Goal: Task Accomplishment & Management: Use online tool/utility

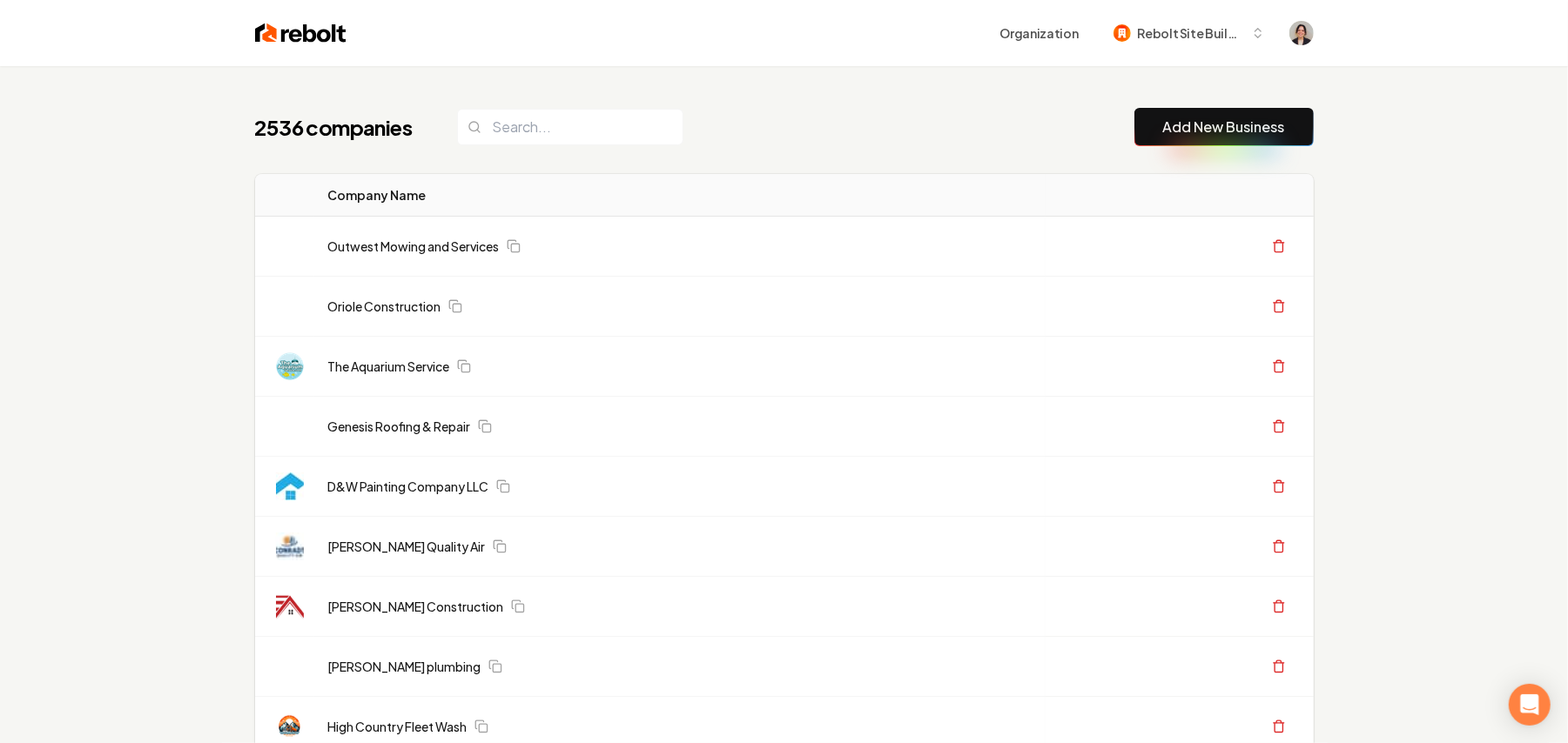
click at [1163, 129] on link "Add New Business" at bounding box center [1224, 126] width 122 height 21
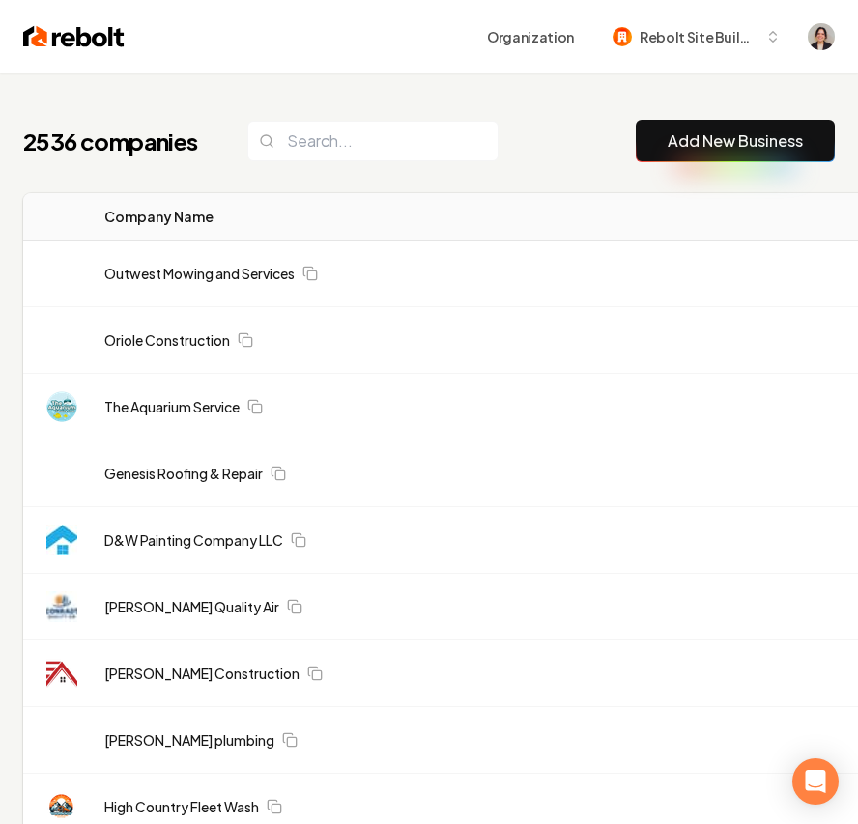
click at [758, 139] on link "Add New Business" at bounding box center [735, 140] width 135 height 23
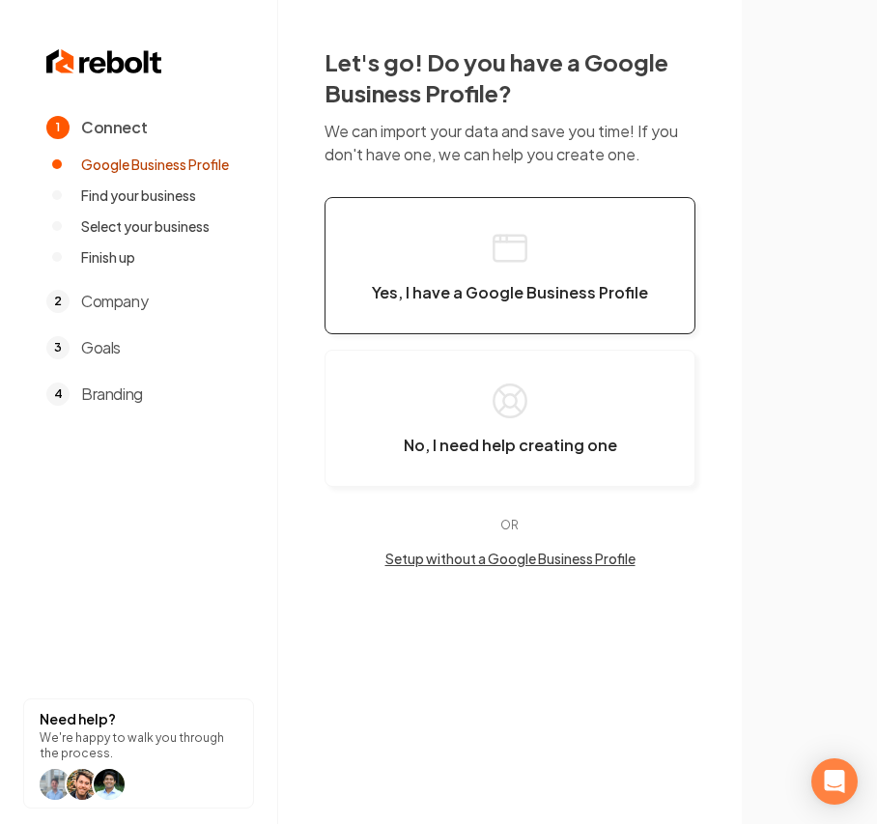
click at [488, 298] on span "Yes, I have a Google Business Profile" at bounding box center [510, 292] width 276 height 19
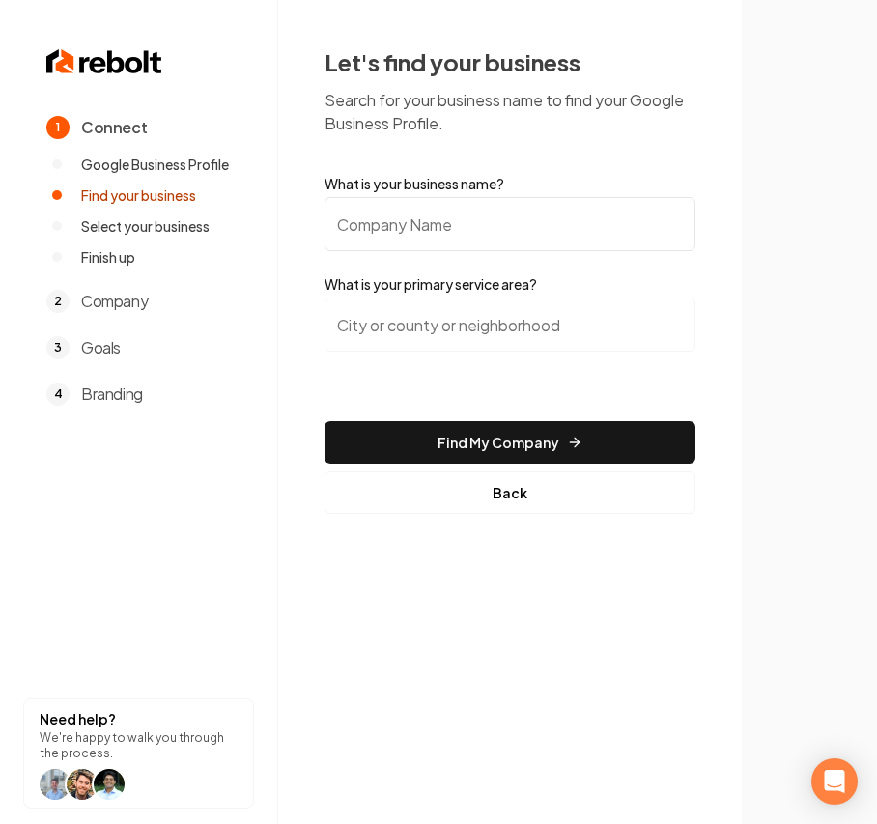
click at [392, 230] on input "What is your business name?" at bounding box center [510, 224] width 371 height 54
paste input "KC Plumbing"
type input "KC Plumbing"
click at [418, 326] on input "search" at bounding box center [510, 325] width 371 height 54
click at [381, 318] on input "search" at bounding box center [510, 325] width 371 height 54
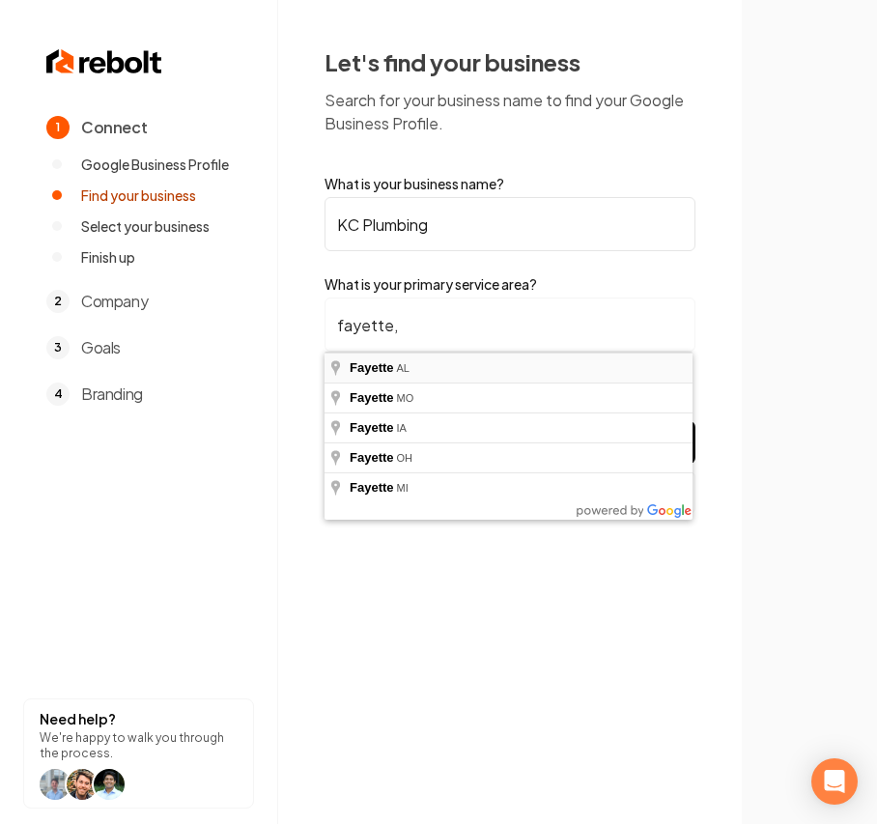
type input "Fayette, AL"
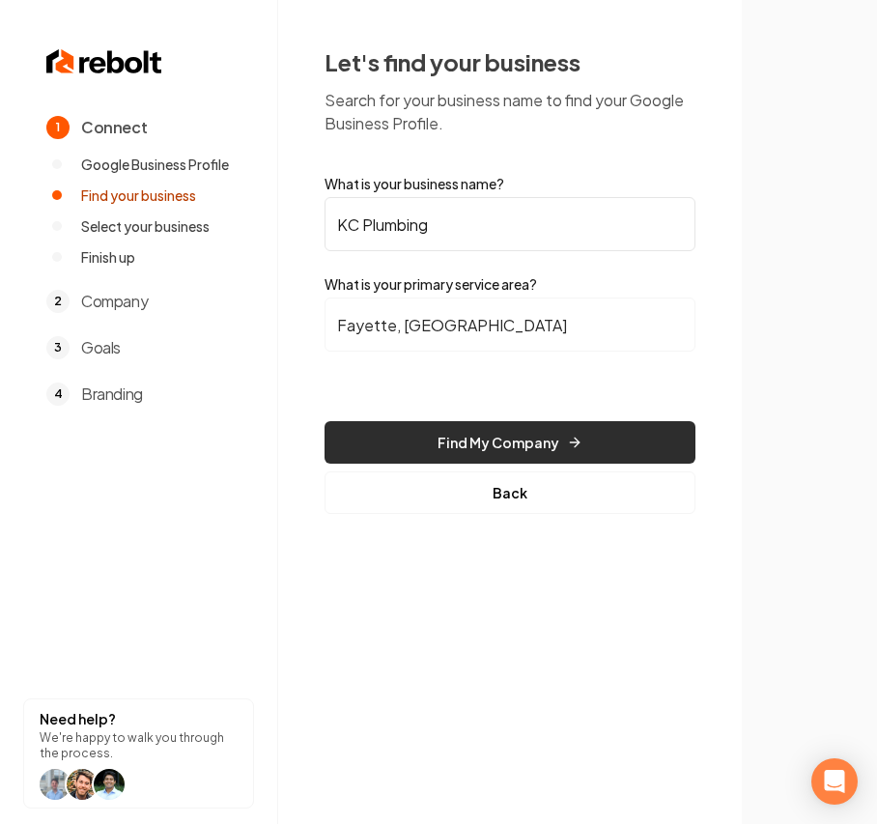
click at [423, 444] on button "Find My Company" at bounding box center [510, 442] width 371 height 43
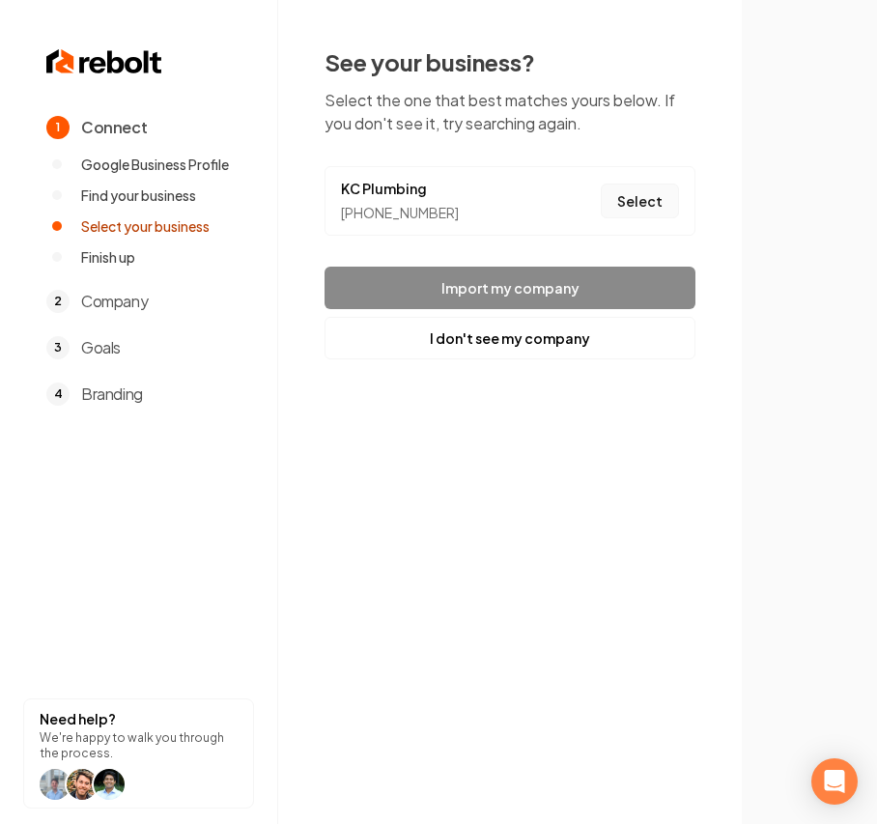
click at [645, 199] on button "Select" at bounding box center [640, 201] width 78 height 35
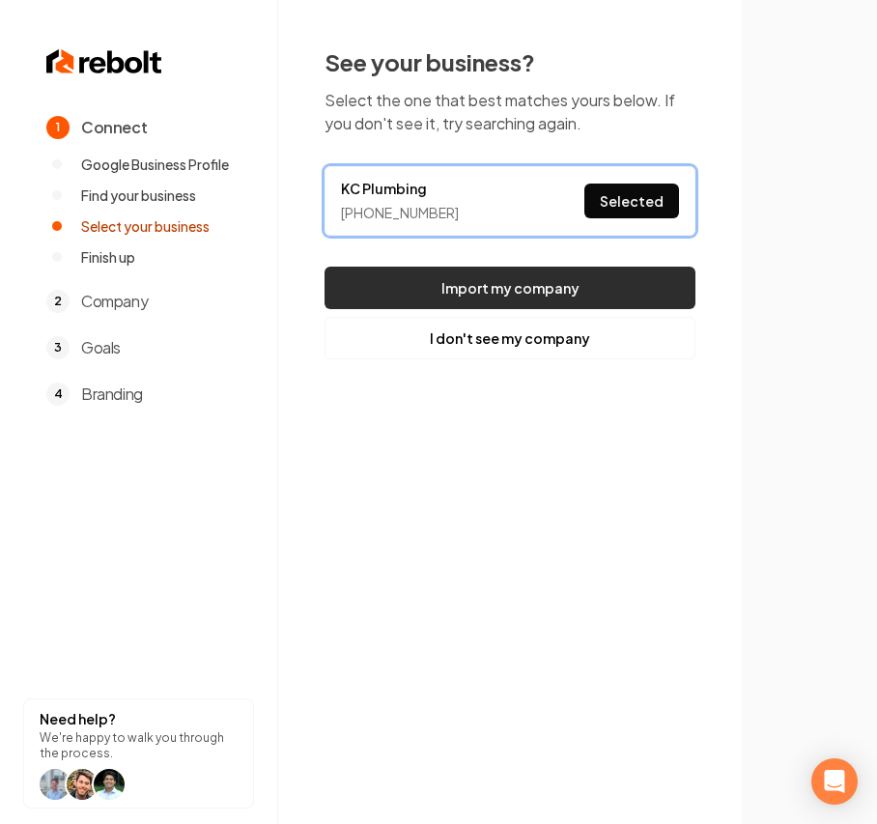
click at [609, 269] on button "Import my company" at bounding box center [510, 288] width 371 height 43
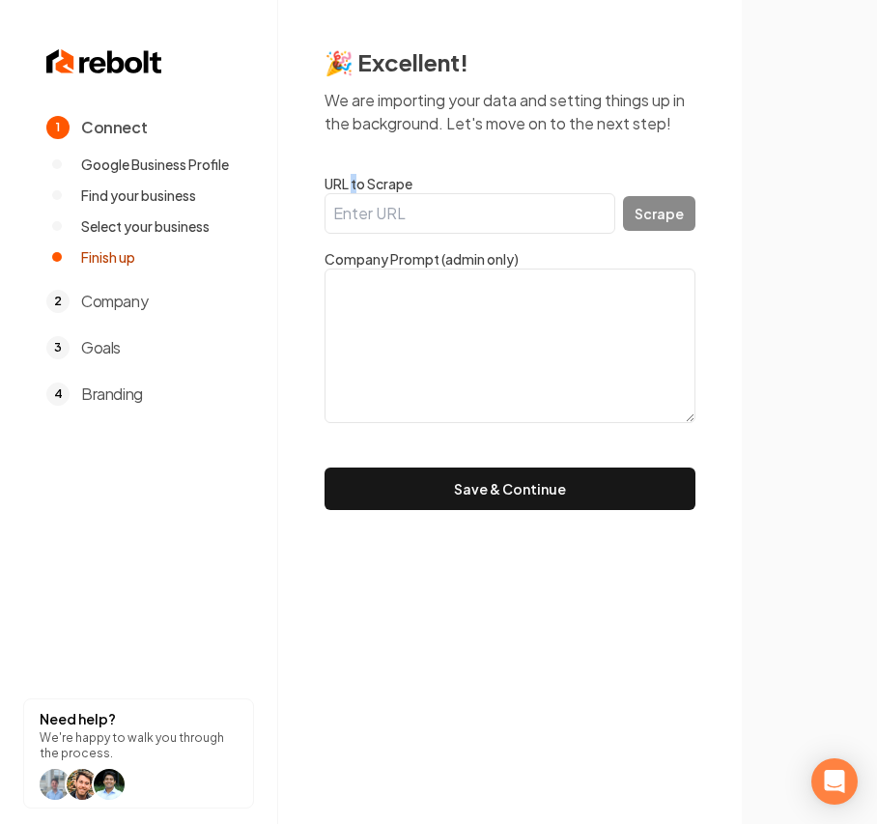
click at [356, 189] on label "URL to Scrape" at bounding box center [510, 183] width 371 height 19
click at [396, 206] on input "URL to Scrape" at bounding box center [470, 213] width 291 height 41
paste input "https://www.kcplumbingllc.com/"
type input "https://www.kcplumbingllc.com/"
click at [672, 214] on button "Scrape" at bounding box center [659, 213] width 72 height 35
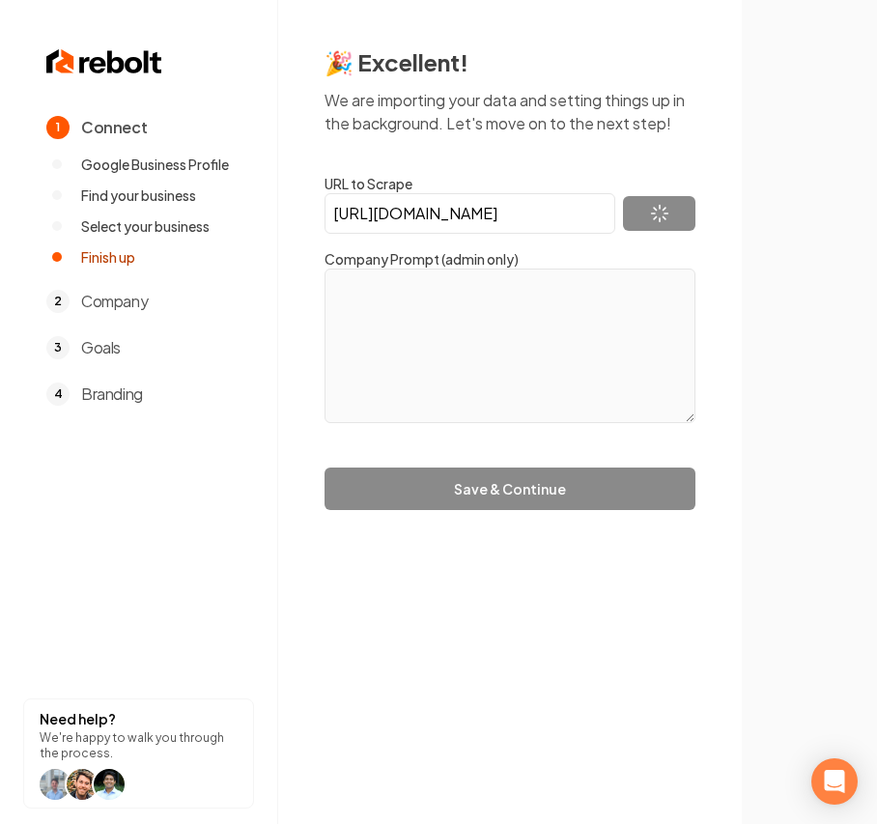
type textarea "Call Kyle Coker today at 205-270-2330! We proudly serve Fayette County and all …"
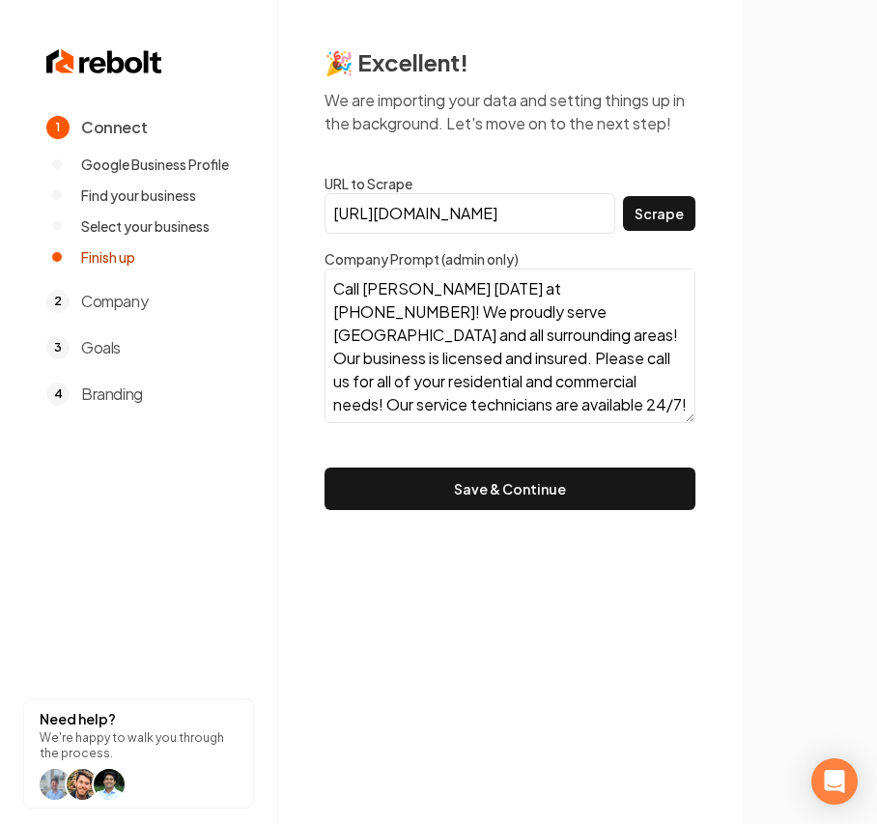
click at [472, 479] on button "Save & Continue" at bounding box center [510, 489] width 371 height 43
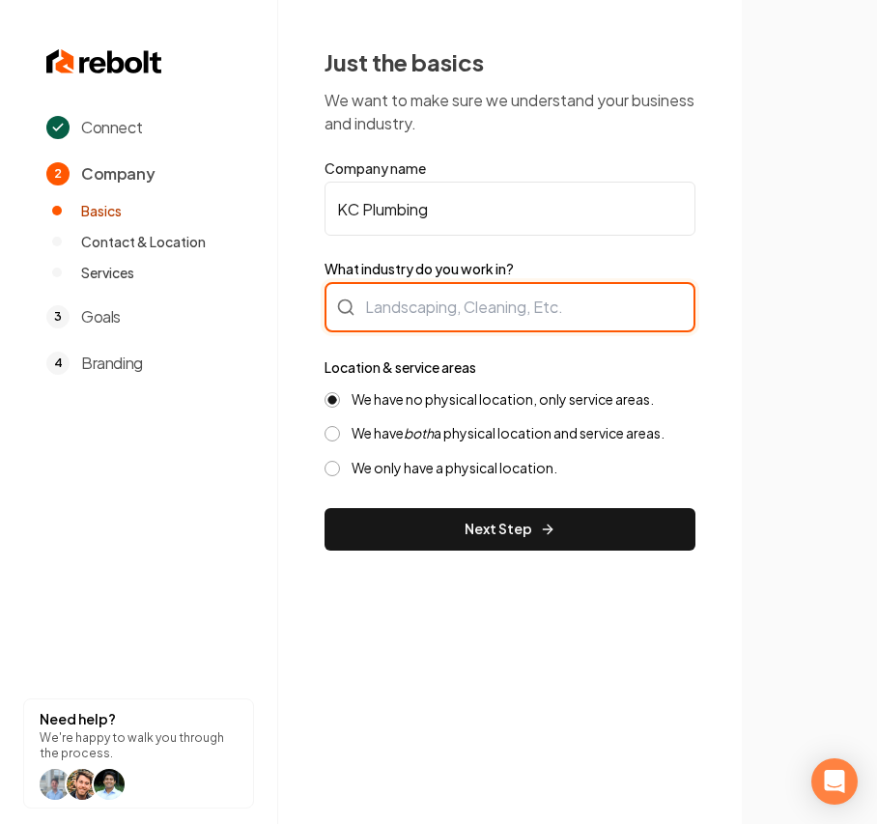
click at [480, 314] on div at bounding box center [510, 307] width 371 height 50
type input "Plumbing"
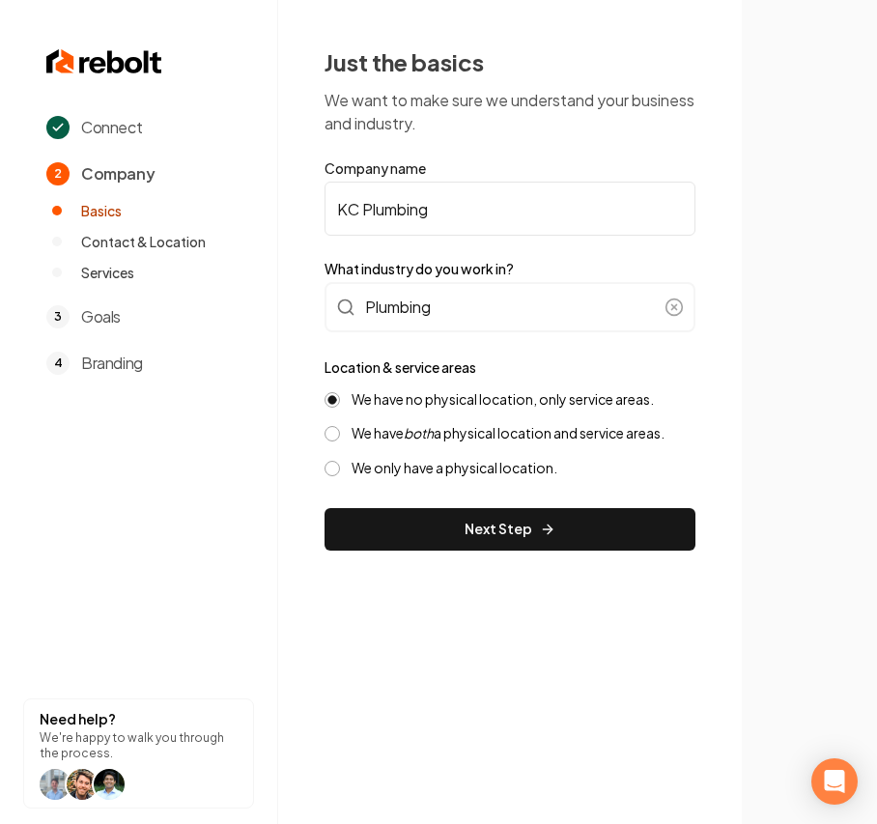
click at [580, 554] on div "Just the basics We want to make sure we understand your business and industry. …" at bounding box center [510, 298] width 464 height 597
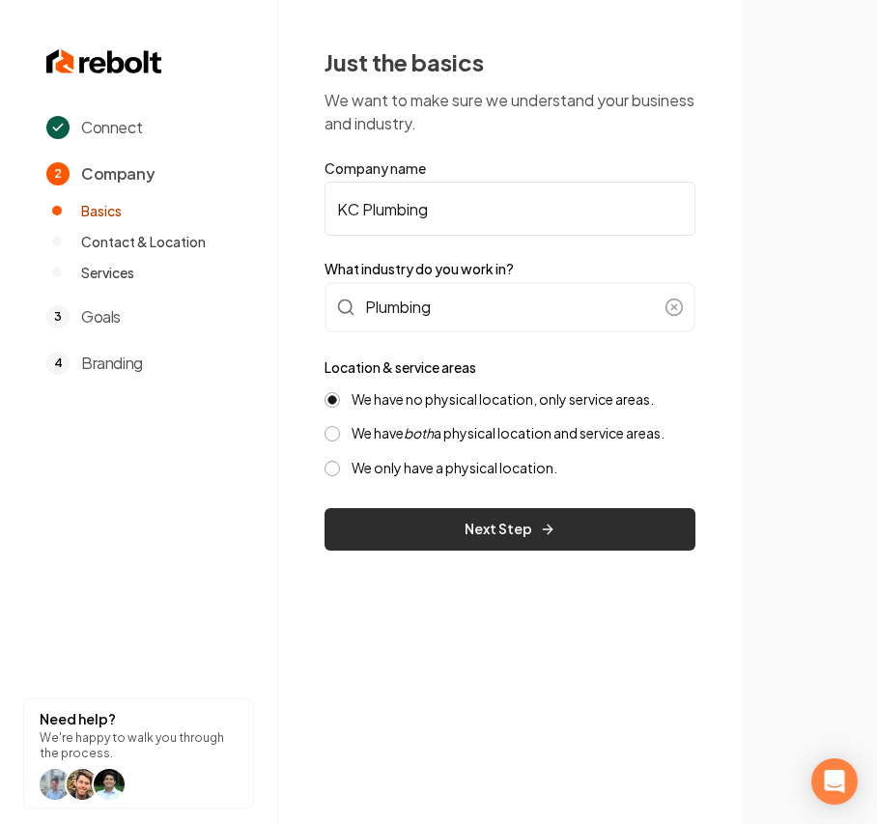
click at [558, 543] on button "Next Step" at bounding box center [510, 529] width 371 height 43
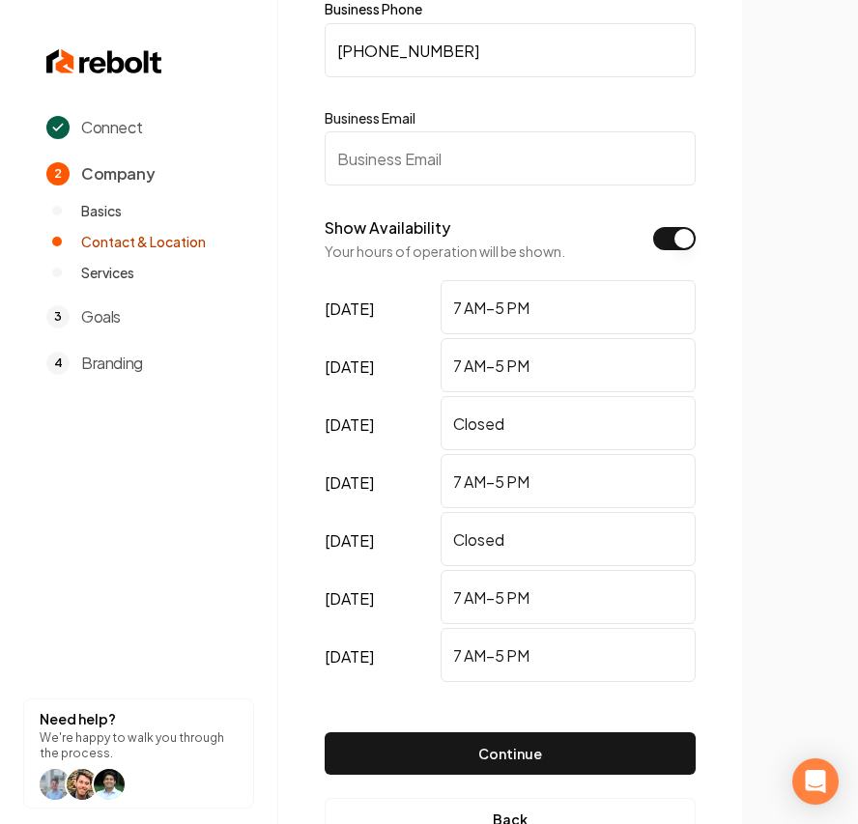
scroll to position [226, 0]
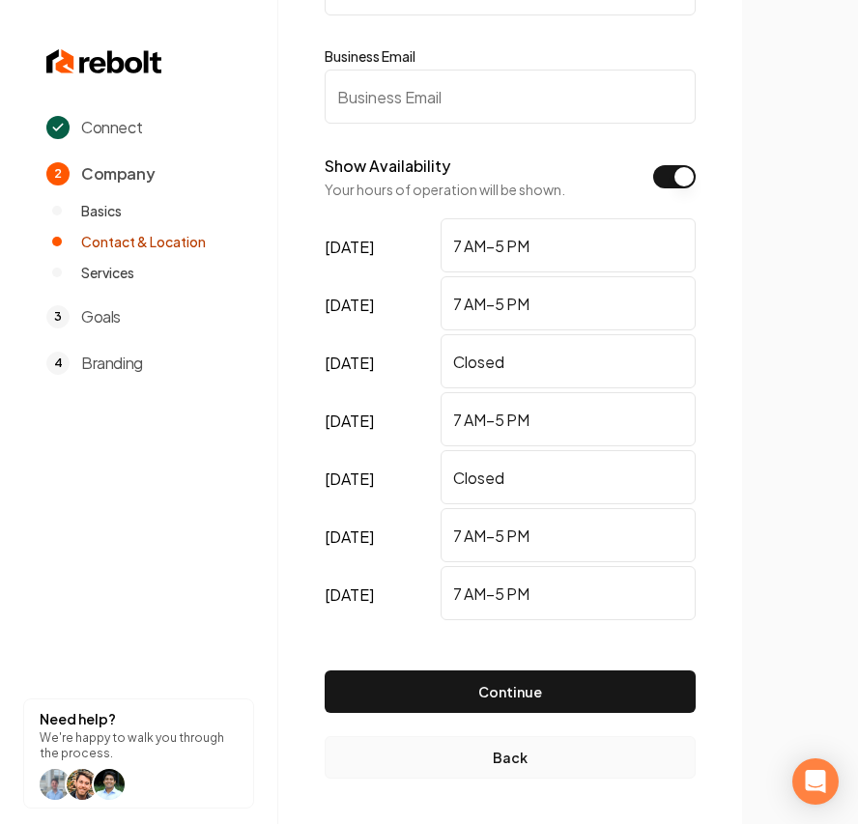
click at [465, 754] on button "Back" at bounding box center [510, 757] width 371 height 43
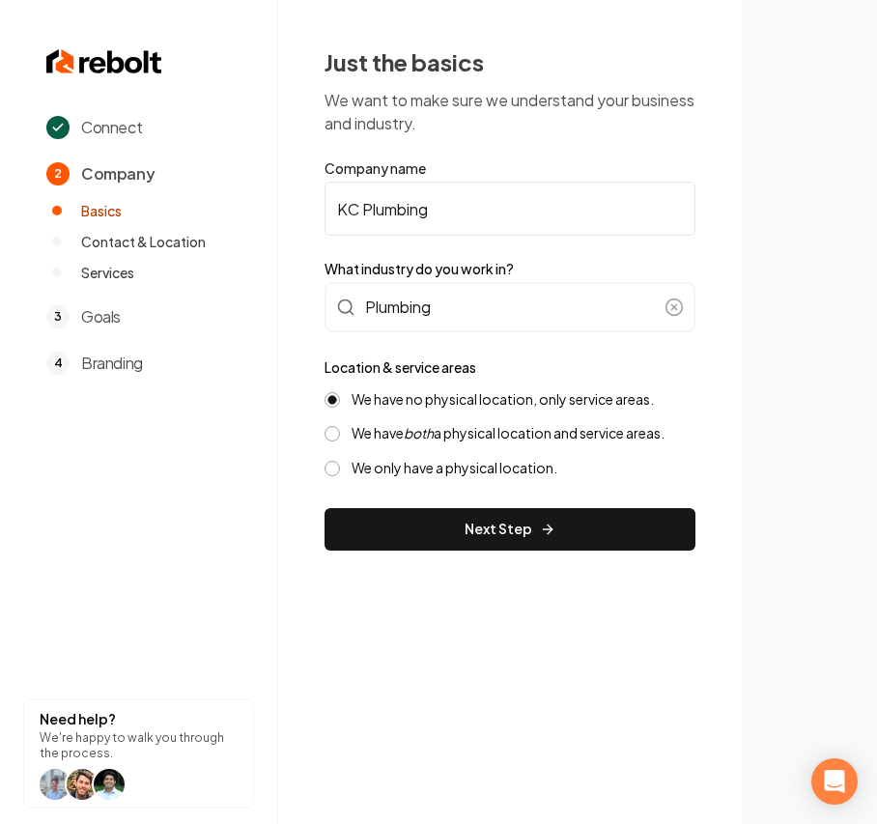
click at [360, 426] on label "We have both a physical location and service areas." at bounding box center [508, 433] width 313 height 18
click at [340, 426] on button "We have both a physical location and service areas." at bounding box center [332, 433] width 15 height 15
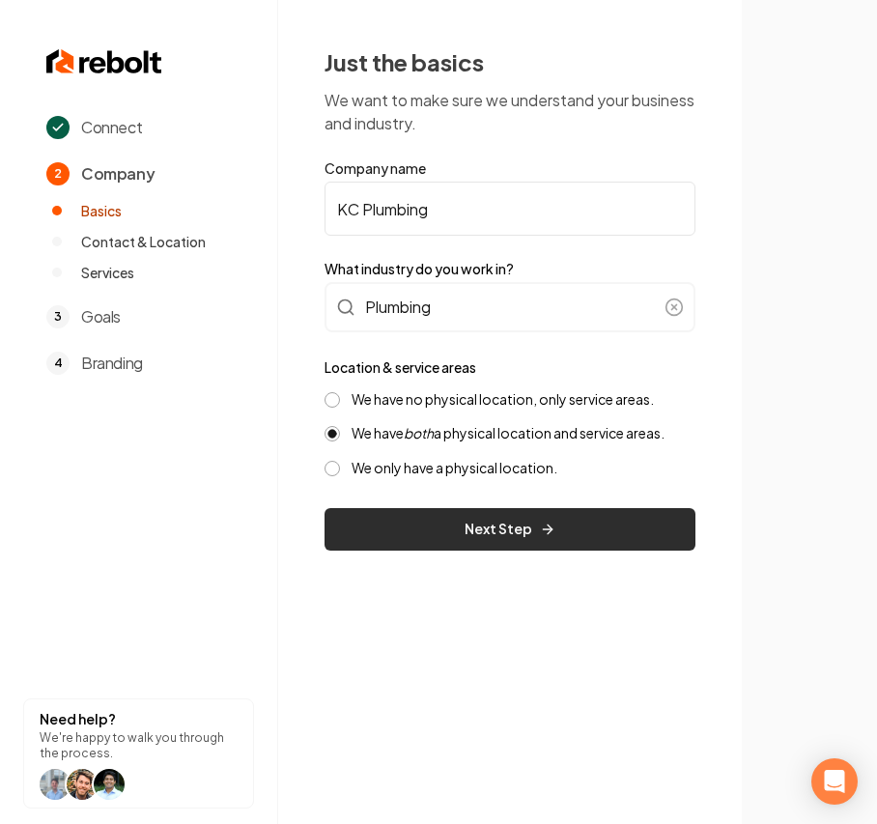
click at [410, 537] on button "Next Step" at bounding box center [510, 529] width 371 height 43
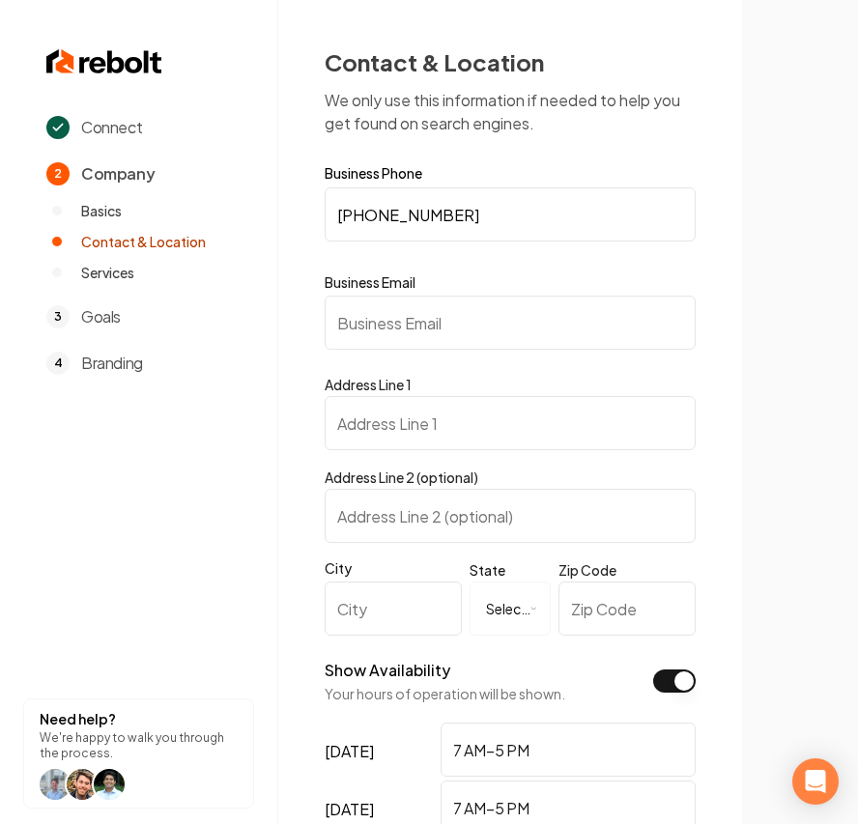
click at [427, 336] on input "Business Email" at bounding box center [510, 323] width 371 height 54
drag, startPoint x: 427, startPoint y: 336, endPoint x: 369, endPoint y: 363, distance: 64.0
click at [369, 363] on form "**********" at bounding box center [510, 699] width 371 height 1067
click at [369, 337] on input "Business Email" at bounding box center [510, 323] width 371 height 54
paste input "Kcoker09@gmail.com"
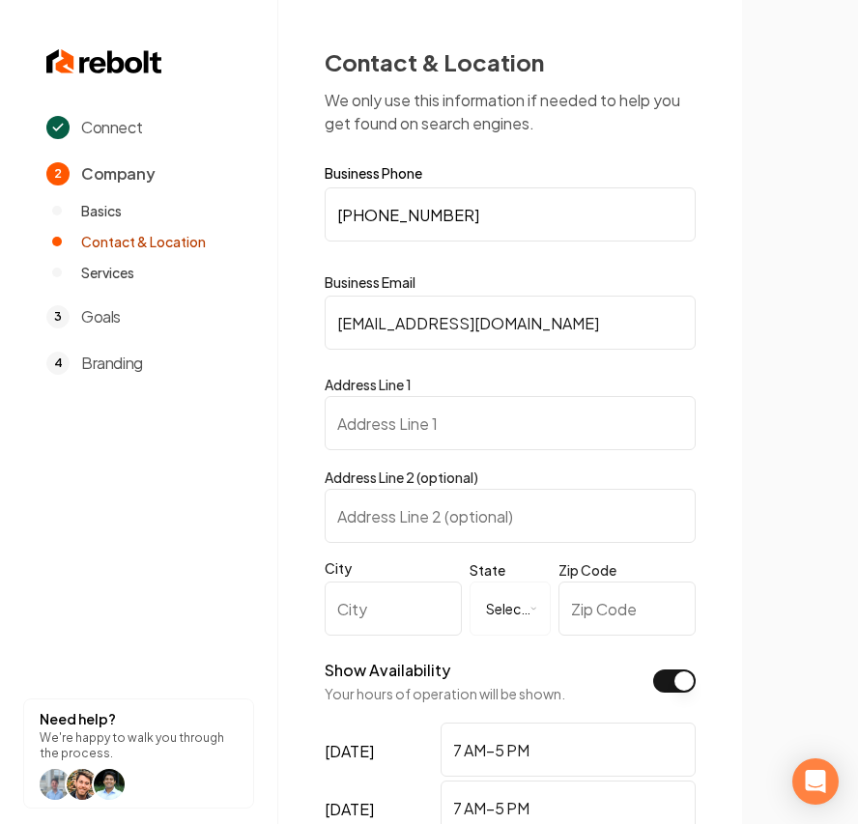
type input "Kcoker09@gmail.com"
click at [472, 433] on input "Address Line 1" at bounding box center [510, 423] width 371 height 54
paste input "P.O. Box 436"
type input "P.O. Box 436"
click at [643, 616] on input "Zip Code" at bounding box center [626, 609] width 137 height 54
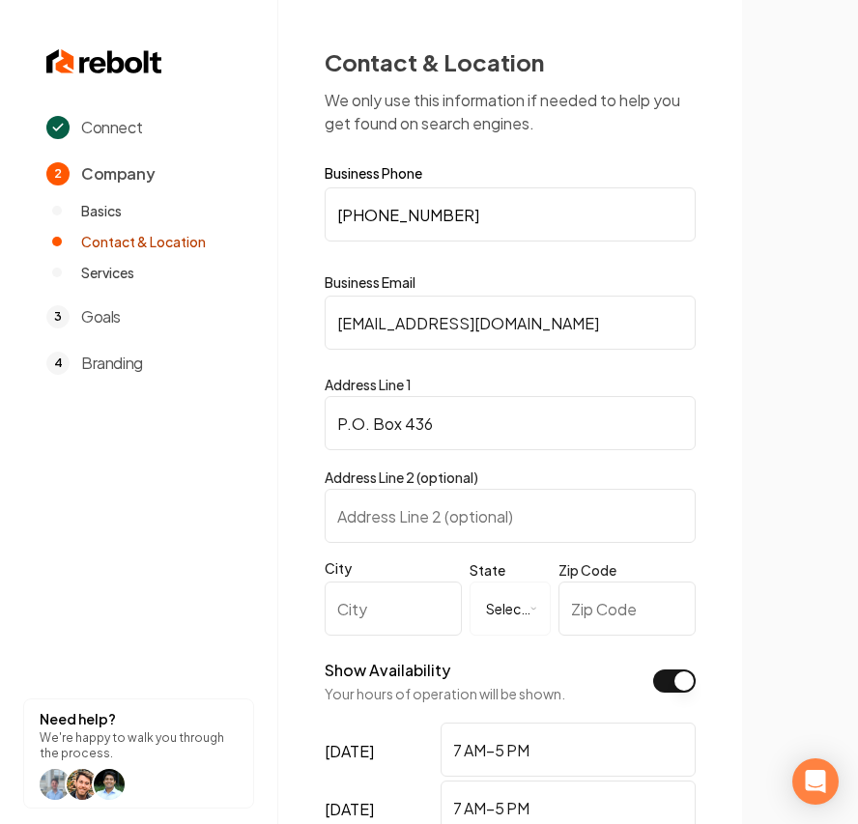
paste input "35555"
type input "35555"
click at [387, 592] on input "City" at bounding box center [393, 609] width 137 height 54
paste input "Fayette"
type input "Fayette"
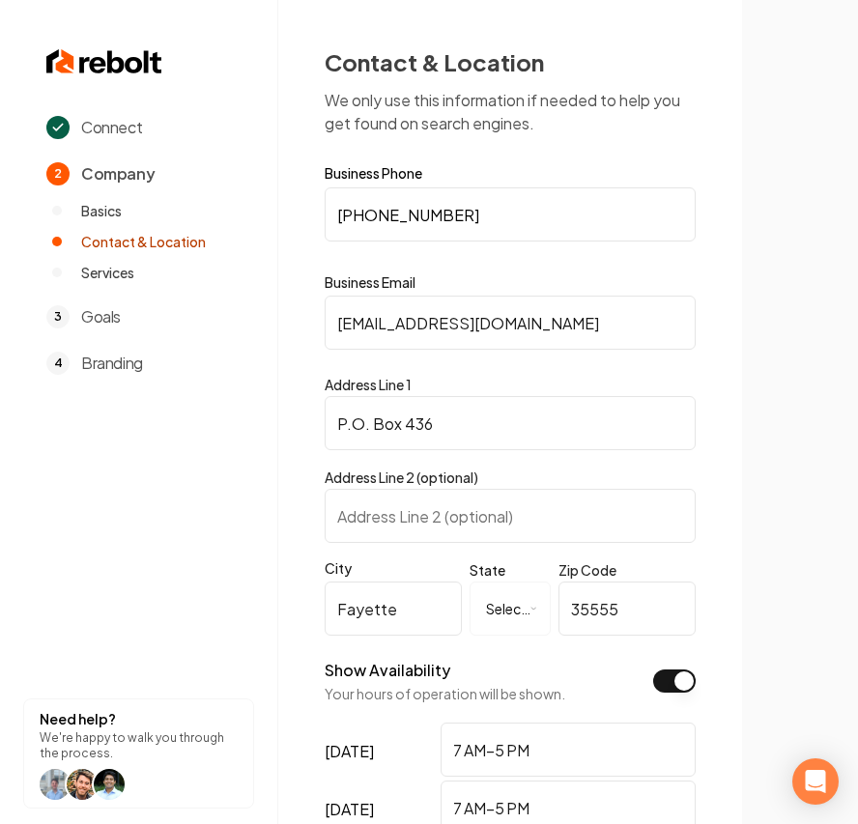
click at [489, 609] on html "**********" at bounding box center [429, 412] width 858 height 824
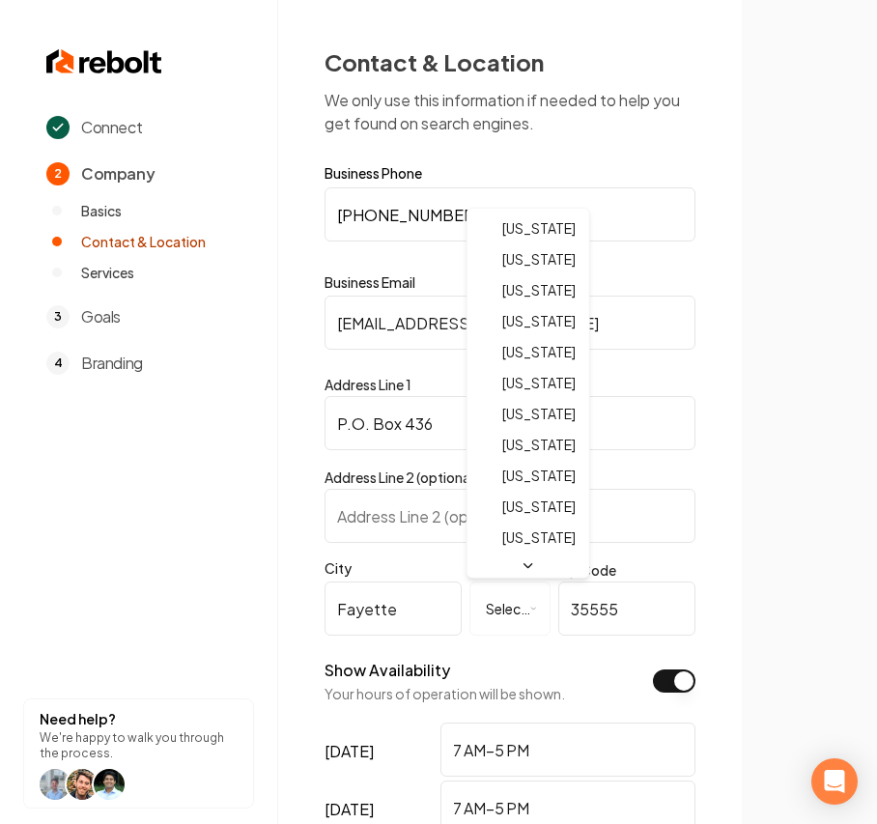
select select "**"
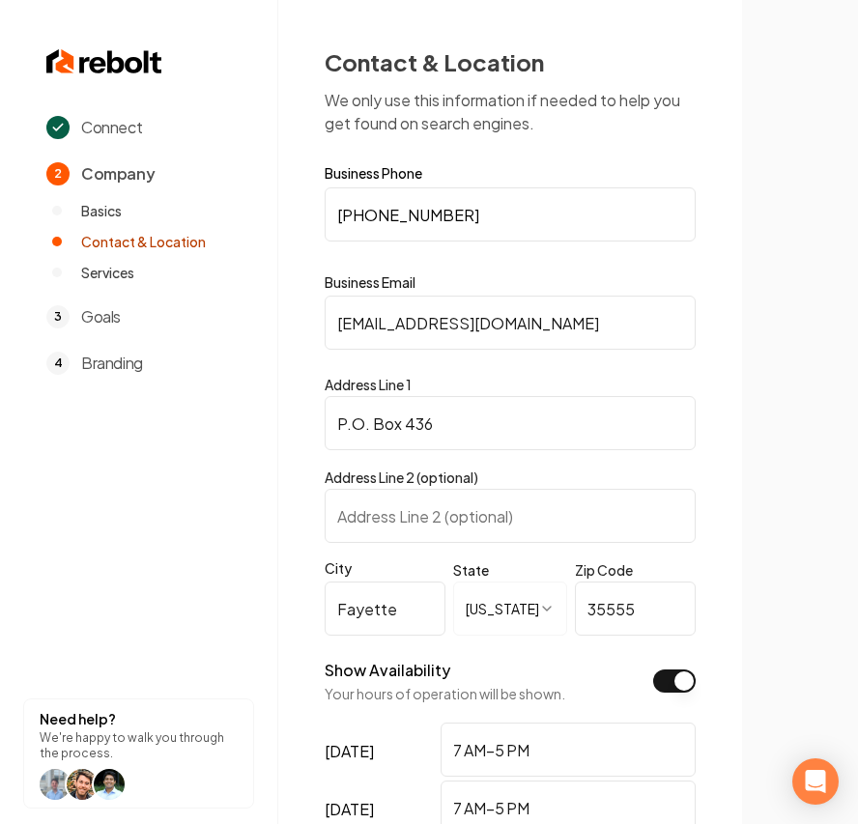
click at [711, 510] on div "**********" at bounding box center [510, 665] width 464 height 1330
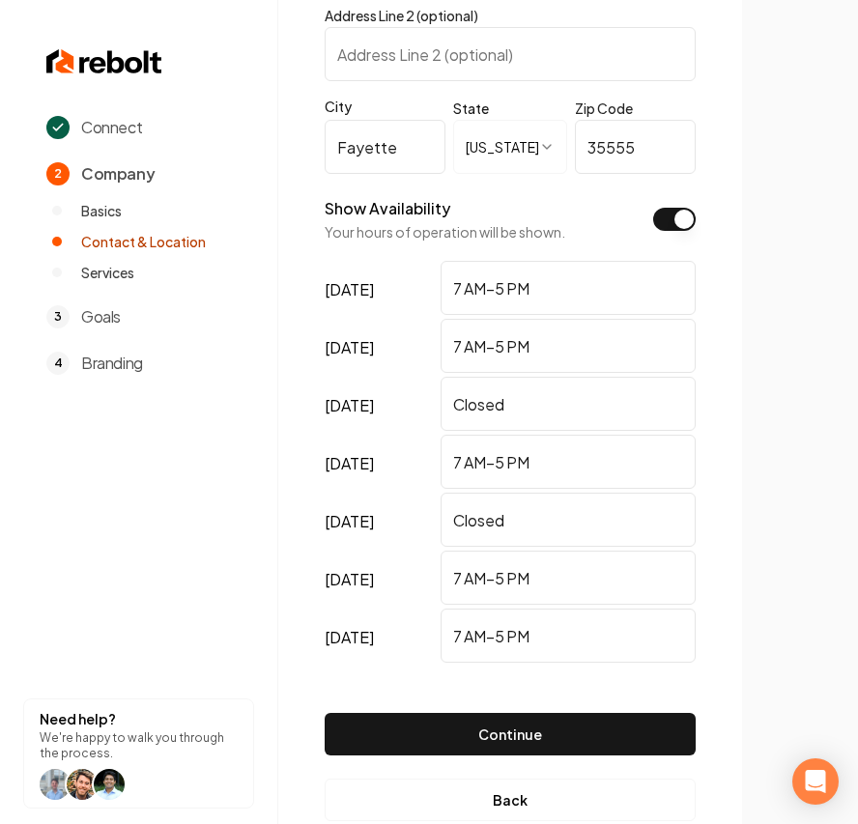
scroll to position [504, 0]
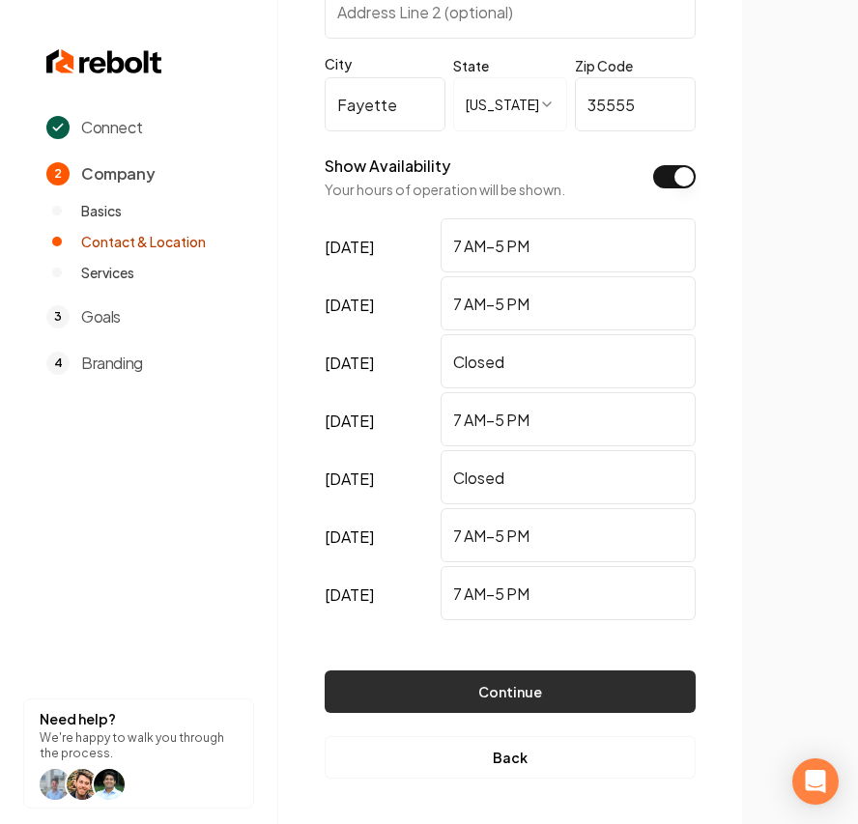
click at [528, 677] on button "Continue" at bounding box center [510, 692] width 371 height 43
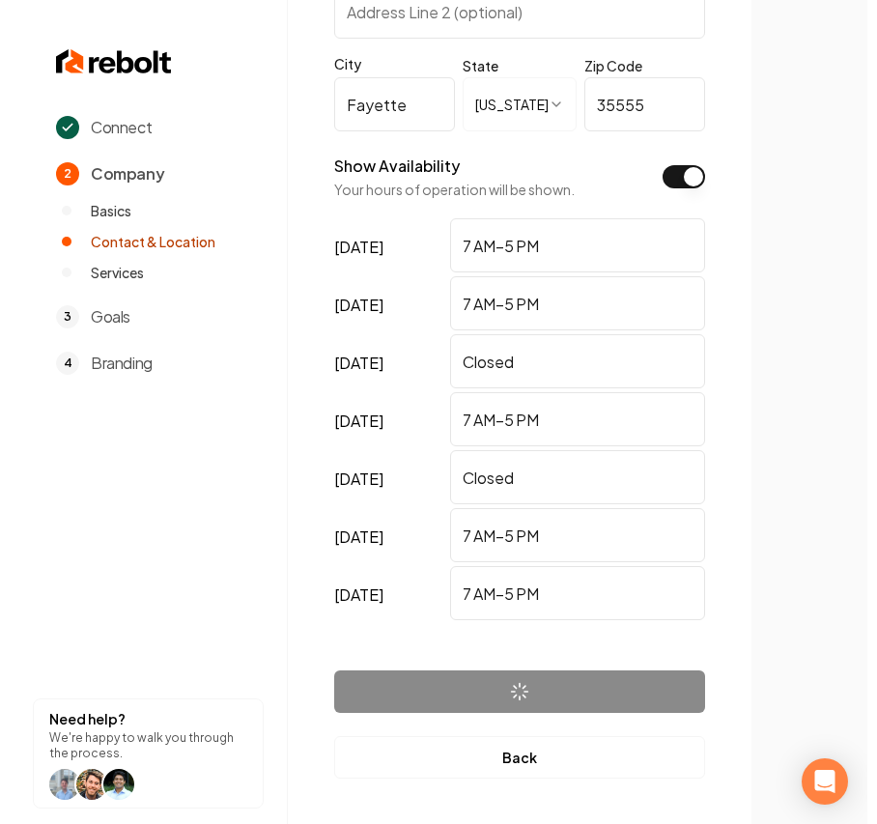
scroll to position [0, 0]
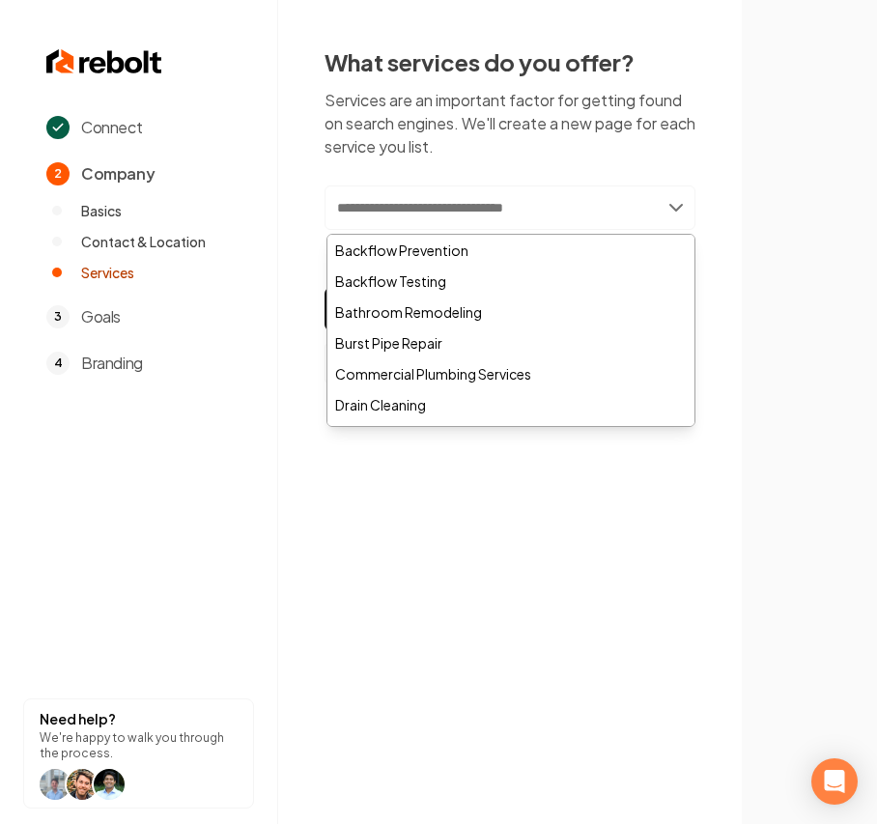
click at [438, 214] on input "text" at bounding box center [510, 208] width 371 height 44
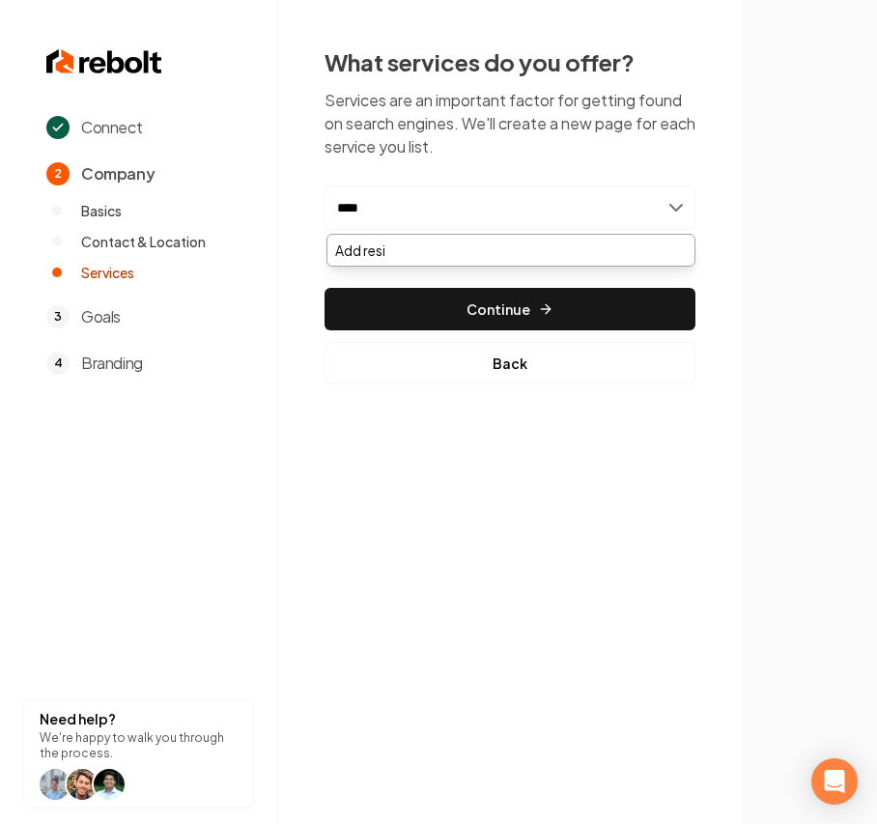
drag, startPoint x: 398, startPoint y: 213, endPoint x: 158, endPoint y: 203, distance: 239.8
click at [160, 205] on div "Connect 2 Company Basics Contact & Location Services 3 Goals 4 Branding Need he…" at bounding box center [438, 412] width 877 height 824
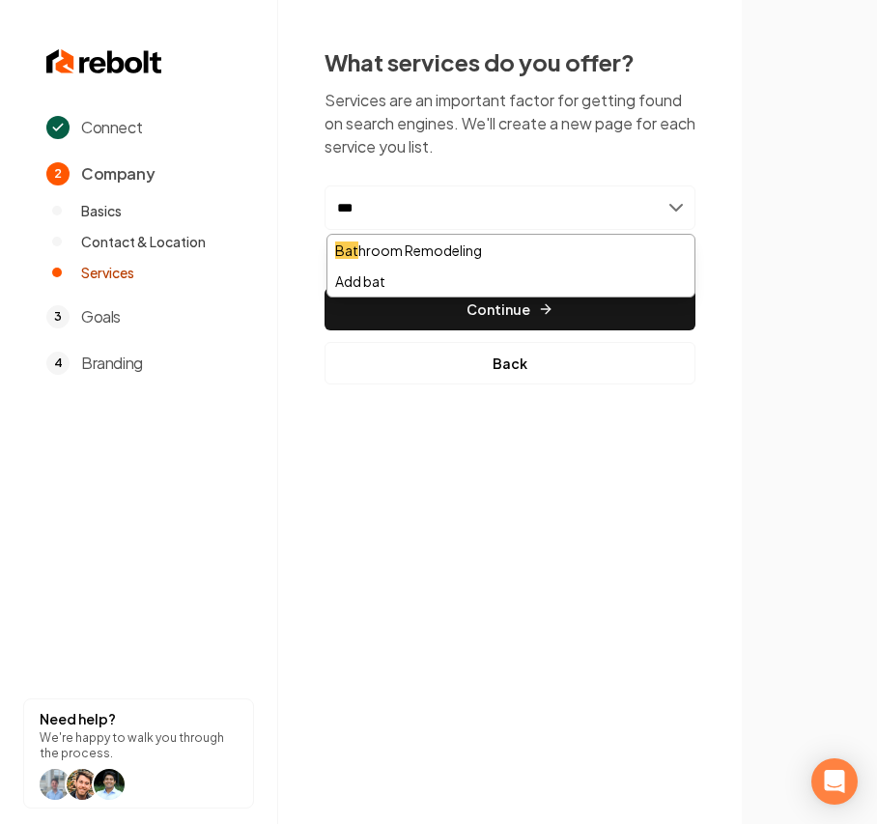
type input "****"
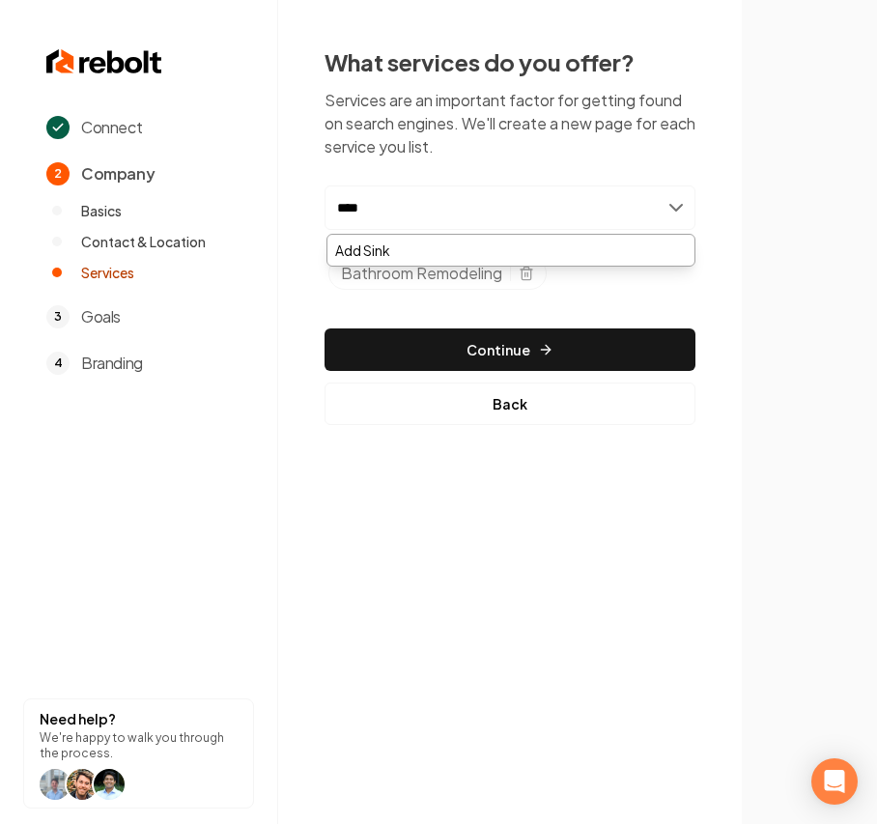
click at [398, 205] on input "****" at bounding box center [510, 208] width 371 height 44
type input "*****"
click at [368, 247] on div "Add Sinks" at bounding box center [511, 250] width 367 height 31
click at [414, 216] on input "*******" at bounding box center [510, 208] width 371 height 44
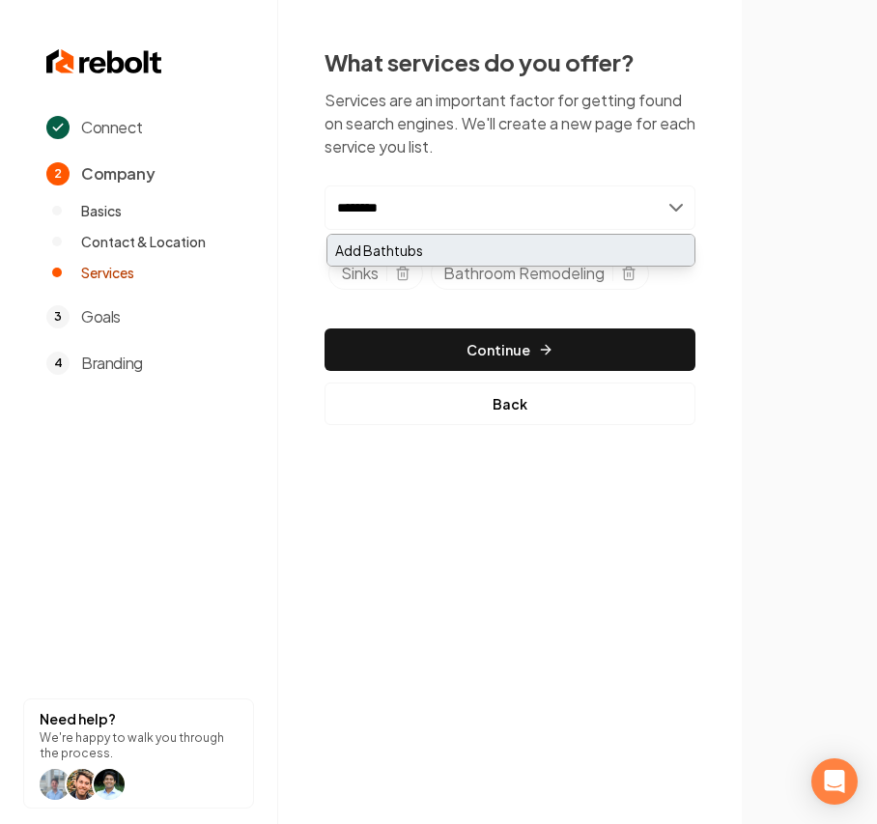
type input "********"
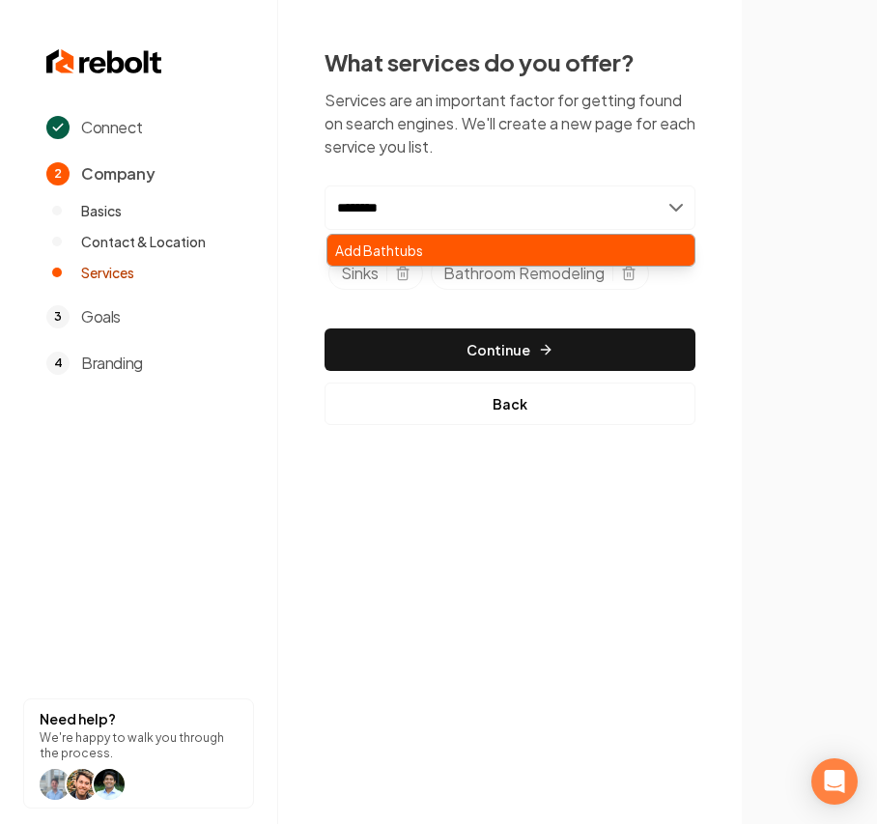
click at [406, 236] on div "Add Bathtubs" at bounding box center [511, 250] width 367 height 31
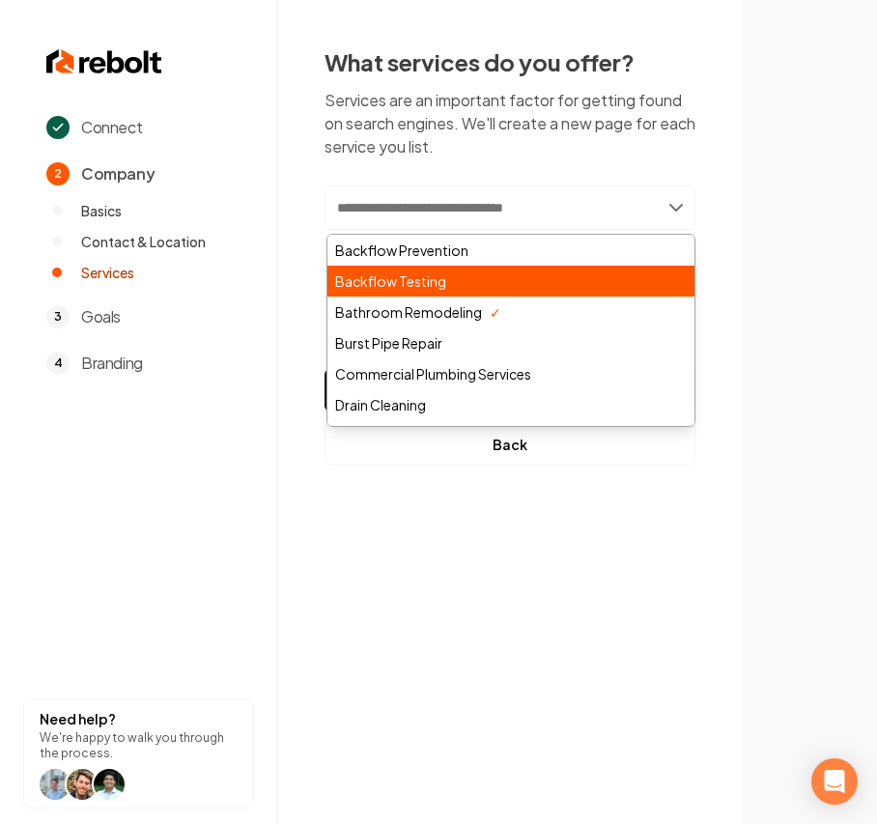
click at [404, 269] on div "Backflow Testing" at bounding box center [511, 281] width 367 height 31
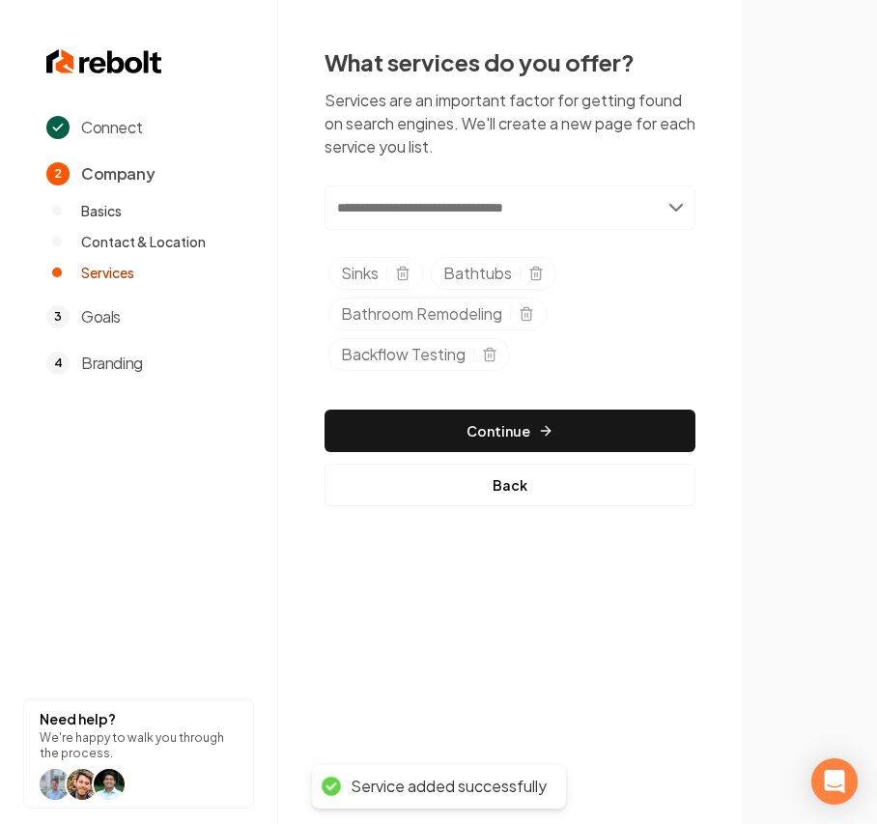
click at [415, 272] on div "Sinks" at bounding box center [376, 273] width 95 height 33
click at [407, 274] on icon "Selected tags" at bounding box center [402, 275] width 9 height 11
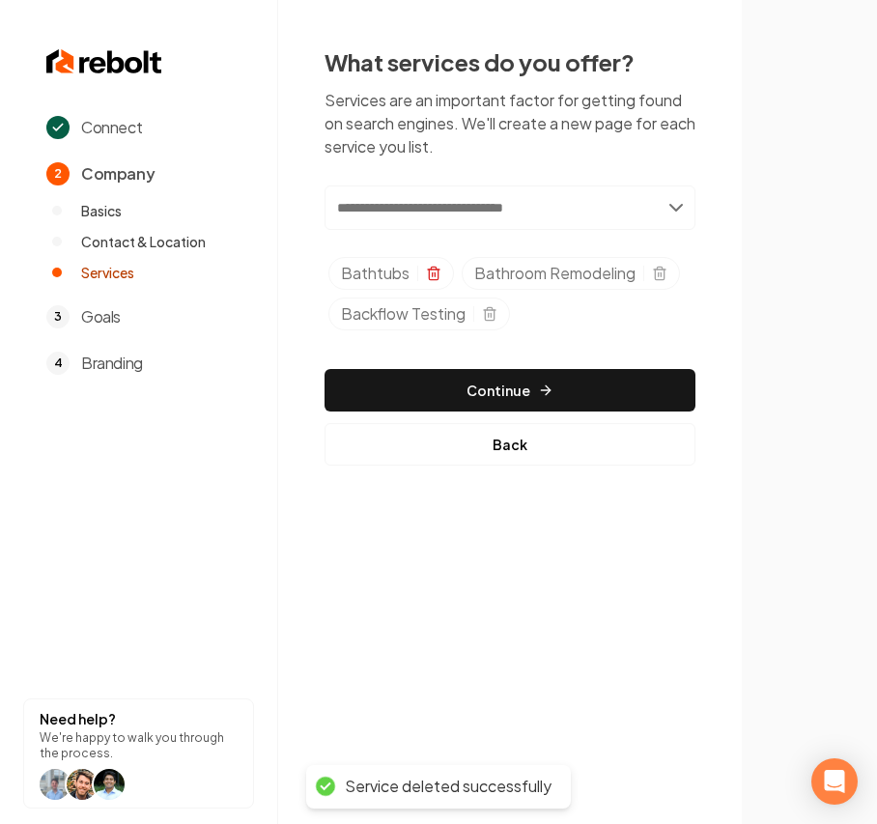
click at [433, 268] on icon "Selected tags" at bounding box center [433, 268] width 5 height 3
click at [529, 278] on icon "Selected tags" at bounding box center [526, 273] width 15 height 15
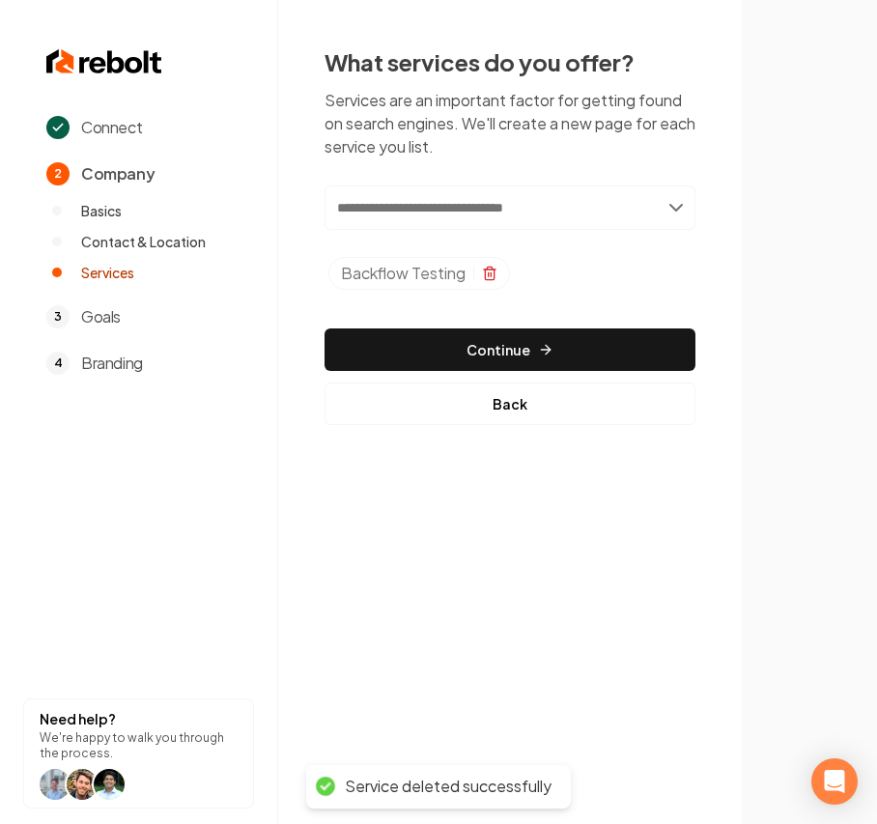
click at [488, 280] on icon "Selected tags" at bounding box center [489, 275] width 9 height 11
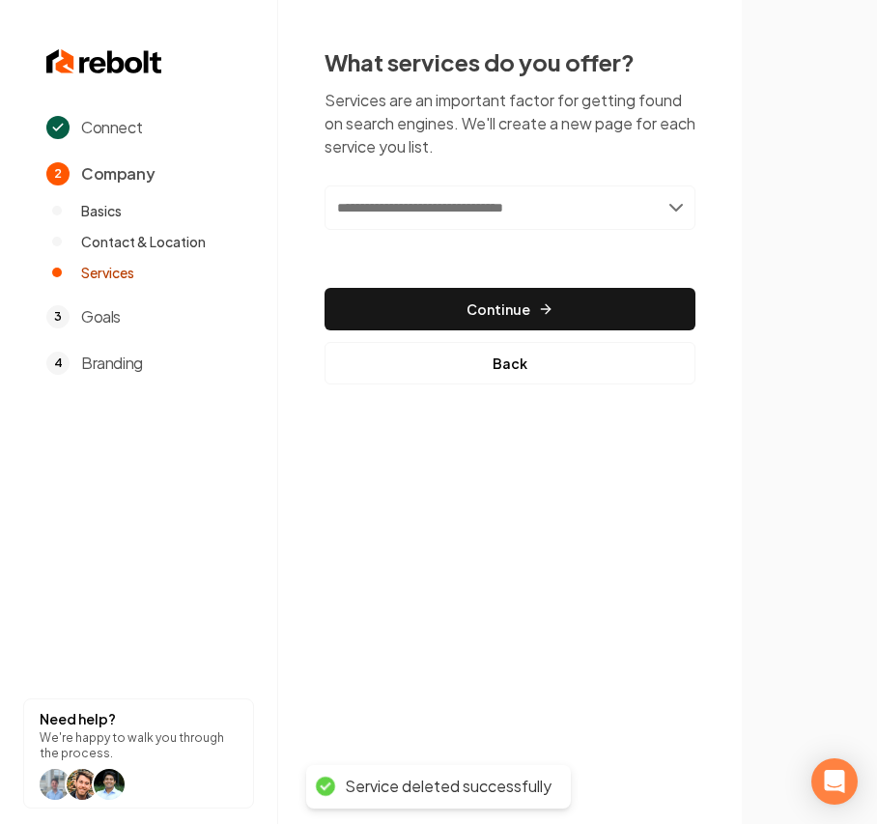
click at [385, 211] on input "text" at bounding box center [510, 208] width 371 height 44
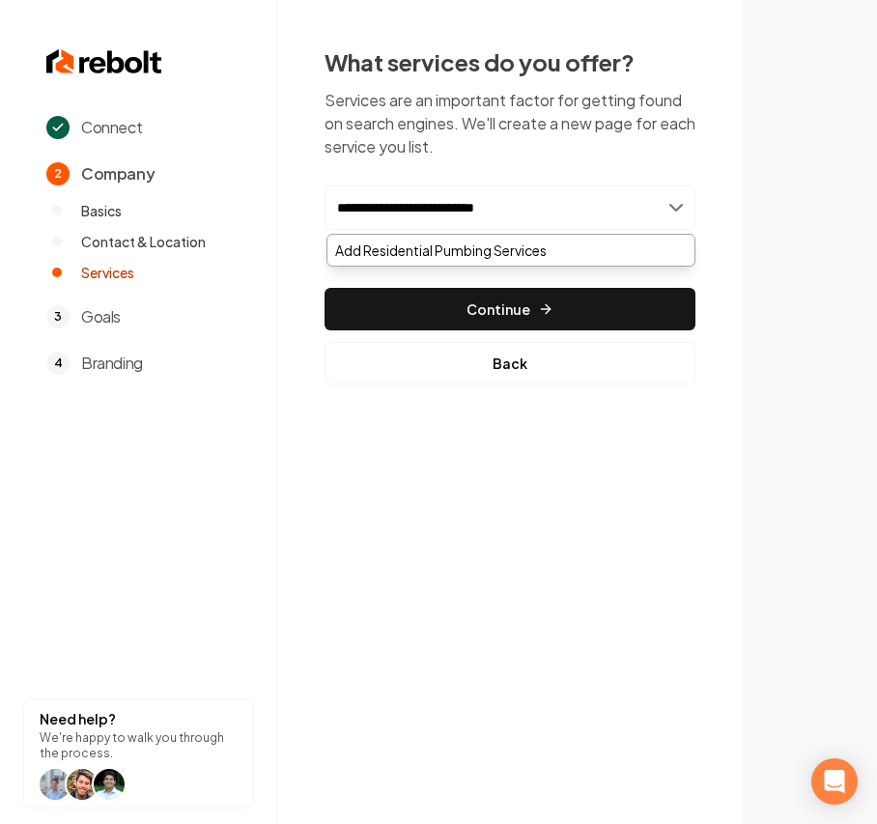
click at [395, 214] on input "**********" at bounding box center [510, 208] width 371 height 44
type input "**********"
click at [431, 251] on div "Add Residential Pumbing Services" at bounding box center [511, 250] width 367 height 31
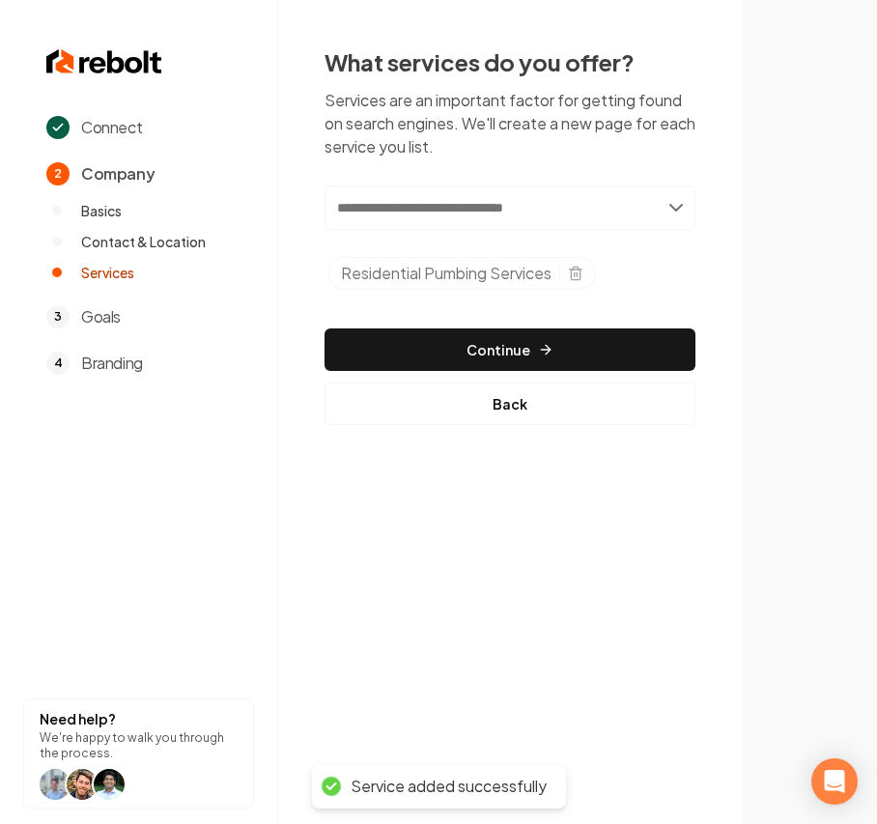
click at [578, 282] on div "Residential Pumbing Services" at bounding box center [463, 273] width 268 height 33
click at [580, 279] on icon "Selected tags" at bounding box center [575, 273] width 15 height 15
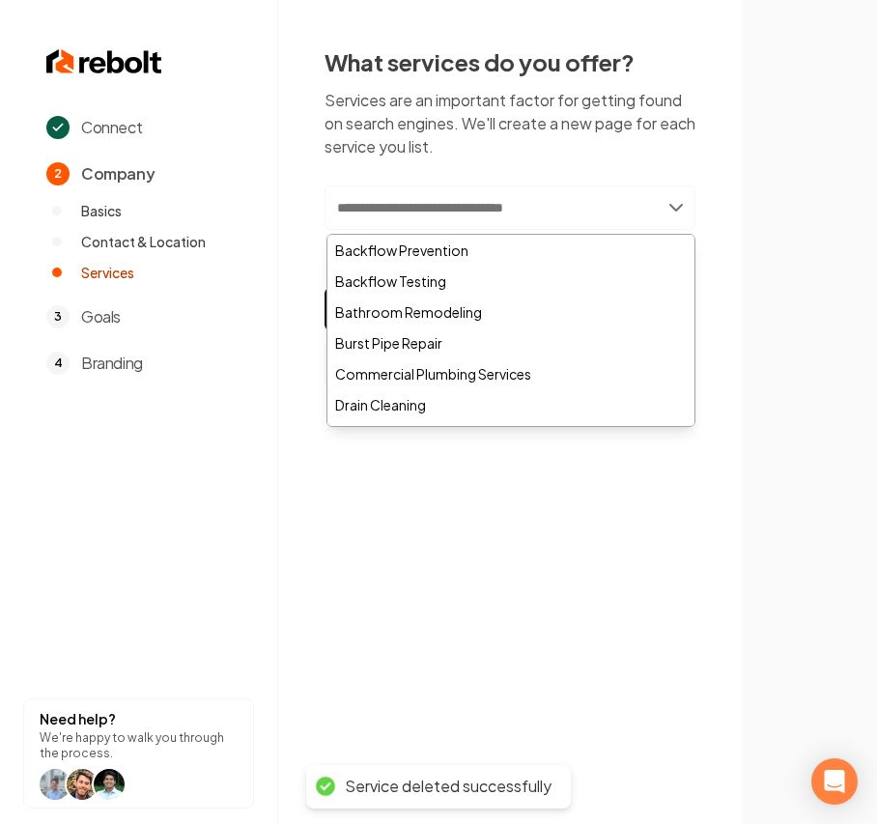
click at [417, 216] on input "text" at bounding box center [510, 208] width 371 height 44
paste input "**********"
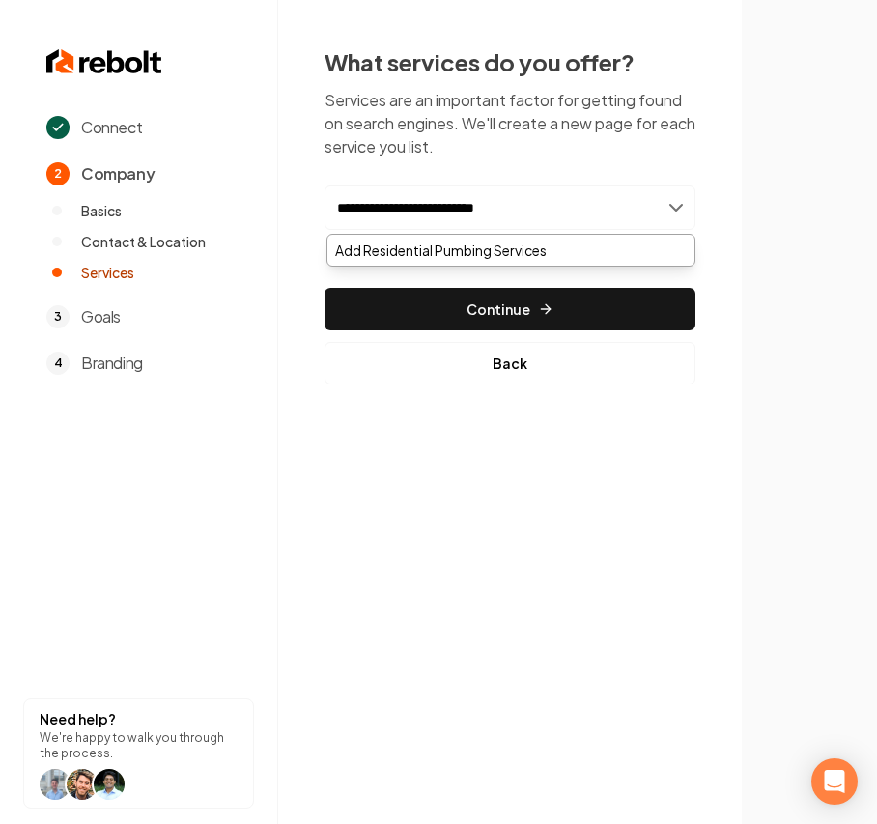
click at [418, 209] on input "**********" at bounding box center [510, 208] width 371 height 44
type input "**********"
click at [558, 243] on div "Add Residential Plumbing Services" at bounding box center [511, 250] width 367 height 31
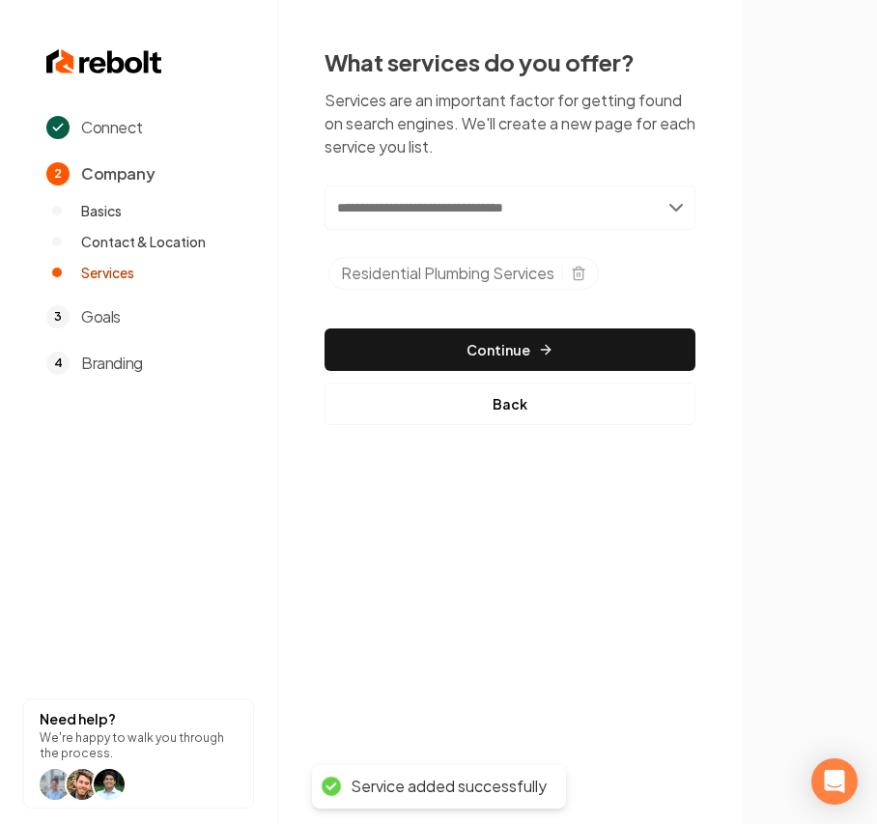
paste input "**********"
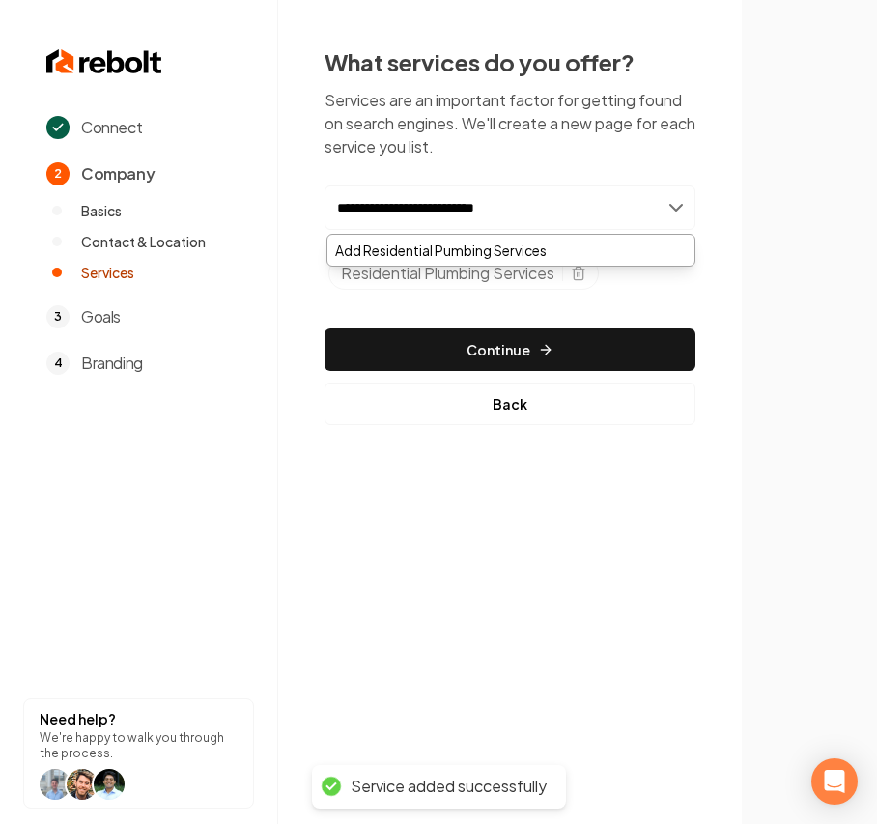
click at [384, 211] on input "**********" at bounding box center [510, 208] width 371 height 44
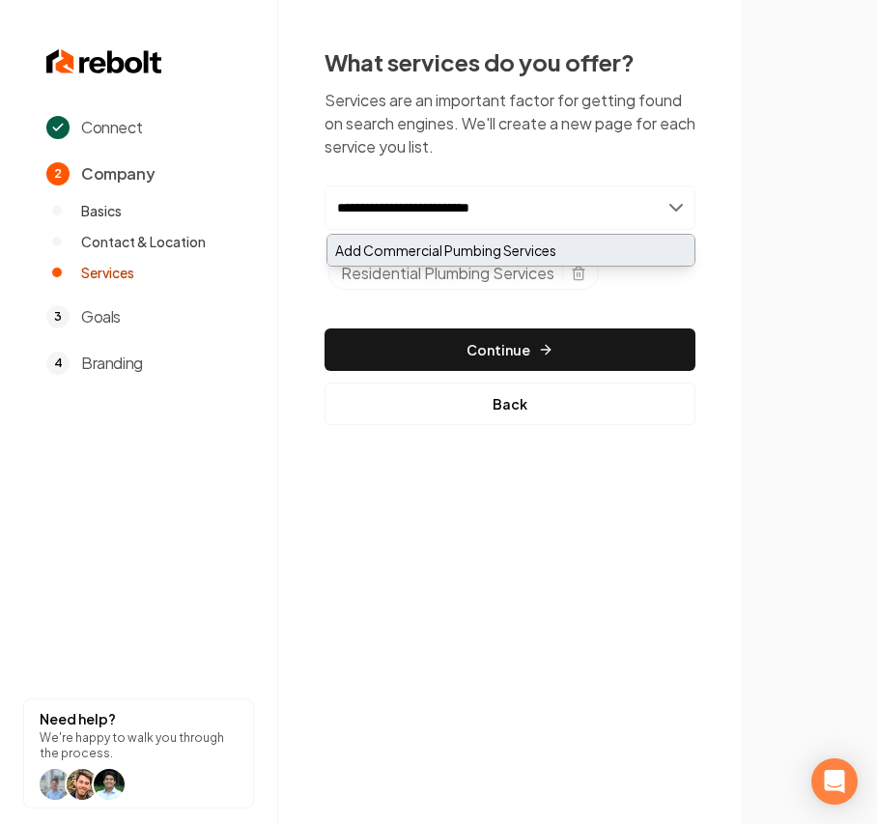
type input "**********"
click at [418, 249] on div "Add Commercial Pumbing Services" at bounding box center [511, 250] width 367 height 31
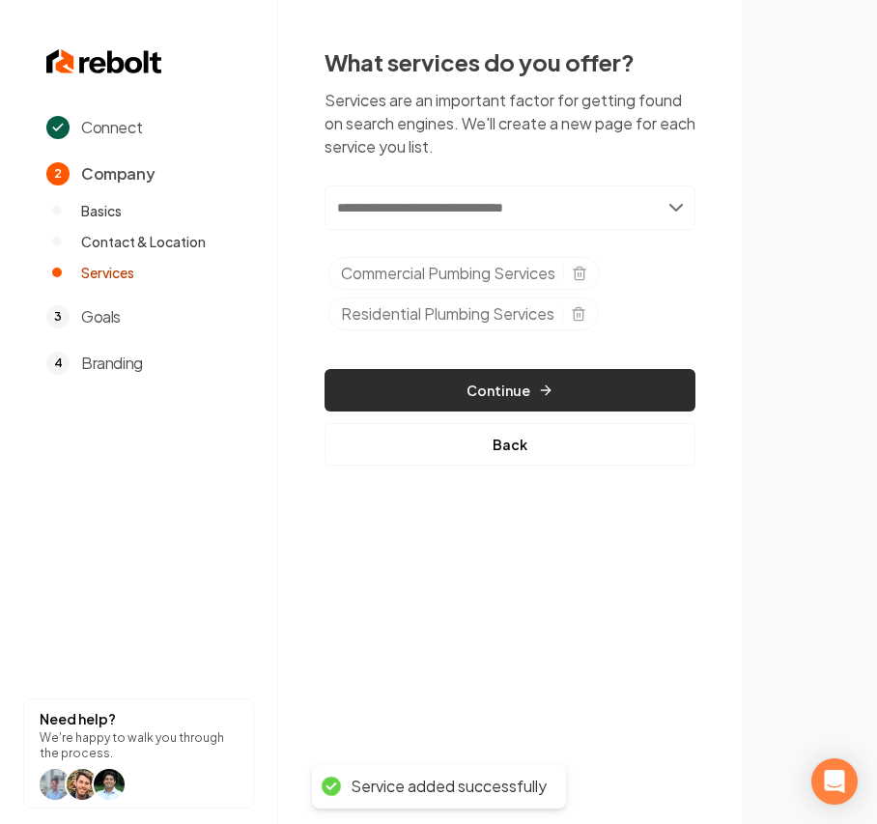
click at [488, 383] on button "Continue" at bounding box center [510, 390] width 371 height 43
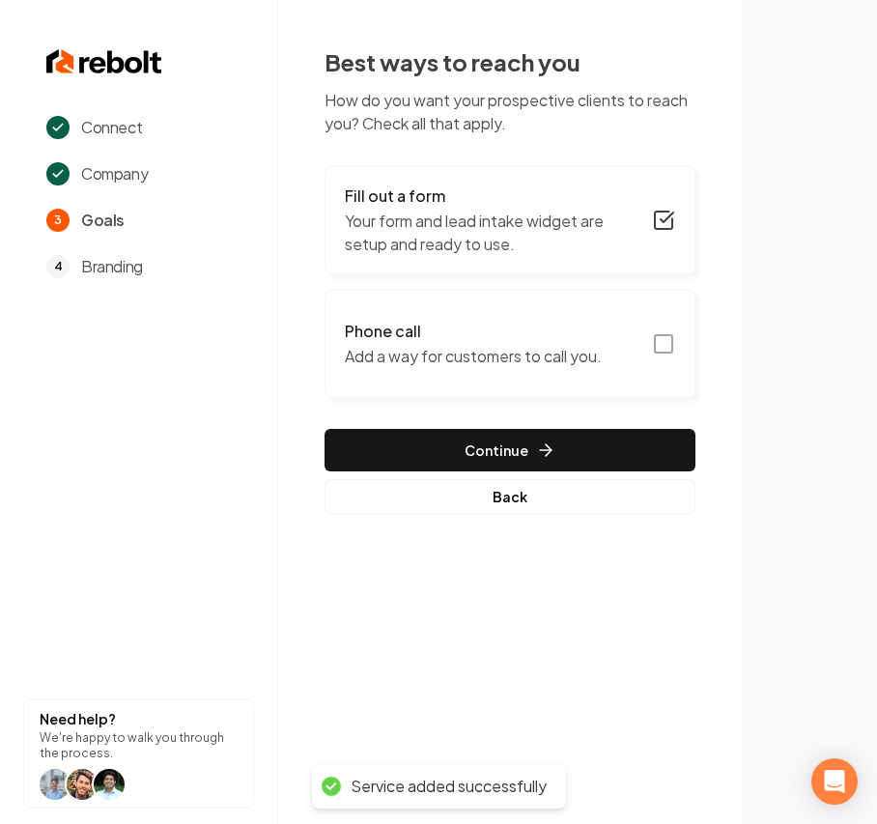
click at [480, 333] on h3 "Phone call" at bounding box center [473, 331] width 257 height 23
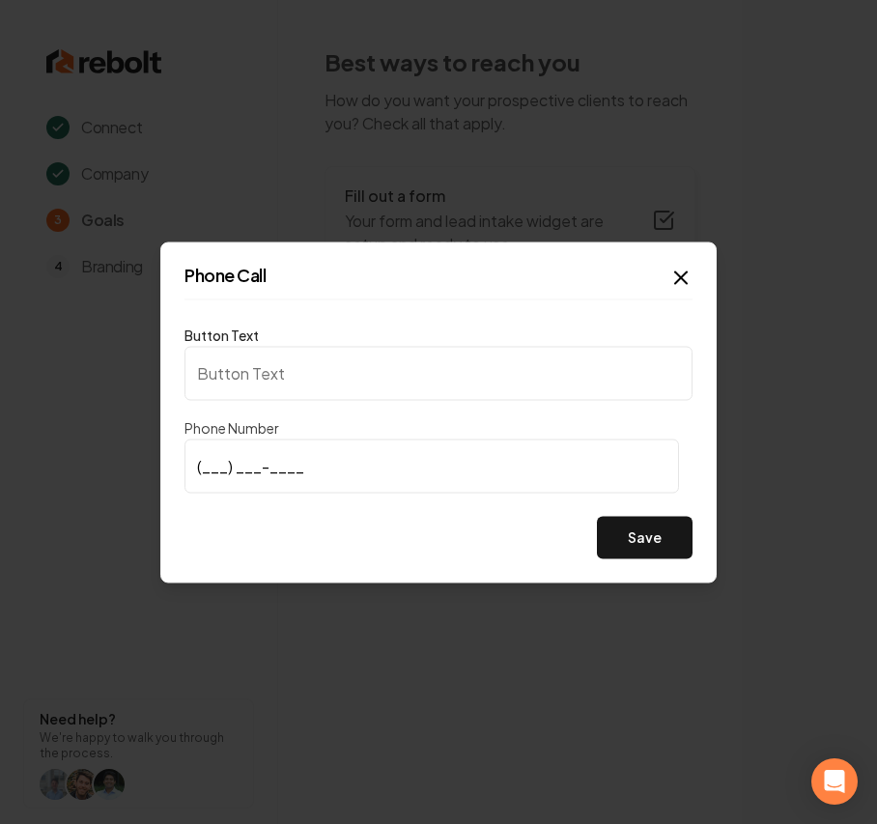
type input "Call us"
type input "(205) 270-2330"
click at [643, 550] on button "Save" at bounding box center [645, 537] width 96 height 43
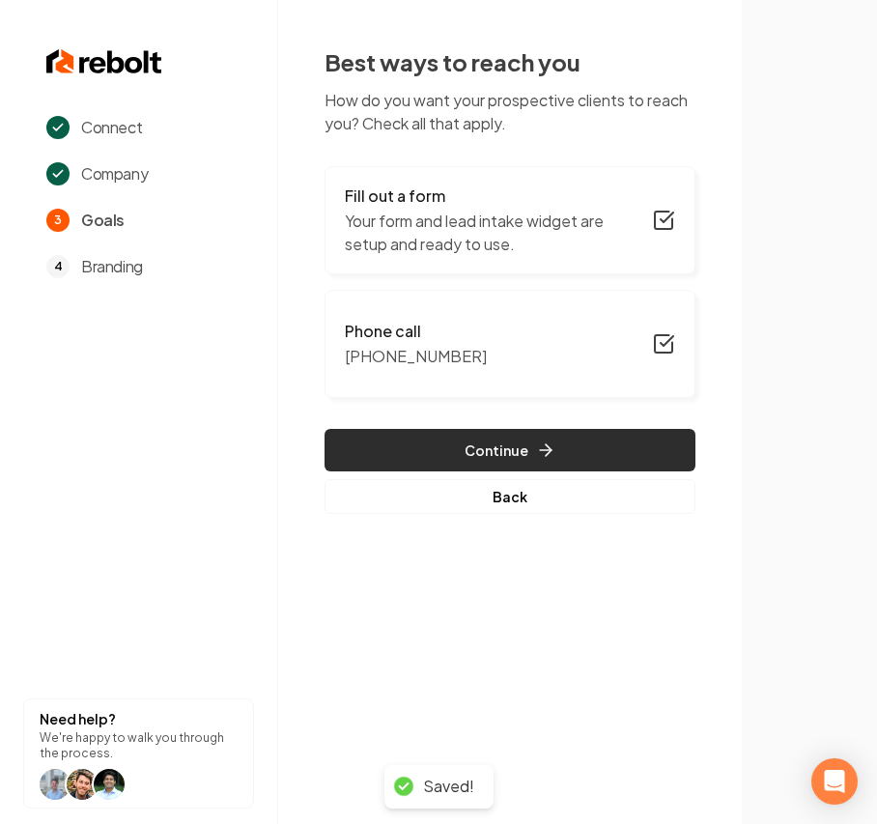
click at [489, 450] on button "Continue" at bounding box center [510, 450] width 371 height 43
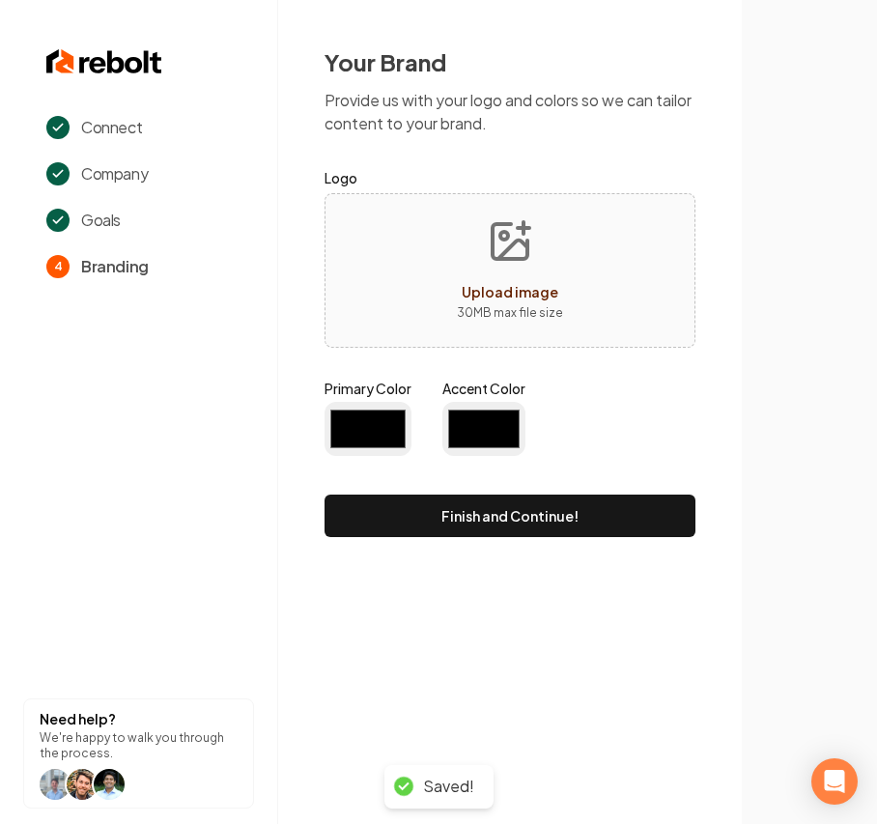
click at [507, 269] on button "Upload image 30 MB max file size" at bounding box center [510, 270] width 137 height 135
type input "#194d33"
type input "#70be00"
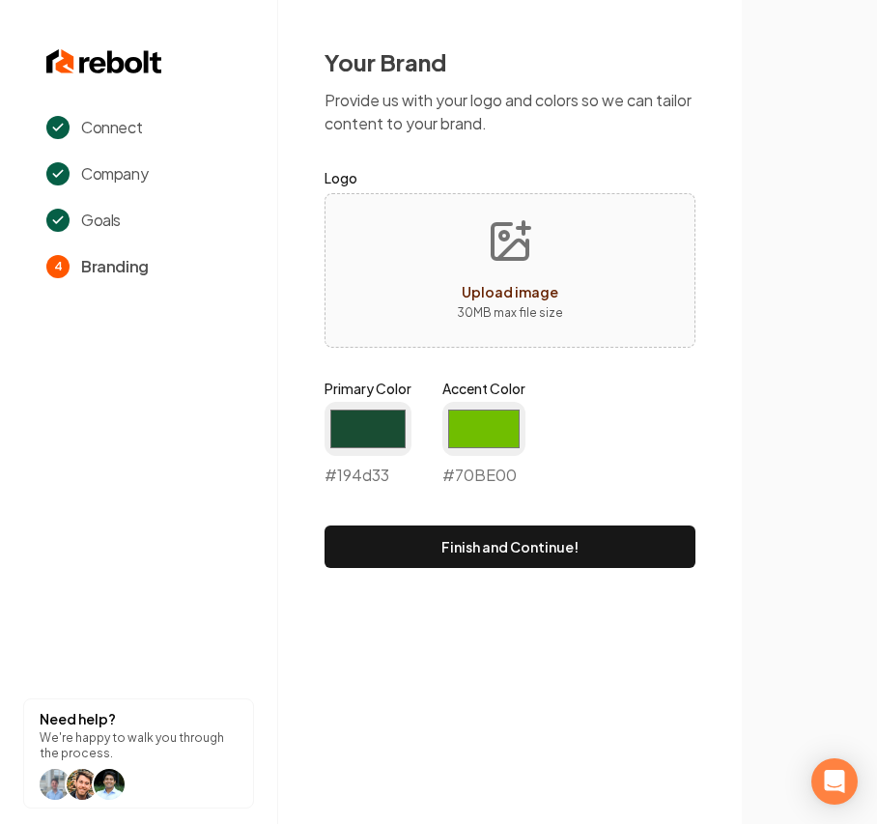
type input "**********"
click at [357, 435] on input "#194d33" at bounding box center [368, 429] width 87 height 54
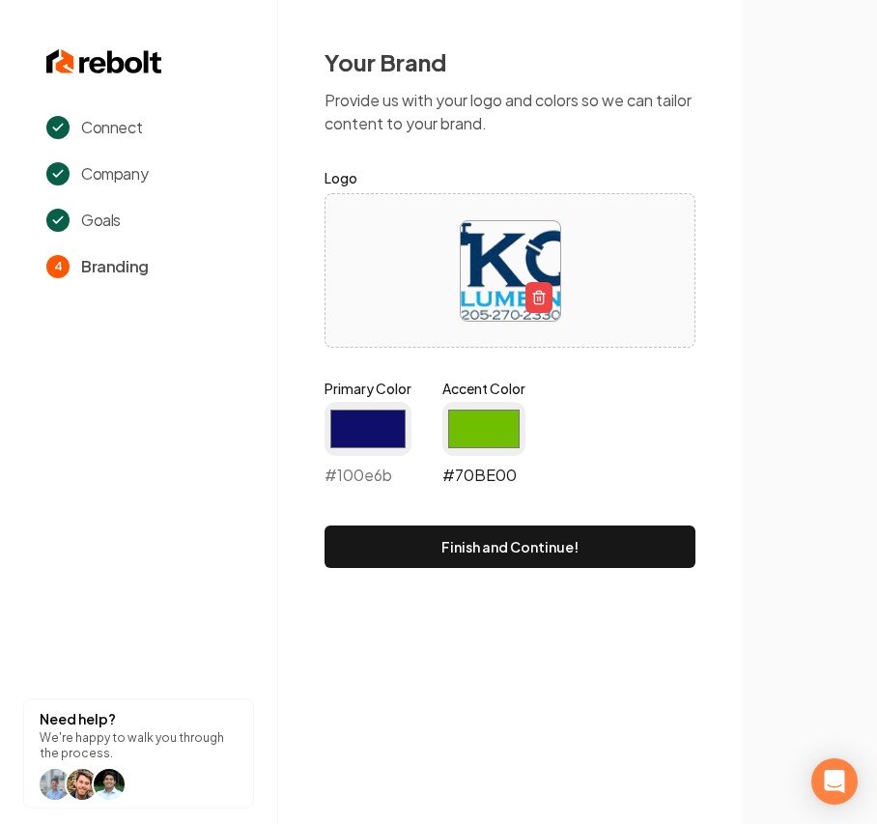
type input "#100e6b"
click at [469, 430] on input "#70be00" at bounding box center [484, 429] width 83 height 54
click at [472, 442] on input "#3374ff" at bounding box center [484, 429] width 83 height 54
type input "#23abf1"
click at [705, 434] on div "Your Brand Provide us with your logo and colors so we can tailor content to you…" at bounding box center [510, 307] width 464 height 615
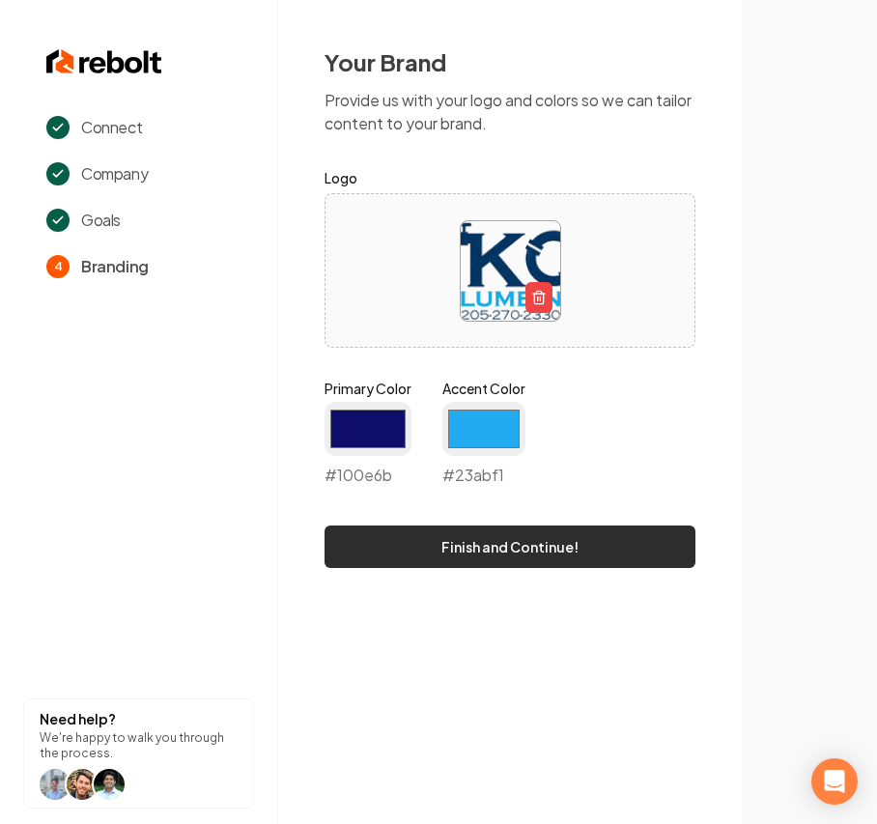
click at [542, 537] on button "Finish and Continue!" at bounding box center [510, 547] width 371 height 43
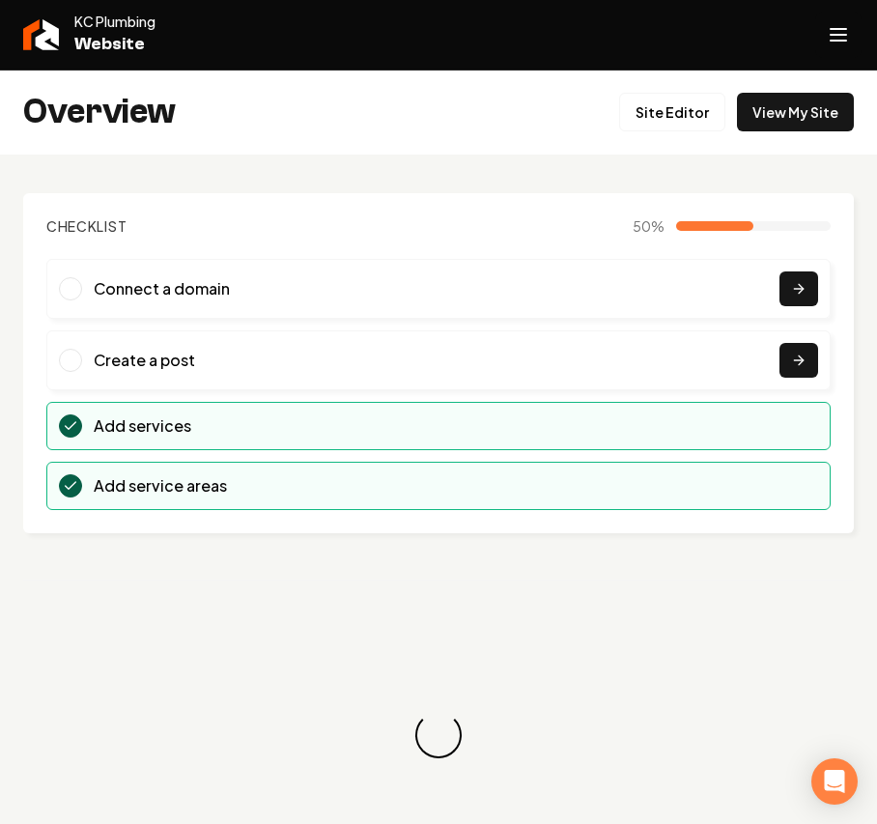
click at [843, 23] on icon "Open navigation menu" at bounding box center [838, 34] width 23 height 31
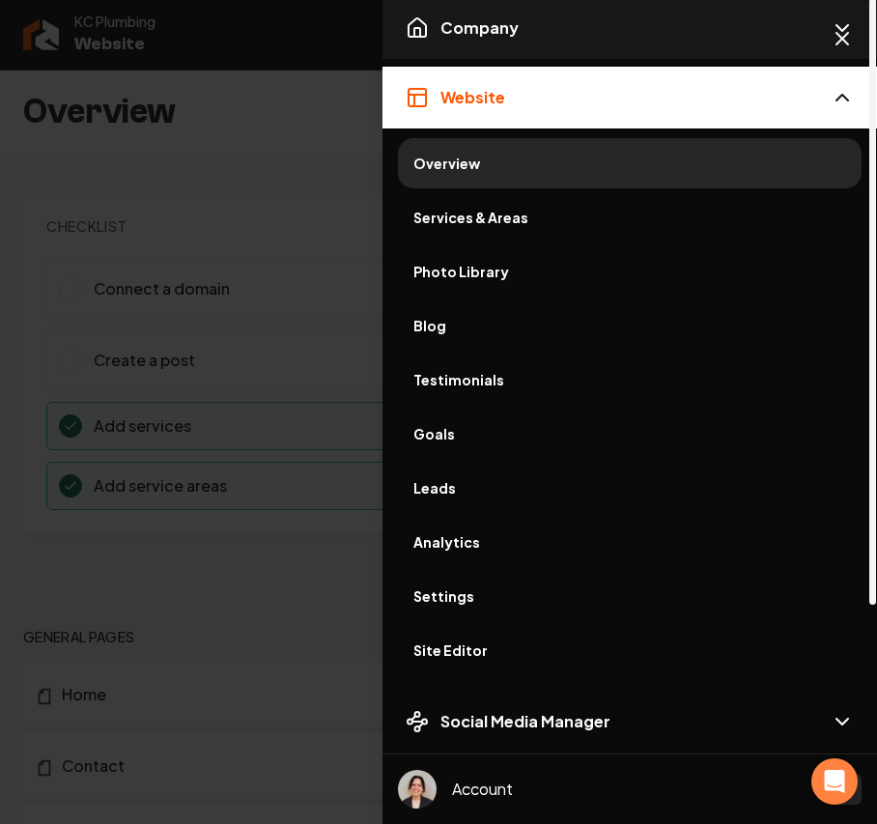
click at [527, 31] on button "Company" at bounding box center [630, 28] width 495 height 62
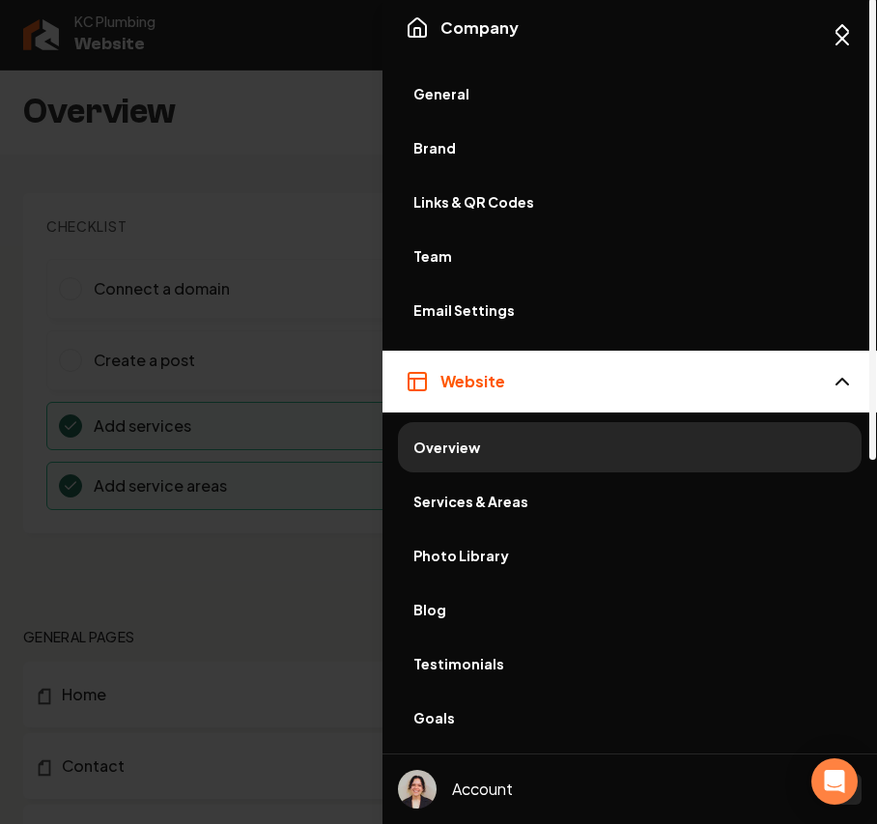
click at [458, 90] on span "General" at bounding box center [630, 93] width 433 height 19
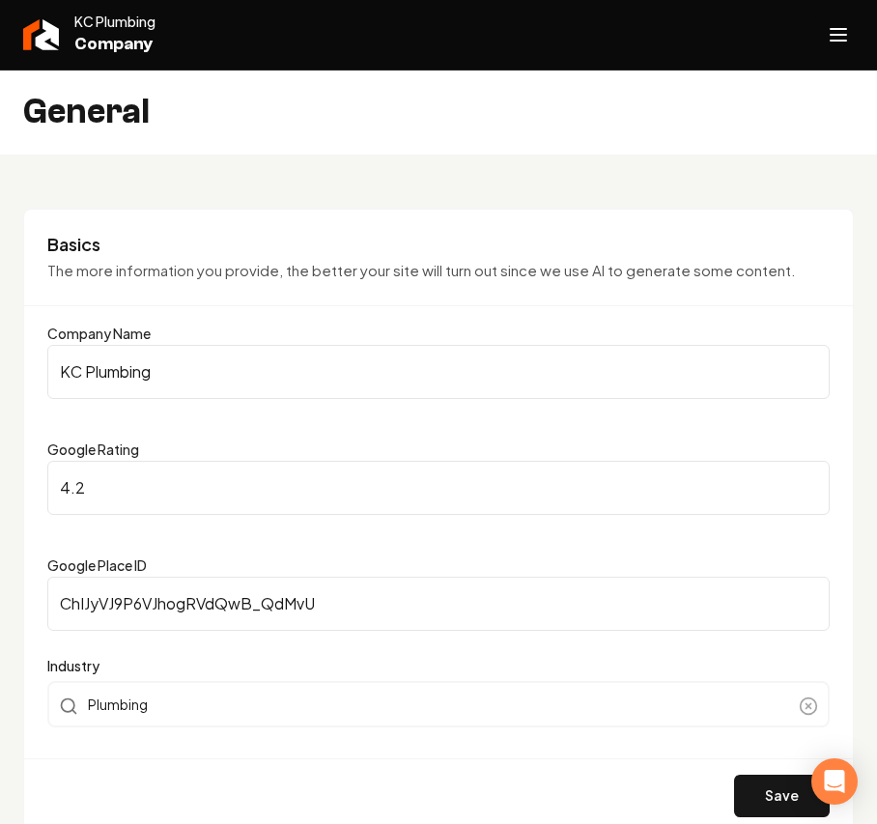
click at [840, 32] on icon "Open navigation menu" at bounding box center [838, 34] width 23 height 31
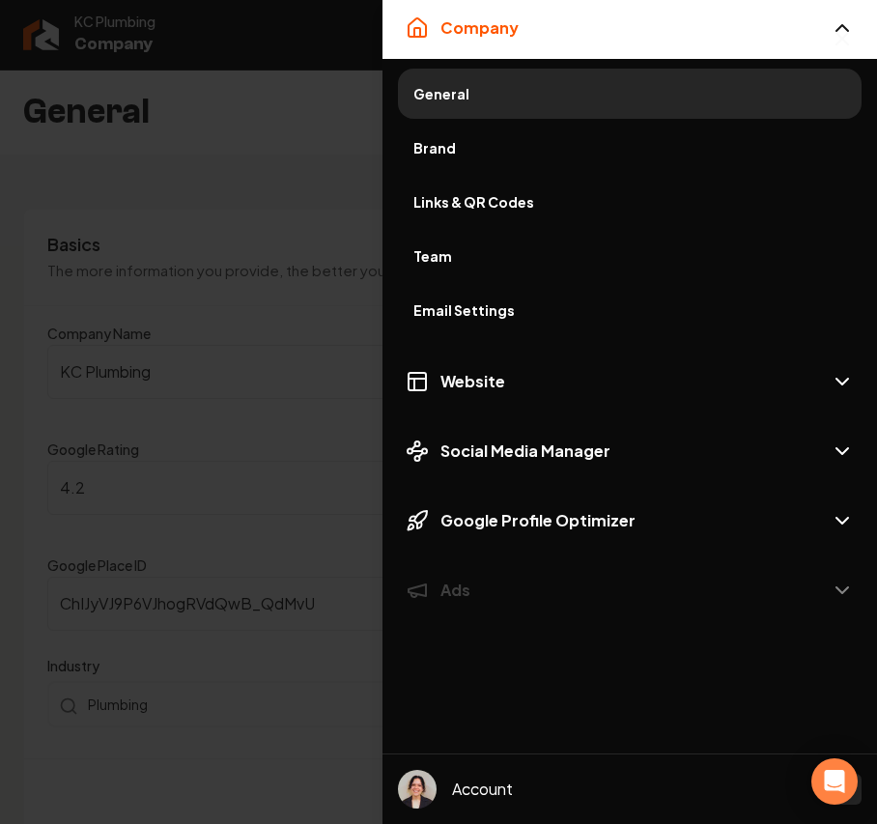
click at [460, 133] on link "Brand" at bounding box center [630, 148] width 464 height 50
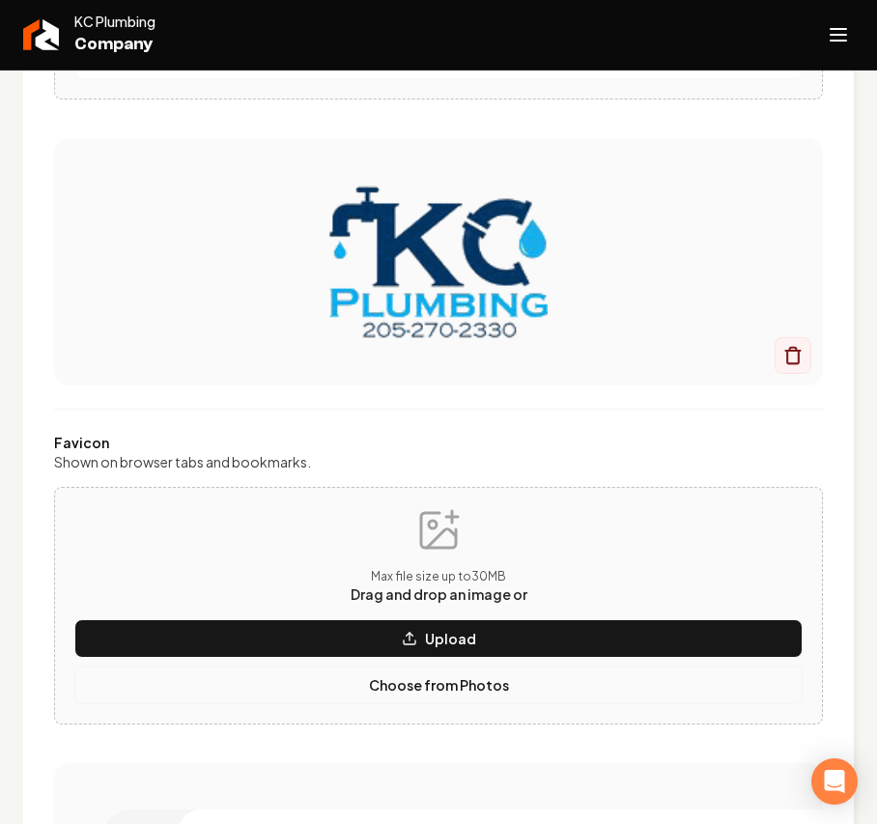
scroll to position [643, 0]
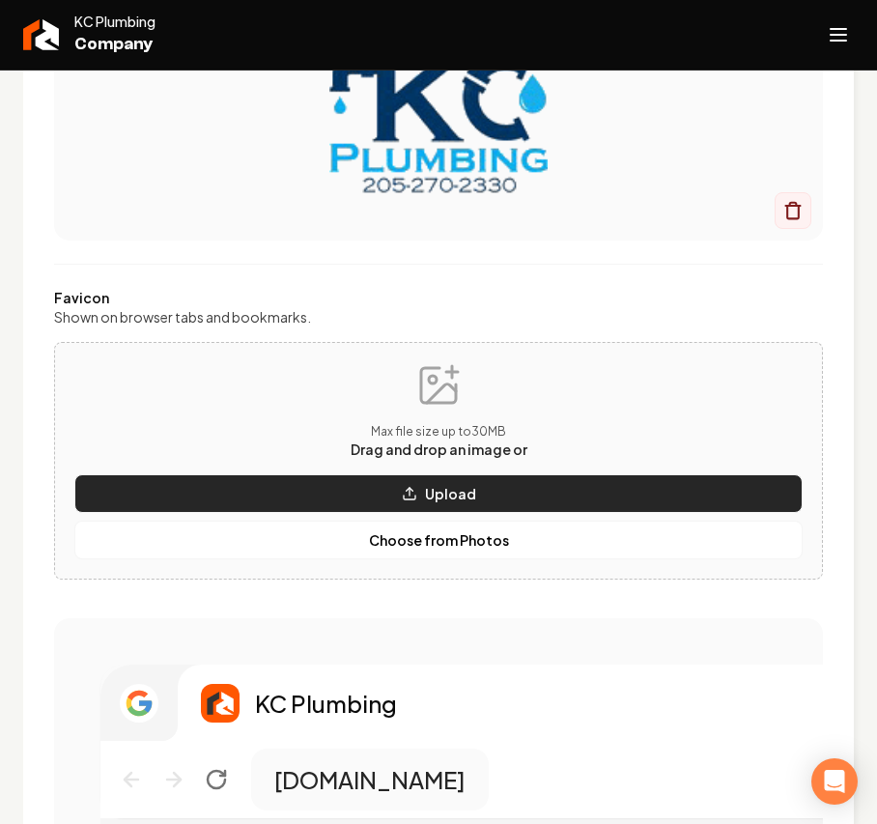
click at [406, 496] on icon "Main content area" at bounding box center [409, 493] width 15 height 15
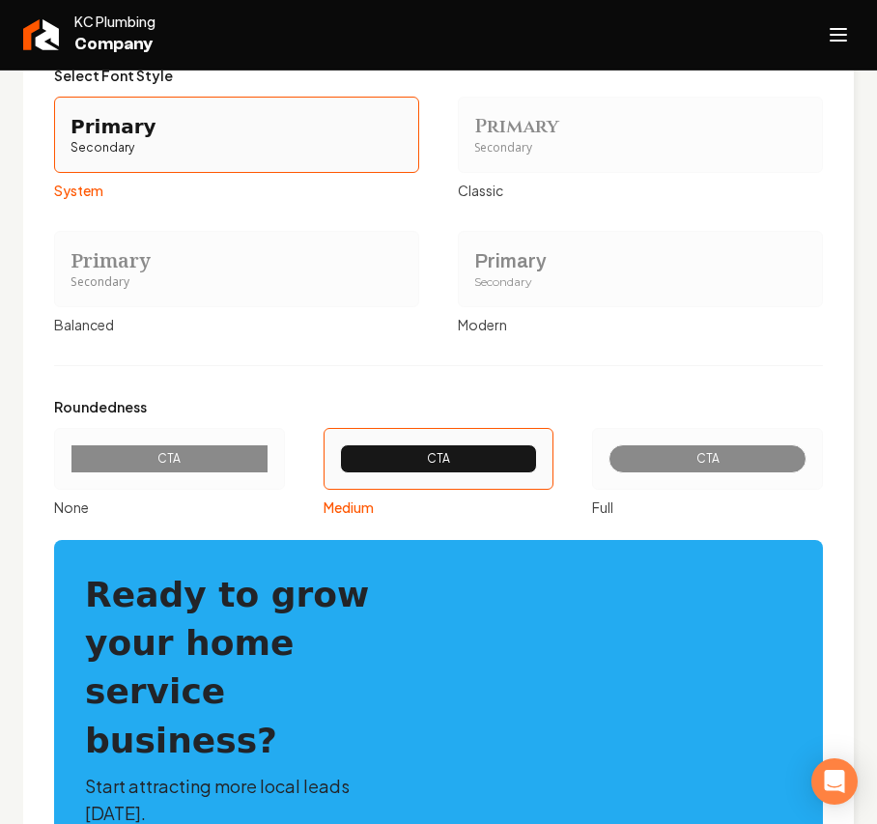
scroll to position [2169, 0]
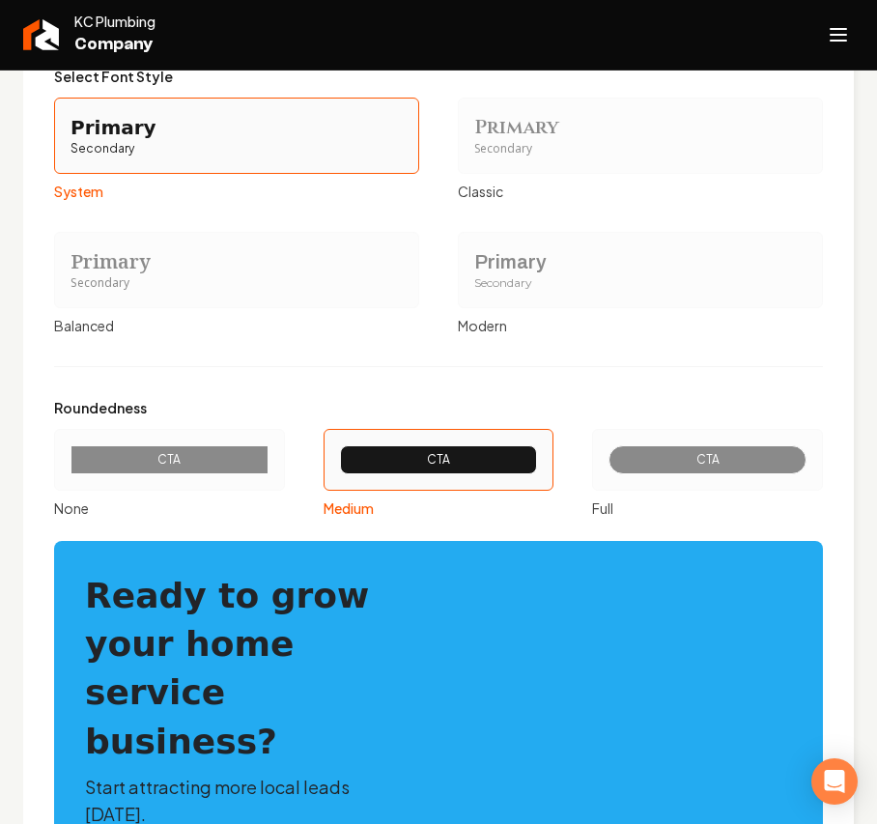
click at [520, 271] on div "Primary" at bounding box center [640, 261] width 332 height 27
click at [472, 271] on button "Primary Secondary Modern" at bounding box center [464, 269] width 15 height 15
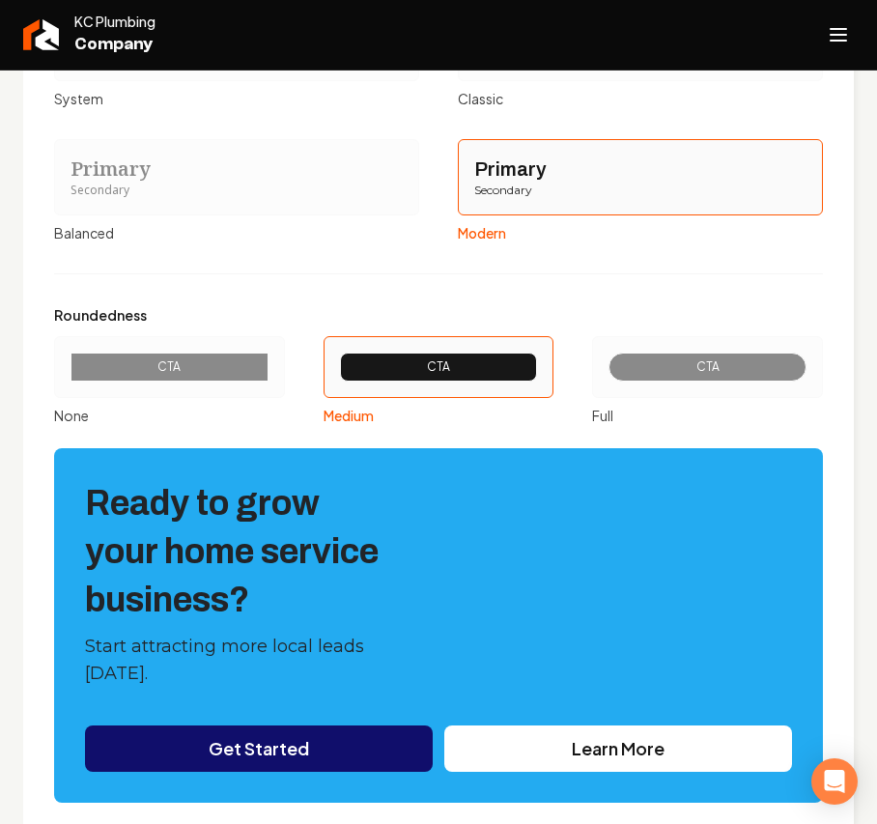
scroll to position [2373, 0]
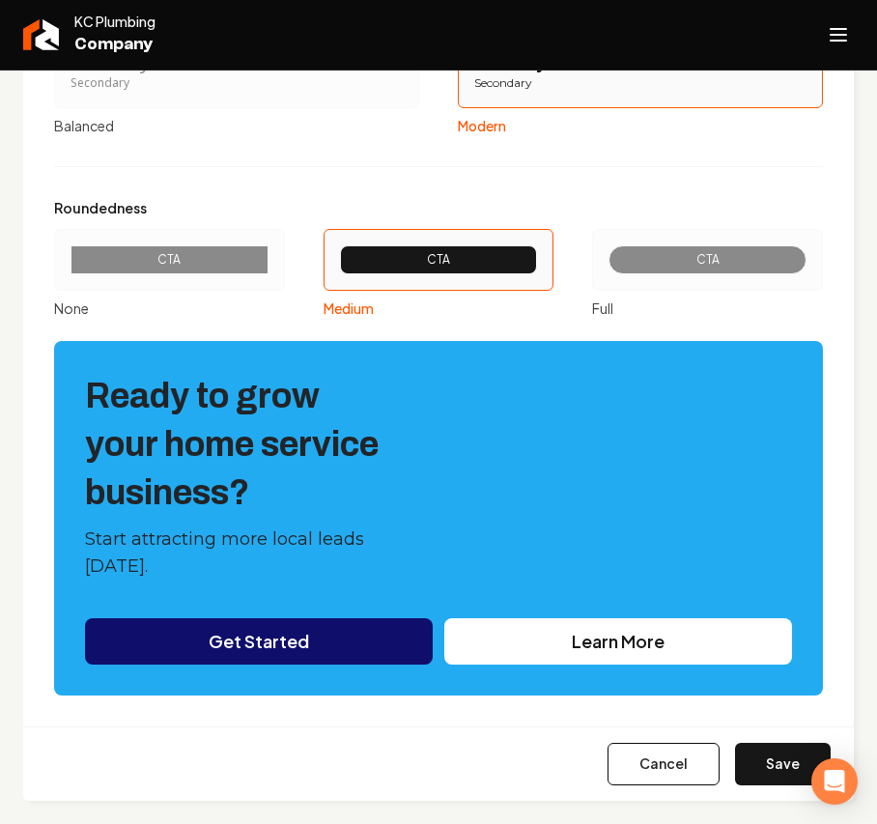
click at [740, 779] on button "Save" at bounding box center [783, 764] width 96 height 43
click at [844, 55] on button "Open navigation menu" at bounding box center [838, 35] width 46 height 46
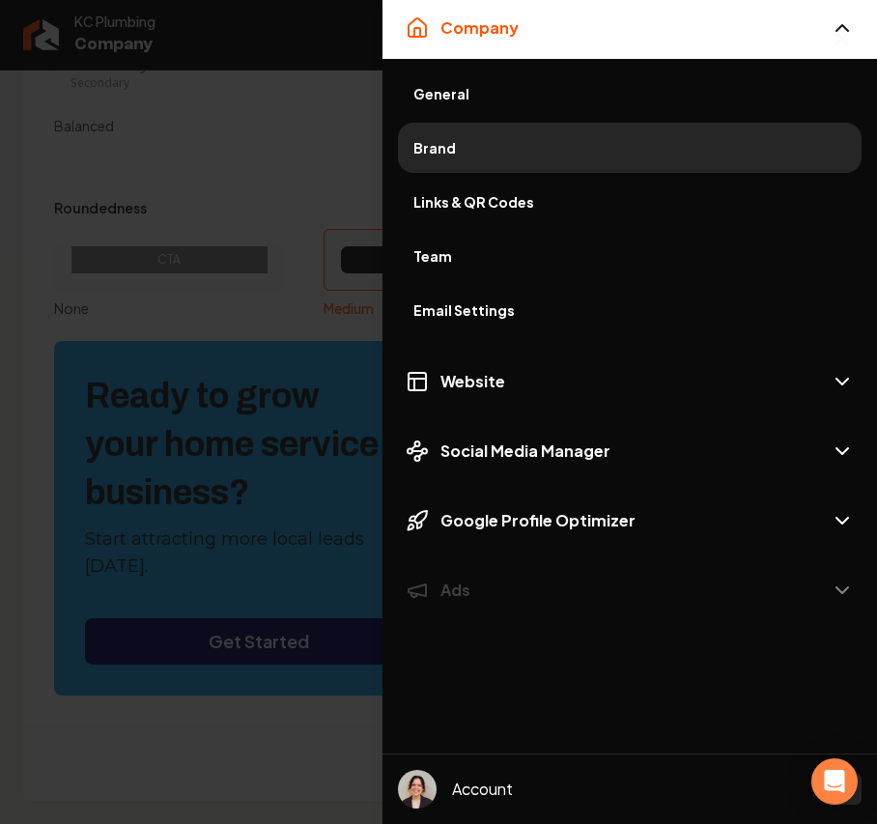
type input "#eaeaf0"
type input "#d3d3e1"
type input "#d0d0dc"
type input "#5e5e7f"
type input "#100e6b"
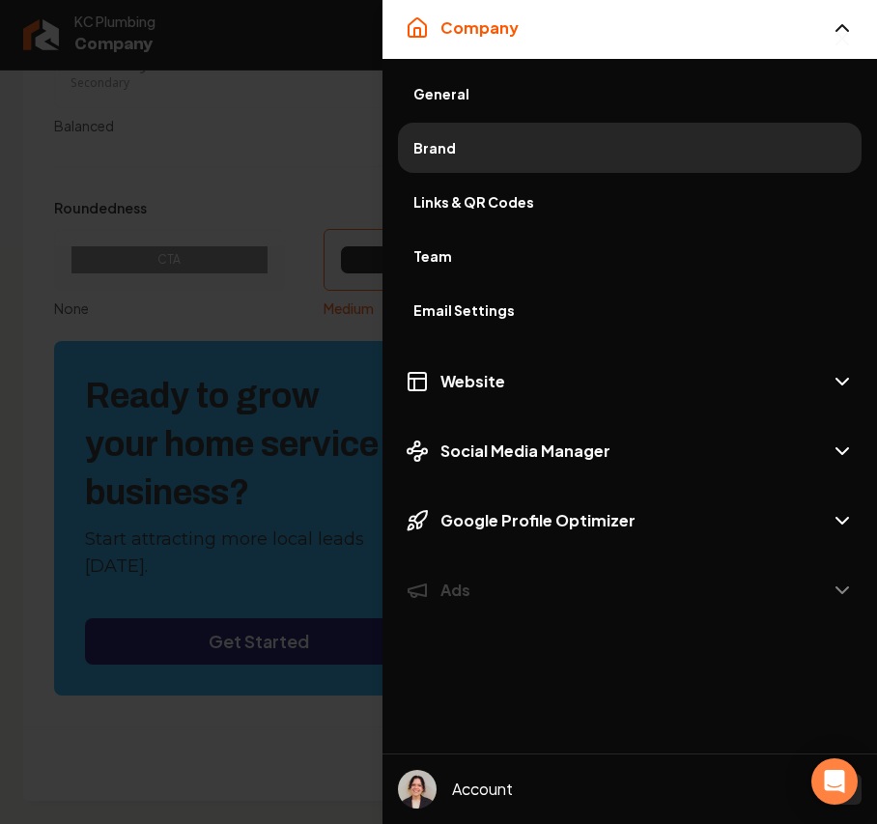
type input "#21212b"
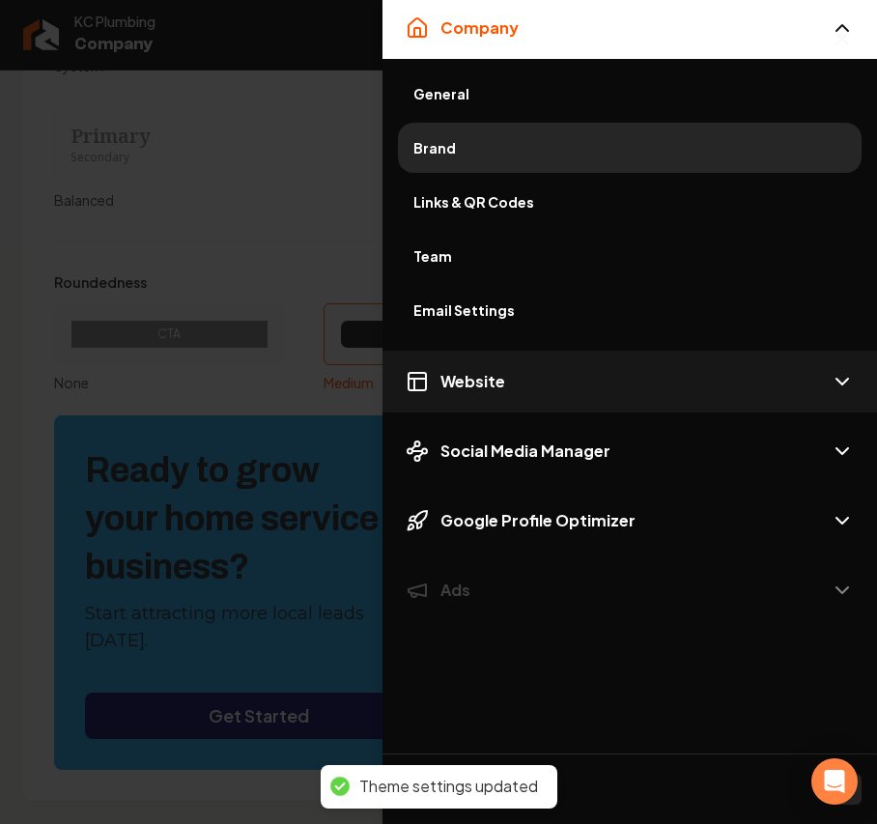
click at [515, 391] on button "Website" at bounding box center [630, 382] width 495 height 62
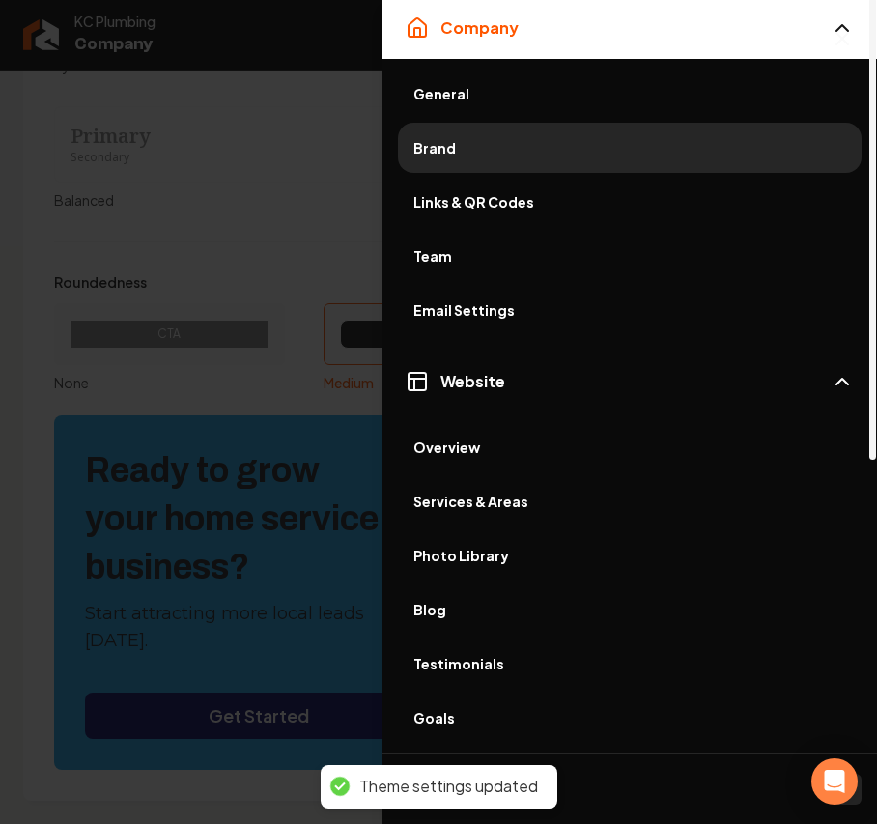
click at [476, 560] on span "Photo Library" at bounding box center [630, 555] width 433 height 19
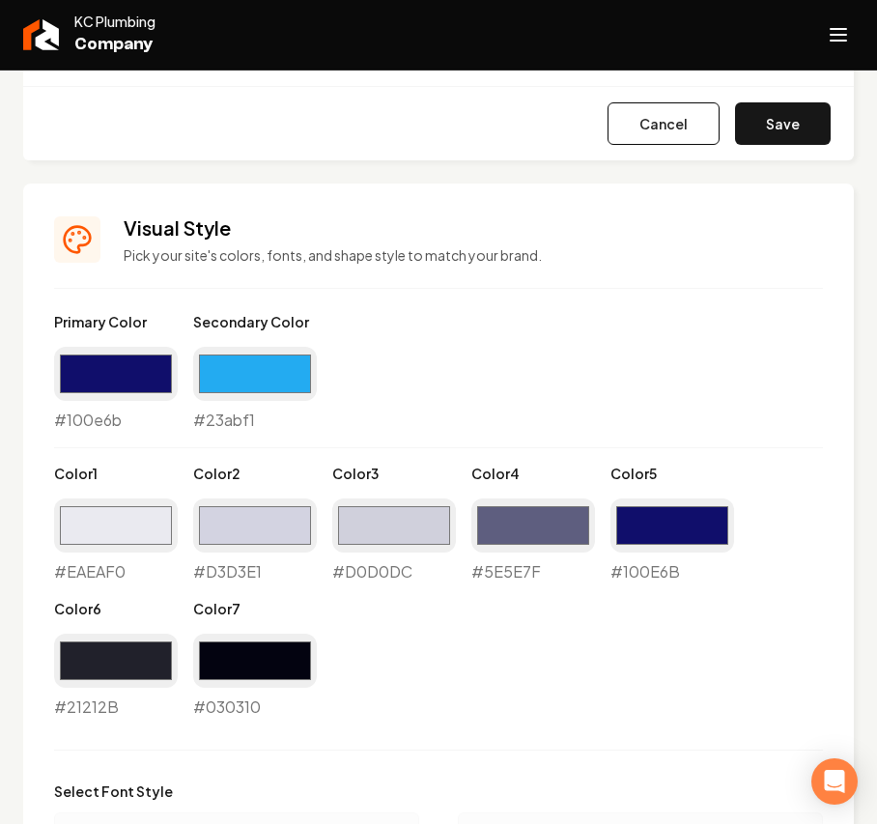
scroll to position [1268, 0]
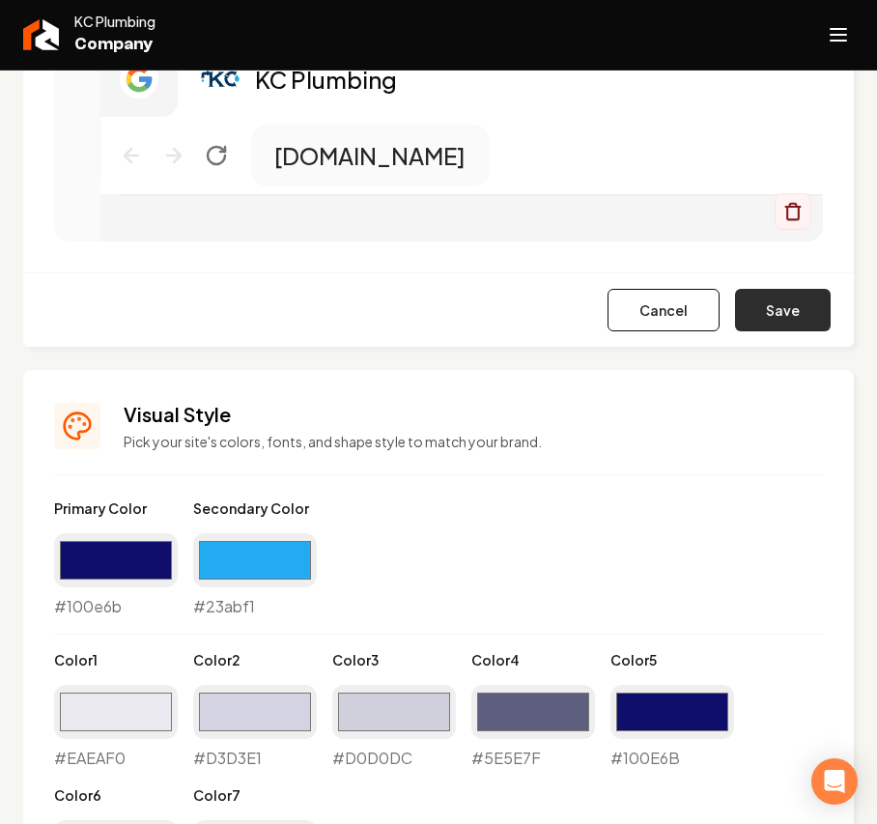
click at [770, 311] on button "Save" at bounding box center [783, 310] width 96 height 43
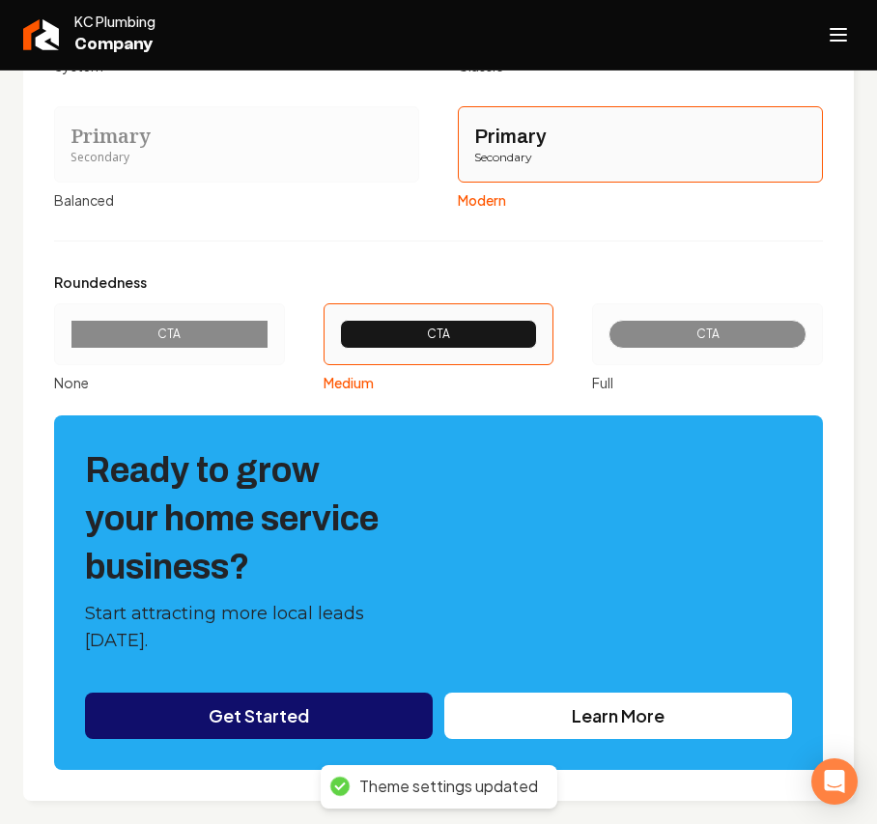
click at [256, 152] on div "Secondary" at bounding box center [237, 158] width 332 height 16
click at [69, 152] on button "Primary Secondary Balanced" at bounding box center [60, 143] width 15 height 15
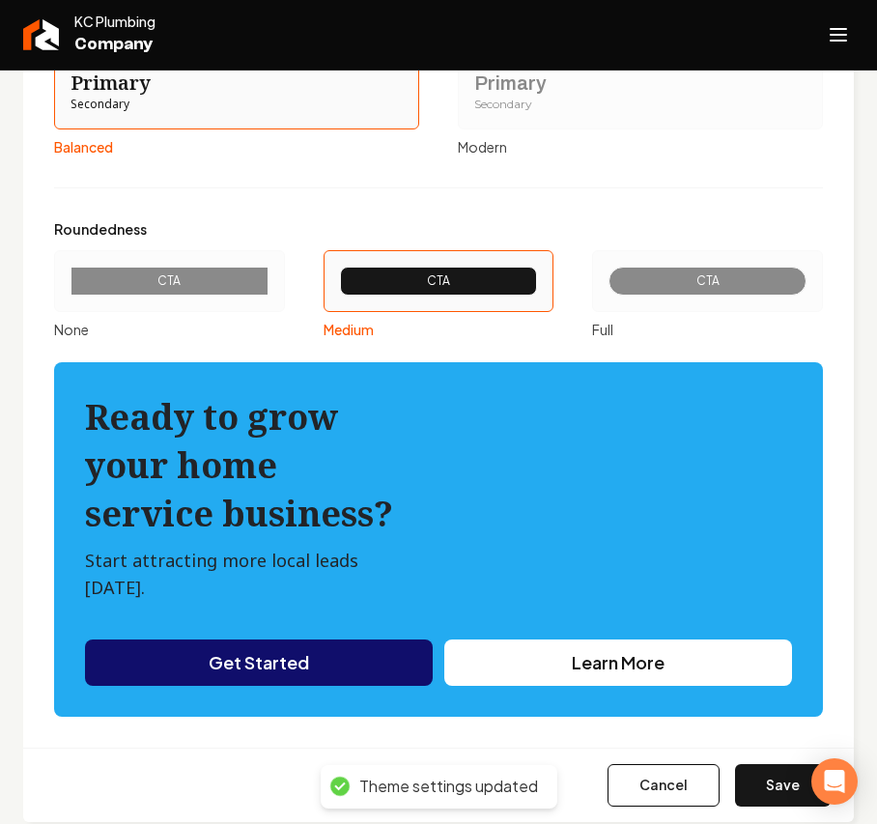
scroll to position [2298, 0]
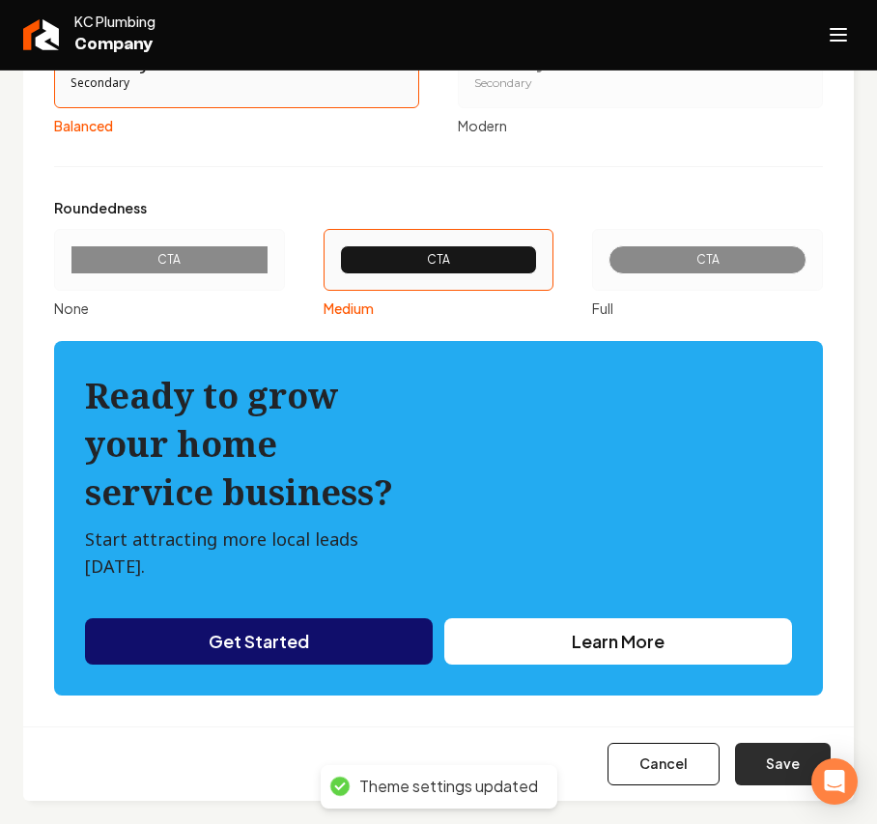
click at [746, 755] on button "Save" at bounding box center [783, 764] width 96 height 43
type input "#eaeaf0"
type input "#d3d3e1"
type input "#d0d0dc"
type input "#5e5e7f"
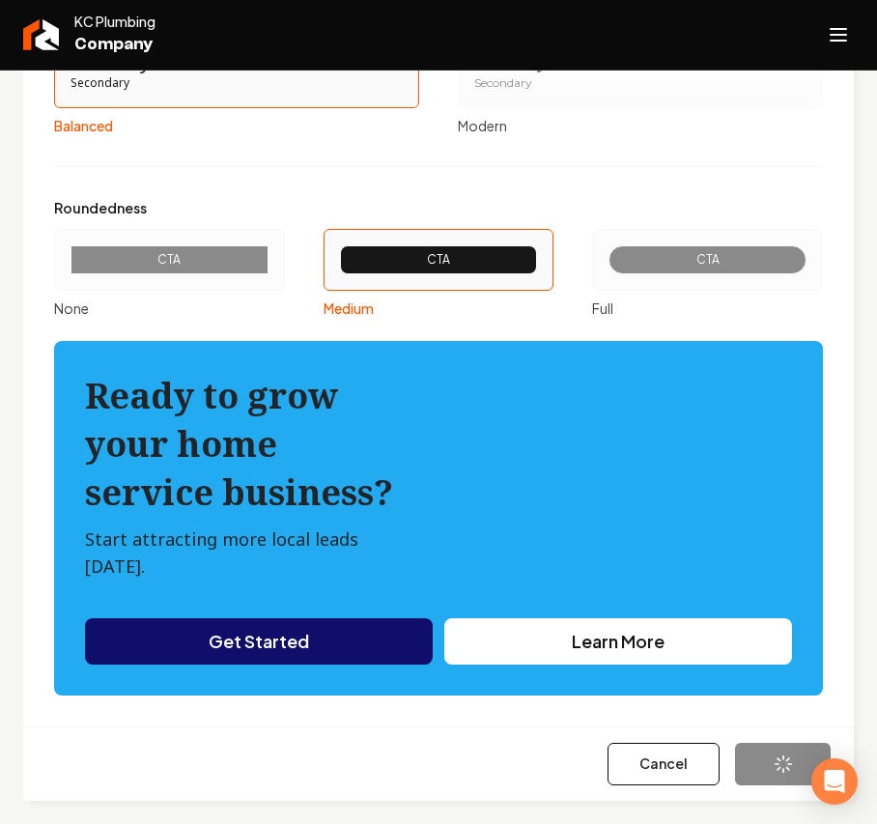
type input "#100e6b"
type input "#21212b"
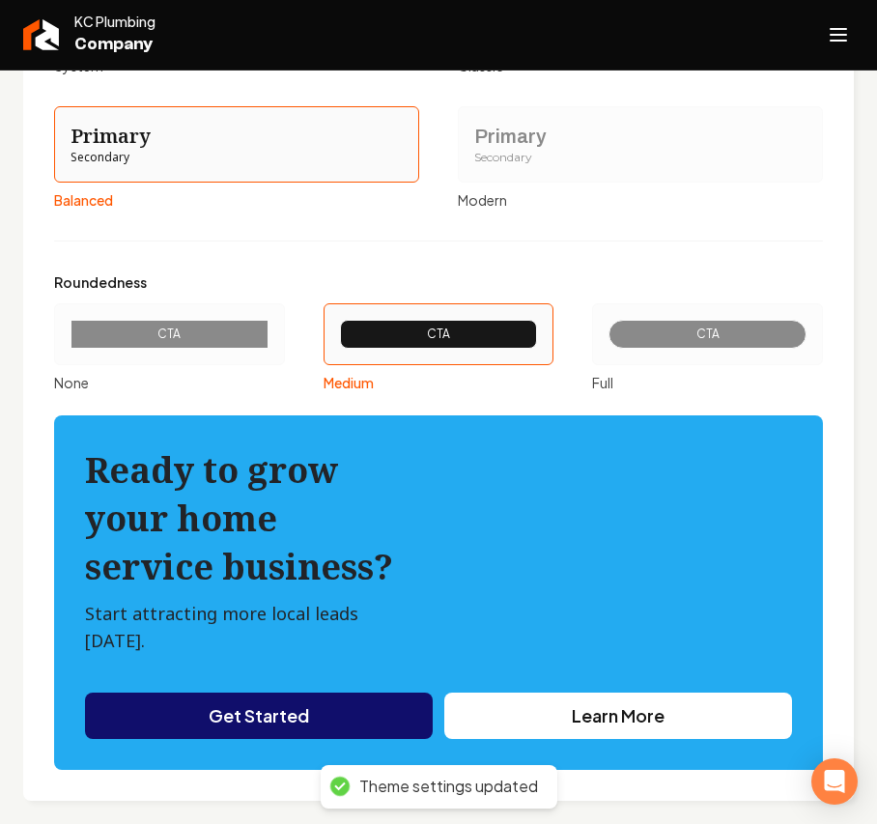
click at [484, 148] on div "Primary Secondary" at bounding box center [640, 144] width 332 height 43
click at [472, 148] on button "Primary Secondary Modern" at bounding box center [464, 143] width 15 height 15
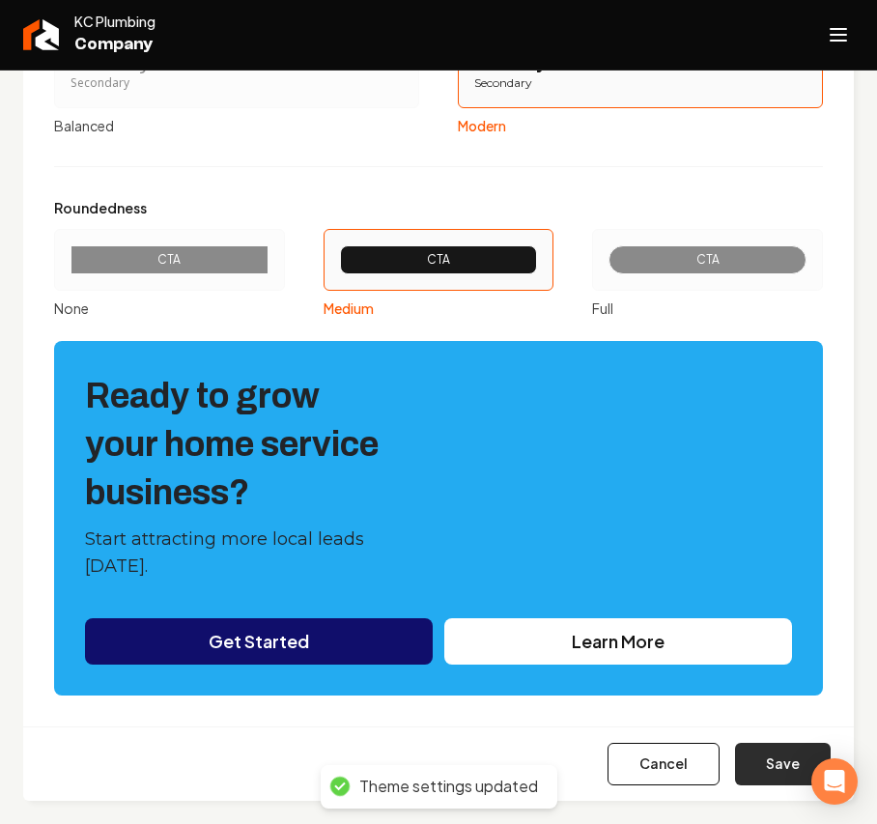
click at [756, 761] on button "Save" at bounding box center [783, 764] width 96 height 43
click at [846, 31] on icon "Open navigation menu" at bounding box center [838, 34] width 23 height 31
type input "#eaeaf0"
type input "#d3d3e1"
type input "#d0d0dc"
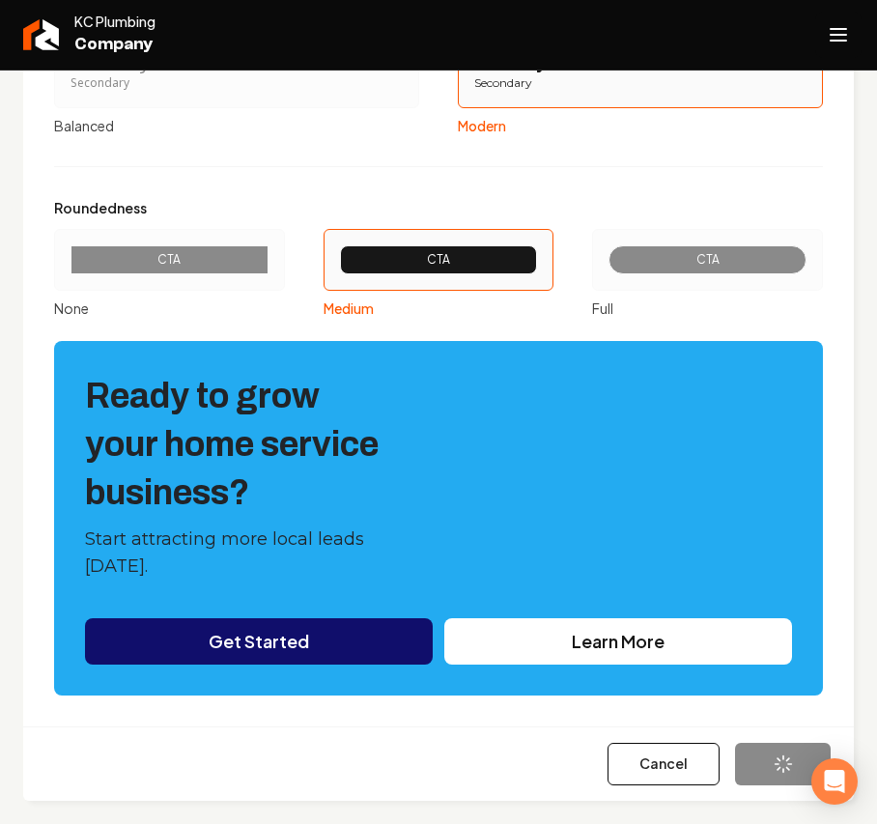
type input "#5e5e7f"
type input "#100e6b"
type input "#21212b"
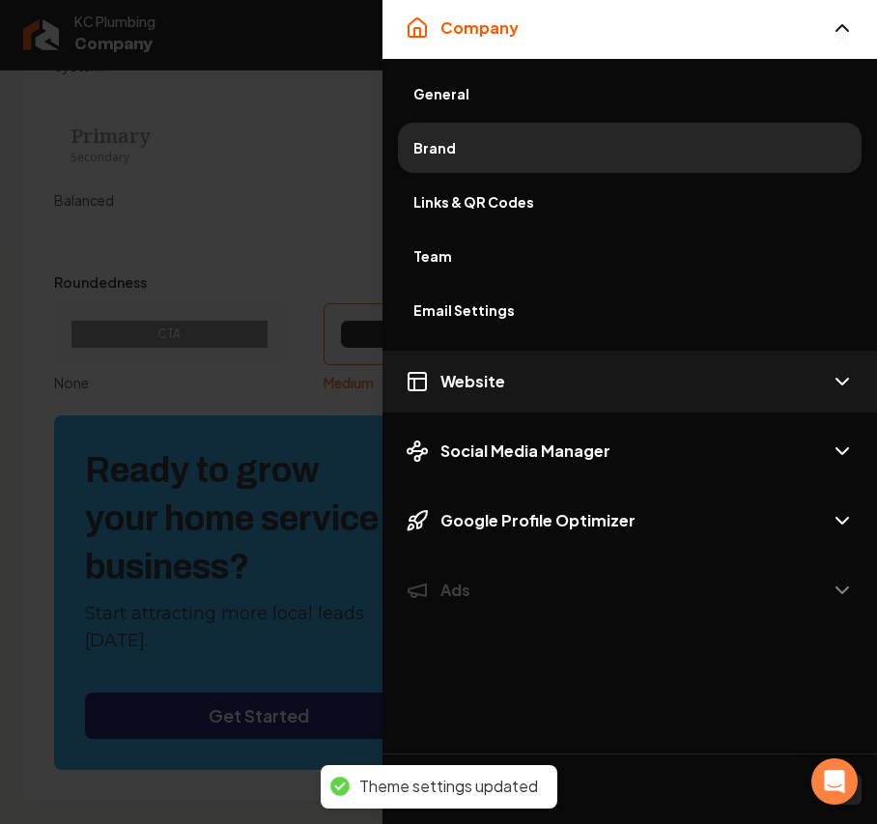
click at [472, 396] on button "Website" at bounding box center [630, 382] width 495 height 62
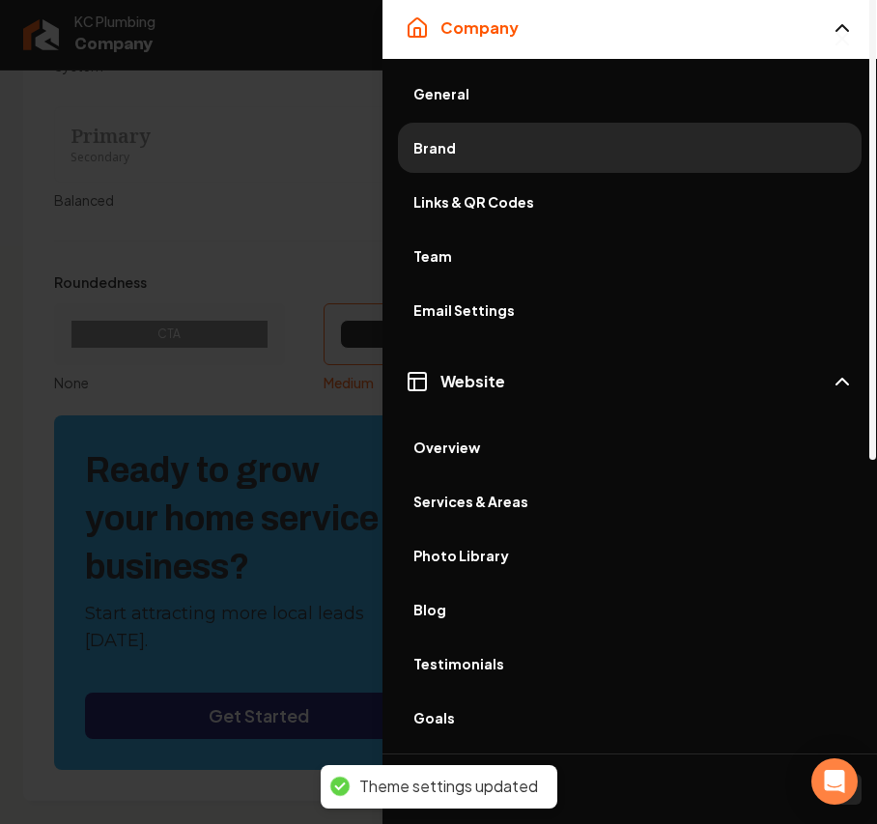
click at [569, 510] on span "Services & Areas" at bounding box center [630, 501] width 433 height 19
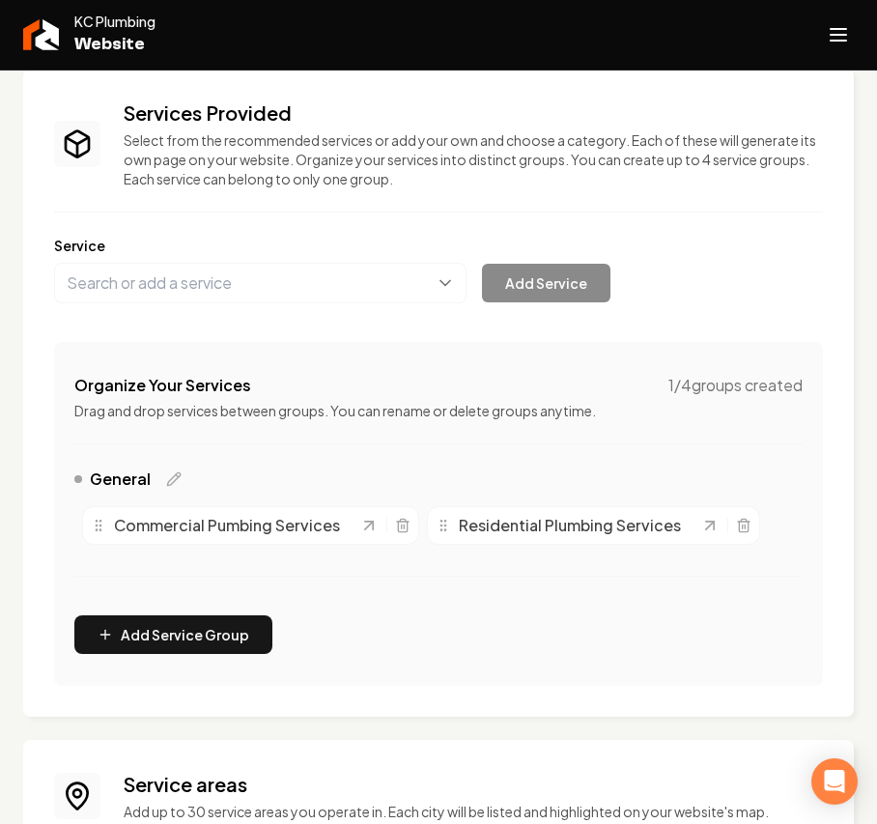
scroll to position [257, 0]
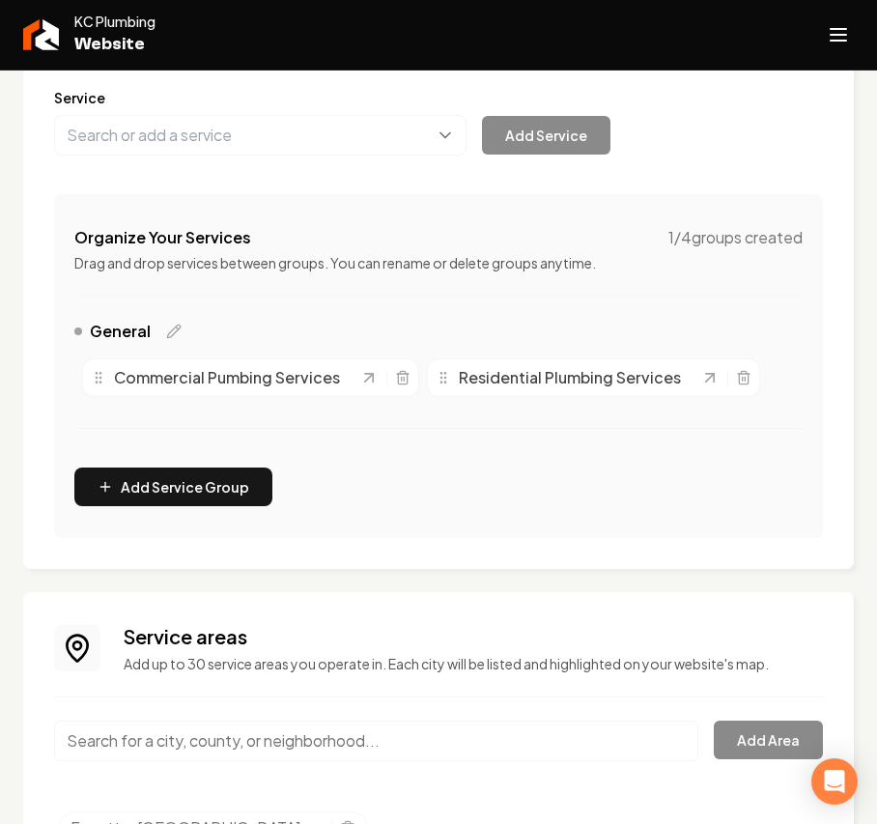
click at [848, 29] on icon "Open navigation menu" at bounding box center [838, 34] width 23 height 31
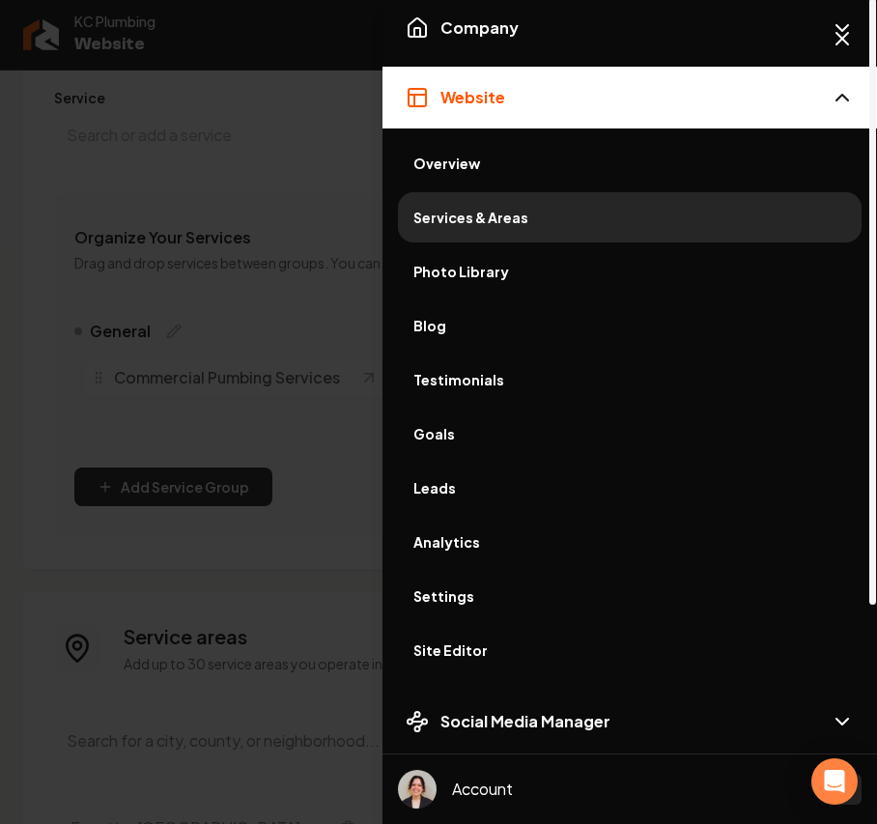
click at [469, 275] on span "Photo Library" at bounding box center [630, 271] width 433 height 19
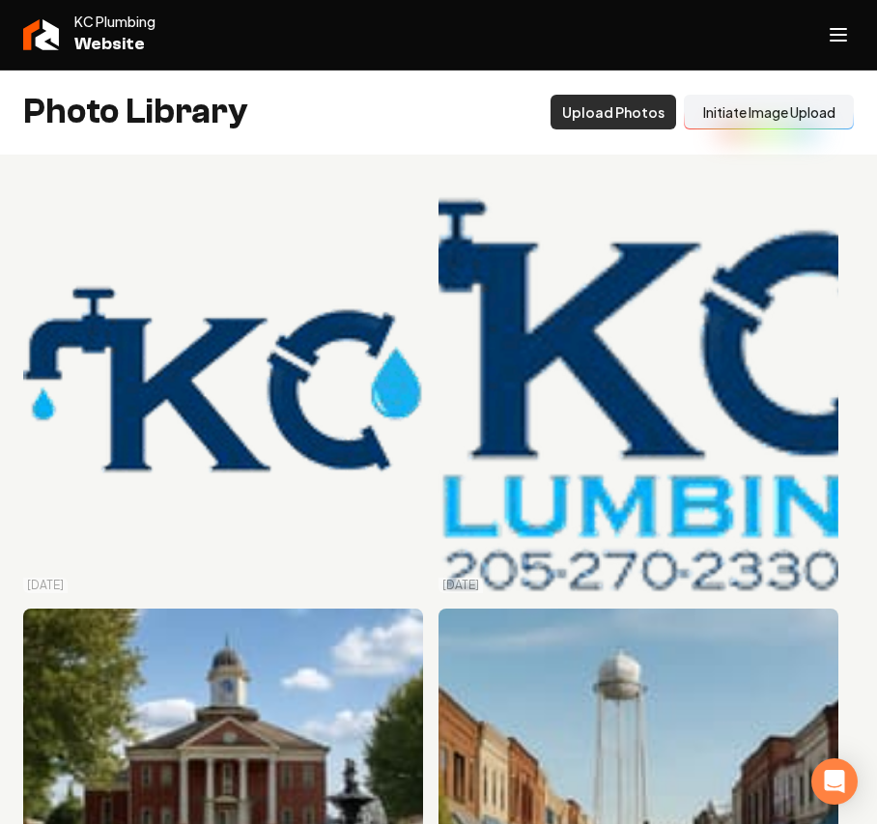
click at [615, 113] on button "Upload Photos" at bounding box center [614, 112] width 126 height 35
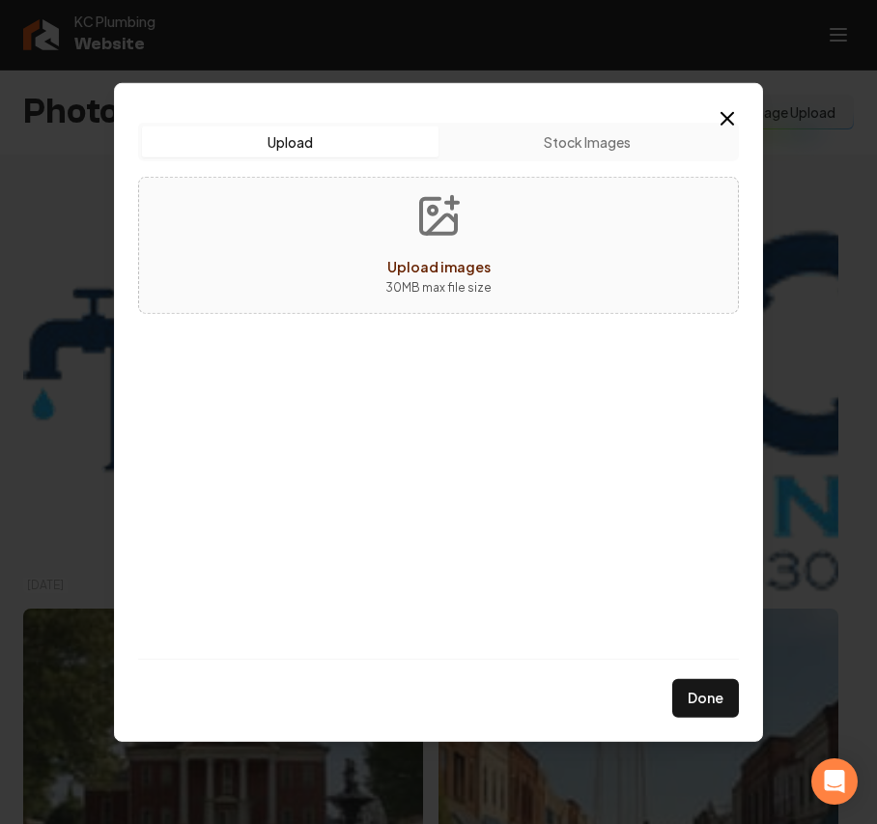
click at [484, 243] on button "Upload images 30 MB max file size" at bounding box center [438, 244] width 137 height 135
type input "**********"
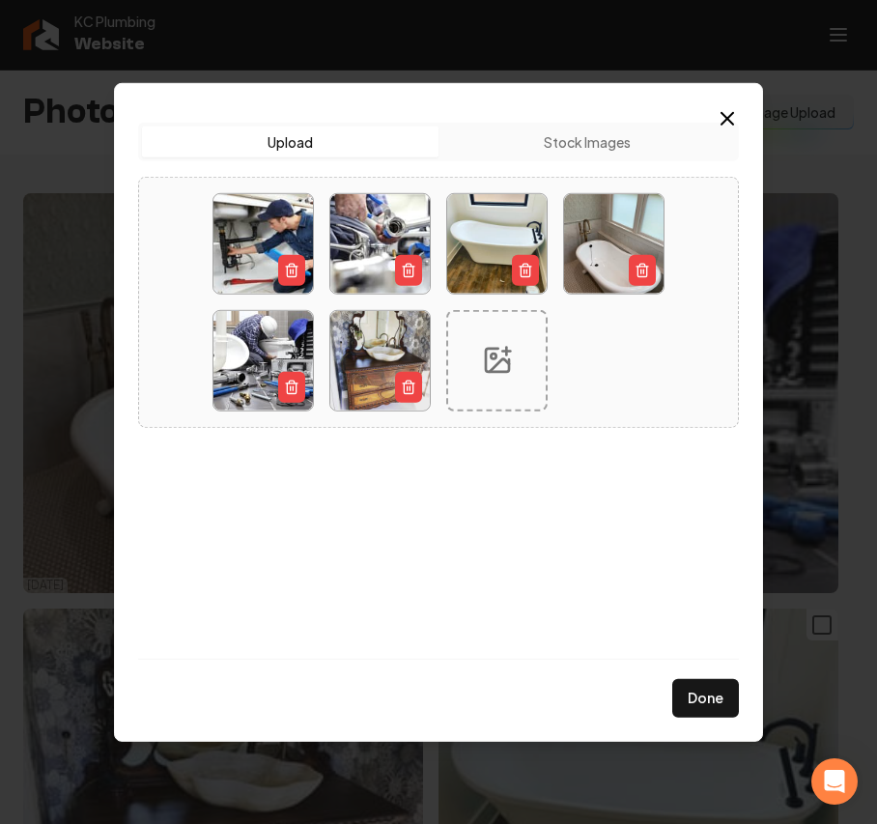
drag, startPoint x: 689, startPoint y: 693, endPoint x: 690, endPoint y: 662, distance: 30.9
click at [689, 693] on button "Done" at bounding box center [705, 698] width 67 height 39
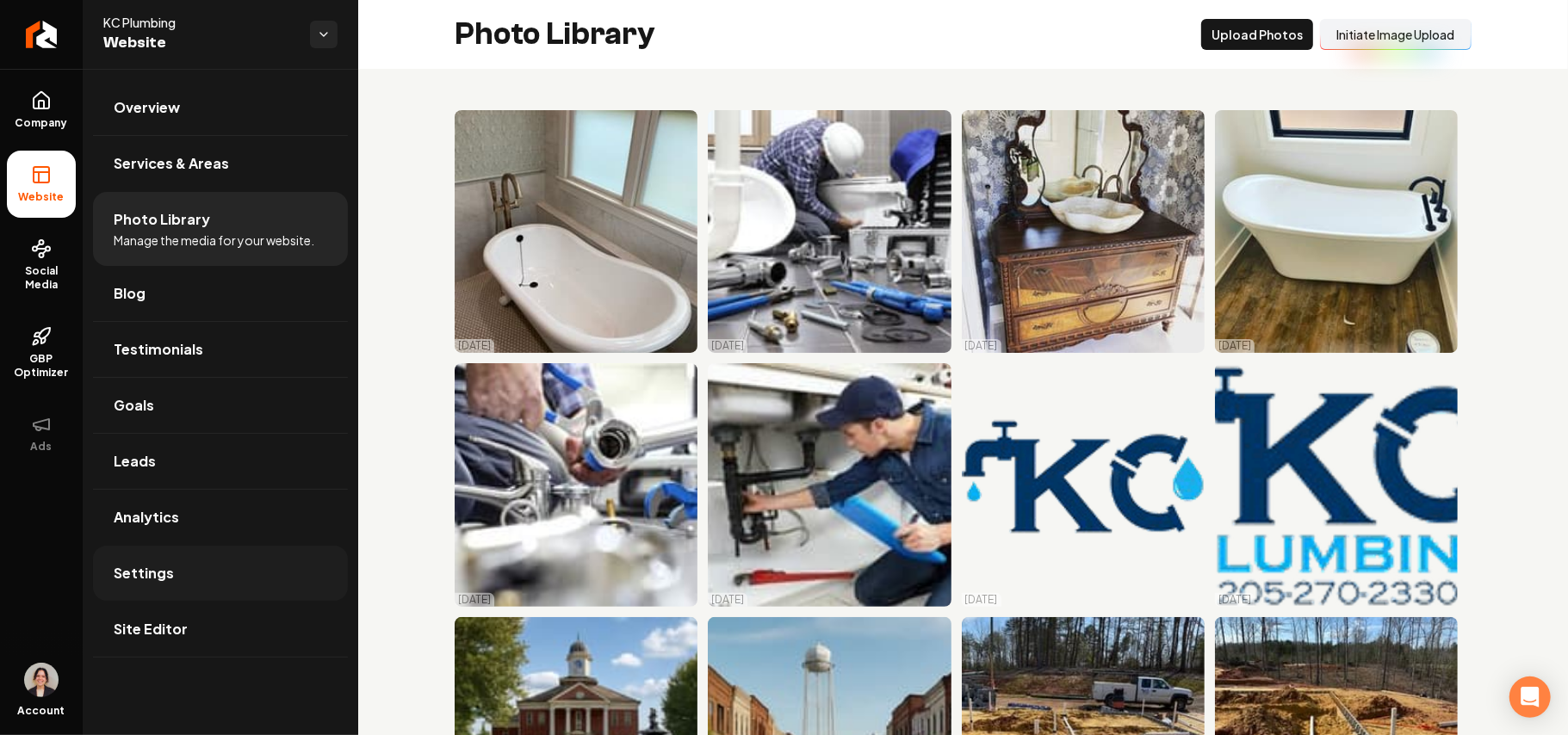
click at [209, 590] on link "Settings" at bounding box center [220, 574] width 255 height 55
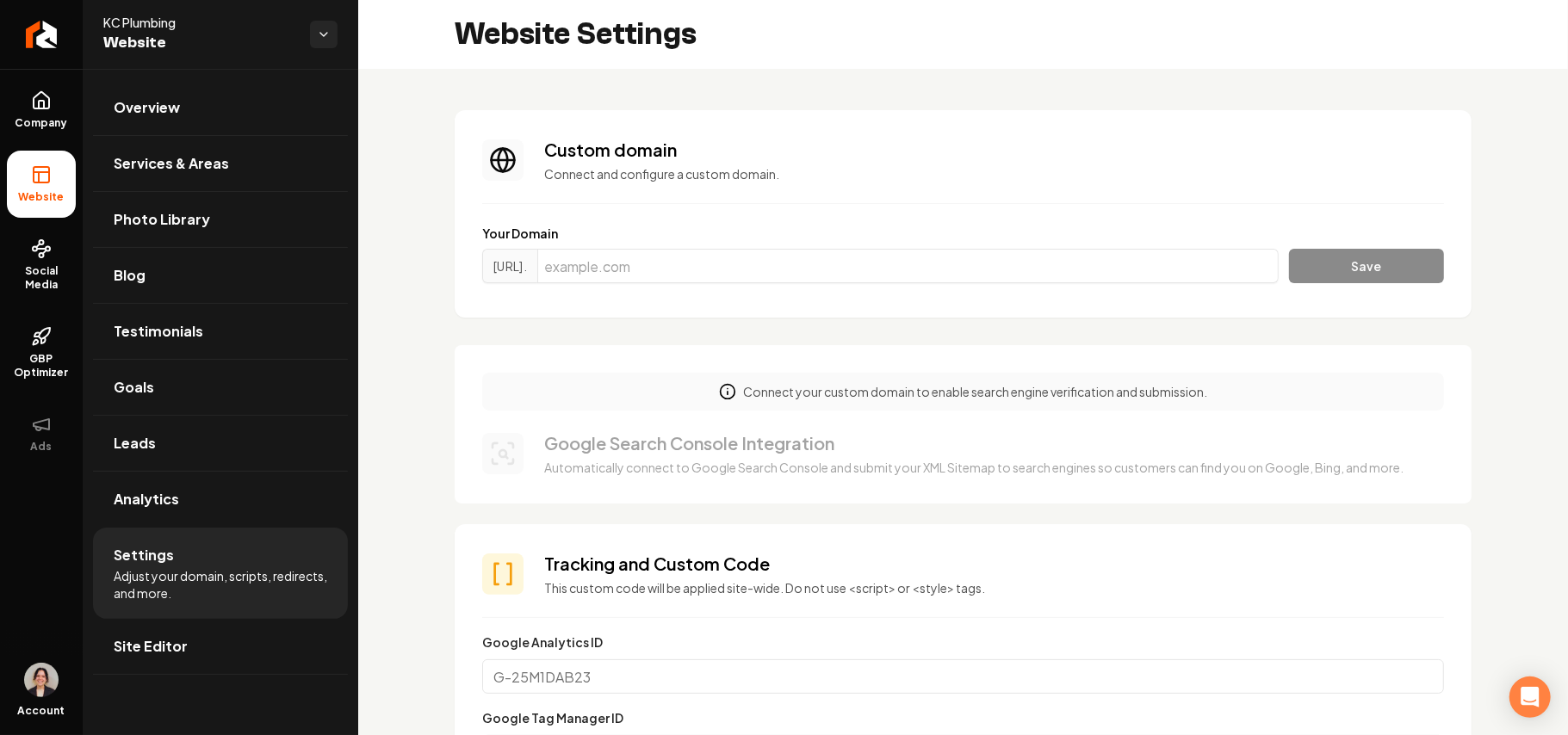
drag, startPoint x: 180, startPoint y: 649, endPoint x: 203, endPoint y: 634, distance: 27.5
click at [179, 649] on span "Site Editor" at bounding box center [151, 646] width 74 height 20
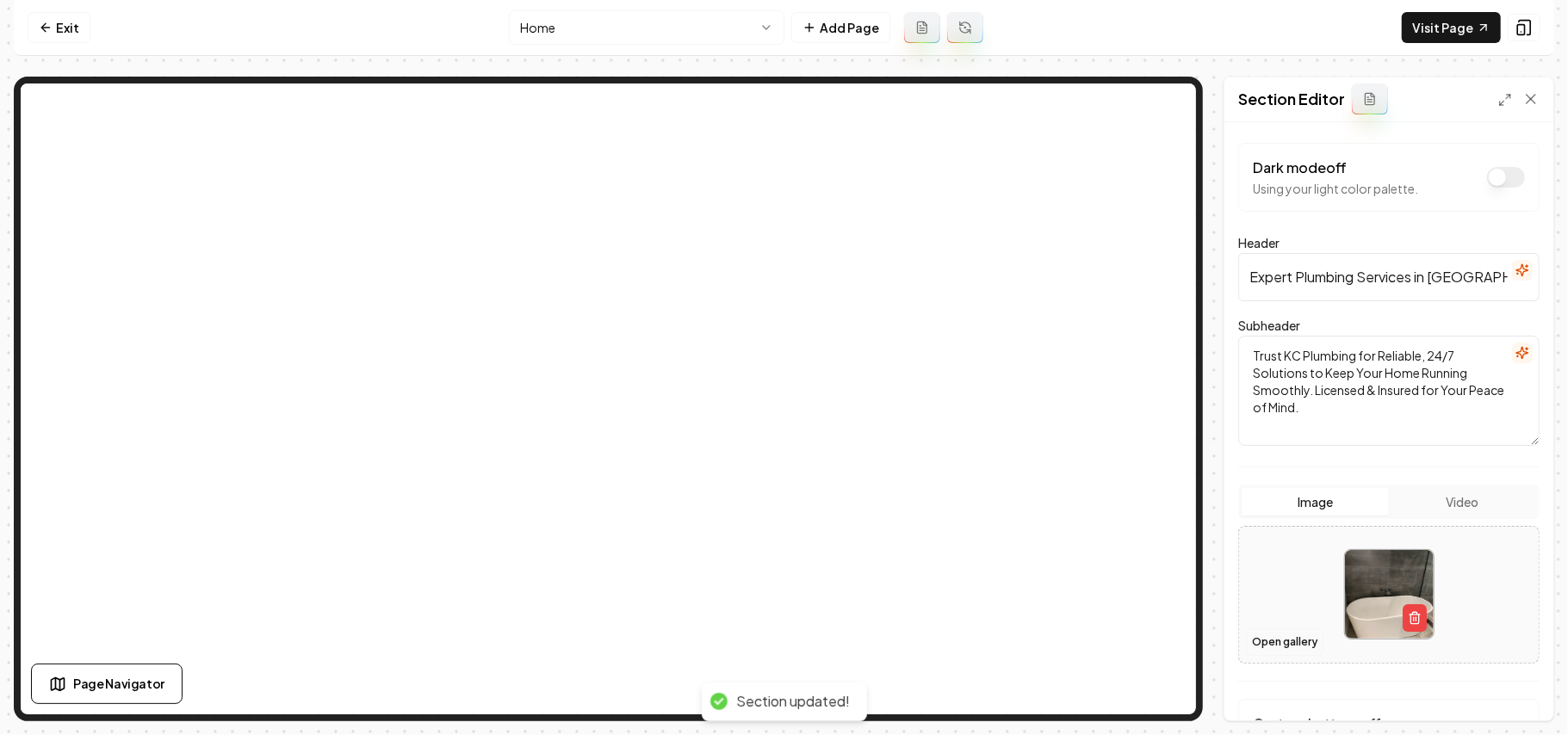
click at [1268, 641] on button "Open gallery" at bounding box center [1285, 641] width 78 height 28
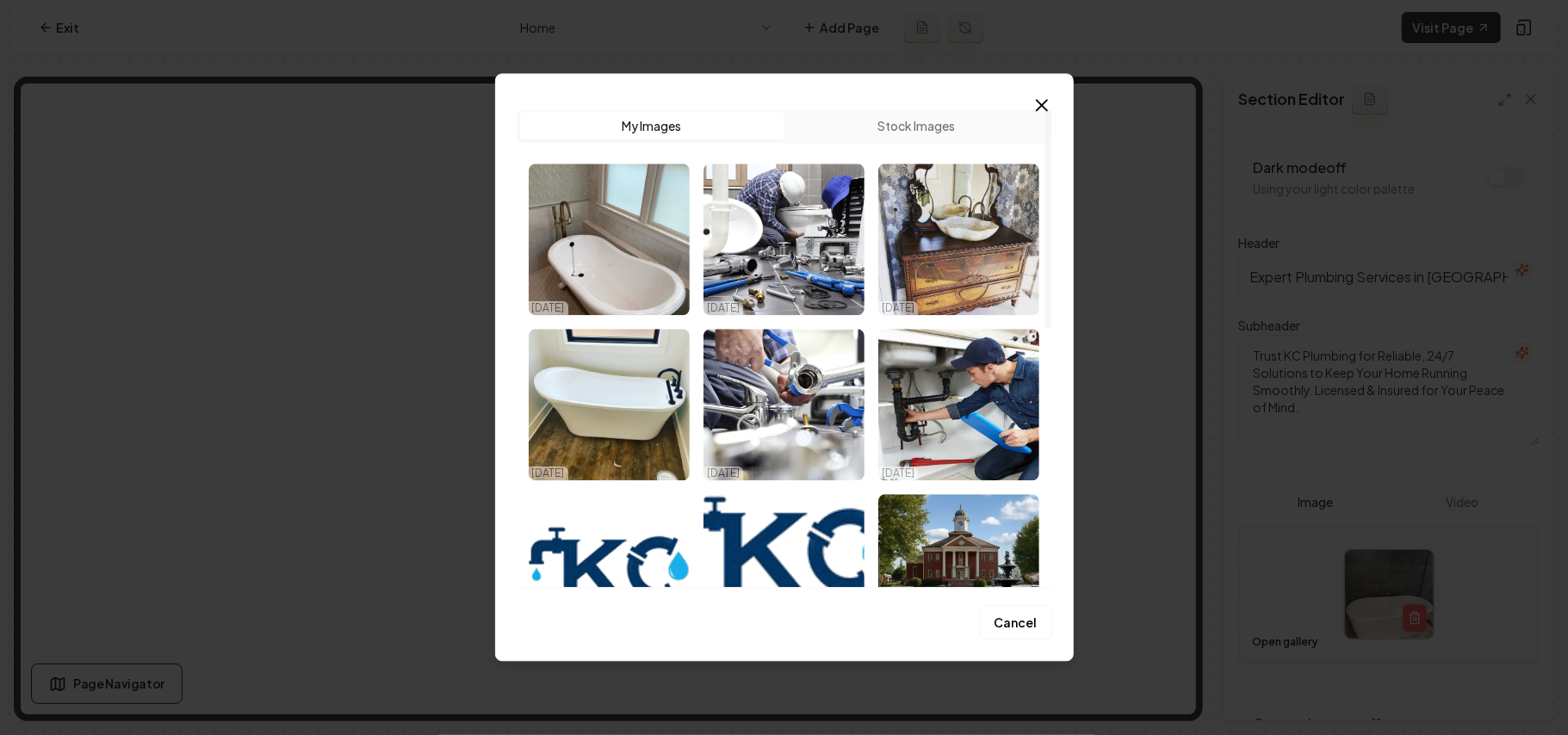
click at [603, 242] on img "Select image image_68dd7f7e5c7cd75eb8f9420d.jpg" at bounding box center [609, 240] width 161 height 151
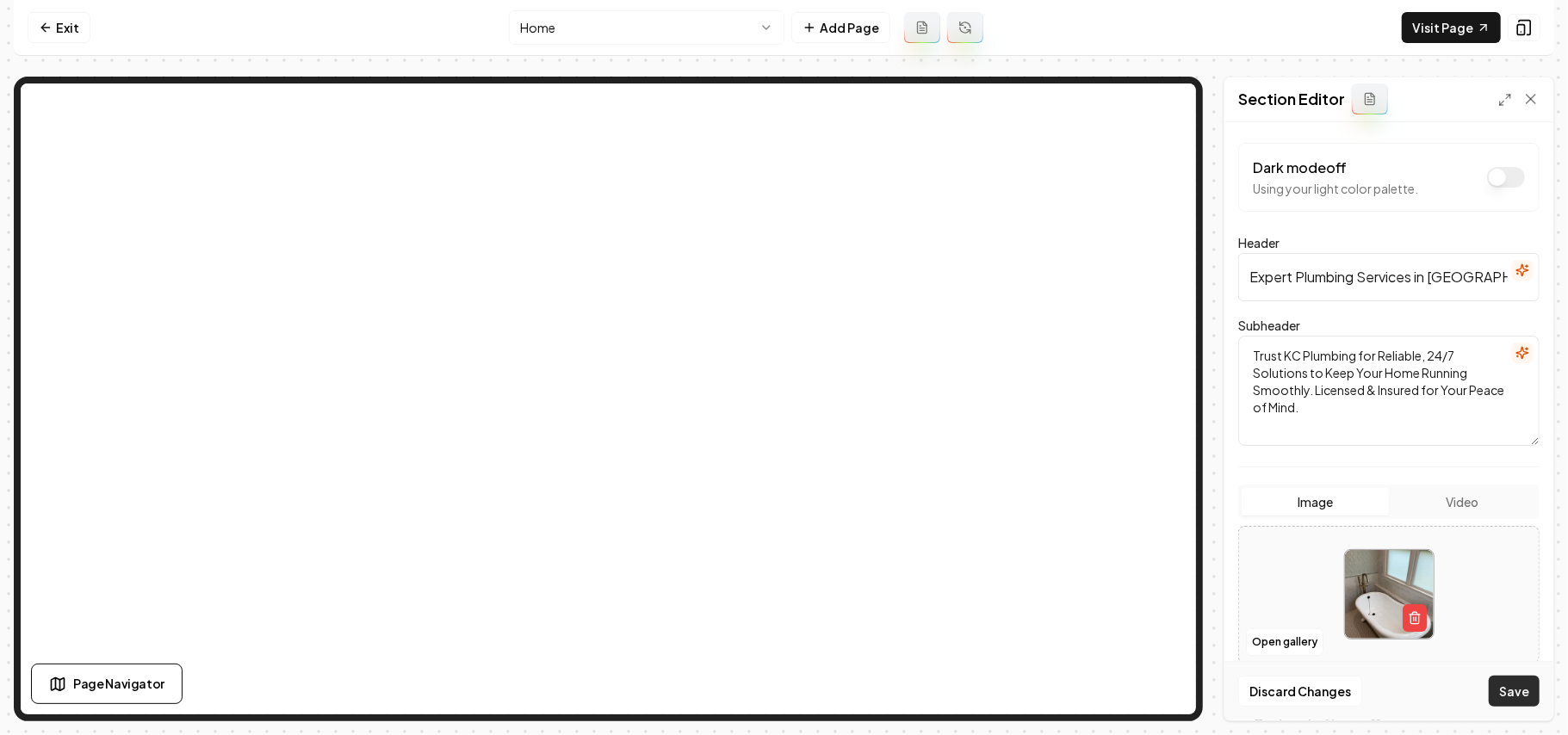
click at [1502, 685] on button "Save" at bounding box center [1515, 690] width 51 height 31
click at [1279, 641] on button "Open gallery" at bounding box center [1285, 641] width 78 height 28
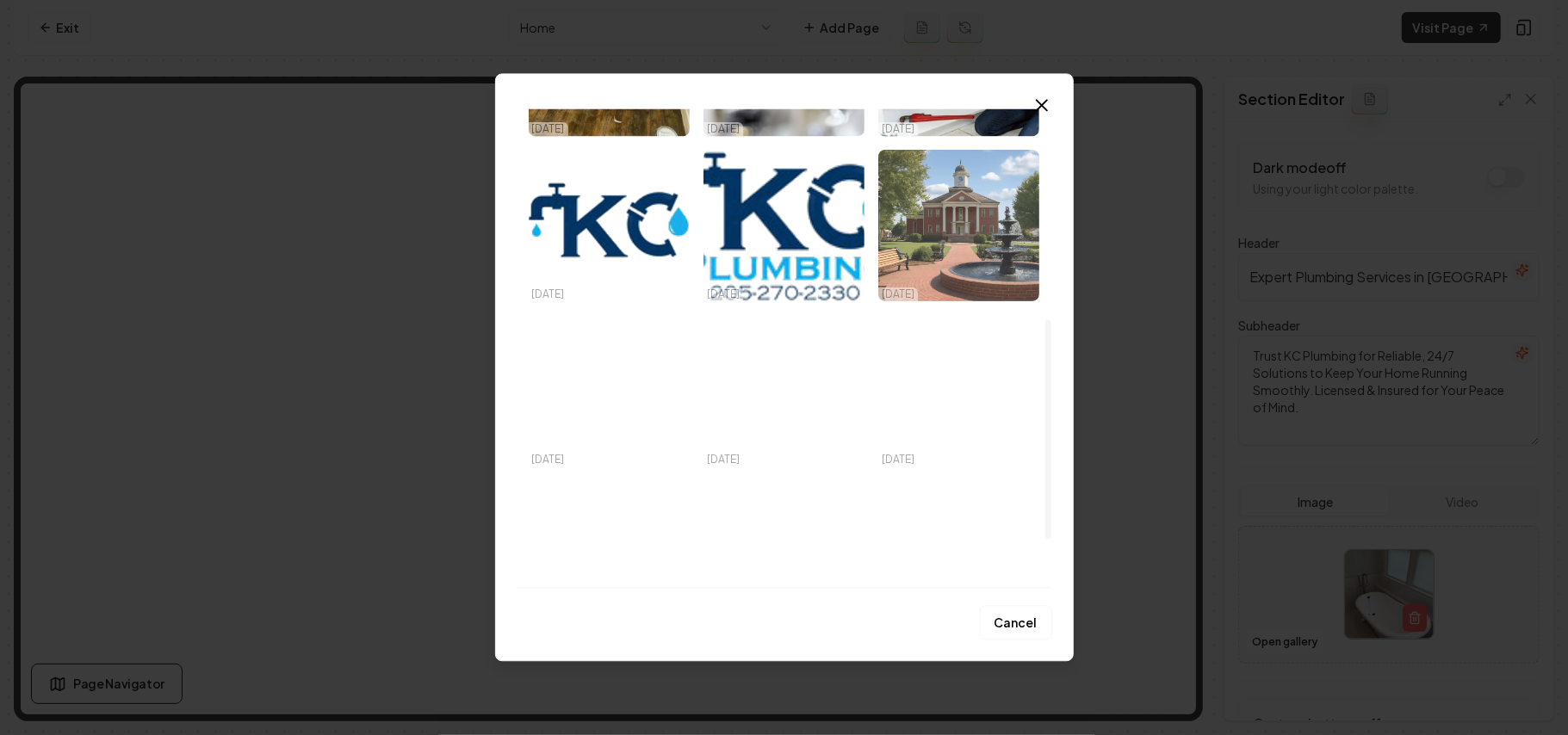
scroll to position [561, 0]
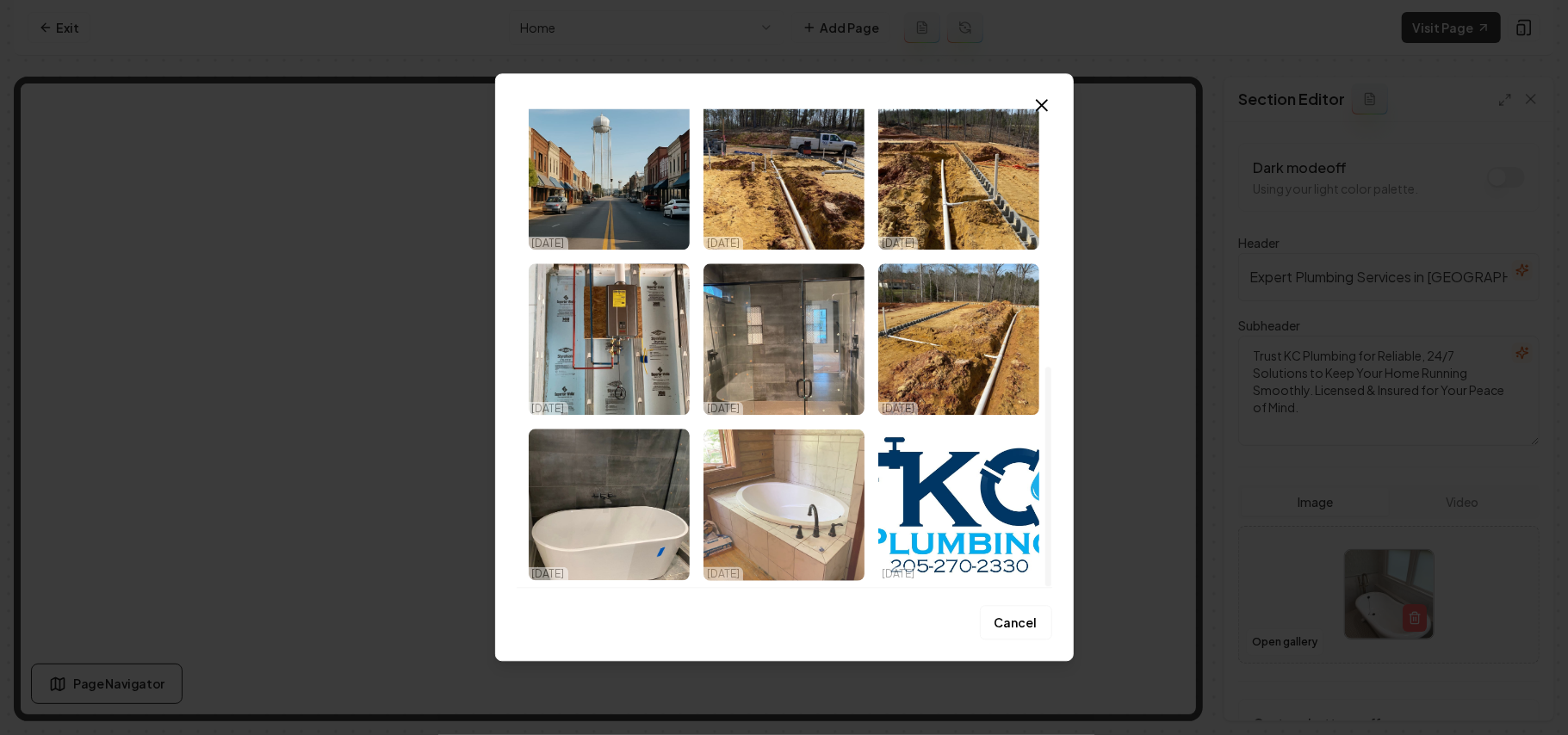
click at [773, 541] on img "Select image image_68dd7e1a5c7cd75eb8f213f7.jpeg" at bounding box center [784, 504] width 161 height 151
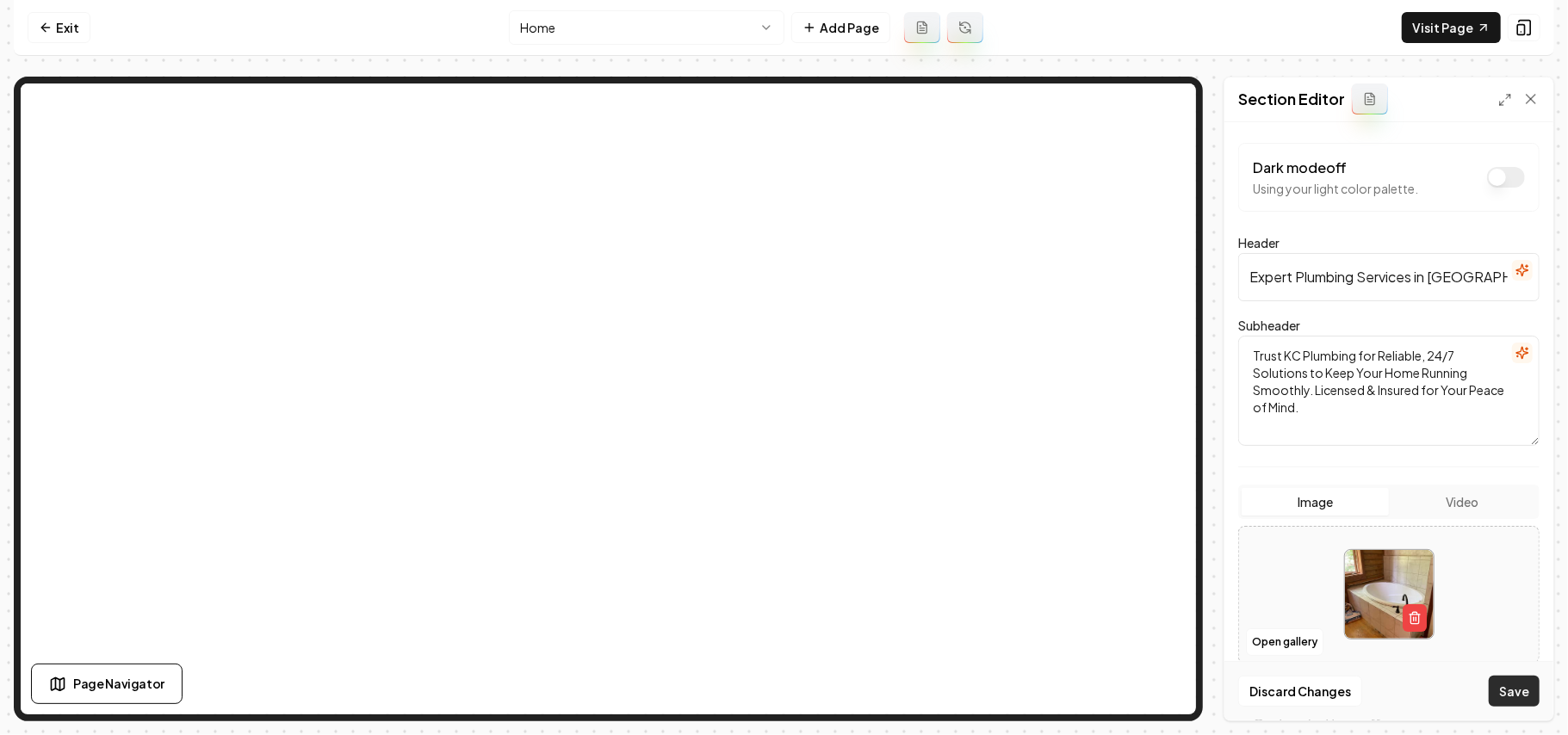
click at [1516, 687] on button "Save" at bounding box center [1515, 690] width 51 height 31
click at [652, 31] on html "Computer Required This feature is only available on a computer. Please switch t…" at bounding box center [784, 367] width 1568 height 735
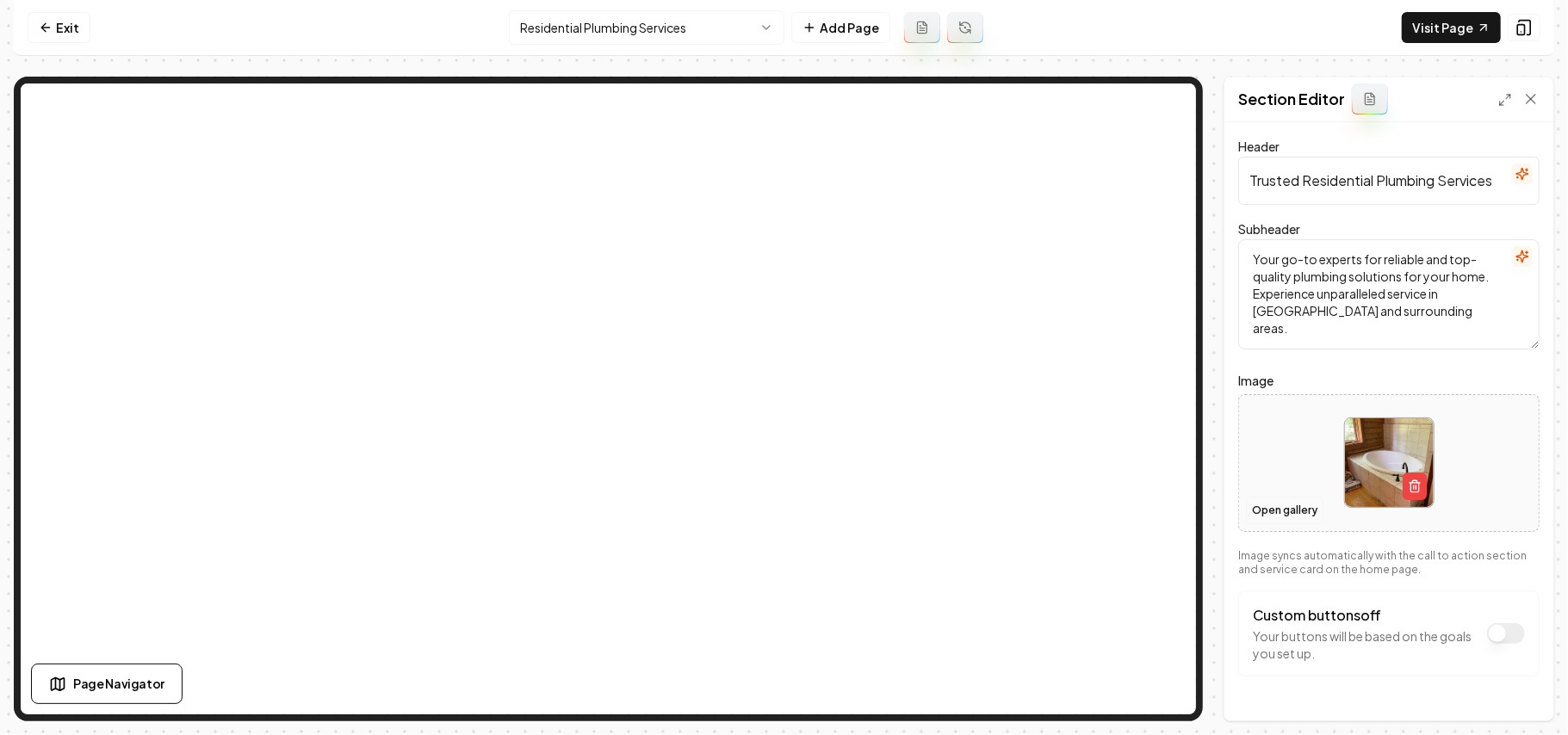
click at [1282, 517] on button "Open gallery" at bounding box center [1285, 510] width 78 height 28
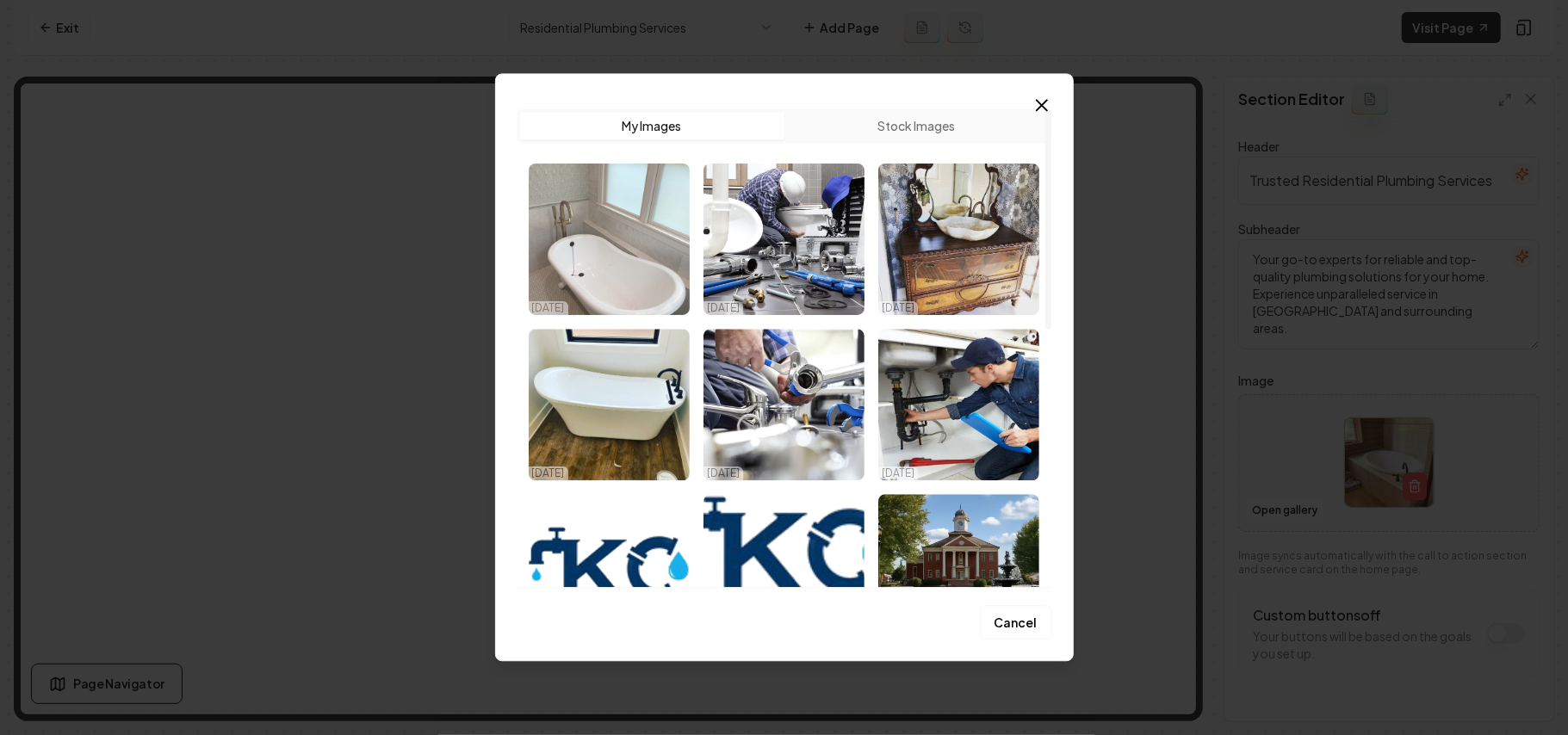
click at [562, 190] on img "Select image image_68dd7f7e5c7cd75eb8f9420d.jpg" at bounding box center [609, 240] width 161 height 151
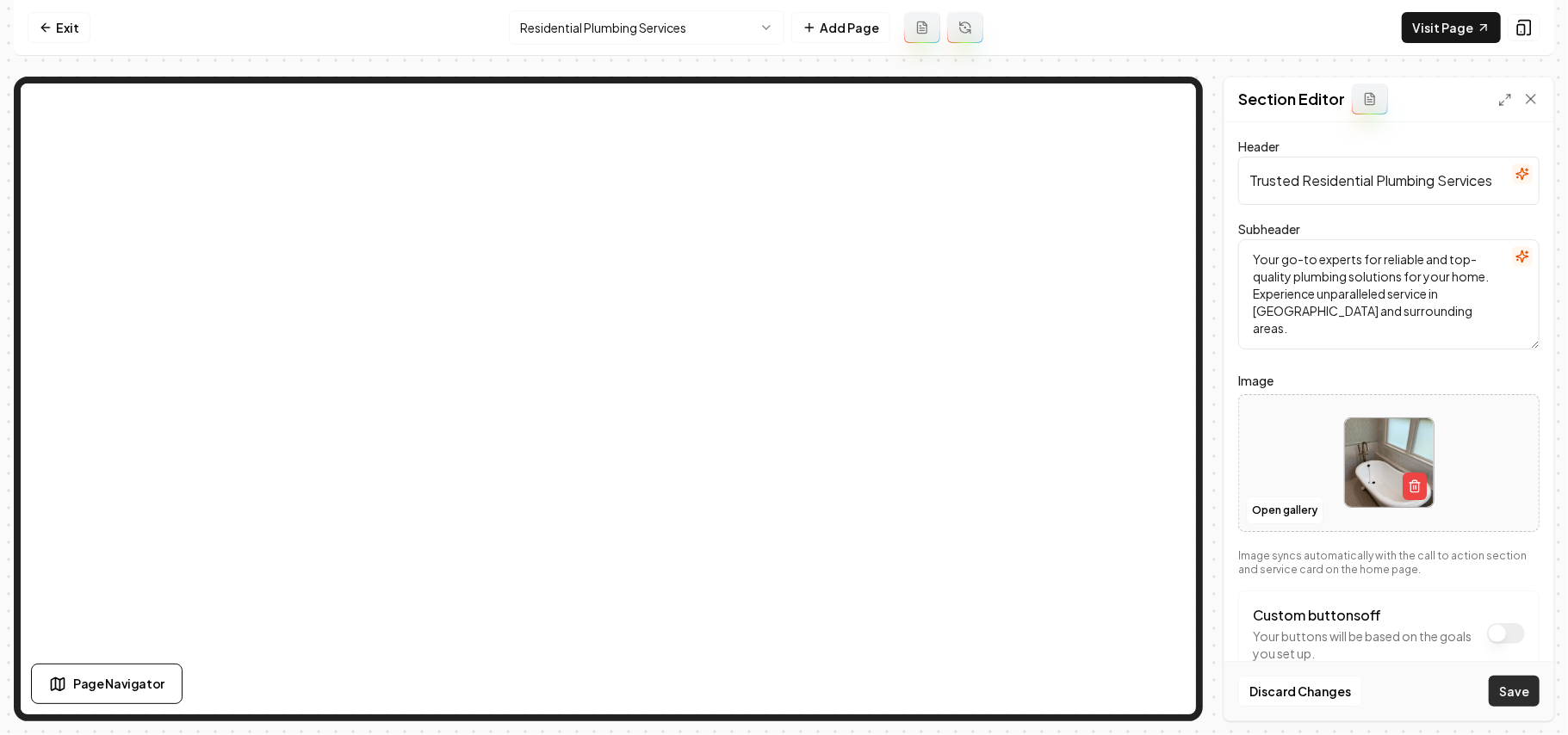
click at [1521, 675] on button "Save" at bounding box center [1515, 690] width 51 height 31
click at [604, 32] on html "Computer Required This feature is only available on a computer. Please switch t…" at bounding box center [784, 367] width 1568 height 735
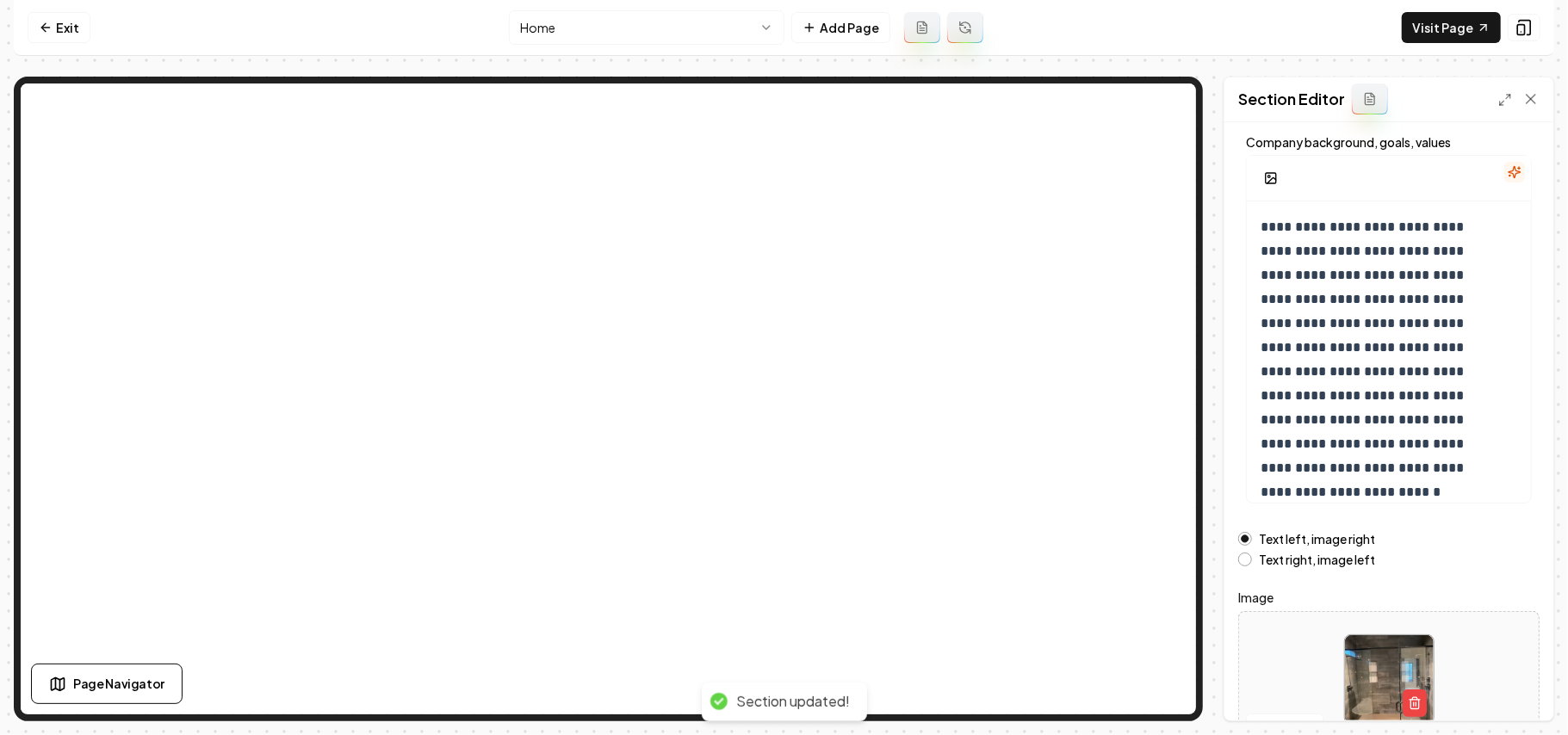
scroll to position [196, 0]
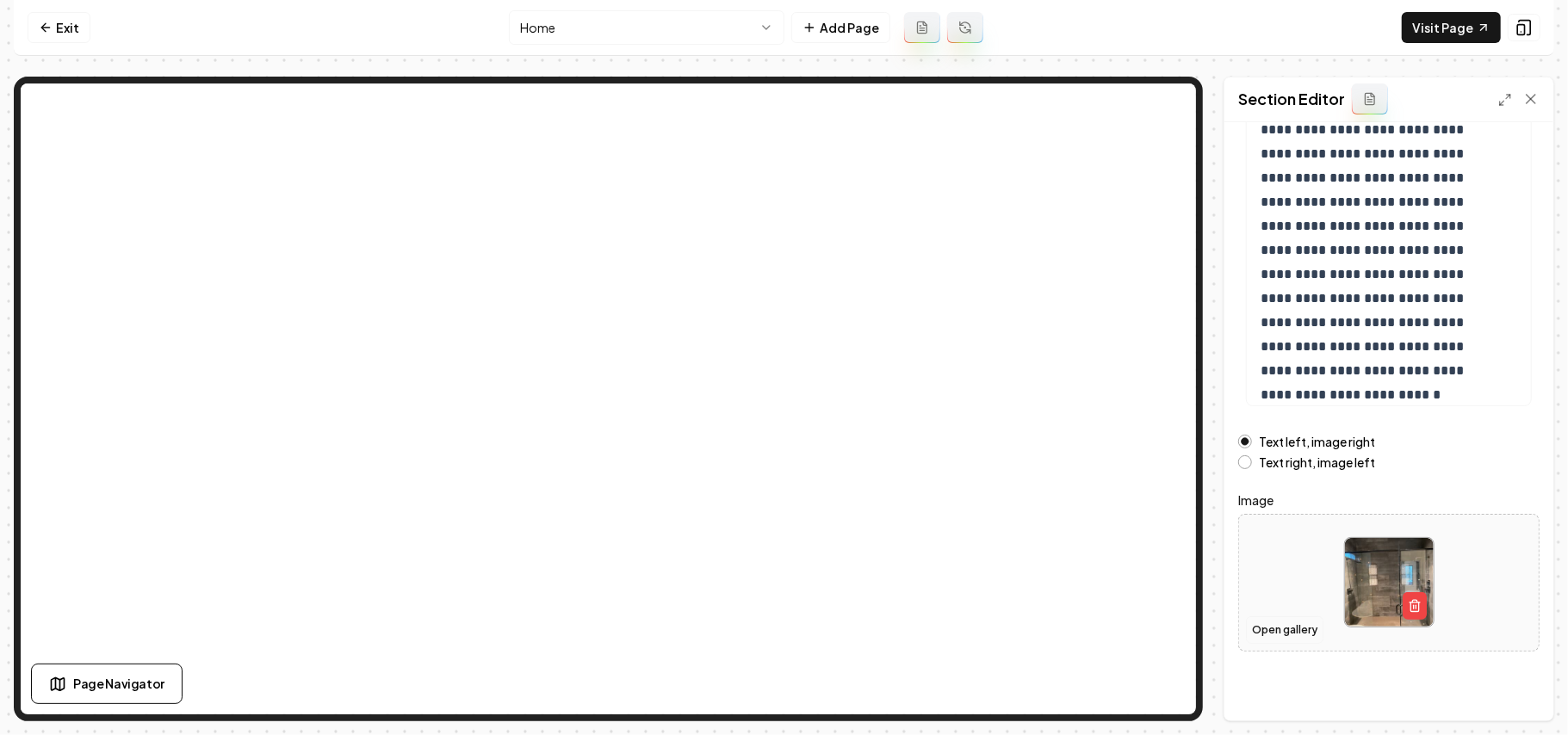
click at [1289, 626] on button "Open gallery" at bounding box center [1285, 630] width 78 height 28
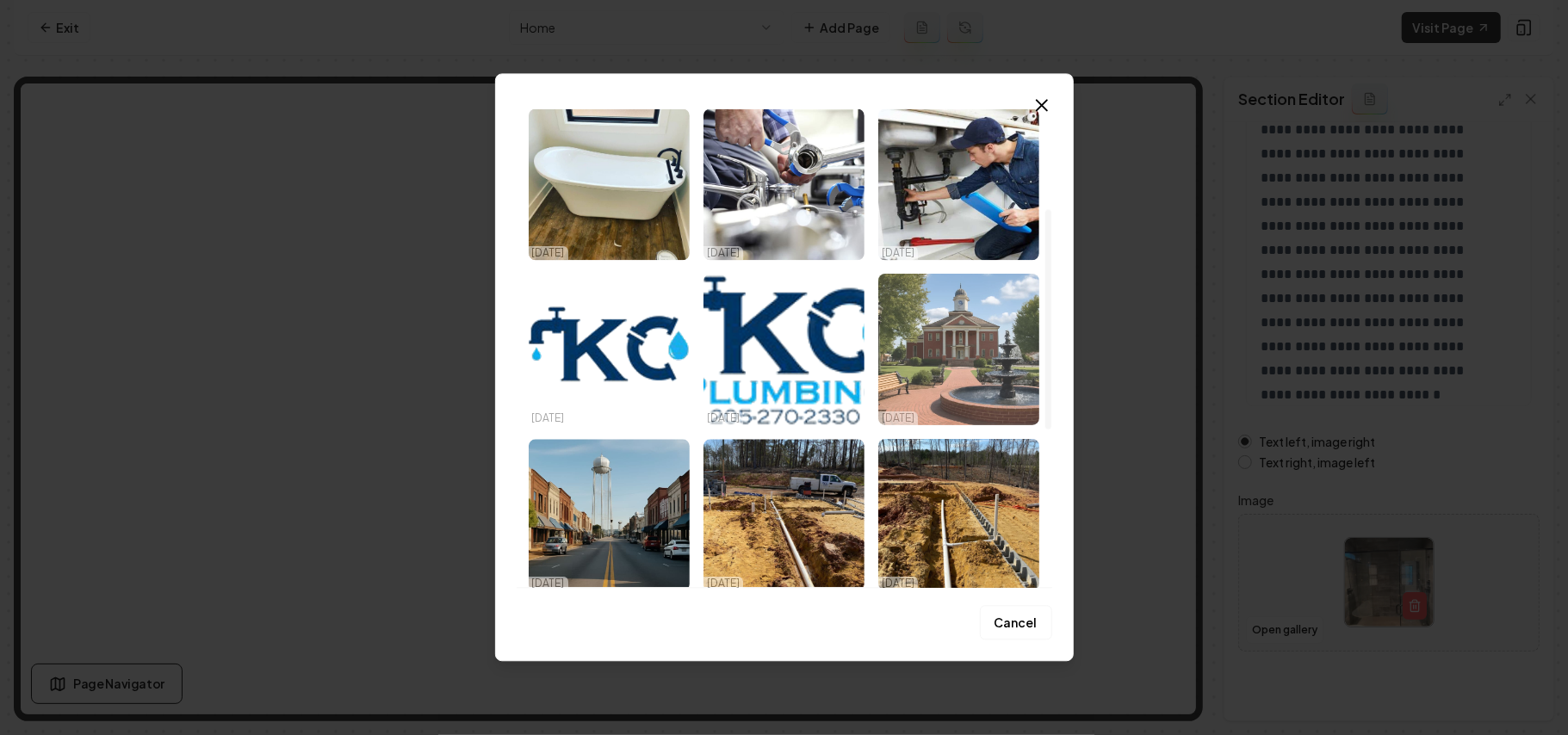
scroll to position [217, 0]
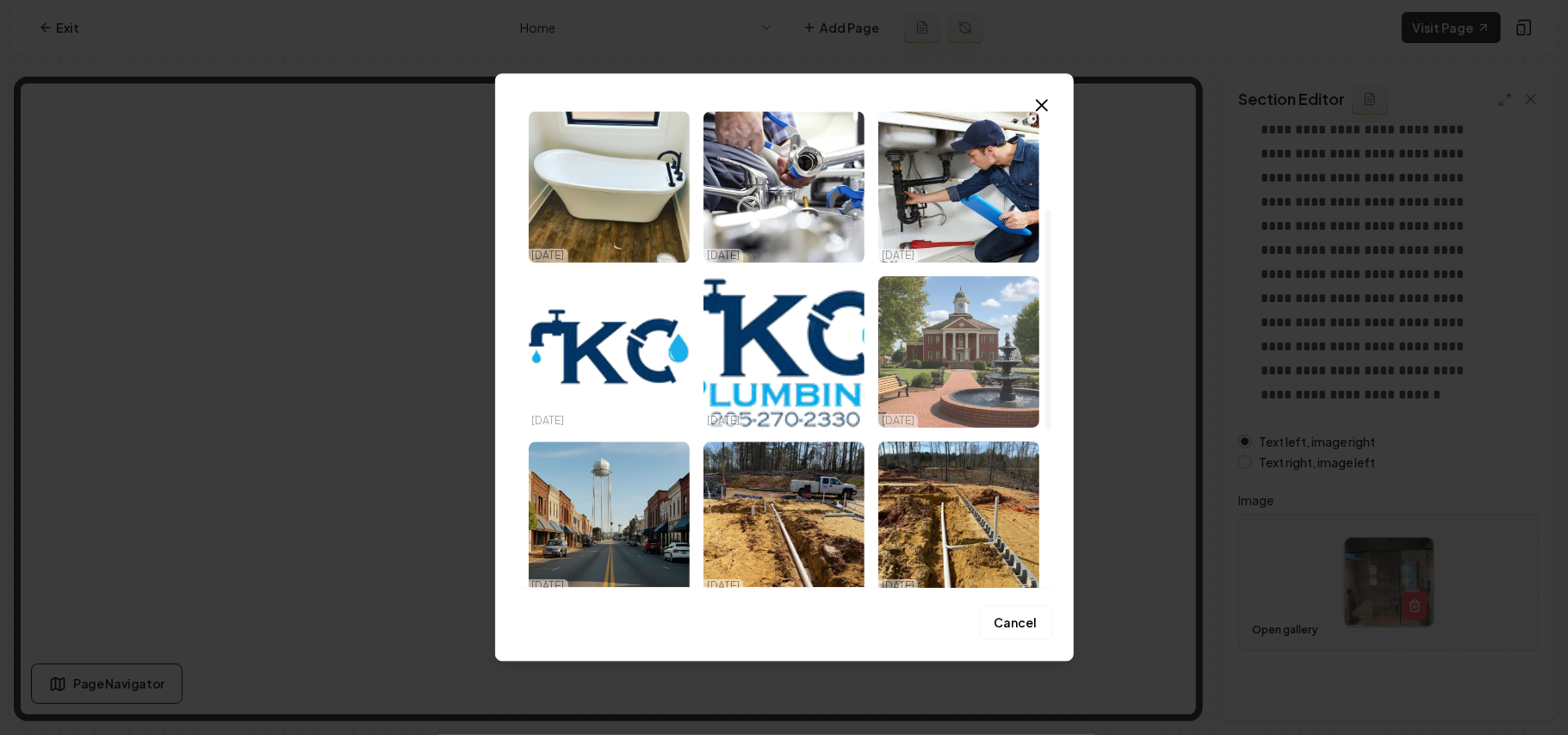
click at [941, 331] on img "Select image image_68dd7e2e5c7cd75eb8f271f8.jpeg" at bounding box center [959, 352] width 161 height 151
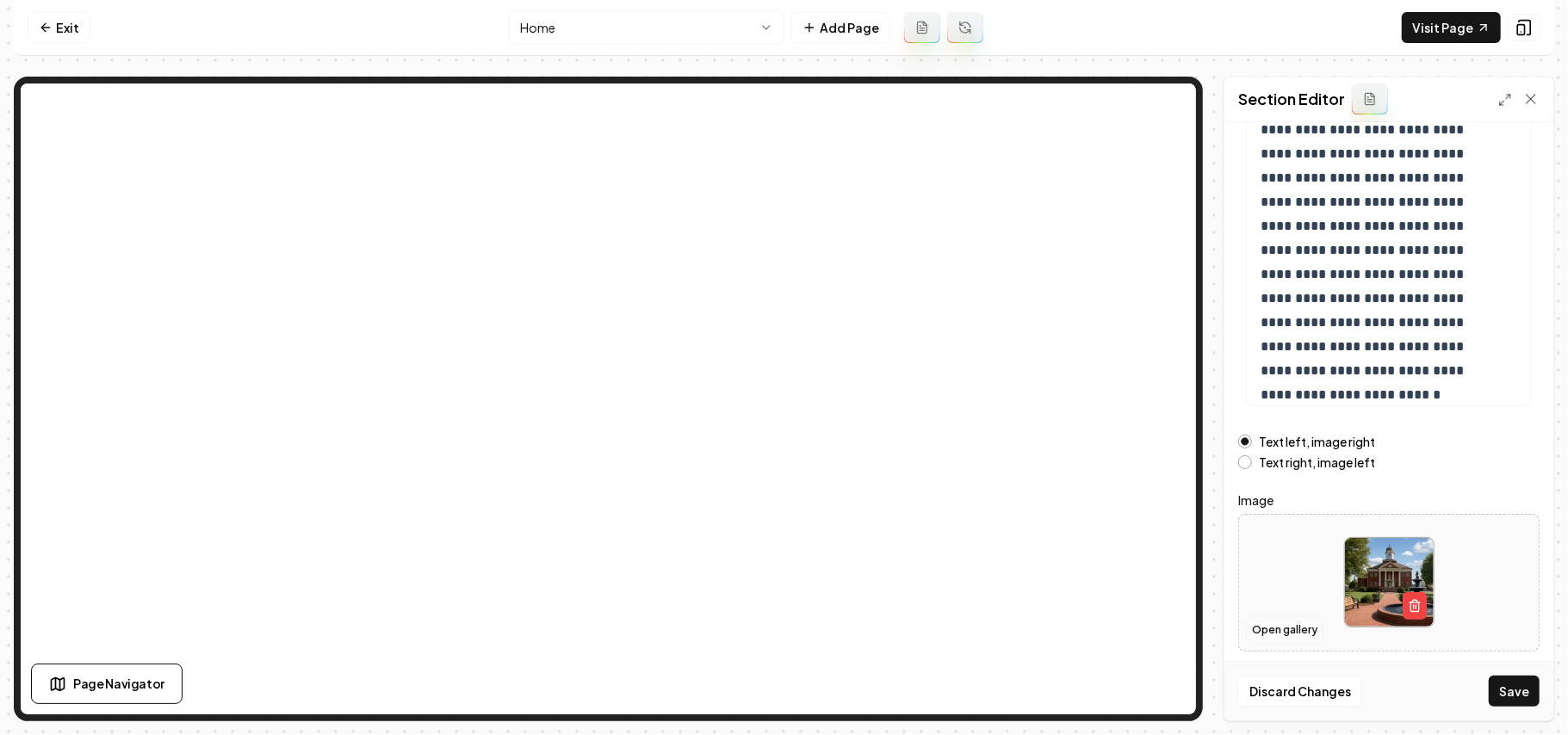
click at [1265, 622] on button "Open gallery" at bounding box center [1285, 630] width 78 height 28
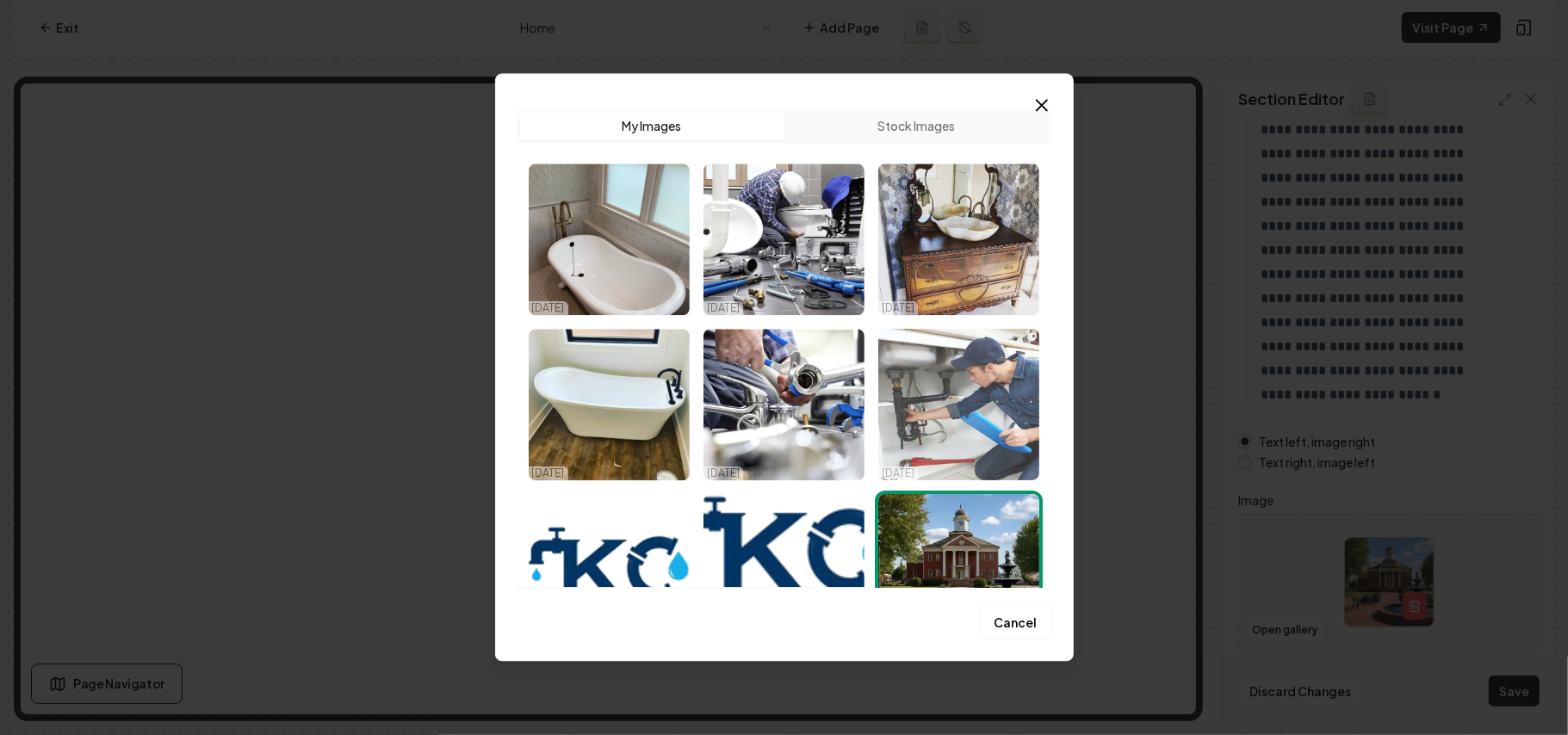
click at [965, 370] on img "Select image image_68dd7f7e5c7cd75eb8f9411a.jpg" at bounding box center [959, 404] width 161 height 151
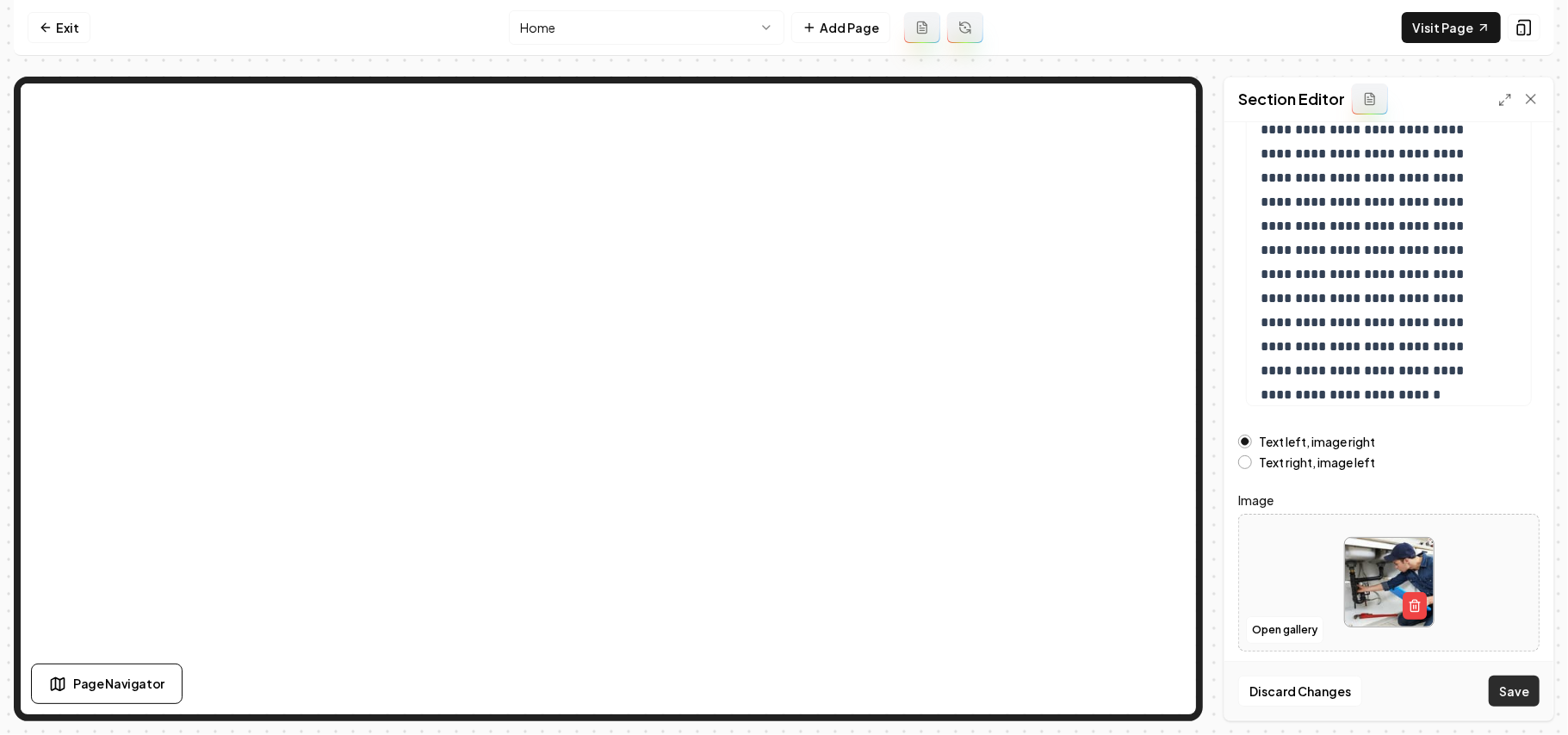
click at [1517, 690] on button "Save" at bounding box center [1515, 690] width 51 height 31
click at [1303, 627] on button "Open gallery" at bounding box center [1285, 630] width 78 height 28
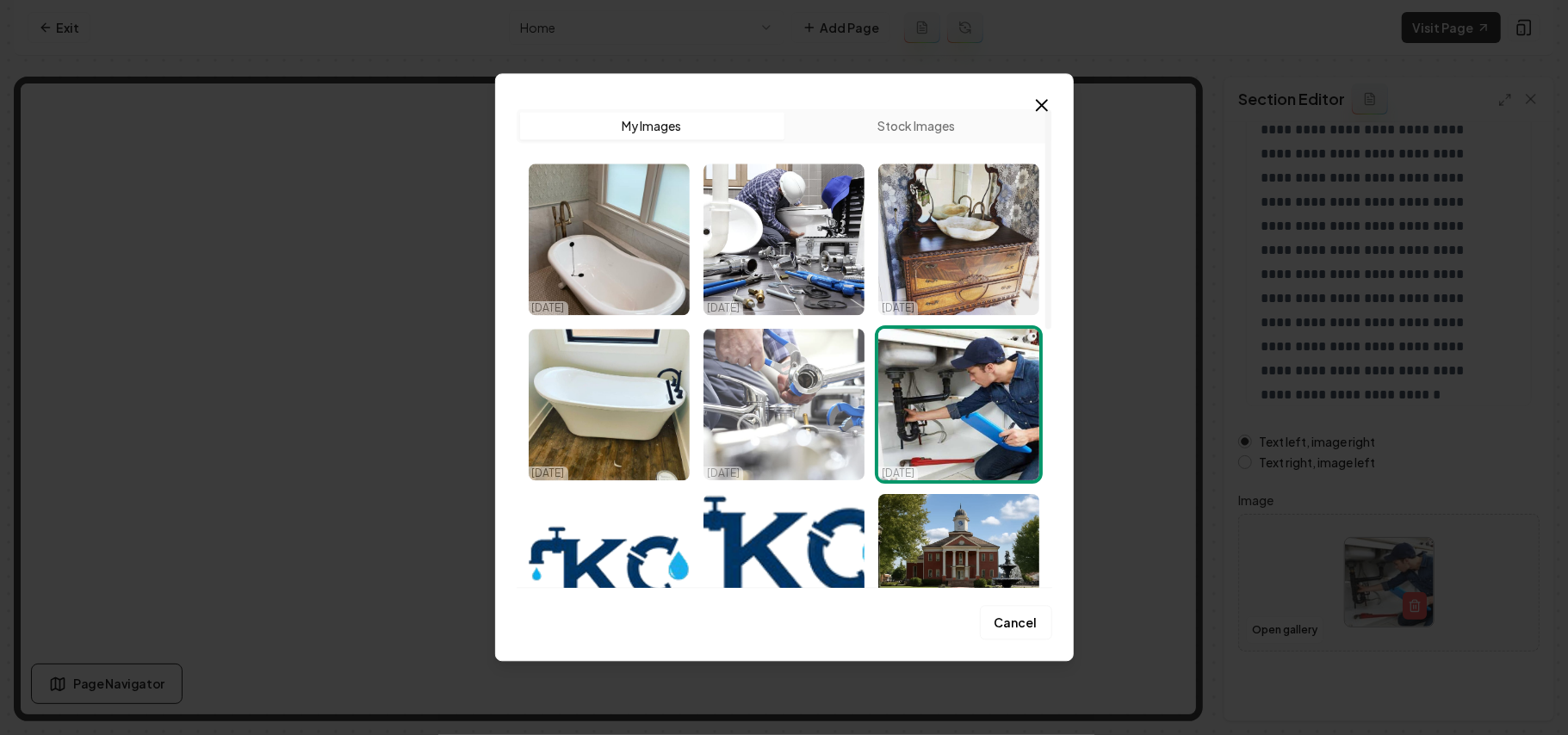
click at [817, 419] on img "Select image image_68dd7f7e5c7cd75eb8f94122.jpg" at bounding box center [784, 404] width 161 height 151
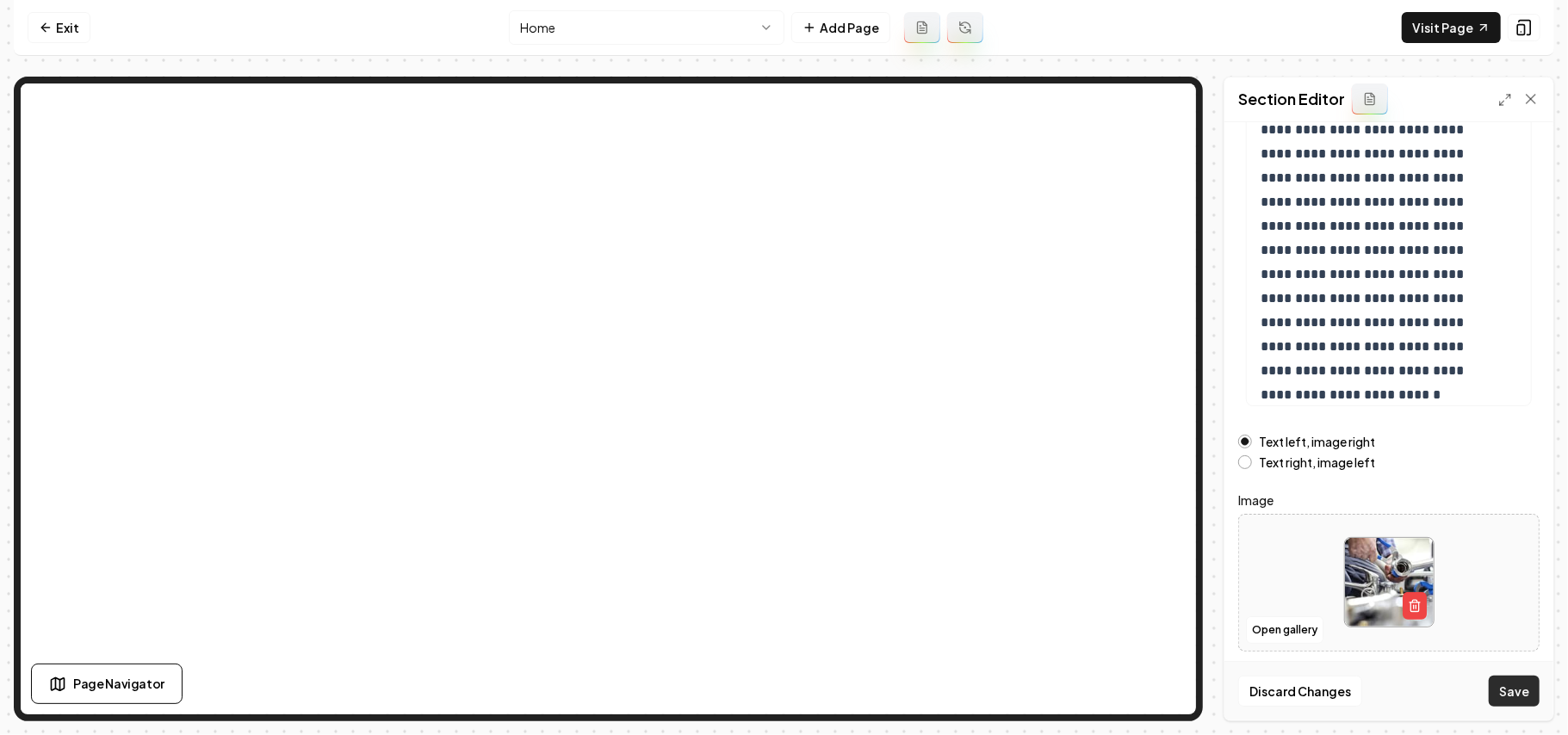
click at [1503, 686] on button "Save" at bounding box center [1515, 690] width 51 height 31
click at [1299, 465] on label "Text right, image left" at bounding box center [1318, 462] width 116 height 12
click at [1252, 465] on button "Text right, image left" at bounding box center [1244, 461] width 13 height 13
click at [1515, 693] on button "Save" at bounding box center [1515, 690] width 51 height 31
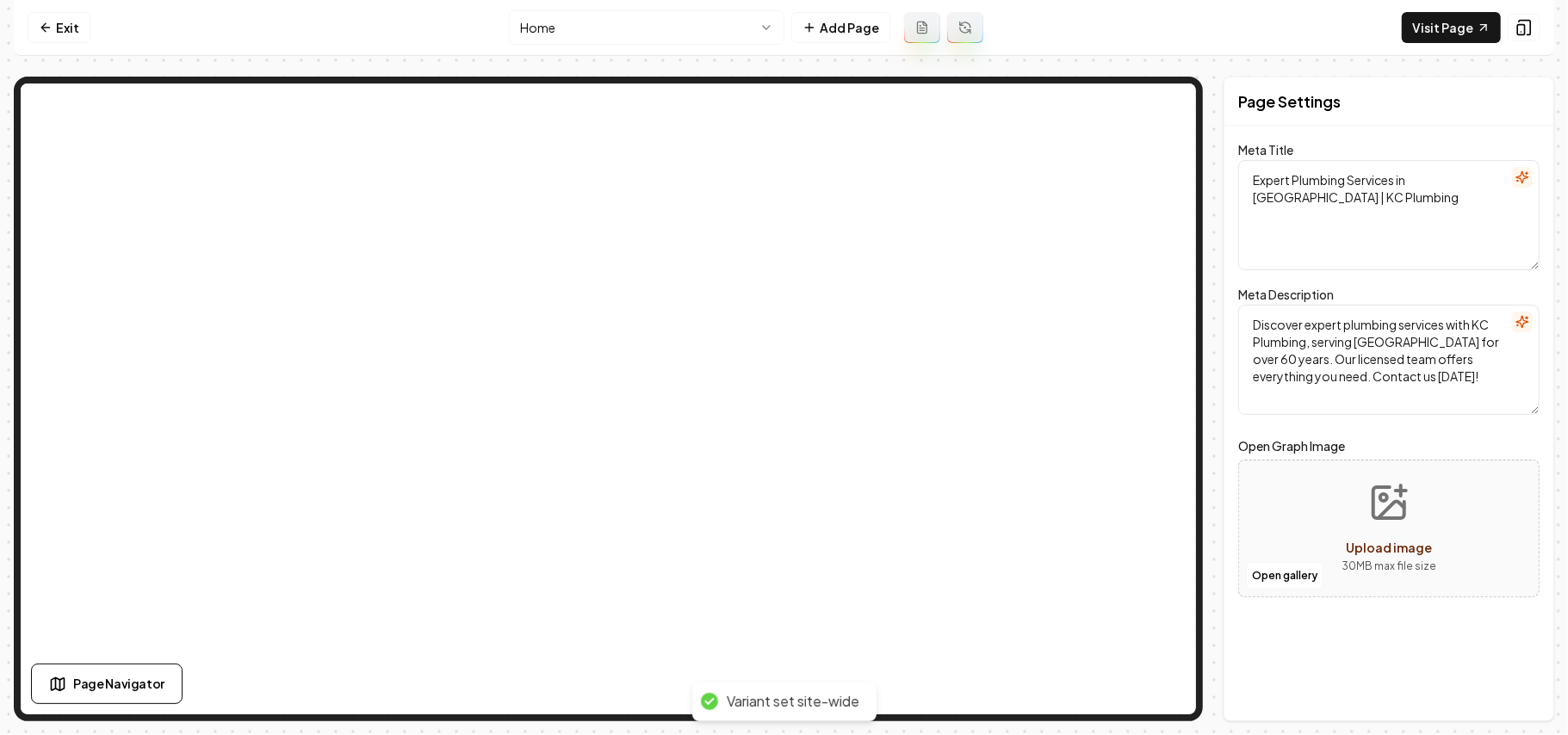
scroll to position [0, 0]
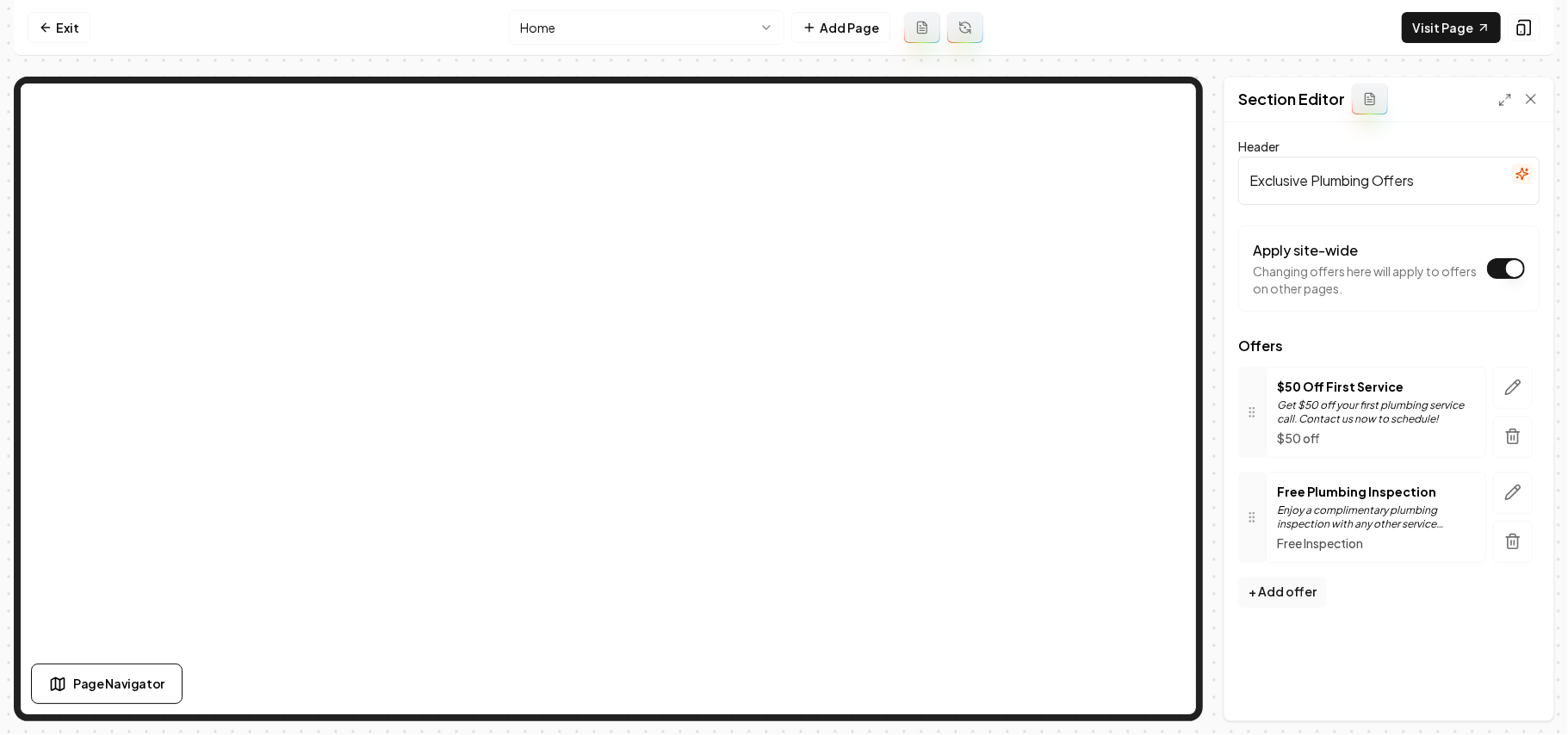
click at [603, 22] on html "Computer Required This feature is only available on a computer. Please switch t…" at bounding box center [784, 367] width 1568 height 735
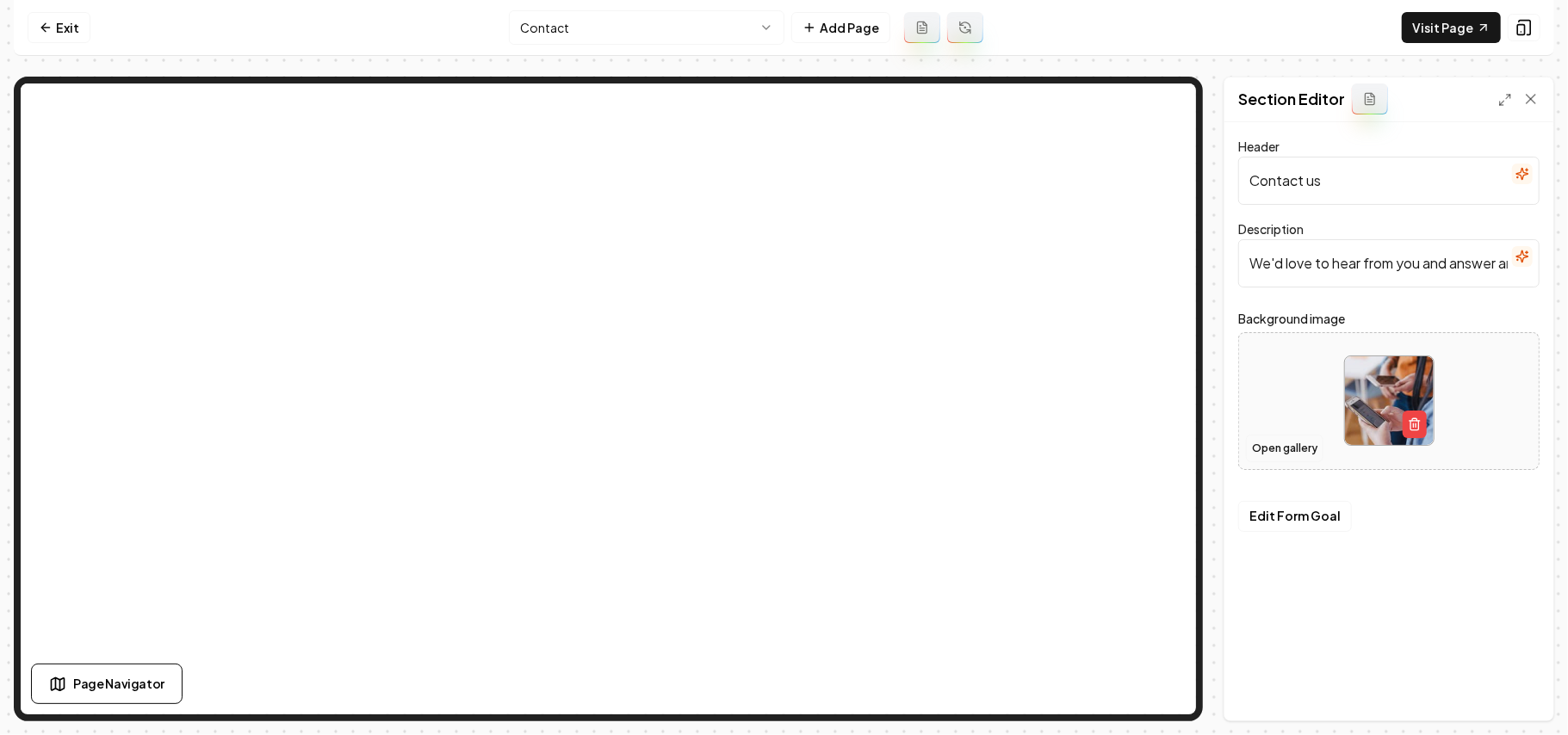
click at [1280, 452] on button "Open gallery" at bounding box center [1285, 448] width 78 height 28
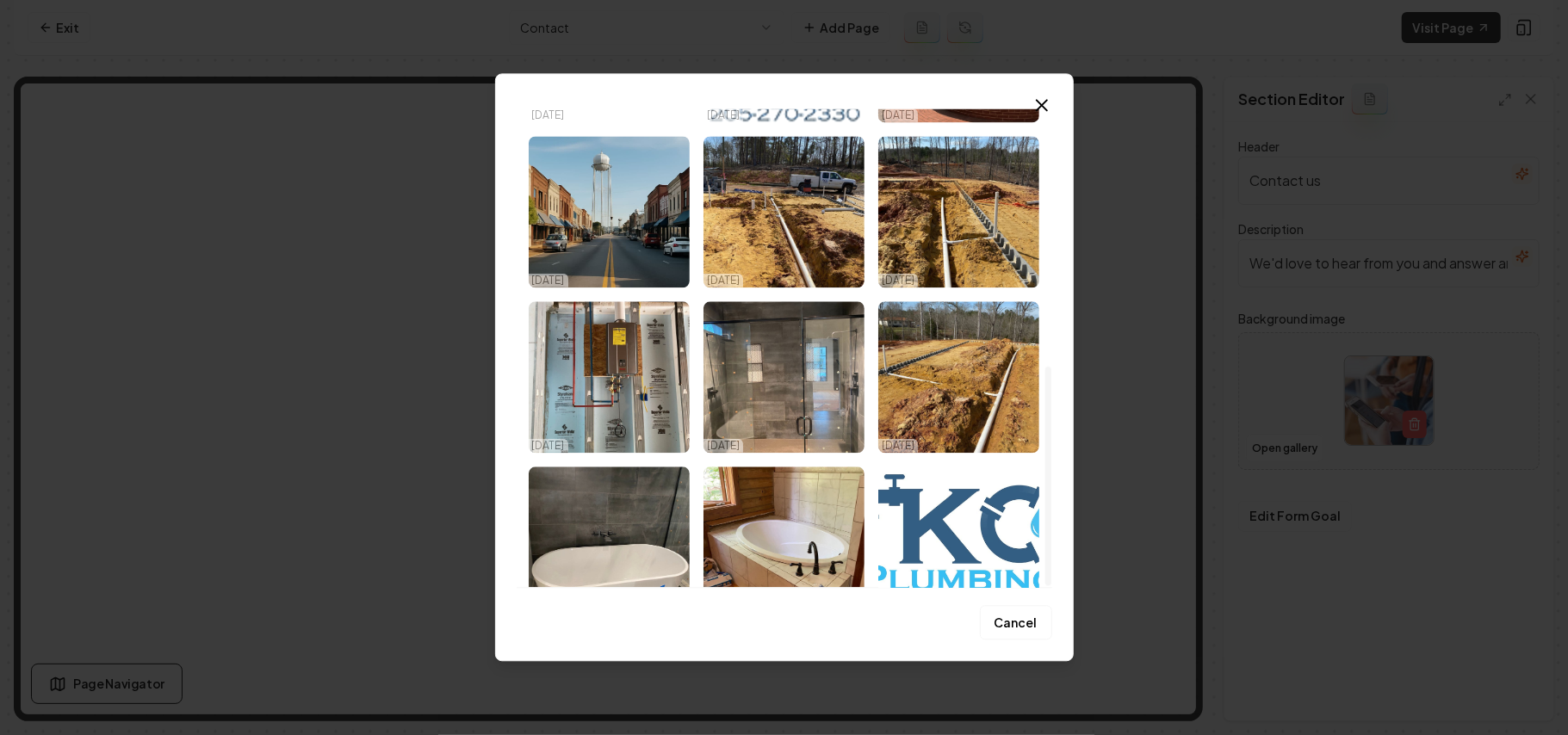
scroll to position [561, 0]
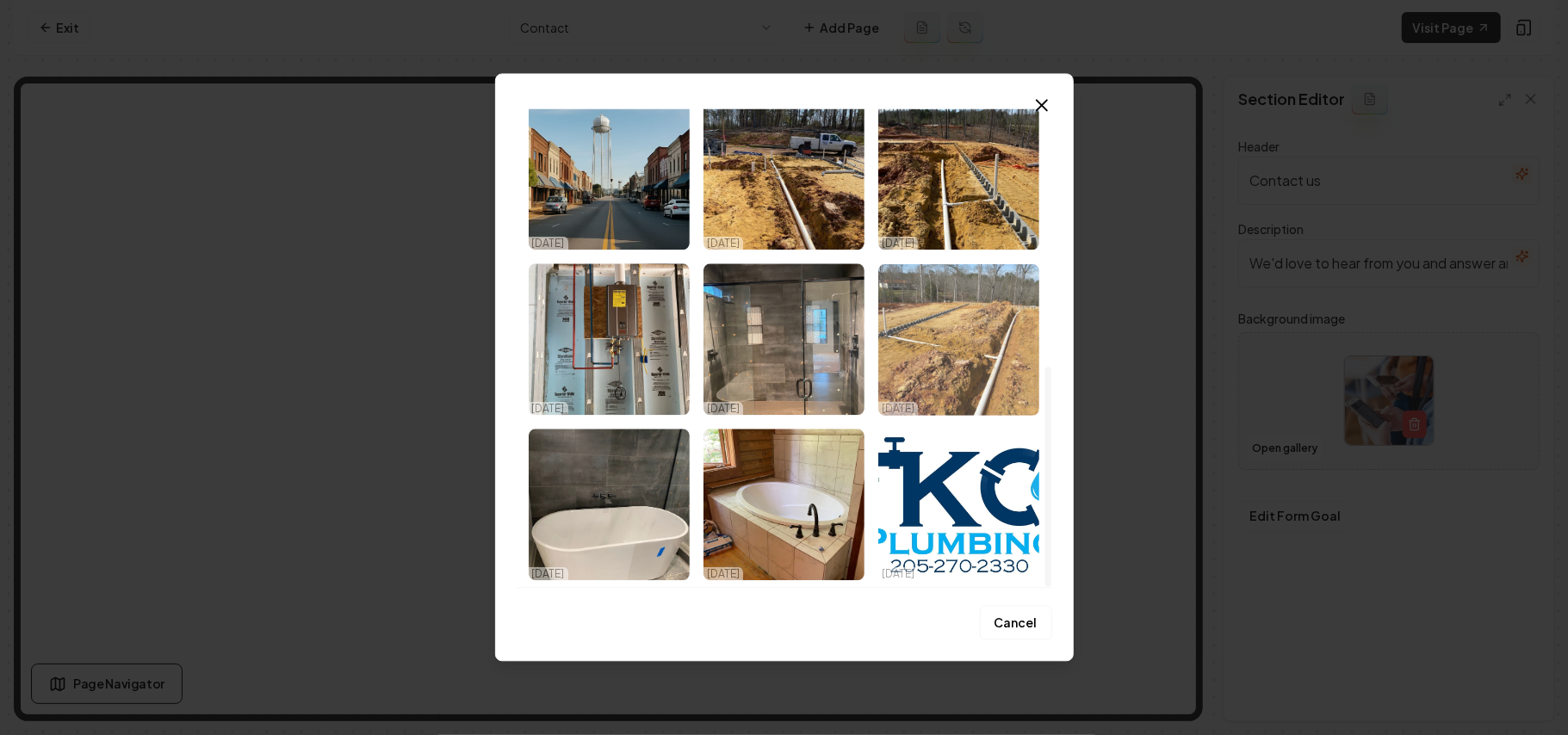
click at [986, 349] on img "Select image image_68dd7e1a5c7cd75eb8f21570.jpeg" at bounding box center [959, 339] width 161 height 151
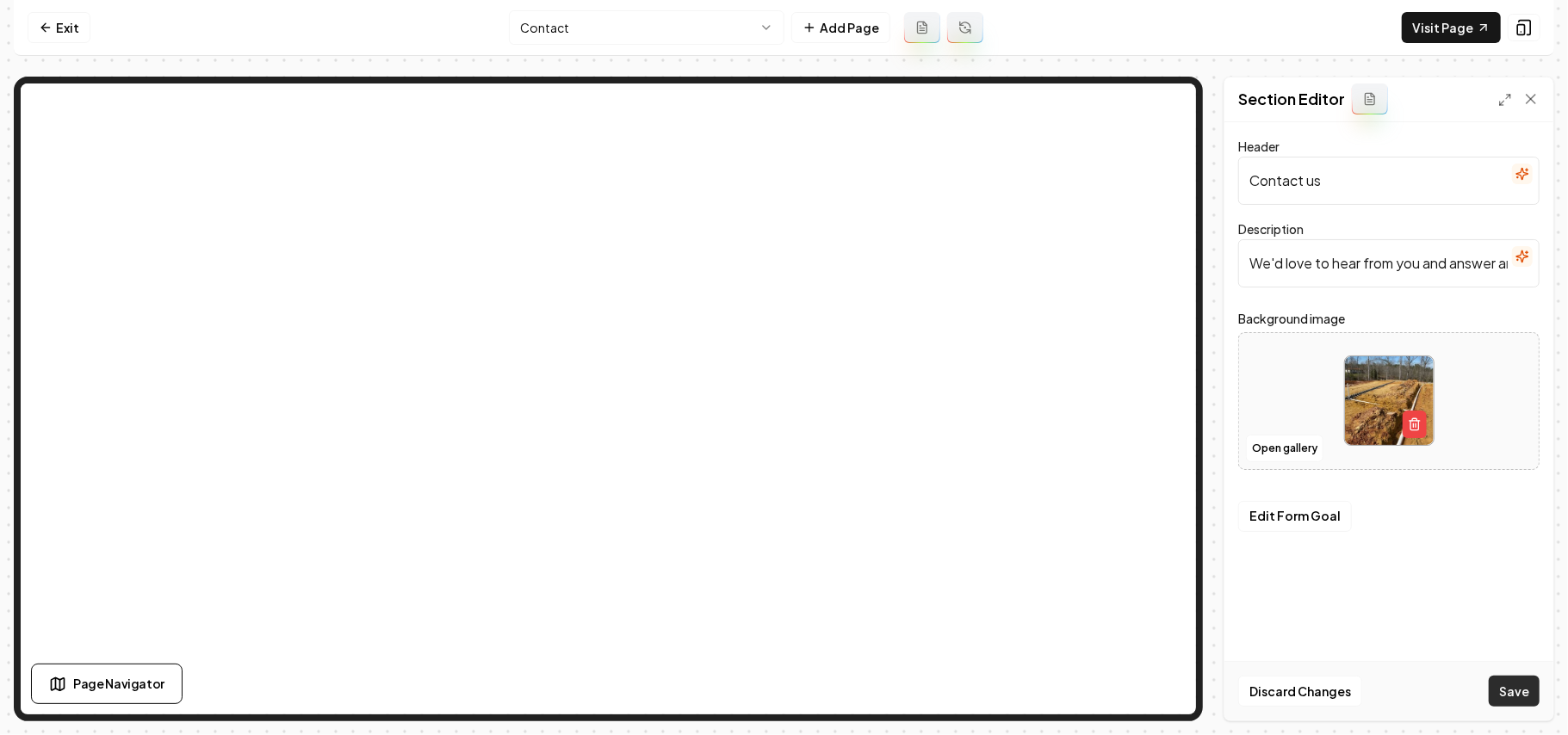
click at [1531, 694] on button "Save" at bounding box center [1515, 690] width 51 height 31
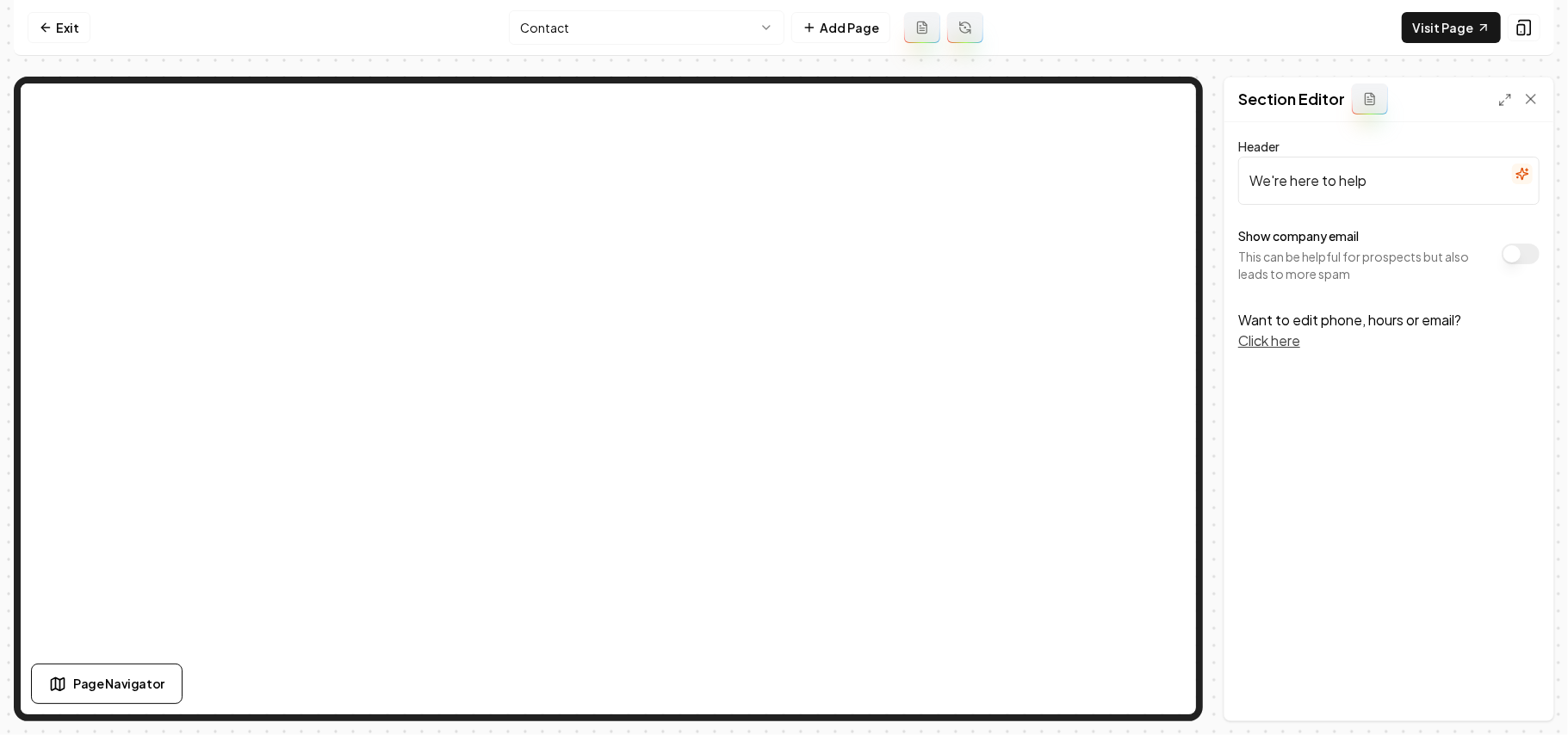
click at [1524, 265] on div "Show company email This can be helpful for prospects but also leads to more spam" at bounding box center [1389, 254] width 301 height 57
click at [1523, 257] on button "Show company email" at bounding box center [1521, 253] width 38 height 20
click at [1517, 699] on button "Save" at bounding box center [1515, 690] width 51 height 31
click at [548, 29] on html "Computer Required This feature is only available on a computer. Please switch t…" at bounding box center [784, 367] width 1568 height 735
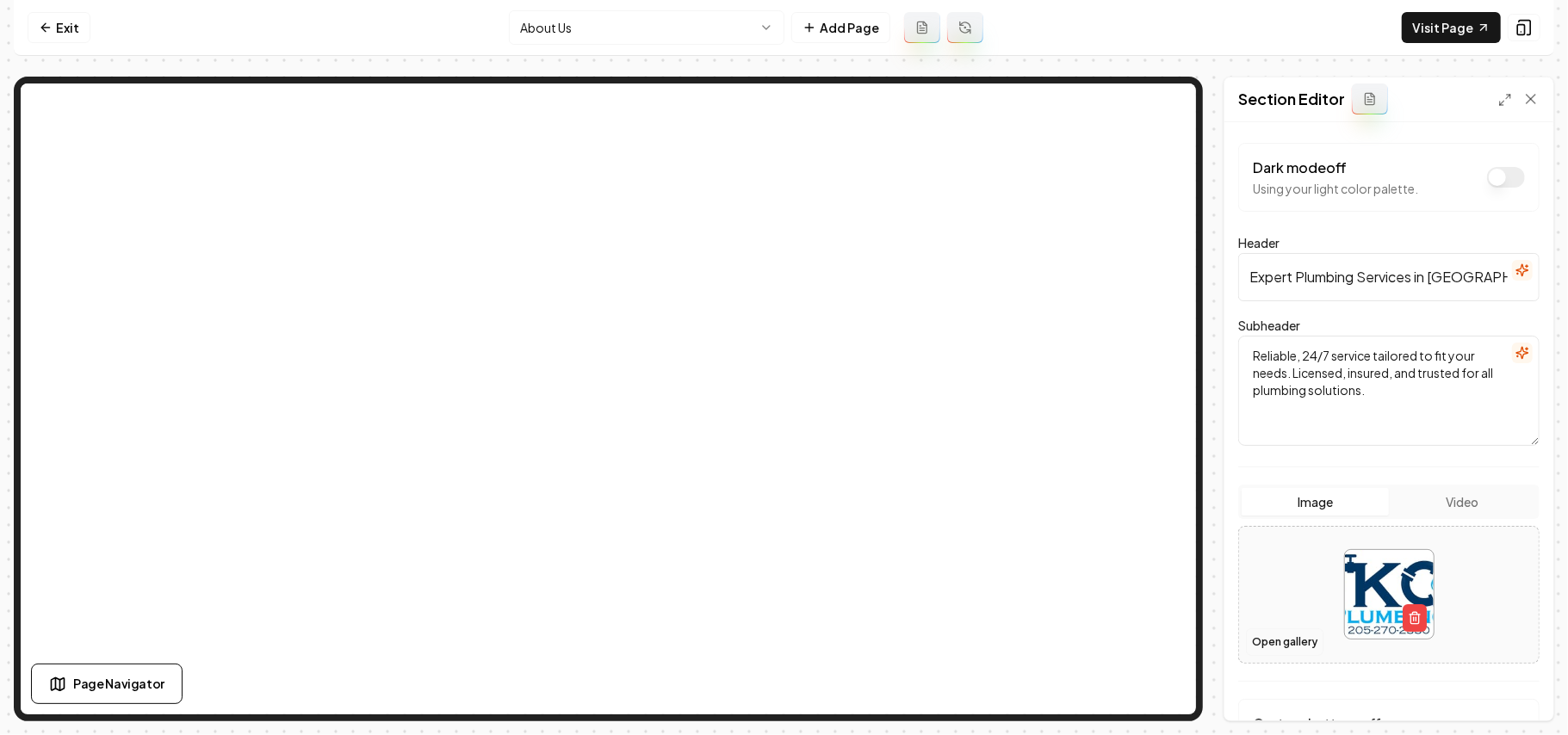
click at [1280, 638] on button "Open gallery" at bounding box center [1285, 641] width 78 height 28
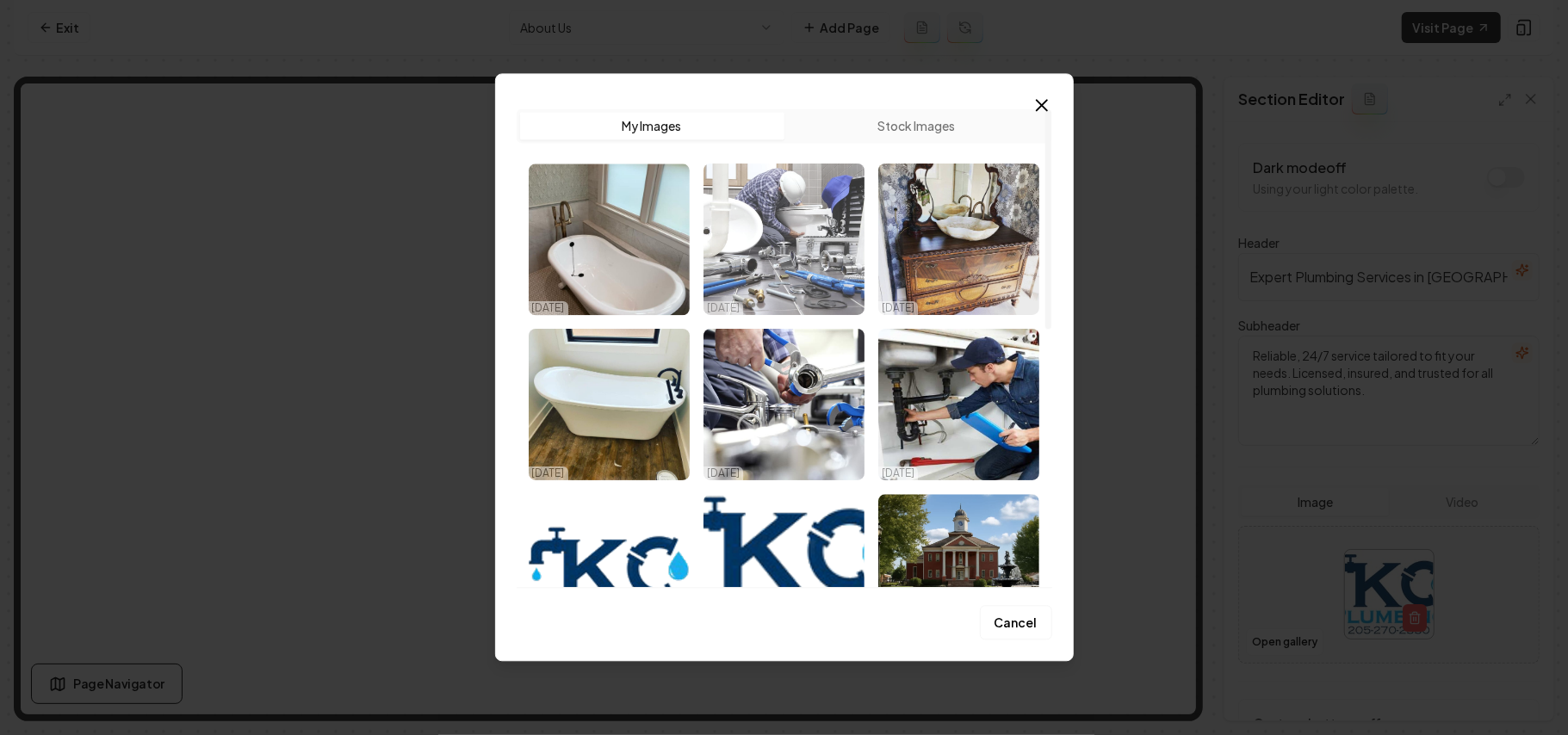
click at [811, 225] on img "Select image image_68dd7f7e5c7cd75eb8f94275.jpg" at bounding box center [784, 240] width 161 height 151
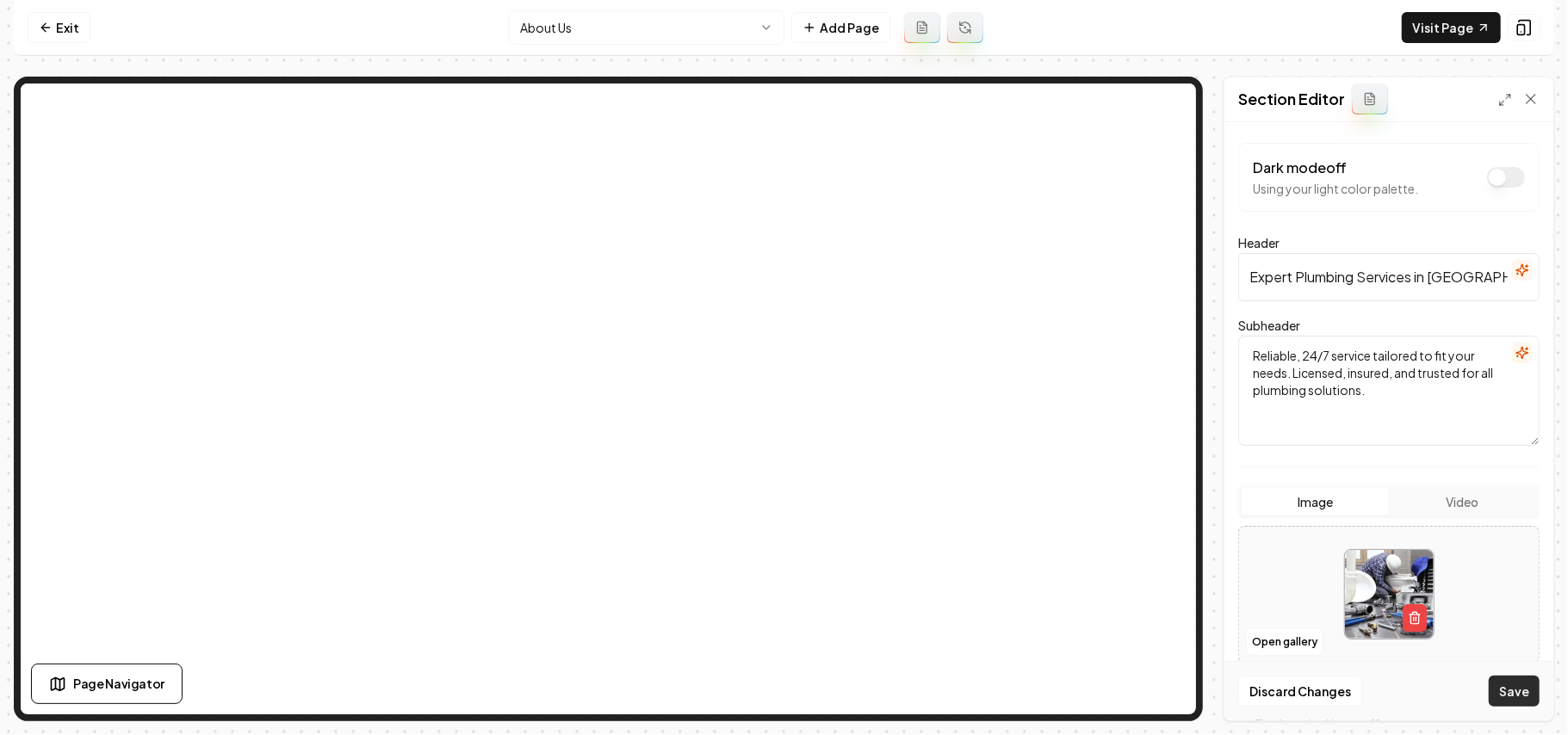
click at [1515, 690] on button "Save" at bounding box center [1515, 690] width 51 height 31
click at [1297, 654] on button "Open gallery" at bounding box center [1285, 641] width 78 height 28
click at [1278, 576] on div at bounding box center [1389, 594] width 300 height 118
type input "**********"
click at [1524, 692] on button "Save" at bounding box center [1515, 690] width 51 height 31
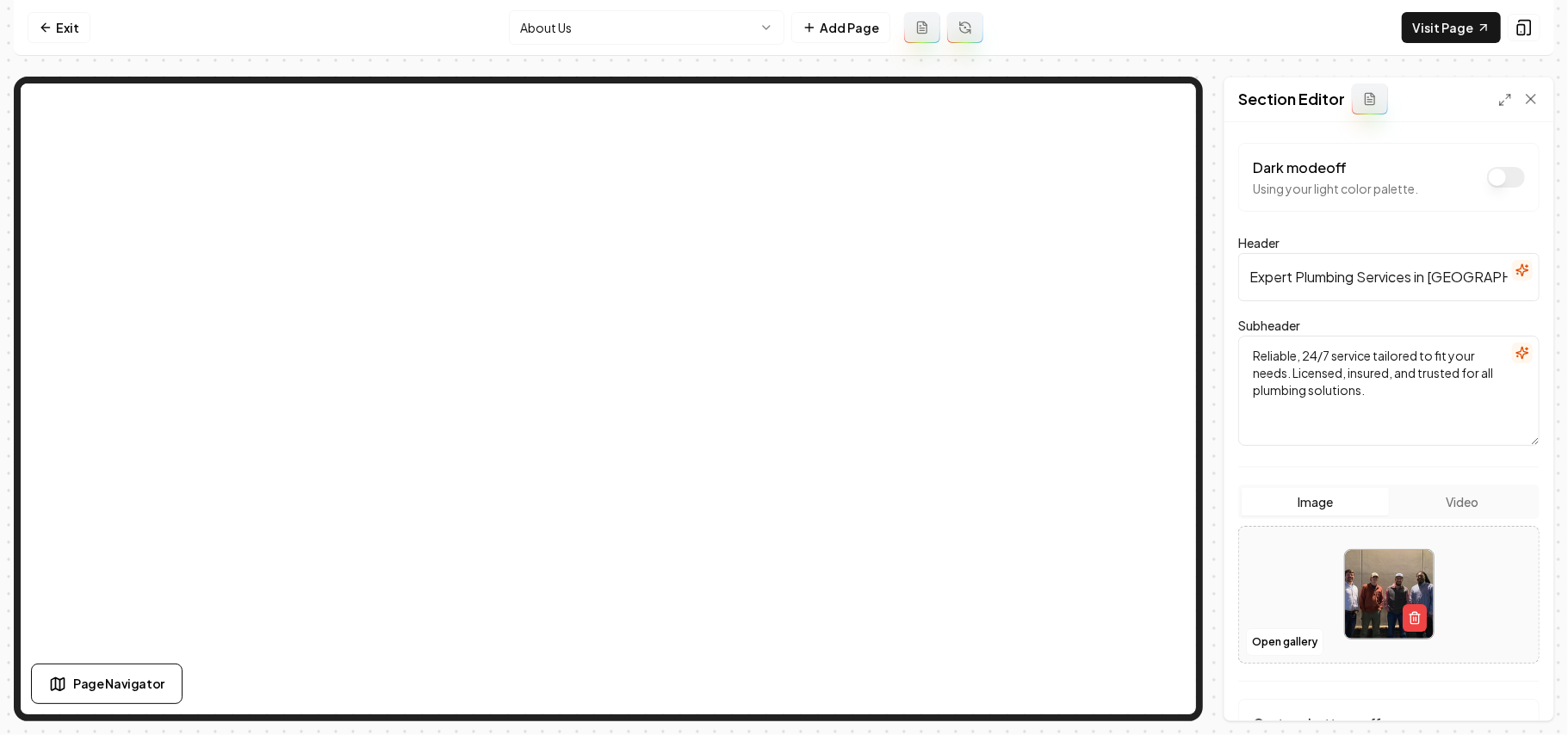
click at [548, 22] on html "Computer Required This feature is only available on a computer. Please switch t…" at bounding box center [784, 367] width 1568 height 735
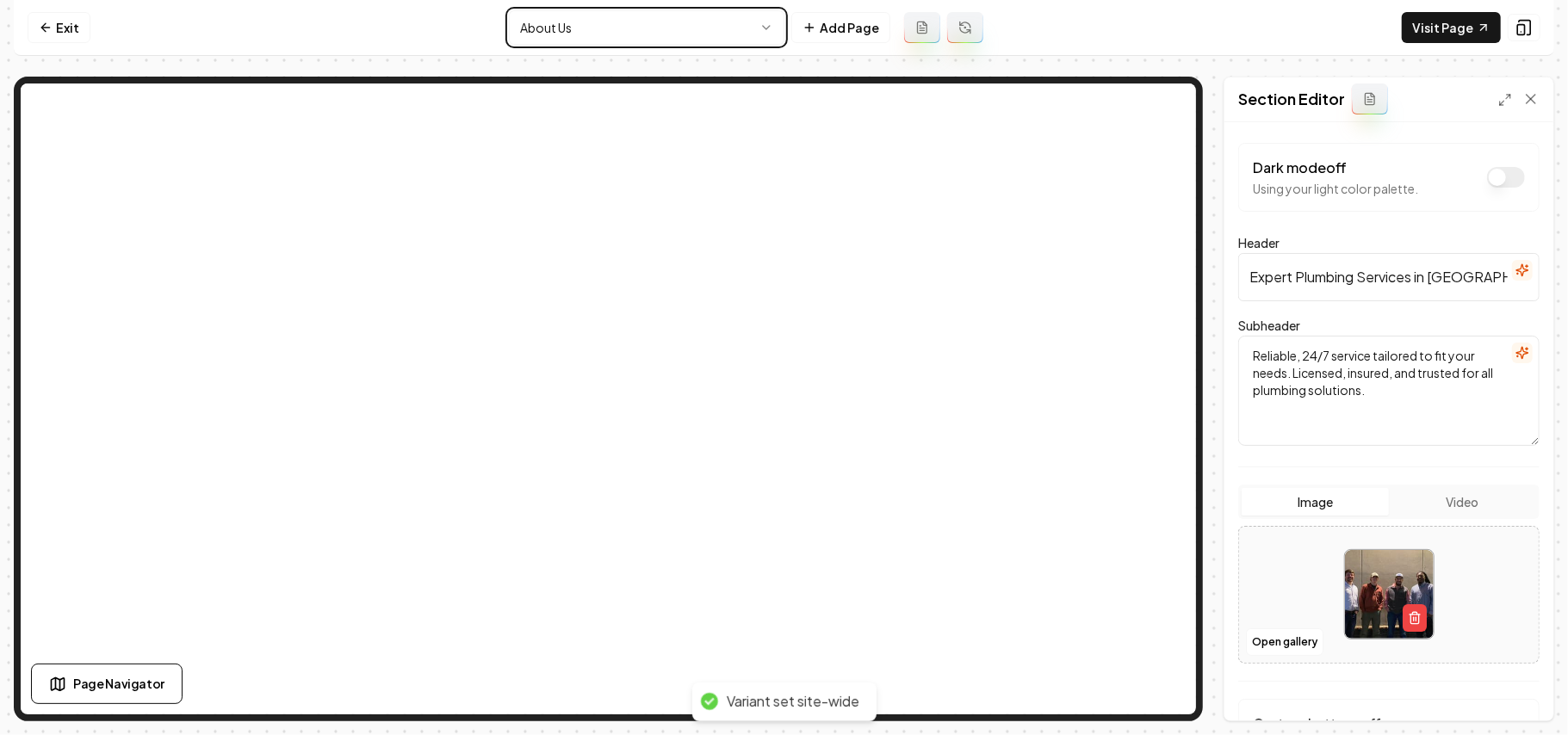
click at [596, 14] on html "Computer Required This feature is only available on a computer. Please switch t…" at bounding box center [784, 367] width 1568 height 735
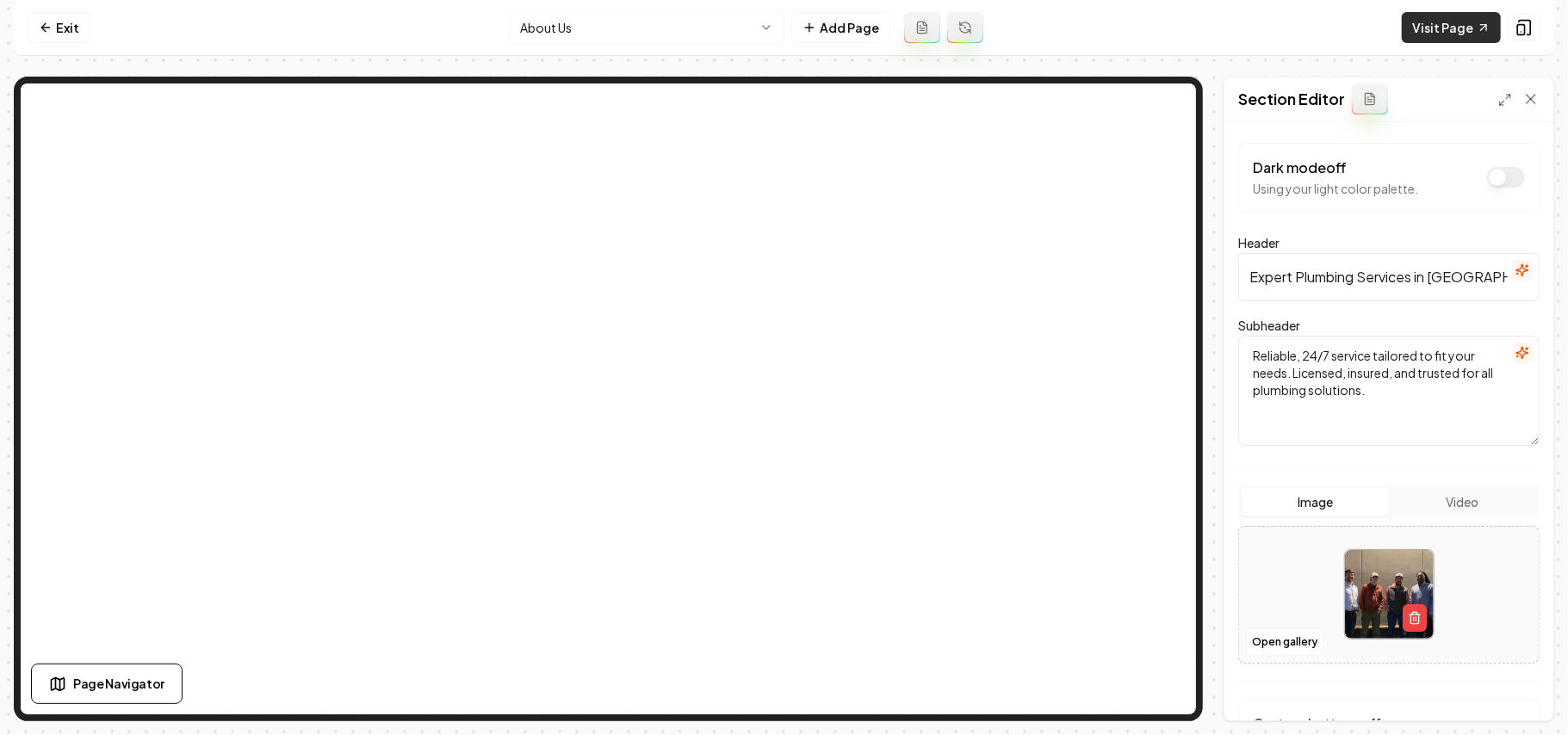
click at [1441, 28] on link "Visit Page" at bounding box center [1451, 28] width 99 height 31
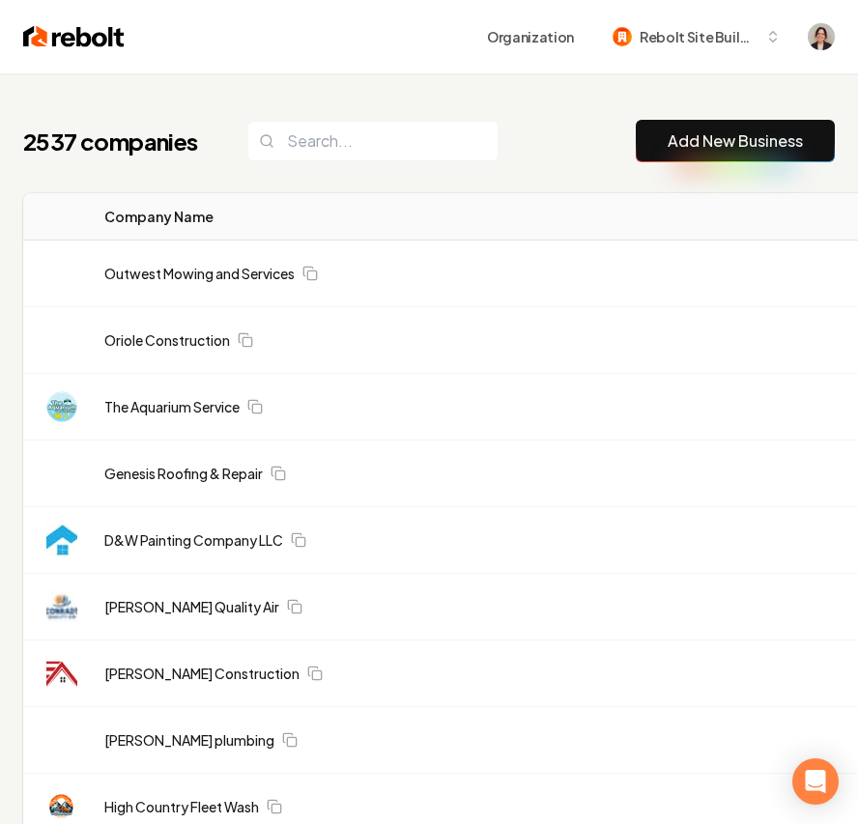
click at [677, 132] on link "Add New Business" at bounding box center [735, 140] width 135 height 23
click at [678, 139] on link "Add New Business" at bounding box center [735, 140] width 135 height 23
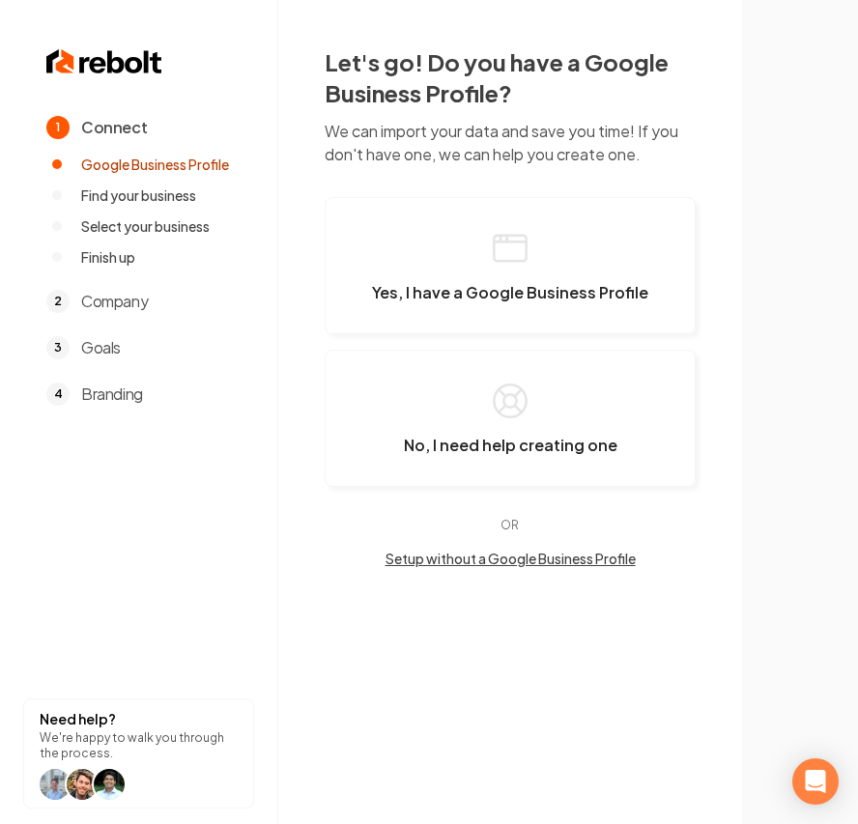
click at [674, 144] on p "We can import your data and save you time! If you don't have one, we can help y…" at bounding box center [510, 143] width 371 height 46
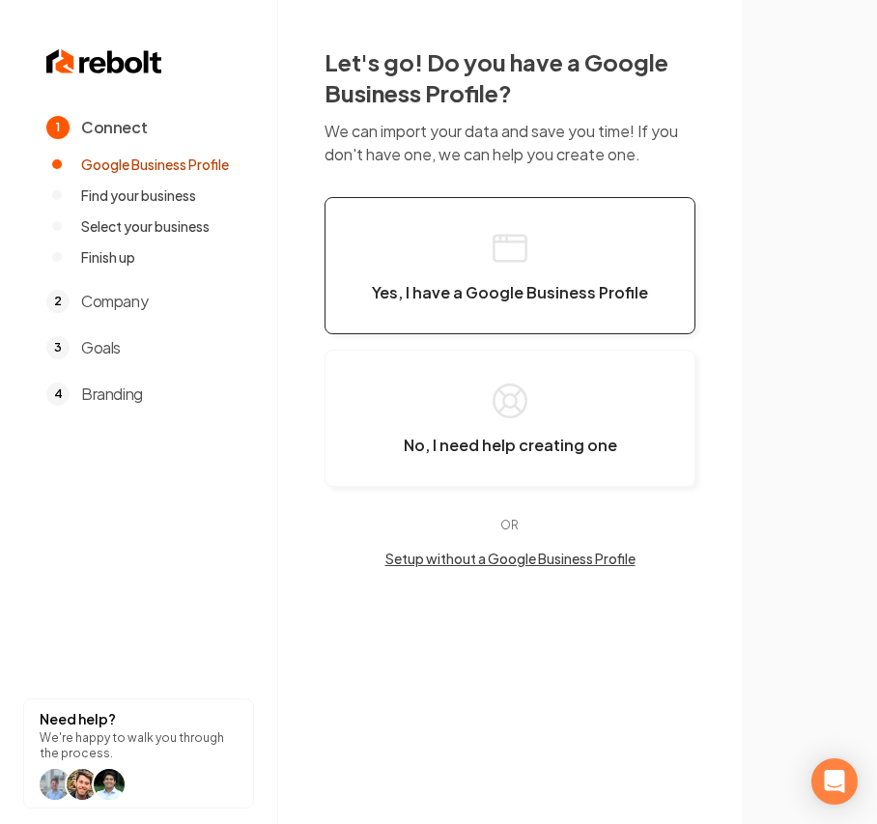
click at [484, 288] on span "Yes, I have a Google Business Profile" at bounding box center [510, 292] width 276 height 19
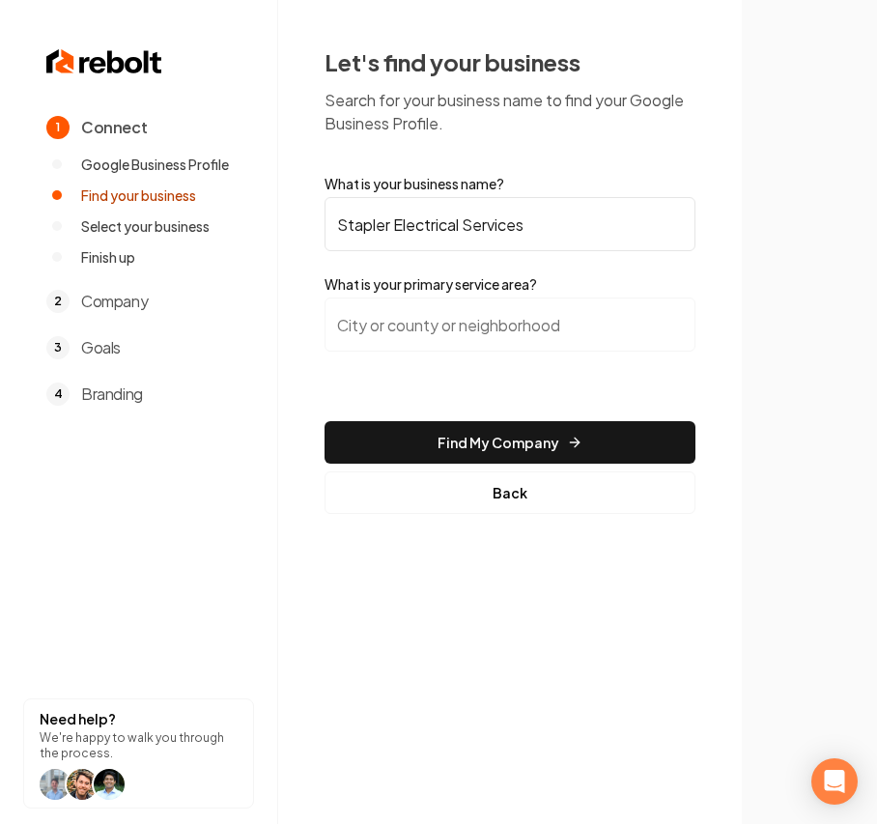
type input "Stapler Electrical Services"
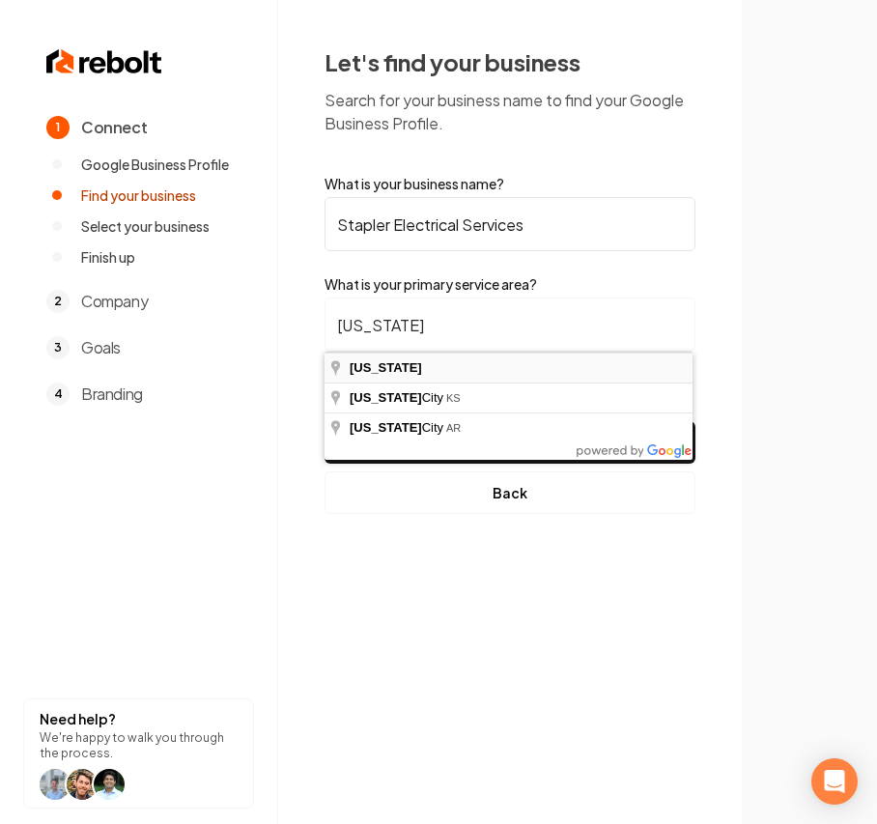
type input "[US_STATE]"
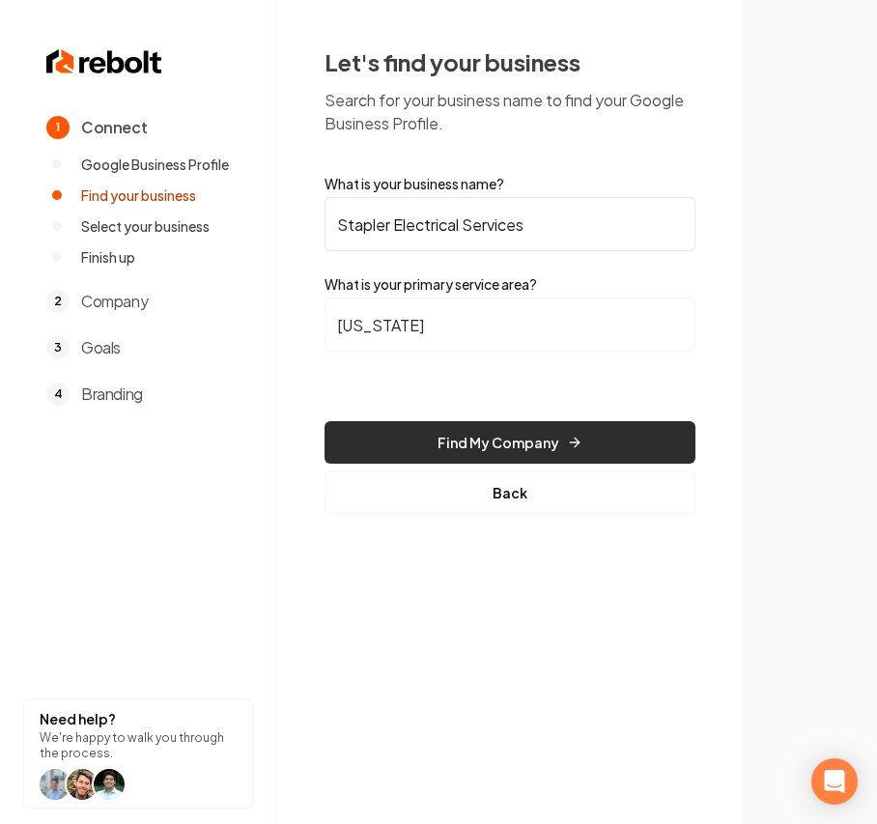
click at [449, 434] on button "Find My Company" at bounding box center [510, 442] width 371 height 43
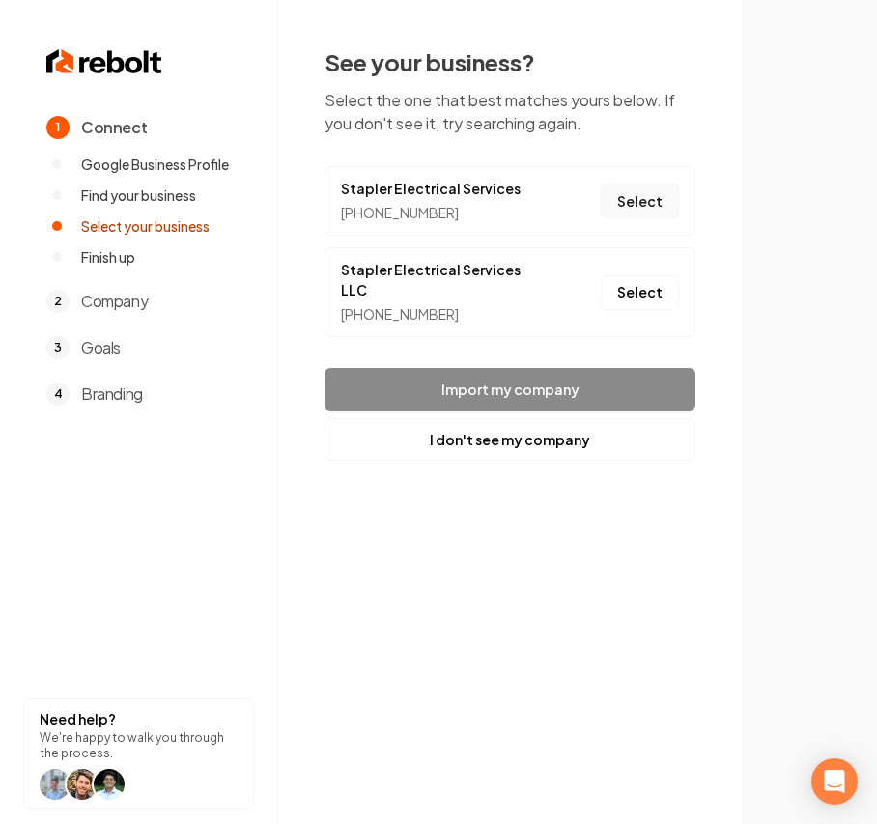
click at [630, 187] on button "Select" at bounding box center [640, 201] width 78 height 35
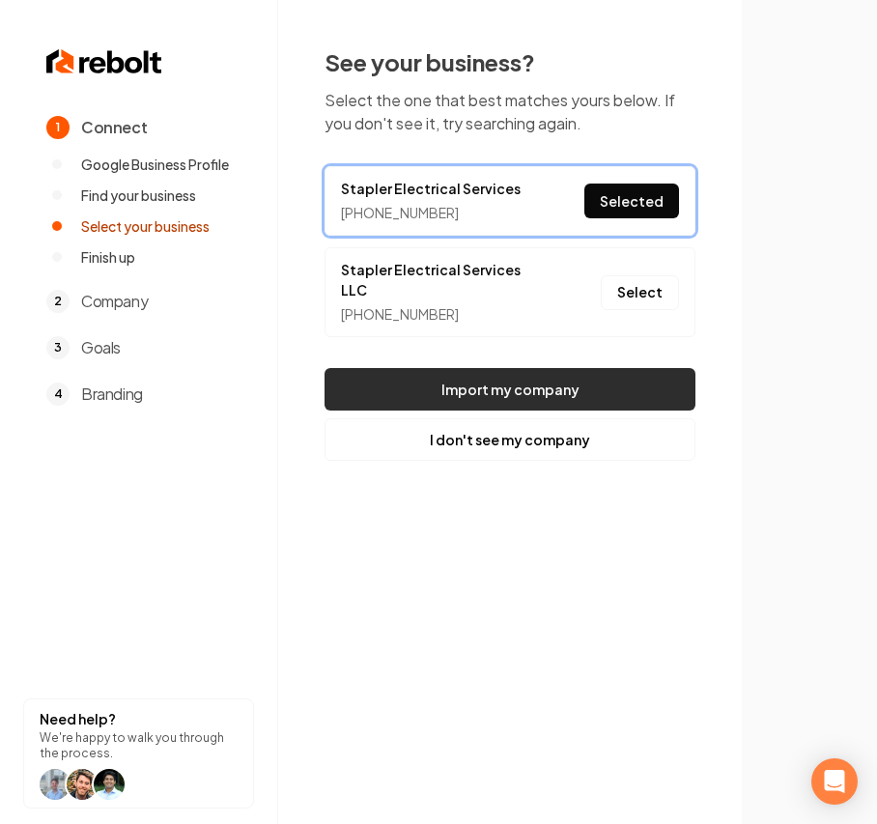
click at [483, 372] on button "Import my company" at bounding box center [510, 389] width 371 height 43
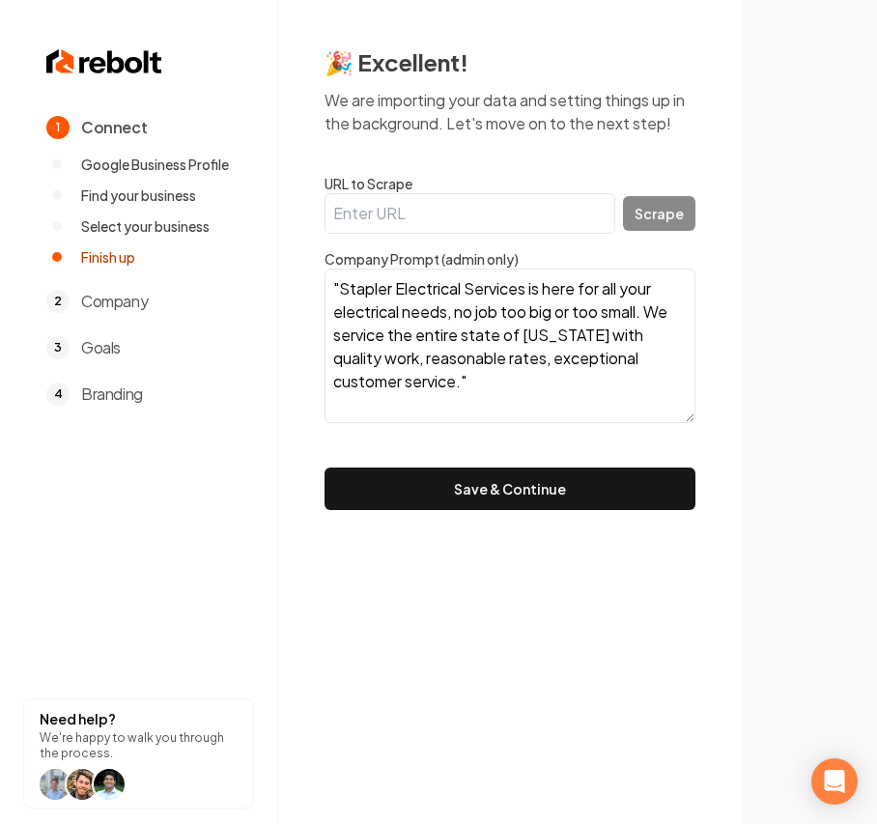
click at [465, 386] on textarea ""Stapler Electrical Services is here for all your electrical needs, no job too …" at bounding box center [510, 346] width 371 height 155
click at [477, 384] on textarea ""Stapler Electrical Services is here for all your electrical needs, no job too …" at bounding box center [510, 346] width 371 height 155
drag, startPoint x: 338, startPoint y: 287, endPoint x: 292, endPoint y: 283, distance: 46.5
click at [292, 283] on div "🎉 Excellent! We are importing your data and setting things up in the background…" at bounding box center [510, 278] width 464 height 557
click at [476, 371] on textarea "Stapler Electrical Services is here for all your electrical needs, no job too b…" at bounding box center [510, 346] width 371 height 155
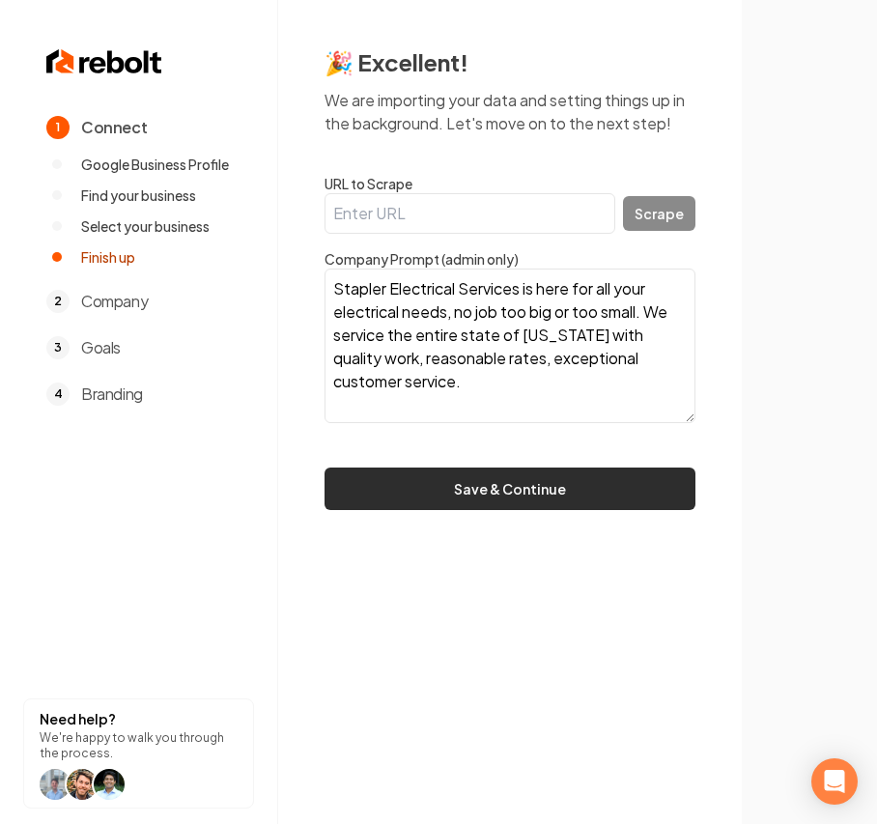
paste textarea "We are an electrical service company with over 20 years of experience. We take …"
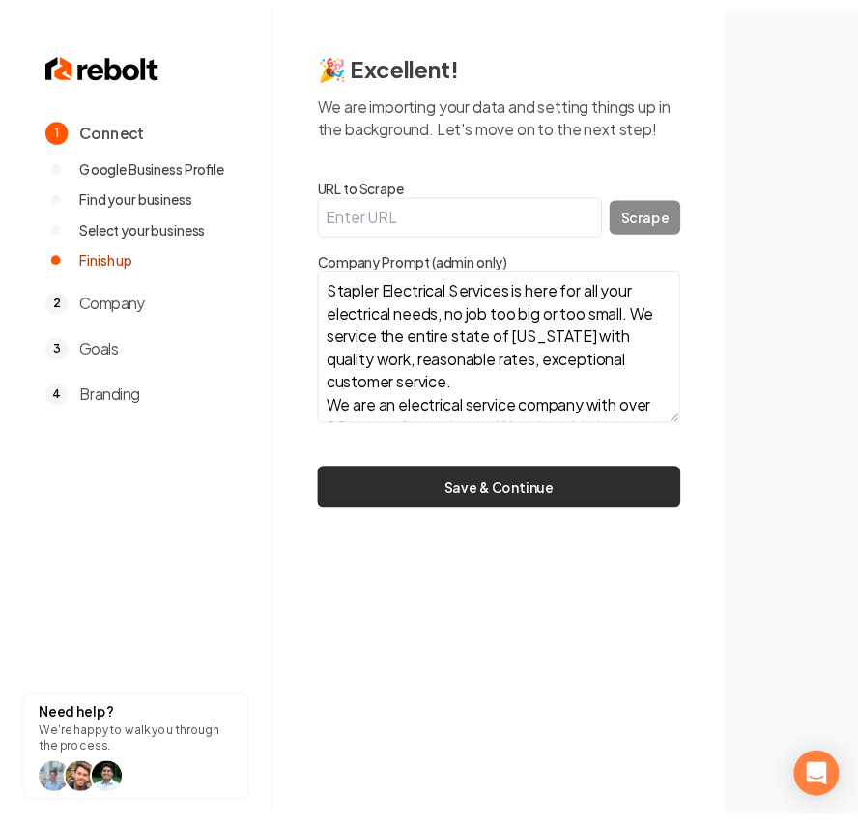
scroll to position [131, 0]
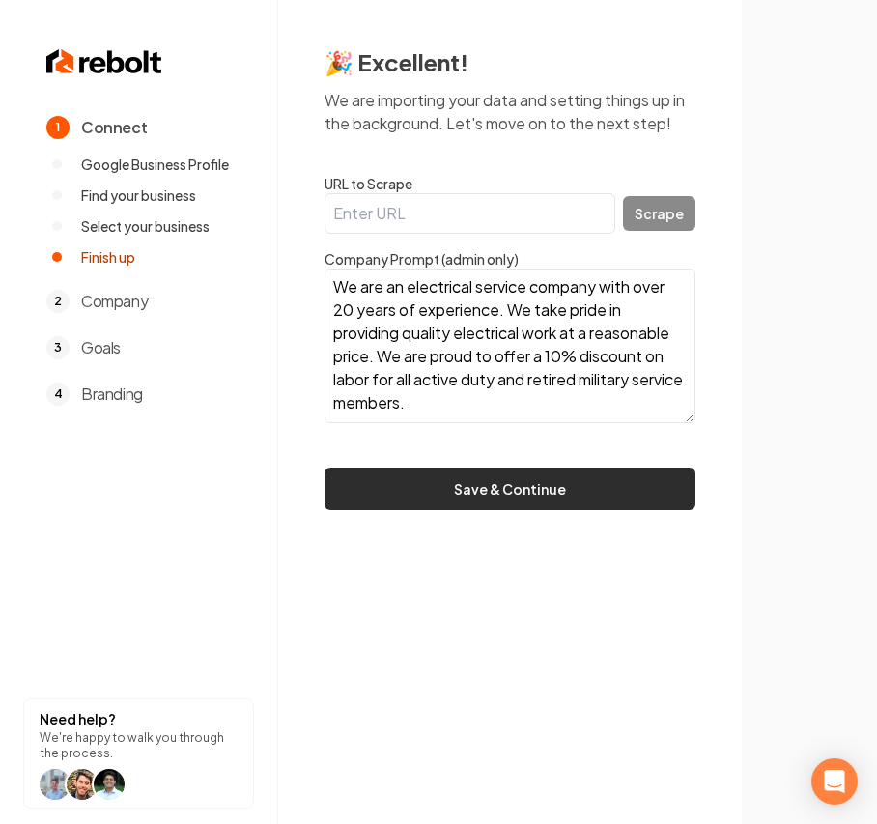
type textarea "Stapler Electrical Services is here for all your electrical needs, no job too b…"
click at [514, 491] on button "Save & Continue" at bounding box center [510, 489] width 371 height 43
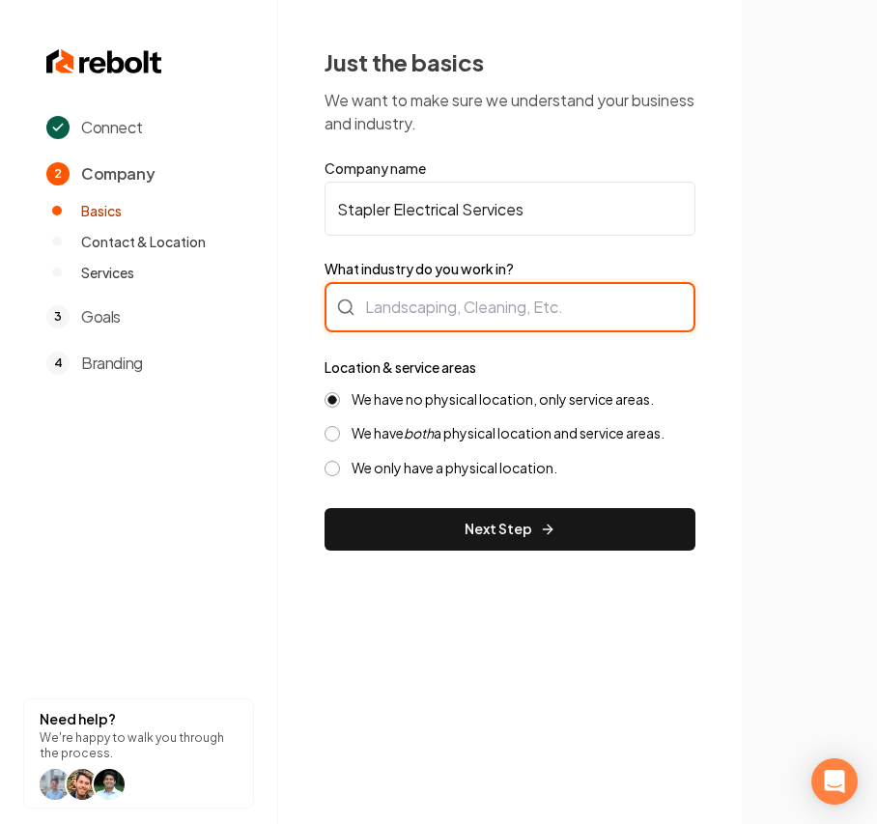
drag, startPoint x: 439, startPoint y: 309, endPoint x: 421, endPoint y: 299, distance: 20.4
click at [439, 309] on div at bounding box center [510, 307] width 371 height 50
type input "Electrician"
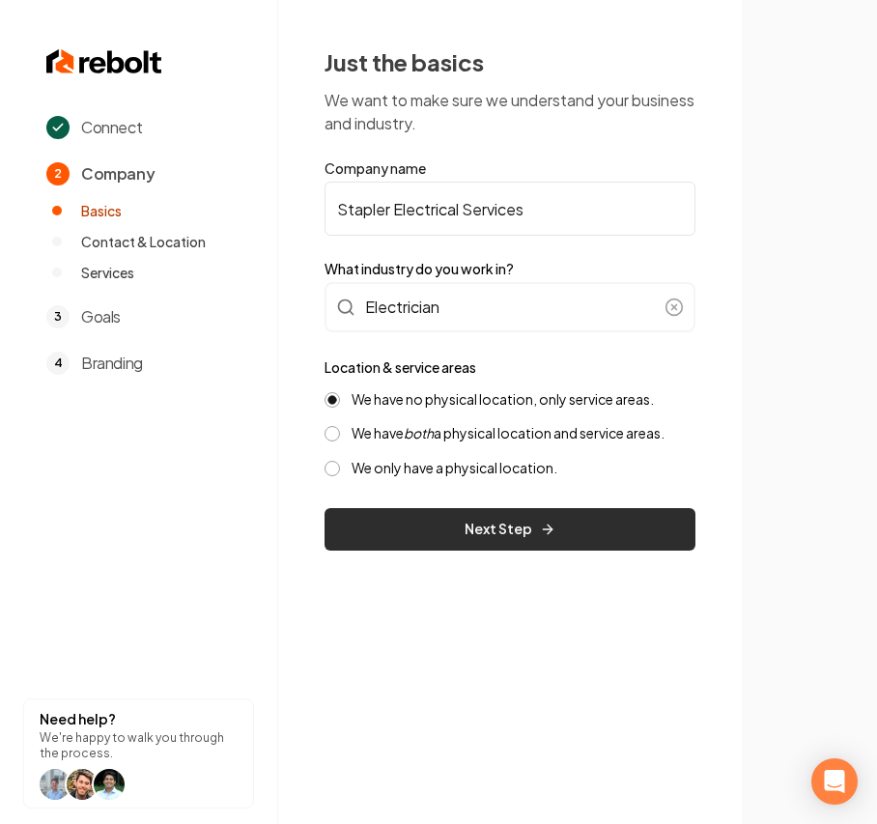
click at [396, 534] on button "Next Step" at bounding box center [510, 529] width 371 height 43
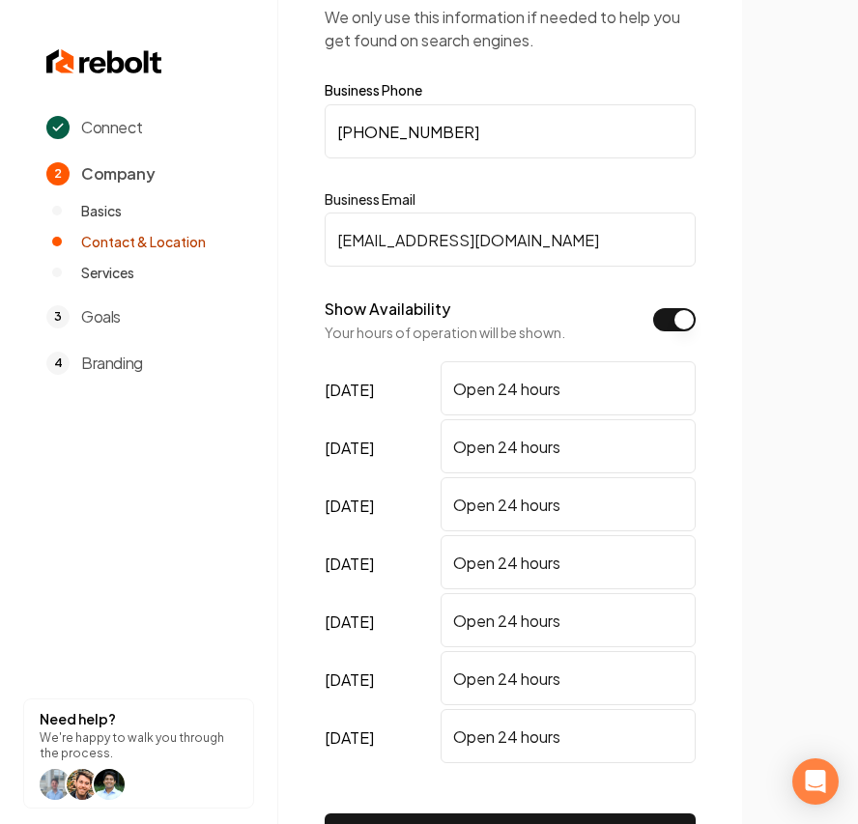
scroll to position [129, 0]
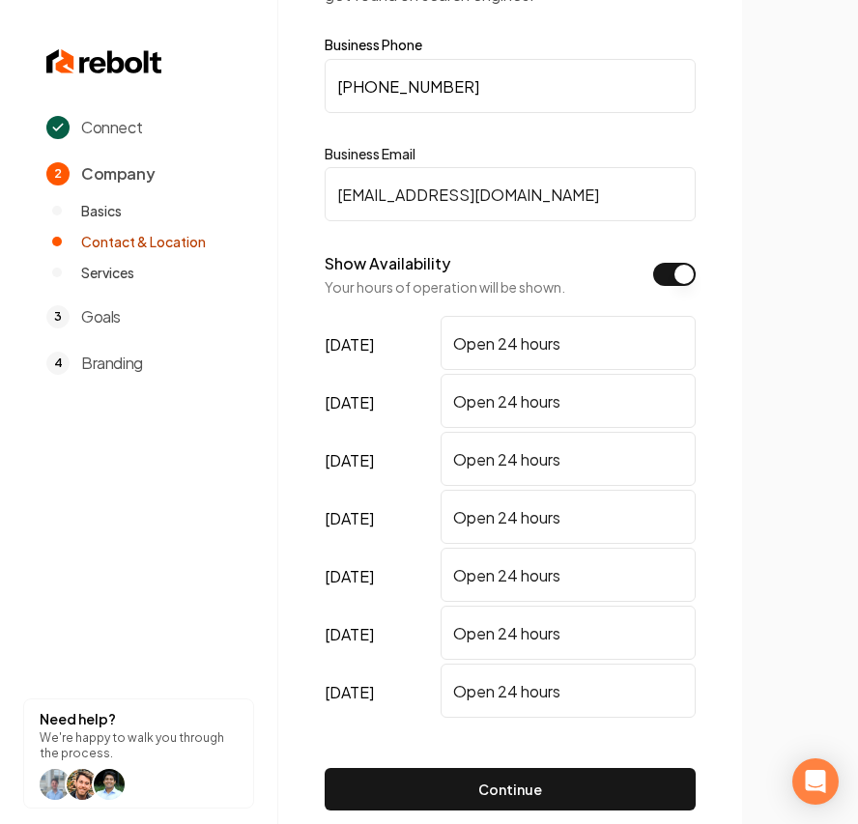
type input "raystapler76@gmail.com"
click at [671, 267] on button "Show Availability" at bounding box center [674, 274] width 43 height 23
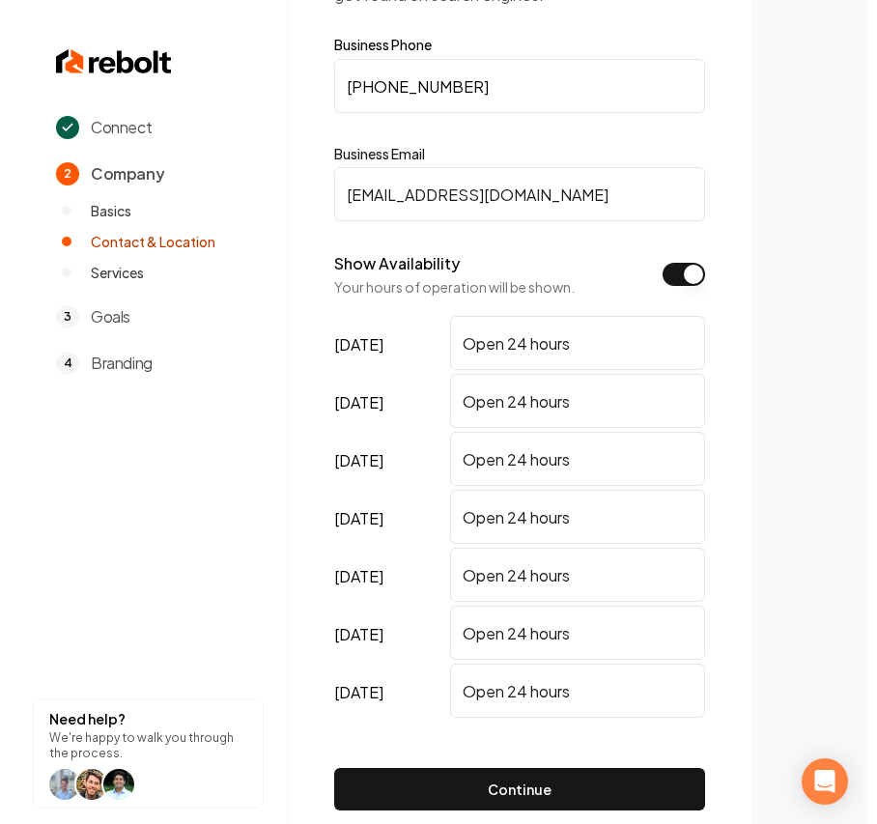
scroll to position [0, 0]
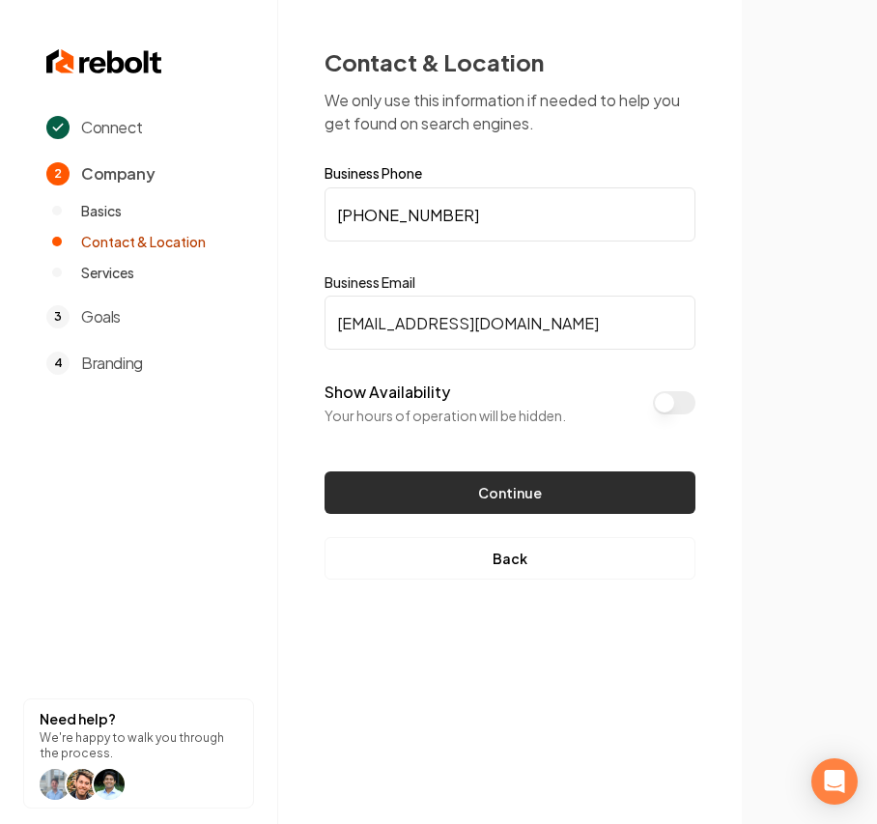
click at [457, 477] on button "Continue" at bounding box center [510, 493] width 371 height 43
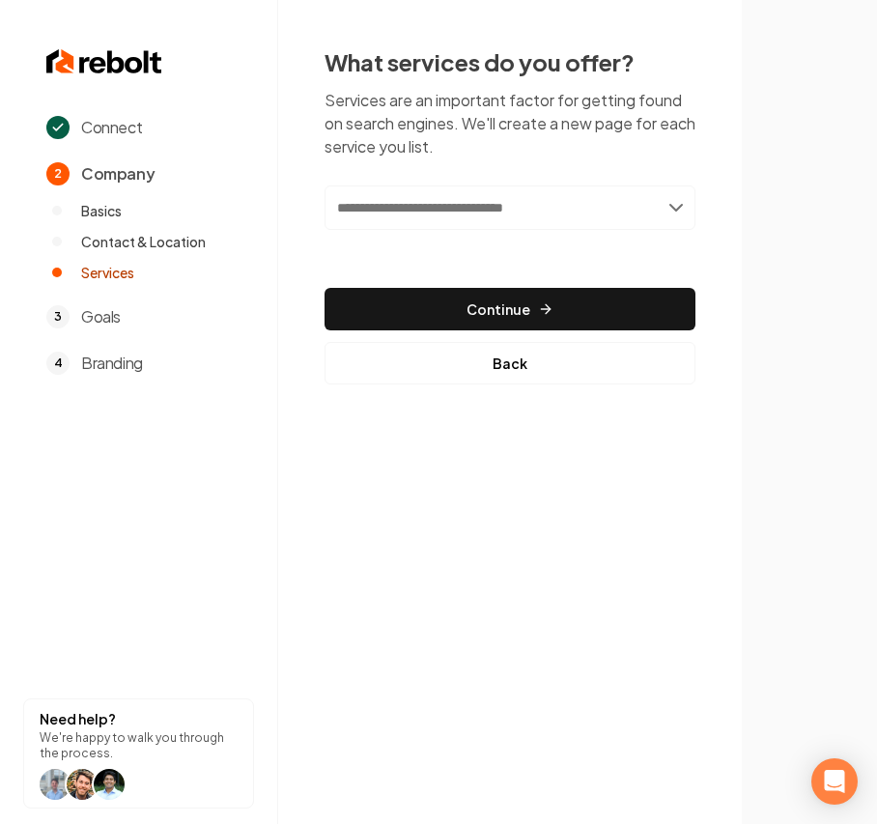
click at [329, 197] on input "text" at bounding box center [510, 208] width 371 height 44
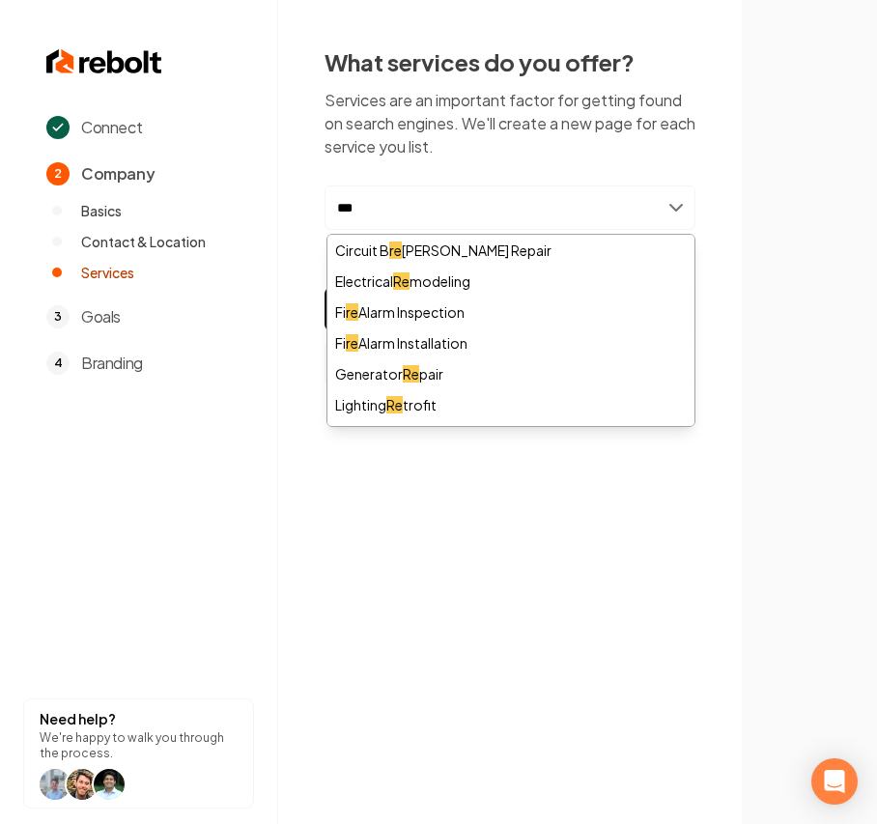
type input "****"
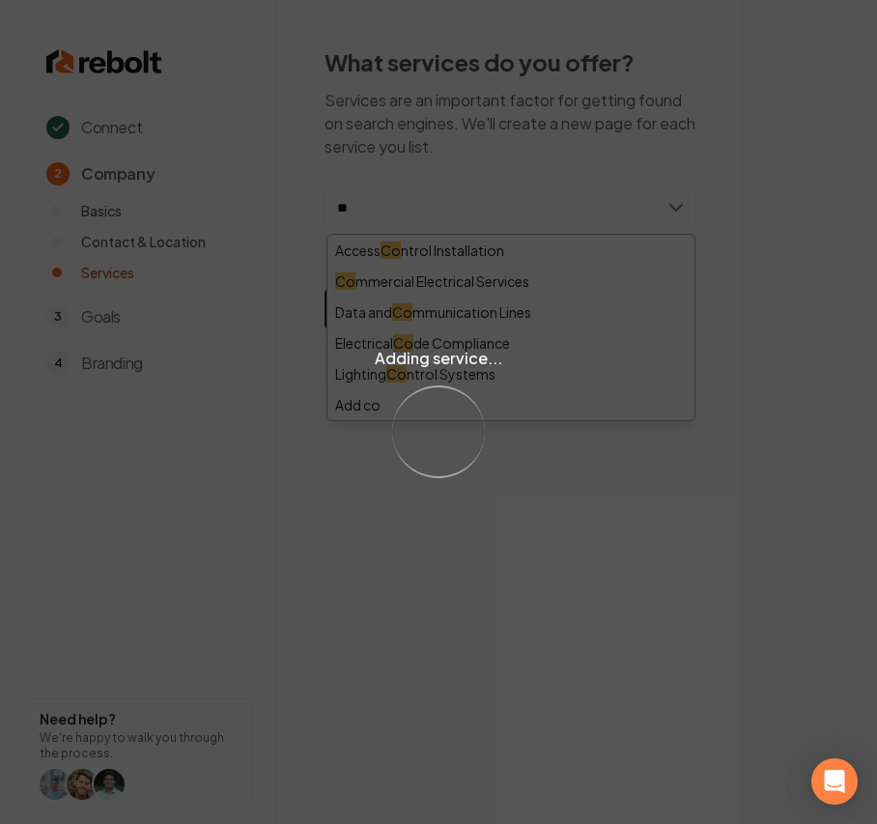
type input "***"
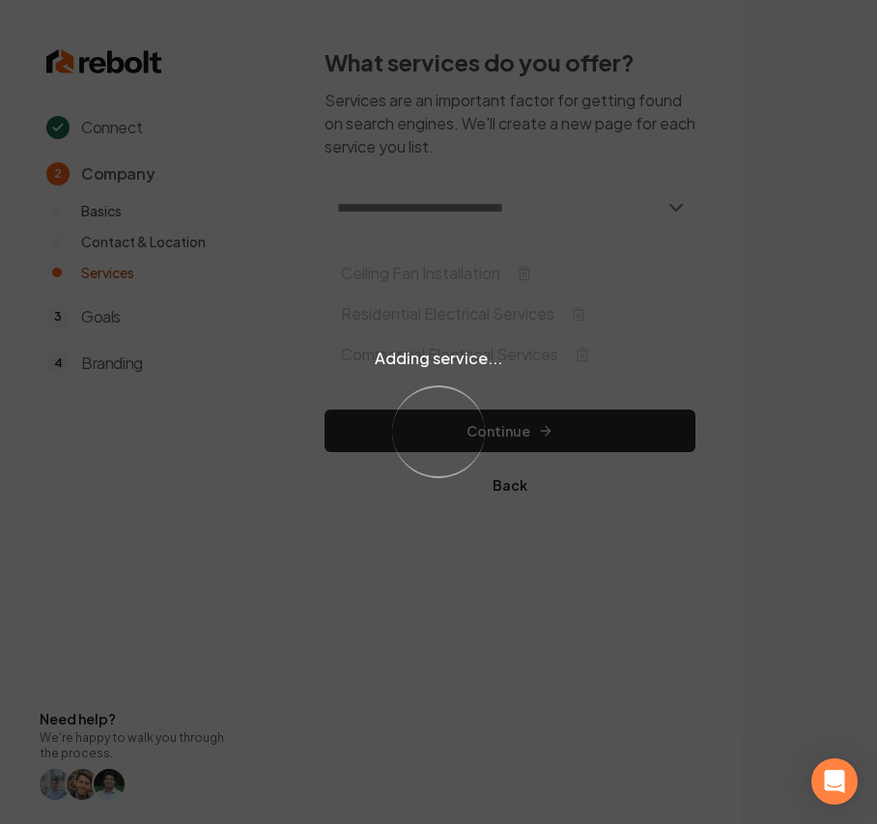
drag, startPoint x: 785, startPoint y: 248, endPoint x: 761, endPoint y: 276, distance: 36.4
click at [761, 276] on div "Adding service... Loading..." at bounding box center [438, 412] width 877 height 824
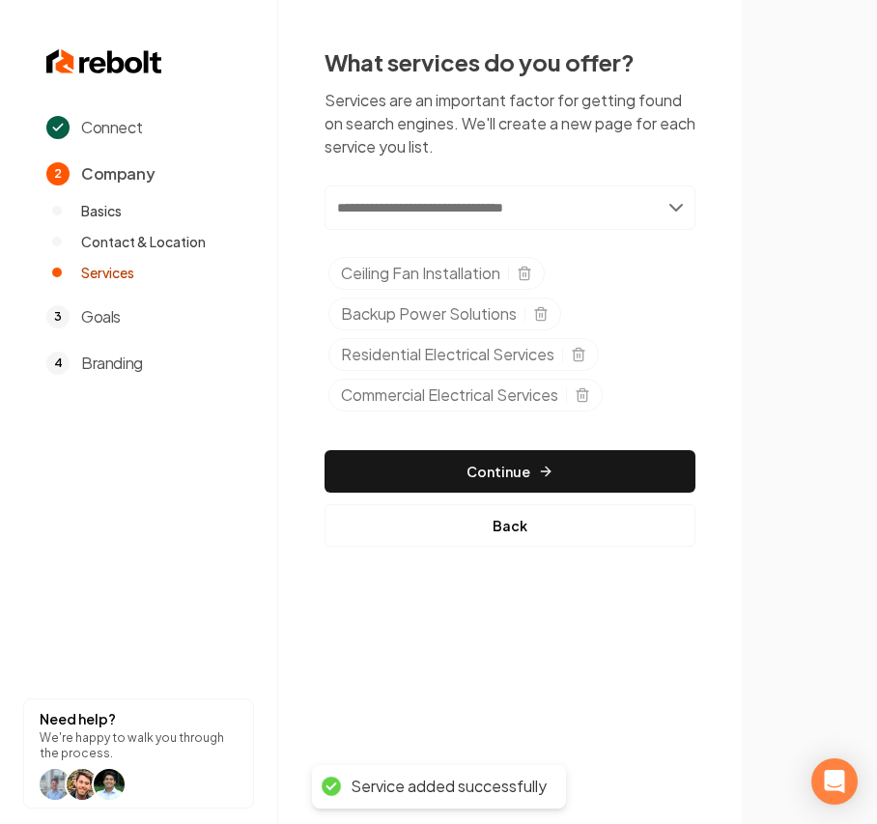
drag, startPoint x: 701, startPoint y: 360, endPoint x: 665, endPoint y: 342, distance: 40.2
click at [672, 348] on div "What services do you offer? Services are an important factor for getting found …" at bounding box center [510, 296] width 464 height 593
click at [532, 268] on icon "Selected tags" at bounding box center [524, 273] width 15 height 15
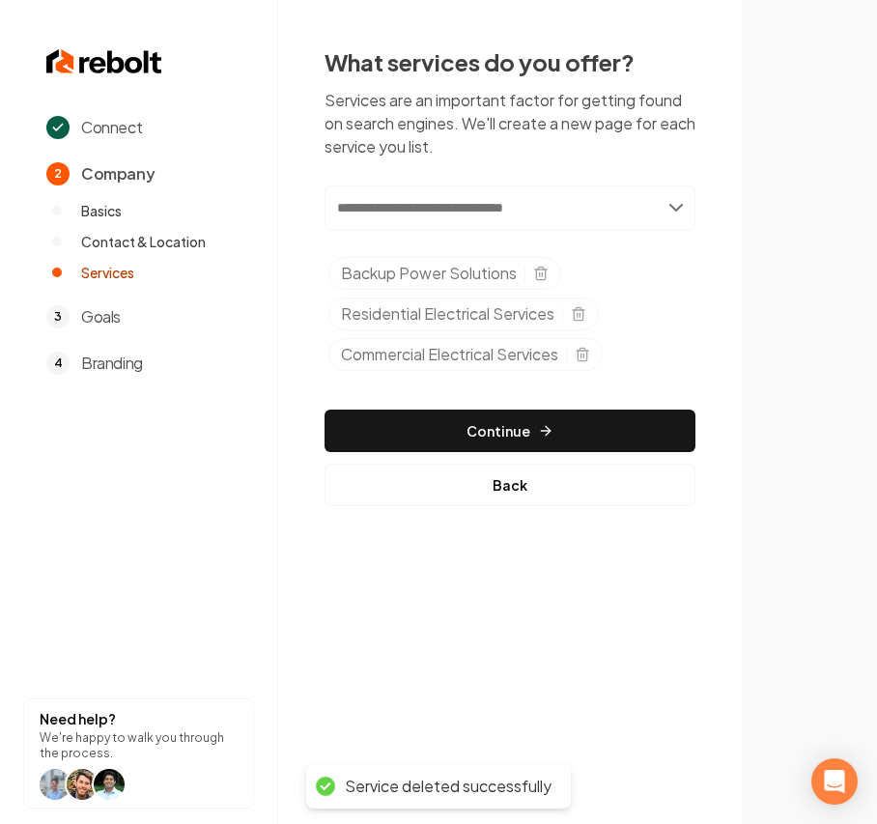
click at [725, 379] on div "What services do you offer? Services are an important factor for getting found …" at bounding box center [510, 276] width 464 height 553
click at [541, 270] on icon "Selected tags" at bounding box center [541, 270] width 12 height 0
click at [542, 270] on icon "Selected tags" at bounding box center [541, 270] width 12 height 0
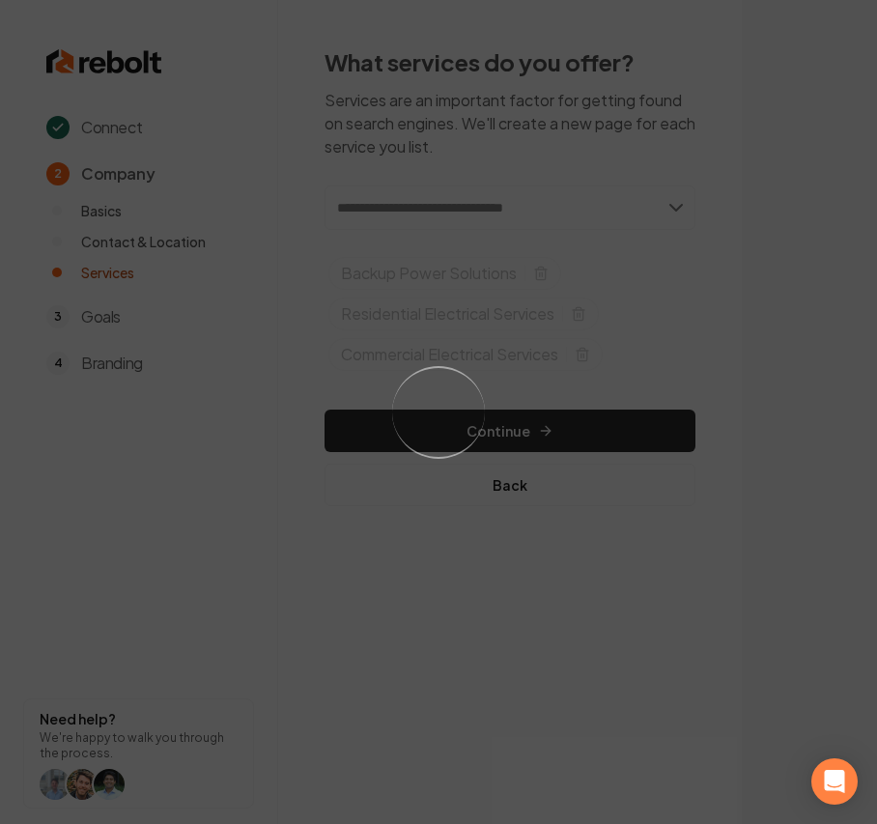
click at [561, 148] on div "Loading..." at bounding box center [438, 412] width 877 height 824
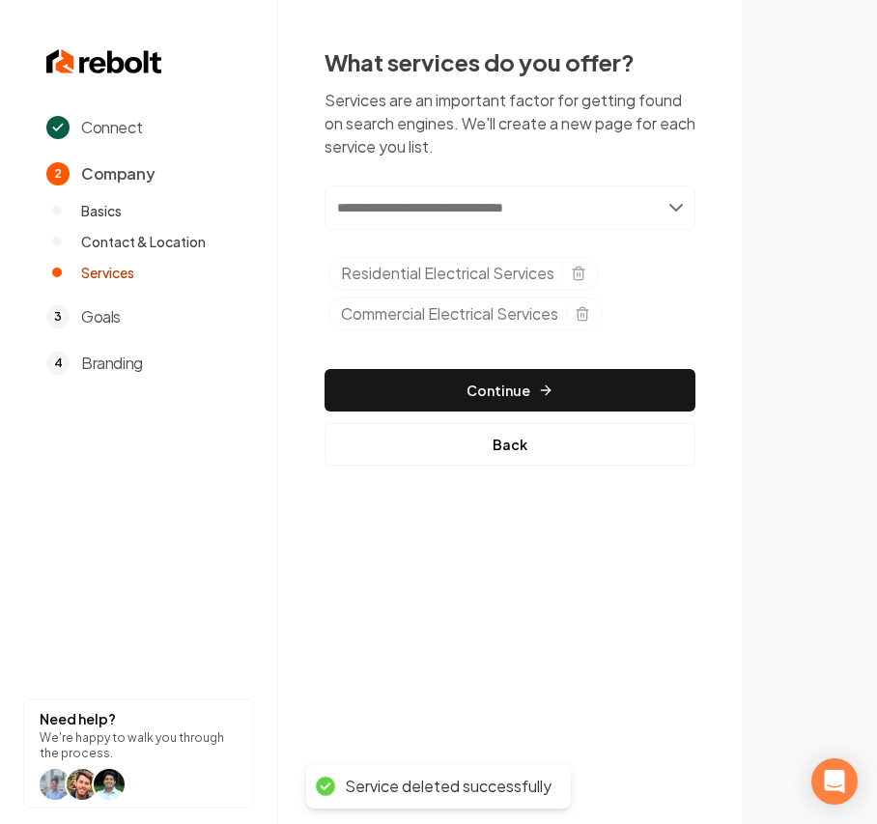
click at [744, 402] on section at bounding box center [809, 412] width 135 height 824
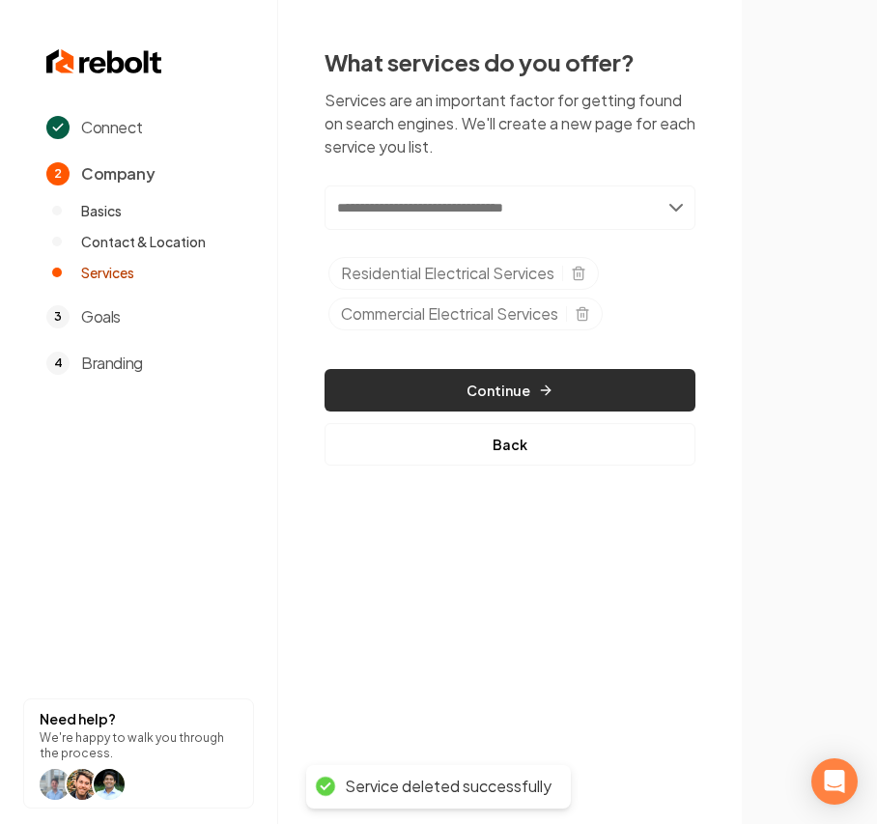
click at [678, 394] on button "Continue" at bounding box center [510, 390] width 371 height 43
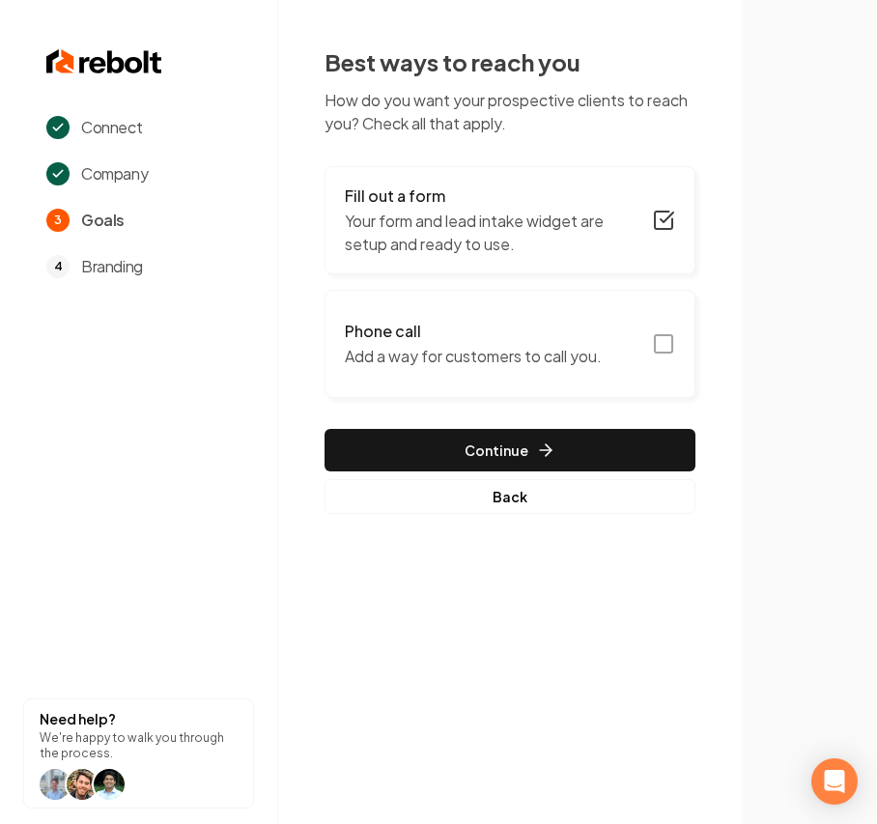
click at [550, 341] on h3 "Phone call" at bounding box center [473, 331] width 257 height 23
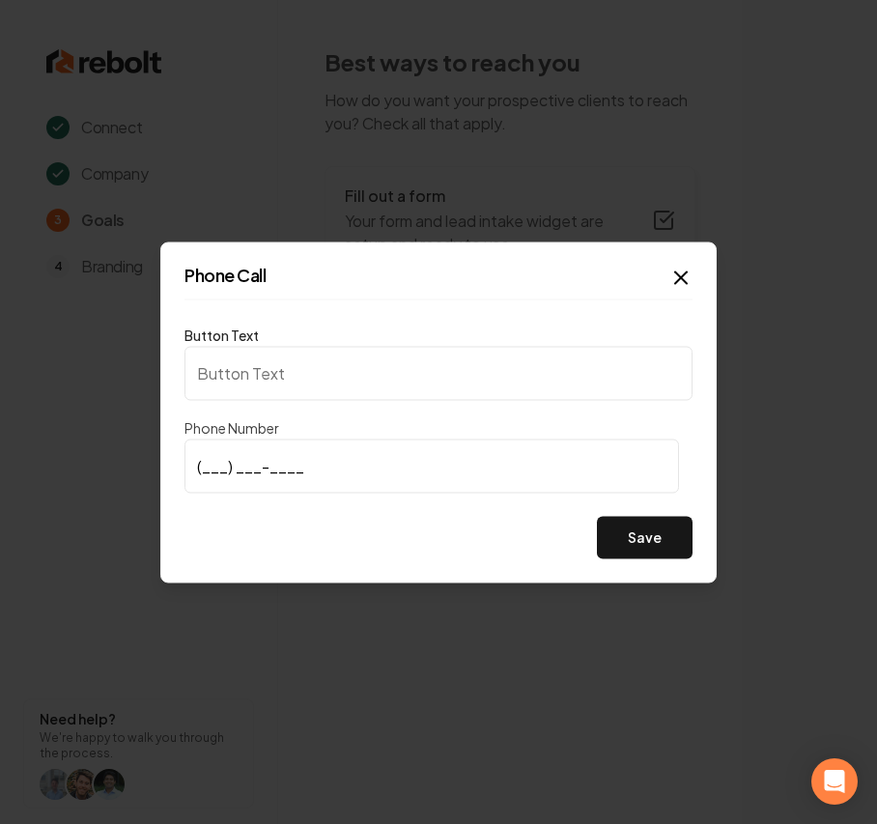
type input "Call us"
type input "(501) 690-7799"
click at [646, 535] on button "Save" at bounding box center [645, 537] width 96 height 43
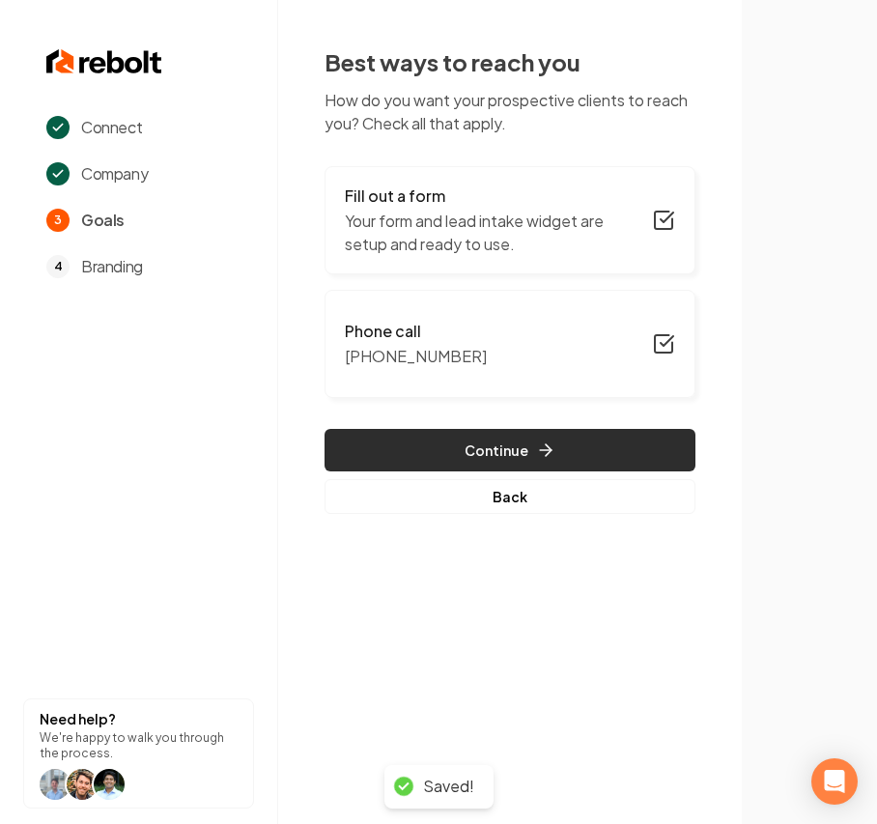
click at [469, 449] on button "Continue" at bounding box center [510, 450] width 371 height 43
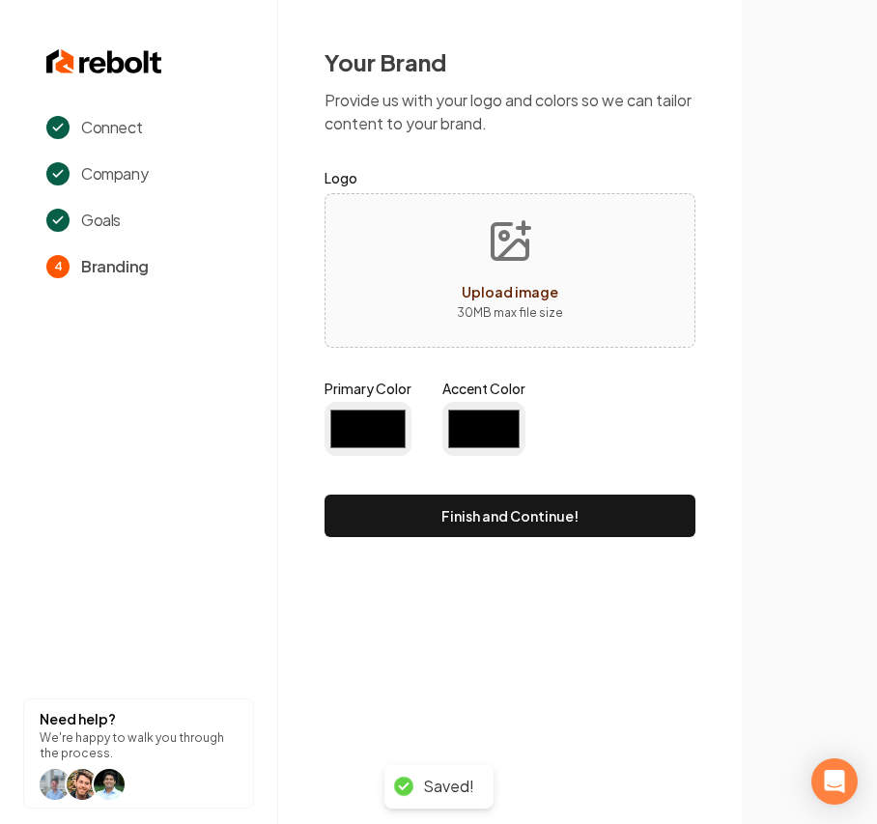
type input "#194d33"
type input "#70be00"
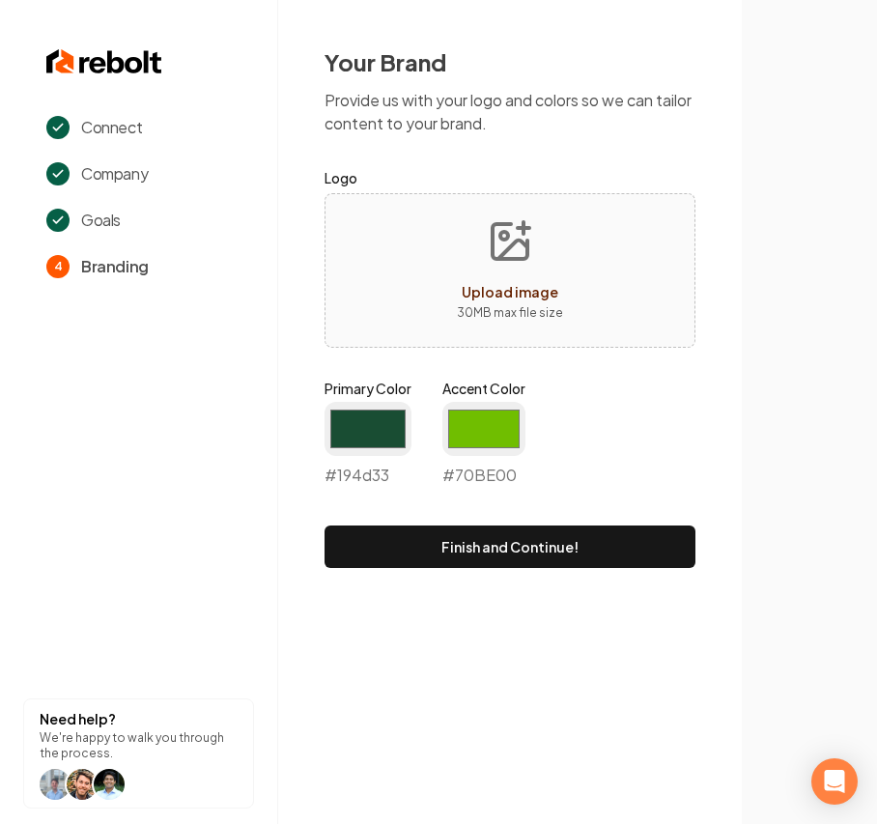
click at [491, 313] on p "30 MB max file size" at bounding box center [510, 312] width 106 height 19
type input "**********"
click at [365, 430] on input "#194d33" at bounding box center [368, 429] width 87 height 54
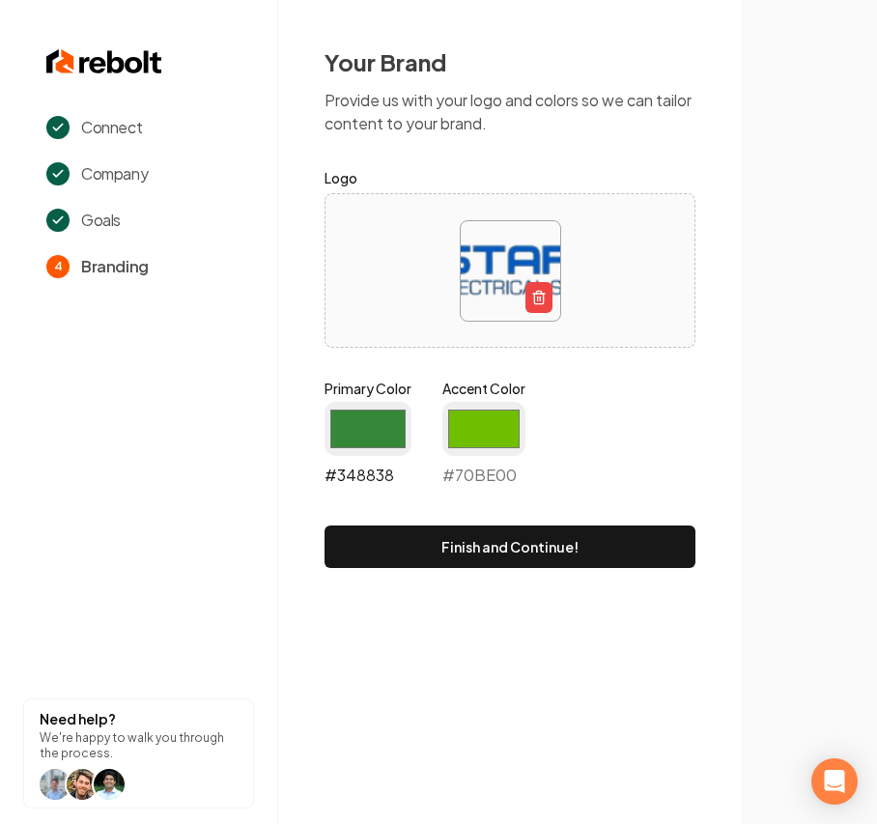
click at [371, 425] on input "#348838" at bounding box center [368, 429] width 87 height 54
type input "#2c8831"
click at [477, 430] on input "#70be00" at bounding box center [484, 429] width 83 height 54
type input "#035bba"
click at [373, 430] on input "#2c8831" at bounding box center [368, 429] width 87 height 54
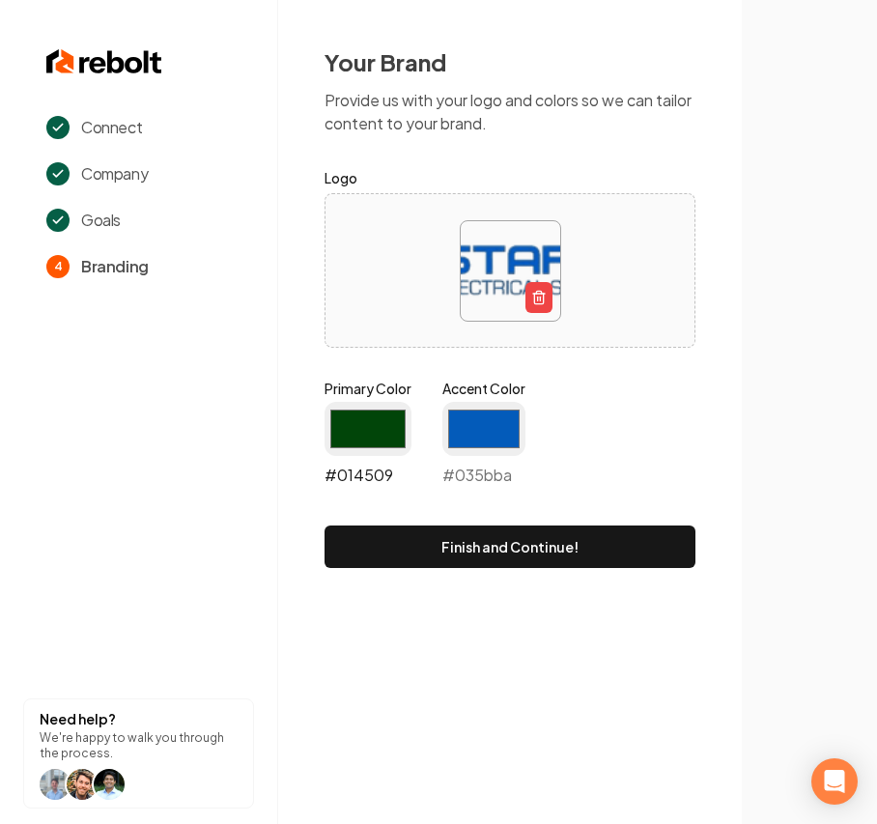
click at [375, 418] on input "#014509" at bounding box center [368, 429] width 87 height 54
type input "#2c862f"
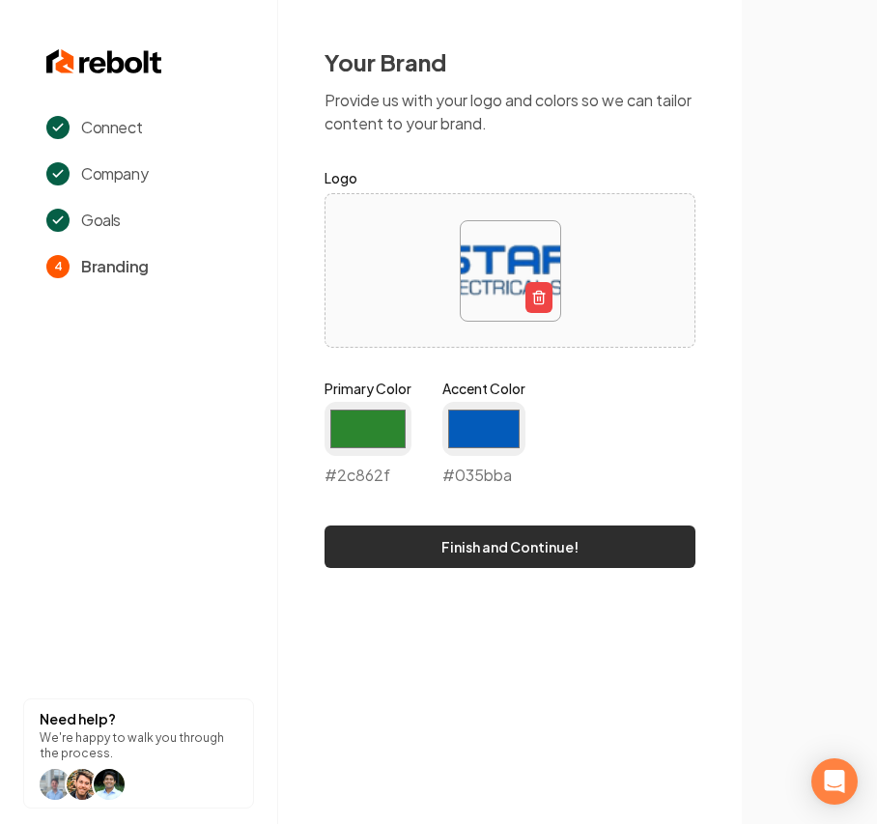
click at [403, 565] on button "Finish and Continue!" at bounding box center [510, 547] width 371 height 43
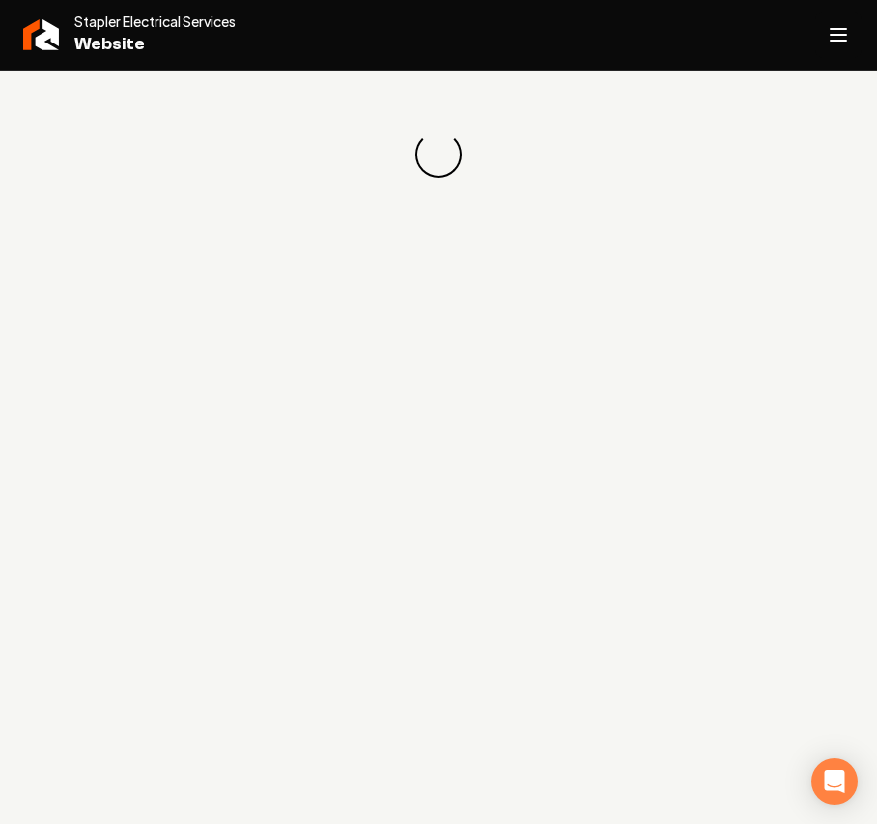
click at [844, 32] on icon "Open navigation menu" at bounding box center [838, 34] width 23 height 31
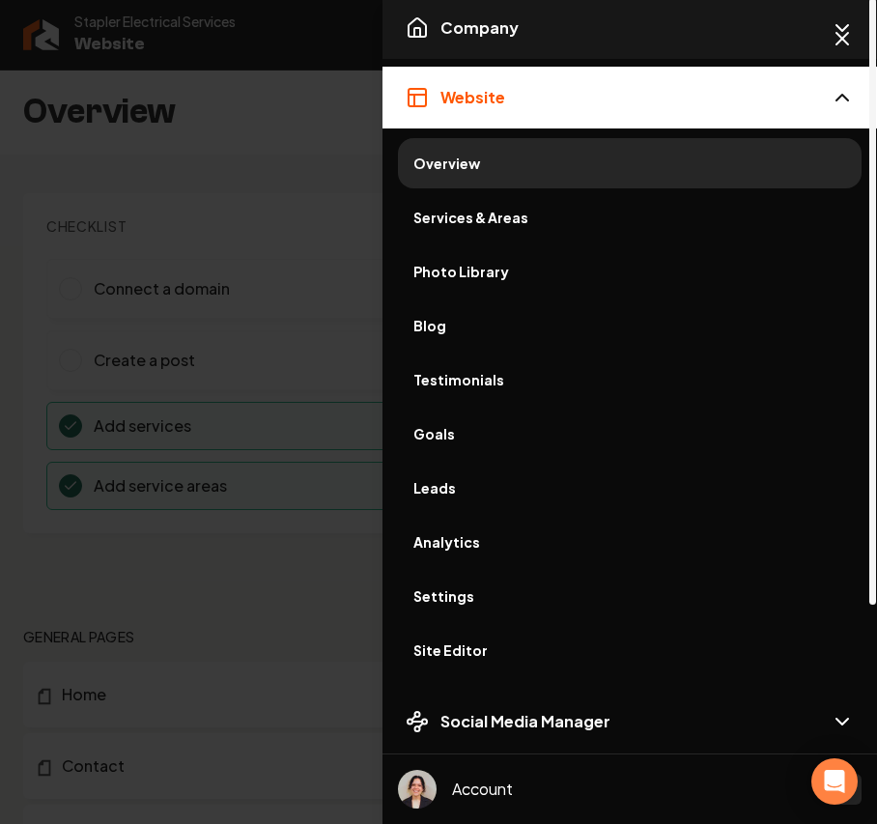
click at [500, 21] on span "Company" at bounding box center [480, 27] width 78 height 23
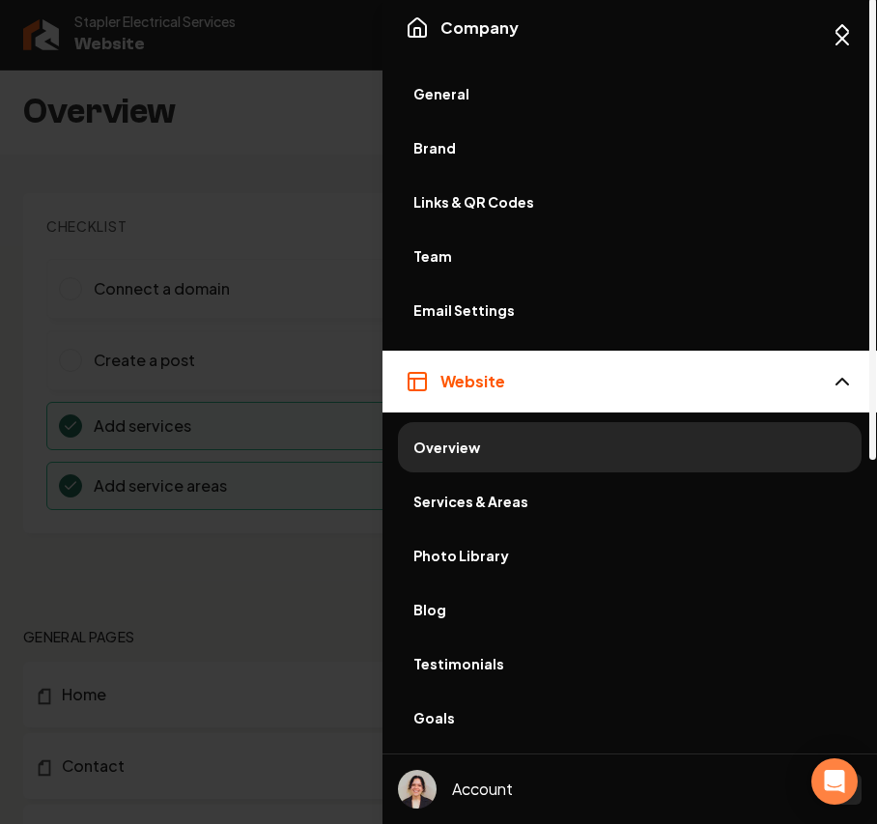
click at [475, 93] on span "General" at bounding box center [630, 93] width 433 height 19
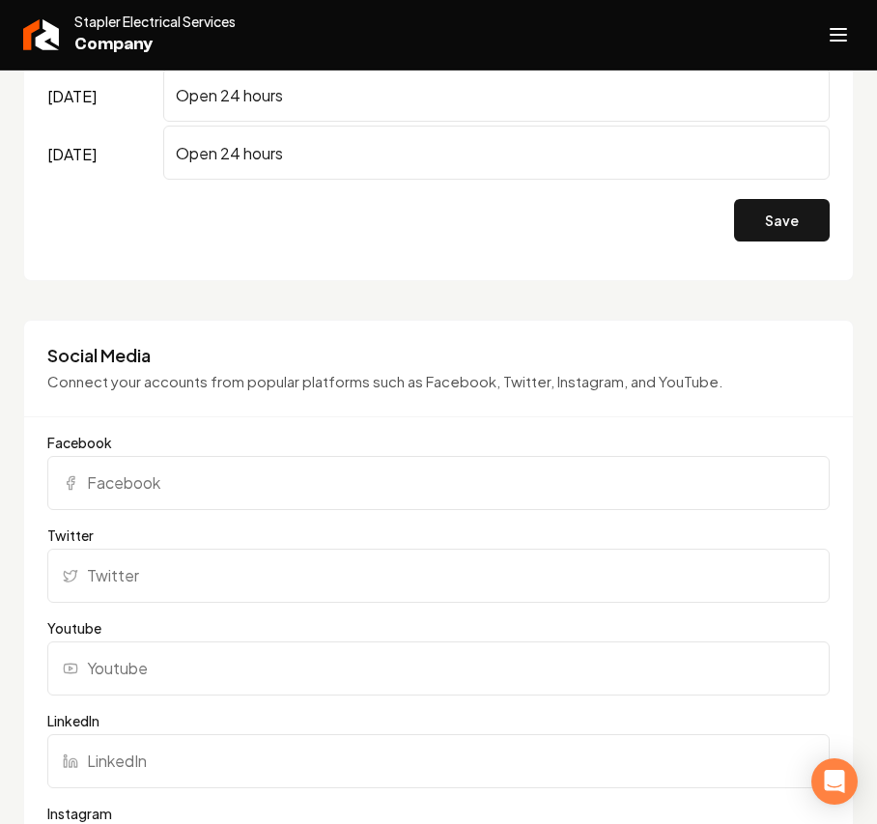
scroll to position [2189, 0]
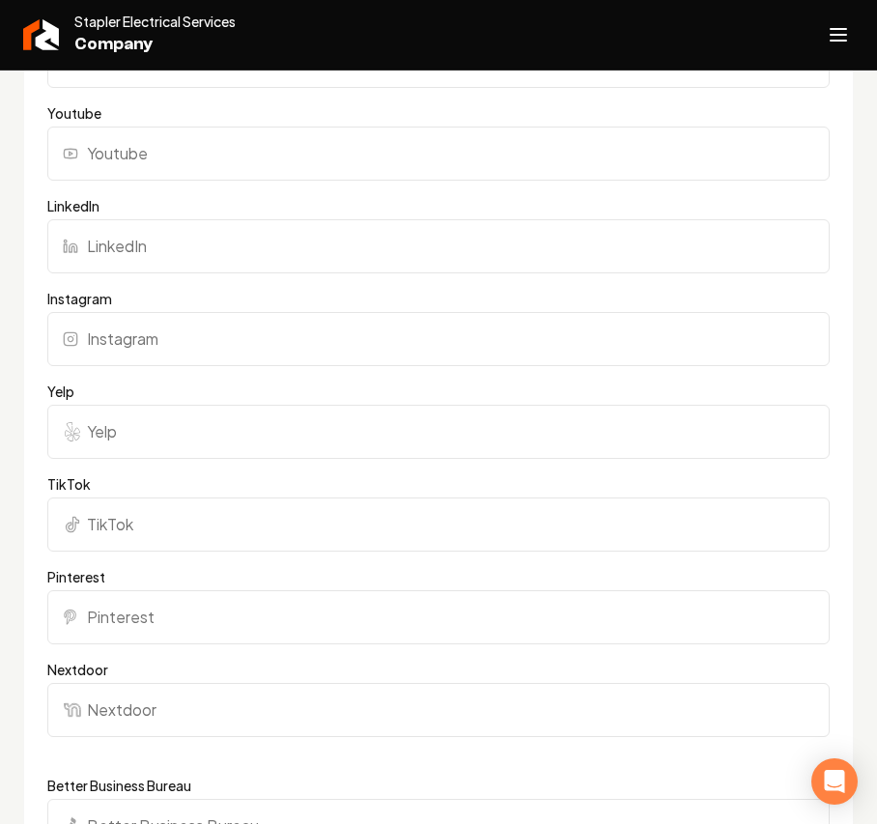
click at [160, 442] on input "Yelp" at bounding box center [438, 432] width 783 height 54
paste input "https://www.yelp.com/biz/stapler-electrical-services-georgetown"
type input "https://www.yelp.com/biz/stapler-electrical-services-georgetown"
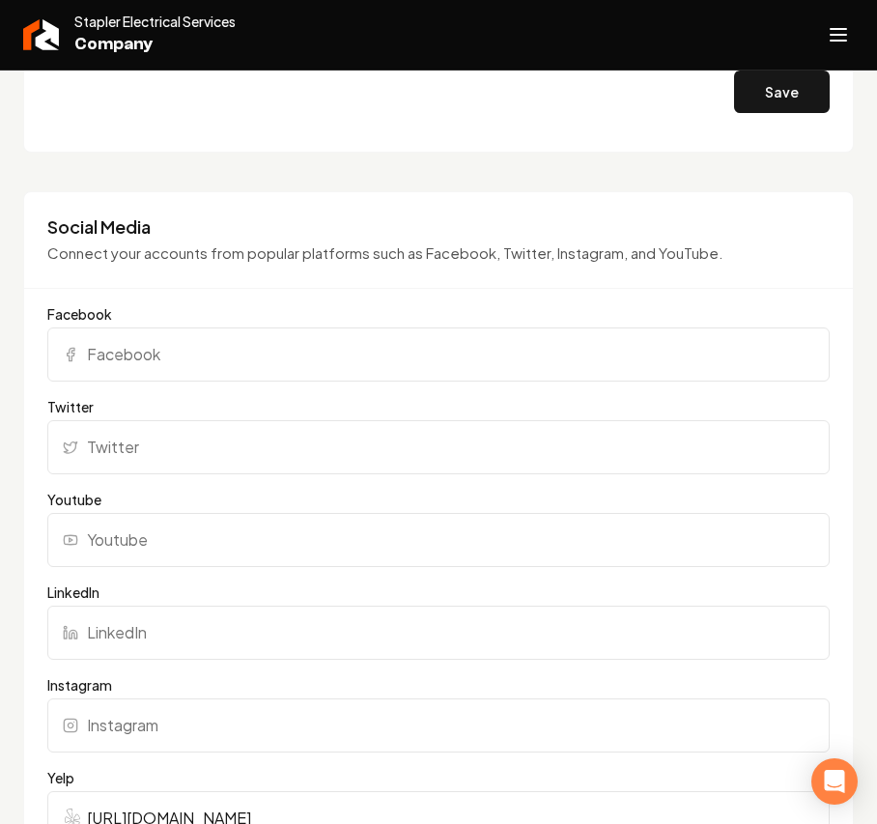
click at [218, 359] on input "Facebook" at bounding box center [438, 355] width 783 height 54
paste input "https://www.facebook.com/staplerelectrical"
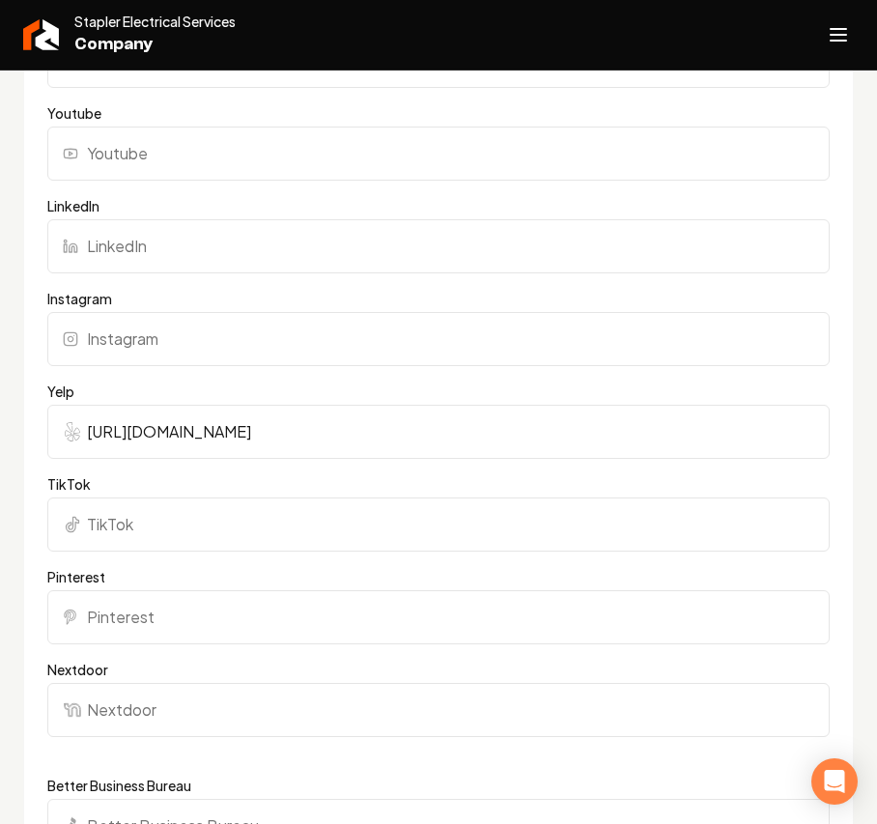
scroll to position [2576, 0]
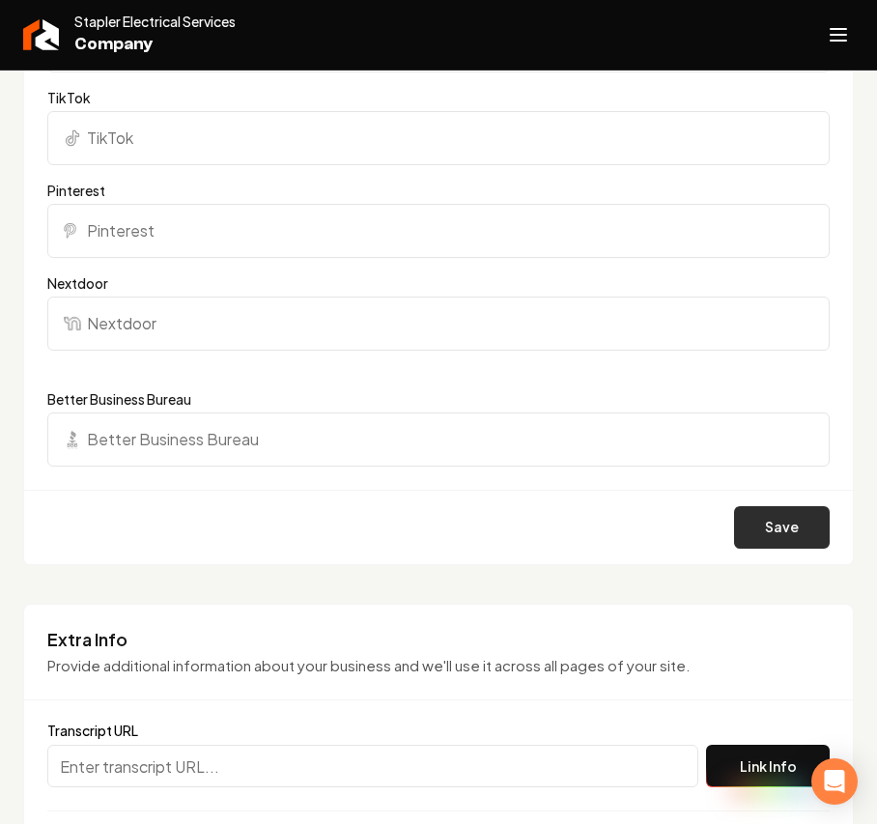
type input "https://www.facebook.com/staplerelectrical"
click at [766, 520] on button "Save" at bounding box center [782, 527] width 96 height 43
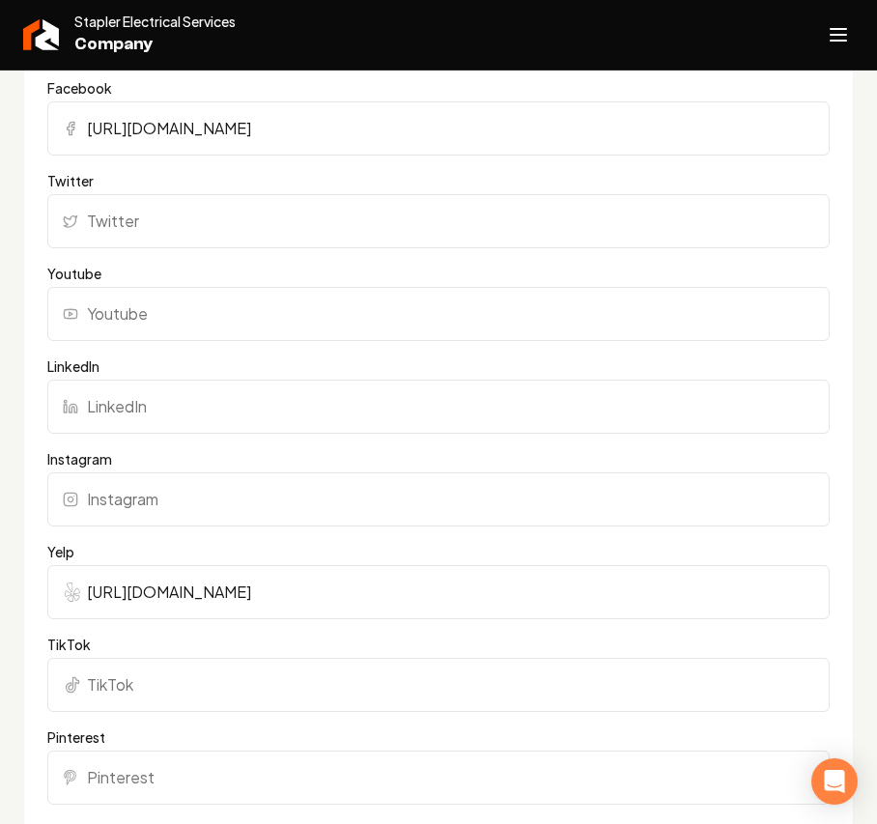
scroll to position [1803, 0]
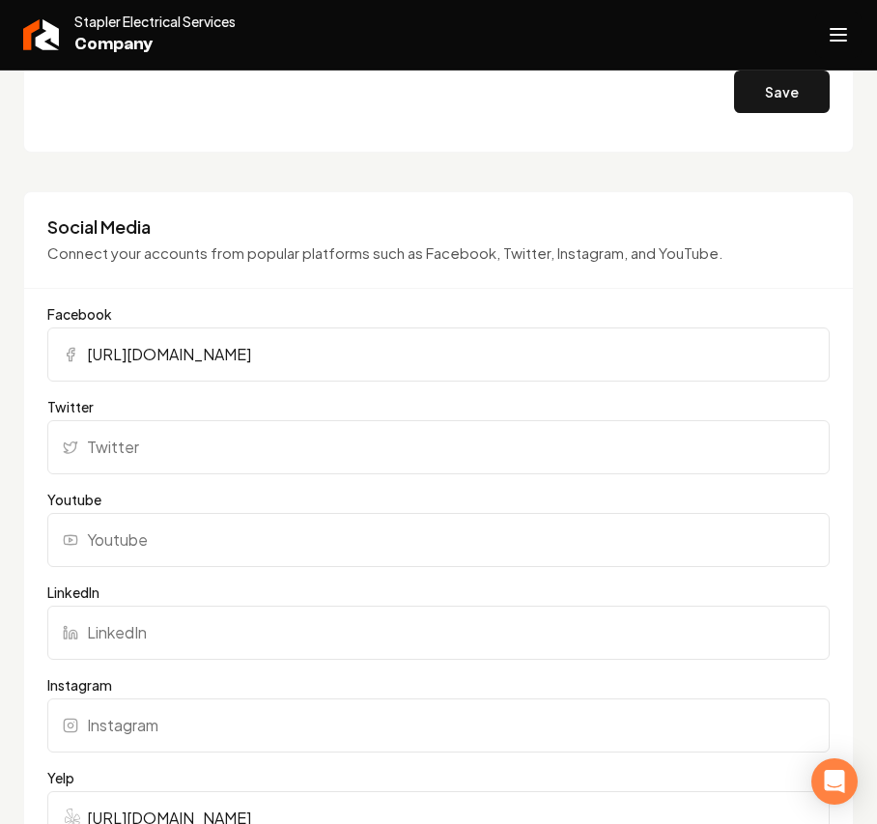
click at [844, 31] on icon "Open navigation menu" at bounding box center [838, 34] width 23 height 31
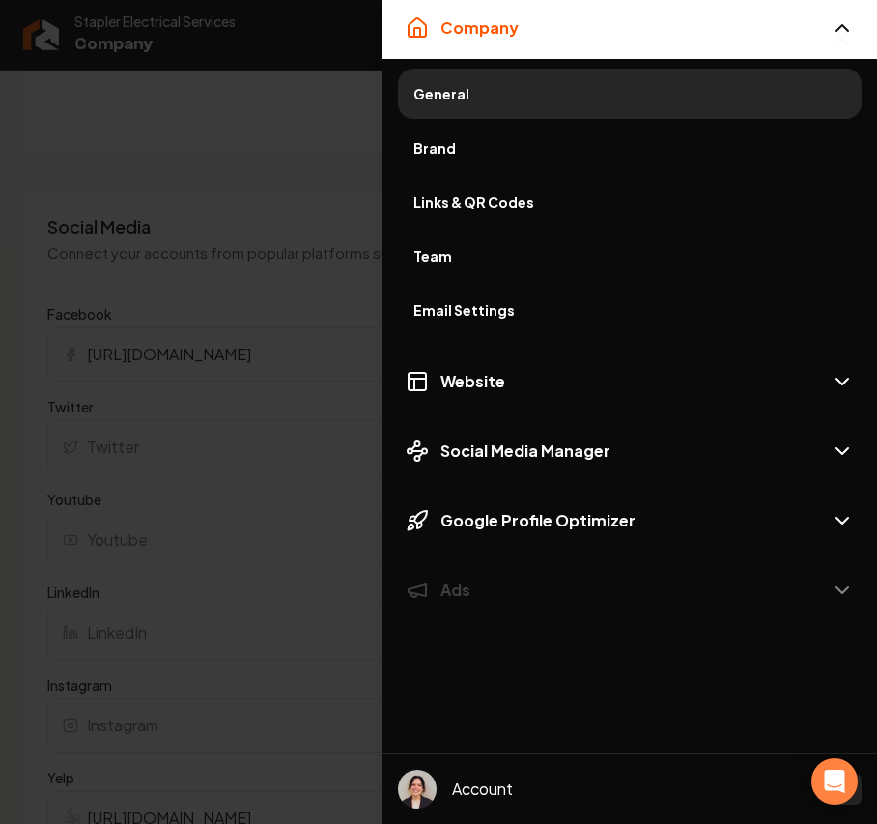
click at [472, 143] on span "Brand" at bounding box center [630, 147] width 433 height 19
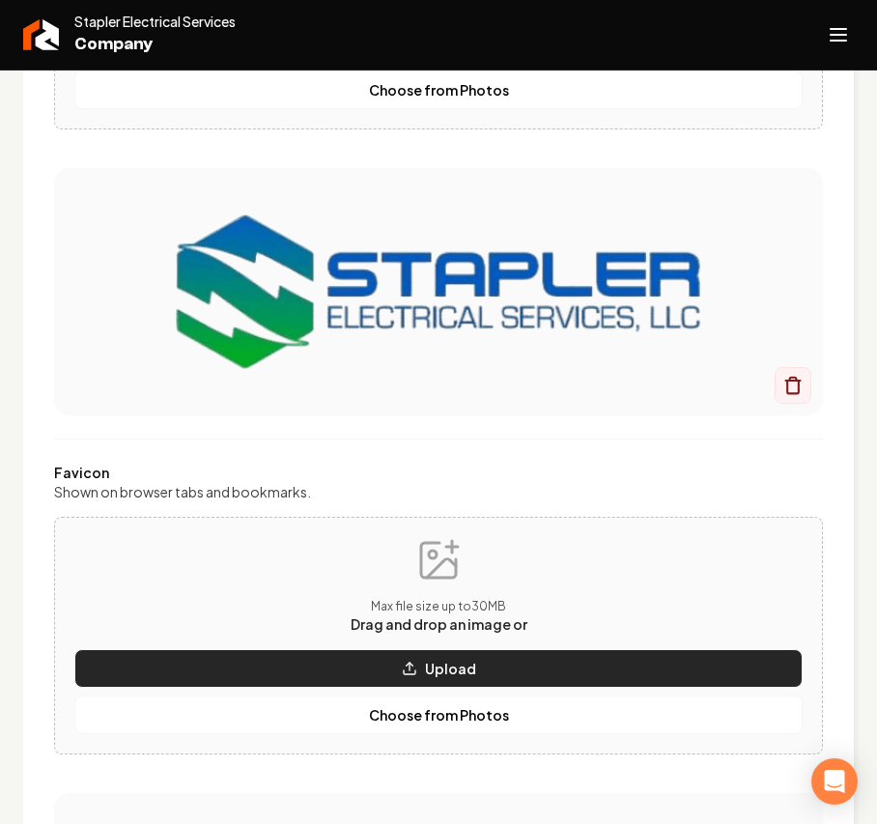
scroll to position [643, 0]
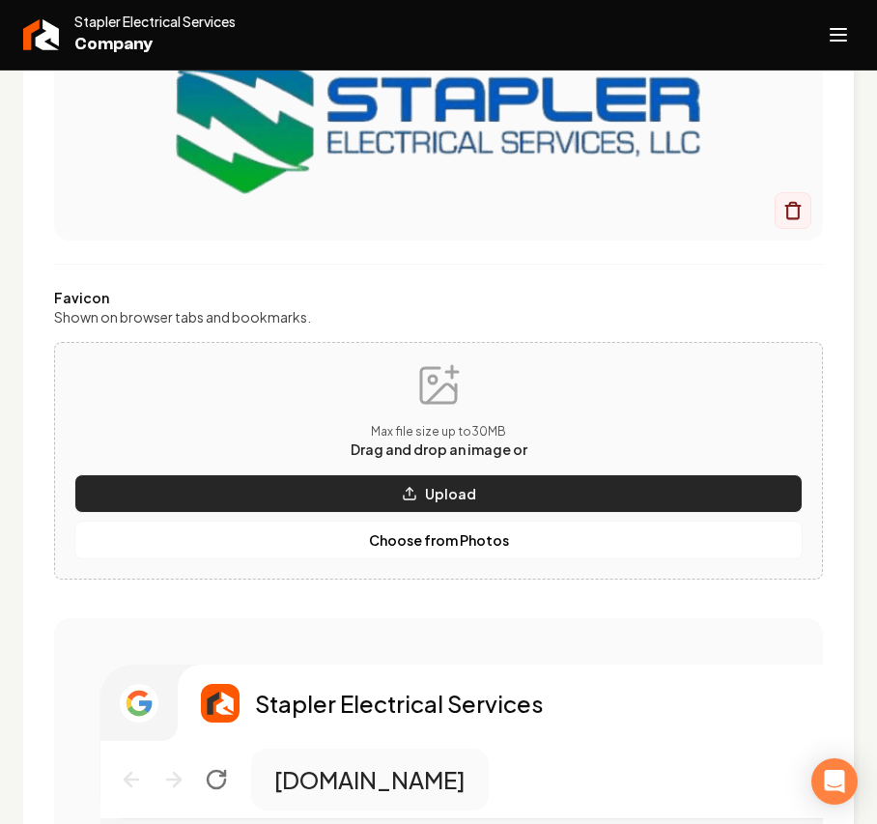
click at [305, 503] on button "Upload" at bounding box center [438, 493] width 729 height 39
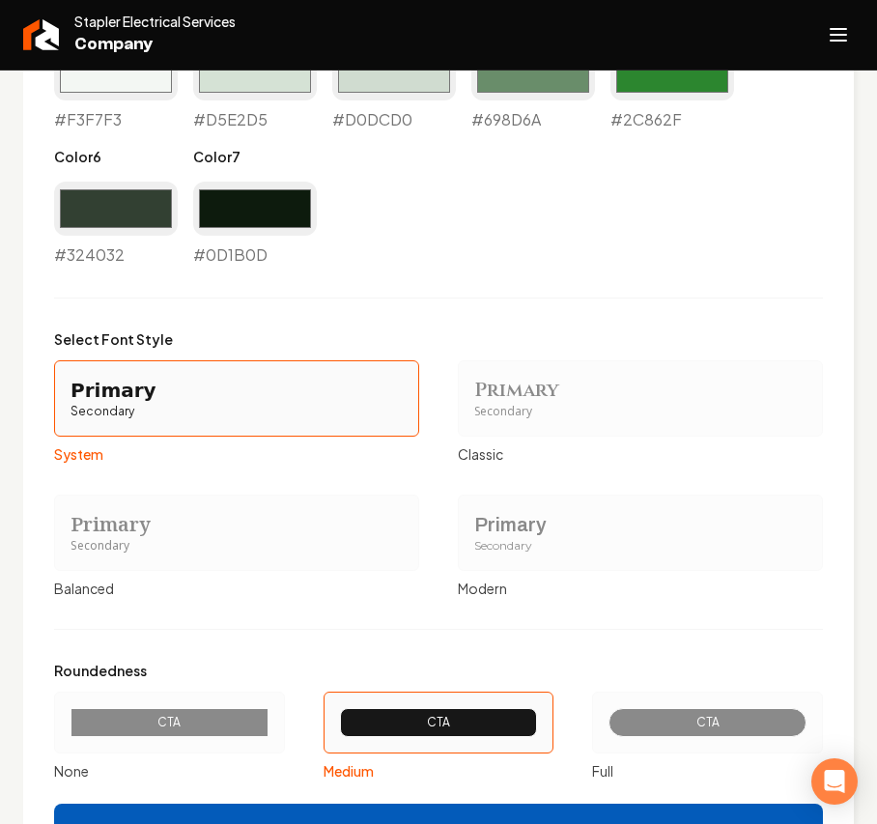
scroll to position [2135, 0]
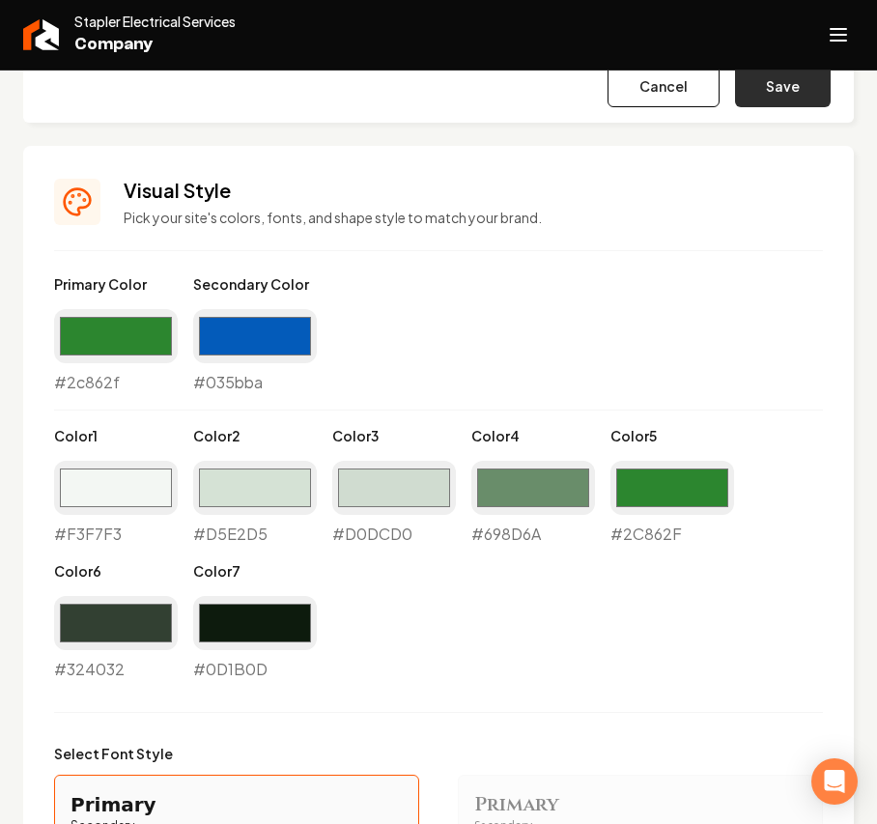
click at [774, 87] on button "Save" at bounding box center [783, 86] width 96 height 43
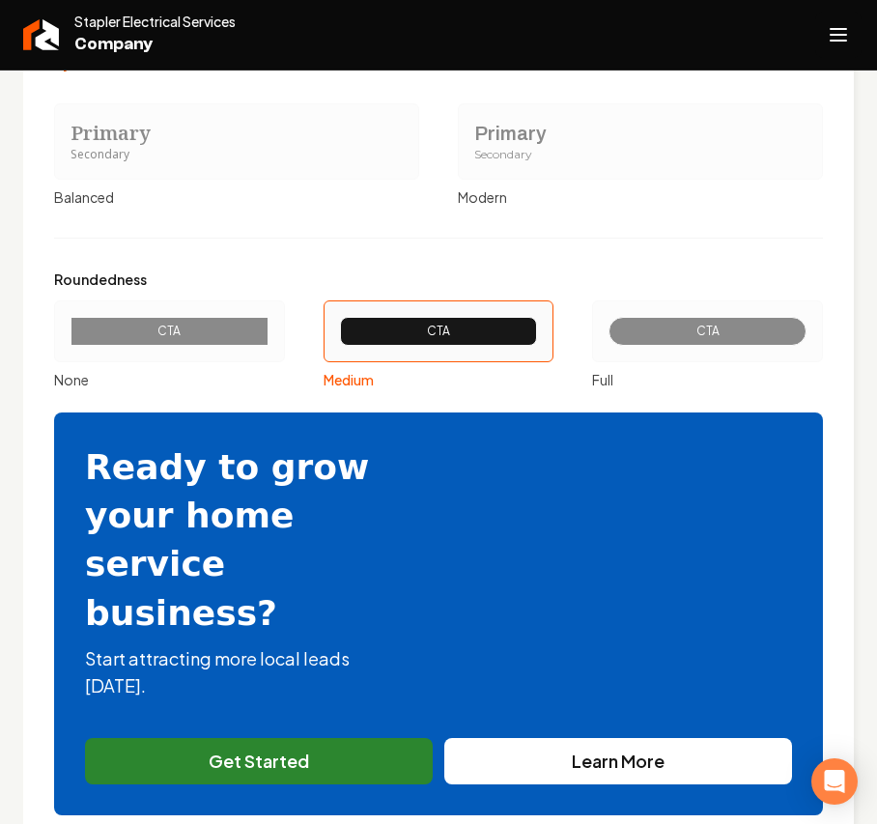
scroll to position [2223, 0]
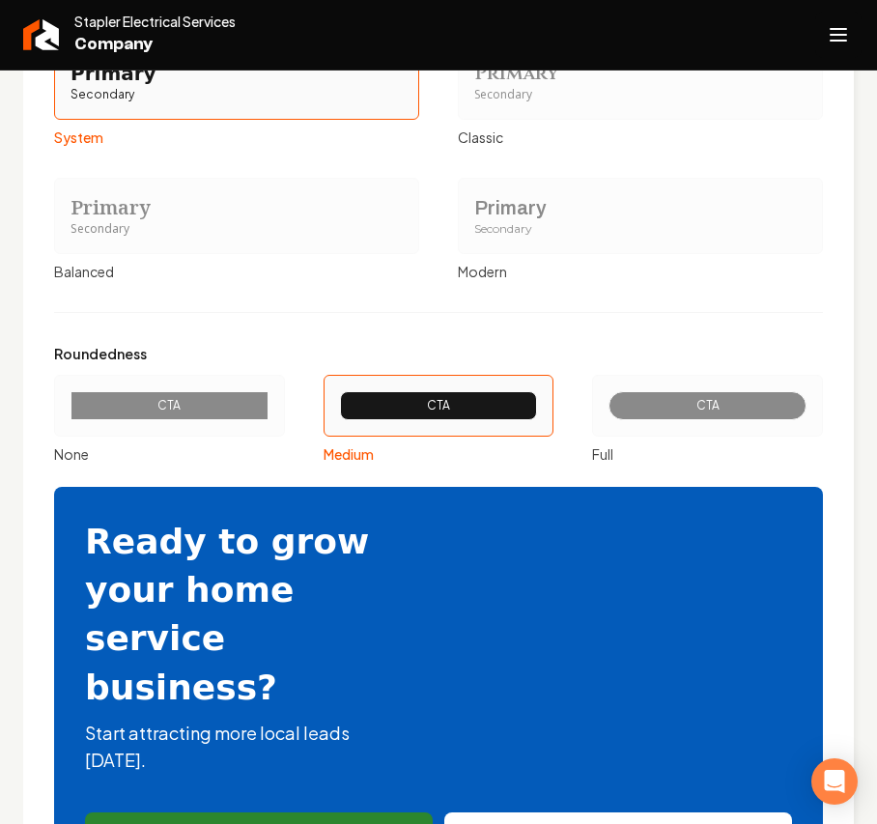
click at [829, 43] on icon "Open navigation menu" at bounding box center [838, 34] width 23 height 31
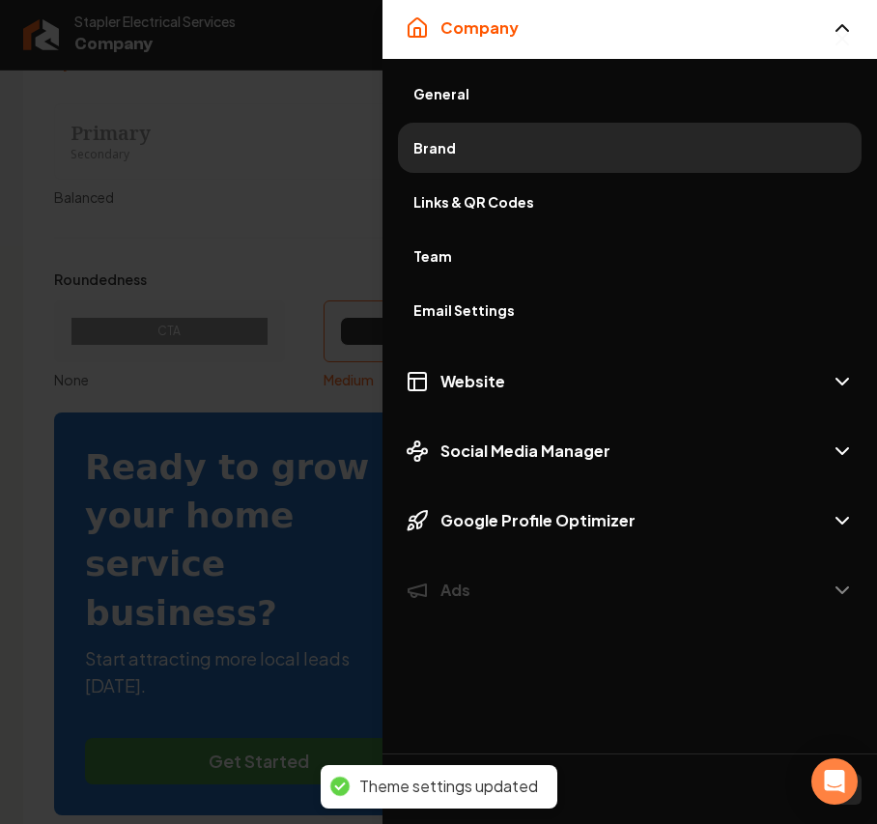
click at [578, 149] on span "Brand" at bounding box center [630, 147] width 433 height 19
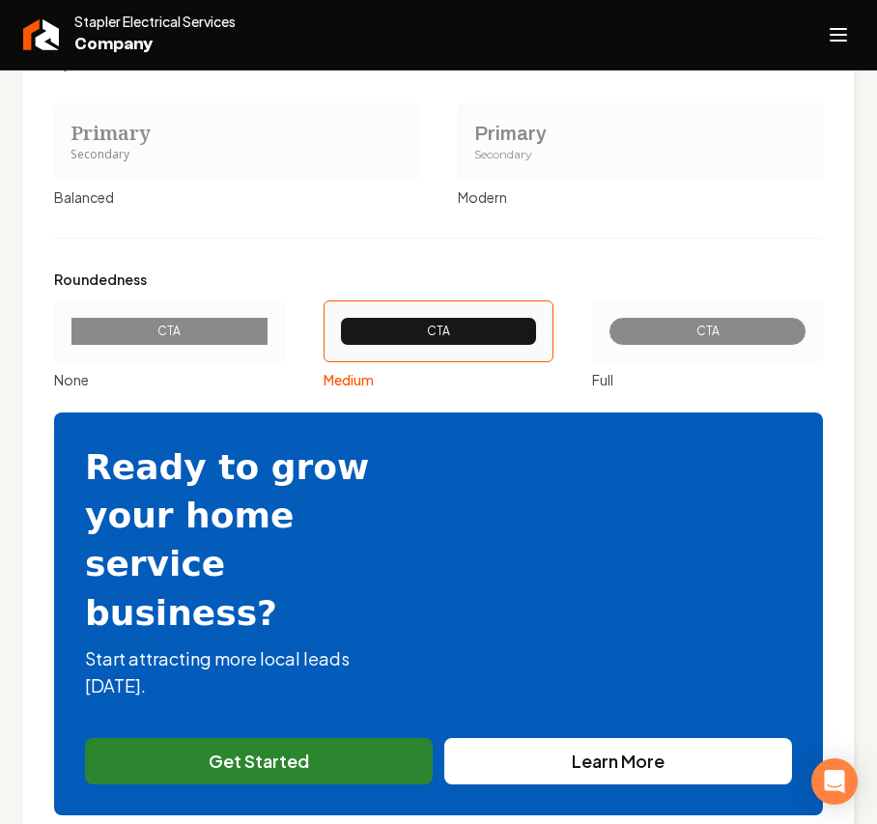
click at [816, 41] on button "Open navigation menu" at bounding box center [838, 35] width 46 height 46
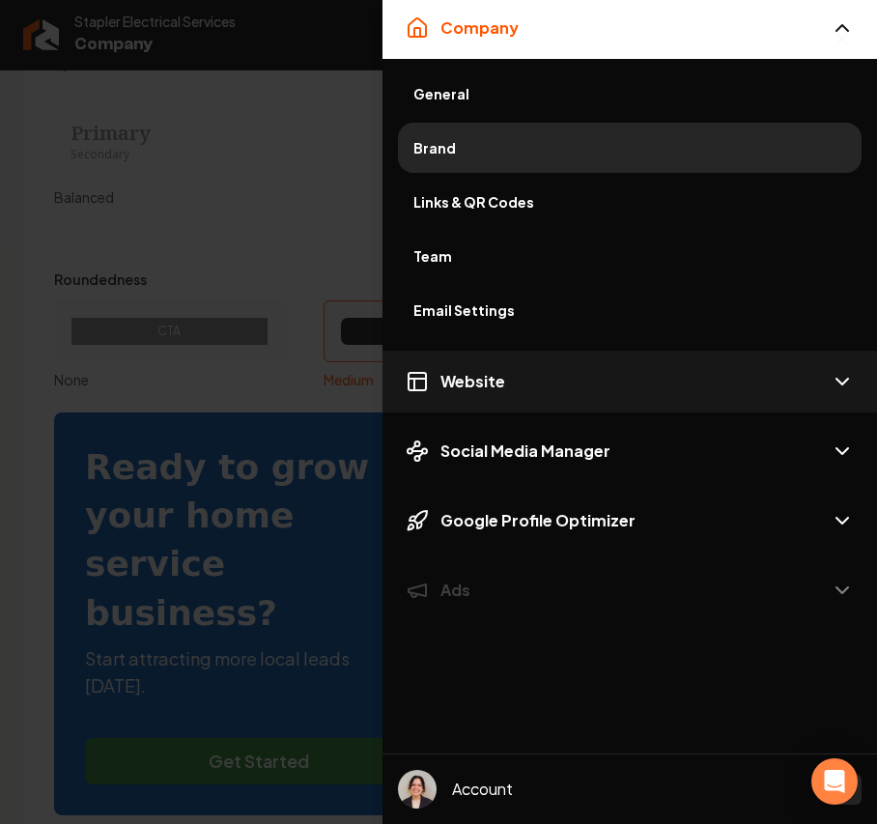
click at [515, 390] on button "Website" at bounding box center [630, 382] width 495 height 62
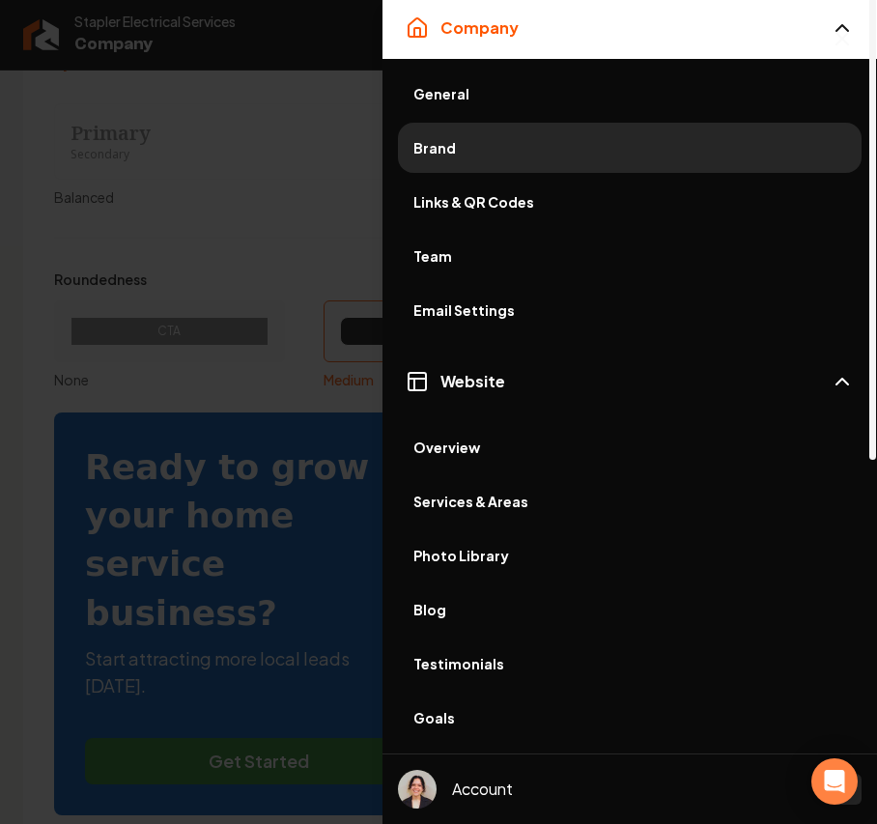
click at [456, 554] on span "Photo Library" at bounding box center [630, 555] width 433 height 19
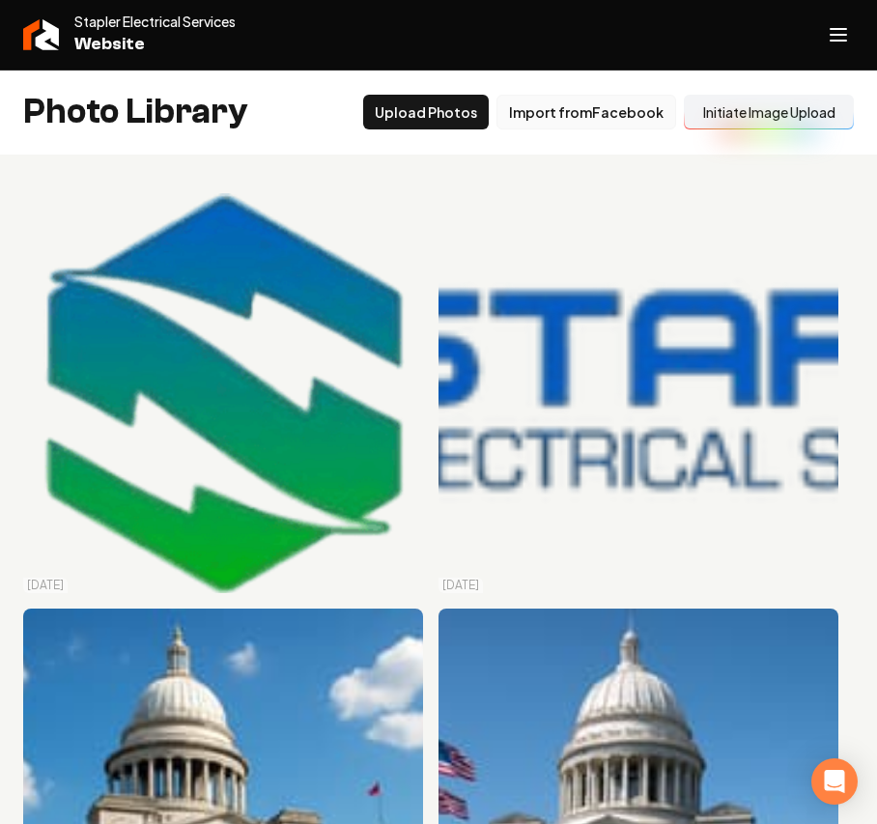
click at [585, 106] on button "Import from Facebook" at bounding box center [587, 112] width 180 height 35
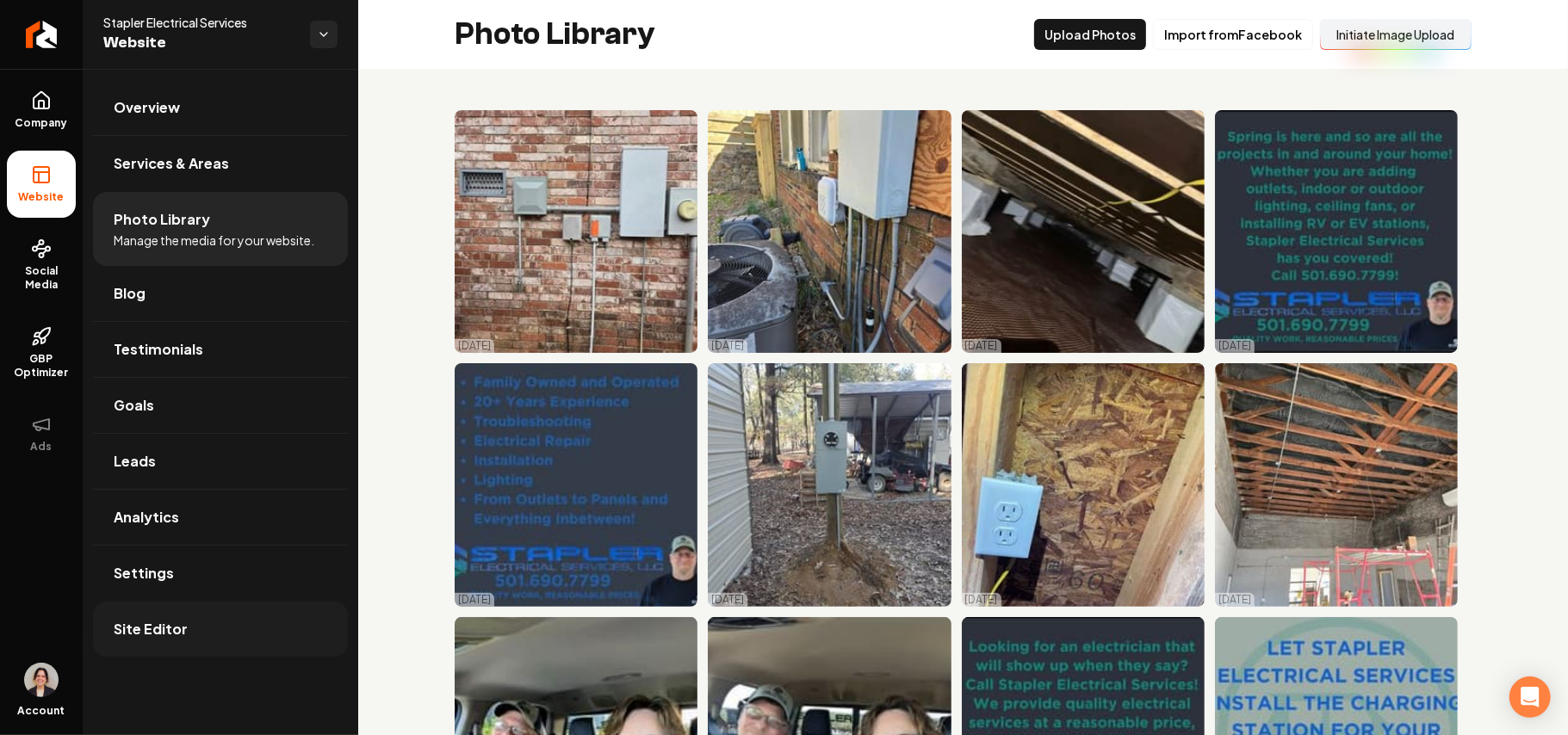
click at [159, 620] on link "Site Editor" at bounding box center [220, 629] width 255 height 55
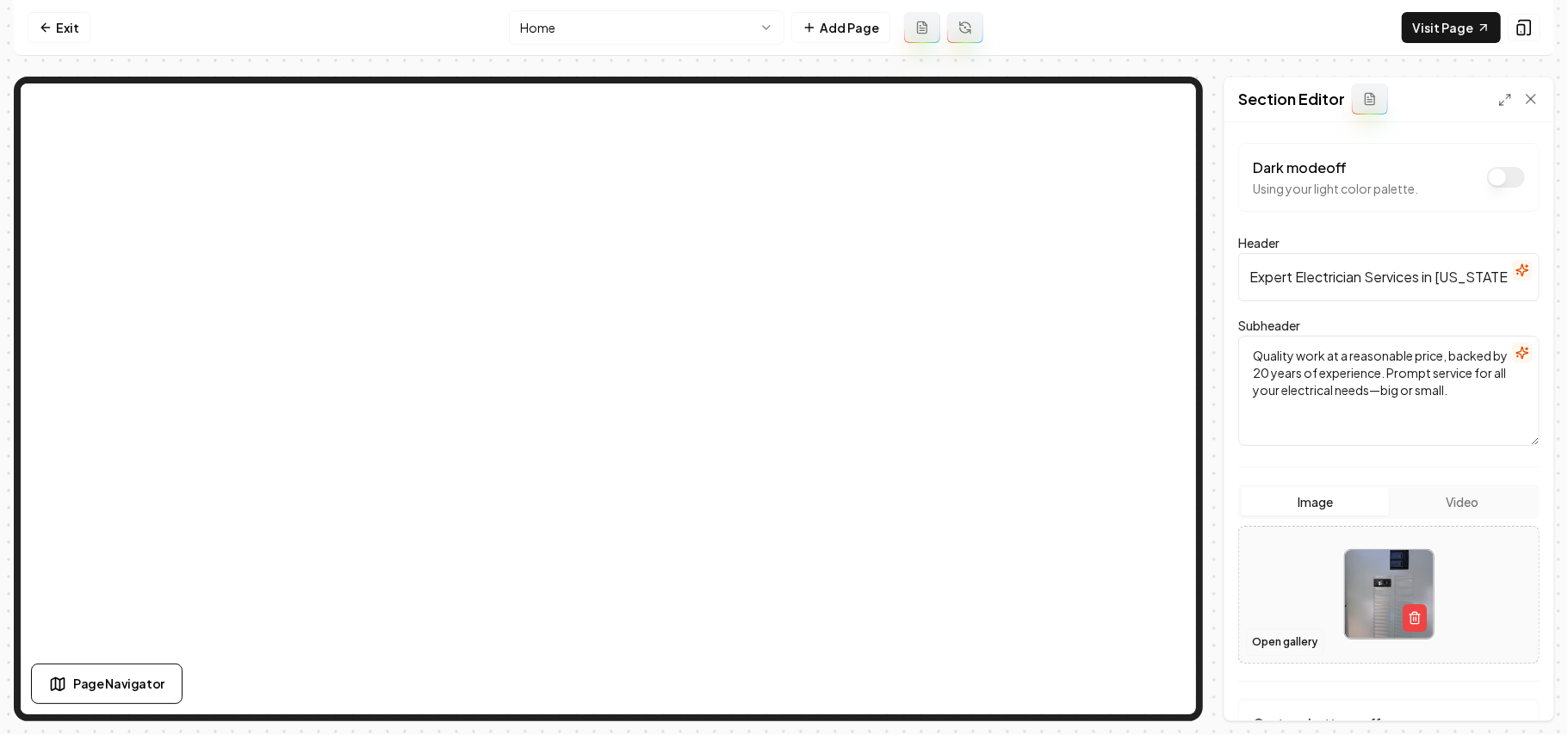
click at [1265, 644] on button "Open gallery" at bounding box center [1285, 641] width 78 height 28
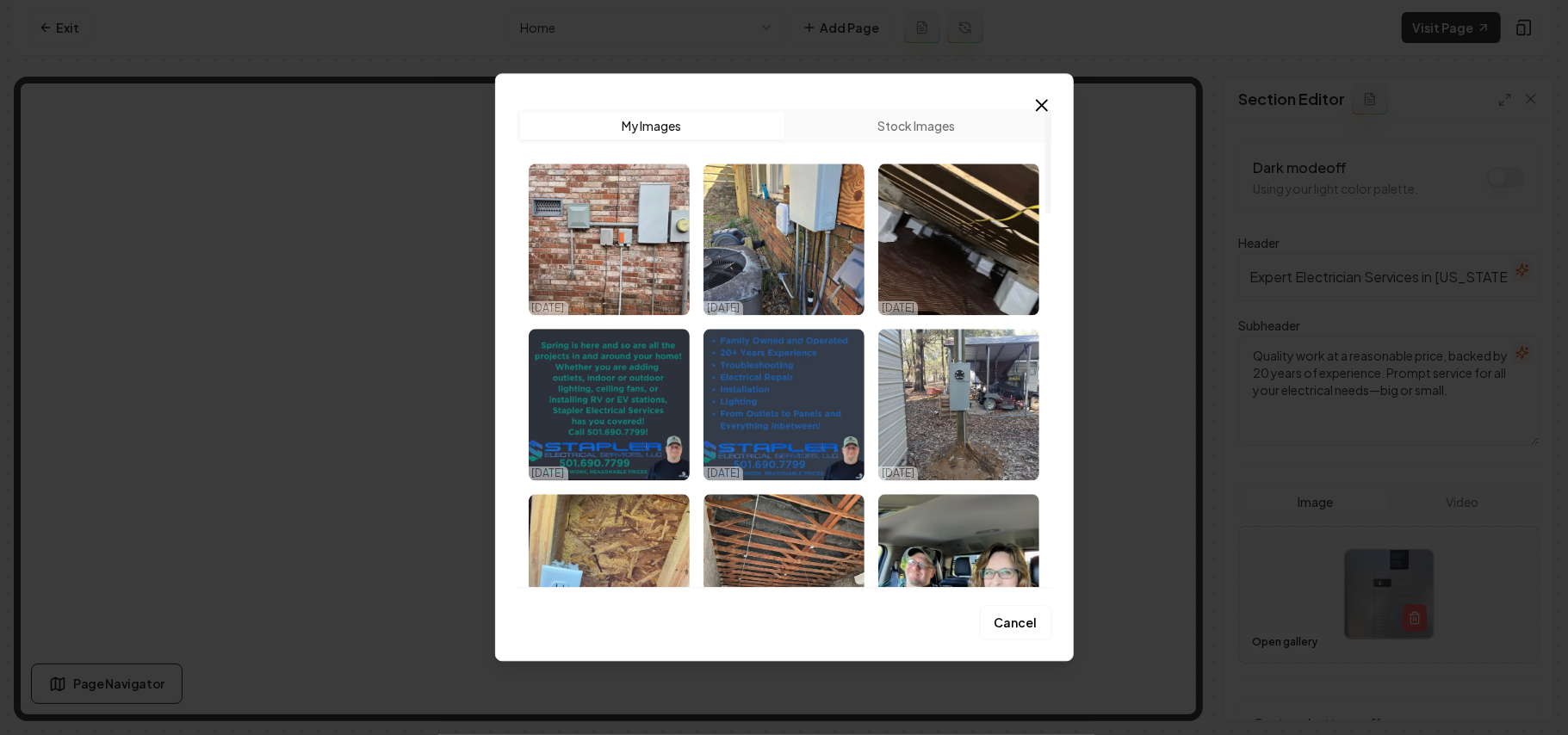
click at [632, 266] on img "Select image image_68dd86595c7cd75eb81fbf9a.jpeg" at bounding box center [609, 240] width 161 height 151
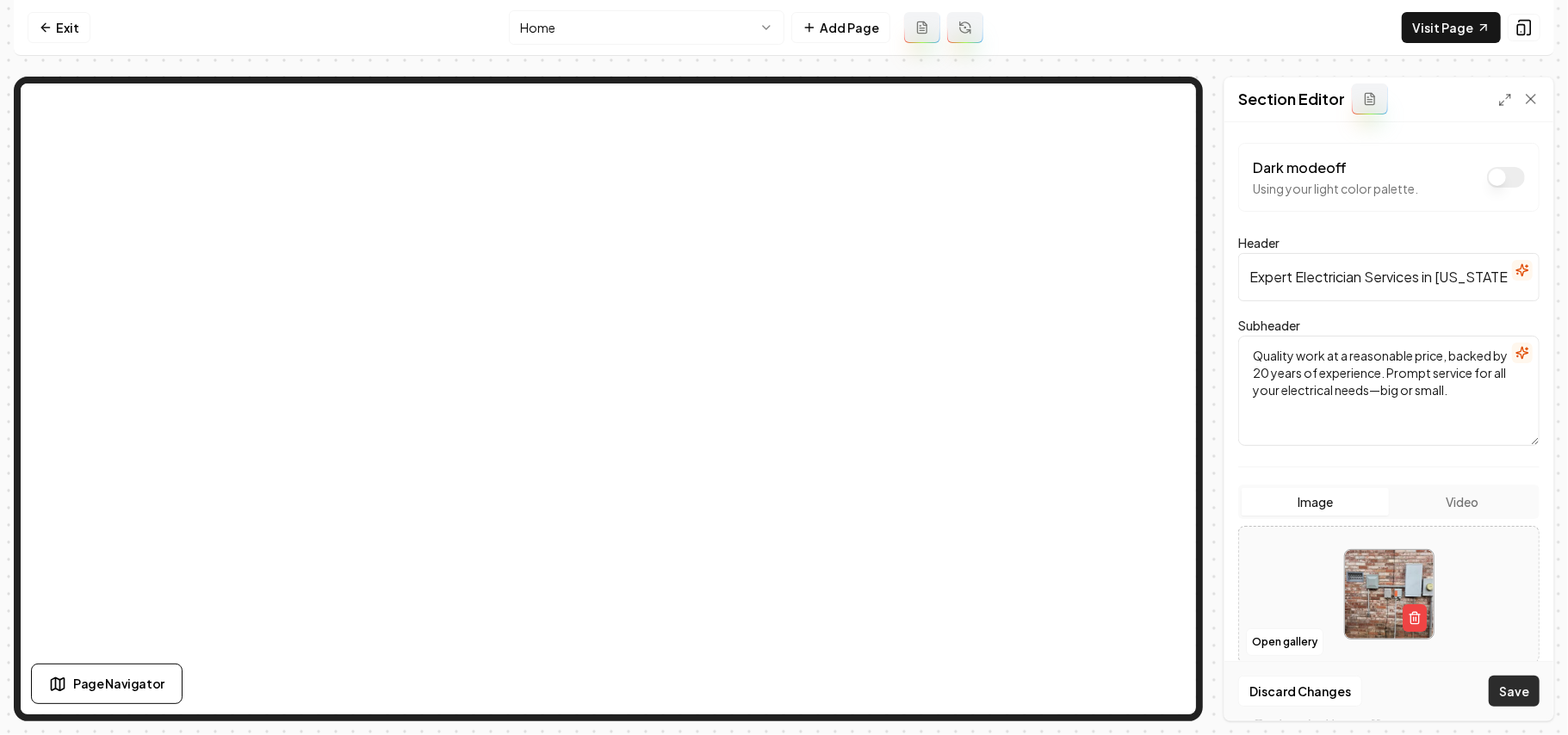
click at [1520, 703] on button "Save" at bounding box center [1515, 690] width 51 height 31
click at [1296, 637] on button "Open gallery" at bounding box center [1285, 641] width 78 height 28
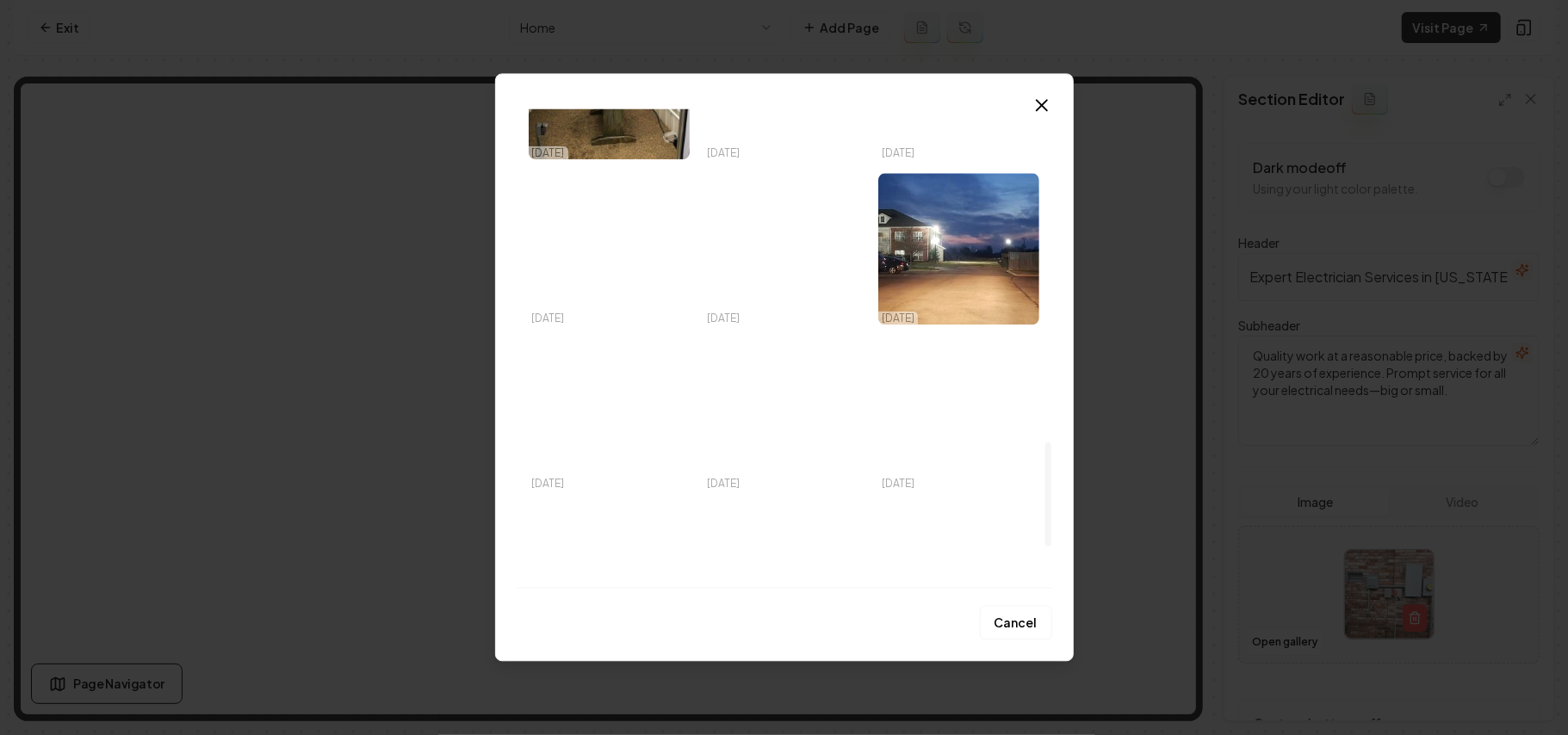
scroll to position [1603, 0]
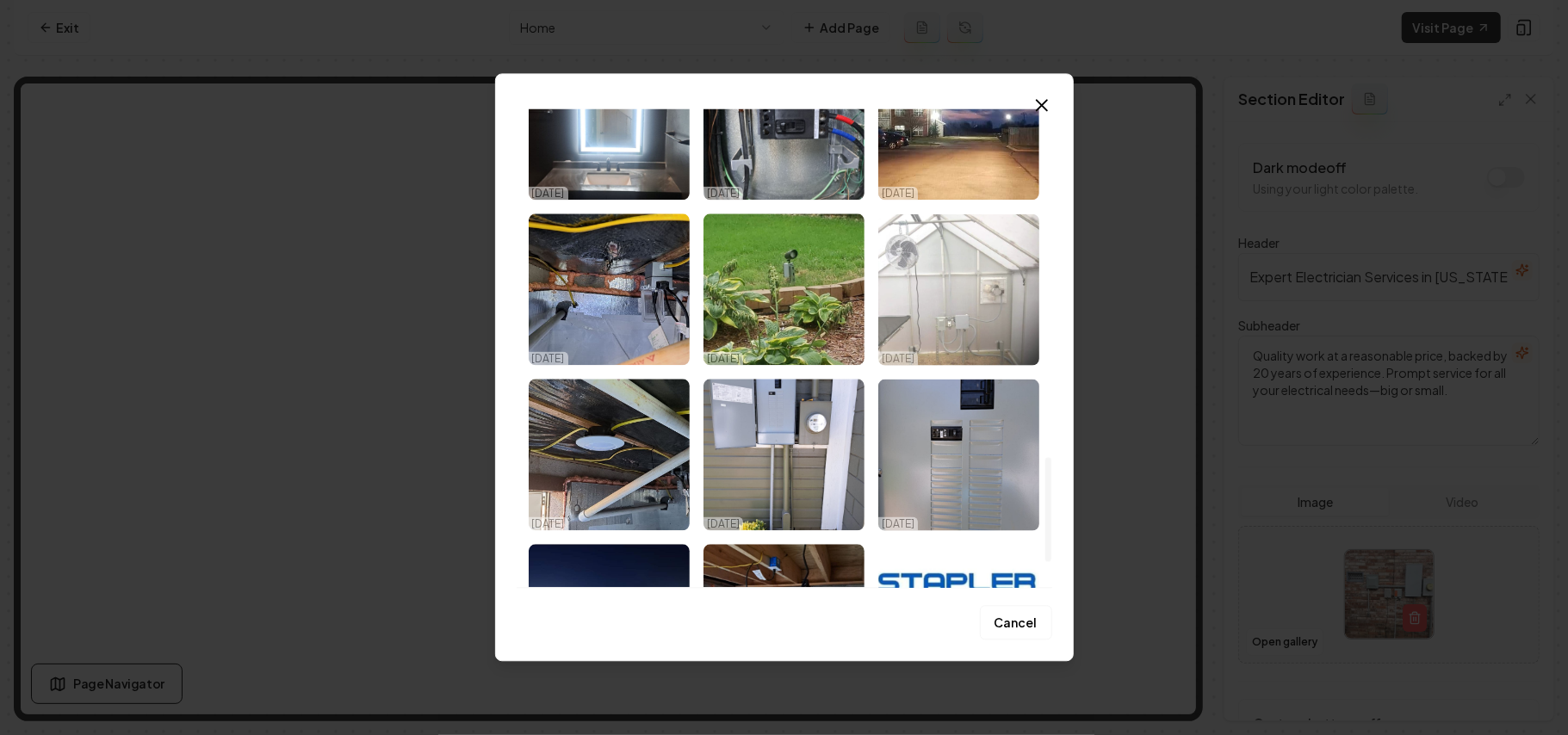
click at [994, 314] on img "Select image image_68dd82845c7cd75eb808f3ea.jpeg" at bounding box center [959, 290] width 161 height 151
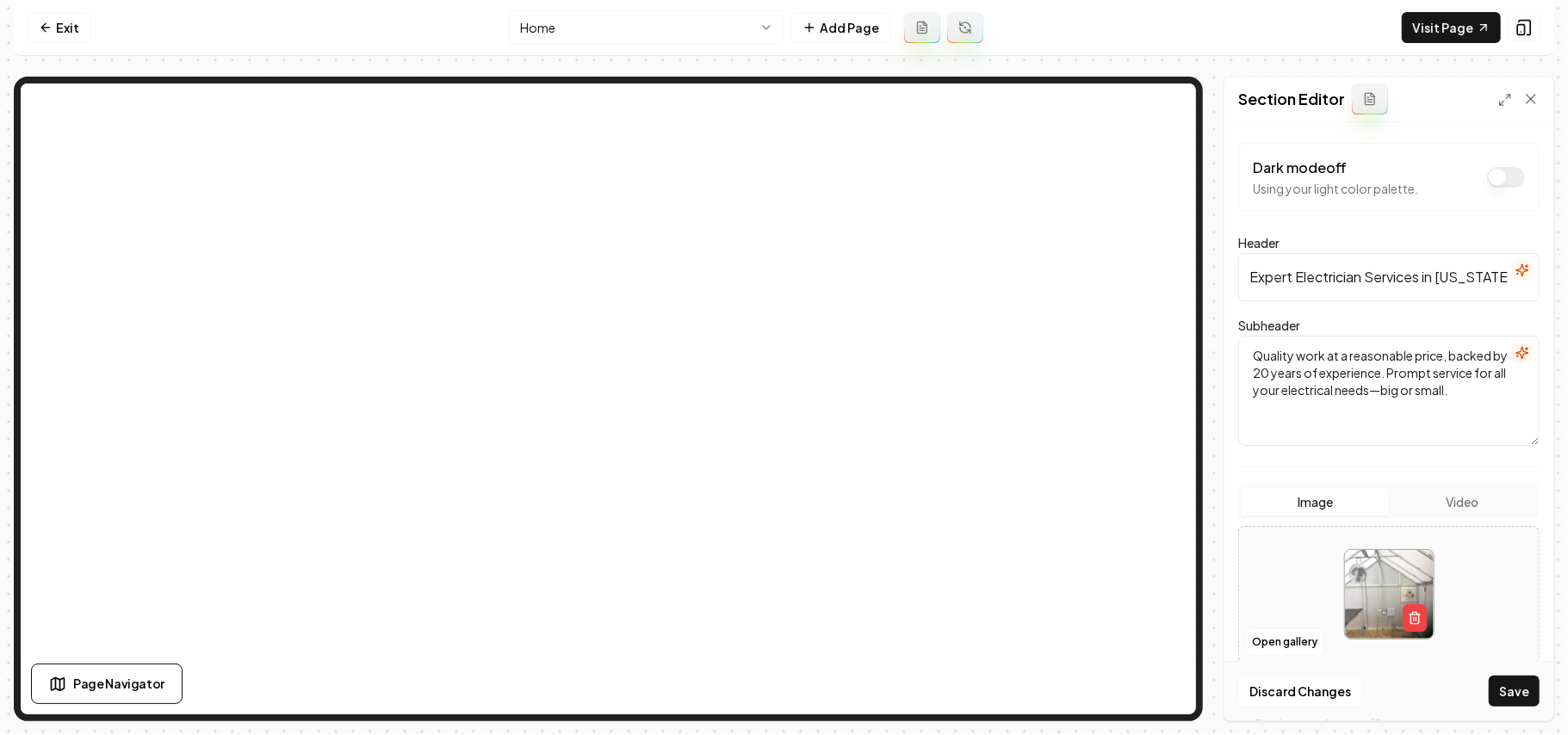
click at [1482, 676] on div "Discard Changes Save" at bounding box center [1389, 690] width 329 height 60
click at [1498, 683] on button "Save" at bounding box center [1515, 690] width 51 height 31
click at [1286, 641] on button "Open gallery" at bounding box center [1285, 641] width 78 height 28
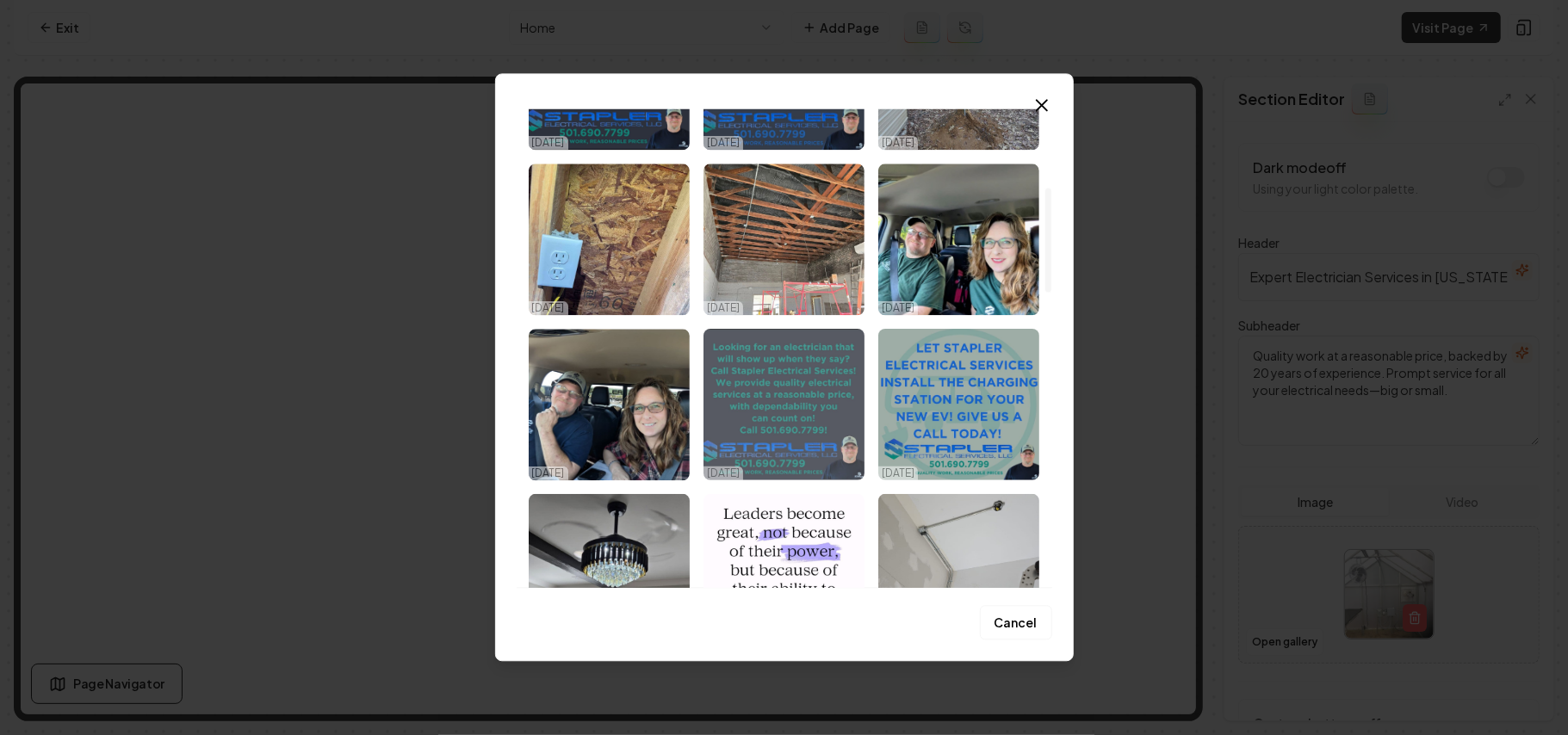
scroll to position [459, 0]
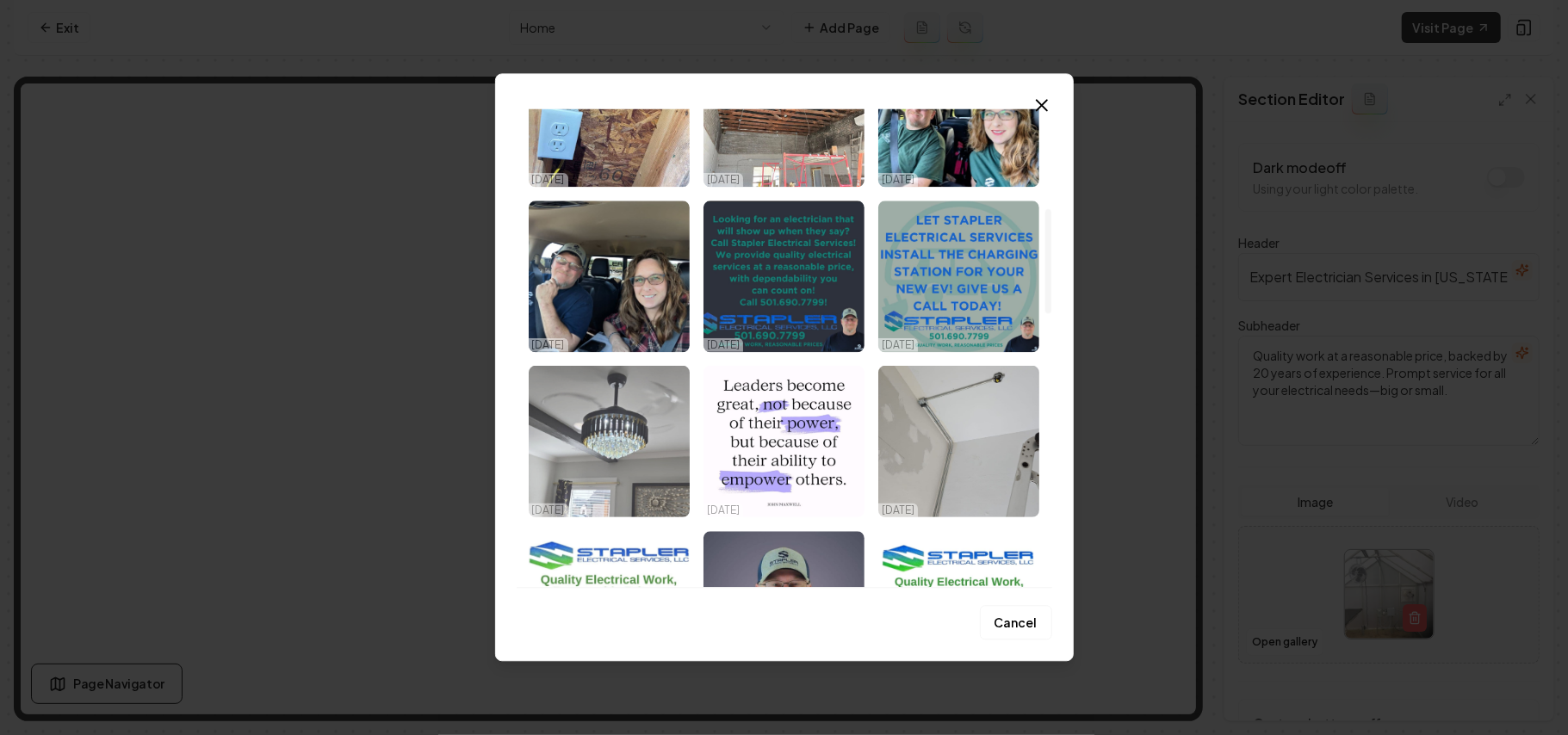
click at [642, 451] on img "Select image image_68dd86575c7cd75eb81fb3ab.jpeg" at bounding box center [609, 442] width 161 height 151
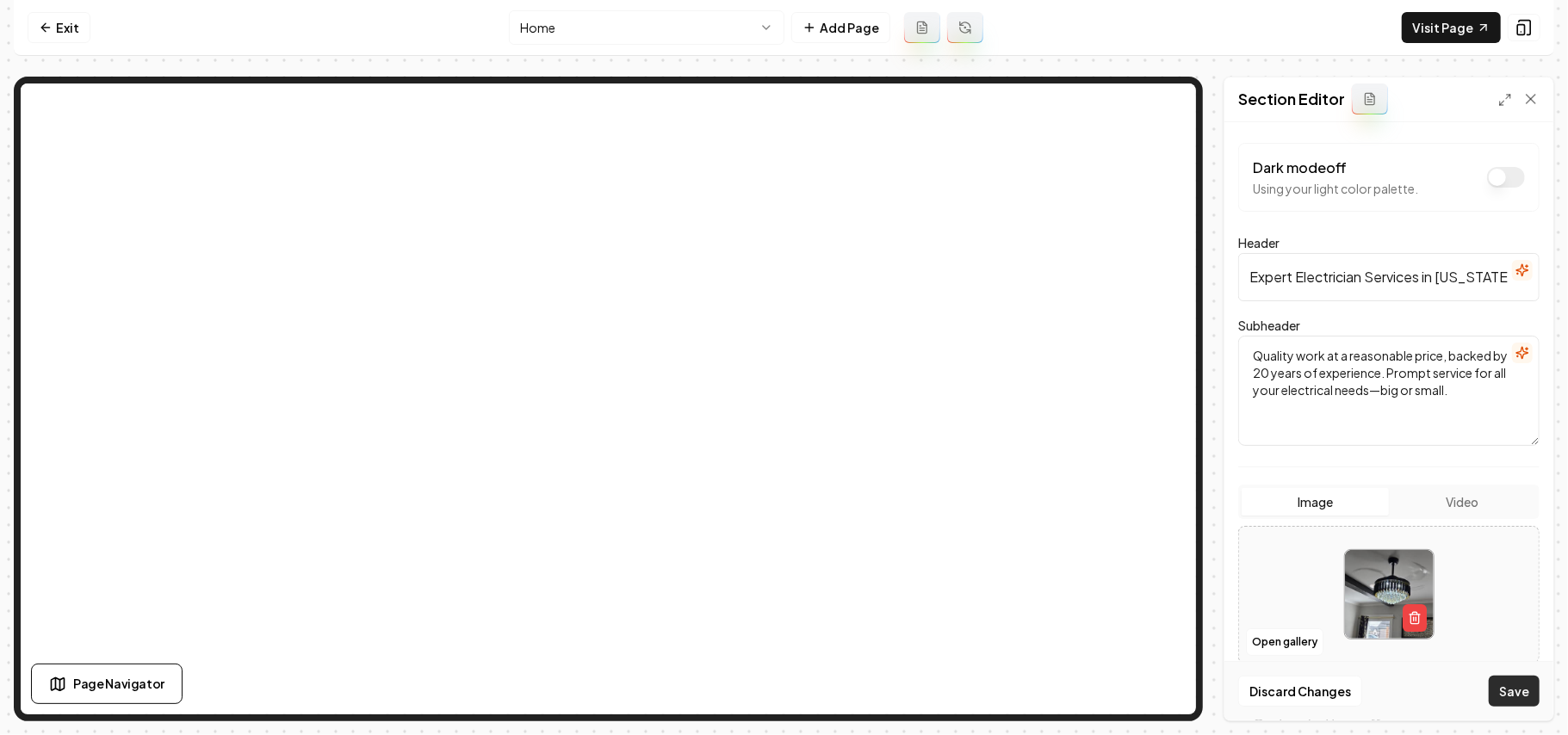
click at [1514, 689] on button "Save" at bounding box center [1515, 690] width 51 height 31
click at [1284, 644] on button "Open gallery" at bounding box center [1285, 641] width 78 height 28
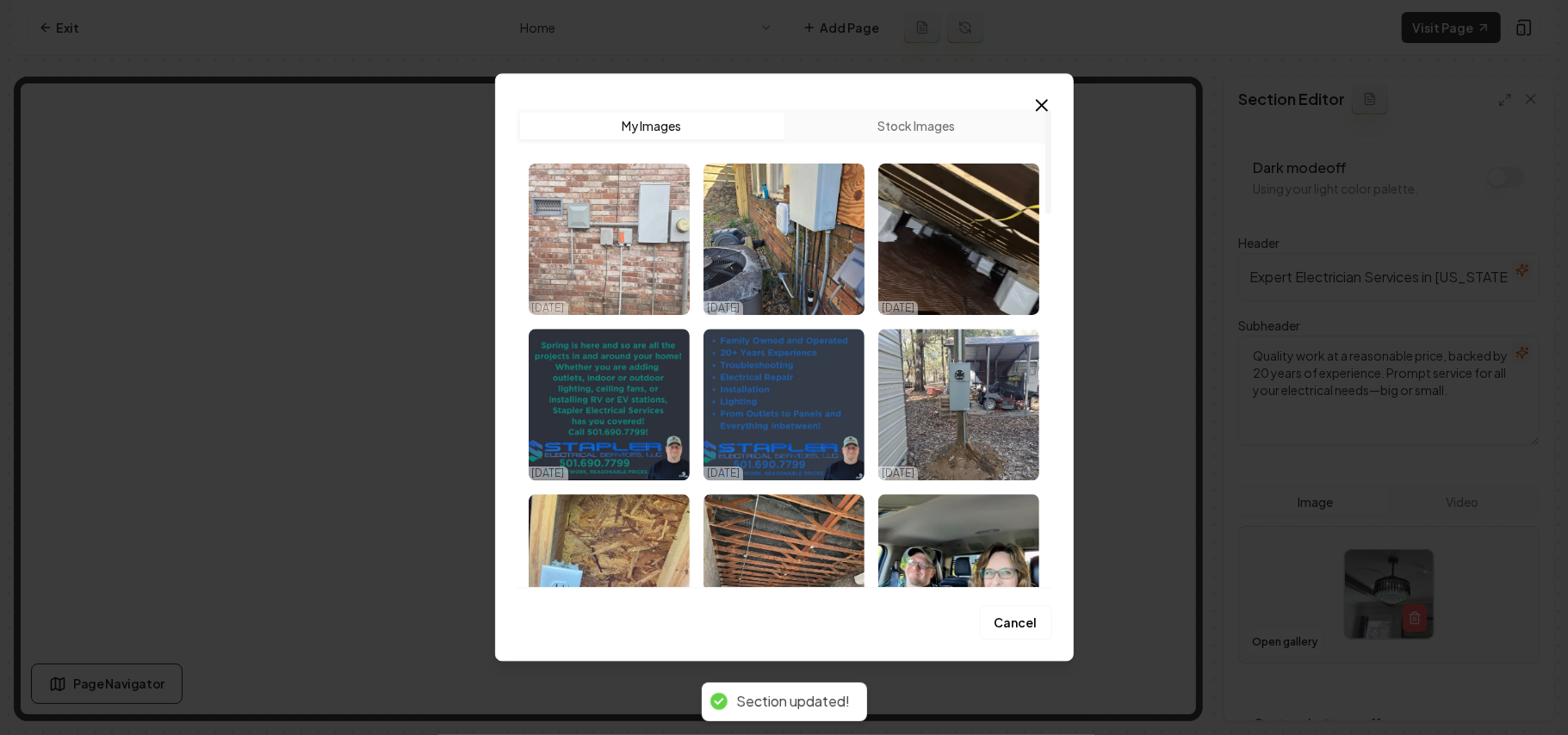
click at [617, 281] on img "Select image image_68dd86595c7cd75eb81fbf9a.jpeg" at bounding box center [609, 240] width 161 height 151
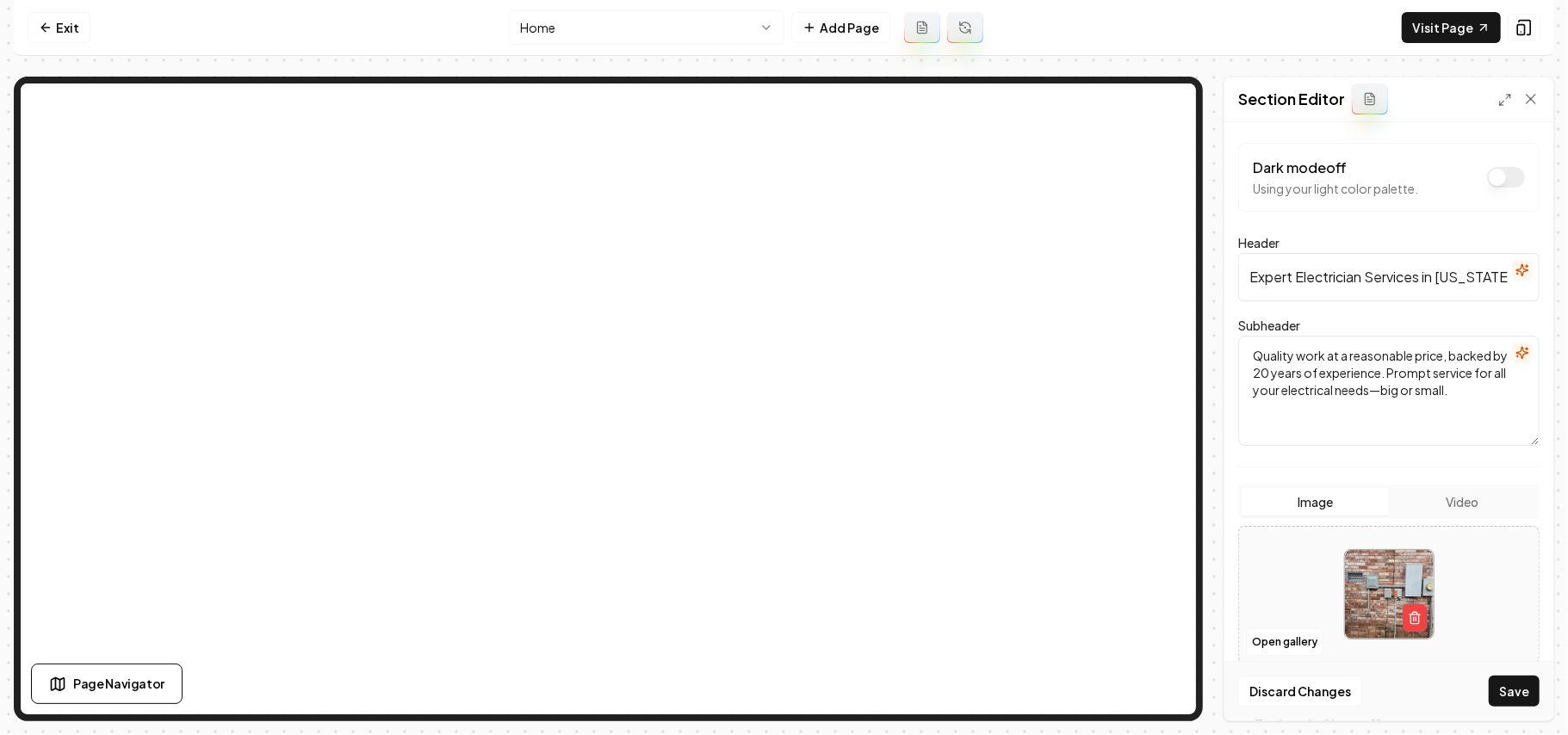
scroll to position [156, 0]
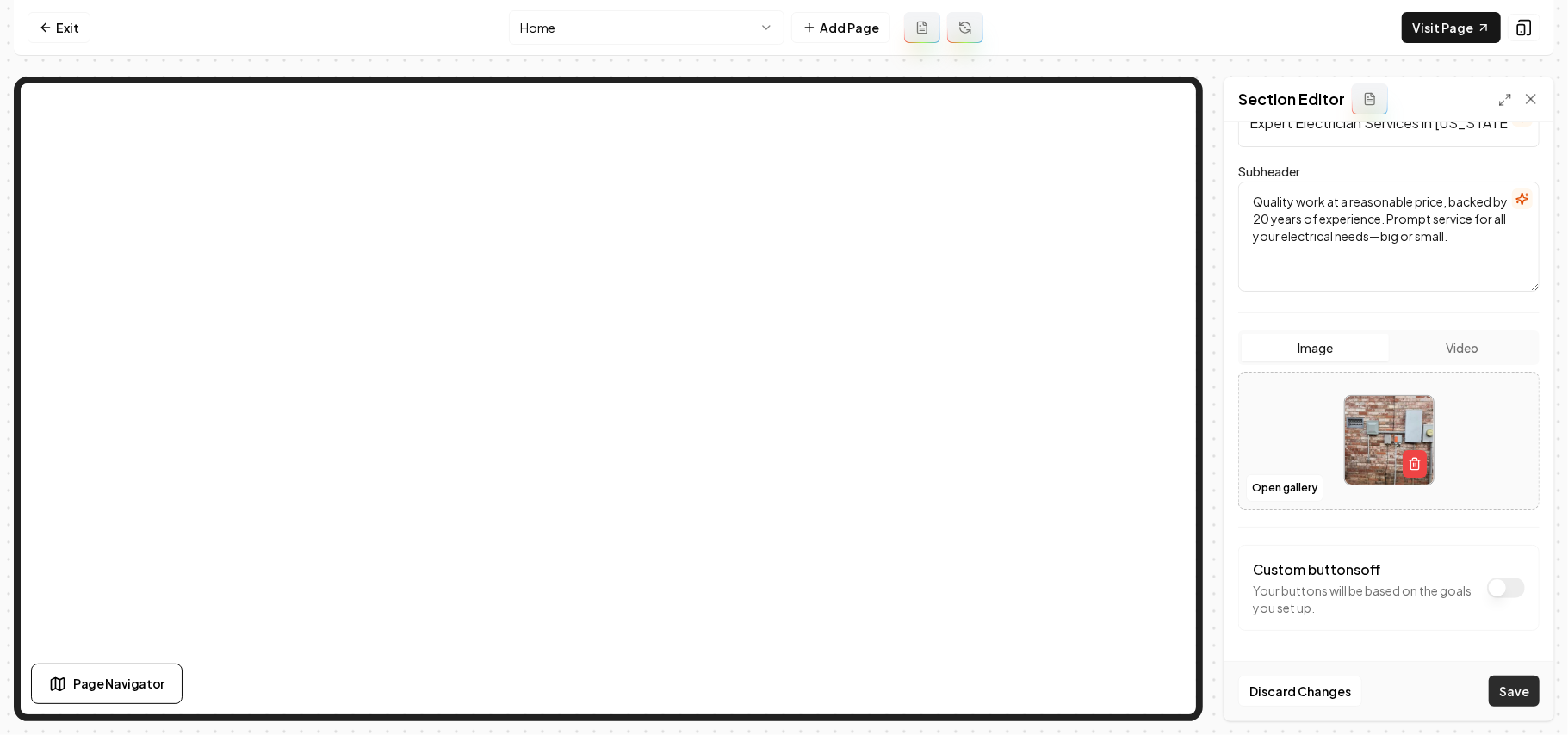
click at [1520, 689] on button "Save" at bounding box center [1515, 690] width 51 height 31
click at [1439, 29] on link "Visit Page" at bounding box center [1451, 28] width 99 height 31
click at [69, 25] on link "Exit" at bounding box center [59, 28] width 63 height 31
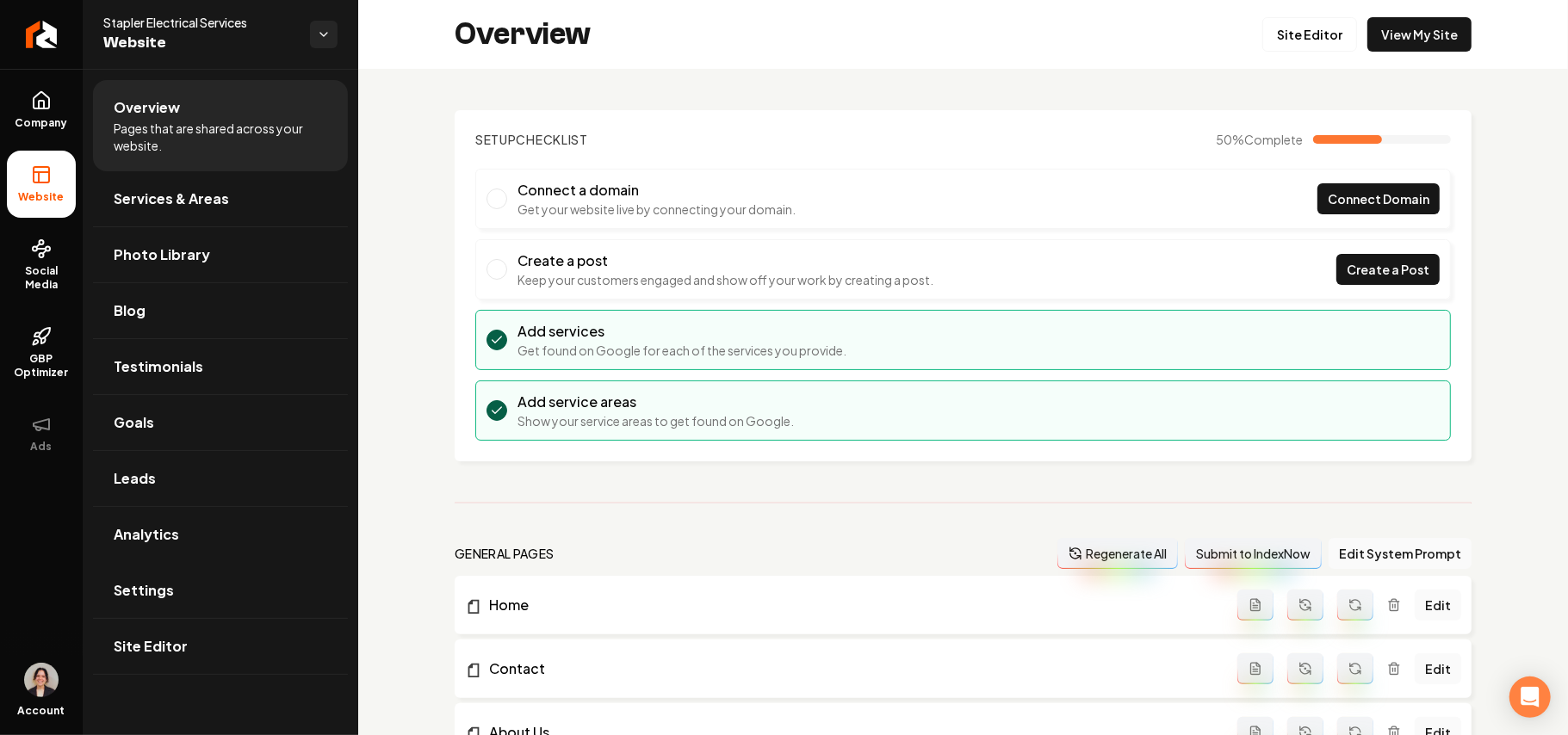
drag, startPoint x: 149, startPoint y: 590, endPoint x: 348, endPoint y: 597, distance: 199.1
click at [152, 590] on span "Settings" at bounding box center [144, 590] width 61 height 20
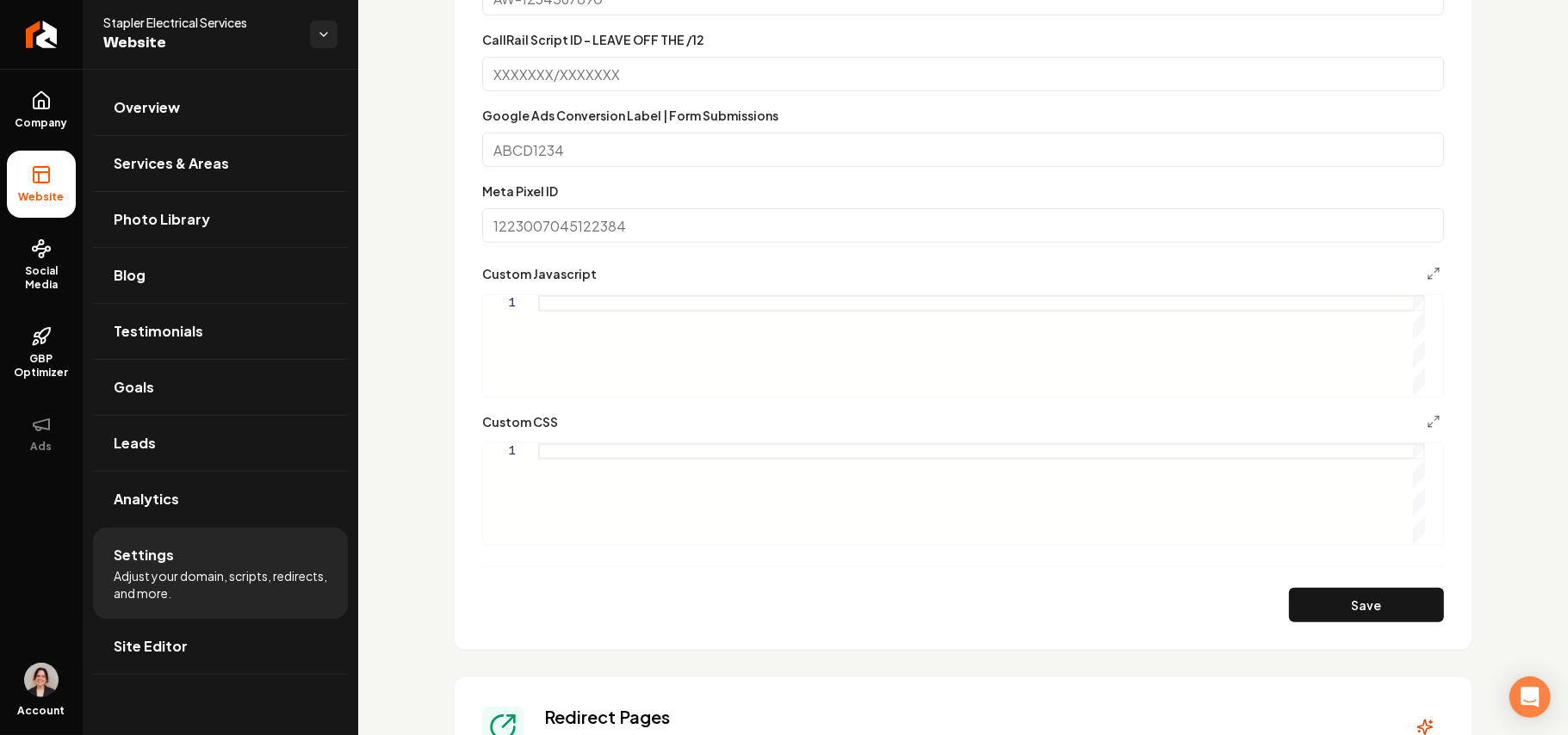
scroll to position [1033, 0]
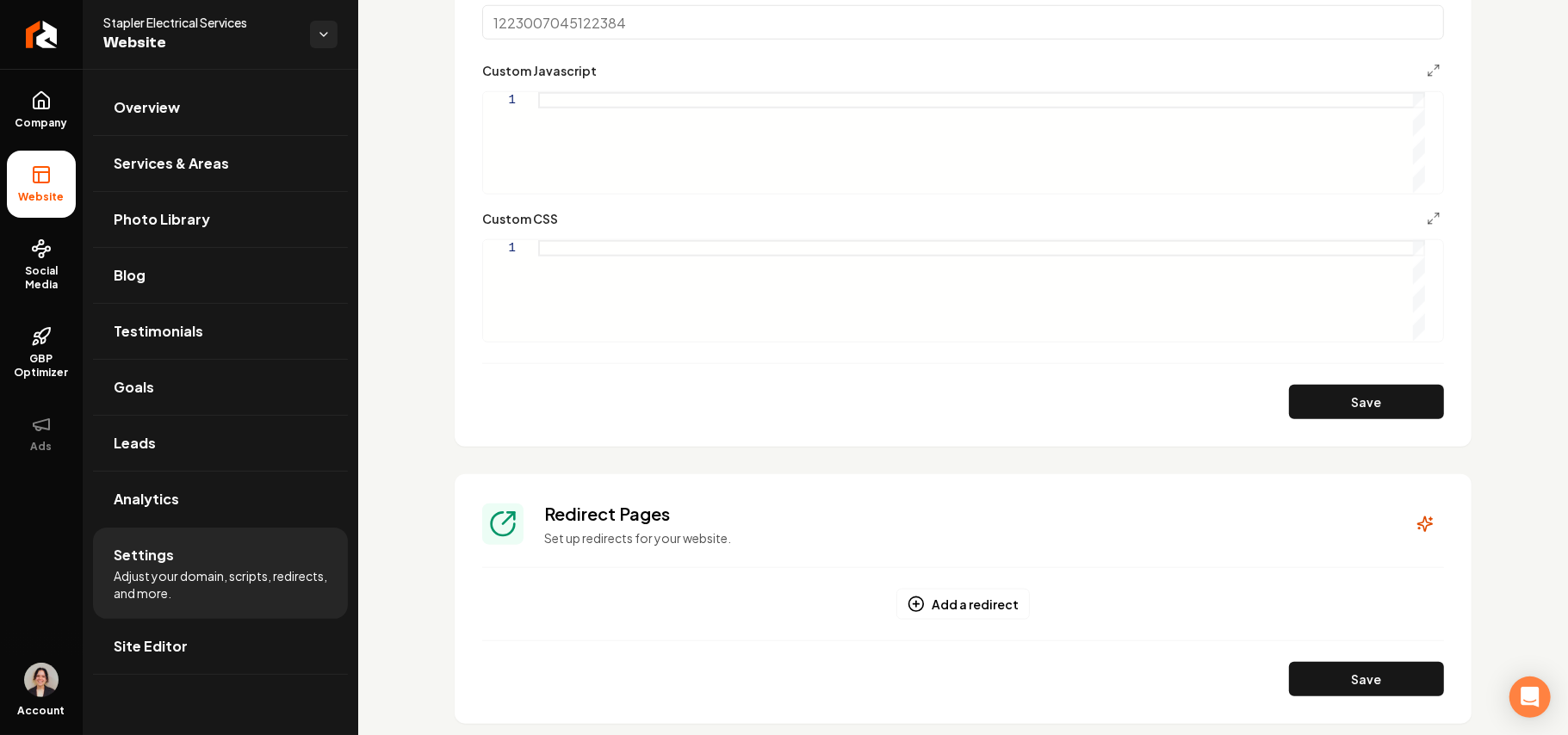
click at [702, 297] on div "Main content area" at bounding box center [981, 290] width 887 height 101
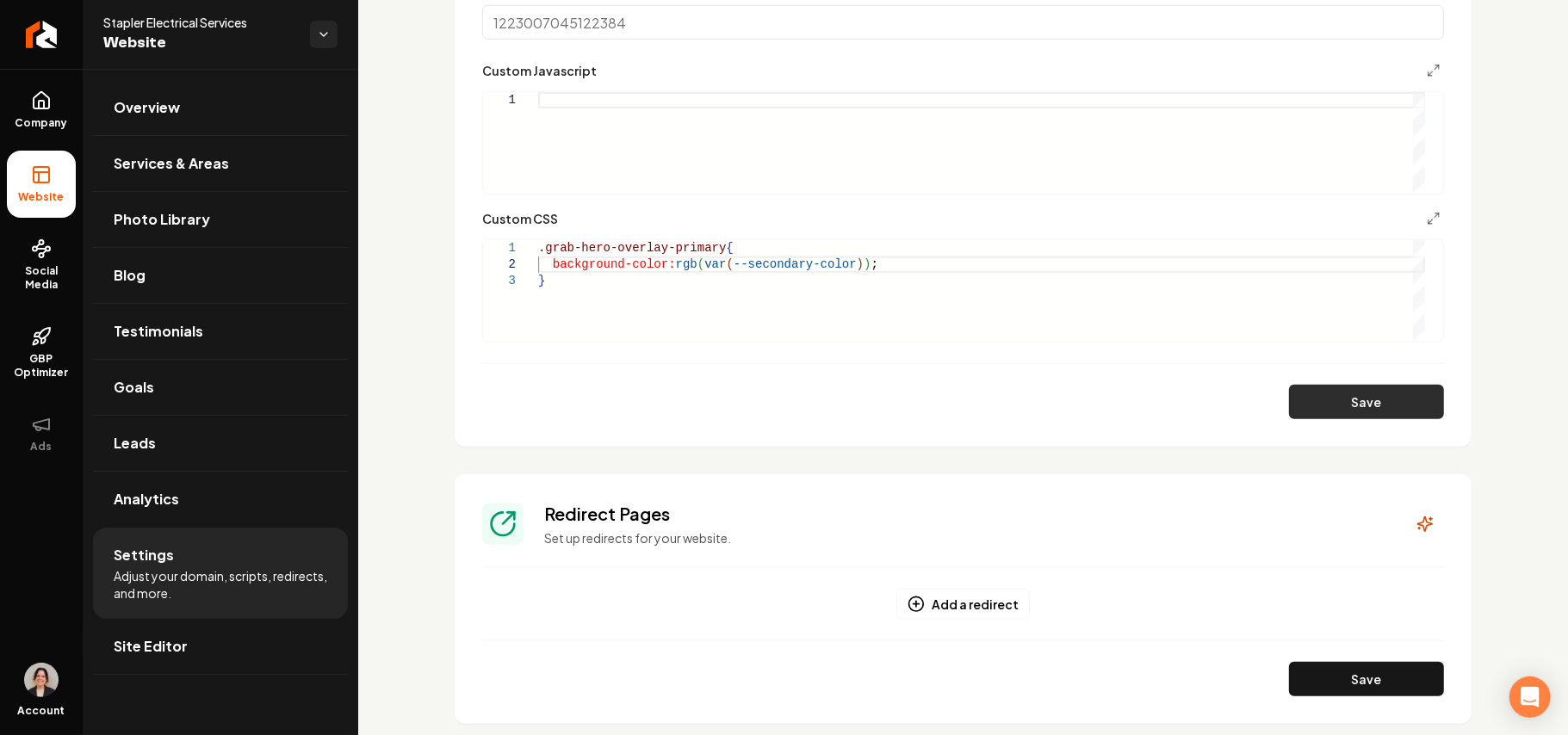
click at [1372, 410] on button "Save" at bounding box center [1367, 402] width 155 height 35
type textarea "**********"
click at [196, 644] on link "Site Editor" at bounding box center [220, 647] width 255 height 55
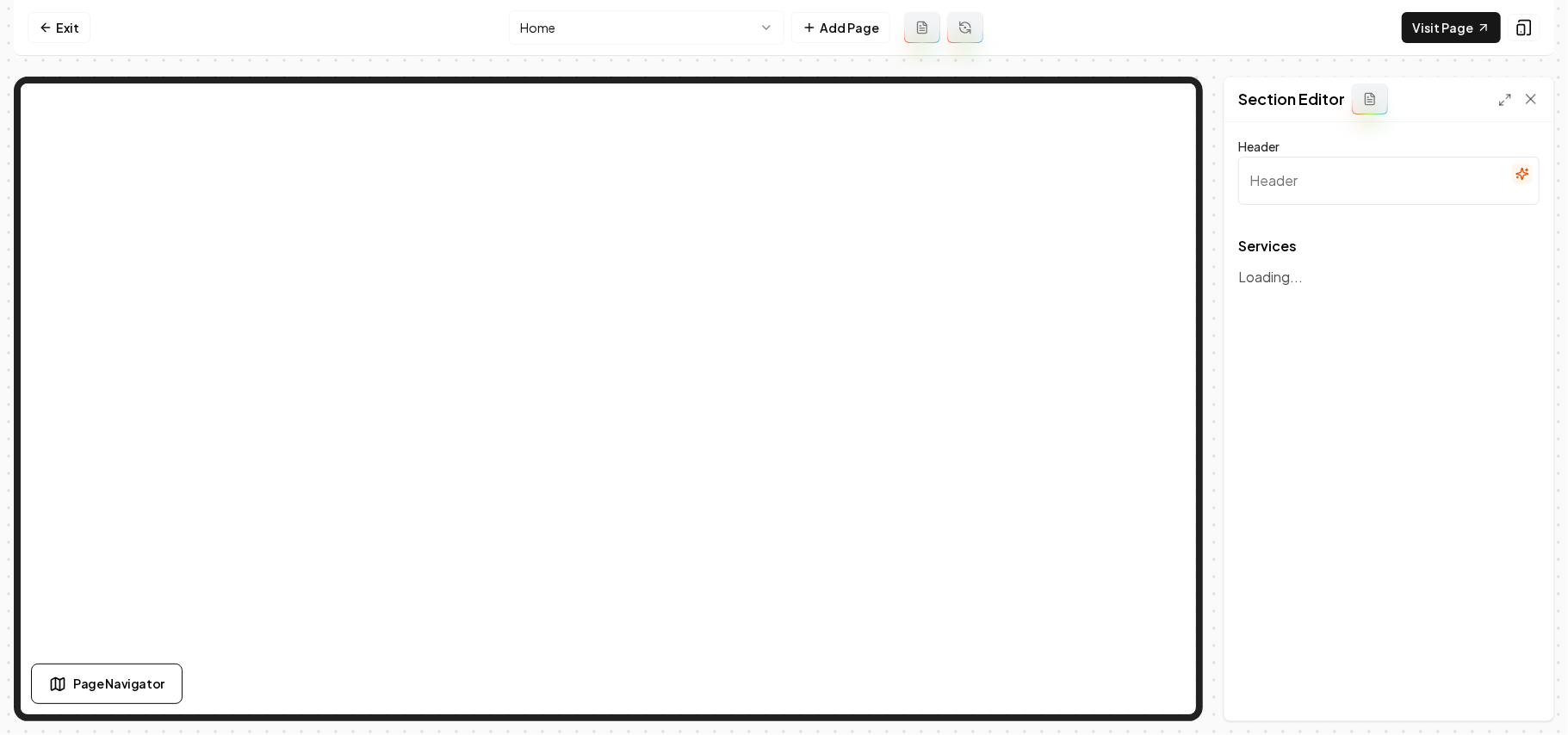
type input "Our Services"
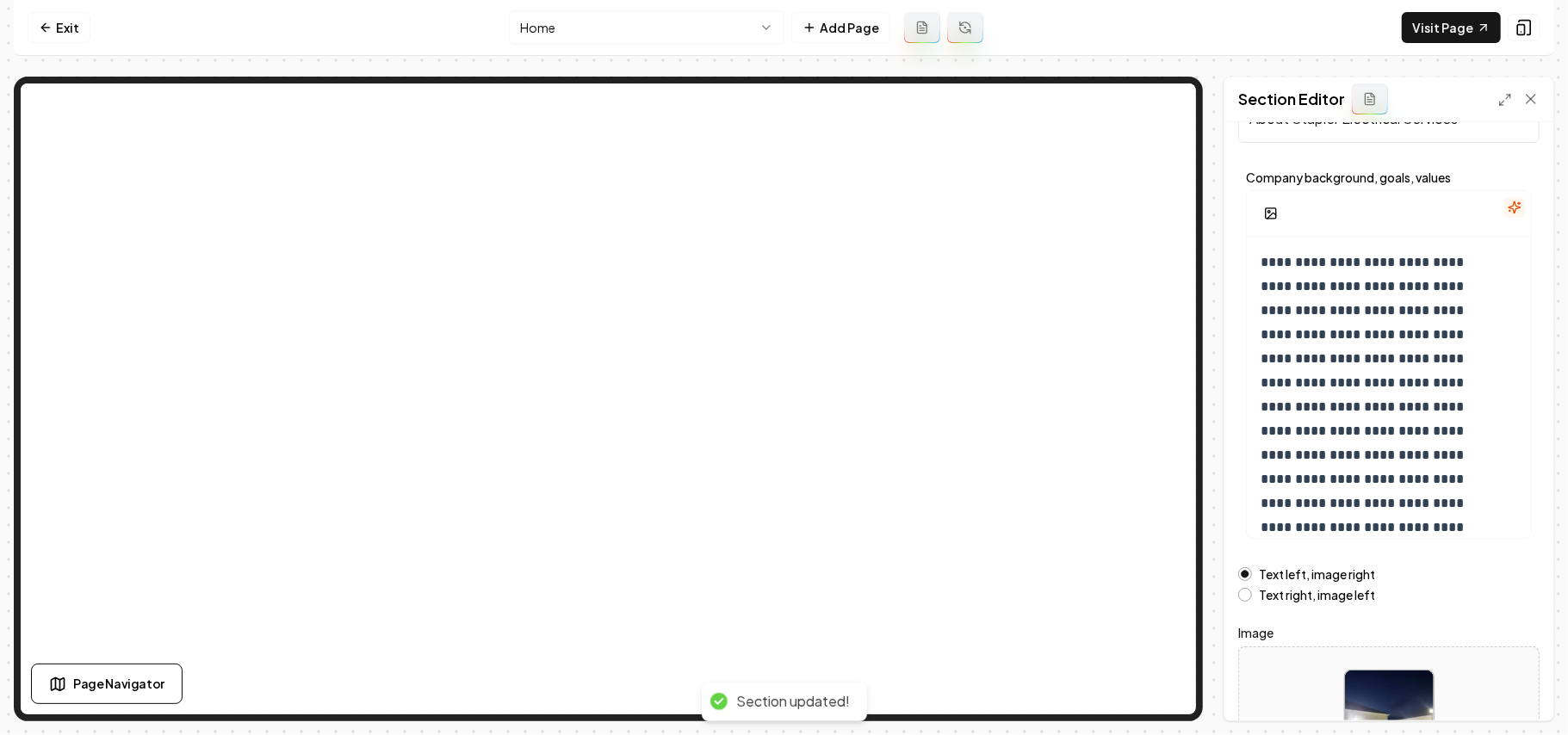
scroll to position [115, 0]
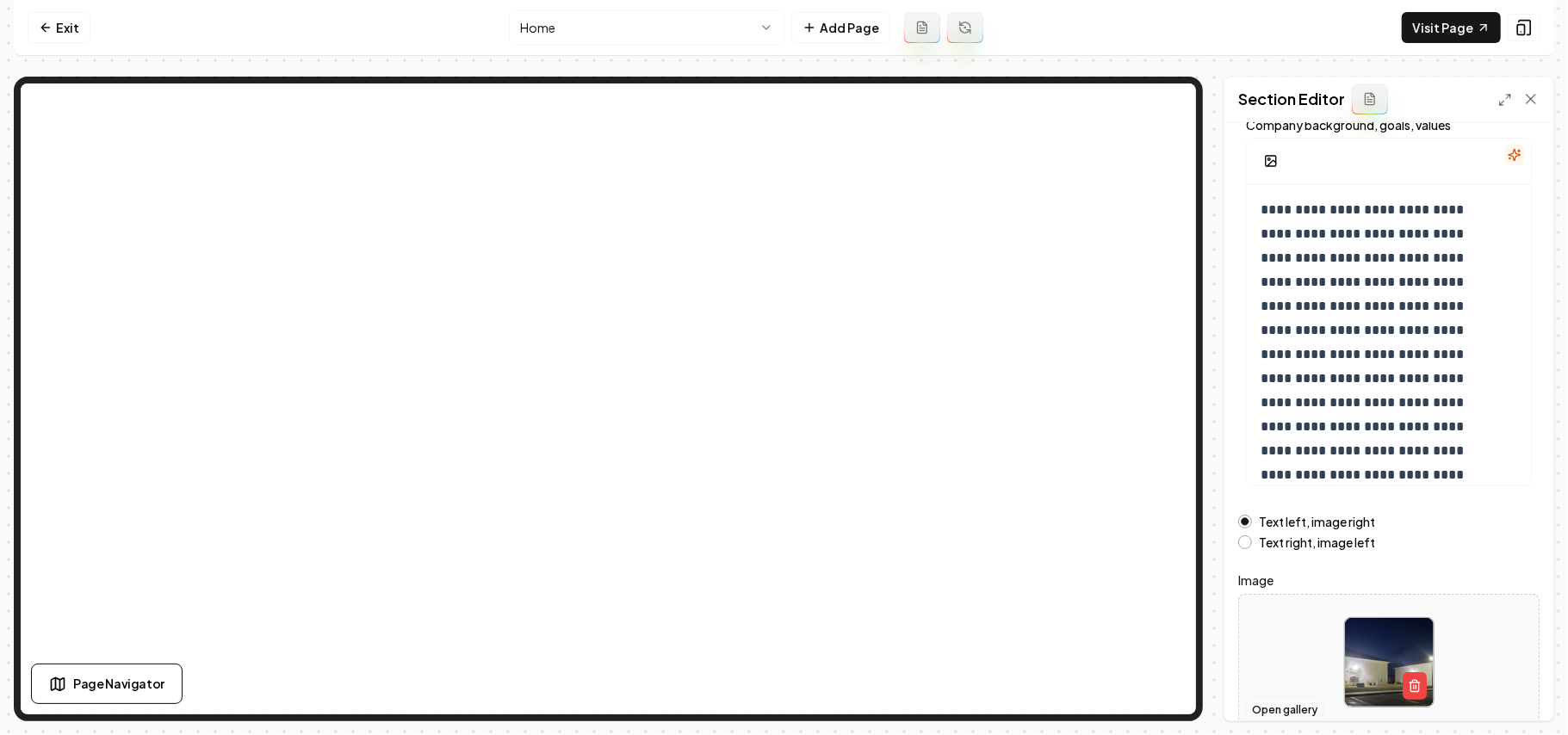
click at [1283, 700] on button "Open gallery" at bounding box center [1285, 710] width 78 height 28
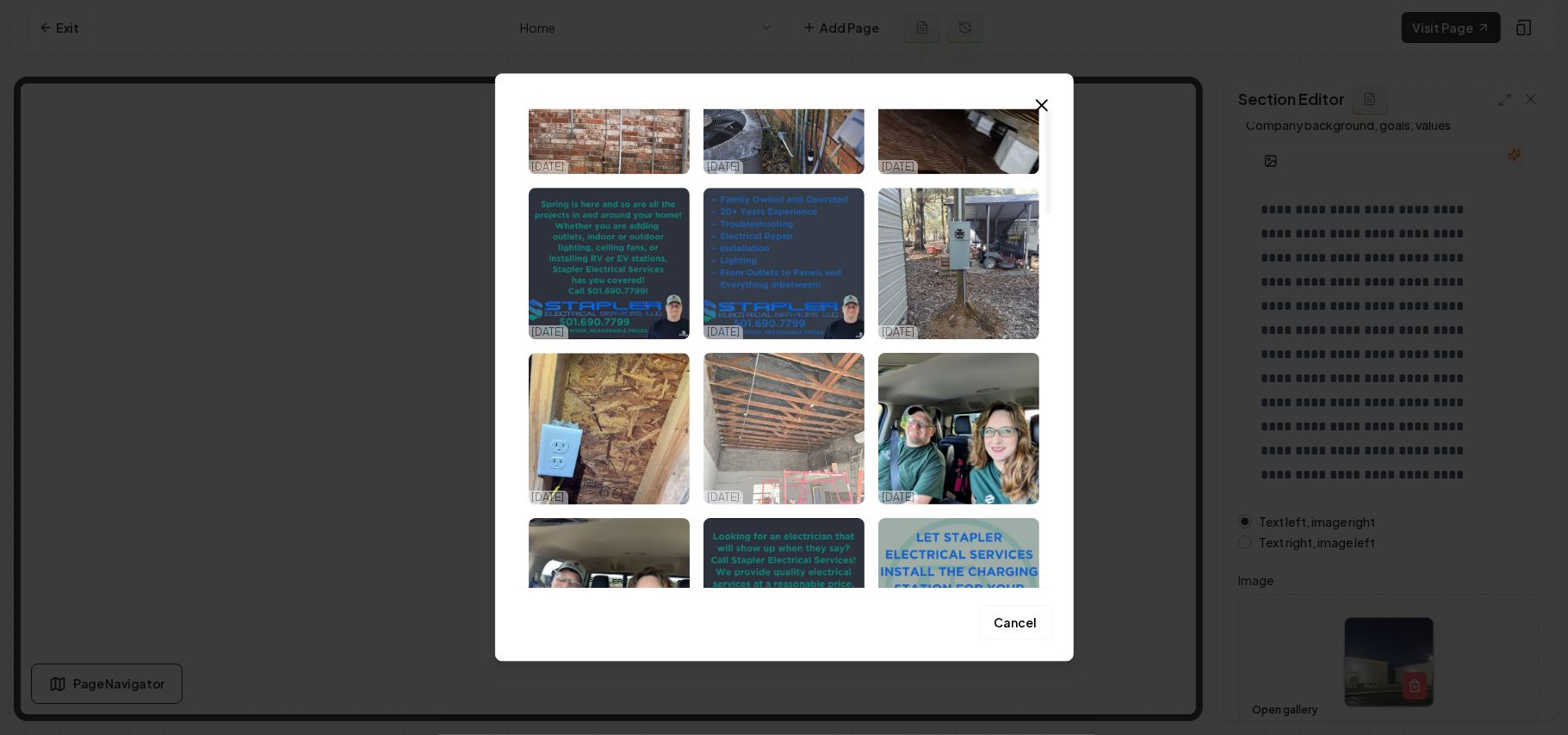
scroll to position [344, 0]
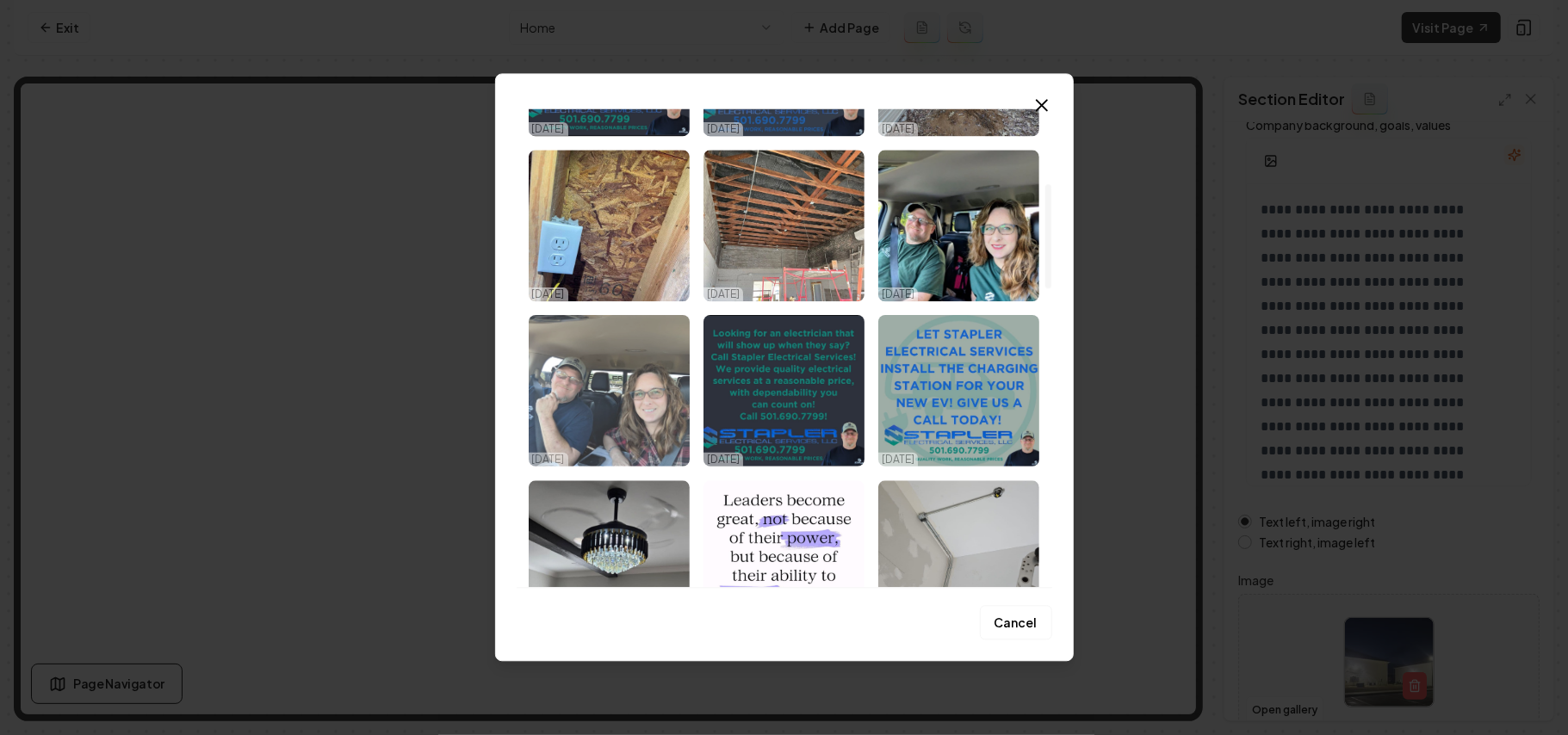
click at [628, 428] on img "Select image image_68dd86585c7cd75eb81fb7a4.jpeg" at bounding box center [609, 391] width 161 height 151
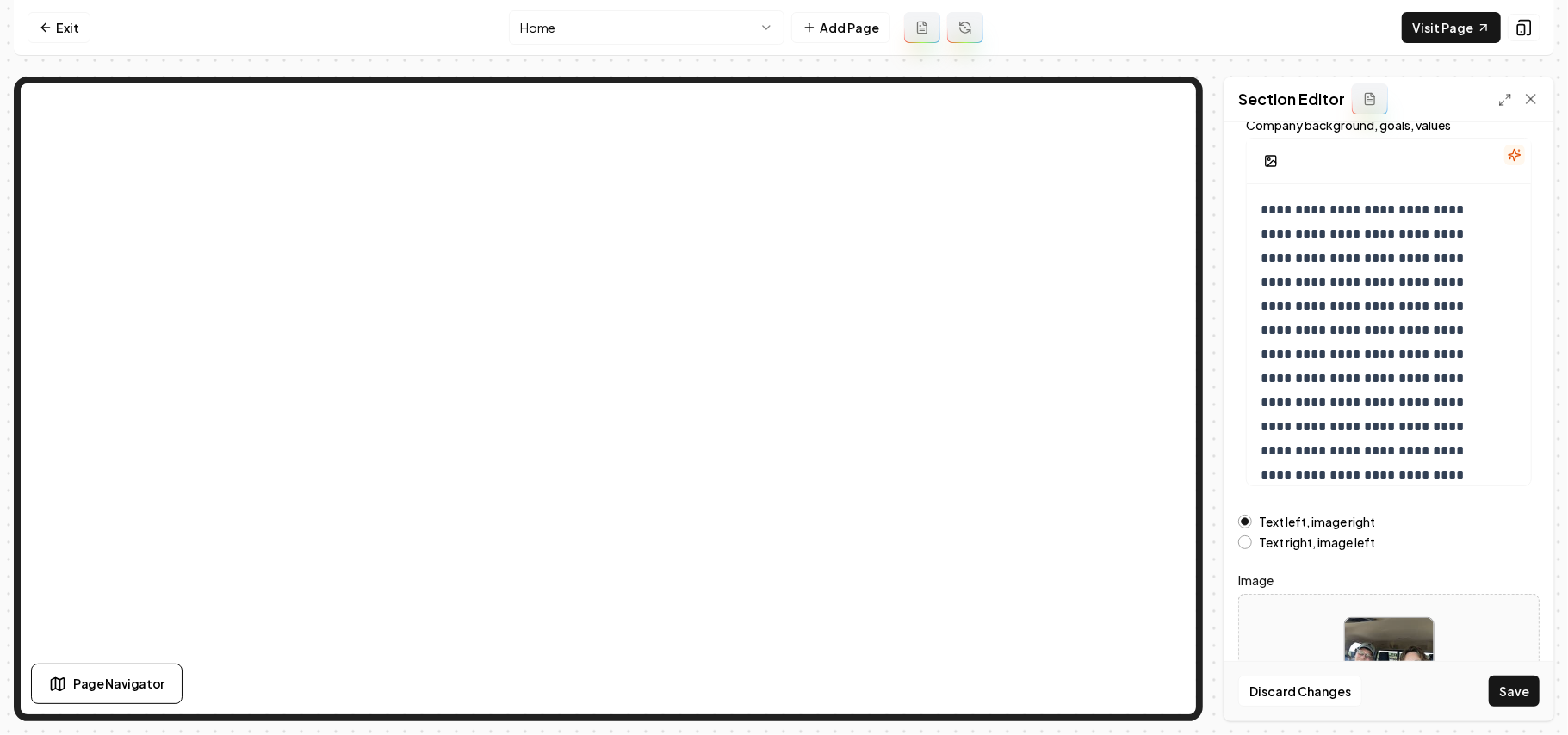
click at [1528, 696] on button "Save" at bounding box center [1515, 690] width 51 height 31
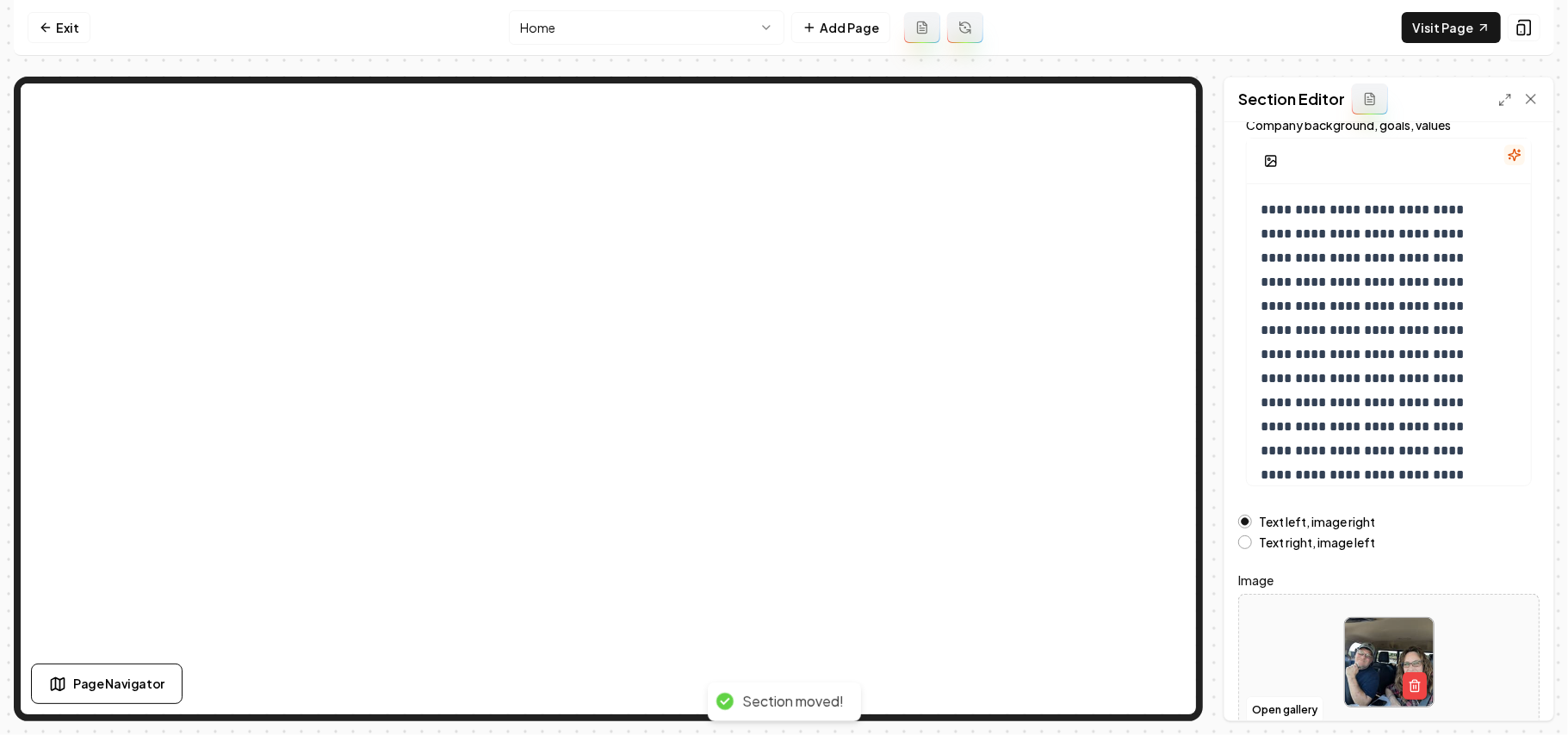
click at [36, 24] on link "Exit" at bounding box center [59, 28] width 63 height 31
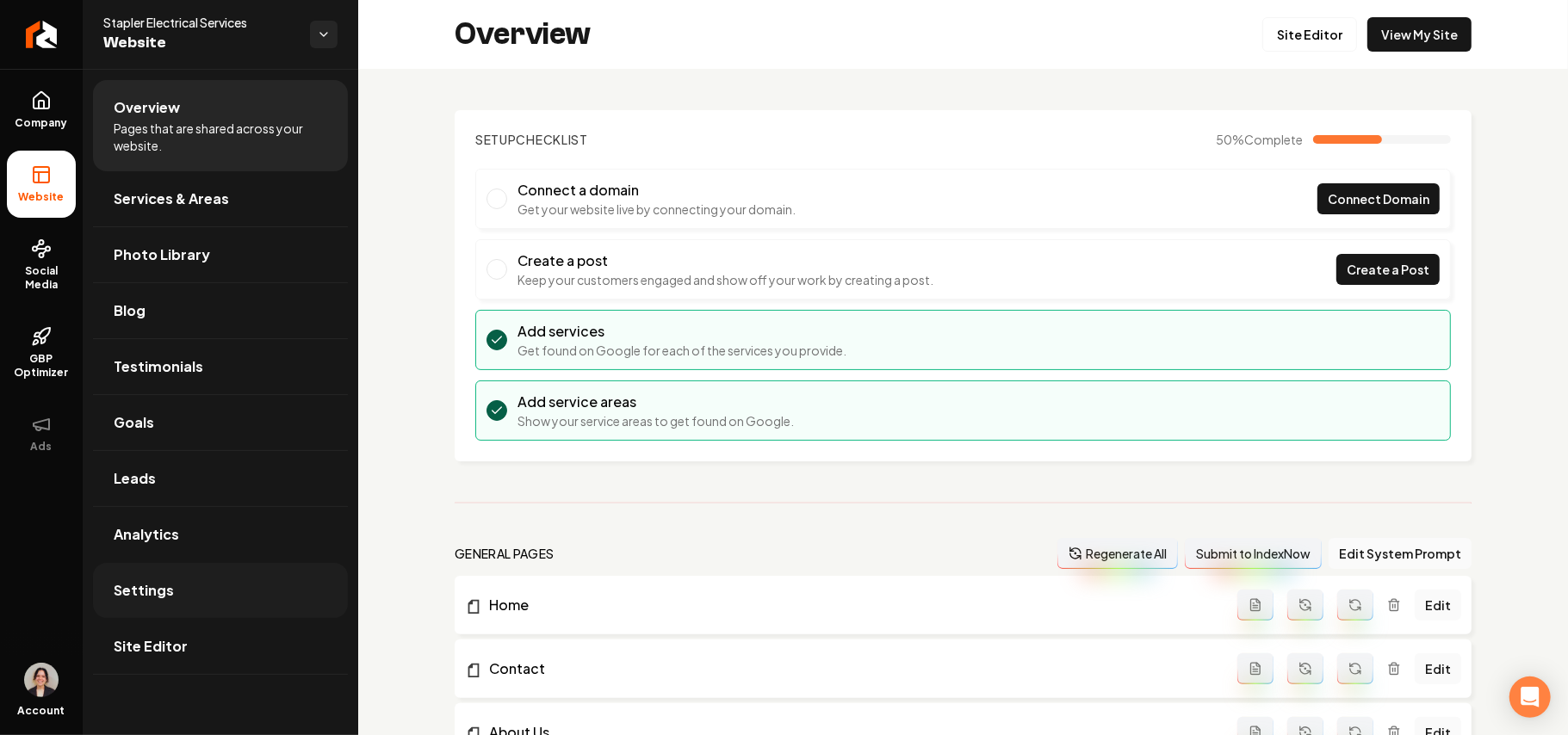
click at [152, 599] on span "Settings" at bounding box center [144, 590] width 61 height 20
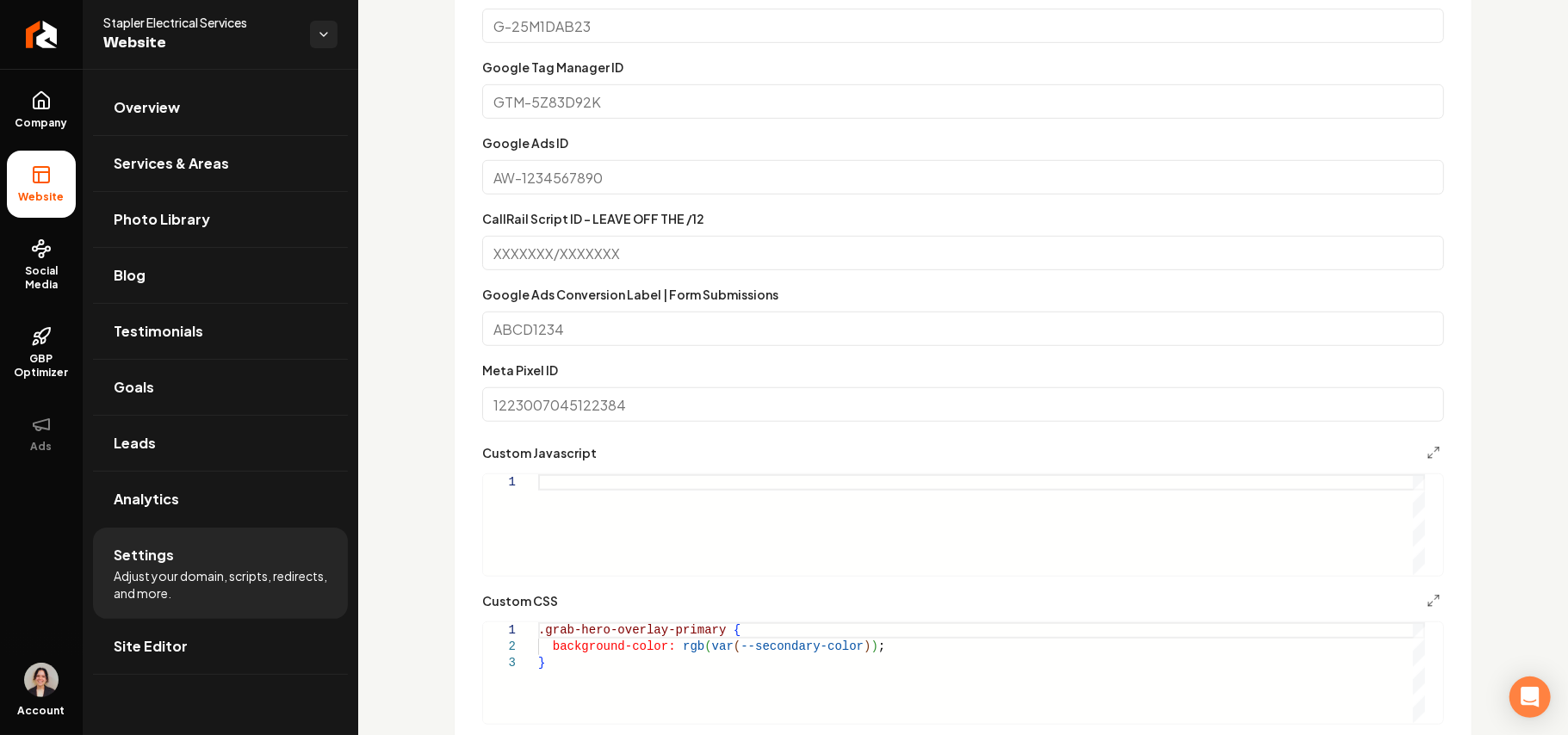
scroll to position [803, 0]
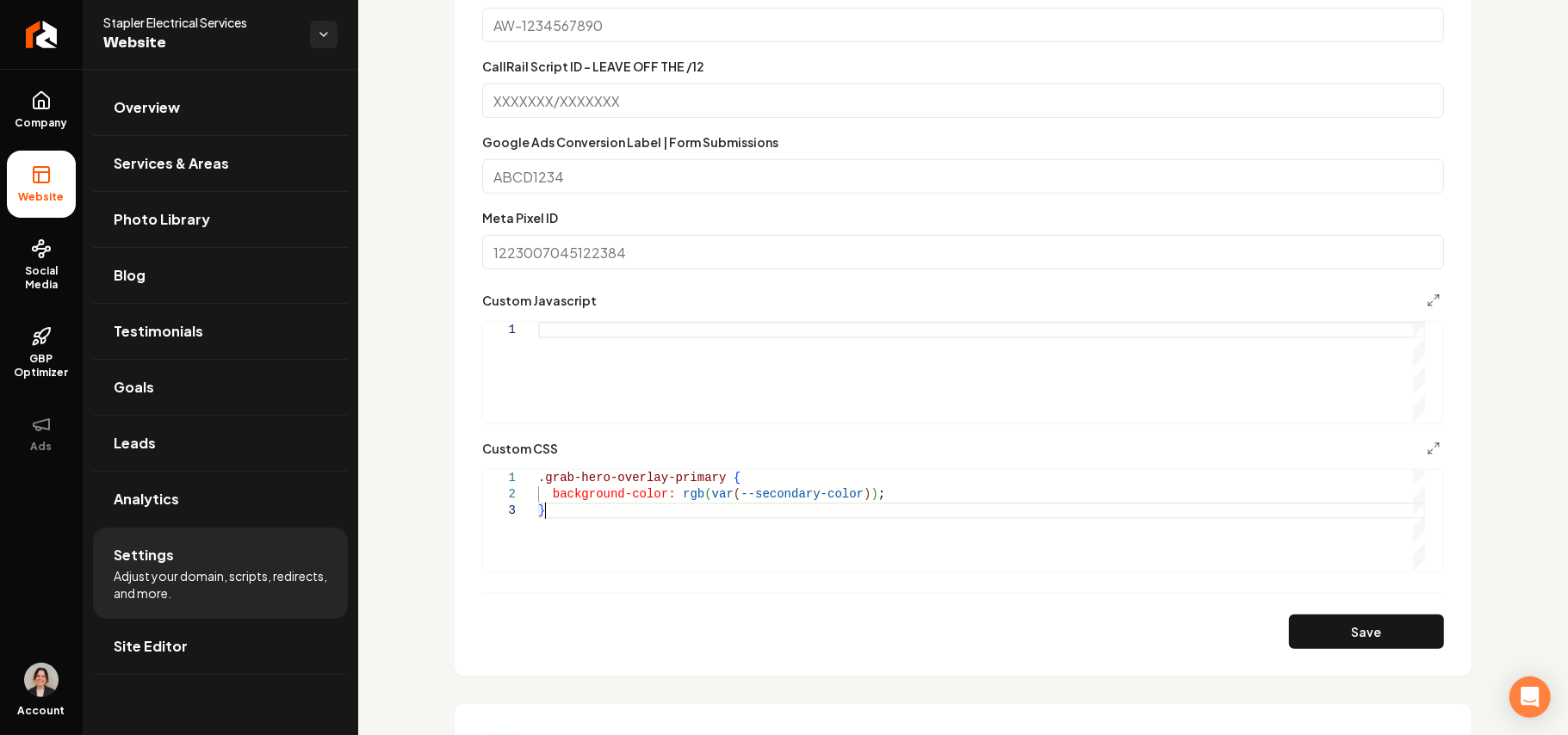
click at [587, 518] on div ".grab-hero-overlay-primary { background-color: rgb ( var ( --secondary-color ) …" at bounding box center [981, 520] width 887 height 101
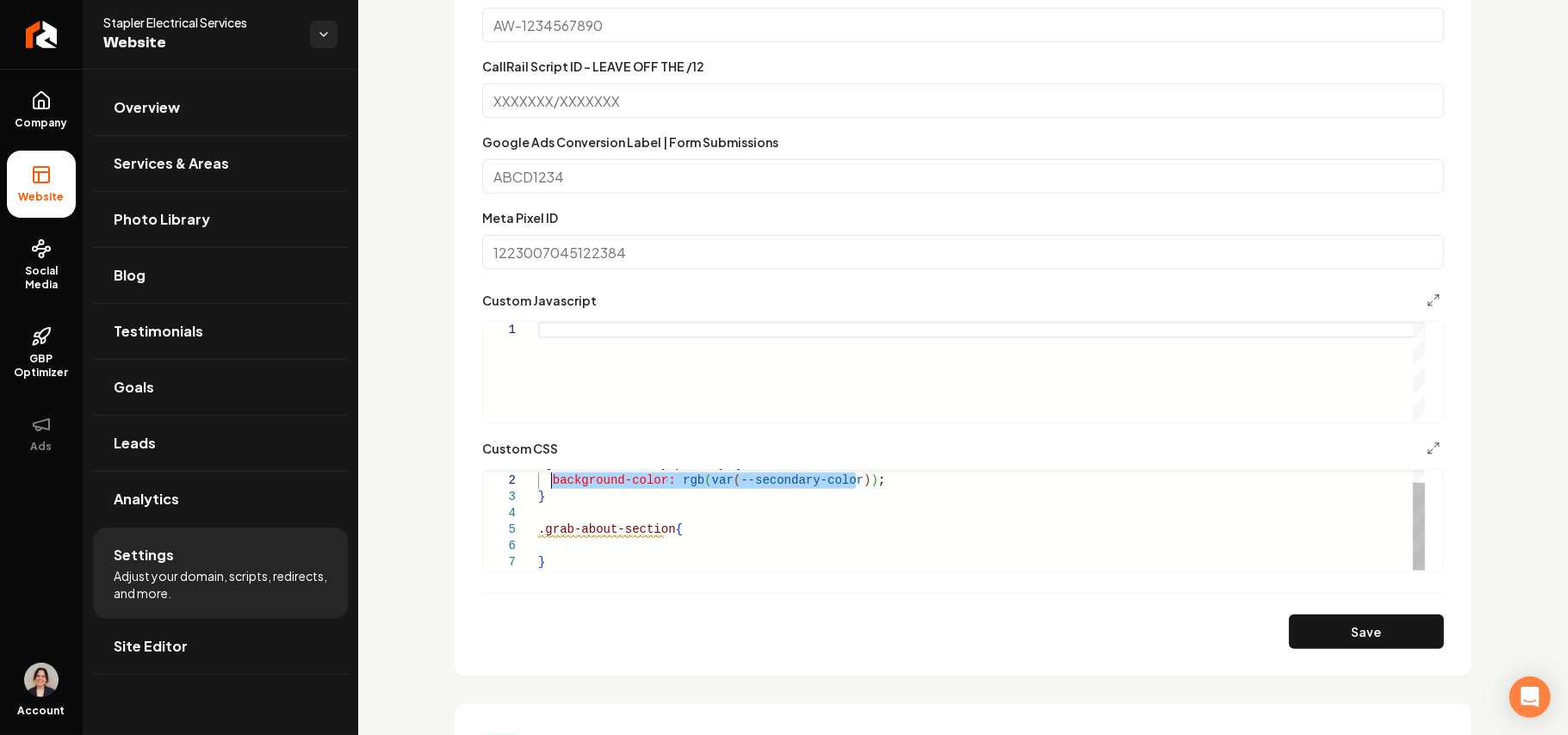
drag, startPoint x: 921, startPoint y: 476, endPoint x: 553, endPoint y: 483, distance: 368.1
click at [553, 483] on div ".grab-hero-overlay-primary { background-color: rgb ( var ( --secondary-color ) …" at bounding box center [981, 513] width 887 height 115
click at [577, 554] on div ".grab-hero-overlay-primary { background-color: rgb ( var ( --secondary-color ) …" at bounding box center [981, 513] width 887 height 115
click at [648, 551] on div ".grab-hero-overlay-primary { background-color: rgb ( var ( --secondary-color ) …" at bounding box center [981, 513] width 887 height 115
click at [767, 546] on div ".grab-hero-overlay-primary { background-color: rgb ( var ( --secondary-color ) …" at bounding box center [981, 513] width 887 height 115
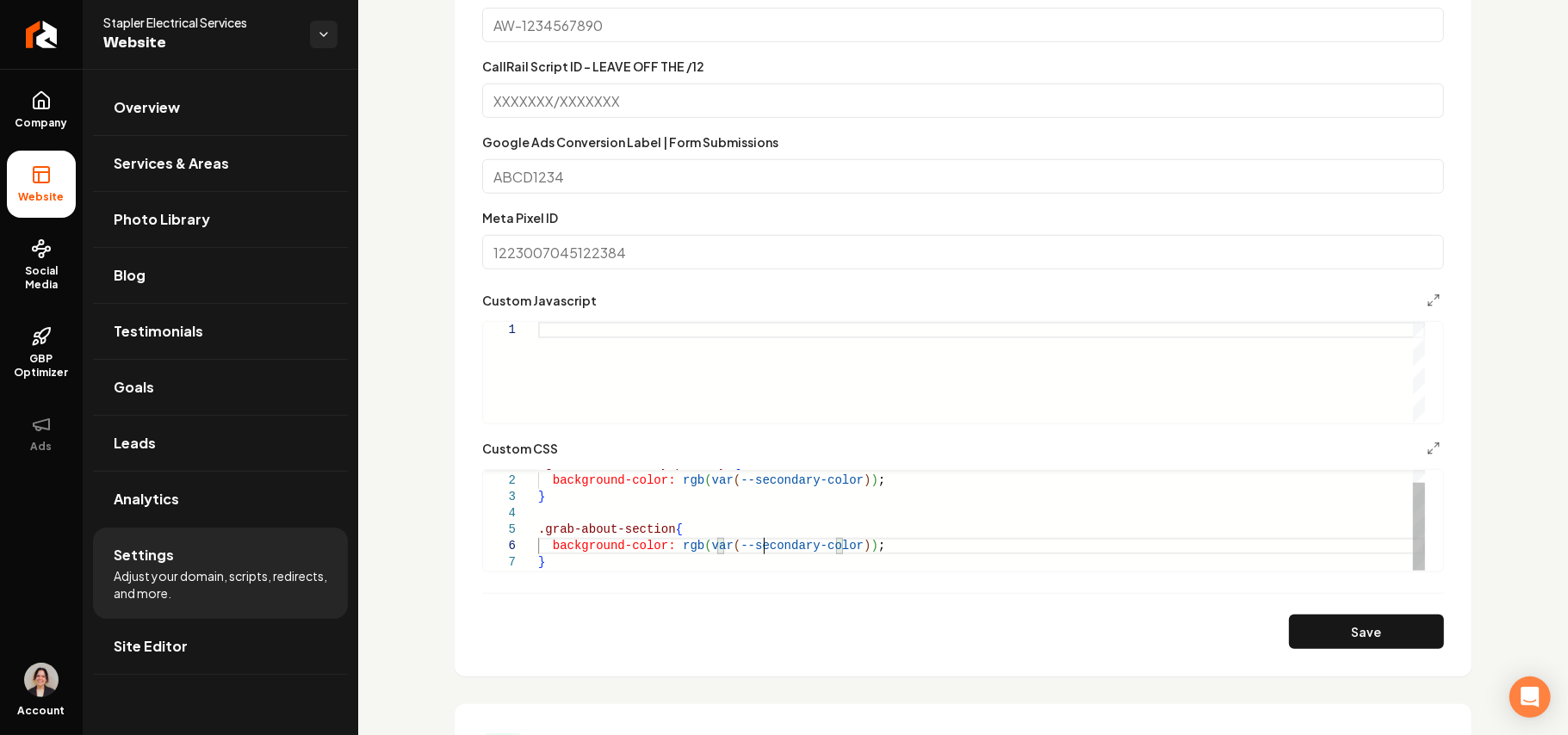
click at [767, 546] on div ".grab-hero-overlay-primary { background-color: rgb ( var ( --secondary-color ) …" at bounding box center [981, 513] width 887 height 115
click at [1296, 630] on button "Save" at bounding box center [1367, 632] width 155 height 35
type textarea "**********"
click at [211, 641] on link "Site Editor" at bounding box center [220, 647] width 255 height 55
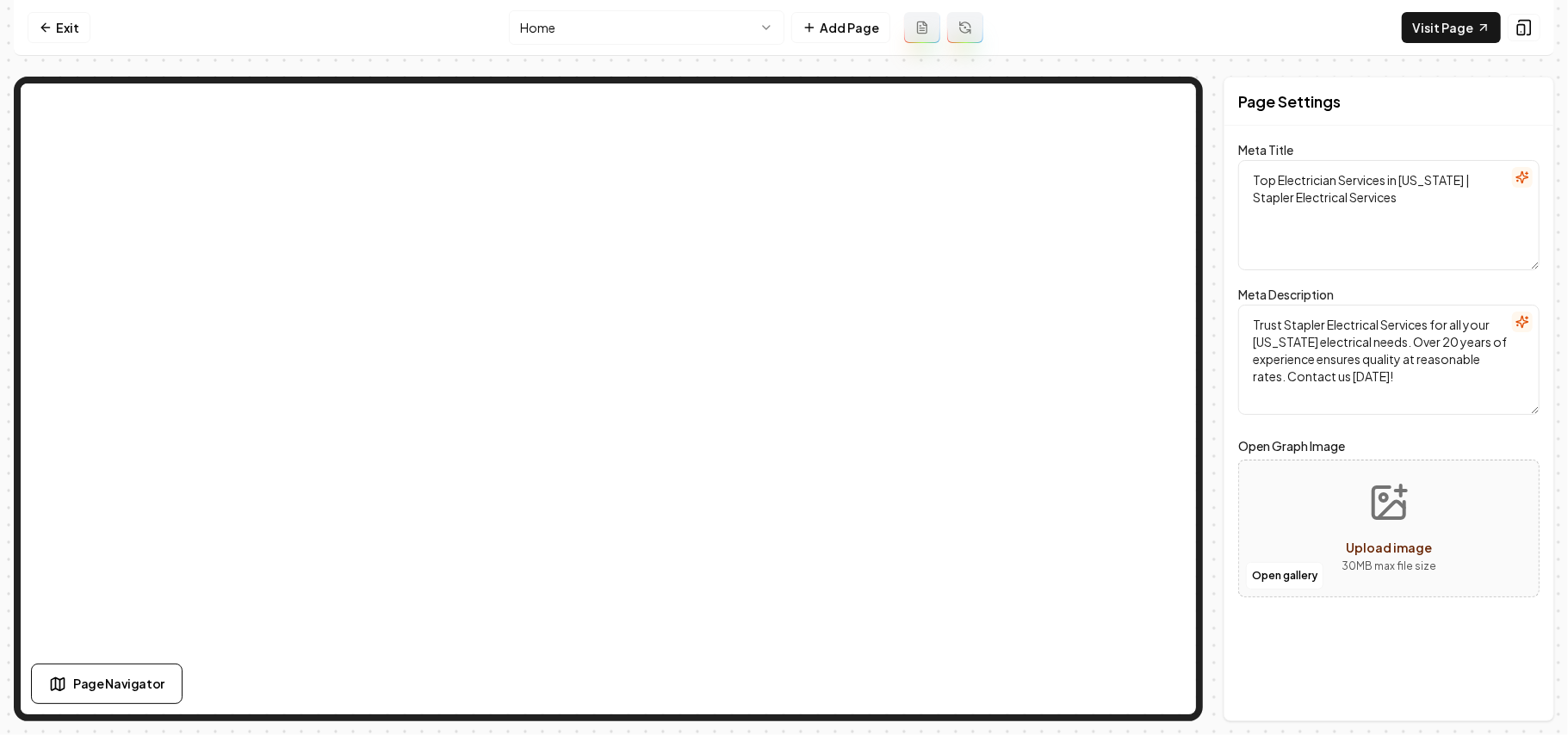
click at [45, 22] on icon at bounding box center [45, 27] width 13 height 13
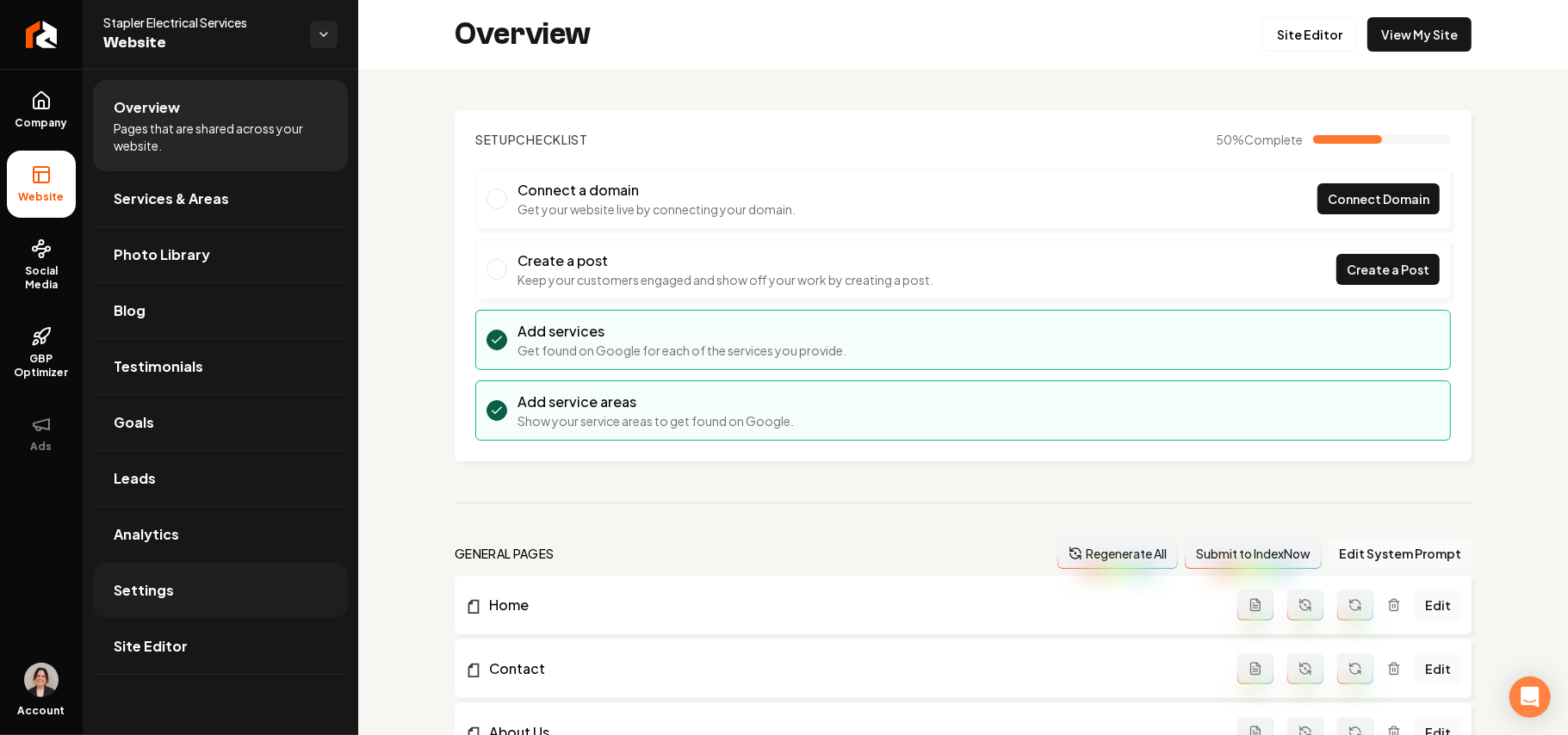
click at [187, 603] on link "Settings" at bounding box center [220, 591] width 255 height 55
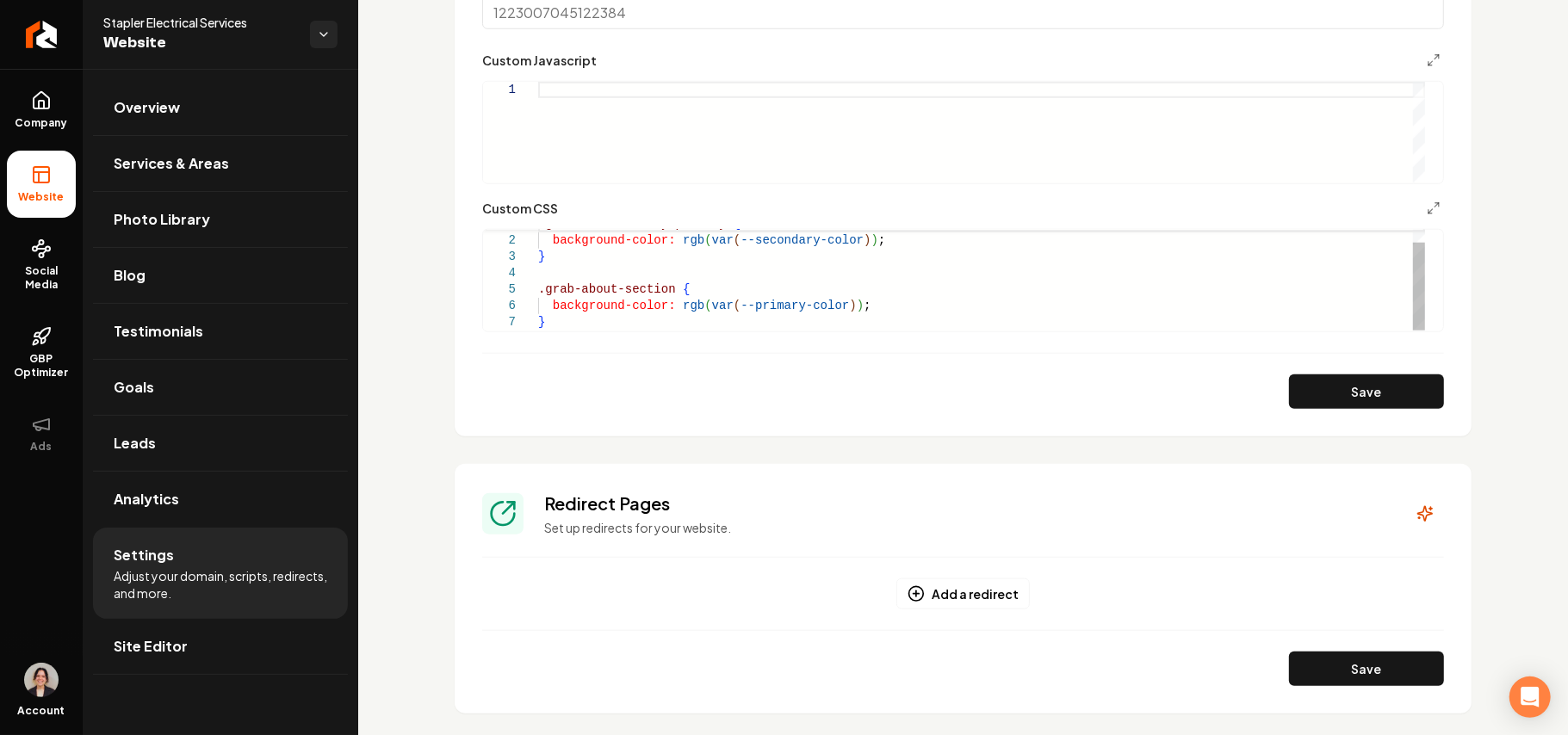
scroll to position [1033, 0]
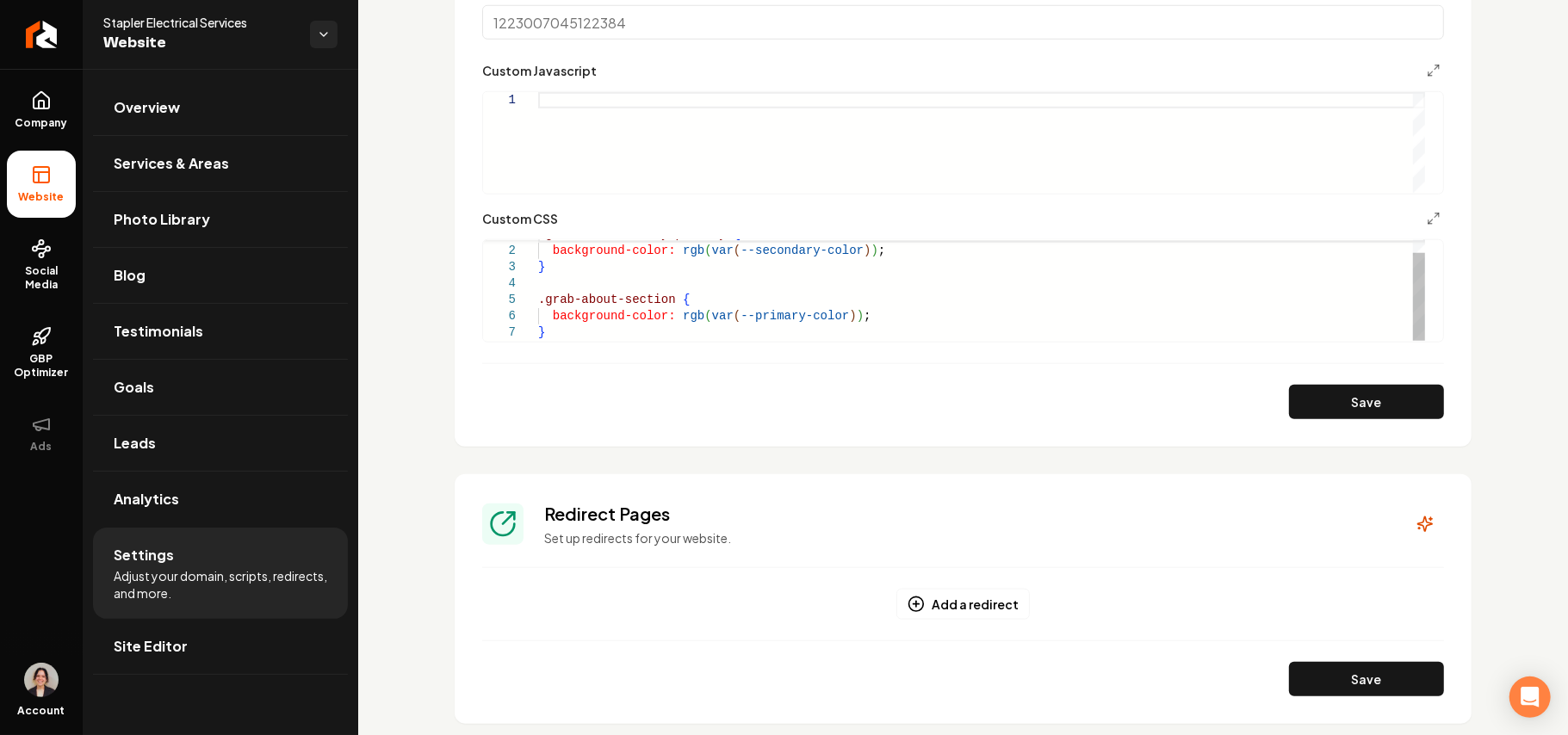
click at [599, 336] on div ".grab-hero-overlay-primary { background-color: rgb ( var ( --secondary-color ) …" at bounding box center [981, 283] width 887 height 115
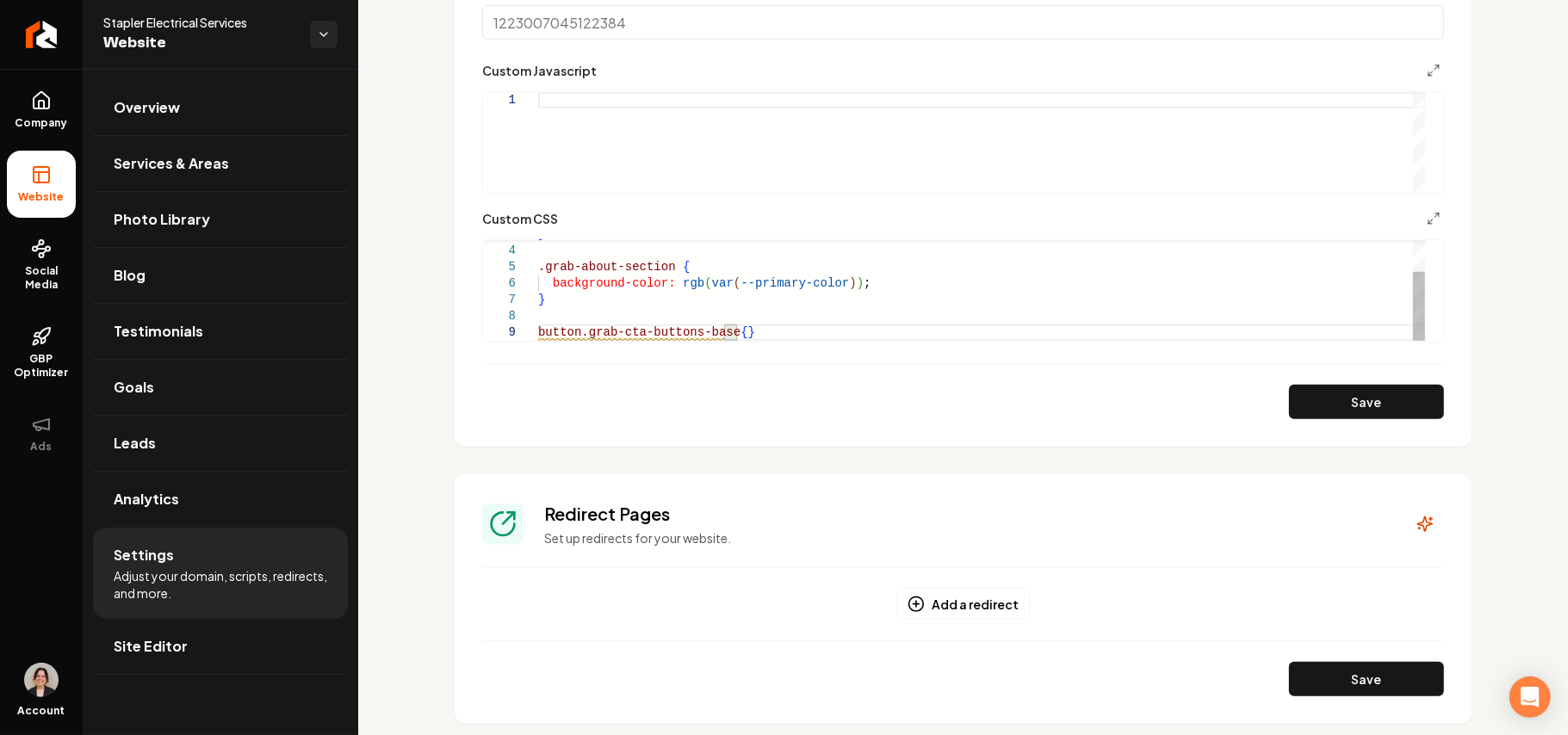
scroll to position [146, 12]
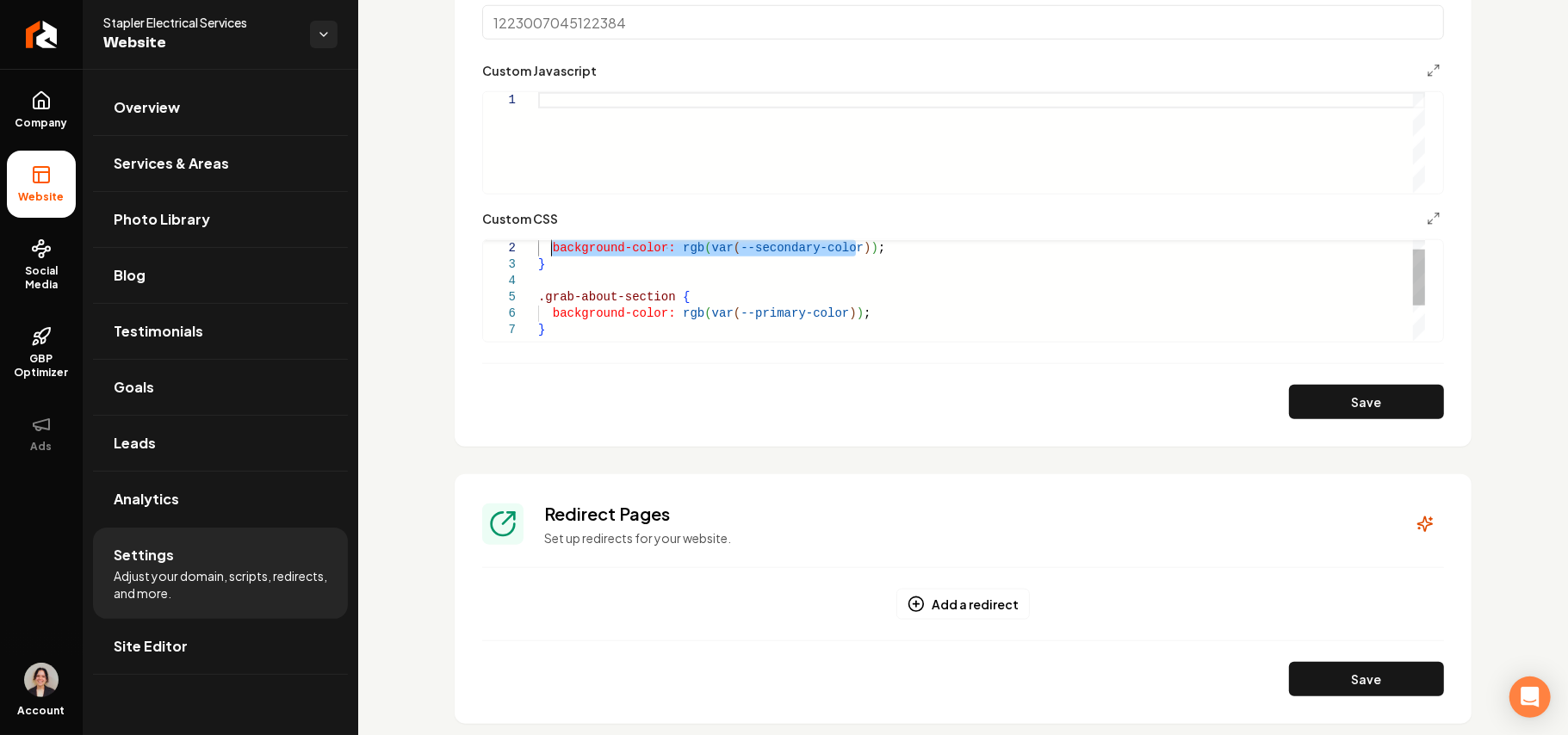
drag, startPoint x: 872, startPoint y: 248, endPoint x: 553, endPoint y: 244, distance: 319.0
click at [553, 244] on div ".grab-about-section { background-color: rgb ( var ( --primary-color ) ) ; } bac…" at bounding box center [981, 314] width 887 height 180
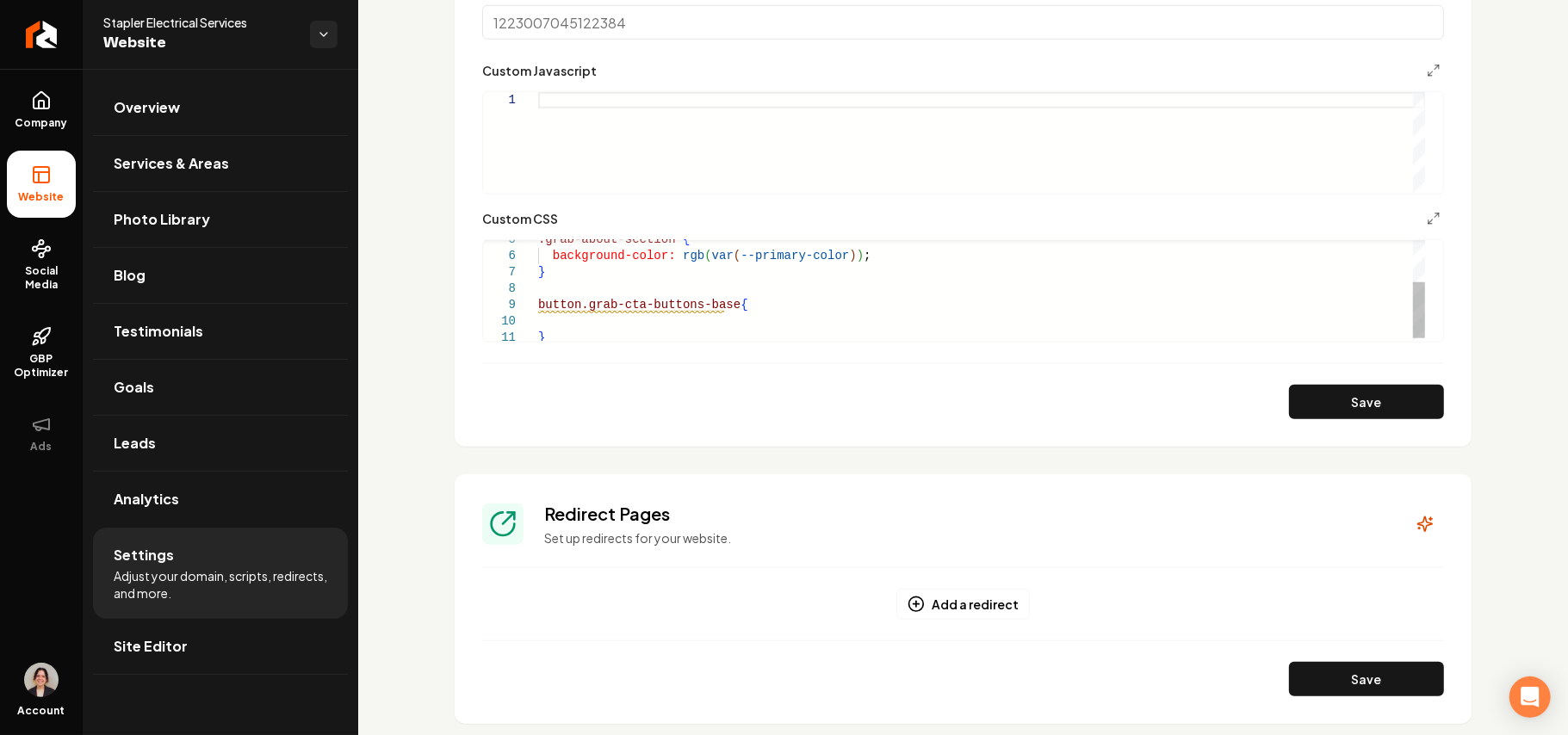
click at [618, 327] on div ".grab-about-section { background-color: rgb ( var ( --primary-color ) ) ; } but…" at bounding box center [981, 256] width 887 height 180
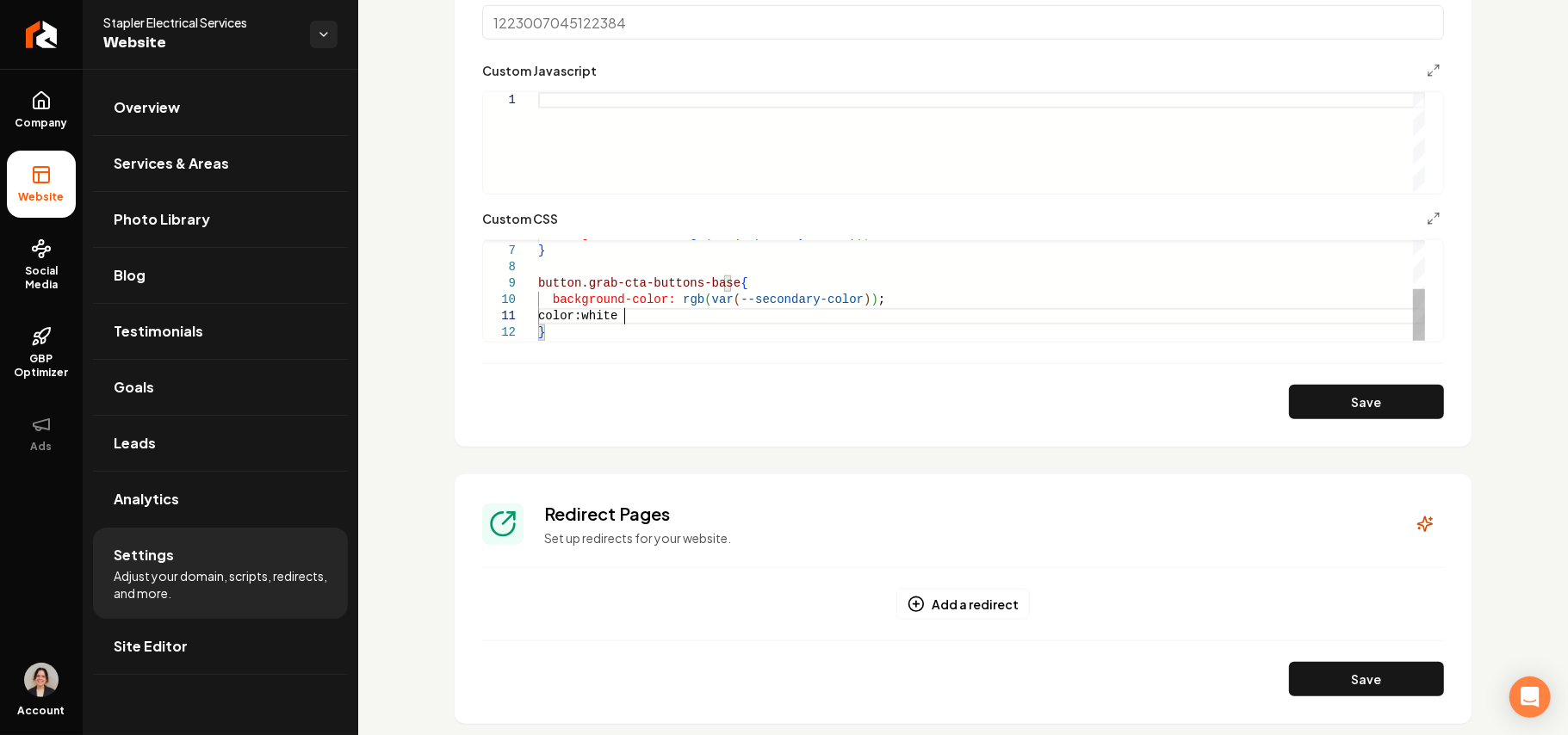
scroll to position [14, 90]
click at [1325, 393] on button "Save" at bounding box center [1367, 402] width 155 height 35
click at [726, 283] on div "background-color: rgb ( var ( --primary-color ) ) ; } button.grab-cta-buttons-b…" at bounding box center [981, 242] width 887 height 196
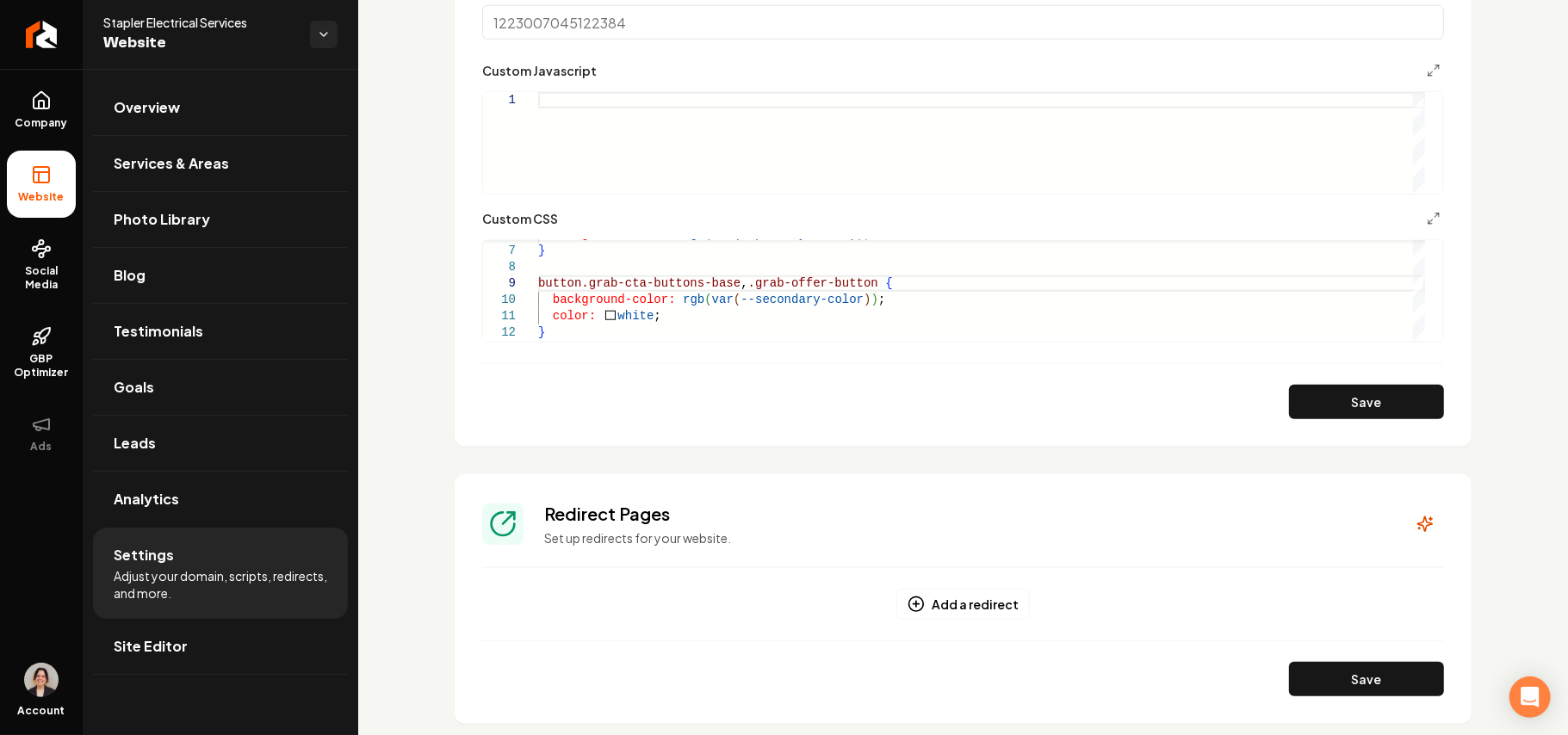
click at [1289, 393] on button "Save" at bounding box center [1367, 402] width 155 height 35
type textarea "**********"
click at [148, 641] on span "Site Editor" at bounding box center [151, 646] width 74 height 20
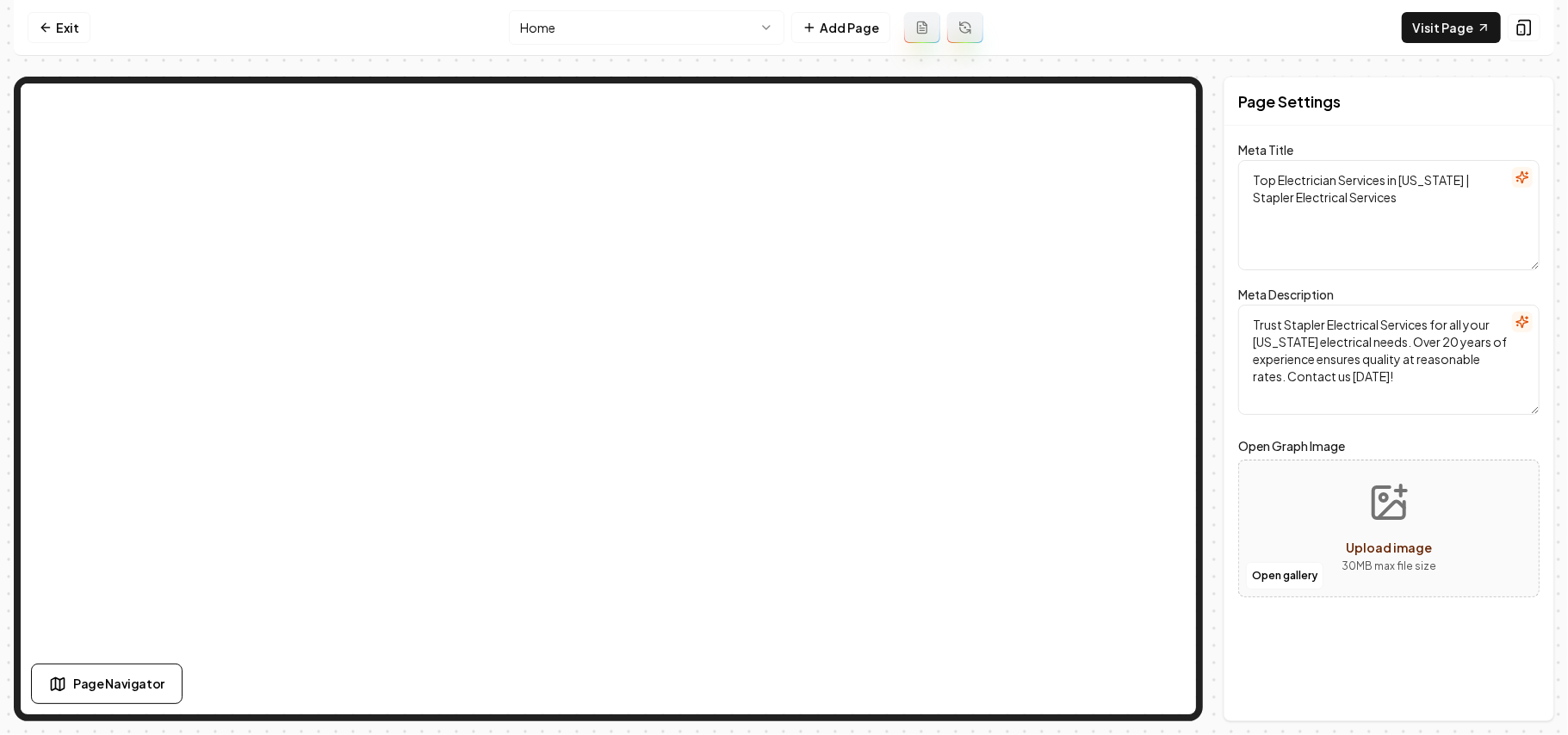
click at [542, 24] on html "Computer Required This feature is only available on a computer. Please switch t…" at bounding box center [784, 367] width 1568 height 735
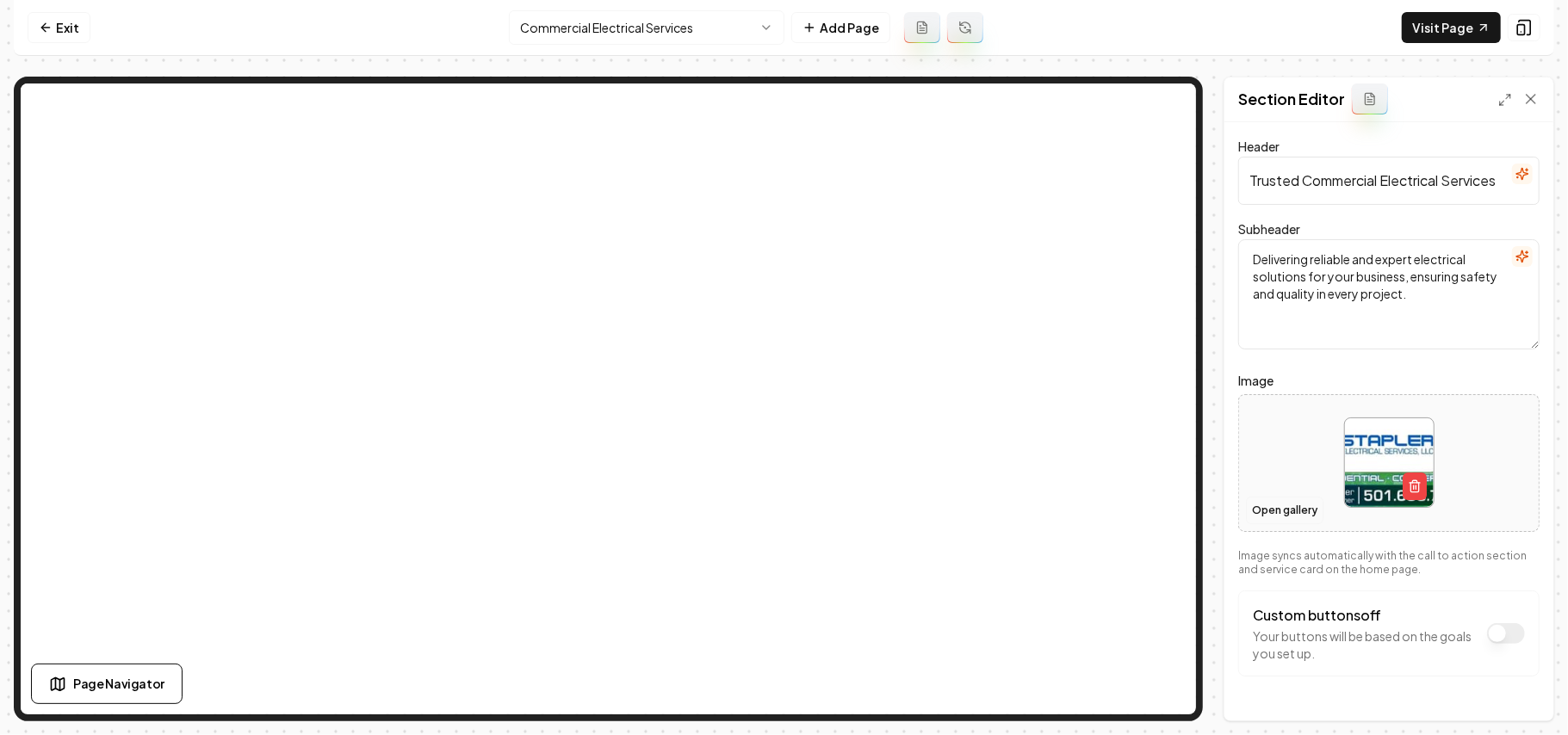
click at [1277, 506] on button "Open gallery" at bounding box center [1285, 510] width 78 height 28
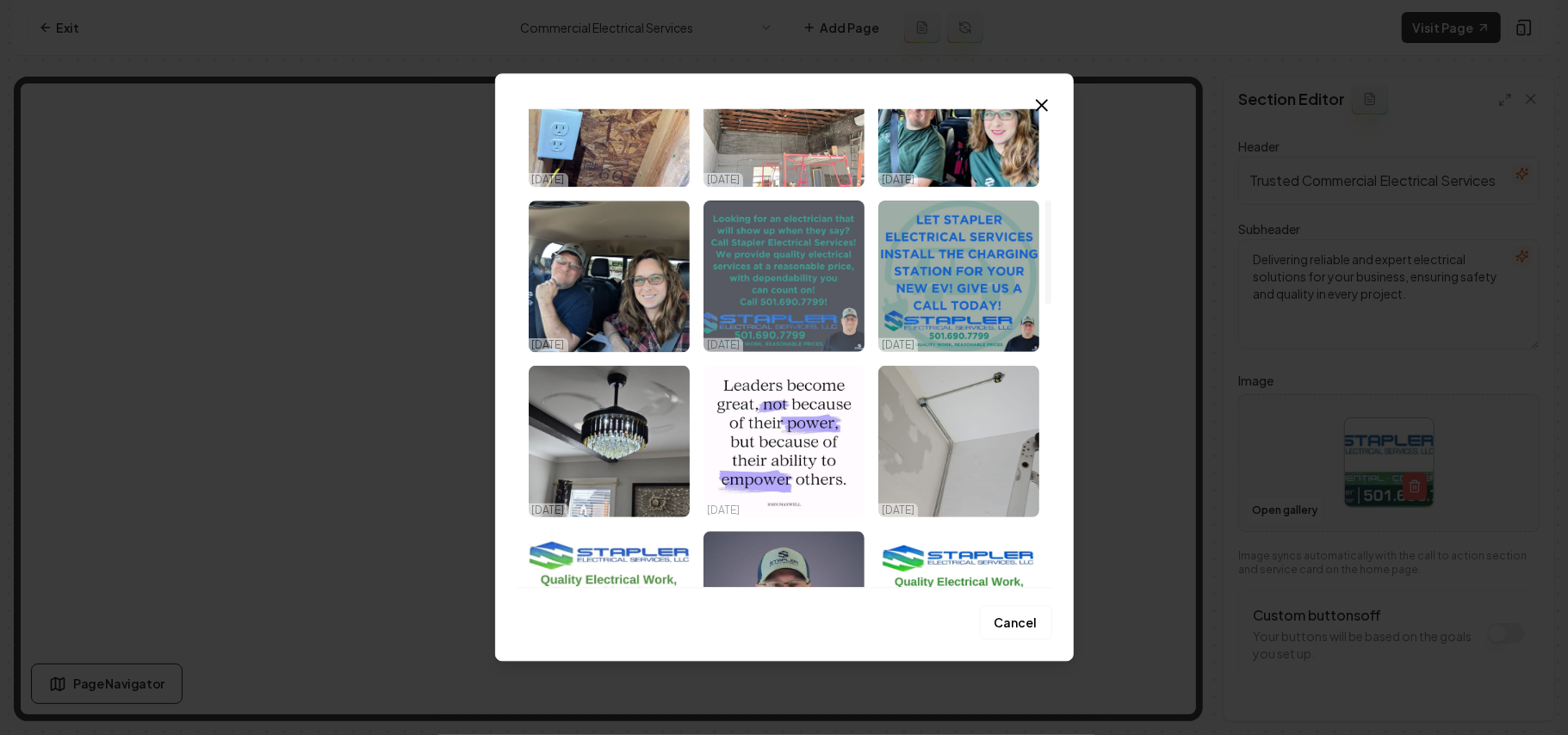
scroll to position [344, 0]
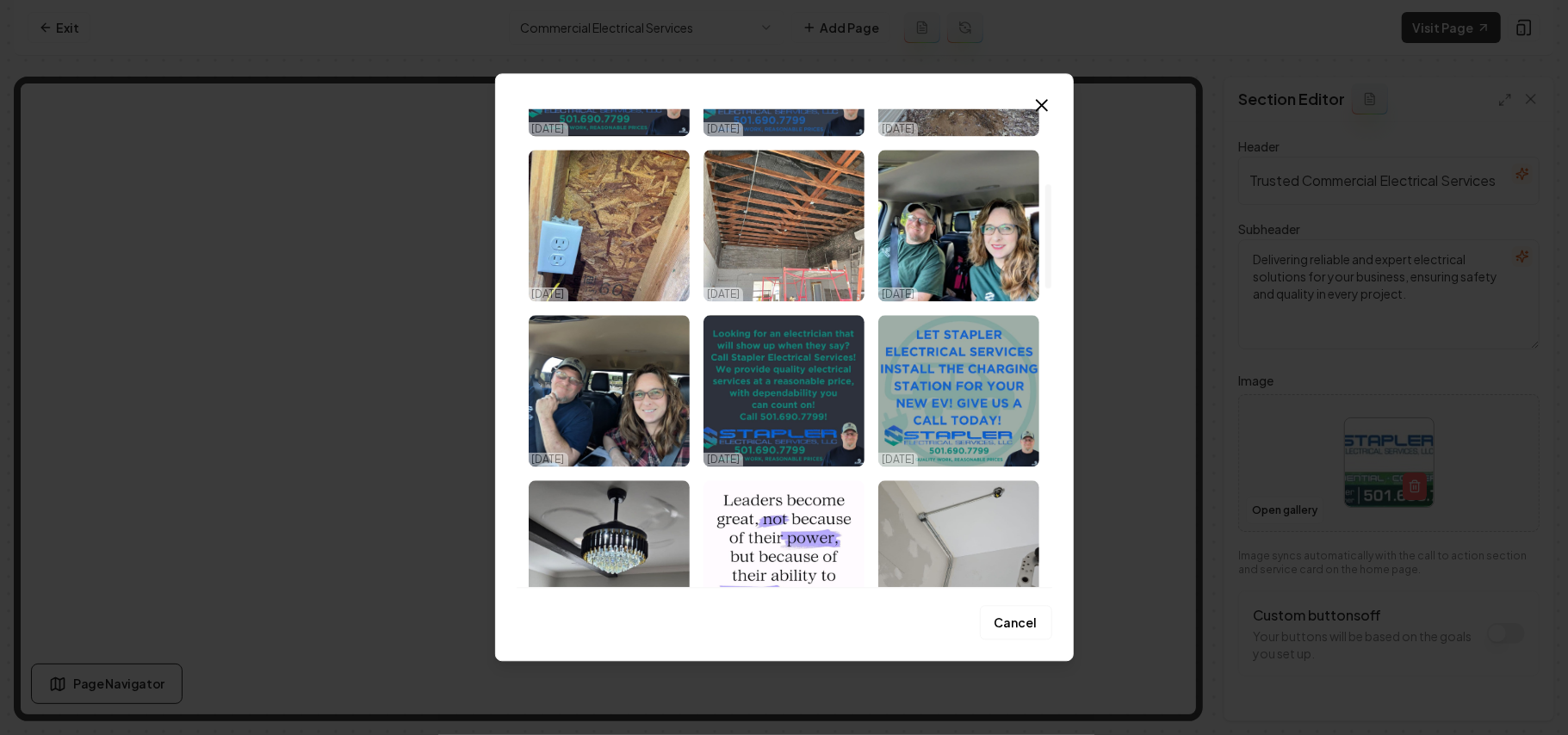
click at [770, 227] on img "Select image image_68dd86585c7cd75eb81fb825.jpeg" at bounding box center [784, 225] width 161 height 151
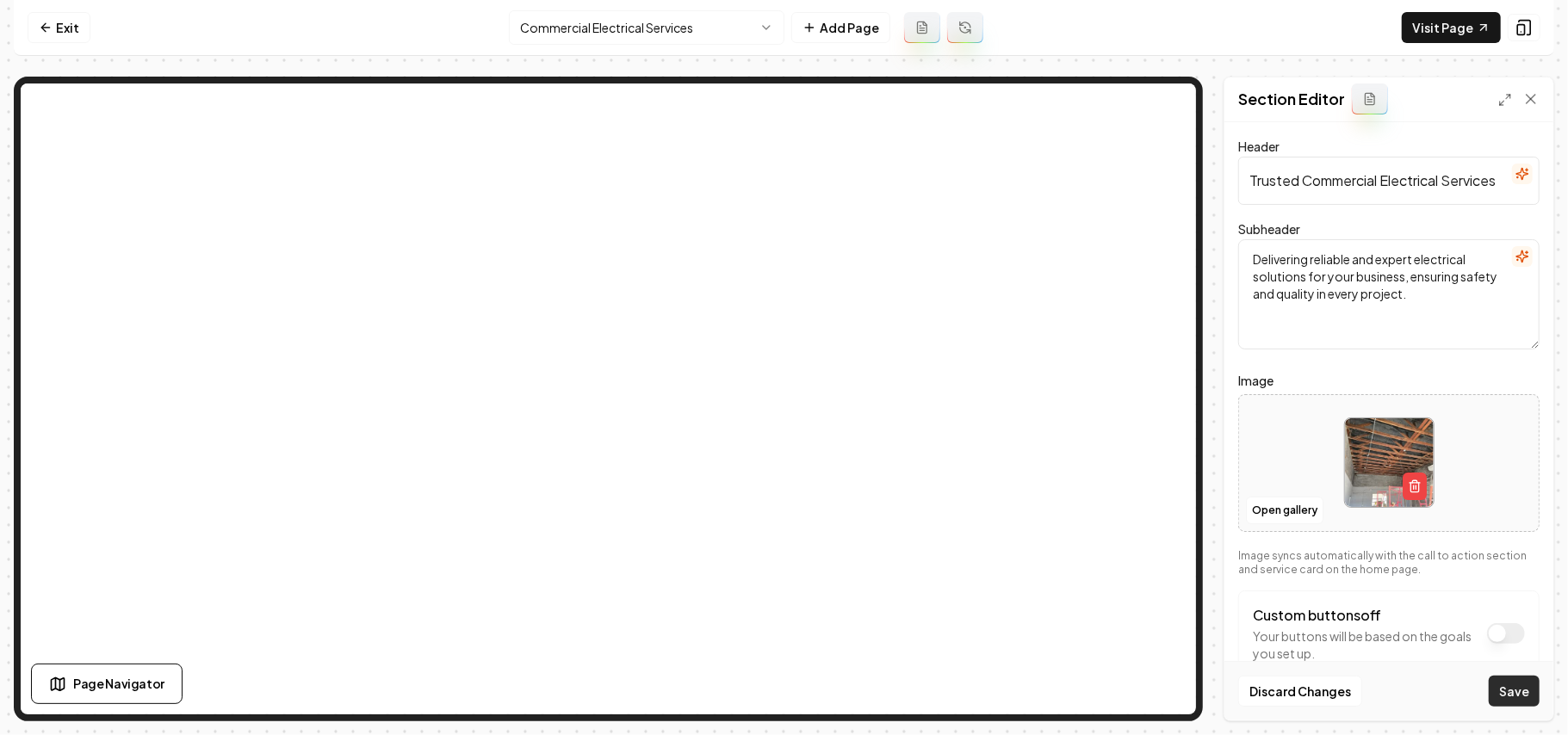
click at [1523, 703] on button "Save" at bounding box center [1515, 690] width 51 height 31
click at [625, 18] on html "Computer Required This feature is only available on a computer. Please switch t…" at bounding box center [784, 367] width 1568 height 735
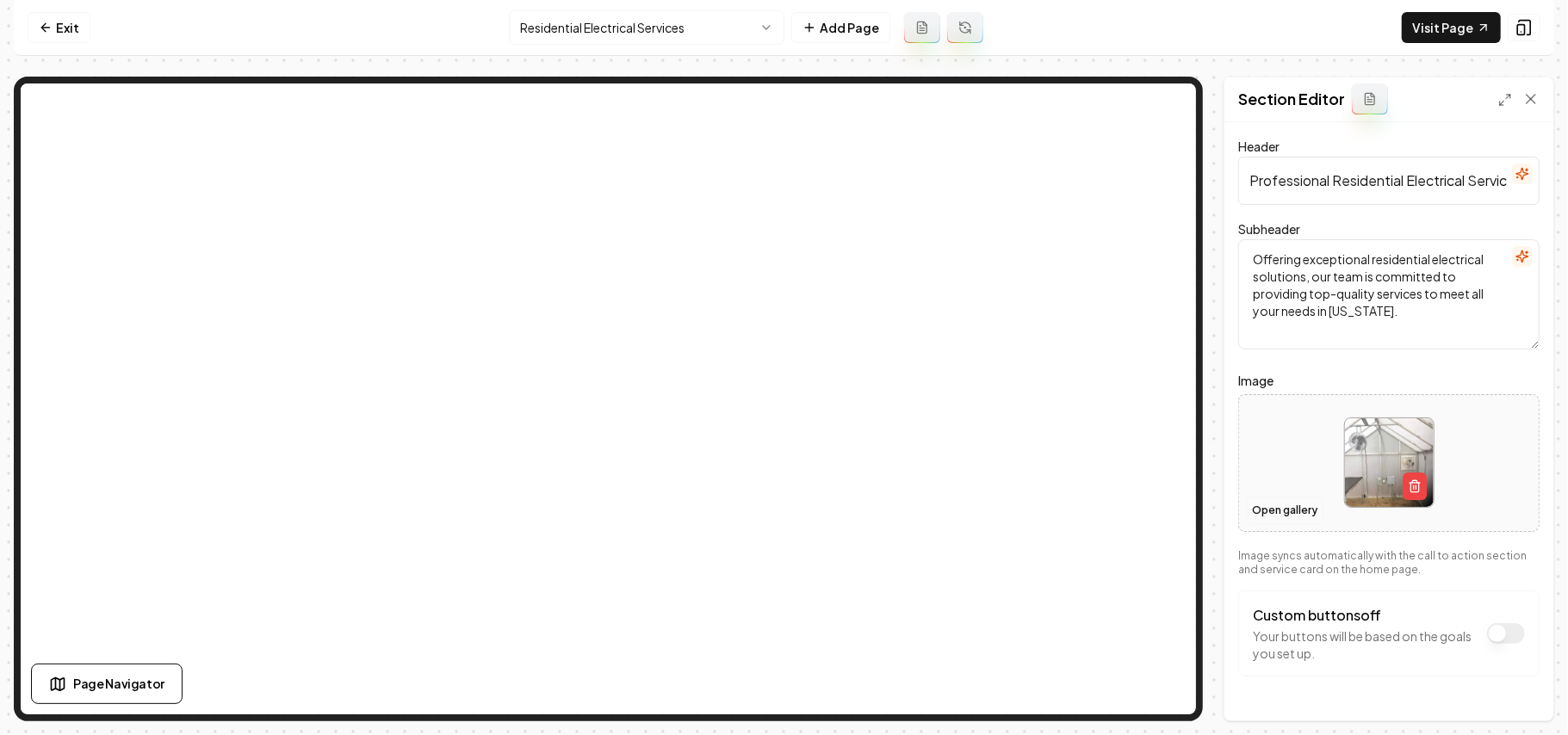
click at [1264, 502] on button "Open gallery" at bounding box center [1285, 510] width 78 height 28
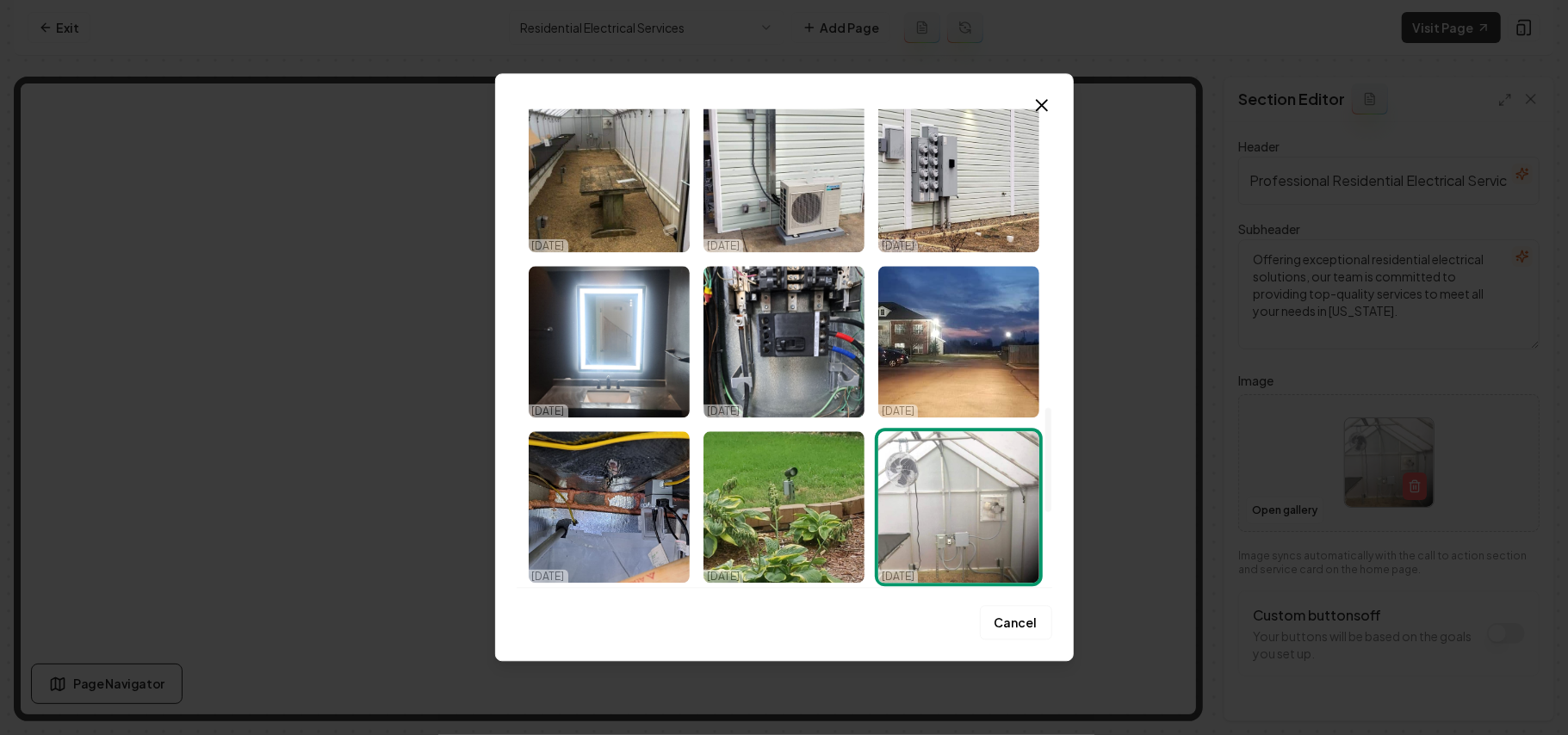
scroll to position [1374, 0]
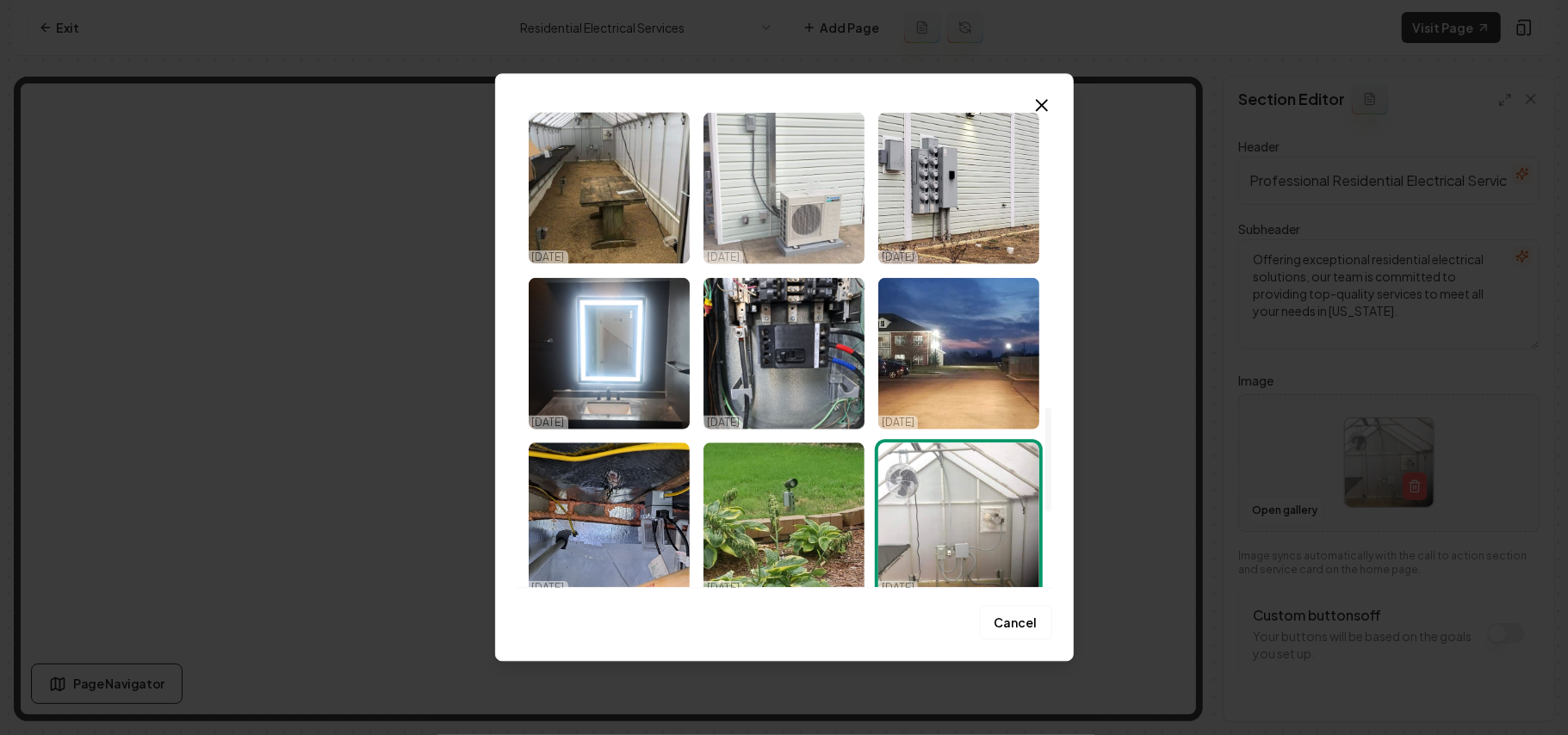
click at [797, 173] on img "Select image image_68dd82845c7cd75eb808f553.jpeg" at bounding box center [784, 188] width 161 height 151
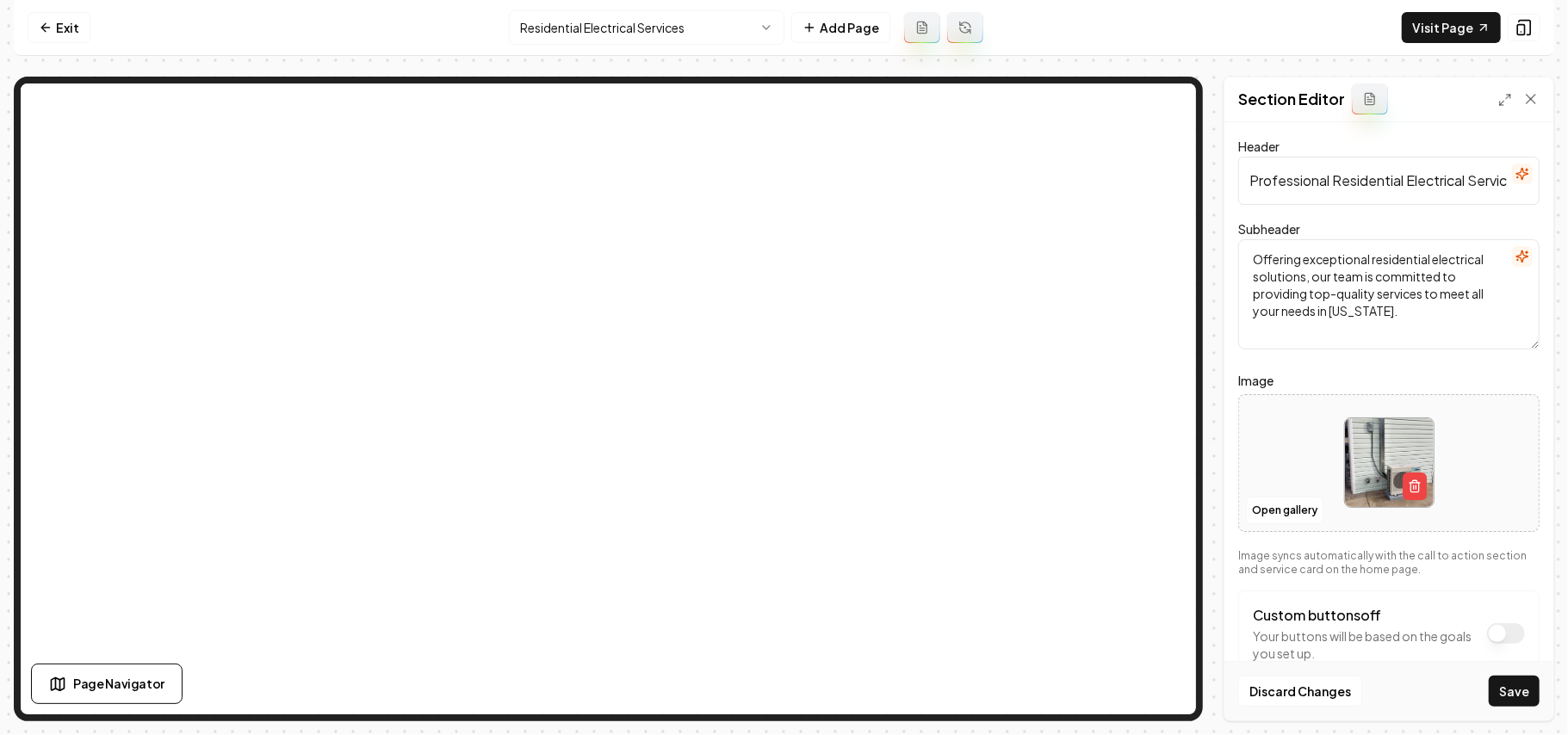
click at [1496, 670] on div "Discard Changes Save" at bounding box center [1389, 690] width 329 height 60
click at [1507, 676] on button "Save" at bounding box center [1515, 690] width 51 height 31
click at [1286, 503] on button "Open gallery" at bounding box center [1285, 510] width 78 height 28
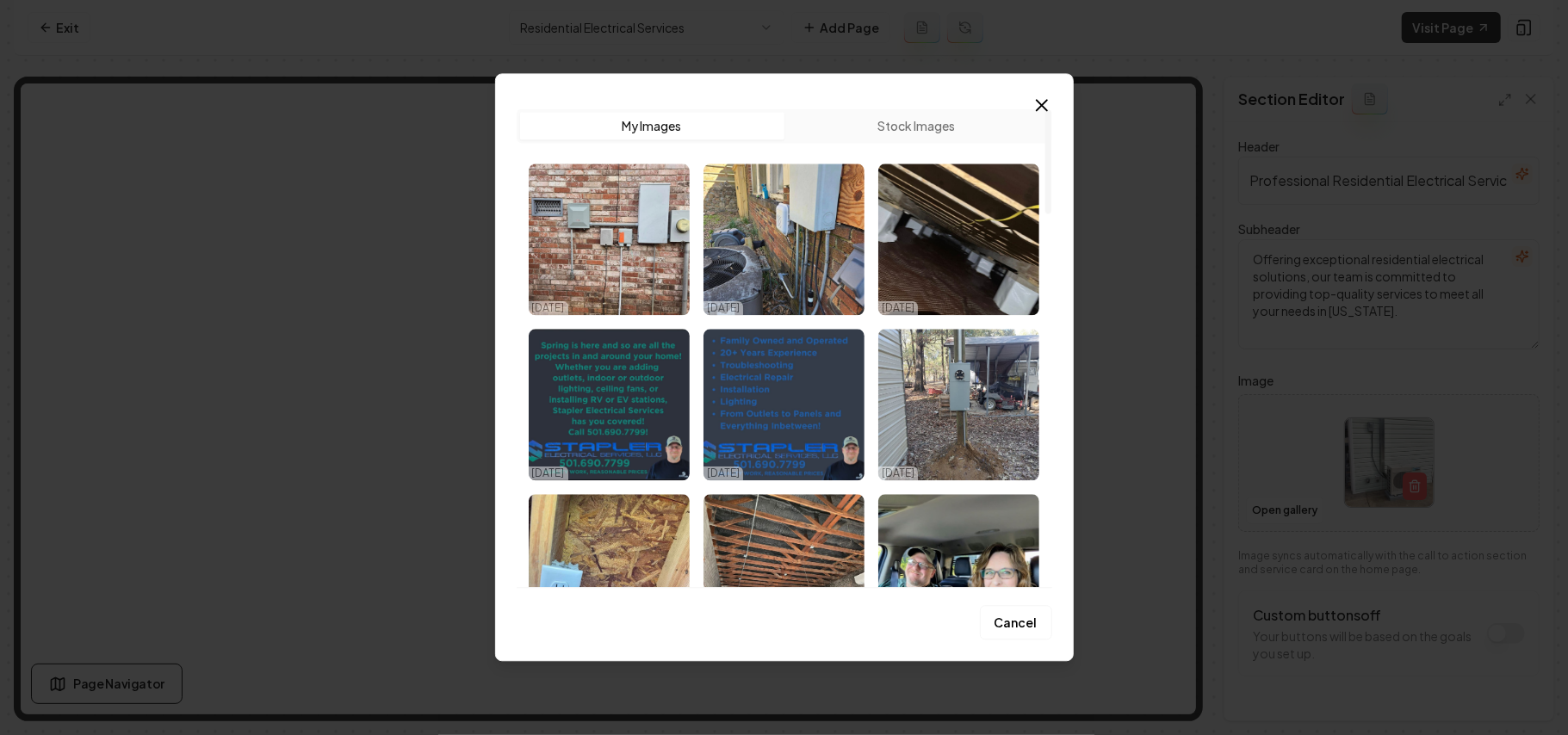
click at [972, 404] on img "Select image image_68dd86585c7cd75eb81fb9cf.jpeg" at bounding box center [959, 404] width 161 height 151
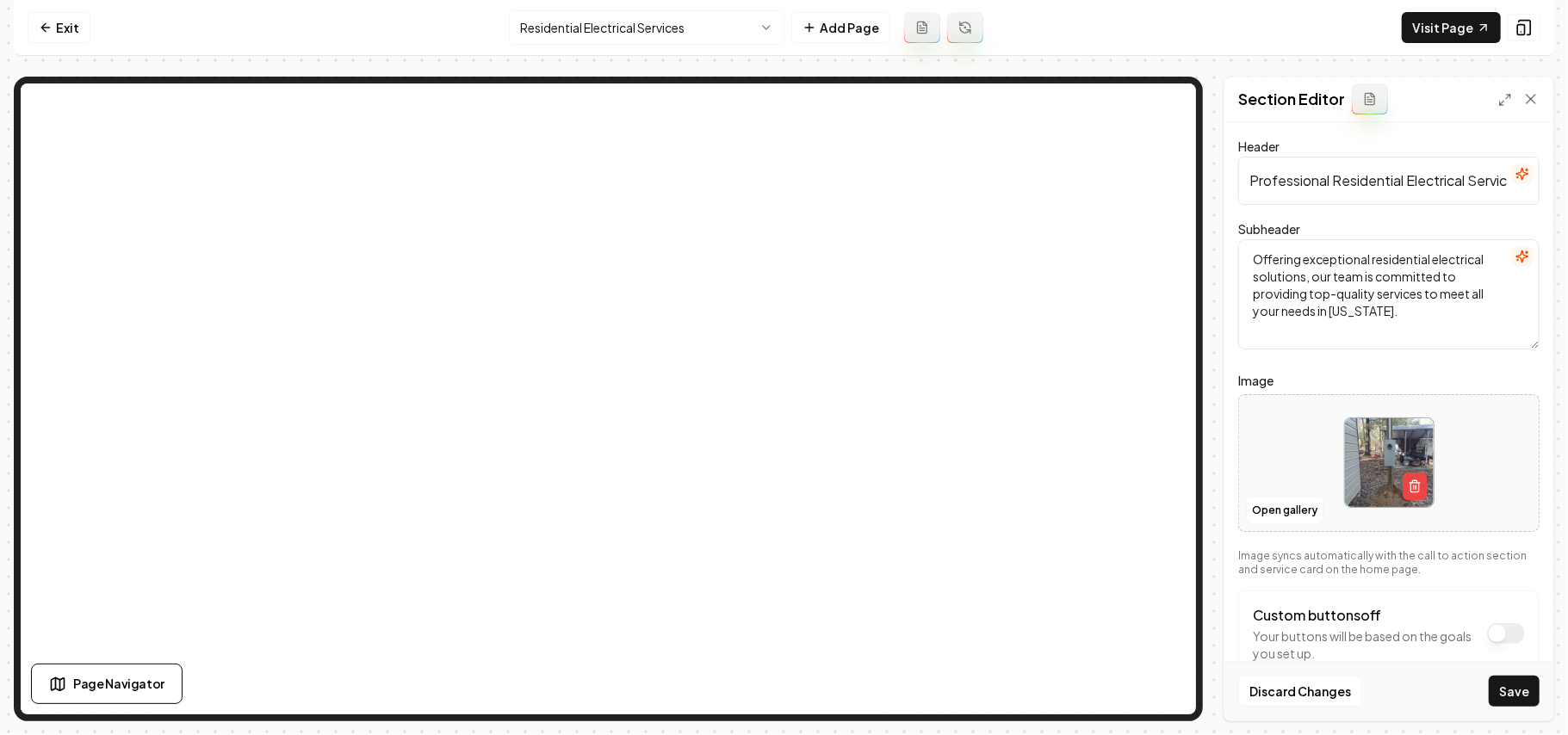
click at [1500, 675] on div "Discard Changes Save" at bounding box center [1389, 690] width 329 height 60
click at [1507, 687] on button "Save" at bounding box center [1515, 690] width 51 height 31
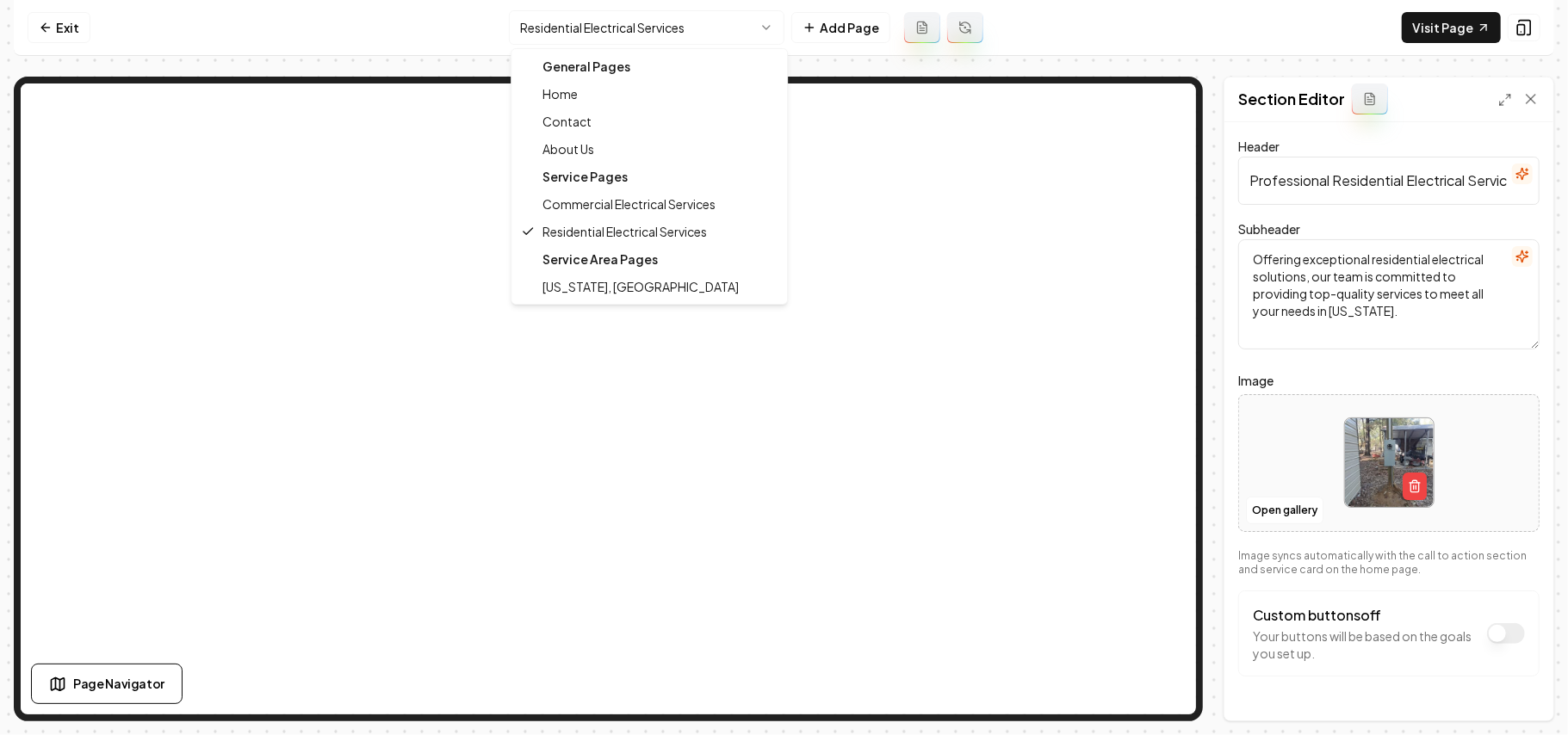
click at [648, 12] on html "Computer Required This feature is only available on a computer. Please switch t…" at bounding box center [784, 367] width 1568 height 735
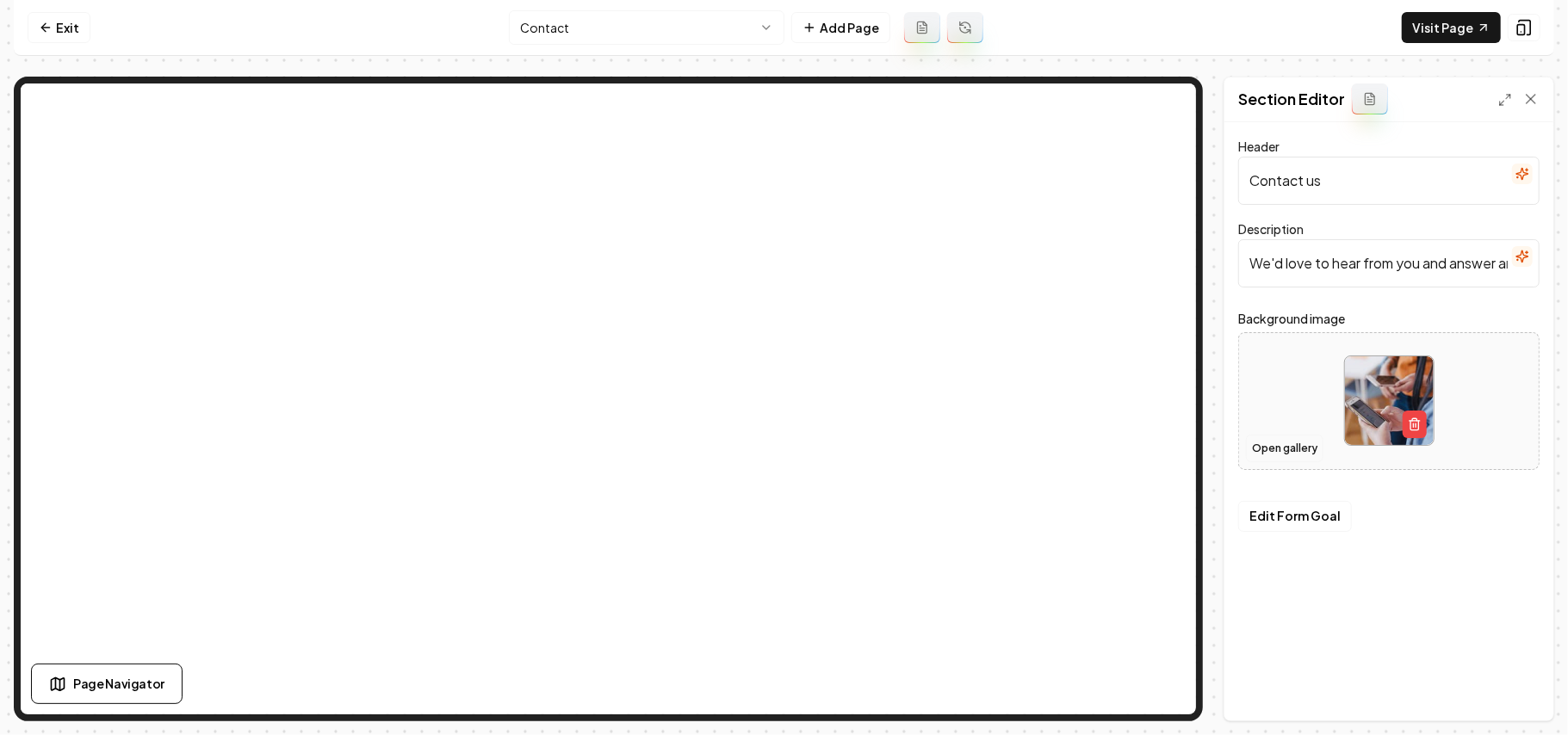
click at [1261, 454] on button "Open gallery" at bounding box center [1285, 448] width 78 height 28
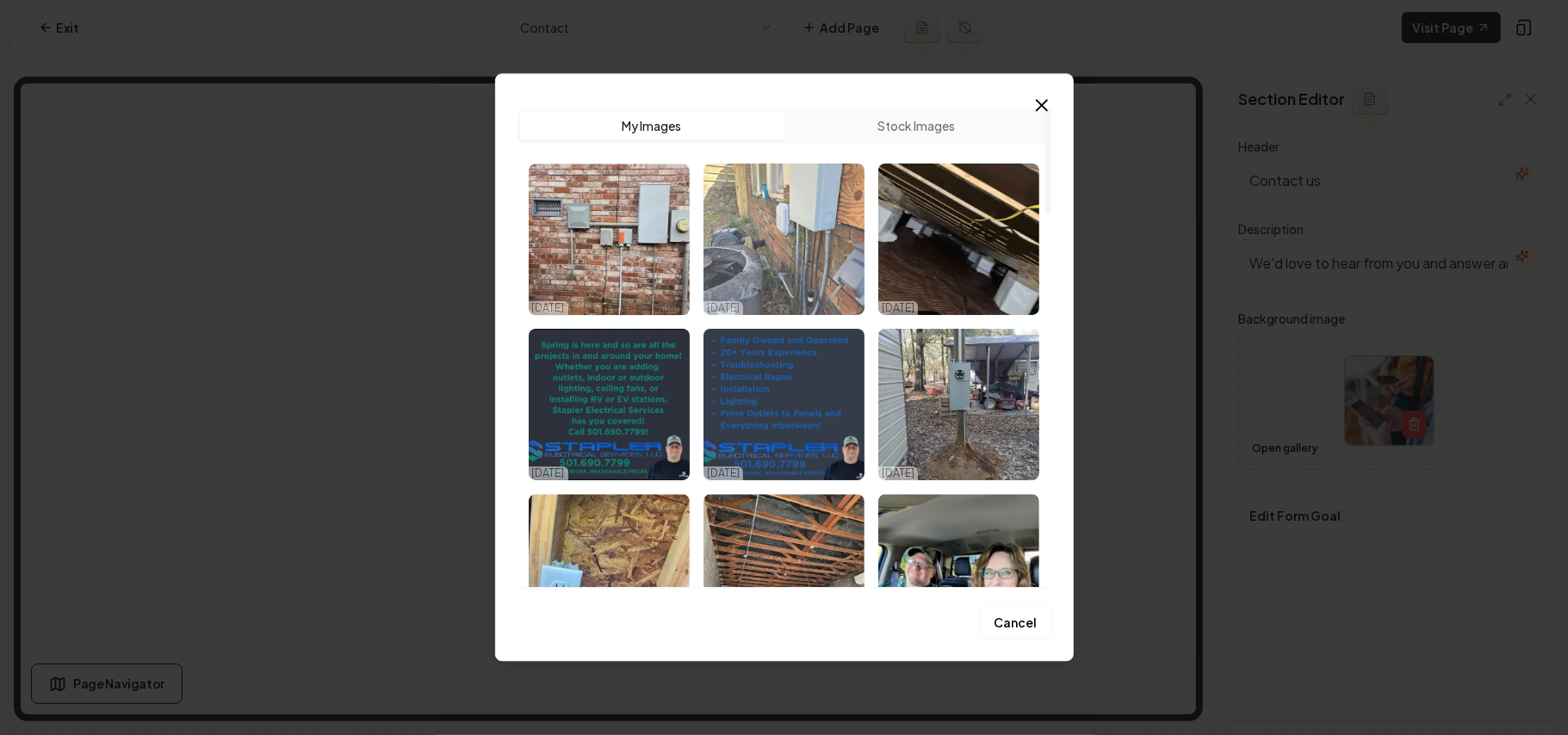
click at [792, 218] on img "Select image image_68dd86595c7cd75eb81fbea2.jpeg" at bounding box center [784, 240] width 161 height 151
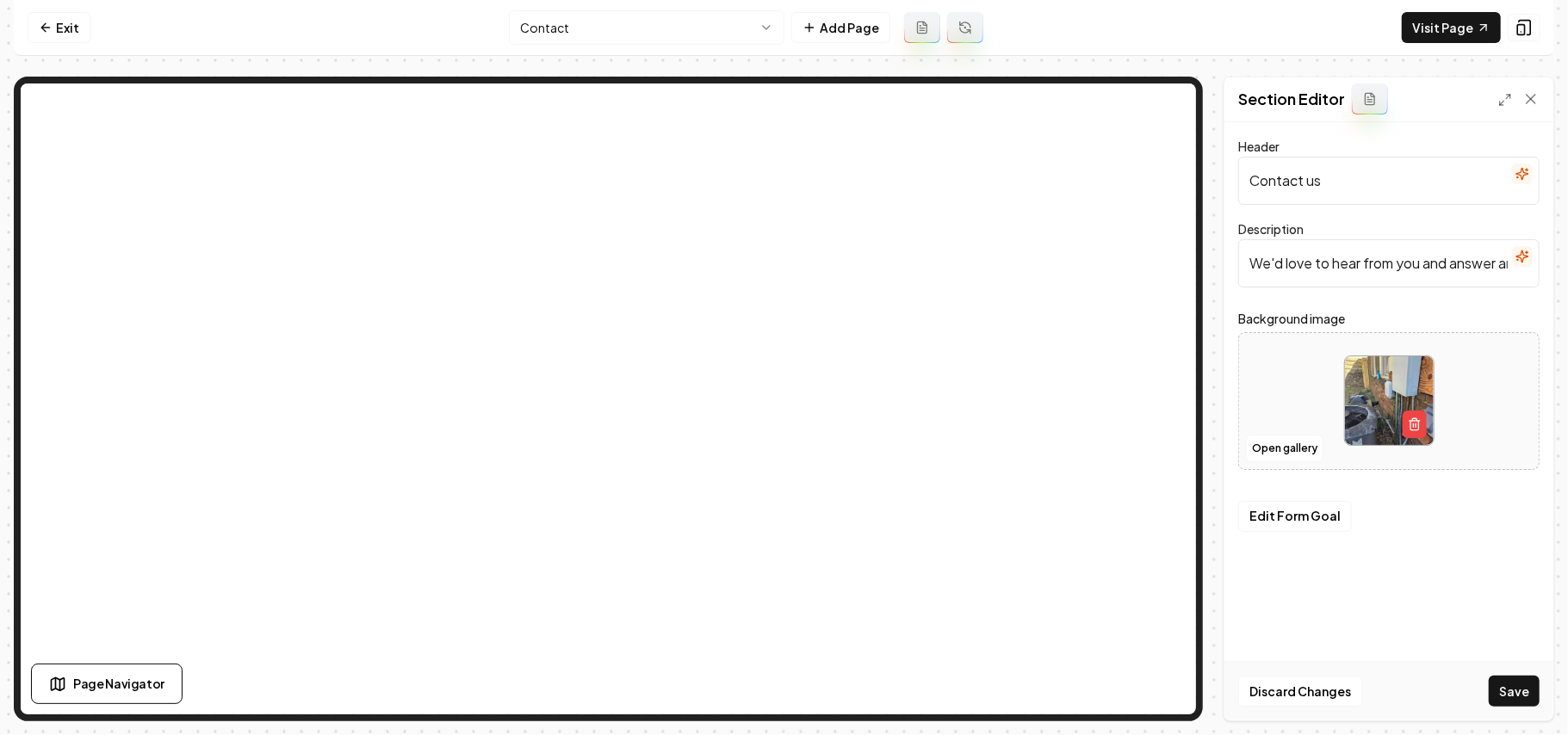
drag, startPoint x: 1509, startPoint y: 680, endPoint x: 1519, endPoint y: 680, distance: 10.0
click at [1509, 682] on button "Save" at bounding box center [1515, 690] width 51 height 31
click at [621, 32] on html "Computer Required This feature is only available on a computer. Please switch t…" at bounding box center [784, 367] width 1568 height 735
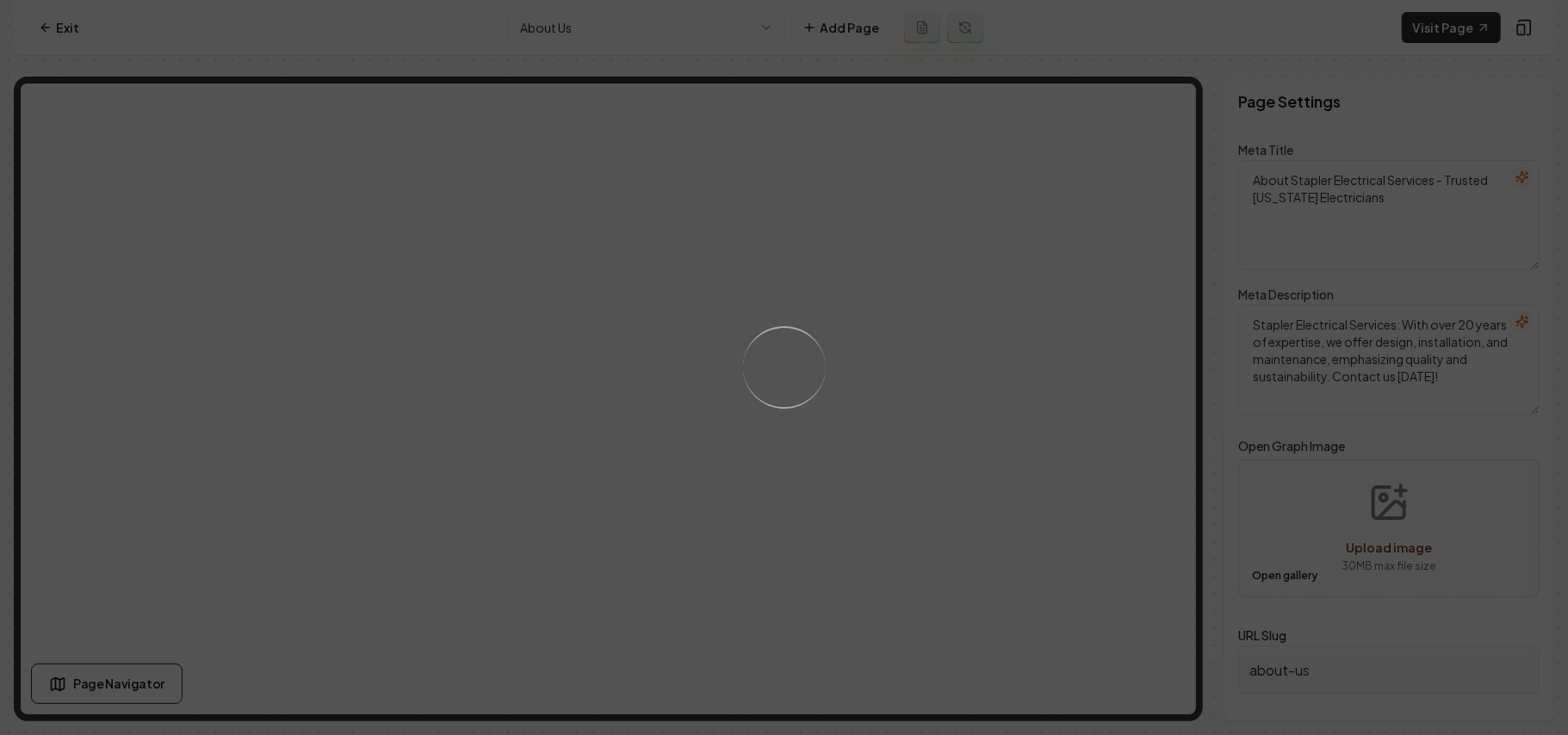
click at [882, 413] on div "Loading..." at bounding box center [784, 367] width 1568 height 735
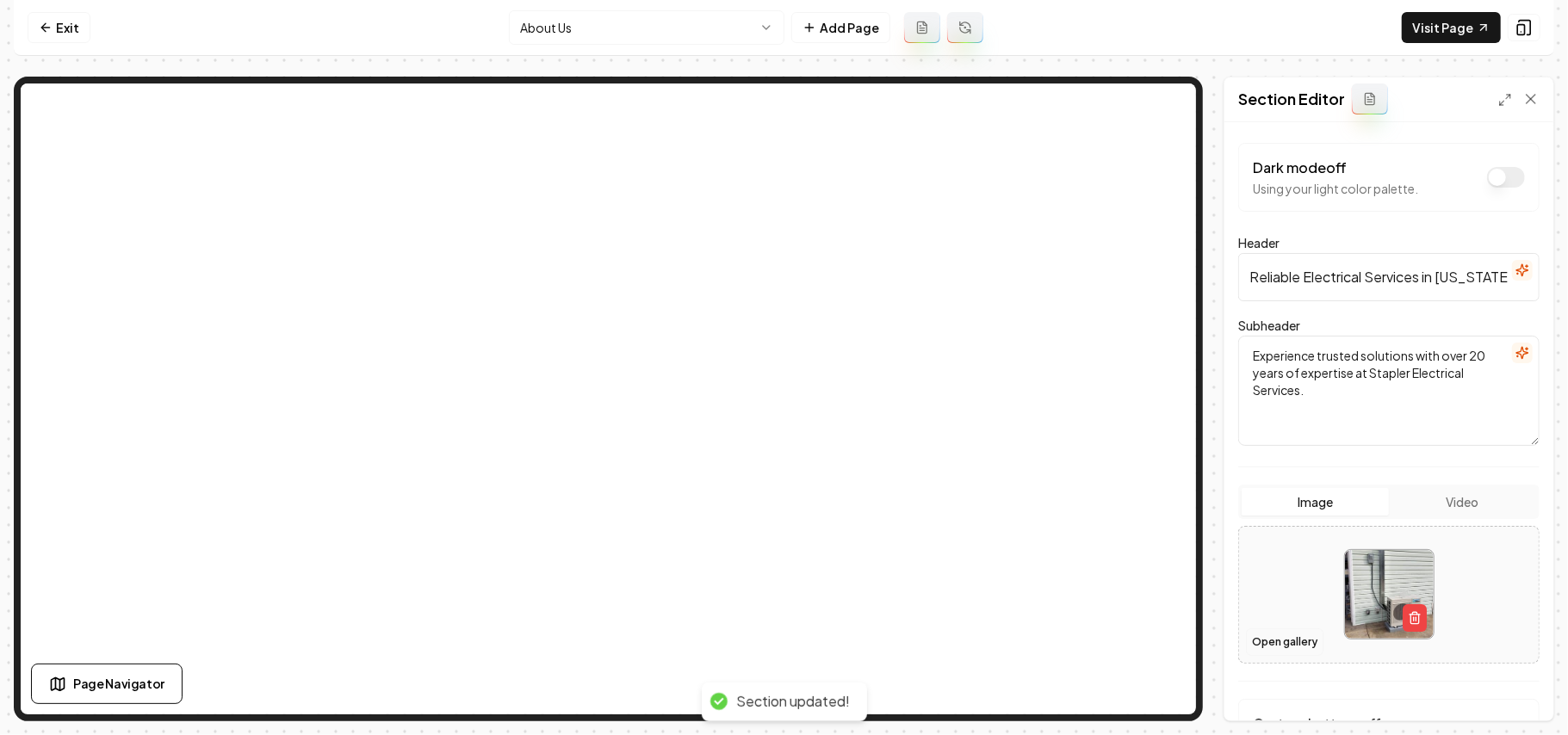
click at [1282, 644] on button "Open gallery" at bounding box center [1285, 641] width 78 height 28
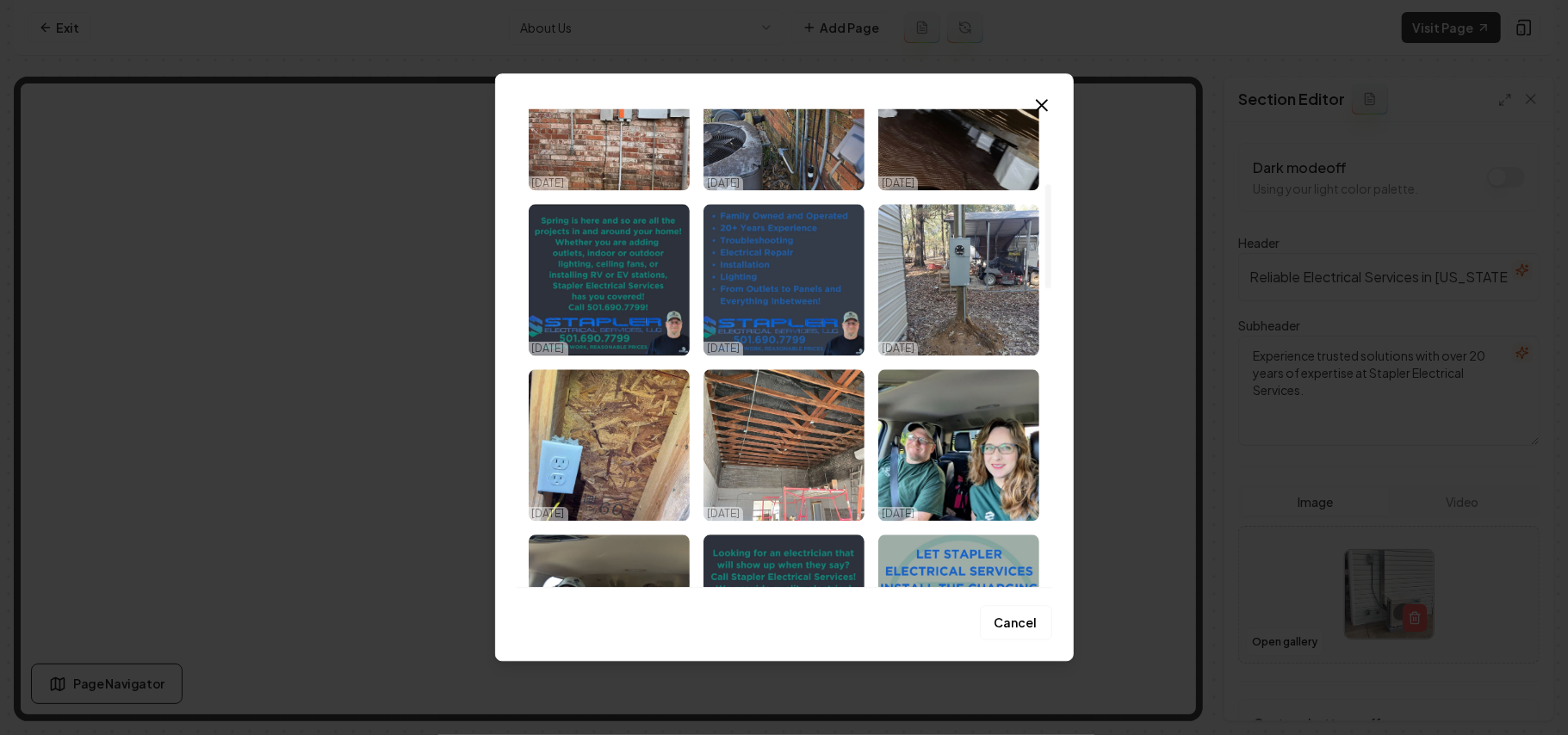
scroll to position [344, 0]
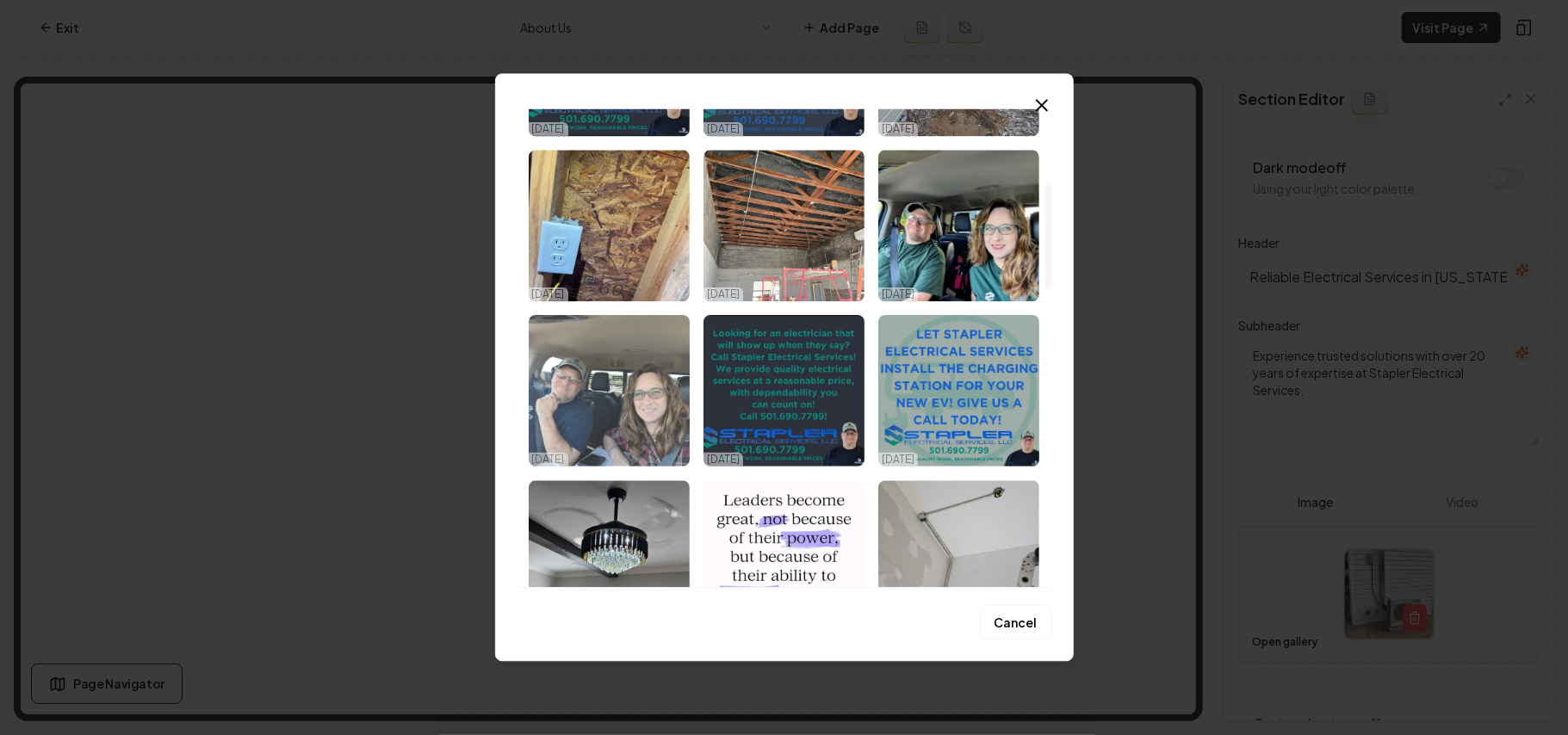
click at [639, 412] on img "Select image image_68dd86585c7cd75eb81fb7a4.jpeg" at bounding box center [609, 391] width 161 height 151
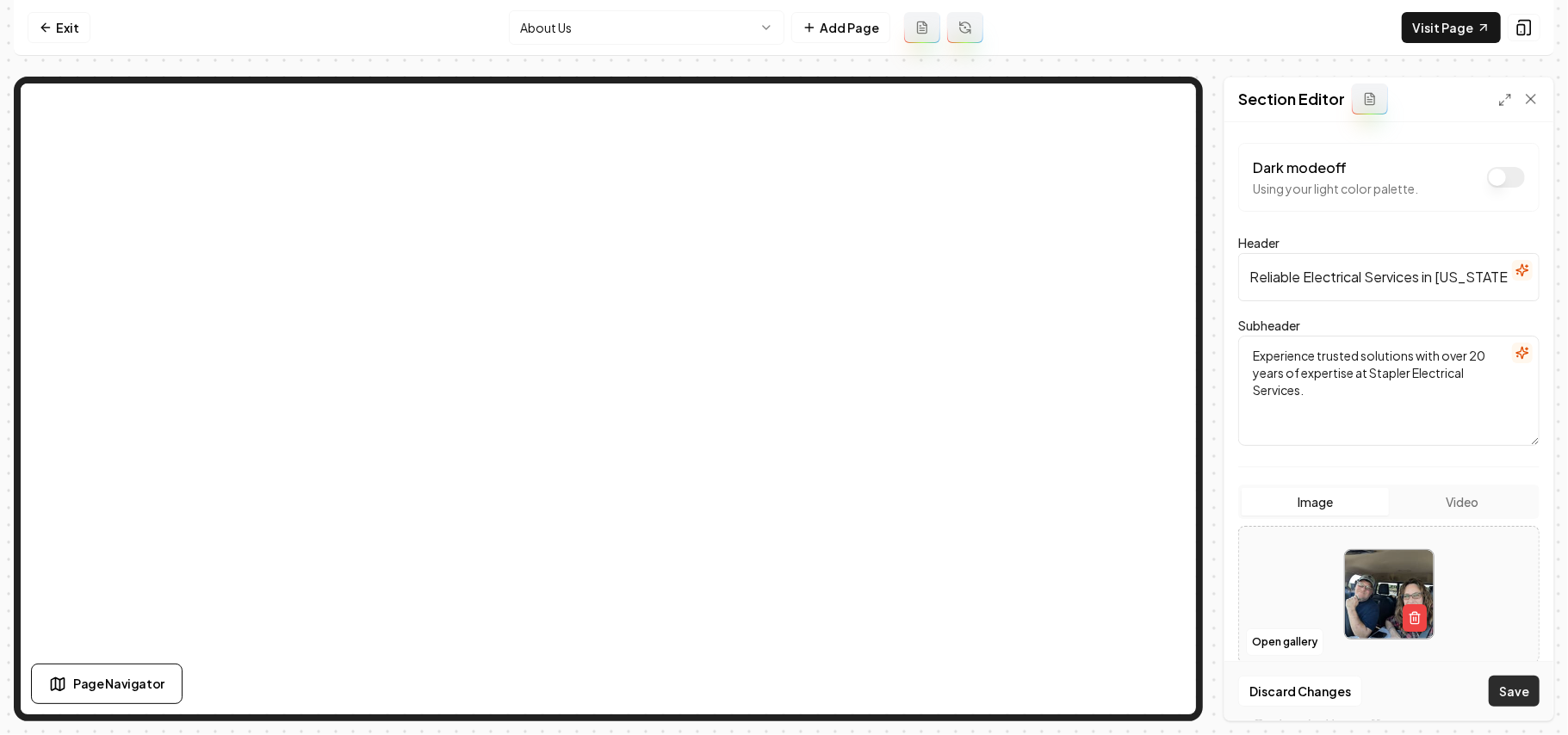
click at [1519, 700] on button "Save" at bounding box center [1515, 690] width 51 height 31
click at [72, 29] on link "Exit" at bounding box center [59, 28] width 63 height 31
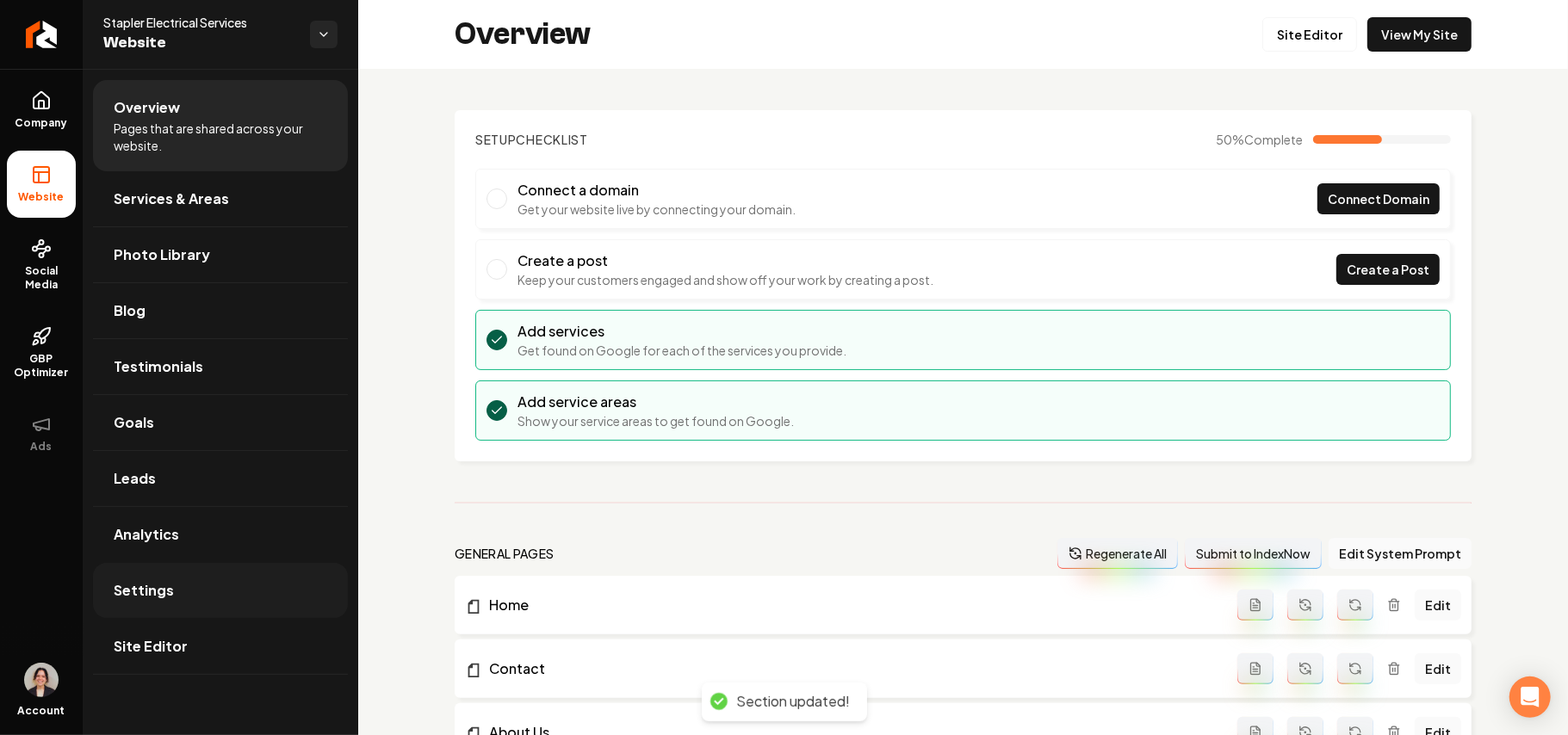
click at [160, 600] on span "Settings" at bounding box center [144, 590] width 61 height 20
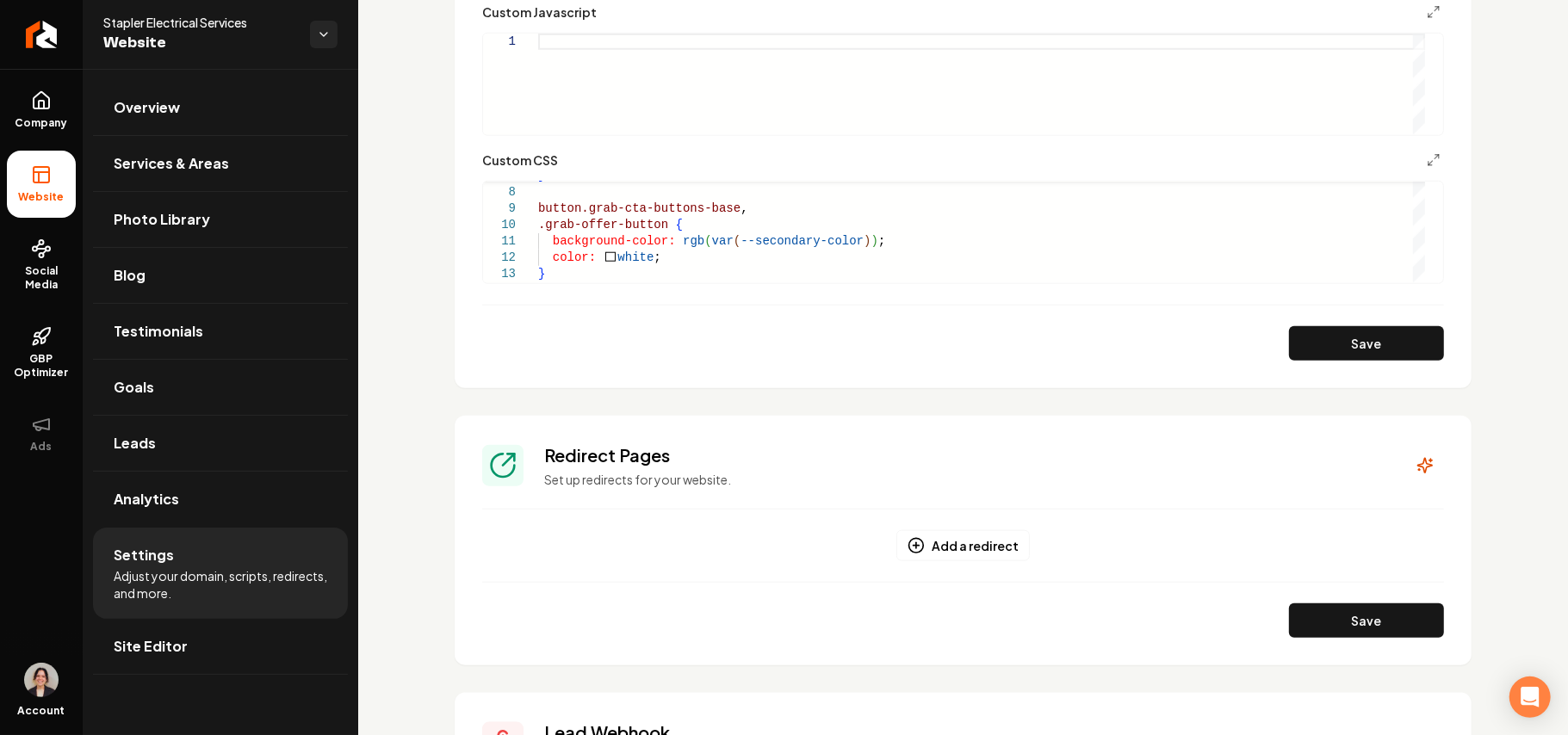
scroll to position [1147, 0]
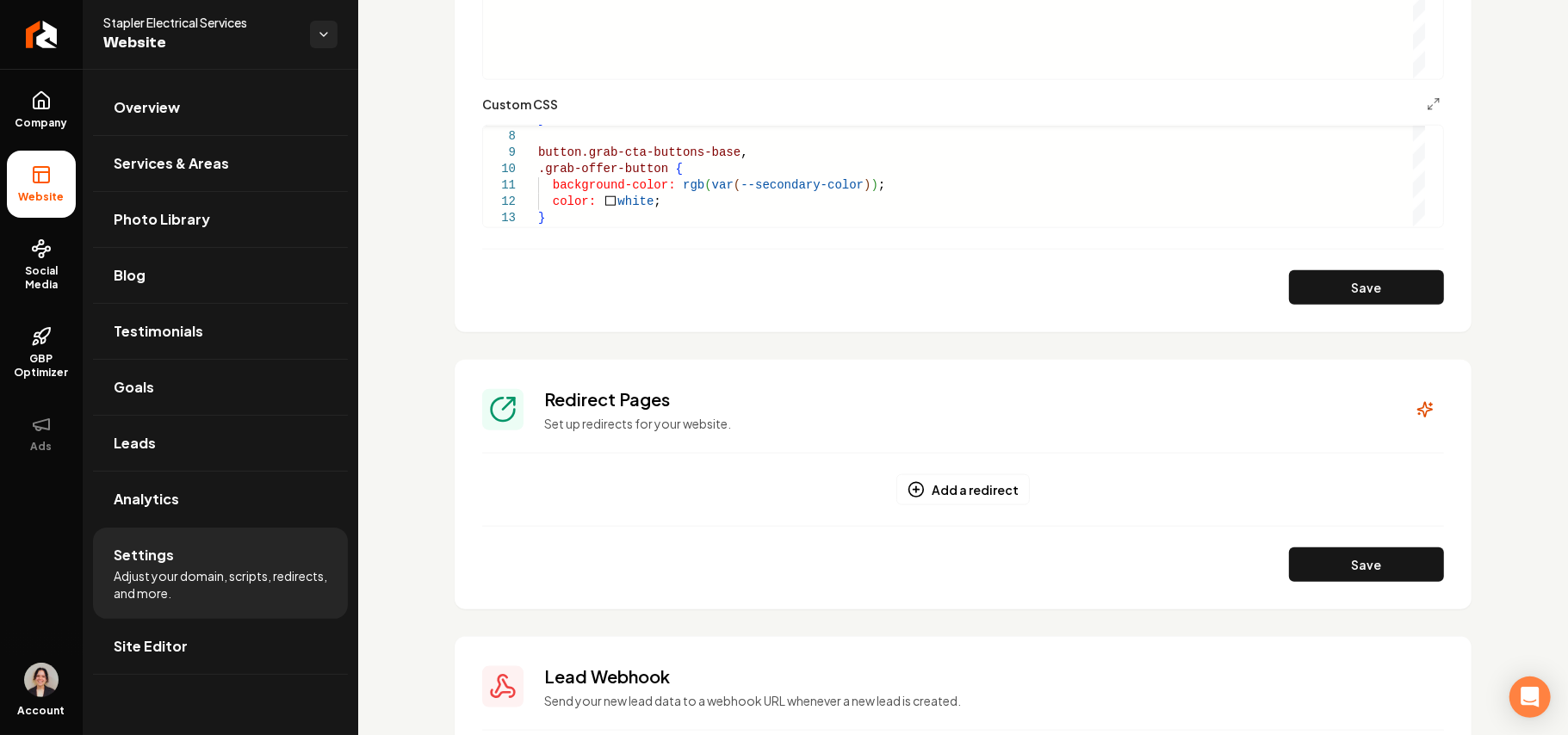
click at [589, 222] on div "} button.grab-cta-buttons-base , .grab-offer-button { background-color: rgb ( v…" at bounding box center [981, 119] width 887 height 213
click at [1313, 284] on button "Save" at bounding box center [1367, 287] width 155 height 35
type textarea "**********"
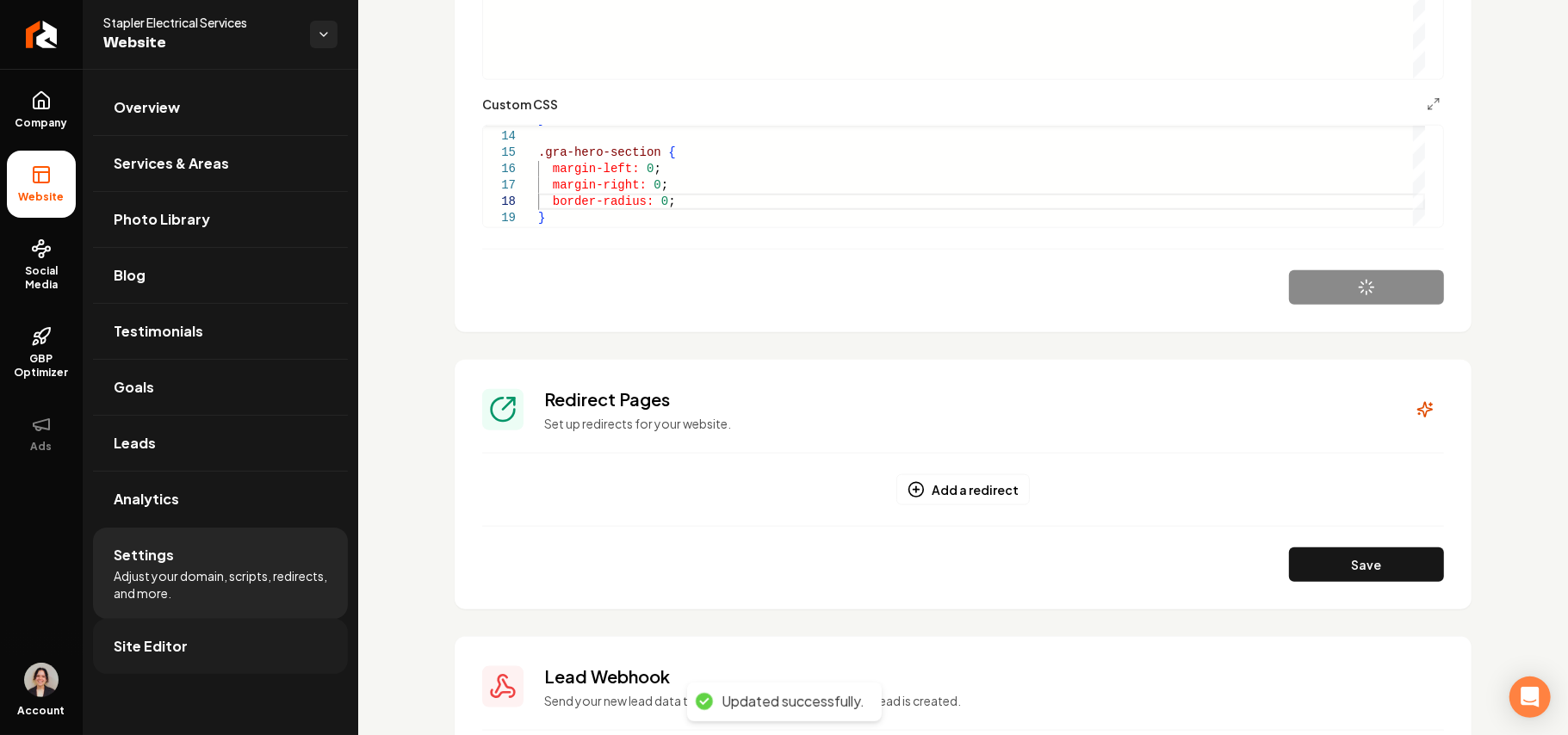
click at [204, 646] on link "Site Editor" at bounding box center [220, 647] width 255 height 55
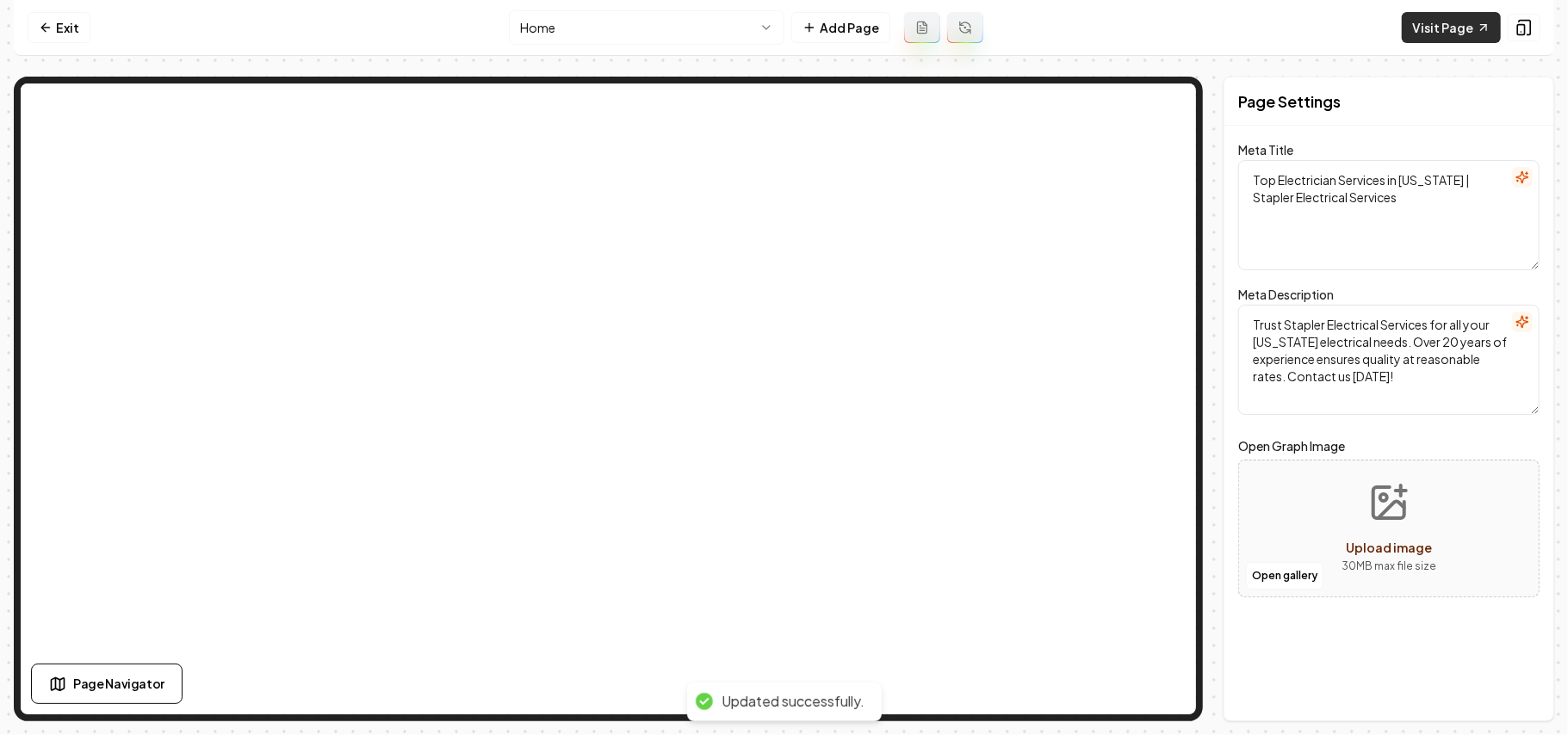
click at [1448, 22] on link "Visit Page" at bounding box center [1451, 28] width 99 height 31
click at [55, 33] on link "Exit" at bounding box center [59, 28] width 63 height 31
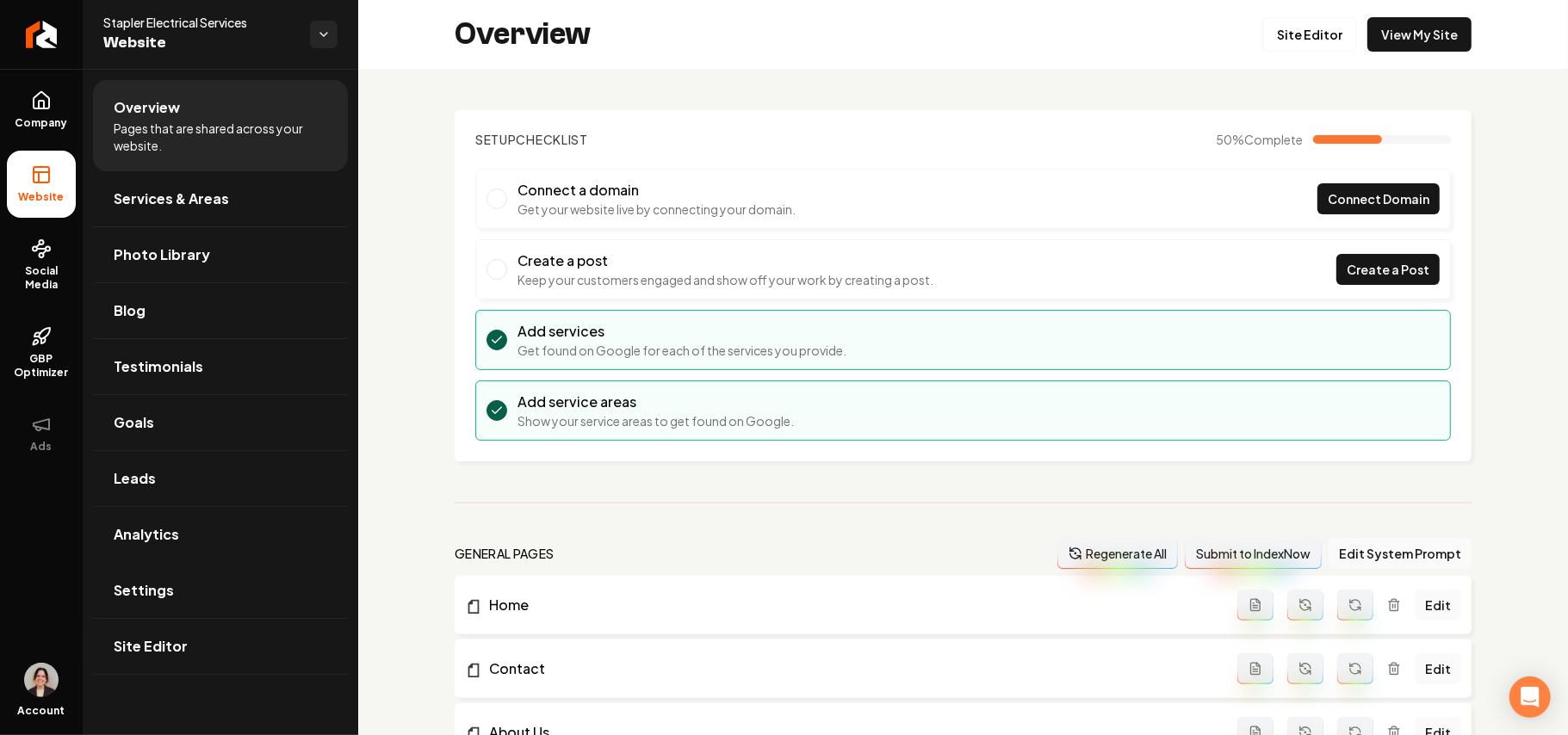
click at [249, 590] on link "Settings" at bounding box center [220, 591] width 255 height 55
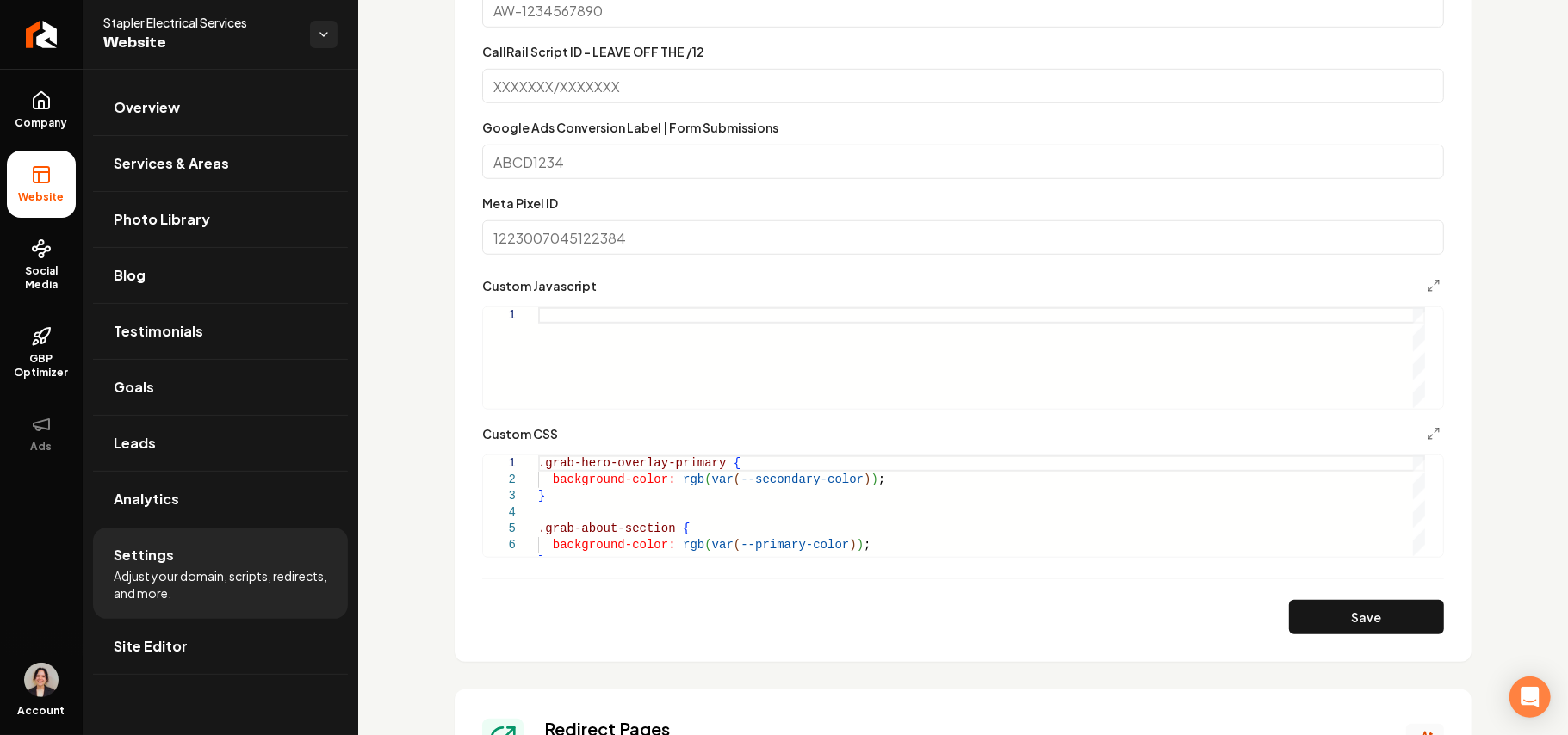
scroll to position [1033, 0]
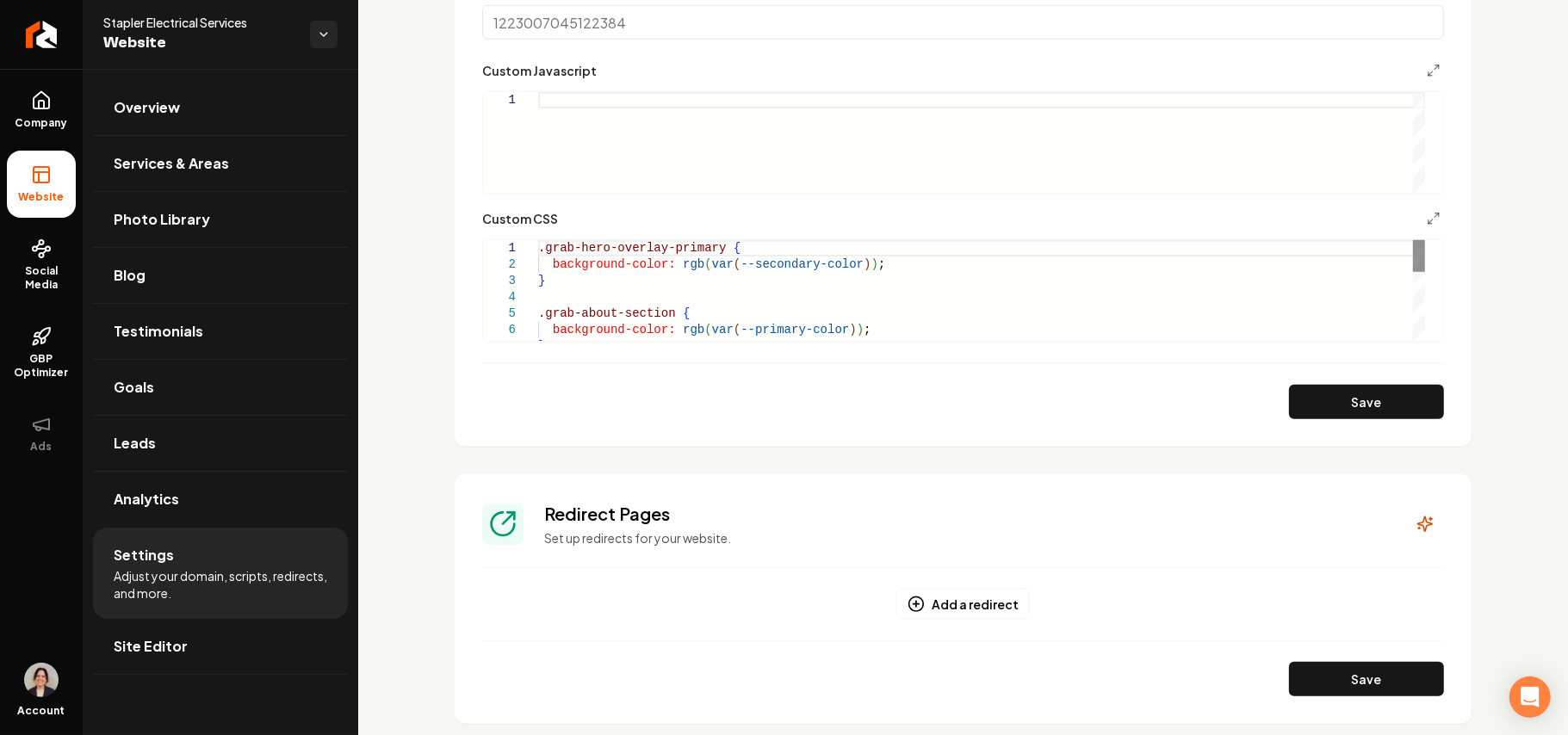
click at [1425, 272] on div "Main content area" at bounding box center [1420, 257] width 12 height 32
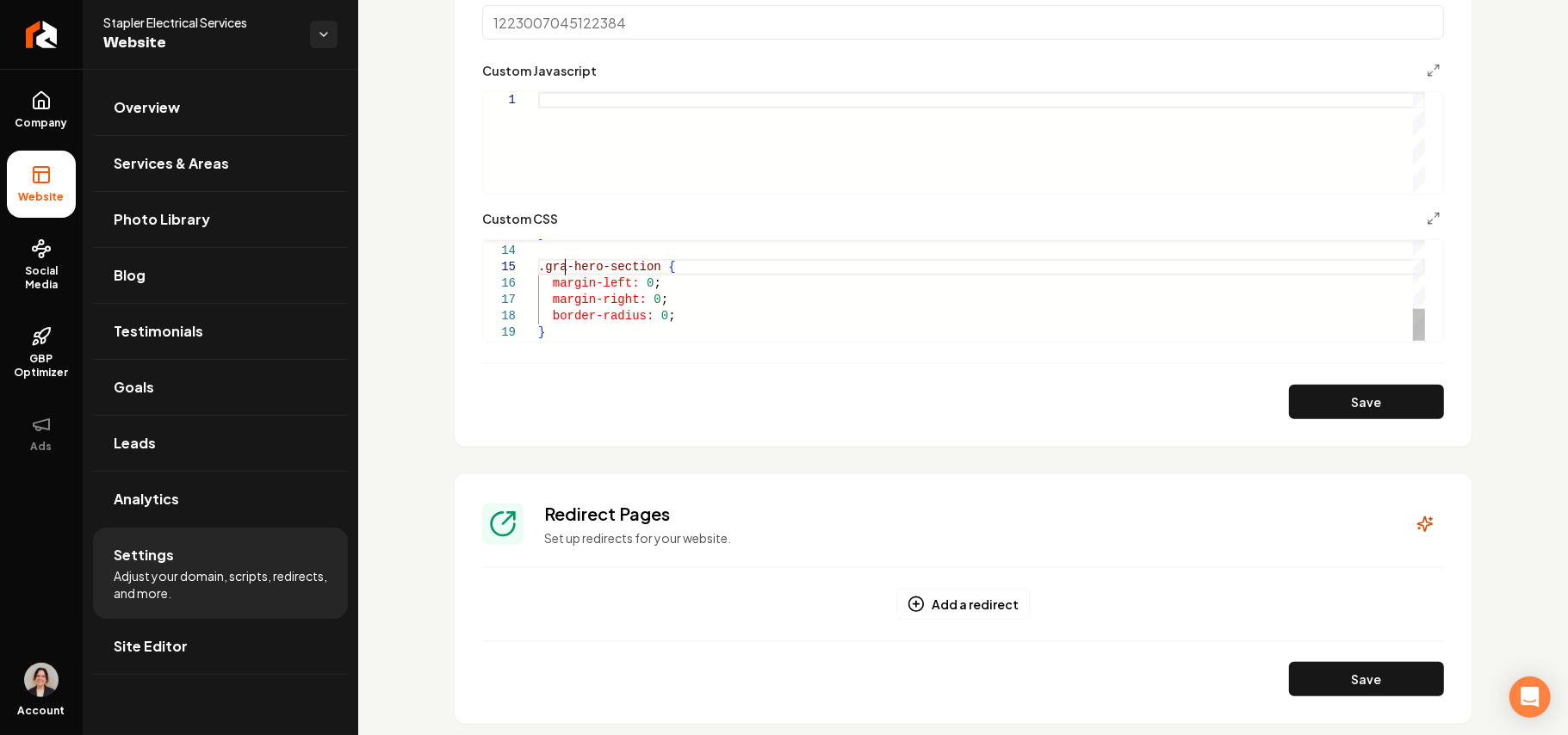
click at [566, 265] on div "} .gra-hero-section { margin-left: 0 ; margin-right: 0 ; border-radius: 0 ; }" at bounding box center [981, 185] width 887 height 311
type textarea "**********"
click at [1319, 396] on button "Save" at bounding box center [1367, 402] width 155 height 35
click at [177, 669] on link "Site Editor" at bounding box center [220, 647] width 255 height 55
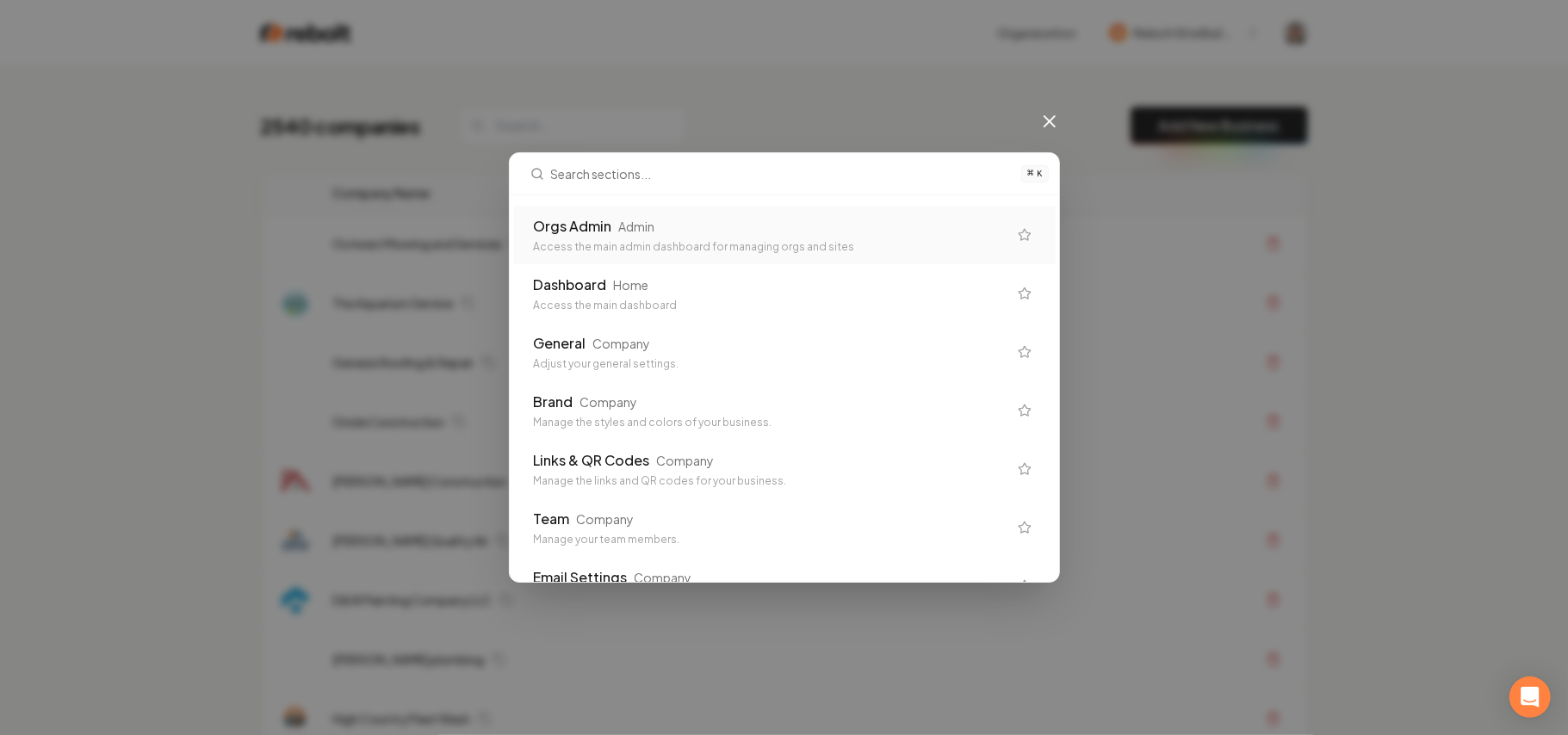
click at [660, 238] on div "Orgs Admin Admin Access the main admin dashboard for managing orgs and sites" at bounding box center [770, 235] width 473 height 38
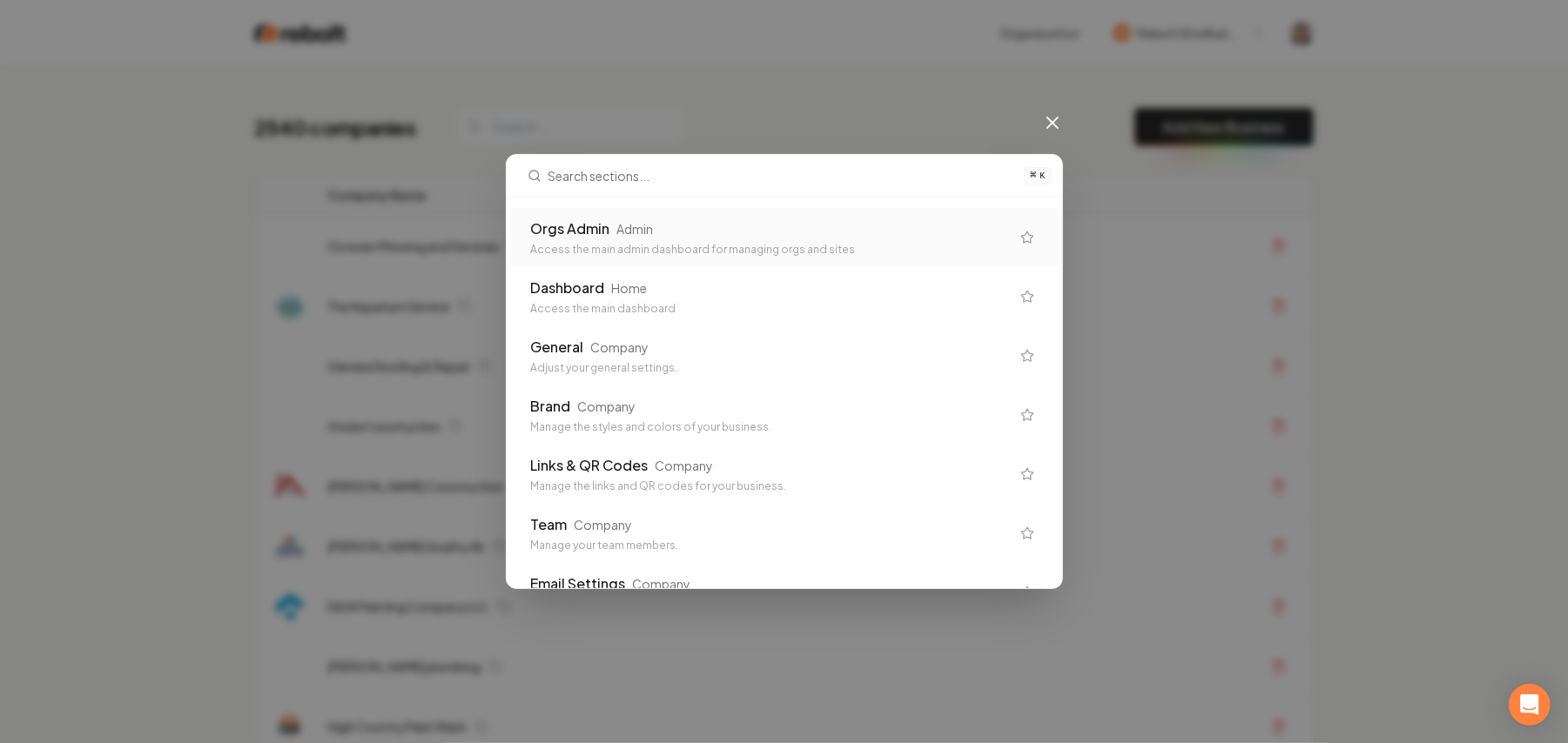
click at [606, 244] on div "Access the main admin dashboard for managing orgs and sites" at bounding box center [770, 249] width 479 height 14
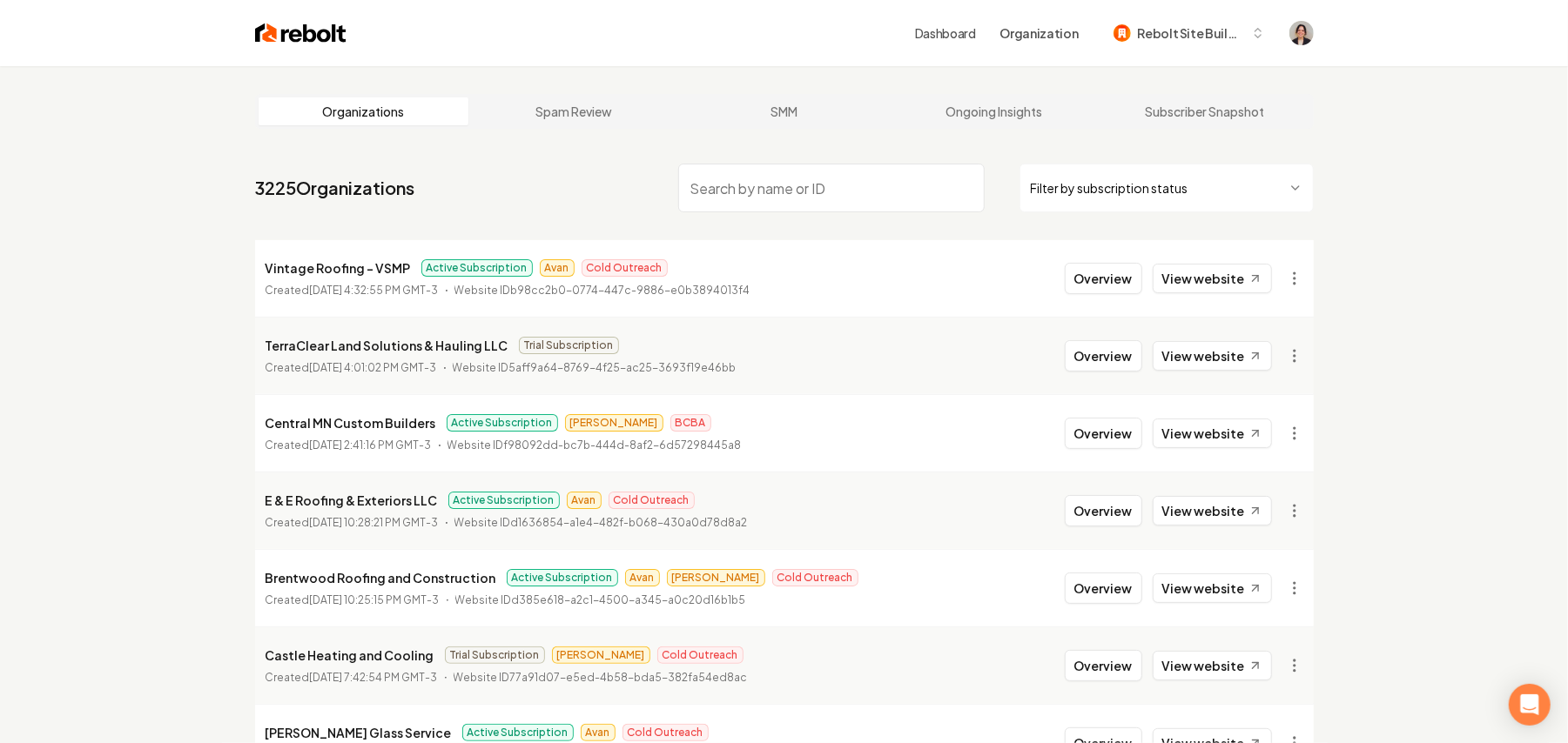
click at [808, 188] on input "search" at bounding box center [832, 188] width 306 height 49
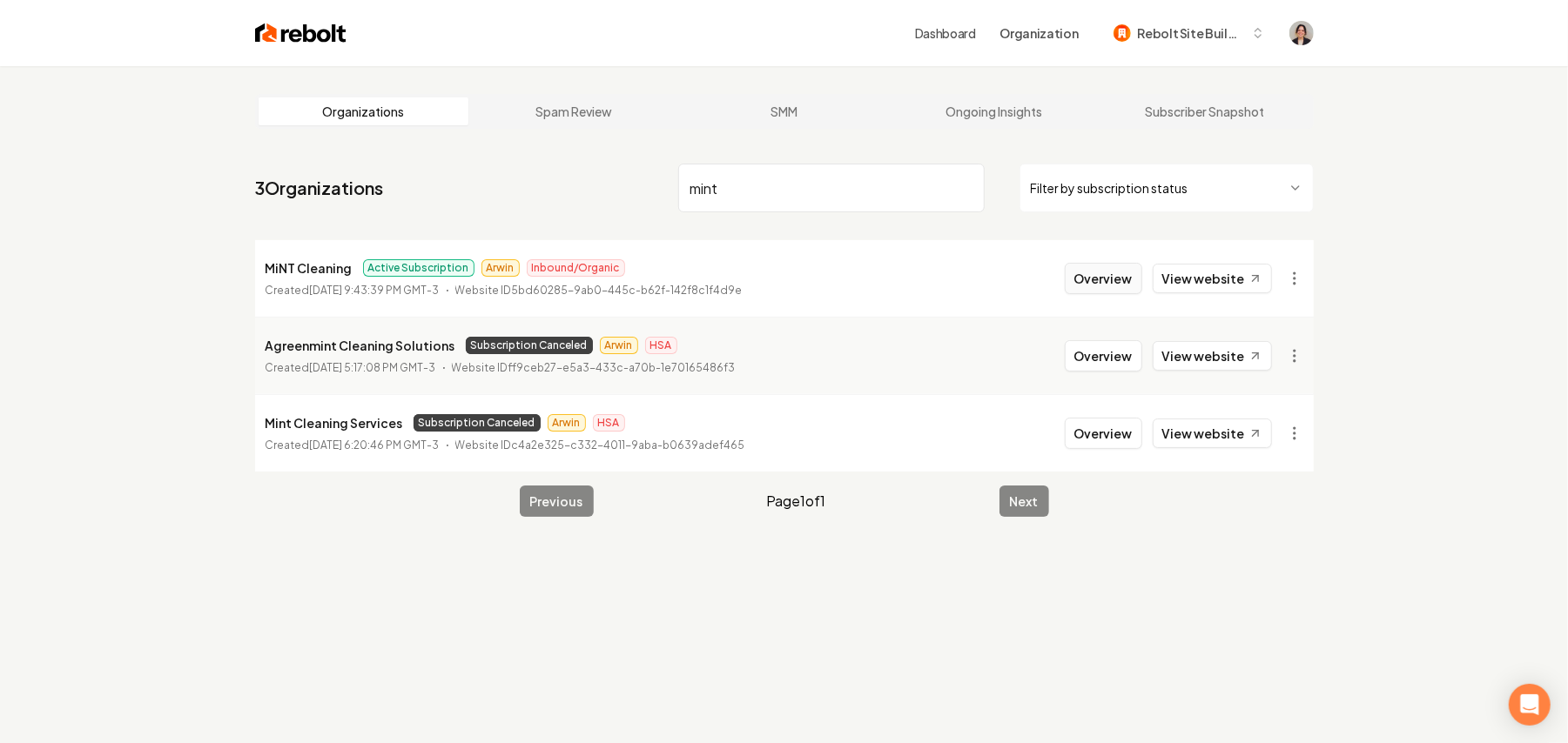
type input "mint"
click at [1116, 282] on button "Overview" at bounding box center [1104, 278] width 77 height 32
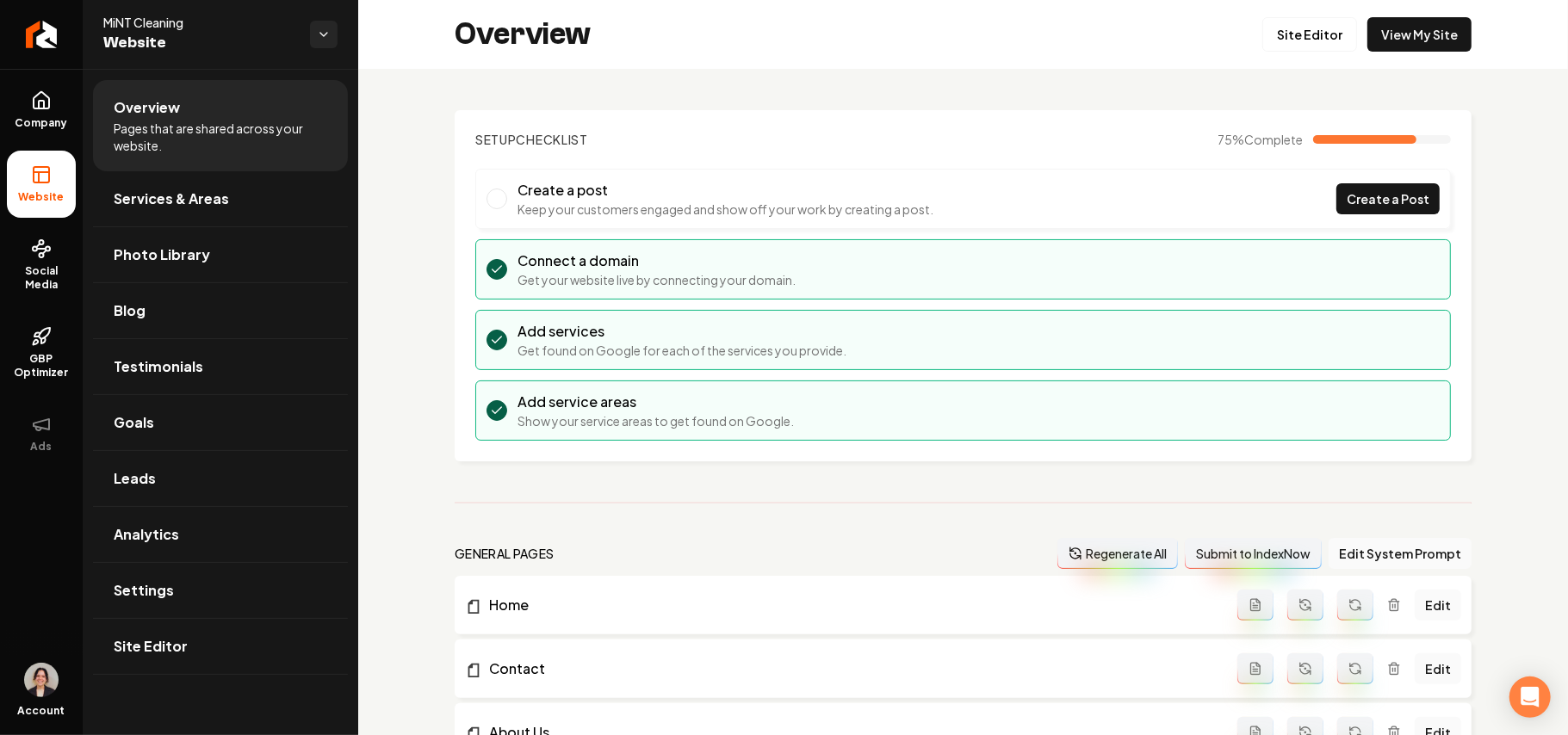
click at [1416, 52] on div "Overview Site Editor View My Site" at bounding box center [964, 34] width 1211 height 69
click at [1421, 29] on link "View My Site" at bounding box center [1419, 34] width 104 height 35
click at [170, 637] on link "Site Editor" at bounding box center [220, 647] width 255 height 55
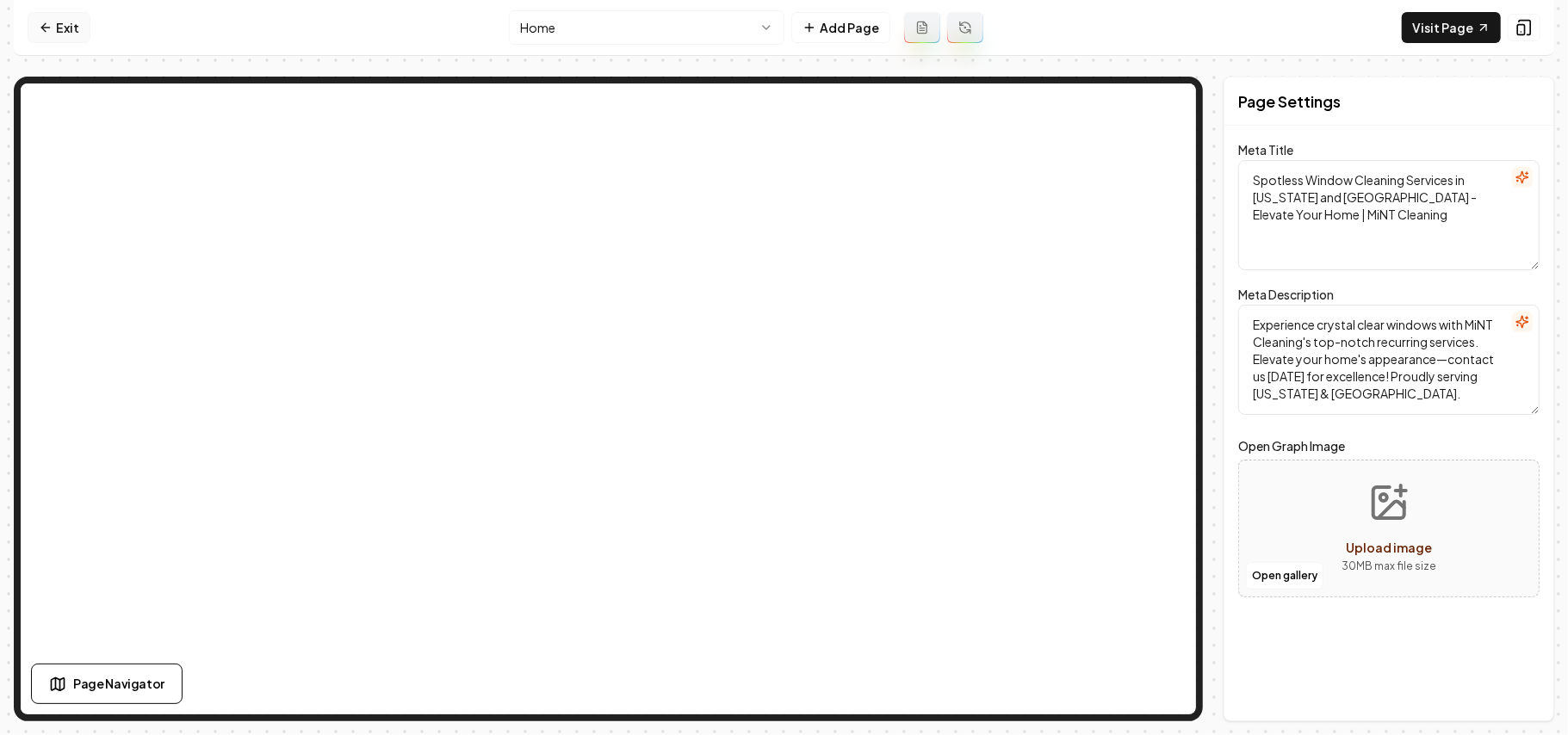
click at [63, 20] on link "Exit" at bounding box center [59, 28] width 63 height 31
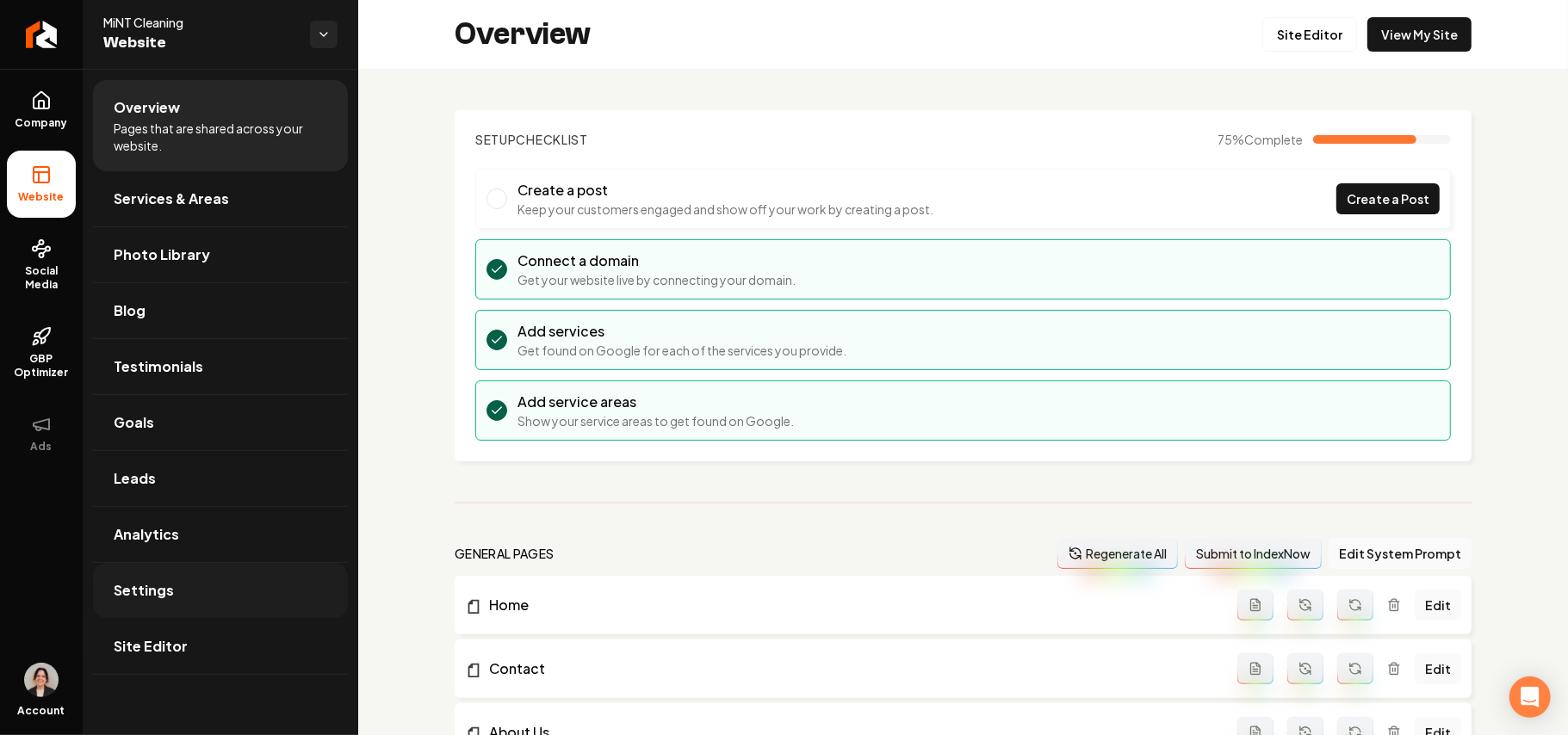
click at [179, 587] on link "Settings" at bounding box center [220, 591] width 255 height 55
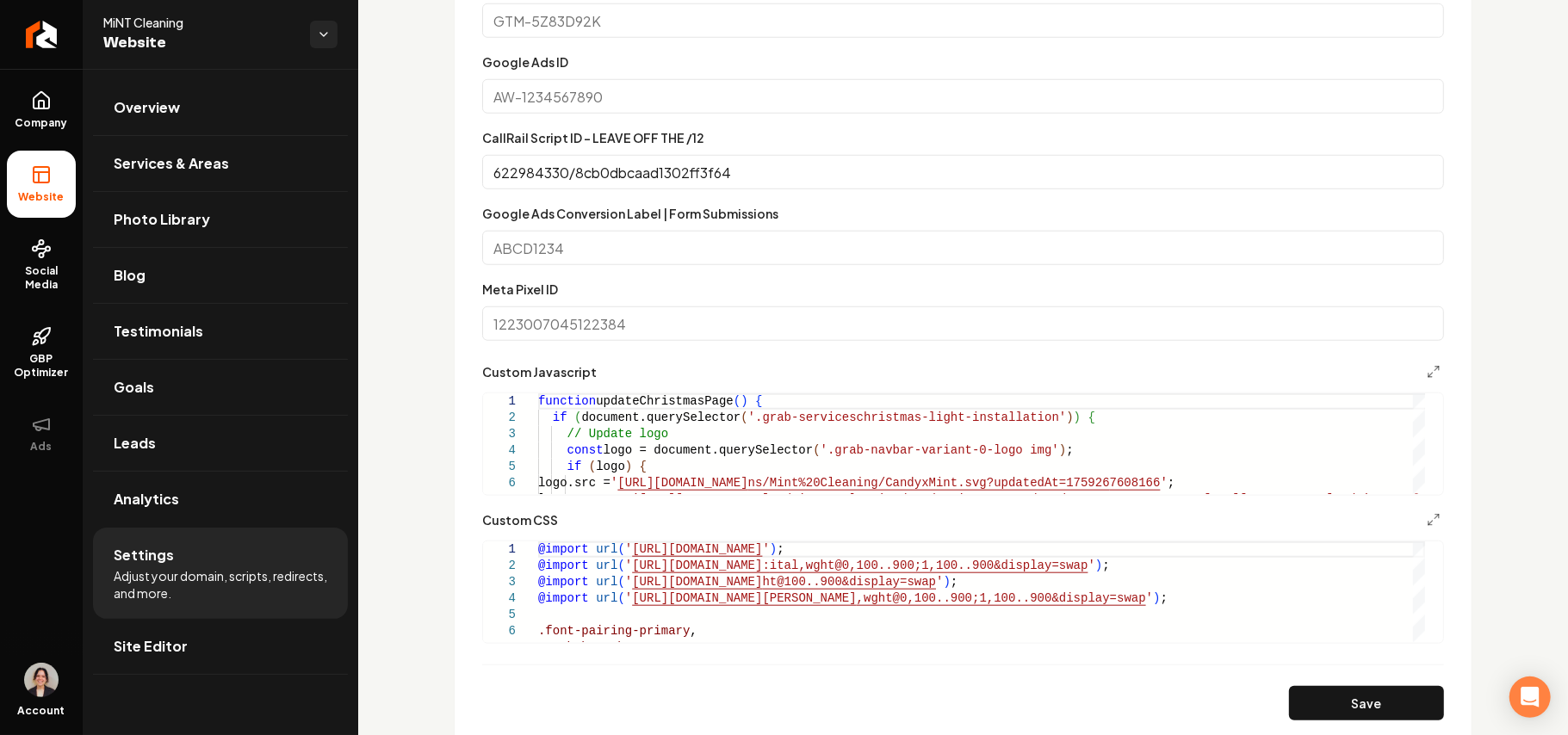
scroll to position [918, 0]
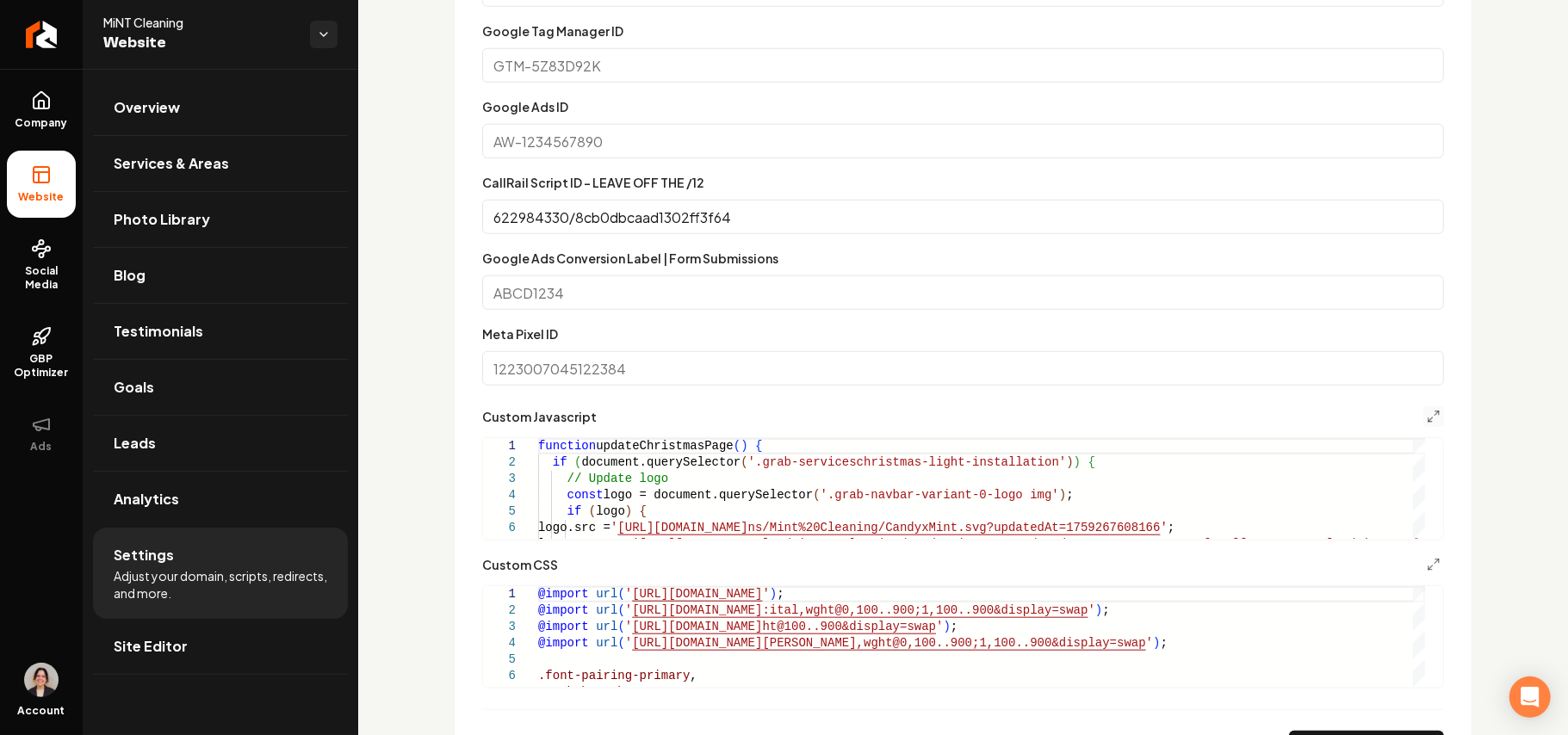
click at [1424, 408] on button "Main content area" at bounding box center [1433, 416] width 21 height 20
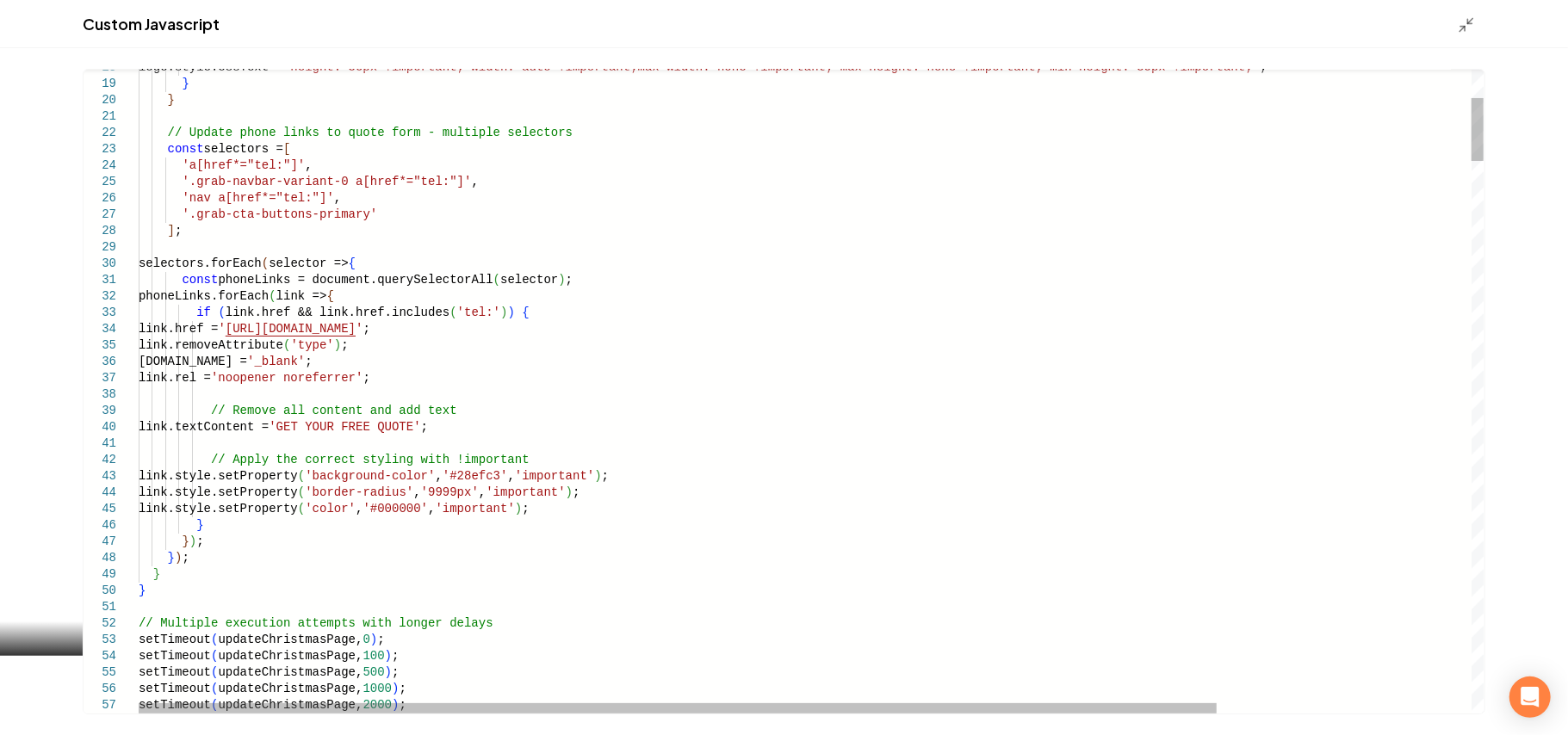
type textarea "**********"
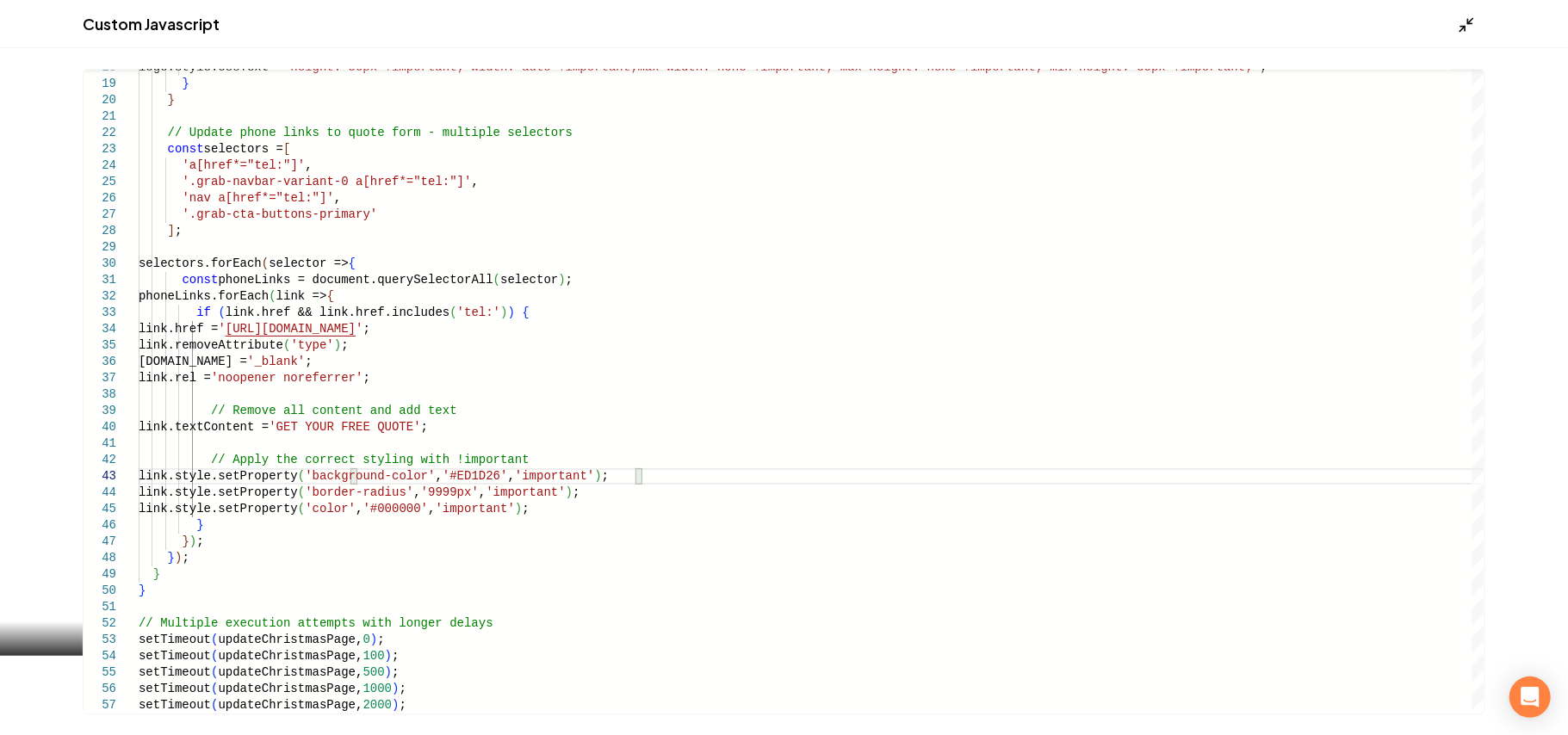
click at [1459, 21] on icon "Main content area" at bounding box center [1466, 24] width 17 height 17
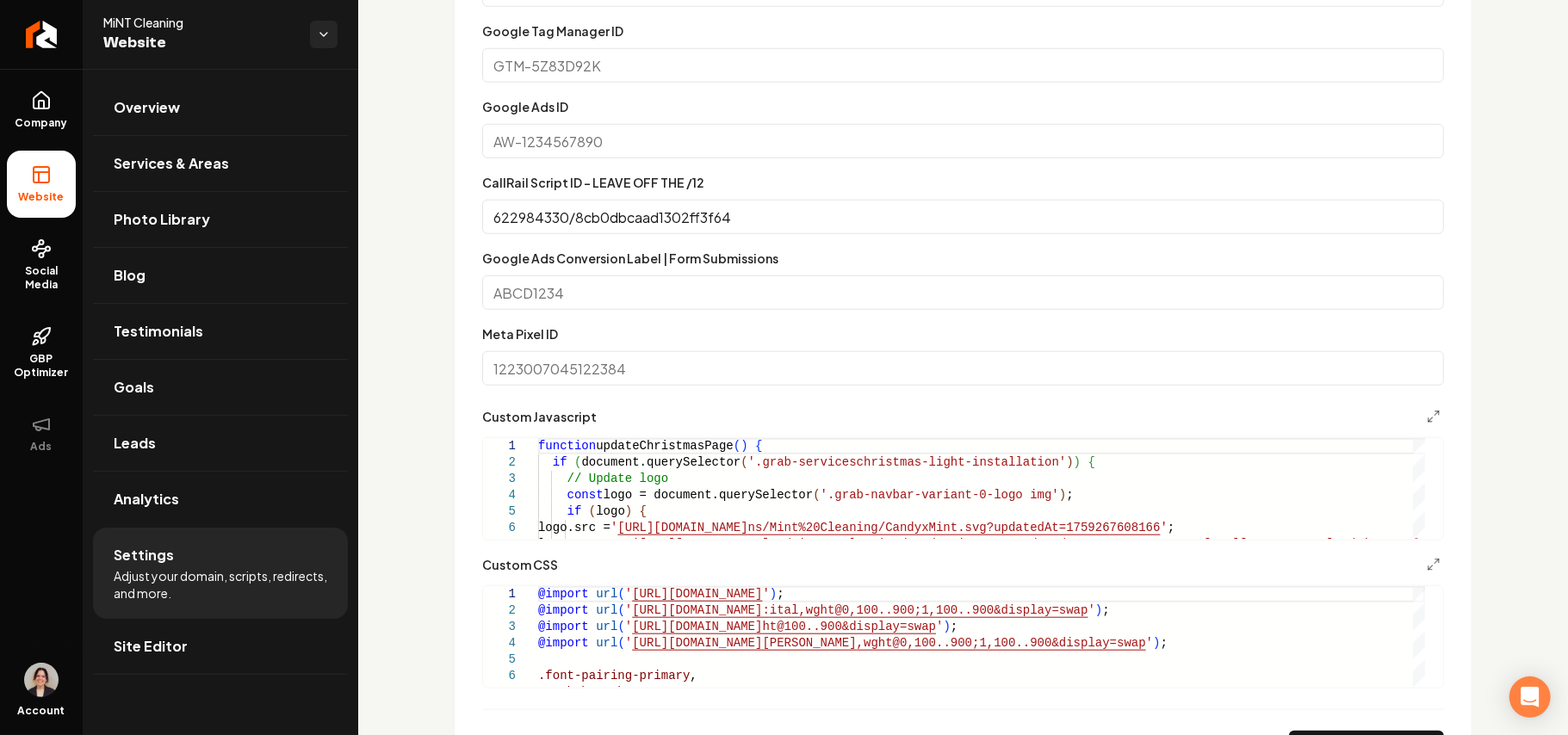
scroll to position [1262, 0]
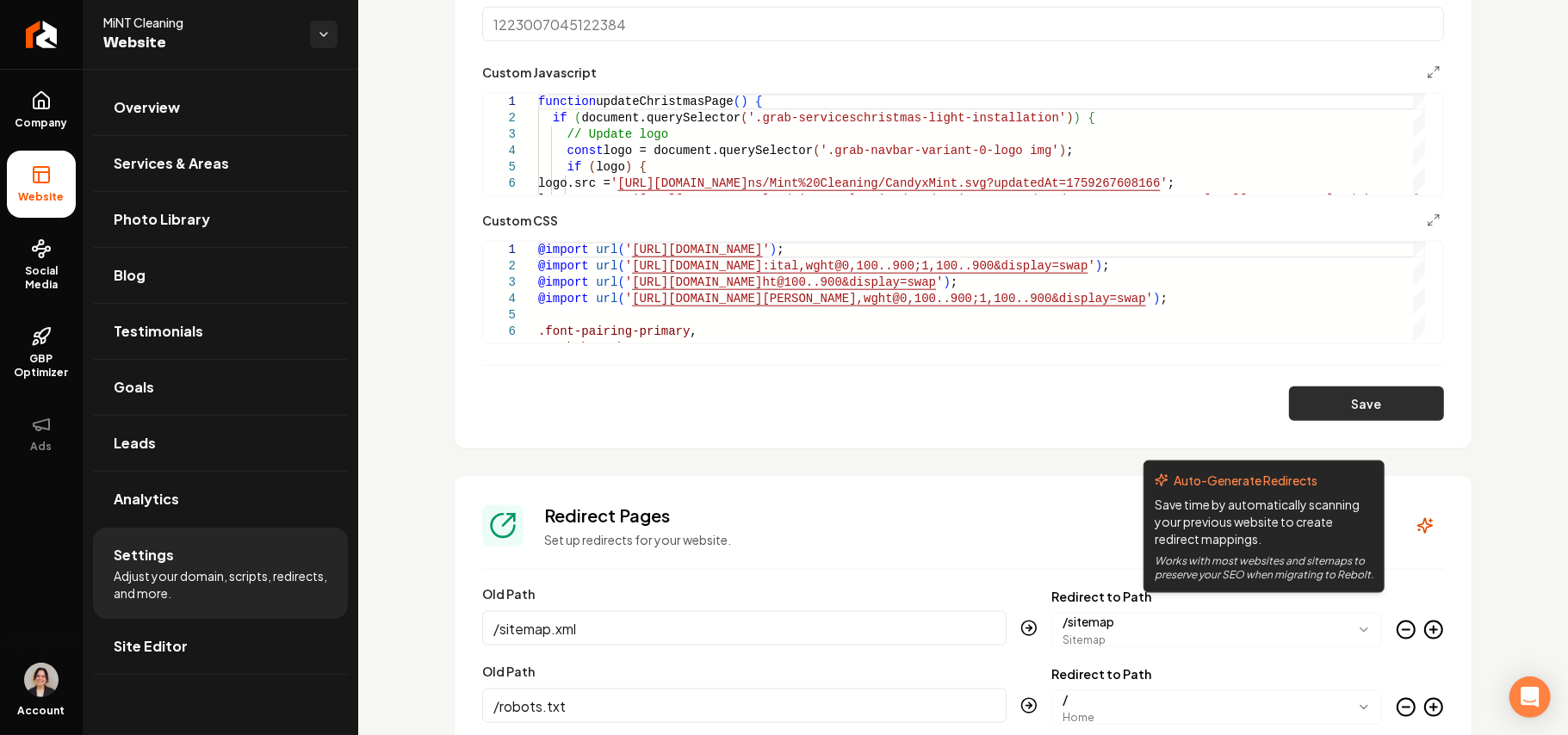
click at [1358, 389] on button "Save" at bounding box center [1367, 404] width 155 height 35
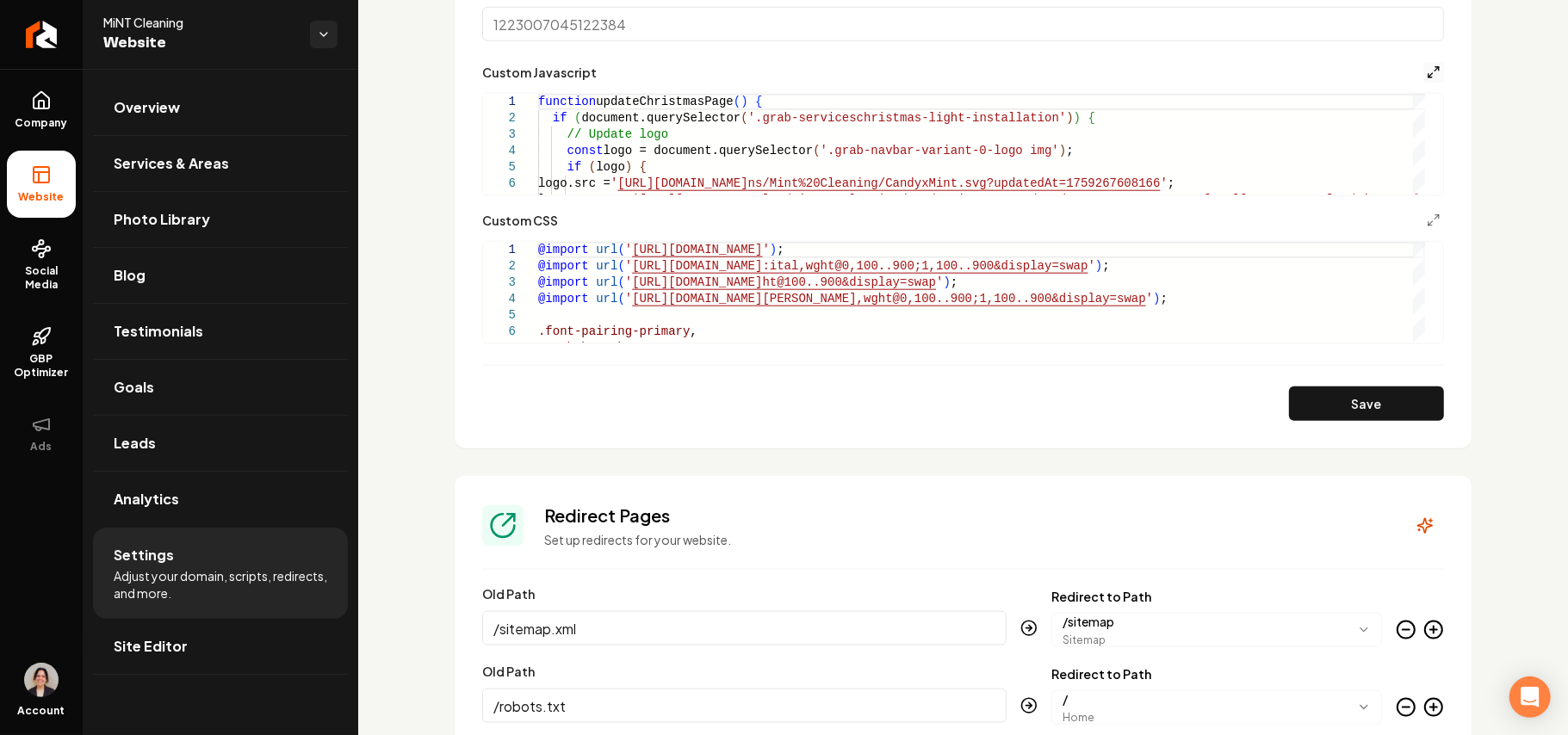
click at [1436, 70] on polyline "Main content area" at bounding box center [1438, 69] width 4 height 4
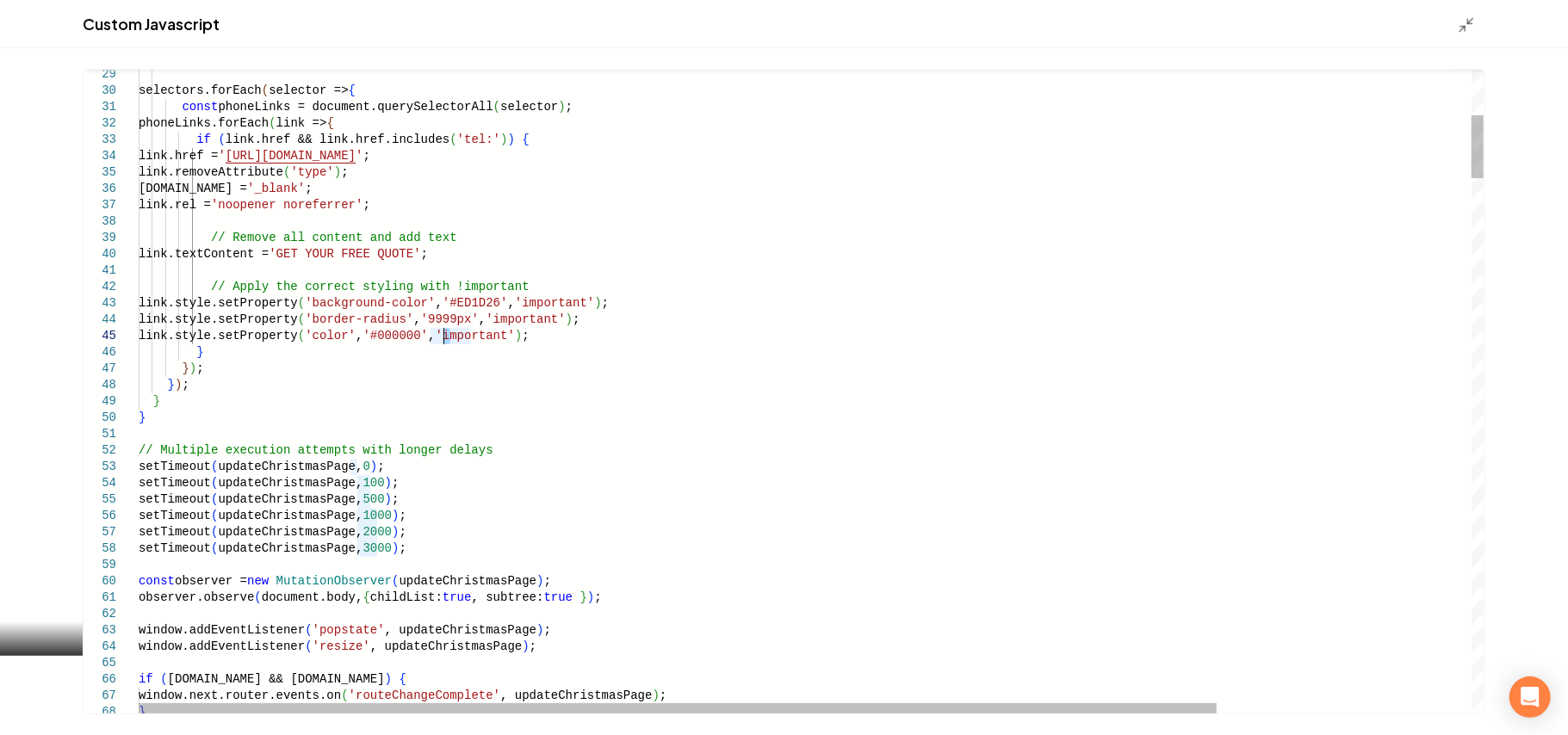
scroll to position [0, 510]
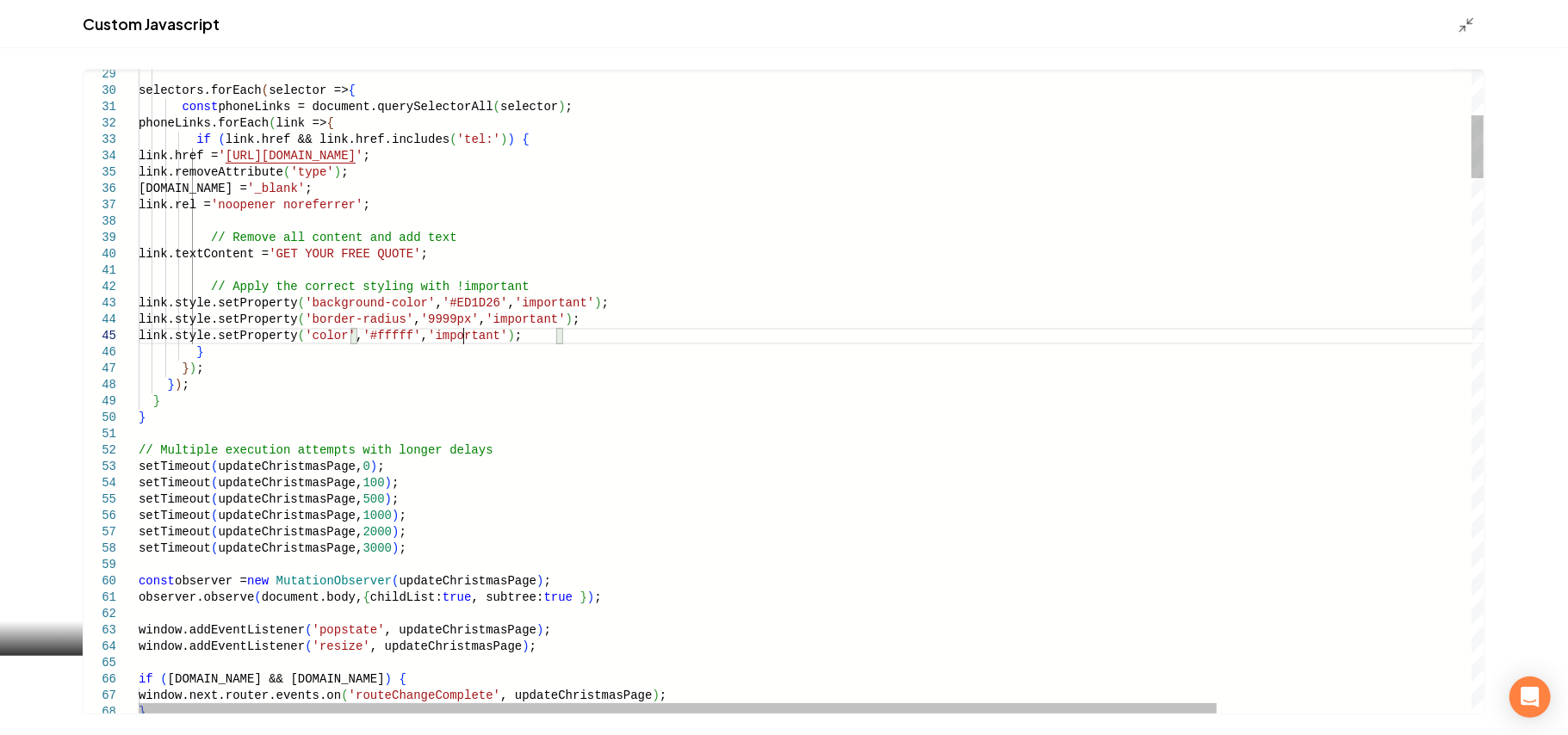
scroll to position [65, 329]
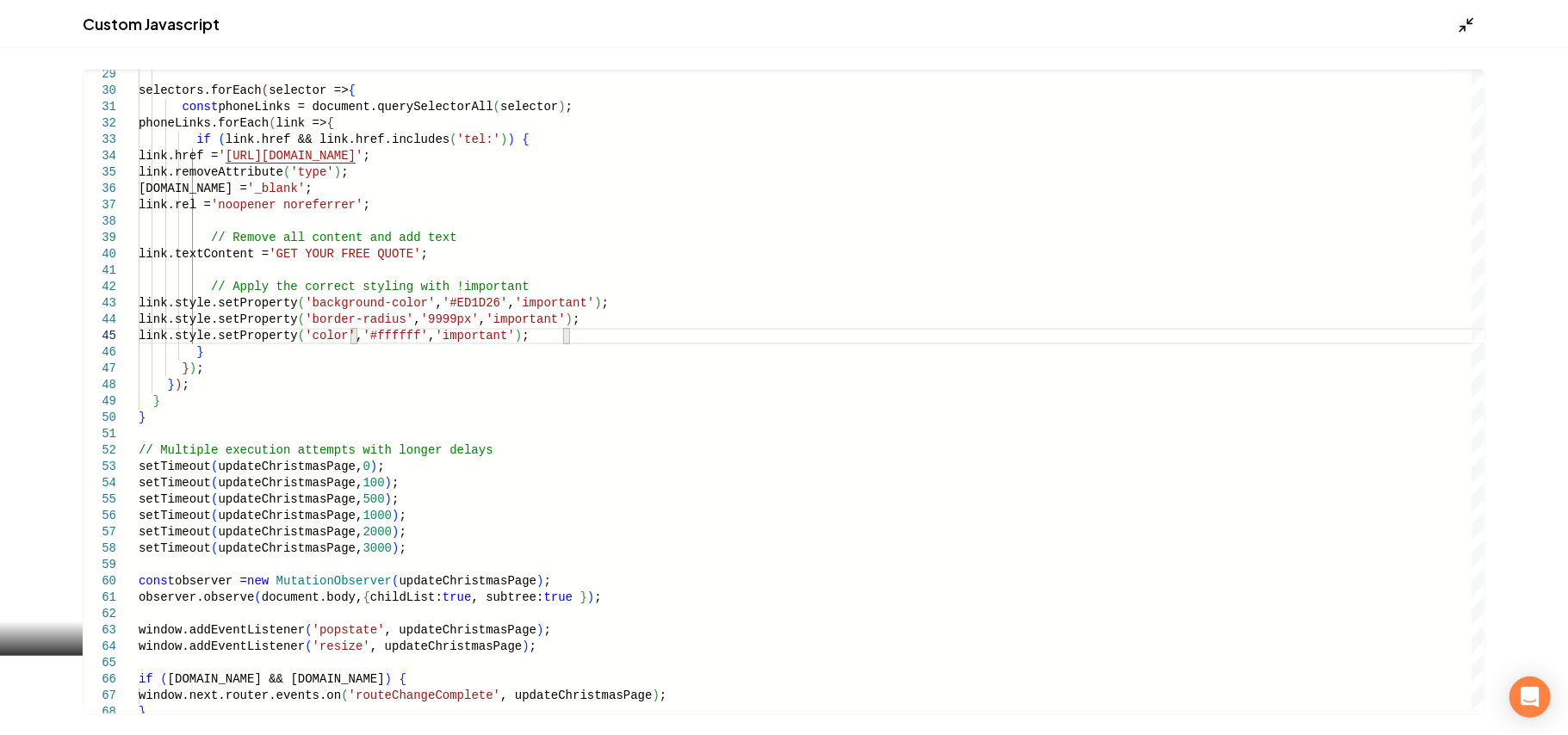
type textarea "**********"
click at [1465, 22] on icon "Main content area" at bounding box center [1466, 24] width 17 height 17
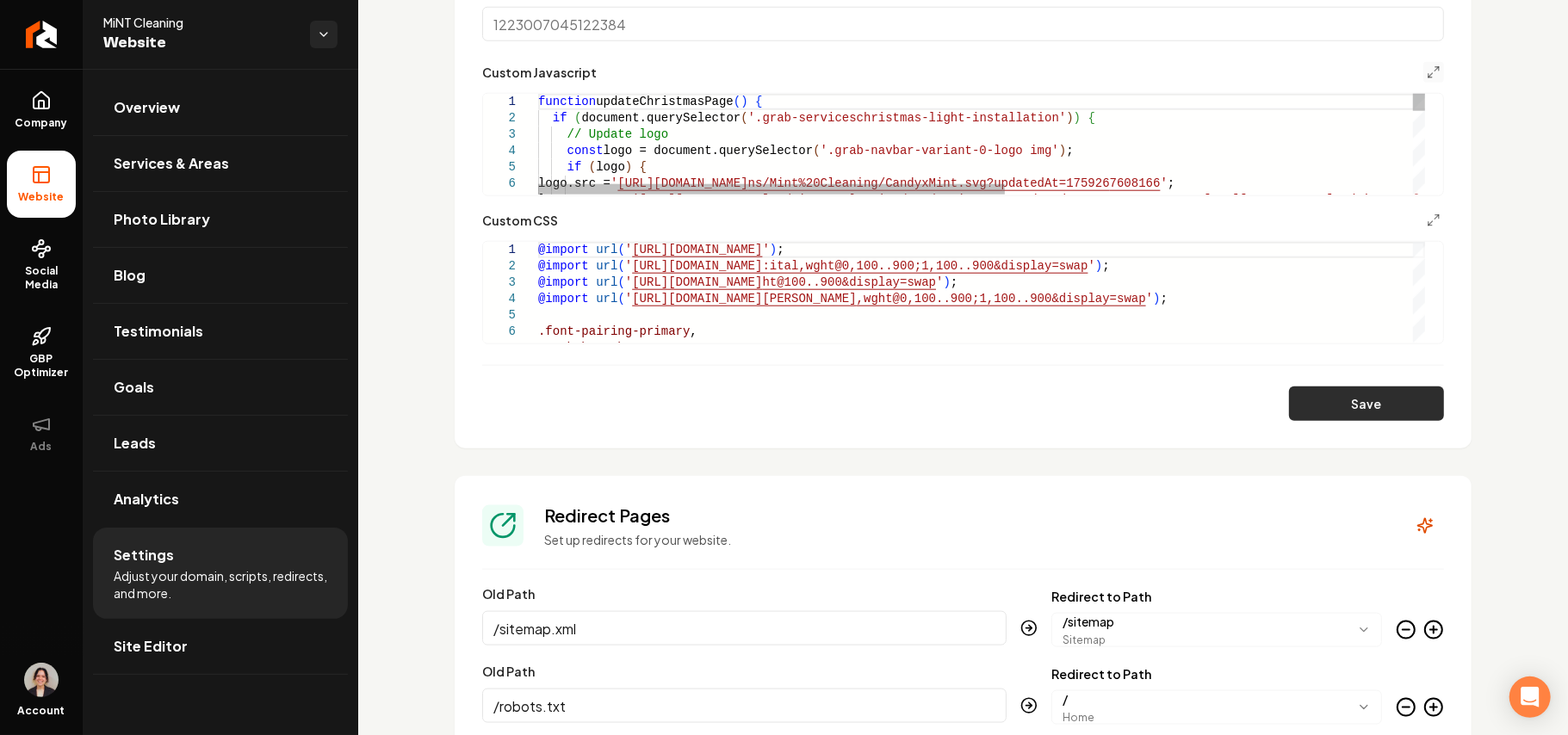
click at [1411, 403] on button "Save" at bounding box center [1367, 404] width 155 height 35
click at [1427, 217] on icon "Main content area" at bounding box center [1433, 220] width 13 height 13
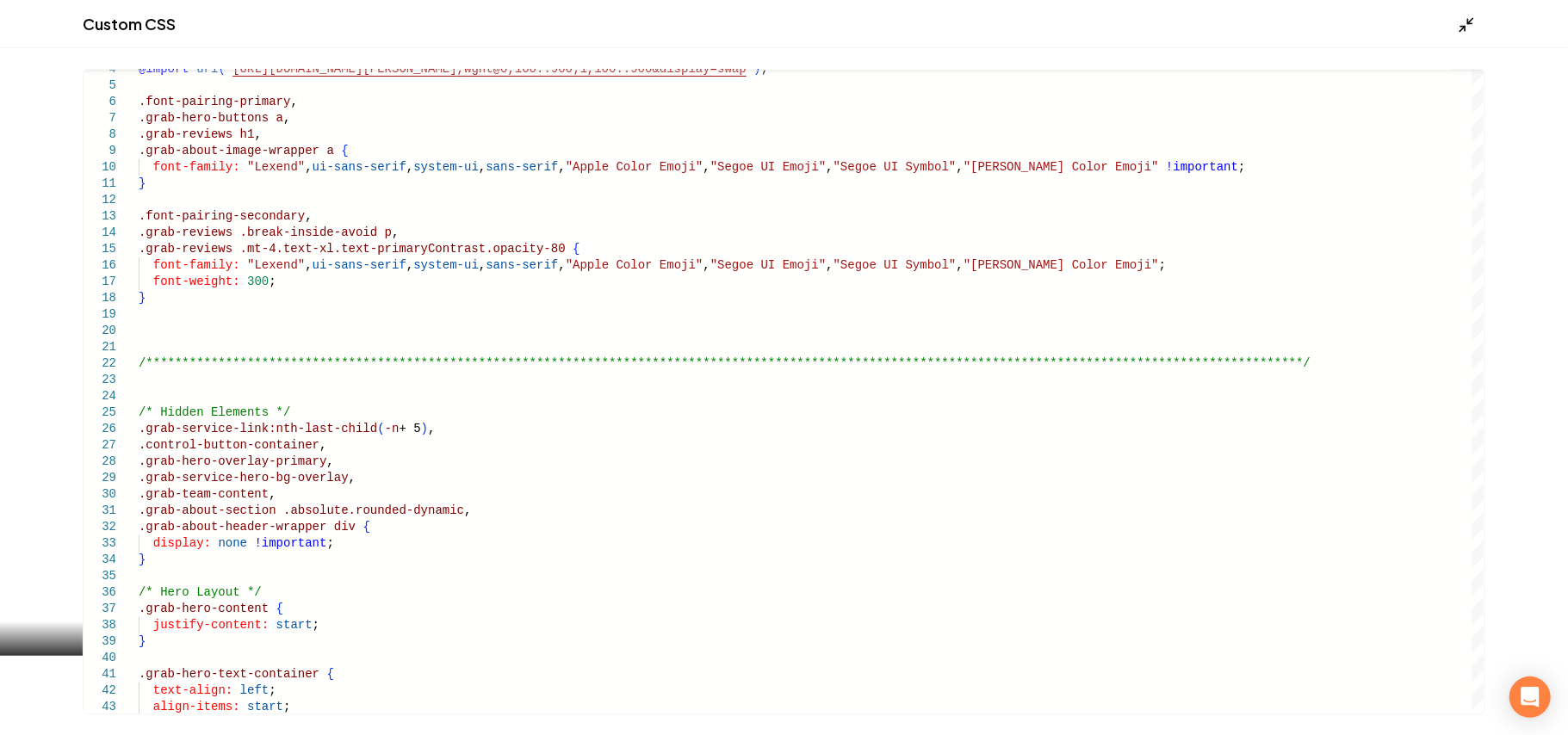
click at [1474, 14] on div "Main content area" at bounding box center [1472, 23] width 28 height 19
click at [1467, 21] on icon "Main content area" at bounding box center [1466, 24] width 17 height 17
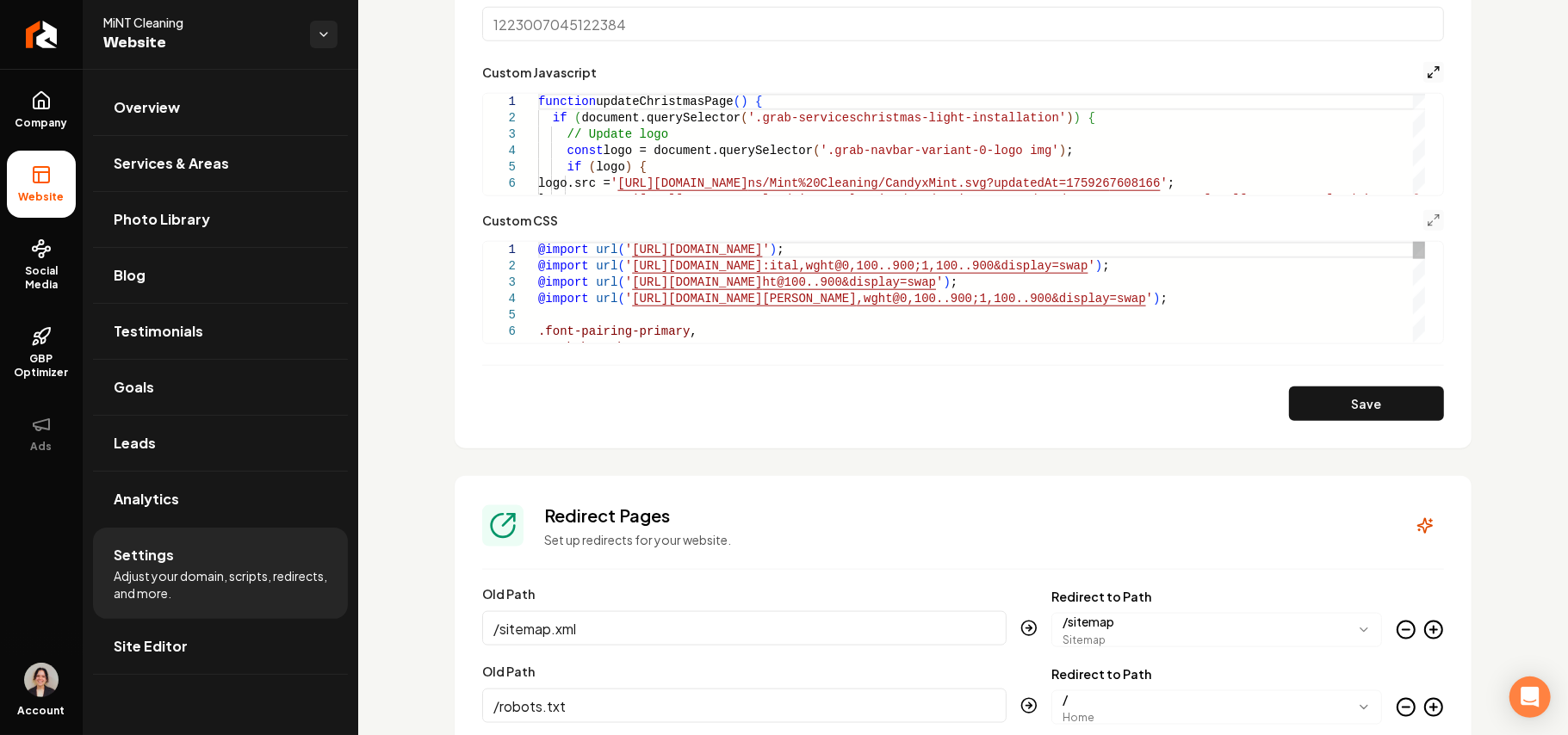
click at [1427, 78] on icon "Main content area" at bounding box center [1433, 71] width 13 height 13
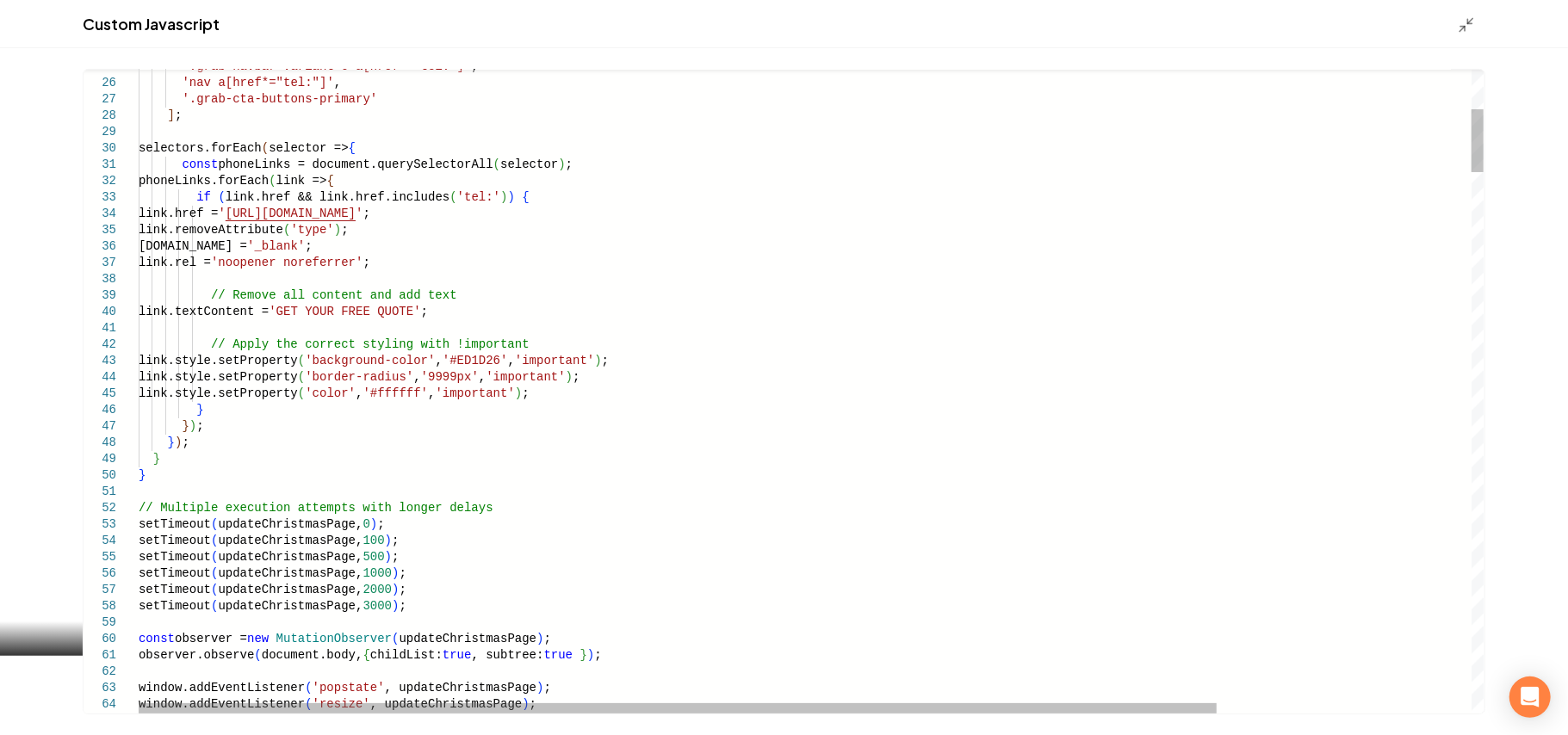
scroll to position [0, 510]
drag, startPoint x: 217, startPoint y: 395, endPoint x: 607, endPoint y: 390, distance: 390.0
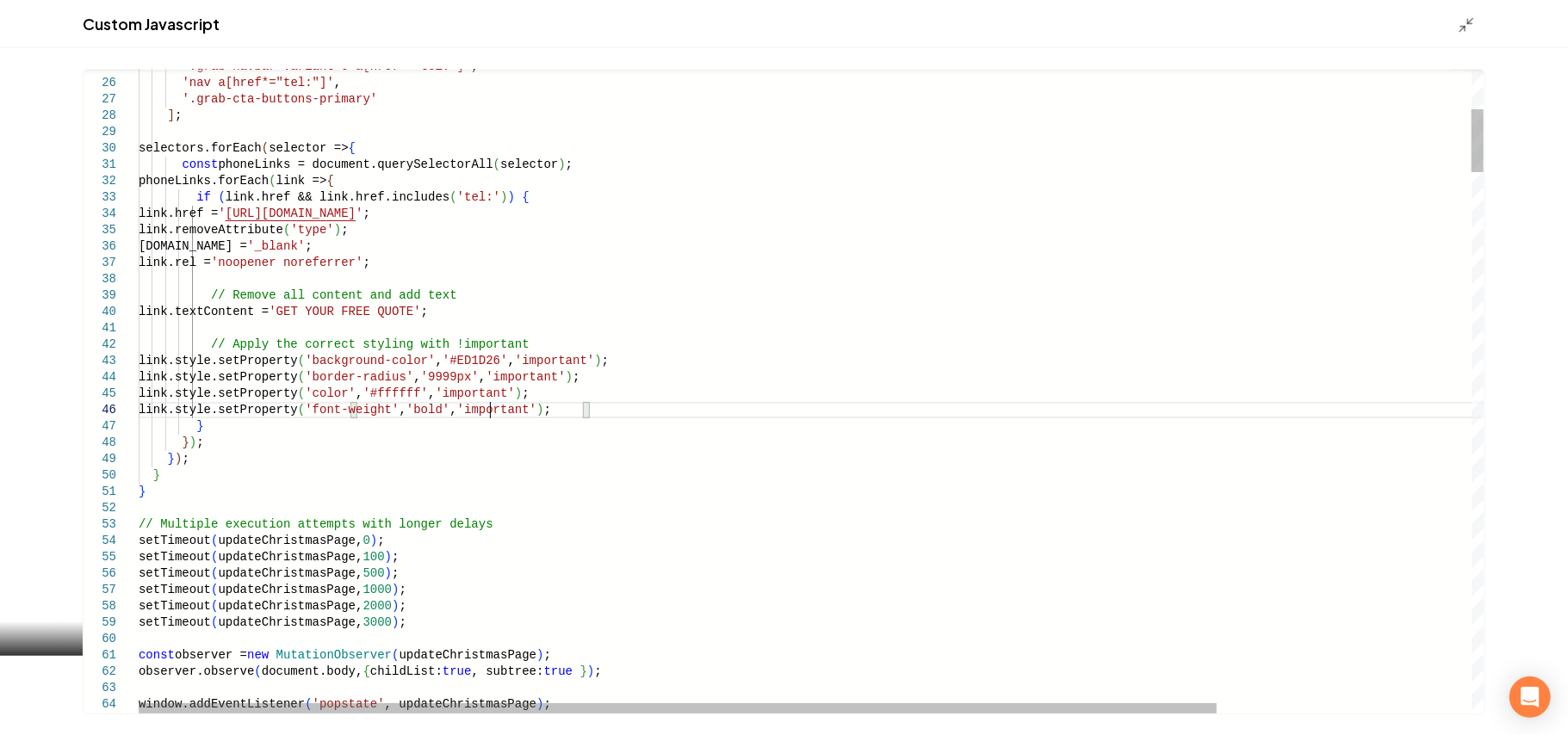
scroll to position [81, 349]
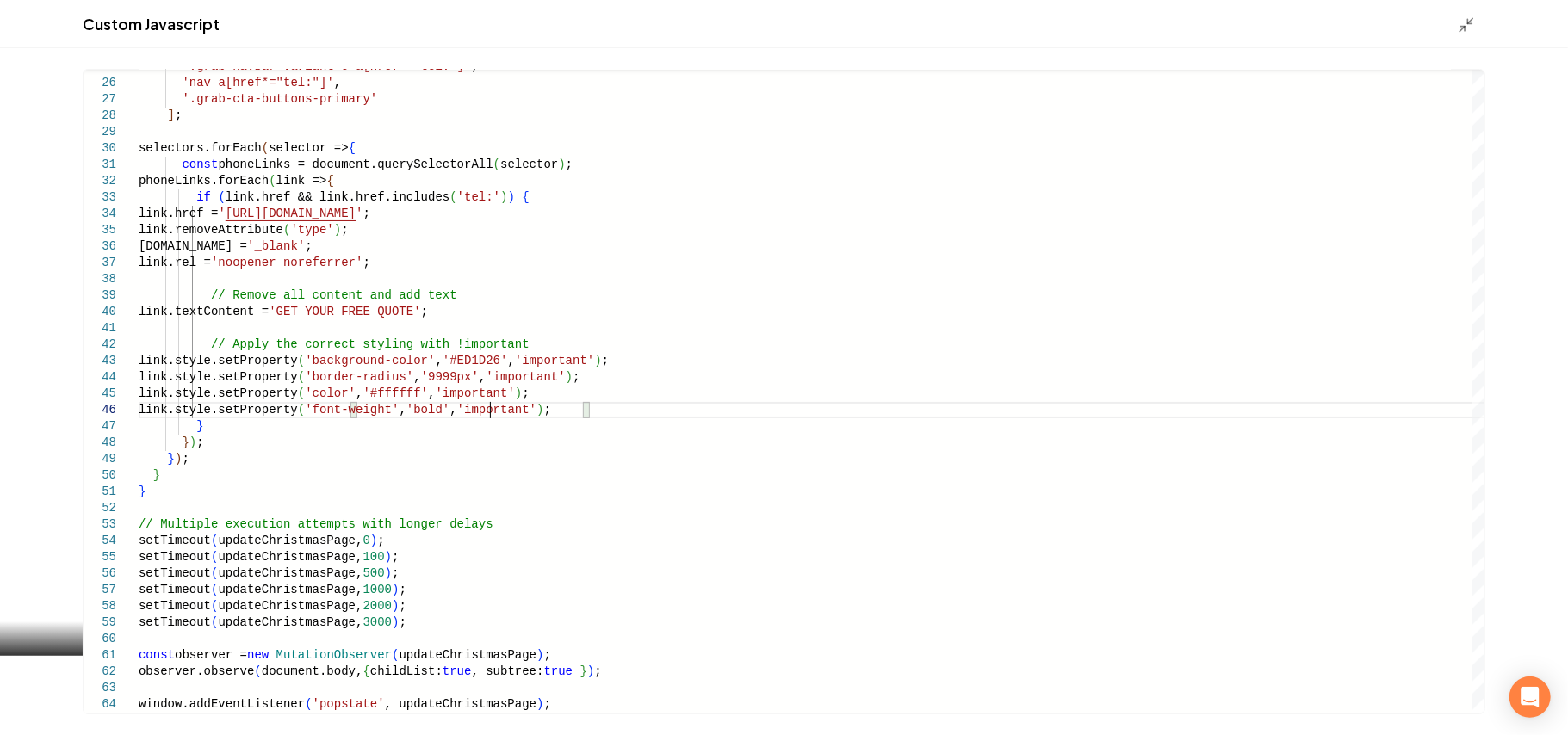
type textarea "**********"
click at [1469, 22] on polyline "Main content area" at bounding box center [1470, 20] width 4 height 4
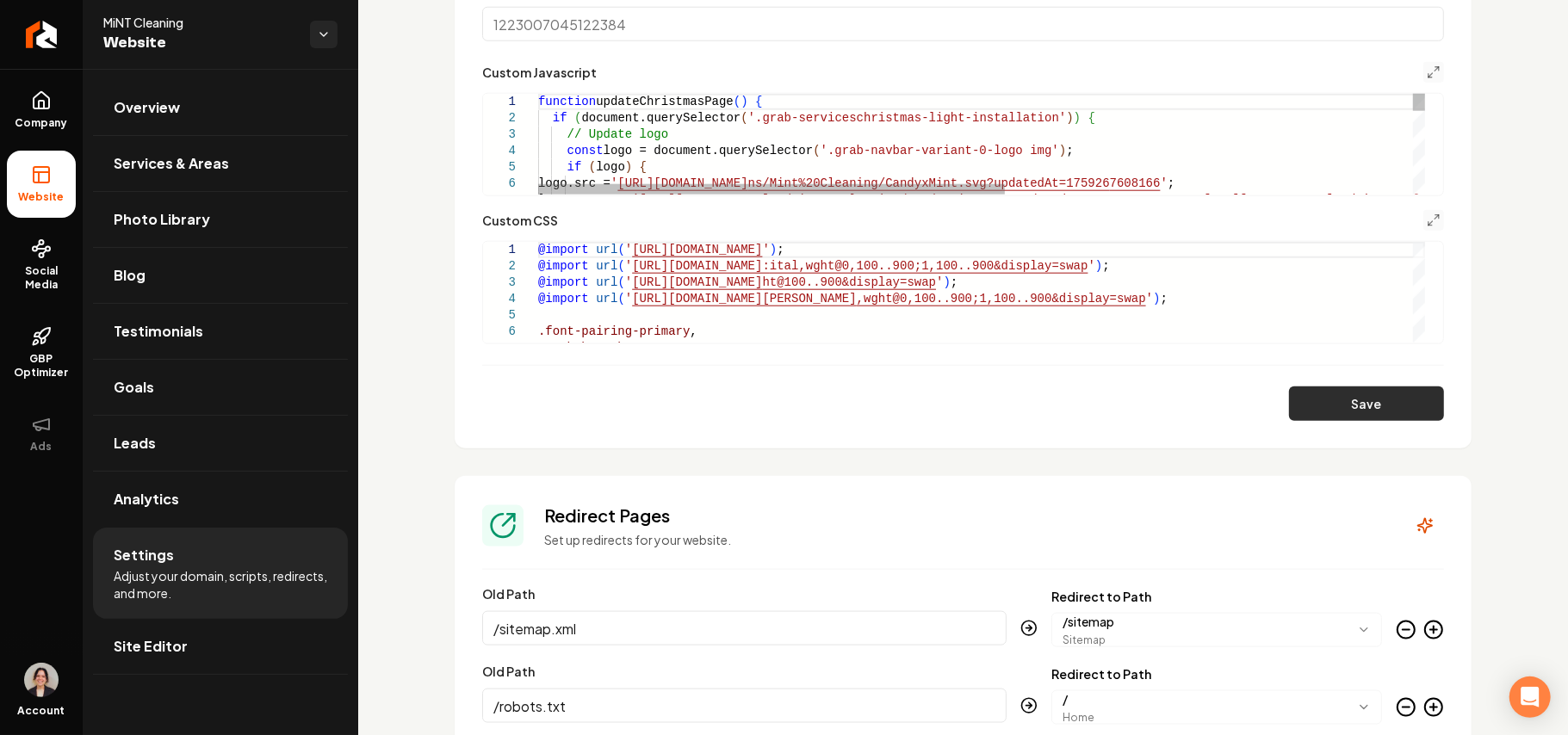
click at [1373, 408] on button "Save" at bounding box center [1367, 404] width 155 height 35
click at [1427, 69] on icon "Main content area" at bounding box center [1433, 71] width 13 height 13
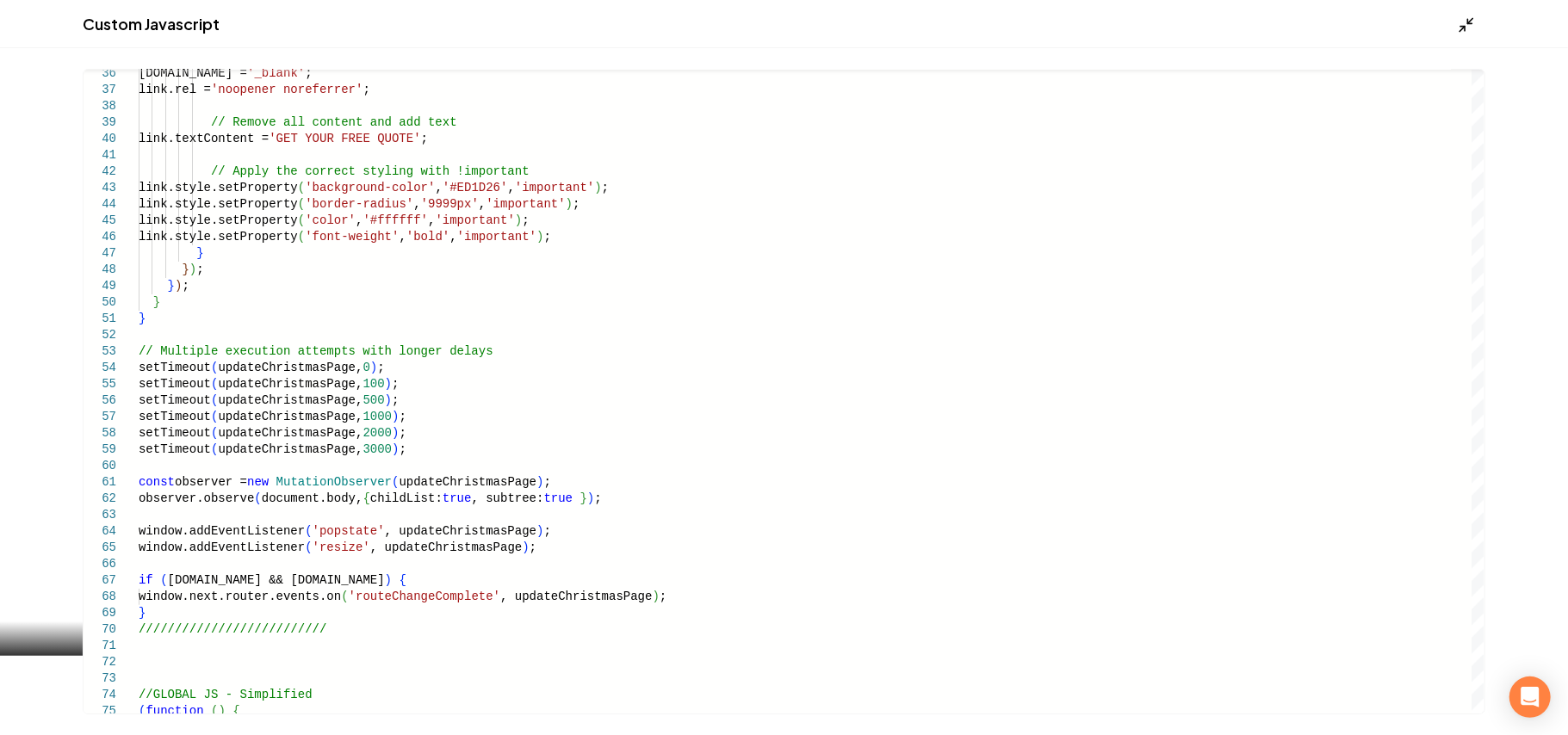
click at [1468, 22] on line "Main content area" at bounding box center [1471, 20] width 5 height 5
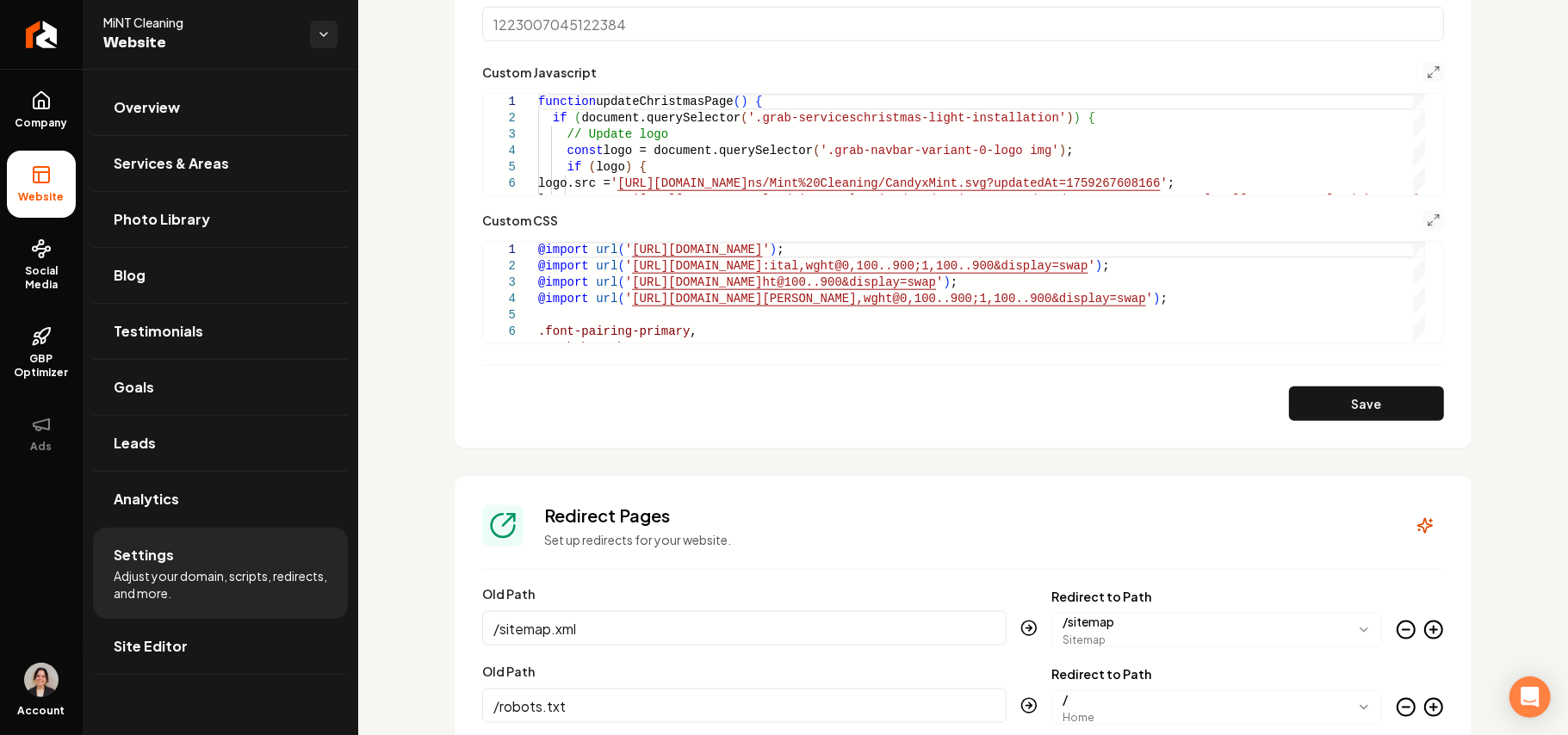
click at [1330, 408] on button "Save" at bounding box center [1367, 404] width 155 height 35
click at [1427, 216] on icon "Main content area" at bounding box center [1433, 220] width 13 height 13
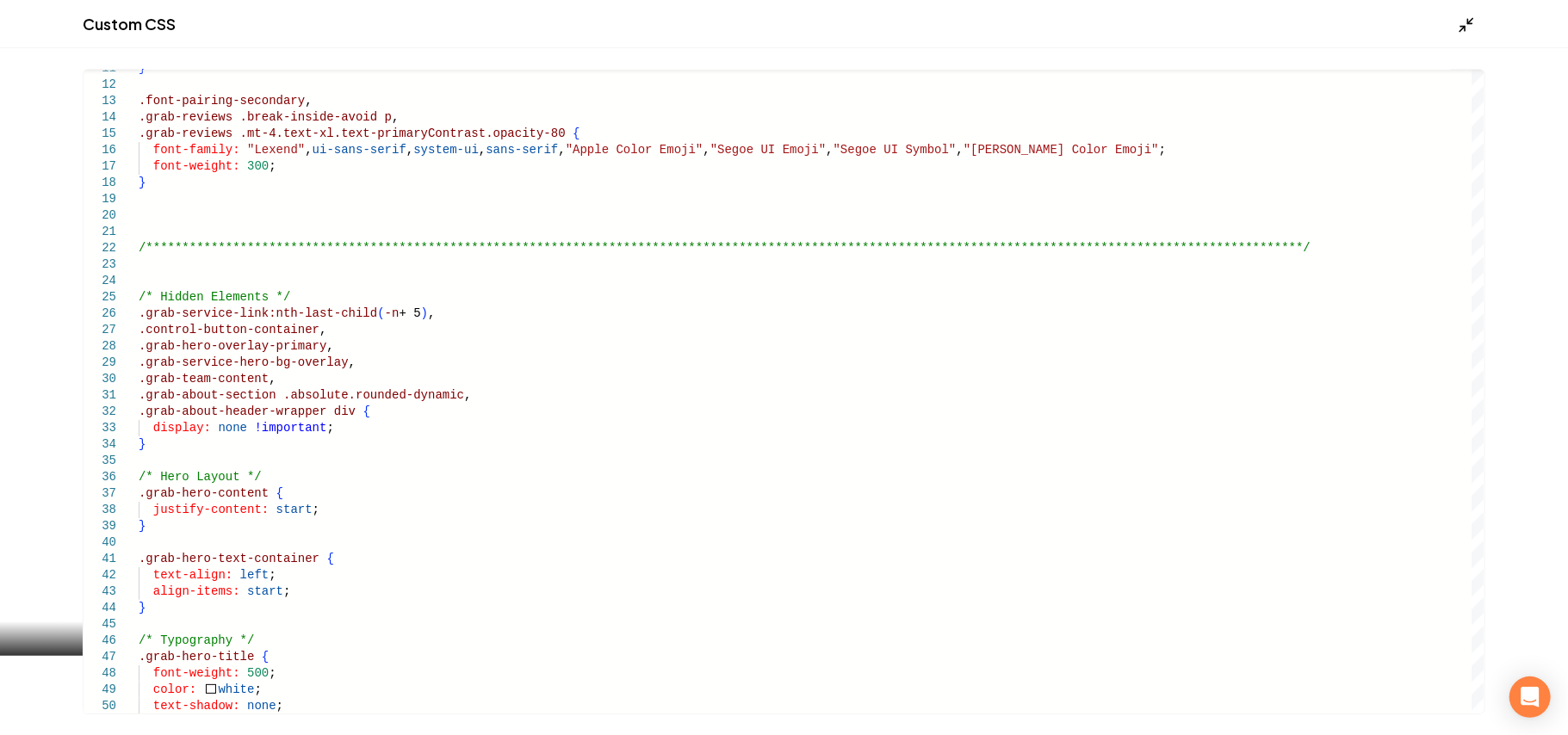
click at [1465, 24] on icon "Main content area" at bounding box center [1466, 24] width 17 height 17
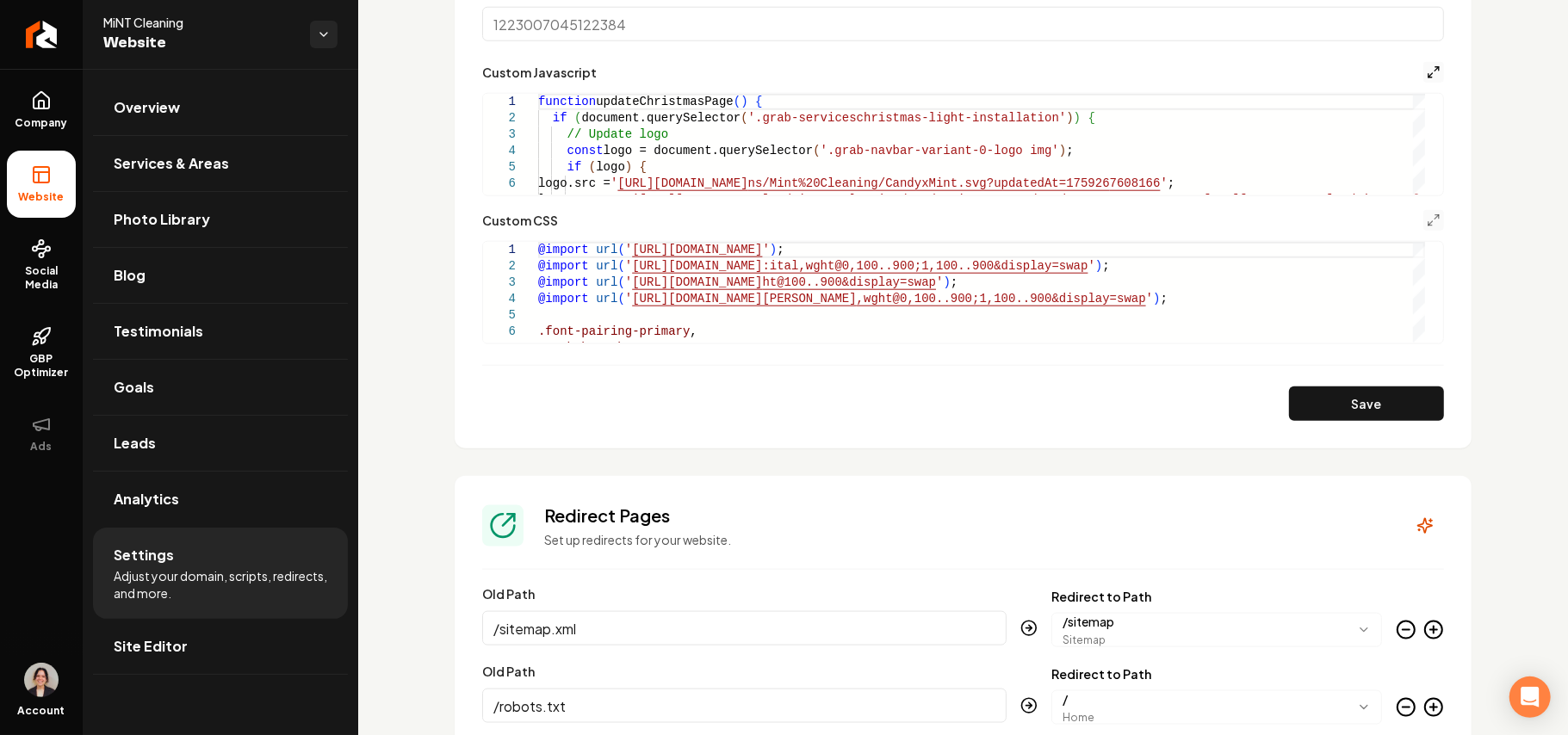
click at [1427, 79] on icon "Main content area" at bounding box center [1433, 71] width 13 height 13
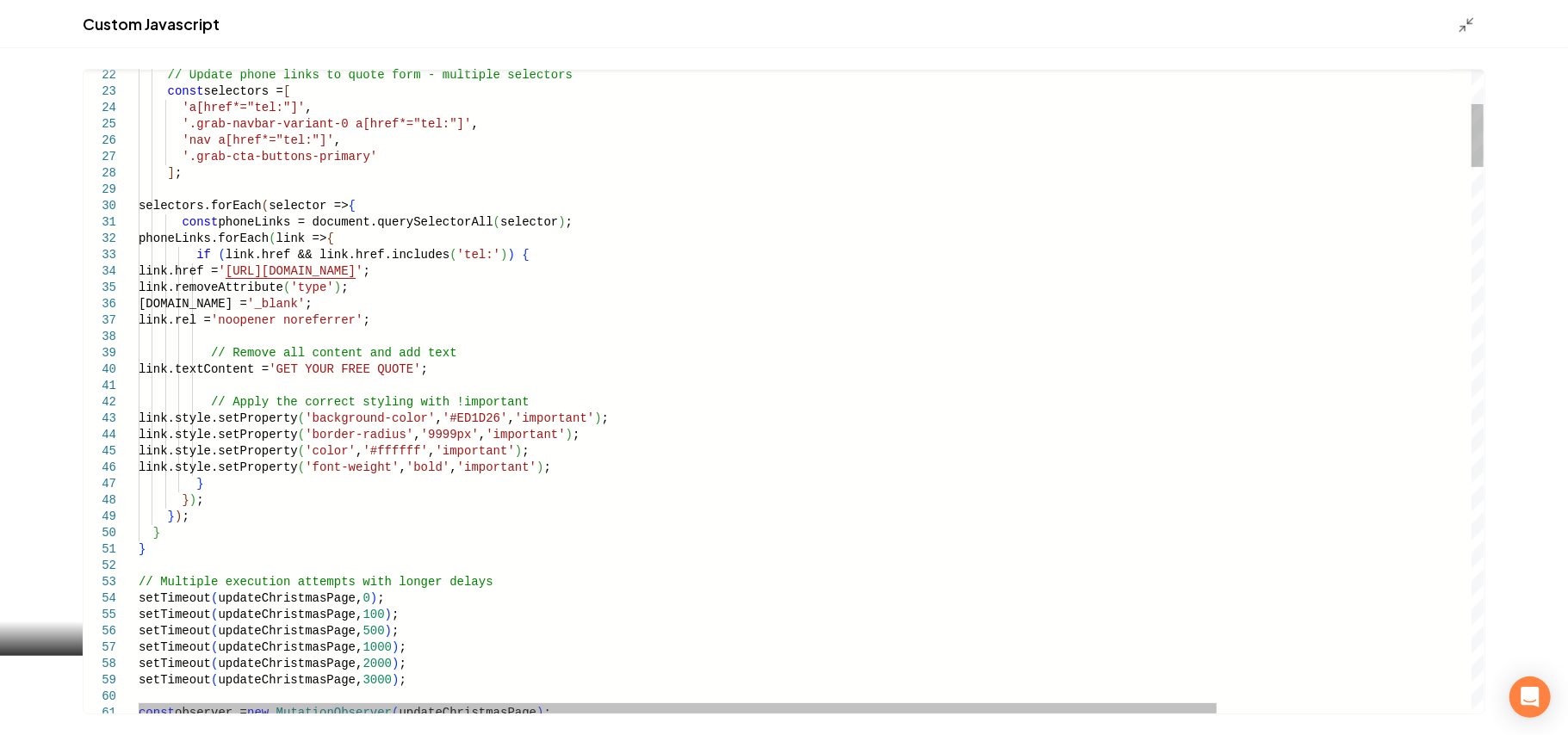
scroll to position [0, 510]
drag, startPoint x: 611, startPoint y: 470, endPoint x: 204, endPoint y: 466, distance: 407.0
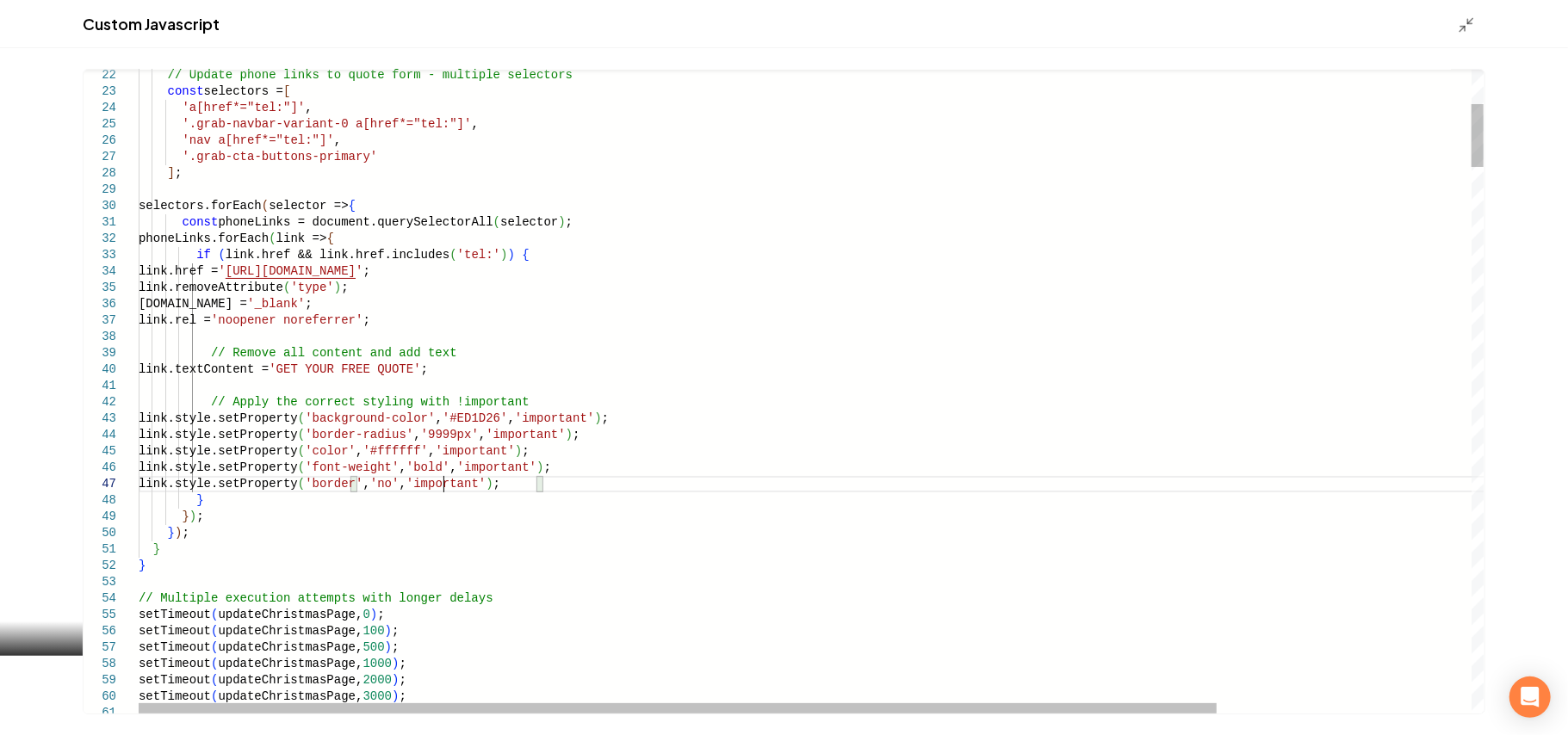
scroll to position [97, 318]
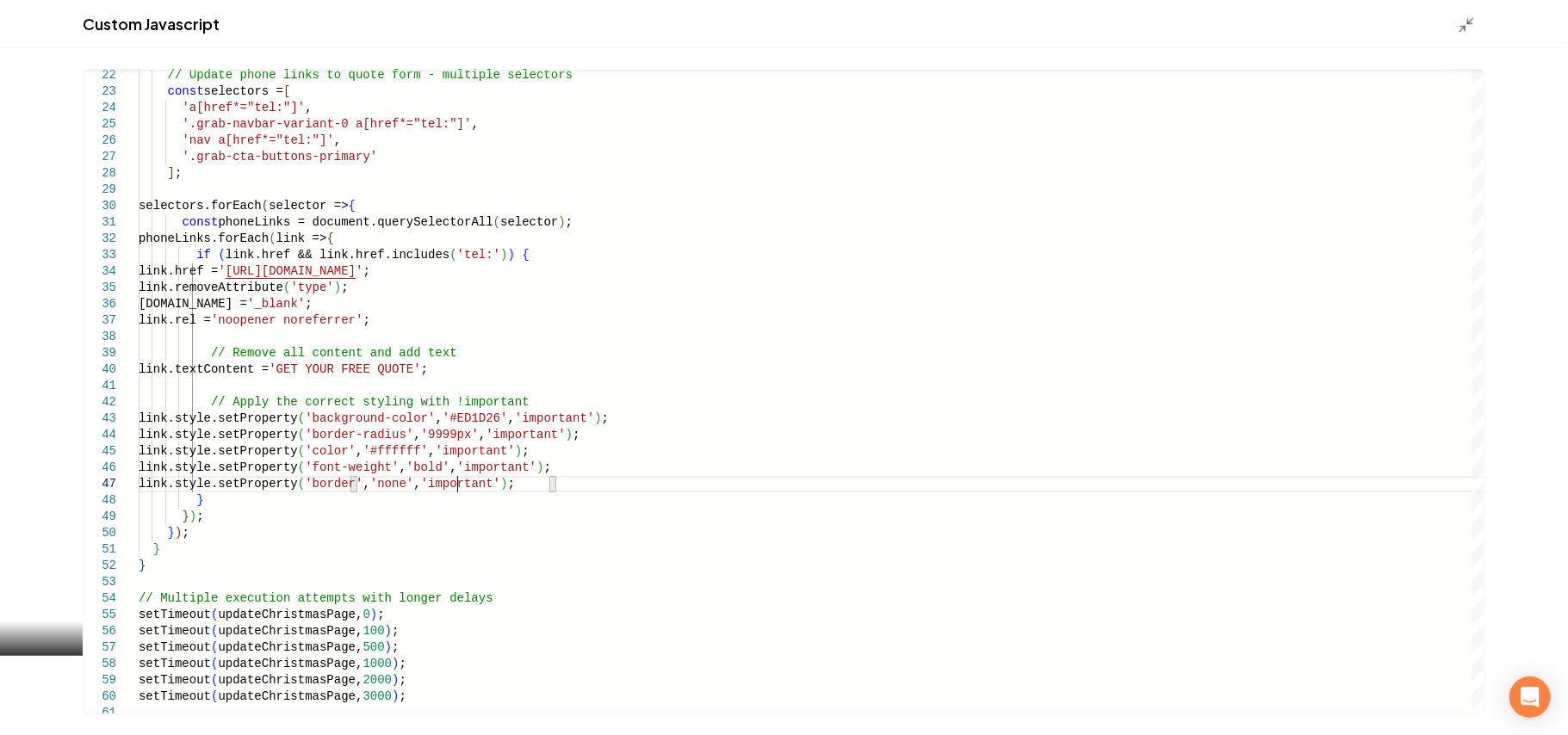
type textarea "**********"
click at [1478, 9] on div "Custom Javascript" at bounding box center [784, 24] width 1568 height 48
click at [1465, 20] on icon "Main content area" at bounding box center [1466, 24] width 17 height 17
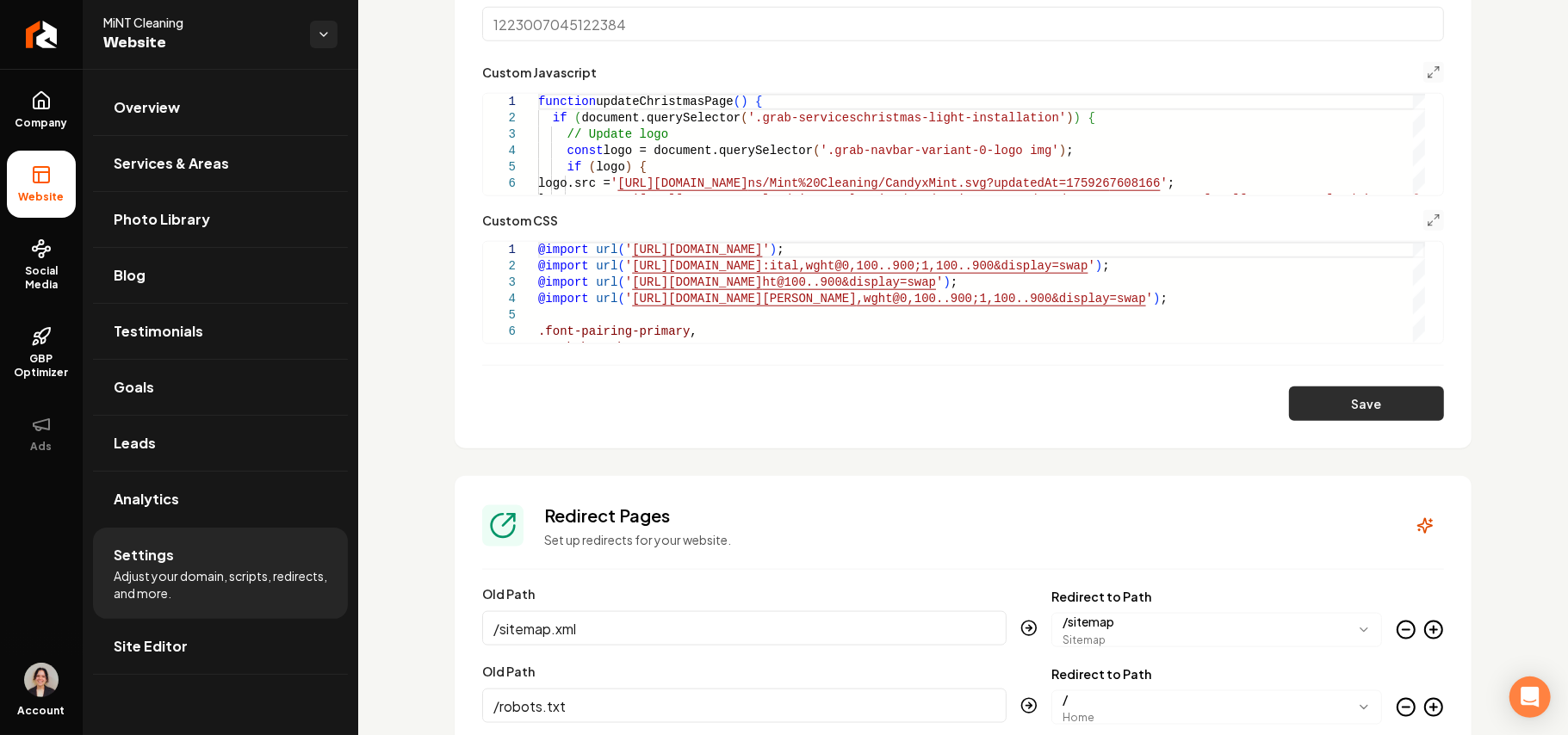
click at [1354, 399] on button "Save" at bounding box center [1367, 404] width 155 height 35
click at [1427, 220] on icon "Main content area" at bounding box center [1433, 220] width 13 height 13
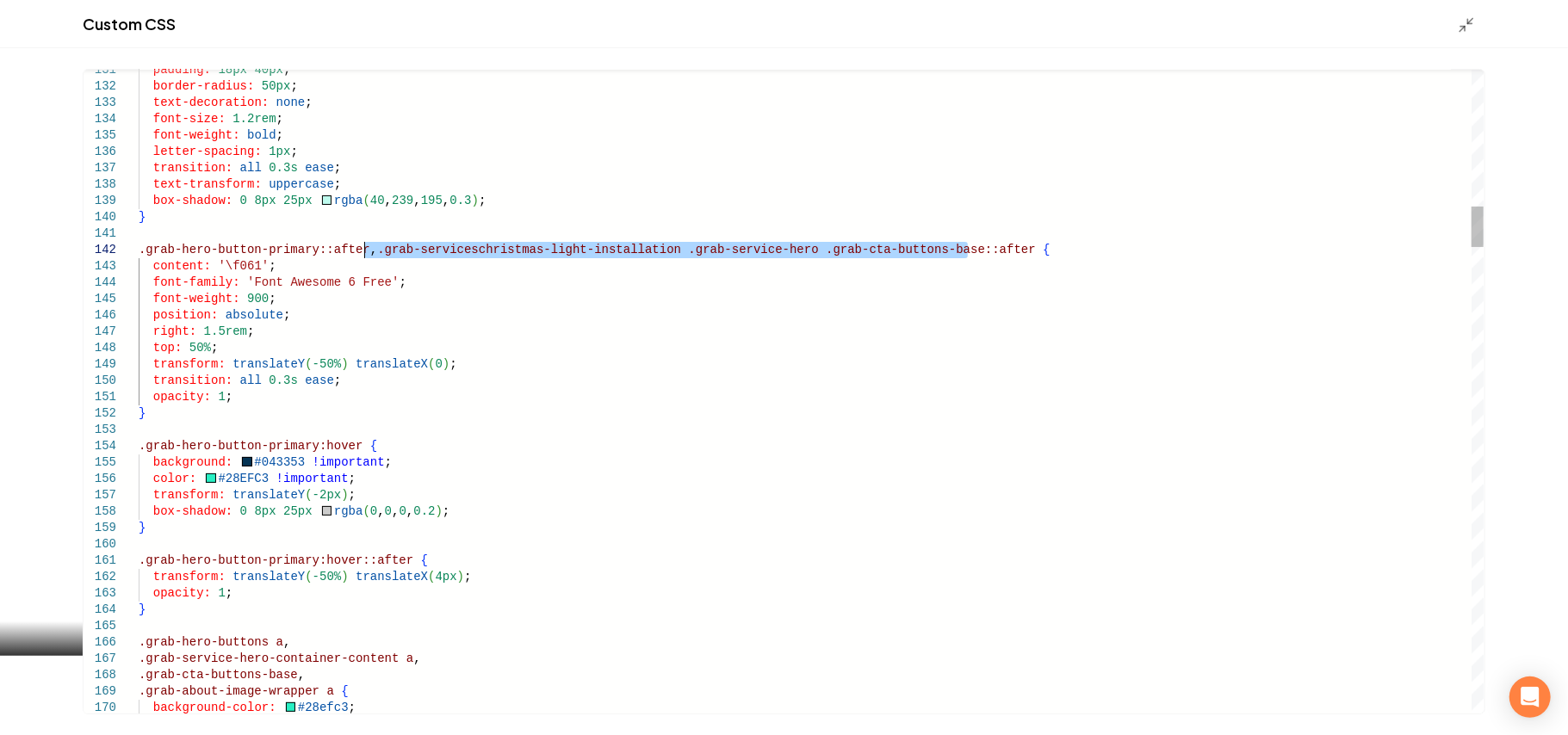
drag, startPoint x: 968, startPoint y: 248, endPoint x: 365, endPoint y: 251, distance: 603.0
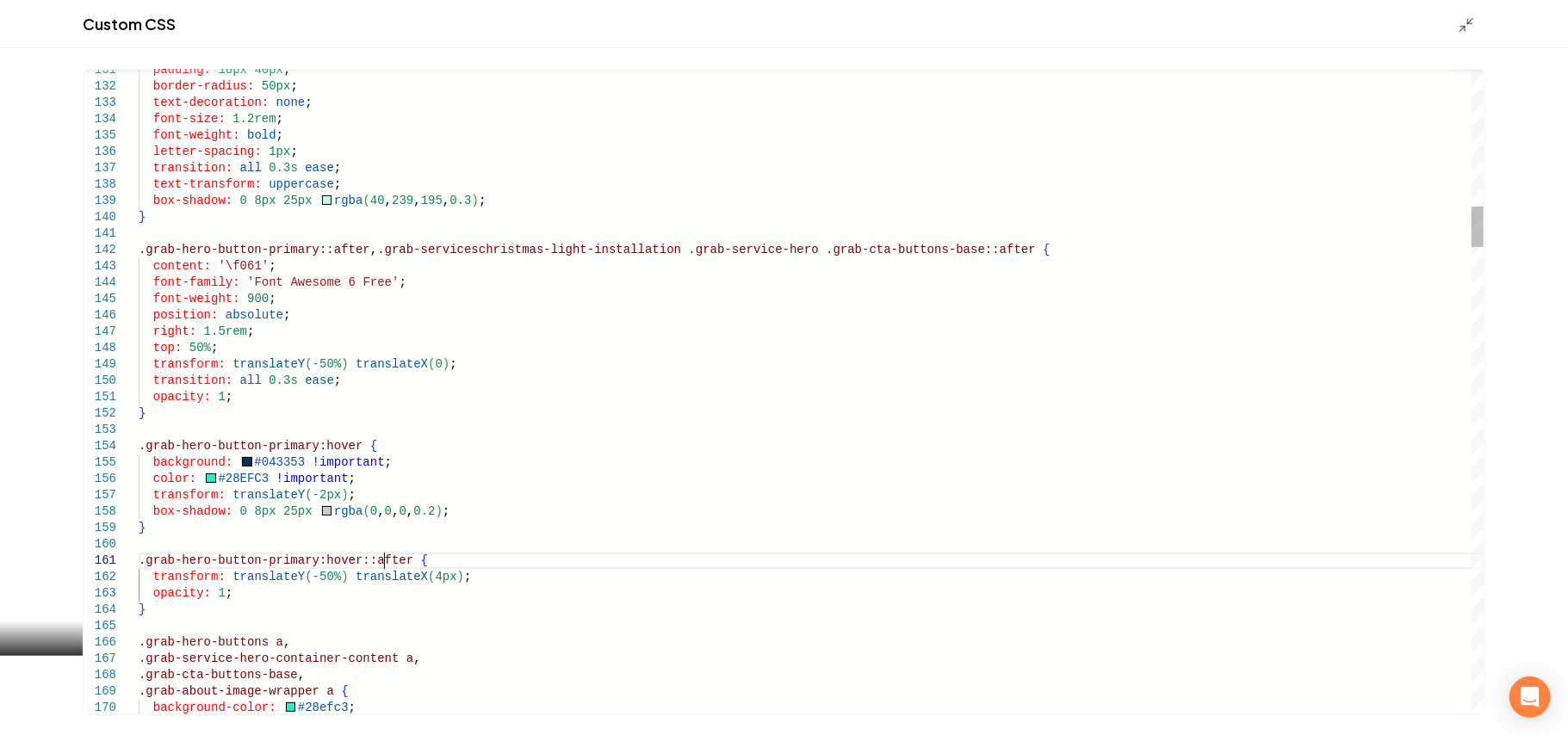
drag, startPoint x: 304, startPoint y: 562, endPoint x: 342, endPoint y: 566, distance: 38.2
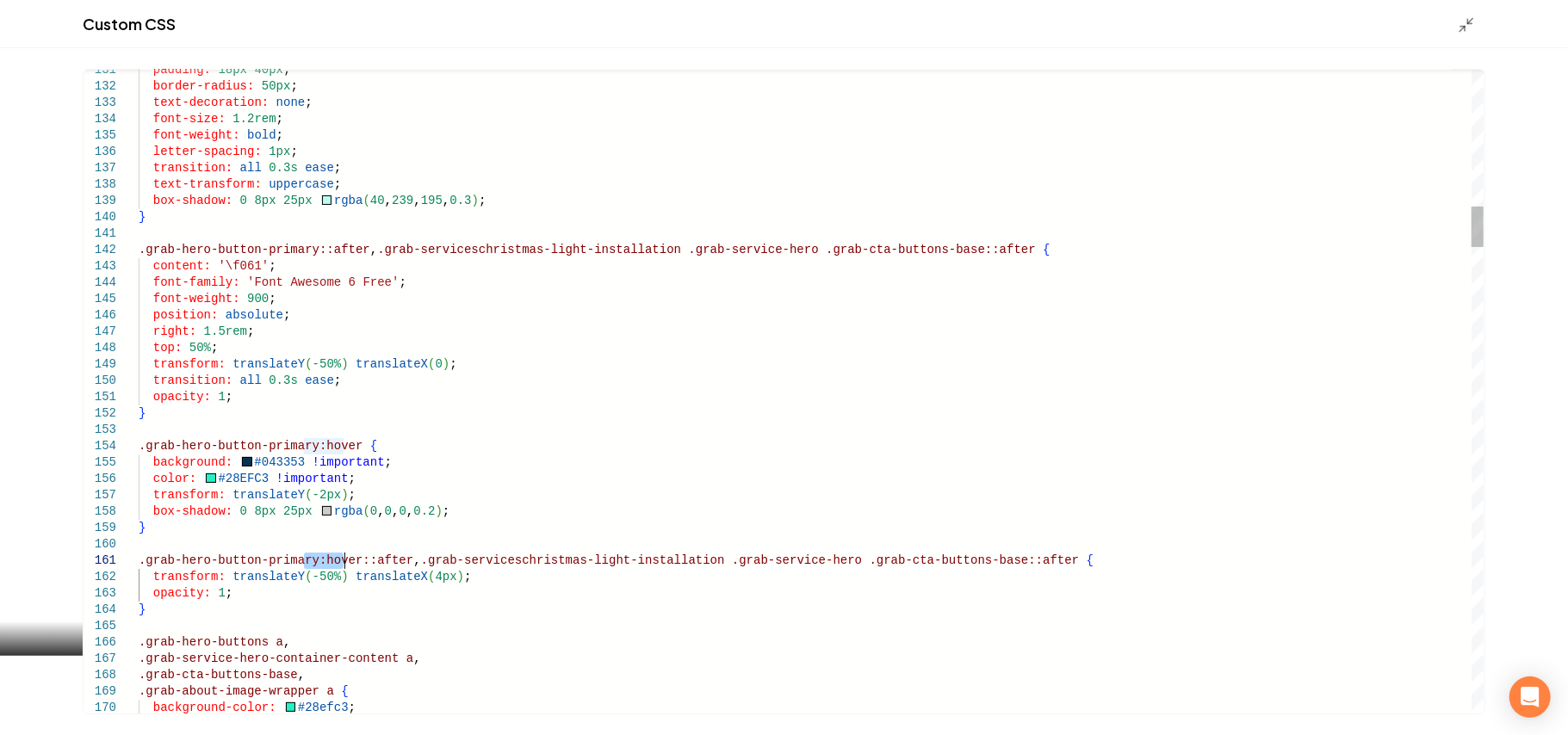
type textarea "**********"
click at [1465, 19] on icon "Main content area" at bounding box center [1466, 24] width 17 height 17
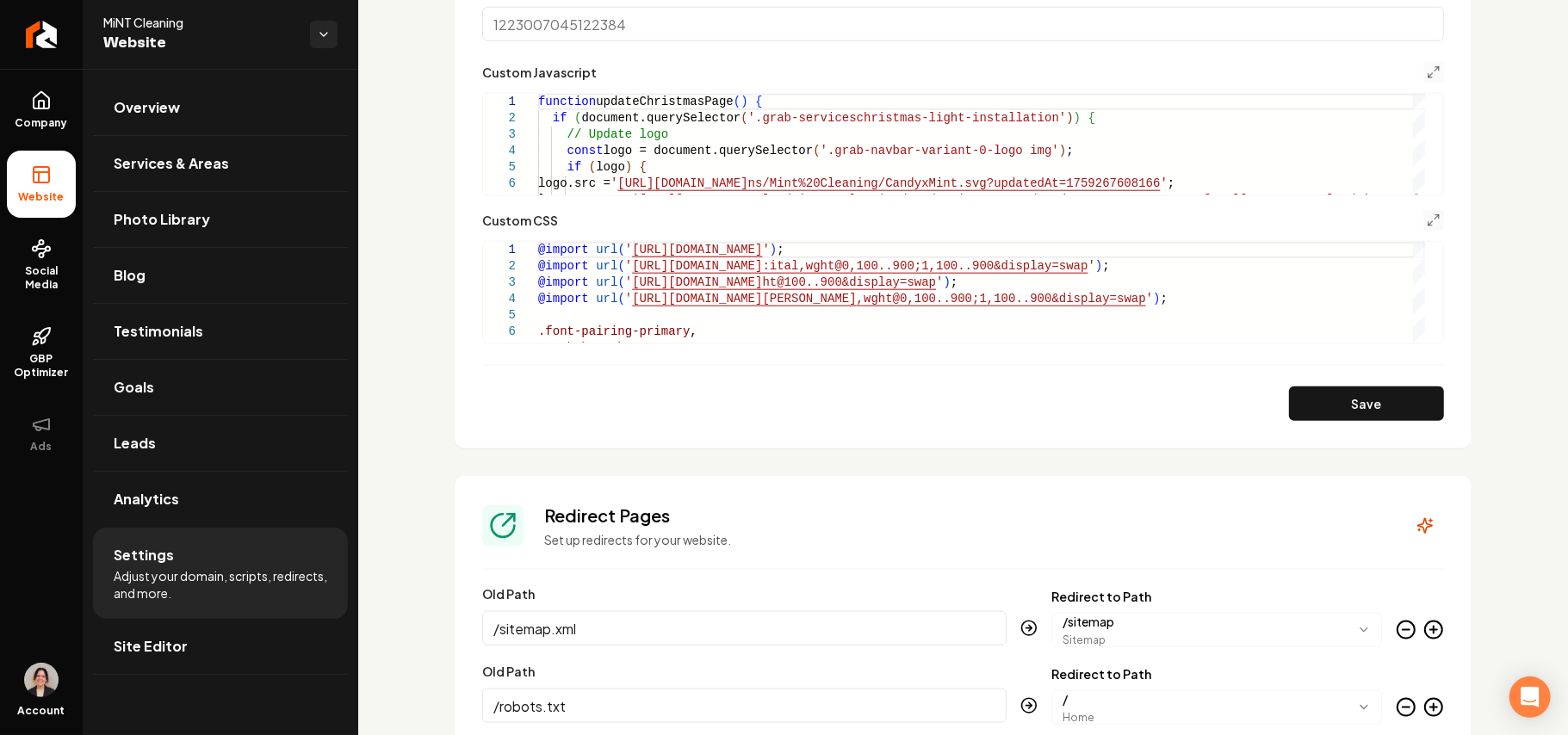
click at [1363, 396] on button "Save" at bounding box center [1367, 404] width 155 height 35
click at [1424, 222] on button "Main content area" at bounding box center [1433, 220] width 21 height 20
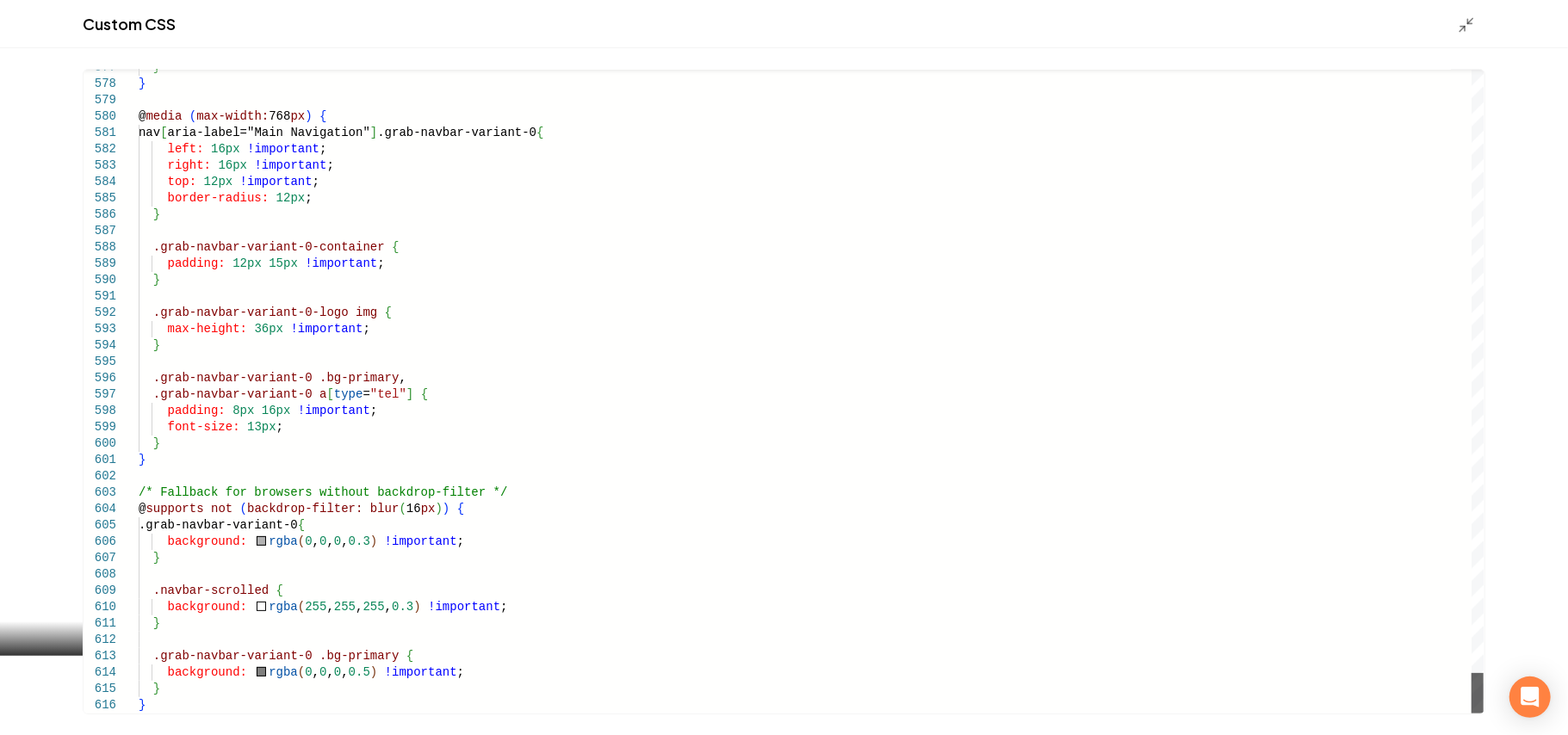
click at [1480, 714] on div "Main content area" at bounding box center [1478, 693] width 12 height 40
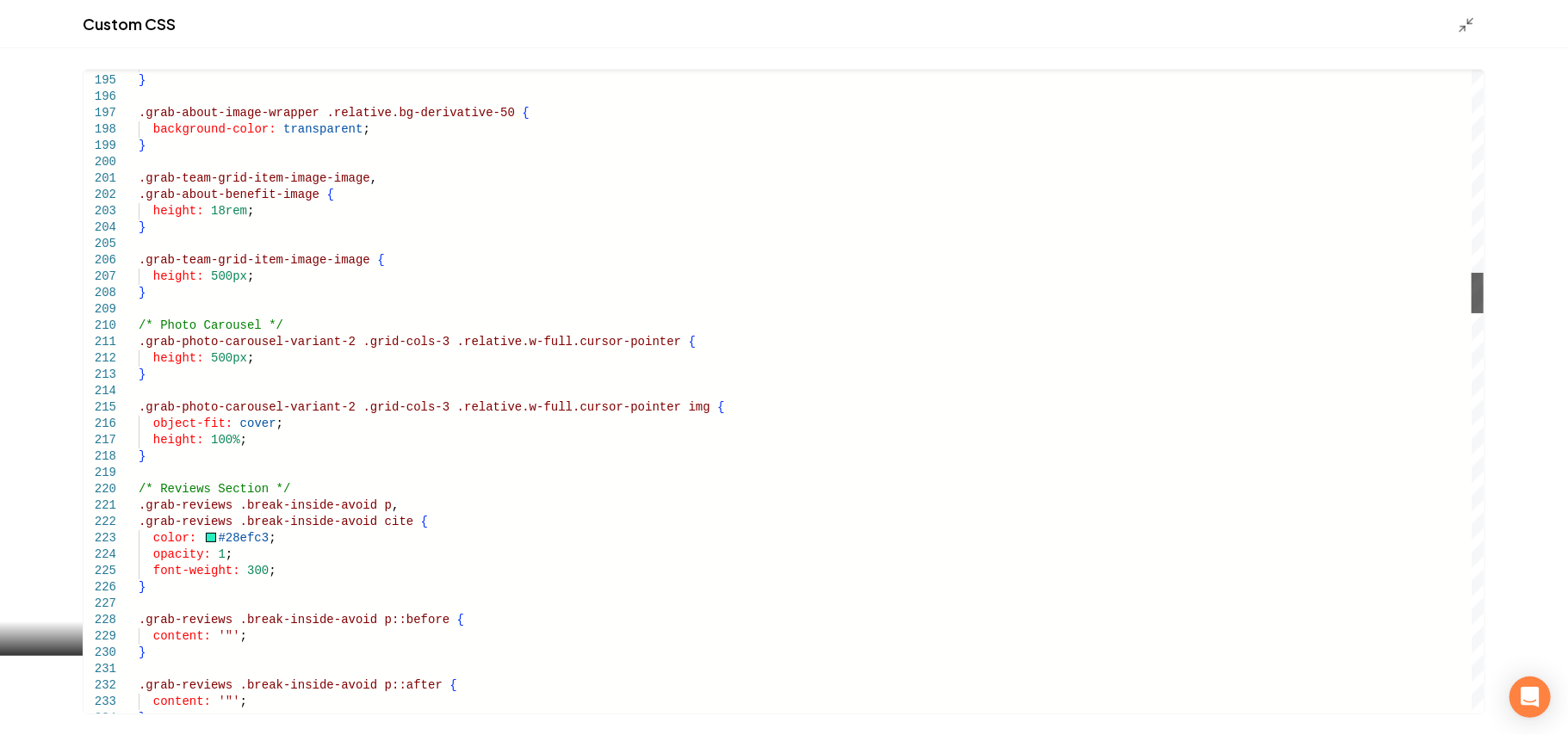
click at [1484, 299] on div "Main content area" at bounding box center [1478, 292] width 12 height 40
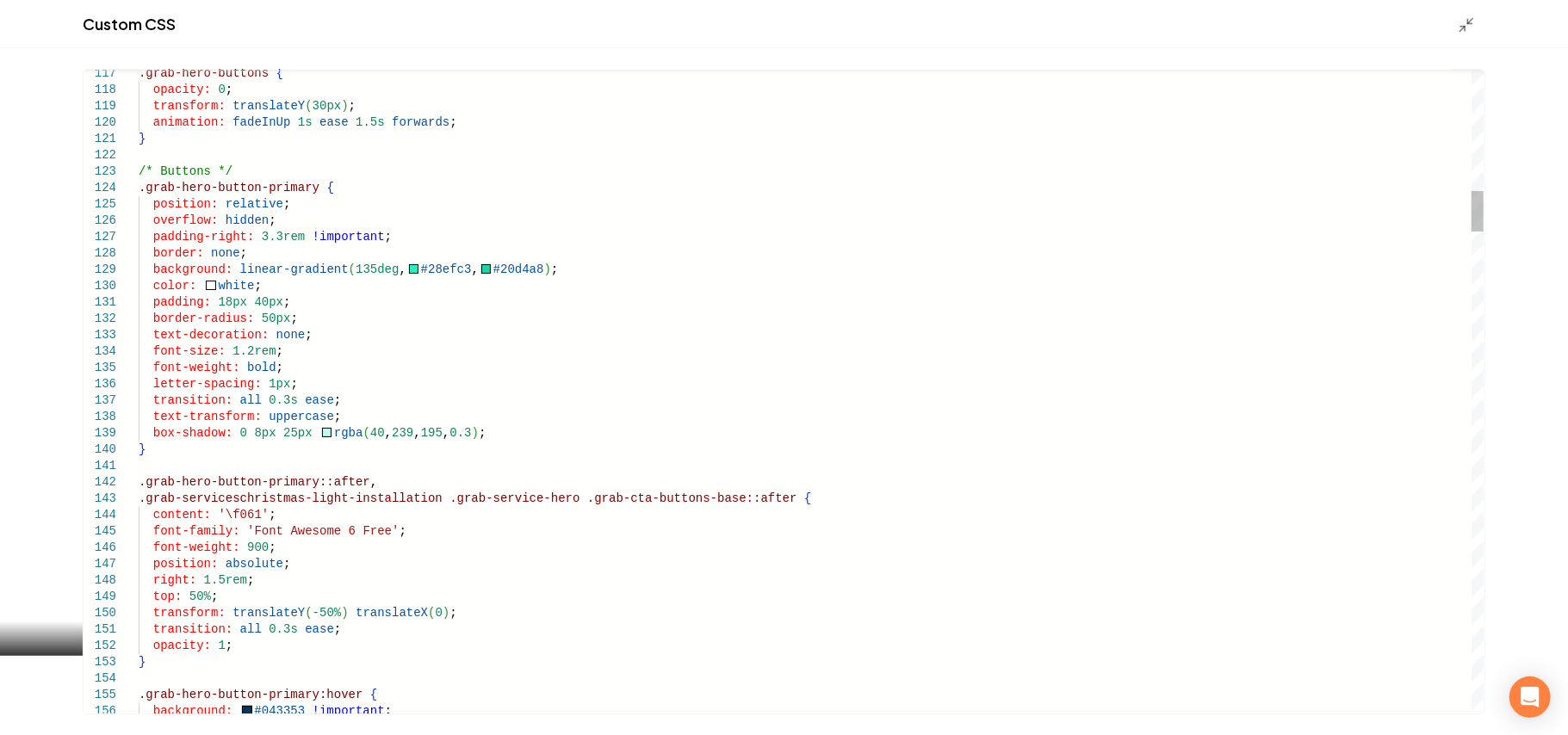
scroll to position [0, 197]
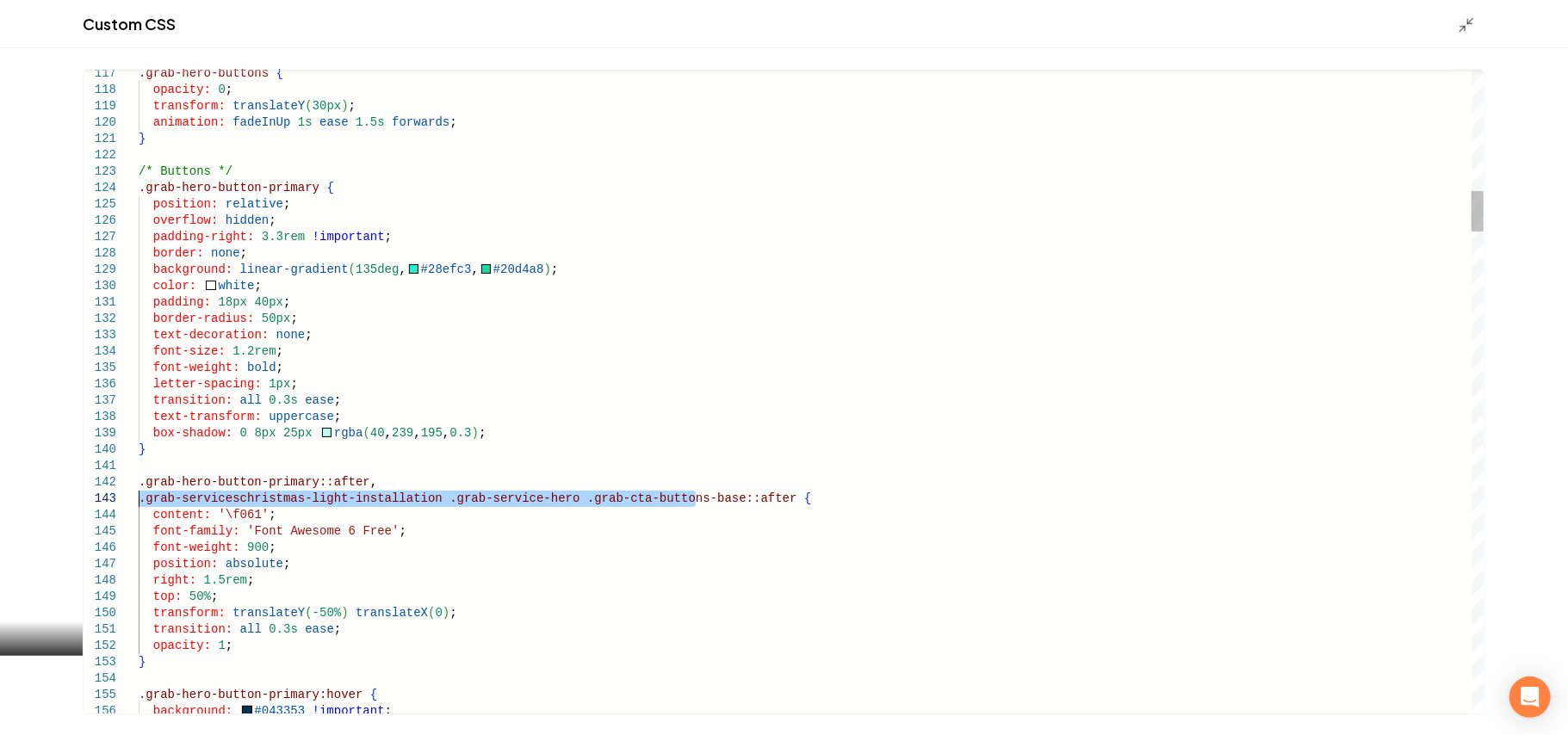
drag, startPoint x: 698, startPoint y: 497, endPoint x: 109, endPoint y: 500, distance: 589.0
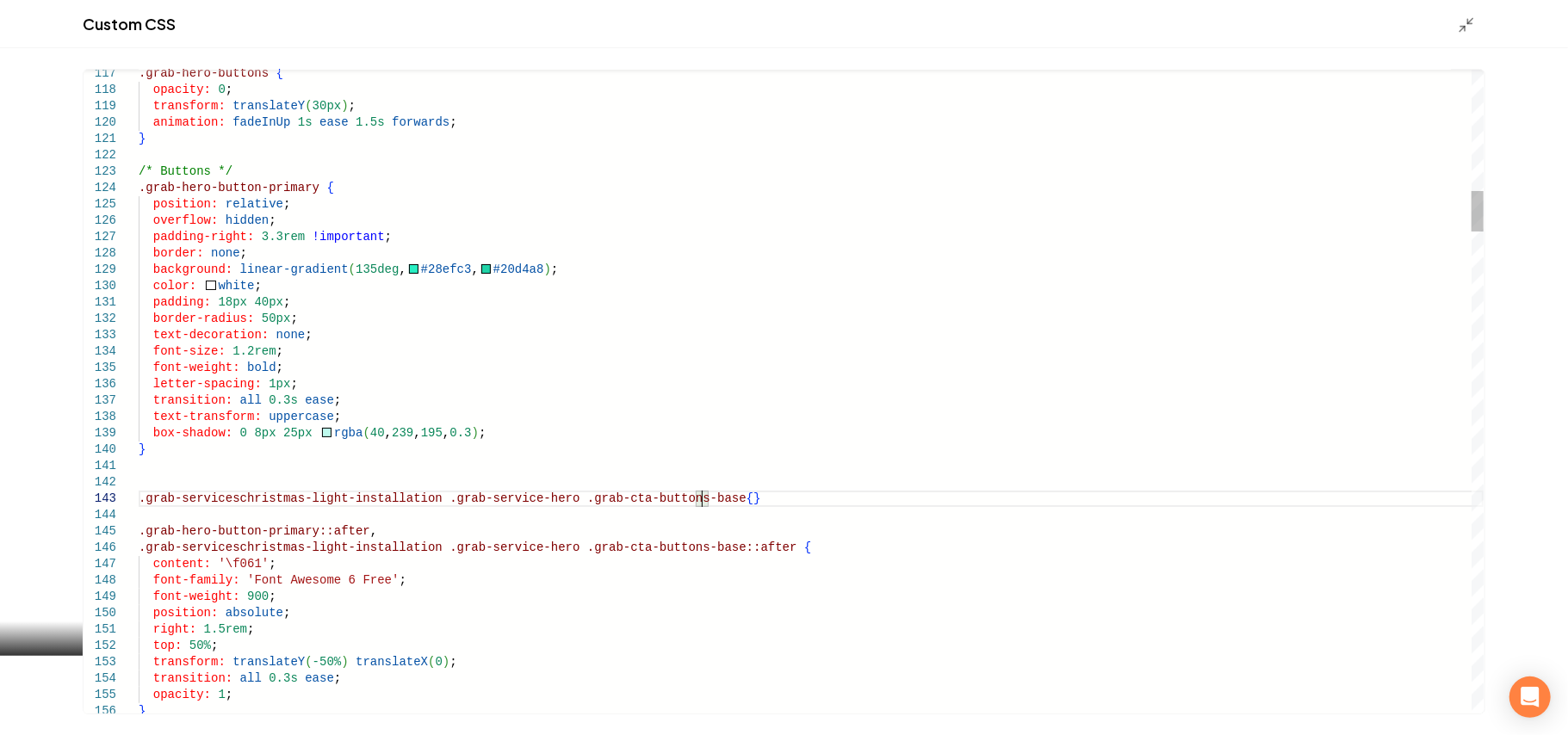
scroll to position [48, 12]
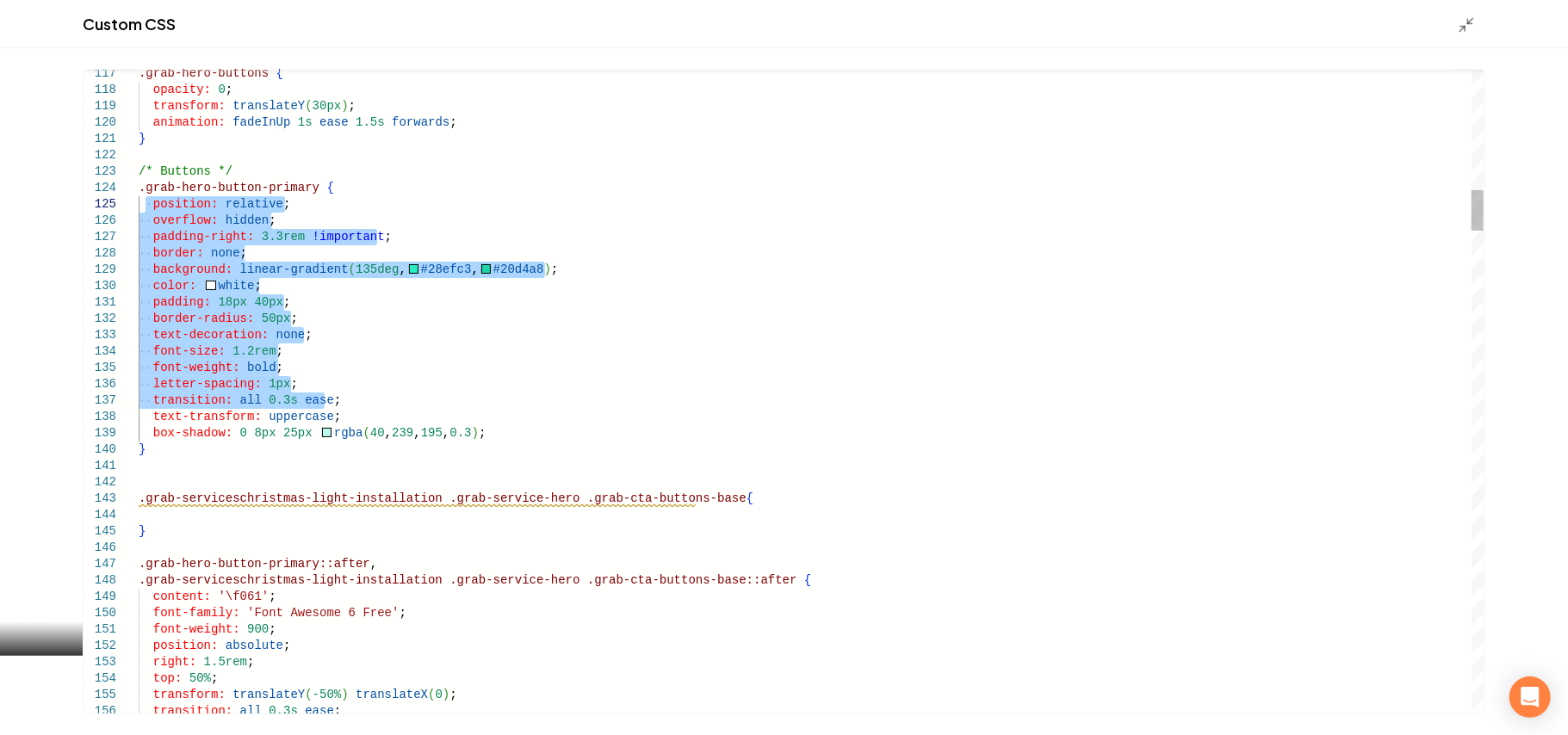
drag, startPoint x: 344, startPoint y: 399, endPoint x: 148, endPoint y: 208, distance: 273.7
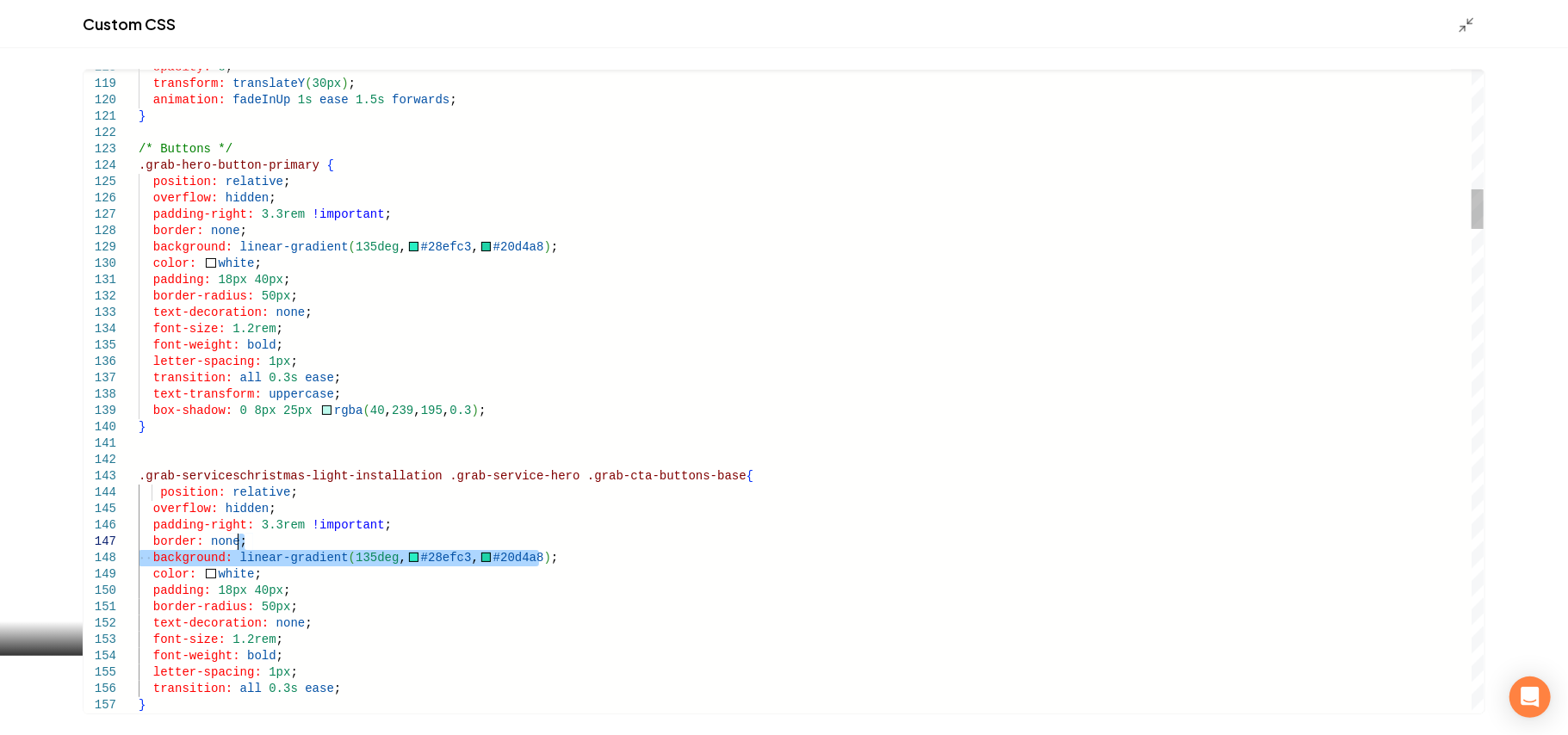
drag, startPoint x: 575, startPoint y: 559, endPoint x: 579, endPoint y: 541, distance: 18.4
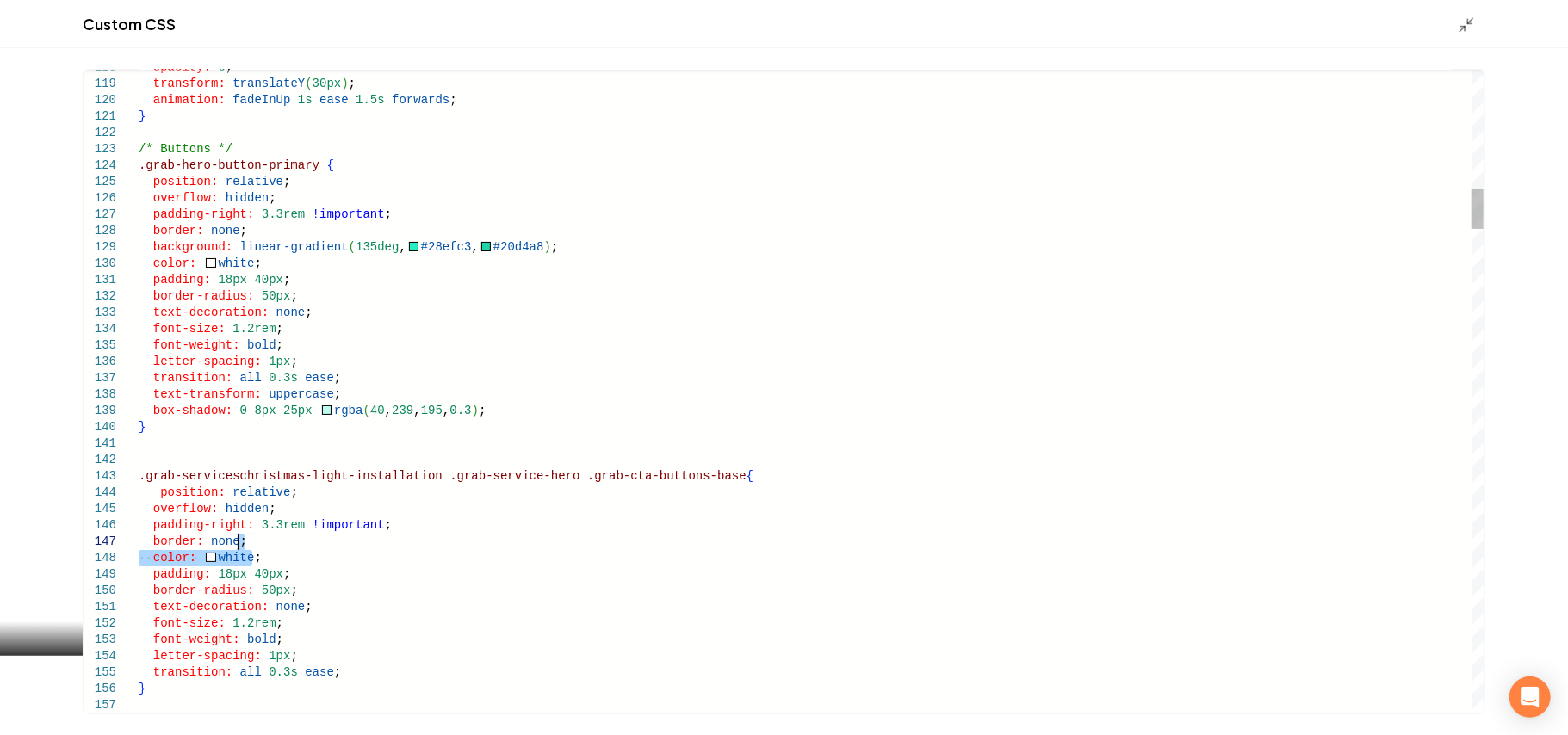
drag, startPoint x: 266, startPoint y: 559, endPoint x: 276, endPoint y: 535, distance: 26.0
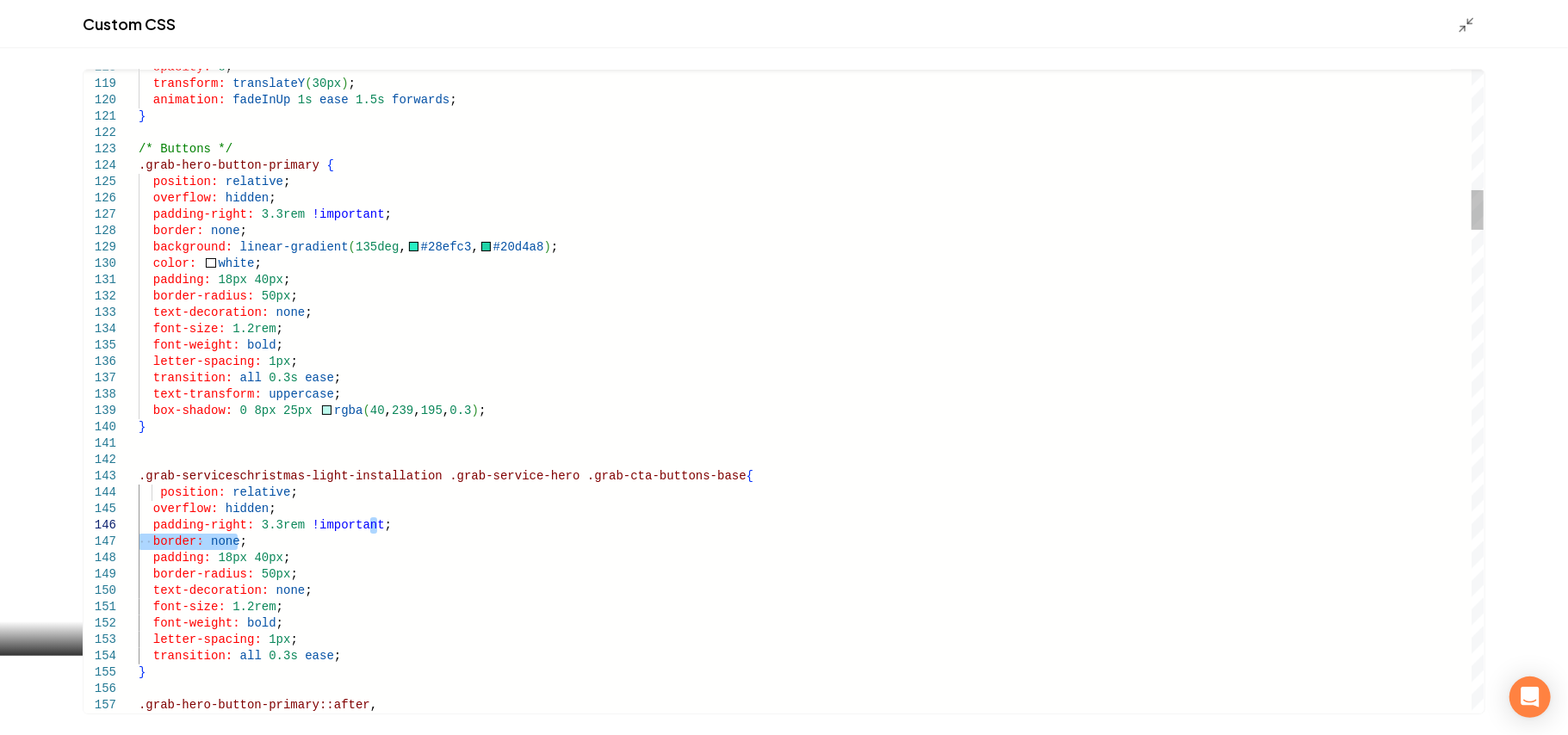
drag, startPoint x: 276, startPoint y: 535, endPoint x: 425, endPoint y: 527, distance: 149.2
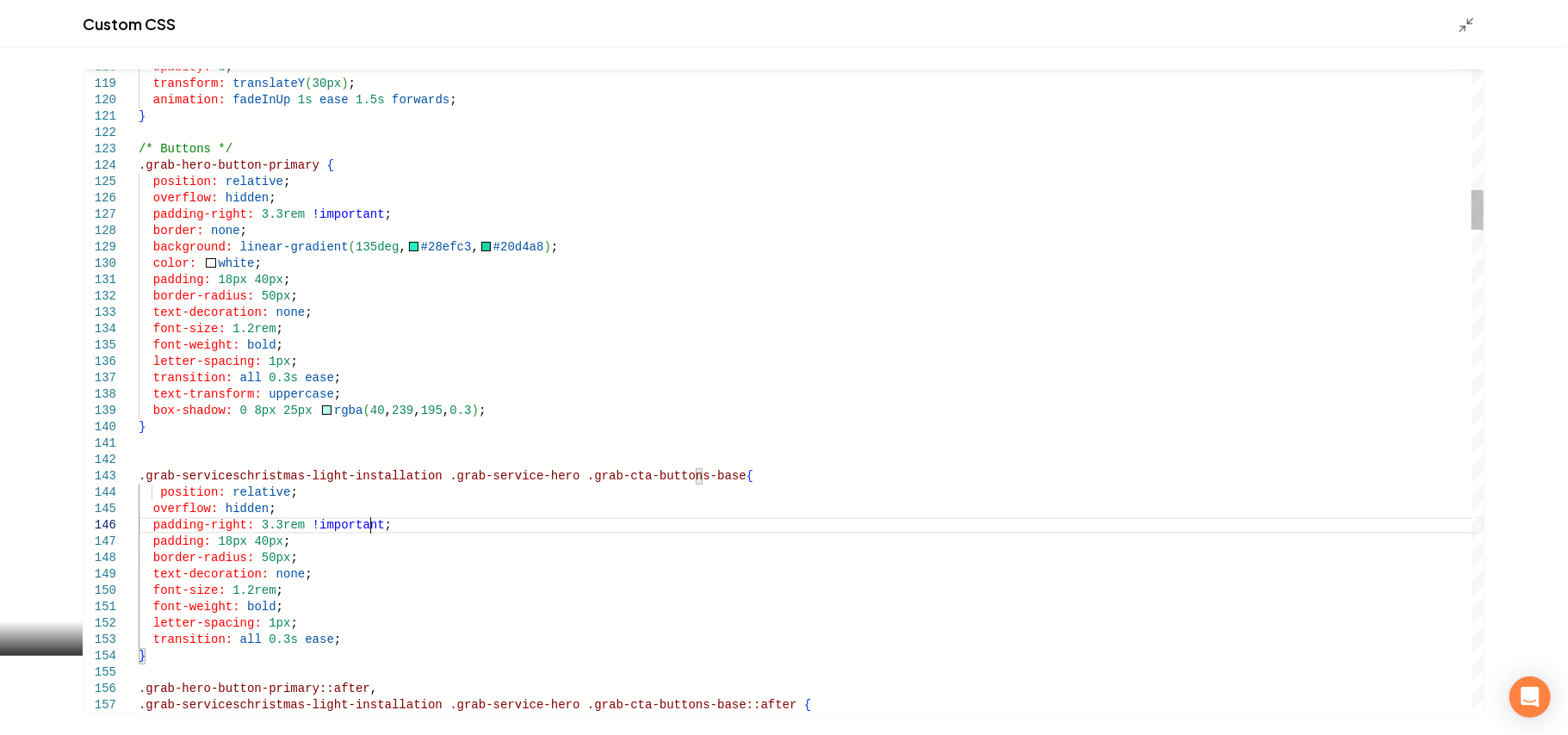
drag, startPoint x: 324, startPoint y: 607, endPoint x: 339, endPoint y: 585, distance: 26.6
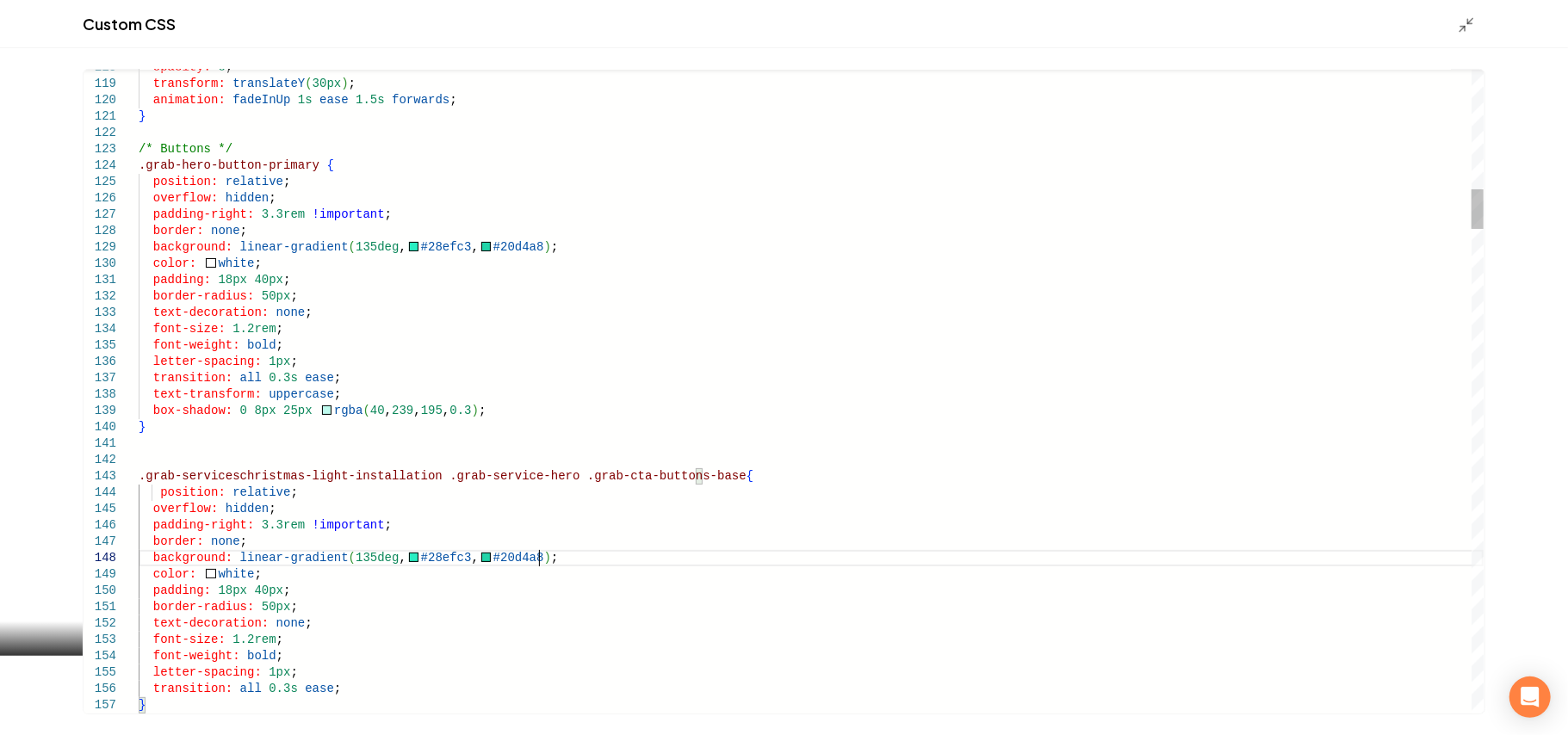
drag, startPoint x: 631, startPoint y: 559, endPoint x: 631, endPoint y: 543, distance: 16.0
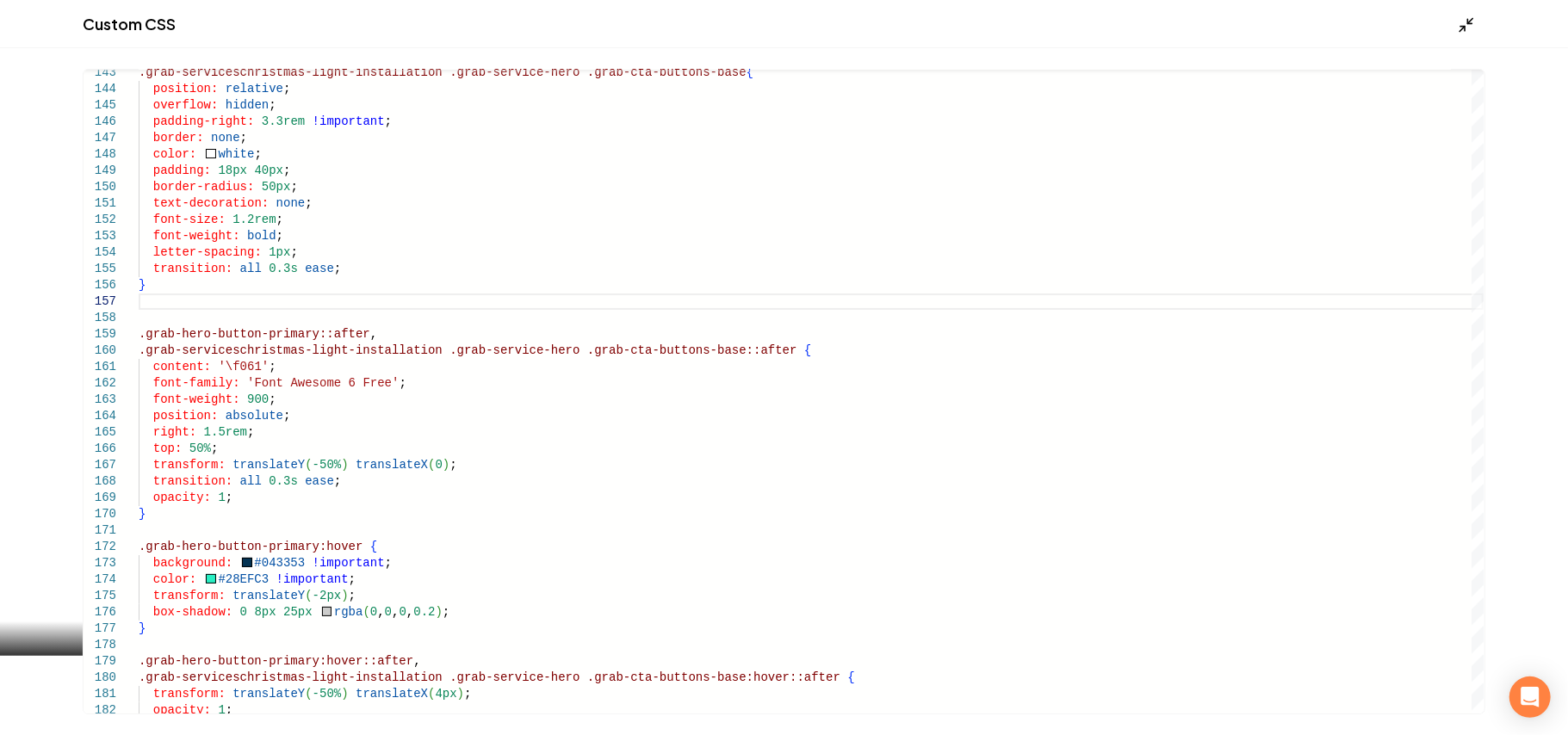
type textarea "**********"
click at [1468, 22] on line "Main content area" at bounding box center [1471, 20] width 5 height 5
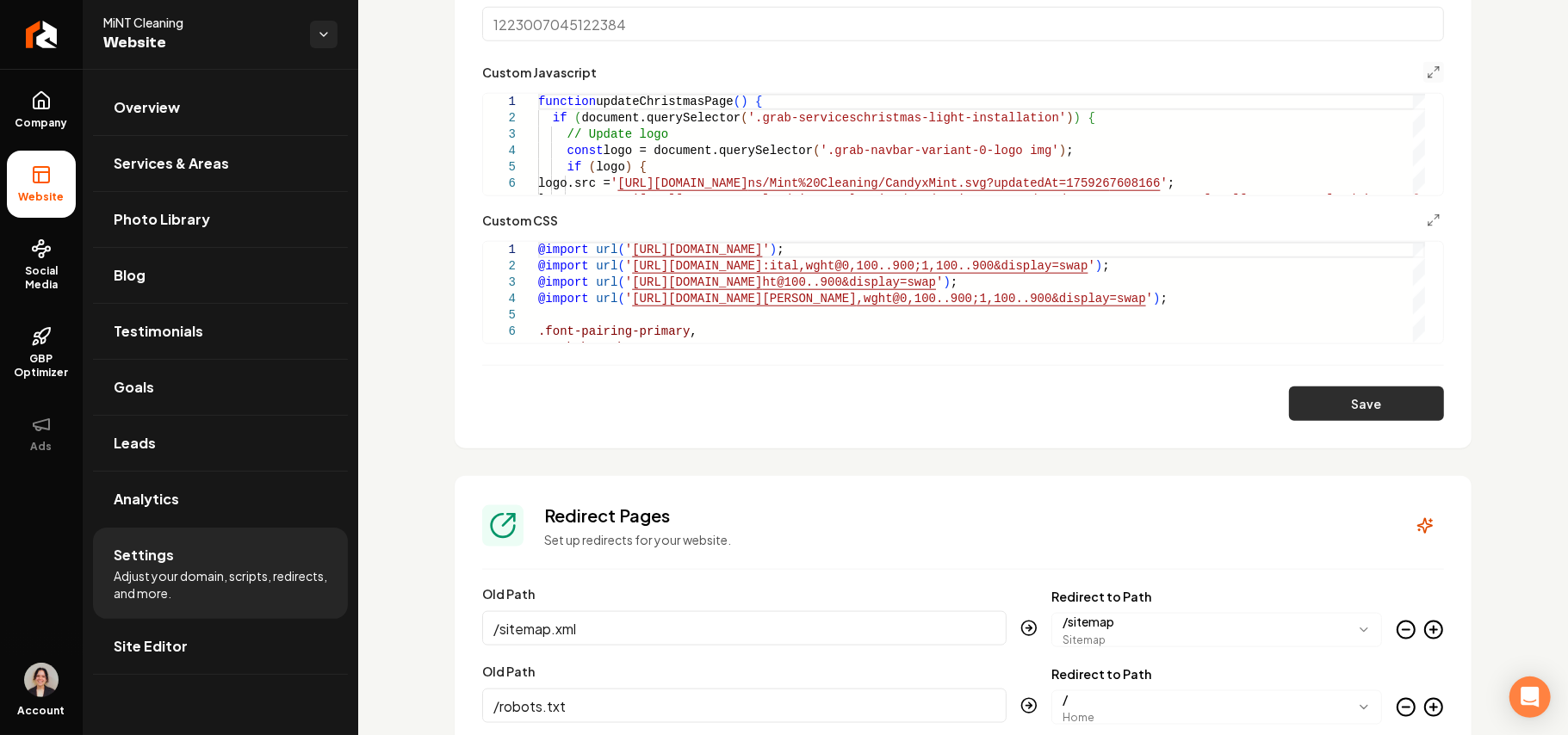
click at [1382, 393] on button "Save" at bounding box center [1367, 404] width 155 height 35
click at [187, 644] on link "Site Editor" at bounding box center [220, 647] width 255 height 55
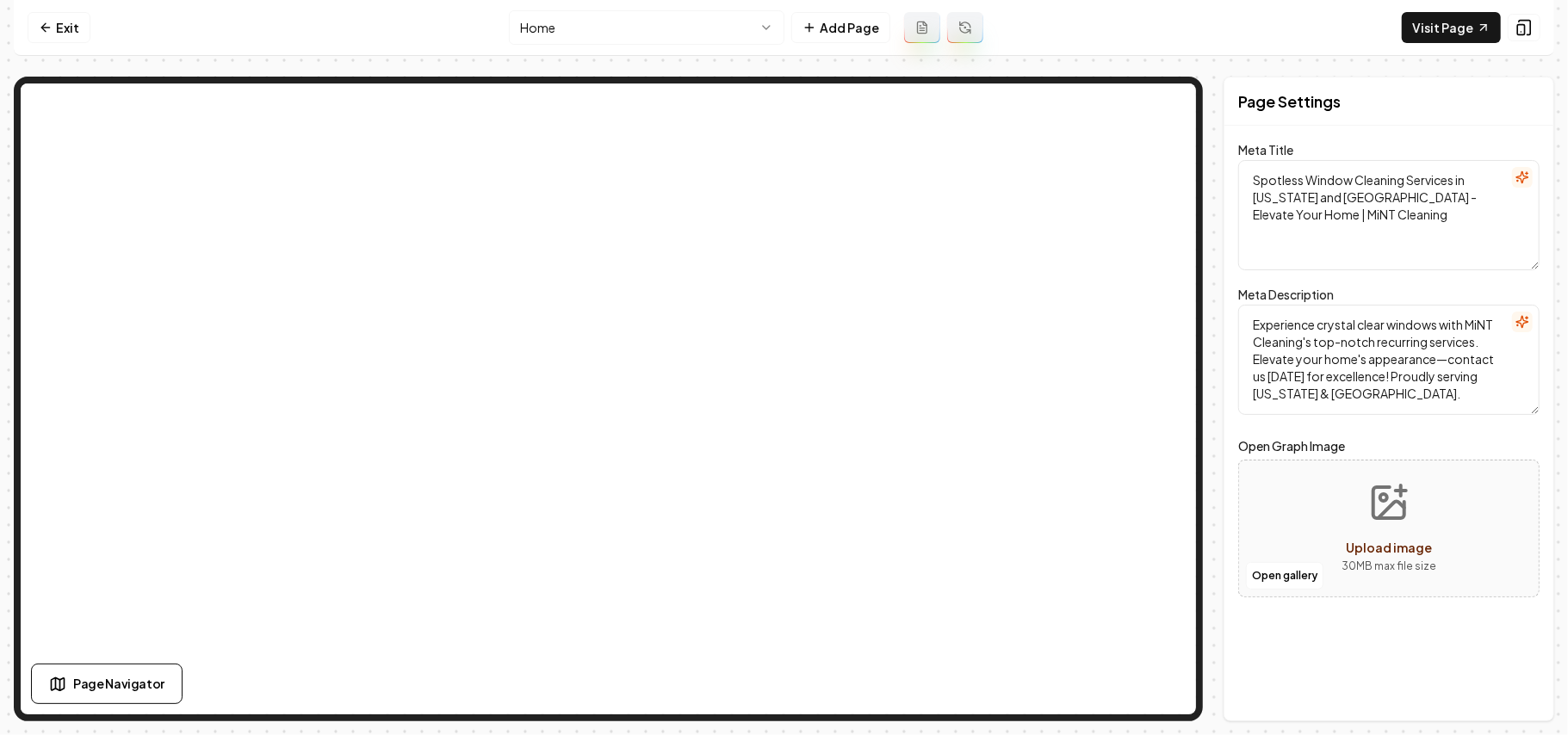
click at [628, 15] on html "Computer Required This feature is only available on a computer. Please switch t…" at bounding box center [784, 367] width 1568 height 735
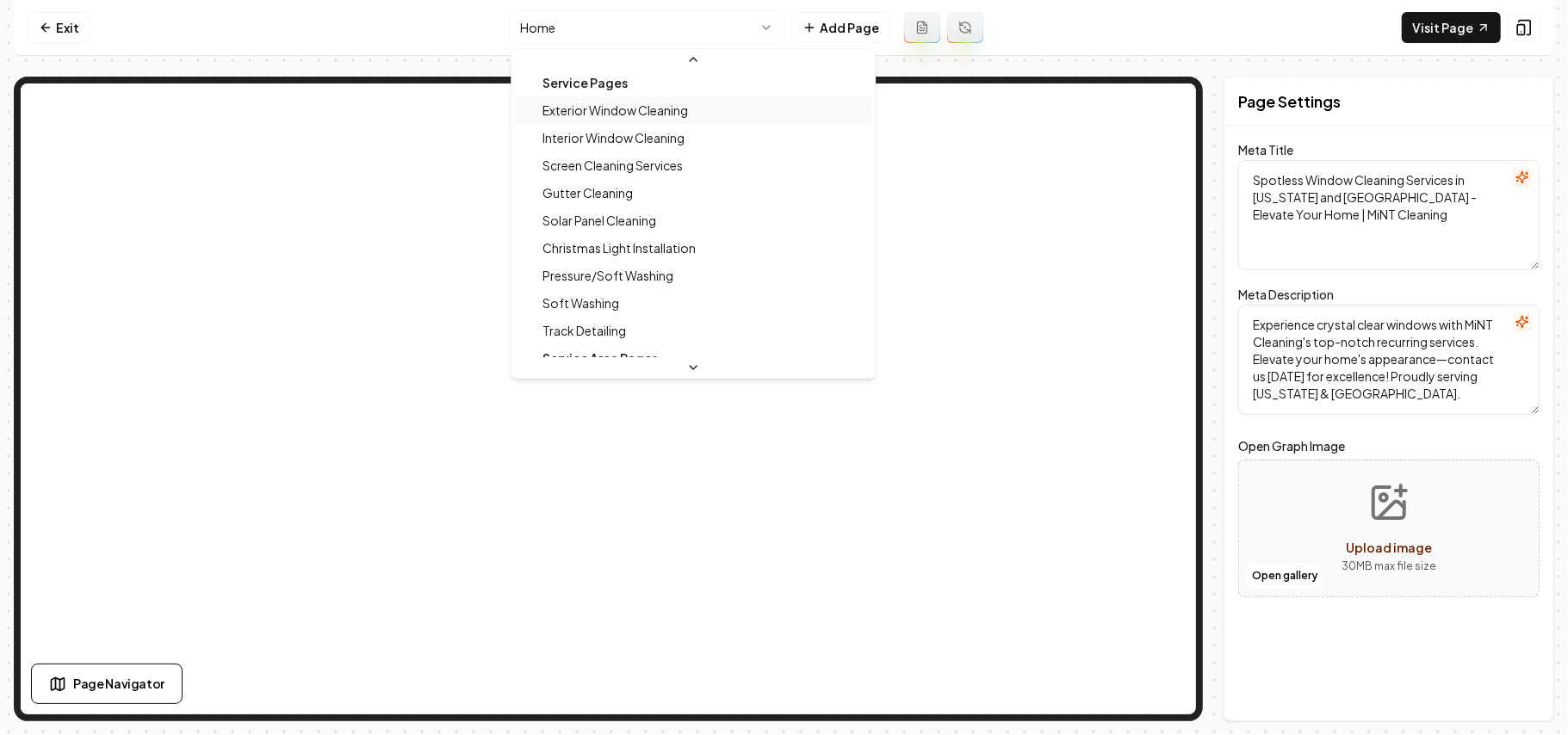
scroll to position [229, 0]
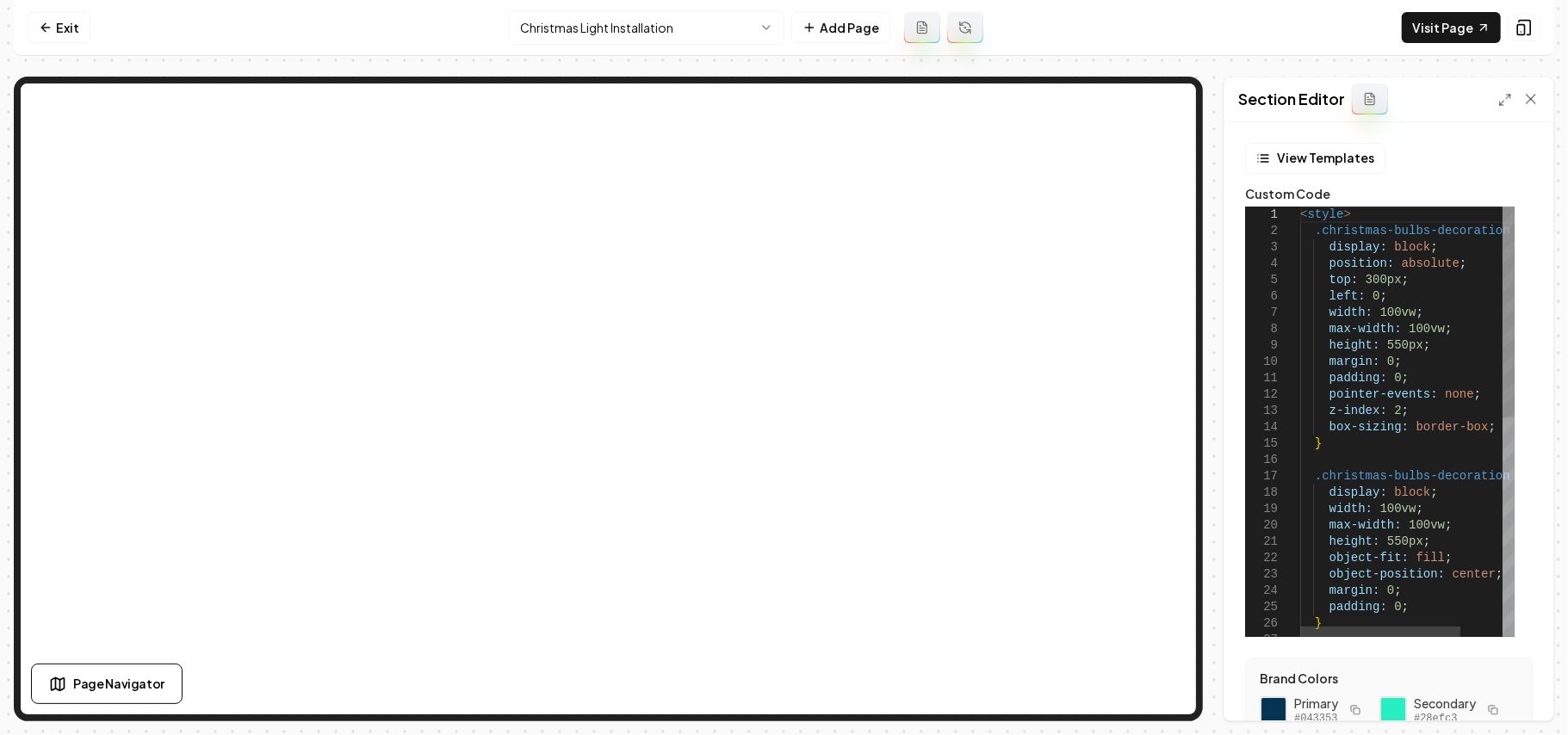
click at [1506, 430] on div at bounding box center [1509, 421] width 12 height 430
click at [1491, 418] on div "} .christmas-bulbs-decoration img { display: block ; width: 100vw ; max-width: …" at bounding box center [1442, 645] width 283 height 878
click at [1490, 421] on div "} .christmas-bulbs-decoration img { display: block ; width: 100vw ; max-width: …" at bounding box center [1442, 645] width 283 height 878
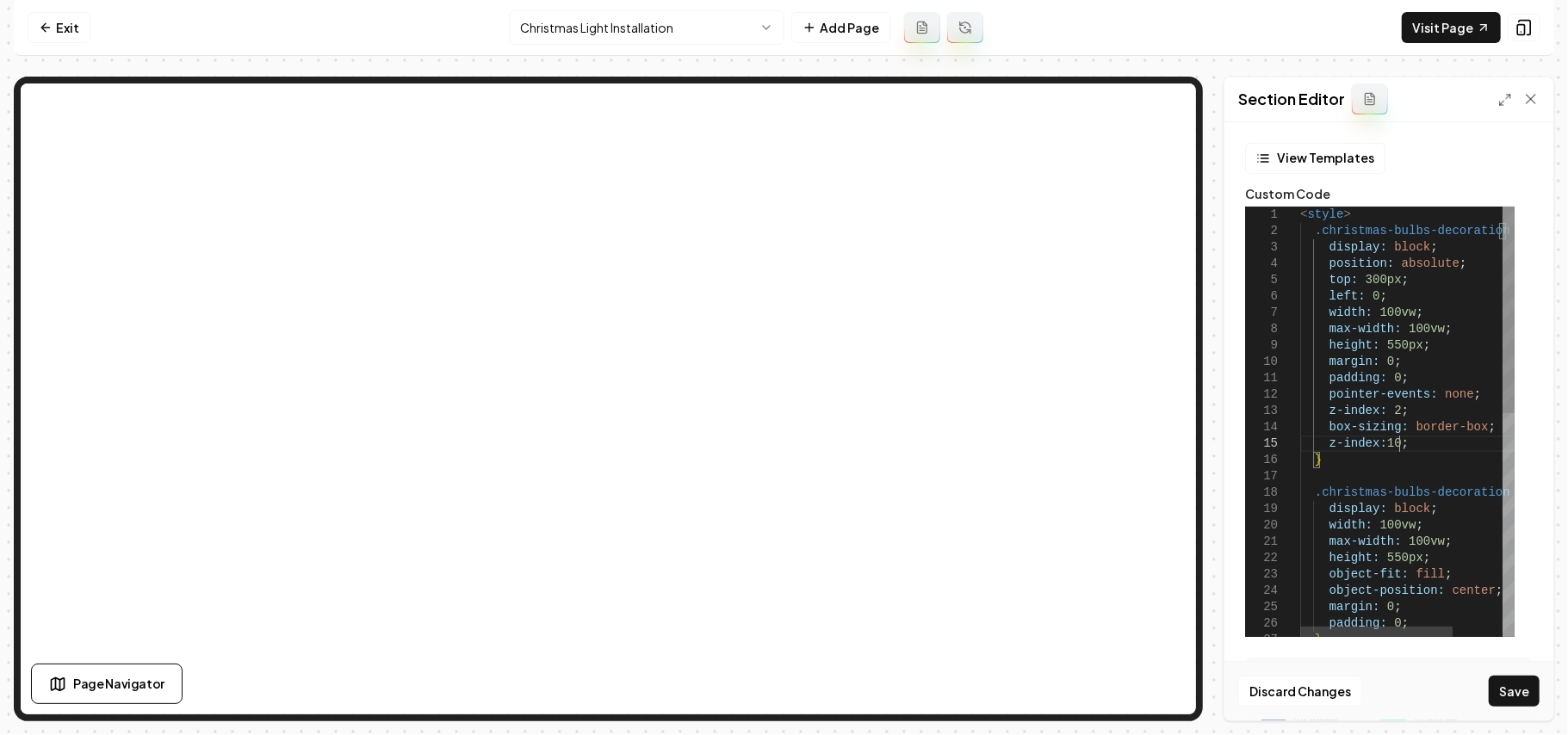
scroll to position [63, 97]
click at [1510, 673] on div "Discard Changes Save" at bounding box center [1389, 690] width 329 height 60
click at [1523, 699] on button "Save" at bounding box center [1515, 690] width 51 height 31
click at [1372, 282] on div "} .christmas-bulbs-decoration img { display: block ; width: 100vw ; max-width: …" at bounding box center [1442, 653] width 283 height 894
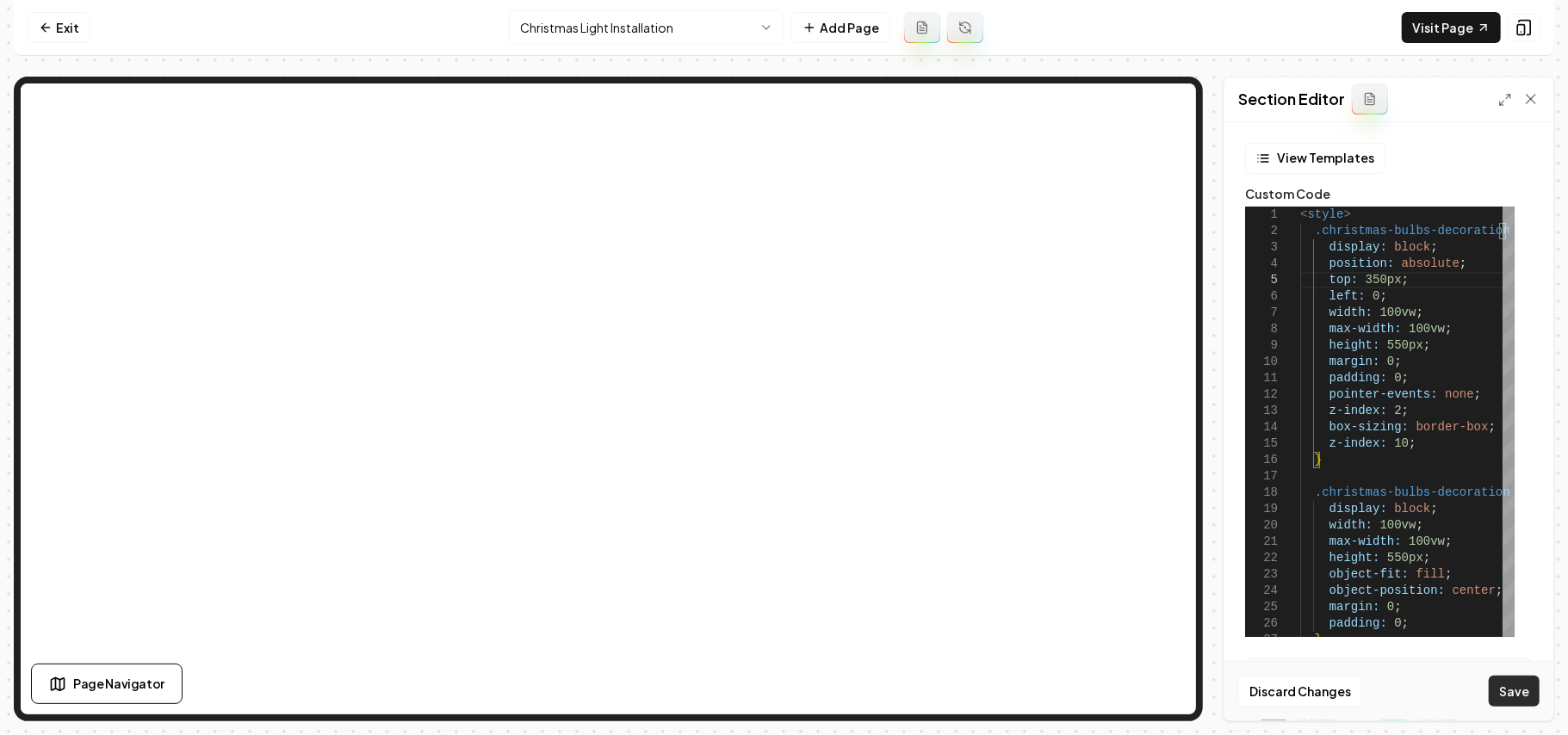
click at [1516, 694] on button "Save" at bounding box center [1515, 690] width 51 height 31
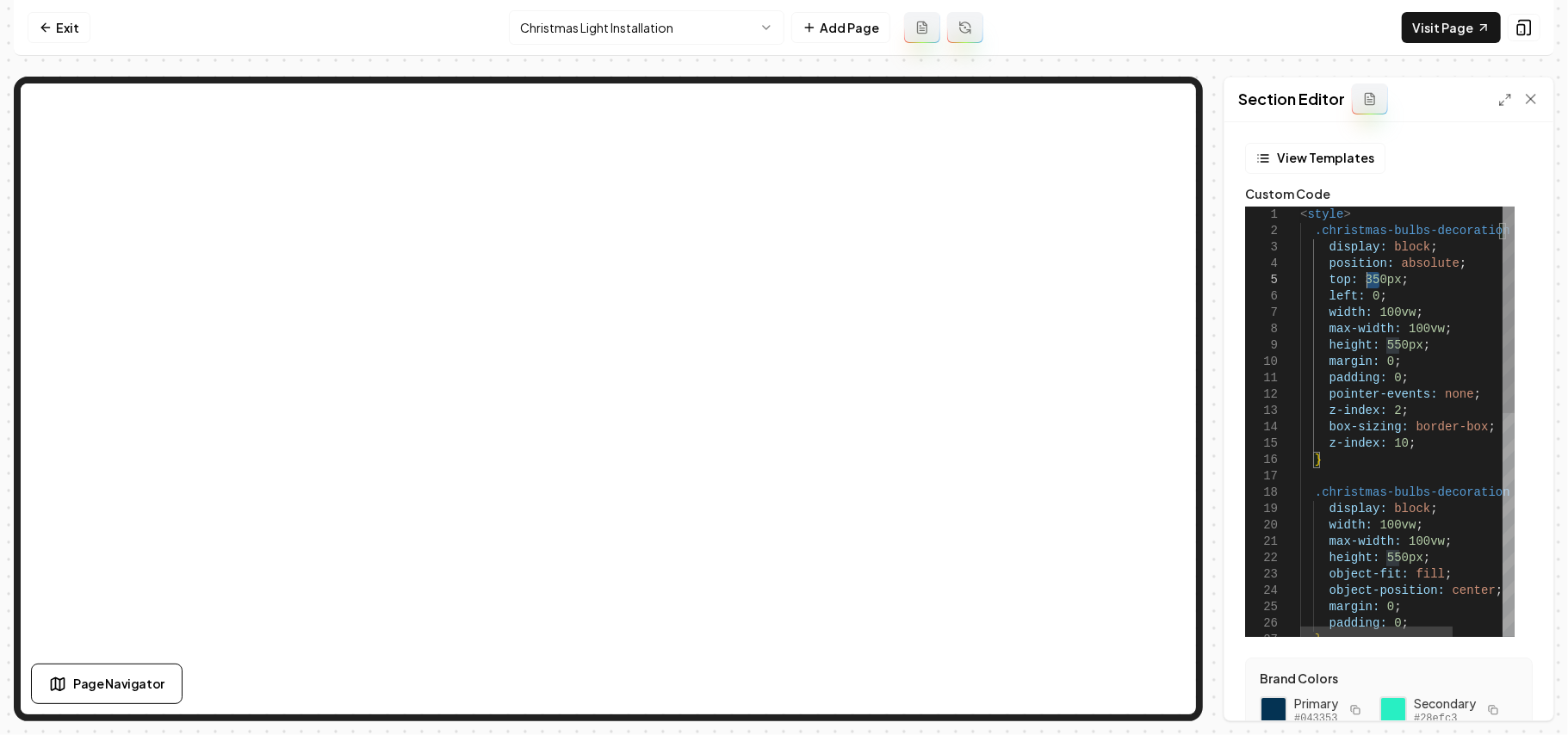
drag, startPoint x: 1382, startPoint y: 279, endPoint x: 1367, endPoint y: 279, distance: 15.0
click at [1367, 279] on div "} .christmas-bulbs-decoration img { display: block ; width: 100vw ; max-width: …" at bounding box center [1442, 653] width 283 height 894
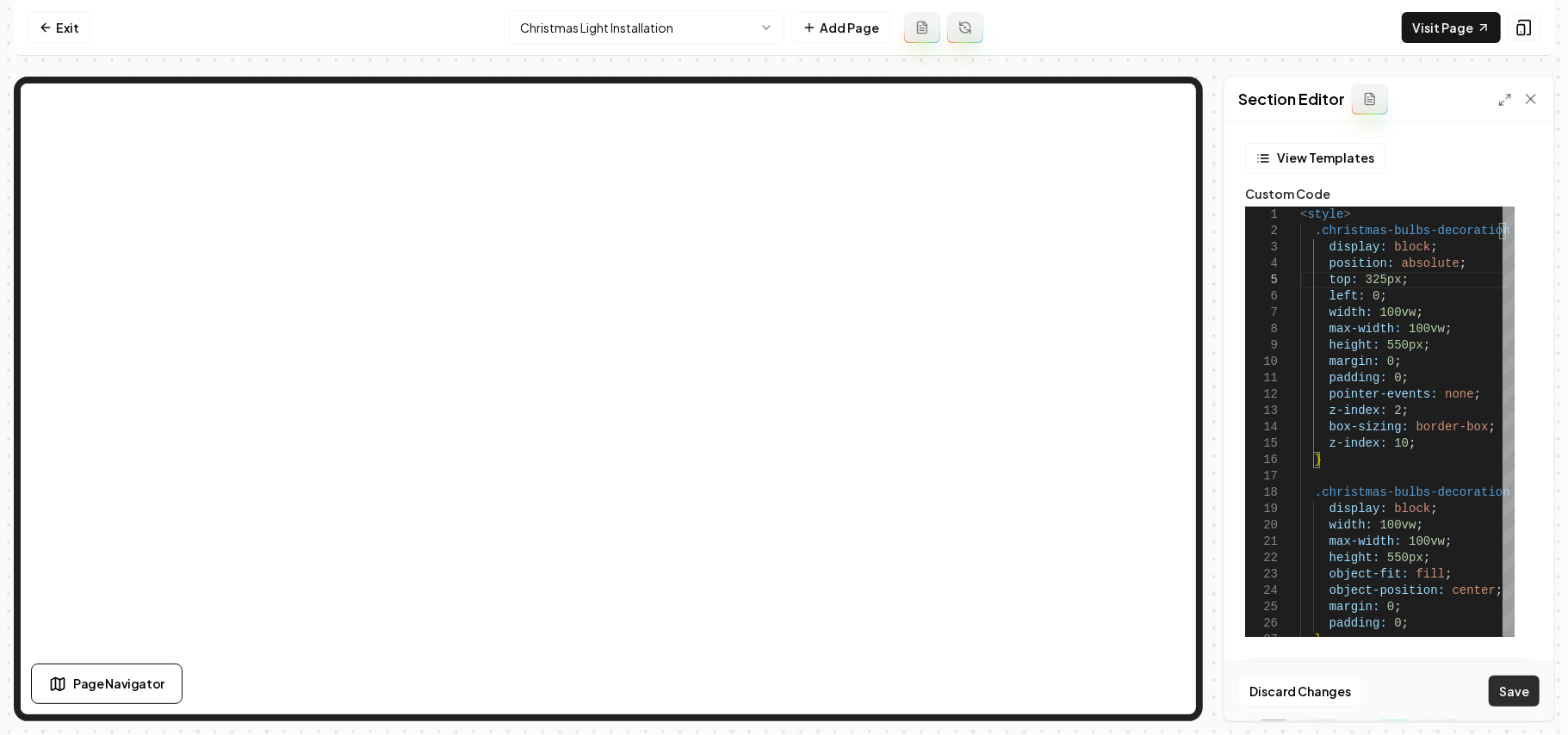
type textarea "**********"
click at [1490, 686] on button "Save" at bounding box center [1515, 690] width 51 height 31
click at [59, 37] on link "Exit" at bounding box center [59, 28] width 63 height 31
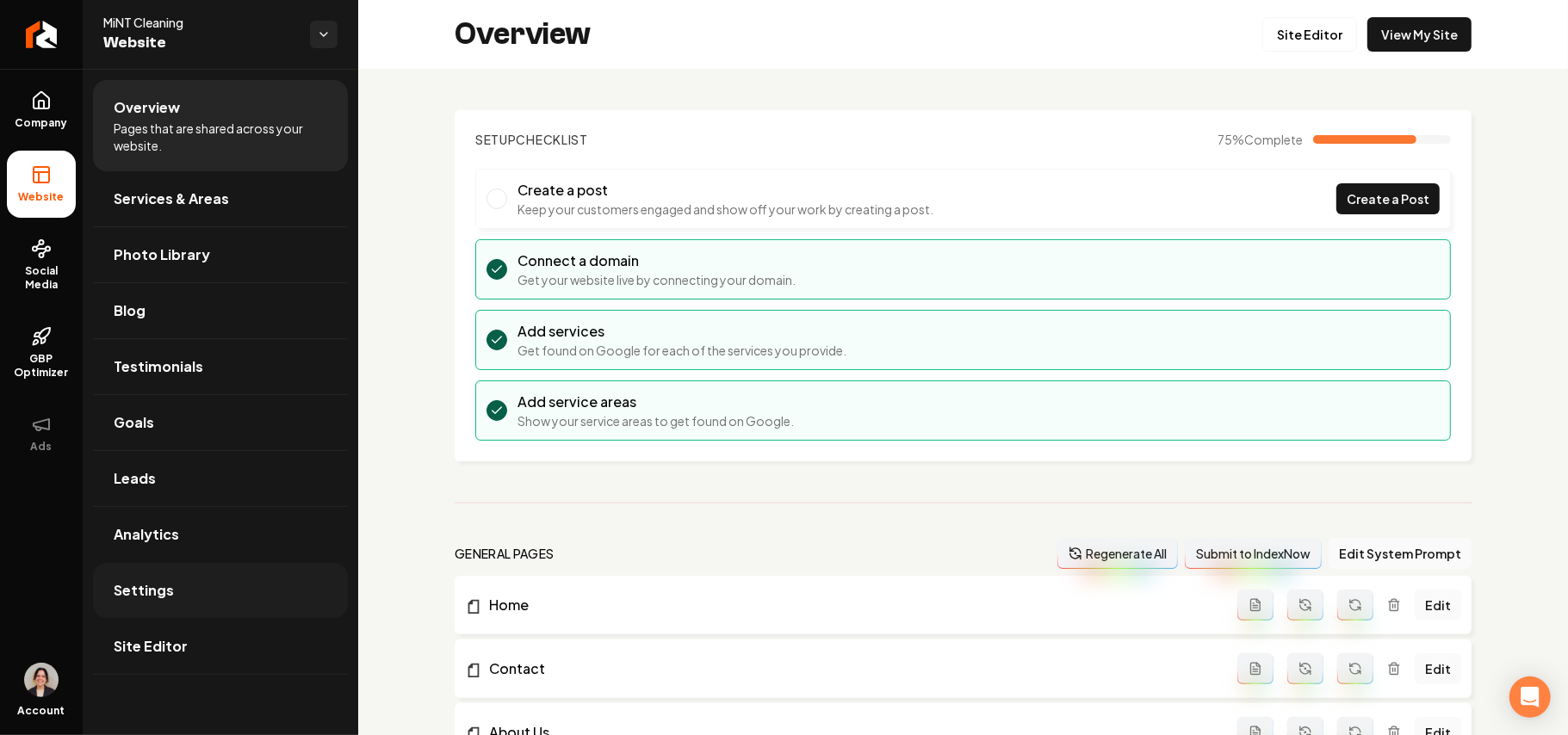
click at [191, 600] on link "Settings" at bounding box center [220, 591] width 255 height 55
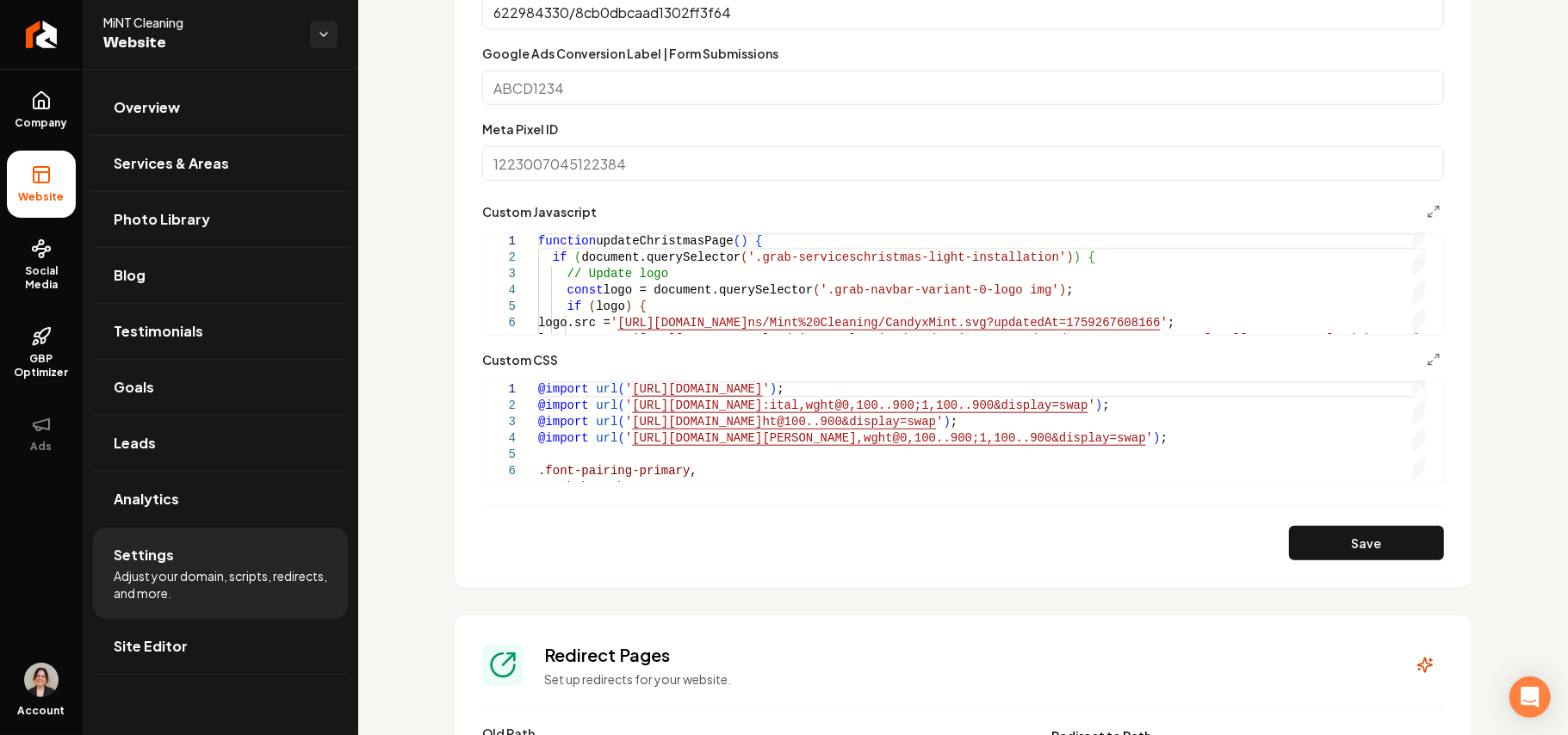
scroll to position [1147, 0]
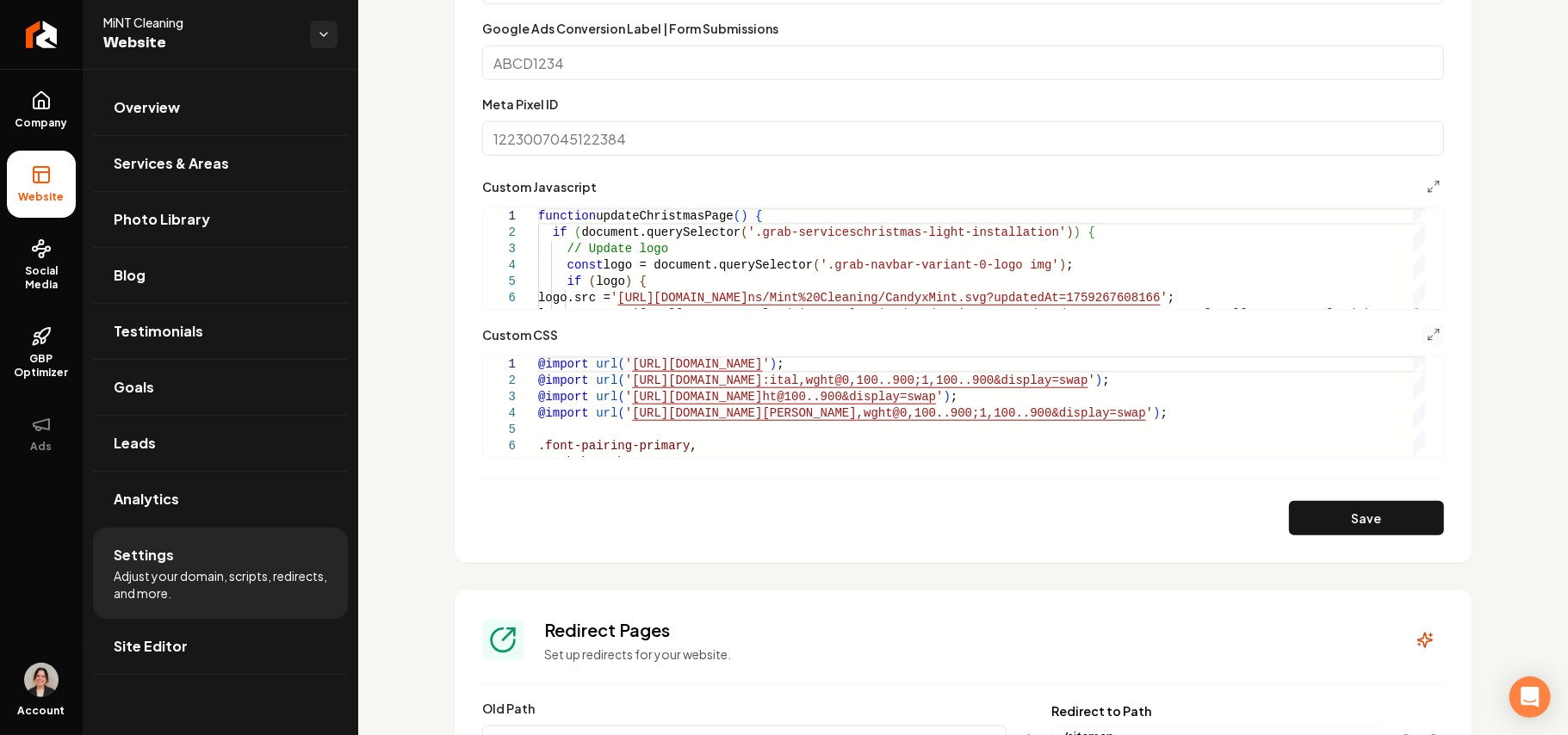
click at [1424, 327] on button "Main content area" at bounding box center [1433, 334] width 21 height 20
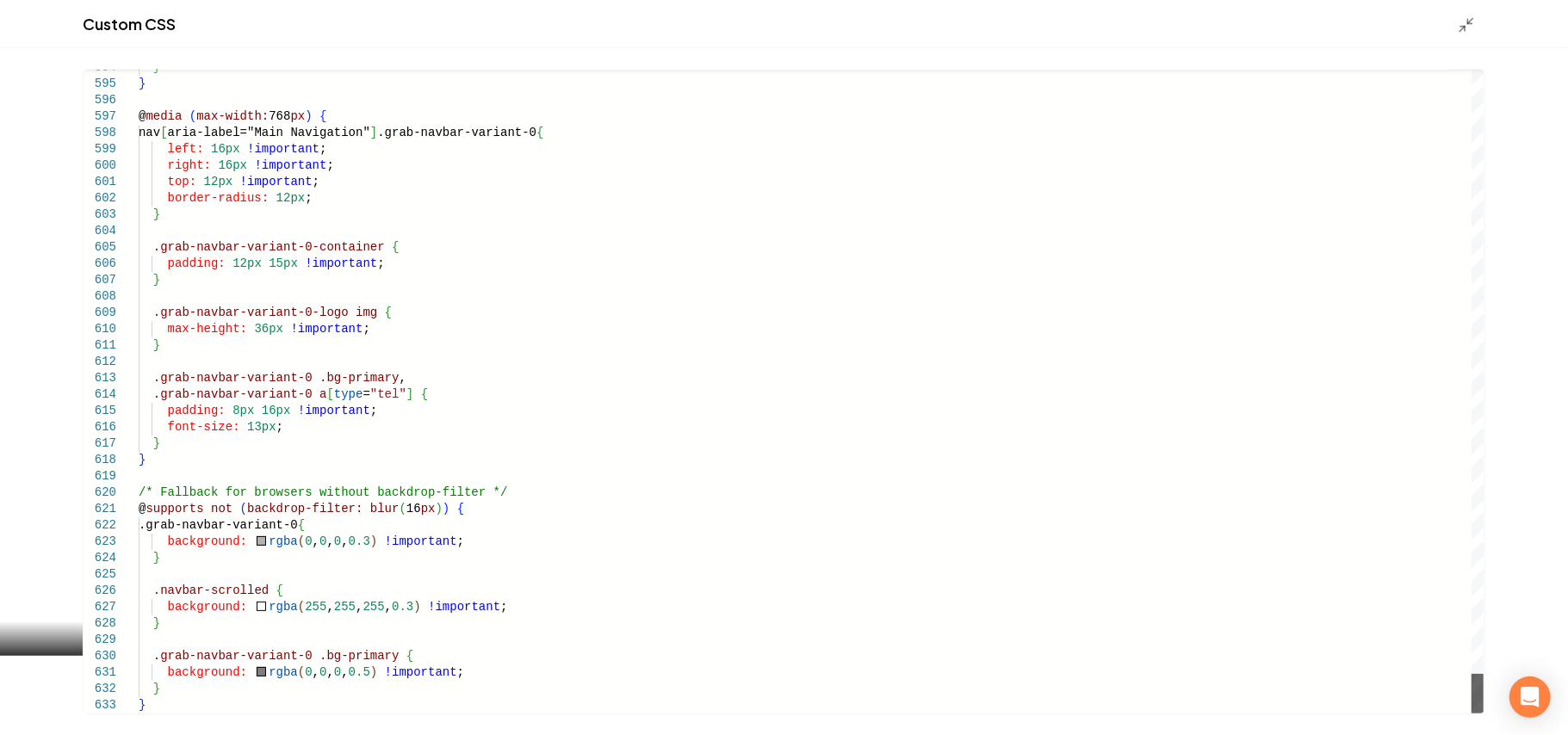
click at [1484, 710] on div "Main content area" at bounding box center [1478, 694] width 12 height 39
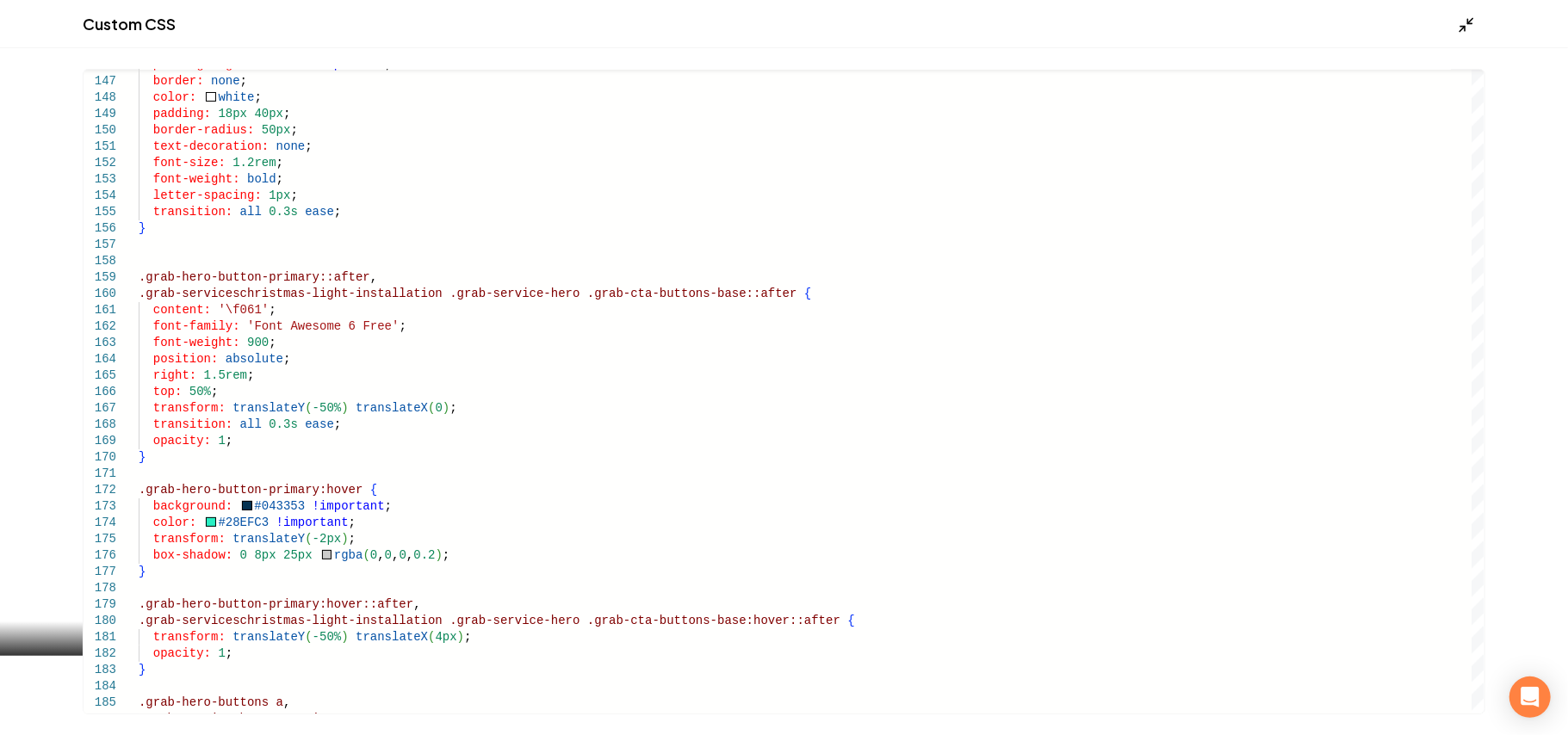
click at [1468, 28] on icon "Main content area" at bounding box center [1466, 24] width 17 height 17
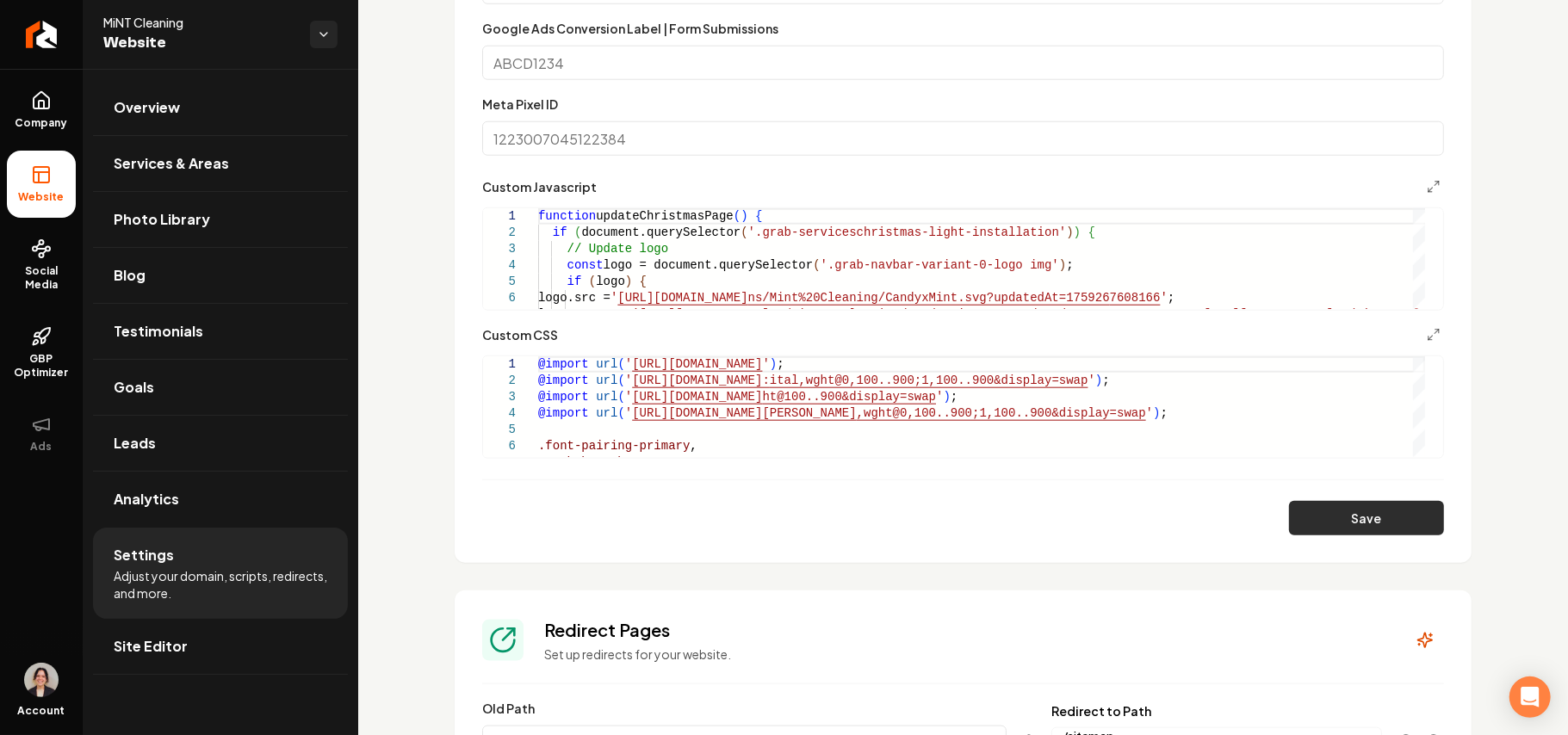
click at [1344, 522] on button "Save" at bounding box center [1367, 518] width 155 height 35
click at [318, 648] on link "Site Editor" at bounding box center [220, 647] width 255 height 55
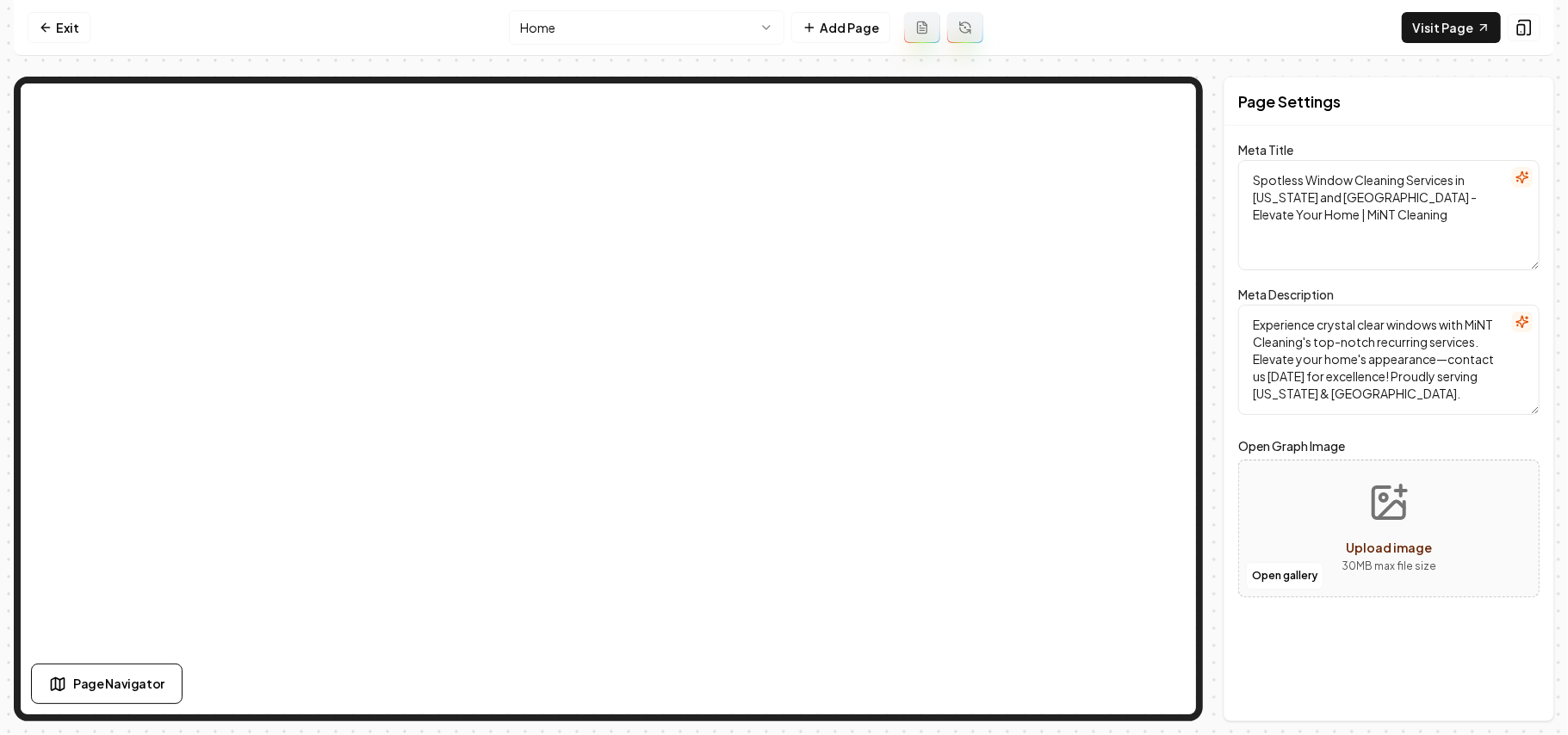
click at [666, 36] on html "Computer Required This feature is only available on a computer. Please switch t…" at bounding box center [784, 367] width 1568 height 735
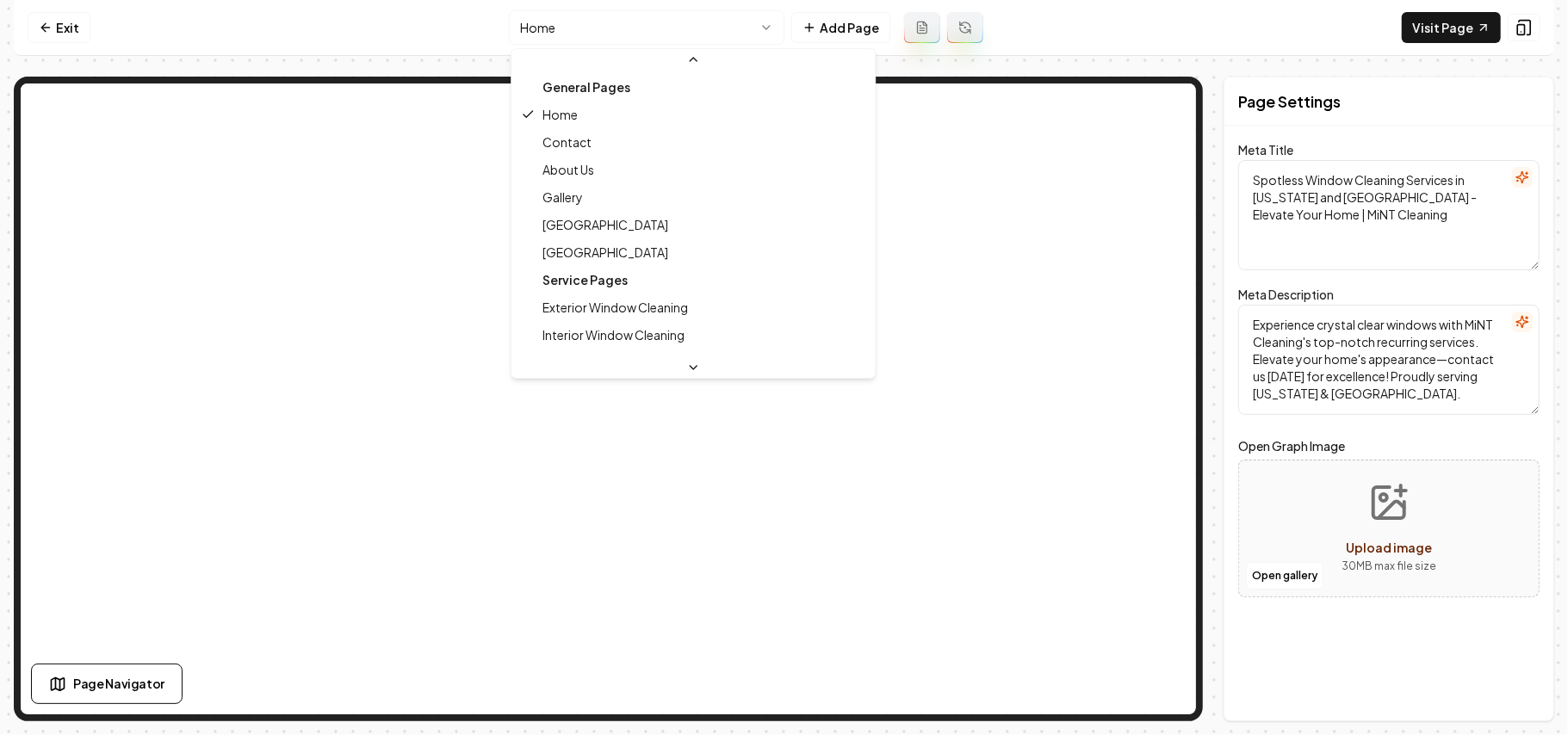
scroll to position [229, 0]
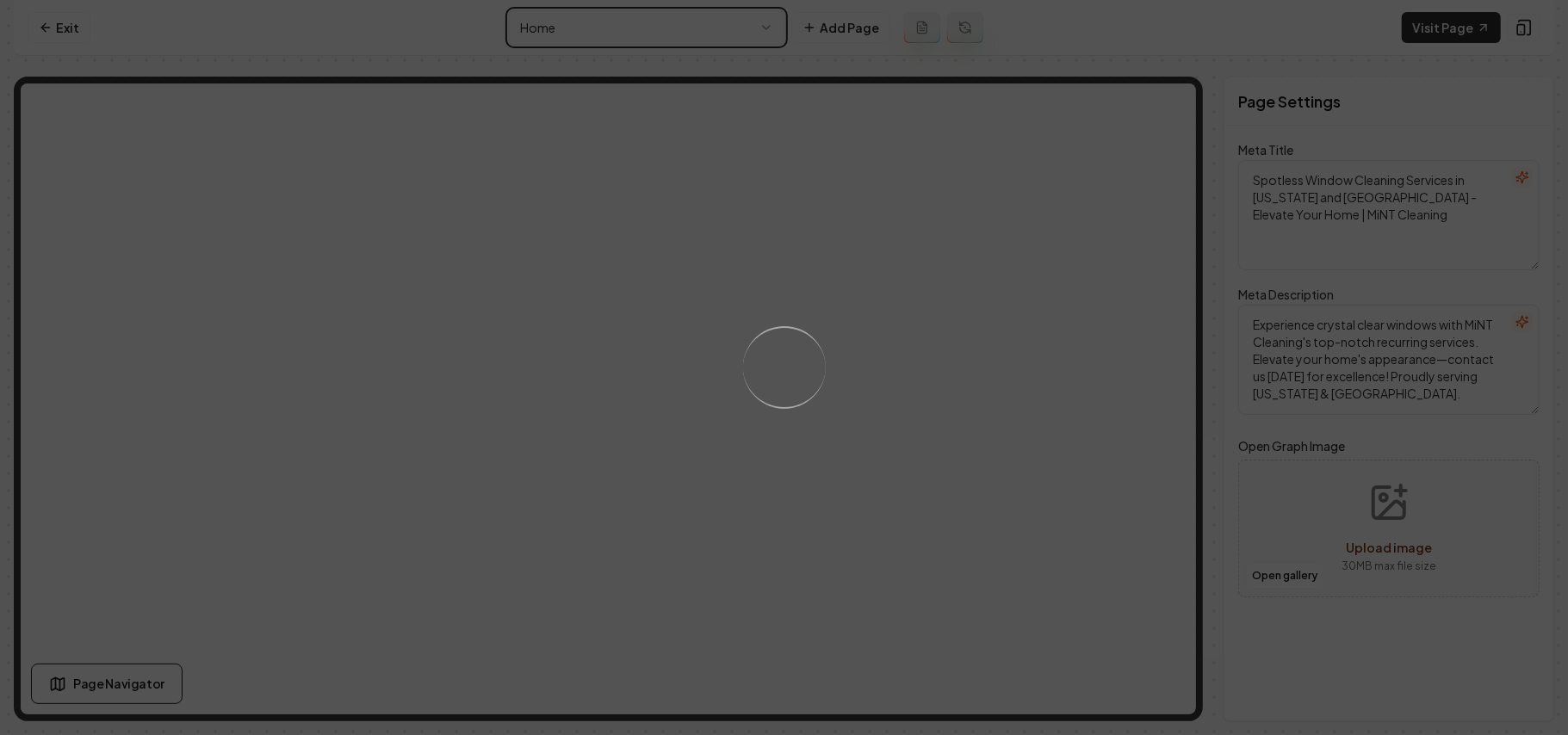
type textarea "Christmas Light Installation Services | MiNT Cleaning"
type textarea "Illuminate your home this holiday with MiNT Cleaning's expert Christmas Light I…"
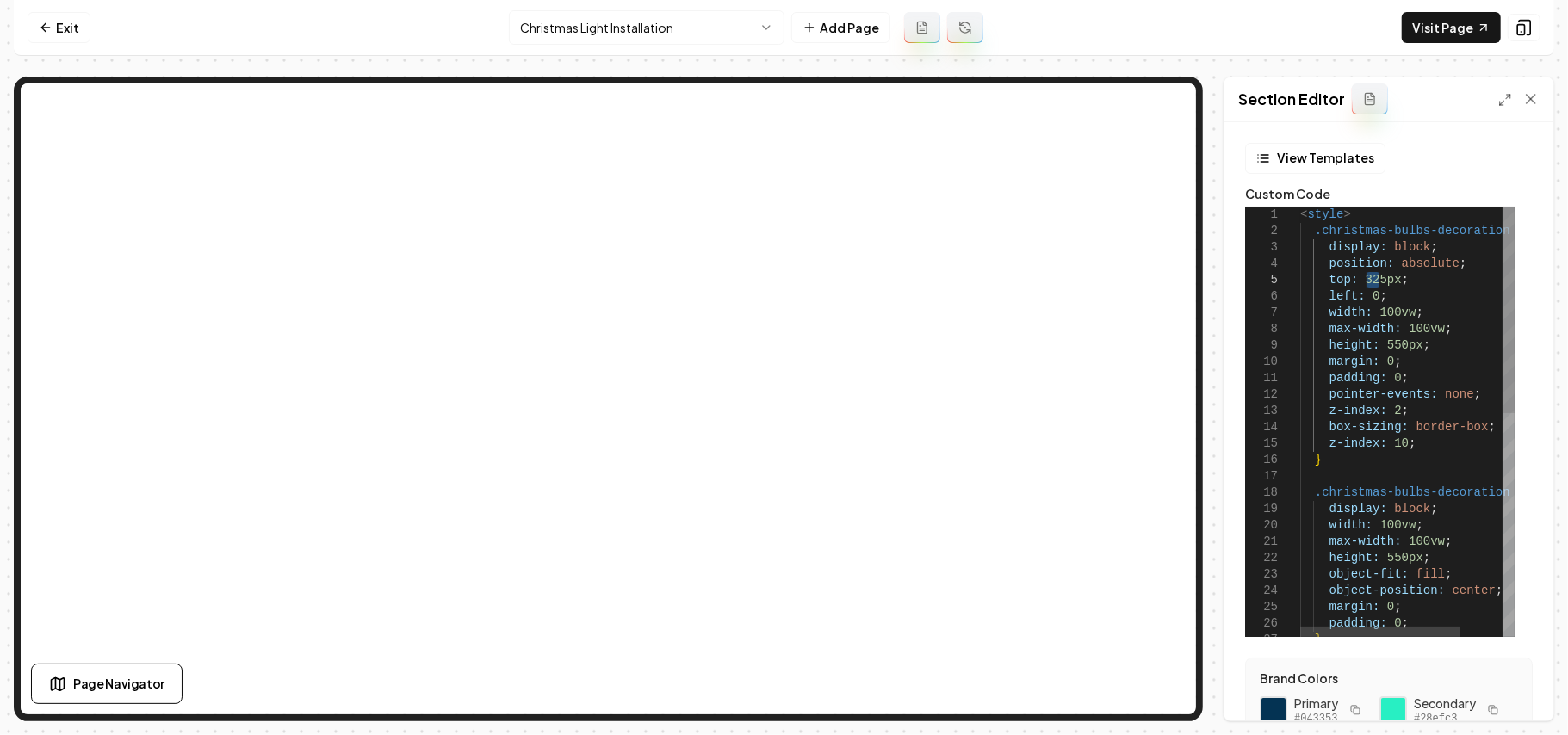
drag, startPoint x: 1379, startPoint y: 274, endPoint x: 1365, endPoint y: 277, distance: 14.3
click at [1365, 277] on div "< style > .christmas-bulbs-decoration { display: block ; position: absolute ; t…" at bounding box center [1435, 653] width 269 height 894
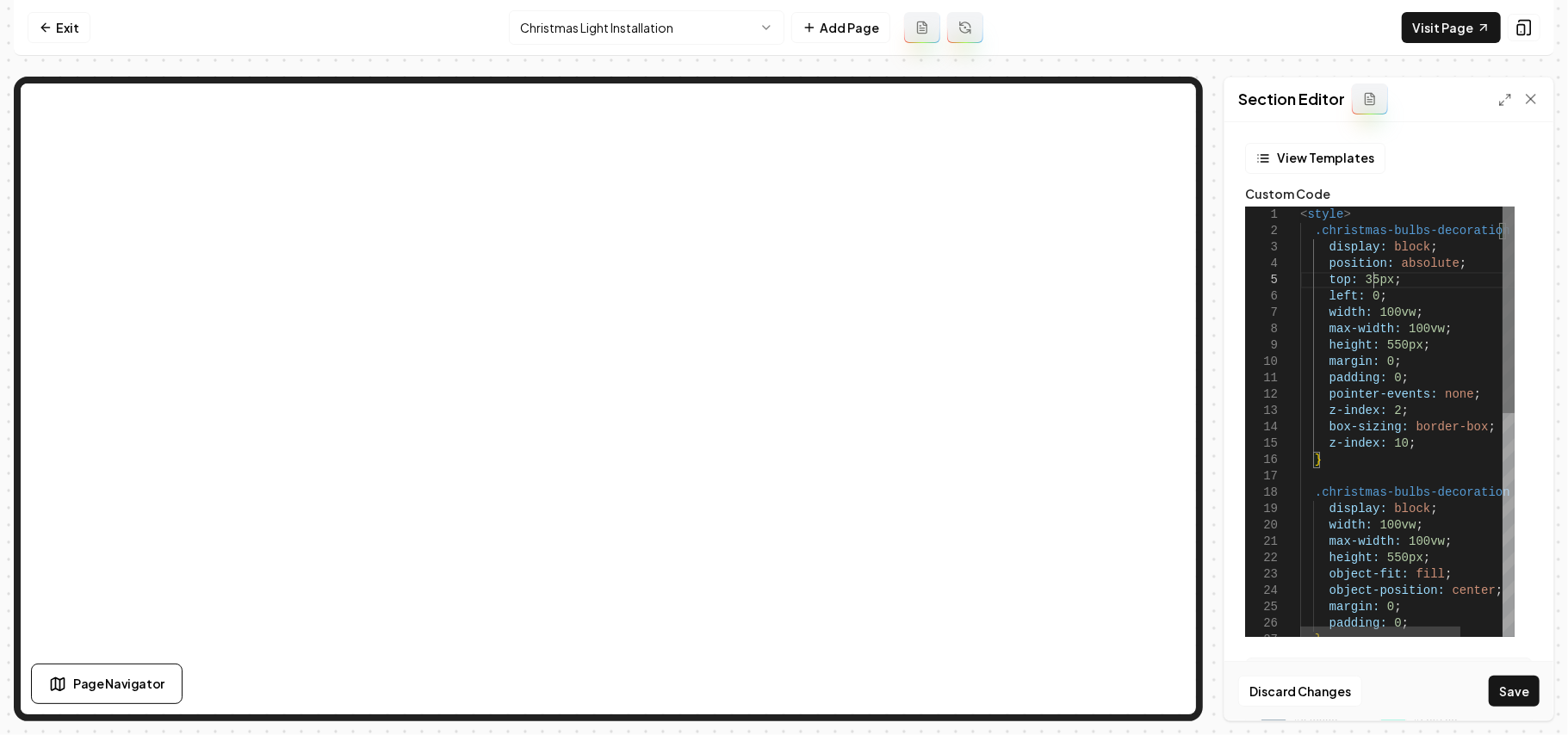
scroll to position [65, 78]
type textarea "**********"
click at [1503, 682] on button "Save" at bounding box center [1515, 690] width 51 height 31
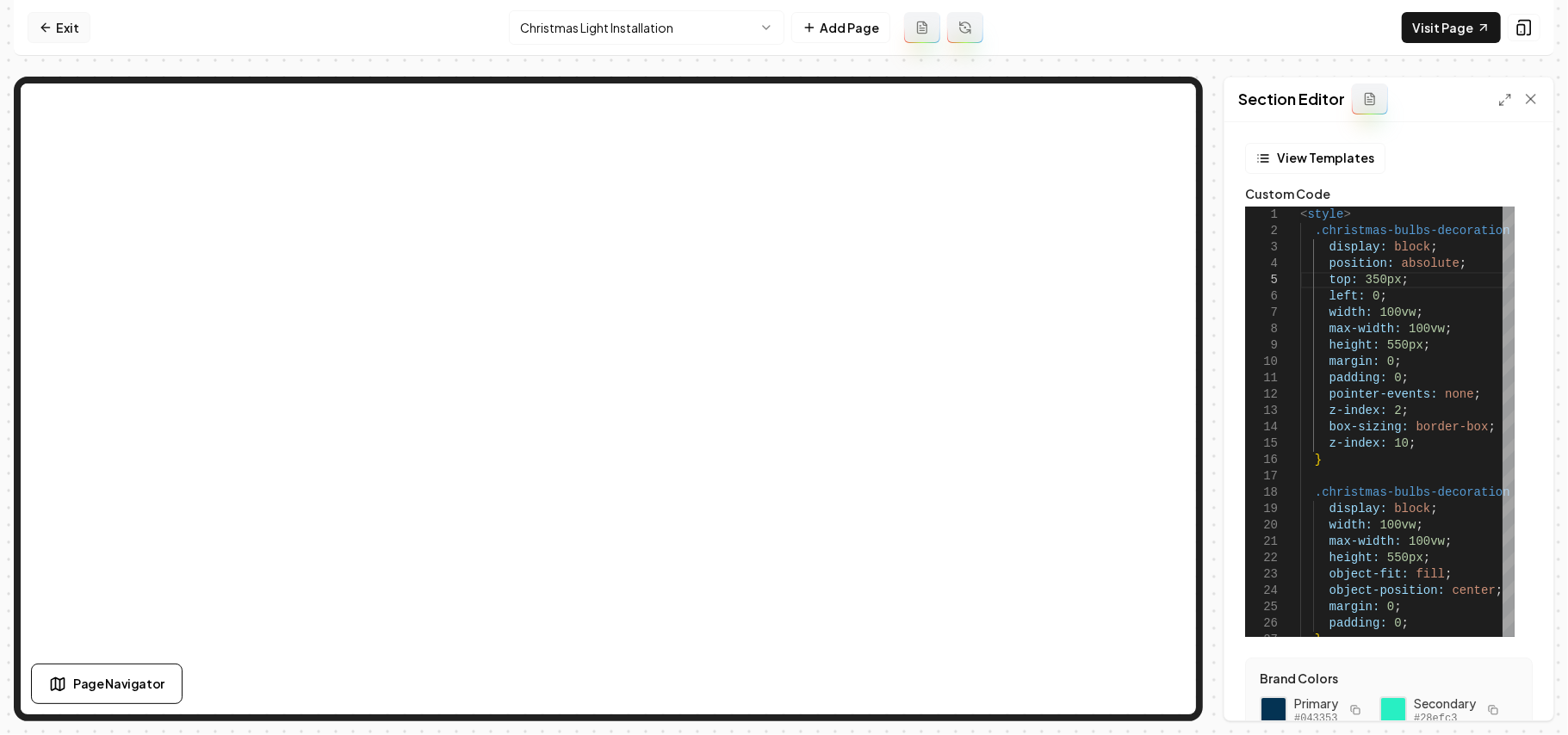
click at [53, 22] on link "Exit" at bounding box center [59, 28] width 63 height 31
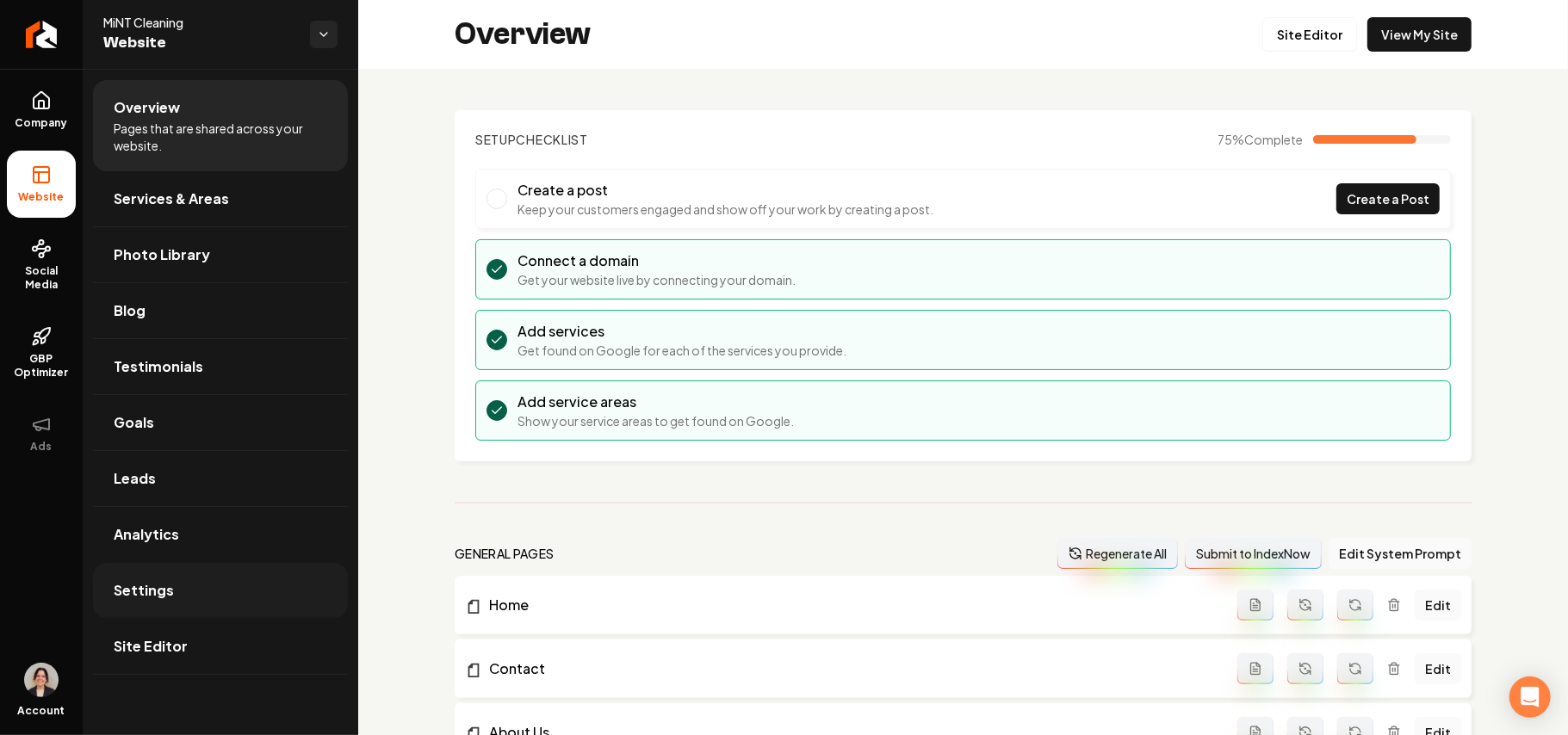
click at [177, 608] on link "Settings" at bounding box center [220, 591] width 255 height 55
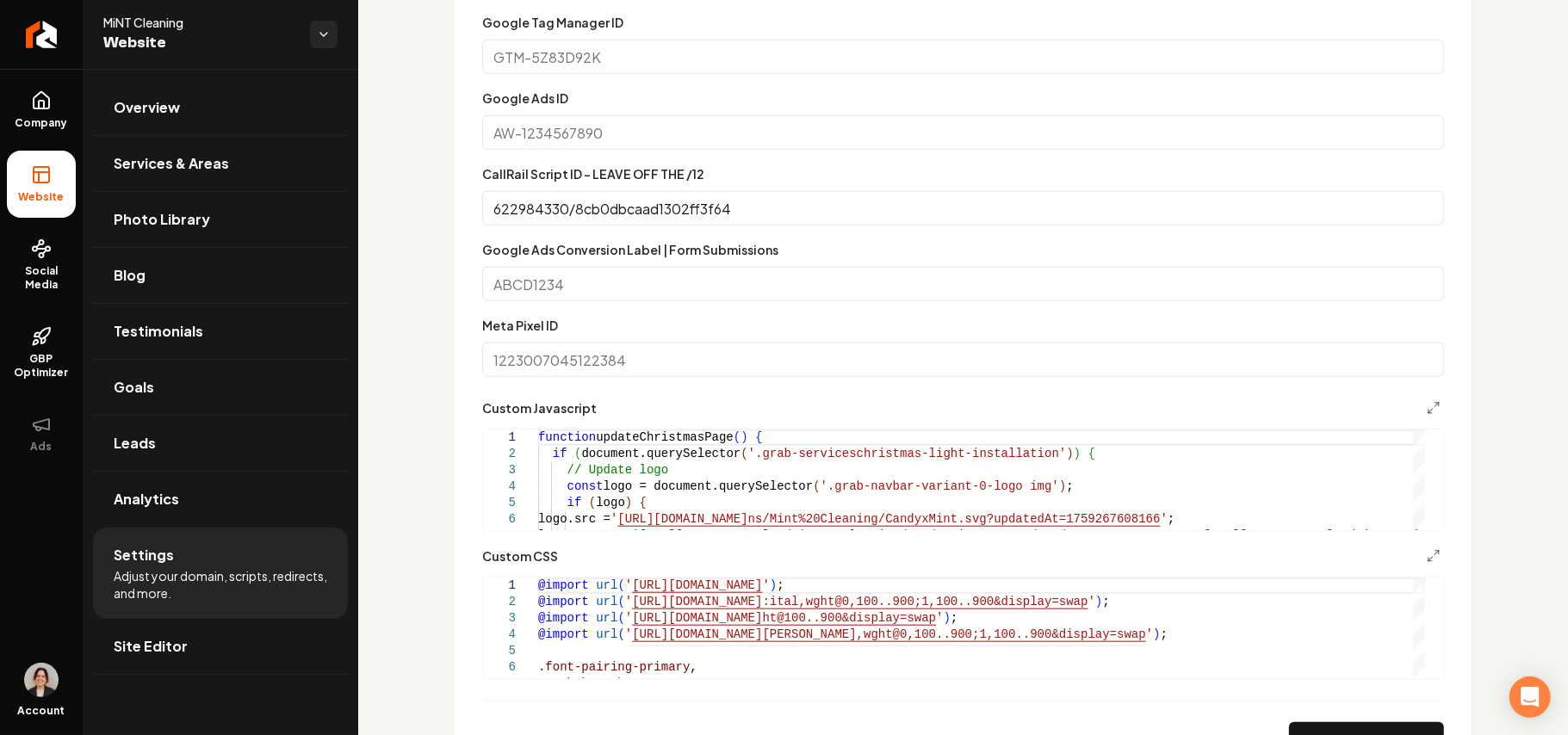
scroll to position [918, 0]
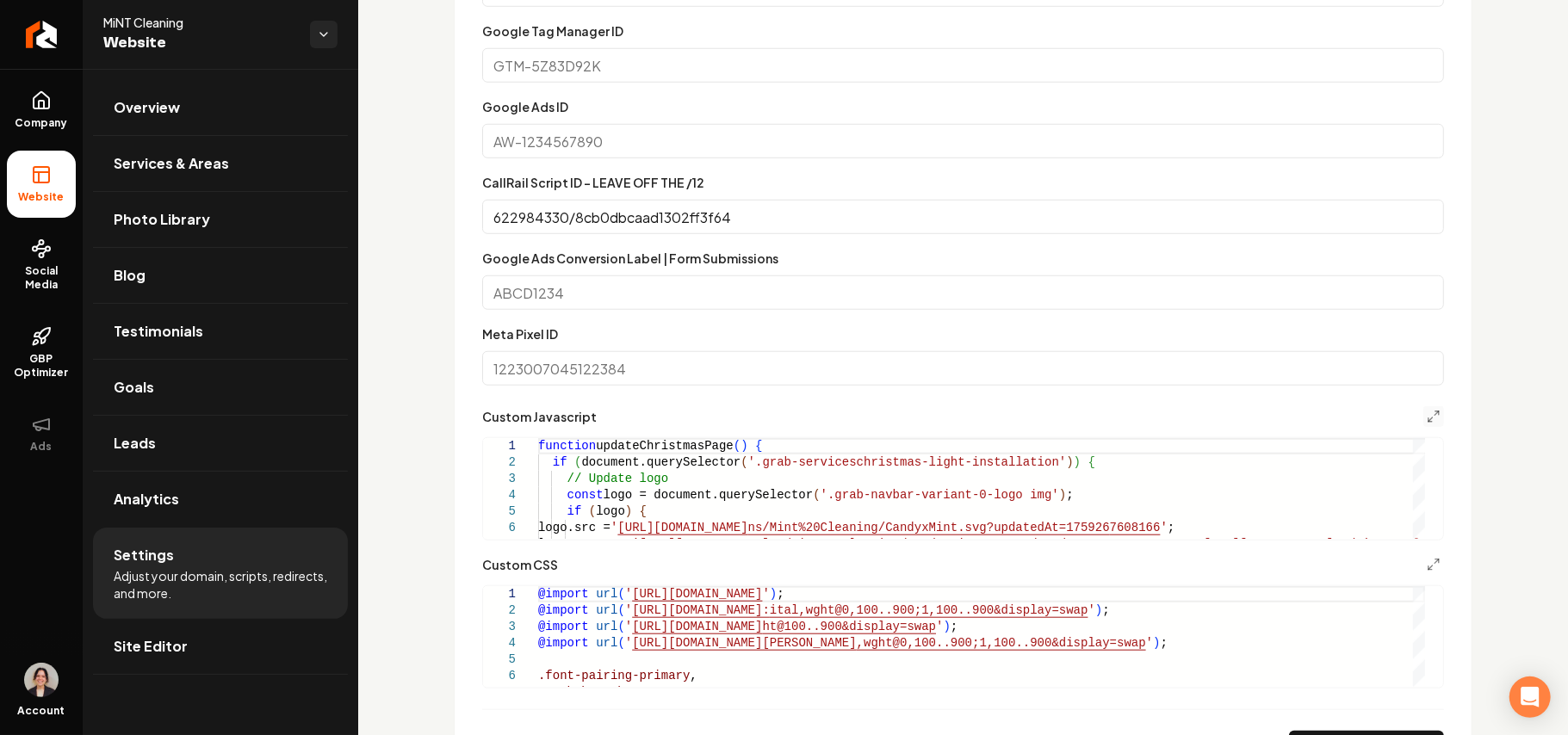
click at [1424, 424] on button "Main content area" at bounding box center [1433, 416] width 21 height 20
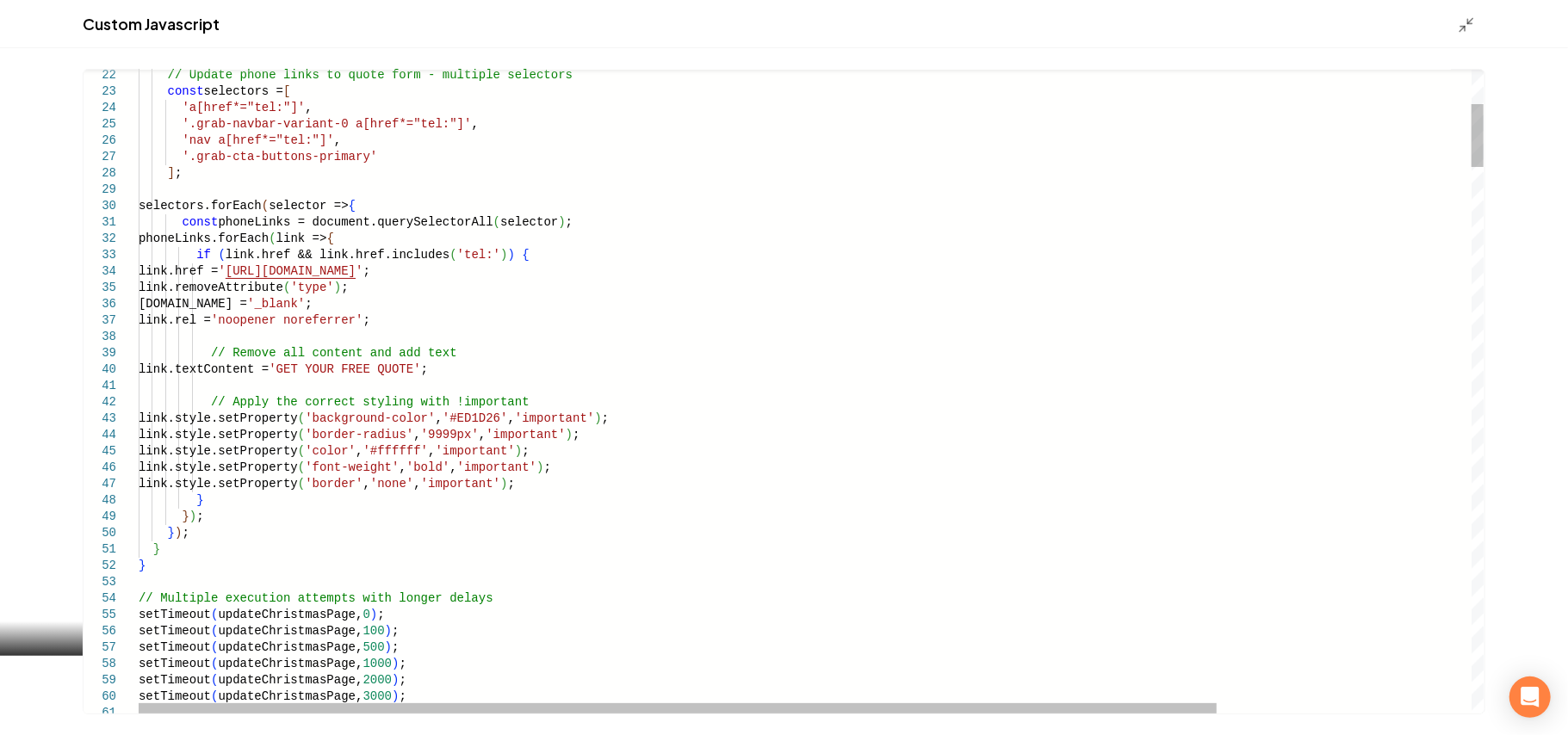
type textarea "**********"
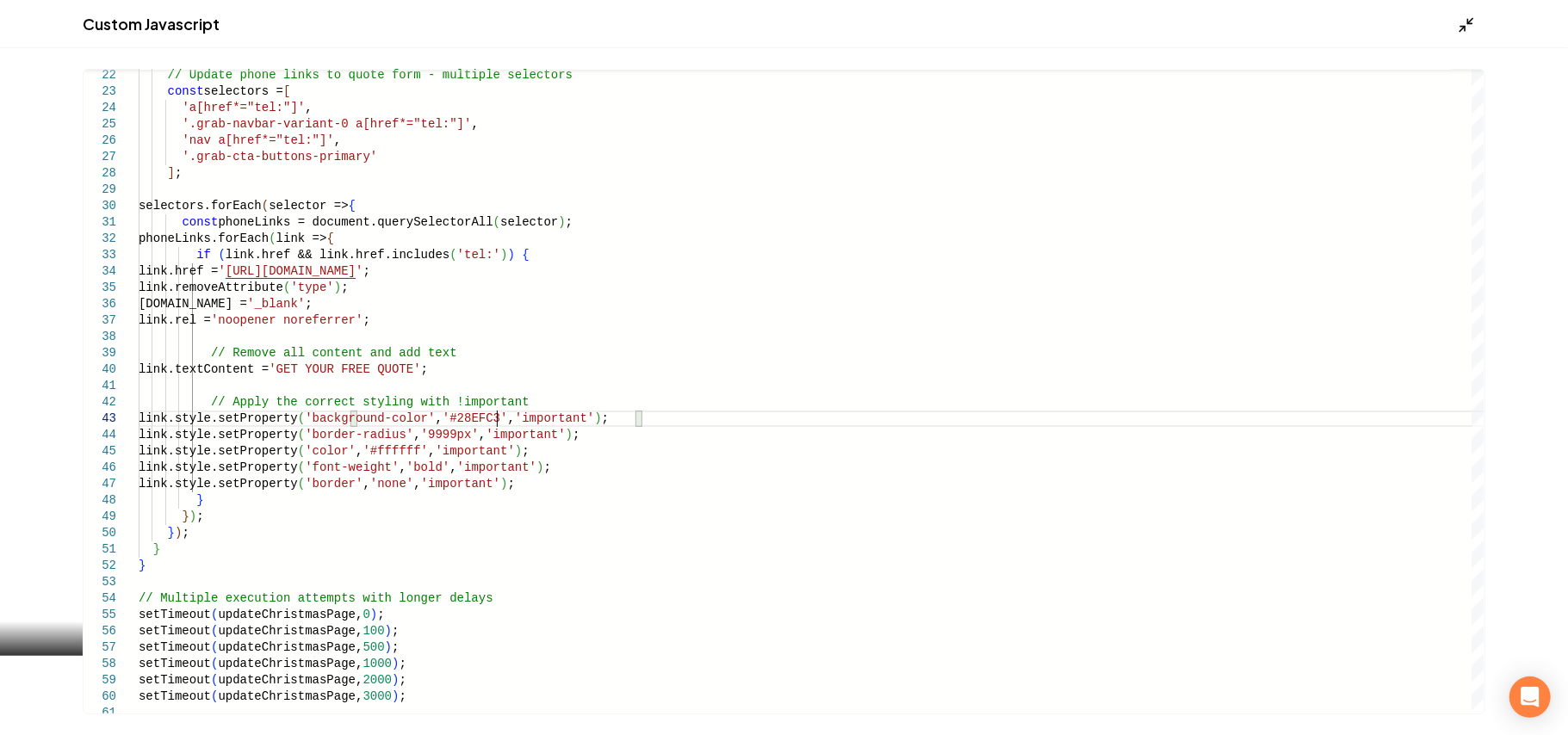
click at [1471, 11] on div "Custom Javascript" at bounding box center [784, 24] width 1568 height 48
click at [1471, 20] on line "Main content area" at bounding box center [1471, 20] width 5 height 5
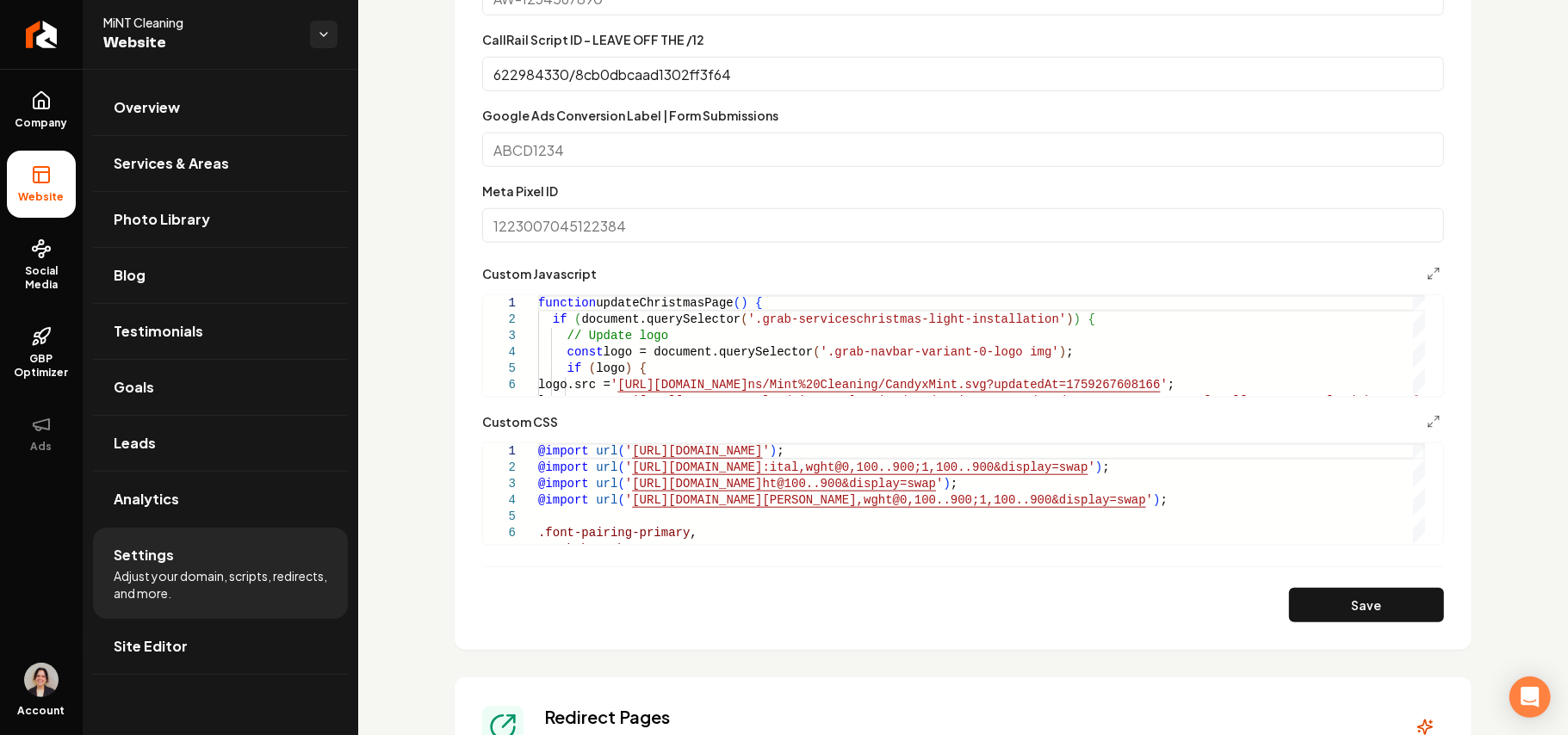
scroll to position [1262, 0]
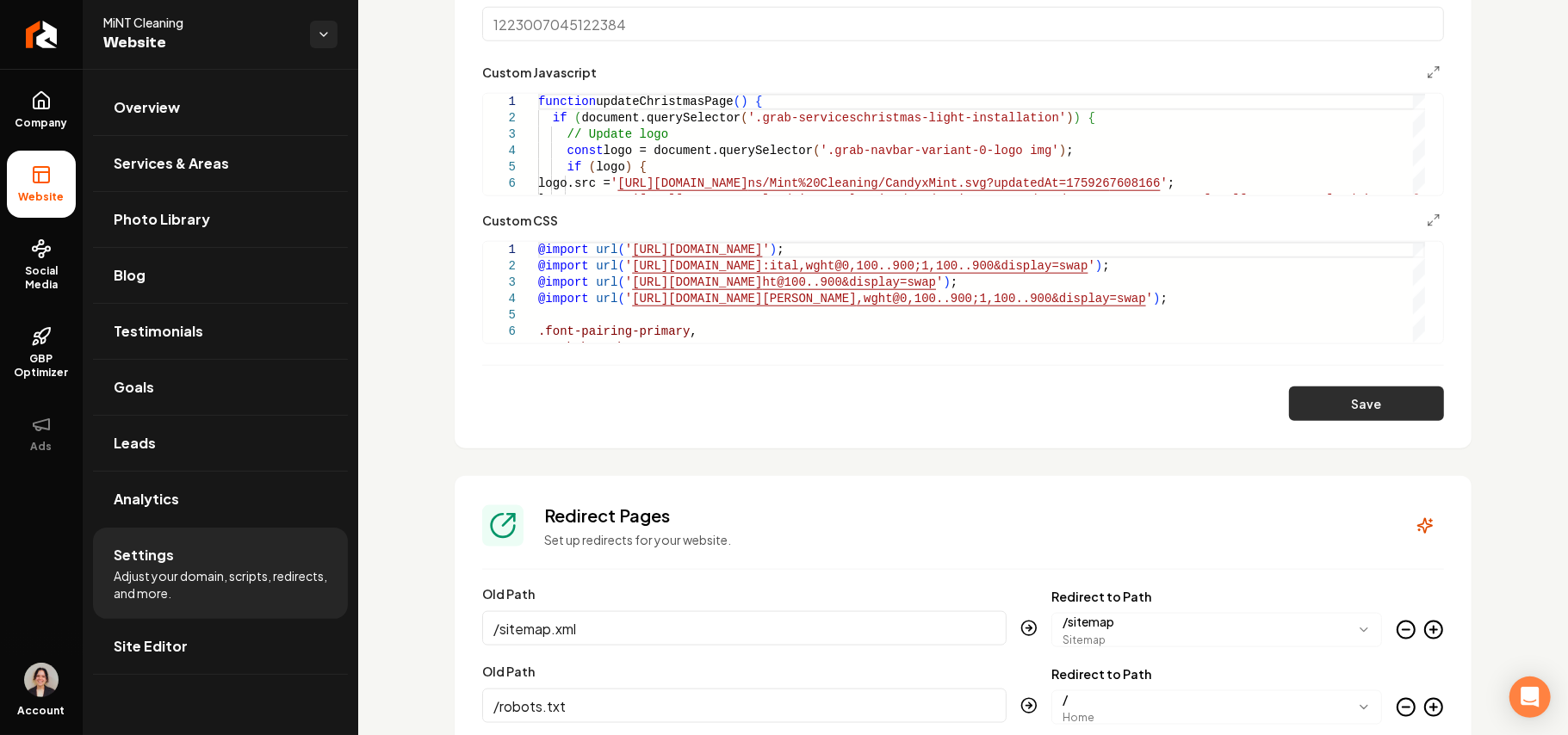
click at [1347, 393] on button "Save" at bounding box center [1367, 404] width 155 height 35
click at [1427, 216] on icon "Main content area" at bounding box center [1433, 220] width 13 height 13
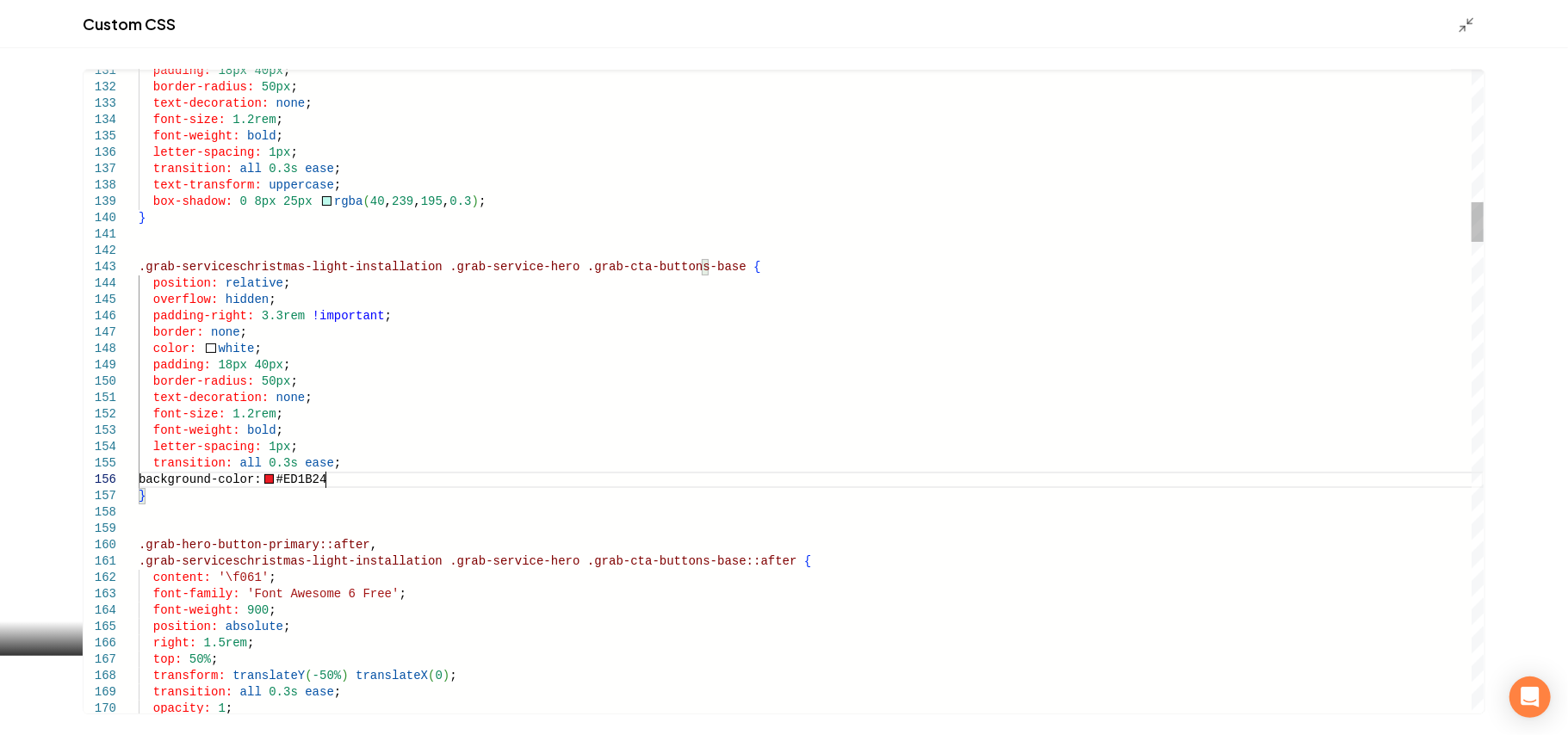
scroll to position [81, 176]
type textarea "**********"
click at [1463, 29] on line "Main content area" at bounding box center [1464, 29] width 5 height 5
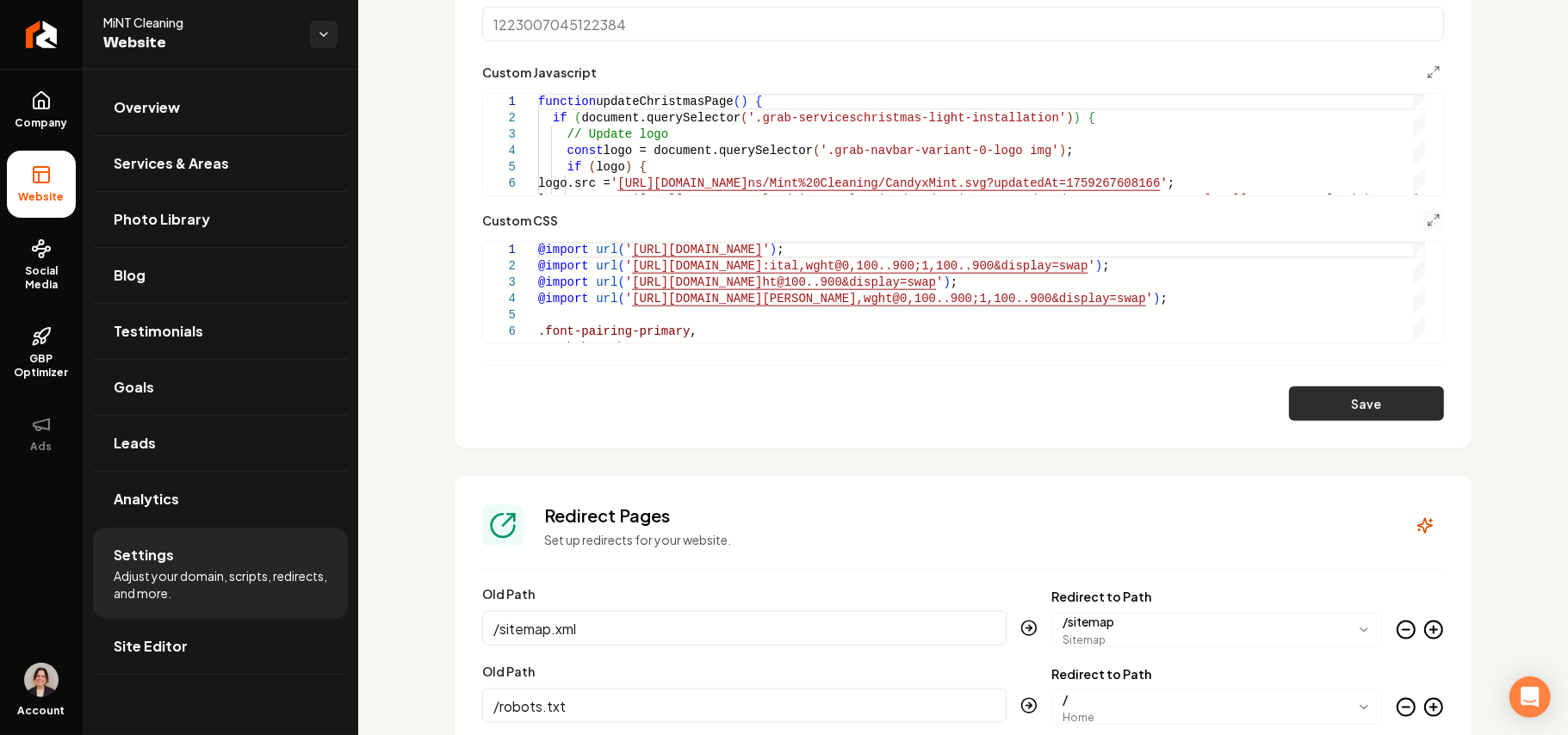
click at [1372, 421] on button "Save" at bounding box center [1367, 404] width 155 height 35
click at [1429, 225] on polyline "Main content area" at bounding box center [1431, 224] width 4 height 4
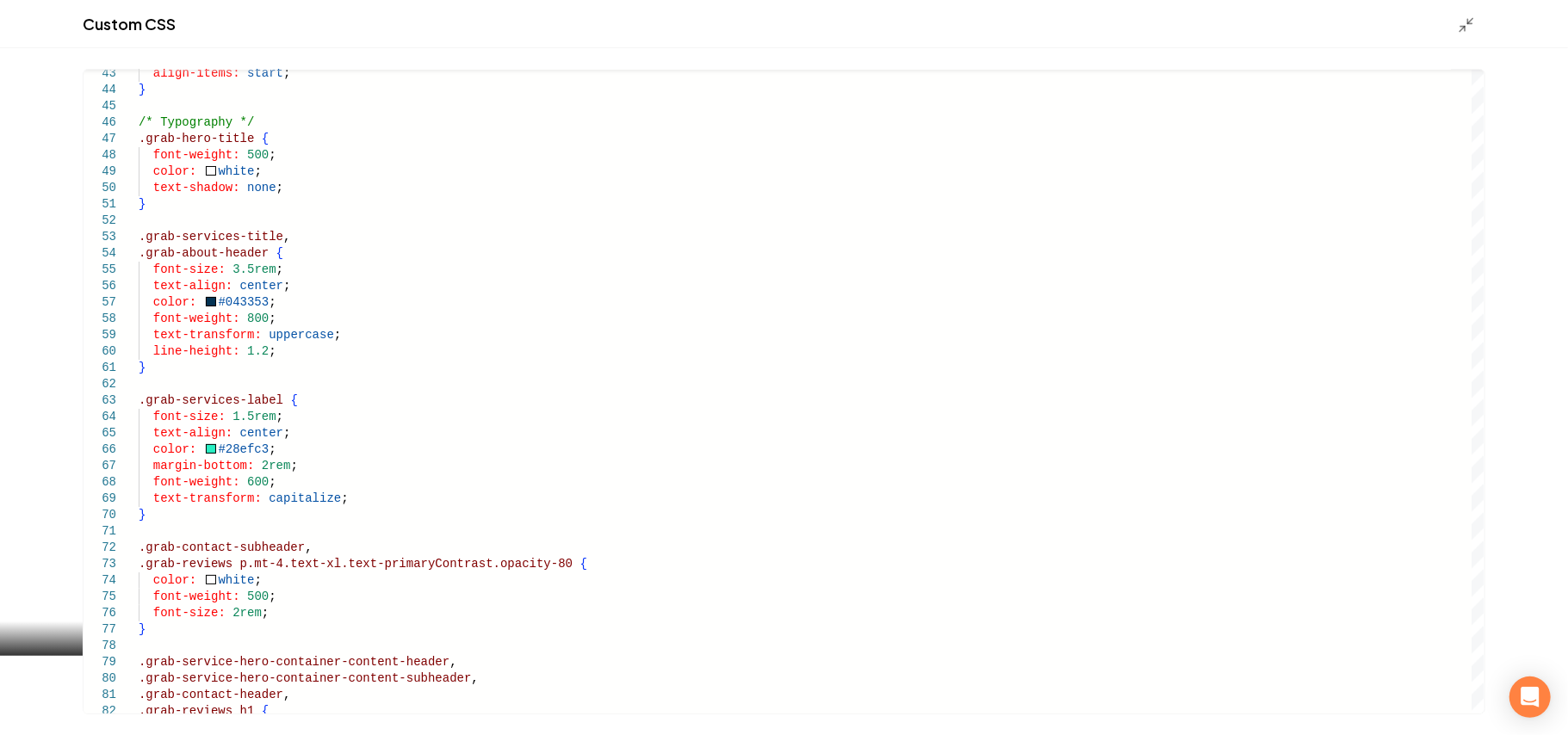
click at [1475, 19] on div "Main content area" at bounding box center [1472, 23] width 28 height 19
click at [1461, 20] on icon "Main content area" at bounding box center [1466, 24] width 17 height 17
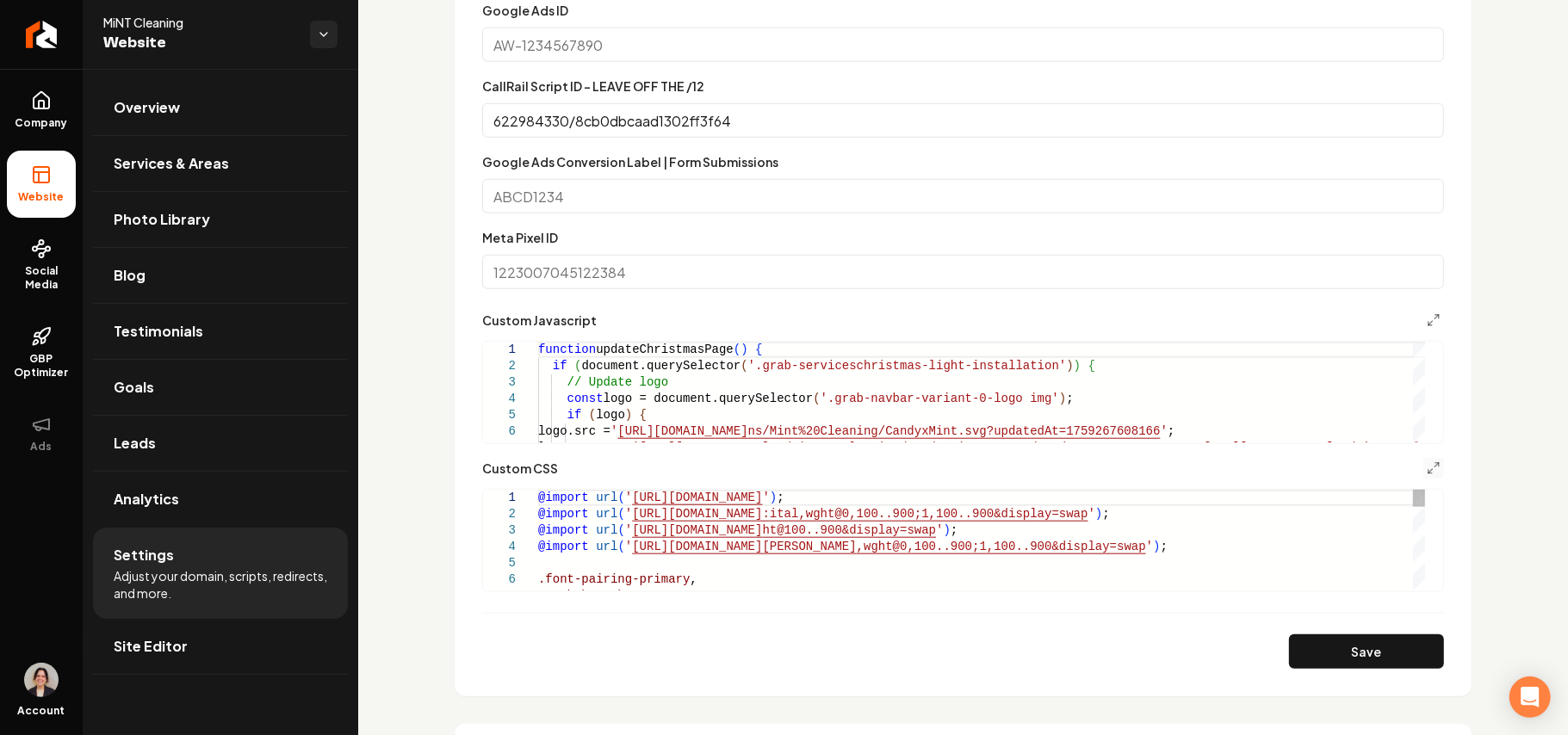
scroll to position [803, 0]
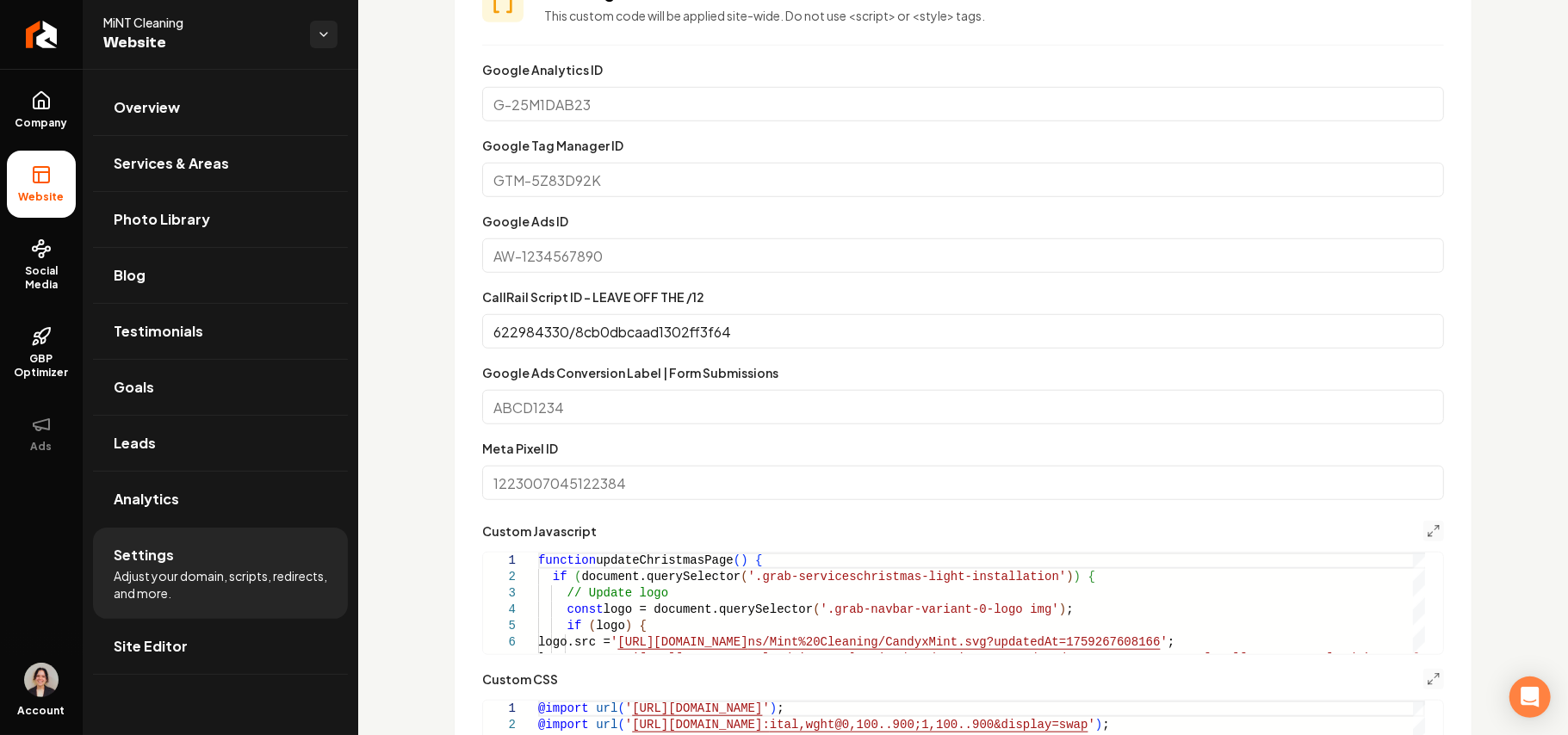
click at [1424, 522] on button "Main content area" at bounding box center [1433, 531] width 21 height 20
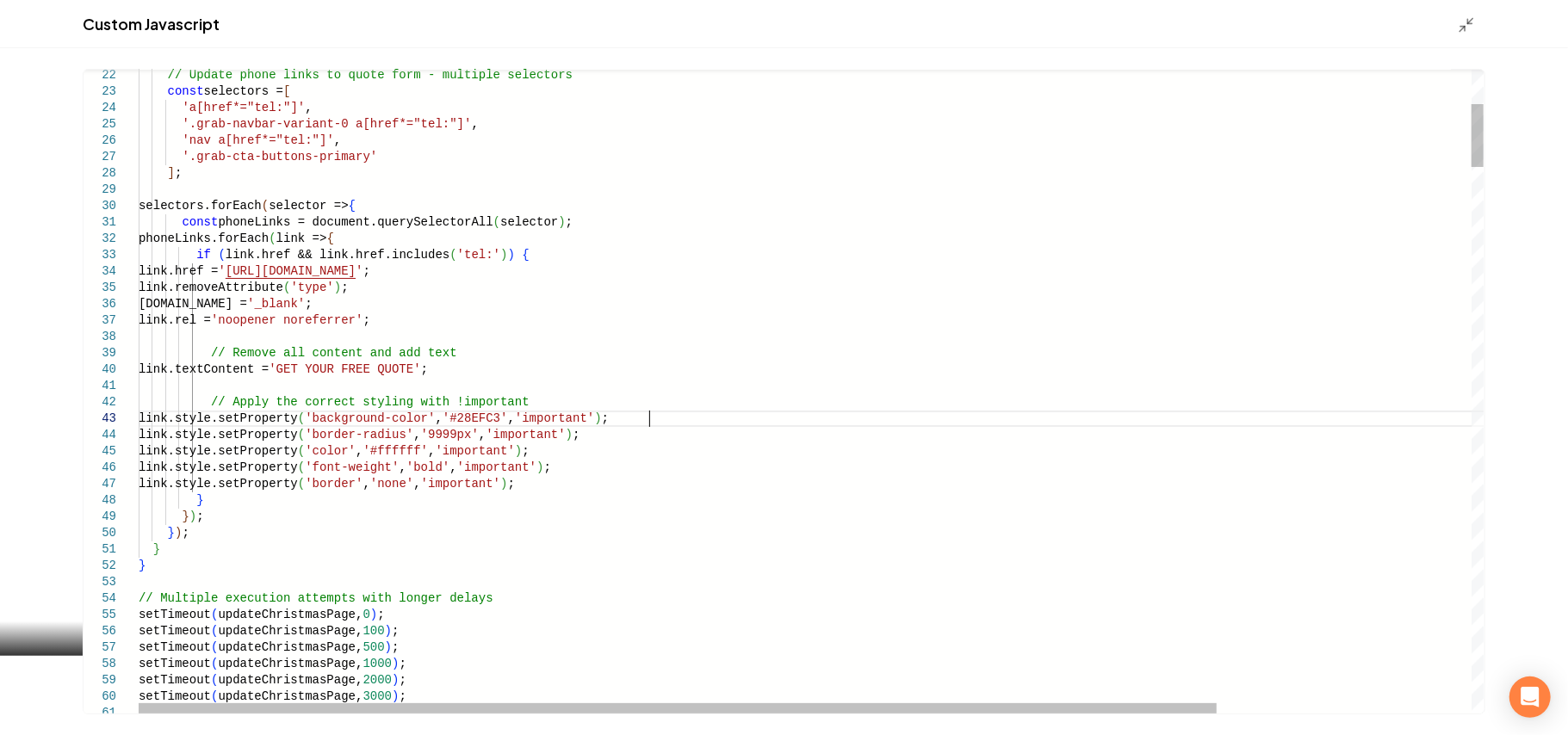
scroll to position [0, 510]
drag, startPoint x: 659, startPoint y: 421, endPoint x: 660, endPoint y: 407, distance: 14.0
drag, startPoint x: 655, startPoint y: 424, endPoint x: 201, endPoint y: 421, distance: 454.0
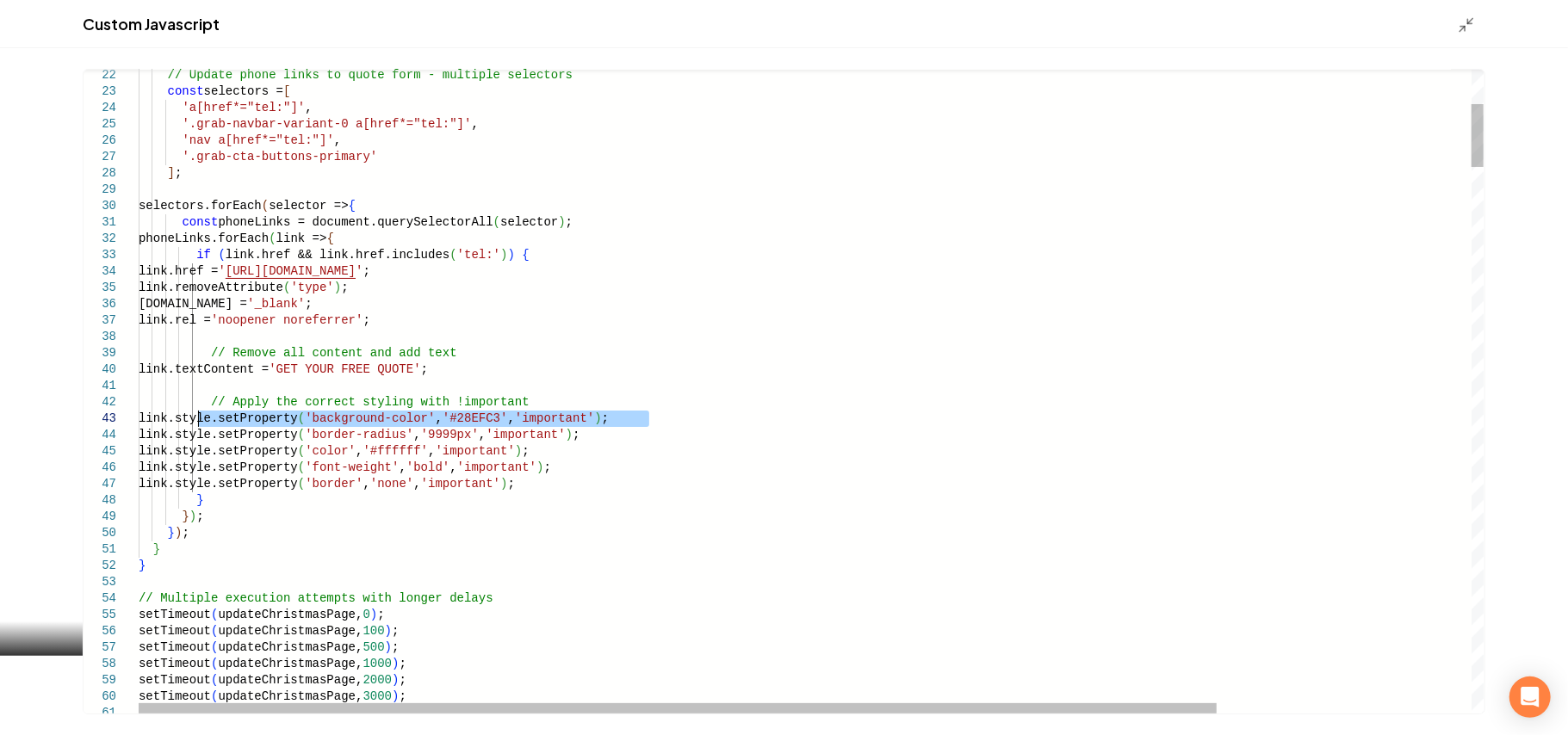
type textarea "**********"
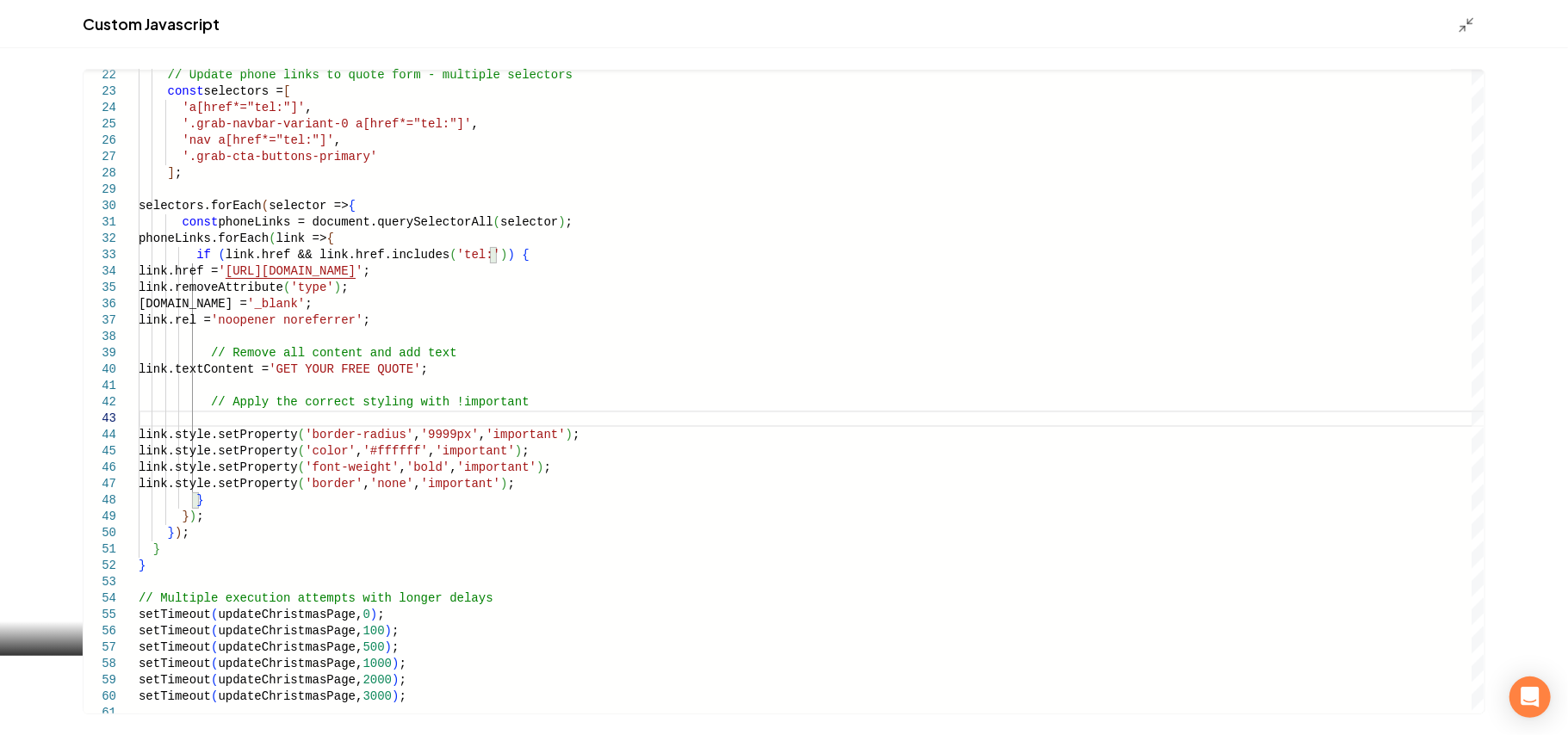
click at [1468, 16] on icon "Main content area" at bounding box center [1466, 24] width 17 height 17
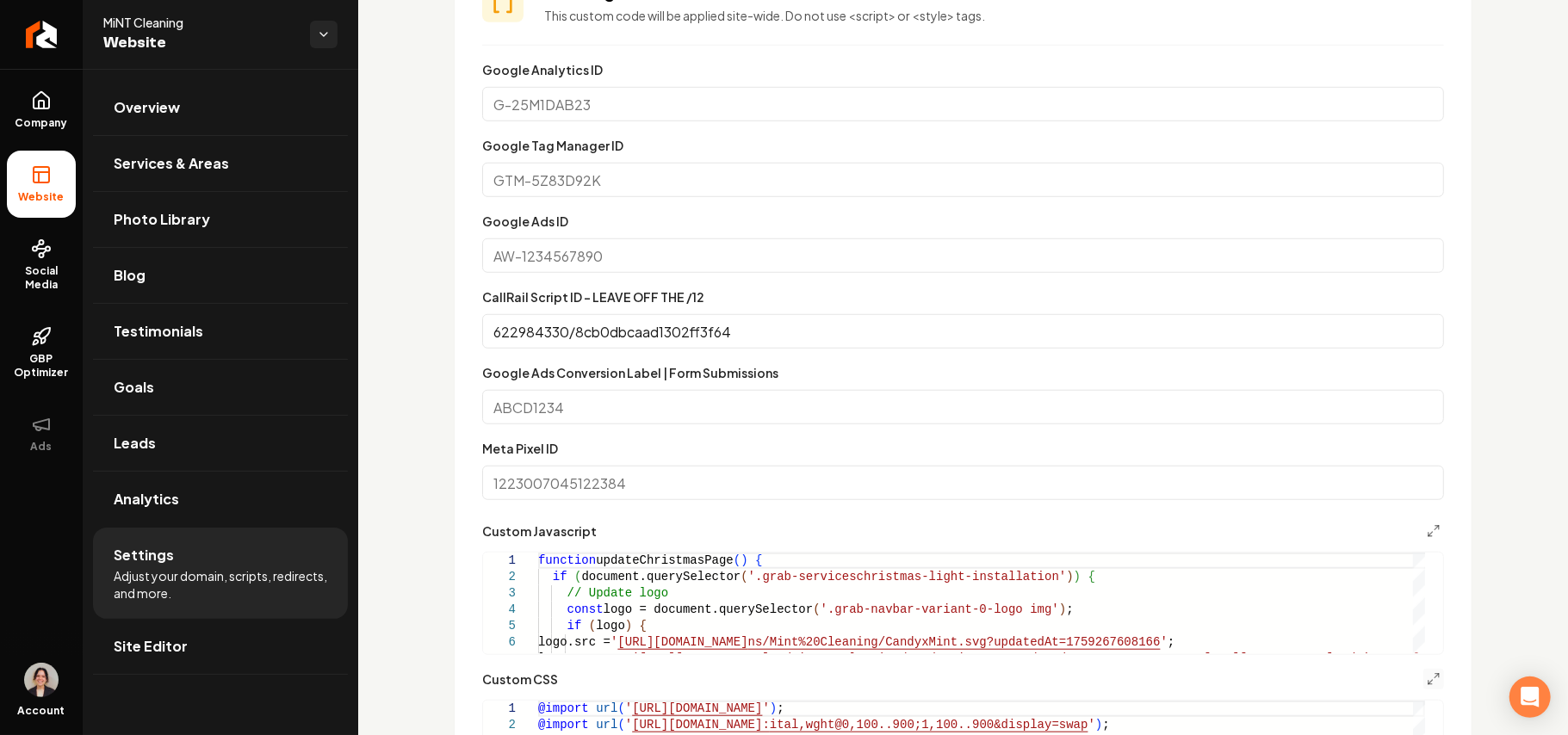
scroll to position [1262, 0]
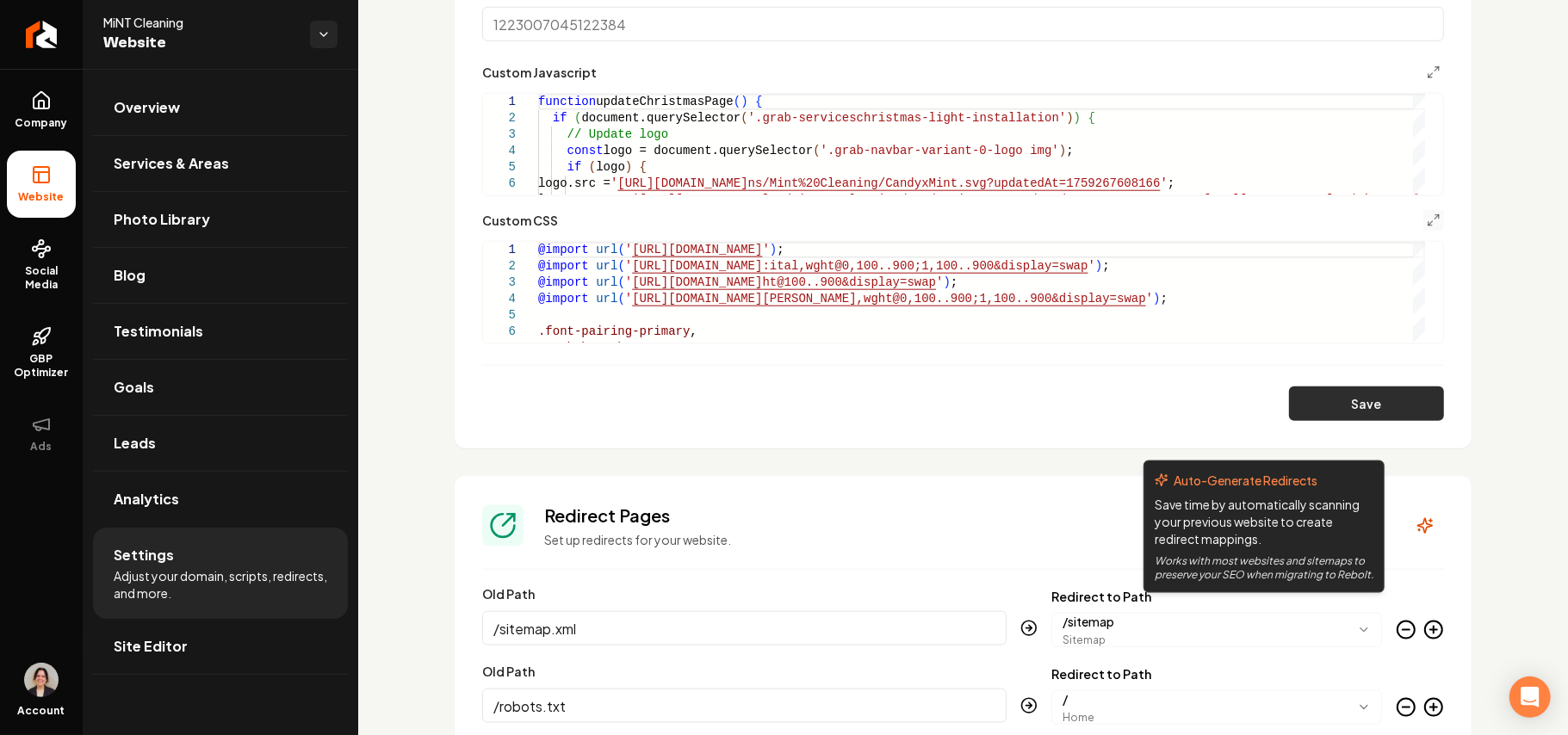
click at [1367, 399] on button "Save" at bounding box center [1367, 404] width 155 height 35
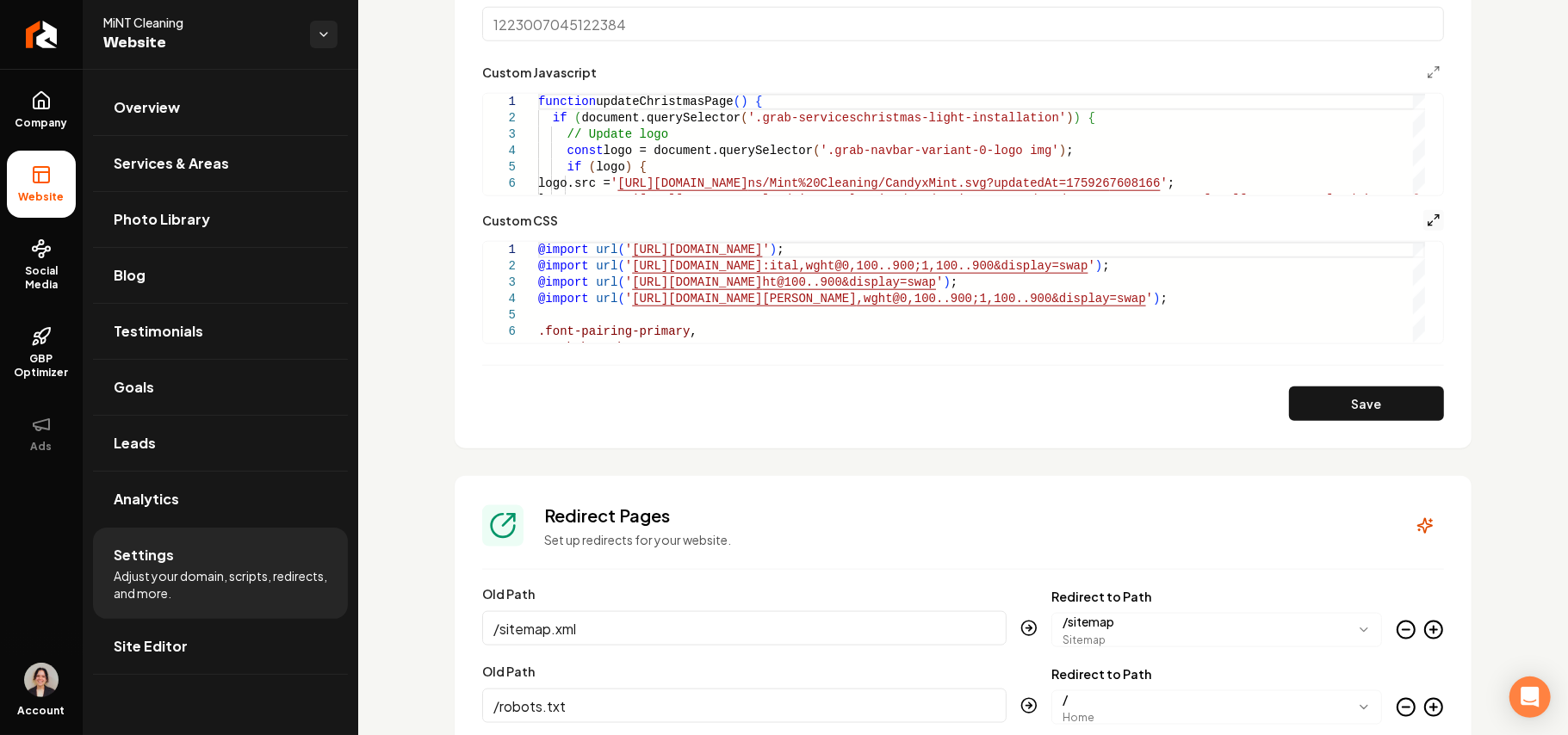
click at [1427, 218] on icon "Main content area" at bounding box center [1433, 220] width 13 height 13
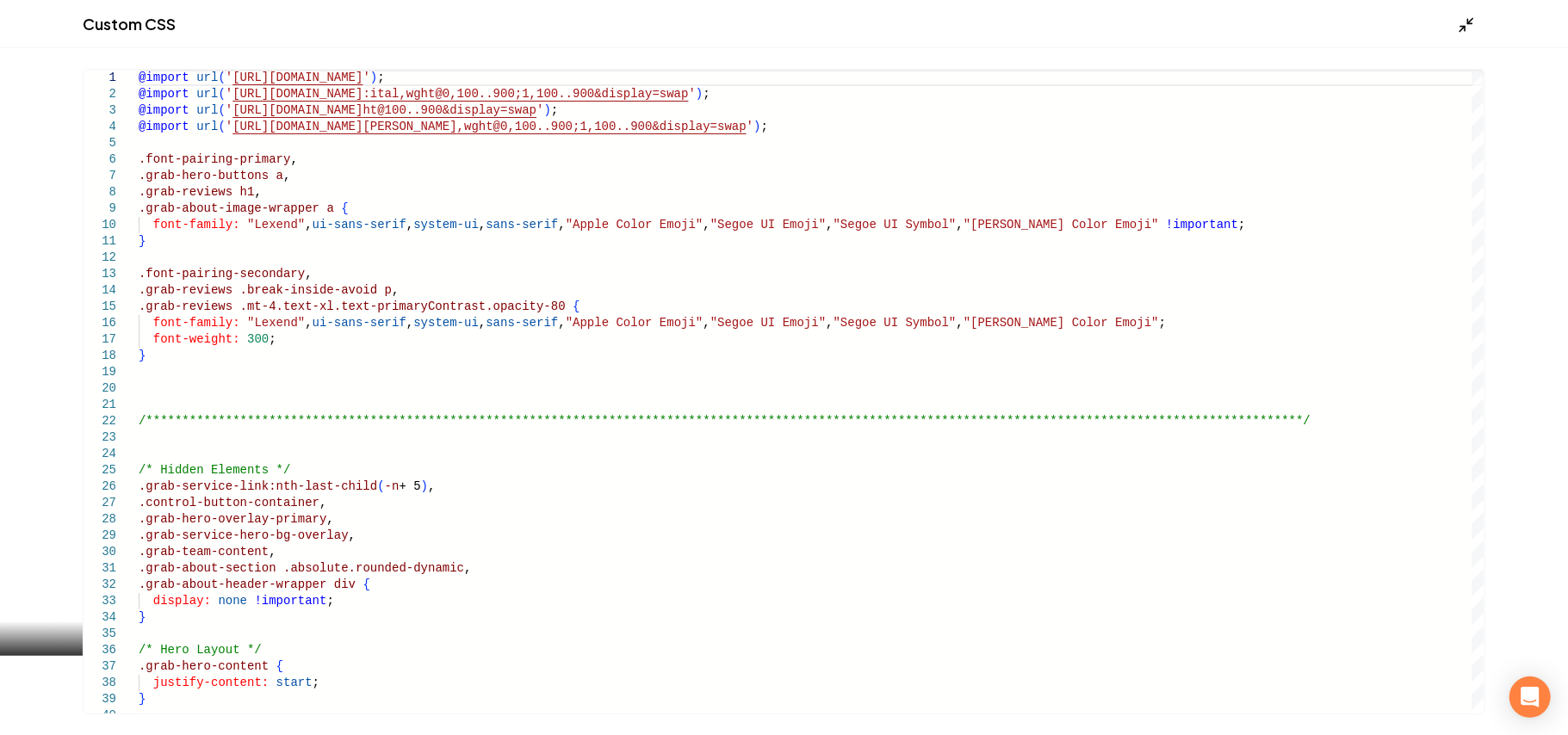
click at [1472, 16] on icon "Main content area" at bounding box center [1466, 24] width 17 height 17
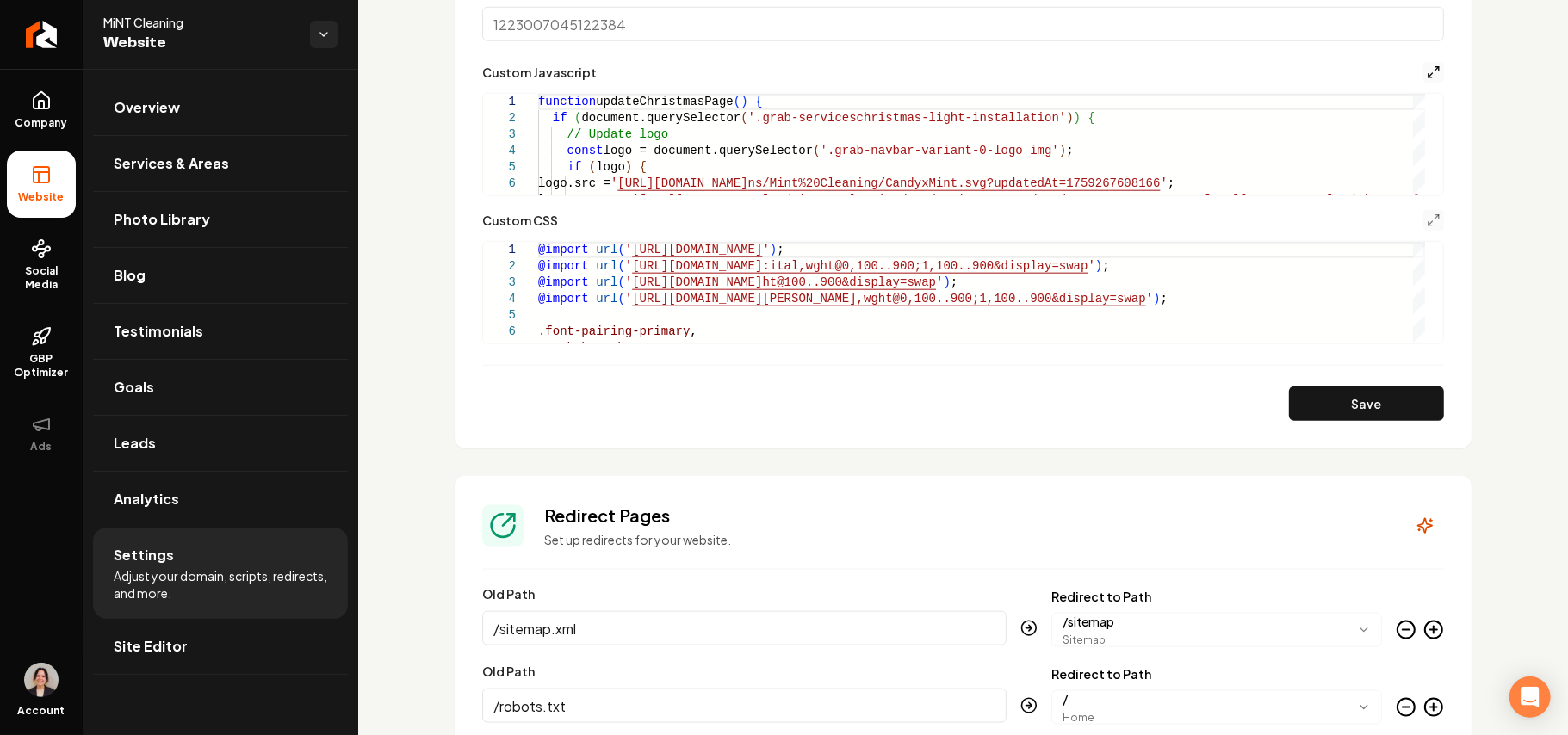
click at [1435, 69] on line "Main content area" at bounding box center [1437, 69] width 4 height 4
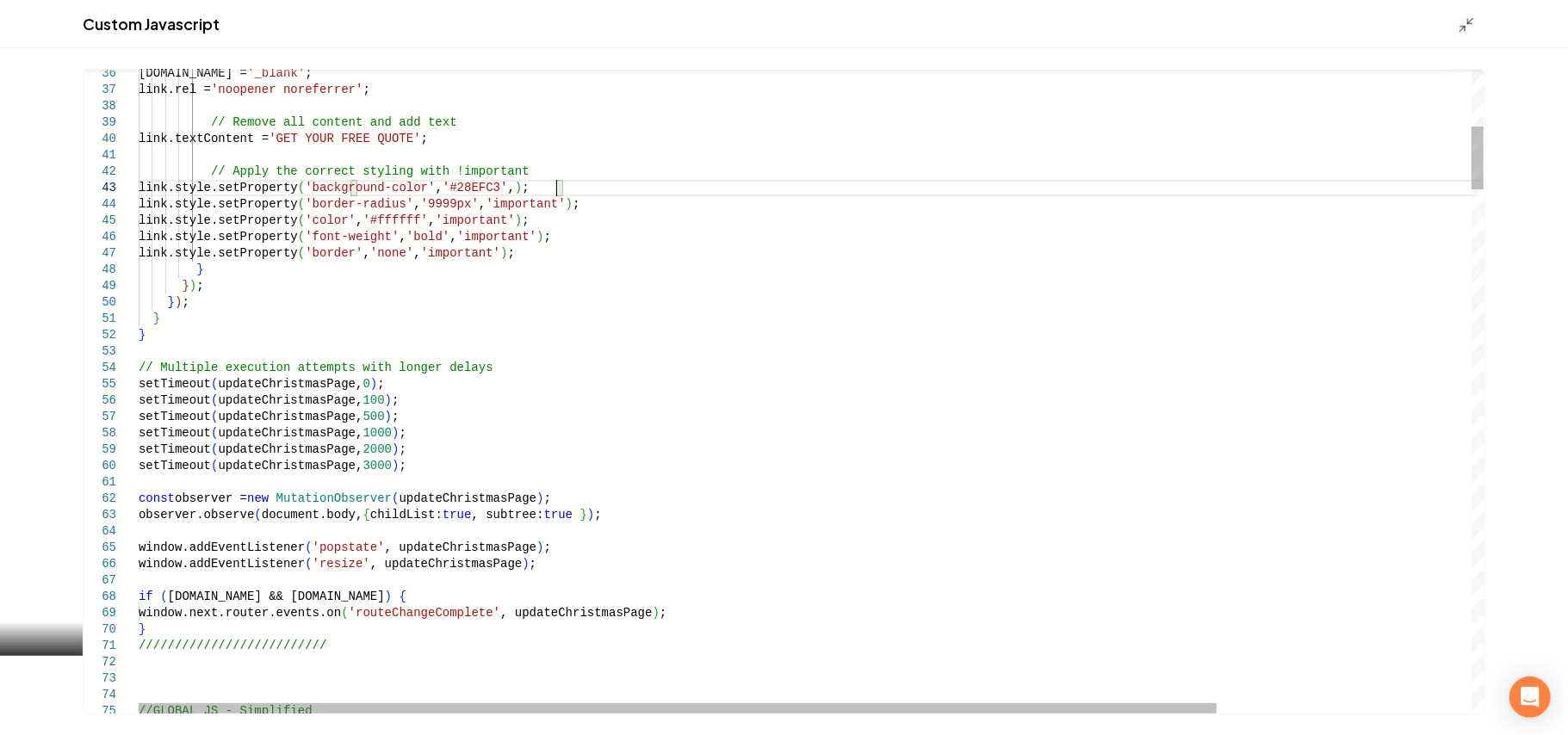
type textarea "**********"
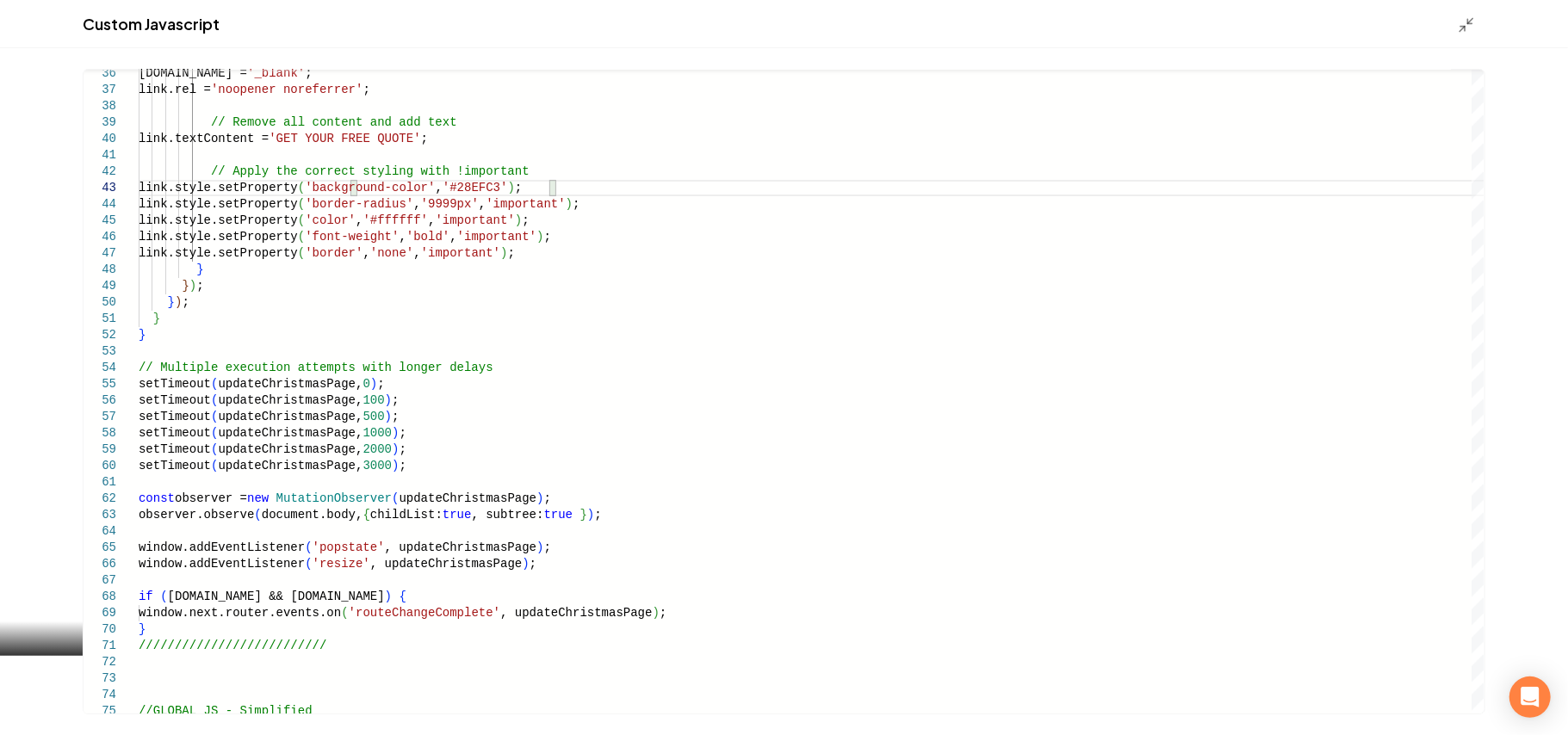
click at [1478, 12] on div "Custom Javascript" at bounding box center [784, 24] width 1568 height 48
click at [1473, 19] on icon "Main content area" at bounding box center [1466, 24] width 17 height 17
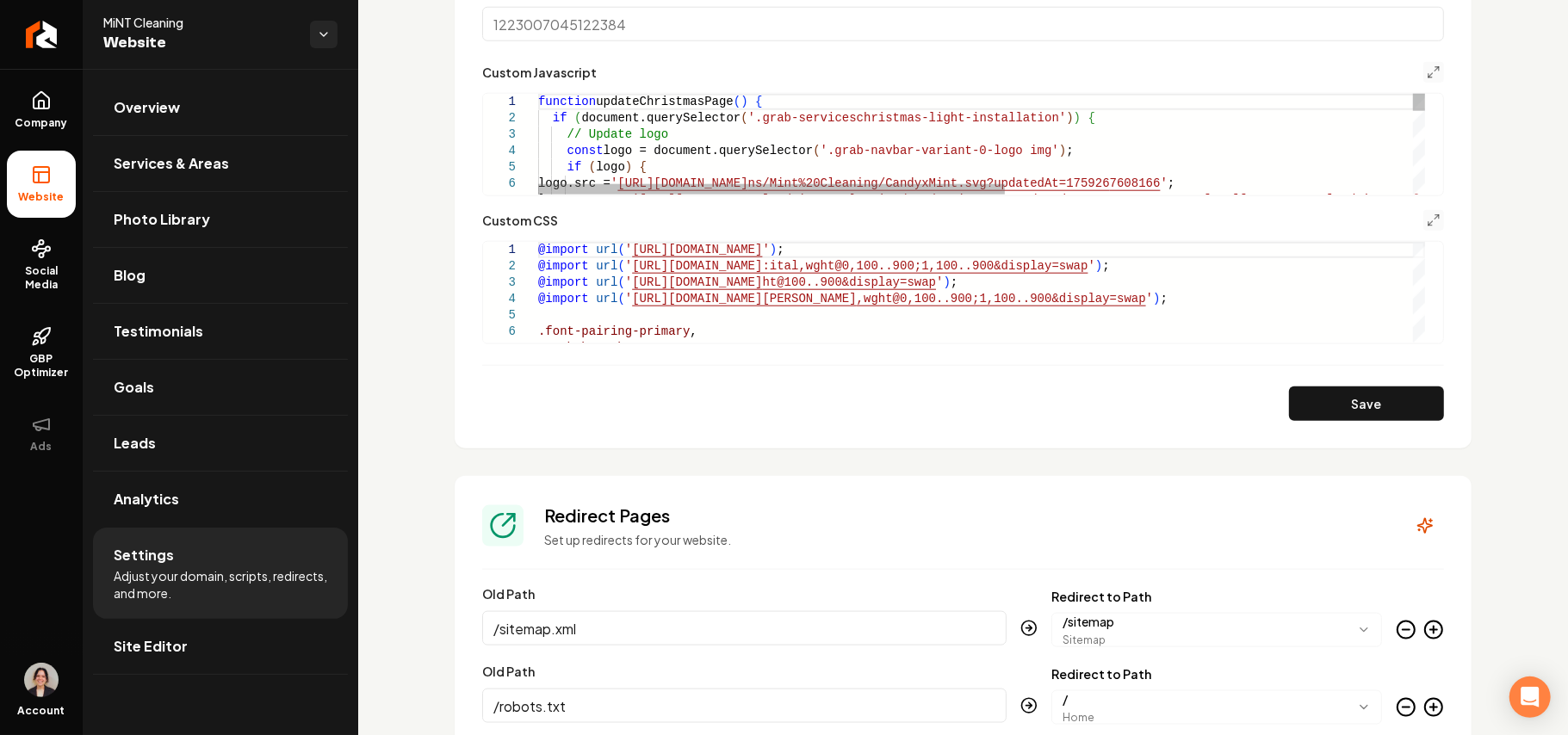
click at [1375, 415] on button "Save" at bounding box center [1367, 404] width 155 height 35
click at [1429, 74] on line "Main content area" at bounding box center [1431, 75] width 4 height 4
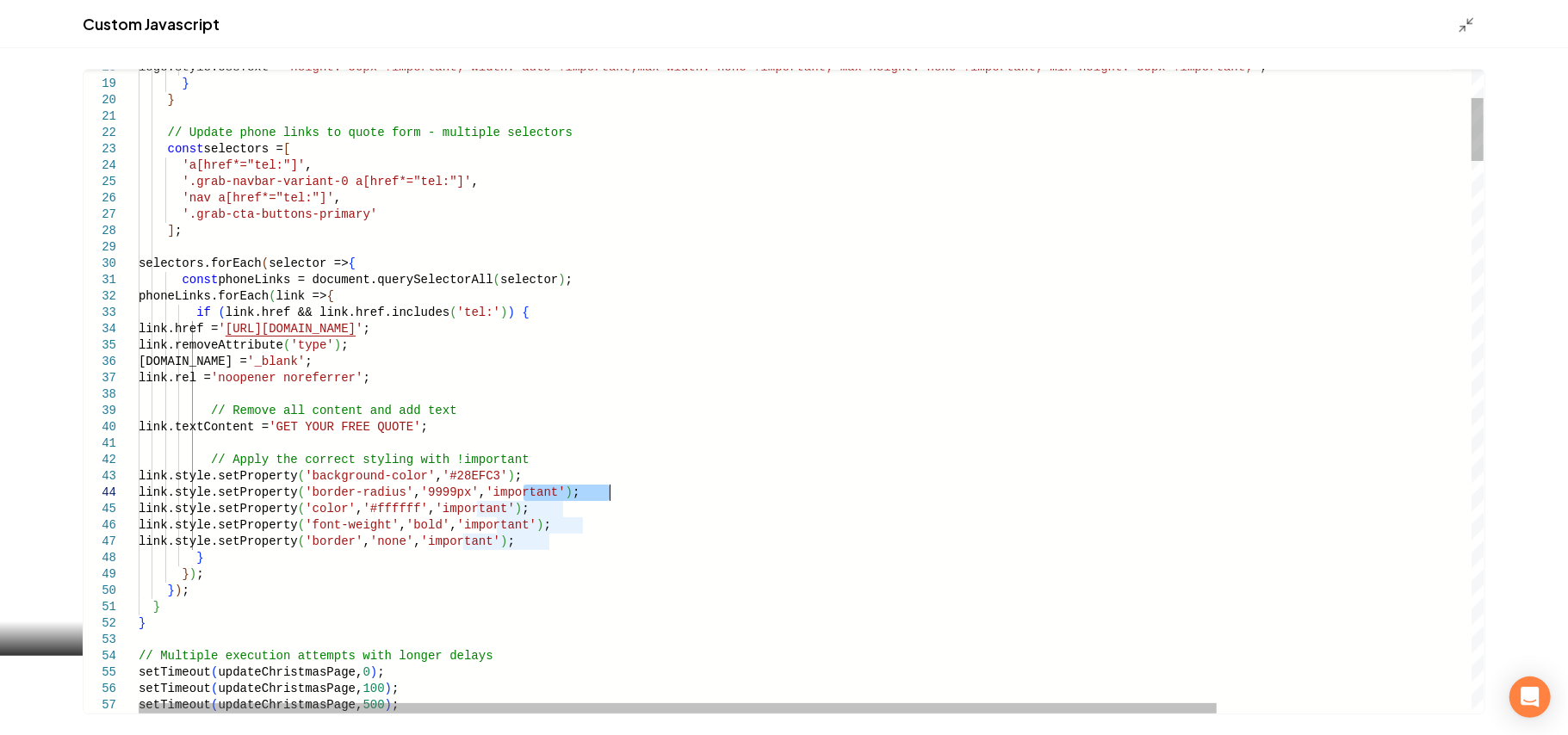
drag, startPoint x: 523, startPoint y: 494, endPoint x: 608, endPoint y: 494, distance: 85.0
type textarea "**********"
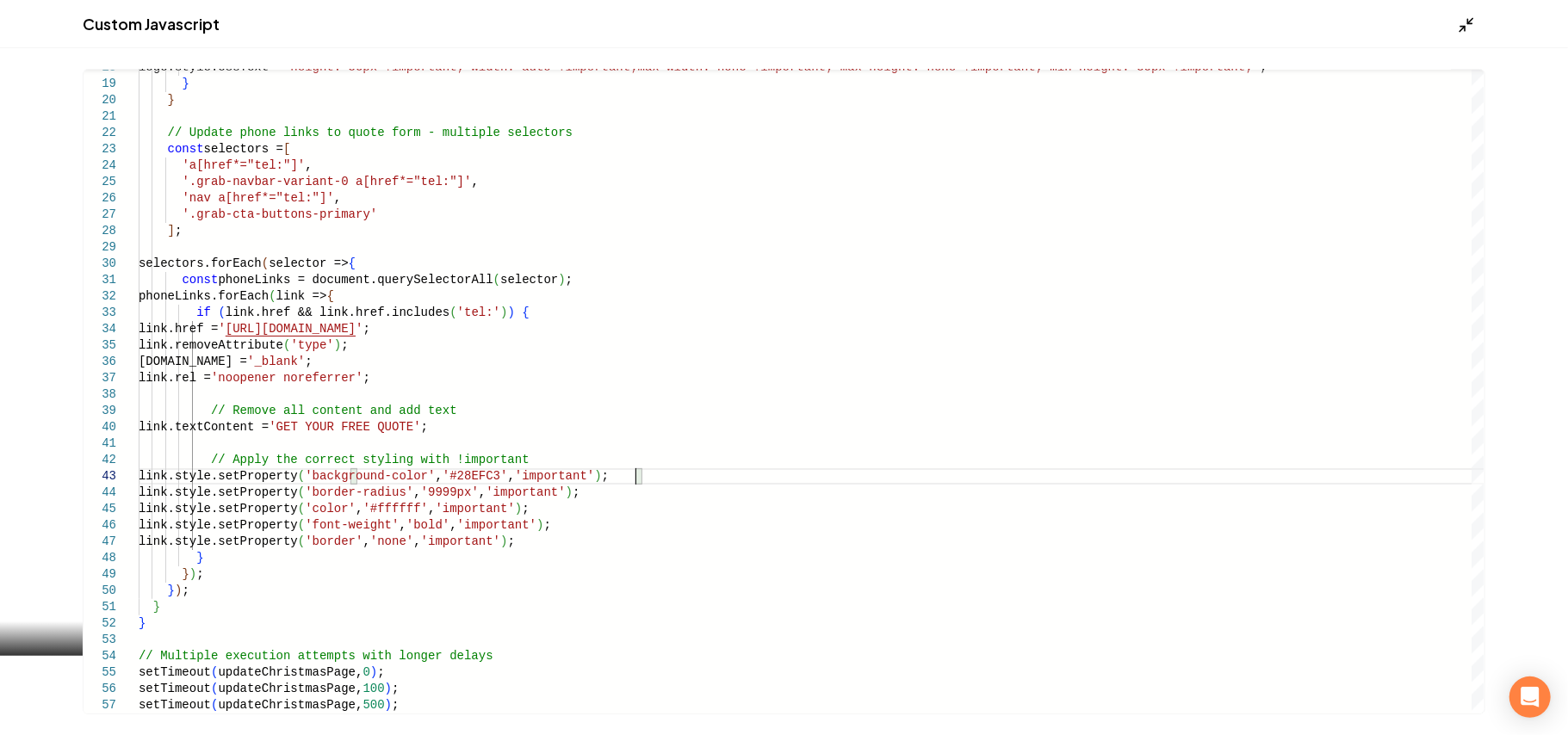
click at [1463, 18] on icon "Main content area" at bounding box center [1466, 24] width 17 height 17
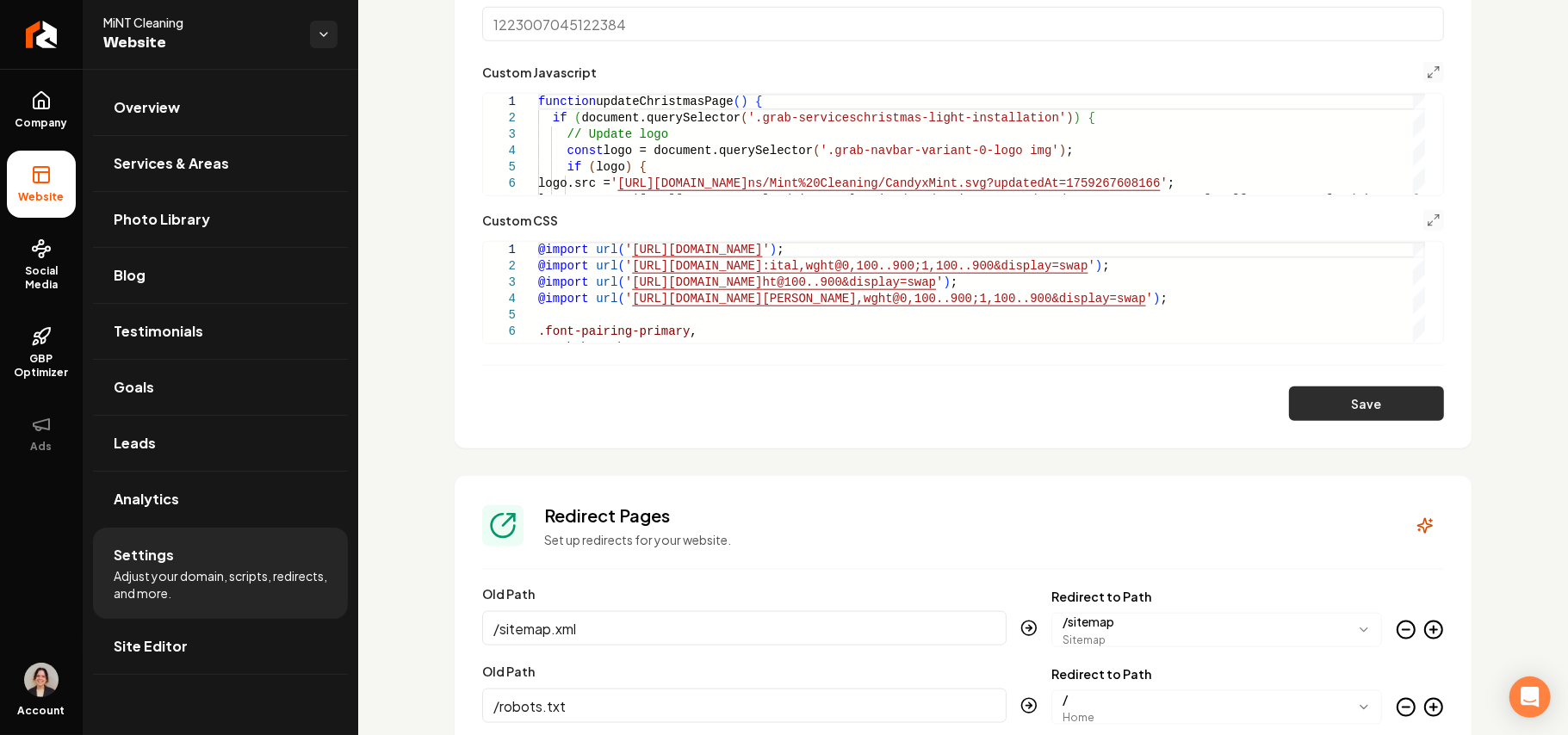
click at [1352, 417] on button "Save" at bounding box center [1367, 404] width 155 height 35
click at [1435, 217] on line "Main content area" at bounding box center [1437, 217] width 4 height 4
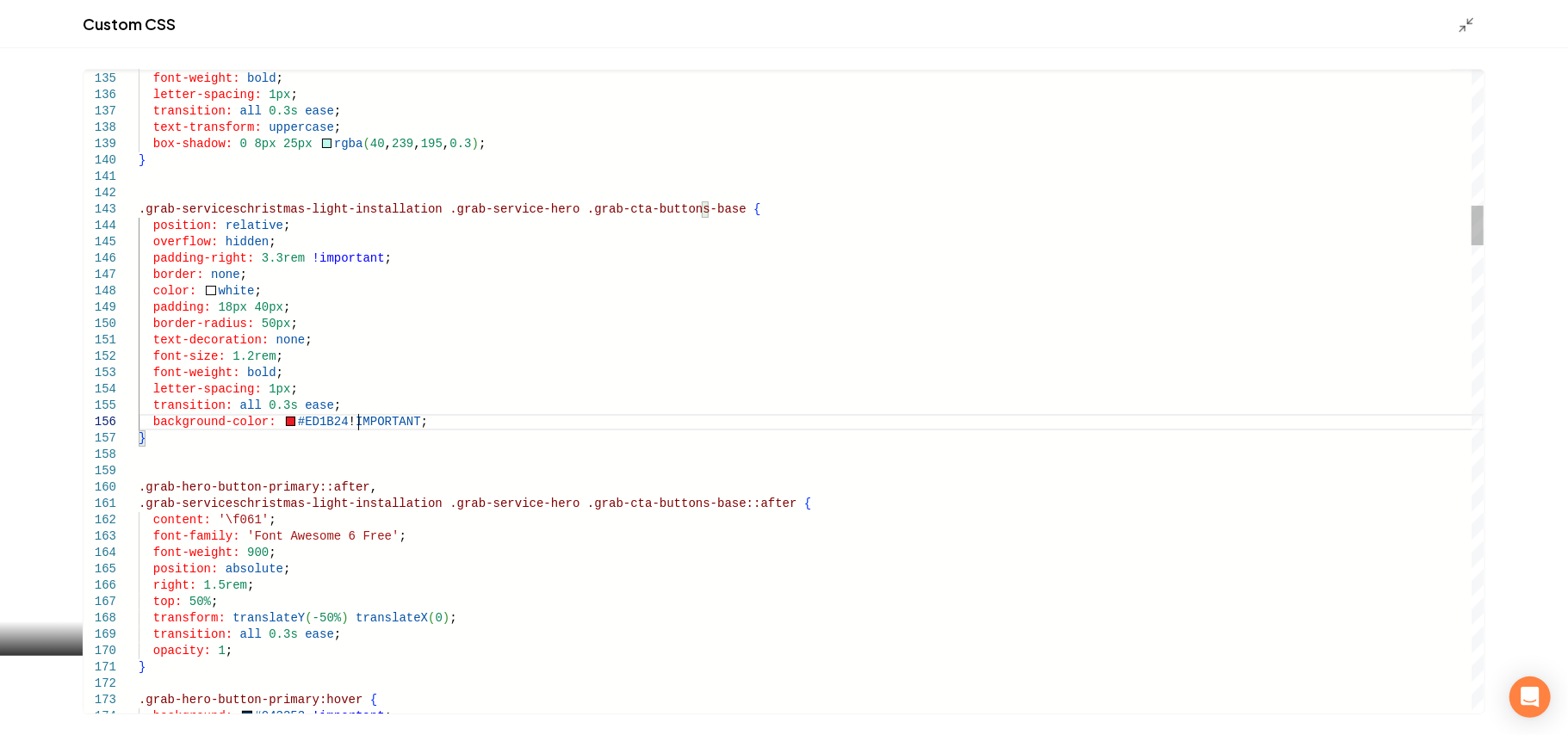
type textarea "**********"
drag, startPoint x: 1461, startPoint y: 24, endPoint x: 1454, endPoint y: 42, distance: 19.3
click at [1462, 24] on icon "Main content area" at bounding box center [1466, 24] width 17 height 17
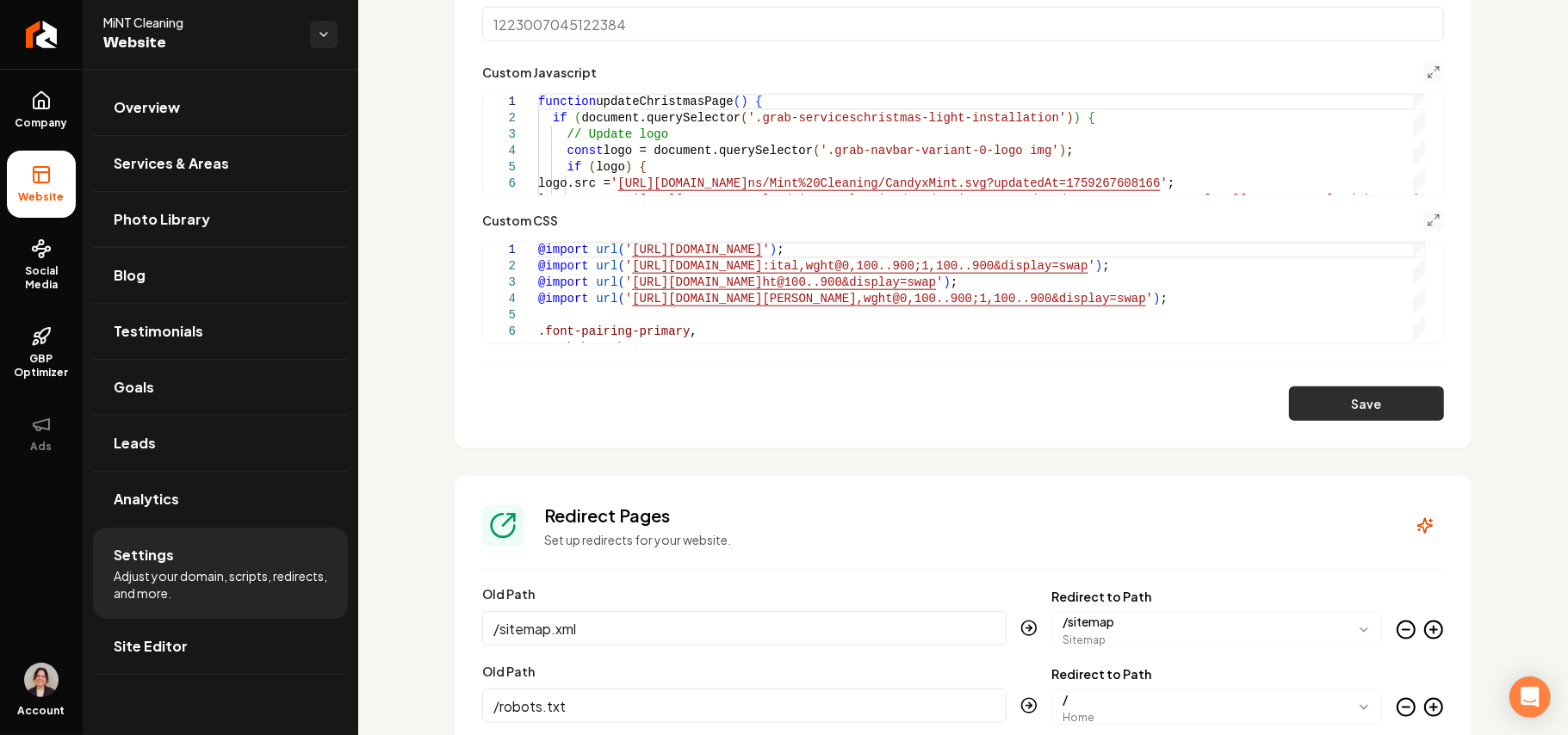
click at [1378, 397] on button "Save" at bounding box center [1367, 404] width 155 height 35
click at [1427, 76] on icon "Main content area" at bounding box center [1433, 71] width 13 height 13
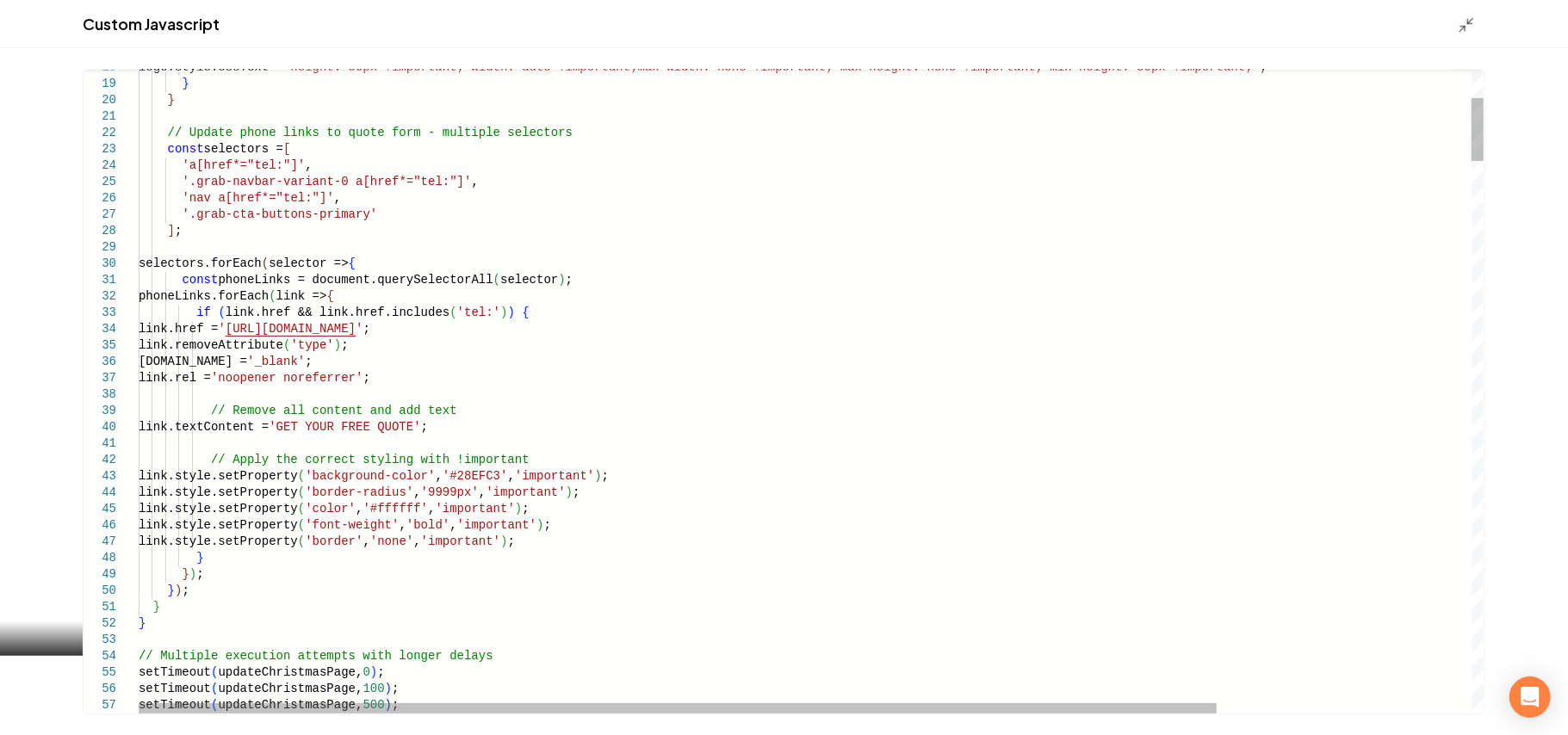
type textarea "**********"
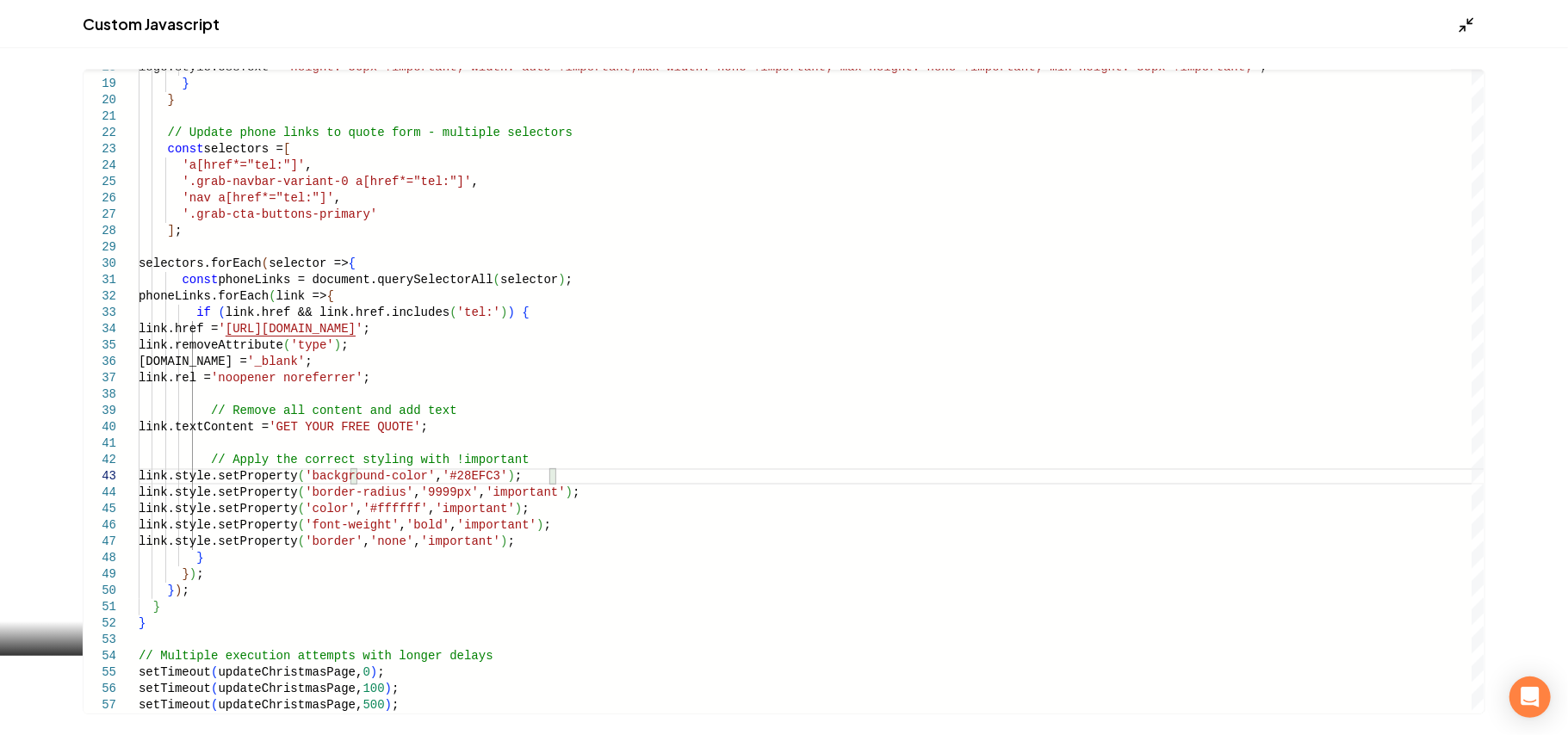
click at [1465, 19] on icon "Main content area" at bounding box center [1466, 24] width 17 height 17
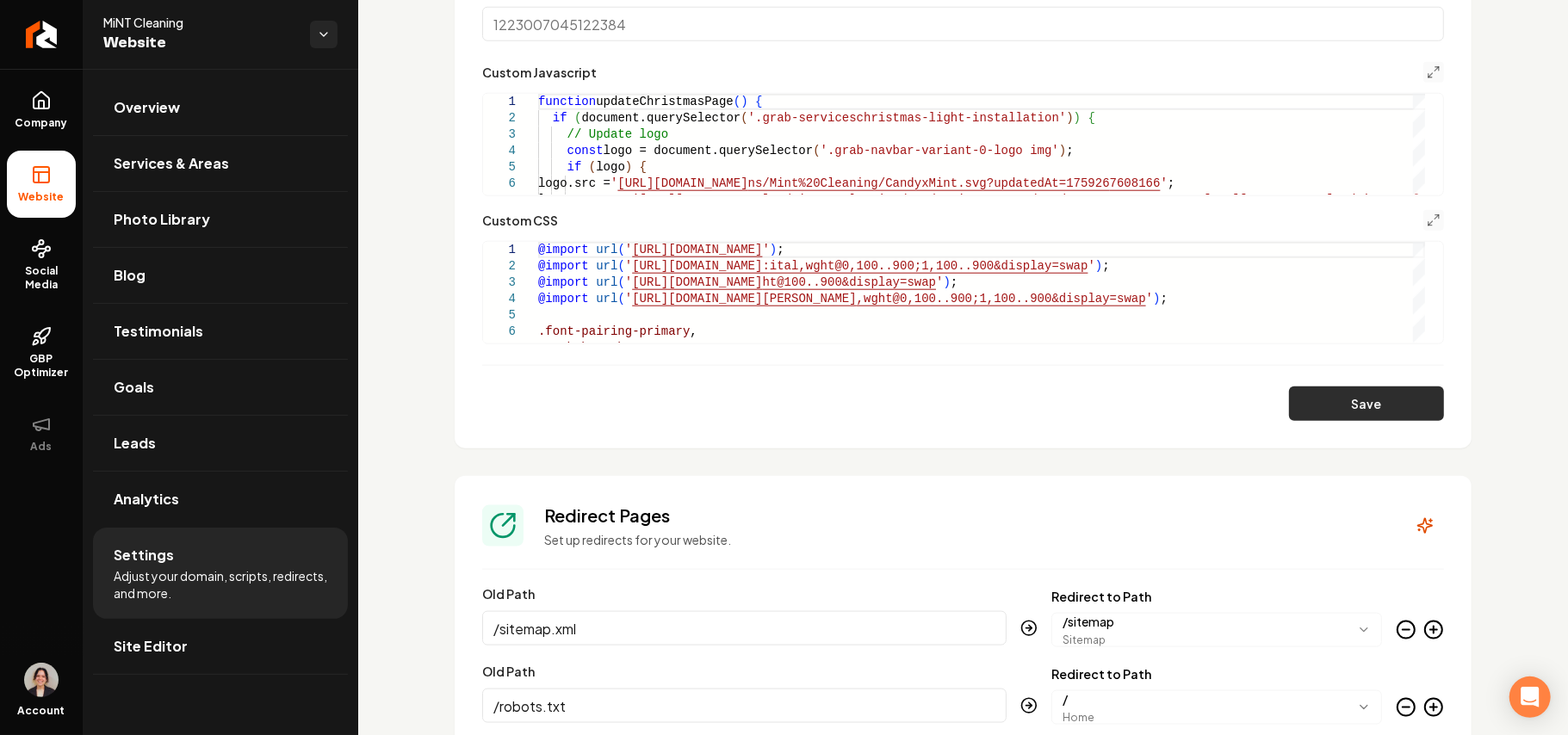
click at [1389, 396] on button "Save" at bounding box center [1367, 404] width 155 height 35
click at [1427, 215] on icon "Main content area" at bounding box center [1433, 220] width 13 height 13
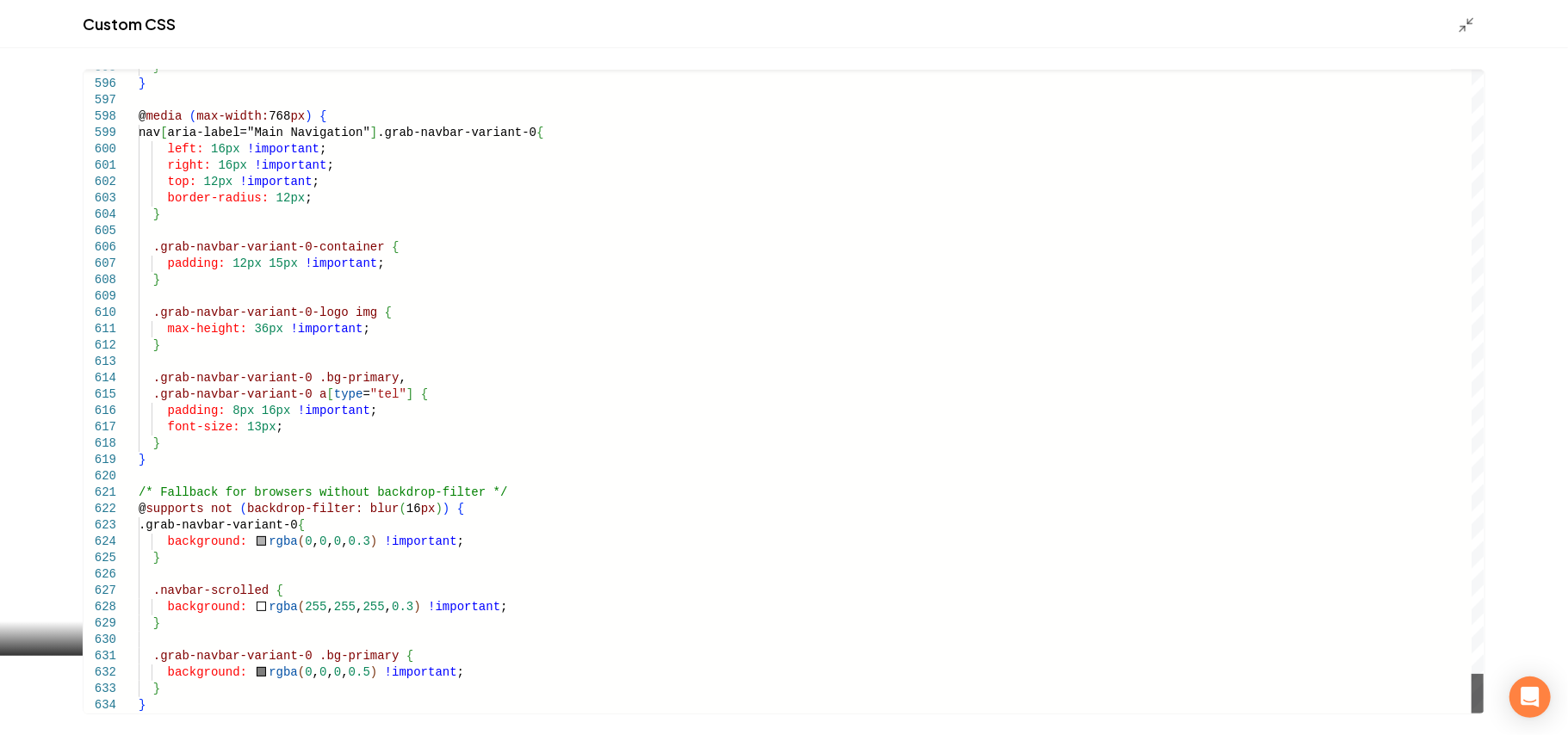
click at [1472, 714] on div "Main content area" at bounding box center [1478, 694] width 12 height 39
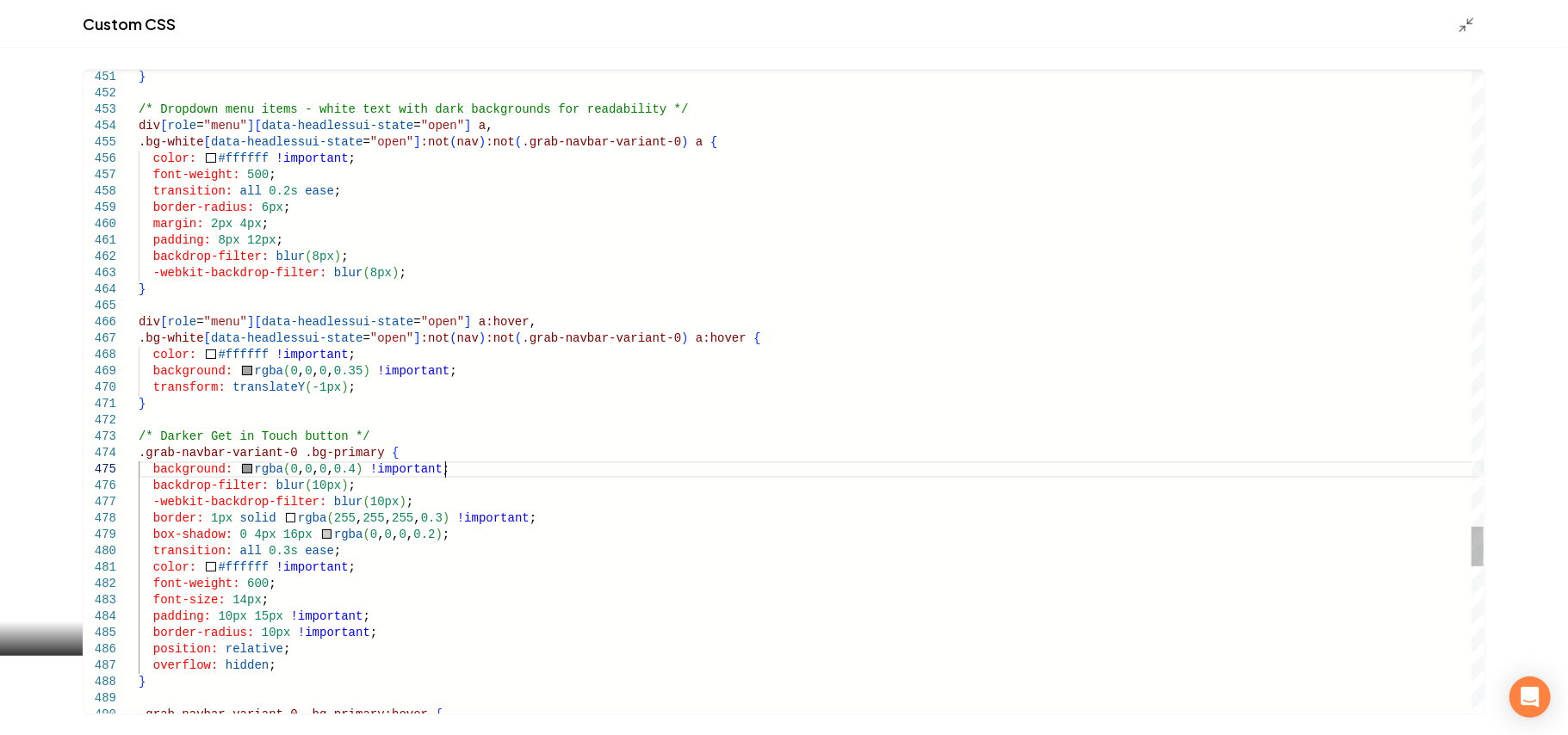
scroll to position [0, 197]
drag, startPoint x: 466, startPoint y: 471, endPoint x: 477, endPoint y: 453, distance: 21.1
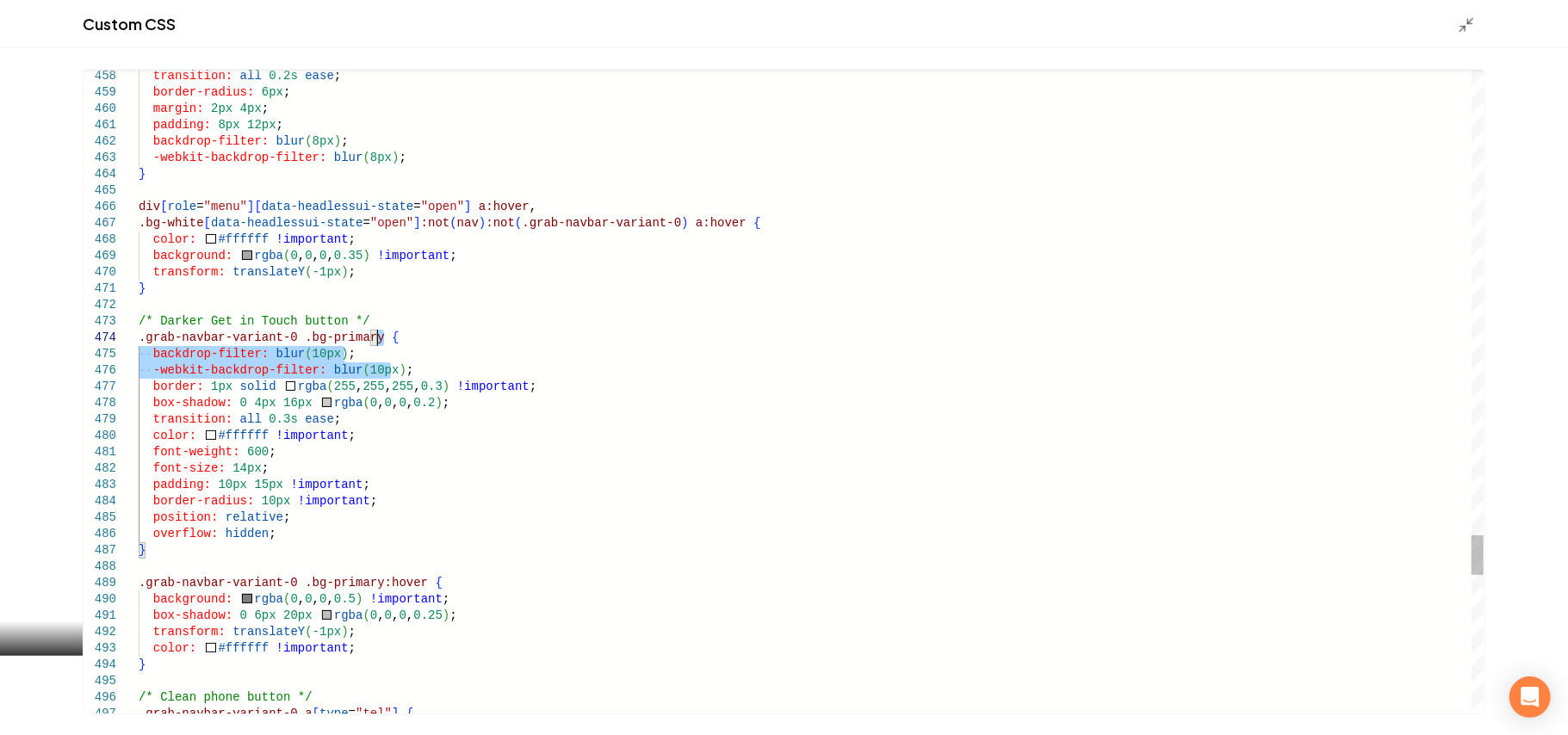
drag, startPoint x: 414, startPoint y: 369, endPoint x: 427, endPoint y: 335, distance: 36.4
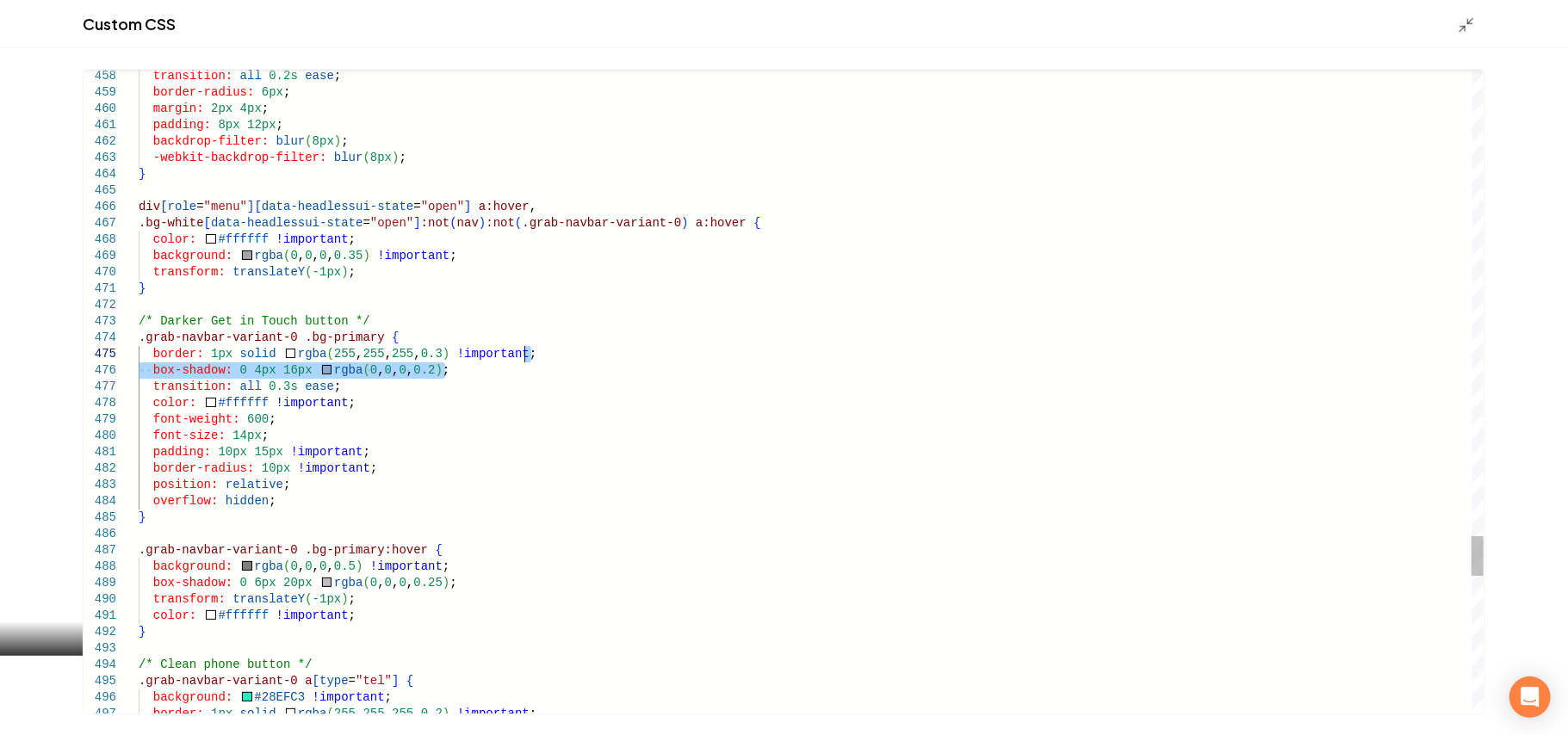
drag, startPoint x: 507, startPoint y: 369, endPoint x: 558, endPoint y: 355, distance: 52.9
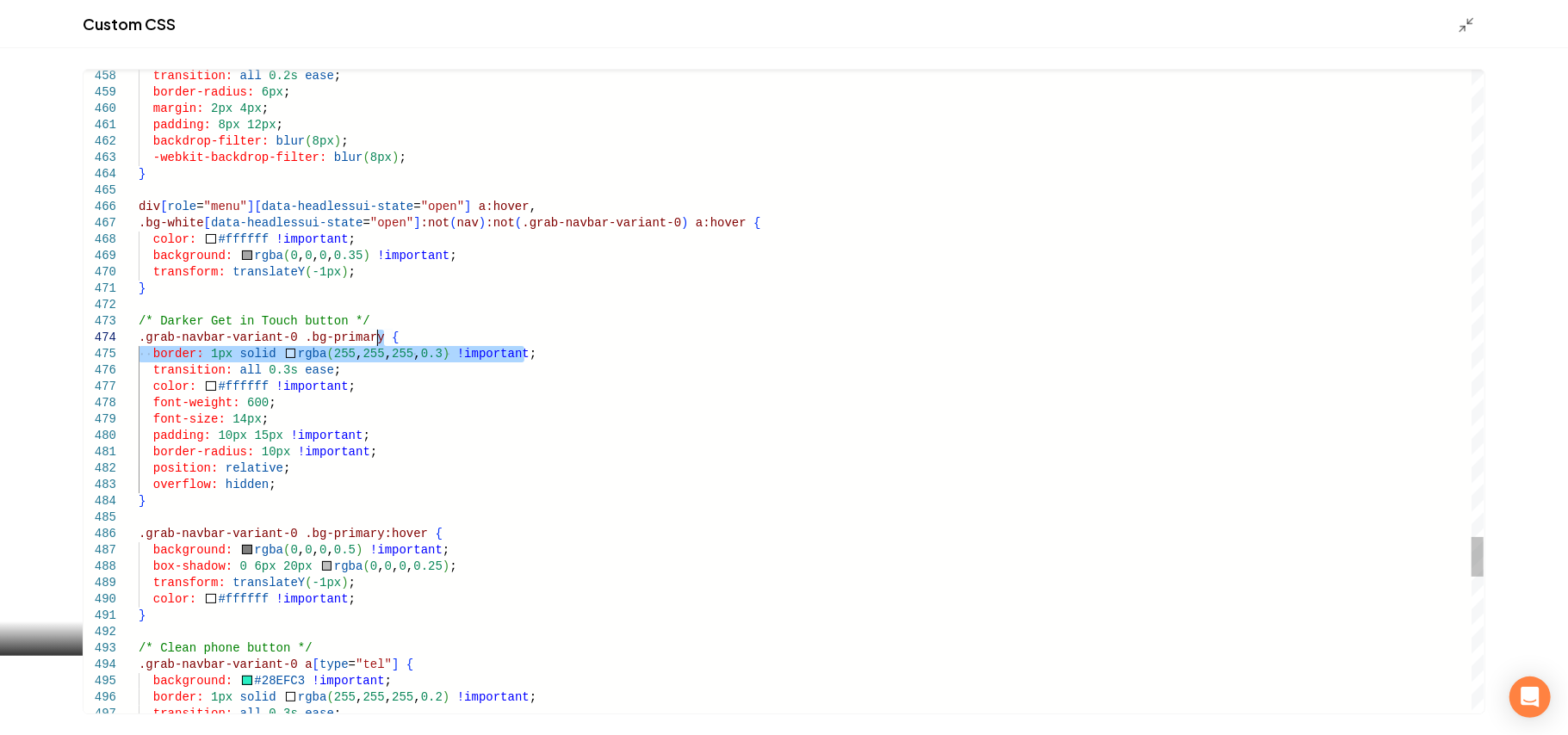
drag, startPoint x: 571, startPoint y: 356, endPoint x: 571, endPoint y: 343, distance: 13.0
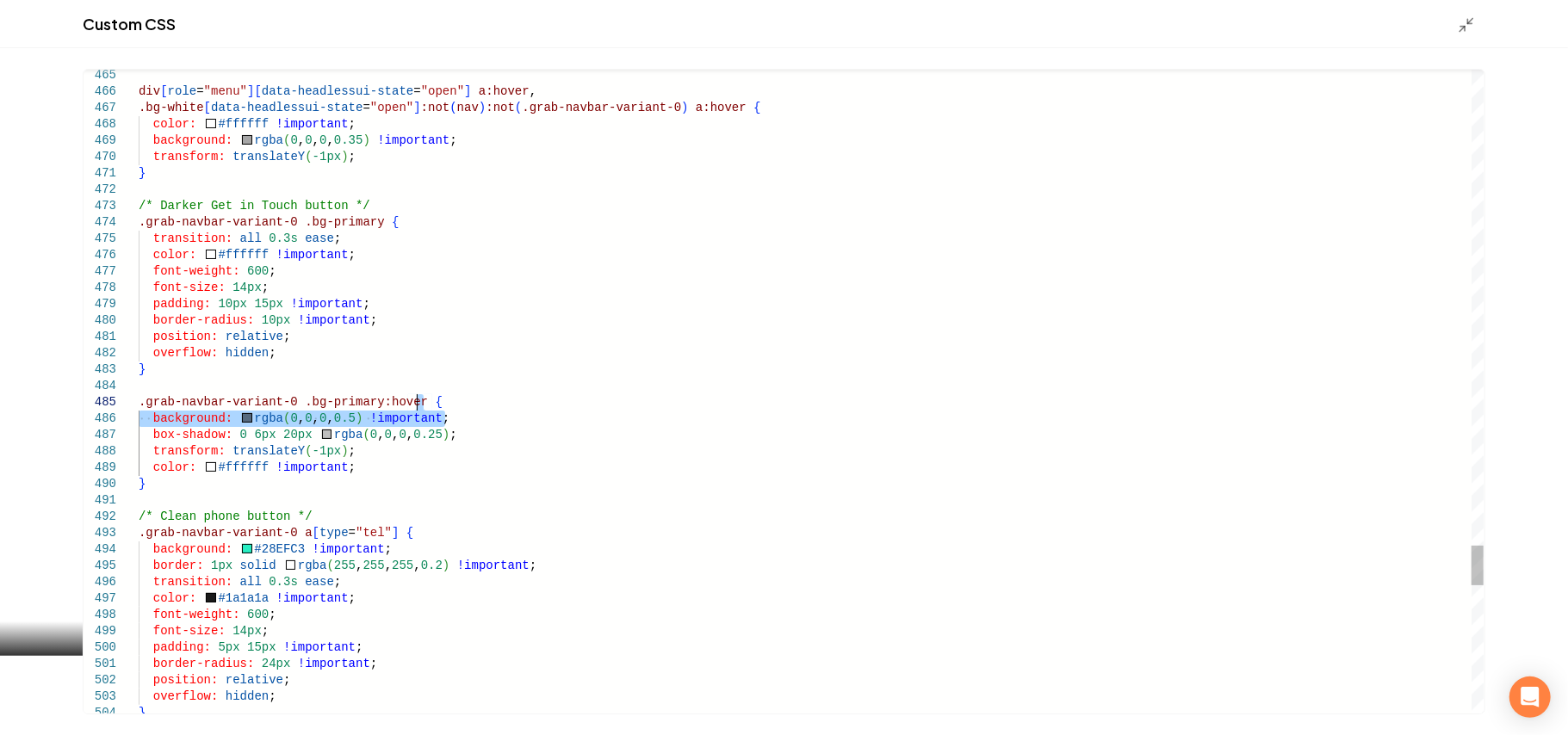
drag, startPoint x: 473, startPoint y: 412, endPoint x: 479, endPoint y: 399, distance: 14.3
drag, startPoint x: 477, startPoint y: 437, endPoint x: 483, endPoint y: 395, distance: 42.4
type textarea "**********"
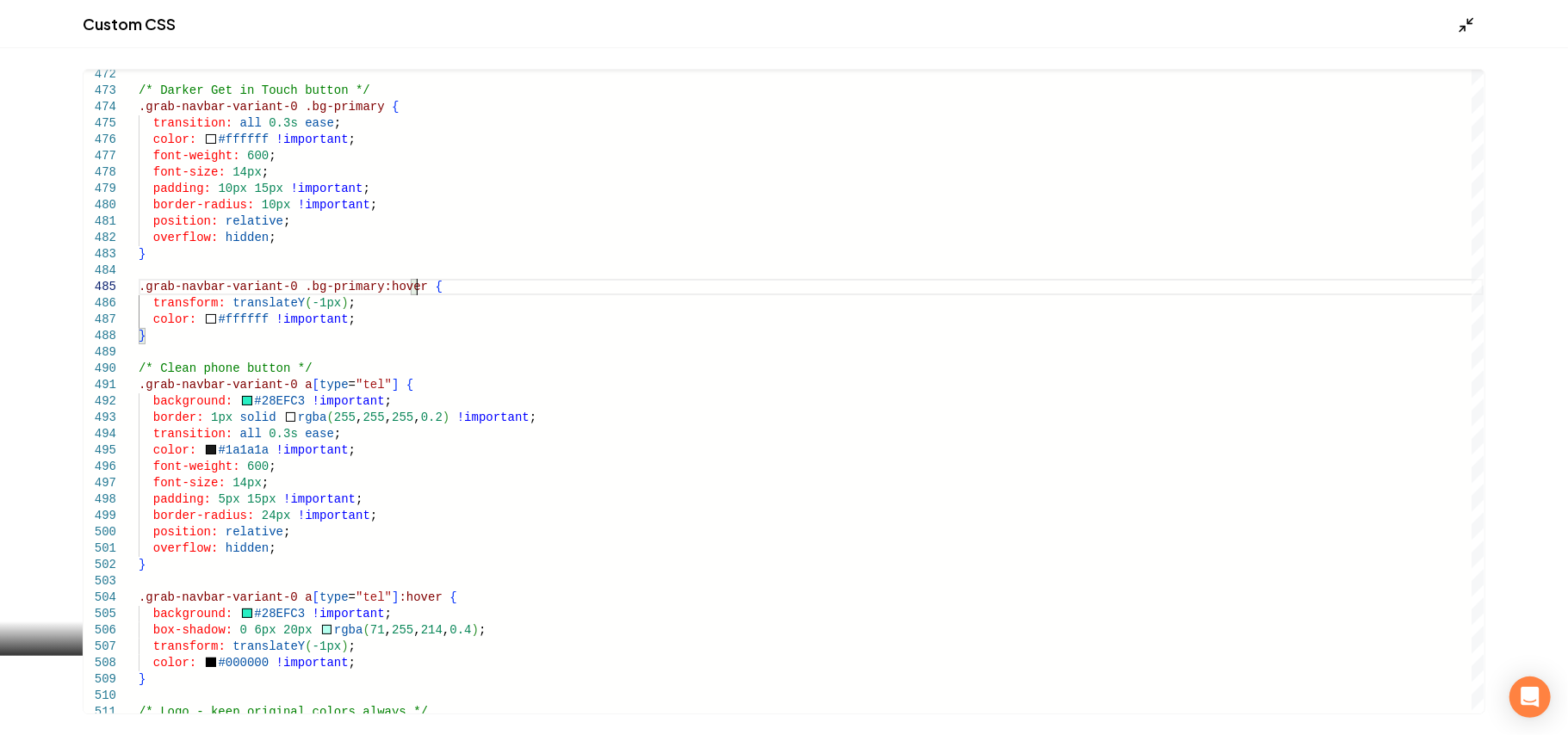
click at [1465, 18] on icon "Main content area" at bounding box center [1466, 24] width 17 height 17
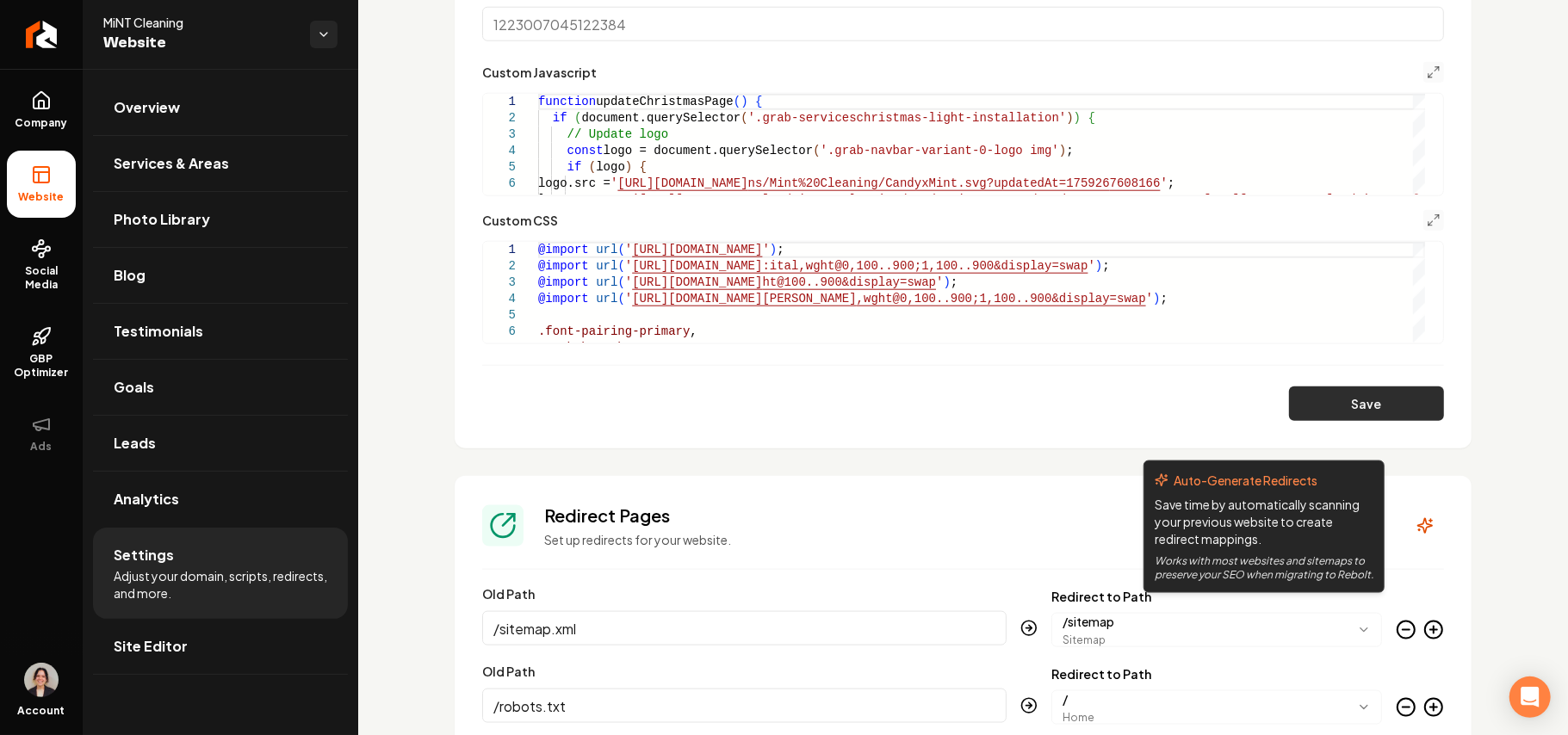
click at [1355, 400] on button "Save" at bounding box center [1367, 404] width 155 height 35
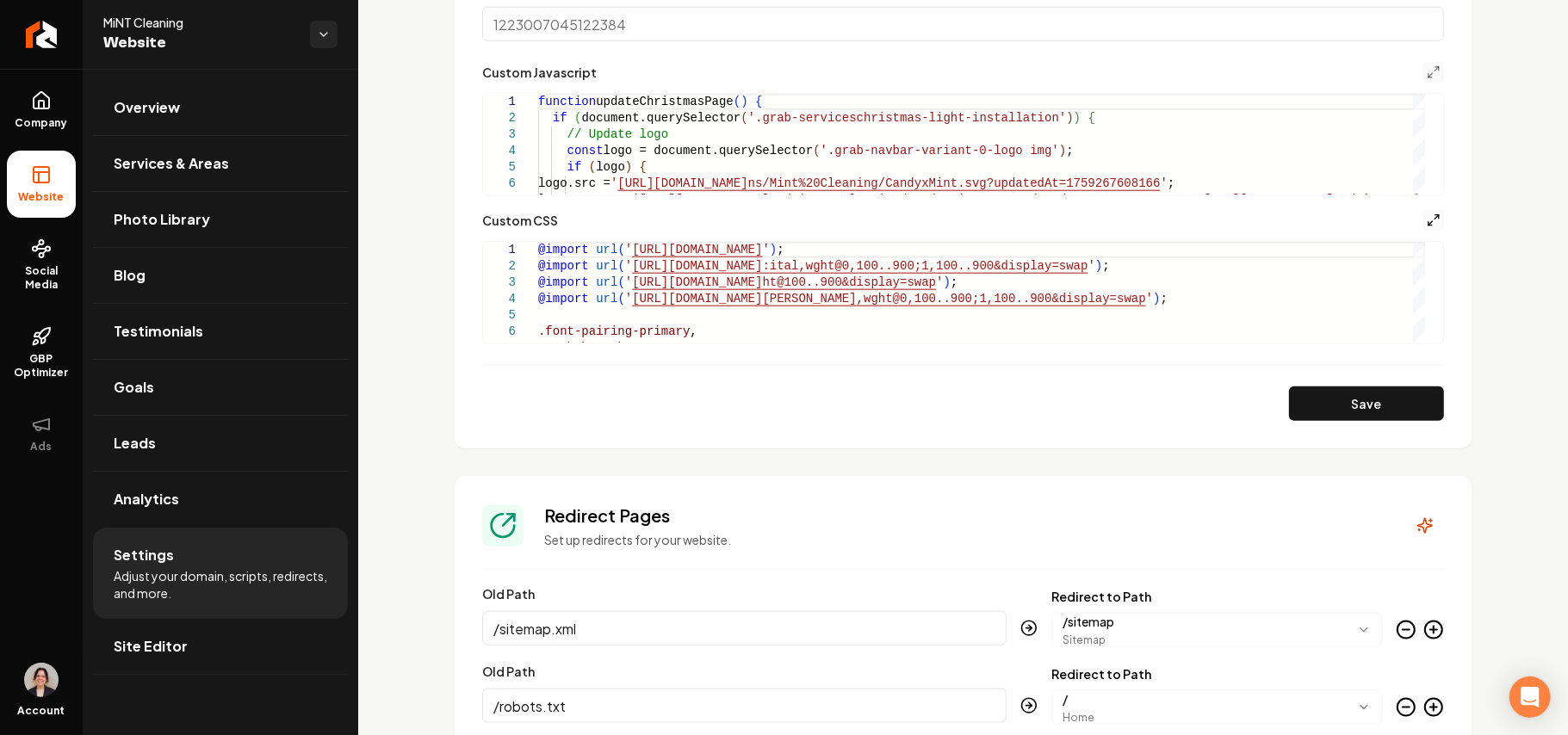
click at [1427, 218] on icon "Main content area" at bounding box center [1433, 220] width 13 height 13
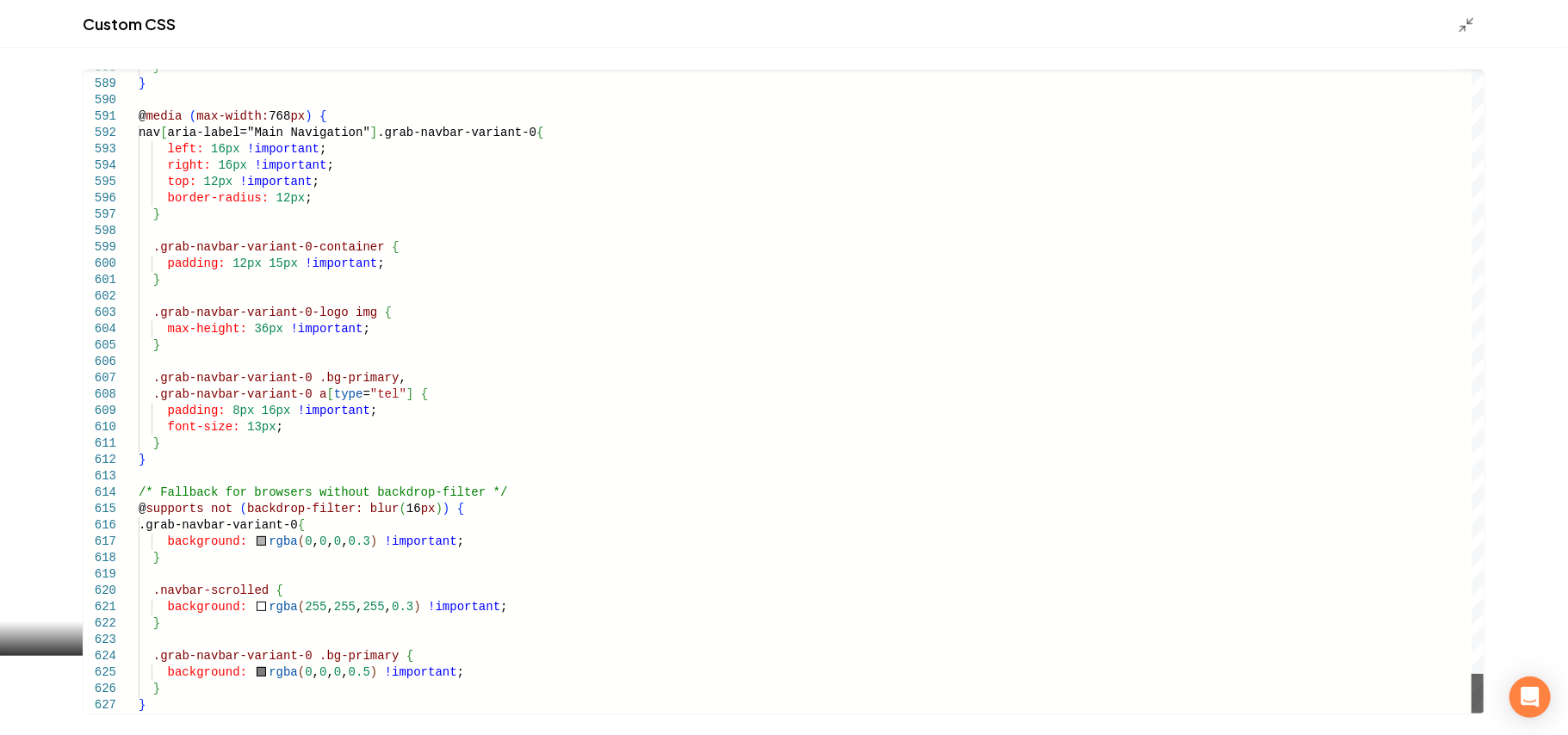
click at [1484, 714] on div "Main content area" at bounding box center [1478, 694] width 12 height 39
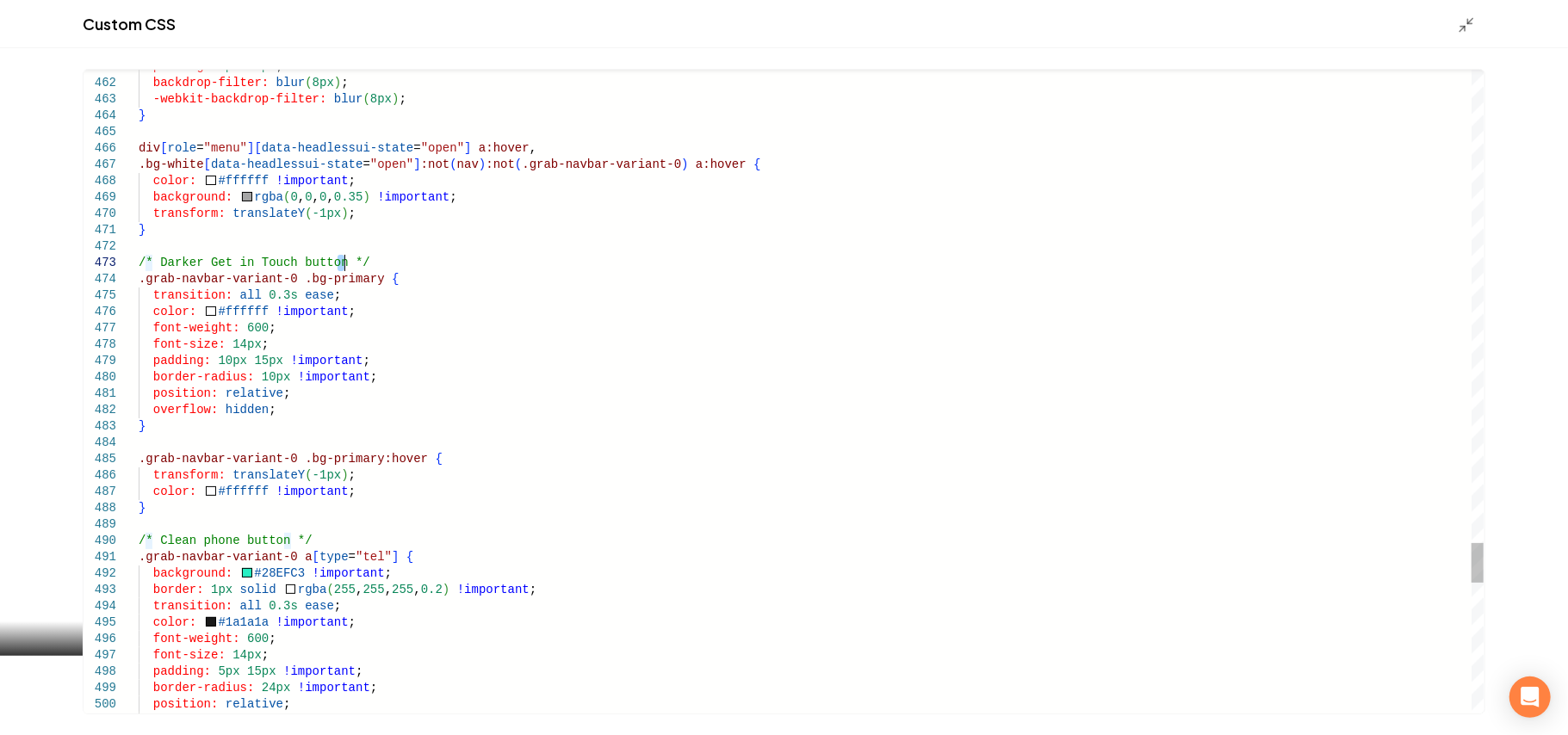
drag, startPoint x: 345, startPoint y: 259, endPoint x: 174, endPoint y: 502, distance: 297.1
type textarea "**********"
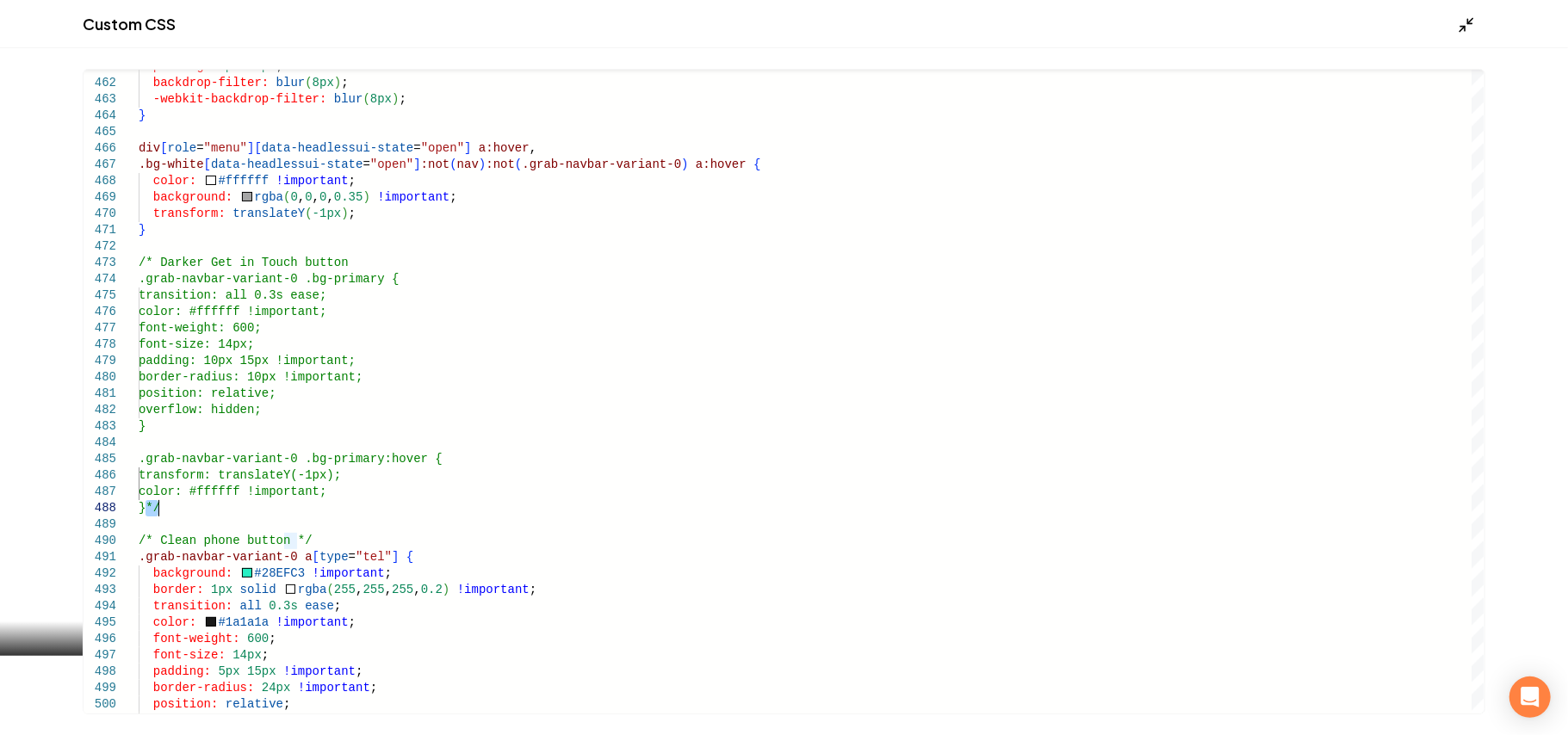
click at [1471, 21] on icon "Main content area" at bounding box center [1466, 24] width 17 height 17
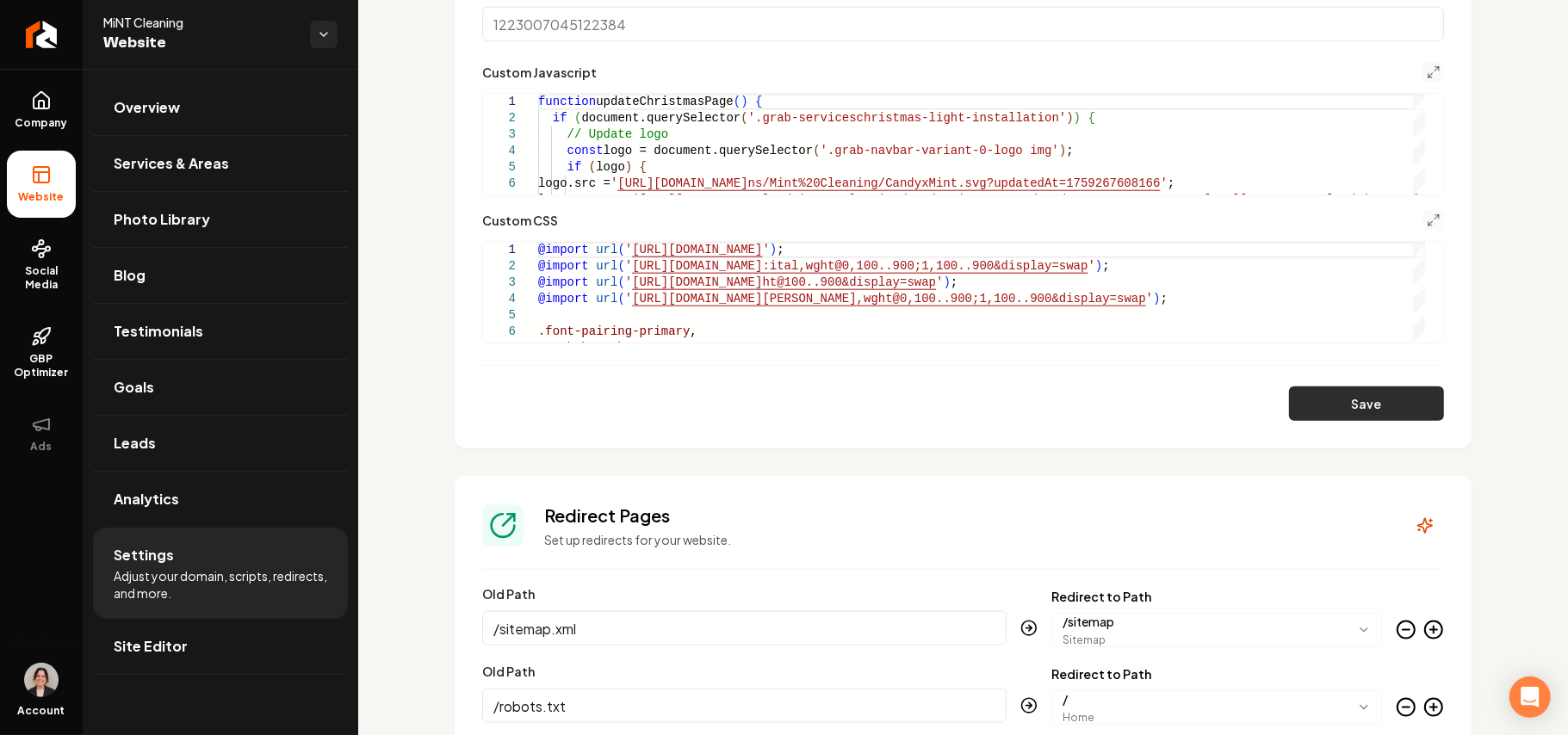
click at [1299, 401] on button "Save" at bounding box center [1367, 404] width 155 height 35
click at [1427, 222] on icon "Main content area" at bounding box center [1433, 220] width 13 height 13
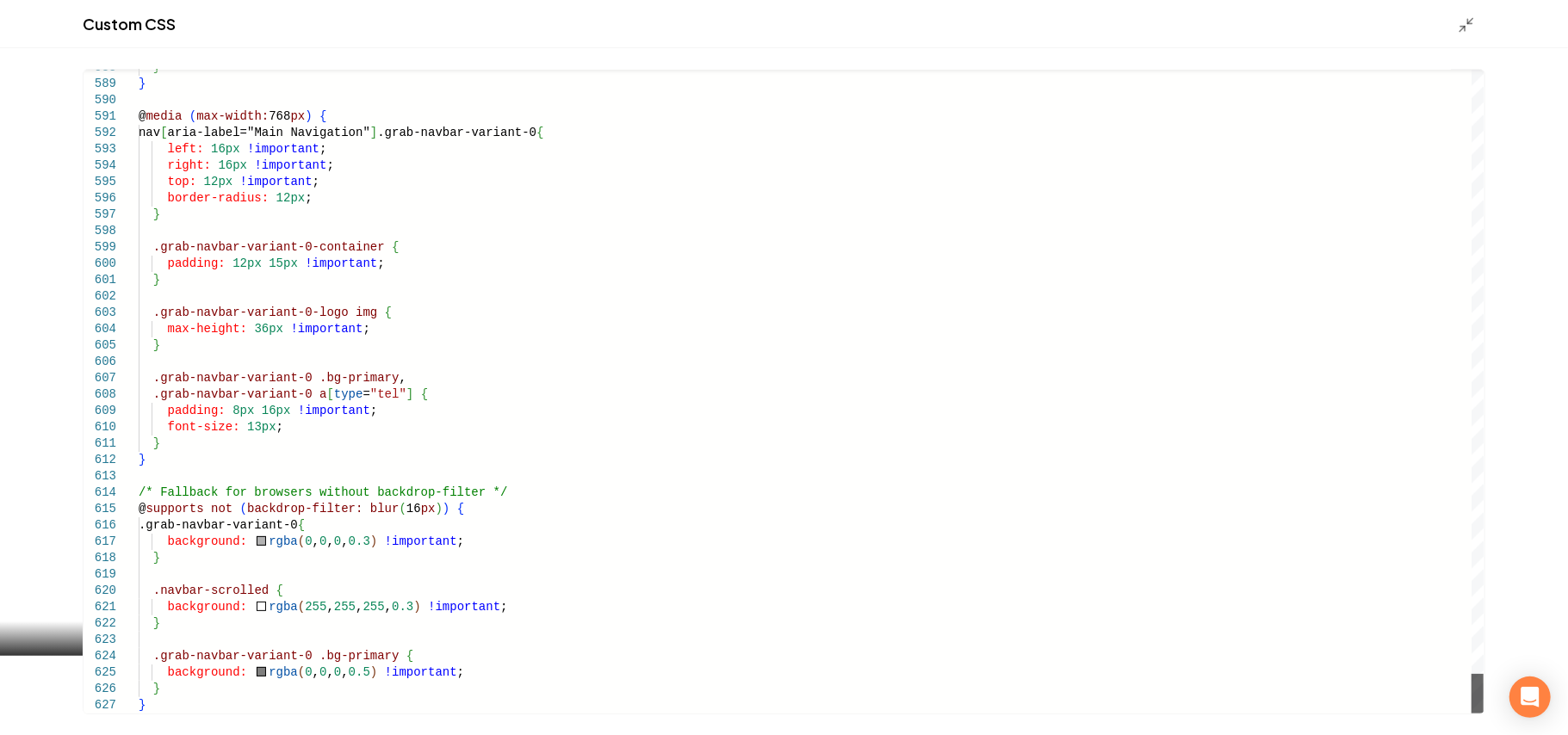
click at [1472, 714] on div "Main content area" at bounding box center [1478, 694] width 12 height 39
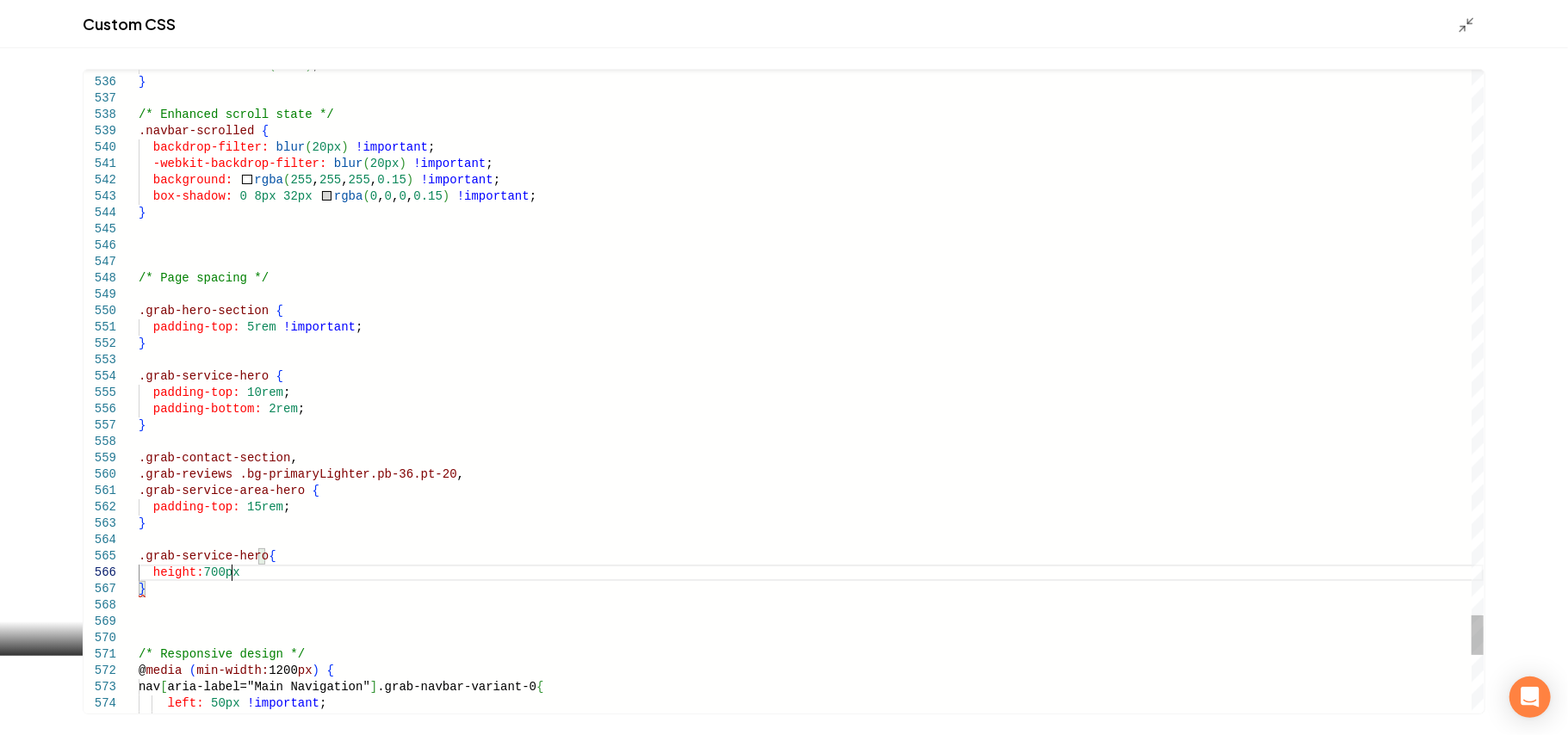
scroll to position [81, 97]
type textarea "**********"
click at [1462, 32] on icon "Main content area" at bounding box center [1466, 24] width 17 height 17
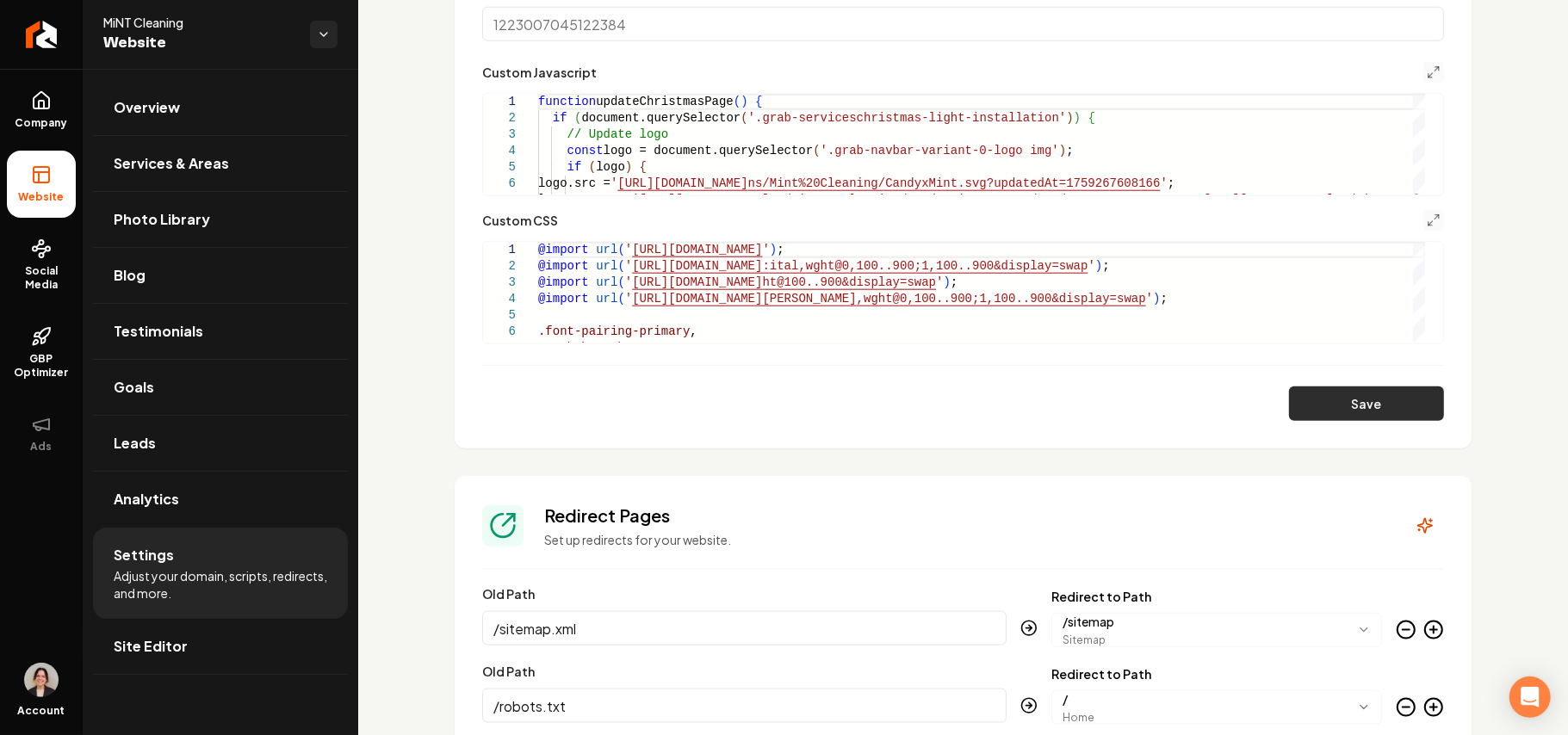
click at [1331, 395] on button "Save" at bounding box center [1367, 404] width 155 height 35
click at [1424, 222] on button "Main content area" at bounding box center [1433, 220] width 21 height 20
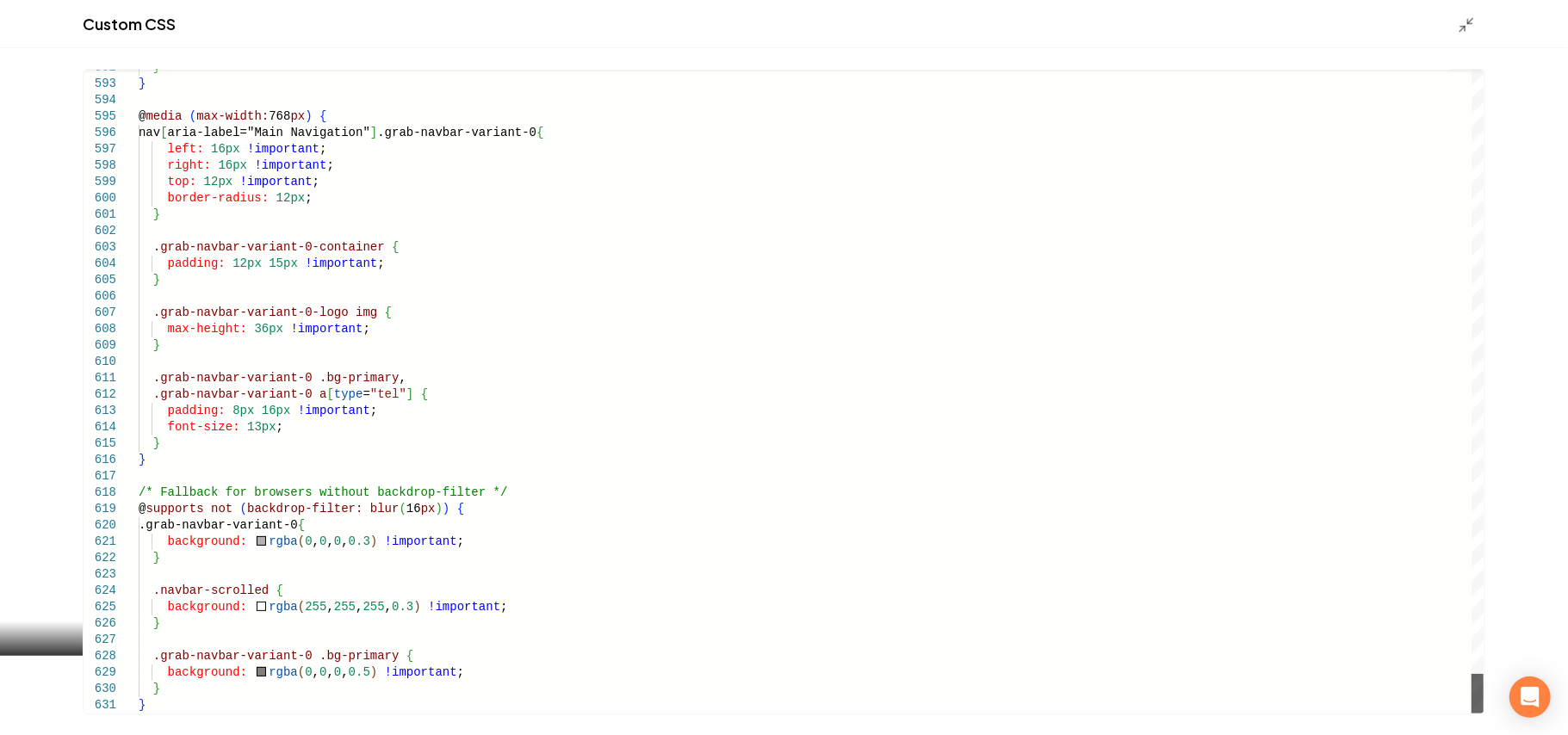
click at [1474, 714] on div "Main content area" at bounding box center [1478, 694] width 12 height 39
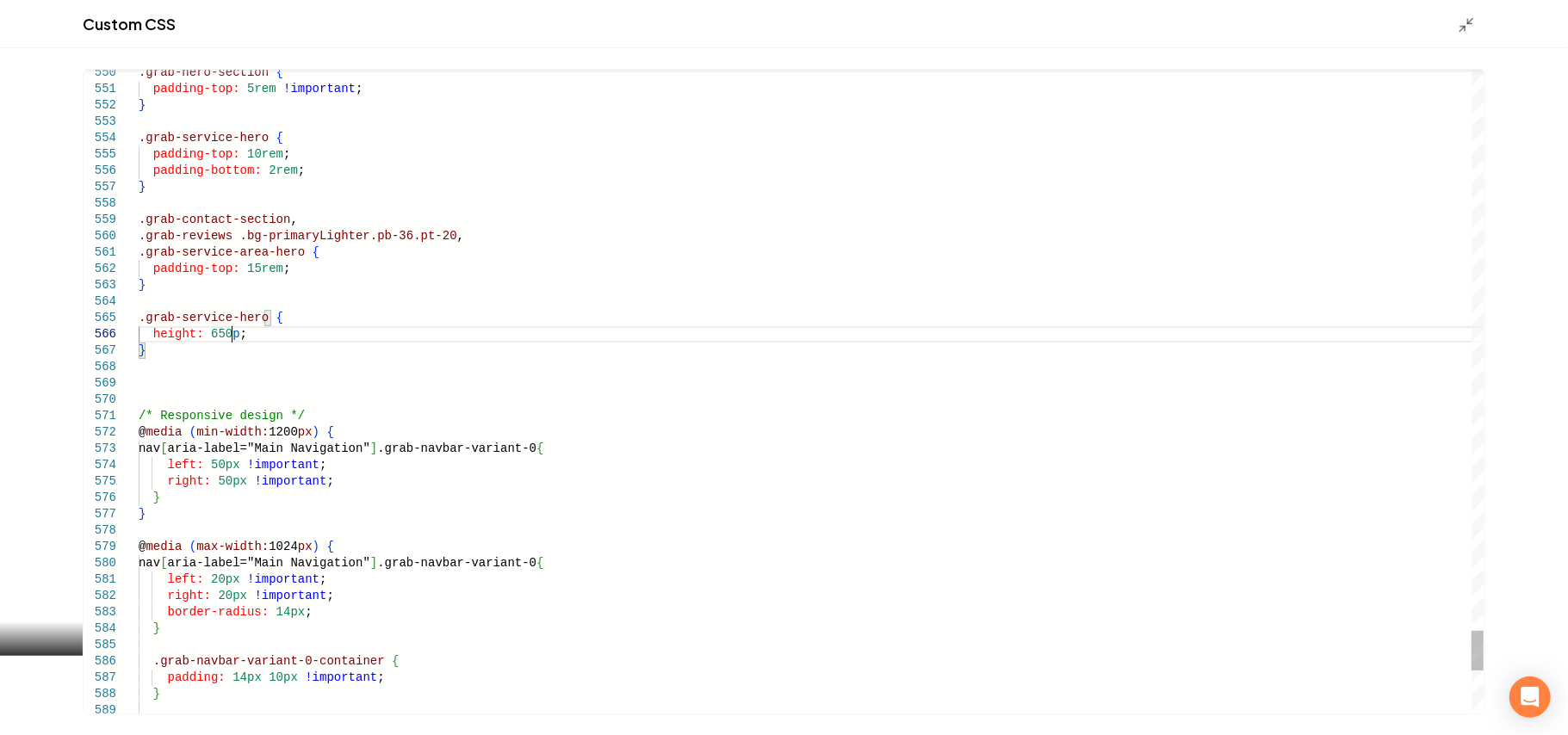
scroll to position [81, 98]
type textarea "**********"
click at [1465, 17] on icon "Main content area" at bounding box center [1466, 24] width 17 height 17
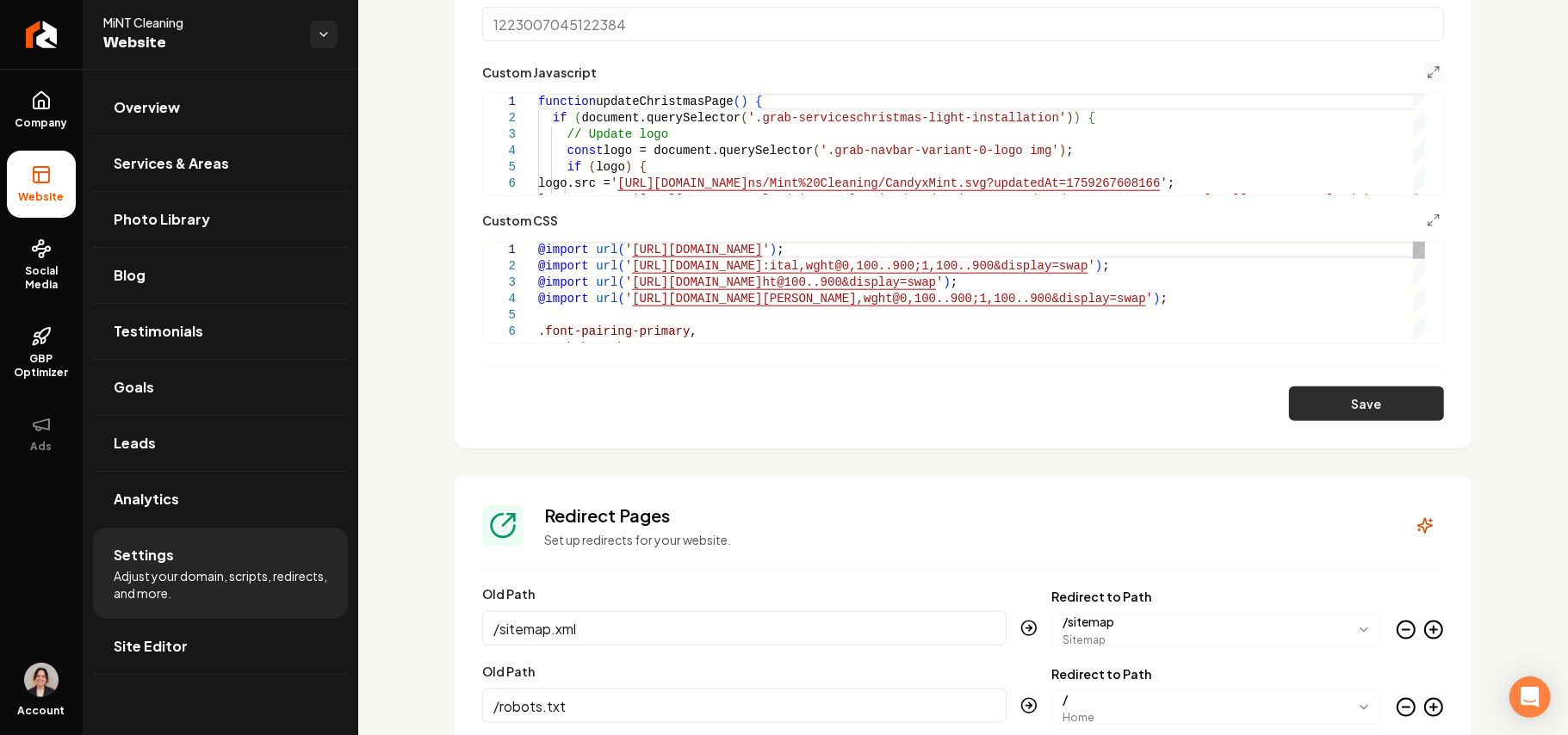
click at [1372, 404] on button "Save" at bounding box center [1367, 404] width 155 height 35
click at [203, 637] on link "Site Editor" at bounding box center [220, 647] width 255 height 55
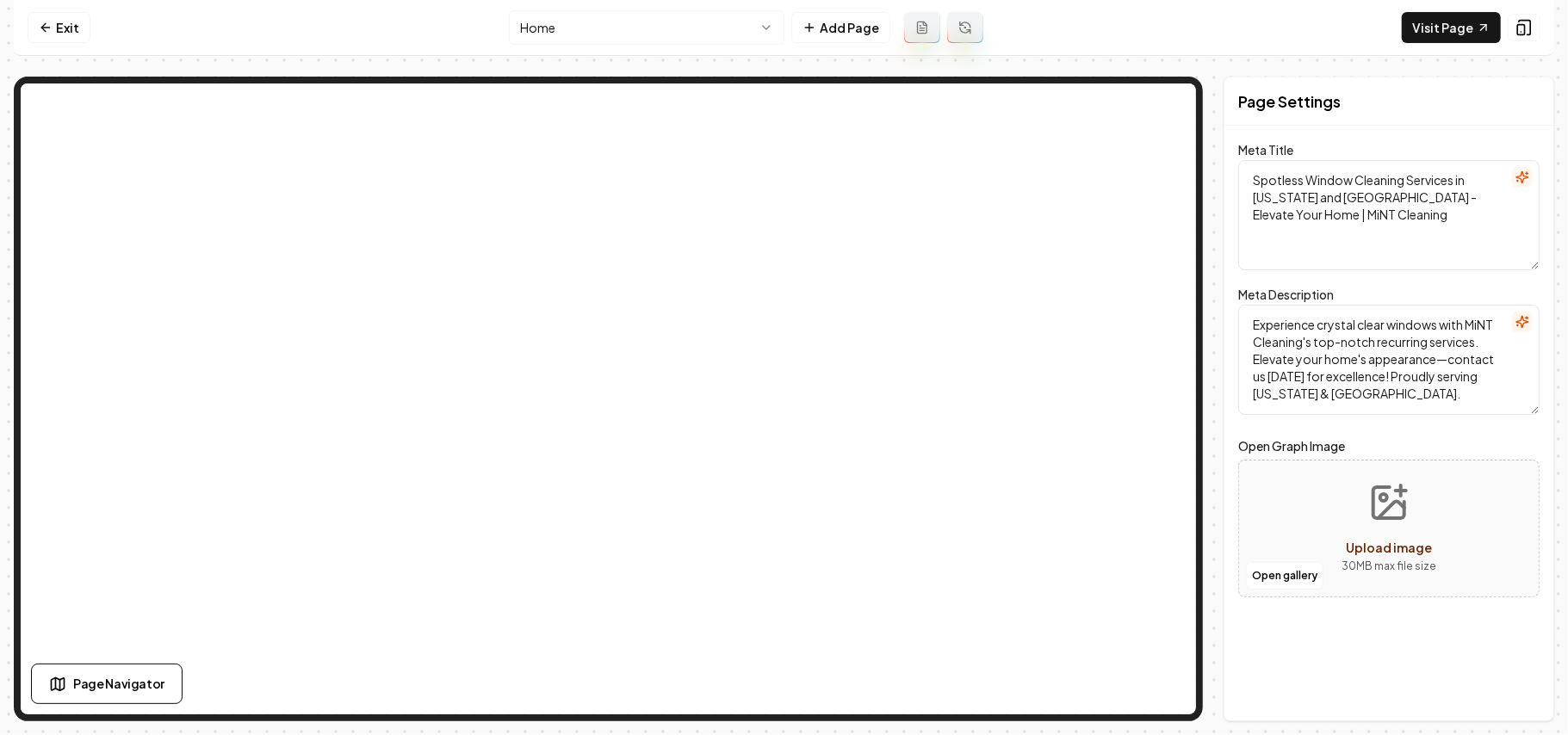
click at [573, 25] on html "Computer Required This feature is only available on a computer. Please switch t…" at bounding box center [784, 367] width 1568 height 735
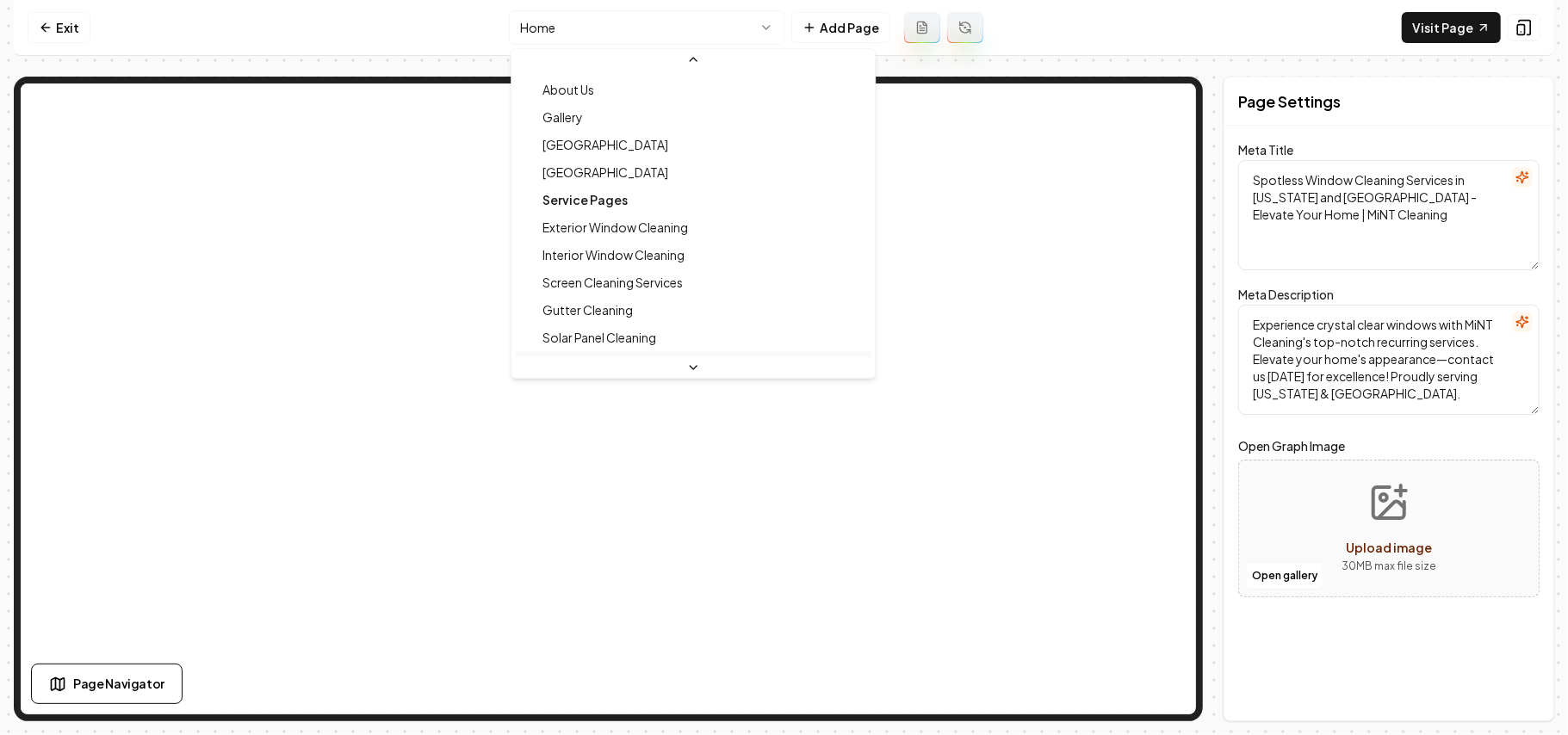
scroll to position [133, 0]
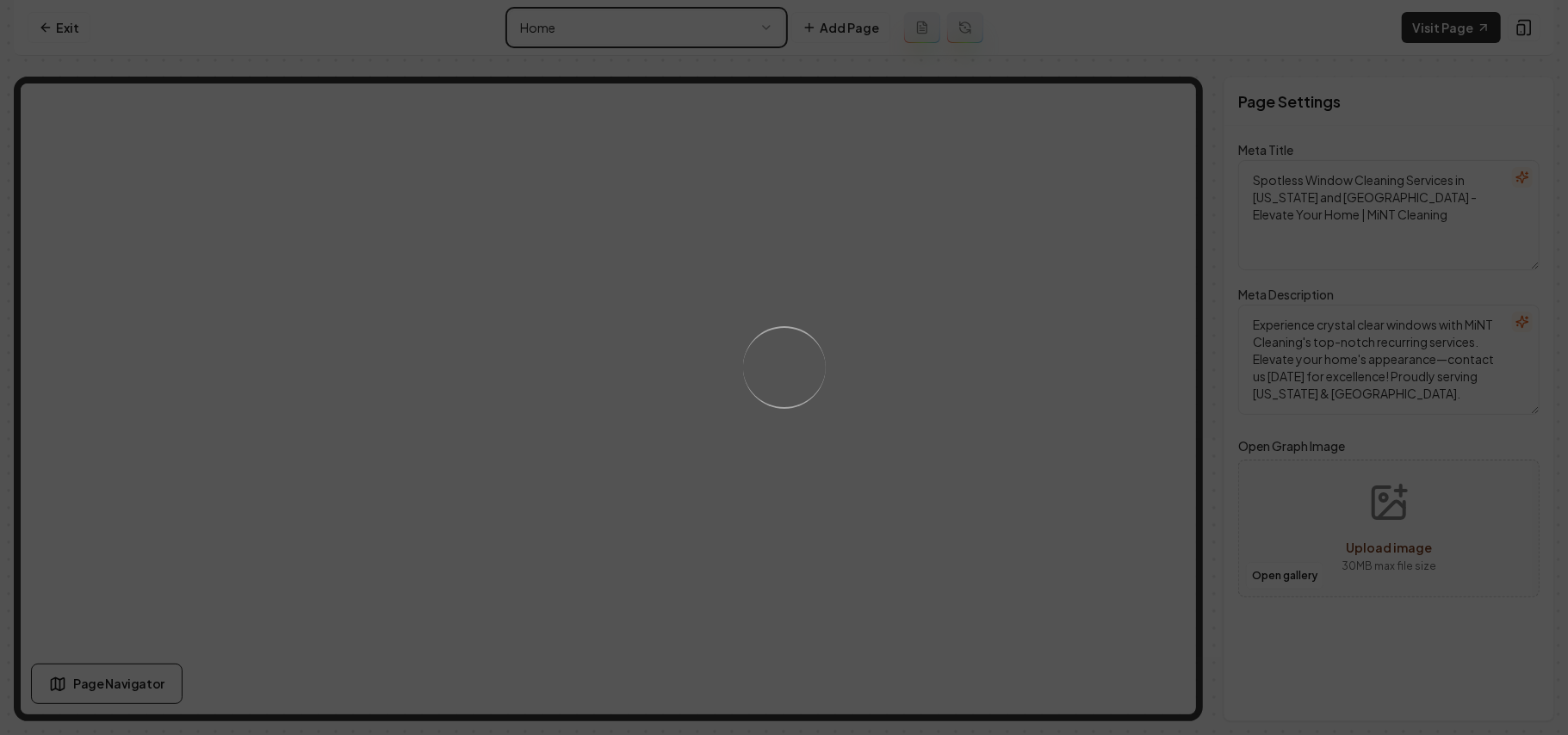
type textarea "Christmas Light Installation Services | MiNT Cleaning"
type textarea "Illuminate your home this holiday with MiNT Cleaning's expert Christmas Light I…"
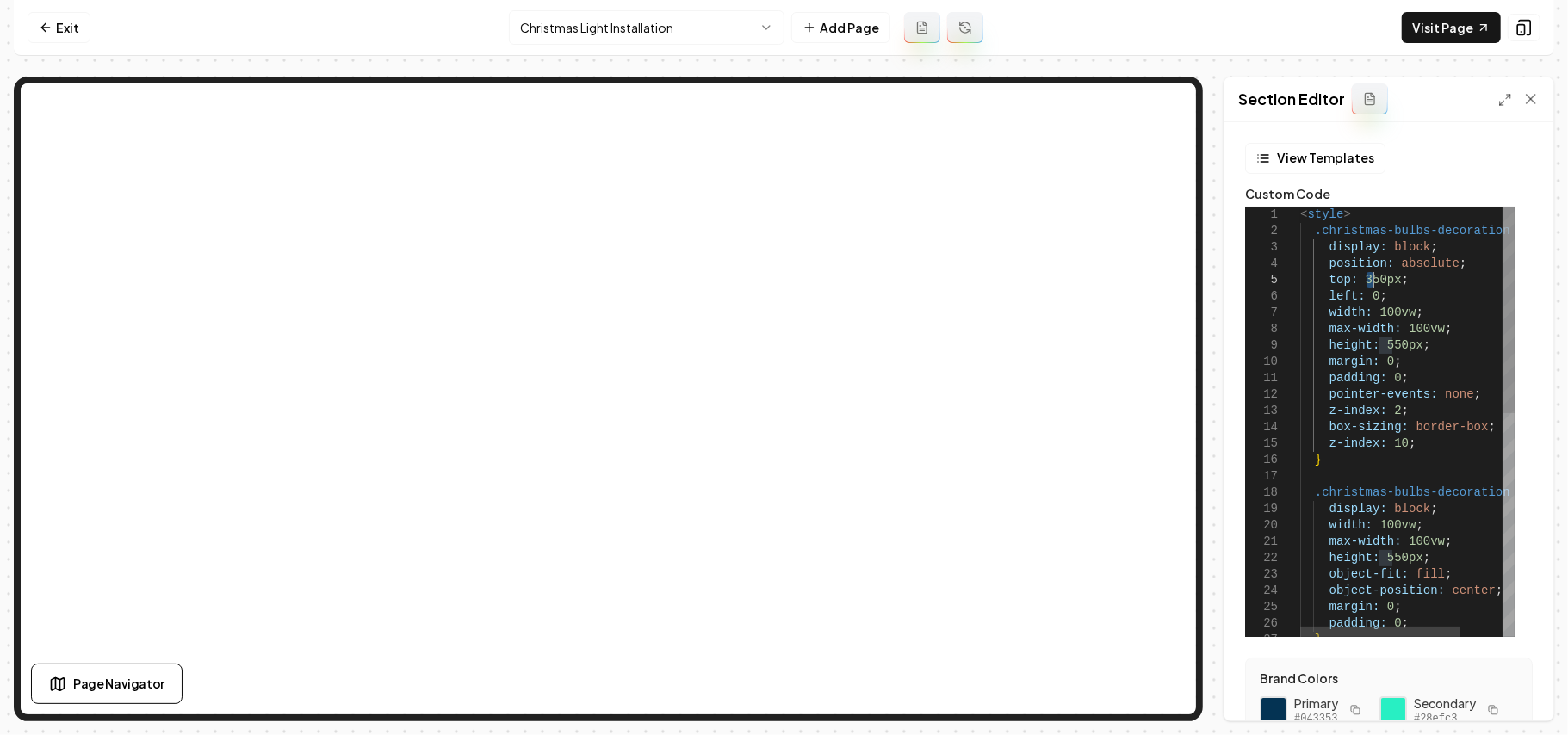
click at [1372, 279] on div "< style > .christmas-bulbs-decoration { display: block ; position: absolute ; t…" at bounding box center [1435, 653] width 269 height 894
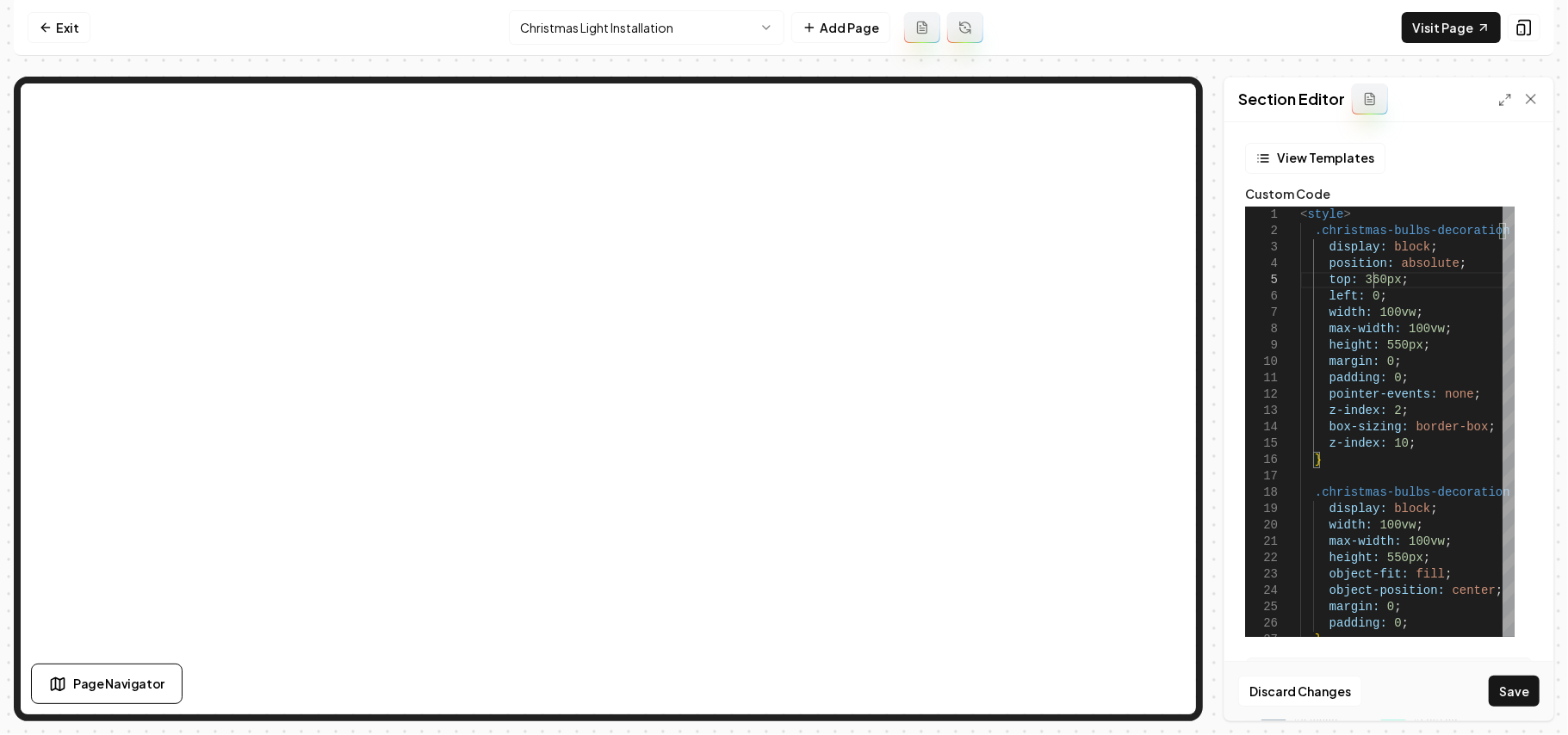
scroll to position [65, 70]
type textarea "**********"
click at [1506, 683] on button "Save" at bounding box center [1515, 690] width 51 height 31
click at [46, 35] on link "Exit" at bounding box center [59, 28] width 63 height 31
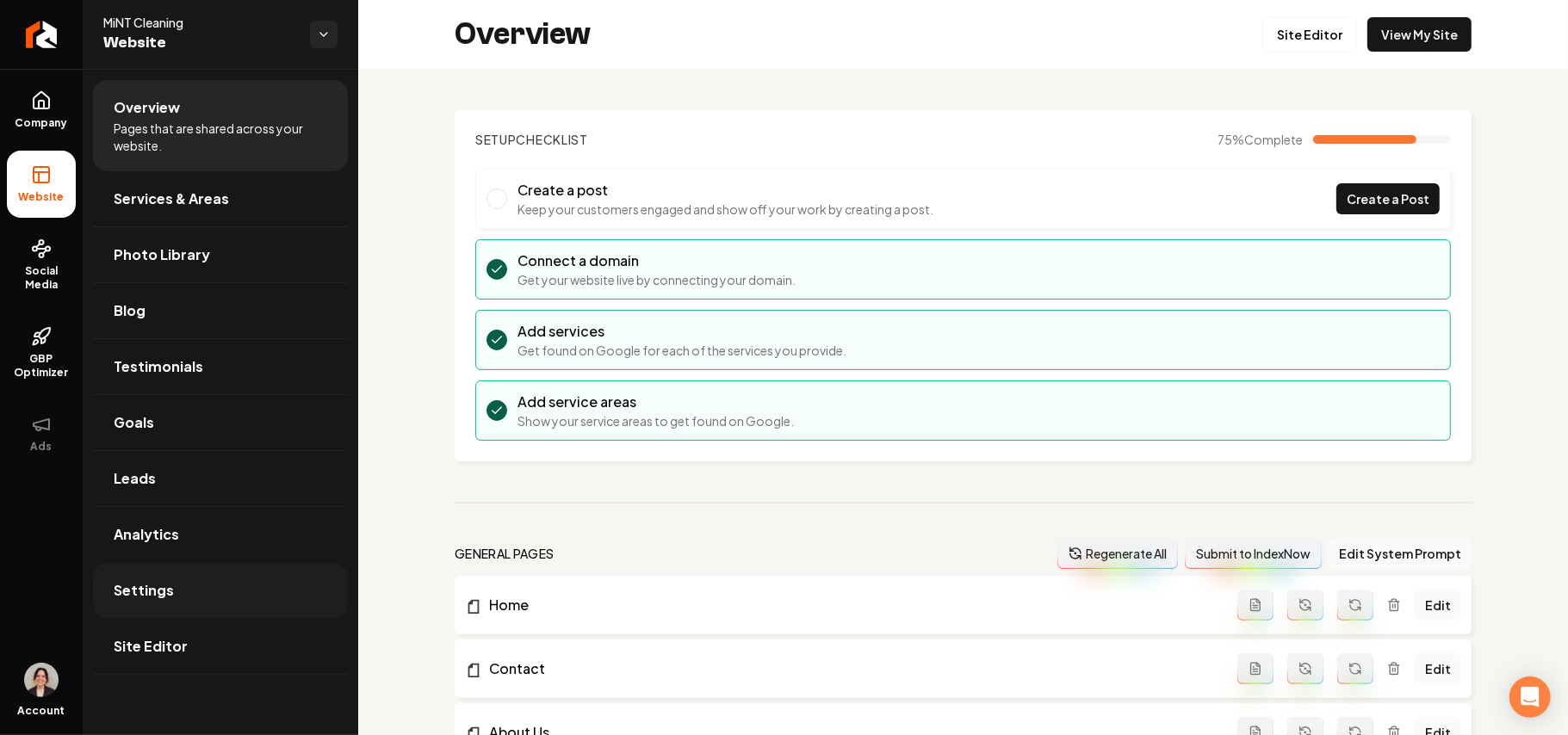
click at [180, 596] on link "Settings" at bounding box center [220, 591] width 255 height 55
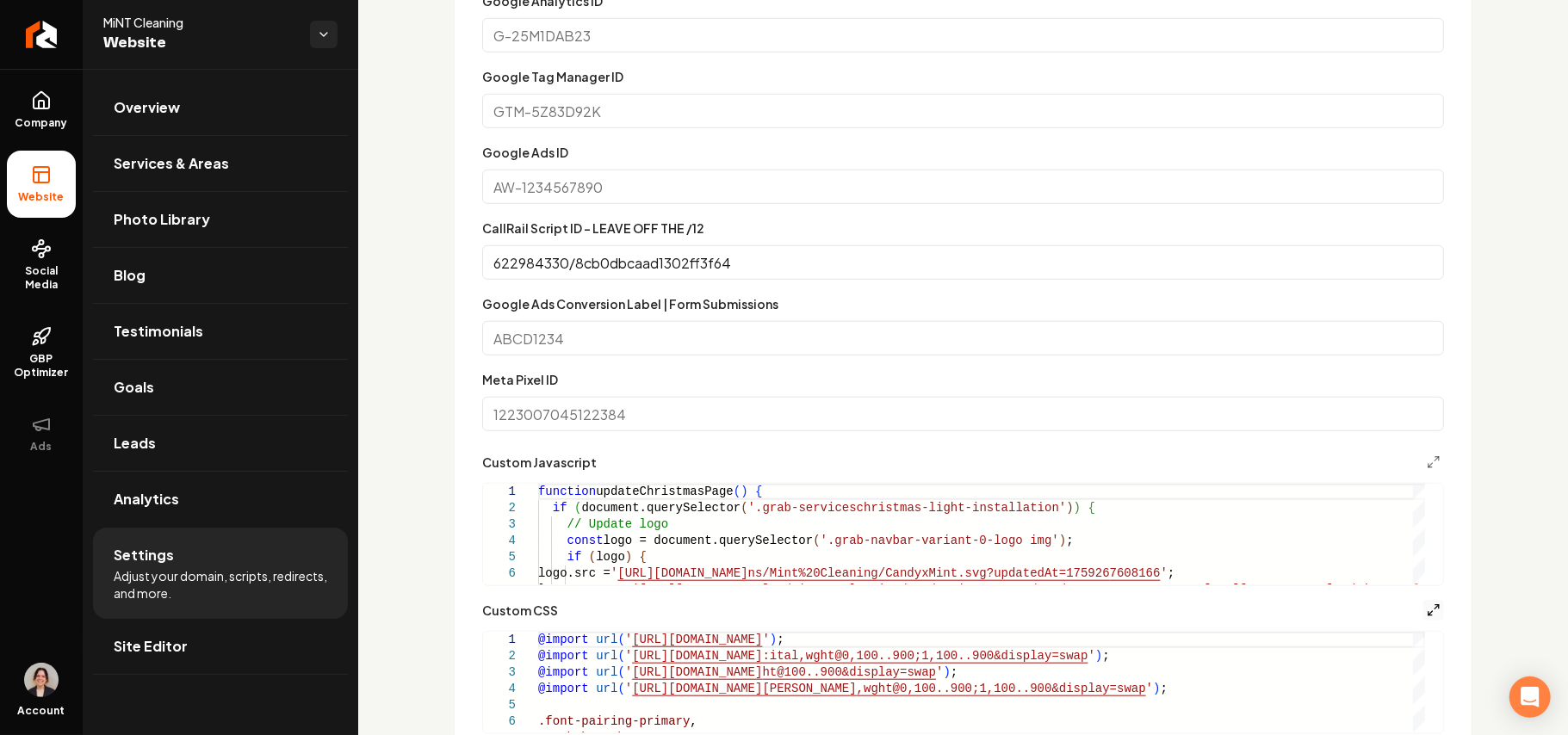
scroll to position [1147, 0]
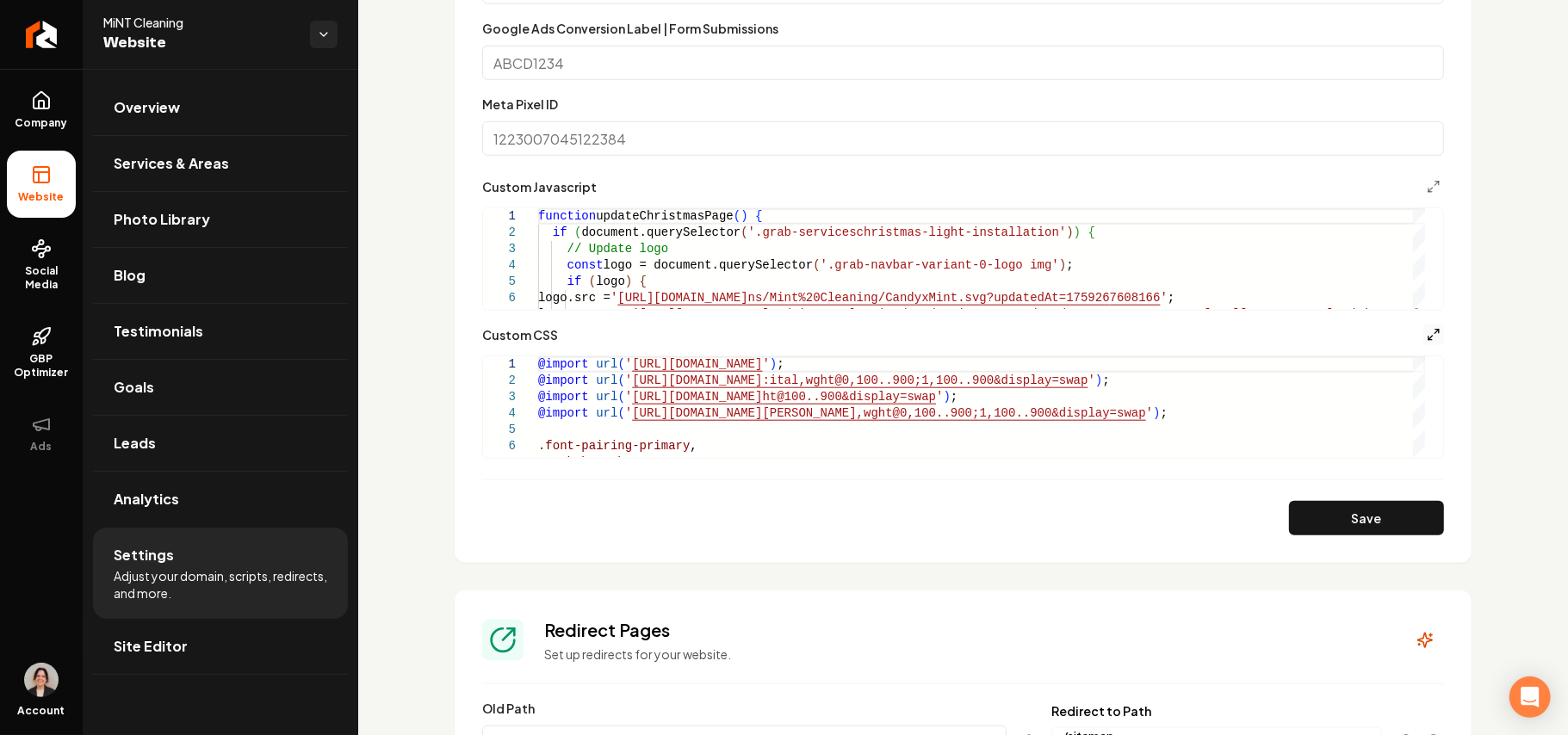
click at [1427, 335] on icon "Main content area" at bounding box center [1433, 334] width 13 height 13
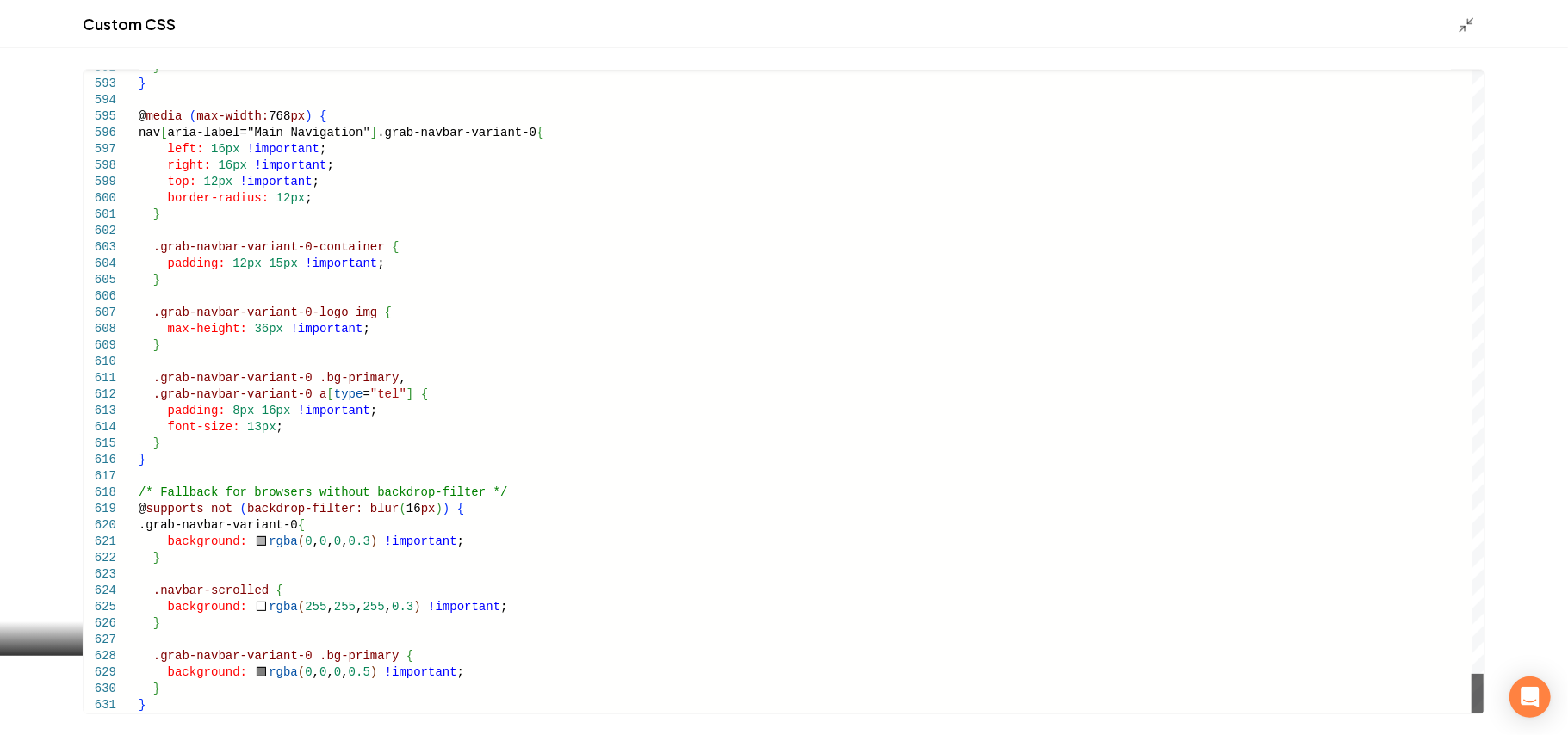
click at [1482, 714] on div "Main content area" at bounding box center [1478, 694] width 12 height 39
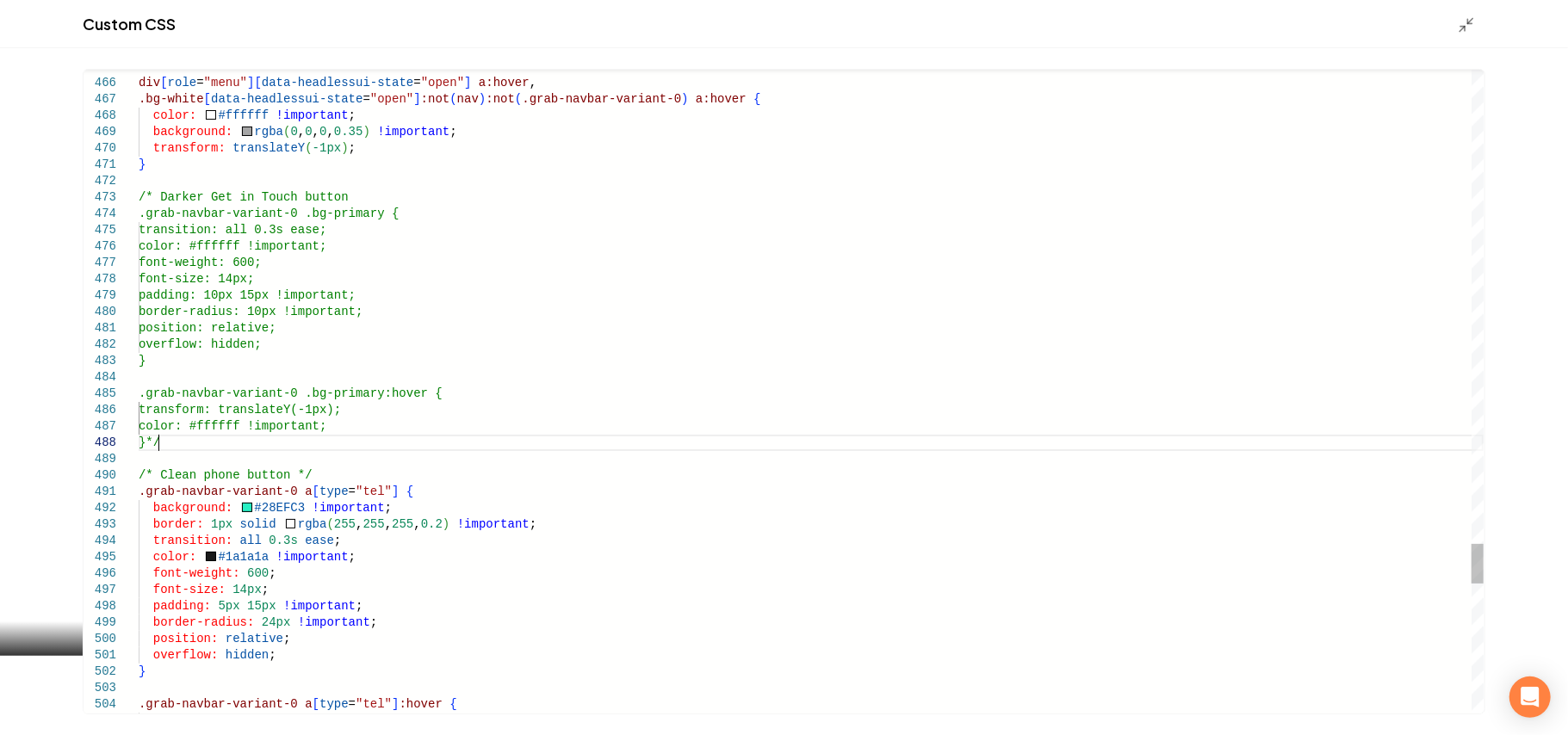
scroll to position [0, 197]
drag, startPoint x: 169, startPoint y: 445, endPoint x: 146, endPoint y: 443, distance: 23.1
drag, startPoint x: 148, startPoint y: 445, endPoint x: 351, endPoint y: 193, distance: 323.6
type textarea "**********"
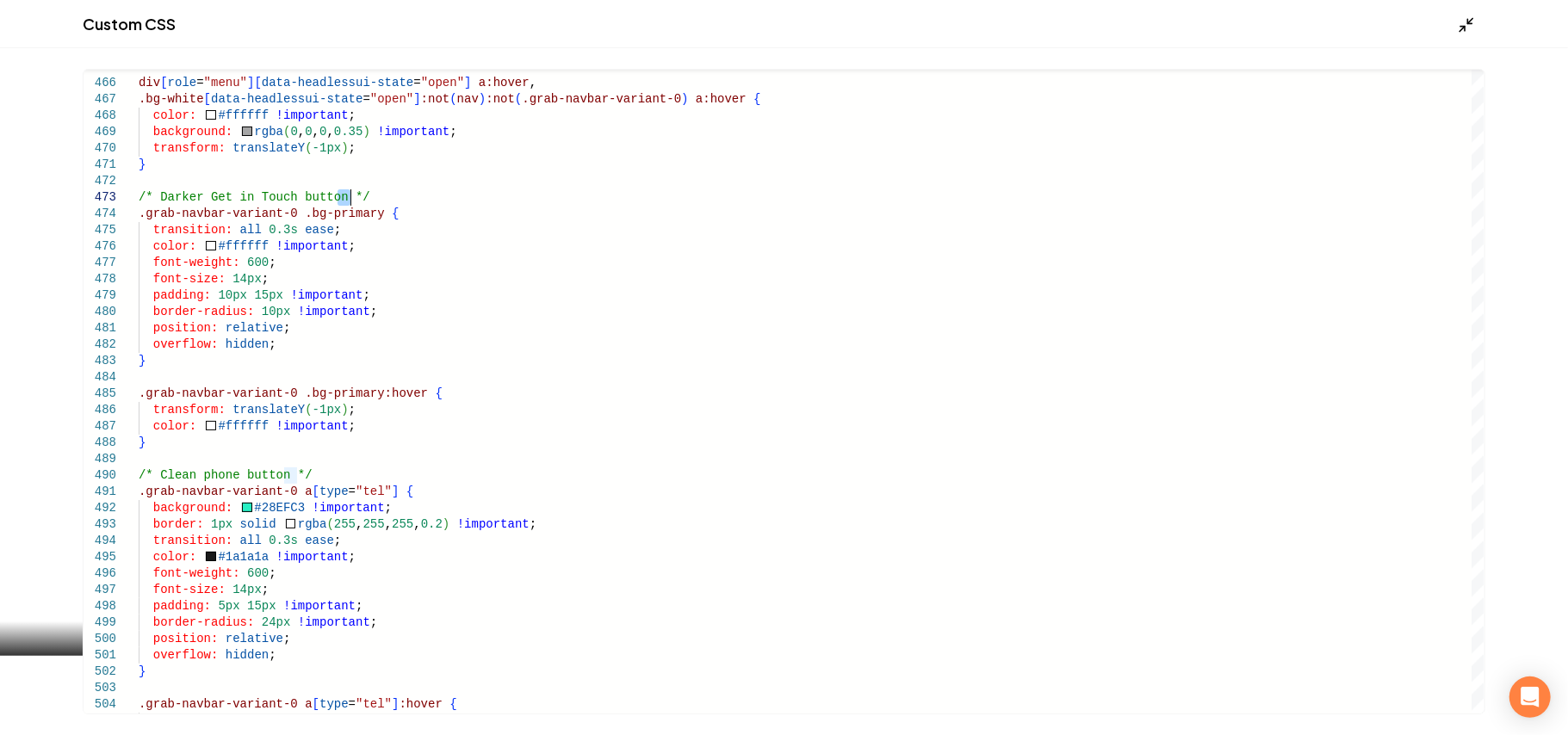
click at [1472, 29] on icon "Main content area" at bounding box center [1466, 24] width 17 height 17
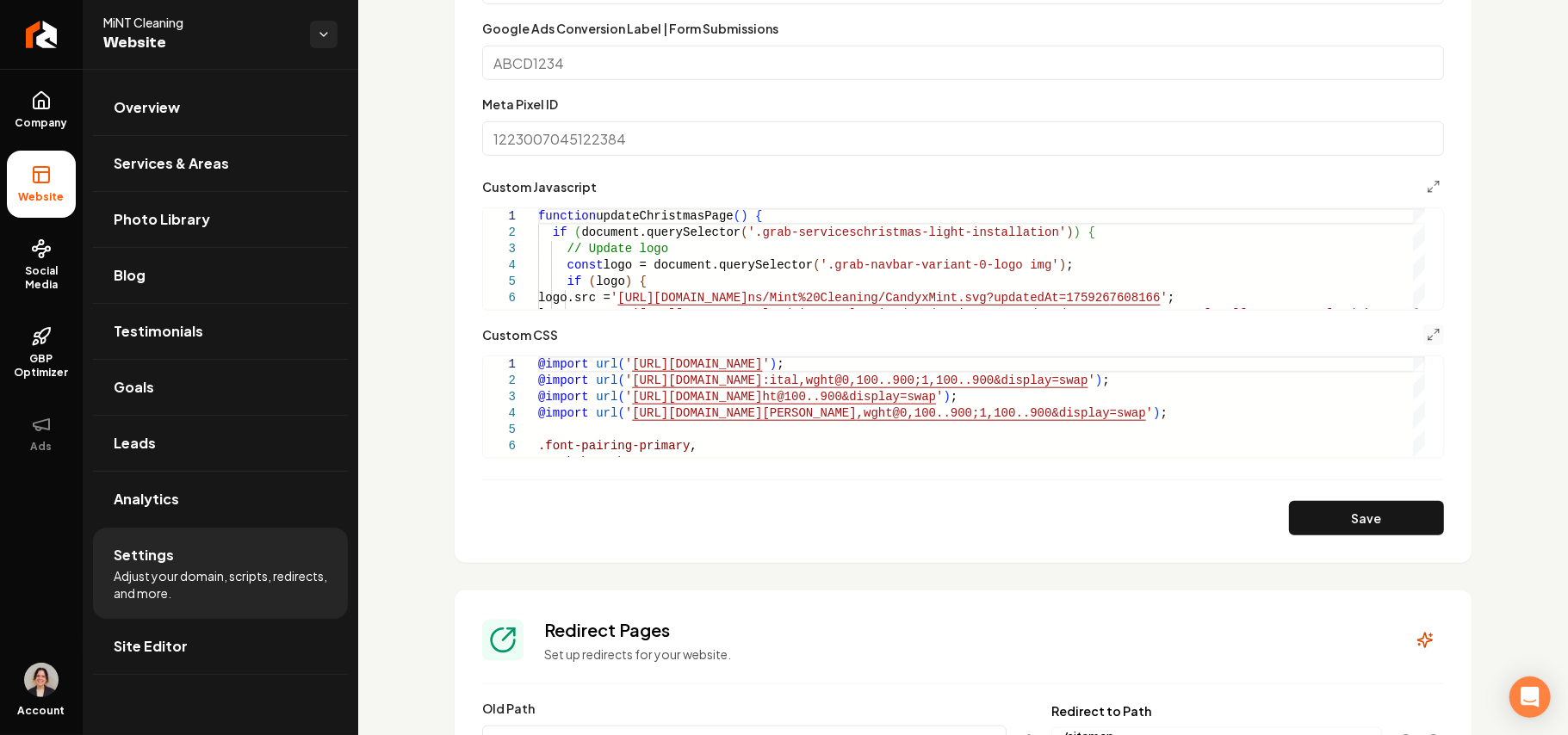
drag, startPoint x: 1375, startPoint y: 513, endPoint x: 1349, endPoint y: 334, distance: 180.9
click at [1375, 514] on button "Save" at bounding box center [1367, 518] width 155 height 35
click at [201, 658] on link "Site Editor" at bounding box center [220, 647] width 255 height 55
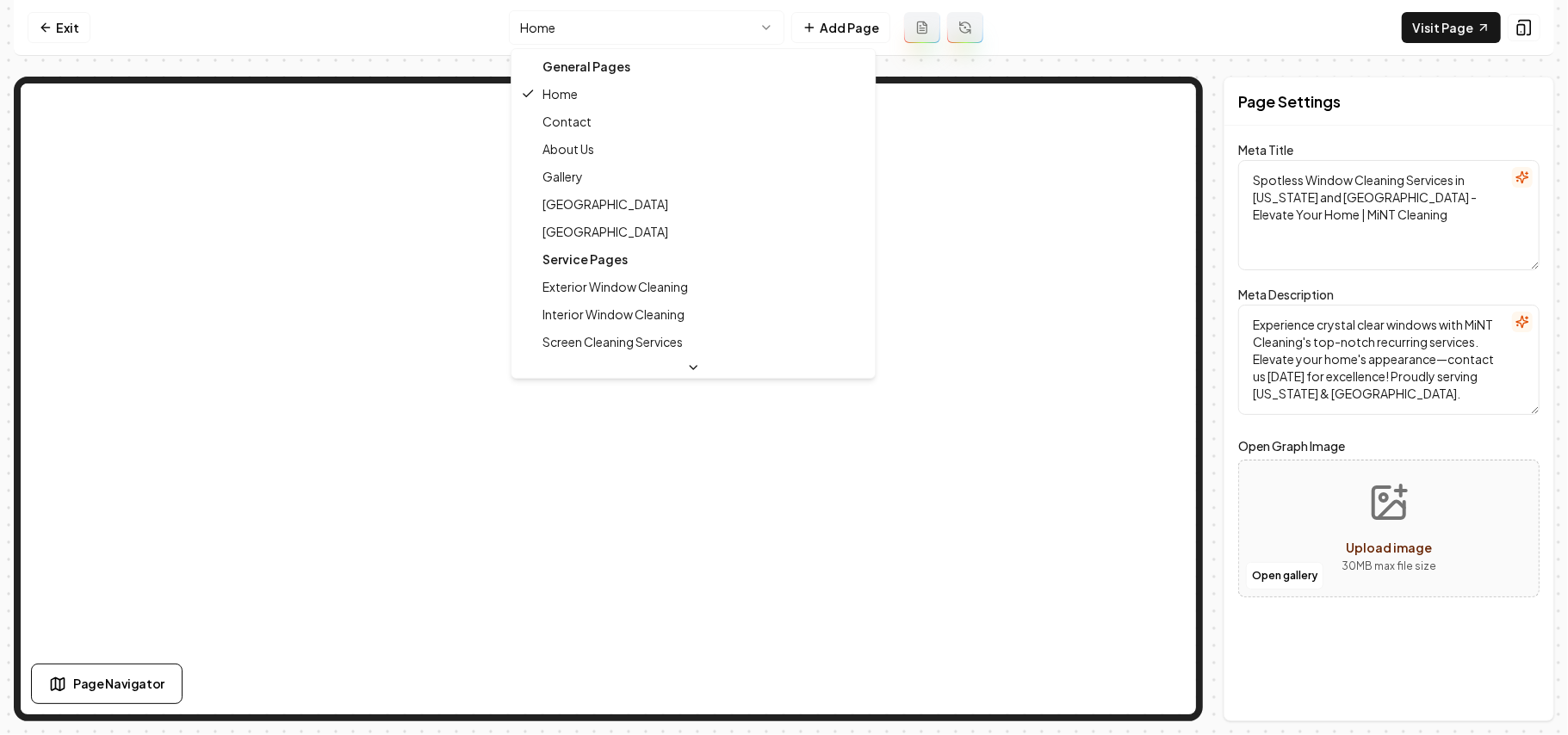
click at [662, 26] on html "Computer Required This feature is only available on a computer. Please switch t…" at bounding box center [784, 367] width 1568 height 735
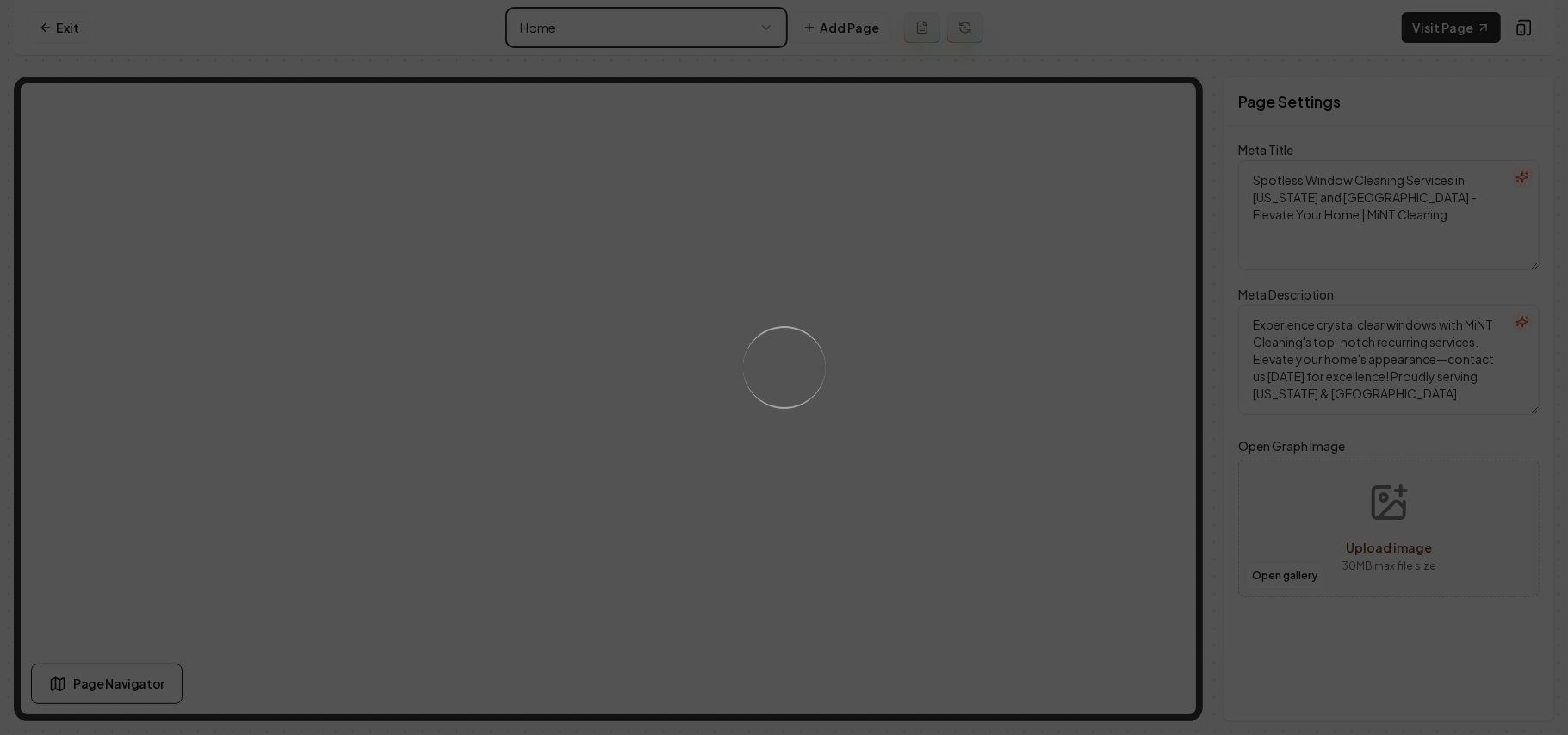
type textarea "Christmas Light Installation Services | MiNT Cleaning"
type textarea "Illuminate your home this holiday with MiNT Cleaning's expert Christmas Light I…"
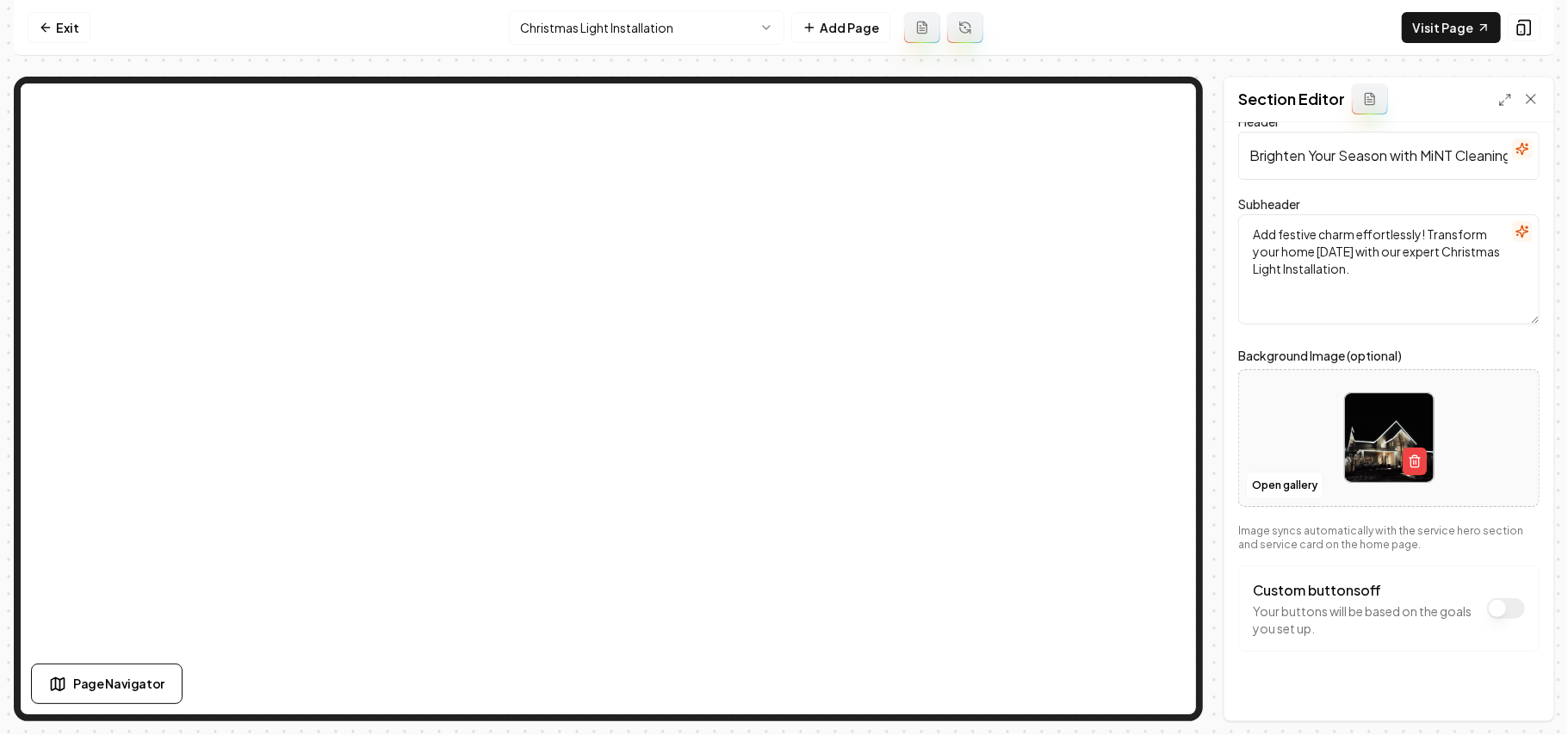
scroll to position [45, 0]
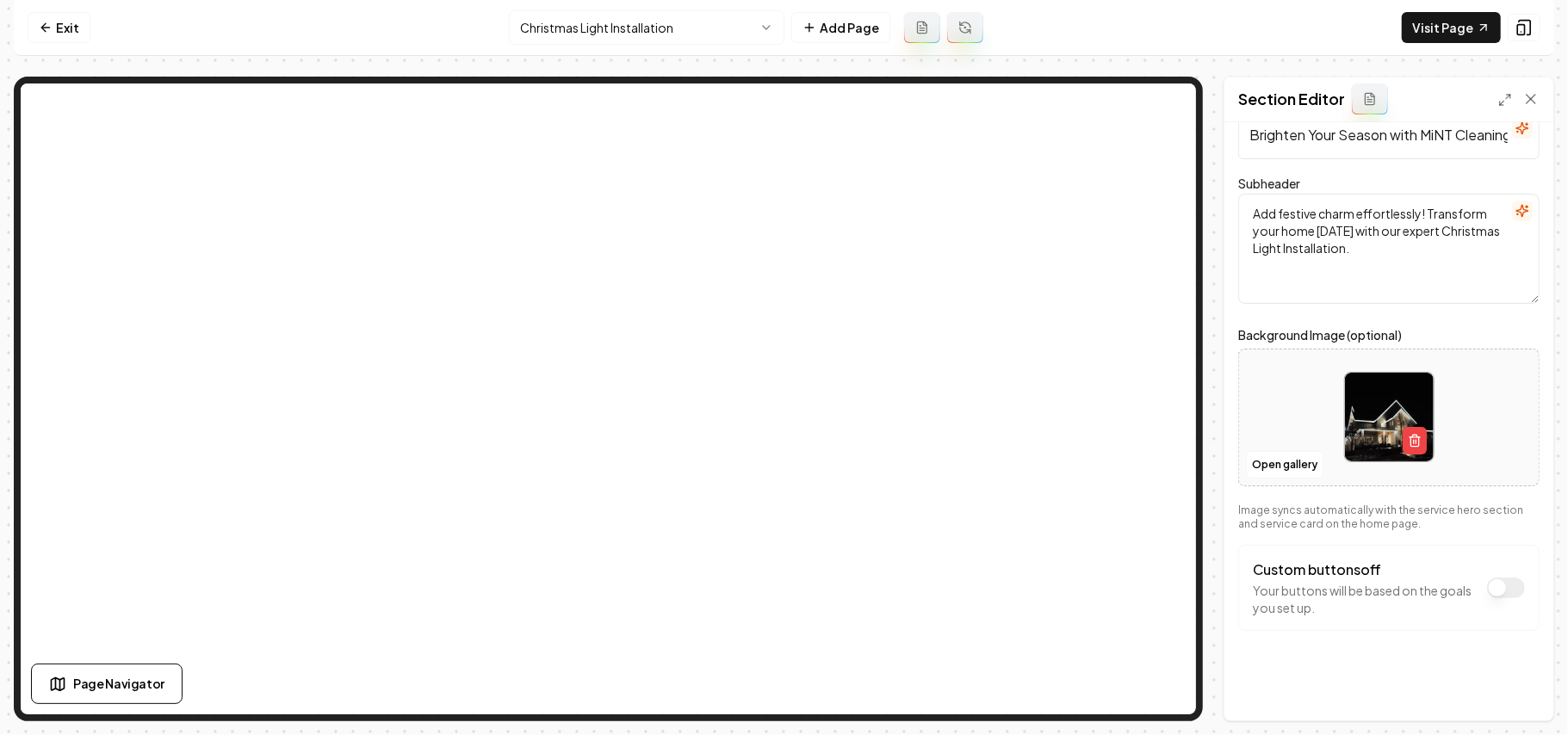
click at [1488, 584] on button "Custom buttons off" at bounding box center [1506, 587] width 38 height 20
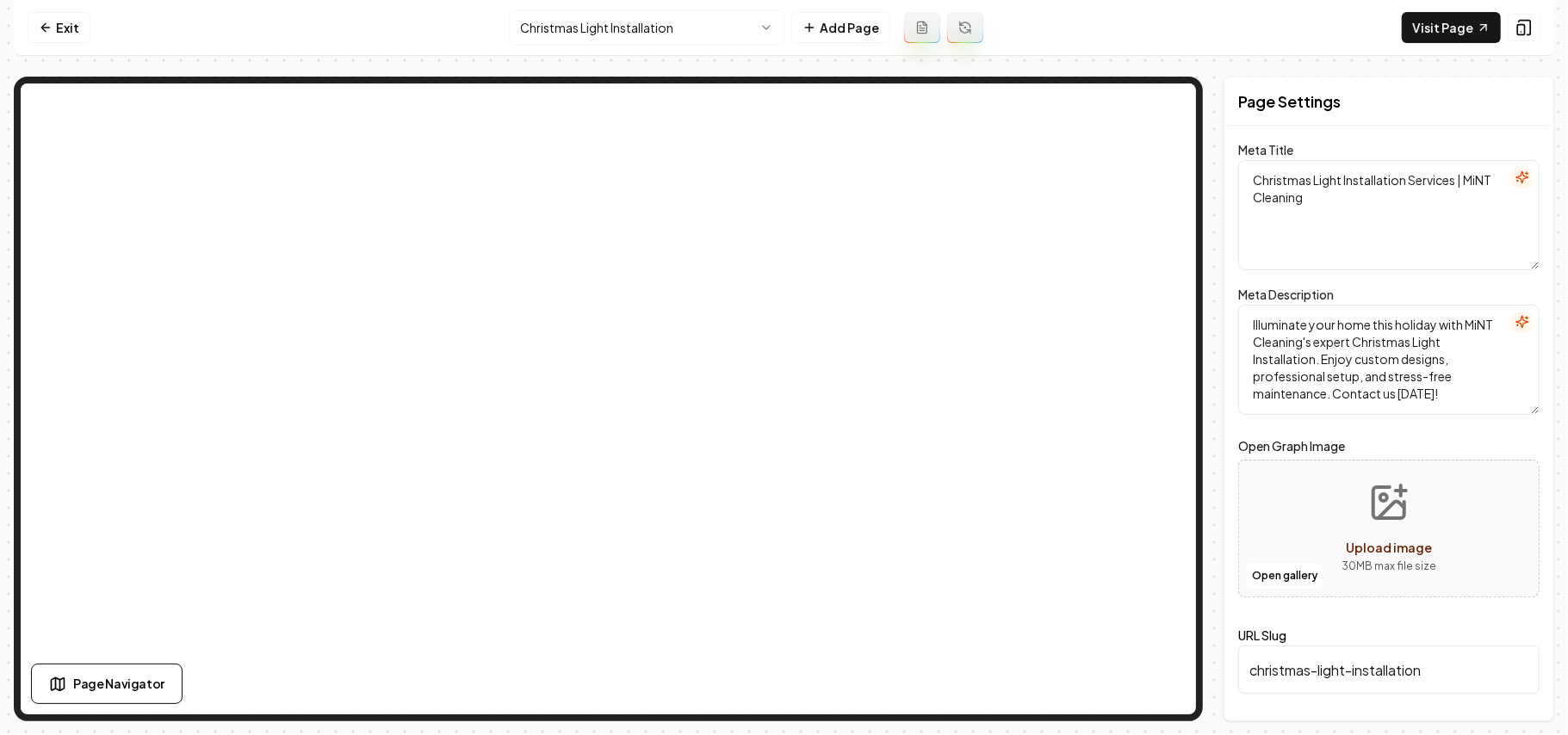
scroll to position [0, 0]
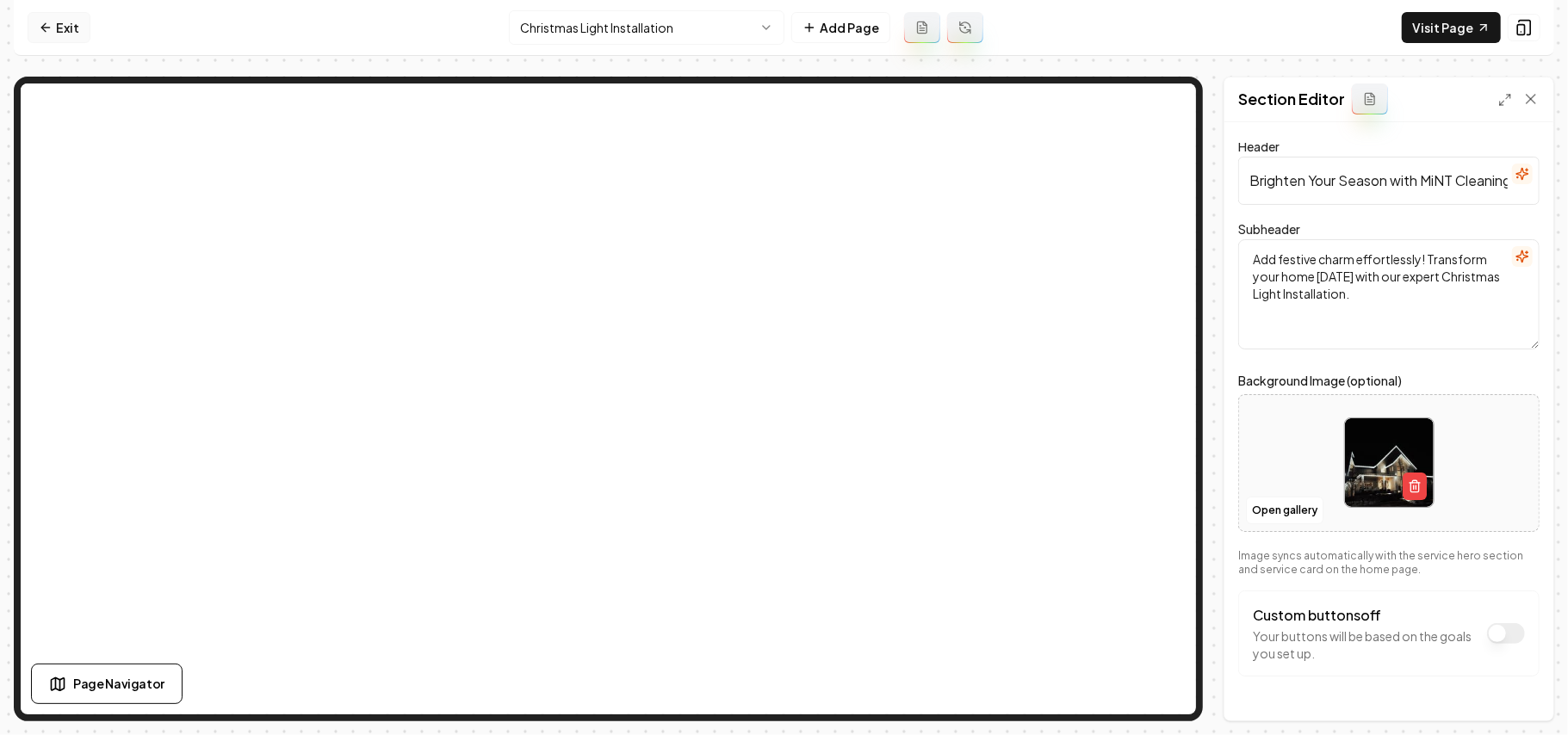
click at [69, 25] on link "Exit" at bounding box center [59, 28] width 63 height 31
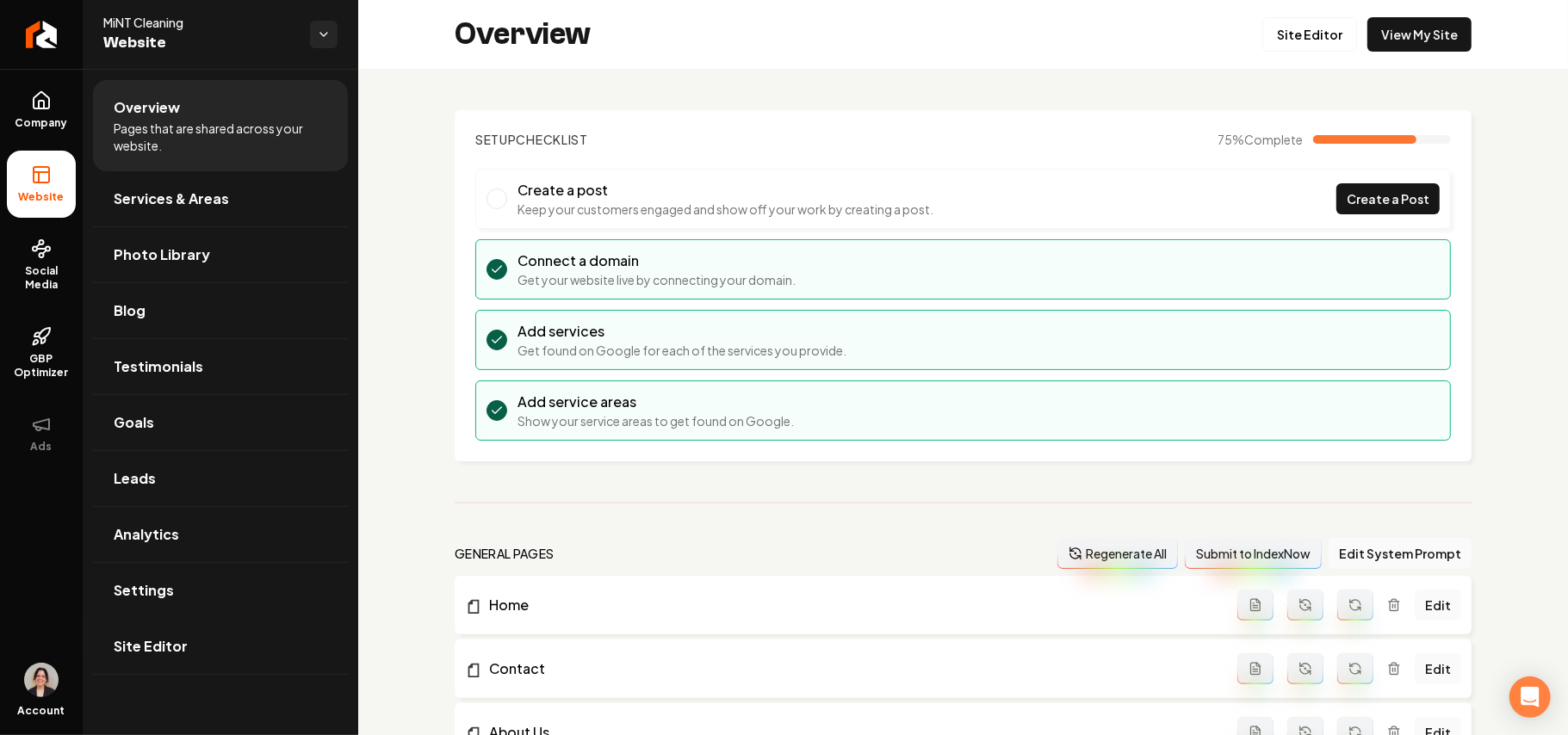
click at [181, 600] on link "Settings" at bounding box center [220, 591] width 255 height 55
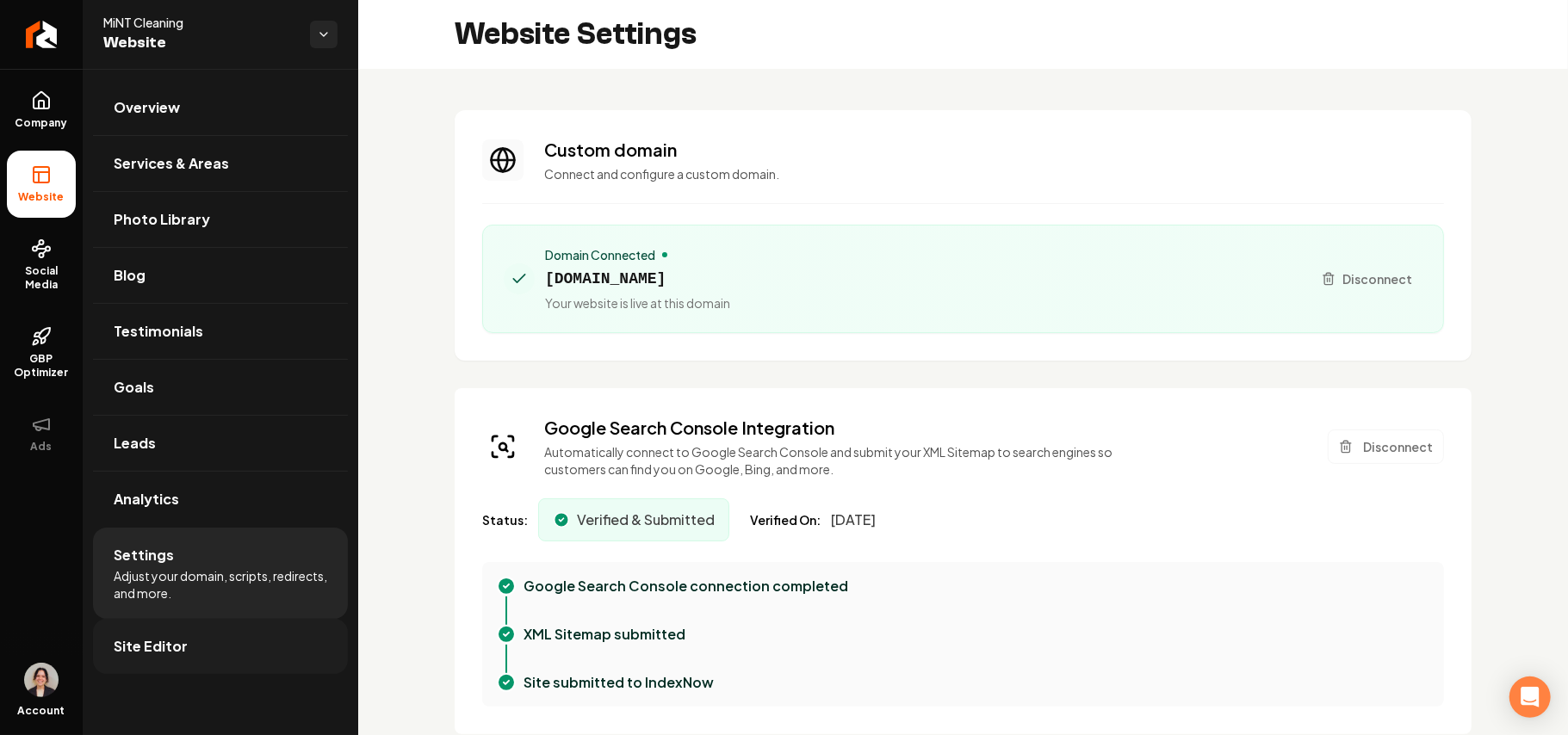
click at [242, 631] on link "Site Editor" at bounding box center [220, 647] width 255 height 55
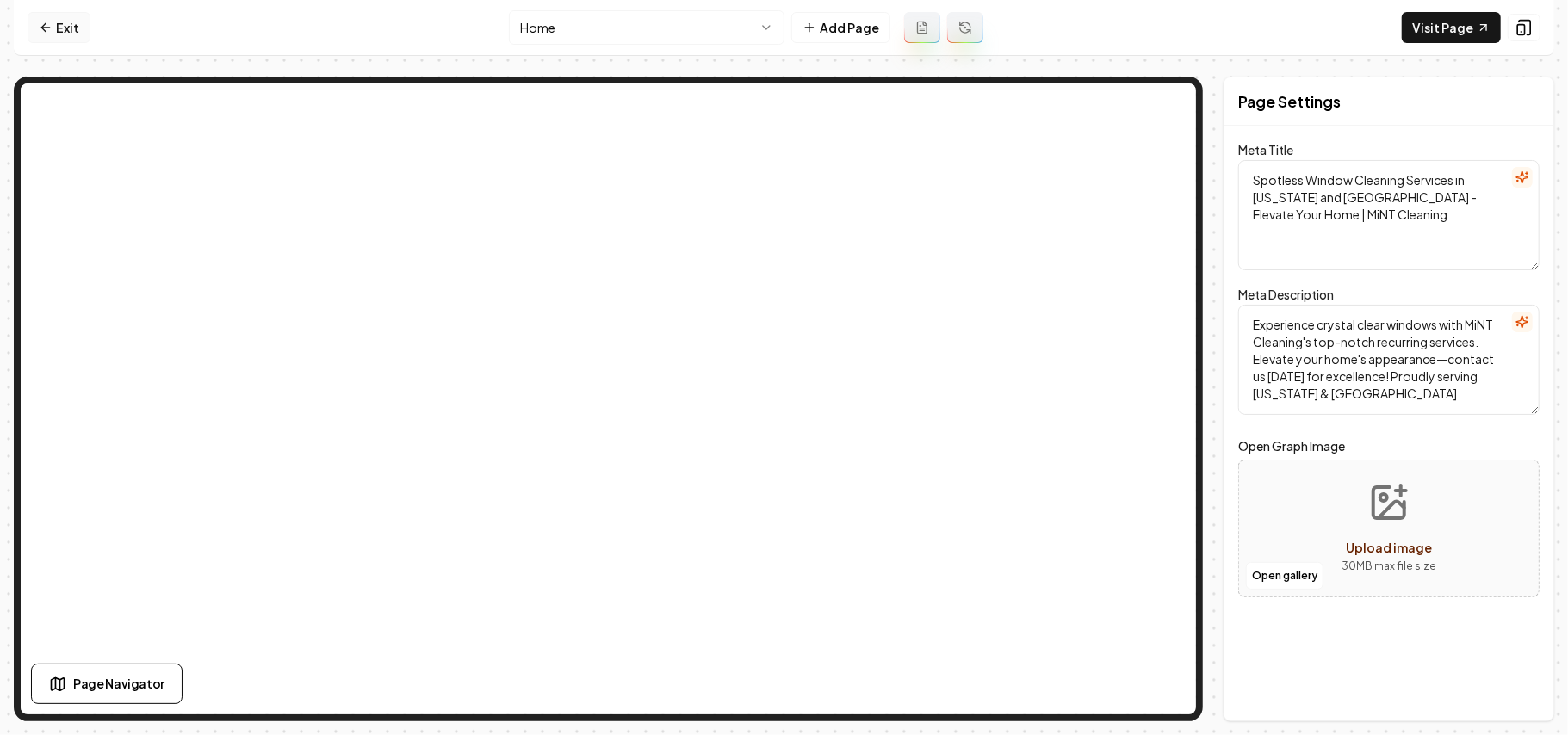
click at [45, 38] on link "Exit" at bounding box center [59, 28] width 63 height 31
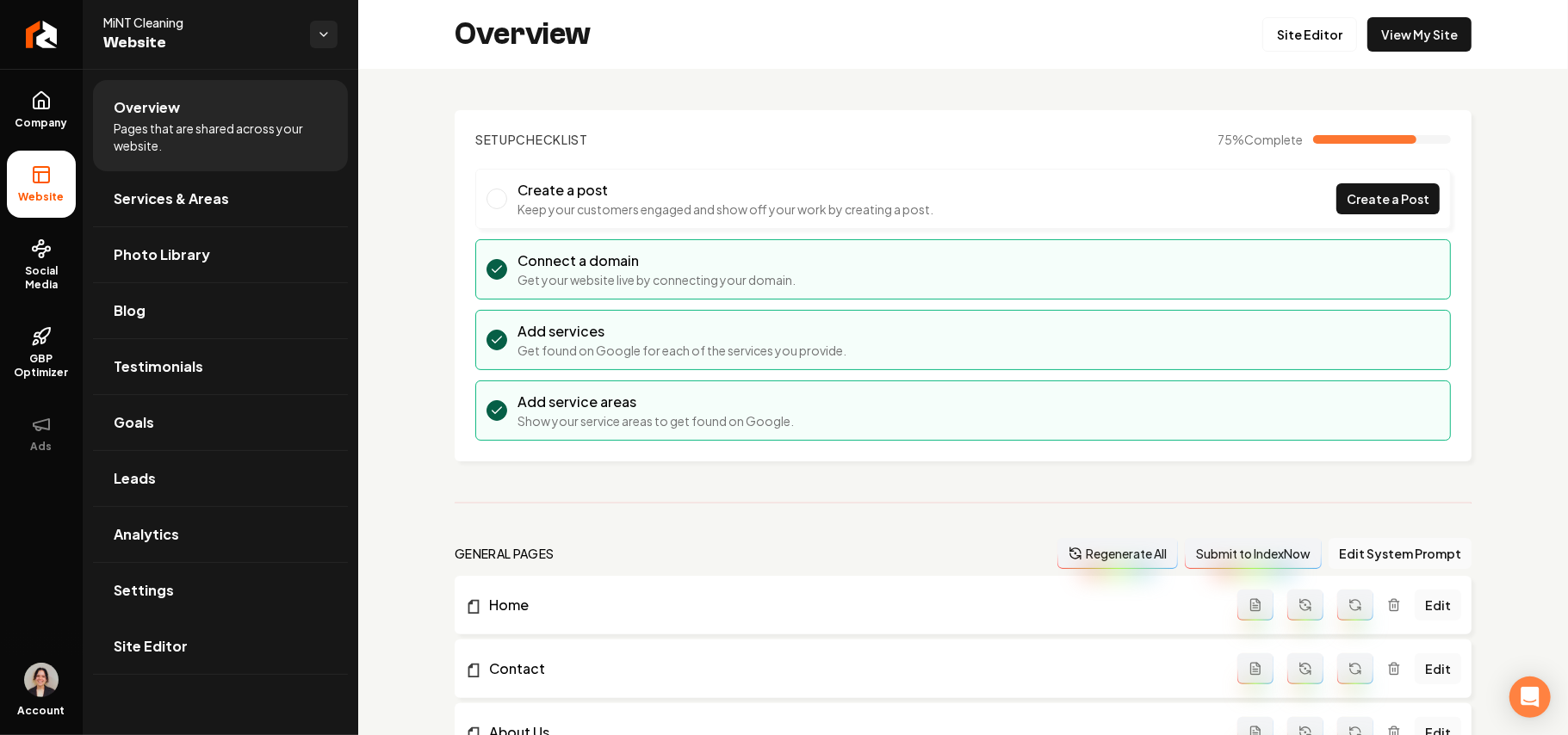
click at [190, 602] on link "Settings" at bounding box center [220, 591] width 255 height 55
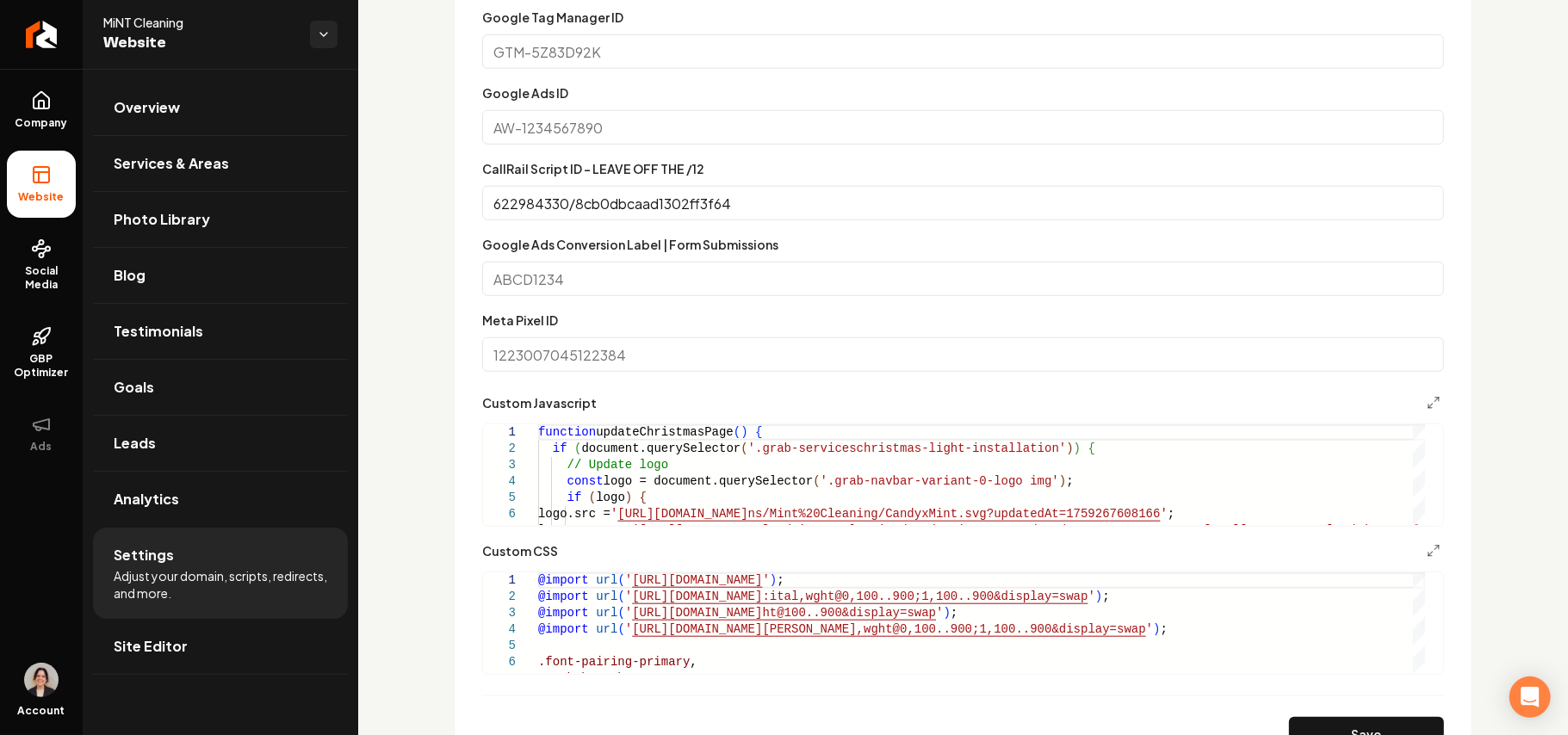
scroll to position [1147, 0]
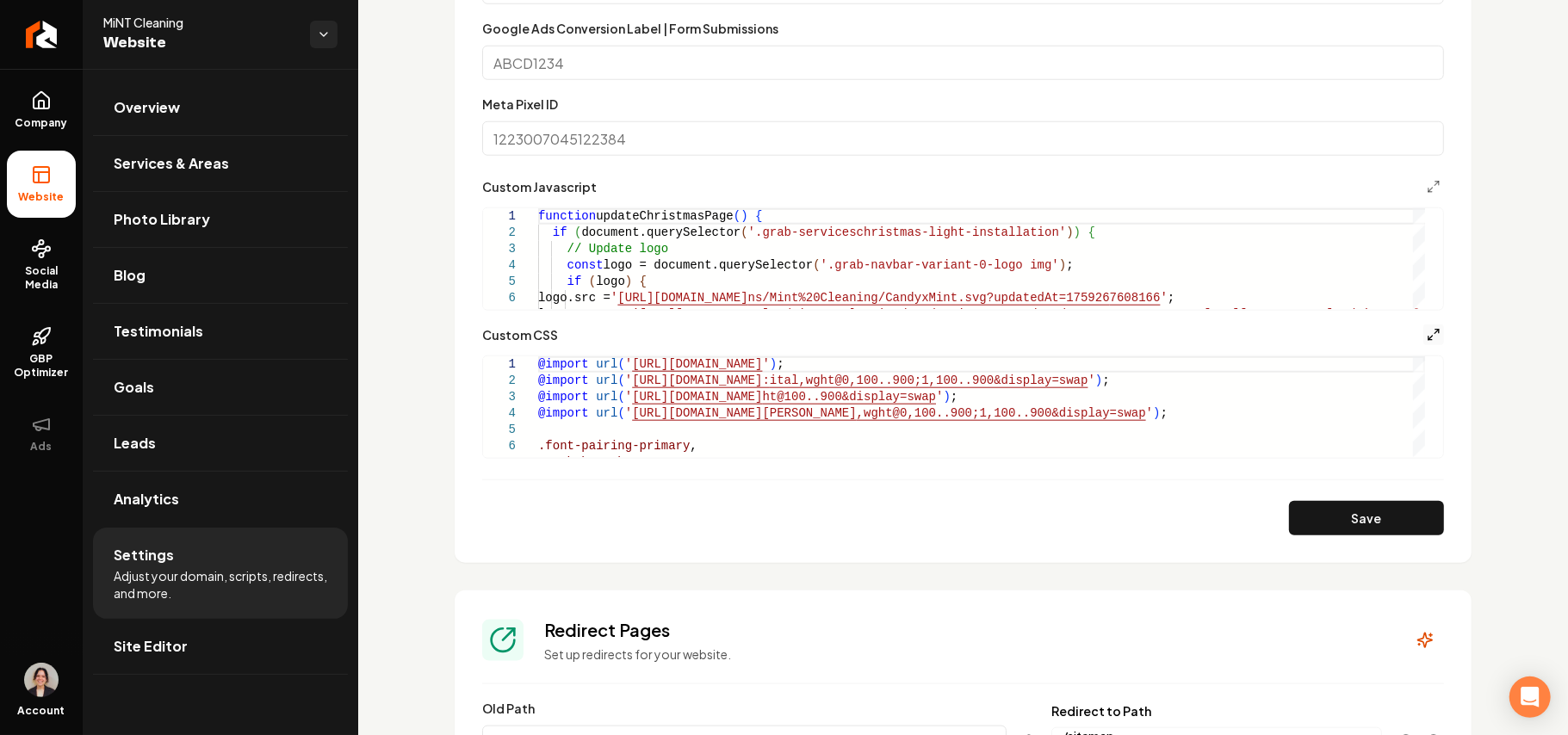
click at [1427, 336] on icon "Main content area" at bounding box center [1433, 334] width 13 height 13
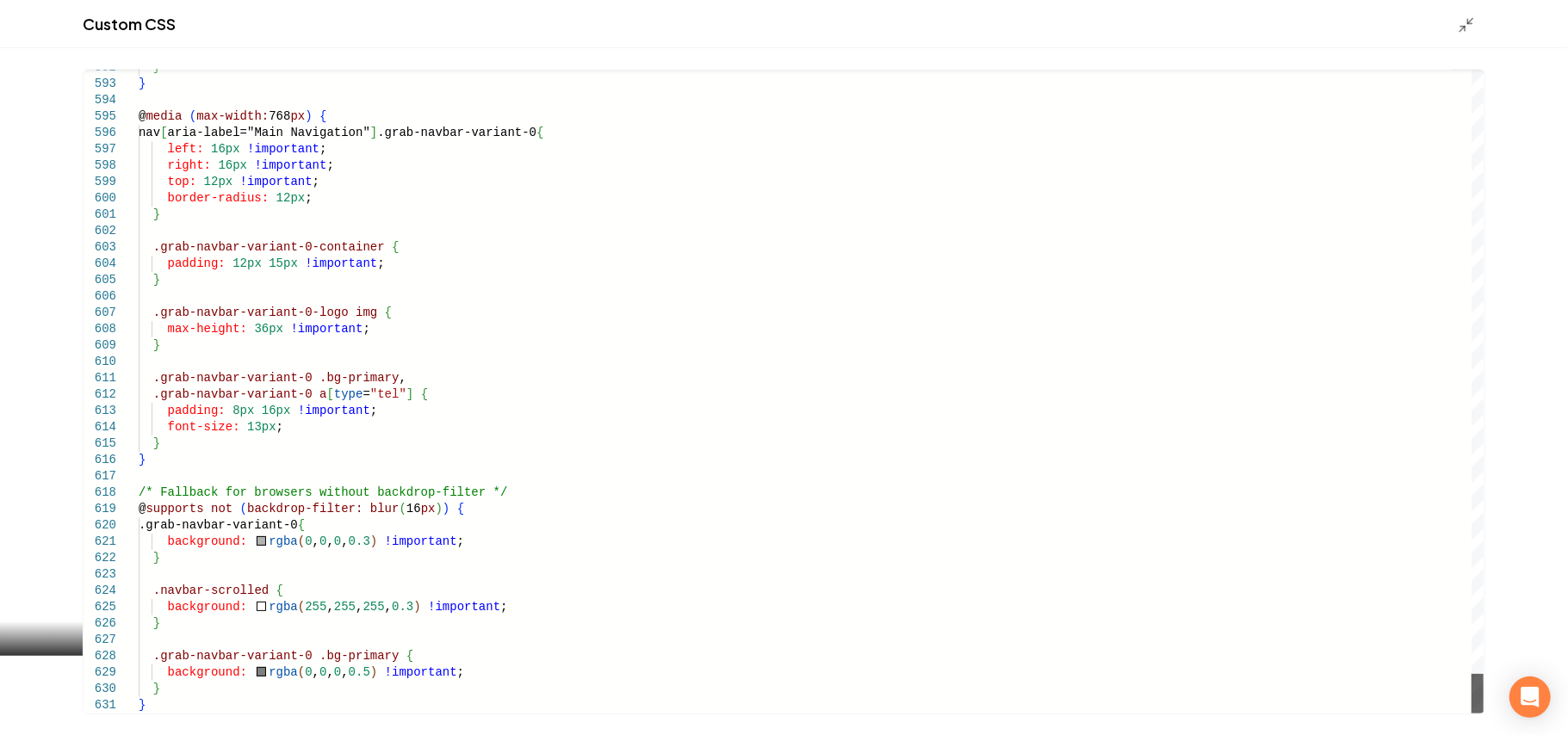
click at [1472, 714] on div "Main content area" at bounding box center [1478, 694] width 12 height 39
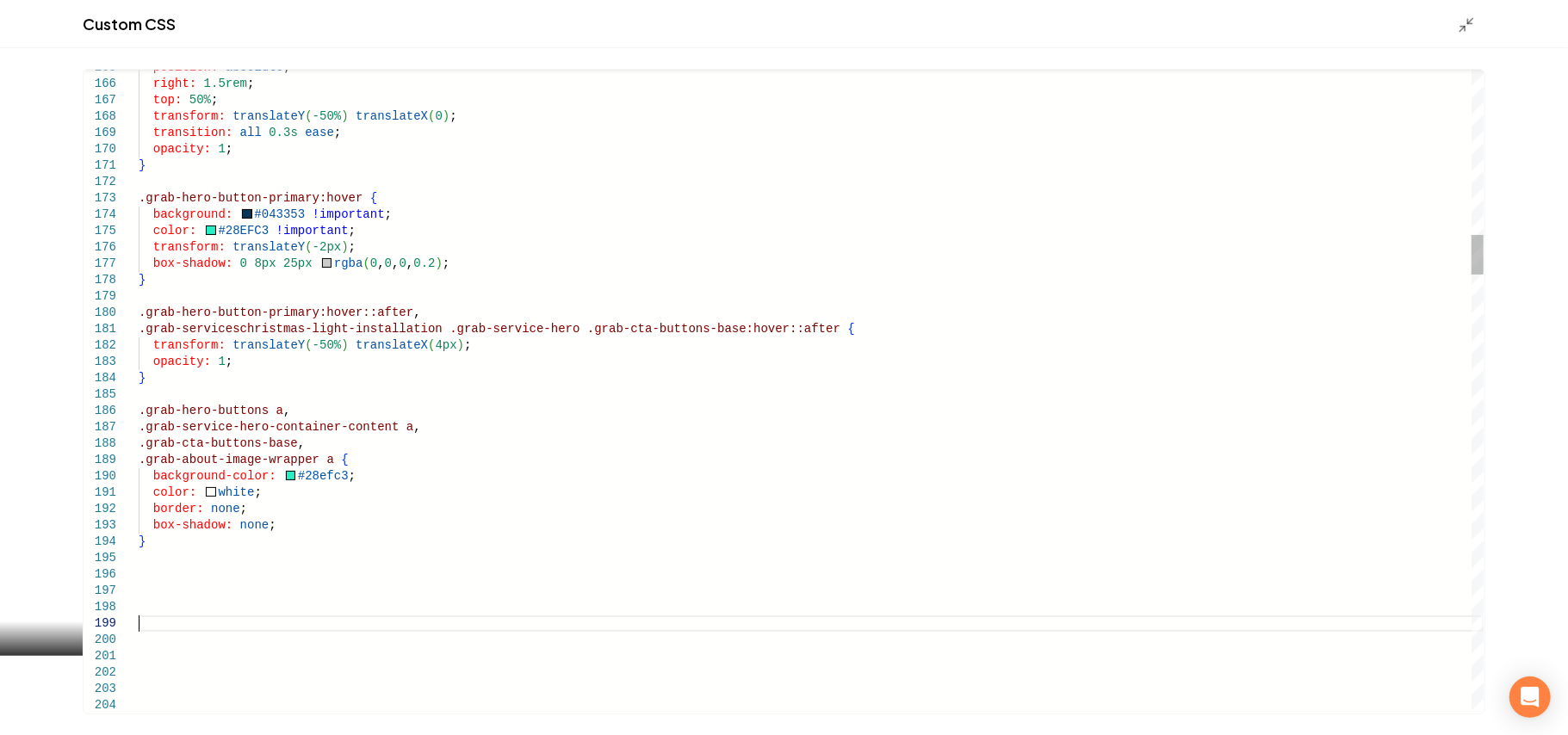
scroll to position [131, 4]
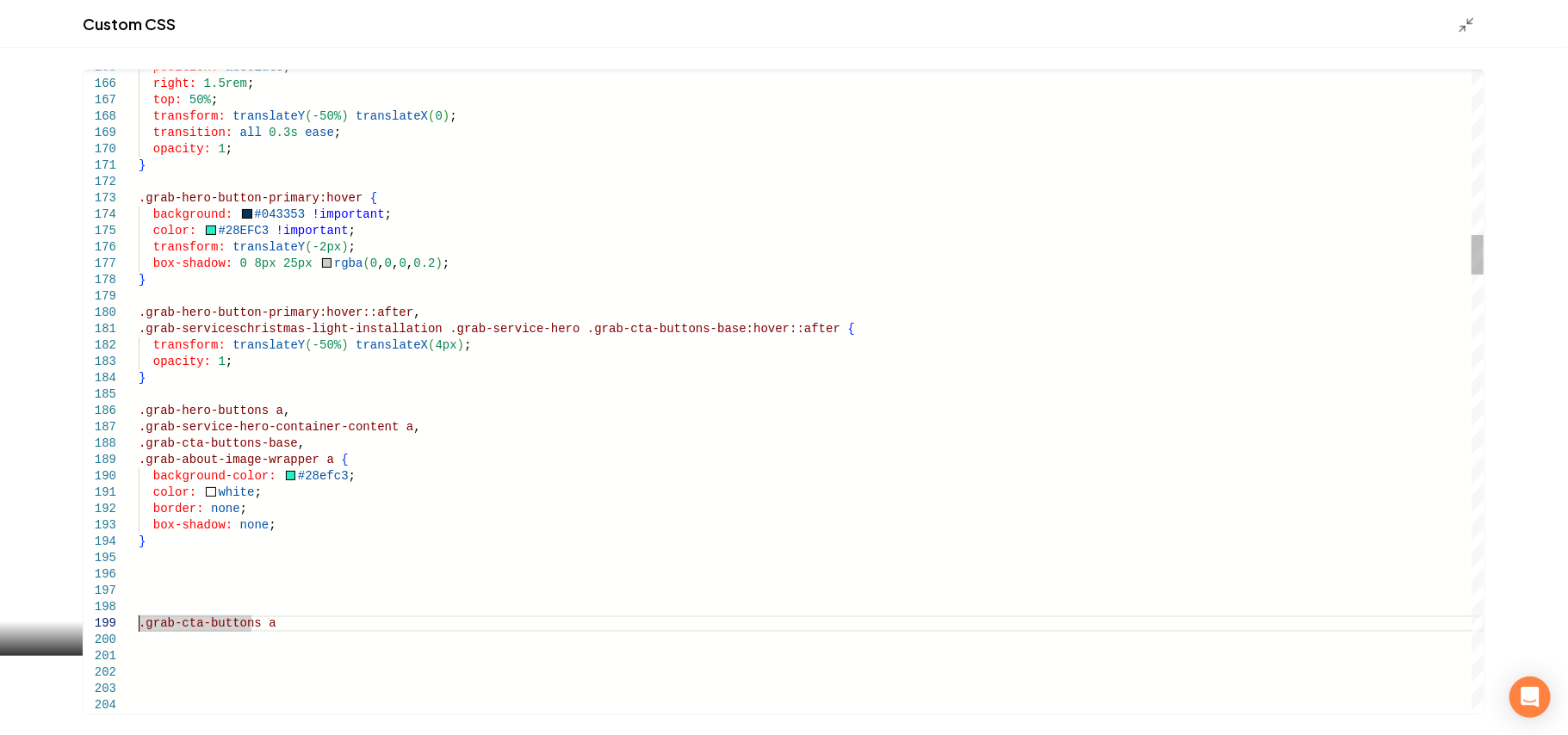
scroll to position [131, 5]
drag, startPoint x: 415, startPoint y: 324, endPoint x: 104, endPoint y: 328, distance: 311.0
drag, startPoint x: 143, startPoint y: 625, endPoint x: 124, endPoint y: 620, distance: 19.6
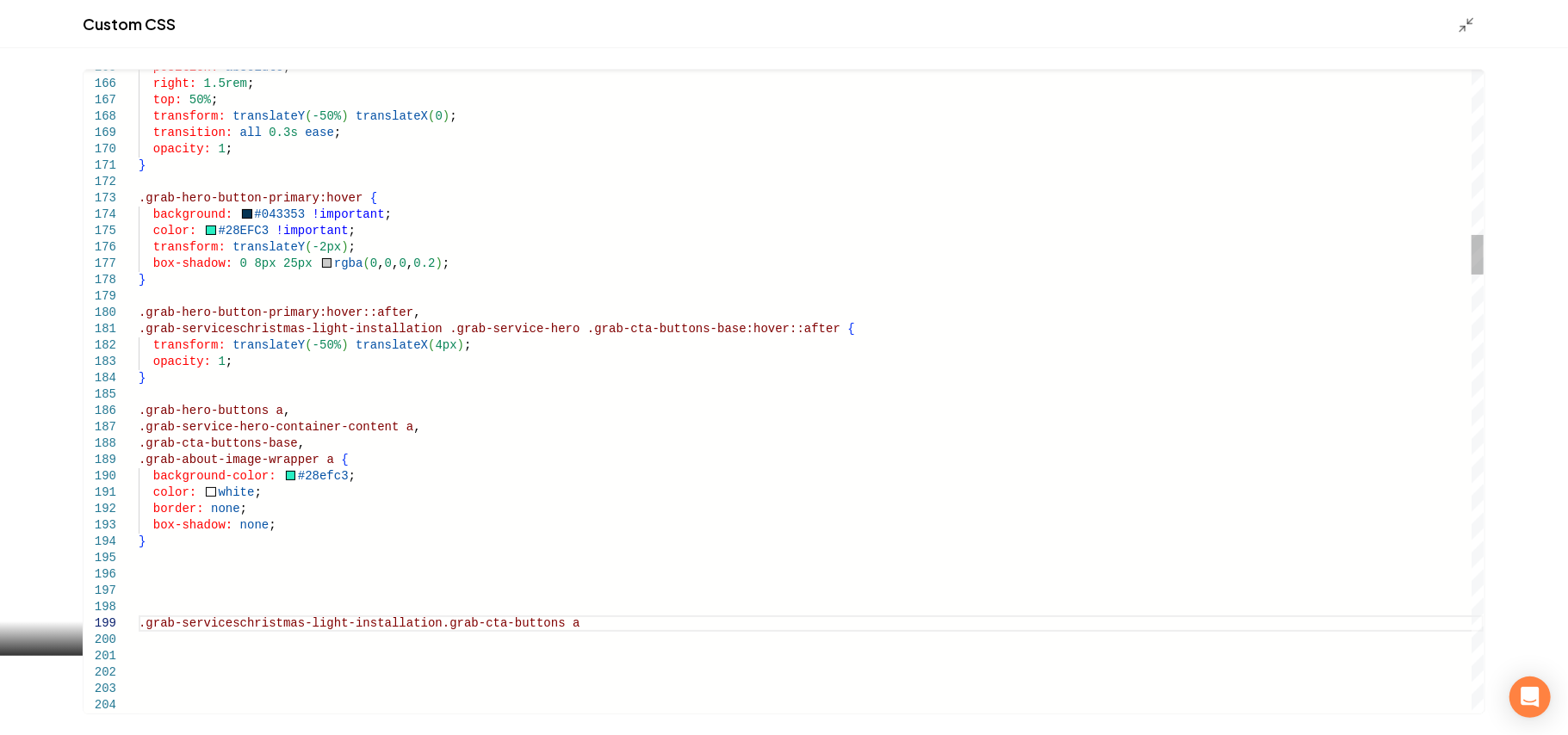
scroll to position [131, 284]
type textarea "**********"
click at [1467, 18] on icon "Main content area" at bounding box center [1466, 24] width 17 height 17
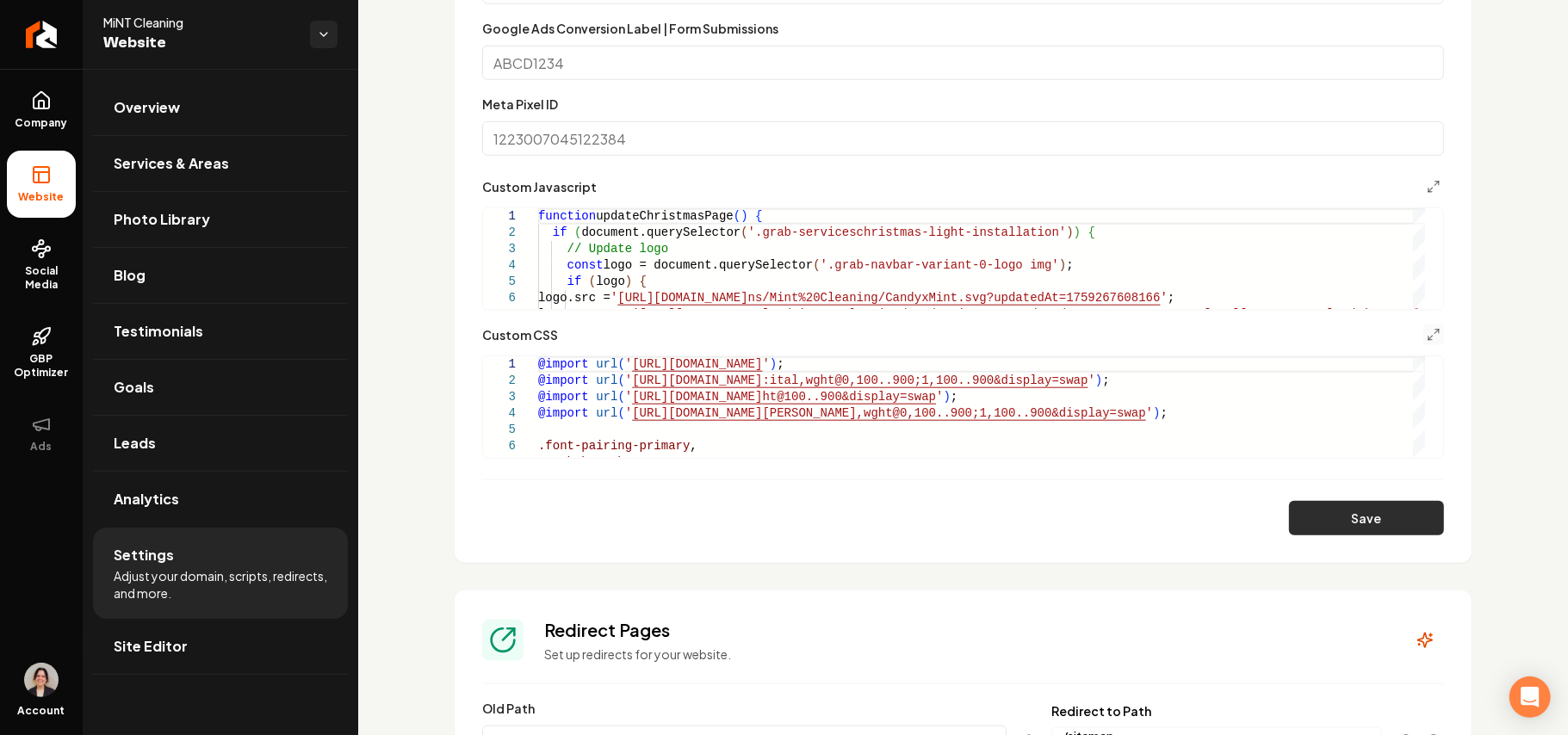
click at [1338, 515] on button "Save" at bounding box center [1367, 518] width 155 height 35
click at [1427, 342] on icon "Main content area" at bounding box center [1433, 334] width 13 height 13
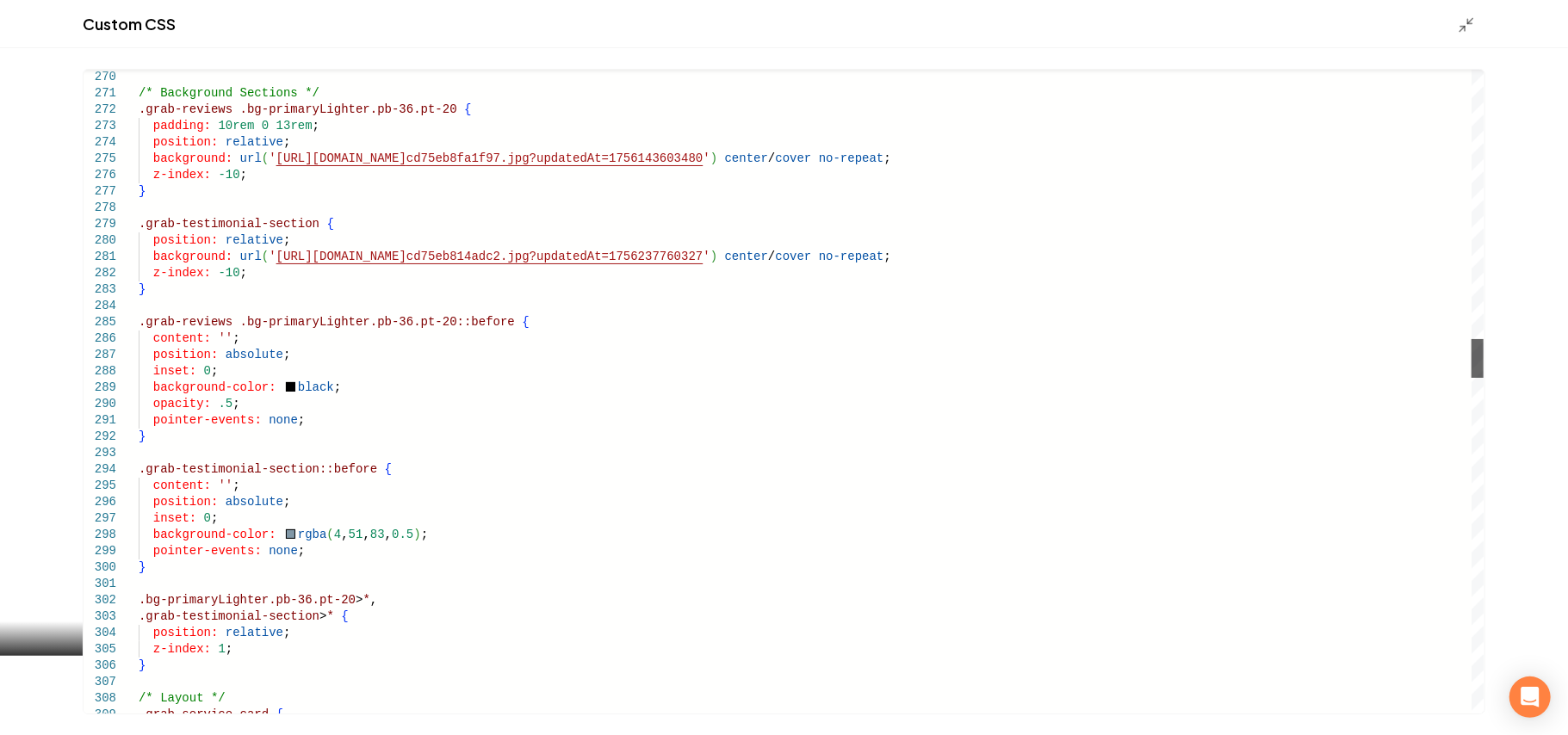
click at [1472, 378] on div "Main content area" at bounding box center [1478, 358] width 12 height 38
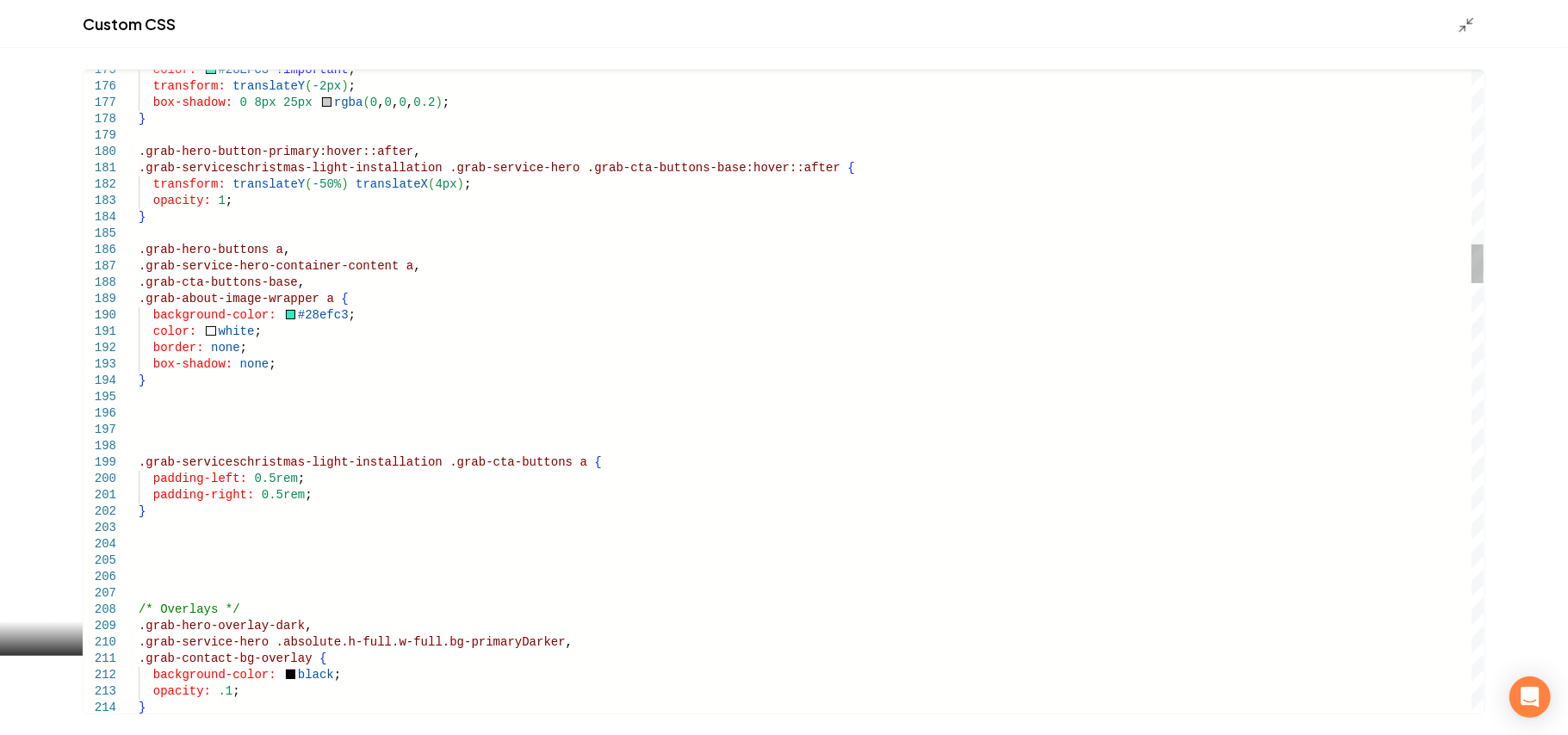
scroll to position [0, 197]
drag, startPoint x: 296, startPoint y: 496, endPoint x: 153, endPoint y: 479, distance: 144.0
drag, startPoint x: 283, startPoint y: 439, endPoint x: 303, endPoint y: 399, distance: 44.7
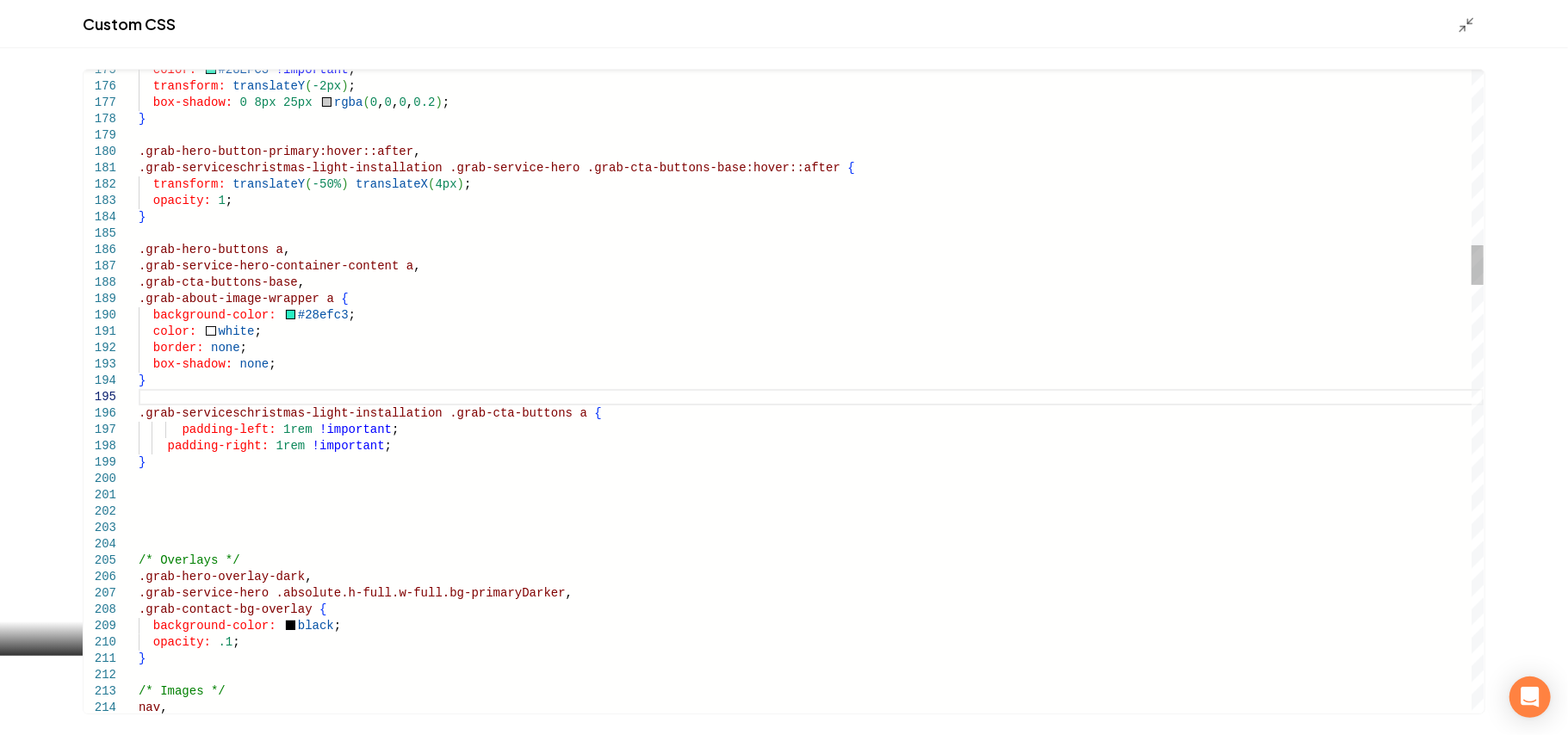
scroll to position [81, 0]
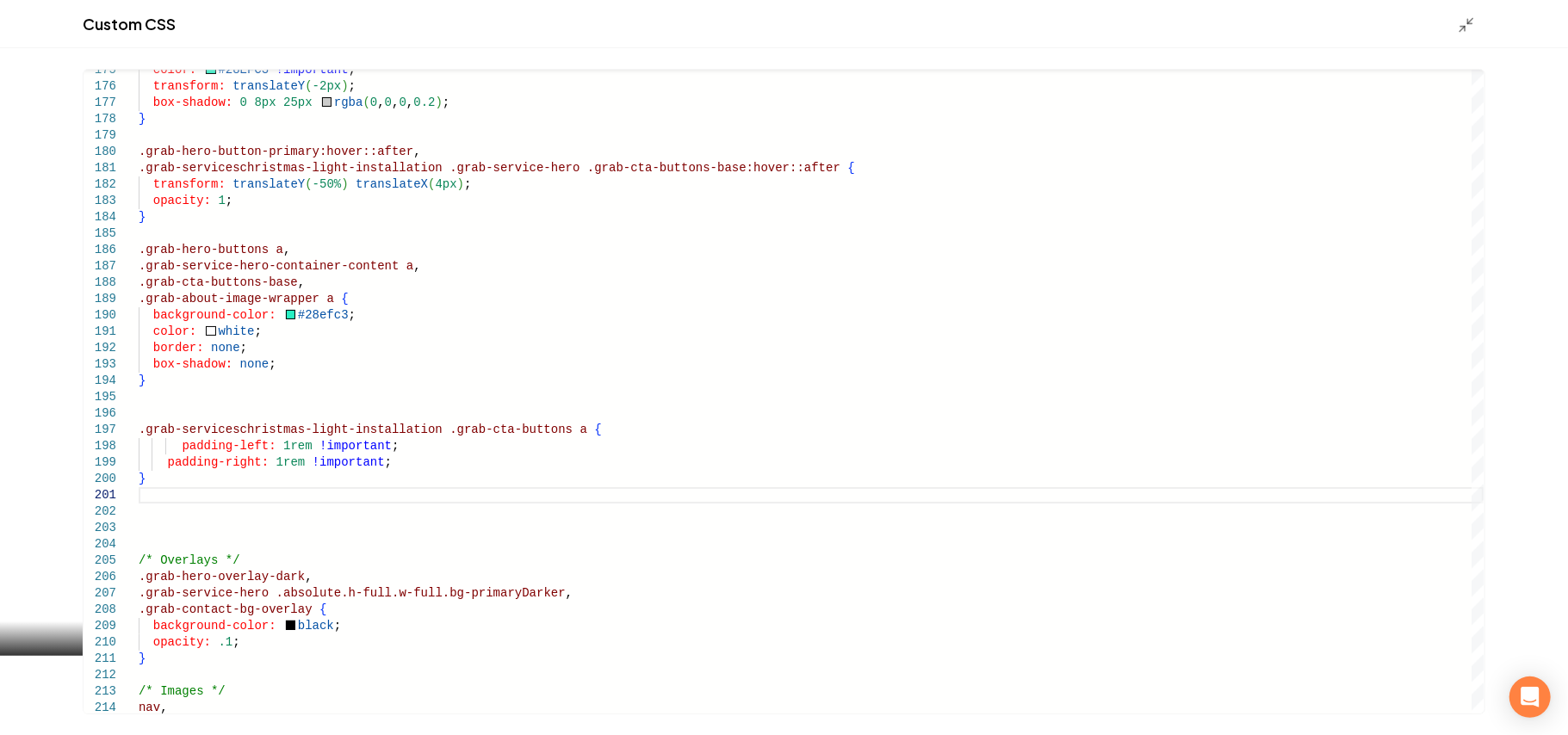
type textarea "**********"
click at [1449, 33] on div "Custom CSS" at bounding box center [784, 24] width 1568 height 48
click at [1463, 19] on icon "Main content area" at bounding box center [1466, 24] width 17 height 17
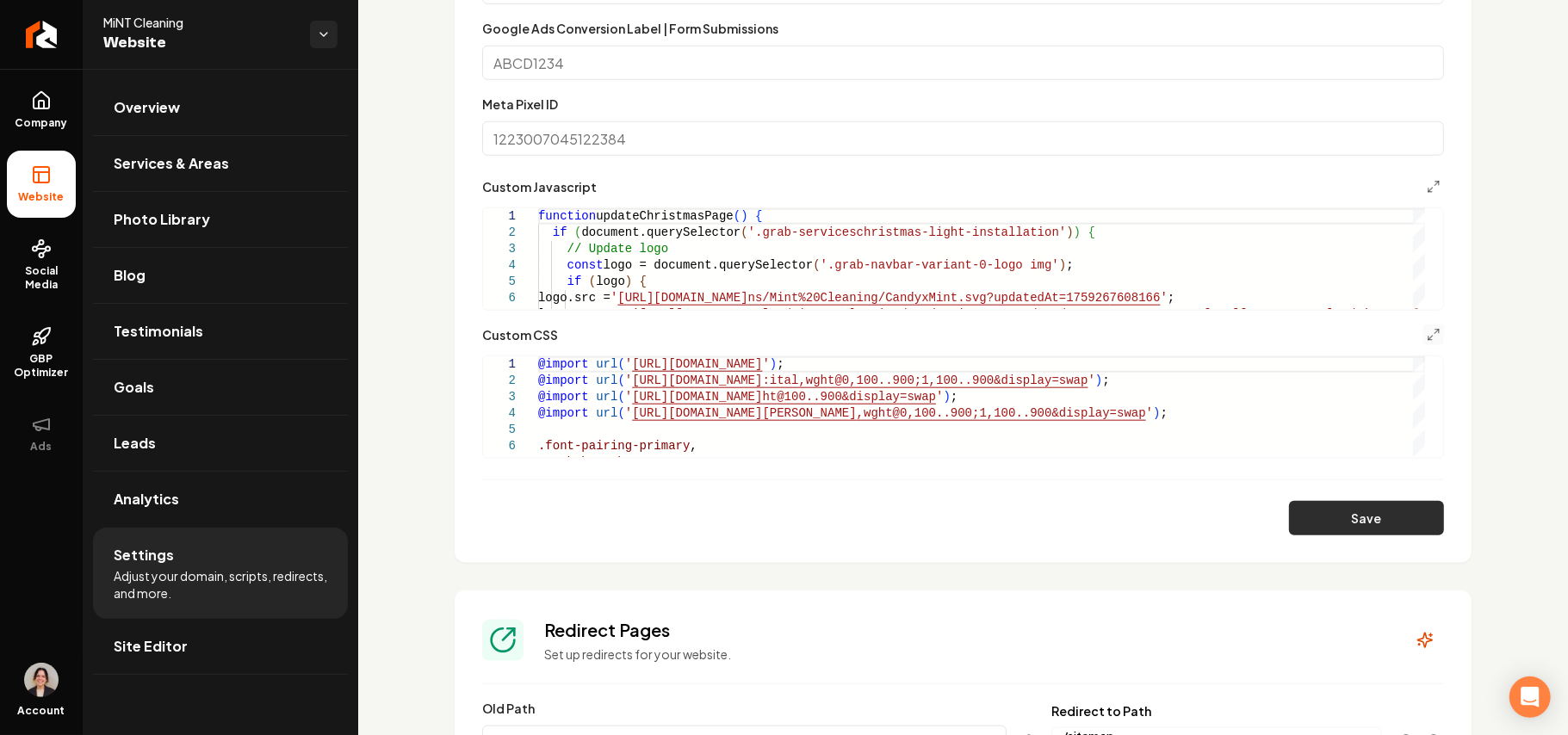
click at [1328, 518] on button "Save" at bounding box center [1367, 518] width 155 height 35
click at [1427, 328] on icon "Main content area" at bounding box center [1433, 334] width 13 height 13
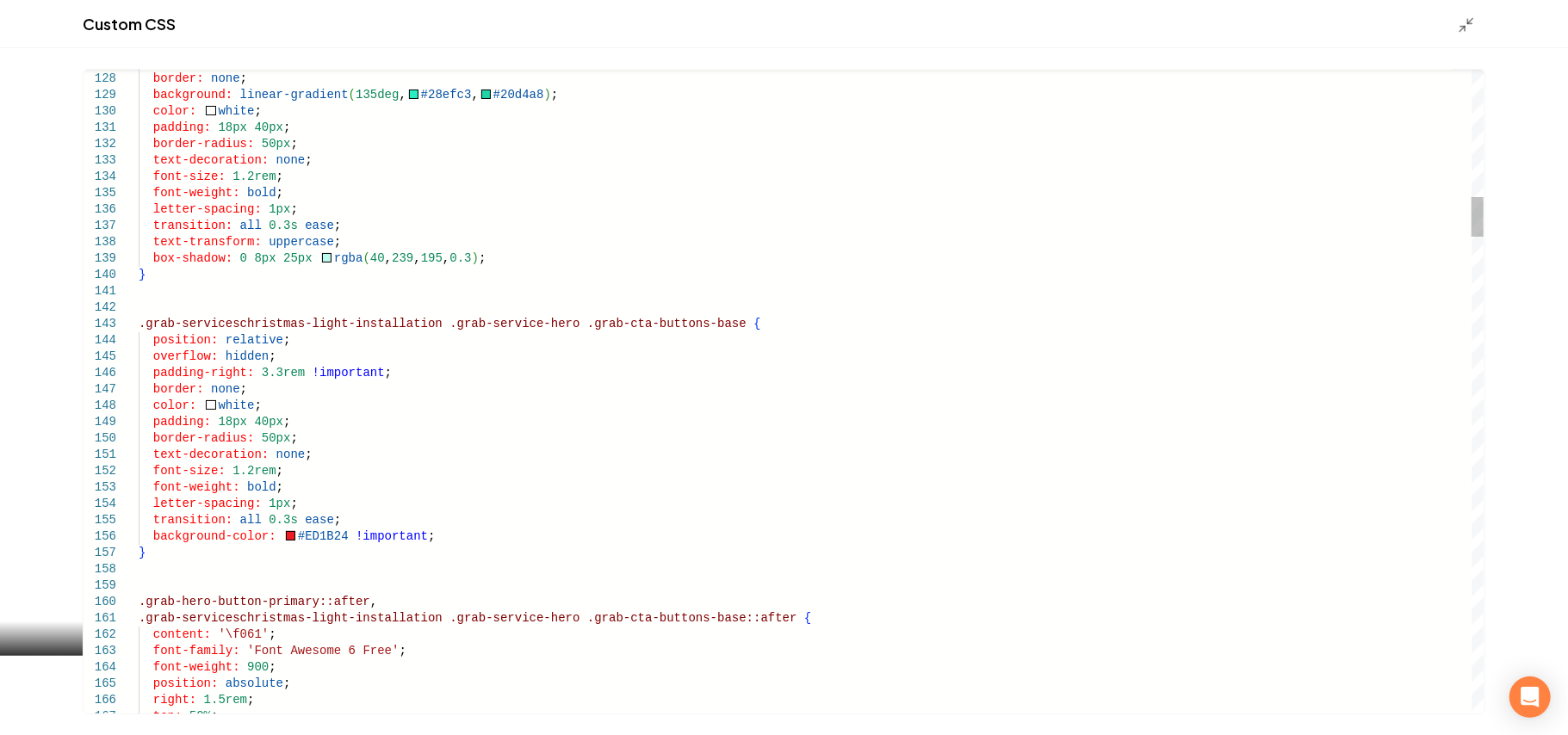
scroll to position [0, 197]
drag, startPoint x: 276, startPoint y: 470, endPoint x: 153, endPoint y: 467, distance: 123.0
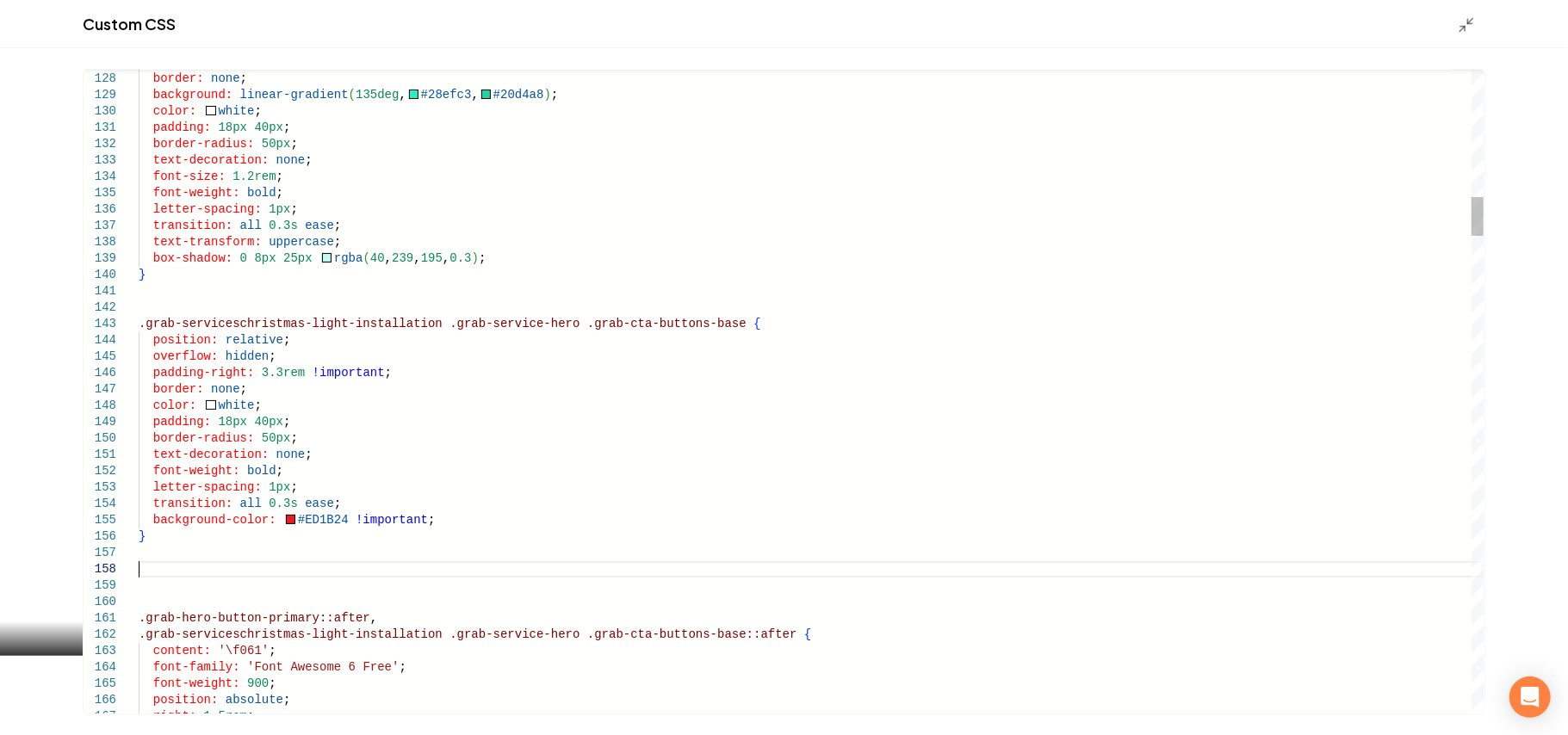
scroll to position [131, 0]
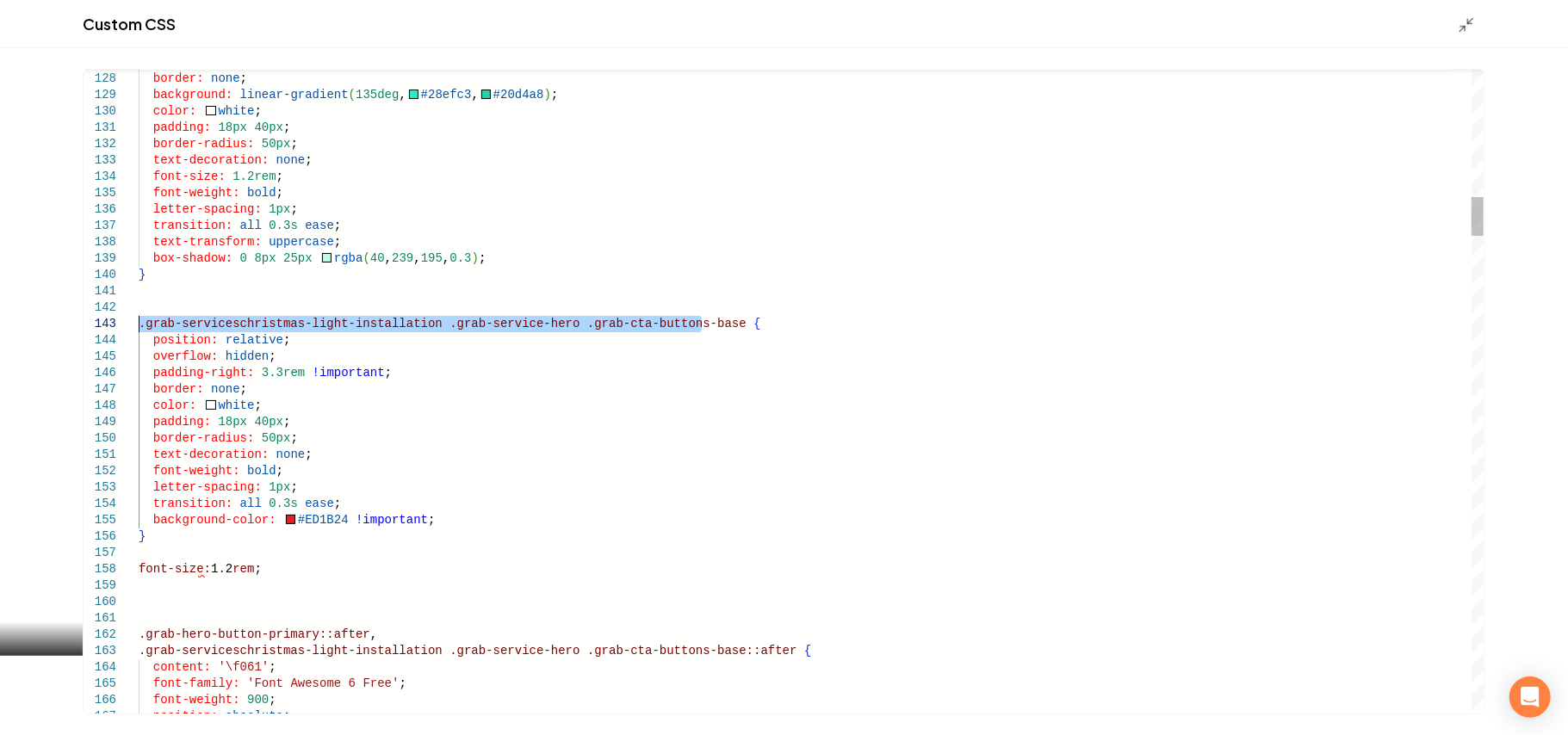
drag, startPoint x: 701, startPoint y: 324, endPoint x: 124, endPoint y: 329, distance: 577.0
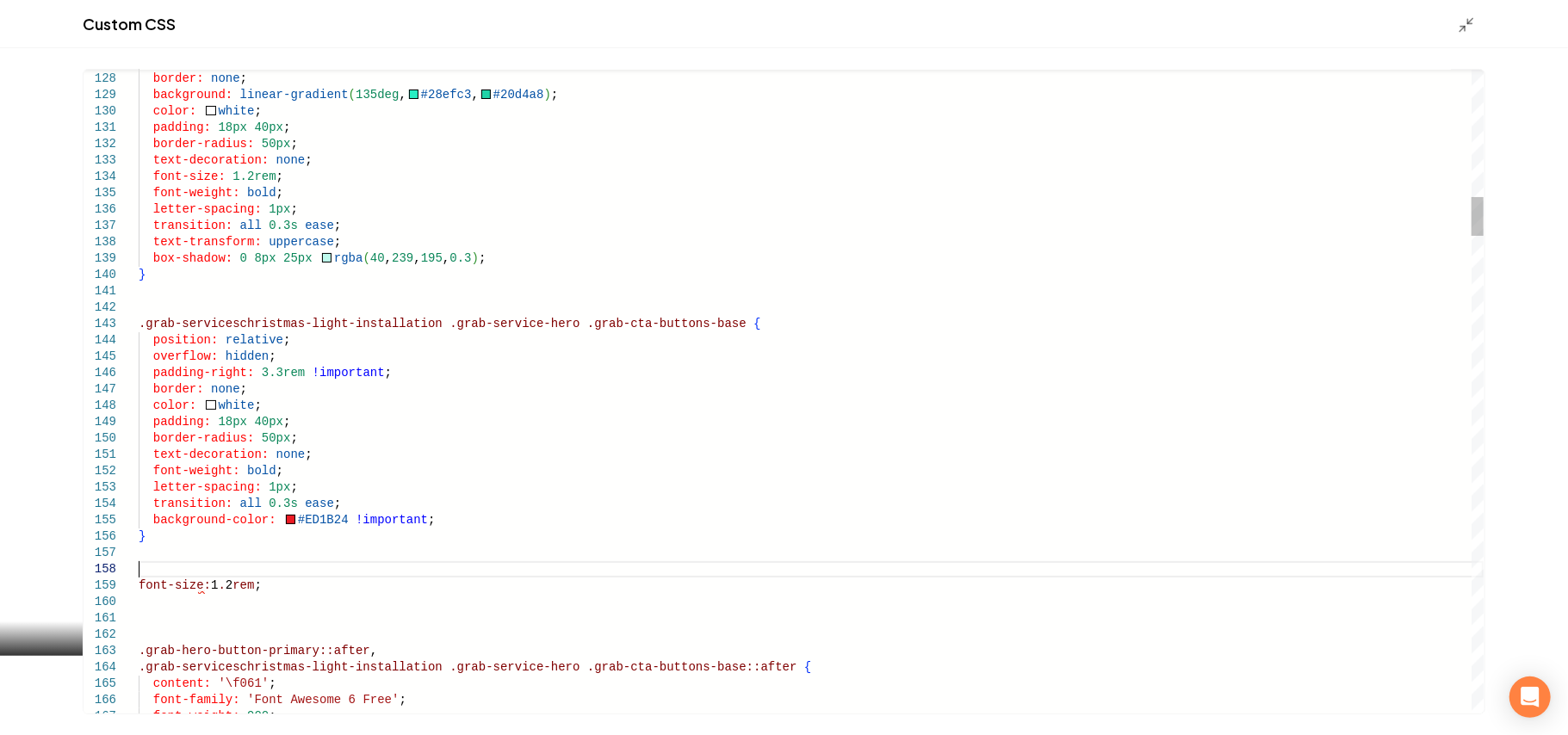
scroll to position [128, 0]
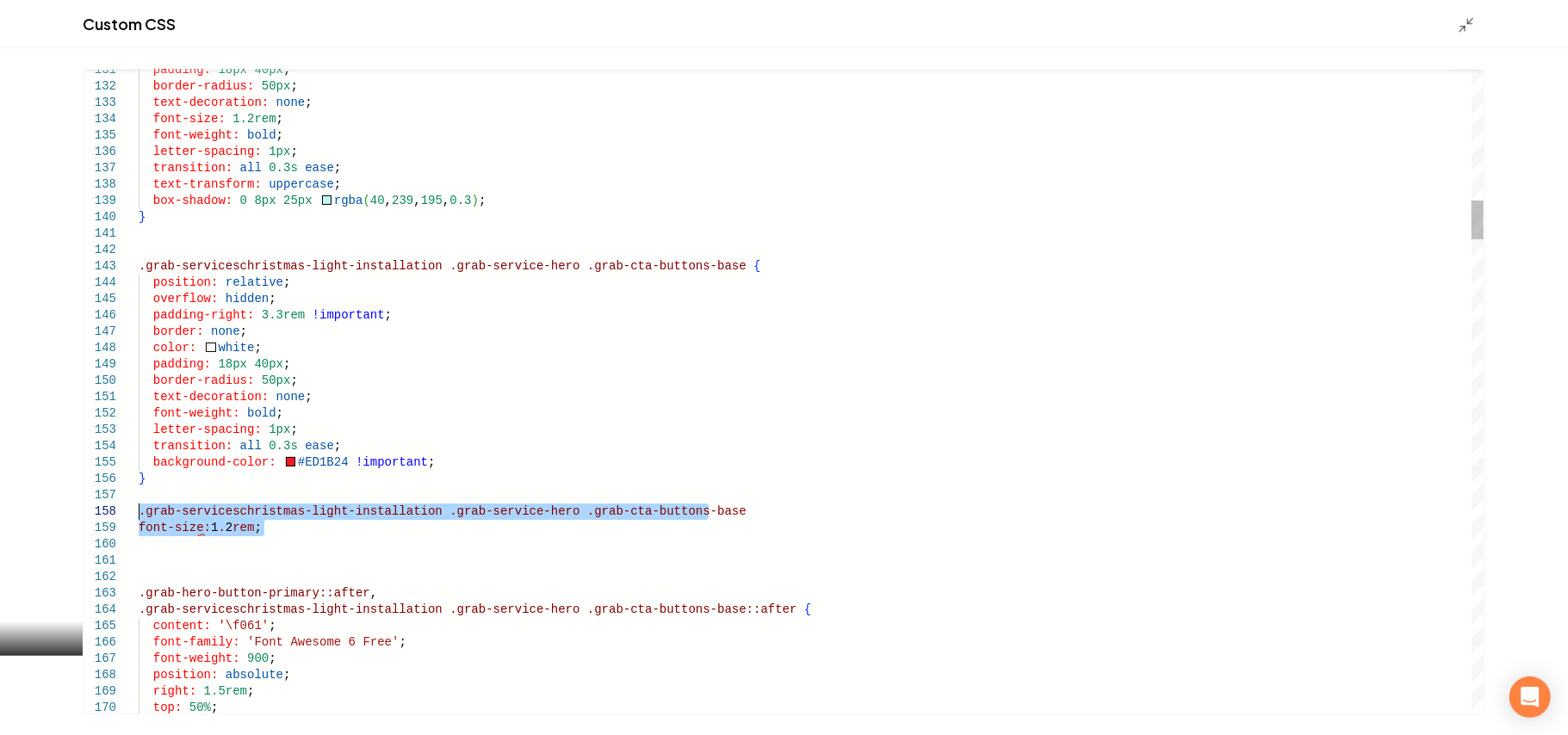
drag, startPoint x: 290, startPoint y: 538, endPoint x: 87, endPoint y: 503, distance: 206.0
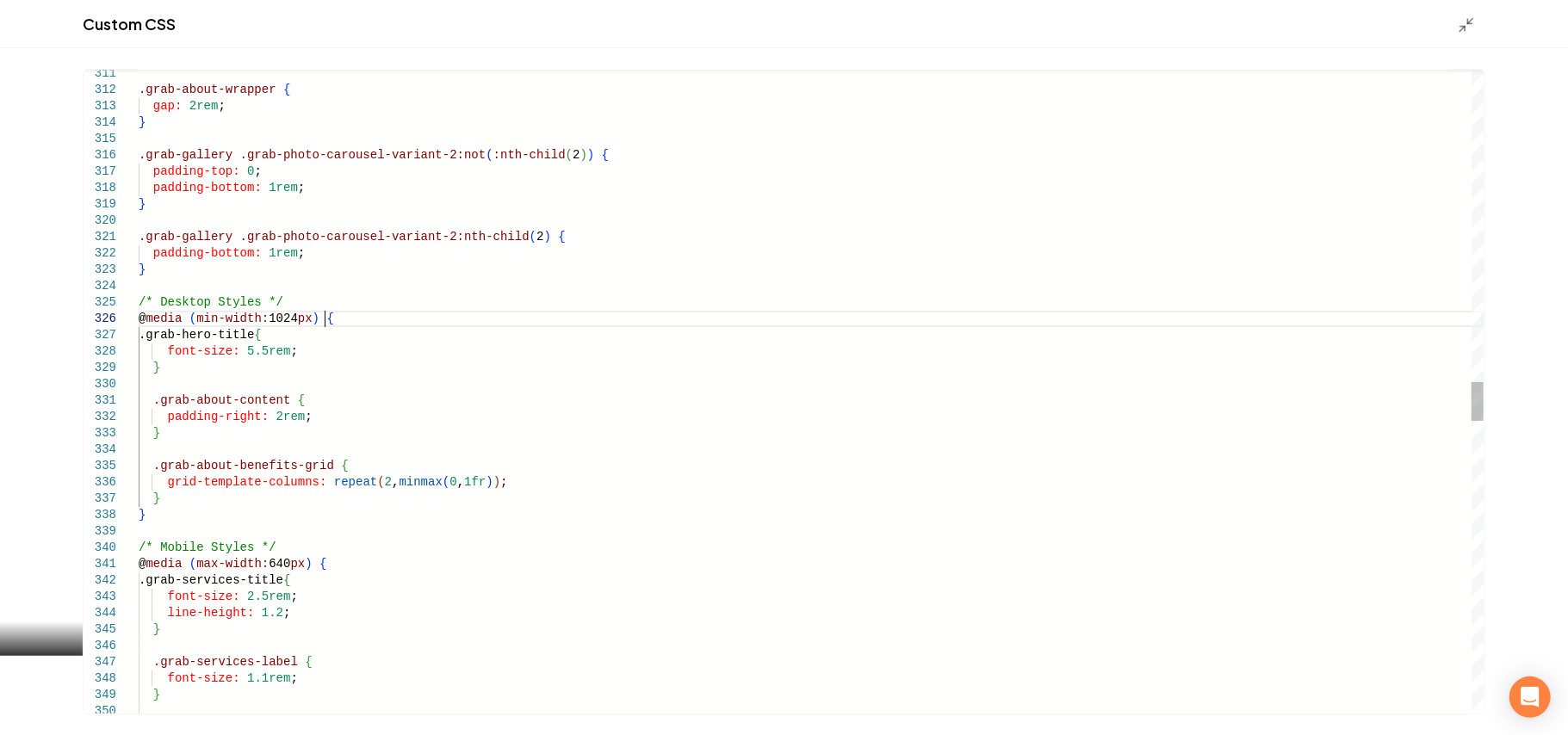
click at [353, 318] on div ".grab-about-wrapper { gap: 2rem ; } .grab-gallery .grab-photo-carousel-variant-…" at bounding box center [811, 237] width 1345 height 10484
click at [232, 497] on div ".grab-about-wrapper { gap: 2rem ; } .grab-gallery .grab-photo-carousel-variant-…" at bounding box center [811, 237] width 1345 height 10484
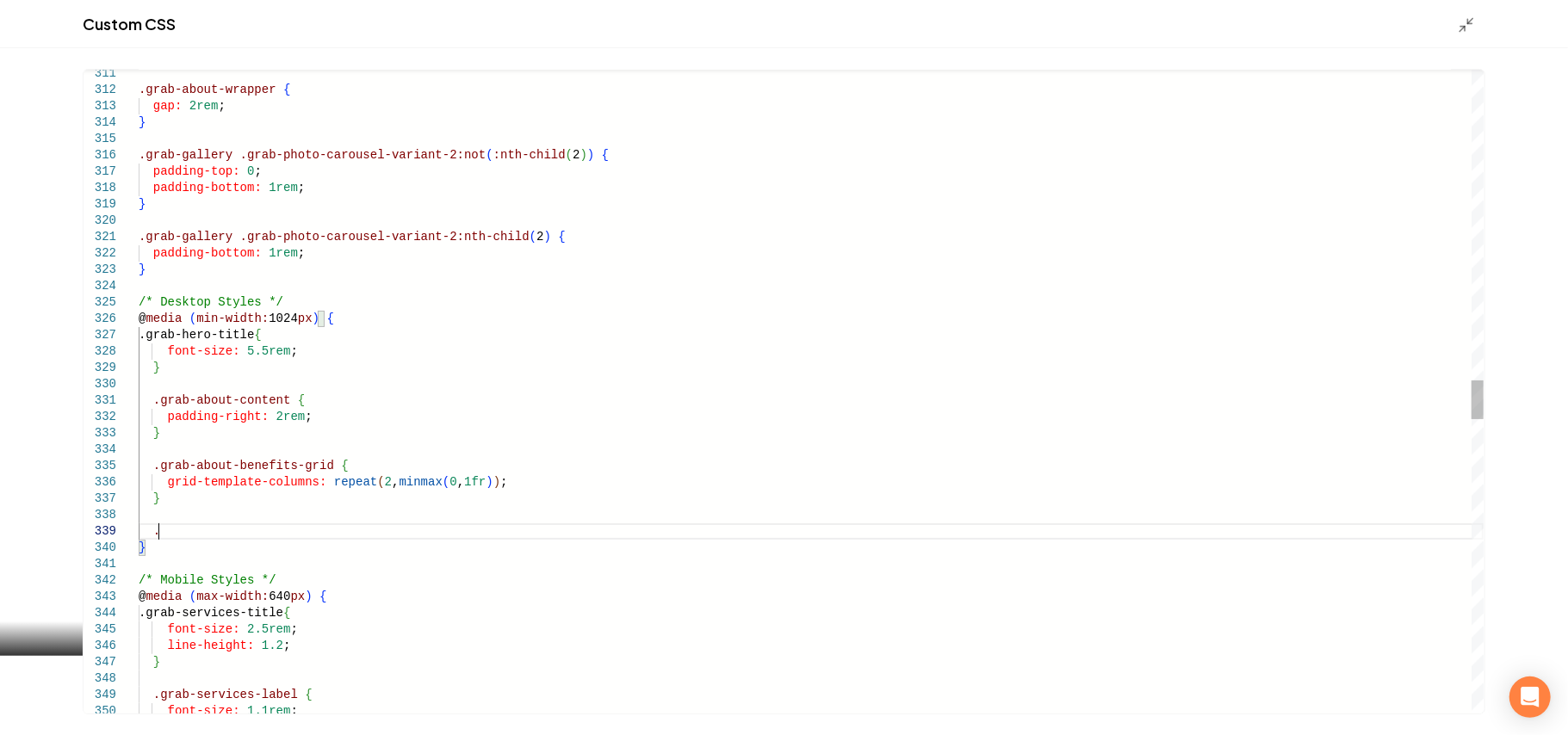
scroll to position [131, 18]
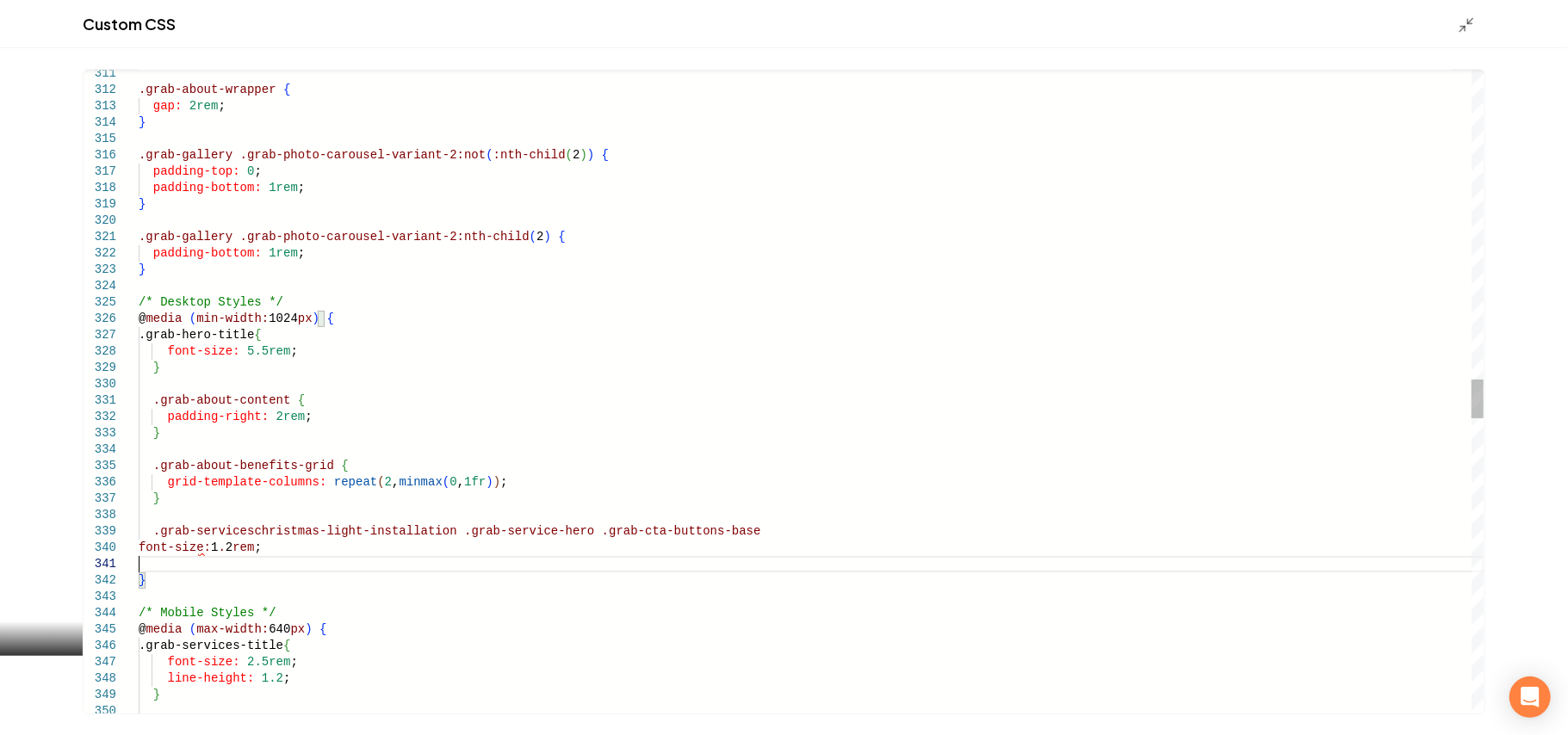
click at [737, 528] on div ".grab-about-wrapper { gap: 2rem ; } .grab-gallery .grab-photo-carousel-variant-…" at bounding box center [811, 269] width 1345 height 10549
type textarea "**********"
click at [1473, 17] on icon "Main content area" at bounding box center [1466, 24] width 17 height 17
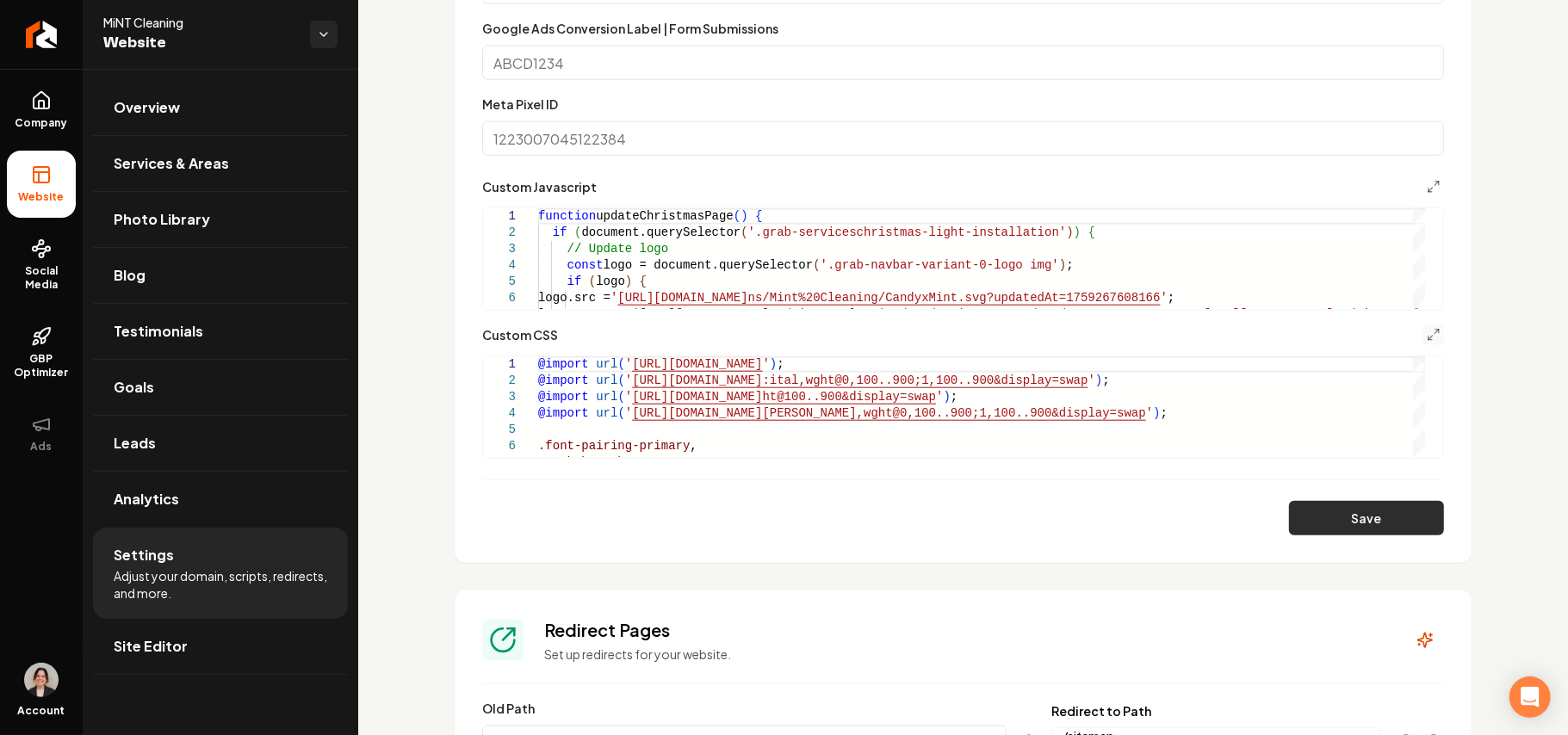
click at [1356, 524] on button "Save" at bounding box center [1367, 518] width 155 height 35
click at [1427, 184] on icon "Main content area" at bounding box center [1433, 186] width 13 height 13
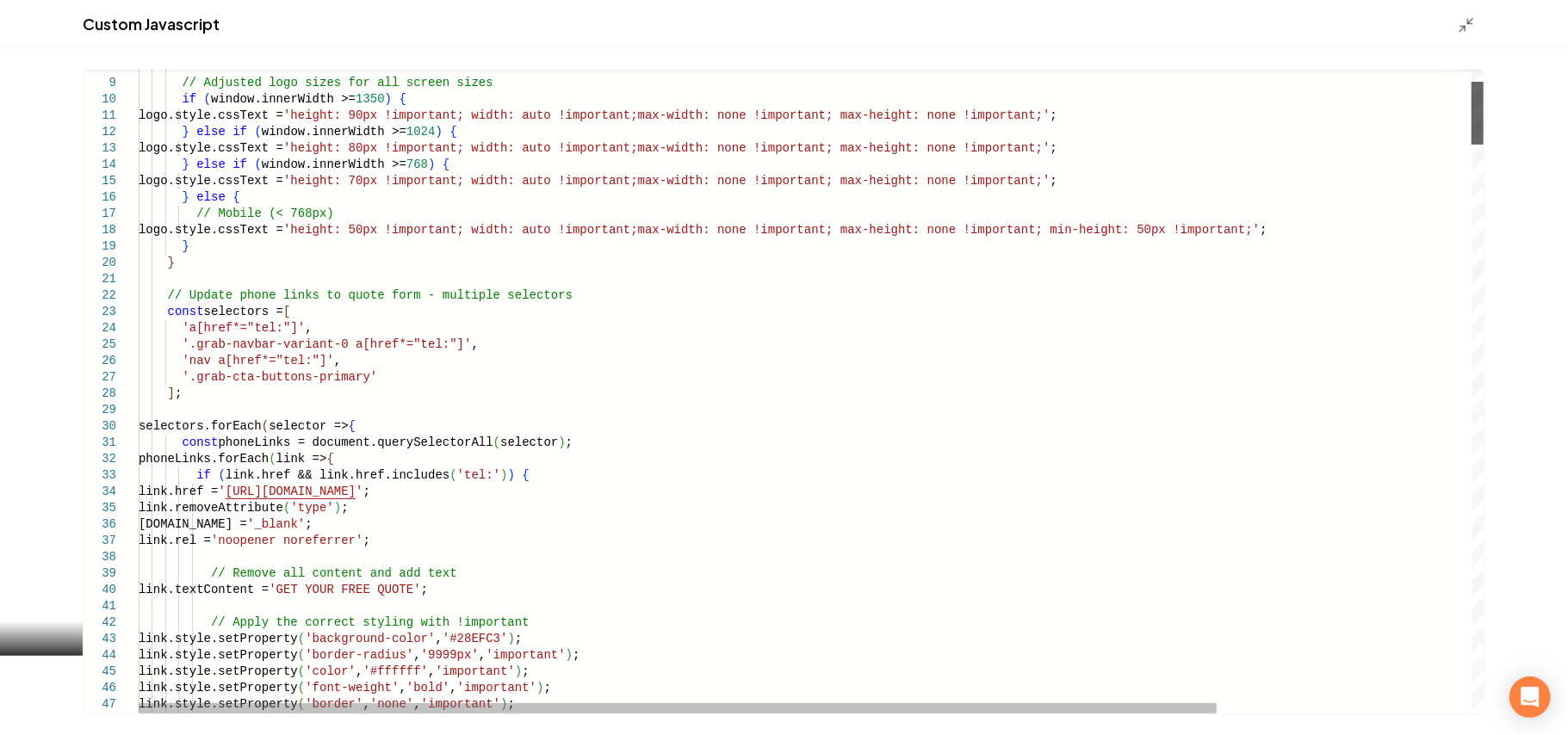
click at [1472, 85] on div "Main content area" at bounding box center [1478, 113] width 12 height 63
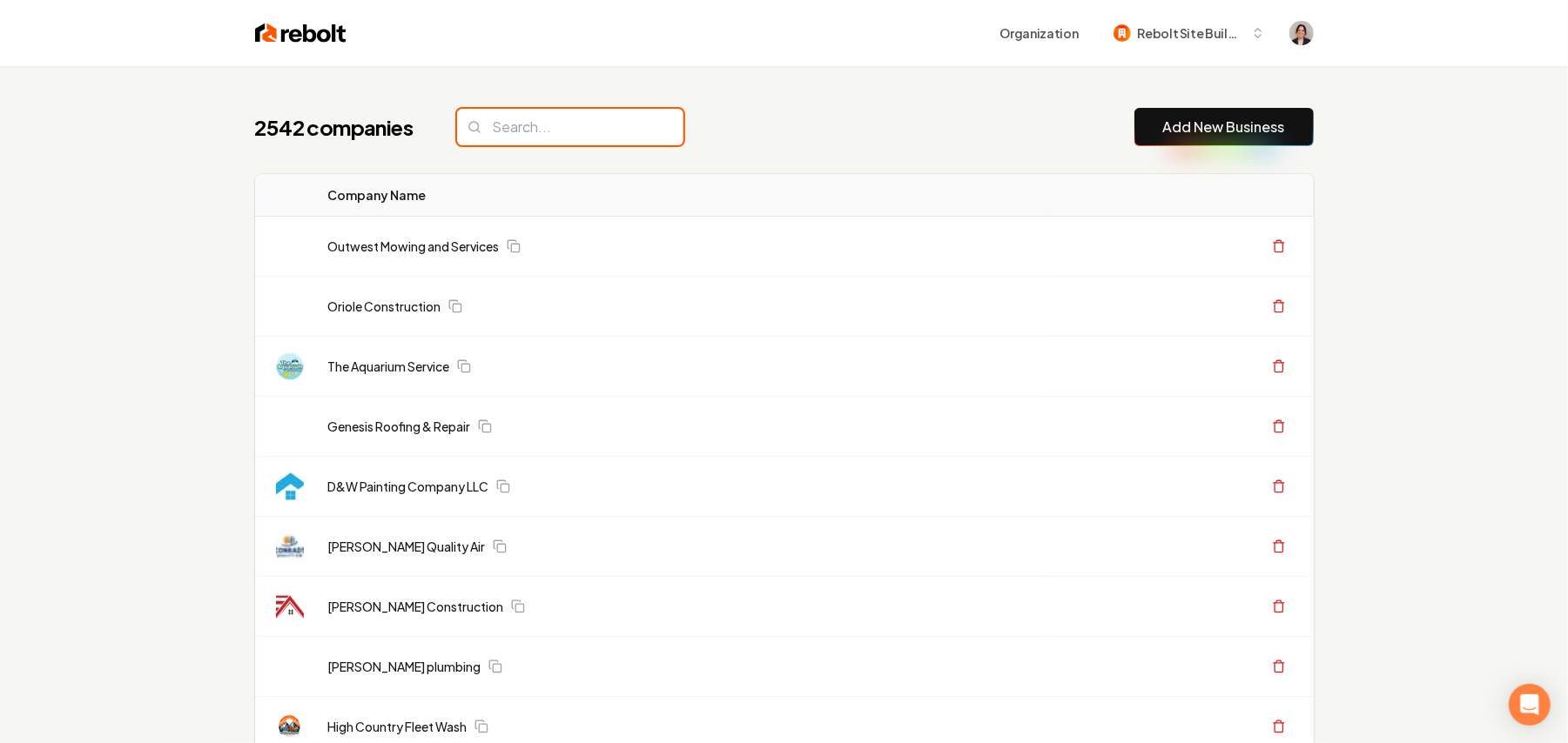
click at [509, 130] on input "search" at bounding box center [570, 127] width 226 height 37
paste input "Top Priority Drain Cleaning"
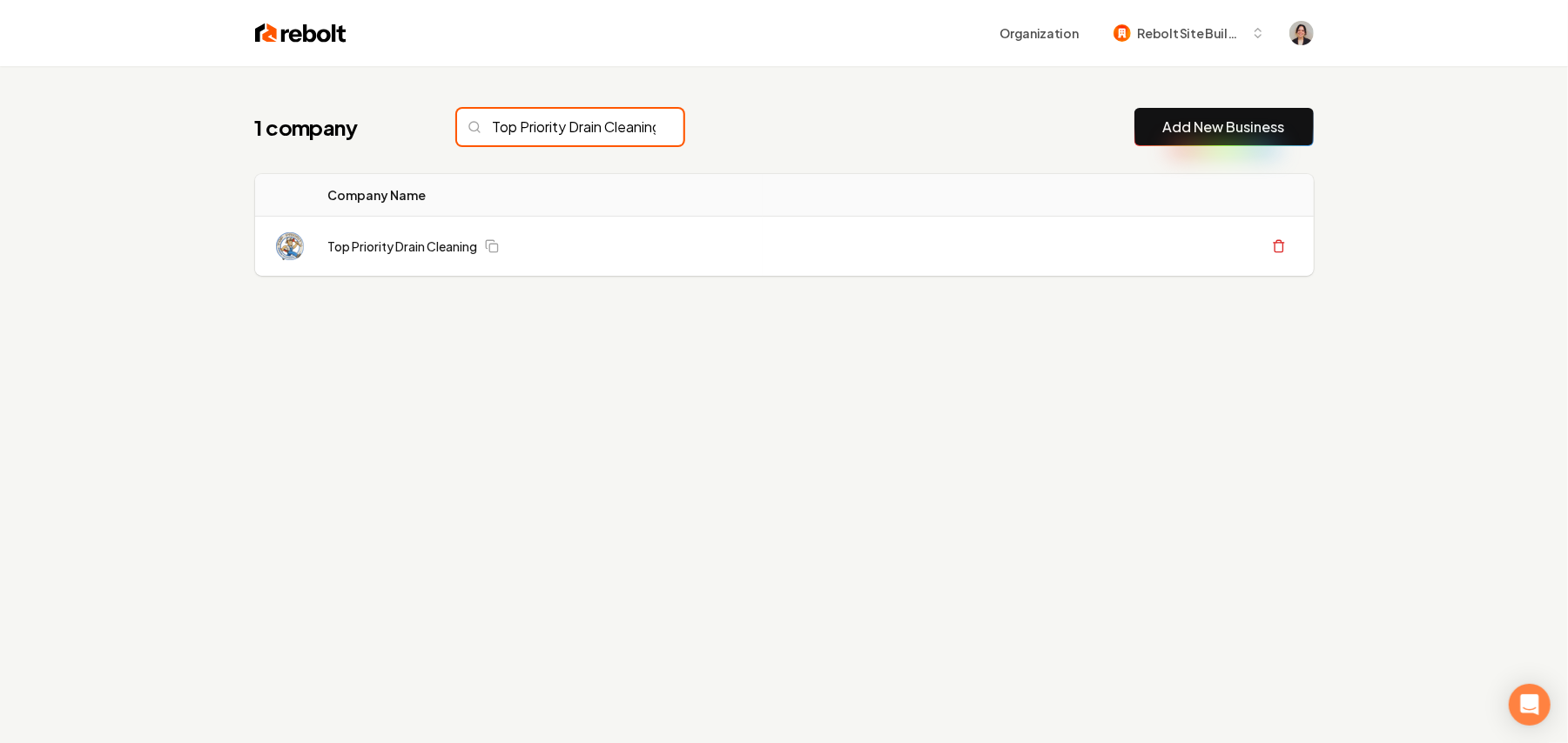
click at [561, 125] on input "Top Priority Drain Cleaning" at bounding box center [570, 127] width 226 height 37
paste input "Top Priority Drain Cleaning"
type input "Top Priority Drain Cleaning"
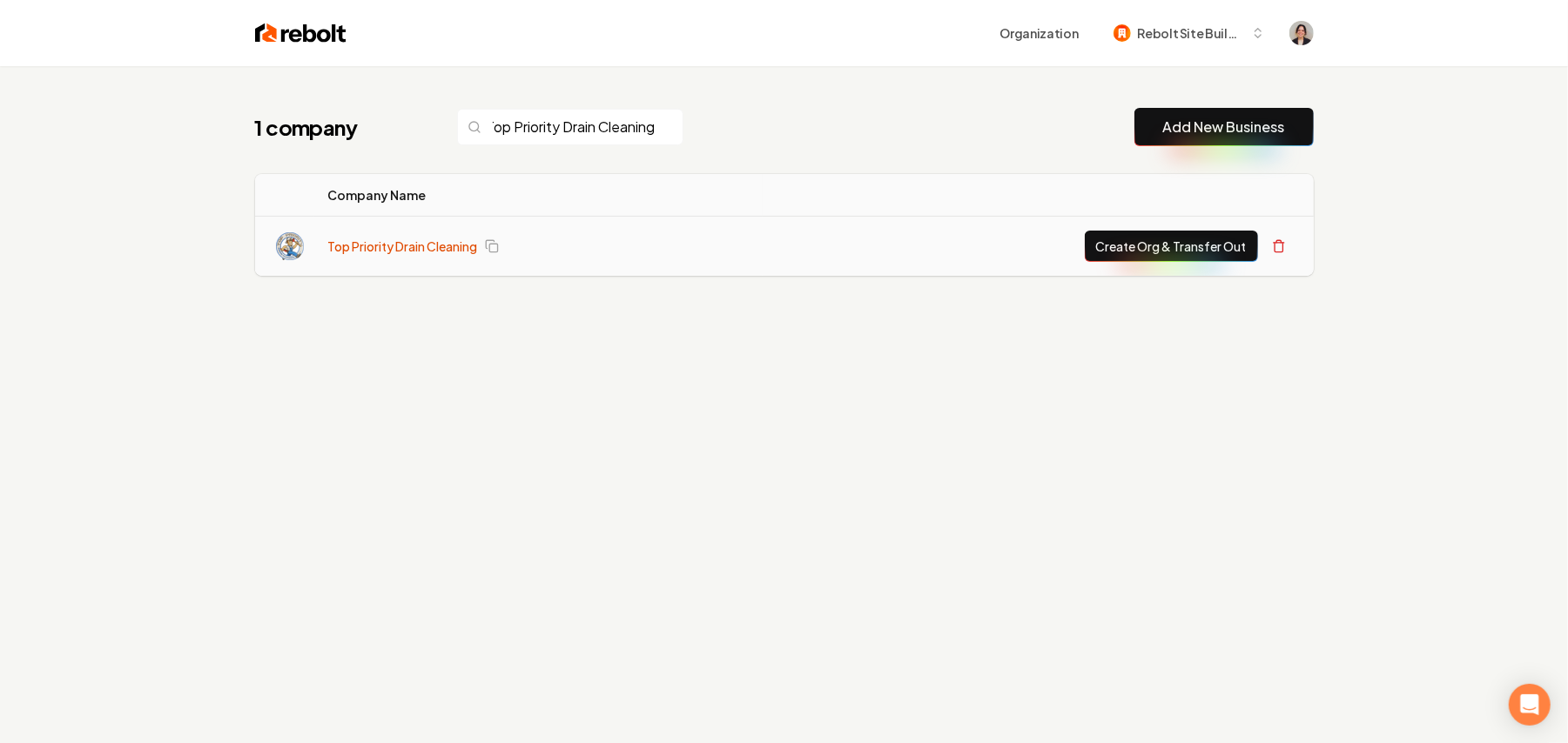
click at [380, 239] on link "Top Priority Drain Cleaning" at bounding box center [403, 246] width 150 height 17
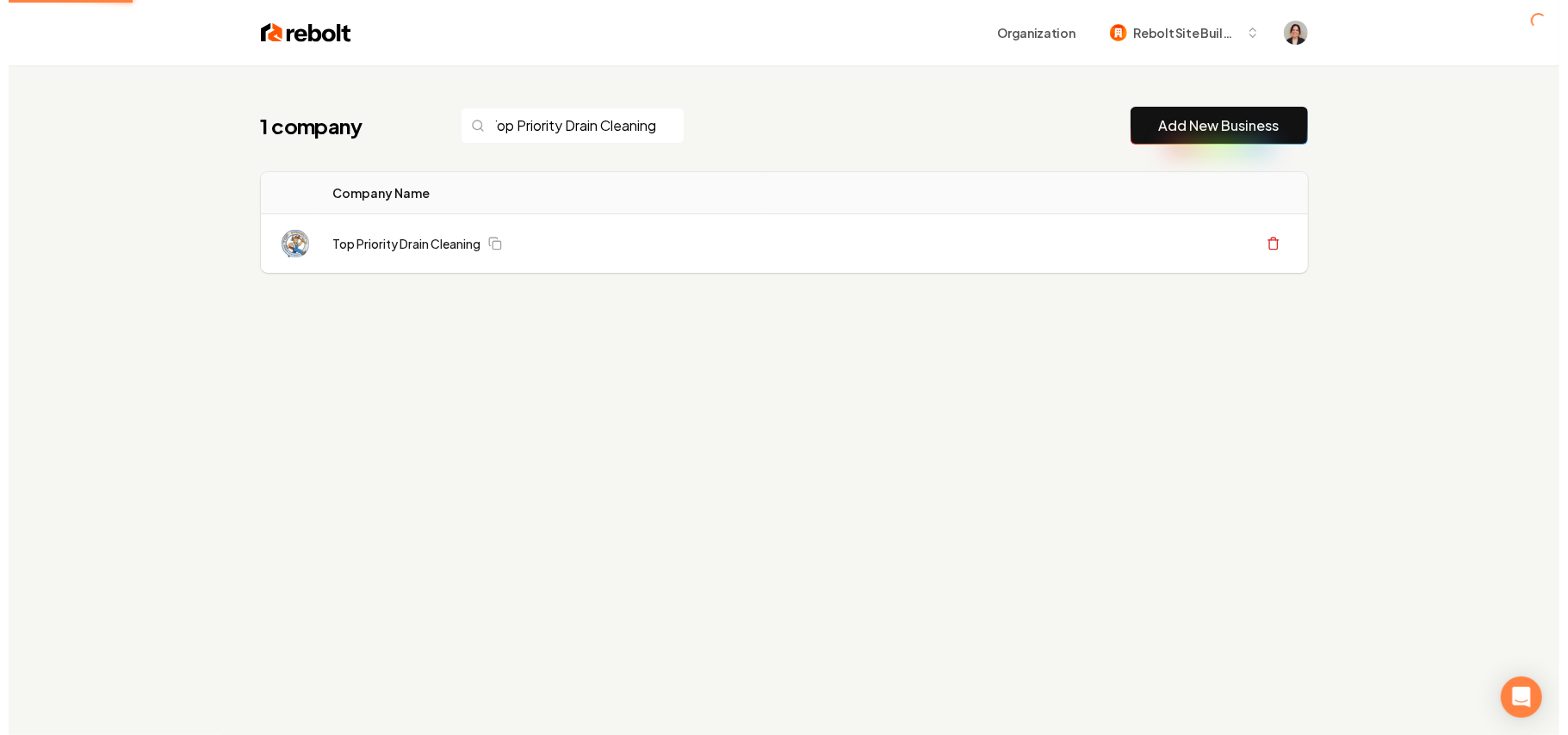
scroll to position [0, 0]
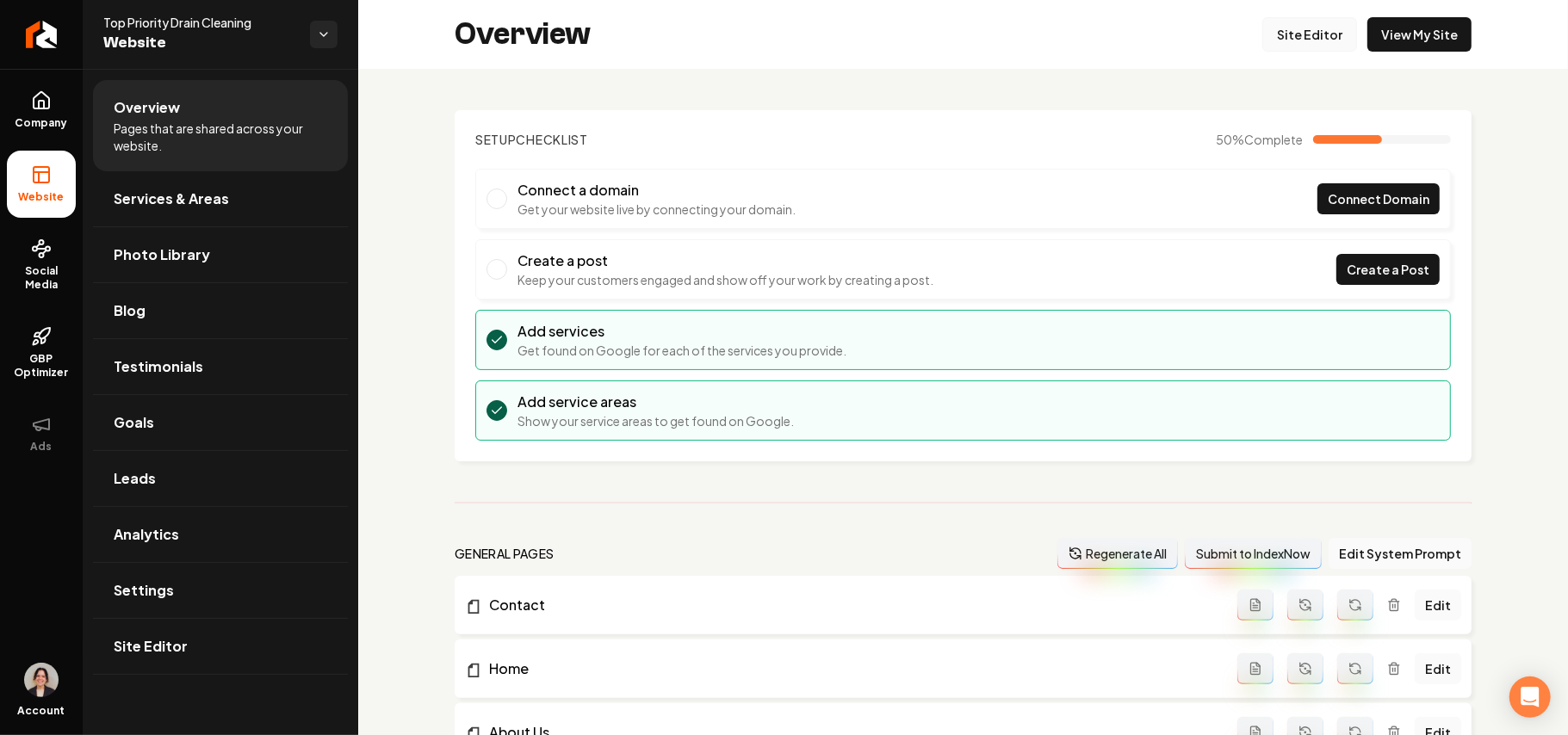
click at [1162, 29] on link "Site Editor" at bounding box center [1309, 34] width 94 height 35
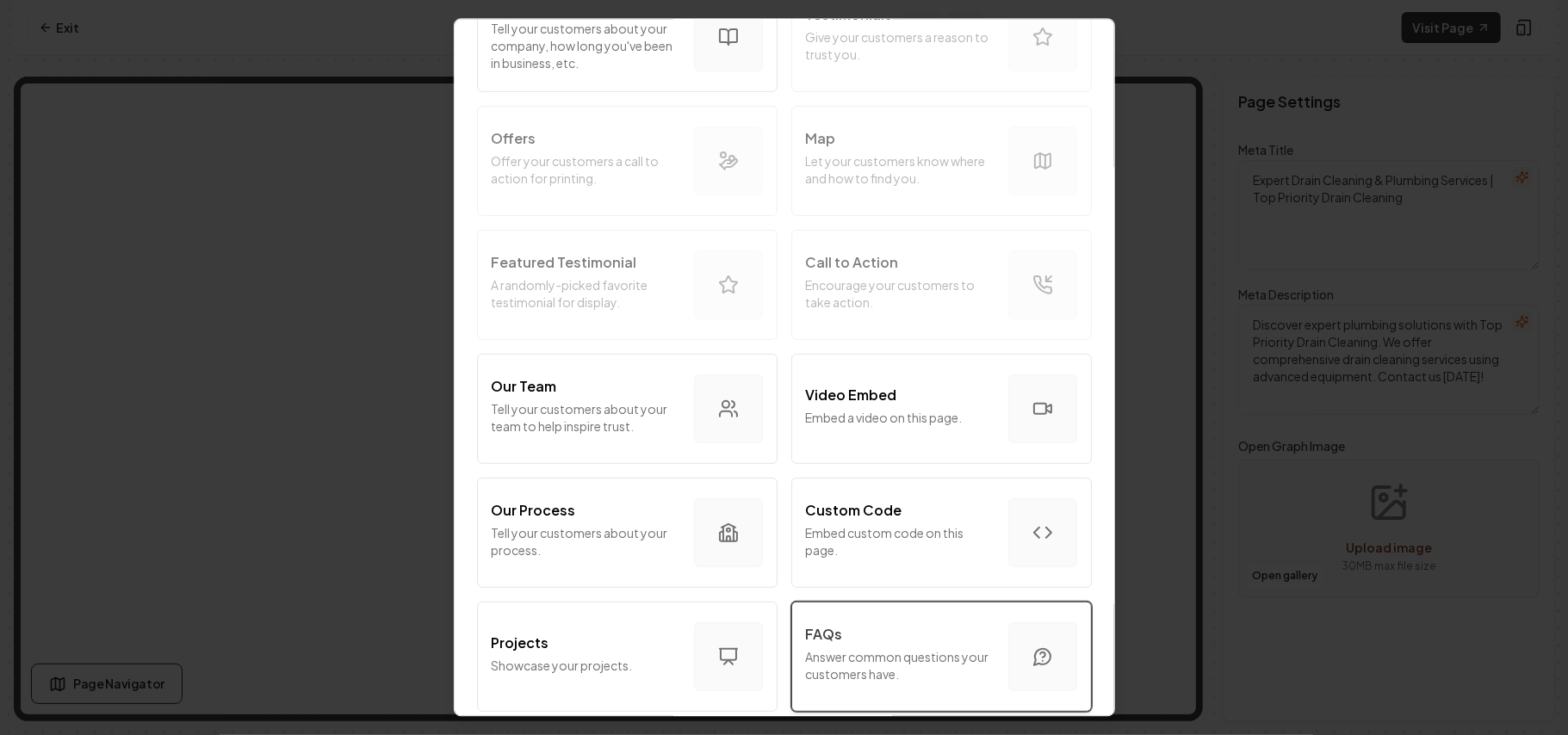
scroll to position [459, 0]
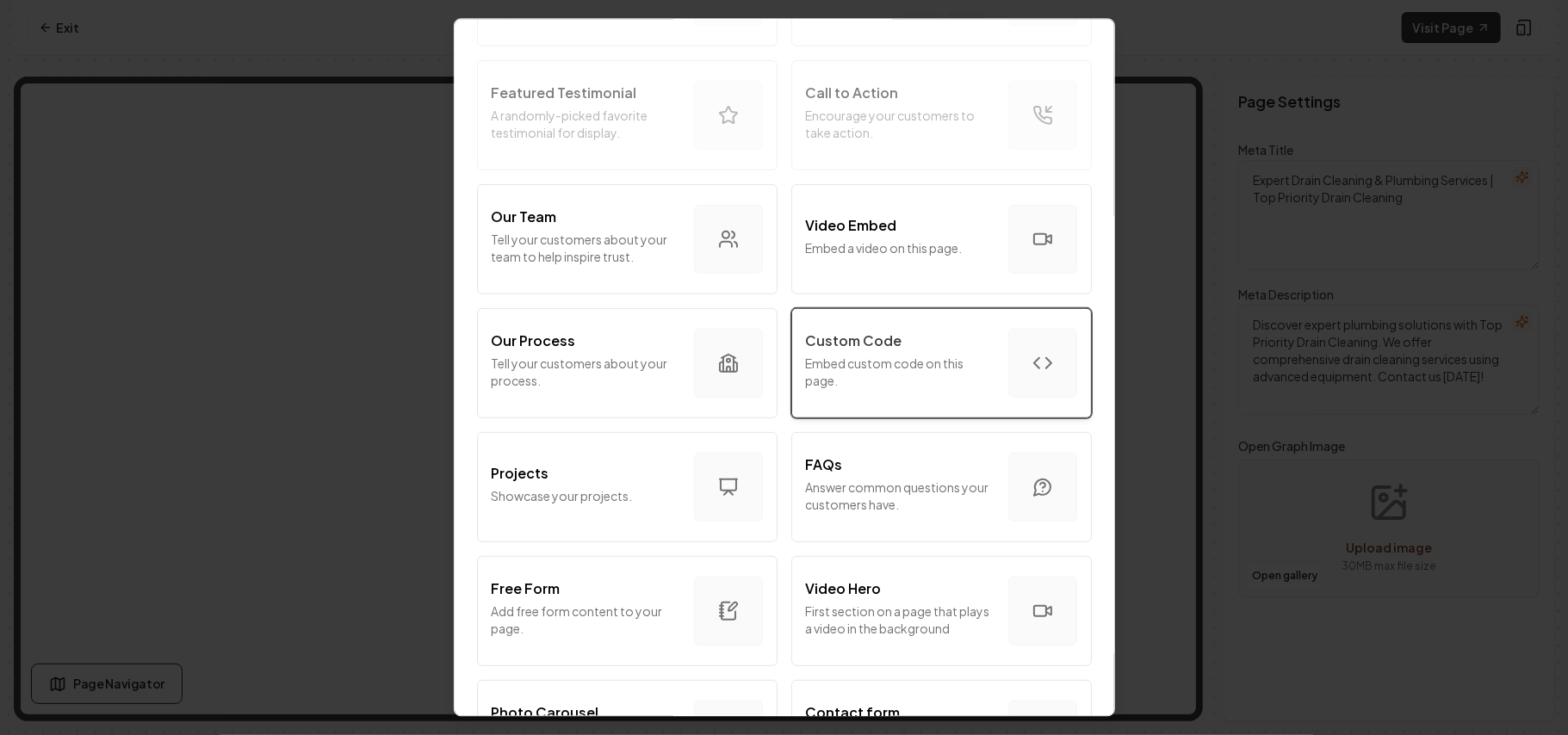
click at [880, 365] on p "Embed custom code on this page." at bounding box center [900, 372] width 189 height 35
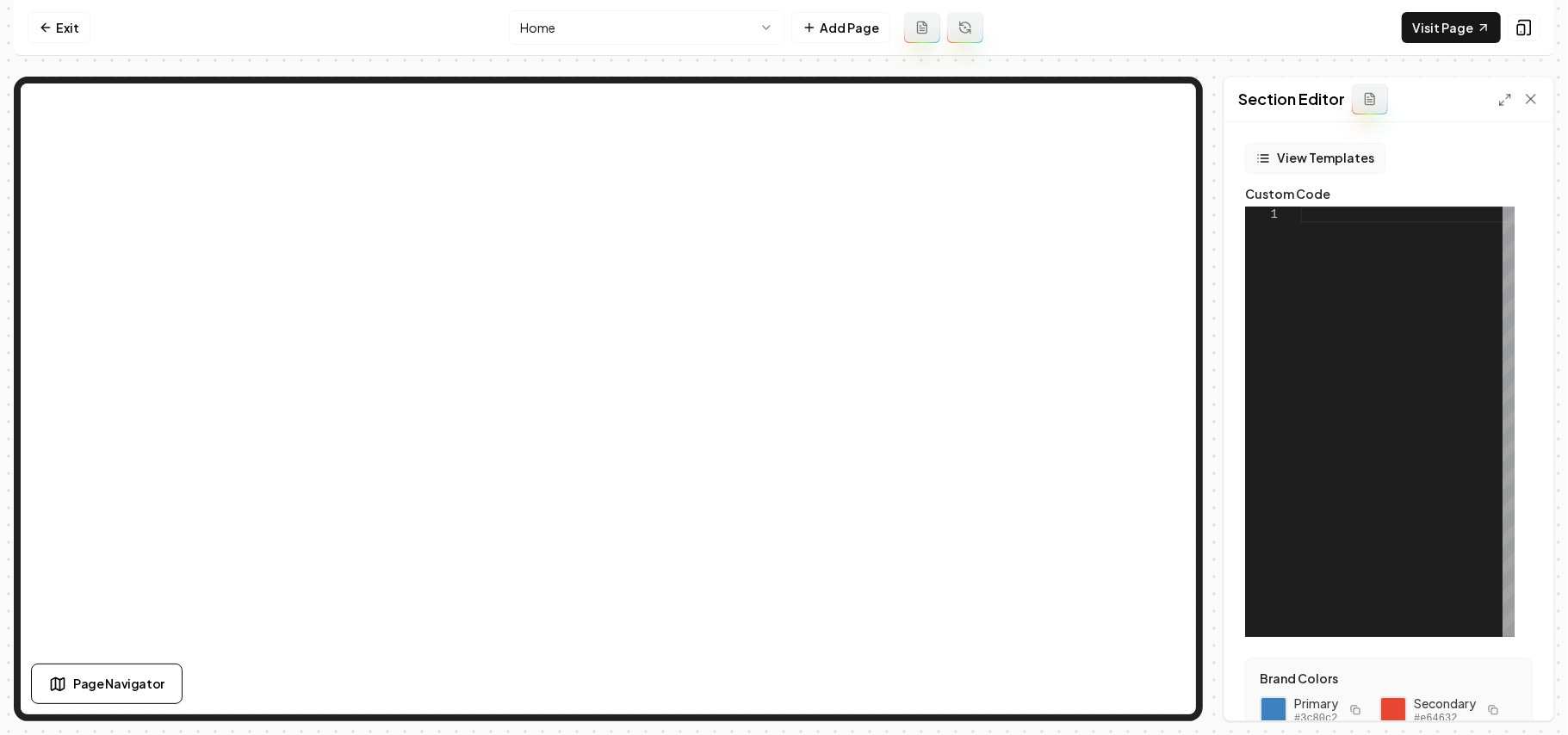
click at [1162, 151] on button "View Templates" at bounding box center [1315, 158] width 140 height 31
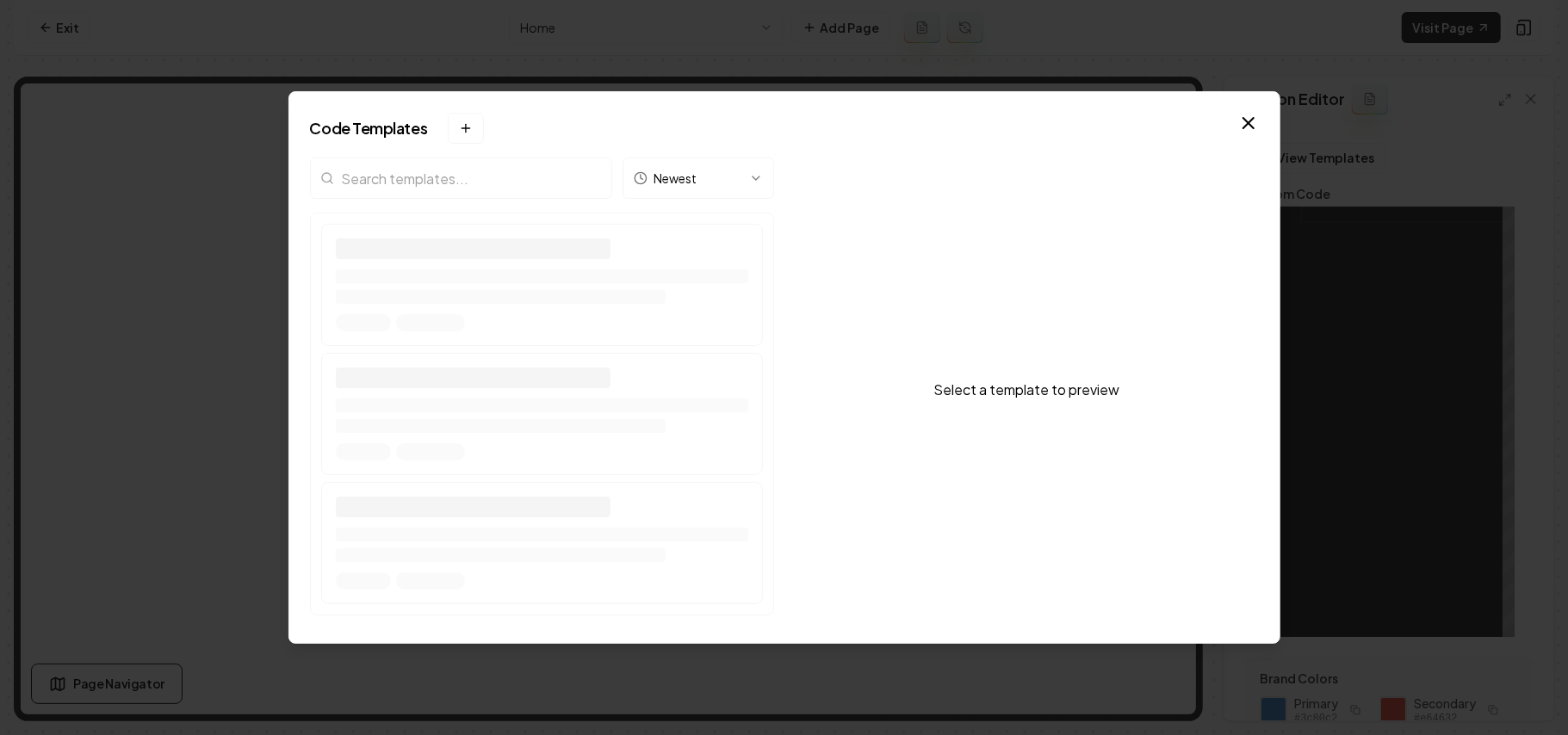
click at [439, 168] on div "Newest" at bounding box center [542, 390] width 464 height 465
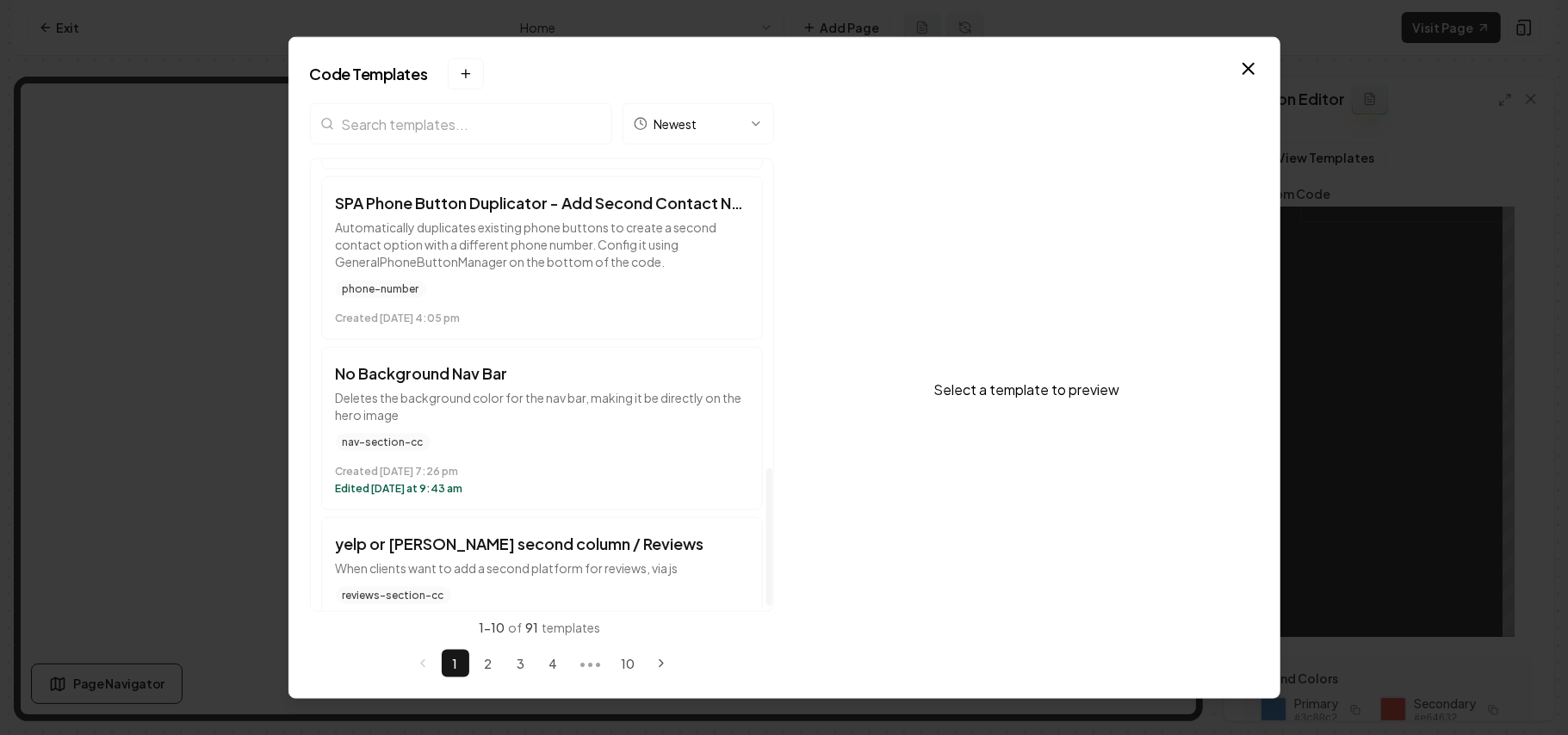
scroll to position [1021, 0]
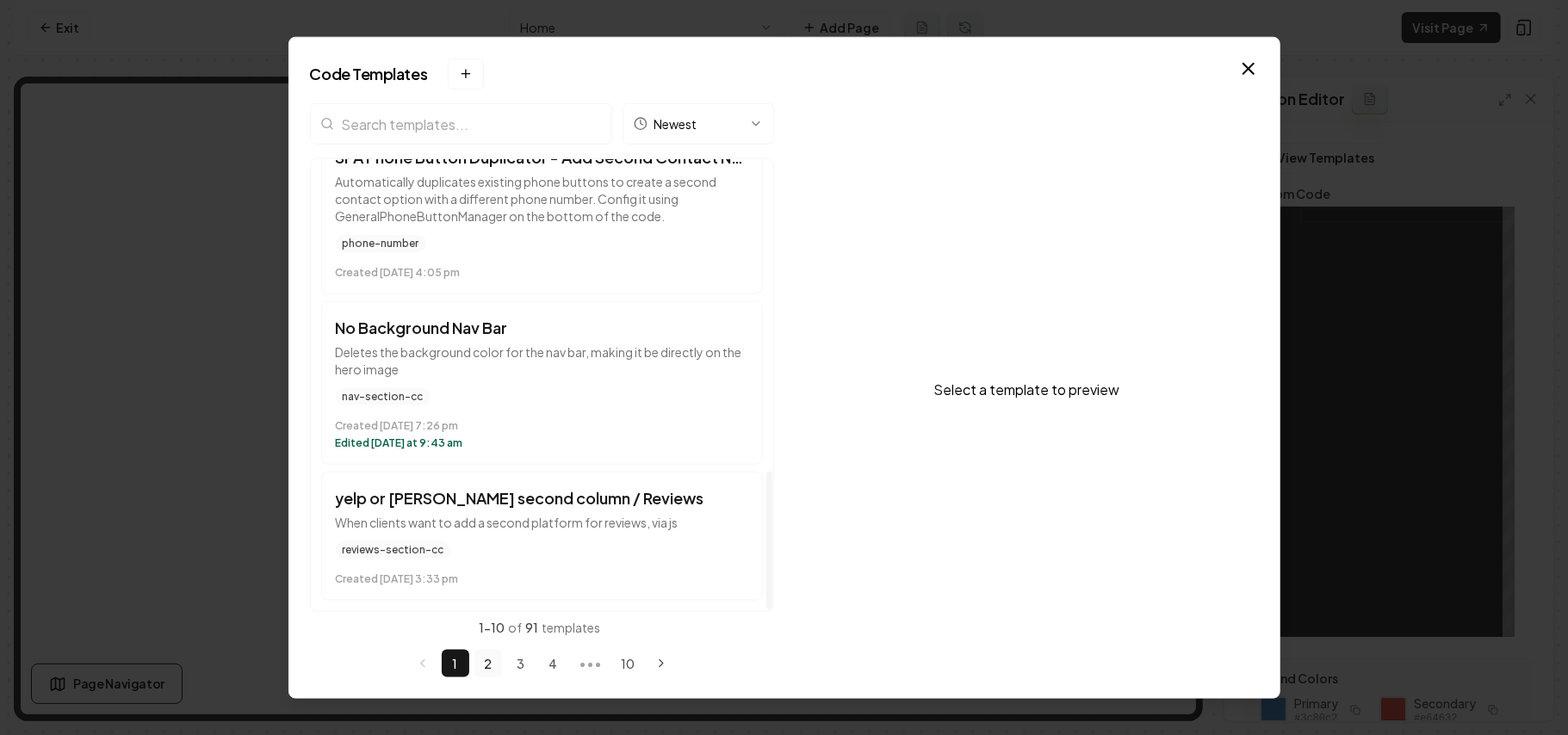
click at [486, 522] on button "2" at bounding box center [488, 663] width 28 height 28
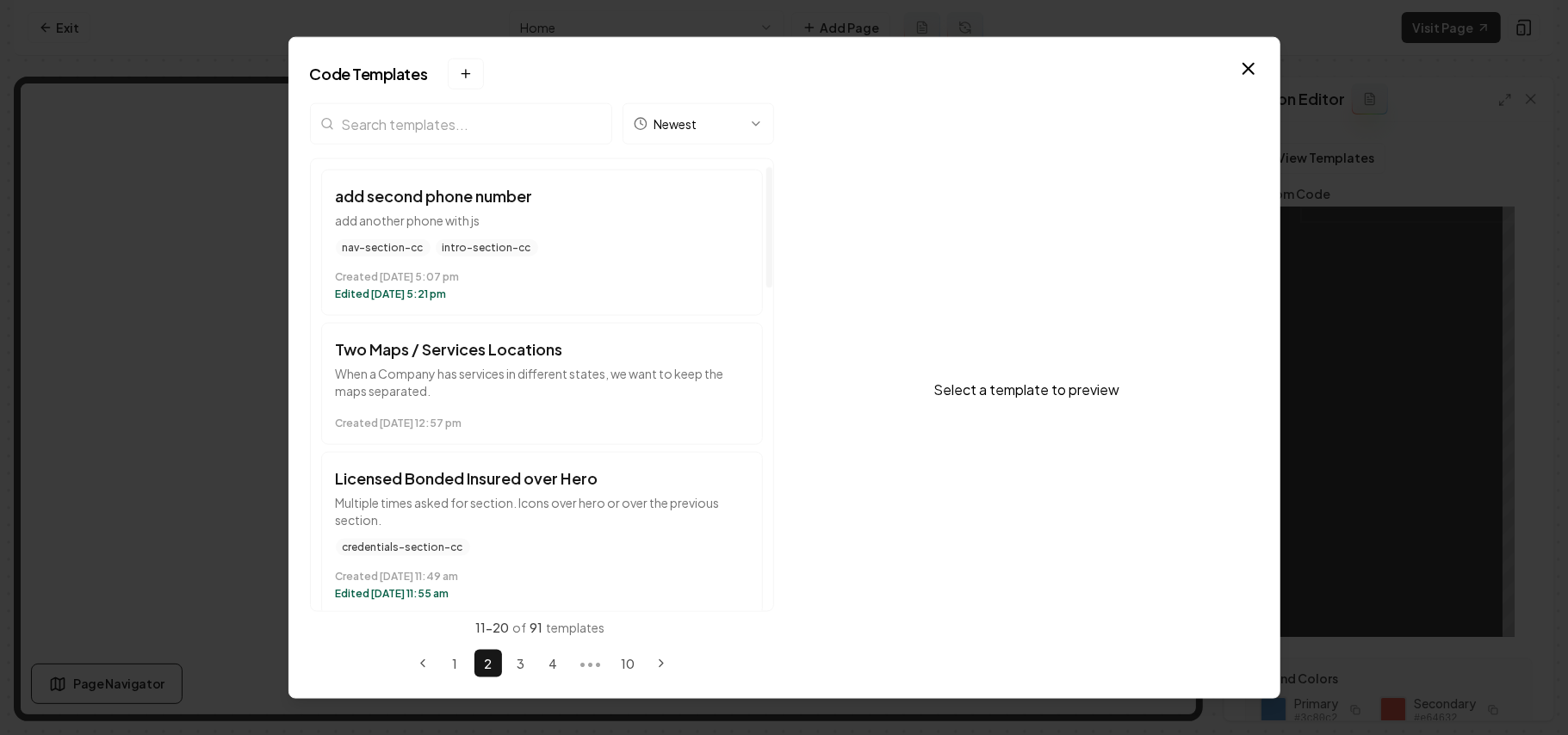
scroll to position [115, 0]
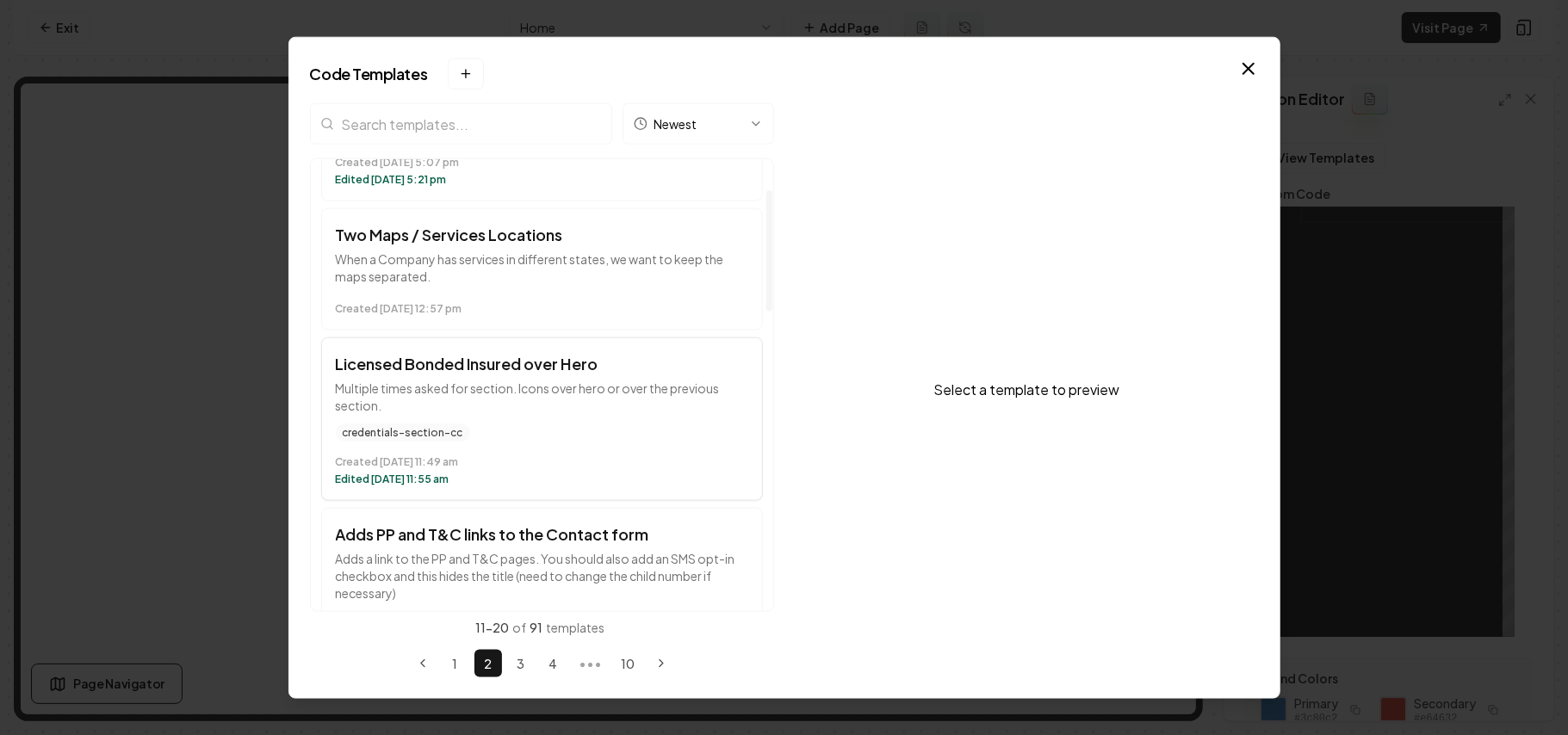
click at [621, 445] on div "credentials-section-cc Created [DATE] 11:49 am Edited [DATE] 11:55 am" at bounding box center [542, 455] width 413 height 62
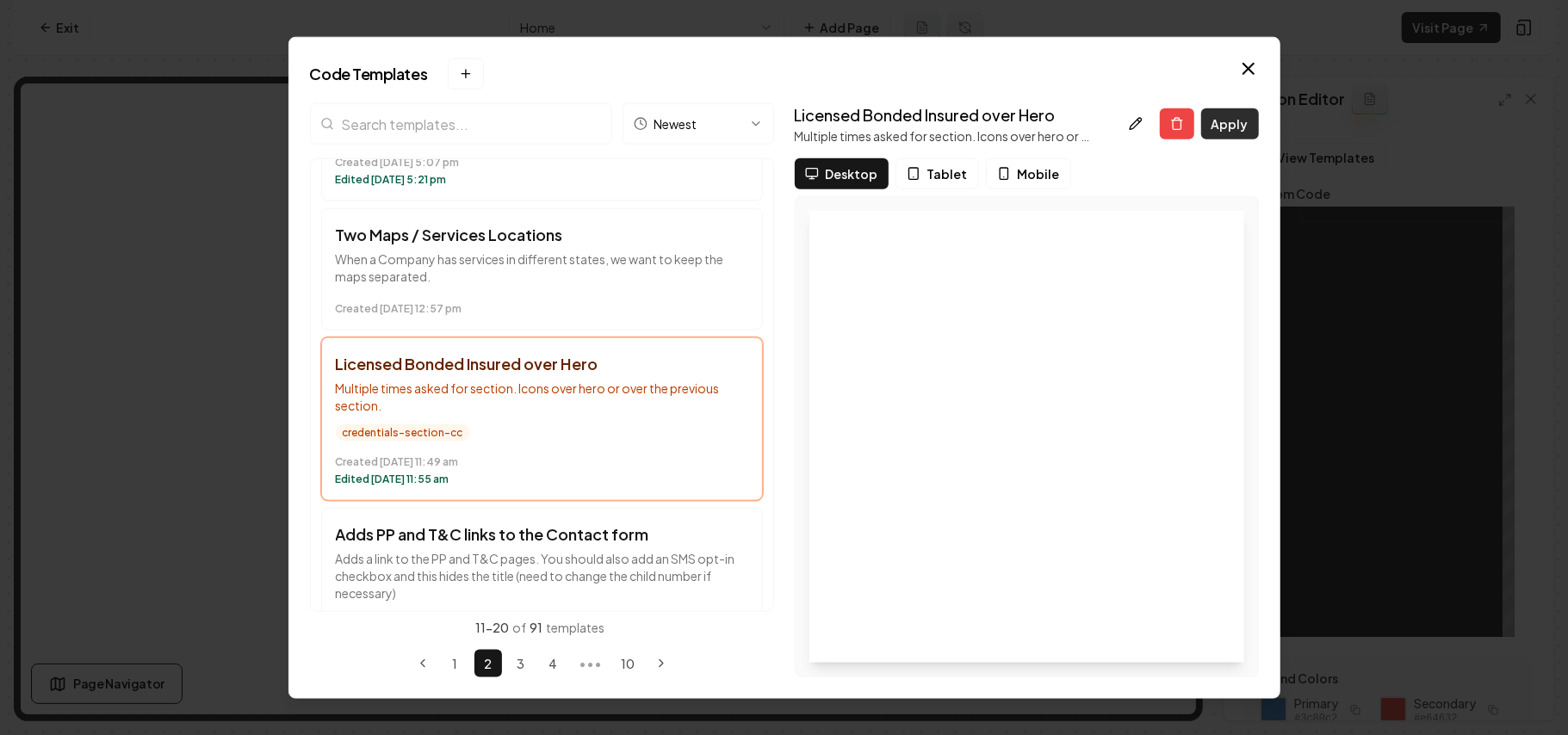
click at [1162, 124] on button "Apply" at bounding box center [1230, 124] width 58 height 31
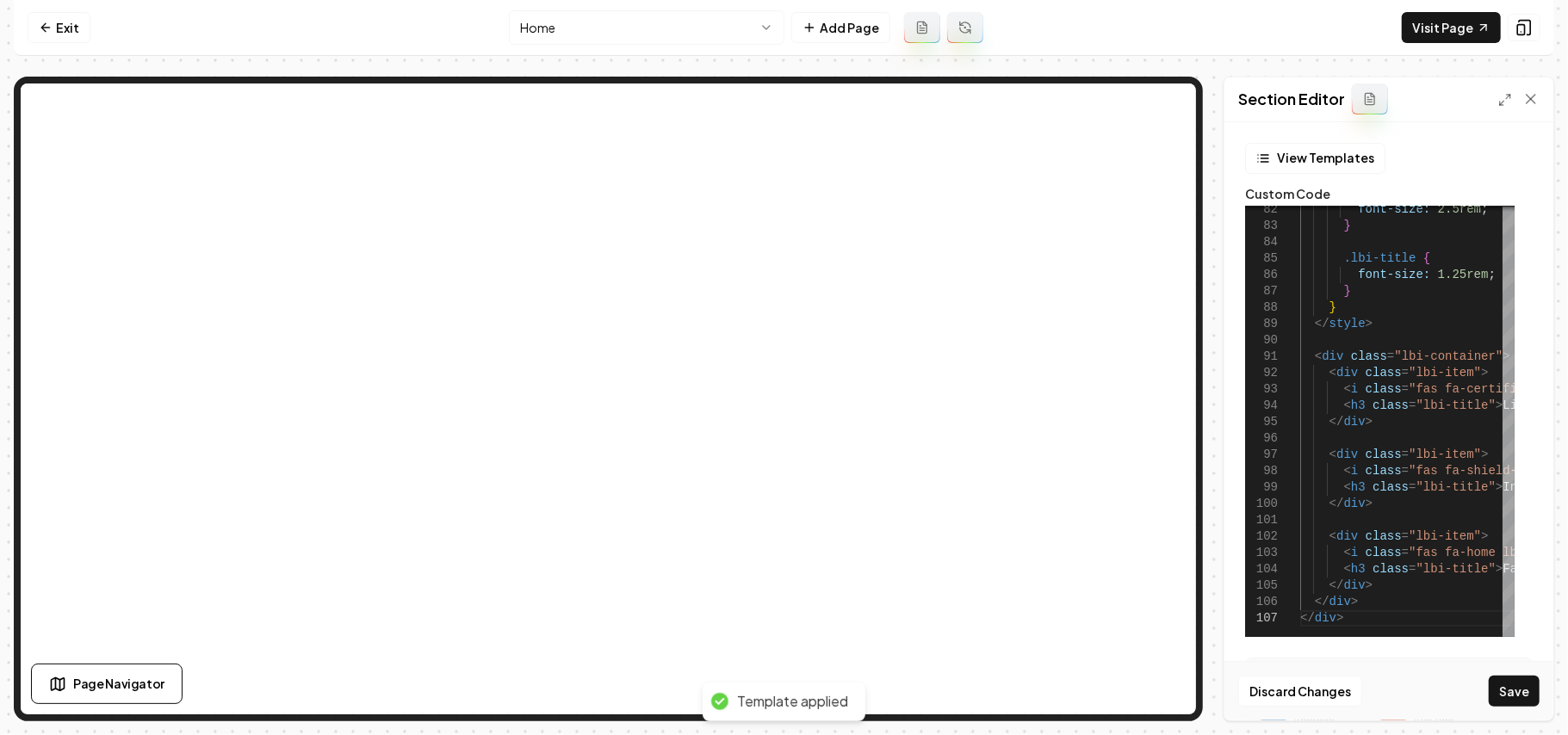
click at [1162, 522] on div "Discard Changes Save" at bounding box center [1389, 690] width 329 height 60
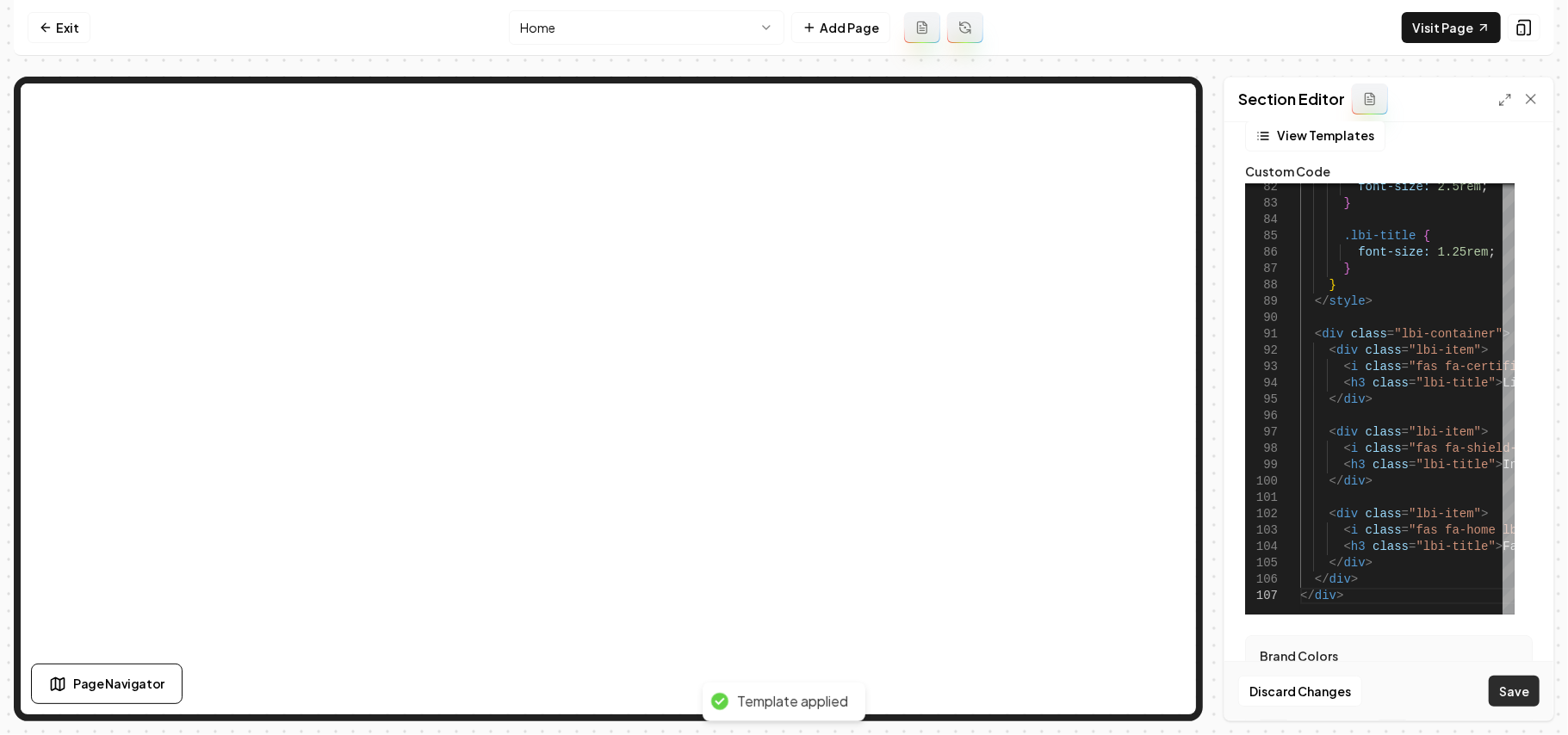
scroll to position [45, 0]
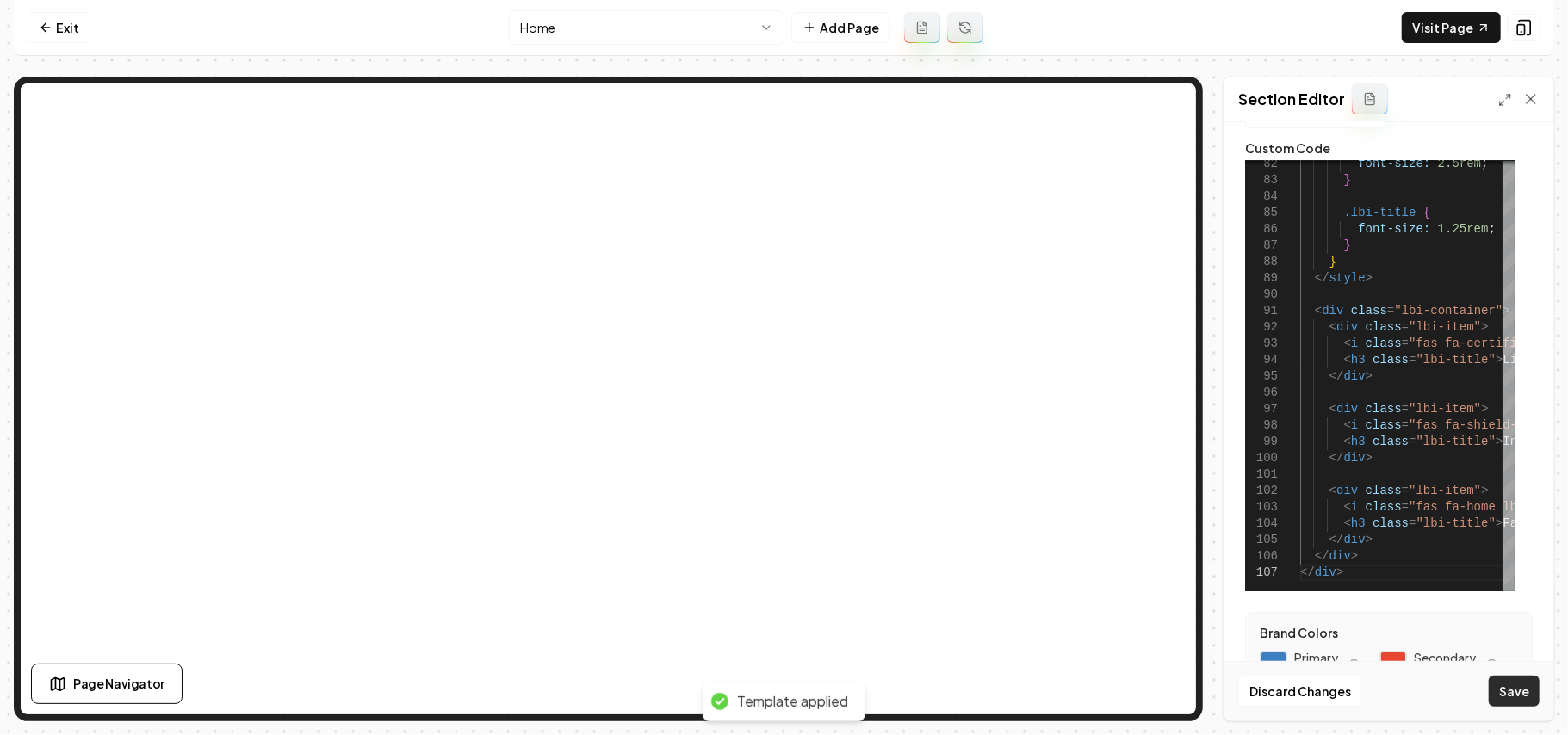
click at [1162, 522] on button "Save" at bounding box center [1515, 690] width 51 height 31
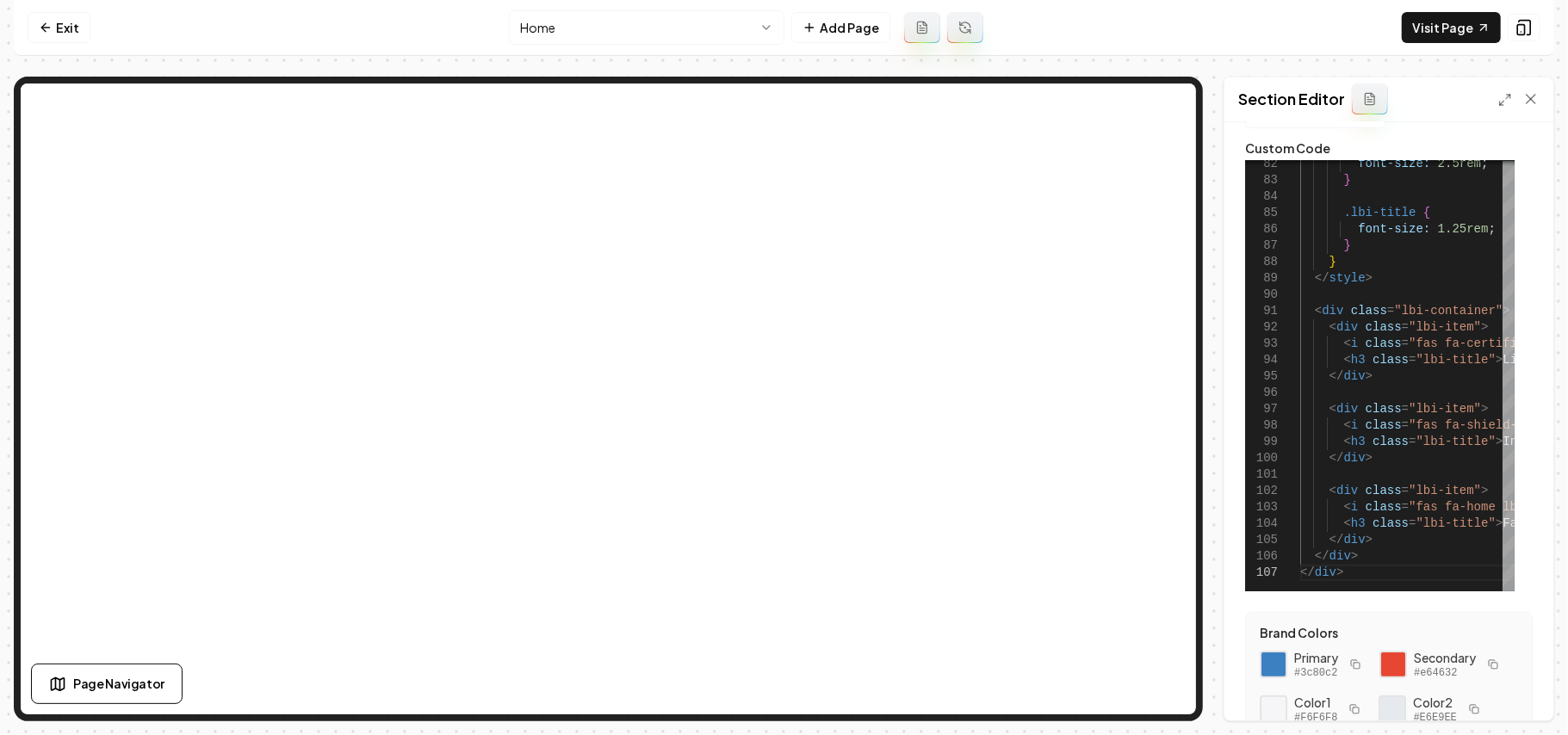
click at [1162, 102] on icon at bounding box center [1369, 102] width 4 height 0
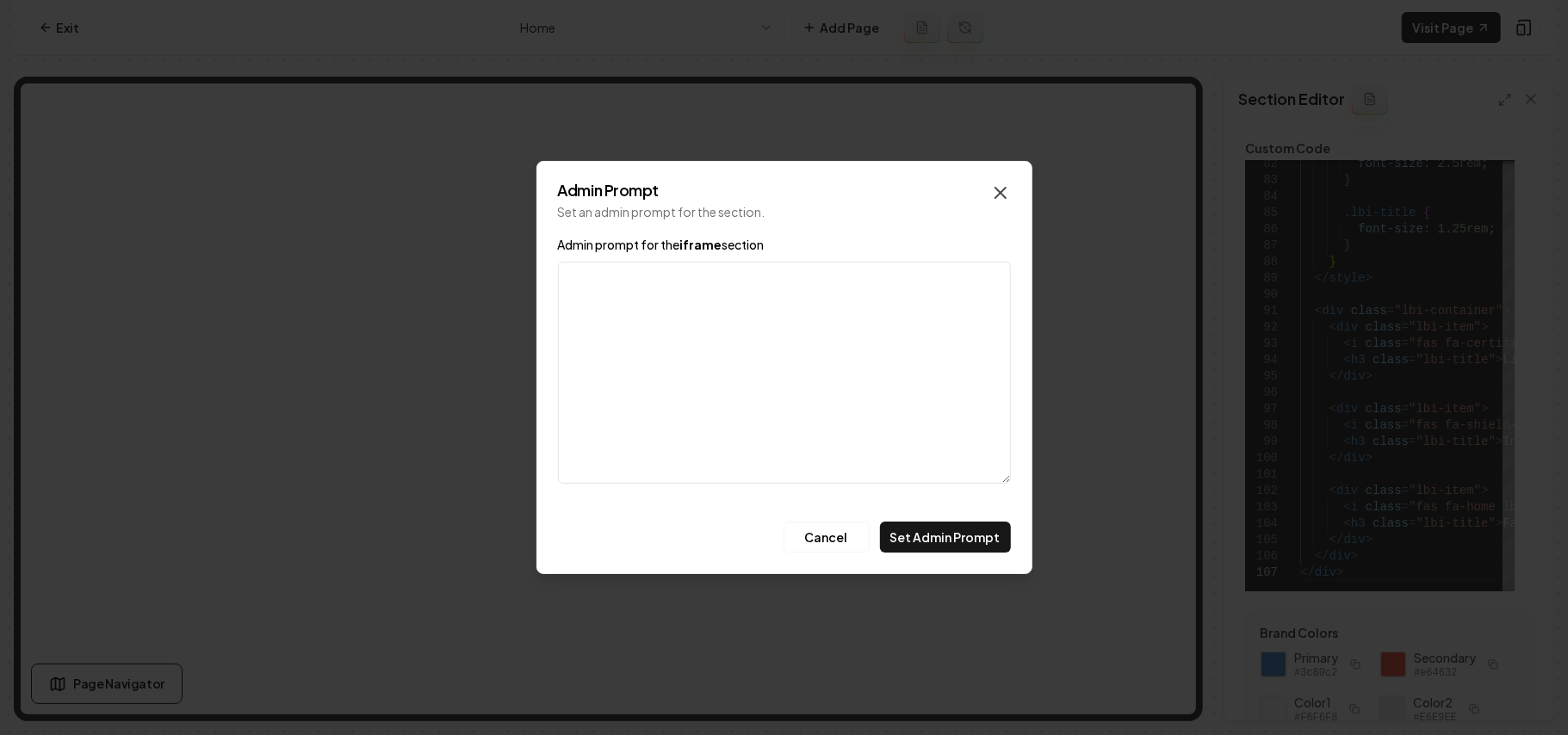
click at [1006, 194] on icon "button" at bounding box center [1000, 192] width 21 height 20
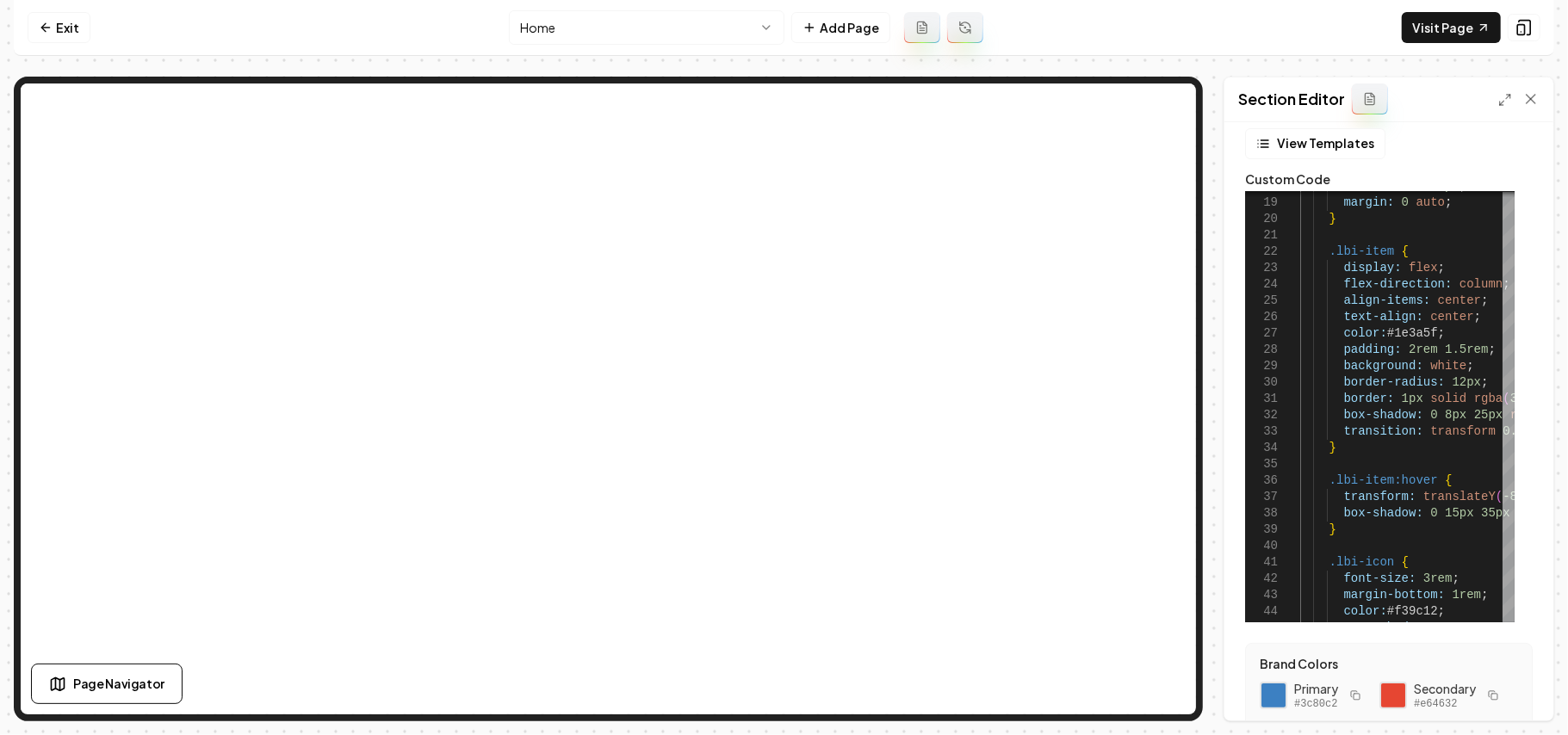
scroll to position [0, 0]
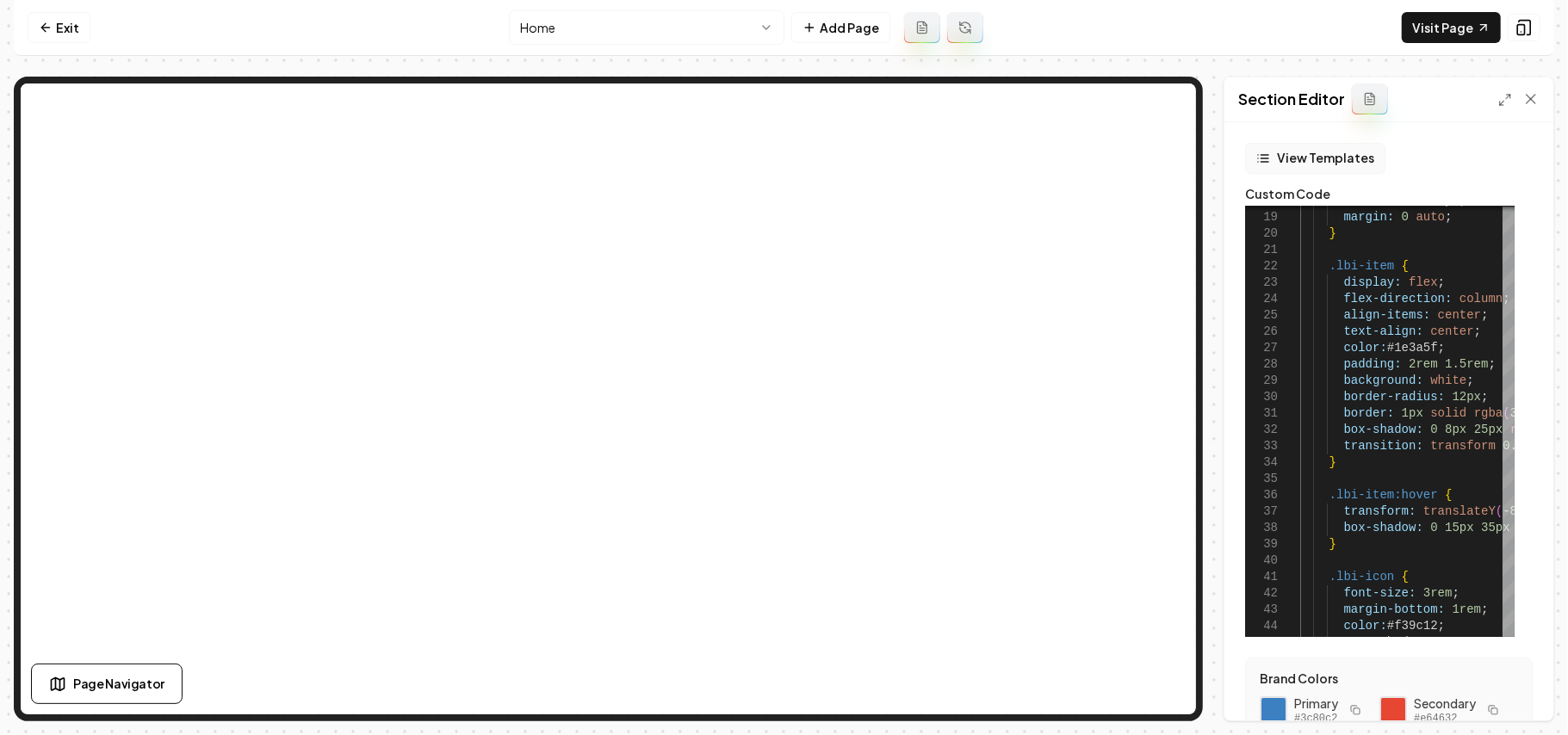
click at [1162, 162] on button "View Templates" at bounding box center [1315, 158] width 140 height 31
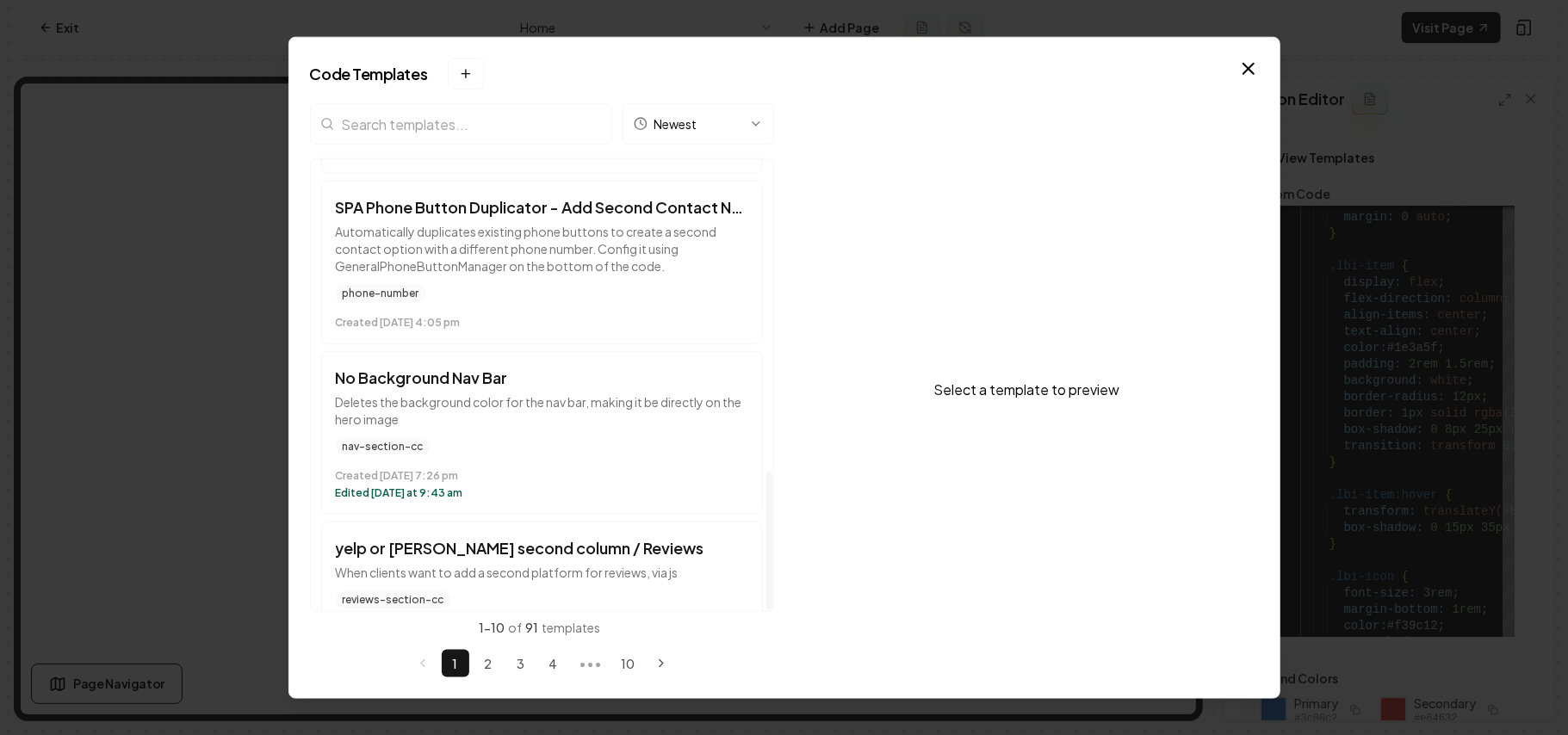
scroll to position [1021, 0]
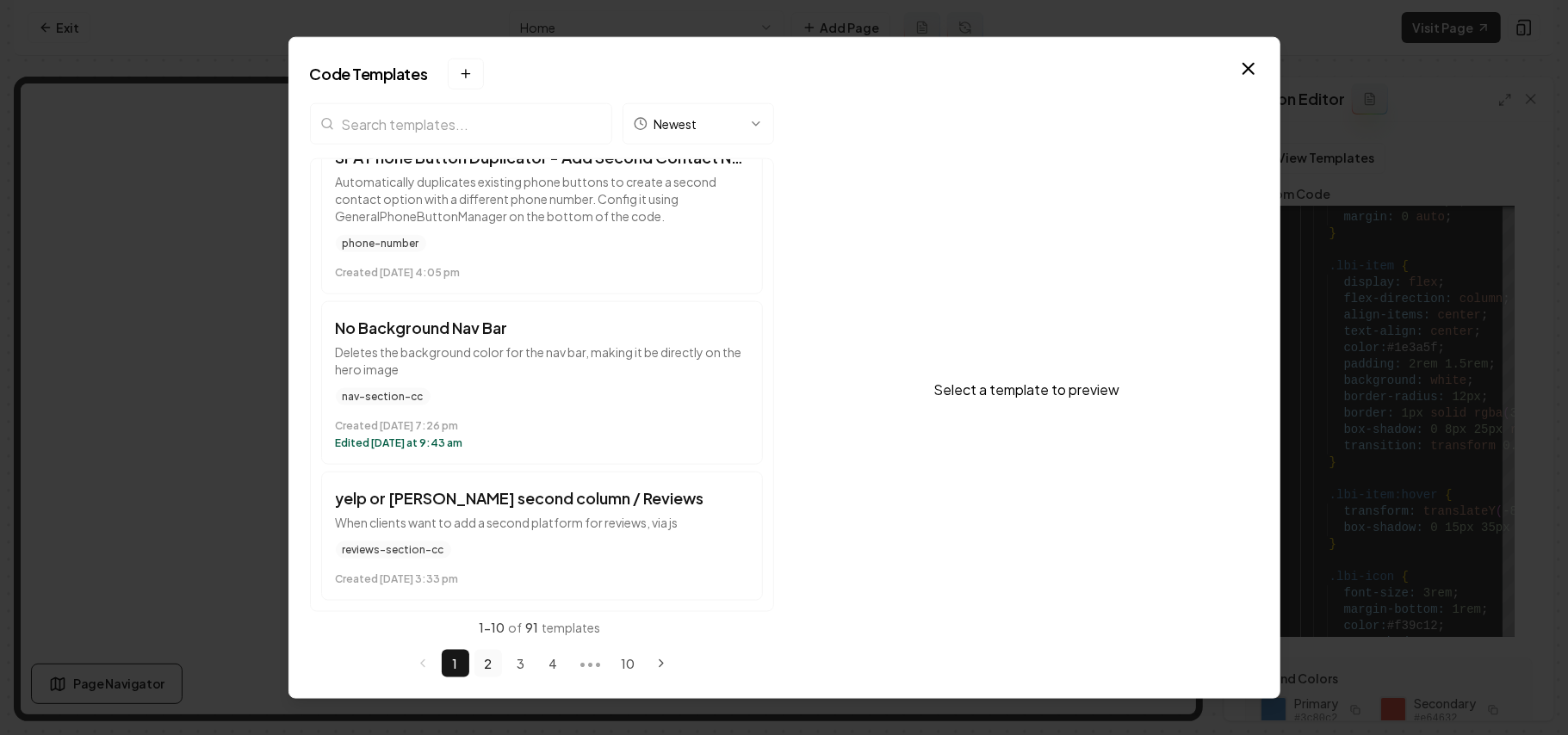
click at [480, 522] on button "2" at bounding box center [488, 663] width 28 height 28
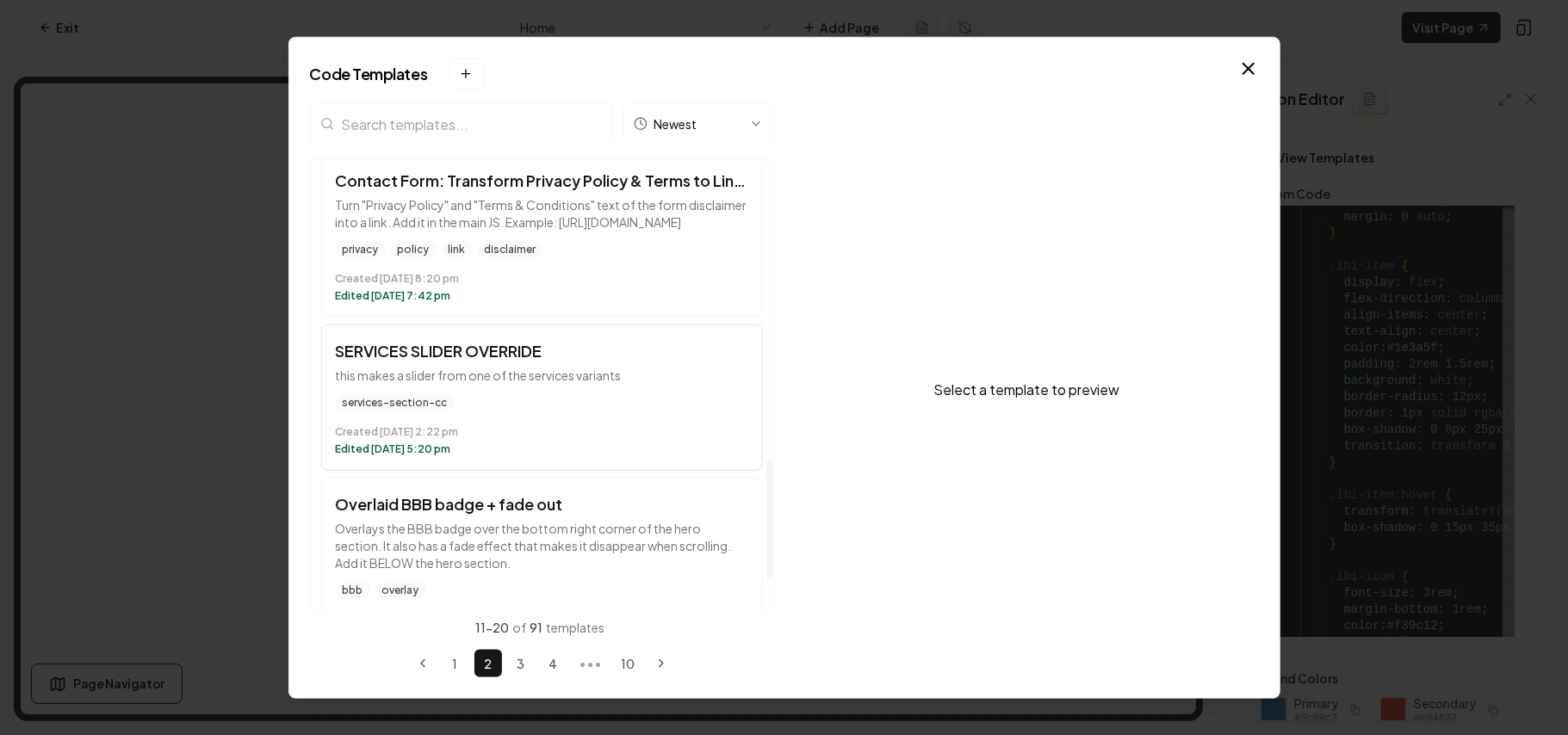
scroll to position [1109, 0]
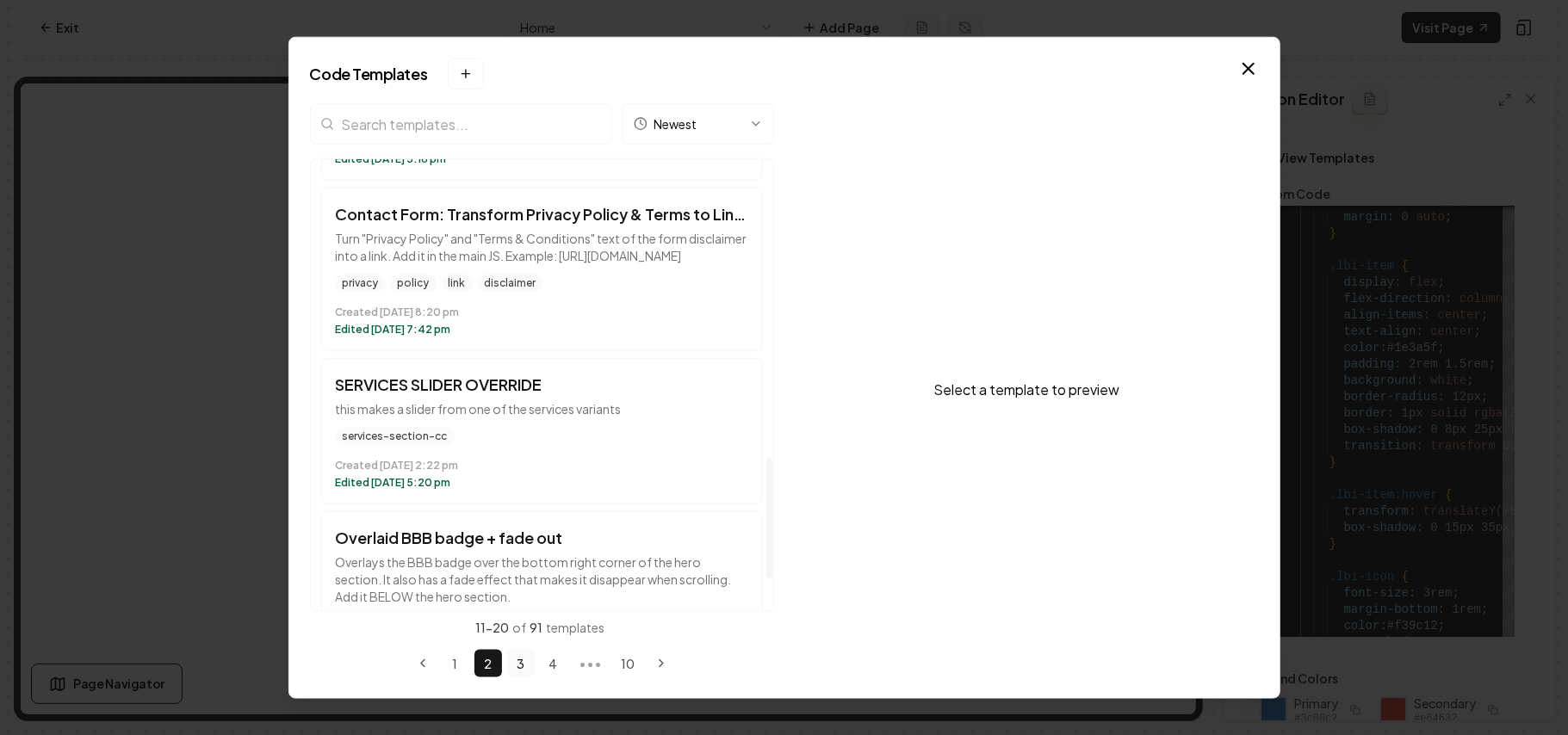
click at [530, 522] on button "3" at bounding box center [521, 663] width 28 height 28
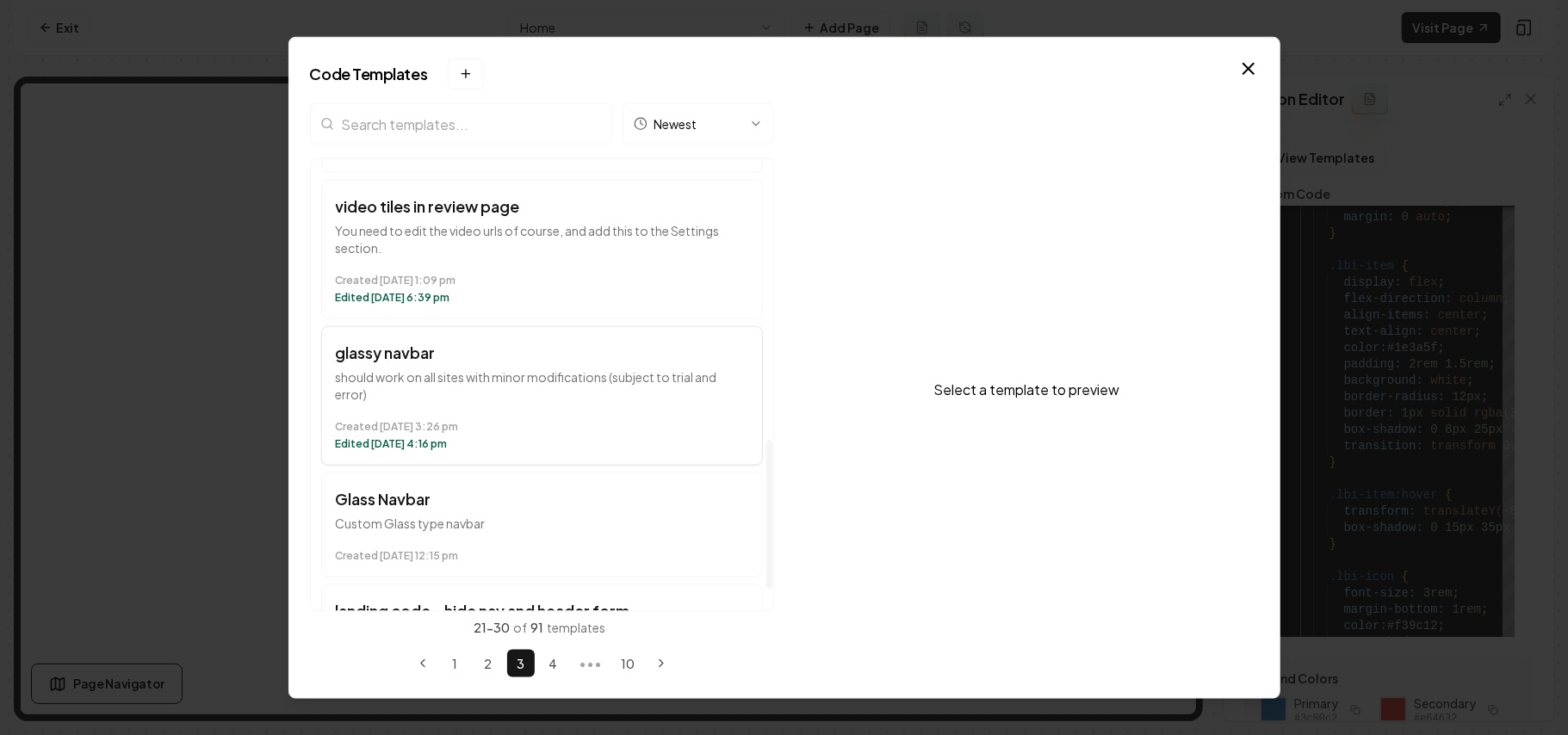
scroll to position [907, 0]
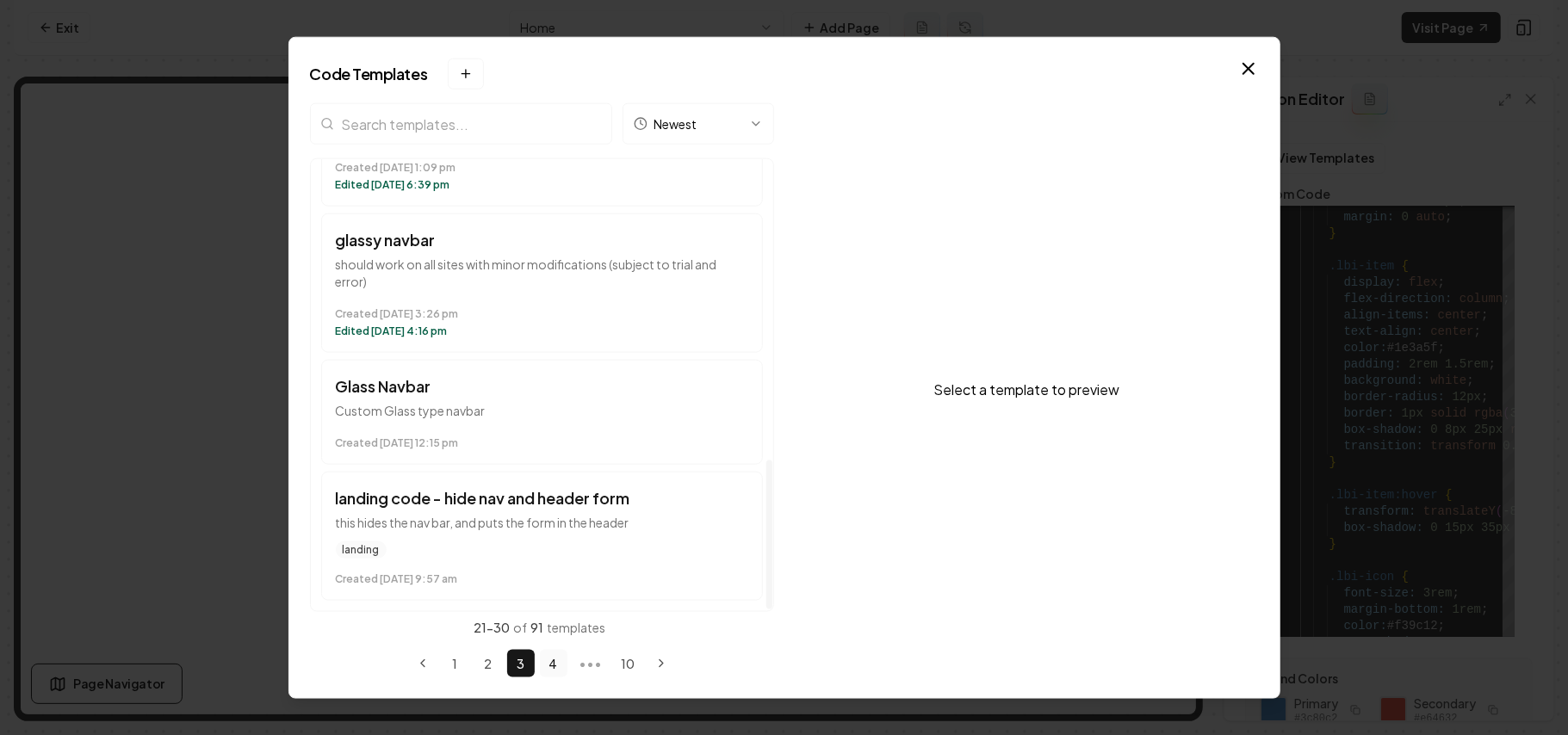
click at [555, 522] on button "4" at bounding box center [554, 663] width 28 height 28
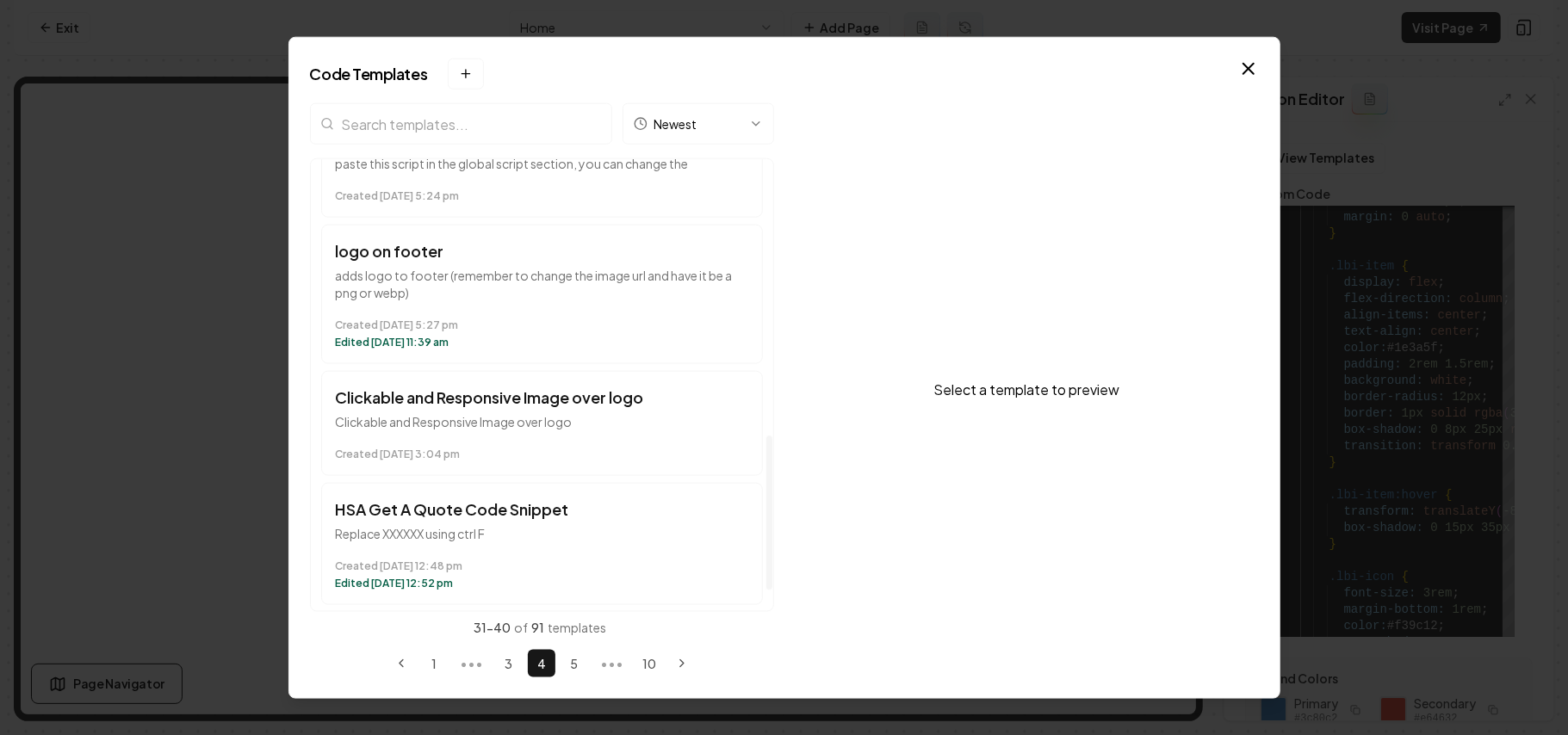
scroll to position [862, 0]
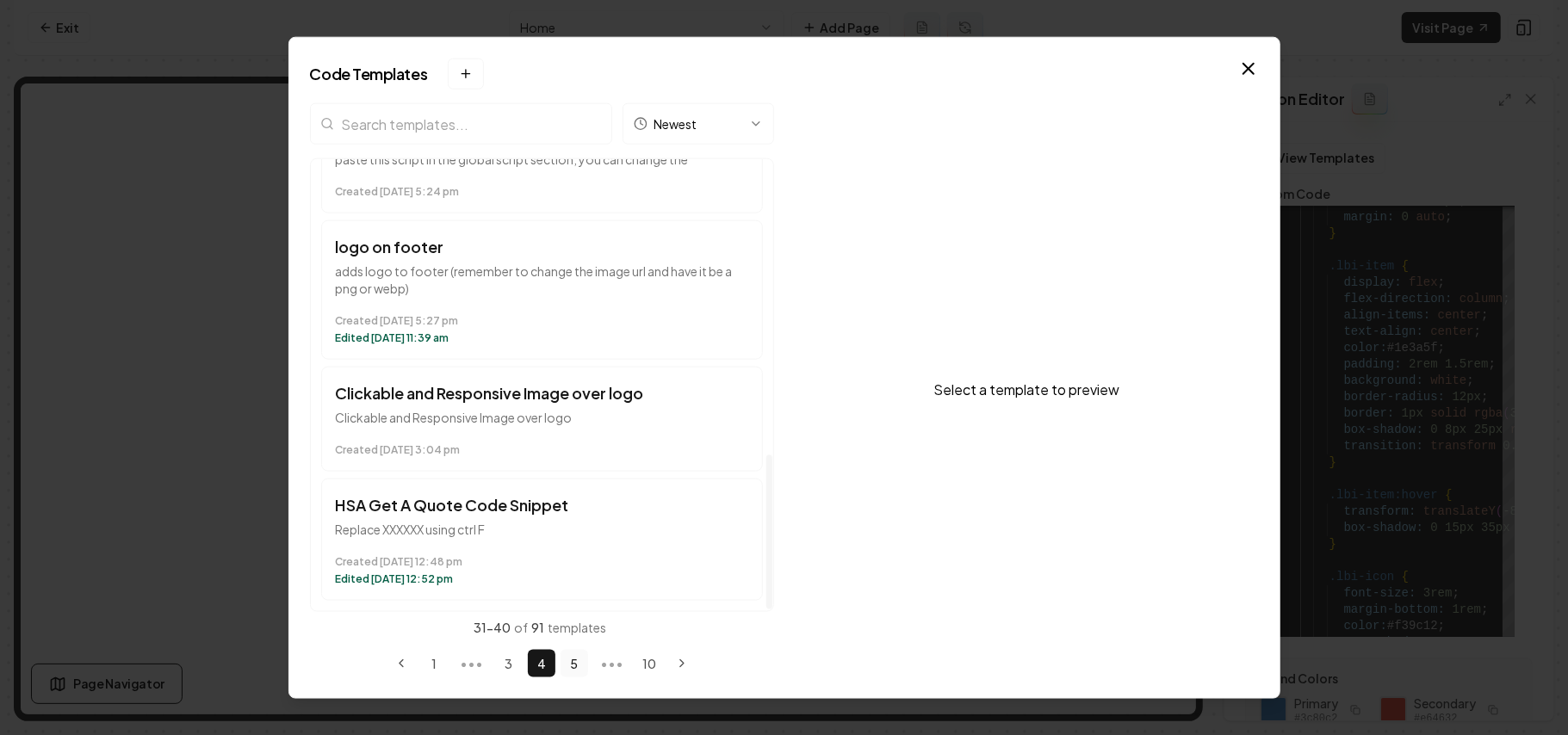
click at [579, 522] on button "5" at bounding box center [574, 663] width 28 height 28
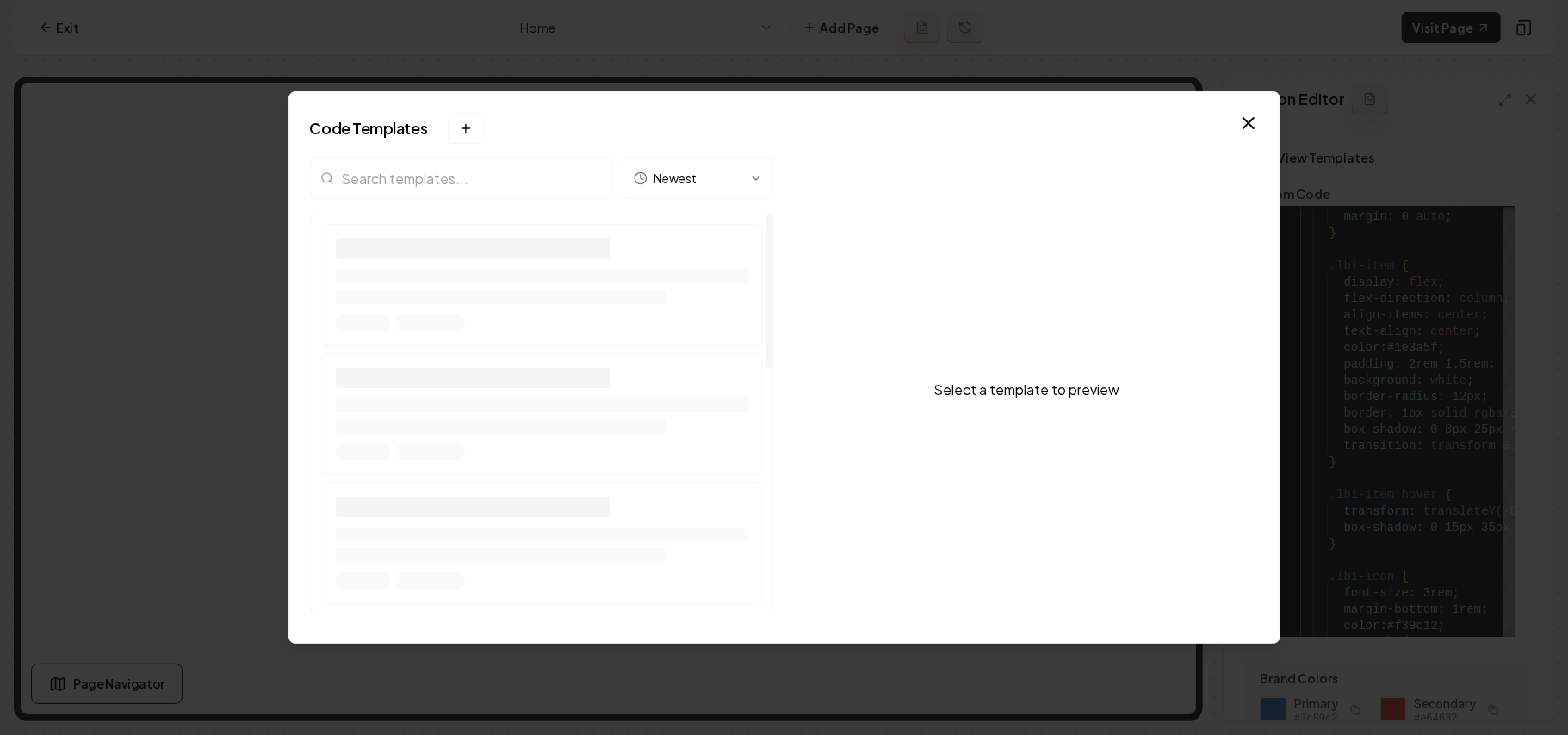
scroll to position [0, 0]
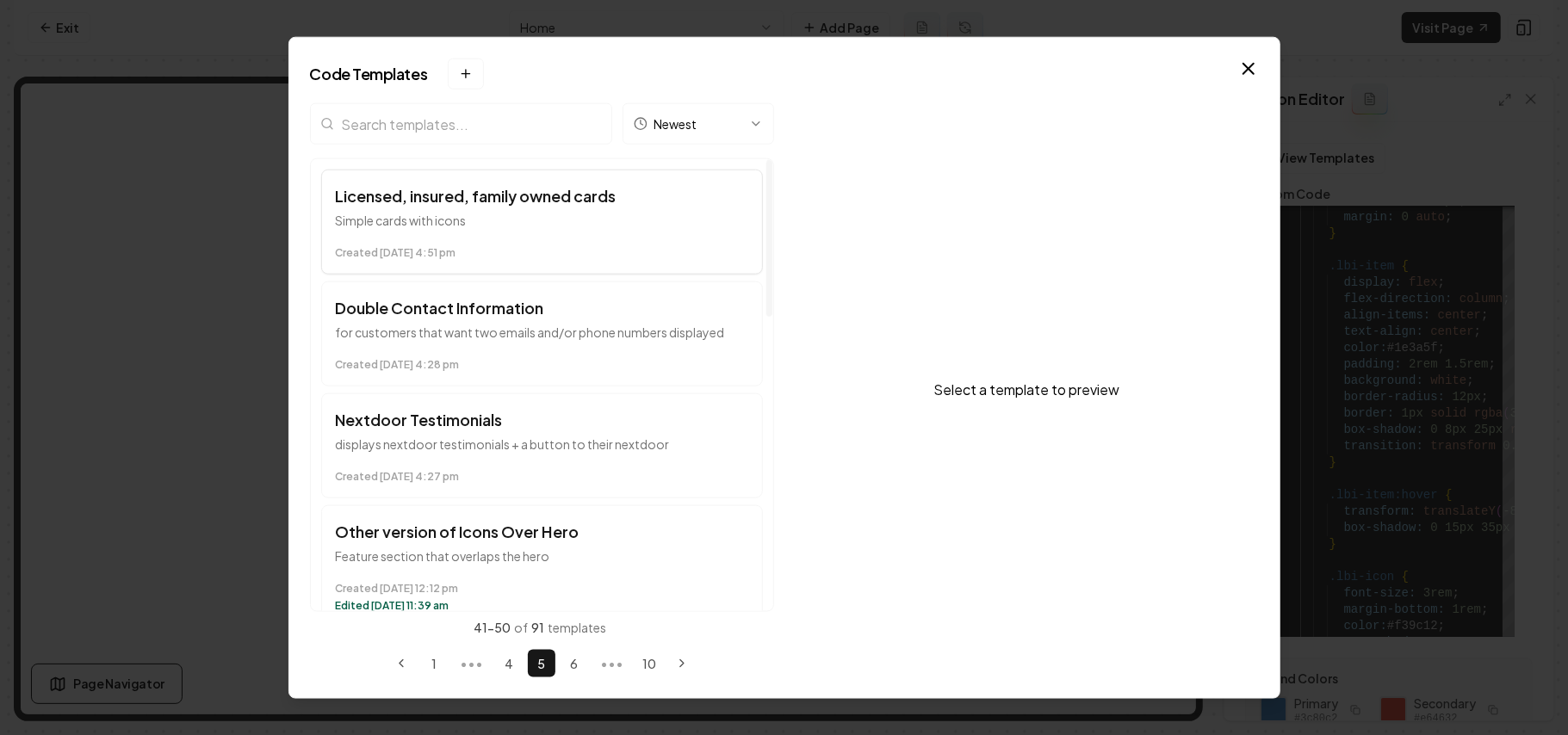
click at [577, 236] on button "Licensed, insured, family owned cards Simple cards with icons Created [DATE] 4:…" at bounding box center [542, 222] width 442 height 105
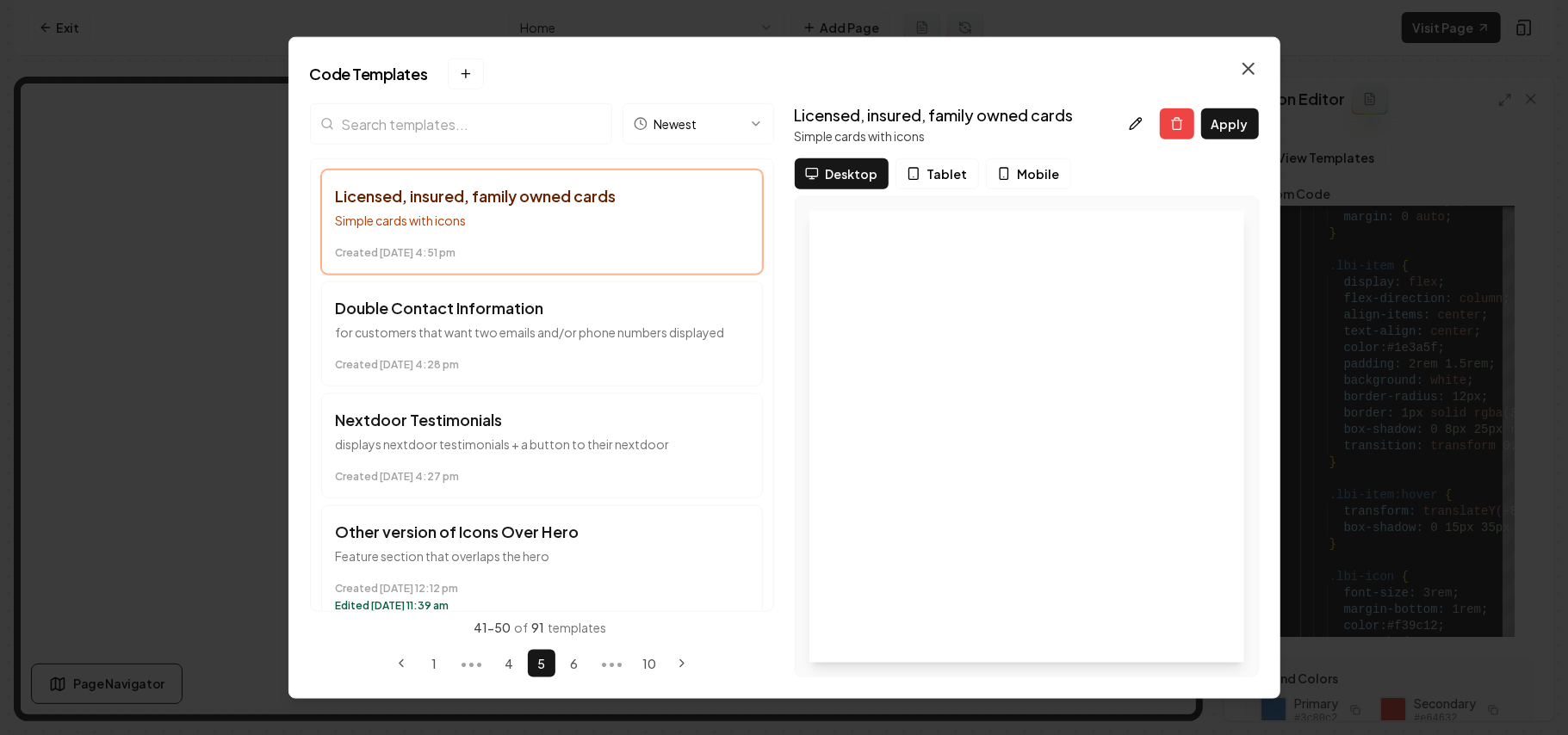
click at [1162, 63] on icon "button" at bounding box center [1249, 69] width 11 height 11
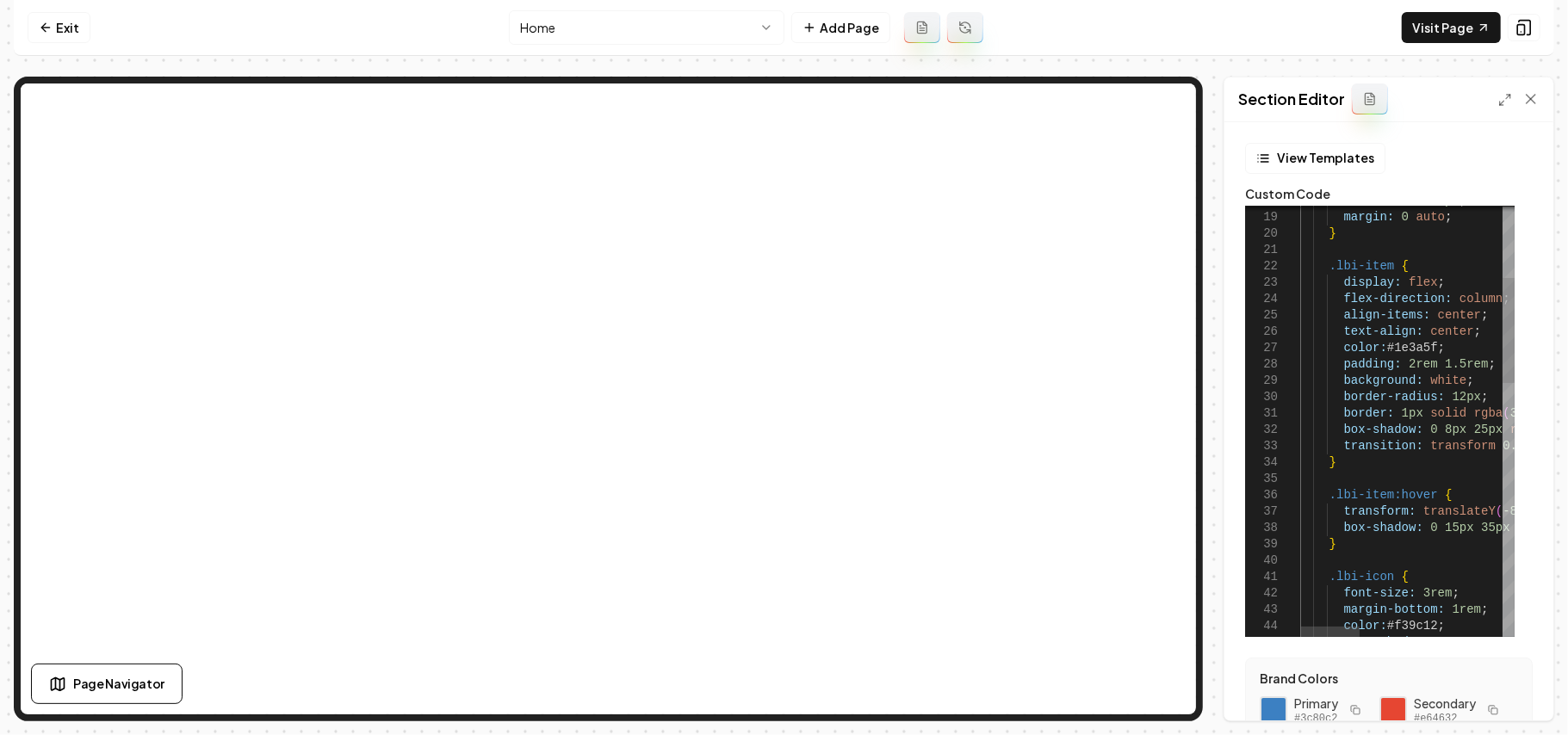
type textarea "**********"
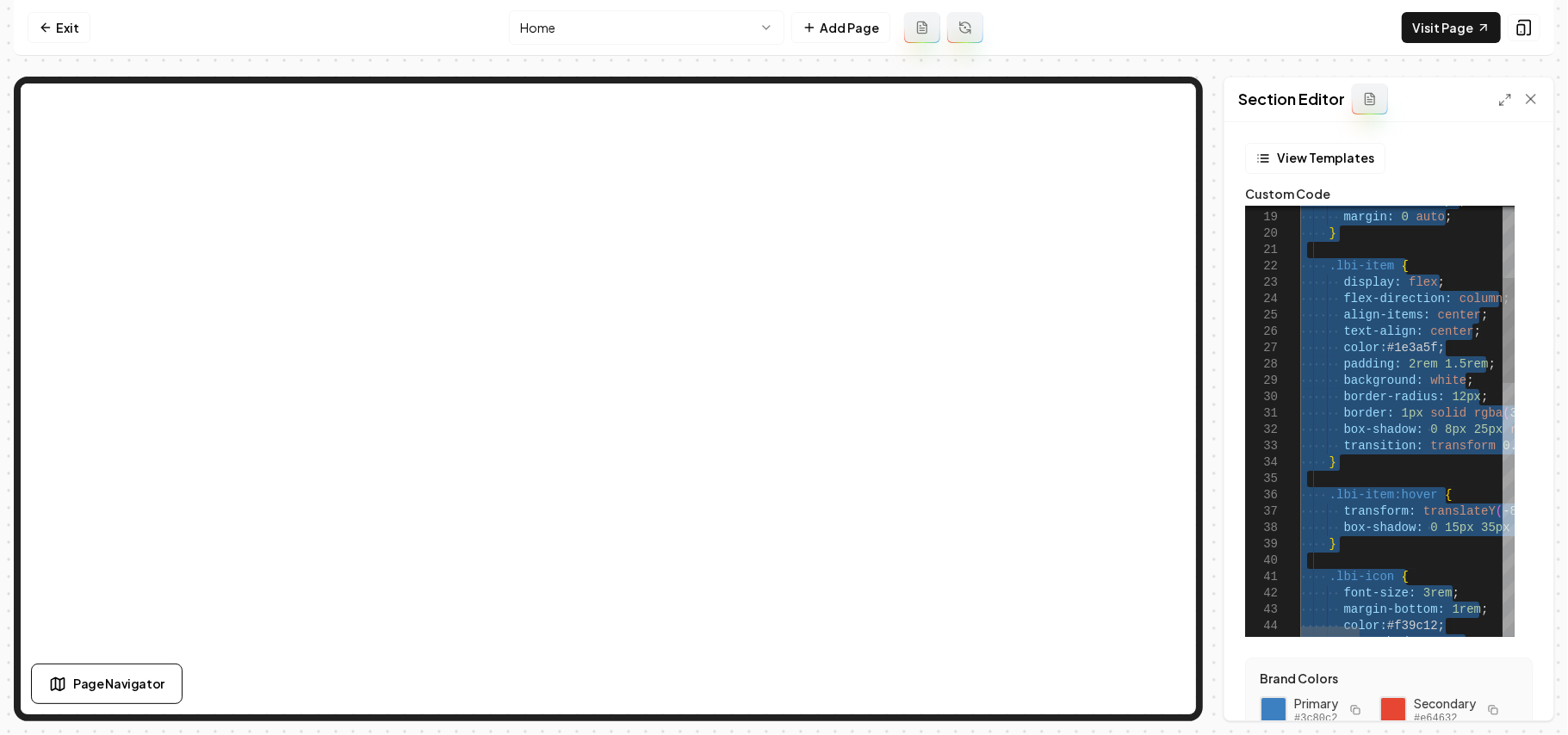
scroll to position [0, 0]
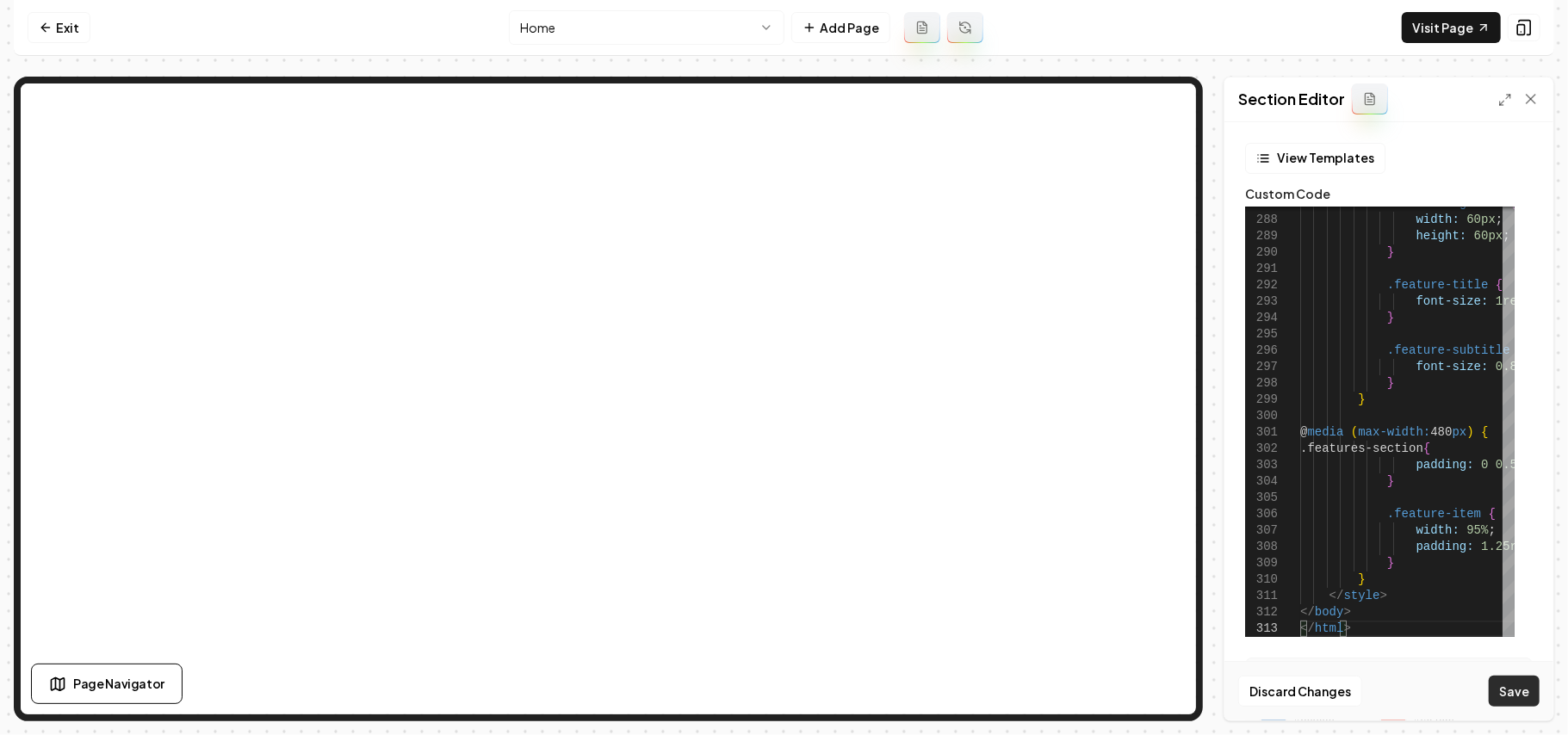
click at [1162, 522] on button "Save" at bounding box center [1515, 690] width 51 height 31
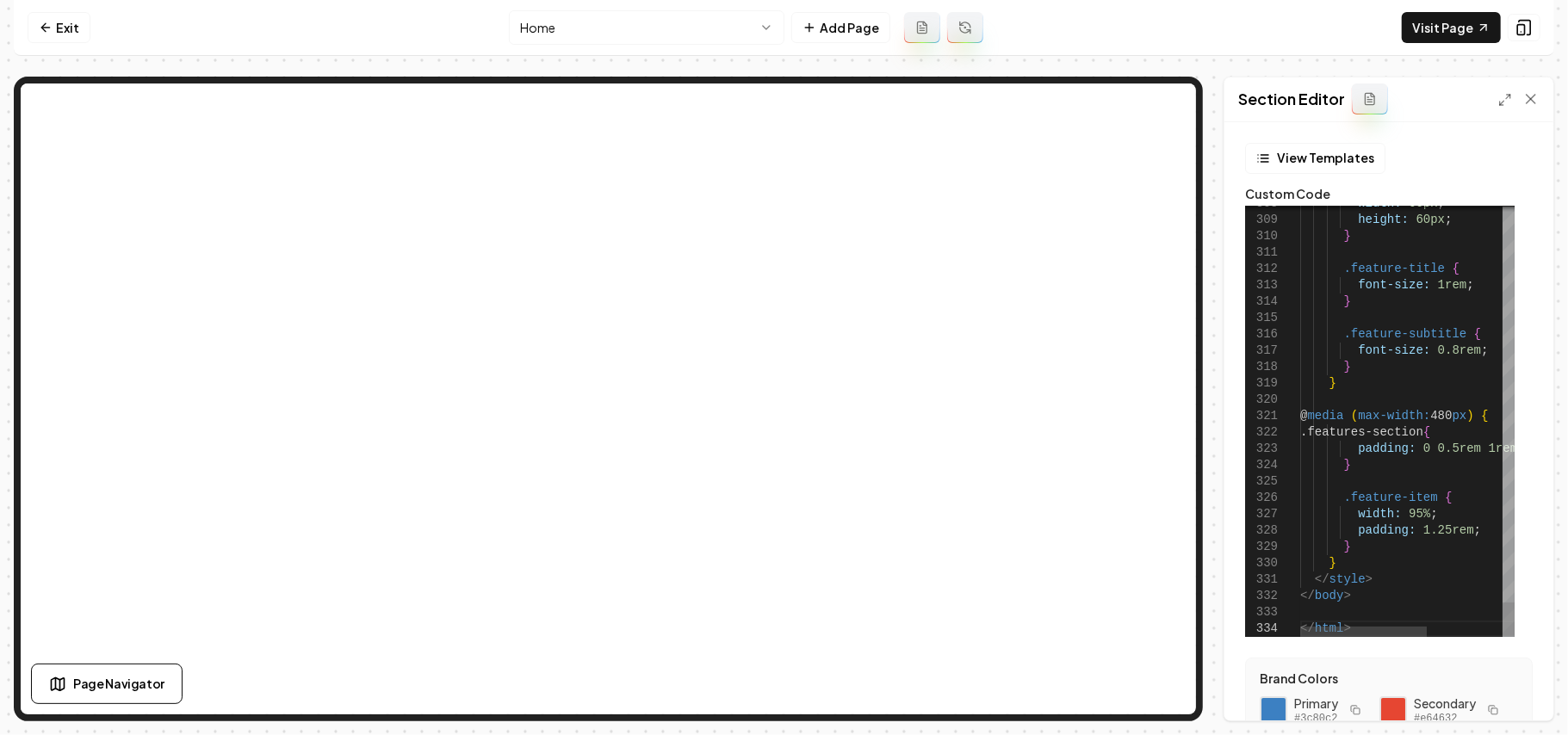
scroll to position [0, 45]
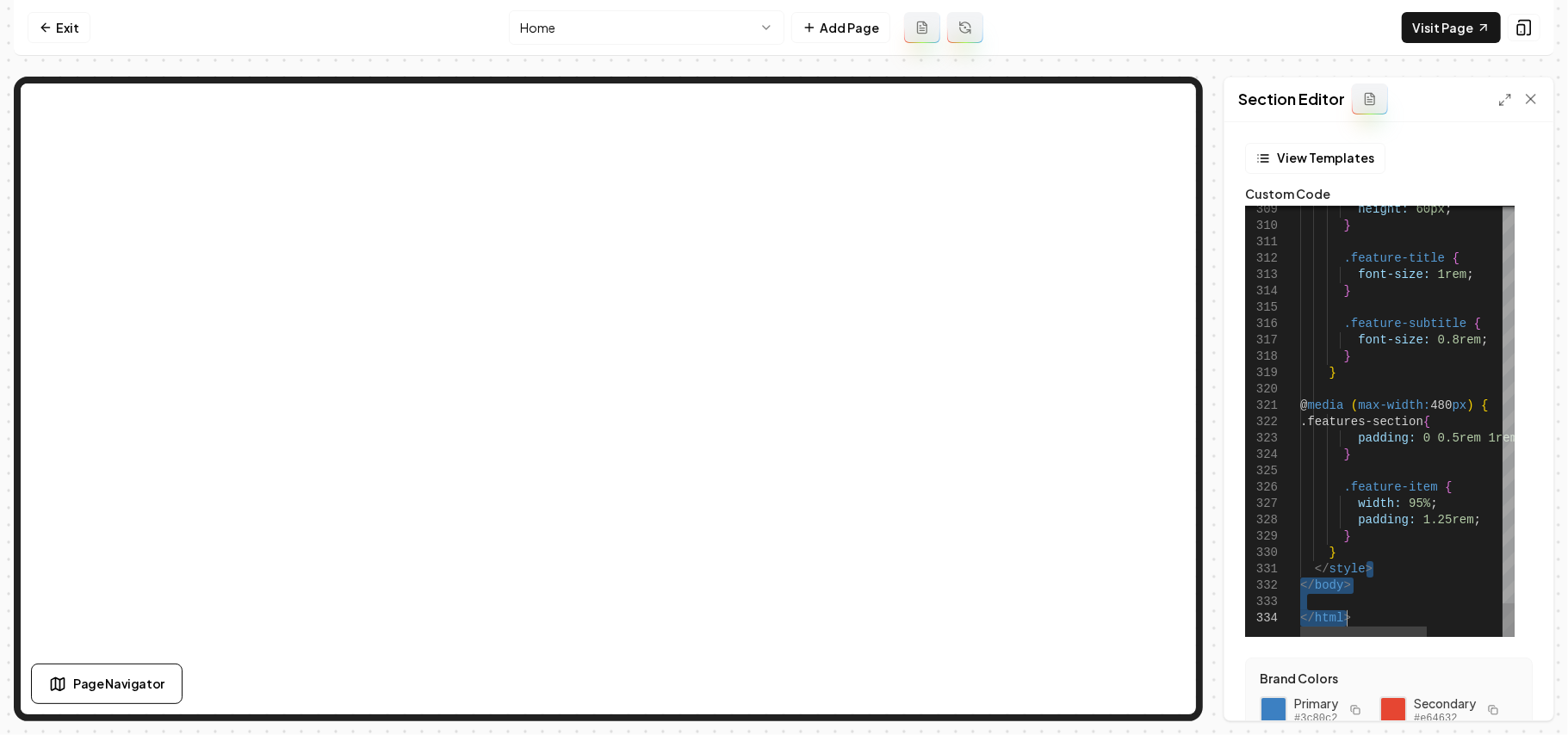
drag, startPoint x: 1409, startPoint y: 583, endPoint x: 1406, endPoint y: 666, distance: 83.1
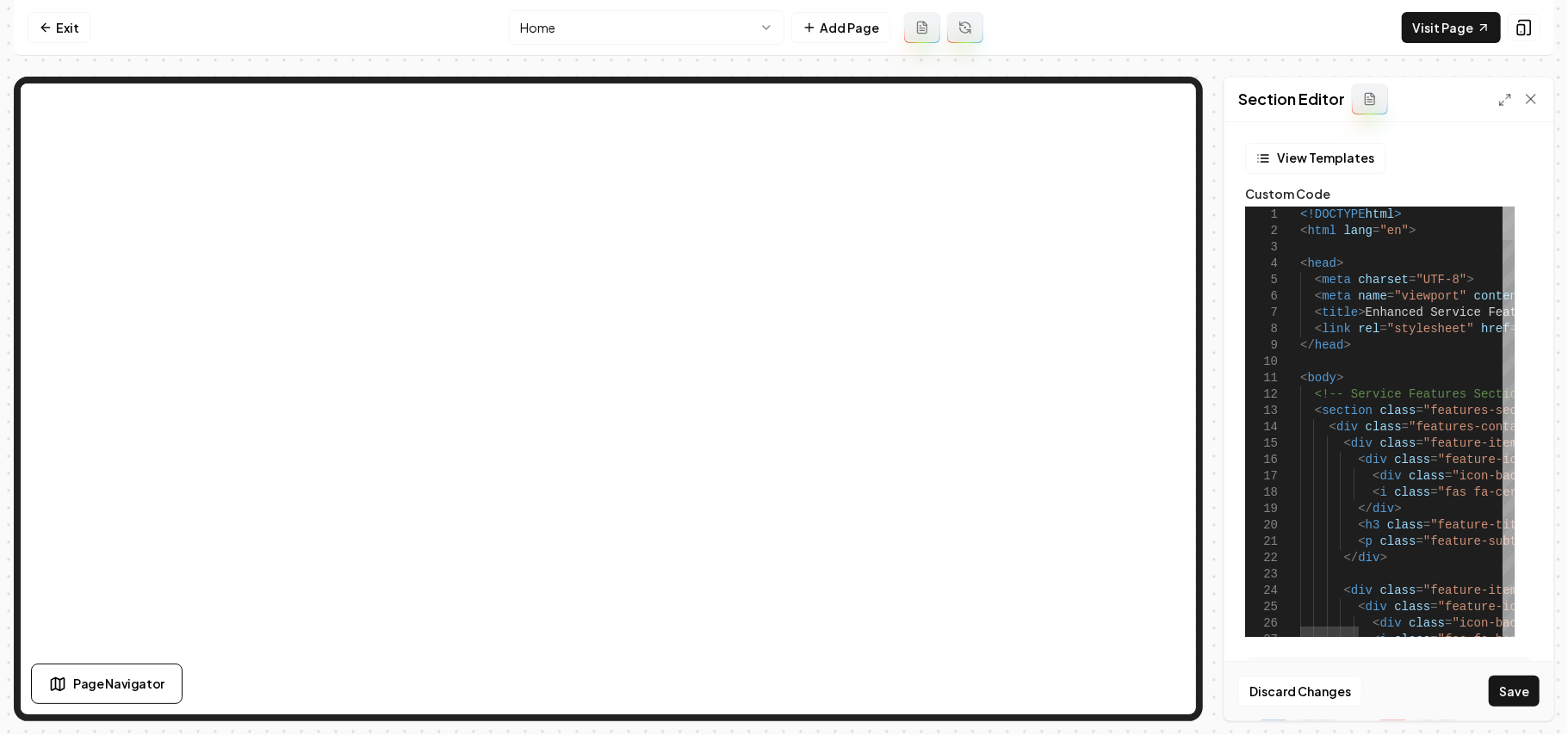
click at [1162, 207] on div at bounding box center [1509, 224] width 12 height 34
drag, startPoint x: 1352, startPoint y: 379, endPoint x: 1224, endPoint y: 346, distance: 132.2
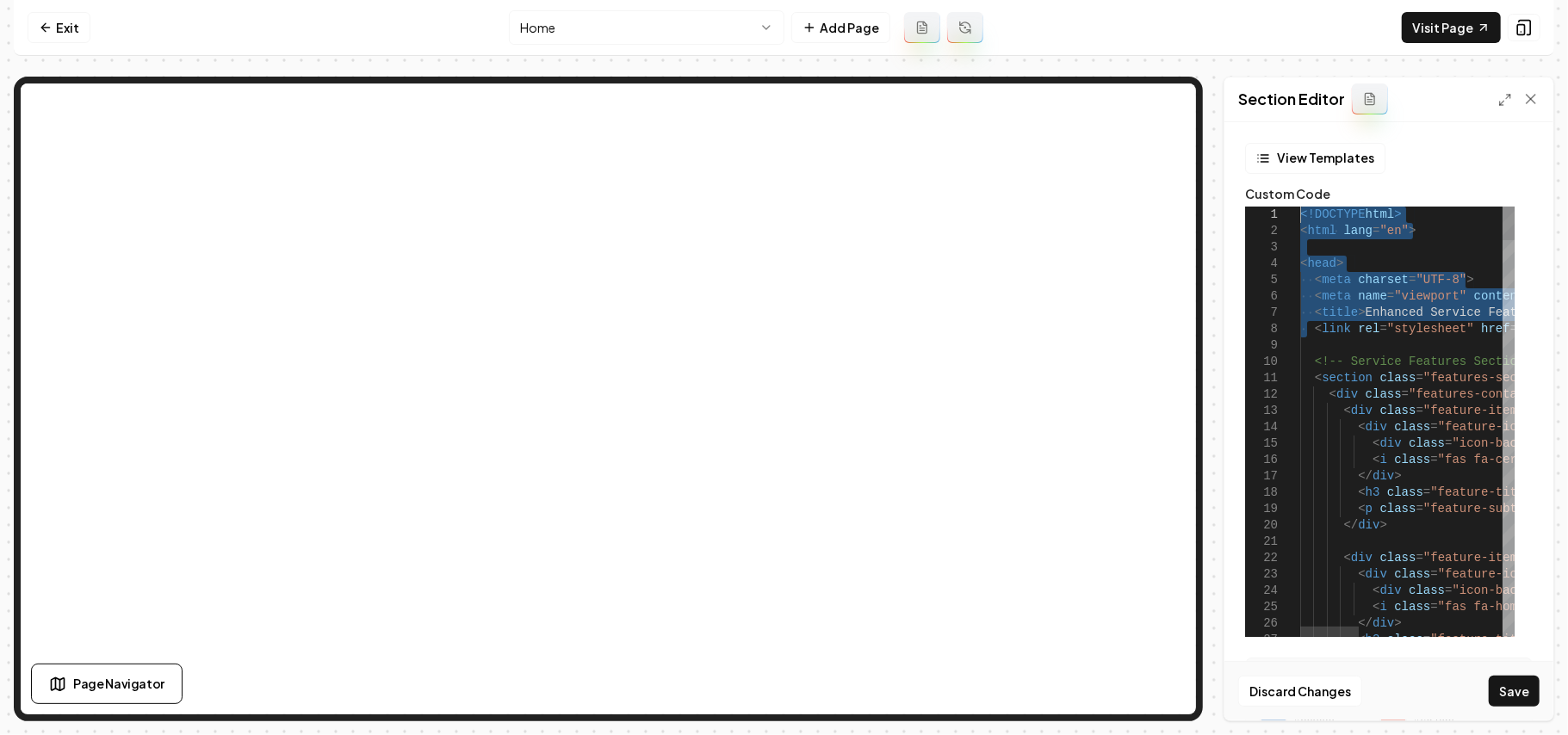
drag, startPoint x: 1311, startPoint y: 331, endPoint x: 1173, endPoint y: 22, distance: 338.4
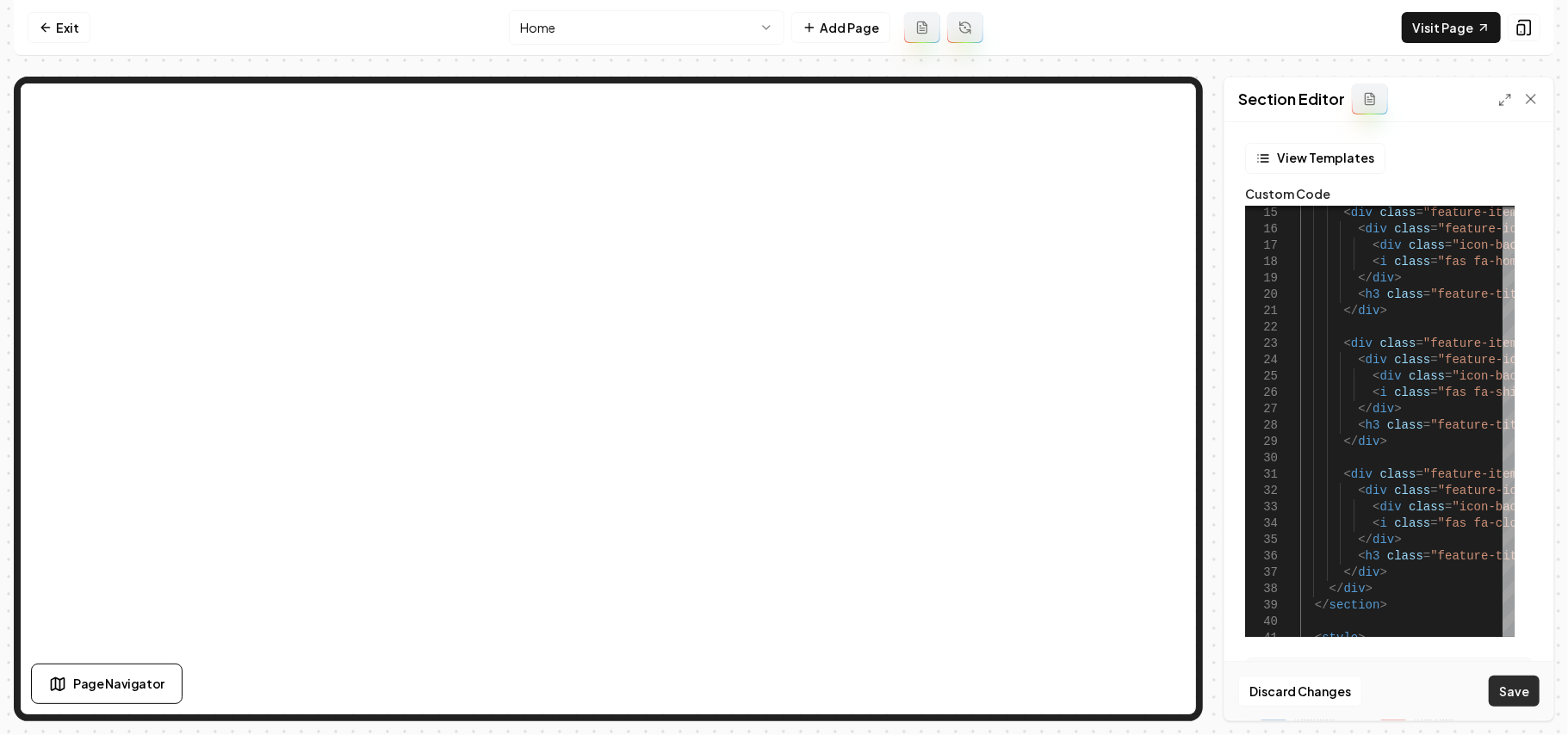
click at [1162, 522] on button "Save" at bounding box center [1515, 690] width 51 height 31
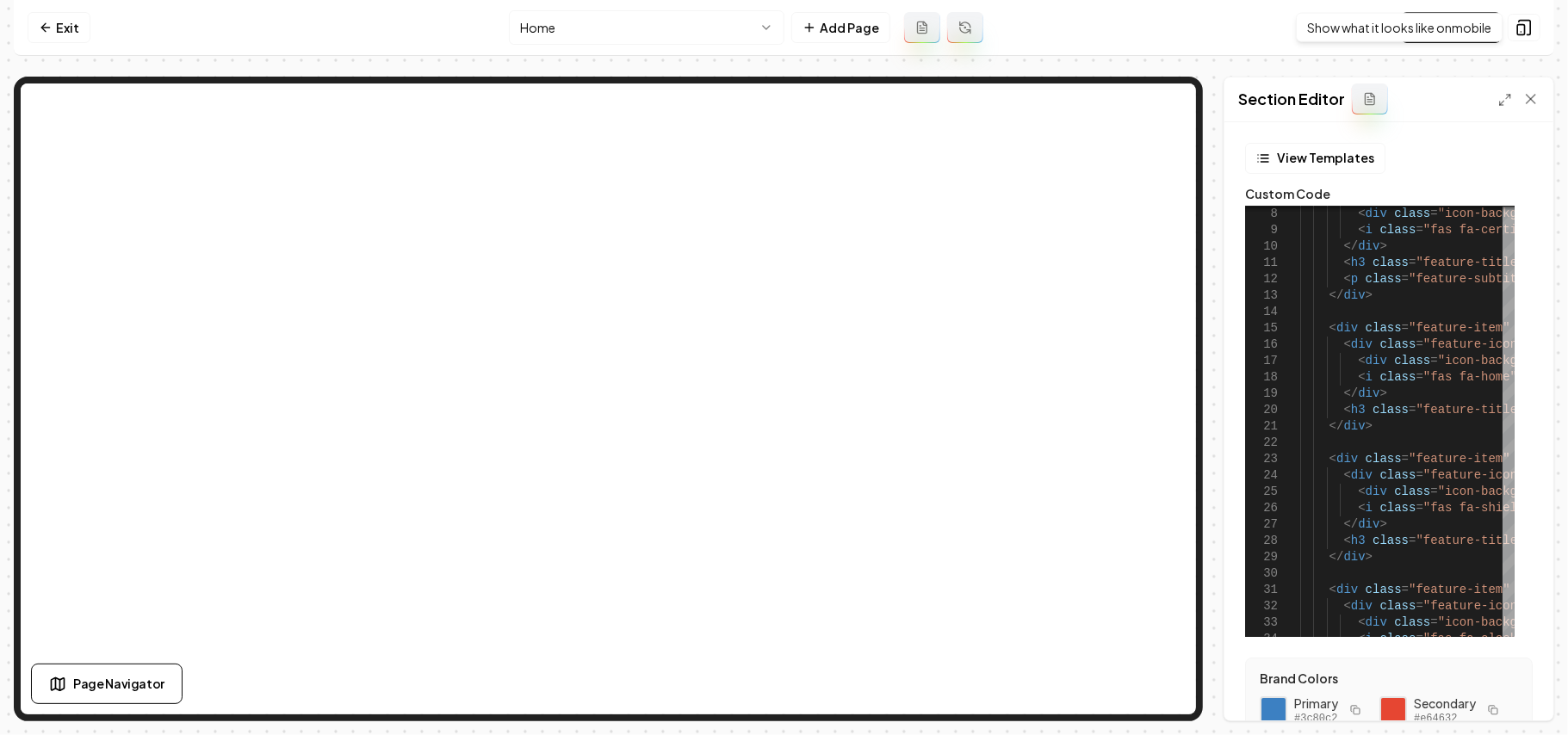
click at [1162, 20] on div "Show what it looks like on mobile Show what it looks like on mobile" at bounding box center [1400, 27] width 207 height 29
click at [1162, 29] on div "Show what it looks like on mobile Show what it looks like on mobile" at bounding box center [1400, 27] width 207 height 29
click at [1162, 29] on link "Visit Page" at bounding box center [1451, 28] width 99 height 31
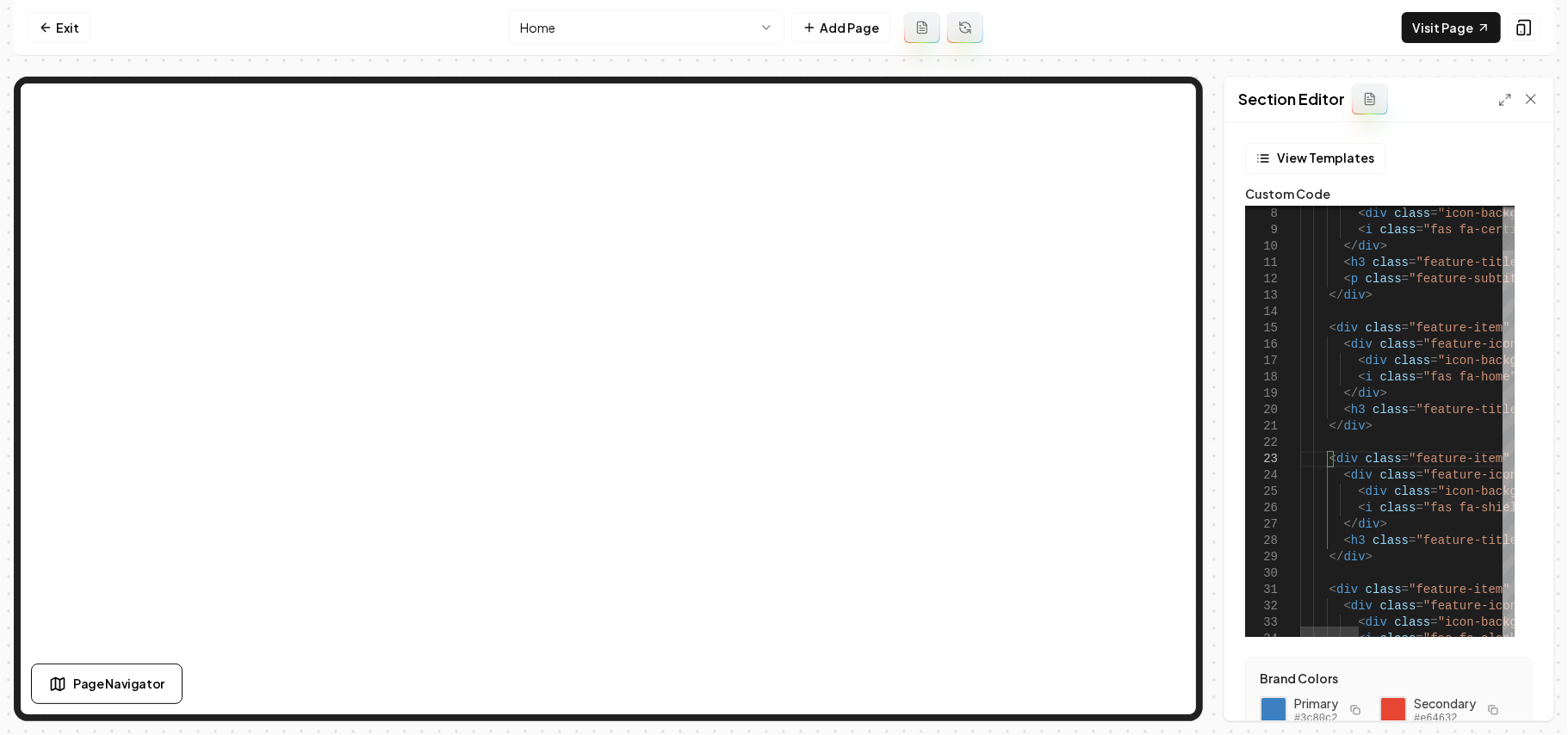
type textarea "**********"
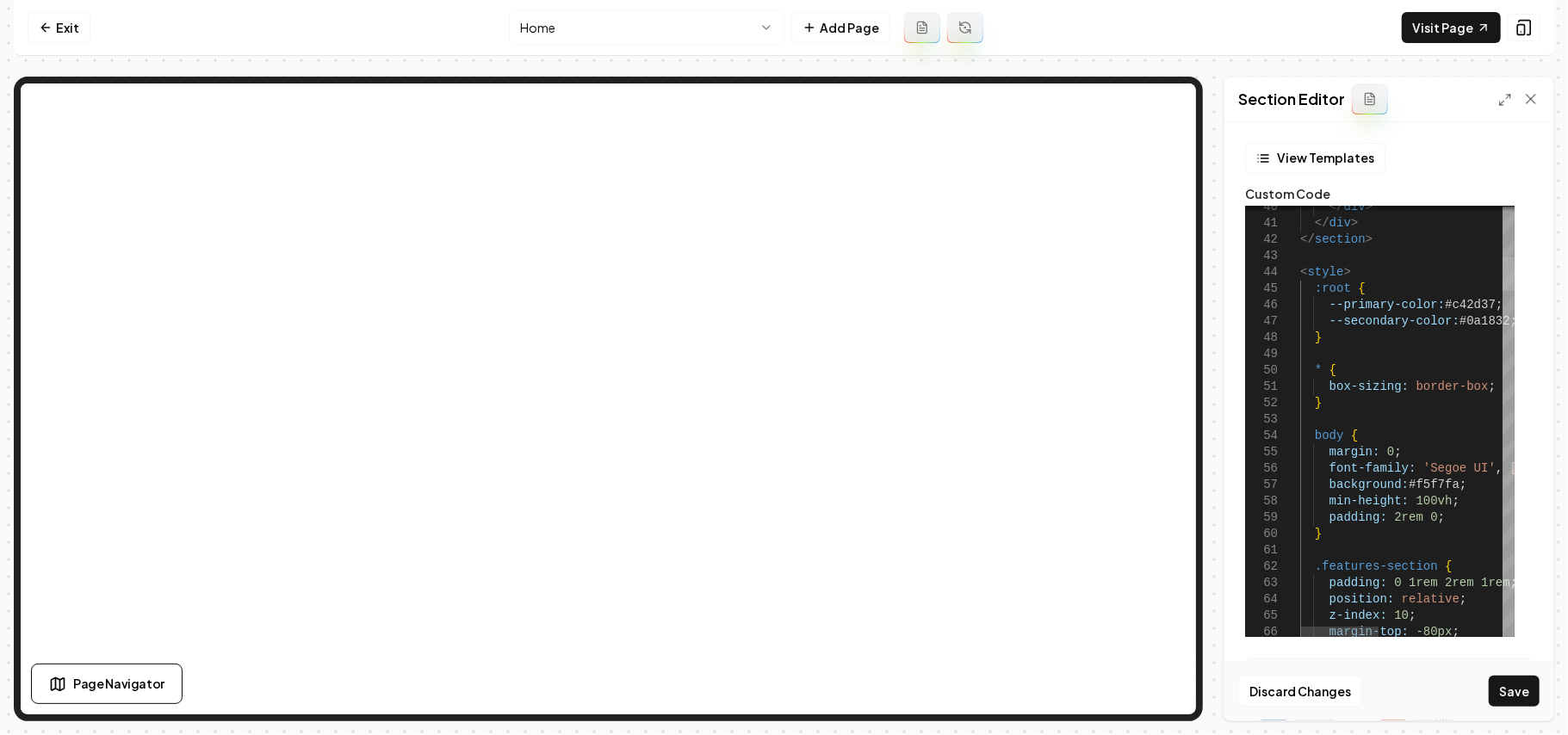
click at [1162, 267] on div at bounding box center [1509, 274] width 12 height 34
drag, startPoint x: 1349, startPoint y: 341, endPoint x: 1396, endPoint y: 272, distance: 83.5
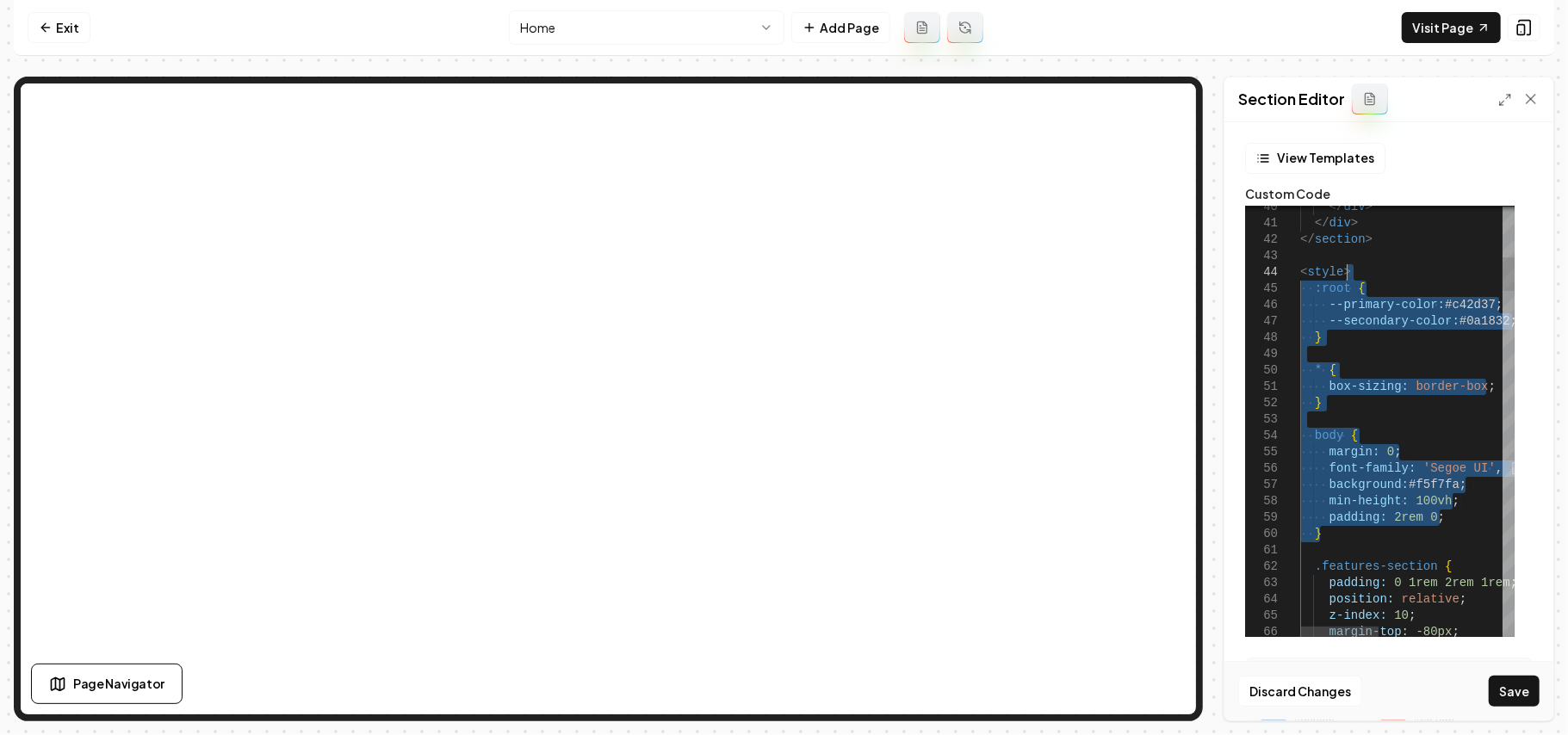
drag, startPoint x: 1342, startPoint y: 535, endPoint x: 1359, endPoint y: 274, distance: 261.6
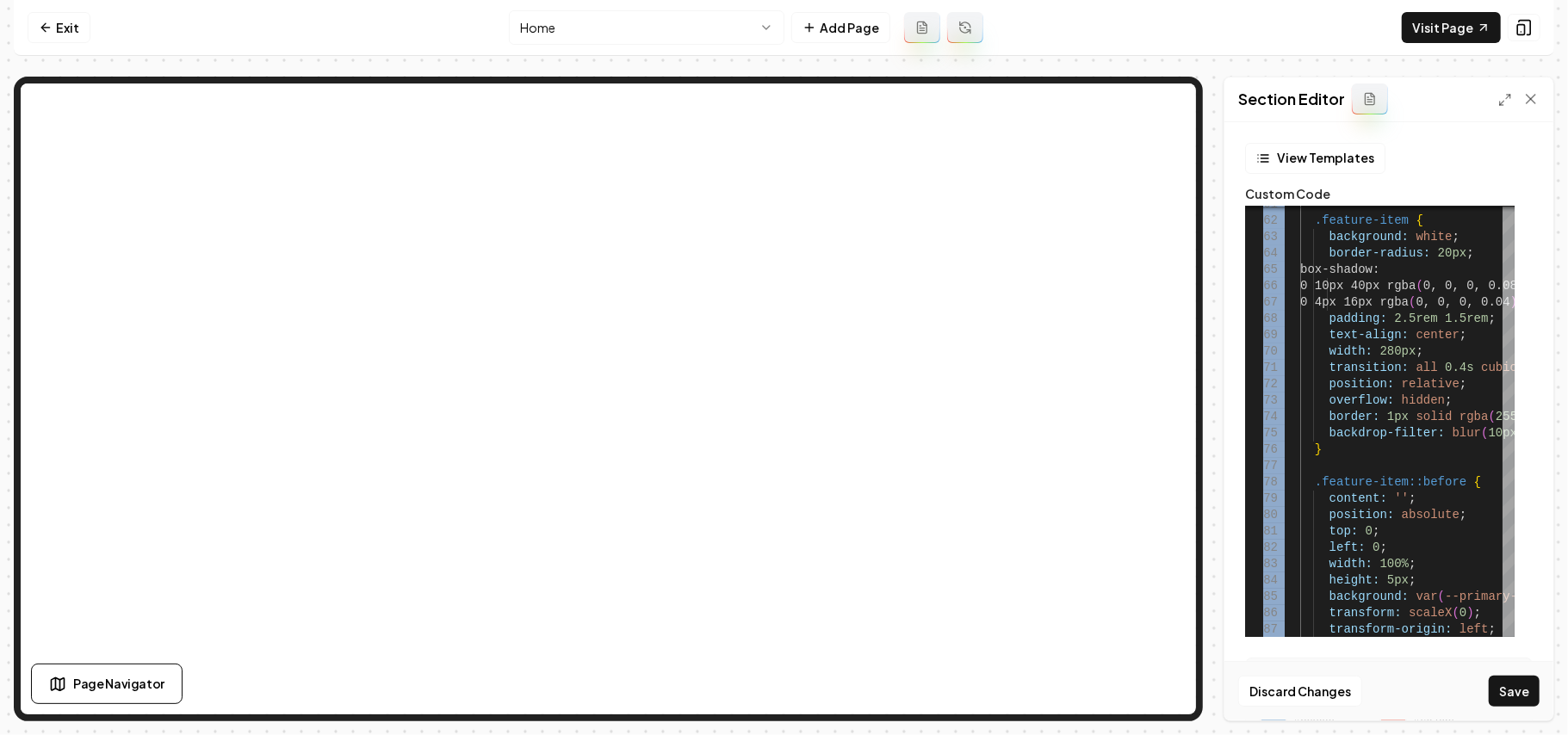
click at [1162, 396] on form "View Templates Custom Code 61 62 63 64 65 66 67 68 69 70 71 72 73 74 75 76 77 7…" at bounding box center [1389, 551] width 301 height 818
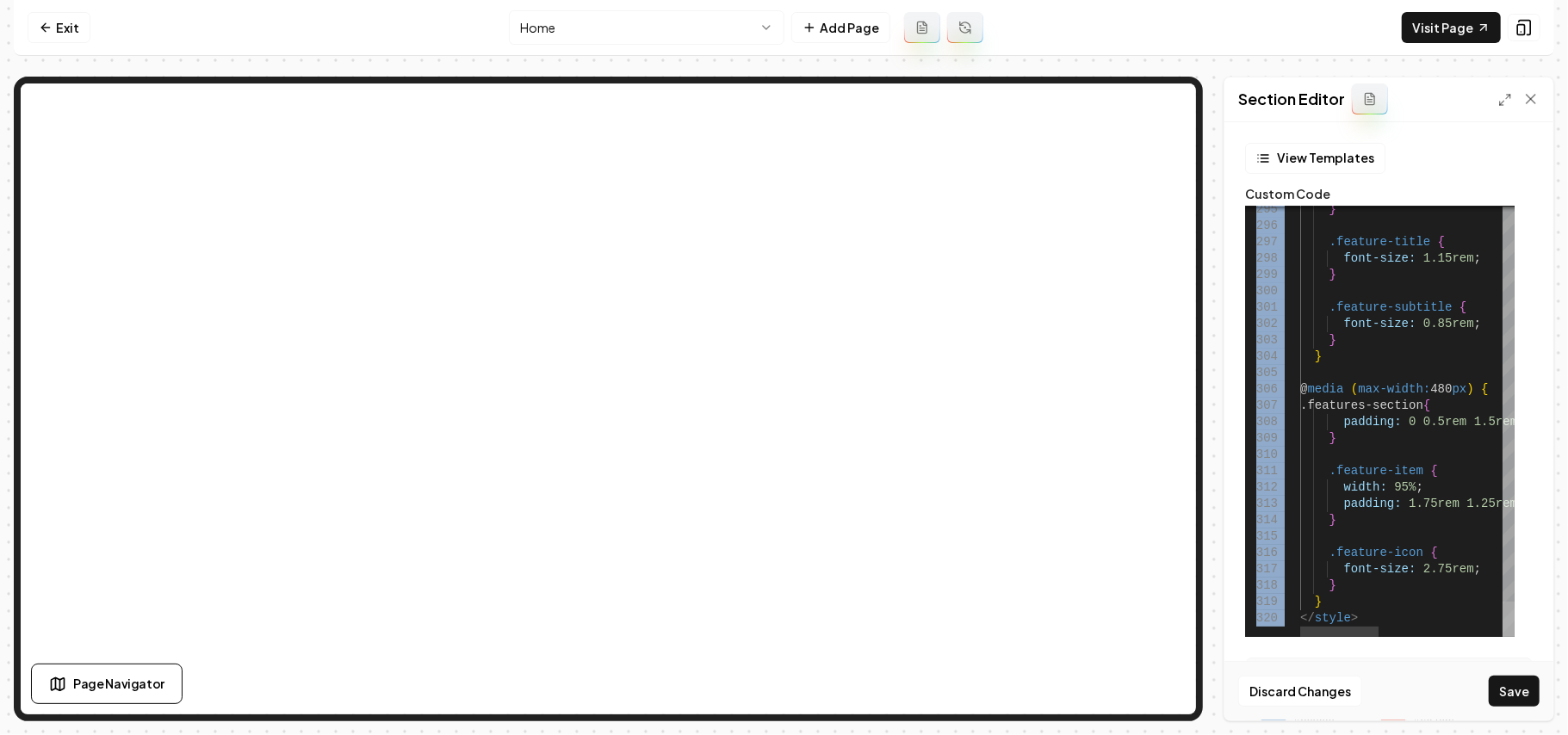
click at [1162, 522] on div at bounding box center [1509, 619] width 12 height 36
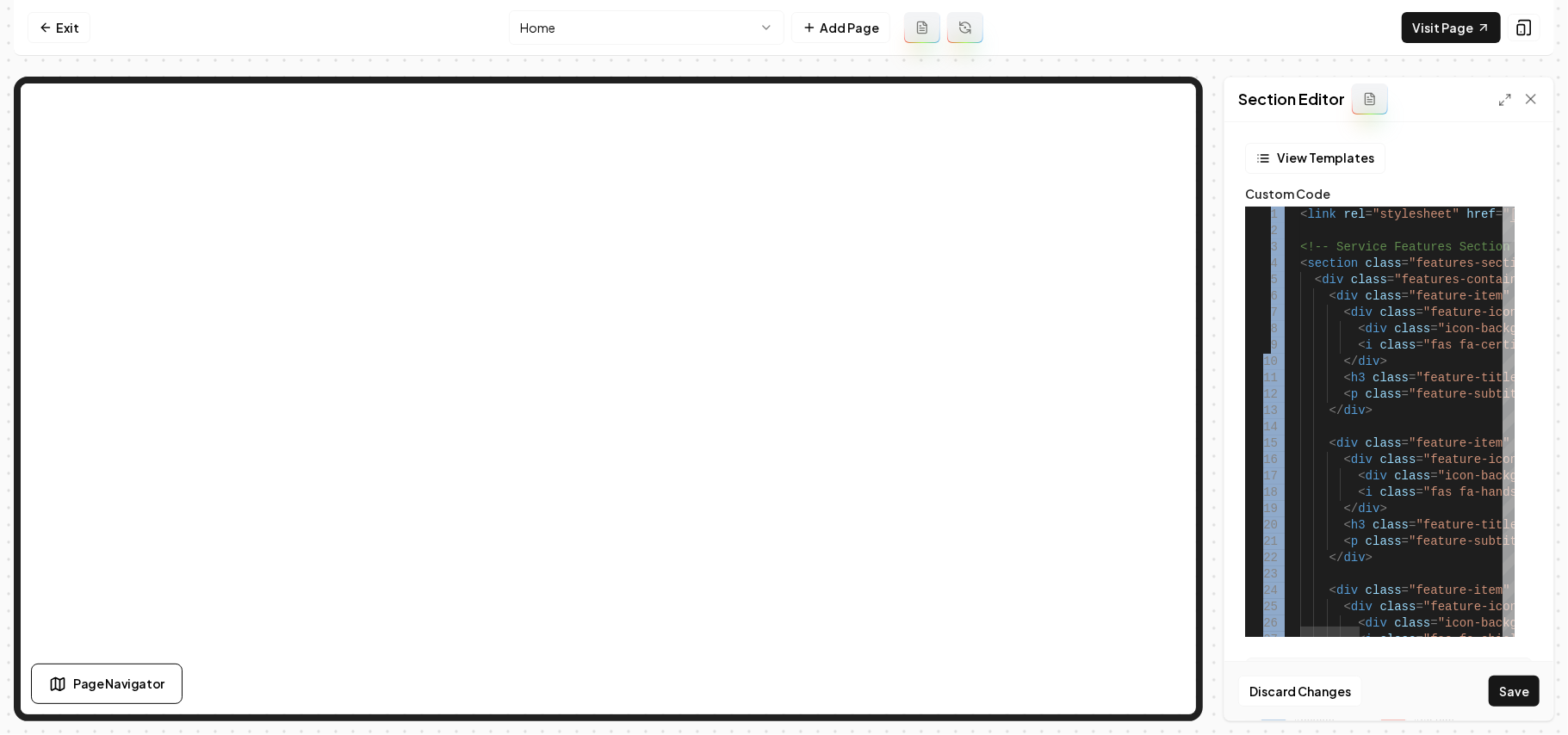
click at [1162, 207] on div at bounding box center [1509, 225] width 12 height 36
click at [1162, 522] on button "Save" at bounding box center [1515, 690] width 51 height 31
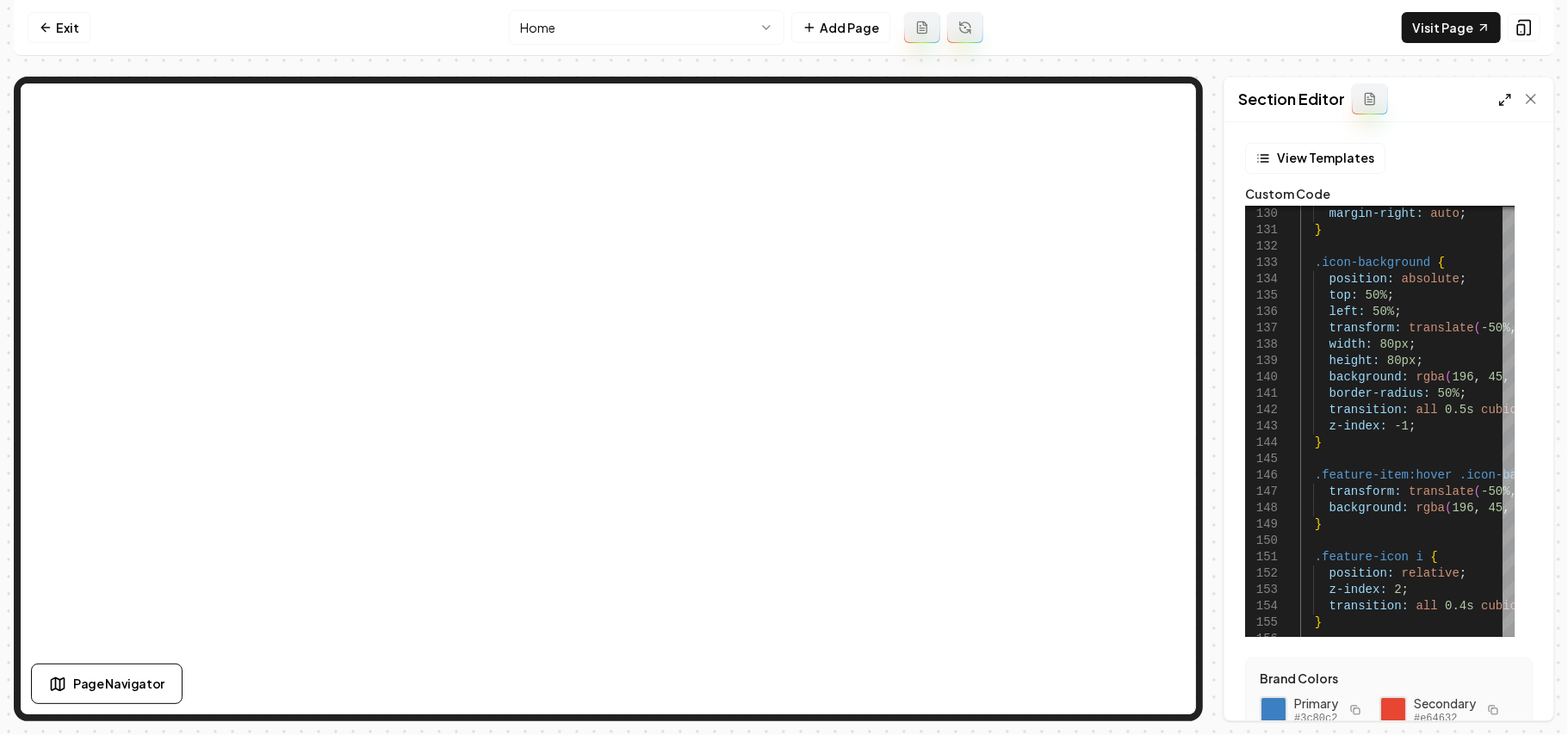
click at [1162, 98] on icon at bounding box center [1505, 99] width 13 height 13
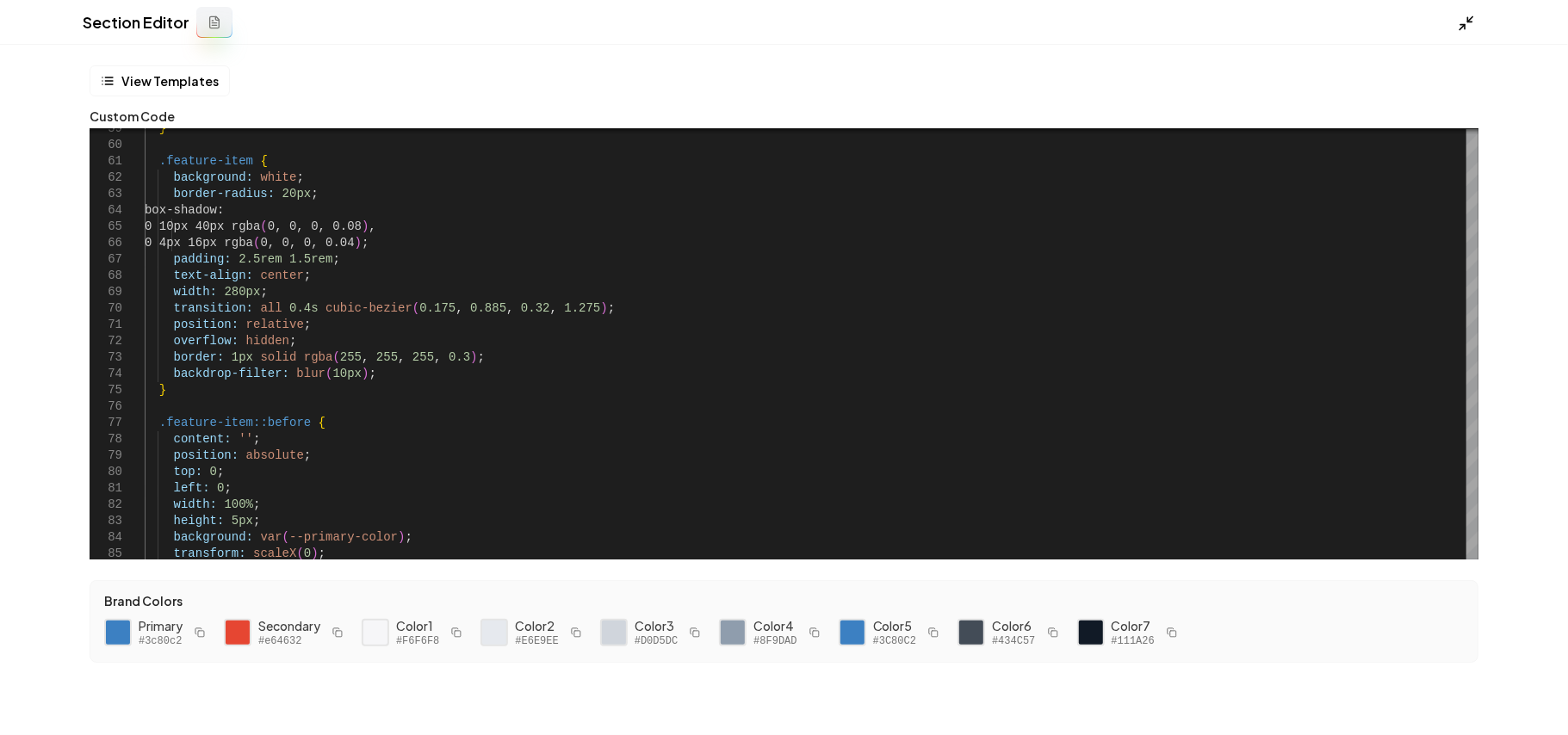
click at [1162, 21] on icon at bounding box center [1466, 22] width 17 height 17
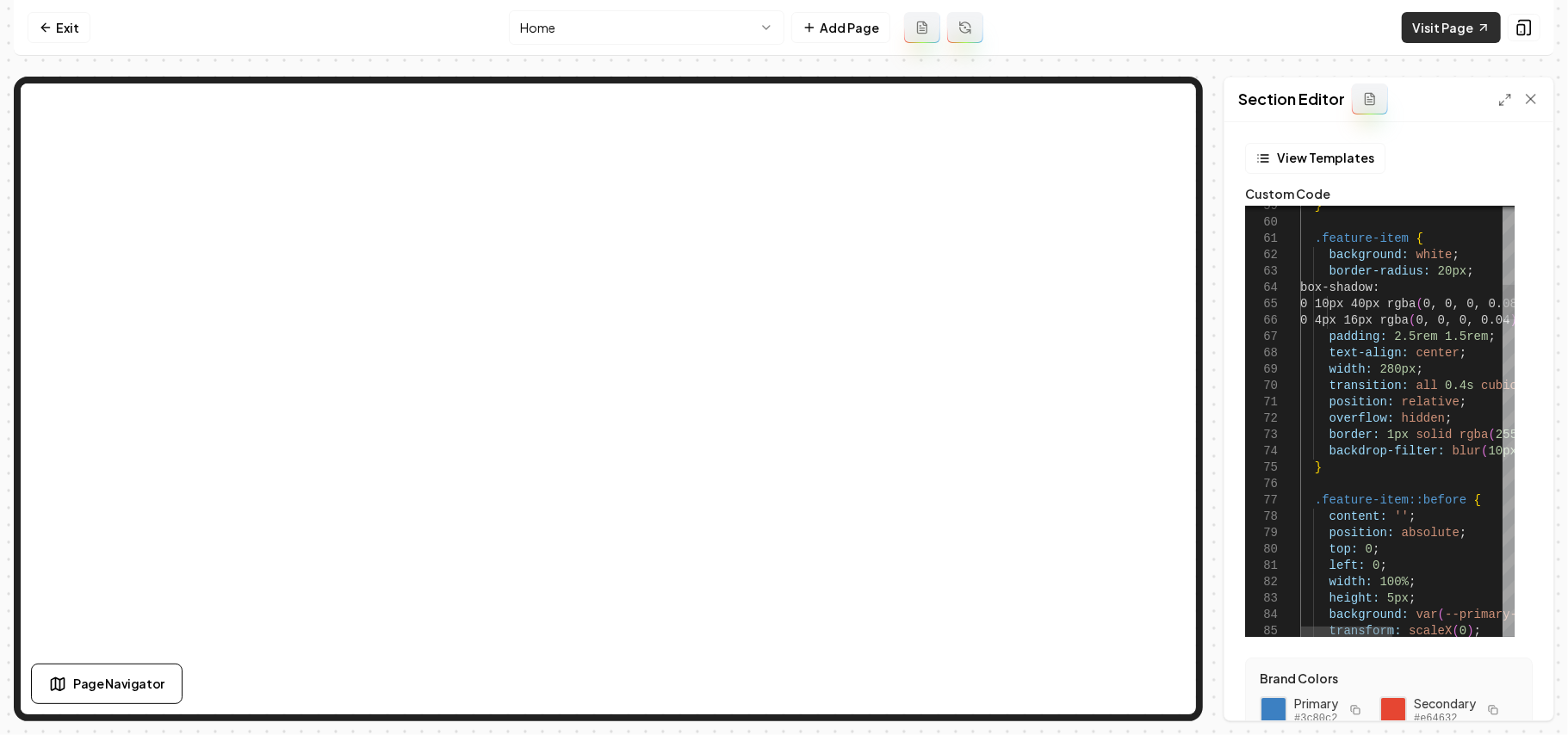
click at [1162, 26] on link "Visit Page" at bounding box center [1451, 28] width 99 height 31
click at [1162, 105] on line at bounding box center [1502, 103] width 4 height 4
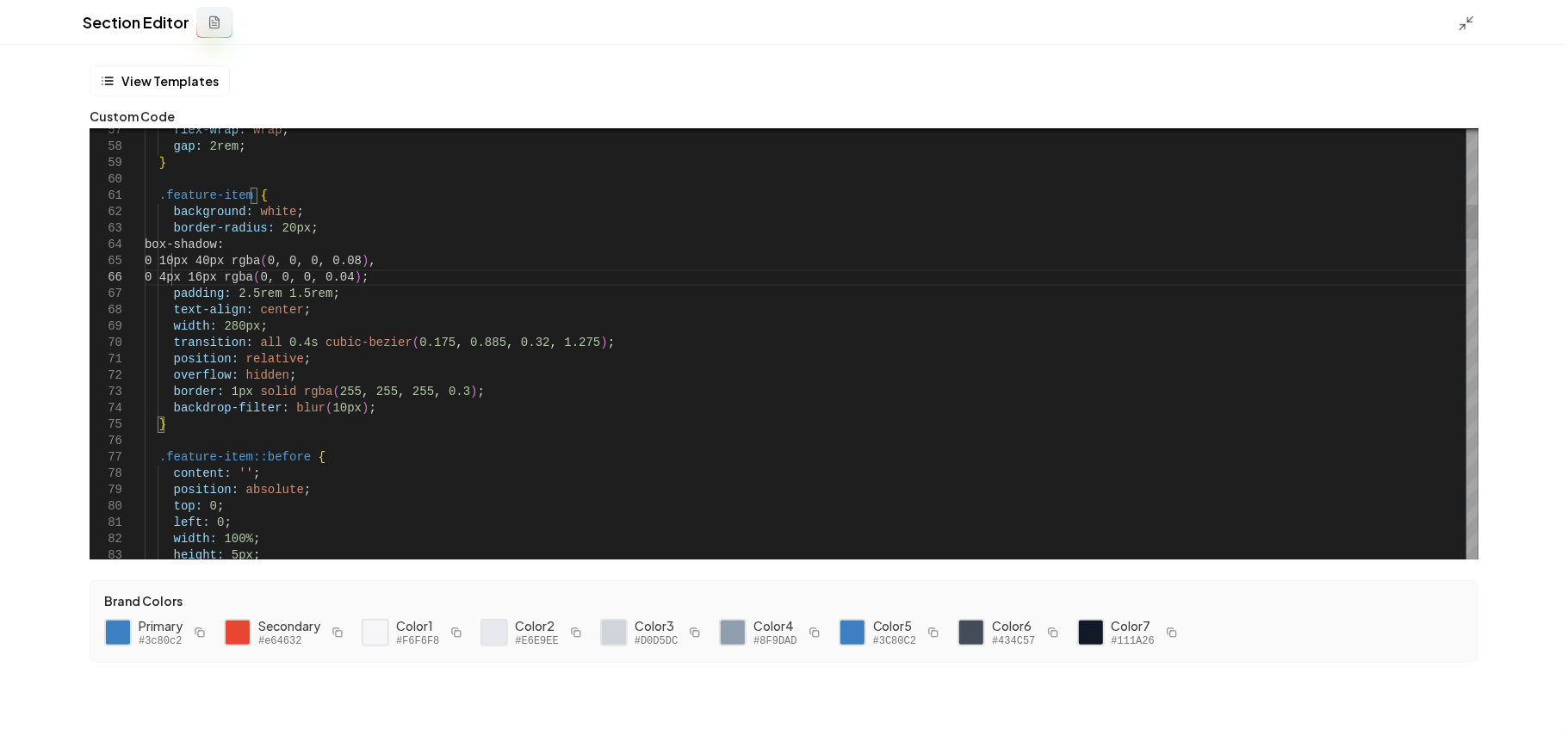
drag, startPoint x: 414, startPoint y: 282, endPoint x: 415, endPoint y: 270, distance: 12.0
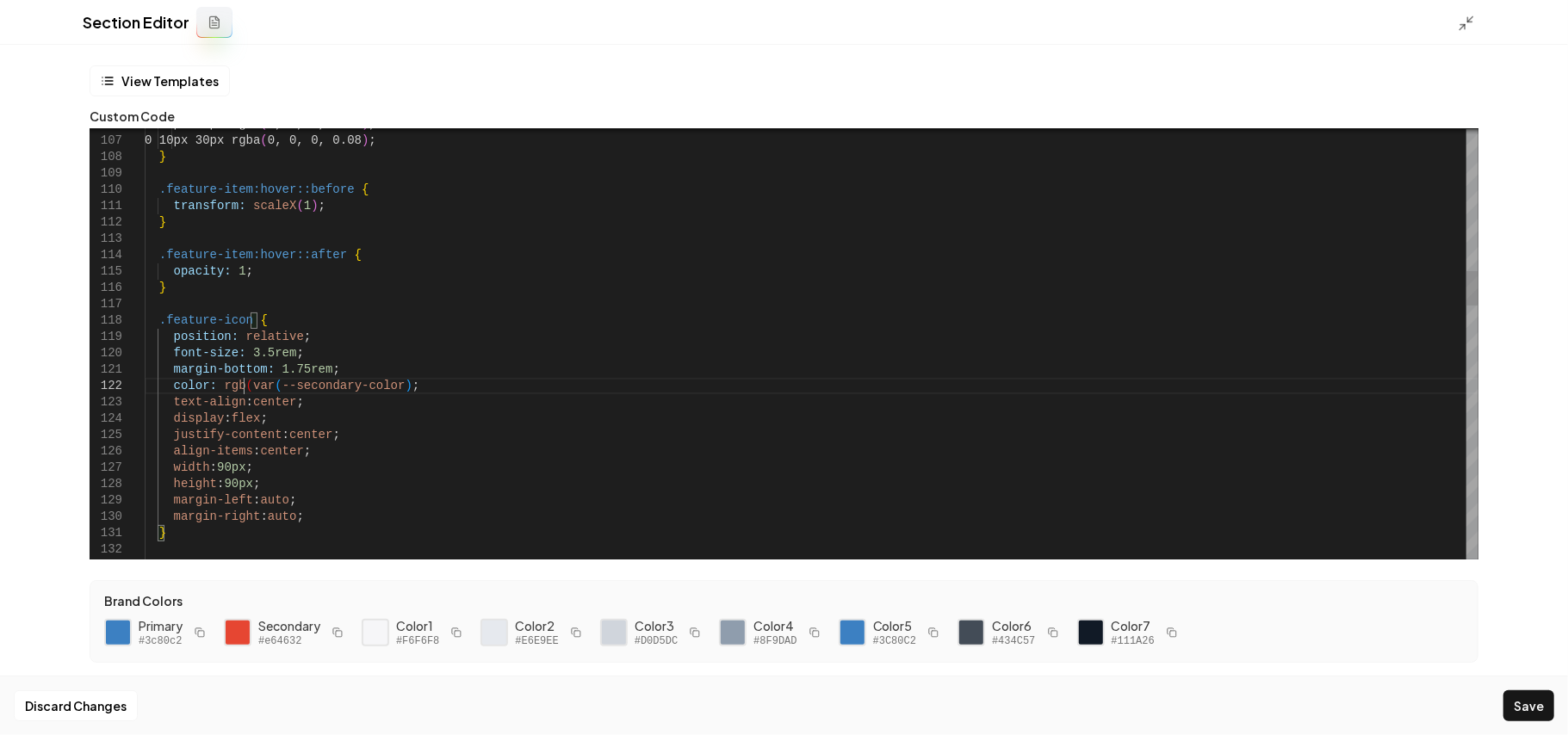
scroll to position [14, 98]
drag, startPoint x: 397, startPoint y: 382, endPoint x: 346, endPoint y: 383, distance: 51.0
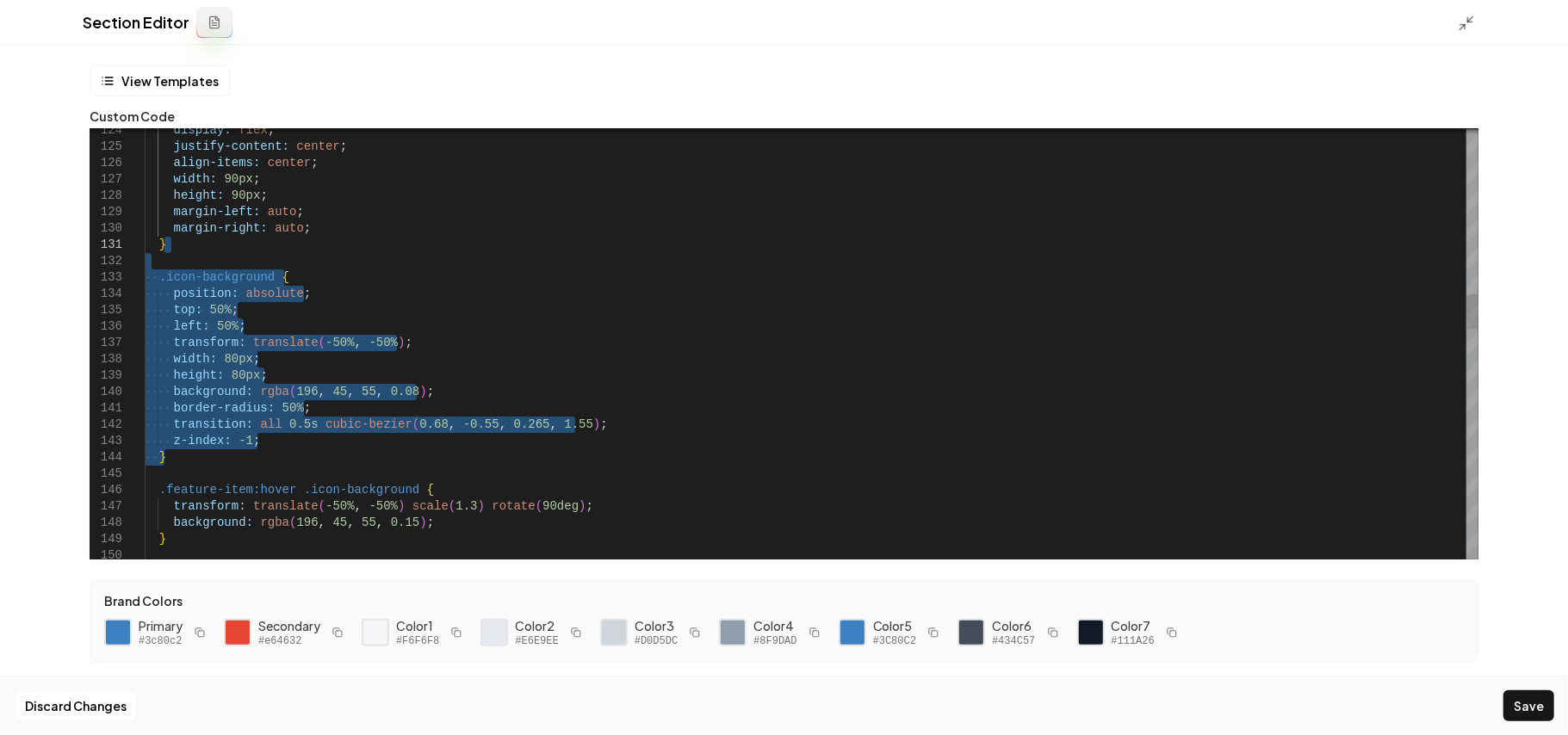
drag, startPoint x: 203, startPoint y: 456, endPoint x: 193, endPoint y: 251, distance: 205.2
click at [193, 251] on div "display: flex ; justify-content: center ; align-items: center ; width: 90px ; h…" at bounding box center [811, 743] width 1334 height 5266
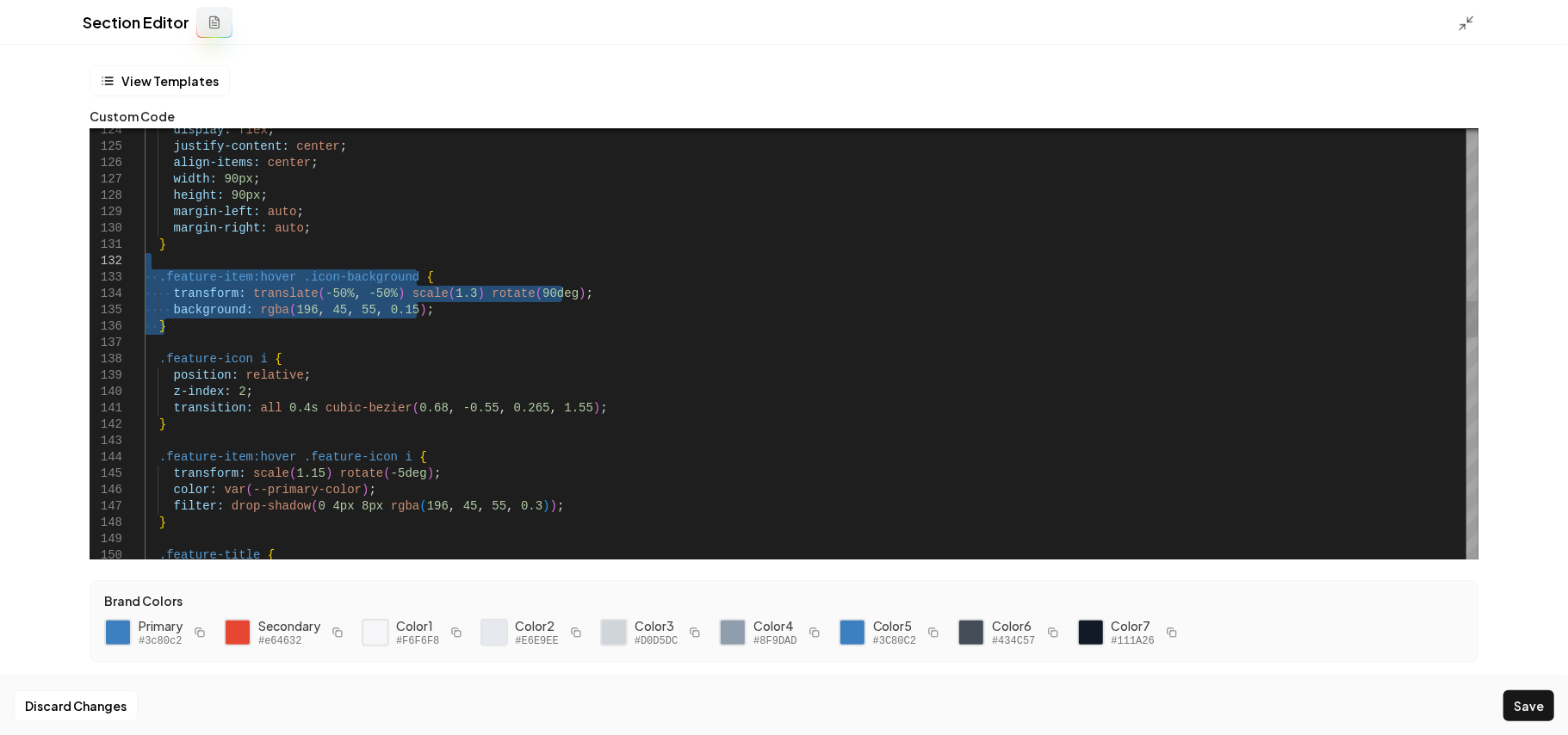
drag, startPoint x: 186, startPoint y: 329, endPoint x: 186, endPoint y: 264, distance: 65.0
click at [186, 264] on div "display: flex ; justify-content: center ; align-items: center ; width: 90px ; h…" at bounding box center [811, 637] width 1334 height 5054
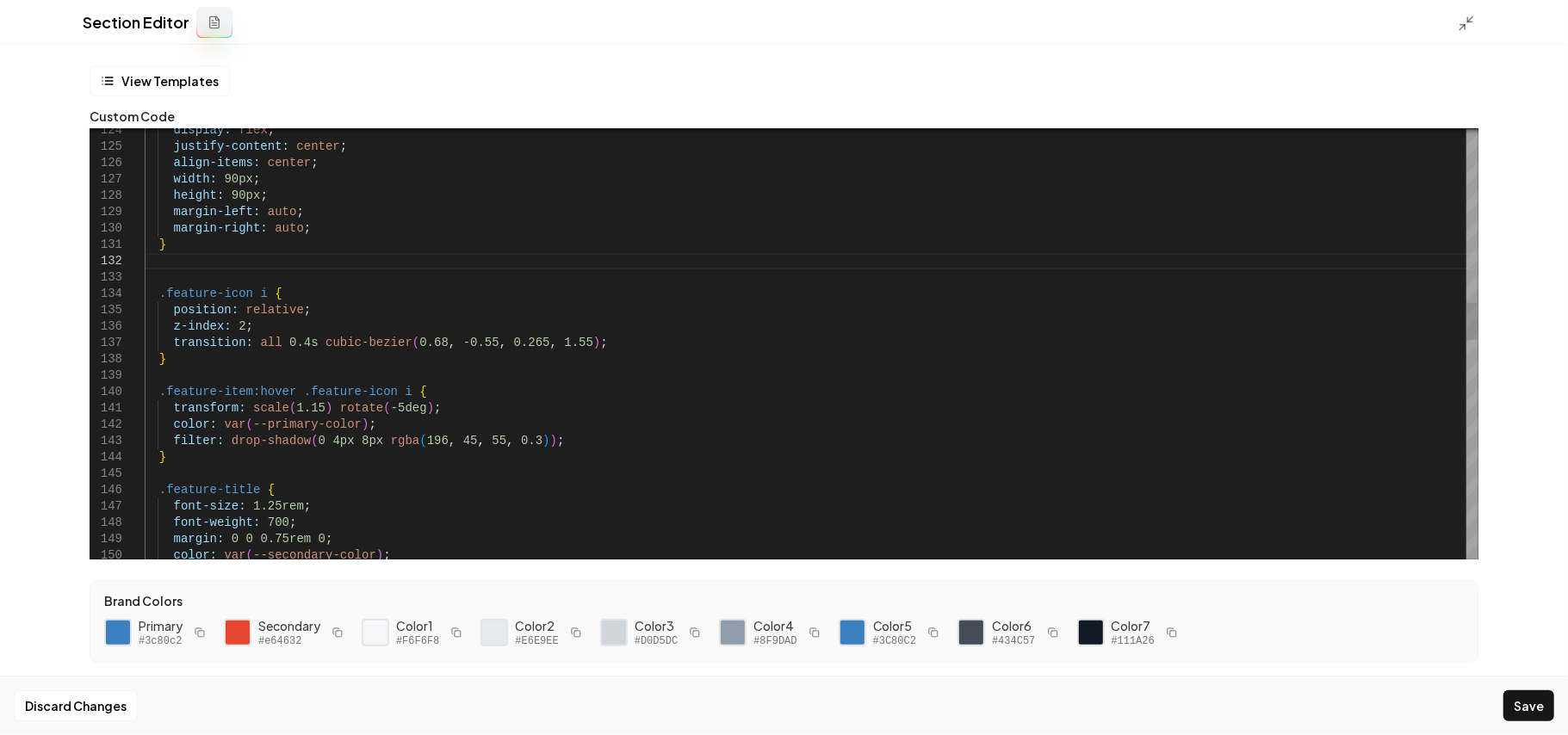
click at [220, 423] on div "display: flex ; justify-content: center ; align-items: center ; width: 90px ; h…" at bounding box center [811, 604] width 1334 height 4988
click at [373, 421] on div "display: flex ; justify-content: center ; align-items: center ; width: 90px ; h…" at bounding box center [811, 604] width 1334 height 4988
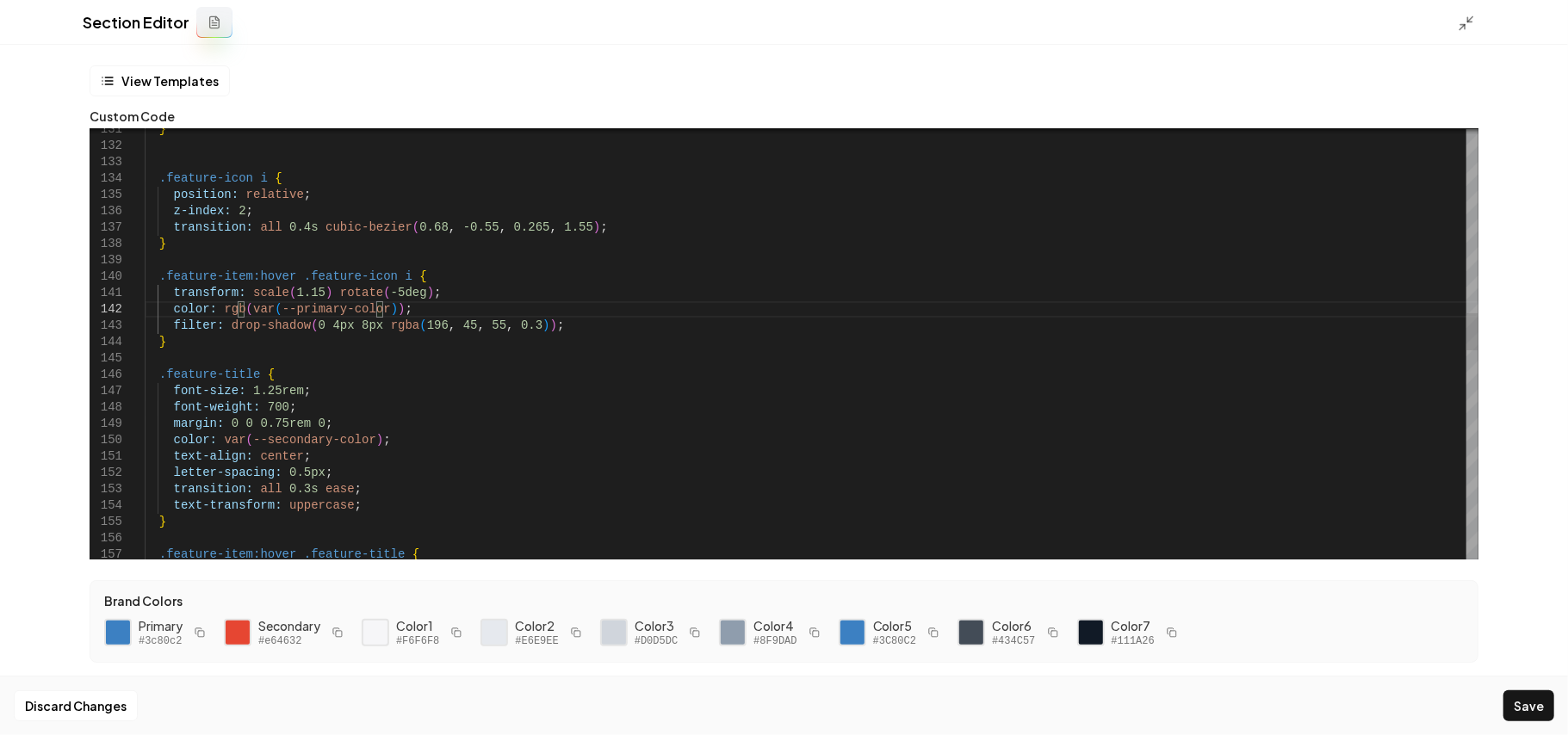
click at [218, 441] on div "} .feature-icon i { position: relative ; z-index: 2 ; transition: all 0.4s cubi…" at bounding box center [811, 489] width 1334 height 4988
click at [391, 441] on div "} .feature-icon i { position: relative ; z-index: 2 ; transition: all 0.4s cubi…" at bounding box center [811, 489] width 1334 height 4988
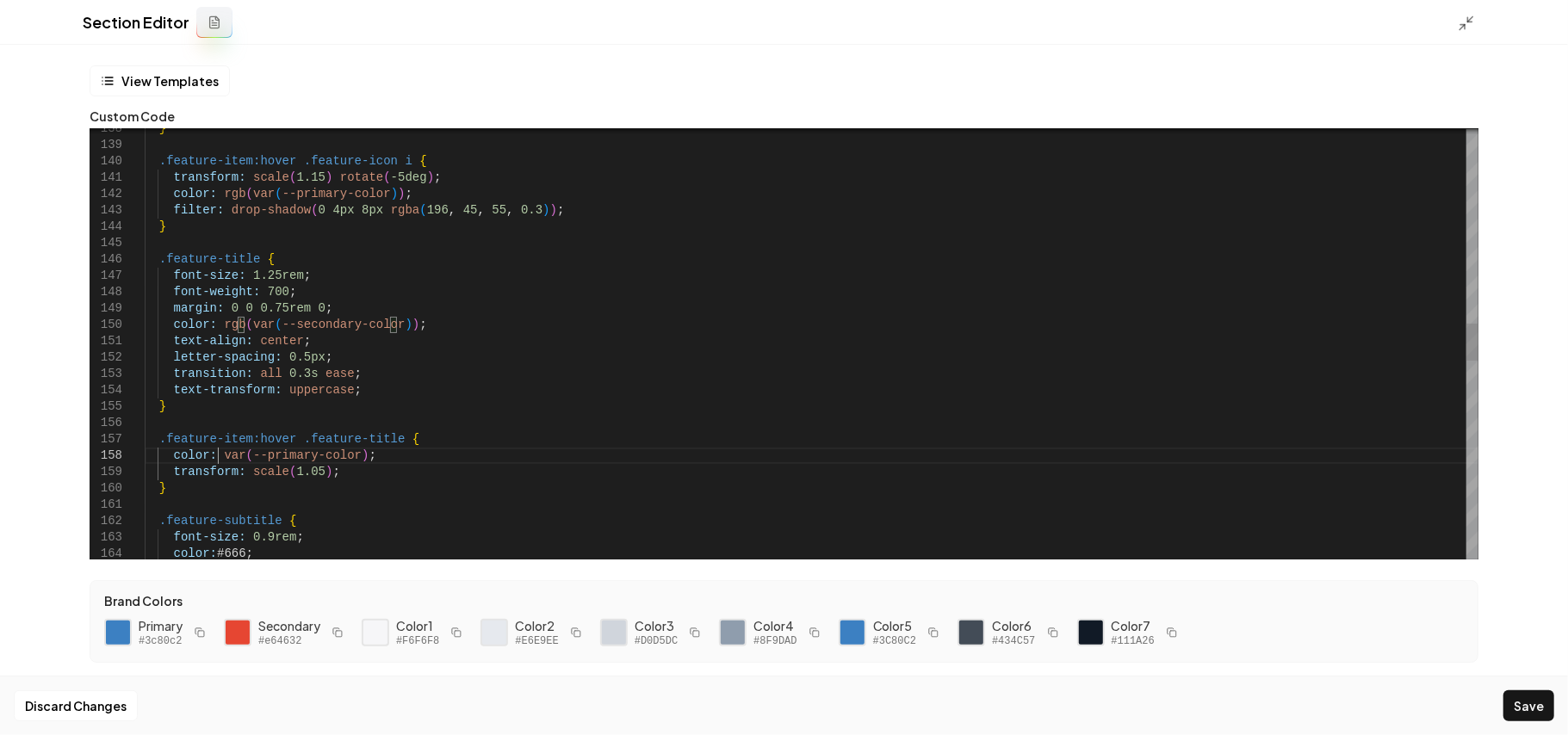
click at [217, 456] on div "} .feature-item:hover .feature-icon i { transform: scale ( 1.15 ) rotate ( -5de…" at bounding box center [811, 373] width 1334 height 4988
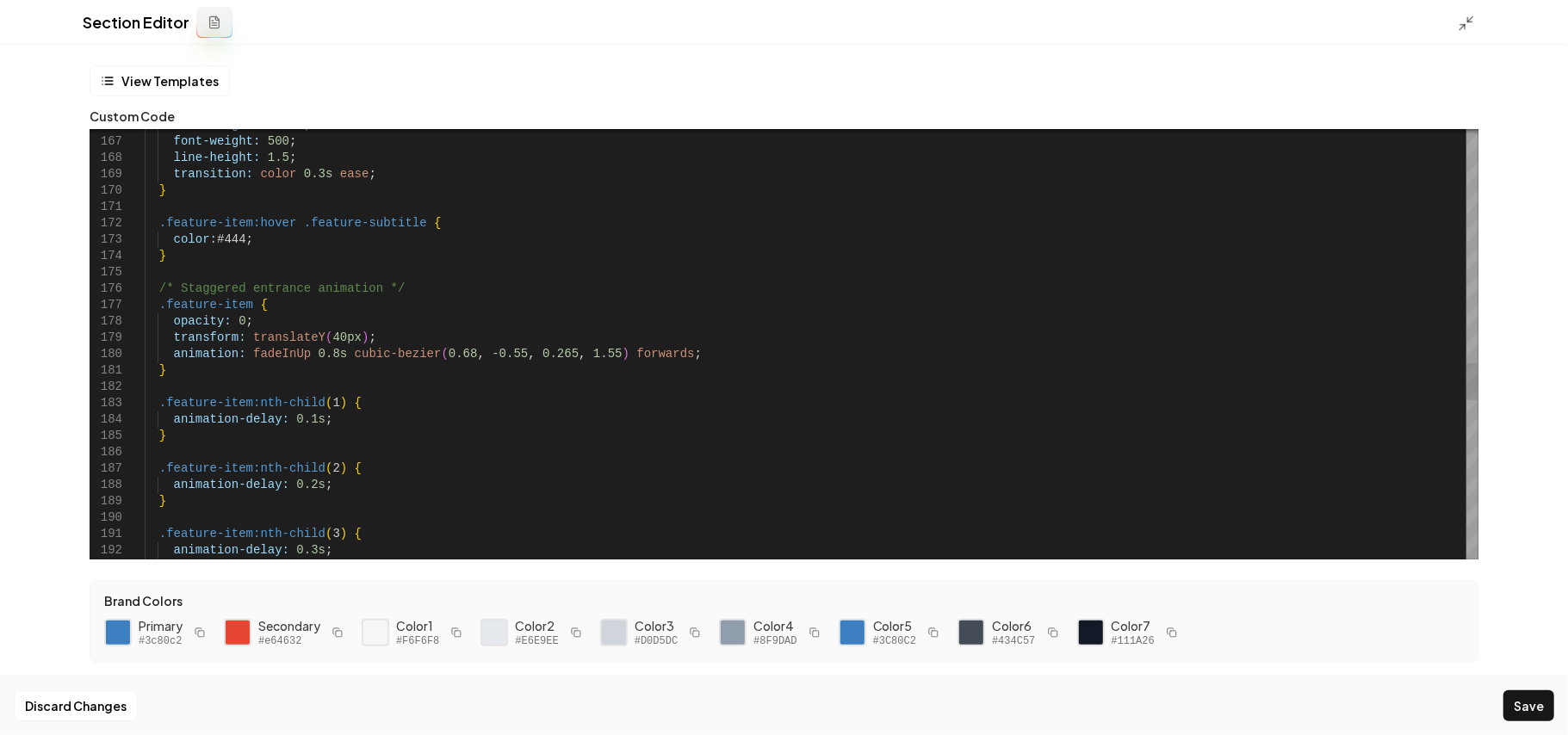
scroll to position [129, 197]
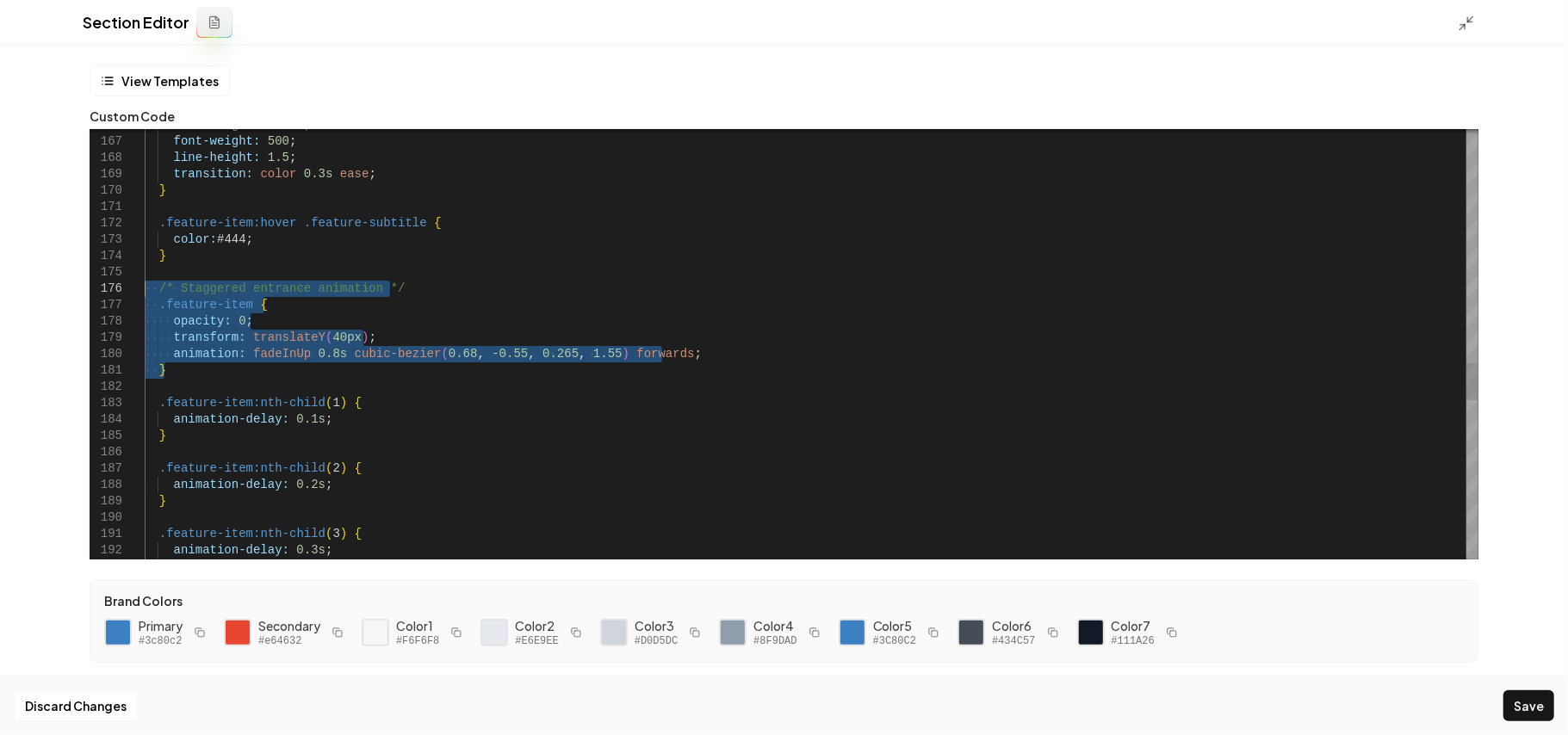
drag, startPoint x: 225, startPoint y: 375, endPoint x: 4, endPoint y: 290, distance: 236.8
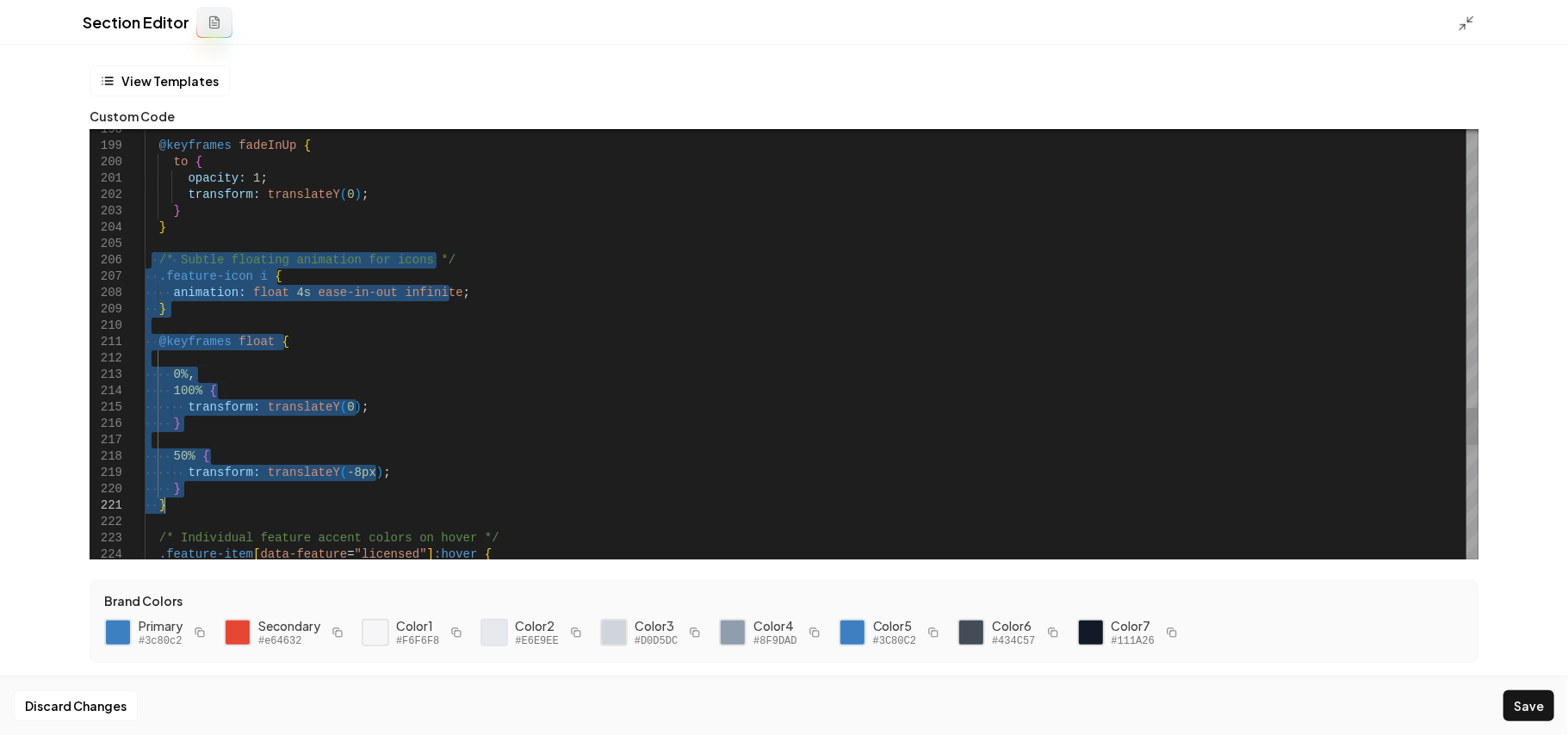
drag, startPoint x: 152, startPoint y: 253, endPoint x: 191, endPoint y: 510, distance: 259.9
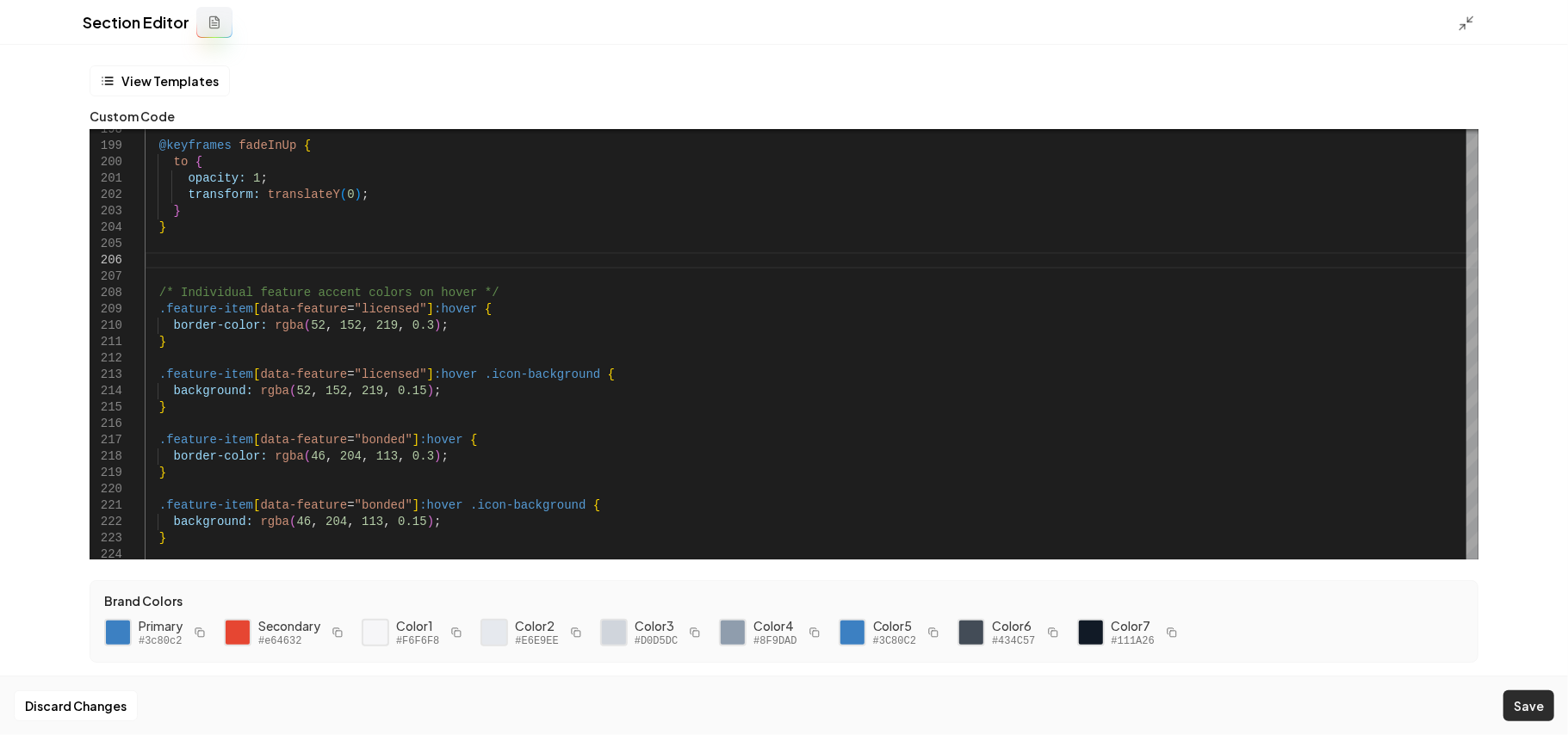
click at [1162, 522] on button "Save" at bounding box center [1529, 706] width 51 height 31
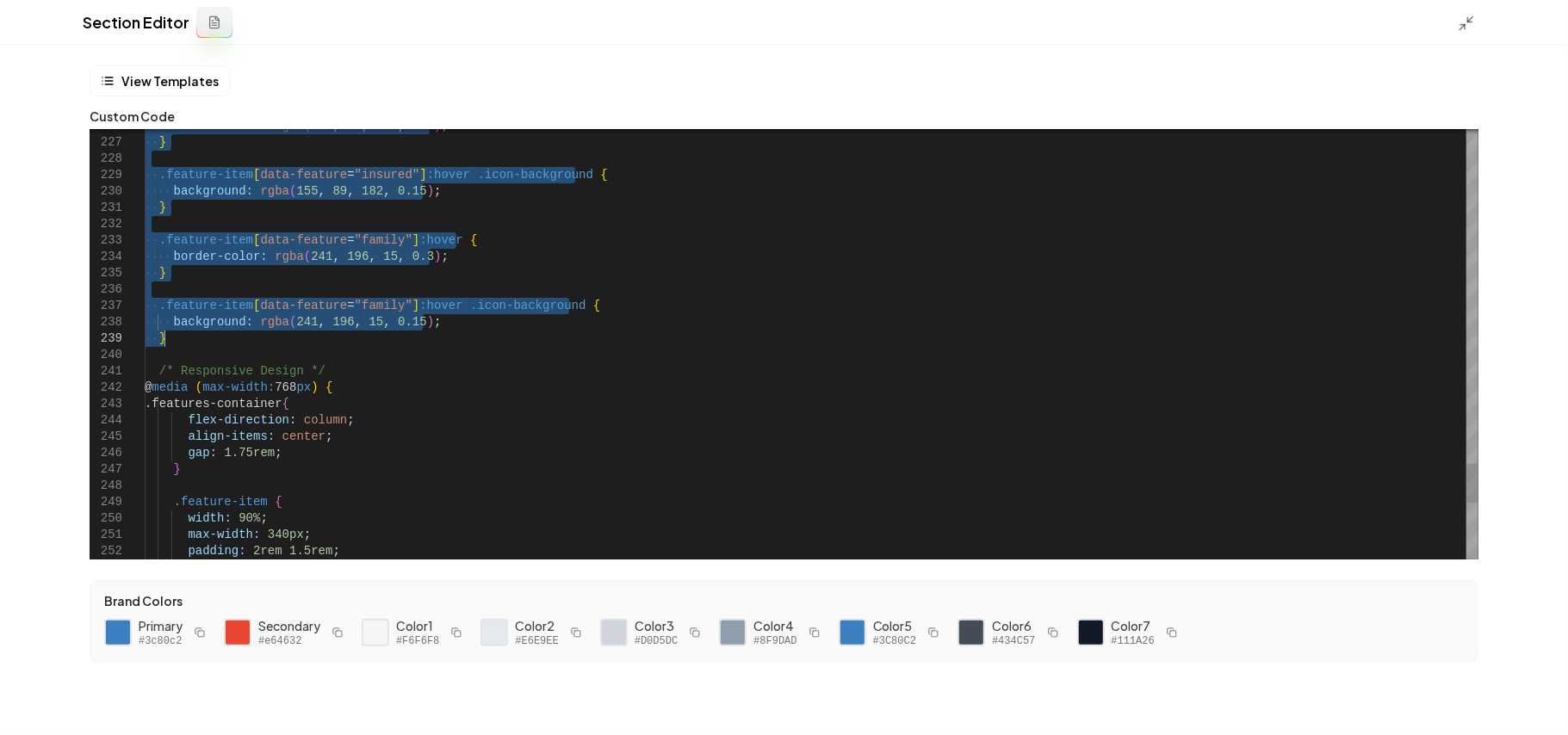
drag, startPoint x: 170, startPoint y: 270, endPoint x: 242, endPoint y: 344, distance: 103.2
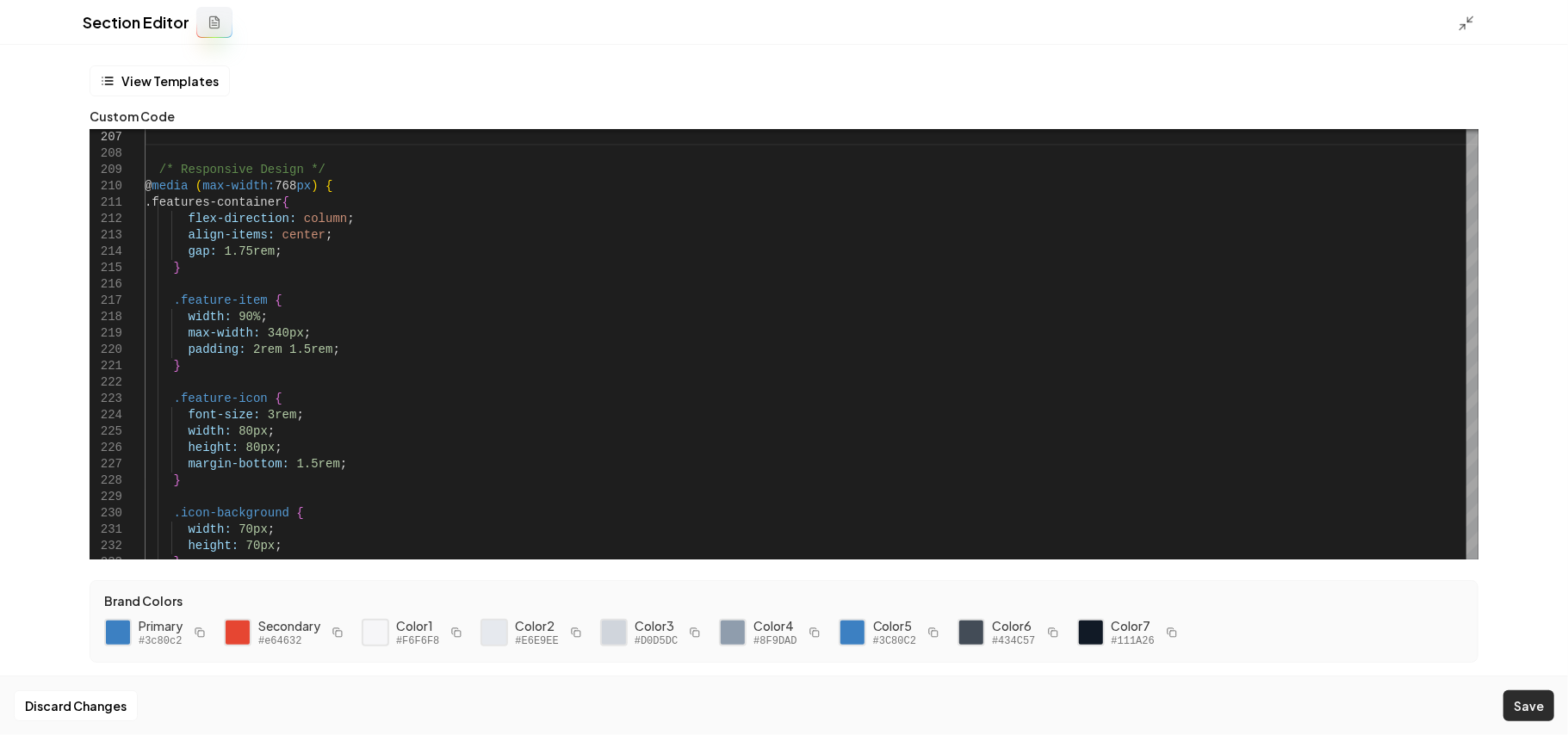
click at [1162, 522] on button "Save" at bounding box center [1529, 706] width 51 height 31
click at [1162, 19] on line at bounding box center [1471, 19] width 5 height 5
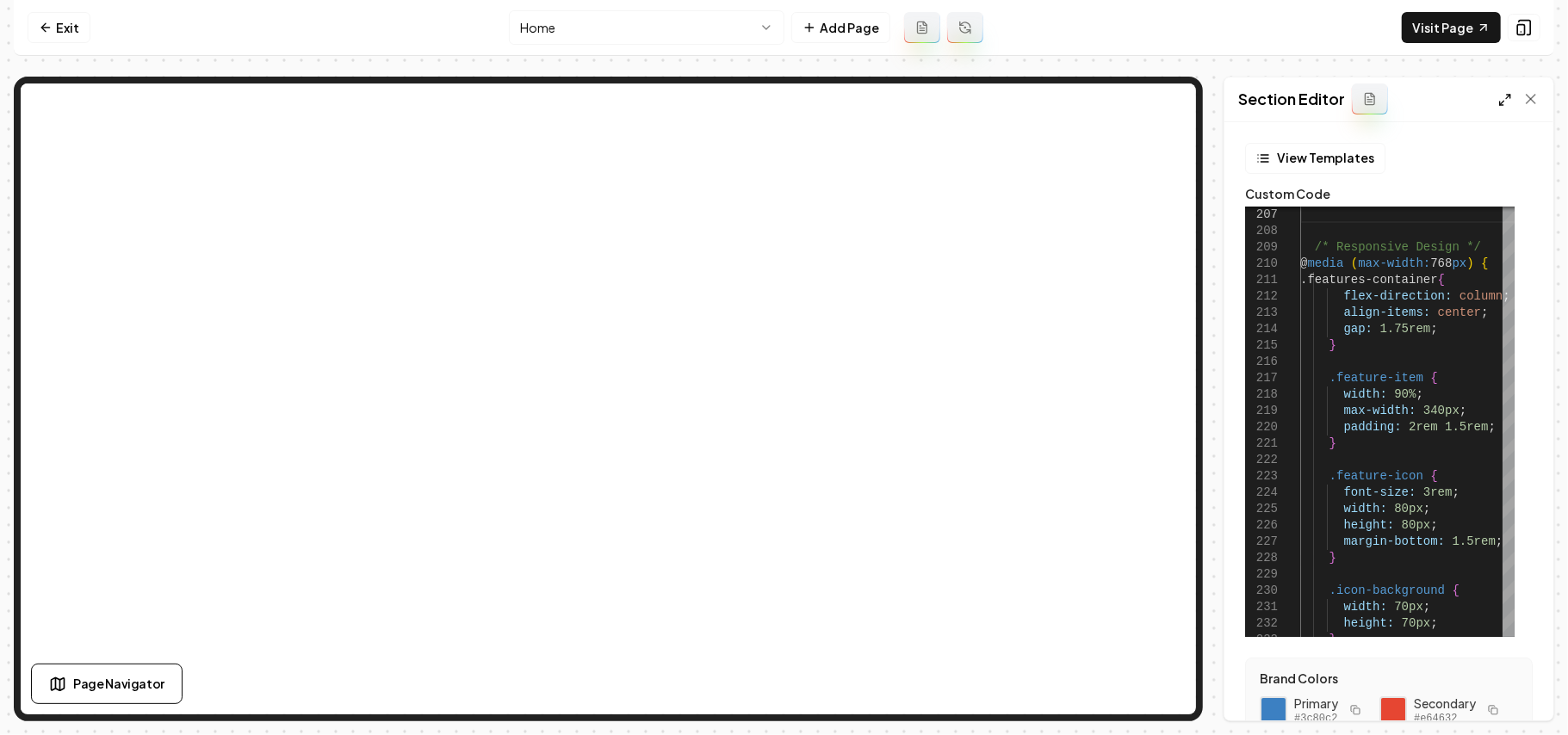
click at [1162, 103] on polyline at bounding box center [1502, 103] width 4 height 4
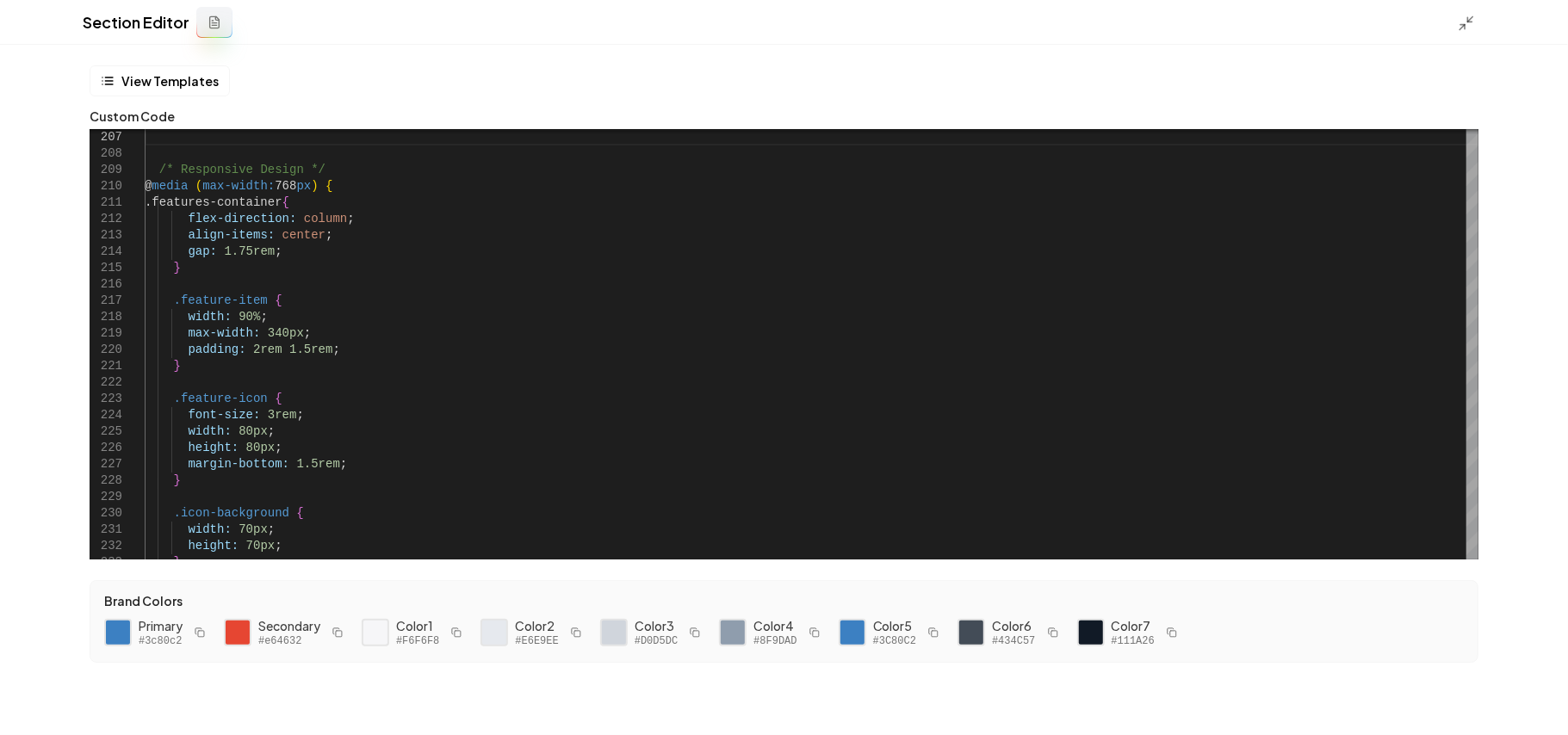
click at [1162, 491] on form "**********" at bounding box center [784, 384] width 1403 height 639
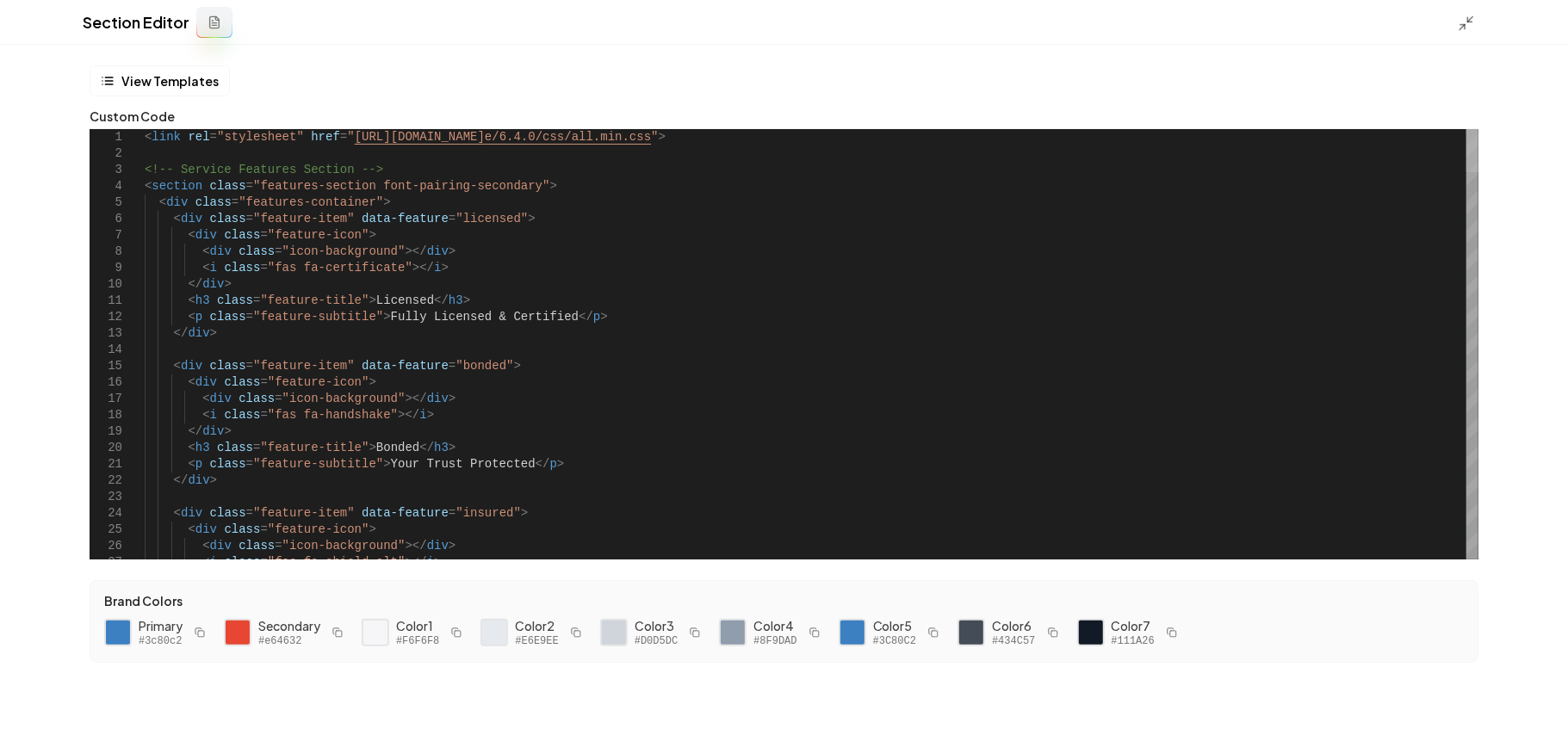
click at [1162, 129] on div at bounding box center [1473, 151] width 12 height 43
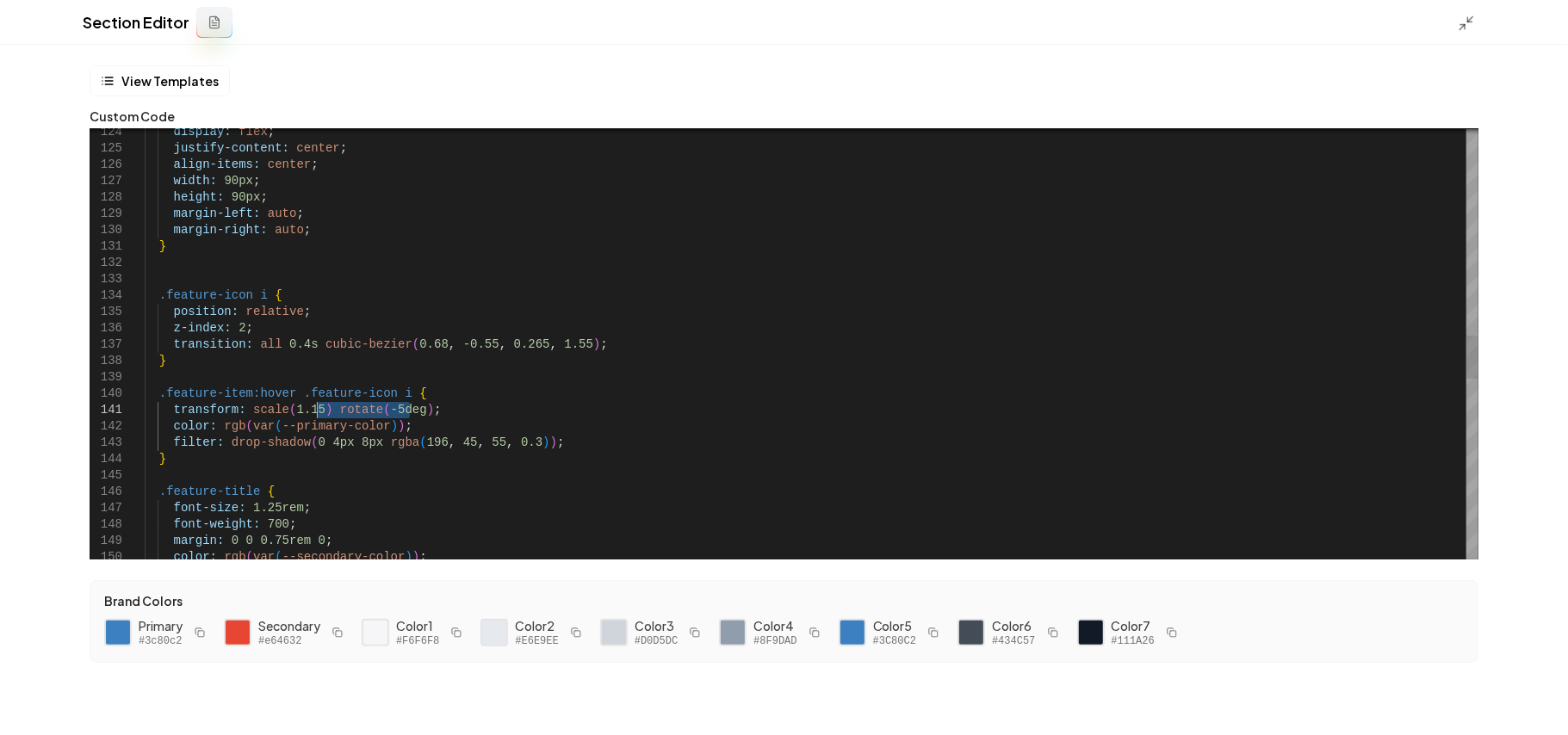
drag, startPoint x: 411, startPoint y: 413, endPoint x: 318, endPoint y: 413, distance: 93.0
click at [318, 413] on div "display: flex ; justify-content: center ; align-items: center ; width: 90px ; h…" at bounding box center [811, 222] width 1334 height 4219
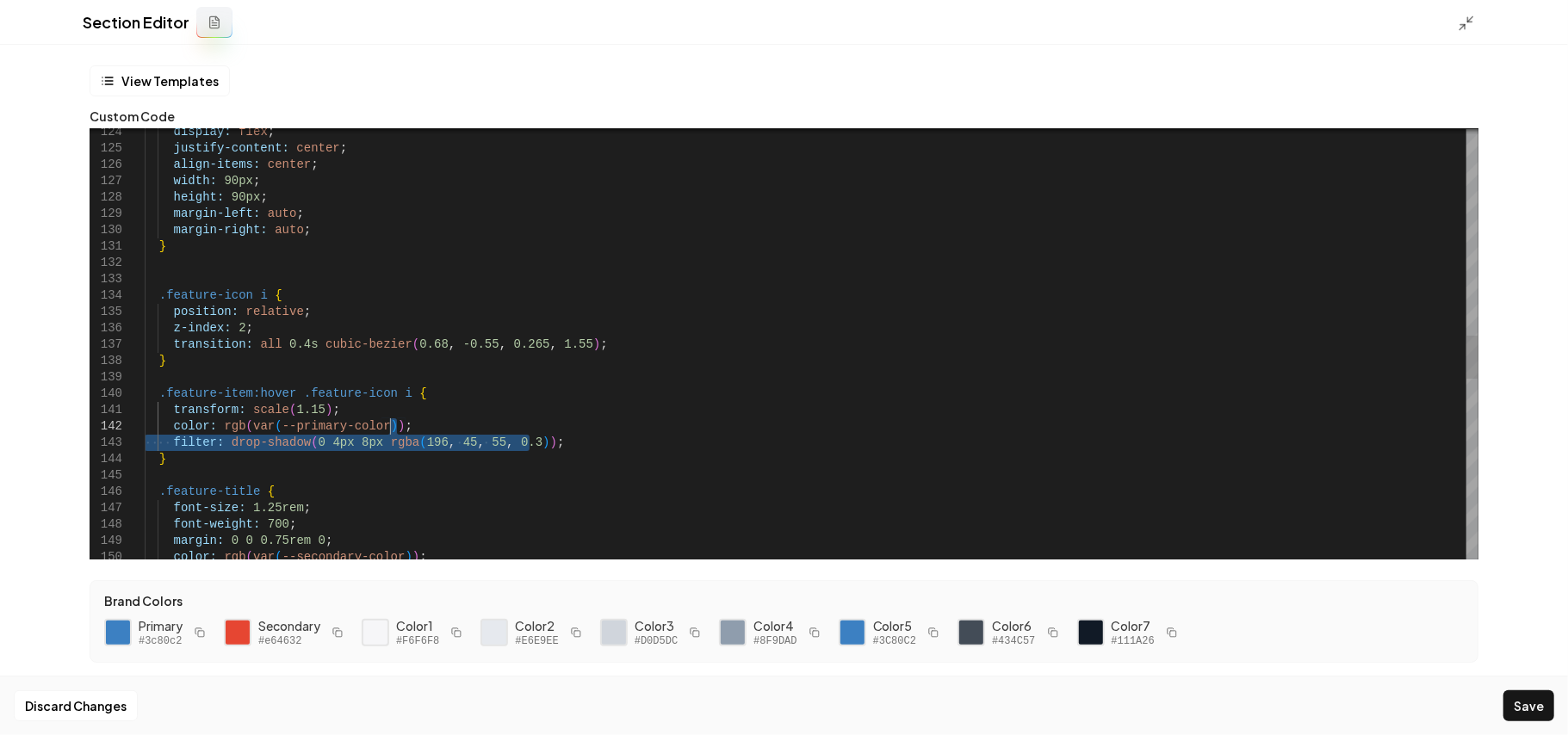
click at [552, 432] on div "display: flex ; justify-content: center ; align-items: center ; width: 90px ; h…" at bounding box center [811, 222] width 1334 height 4219
type textarea "**********"
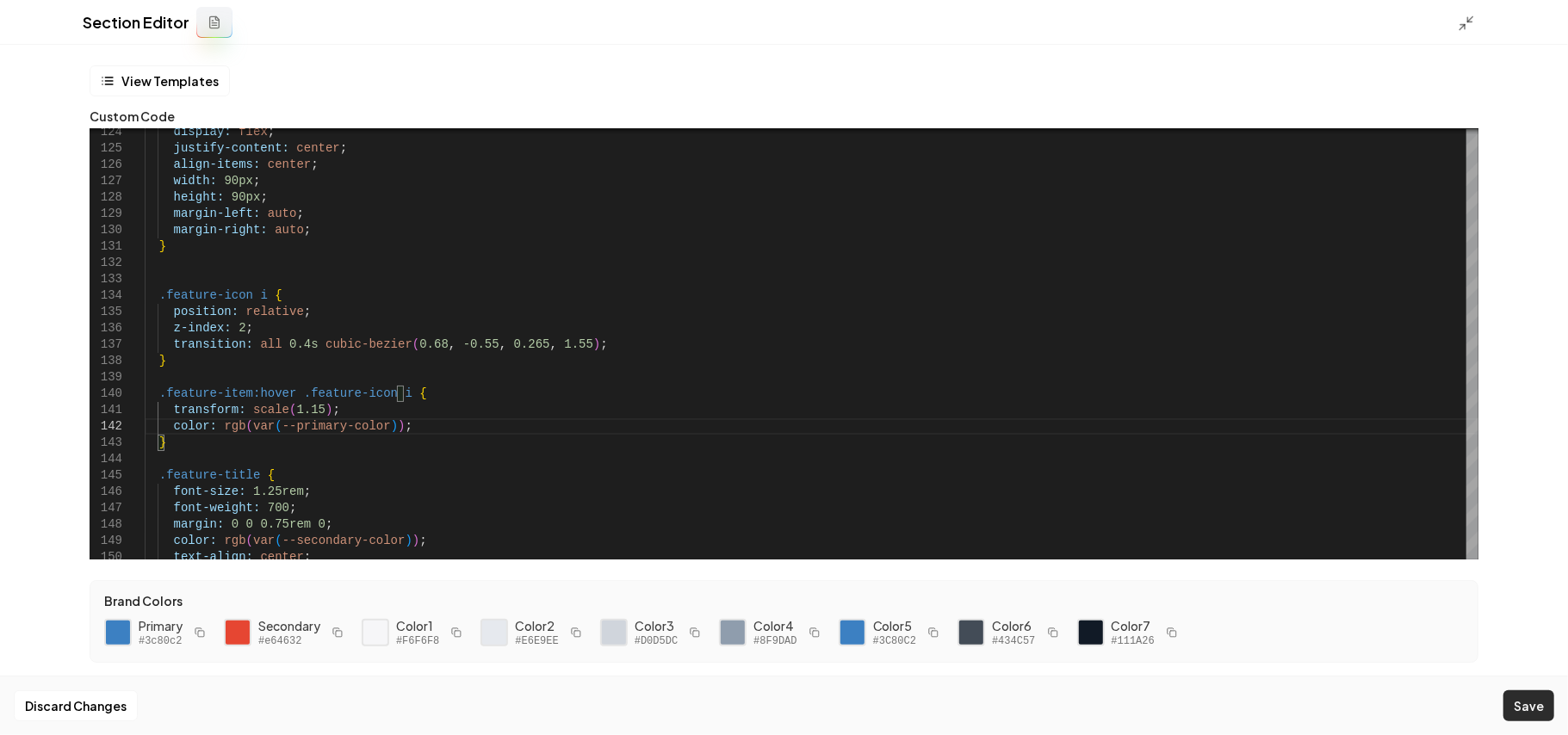
drag, startPoint x: 1533, startPoint y: 709, endPoint x: 1558, endPoint y: 415, distance: 295.1
click at [1162, 522] on button "Save" at bounding box center [1529, 706] width 51 height 31
click at [1162, 18] on icon at bounding box center [1466, 22] width 17 height 17
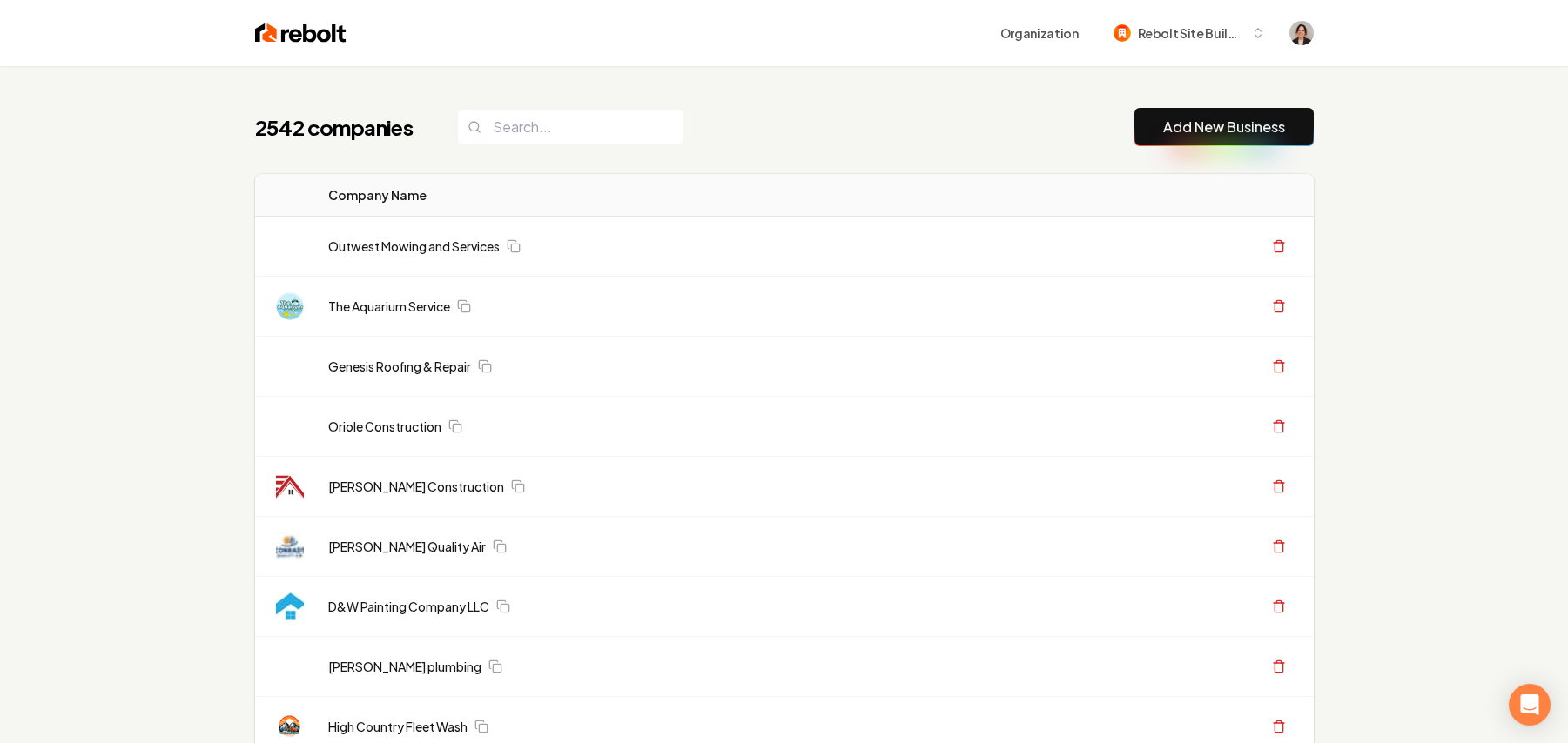
click at [1273, 118] on link "Add New Business" at bounding box center [1224, 126] width 122 height 21
click at [1272, 130] on link "Add New Business" at bounding box center [1224, 126] width 122 height 21
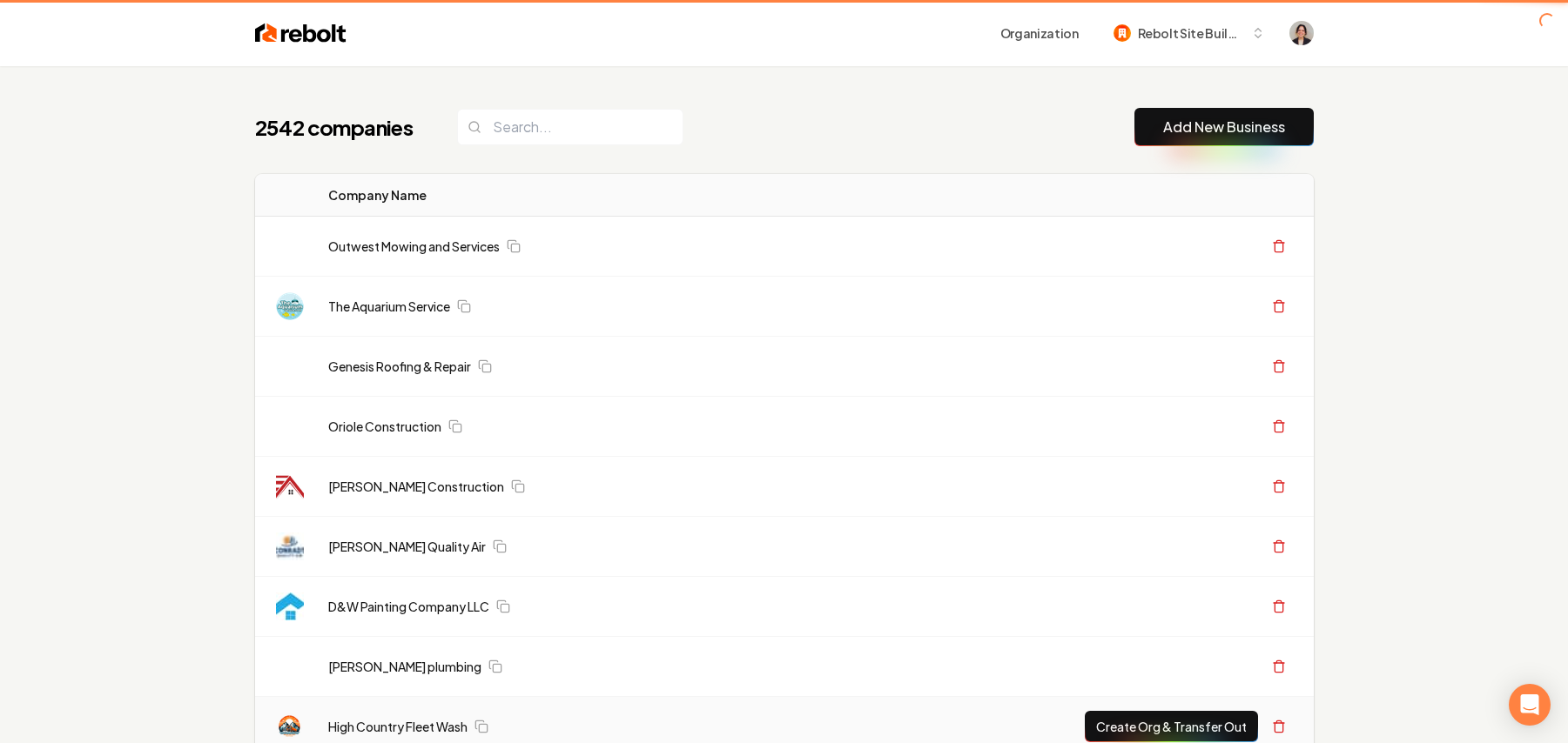
click at [1249, 132] on link "Add New Business" at bounding box center [1224, 126] width 122 height 21
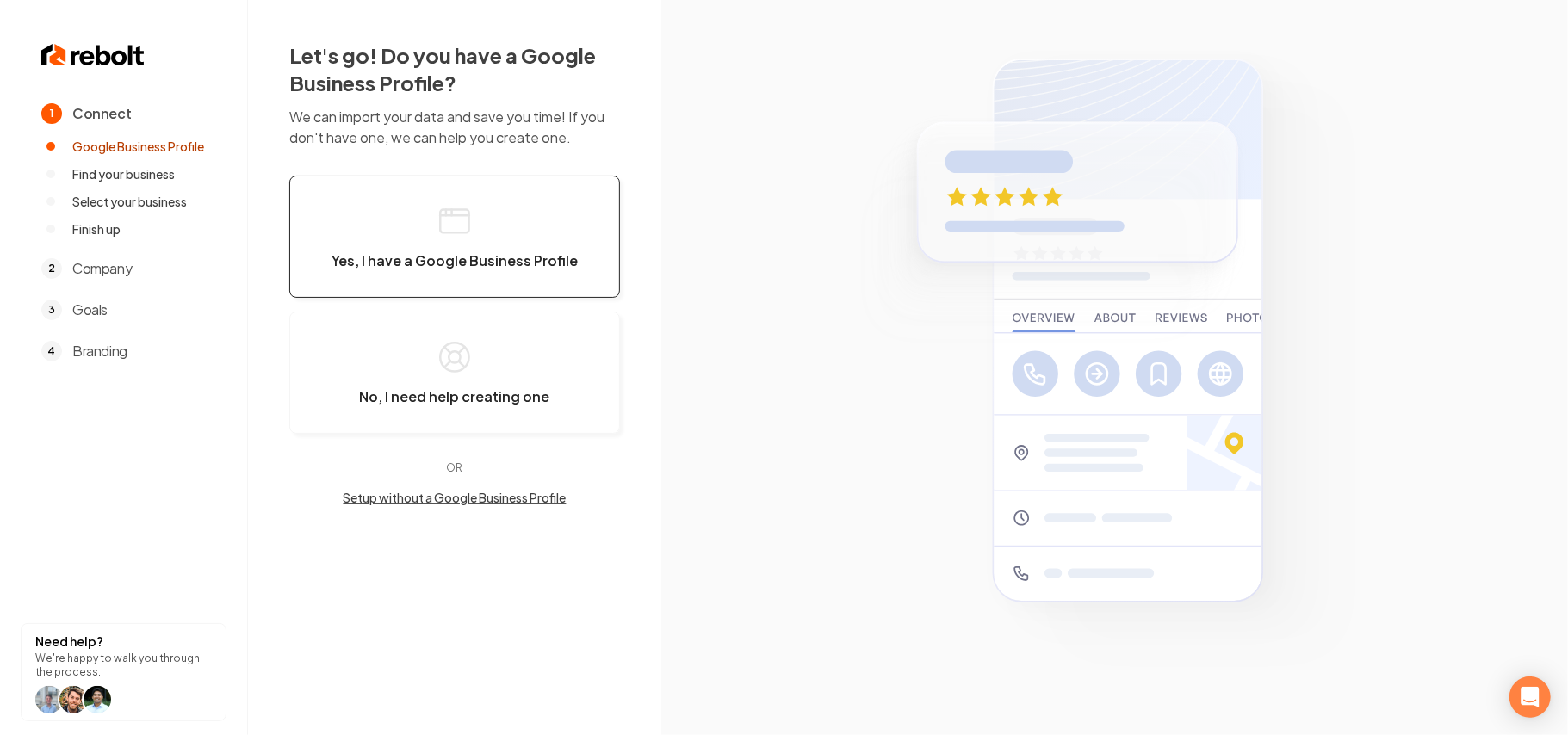
click at [446, 232] on icon "button" at bounding box center [455, 221] width 35 height 35
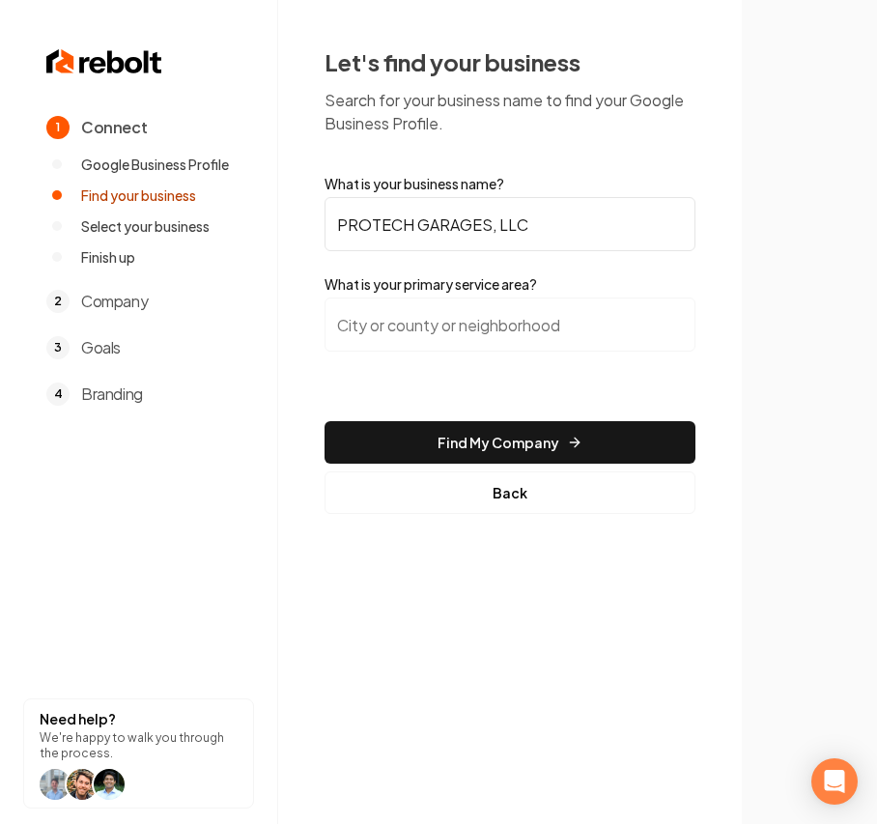
type input "PROTECH GARAGES, LLC"
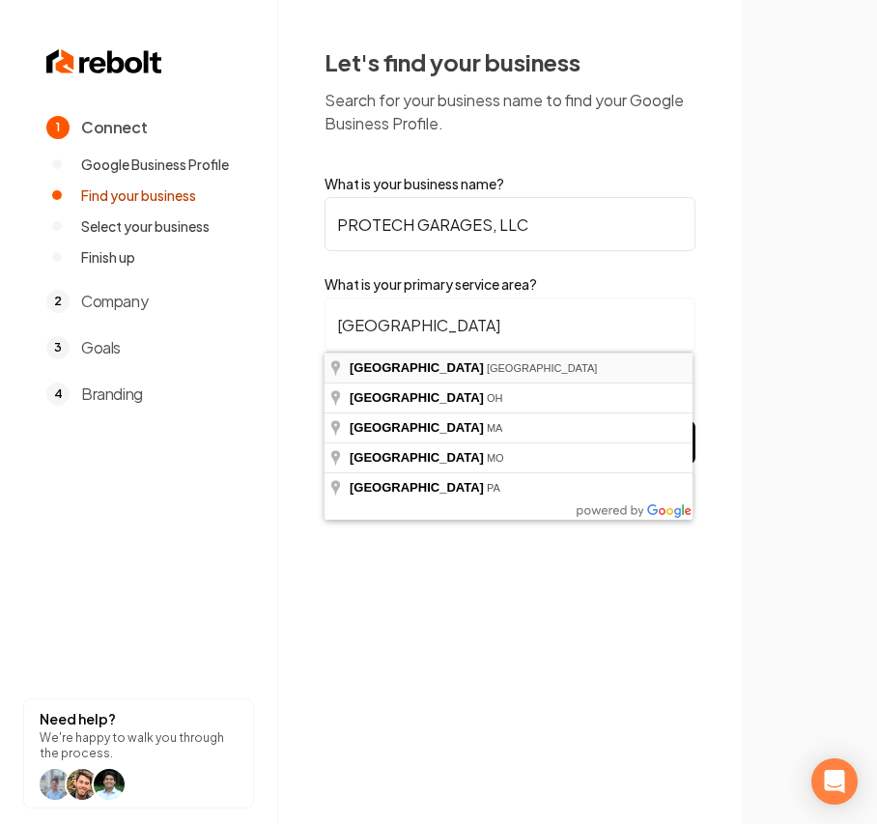
type input "[GEOGRAPHIC_DATA], [GEOGRAPHIC_DATA]"
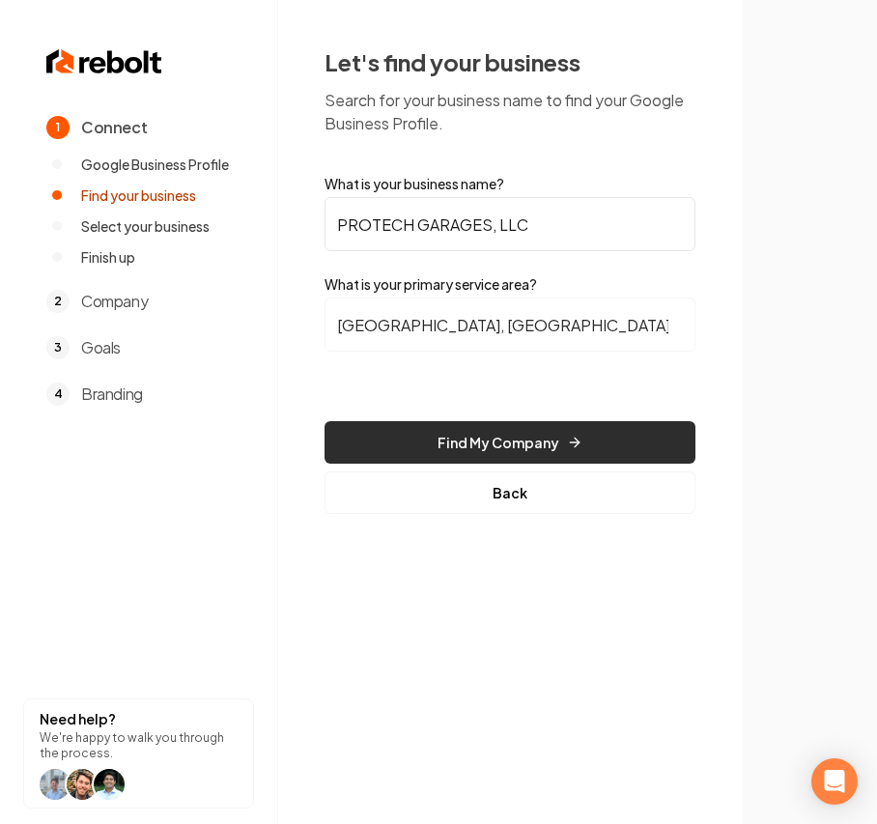
click at [466, 443] on button "Find My Company" at bounding box center [510, 442] width 371 height 43
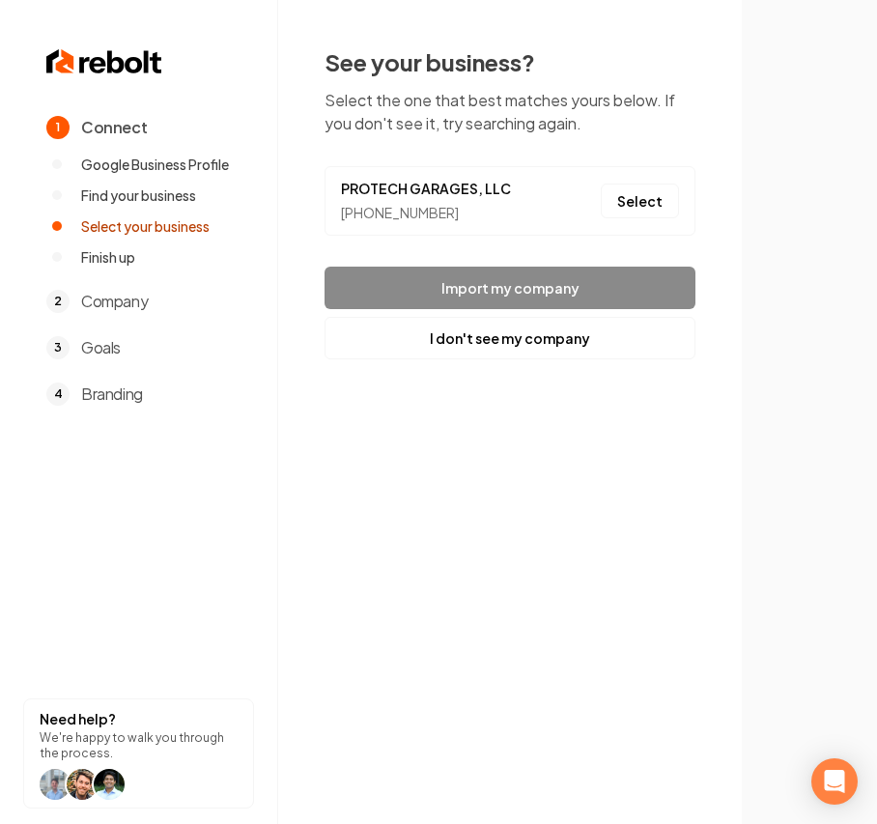
drag, startPoint x: 673, startPoint y: 197, endPoint x: 657, endPoint y: 218, distance: 26.9
click at [670, 197] on button "Select" at bounding box center [640, 201] width 78 height 35
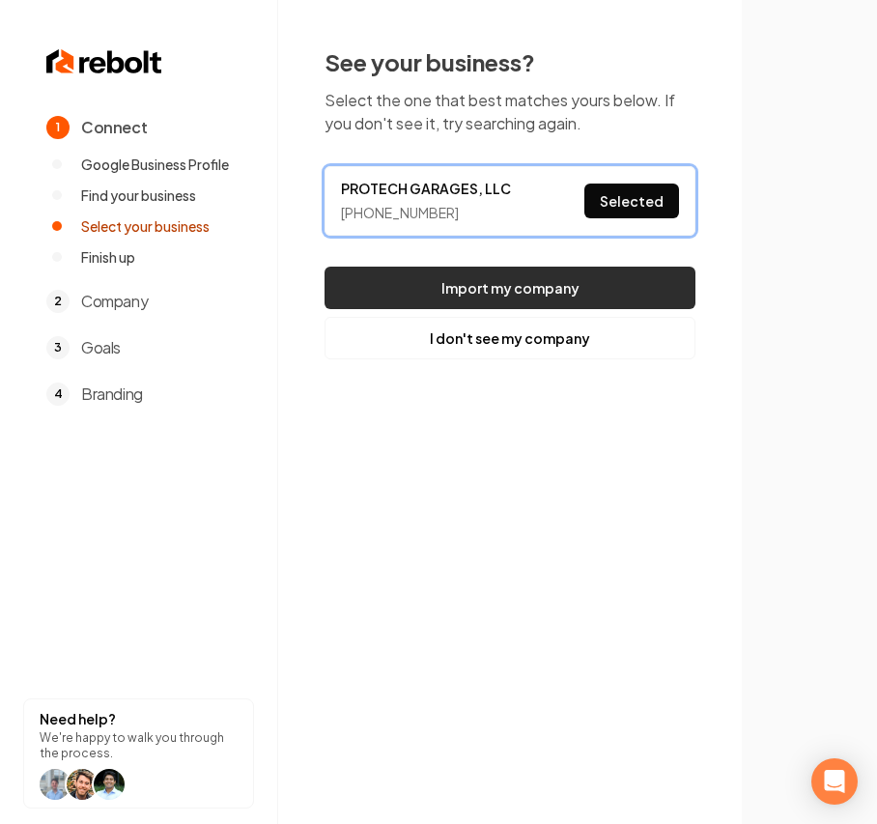
click at [591, 291] on button "Import my company" at bounding box center [510, 288] width 371 height 43
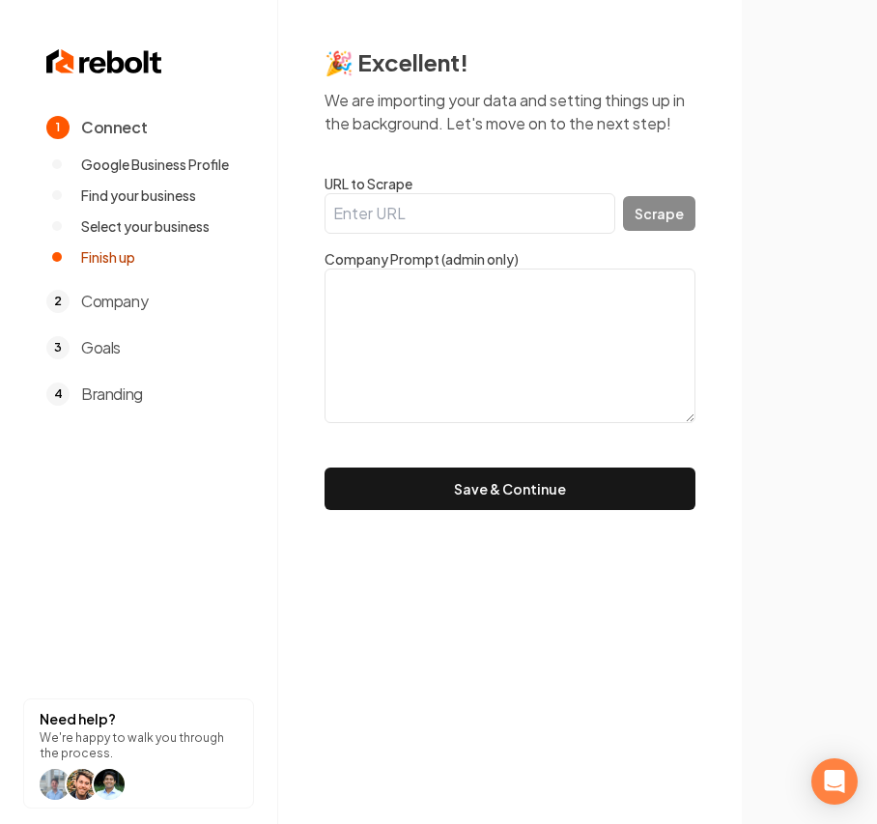
click at [462, 340] on textarea at bounding box center [510, 346] width 371 height 155
paste textarea ""PROTECH GARAGES has nearly two decades of garage door installation and repair …"
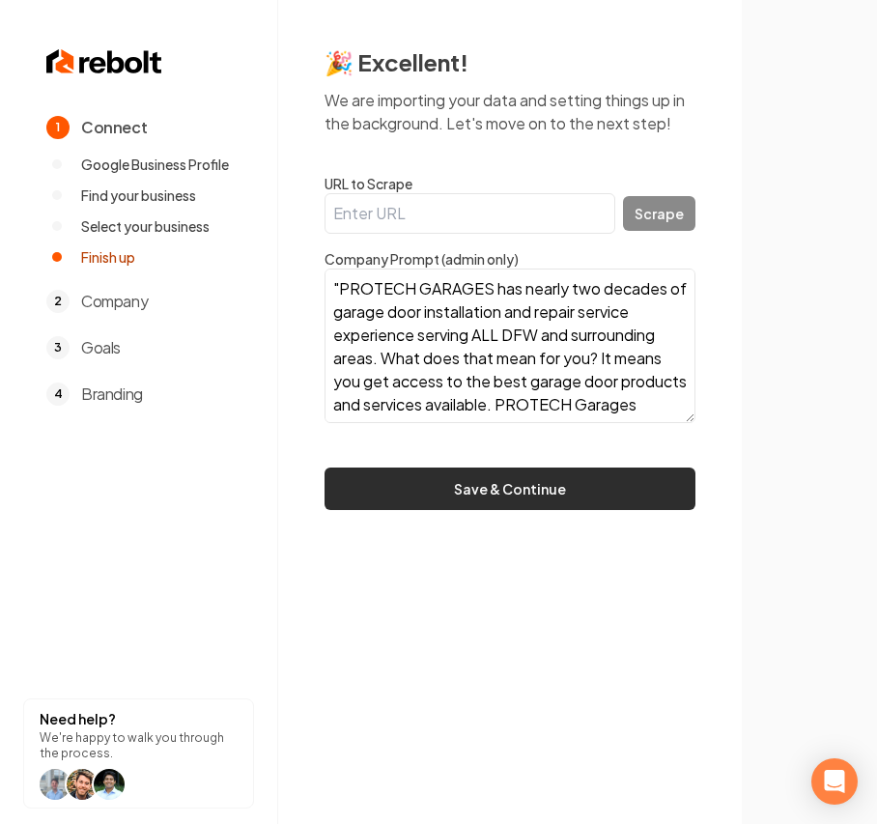
scroll to position [271, 0]
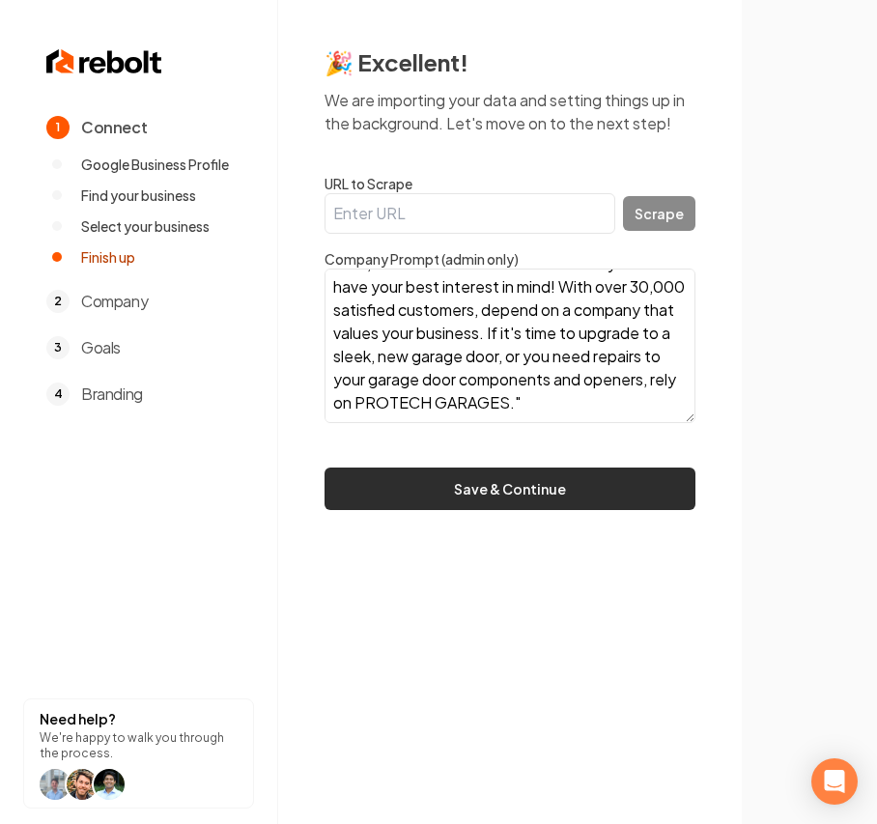
type textarea ""PROTECH GARAGES has nearly two decades of garage door installation and repair …"
click at [452, 495] on button "Save & Continue" at bounding box center [510, 489] width 371 height 43
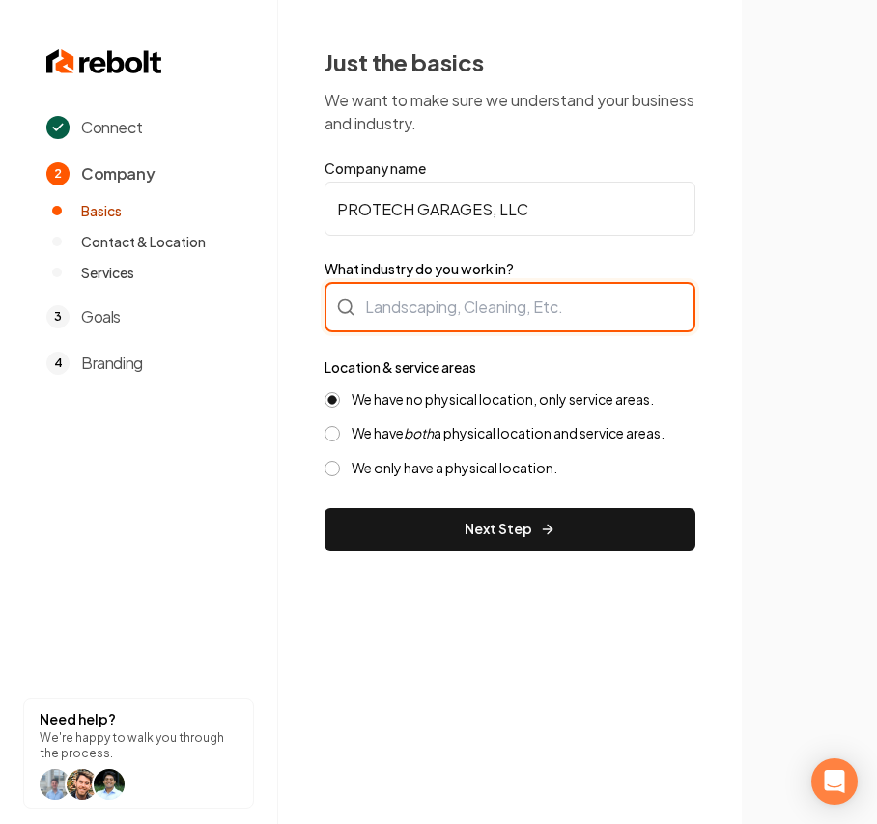
click at [386, 306] on div at bounding box center [510, 307] width 371 height 50
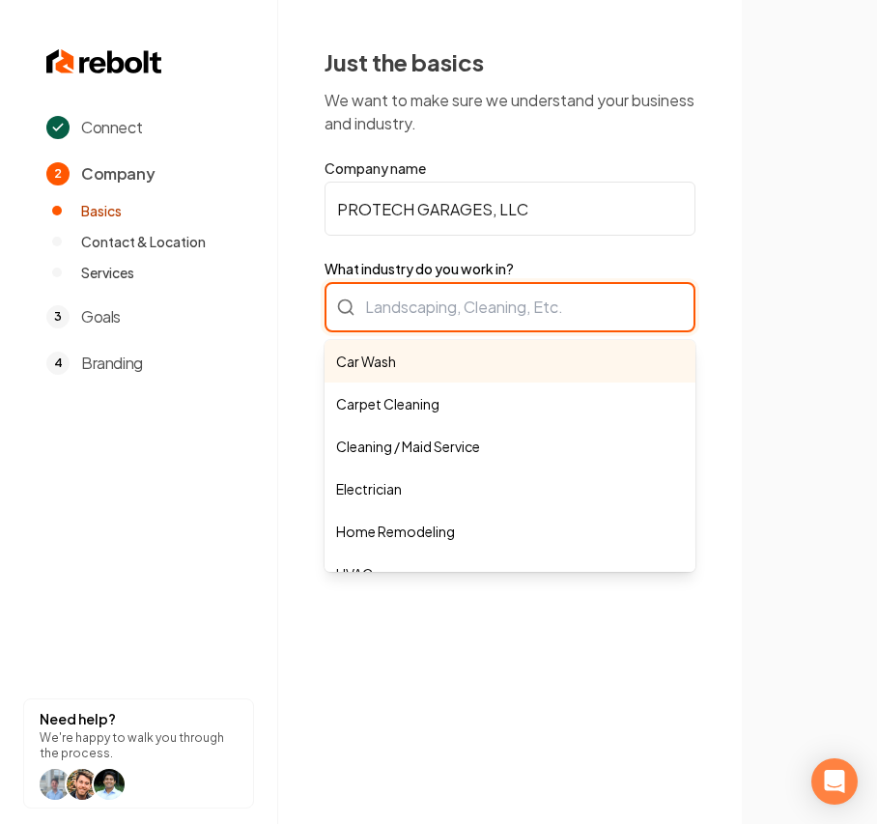
paste input "garage door supply"
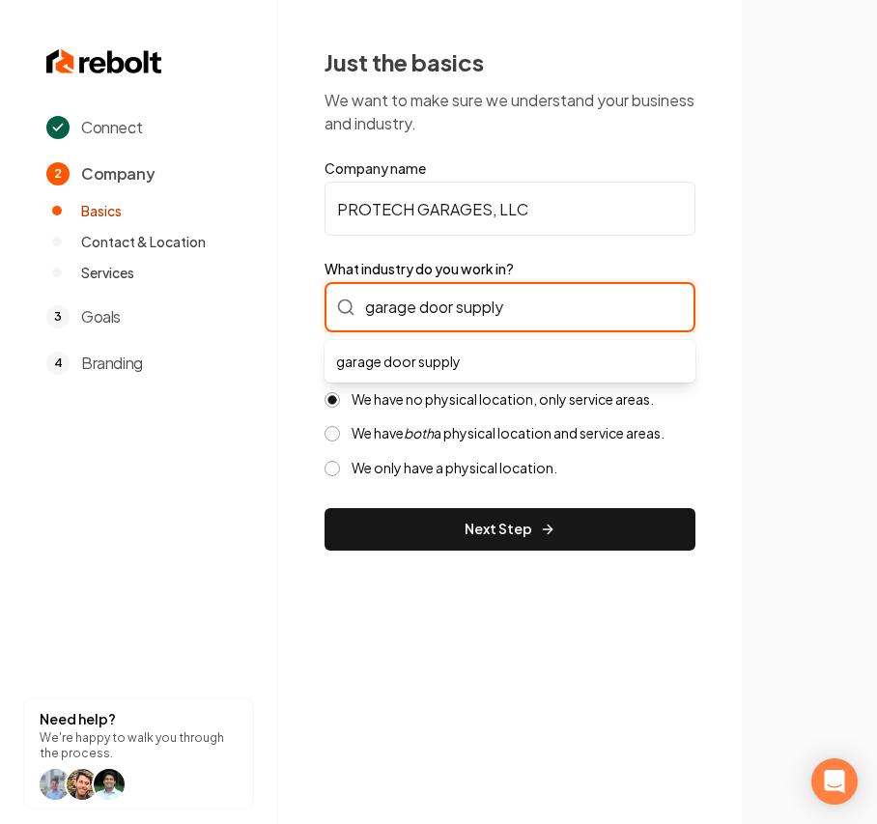
drag, startPoint x: 373, startPoint y: 305, endPoint x: 356, endPoint y: 305, distance: 17.4
click at [356, 305] on input "garage door supply" at bounding box center [510, 307] width 371 height 50
click at [431, 310] on input "Garage door supply" at bounding box center [510, 307] width 371 height 50
click at [465, 309] on input "Garage Door supply" at bounding box center [510, 307] width 371 height 50
type input "Garage Door Supply"
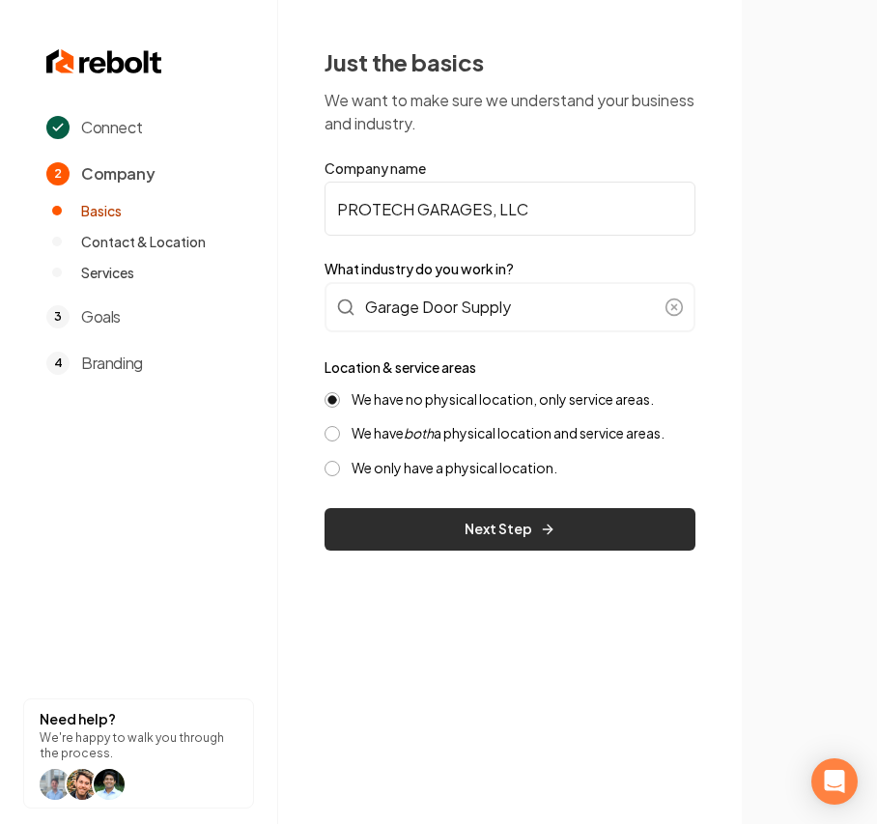
click at [477, 508] on button "Next Step" at bounding box center [510, 529] width 371 height 43
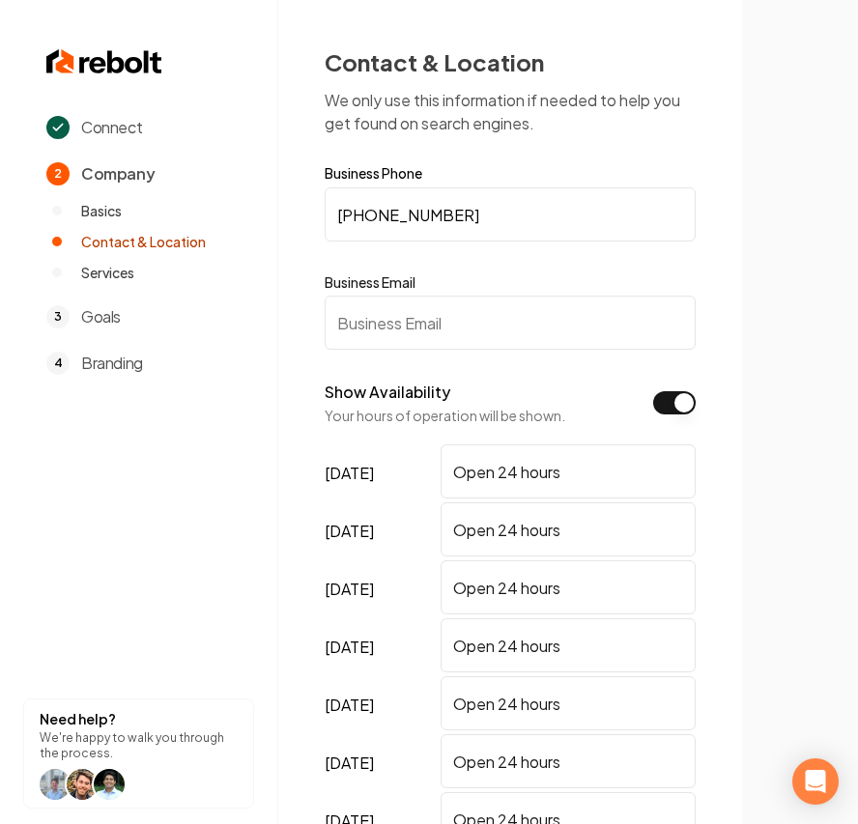
click at [372, 326] on input "Business Email" at bounding box center [510, 323] width 371 height 54
paste input "protechgarages@gmail.com"
type input "protechgarages@gmail.com"
click at [667, 406] on button "Show Availability" at bounding box center [674, 402] width 43 height 23
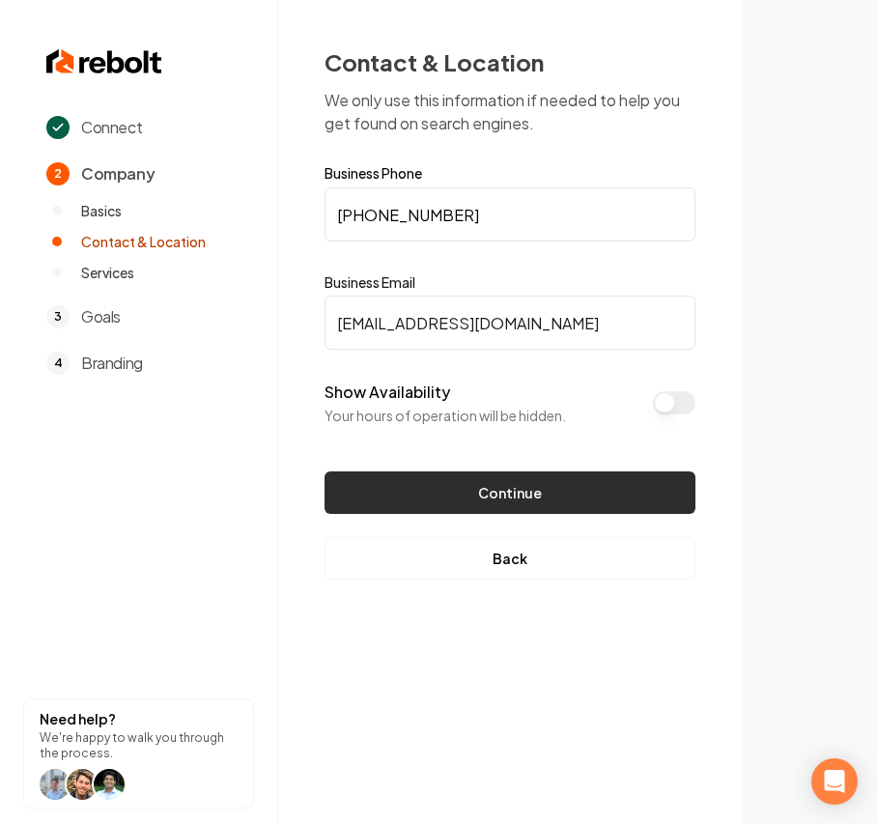
click at [572, 475] on button "Continue" at bounding box center [510, 493] width 371 height 43
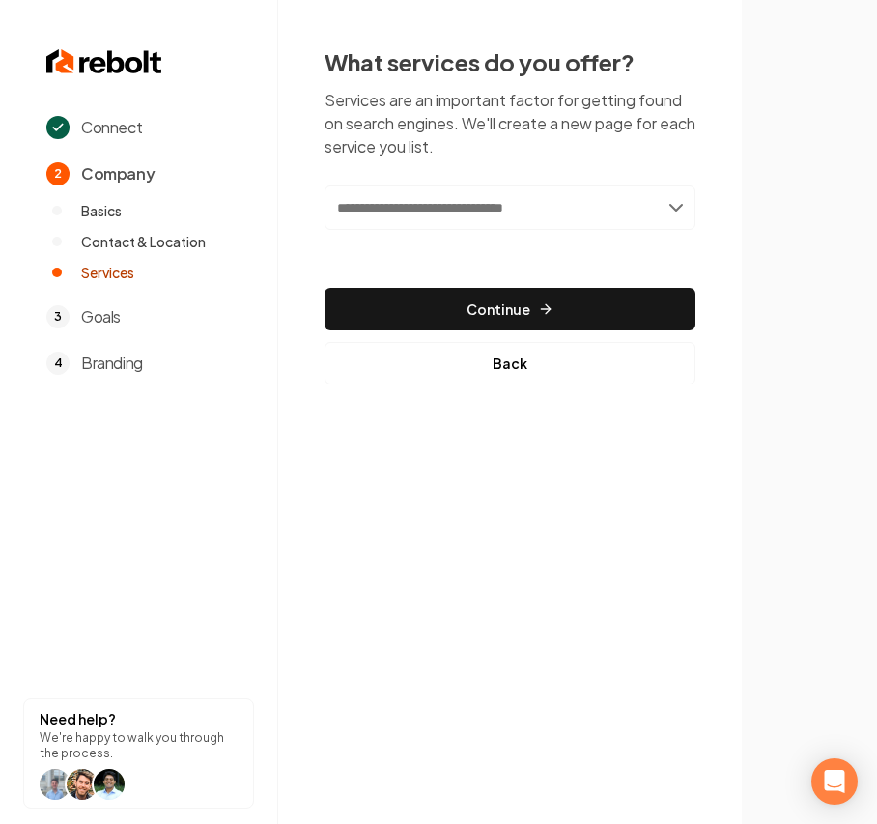
click at [457, 224] on input "text" at bounding box center [510, 208] width 371 height 44
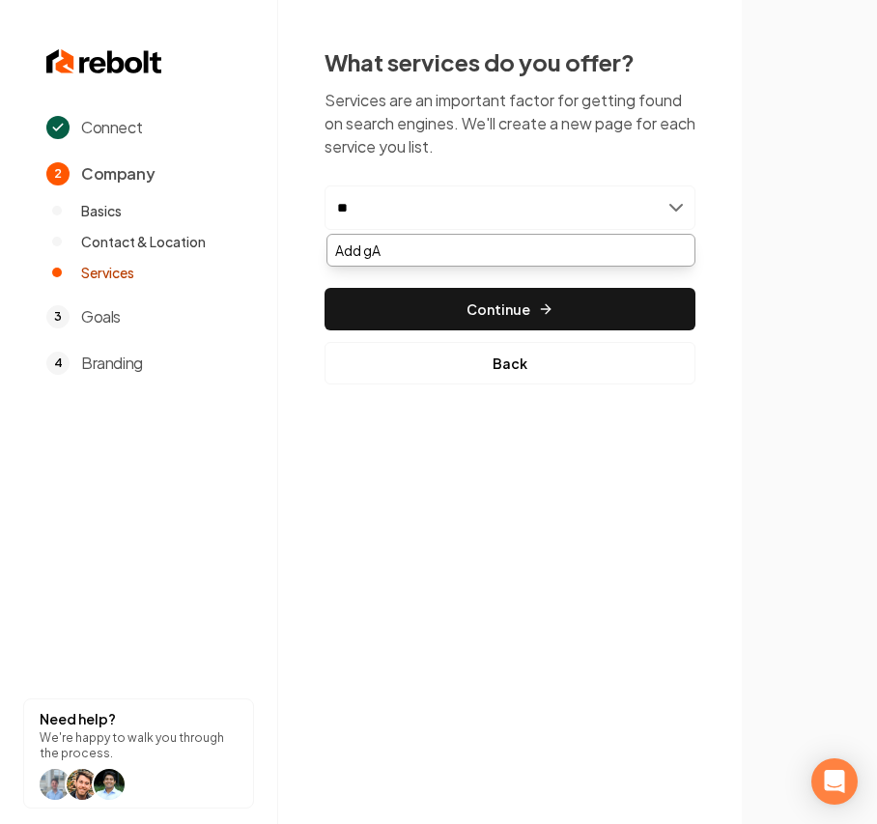
type input "*"
type input "**********"
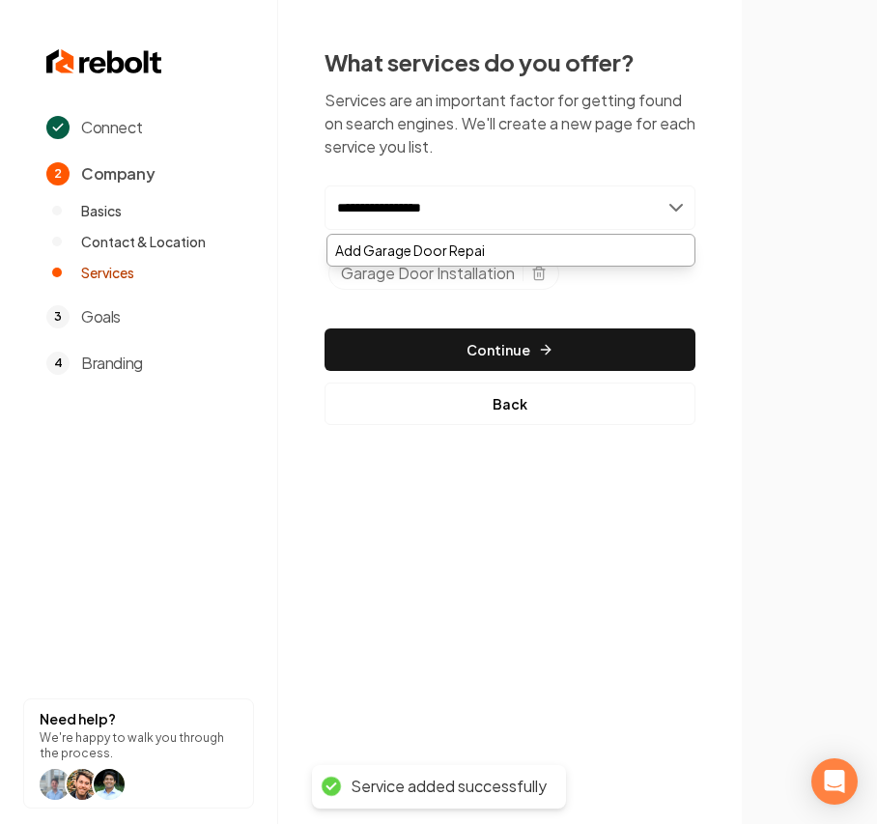
type input "**********"
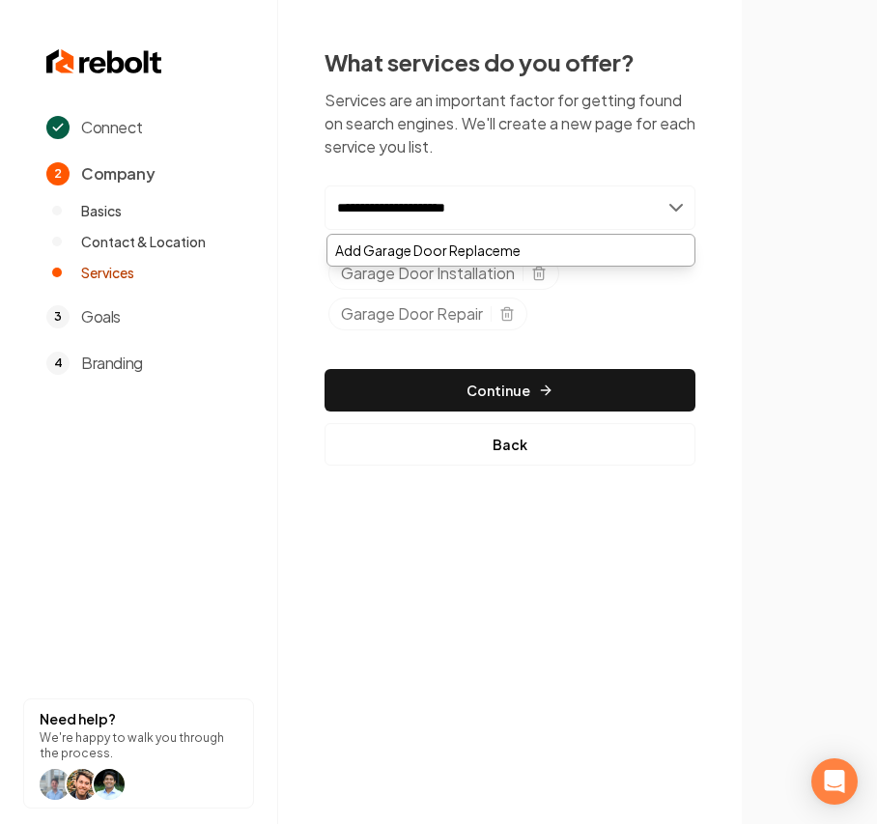
type input "**********"
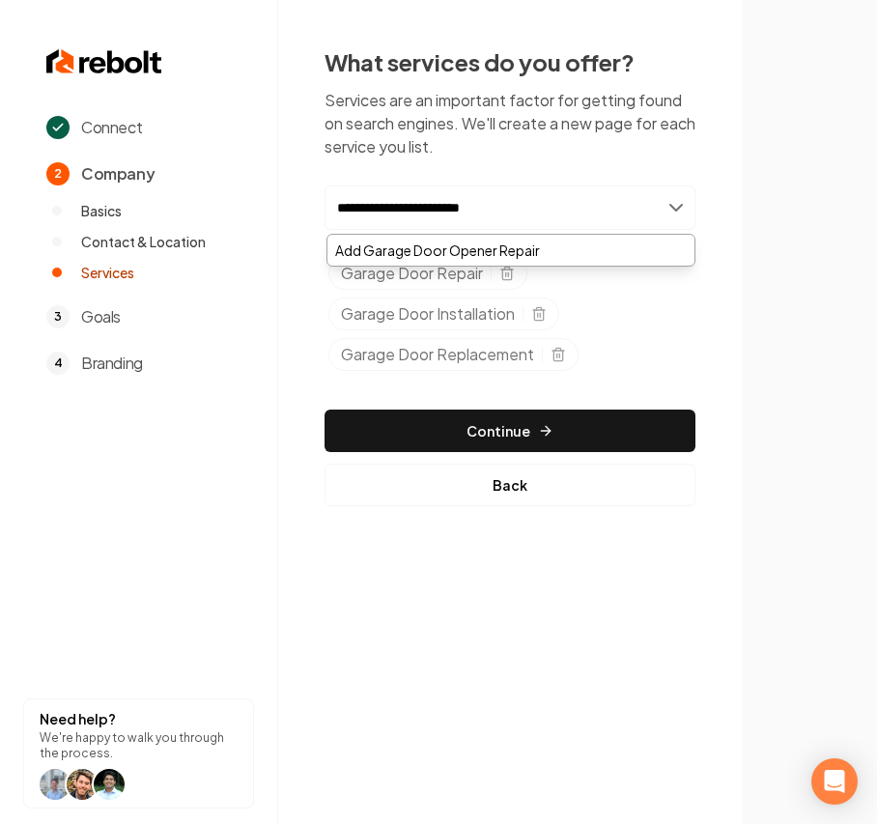
click at [434, 211] on input "**********" at bounding box center [510, 208] width 371 height 44
type input "**********"
click at [469, 241] on div "Add Garage Door Opener Repair" at bounding box center [511, 250] width 367 height 31
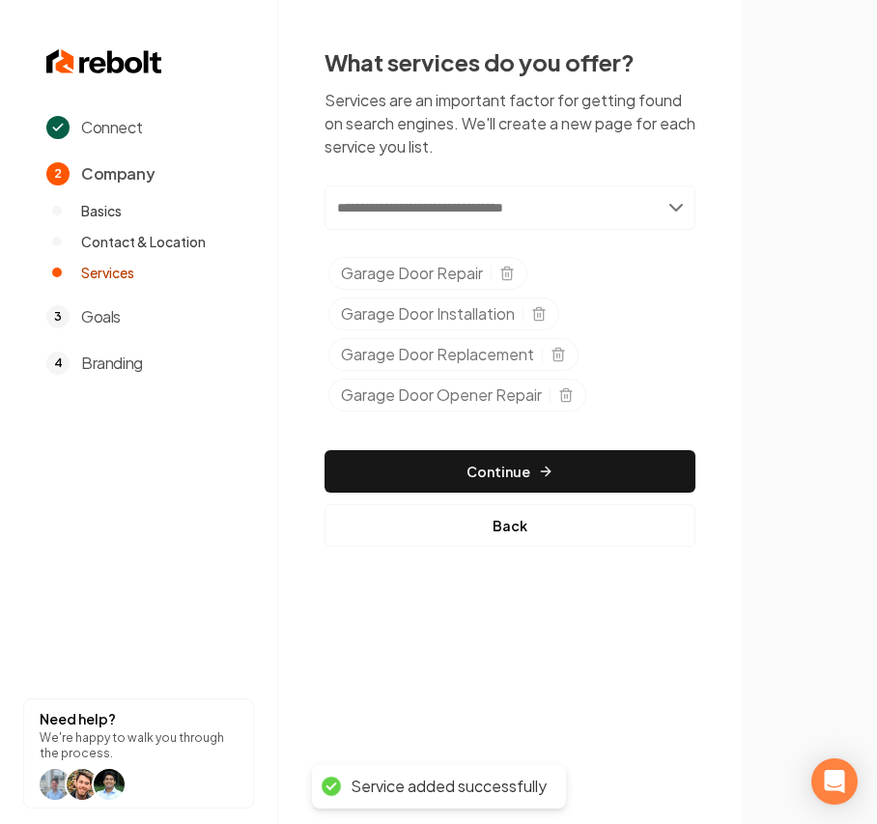
paste input "**********"
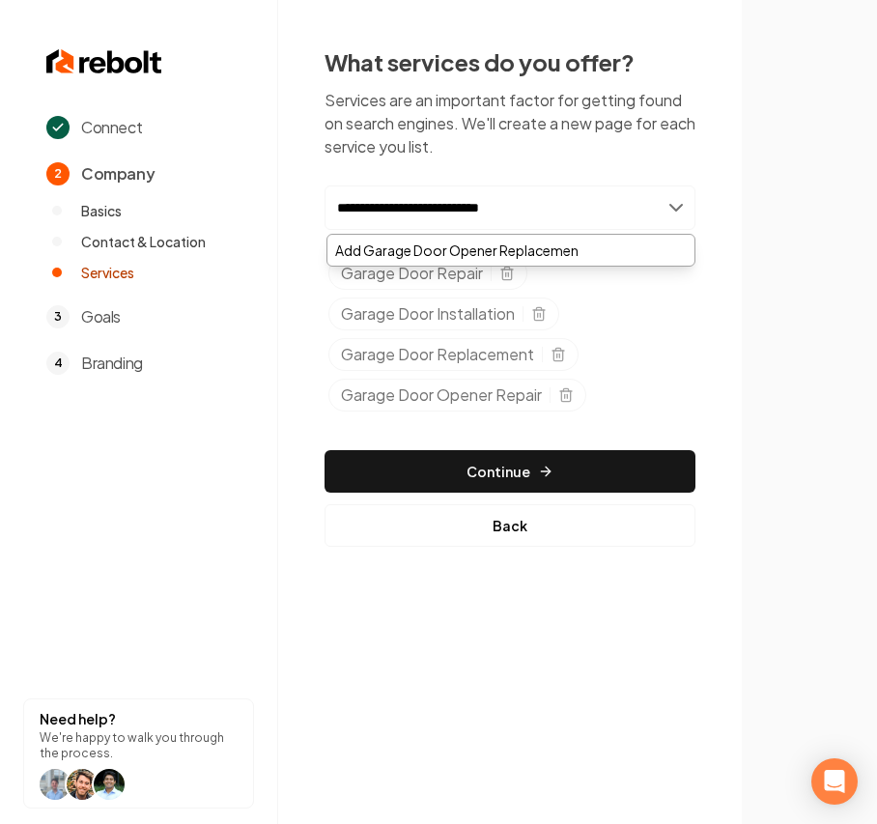
type input "**********"
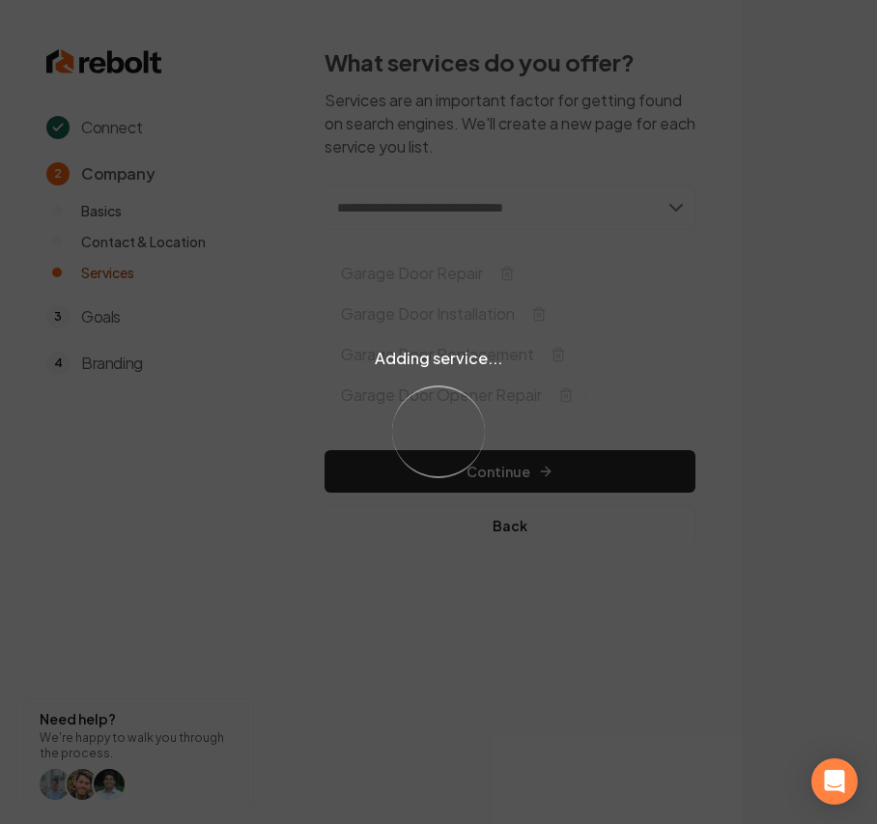
paste input "**********"
drag, startPoint x: 554, startPoint y: 206, endPoint x: 443, endPoint y: 206, distance: 111.1
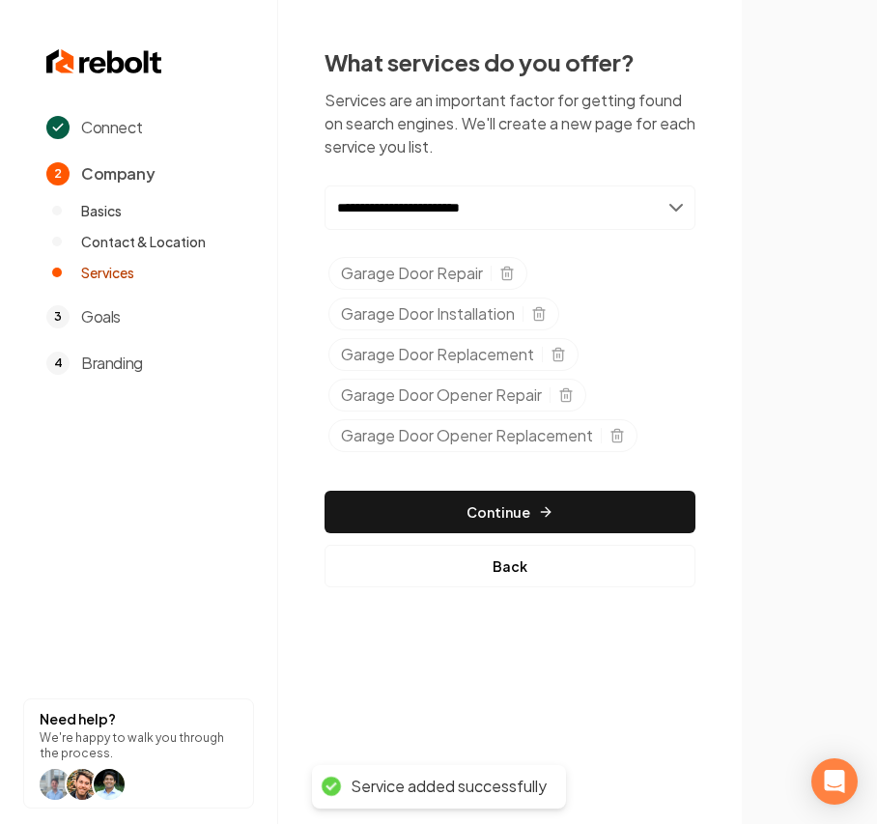
click at [524, 206] on input "**********" at bounding box center [510, 208] width 371 height 44
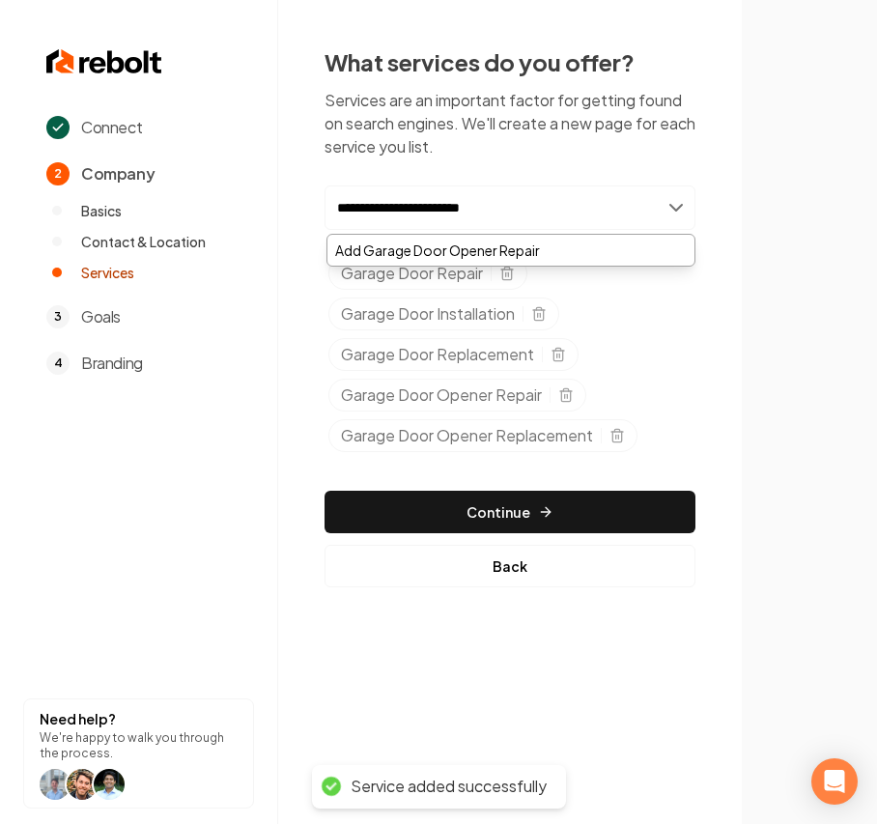
drag, startPoint x: 524, startPoint y: 206, endPoint x: 448, endPoint y: 206, distance: 75.4
click at [448, 206] on input "**********" at bounding box center [510, 208] width 371 height 44
click at [430, 210] on input "**********" at bounding box center [510, 208] width 371 height 44
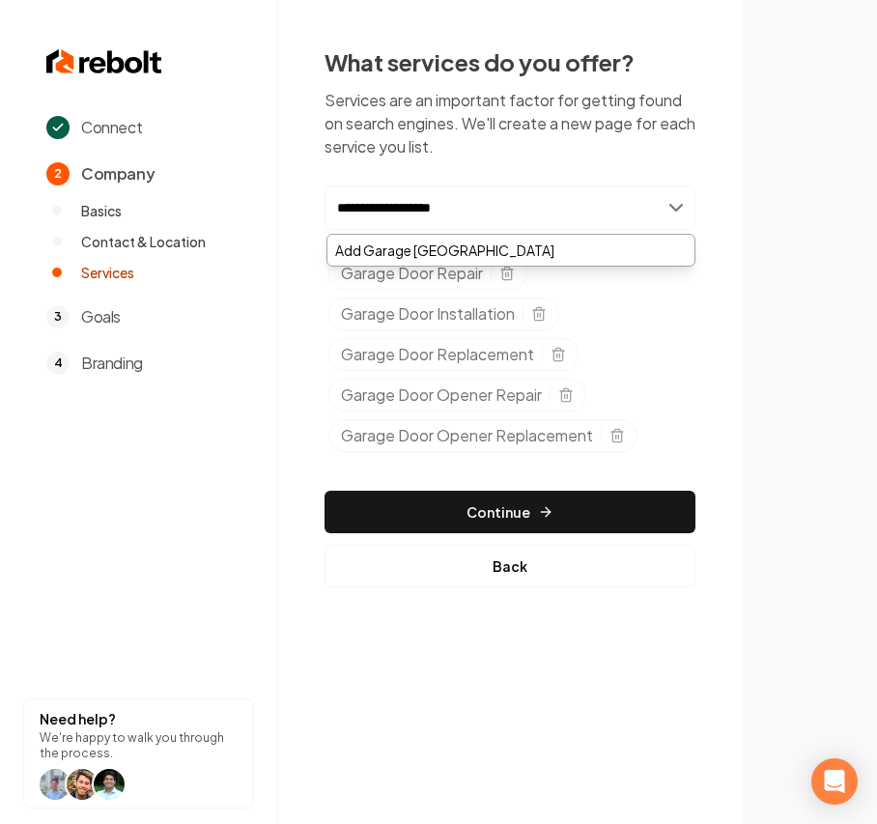
type input "**********"
click at [528, 244] on div "Add Garage Door Springs" at bounding box center [511, 250] width 367 height 31
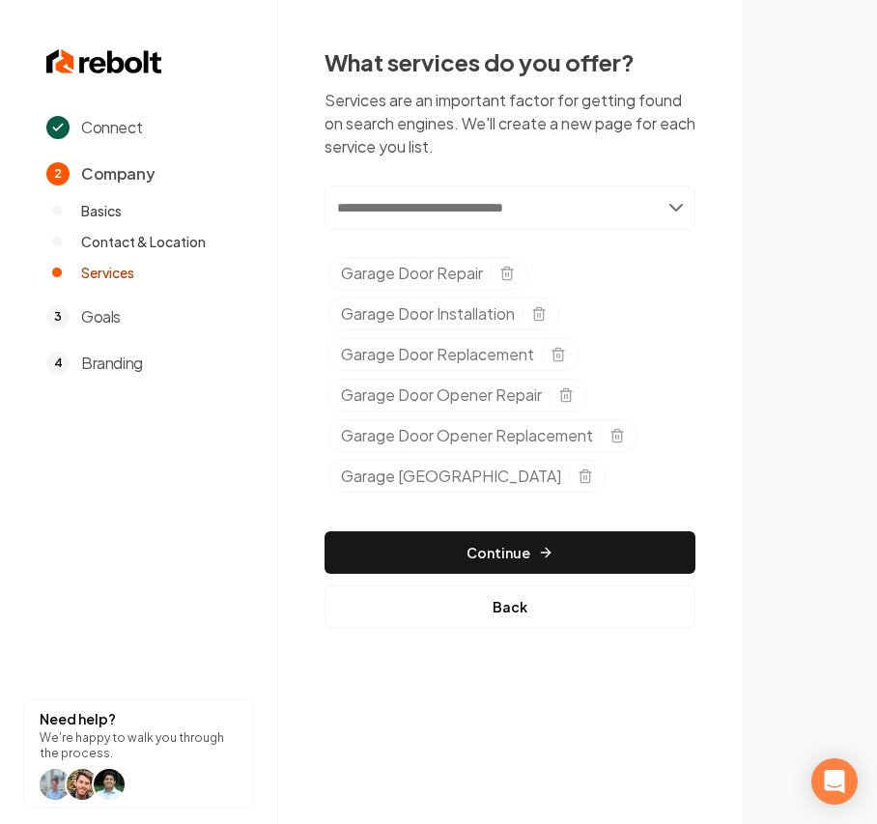
click at [465, 549] on button "Continue" at bounding box center [510, 552] width 371 height 43
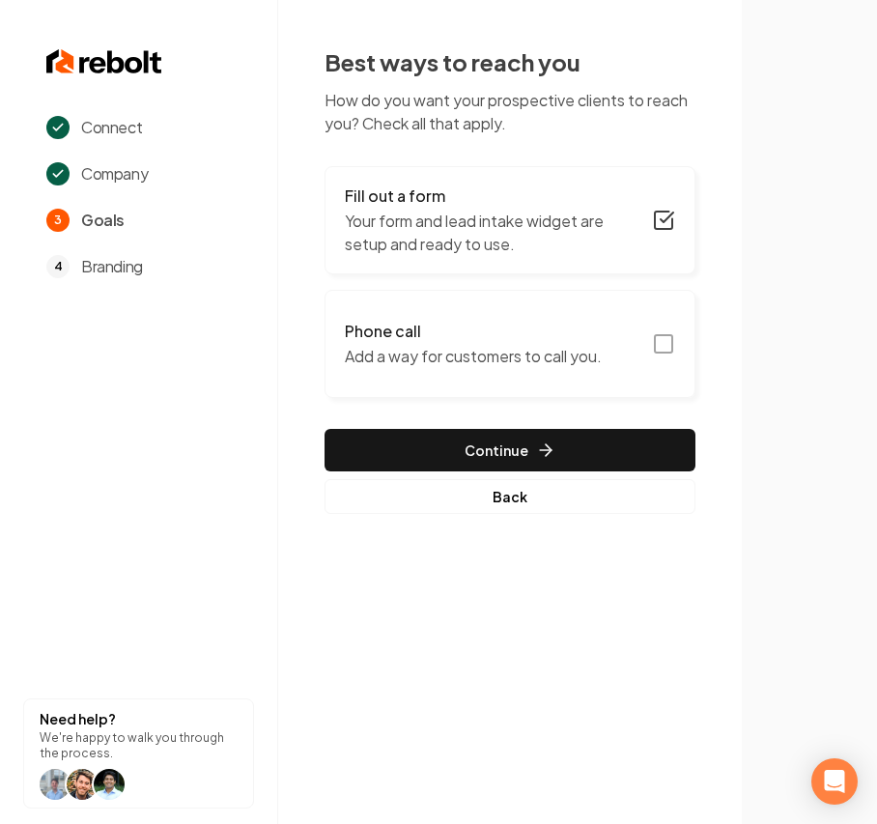
click at [612, 346] on button "Phone call Add a way for customers to call you." at bounding box center [510, 344] width 371 height 108
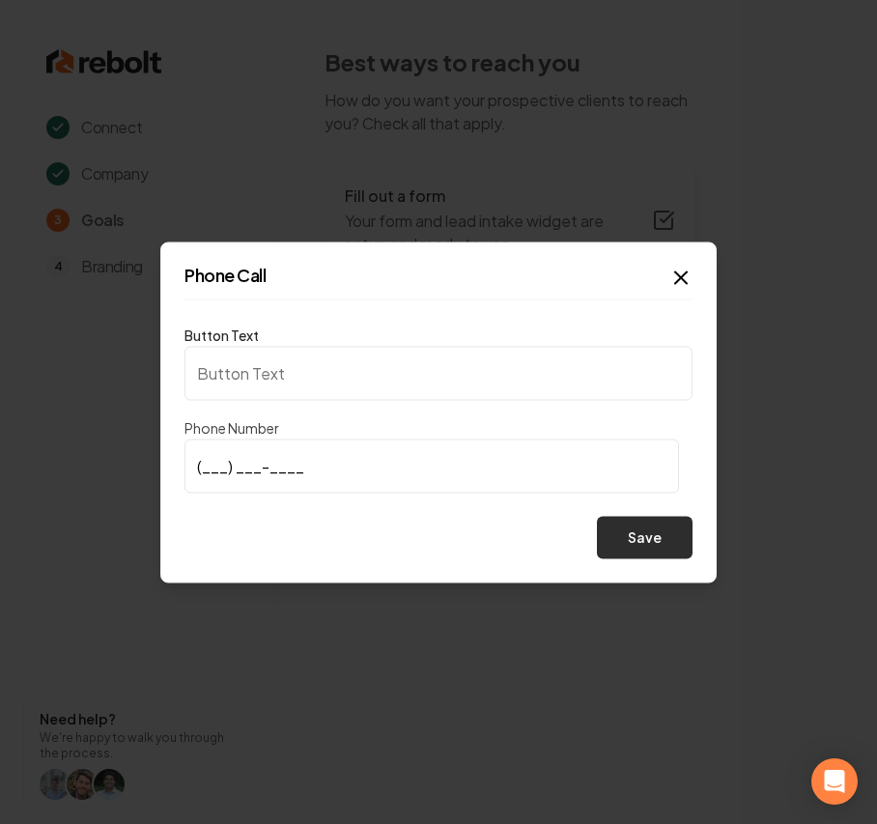
type input "Call us"
type input "(972) 670-7700"
click at [636, 537] on button "Save" at bounding box center [645, 537] width 96 height 43
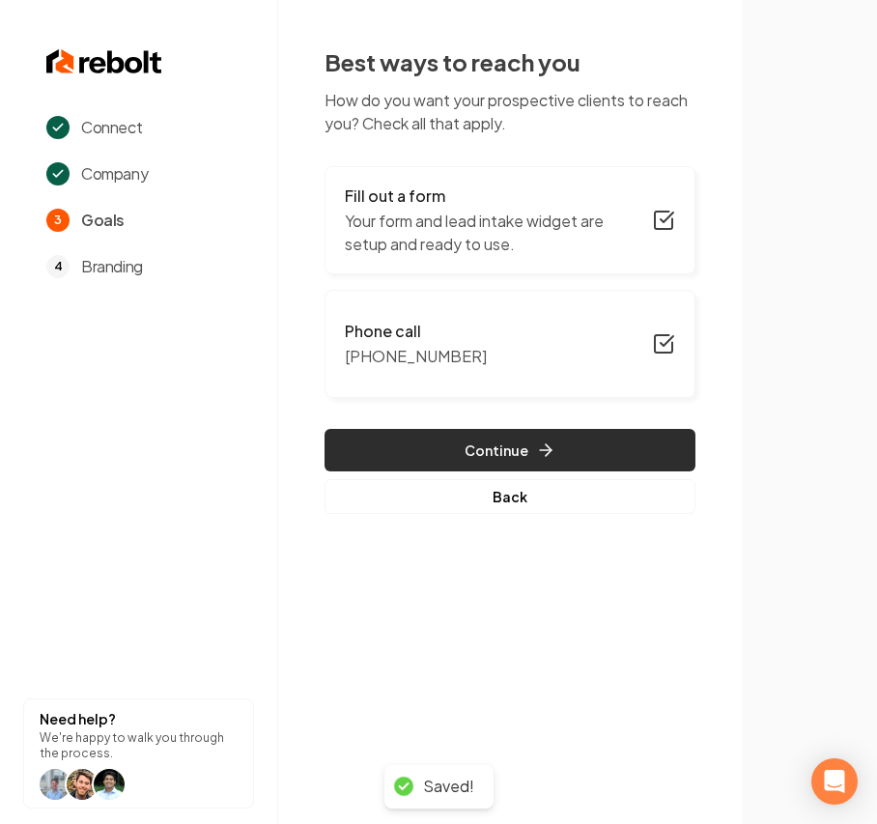
click at [672, 452] on button "Continue" at bounding box center [510, 450] width 371 height 43
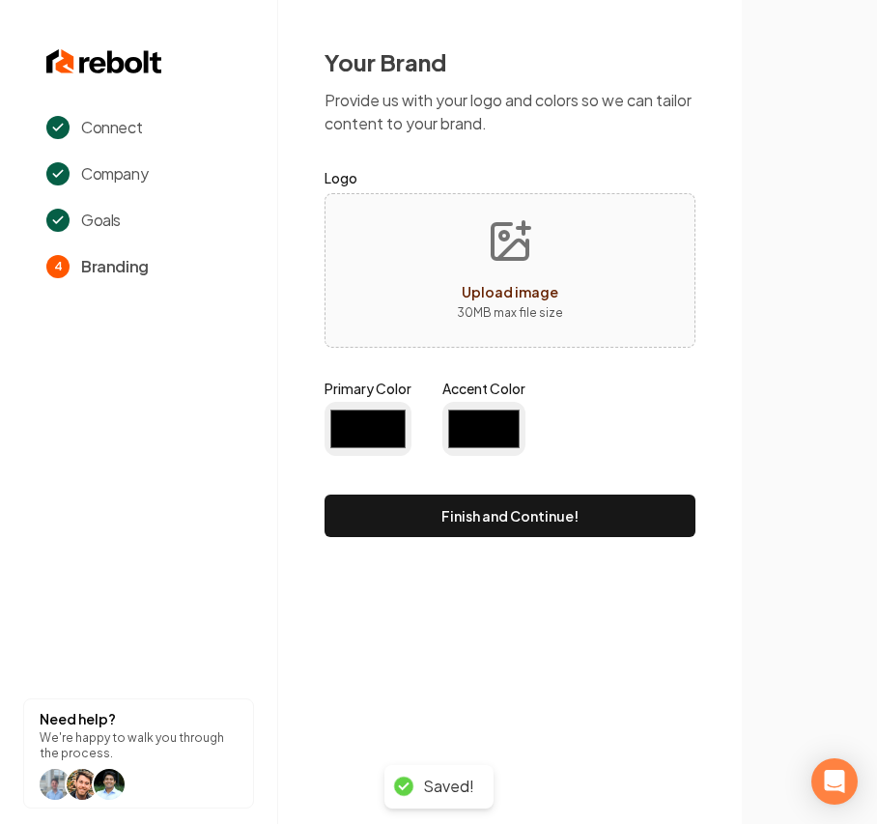
type input "#194d33"
type input "#70be00"
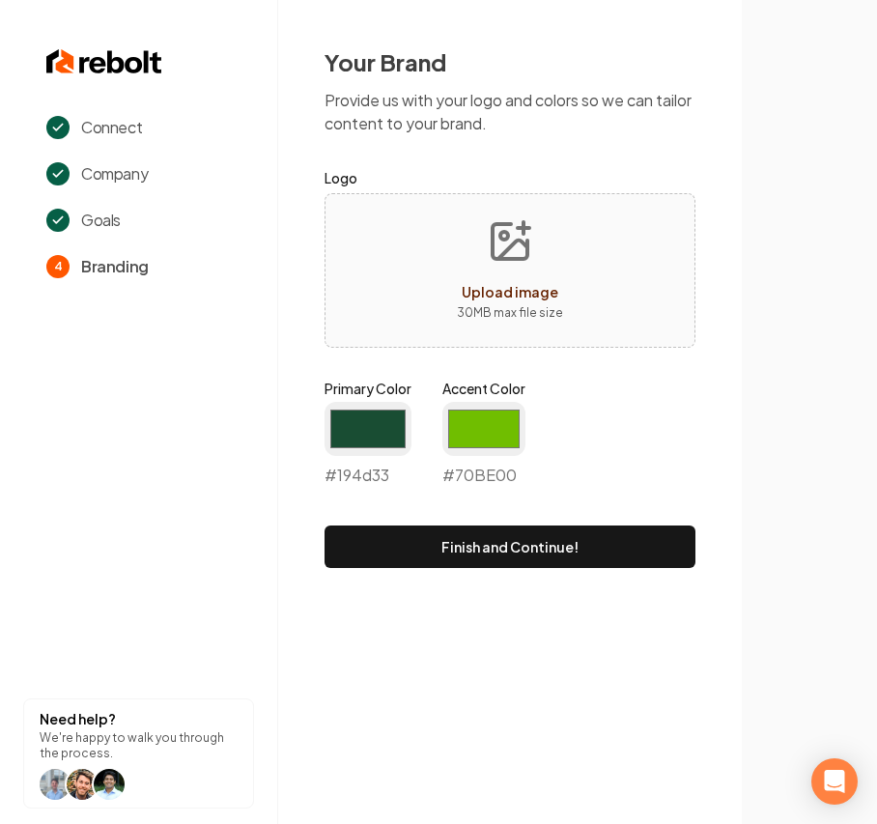
click at [568, 217] on button "Upload image 30 MB max file size" at bounding box center [510, 270] width 137 height 135
click at [514, 317] on p "30 MB max file size" at bounding box center [510, 312] width 106 height 19
type input "**********"
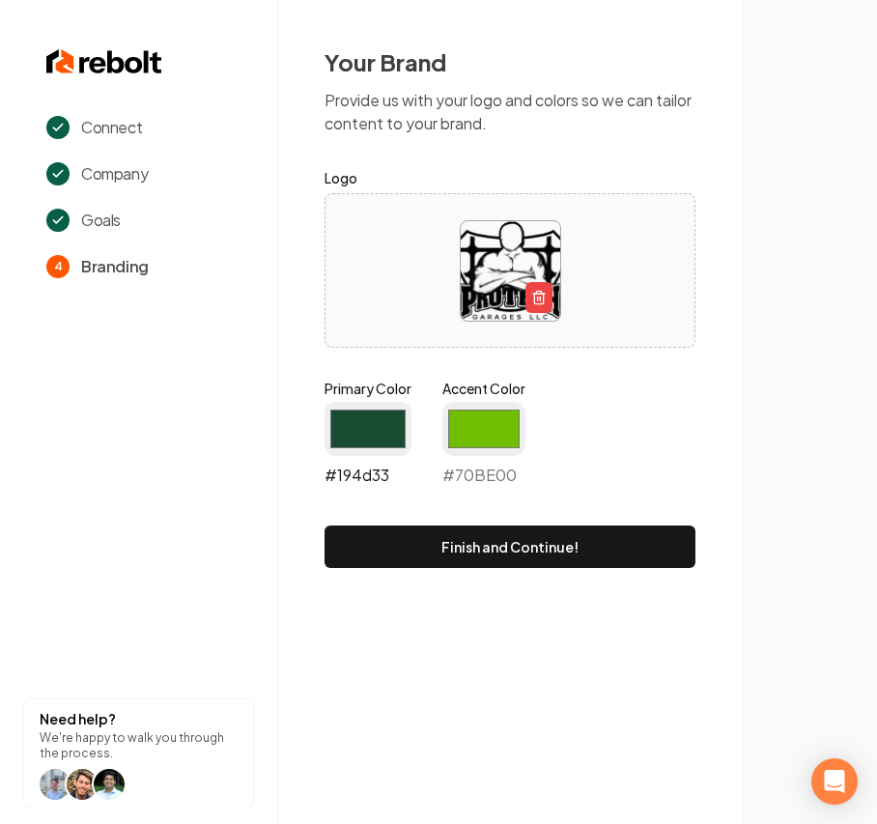
click at [363, 433] on input "#194d33" at bounding box center [368, 429] width 87 height 54
type input "#255d19"
drag, startPoint x: 480, startPoint y: 434, endPoint x: 485, endPoint y: 446, distance: 13.5
click at [483, 434] on input "#70be00" at bounding box center [484, 429] width 83 height 54
type input "#010101"
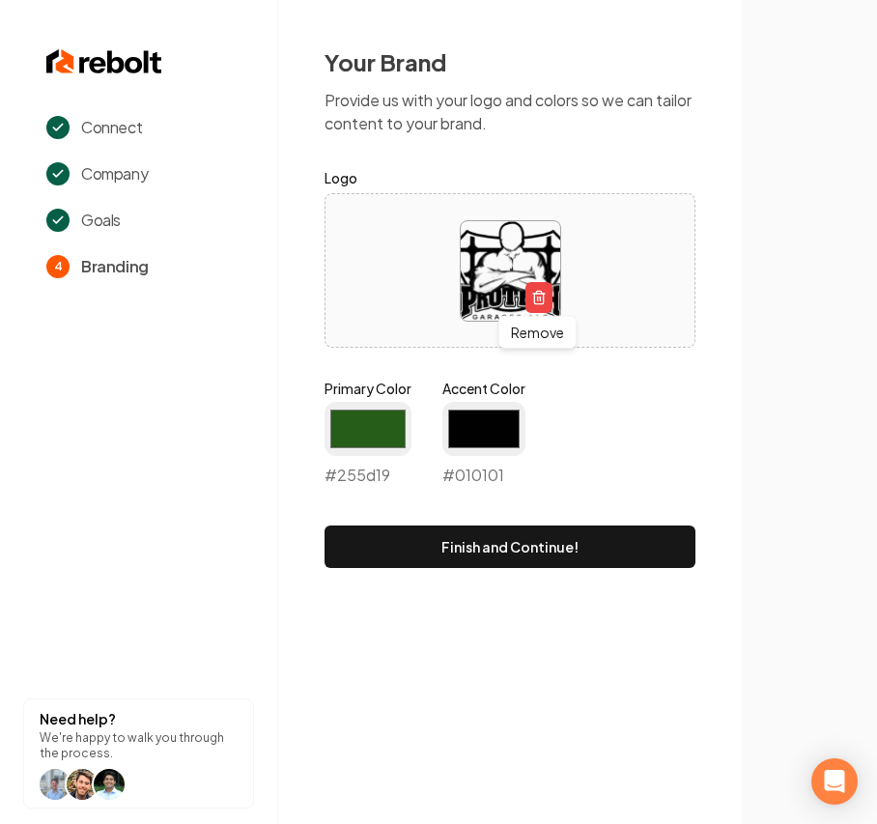
click at [671, 390] on div "Primary Color #255d19 #255d19 Accent Color #010101 #010101" at bounding box center [510, 437] width 371 height 116
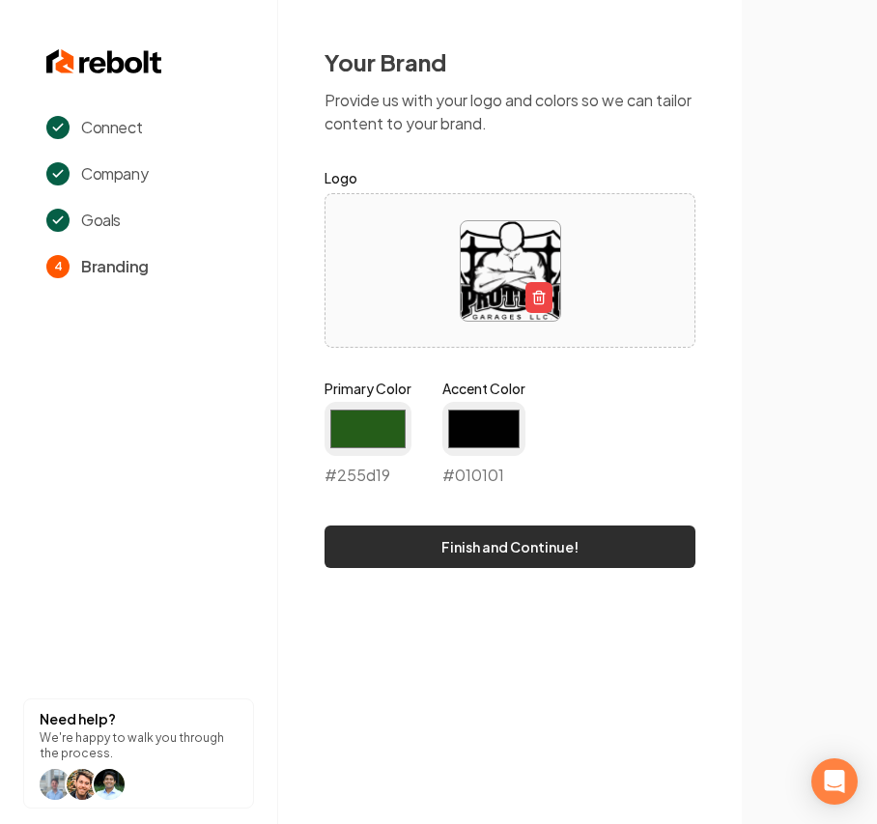
click at [516, 553] on button "Finish and Continue!" at bounding box center [510, 547] width 371 height 43
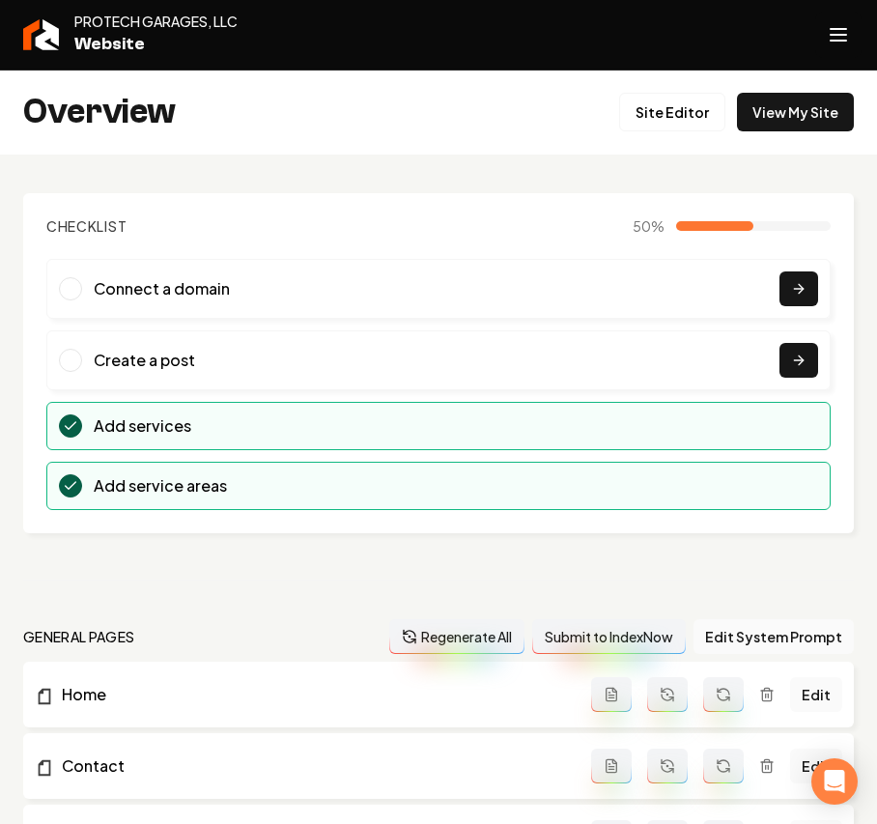
click at [839, 47] on icon "Open navigation menu" at bounding box center [838, 34] width 23 height 31
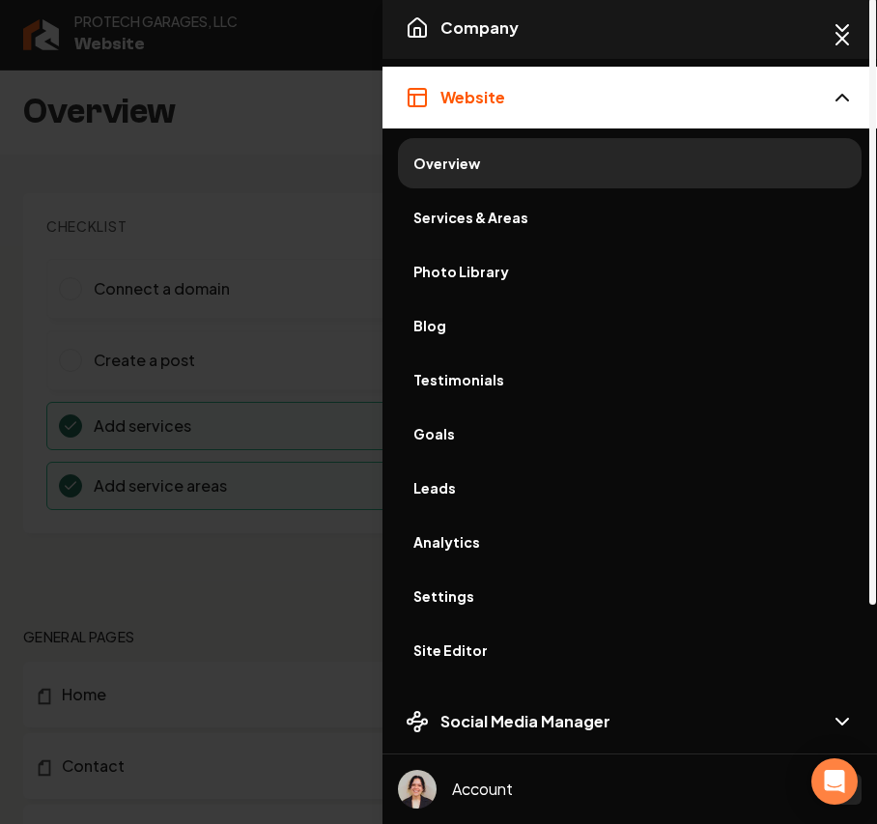
click at [465, 31] on span "Company" at bounding box center [480, 27] width 78 height 23
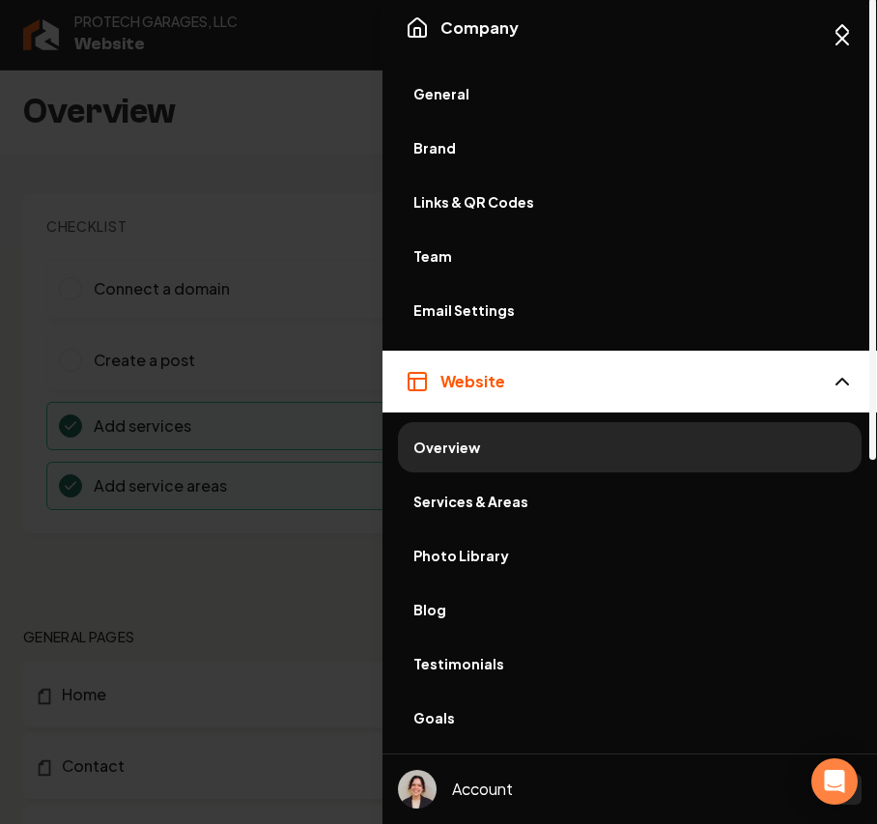
click at [462, 100] on span "General" at bounding box center [630, 93] width 433 height 19
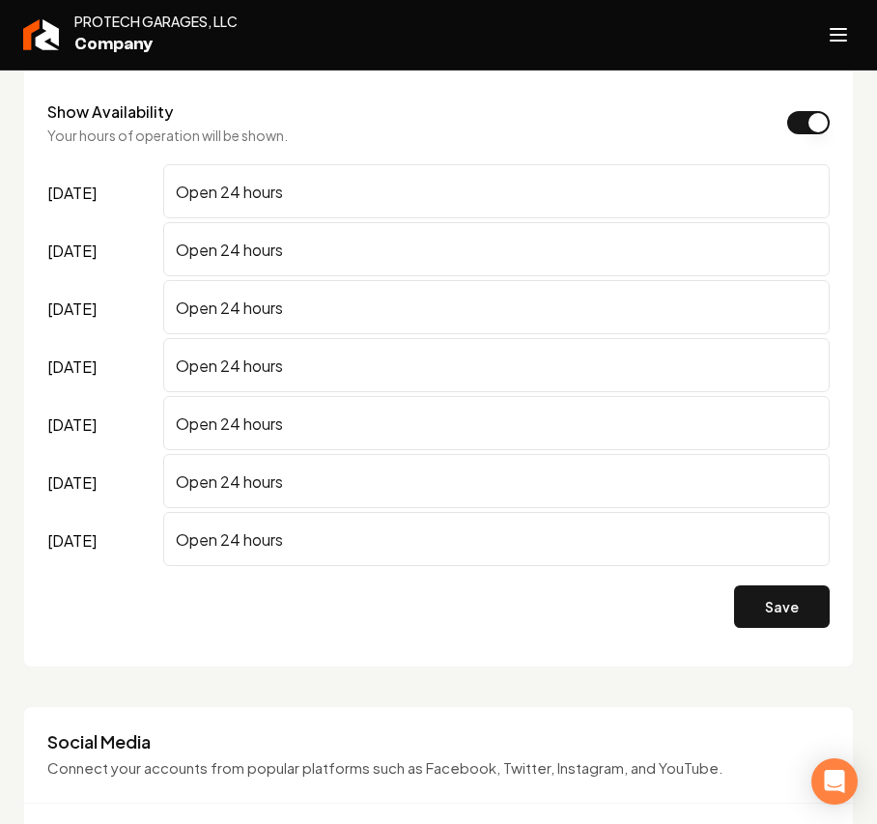
scroll to position [1932, 0]
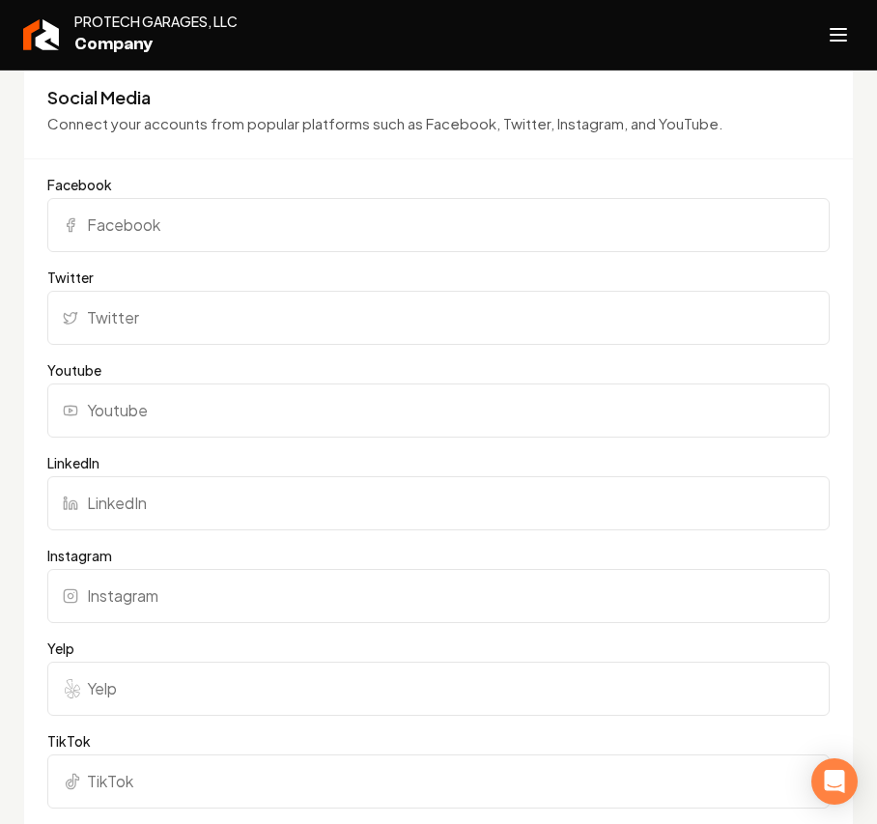
click at [100, 209] on input "Facebook" at bounding box center [438, 225] width 783 height 54
paste input "https://www.facebook.com/PROTECHGARAGESLLC/"
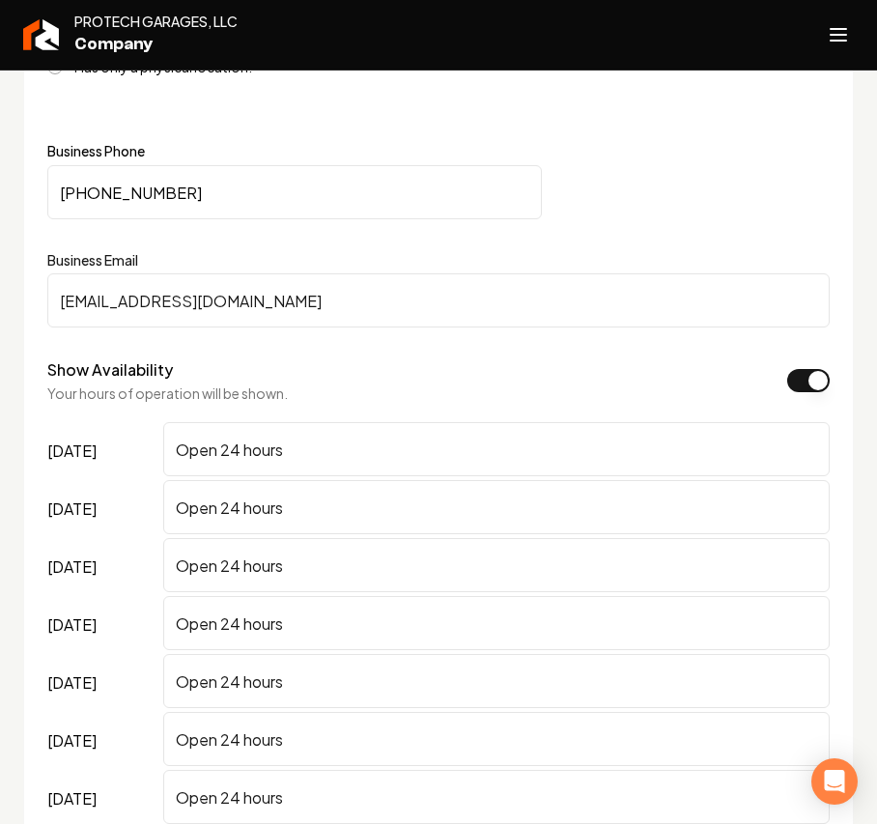
type input "https://www.facebook.com/PROTECHGARAGESLLC/"
click at [788, 373] on button "Show Availability" at bounding box center [808, 380] width 43 height 23
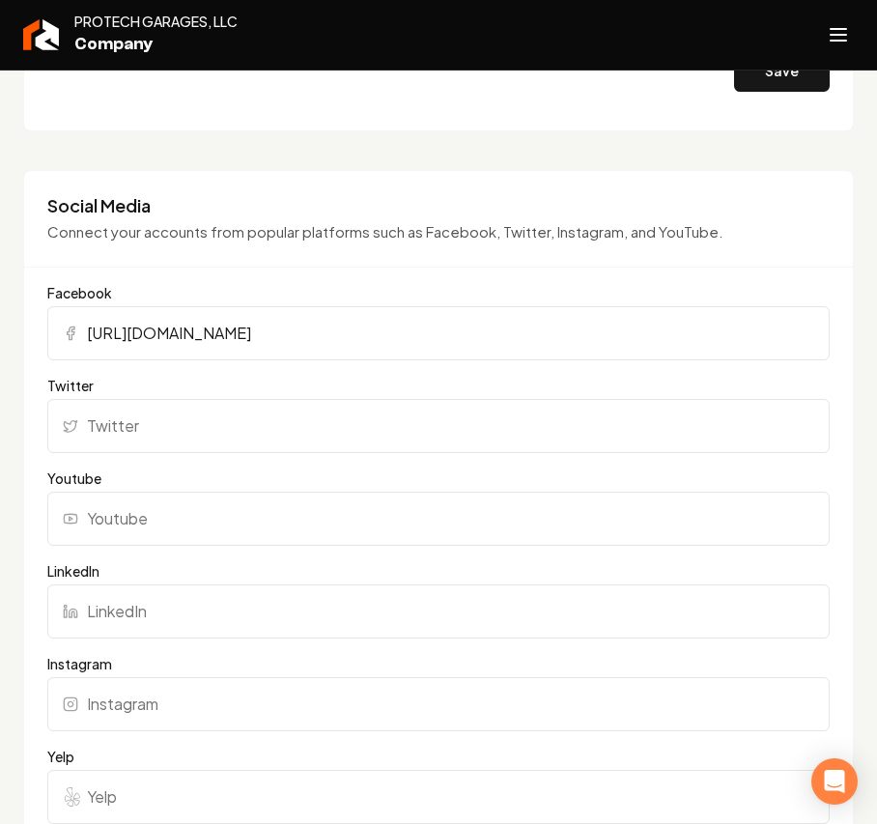
scroll to position [1288, 0]
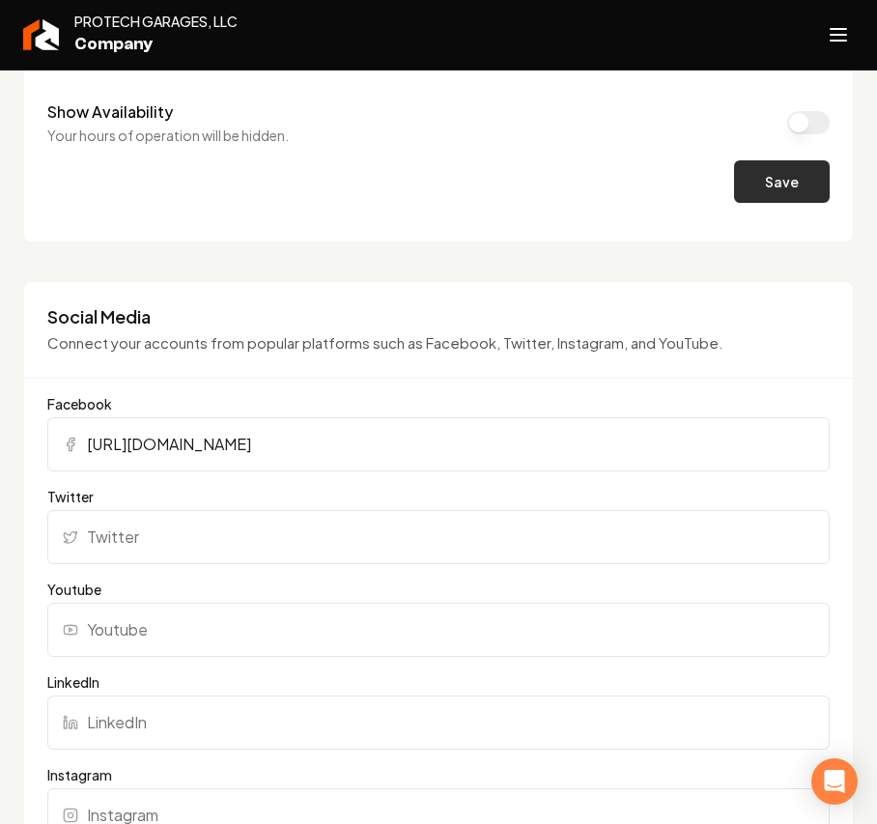
click at [754, 193] on button "Save" at bounding box center [782, 181] width 96 height 43
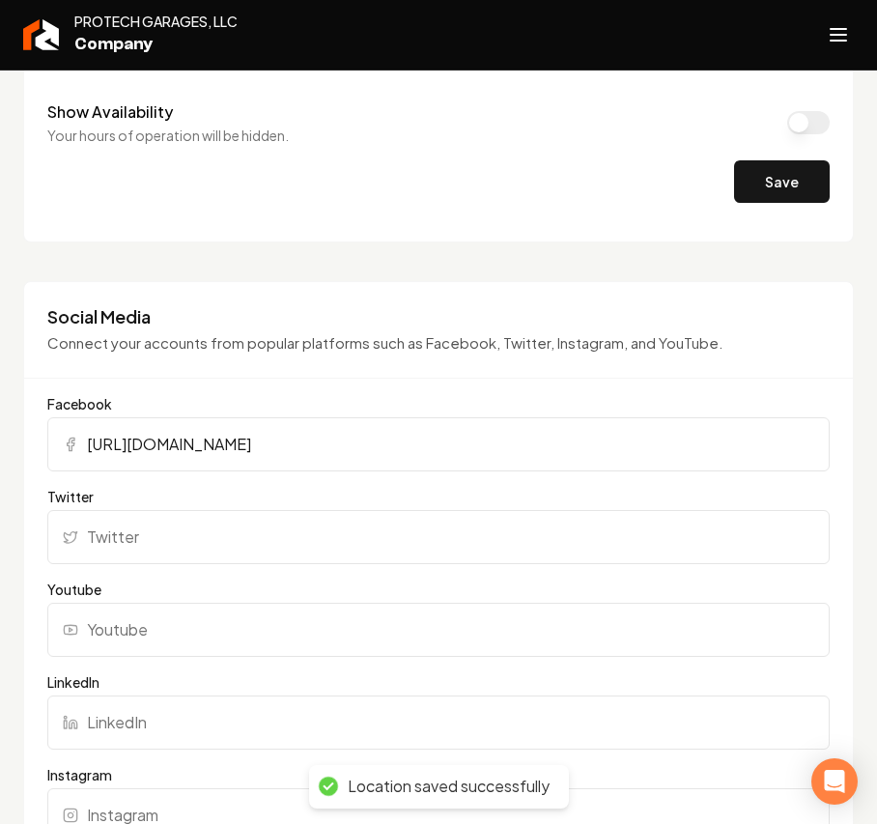
click at [155, 537] on input "Twitter" at bounding box center [438, 537] width 783 height 54
paste input "https://x.com/protechgarages"
type input "https://x.com/protechgarages"
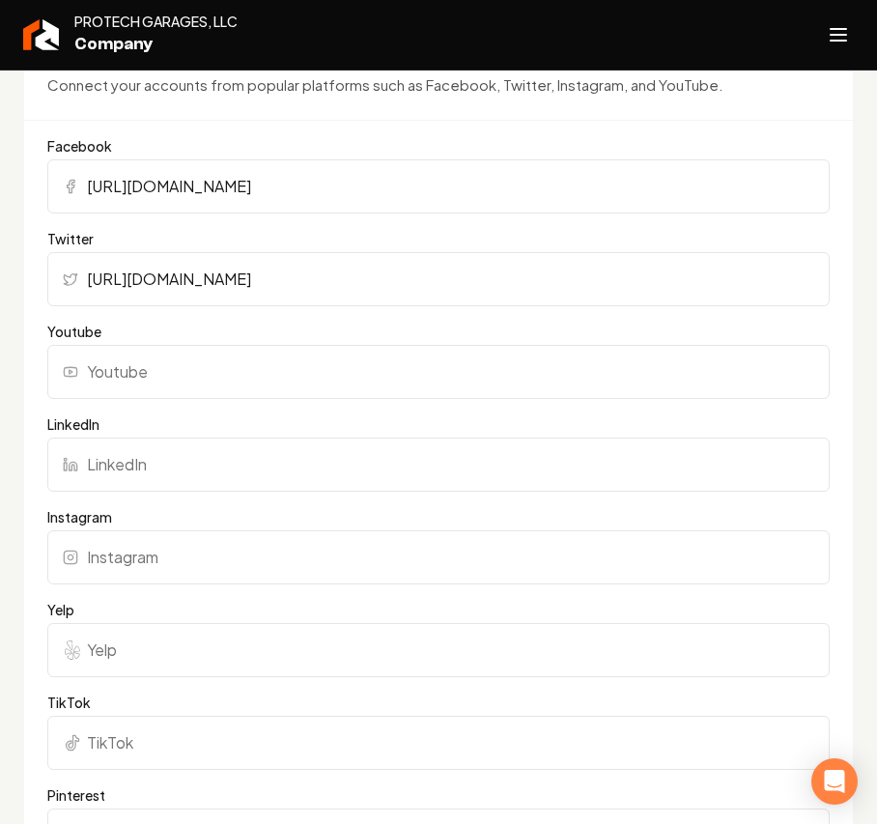
click at [133, 647] on input "Yelp" at bounding box center [438, 650] width 783 height 54
paste input "https://www.yelp.com/biz/protech-garages-grand-prarie"
type input "https://www.yelp.com/biz/protech-garages-grand-prarie"
click at [186, 562] on input "Instagram" at bounding box center [438, 557] width 783 height 54
paste input "https://www.instagram.com/protechgaragesllc/"
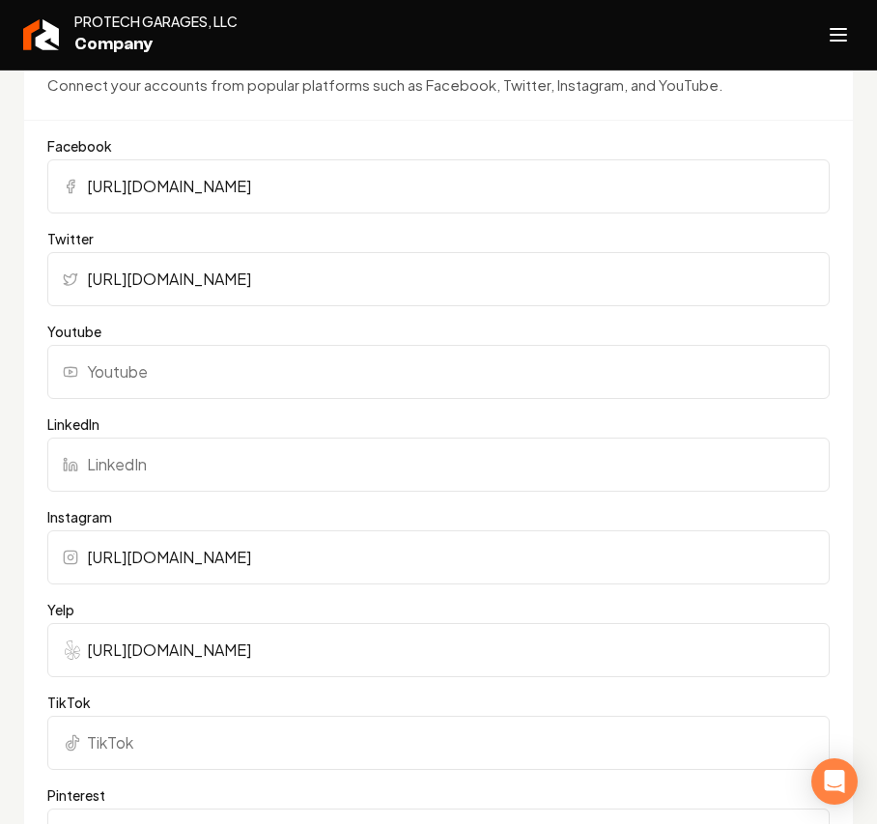
scroll to position [2061, 0]
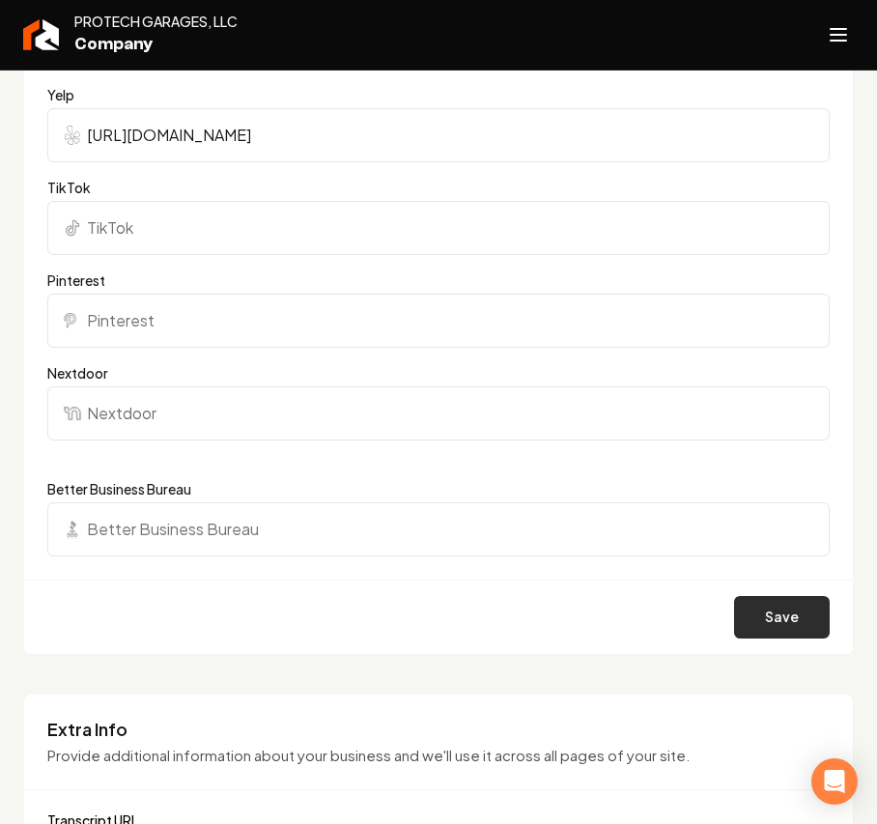
type input "https://www.instagram.com/protechgaragesllc/"
click at [751, 618] on button "Save" at bounding box center [782, 617] width 96 height 43
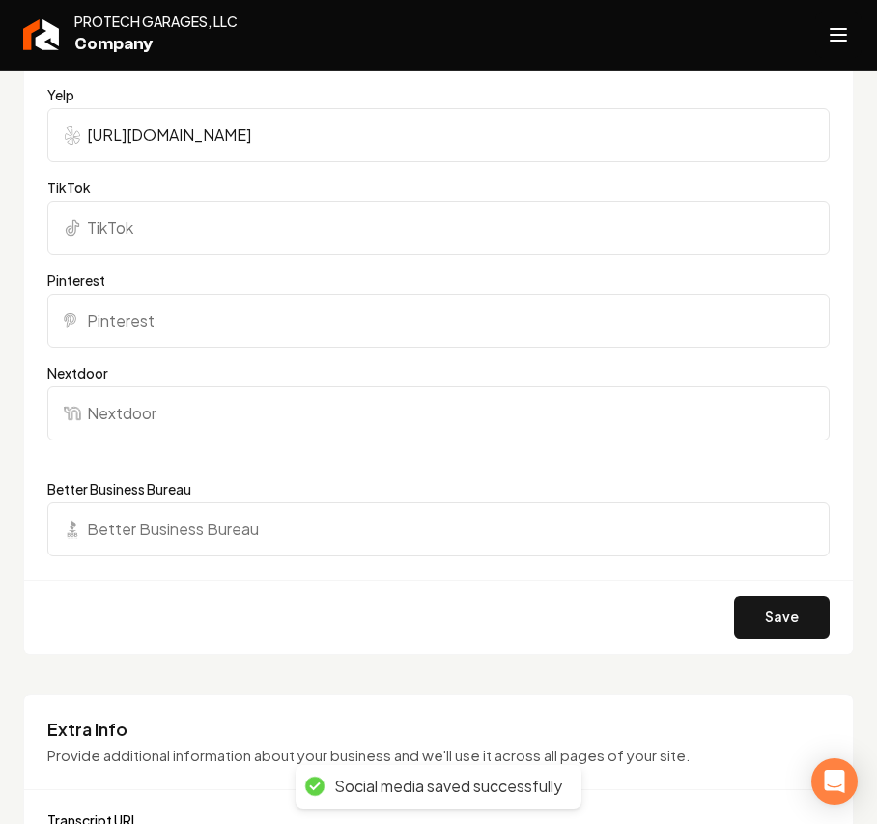
click at [832, 40] on icon "Open navigation menu" at bounding box center [838, 34] width 23 height 31
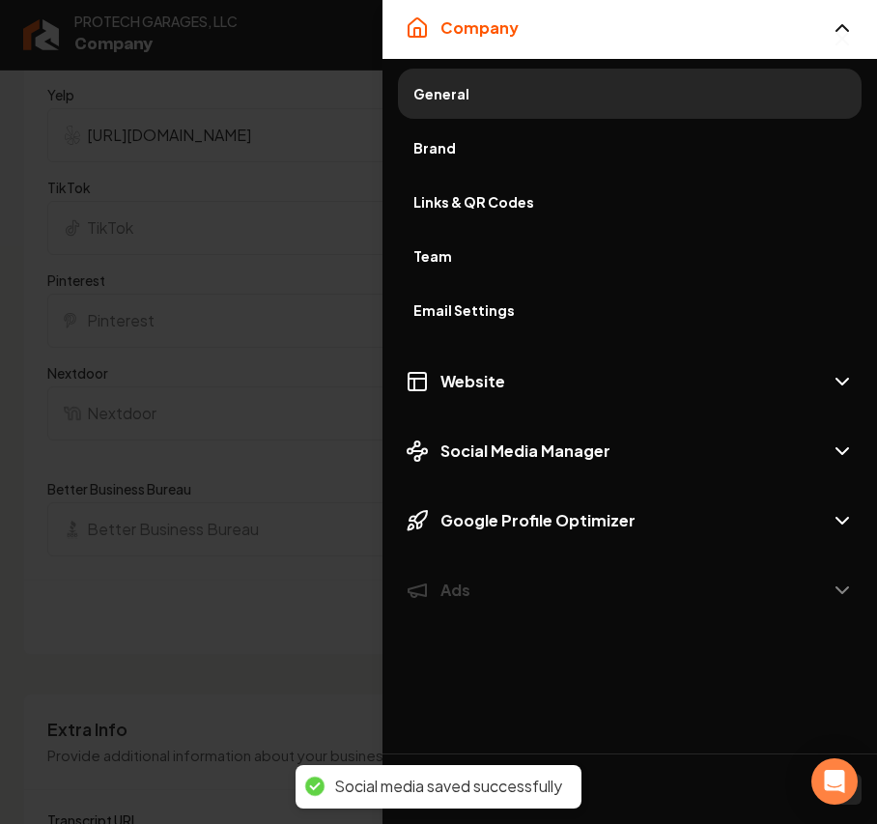
click at [472, 147] on span "Brand" at bounding box center [630, 147] width 433 height 19
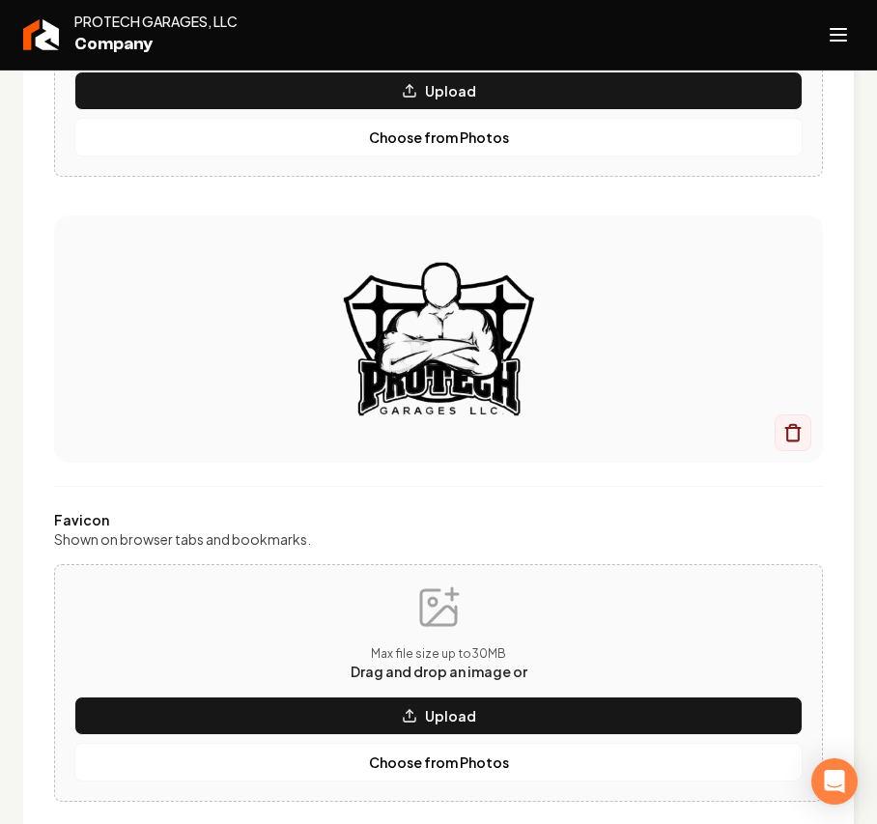
scroll to position [587, 0]
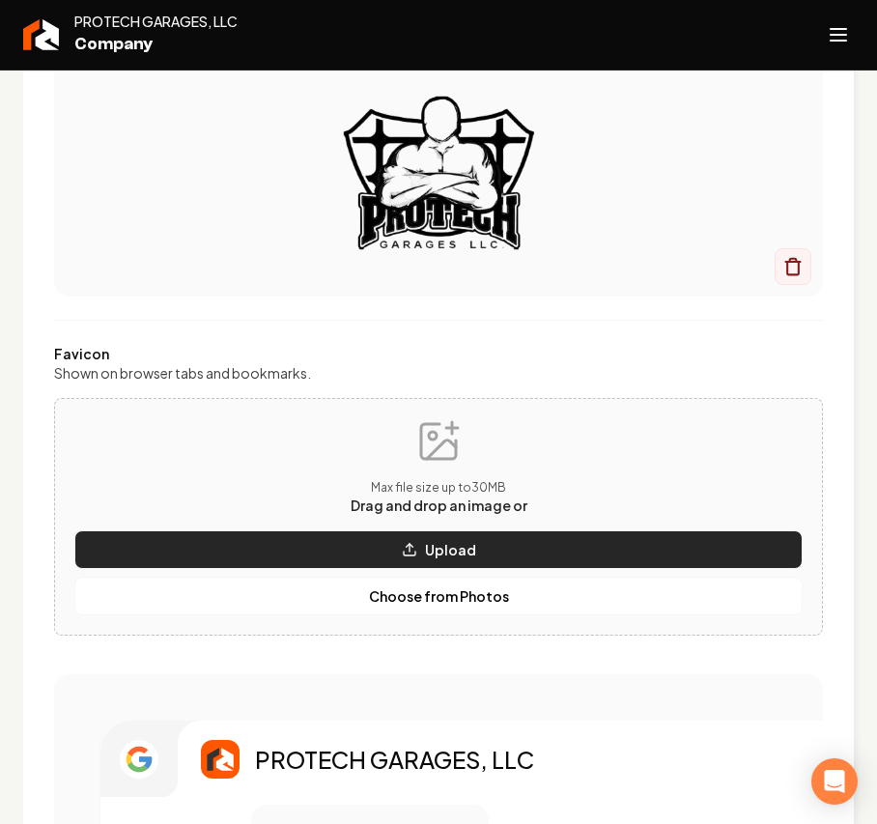
click at [410, 553] on button "Upload" at bounding box center [438, 549] width 729 height 39
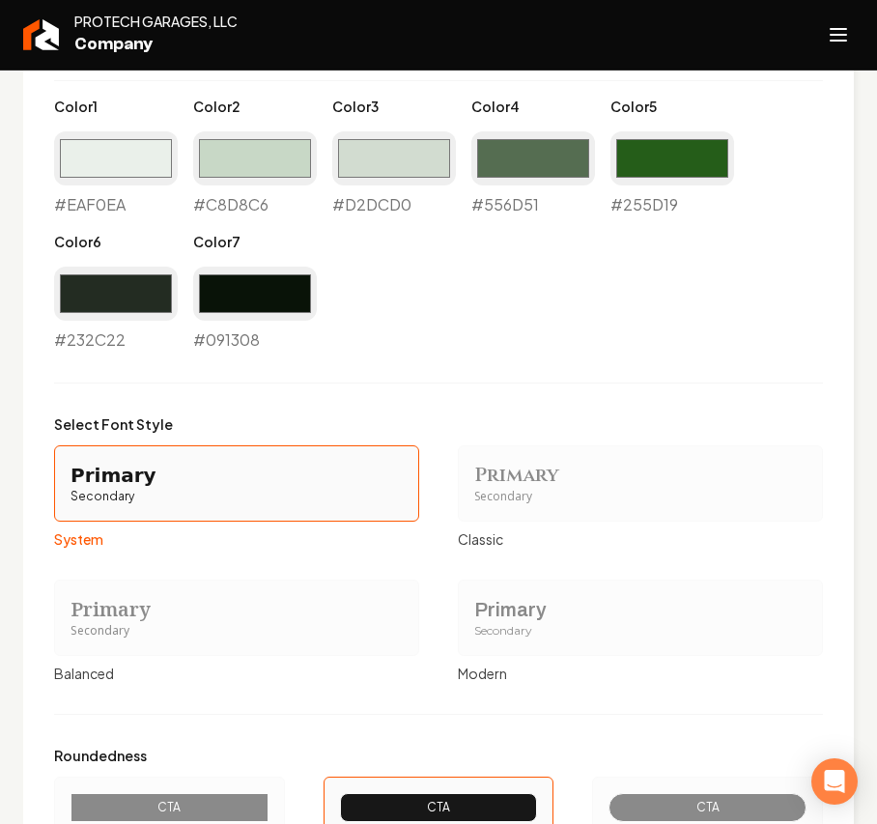
scroll to position [1617, 0]
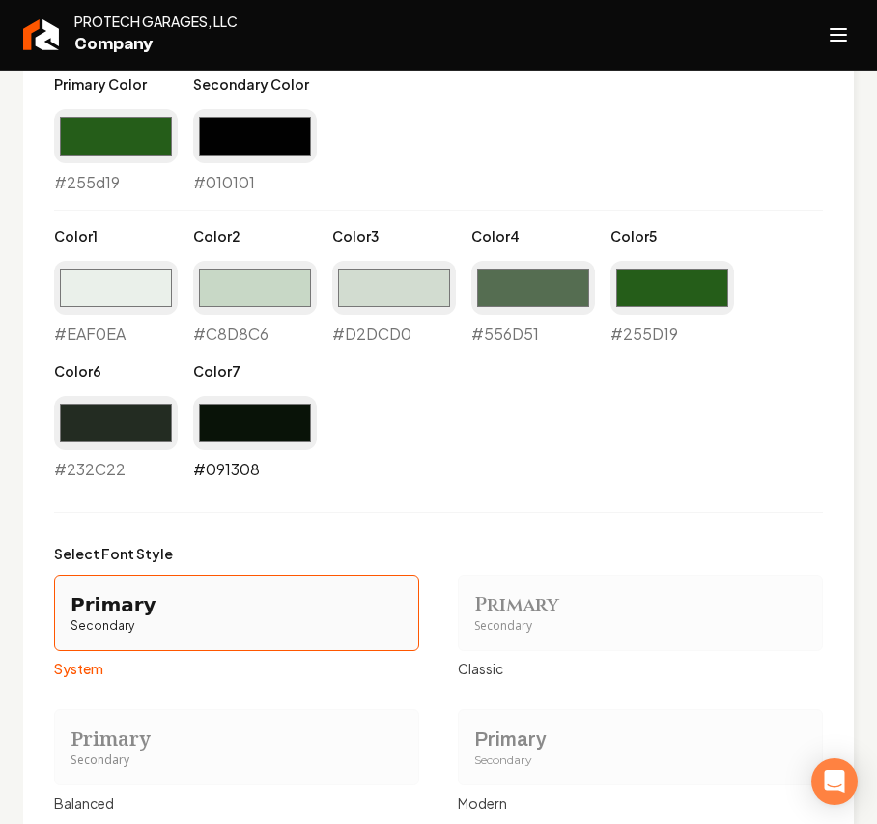
click at [291, 429] on input "#091308" at bounding box center [255, 423] width 124 height 54
type input "#000000"
click at [639, 400] on div "Primary Color #255d19 #255d19 Secondary Color #010101 #010101 Color 1 #eaf0ea #…" at bounding box center [438, 277] width 769 height 407
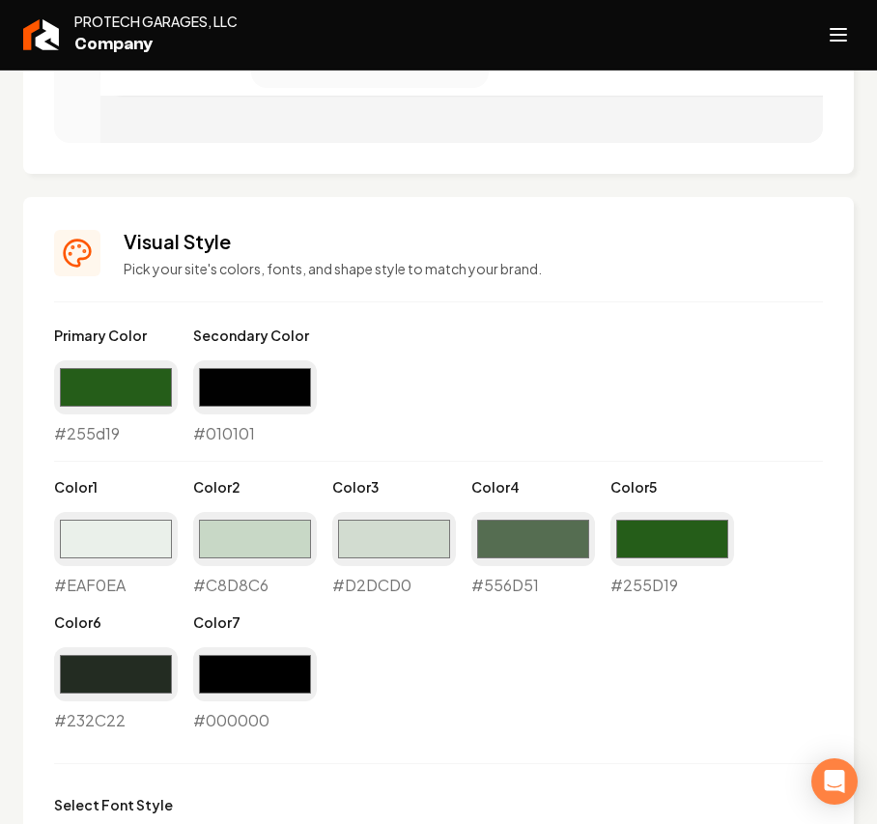
scroll to position [1360, 0]
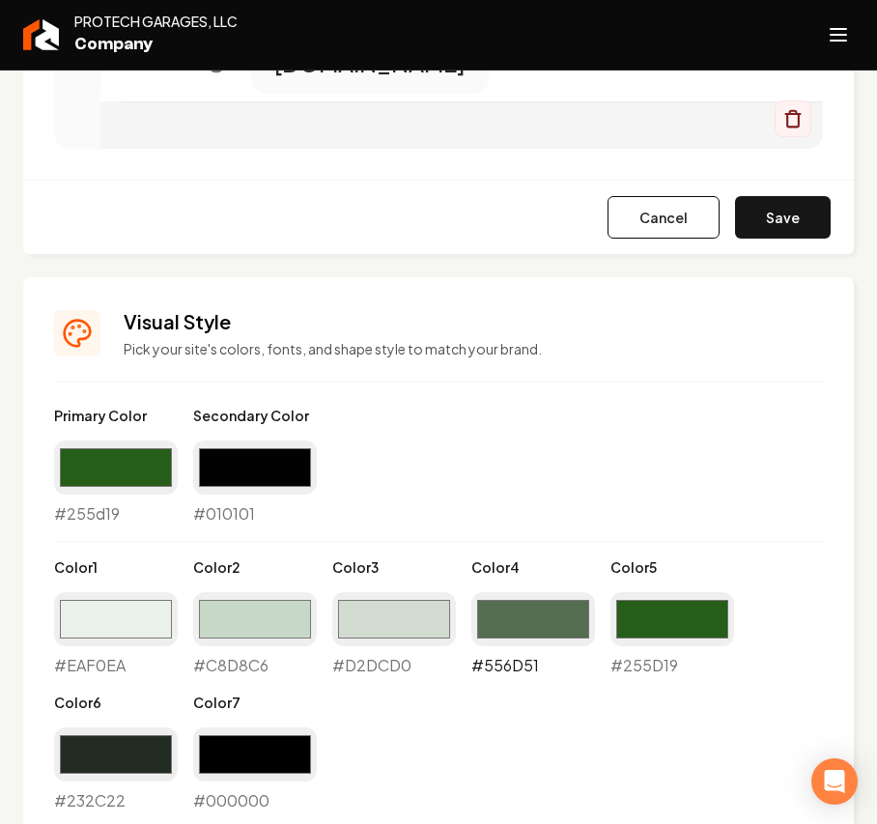
click at [528, 615] on input "#556d51" at bounding box center [534, 619] width 124 height 54
type input "#5c5c5c"
drag, startPoint x: 372, startPoint y: 627, endPoint x: 352, endPoint y: 600, distance: 33.8
click at [372, 627] on input "#d2dcd0" at bounding box center [394, 619] width 124 height 54
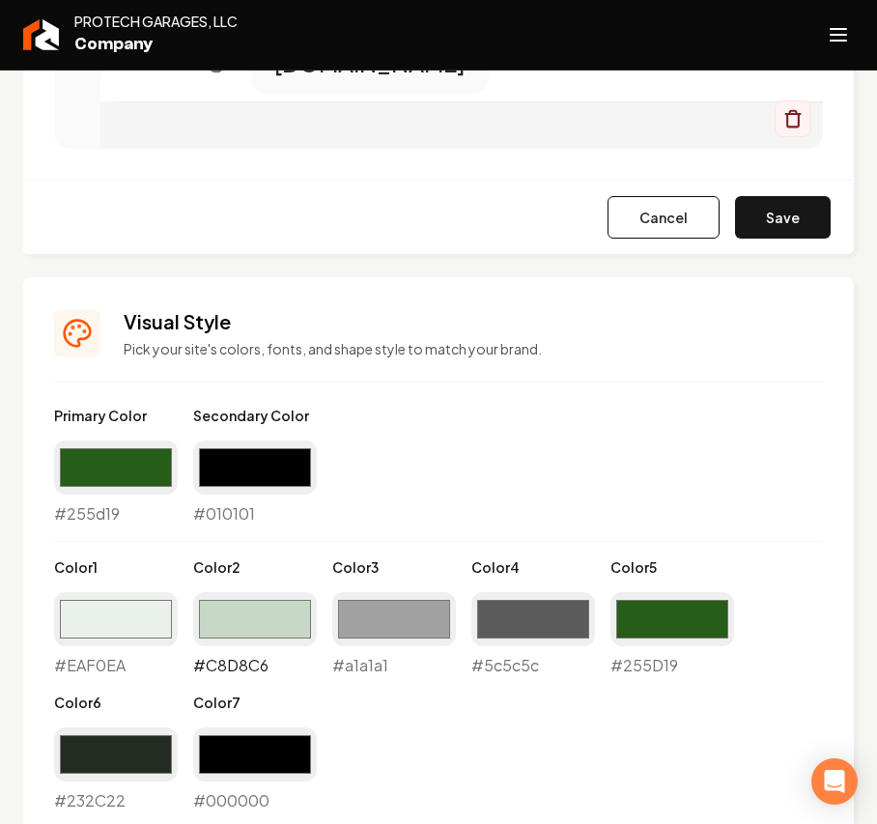
type input "#a1a1a1"
drag, startPoint x: 243, startPoint y: 615, endPoint x: 238, endPoint y: 600, distance: 15.6
click at [243, 615] on input "#c8d8c6" at bounding box center [255, 619] width 124 height 54
type input "#cfcfcf"
click at [118, 618] on input "#eaf0ea" at bounding box center [116, 619] width 124 height 54
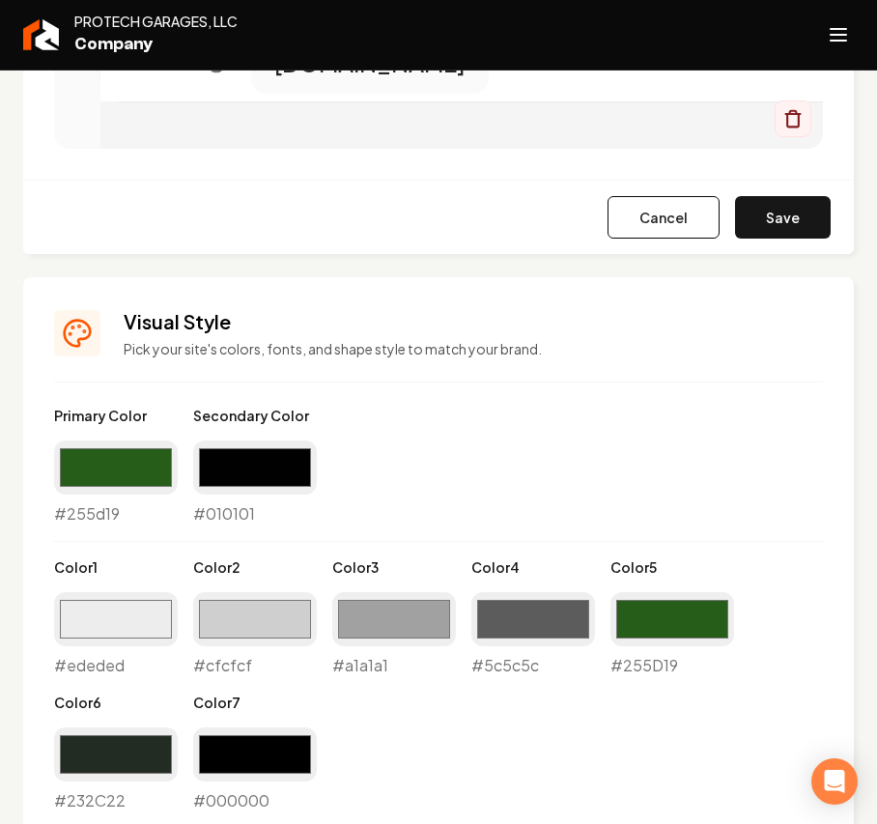
type input "#ededed"
click at [646, 429] on div "Primary Color #255d19 #255d19 Secondary Color #010101 #010101 Color 1 #ededed #…" at bounding box center [438, 609] width 769 height 407
click at [771, 232] on button "Save" at bounding box center [783, 217] width 96 height 43
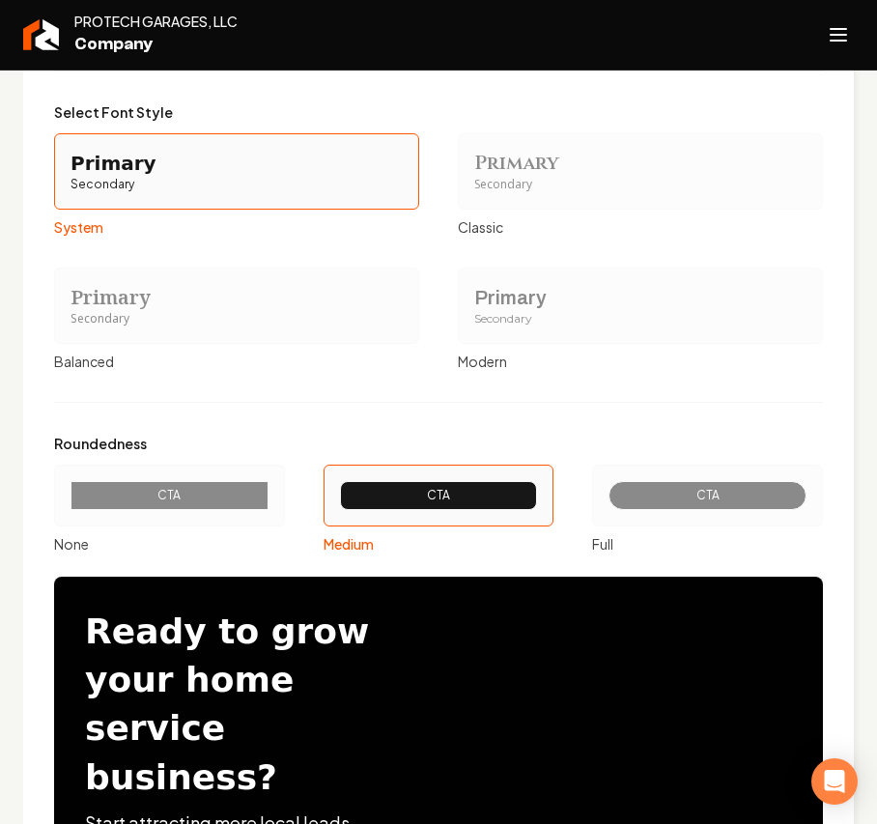
scroll to position [2058, 0]
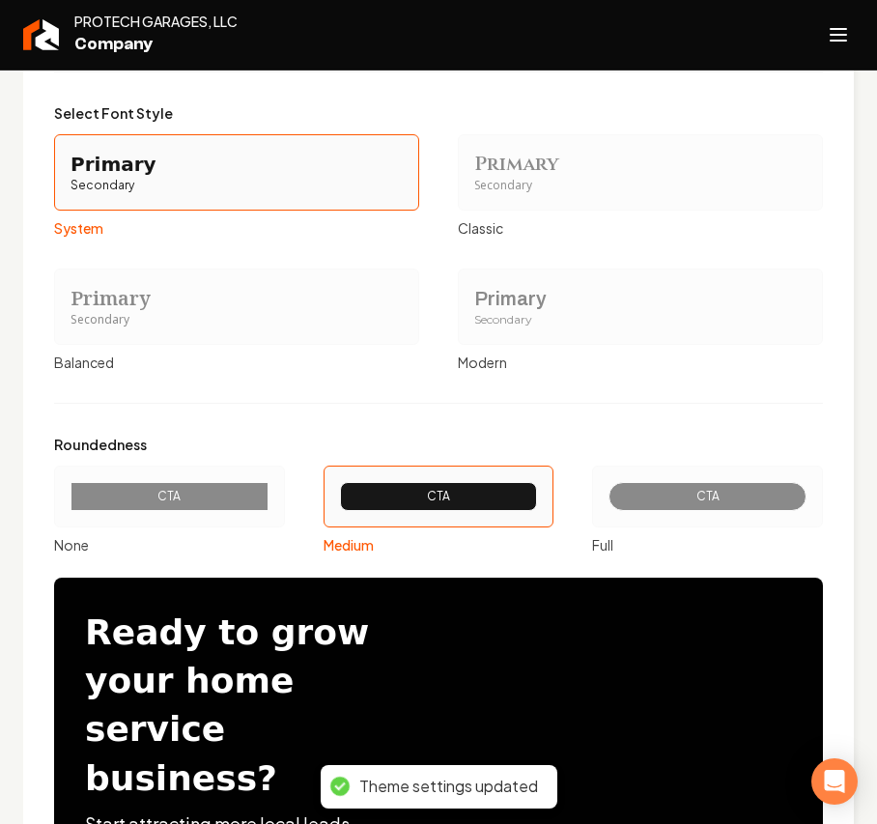
click at [514, 305] on div "Primary" at bounding box center [640, 298] width 332 height 27
click at [472, 305] on button "Primary Secondary Modern" at bounding box center [464, 306] width 15 height 15
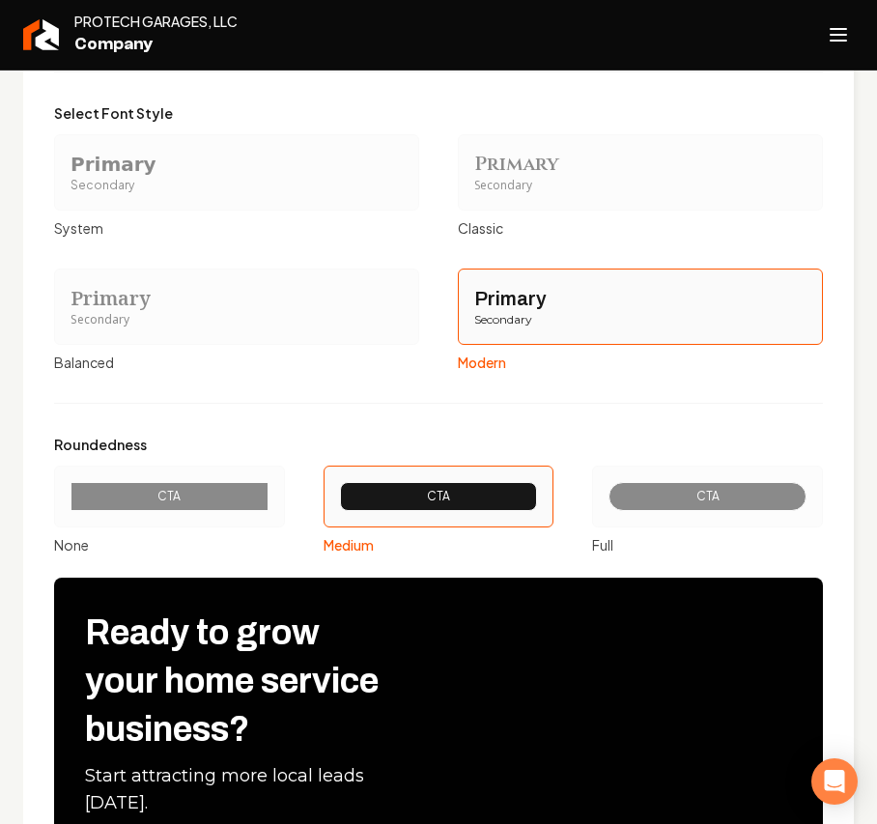
click at [193, 511] on div "CTA" at bounding box center [170, 496] width 198 height 29
click at [69, 504] on button "CTA None" at bounding box center [60, 496] width 15 height 15
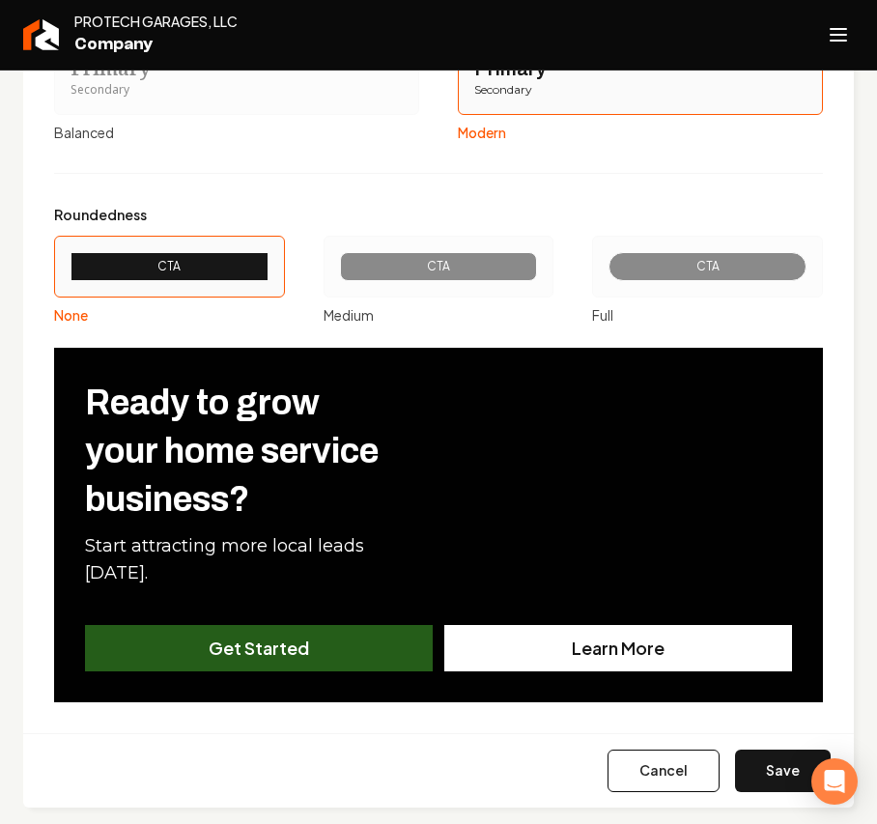
scroll to position [2298, 0]
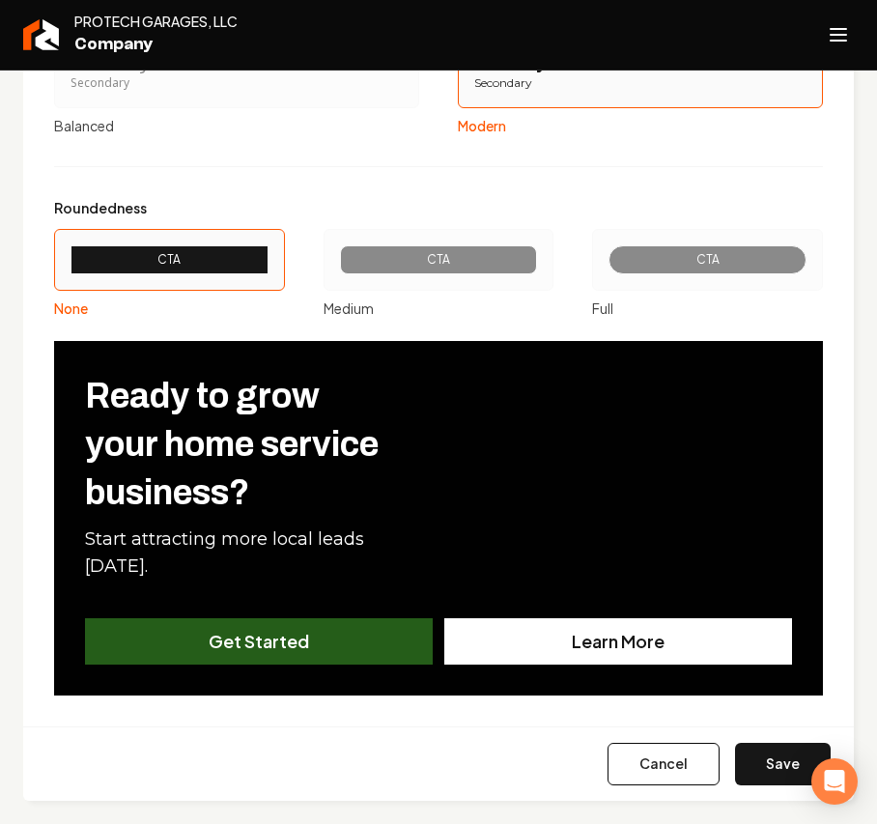
click at [735, 770] on button "Save" at bounding box center [783, 764] width 96 height 43
type input "#255d19"
type input "#232c22"
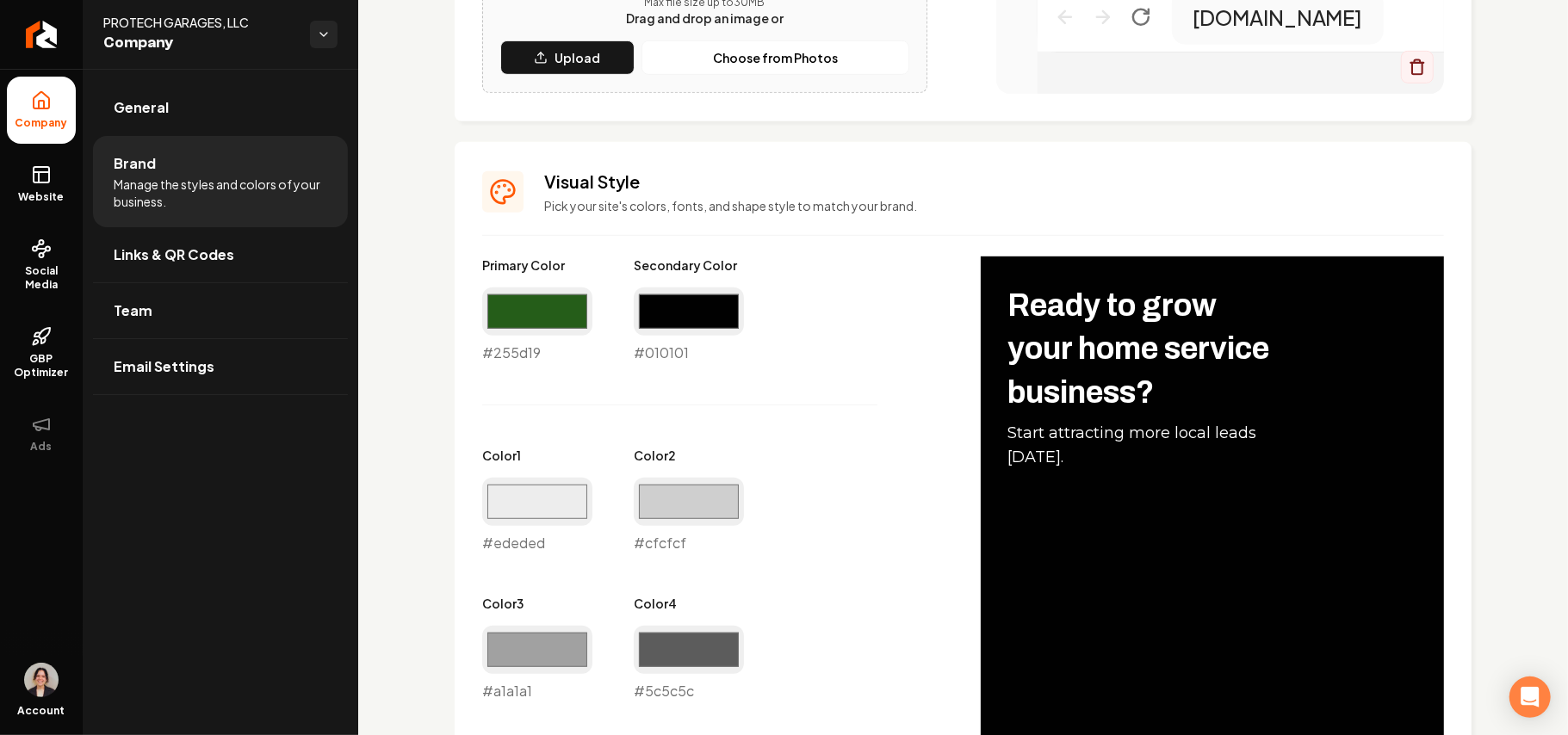
scroll to position [486, 0]
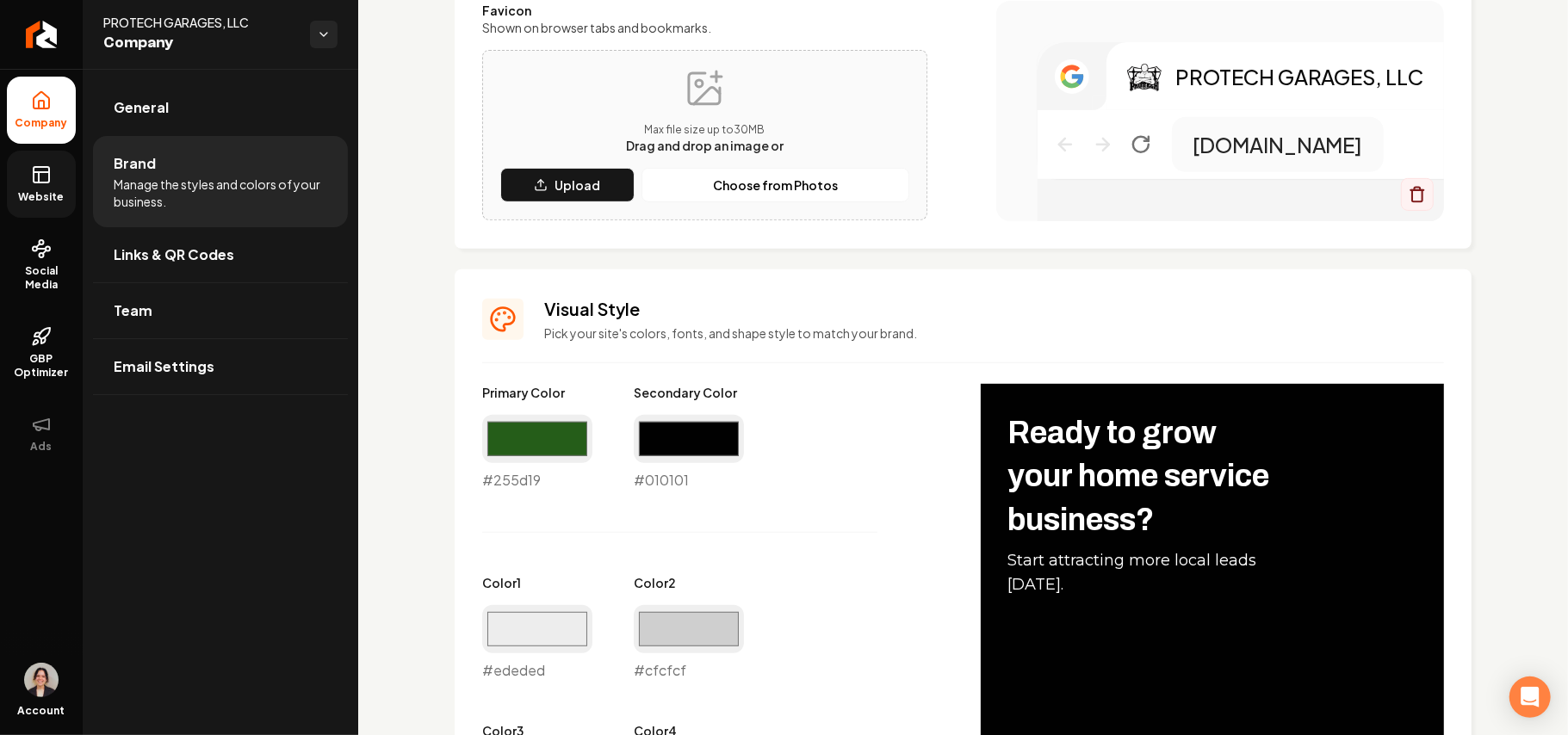
click at [22, 173] on link "Website" at bounding box center [41, 184] width 69 height 67
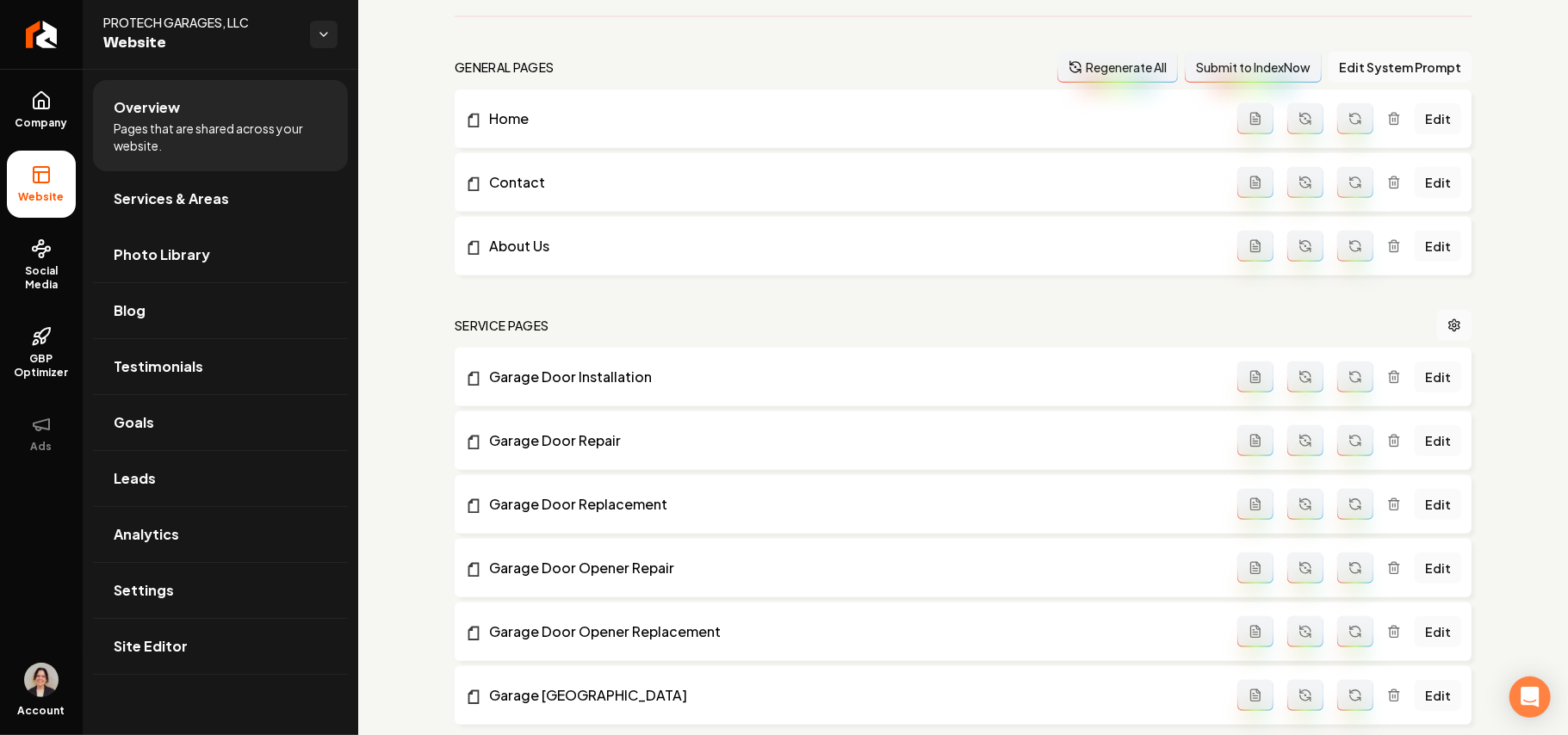
click at [169, 208] on span "Services & Areas" at bounding box center [171, 199] width 115 height 20
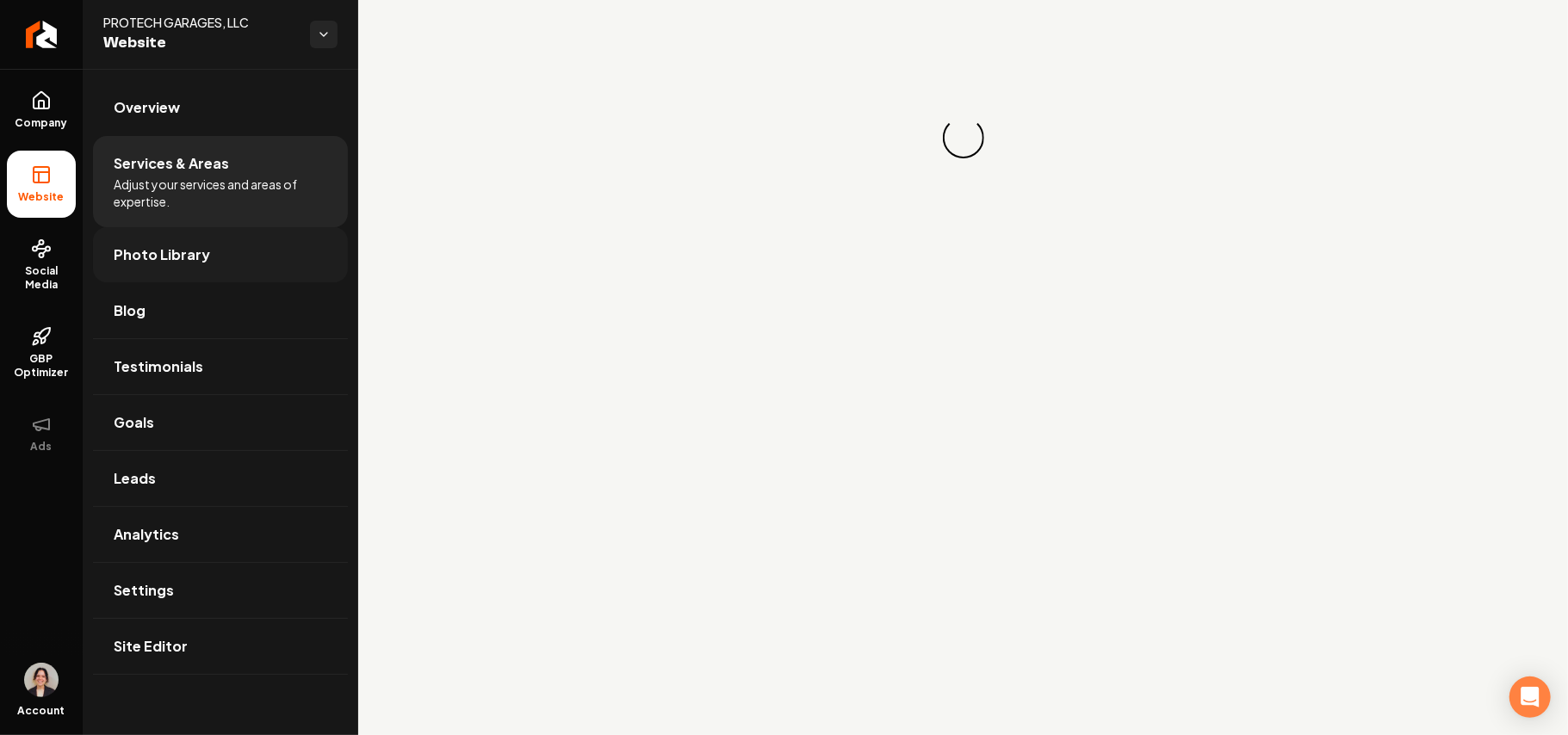
click at [166, 276] on link "Photo Library" at bounding box center [220, 255] width 255 height 55
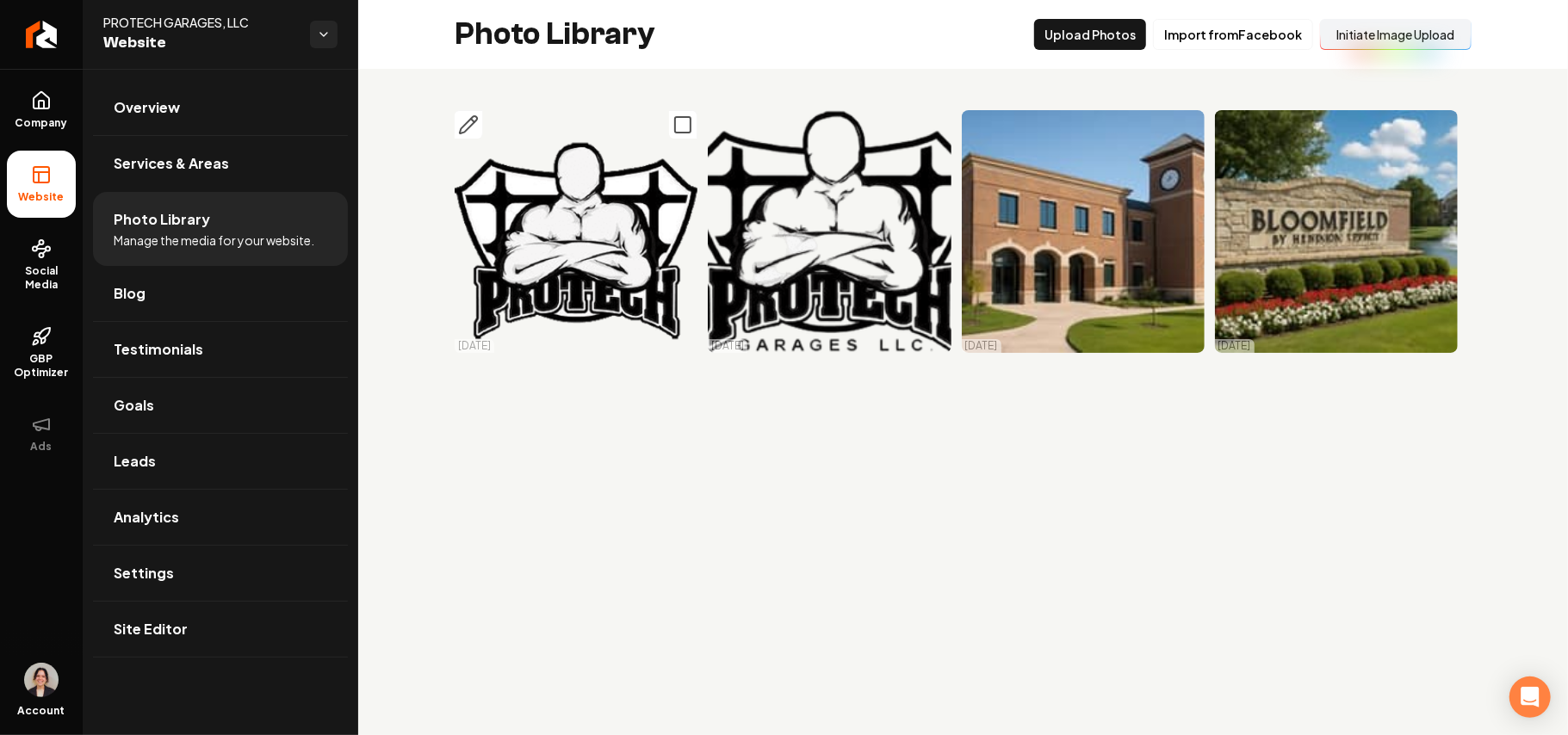
click at [682, 121] on icon "Main content area" at bounding box center [683, 125] width 21 height 20
click at [935, 128] on icon "Main content area" at bounding box center [937, 125] width 21 height 20
click at [1186, 122] on icon "Main content area" at bounding box center [1190, 125] width 21 height 20
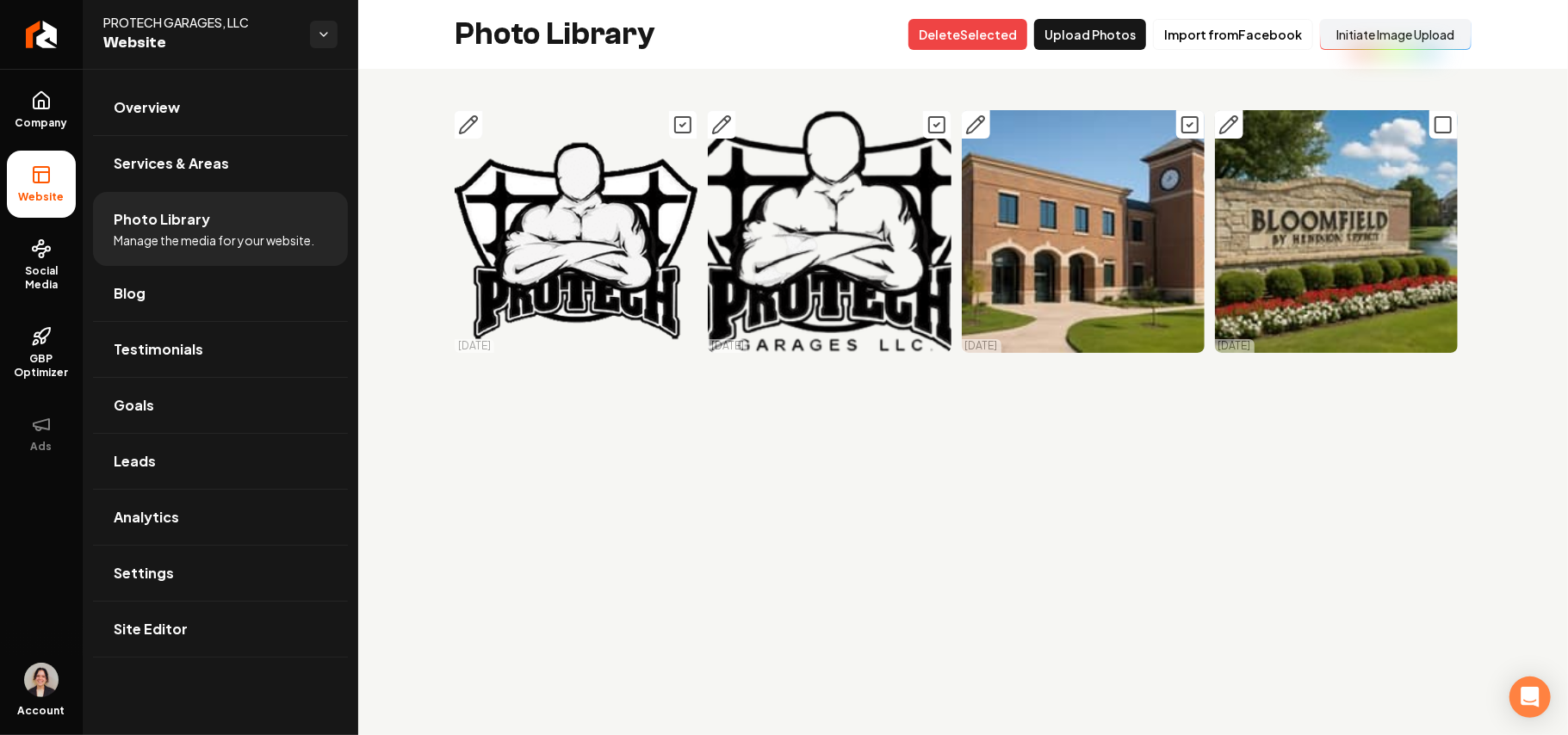
click at [1441, 128] on icon "Main content area" at bounding box center [1443, 125] width 21 height 20
drag, startPoint x: 975, startPoint y: 37, endPoint x: 892, endPoint y: 133, distance: 126.9
click at [972, 38] on button "Delet e Selected" at bounding box center [967, 34] width 119 height 31
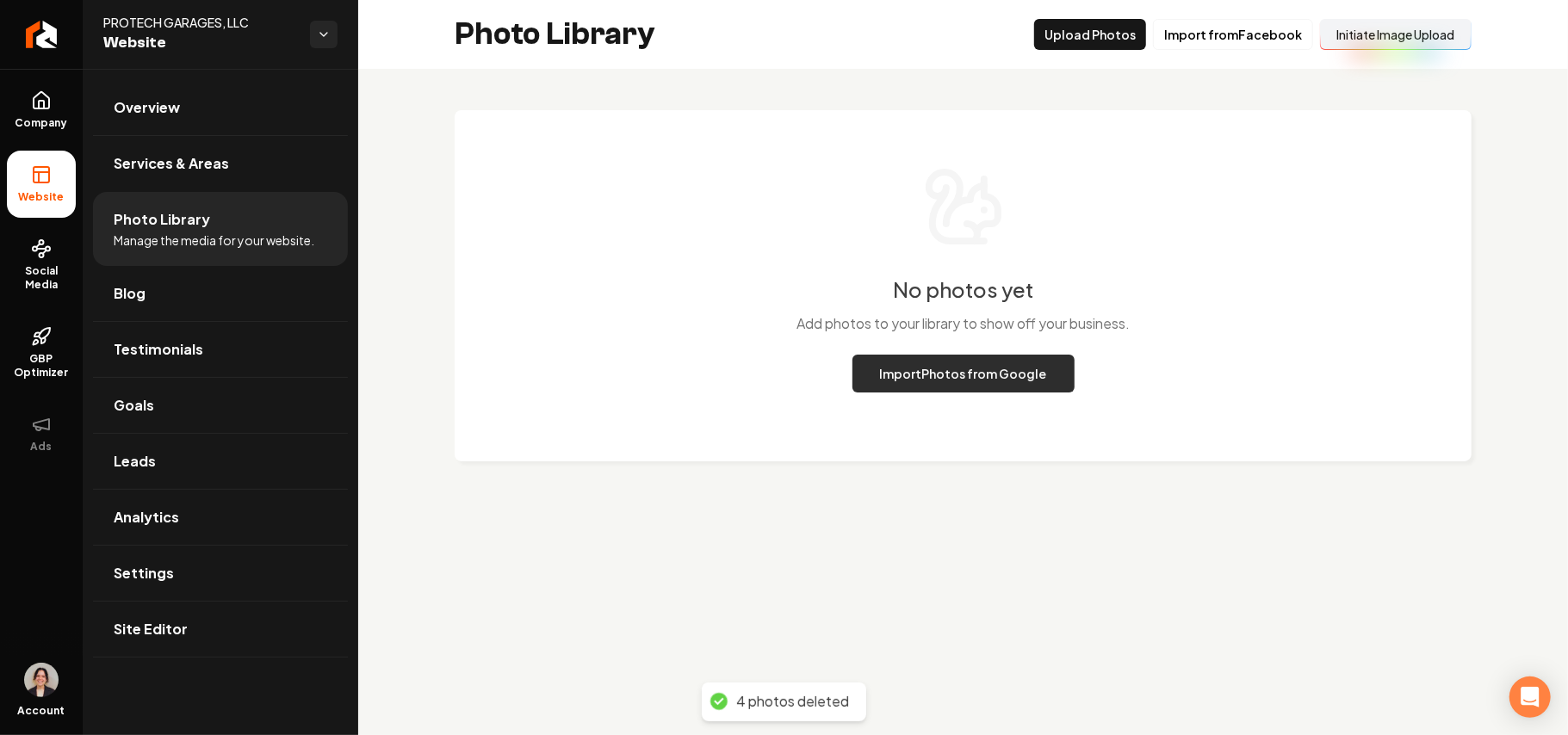
click at [973, 375] on button "Import Photos from Google" at bounding box center [964, 373] width 222 height 38
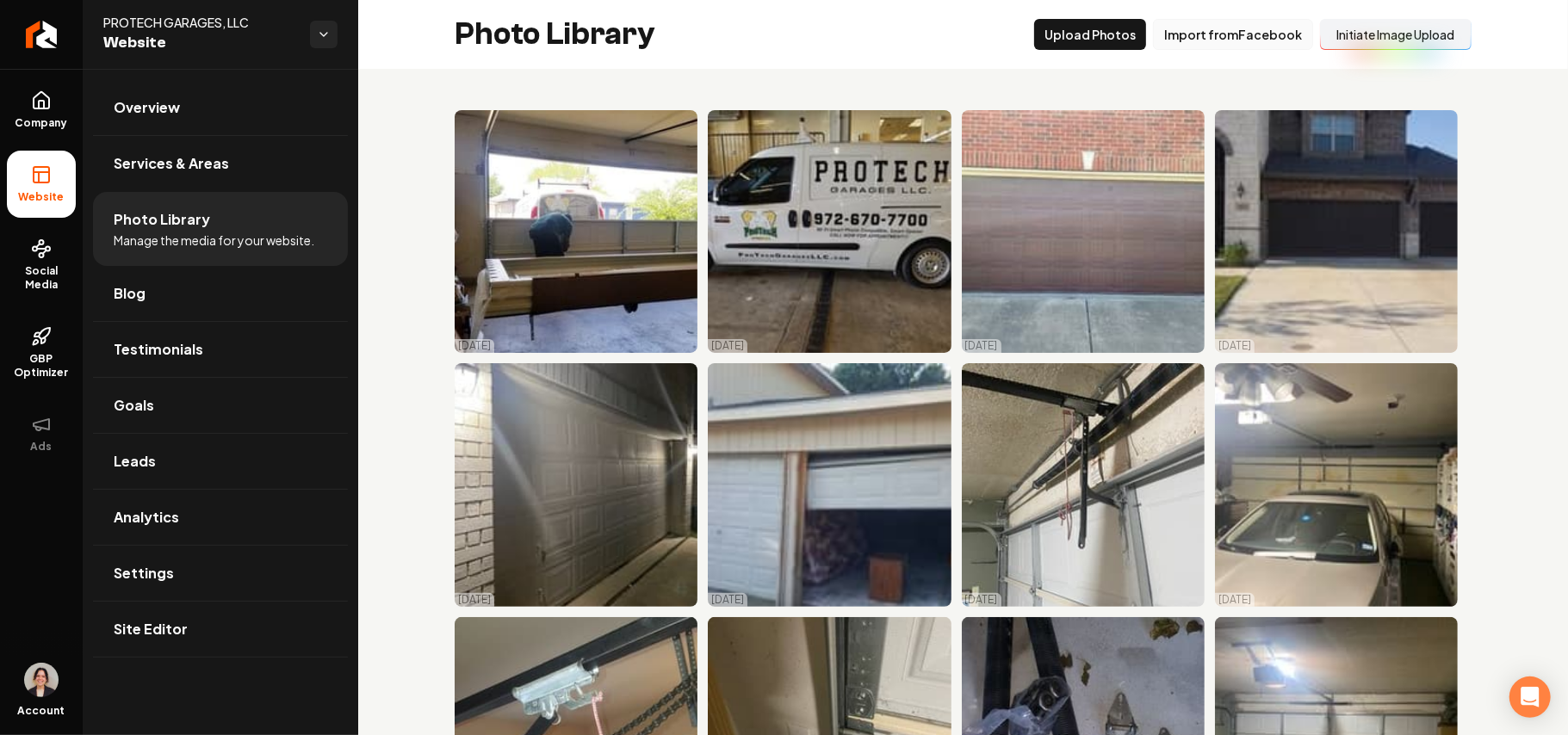
click at [1206, 26] on button "Import from Facebook" at bounding box center [1234, 34] width 160 height 31
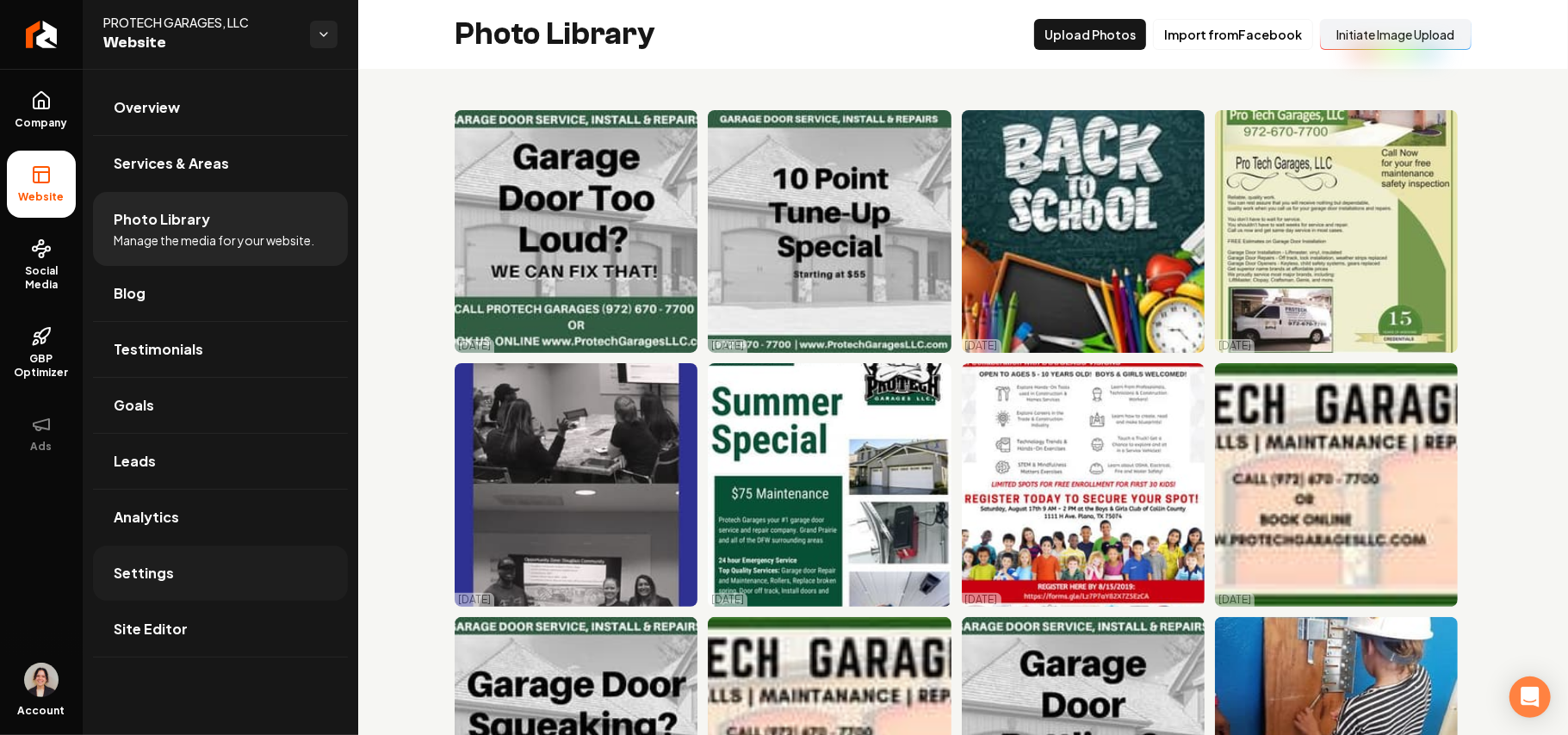
click at [159, 559] on link "Settings" at bounding box center [220, 574] width 255 height 55
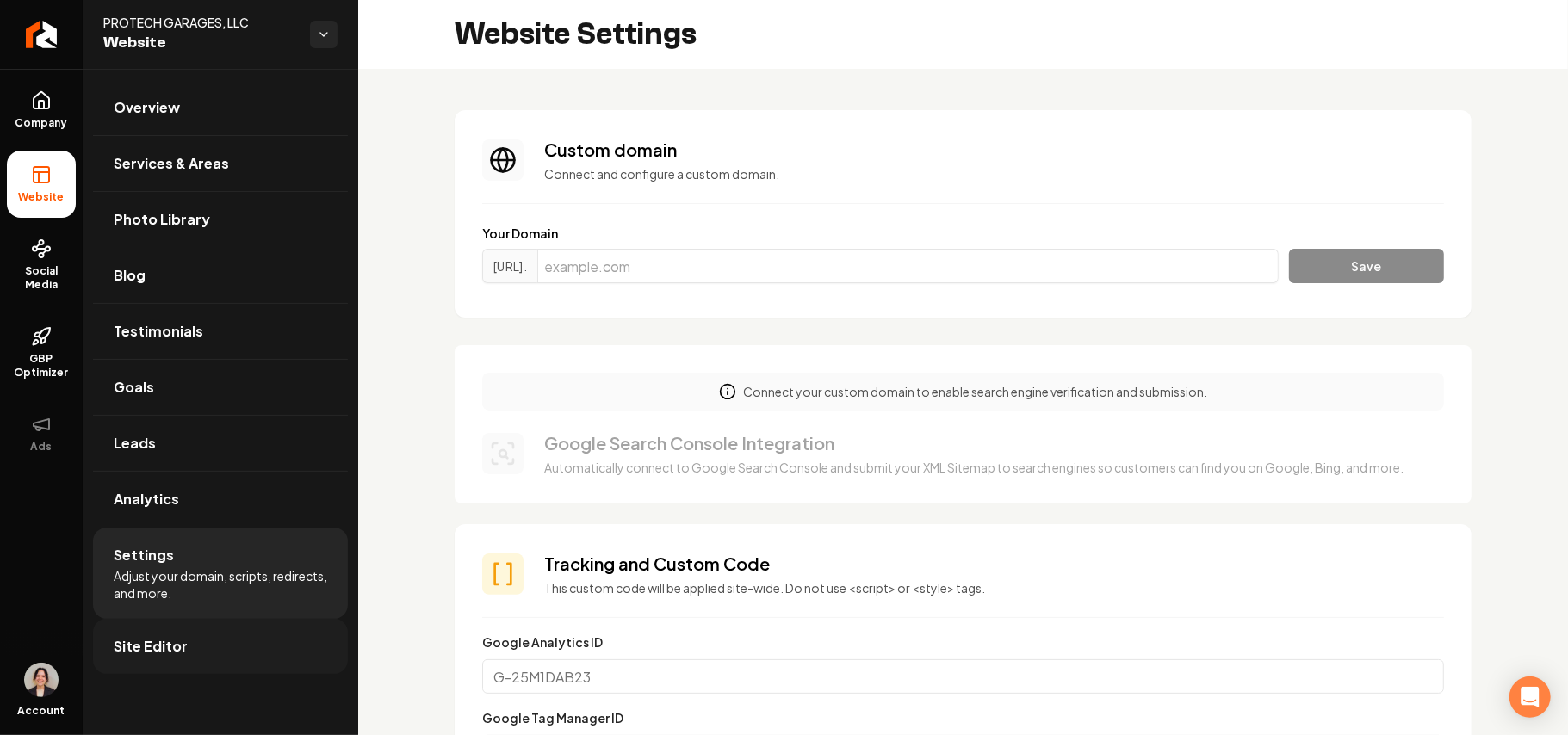
click at [252, 665] on link "Site Editor" at bounding box center [220, 647] width 255 height 55
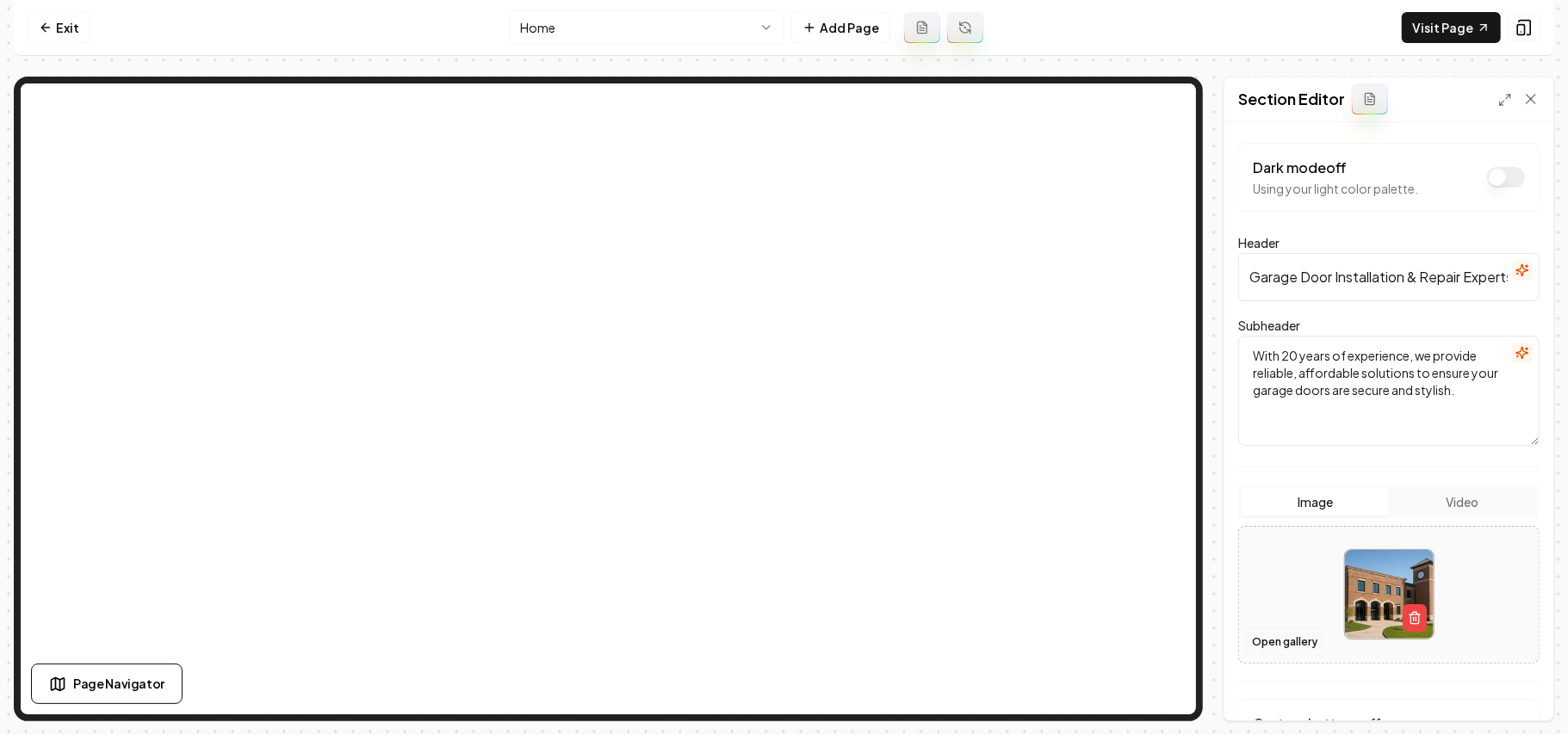
click at [1275, 639] on button "Open gallery" at bounding box center [1285, 641] width 78 height 28
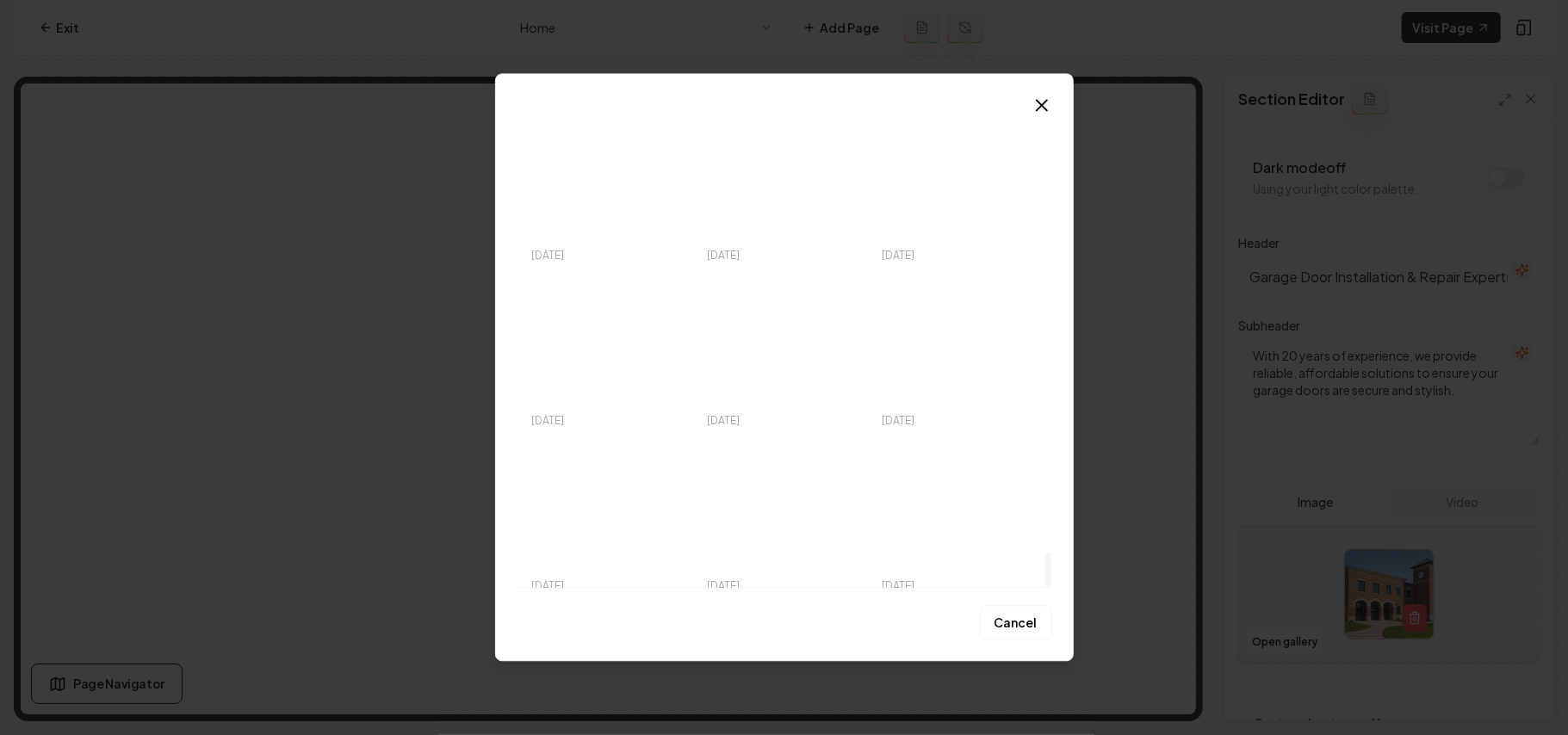
scroll to position [6180, 0]
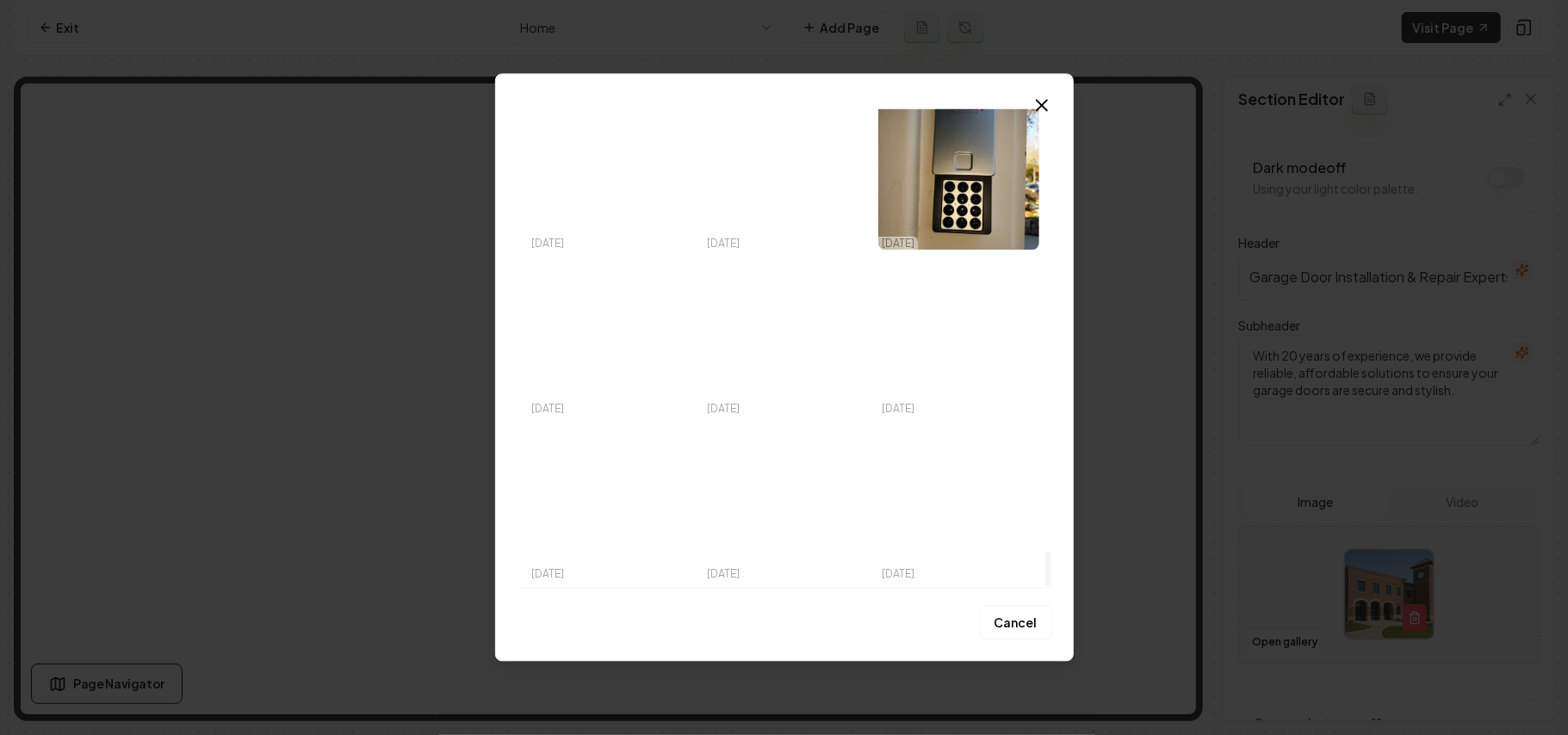
drag, startPoint x: 1047, startPoint y: 128, endPoint x: 1077, endPoint y: 633, distance: 505.9
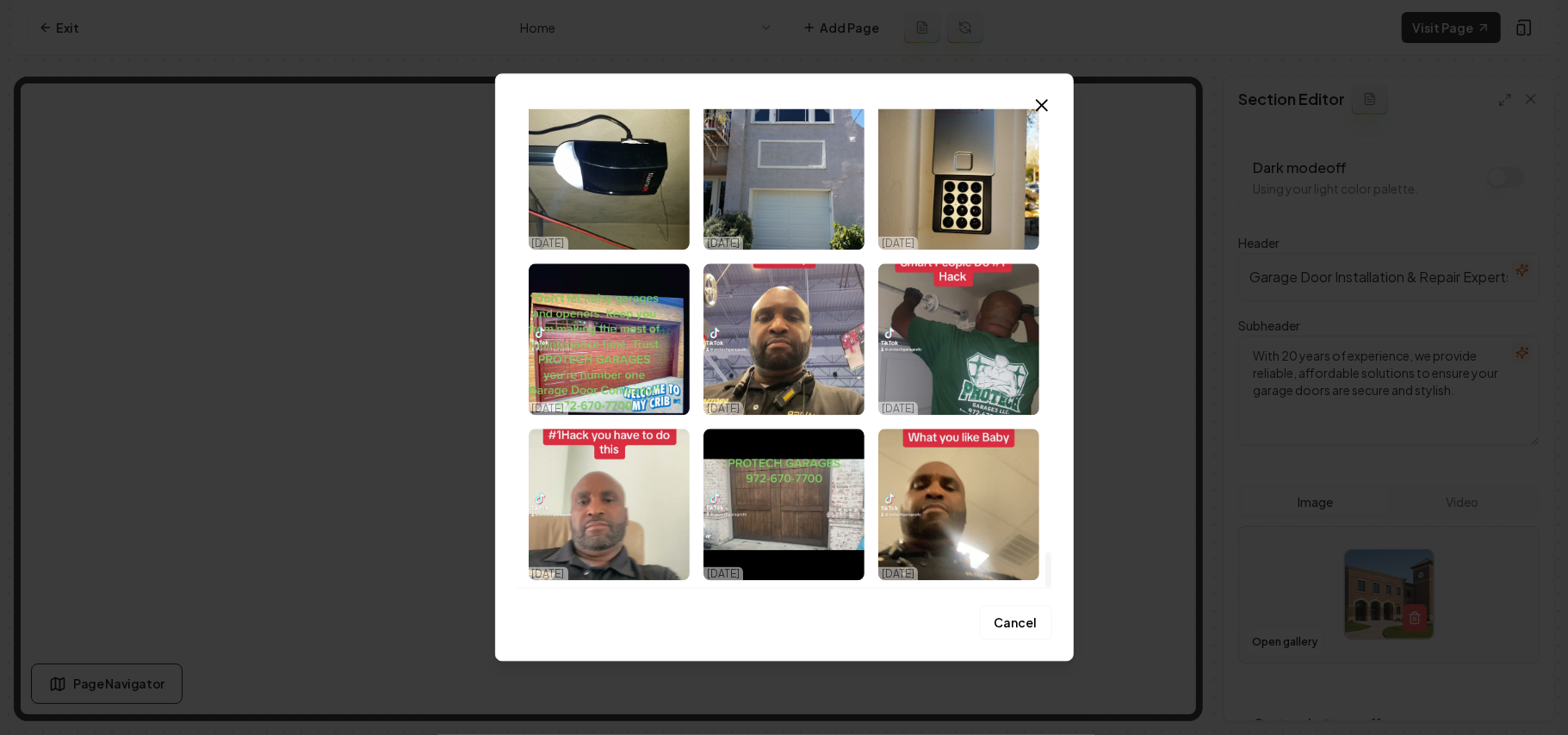
click at [1052, 587] on div at bounding box center [1048, 569] width 6 height 35
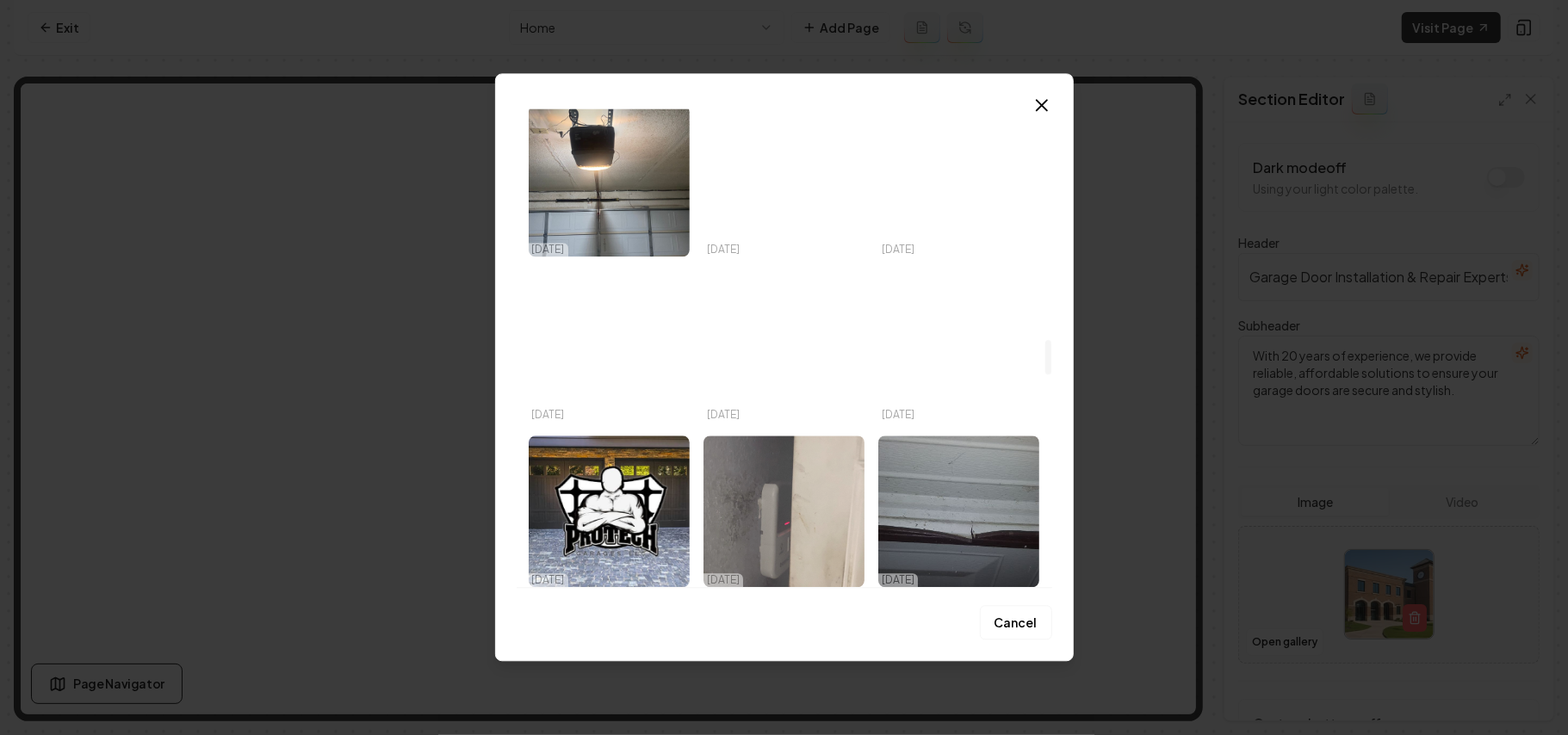
scroll to position [3197, 0]
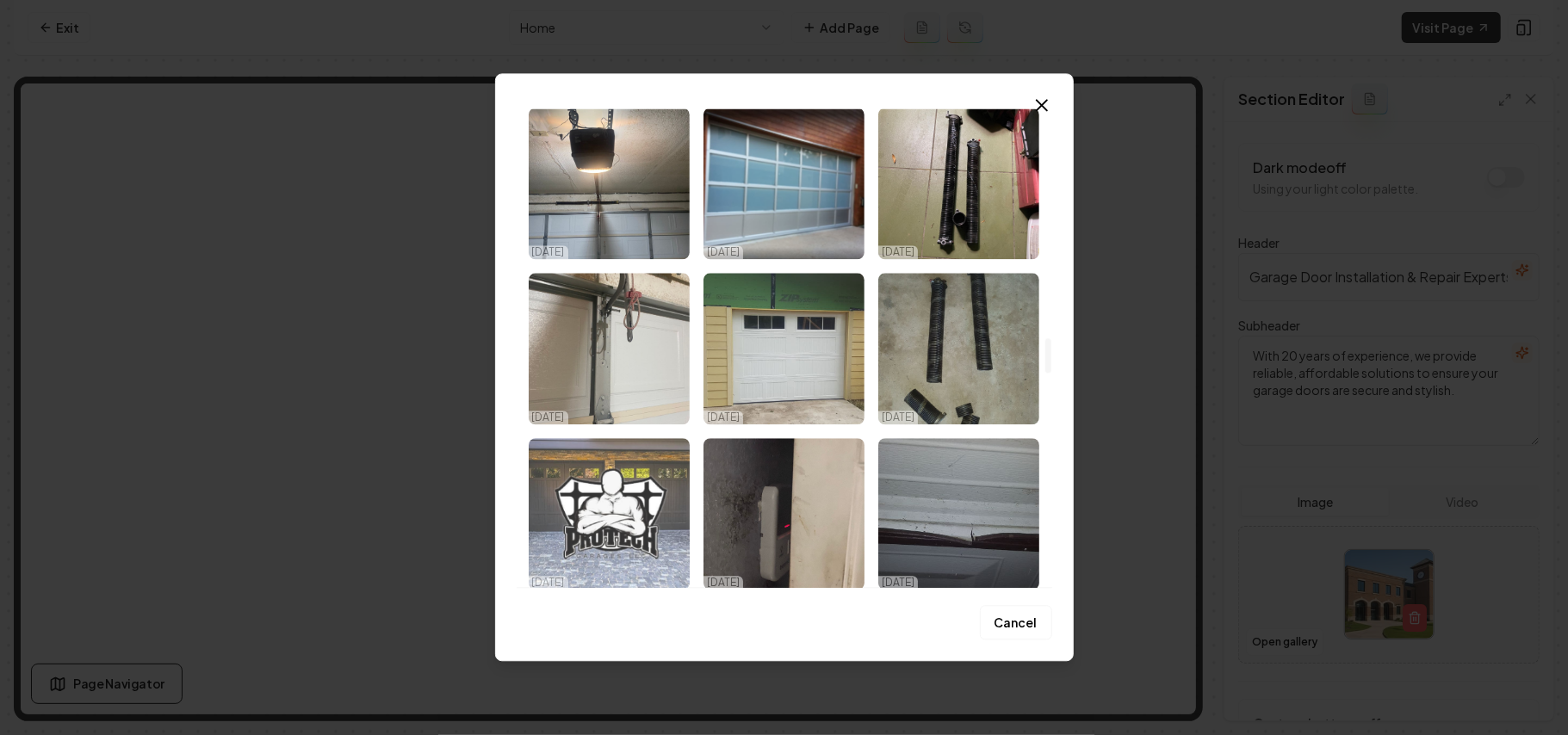
click at [620, 507] on img "Select image image_68dda4be5c7cd75eb804628d.jpeg" at bounding box center [609, 514] width 161 height 151
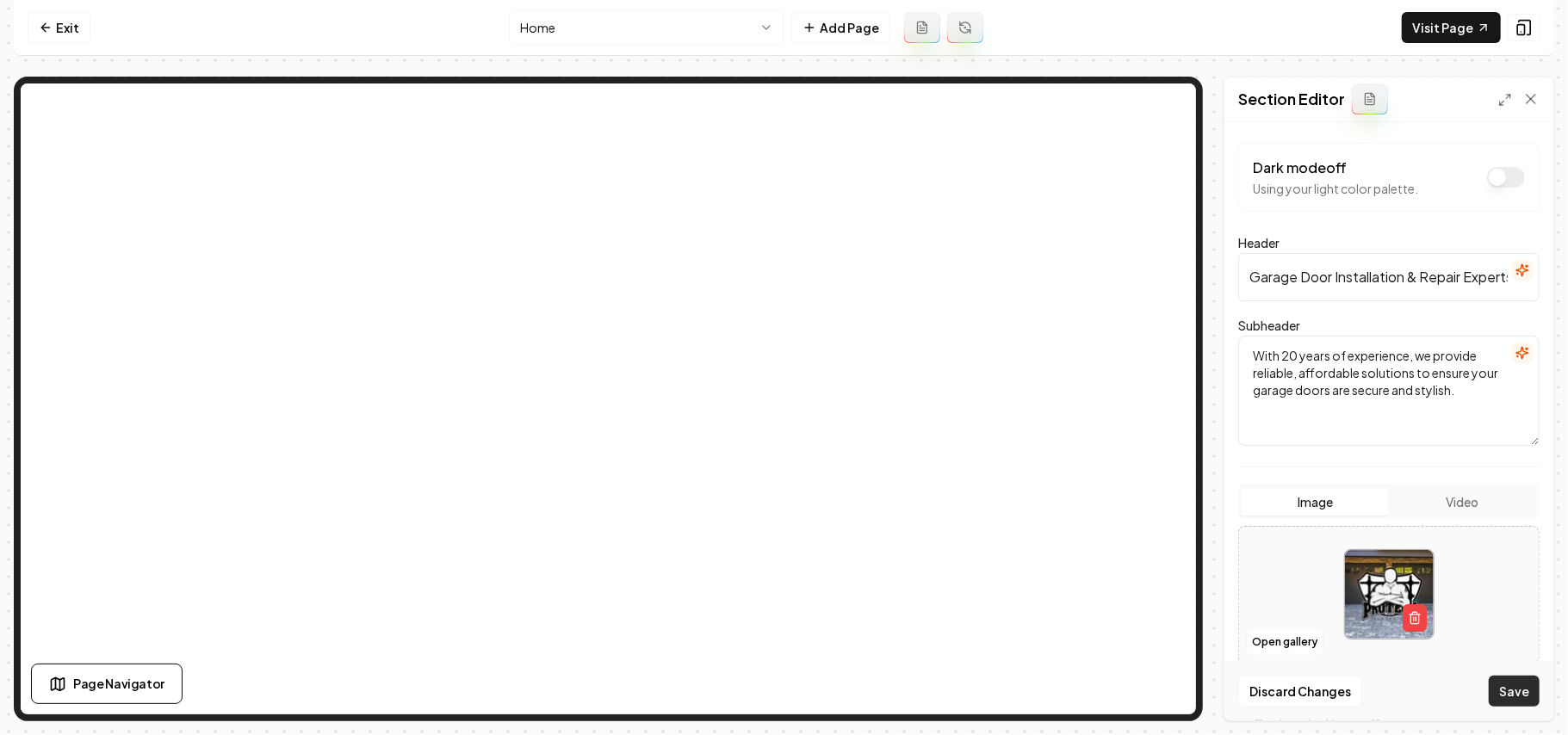
click at [1493, 685] on button "Save" at bounding box center [1515, 690] width 51 height 31
click at [1293, 642] on button "Open gallery" at bounding box center [1285, 641] width 78 height 28
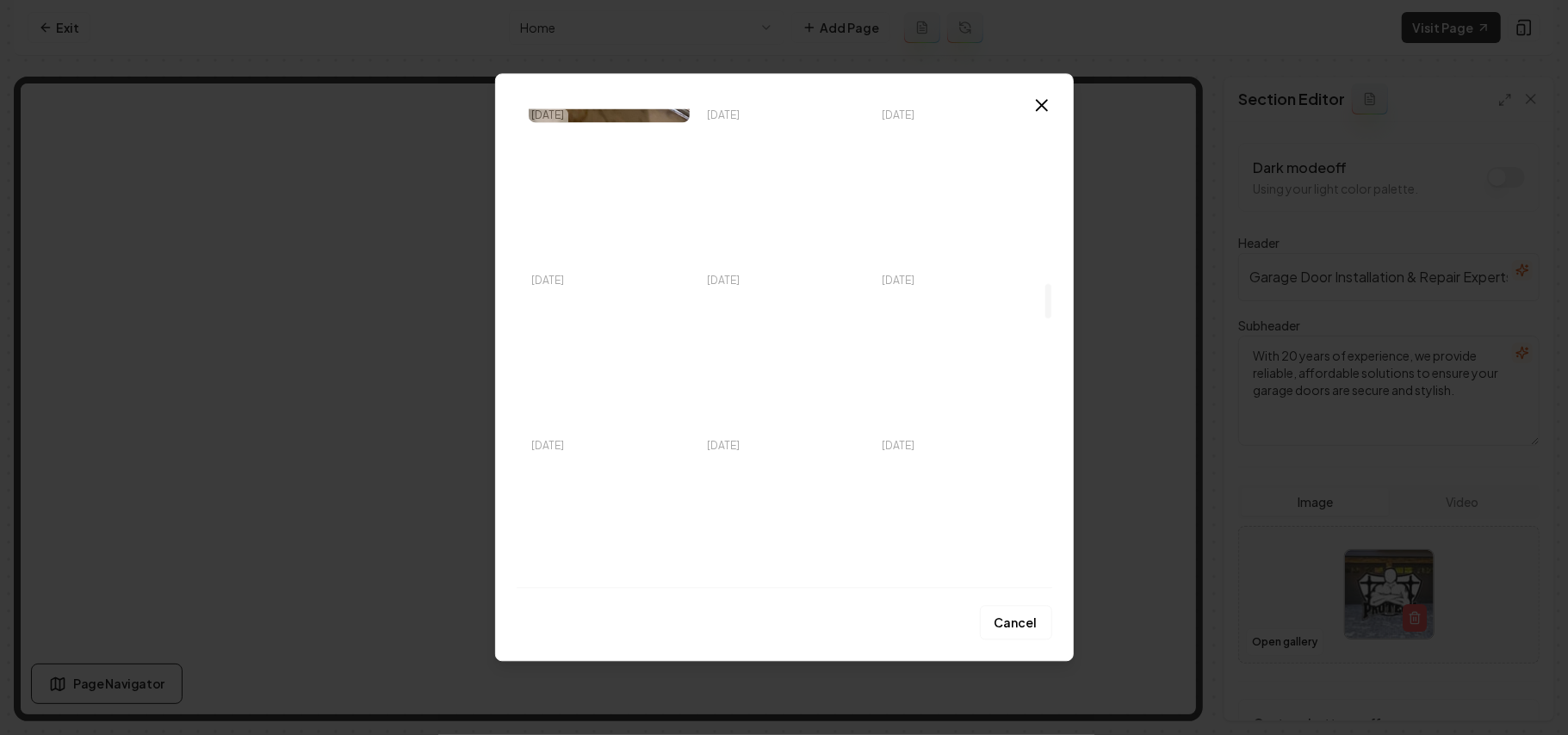
scroll to position [2525, 0]
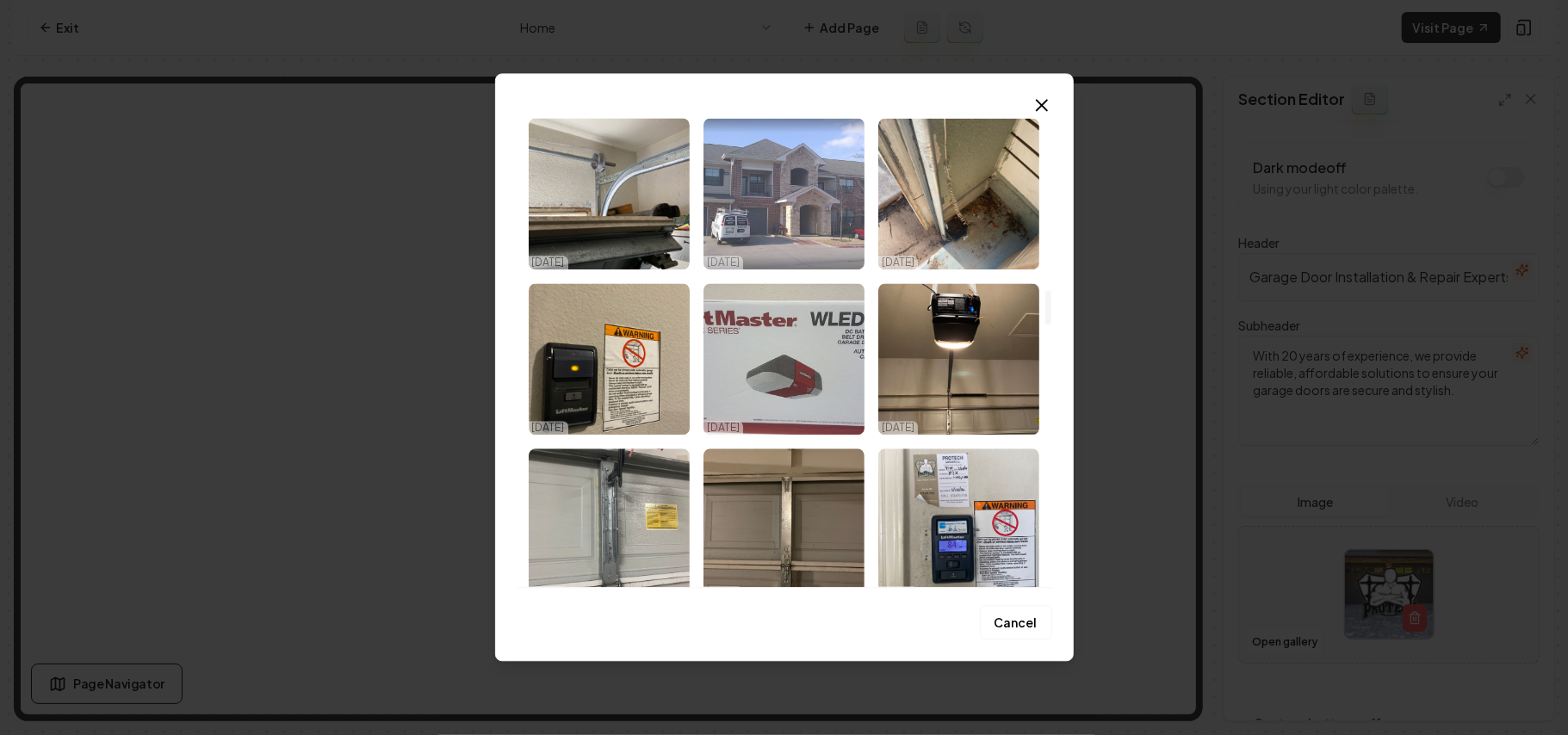
click at [831, 225] on img "Select image image_68dda4bf5c7cd75eb8046fd0.jpeg" at bounding box center [784, 193] width 161 height 151
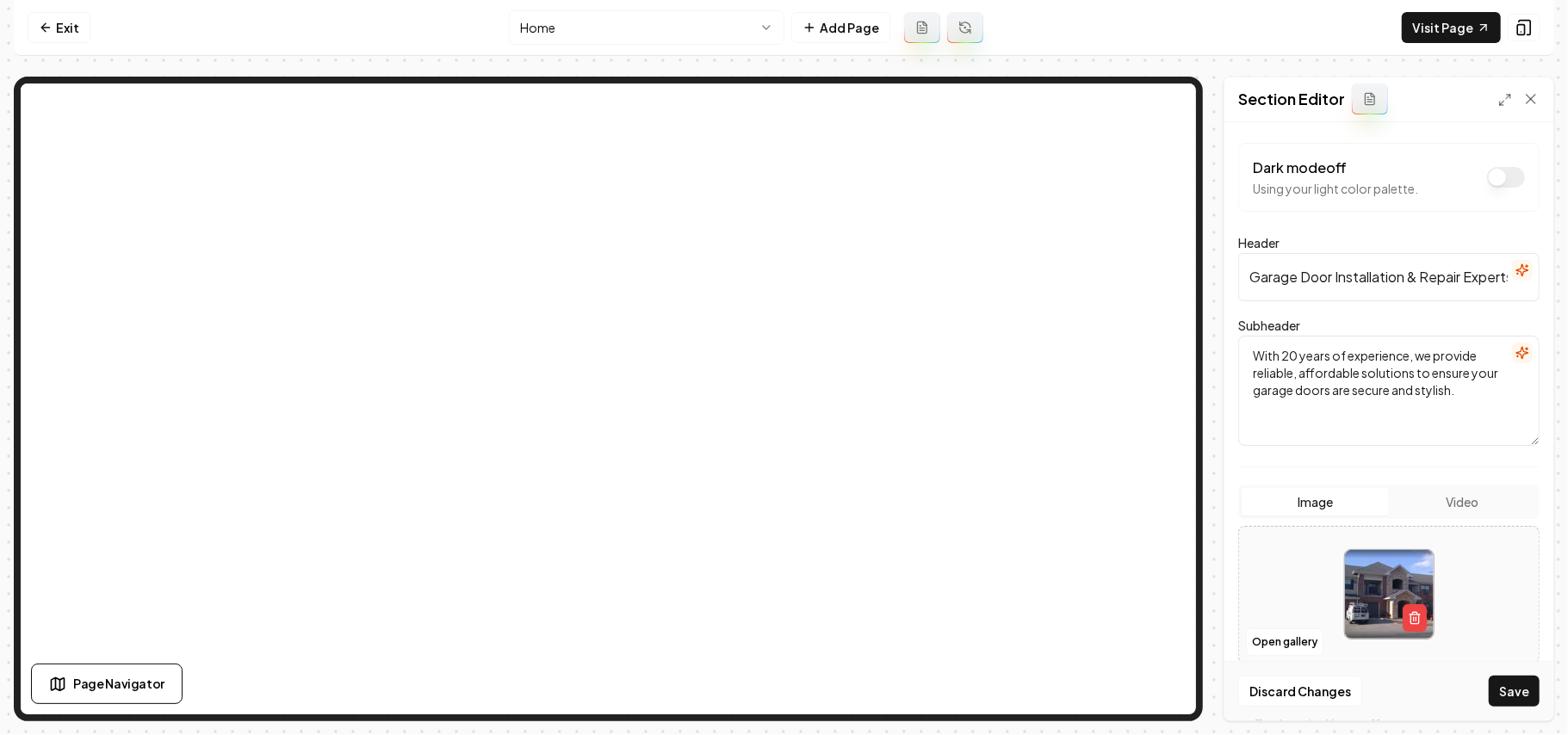
click at [1530, 706] on div "Discard Changes Save" at bounding box center [1389, 690] width 329 height 60
click at [1526, 699] on button "Save" at bounding box center [1515, 690] width 51 height 31
click at [1302, 639] on button "Open gallery" at bounding box center [1285, 641] width 78 height 28
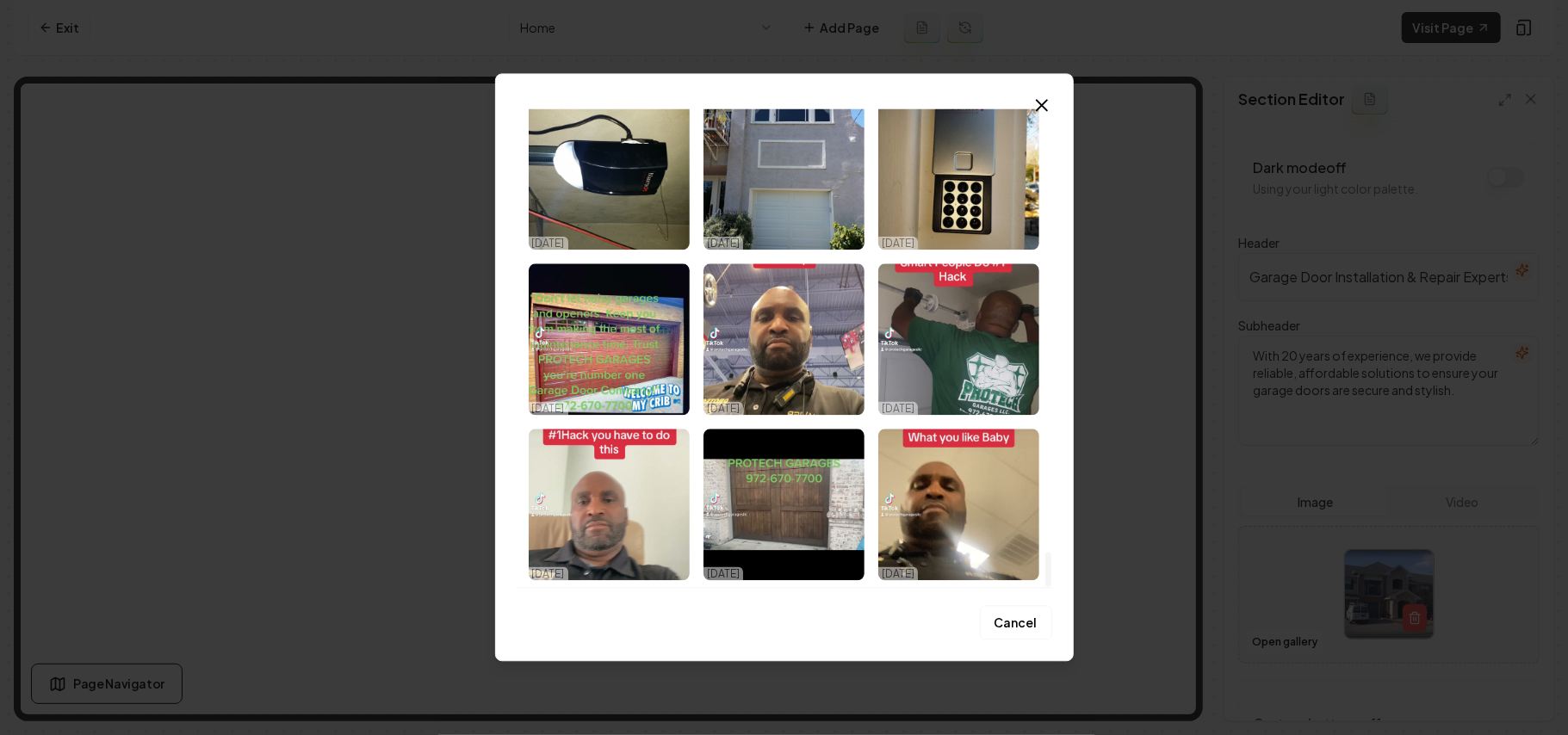
drag, startPoint x: 1047, startPoint y: 132, endPoint x: 1077, endPoint y: 659, distance: 527.9
click at [1052, 587] on div at bounding box center [1048, 569] width 6 height 35
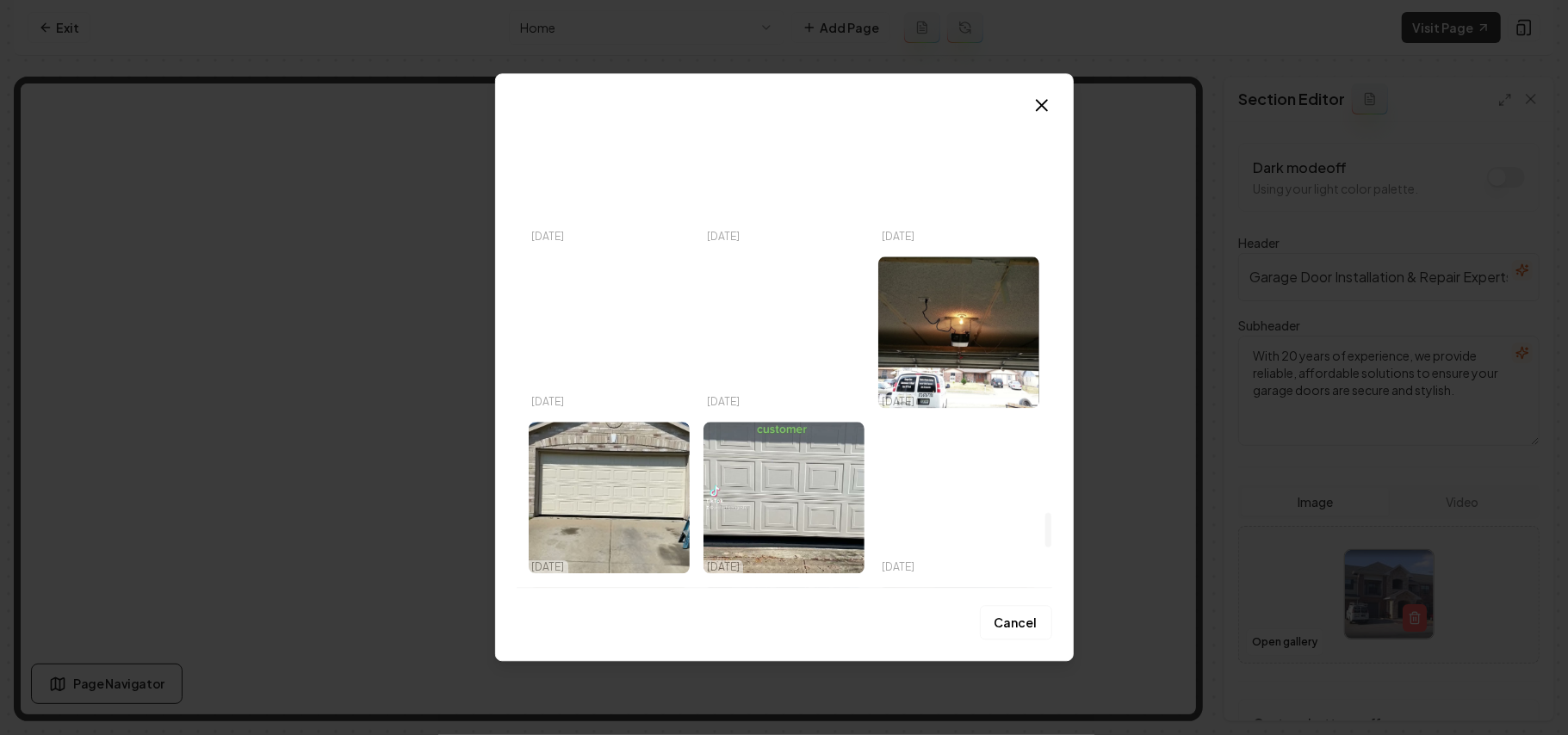
scroll to position [5606, 0]
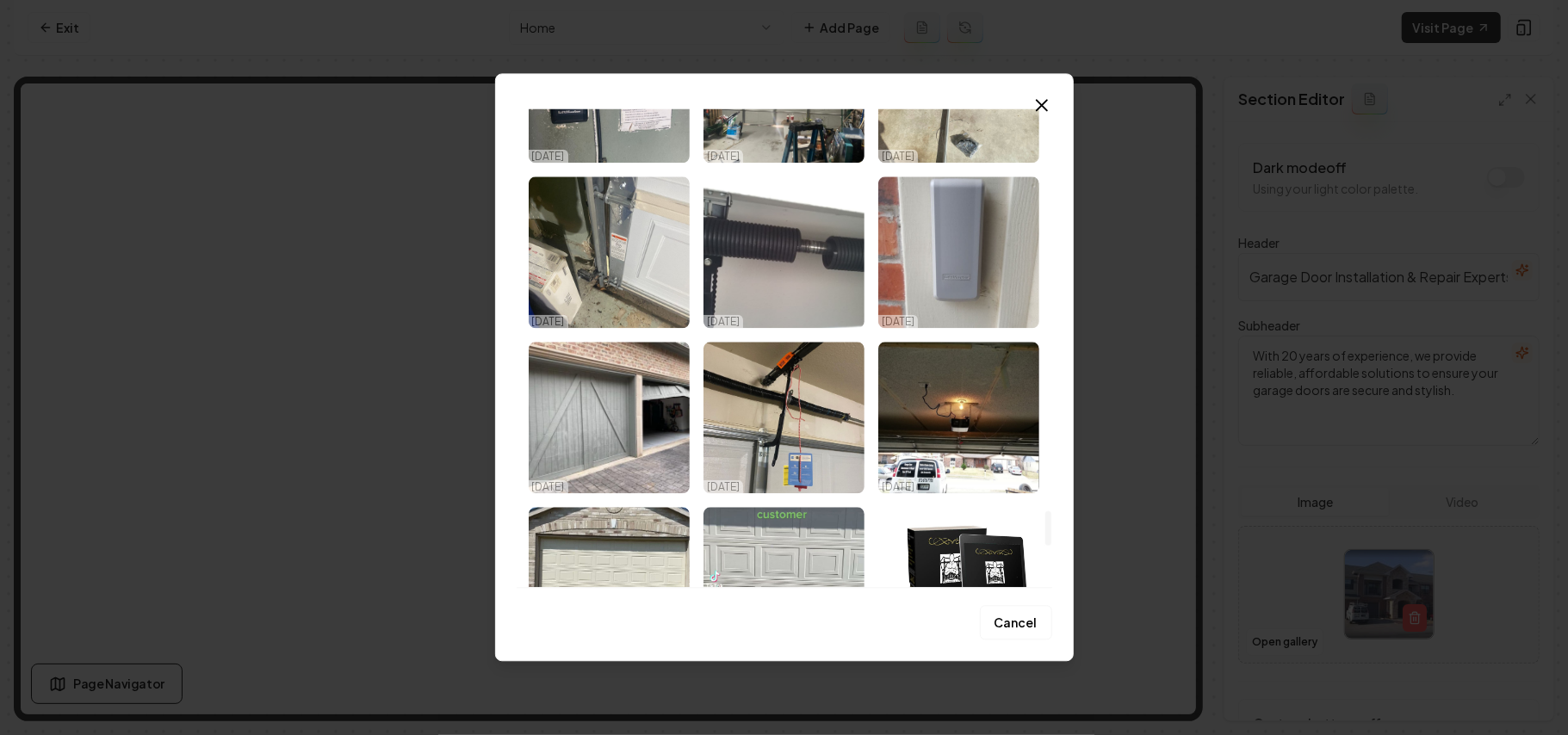
click at [630, 438] on img "Select image image_68dda4bc5c7cd75eb8044ee8.jpeg" at bounding box center [609, 418] width 161 height 151
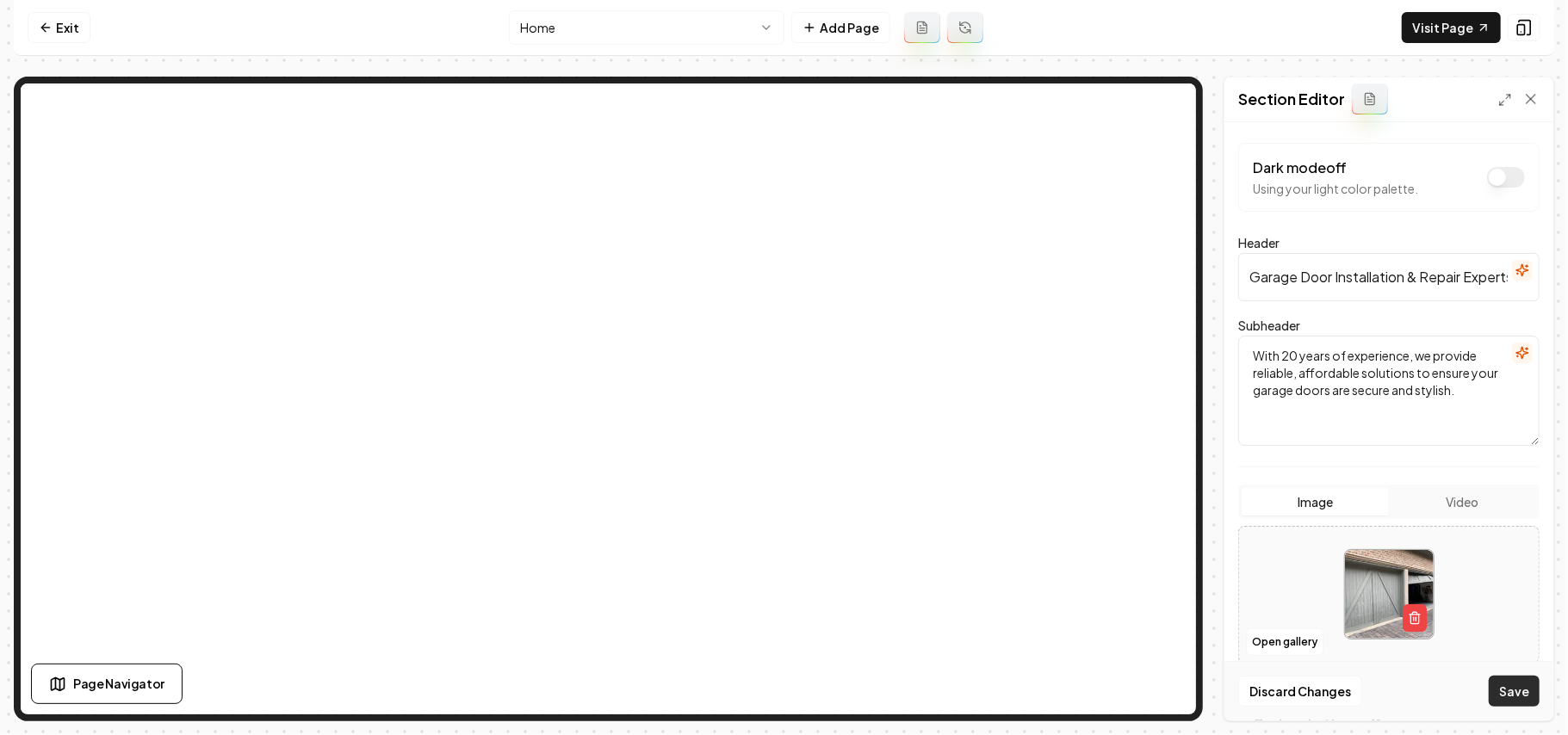
click at [1520, 686] on button "Save" at bounding box center [1515, 690] width 51 height 31
click at [1278, 637] on button "Open gallery" at bounding box center [1285, 641] width 78 height 28
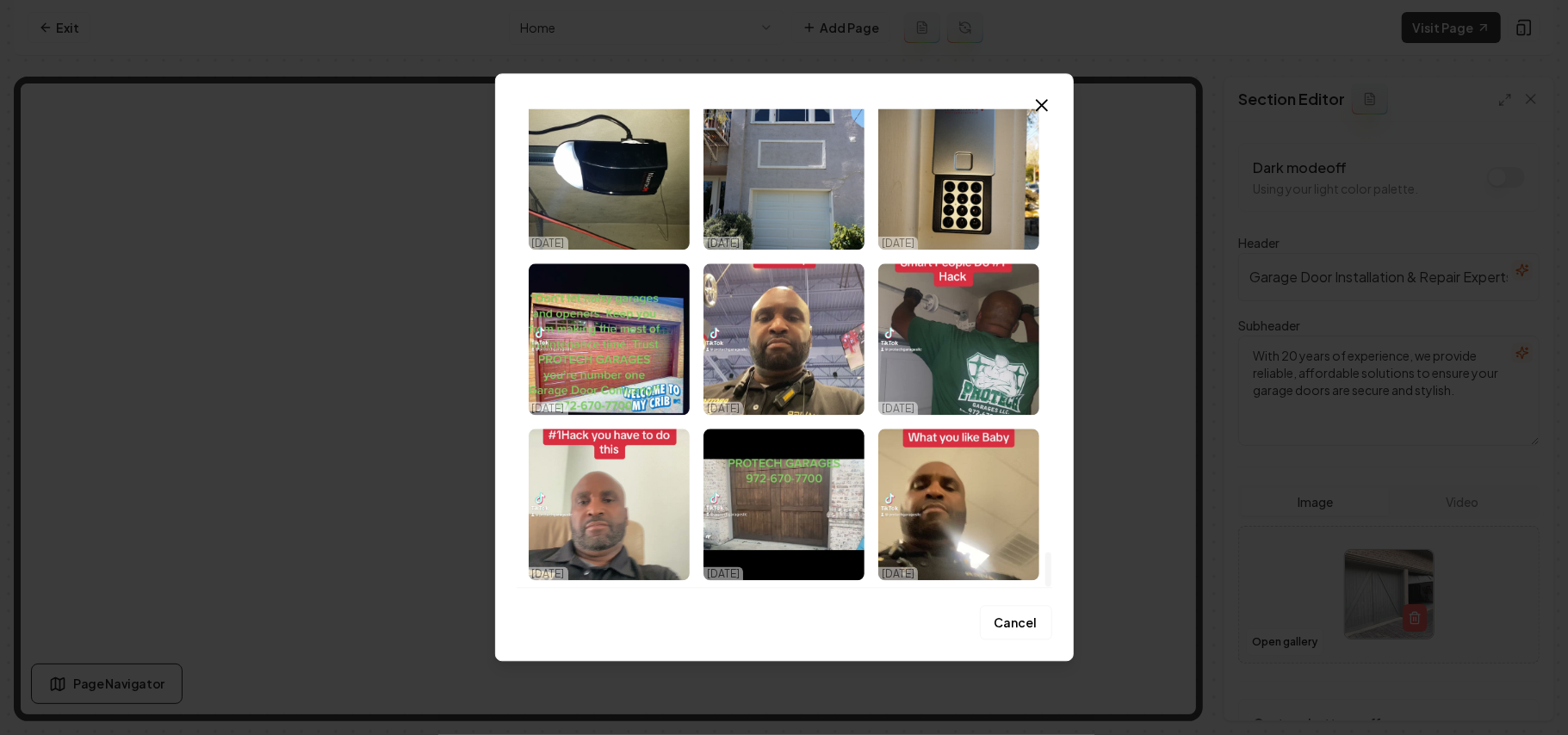
drag, startPoint x: 1049, startPoint y: 140, endPoint x: 1071, endPoint y: 617, distance: 477.5
click at [1052, 587] on div at bounding box center [1048, 569] width 6 height 35
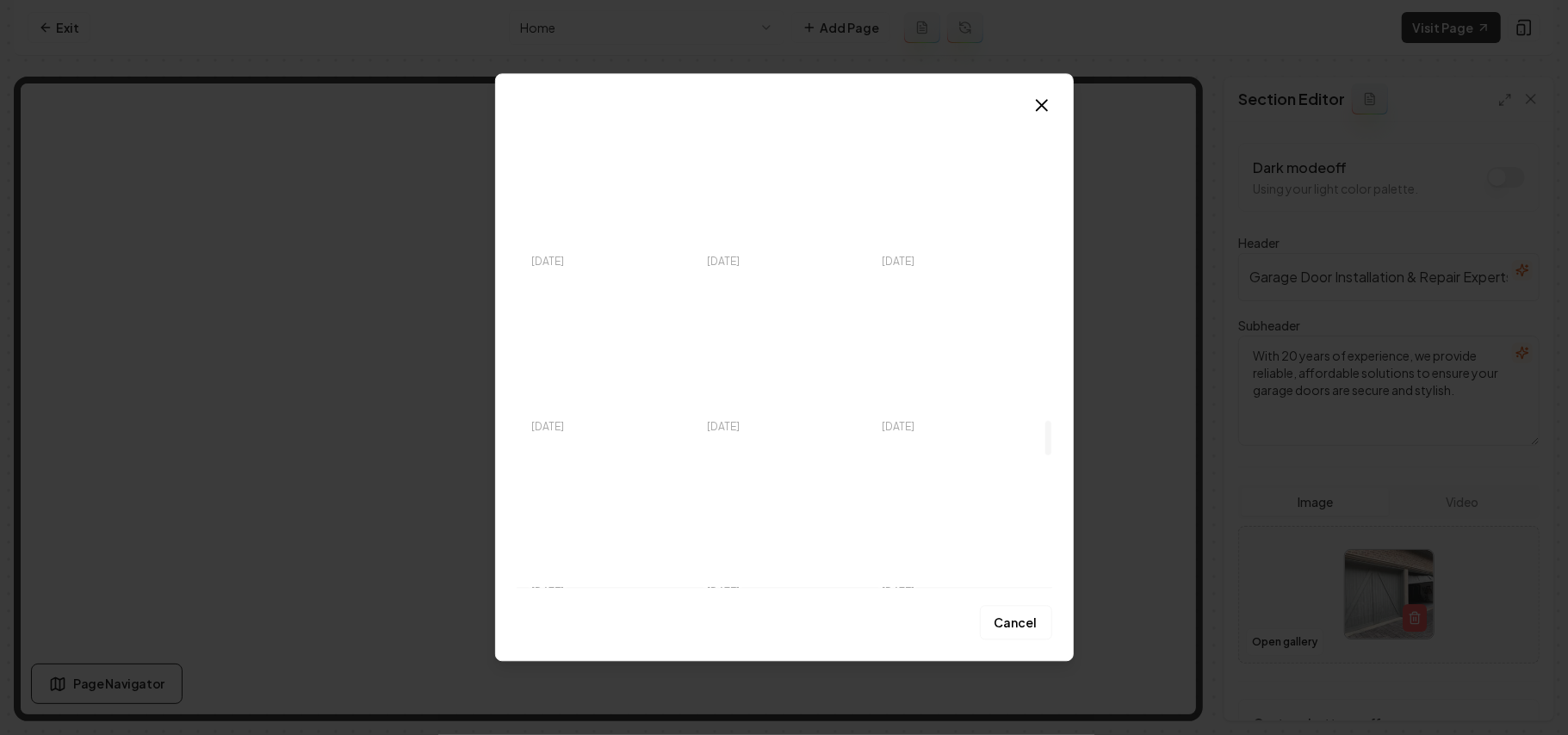
scroll to position [4114, 0]
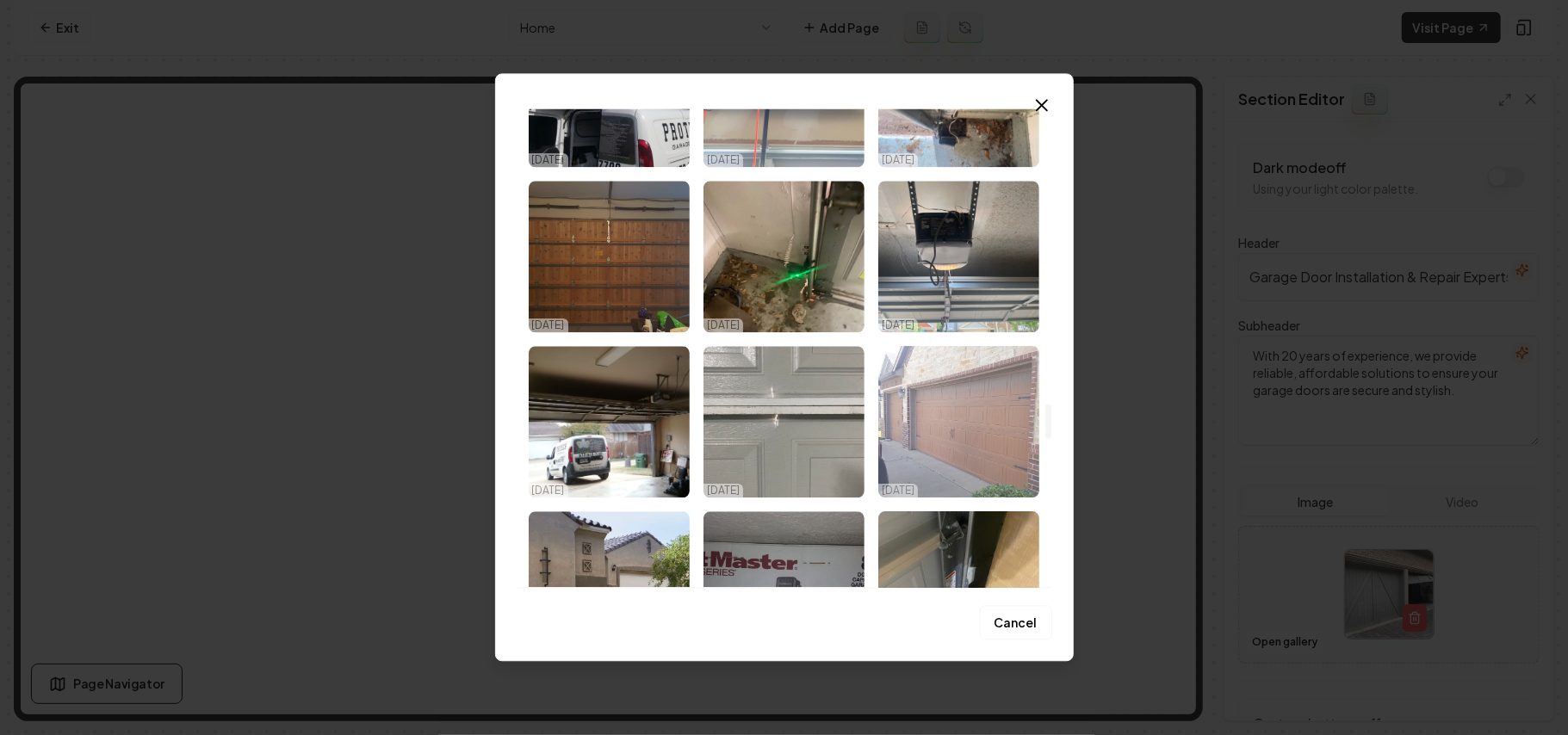
click at [920, 453] on img "Select image image_68dda4be5c7cd75eb8045da6.jpeg" at bounding box center [959, 421] width 161 height 151
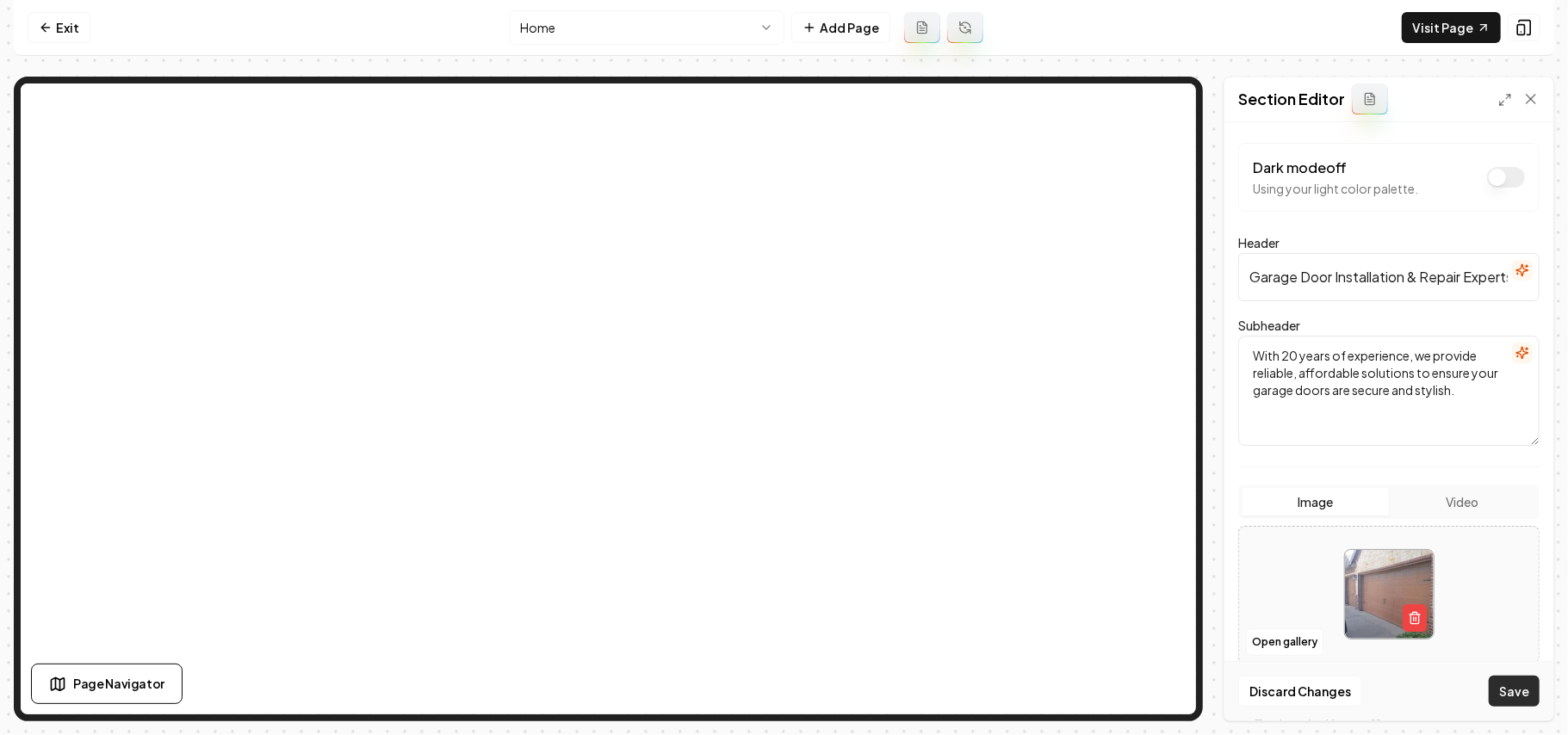
click at [1523, 697] on button "Save" at bounding box center [1515, 690] width 51 height 31
click at [1269, 635] on button "Open gallery" at bounding box center [1285, 641] width 78 height 28
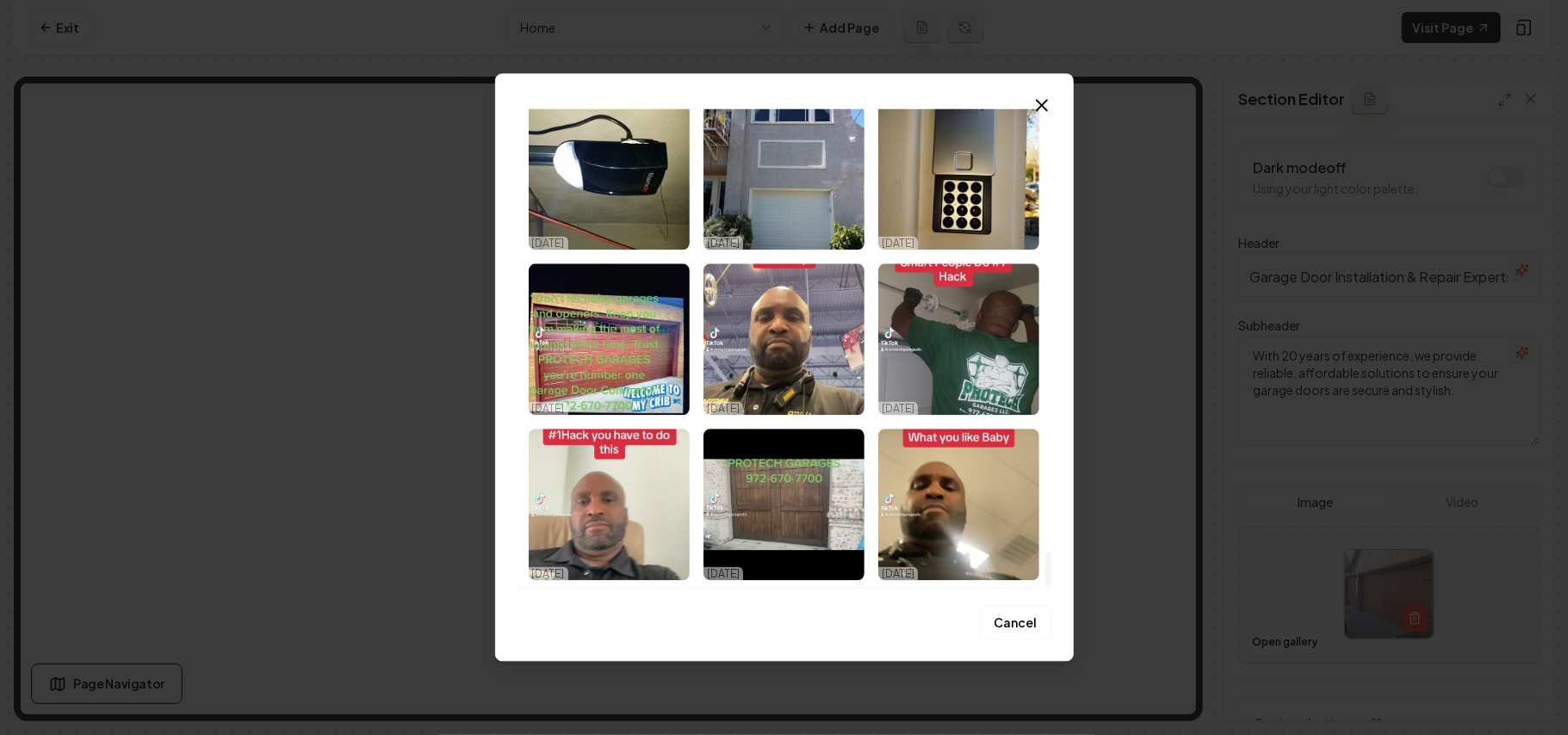
drag, startPoint x: 1051, startPoint y: 136, endPoint x: 1045, endPoint y: 641, distance: 505.0
click at [1046, 587] on div at bounding box center [1048, 569] width 6 height 35
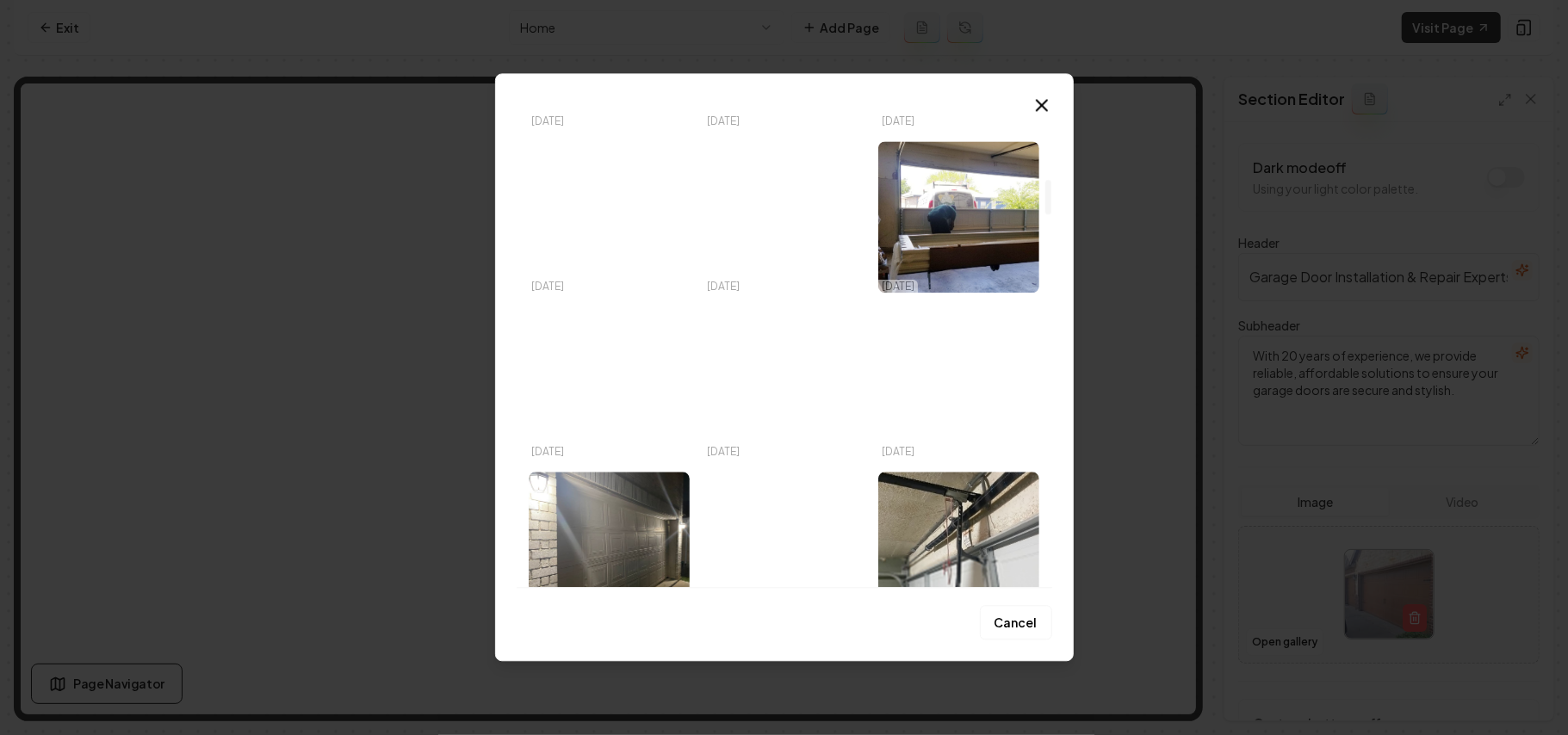
scroll to position [1016, 0]
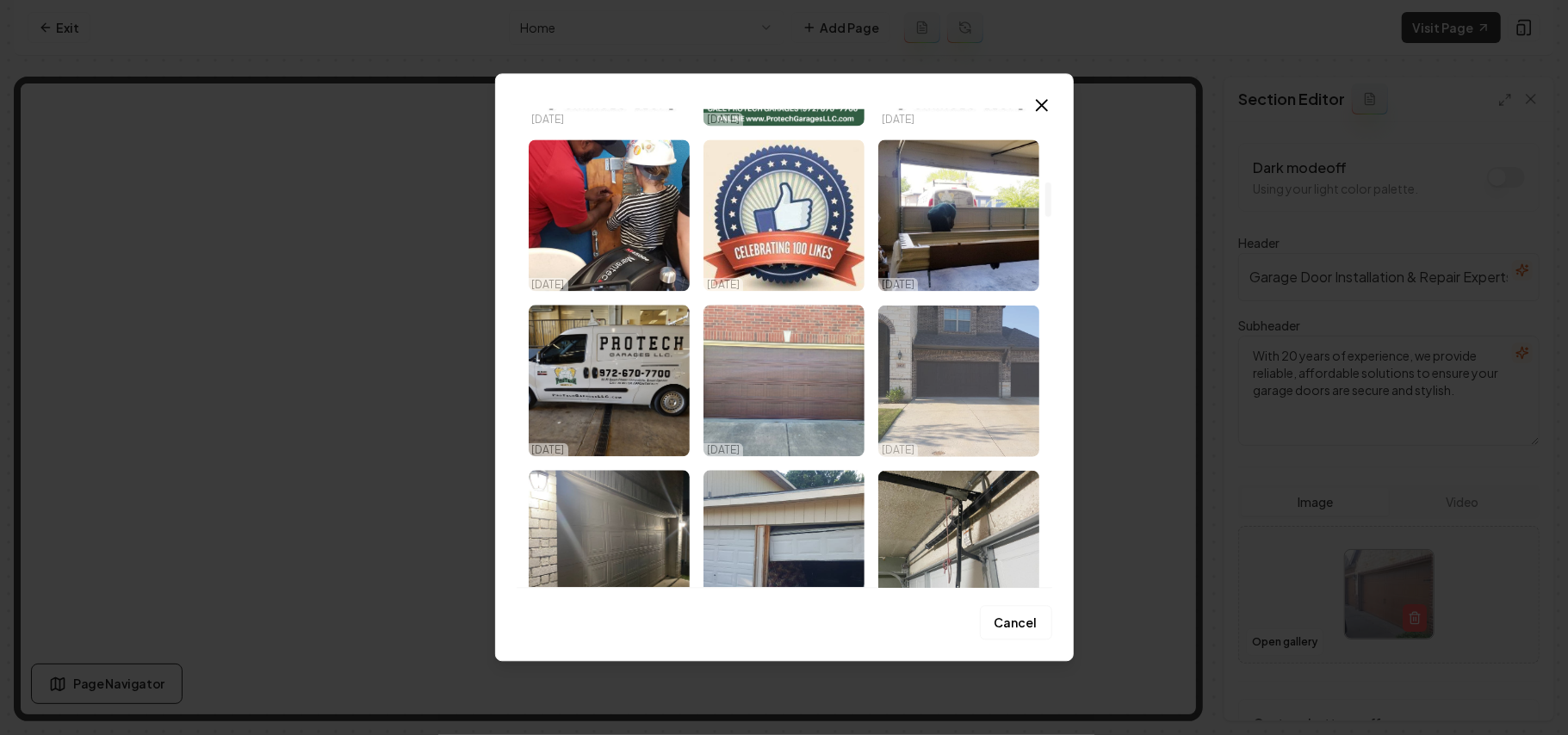
click at [1000, 370] on img "Select image image_68dda4c15c7cd75eb804896b.jpeg" at bounding box center [959, 380] width 161 height 151
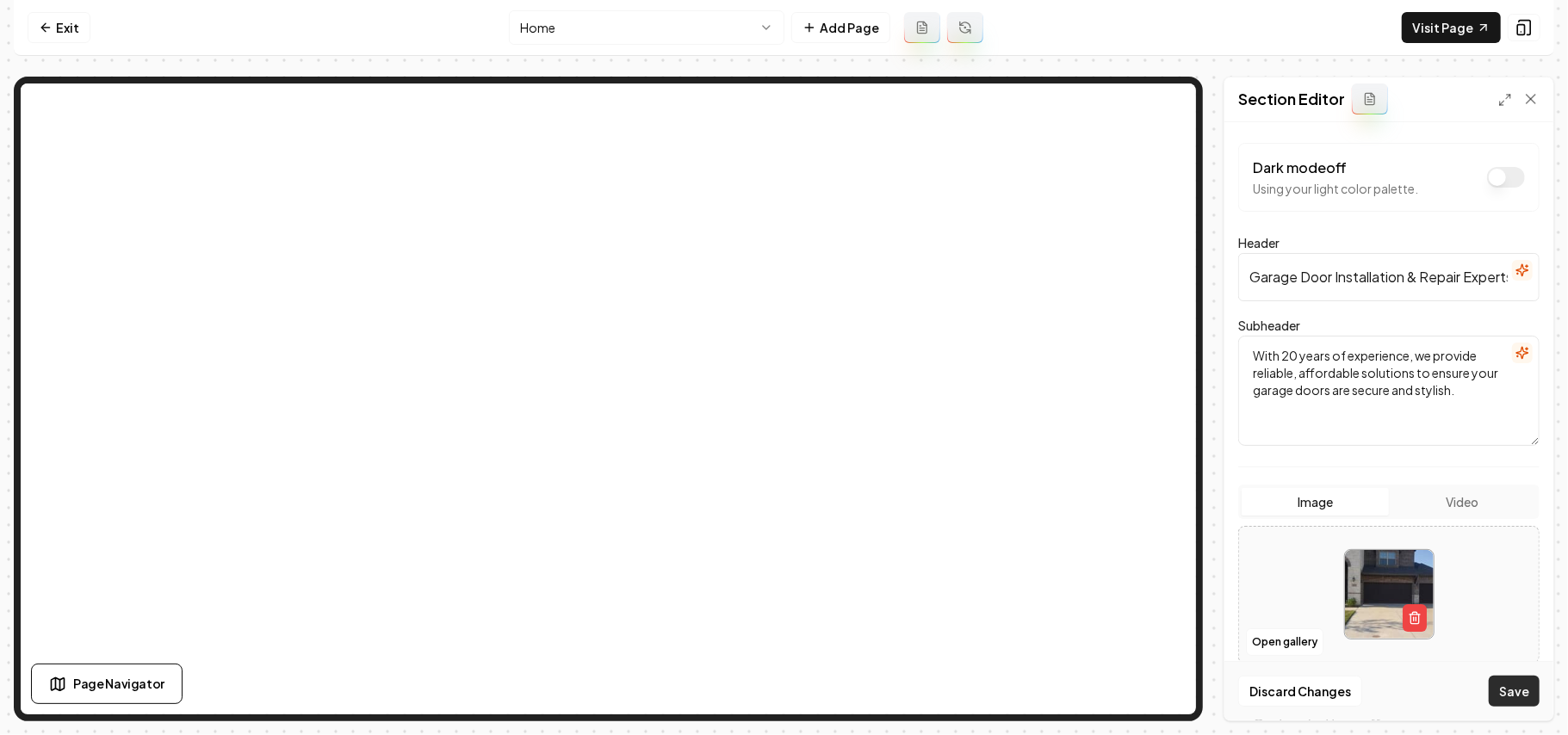
click at [1510, 699] on button "Save" at bounding box center [1515, 690] width 51 height 31
click at [1296, 645] on button "Open gallery" at bounding box center [1285, 641] width 78 height 28
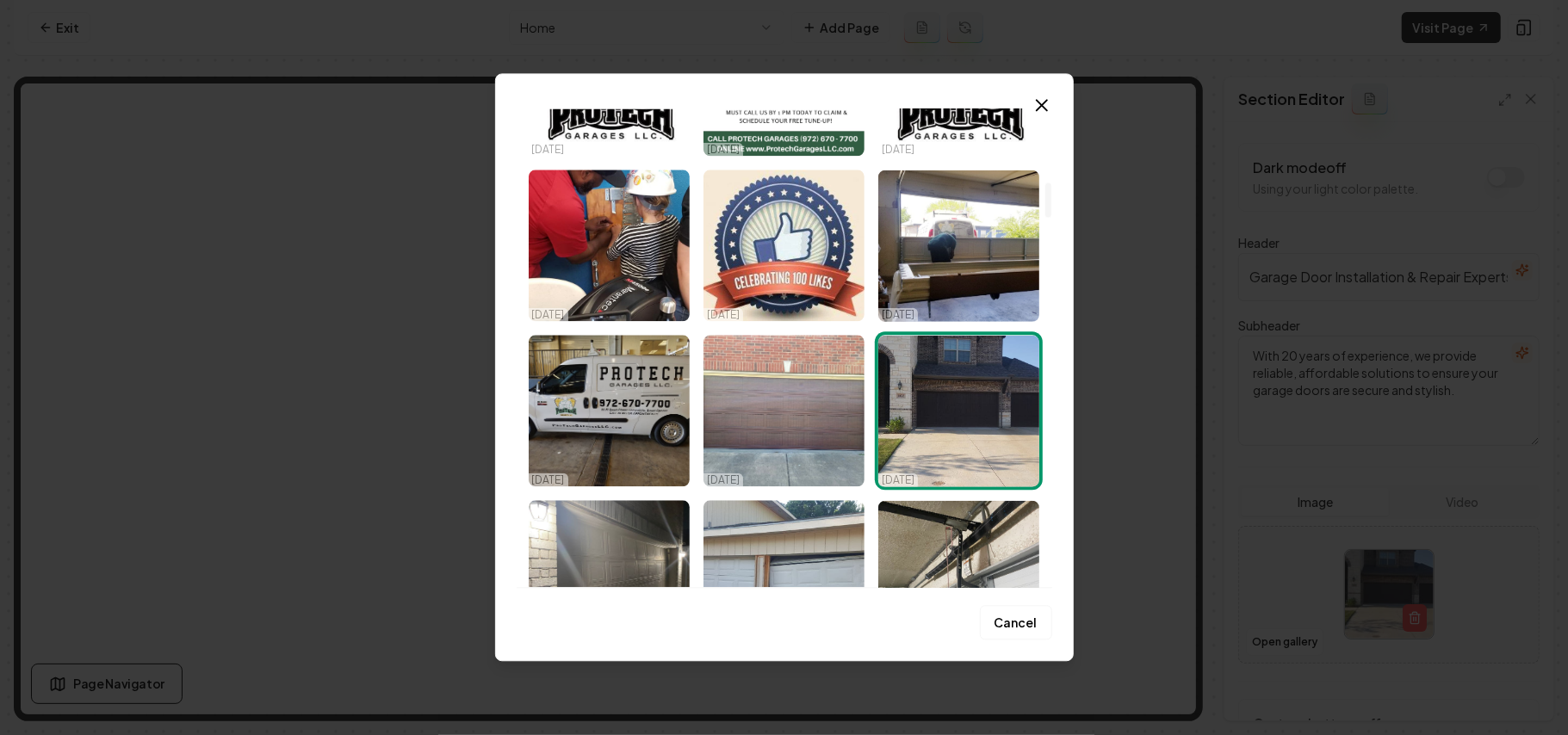
scroll to position [1033, 0]
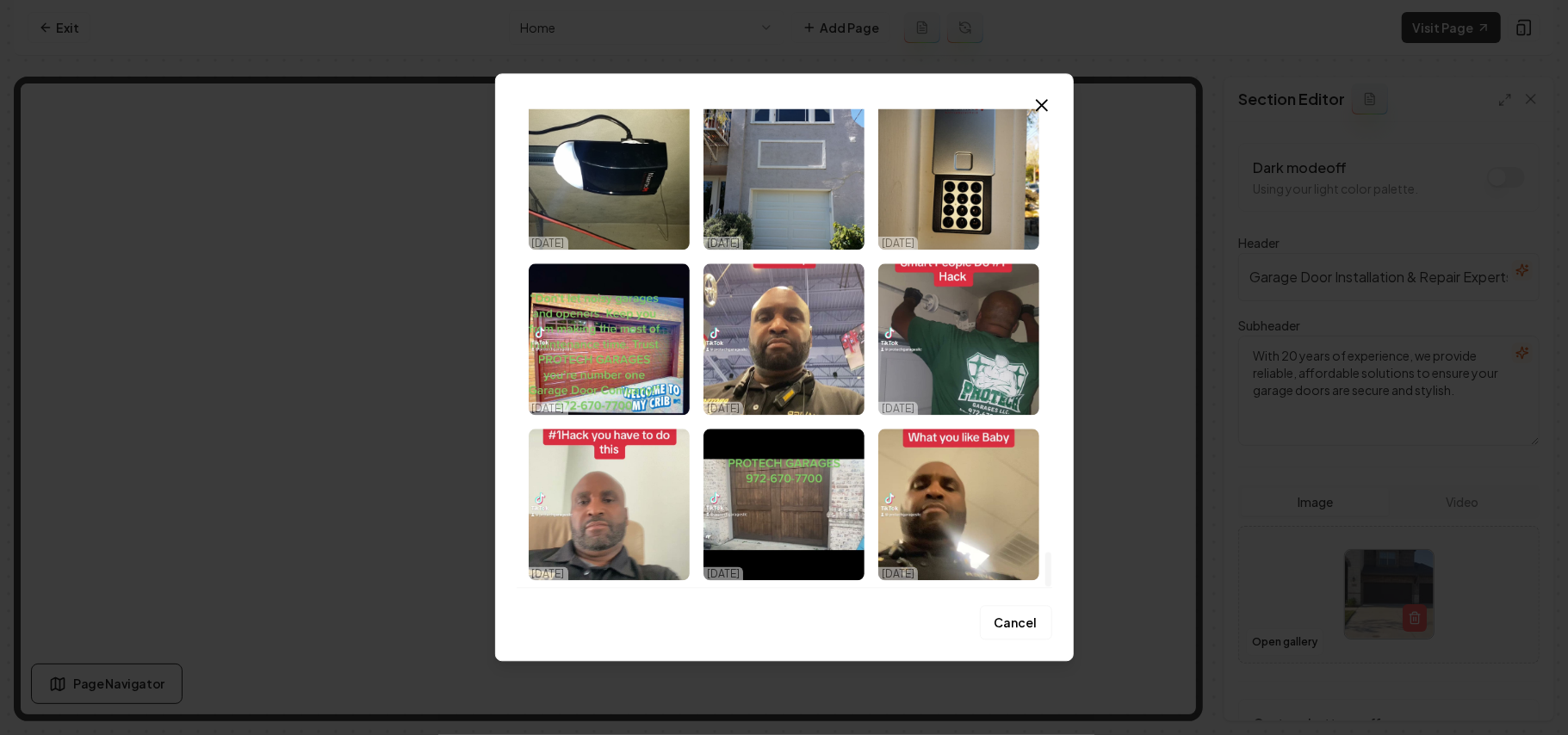
drag, startPoint x: 1046, startPoint y: 167, endPoint x: 1059, endPoint y: 644, distance: 477.2
click at [1053, 587] on div at bounding box center [1048, 347] width 9 height 478
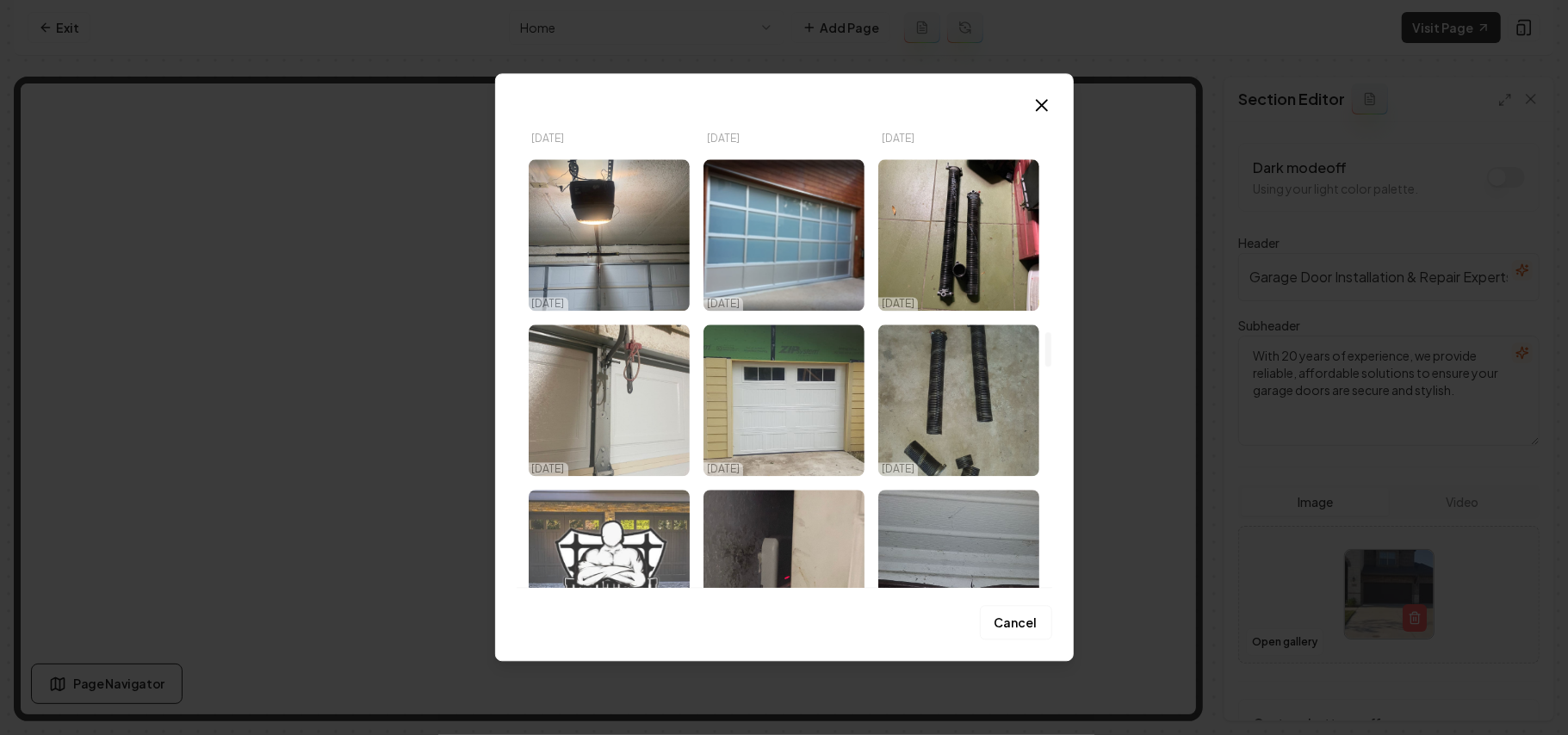
scroll to position [3197, 0]
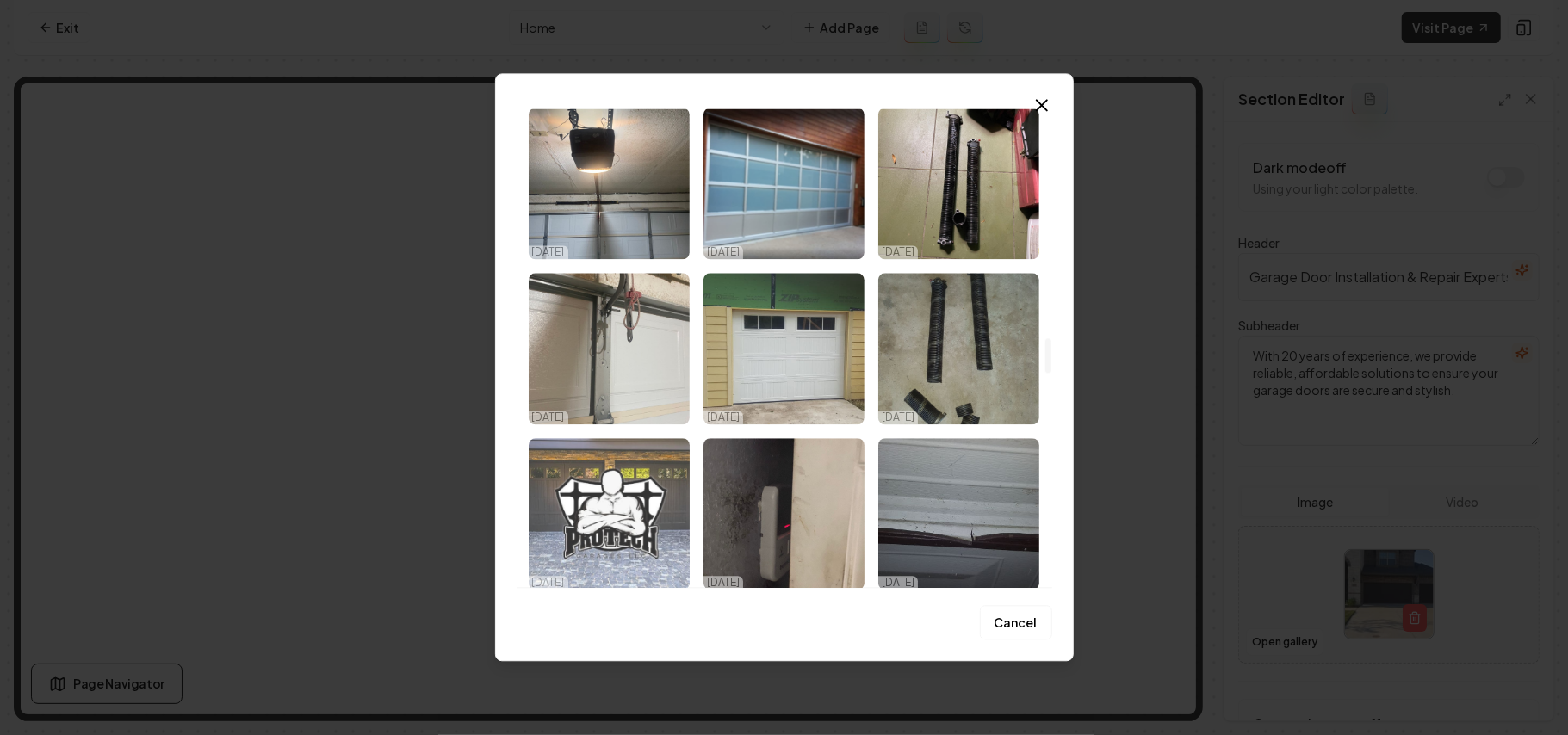
click at [607, 484] on img "Select image image_68dda4be5c7cd75eb804628d.jpeg" at bounding box center [609, 514] width 161 height 151
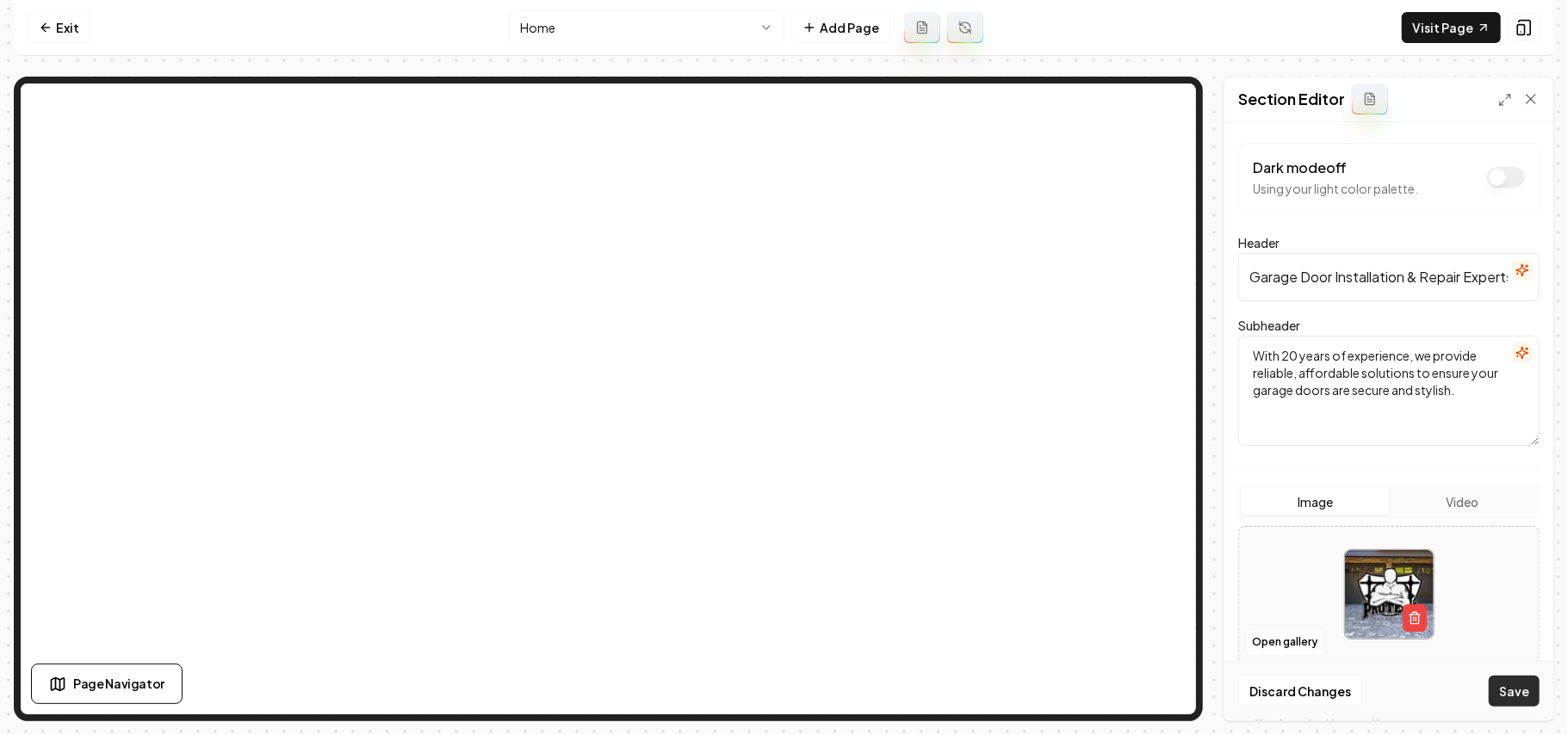
click at [1507, 680] on button "Save" at bounding box center [1515, 690] width 51 height 31
click at [1316, 591] on div at bounding box center [1389, 594] width 300 height 118
type input "**********"
click at [1517, 697] on button "Save" at bounding box center [1515, 690] width 51 height 31
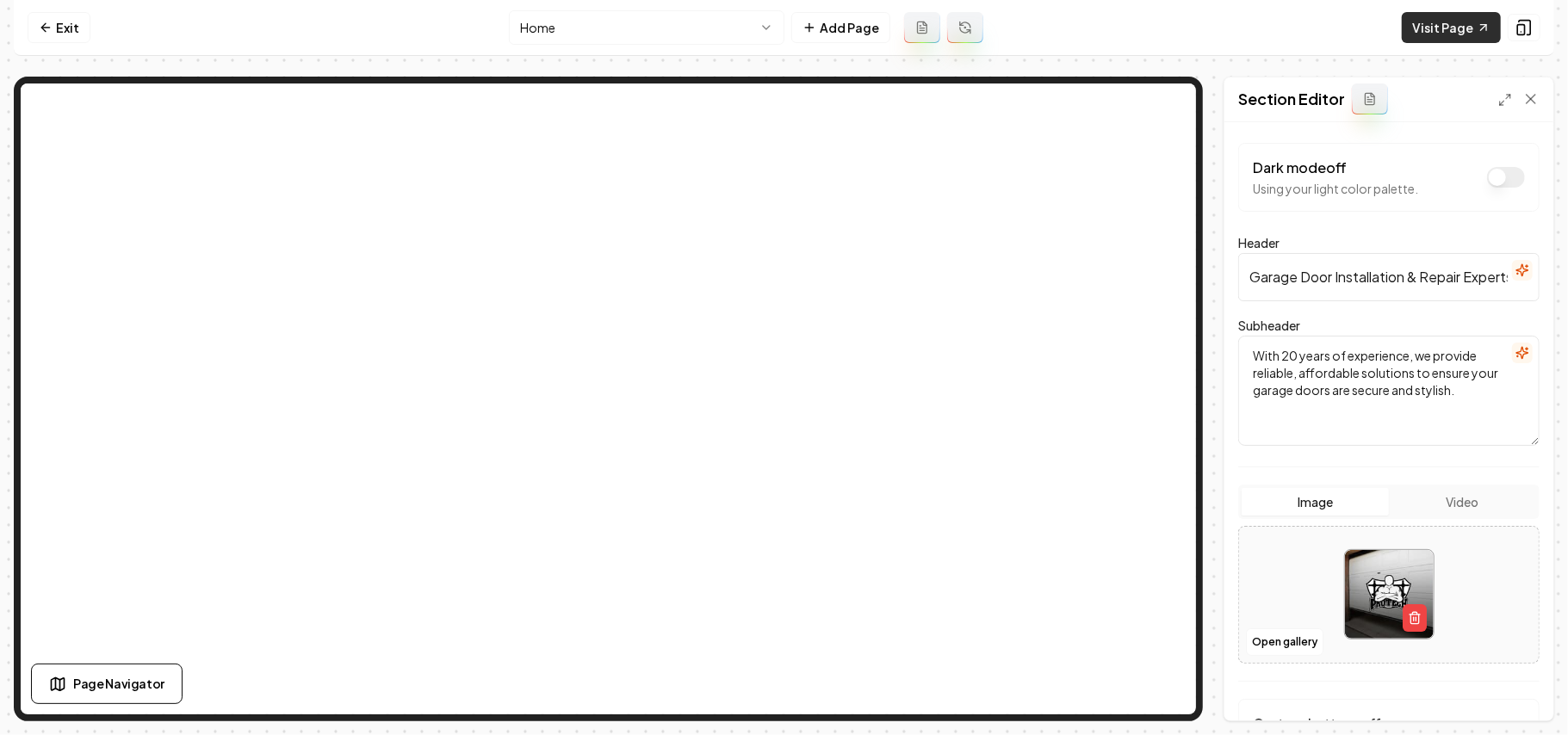
click at [1435, 29] on link "Visit Page" at bounding box center [1451, 28] width 99 height 31
click at [73, 28] on link "Exit" at bounding box center [59, 28] width 63 height 31
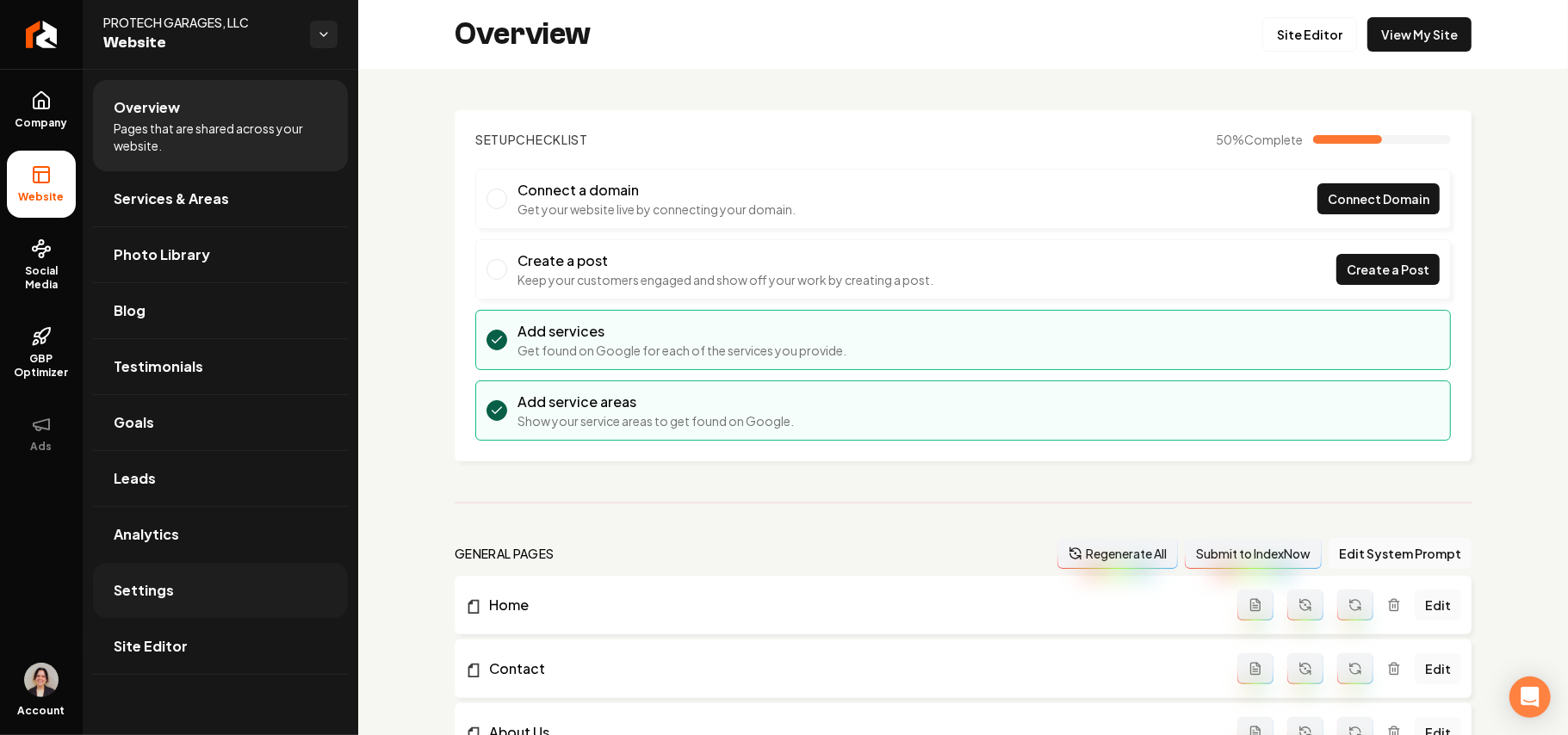
click at [179, 606] on link "Settings" at bounding box center [220, 591] width 255 height 55
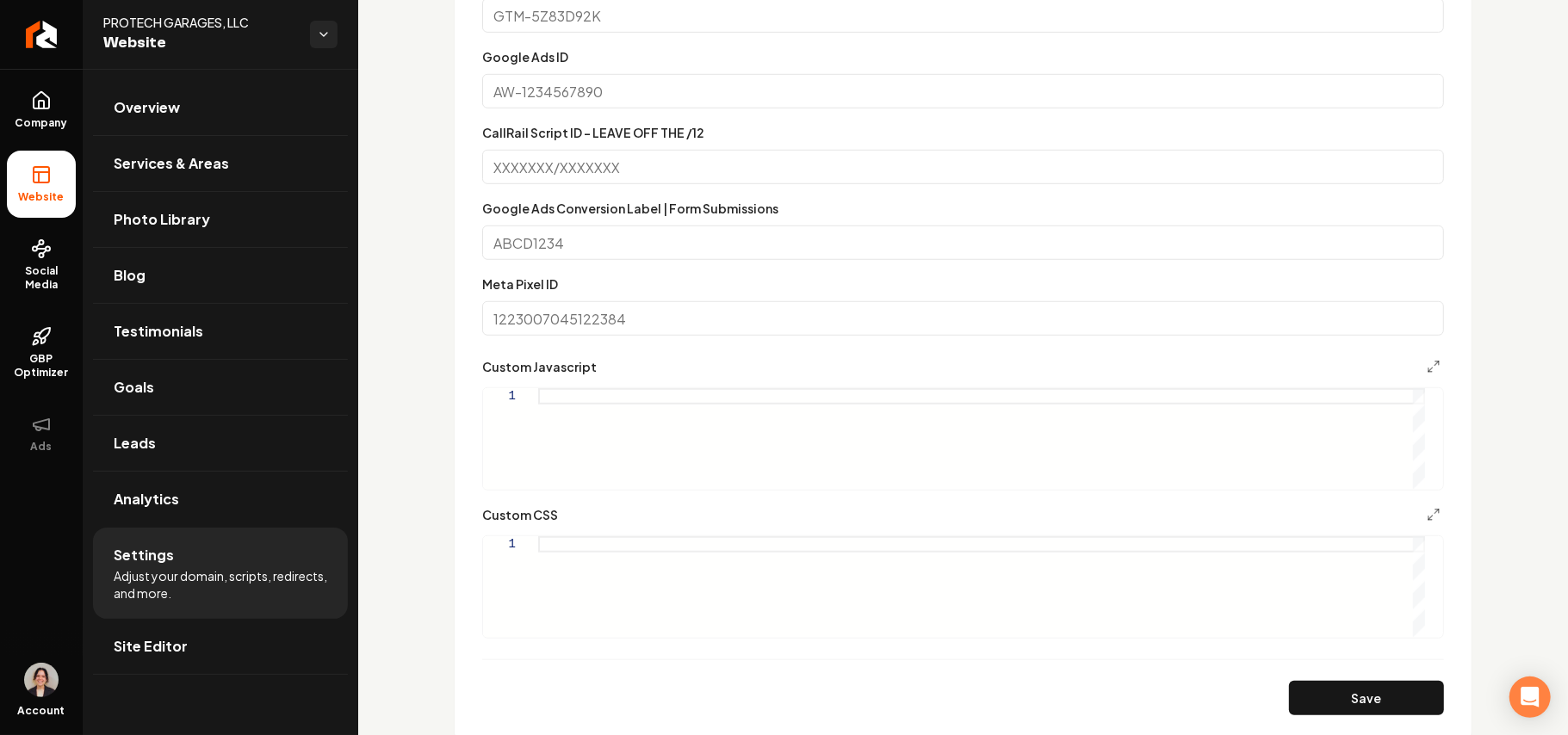
scroll to position [918, 0]
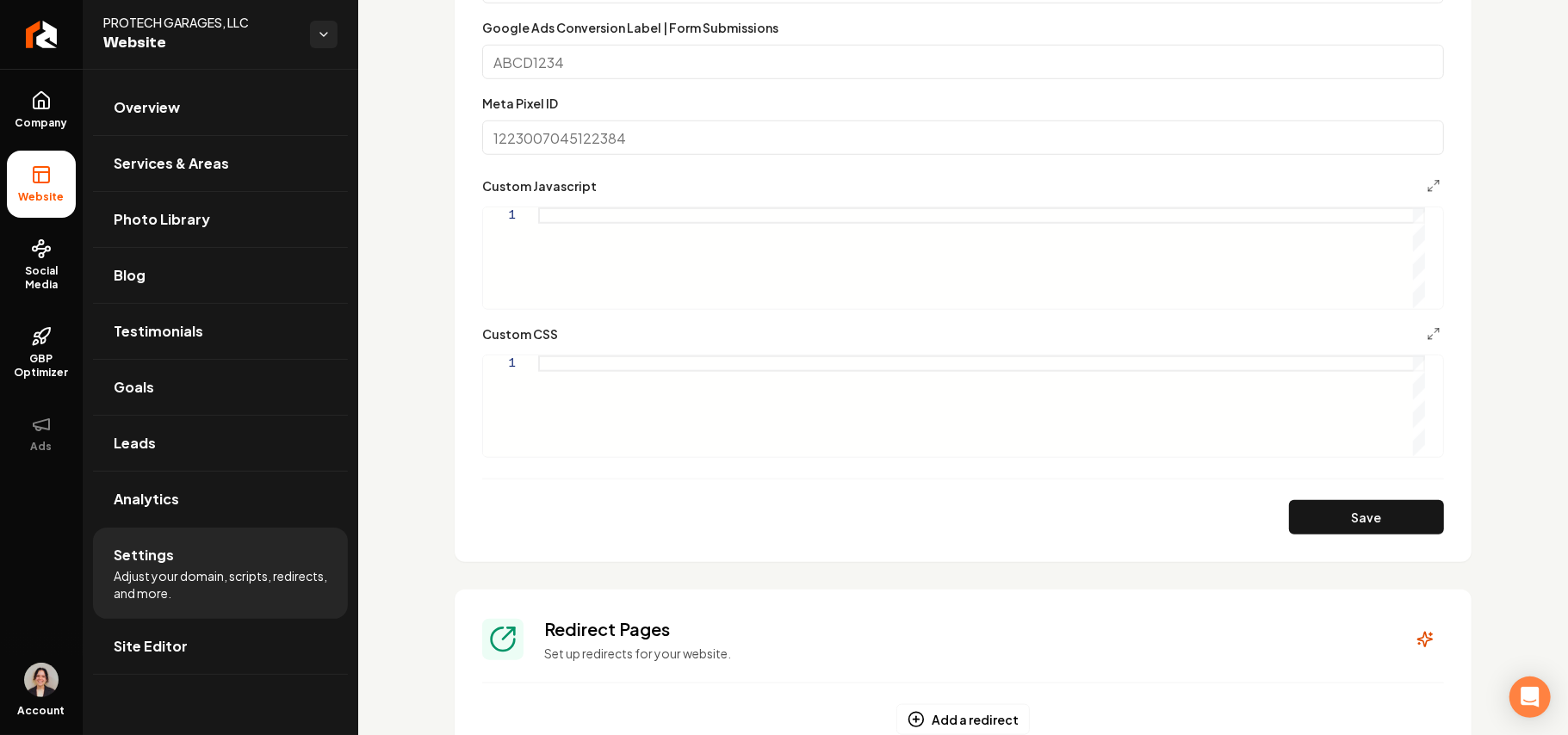
click at [641, 355] on div "Main content area" at bounding box center [981, 405] width 887 height 101
click at [674, 408] on div "Main content area" at bounding box center [981, 405] width 887 height 101
click at [1334, 520] on button "Save" at bounding box center [1367, 517] width 155 height 35
type textarea "**********"
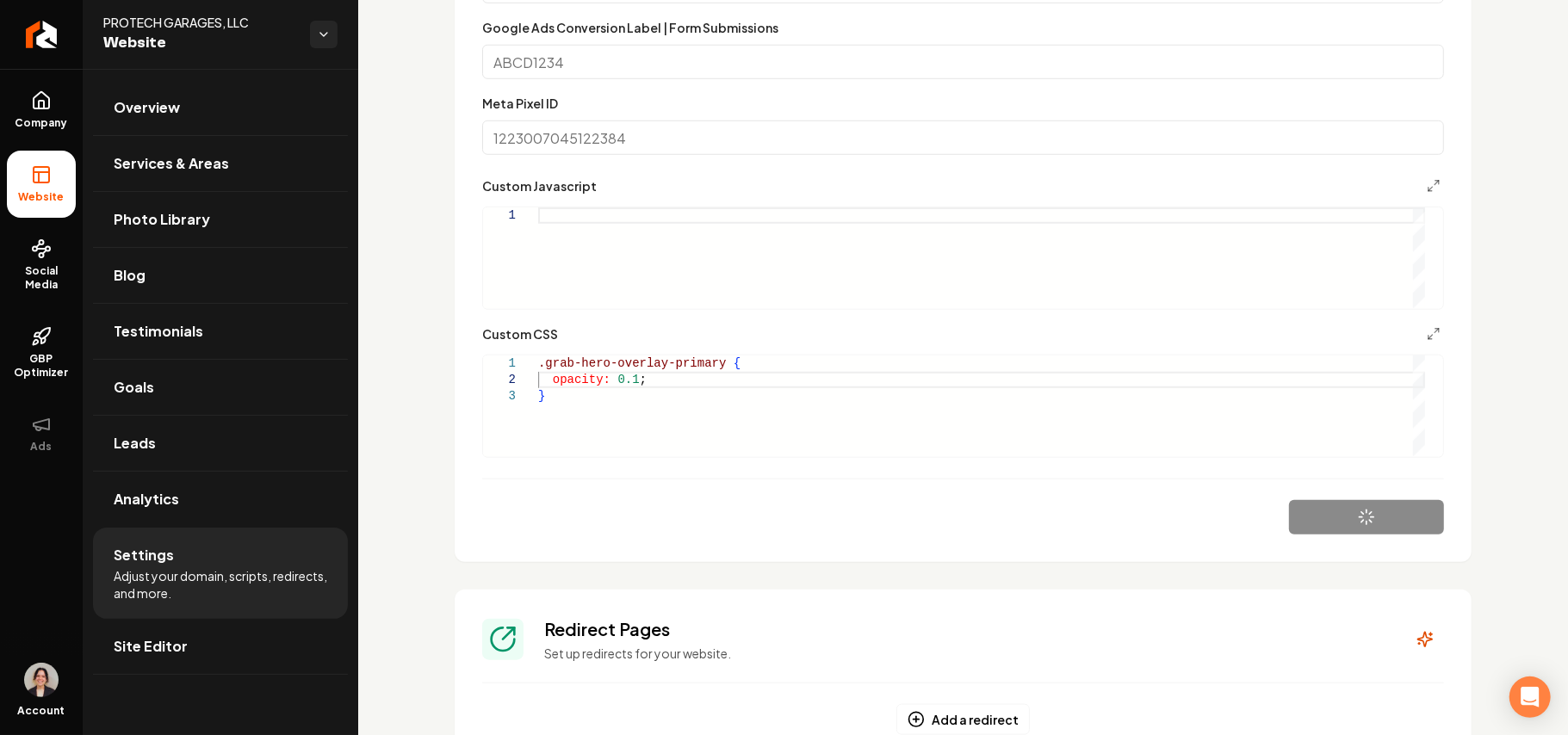
drag, startPoint x: 144, startPoint y: 661, endPoint x: 482, endPoint y: 594, distance: 344.6
click at [146, 661] on link "Site Editor" at bounding box center [220, 647] width 255 height 55
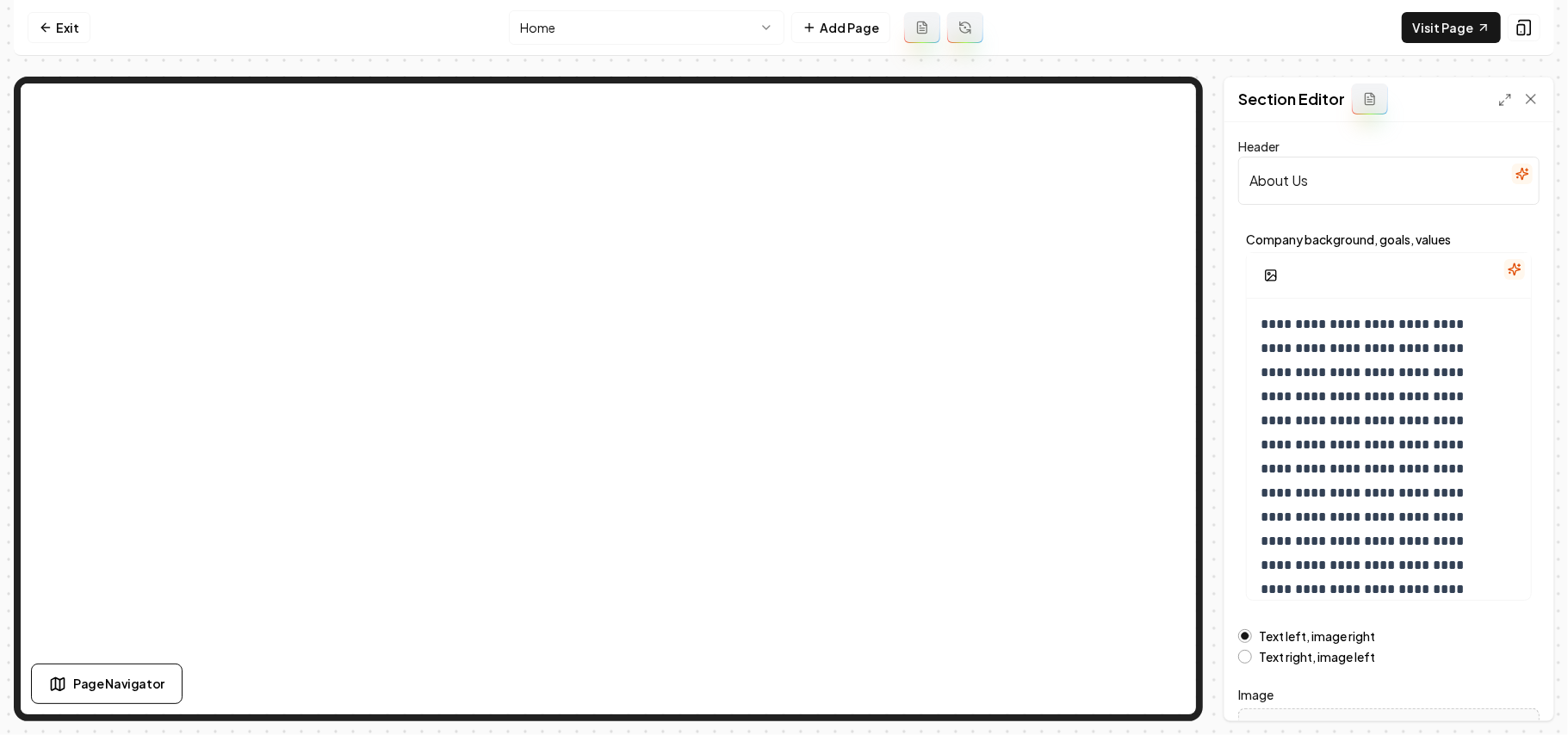
scroll to position [196, 0]
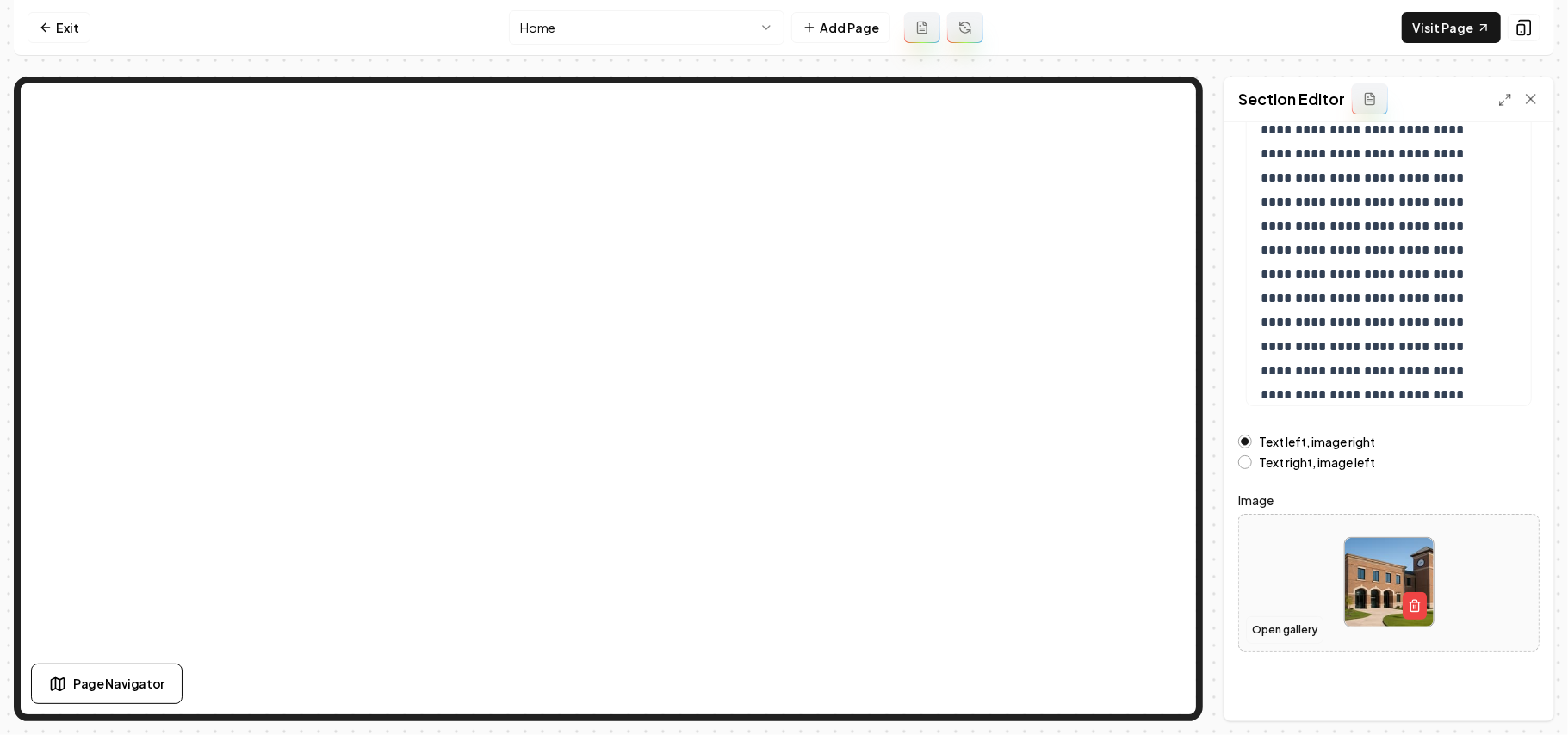
click at [1276, 637] on button "Open gallery" at bounding box center [1285, 630] width 78 height 28
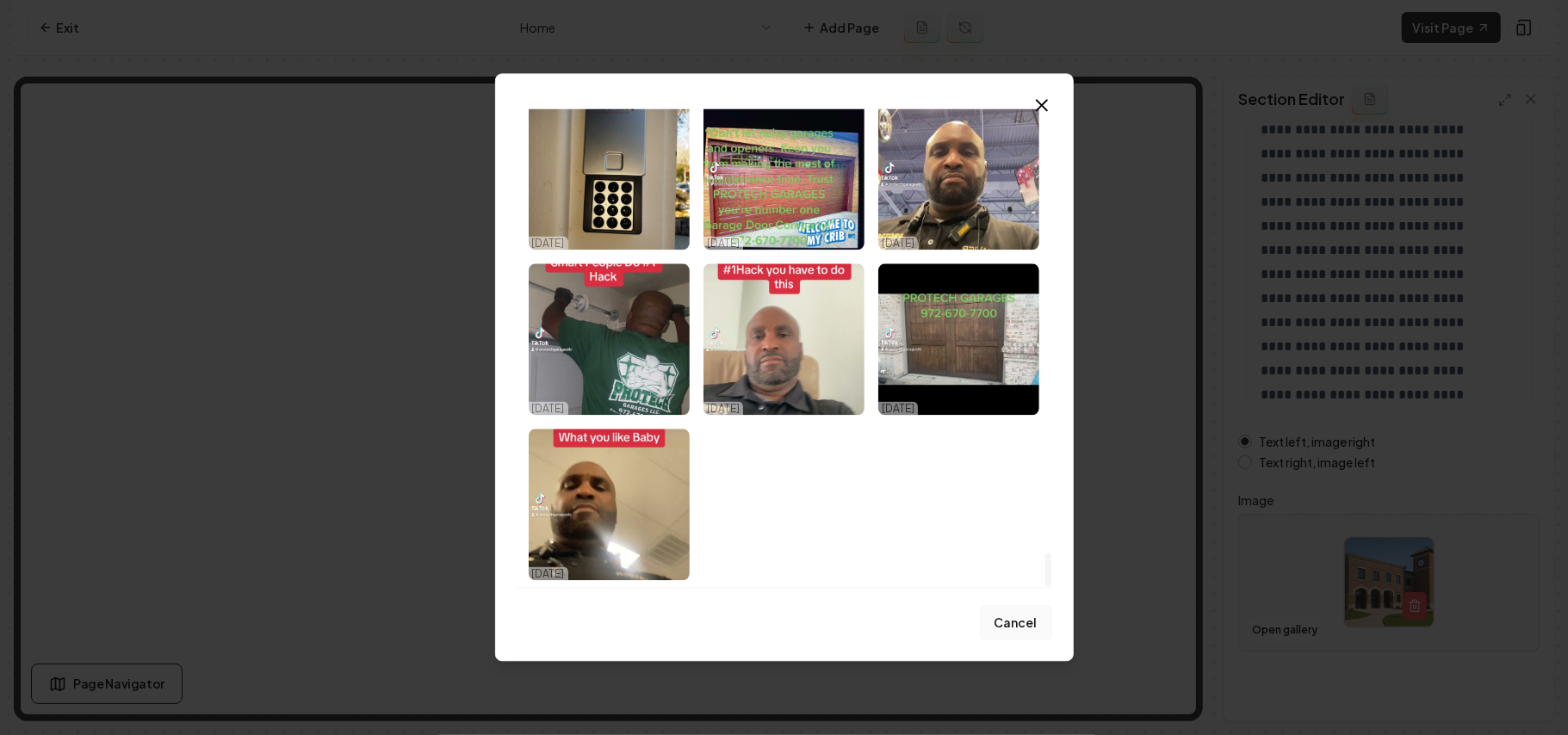
drag, startPoint x: 1037, startPoint y: 559, endPoint x: 1031, endPoint y: 615, distance: 56.3
click at [1046, 587] on div at bounding box center [1048, 570] width 6 height 34
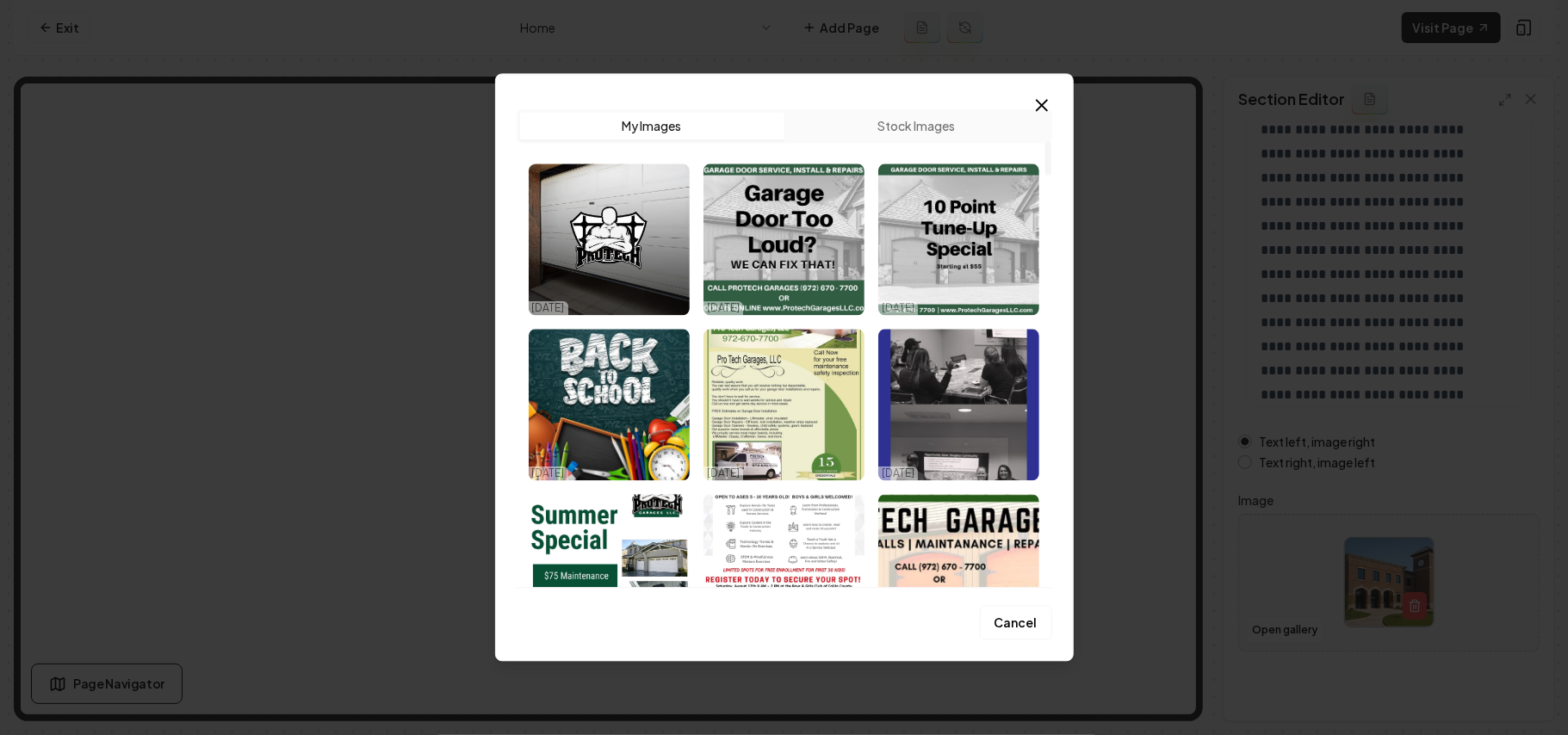
scroll to position [6346, 0]
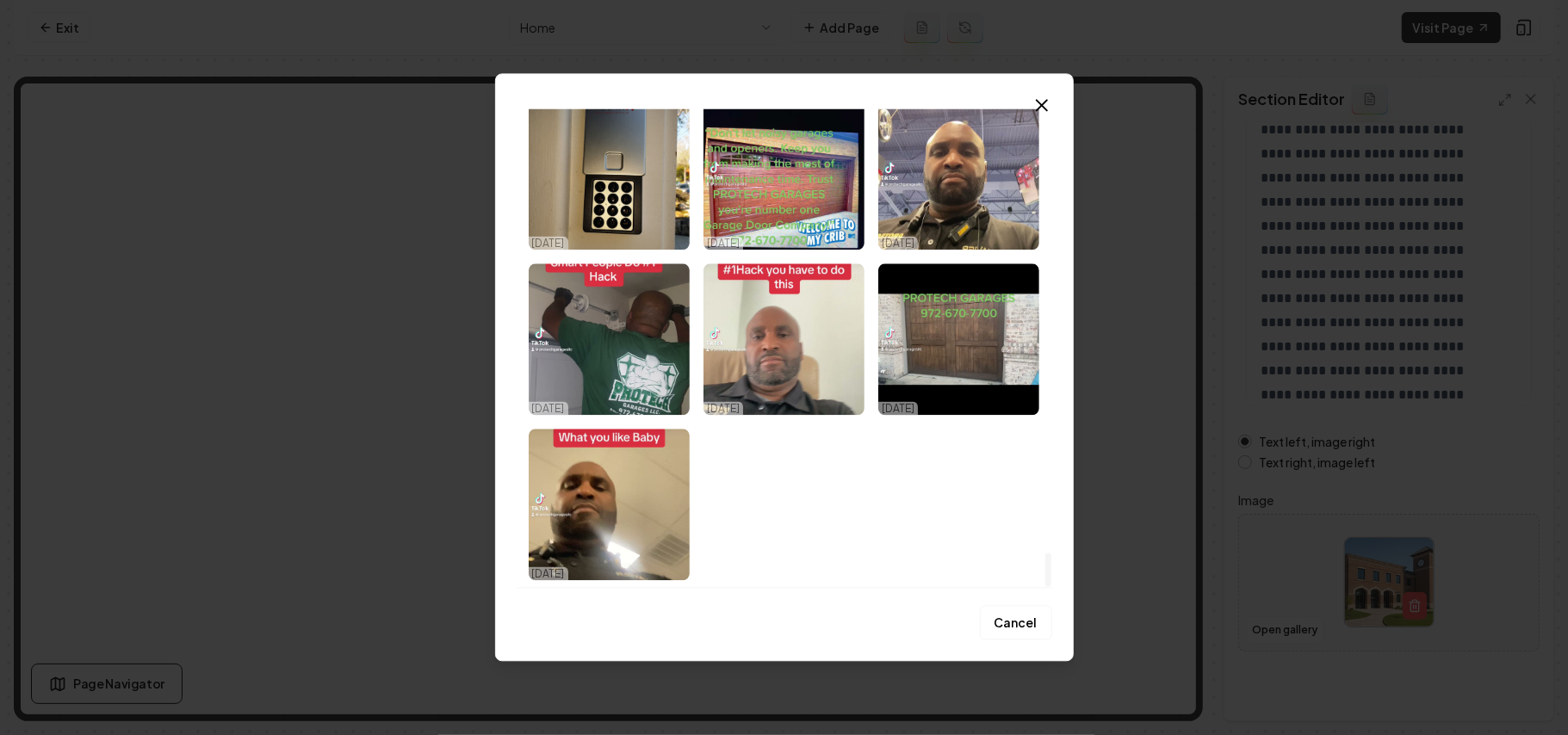
drag, startPoint x: 1046, startPoint y: 163, endPoint x: 1029, endPoint y: 632, distance: 469.3
click at [1046, 587] on div at bounding box center [1048, 570] width 6 height 34
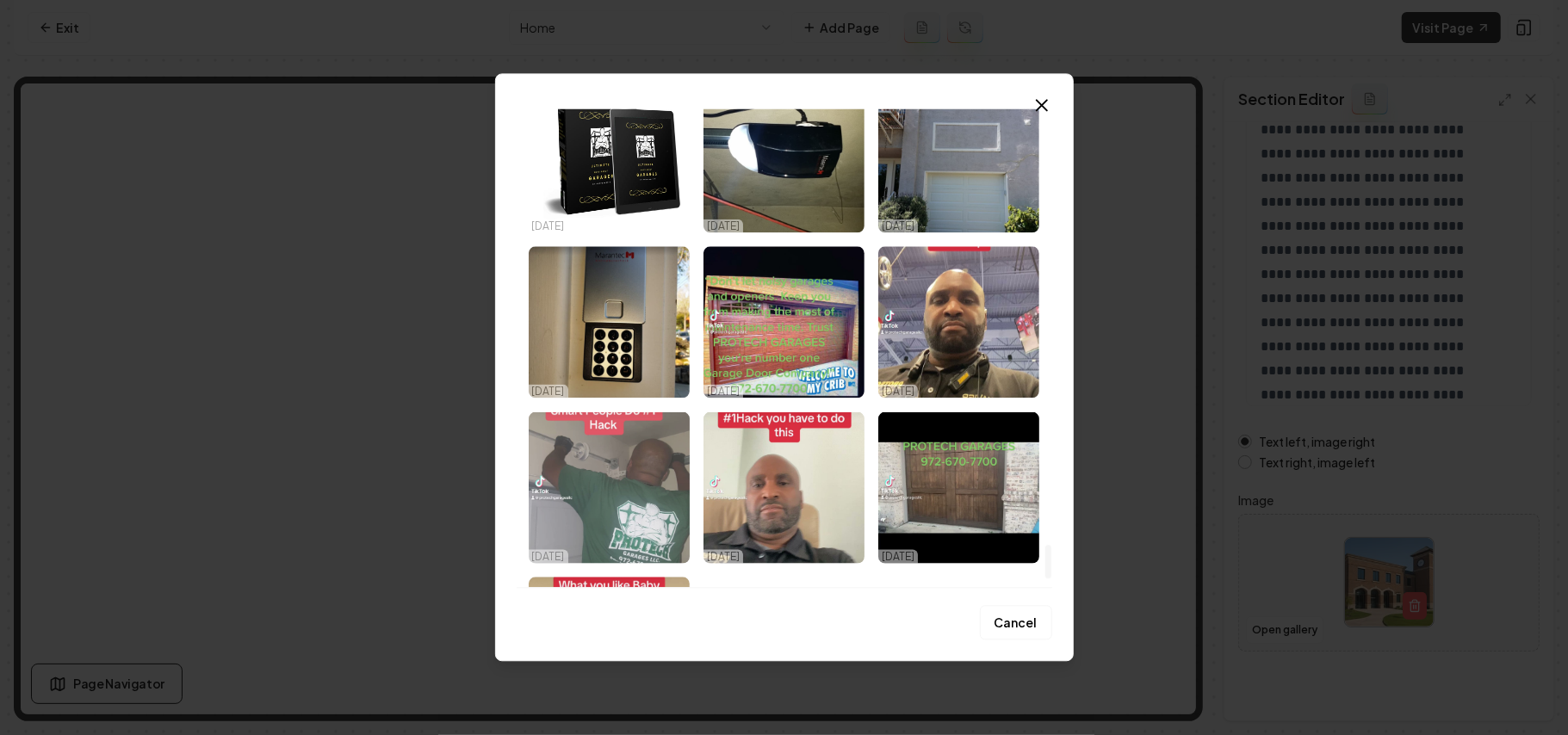
scroll to position [6230, 0]
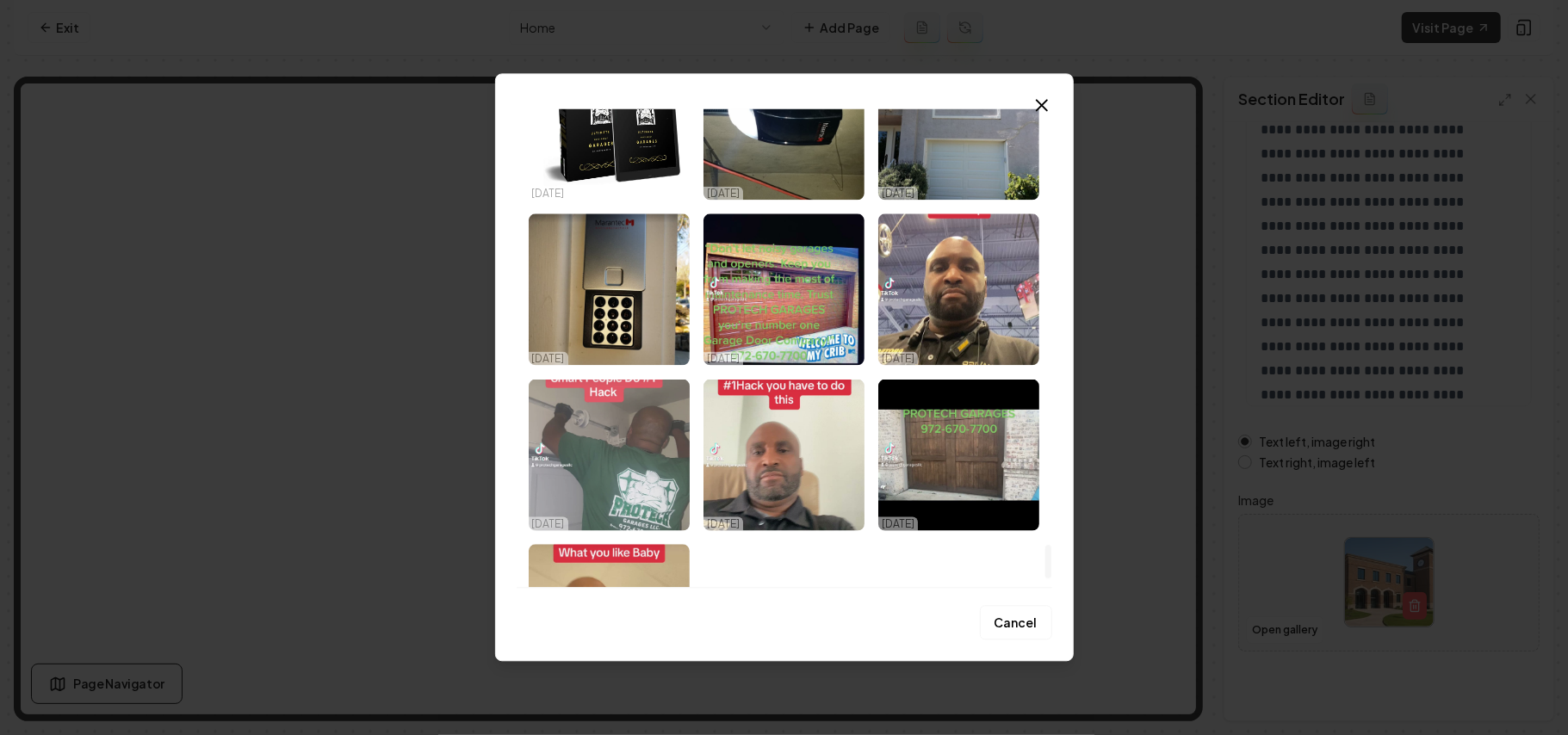
click at [576, 423] on img "Select image image_68dda4bc5c7cd75eb8044770.jpeg" at bounding box center [609, 454] width 161 height 151
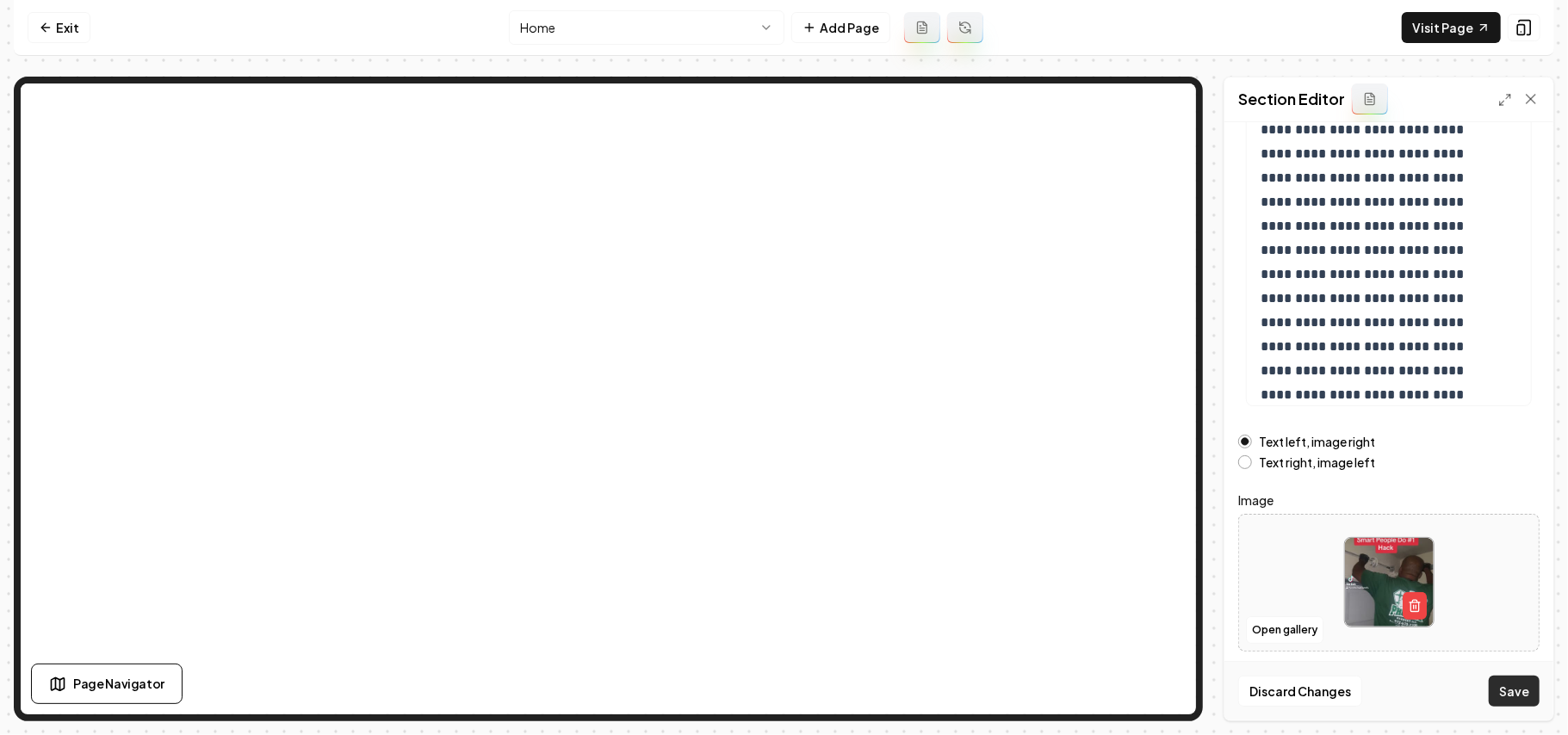
click at [1517, 682] on button "Save" at bounding box center [1515, 690] width 51 height 31
click at [1280, 637] on button "Open gallery" at bounding box center [1285, 630] width 78 height 28
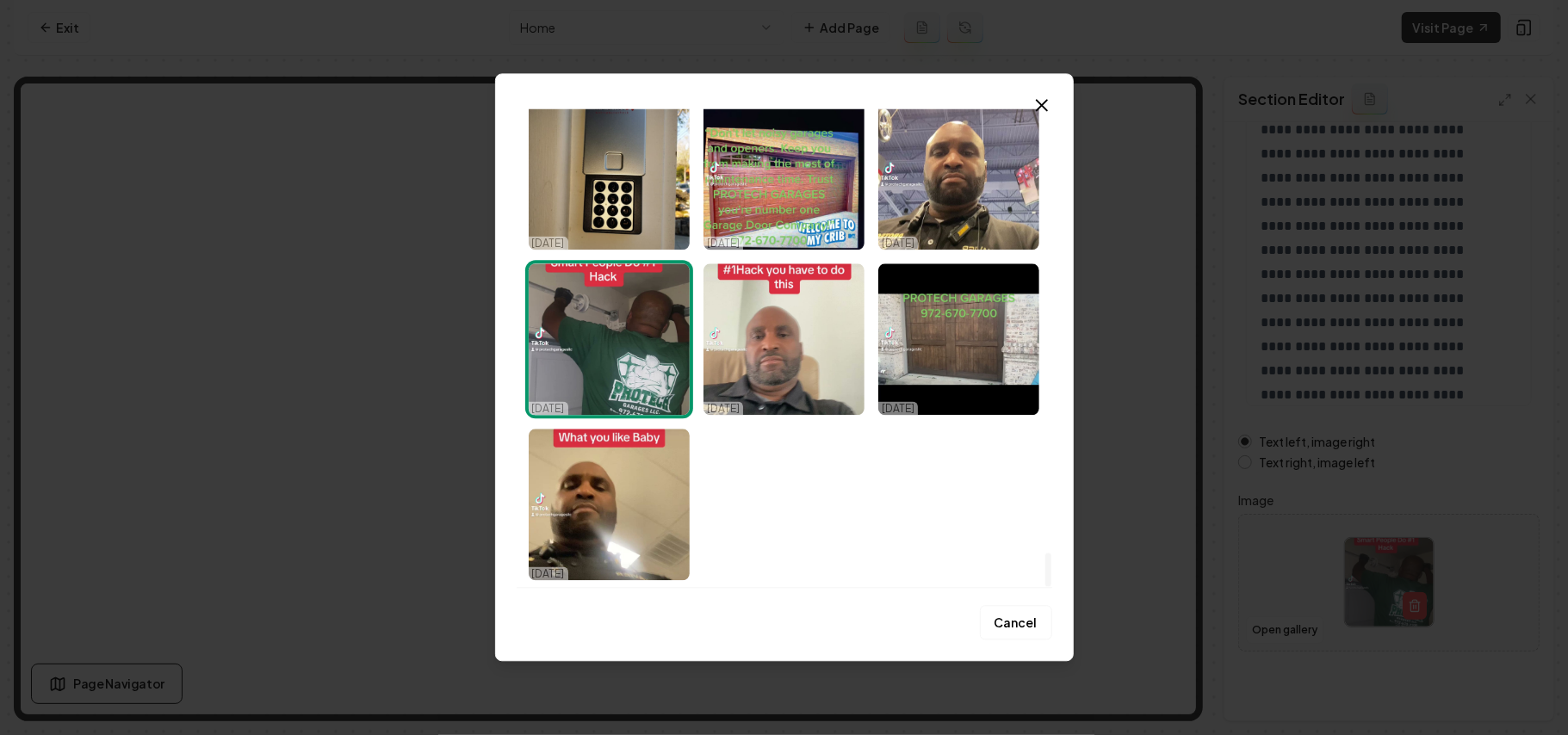
drag, startPoint x: 1048, startPoint y: 140, endPoint x: 1082, endPoint y: 592, distance: 453.3
click at [1052, 587] on div at bounding box center [1048, 570] width 6 height 34
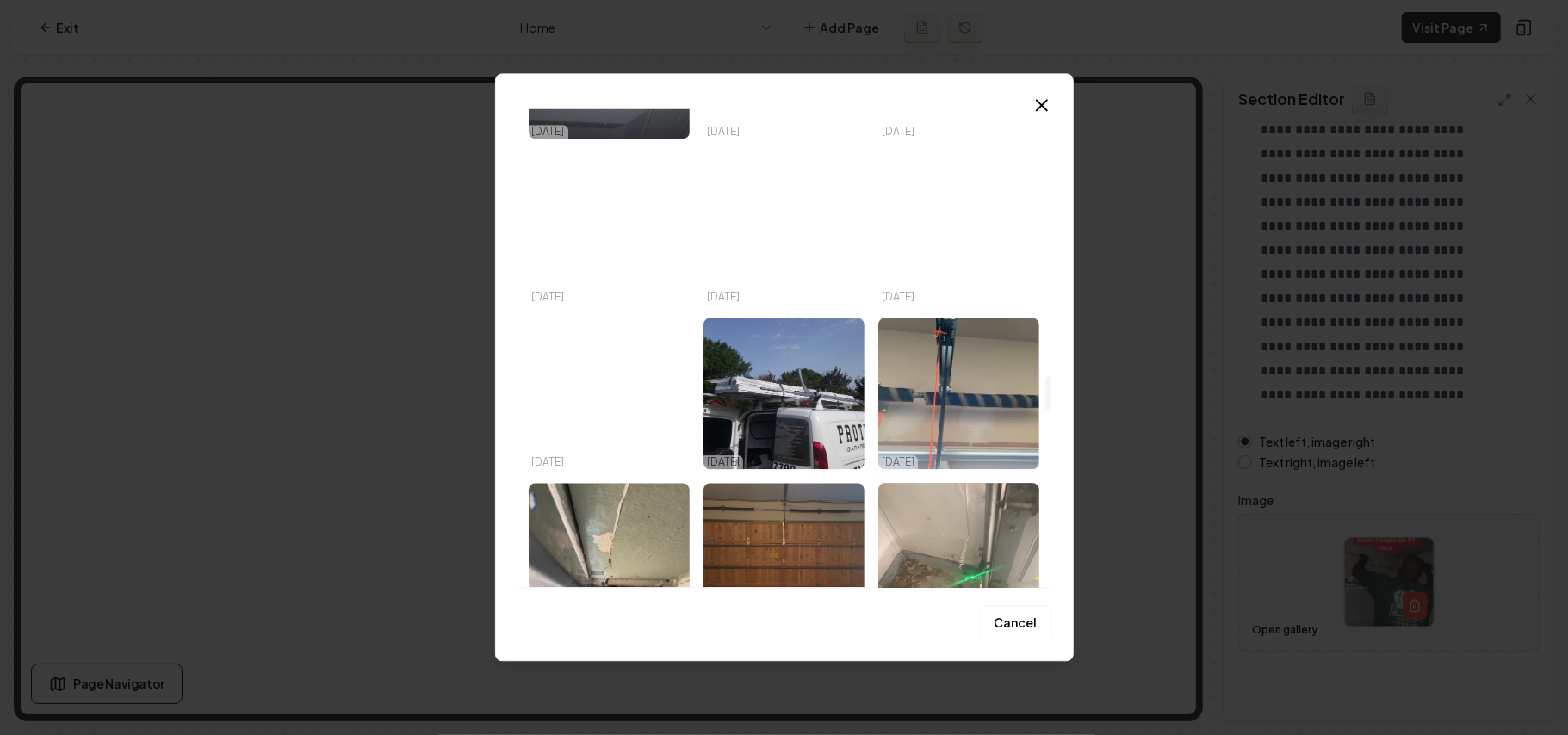
scroll to position [3820, 0]
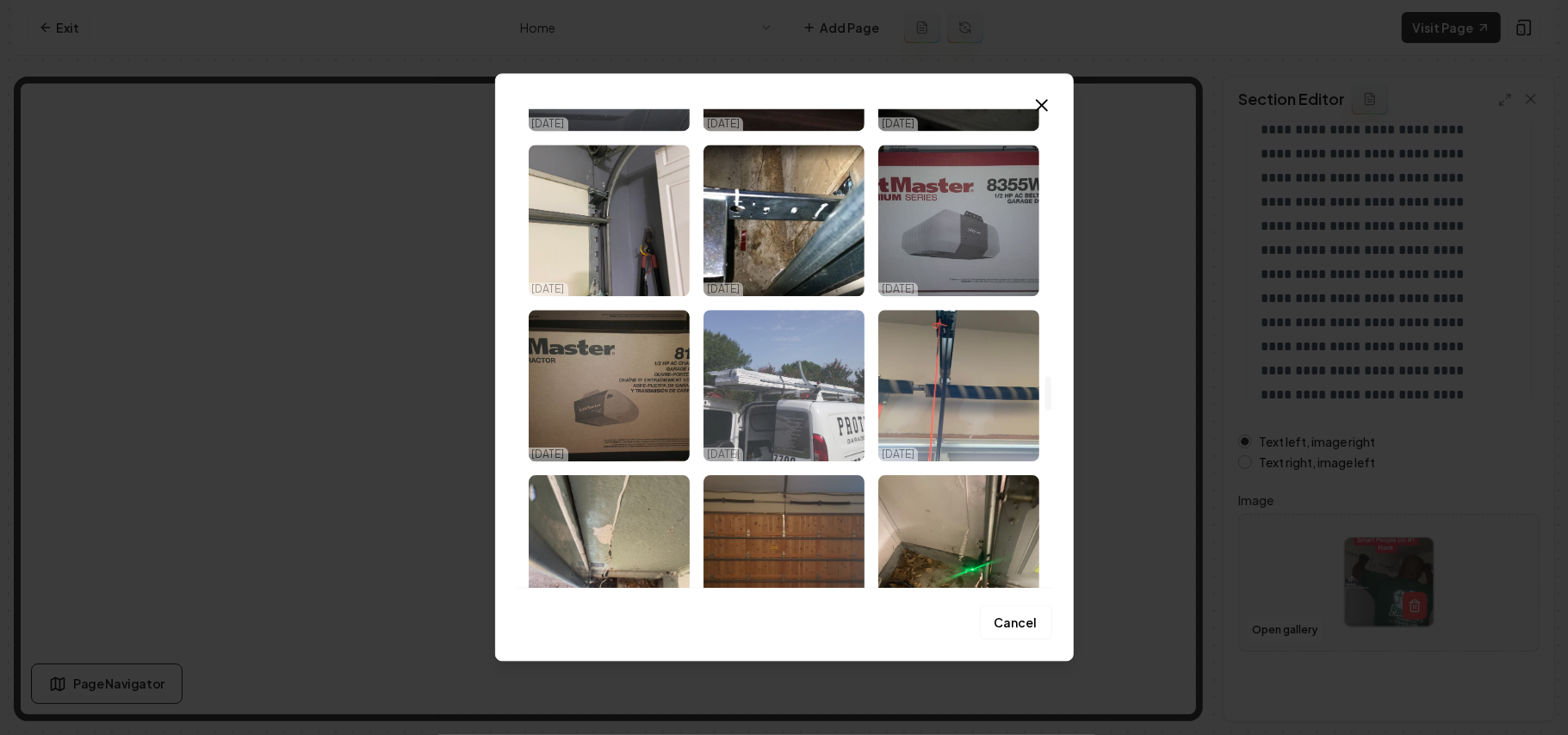
click at [814, 403] on img "Select image image_68dda4be5c7cd75eb80465e4.jpeg" at bounding box center [784, 386] width 161 height 151
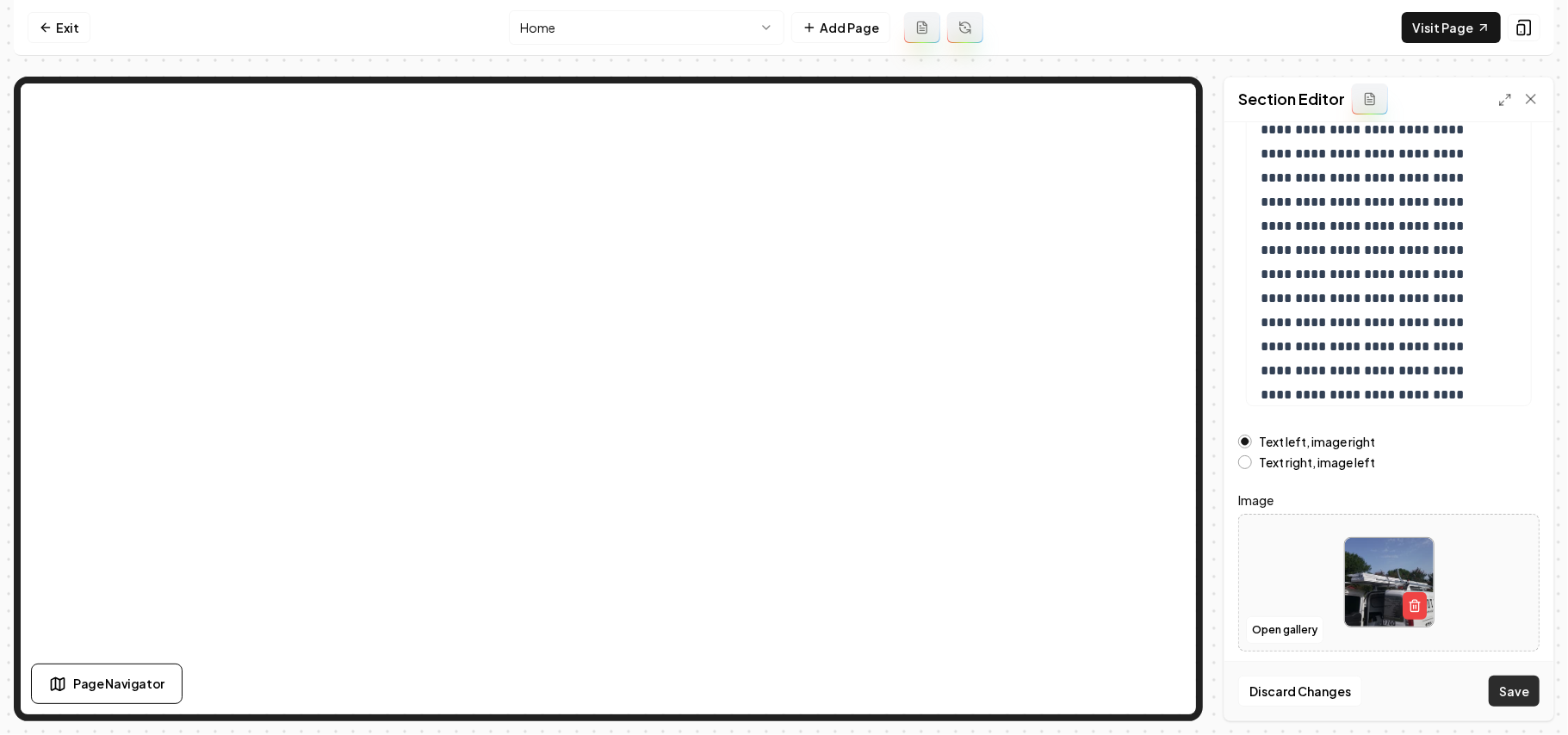
click at [1507, 690] on button "Save" at bounding box center [1515, 690] width 51 height 31
drag, startPoint x: 77, startPoint y: 29, endPoint x: 70, endPoint y: 49, distance: 21.2
click at [78, 29] on link "Exit" at bounding box center [59, 28] width 63 height 31
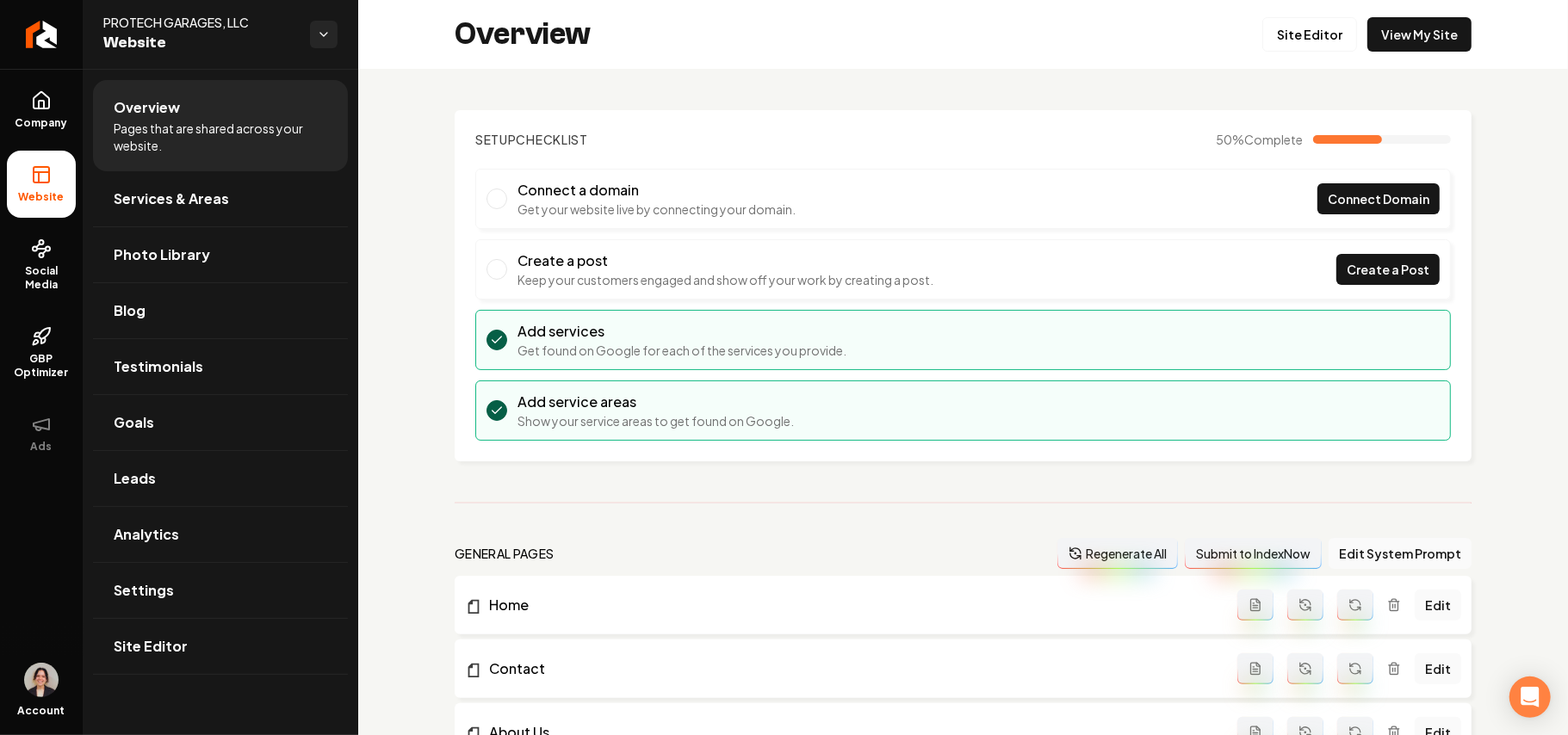
click at [45, 114] on link "Company" at bounding box center [41, 110] width 69 height 67
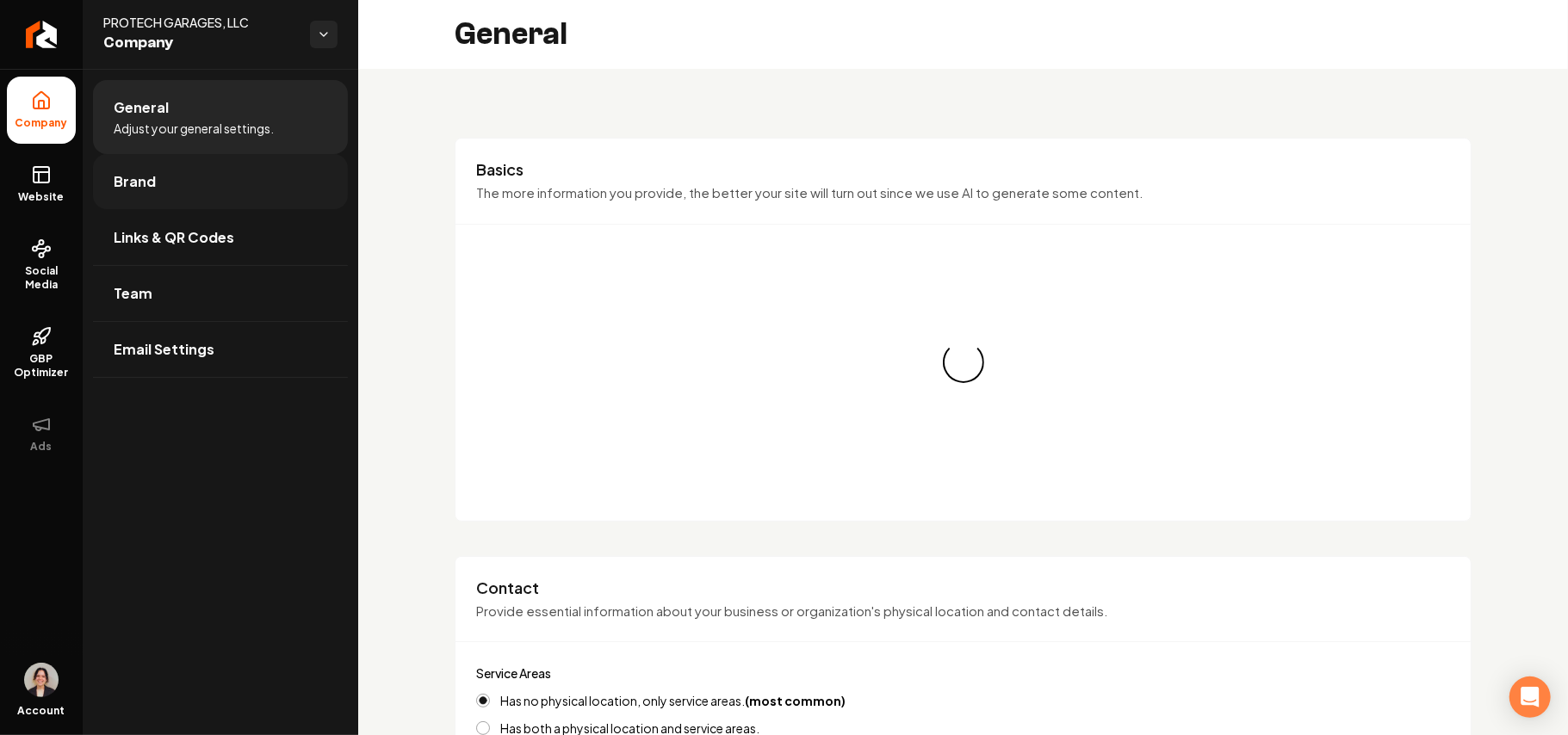
click at [159, 184] on link "Brand" at bounding box center [220, 182] width 255 height 55
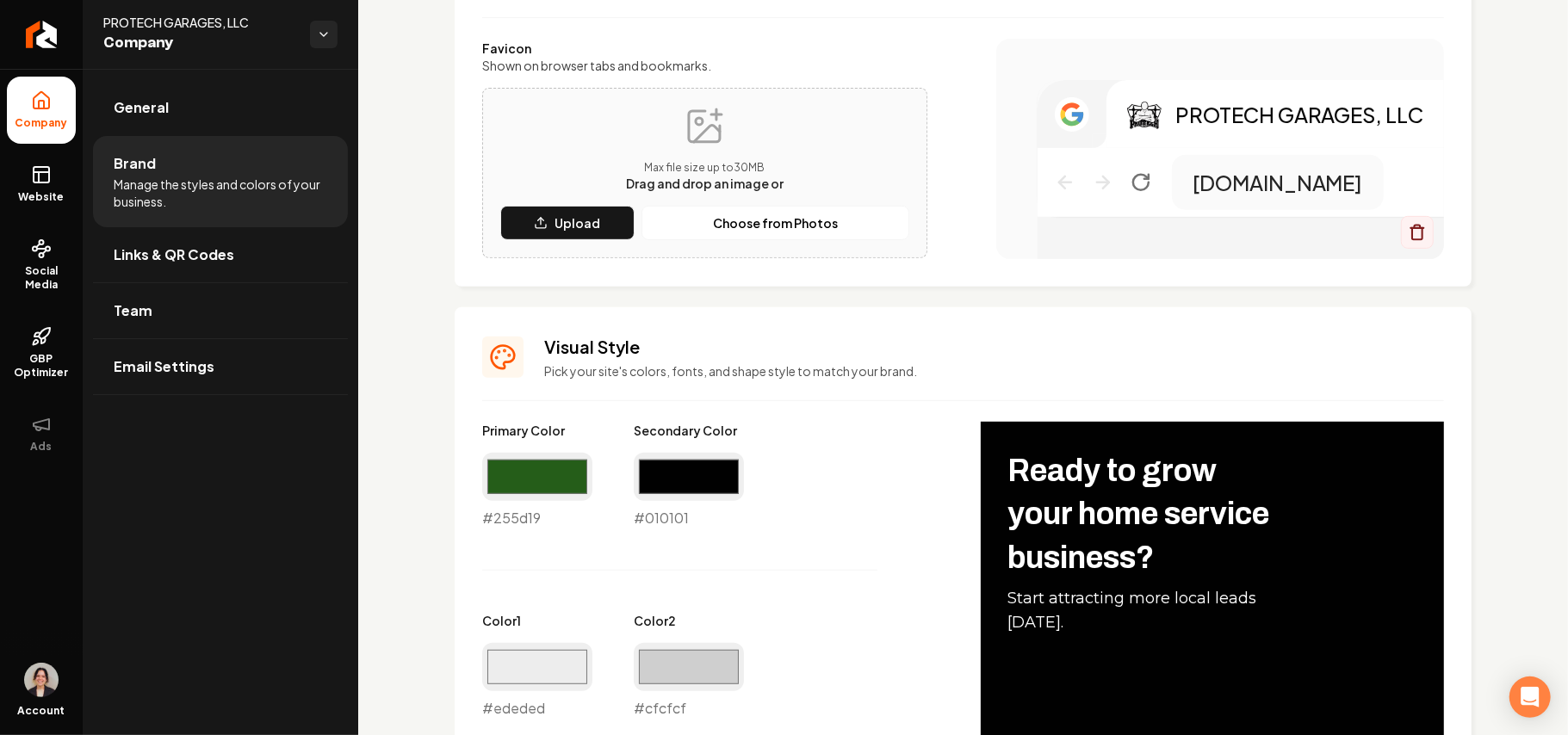
scroll to position [459, 0]
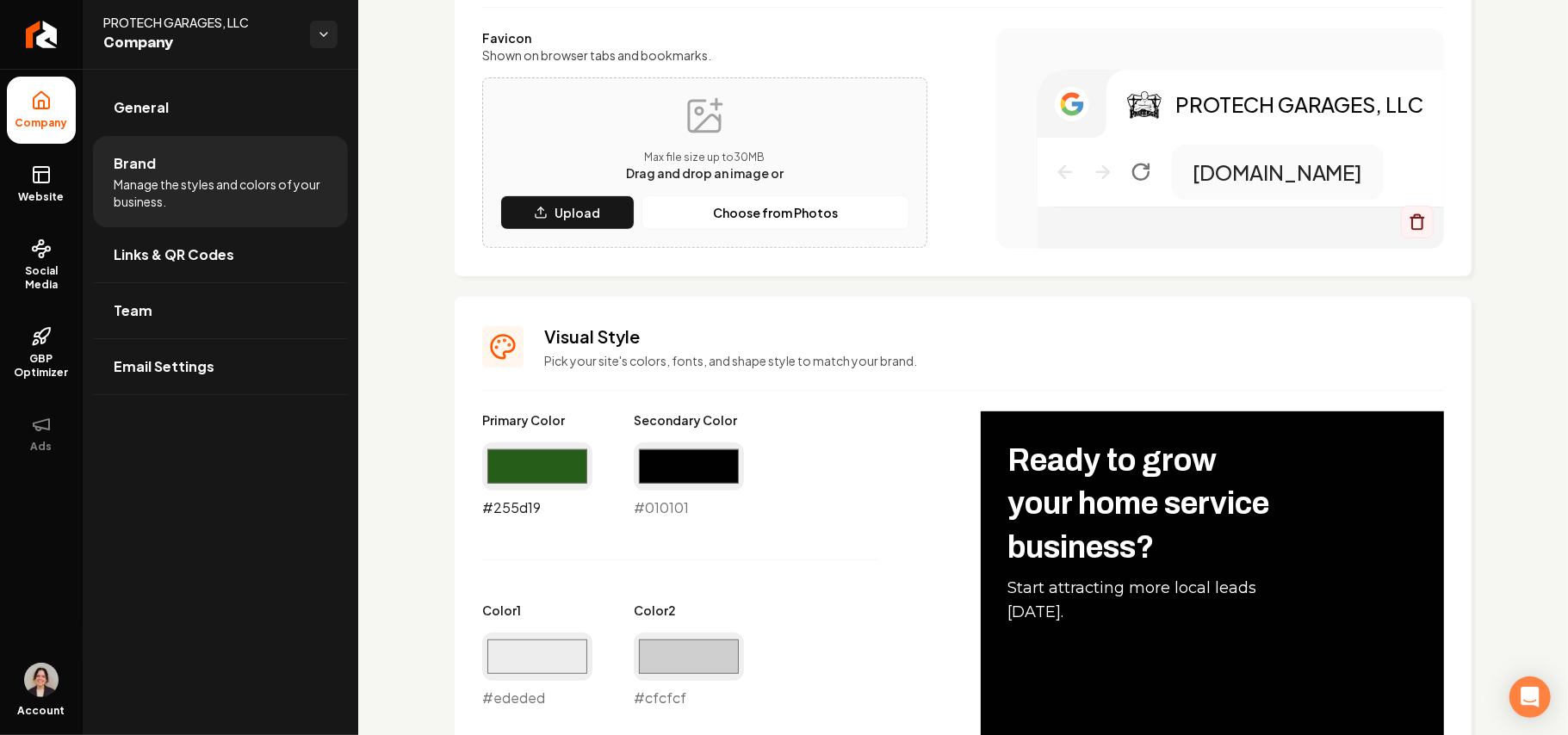
click at [512, 463] on input "#255d19" at bounding box center [538, 467] width 111 height 48
type input "#2b4724"
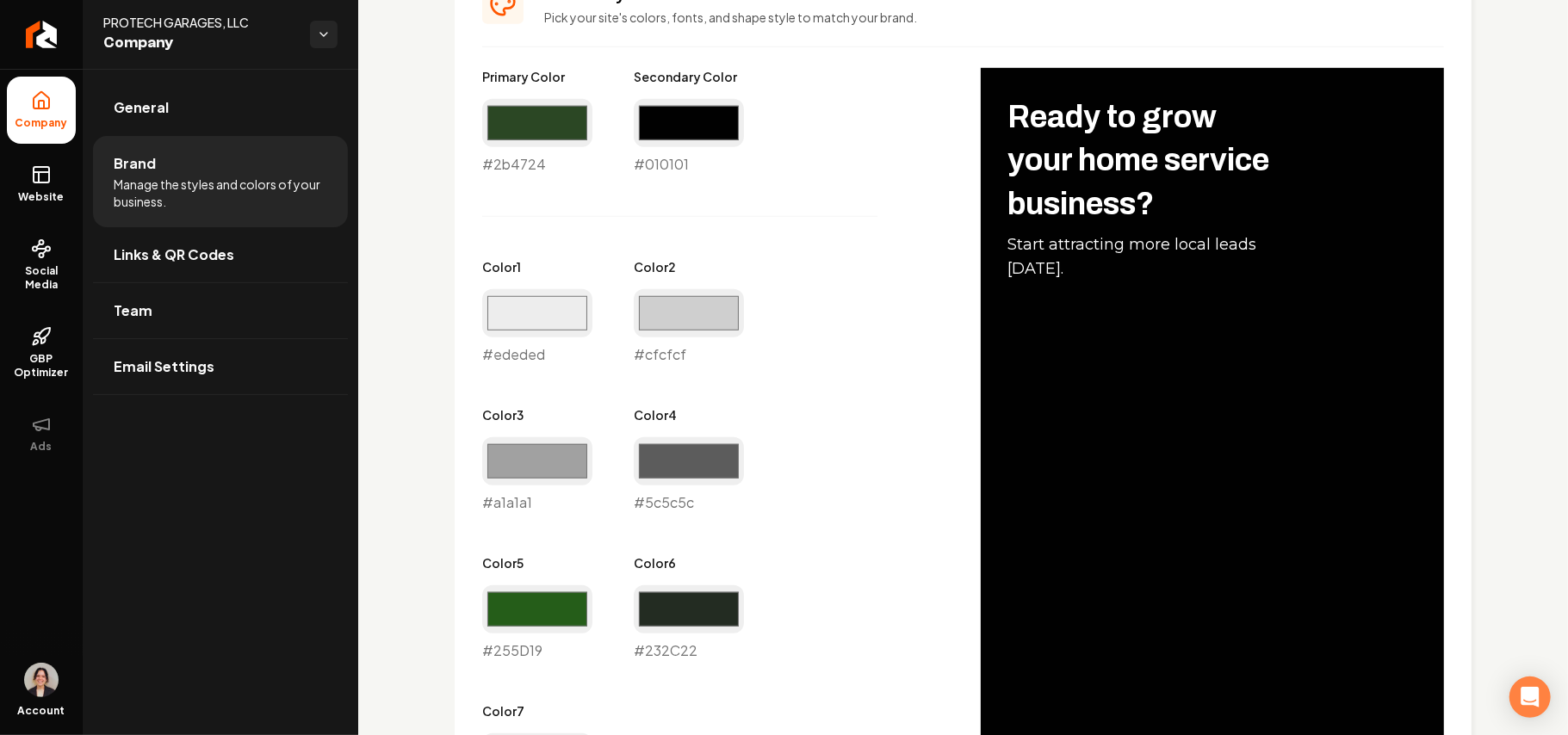
scroll to position [803, 0]
click at [548, 602] on input "#255d19" at bounding box center [538, 608] width 111 height 48
type input "#2b4724"
click at [710, 613] on input "#232c22" at bounding box center [689, 608] width 111 height 48
type input "#2c302c"
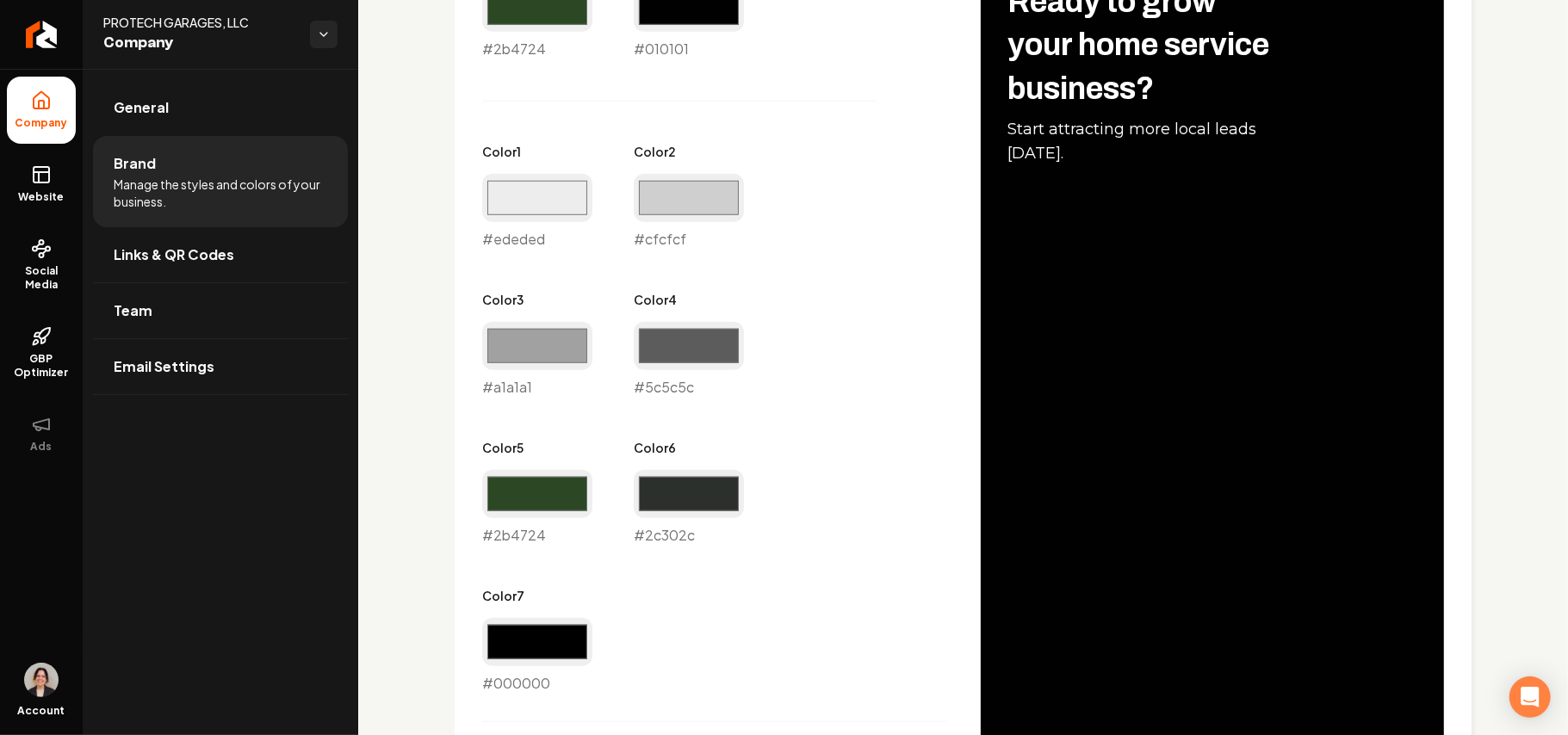
click at [1049, 528] on div "Primary Color #2b4724 #2b4724 Secondary Color #010101 #010101 Color 1 #ededed #…" at bounding box center [963, 552] width 962 height 1199
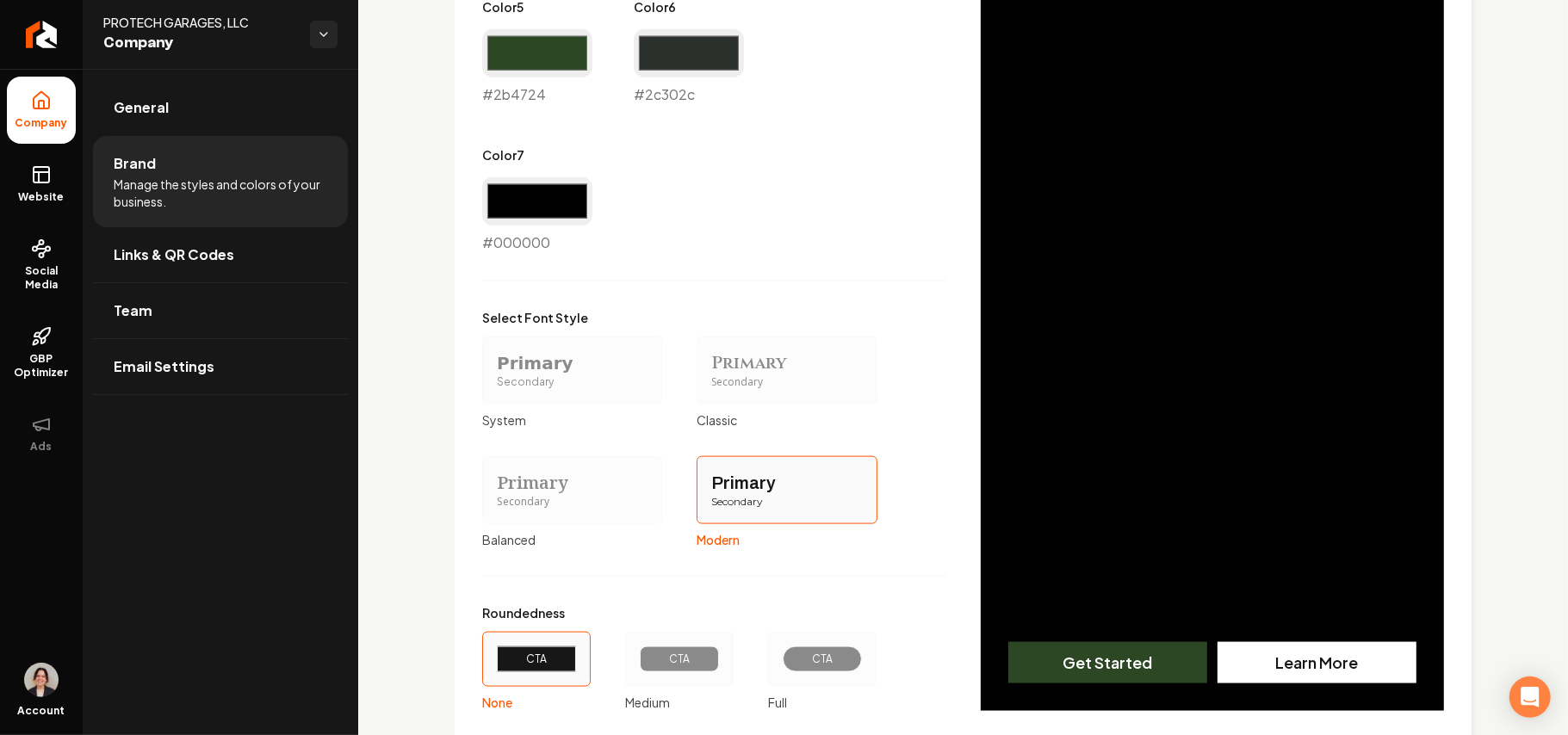
scroll to position [1471, 0]
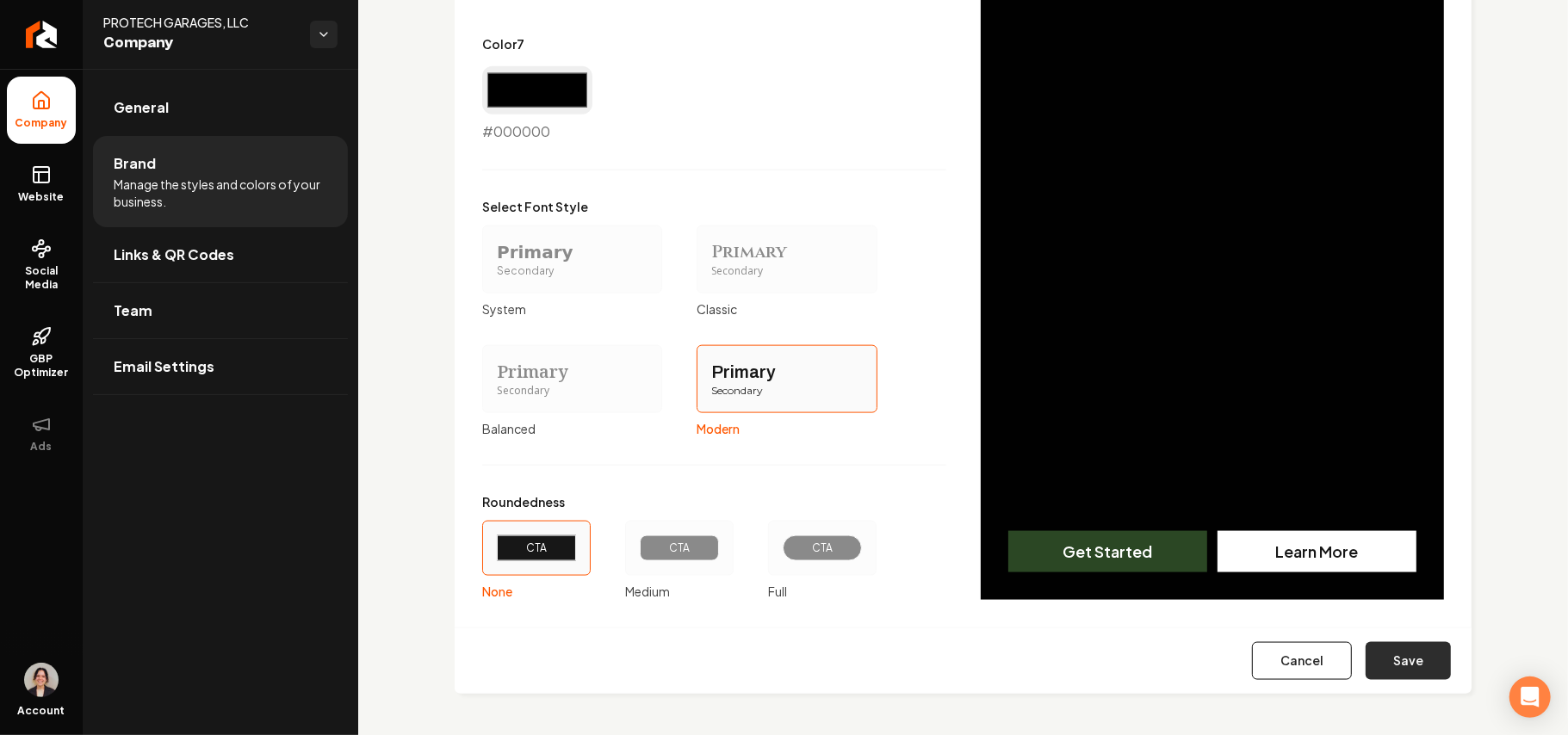
click at [1387, 652] on button "Save" at bounding box center [1408, 661] width 86 height 38
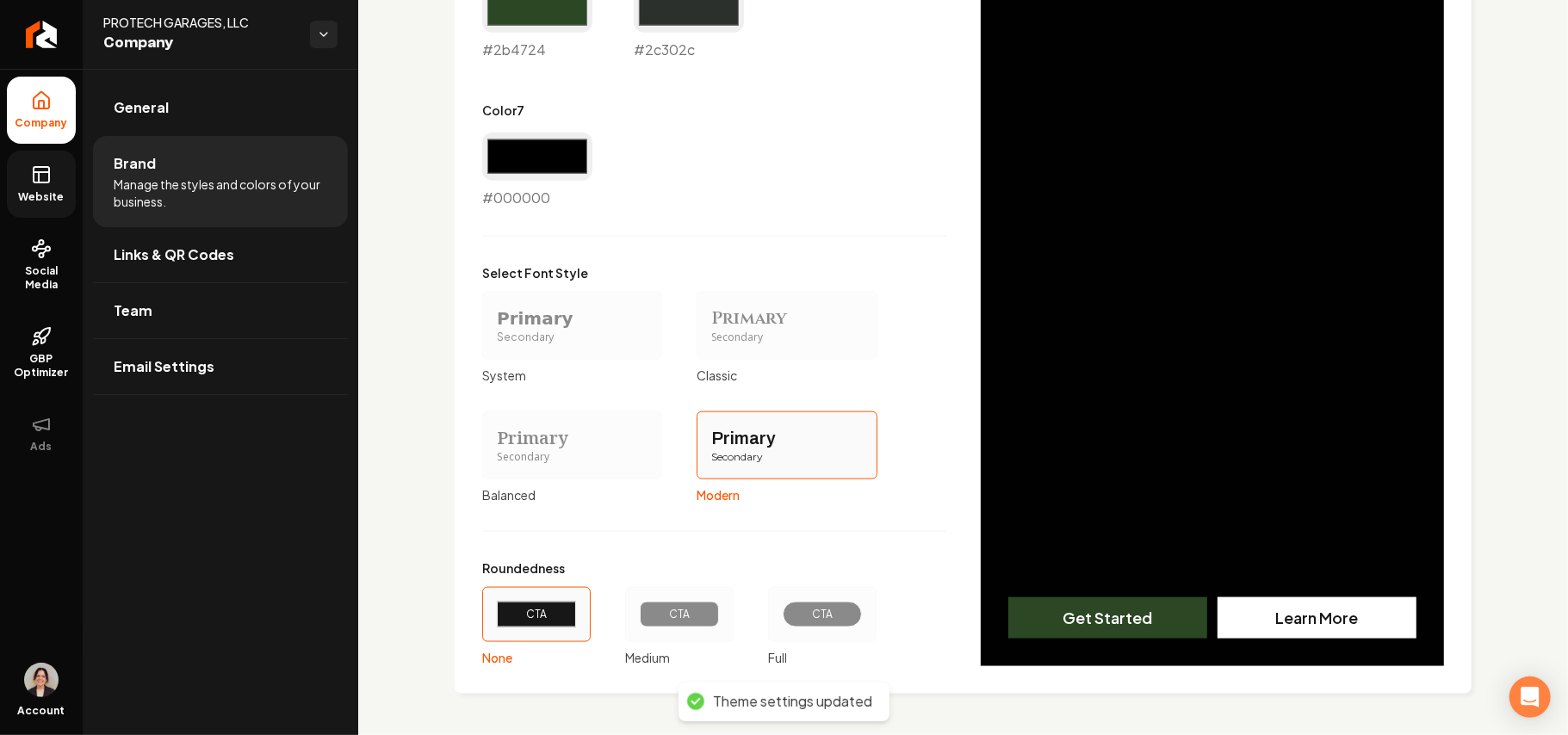
click at [34, 177] on rect at bounding box center [41, 174] width 15 height 15
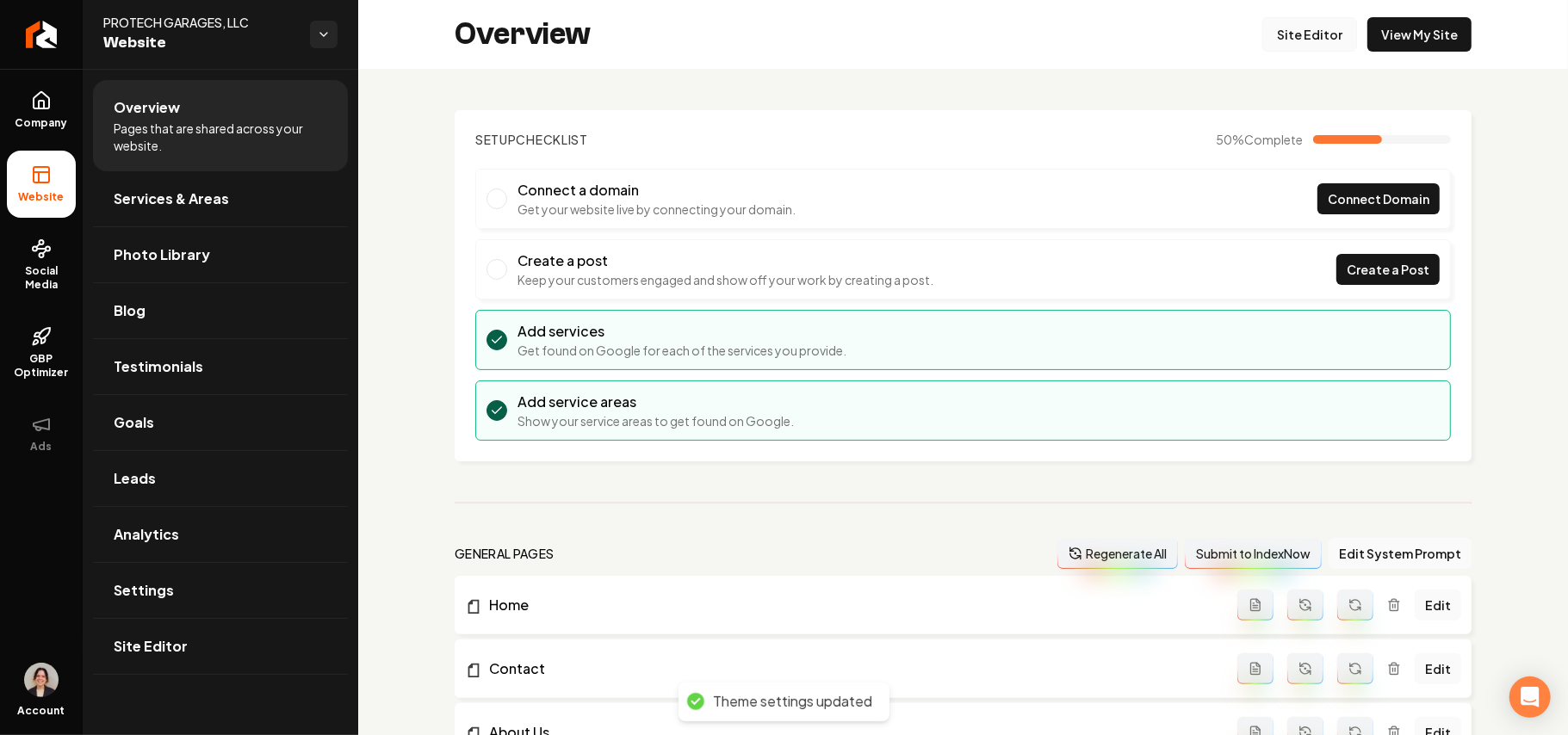
click at [1300, 37] on link "Site Editor" at bounding box center [1309, 34] width 94 height 35
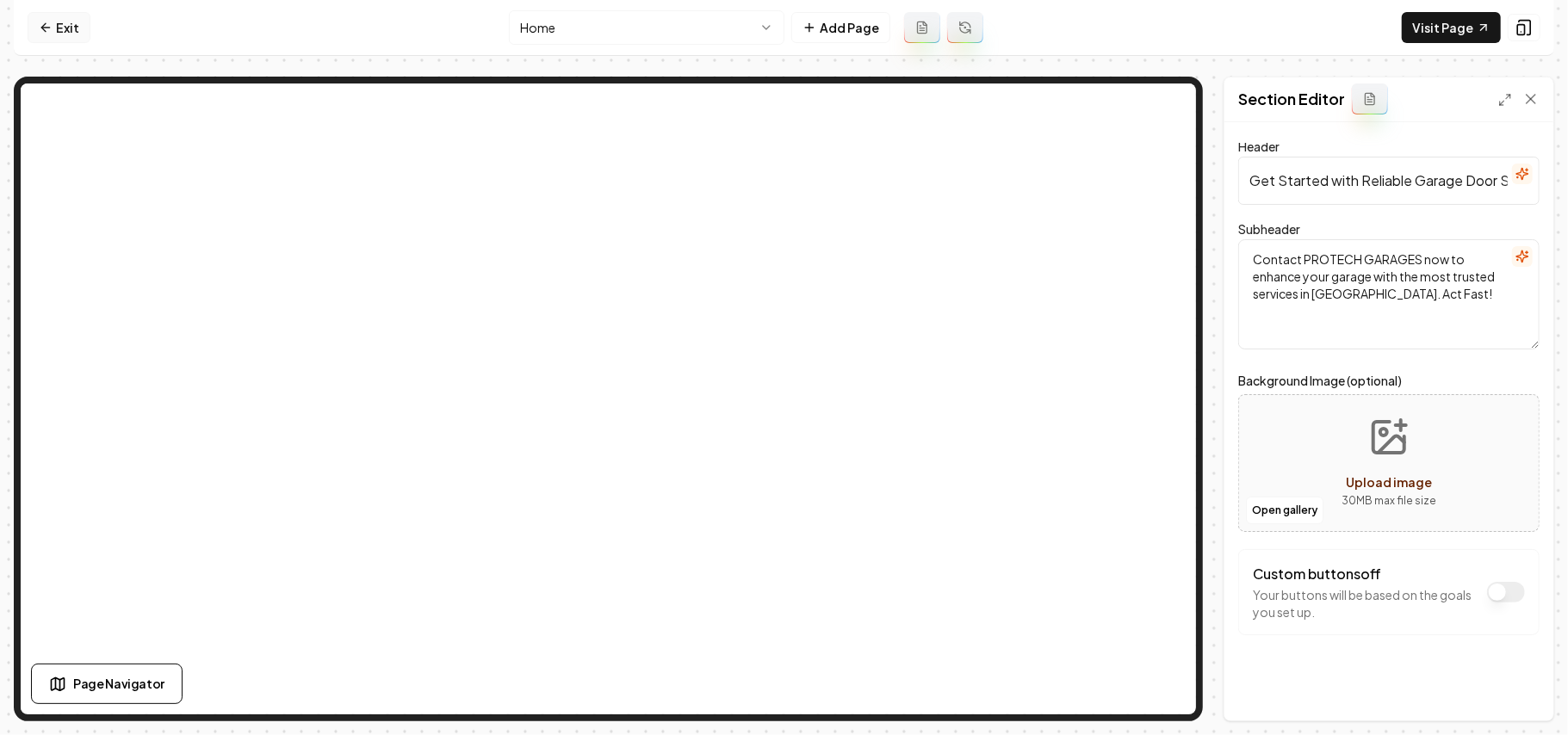
click at [38, 12] on link "Exit" at bounding box center [59, 28] width 63 height 31
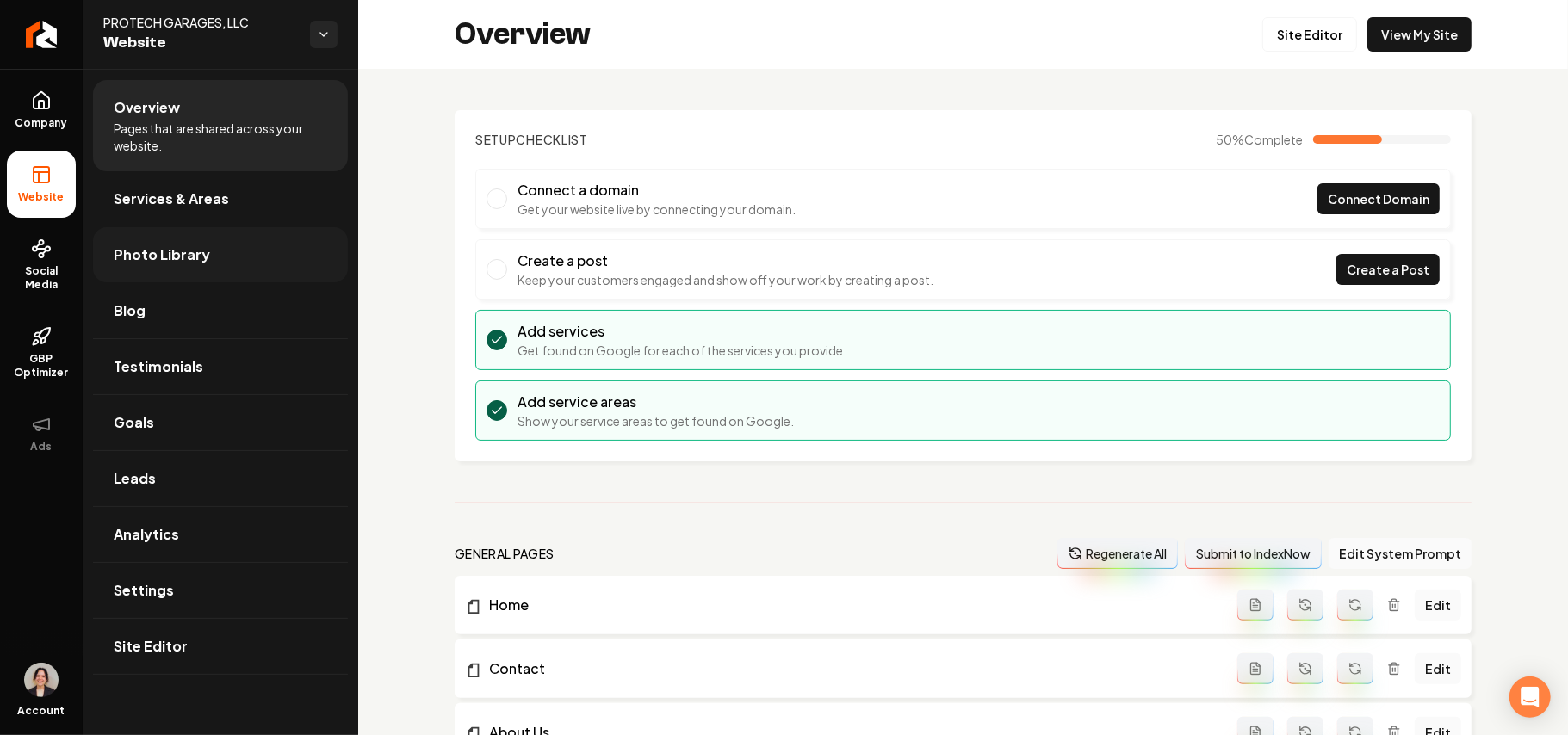
click at [198, 249] on span "Photo Library" at bounding box center [162, 254] width 96 height 20
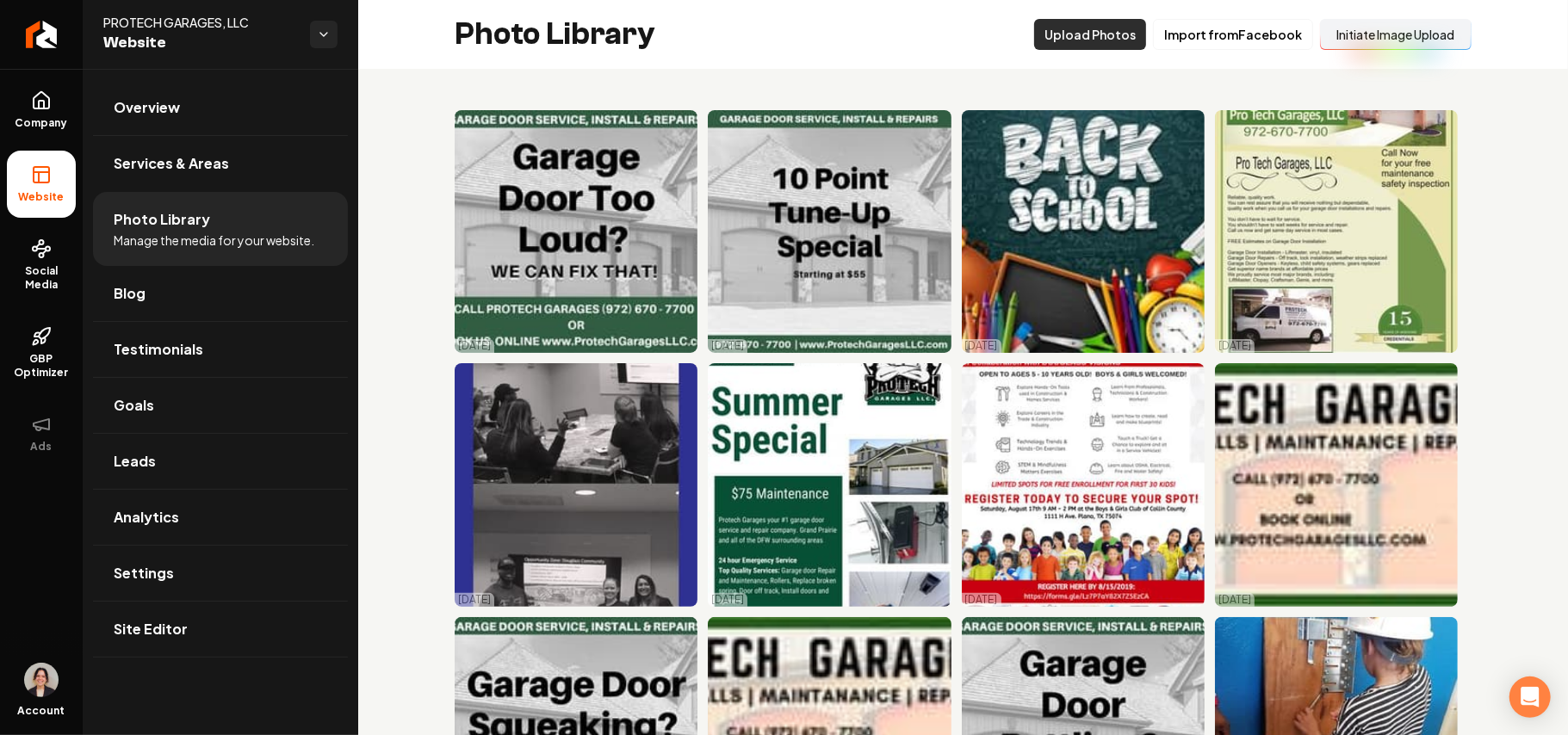
click at [1116, 35] on button "Upload Photos" at bounding box center [1090, 34] width 112 height 31
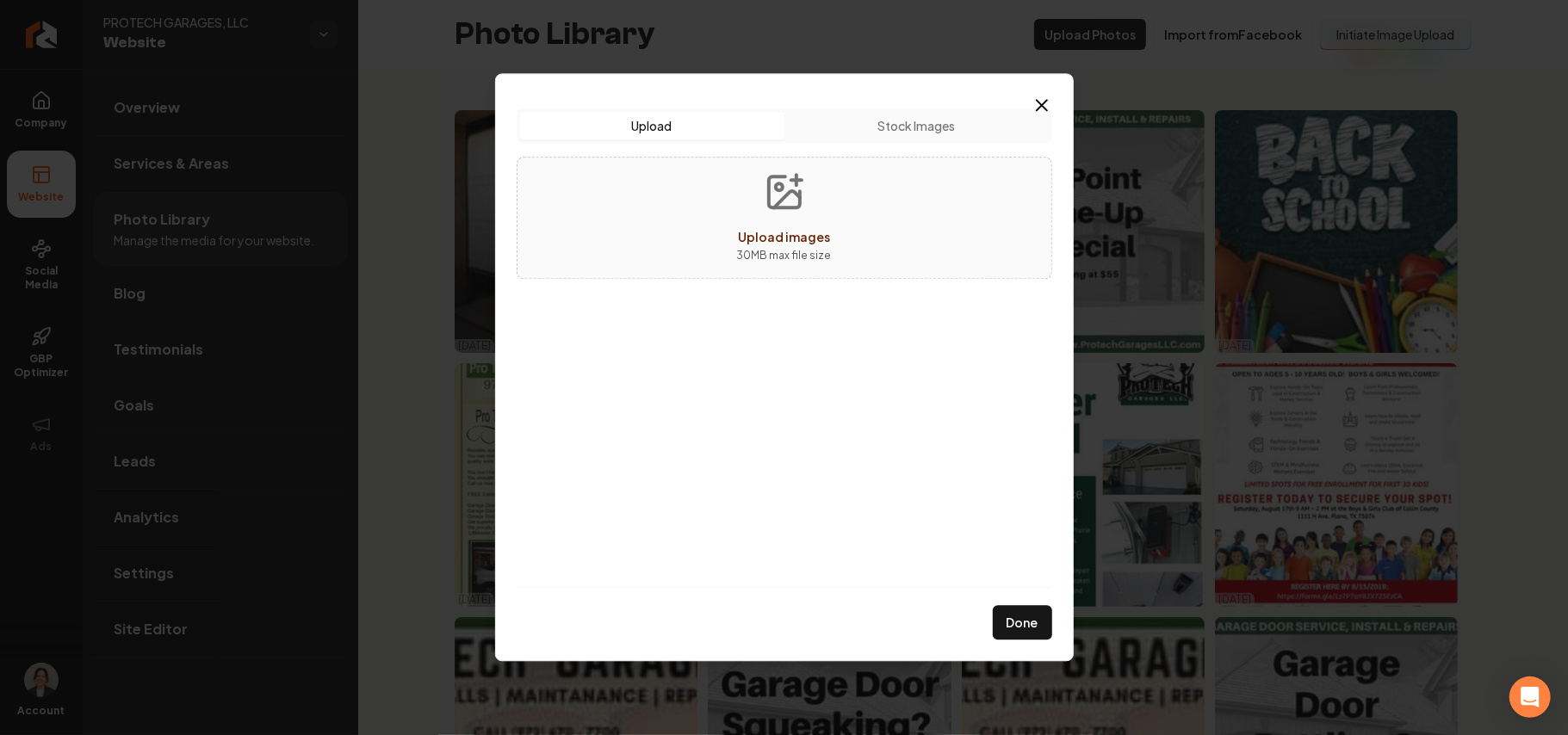
click at [801, 262] on p "30 MB max file size" at bounding box center [784, 255] width 94 height 17
type input "**********"
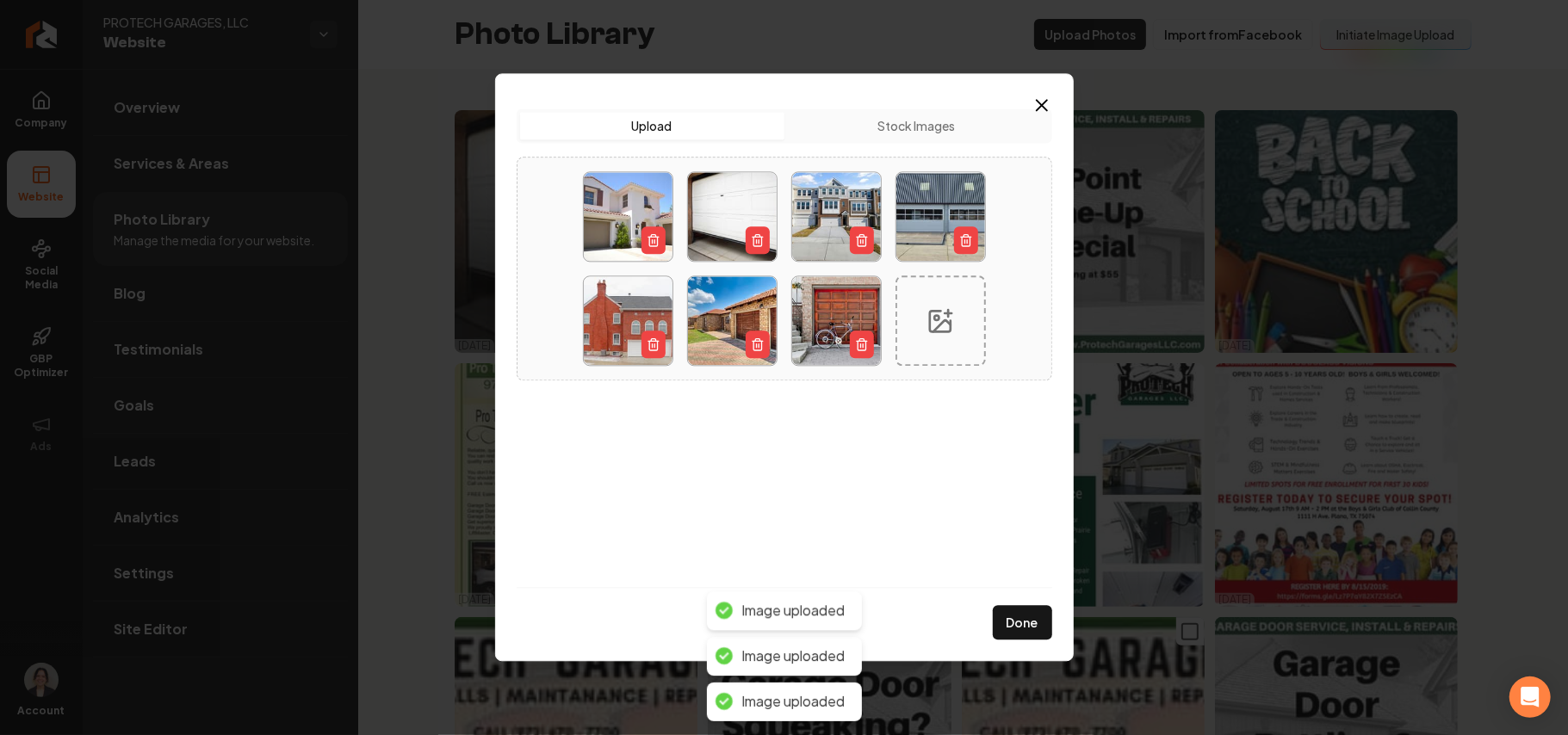
drag, startPoint x: 1023, startPoint y: 607, endPoint x: 970, endPoint y: 620, distance: 54.6
click at [1022, 608] on button "Done" at bounding box center [1022, 623] width 60 height 35
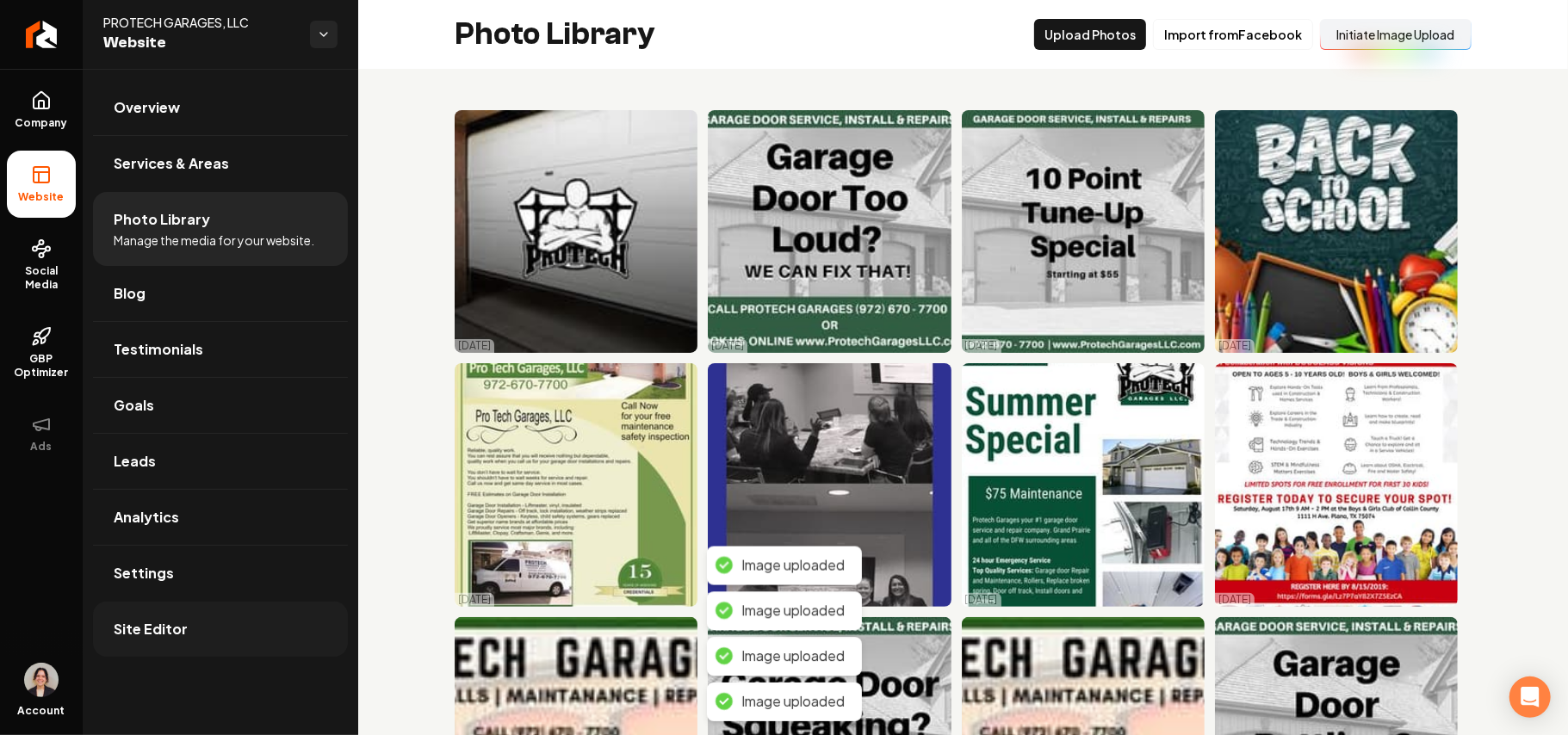
click at [200, 645] on link "Site Editor" at bounding box center [220, 629] width 255 height 55
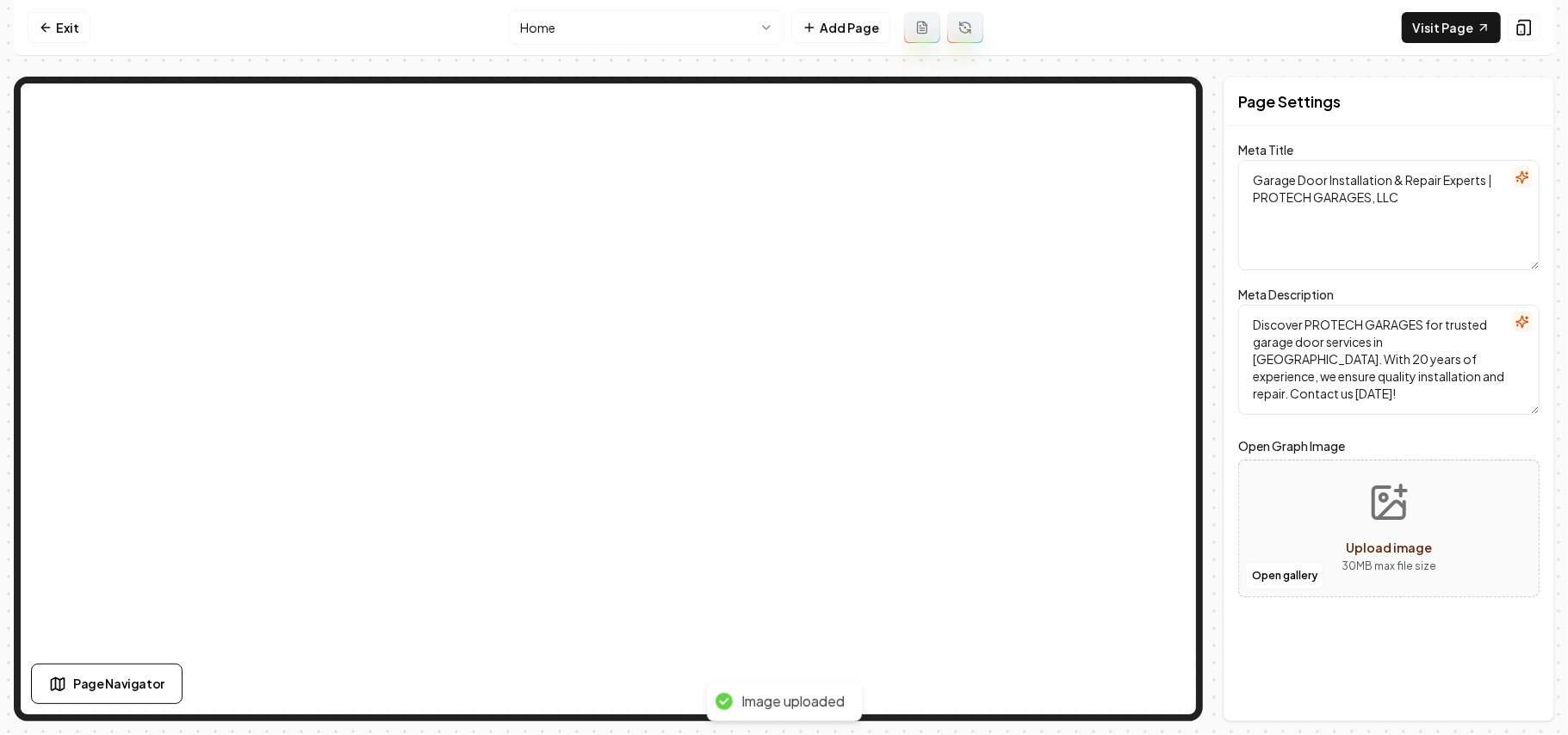
click at [600, 39] on html "Computer Required This feature is only available on a computer. Please switch t…" at bounding box center [784, 367] width 1568 height 735
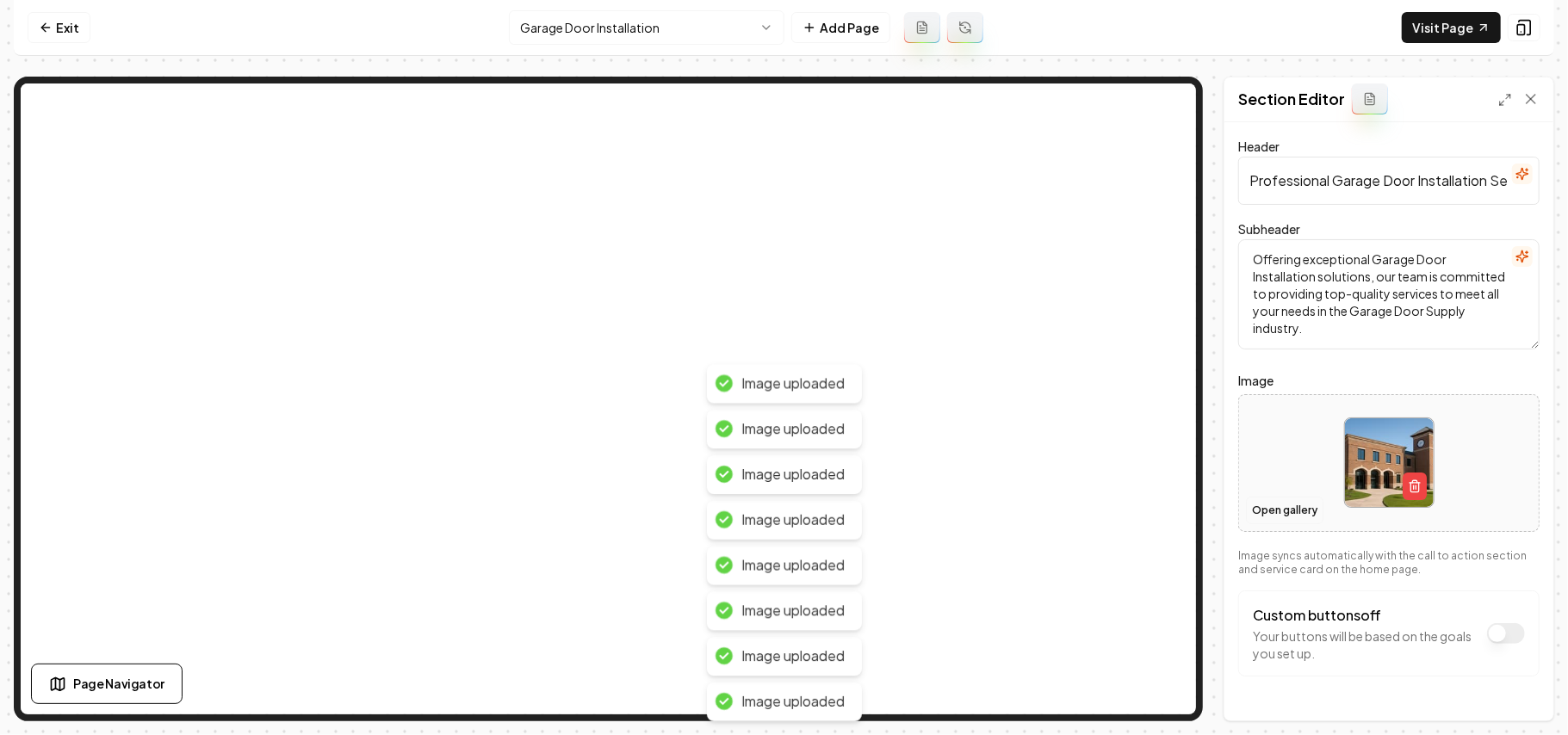
click at [1284, 515] on button "Open gallery" at bounding box center [1285, 510] width 78 height 28
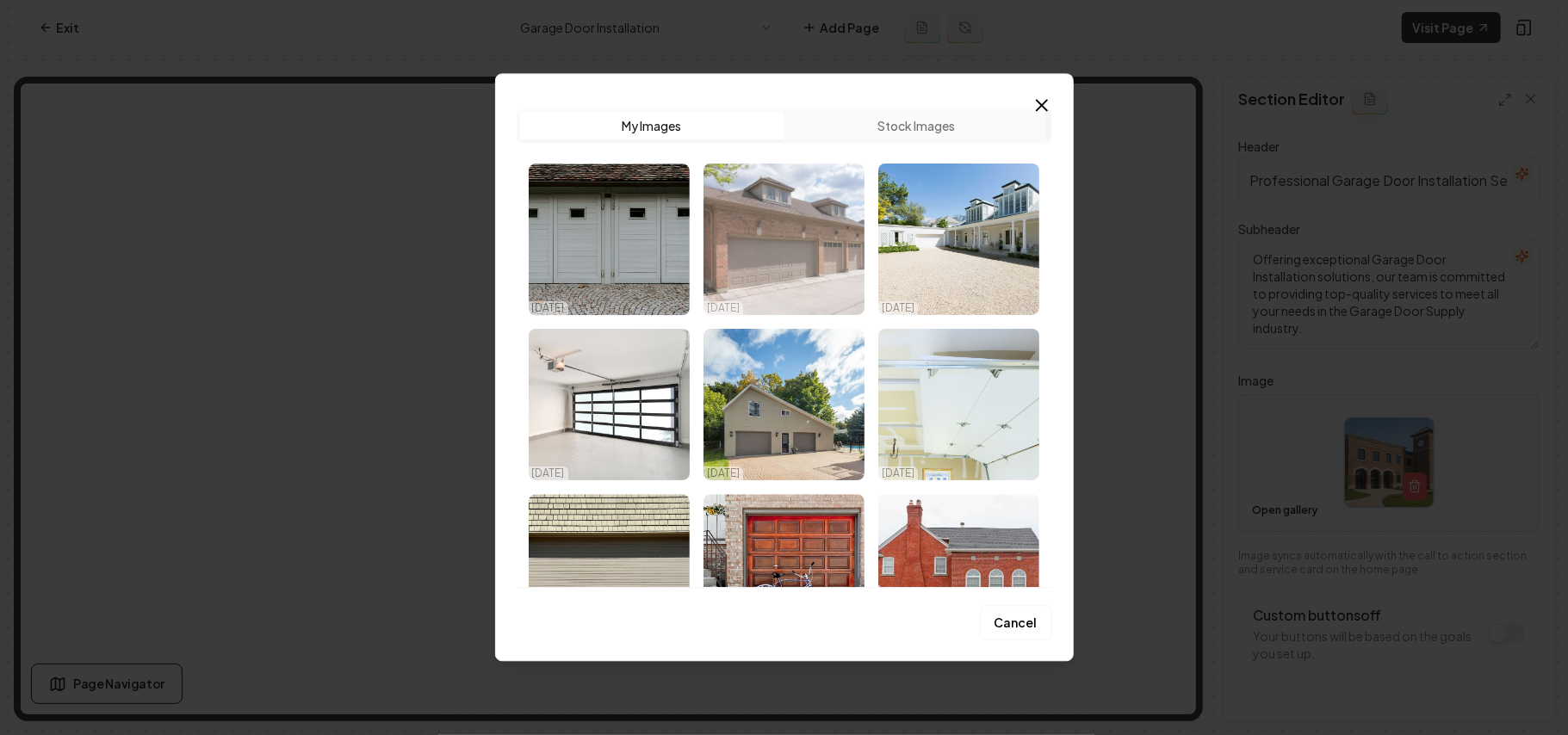
click at [821, 253] on img "Select image image_68dda7885c7cd75eb8212669.jpeg" at bounding box center [784, 240] width 161 height 151
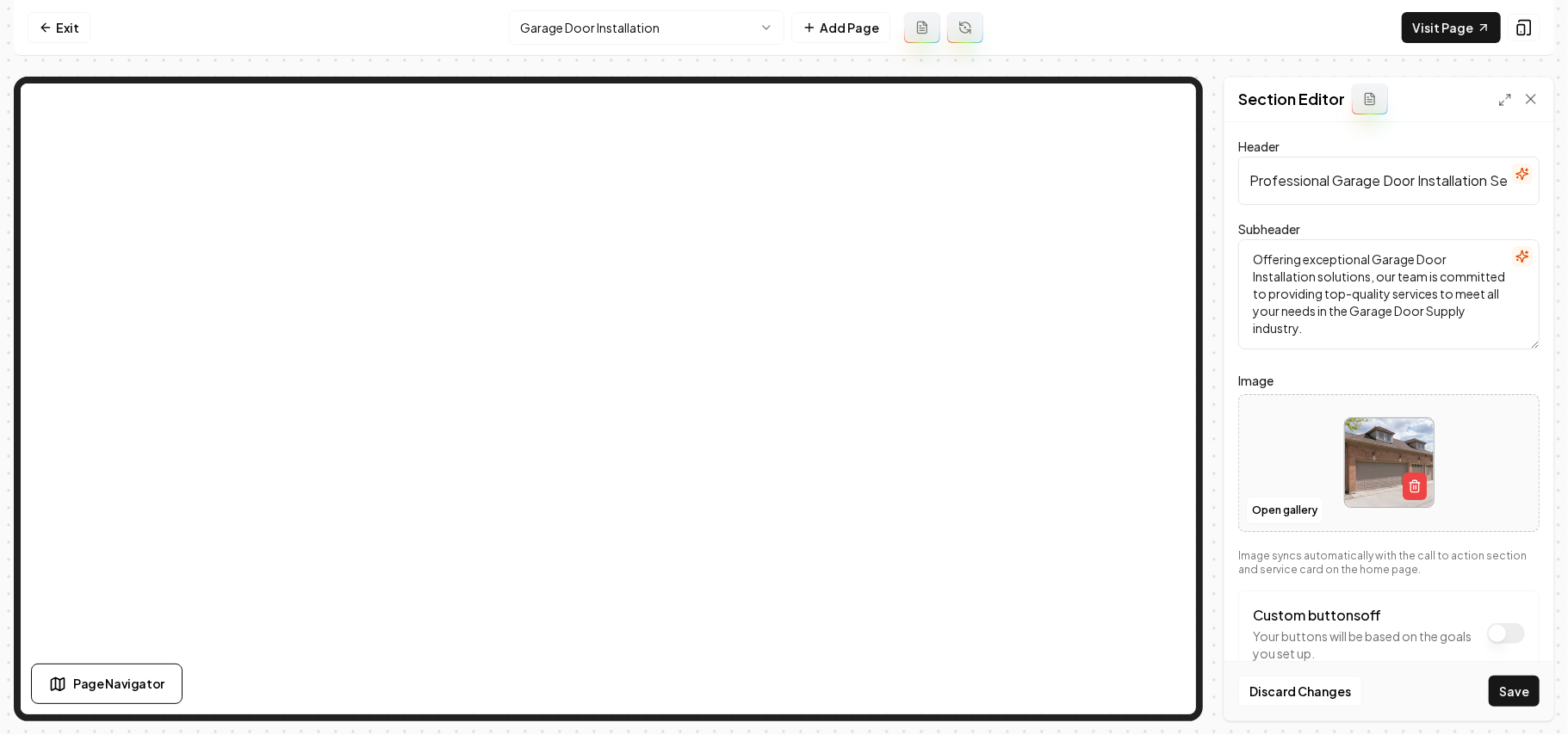
click at [1515, 711] on div "Discard Changes Save" at bounding box center [1389, 690] width 329 height 60
click at [1516, 700] on button "Save" at bounding box center [1515, 690] width 51 height 31
click at [606, 31] on html "Computer Required This feature is only available on a computer. Please switch t…" at bounding box center [784, 367] width 1568 height 735
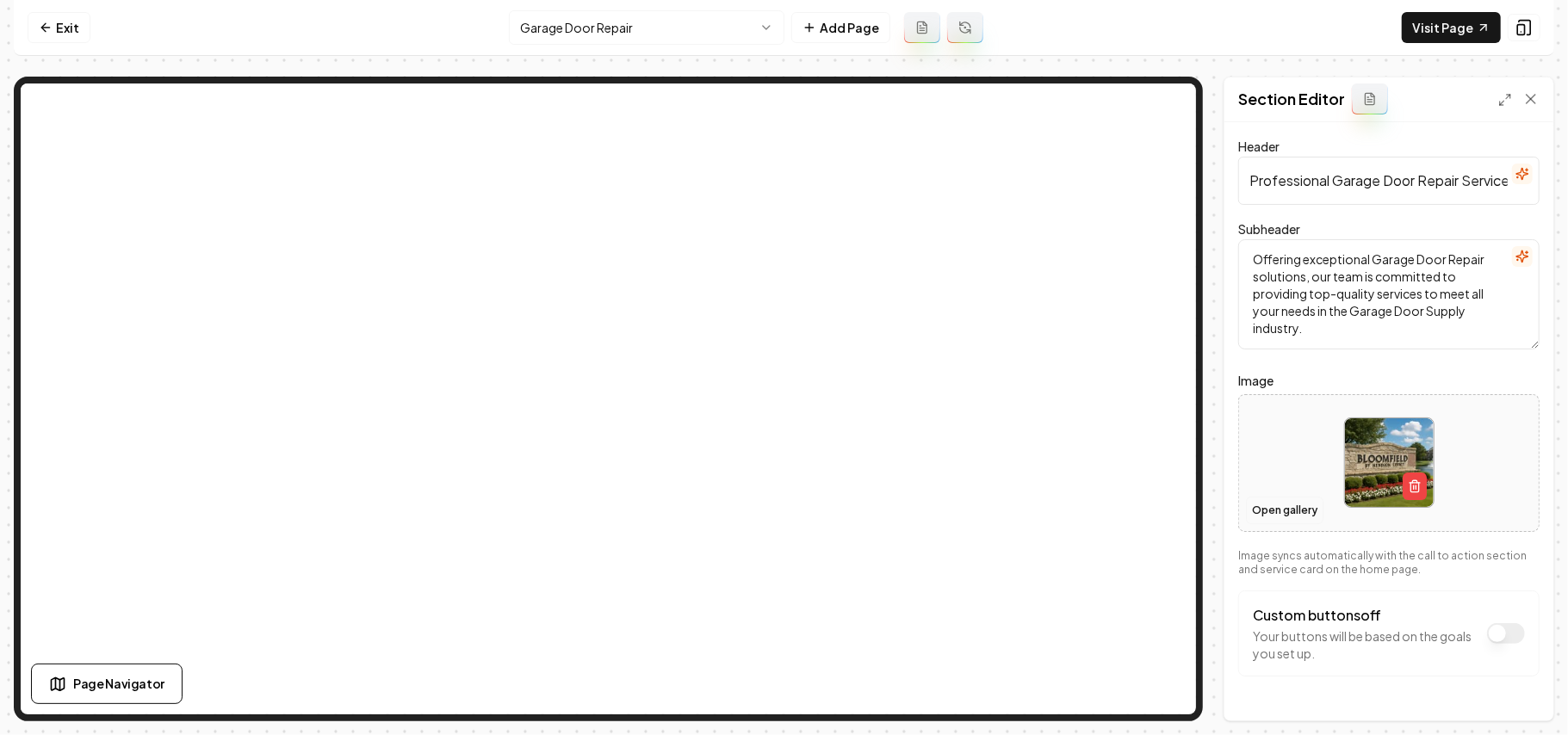
click at [1273, 507] on button "Open gallery" at bounding box center [1285, 510] width 78 height 28
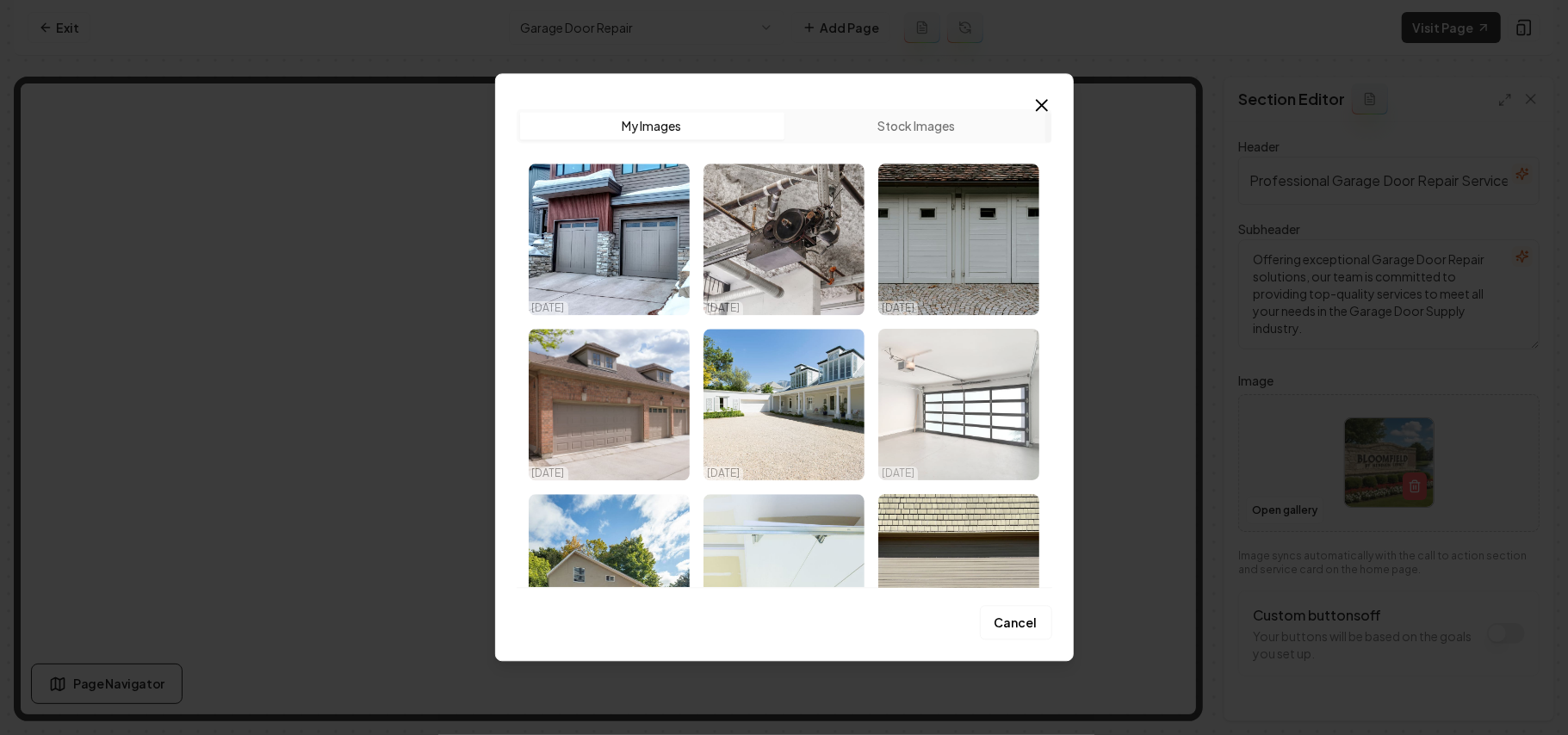
scroll to position [115, 0]
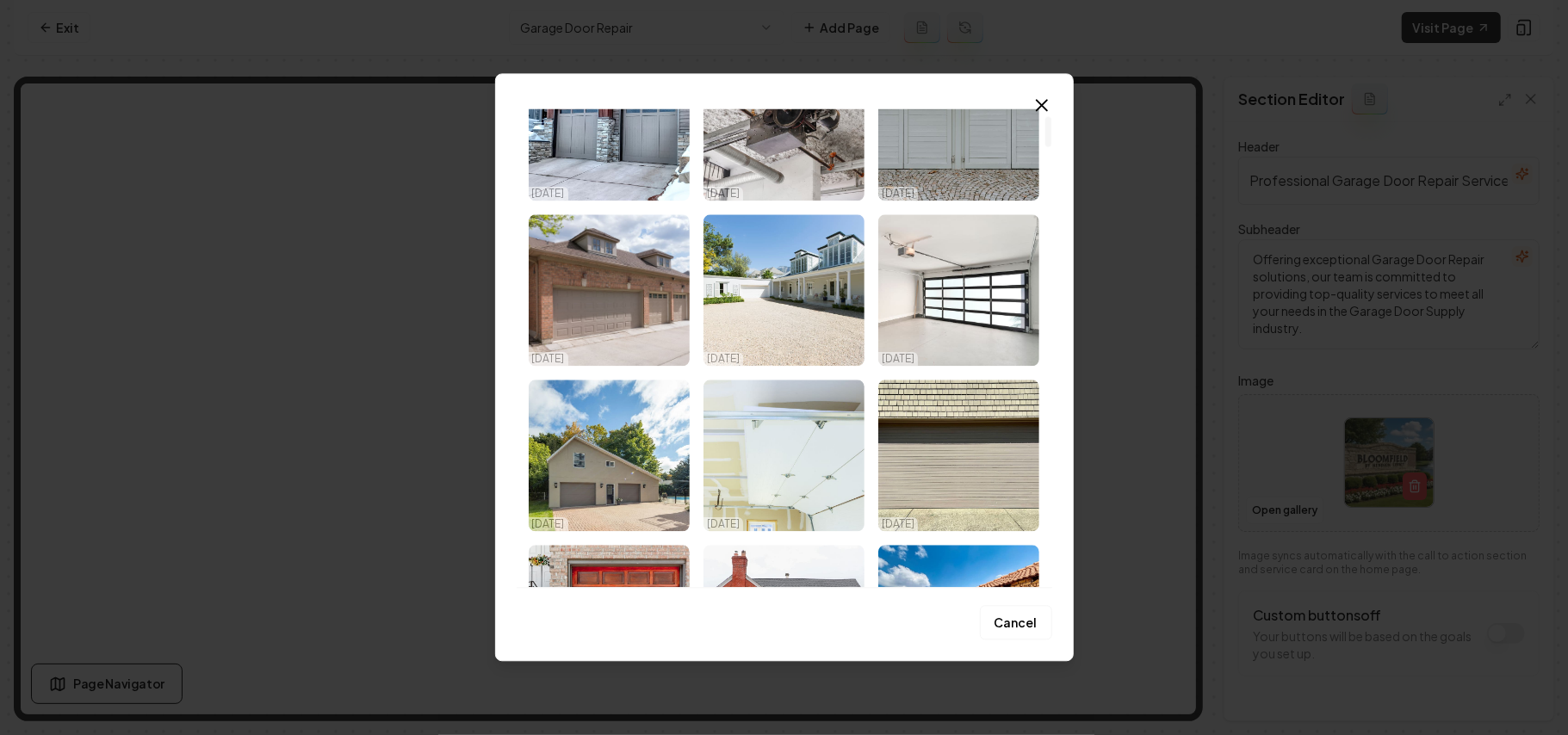
click at [787, 458] on img "Select image image_68dda7885c7cd75eb8212938.jpeg" at bounding box center [784, 455] width 161 height 151
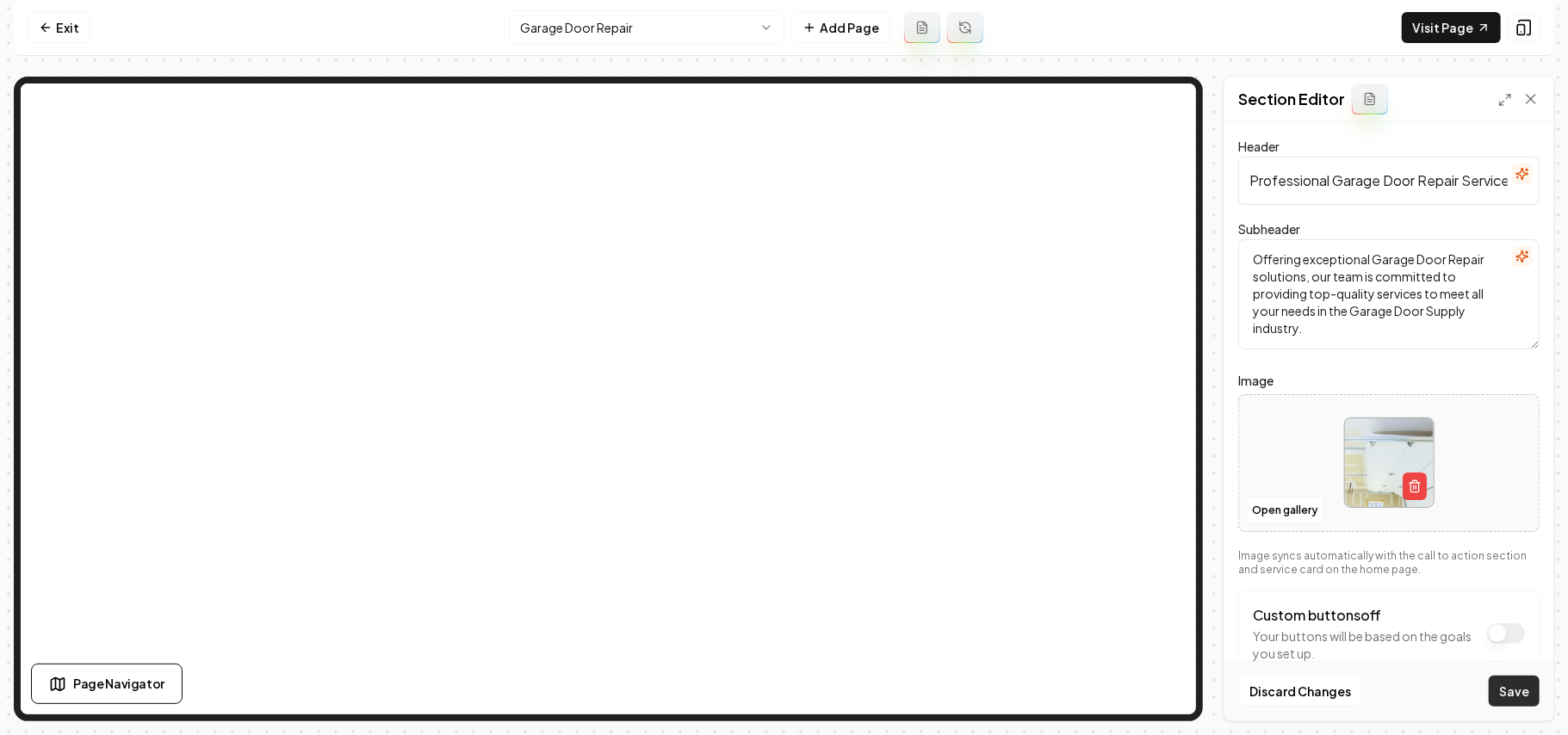
click at [1506, 694] on button "Save" at bounding box center [1515, 690] width 51 height 31
click at [601, 26] on html "Computer Required This feature is only available on a computer. Please switch t…" at bounding box center [784, 367] width 1568 height 735
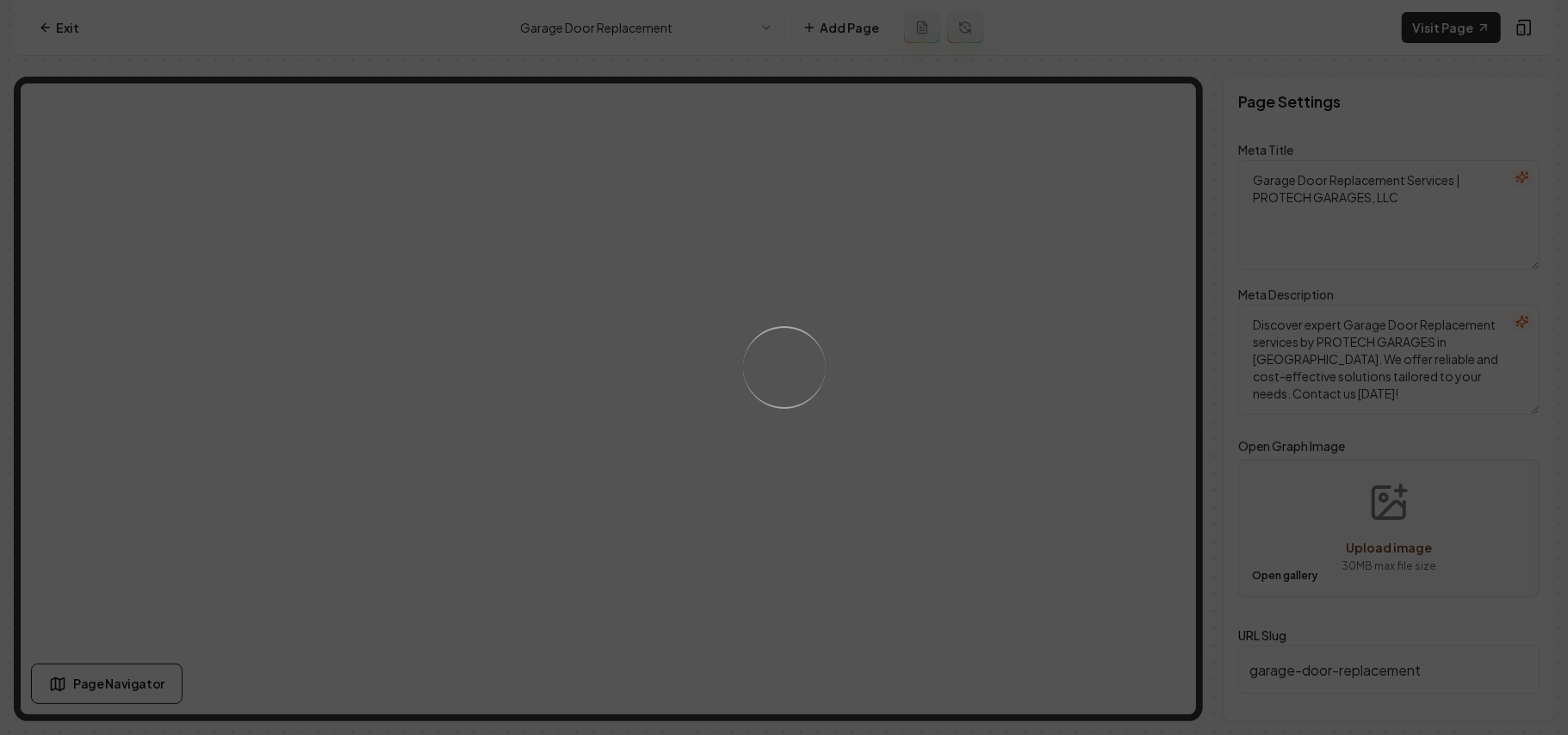
click at [1000, 460] on div "Loading..." at bounding box center [784, 367] width 1568 height 735
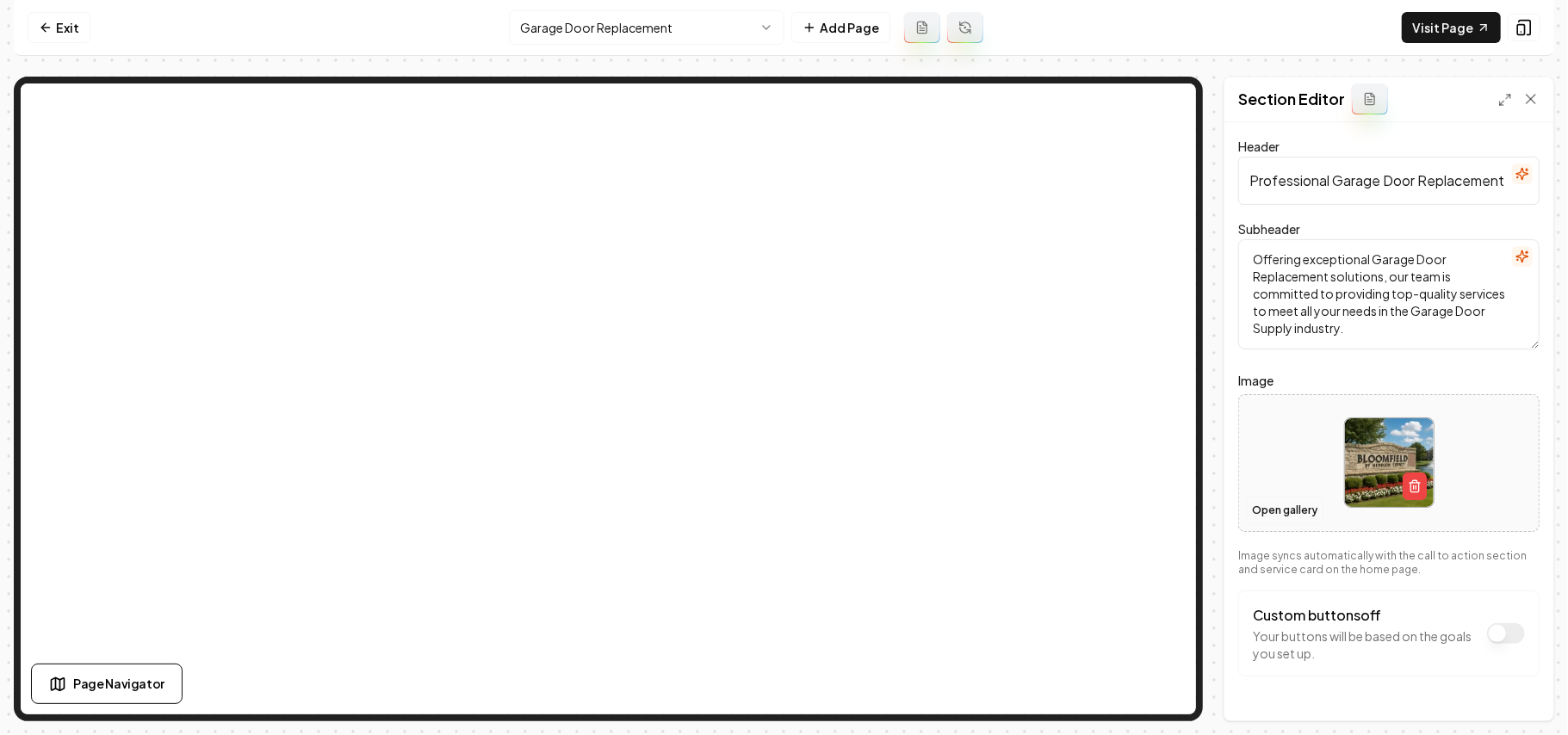
click at [1269, 511] on button "Open gallery" at bounding box center [1285, 510] width 78 height 28
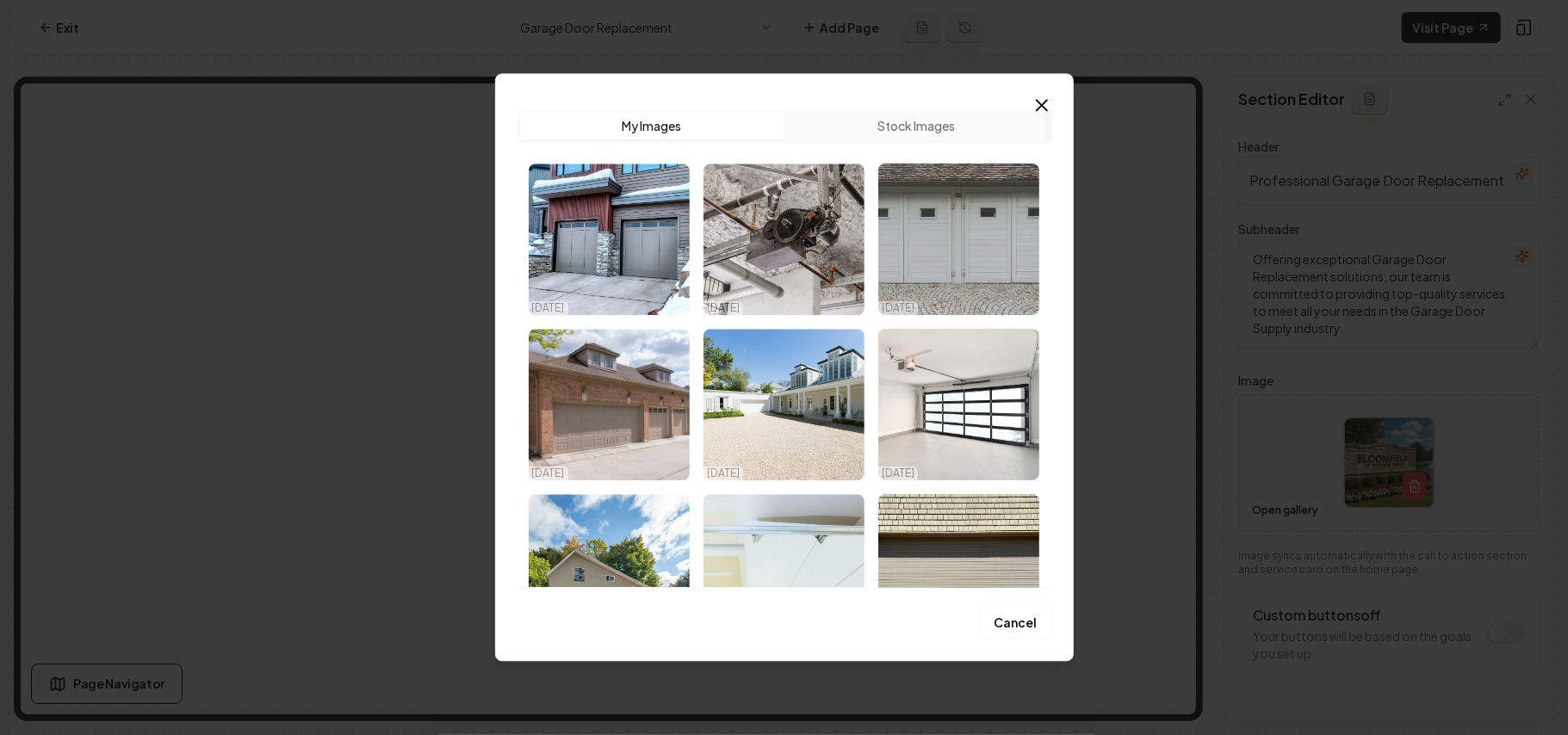
click at [981, 263] on img "Select image image_68dda7875c7cd75eb8212541.jpg" at bounding box center [959, 240] width 161 height 151
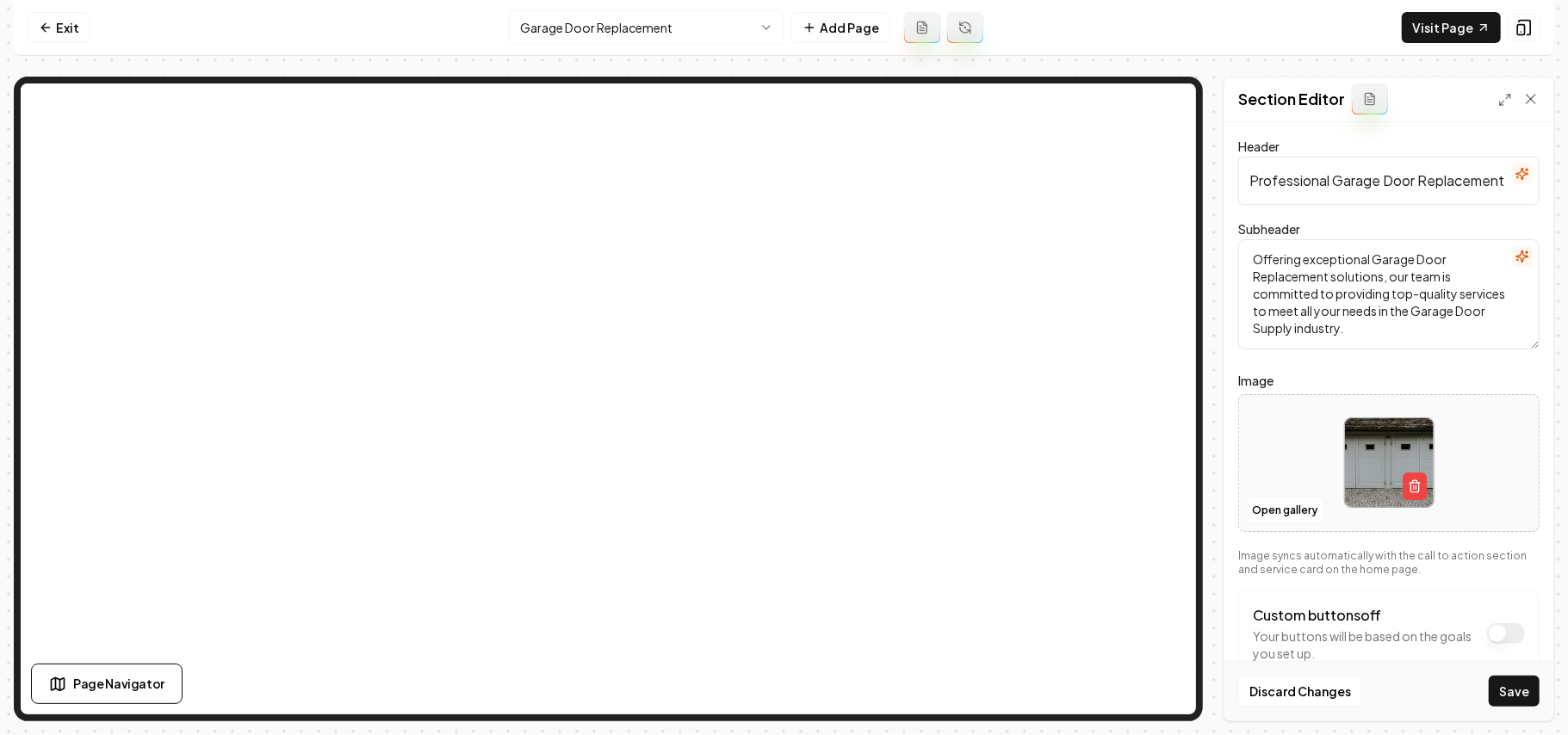
click at [1520, 683] on button "Save" at bounding box center [1515, 690] width 51 height 31
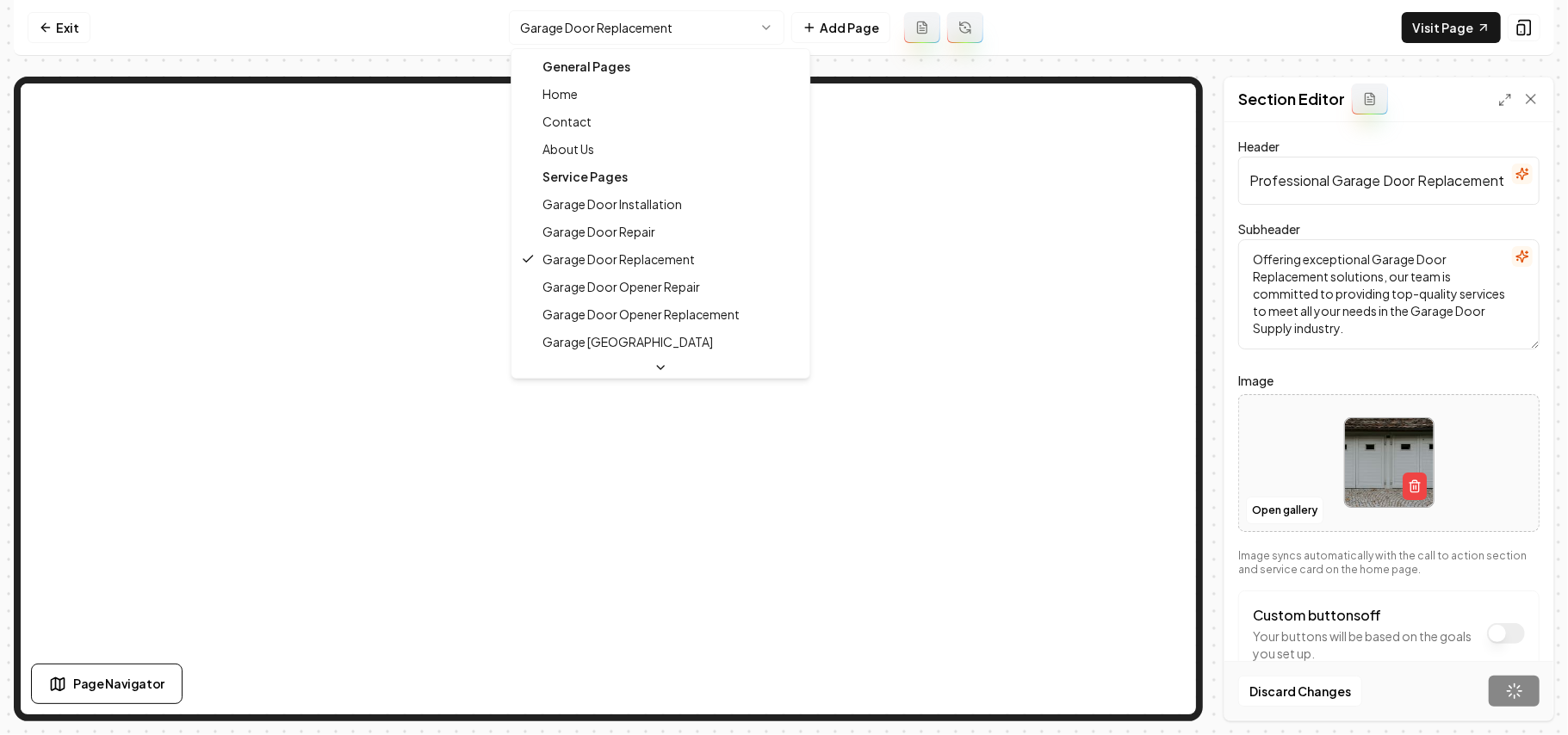
click at [659, 35] on html "Computer Required This feature is only available on a computer. Please switch t…" at bounding box center [784, 367] width 1568 height 735
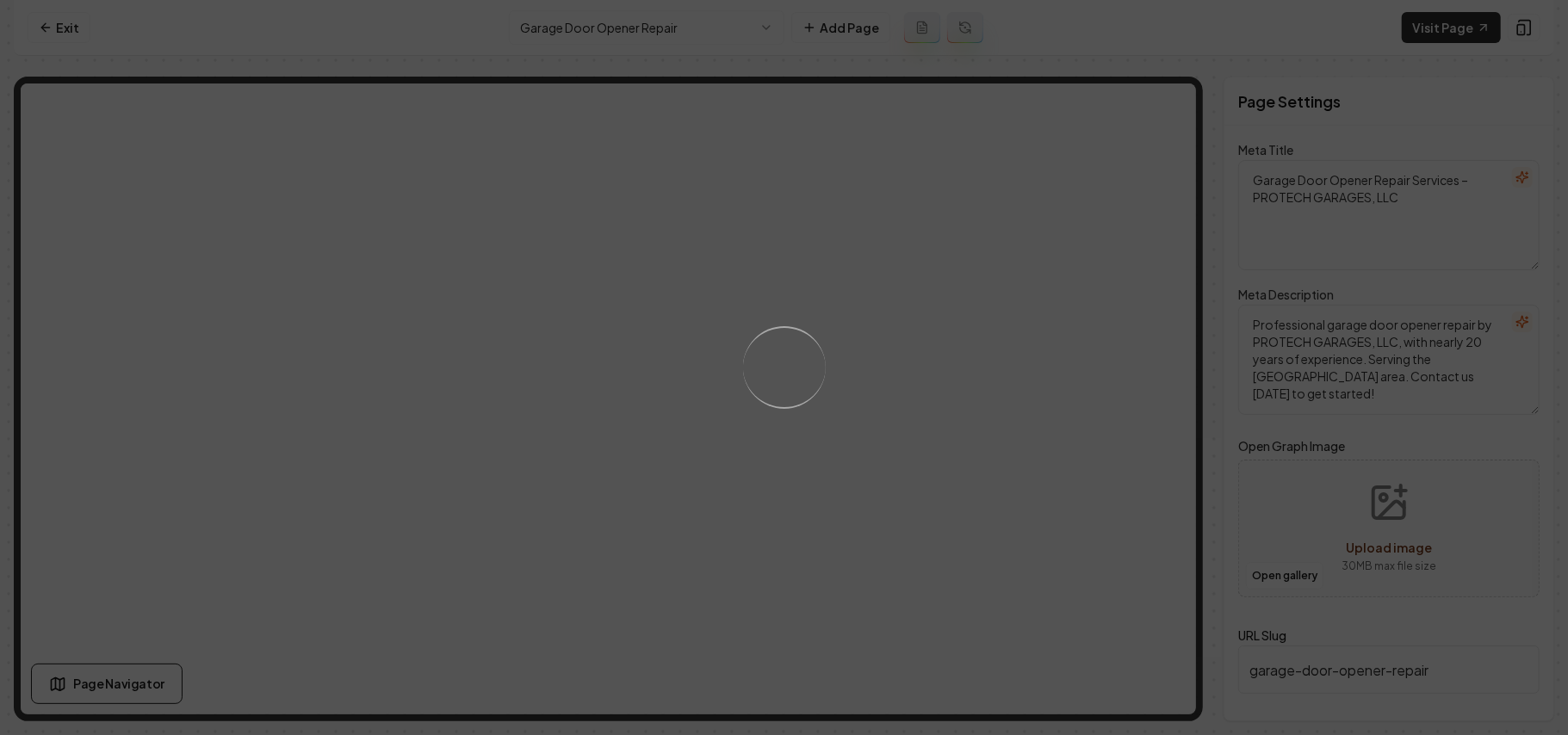
click at [892, 388] on div "Loading..." at bounding box center [784, 367] width 1568 height 735
click at [1051, 427] on div "Loading..." at bounding box center [784, 367] width 1568 height 735
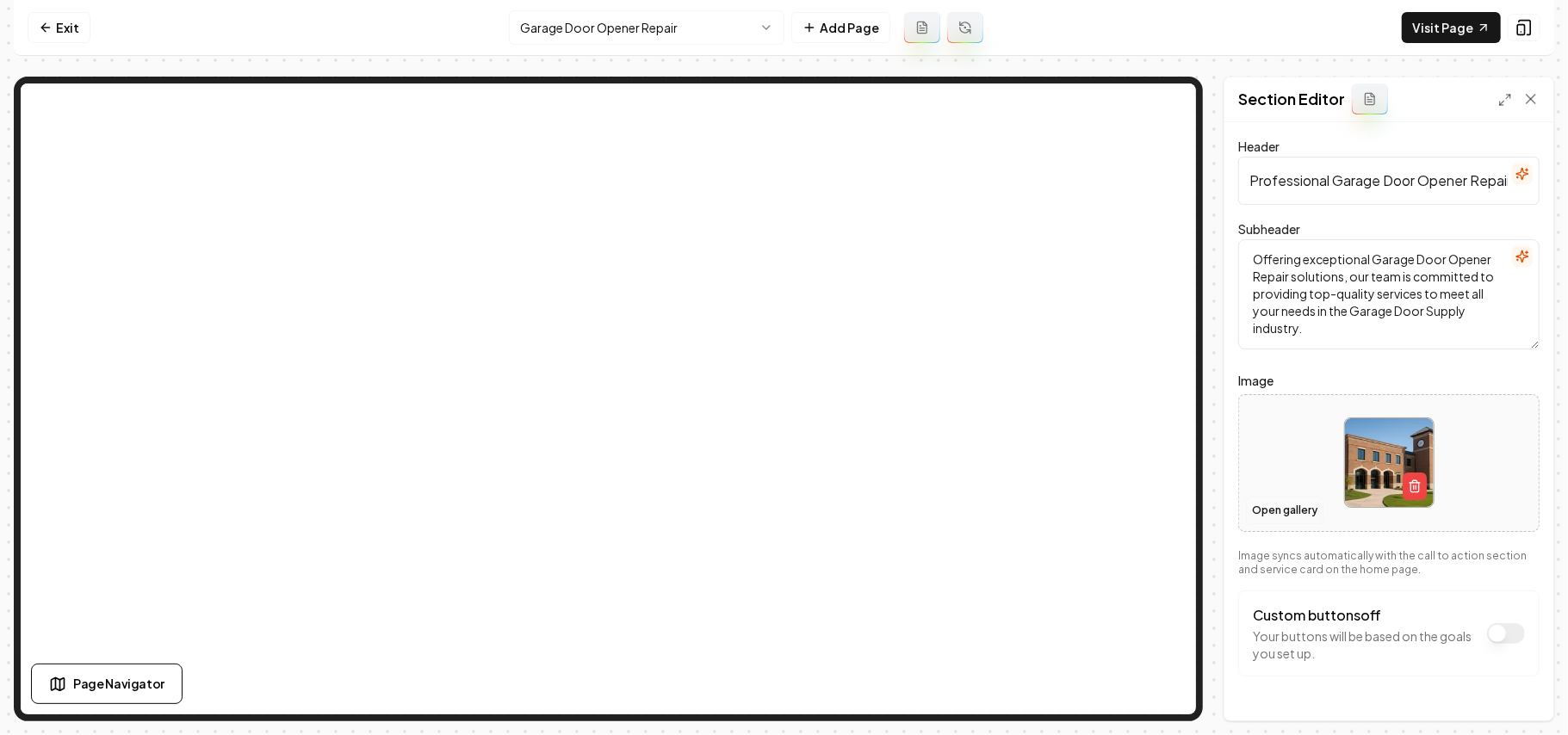
click at [1269, 510] on button "Open gallery" at bounding box center [1285, 510] width 78 height 28
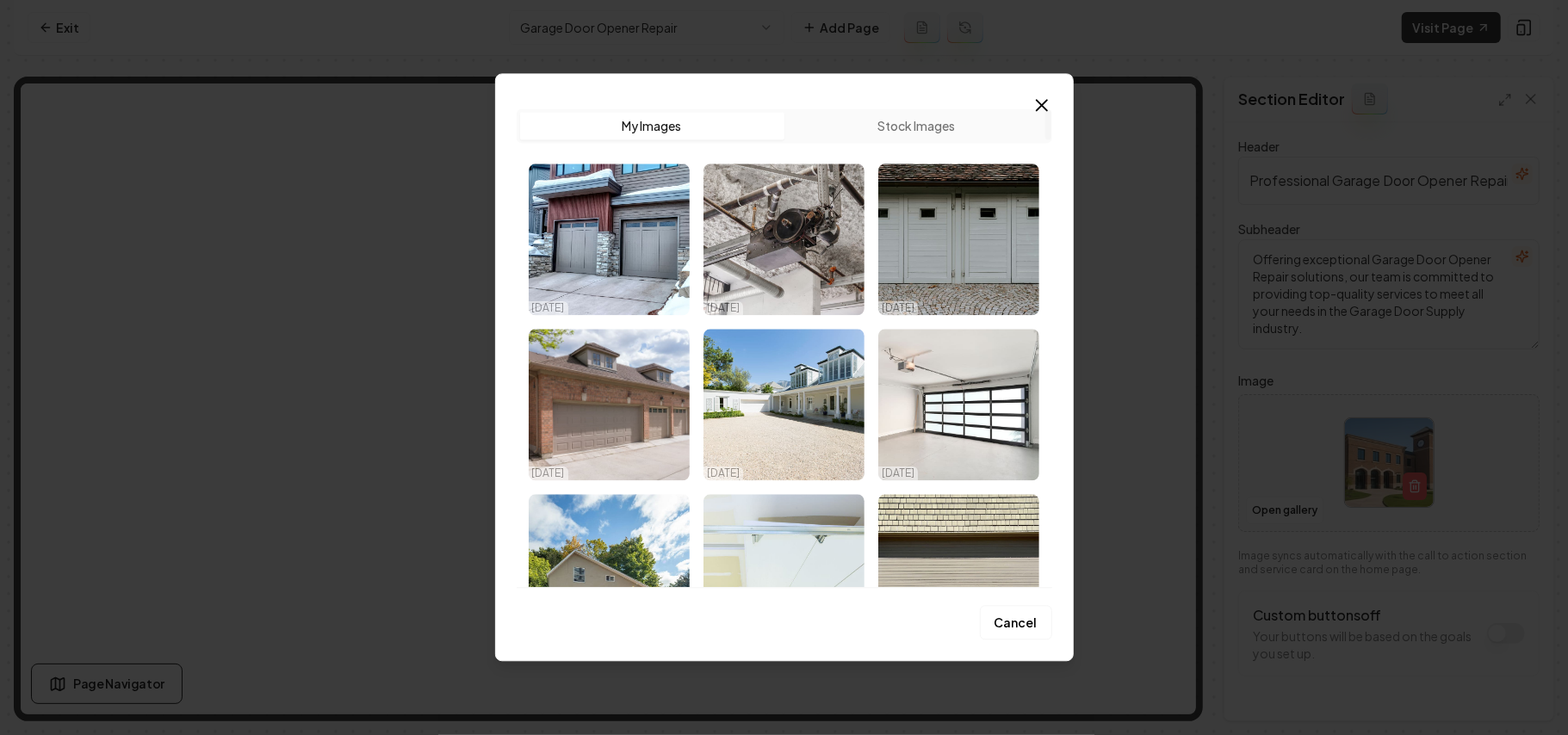
click at [772, 266] on img "Select image image_68dda7875c7cd75eb8212557.jpeg" at bounding box center [784, 240] width 161 height 151
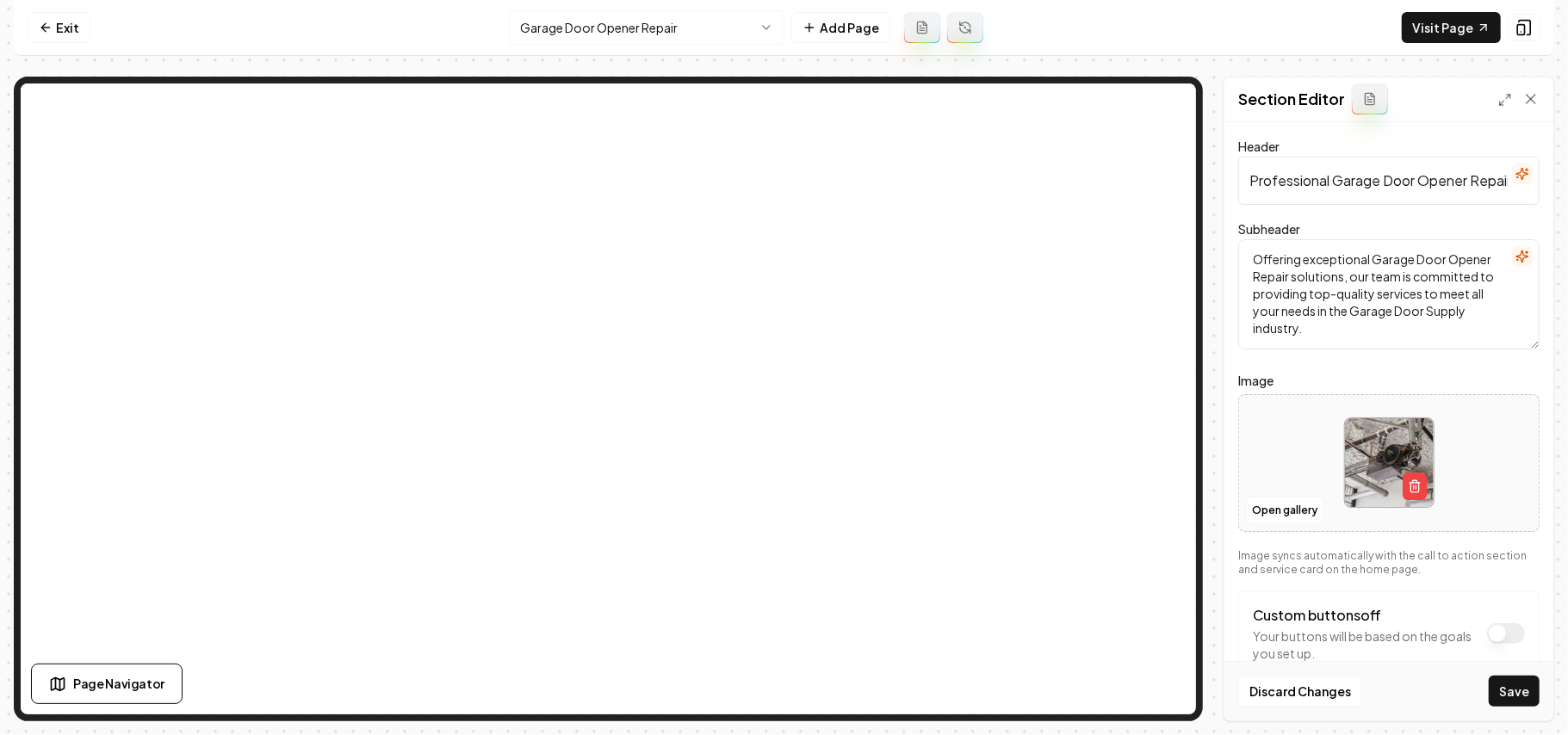
click at [1499, 687] on button "Save" at bounding box center [1515, 690] width 51 height 31
click at [1285, 508] on button "Open gallery" at bounding box center [1285, 510] width 78 height 28
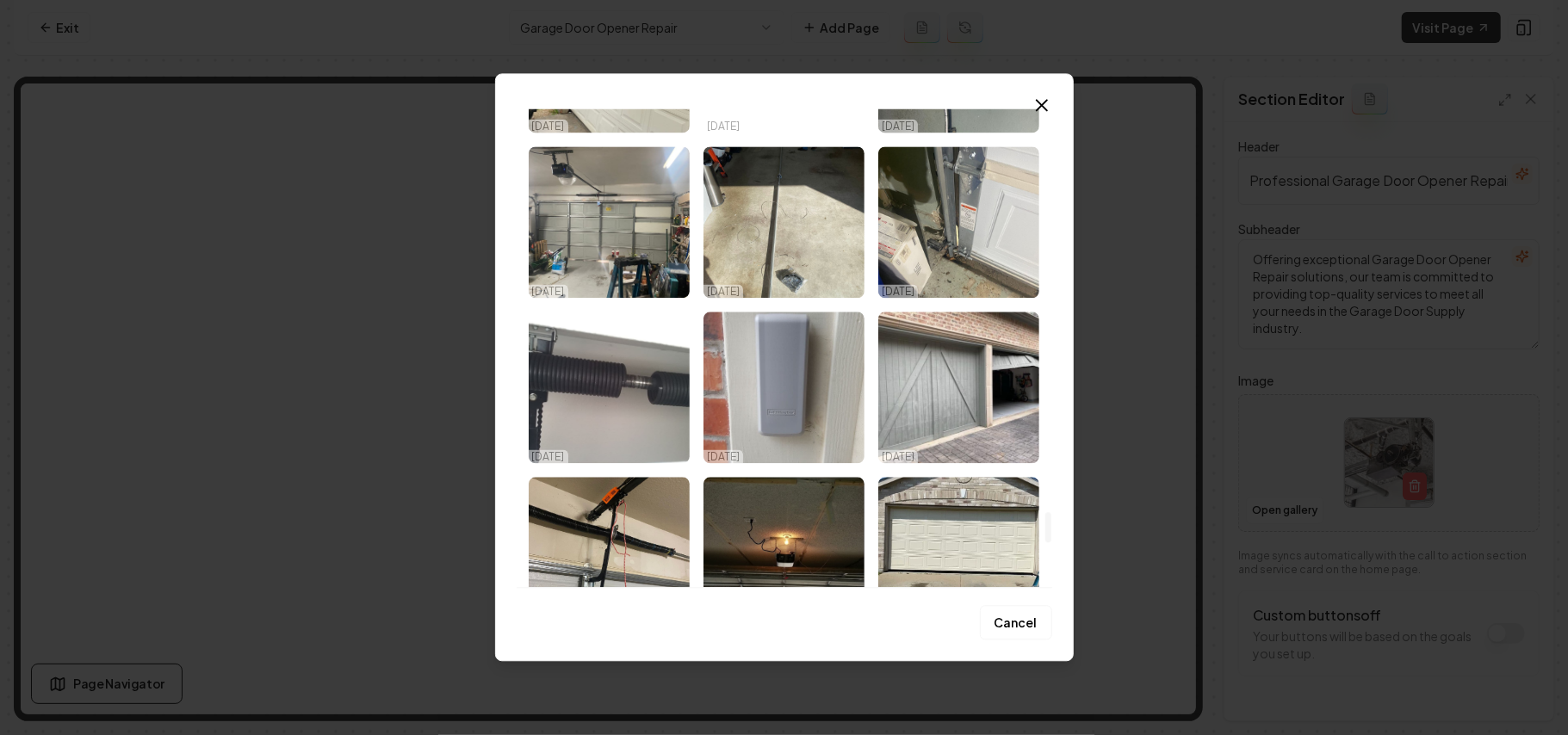
drag, startPoint x: 1049, startPoint y: 127, endPoint x: 1094, endPoint y: 531, distance: 406.5
click at [1052, 531] on div at bounding box center [1048, 527] width 6 height 30
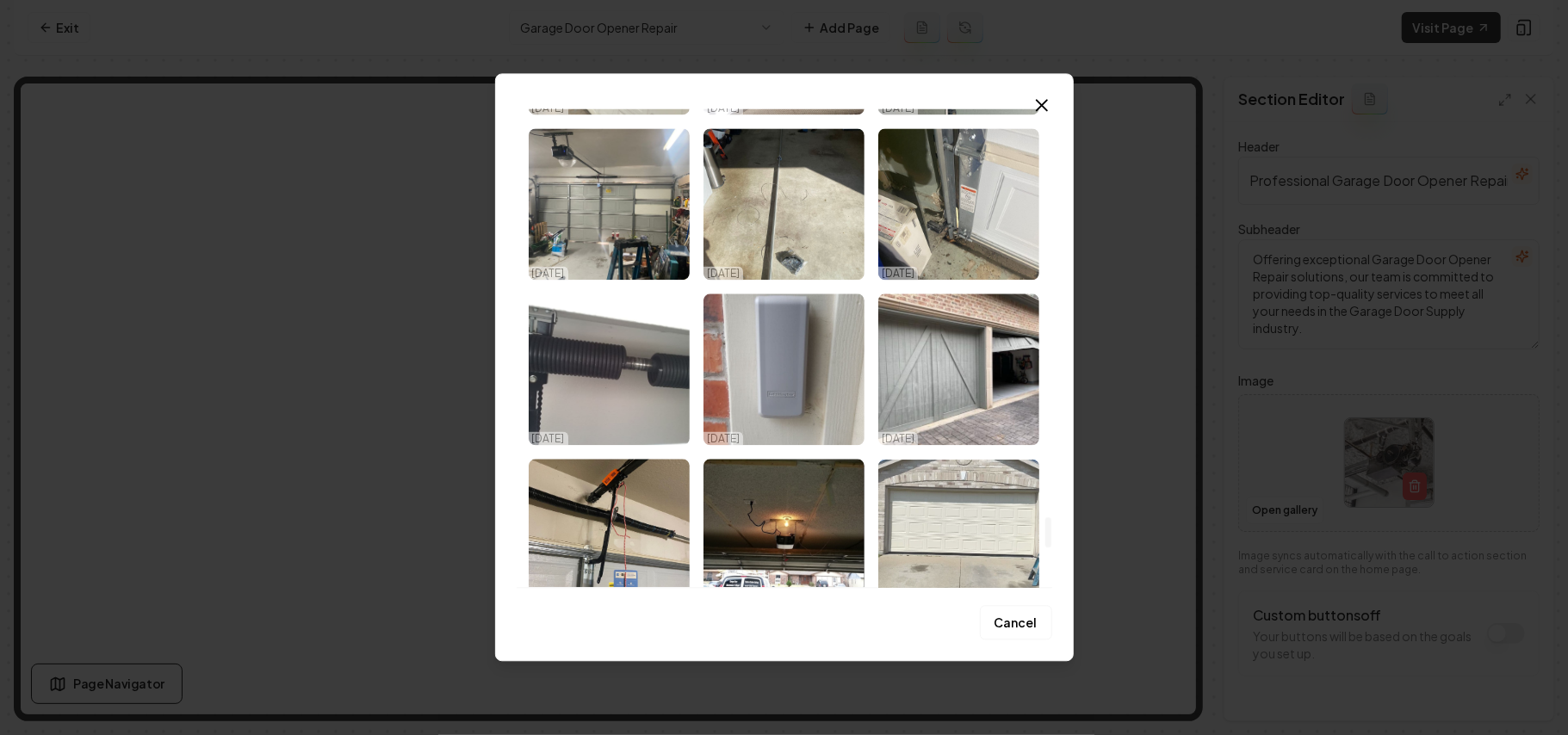
scroll to position [6940, 0]
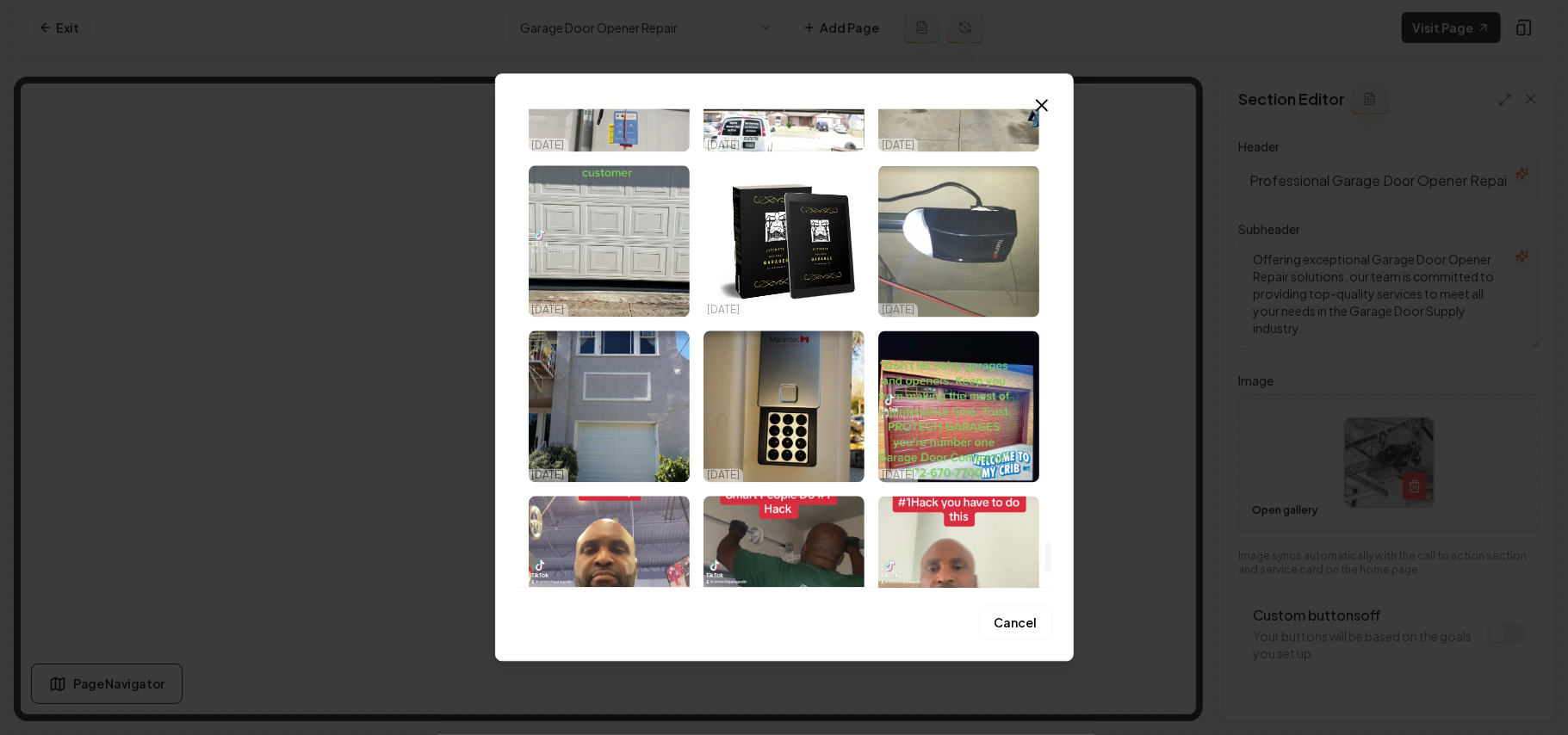
click at [1005, 293] on img "Select image image_68dda4bc5c7cd75eb8044eb2.jpeg" at bounding box center [959, 241] width 161 height 151
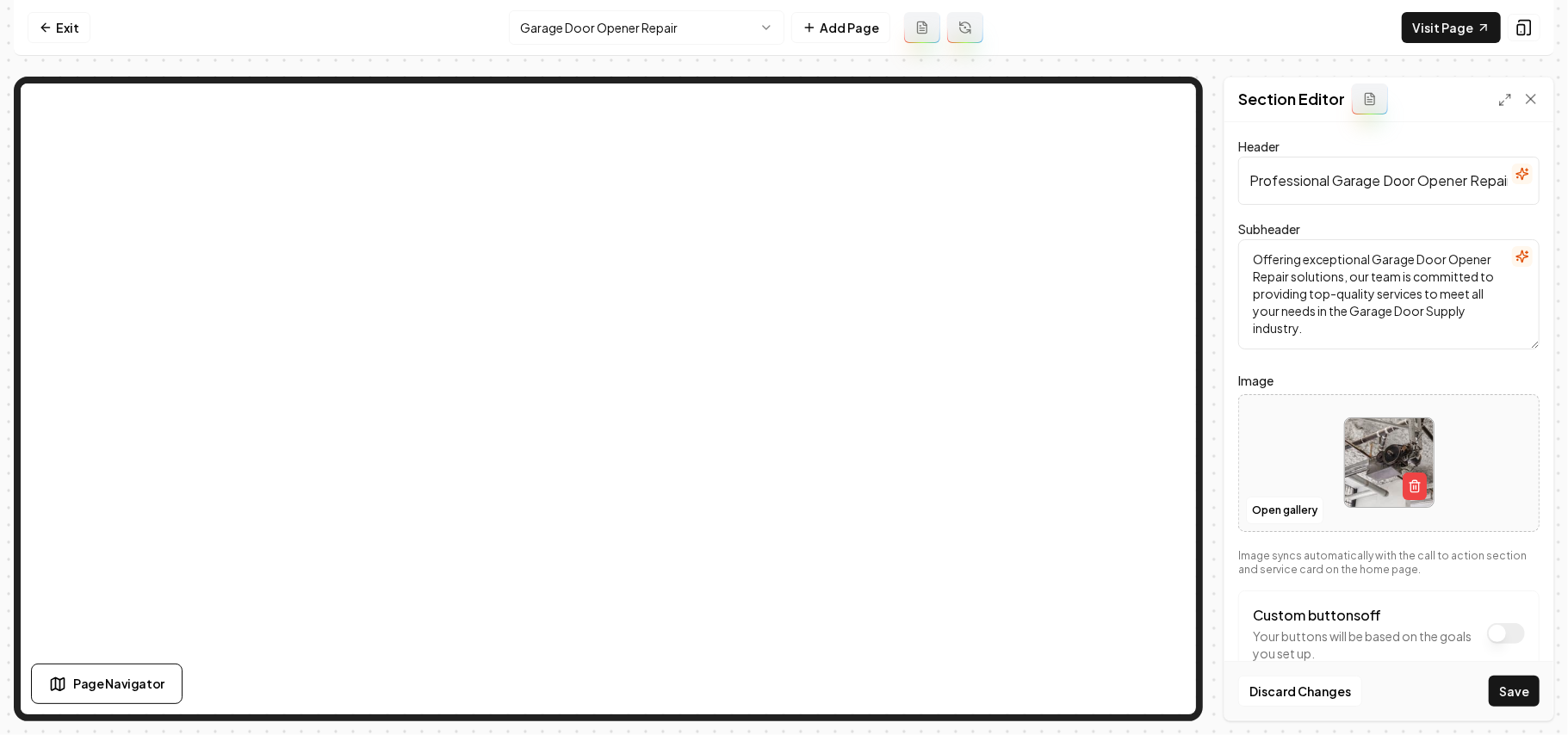
click at [1509, 689] on button "Save" at bounding box center [1515, 690] width 51 height 31
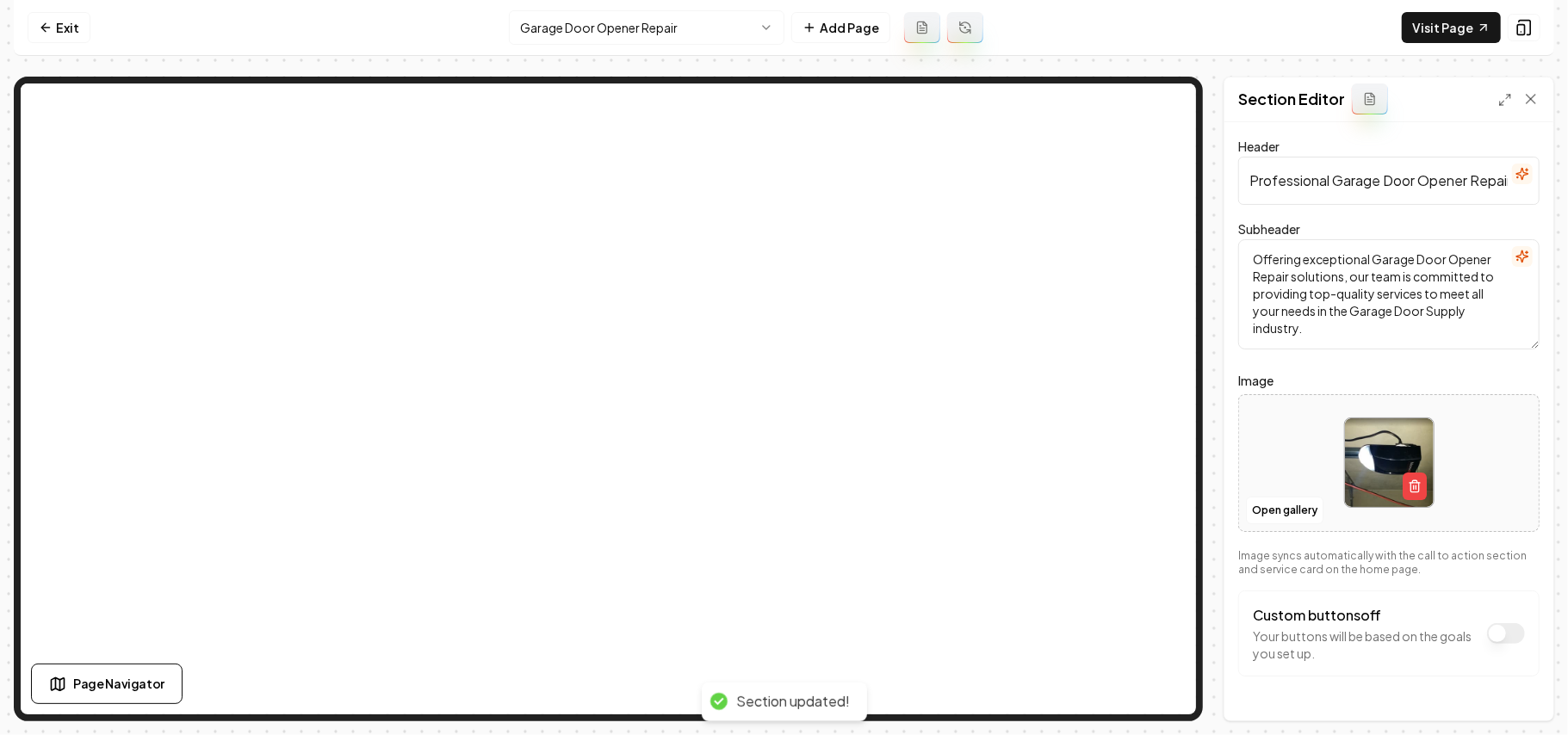
click at [590, 24] on html "Computer Required This feature is only available on a computer. Please switch t…" at bounding box center [784, 367] width 1568 height 735
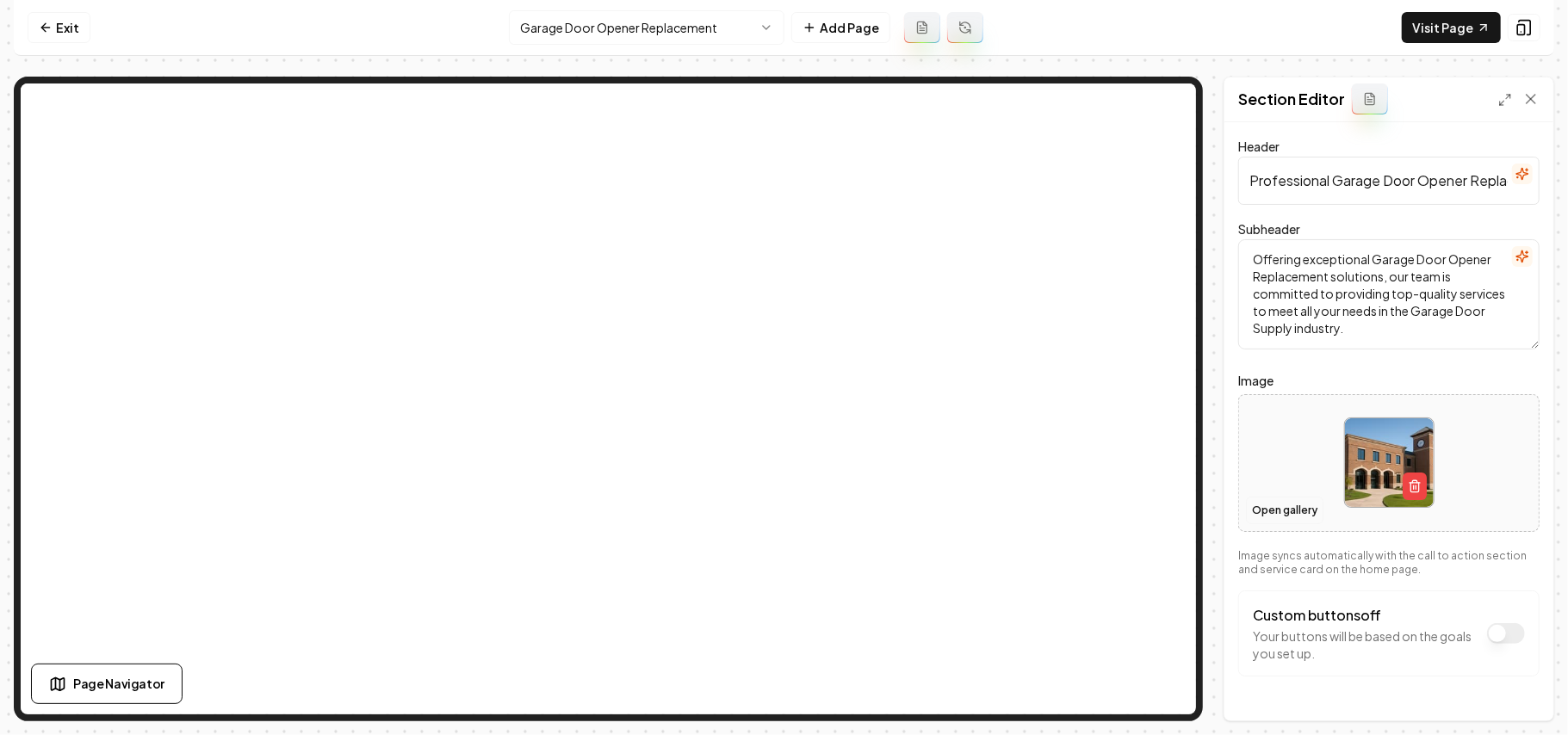
click at [1264, 510] on button "Open gallery" at bounding box center [1285, 510] width 78 height 28
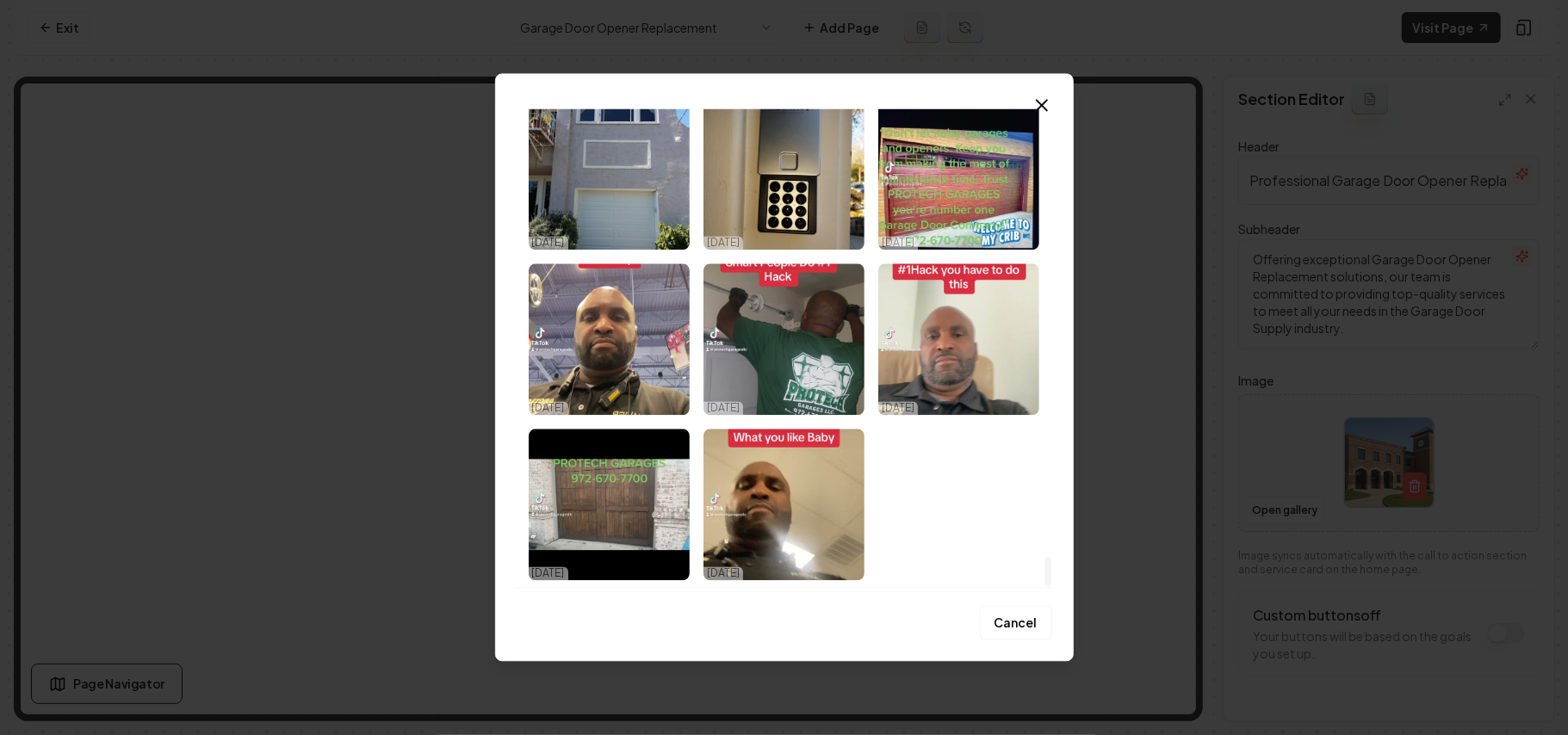
drag, startPoint x: 1049, startPoint y: 131, endPoint x: 1051, endPoint y: 637, distance: 506.0
click at [1051, 587] on div at bounding box center [1048, 572] width 6 height 30
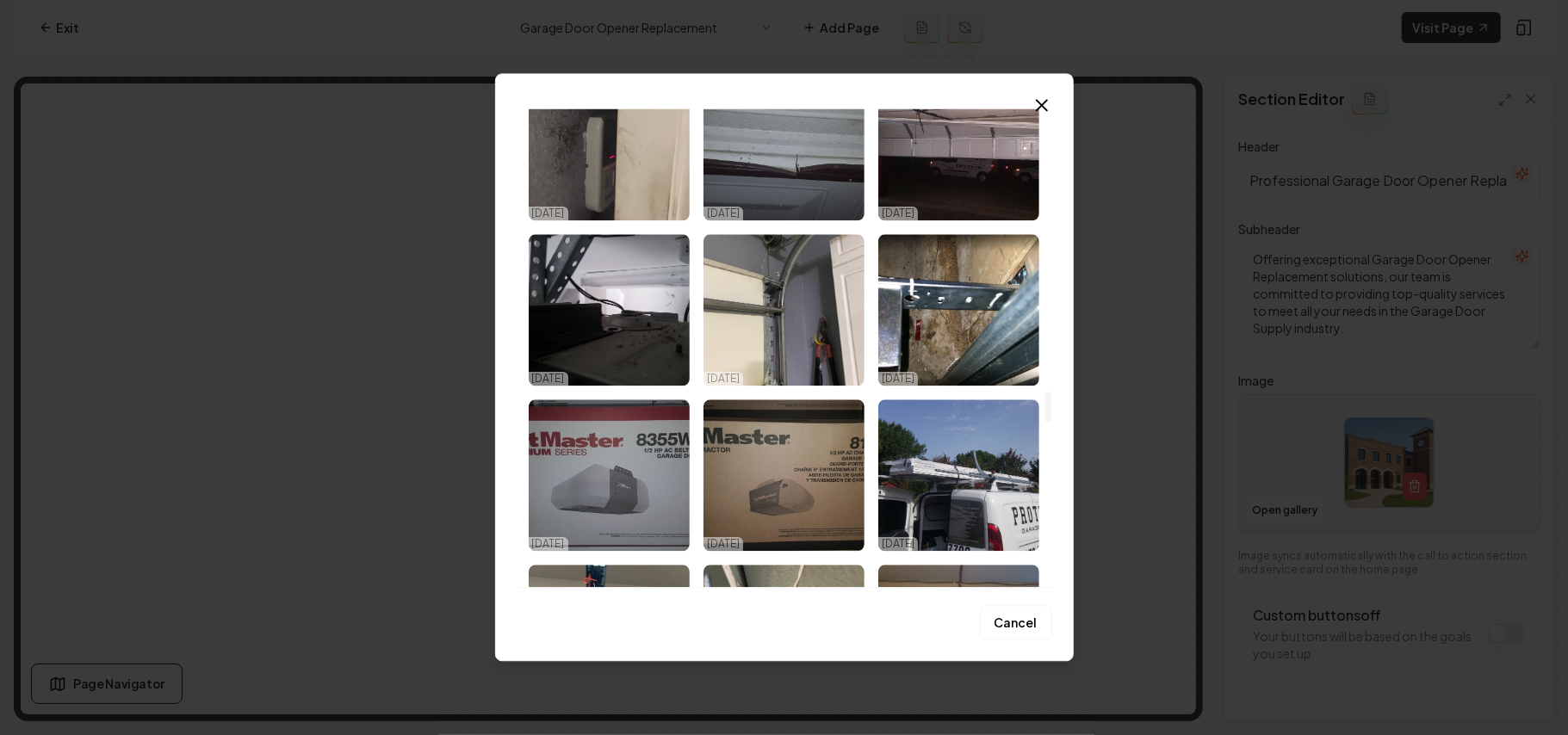
scroll to position [4532, 0]
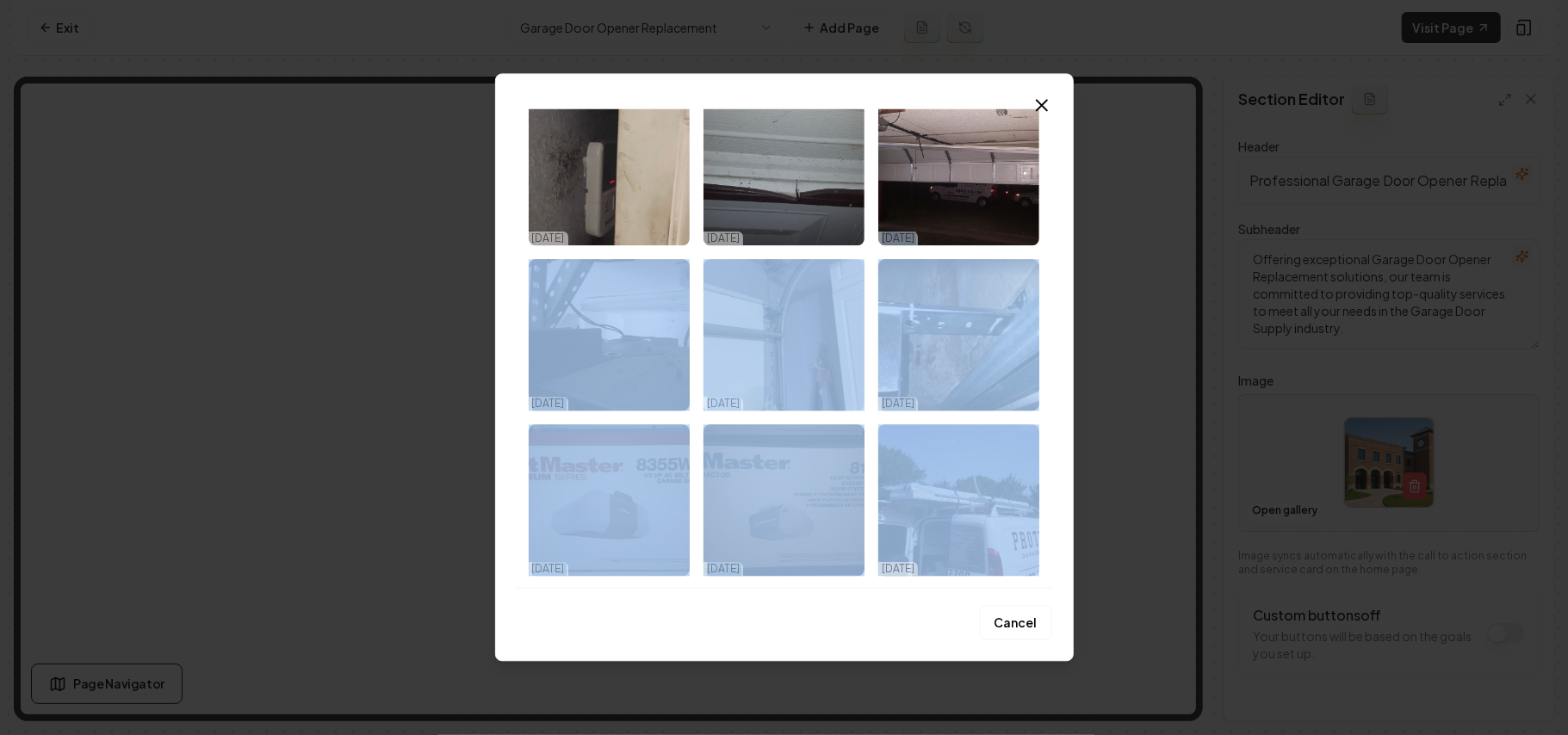
drag, startPoint x: 1055, startPoint y: 538, endPoint x: 1059, endPoint y: 183, distance: 355.0
click at [1061, 179] on div "Upload My Images Stock Images 10/01/25 10/01/25 10/01/25 10/01/25 10/01/25 10/0…" at bounding box center [784, 367] width 579 height 588
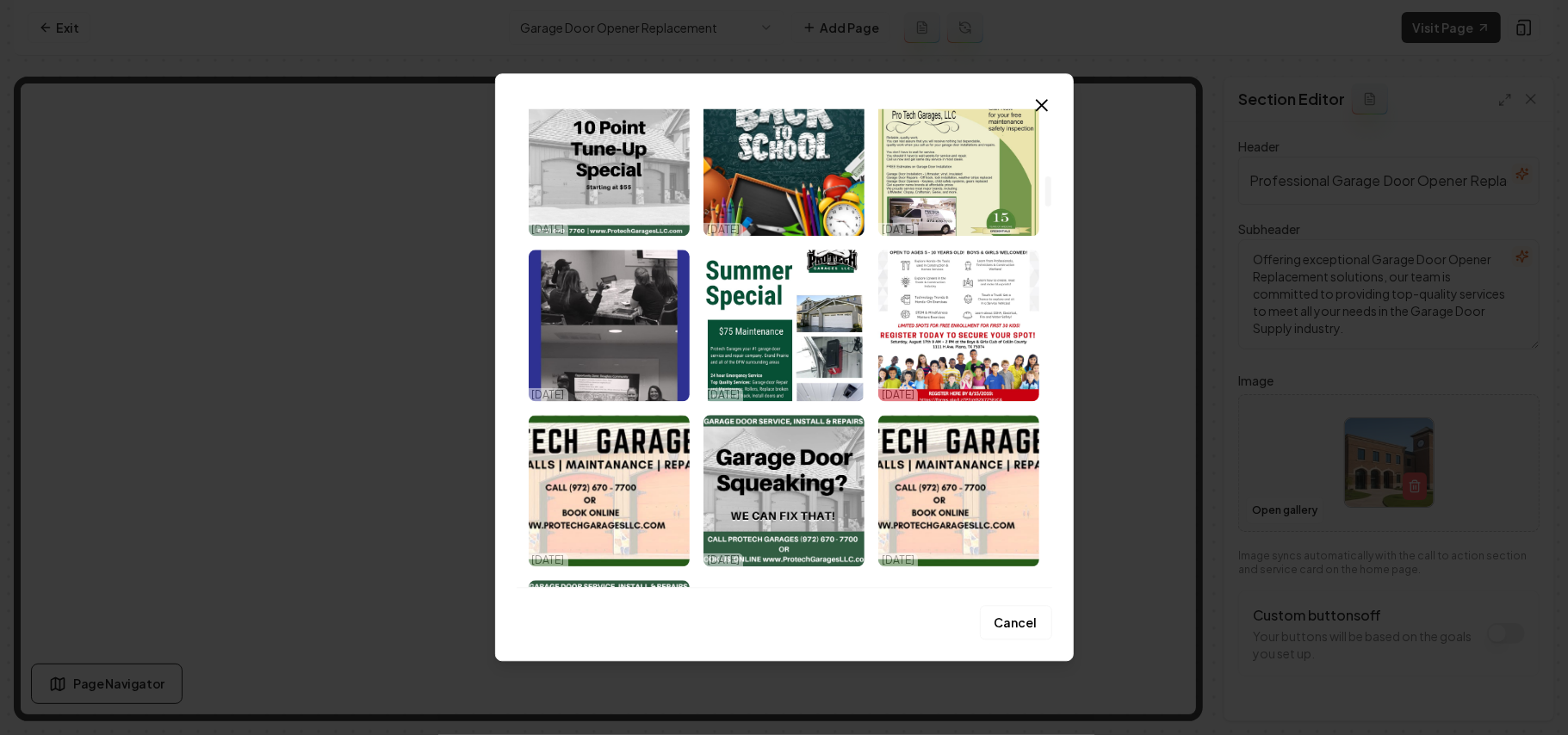
click at [1047, 191] on div at bounding box center [1048, 347] width 9 height 478
click at [1047, 191] on div at bounding box center [1048, 192] width 6 height 30
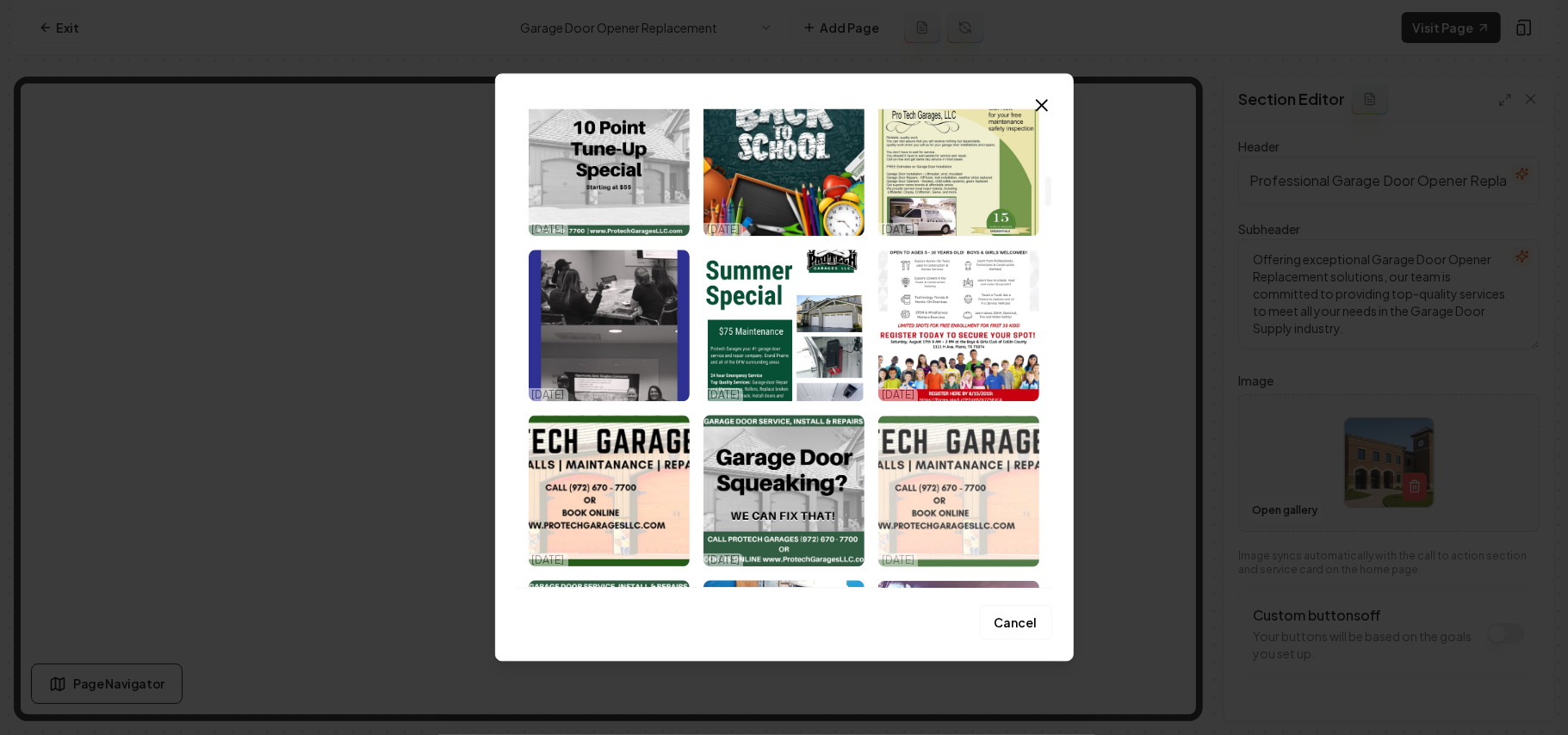
drag, startPoint x: 1047, startPoint y: 191, endPoint x: 1035, endPoint y: 297, distance: 106.7
click at [1046, 200] on div at bounding box center [1048, 192] width 6 height 30
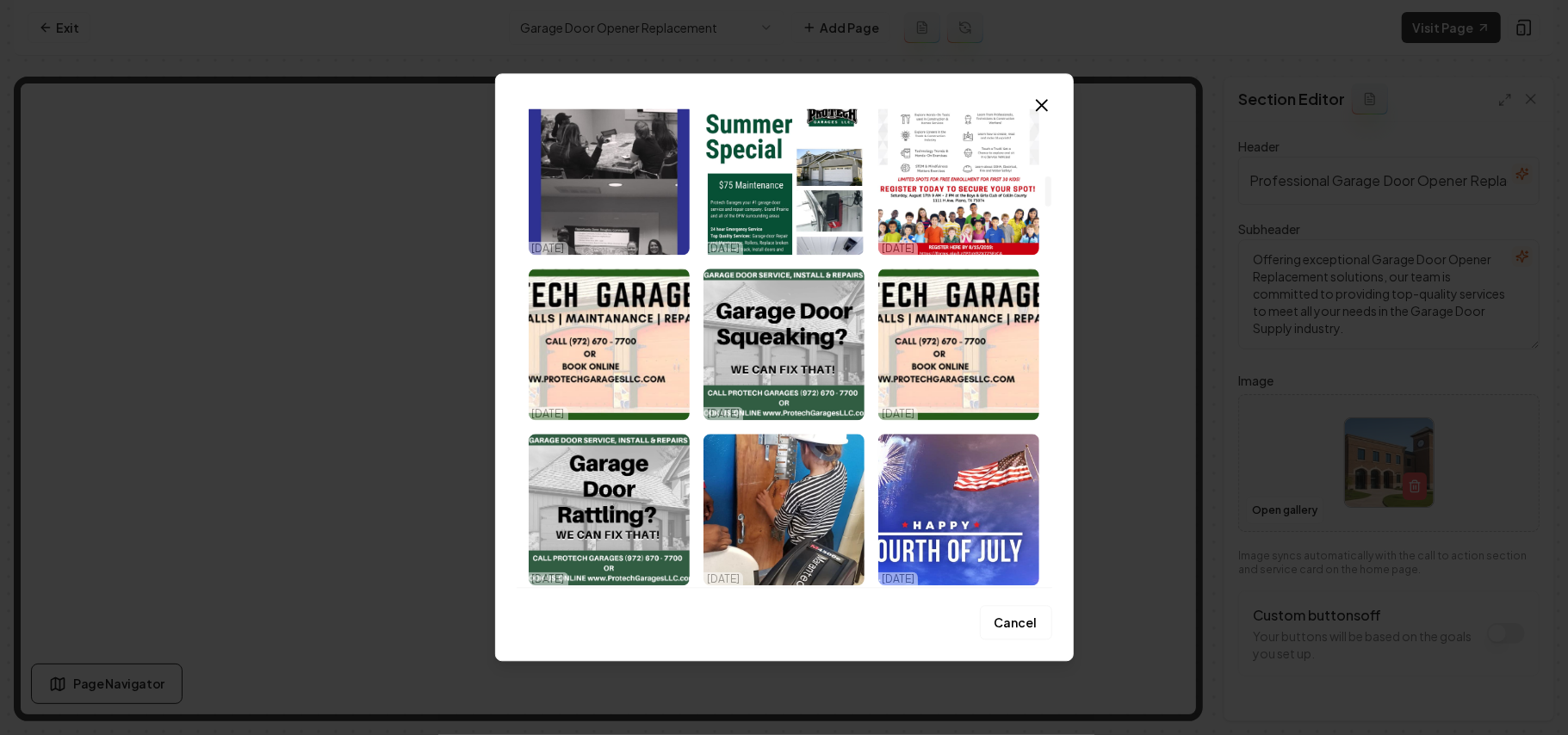
click at [1035, 311] on img "Select image image_68dda4fe5c7cd75eb8065ec0.png" at bounding box center [959, 344] width 161 height 151
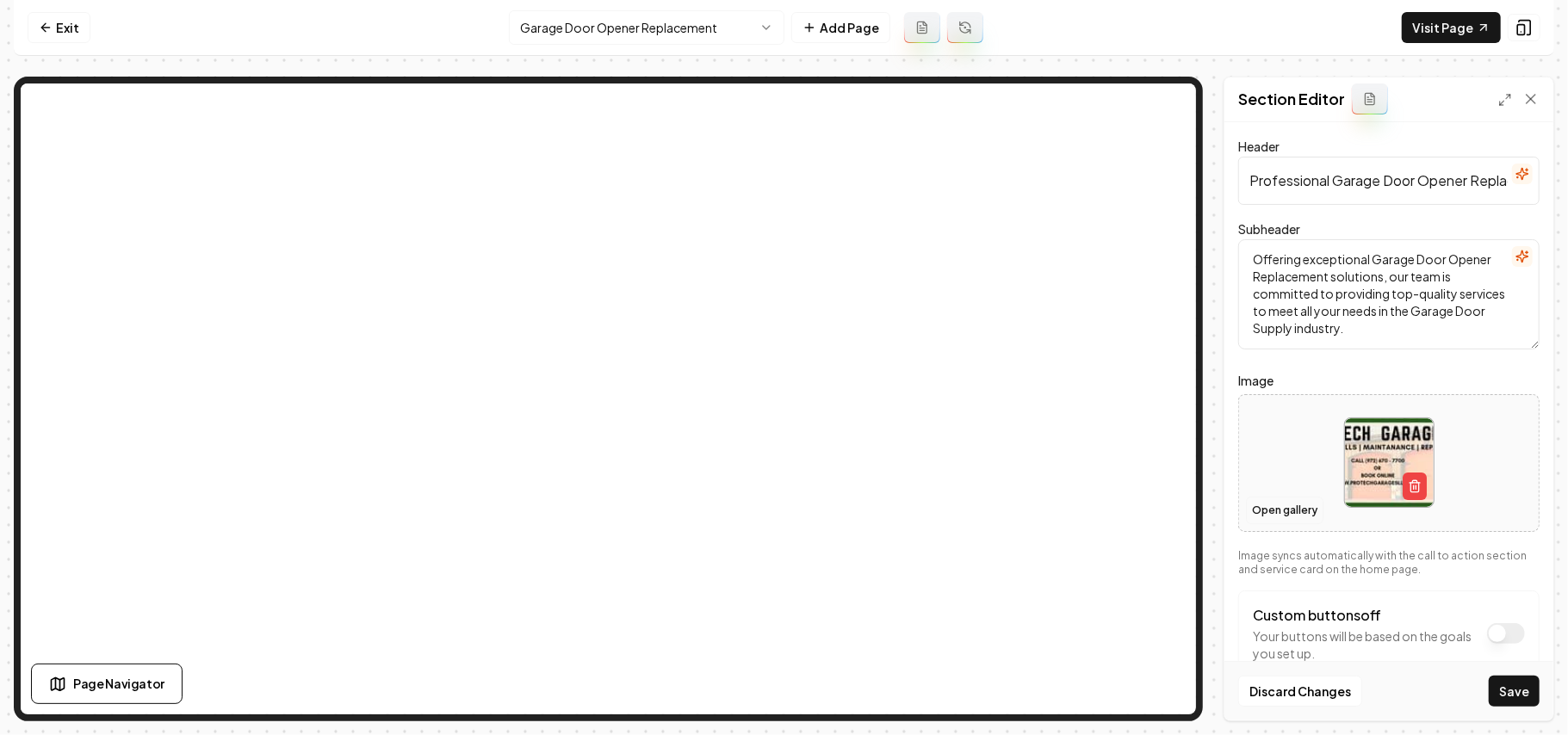
click at [1268, 513] on button "Open gallery" at bounding box center [1285, 510] width 78 height 28
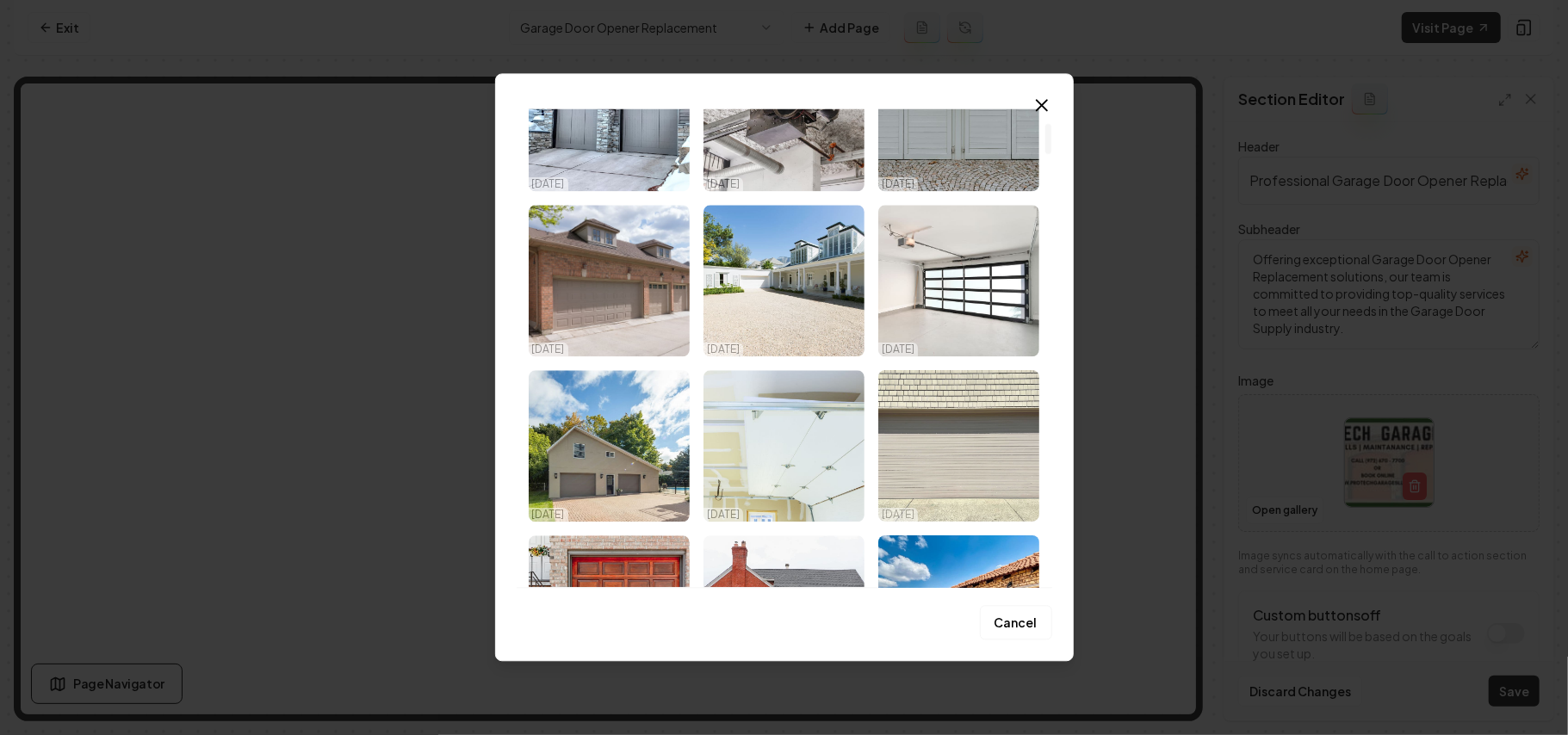
scroll to position [229, 0]
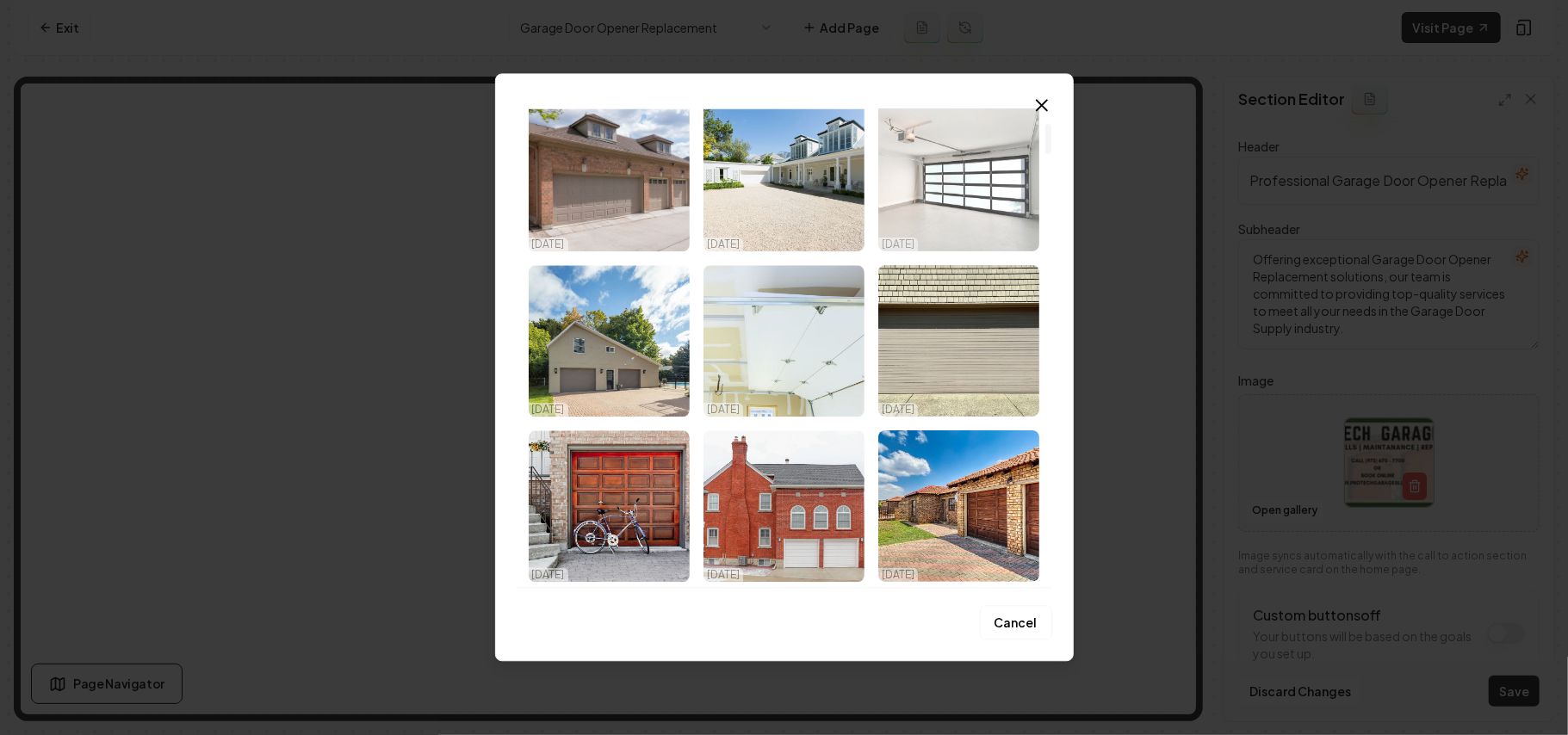
click at [929, 205] on img "Select image image_68dda7895c7cd75eb8212c4b.jpeg" at bounding box center [959, 176] width 161 height 151
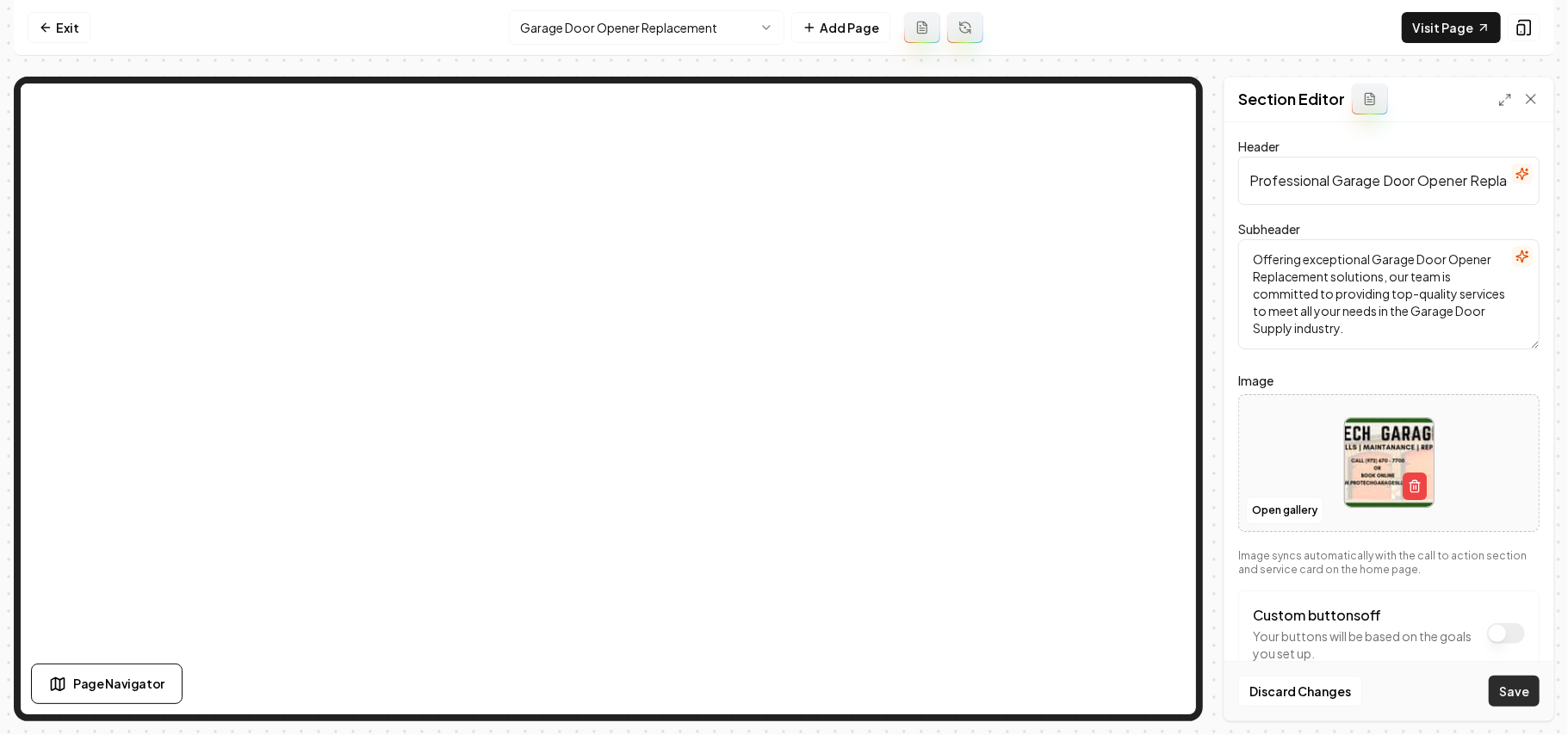
click at [1519, 682] on button "Save" at bounding box center [1515, 690] width 51 height 31
click at [586, 29] on html "Computer Required This feature is only available on a computer. Please switch t…" at bounding box center [784, 367] width 1568 height 735
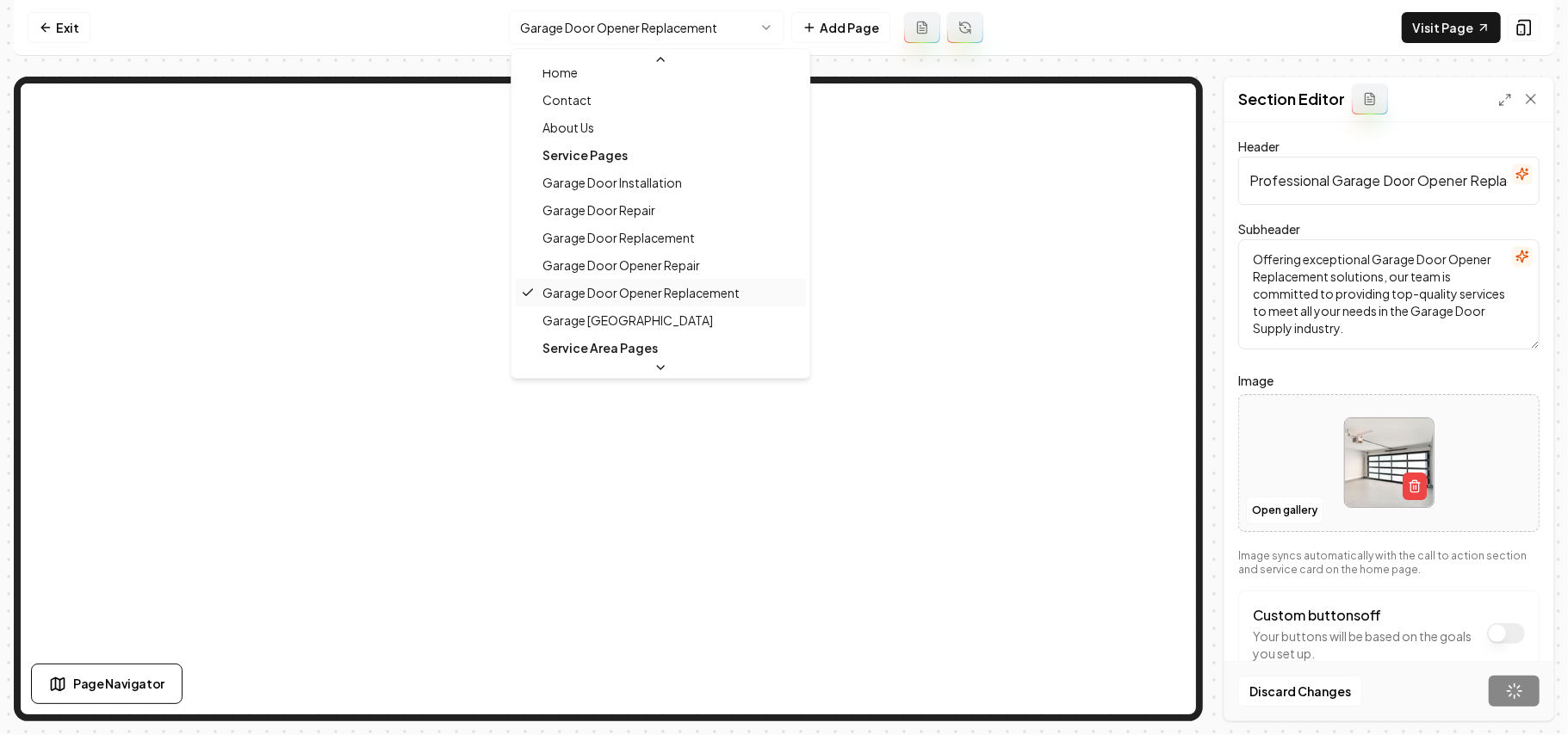
scroll to position [57, 0]
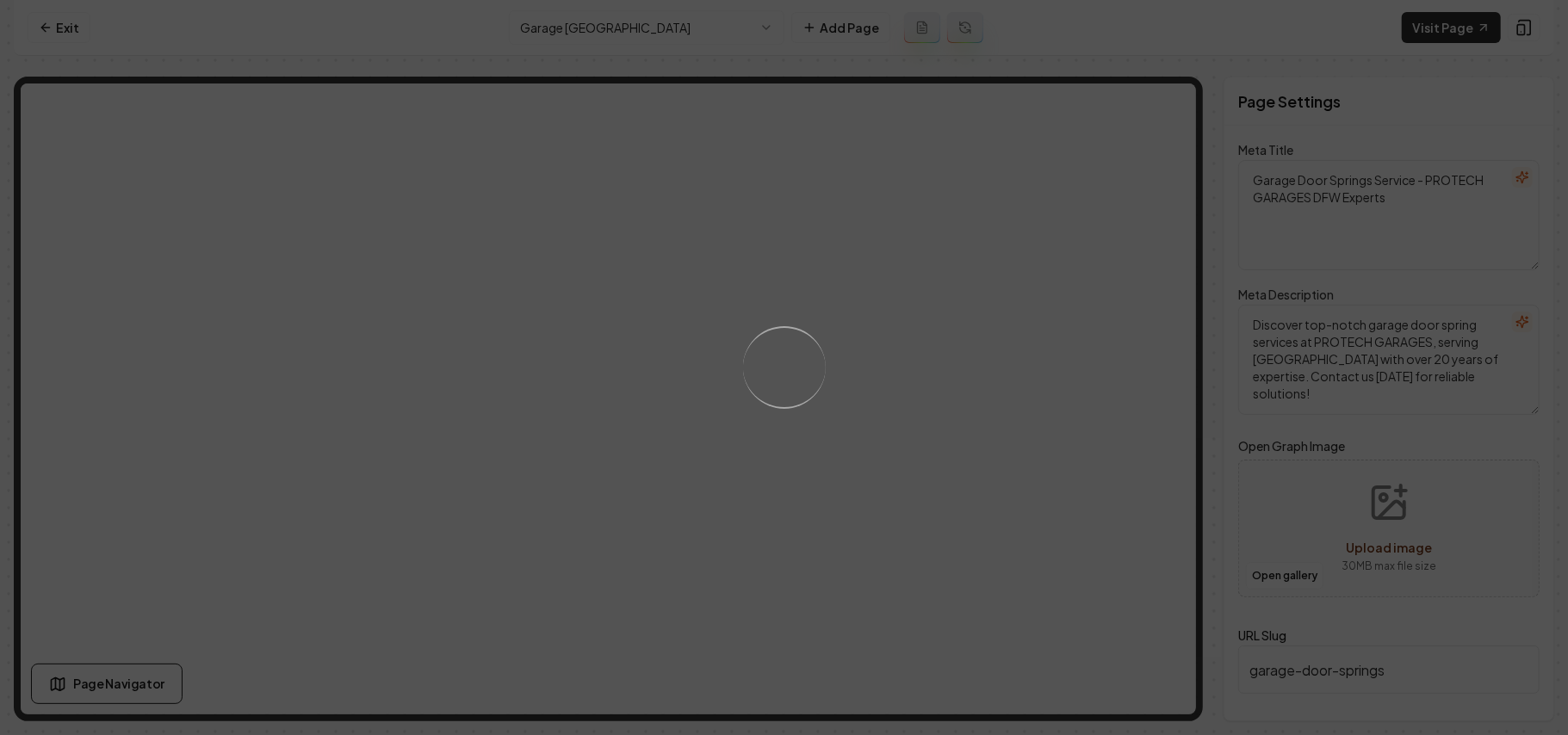
click at [1027, 438] on div "Loading..." at bounding box center [784, 367] width 1568 height 735
click at [1068, 432] on div "Loading..." at bounding box center [784, 367] width 1568 height 735
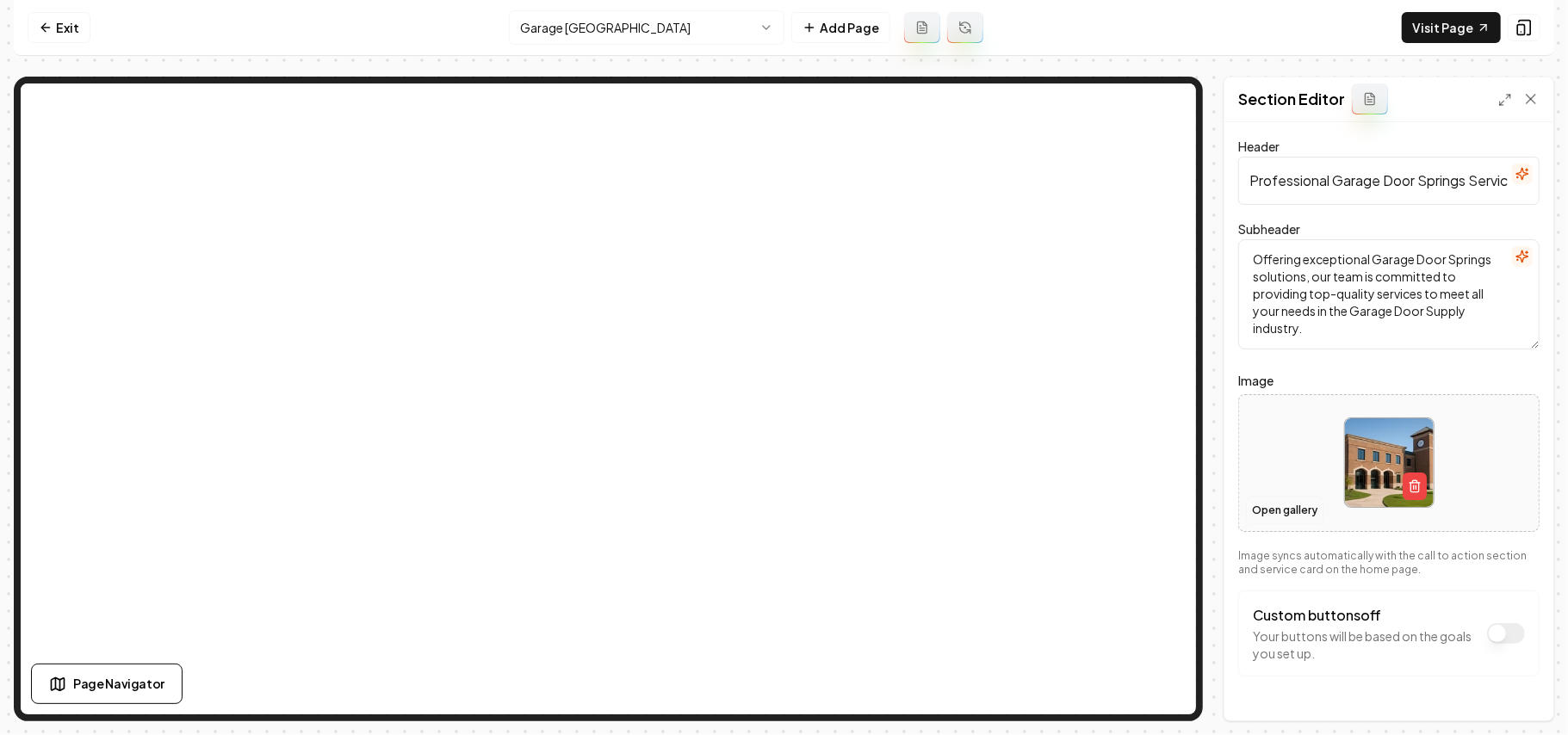
click at [1262, 517] on button "Open gallery" at bounding box center [1285, 510] width 78 height 28
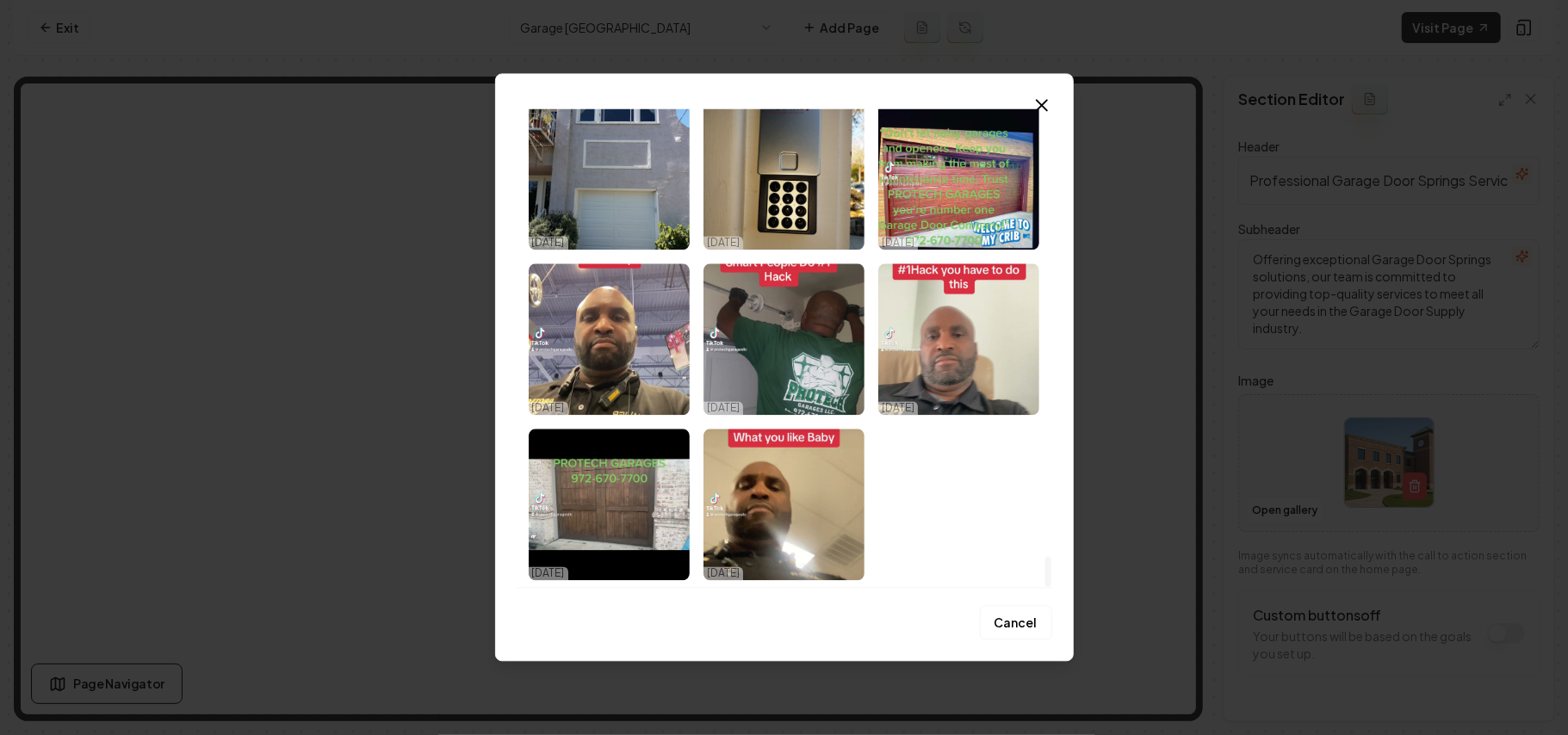
drag, startPoint x: 1047, startPoint y: 124, endPoint x: 1049, endPoint y: 583, distance: 459.0
click at [1052, 587] on div at bounding box center [1048, 572] width 6 height 30
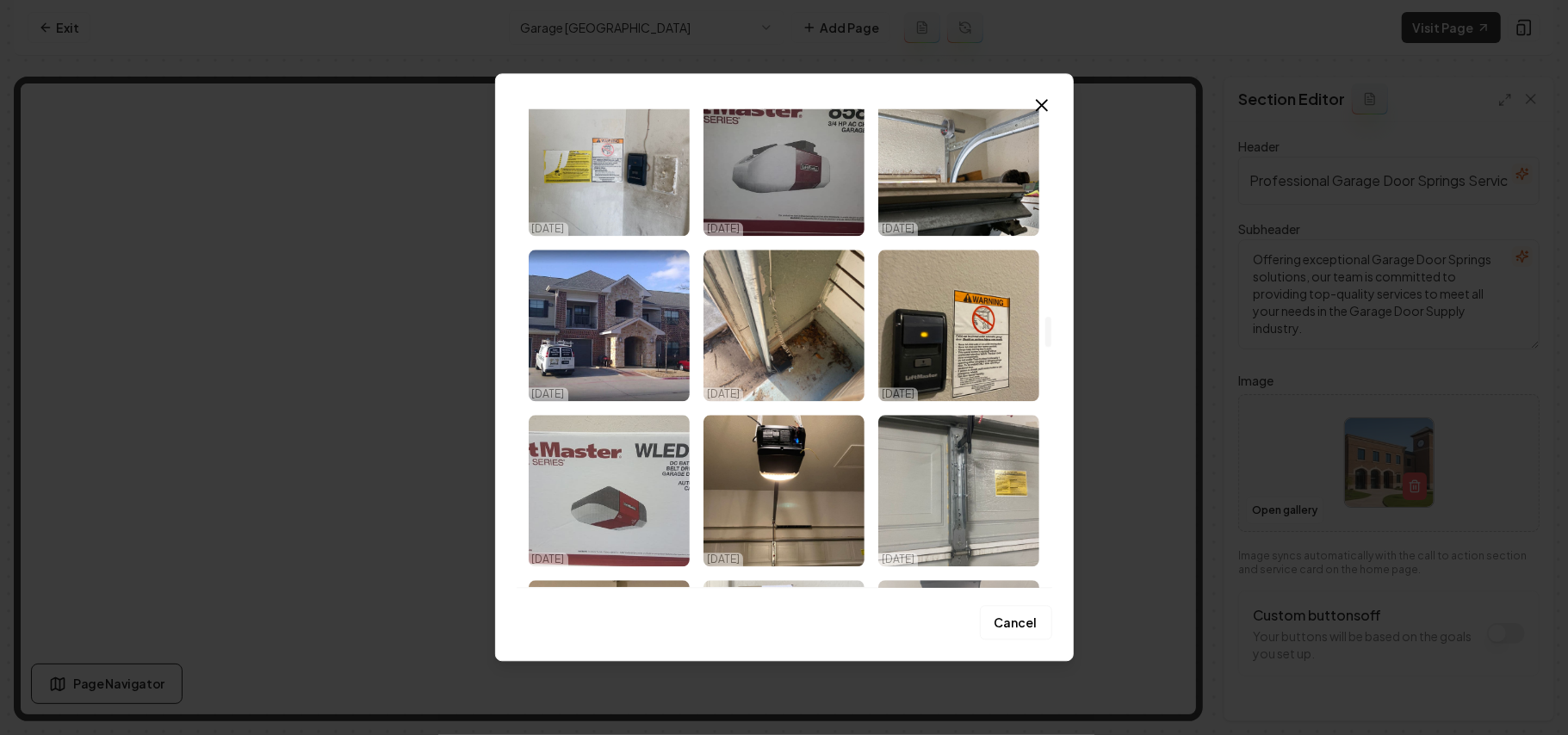
scroll to position [3270, 0]
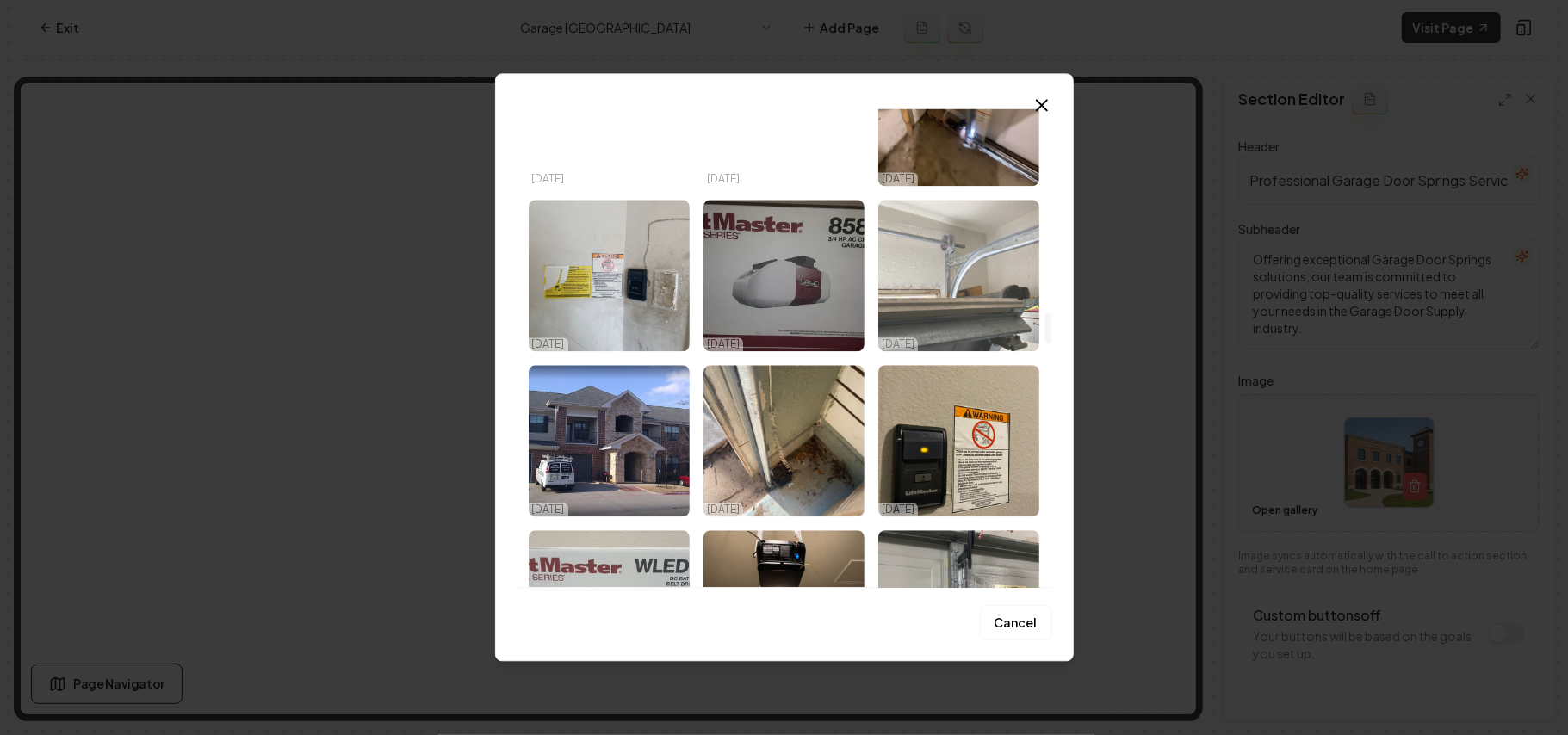
click at [1018, 231] on img "Select image image_68dda4bf5c7cd75eb8046ff5.jpeg" at bounding box center [959, 275] width 161 height 151
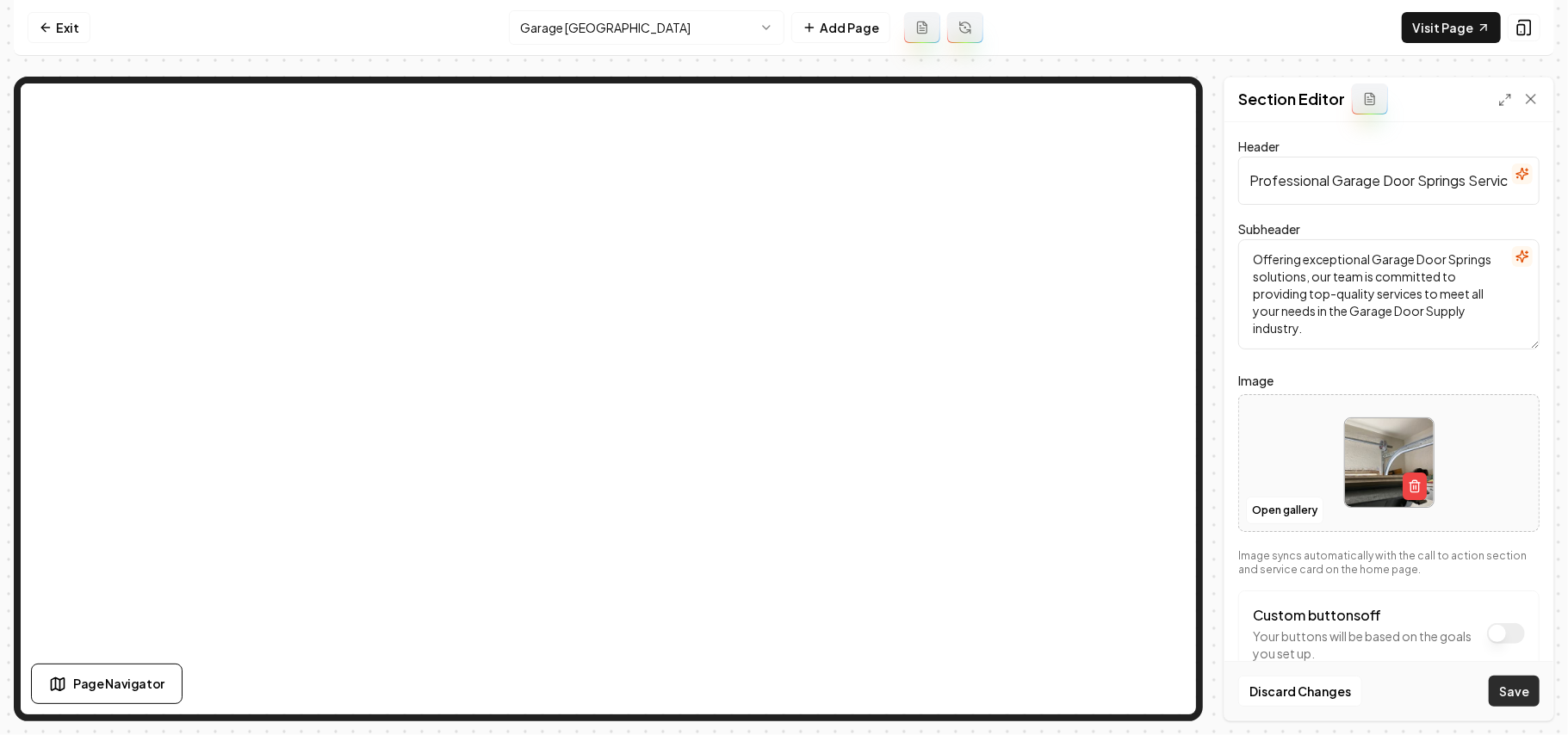
click at [1514, 699] on button "Save" at bounding box center [1515, 690] width 51 height 31
click at [611, 15] on html "Computer Required This feature is only available on a computer. Please switch t…" at bounding box center [784, 367] width 1568 height 735
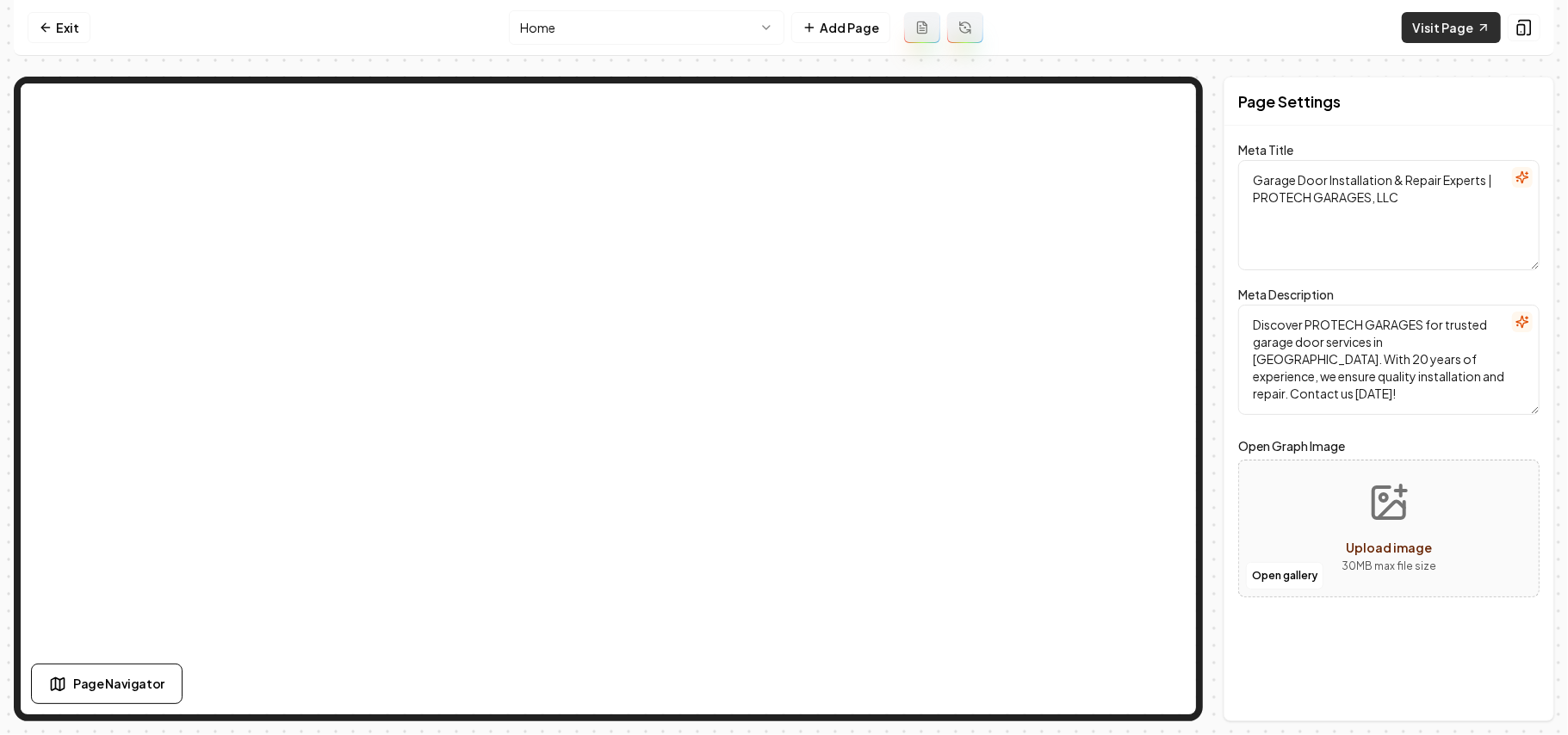
click at [1463, 19] on link "Visit Page" at bounding box center [1451, 28] width 99 height 31
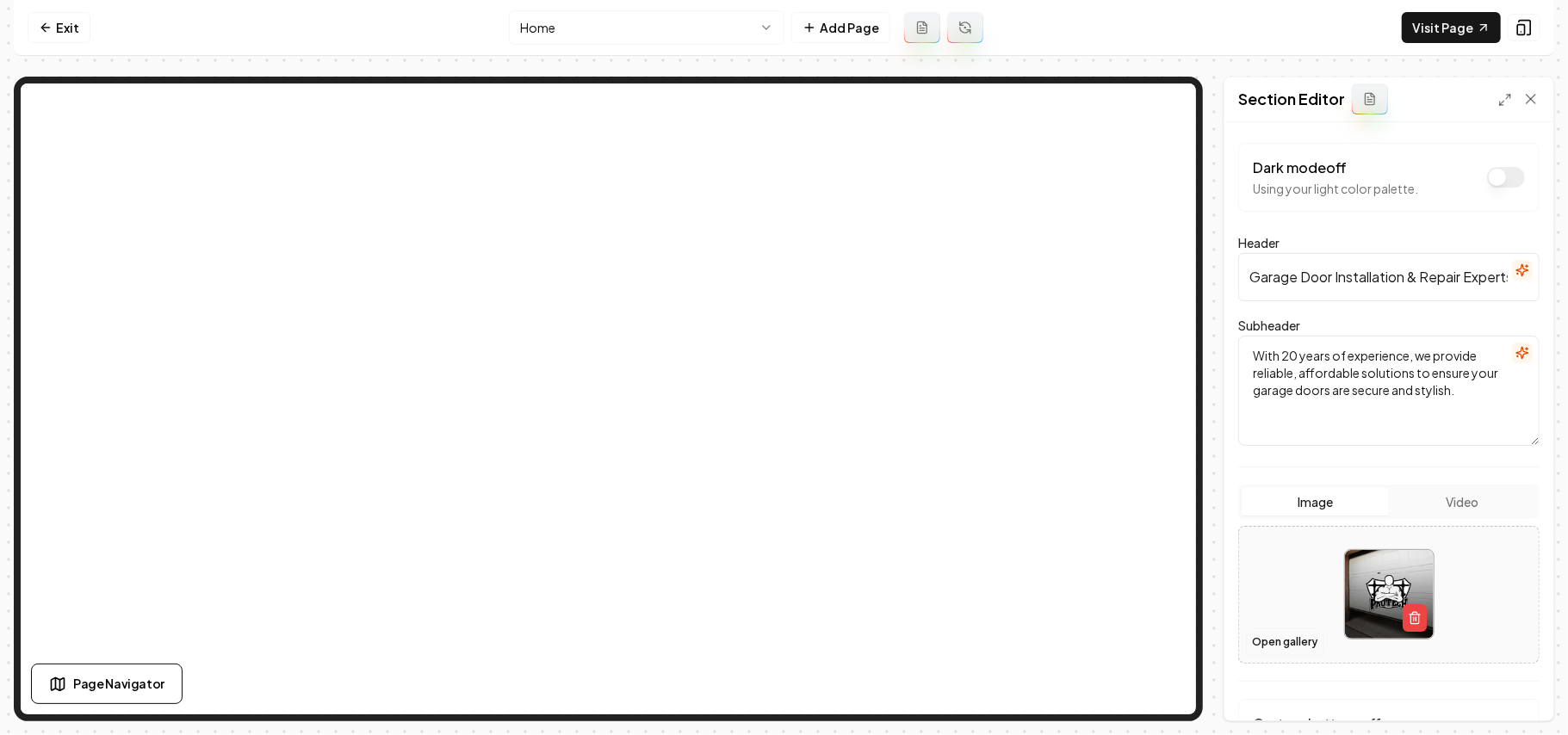
click at [1277, 645] on button "Open gallery" at bounding box center [1285, 641] width 78 height 28
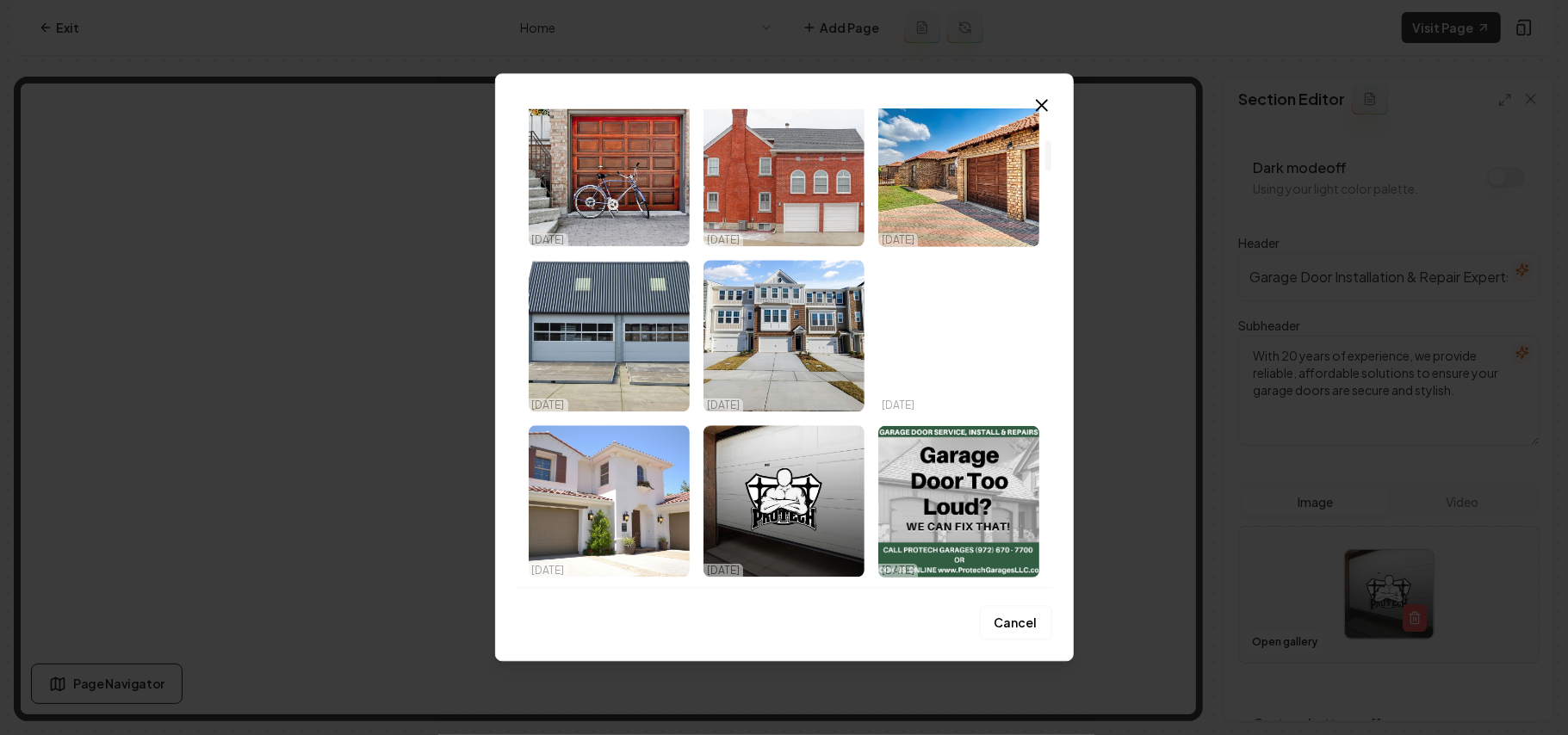
scroll to position [573, 0]
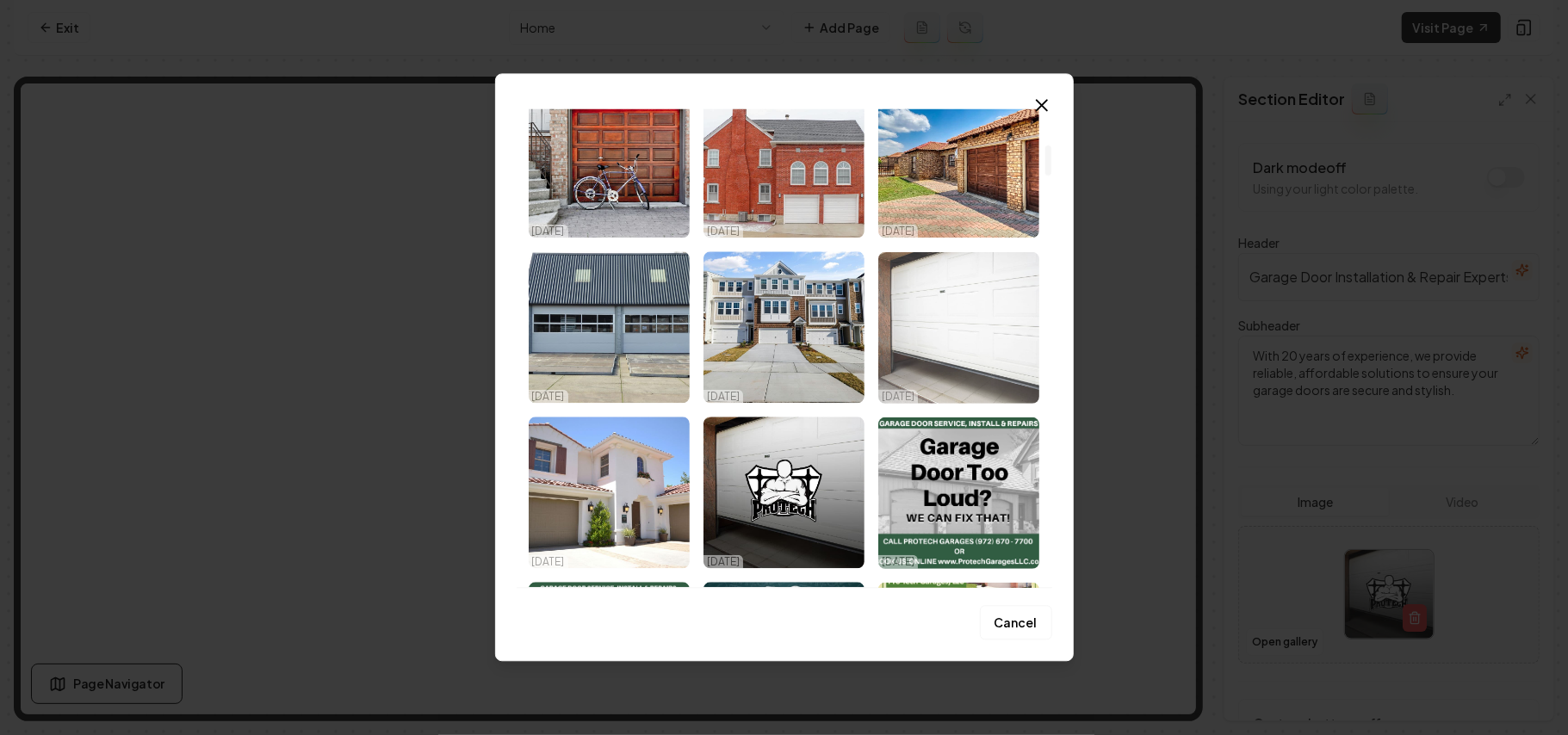
click at [961, 339] on img "Select image image_68dda7815c7cd75eb8210238.jpeg" at bounding box center [959, 327] width 161 height 151
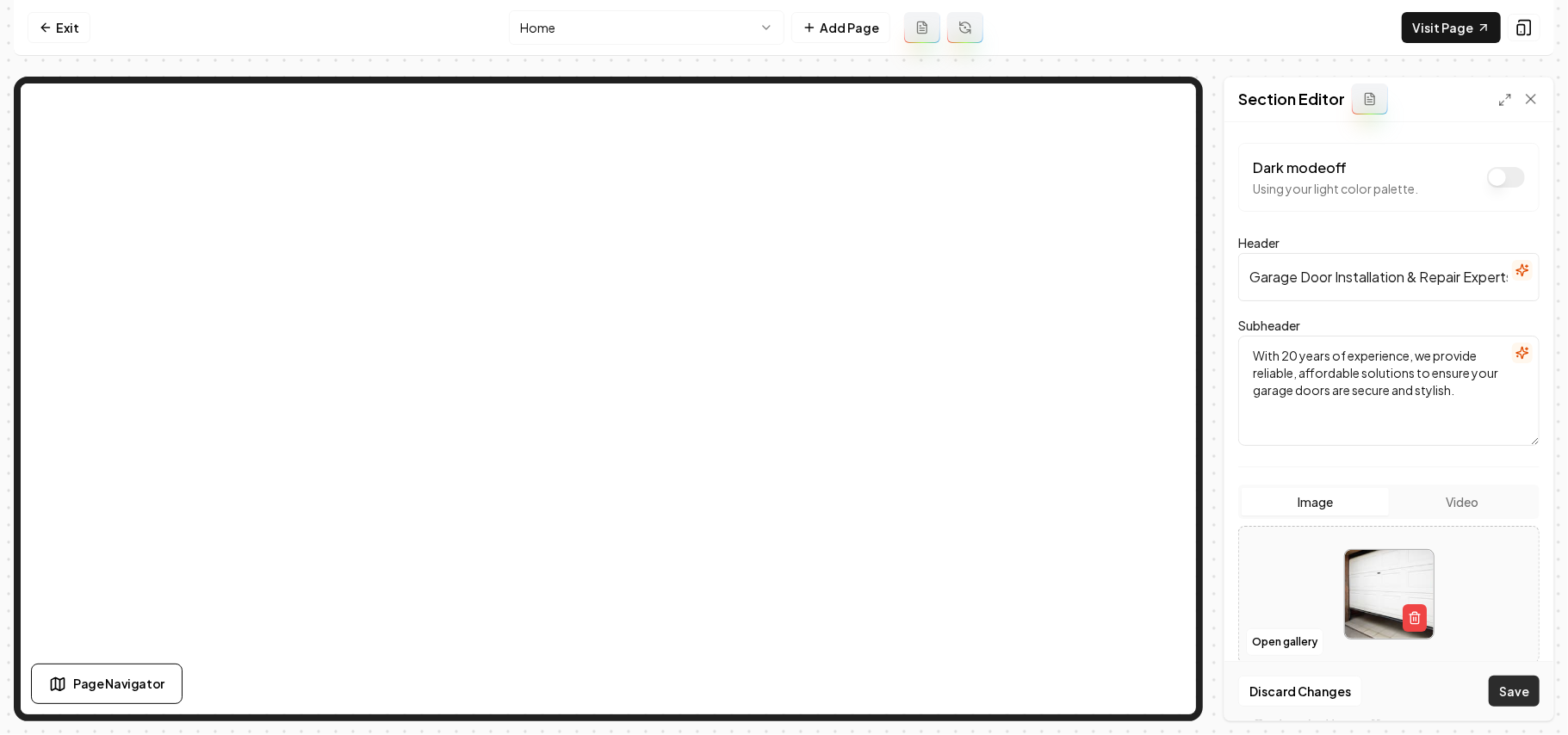
click at [1521, 687] on button "Save" at bounding box center [1515, 690] width 51 height 31
click at [1410, 33] on link "Visit Page" at bounding box center [1451, 28] width 99 height 31
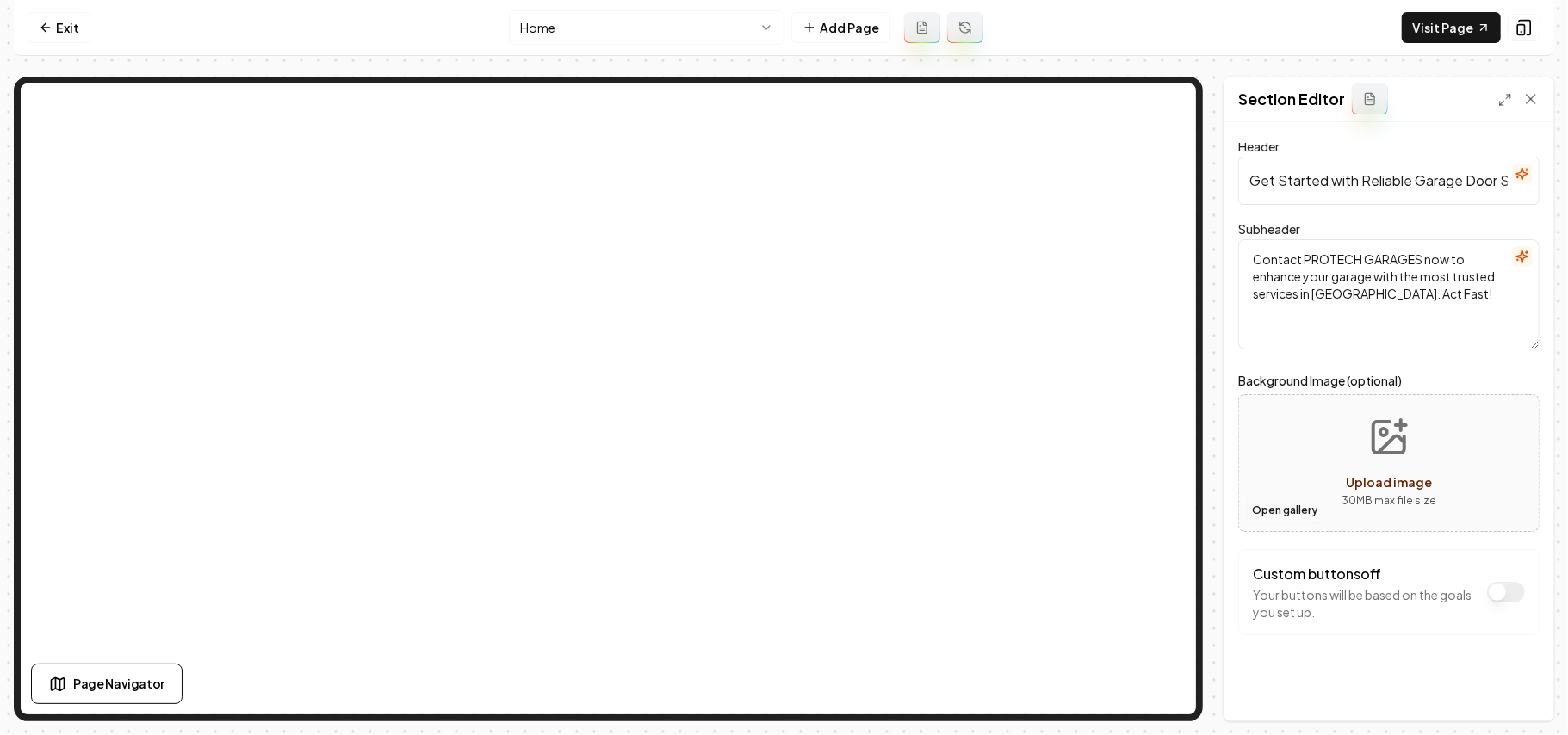
click at [1292, 515] on button "Open gallery" at bounding box center [1285, 510] width 78 height 28
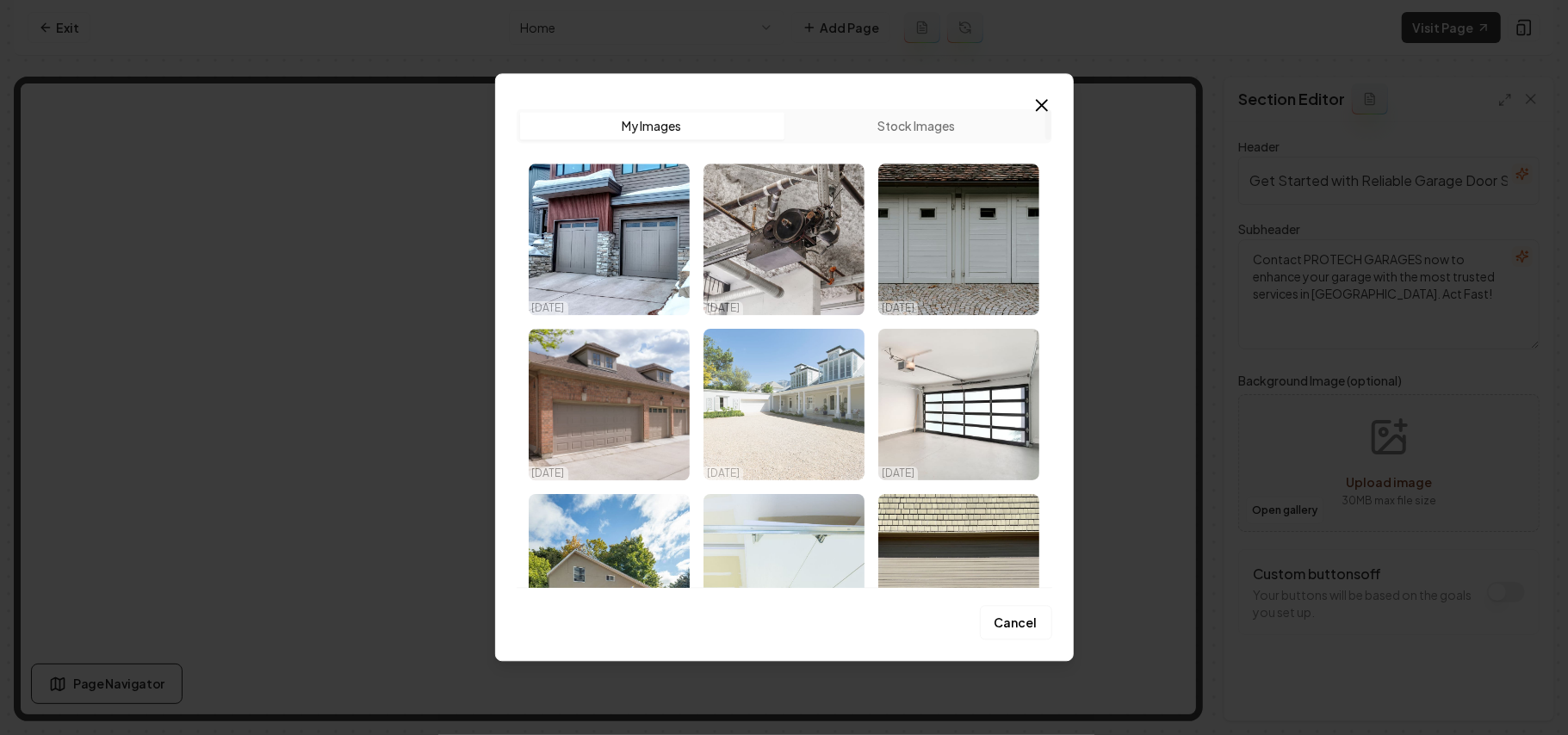
click at [806, 421] on img "Select image image_68dda78a5c7cd75eb821302e.jpeg" at bounding box center [784, 404] width 161 height 151
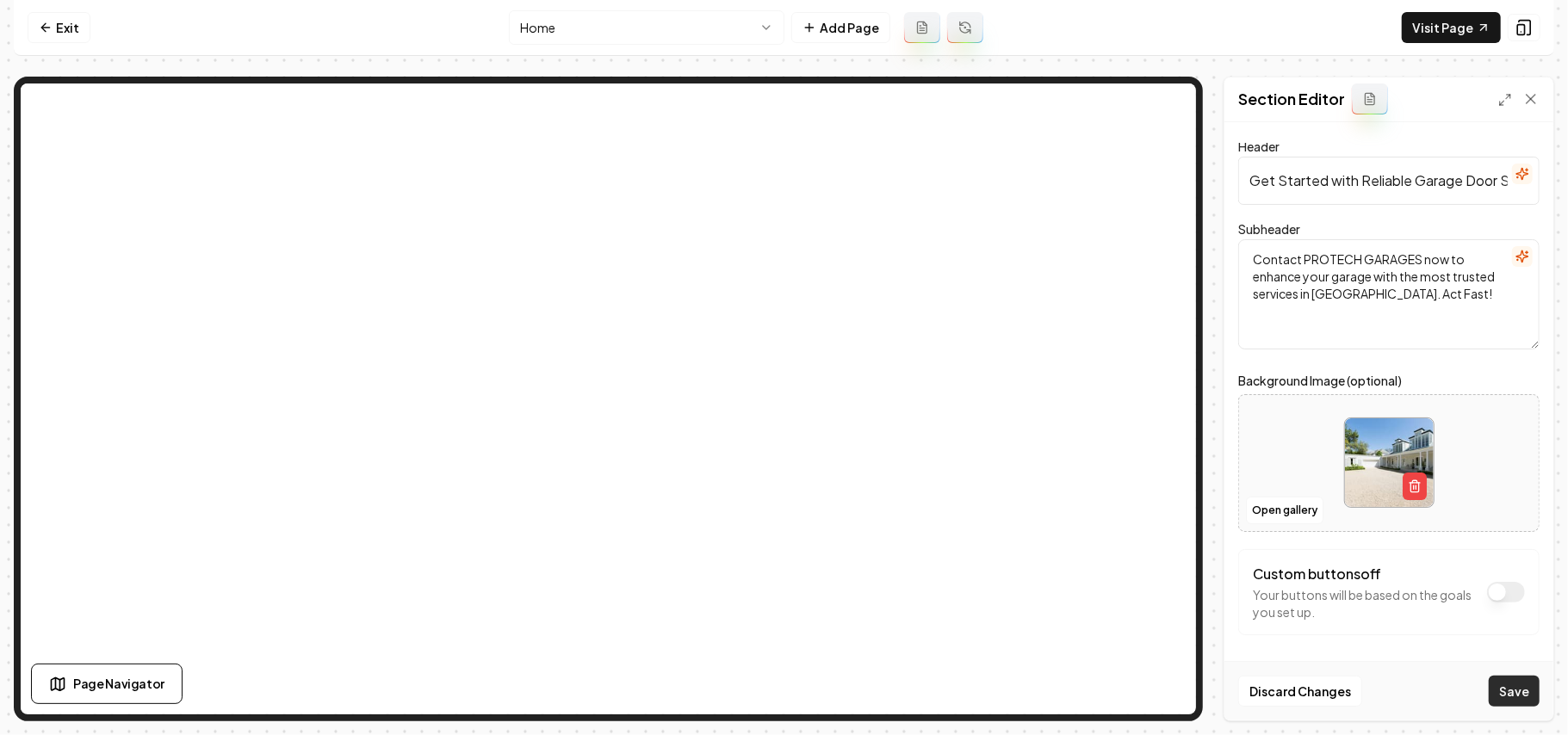
click at [1531, 686] on button "Save" at bounding box center [1515, 690] width 51 height 31
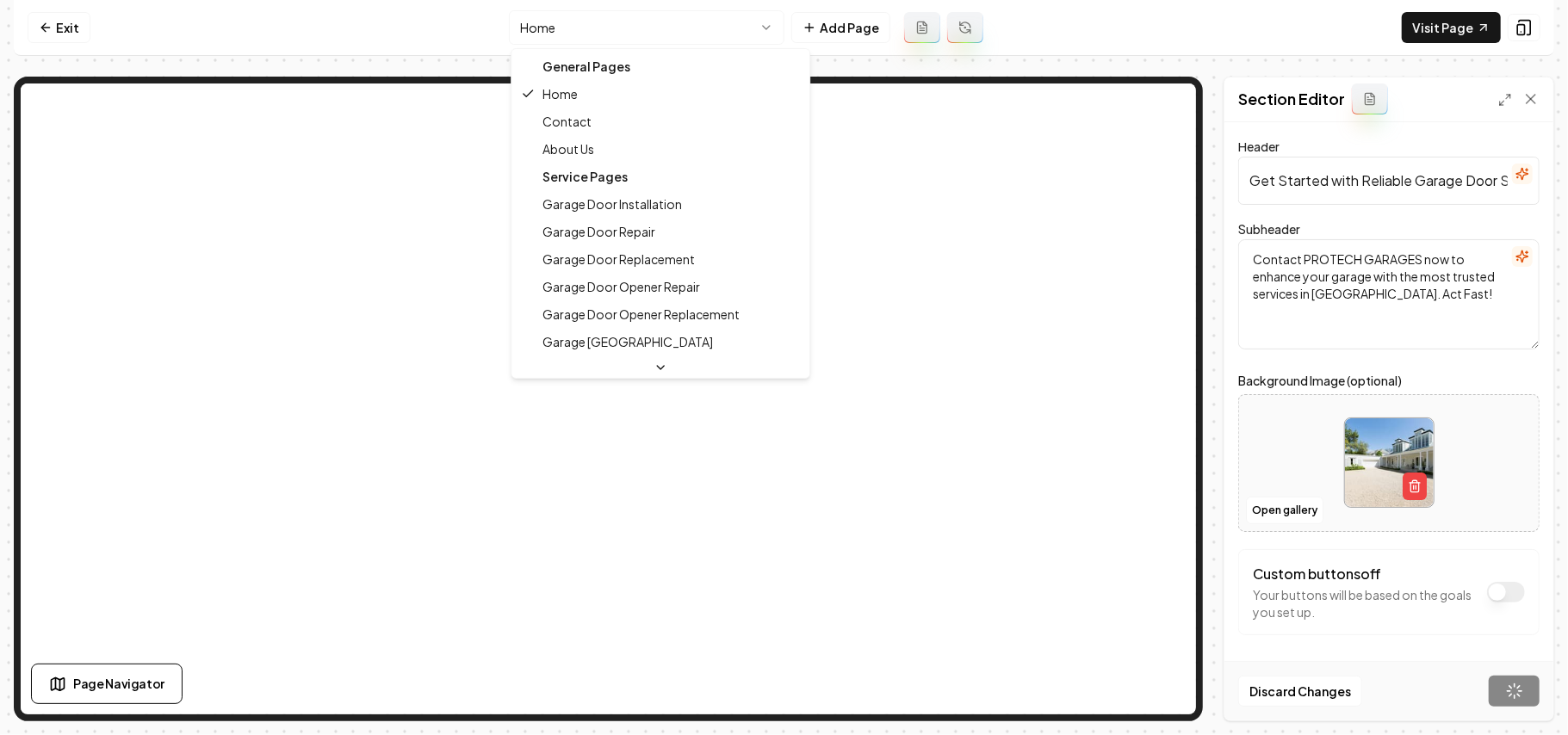
click at [632, 37] on html "Computer Required This feature is only available on a computer. Please switch t…" at bounding box center [784, 367] width 1568 height 735
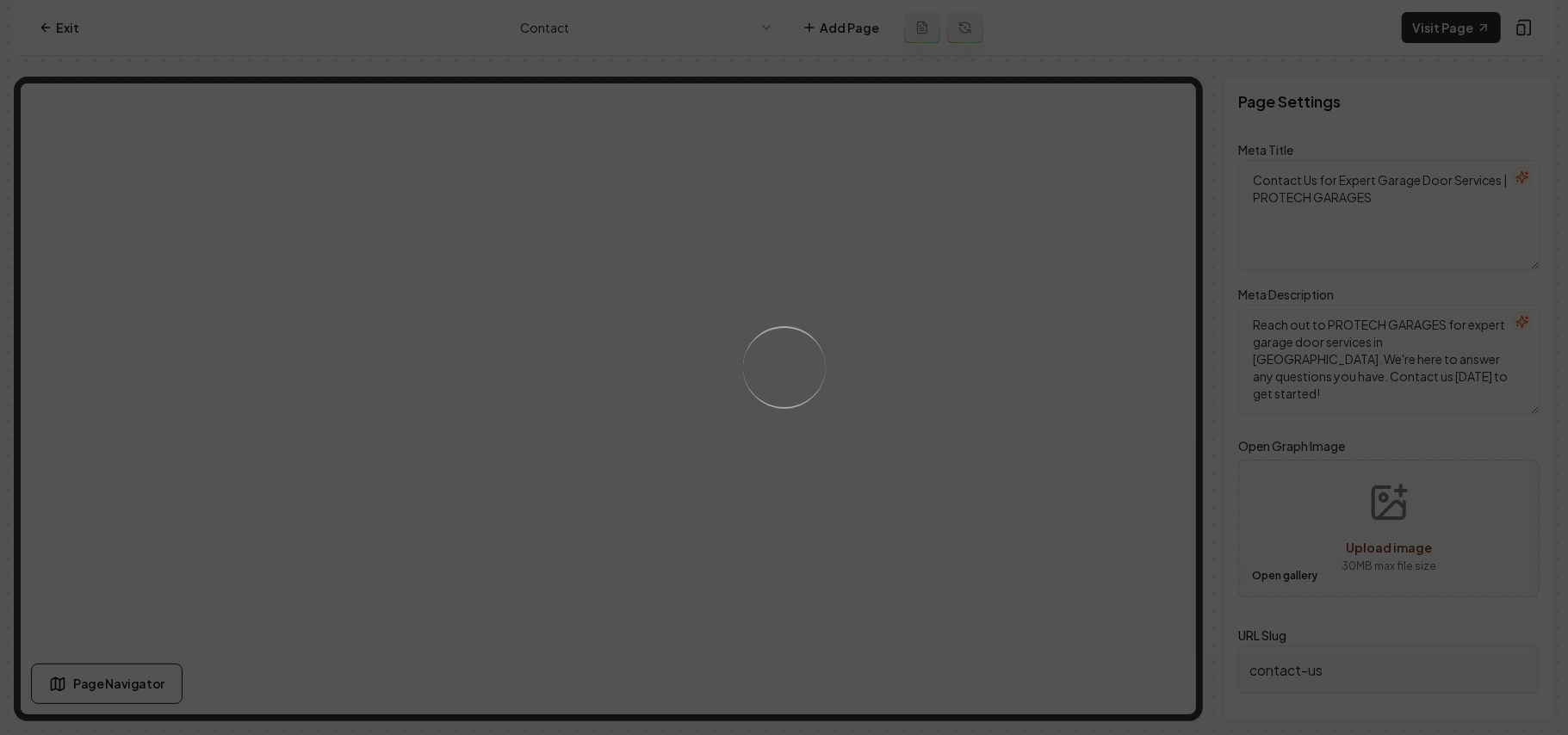
click at [979, 396] on div "Loading..." at bounding box center [784, 367] width 1568 height 735
click at [1047, 460] on div "Loading..." at bounding box center [784, 367] width 1568 height 735
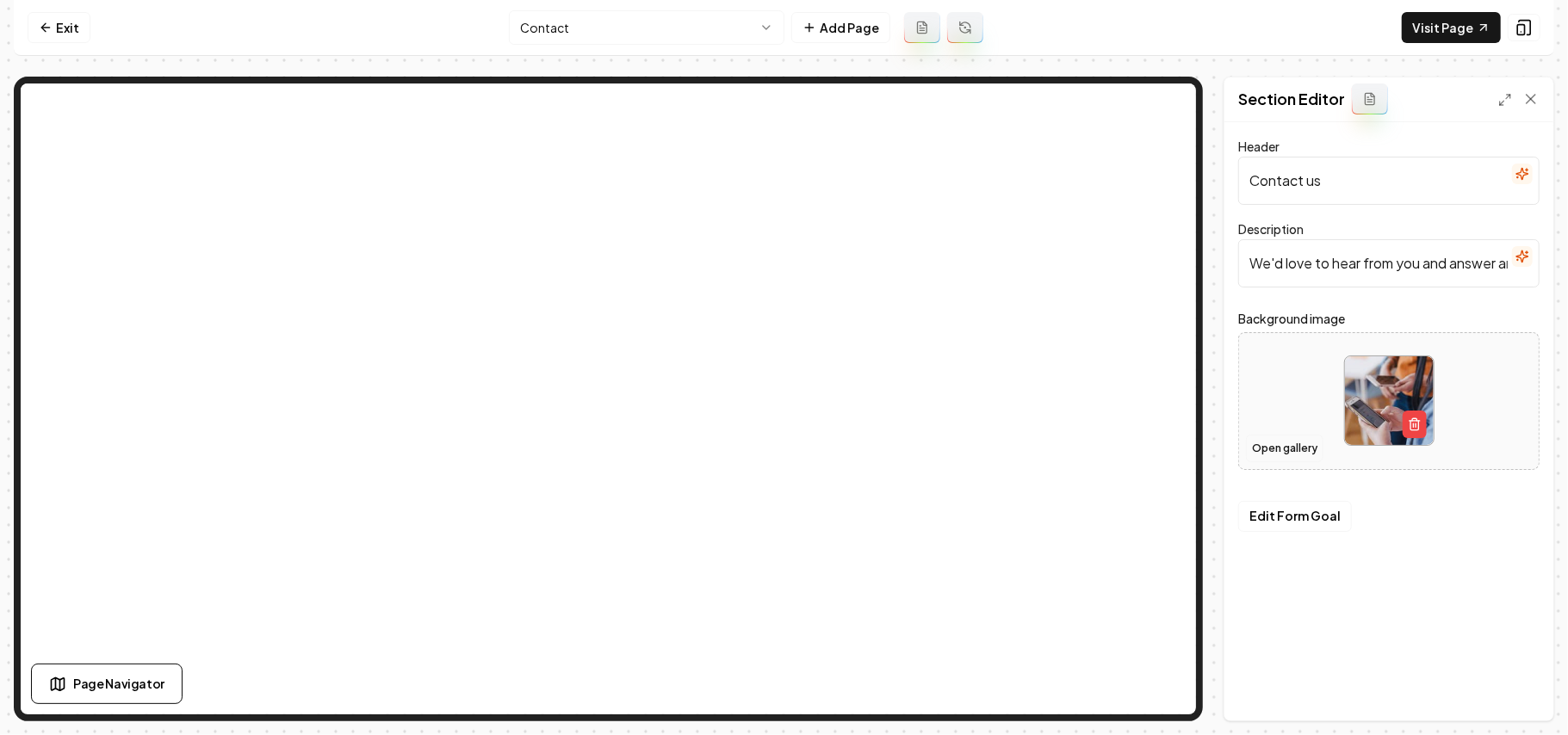
click at [1275, 438] on button "Open gallery" at bounding box center [1285, 448] width 78 height 28
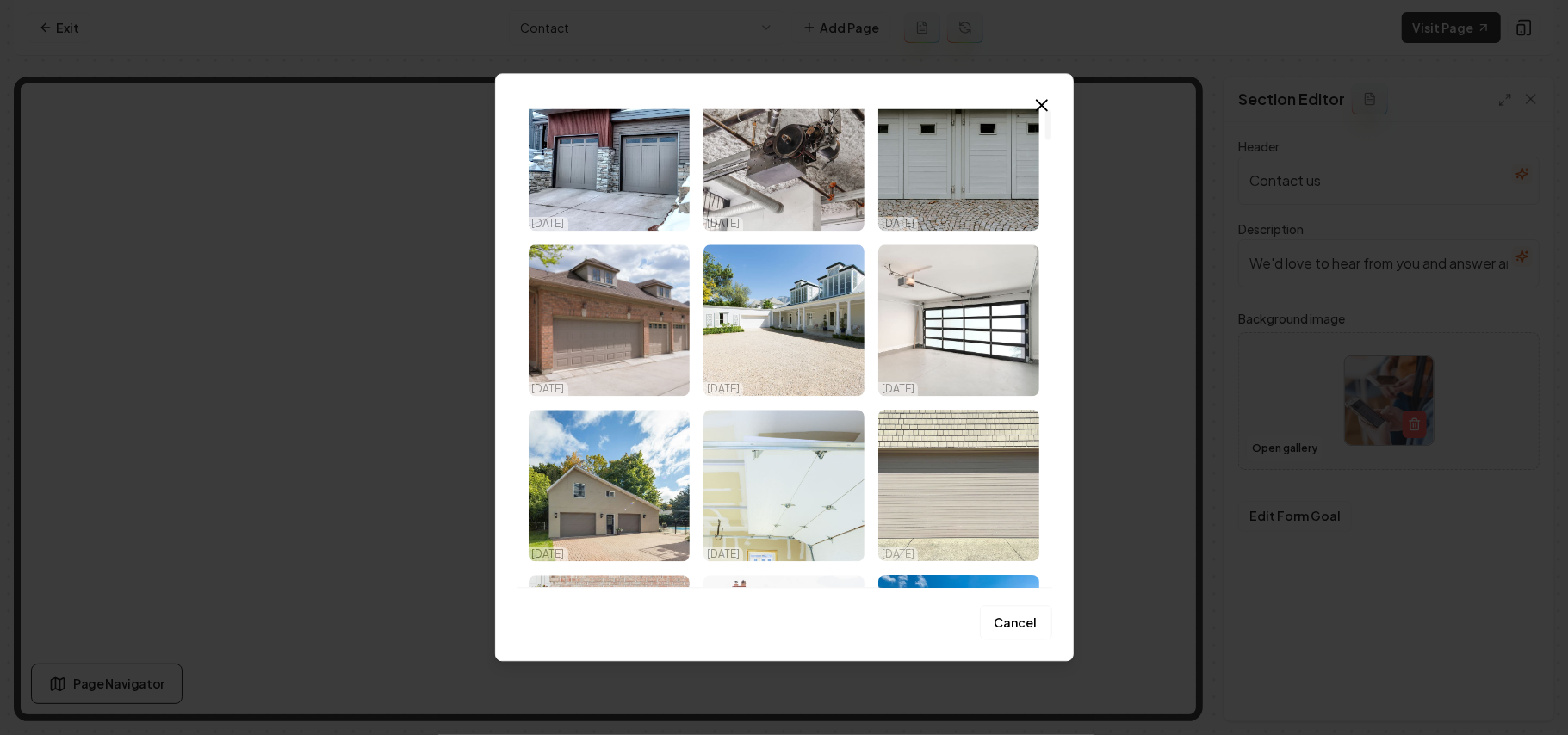
scroll to position [115, 0]
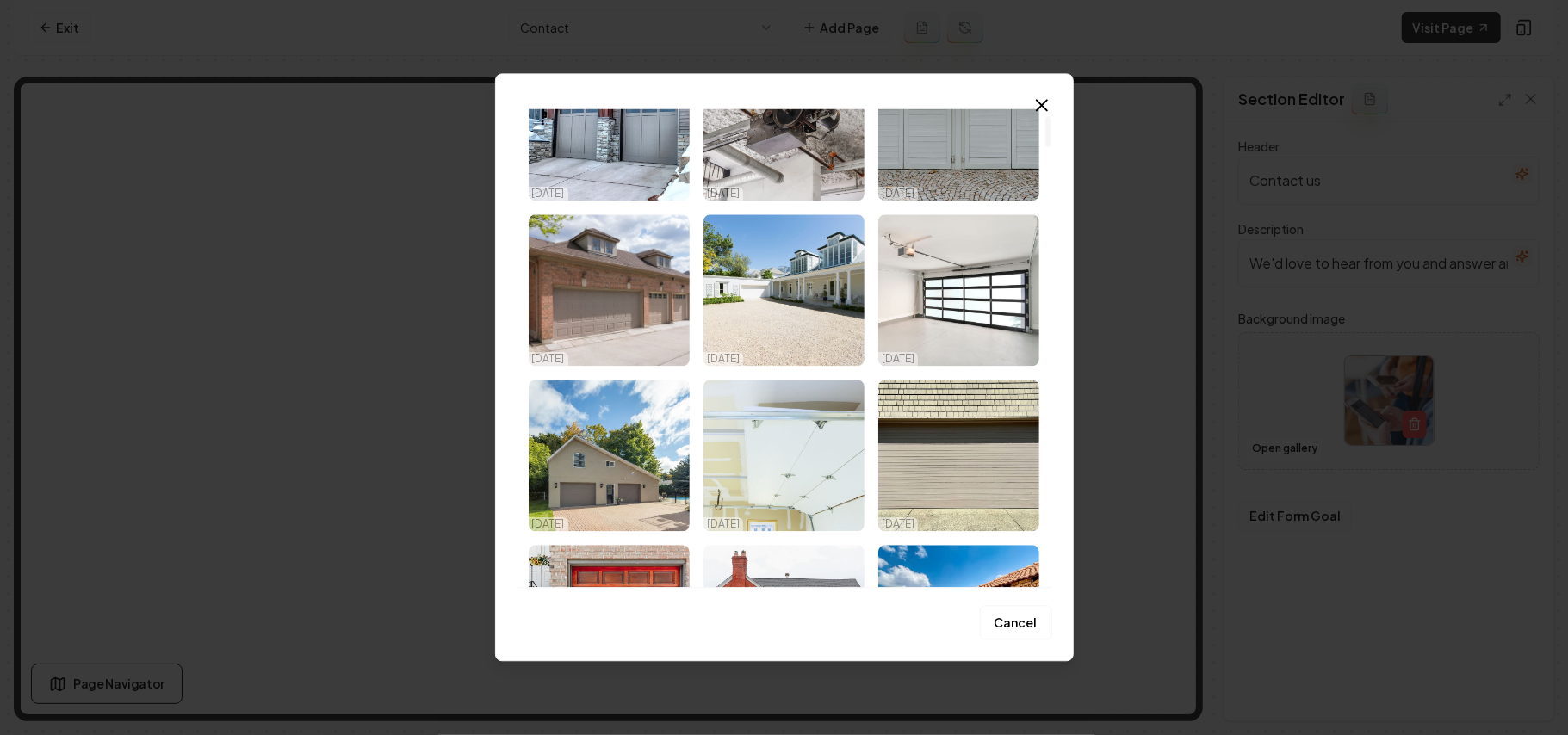
click at [948, 490] on img "Select image image_68dda7865c7cd75eb82120b0.jpg" at bounding box center [959, 455] width 161 height 151
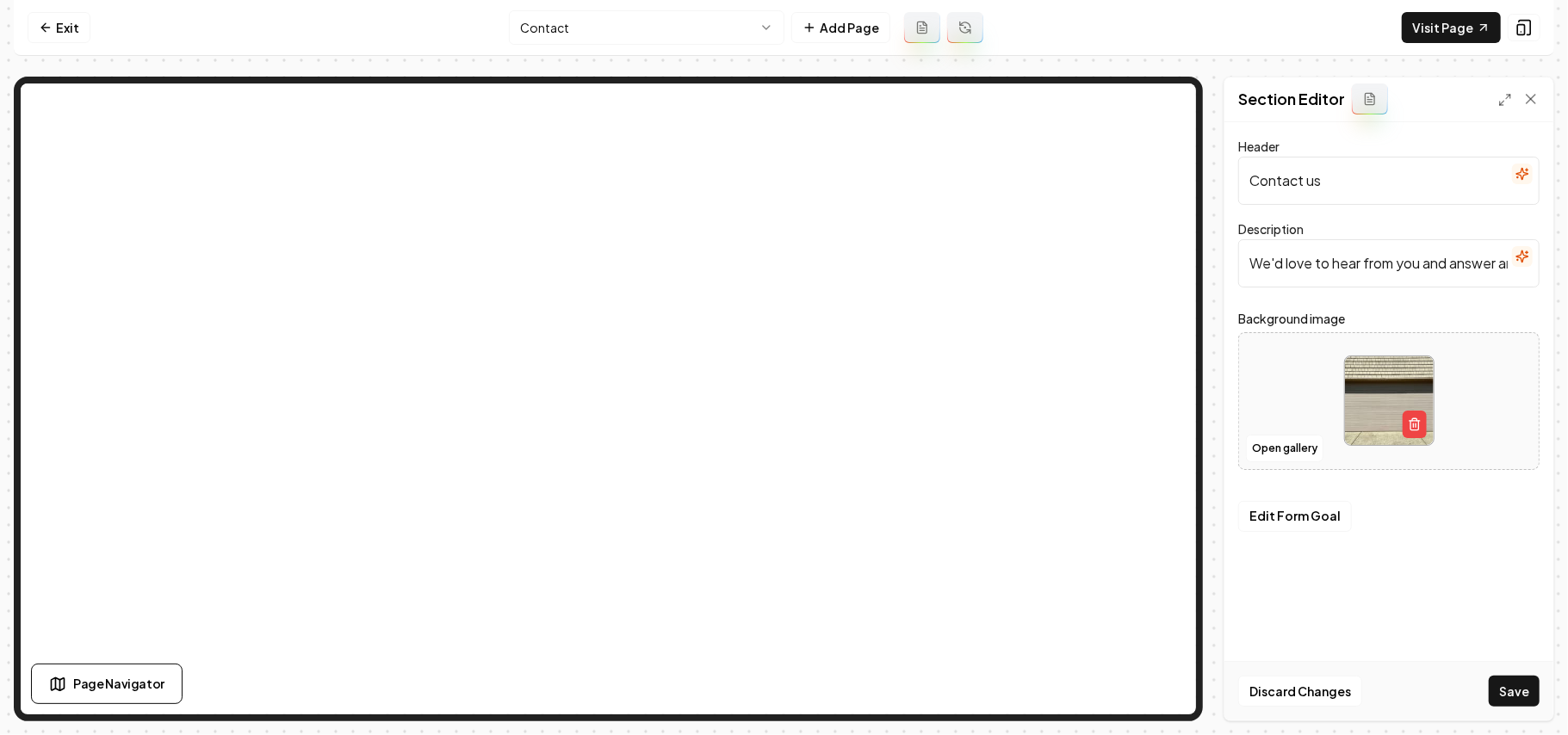
click at [1523, 697] on button "Save" at bounding box center [1515, 690] width 51 height 31
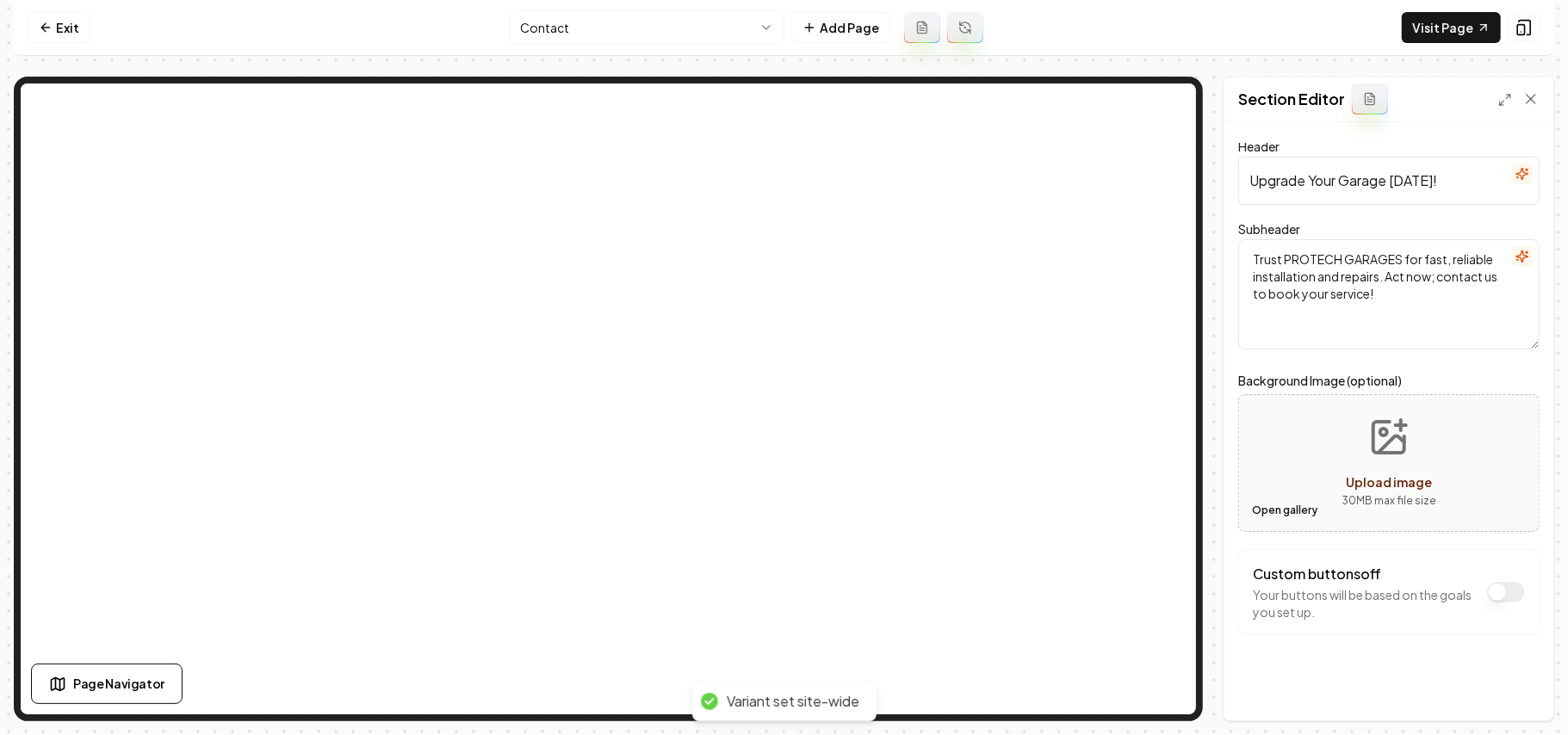
click at [1296, 510] on button "Open gallery" at bounding box center [1285, 510] width 78 height 28
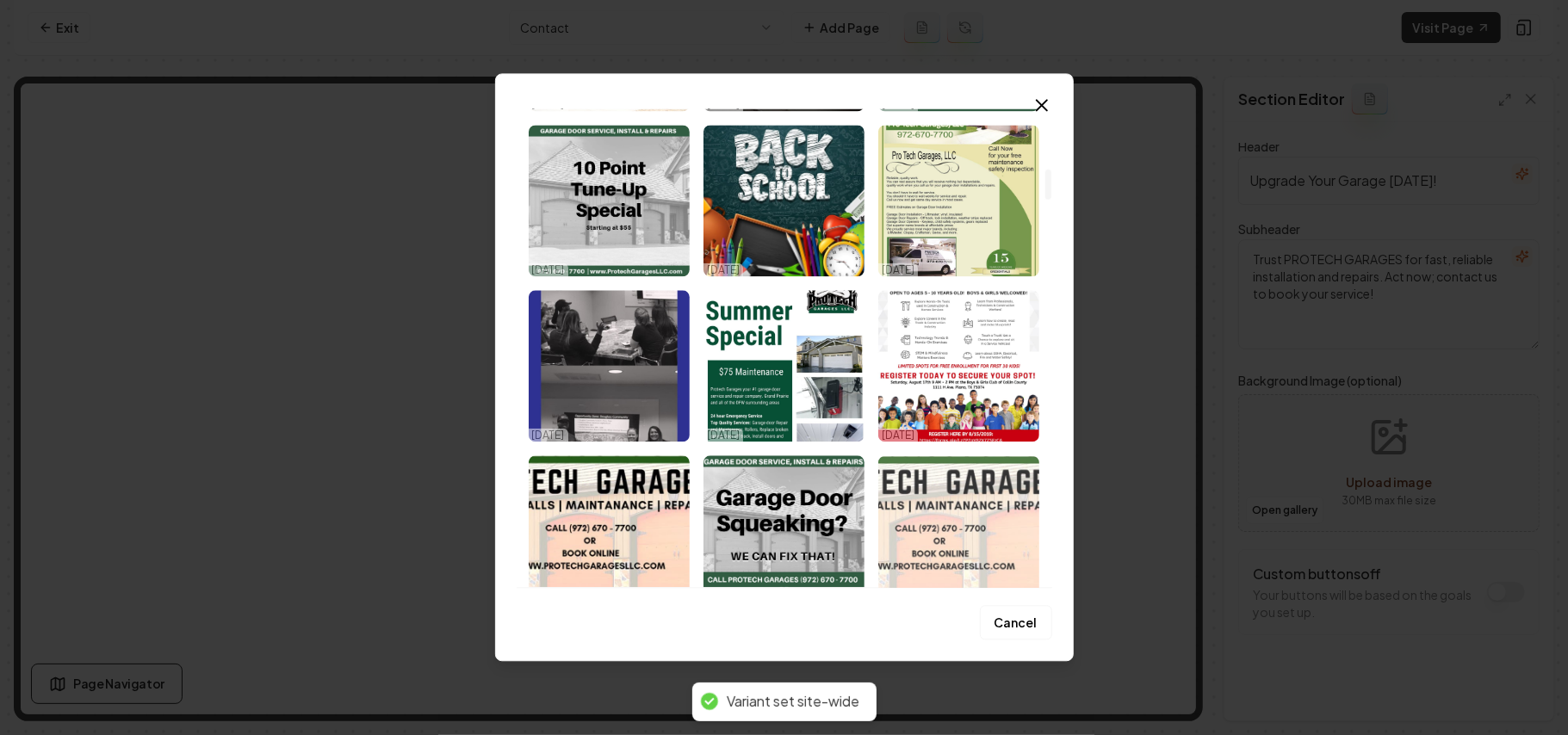
scroll to position [918, 0]
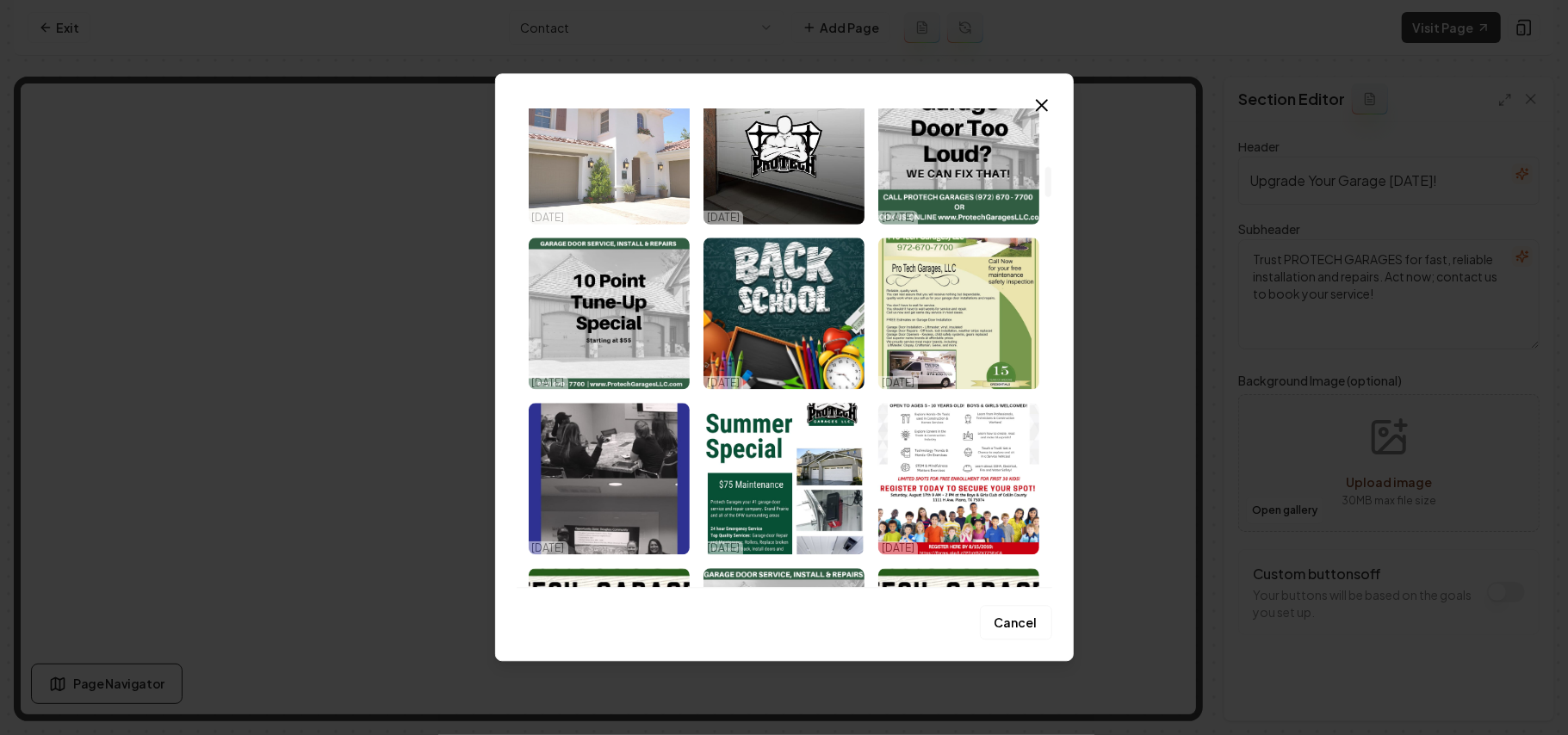
click at [619, 198] on img "Select image image_68dda7815c7cd75eb821019e.jpg" at bounding box center [609, 148] width 161 height 151
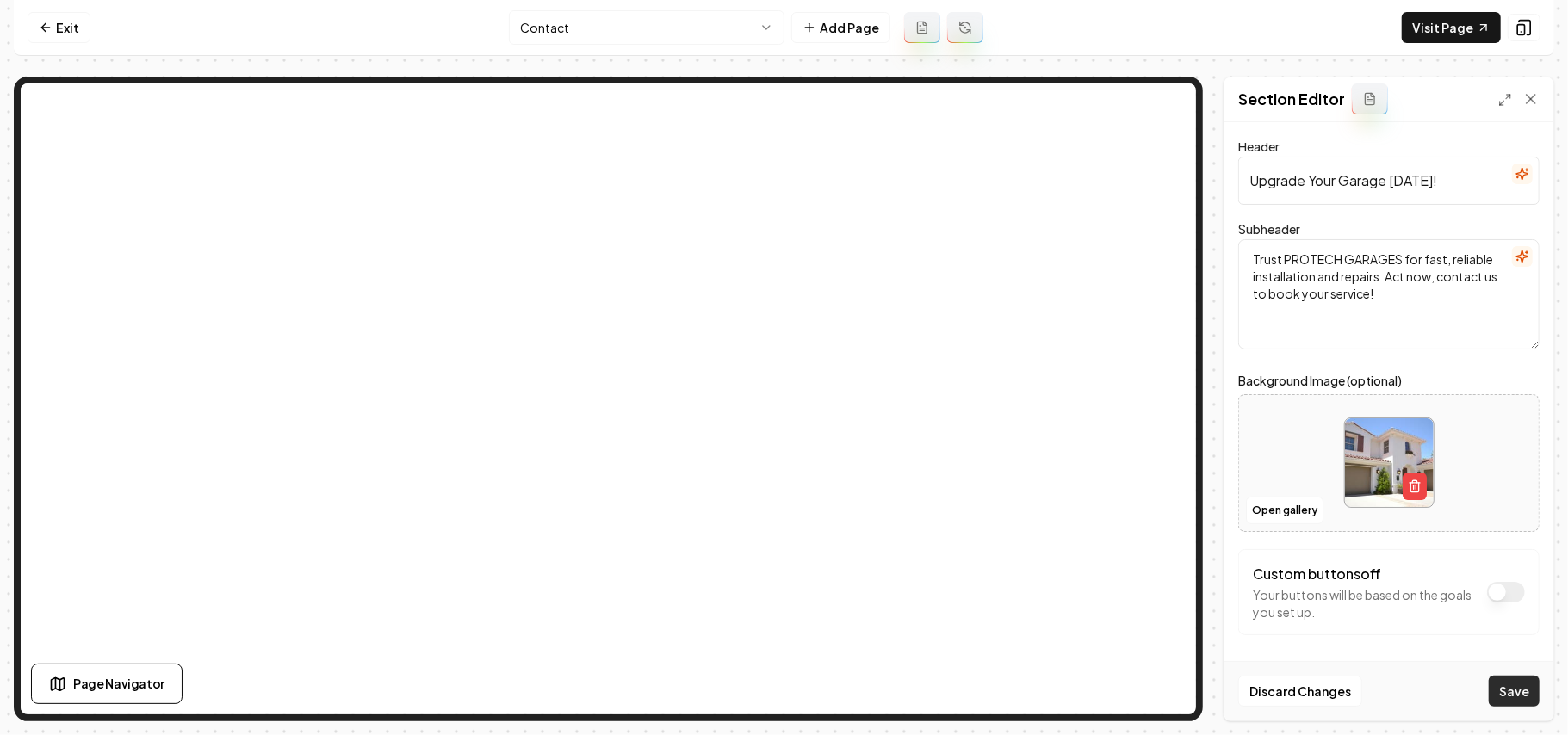
click at [1534, 696] on button "Save" at bounding box center [1515, 690] width 51 height 31
click at [673, 36] on html "Computer Required This feature is only available on a computer. Please switch t…" at bounding box center [784, 367] width 1568 height 735
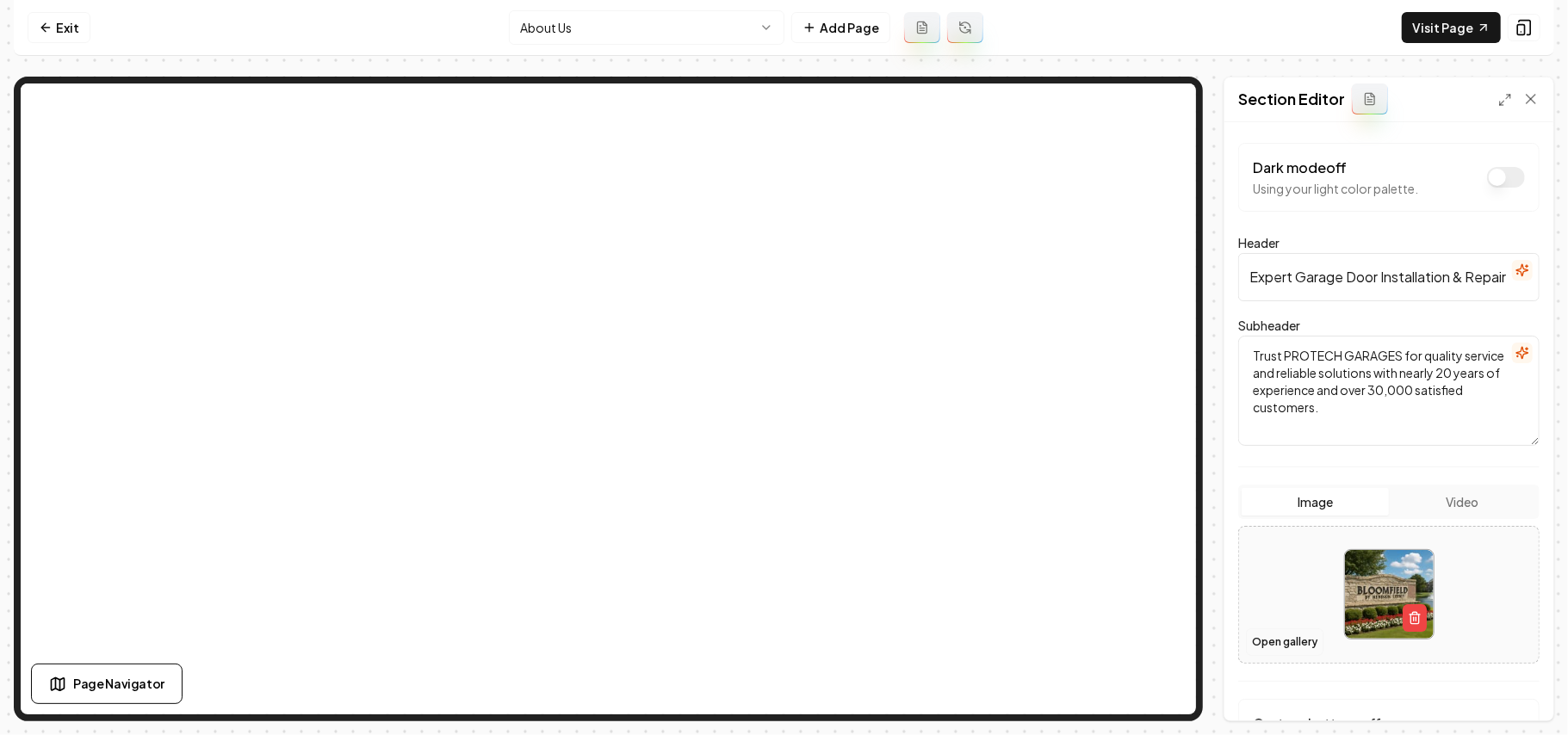
click at [1265, 644] on button "Open gallery" at bounding box center [1285, 641] width 78 height 28
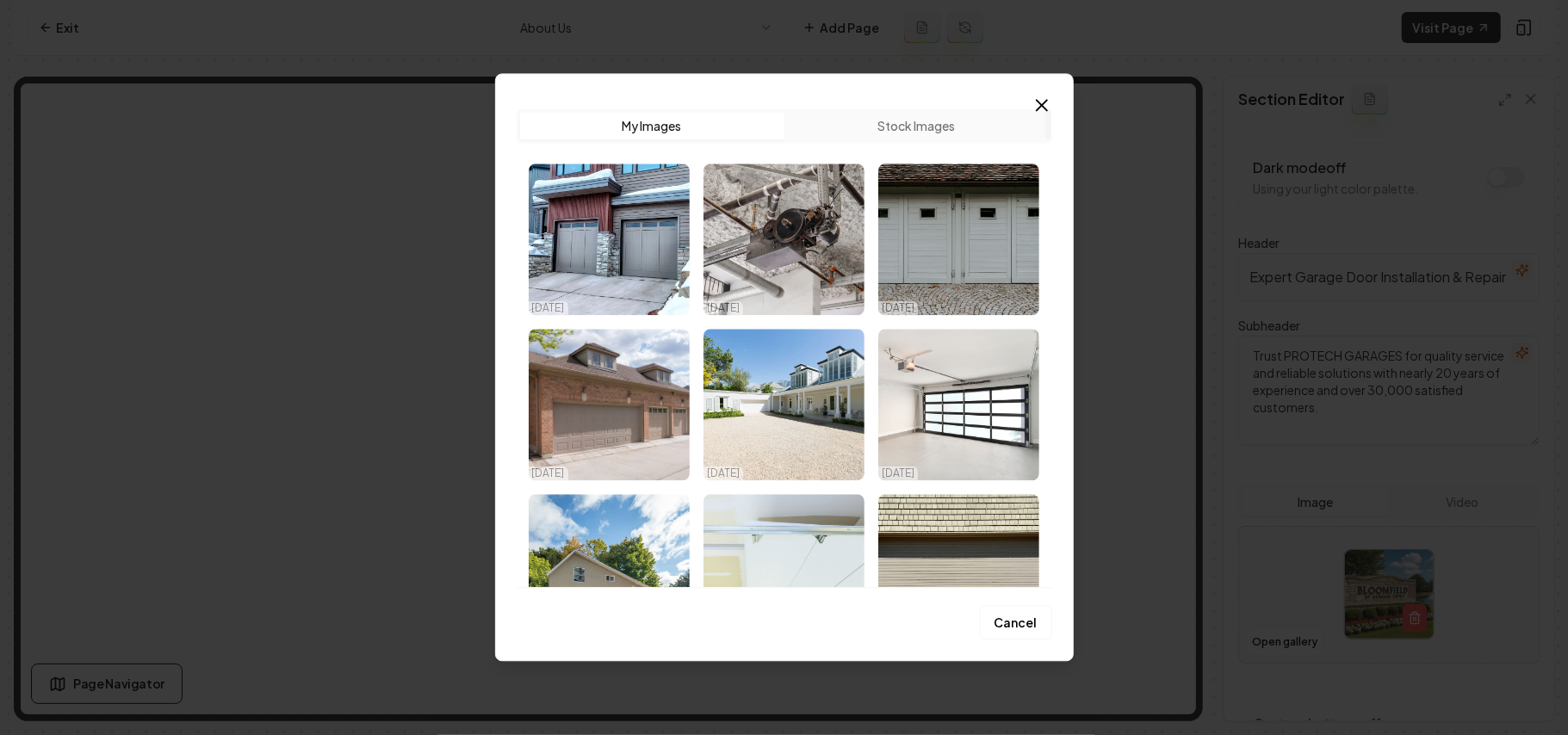
scroll to position [7172, 0]
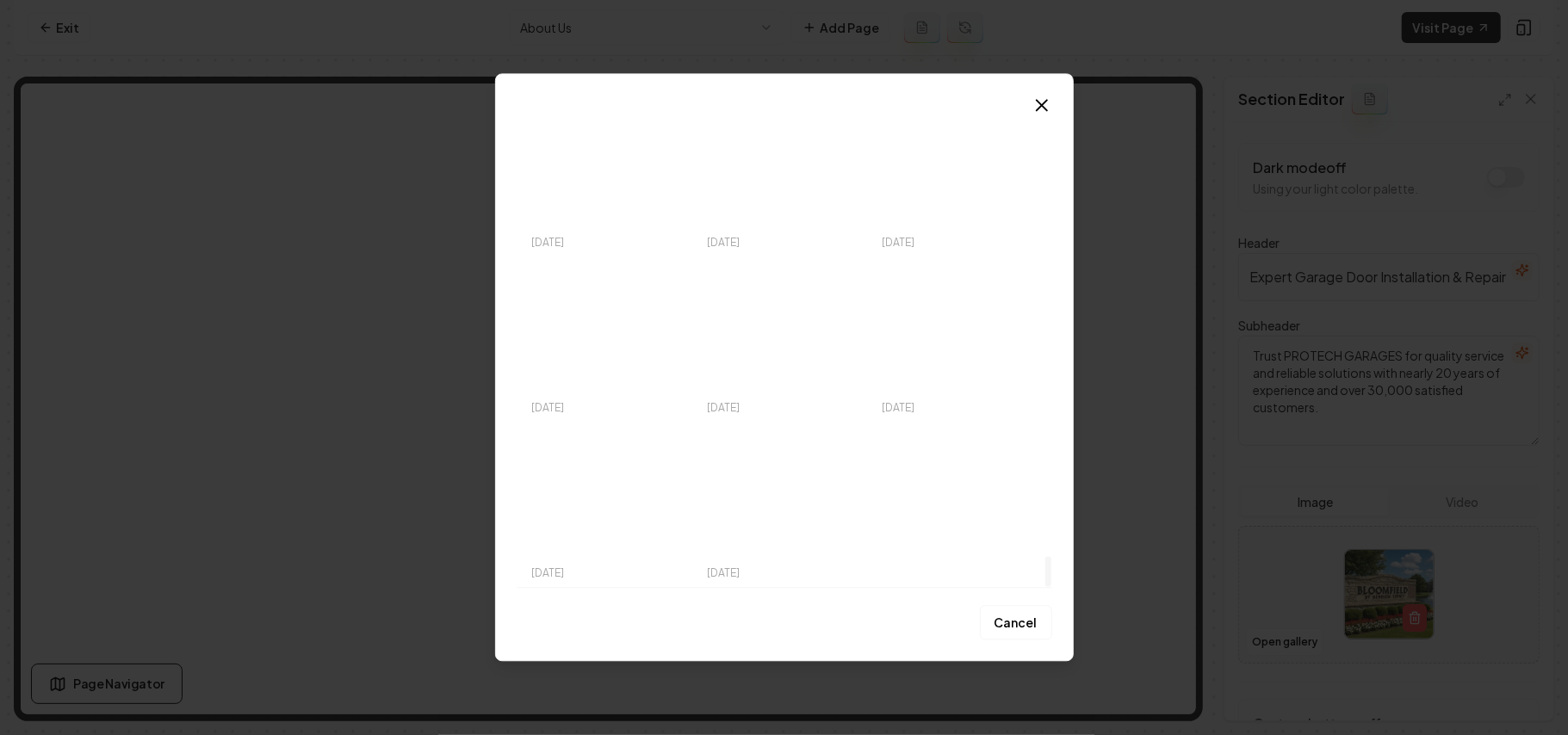
drag, startPoint x: 1049, startPoint y: 136, endPoint x: 1068, endPoint y: 641, distance: 505.4
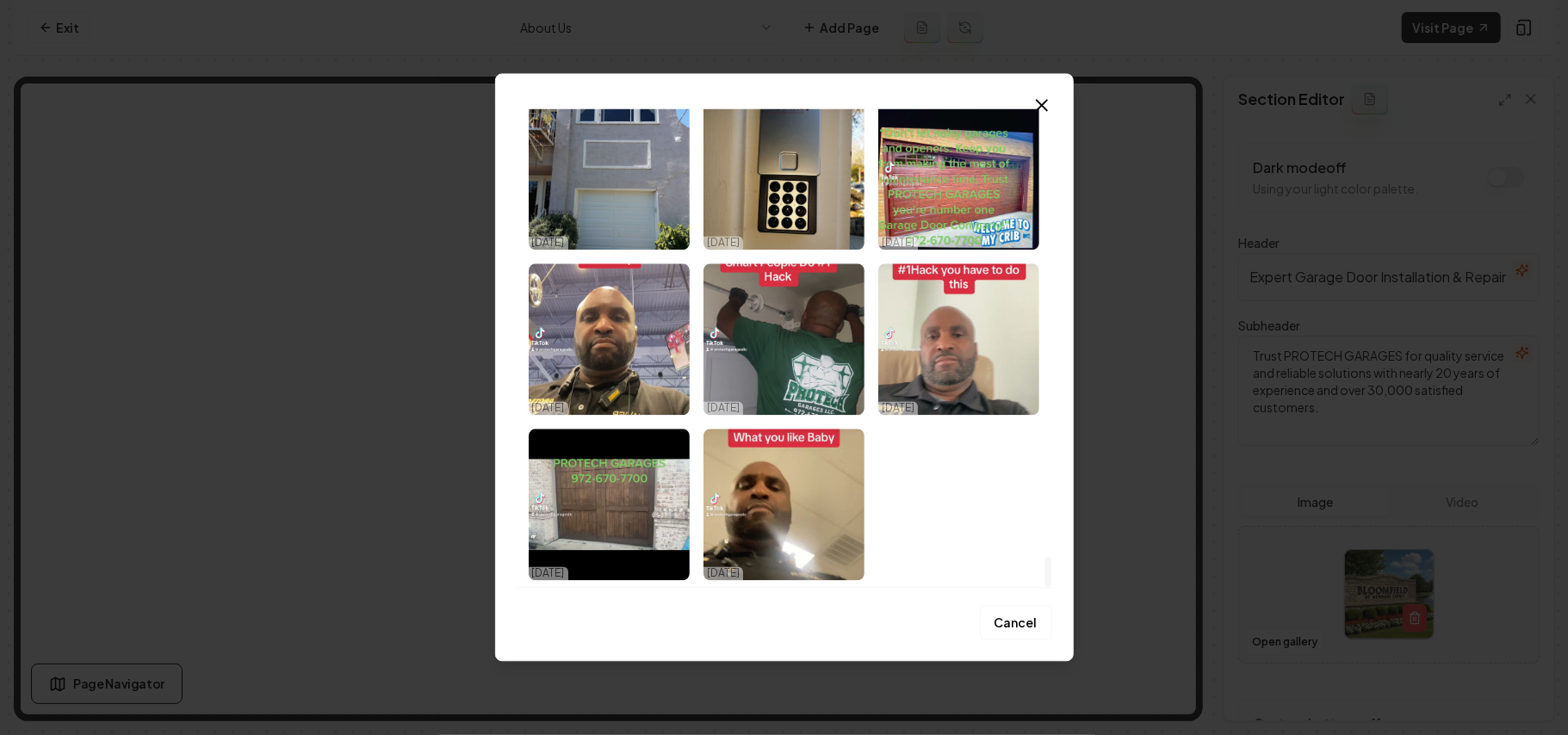
click at [1052, 587] on div at bounding box center [1048, 572] width 6 height 30
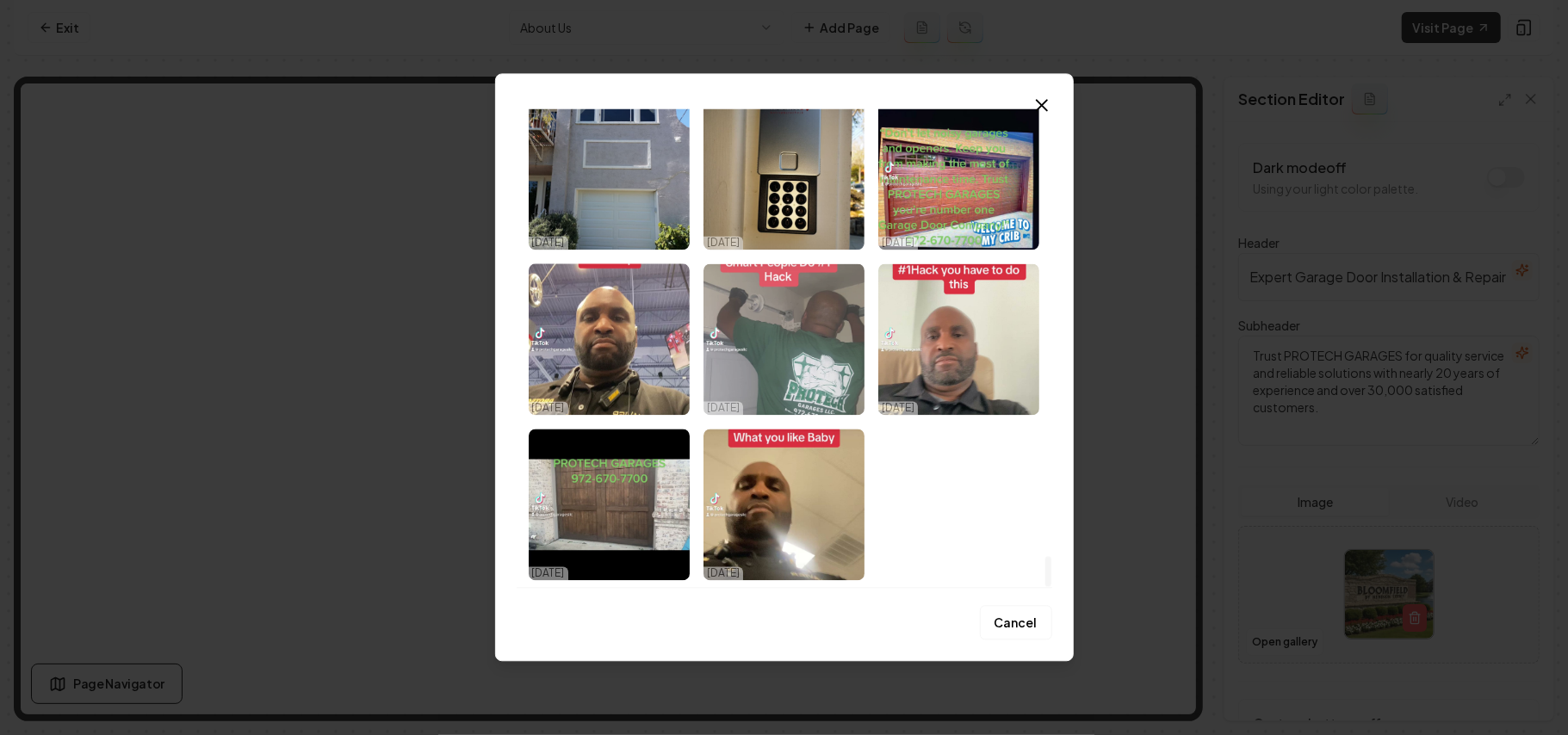
click at [756, 365] on img "Select image image_68dda4bc5c7cd75eb8044770.jpeg" at bounding box center [784, 339] width 161 height 151
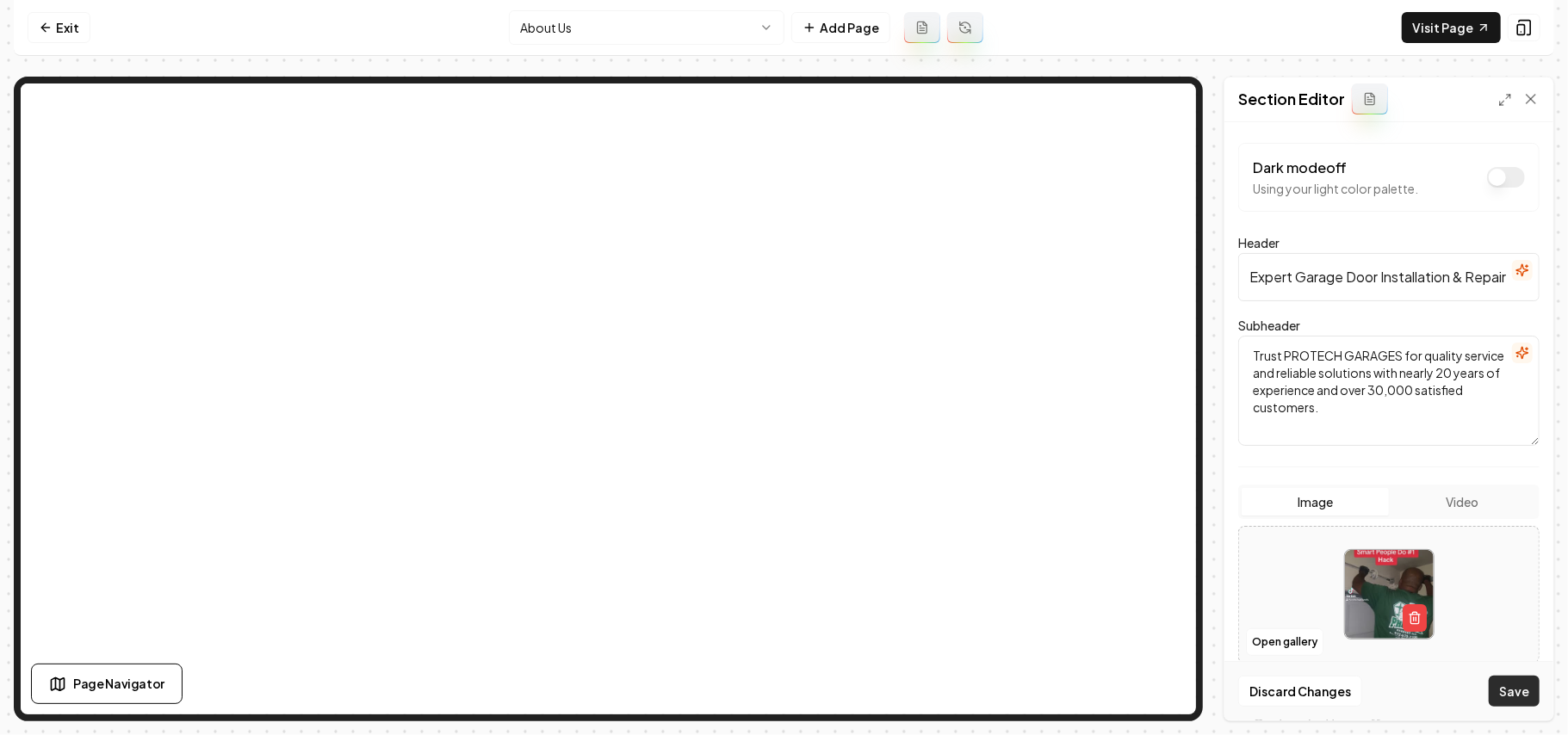
click at [1526, 694] on button "Save" at bounding box center [1515, 690] width 51 height 31
click at [1430, 17] on link "Visit Page" at bounding box center [1451, 28] width 99 height 31
click at [600, 38] on html "Computer Required This feature is only available on a computer. Please switch t…" at bounding box center [784, 367] width 1568 height 735
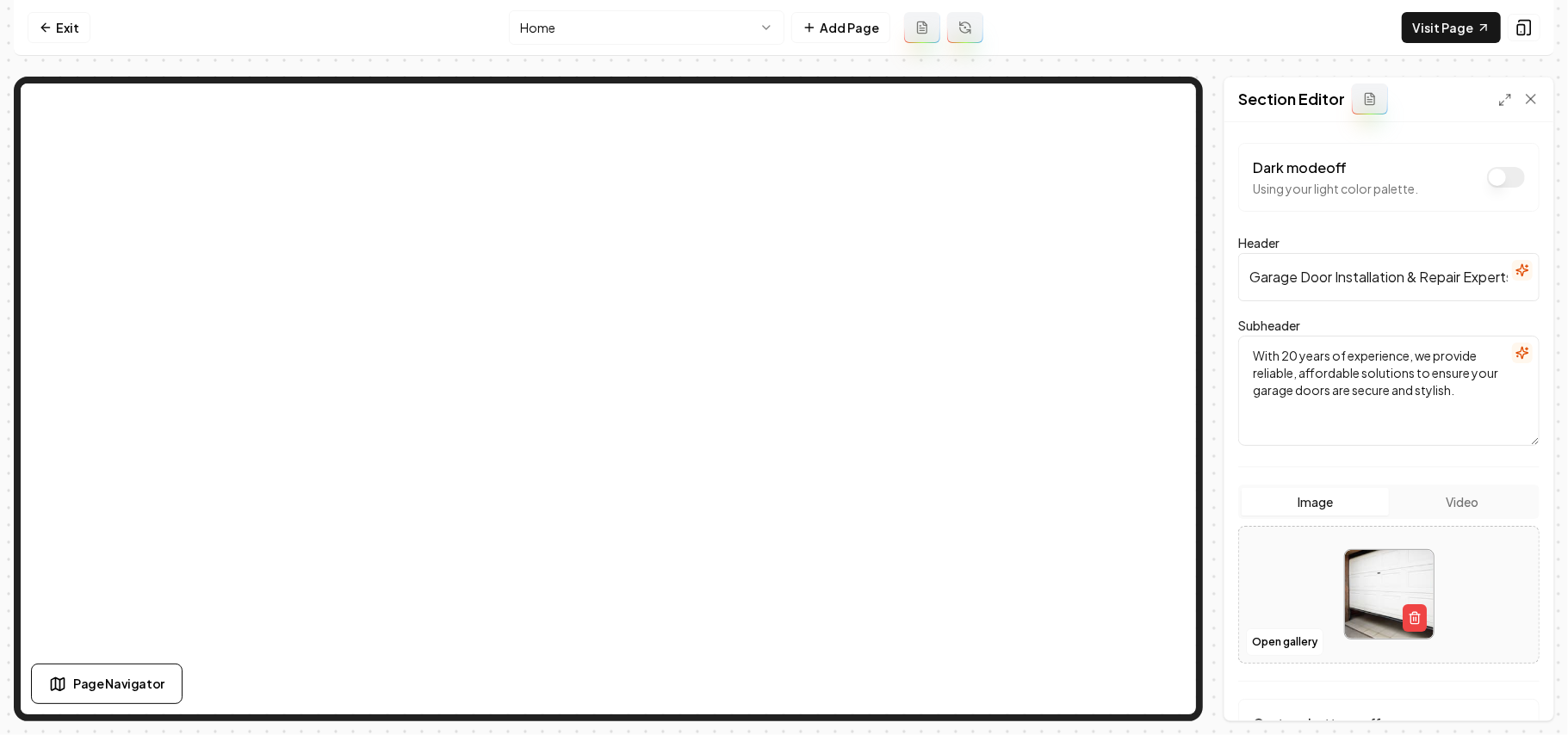
click at [1465, 511] on button "Video" at bounding box center [1463, 502] width 147 height 28
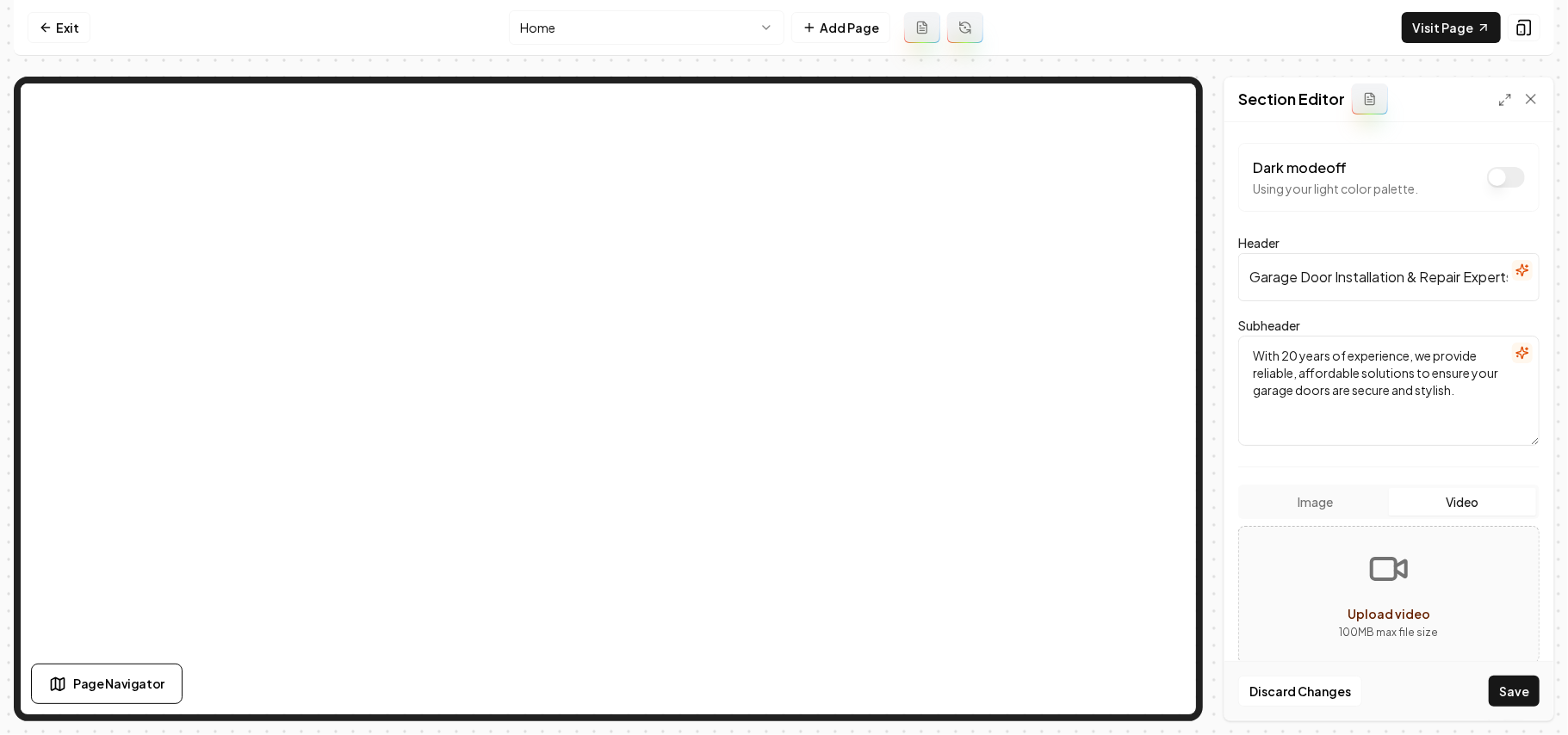
click at [1441, 592] on button "Upload video 100 MB max file size" at bounding box center [1389, 594] width 300 height 120
type input "**********"
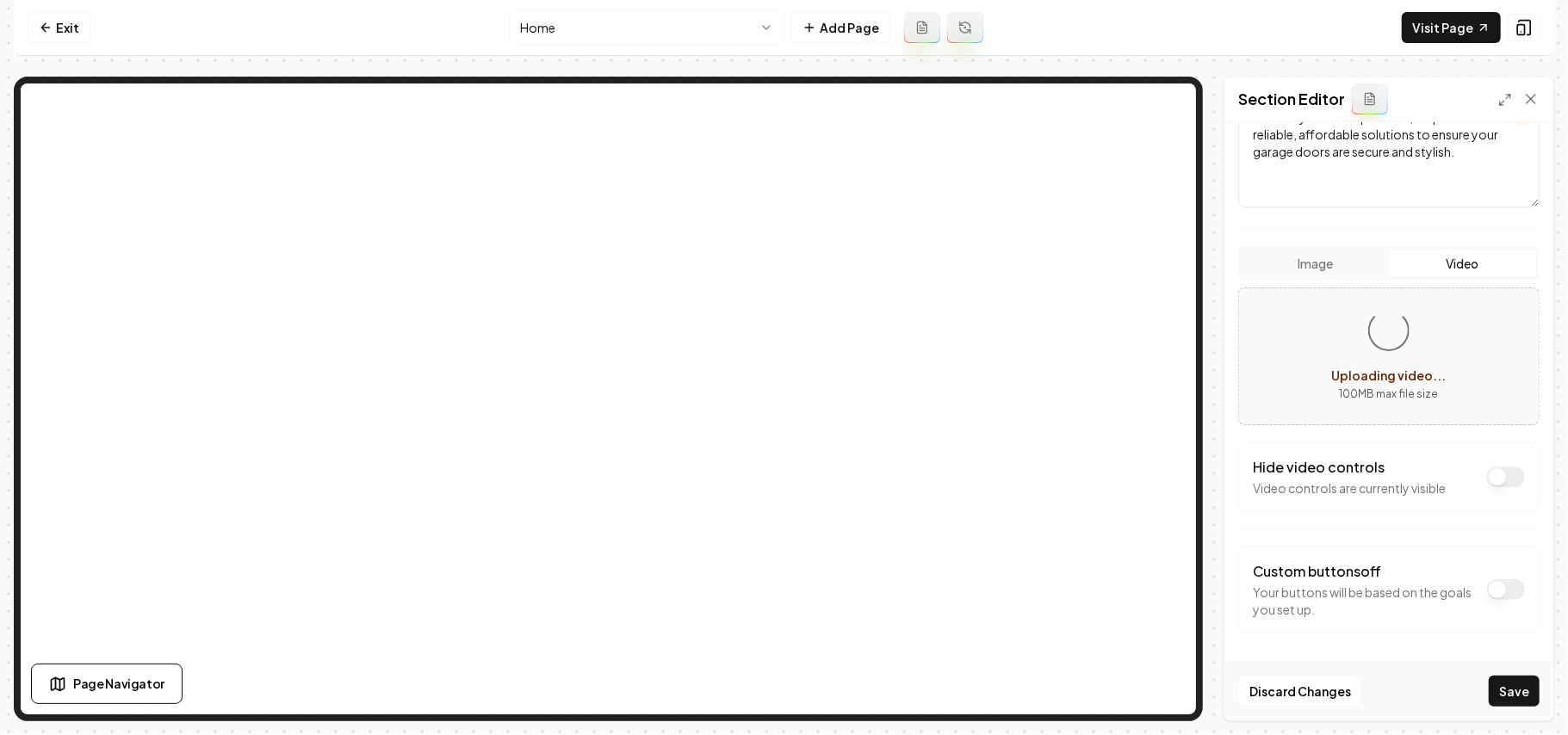
scroll to position [242, 0]
click at [1521, 692] on button "Save" at bounding box center [1515, 690] width 51 height 31
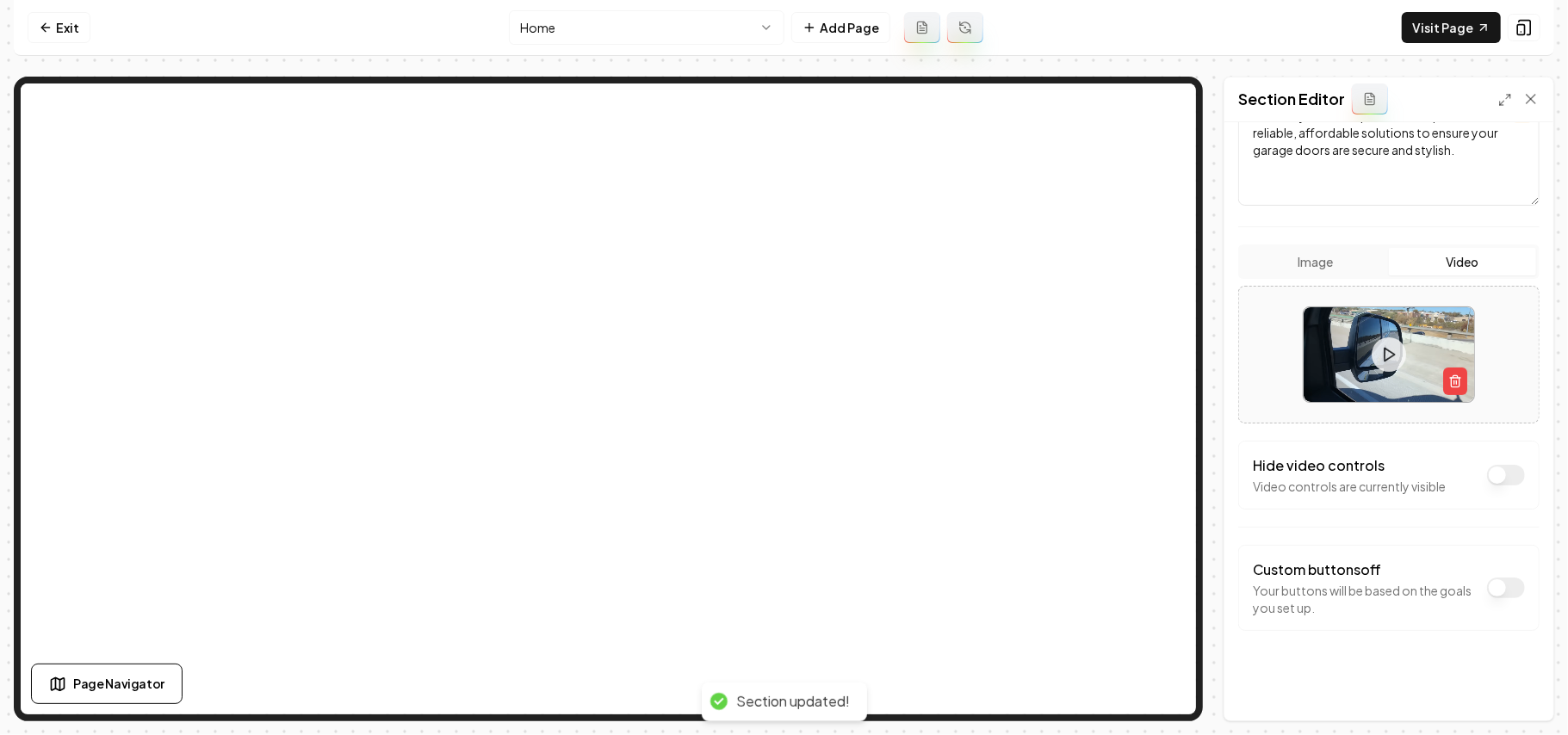
click at [656, 9] on nav "Exit Home Add Page Visit Page" at bounding box center [784, 28] width 1541 height 56
click at [650, 22] on html "Computer Required This feature is only available on a computer. Please switch t…" at bounding box center [784, 367] width 1568 height 735
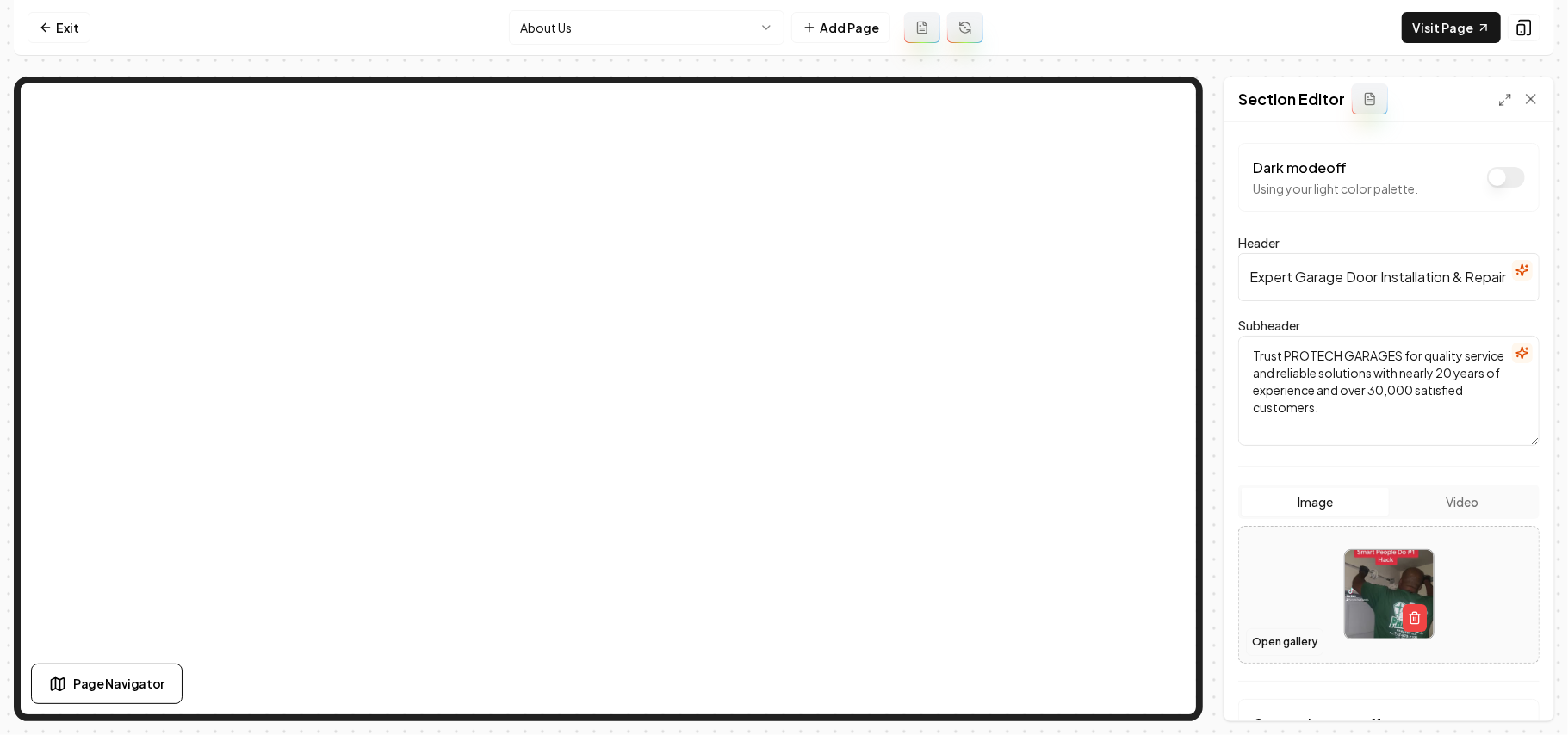
click at [1284, 645] on button "Open gallery" at bounding box center [1285, 641] width 78 height 28
click at [1306, 551] on div at bounding box center [1389, 594] width 300 height 118
type input "**********"
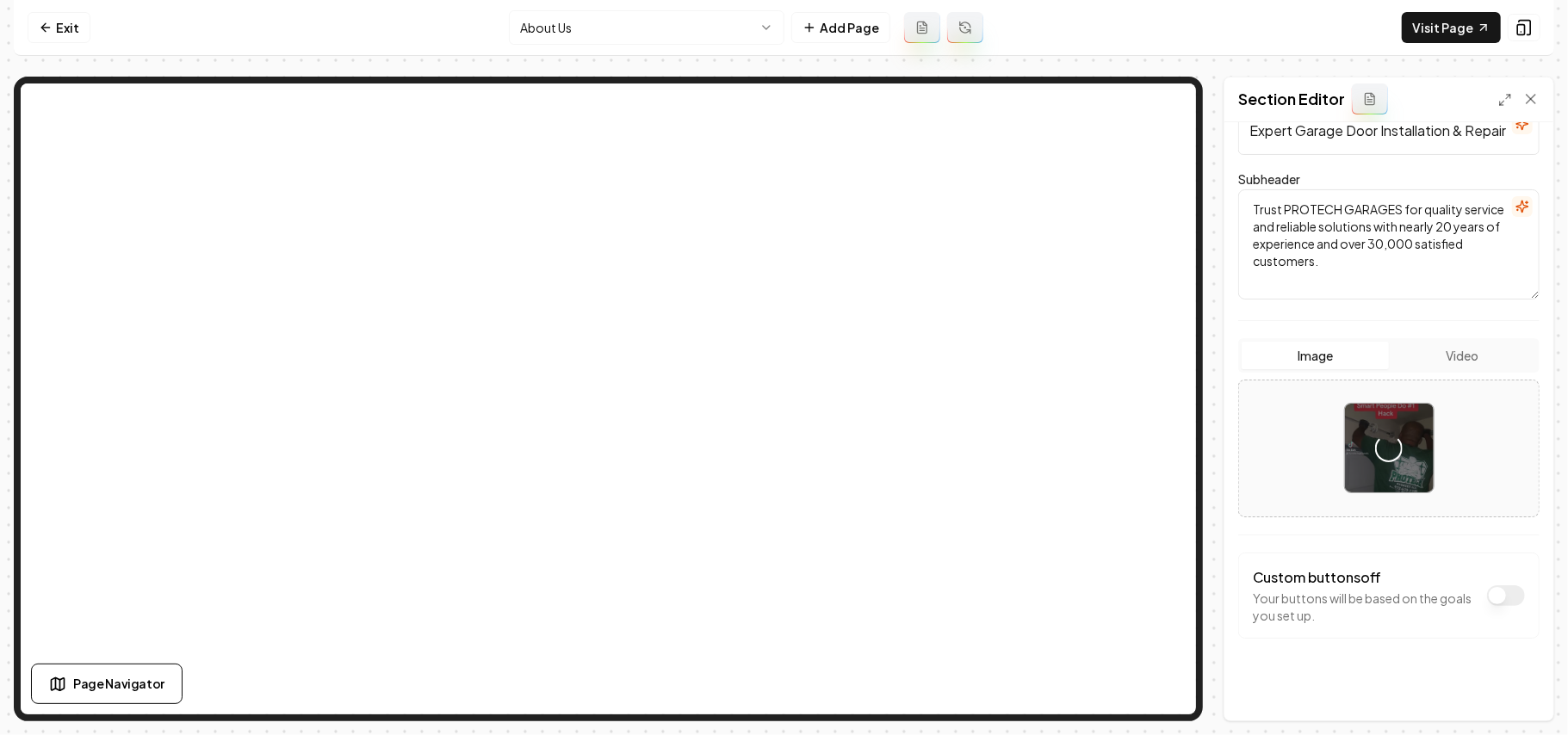
scroll to position [156, 0]
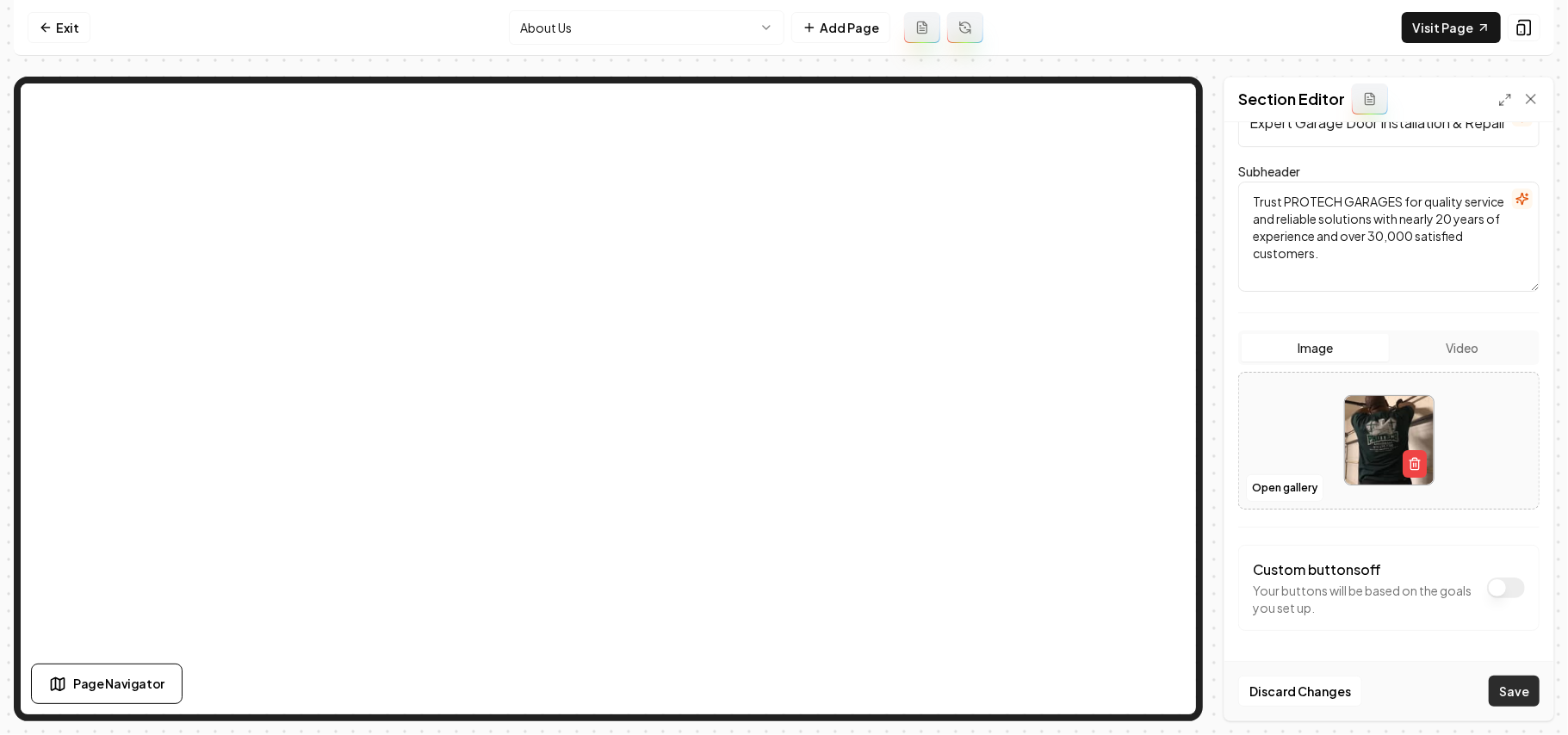
click at [1514, 685] on button "Save" at bounding box center [1515, 690] width 51 height 31
click at [63, 20] on link "Exit" at bounding box center [59, 28] width 63 height 31
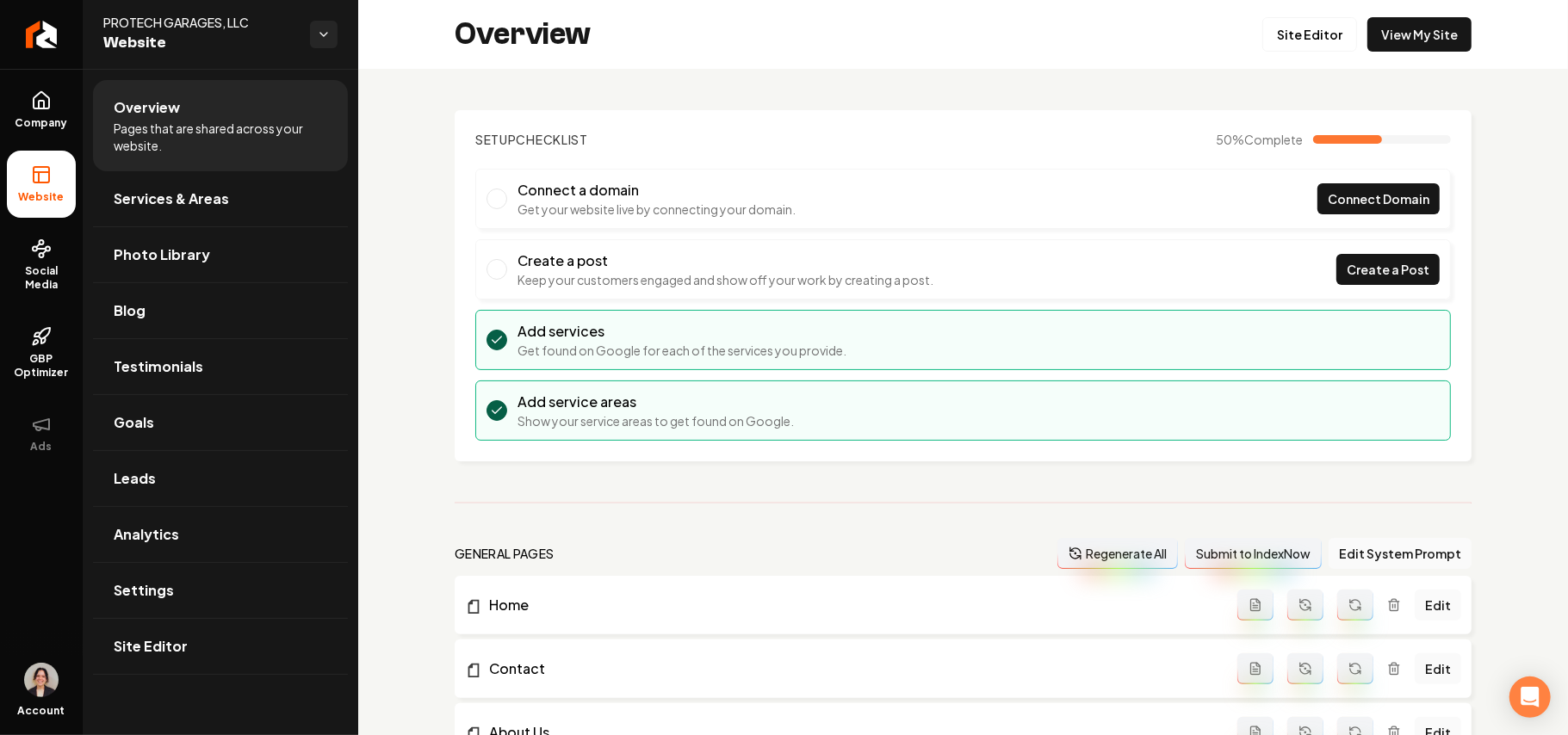
click at [53, 94] on link "Company" at bounding box center [41, 110] width 69 height 67
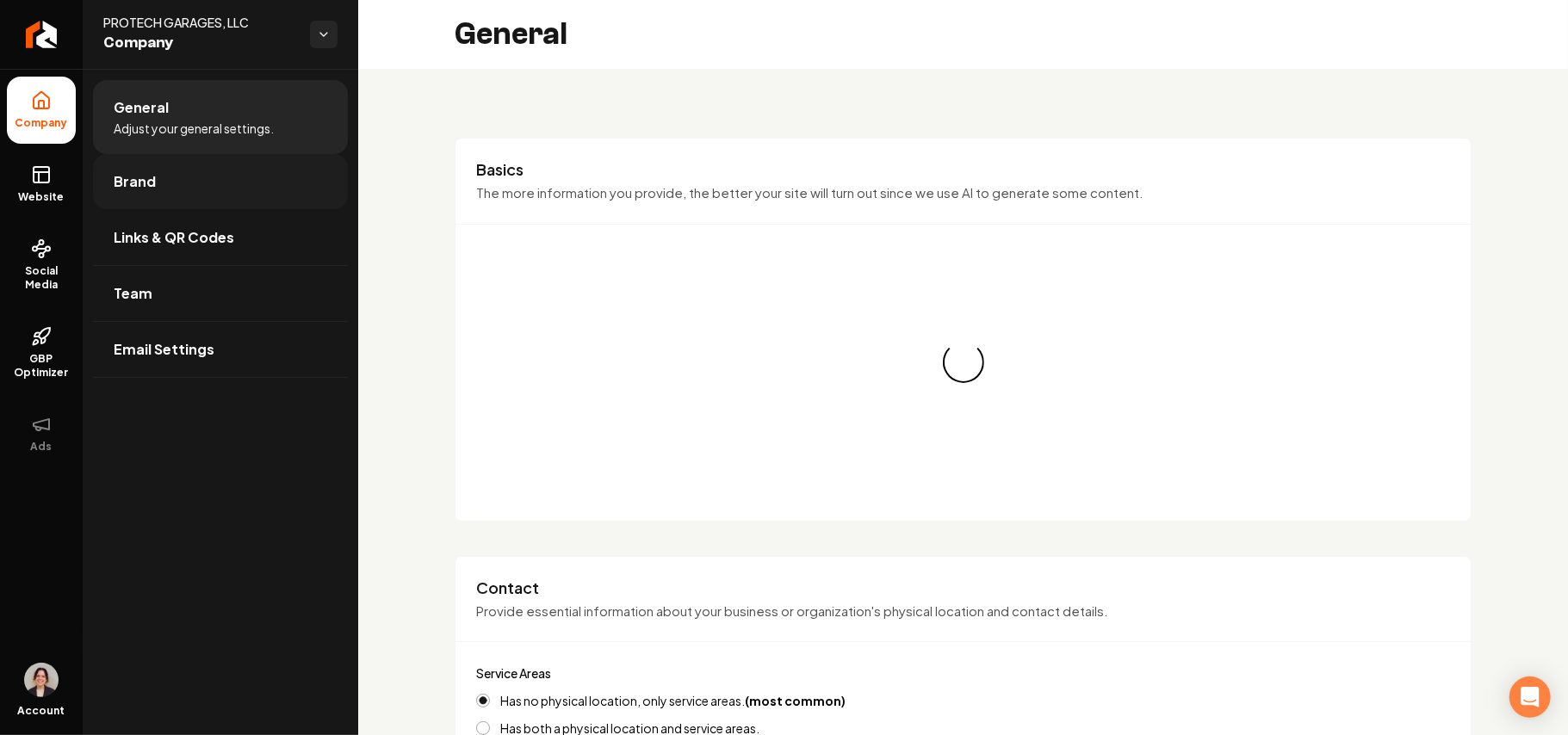
drag, startPoint x: 162, startPoint y: 196, endPoint x: 283, endPoint y: 191, distance: 121.1
click at [162, 194] on link "Brand" at bounding box center [220, 182] width 255 height 55
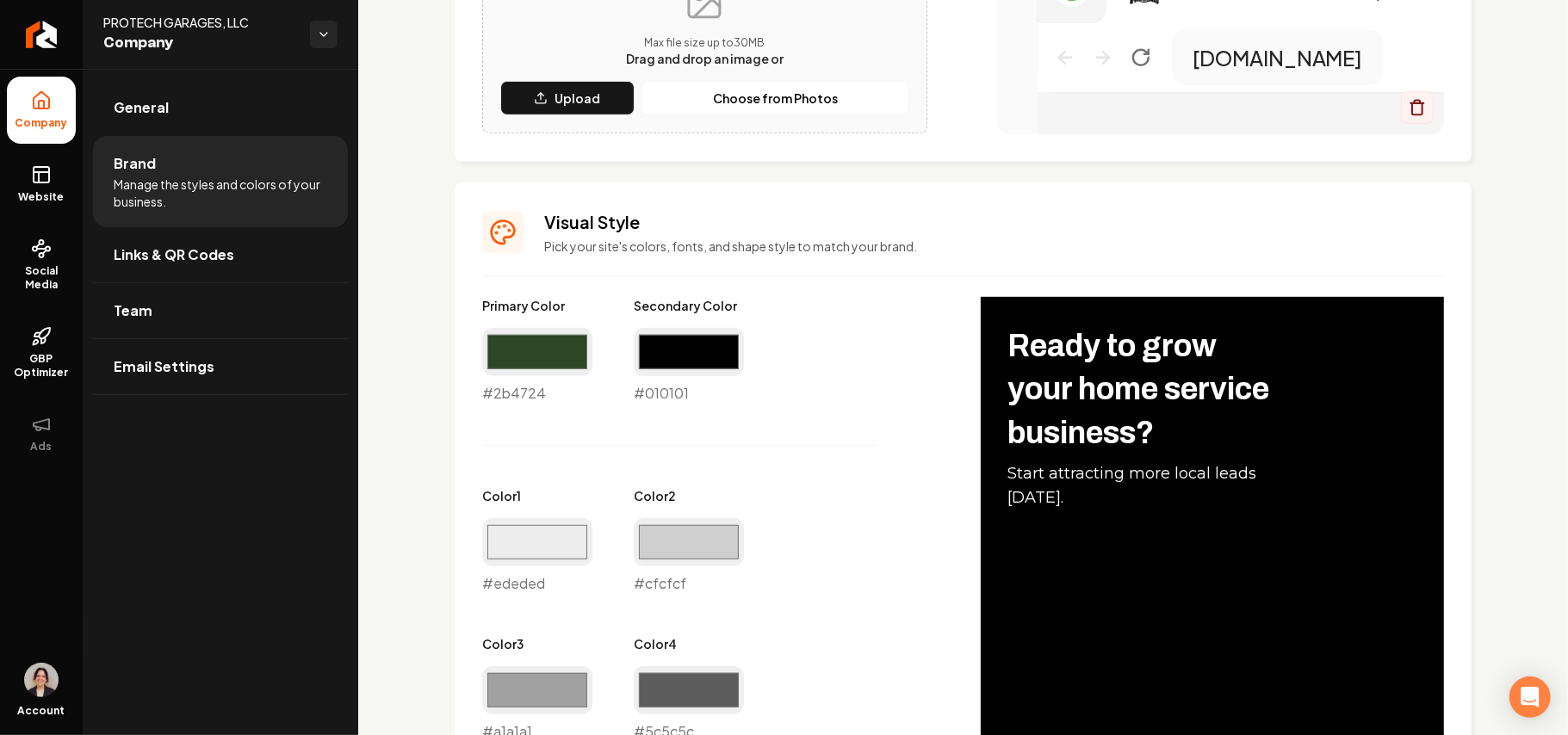
scroll to position [689, 0]
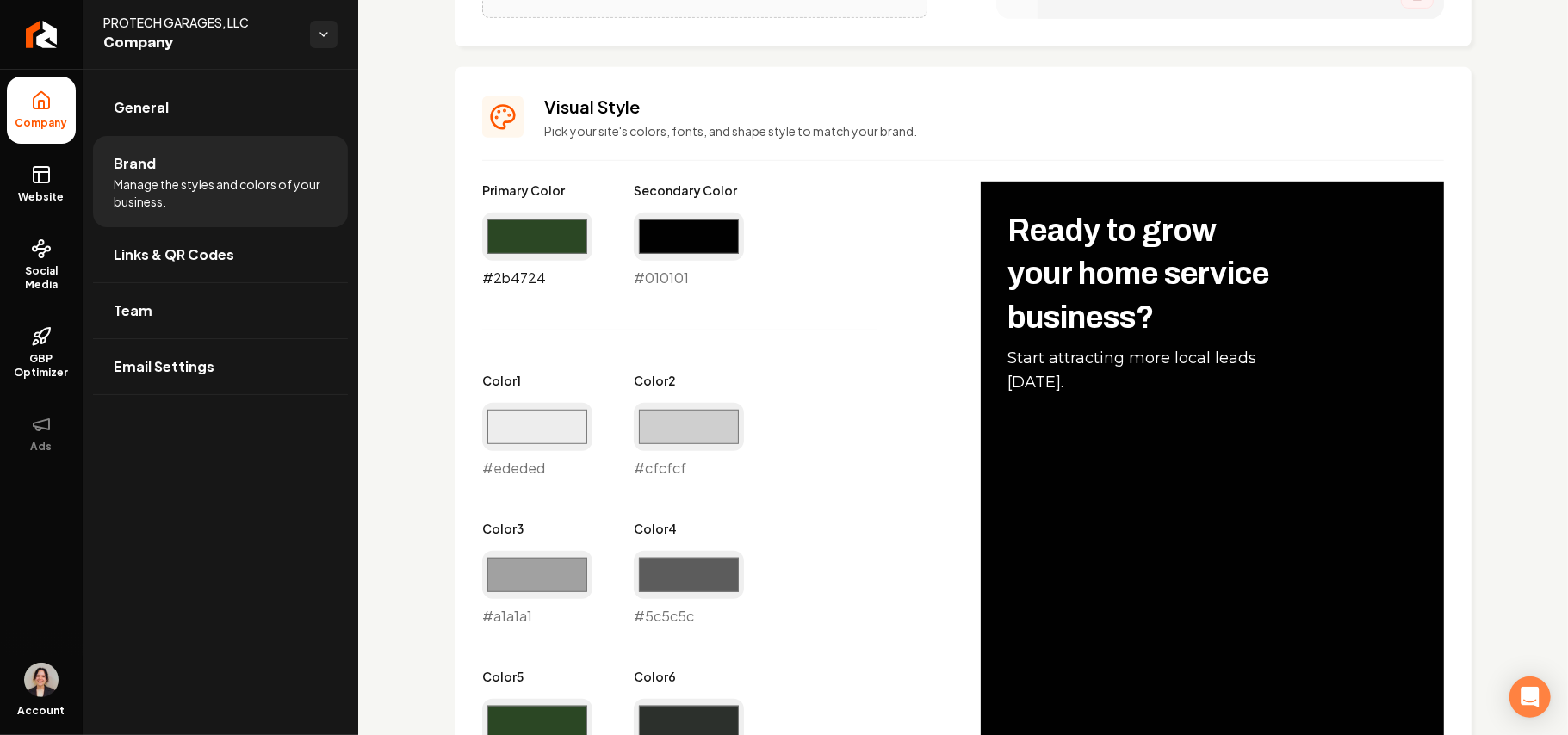
click at [572, 221] on input "#2b4724" at bounding box center [538, 237] width 111 height 48
type input "#303f2c"
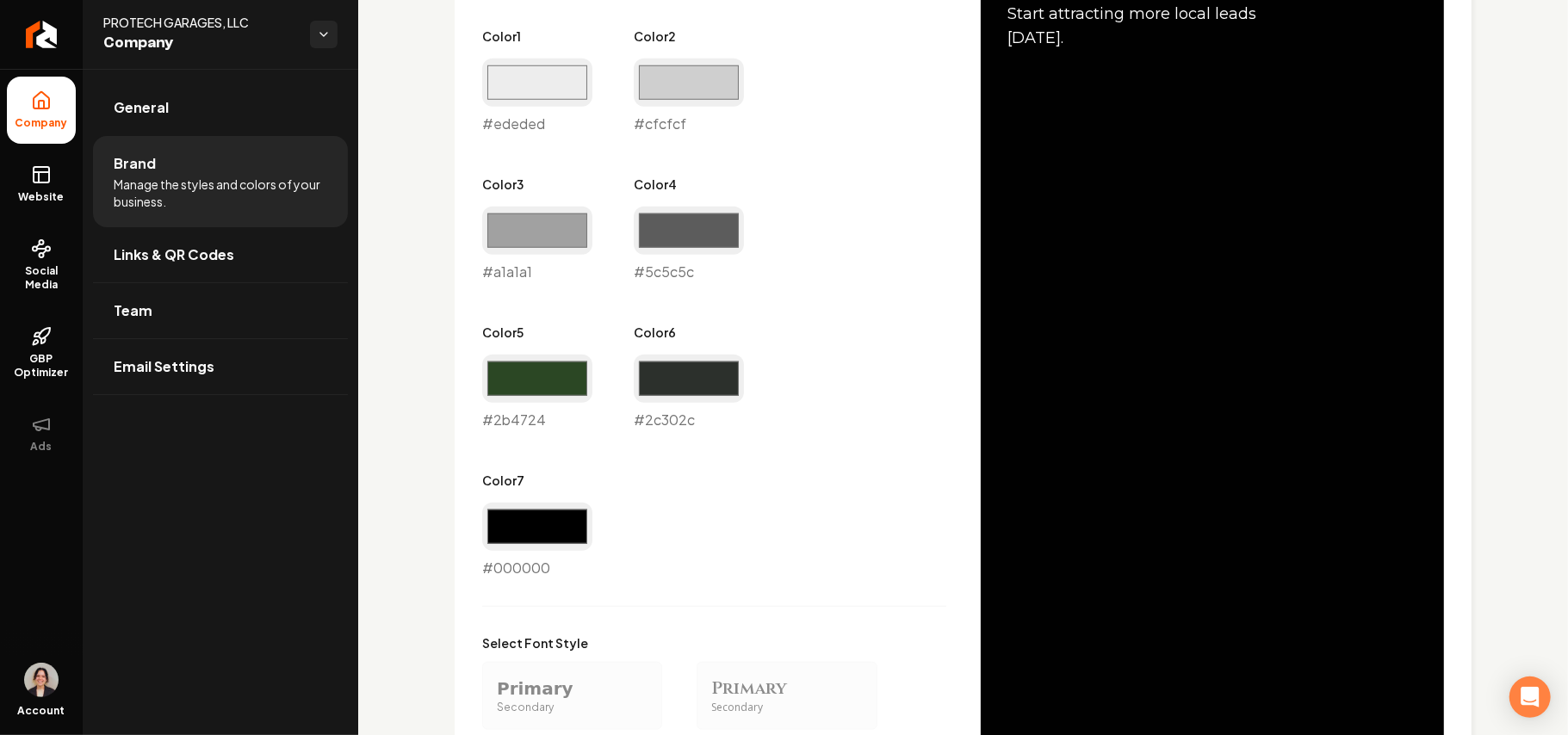
click at [921, 396] on div "Primary Color #303f2c #303f2c Secondary Color #010101 #010101 Color 1 #ededed #…" at bounding box center [714, 208] width 464 height 741
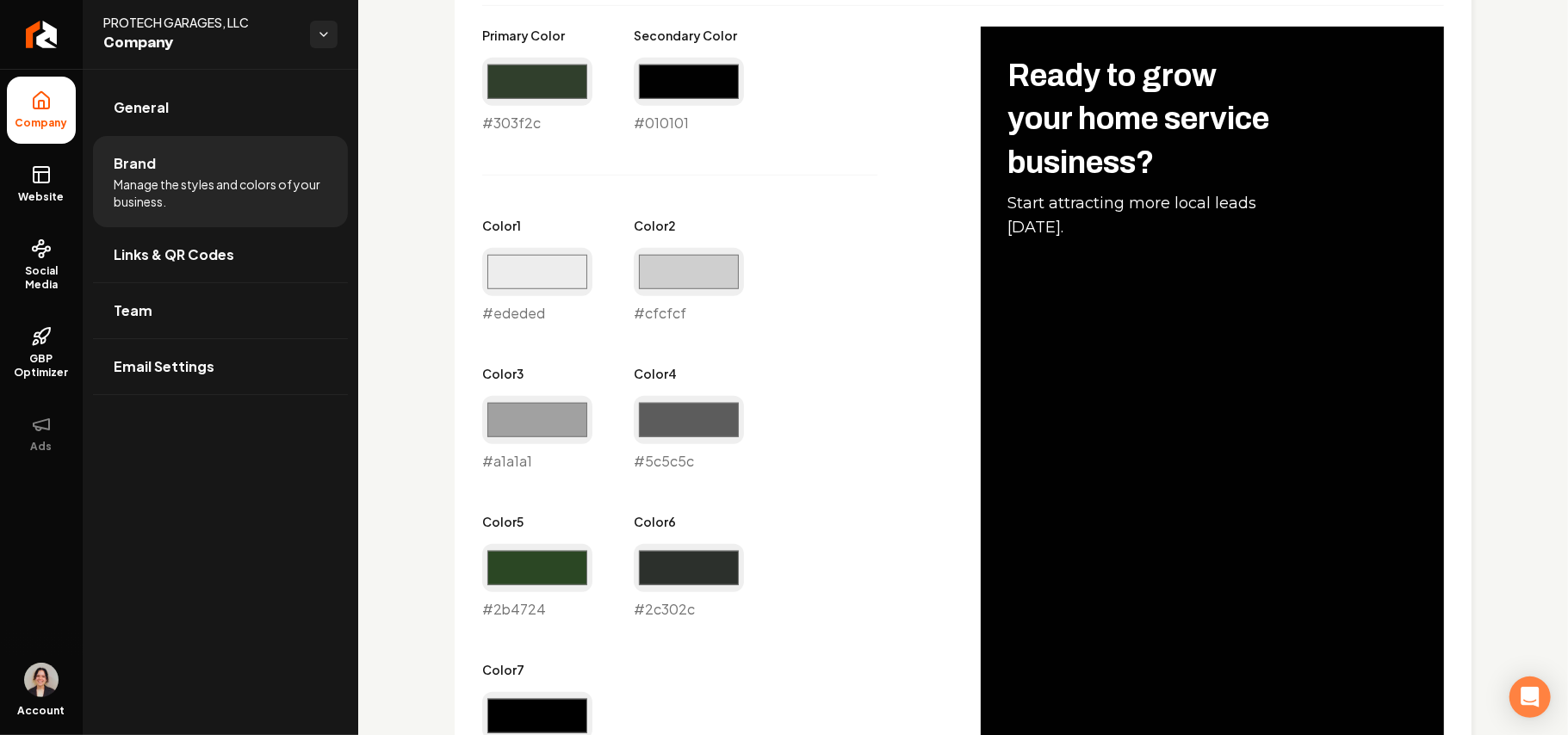
scroll to position [803, 0]
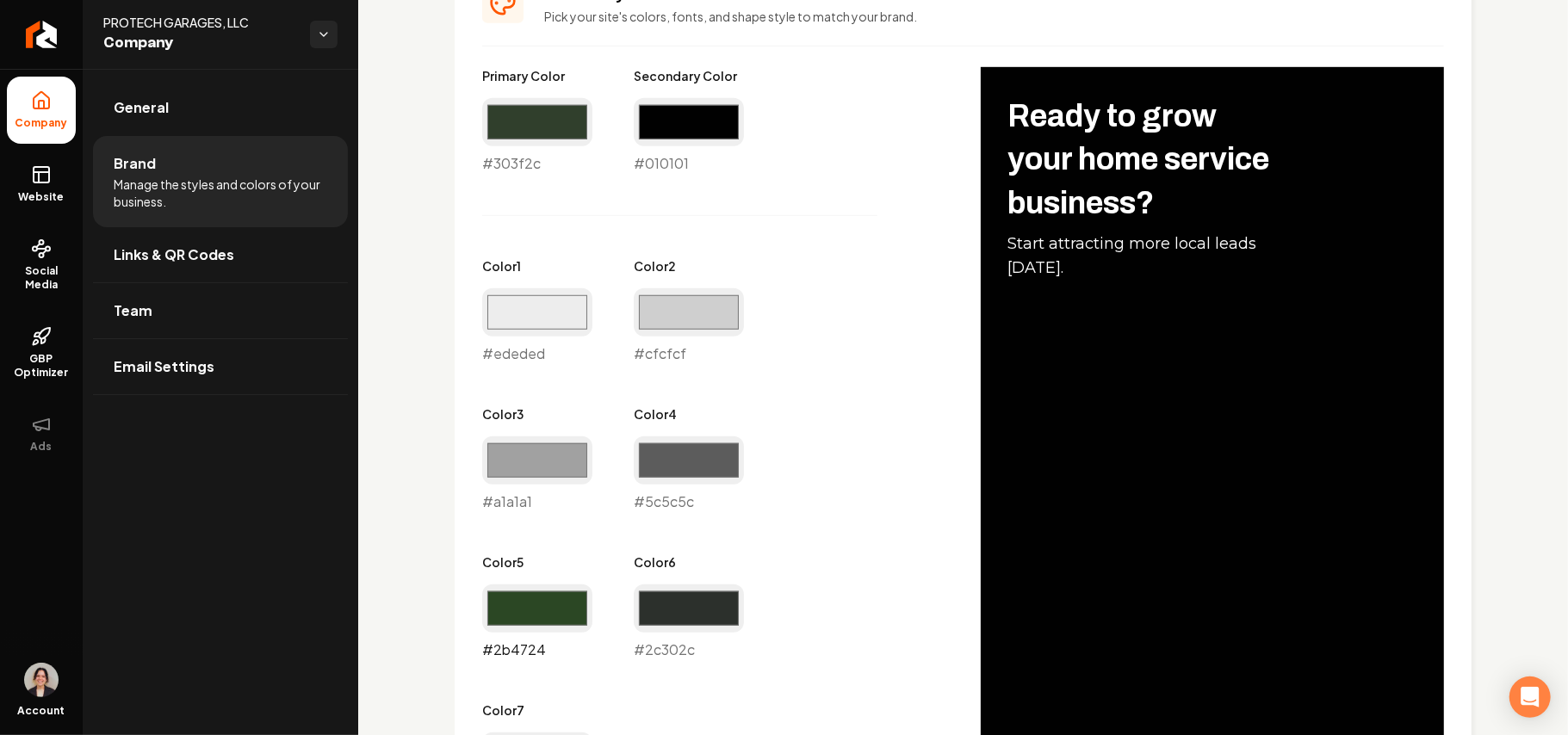
click at [565, 604] on input "#2b4724" at bounding box center [538, 608] width 111 height 48
click at [534, 614] on input "#2b4724" at bounding box center [538, 608] width 111 height 48
type input "#303f2c"
click at [710, 611] on input "#2c302c" at bounding box center [689, 608] width 111 height 48
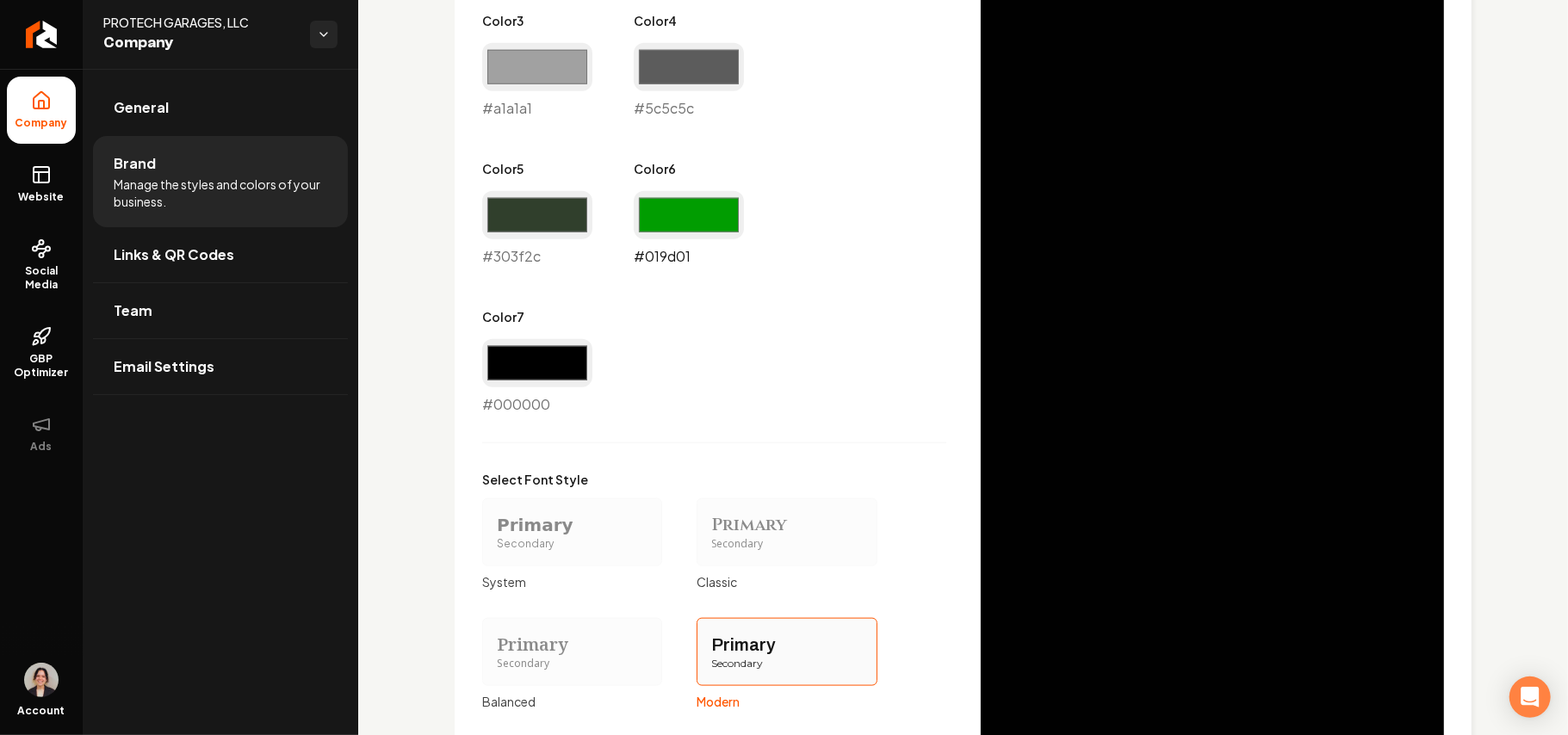
scroll to position [918, 0]
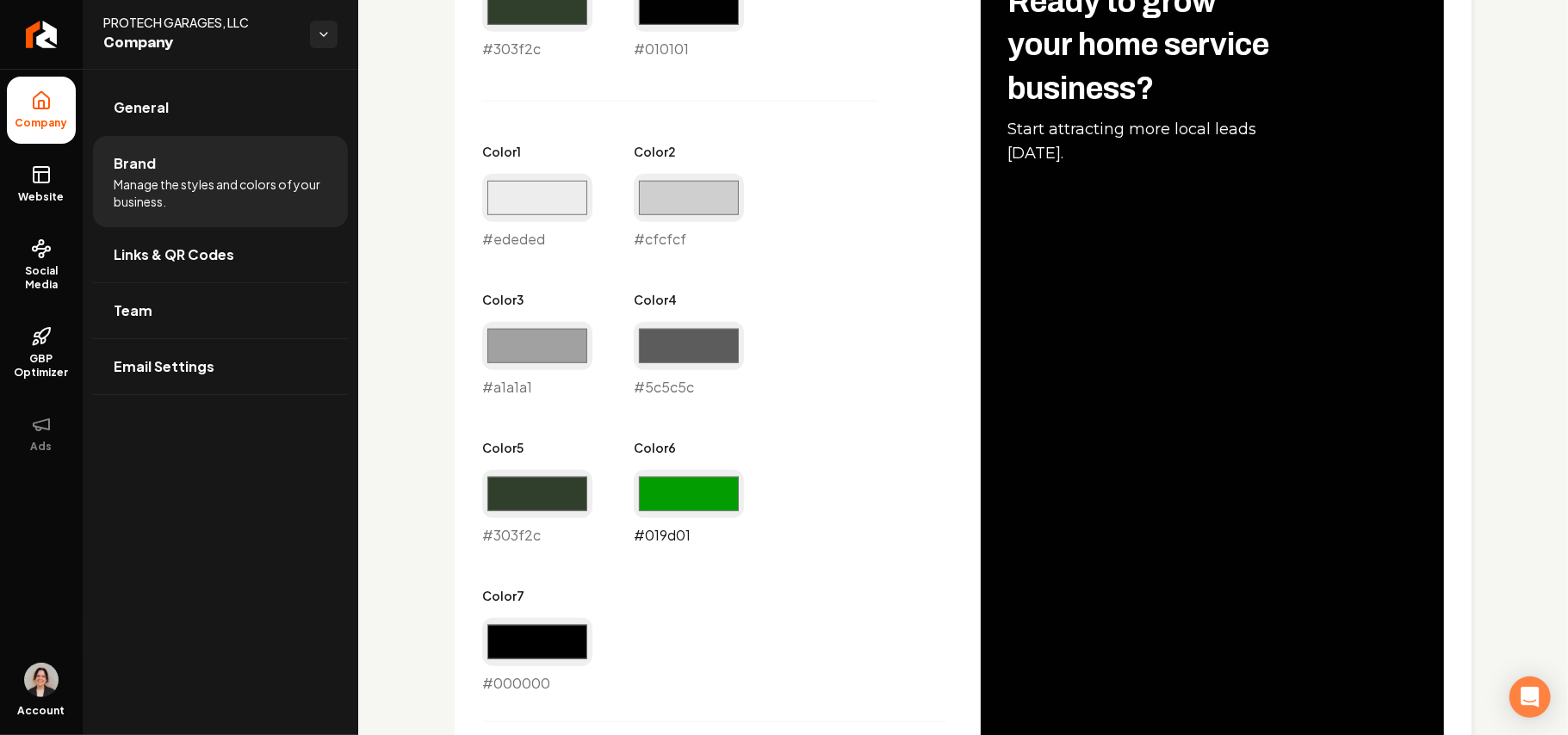
click at [704, 482] on input "#019d01" at bounding box center [689, 494] width 111 height 48
click at [773, 460] on div "Primary Color #303f2c #303f2c Secondary Color #010101 #010101 Color 1 #ededed #…" at bounding box center [714, 323] width 464 height 741
click at [722, 494] on input "#2a322a" at bounding box center [689, 494] width 111 height 48
type input "#292e29"
click at [784, 456] on div "Primary Color #303f2c #303f2c Secondary Color #010101 #010101 Color 1 #ededed #…" at bounding box center [714, 323] width 464 height 741
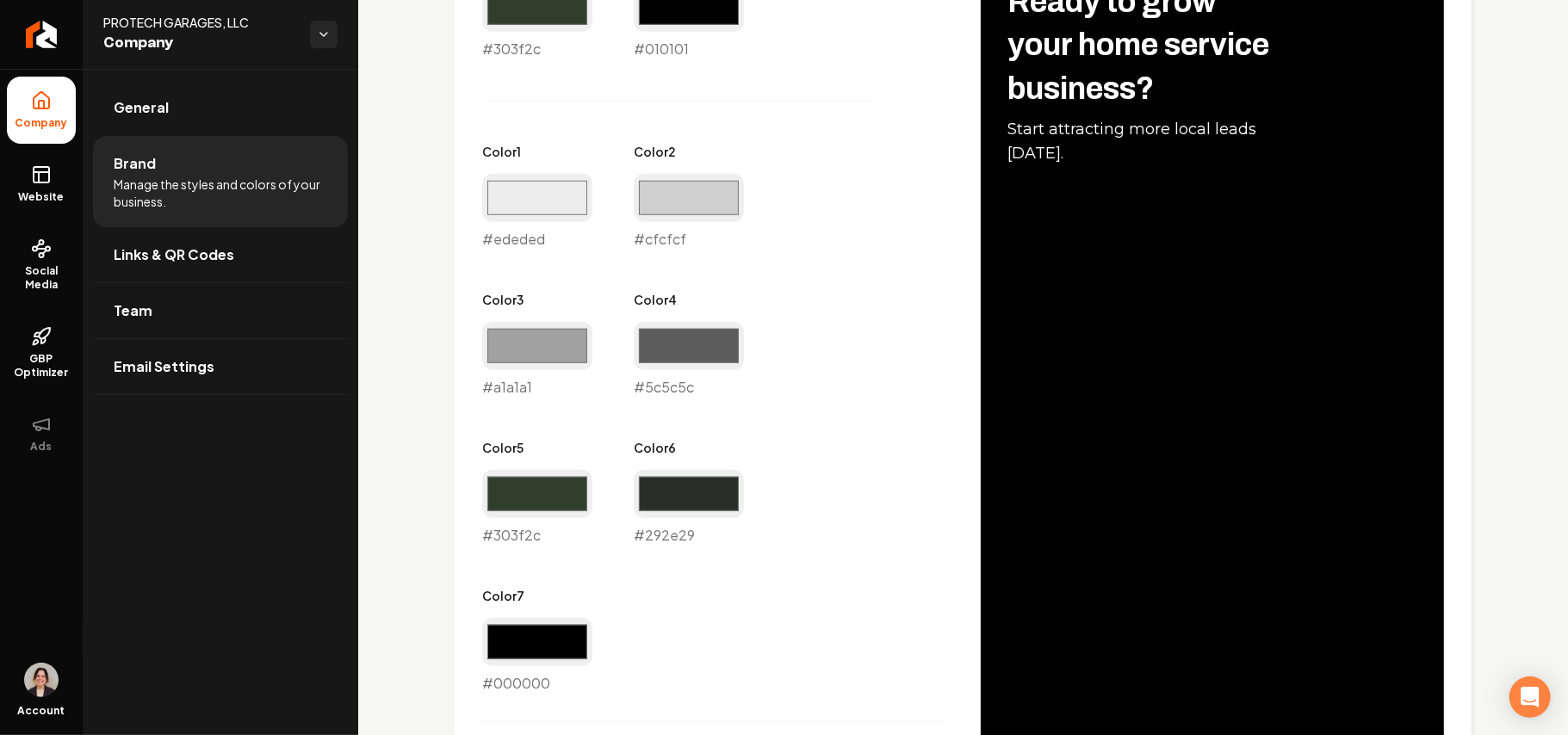
scroll to position [1471, 0]
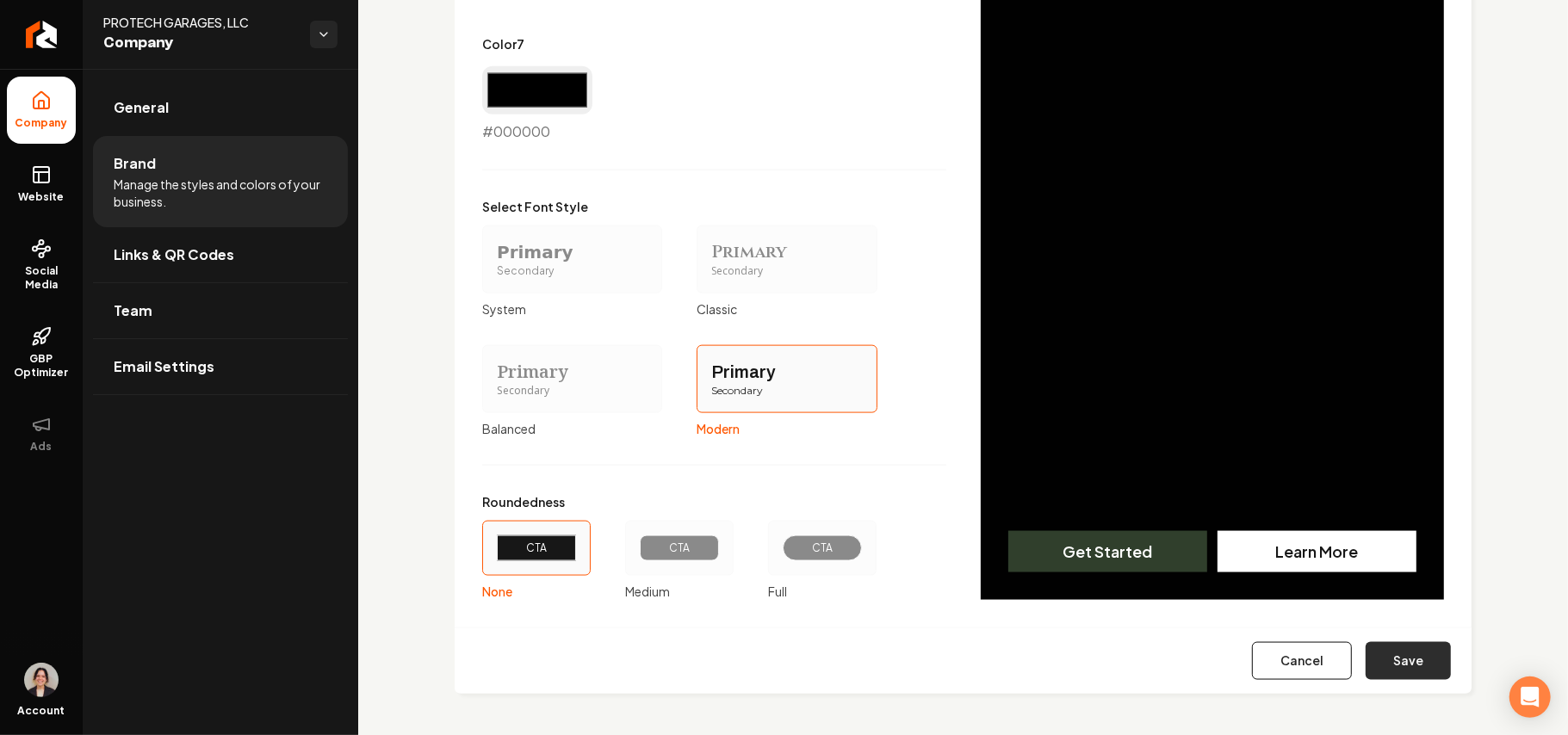
click at [1366, 658] on button "Save" at bounding box center [1408, 661] width 86 height 38
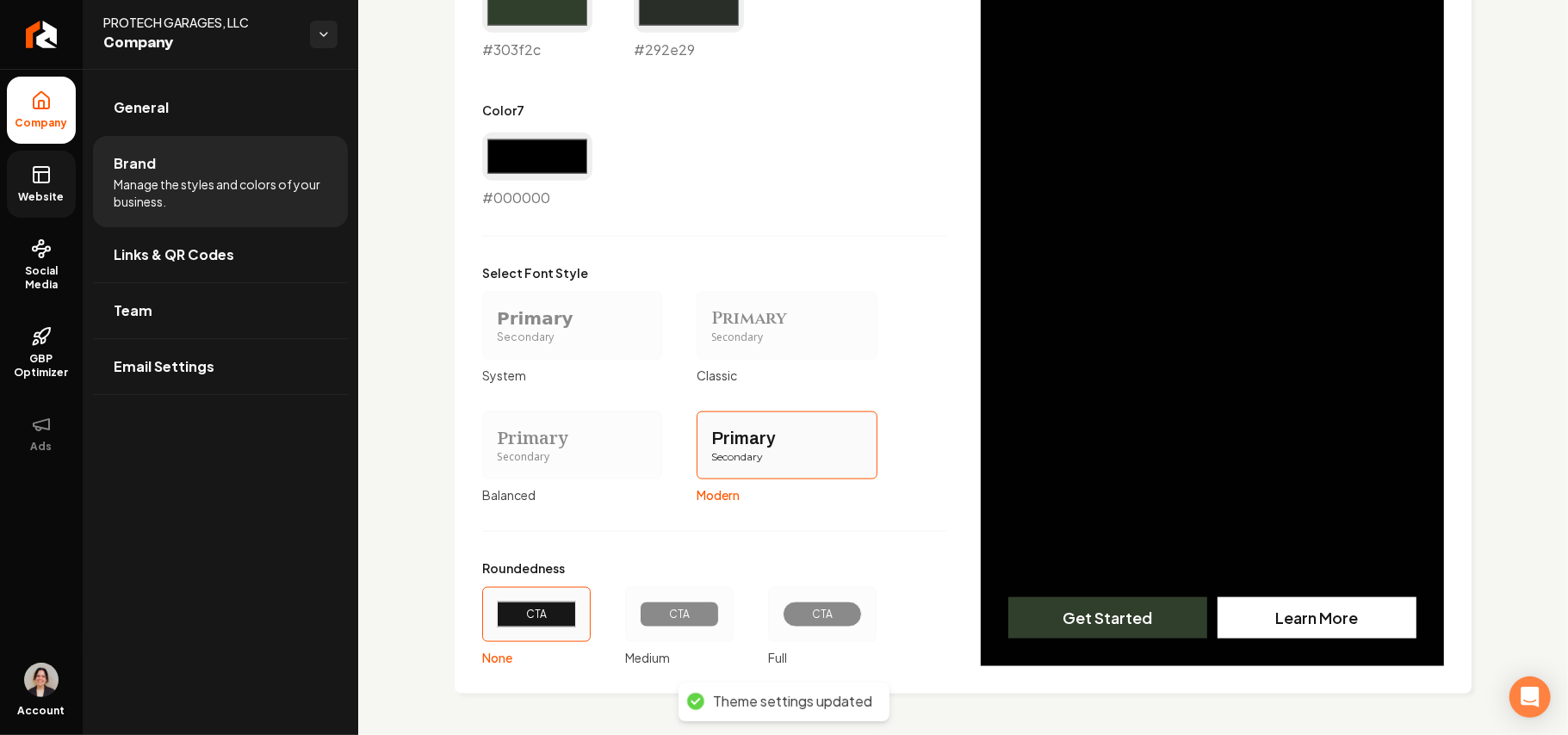
click at [36, 183] on rect at bounding box center [41, 174] width 15 height 15
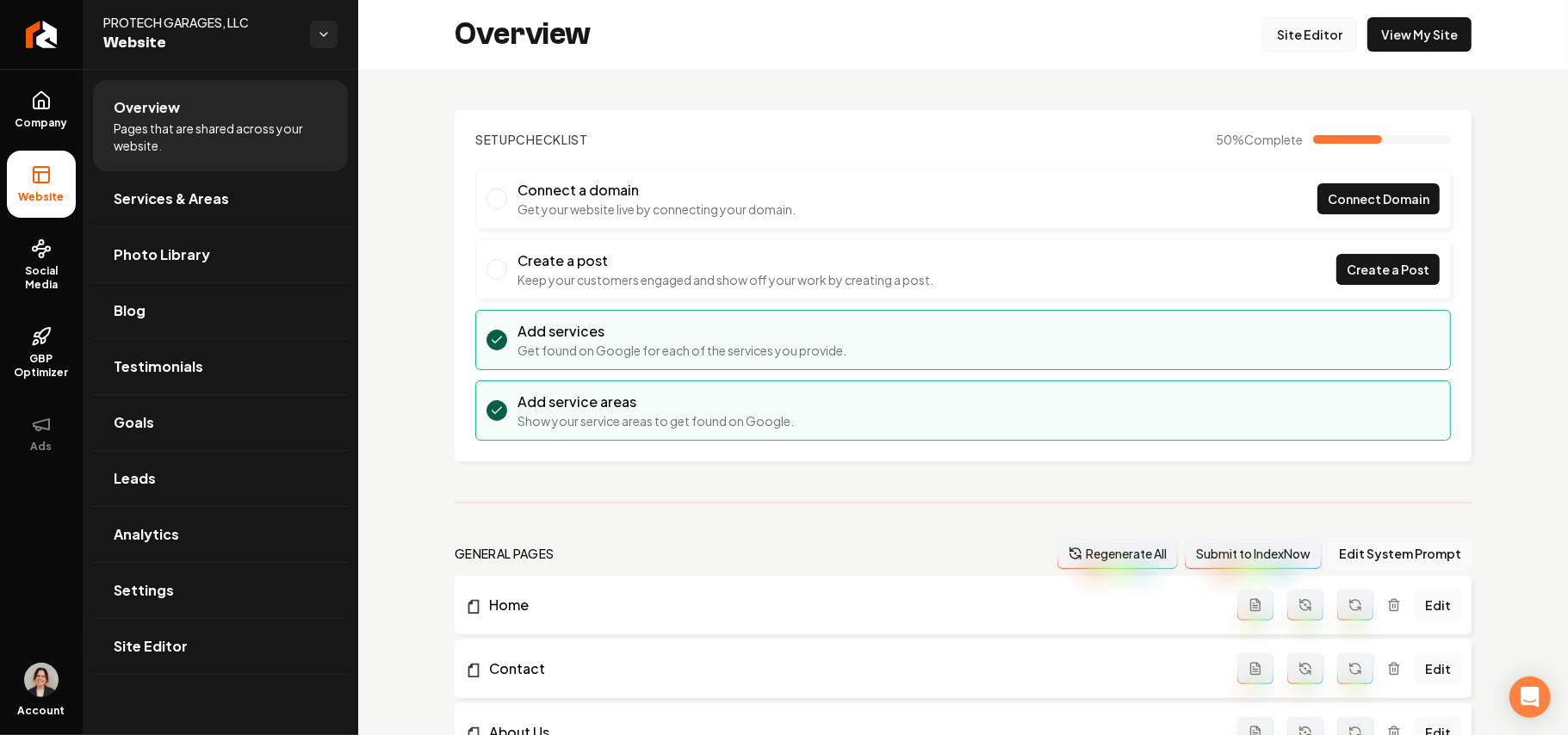
click at [1314, 29] on link "Site Editor" at bounding box center [1309, 34] width 94 height 35
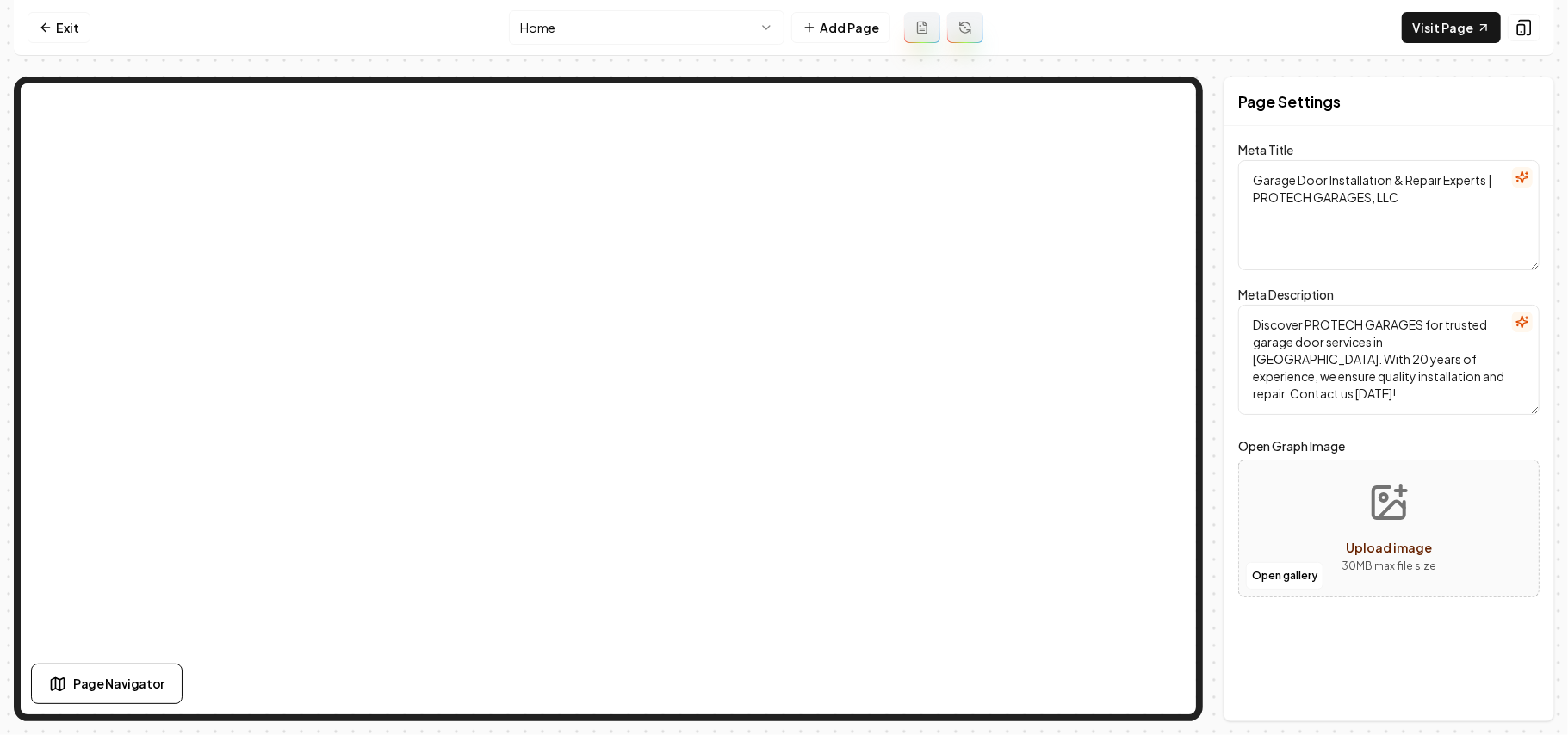
click at [669, 13] on html "Computer Required This feature is only available on a computer. Please switch t…" at bounding box center [784, 367] width 1568 height 735
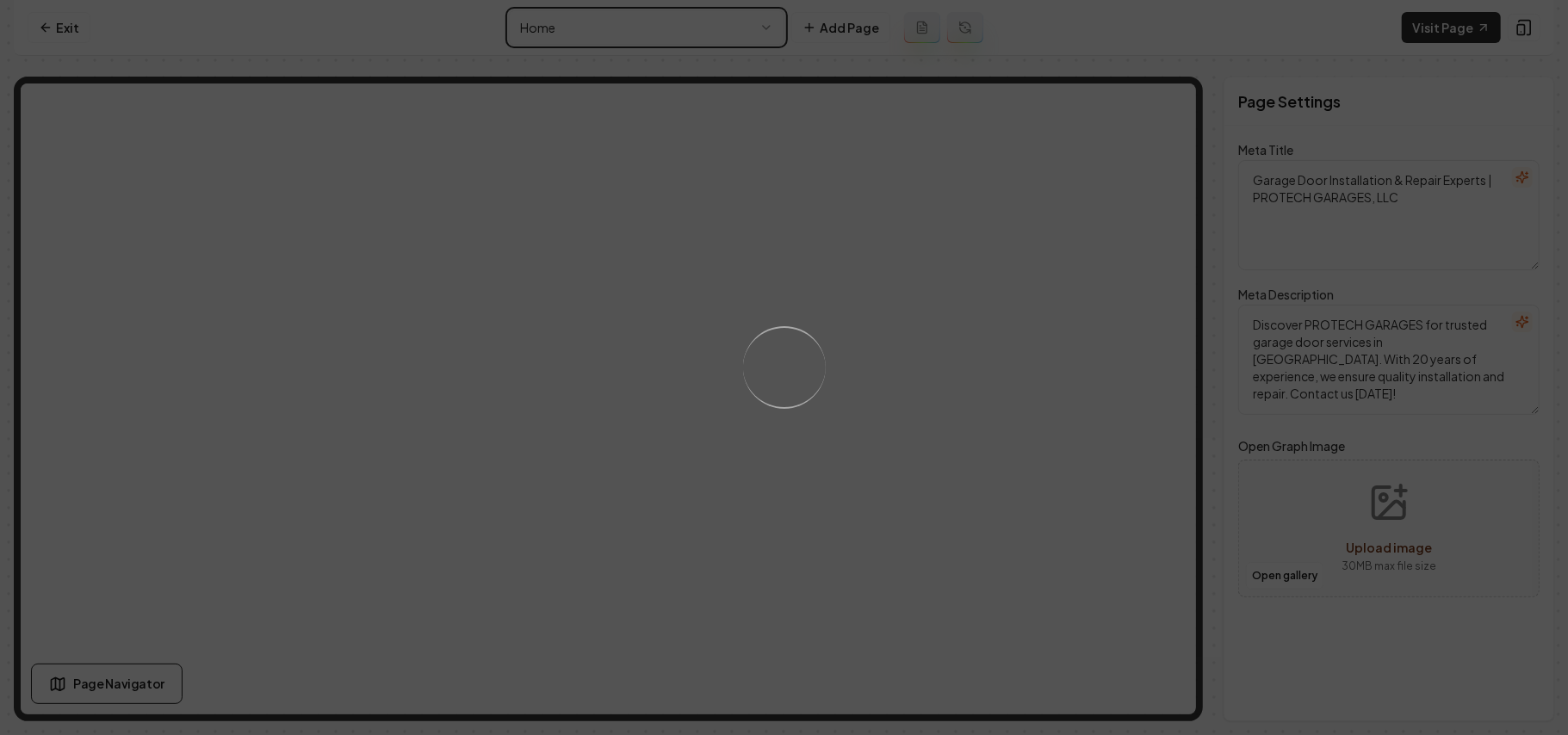
type textarea "Garage Door Experts in DFW - About Us | PROTECH GARAGES, LLC"
type textarea "Explore nearly two decades of expertise at PROTECH GARAGES, LLC. Learn about ou…"
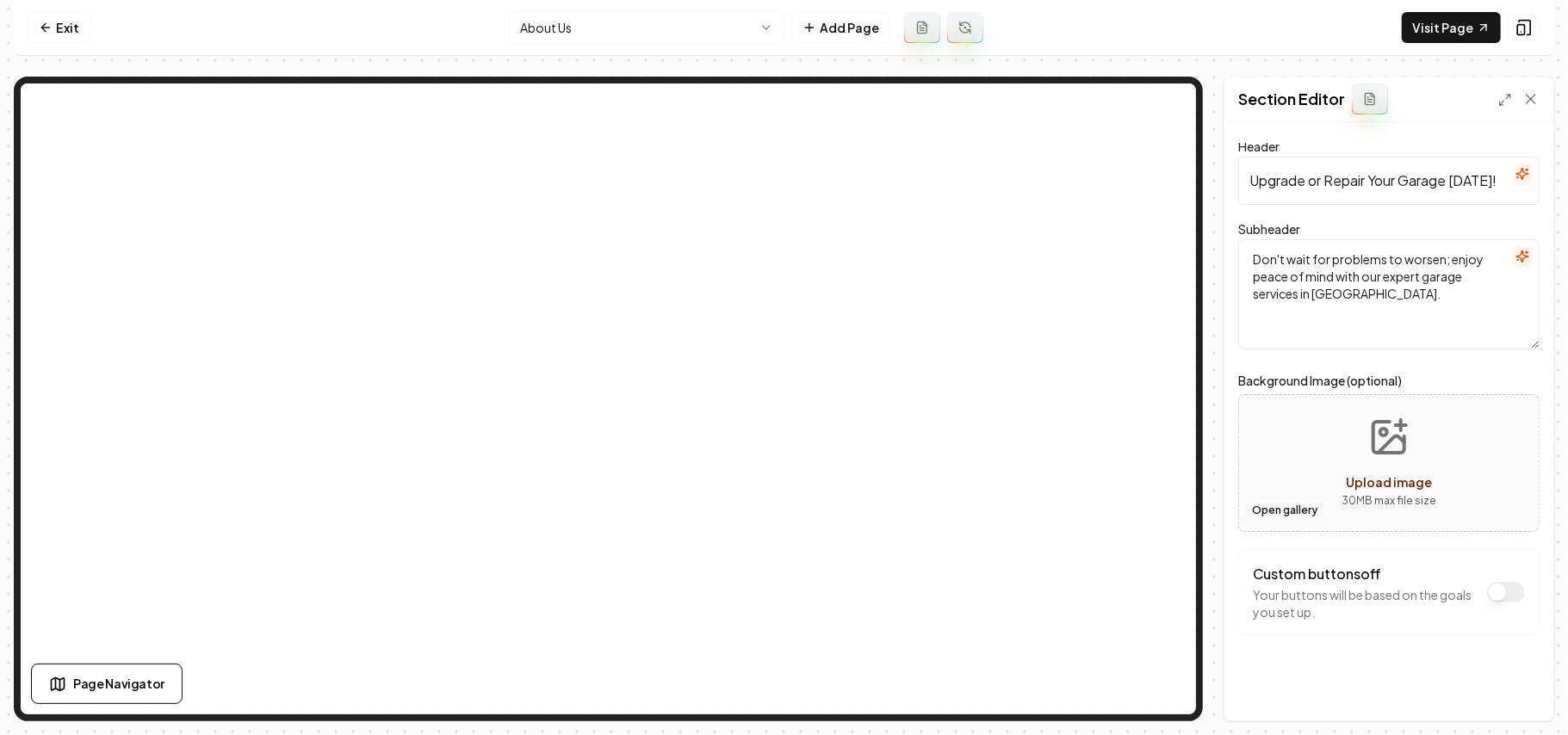
click at [1295, 513] on button "Open gallery" at bounding box center [1285, 510] width 78 height 28
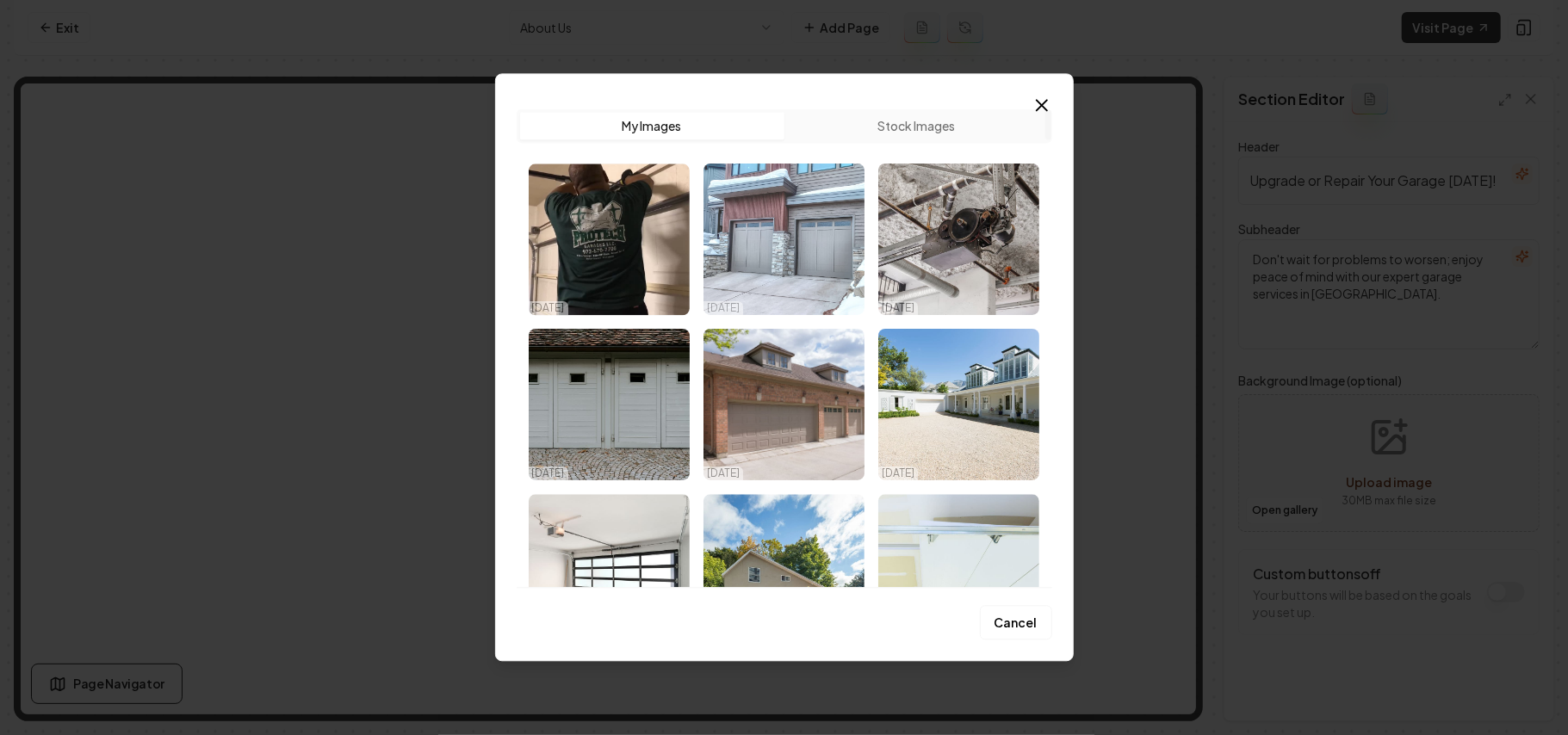
click at [794, 245] on img "Select image image_68dda78a5c7cd75eb8213016.jpeg" at bounding box center [784, 240] width 161 height 151
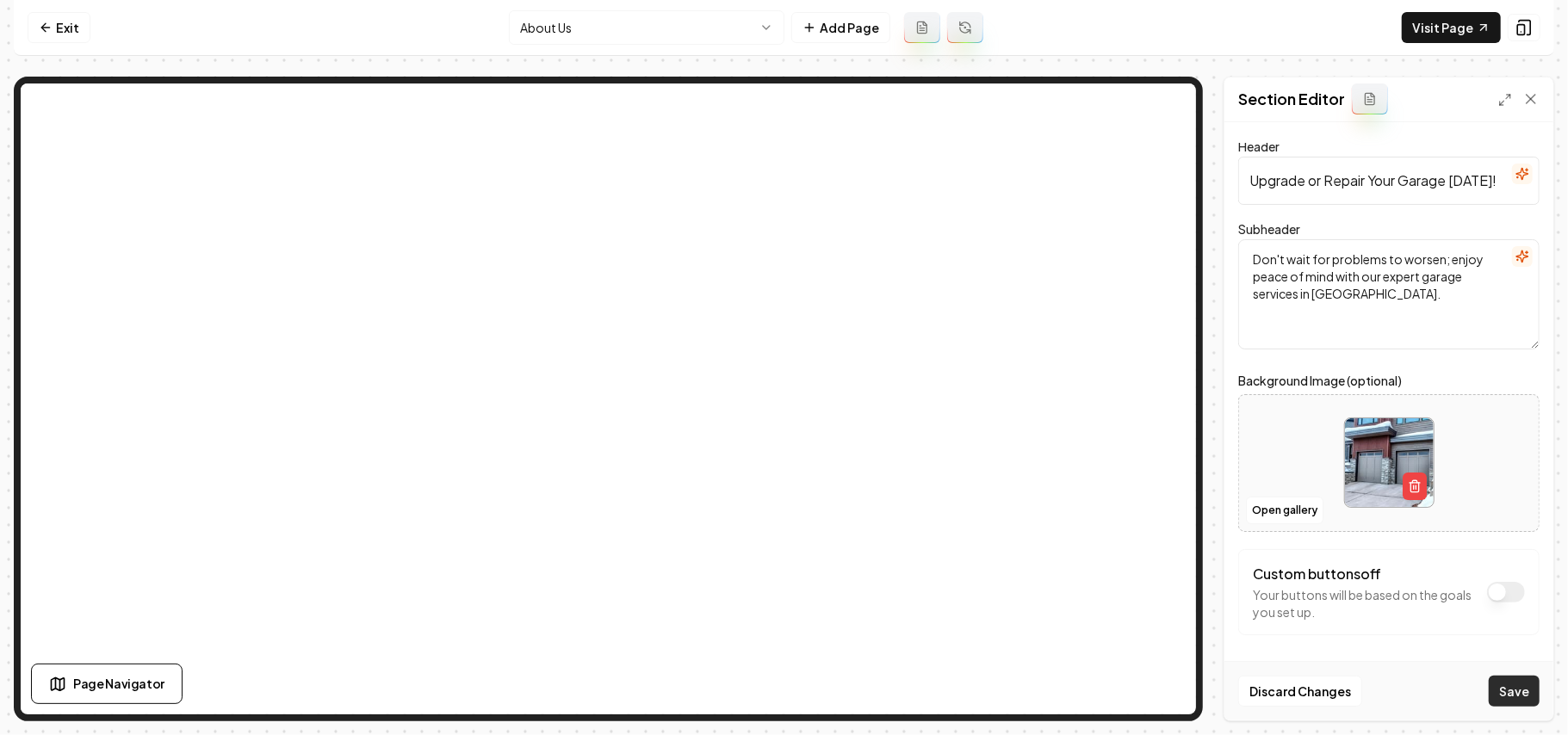
click at [1531, 698] on button "Save" at bounding box center [1515, 690] width 51 height 31
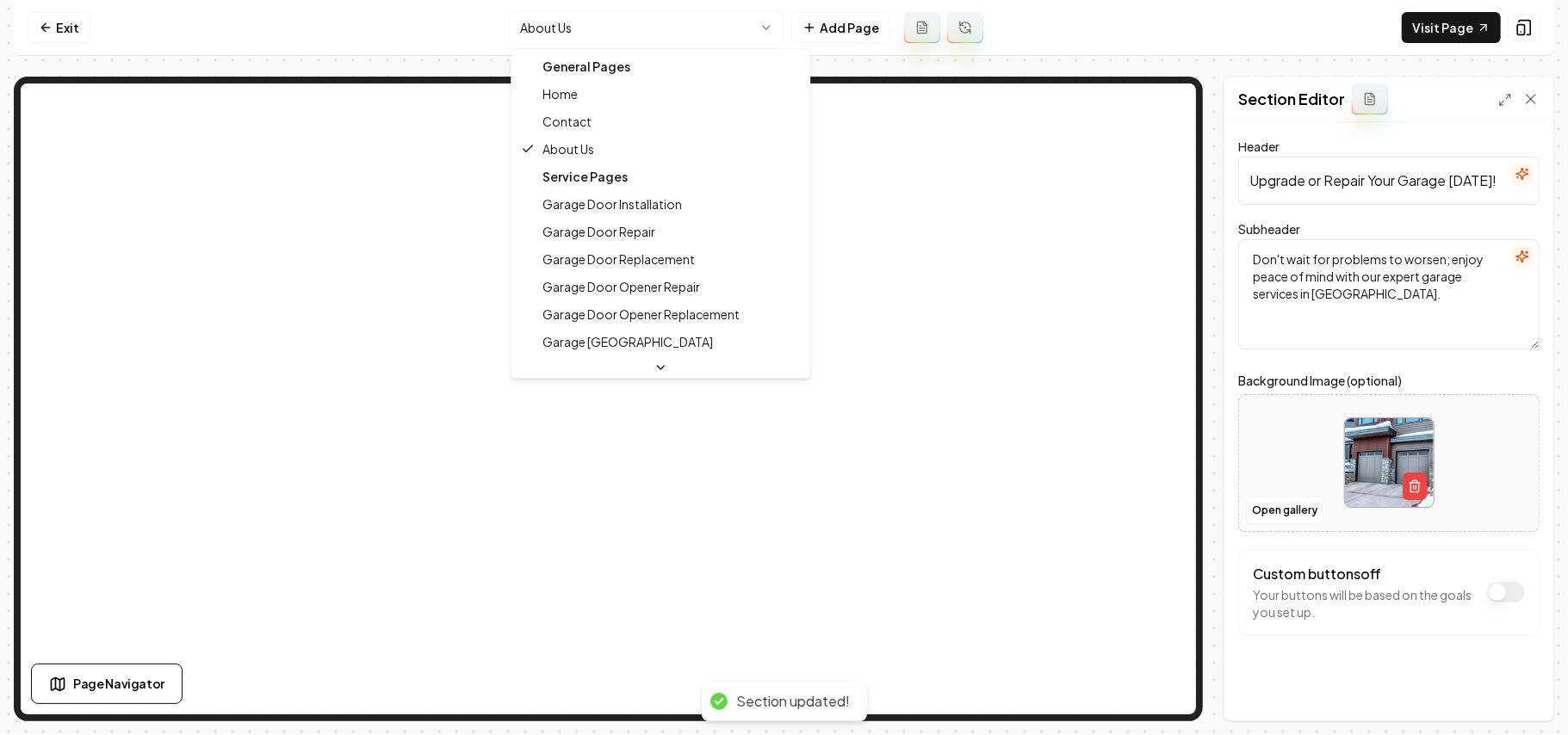
click at [711, 31] on html "Computer Required This feature is only available on a computer. Please switch t…" at bounding box center [784, 367] width 1568 height 735
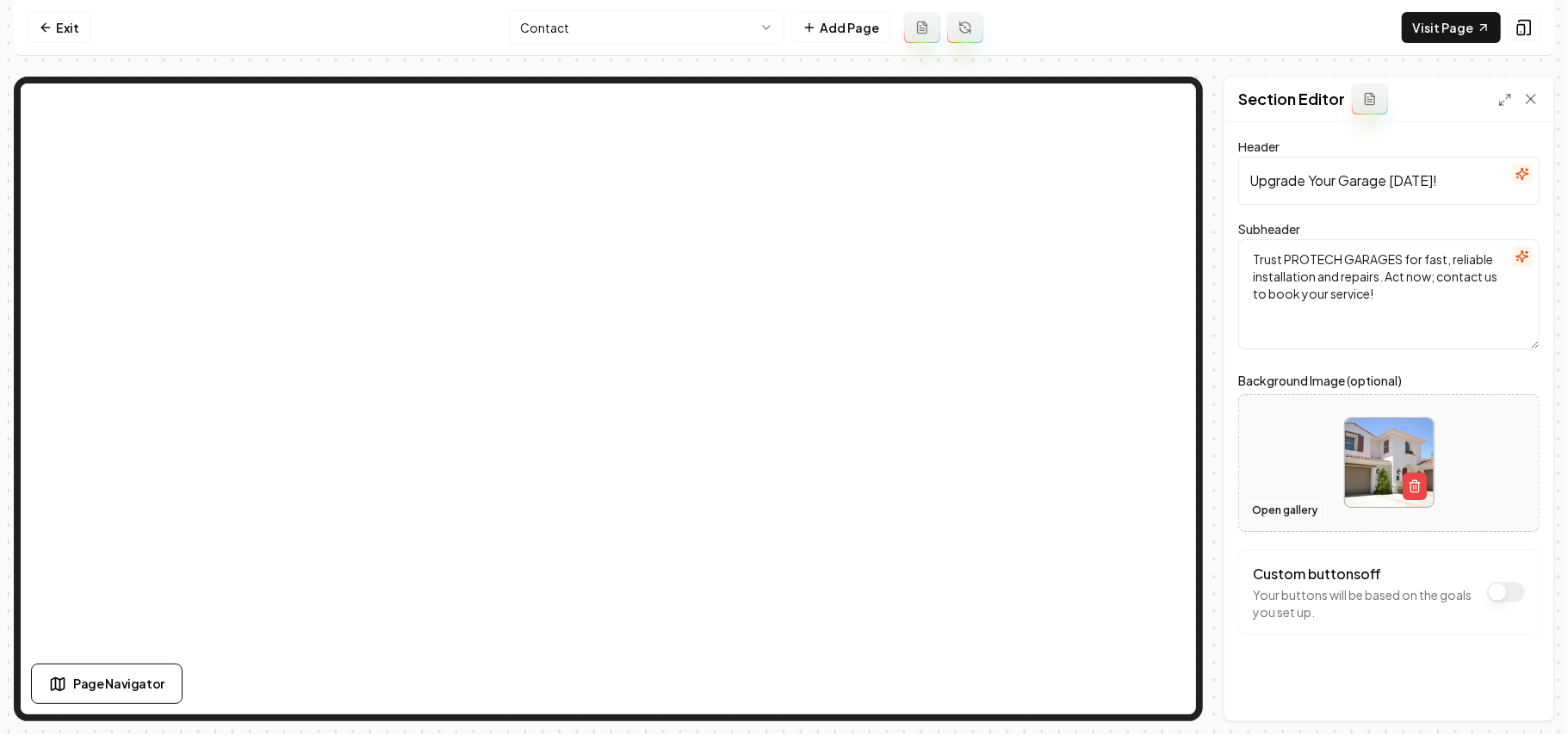
click at [1273, 499] on button "Open gallery" at bounding box center [1285, 510] width 78 height 28
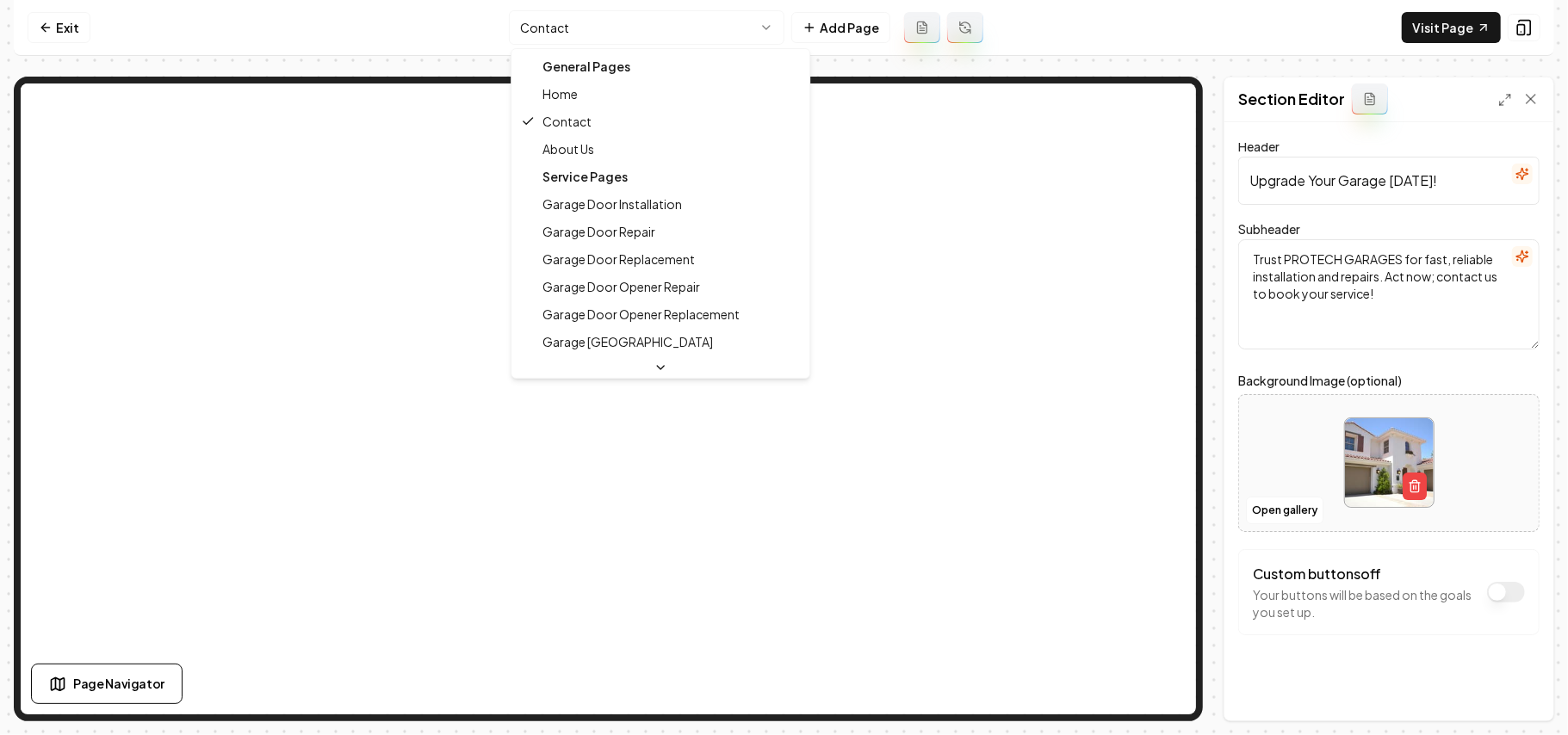
click at [580, 18] on html "Computer Required This feature is only available on a computer. Please switch t…" at bounding box center [784, 367] width 1568 height 735
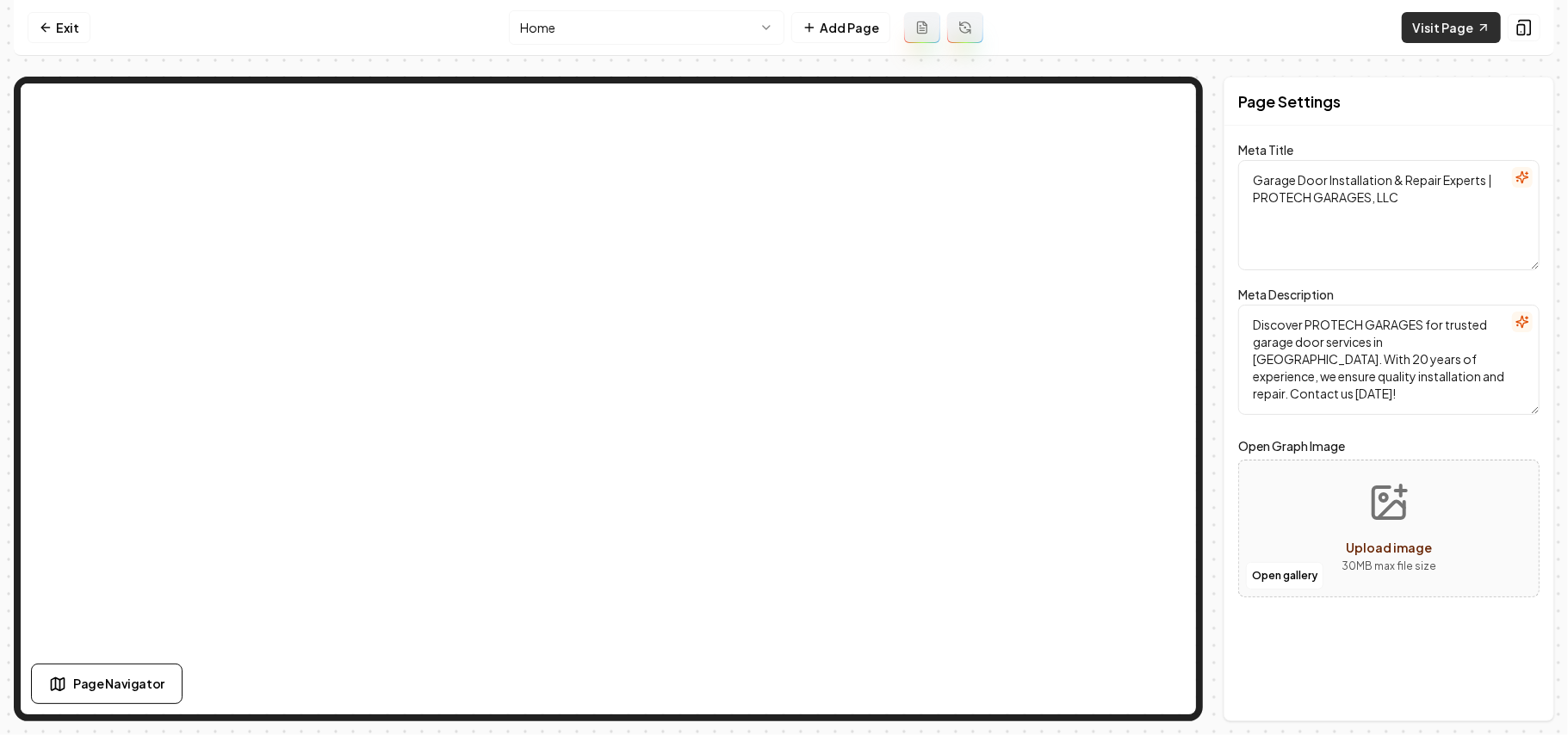
click at [1411, 24] on link "Visit Page" at bounding box center [1451, 28] width 99 height 31
click at [45, 39] on link "Exit" at bounding box center [59, 28] width 63 height 31
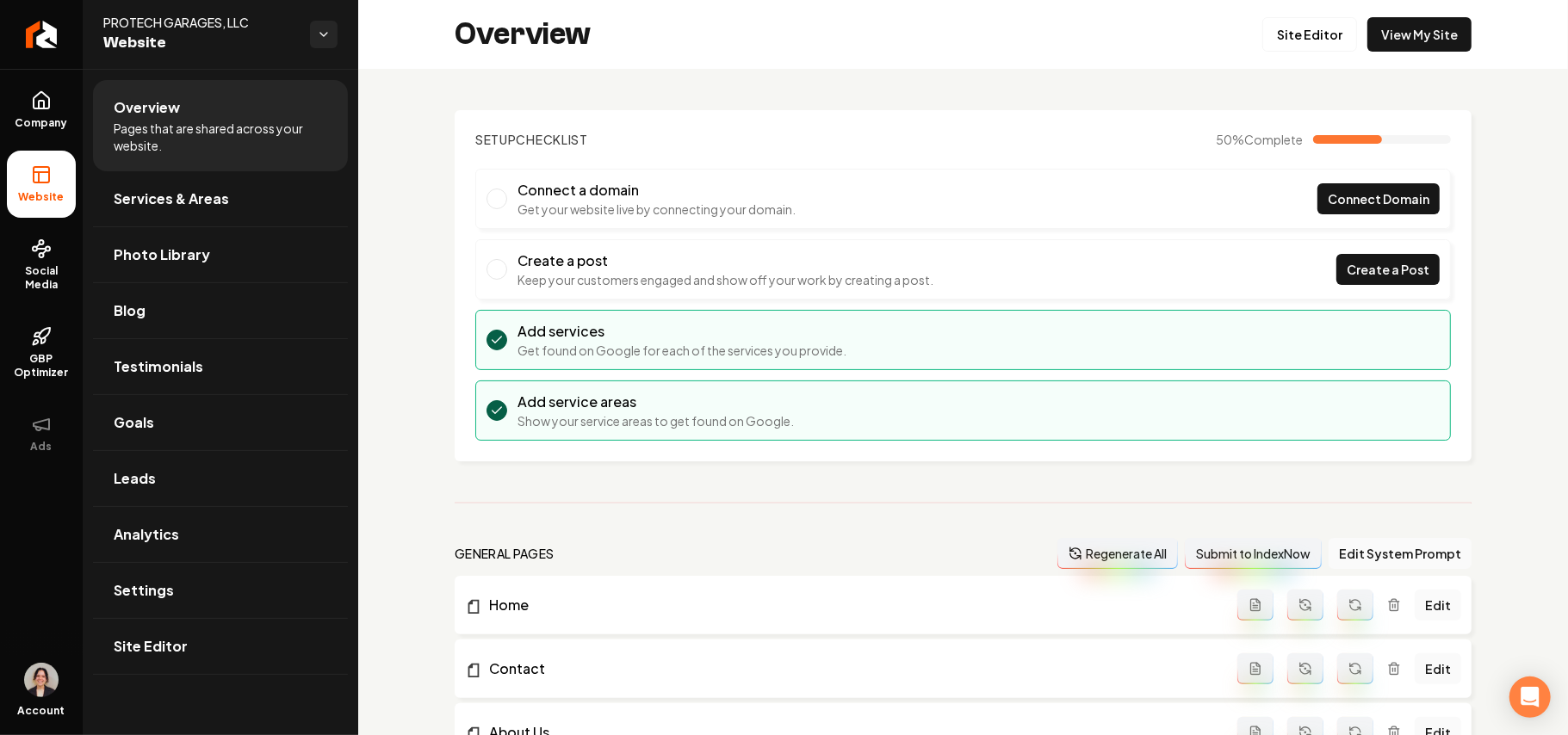
click at [5, 105] on ul "Company Website Social Media GBP Optimizer Ads" at bounding box center [41, 271] width 83 height 405
click at [36, 114] on link "Company" at bounding box center [41, 110] width 69 height 67
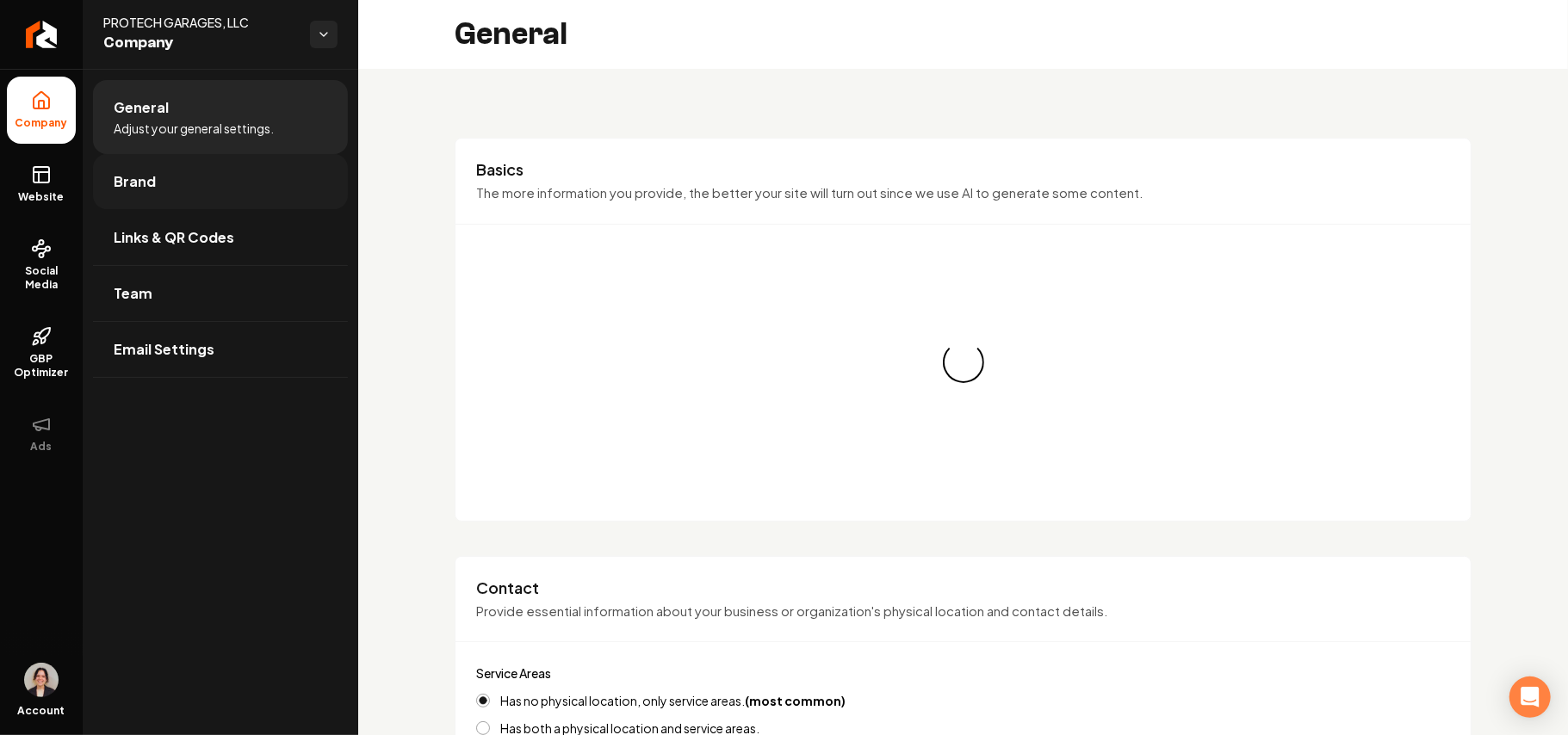
click at [177, 184] on link "Brand" at bounding box center [220, 182] width 255 height 55
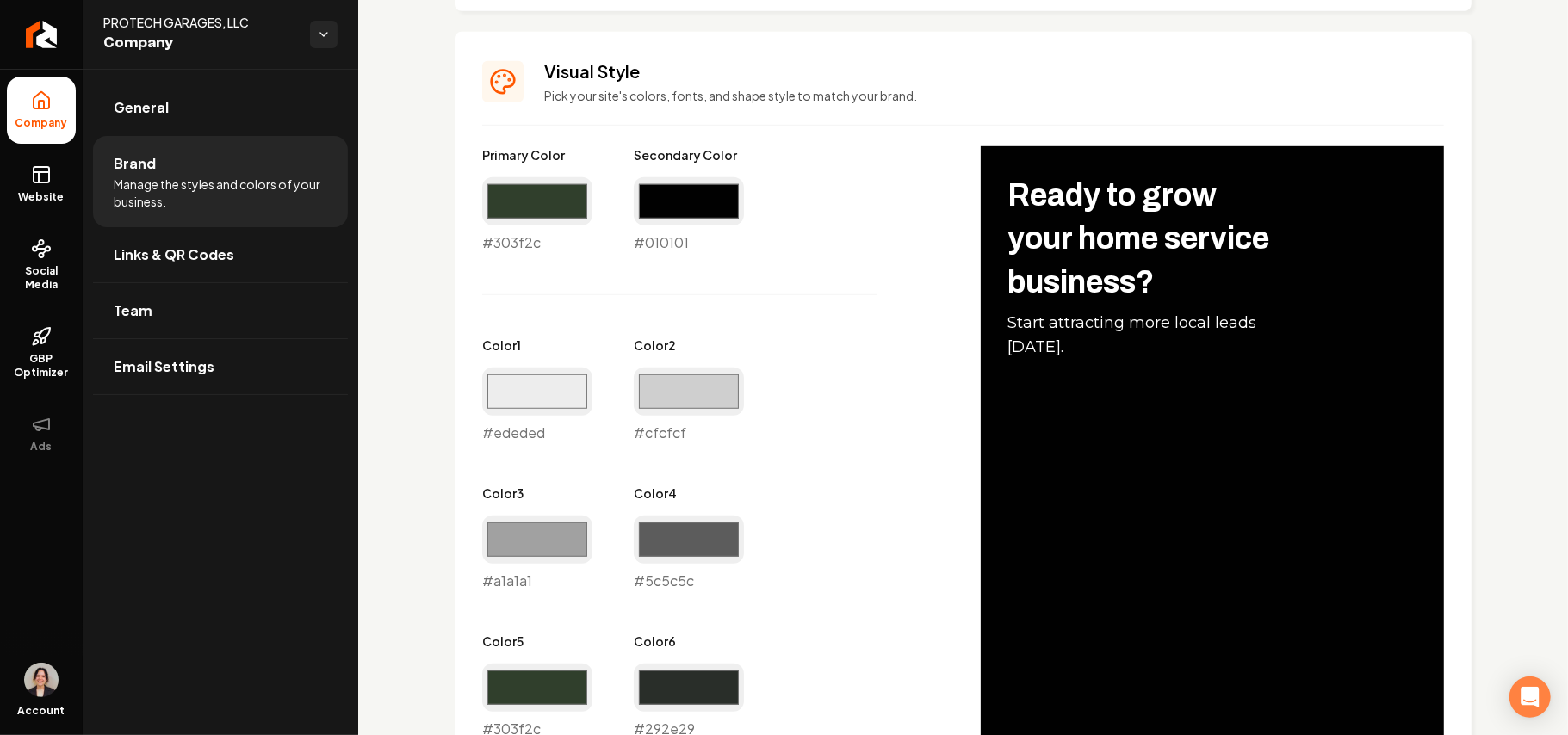
scroll to position [803, 0]
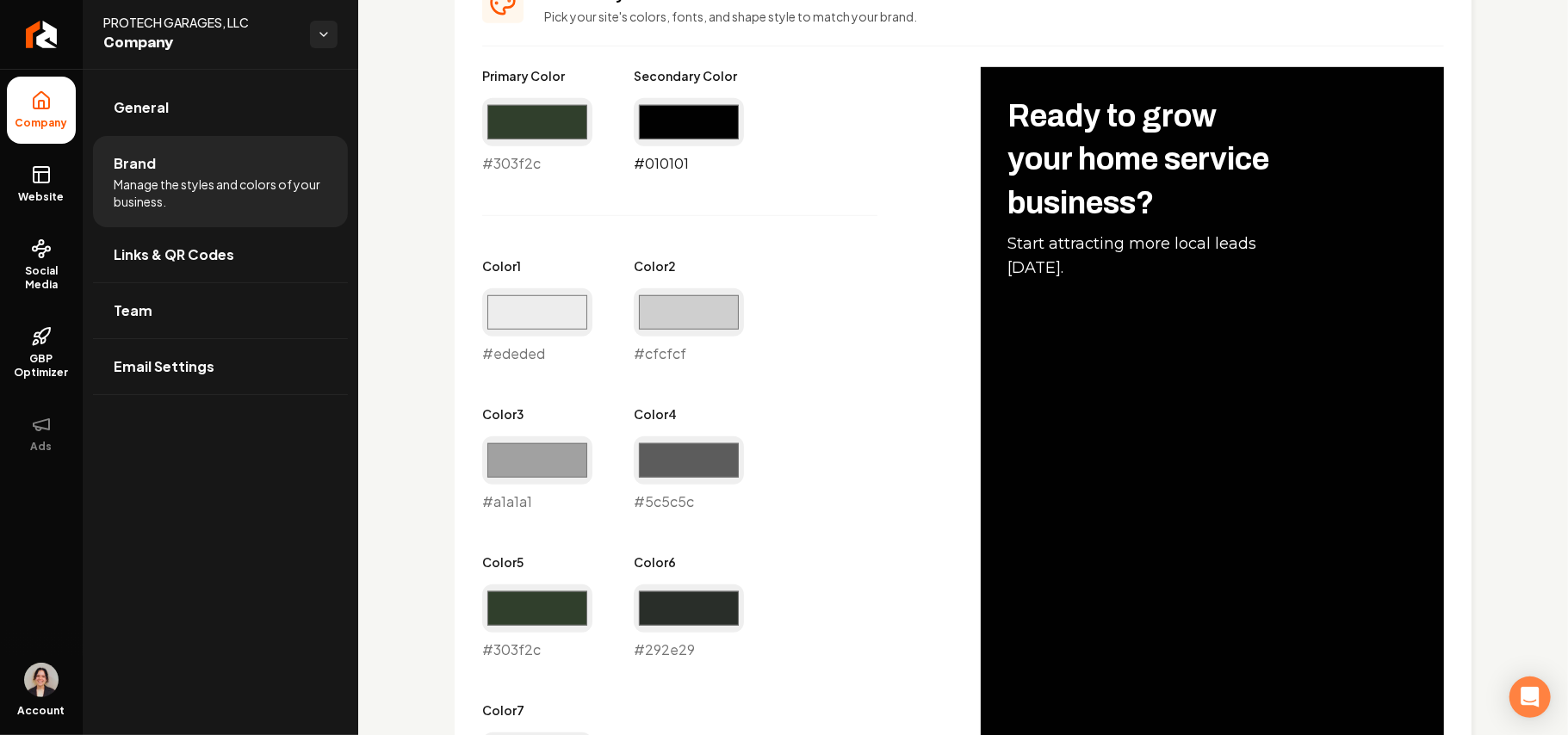
click at [693, 121] on input "#010101" at bounding box center [689, 122] width 111 height 48
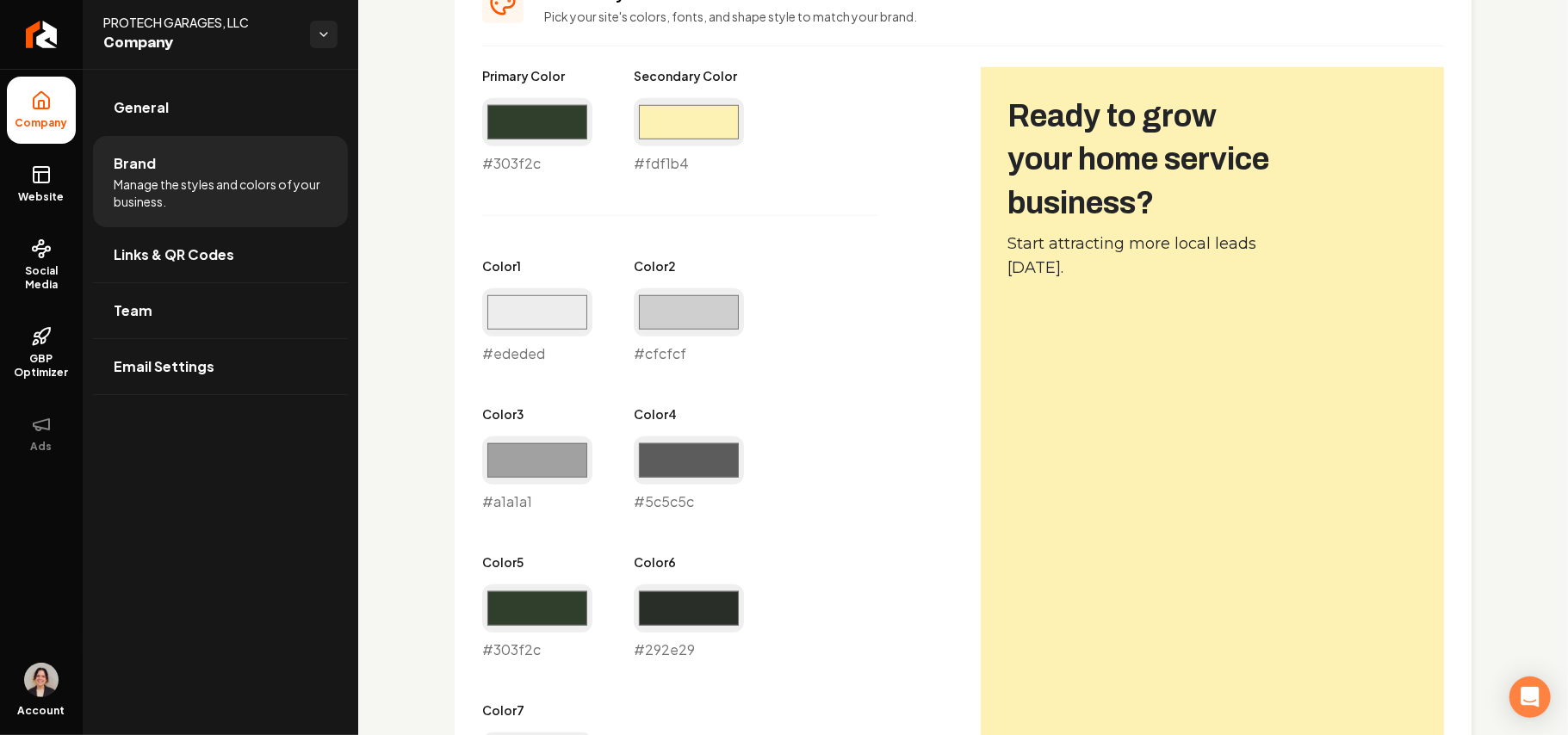
type input "#fdf1b4"
drag, startPoint x: 837, startPoint y: 94, endPoint x: 887, endPoint y: 114, distance: 53.9
click at [837, 94] on div "Primary Color #303f2c #303f2c Secondary Color #fdf1b4 #fdf1b4 Color 1 #ededed #…" at bounding box center [714, 437] width 464 height 741
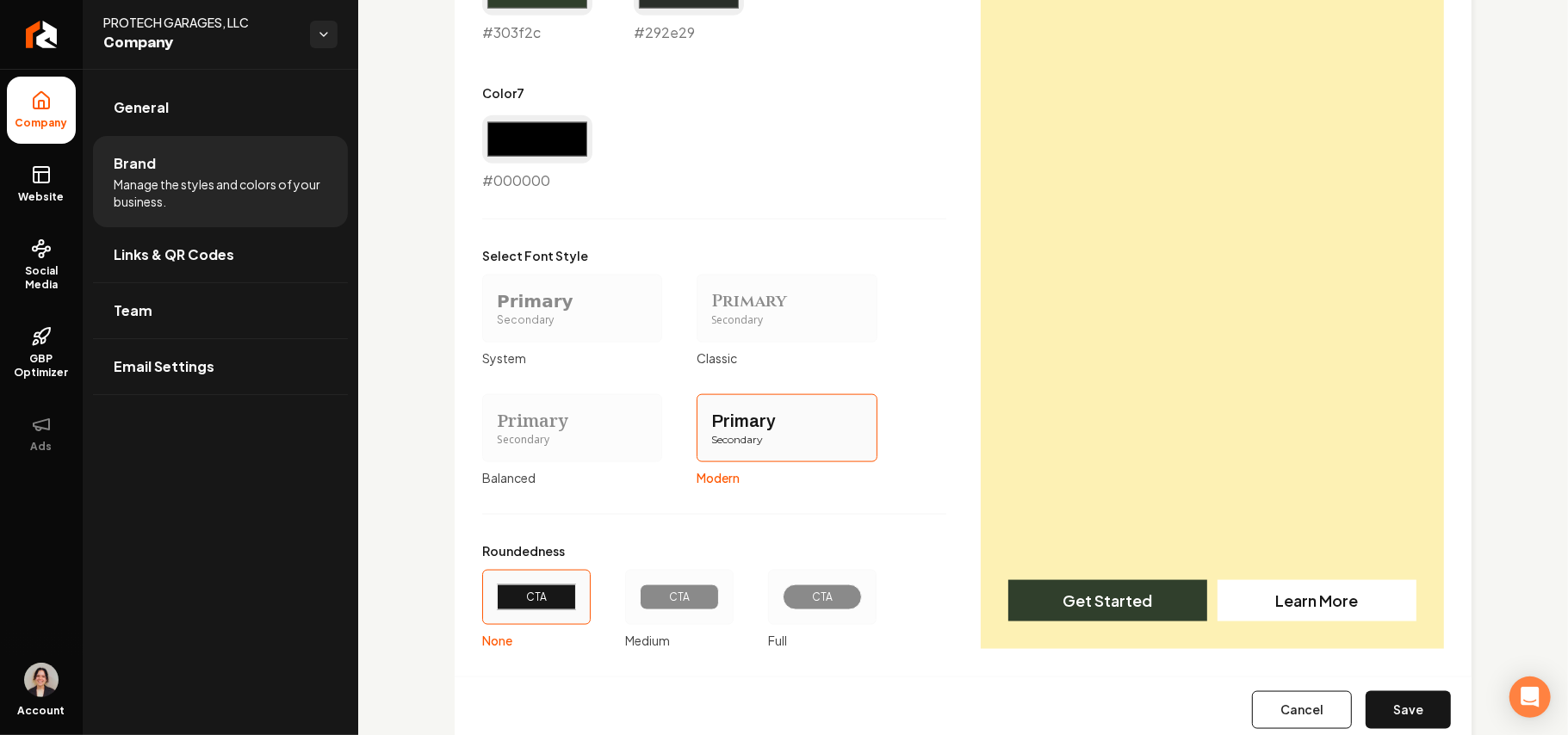
scroll to position [1471, 0]
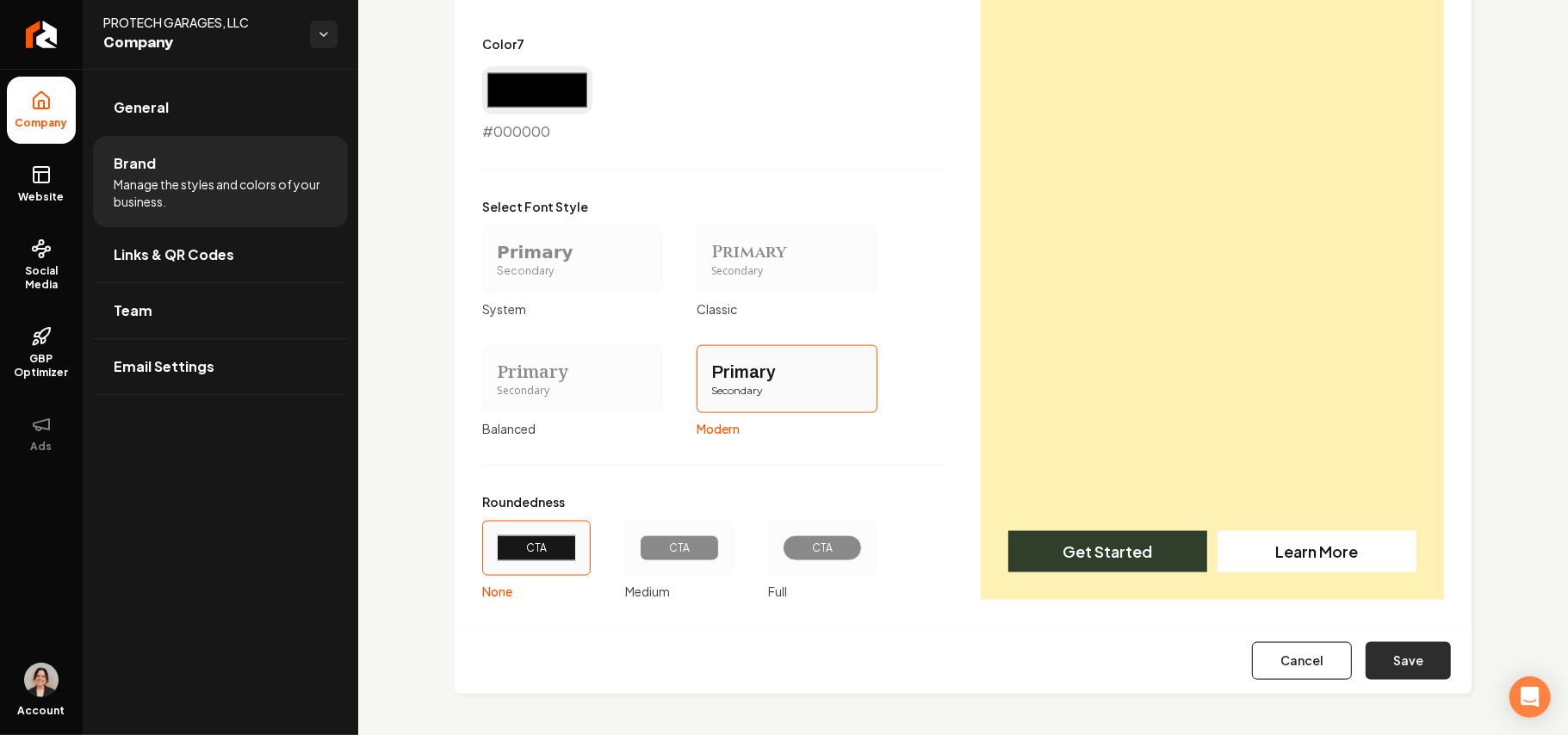
drag, startPoint x: 1400, startPoint y: 634, endPoint x: 1400, endPoint y: 651, distance: 17.0
click at [1400, 635] on div "Cancel Save" at bounding box center [963, 660] width 1017 height 66
click at [1400, 651] on button "Save" at bounding box center [1408, 661] width 86 height 38
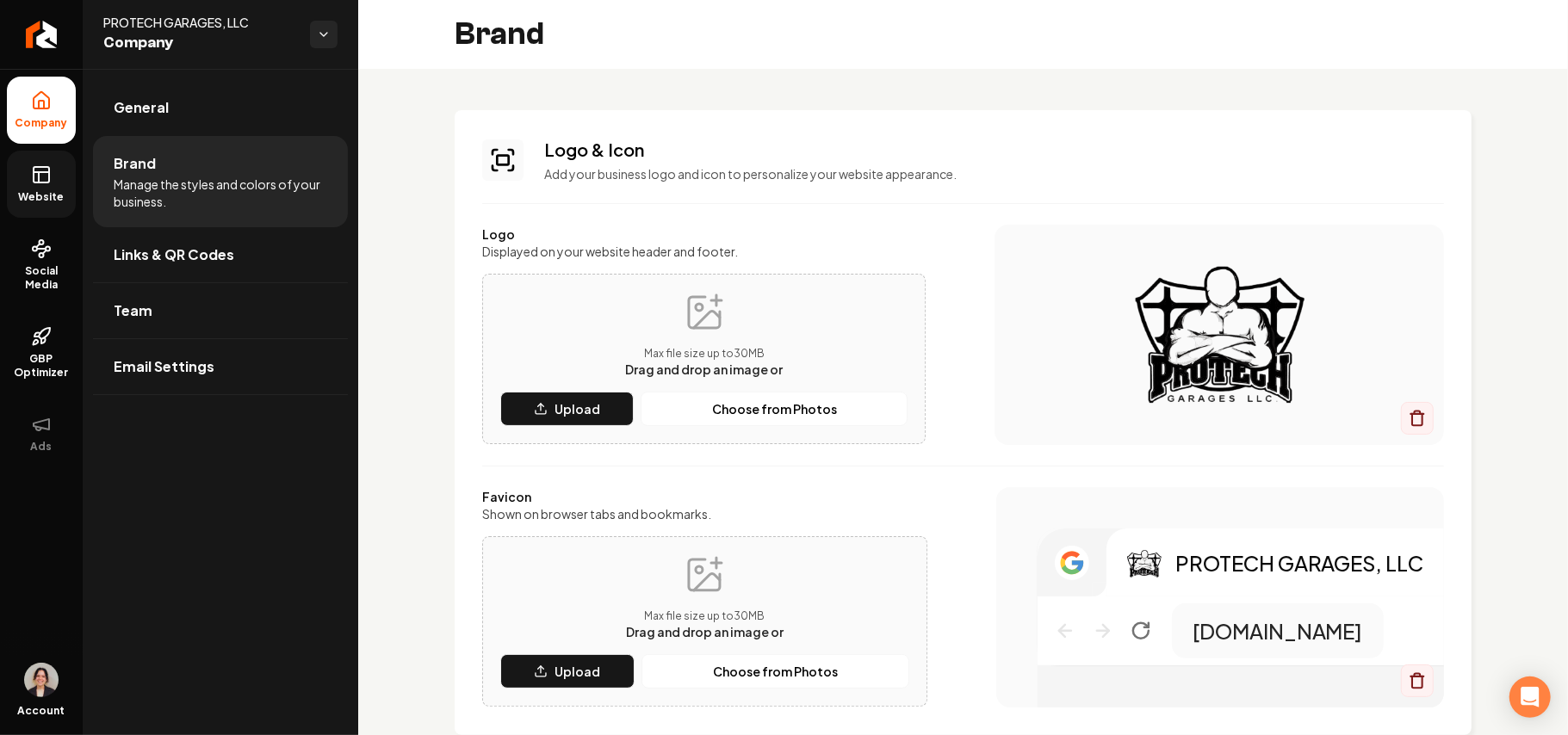
click at [25, 168] on link "Website" at bounding box center [41, 184] width 69 height 67
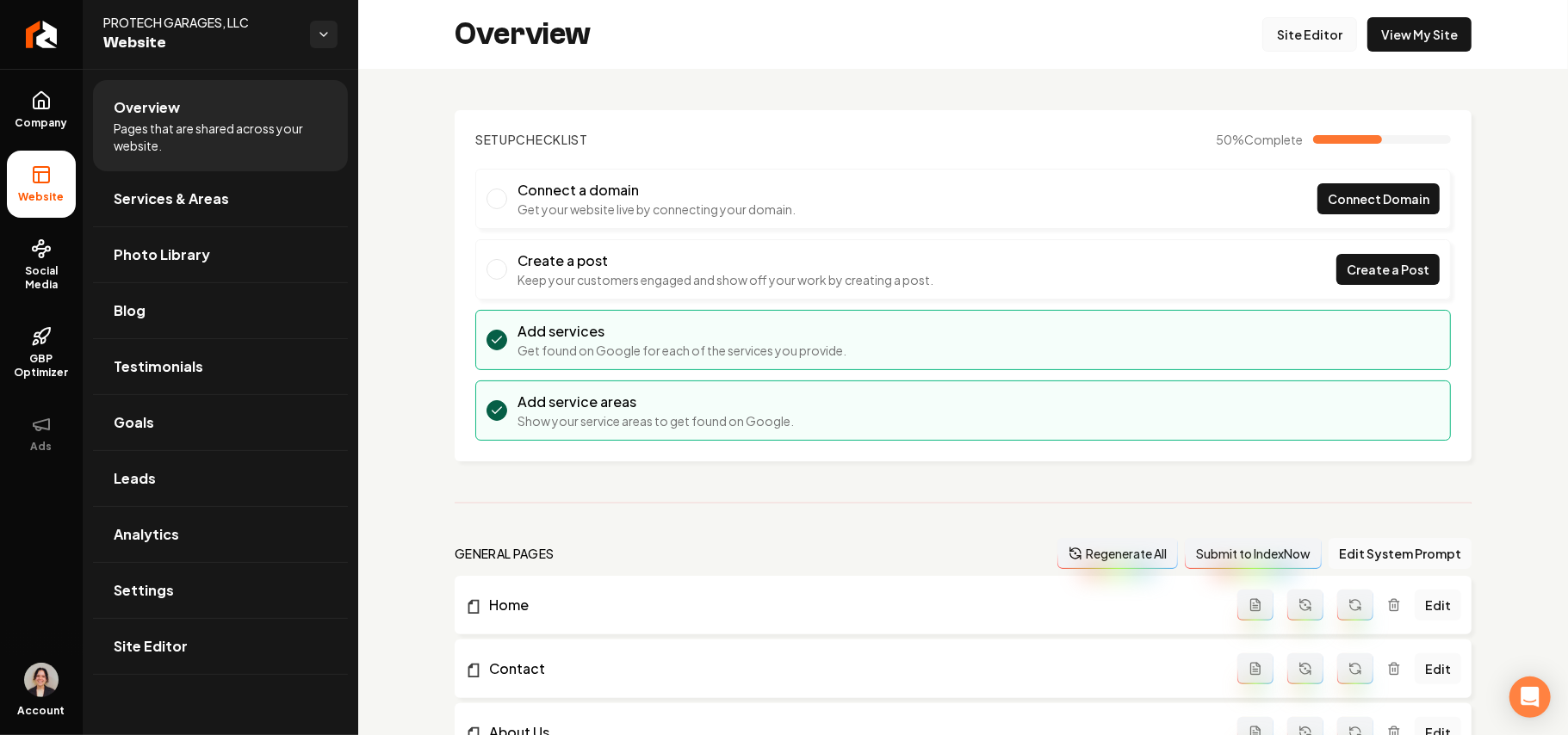
click at [1280, 37] on link "Site Editor" at bounding box center [1309, 34] width 94 height 35
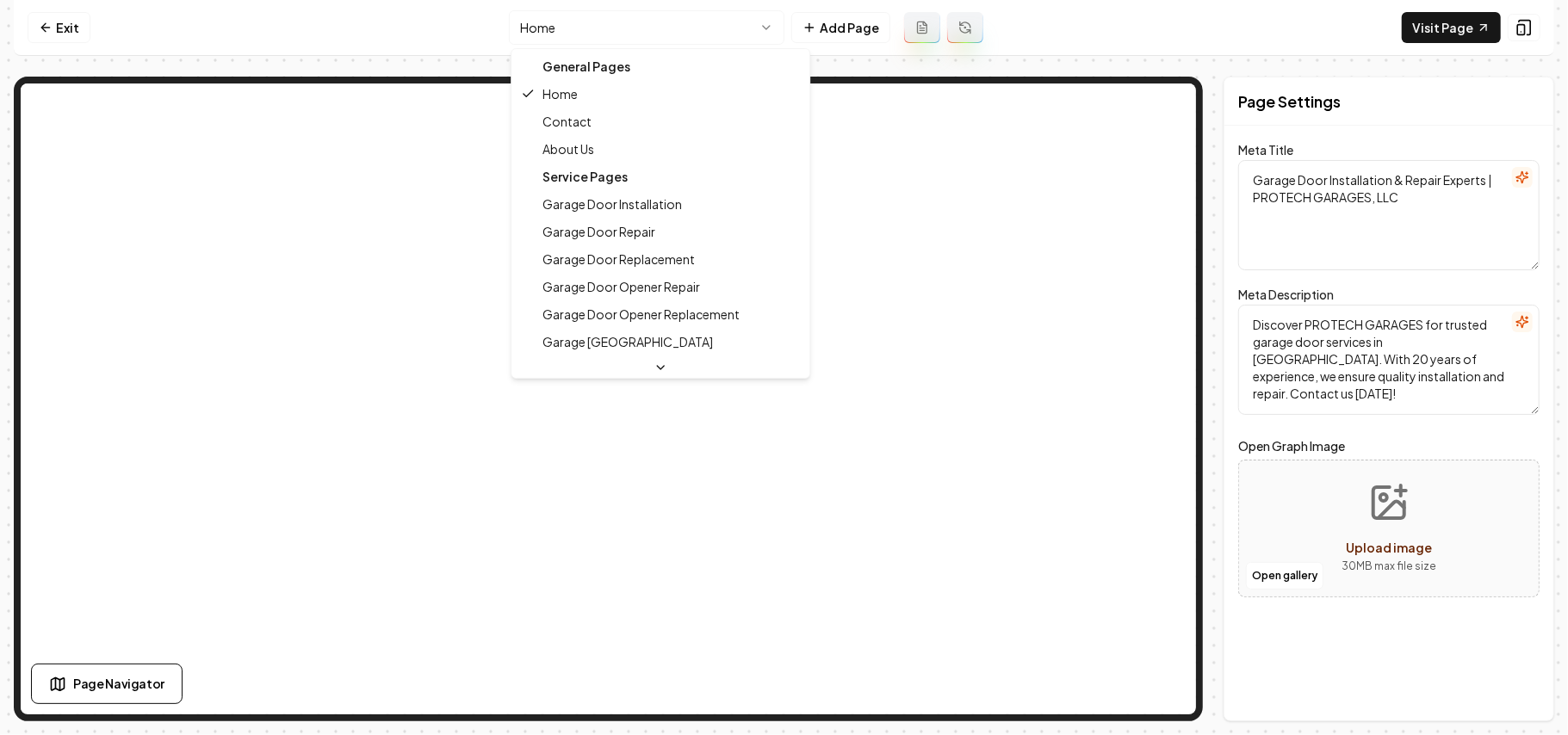
click at [650, 26] on html "Computer Required This feature is only available on a computer. Please switch t…" at bounding box center [784, 367] width 1568 height 735
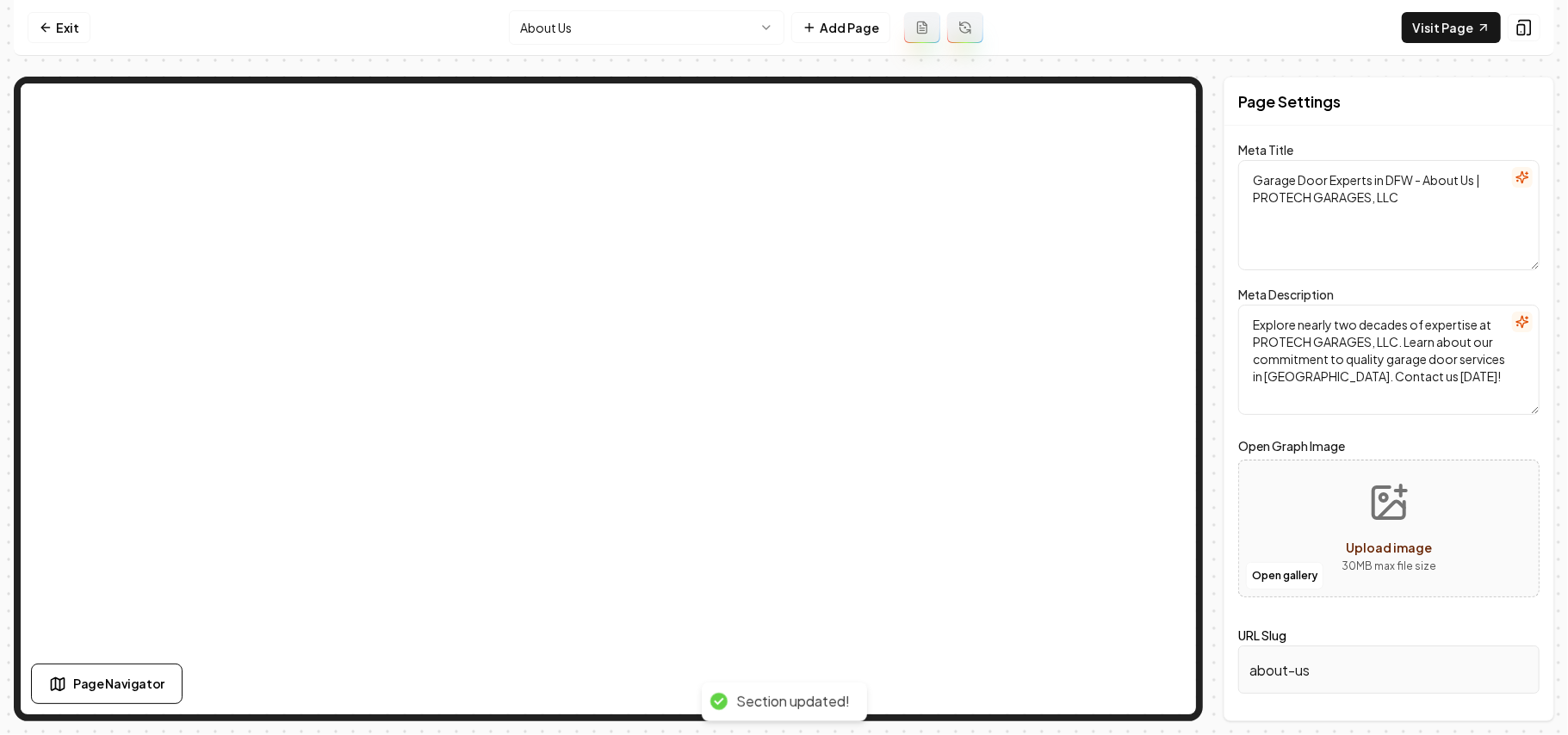
click at [579, 12] on html "Computer Required This feature is only available on a computer. Please switch t…" at bounding box center [784, 367] width 1568 height 735
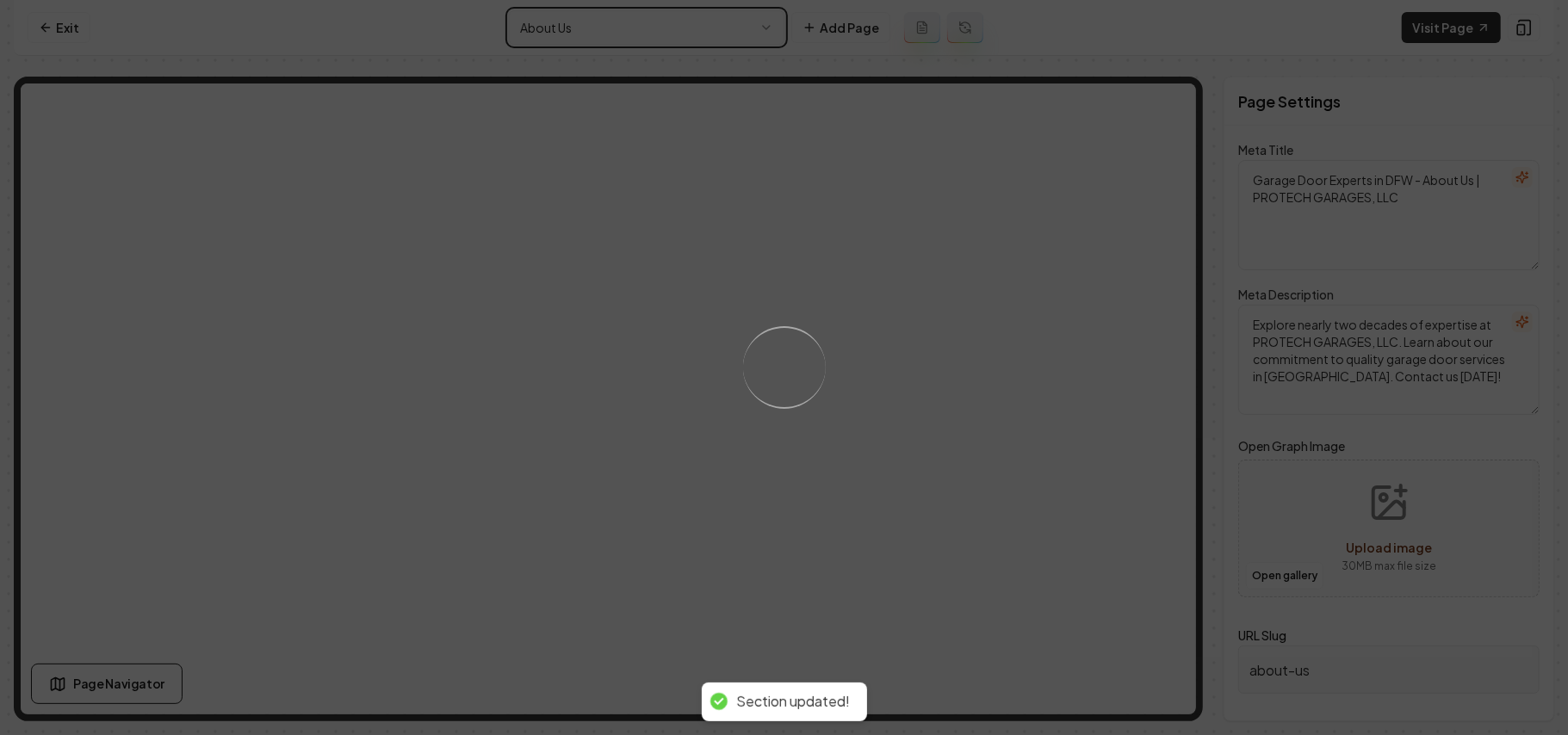
type textarea "Garage Door Installation & Repair Experts | PROTECH GARAGES, LLC"
type textarea "Discover PROTECH GARAGES for trusted garage door services in [GEOGRAPHIC_DATA].…"
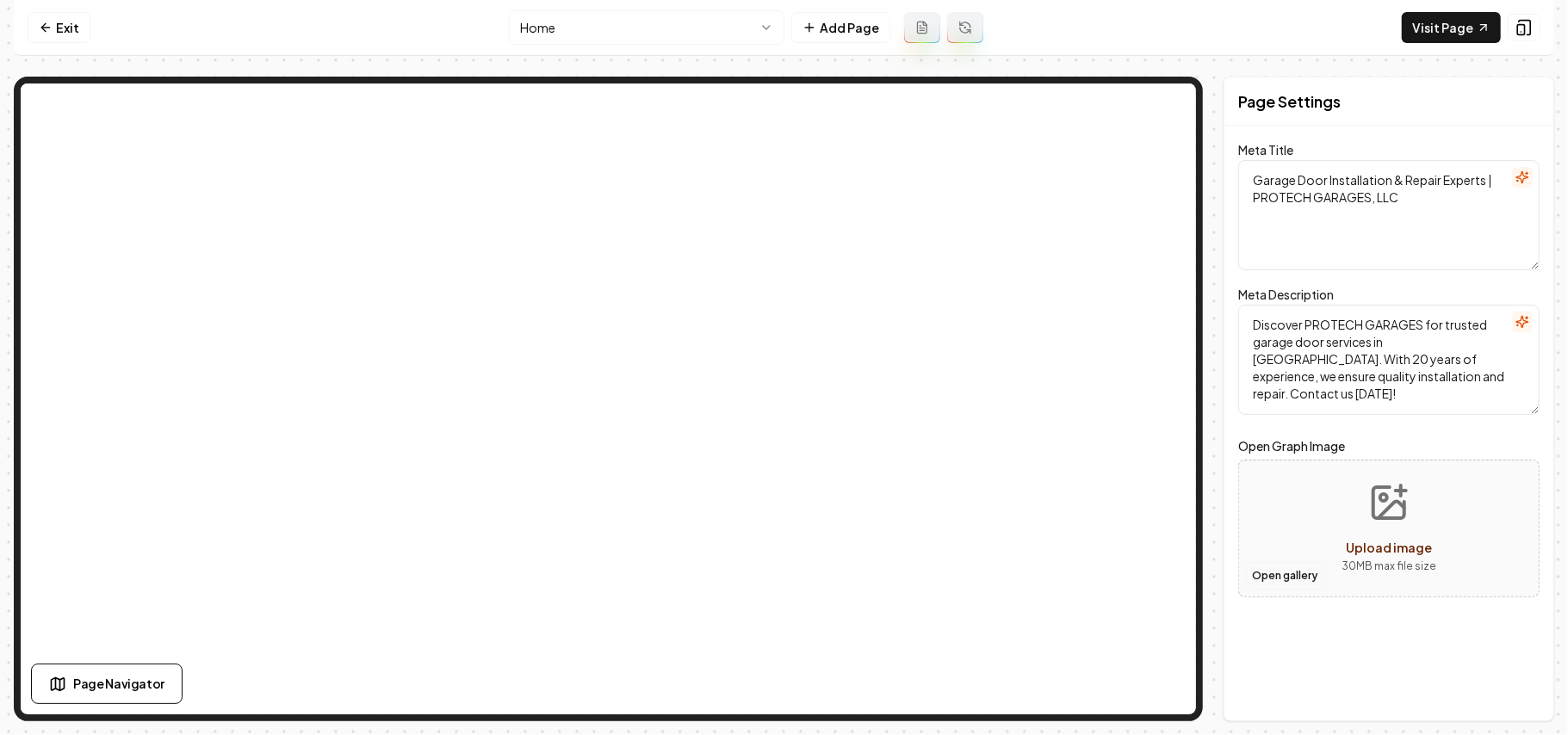
click at [1290, 578] on button "Open gallery" at bounding box center [1285, 576] width 78 height 28
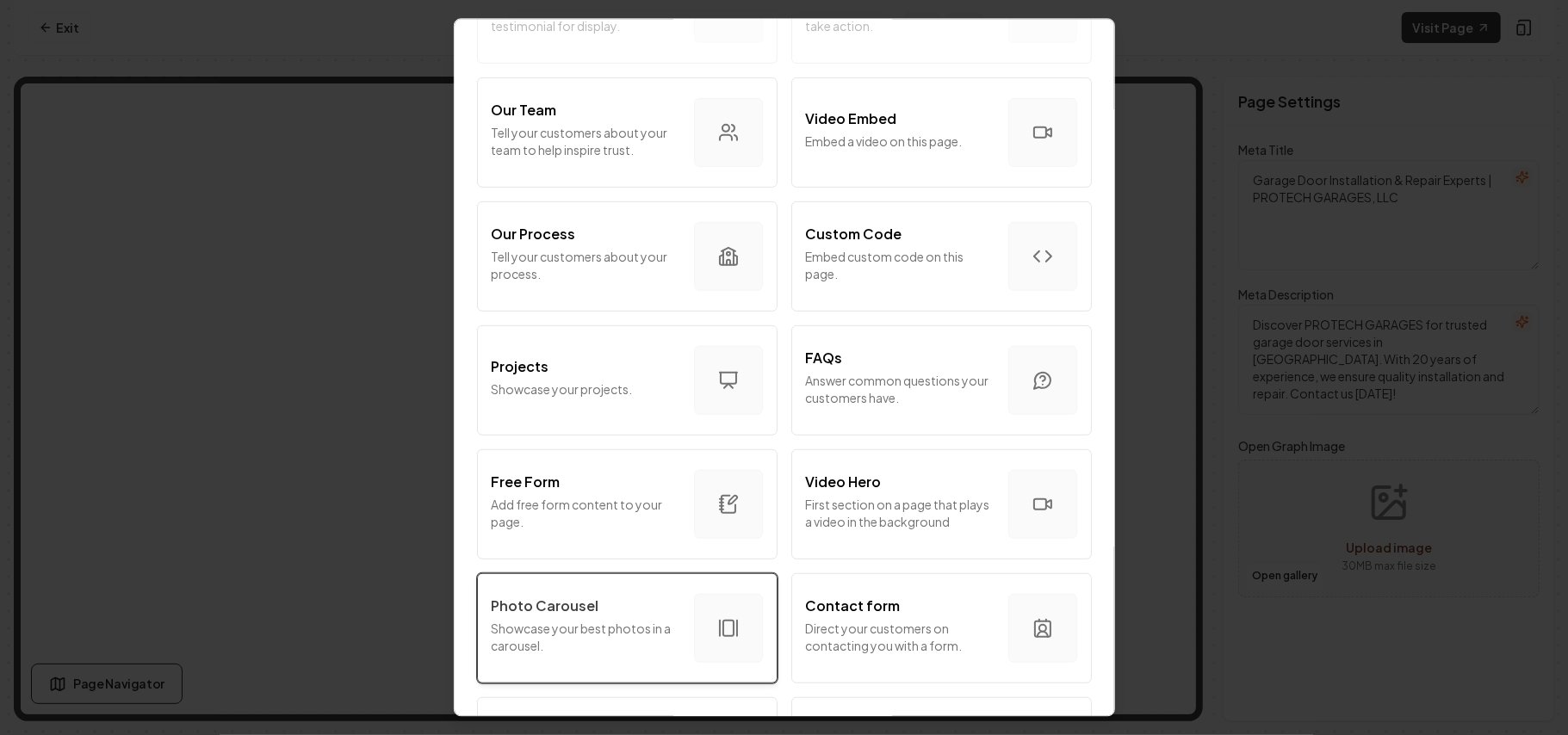
scroll to position [689, 0]
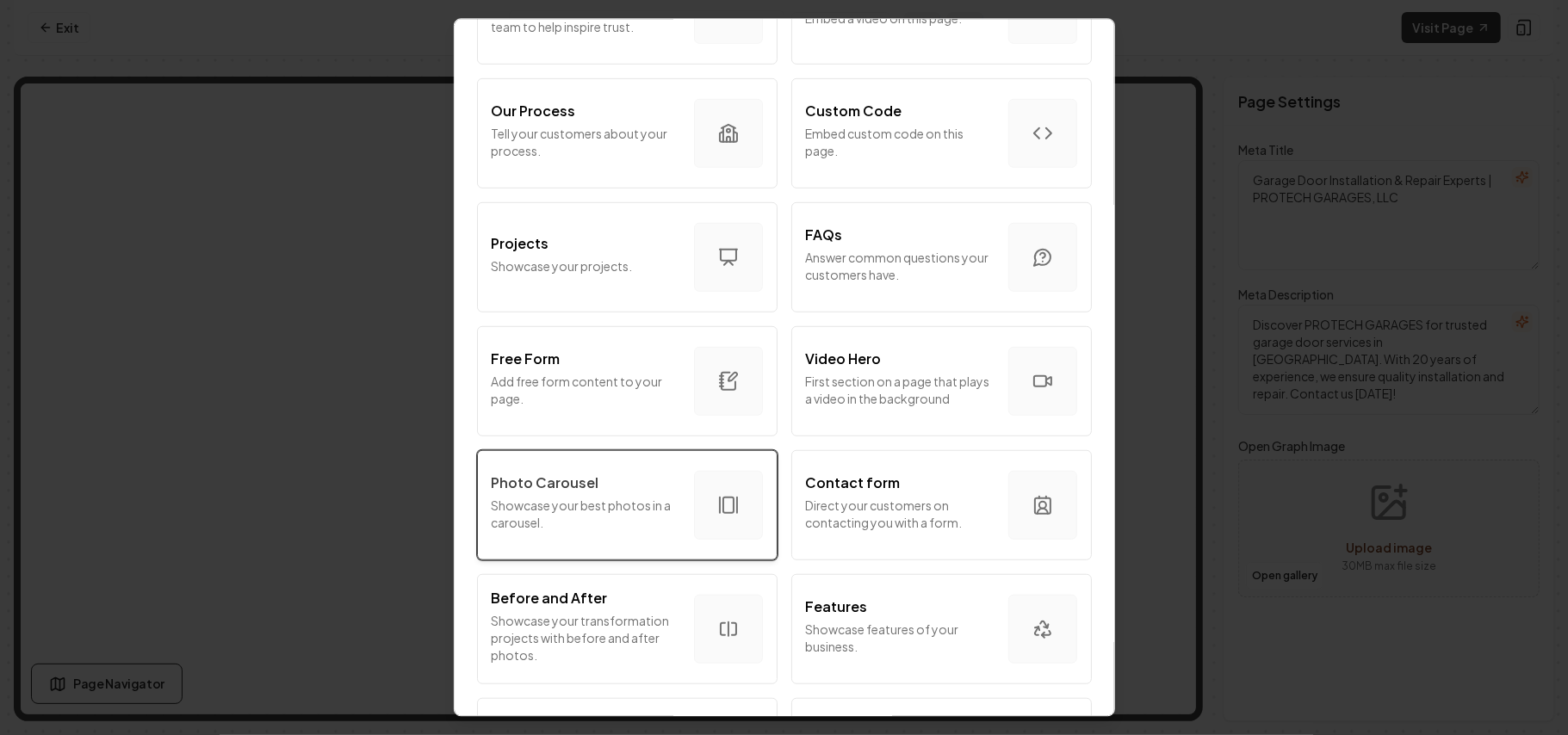
click at [539, 525] on p "Showcase your best photos in a carousel." at bounding box center [587, 514] width 189 height 35
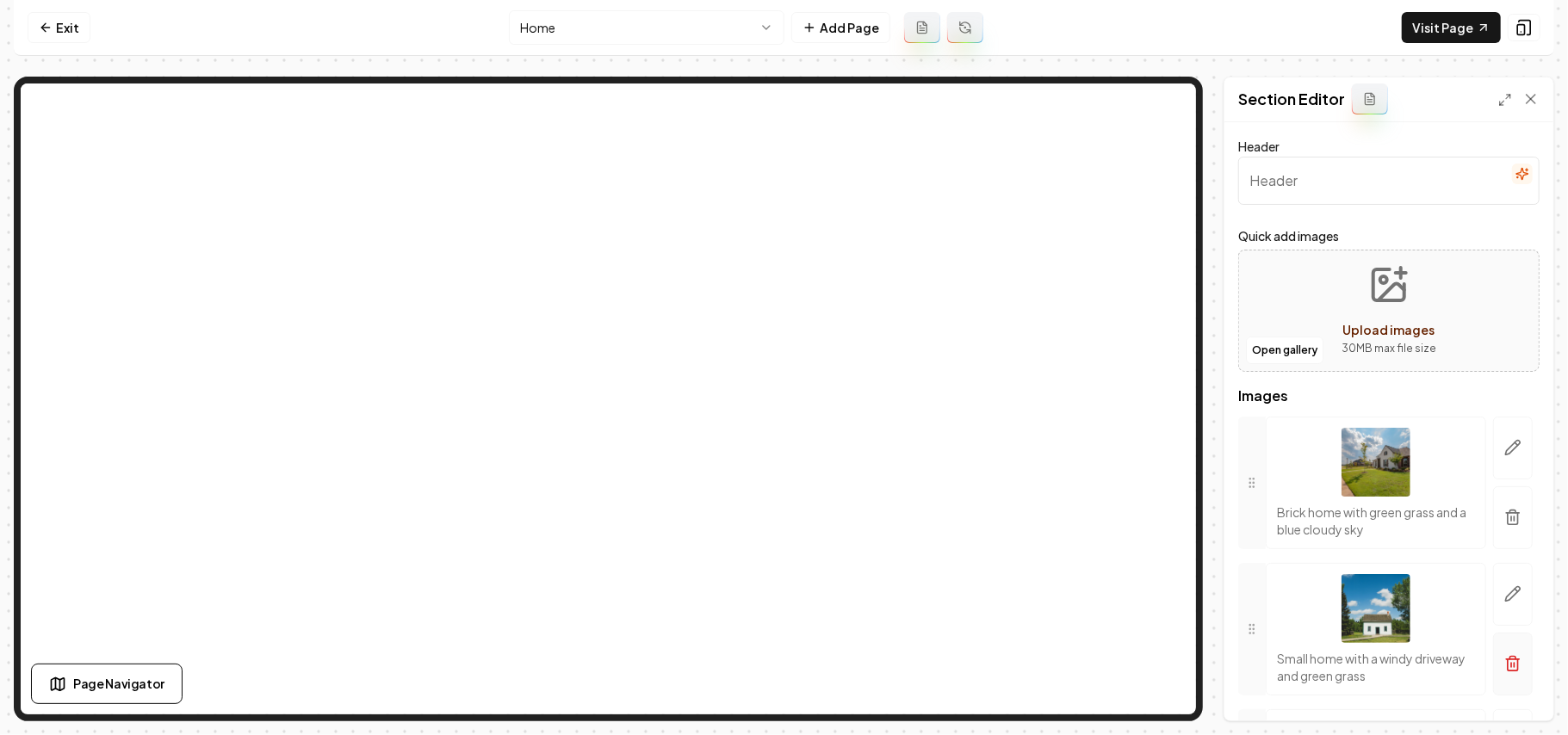
click at [1493, 508] on button "button" at bounding box center [1513, 518] width 39 height 63
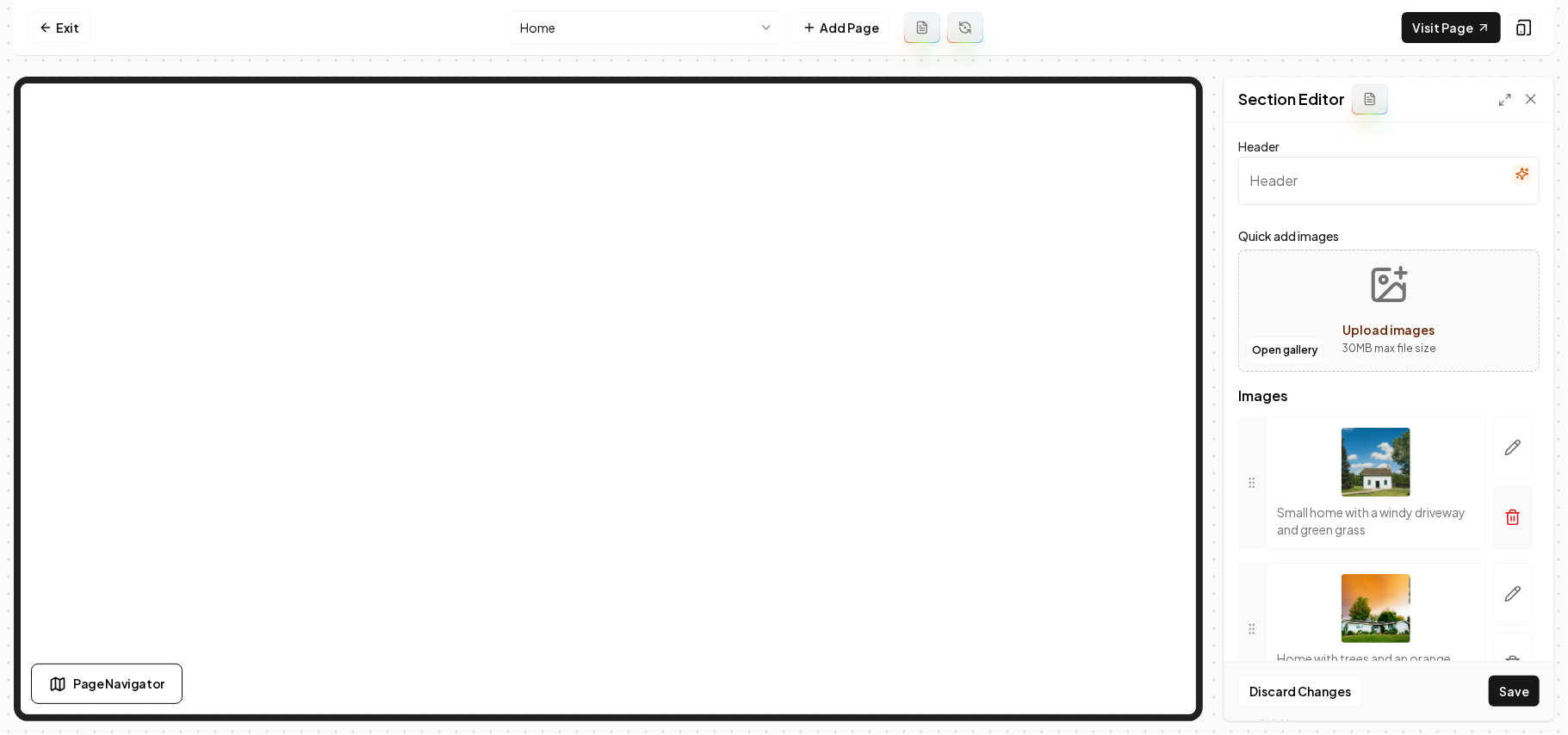
click at [1505, 518] on icon "button" at bounding box center [1513, 517] width 17 height 17
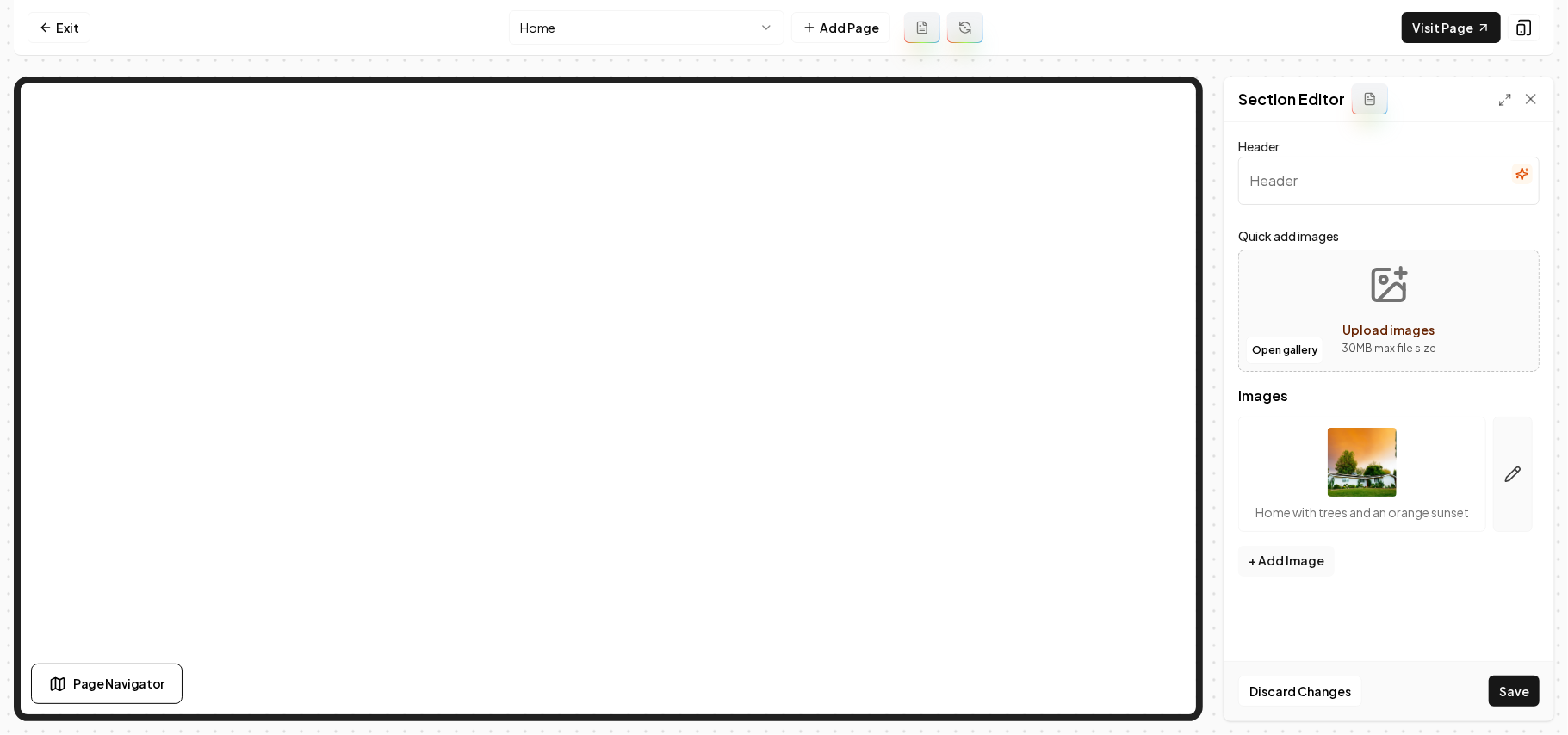
click at [1506, 518] on button "button" at bounding box center [1513, 474] width 39 height 115
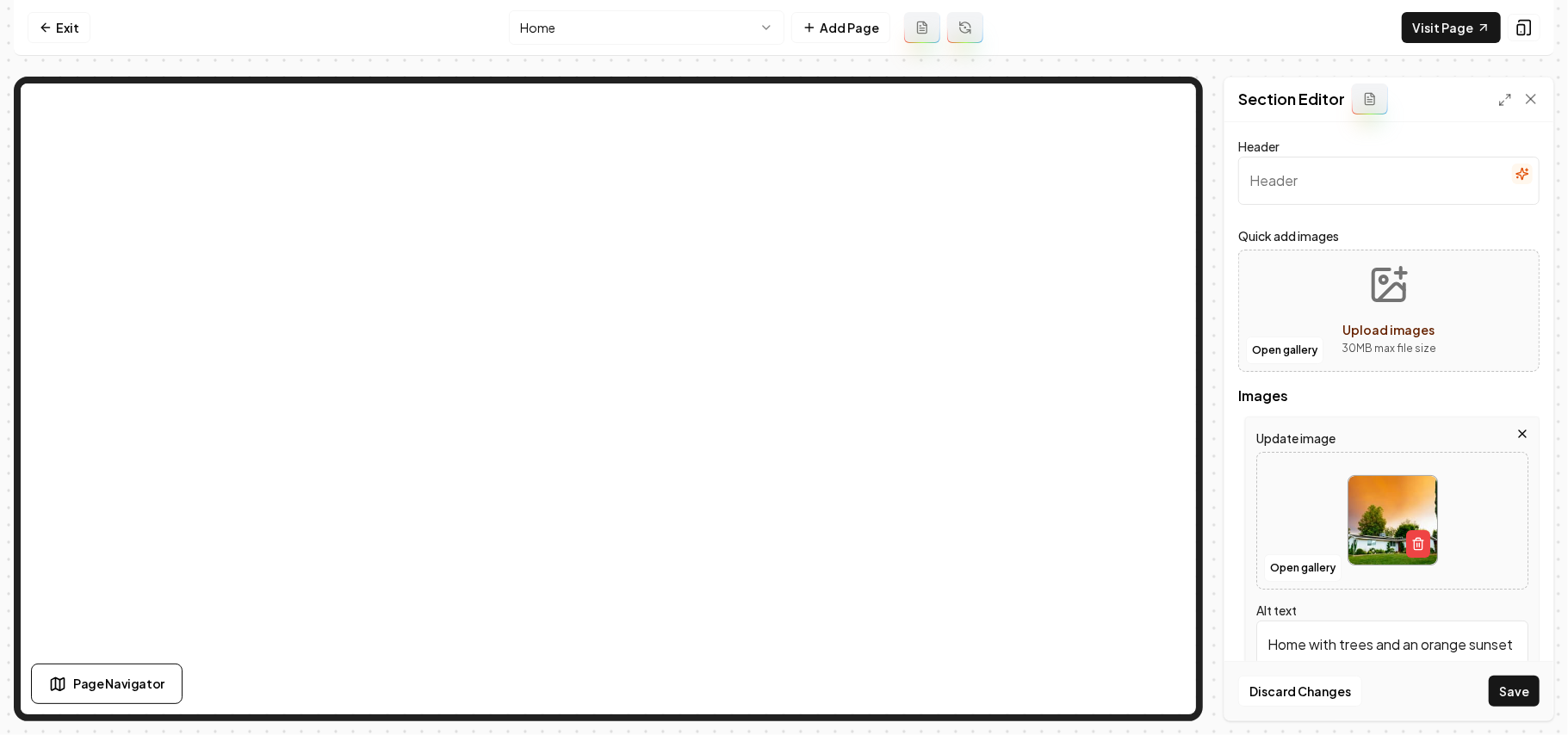
click at [1516, 434] on icon "button" at bounding box center [1523, 433] width 13 height 13
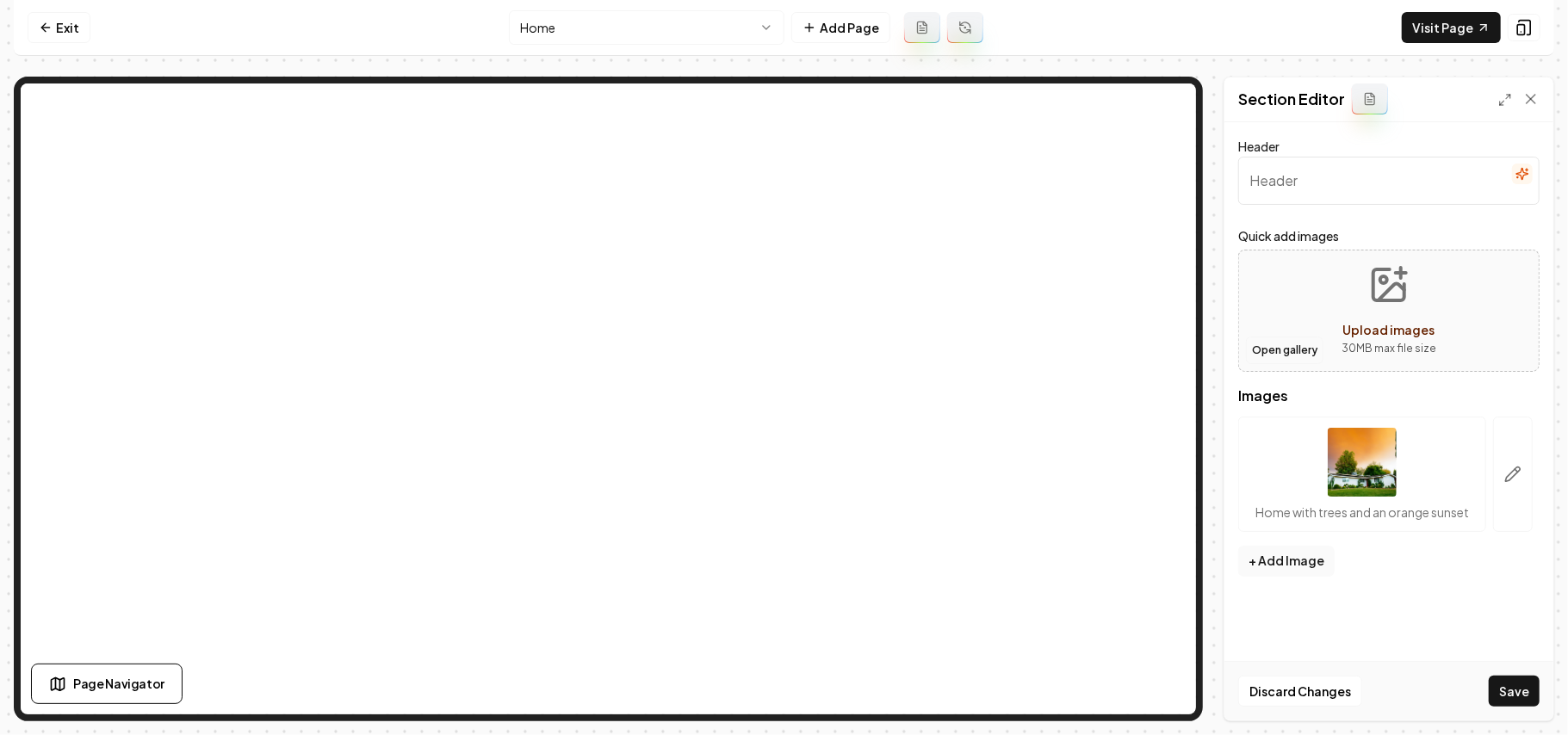
click at [1295, 355] on button "Open gallery" at bounding box center [1285, 350] width 78 height 28
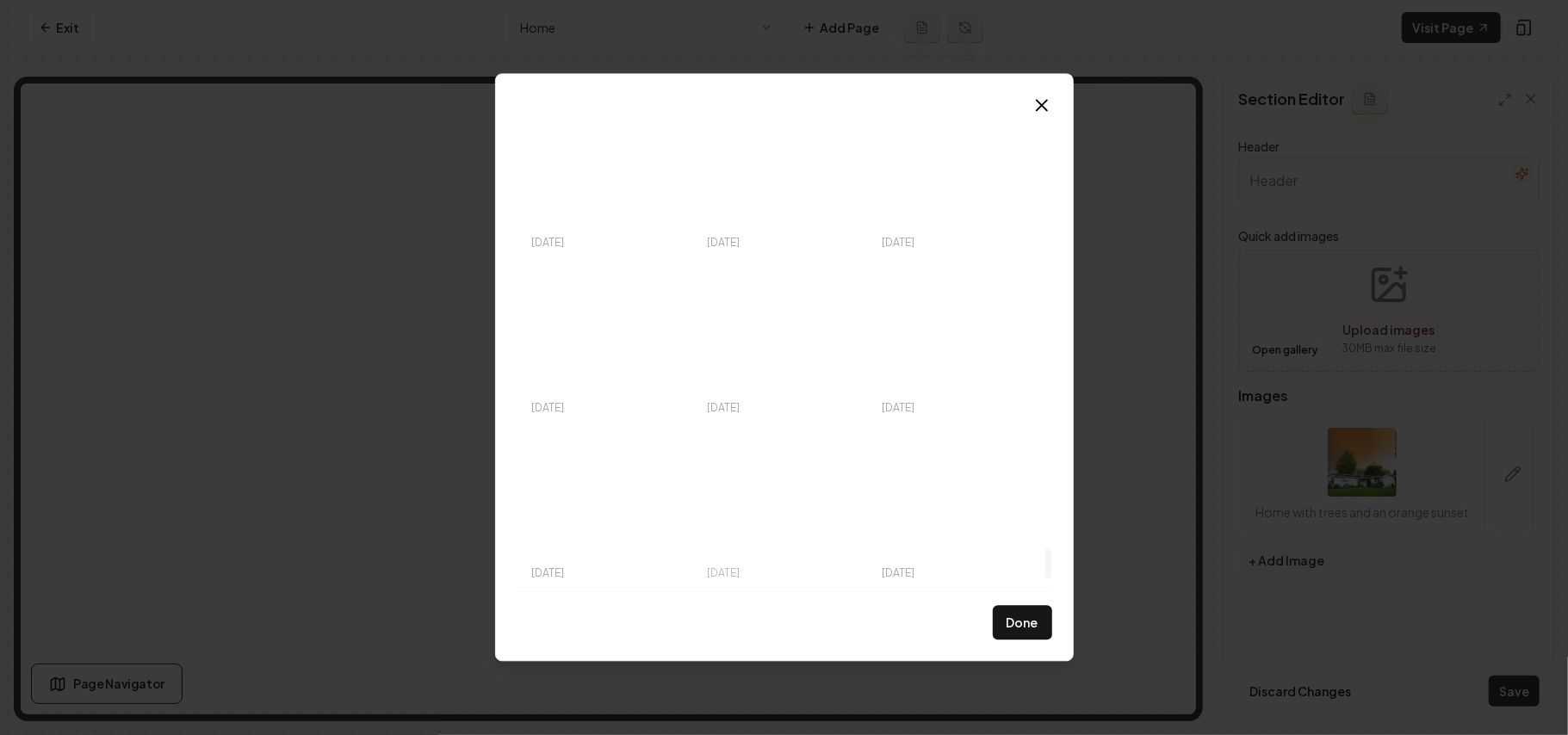
scroll to position [6829, 0]
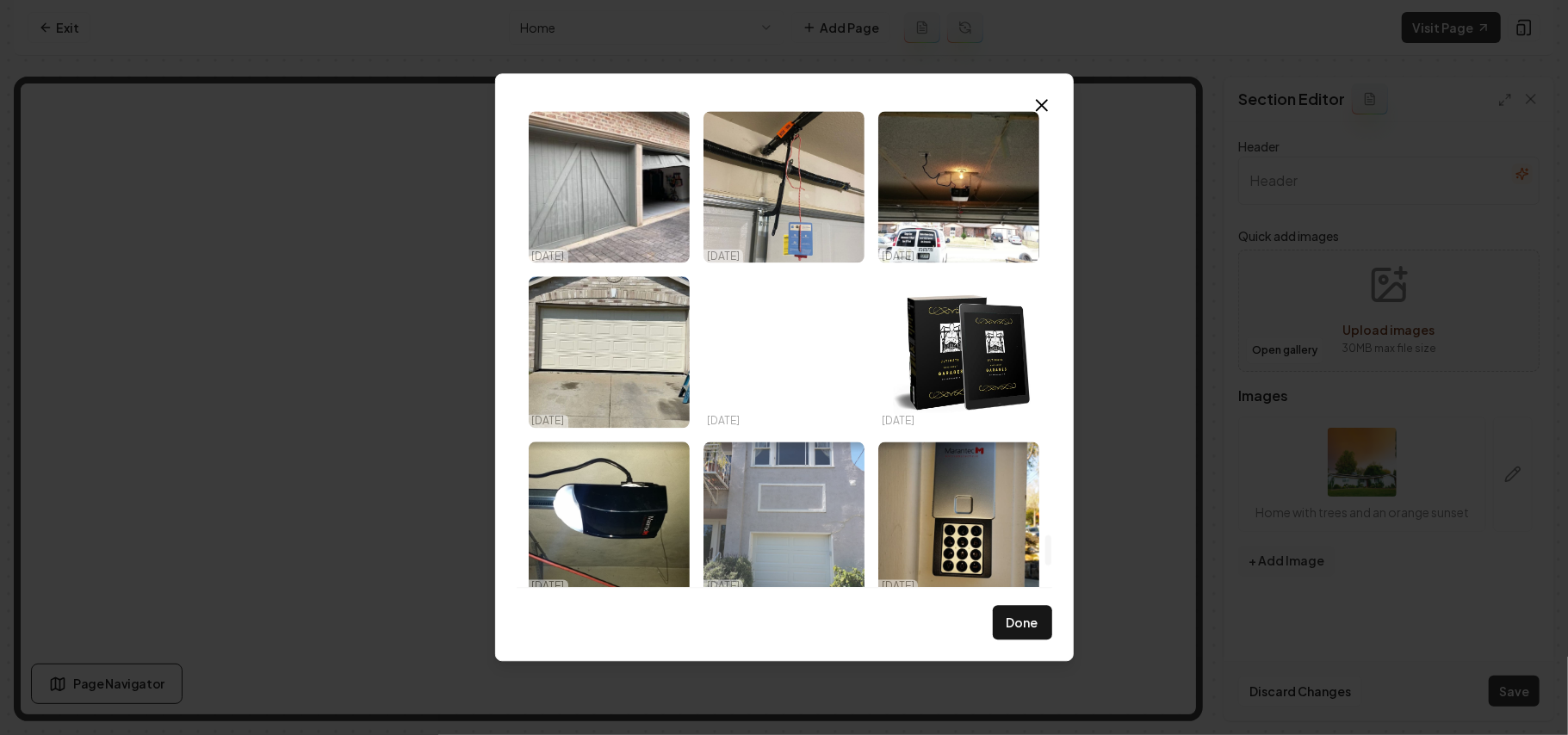
click at [821, 534] on img "Select image image_68dda4bc5c7cd75eb80450a5.jpeg" at bounding box center [784, 518] width 161 height 151
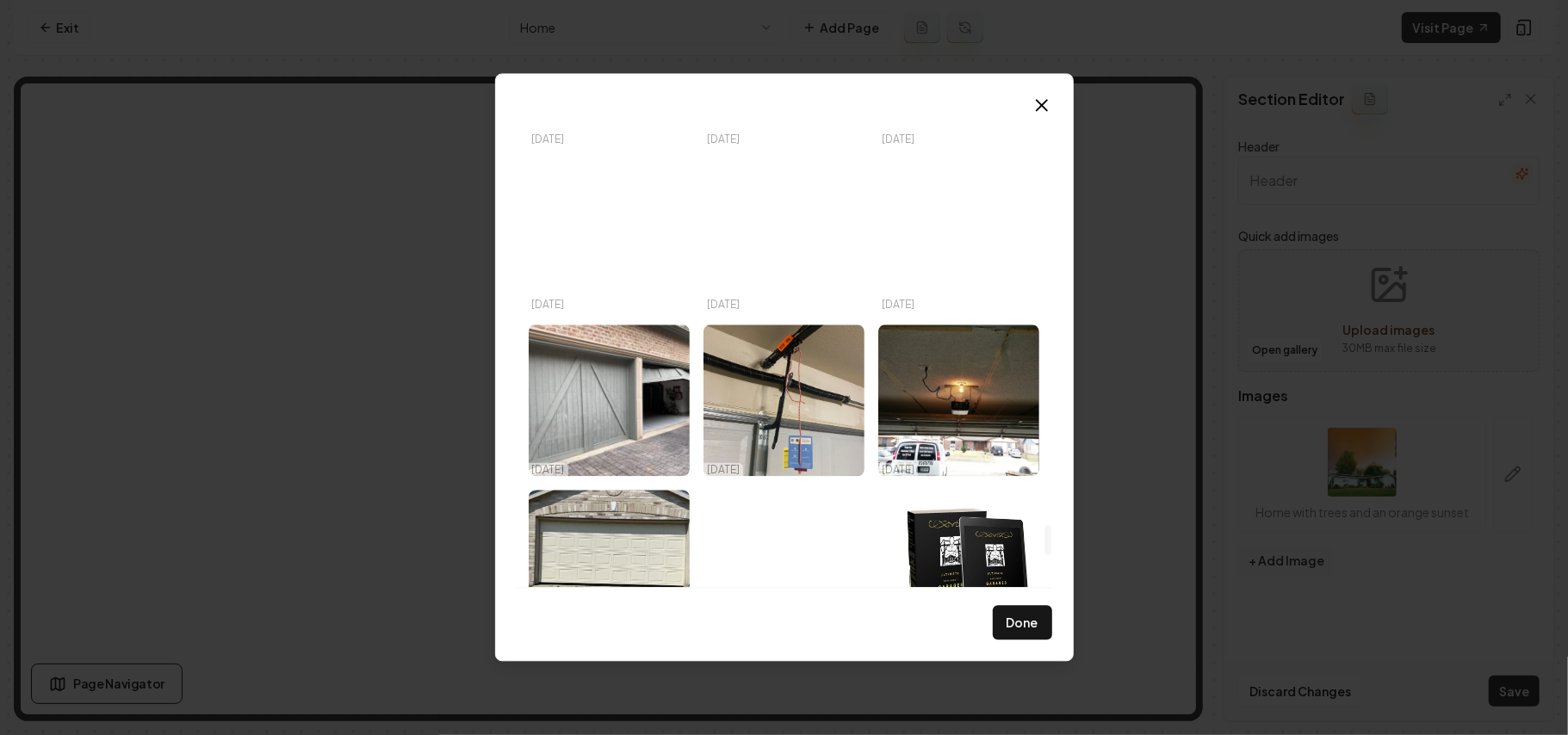
scroll to position [6599, 0]
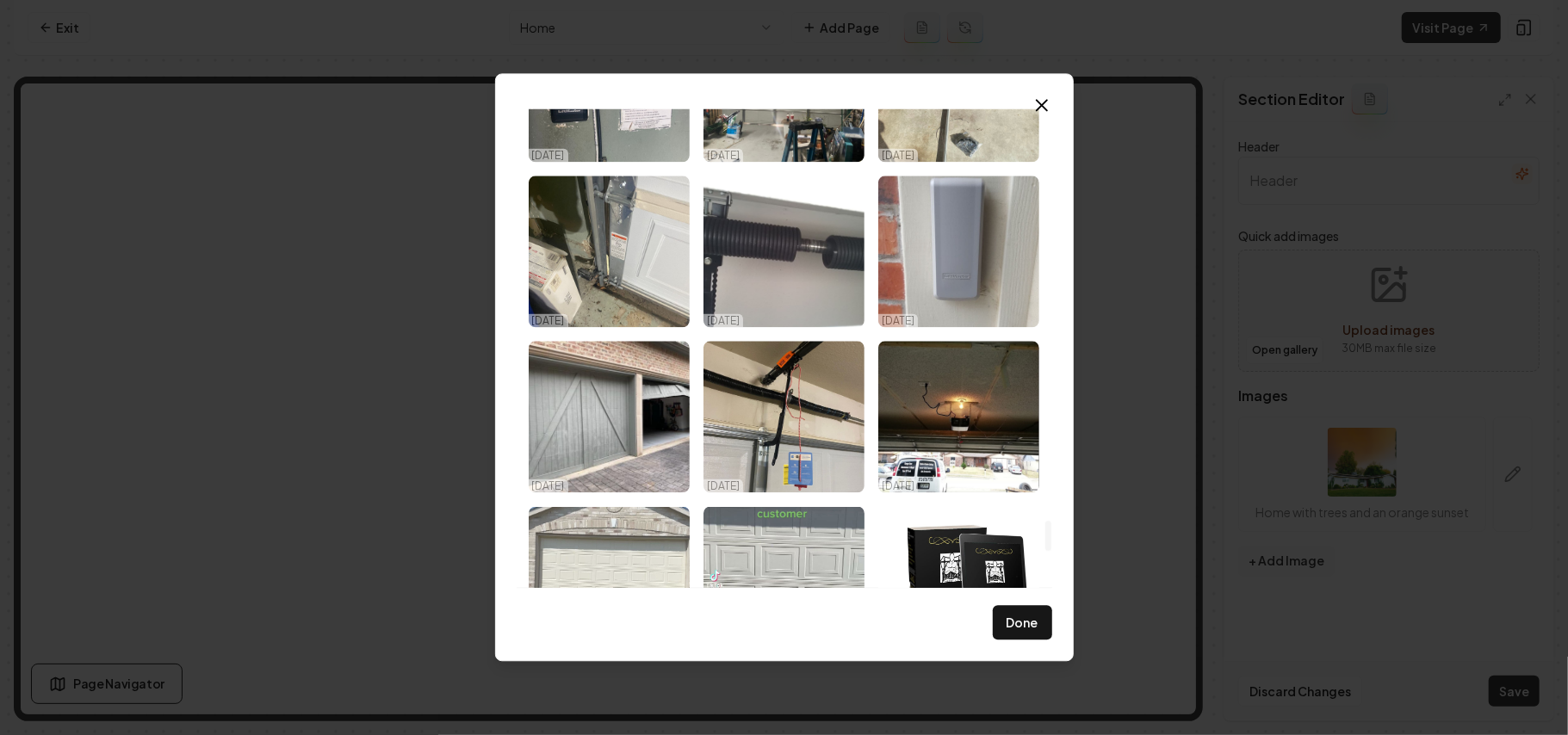
click at [608, 549] on img "Select image image_68dda4bd5c7cd75eb80453b1.jpeg" at bounding box center [609, 582] width 161 height 151
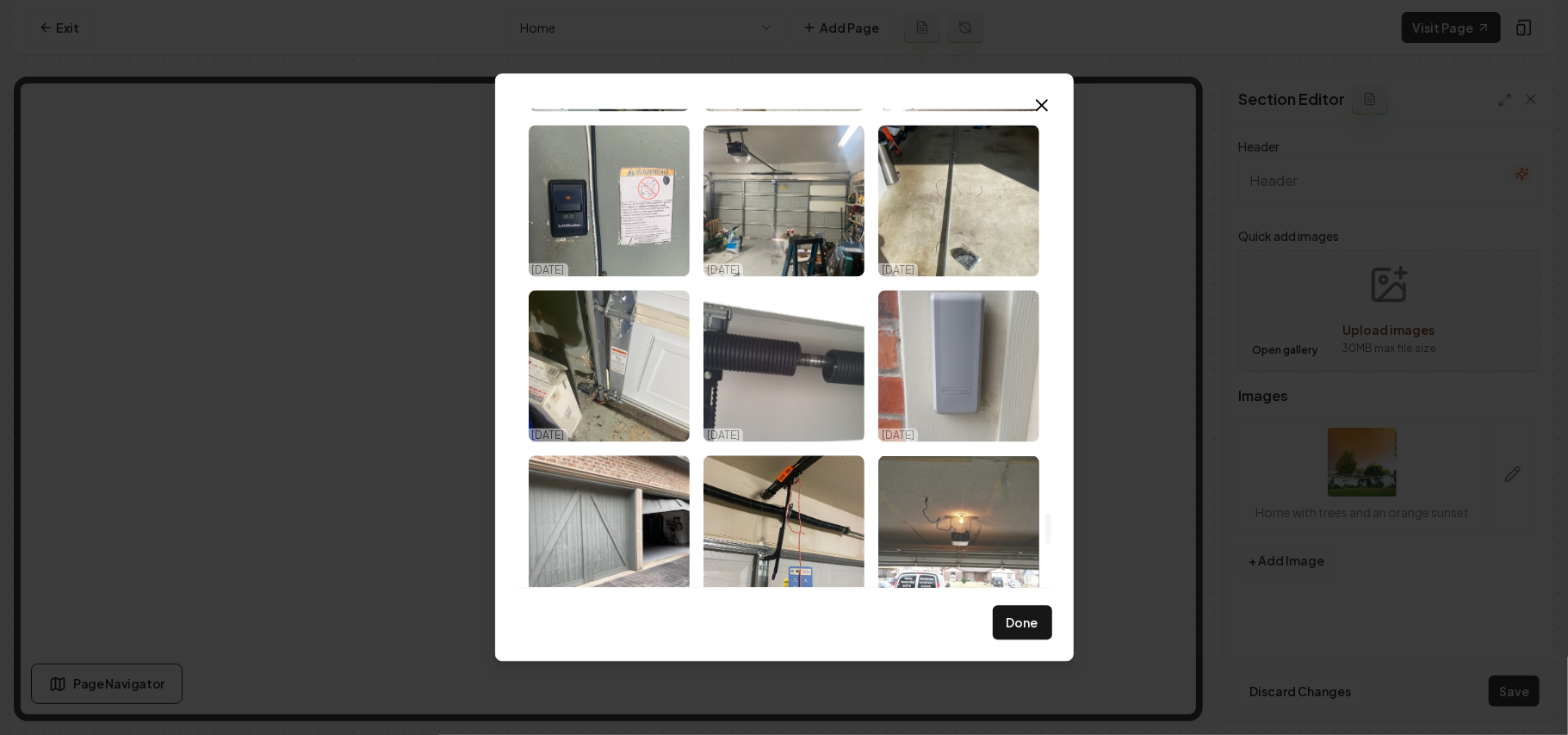
click at [917, 532] on img "Select image image_68dda4bd5c7cd75eb80456d0.jpeg" at bounding box center [959, 531] width 161 height 151
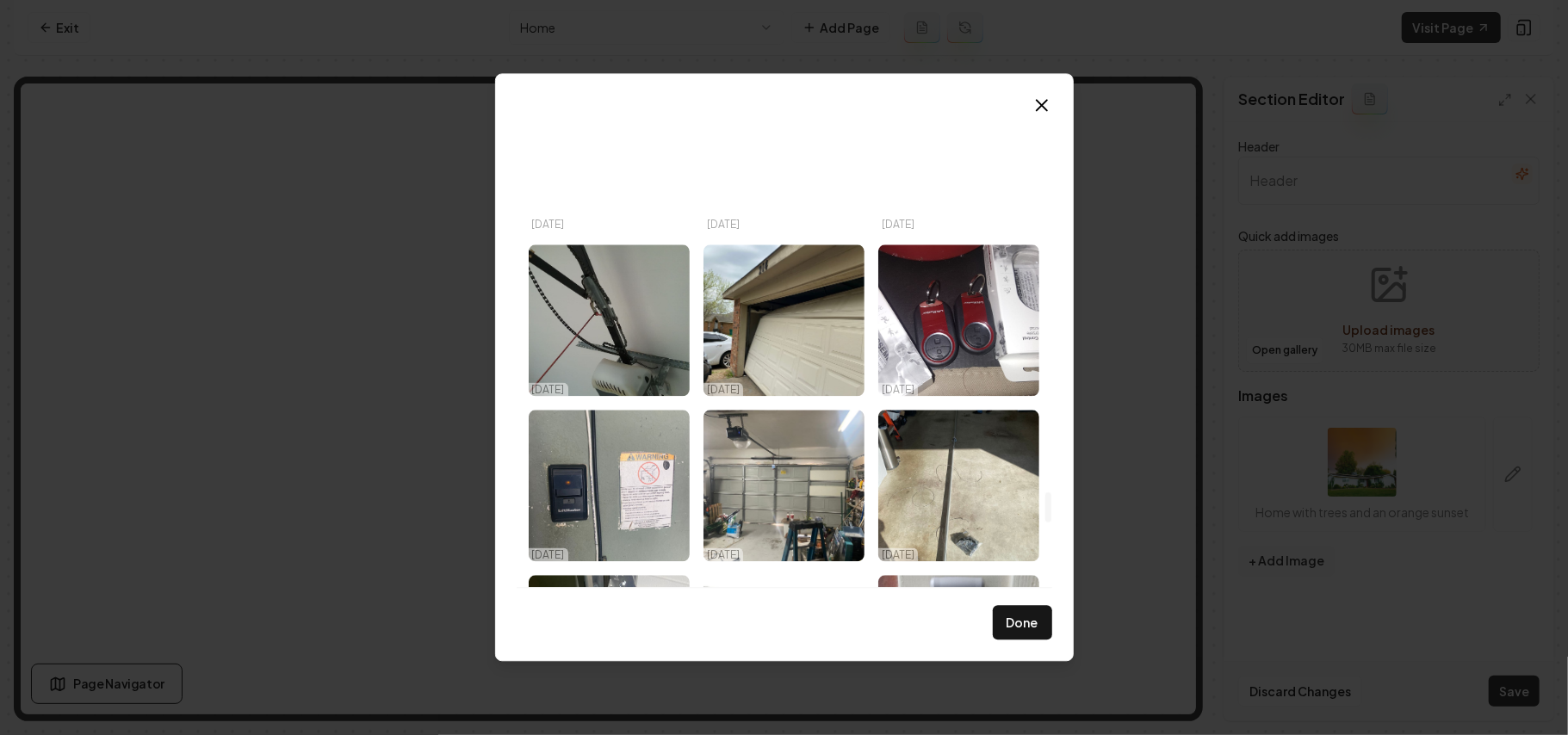
scroll to position [6140, 0]
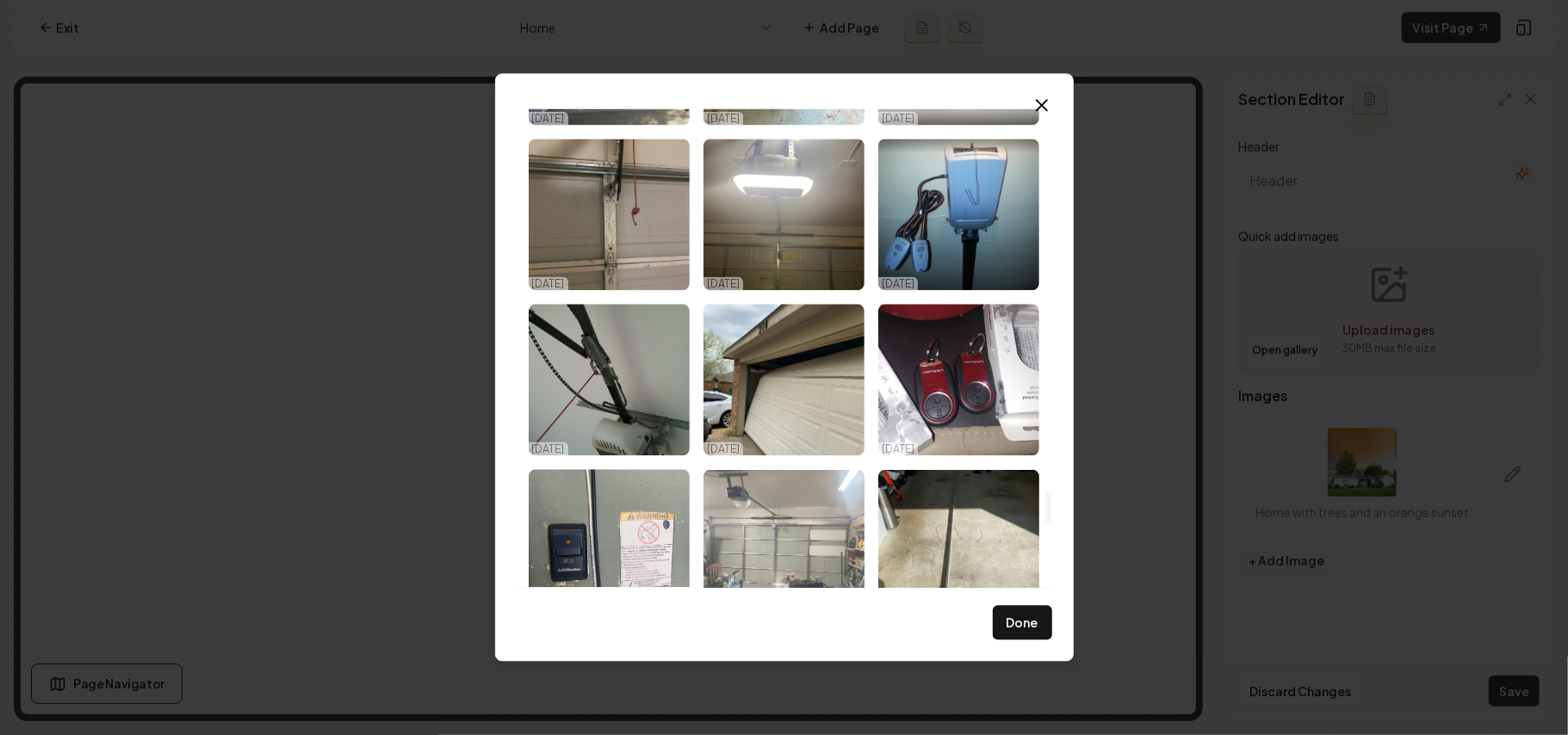
click at [803, 527] on img "Select image image_68dda4bd5c7cd75eb80458ea.jpeg" at bounding box center [784, 545] width 161 height 151
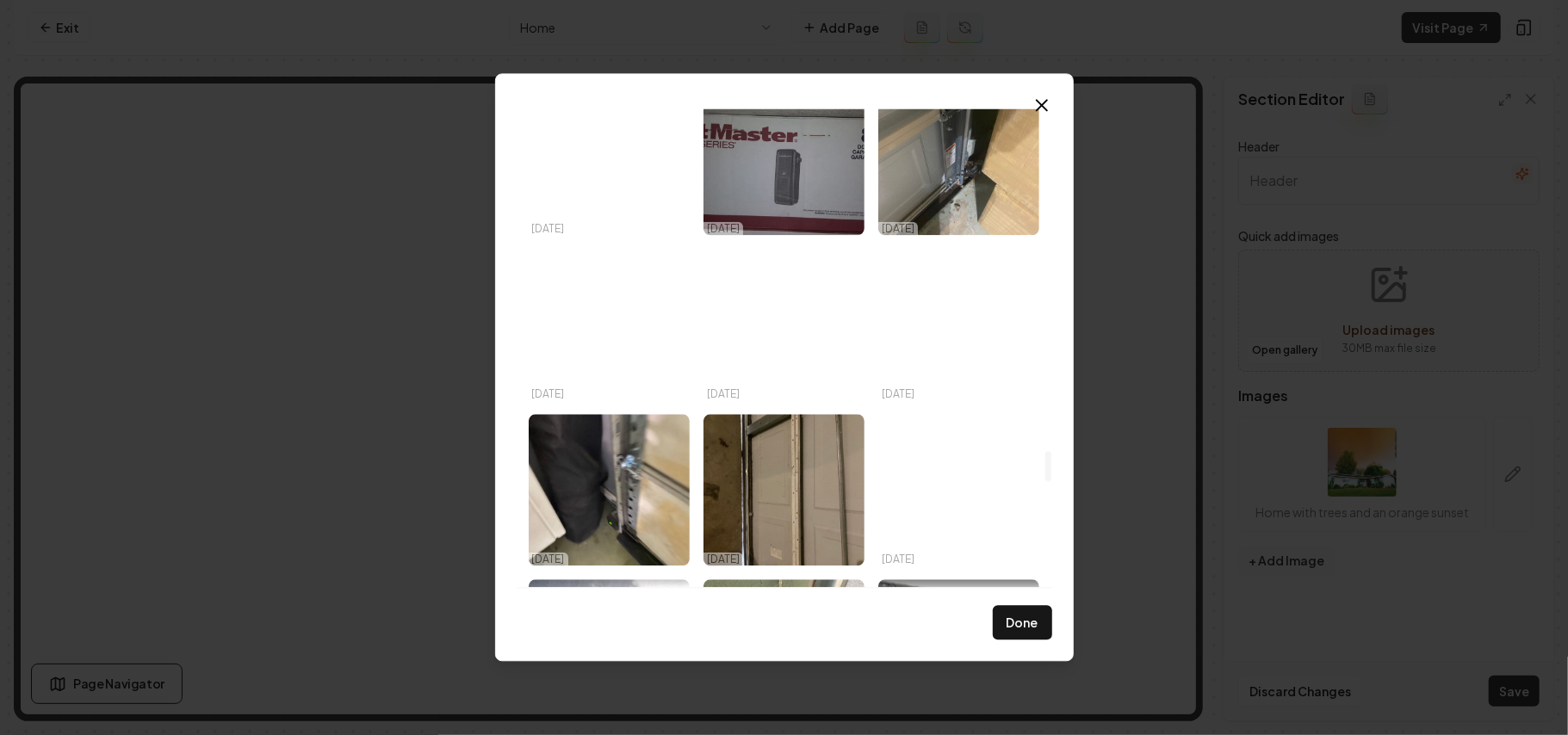
scroll to position [5566, 0]
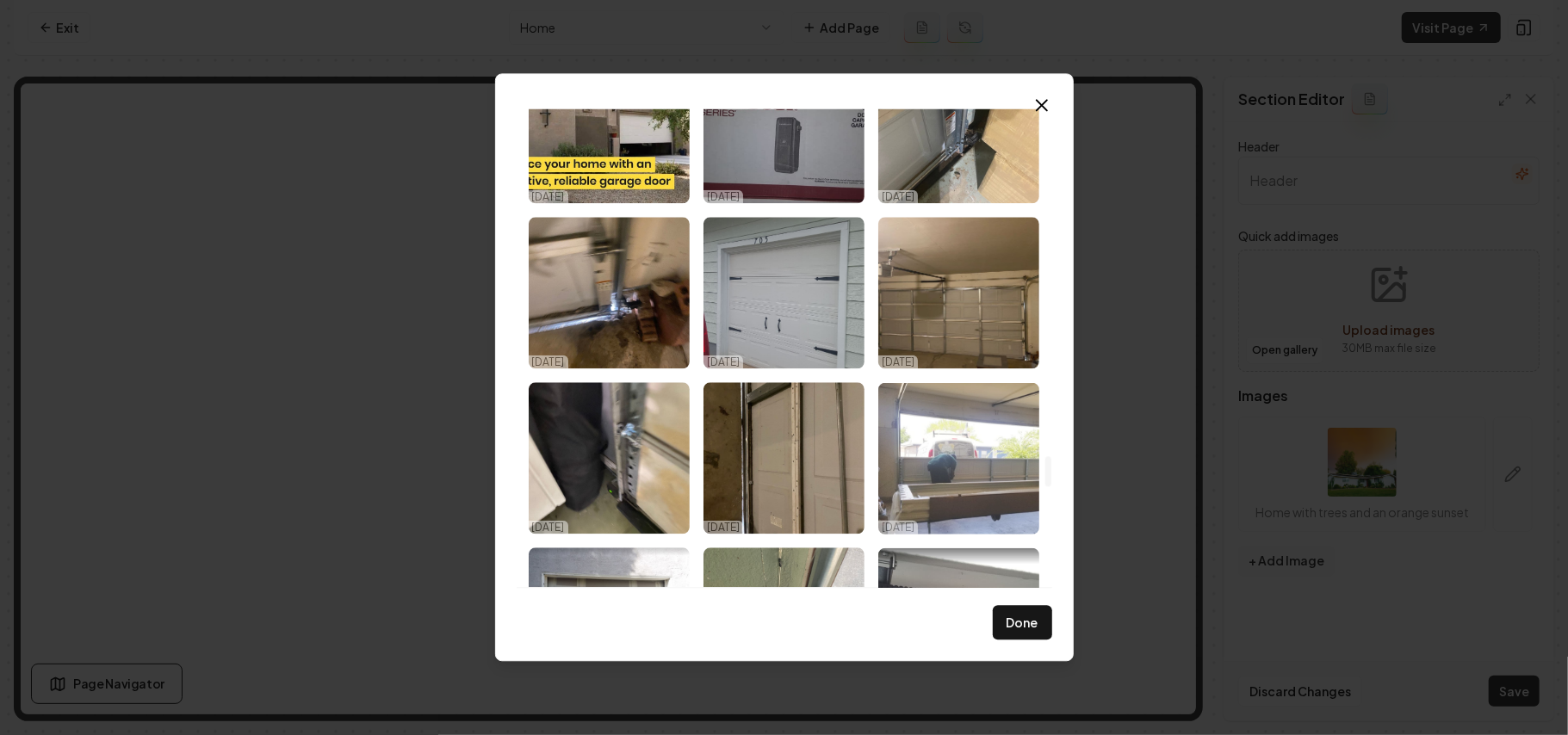
click at [997, 461] on img "Select image image_68dda4bd5c7cd75eb8045cef.jpeg" at bounding box center [959, 458] width 161 height 151
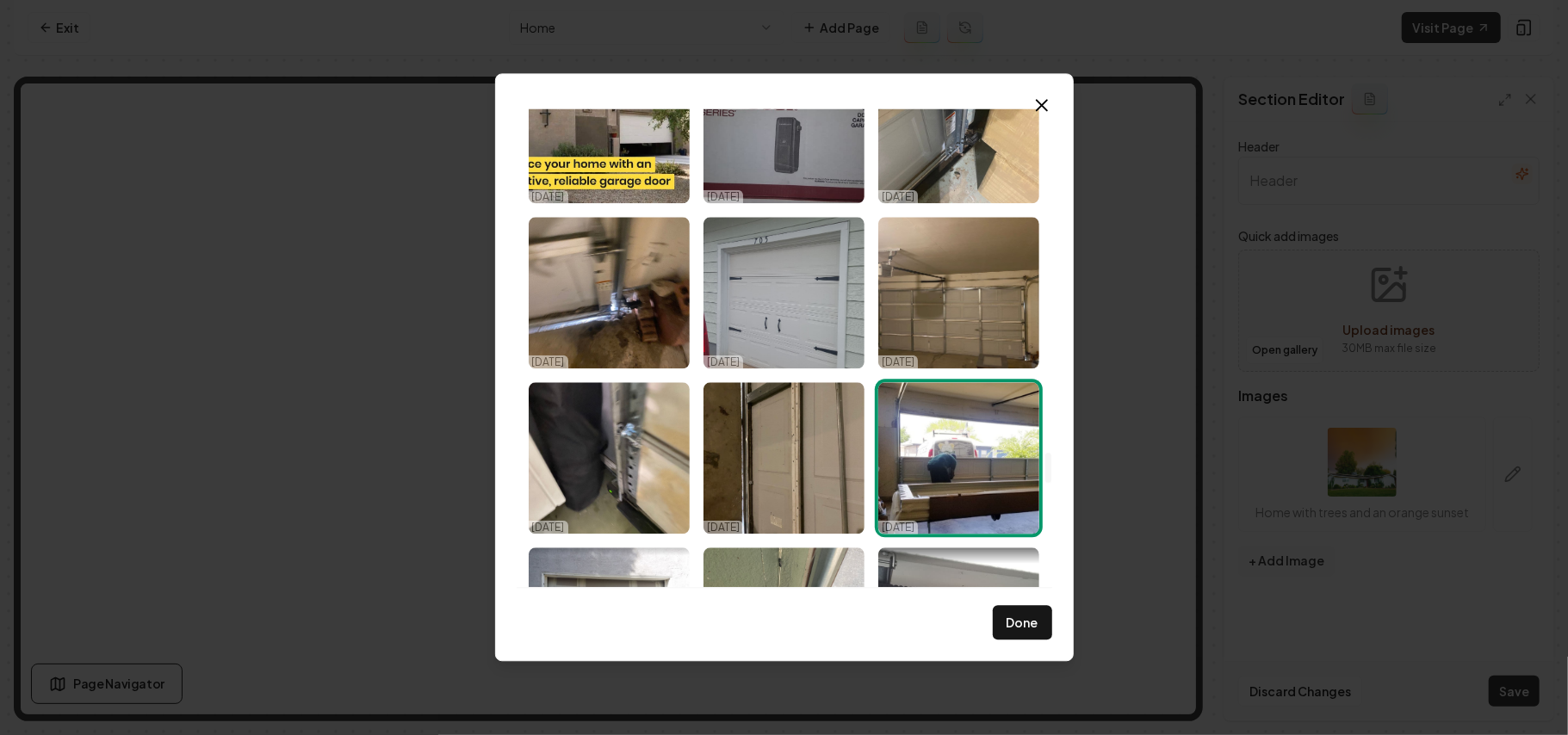
scroll to position [5451, 0]
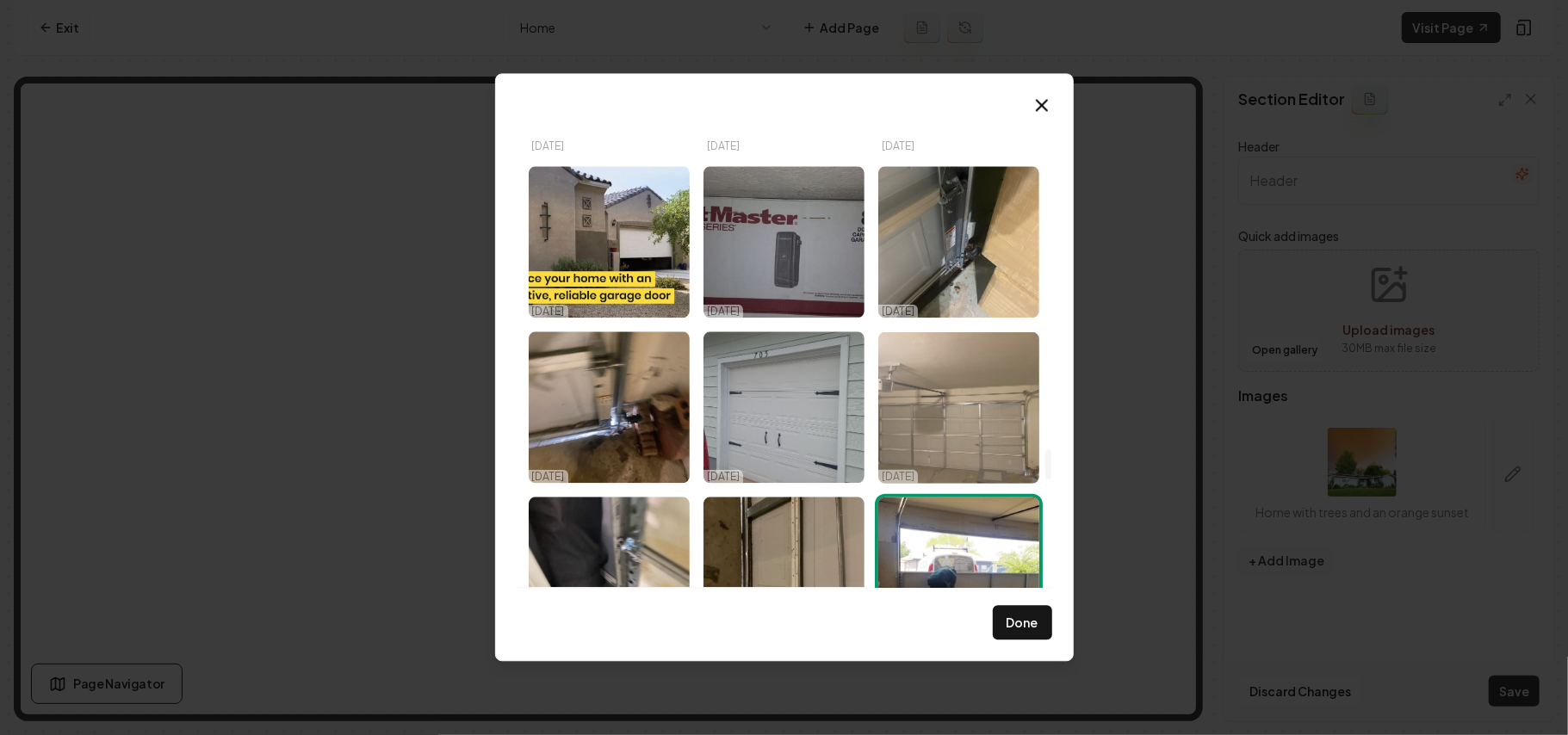
click at [989, 434] on img "Select image image_68dda4bd5c7cd75eb8045d3d.jpeg" at bounding box center [959, 407] width 161 height 151
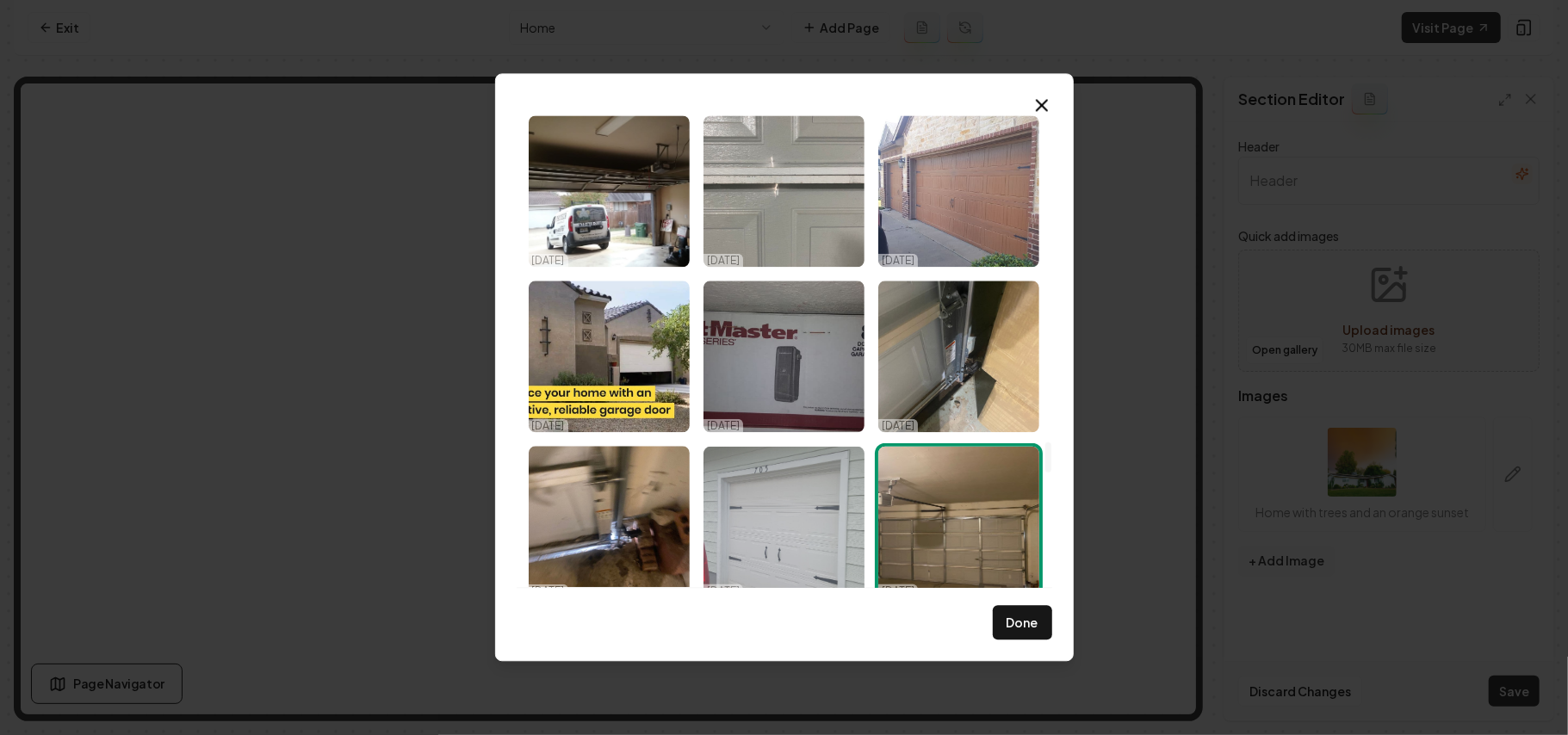
click at [817, 523] on img "Select image image_68dda4bd5c7cd75eb8045c32.jpeg" at bounding box center [784, 521] width 161 height 151
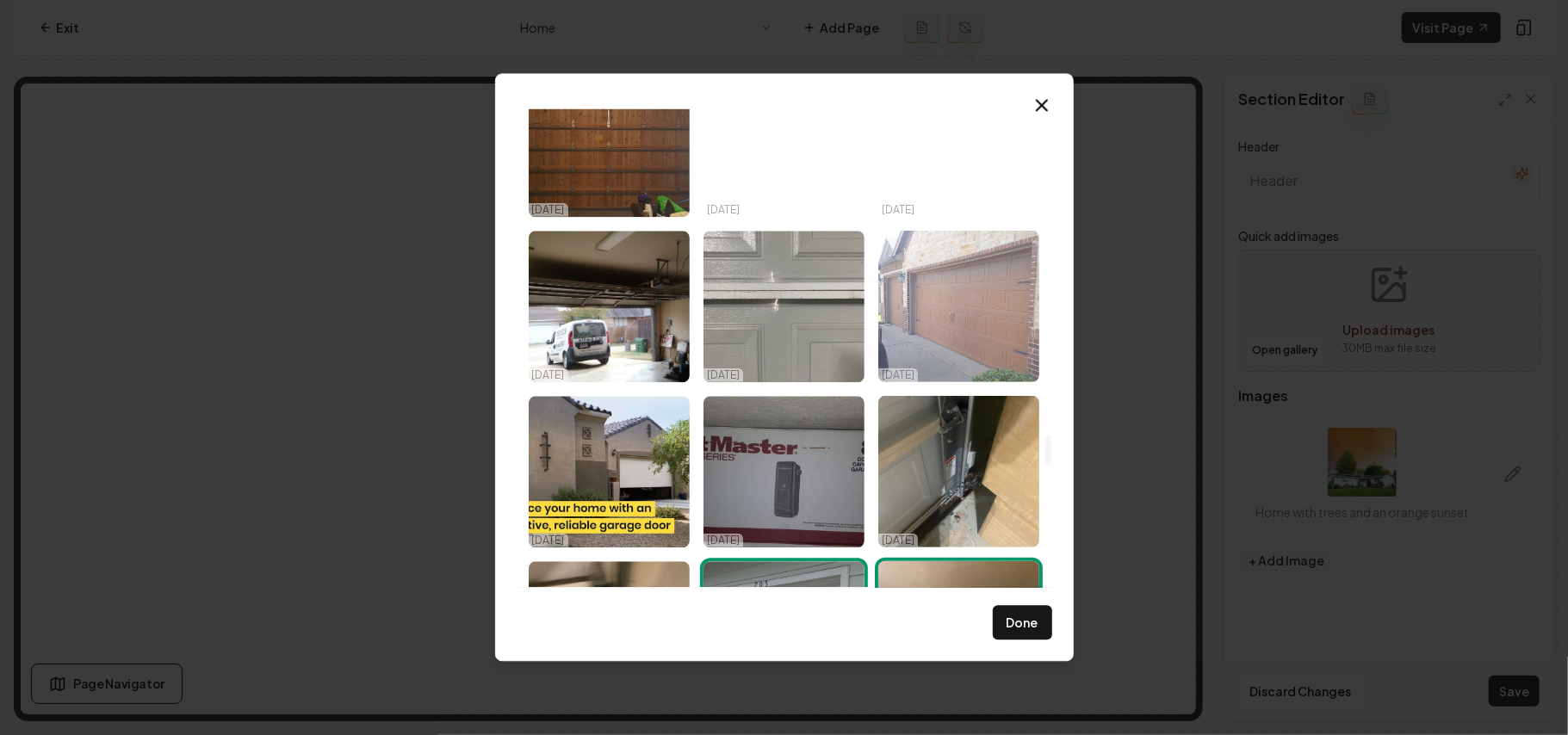
click at [956, 287] on img "Select image image_68dda4be5c7cd75eb8045da6.jpeg" at bounding box center [959, 306] width 161 height 151
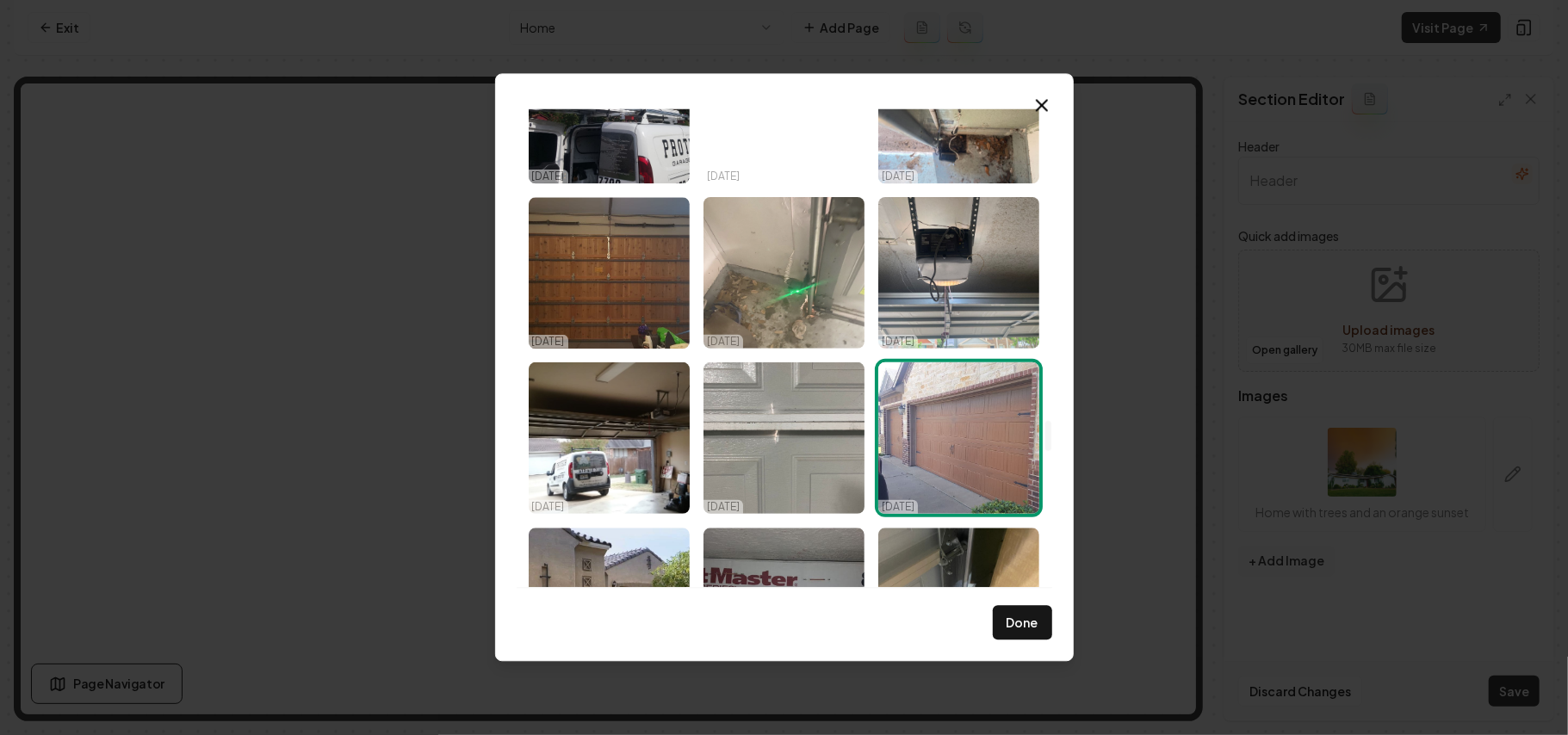
scroll to position [4993, 0]
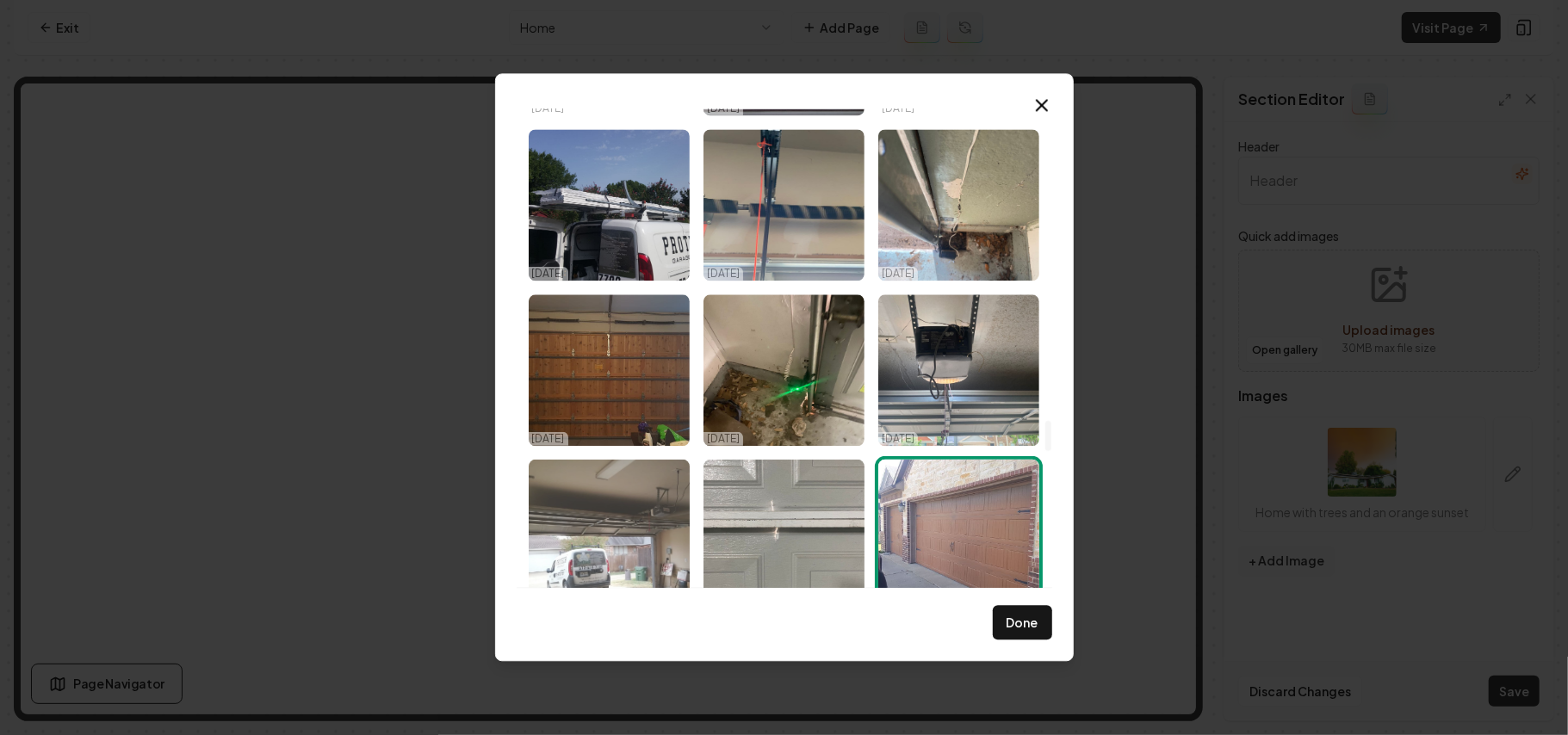
click at [632, 521] on img "Select image image_68dda4be5c7cd75eb804617c.jpeg" at bounding box center [609, 535] width 161 height 151
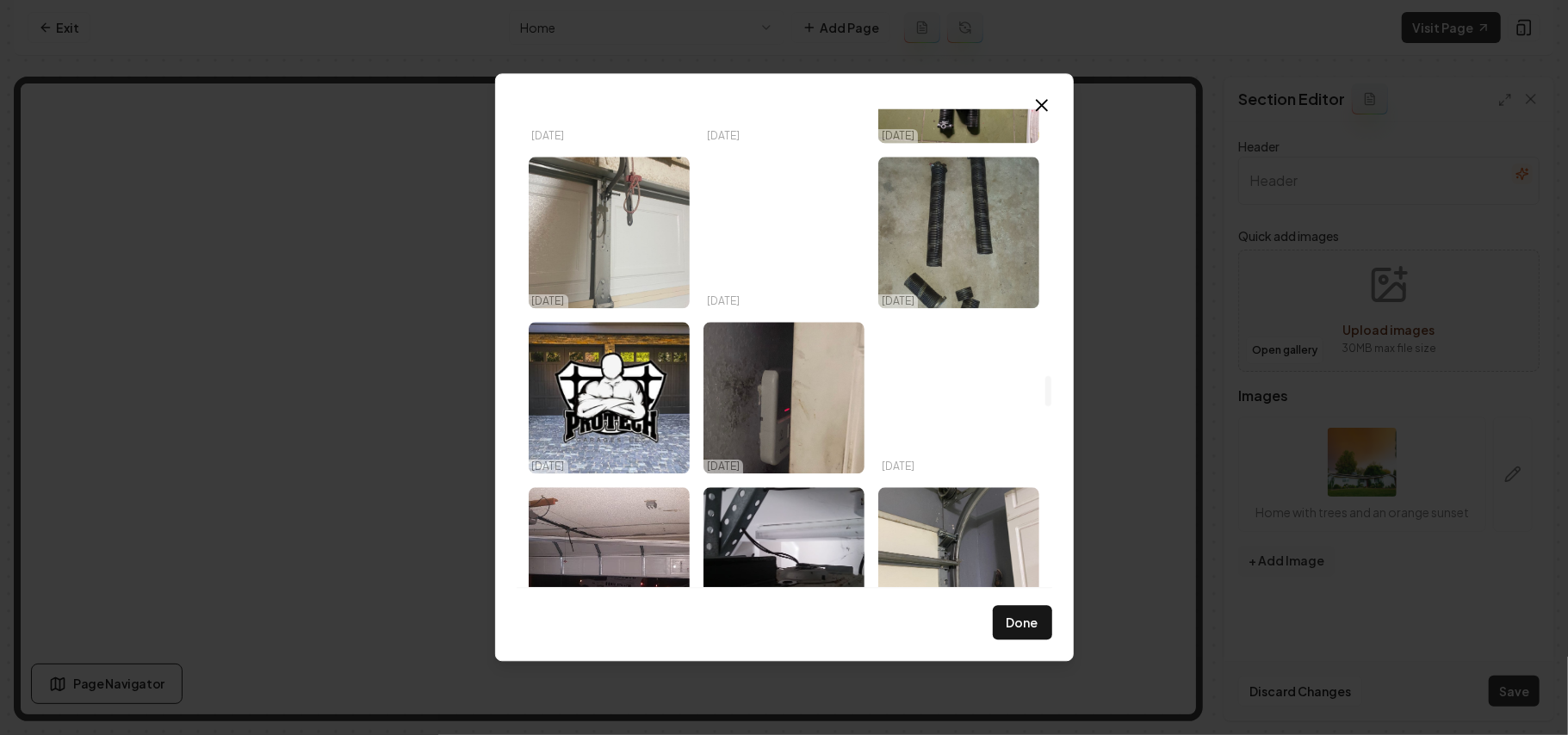
scroll to position [4074, 0]
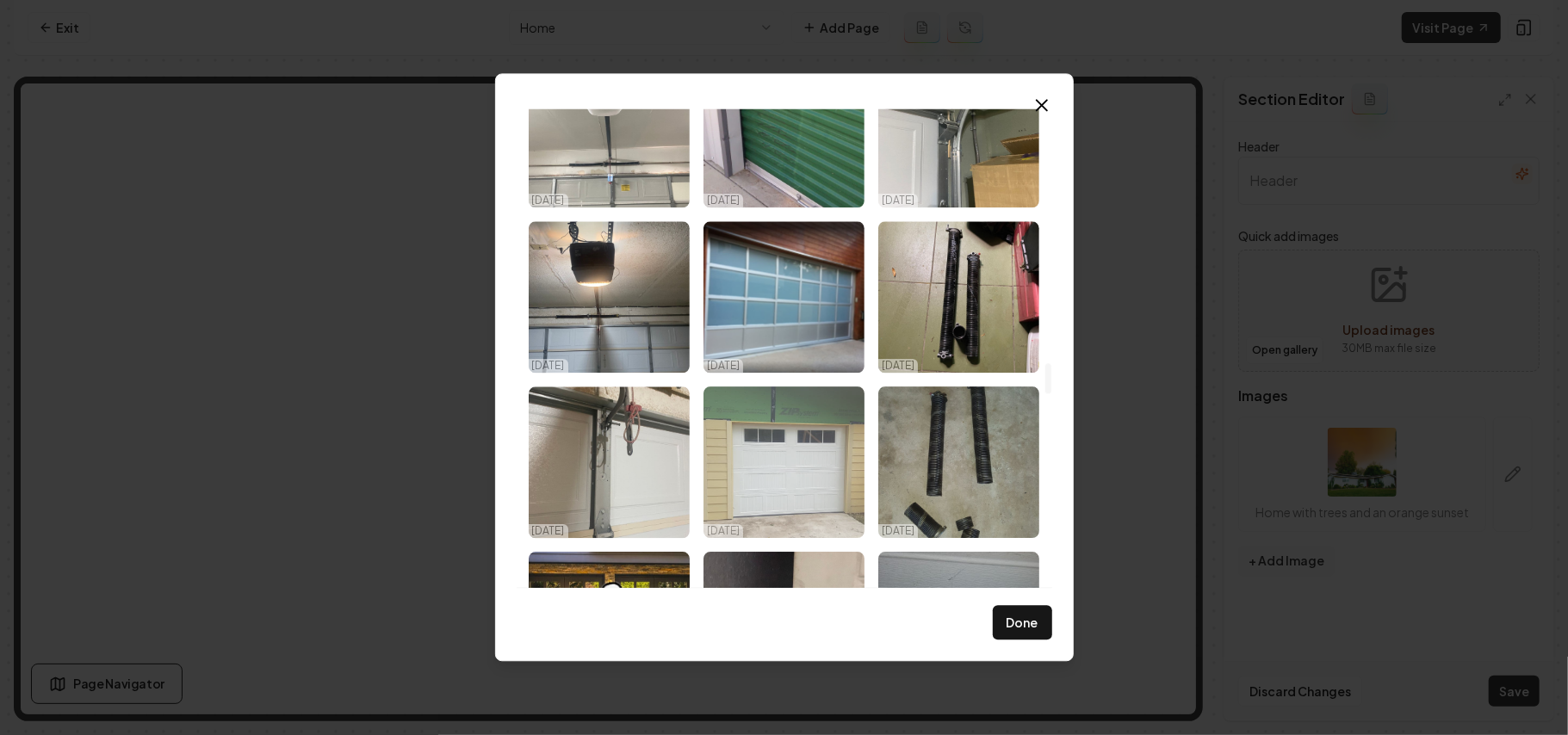
click at [773, 486] on img "Select image image_68dda4be5c7cd75eb804633a.jpeg" at bounding box center [784, 462] width 161 height 151
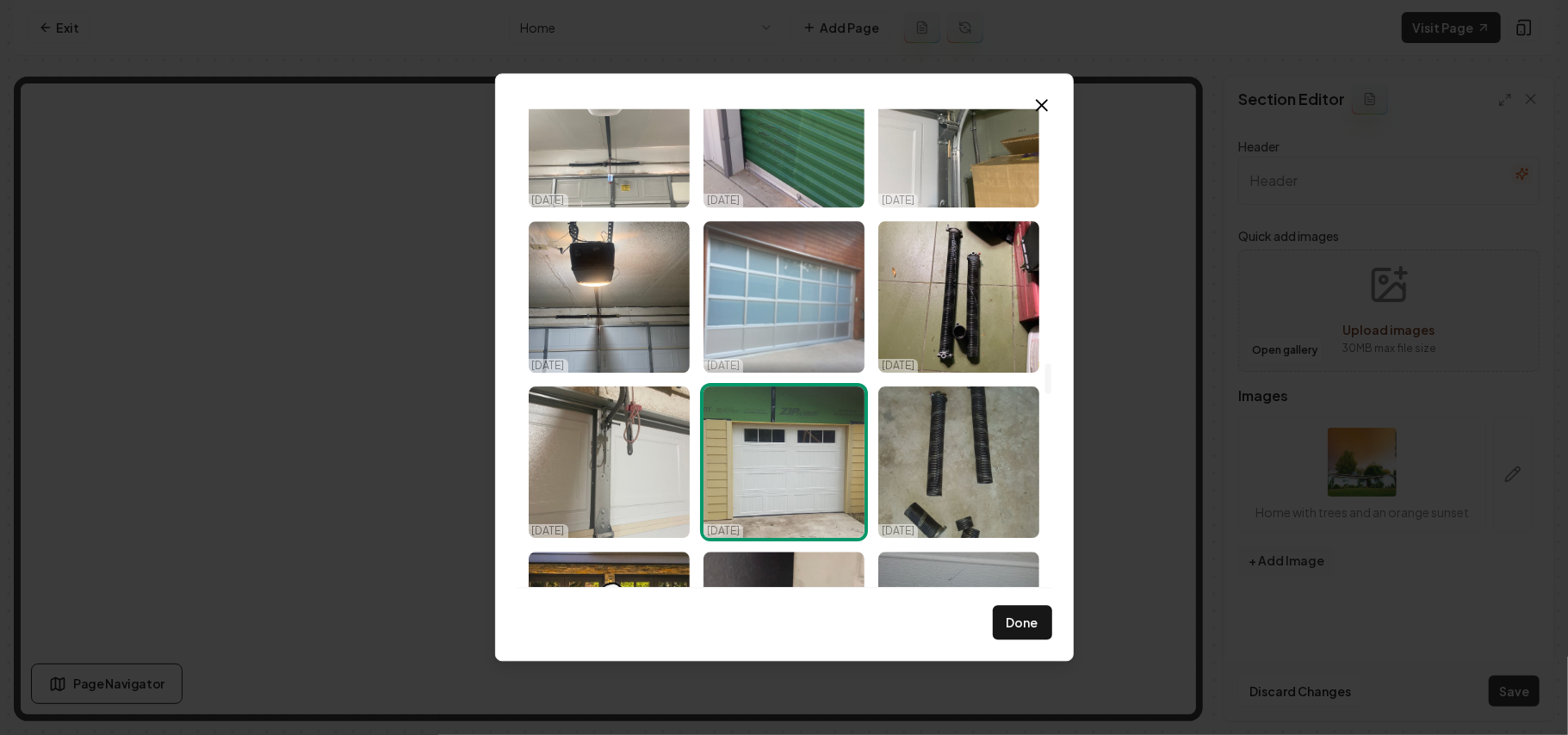
click at [793, 335] on img "Select image image_68dda4be5c7cd75eb8046438.jpeg" at bounding box center [784, 297] width 161 height 151
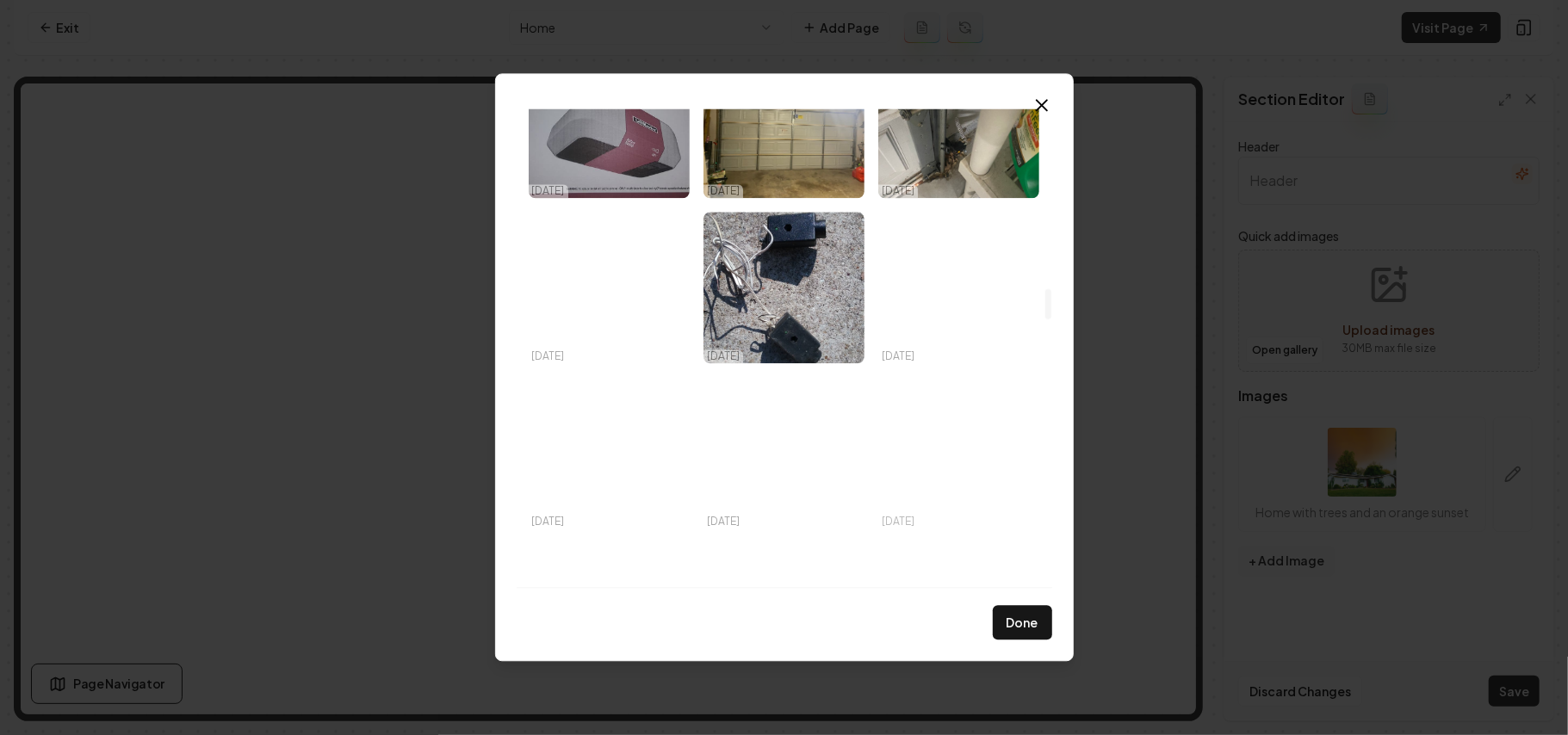
scroll to position [2697, 0]
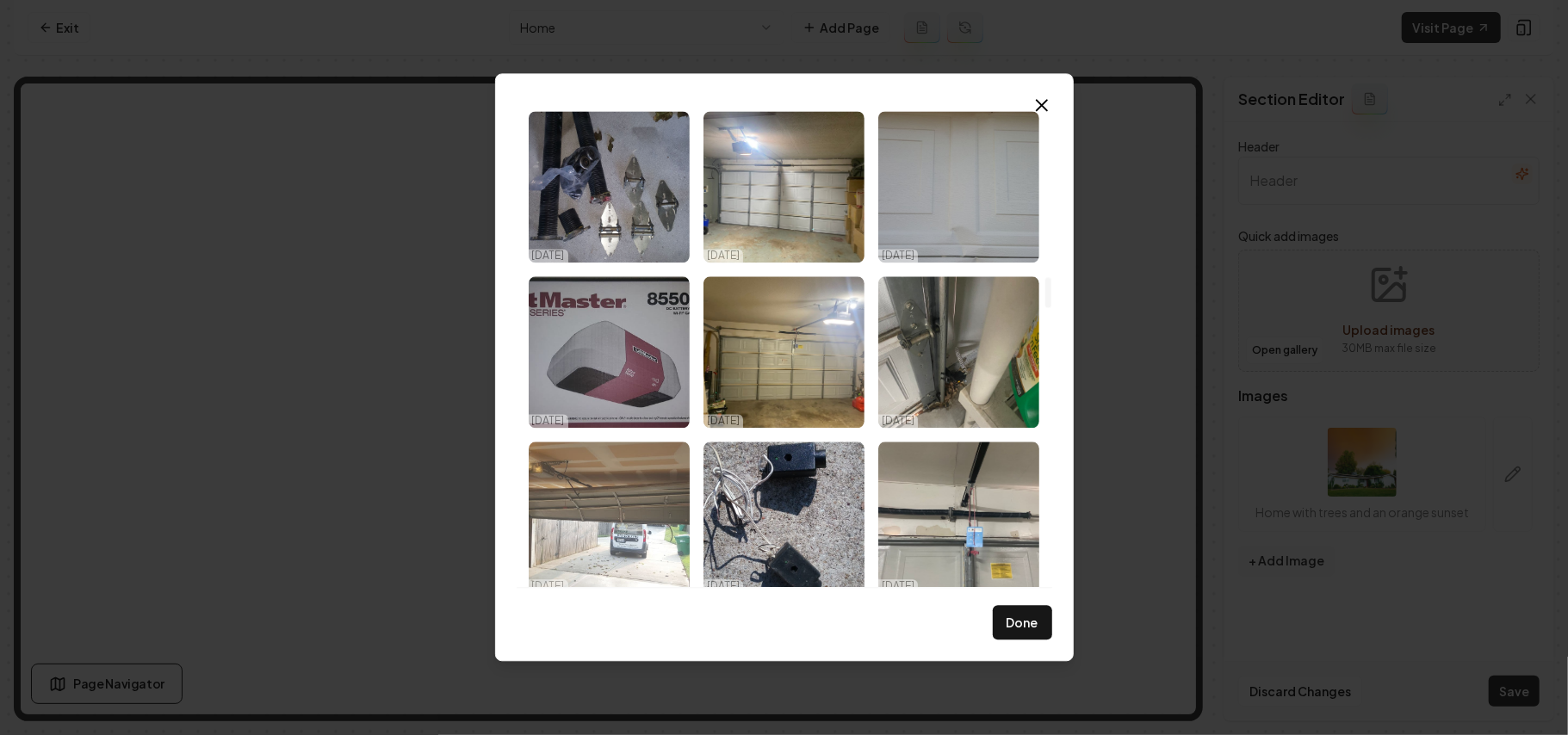
click at [639, 513] on img "Select image image_68dda4c05c7cd75eb80477d9.jpeg" at bounding box center [609, 518] width 161 height 151
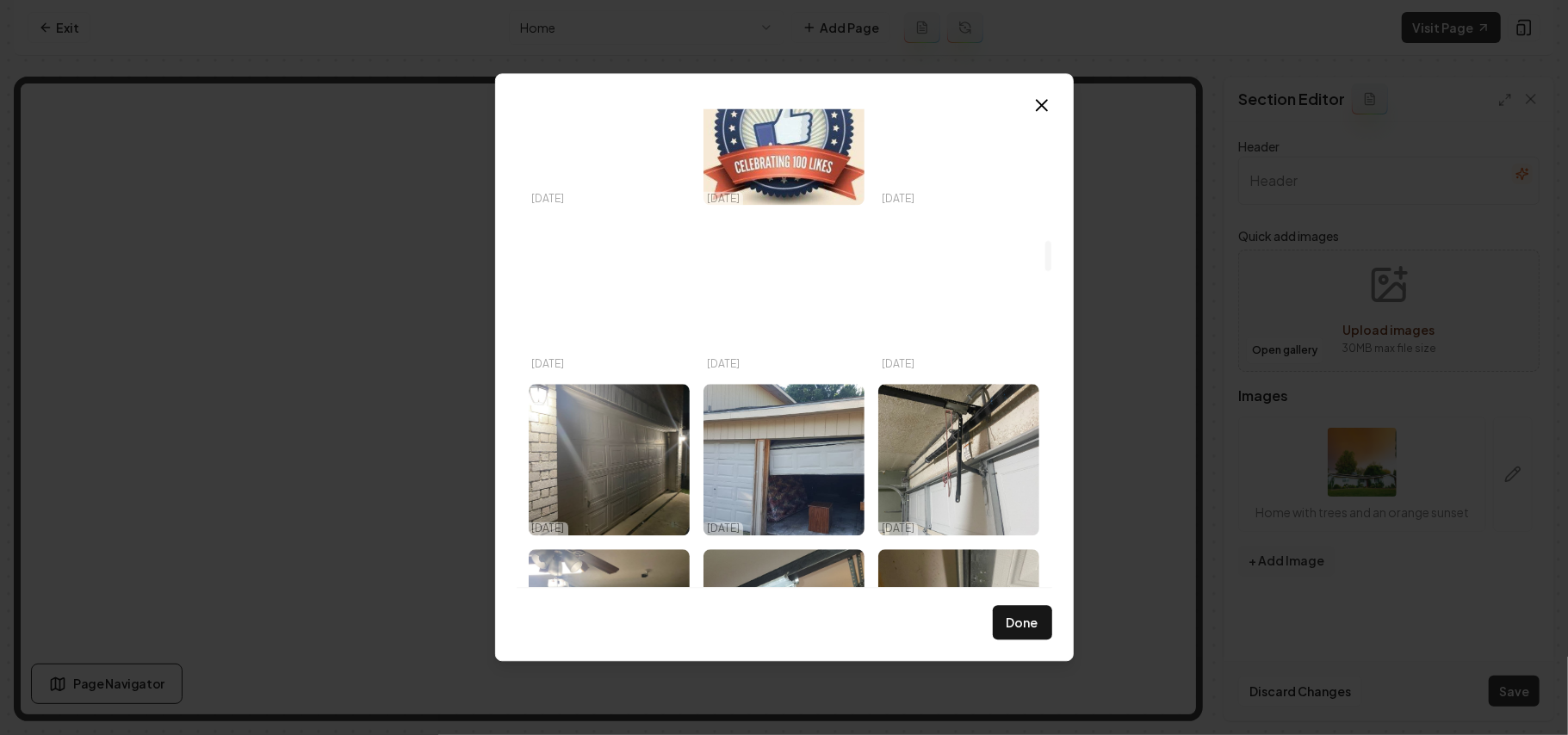
scroll to position [2123, 0]
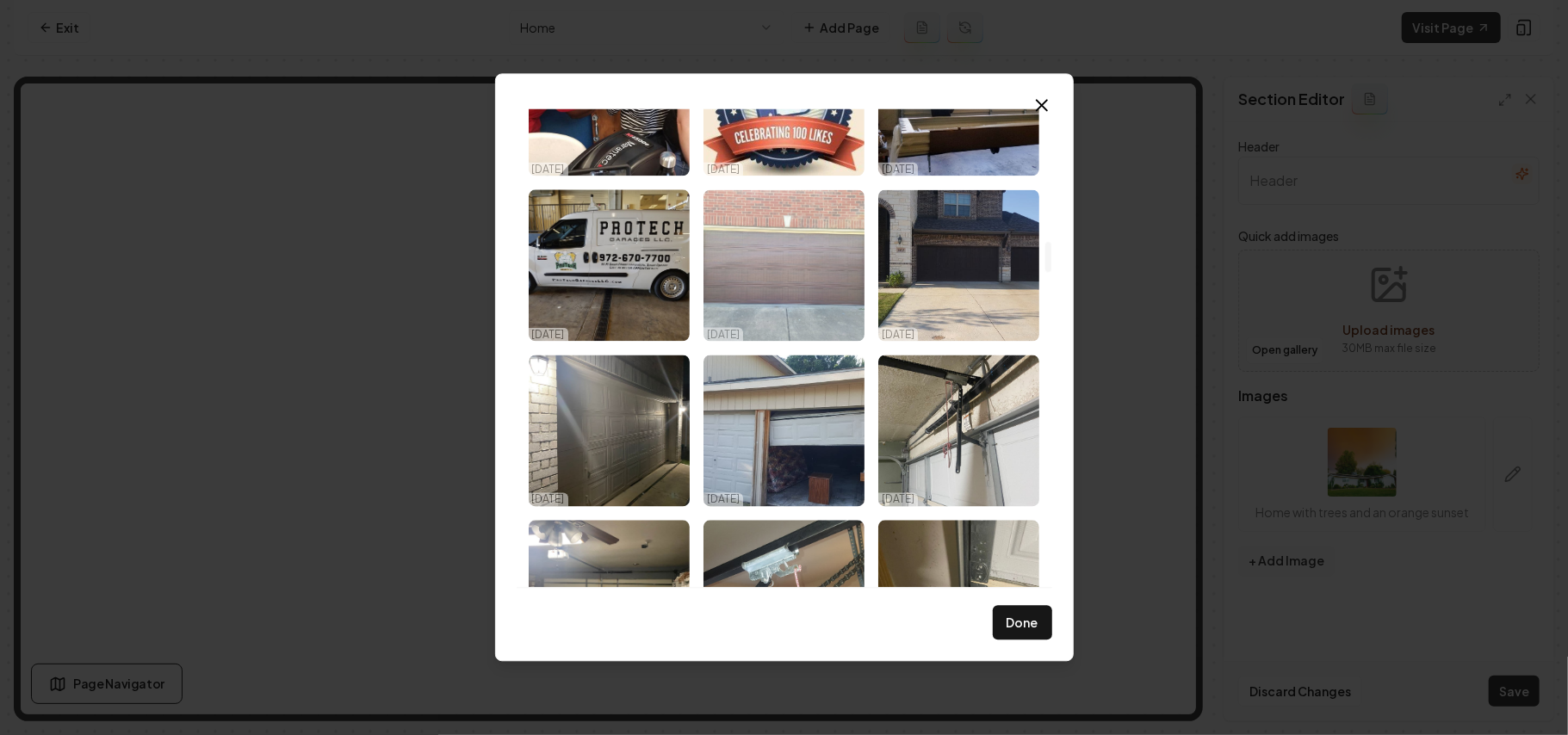
click at [777, 270] on img "Select image image_68dda4c15c7cd75eb8048a7e.jpeg" at bounding box center [784, 265] width 161 height 151
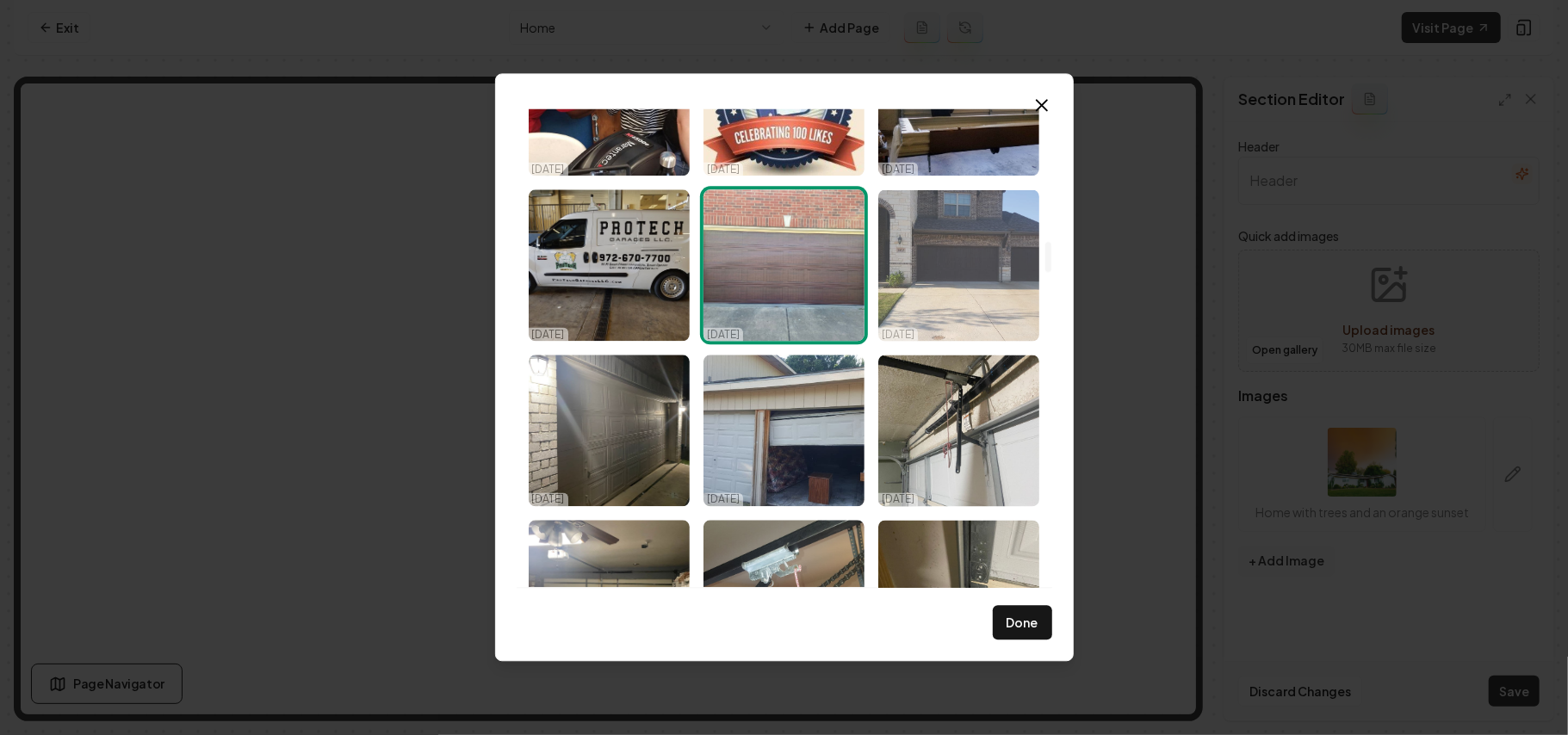
click at [913, 256] on img "Select image image_68dda4c15c7cd75eb804896b.jpeg" at bounding box center [959, 265] width 161 height 151
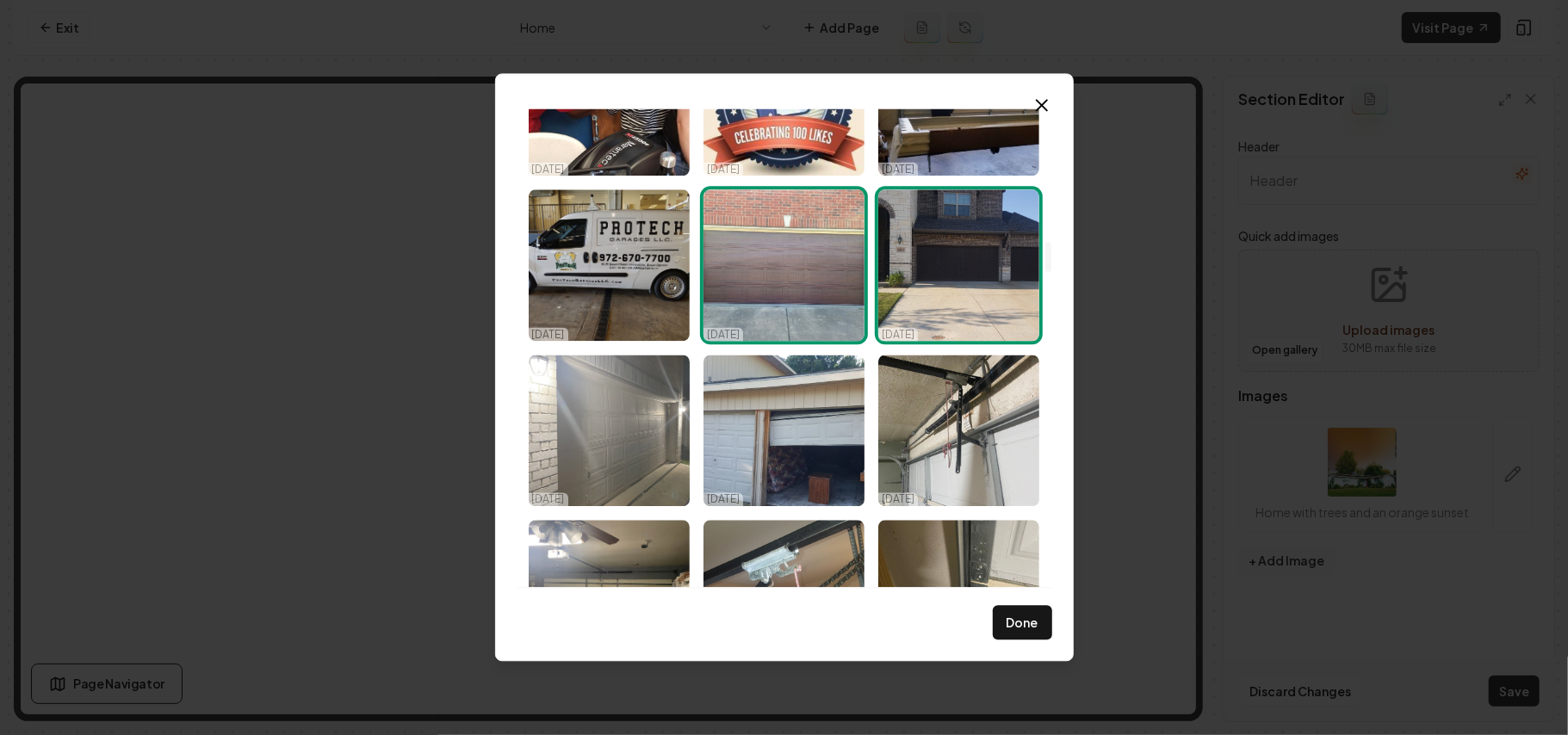
click at [621, 452] on img "Select image image_68dda4c15c7cd75eb8048a73.jpeg" at bounding box center [609, 430] width 161 height 151
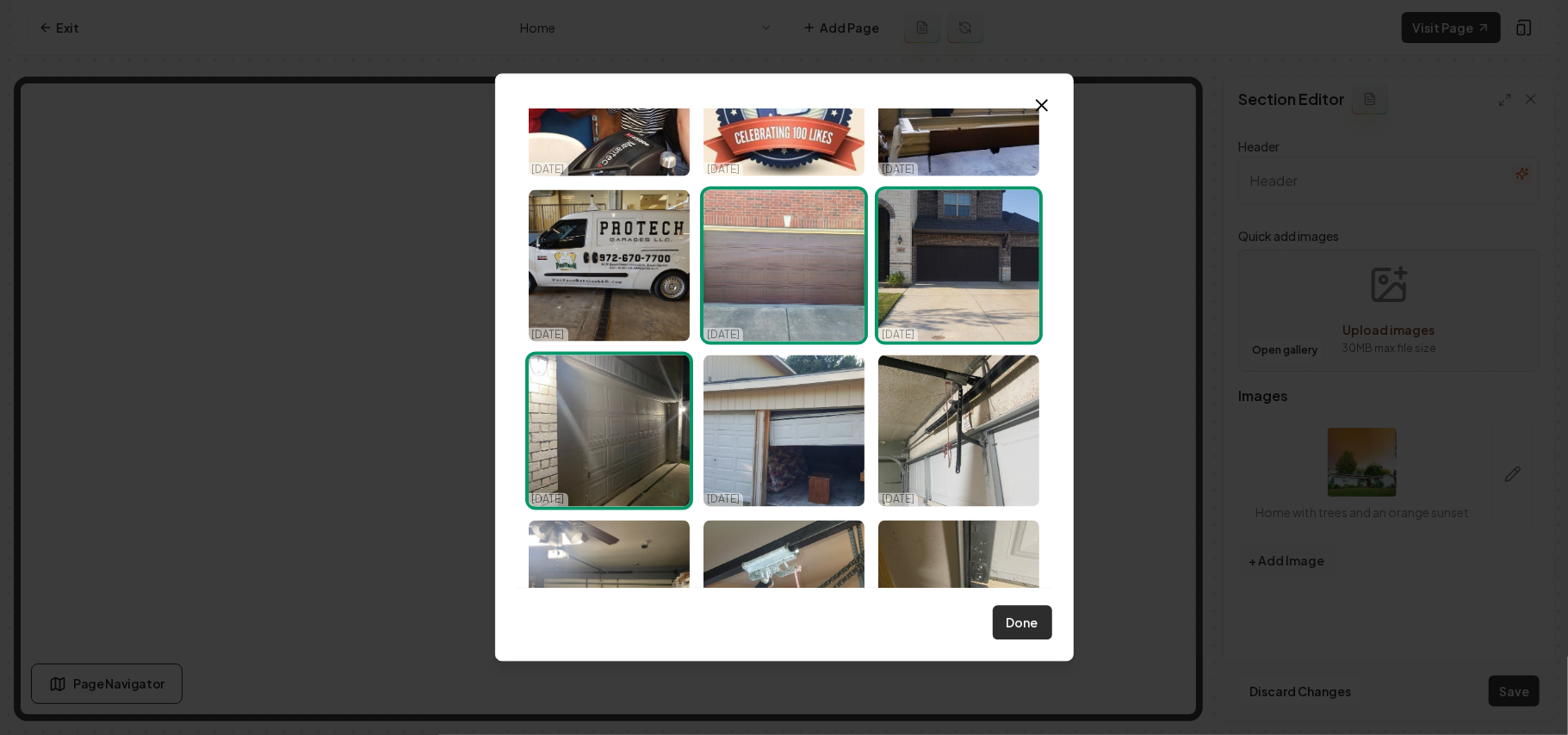
click at [1020, 630] on button "Done" at bounding box center [1022, 623] width 60 height 35
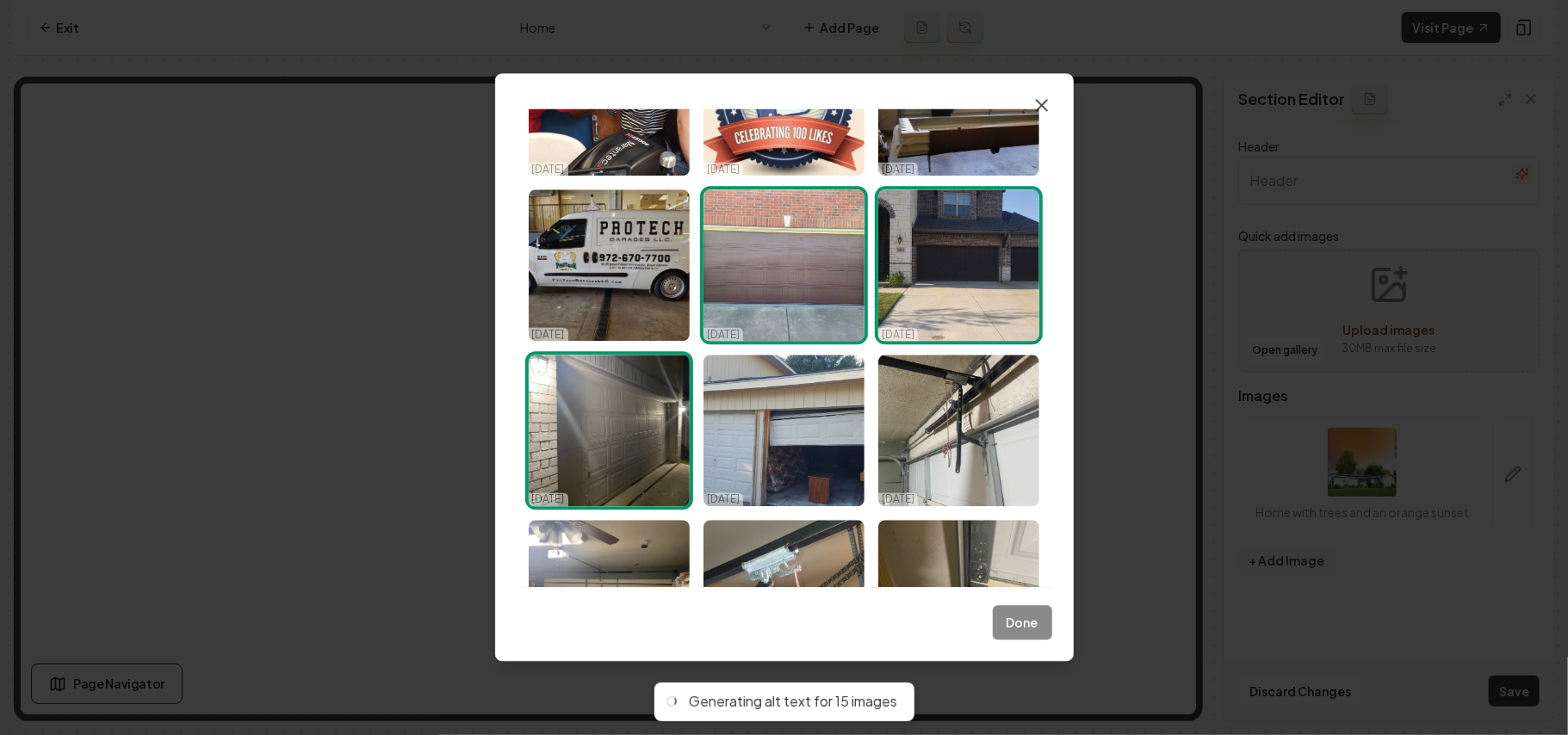
click at [1047, 103] on icon "button" at bounding box center [1042, 104] width 21 height 20
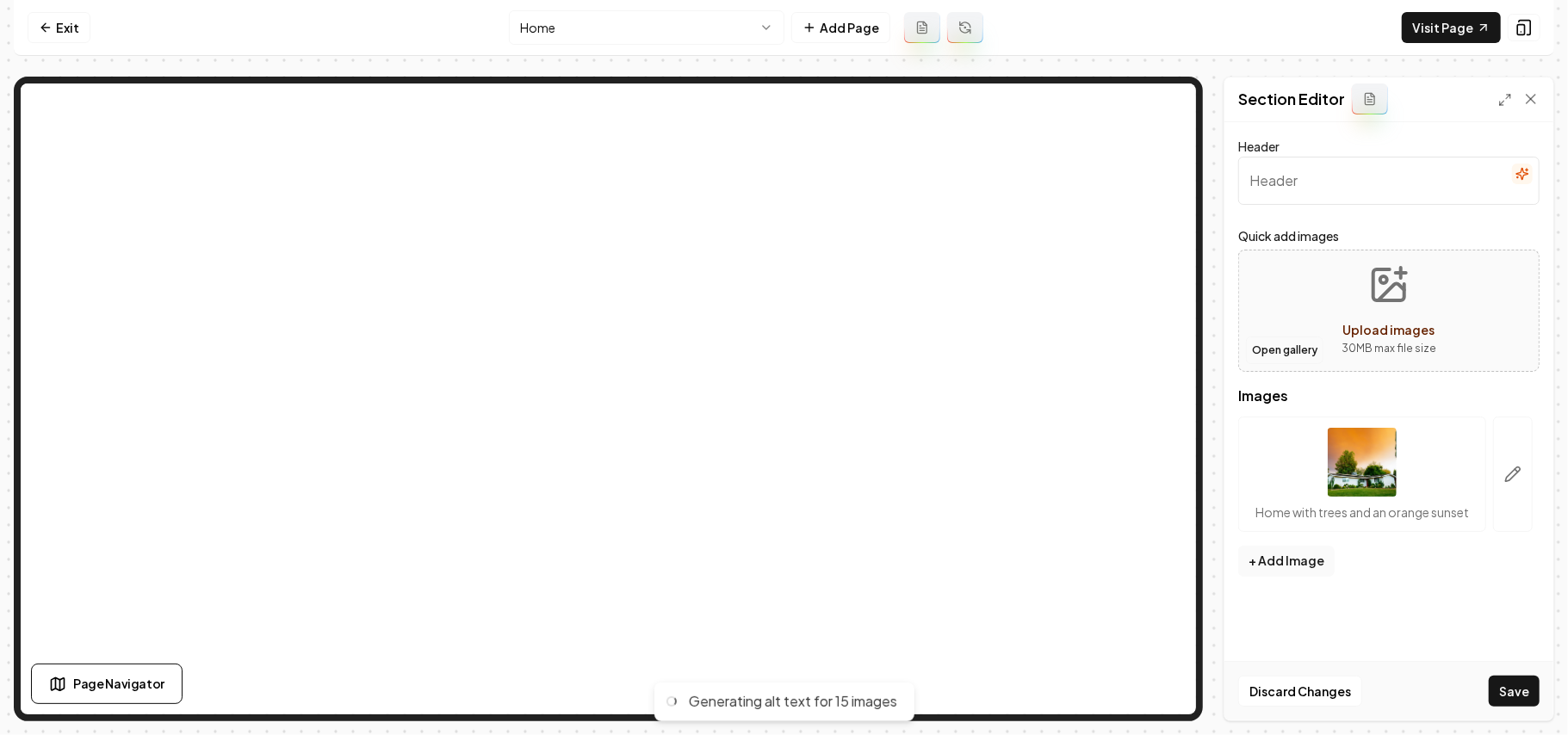
click at [1275, 347] on button "Open gallery" at bounding box center [1285, 350] width 78 height 28
click at [1516, 173] on icon "button" at bounding box center [1523, 173] width 13 height 13
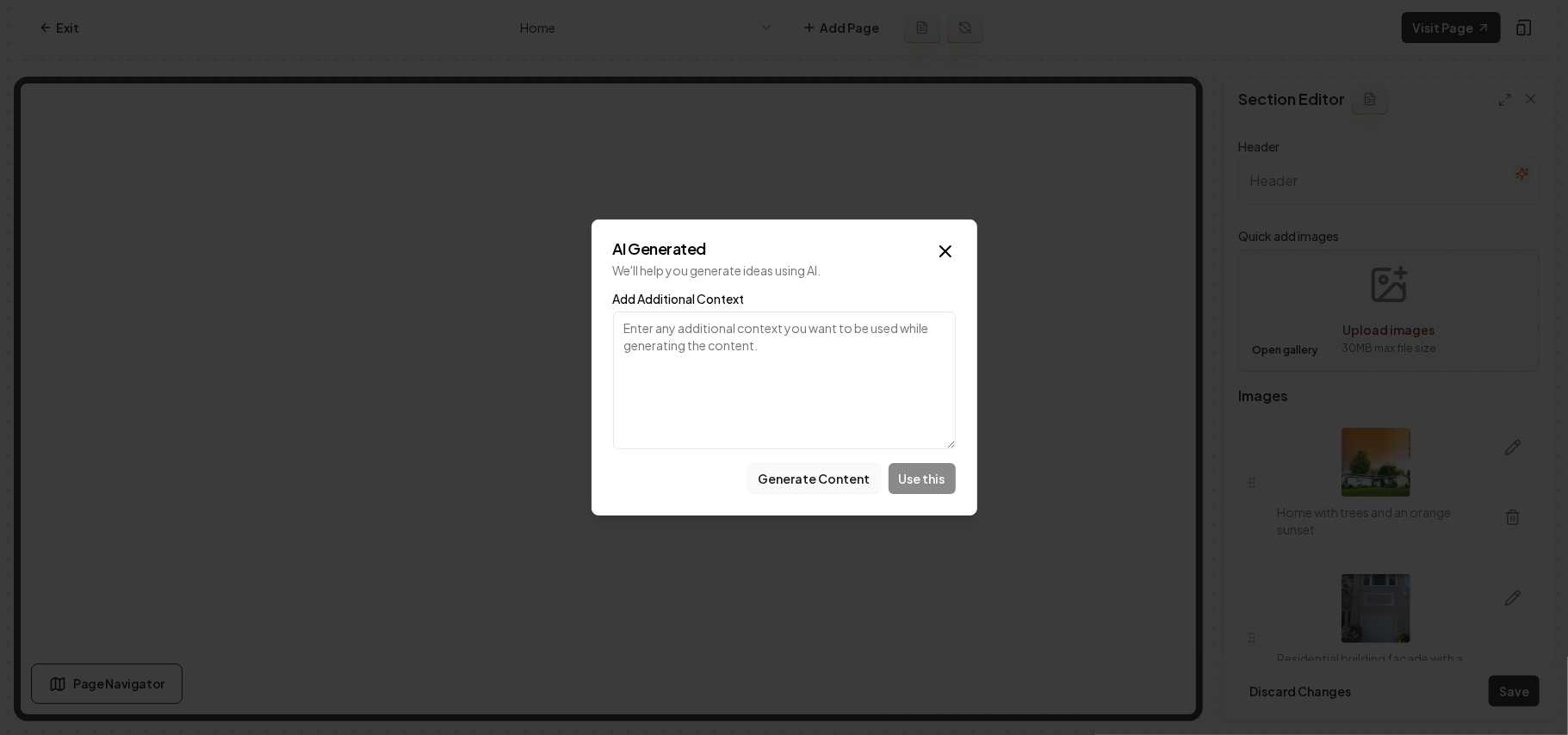
click at [845, 491] on button "Generate Content" at bounding box center [815, 478] width 135 height 31
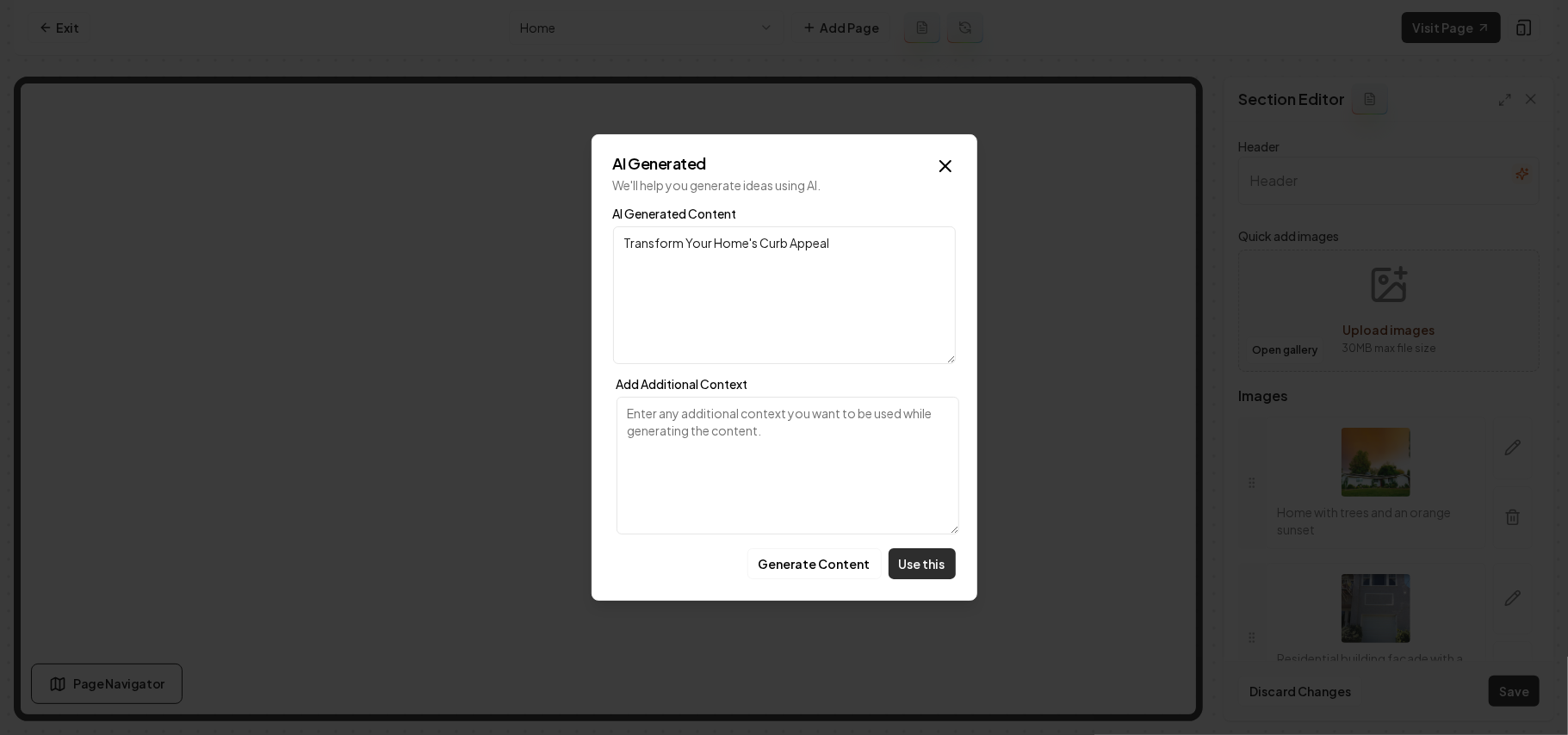
click at [931, 562] on button "Use this" at bounding box center [922, 563] width 67 height 31
type input "Transform Your Home's Curb Appeal"
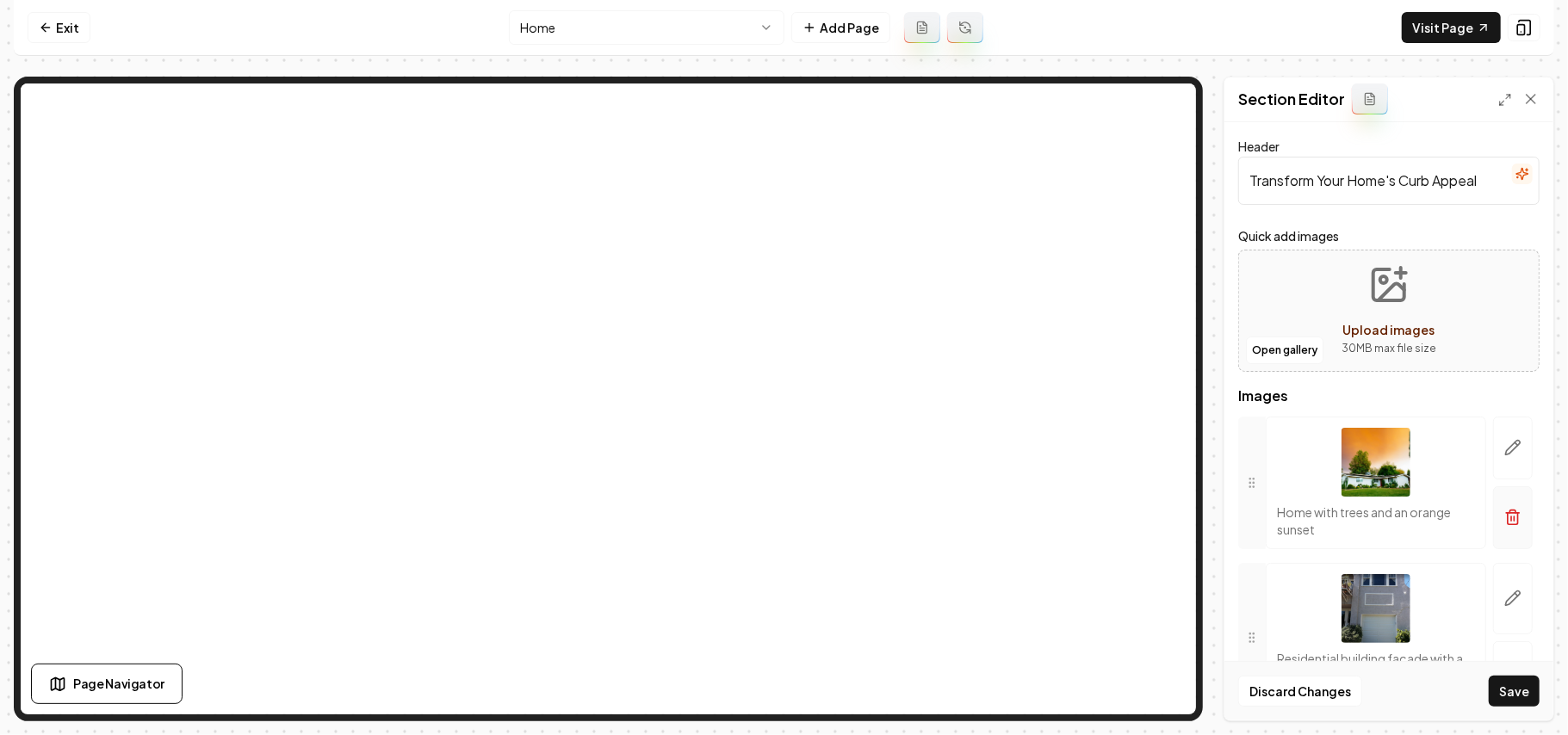
click at [1505, 517] on icon "button" at bounding box center [1513, 517] width 17 height 17
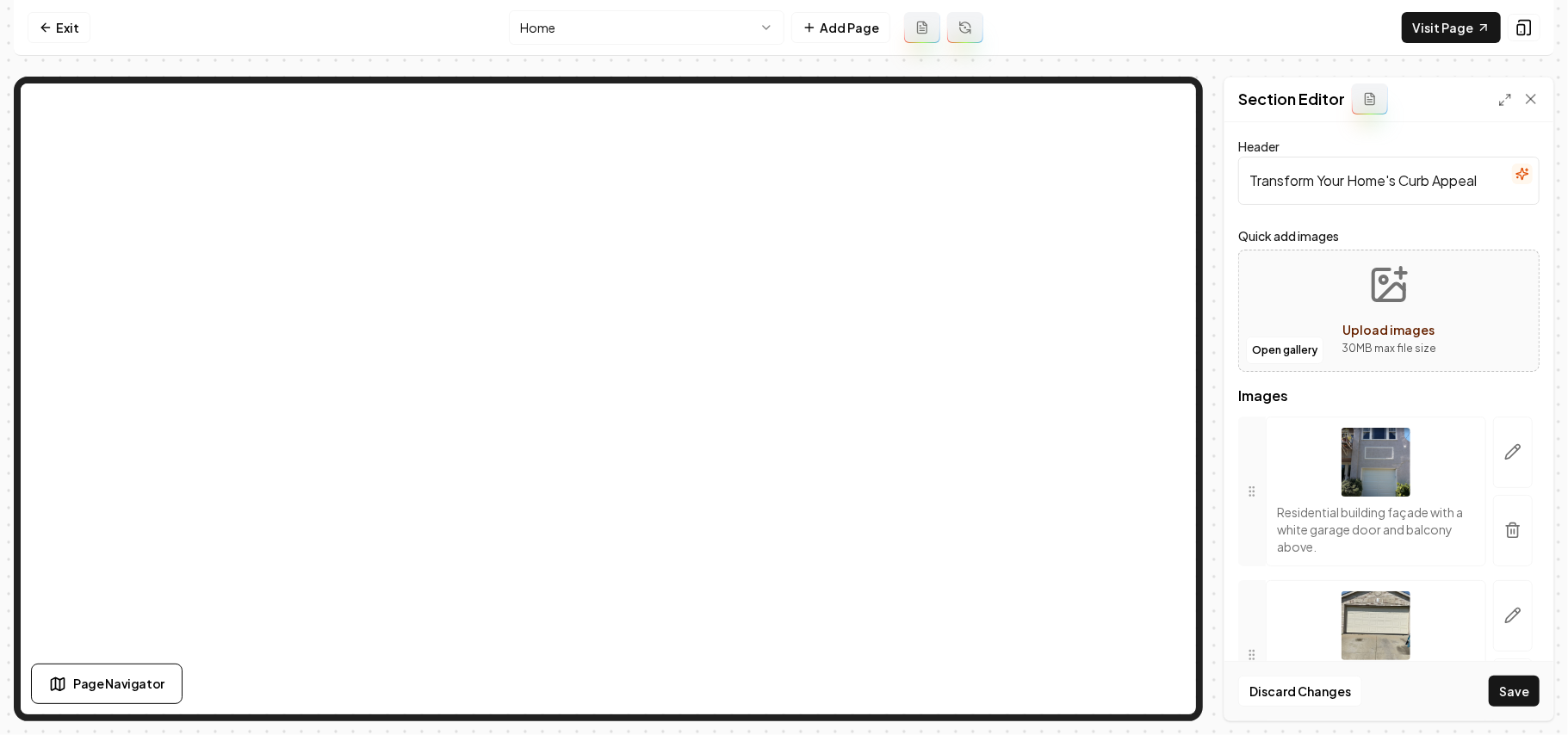
click at [1517, 694] on button "Save" at bounding box center [1515, 690] width 51 height 31
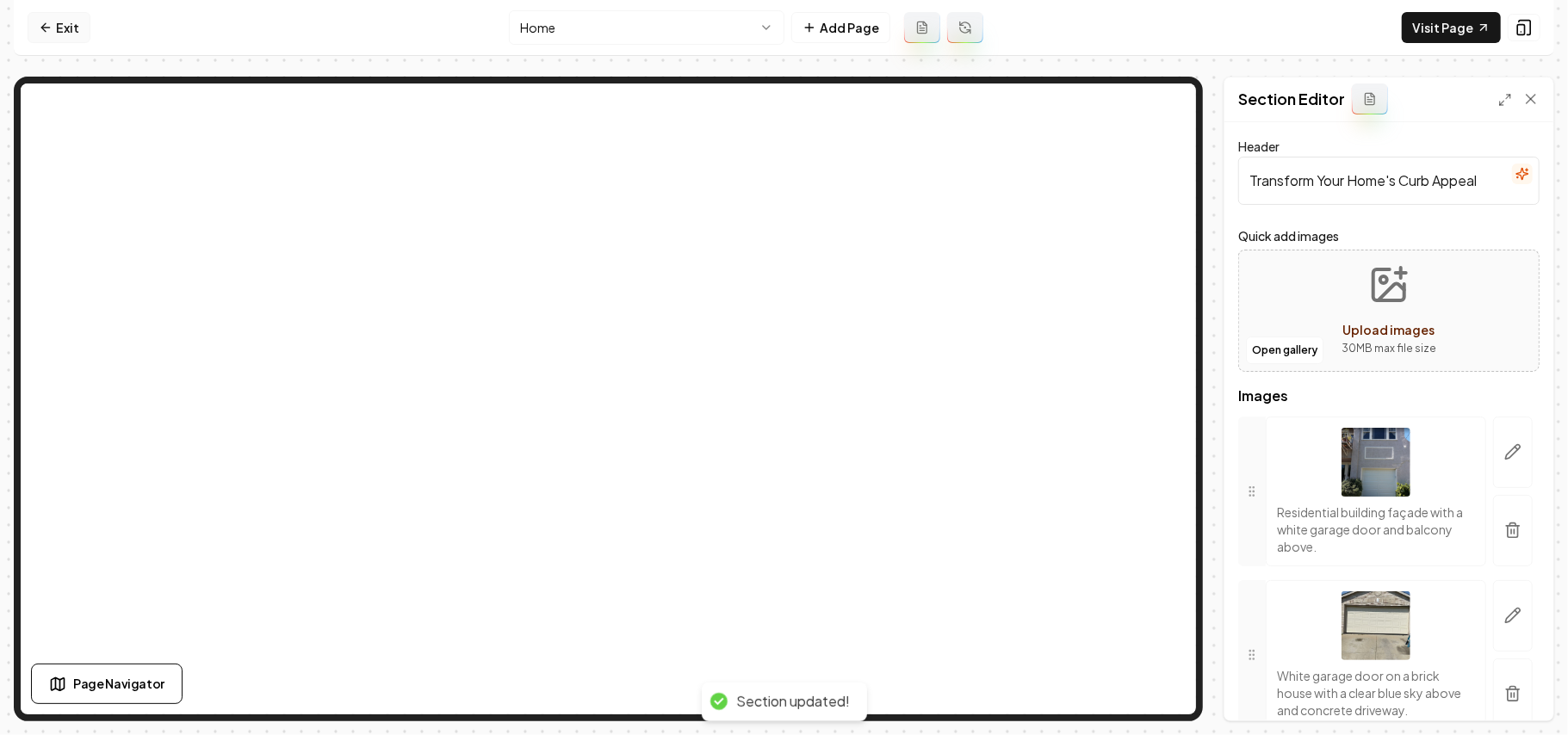
click at [63, 29] on link "Exit" at bounding box center [59, 28] width 63 height 31
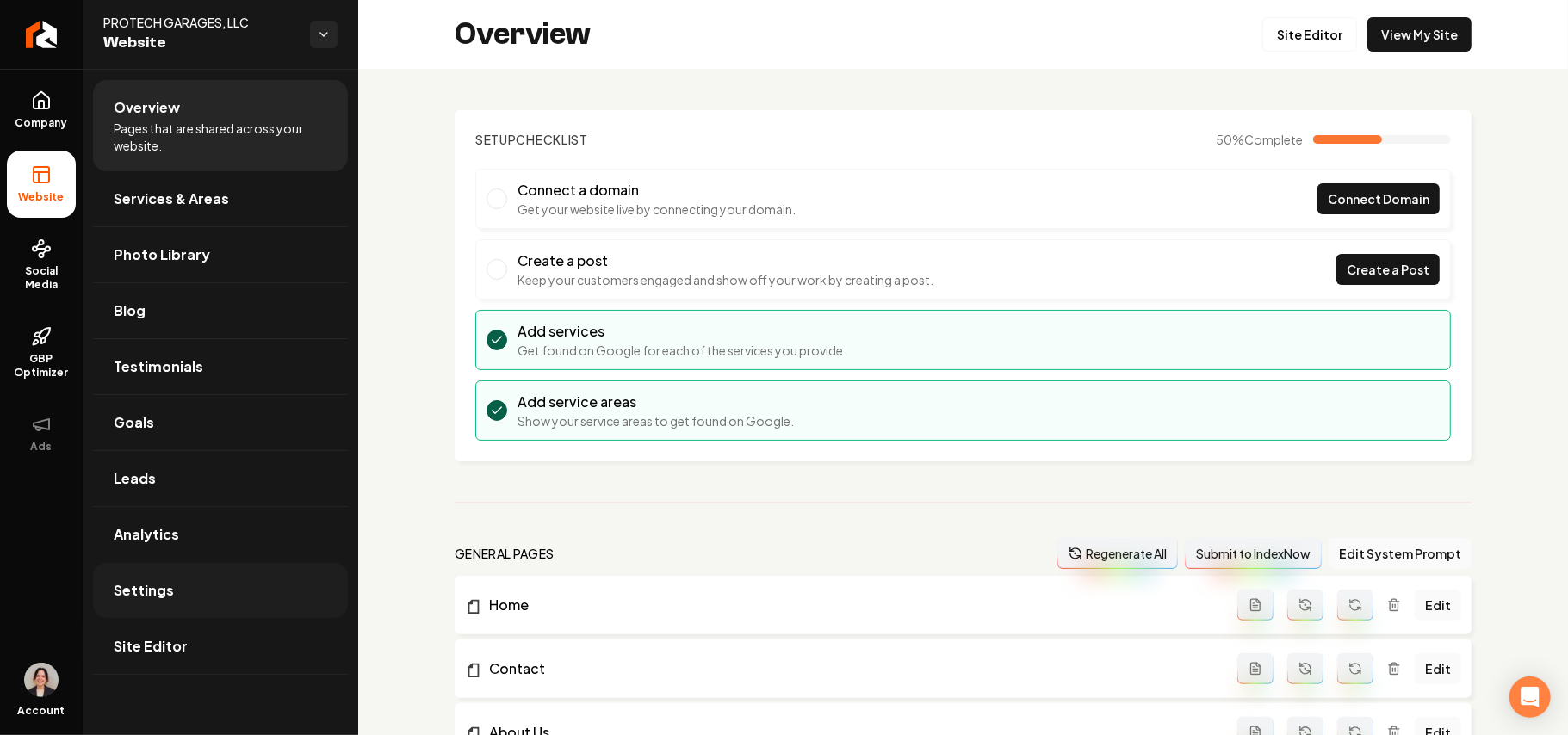
click at [166, 606] on link "Settings" at bounding box center [220, 591] width 255 height 55
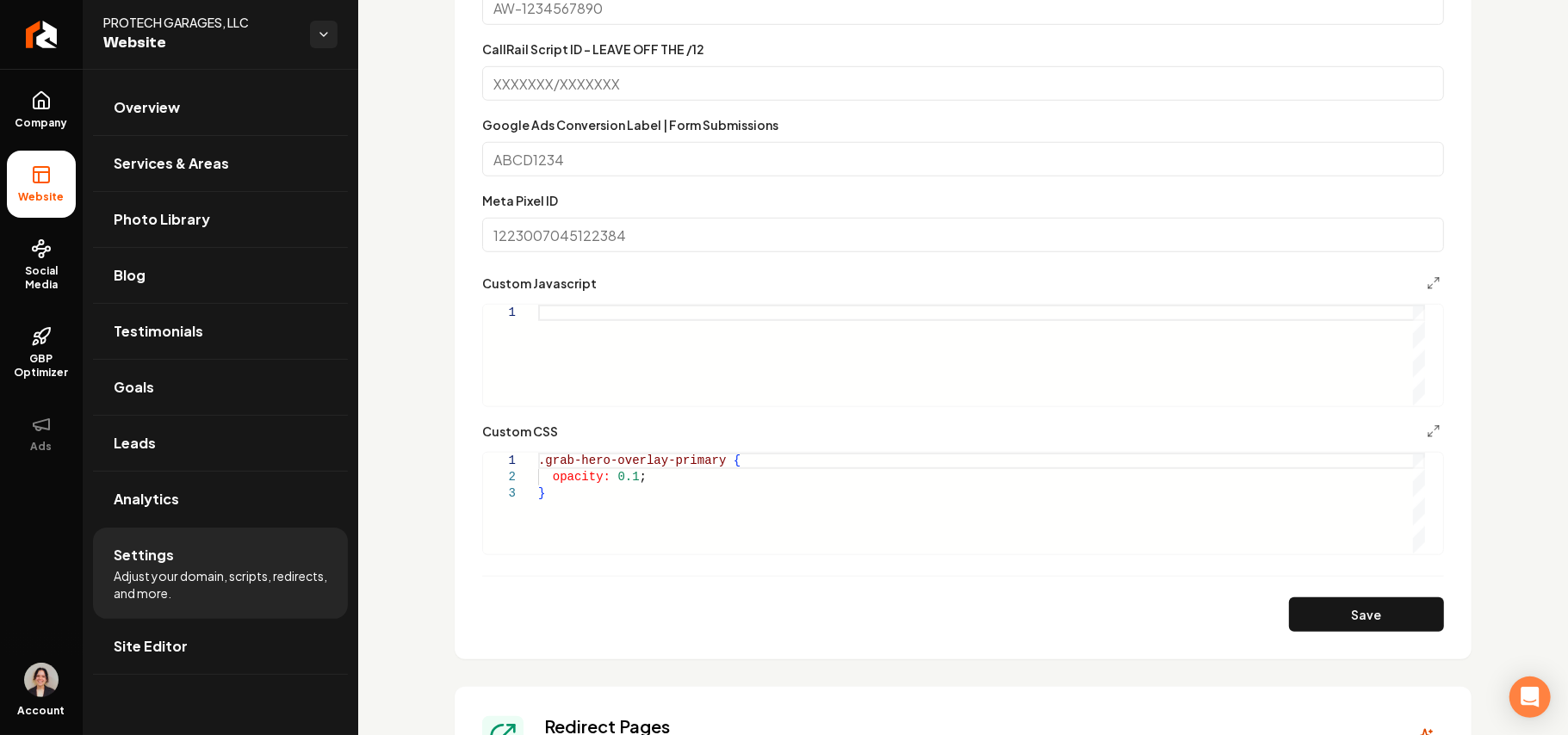
scroll to position [918, 0]
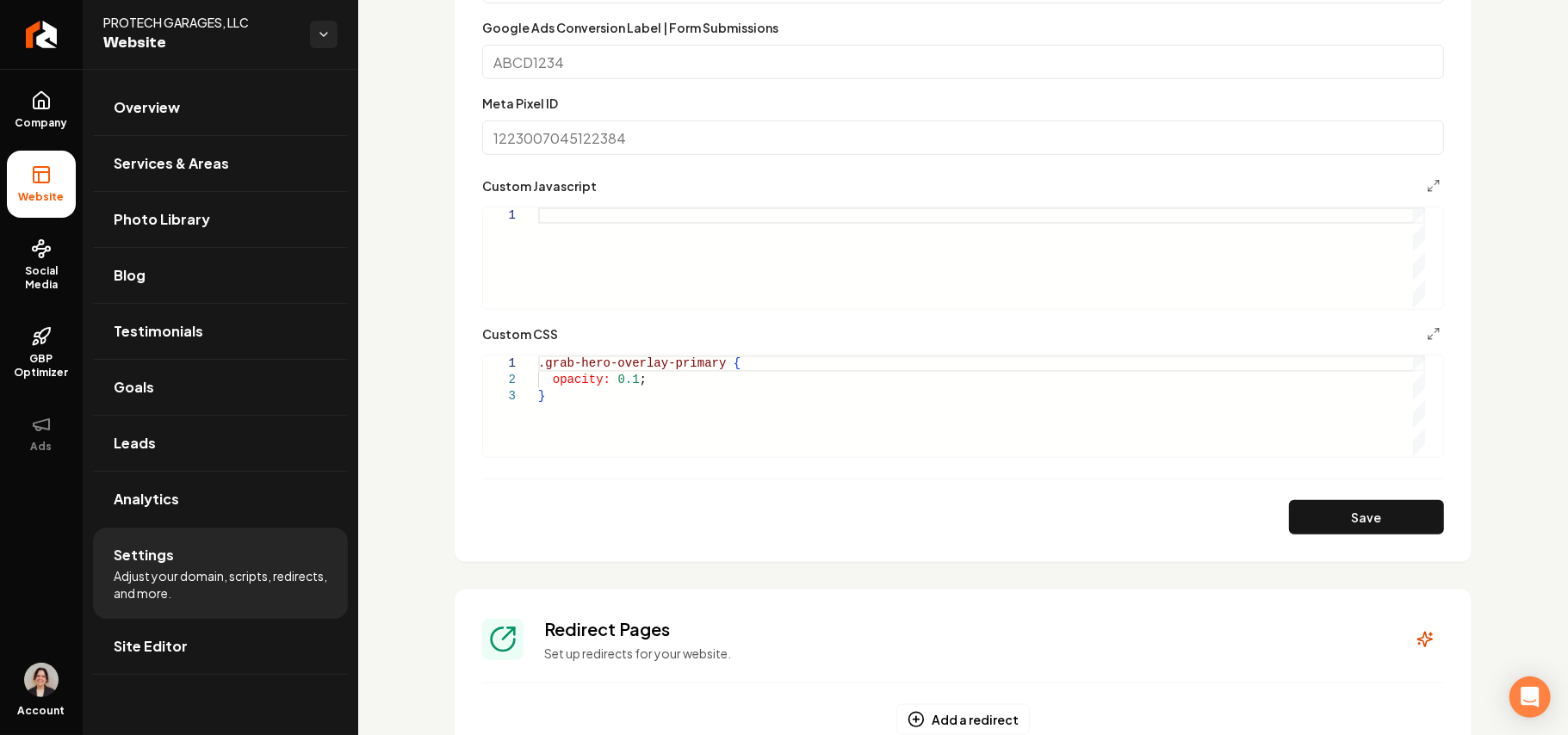
click at [562, 396] on div ".grab-hero-overlay-primary { opacity: 0.1 ; }" at bounding box center [981, 405] width 887 height 101
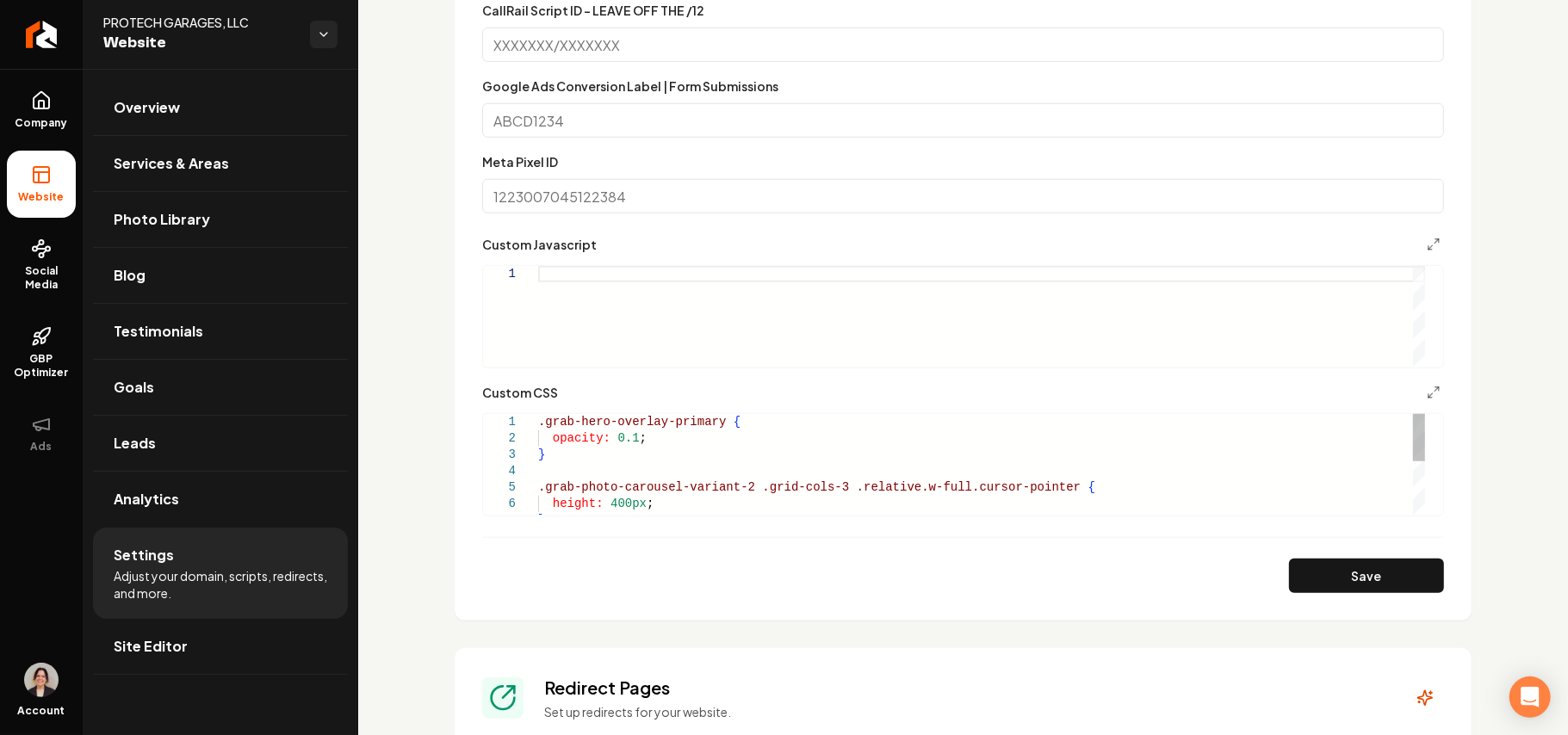
scroll to position [803, 0]
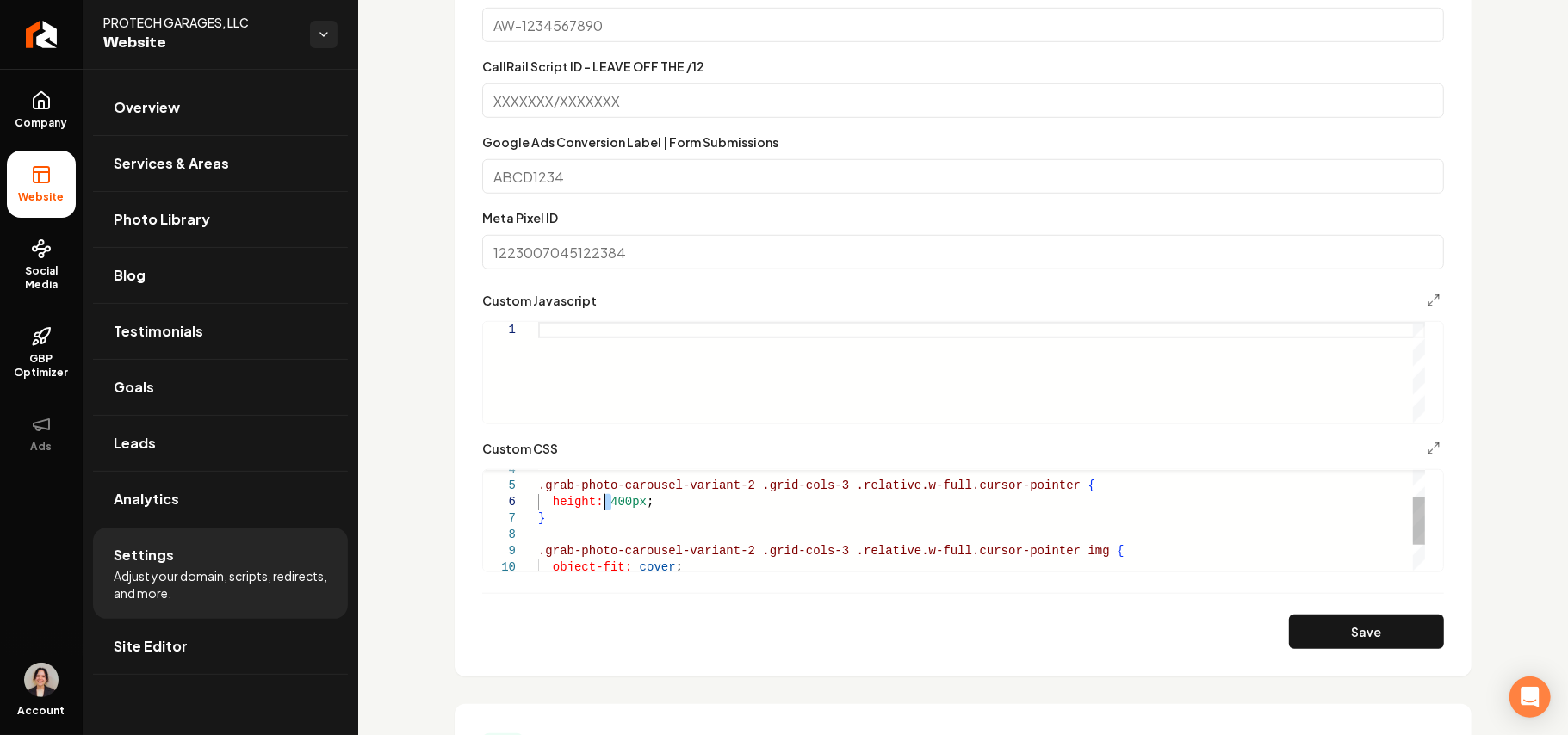
click at [603, 496] on div "} .grab-photo-carousel-variant-2 .grid-cols-3 .relative.w-full.cursor-pointer {…" at bounding box center [981, 519] width 887 height 213
type textarea "**********"
click at [1359, 635] on button "Save" at bounding box center [1367, 632] width 155 height 35
click at [214, 646] on link "Site Editor" at bounding box center [220, 647] width 255 height 55
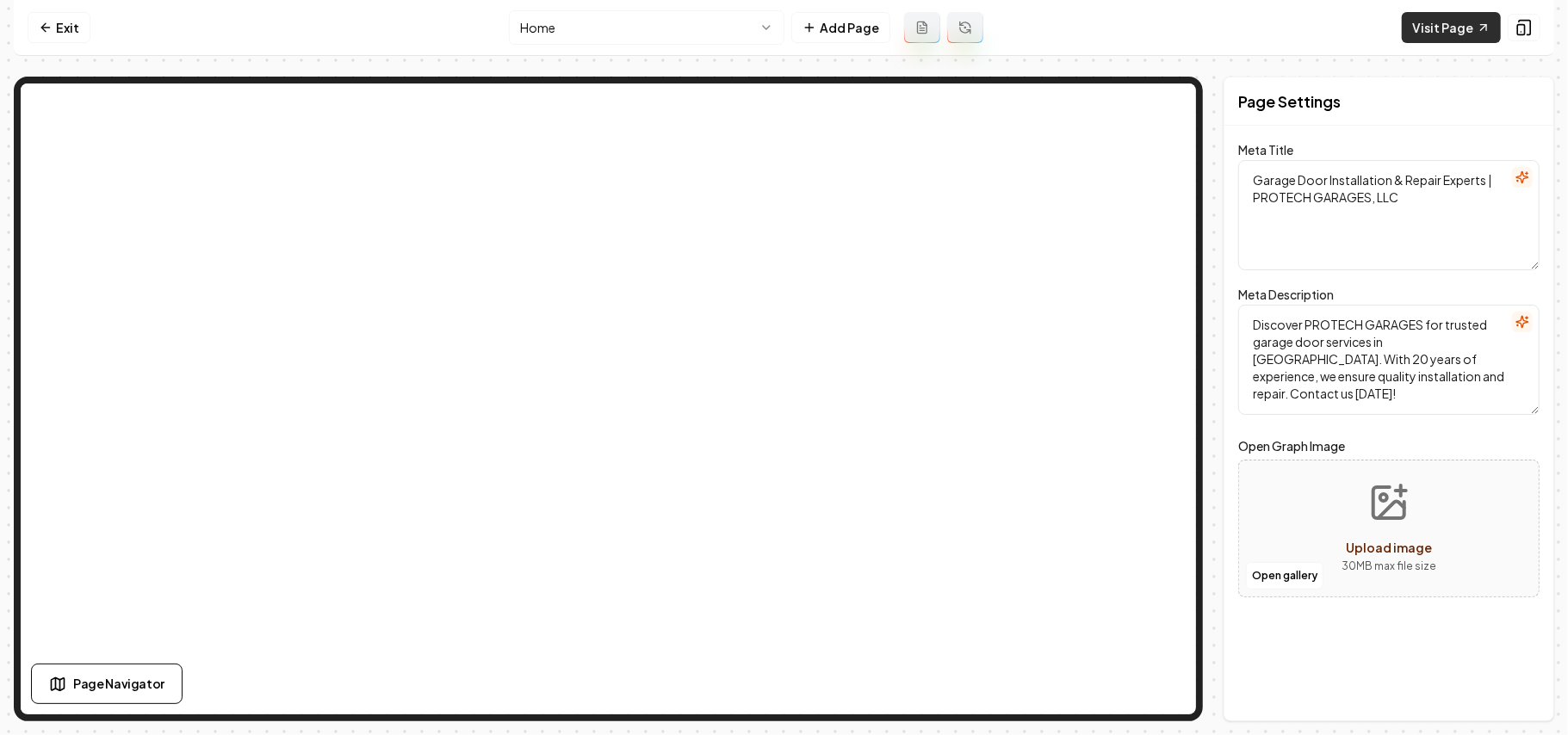
click at [1420, 24] on link "Visit Page" at bounding box center [1451, 28] width 99 height 31
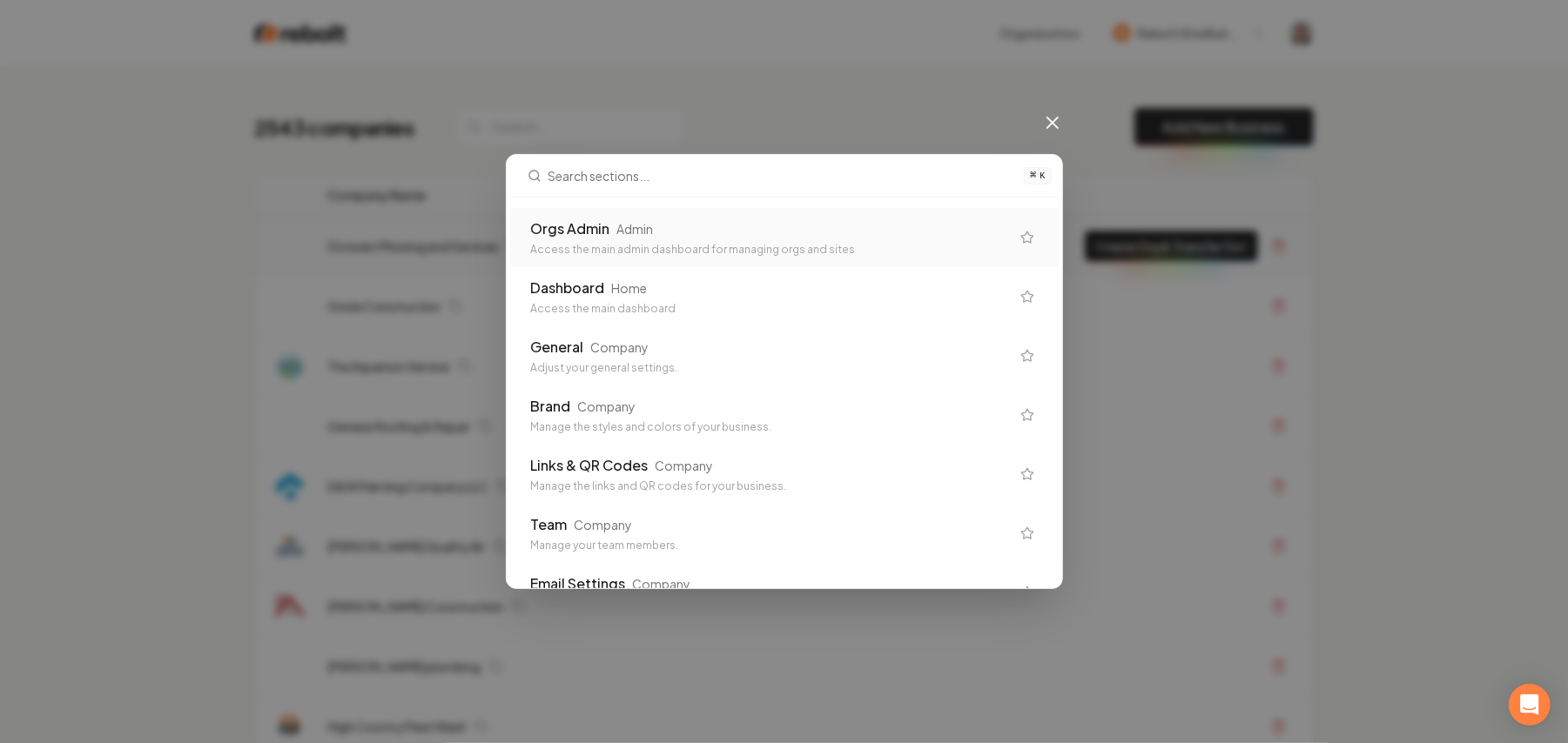
click at [662, 248] on div "Access the main admin dashboard for managing orgs and sites" at bounding box center [770, 249] width 479 height 14
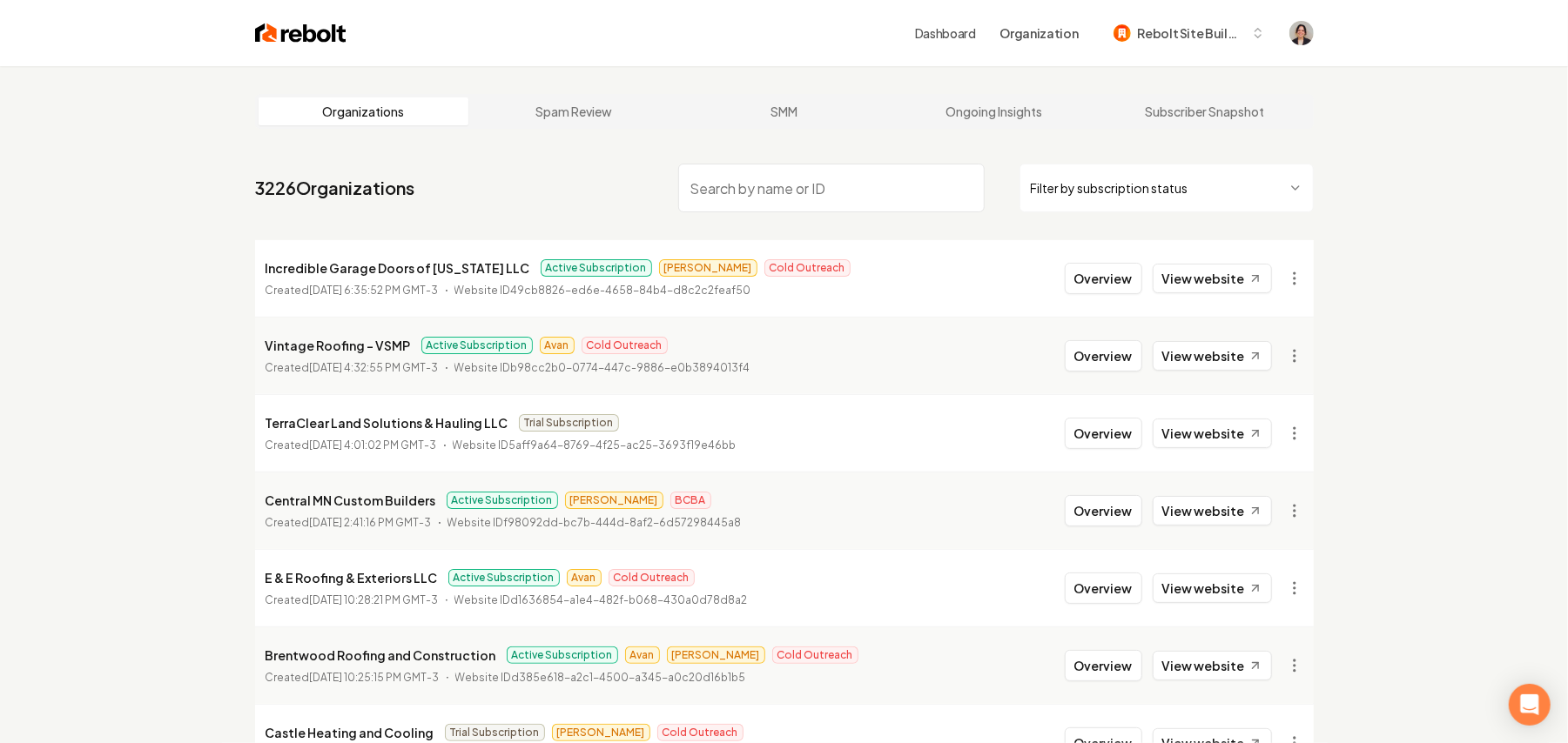
click at [730, 182] on input "search" at bounding box center [832, 188] width 306 height 49
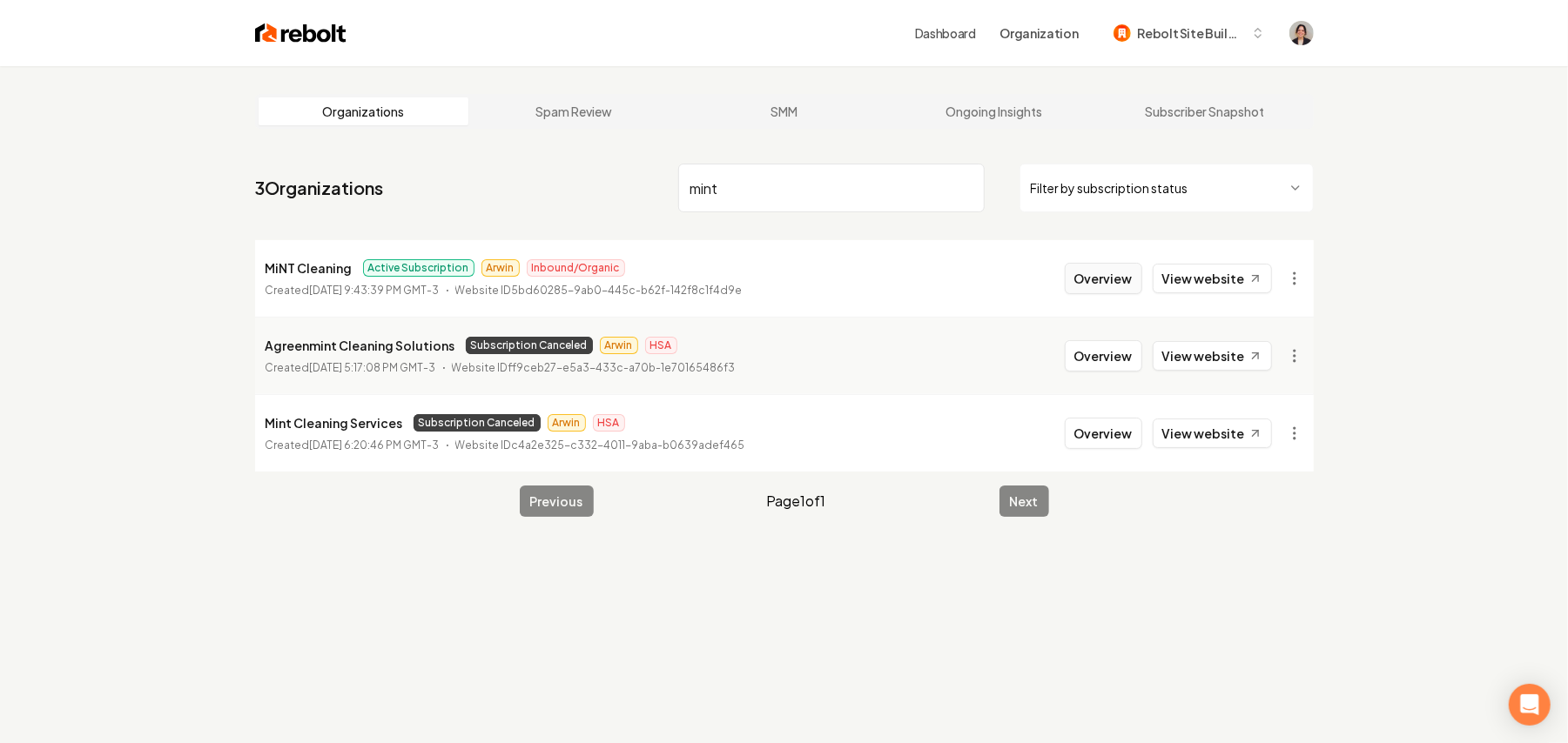
type input "mint"
click at [1121, 278] on button "Overview" at bounding box center [1104, 278] width 77 height 32
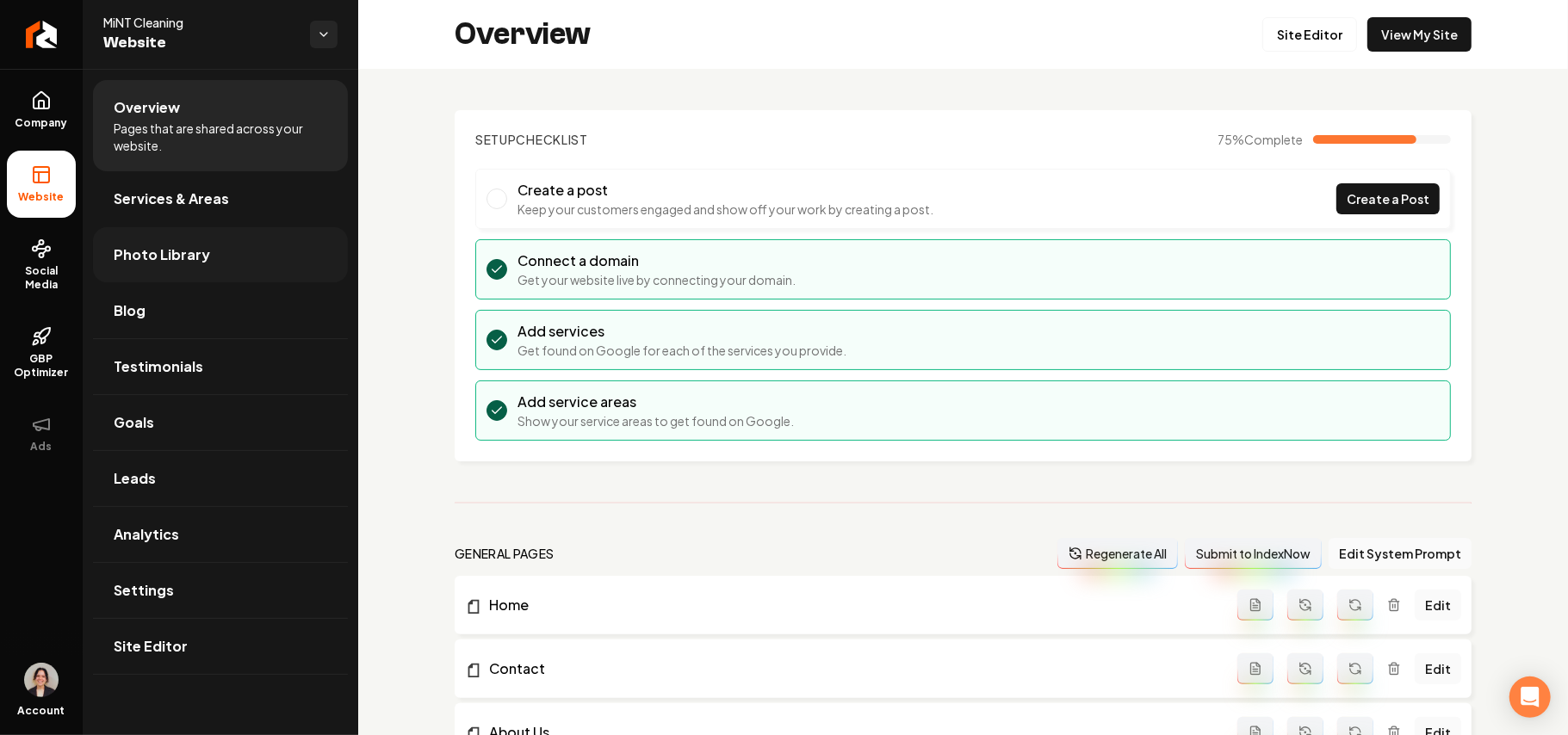
drag, startPoint x: 148, startPoint y: 260, endPoint x: 172, endPoint y: 259, distance: 24.0
click at [146, 262] on span "Photo Library" at bounding box center [162, 254] width 96 height 20
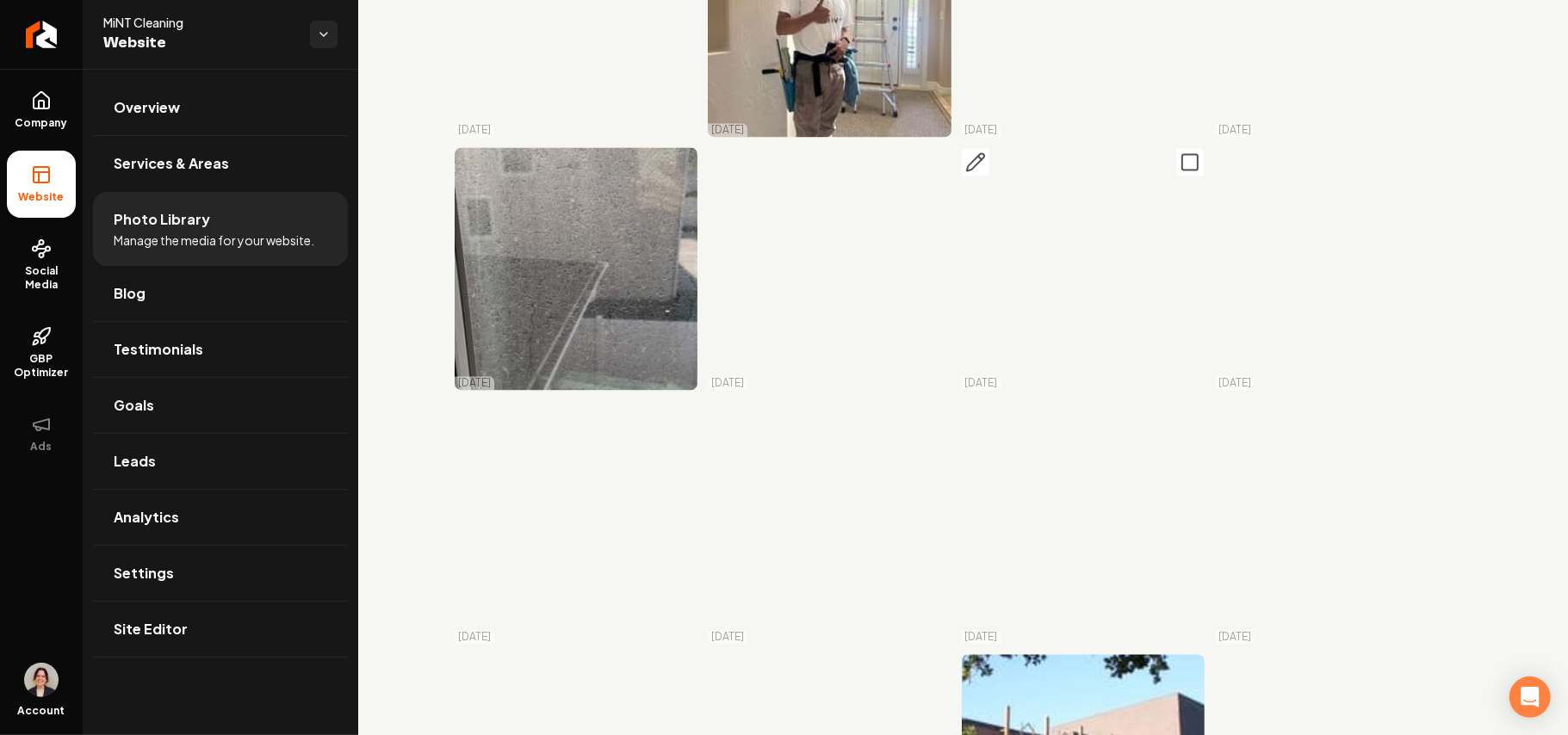
scroll to position [21233, 0]
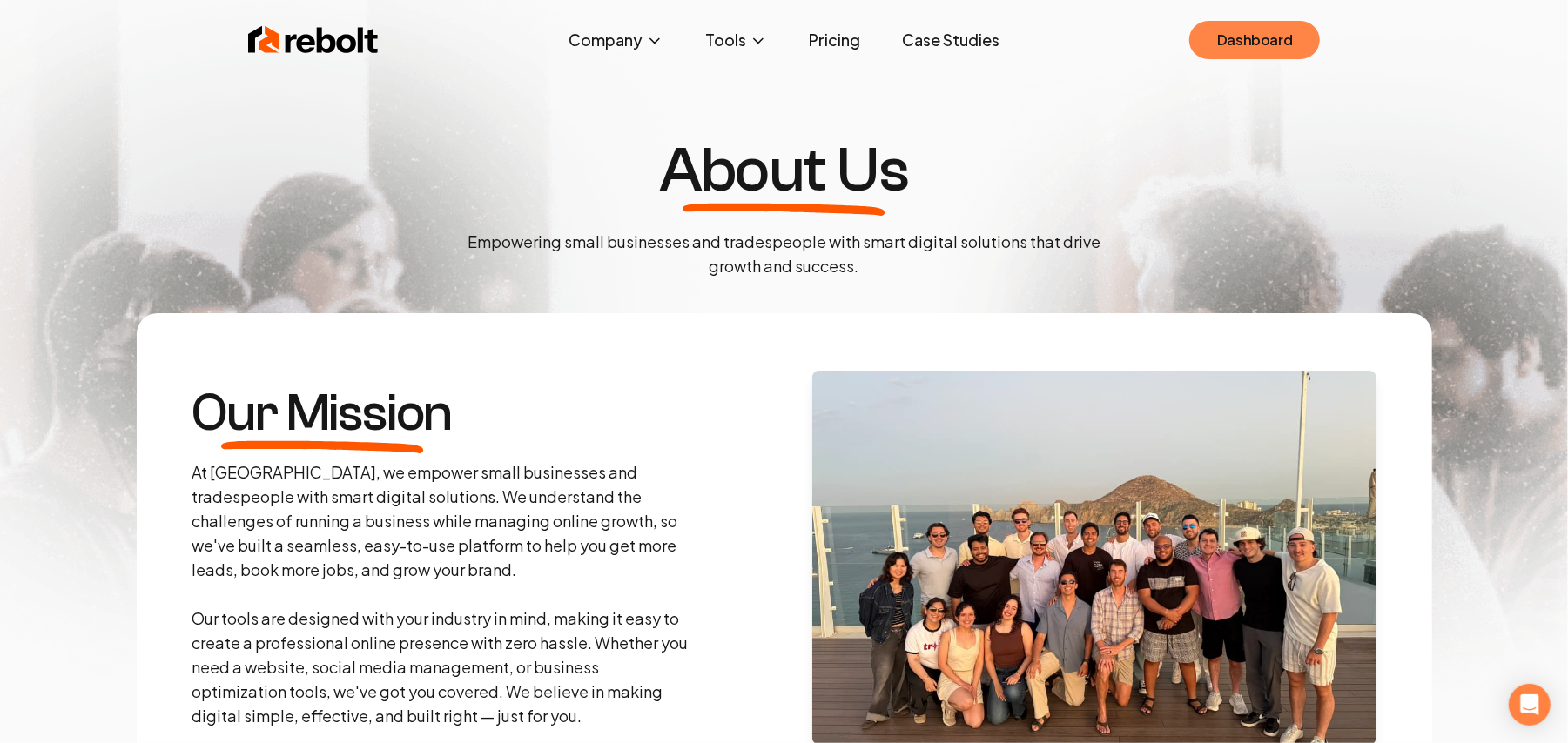
click at [1259, 49] on link "Dashboard" at bounding box center [1254, 40] width 131 height 39
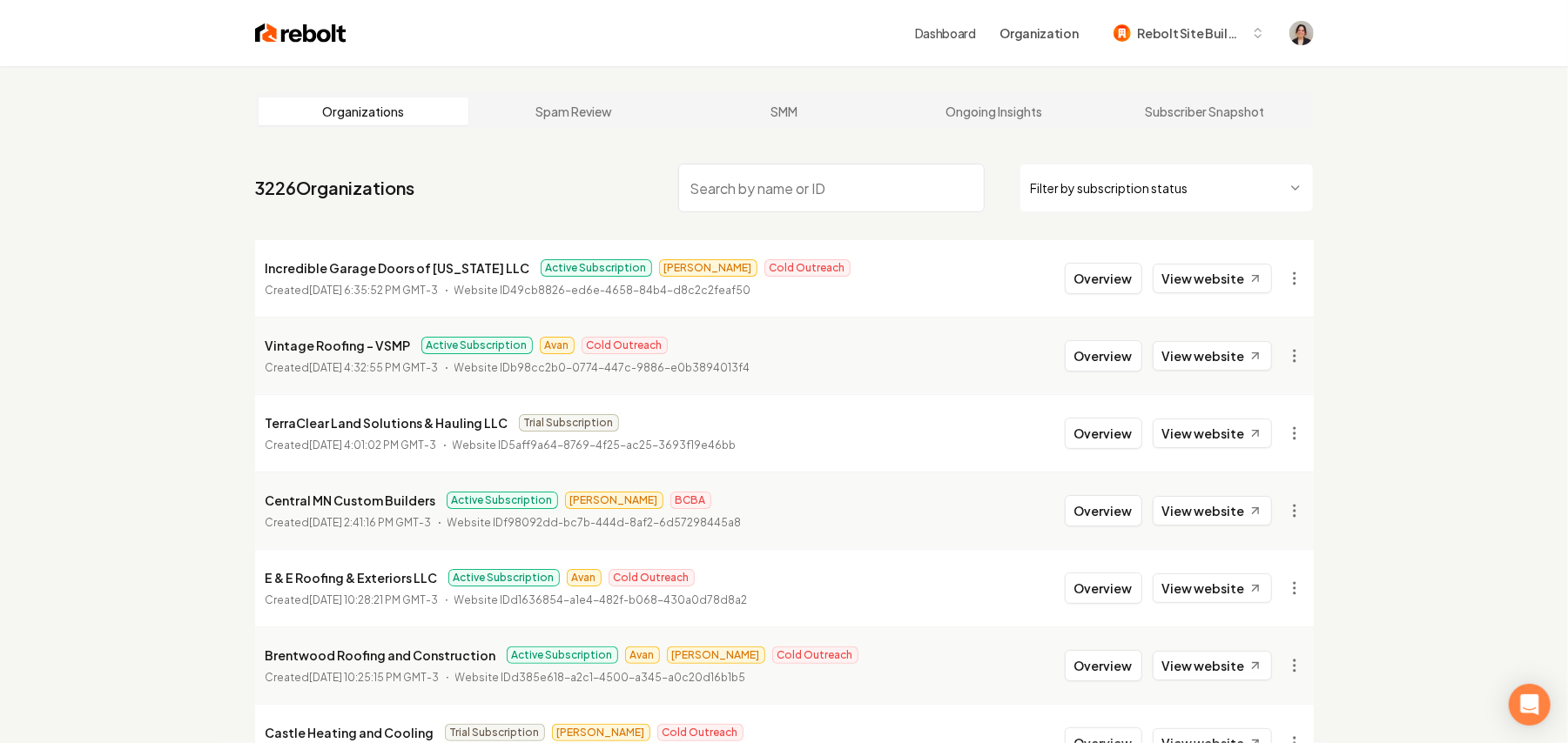
paste input "Groove and Shine Cleaners"
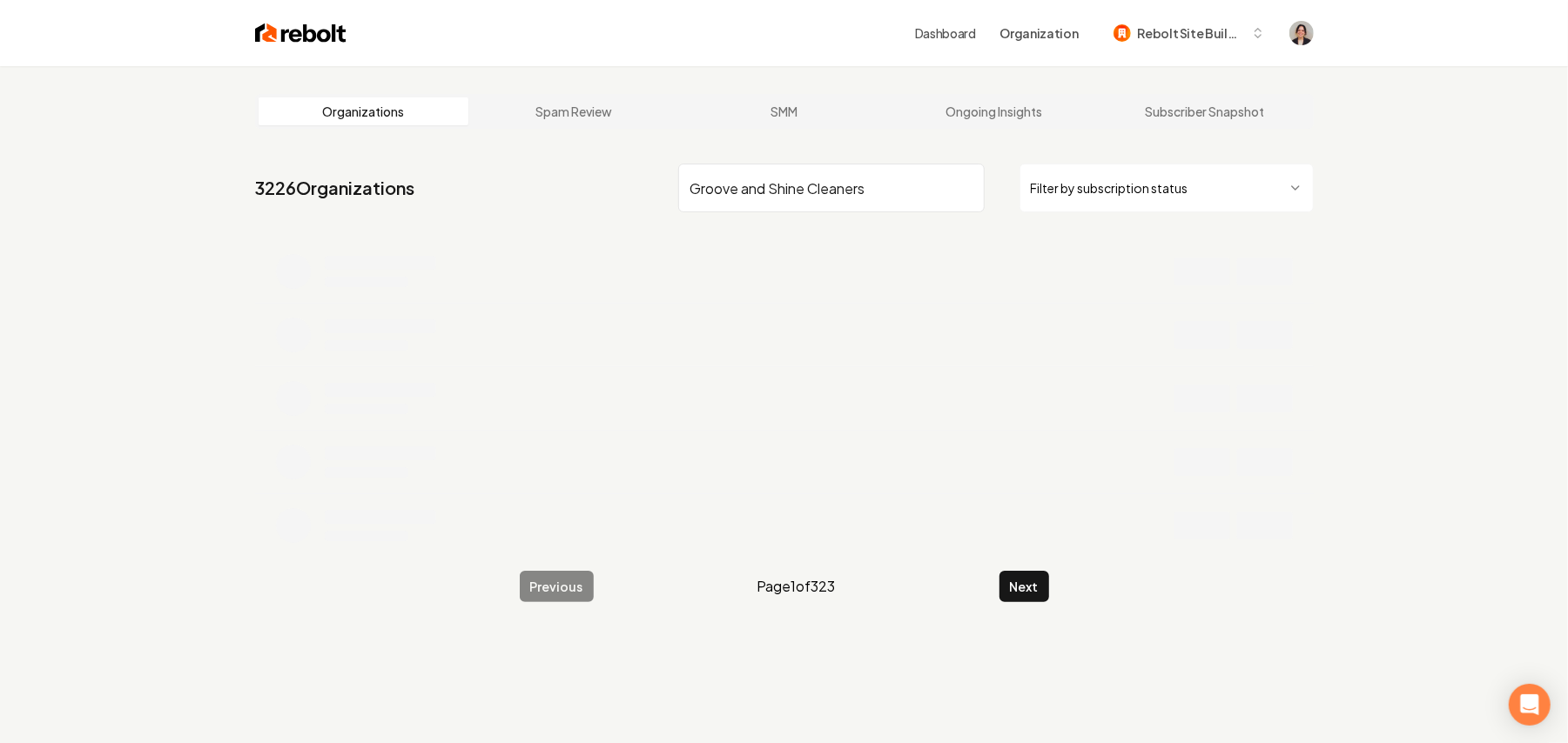
type input "Groove and Shine Cleaners"
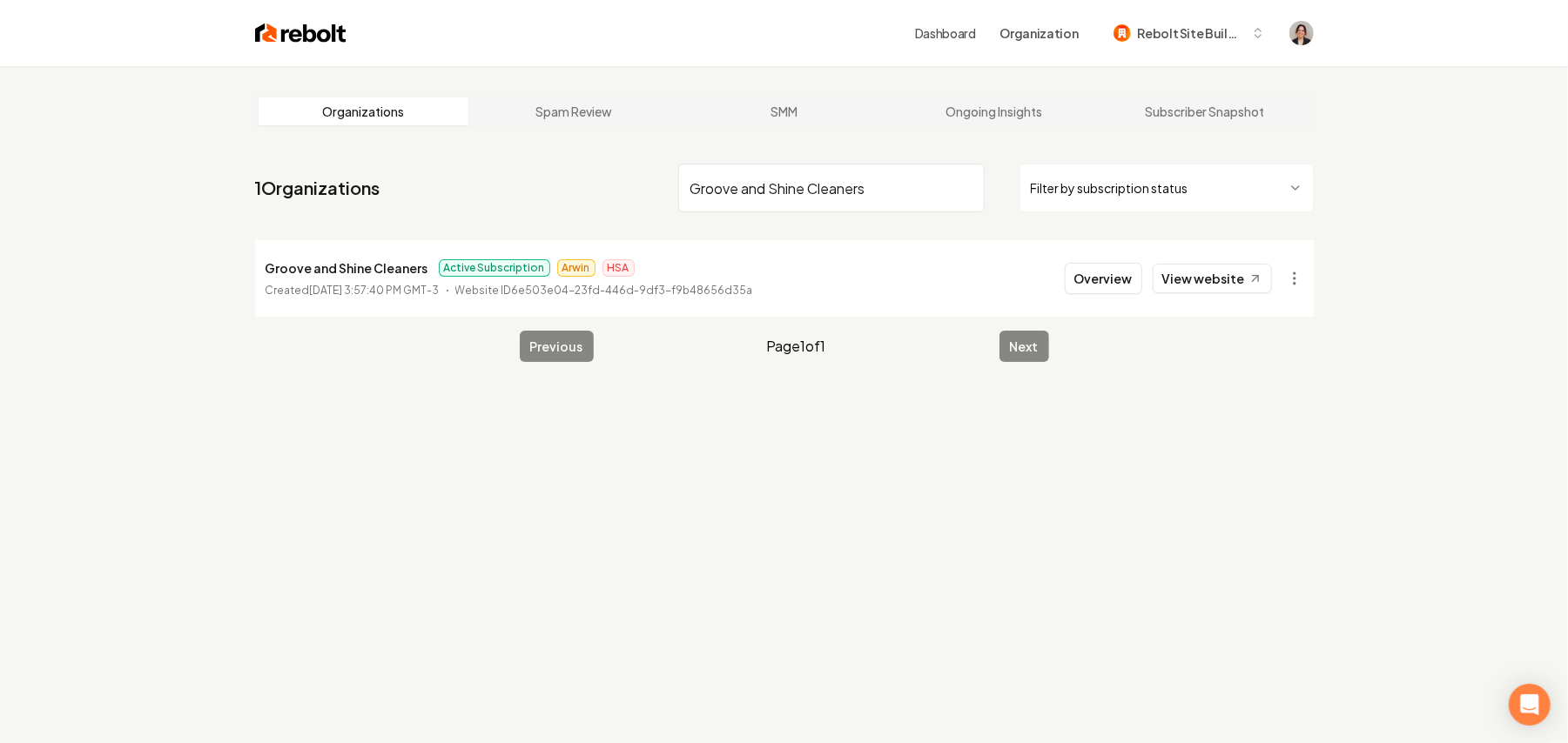
click at [1094, 250] on li "Groove and Shine Cleaners Active Subscription Arwin HSA Created [DATE] 3:57:40 …" at bounding box center [784, 278] width 1059 height 77
click at [1098, 275] on button "Overview" at bounding box center [1104, 278] width 77 height 32
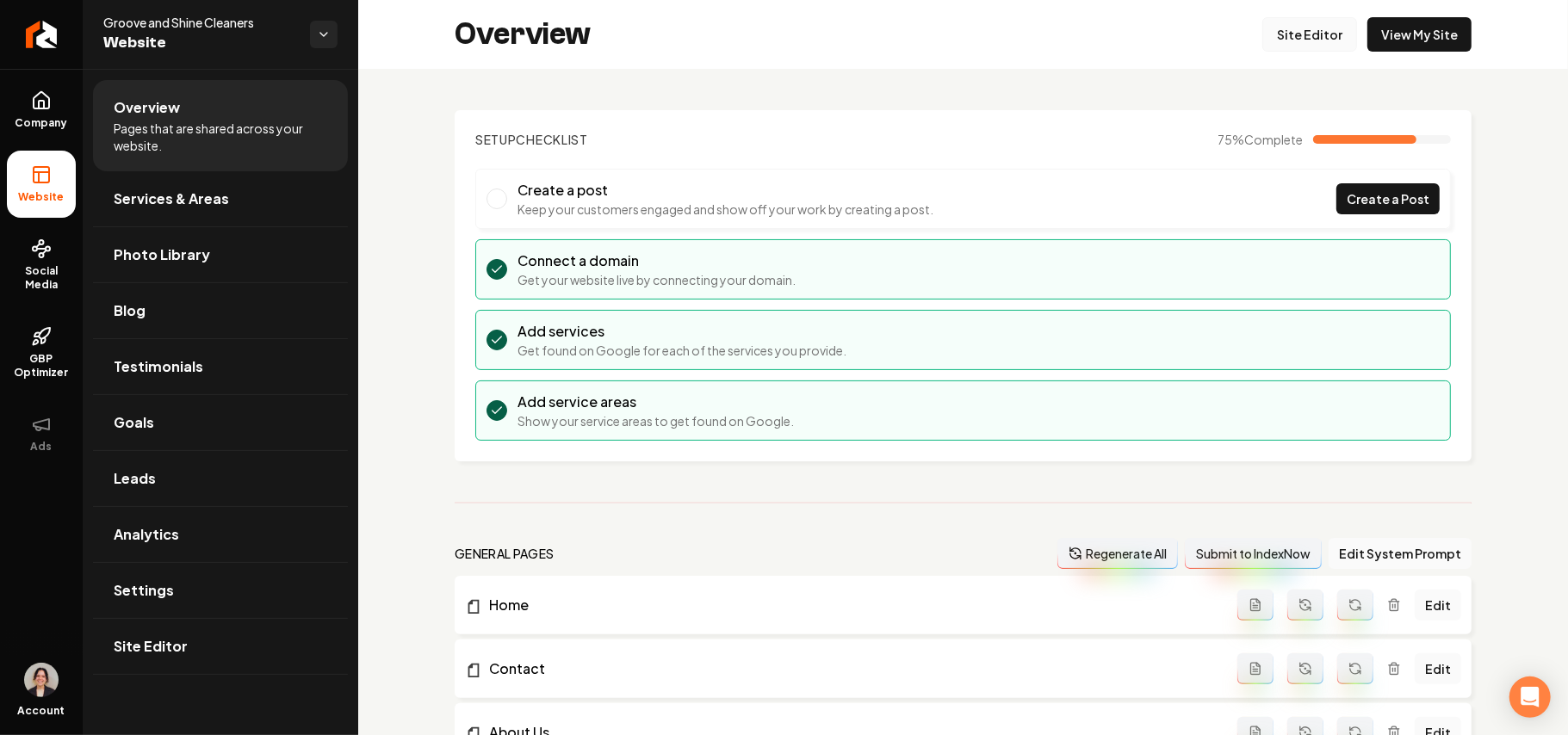
click at [1162, 29] on link "Site Editor" at bounding box center [1309, 34] width 94 height 35
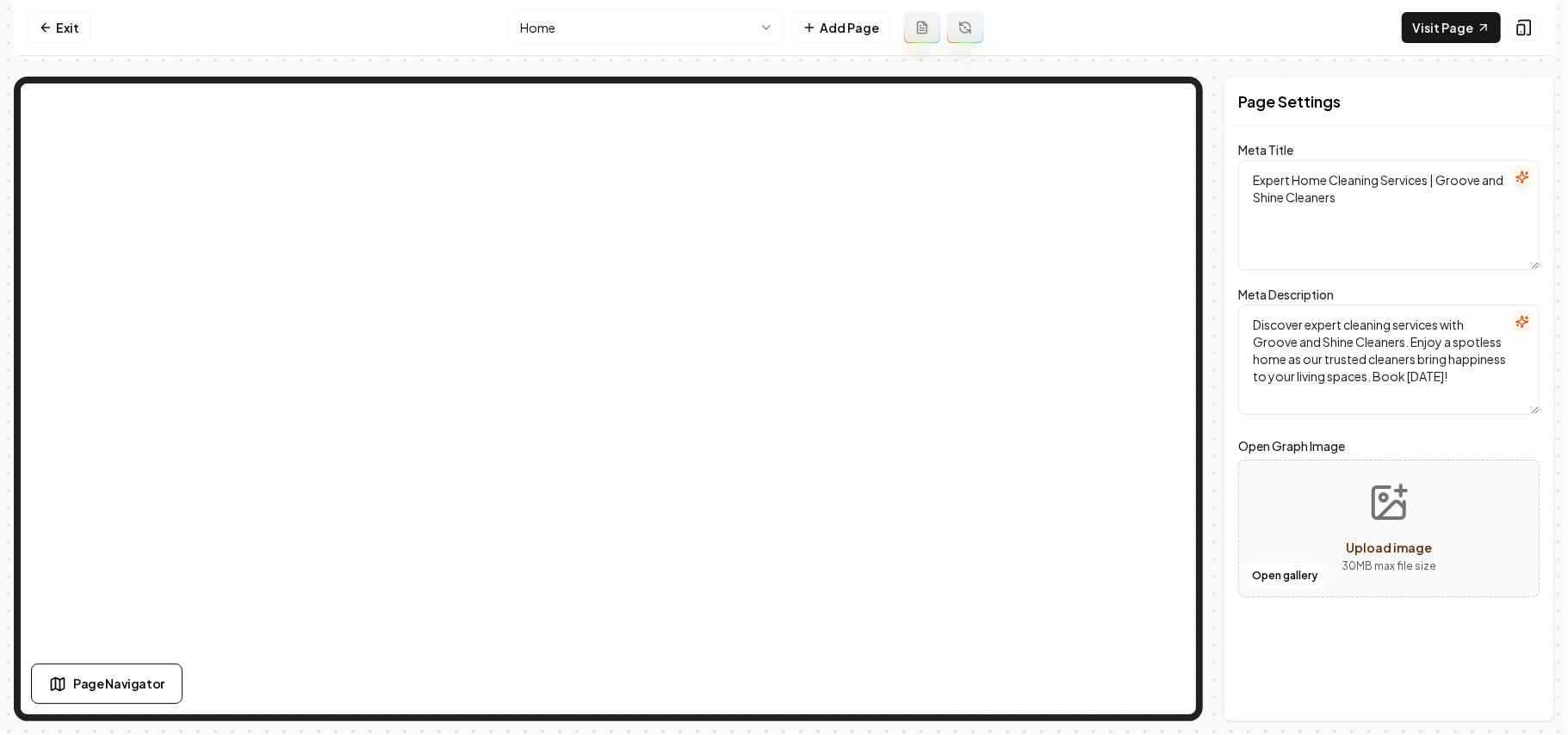
click at [608, 26] on html "Computer Required This feature is only available on a computer. Please switch t…" at bounding box center [784, 367] width 1568 height 735
click at [670, 45] on nav "Exit Contact Add Page Visit Page" at bounding box center [784, 28] width 1541 height 56
click at [669, 37] on html "Computer Required This feature is only available on a computer. Please switch t…" at bounding box center [784, 367] width 1568 height 735
click at [598, 29] on html "Computer Required This feature is only available on a computer. Please switch t…" at bounding box center [784, 367] width 1568 height 735
click at [636, 38] on html "Computer Required This feature is only available on a computer. Please switch t…" at bounding box center [784, 367] width 1568 height 735
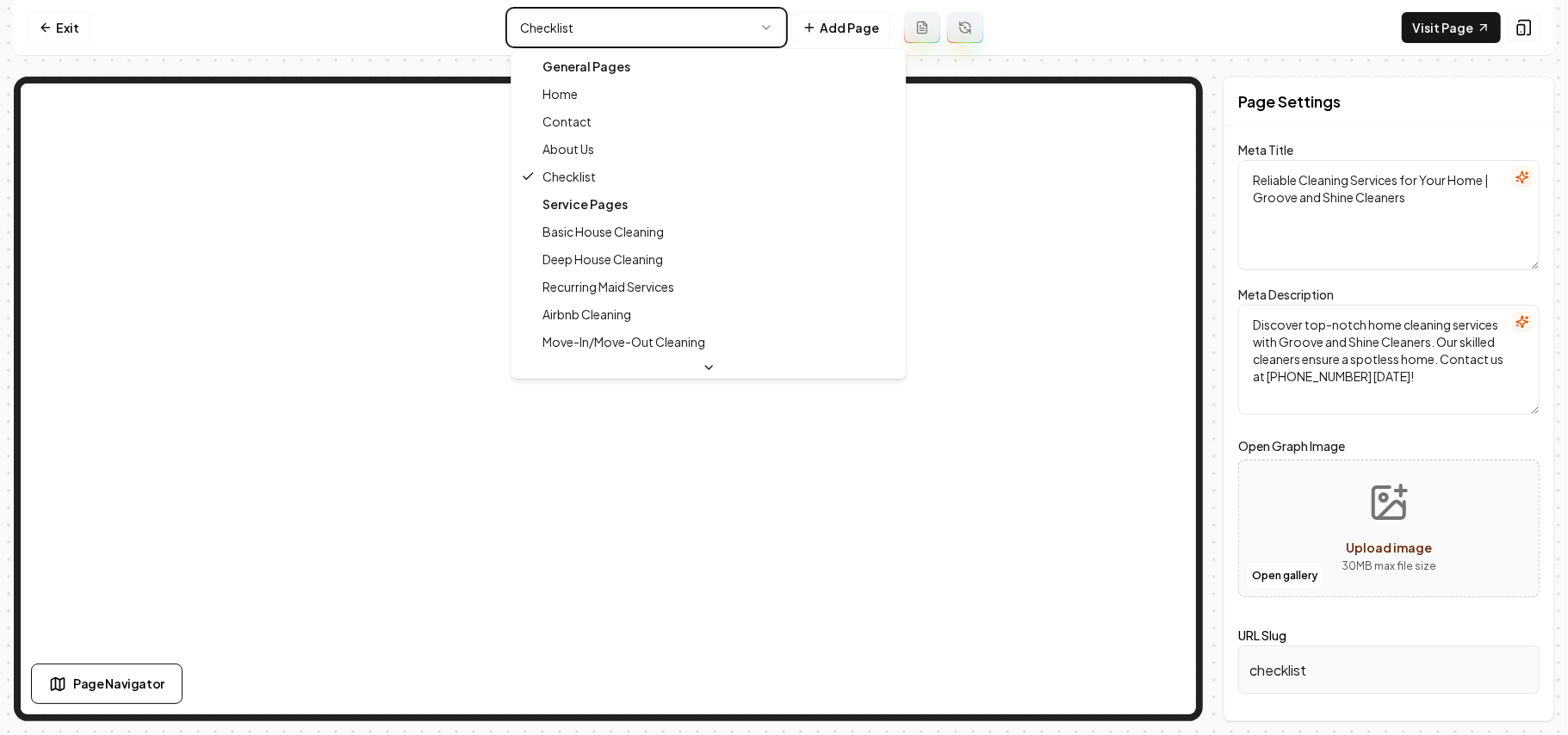
type textarea "Expert Home Cleaning Services | Groove and Shine Cleaners"
type textarea "Discover expert cleaning services with Groove and Shine Cleaners. Enjoy a spotl…"
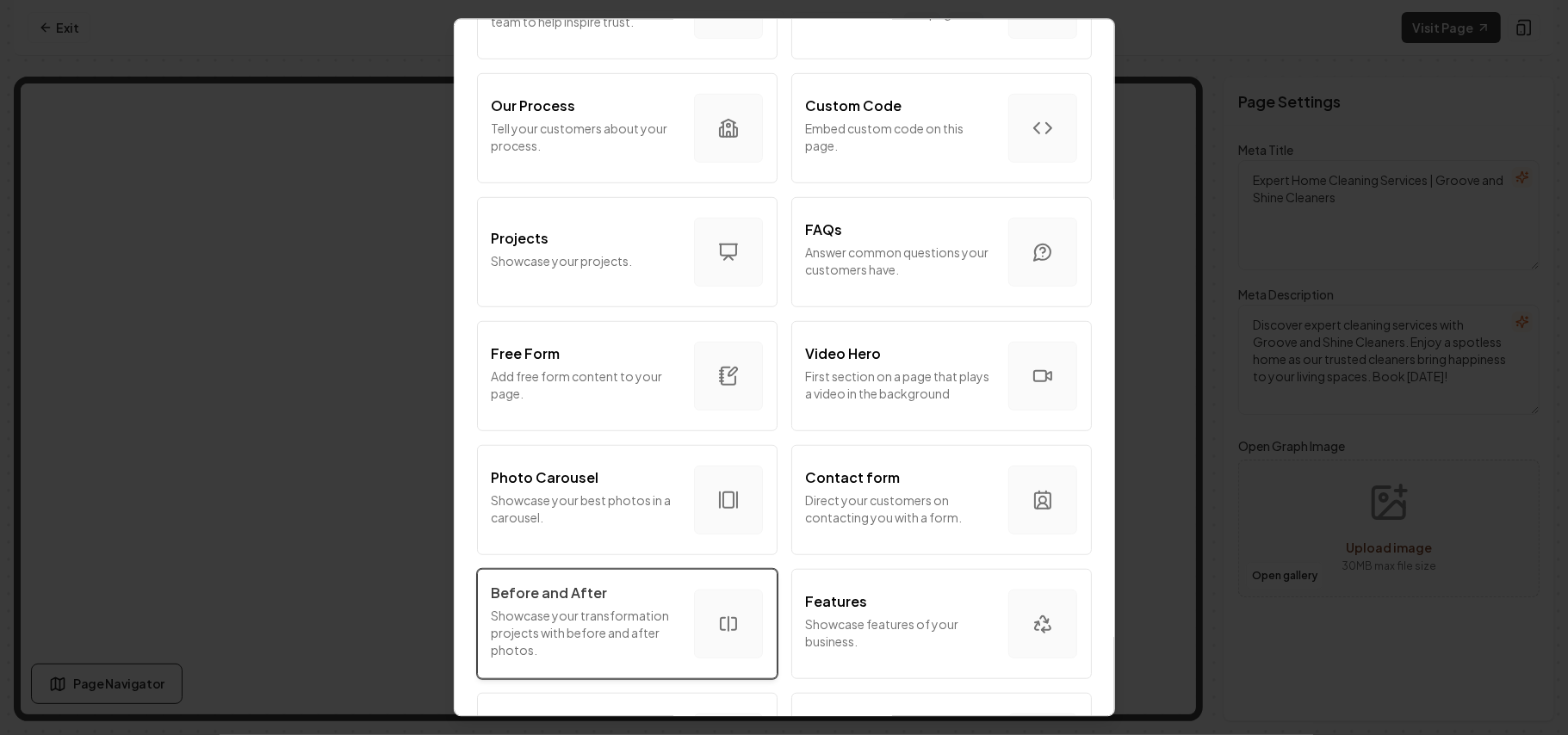
scroll to position [803, 0]
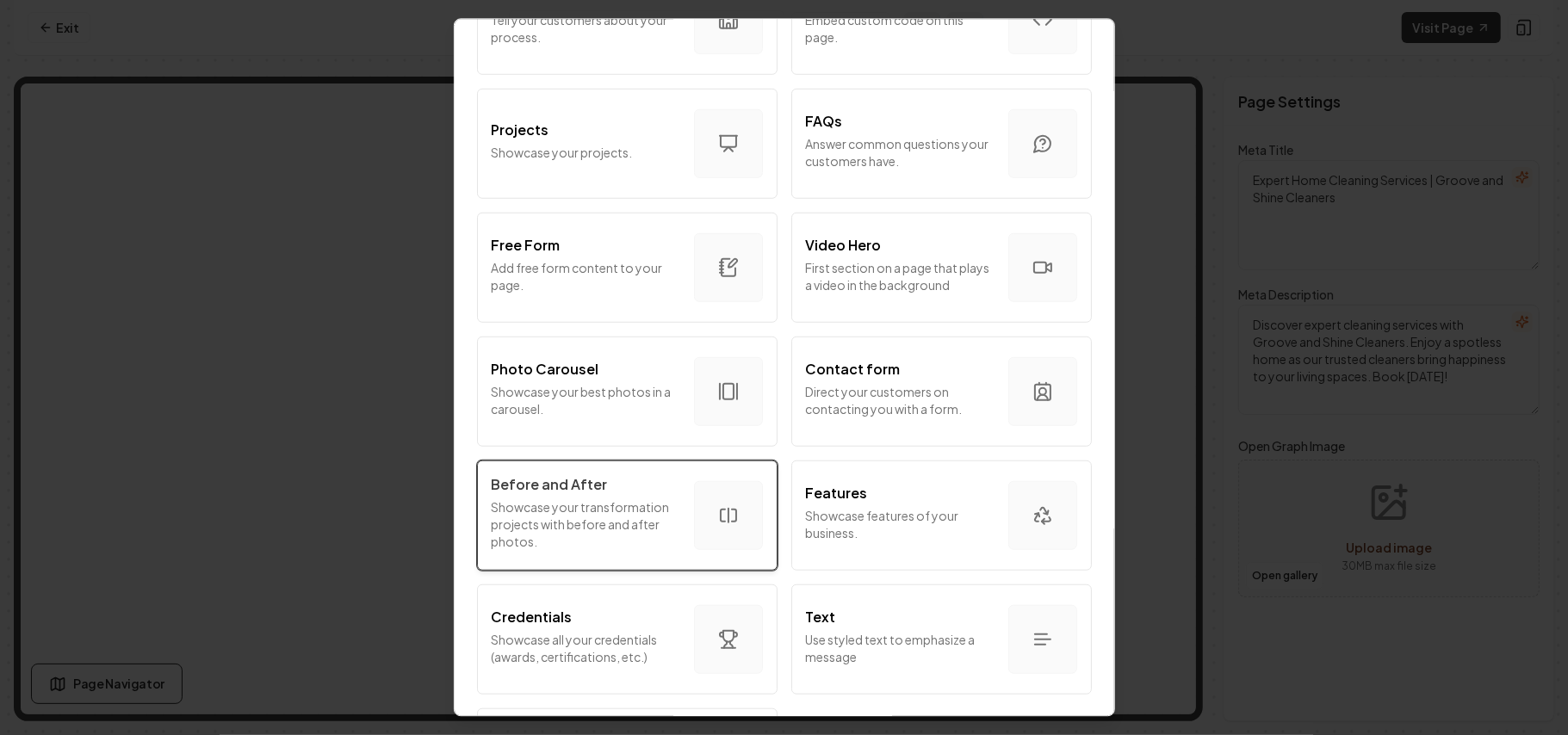
click at [596, 514] on p "Showcase your transformation projects with before and after photos." at bounding box center [587, 523] width 189 height 52
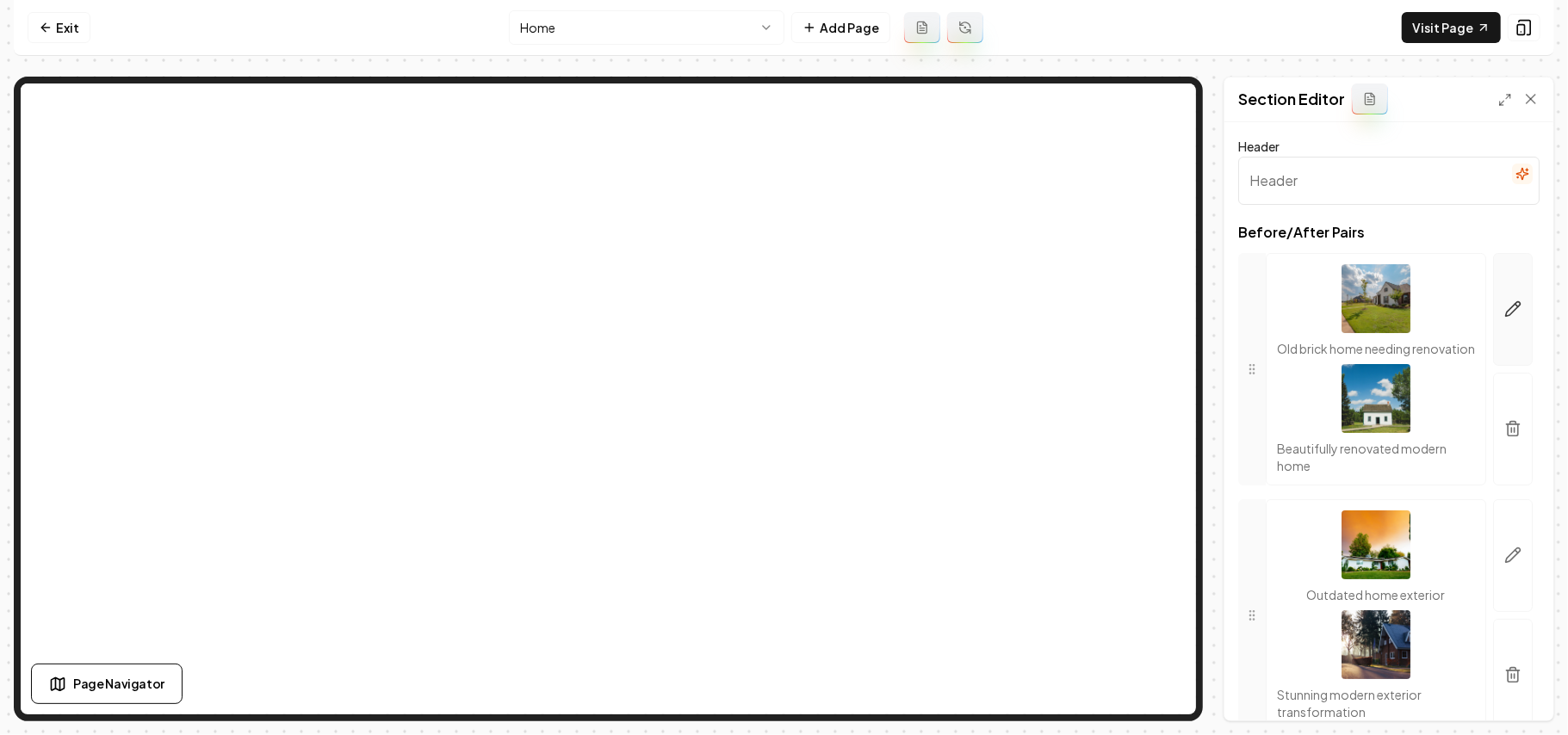
click at [1162, 328] on button "button" at bounding box center [1513, 309] width 39 height 113
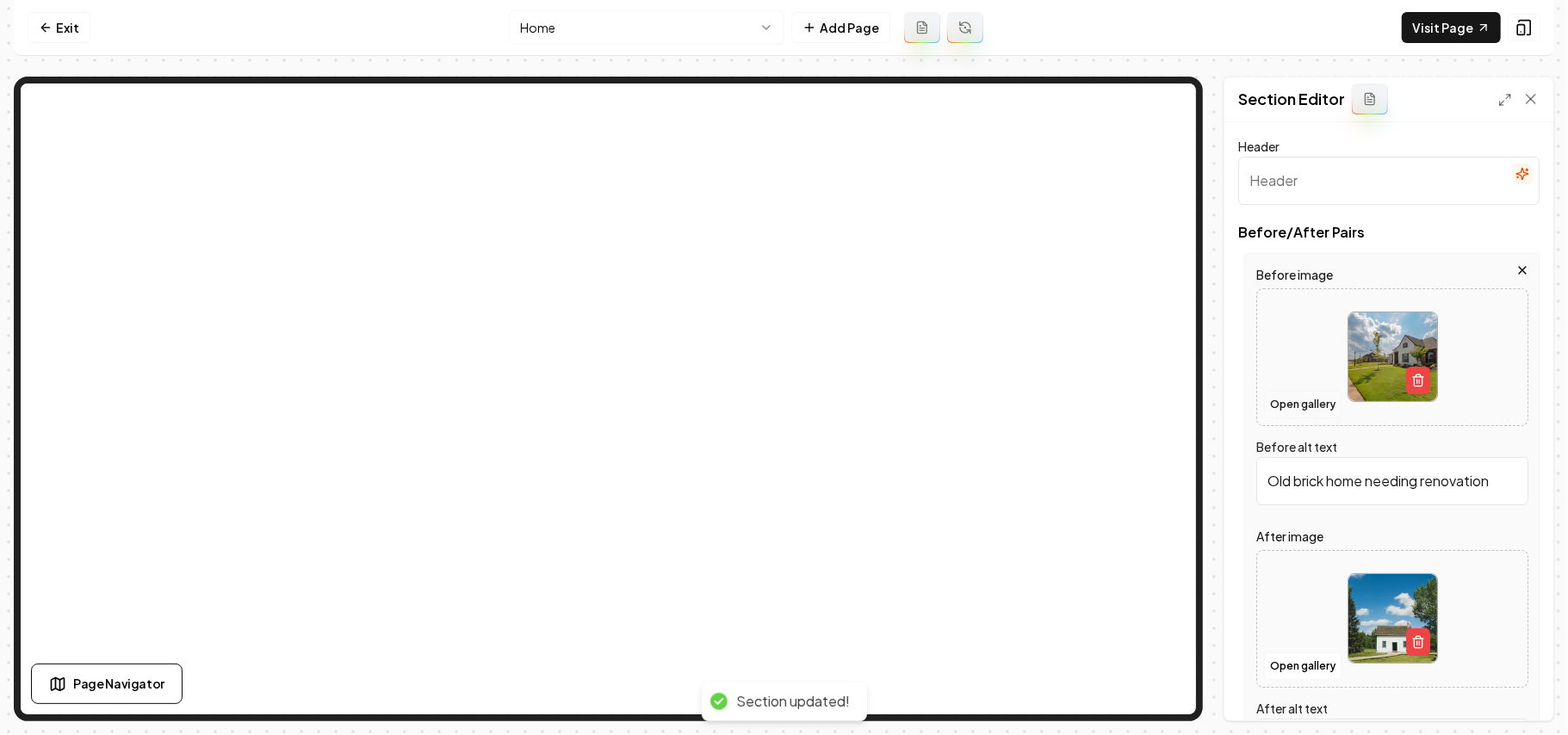
click at [1162, 404] on button "Open gallery" at bounding box center [1302, 404] width 78 height 28
click at [1162, 386] on div at bounding box center [1392, 356] width 270 height 118
type input "**********"
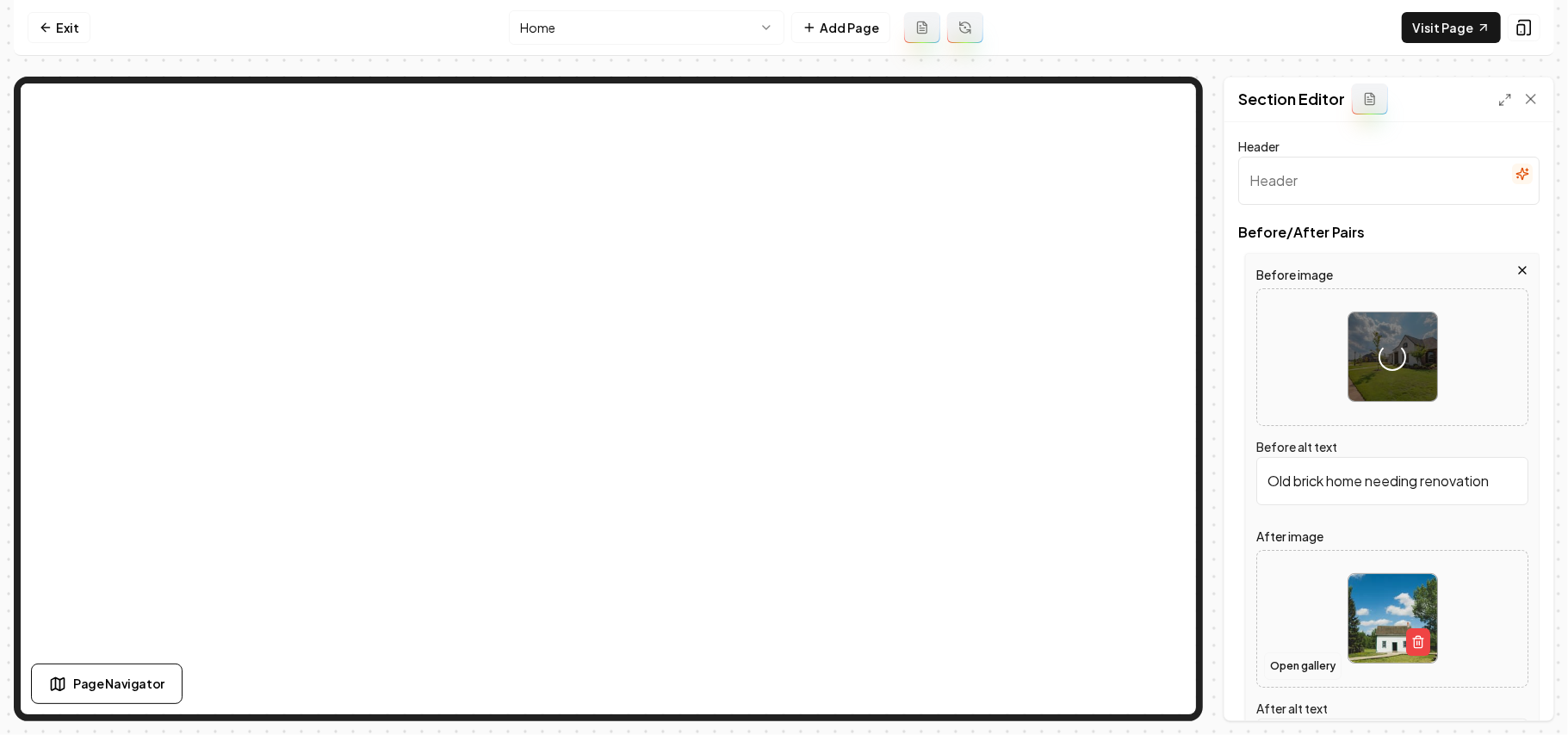
click at [1162, 522] on button "Open gallery" at bounding box center [1302, 666] width 78 height 28
click at [1162, 522] on div at bounding box center [1392, 618] width 270 height 118
type input "**********"
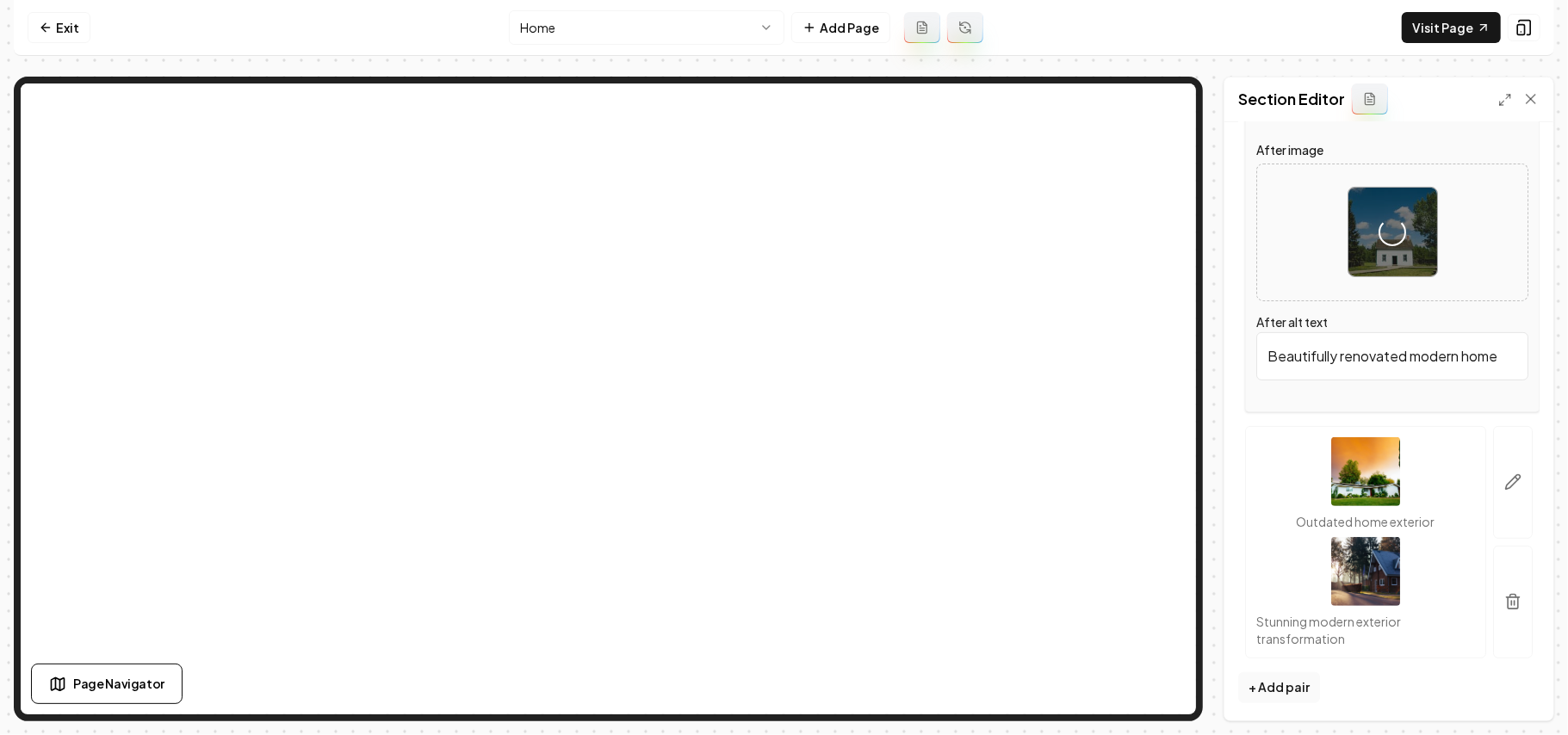
scroll to position [391, 0]
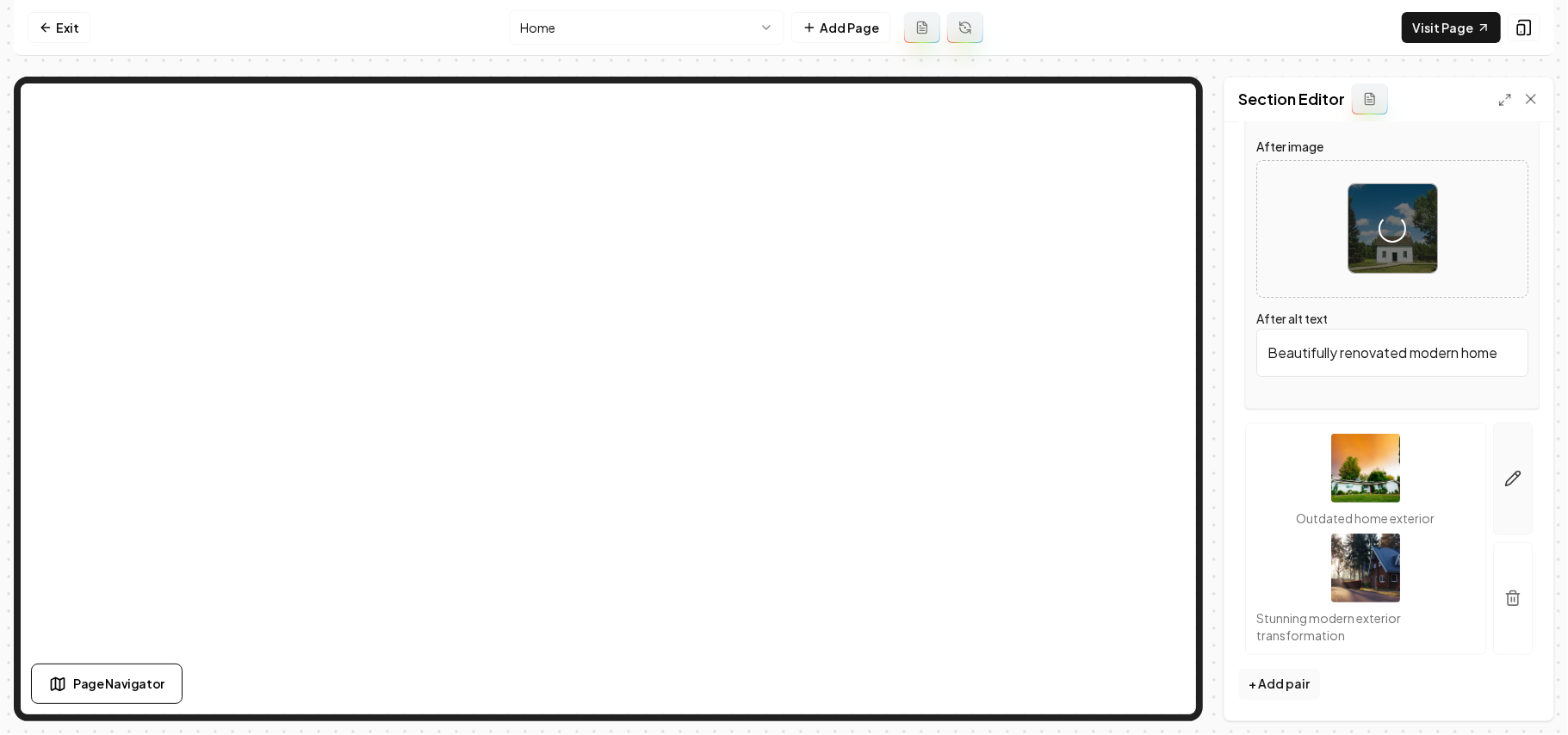
click at [1162, 452] on button "button" at bounding box center [1513, 478] width 39 height 113
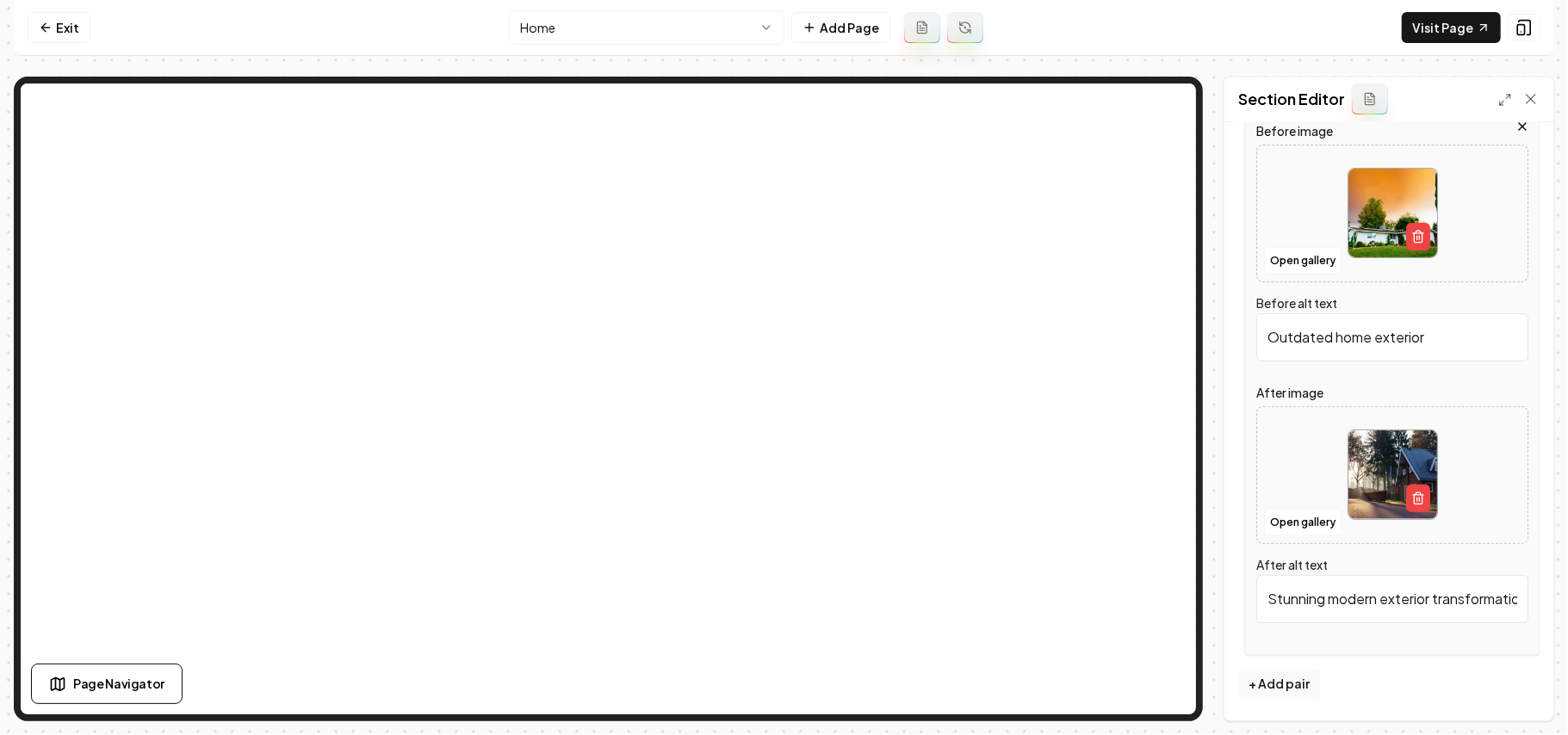
scroll to position [0, 0]
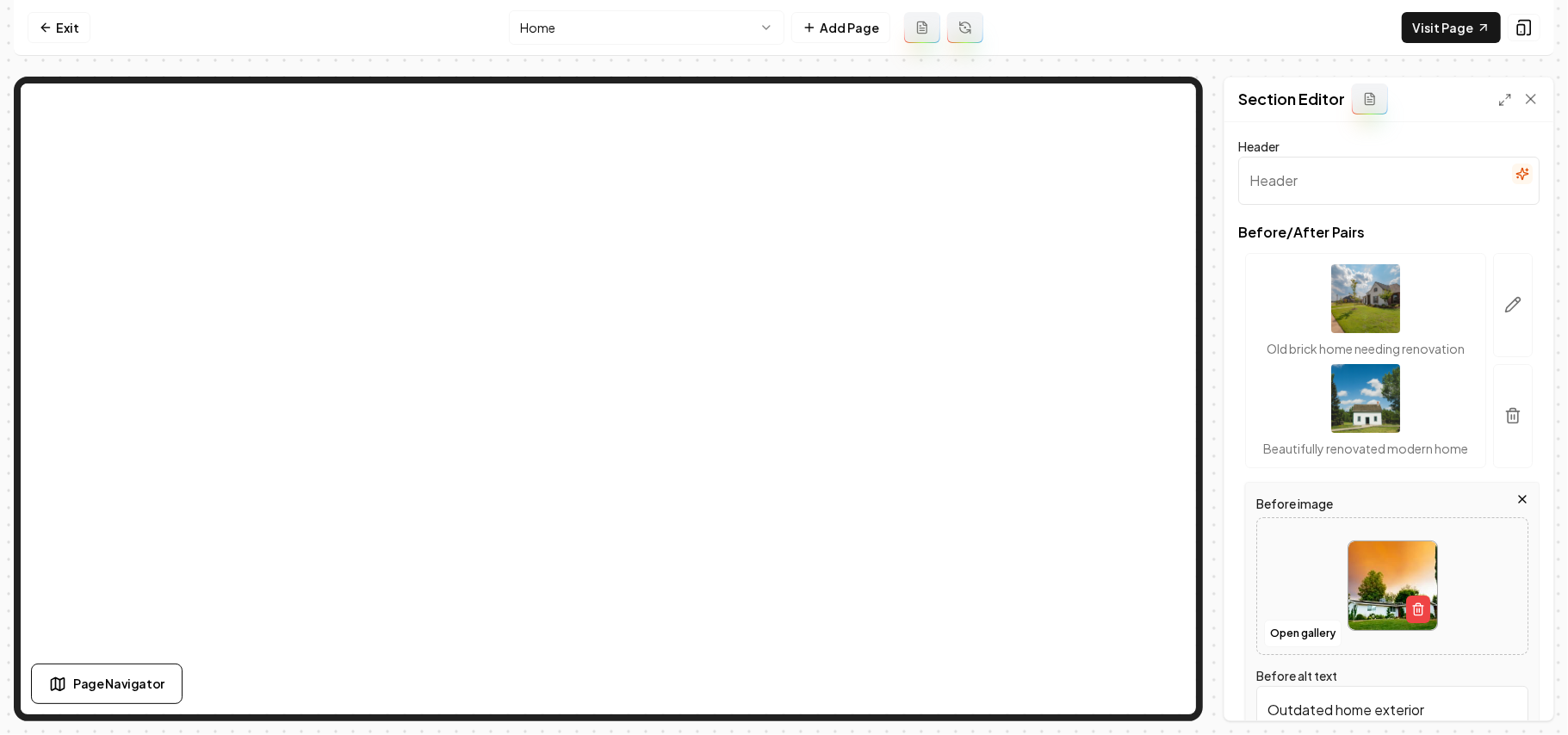
click at [1162, 522] on div at bounding box center [1392, 585] width 270 height 118
type input "**********"
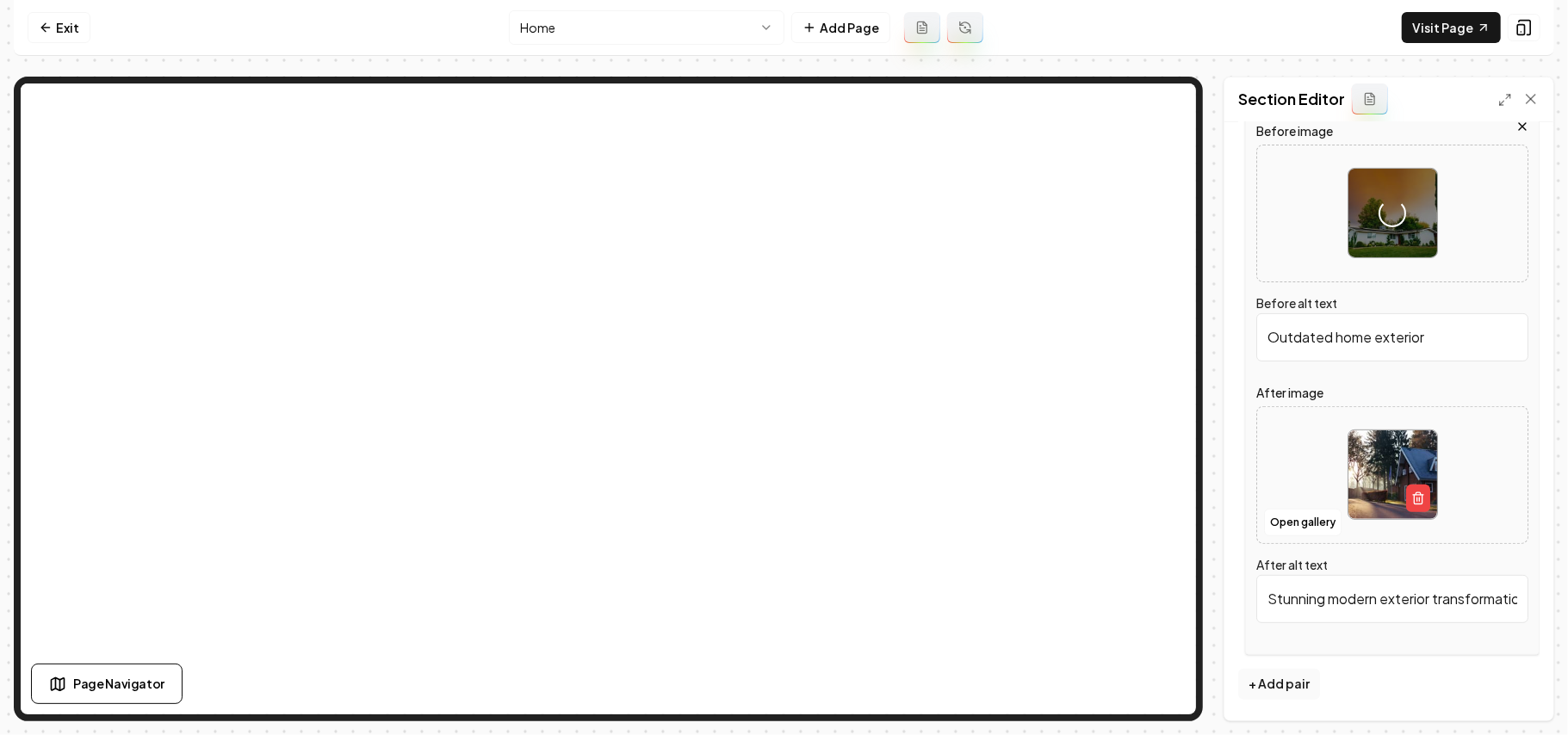
scroll to position [408, 0]
click at [1162, 471] on div at bounding box center [1392, 475] width 270 height 118
type input "**********"
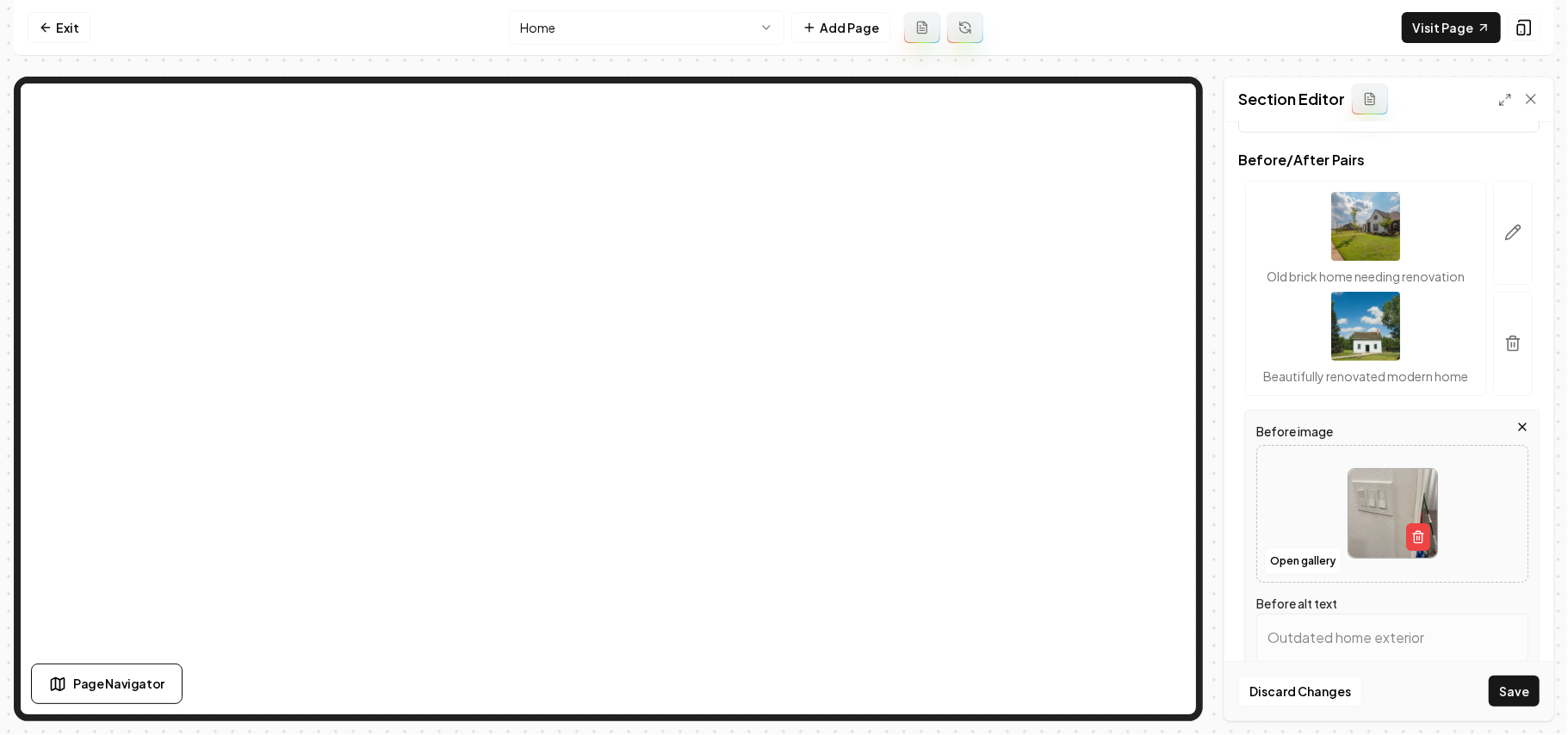
scroll to position [0, 0]
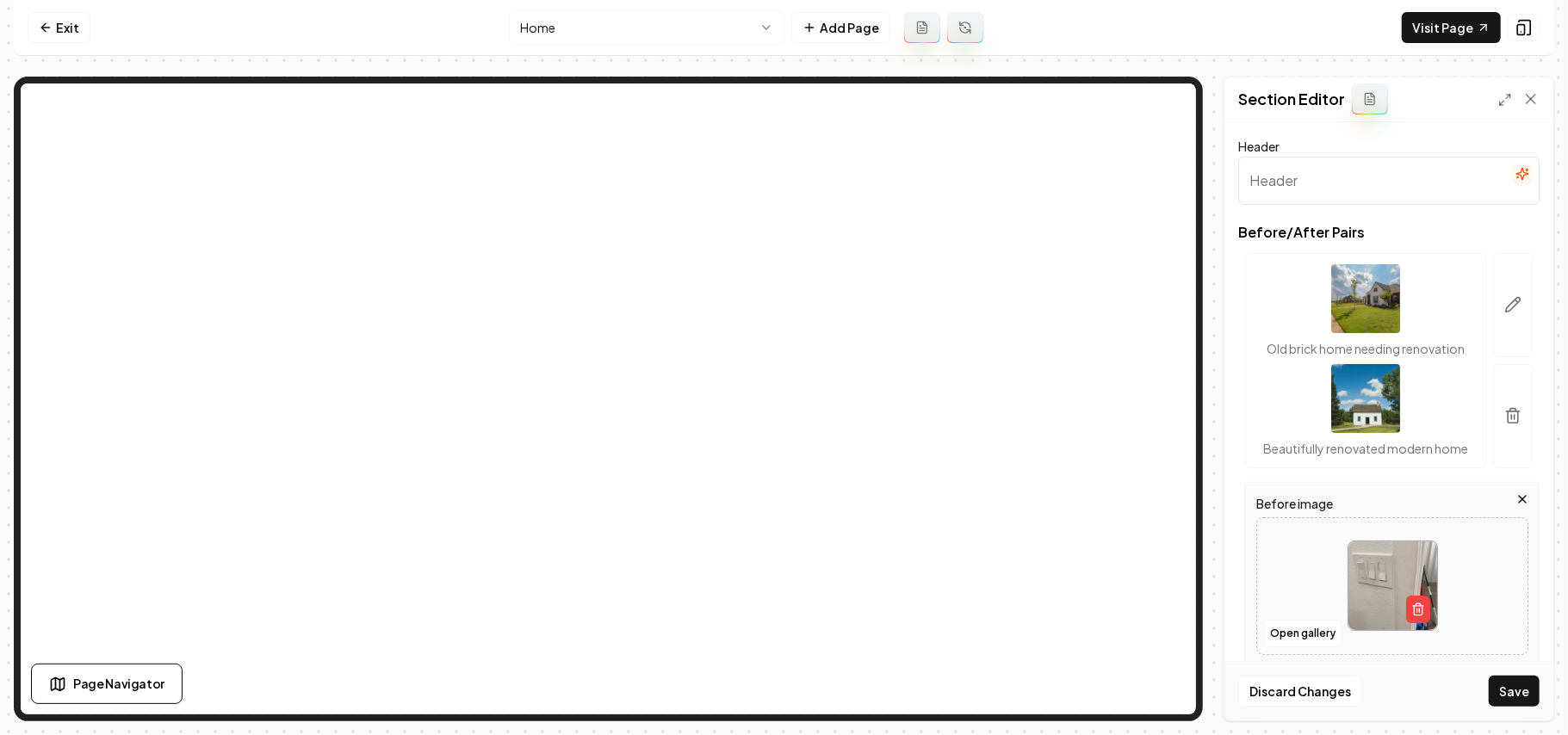
click at [1162, 177] on icon "button" at bounding box center [1517, 177] width 1 height 0
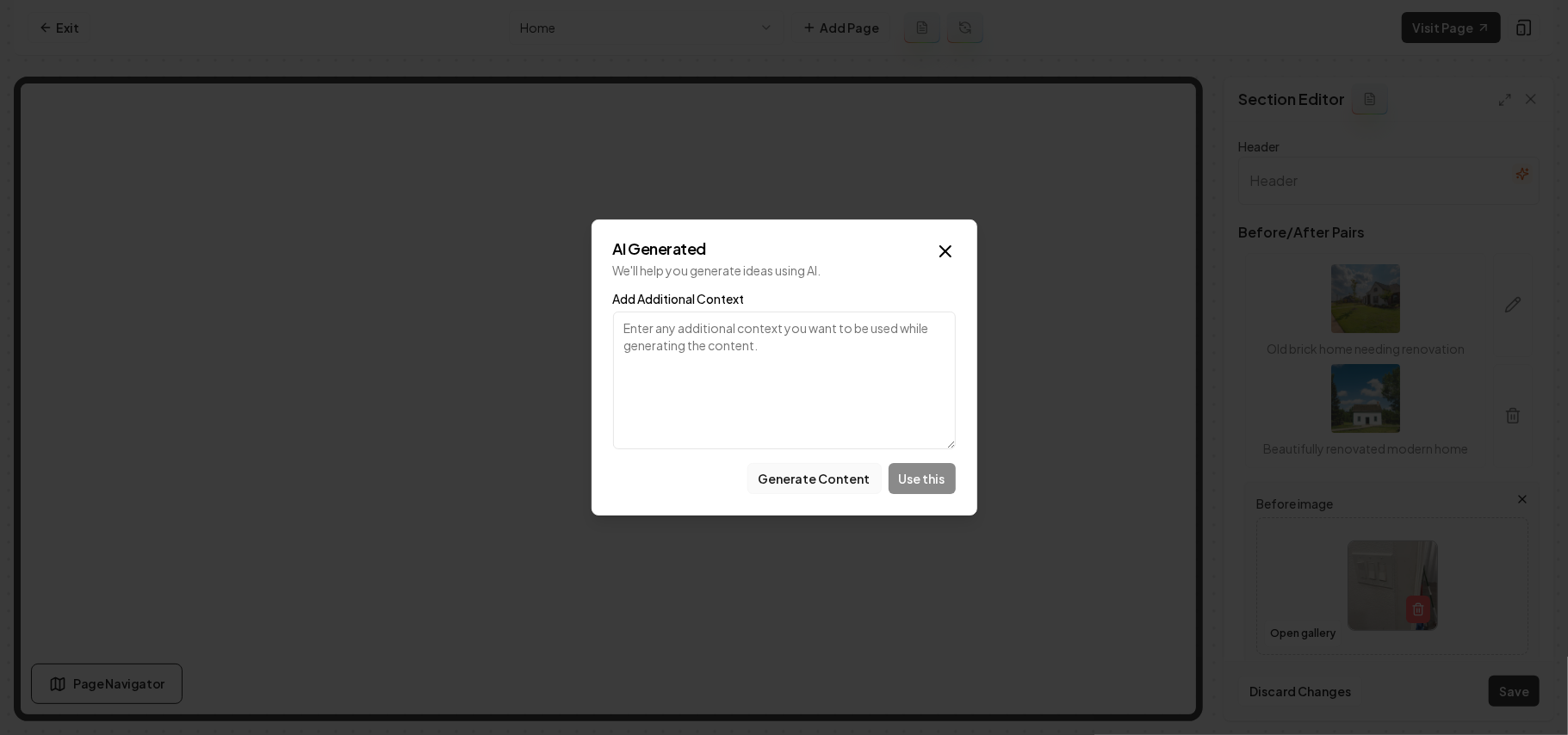
click at [825, 486] on button "Generate Content" at bounding box center [815, 478] width 135 height 31
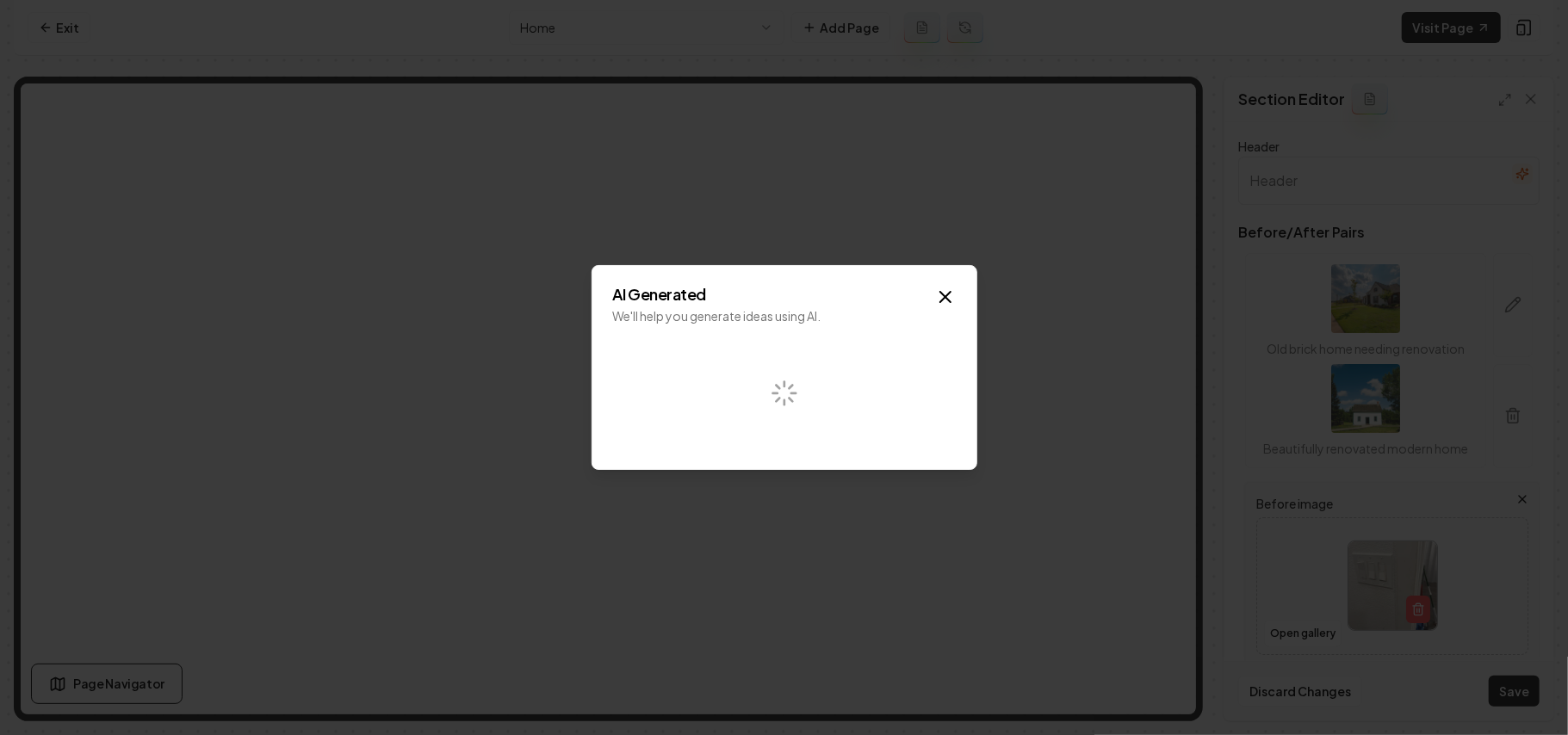
type input "Three light switches mounted on a white wall near a doorway."
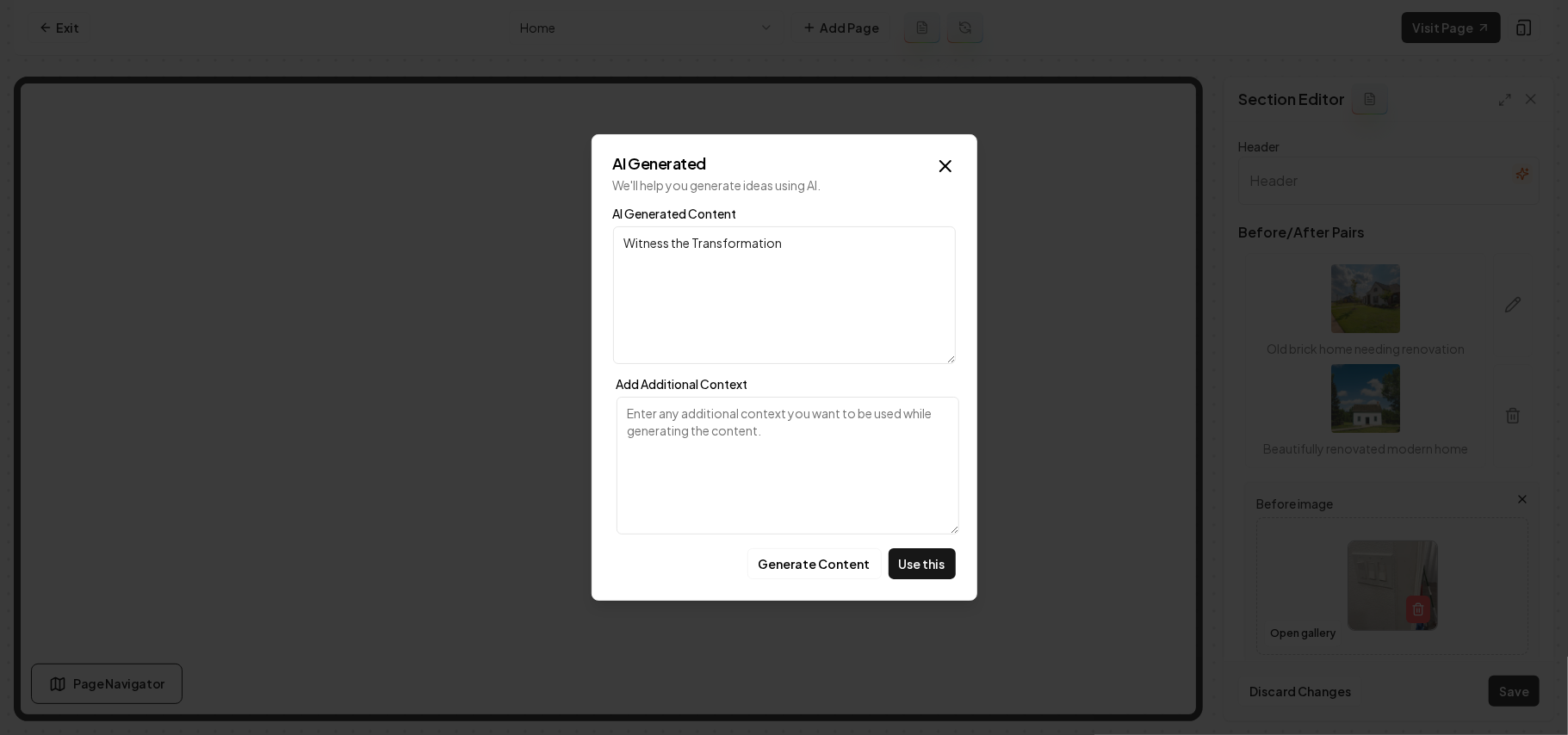
type input "Three toggle light switches mounted on a textured white wall, near a doorway."
click at [929, 522] on button "Use this" at bounding box center [922, 563] width 67 height 31
type input "Witness the Transformation"
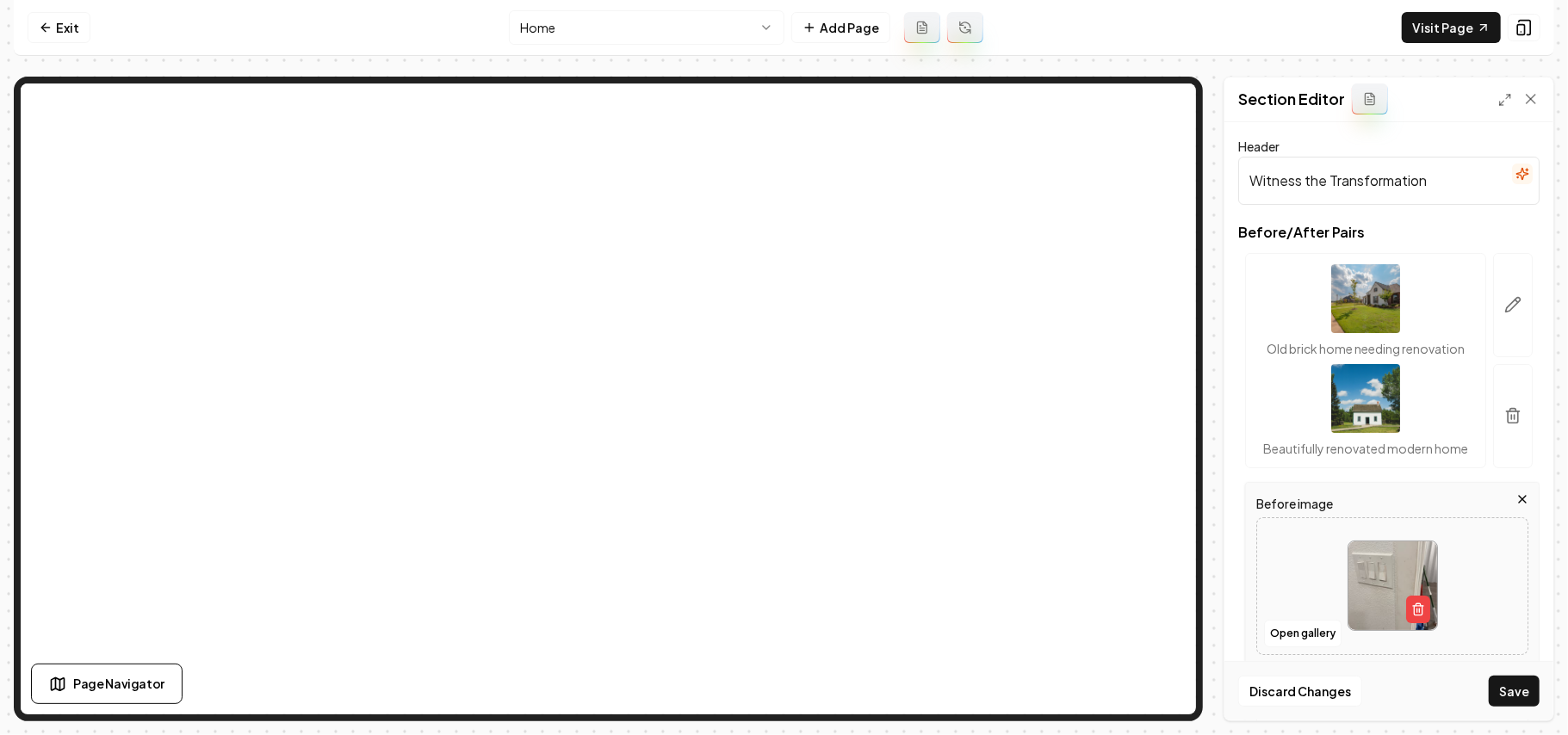
click at [1162, 522] on div "Discard Changes Save" at bounding box center [1389, 690] width 329 height 60
click at [1162, 522] on button "Save" at bounding box center [1515, 690] width 51 height 31
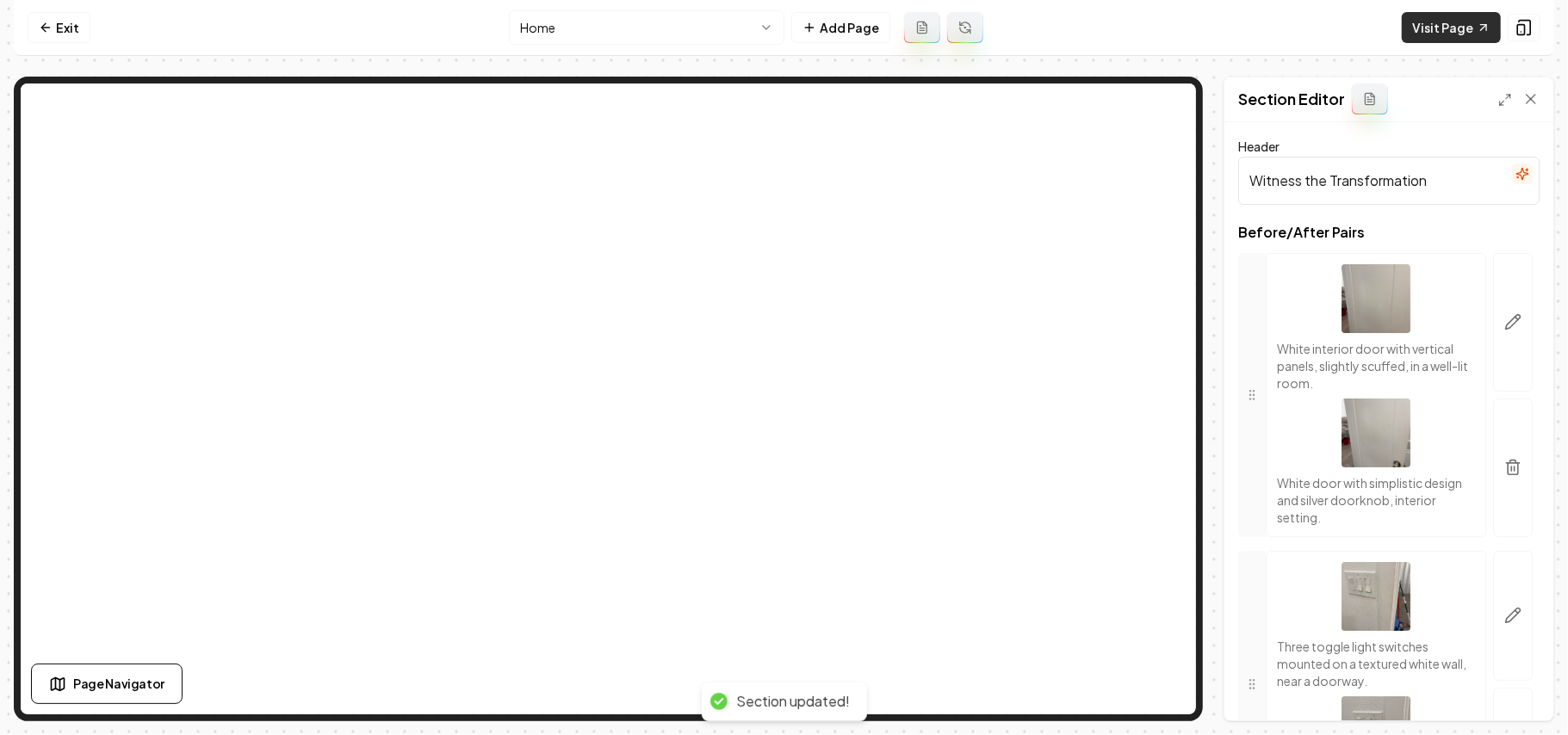
click at [1162, 26] on icon at bounding box center [1483, 27] width 13 height 13
click at [1162, 325] on button "button" at bounding box center [1513, 323] width 39 height 139
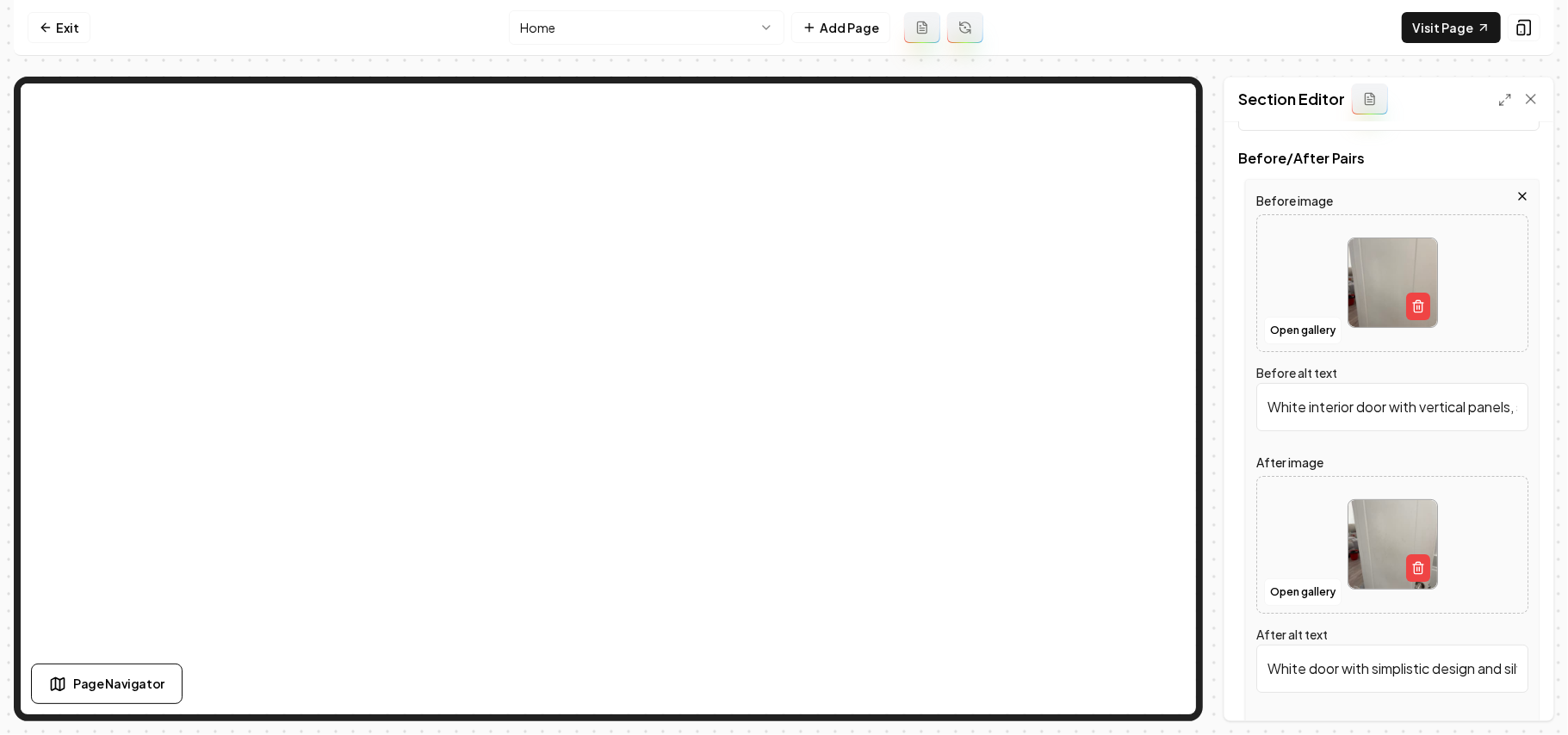
scroll to position [115, 0]
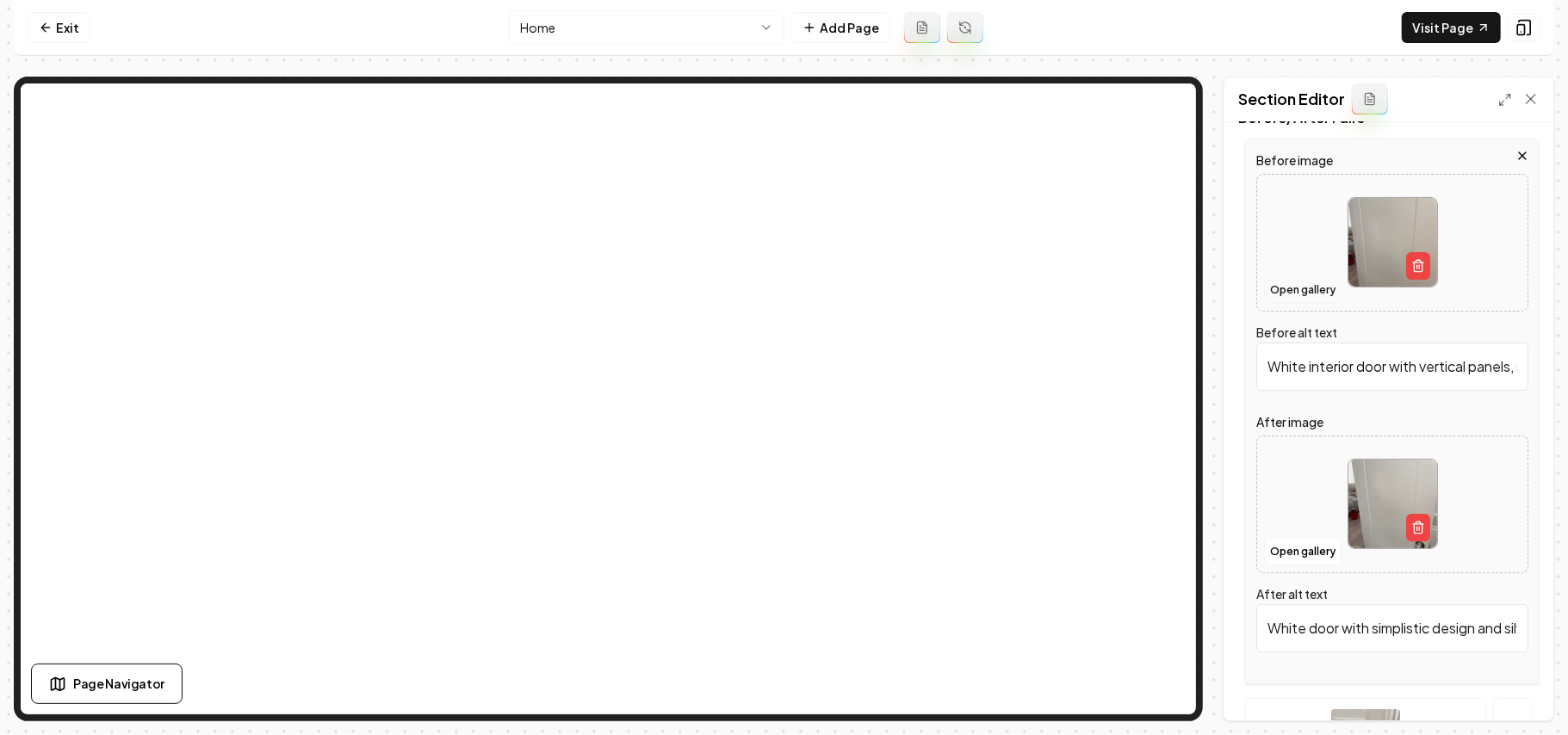
click at [1162, 282] on button "Open gallery" at bounding box center [1302, 290] width 78 height 28
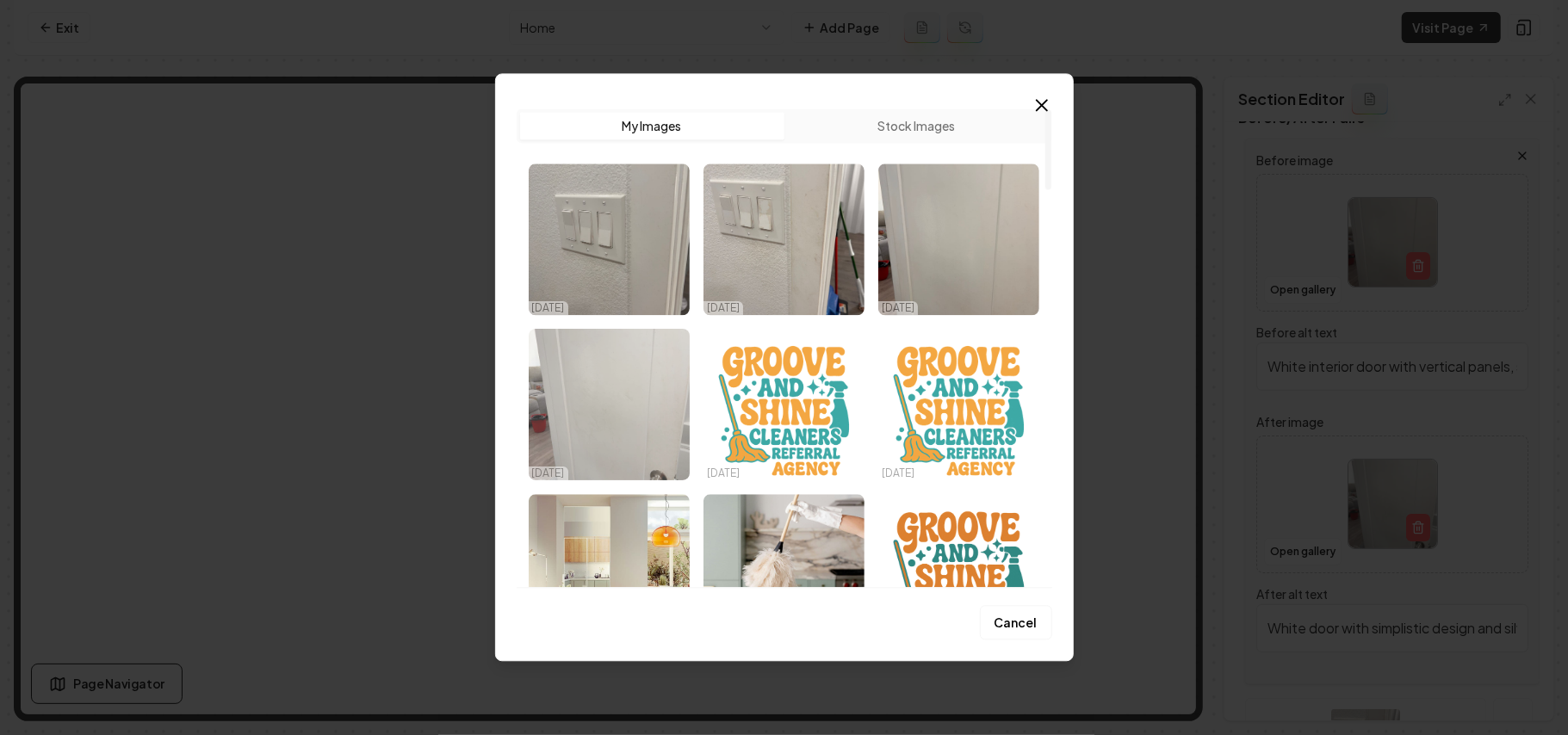
click at [603, 396] on img "Select image image_68ddb4825c7cd75eb8610c56.jpg" at bounding box center [609, 404] width 161 height 151
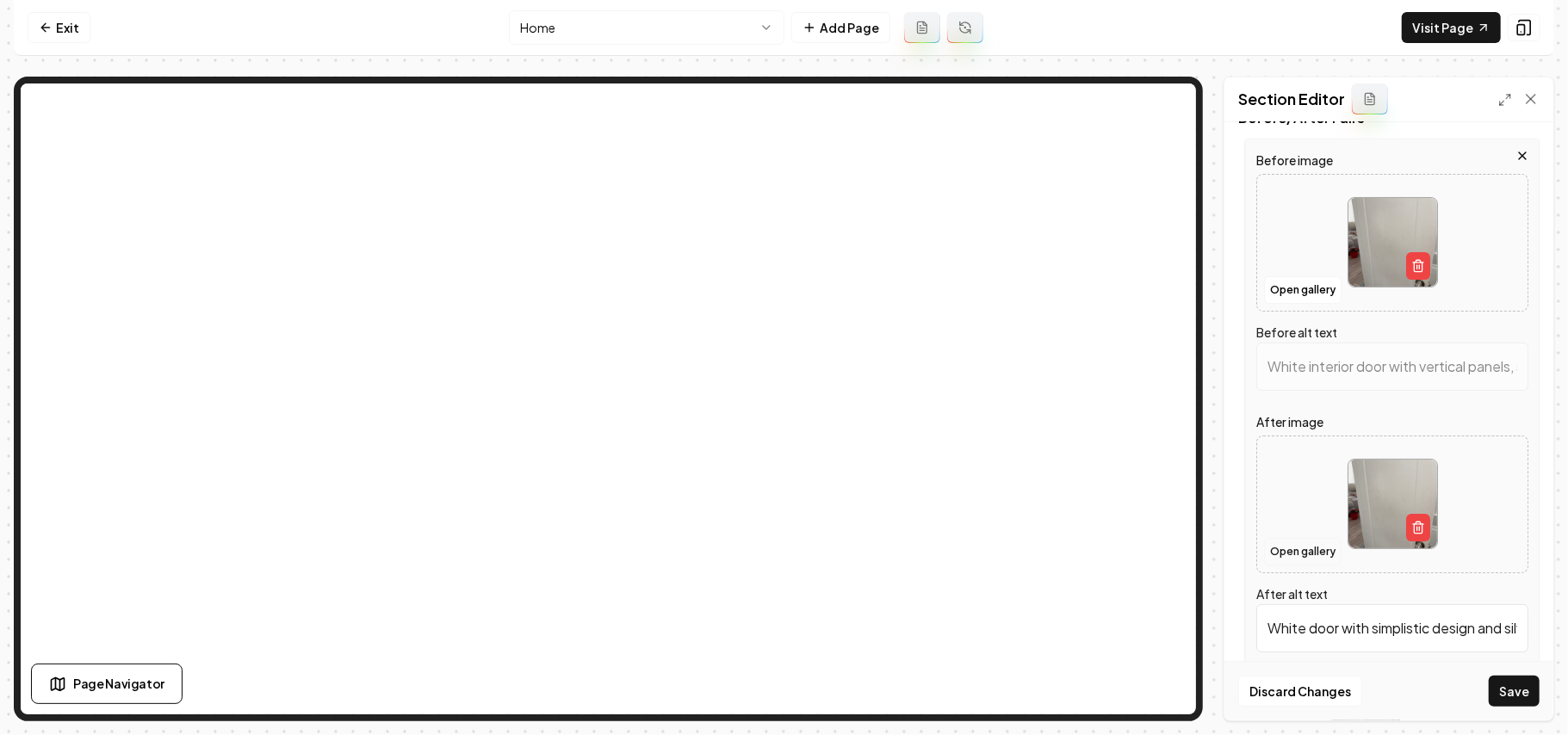
click at [1162, 522] on button "Open gallery" at bounding box center [1302, 551] width 78 height 28
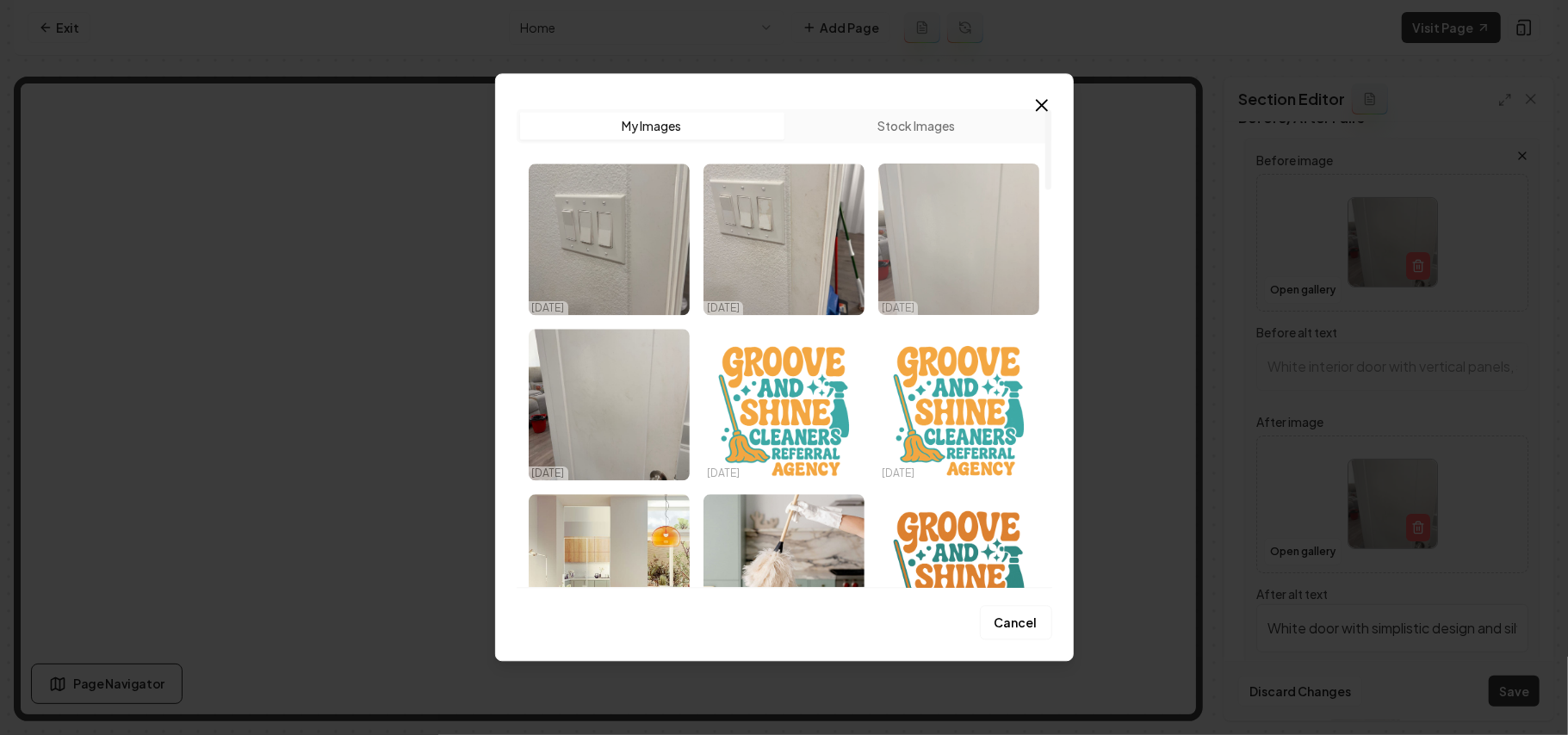
click at [952, 248] on img "Select image image_68ddb4825c7cd75eb86112de.jpg" at bounding box center [959, 240] width 161 height 151
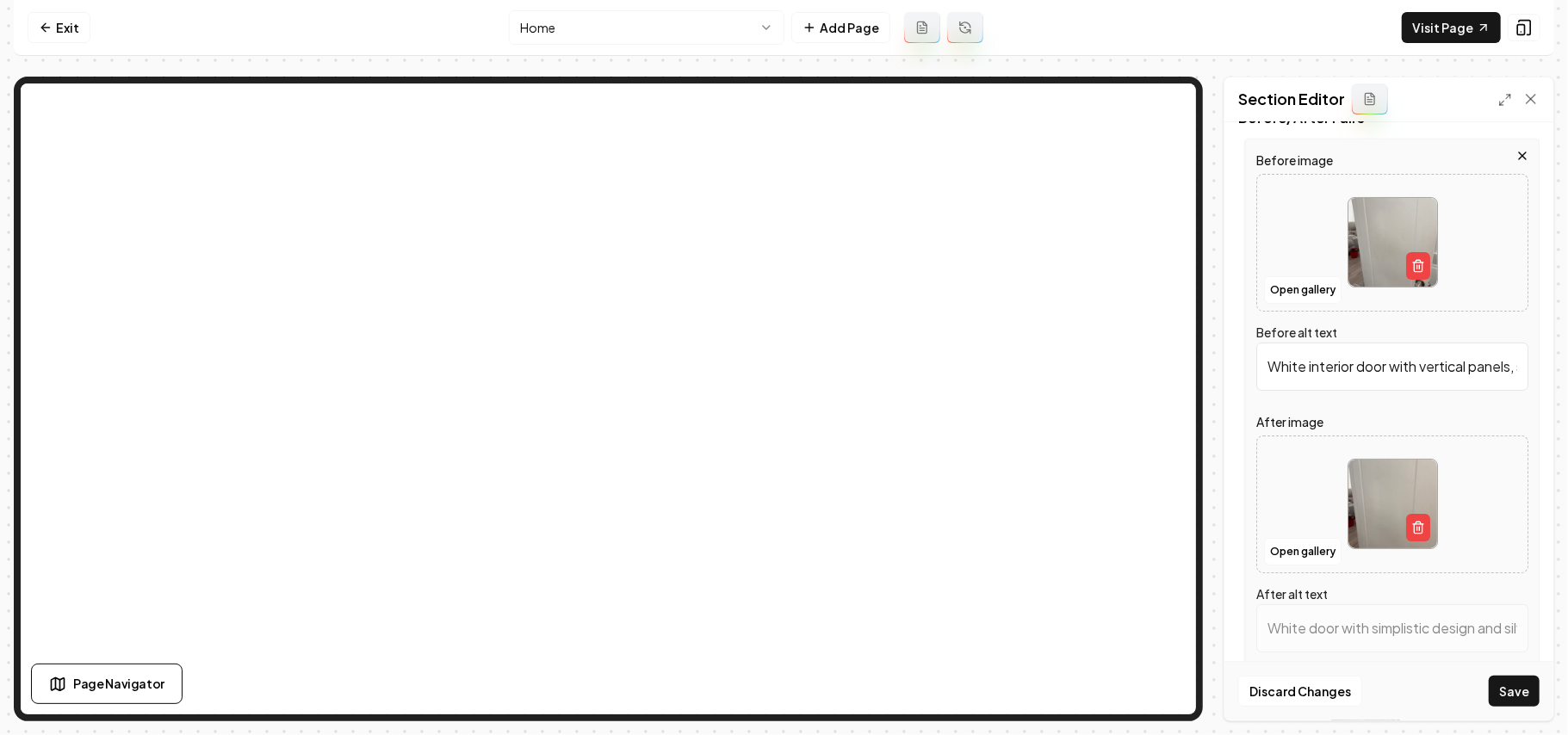
type input "Clean white interior door with a brushed metal doorknob, featuring faint scuff …"
click at [1162, 522] on button "Save" at bounding box center [1515, 690] width 51 height 31
type input "White interior door with vertical paneling in a home setting."
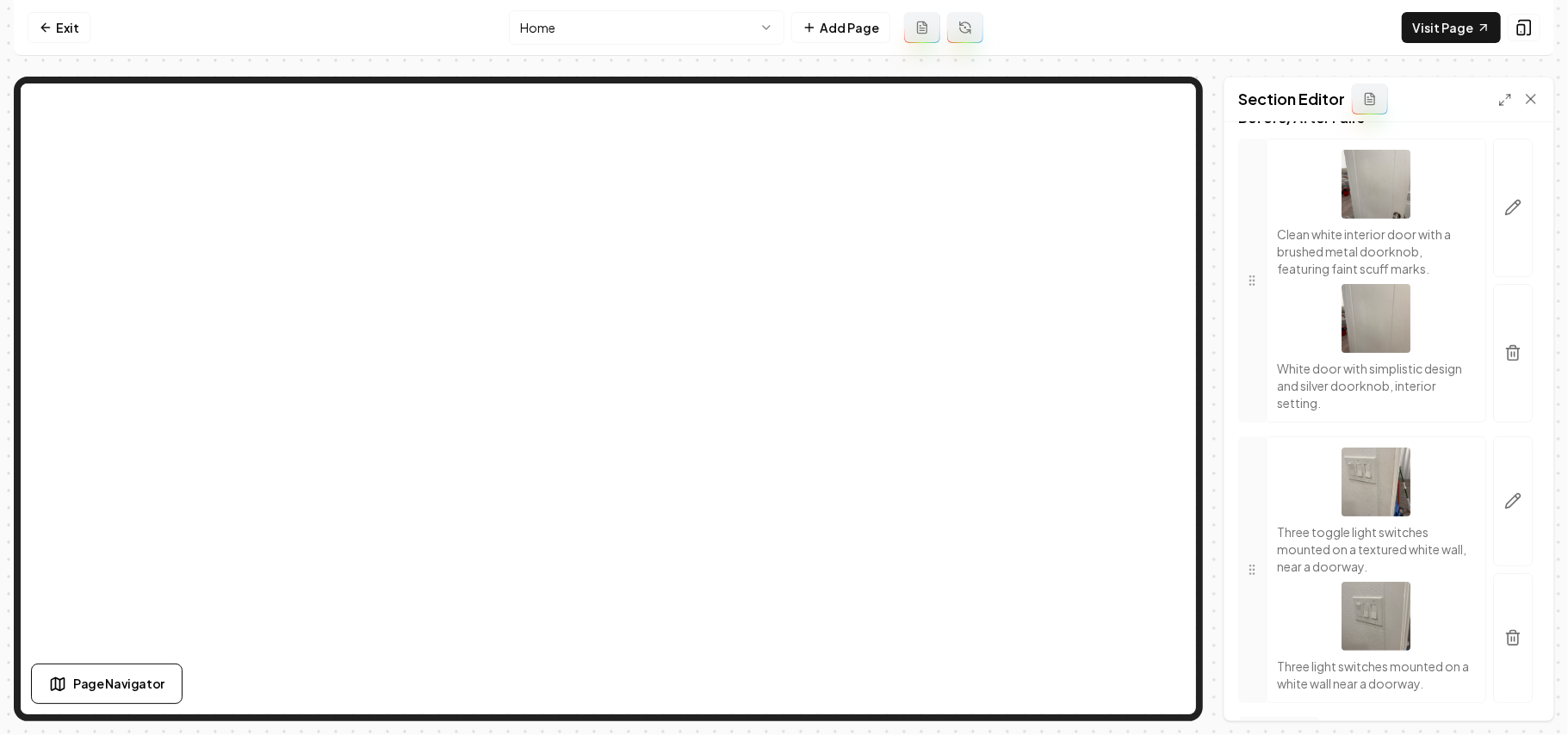
click at [652, 37] on html "Computer Required This feature is only available on a computer. Please switch t…" at bounding box center [784, 367] width 1568 height 735
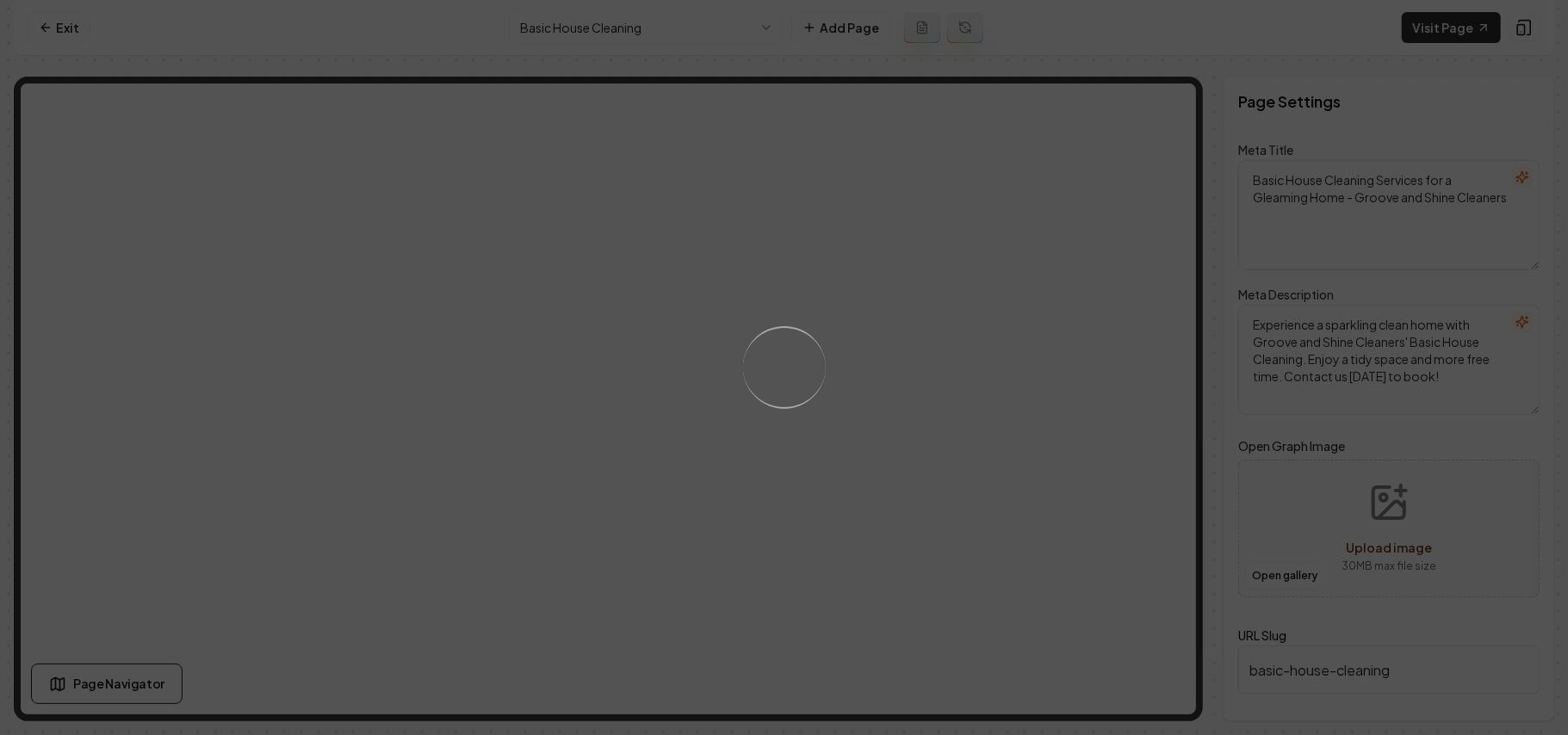
click at [621, 19] on html "Computer Required This feature is only available on a computer. Please switch t…" at bounding box center [784, 367] width 1568 height 735
click at [997, 397] on div "Loading..." at bounding box center [784, 367] width 1568 height 735
click at [952, 445] on div "Loading..." at bounding box center [784, 367] width 1568 height 735
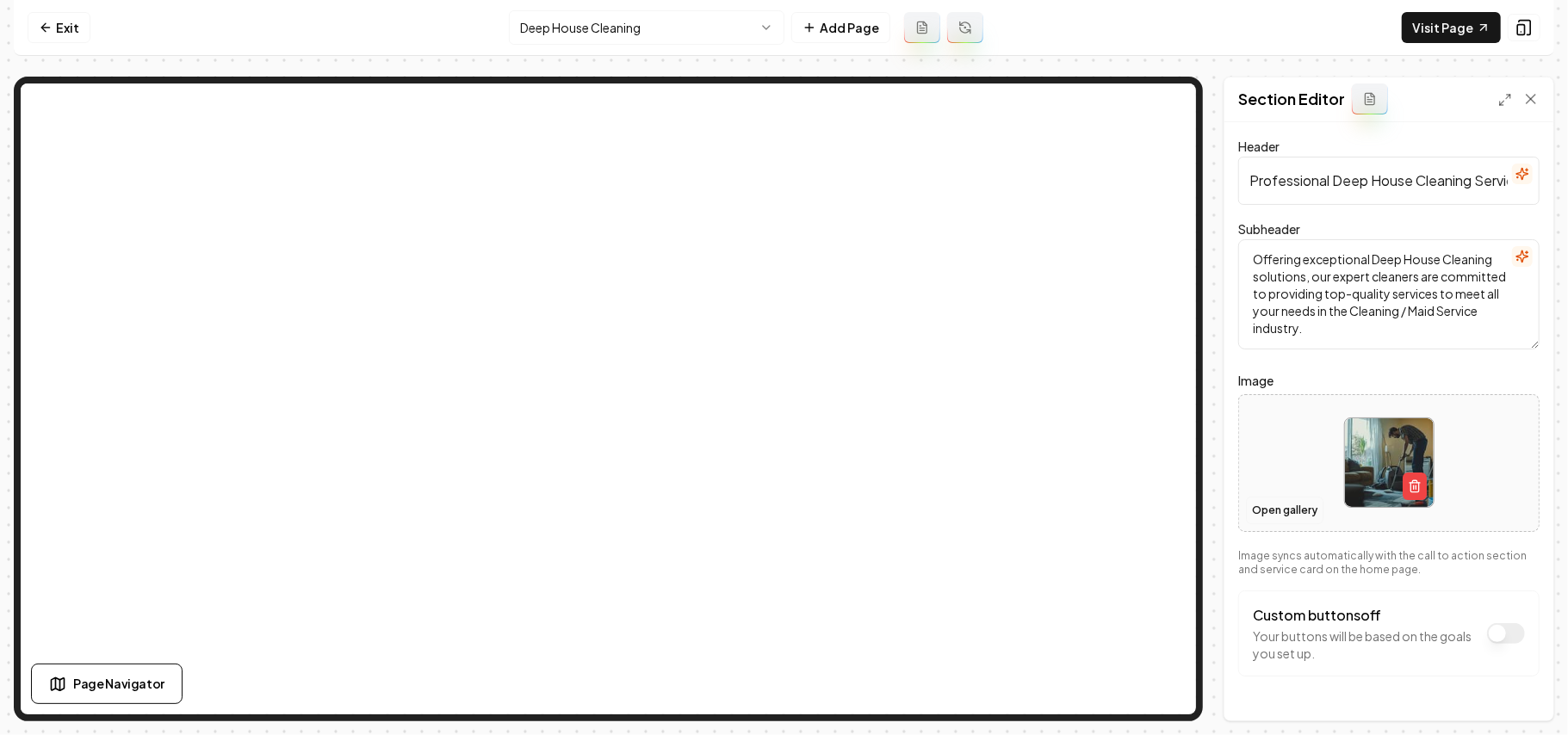
click at [1162, 513] on button "Open gallery" at bounding box center [1285, 510] width 78 height 28
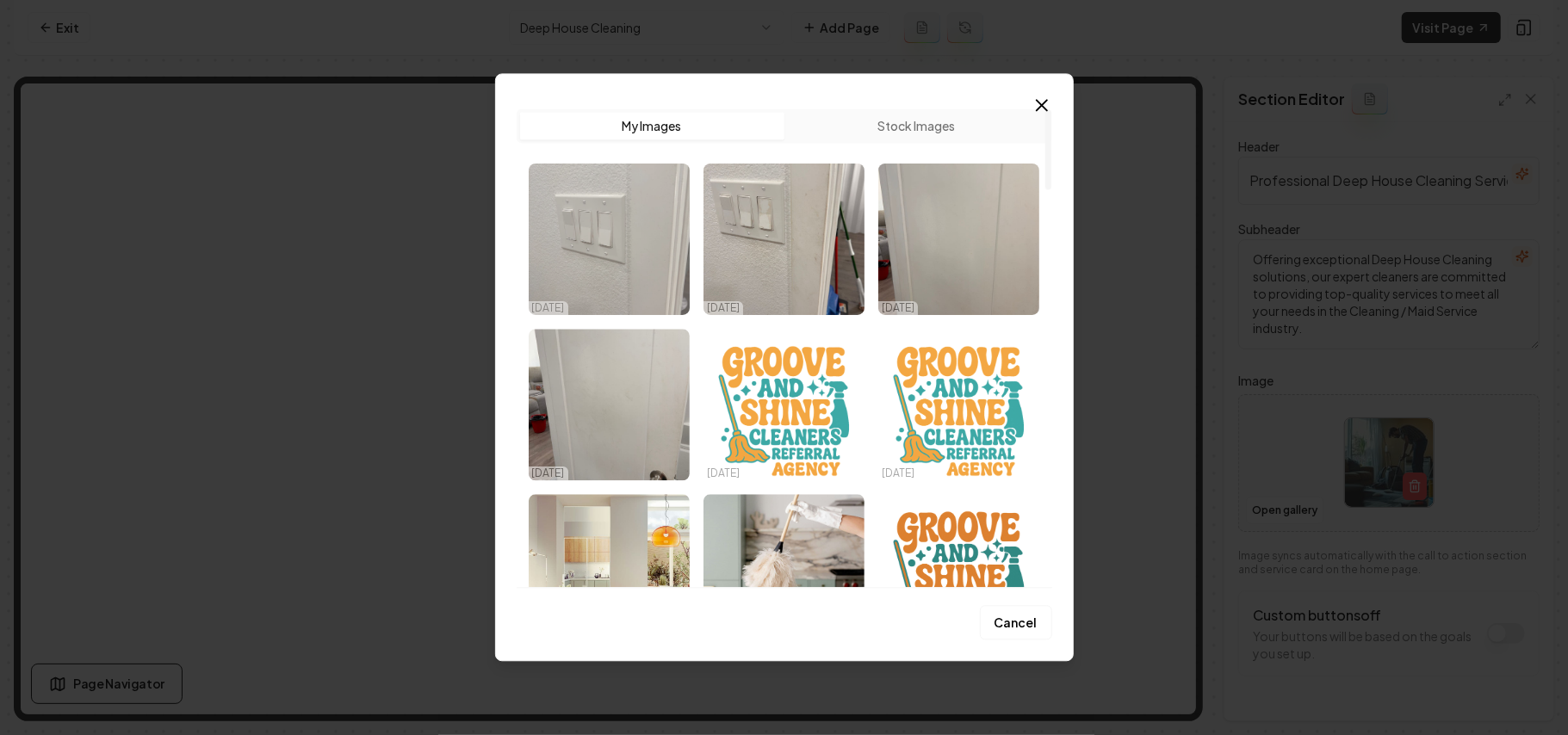
click at [599, 268] on img "Select image image_68ddb4865c7cd75eb86141be.jpg" at bounding box center [609, 240] width 161 height 151
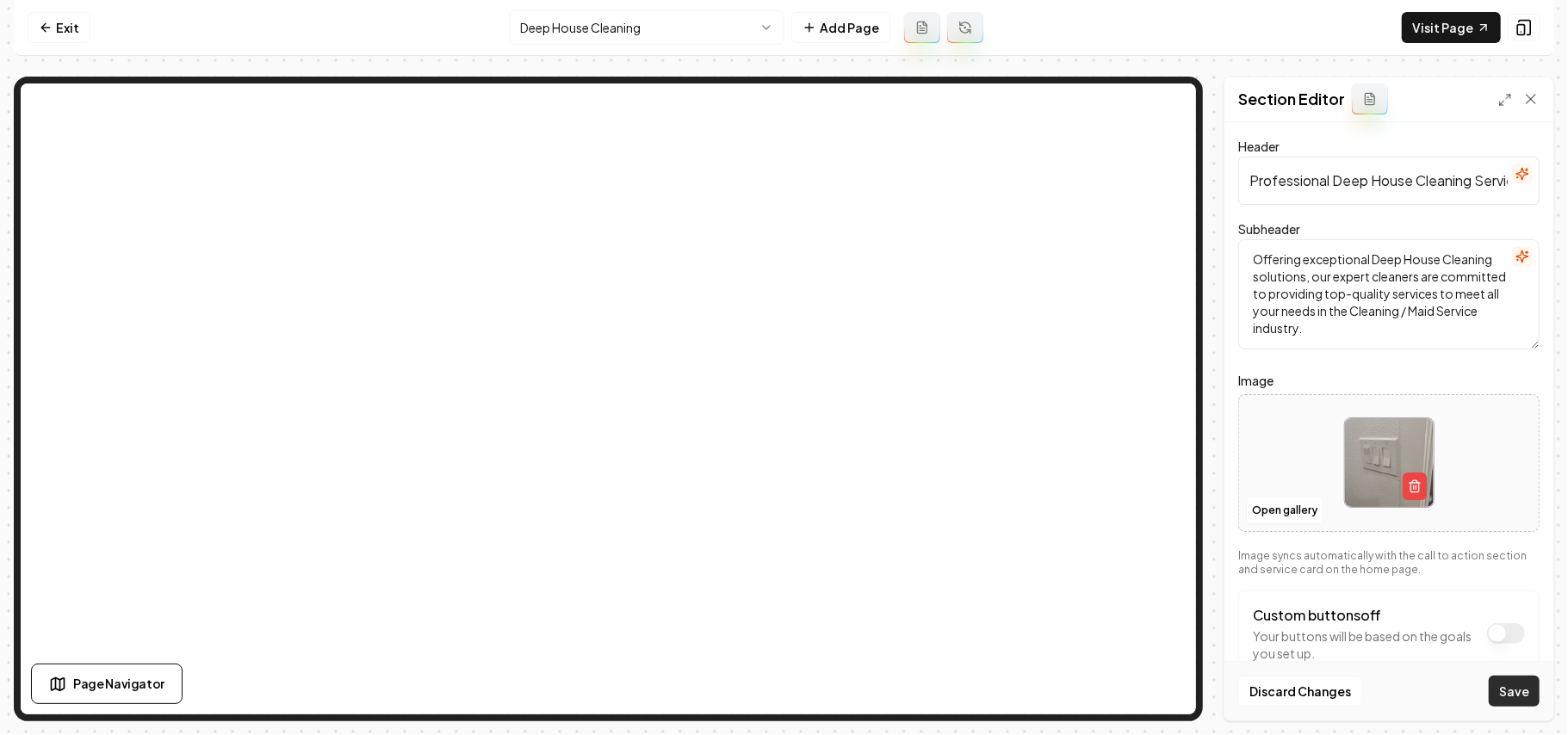
click at [1162, 522] on button "Save" at bounding box center [1515, 690] width 51 height 31
click at [667, 26] on html "Computer Required This feature is only available on a computer. Please switch t…" at bounding box center [784, 367] width 1568 height 735
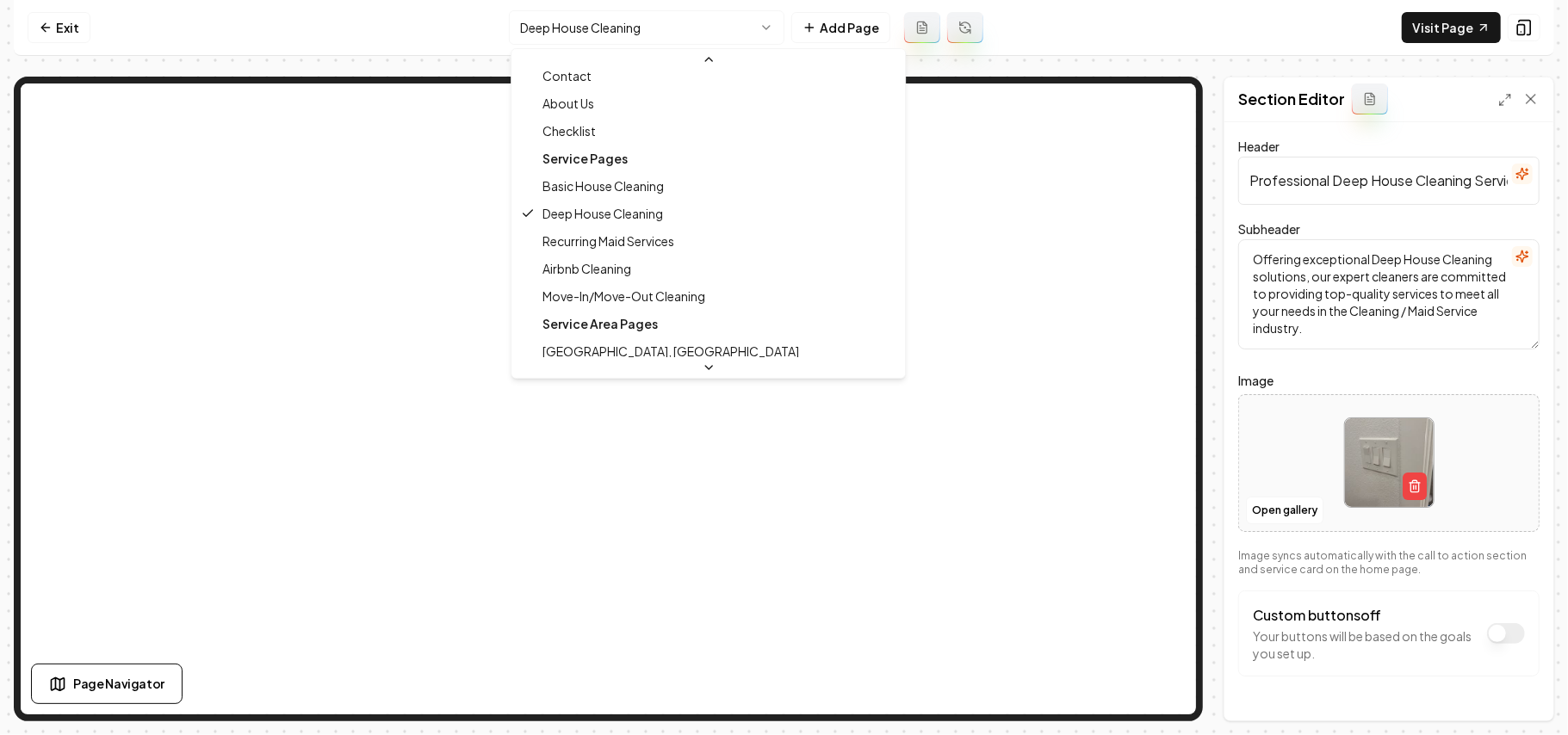
scroll to position [115, 0]
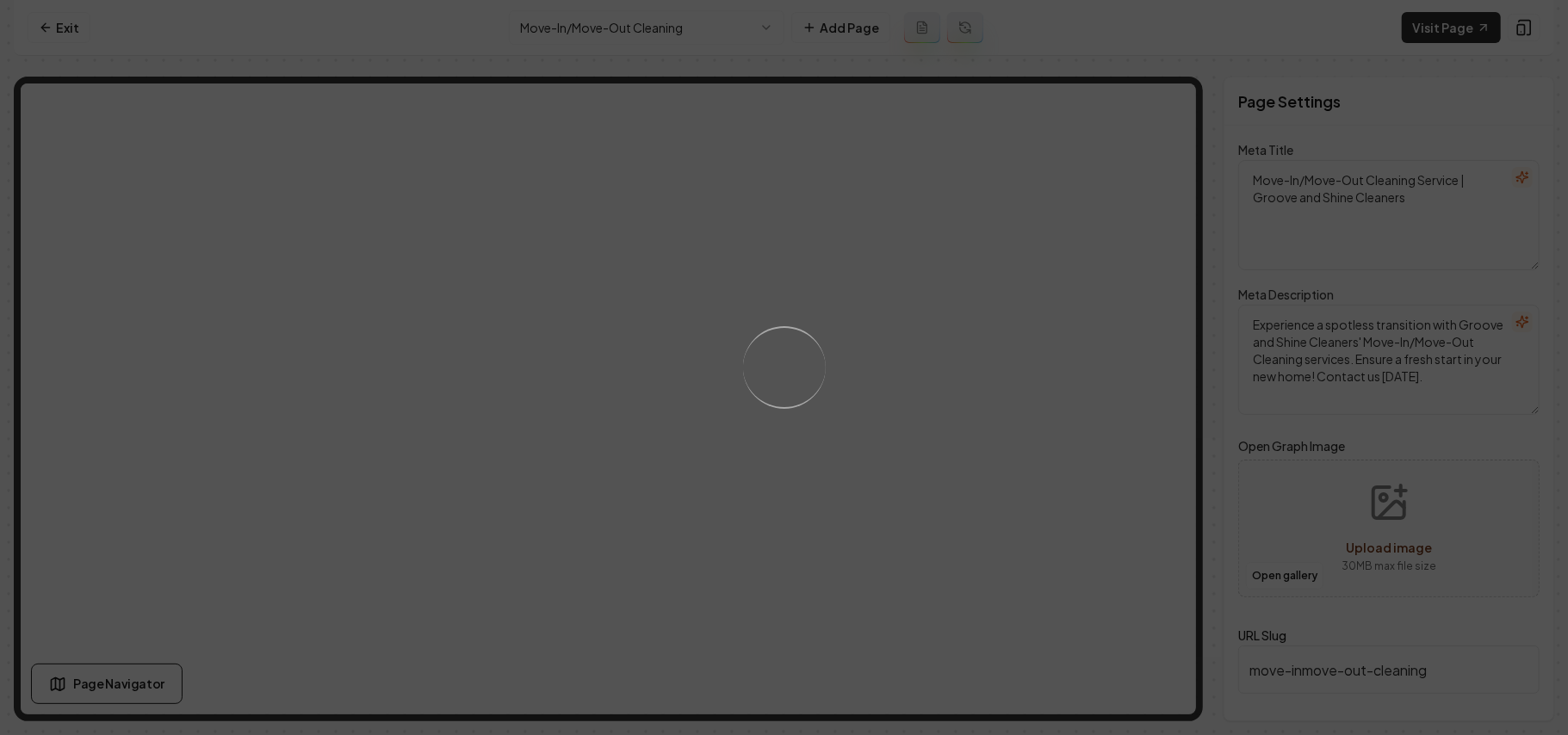
click at [1048, 436] on div "Loading..." at bounding box center [784, 367] width 1568 height 735
click at [1093, 471] on div "Loading..." at bounding box center [784, 367] width 1568 height 735
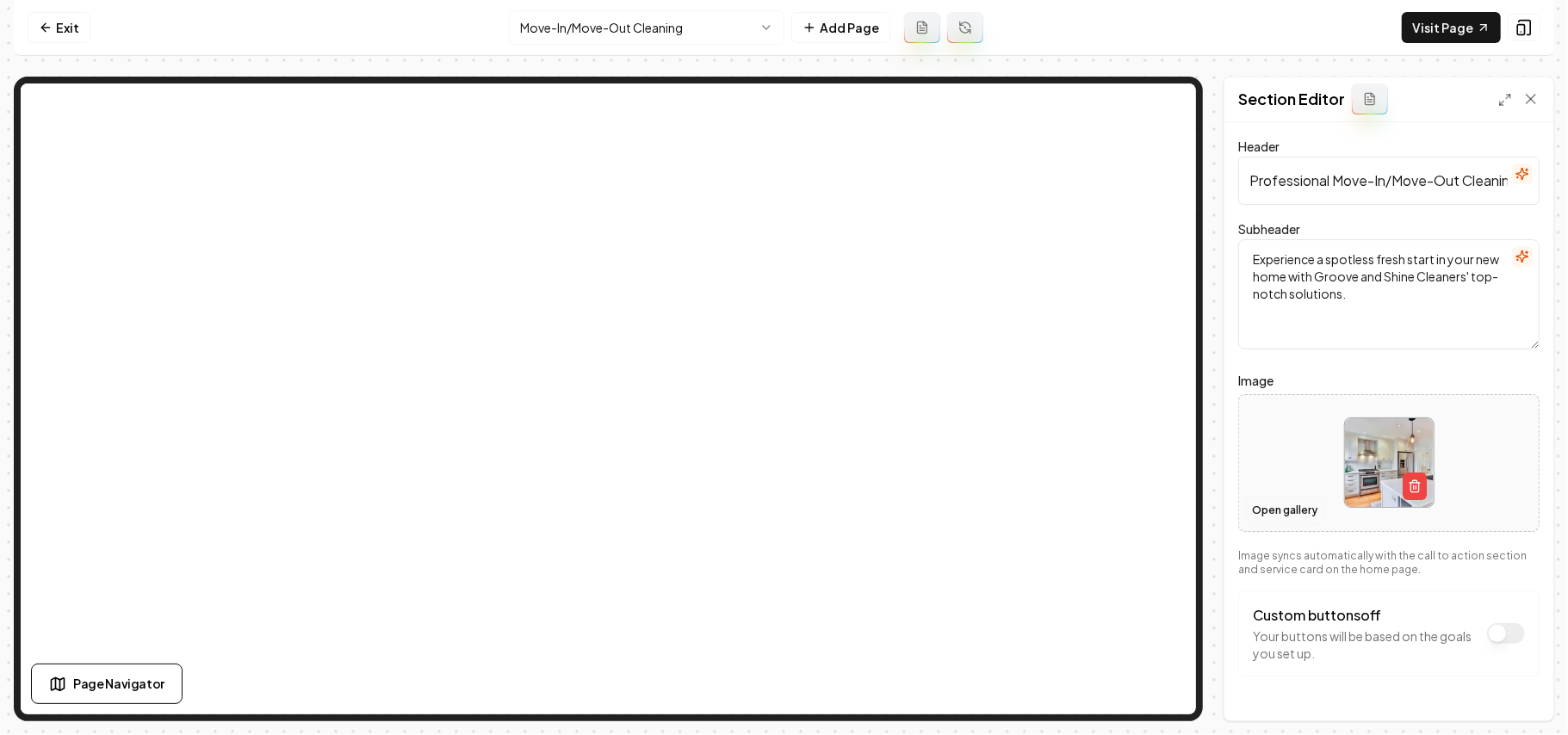
click at [1162, 515] on button "Open gallery" at bounding box center [1285, 510] width 78 height 28
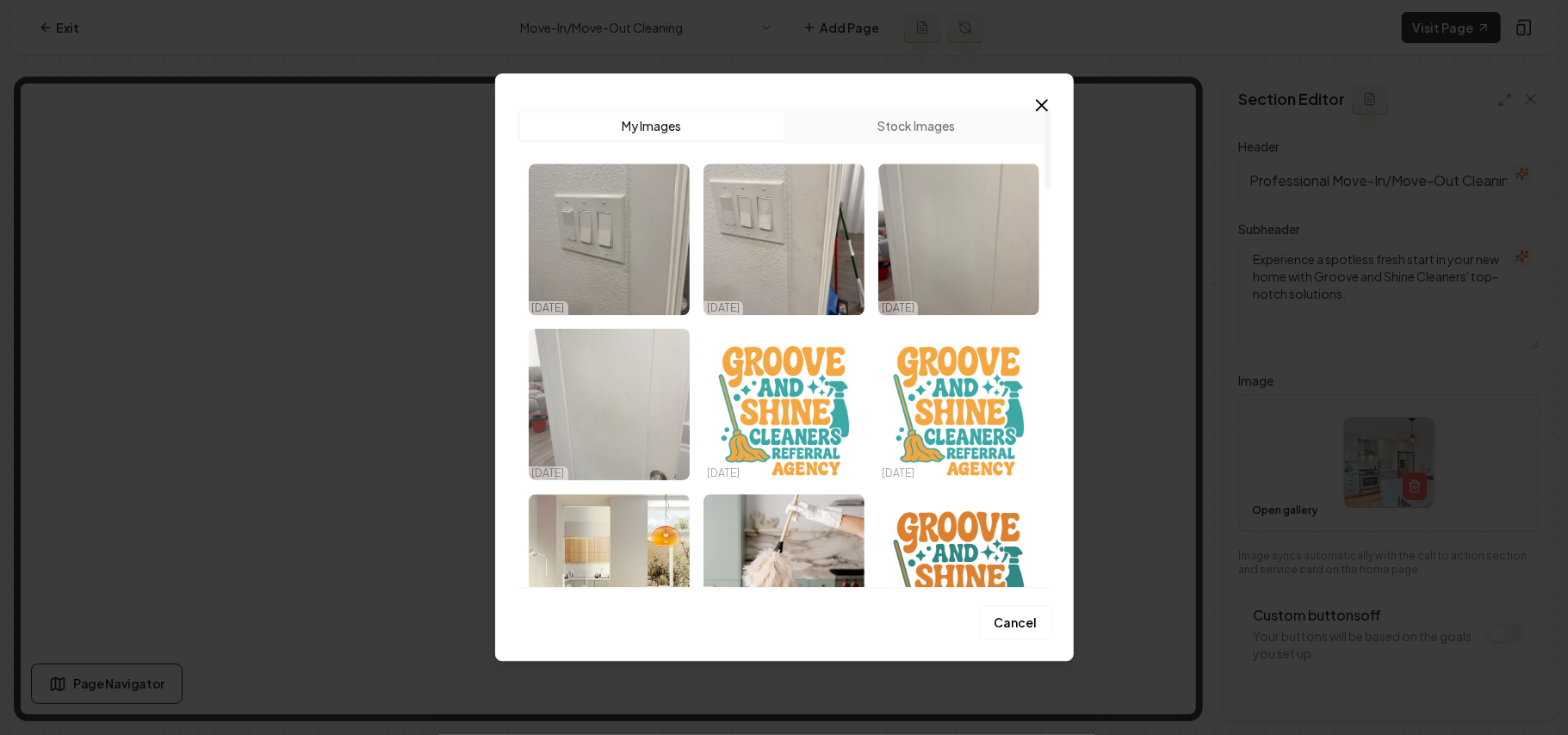
click at [554, 418] on img "Select image image_68ddb4825c7cd75eb8610c56.jpg" at bounding box center [609, 404] width 161 height 151
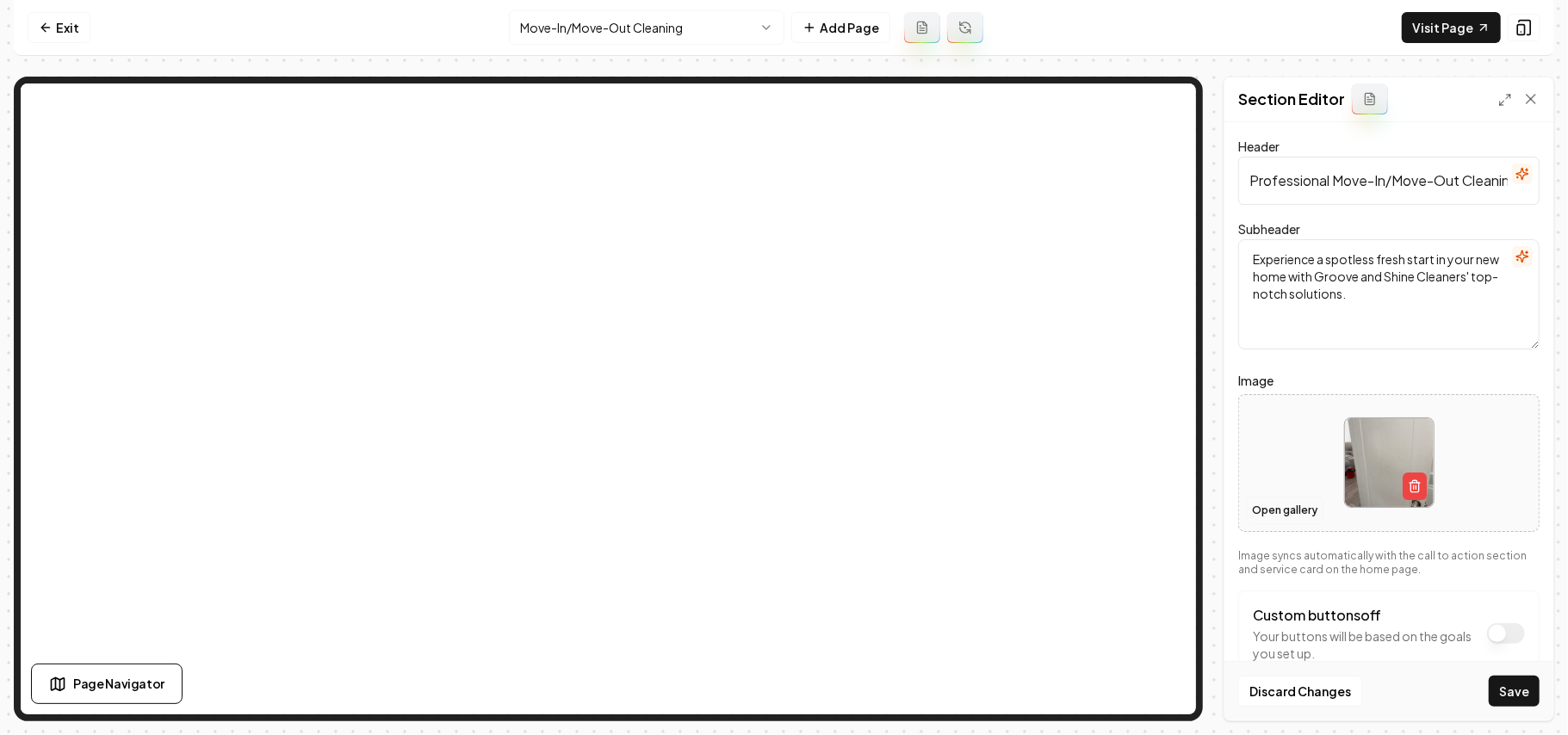
click at [1162, 515] on button "Open gallery" at bounding box center [1285, 510] width 78 height 28
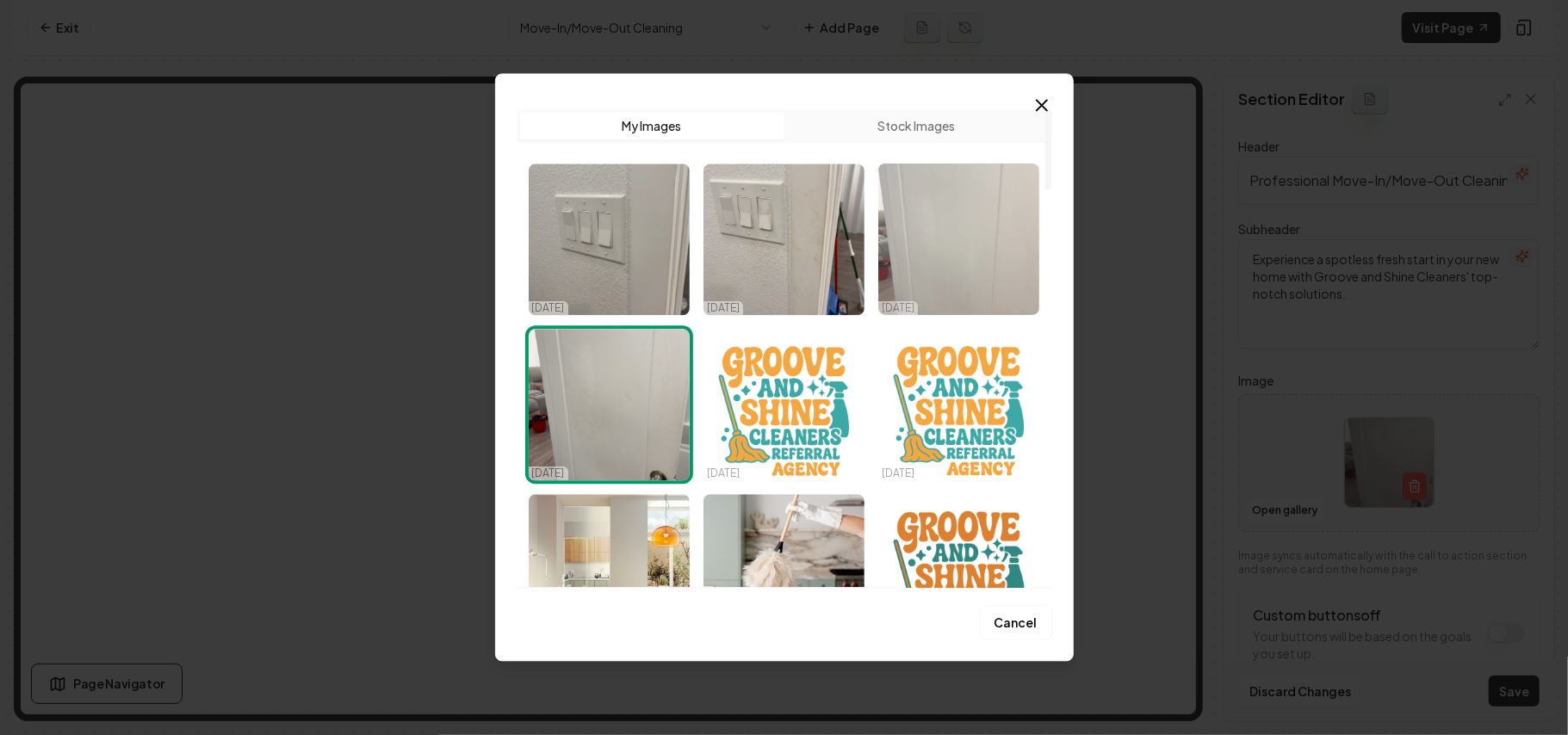
click at [969, 286] on img "Select image image_68ddb4825c7cd75eb86112de.jpg" at bounding box center [959, 240] width 161 height 151
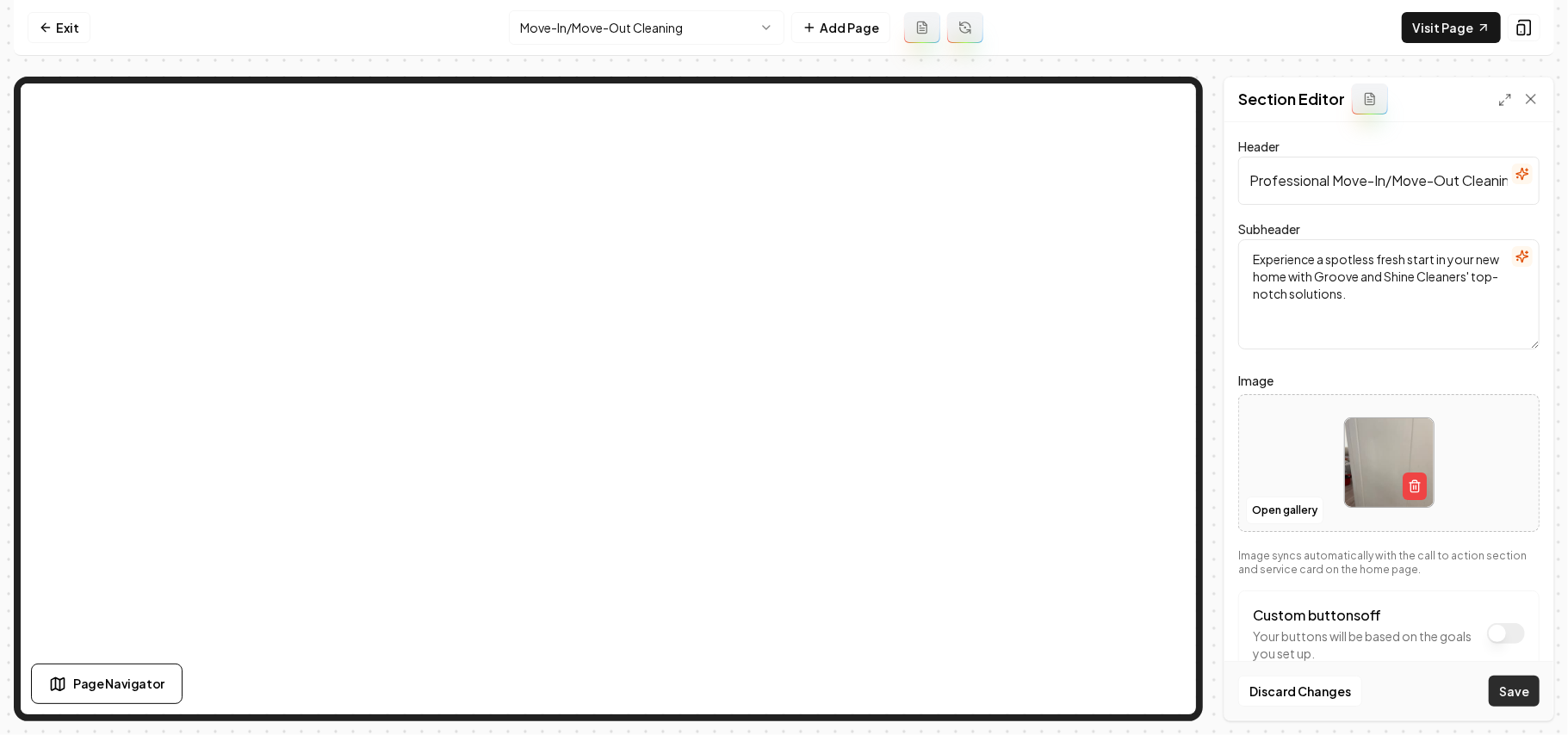
click at [1162, 522] on button "Save" at bounding box center [1515, 690] width 51 height 31
click at [599, 43] on html "Computer Required This feature is only available on a computer. Please switch t…" at bounding box center [784, 367] width 1568 height 735
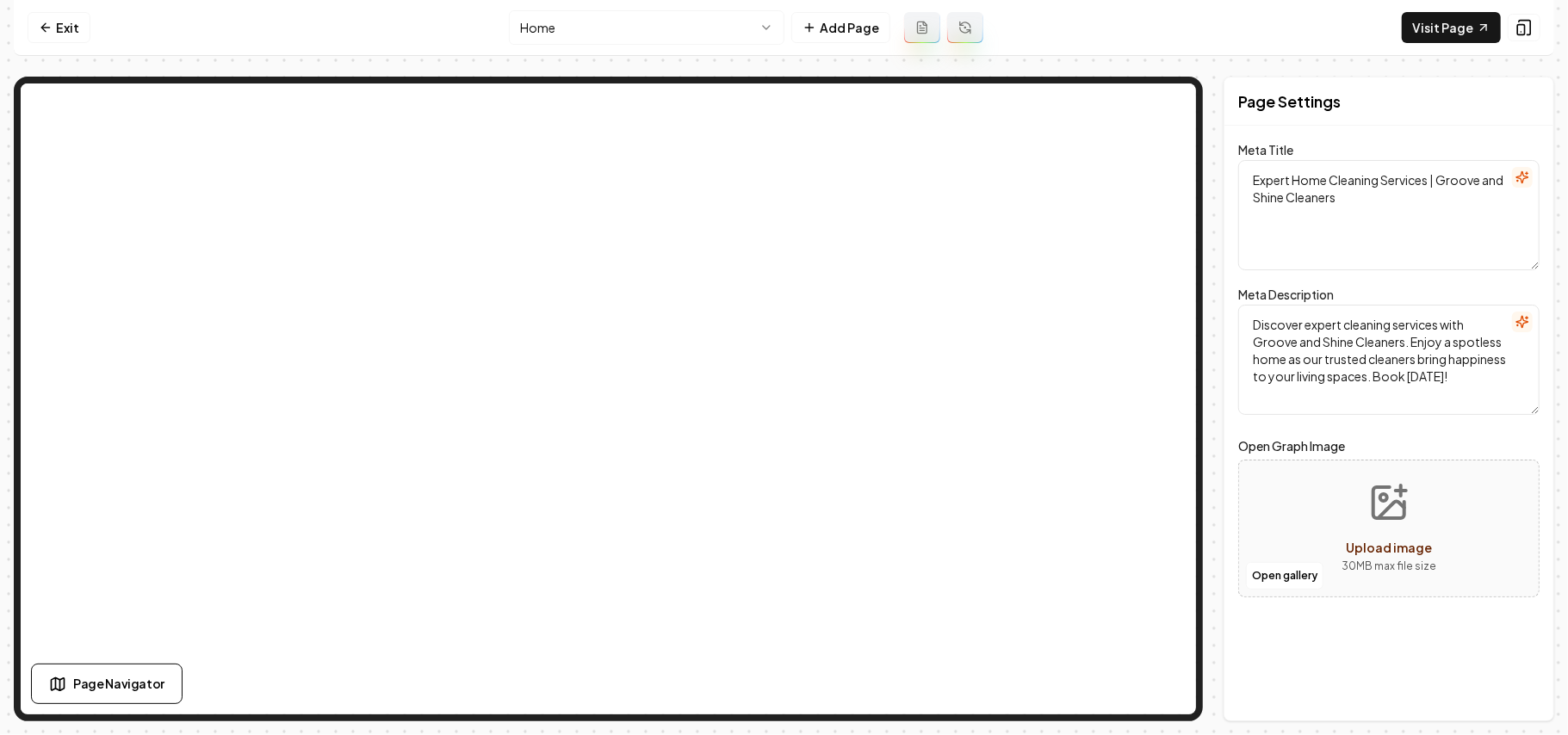
click at [1162, 11] on nav "Exit Home Add Page Visit Page" at bounding box center [784, 28] width 1541 height 56
click at [1162, 29] on link "Visit Page" at bounding box center [1451, 28] width 99 height 31
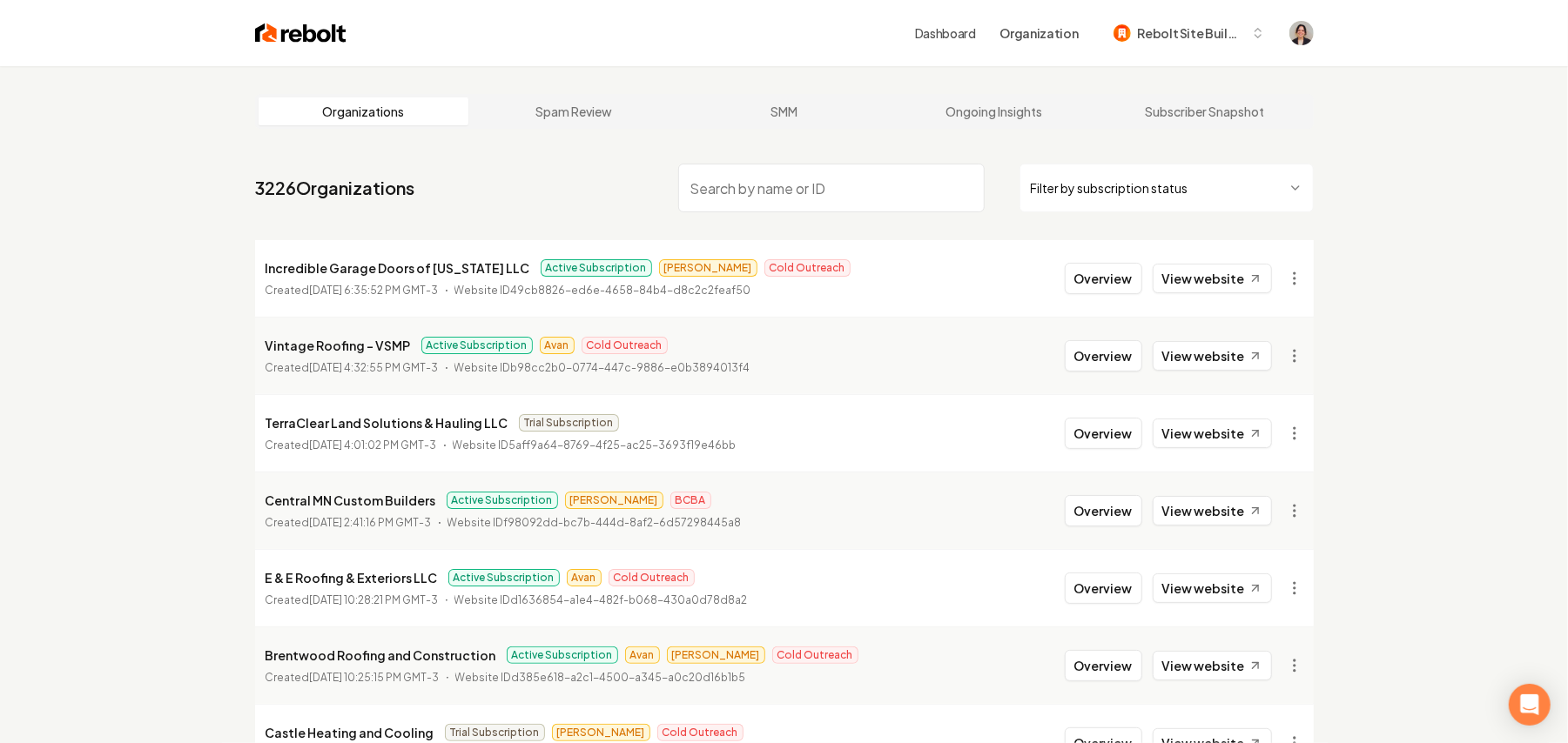
click at [802, 193] on input "search" at bounding box center [832, 188] width 306 height 49
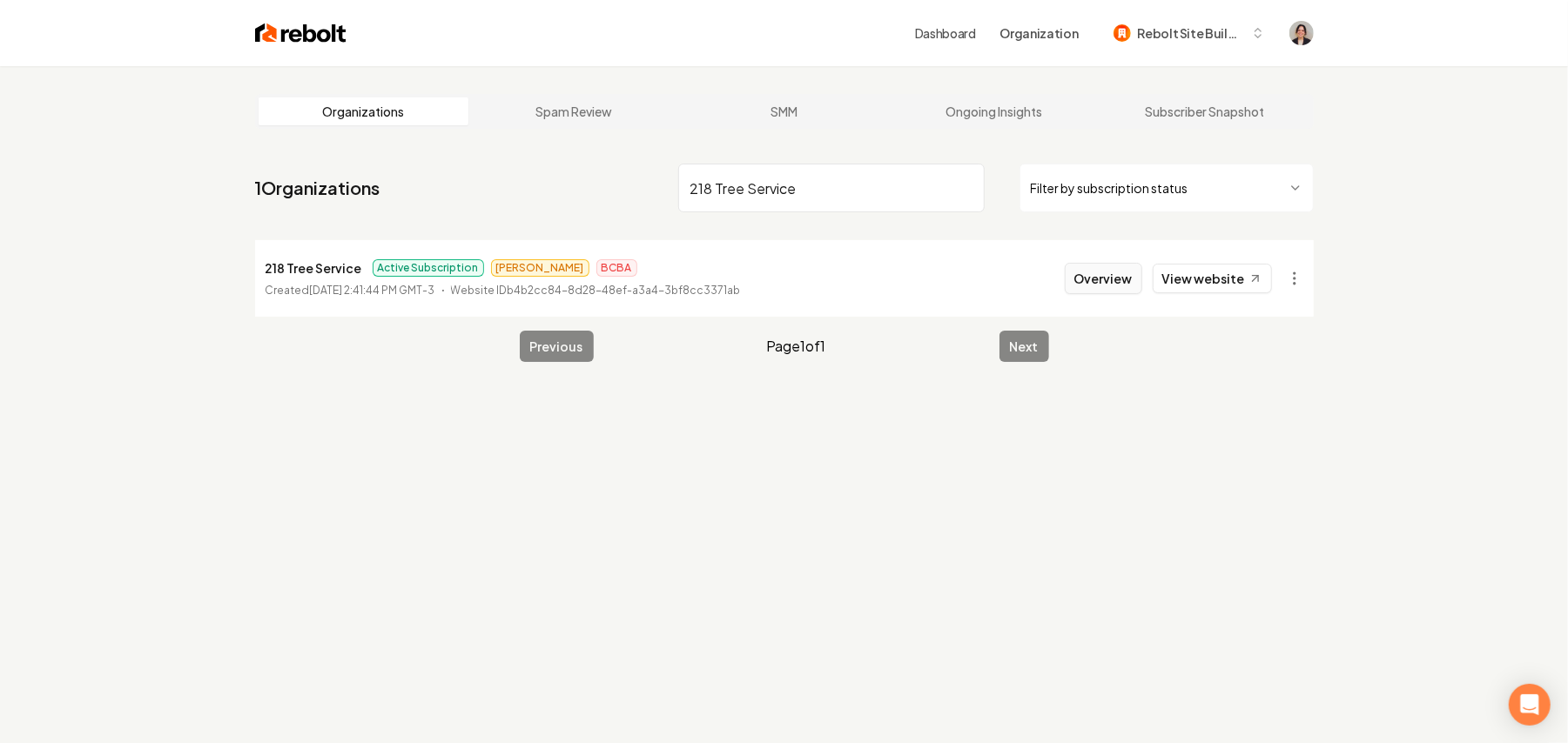
type input "218 Tree Service"
click at [1121, 273] on button "Overview" at bounding box center [1104, 278] width 77 height 32
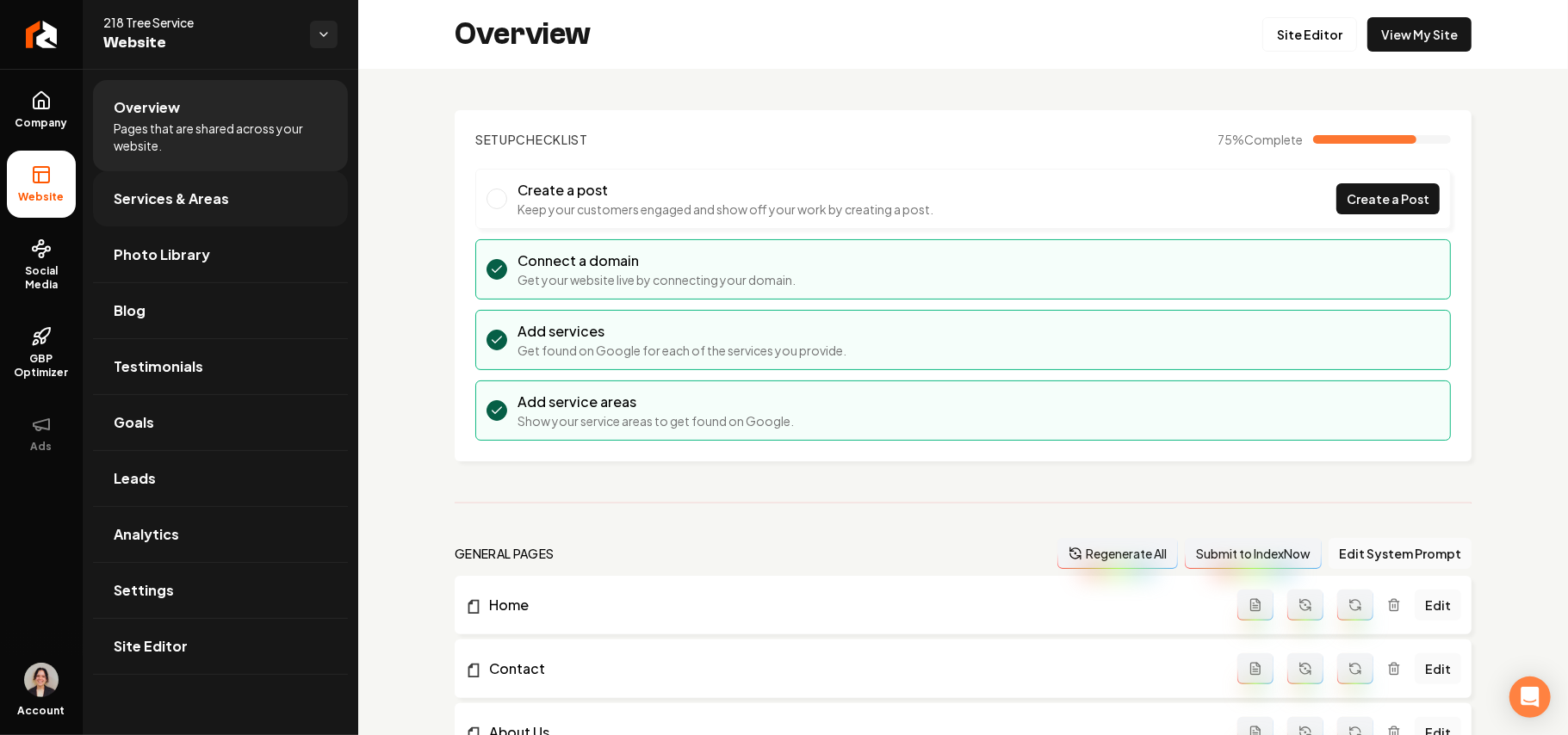
click at [269, 200] on link "Services & Areas" at bounding box center [220, 199] width 255 height 55
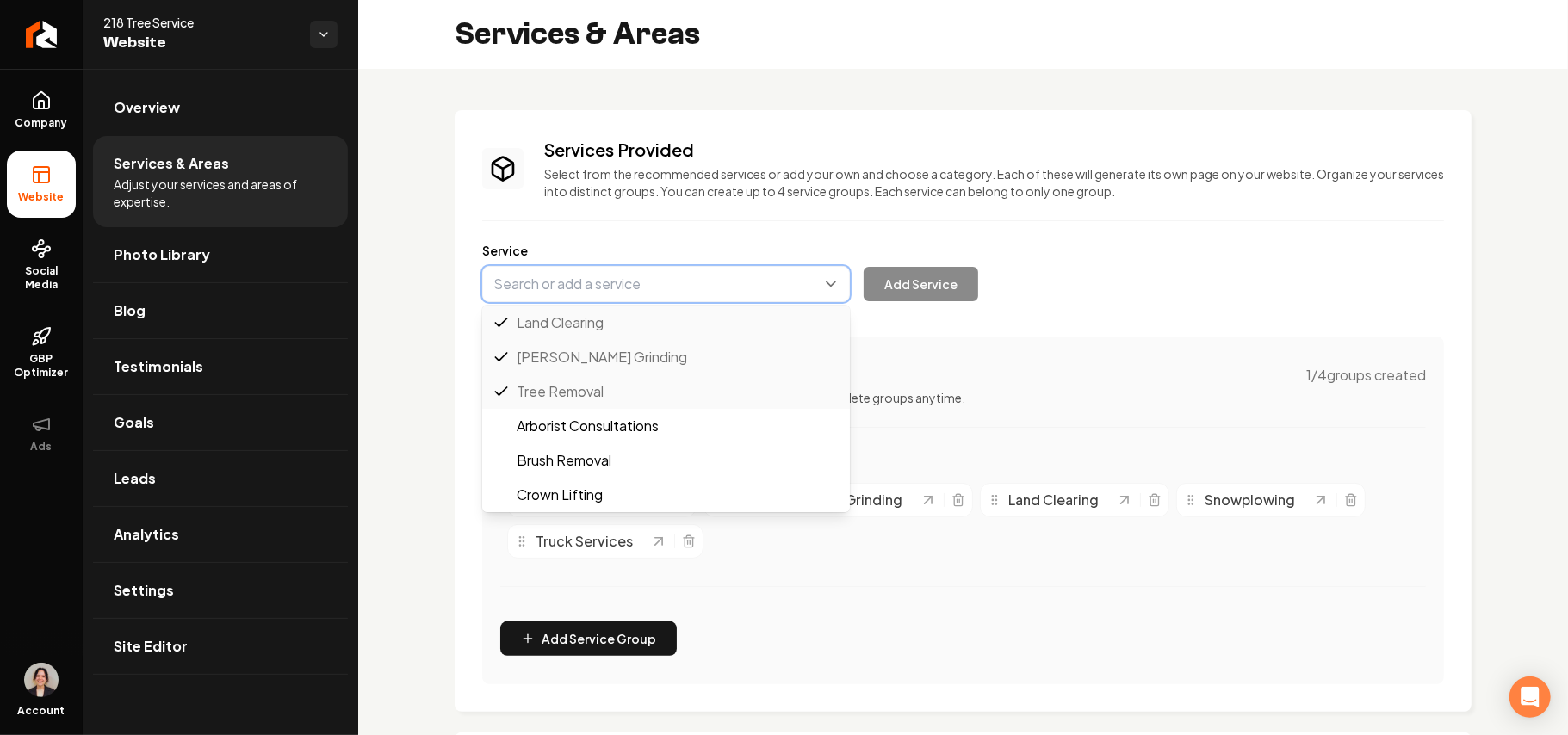
click at [613, 270] on button "Main content area" at bounding box center [666, 284] width 368 height 37
paste input "Grapple Truck Services"
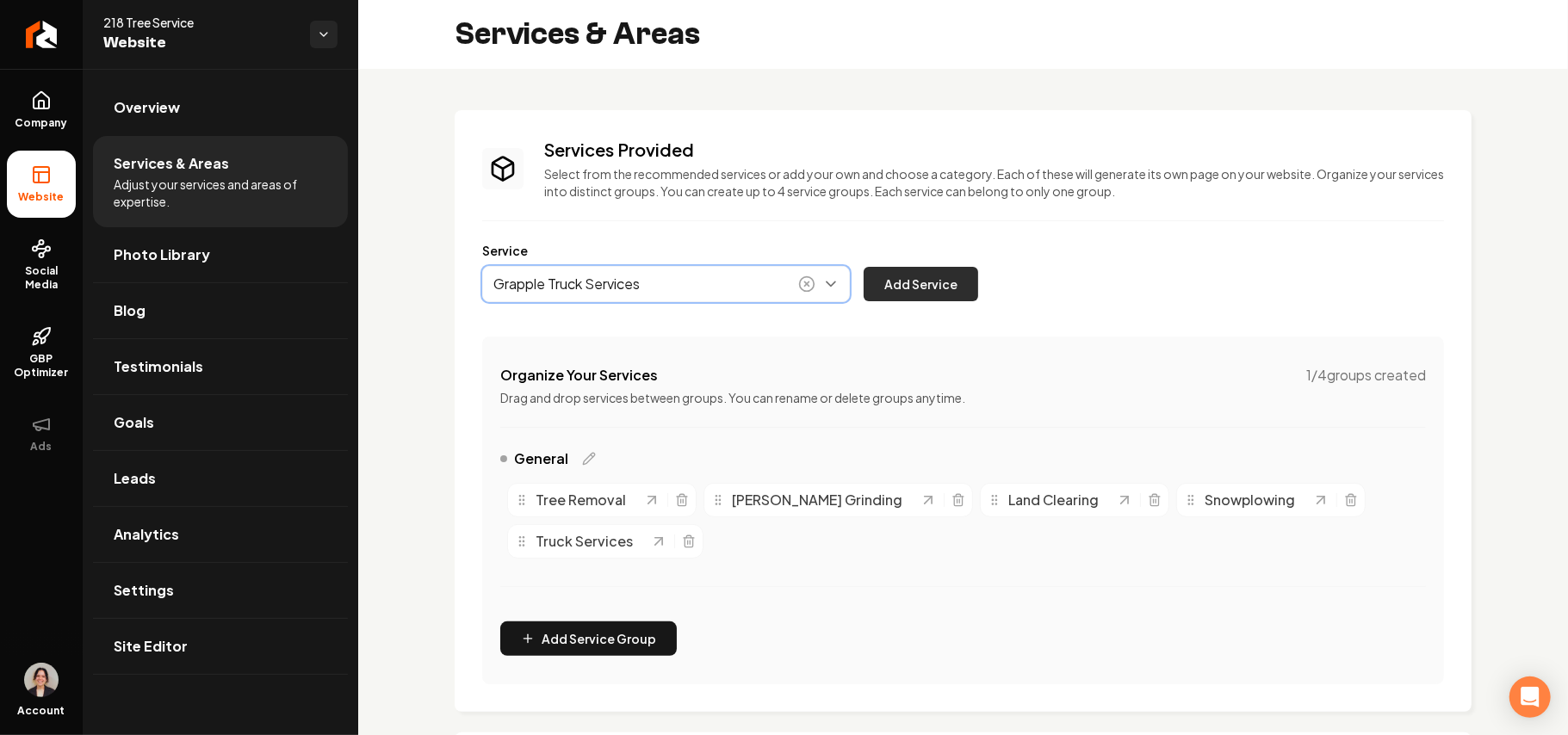
type input "Grapple Truck Services"
click at [948, 280] on button "Add Service" at bounding box center [921, 284] width 115 height 35
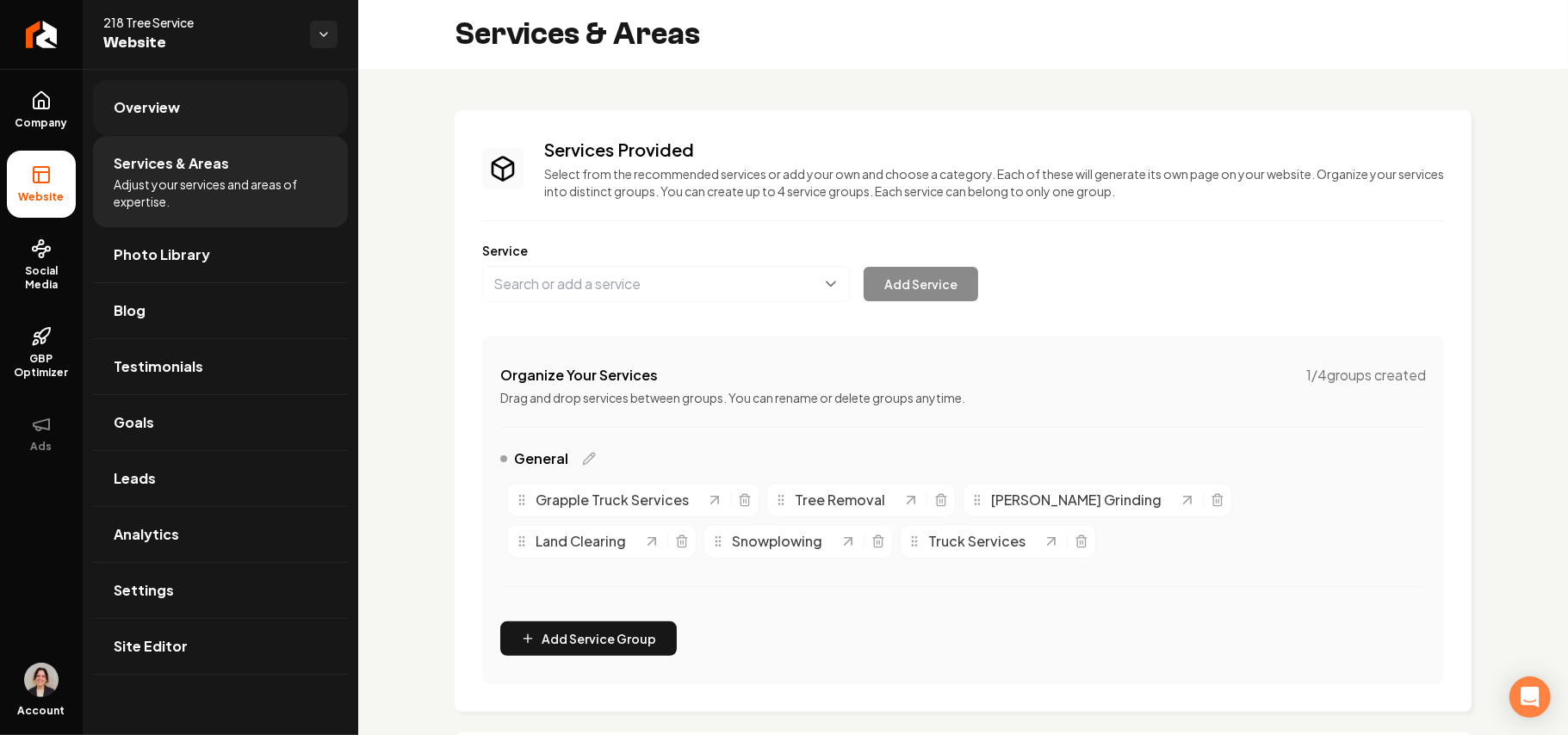
drag, startPoint x: 177, startPoint y: 114, endPoint x: 267, endPoint y: 93, distance: 92.4
click at [177, 111] on span "Overview" at bounding box center [147, 107] width 66 height 20
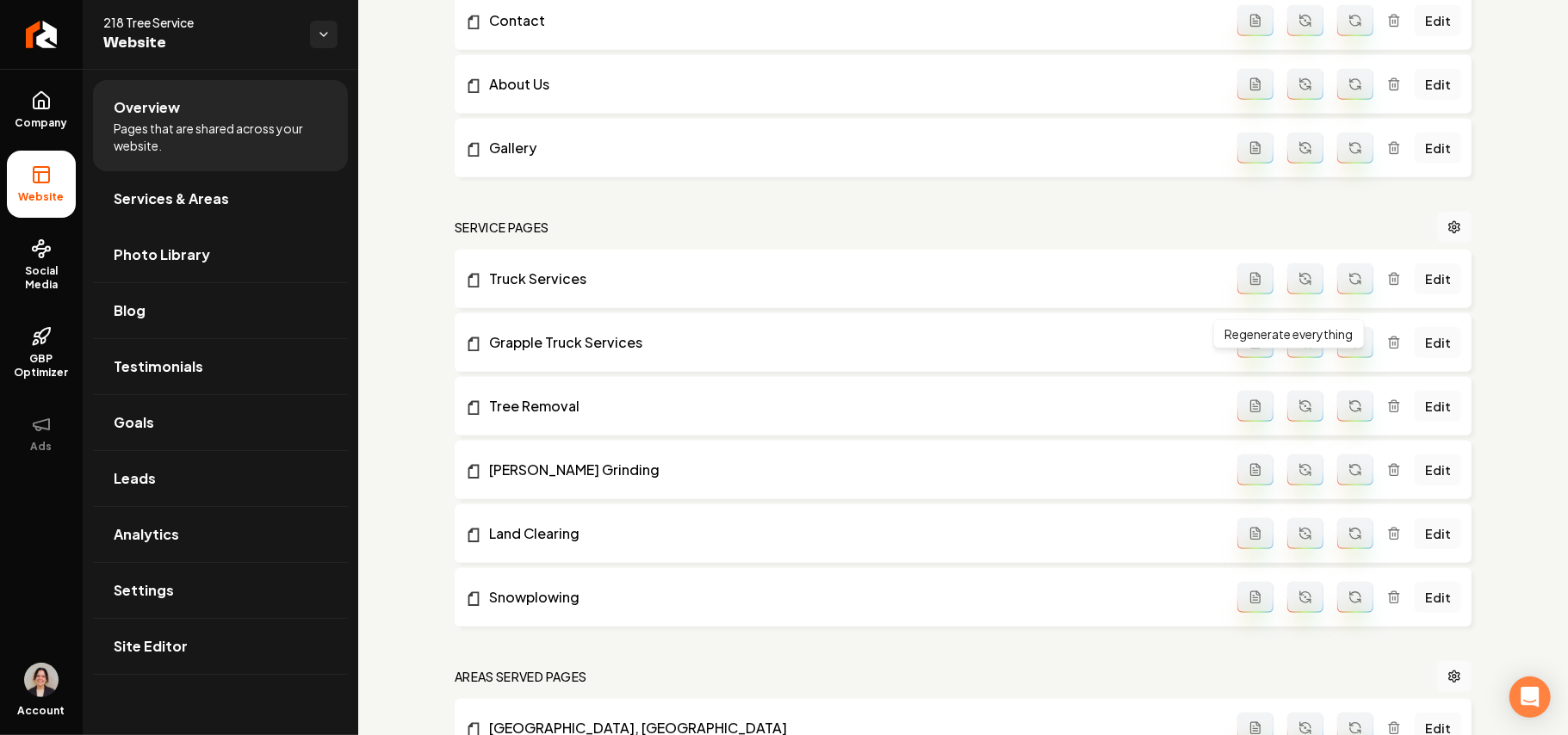
scroll to position [689, 0]
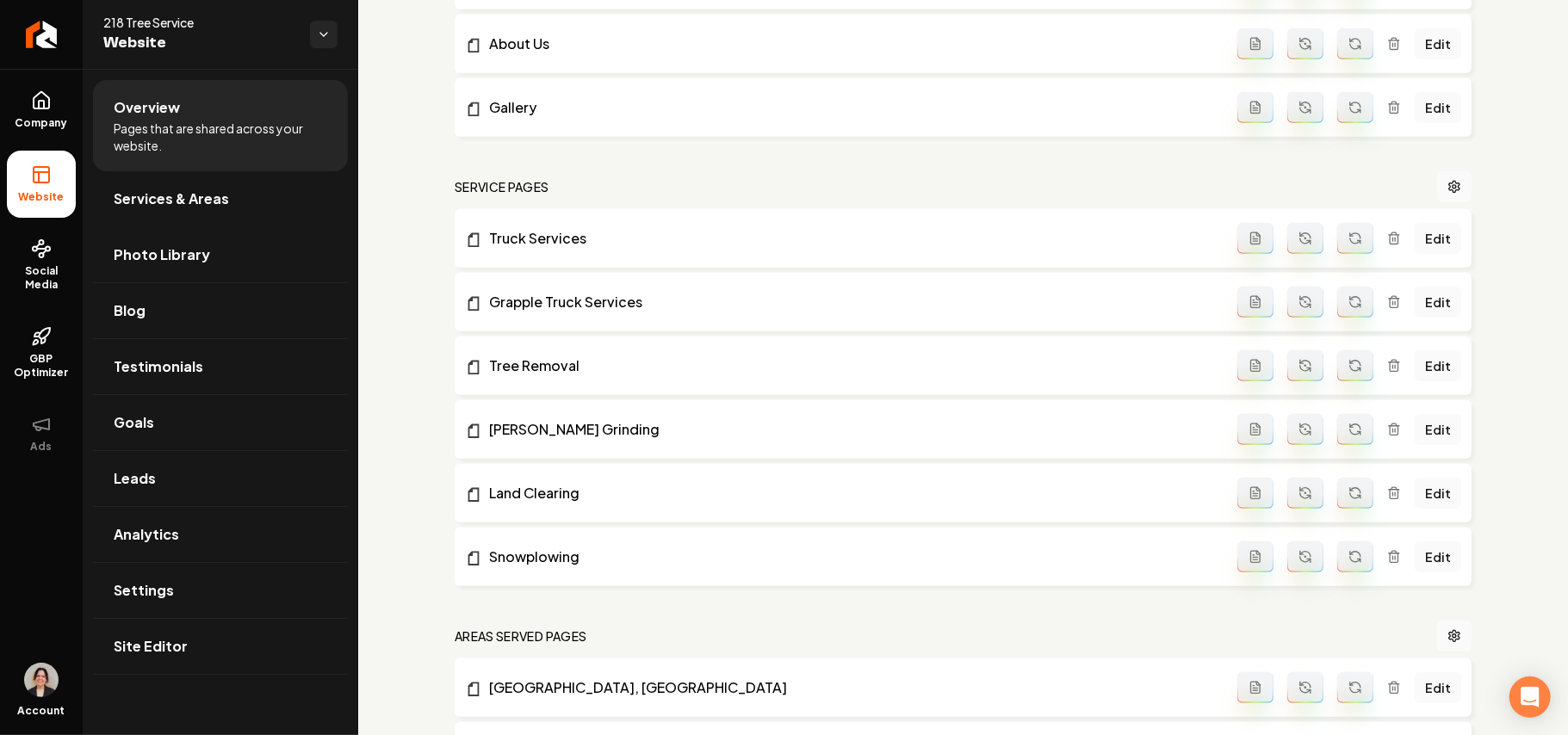
click at [1249, 308] on icon "Main content area" at bounding box center [1255, 301] width 13 height 13
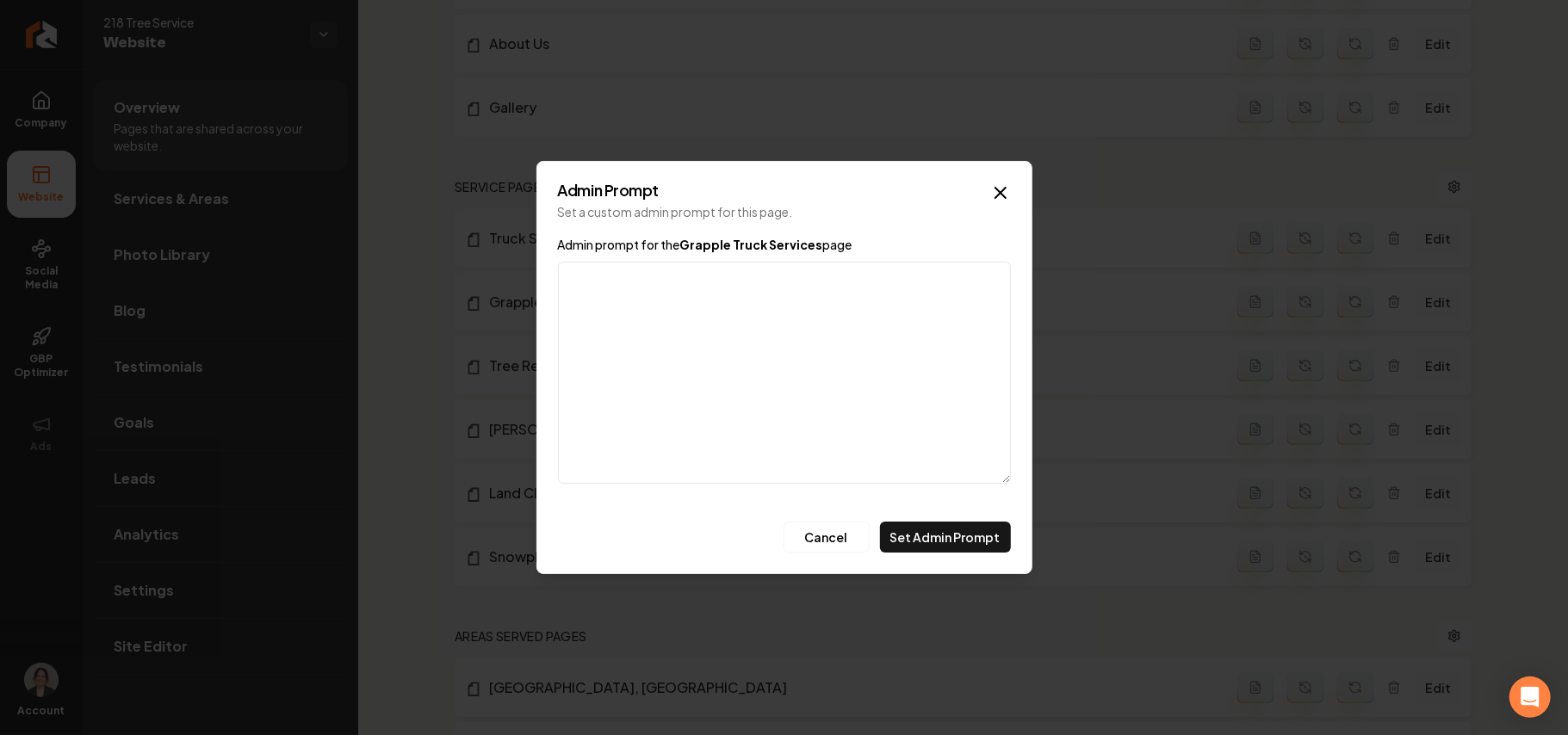
paste textarea ""For this service we pick up trees, logs, rocks, stumps, debris, and junk. We d…"
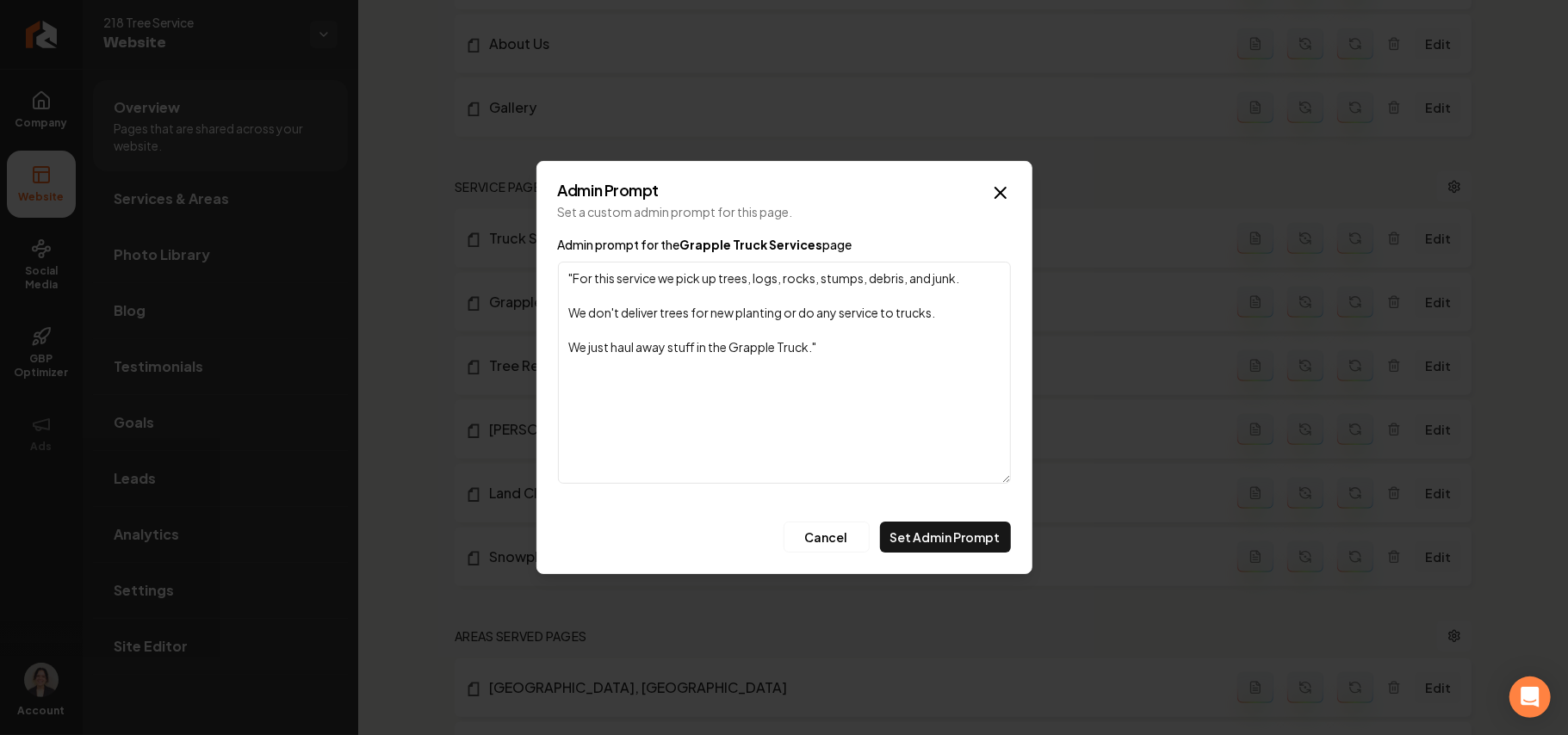
drag, startPoint x: 573, startPoint y: 274, endPoint x: 527, endPoint y: 280, distance: 46.4
click at [527, 280] on body "Company Website Social Media GBP Optimizer Ads Account 218 Tree Service Website…" at bounding box center [784, 367] width 1568 height 735
click at [983, 275] on textarea "For this service we pick up trees, logs, rocks, stumps, debris, and junk. We do…" at bounding box center [784, 372] width 453 height 222
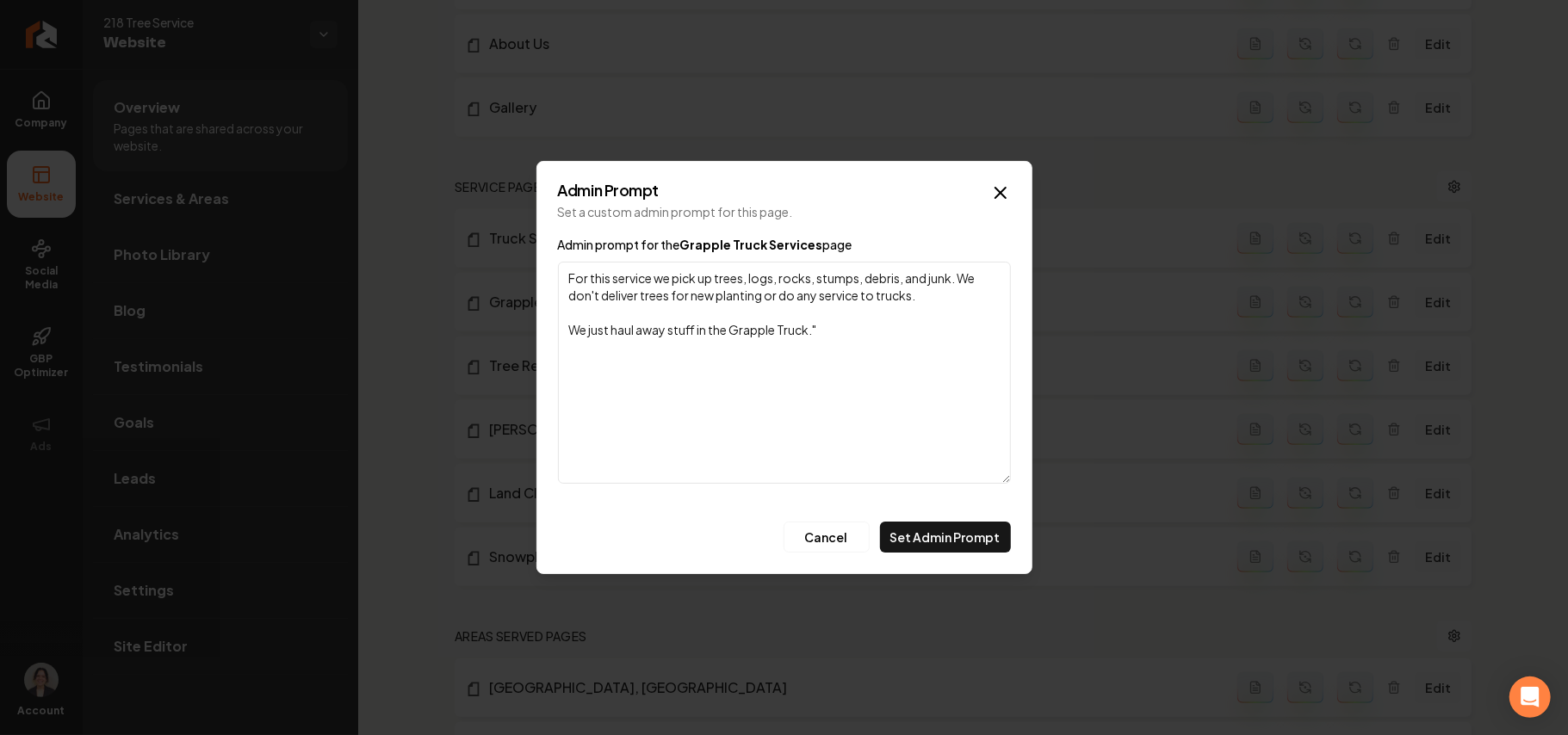
click at [953, 297] on textarea "For this service we pick up trees, logs, rocks, stumps, debris, and junk. We do…" at bounding box center [784, 372] width 453 height 222
click at [832, 323] on textarea "For this service we pick up trees, logs, rocks, stumps, debris, and junk. We do…" at bounding box center [784, 372] width 453 height 222
type textarea "For this service we pick up trees, logs, rocks, stumps, debris, and junk. We do…"
click at [948, 538] on button "Set Admin Prompt" at bounding box center [945, 537] width 131 height 31
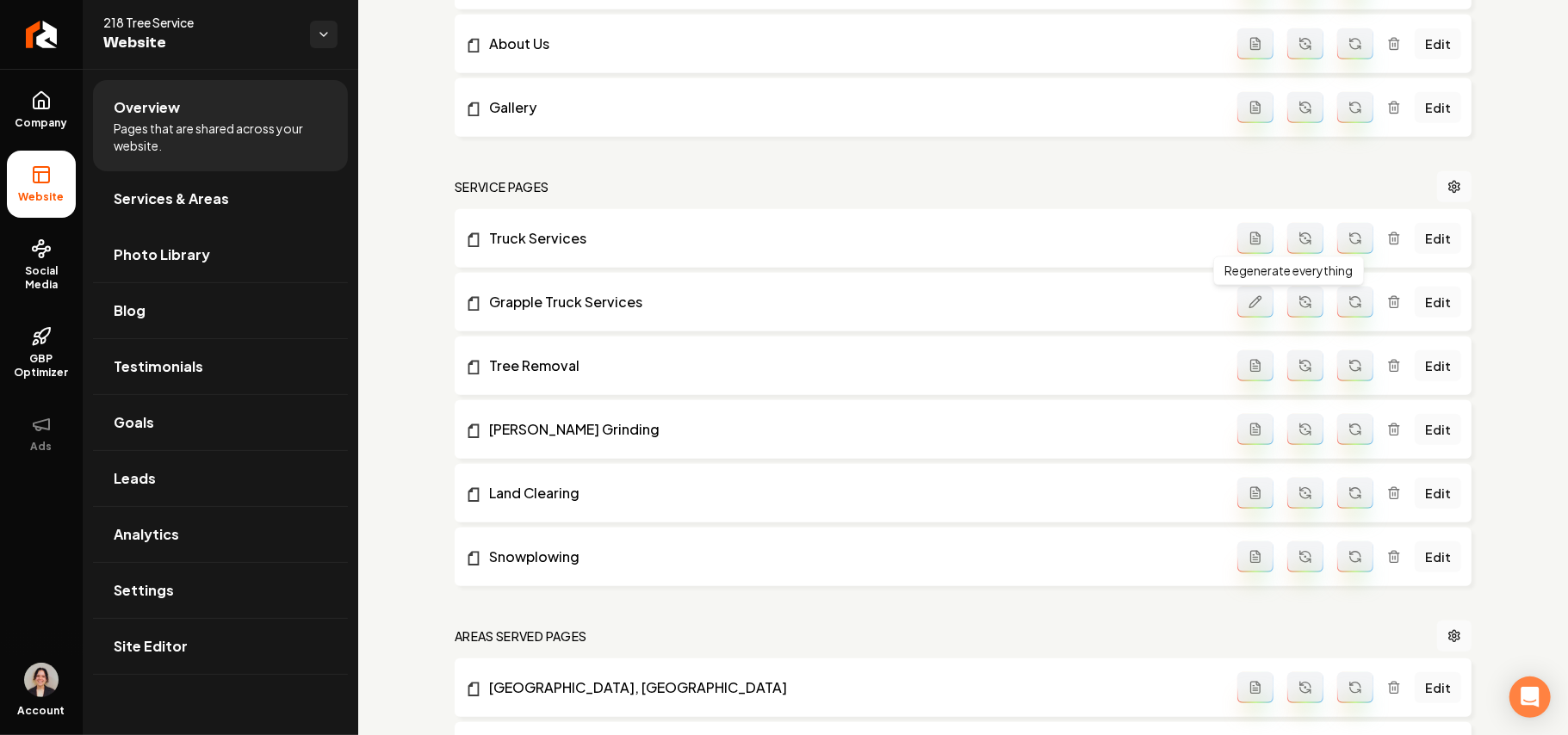
click at [1308, 306] on icon "Main content area" at bounding box center [1309, 306] width 4 height 4
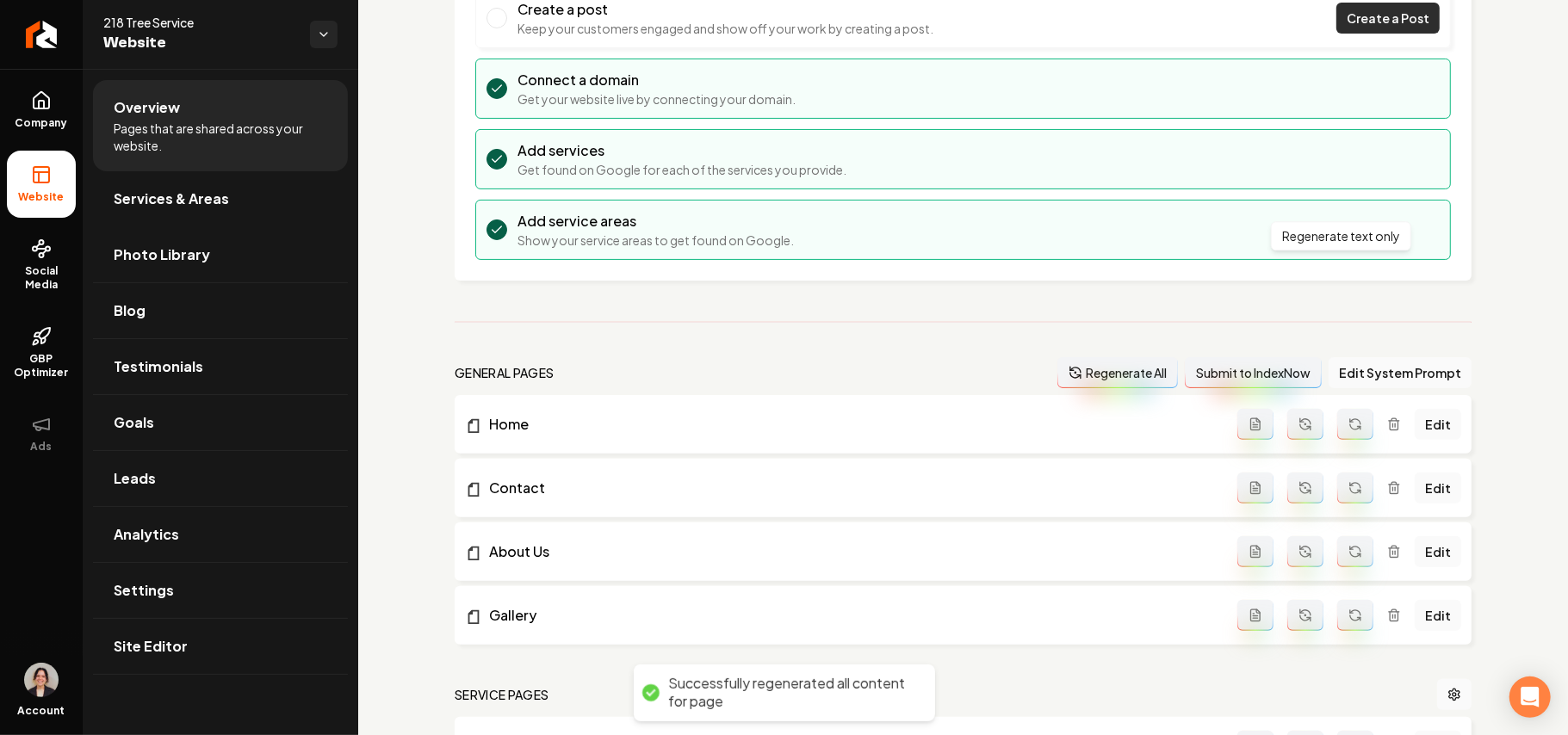
scroll to position [0, 0]
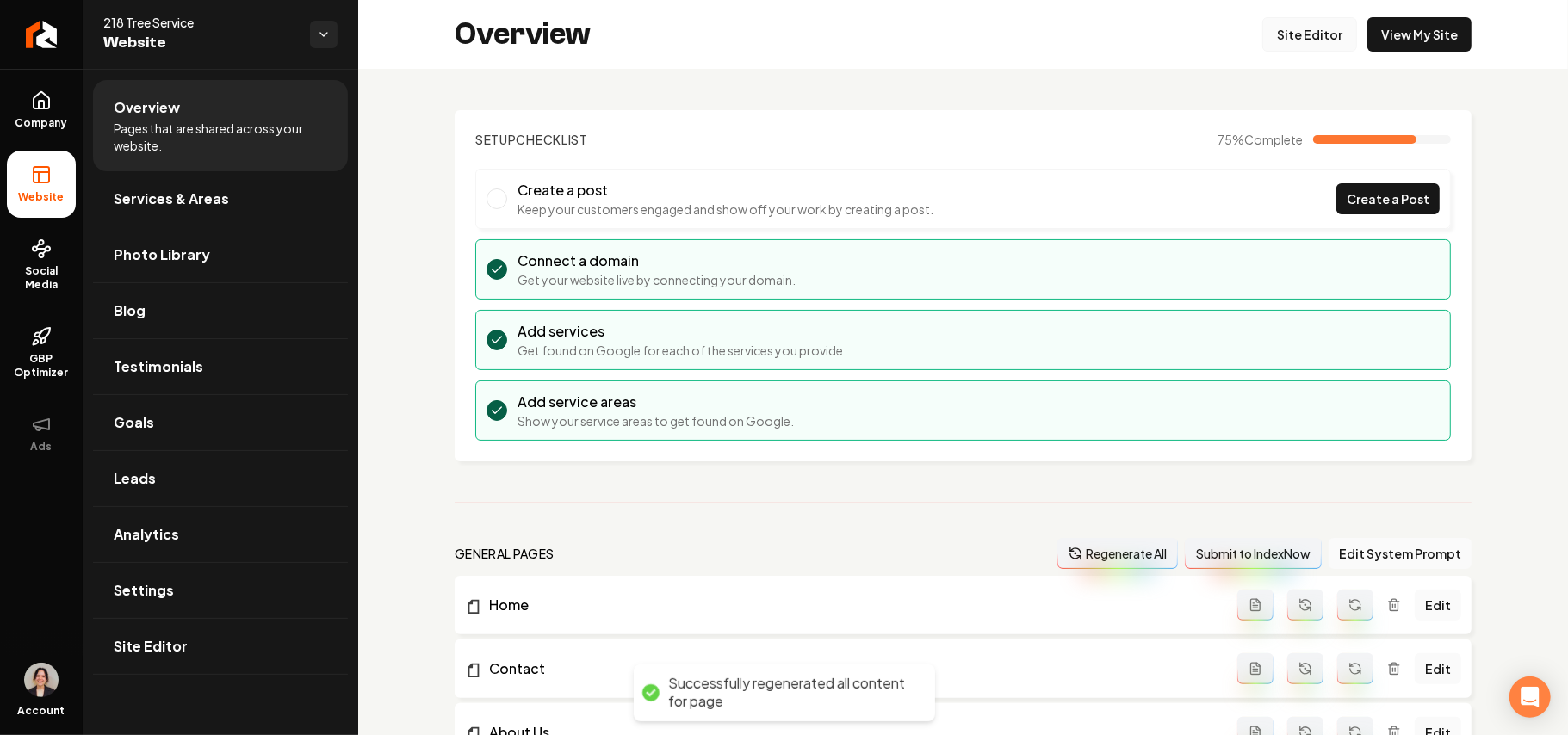
click at [1289, 41] on link "Site Editor" at bounding box center [1309, 34] width 94 height 35
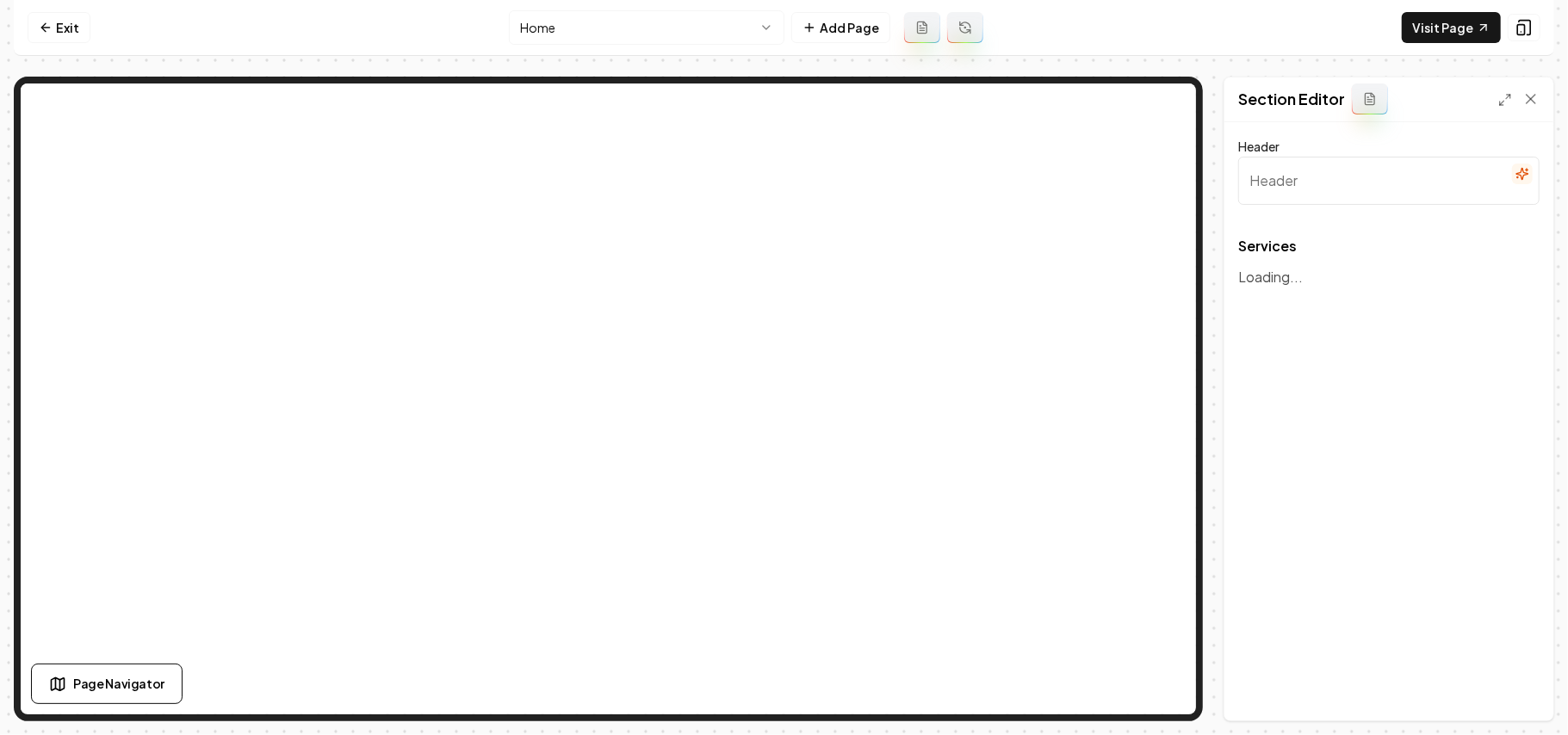
type input "Our Expert Tree and Snow Services"
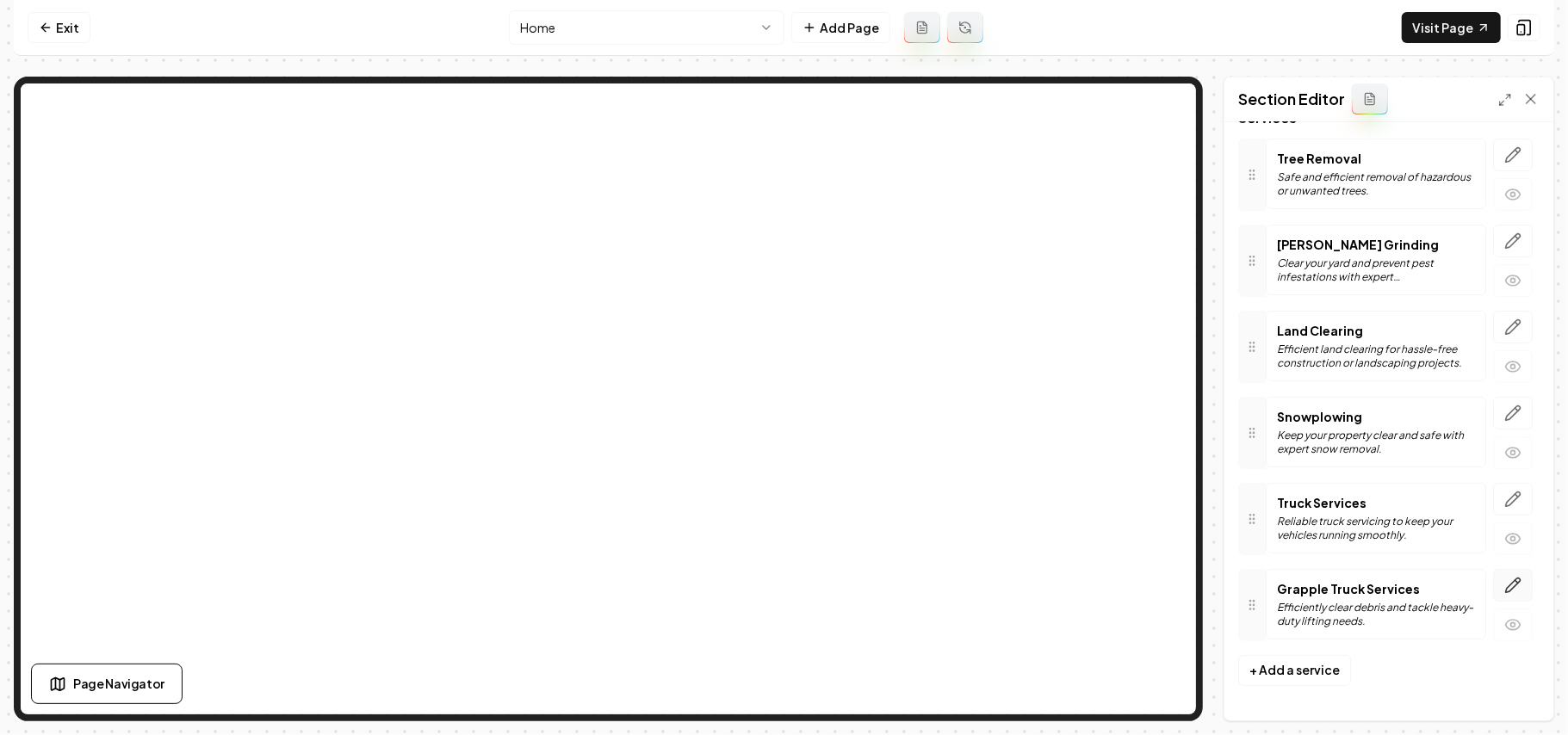
click at [1505, 579] on icon "button" at bounding box center [1513, 584] width 17 height 17
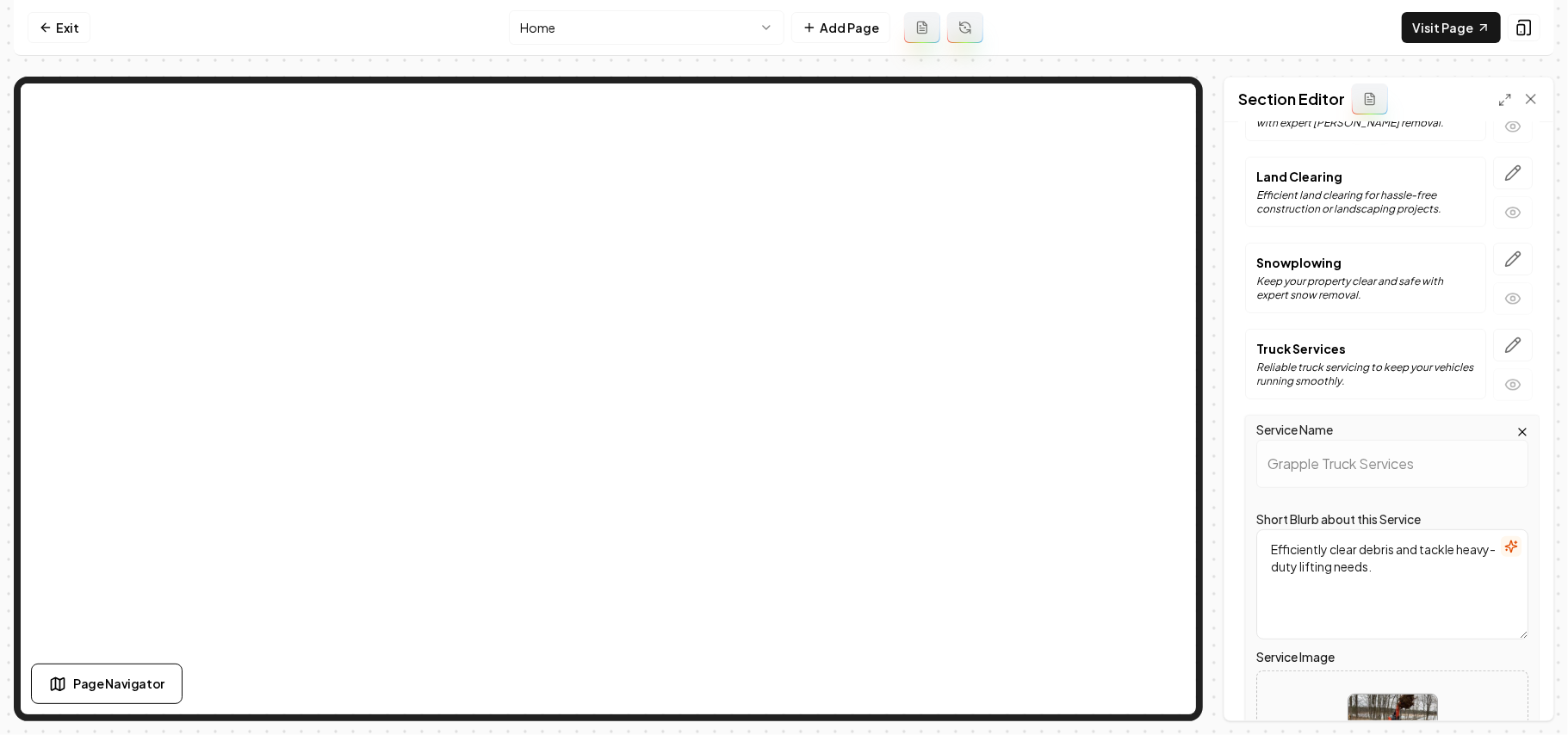
scroll to position [479, 0]
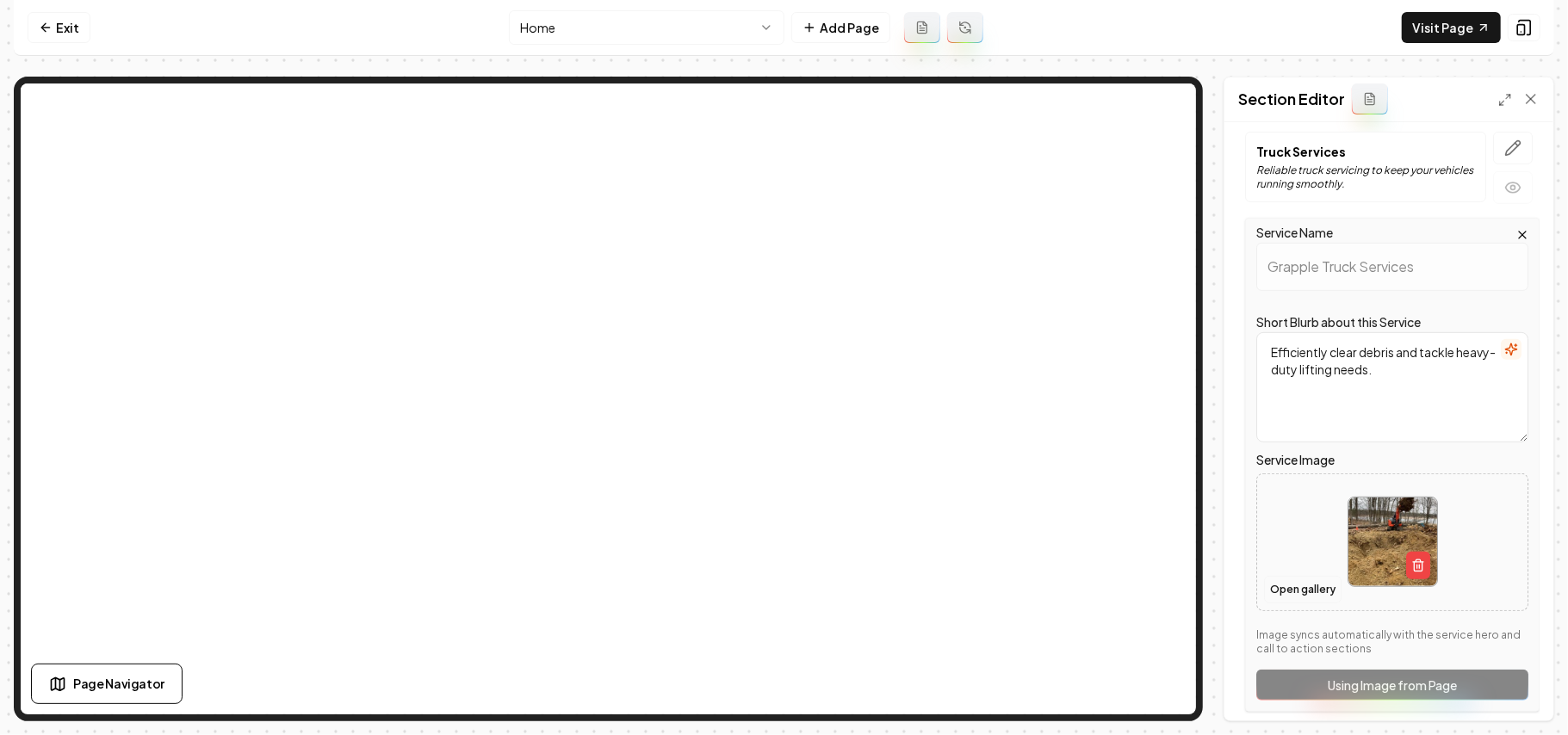
click at [1300, 587] on button "Open gallery" at bounding box center [1302, 589] width 78 height 28
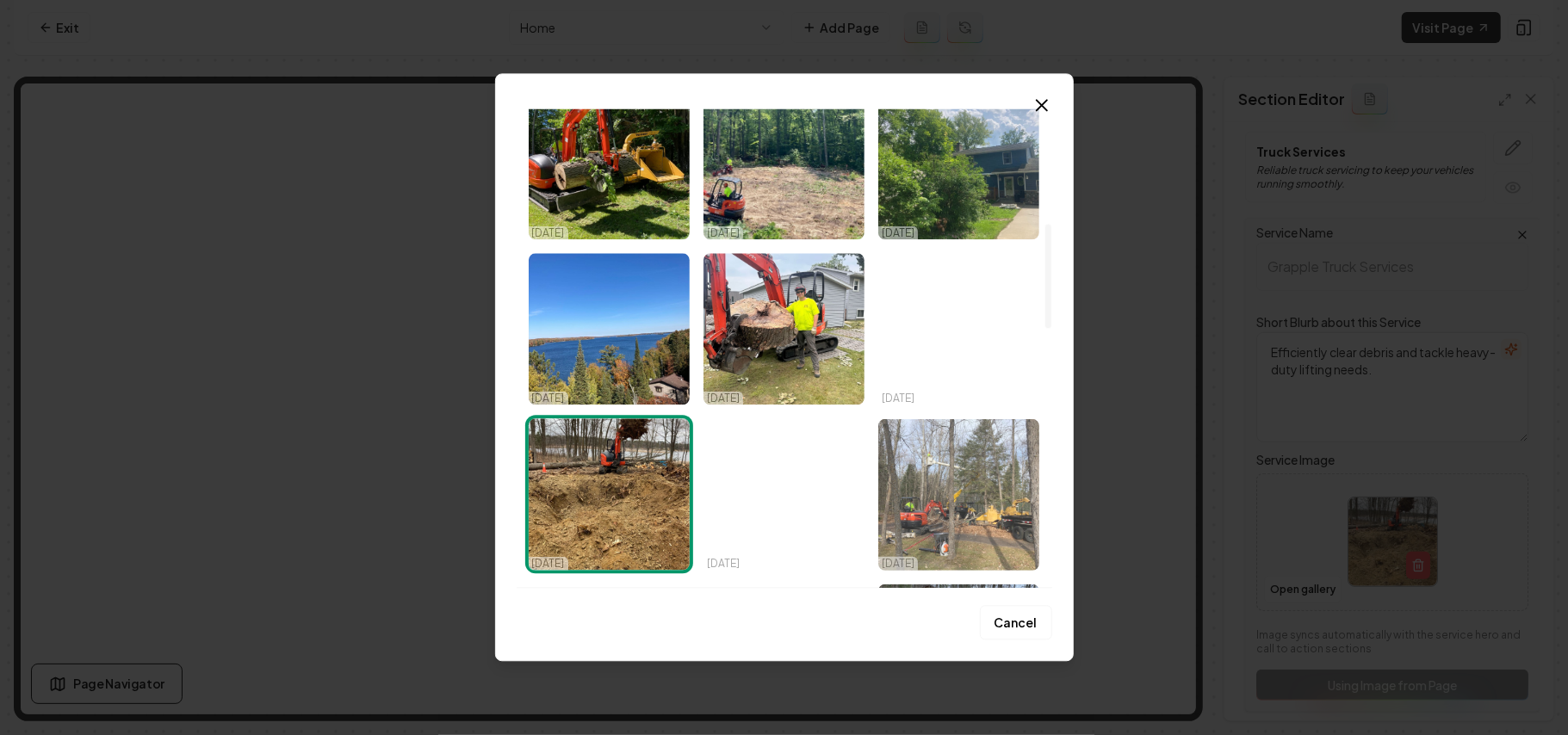
scroll to position [573, 0]
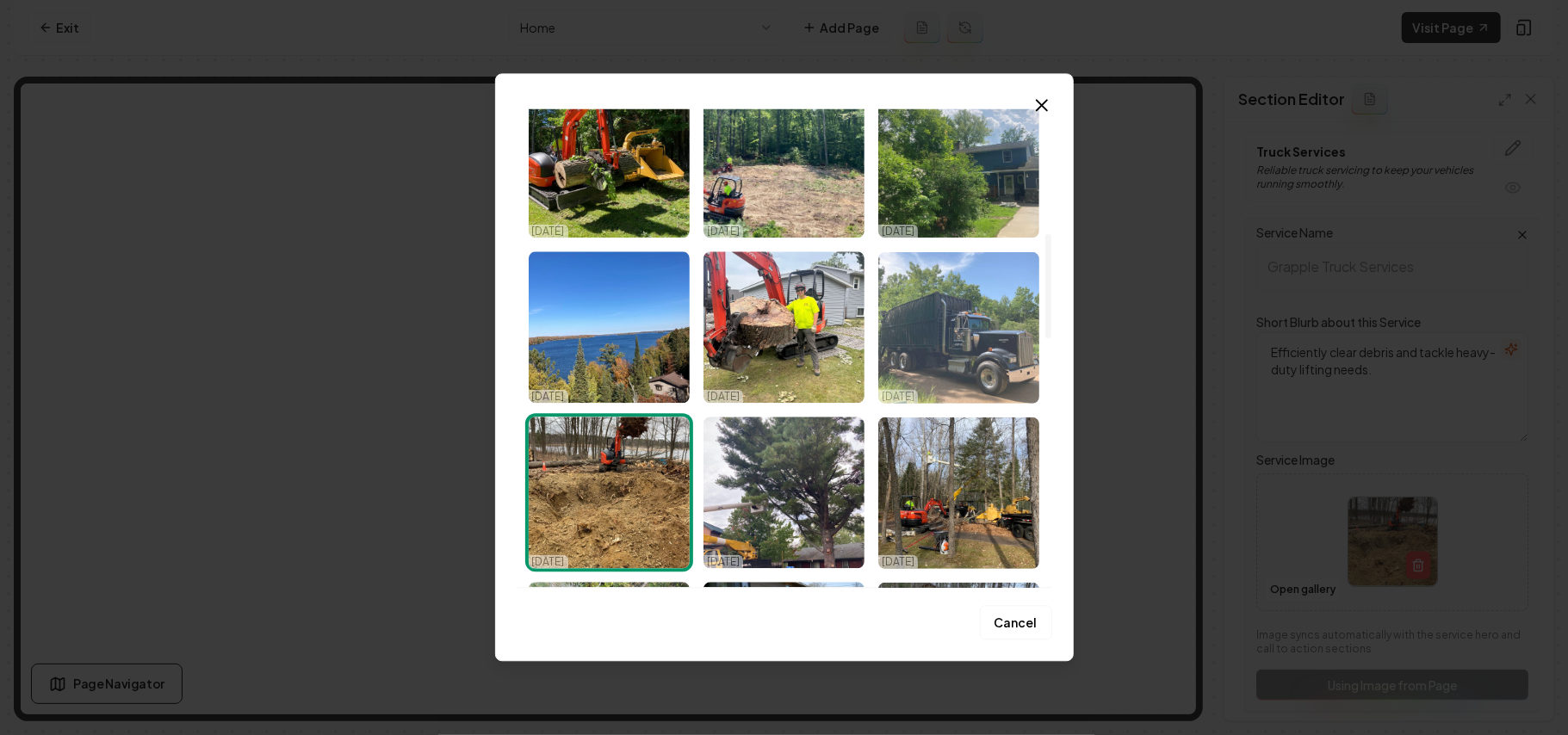
click at [965, 314] on img "Select image image_68d157d45c7cd75eb83f7c0a.jpeg" at bounding box center [959, 327] width 161 height 151
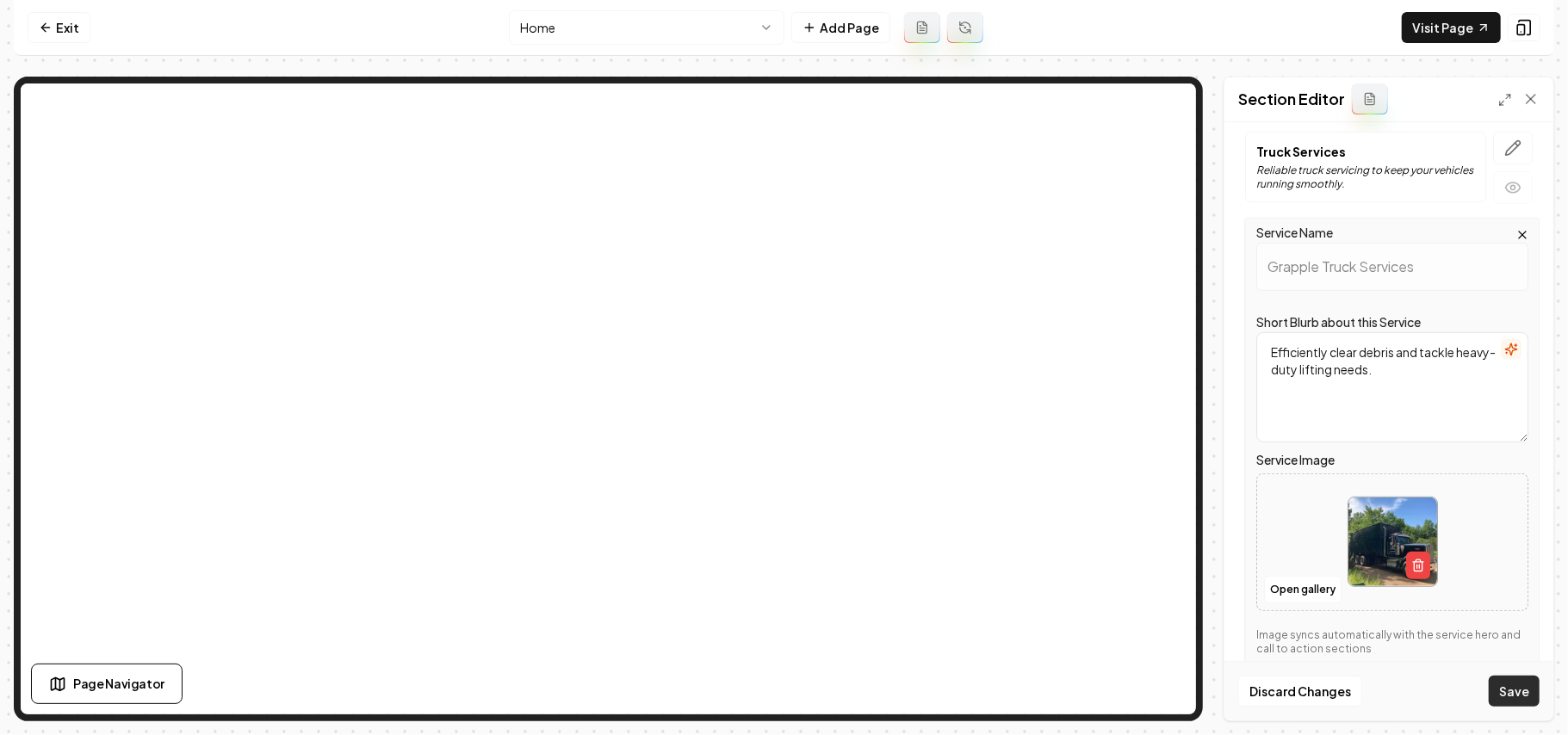
click at [1514, 690] on button "Save" at bounding box center [1515, 690] width 51 height 31
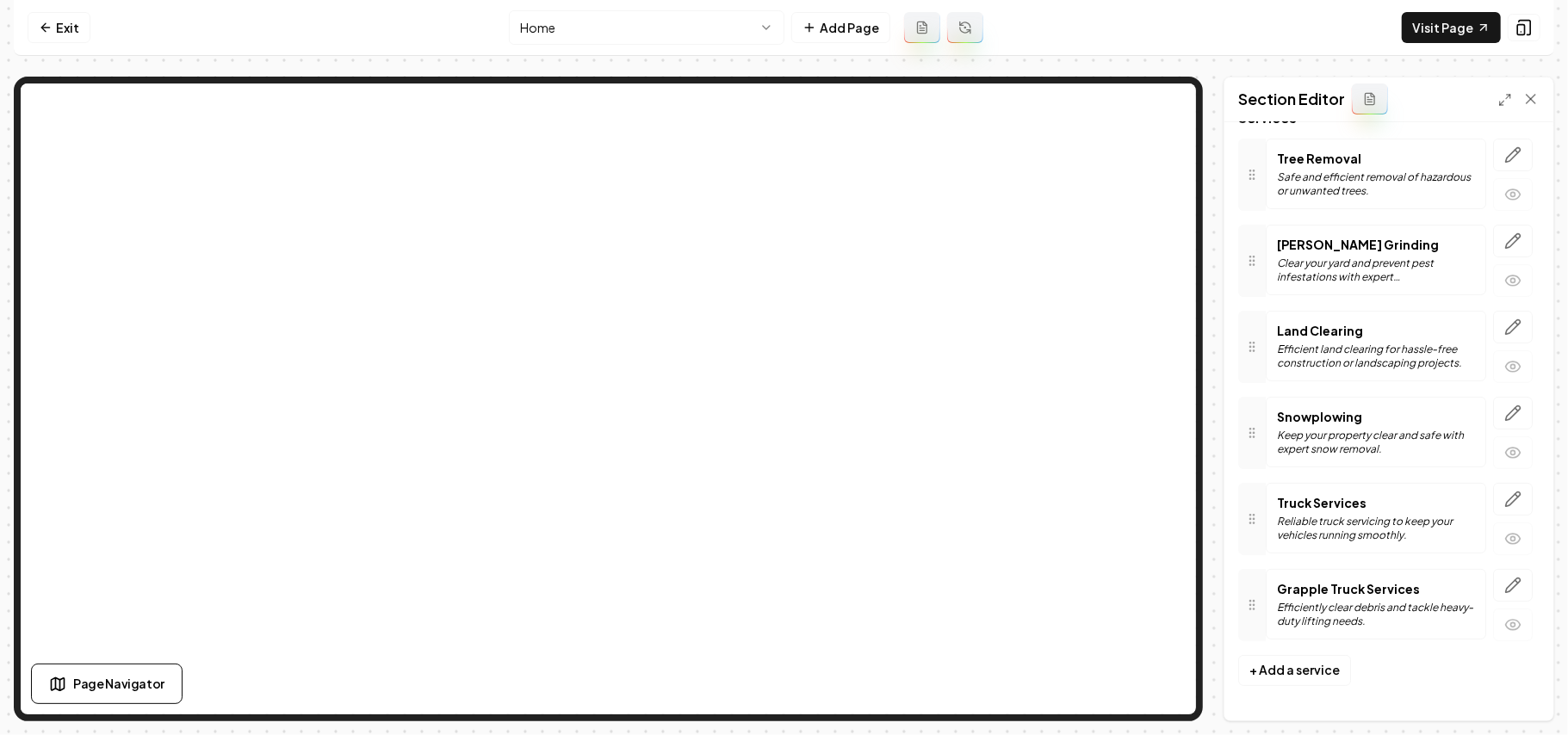
scroll to position [135, 0]
click at [666, 26] on html "Computer Required This feature is only available on a computer. Please switch t…" at bounding box center [784, 367] width 1568 height 735
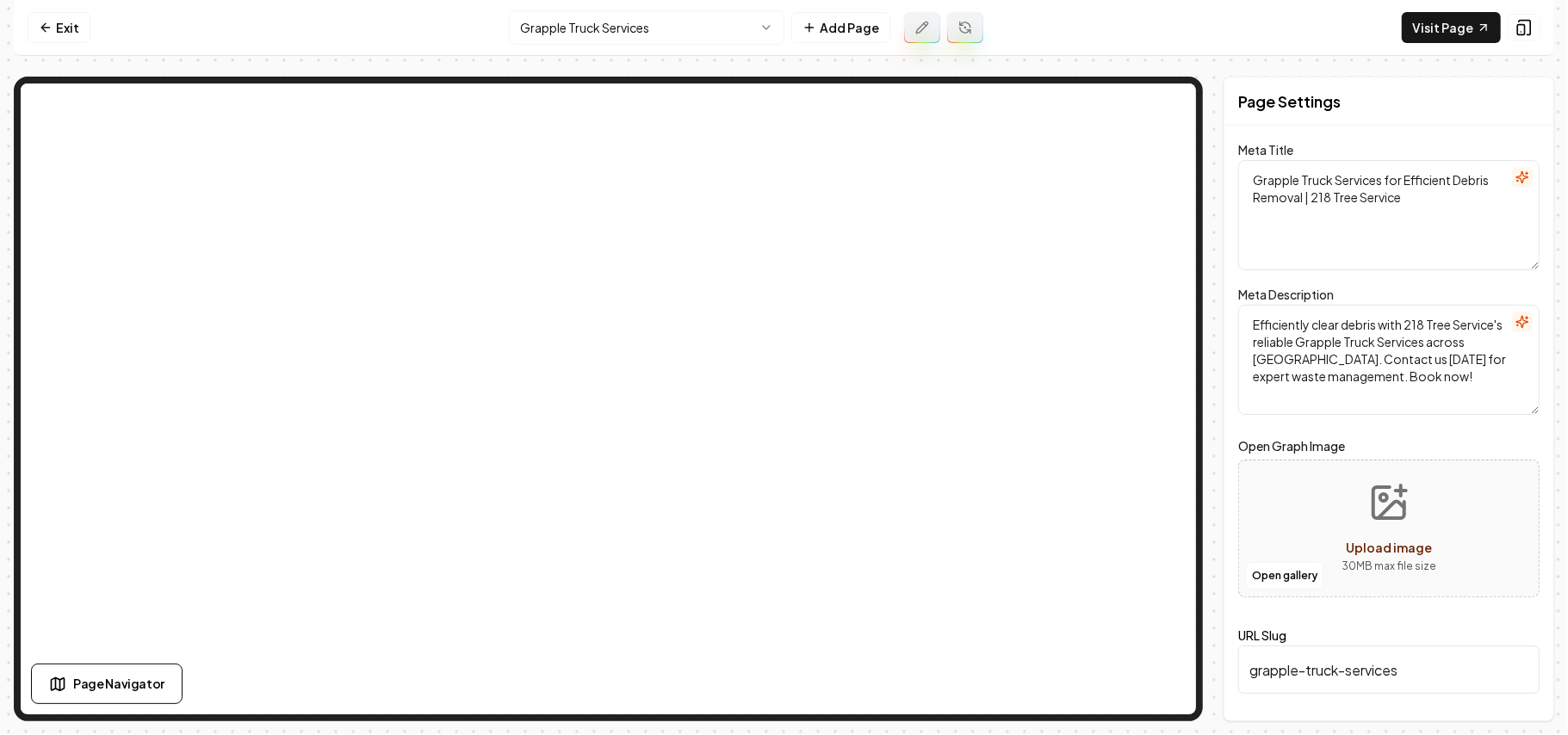
click at [934, 25] on button at bounding box center [923, 28] width 37 height 31
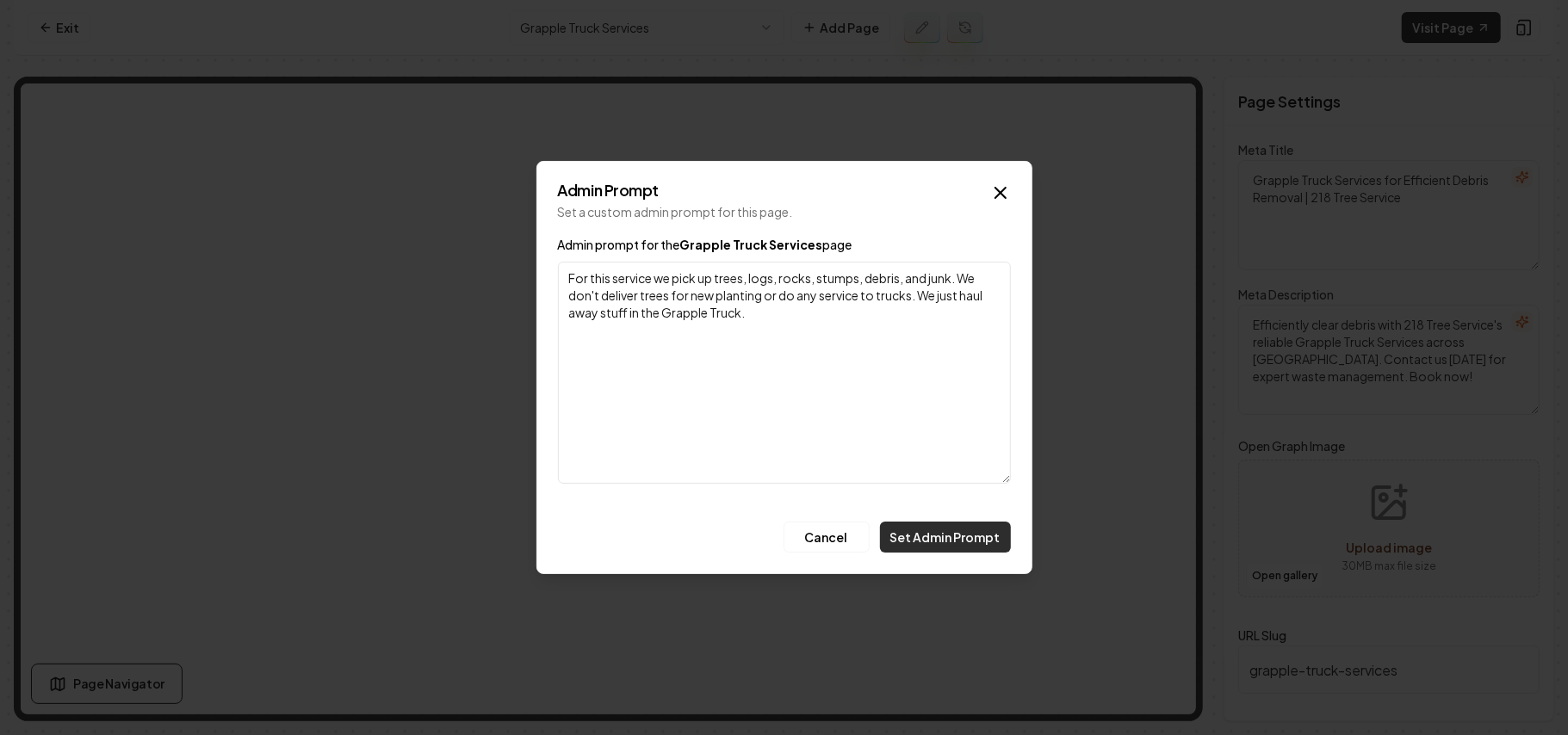
click at [972, 549] on button "Set Admin Prompt" at bounding box center [945, 537] width 131 height 31
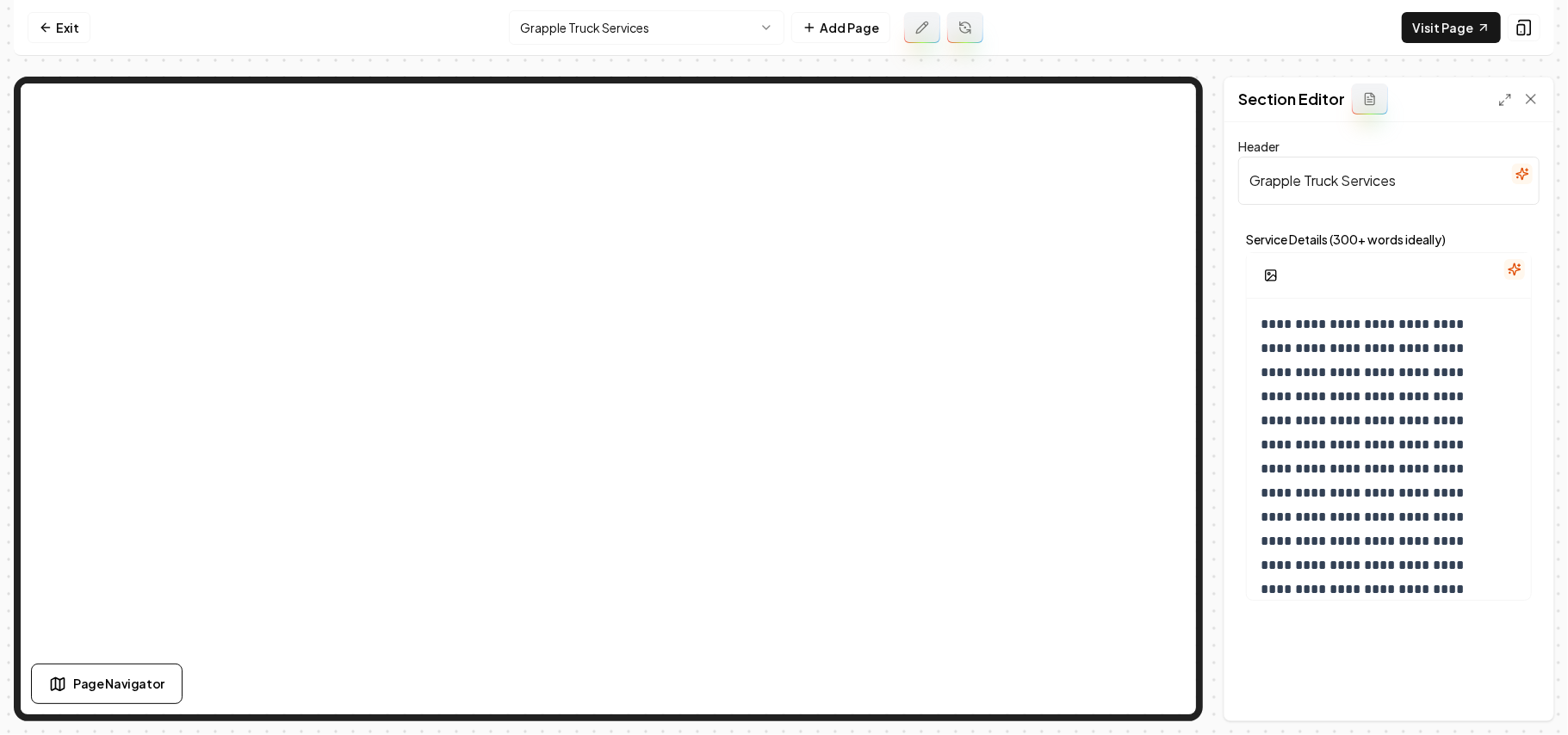
click at [1515, 262] on button "button" at bounding box center [1515, 269] width 21 height 20
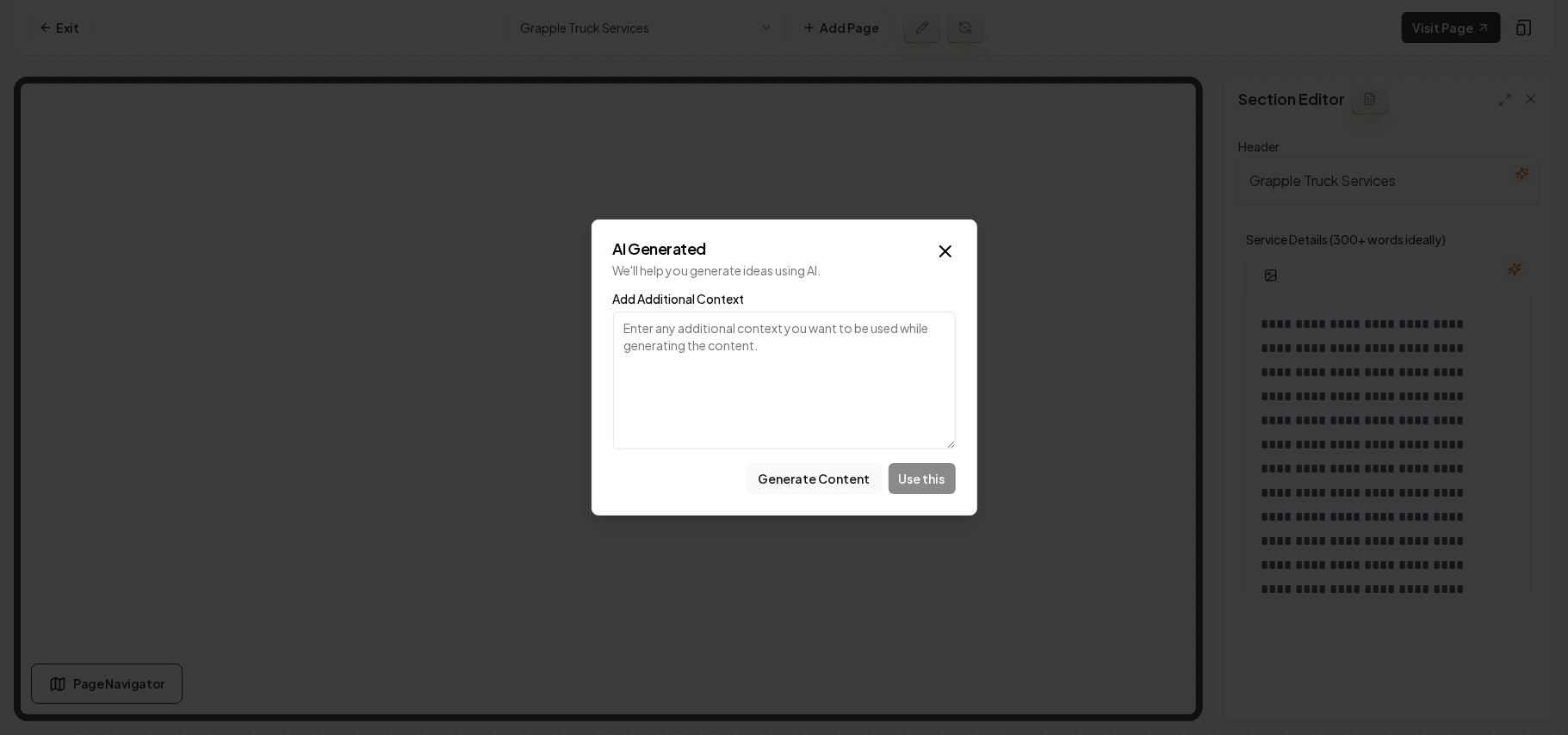
click at [787, 483] on button "Generate Content" at bounding box center [815, 478] width 135 height 31
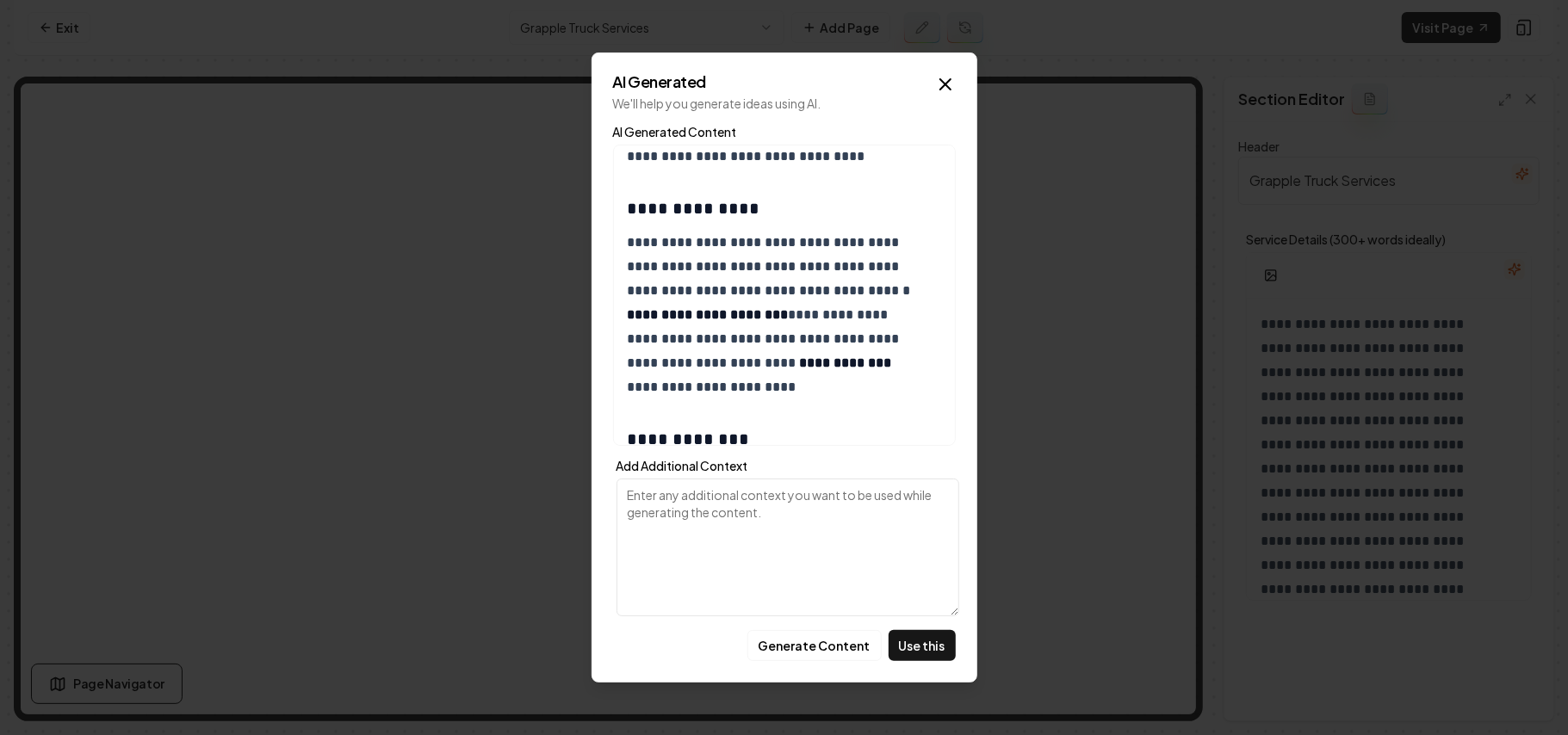
scroll to position [689, 0]
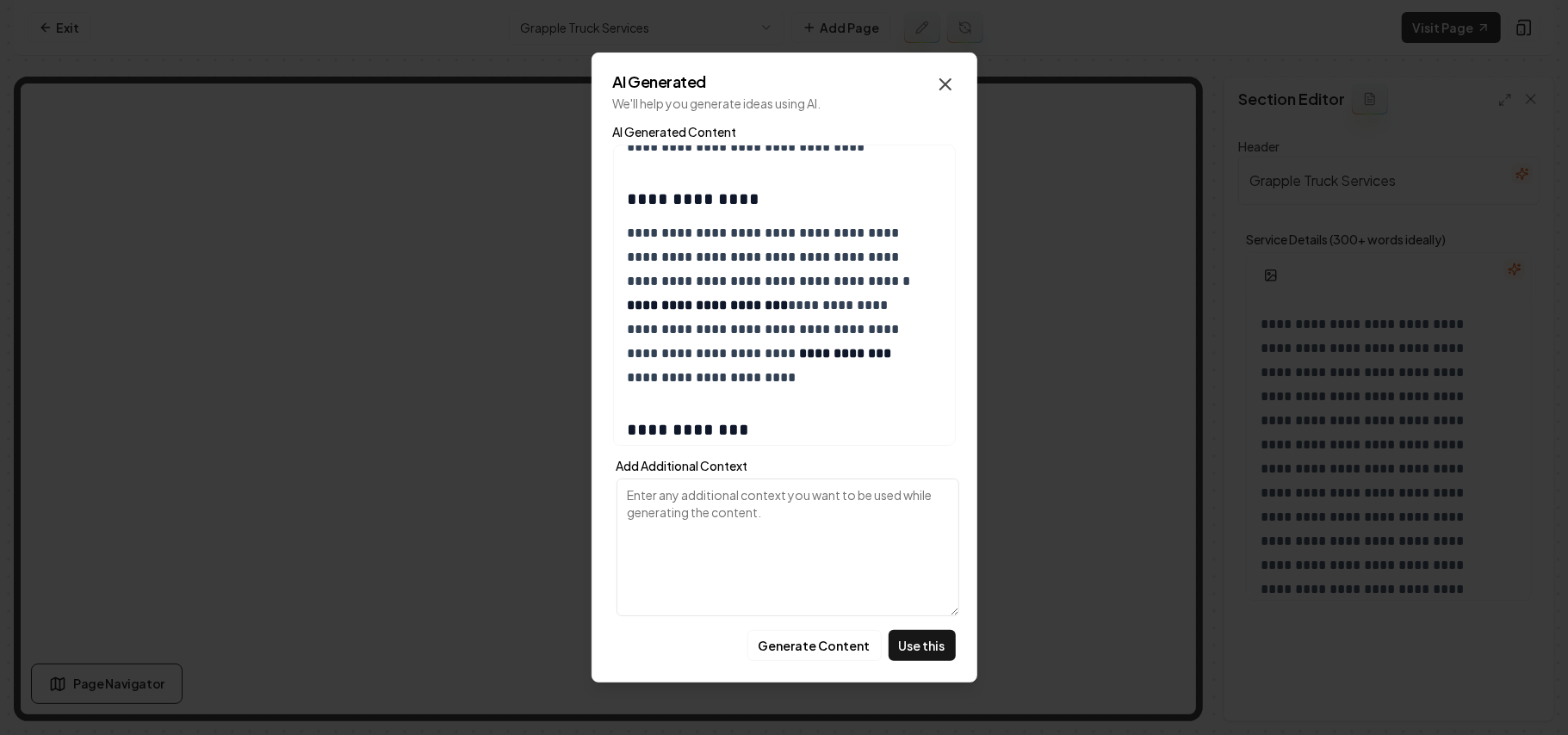
click at [955, 90] on icon "button" at bounding box center [945, 84] width 21 height 20
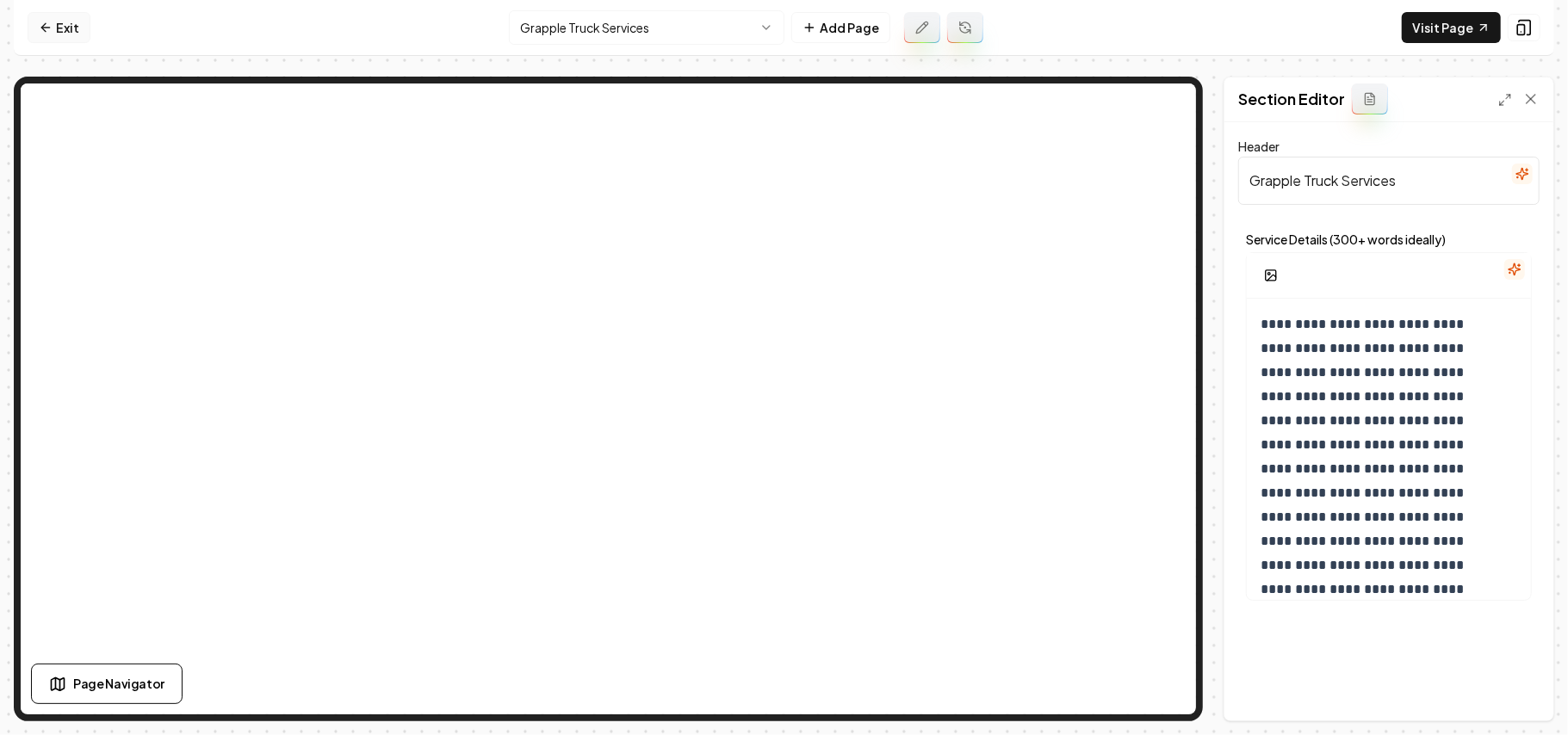
click at [66, 33] on link "Exit" at bounding box center [59, 28] width 63 height 31
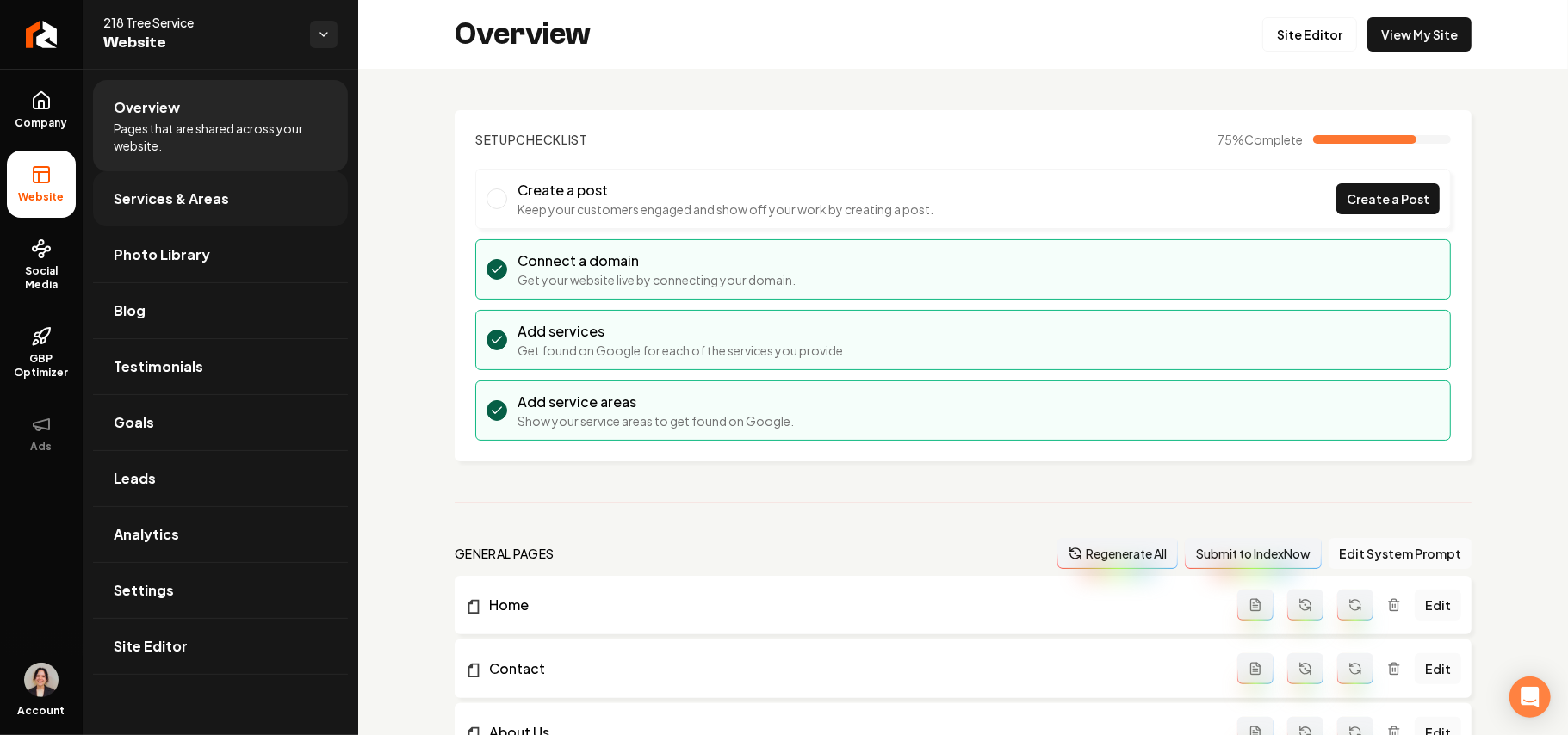
click at [211, 186] on link "Services & Areas" at bounding box center [220, 199] width 255 height 55
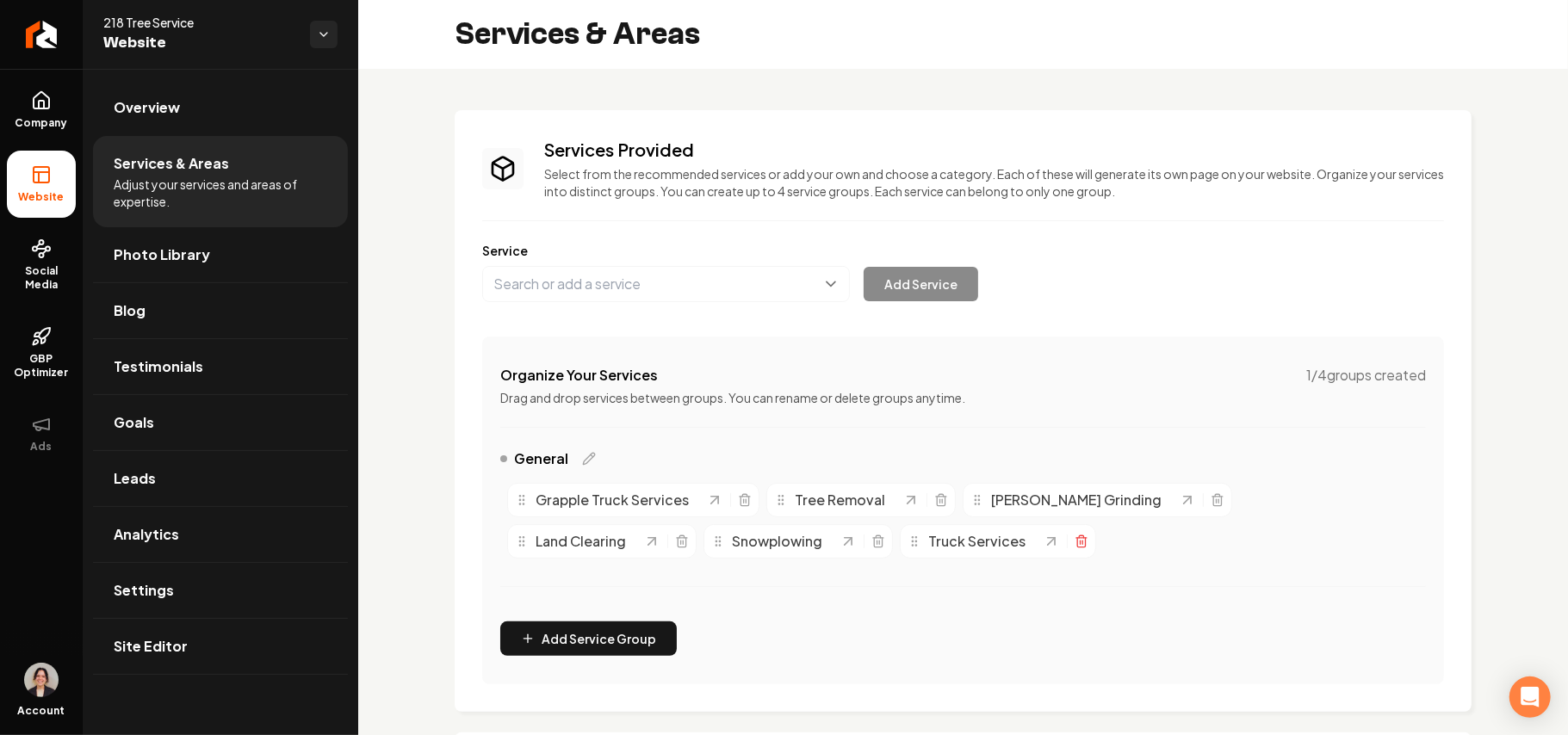
click at [1075, 544] on icon "Main content area" at bounding box center [1081, 541] width 13 height 13
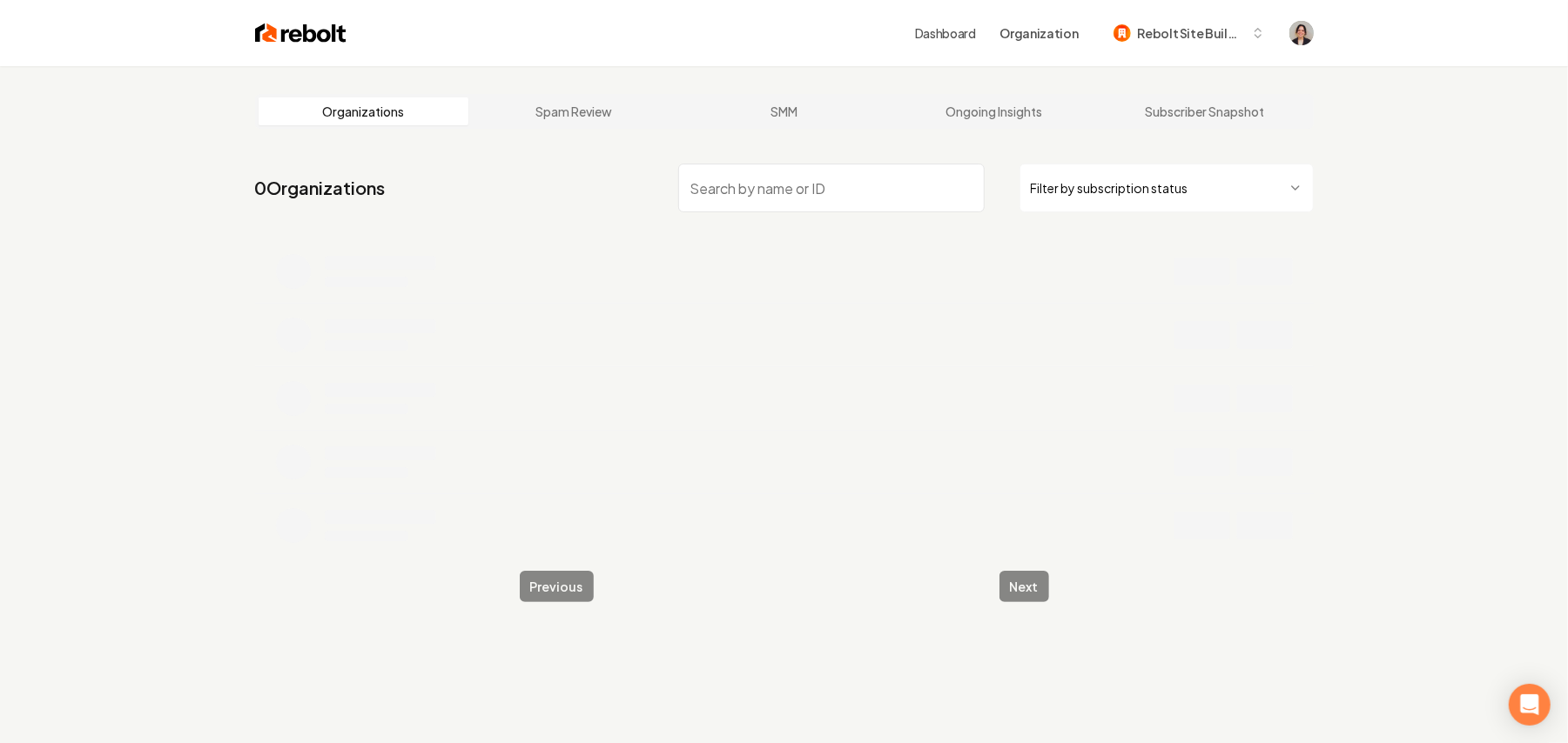
click at [749, 185] on input "search" at bounding box center [832, 188] width 306 height 49
type input "Ace Hardscaping"
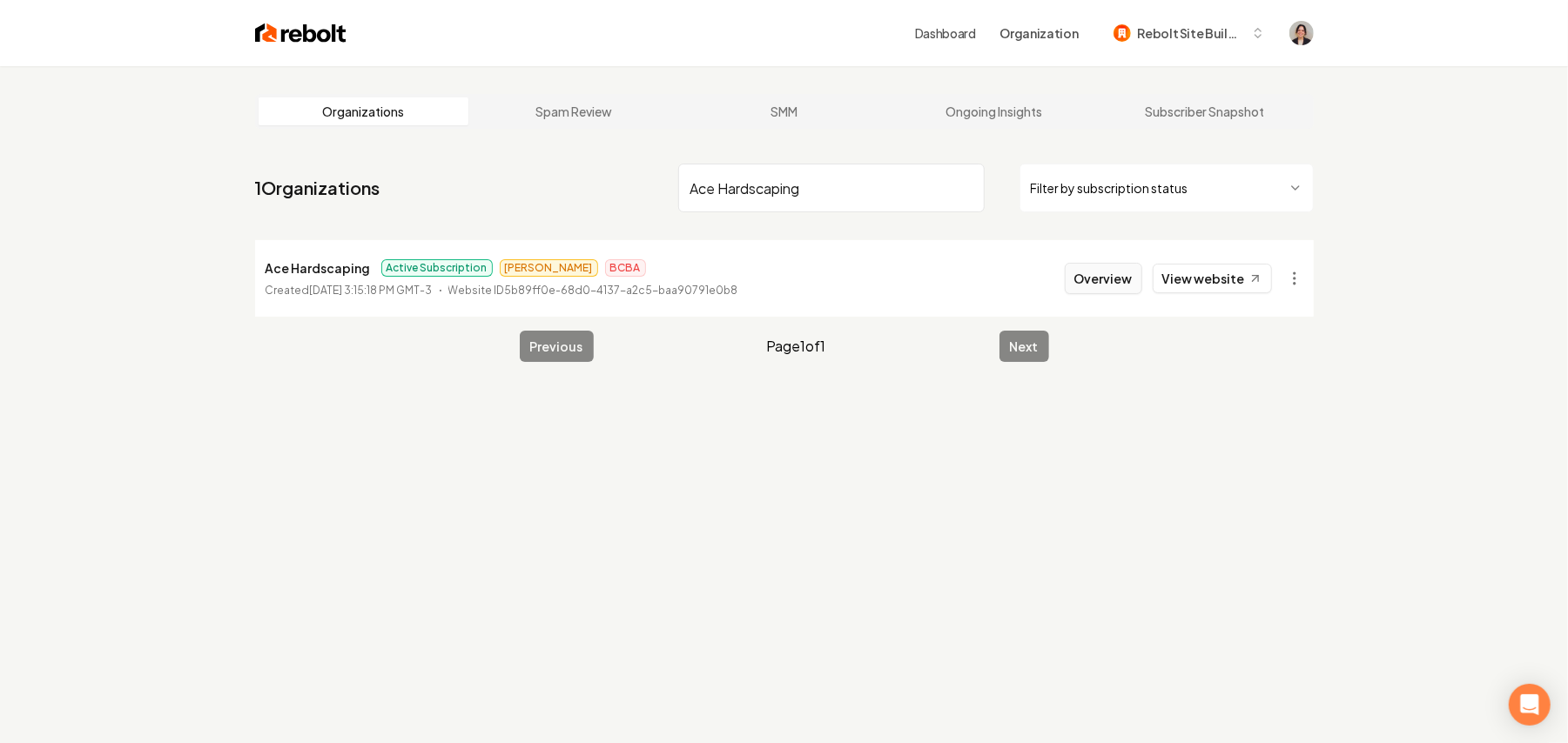
click at [1112, 282] on button "Overview" at bounding box center [1104, 278] width 77 height 32
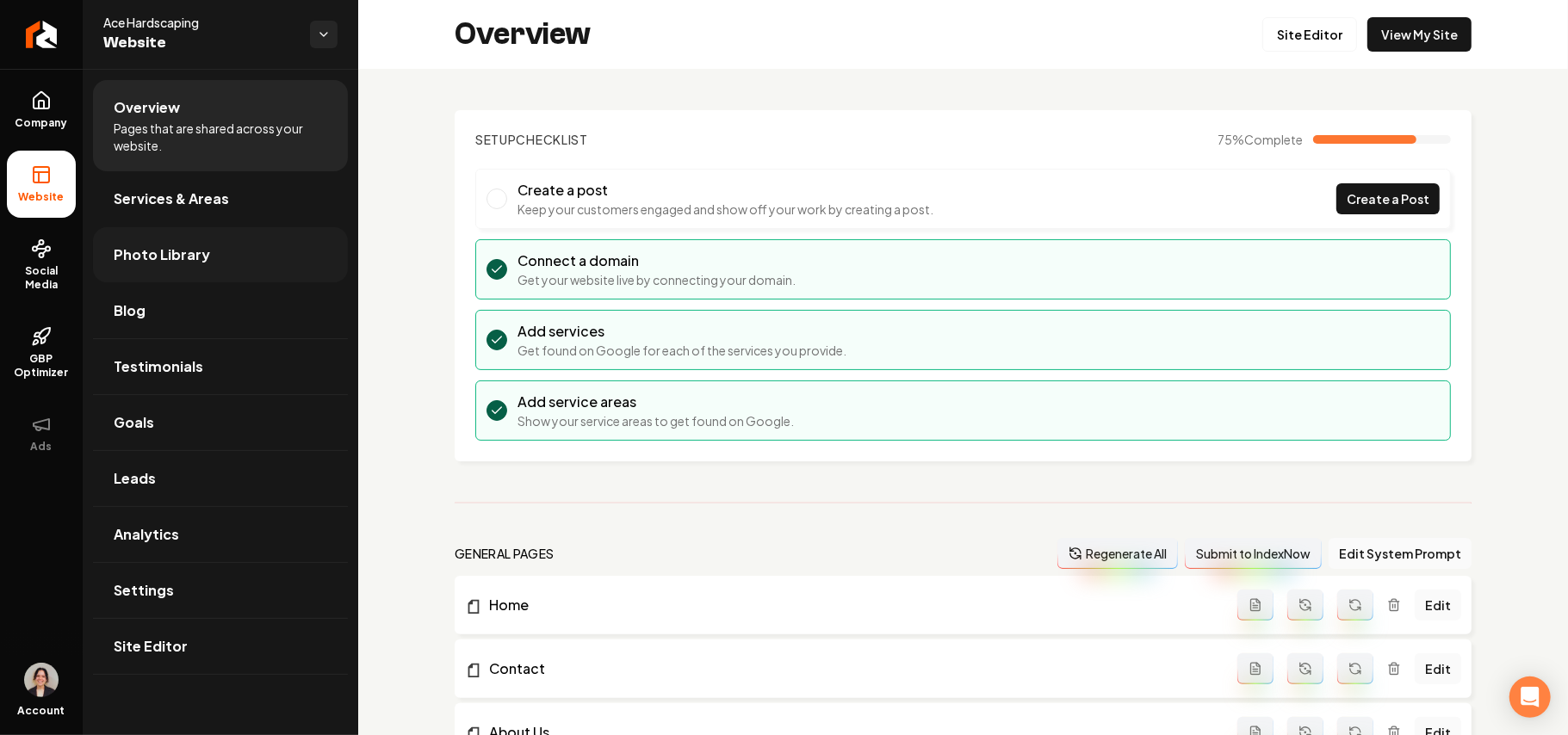
click at [260, 260] on link "Photo Library" at bounding box center [220, 255] width 255 height 55
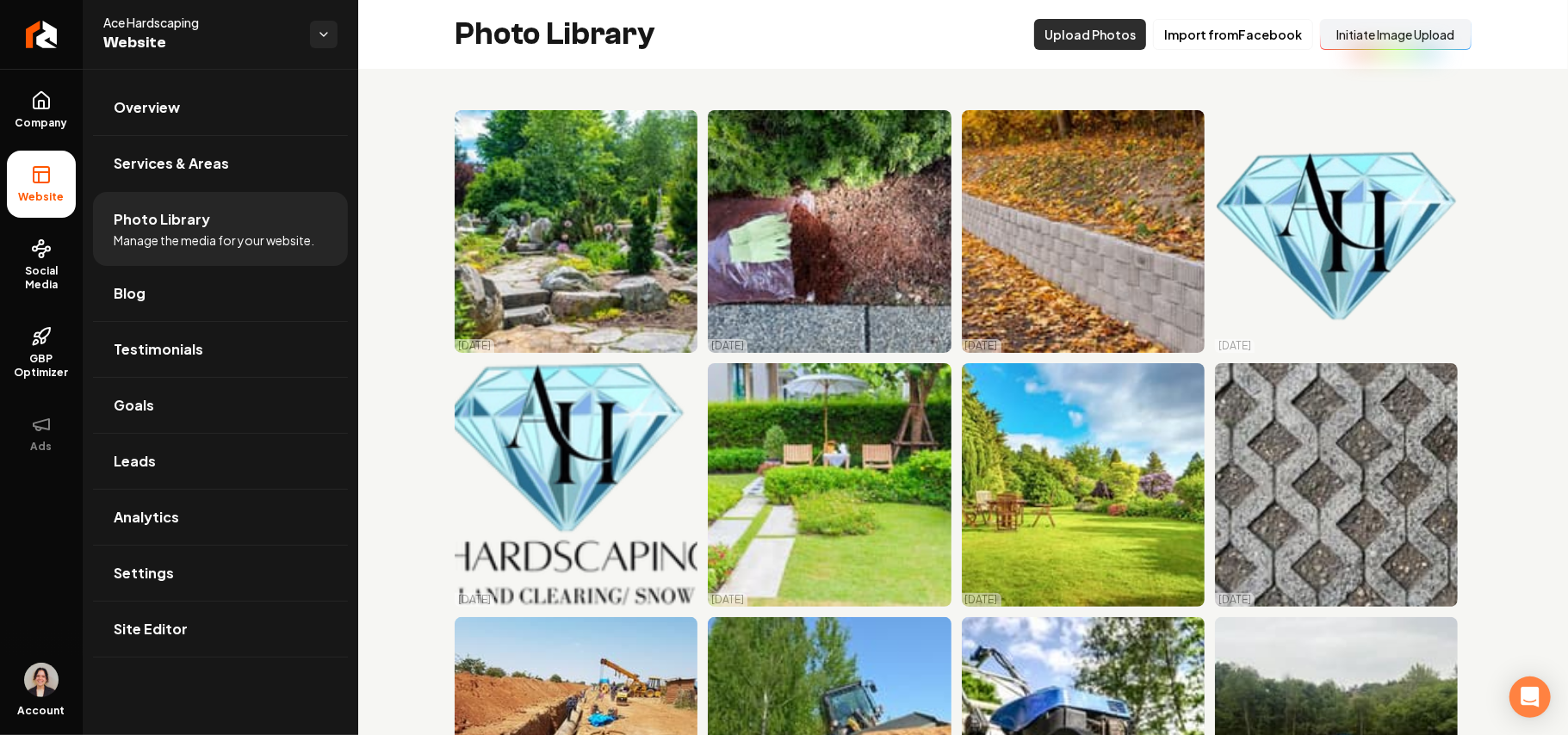
click at [1104, 37] on button "Upload Photos" at bounding box center [1090, 34] width 112 height 31
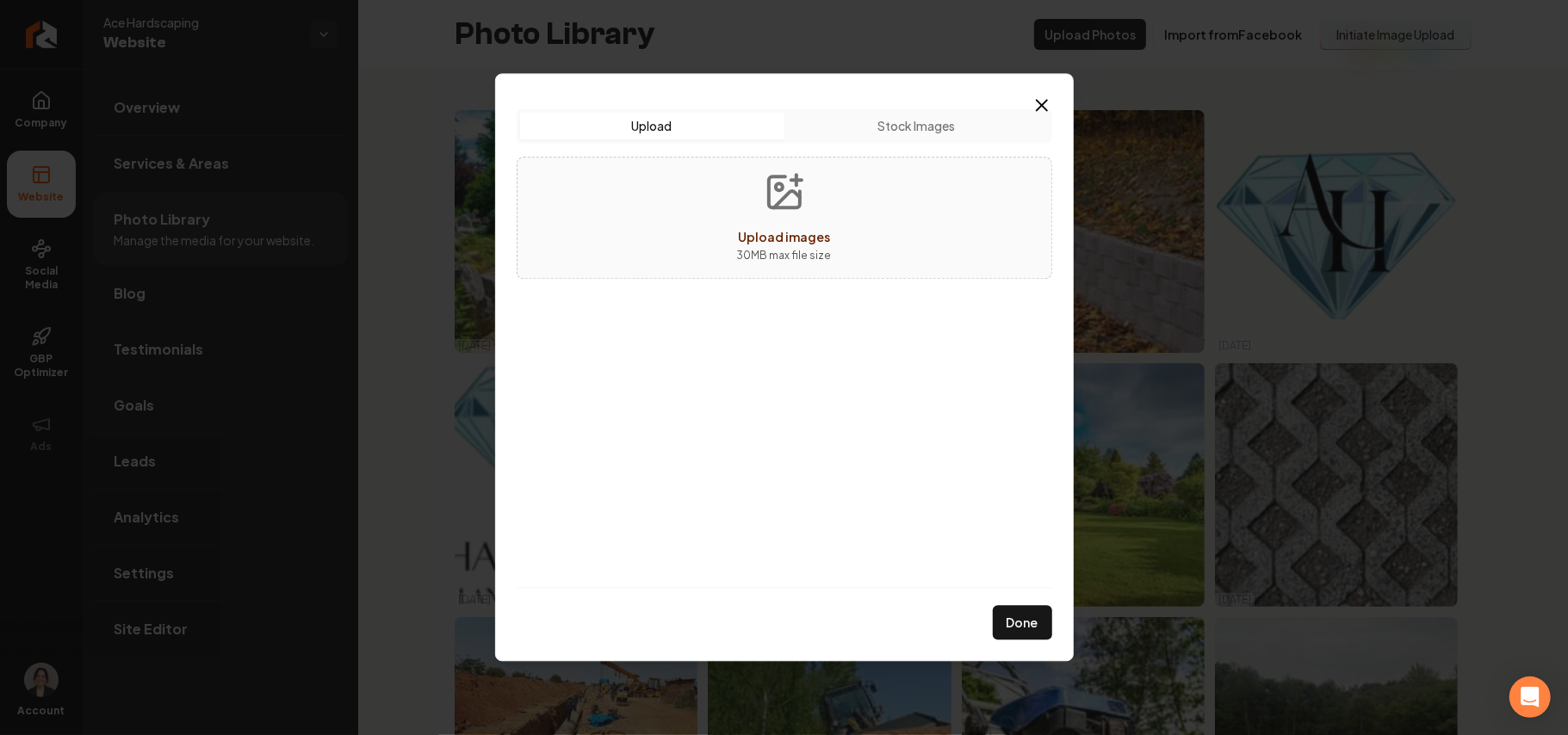
click at [849, 191] on div "Upload images 30 MB max file size" at bounding box center [784, 217] width 536 height 122
type input "**********"
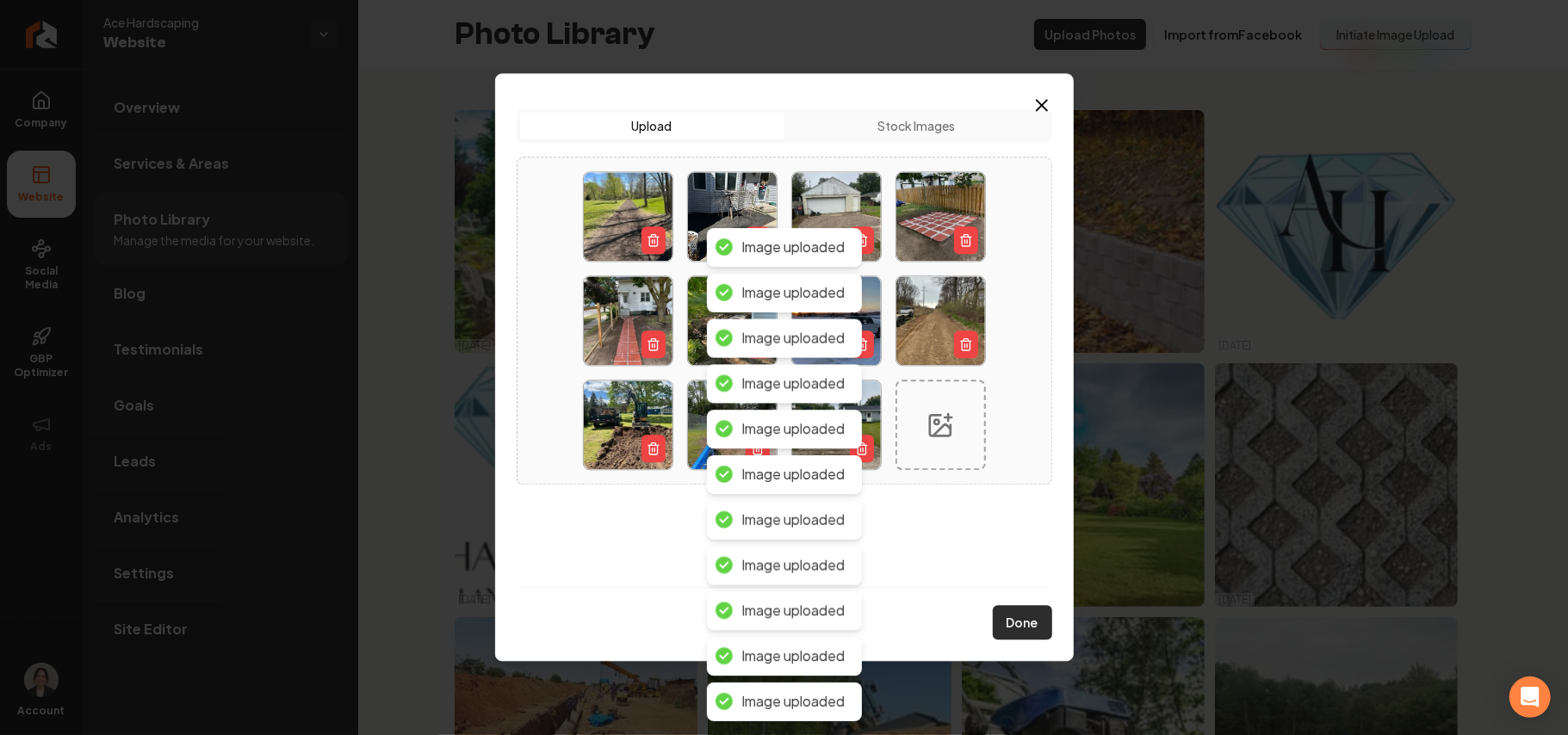
click at [1013, 625] on button "Done" at bounding box center [1022, 623] width 60 height 35
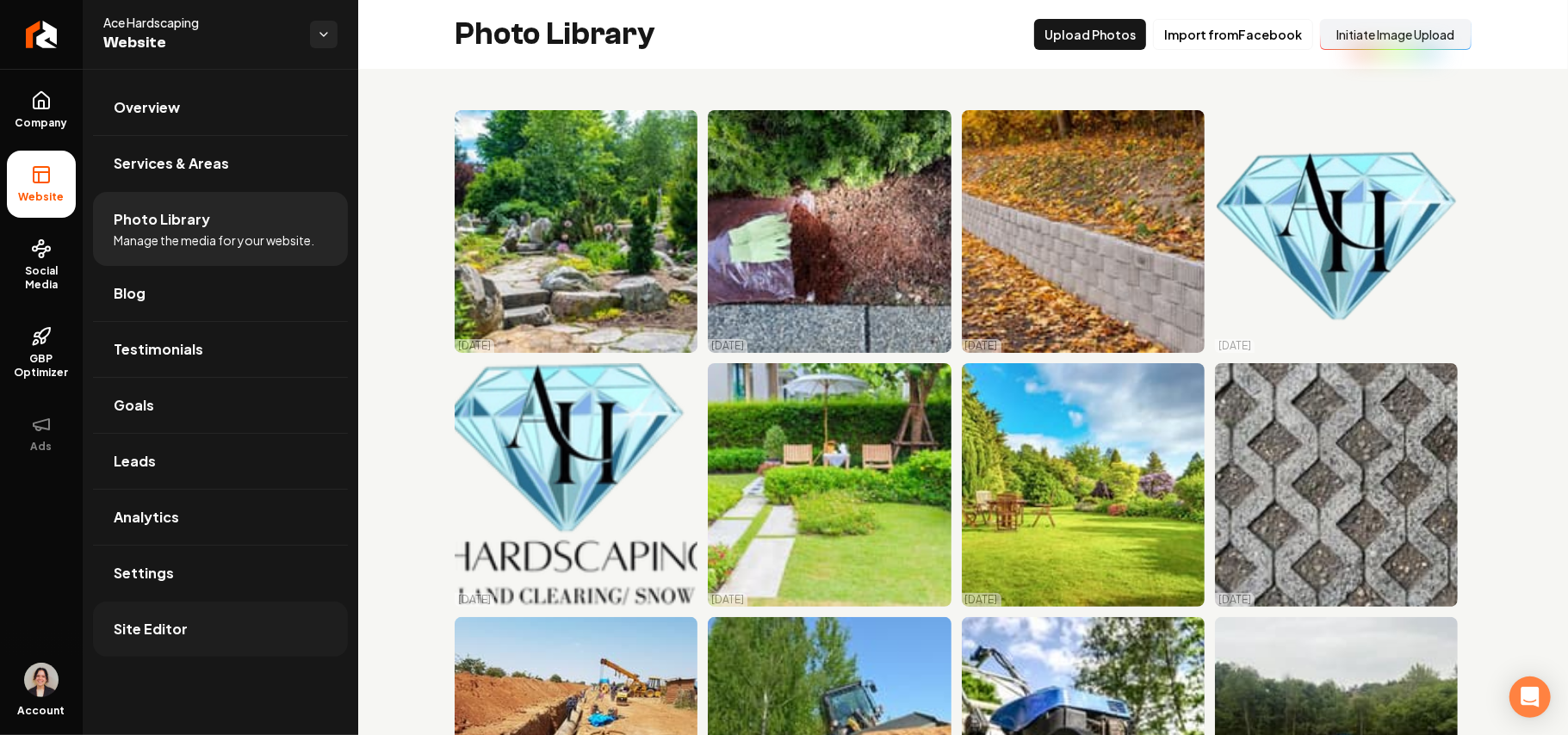
click at [228, 633] on link "Site Editor" at bounding box center [220, 629] width 255 height 55
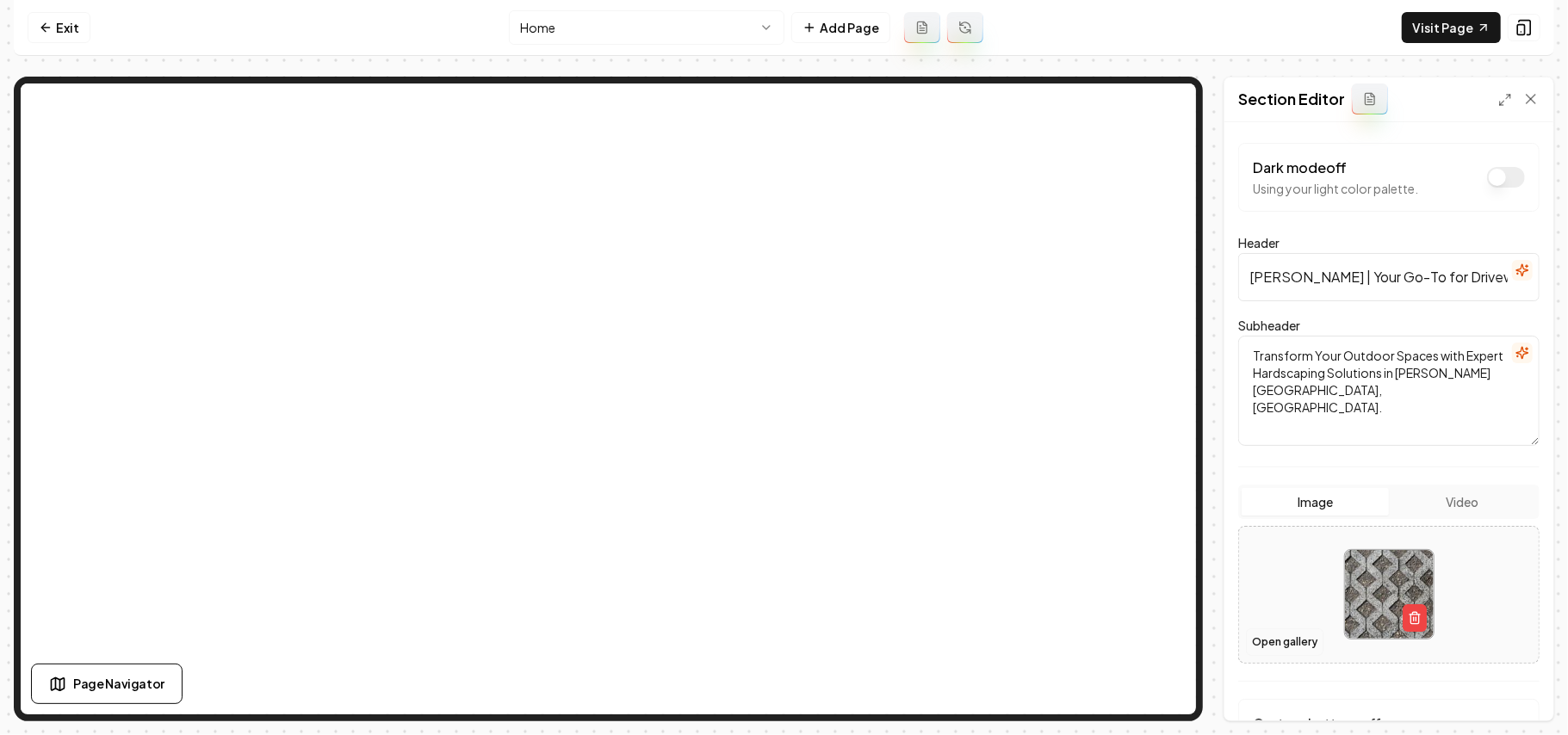
click at [1264, 641] on button "Open gallery" at bounding box center [1285, 641] width 78 height 28
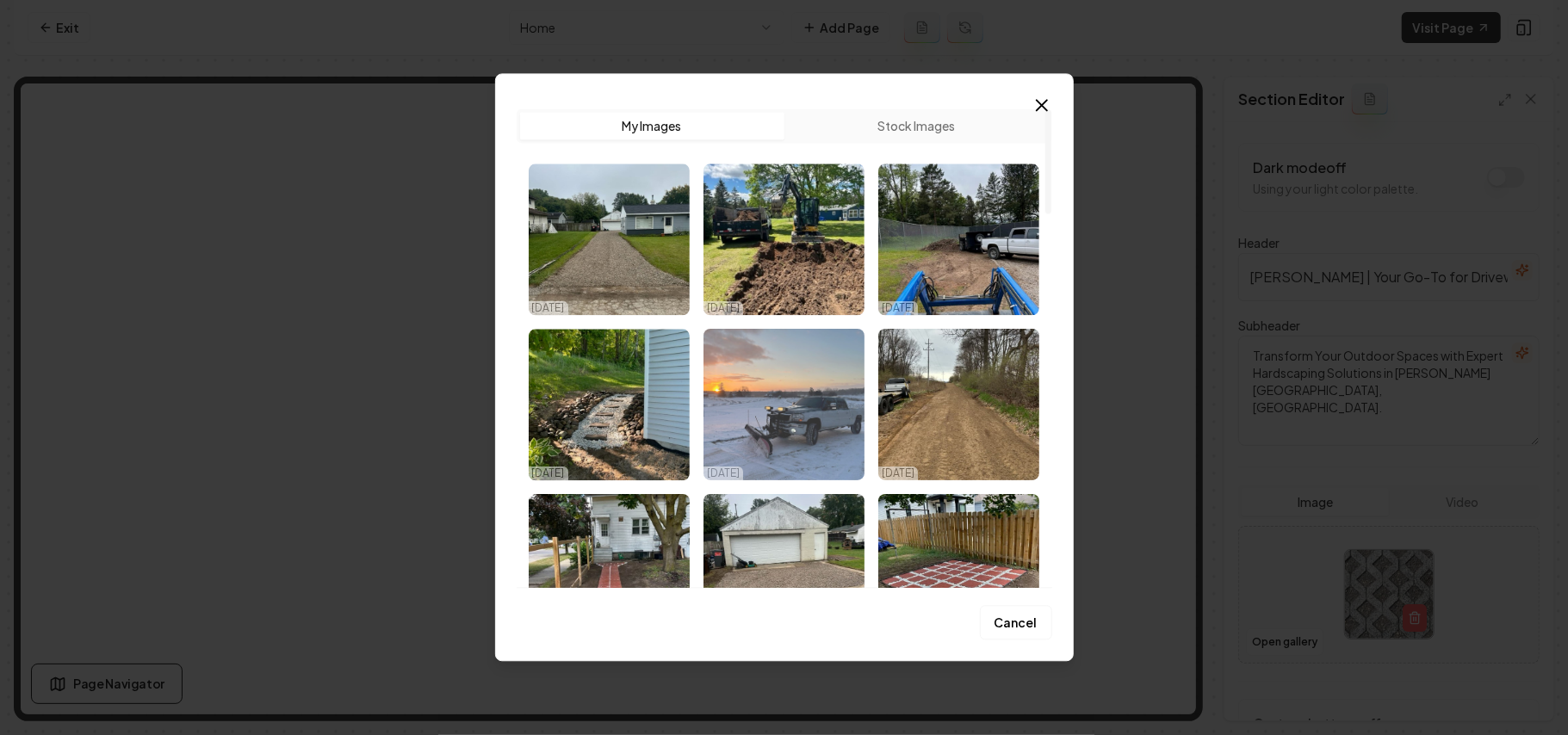
click at [776, 421] on img "Select image image_68ddb7b75c7cd75eb875419d.jpg" at bounding box center [784, 404] width 161 height 151
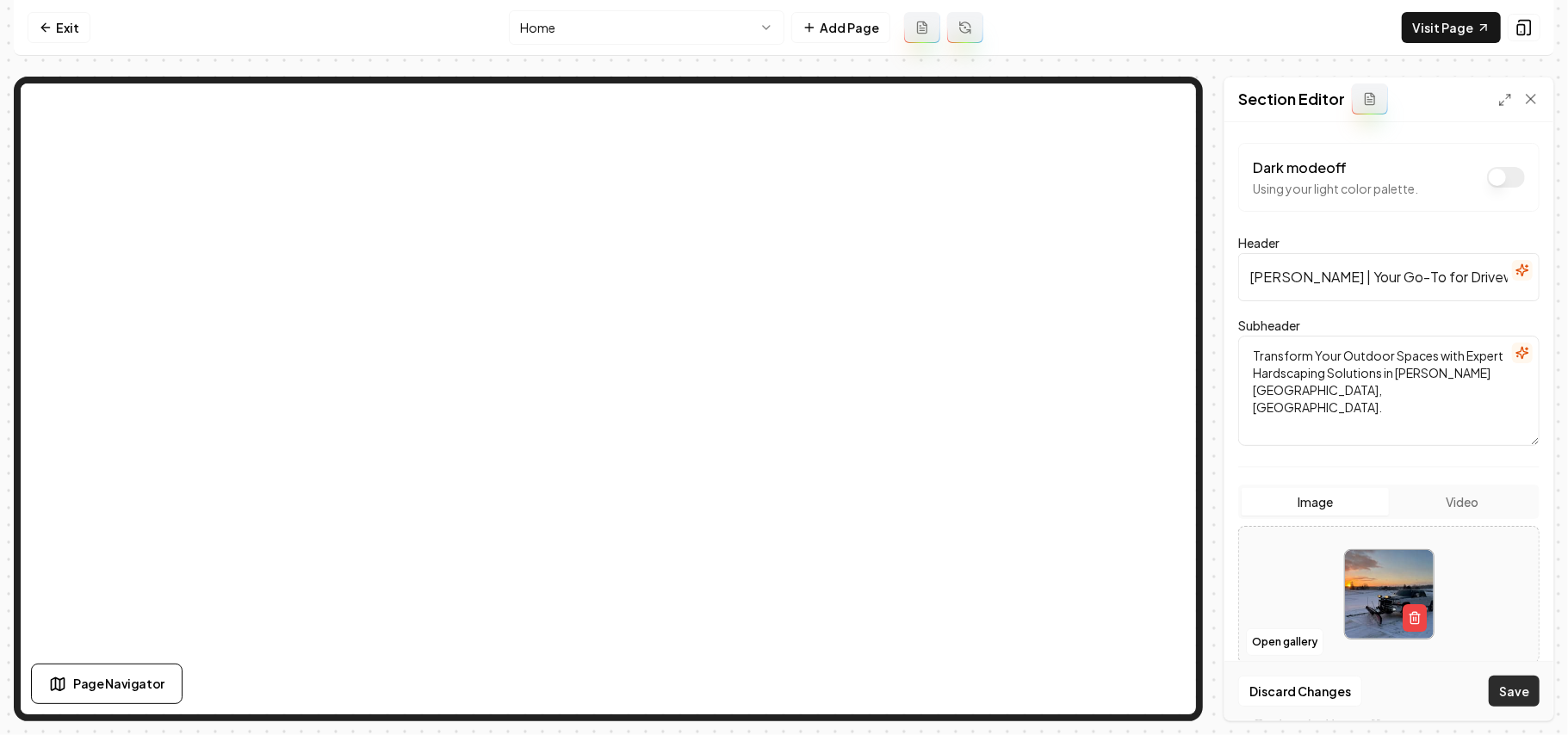
click at [1504, 698] on button "Save" at bounding box center [1515, 690] width 51 height 31
click at [1449, 37] on link "Visit Page" at bounding box center [1451, 28] width 99 height 31
click at [53, 31] on link "Exit" at bounding box center [59, 28] width 63 height 31
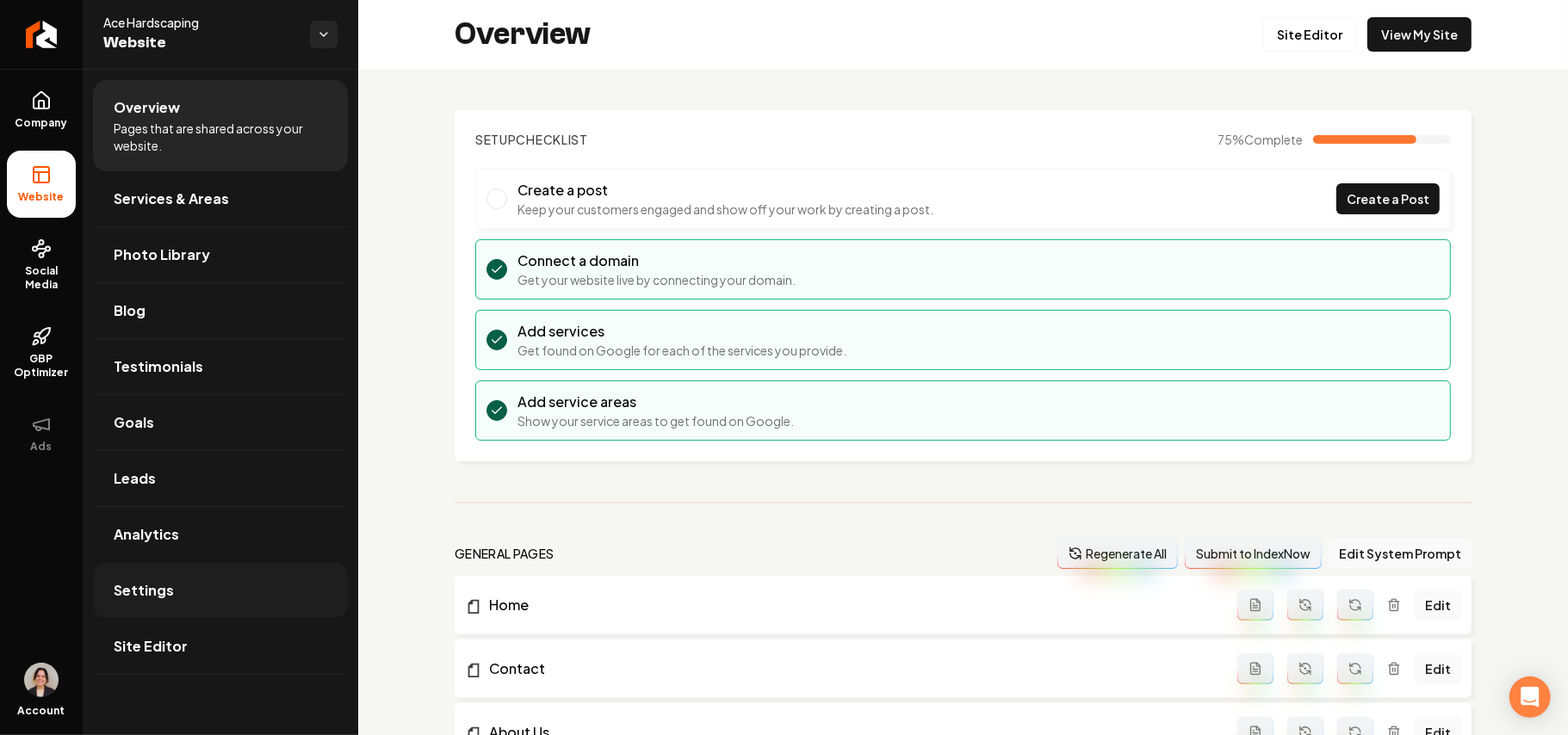
click at [216, 594] on link "Settings" at bounding box center [220, 591] width 255 height 55
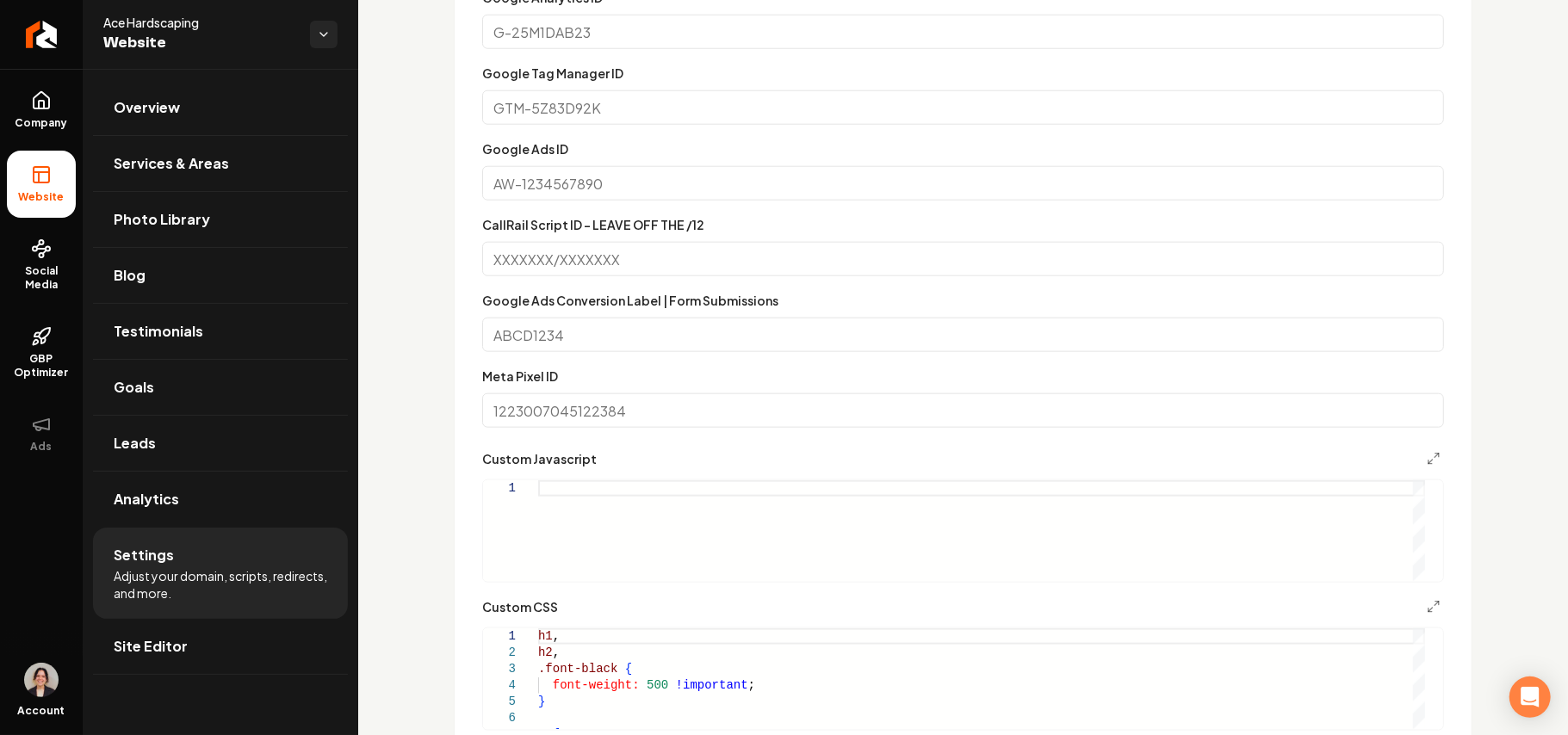
scroll to position [1461, 0]
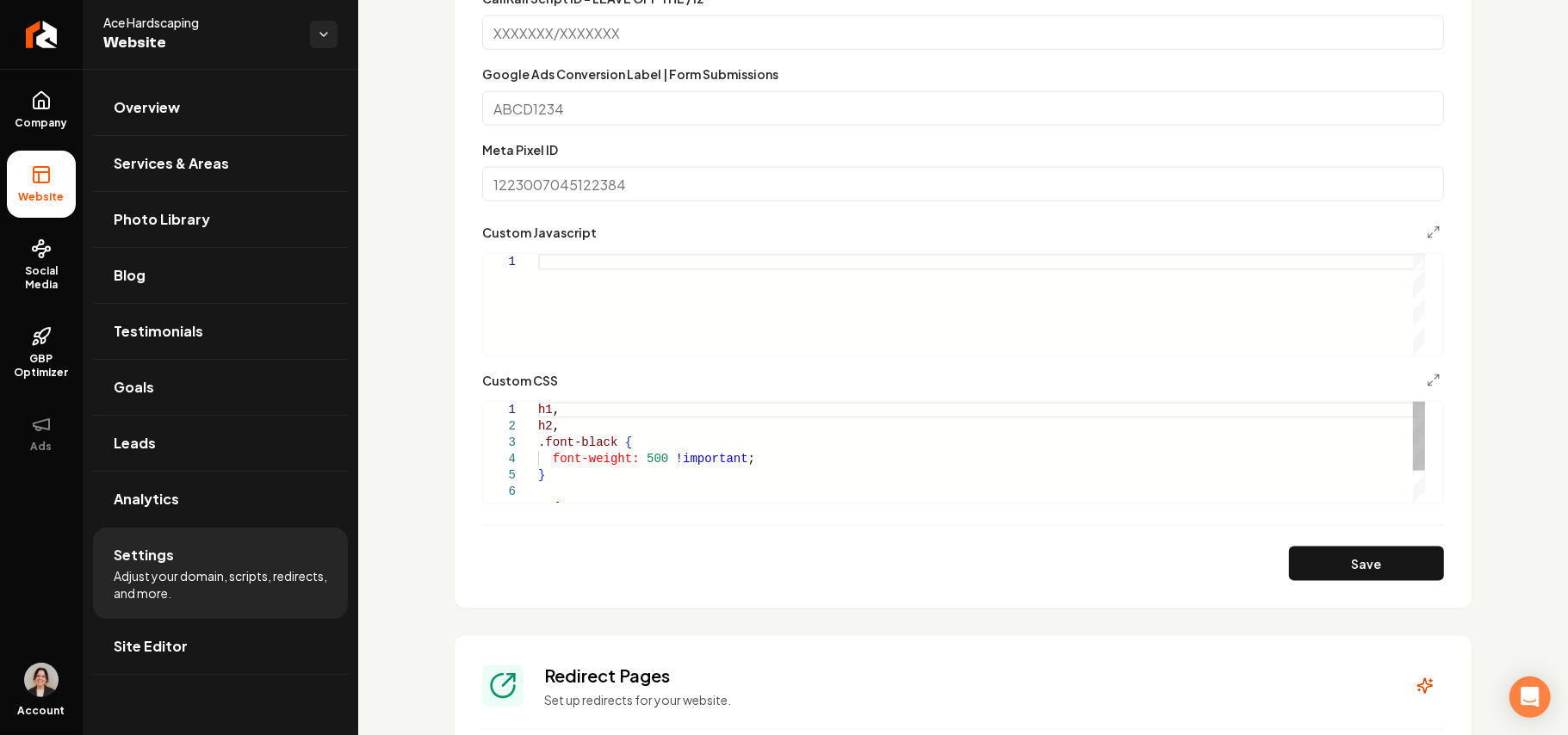
click at [594, 486] on div "h1 , h2 , .font-black { font-weight: 500 !important ; } p {" at bounding box center [981, 475] width 887 height 147
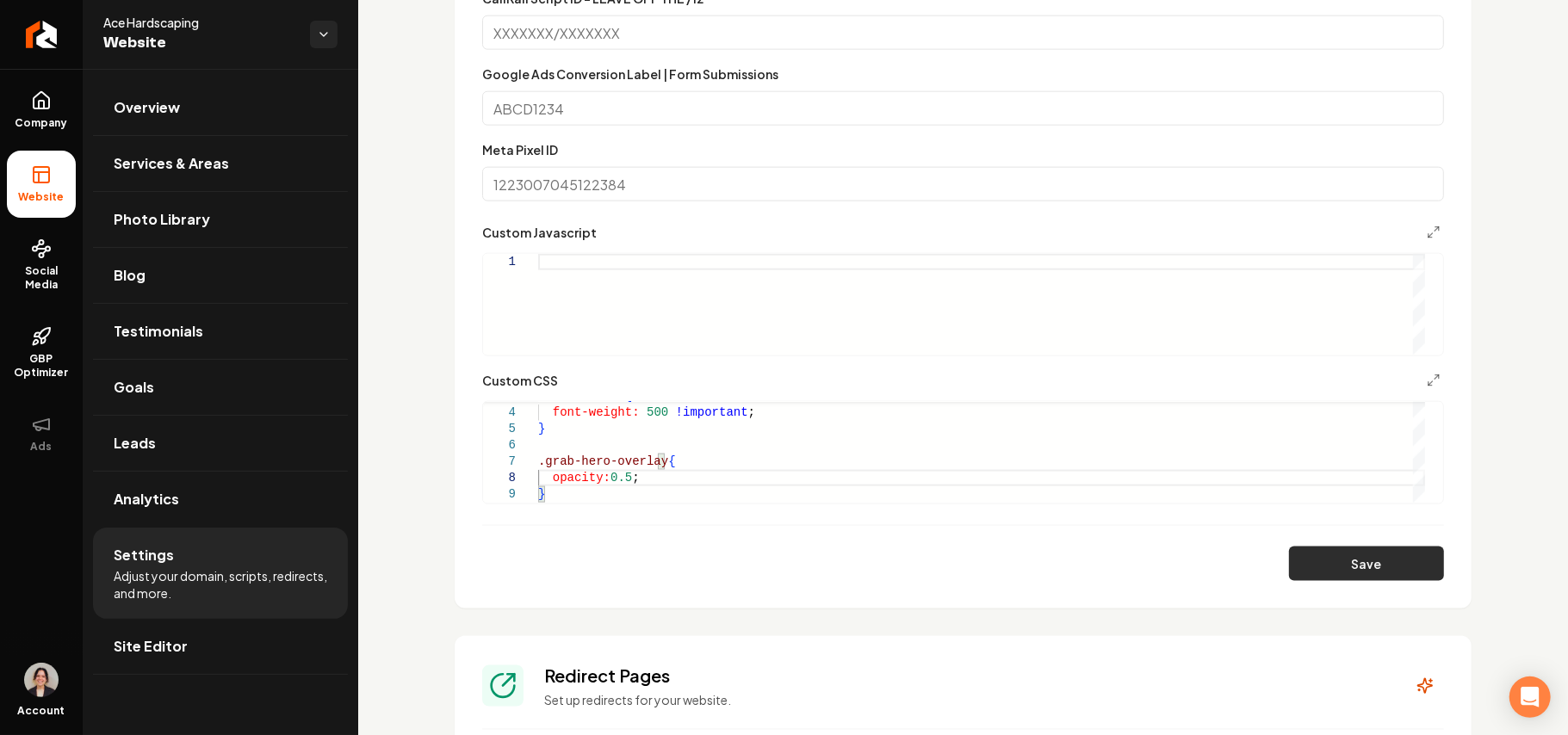
click at [1307, 559] on button "Save" at bounding box center [1367, 564] width 155 height 35
type textarea "**********"
click at [209, 650] on link "Site Editor" at bounding box center [220, 647] width 255 height 55
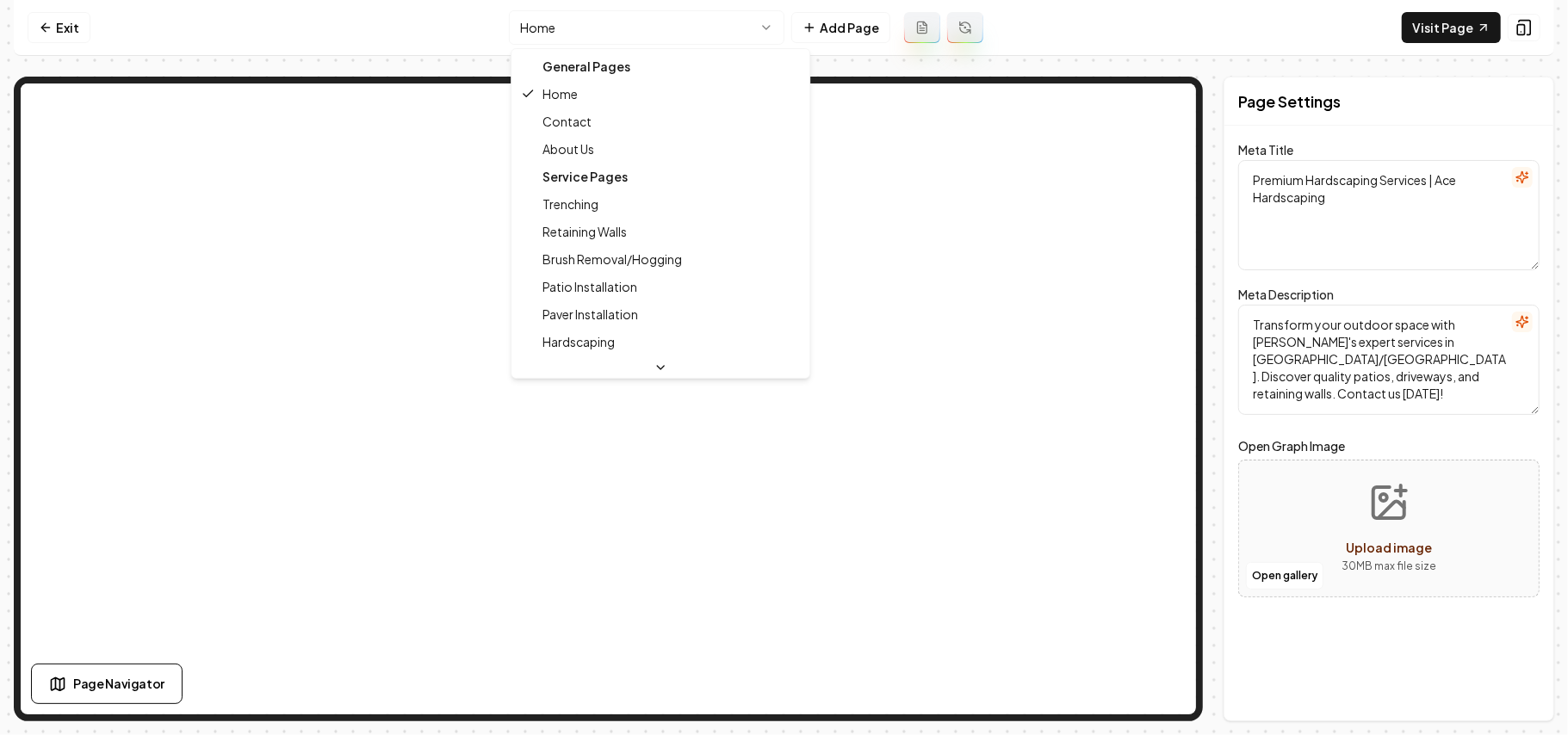
click at [627, 20] on html "Computer Required This feature is only available on a computer. Please switch t…" at bounding box center [784, 367] width 1568 height 735
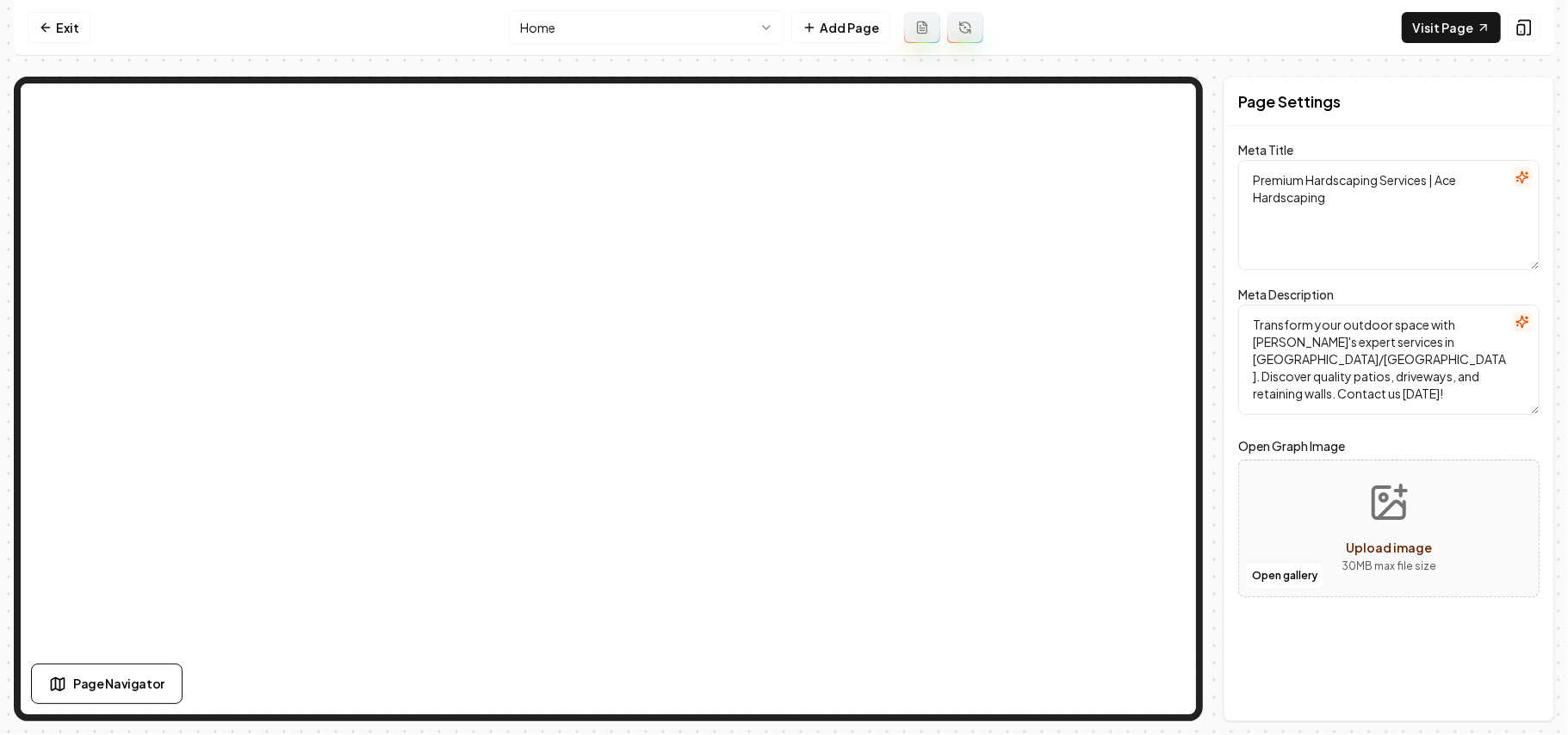
click at [701, 13] on html "Computer Required This feature is only available on a computer. Please switch t…" at bounding box center [784, 367] width 1568 height 735
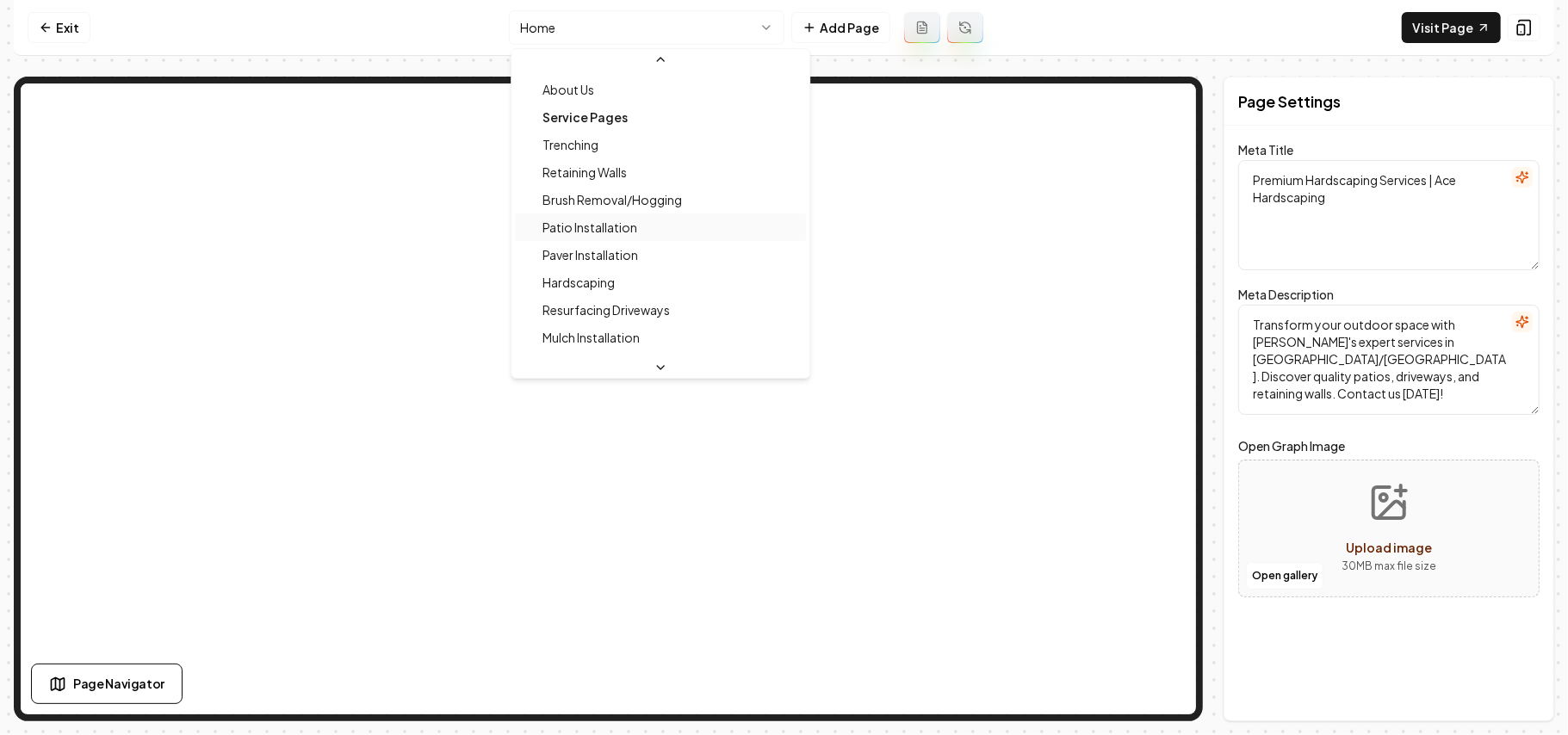
scroll to position [115, 0]
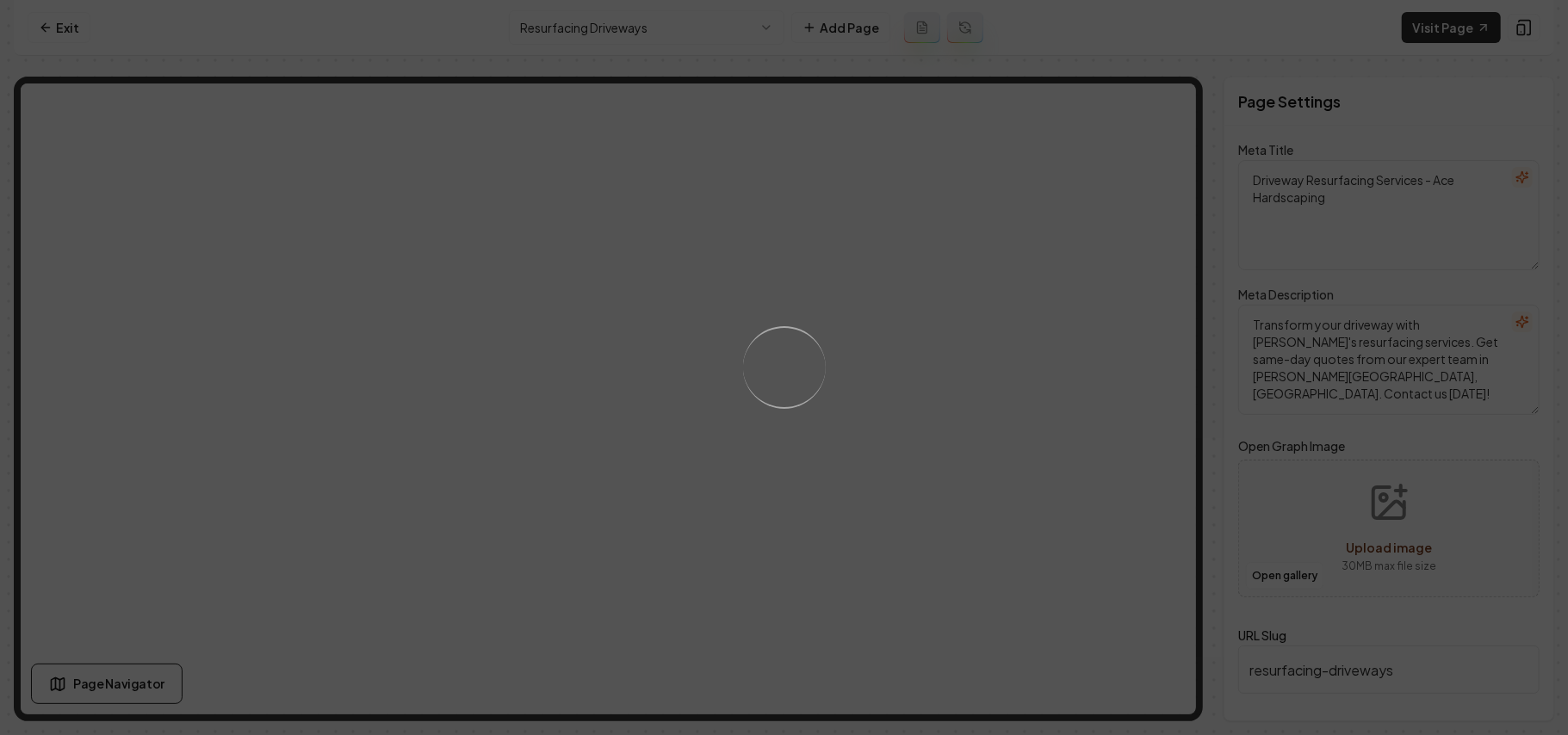
click at [817, 410] on div "Loading..." at bounding box center [784, 367] width 1568 height 735
click at [1055, 487] on div "Loading..." at bounding box center [784, 367] width 1568 height 735
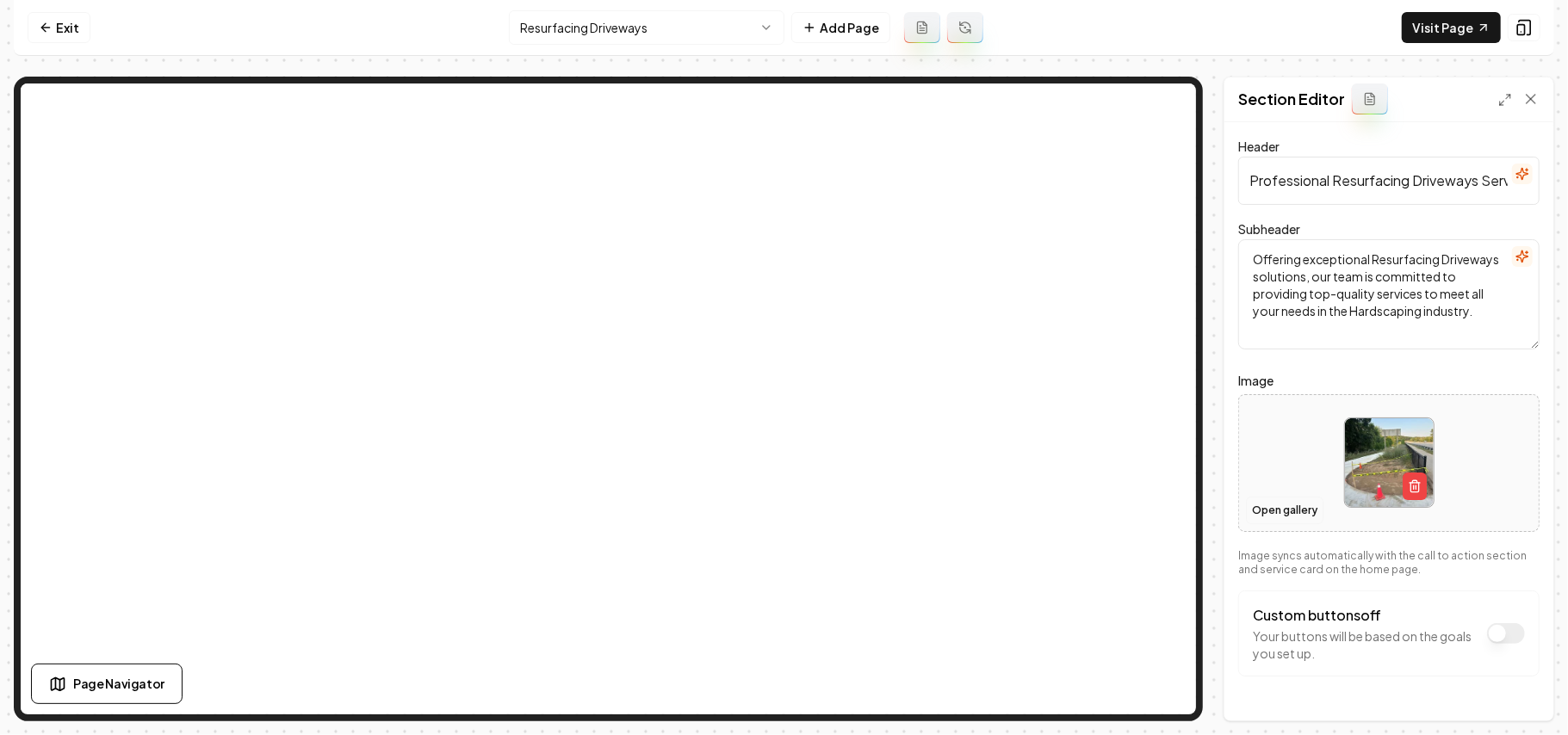
click at [1297, 513] on button "Open gallery" at bounding box center [1285, 510] width 78 height 28
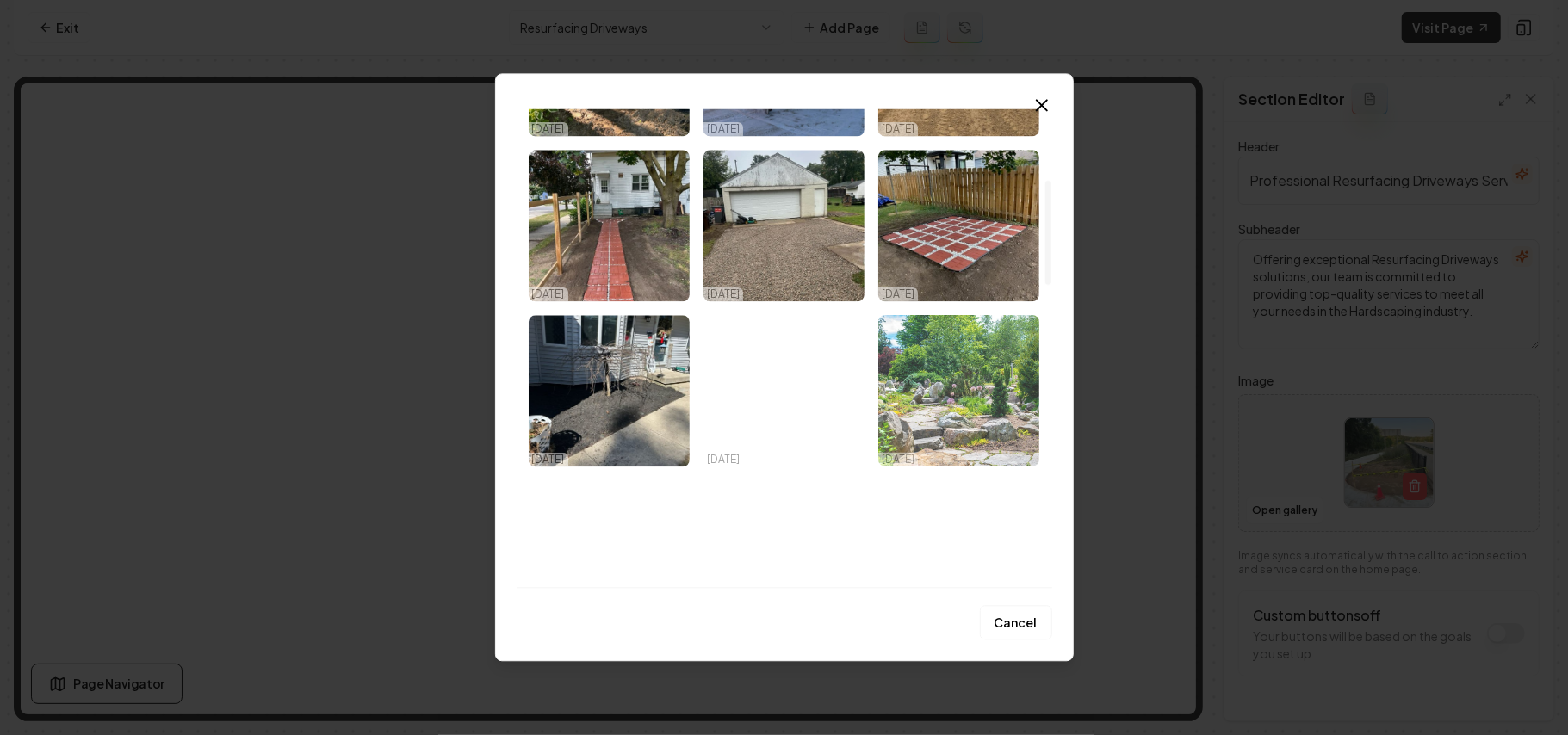
scroll to position [229, 0]
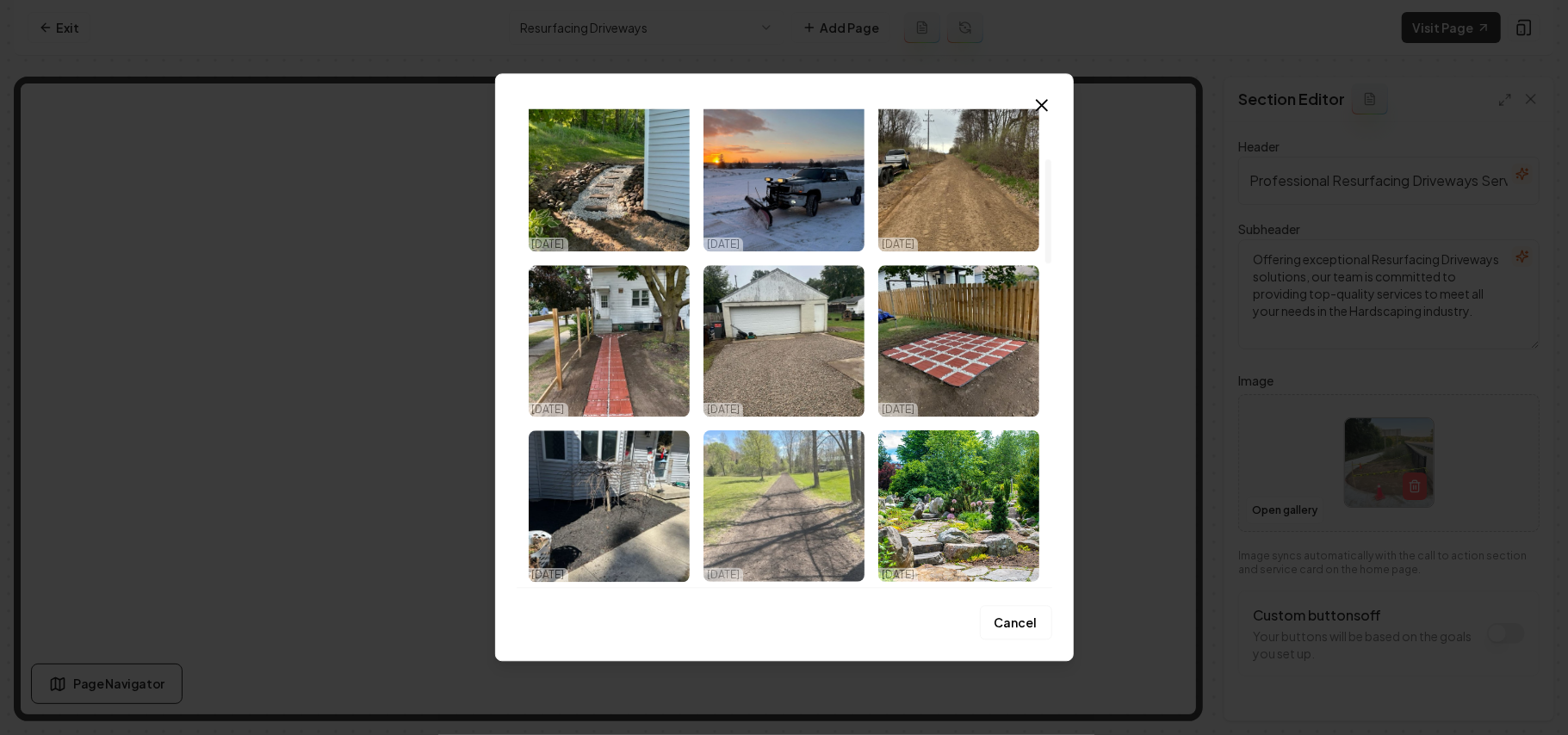
click at [814, 493] on img "Select image image_68ddb7b65c7cd75eb8753dcc.jpg" at bounding box center [784, 506] width 161 height 151
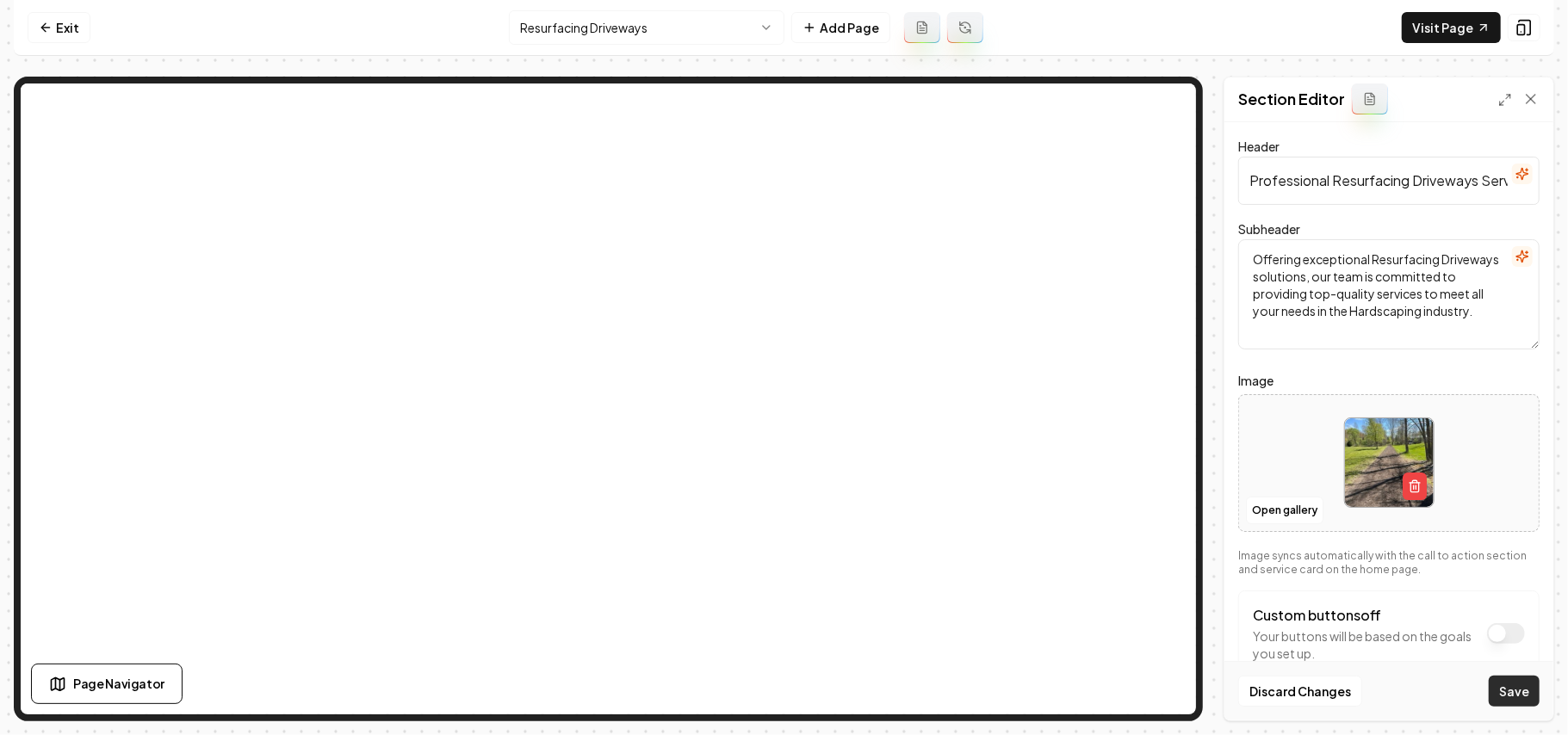
click at [1514, 683] on button "Save" at bounding box center [1515, 690] width 51 height 31
click at [1268, 504] on button "Open gallery" at bounding box center [1285, 510] width 78 height 28
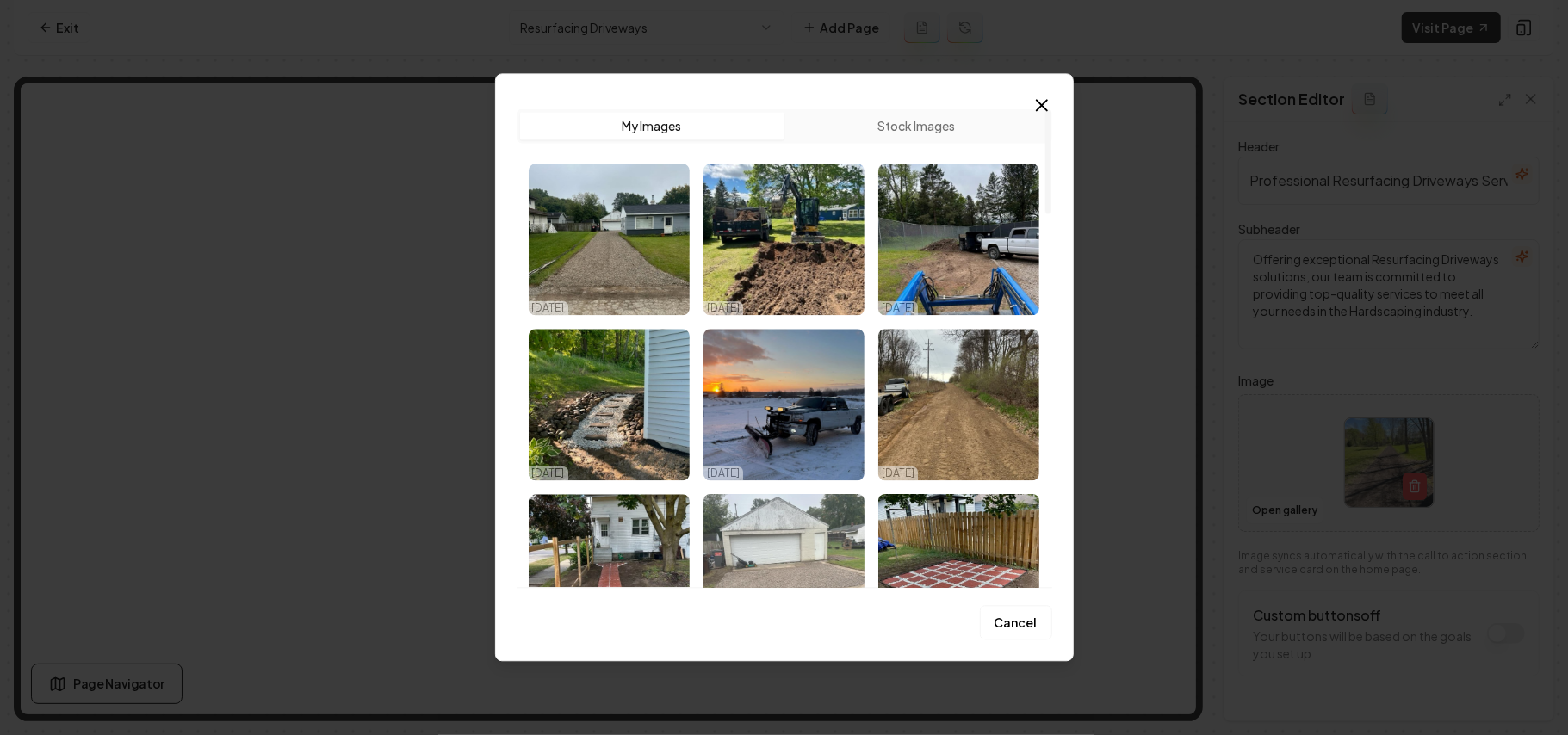
click at [828, 538] on img "Select image image_68ddb7b75c7cd75eb8754061.jpg" at bounding box center [784, 570] width 161 height 151
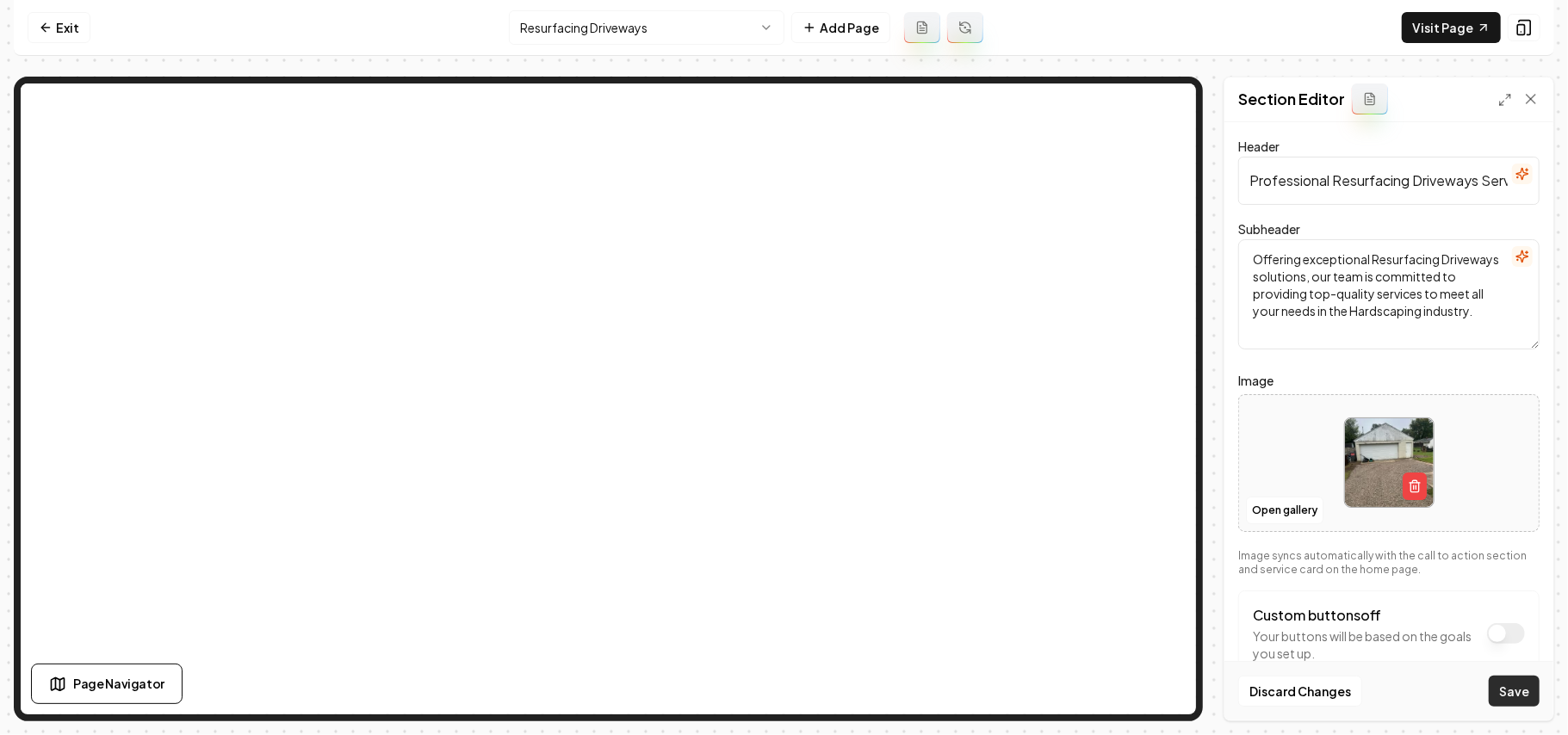
click at [1514, 699] on button "Save" at bounding box center [1515, 690] width 51 height 31
click at [1272, 510] on button "Open gallery" at bounding box center [1285, 510] width 78 height 28
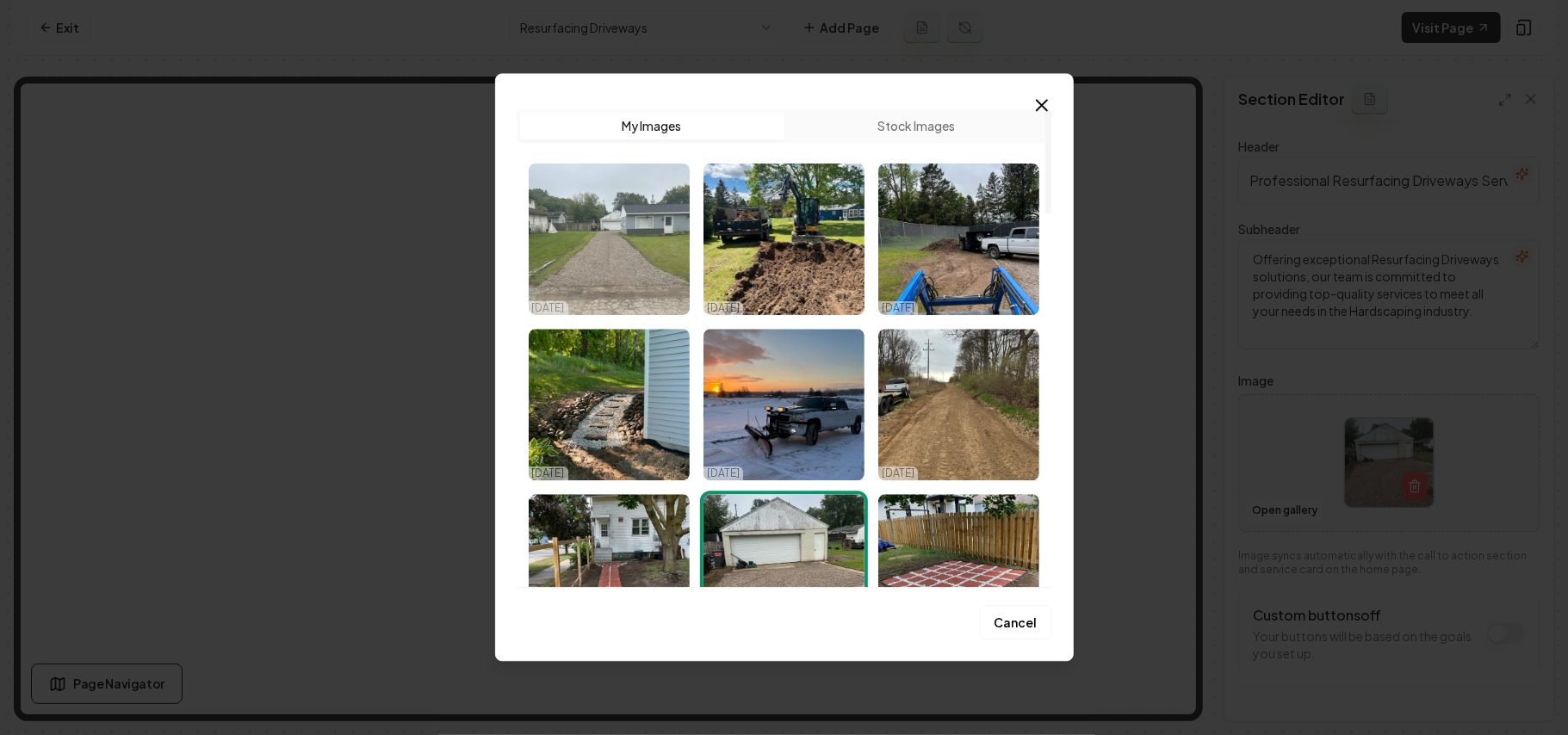
click at [597, 269] on img "Select image image_68ddb7b75c7cd75eb87540b9.jpg" at bounding box center [609, 240] width 161 height 151
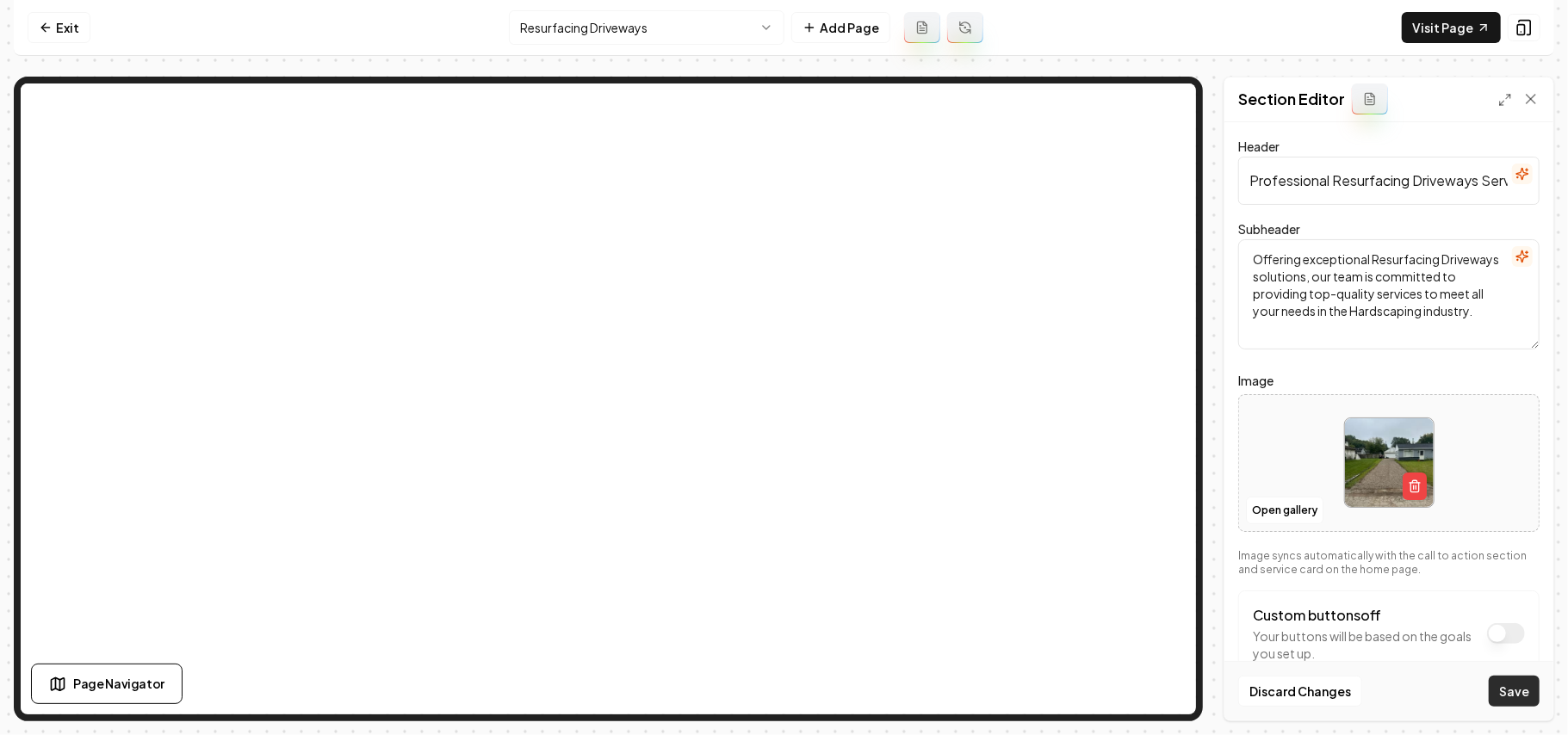
click at [1534, 700] on button "Save" at bounding box center [1515, 690] width 51 height 31
click at [739, 41] on html "Computer Required This feature is only available on a computer. Please switch t…" at bounding box center [784, 367] width 1568 height 735
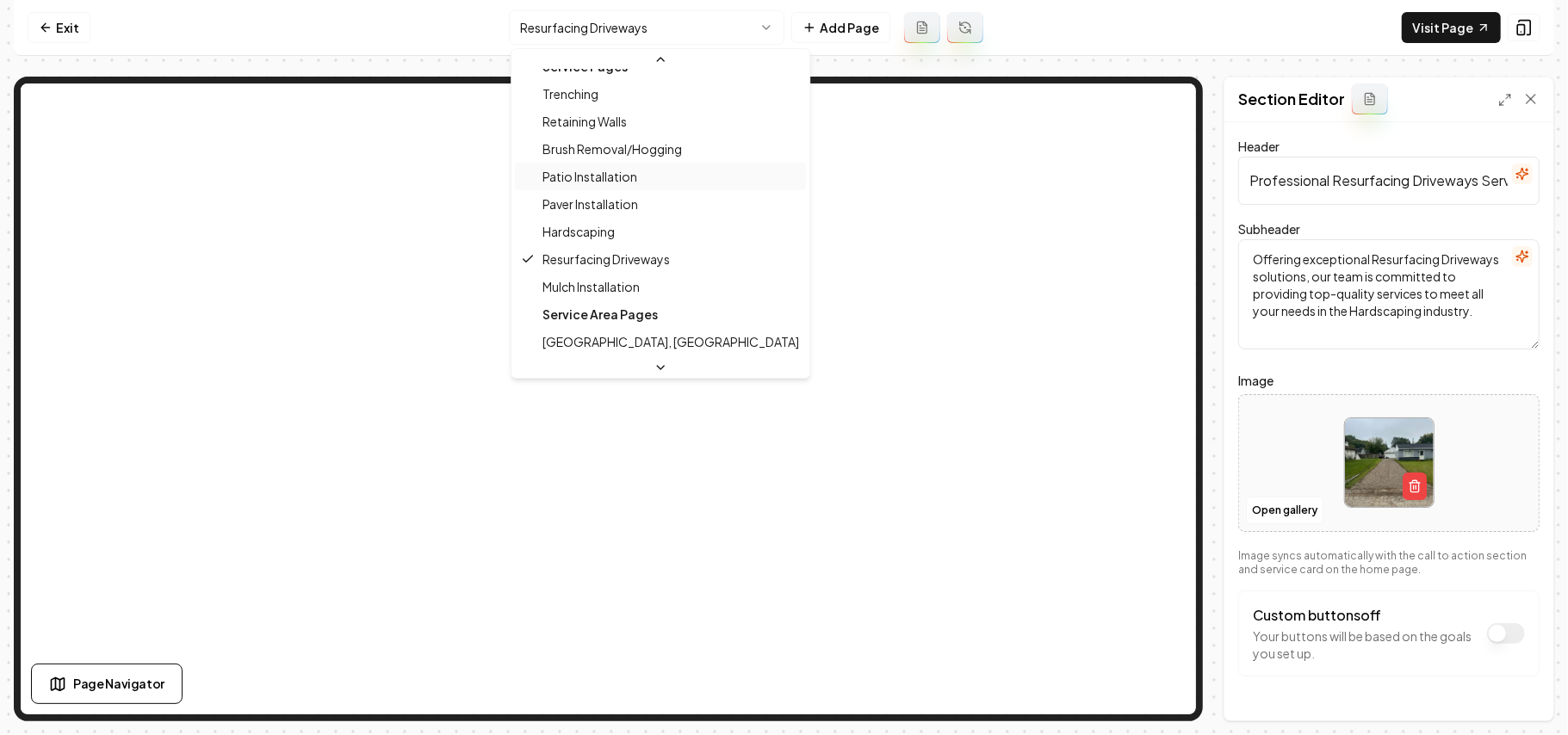
scroll to position [162, 0]
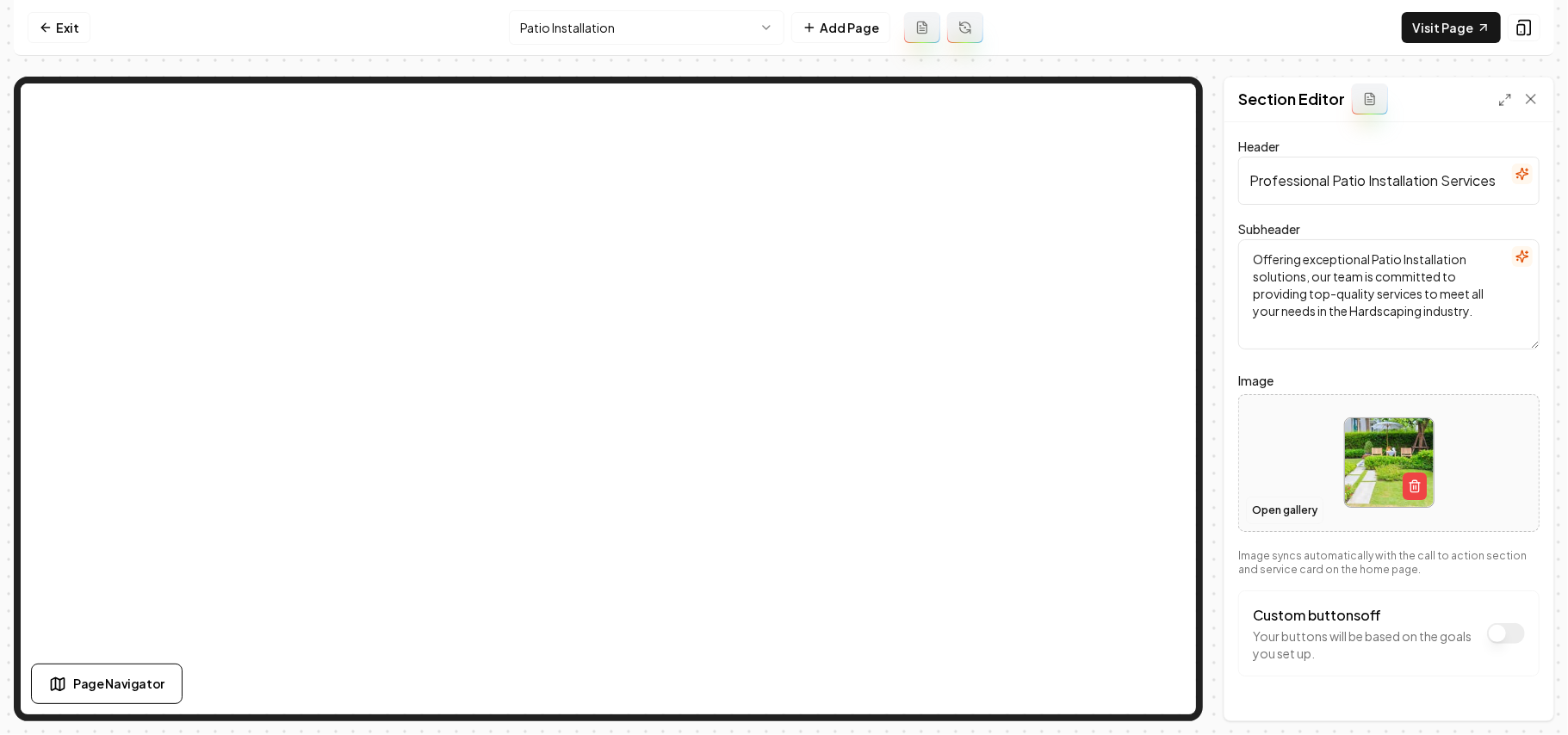
click at [1268, 521] on button "Open gallery" at bounding box center [1285, 510] width 78 height 28
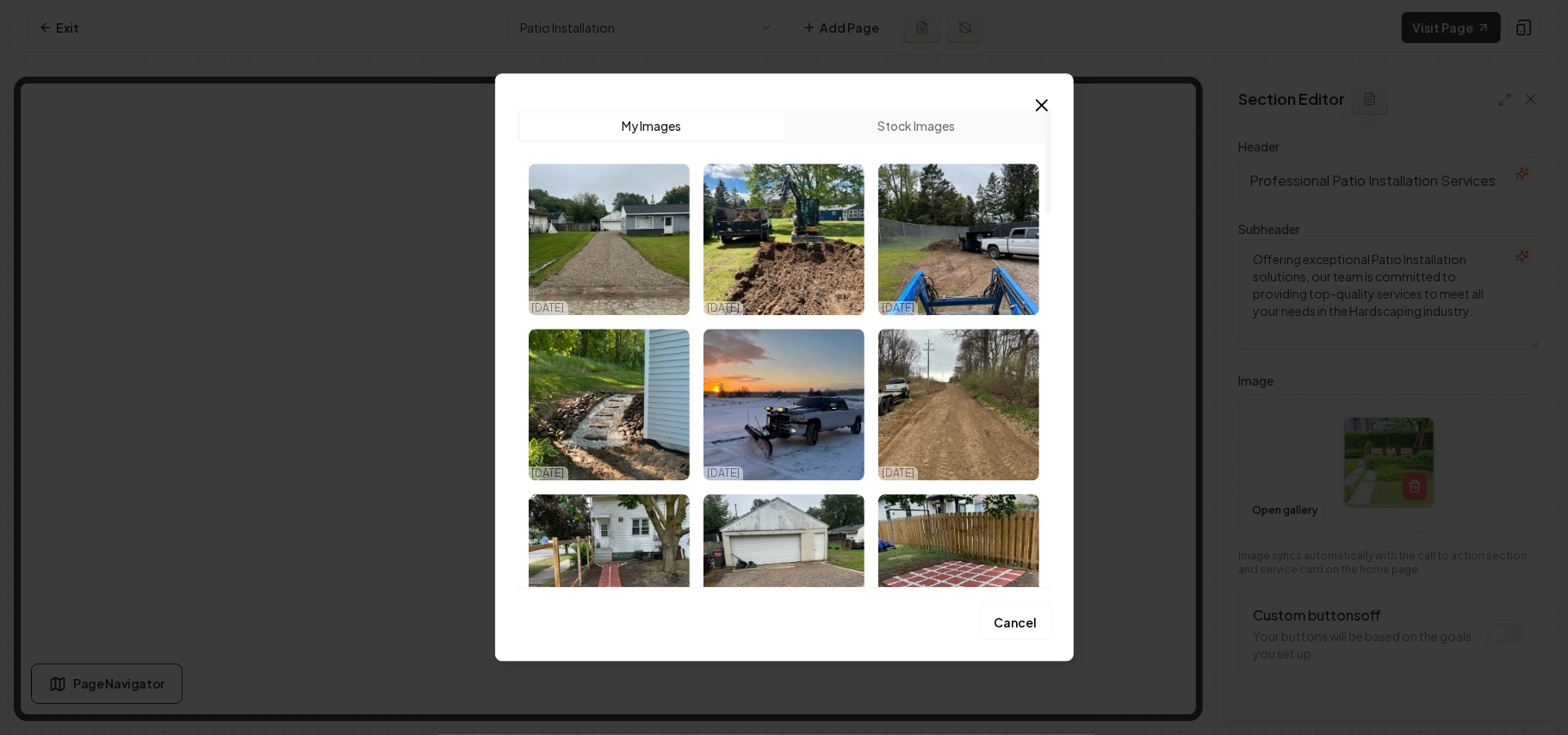
scroll to position [115, 0]
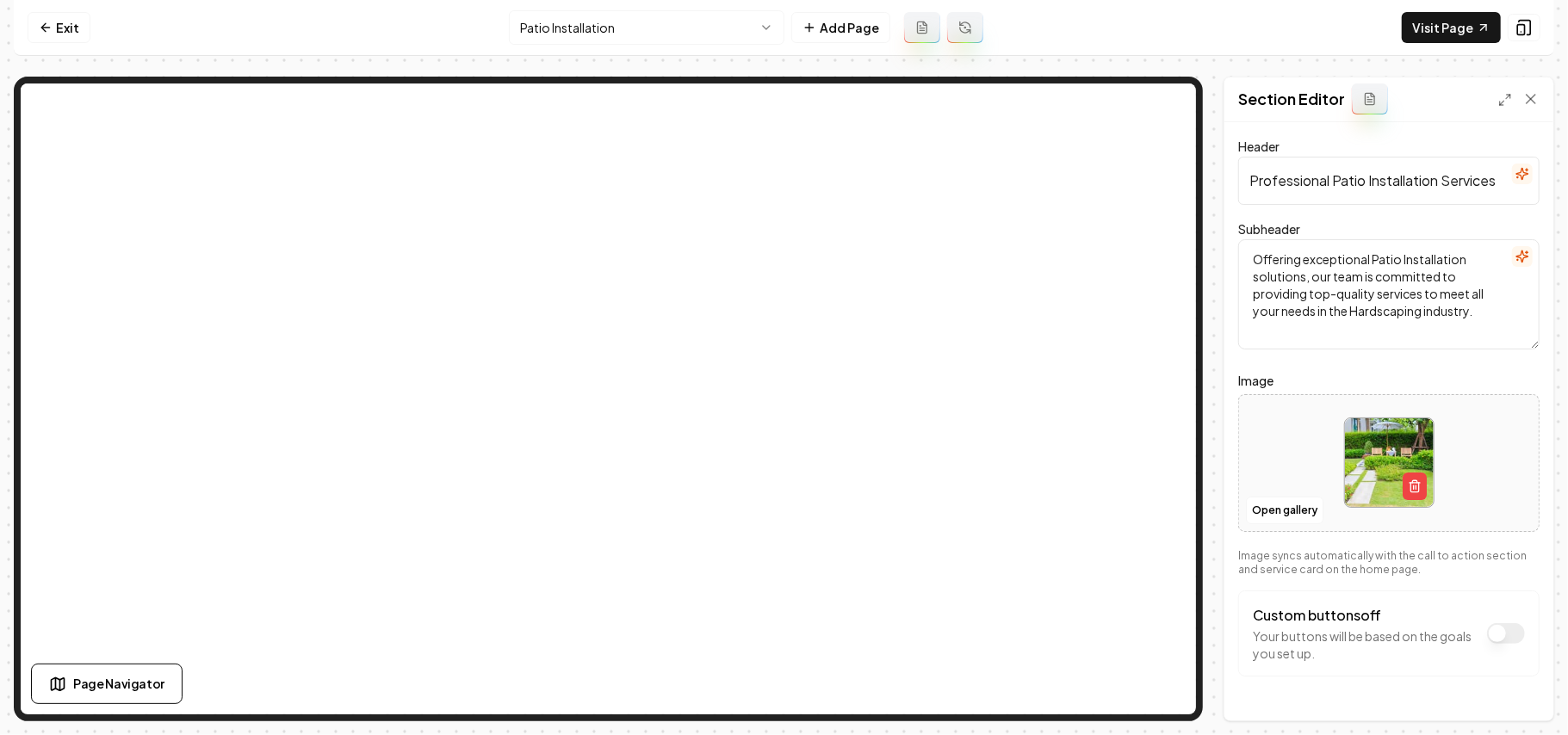
click at [663, 11] on html "Computer Required This feature is only available on a computer. Please switch t…" at bounding box center [784, 367] width 1568 height 735
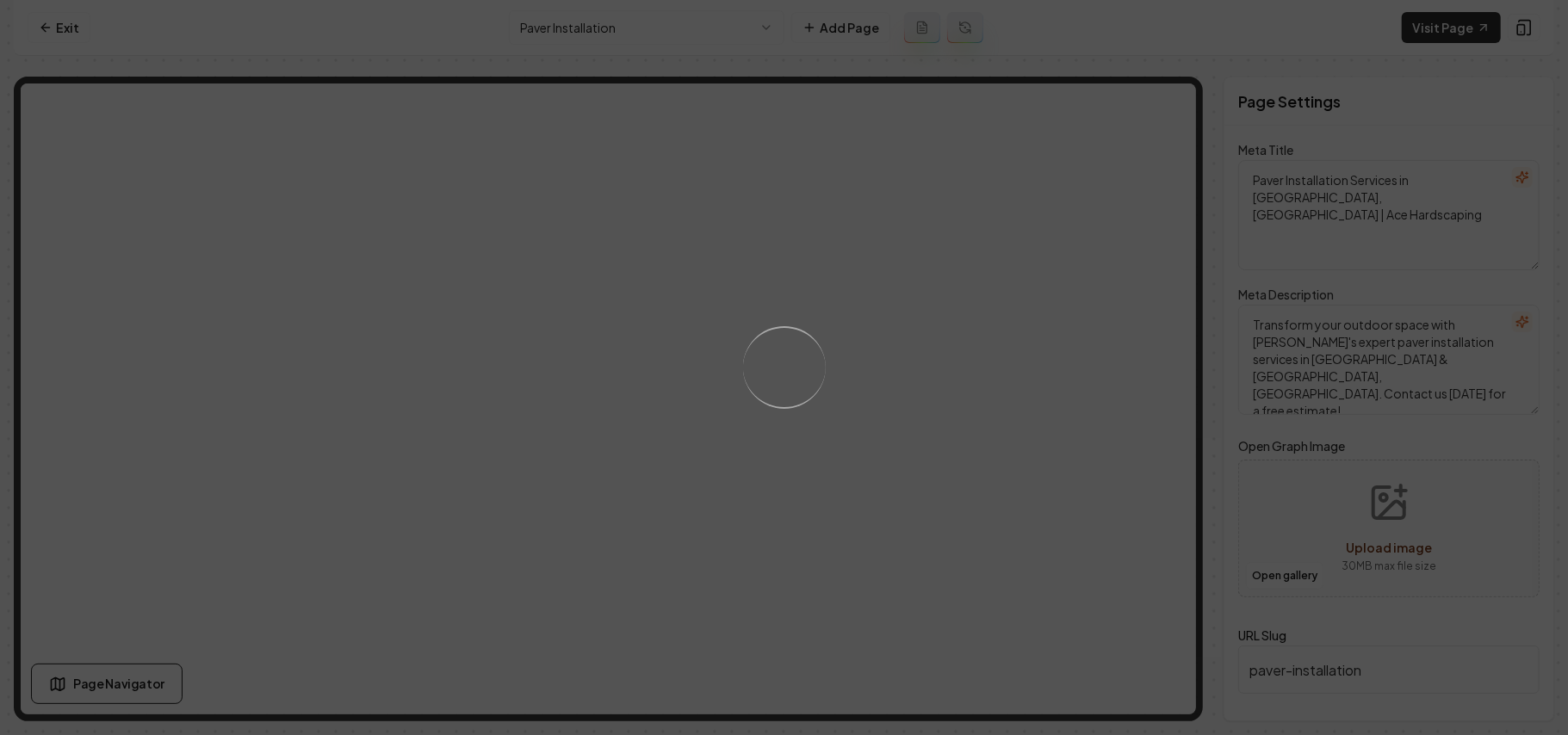
click at [948, 465] on div "Loading..." at bounding box center [784, 367] width 1568 height 735
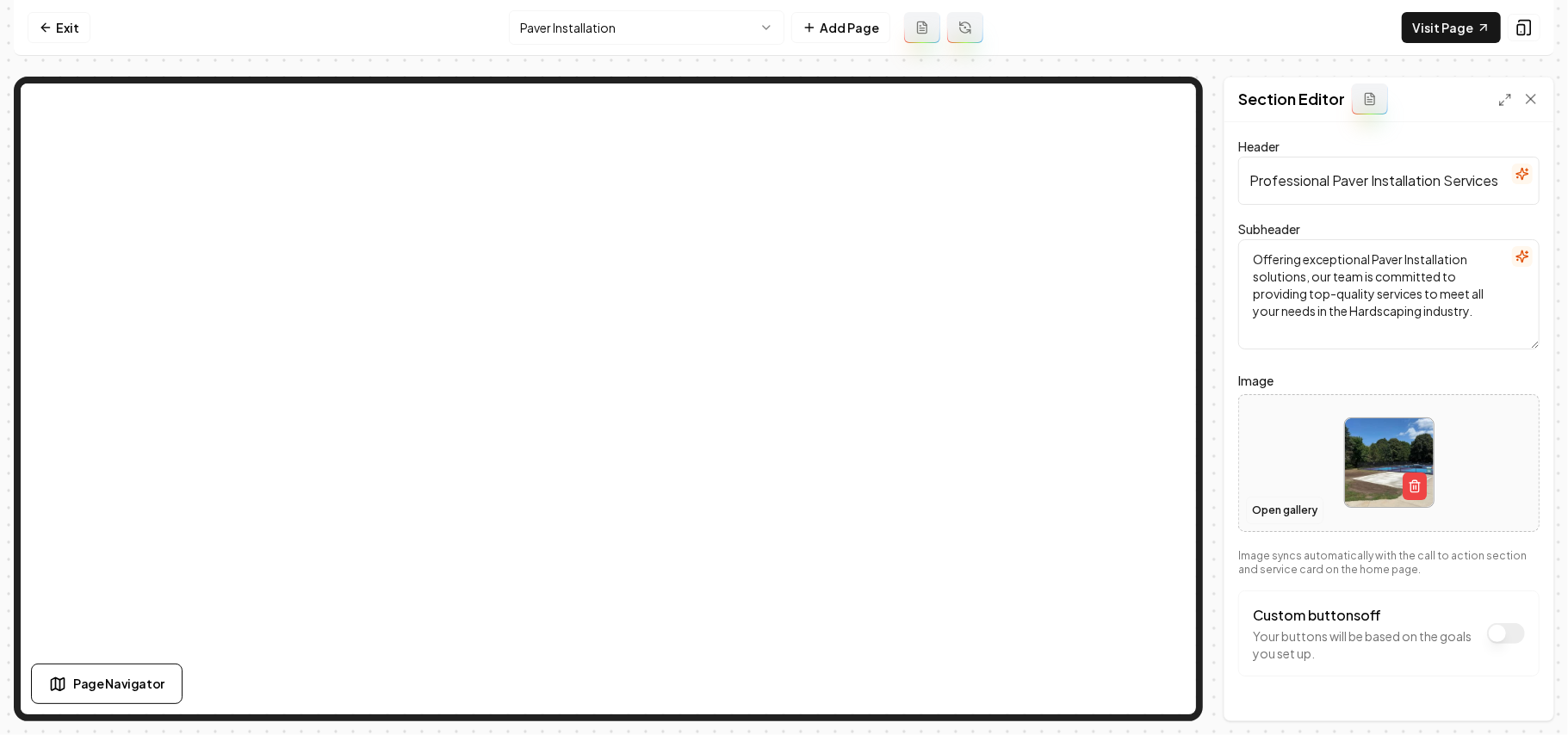
click at [1299, 514] on button "Open gallery" at bounding box center [1285, 510] width 78 height 28
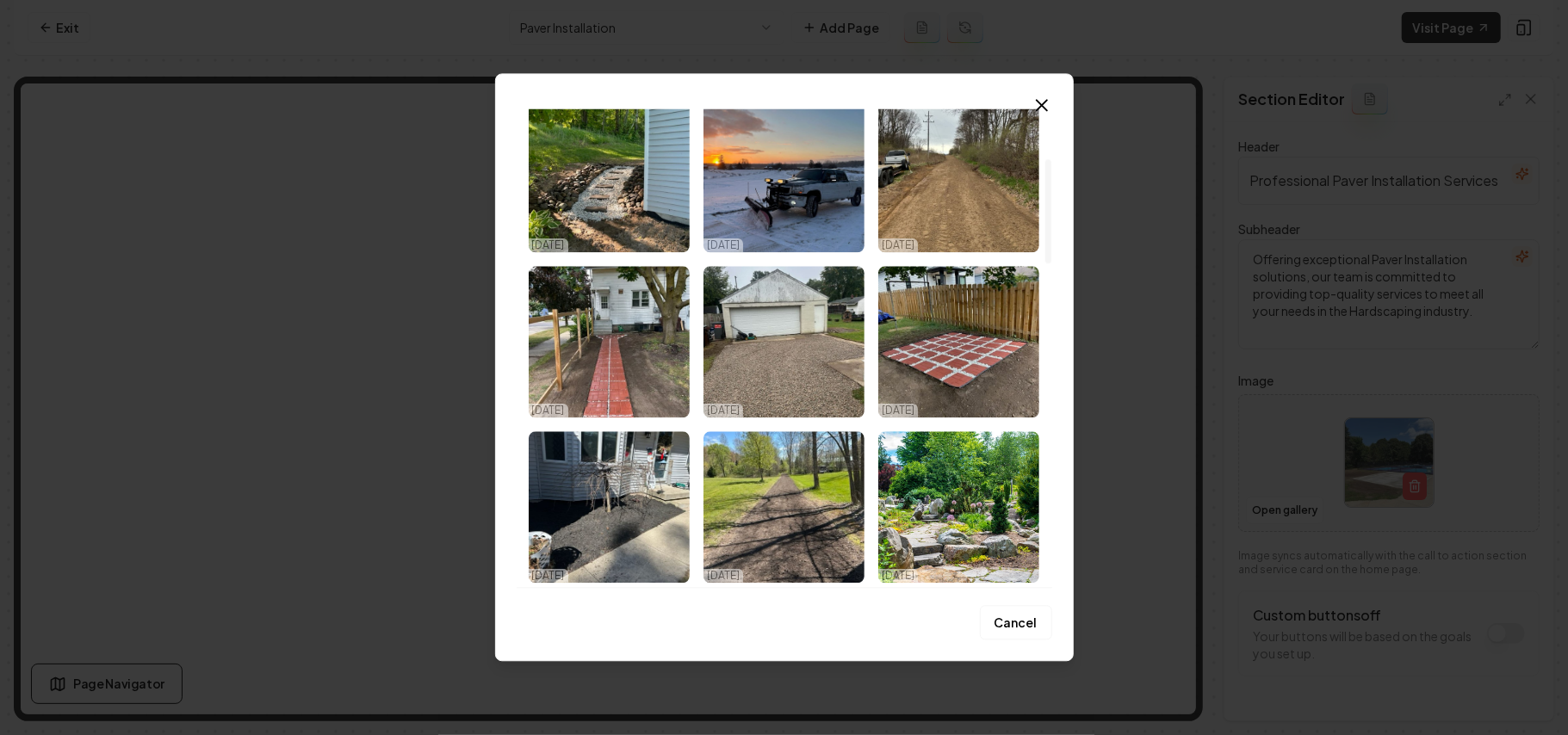
scroll to position [229, 0]
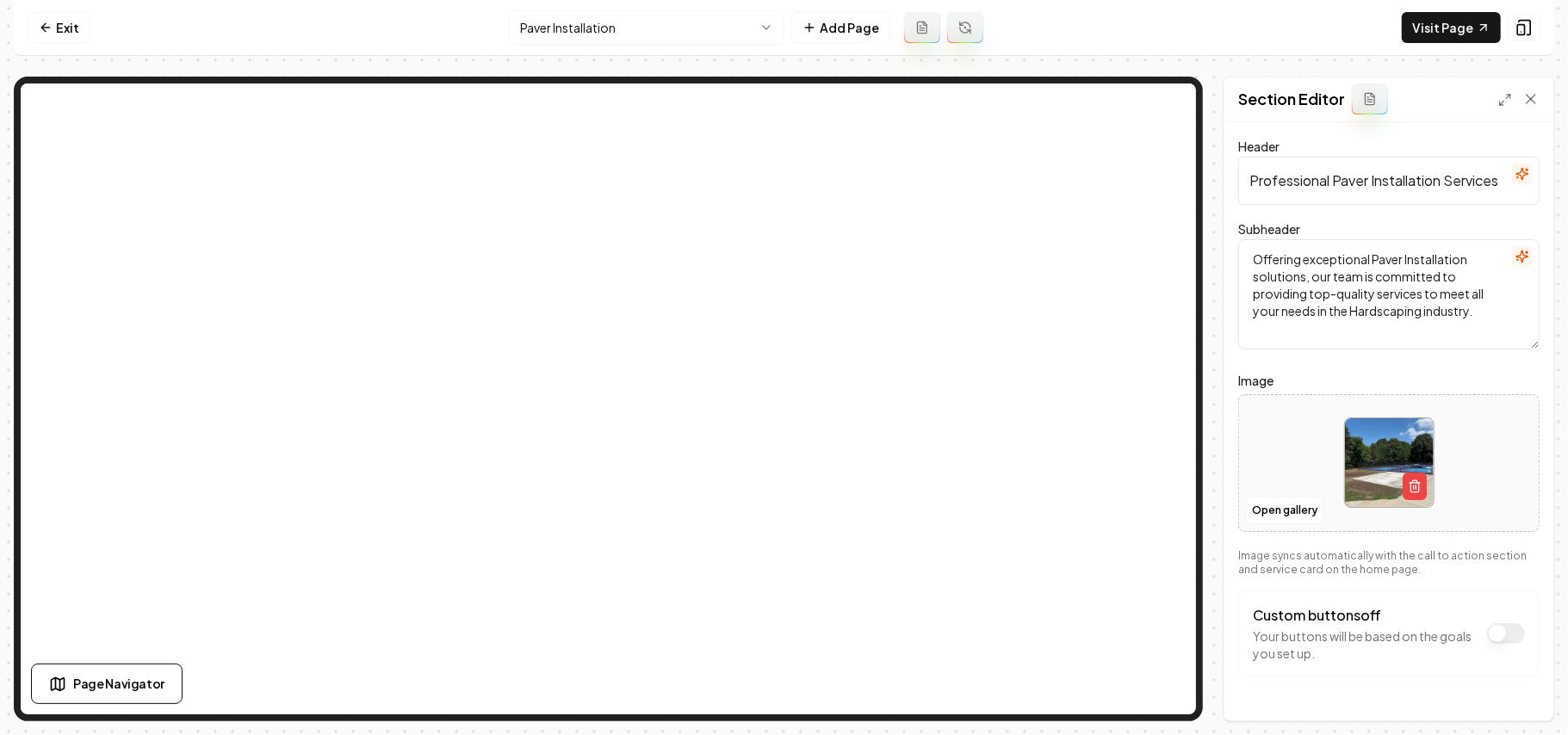
click at [676, 29] on html "Computer Required This feature is only available on a computer. Please switch t…" at bounding box center [784, 367] width 1568 height 735
click at [669, 14] on html "Computer Required This feature is only available on a computer. Please switch t…" at bounding box center [784, 367] width 1568 height 735
click at [45, 35] on link "Exit" at bounding box center [59, 28] width 63 height 31
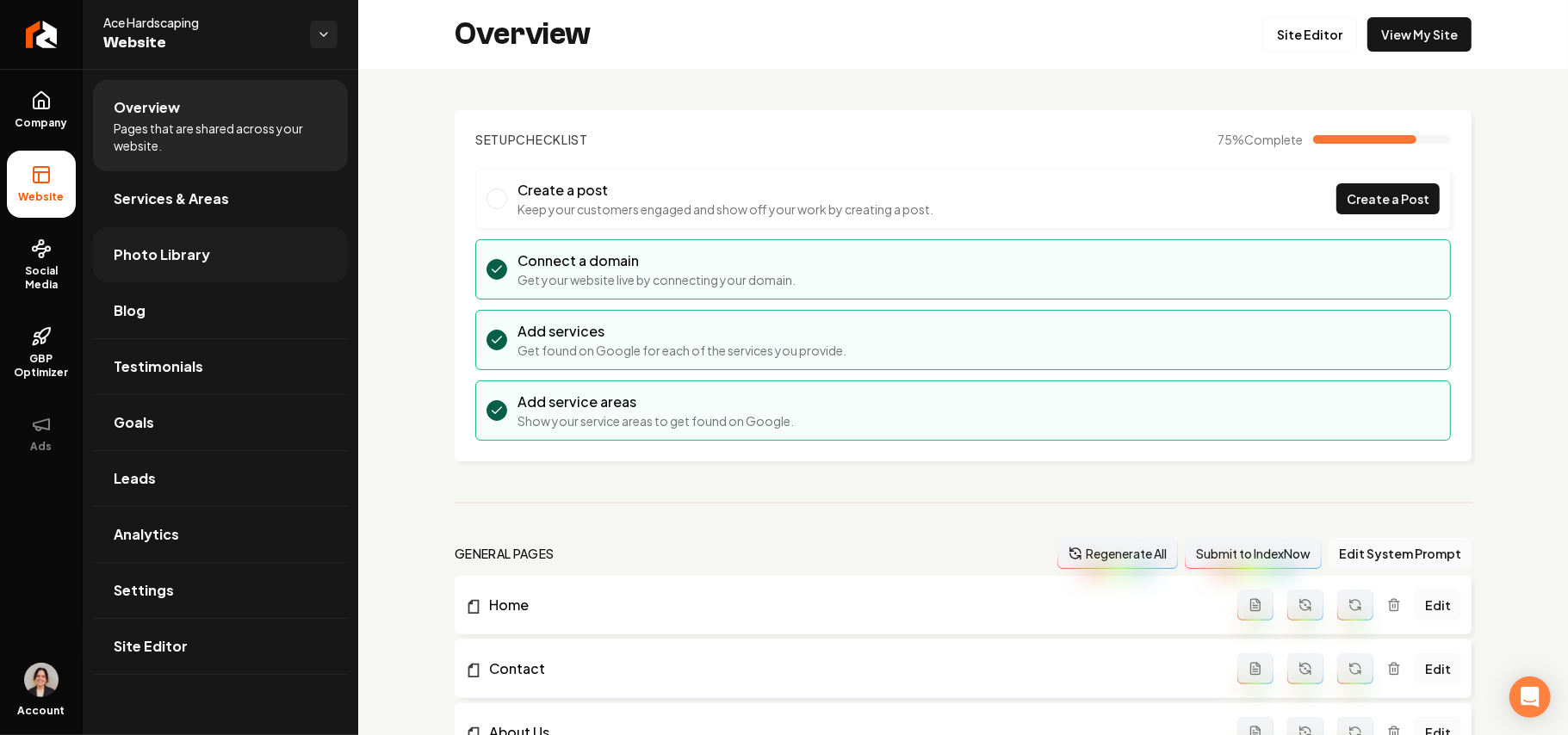
click at [221, 255] on link "Photo Library" at bounding box center [220, 255] width 255 height 55
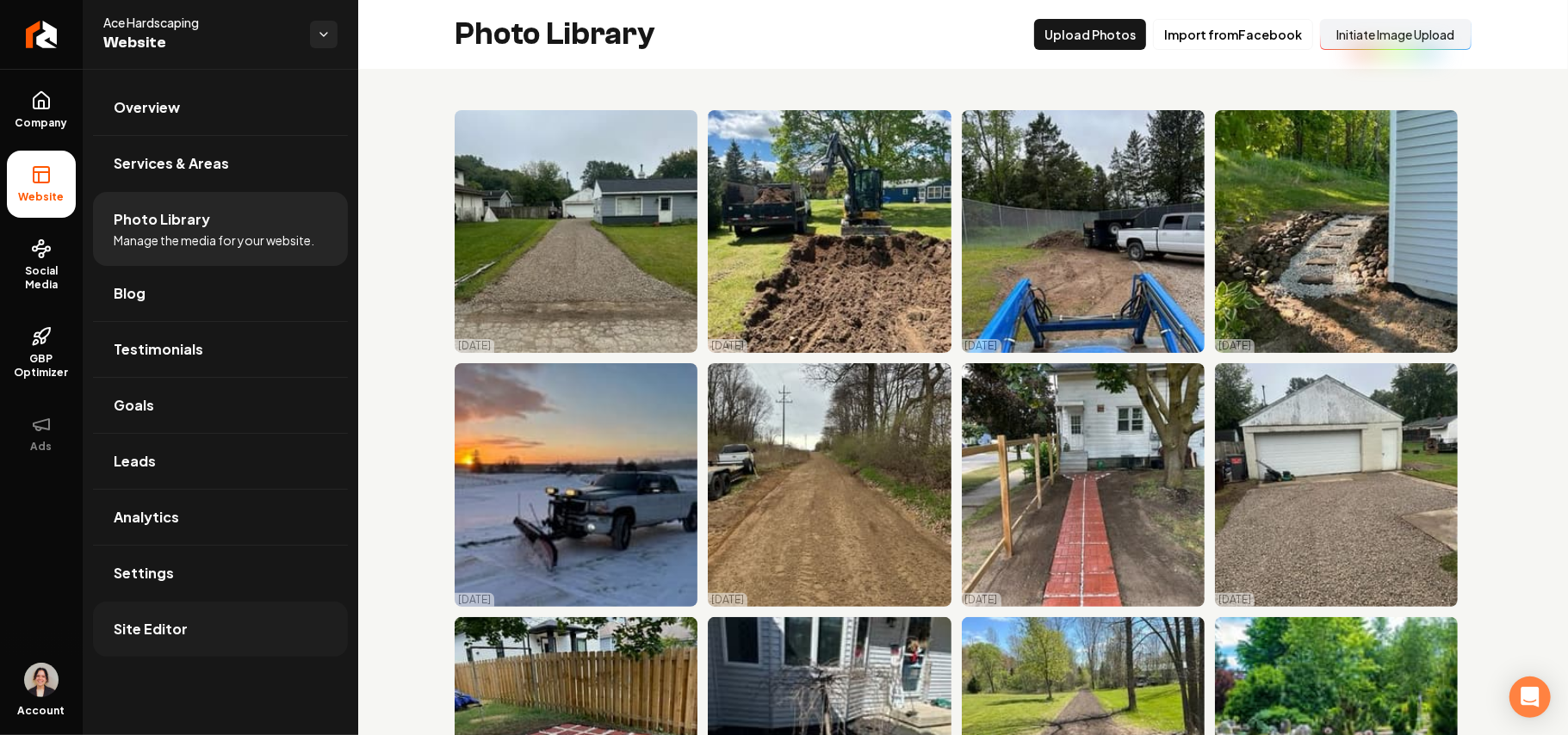
click at [180, 645] on link "Site Editor" at bounding box center [220, 629] width 255 height 55
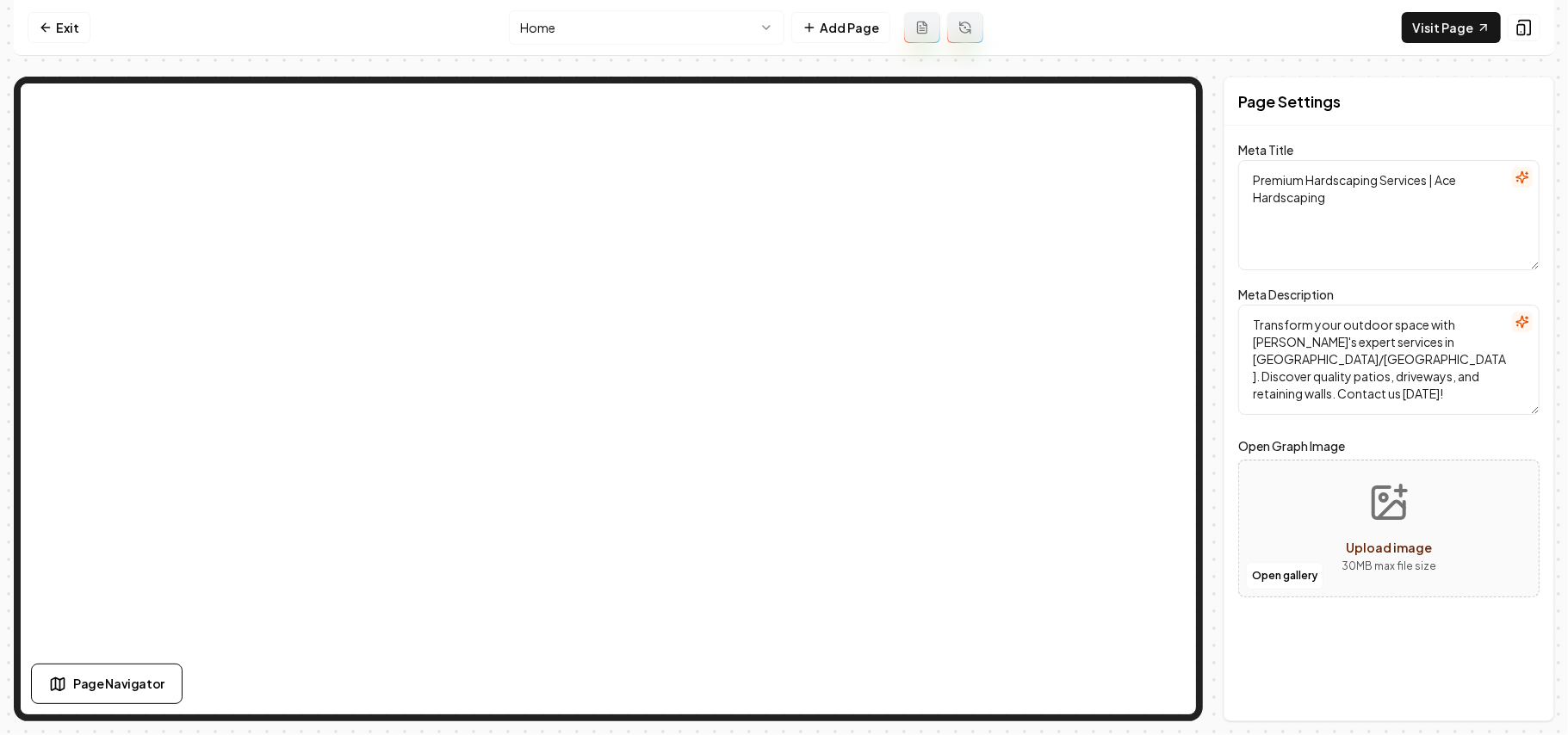
click at [634, 4] on nav "Exit Home Add Page Visit Page" at bounding box center [784, 28] width 1541 height 56
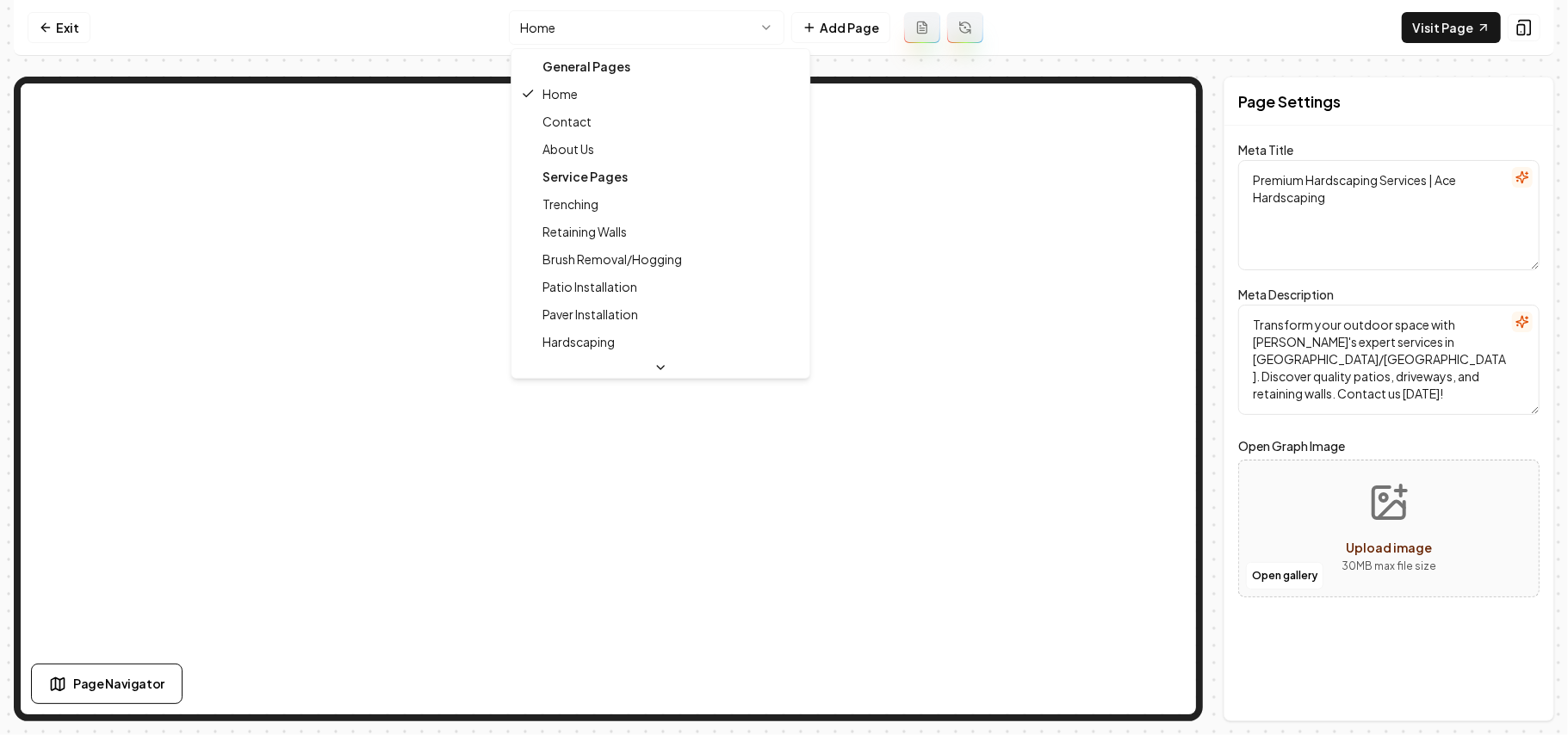
click at [625, 20] on html "Computer Required This feature is only available on a computer. Please switch t…" at bounding box center [784, 367] width 1568 height 735
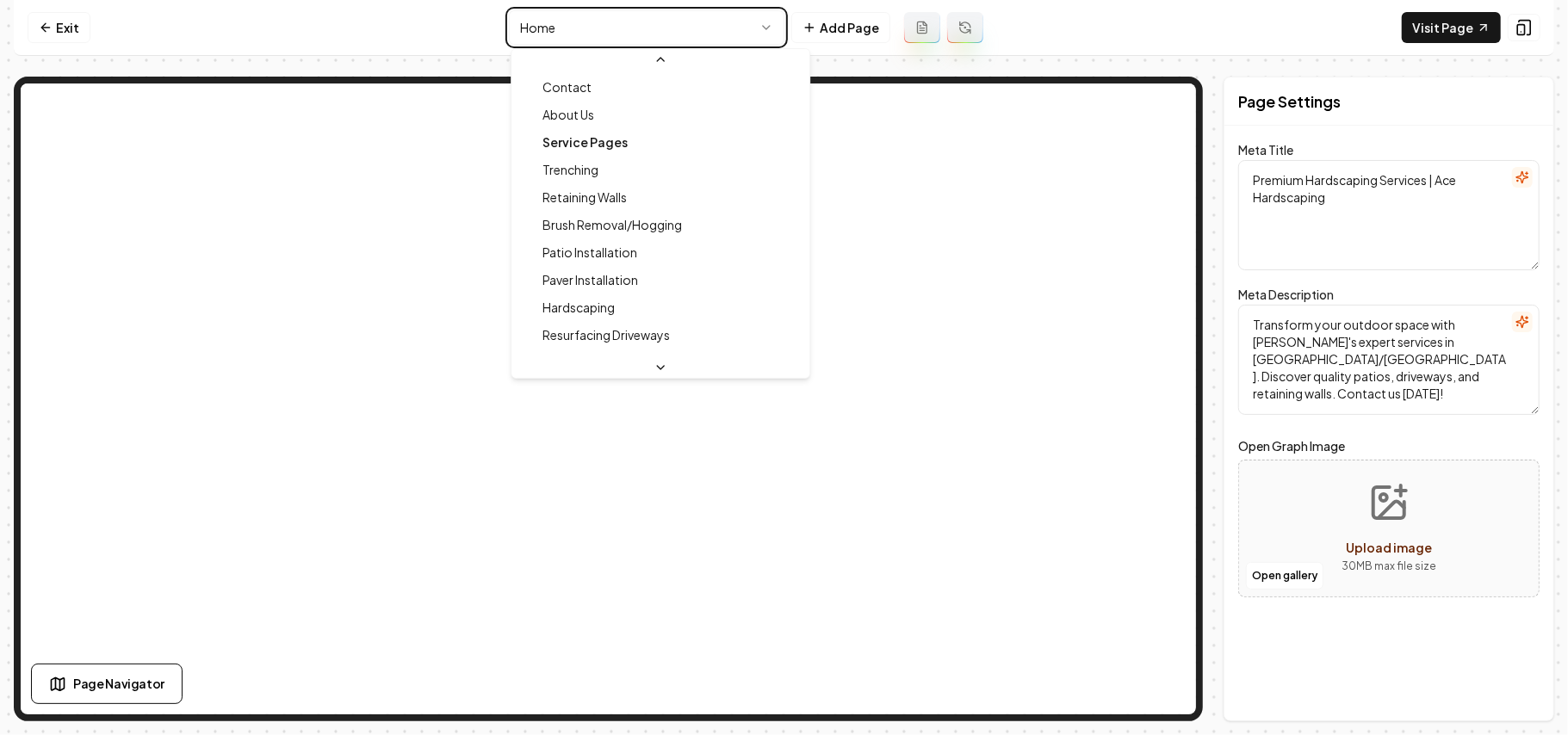
type textarea "Paver Installation Services in Lowell, MI | Ace Hardscaping"
type textarea "Transform your outdoor space with Ace Hardscaping's expert paver installation s…"
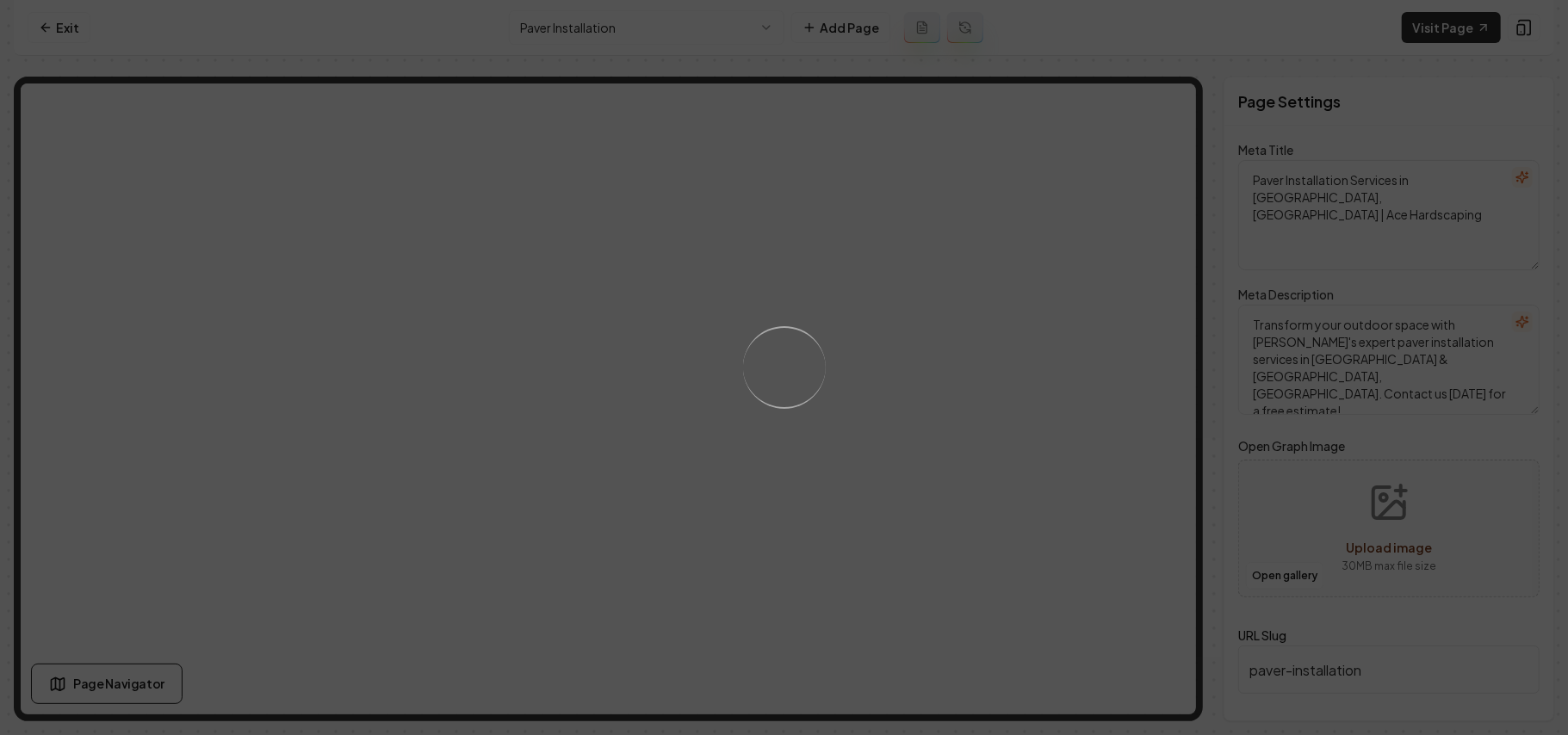
click at [975, 434] on div "Loading..." at bounding box center [784, 367] width 1568 height 735
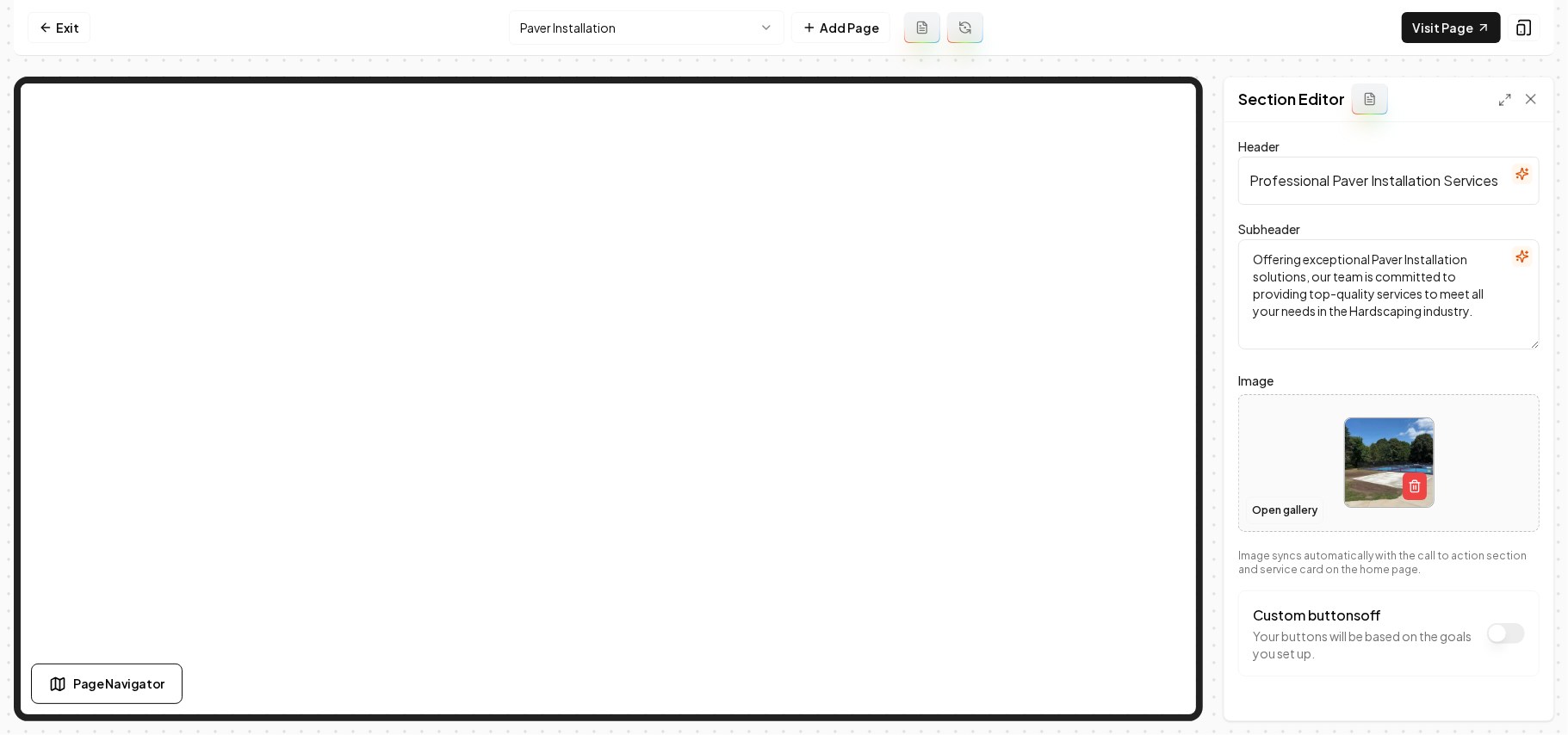
click at [1293, 517] on button "Open gallery" at bounding box center [1285, 510] width 78 height 28
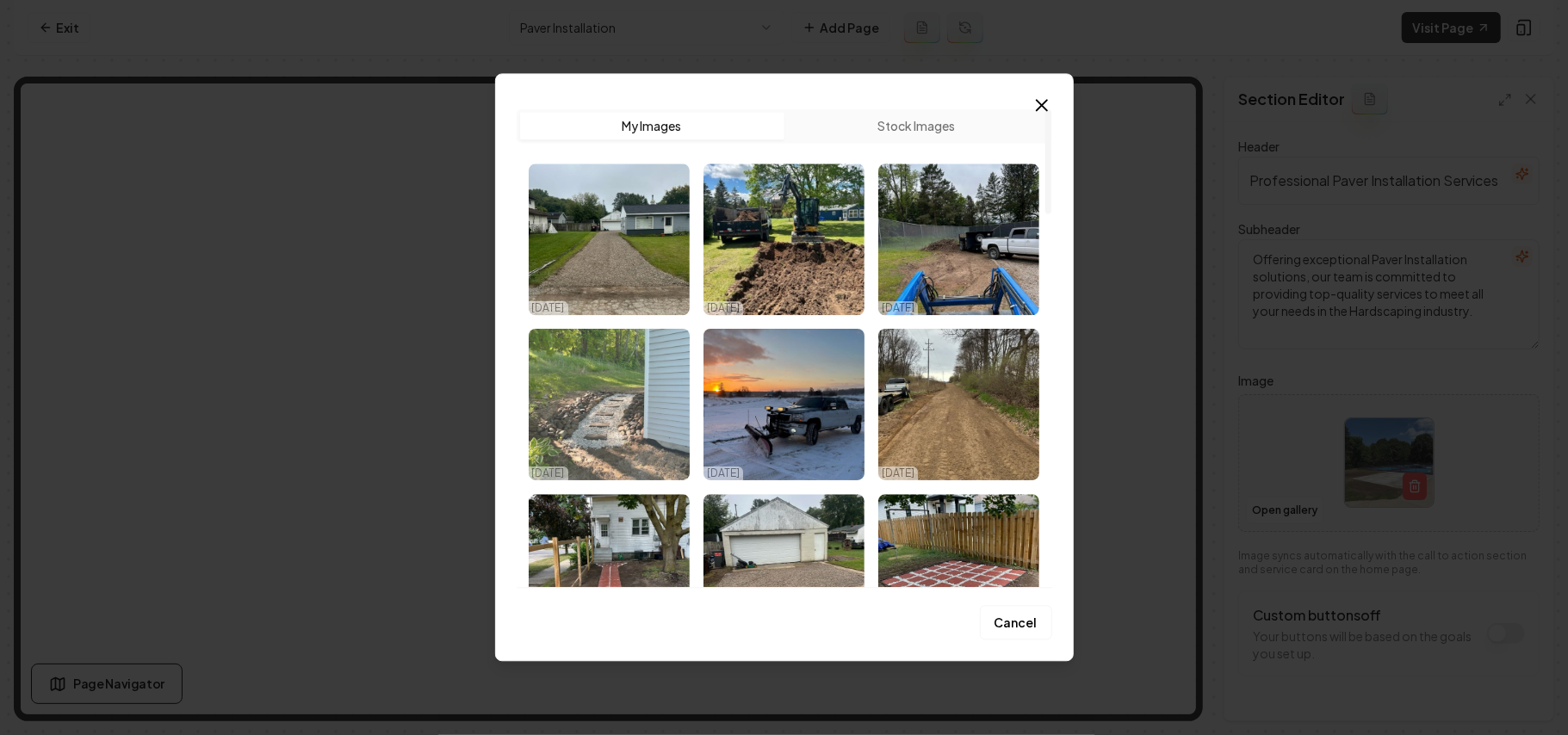
click at [583, 418] on img "Select image image_68ddb7b75c7cd75eb87540fe.jpg" at bounding box center [609, 404] width 161 height 151
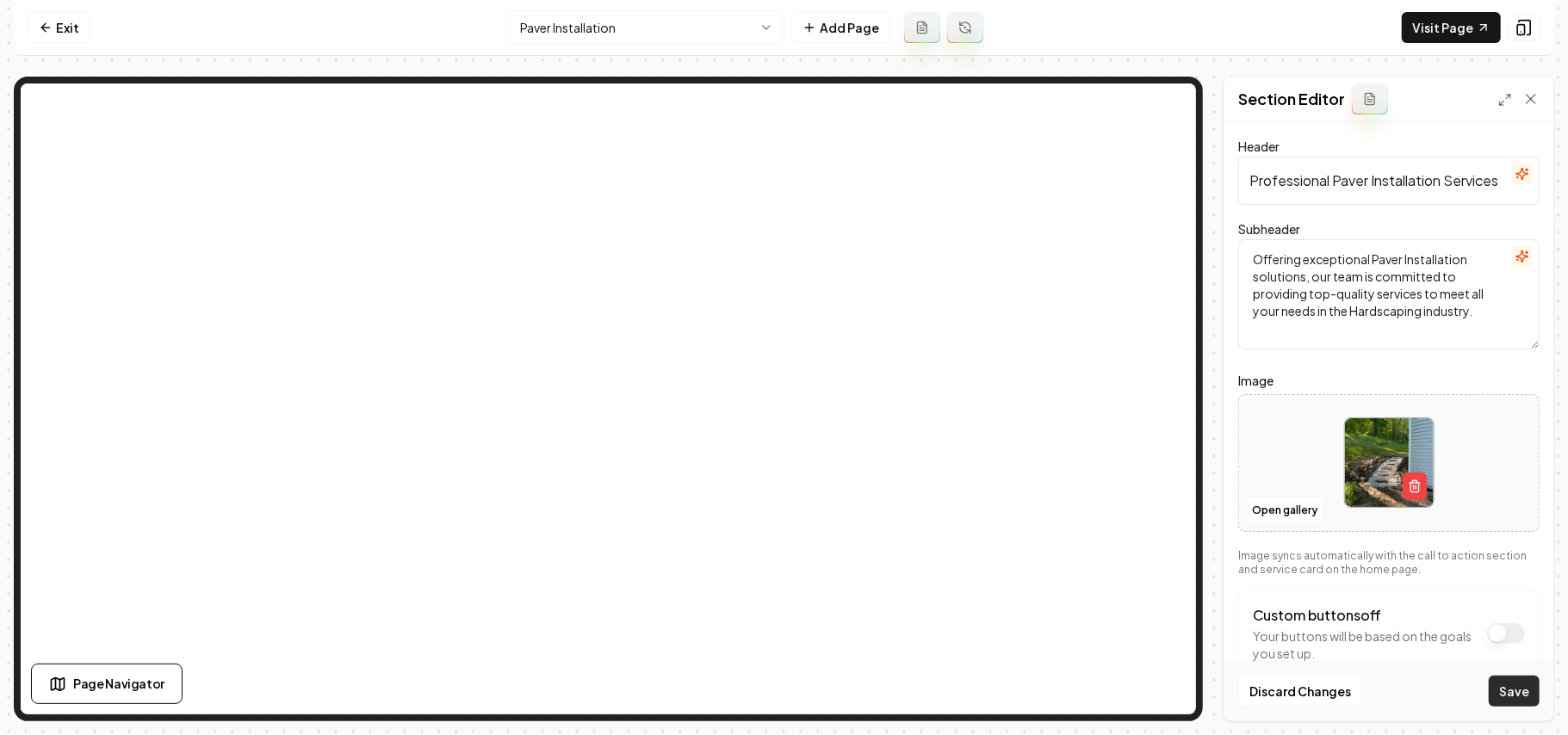
click at [1490, 676] on button "Save" at bounding box center [1515, 690] width 51 height 31
click at [1268, 514] on button "Open gallery" at bounding box center [1285, 510] width 78 height 28
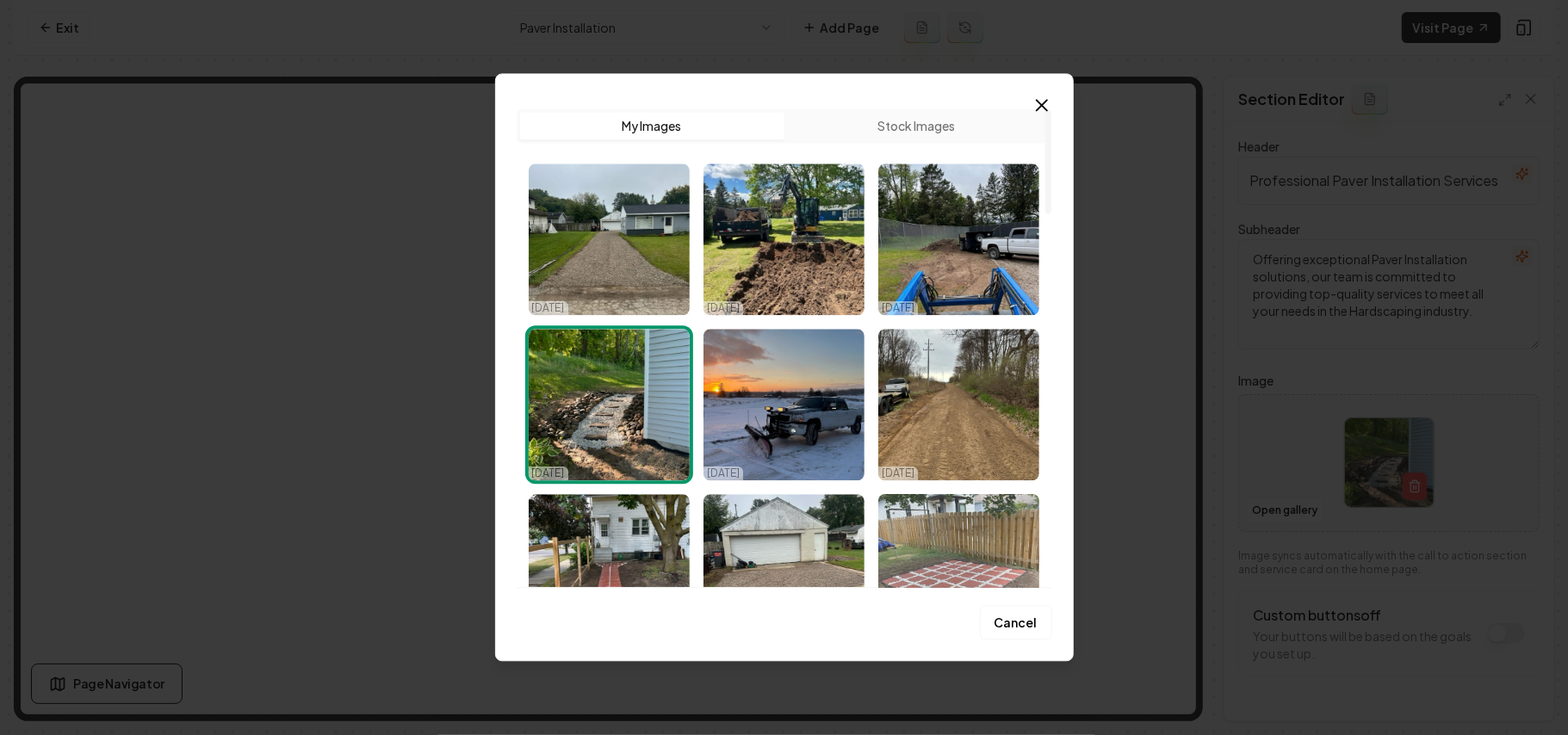
click at [983, 548] on img "Select image image_68ddb7b75c7cd75eb8754094.jpg" at bounding box center [959, 570] width 161 height 151
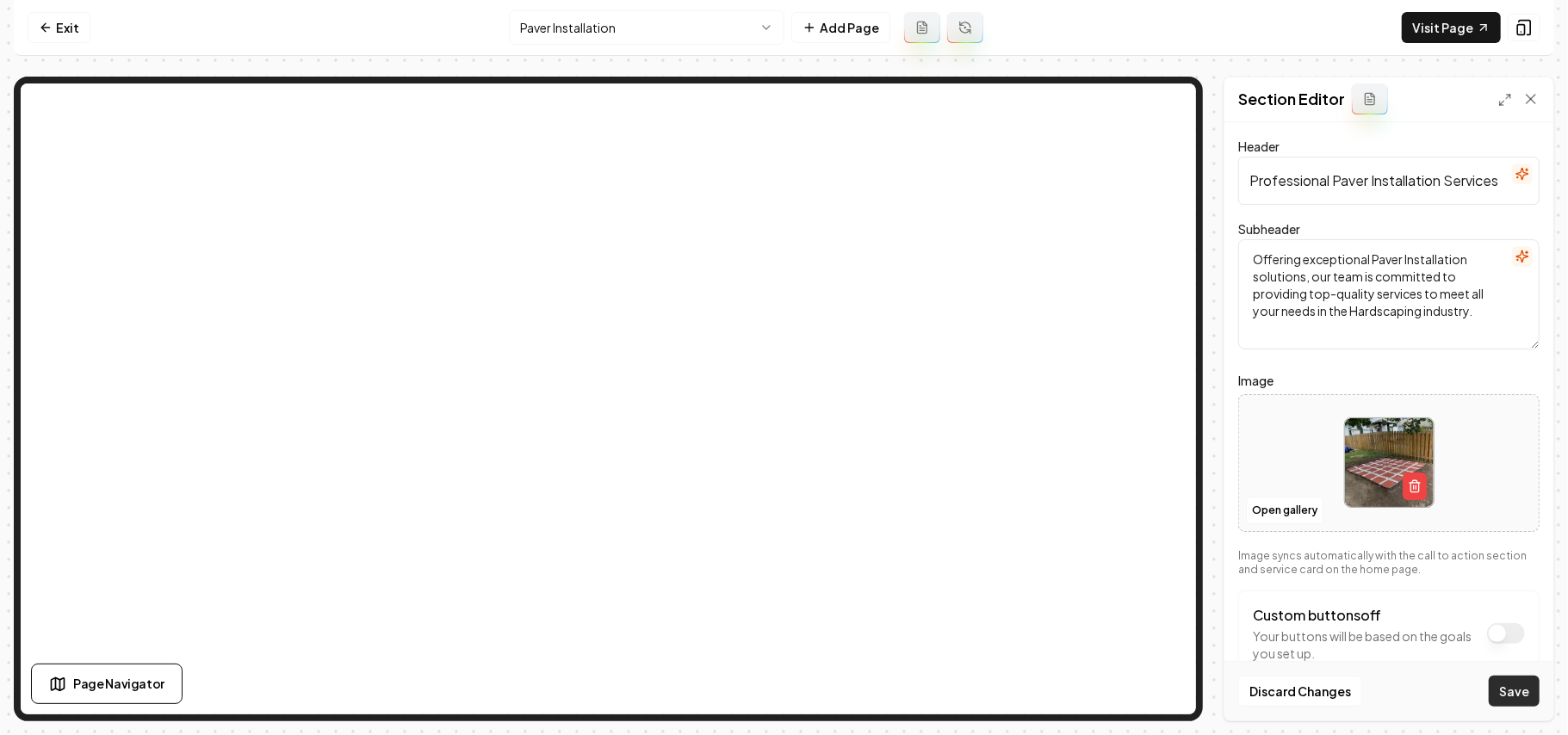
click at [1523, 685] on button "Save" at bounding box center [1515, 690] width 51 height 31
click at [1268, 507] on button "Open gallery" at bounding box center [1285, 510] width 78 height 28
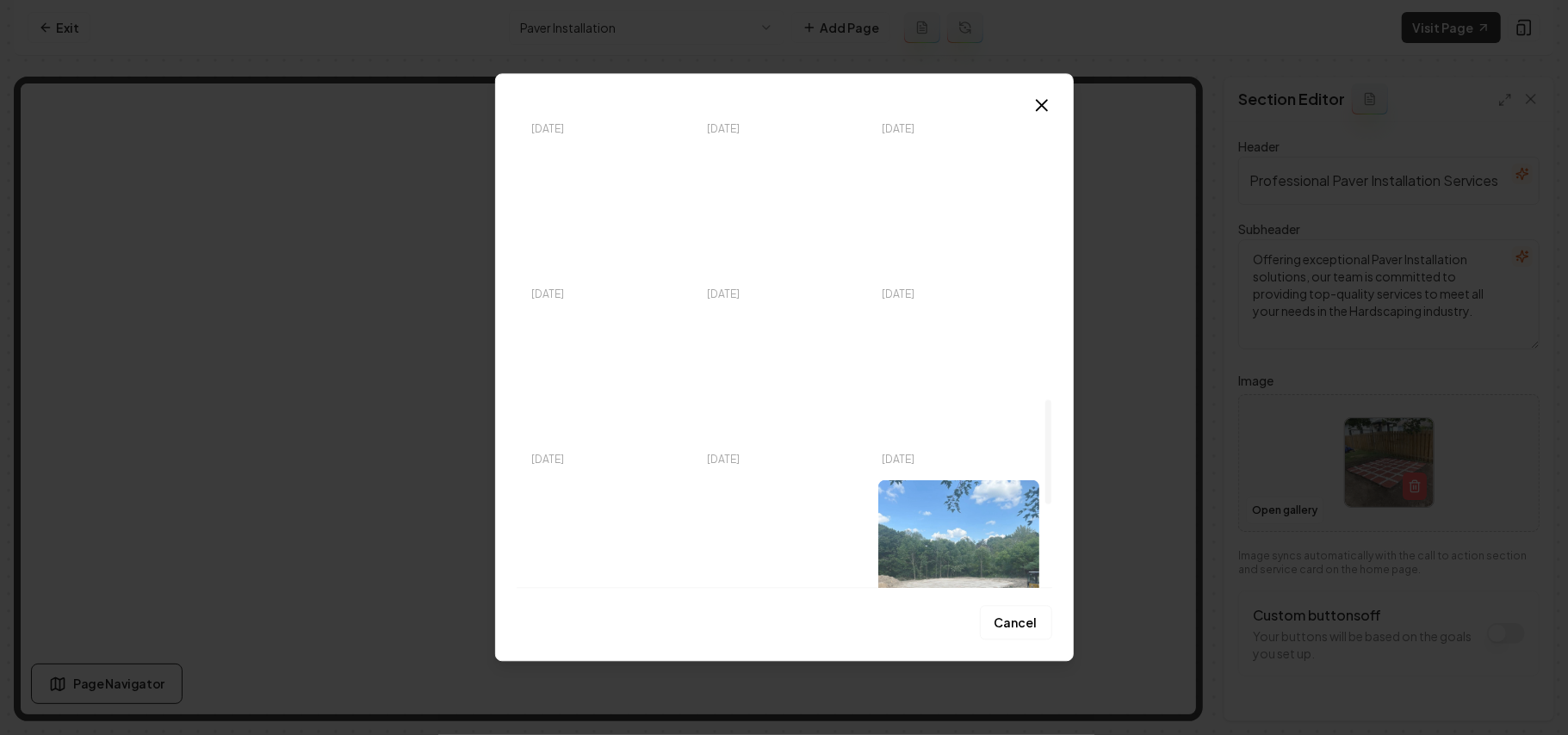
scroll to position [1377, 0]
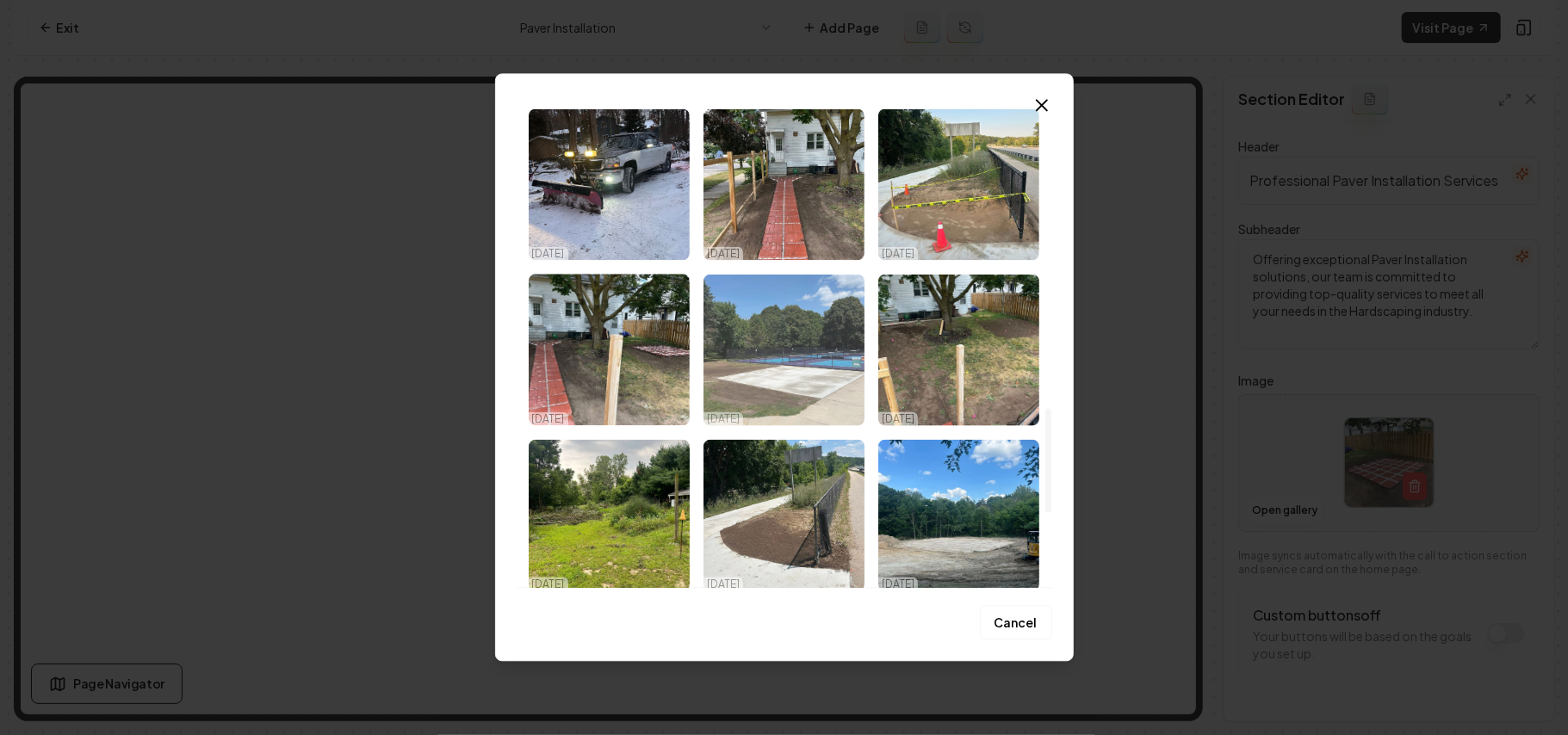
click at [832, 358] on img "Select image image_68d3eaf95c7cd75eb8ee05ba.jpeg" at bounding box center [784, 349] width 161 height 151
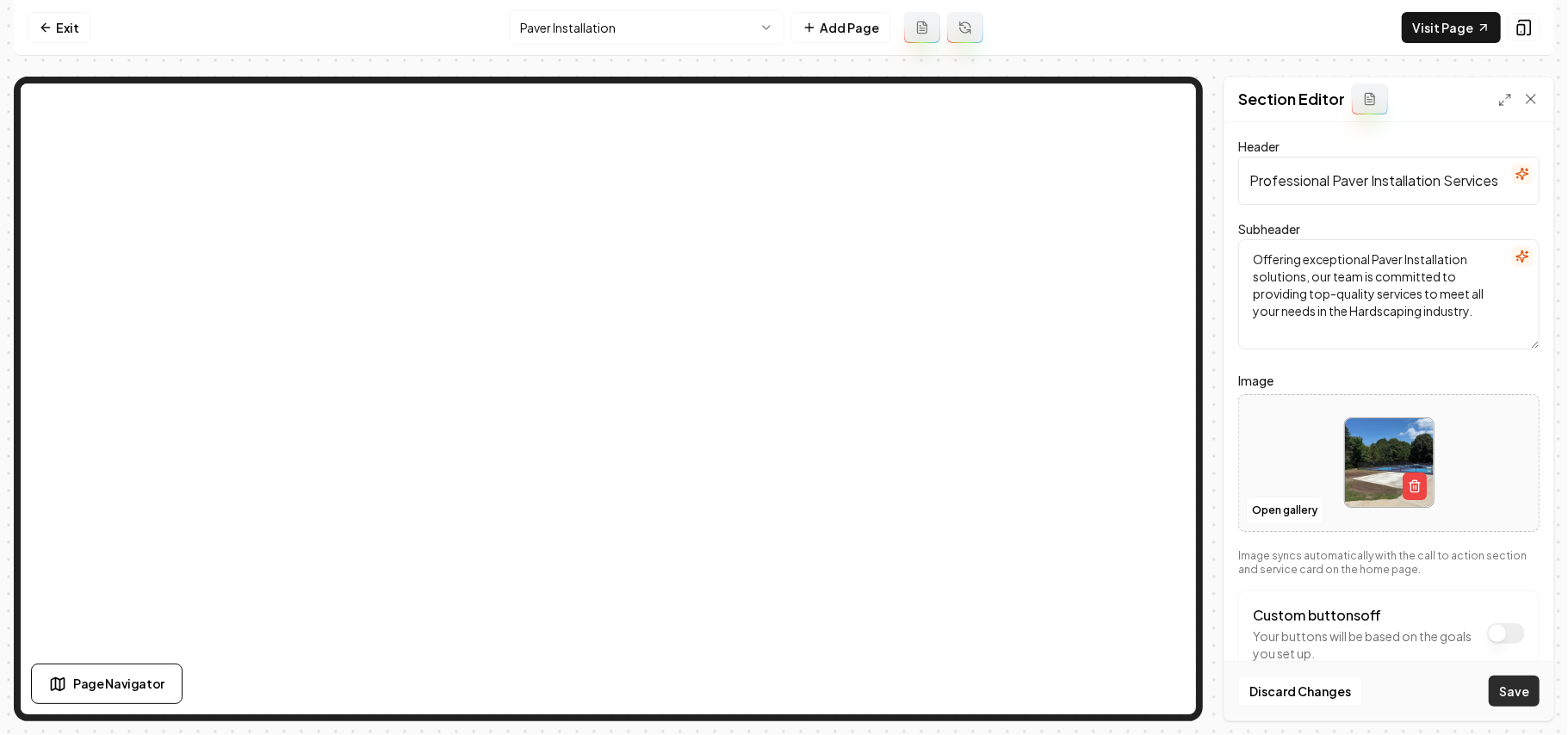
click at [1520, 687] on button "Save" at bounding box center [1515, 690] width 51 height 31
click at [638, 29] on html "Computer Required This feature is only available on a computer. Please switch t…" at bounding box center [784, 367] width 1568 height 735
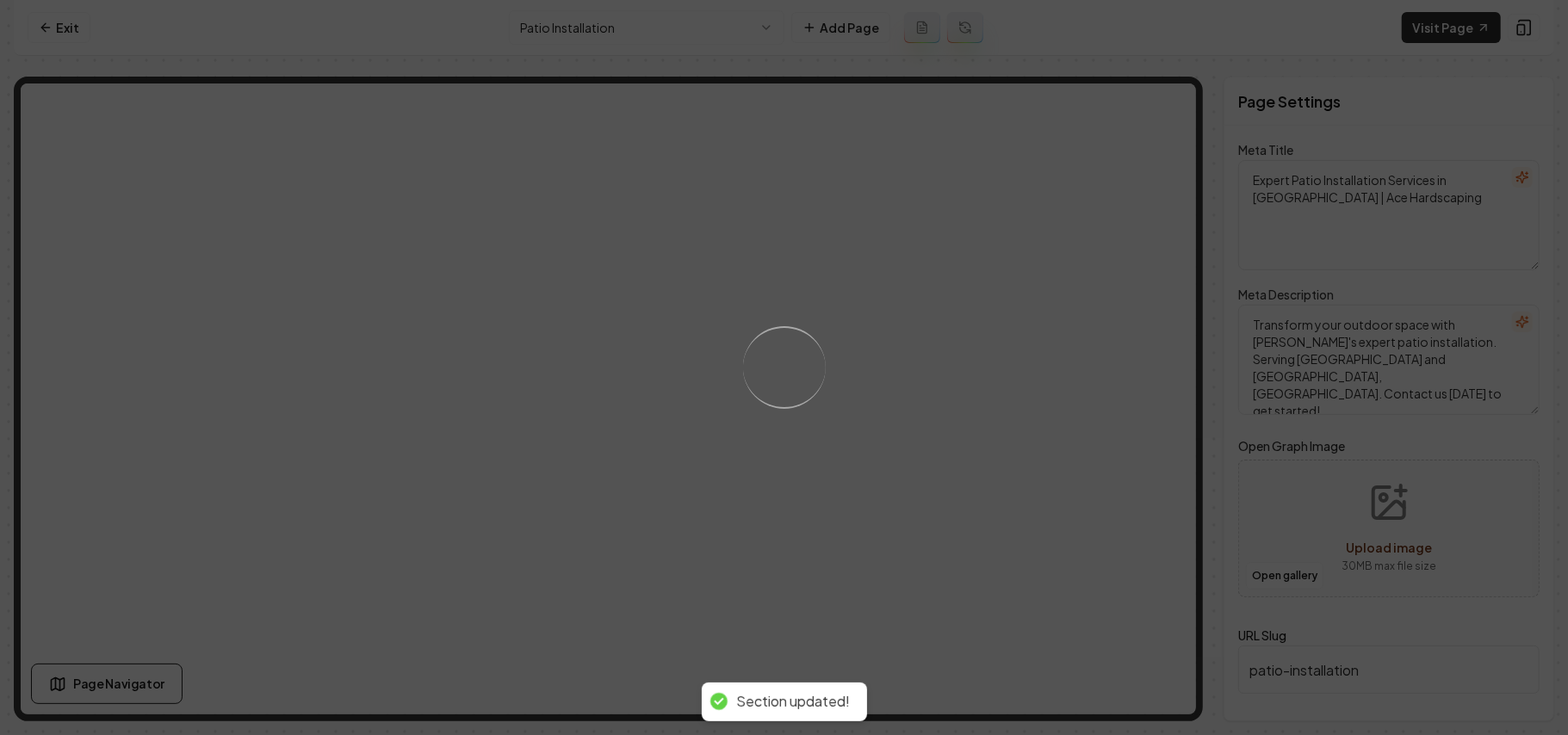
click at [1005, 456] on div "Loading..." at bounding box center [784, 367] width 1568 height 735
click at [1071, 470] on div "Loading..." at bounding box center [784, 367] width 1568 height 735
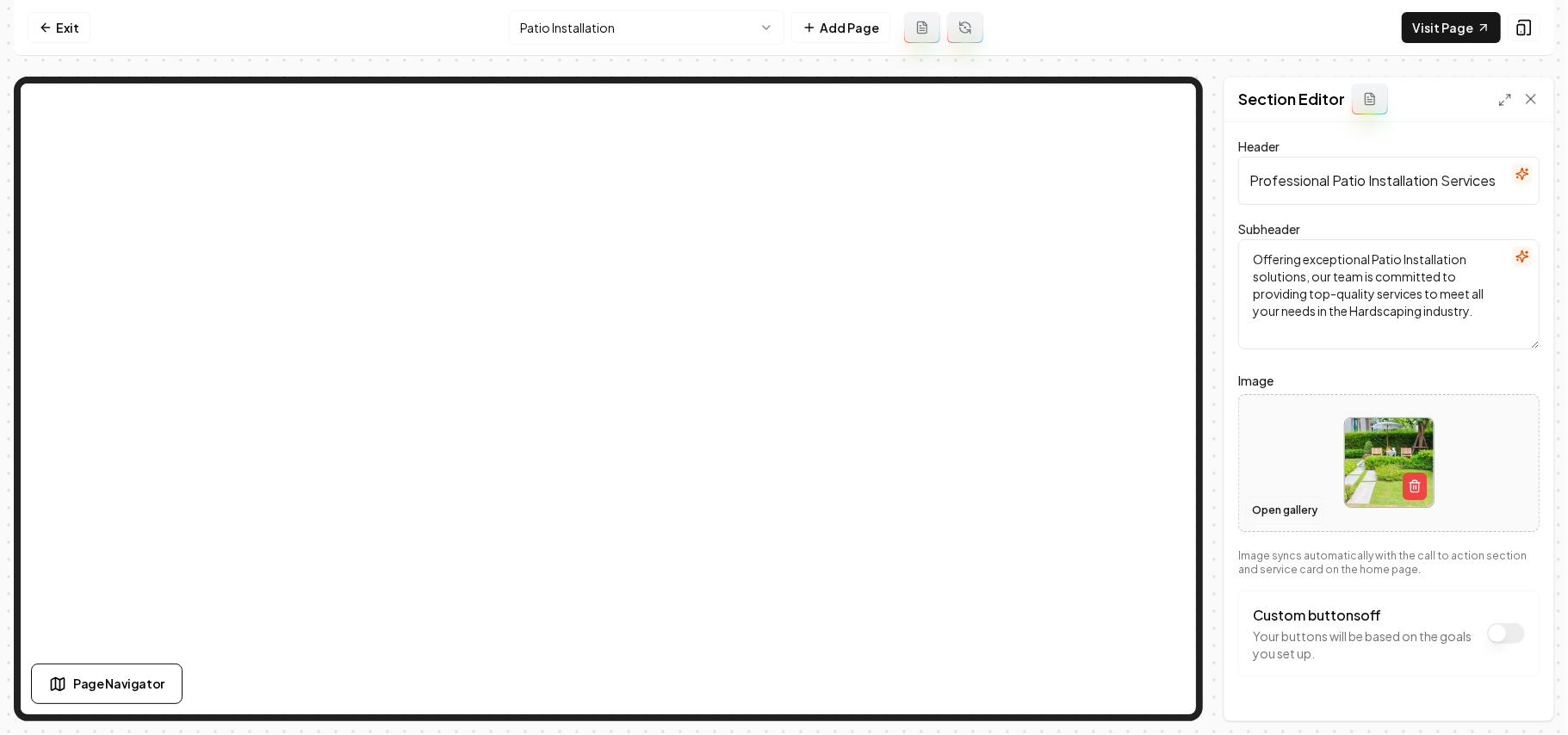
click at [1269, 507] on button "Open gallery" at bounding box center [1285, 510] width 78 height 28
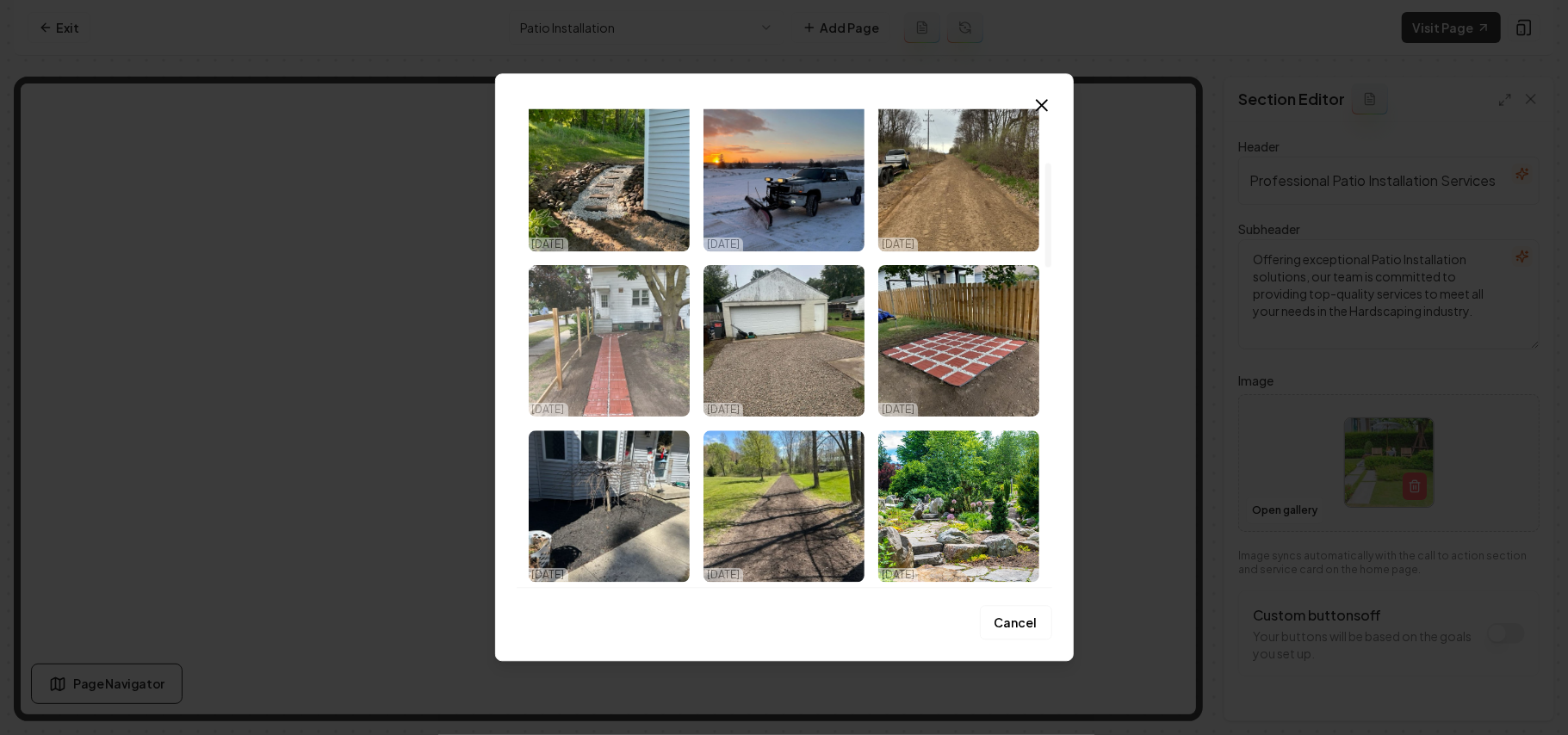
scroll to position [344, 0]
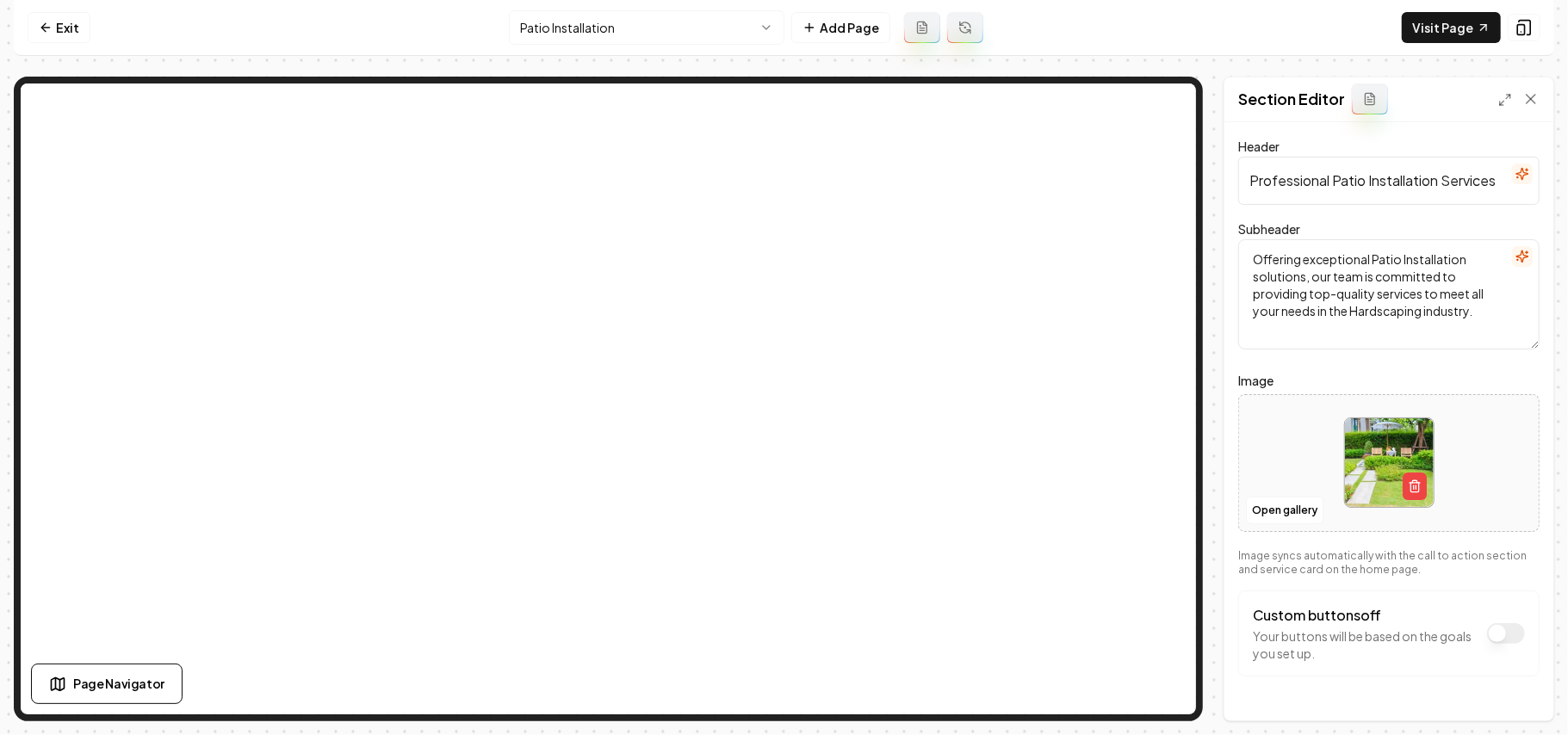
click at [634, 12] on html "Computer Required This feature is only available on a computer. Please switch t…" at bounding box center [784, 367] width 1568 height 735
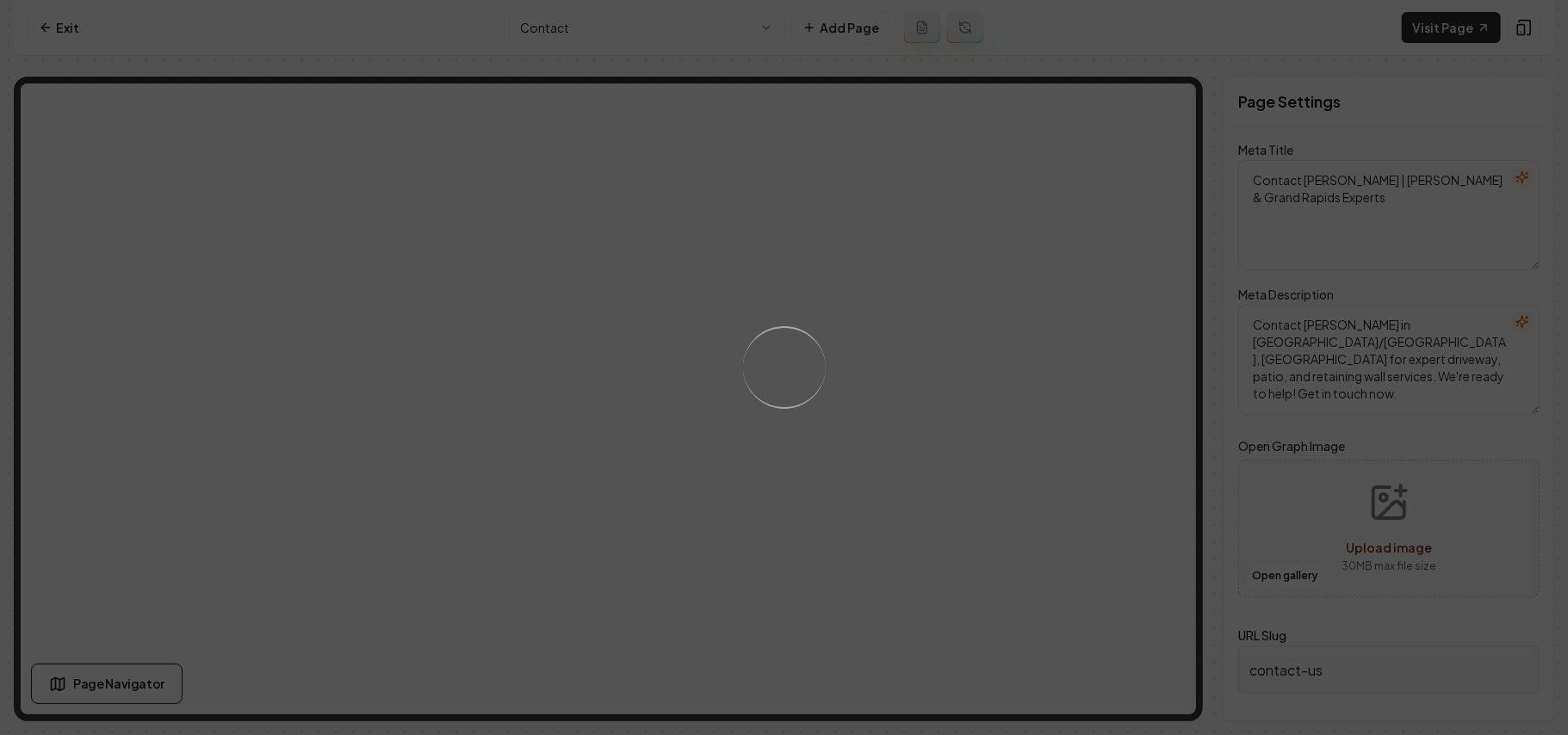
click at [632, 35] on div "Loading..." at bounding box center [784, 367] width 1568 height 735
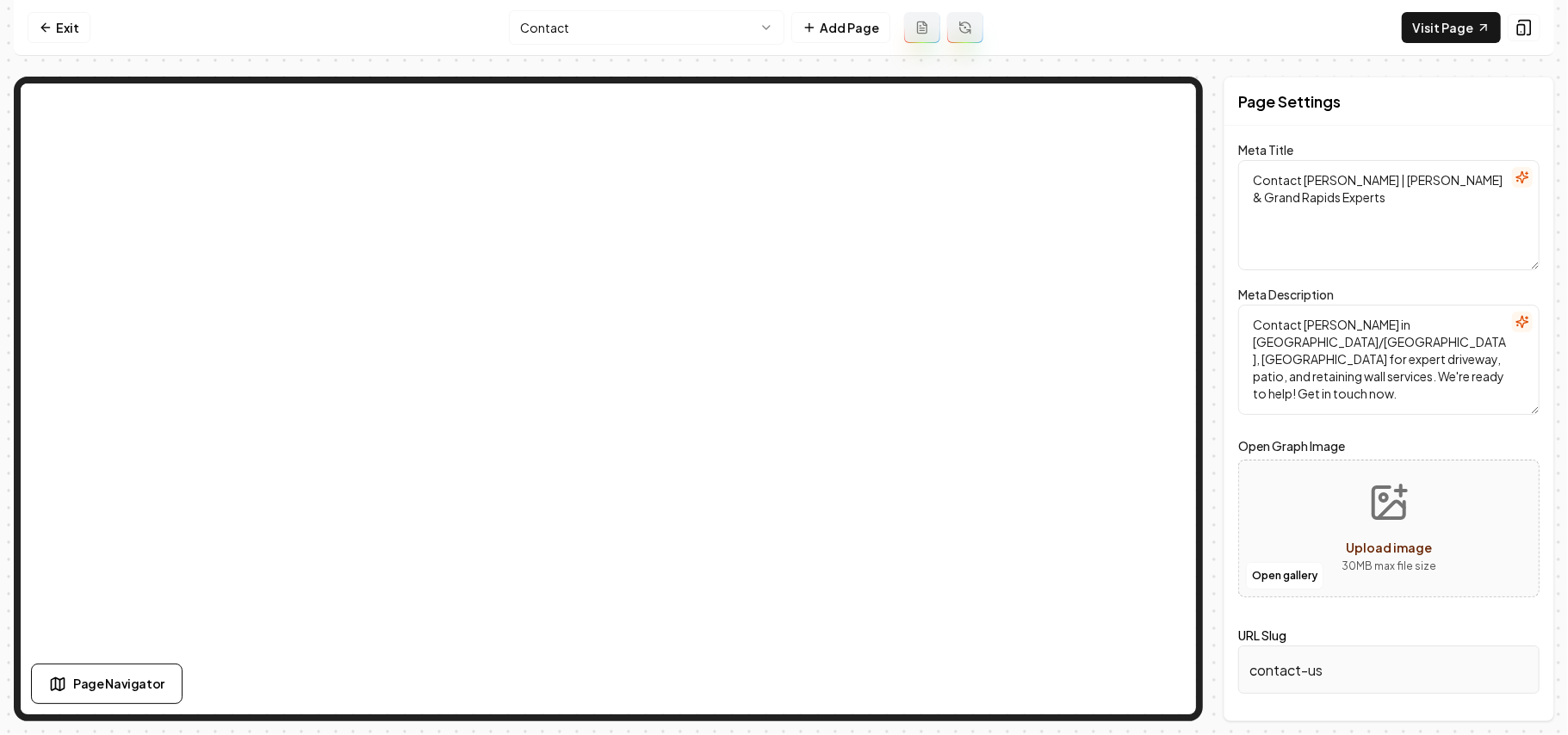
click at [586, 38] on html "Computer Required This feature is only available on a computer. Please switch t…" at bounding box center [784, 367] width 1568 height 735
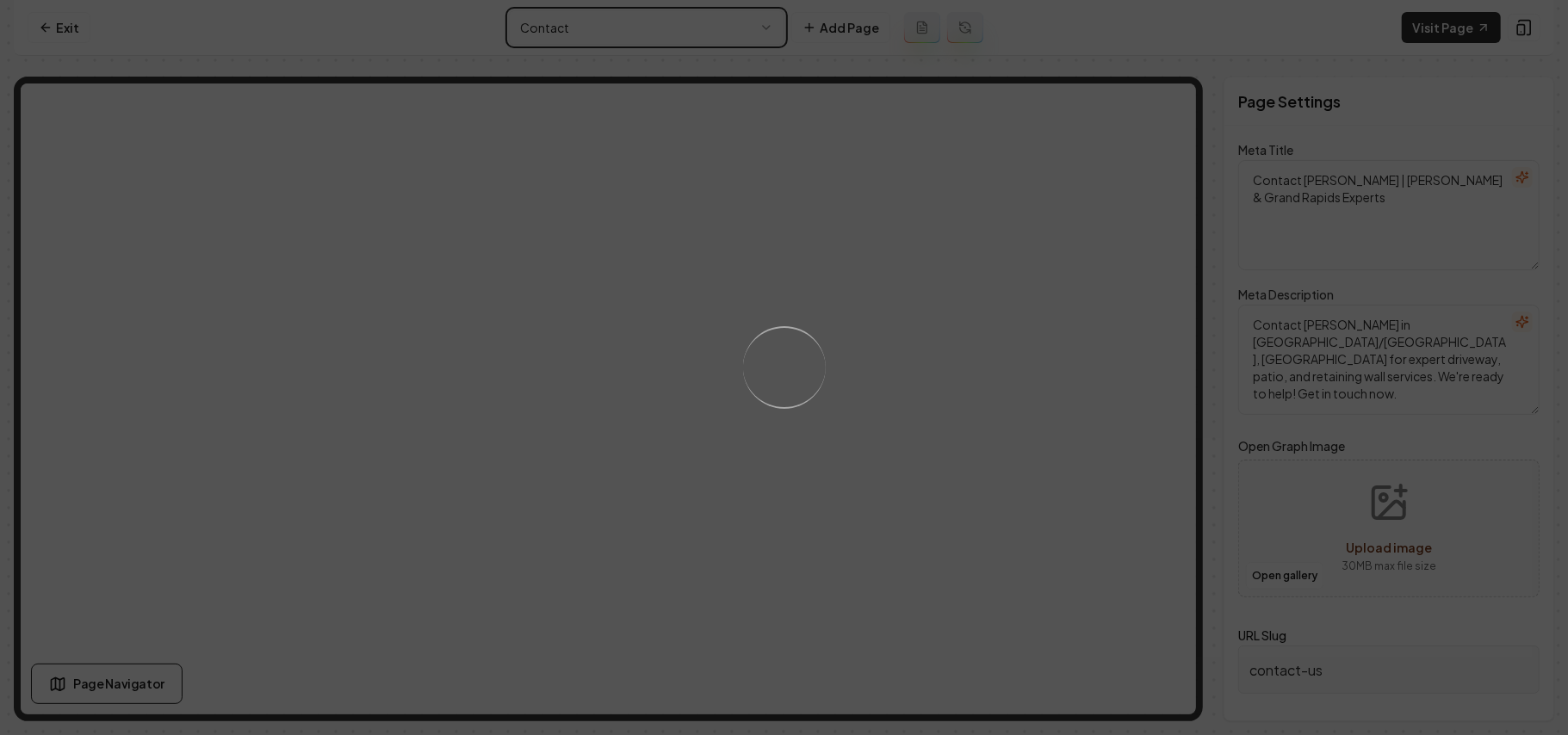
type textarea "Premium Hardscaping Services | Ace Hardscaping"
type textarea "Transform your outdoor space with Ace Hardscaping's expert services in Lowell/G…"
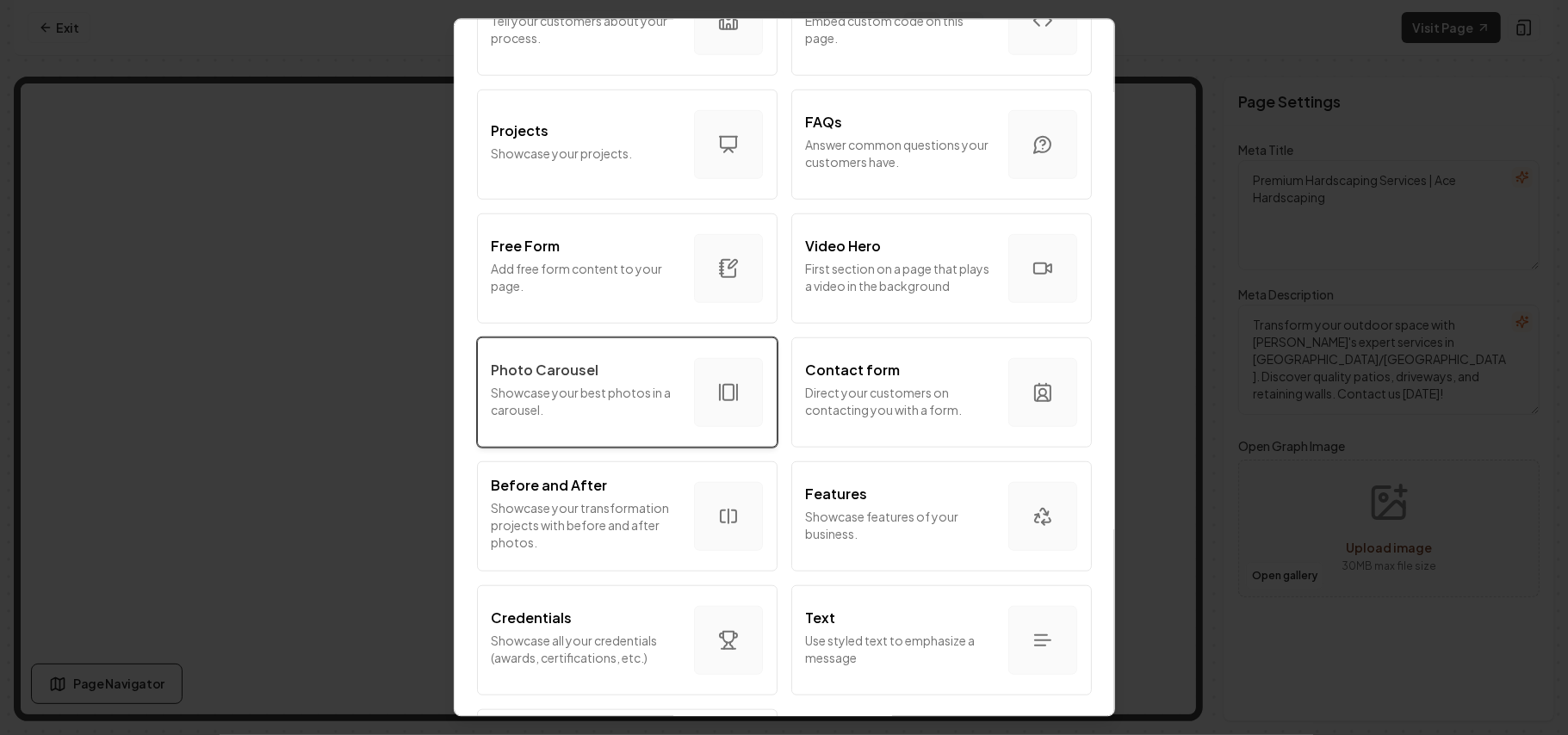
scroll to position [803, 0]
click at [621, 413] on p "Showcase your best photos in a carousel." at bounding box center [587, 399] width 189 height 35
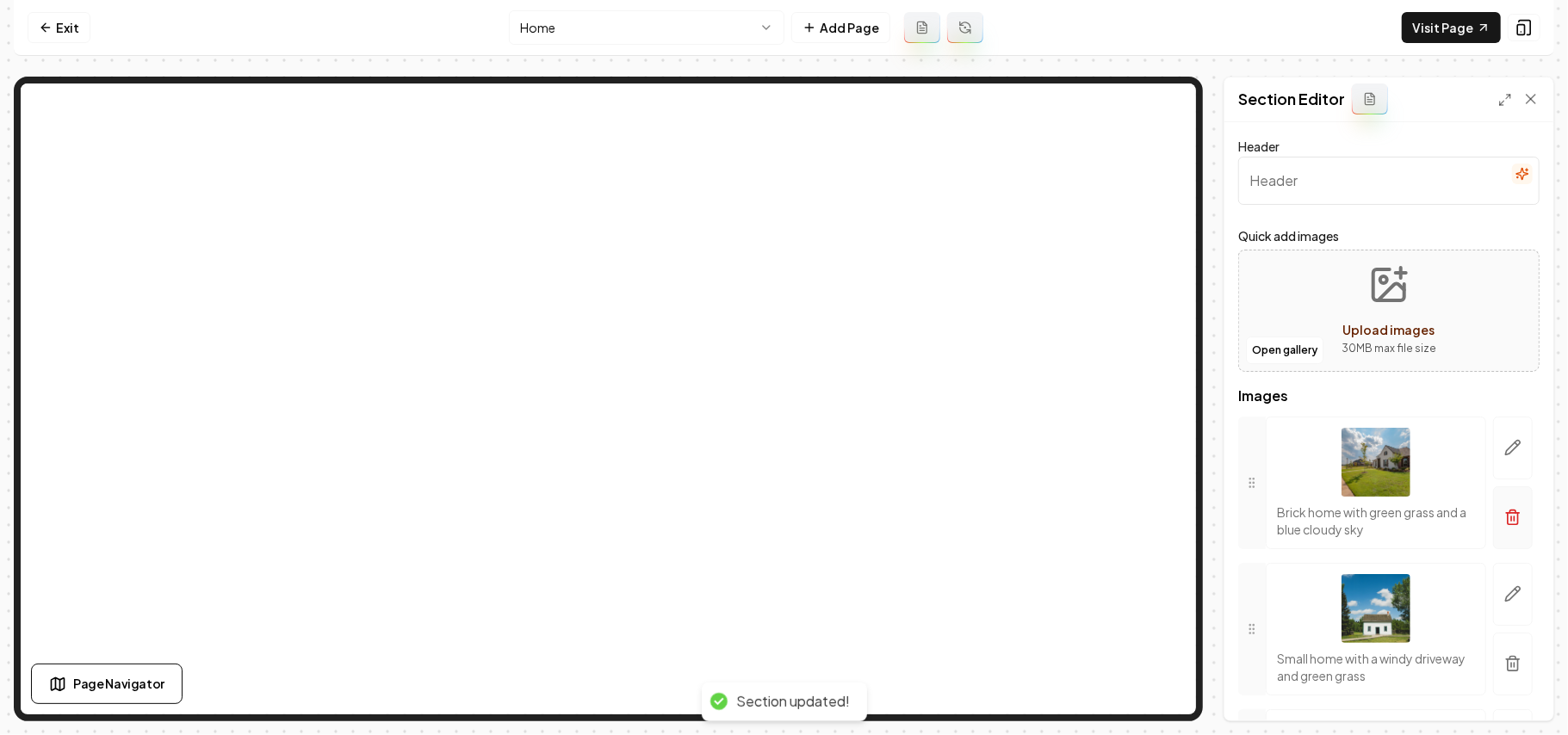
click at [1505, 518] on icon "button" at bounding box center [1513, 517] width 17 height 17
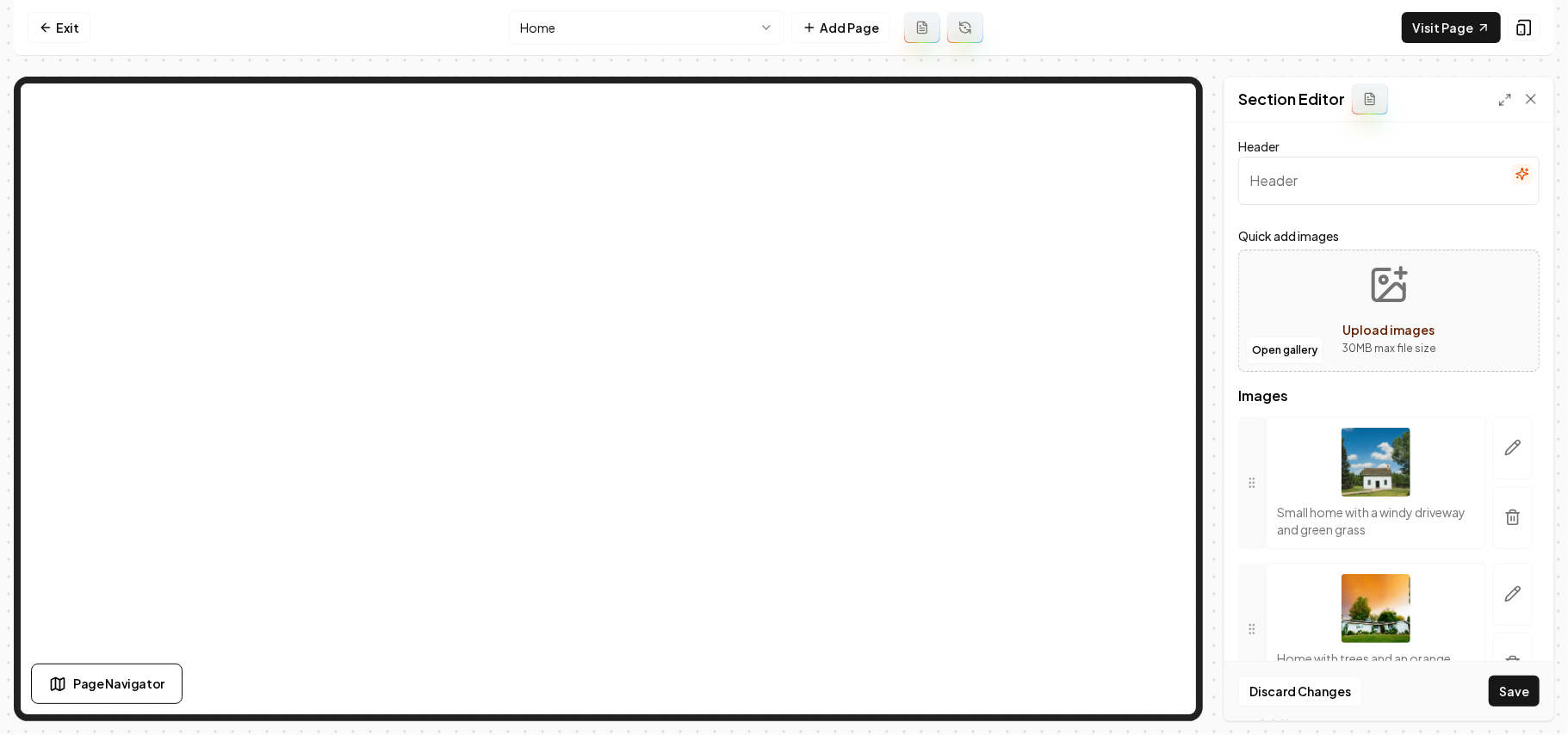
click at [1505, 518] on icon "button" at bounding box center [1513, 517] width 17 height 17
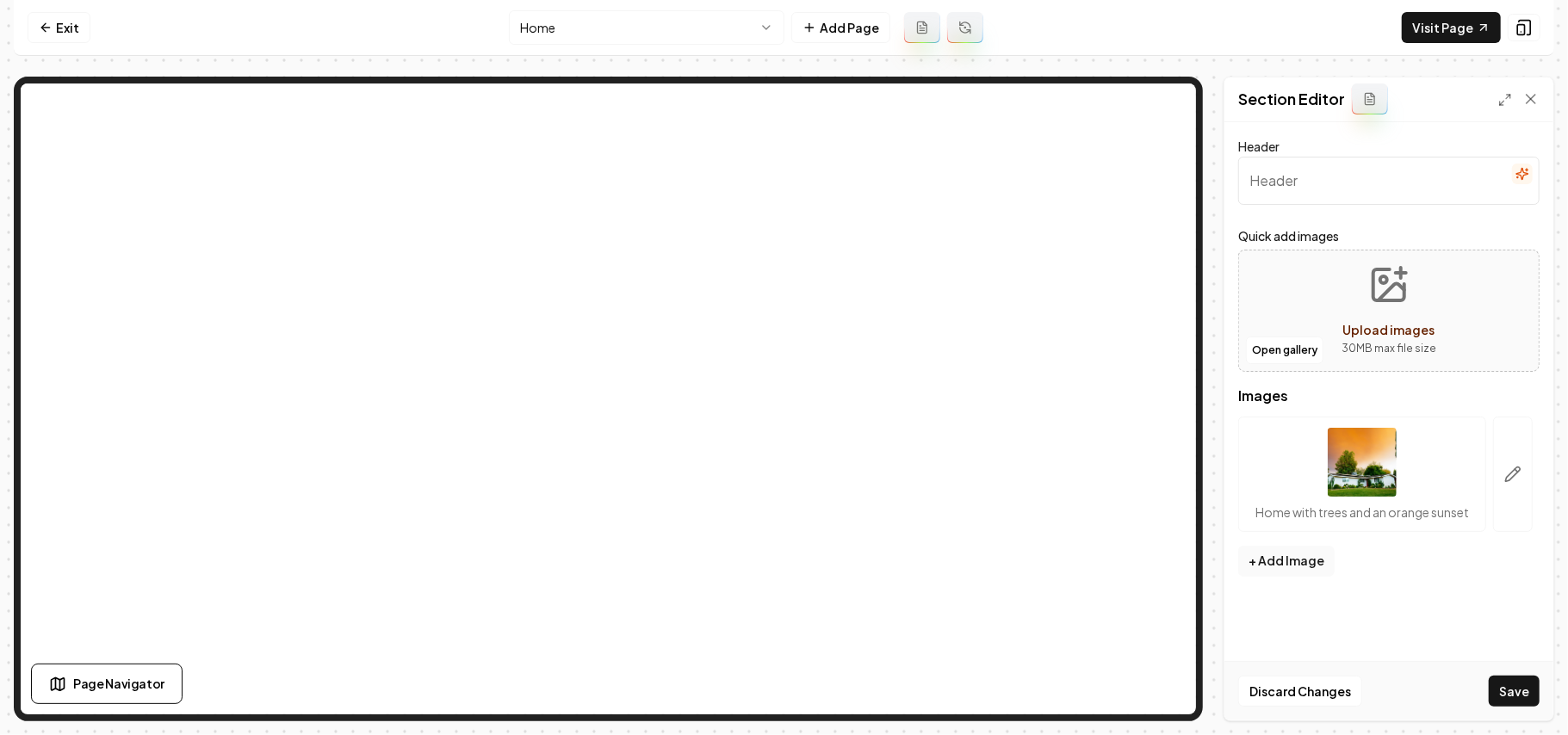
click at [1411, 284] on button "Upload images 30 MB max file size" at bounding box center [1389, 310] width 122 height 120
click at [1273, 353] on button "Open gallery" at bounding box center [1285, 350] width 78 height 28
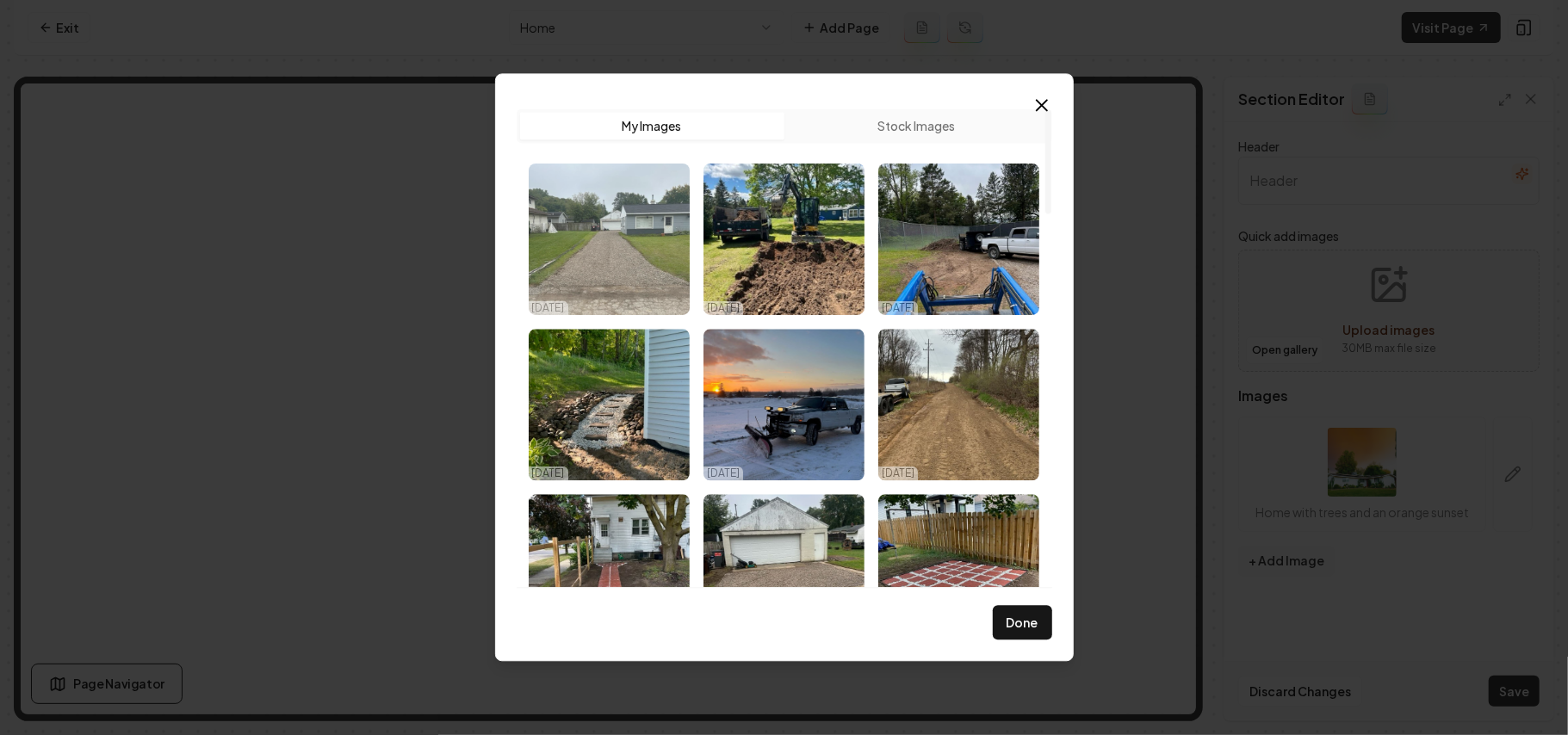
click at [620, 236] on img "Select image image_68ddb7b75c7cd75eb87540b9.jpg" at bounding box center [609, 240] width 161 height 151
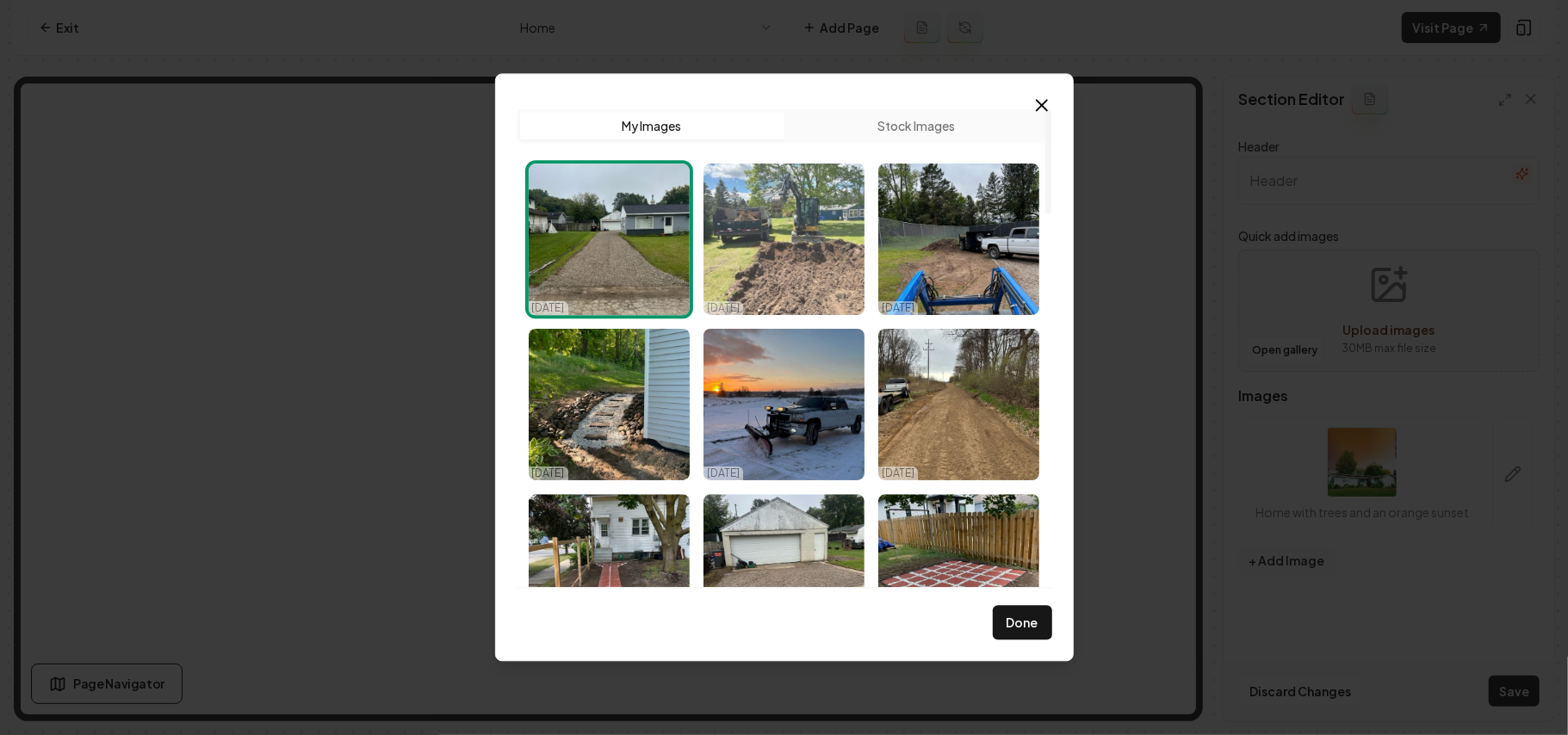
click at [748, 225] on img "Select image image_68ddb7b75c7cd75eb8754012.jpg" at bounding box center [784, 240] width 161 height 151
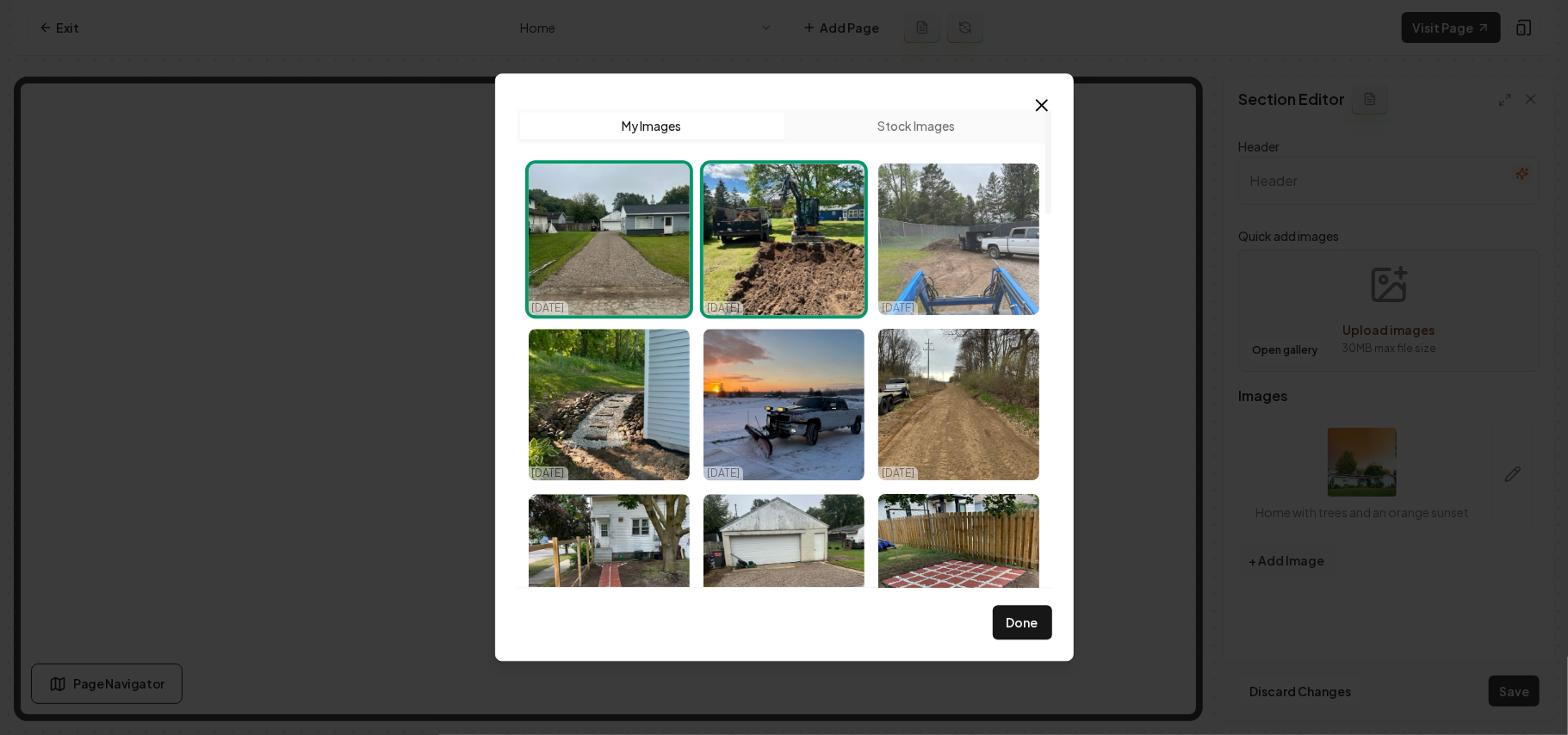
click at [948, 217] on img "Select image image_68ddb7b75c7cd75eb87540e8.jpg" at bounding box center [959, 240] width 161 height 151
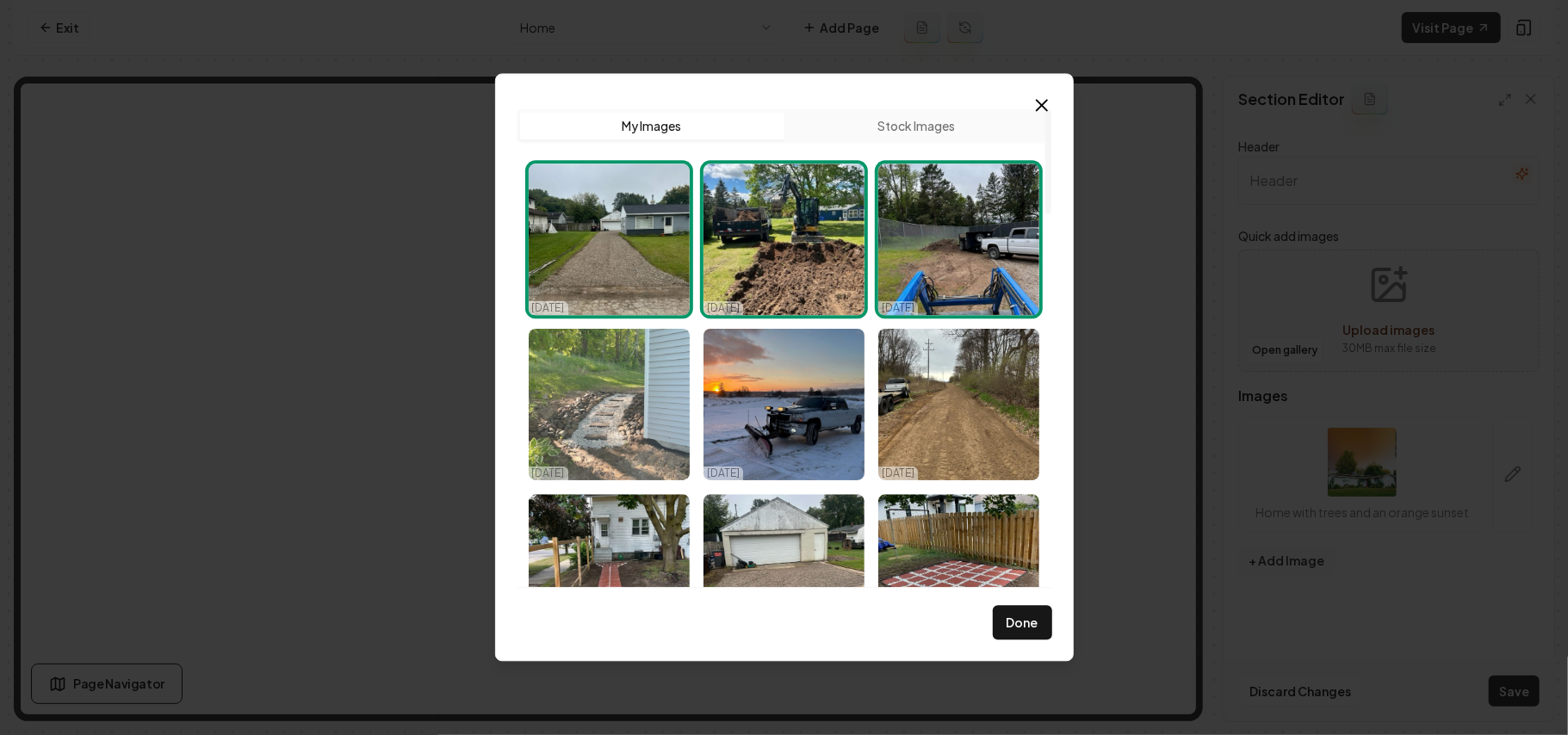
click at [580, 382] on img "Select image image_68ddb7b75c7cd75eb87540fe.jpg" at bounding box center [609, 404] width 161 height 151
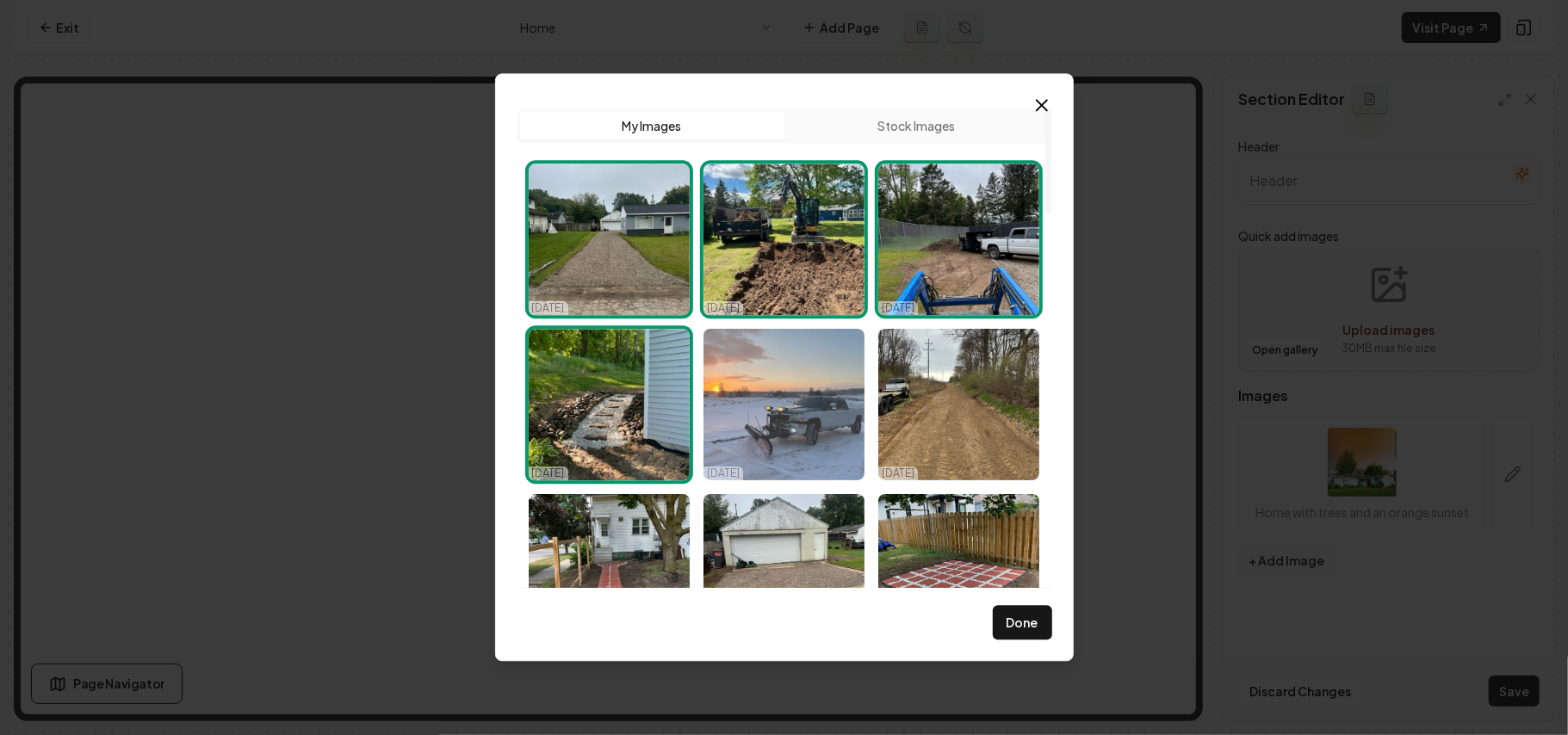
click at [727, 386] on img "Select image image_68ddb7b75c7cd75eb875419d.jpg" at bounding box center [784, 404] width 161 height 151
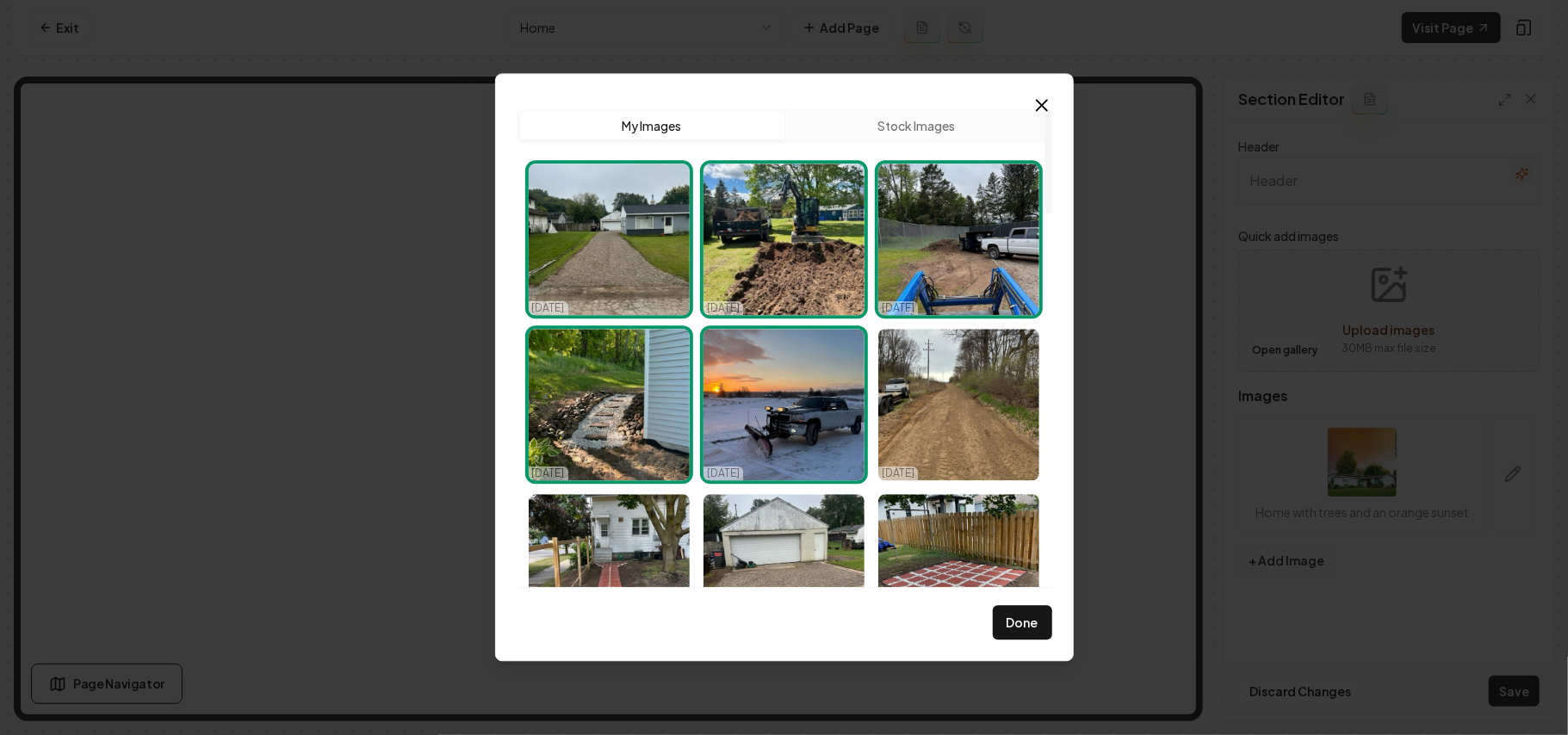
drag, startPoint x: 778, startPoint y: 406, endPoint x: 931, endPoint y: 414, distance: 153.2
click at [779, 406] on img "Select image image_68ddb7b75c7cd75eb875419d.jpg" at bounding box center [784, 404] width 161 height 151
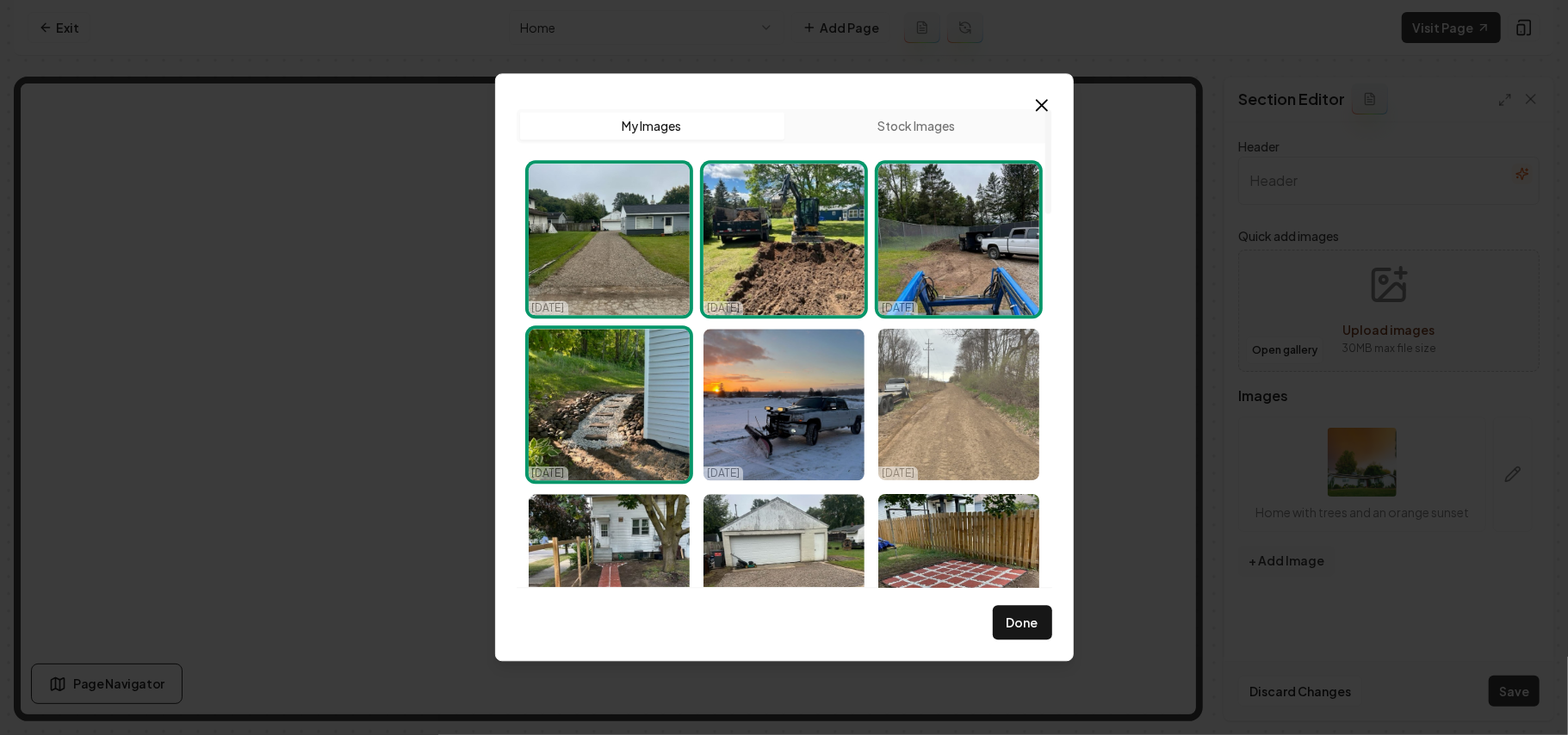
click at [931, 414] on img "Select image image_68ddb7b75c7cd75eb875406a.jpg" at bounding box center [959, 404] width 161 height 151
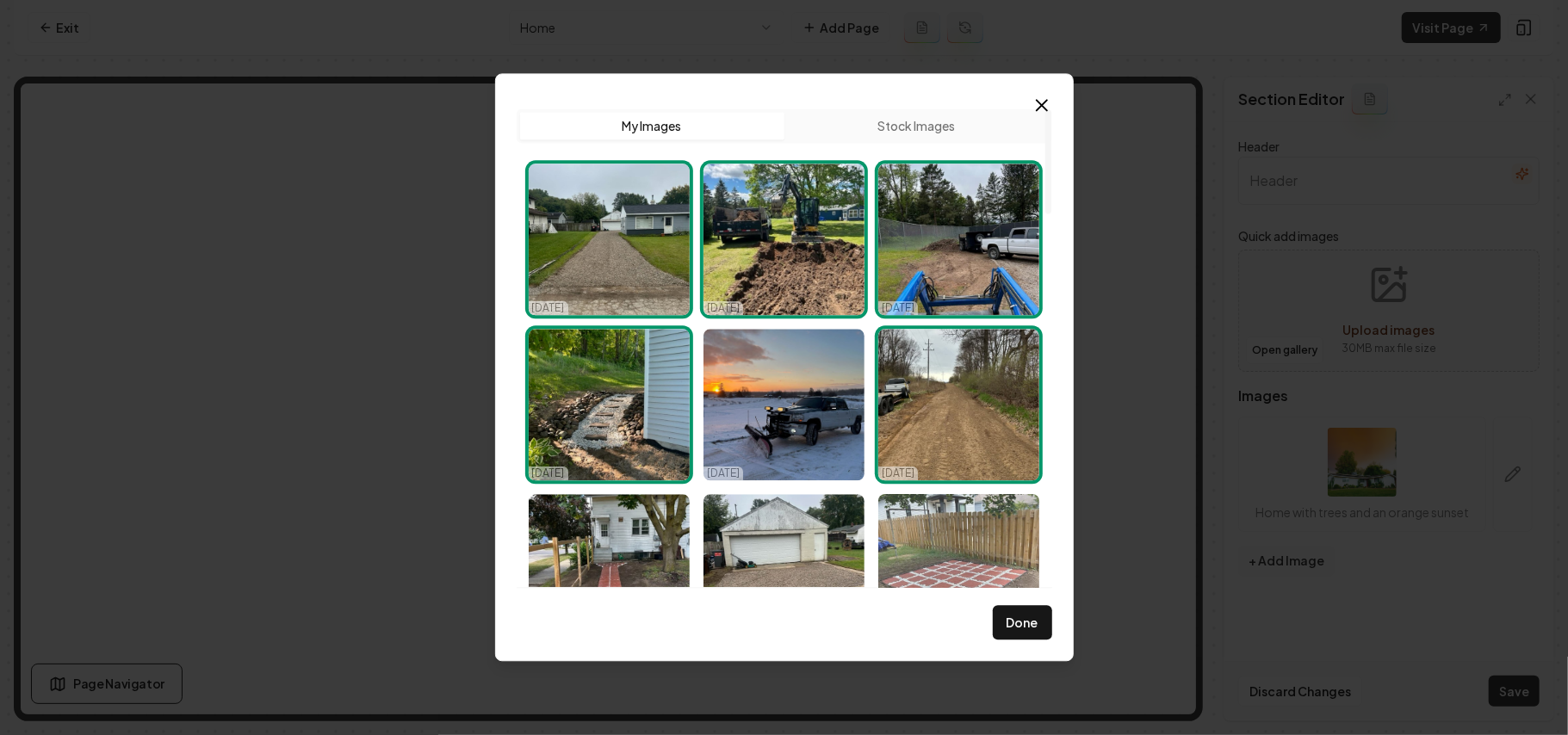
scroll to position [115, 0]
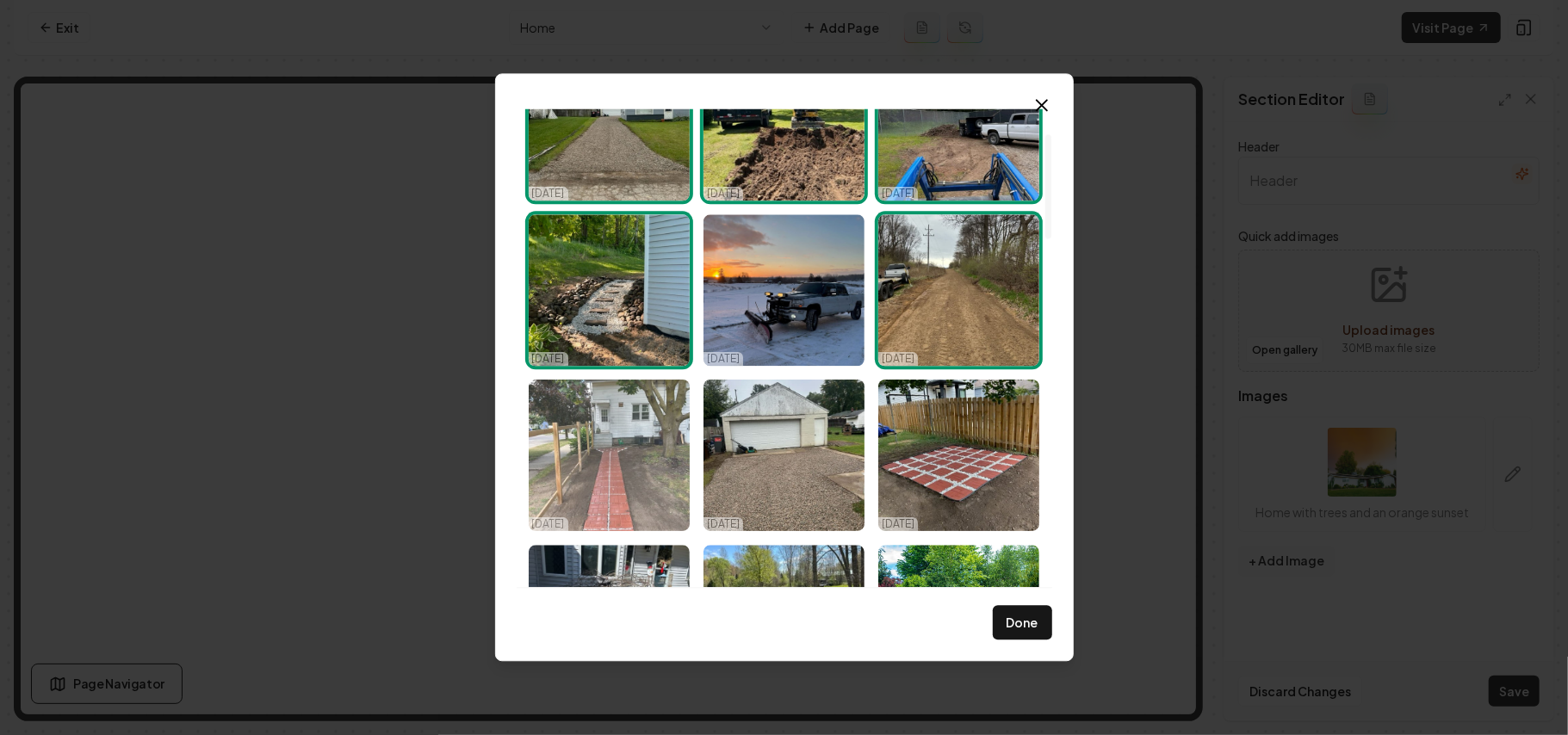
click at [682, 421] on img "Select image image_68ddb7b75c7cd75eb8754058.jpg" at bounding box center [609, 455] width 161 height 151
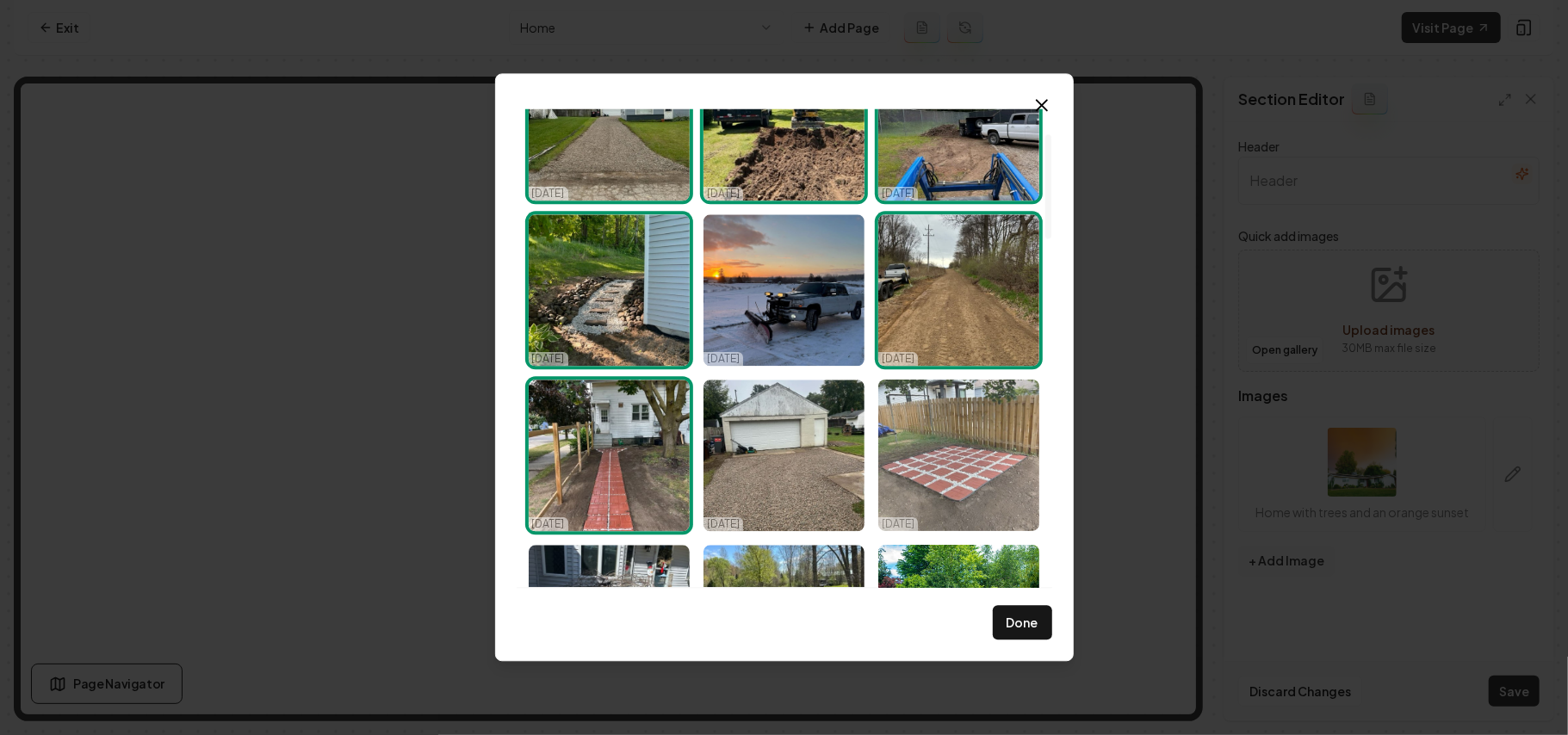
drag, startPoint x: 776, startPoint y: 431, endPoint x: 880, endPoint y: 439, distance: 104.3
click at [777, 431] on img "Select image image_68ddb7b75c7cd75eb8754061.jpg" at bounding box center [784, 455] width 161 height 151
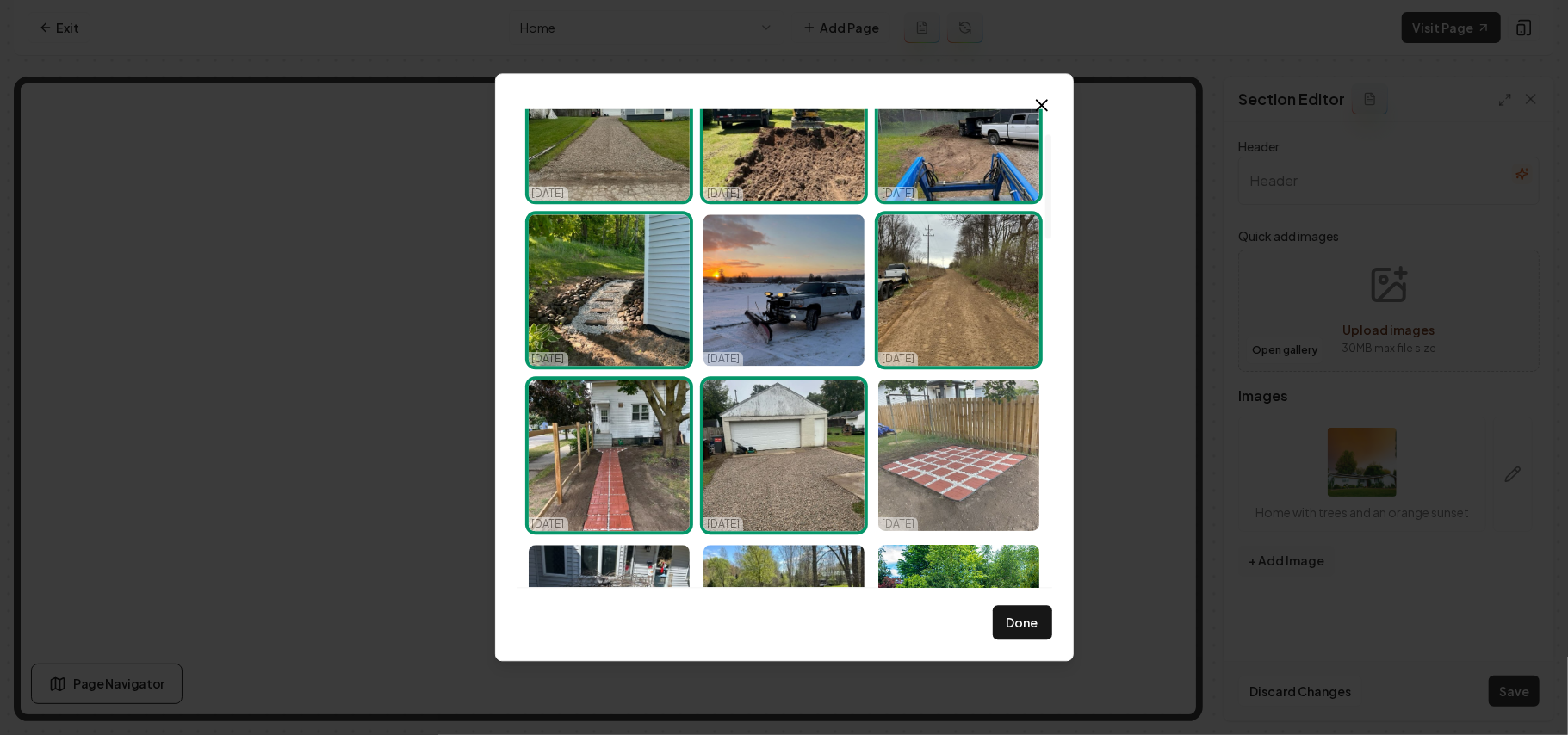
click at [968, 439] on img "Select image image_68ddb7b75c7cd75eb8754094.jpg" at bounding box center [959, 455] width 161 height 151
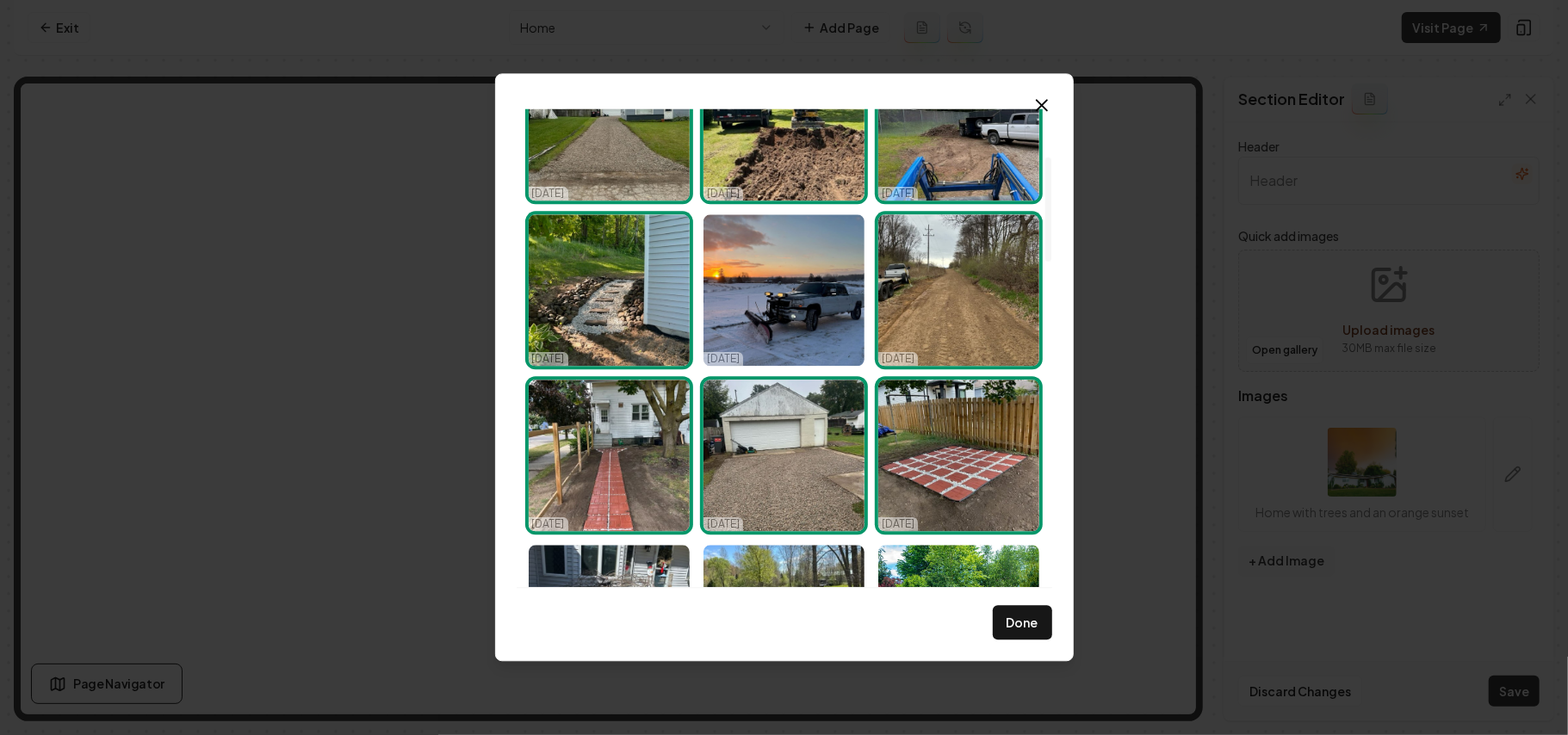
scroll to position [459, 0]
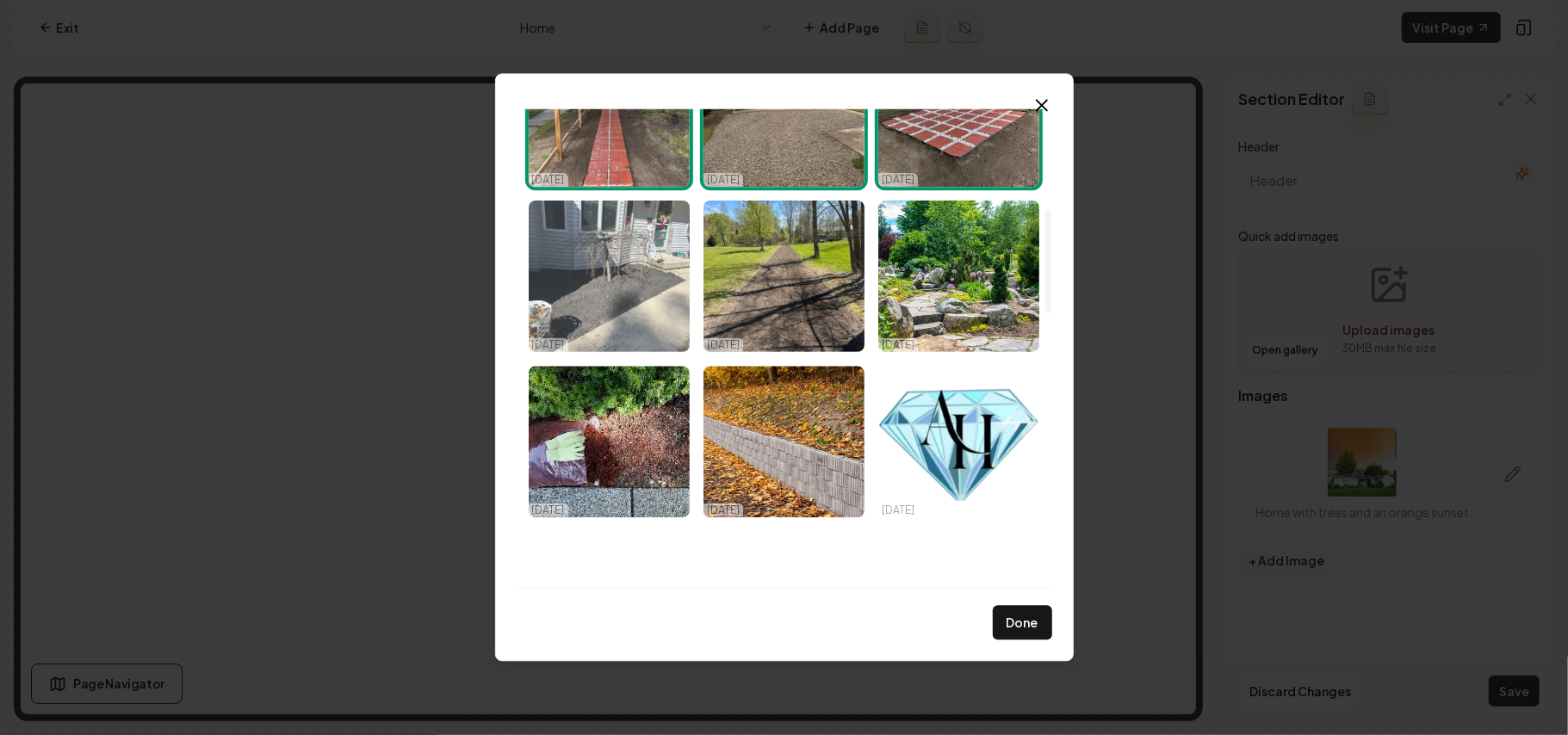
click at [619, 290] on img "Select image image_68ddb7b75c7cd75eb875401d.jpg" at bounding box center [609, 276] width 161 height 151
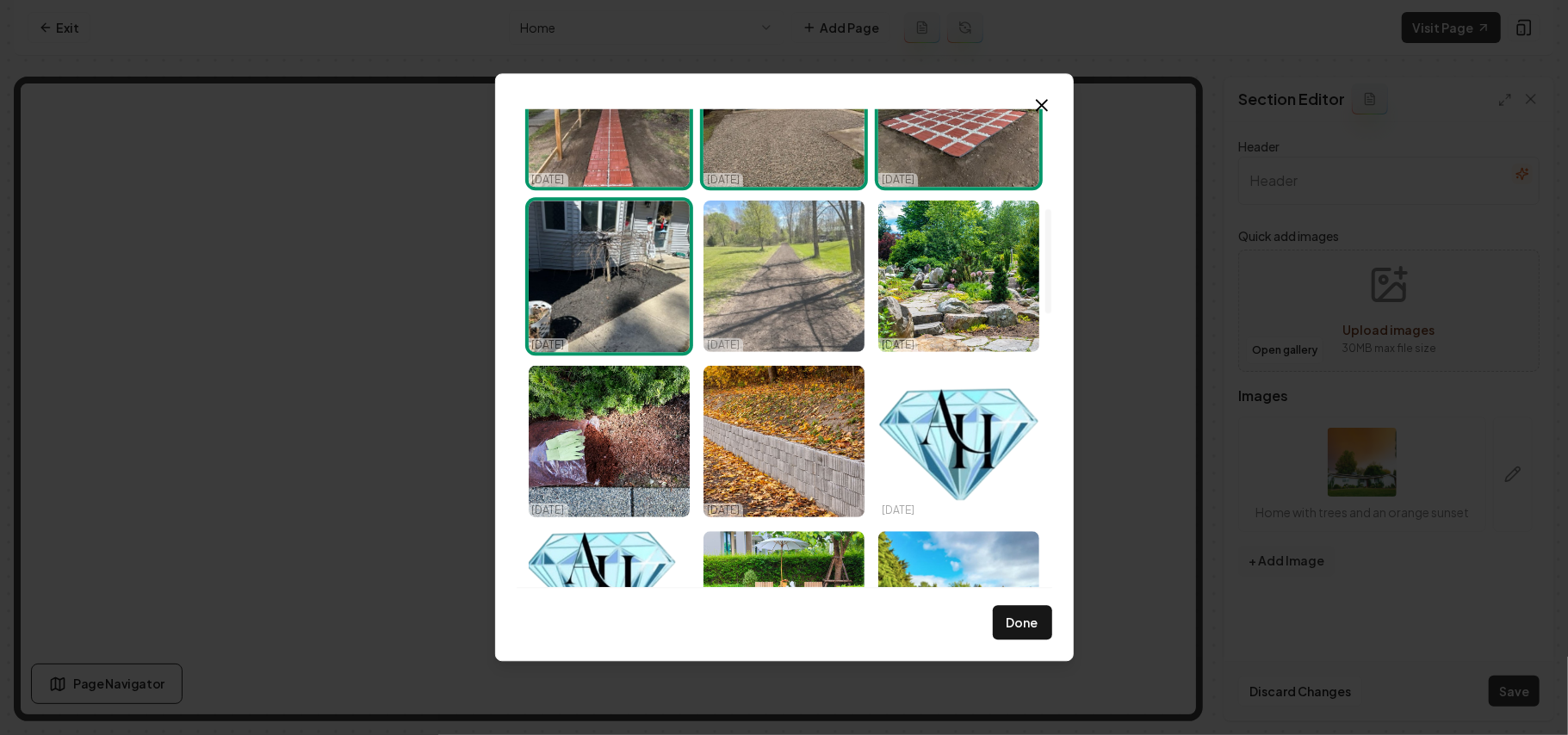
click at [803, 287] on img "Select image image_68ddb7b65c7cd75eb8753dcc.jpg" at bounding box center [784, 276] width 161 height 151
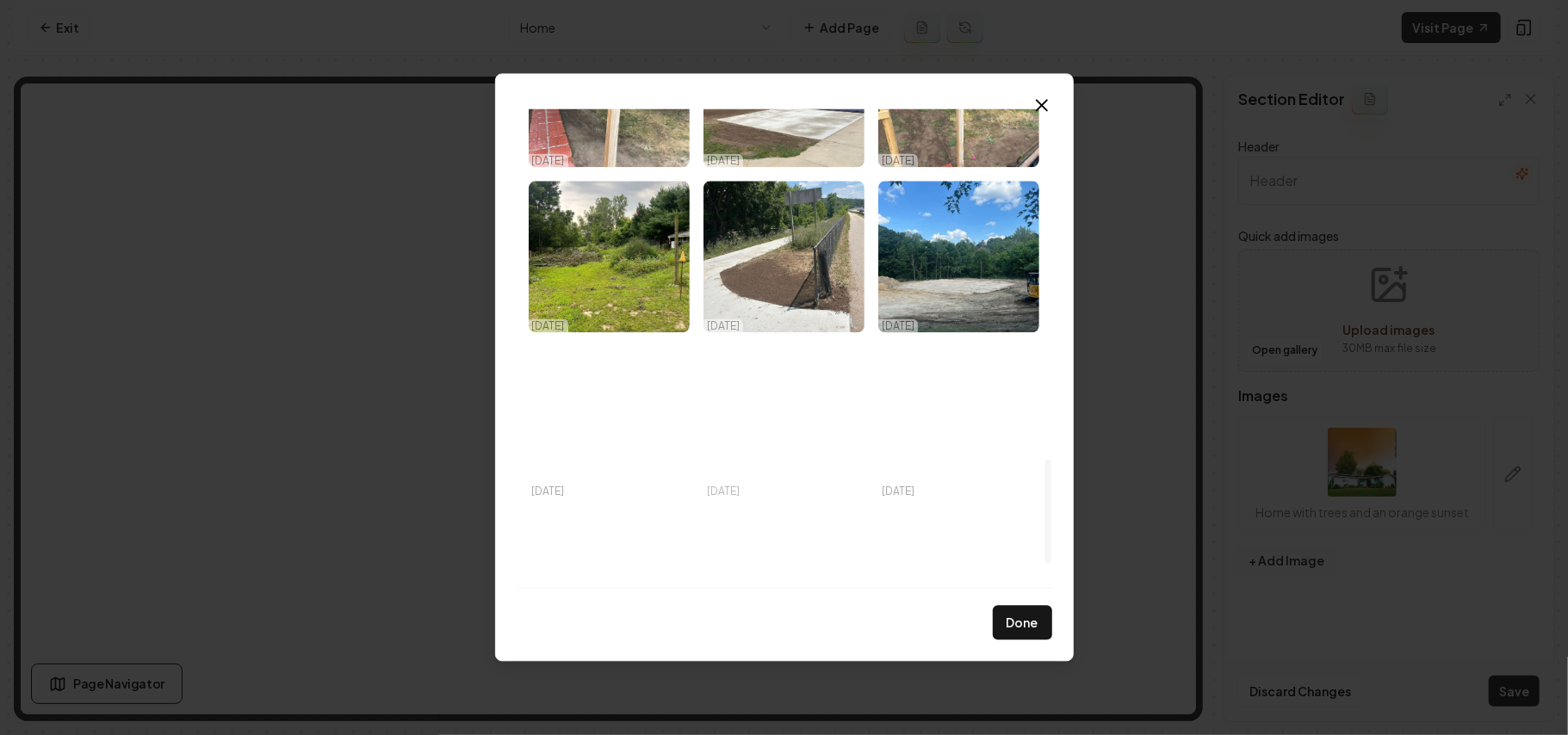
scroll to position [1605, 0]
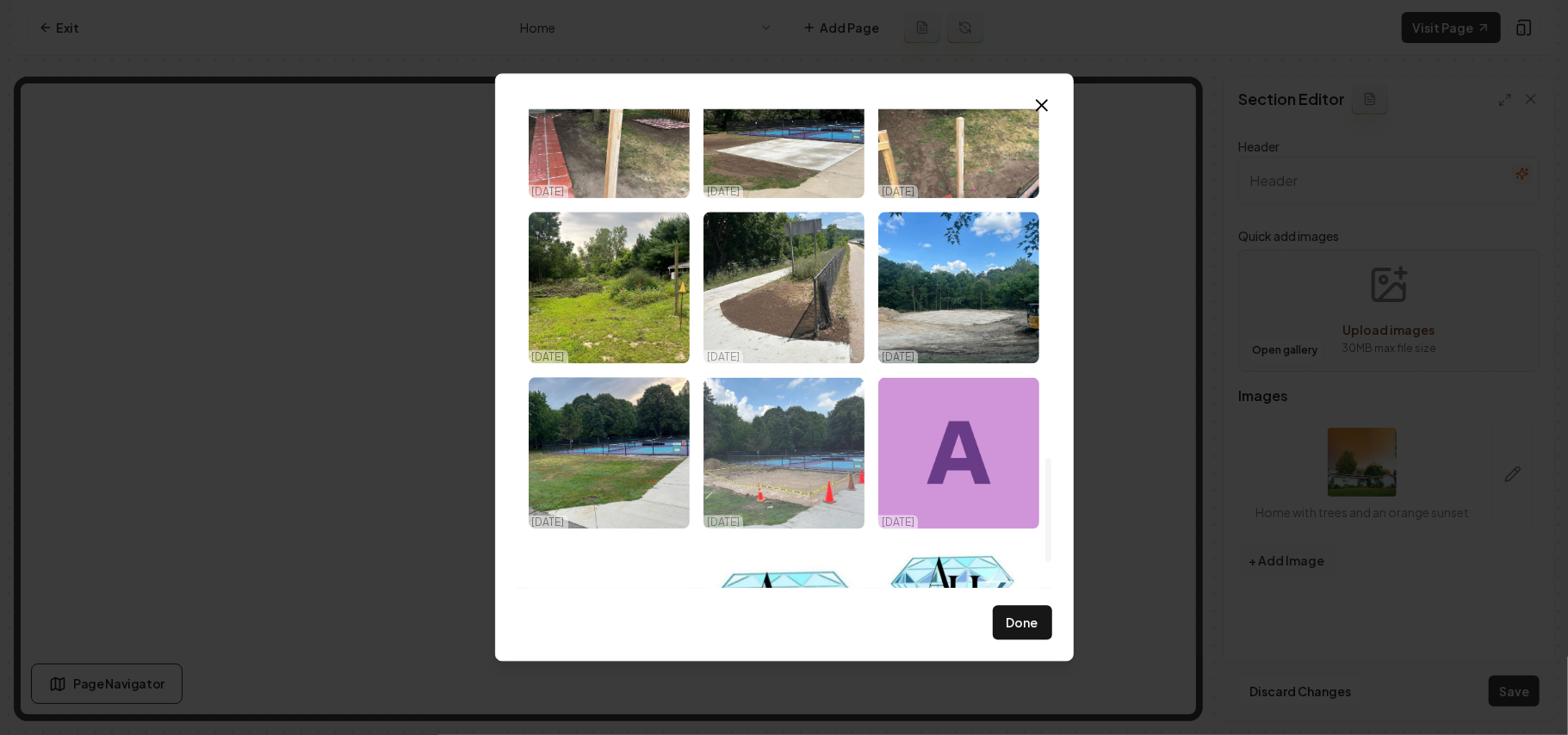
click at [810, 458] on img "Select image image_68d3eaf95c7cd75eb8edfd75.jpeg" at bounding box center [784, 453] width 161 height 151
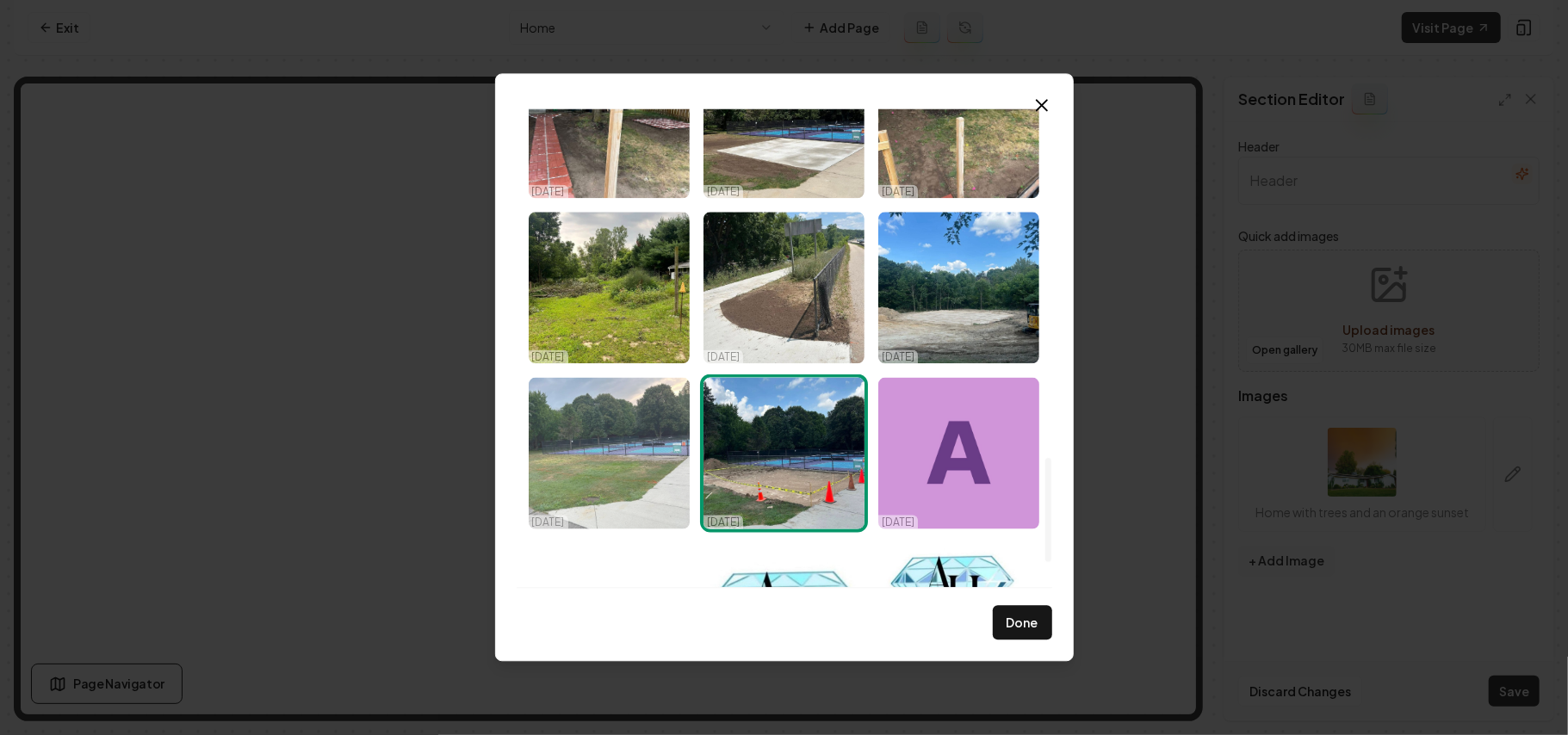
drag, startPoint x: 650, startPoint y: 435, endPoint x: 595, endPoint y: 286, distance: 158.8
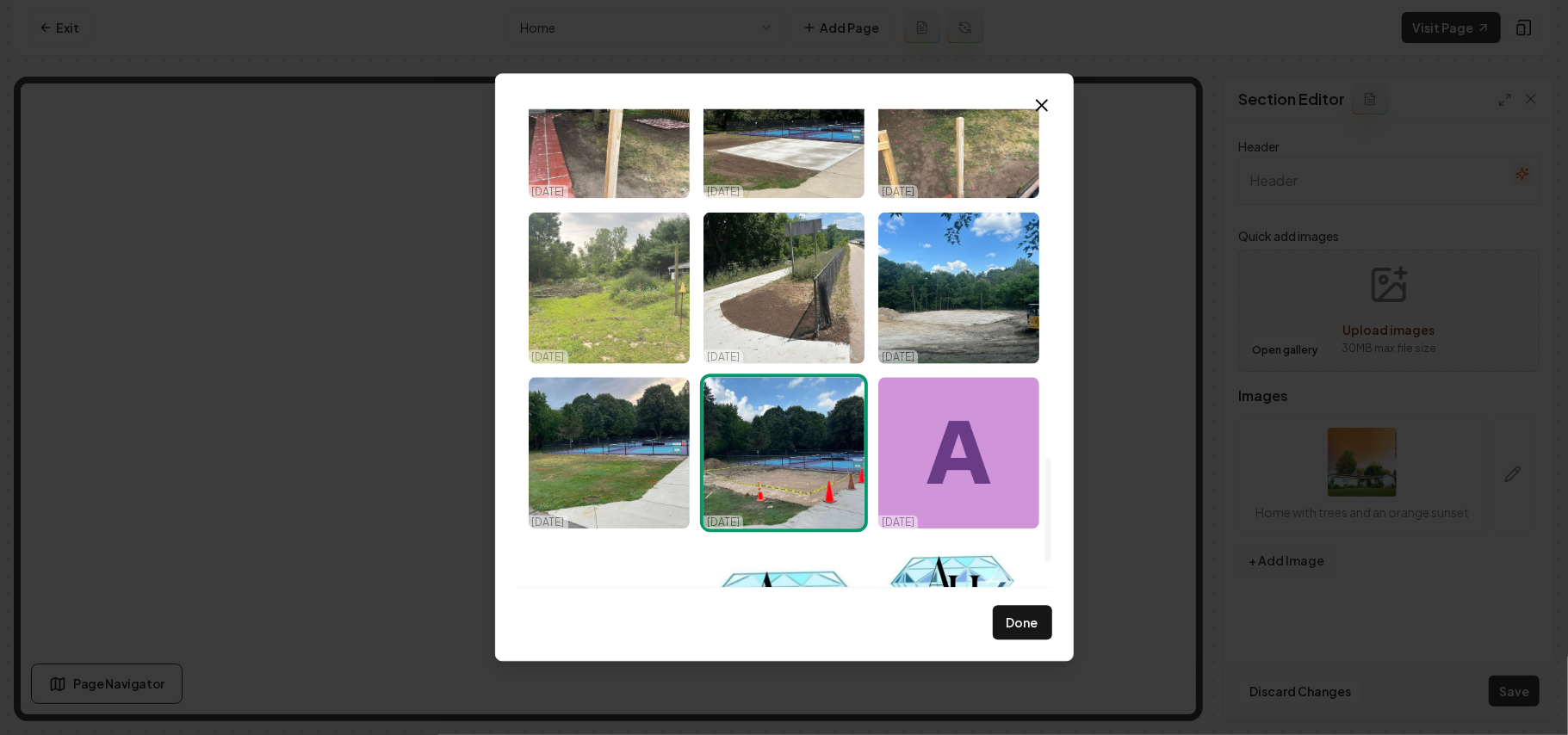
click at [649, 432] on img "Select image image_68d3eaf95c7cd75eb8ee0413.jpeg" at bounding box center [609, 453] width 161 height 151
click at [593, 283] on img "Select image image_68d3eafa5c7cd75eb8ee0a13.jpeg" at bounding box center [609, 288] width 161 height 151
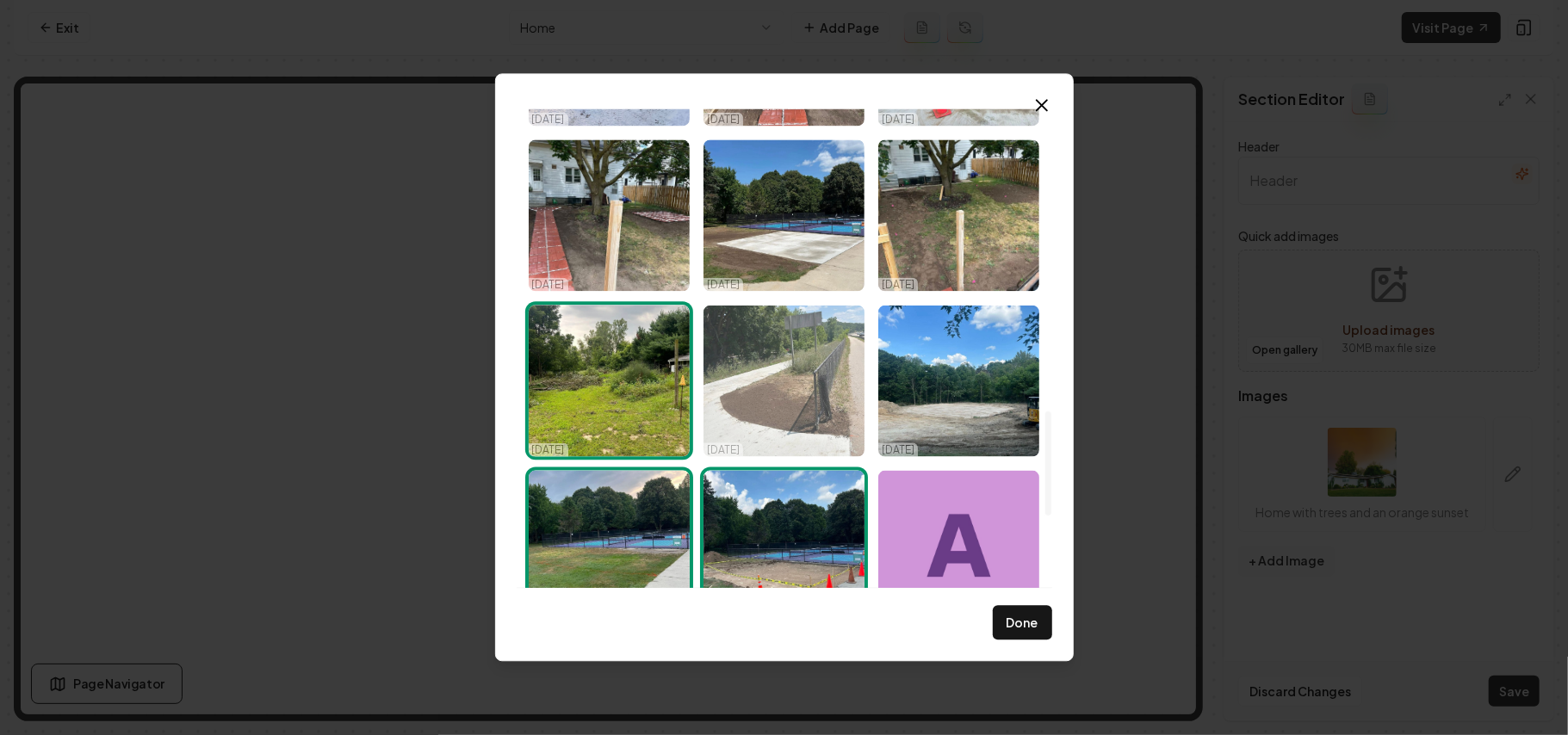
scroll to position [1375, 0]
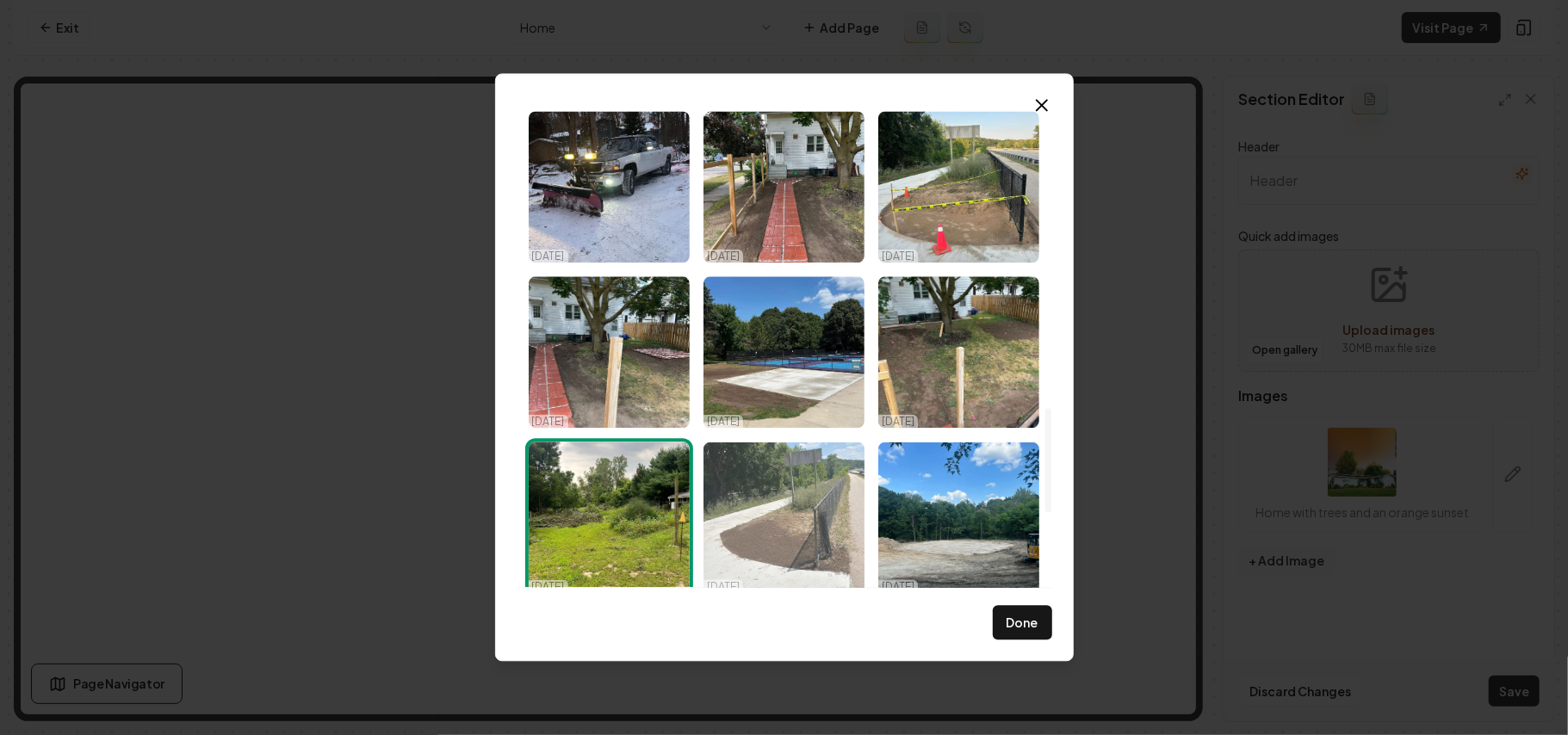
click at [791, 514] on img "Select image image_68d3eaf95c7cd75eb8ee02c2.jpeg" at bounding box center [784, 518] width 161 height 151
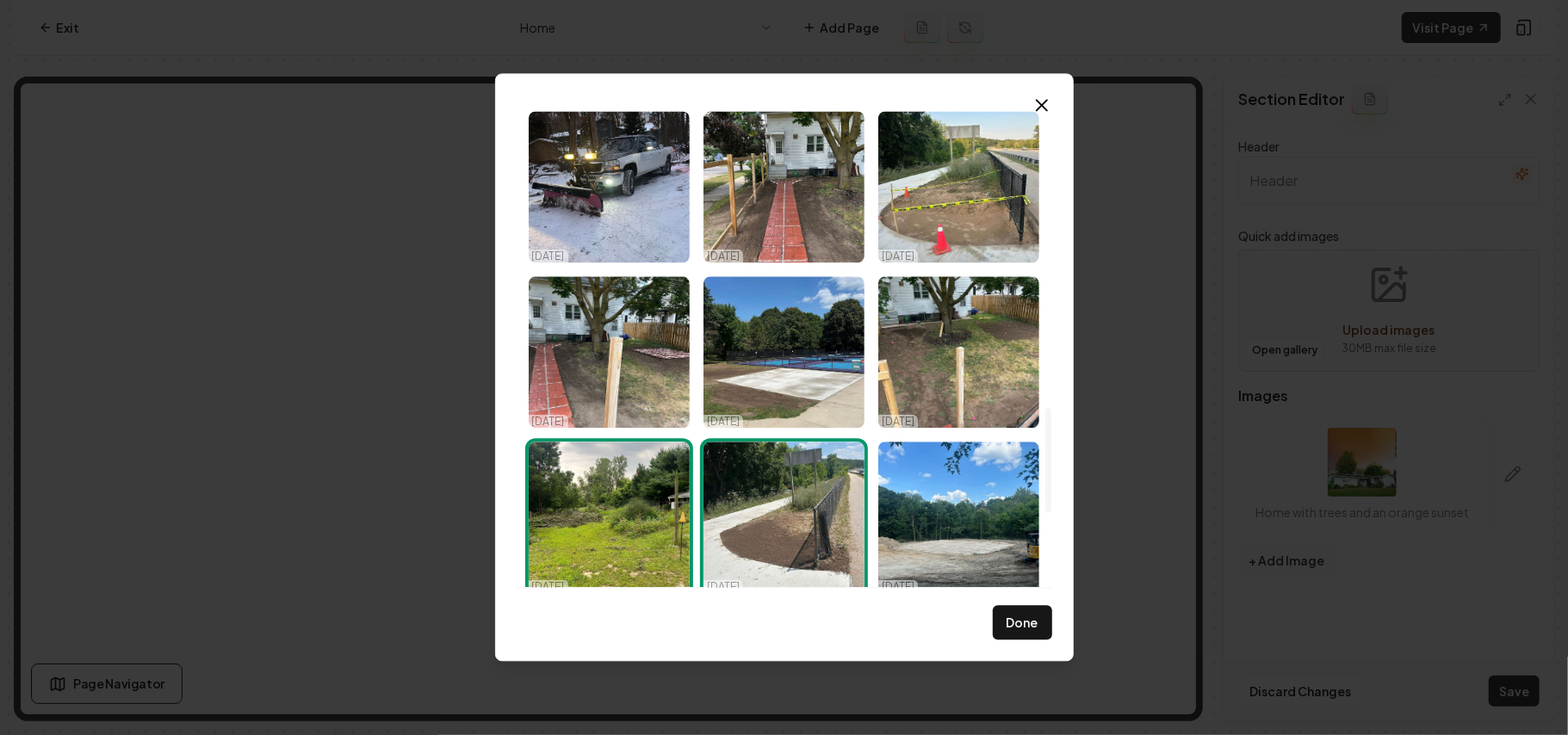
drag, startPoint x: 976, startPoint y: 510, endPoint x: 987, endPoint y: 431, distance: 79.8
click at [979, 510] on img "Select image image_68d3eaf95c7cd75eb8ee0749.jpeg" at bounding box center [959, 518] width 161 height 151
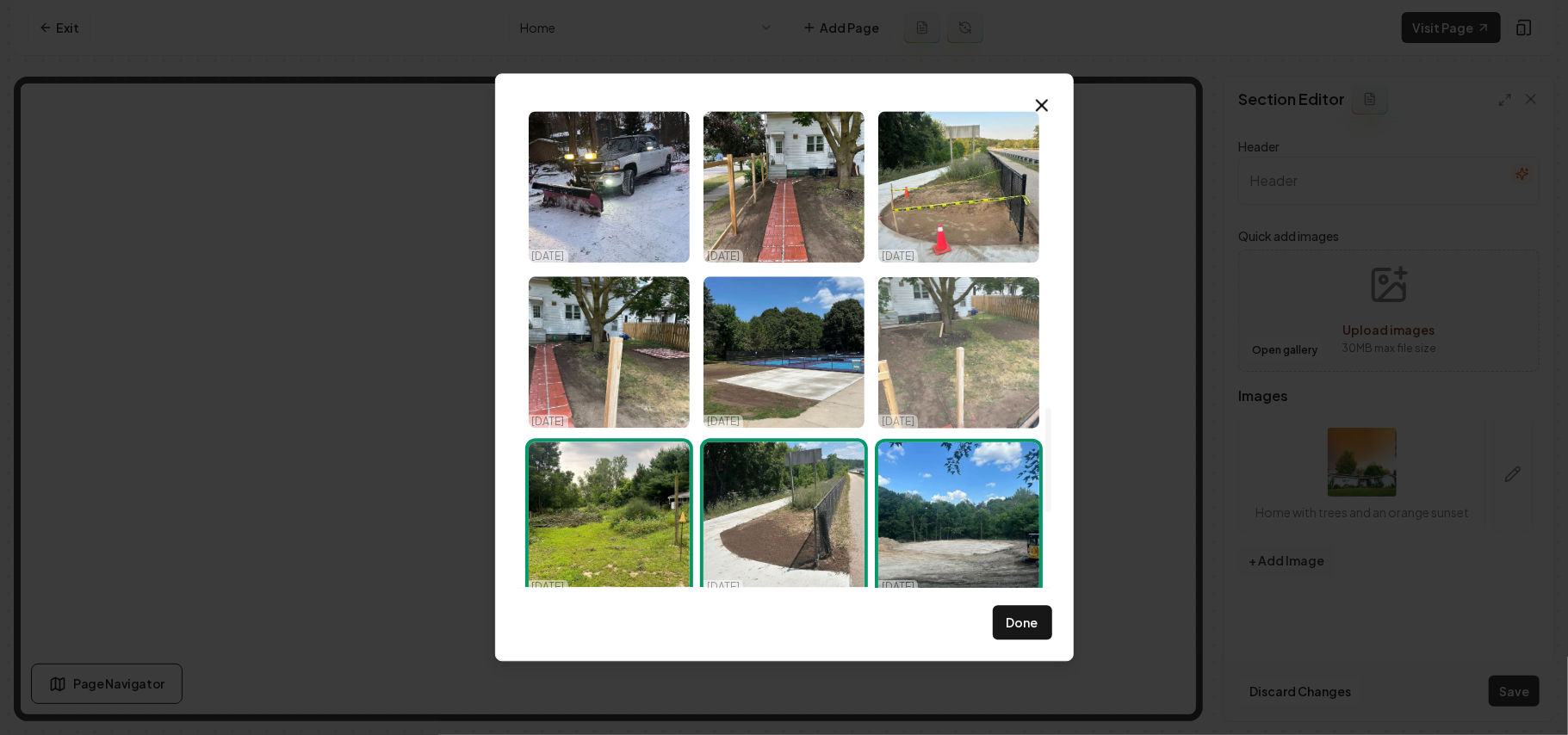
click at [979, 363] on img "Select image image_68d3eafa5c7cd75eb8ee0a4b.jpeg" at bounding box center [959, 352] width 161 height 151
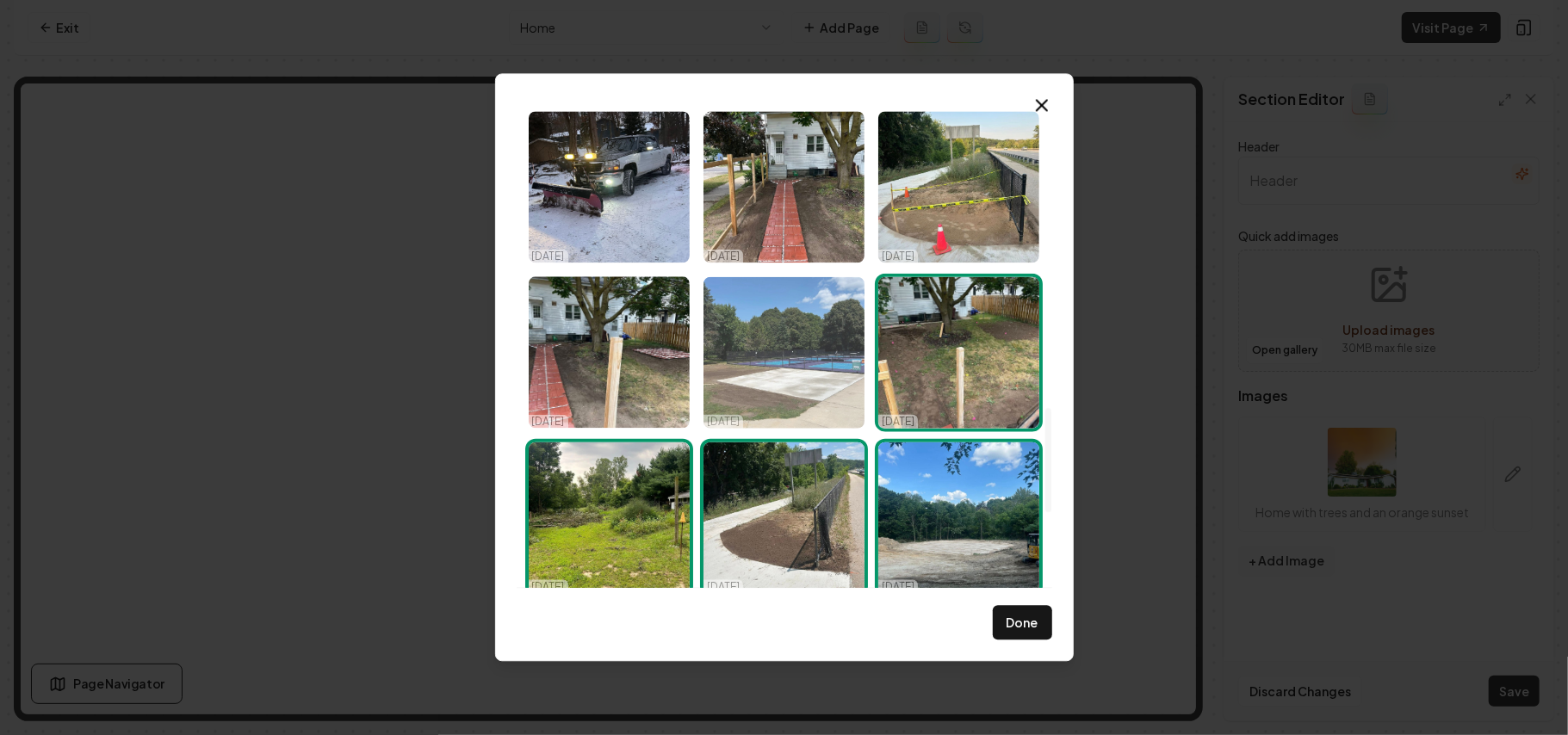
click at [797, 363] on img "Select image image_68d3eaf95c7cd75eb8ee05ba.jpeg" at bounding box center [784, 352] width 161 height 151
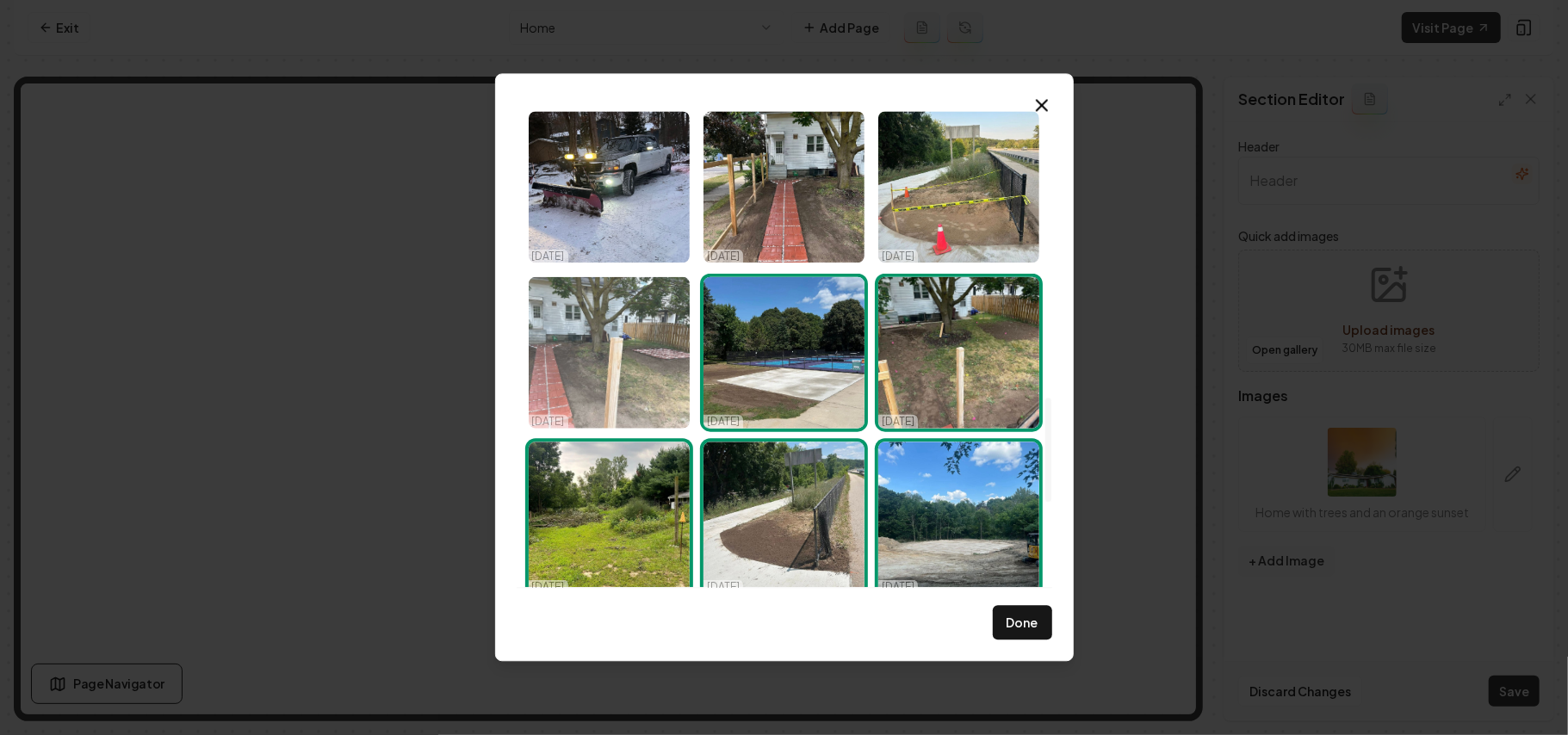
scroll to position [1261, 0]
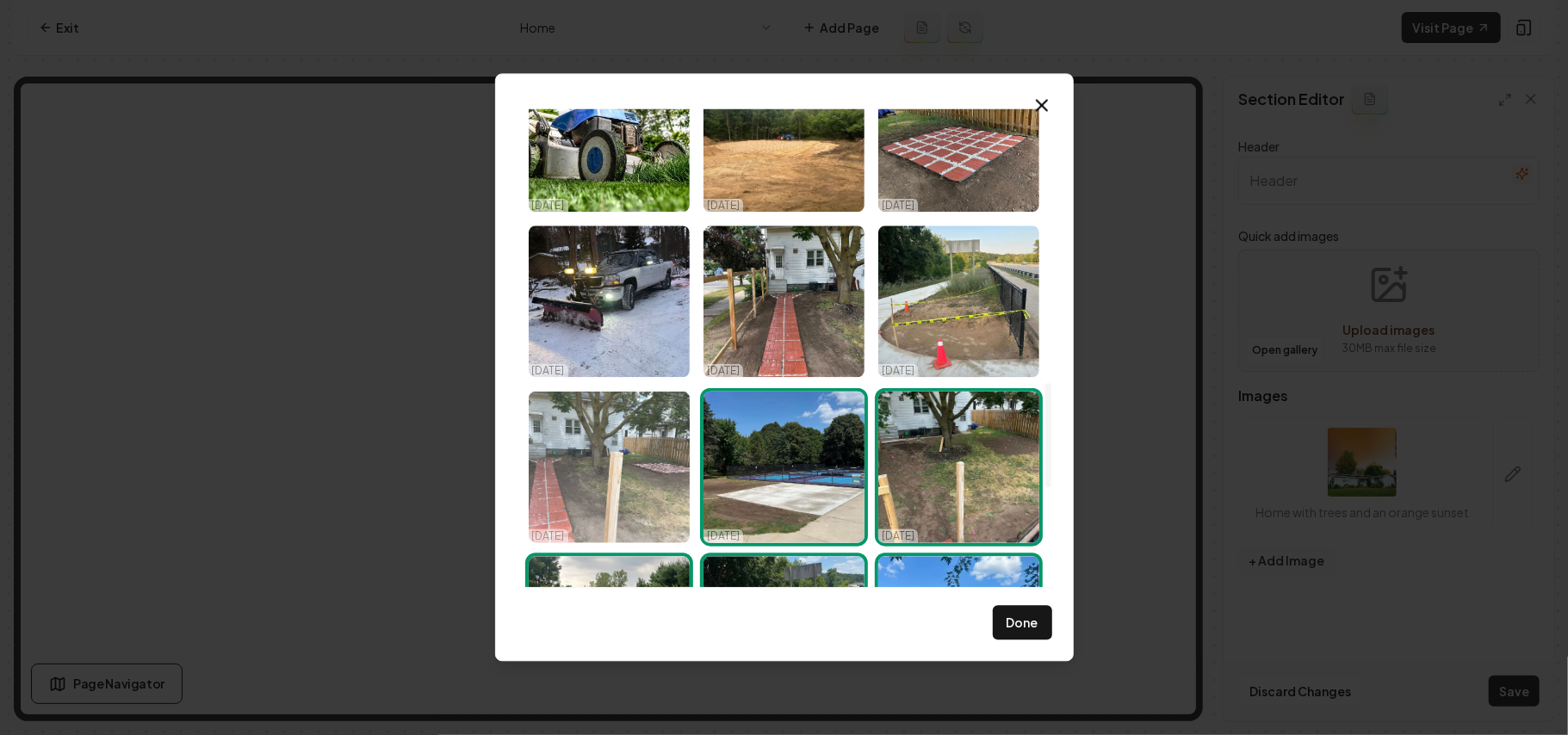
click at [652, 483] on img "Select image image_68d3eaf95c7cd75eb8ee0620.jpeg" at bounding box center [609, 467] width 161 height 151
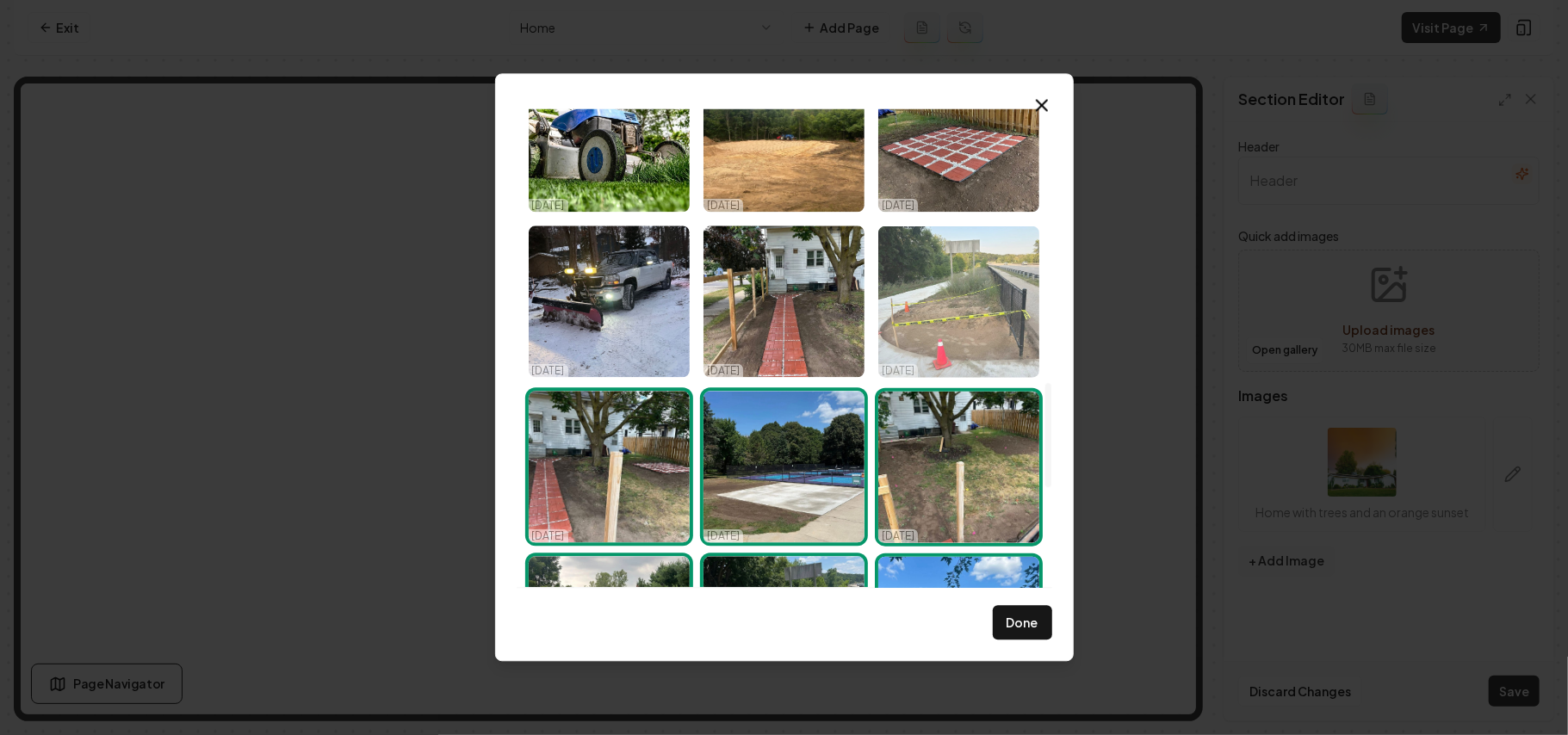
click at [965, 349] on img "Select image image_68d3eaf95c7cd75eb8ee06a3.jpeg" at bounding box center [959, 301] width 161 height 151
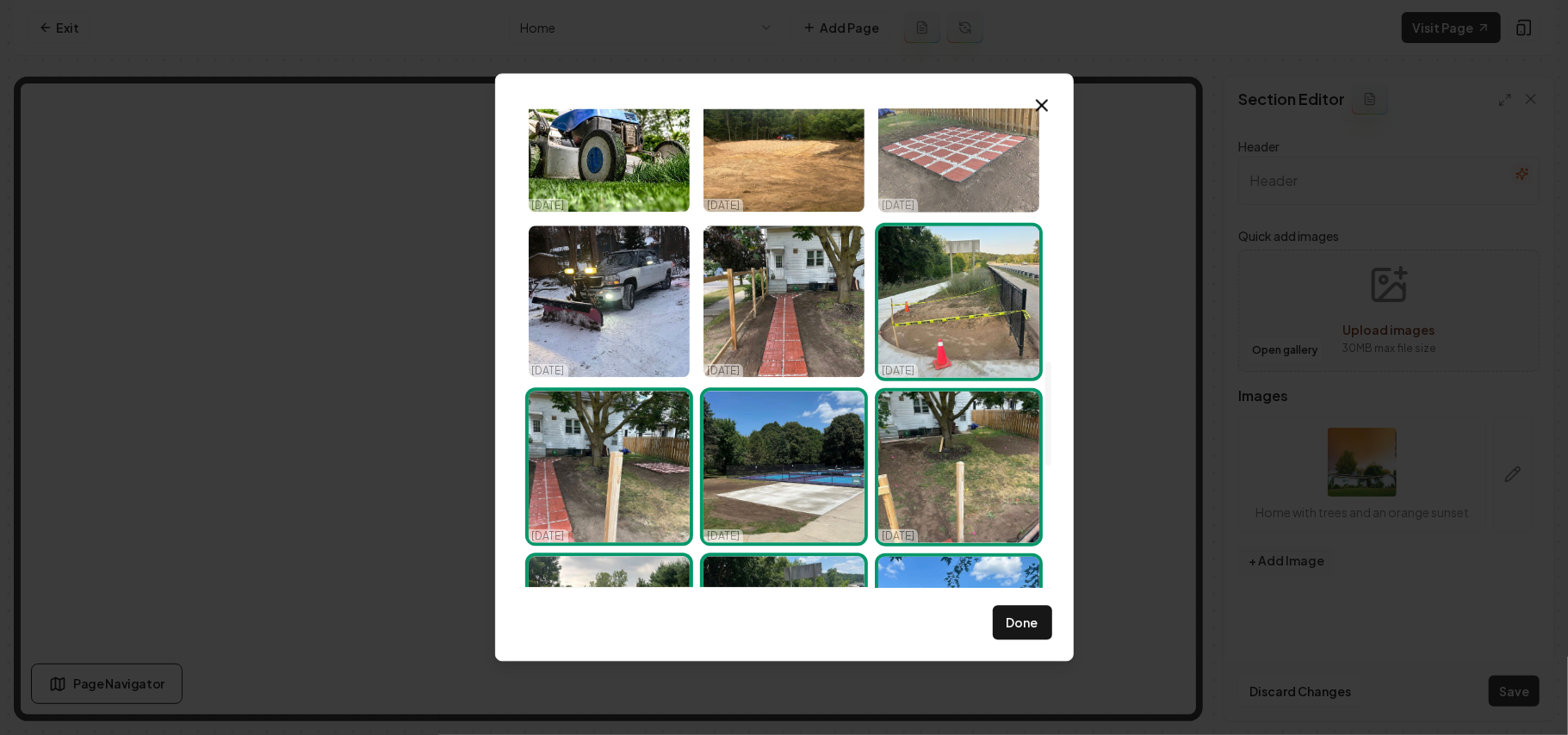
scroll to position [1031, 0]
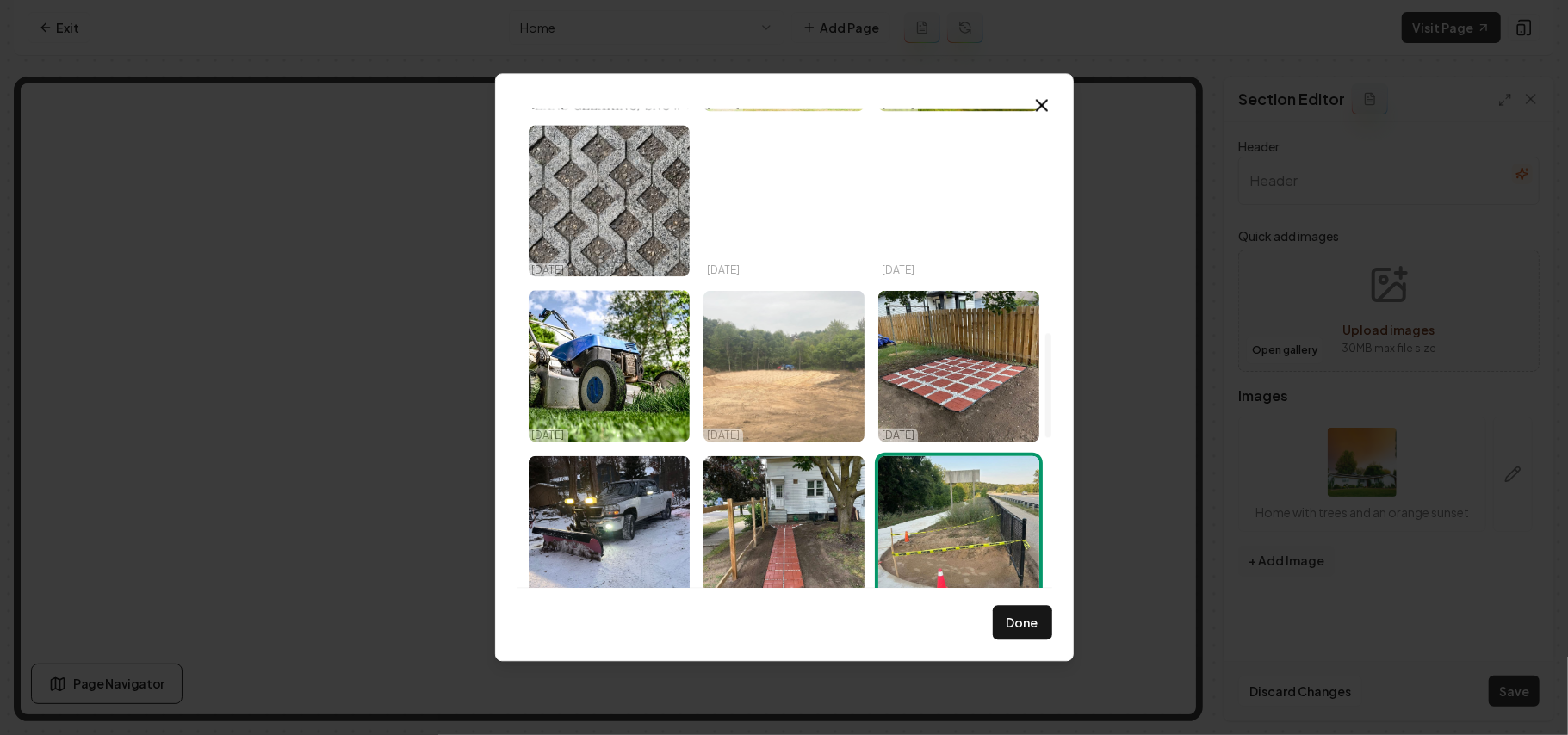
click at [809, 393] on img "Select image image_68d3eafa5c7cd75eb8ee12c9.jpeg" at bounding box center [784, 366] width 161 height 151
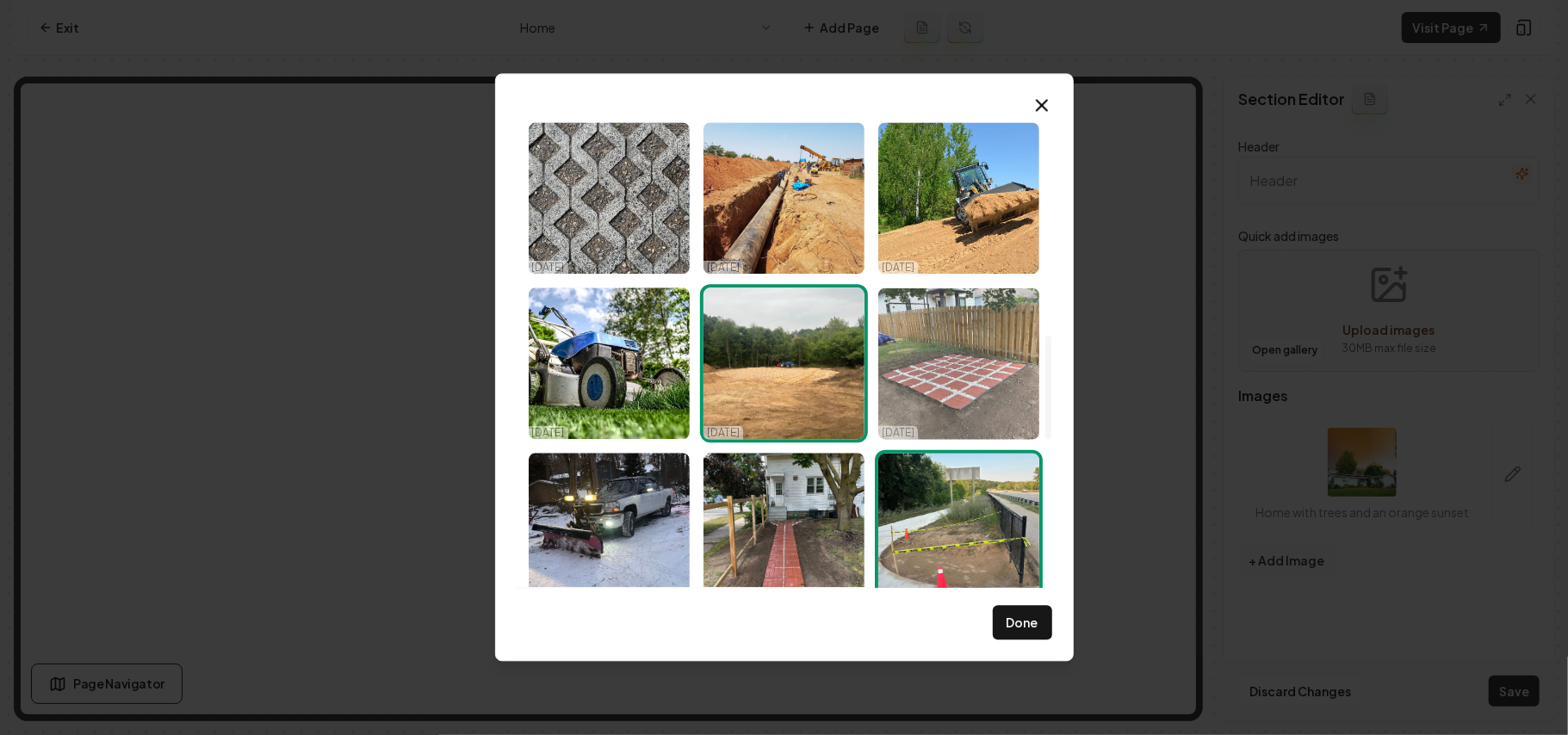
scroll to position [1606, 0]
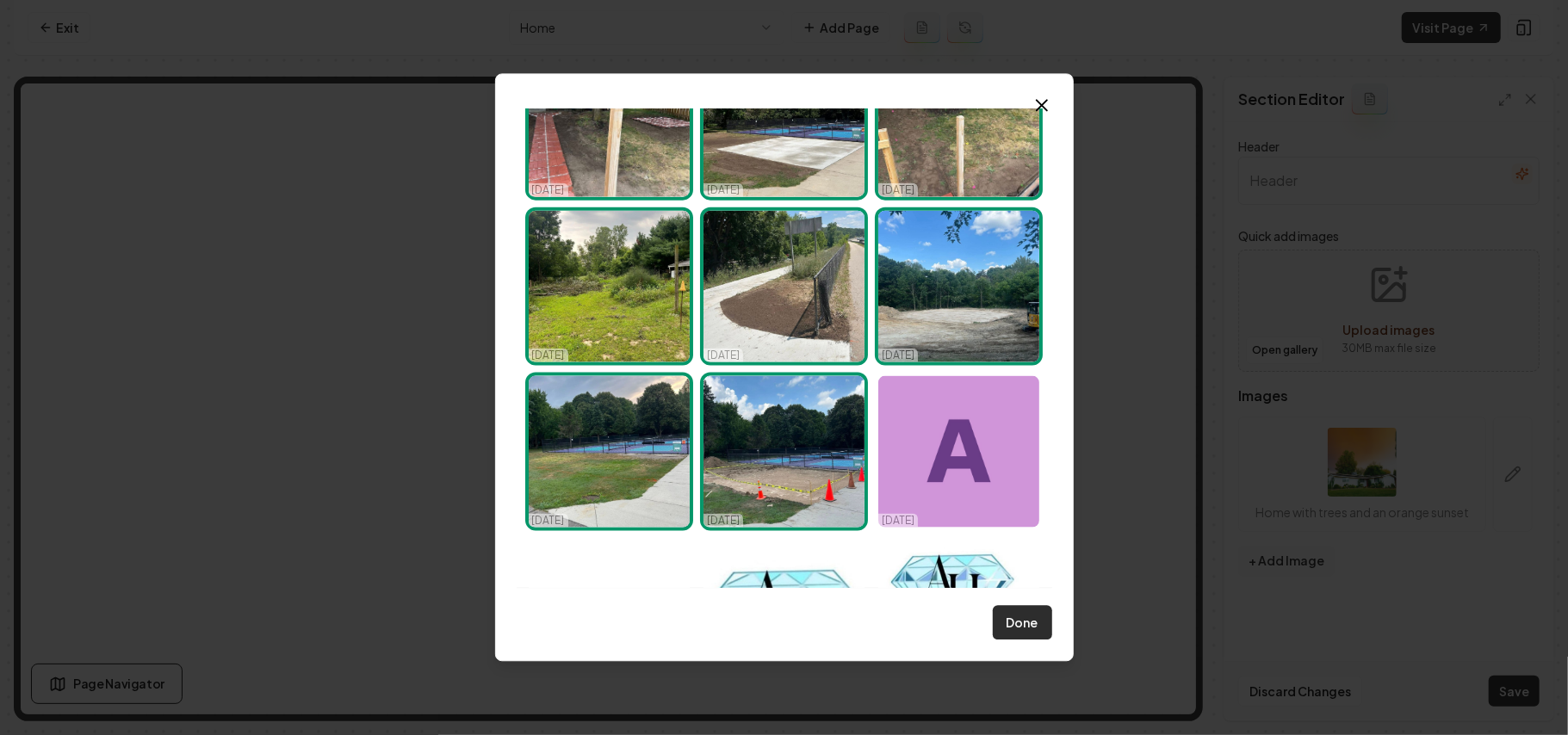
click at [1030, 625] on button "Done" at bounding box center [1022, 623] width 60 height 35
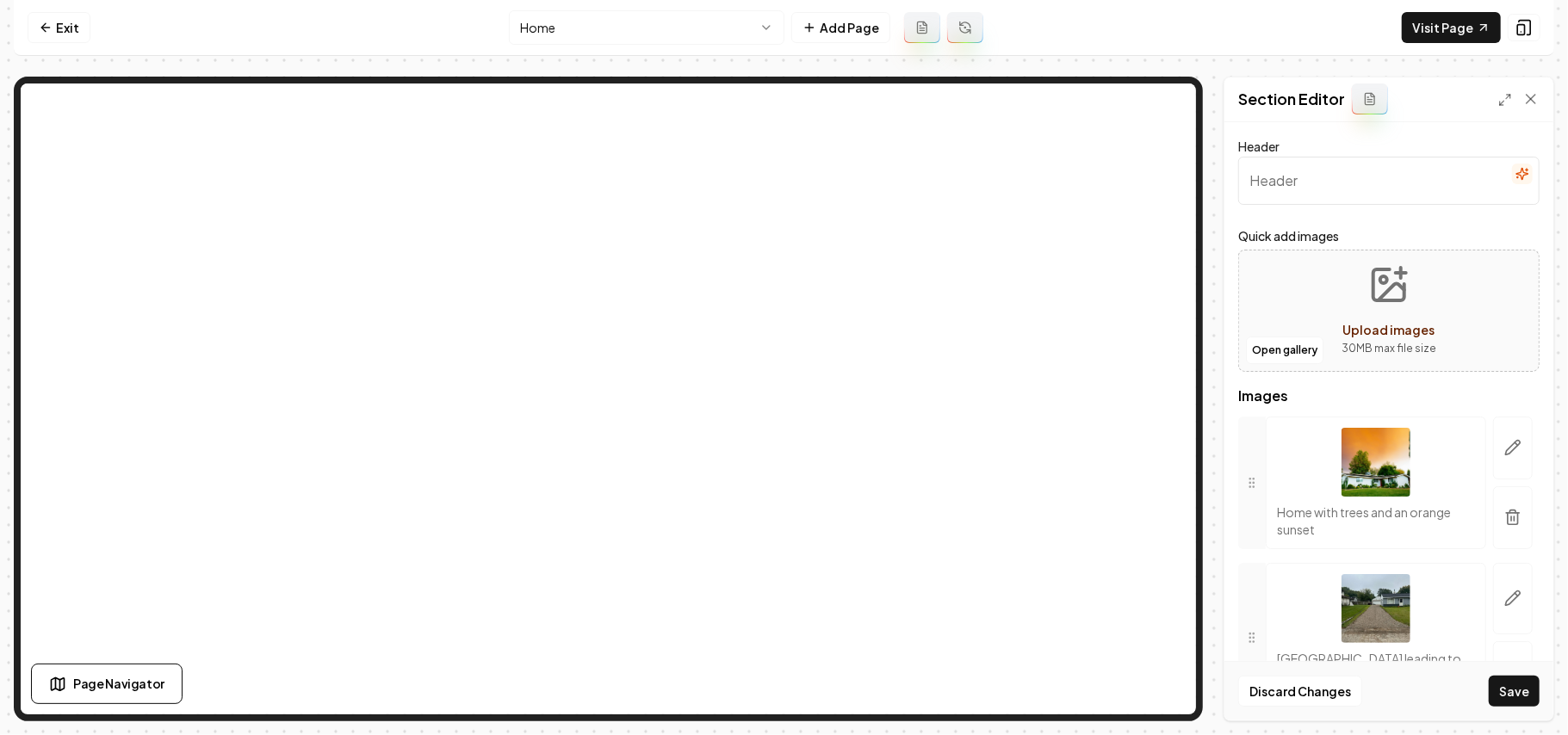
click at [1517, 170] on icon "button" at bounding box center [1523, 173] width 12 height 12
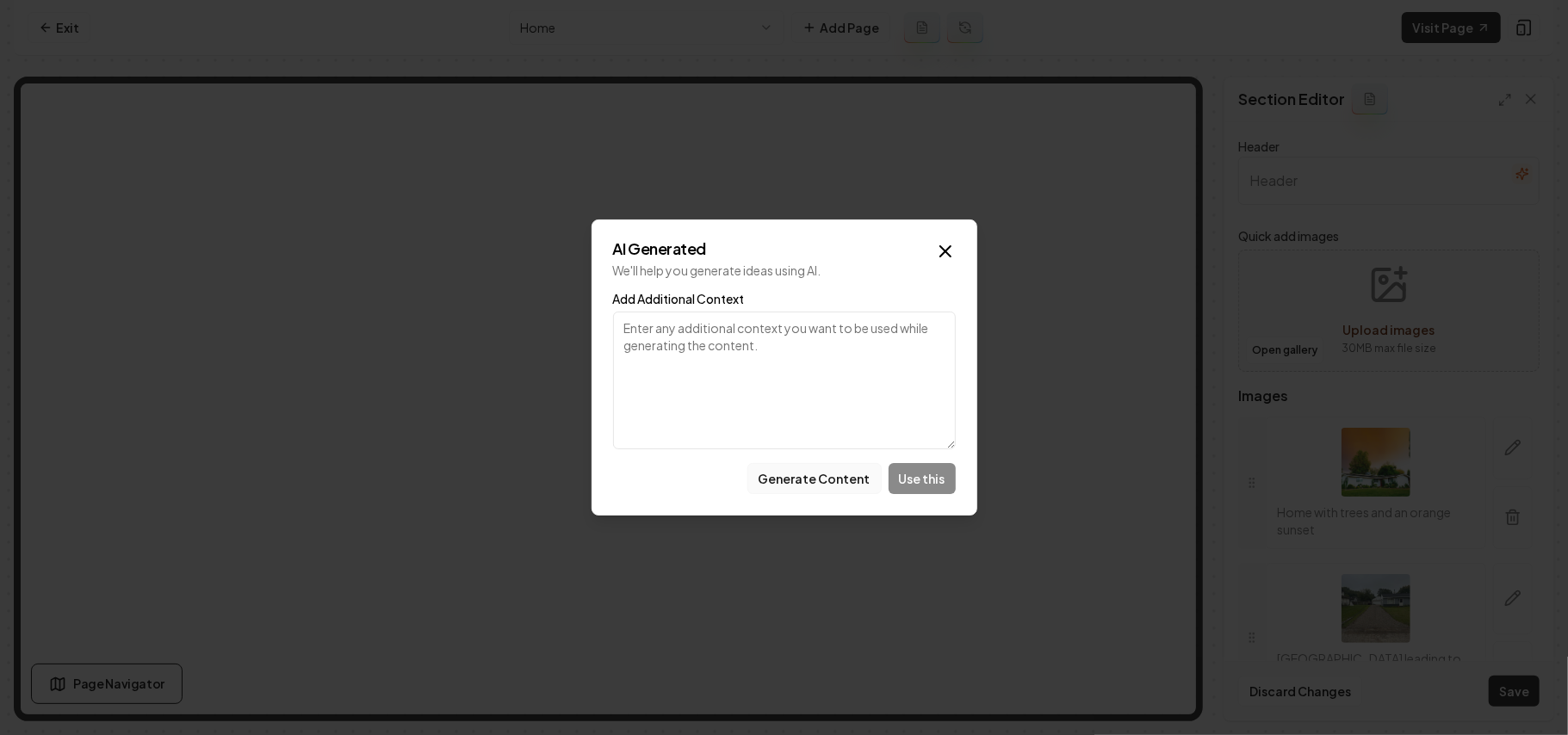
click at [810, 482] on button "Generate Content" at bounding box center [815, 478] width 135 height 31
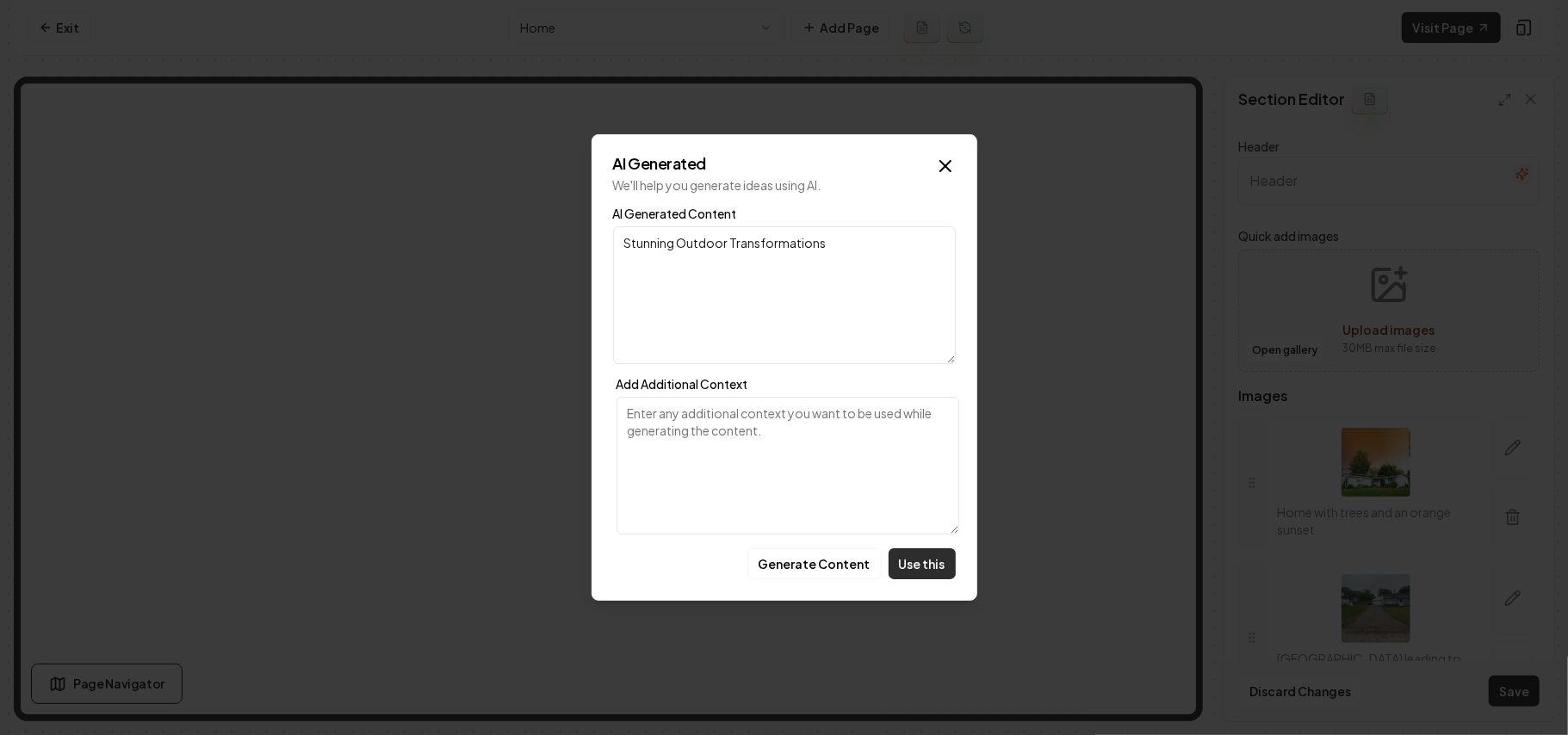
click at [907, 556] on button "Use this" at bounding box center [922, 563] width 67 height 31
type input "Stunning Outdoor Transformations"
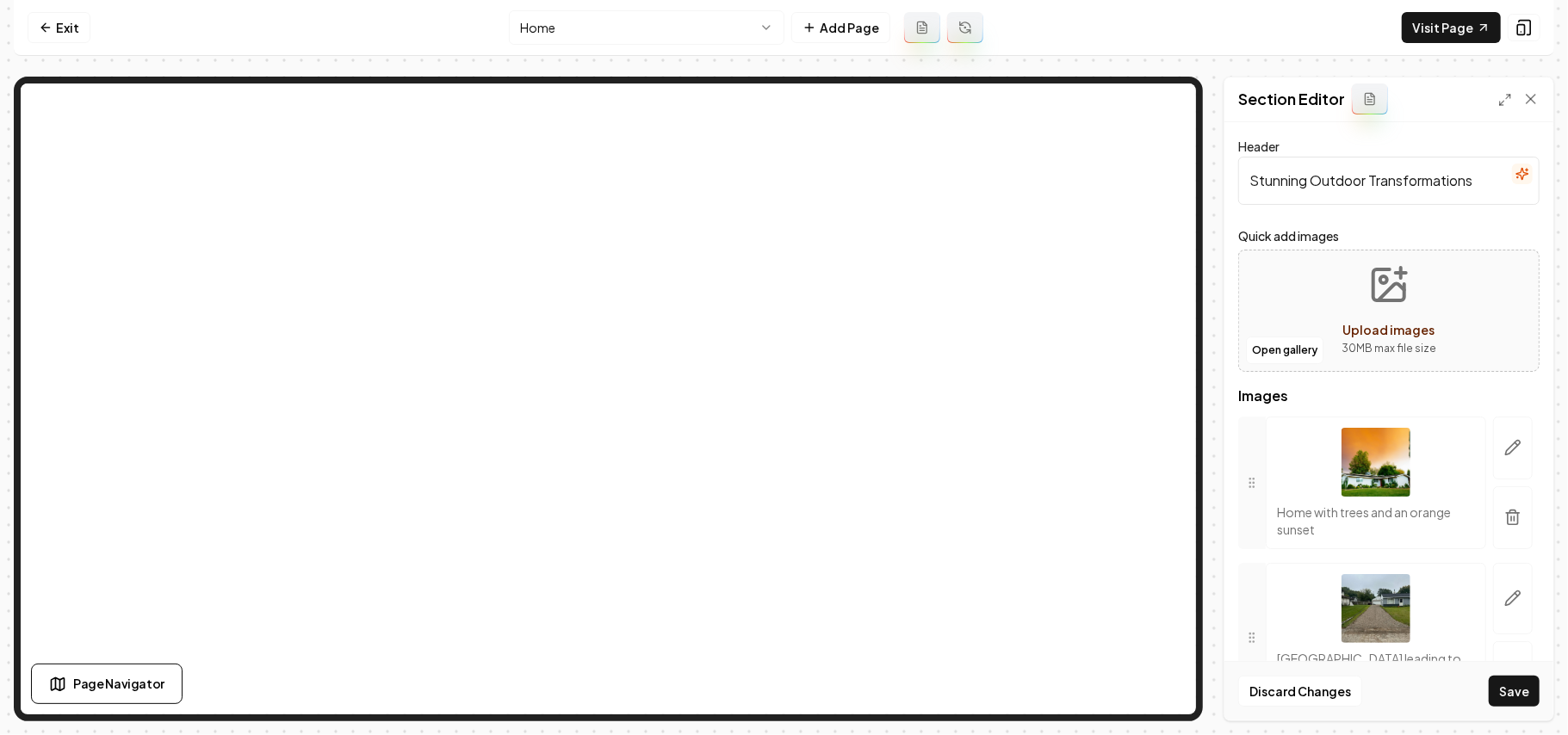
drag, startPoint x: 1506, startPoint y: 680, endPoint x: 1516, endPoint y: 682, distance: 10.2
click at [1506, 682] on button "Save" at bounding box center [1515, 690] width 51 height 31
click at [1505, 517] on icon "button" at bounding box center [1513, 517] width 17 height 17
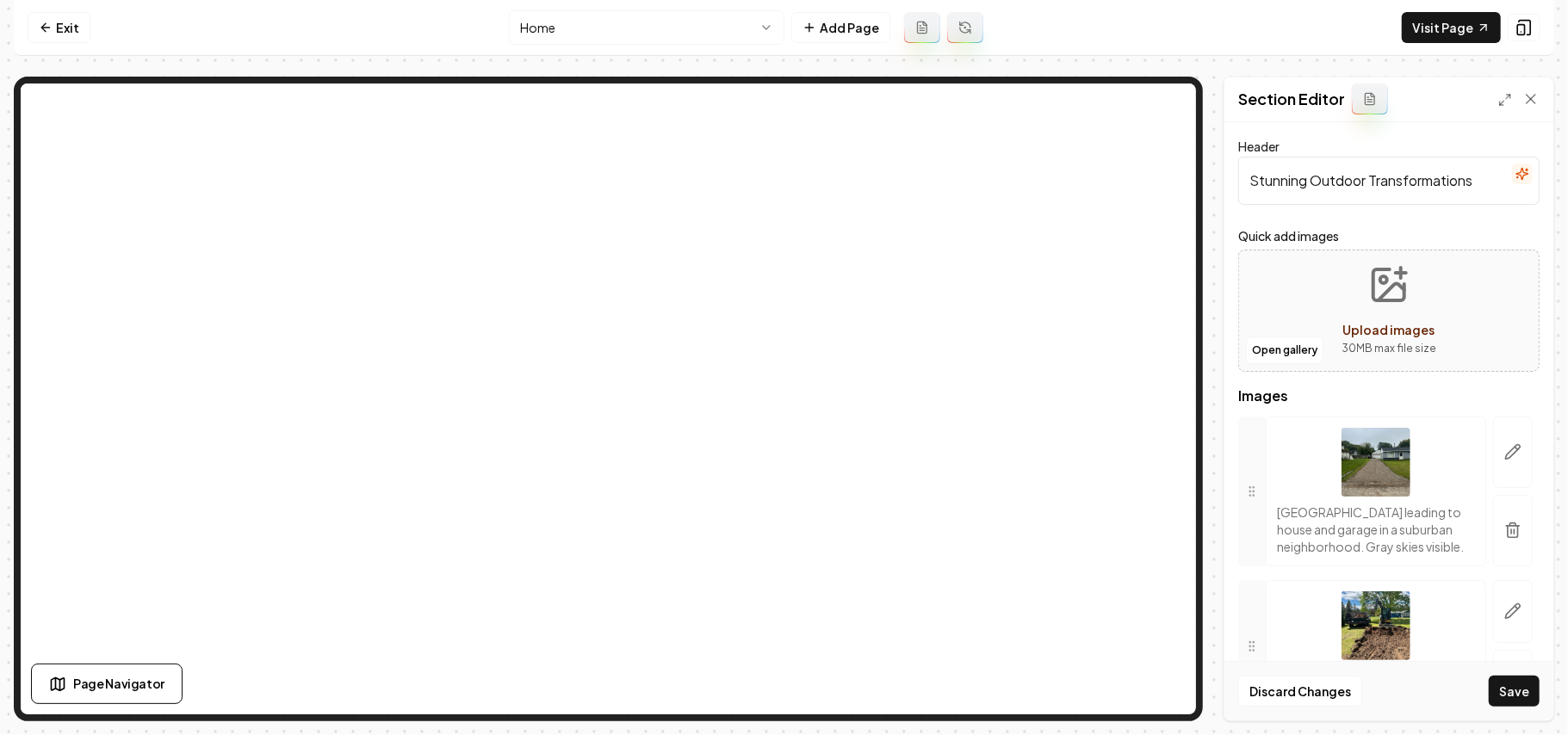
click at [1486, 689] on div "Discard Changes Save" at bounding box center [1389, 690] width 329 height 60
click at [1502, 689] on button "Save" at bounding box center [1515, 690] width 51 height 31
click at [65, 29] on link "Exit" at bounding box center [59, 28] width 63 height 31
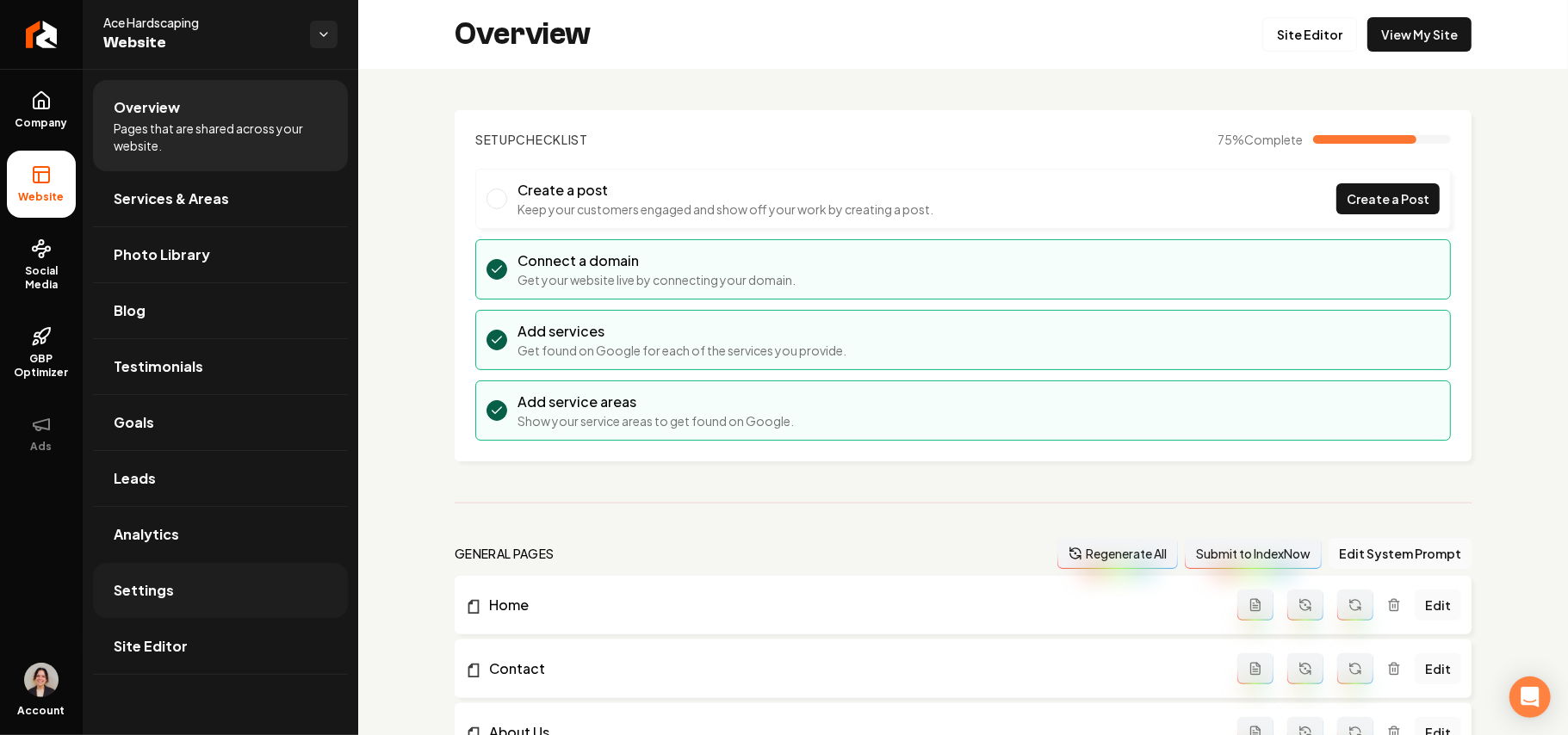
click at [201, 604] on link "Settings" at bounding box center [220, 591] width 255 height 55
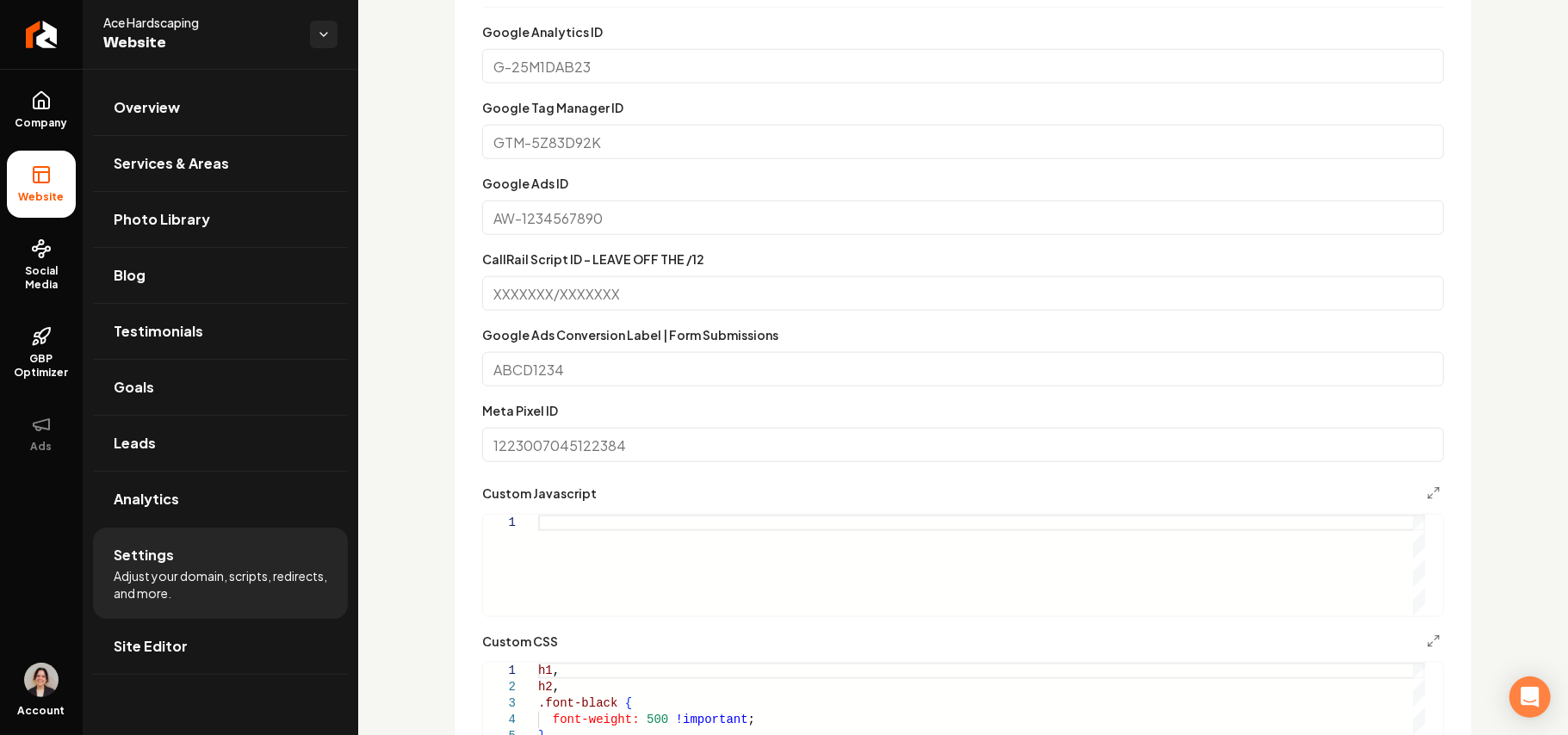
scroll to position [1491, 0]
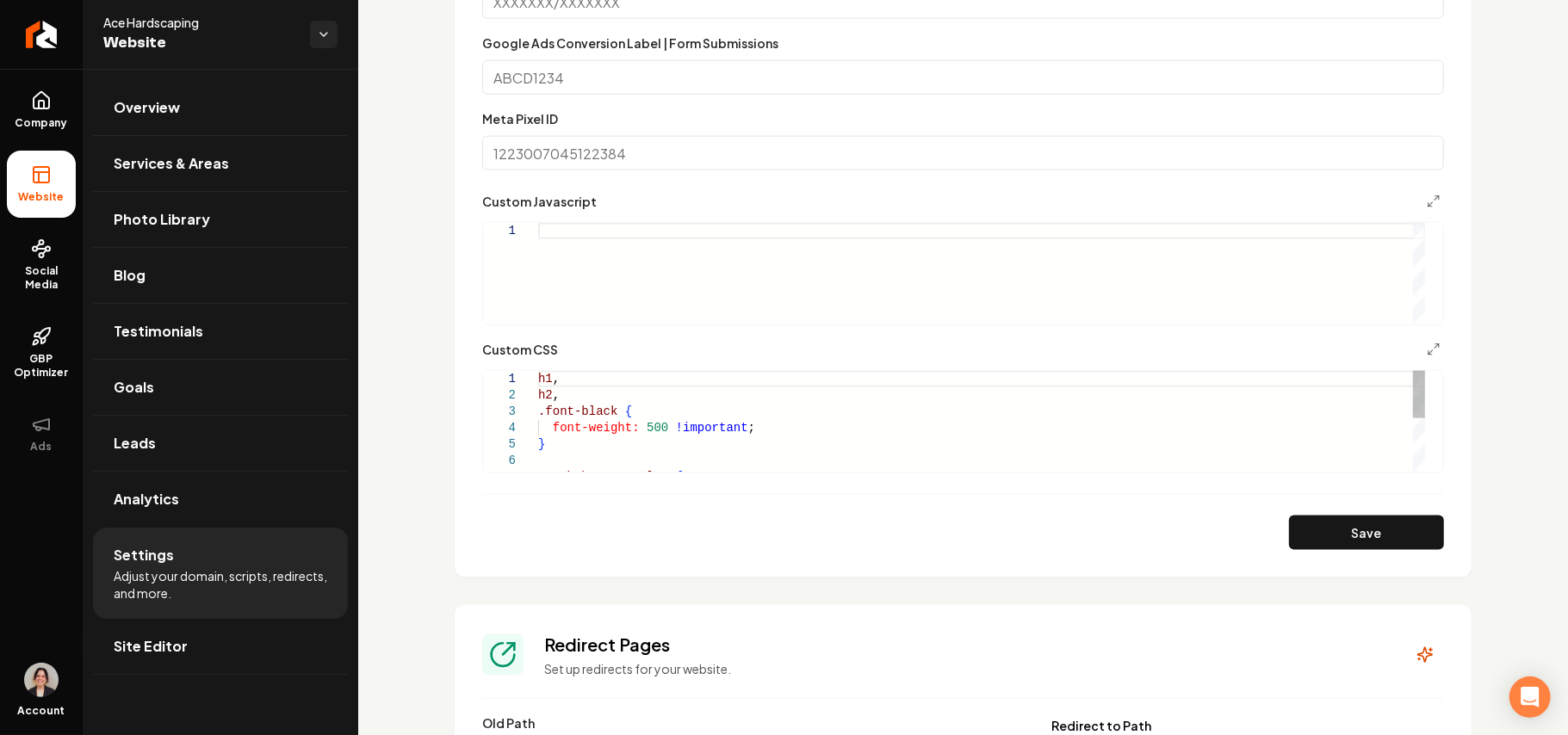
click at [607, 448] on div "h1 , h2 , .font-black { font-weight: 500 !important ; } .grab-hero-overlay {" at bounding box center [981, 477] width 887 height 213
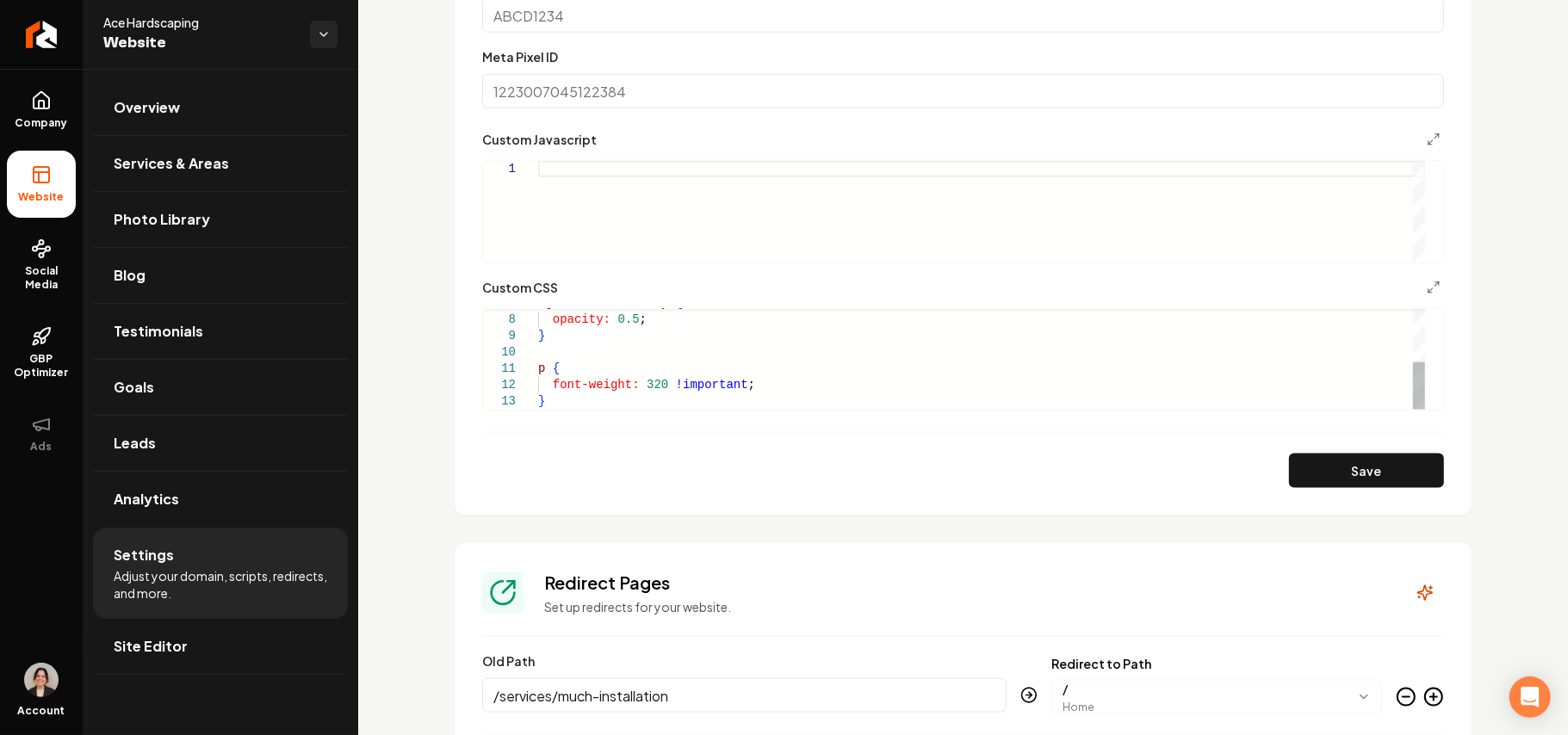
scroll to position [1606, 0]
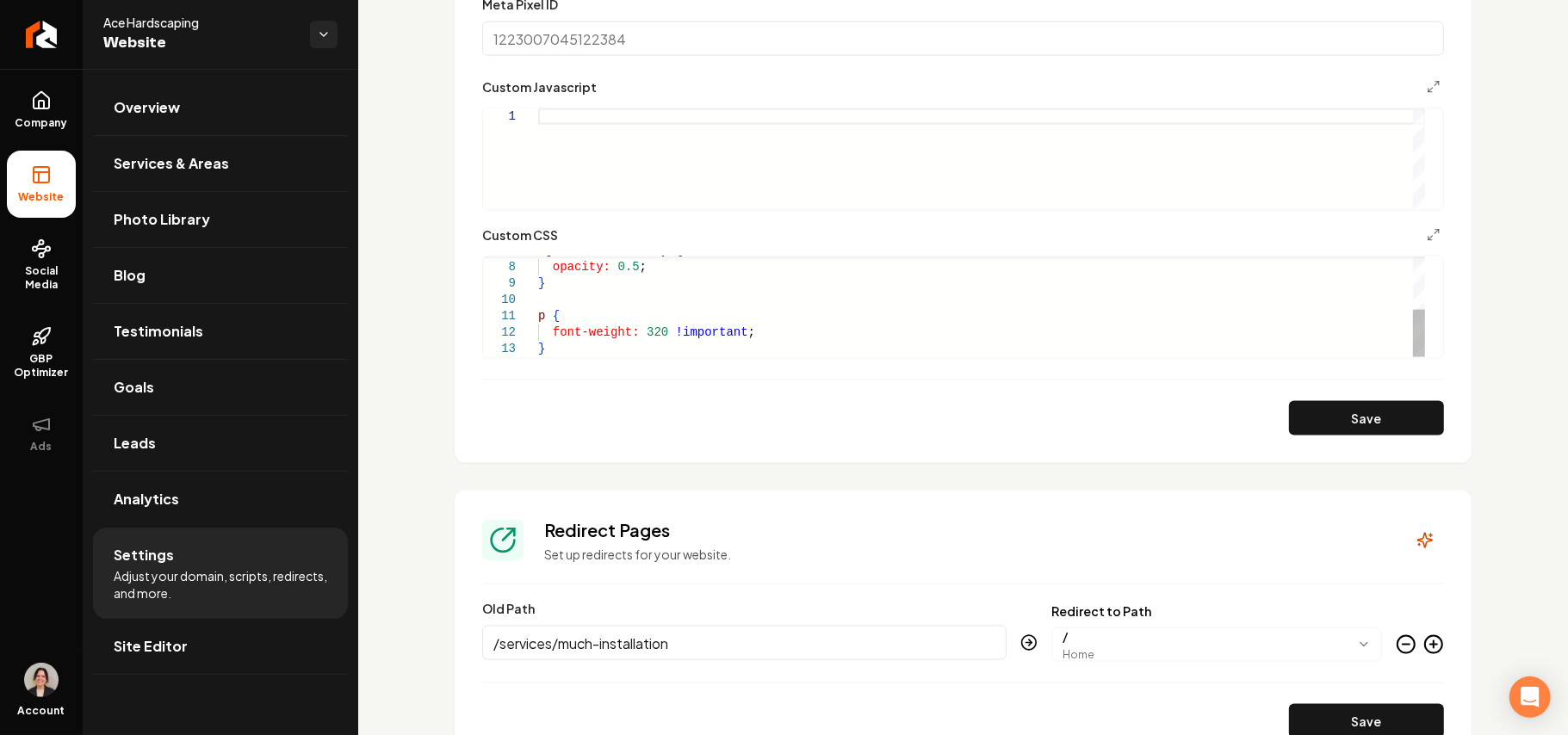
click at [593, 344] on div ".grab-hero-overlay { opacity: 0.5 ; } p { font-weight: 320 !important ; }" at bounding box center [981, 250] width 887 height 213
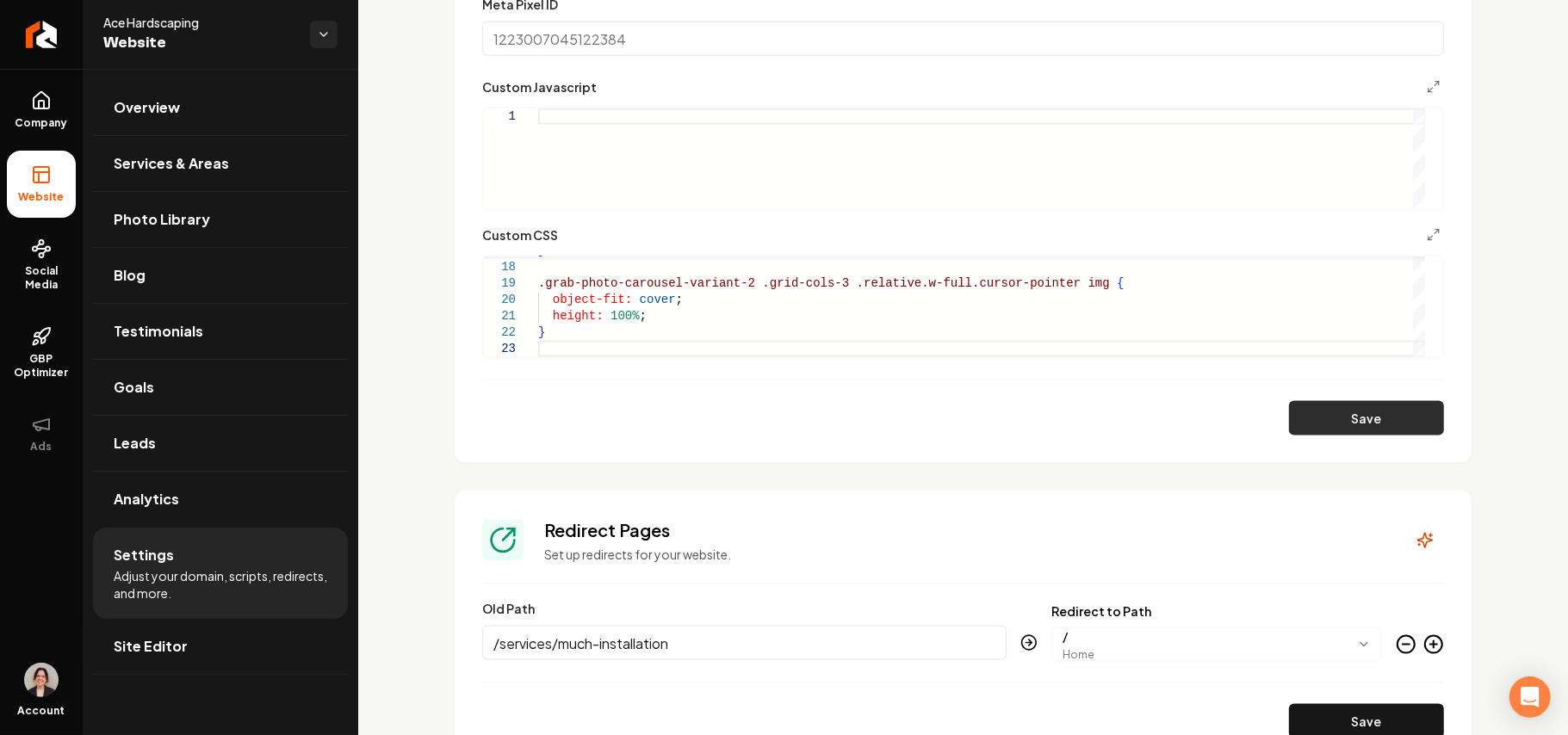
click at [1306, 413] on button "Save" at bounding box center [1367, 418] width 155 height 35
type textarea "**********"
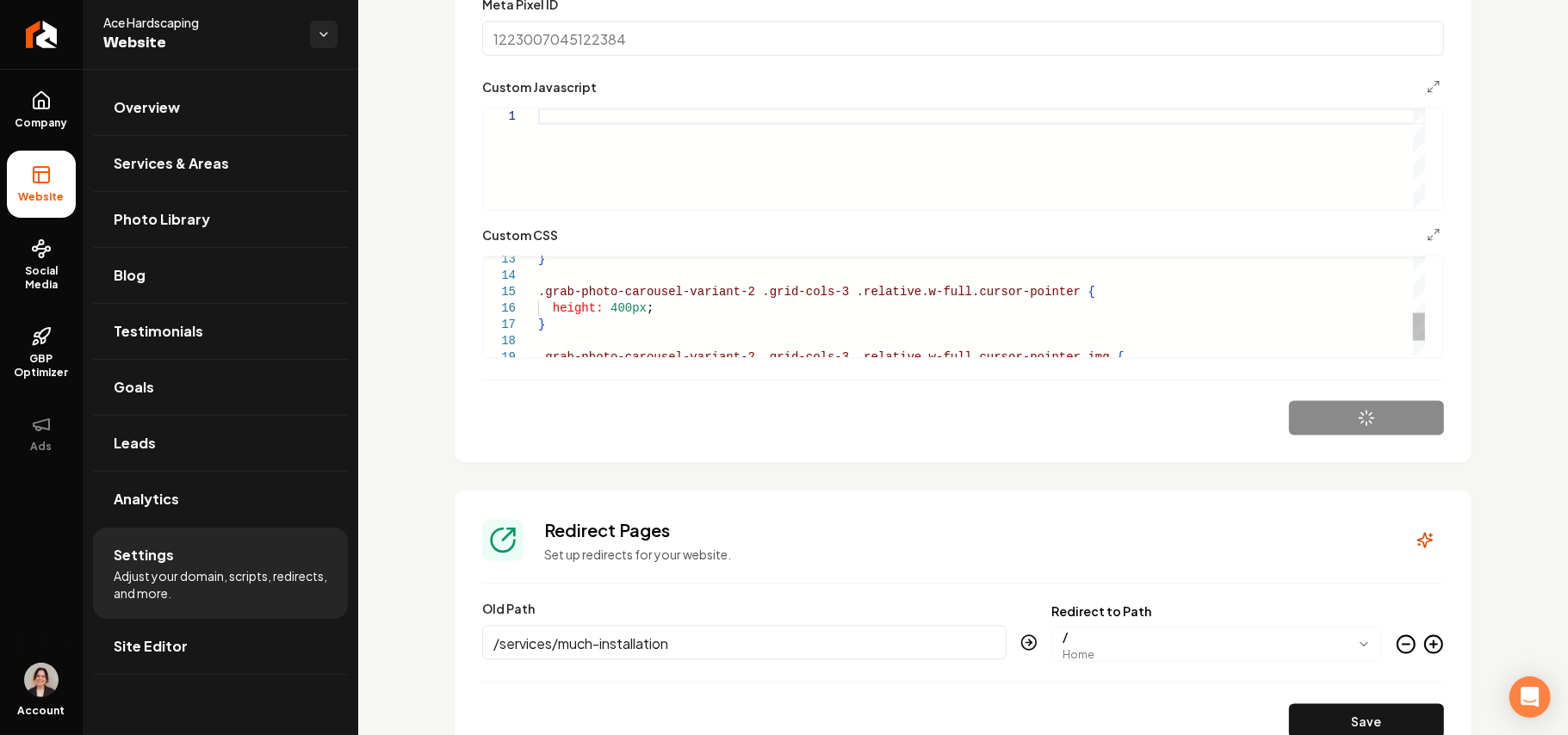
scroll to position [1721, 0]
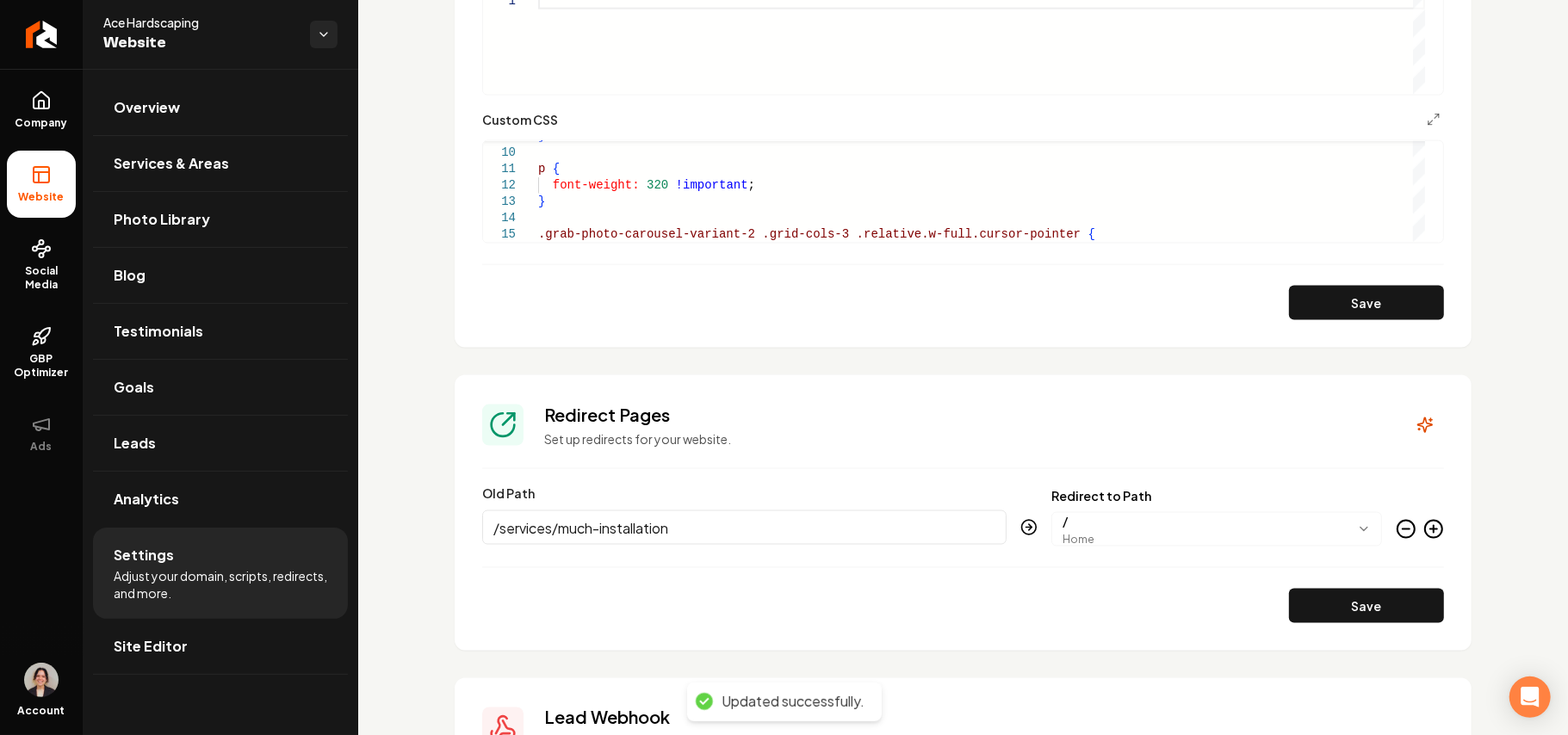
click at [201, 641] on link "Site Editor" at bounding box center [220, 647] width 255 height 55
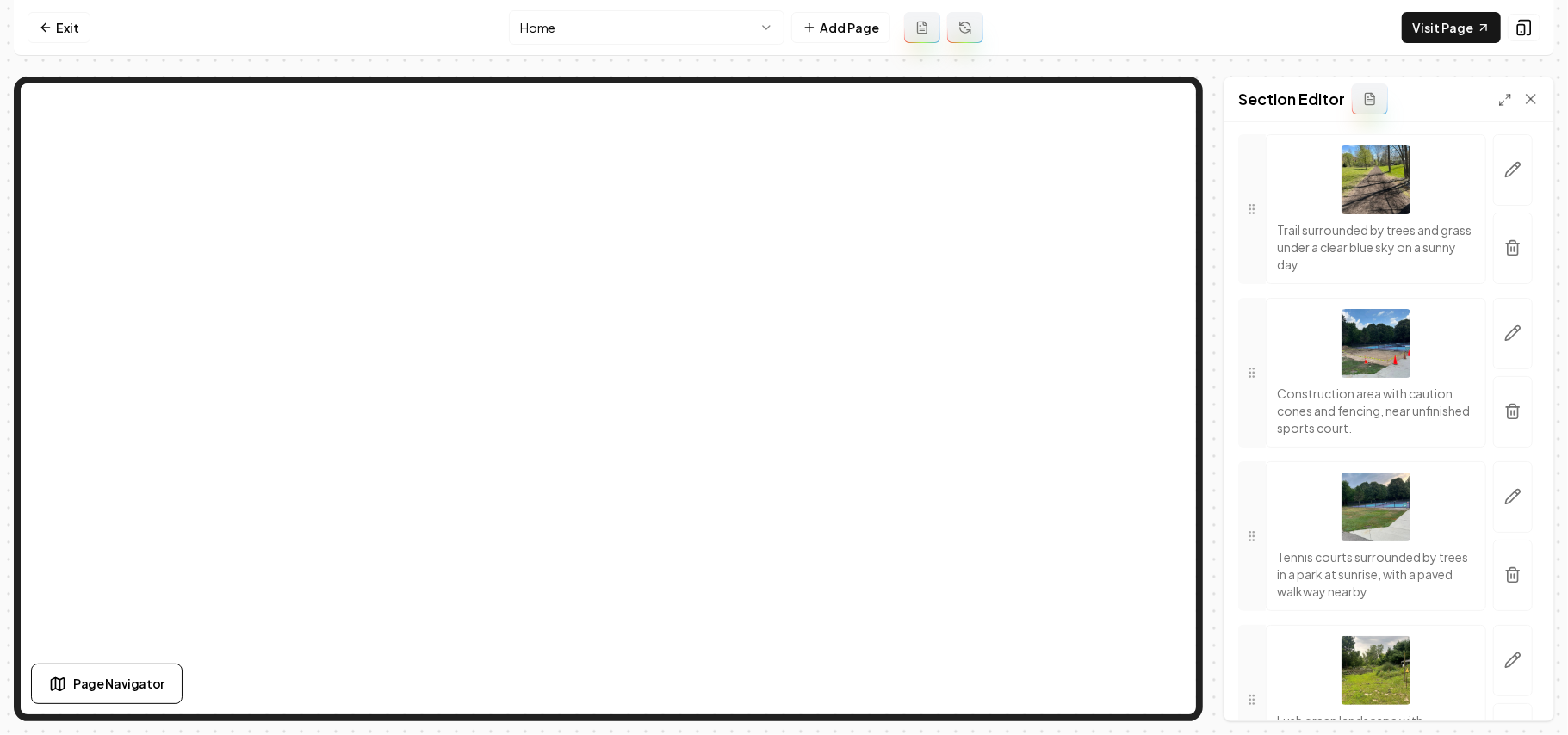
scroll to position [1721, 0]
click at [1493, 609] on button "button" at bounding box center [1513, 574] width 39 height 71
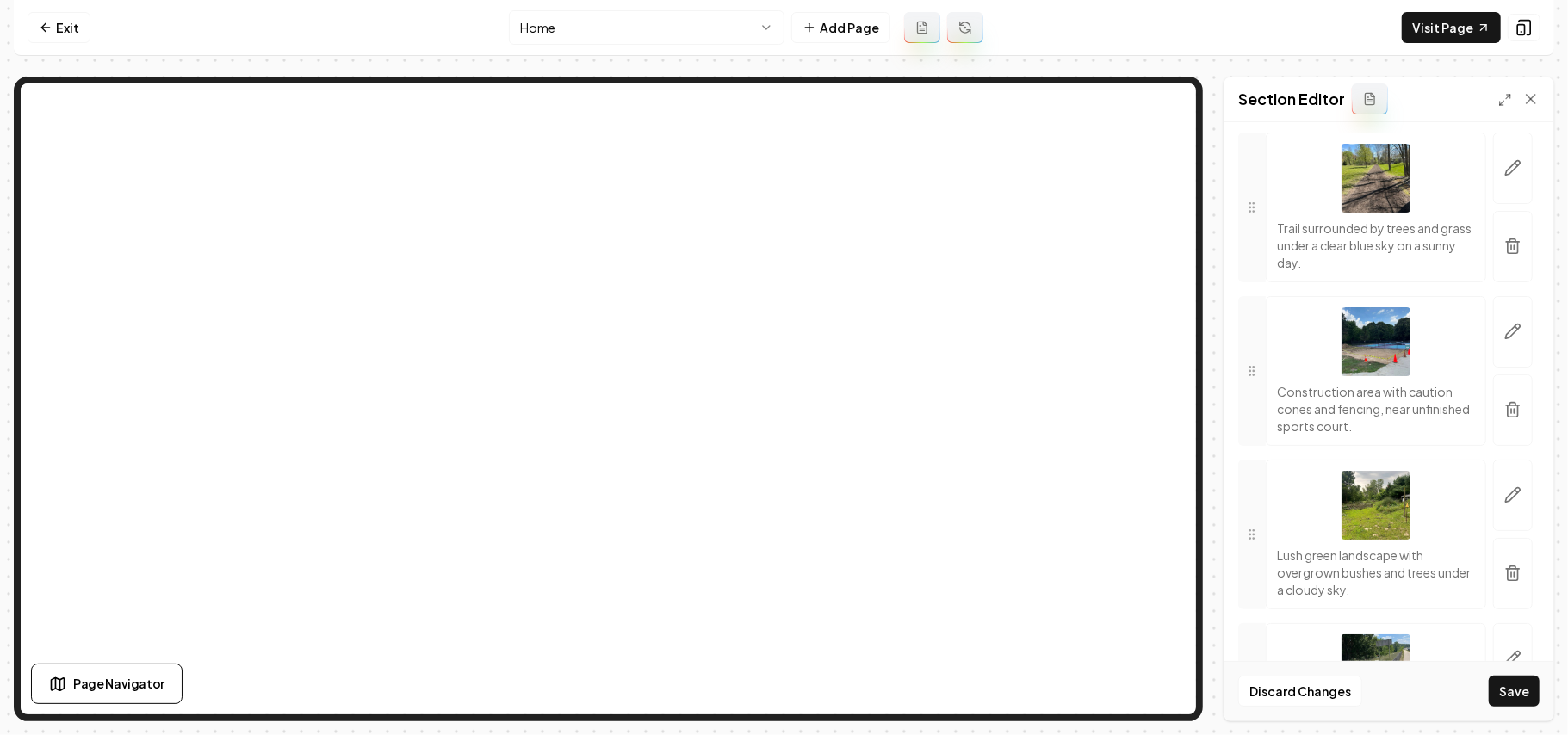
scroll to position [1950, 0]
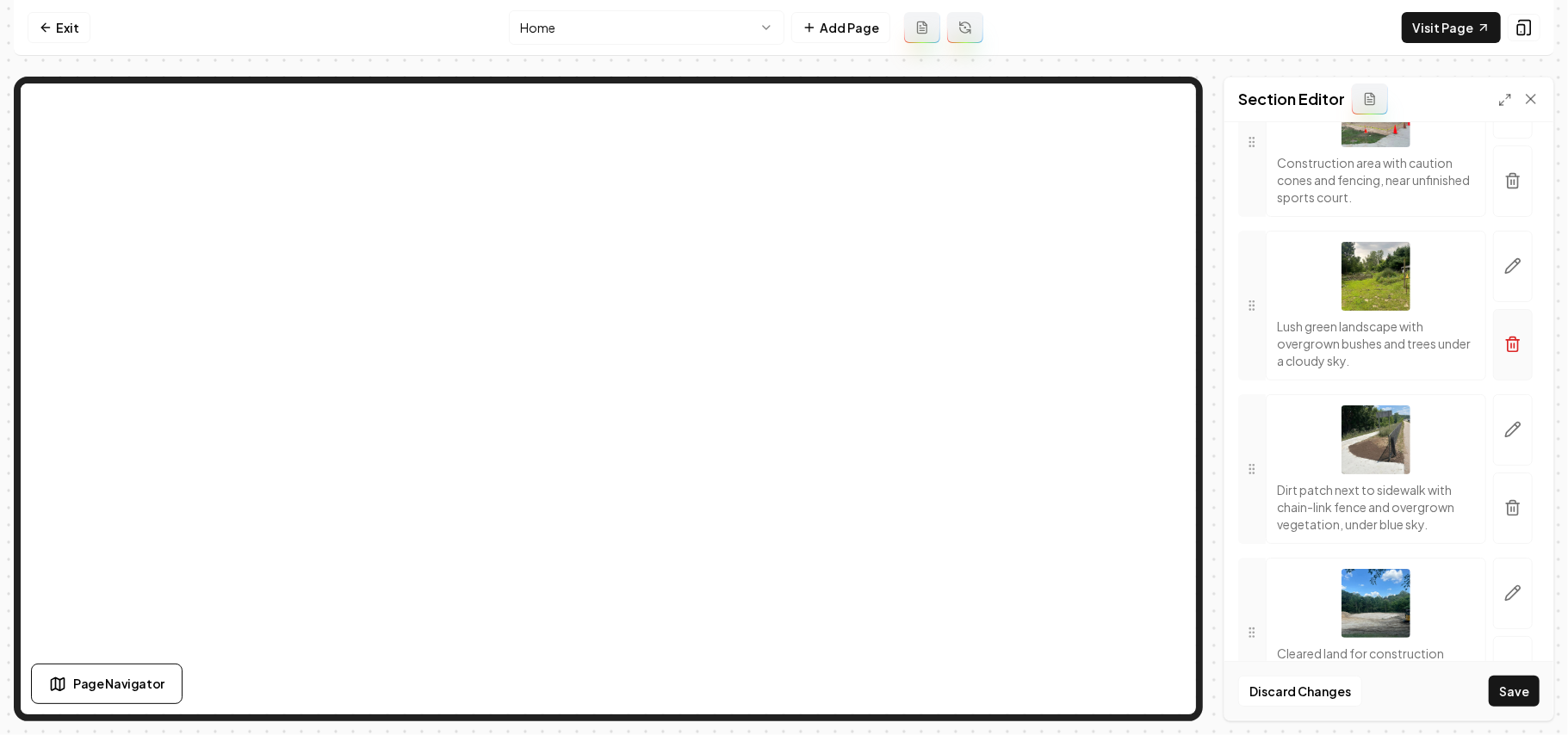
click at [1497, 380] on button "button" at bounding box center [1513, 345] width 39 height 71
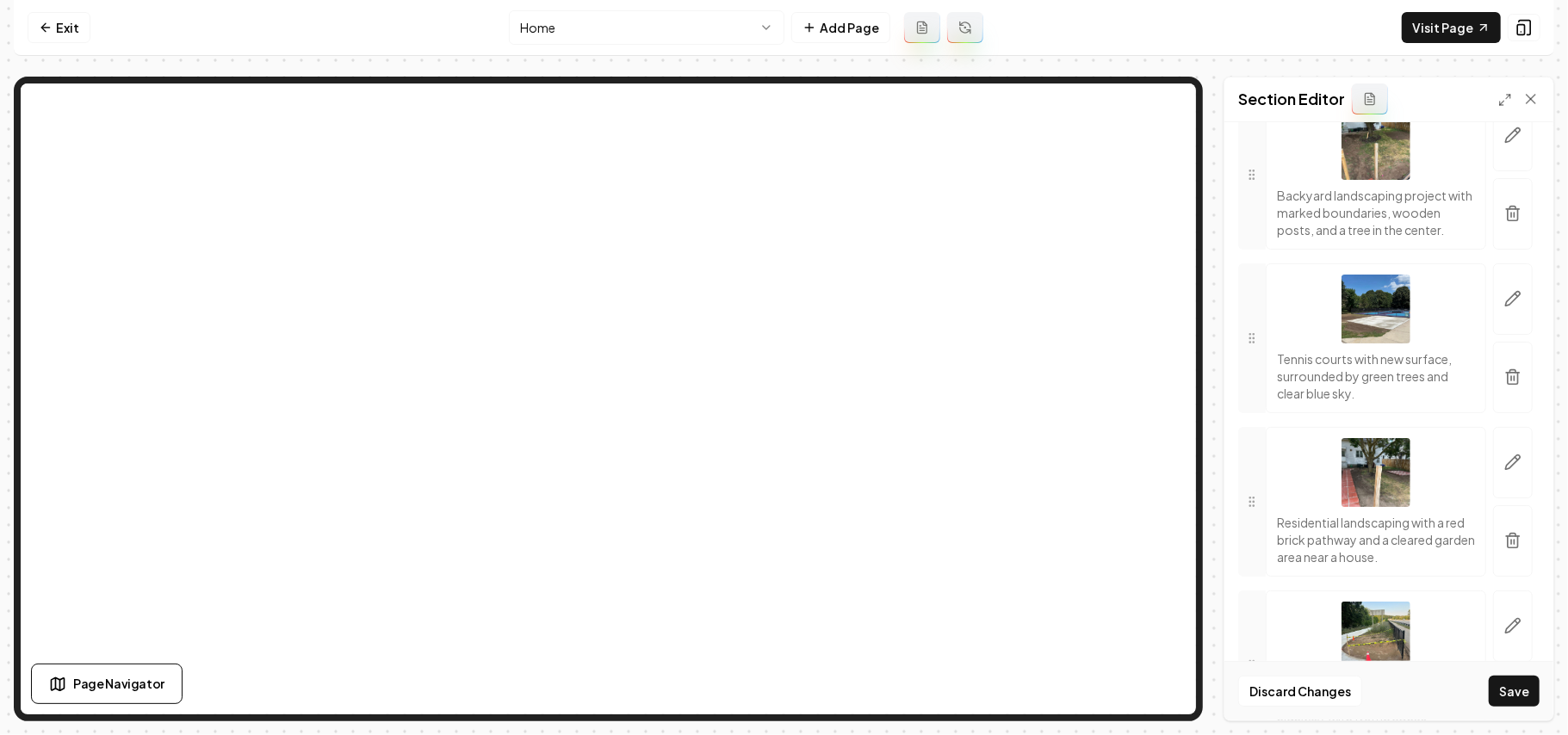
scroll to position [2410, 0]
click at [1505, 220] on icon "button" at bounding box center [1513, 211] width 17 height 17
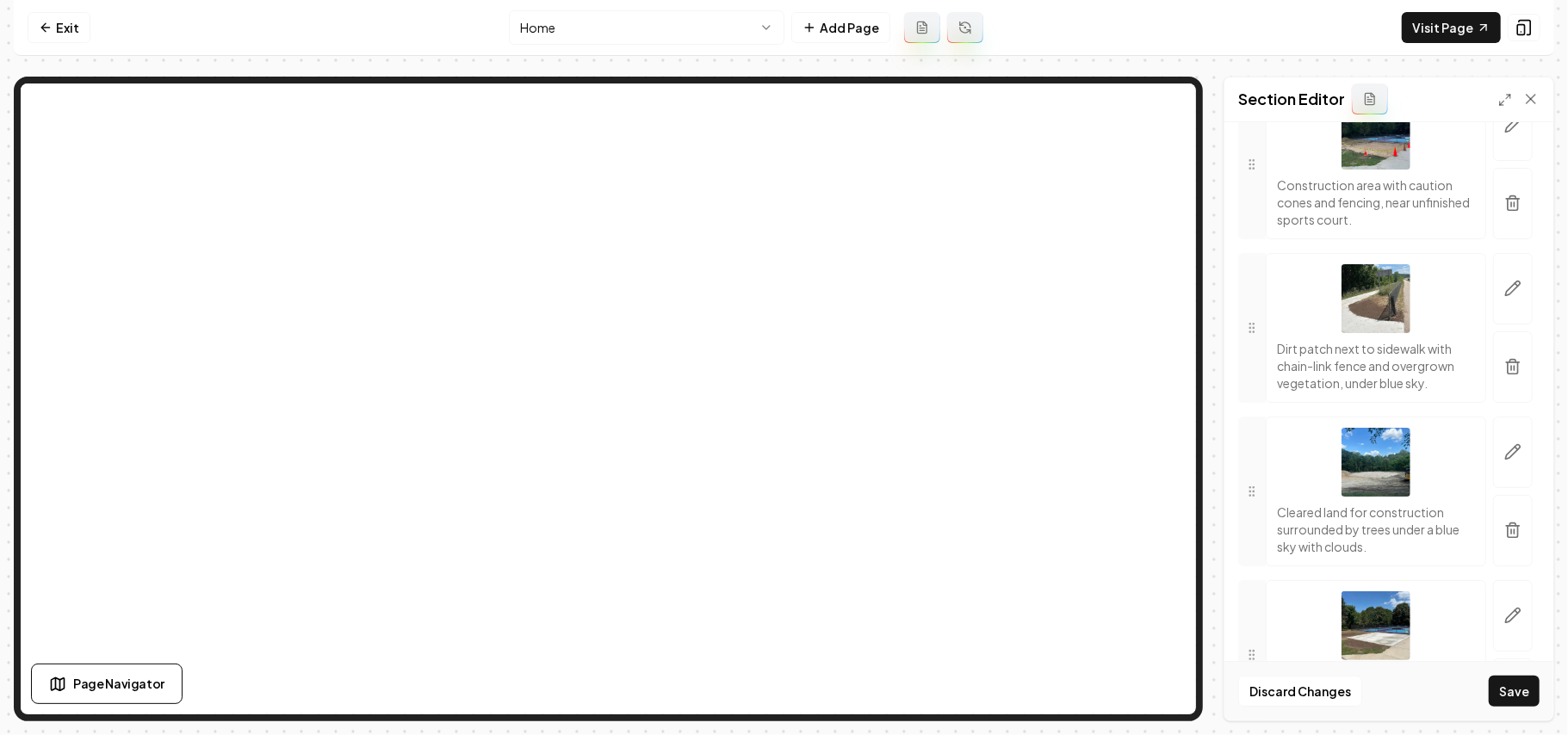
scroll to position [1950, 0]
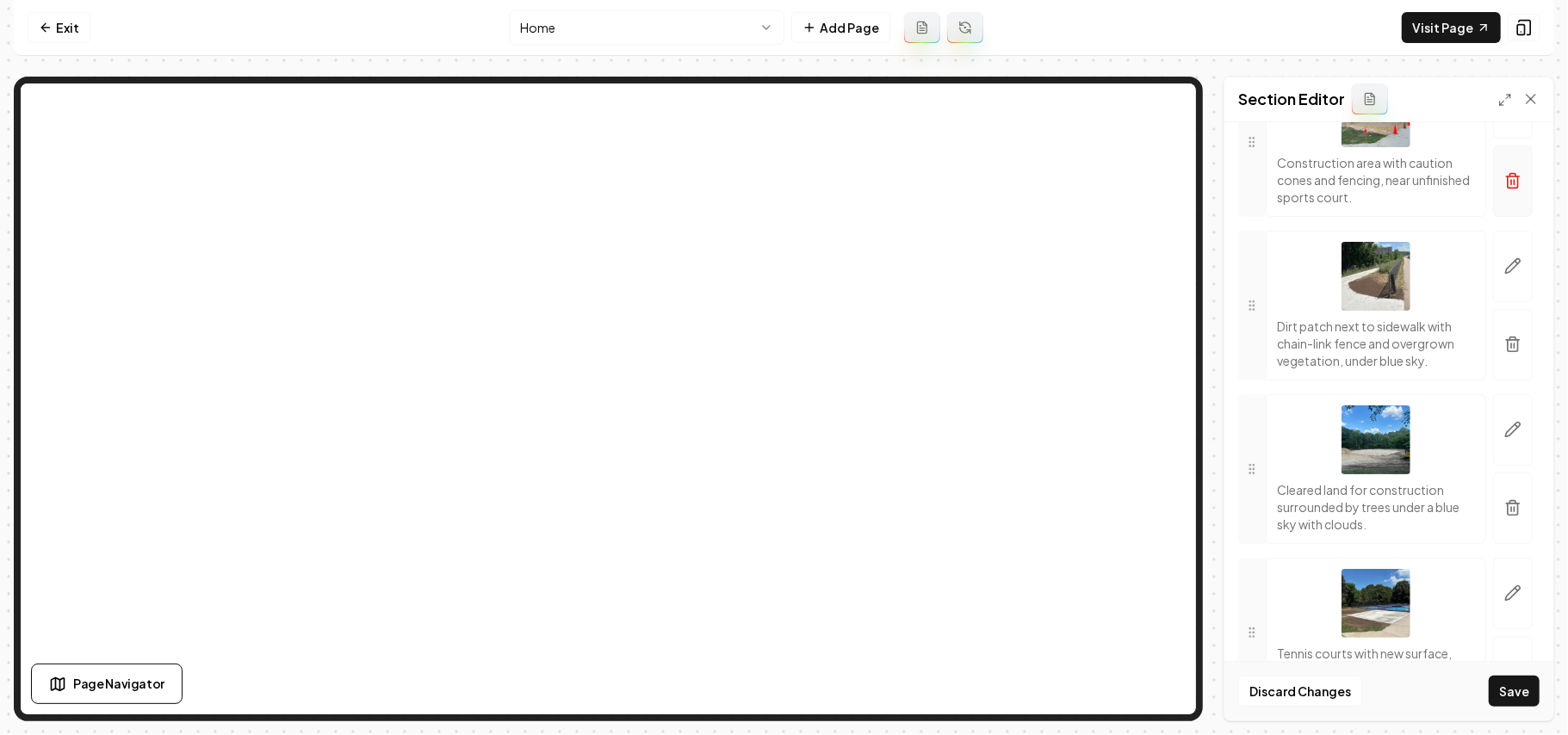
click at [1507, 216] on button "button" at bounding box center [1513, 181] width 39 height 71
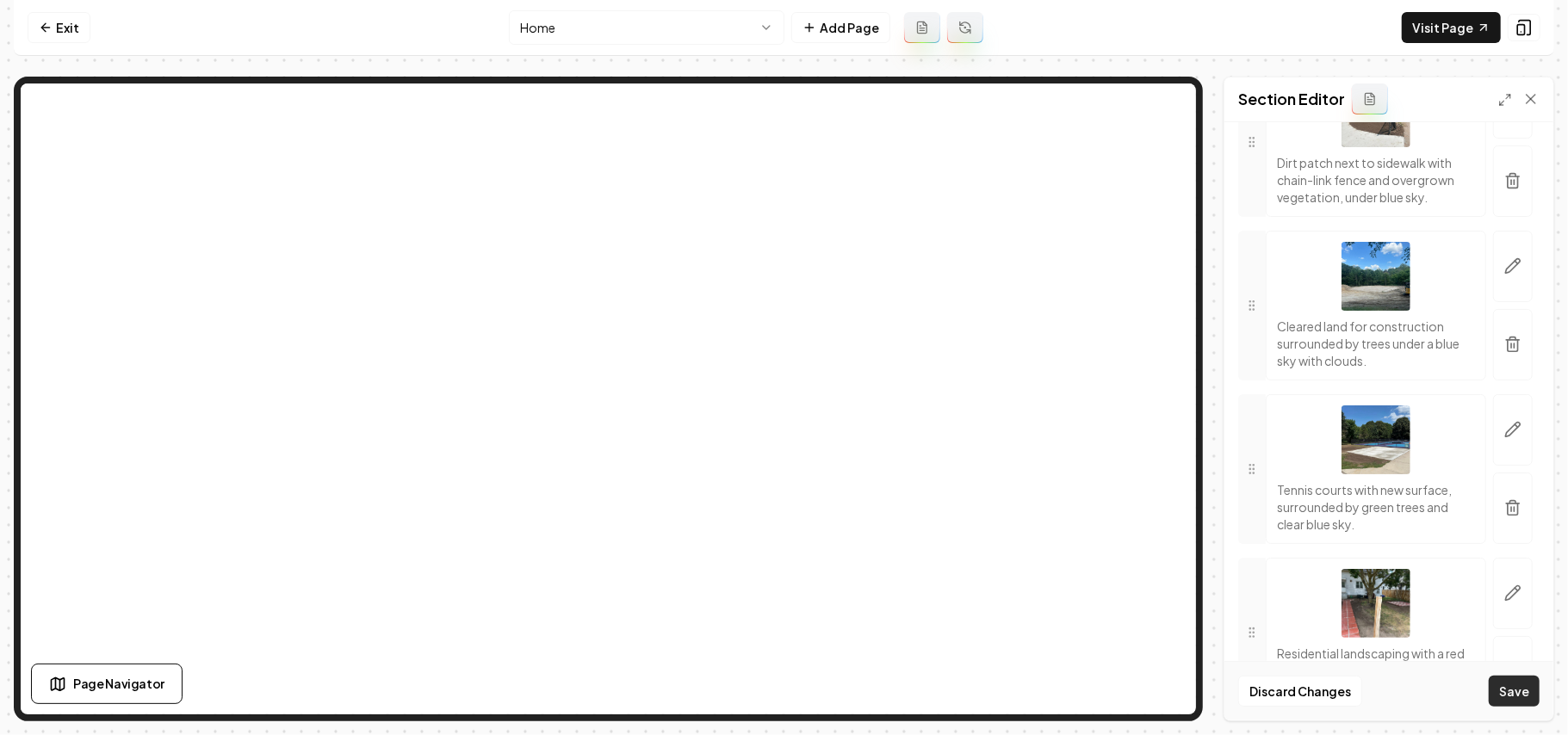
click at [1534, 696] on button "Save" at bounding box center [1515, 690] width 51 height 31
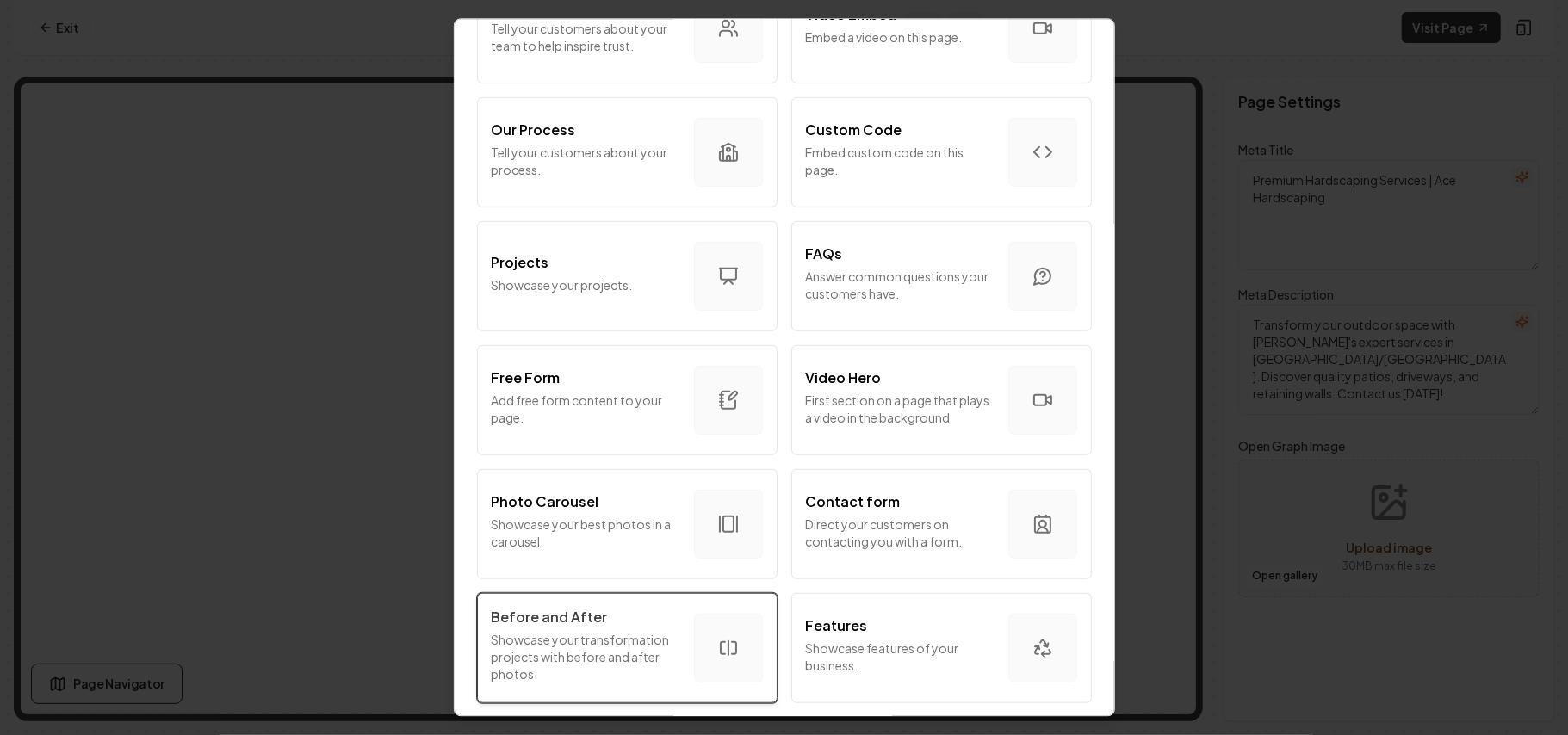
scroll to position [930, 0]
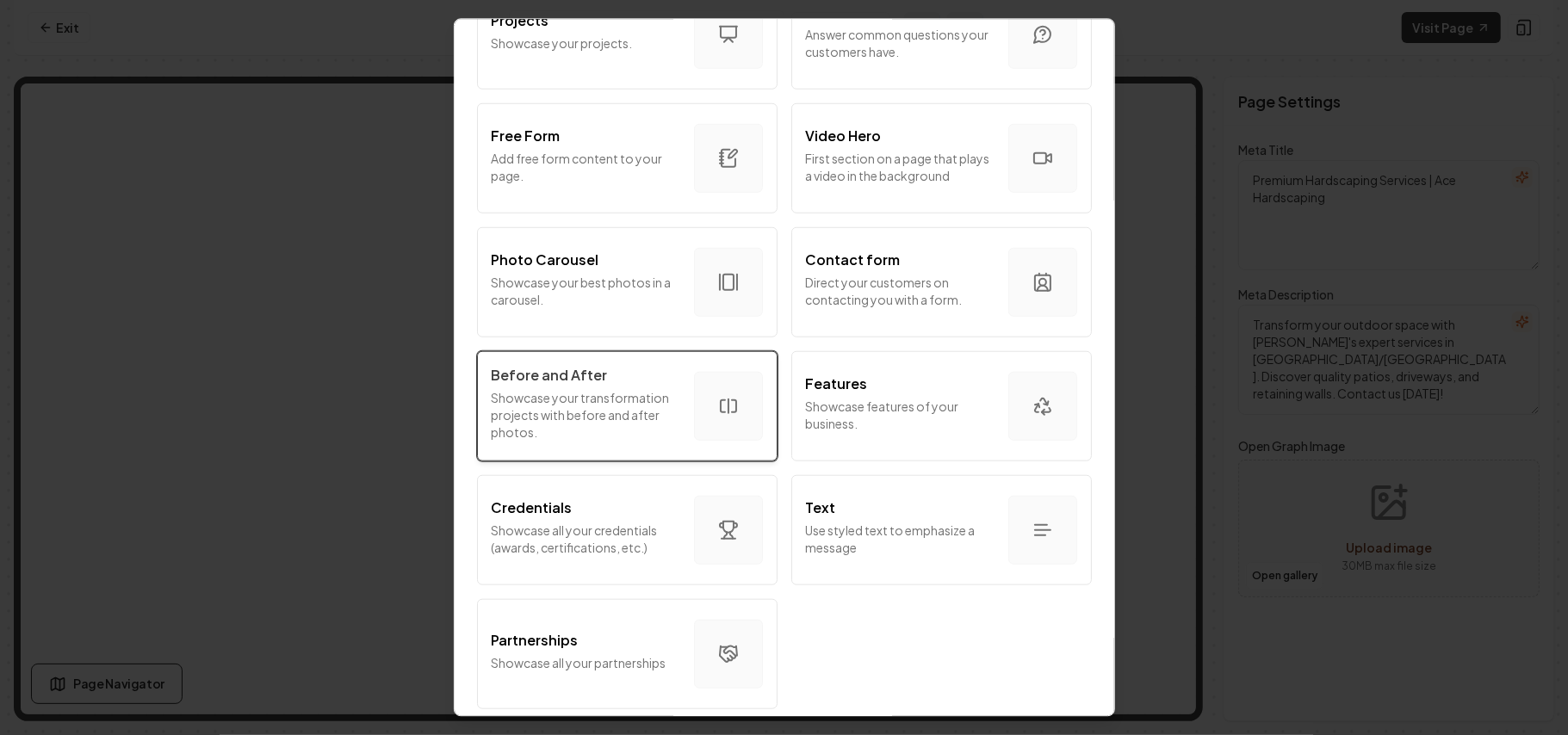
click at [595, 400] on p "Showcase your transformation projects with before and after photos." at bounding box center [587, 414] width 189 height 52
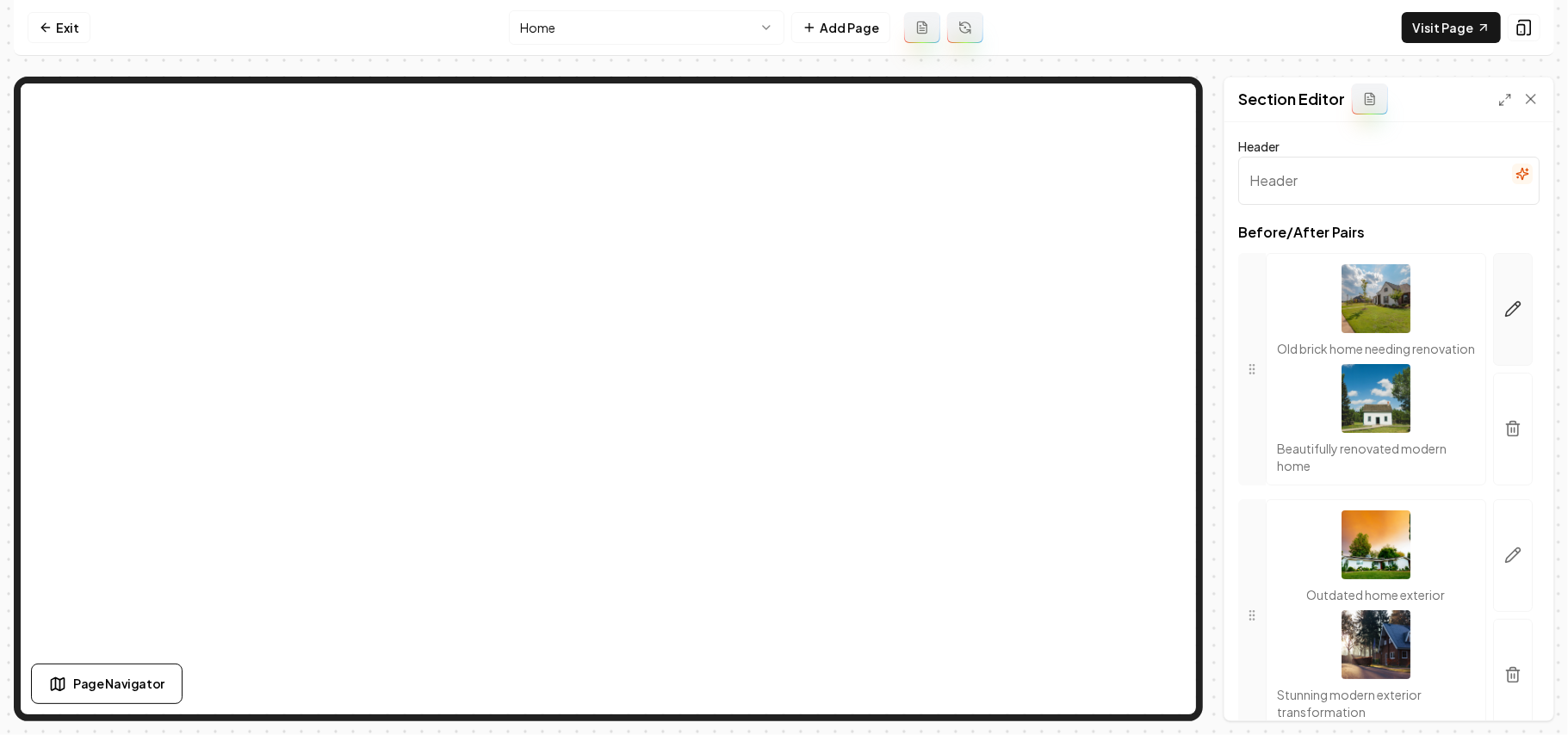
click at [1509, 322] on button "button" at bounding box center [1513, 309] width 39 height 113
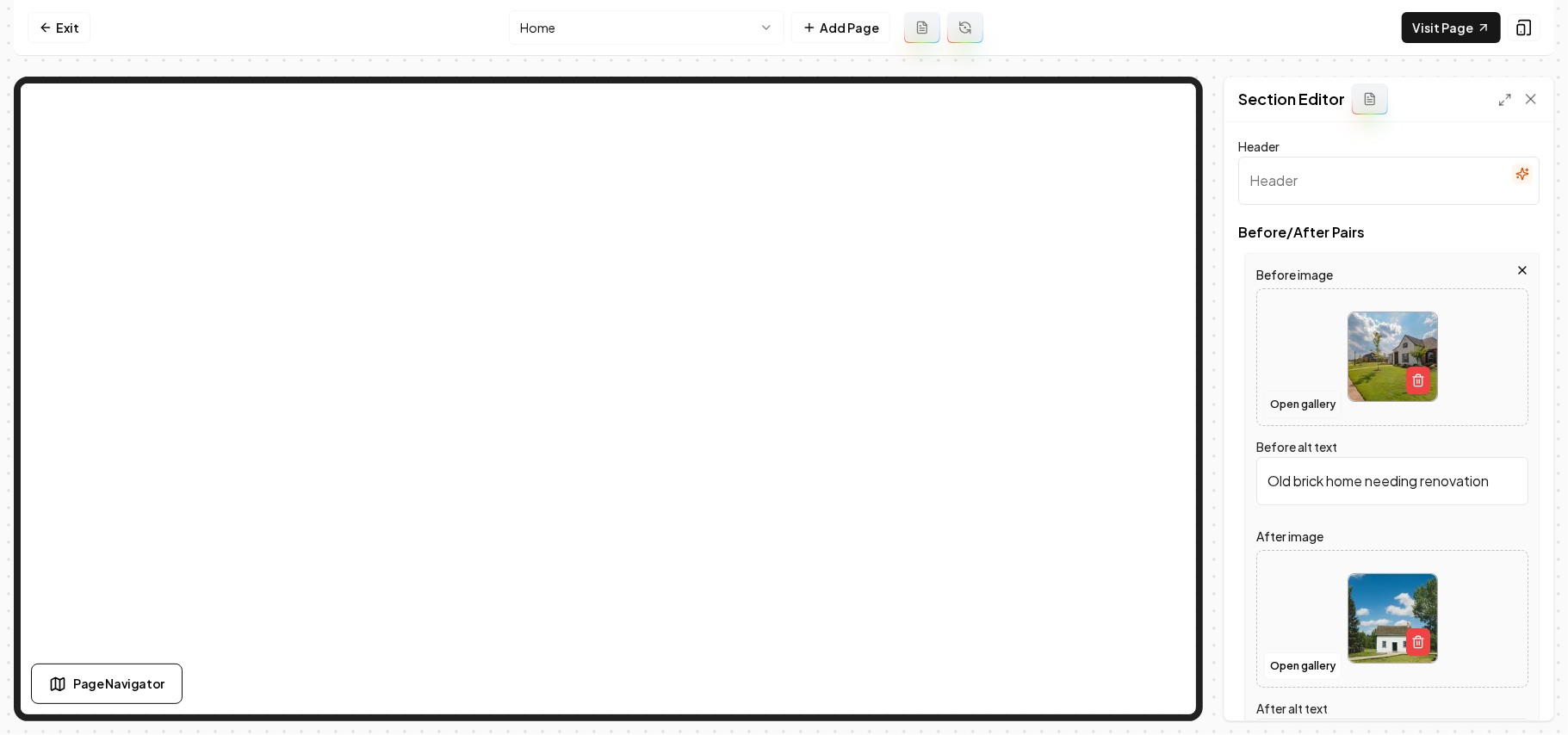
click at [1317, 400] on button "Open gallery" at bounding box center [1302, 404] width 78 height 28
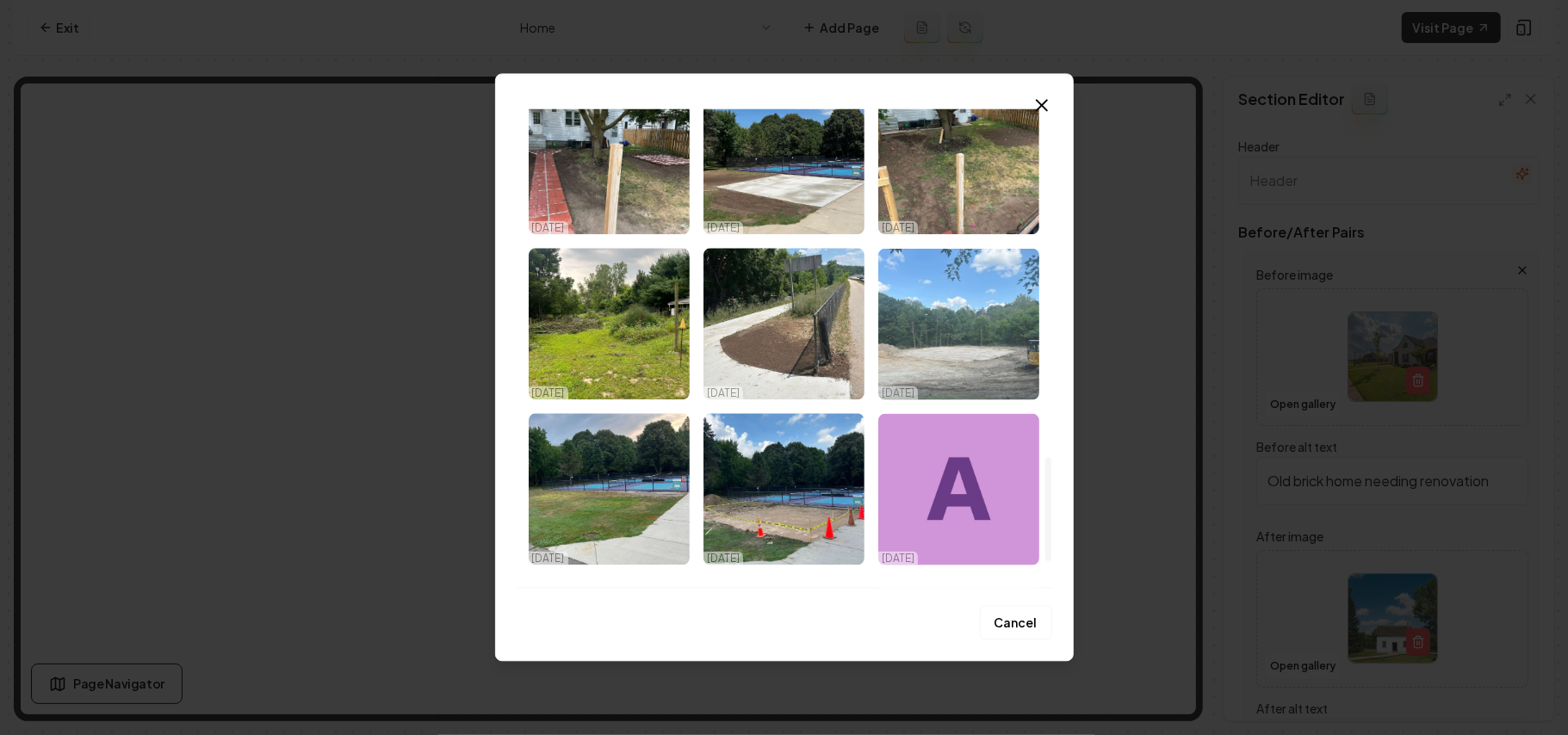
scroll to position [1605, 0]
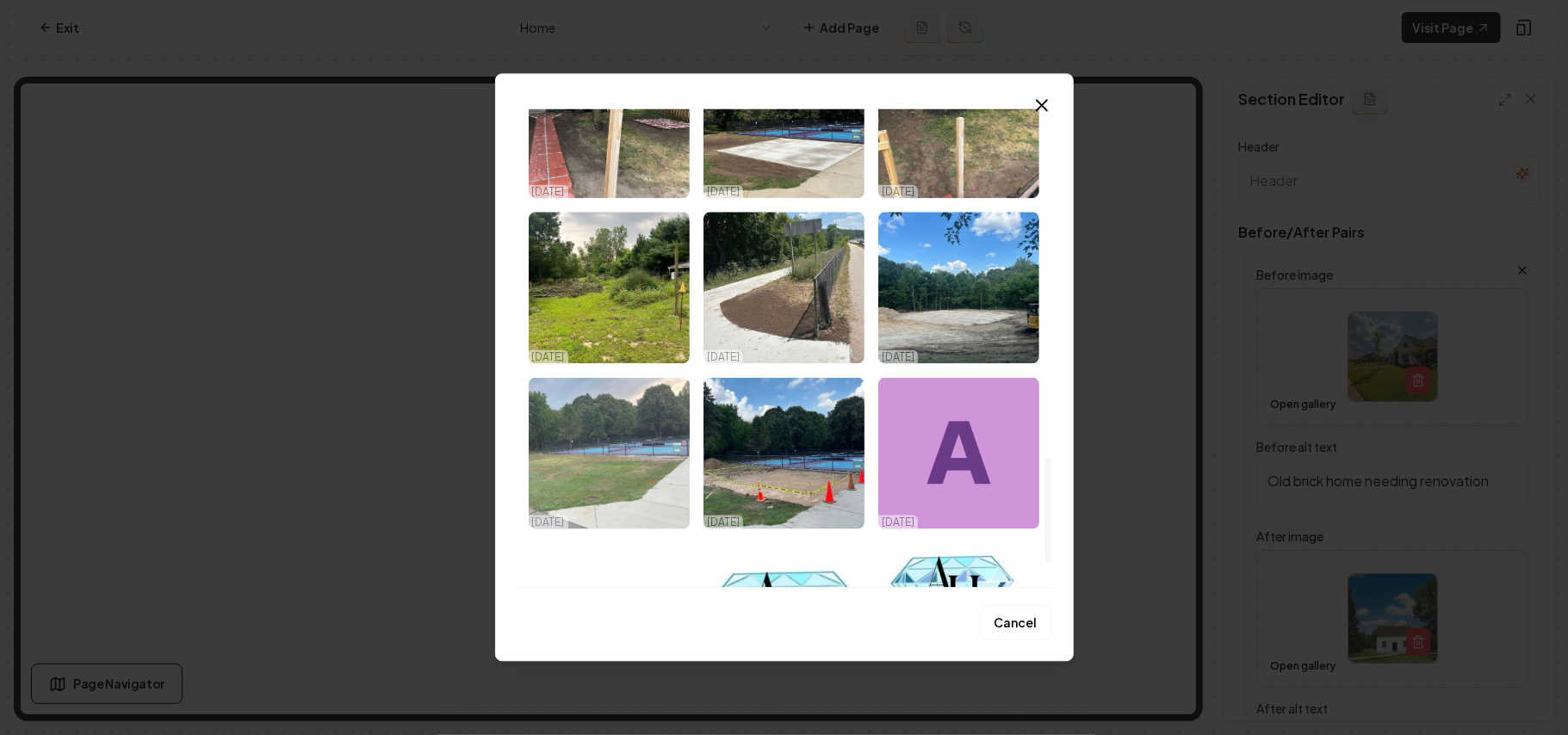
click at [660, 451] on img "Select image image_68d3eaf95c7cd75eb8ee0413.jpeg" at bounding box center [609, 453] width 161 height 151
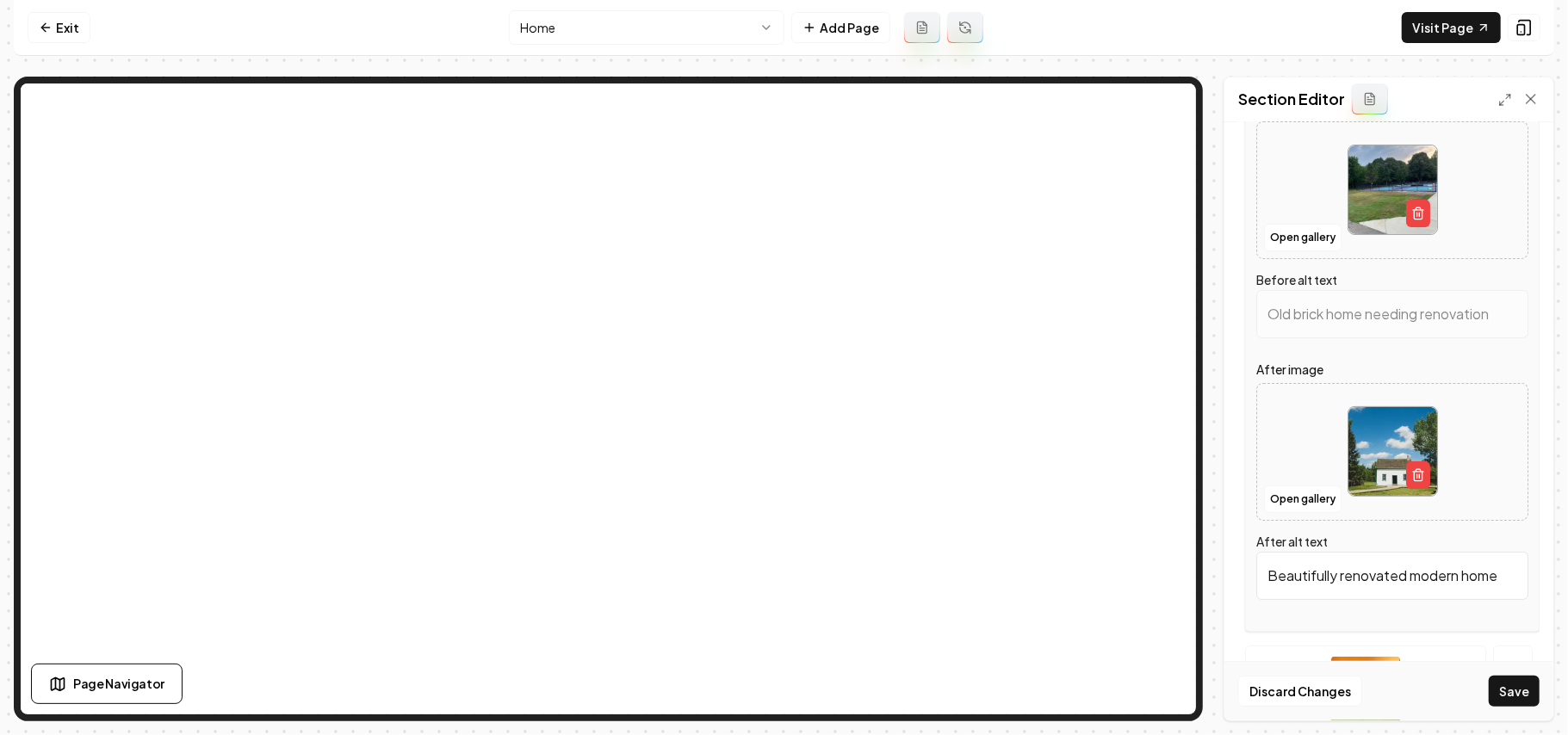
scroll to position [229, 0]
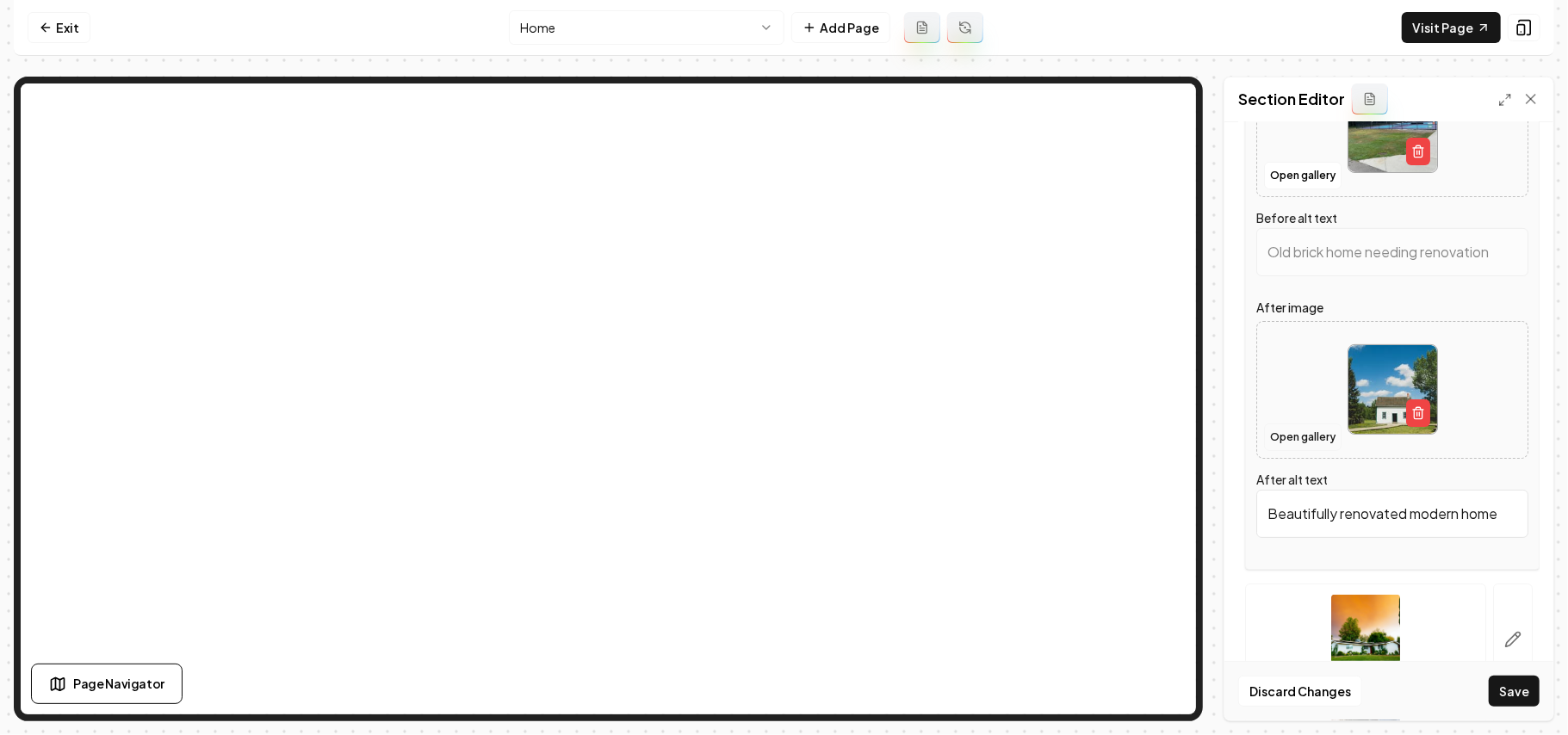
type input "Empty outdoor tennis courts surrounded by lush greenery under a cloudy sky."
click at [1313, 438] on button "Open gallery" at bounding box center [1302, 437] width 78 height 28
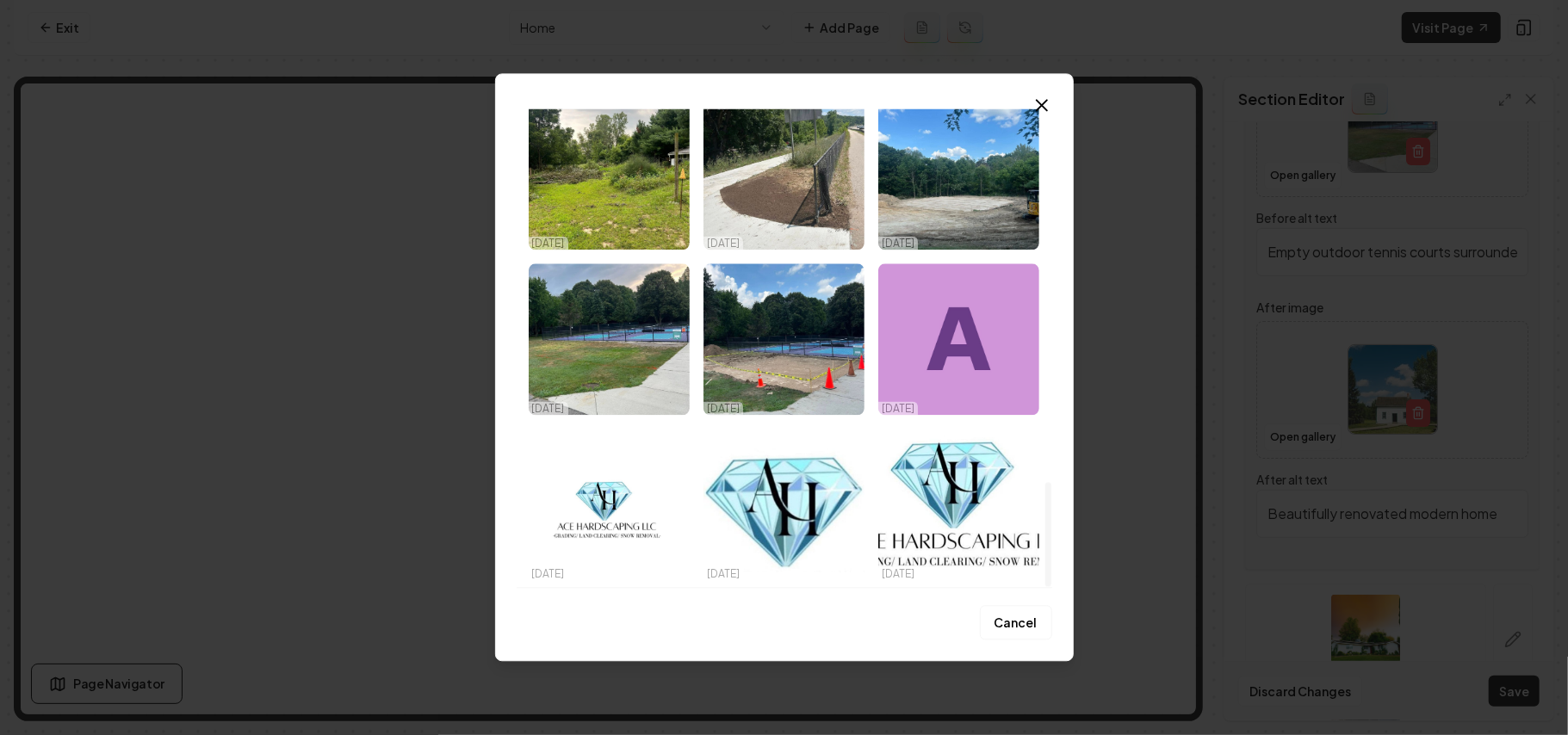
drag, startPoint x: 1047, startPoint y: 135, endPoint x: 1093, endPoint y: 638, distance: 505.1
click at [1052, 587] on div at bounding box center [1048, 535] width 6 height 104
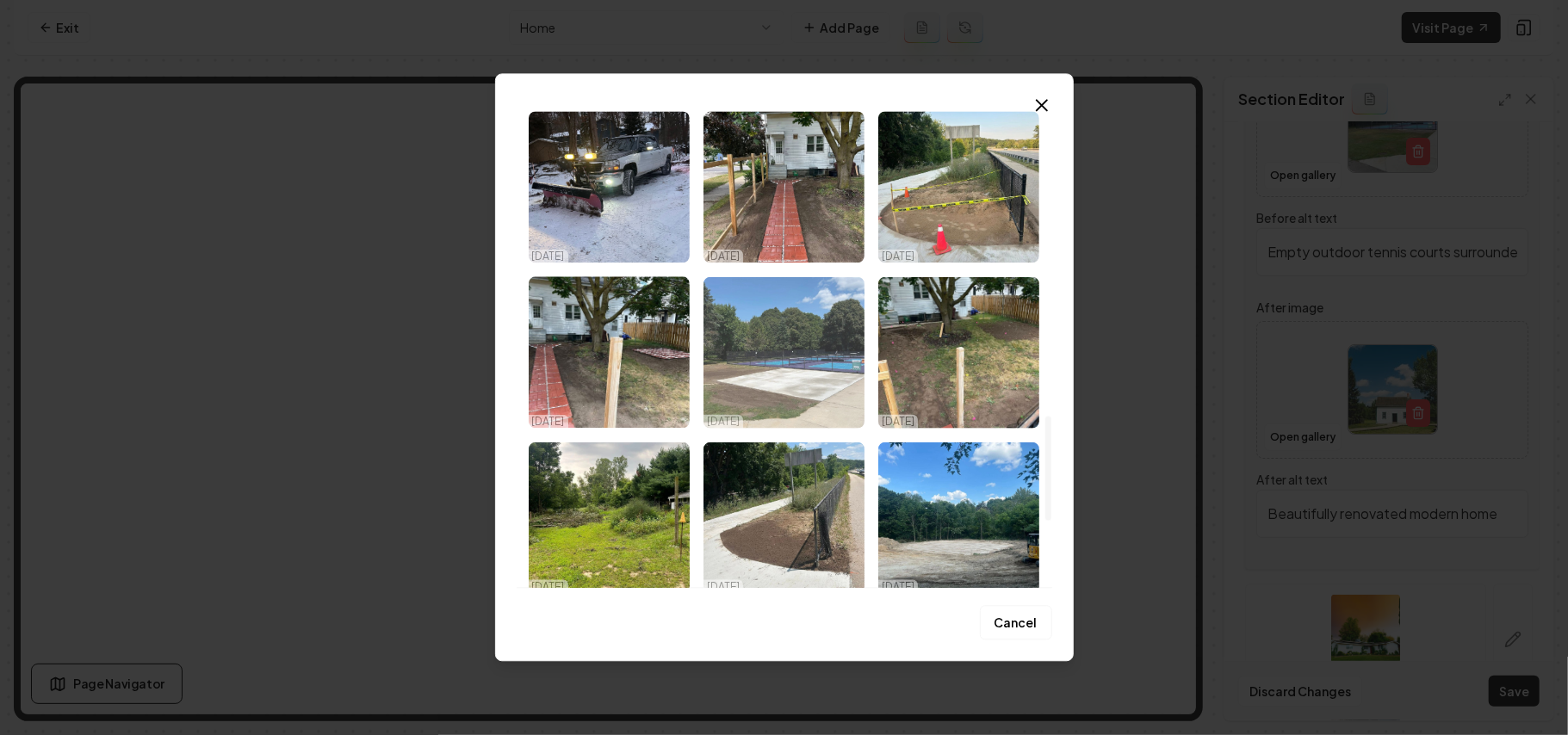
scroll to position [1374, 0]
click at [811, 404] on img "Select image image_68d3eaf95c7cd75eb8ee05ba.jpeg" at bounding box center [784, 353] width 161 height 151
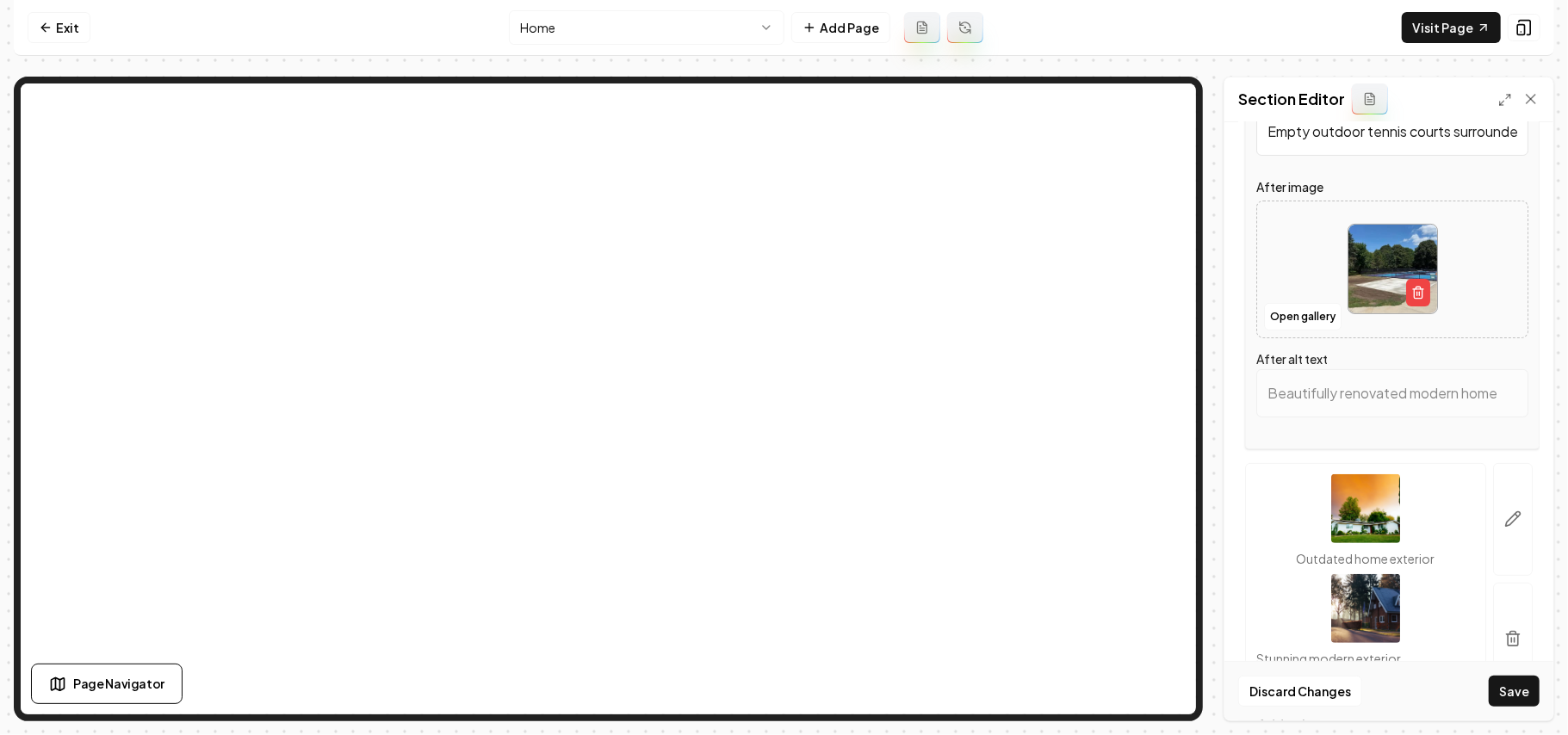
scroll to position [451, 0]
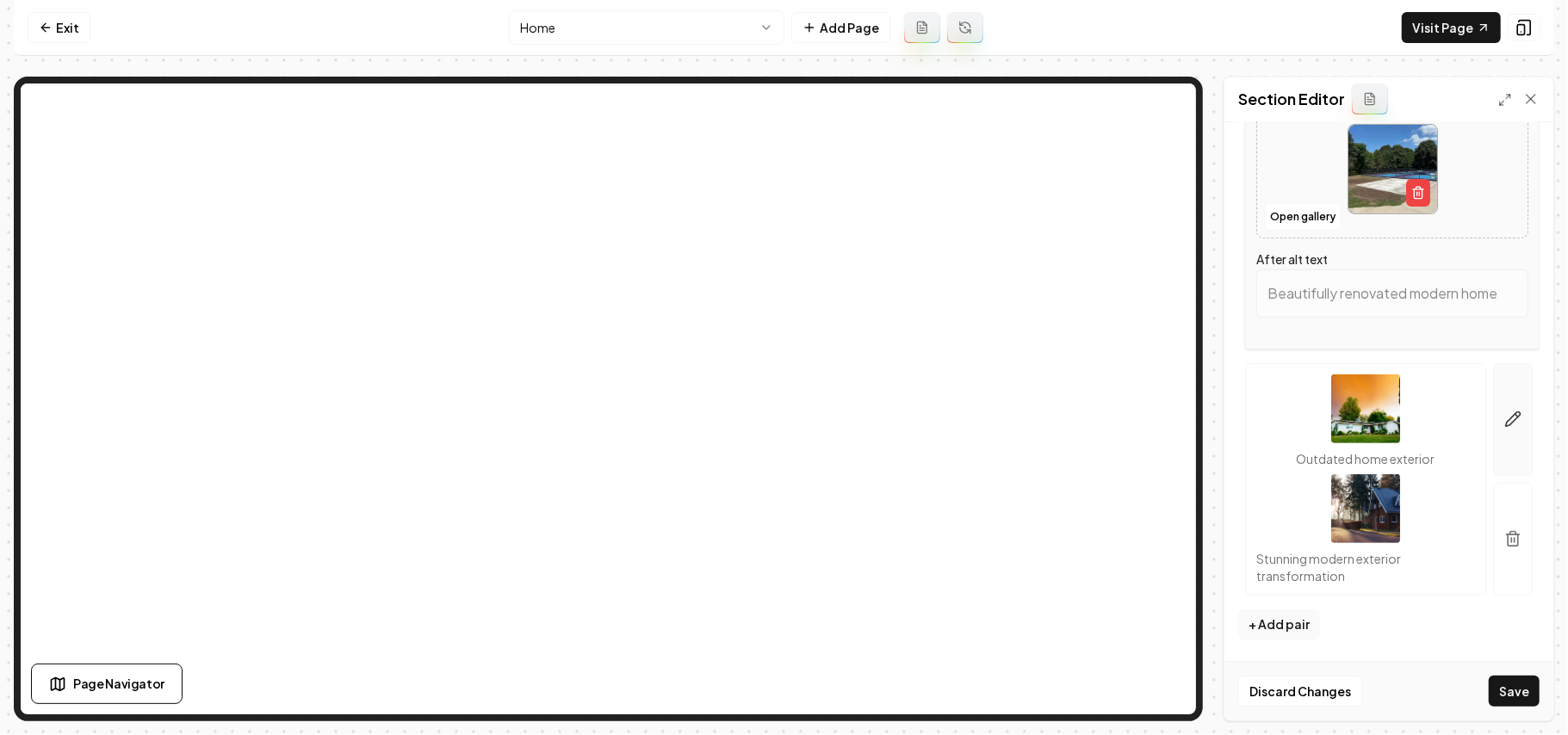
click at [1506, 413] on icon "button" at bounding box center [1514, 420] width 14 height 14
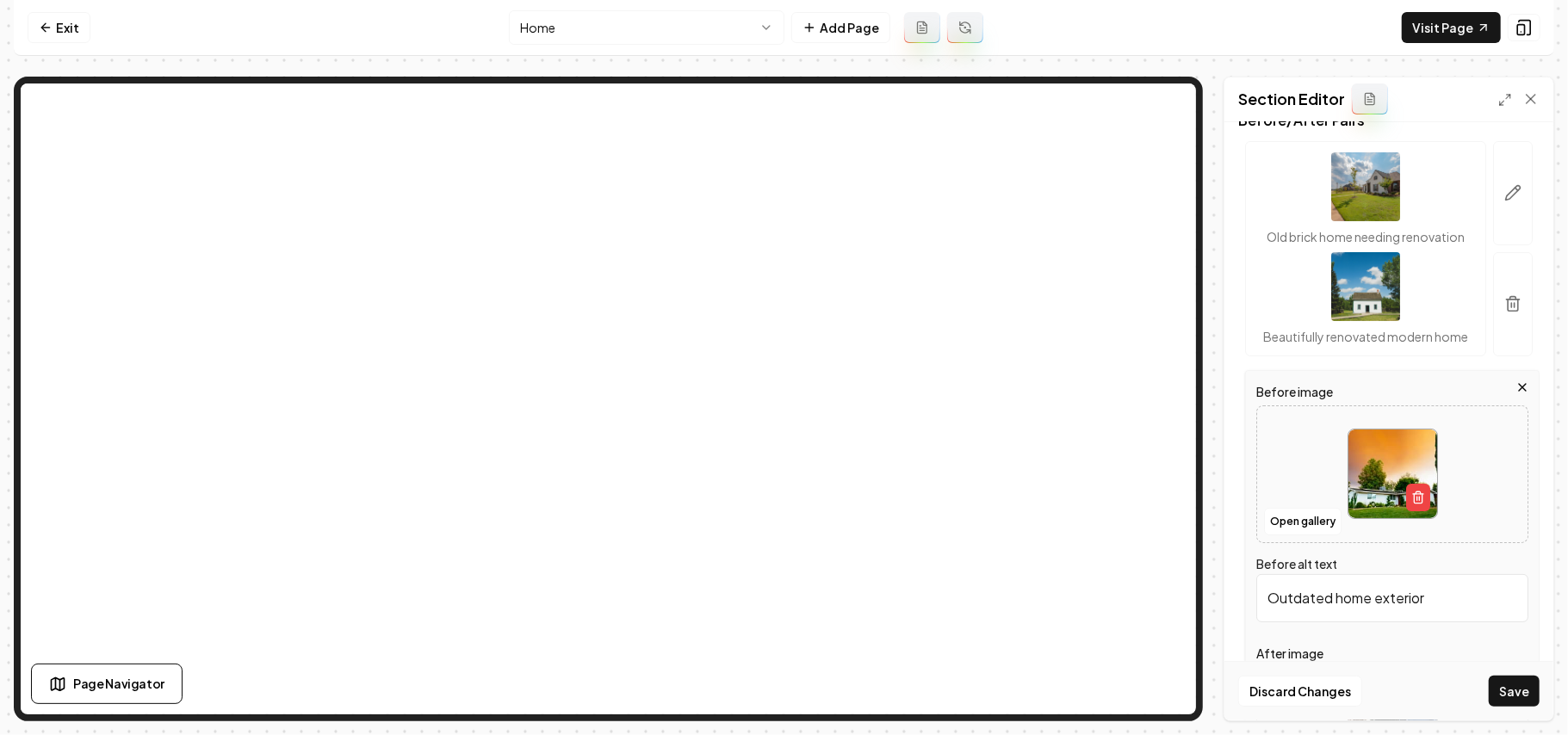
scroll to position [344, 0]
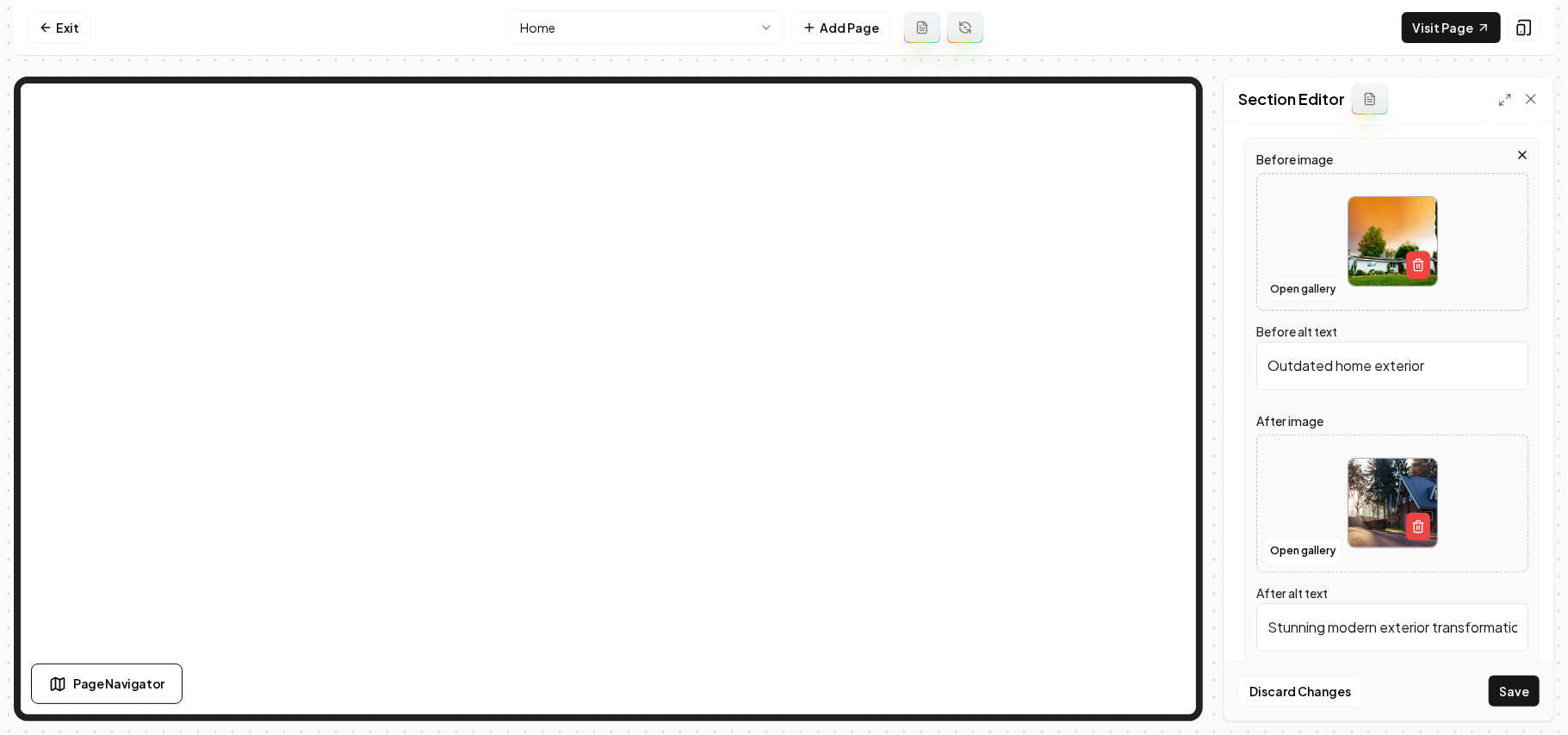
click at [1311, 303] on button "Open gallery" at bounding box center [1302, 289] width 78 height 28
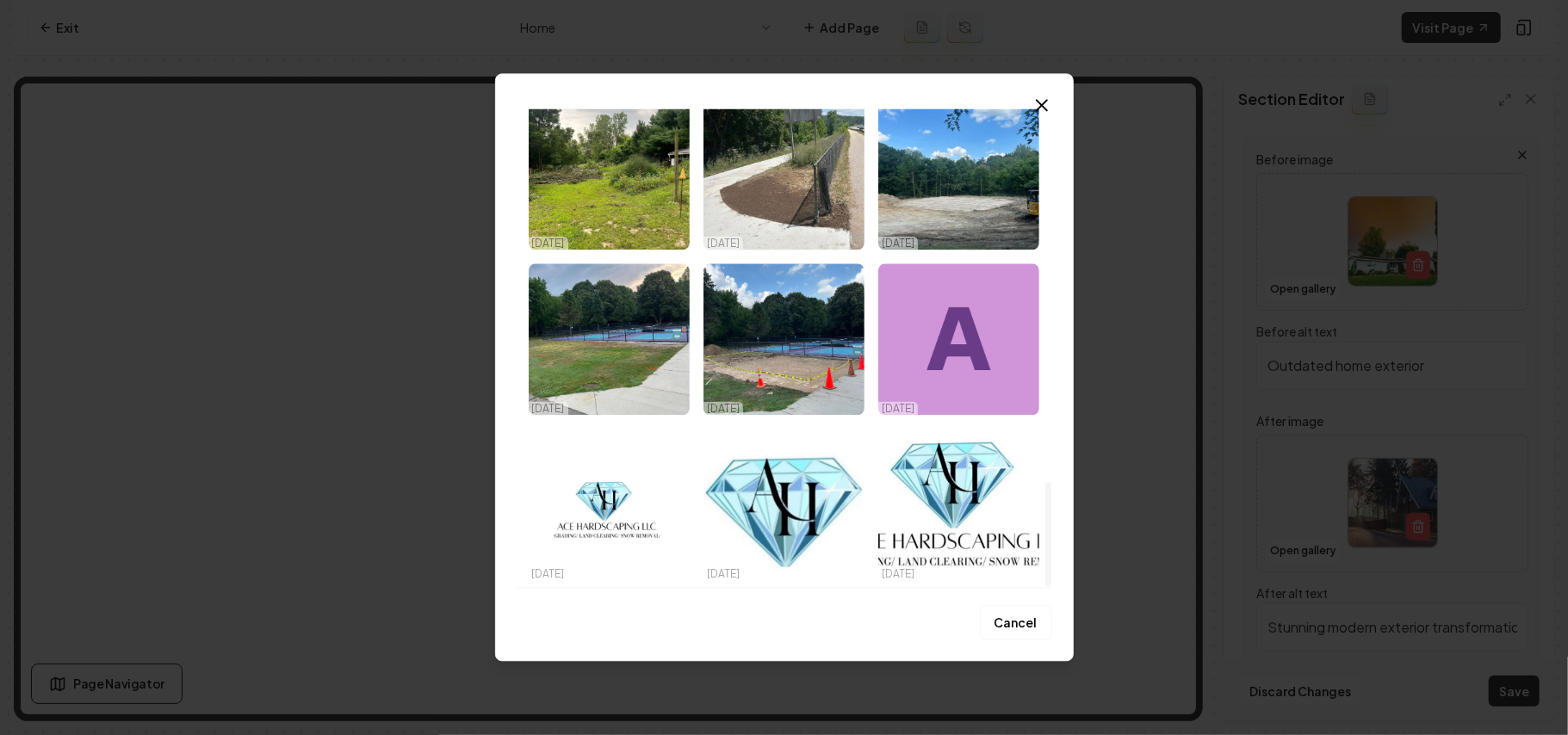
drag, startPoint x: 1048, startPoint y: 135, endPoint x: 1046, endPoint y: 650, distance: 515.0
click at [1046, 587] on div at bounding box center [1048, 535] width 6 height 104
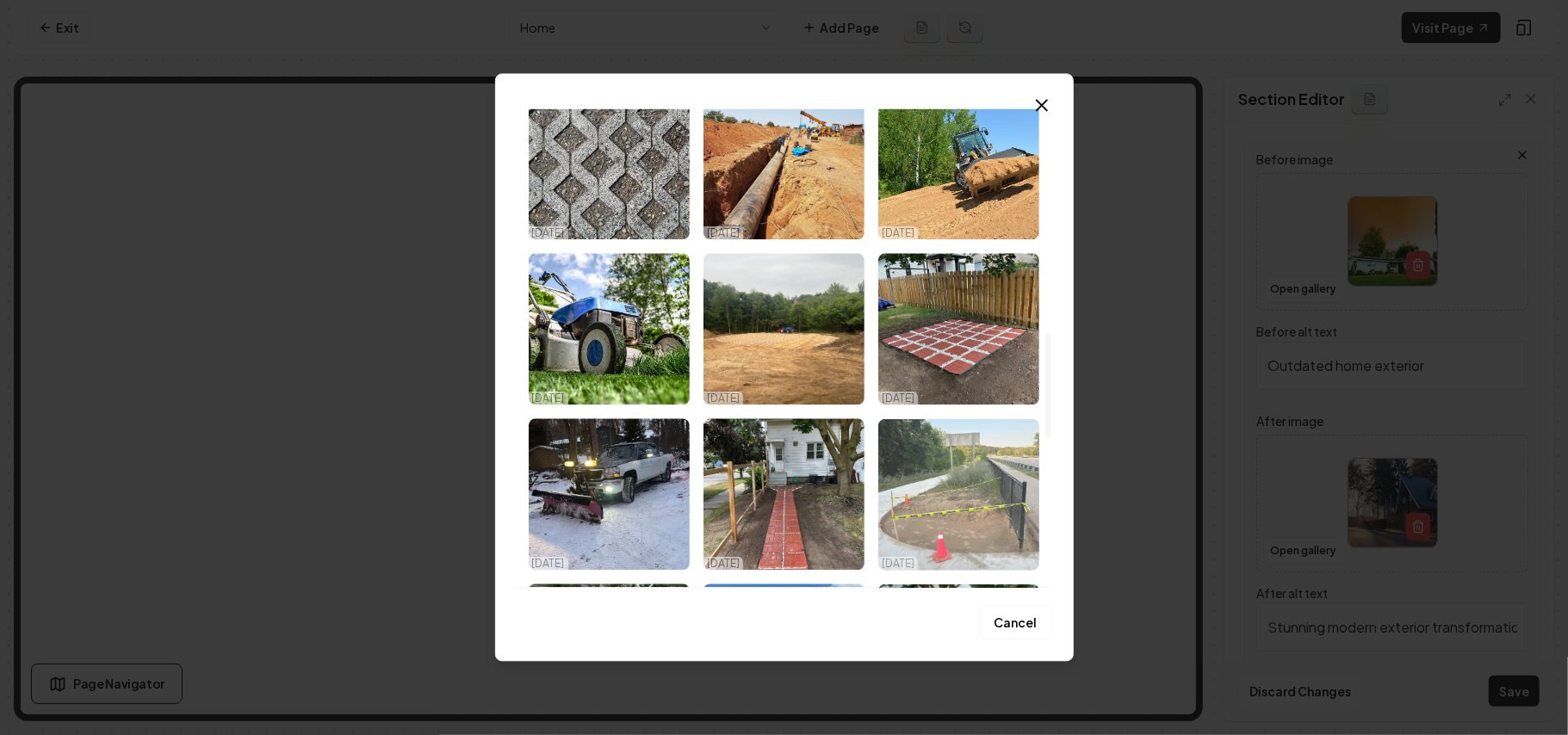
scroll to position [1030, 0]
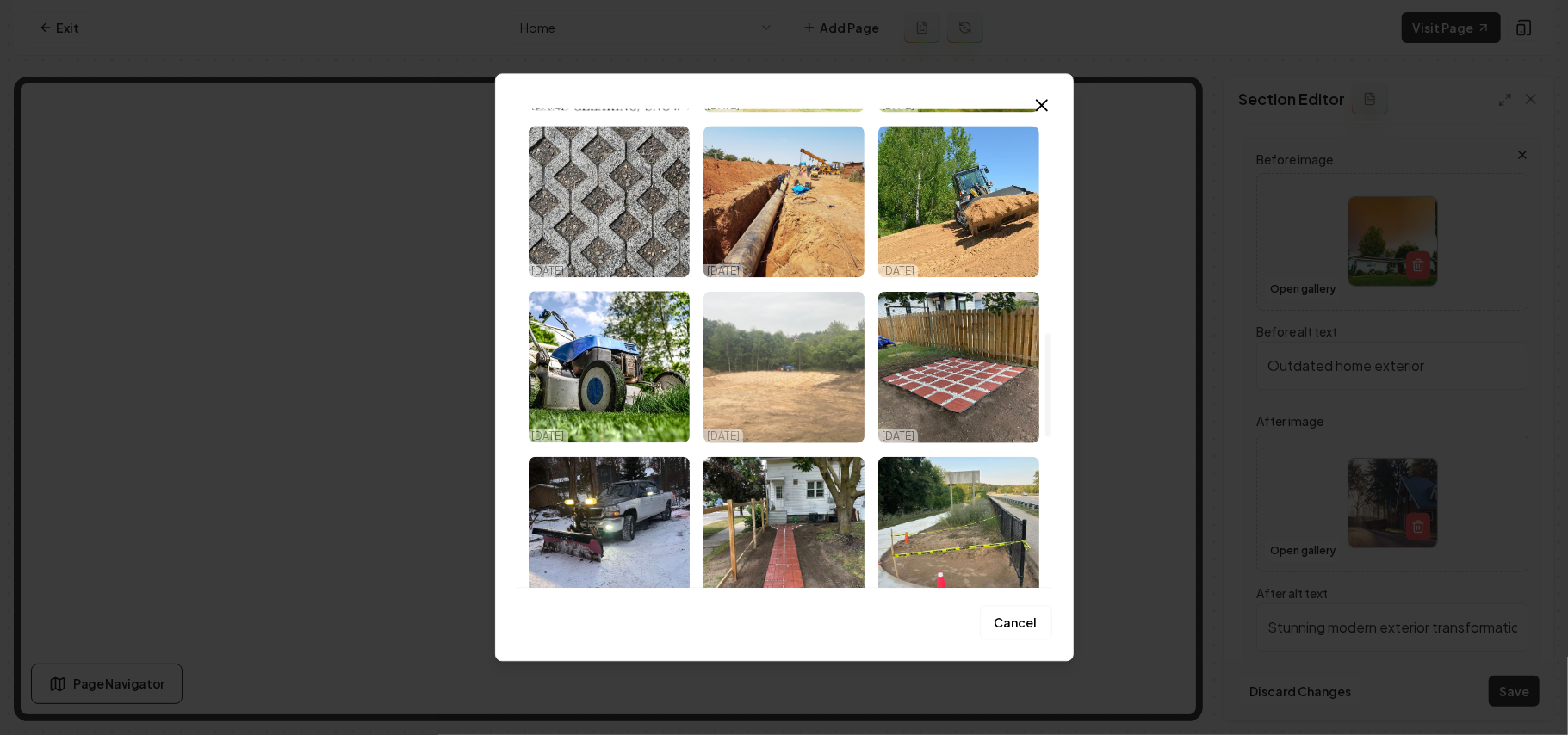
click at [828, 380] on img "Select image image_68d3eafa5c7cd75eb8ee12c9.jpeg" at bounding box center [784, 367] width 161 height 151
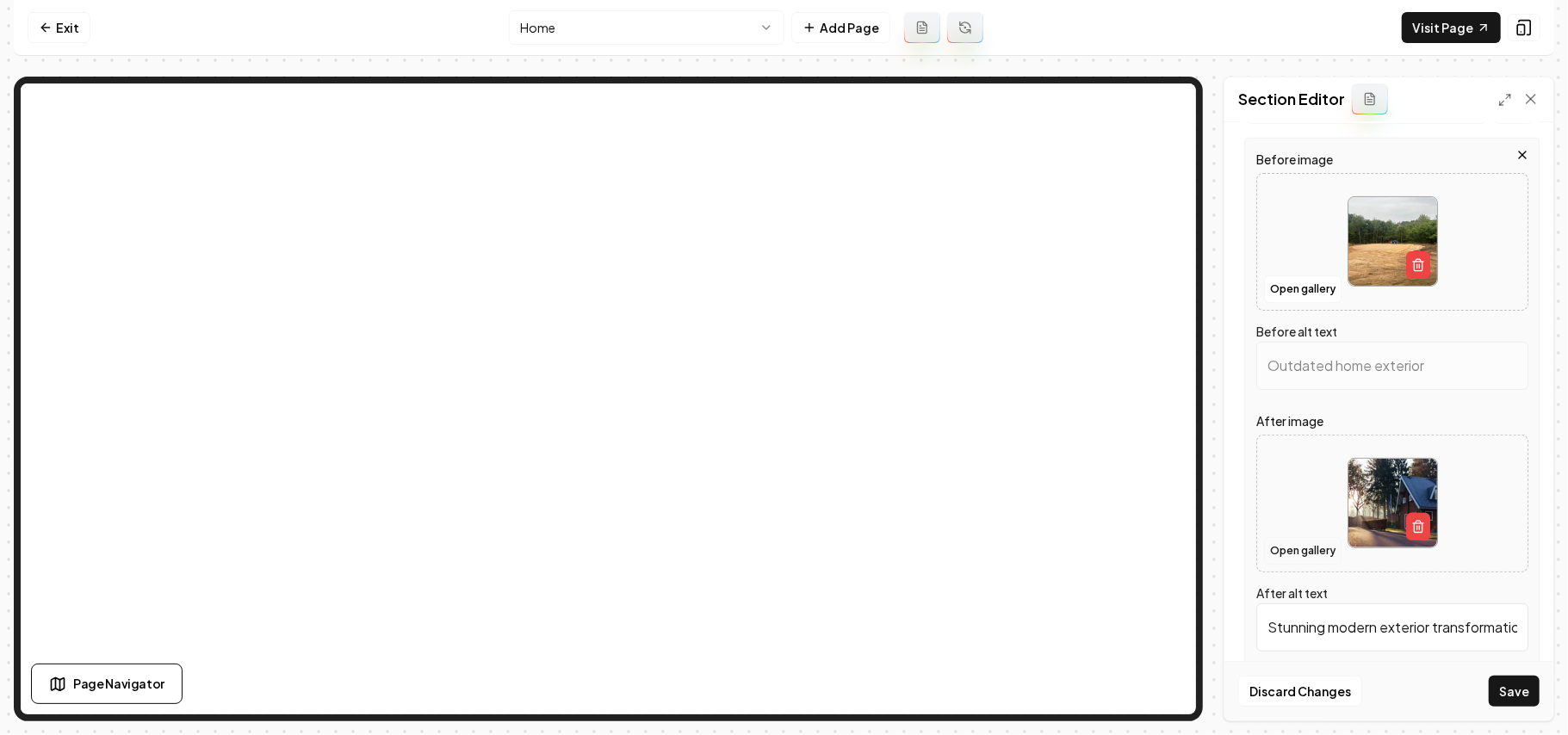
click at [1319, 565] on button "Open gallery" at bounding box center [1302, 551] width 78 height 28
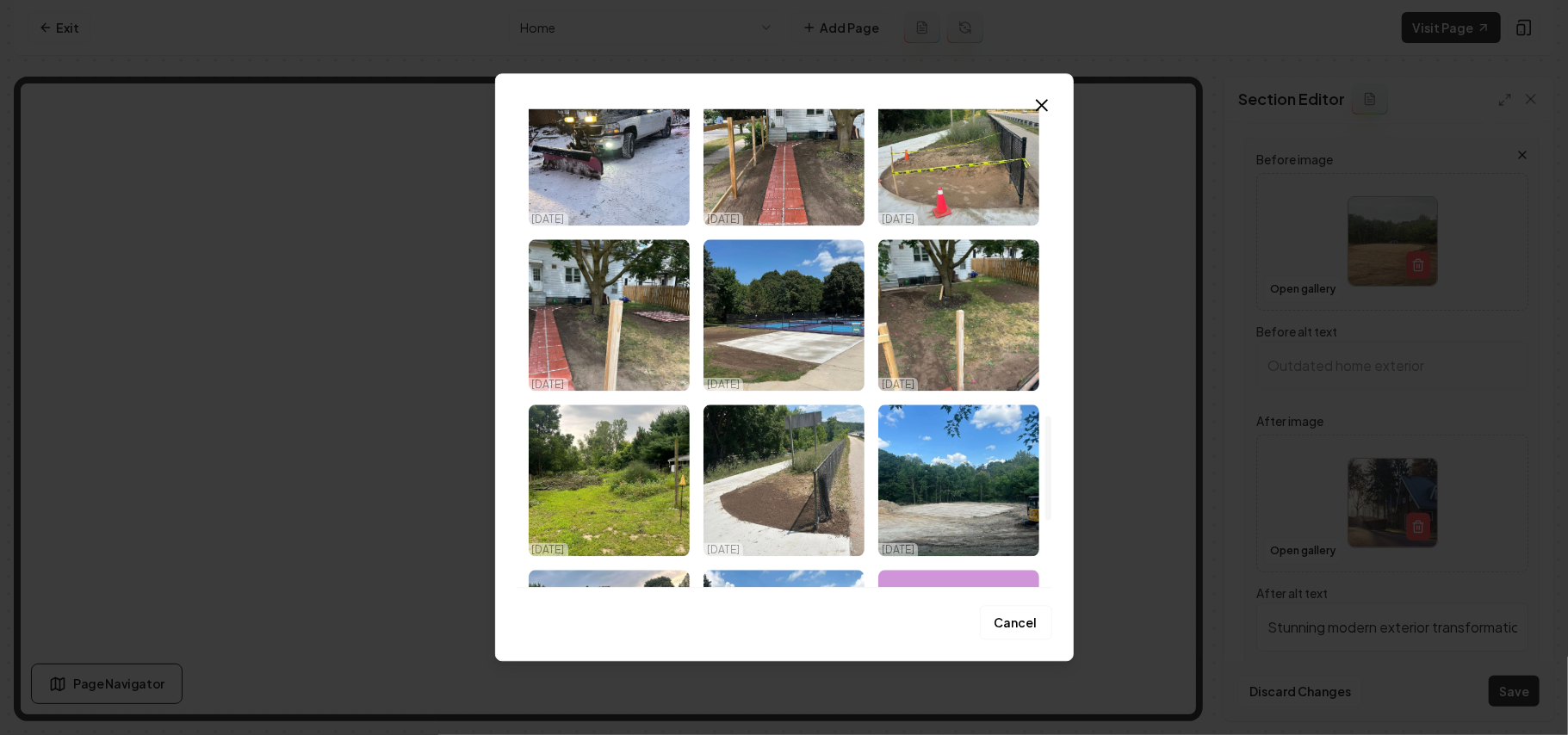
type input "Tractor on cleared land surrounded by trees, showcasing earthworks for construc…"
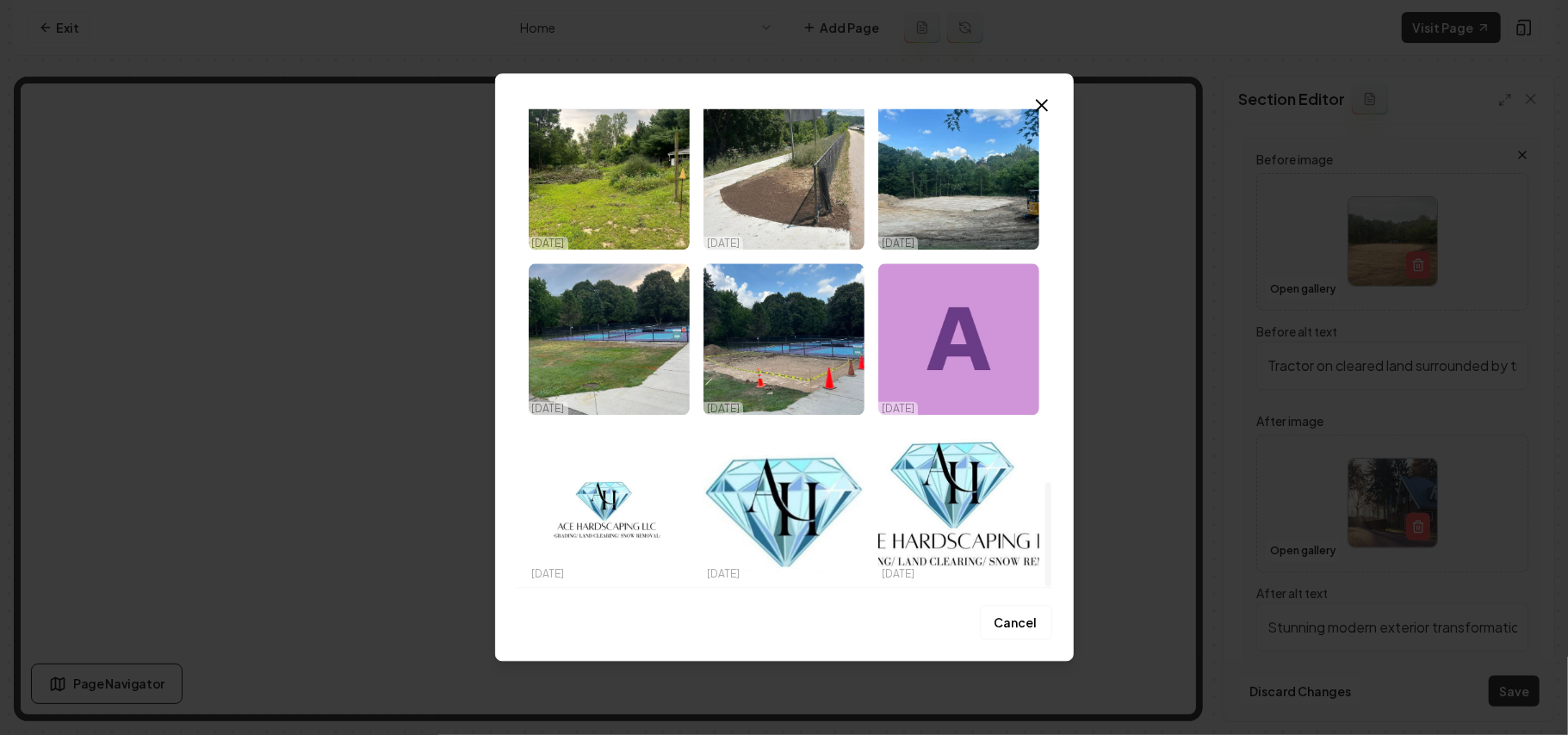
drag, startPoint x: 1047, startPoint y: 138, endPoint x: 1058, endPoint y: 617, distance: 479.1
click at [1052, 587] on div at bounding box center [1048, 535] width 6 height 104
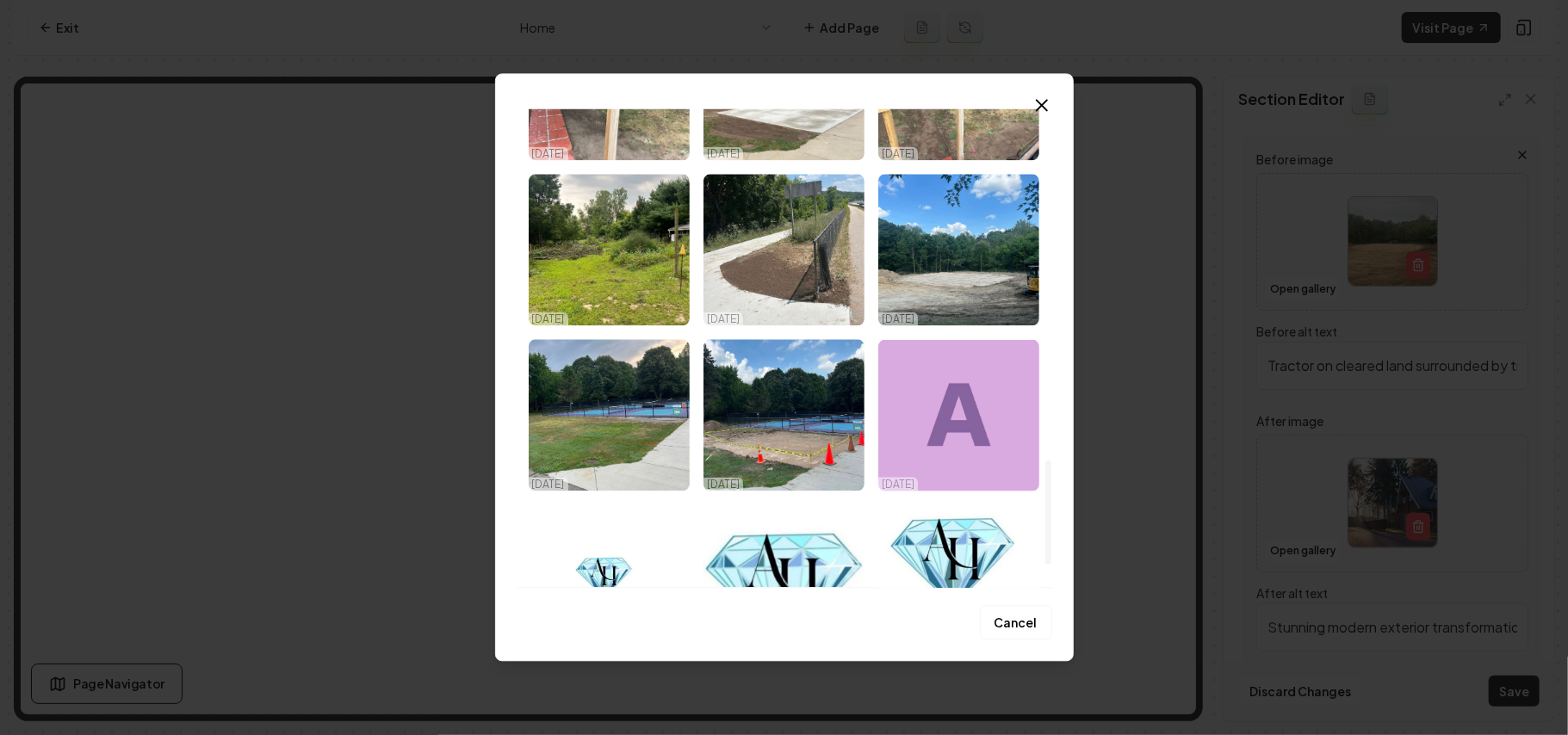
scroll to position [1603, 0]
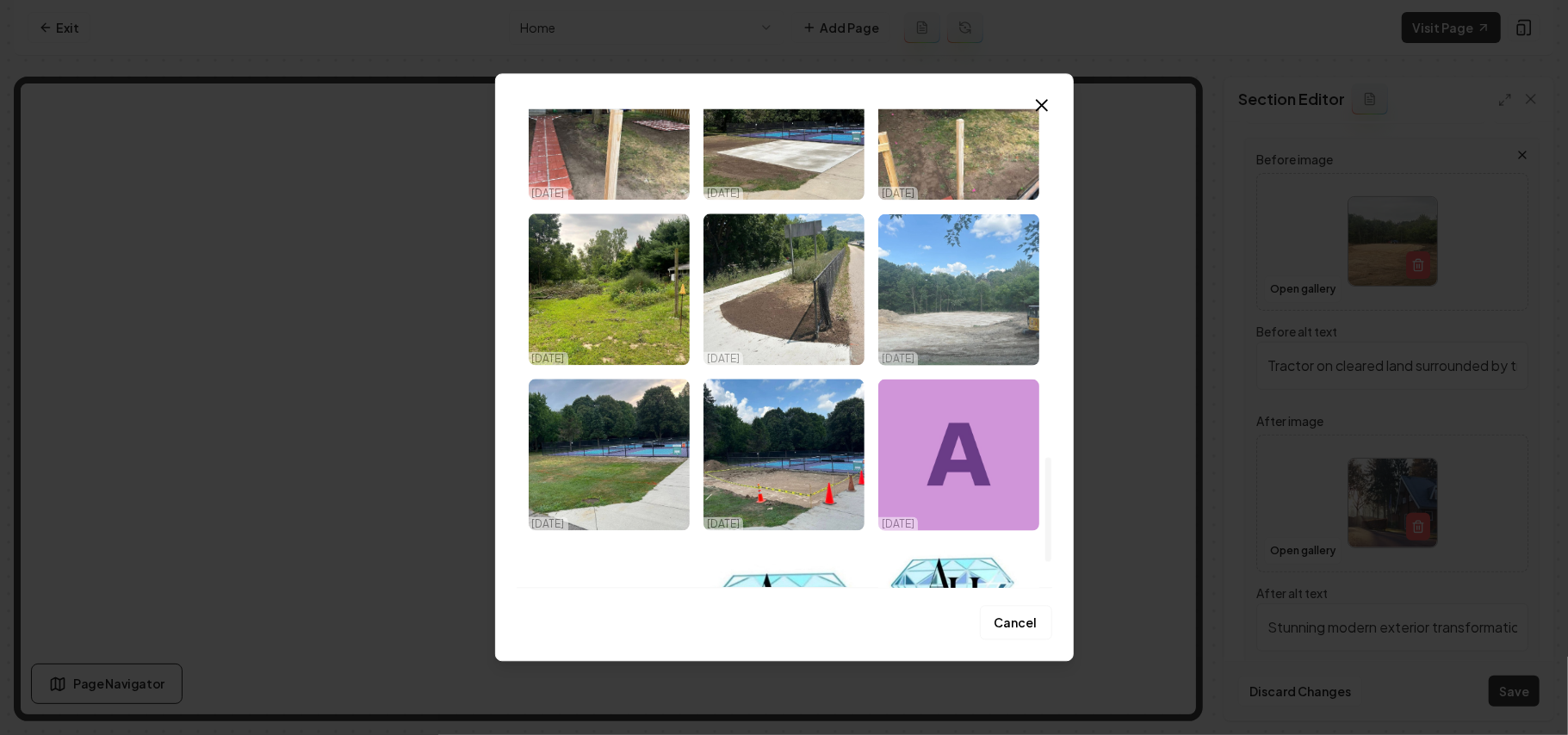
click at [969, 282] on img "Select image image_68d3eaf95c7cd75eb8ee0749.jpeg" at bounding box center [959, 290] width 161 height 151
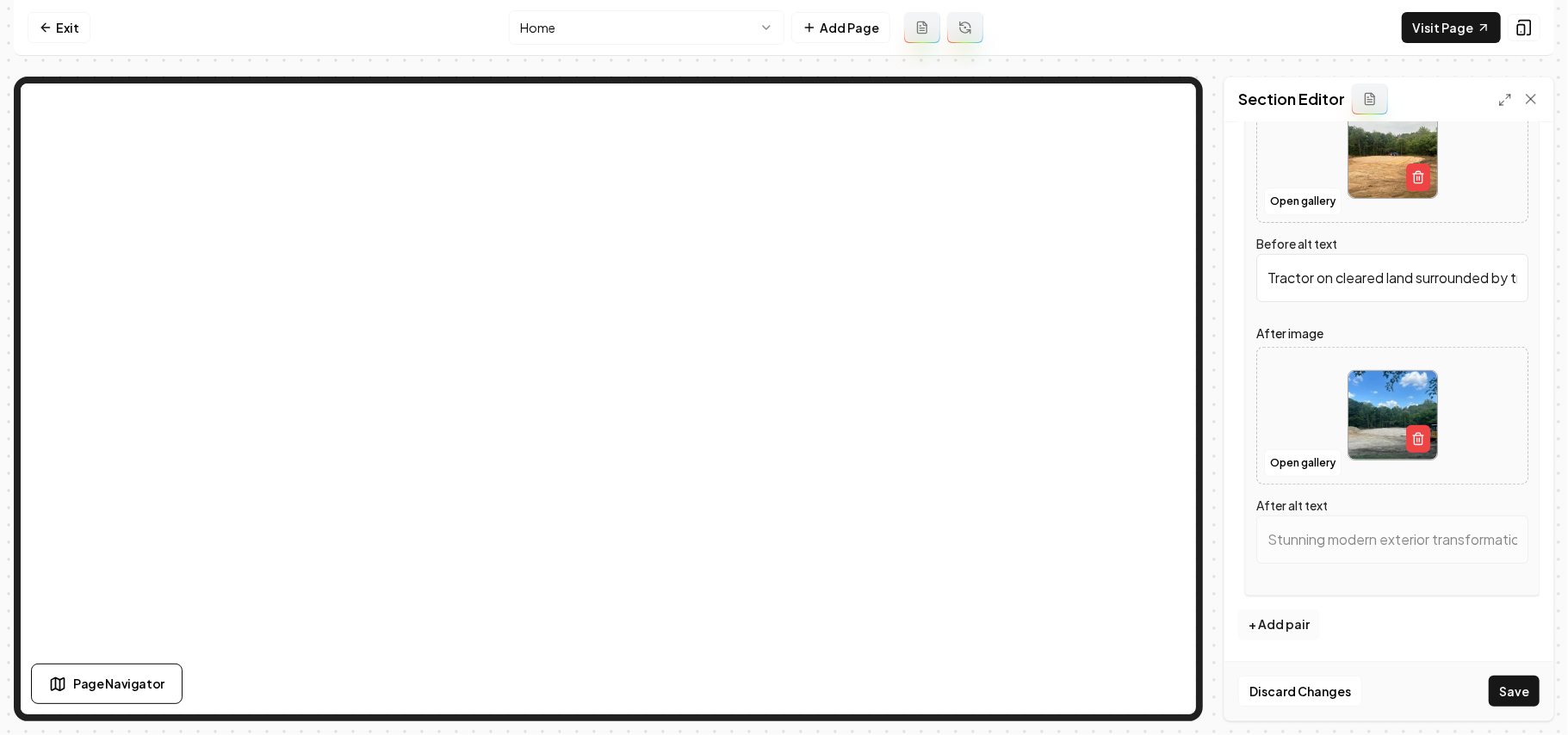
click at [1302, 613] on button "+ Add pair" at bounding box center [1279, 625] width 82 height 31
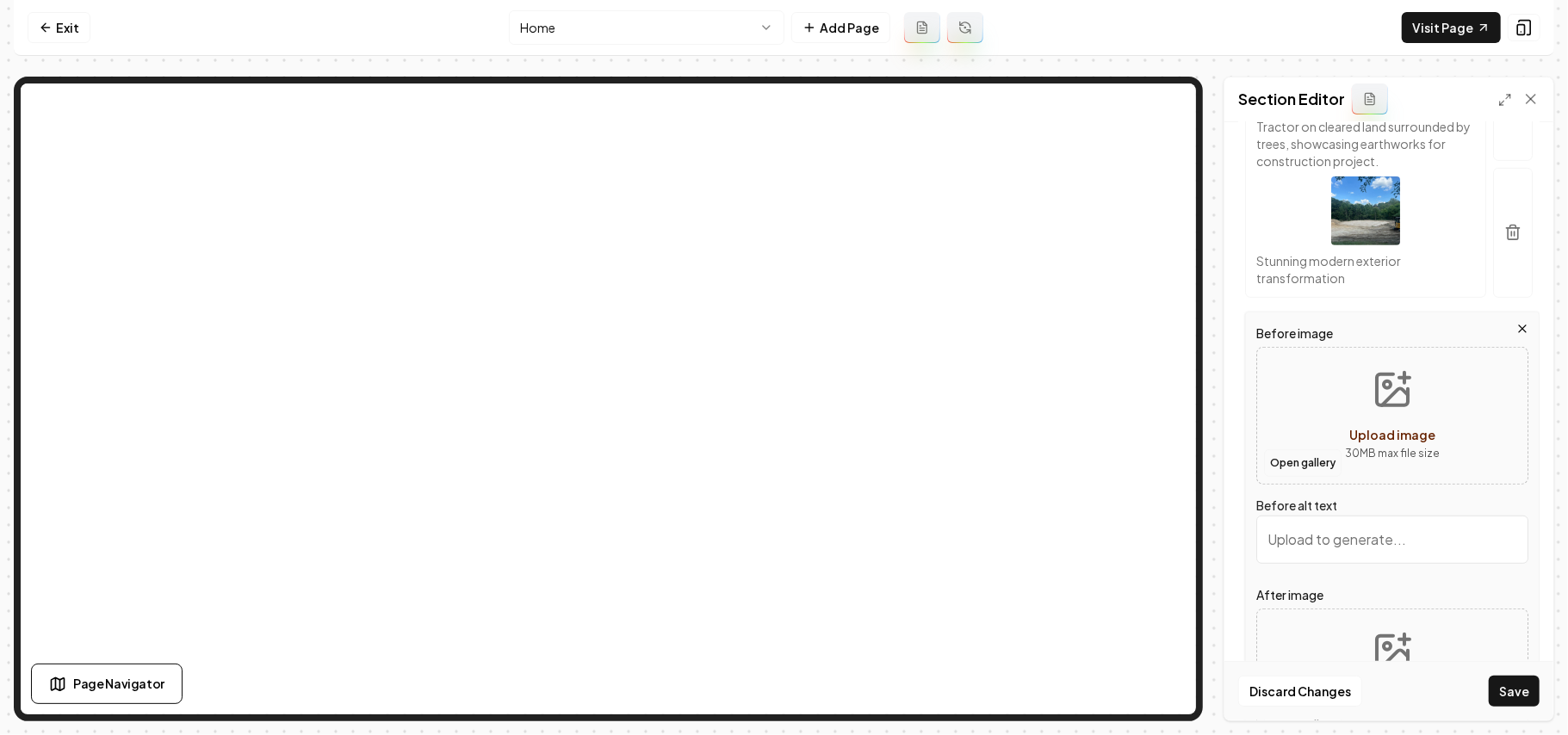
click at [1296, 477] on button "Open gallery" at bounding box center [1302, 462] width 78 height 28
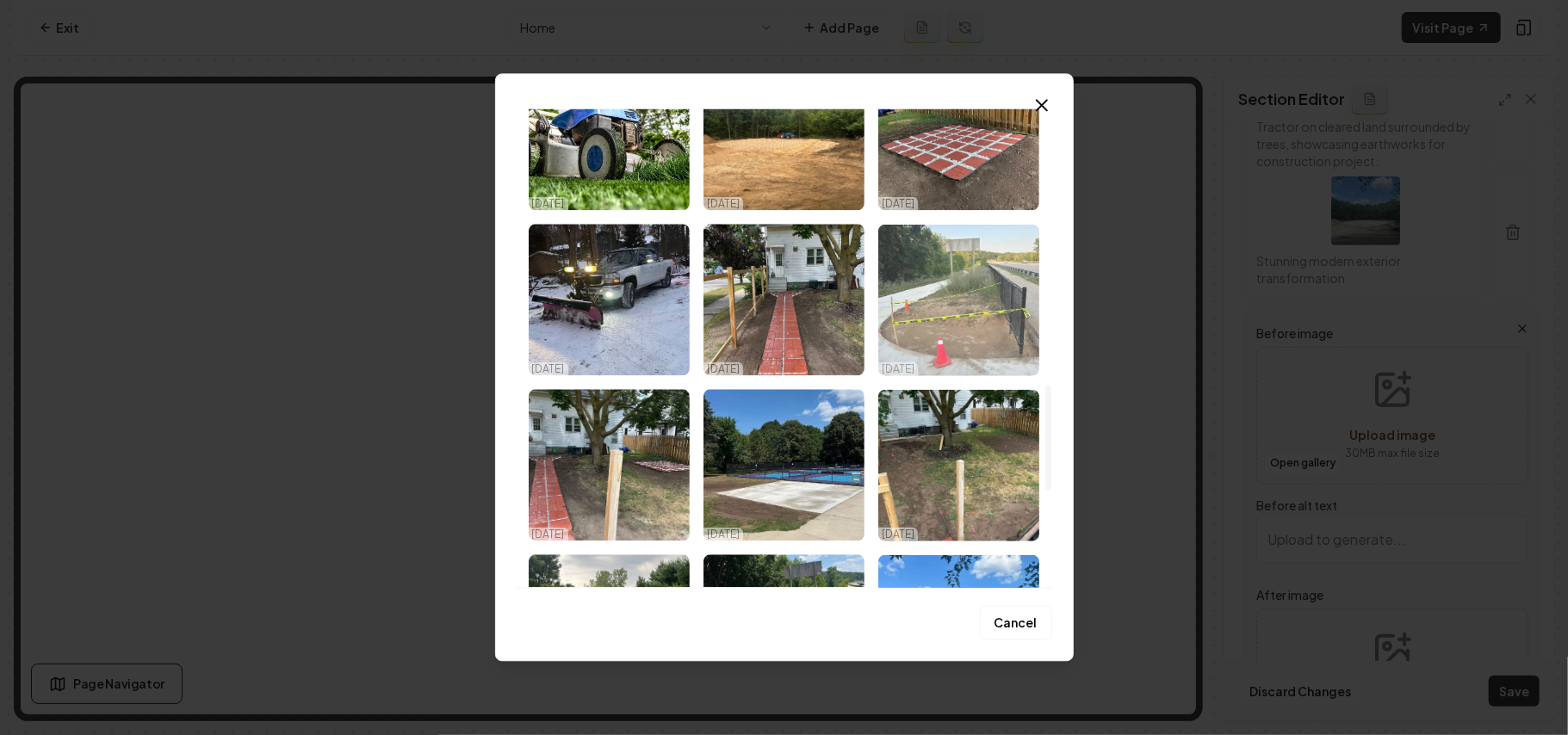
scroll to position [1377, 0]
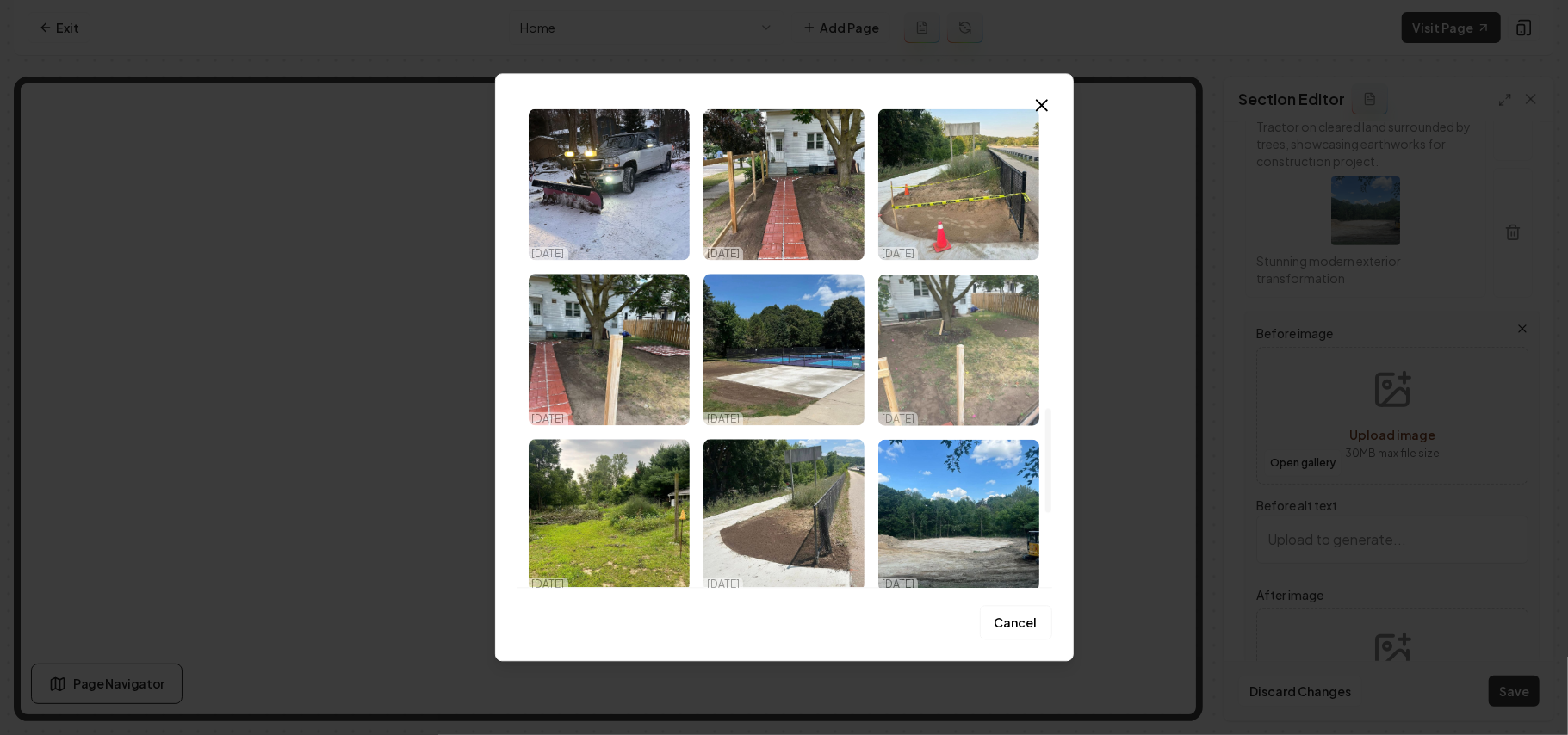
click at [952, 372] on img "Select image image_68d3eafa5c7cd75eb8ee0a4b.jpeg" at bounding box center [959, 349] width 161 height 151
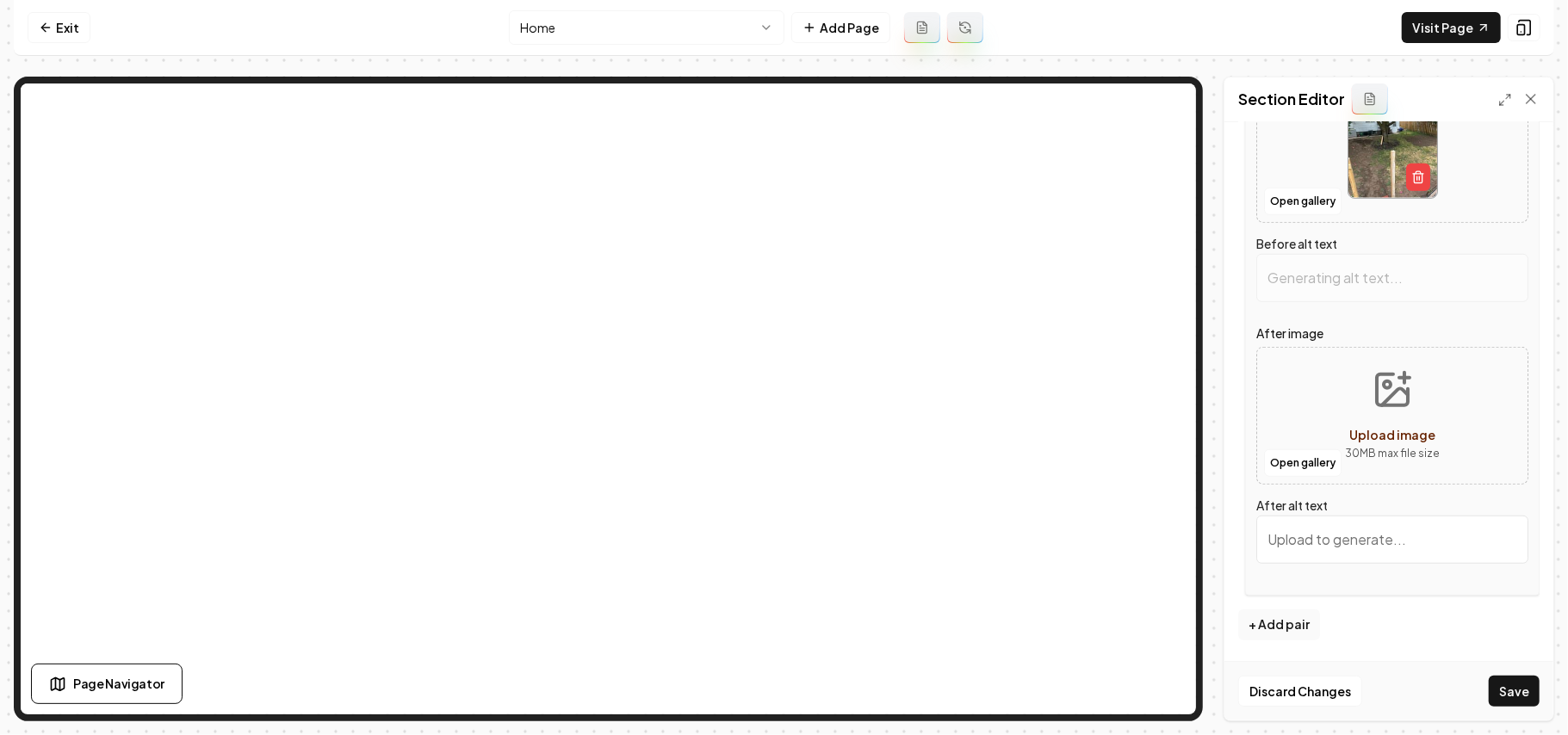
scroll to position [783, 0]
click at [1300, 463] on button "Open gallery" at bounding box center [1302, 462] width 78 height 28
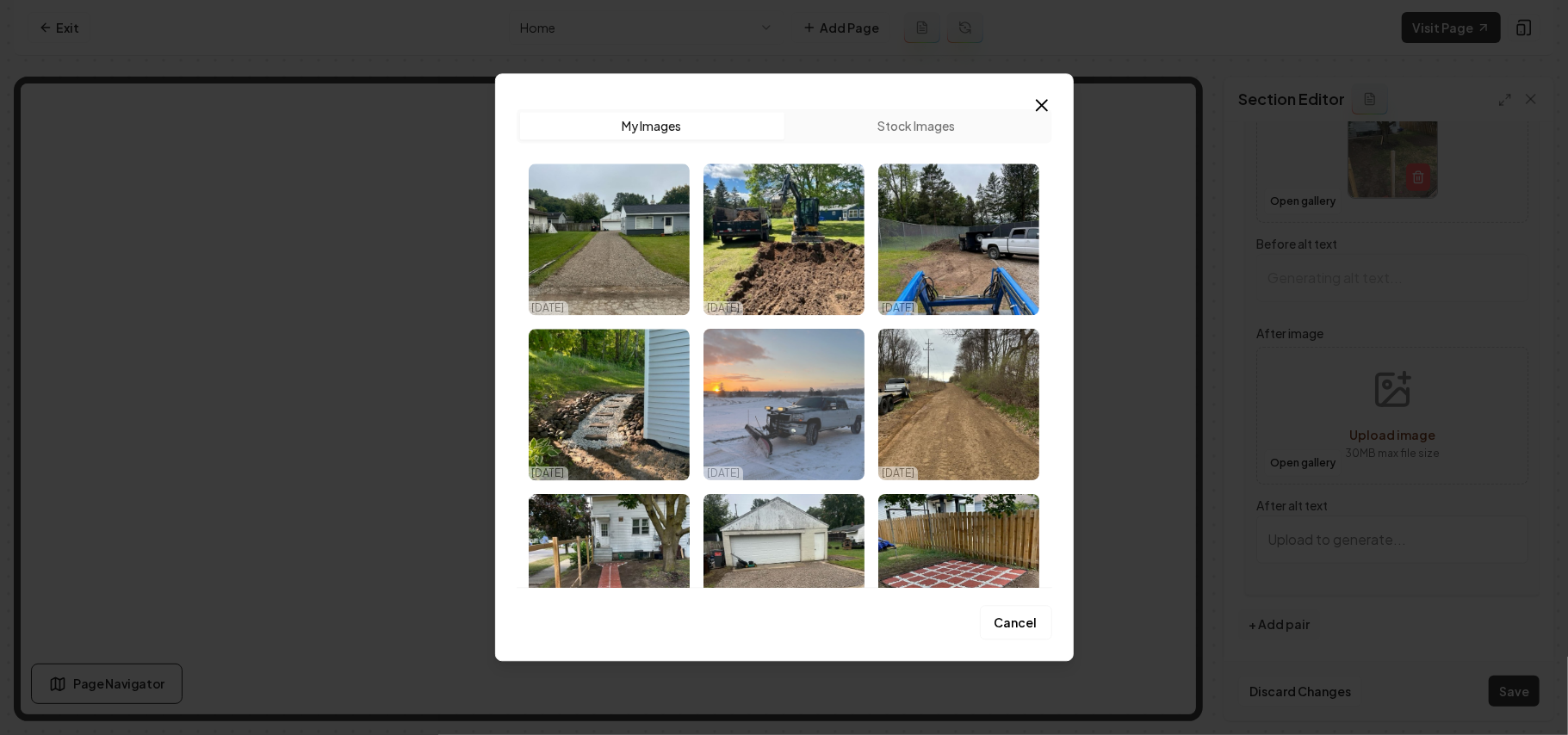
type input "Backyard renovation with marked areas, wooden posts, and a tree, ready for land…"
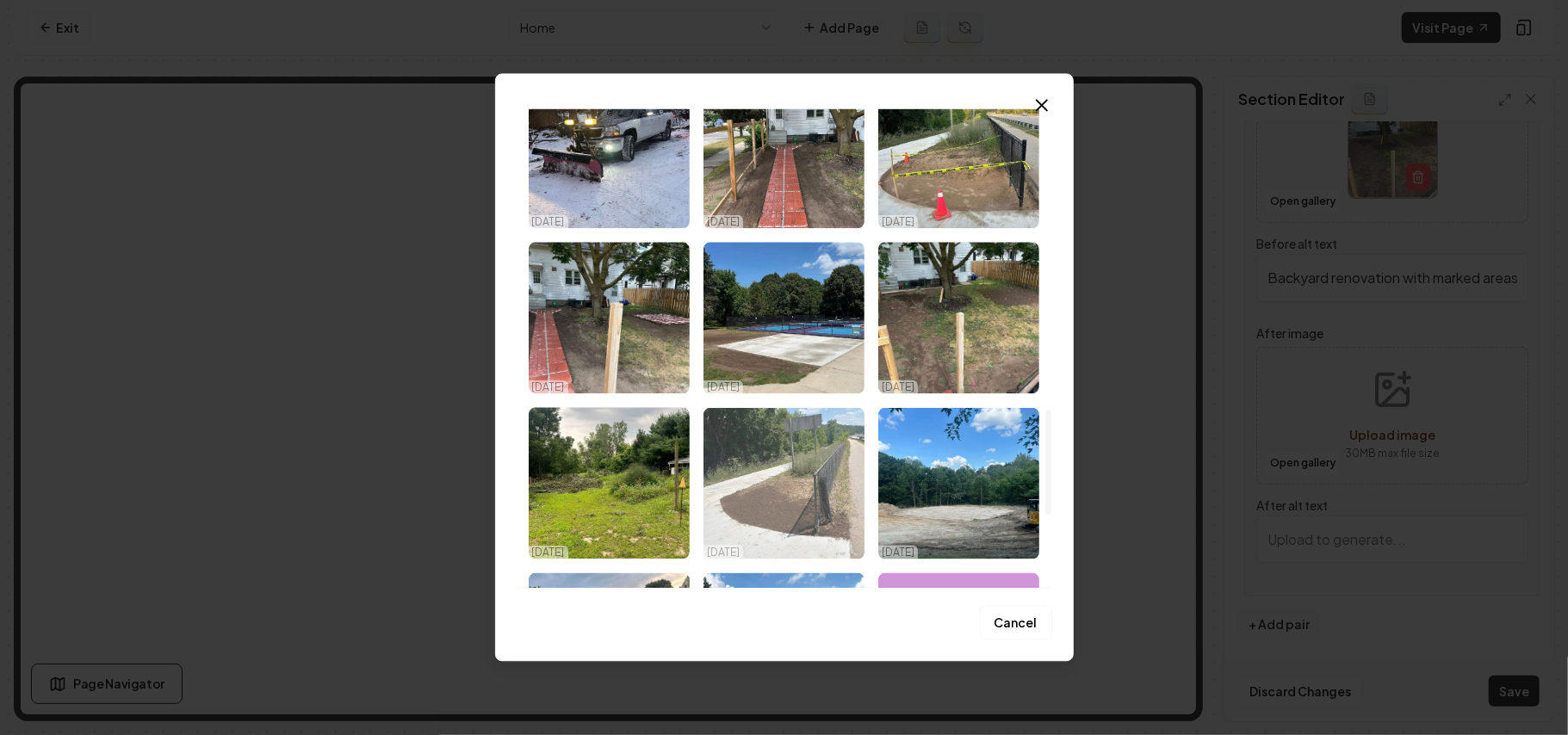
scroll to position [1374, 0]
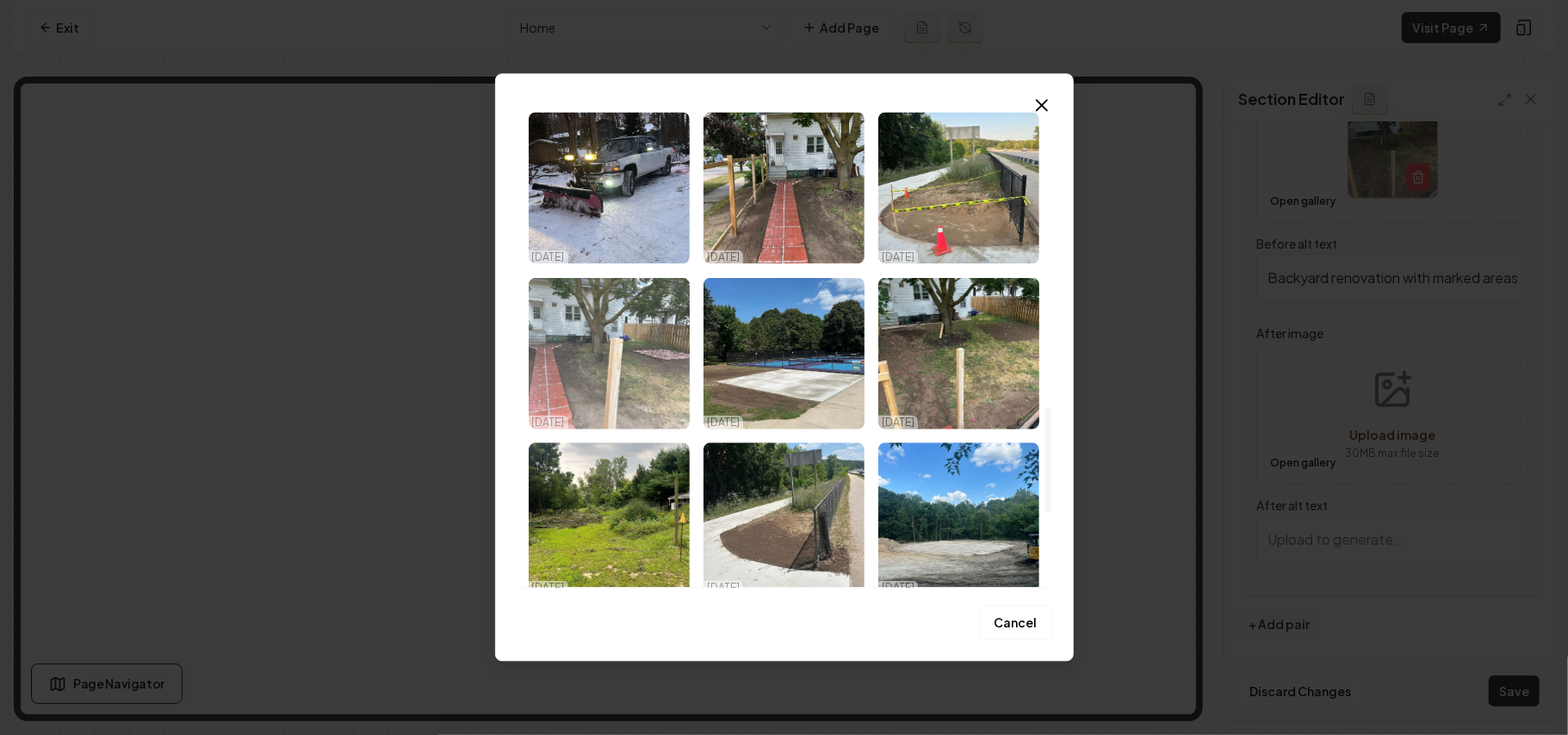
click at [639, 370] on img "Select image image_68d3eaf95c7cd75eb8ee0620.jpeg" at bounding box center [609, 353] width 161 height 151
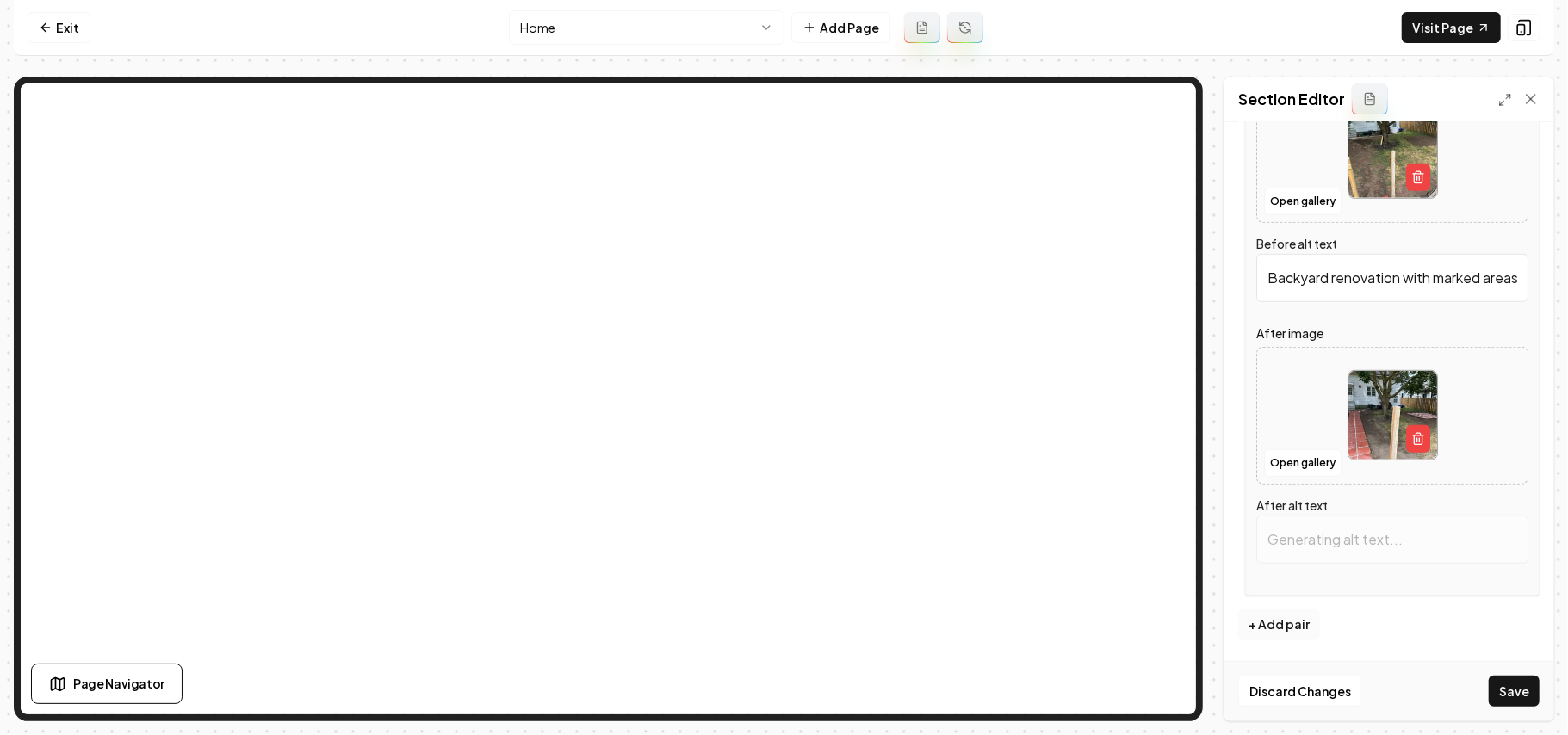
click at [1306, 627] on button "+ Add pair" at bounding box center [1279, 625] width 82 height 31
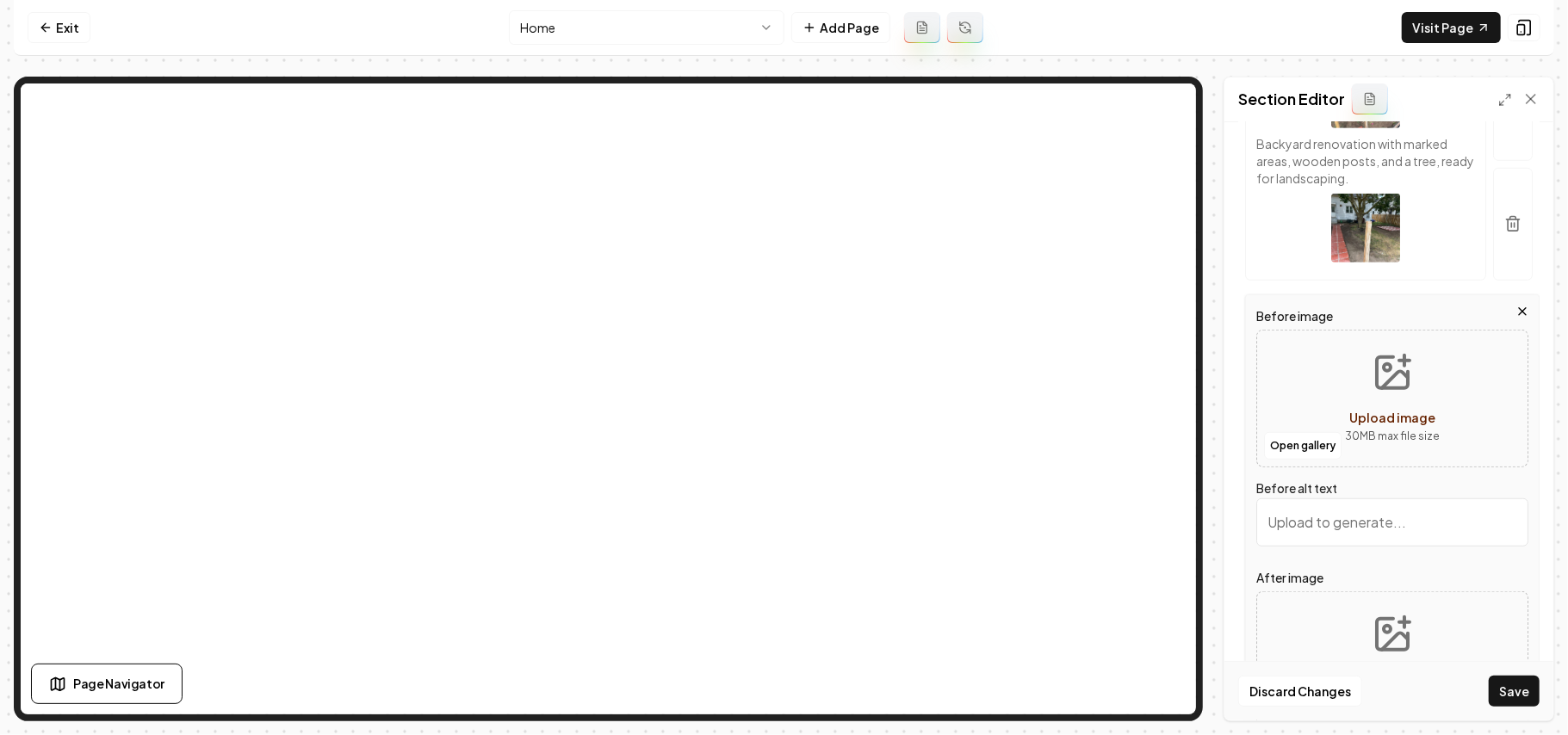
scroll to position [801, 0]
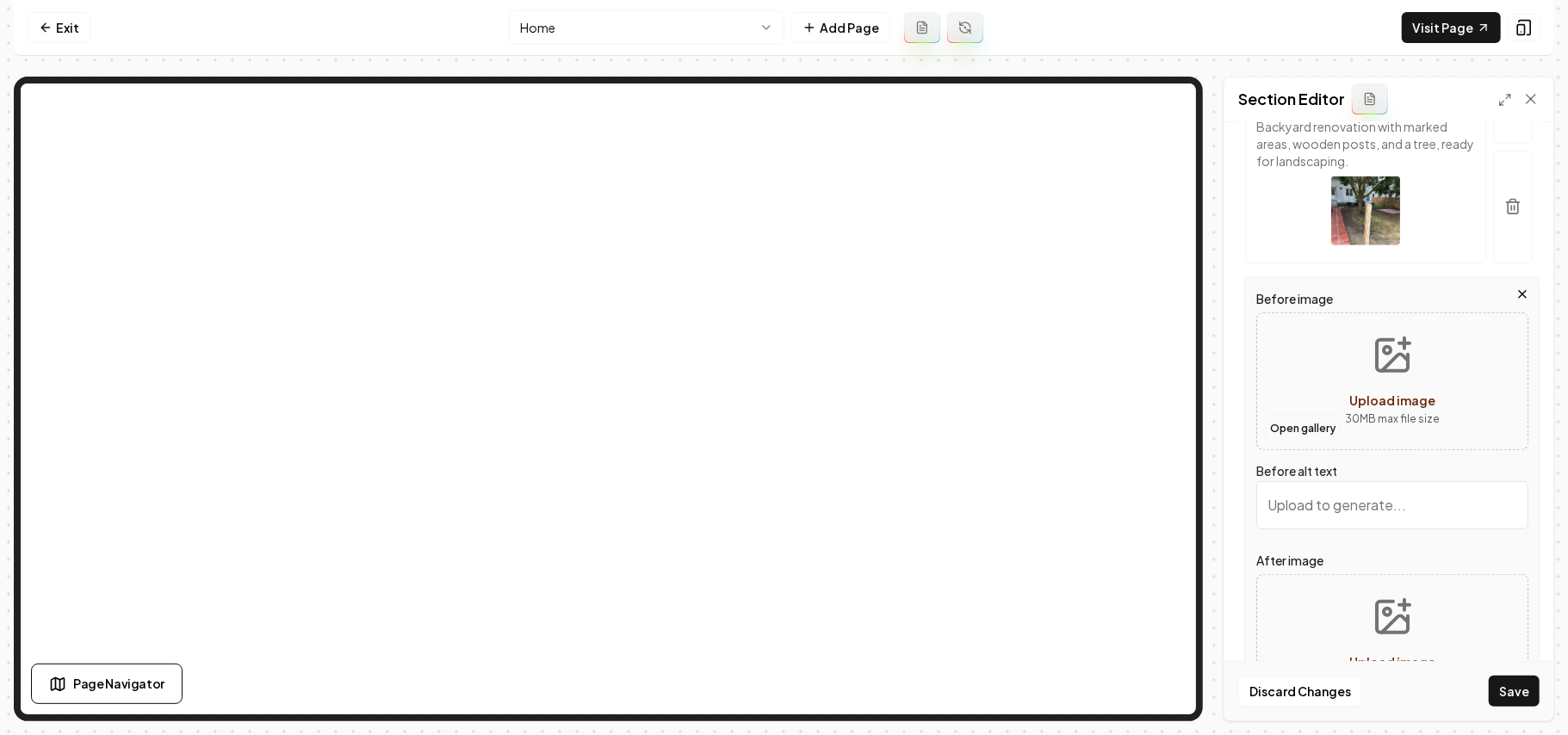
click at [1304, 443] on button "Open gallery" at bounding box center [1302, 429] width 78 height 28
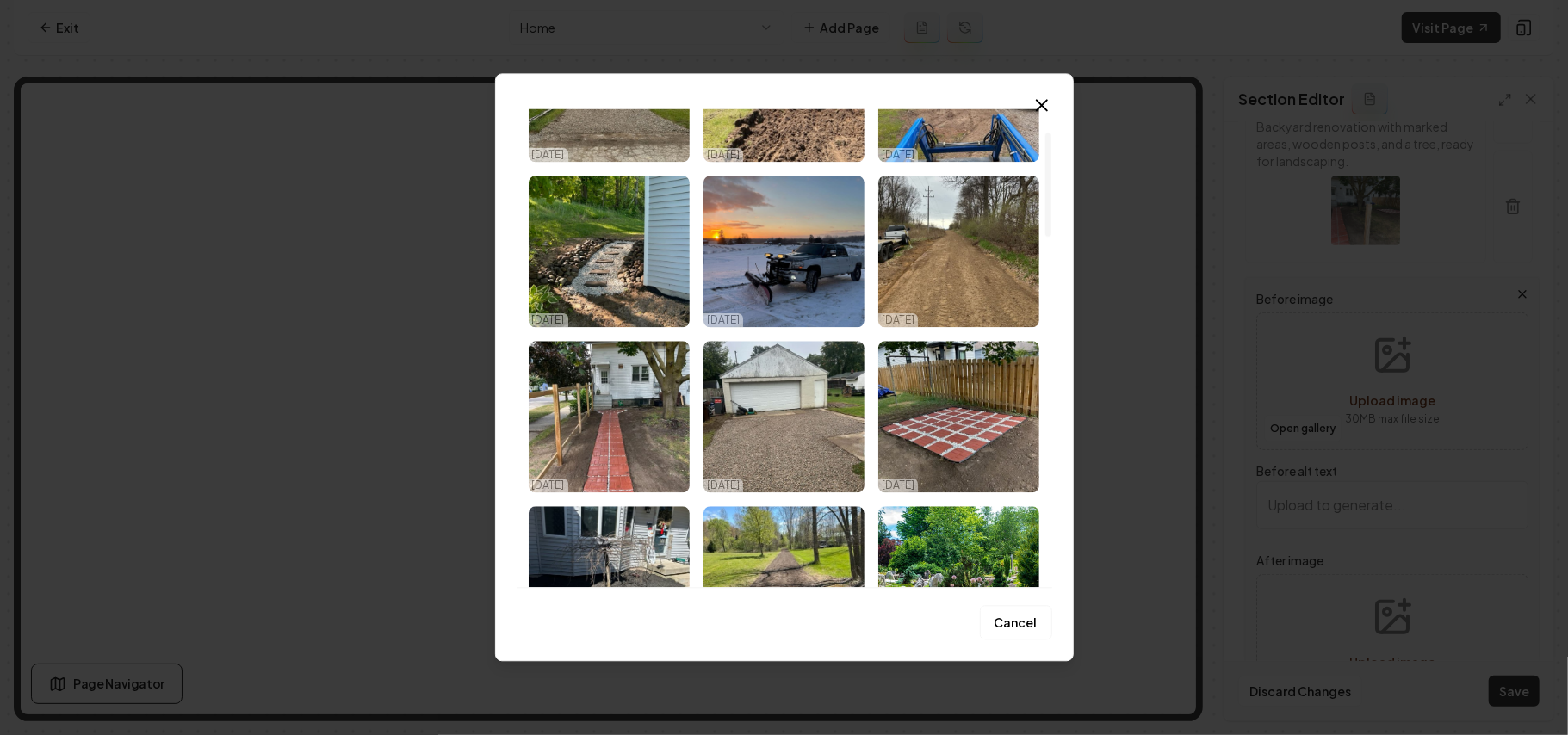
scroll to position [0, 0]
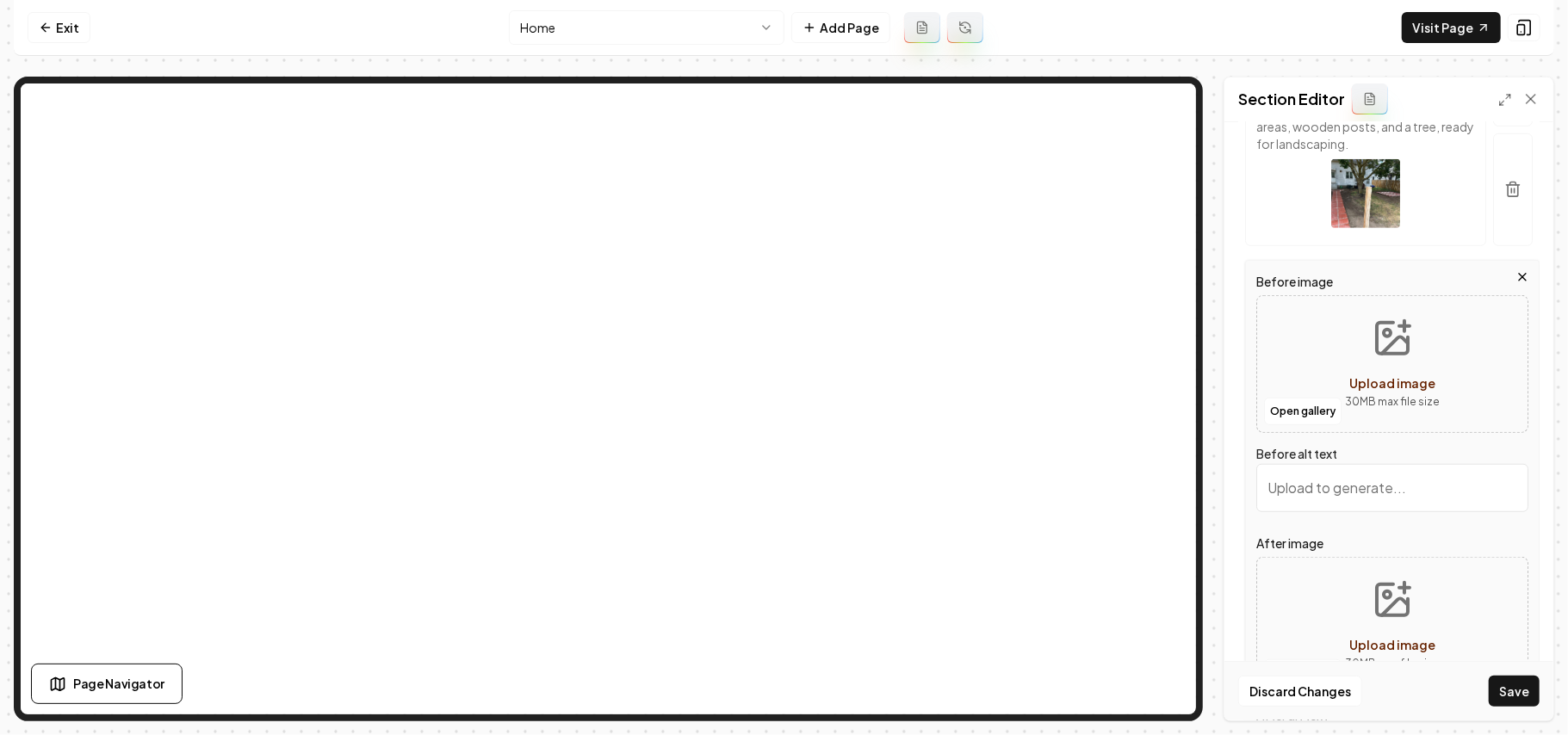
click at [1516, 284] on icon "button" at bounding box center [1523, 276] width 13 height 13
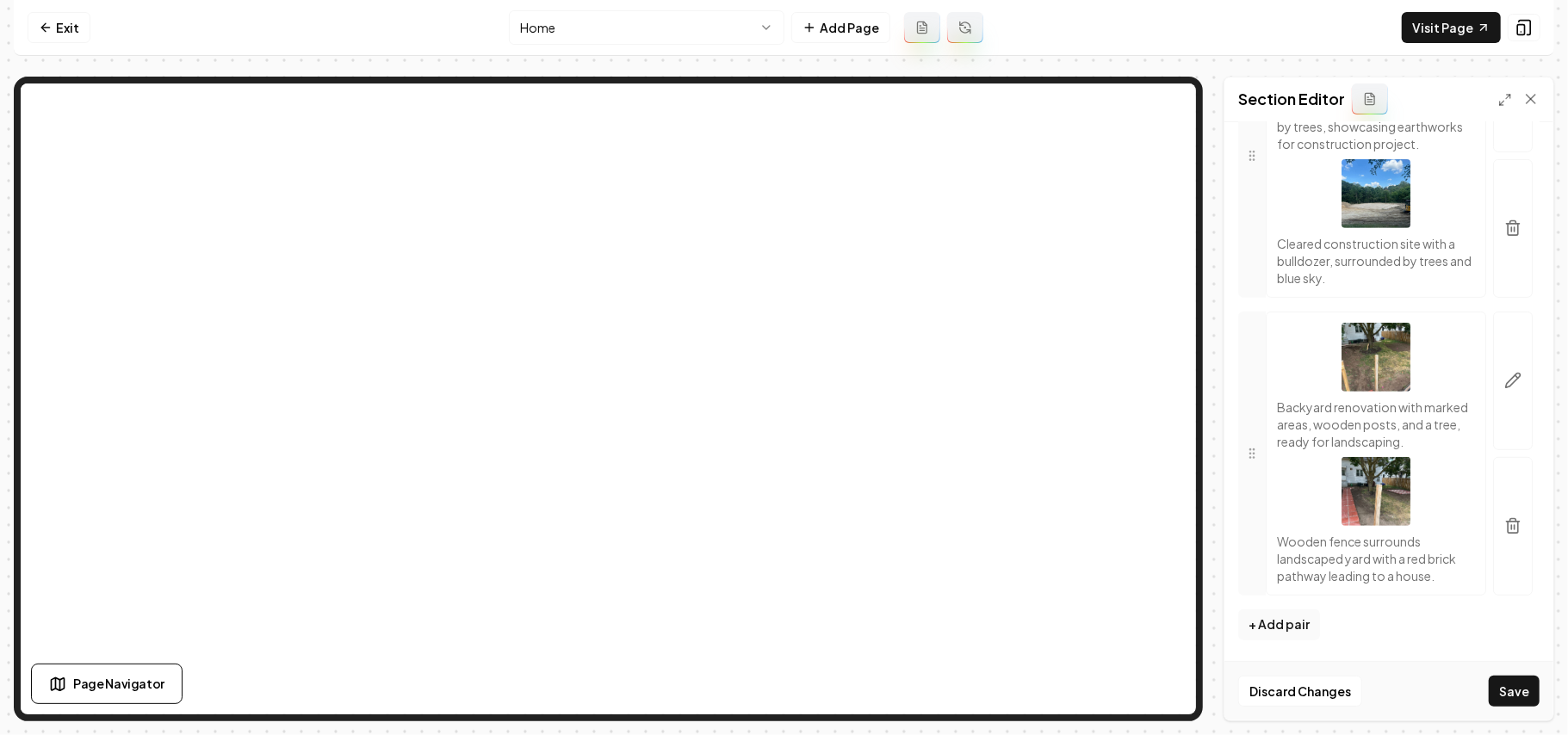
scroll to position [591, 0]
click at [1528, 685] on button "Save" at bounding box center [1515, 690] width 51 height 31
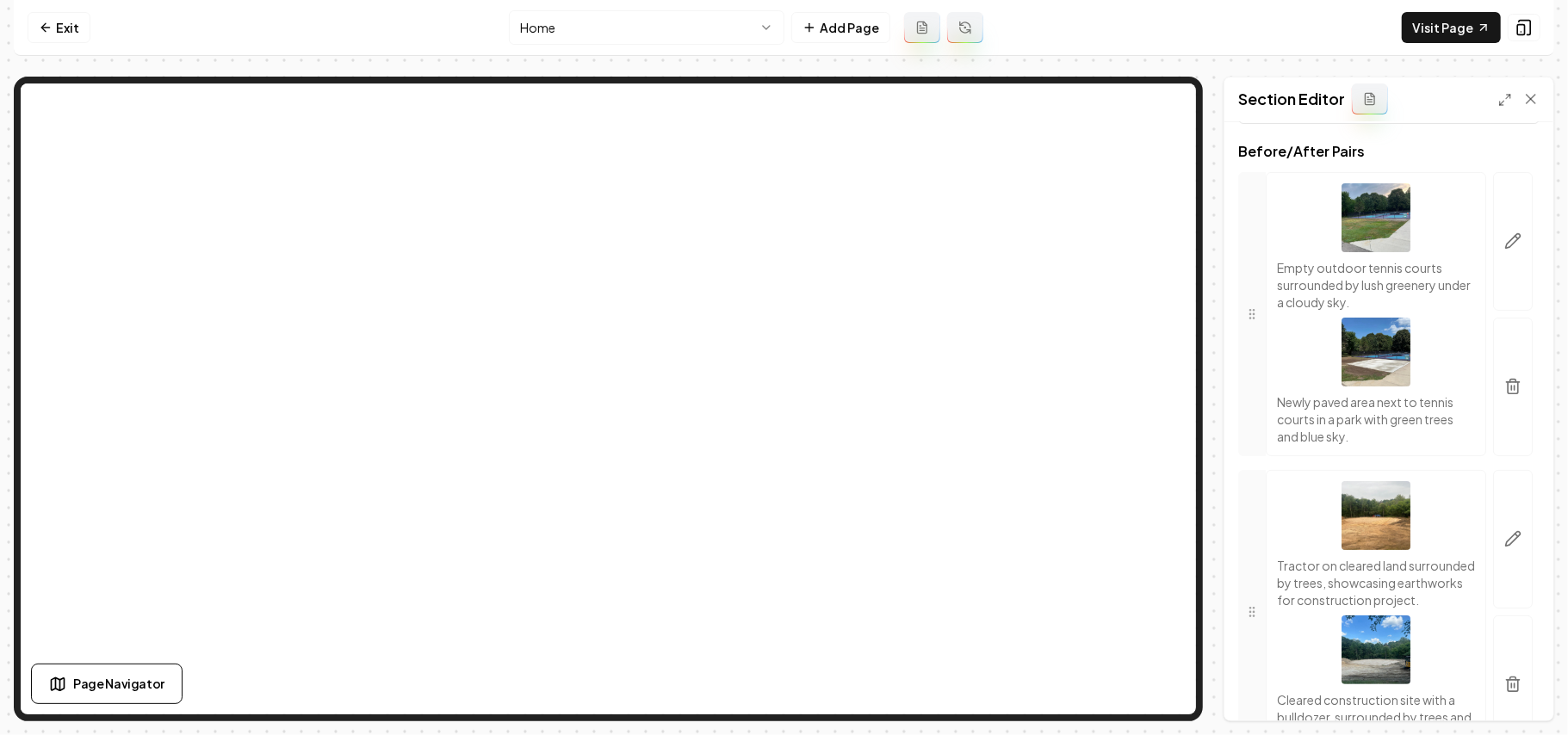
scroll to position [0, 0]
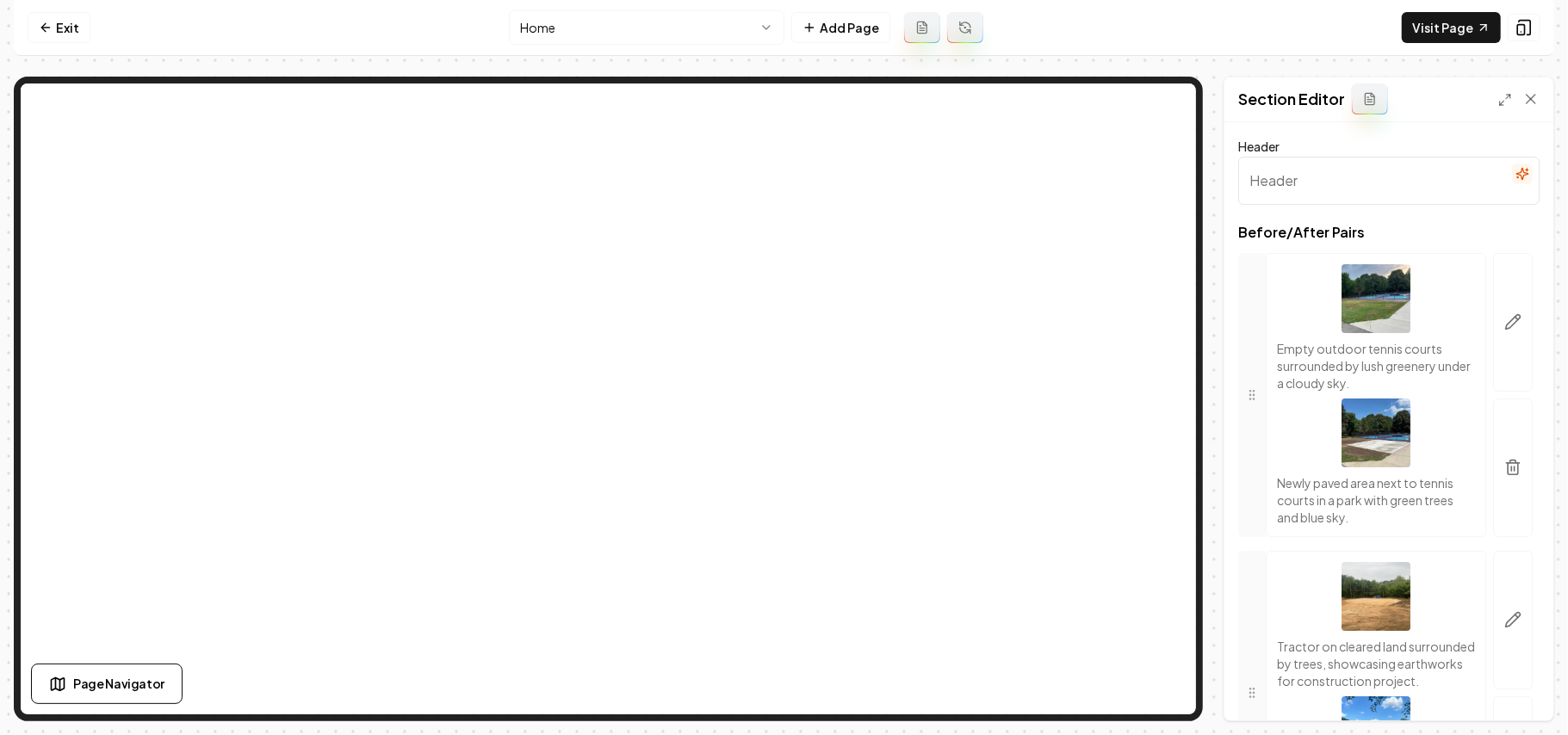
click at [1514, 173] on button "button" at bounding box center [1523, 174] width 21 height 20
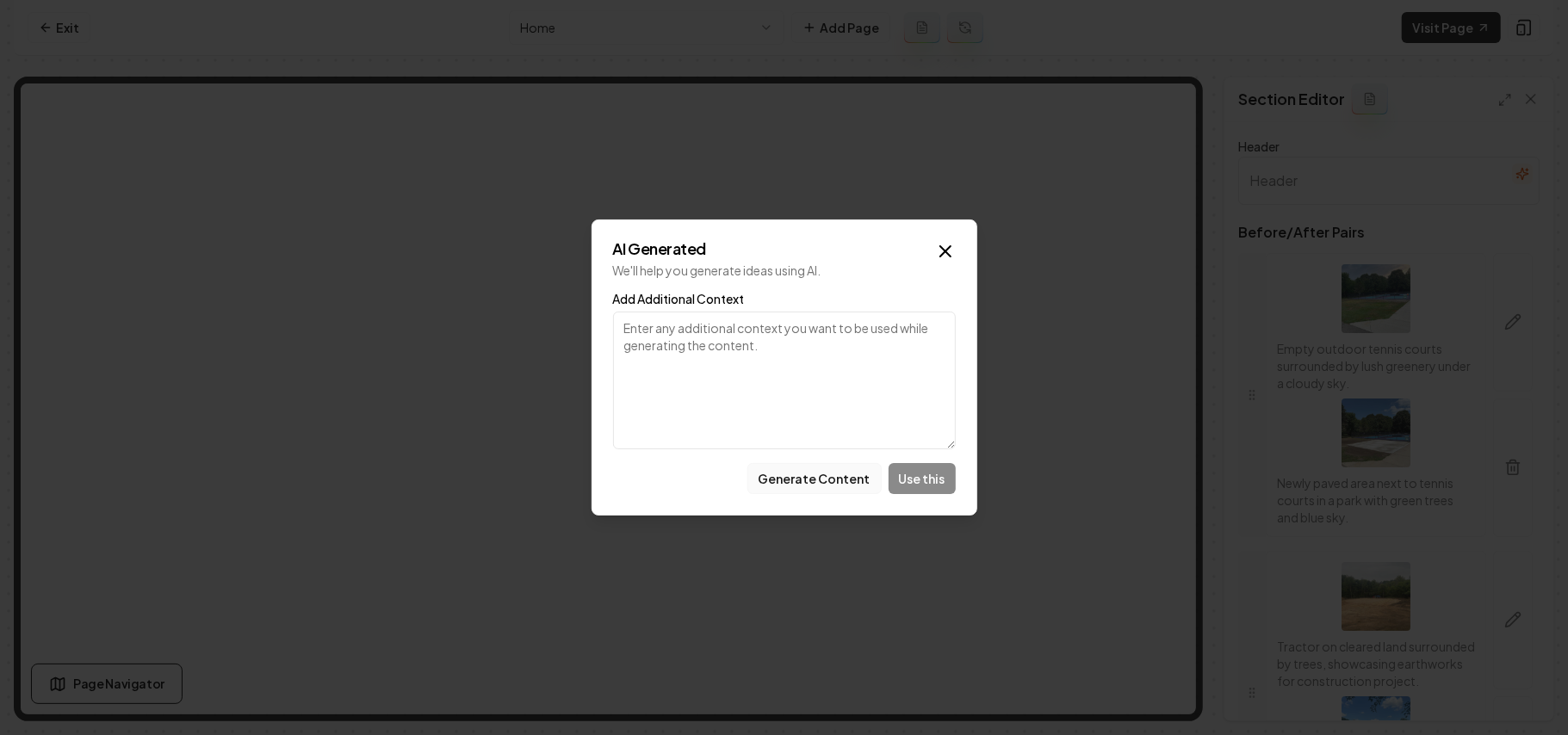
click at [839, 487] on button "Generate Content" at bounding box center [815, 478] width 135 height 31
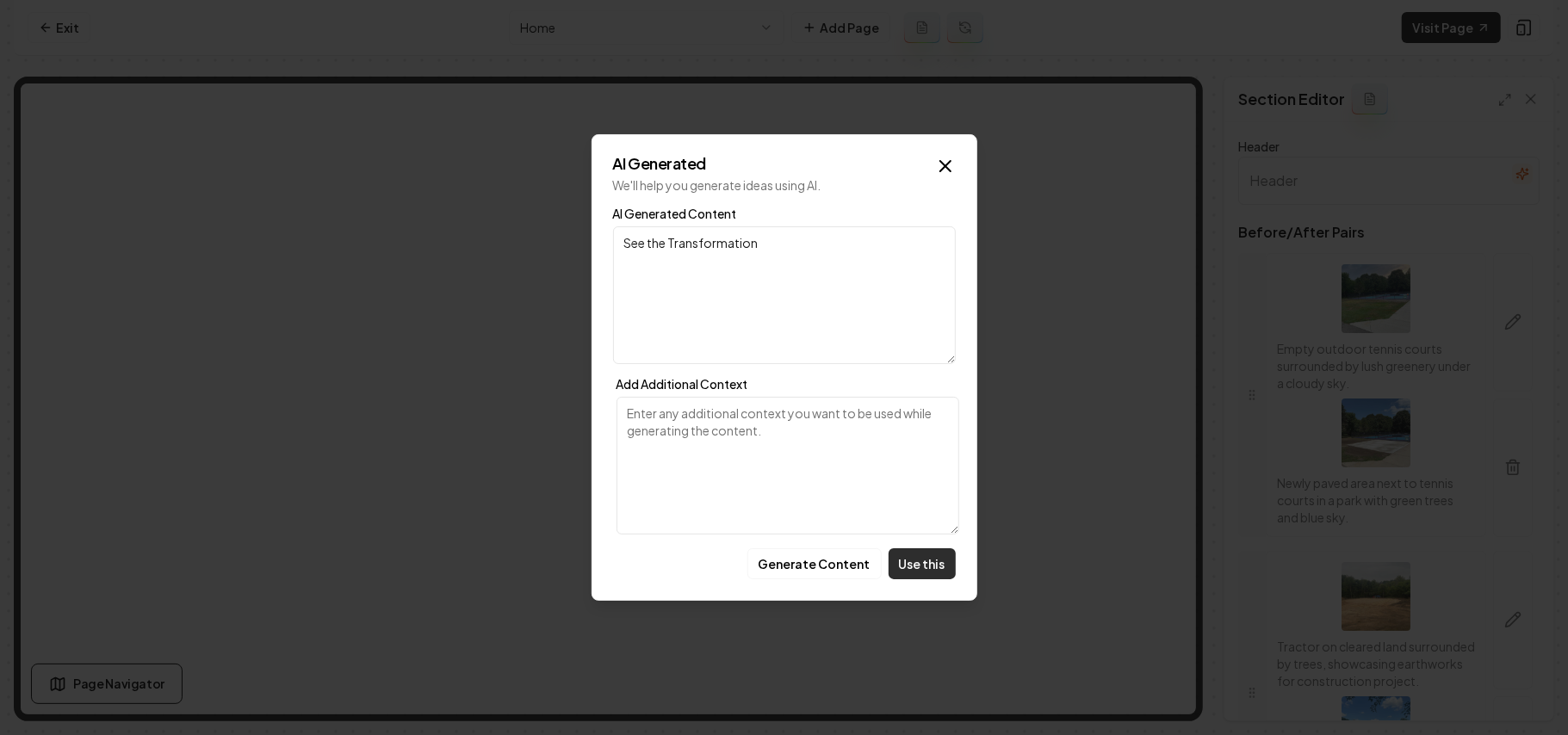
click at [896, 570] on button "Use this" at bounding box center [922, 563] width 67 height 31
type input "See the Transformation"
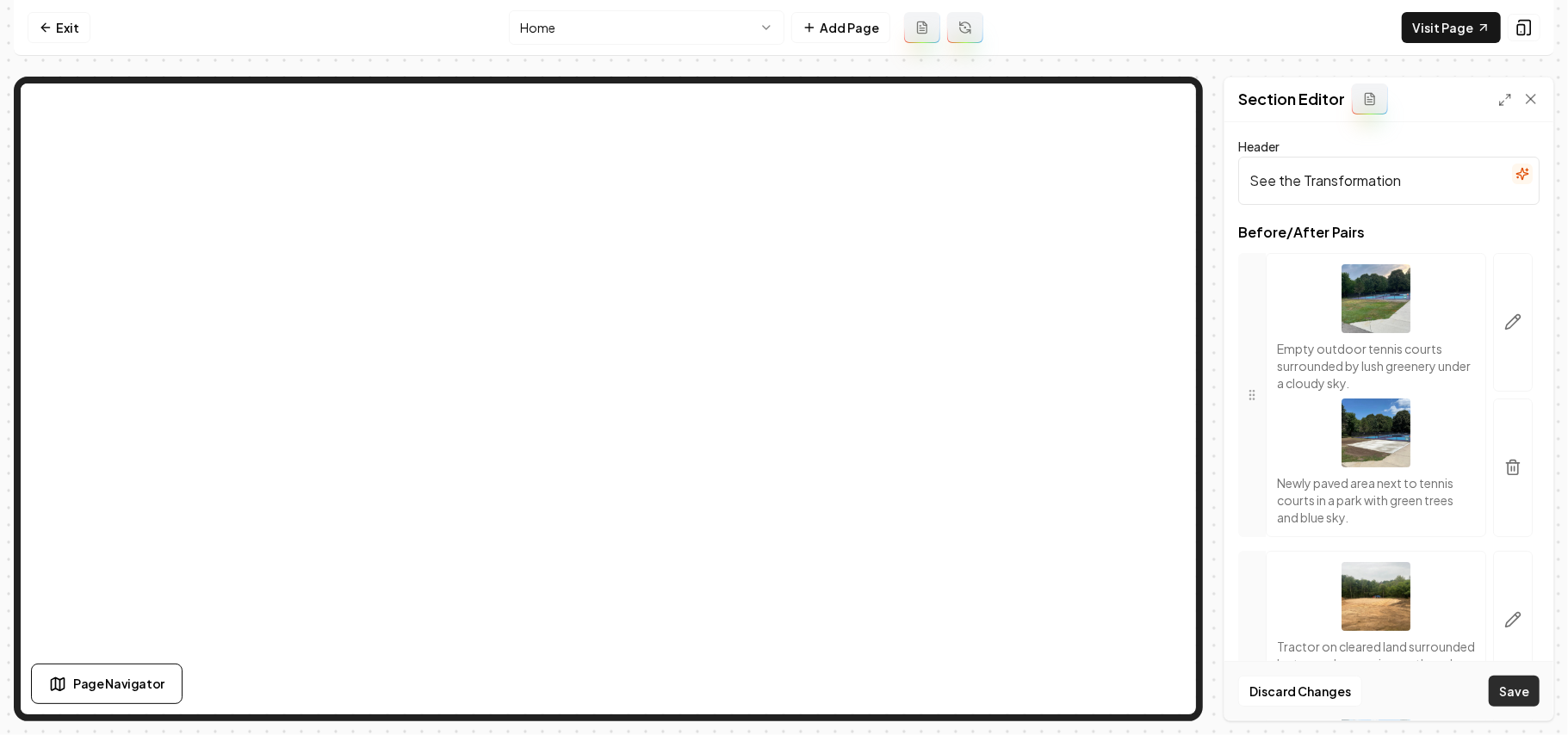
click at [1509, 676] on button "Save" at bounding box center [1515, 690] width 51 height 31
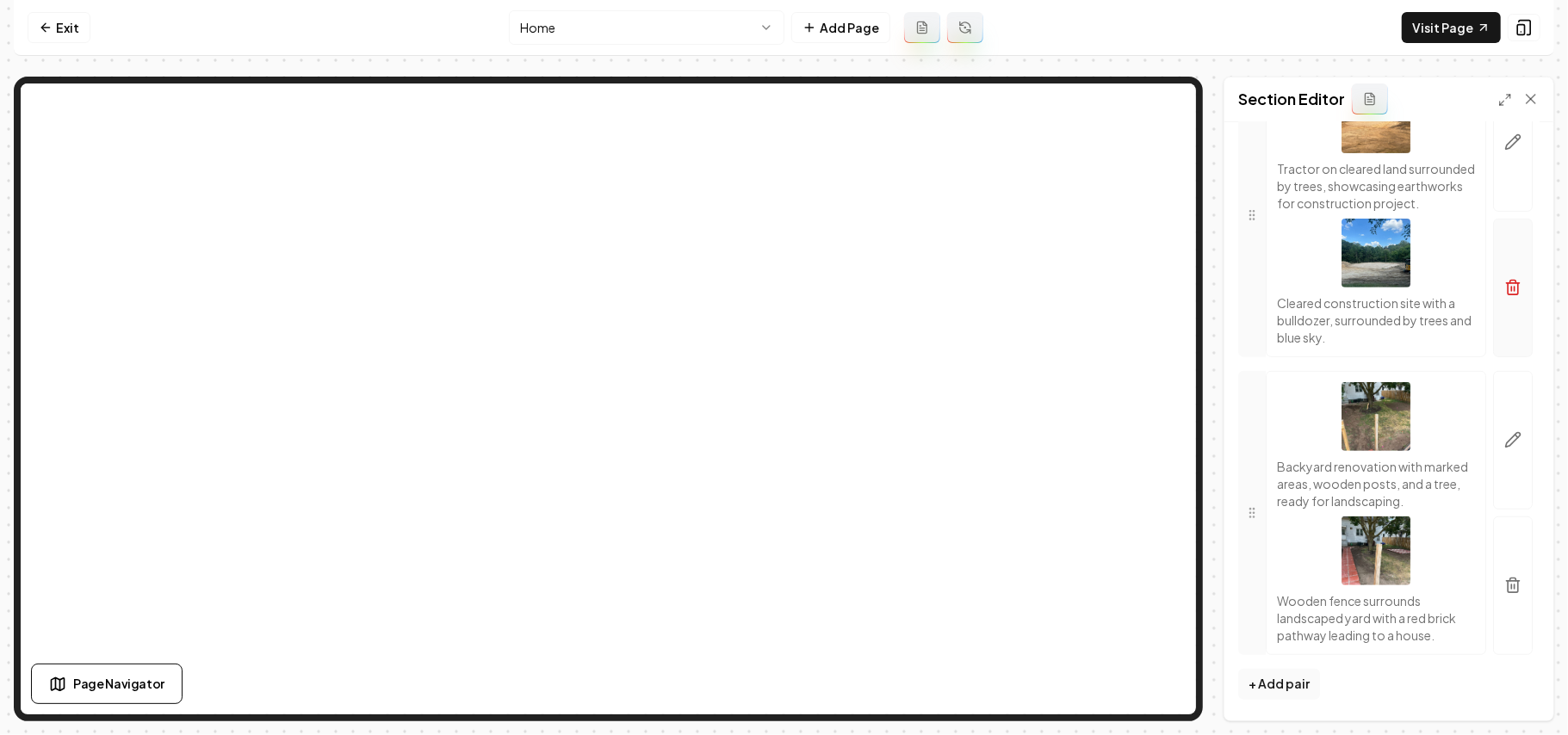
scroll to position [301, 0]
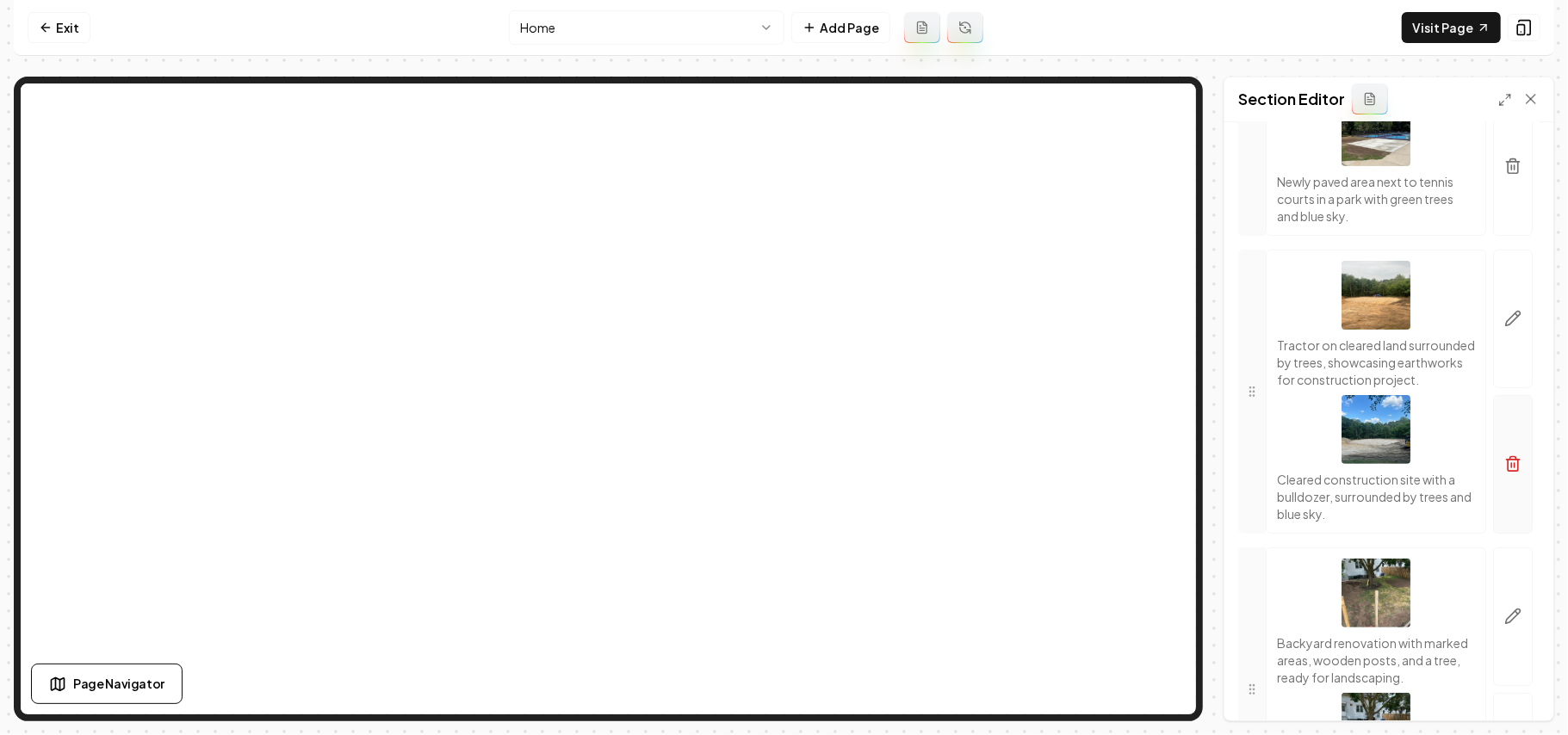
click at [1505, 472] on icon "button" at bounding box center [1513, 463] width 17 height 17
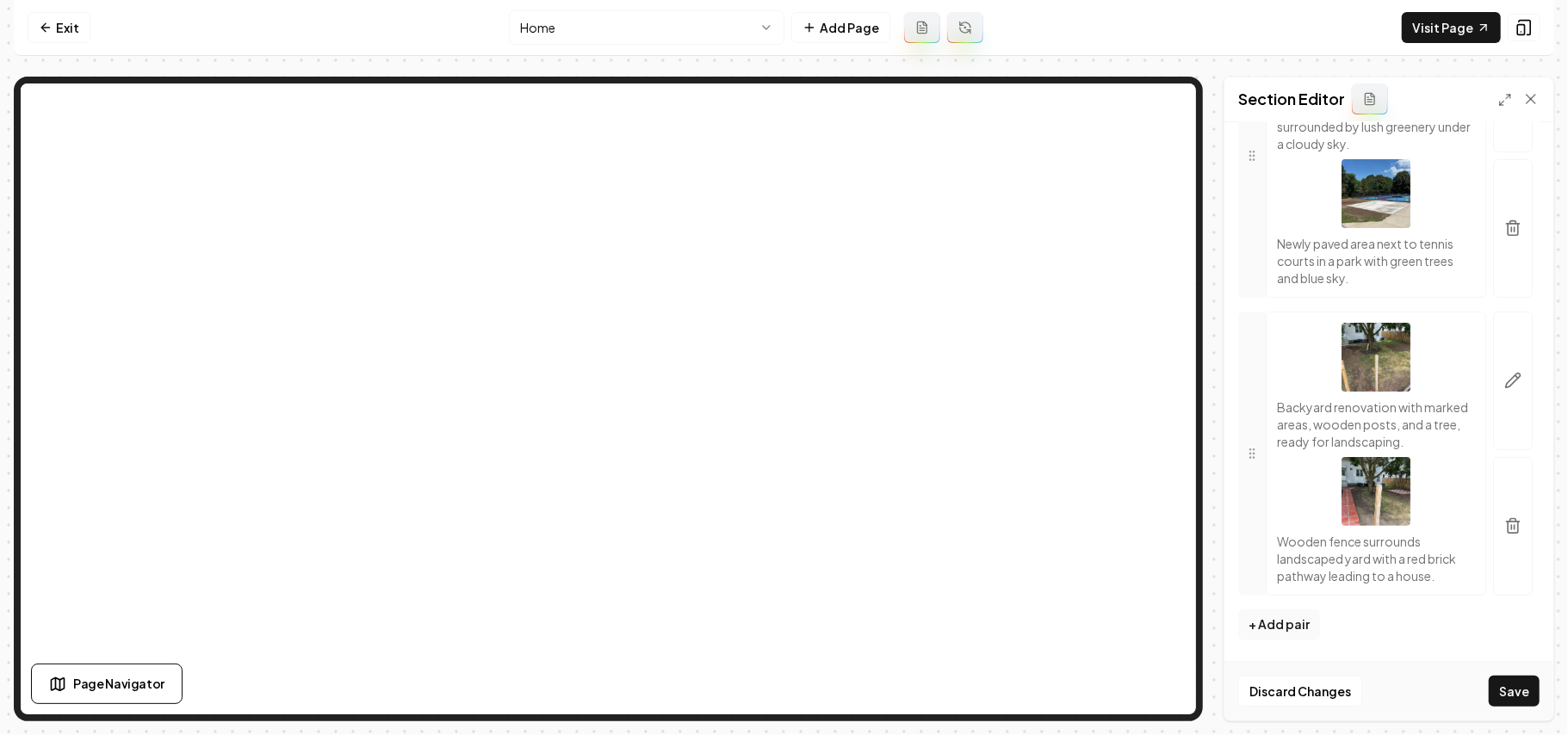
scroll to position [275, 0]
drag, startPoint x: 1506, startPoint y: 690, endPoint x: 1550, endPoint y: 669, distance: 48.8
click at [1506, 690] on button "Save" at bounding box center [1515, 690] width 51 height 31
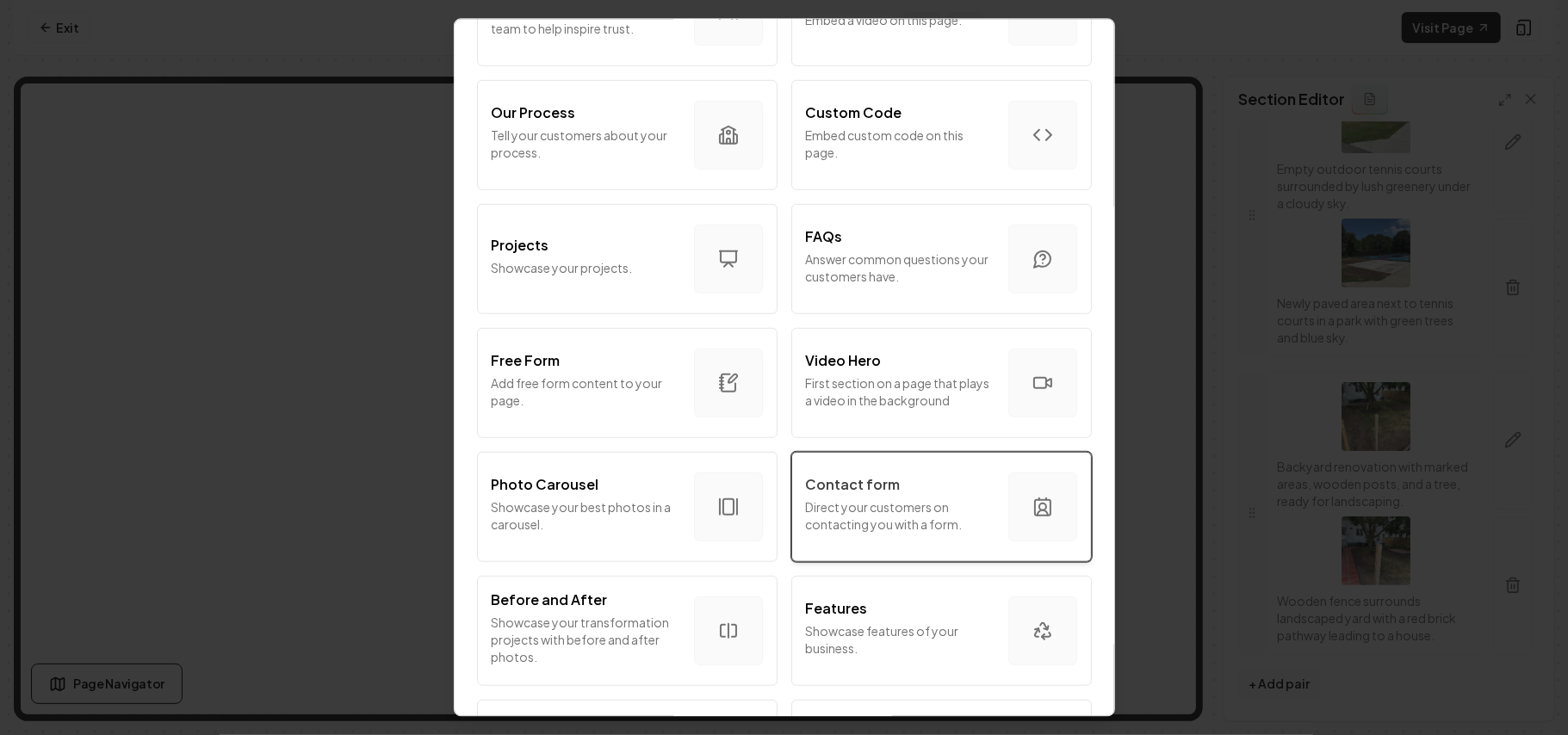
scroll to position [689, 0]
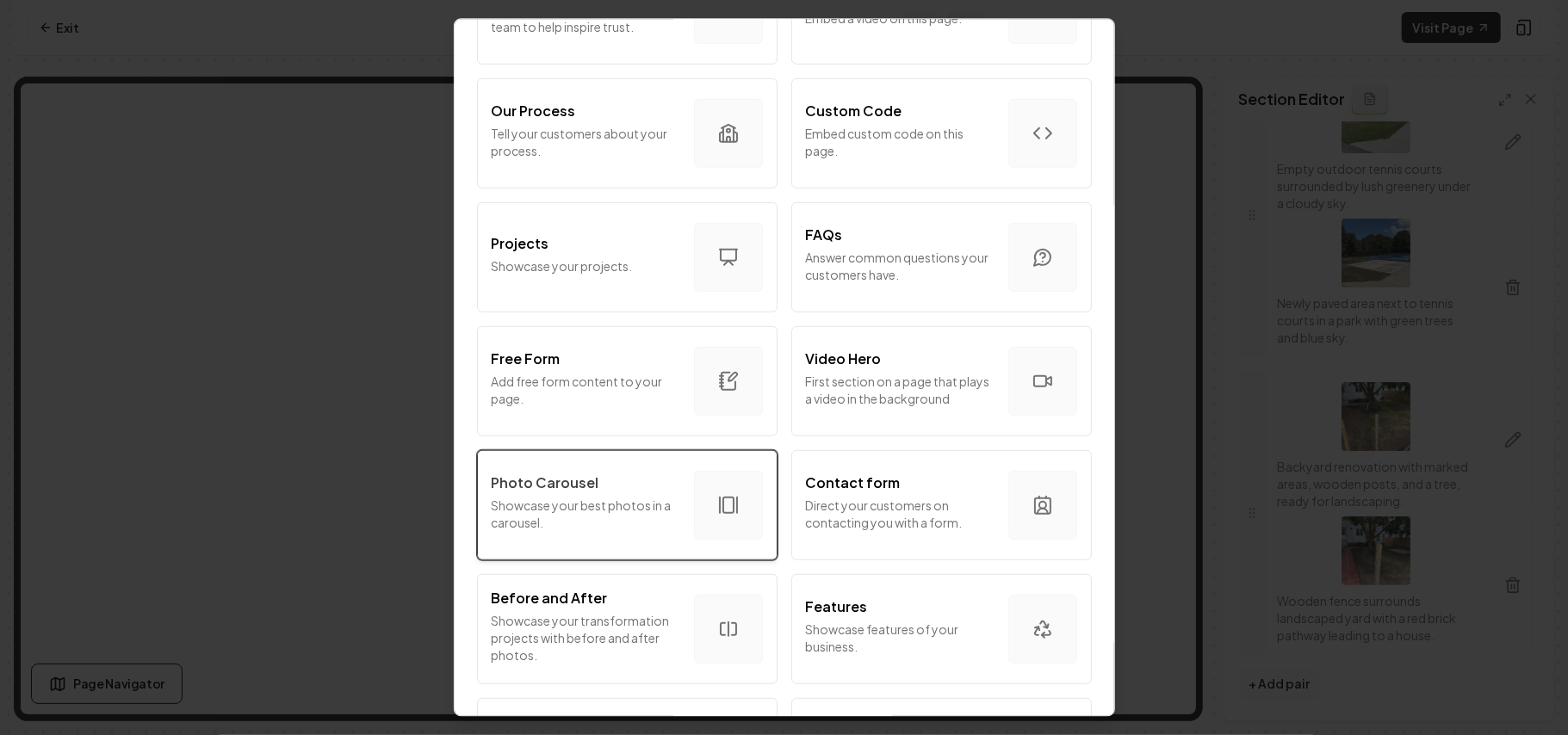
click at [625, 519] on p "Showcase your best photos in a carousel." at bounding box center [587, 514] width 189 height 35
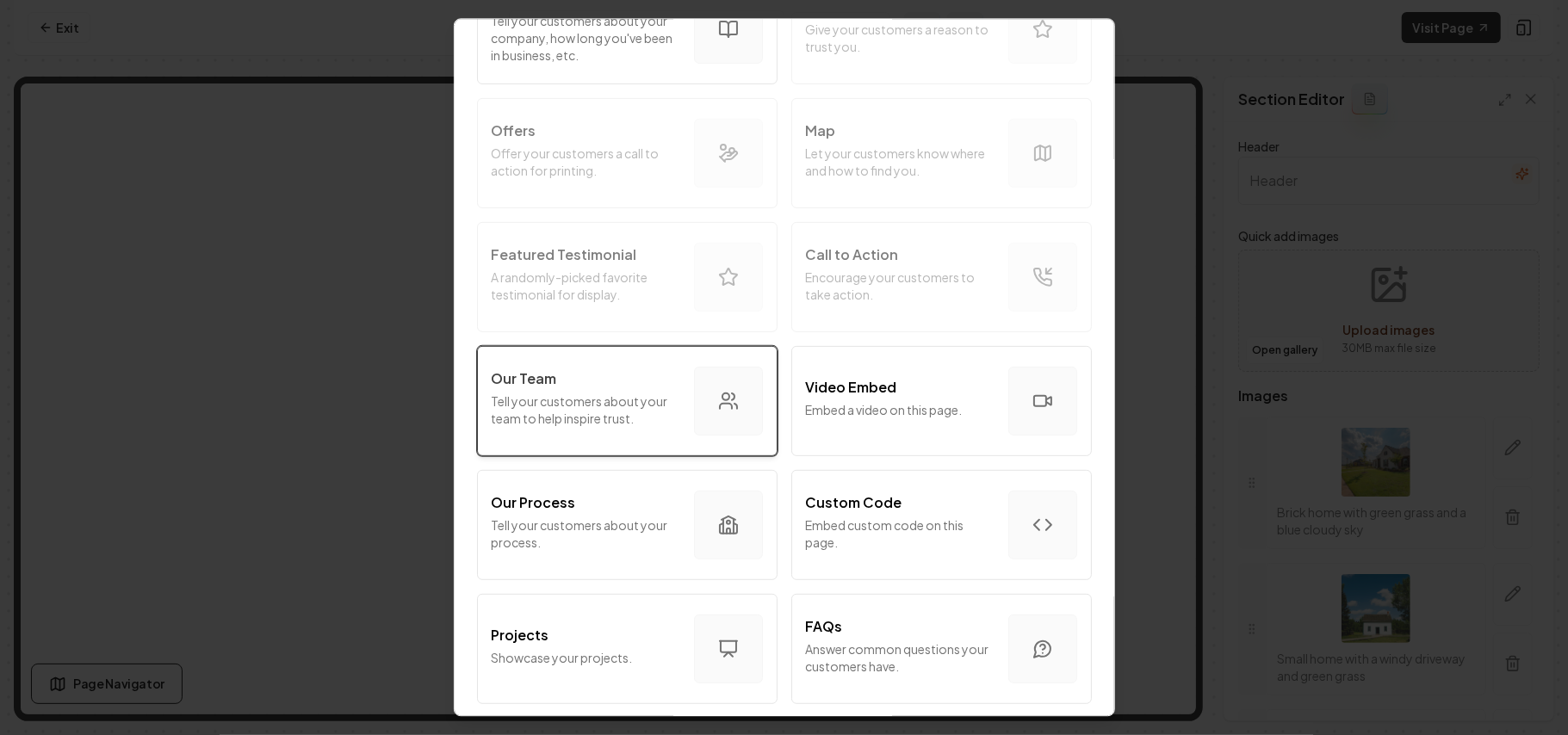
scroll to position [115, 0]
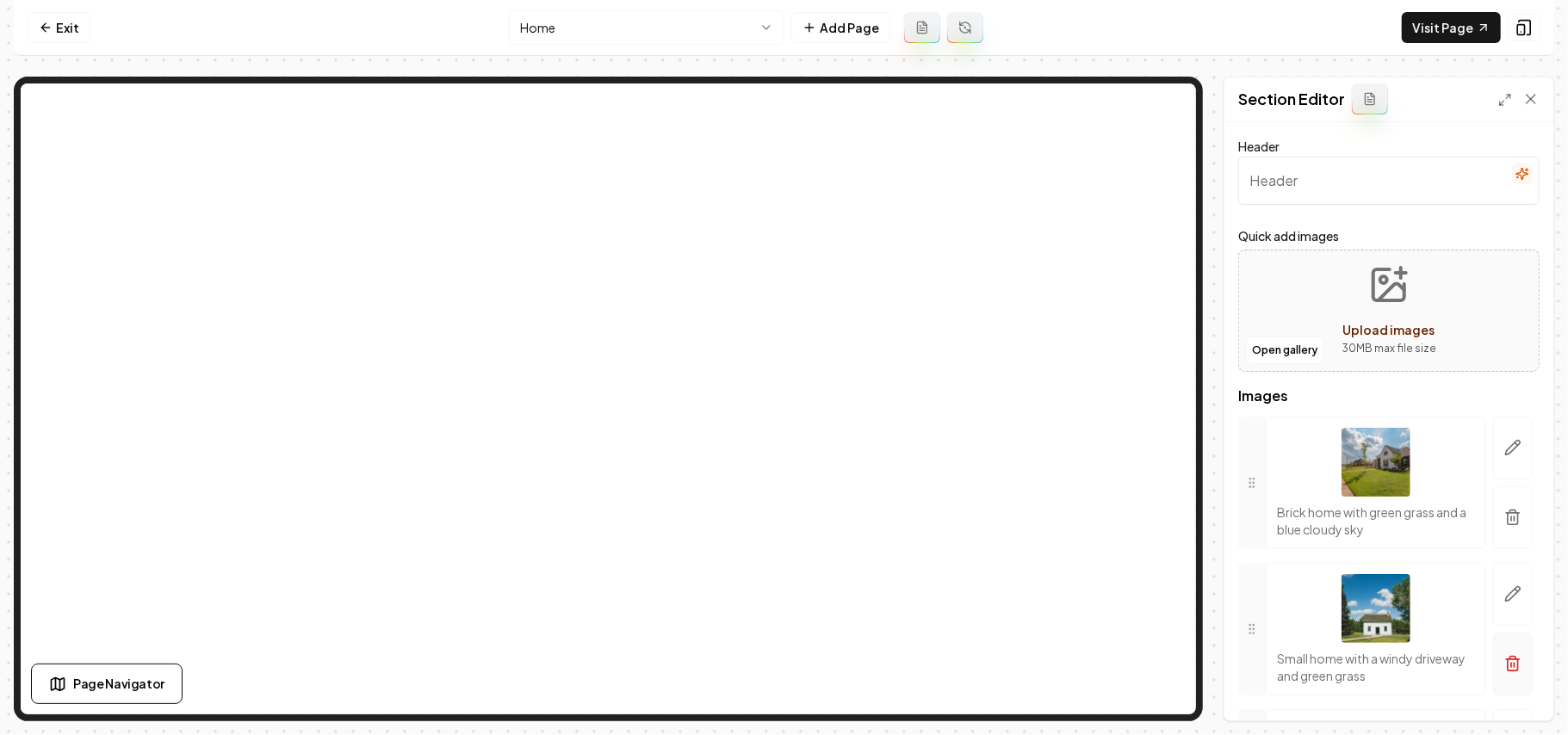
click at [1493, 528] on button "button" at bounding box center [1513, 518] width 39 height 63
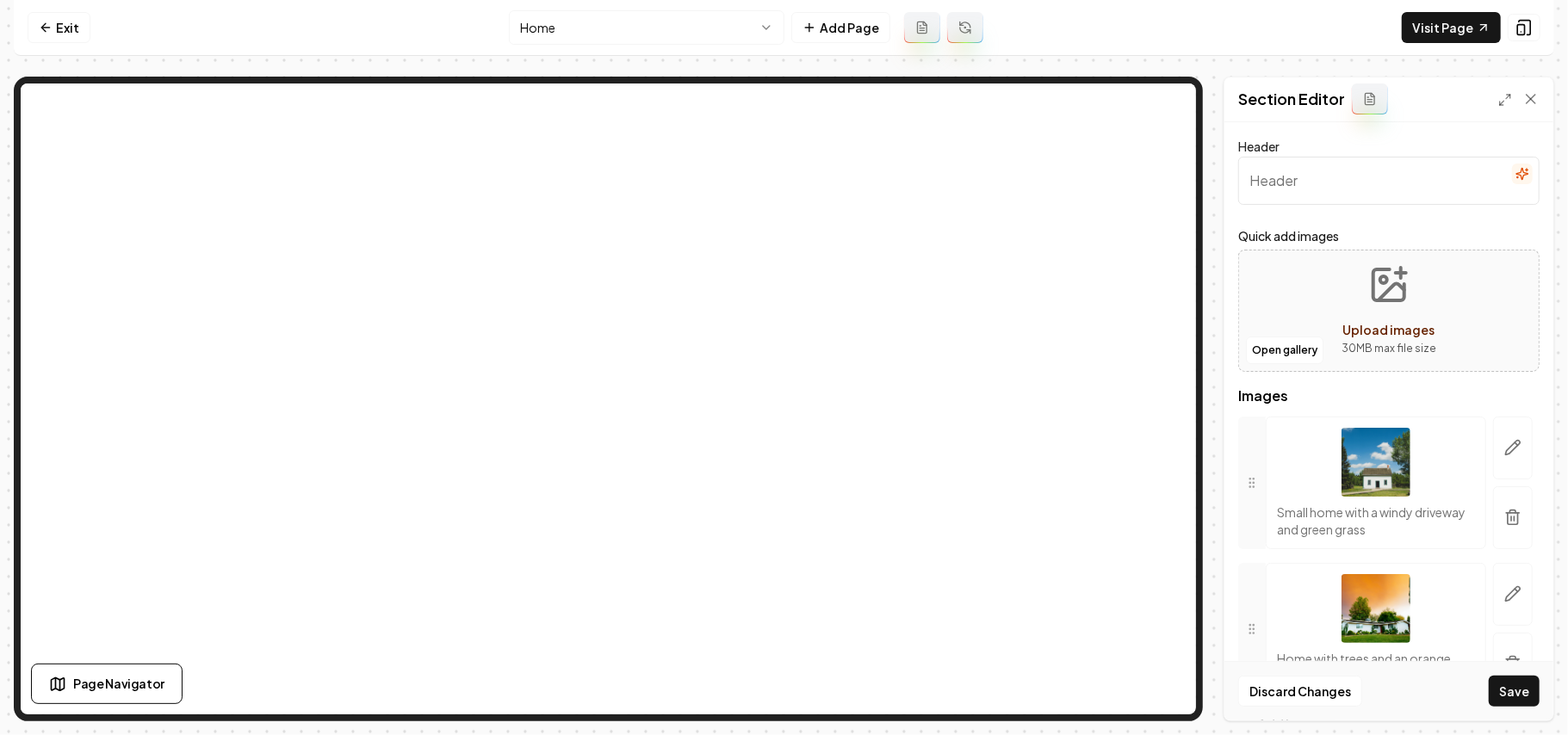
click at [1517, 520] on div at bounding box center [1514, 483] width 53 height 133
click at [1506, 518] on button "button" at bounding box center [1513, 518] width 39 height 63
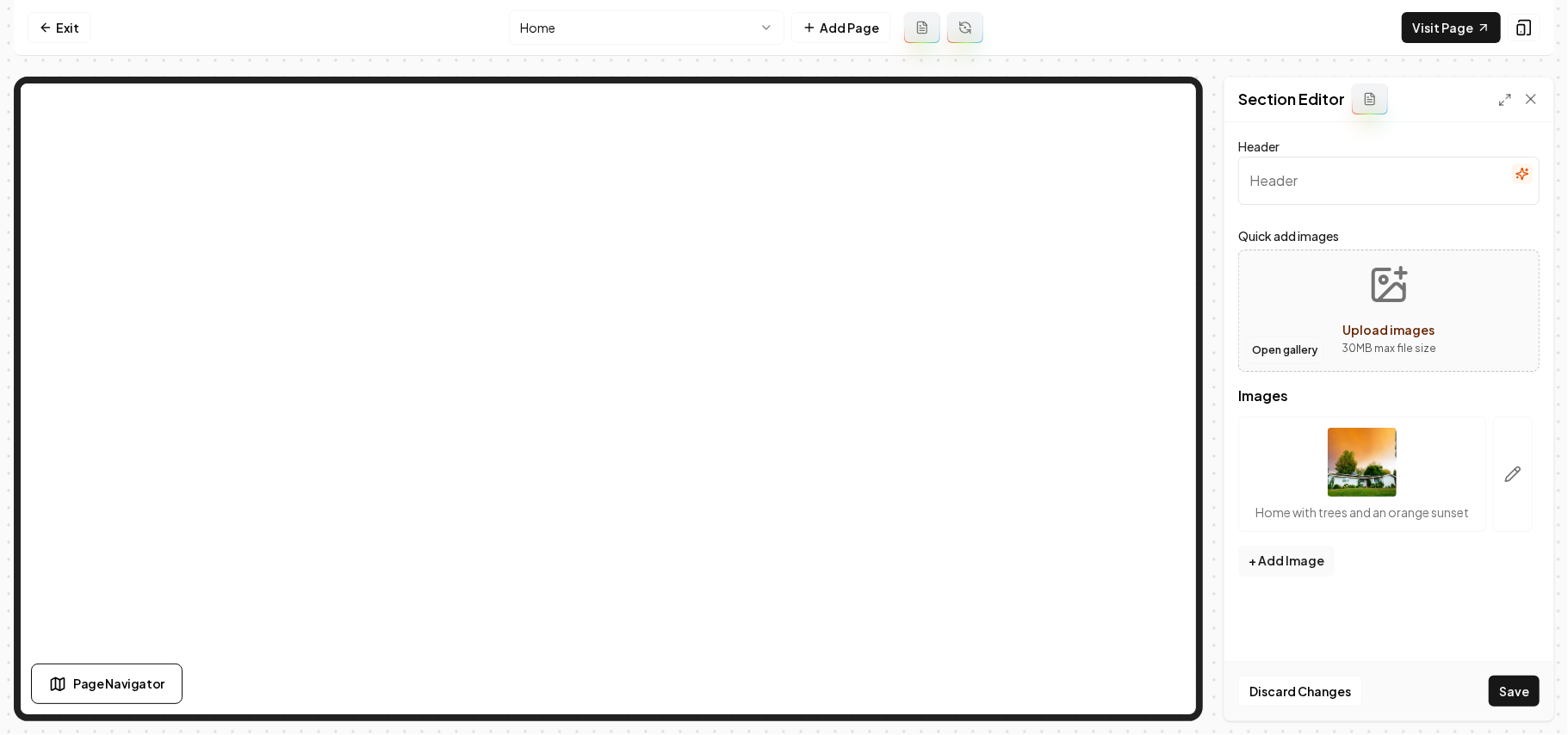
click at [1280, 352] on button "Open gallery" at bounding box center [1285, 350] width 78 height 28
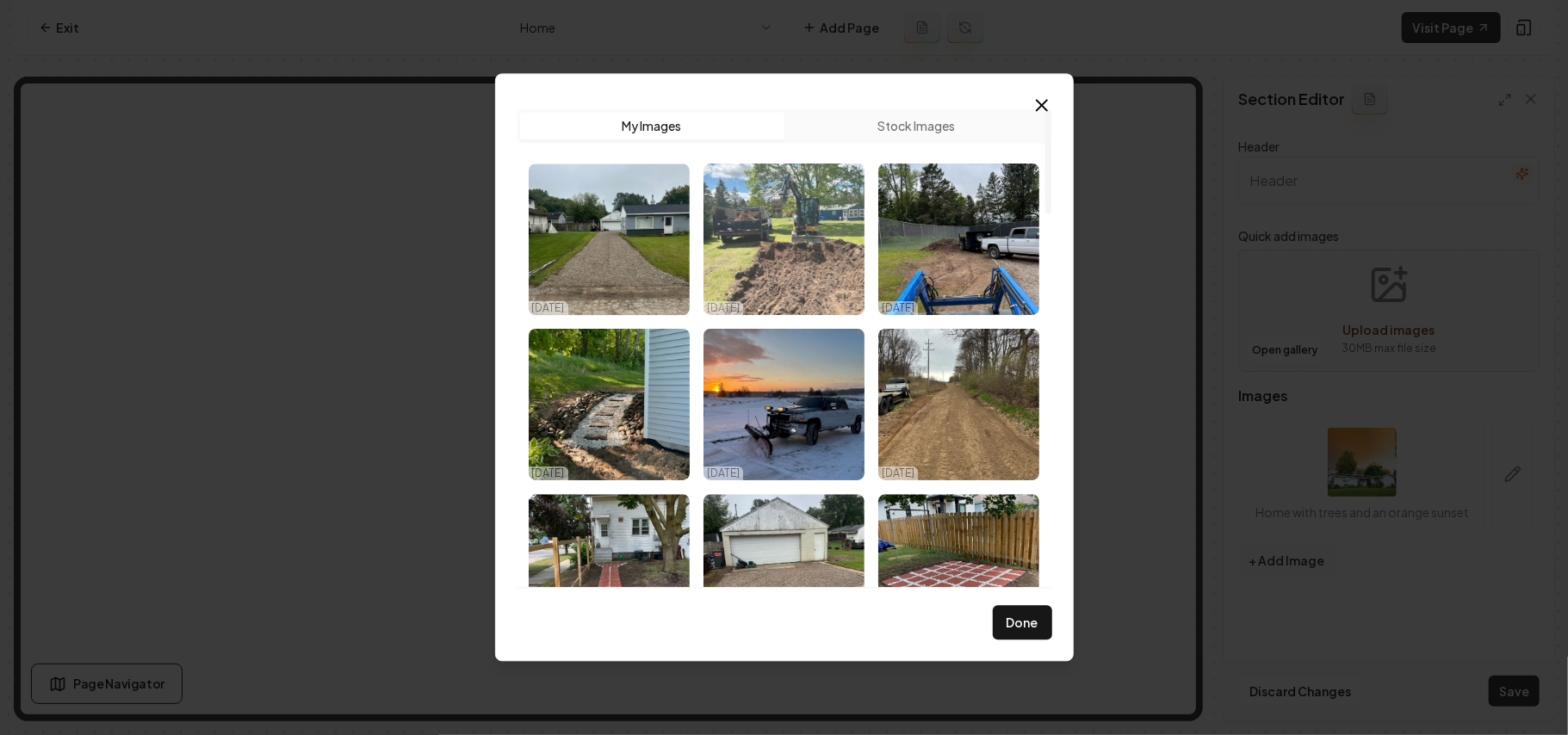
click at [780, 227] on img "Select image image_68ddb7b75c7cd75eb8754012.jpg" at bounding box center [784, 240] width 161 height 151
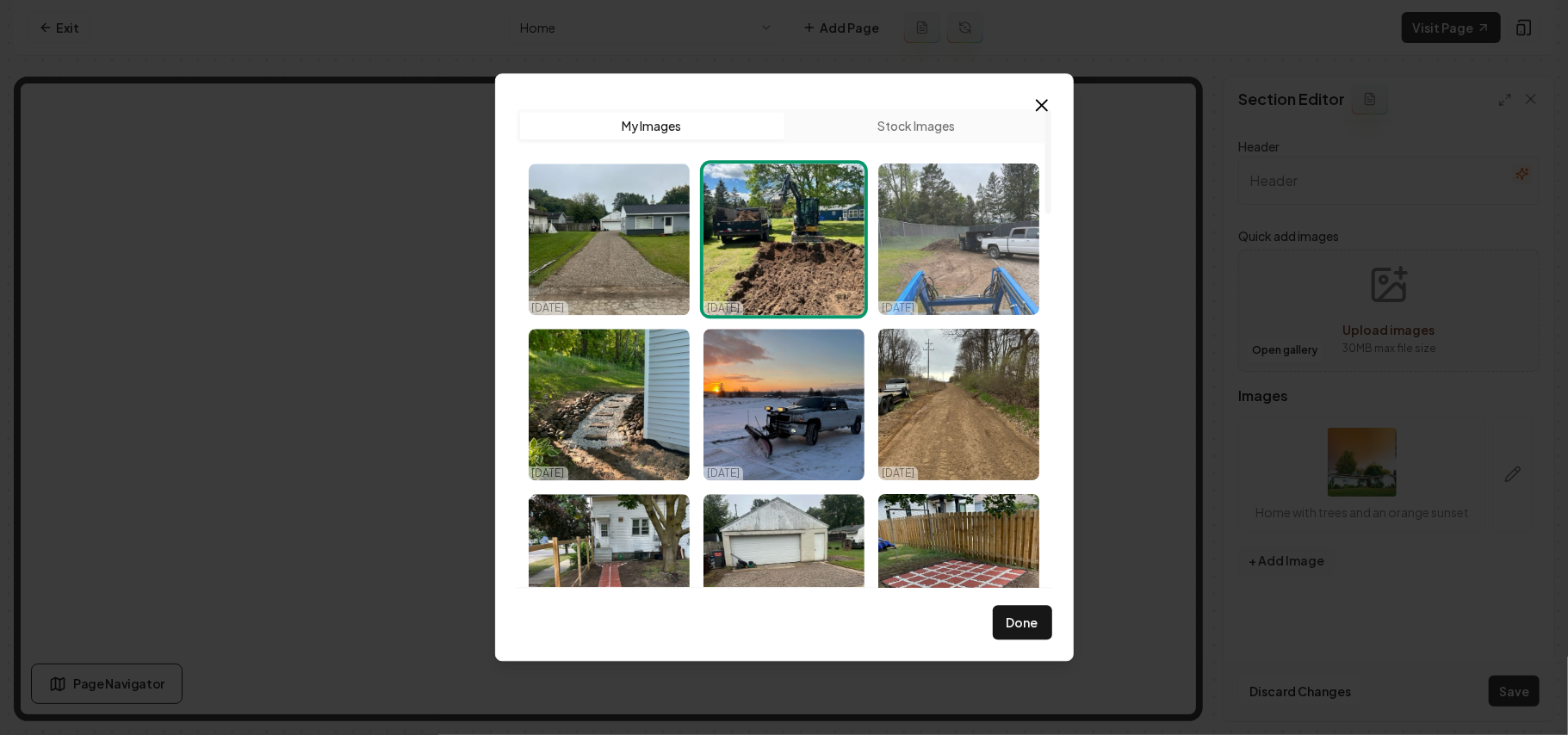
click at [968, 221] on img "Select image image_68ddb7b75c7cd75eb87540e8.jpg" at bounding box center [959, 240] width 161 height 151
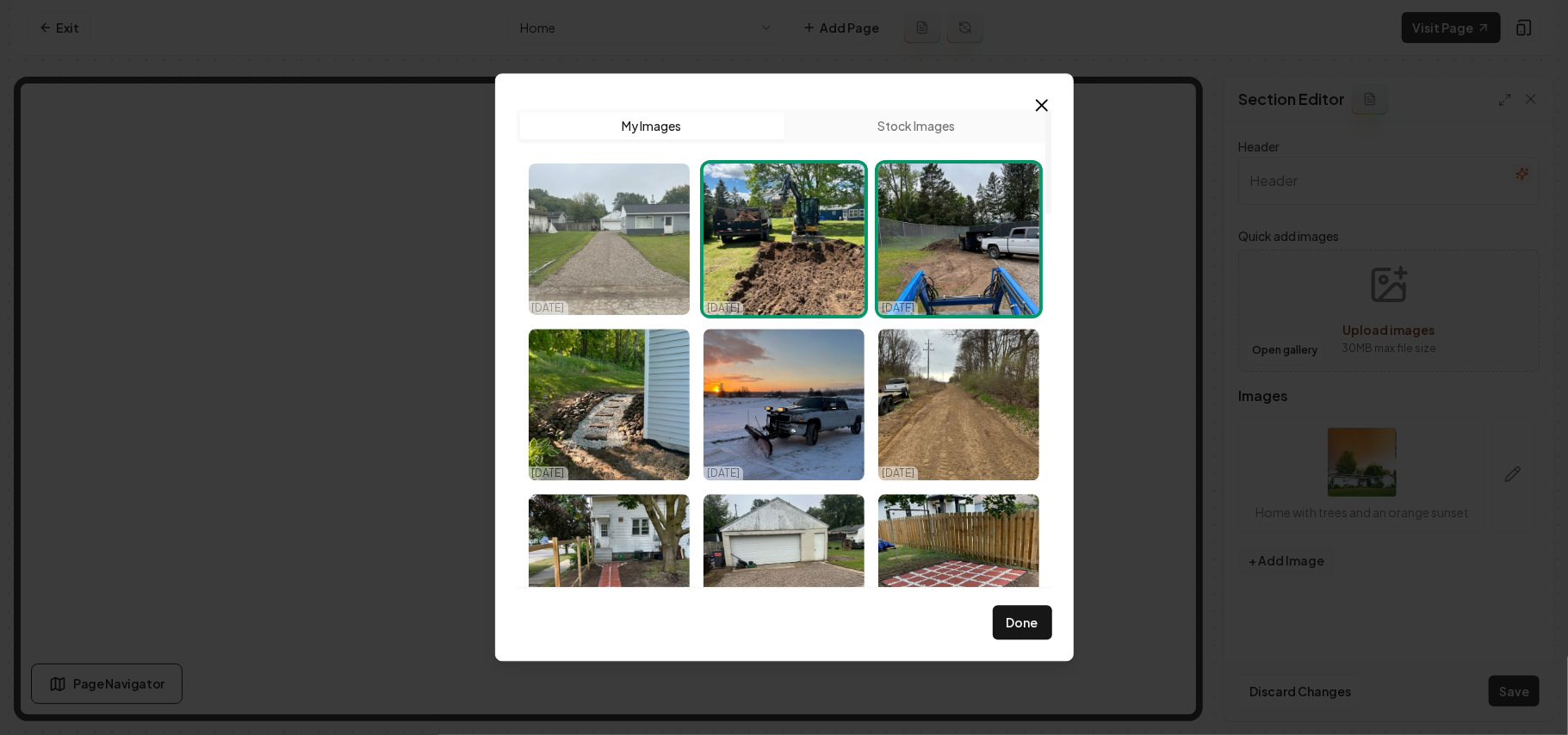
click at [679, 246] on img "Select image image_68ddb7b75c7cd75eb87540b9.jpg" at bounding box center [609, 240] width 161 height 151
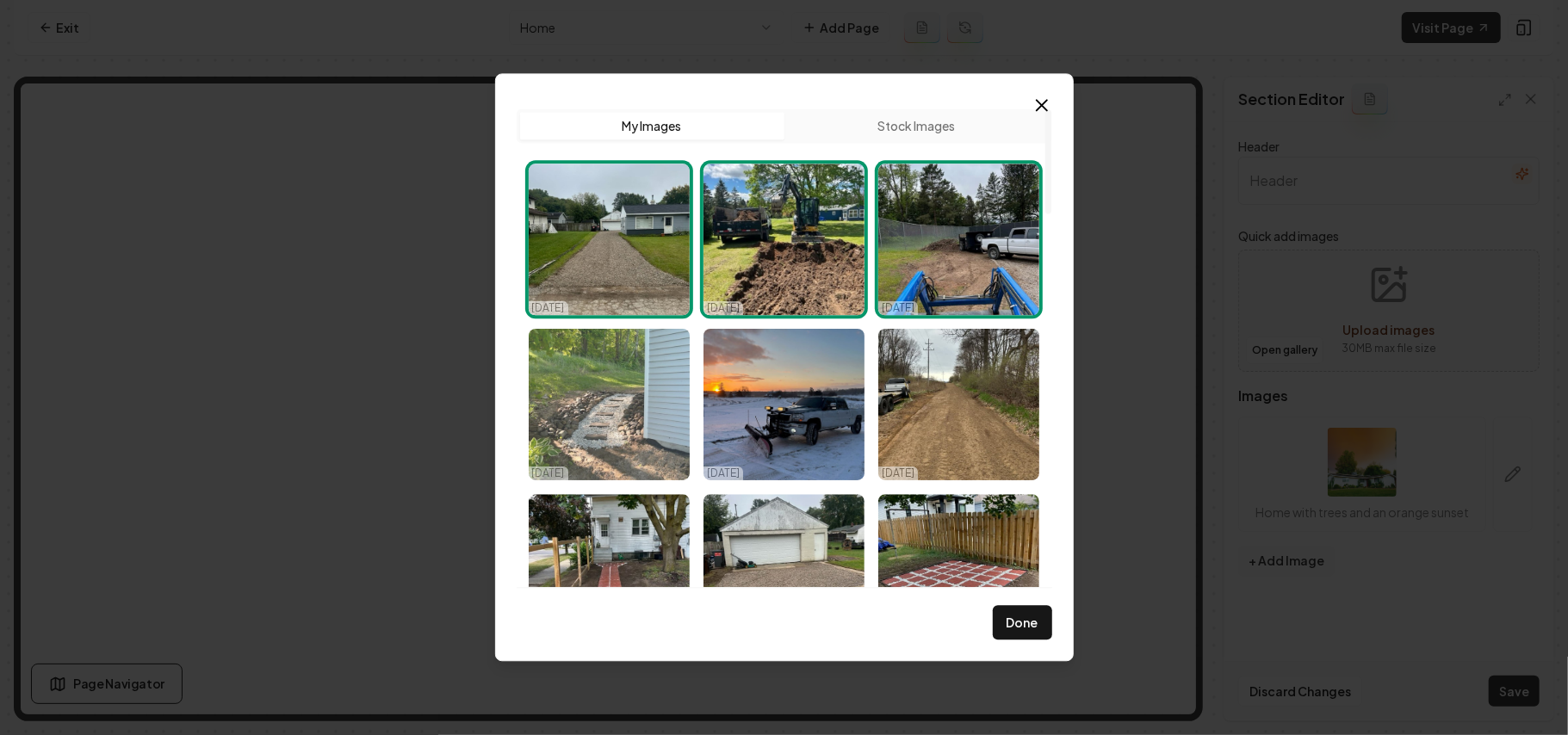
click at [617, 442] on img "Select image image_68ddb7b75c7cd75eb87540fe.jpg" at bounding box center [609, 404] width 161 height 151
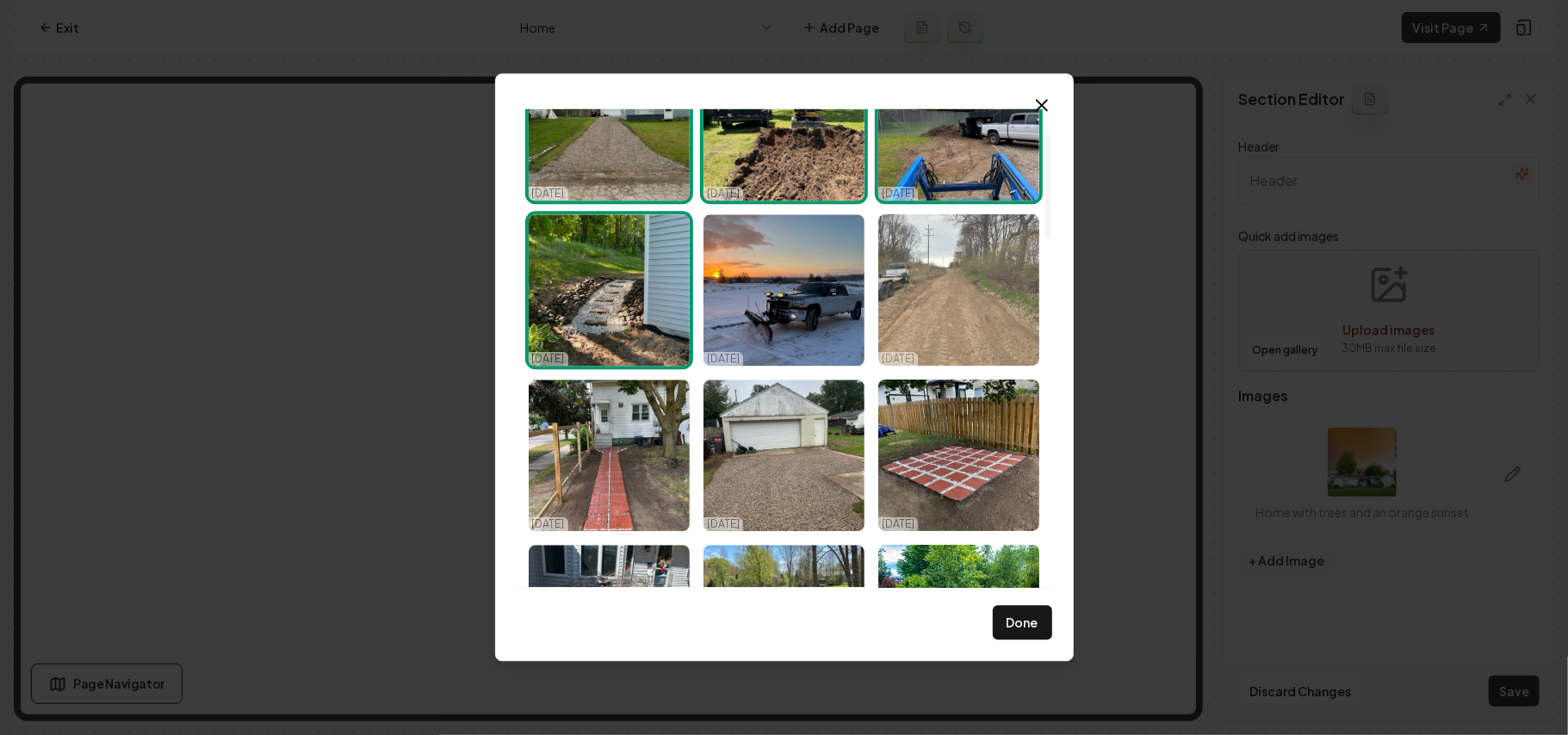
click at [1030, 324] on img "Select image image_68ddb7b75c7cd75eb875406a.jpg" at bounding box center [959, 290] width 161 height 151
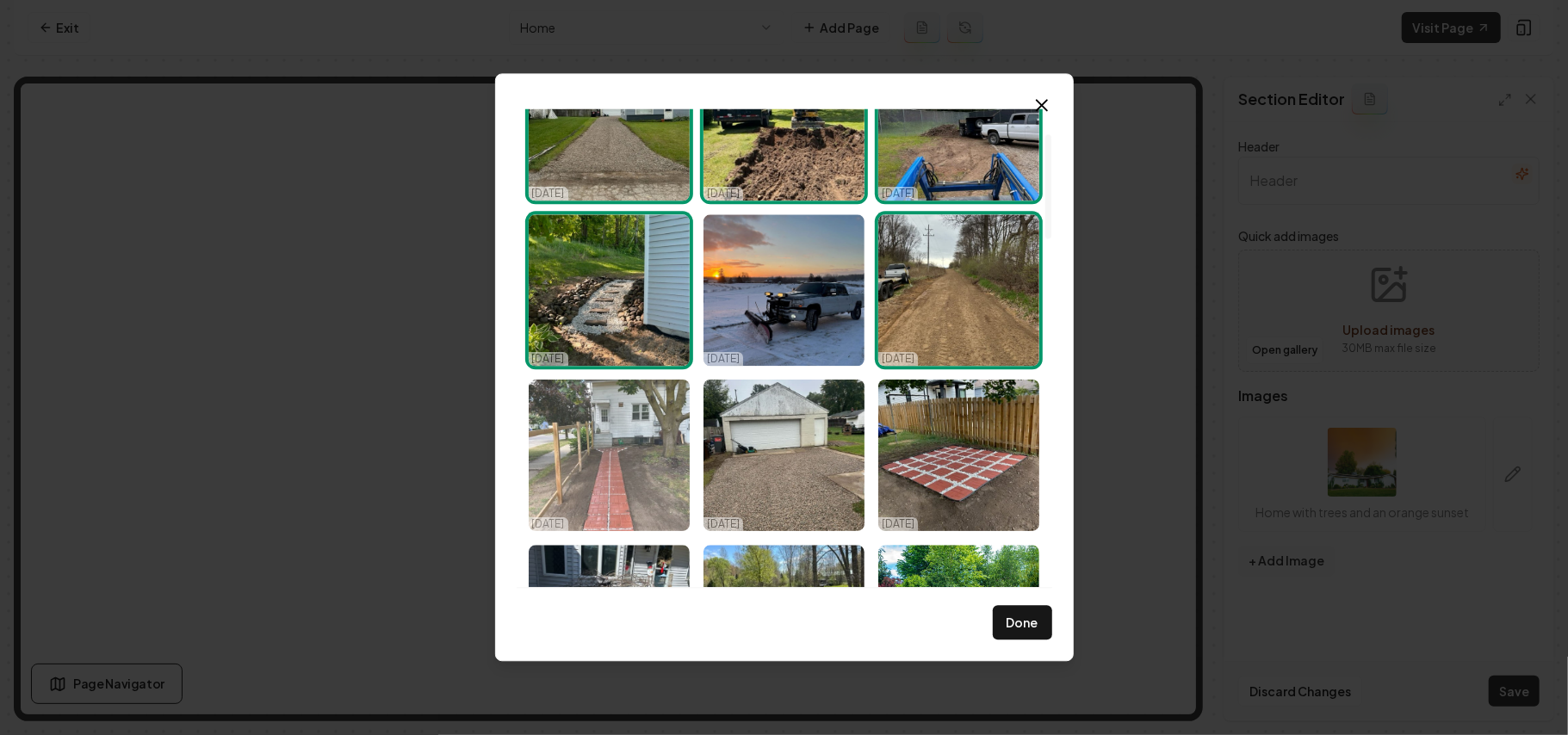
click at [648, 460] on img "Select image image_68ddb7b75c7cd75eb8754058.jpg" at bounding box center [609, 455] width 161 height 151
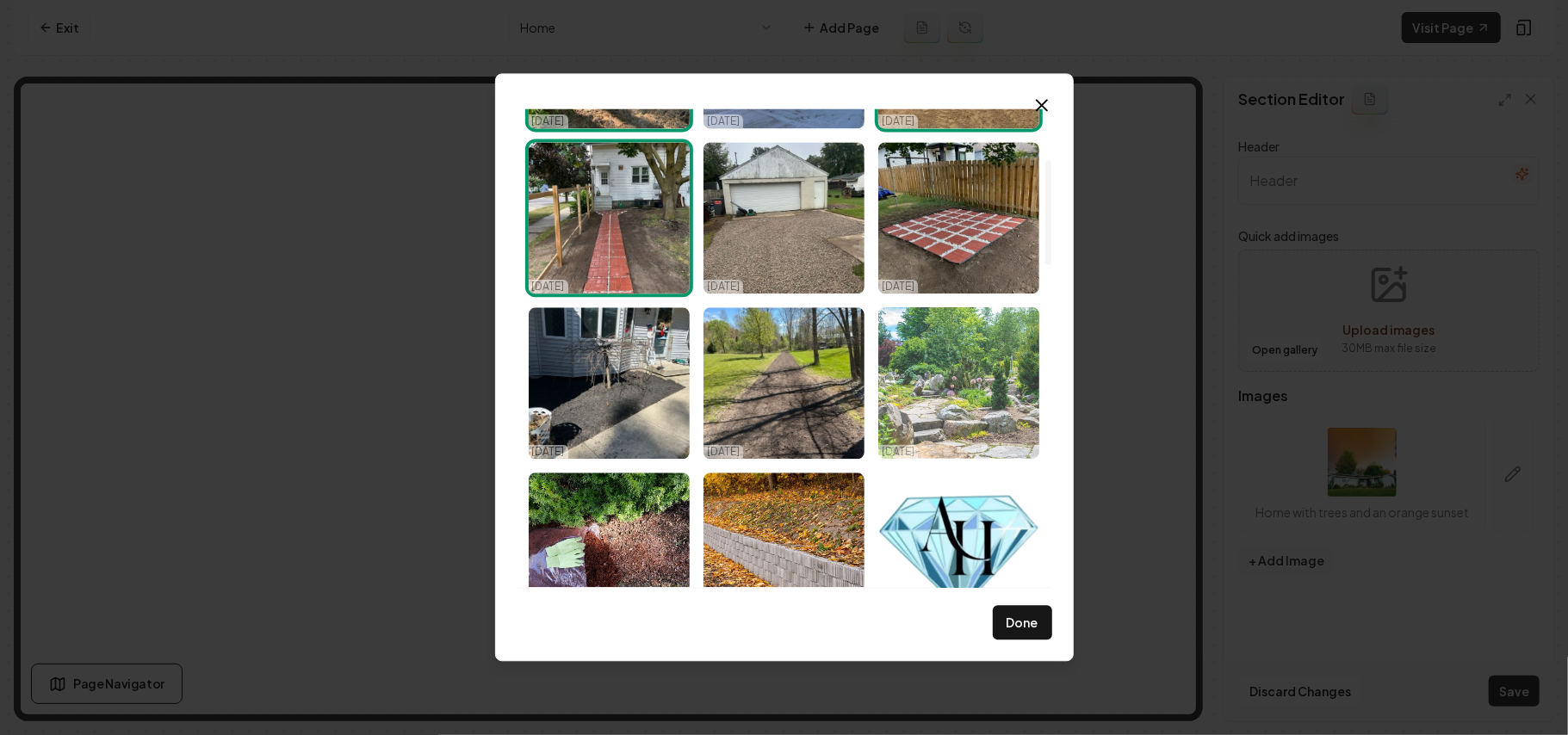
scroll to position [229, 0]
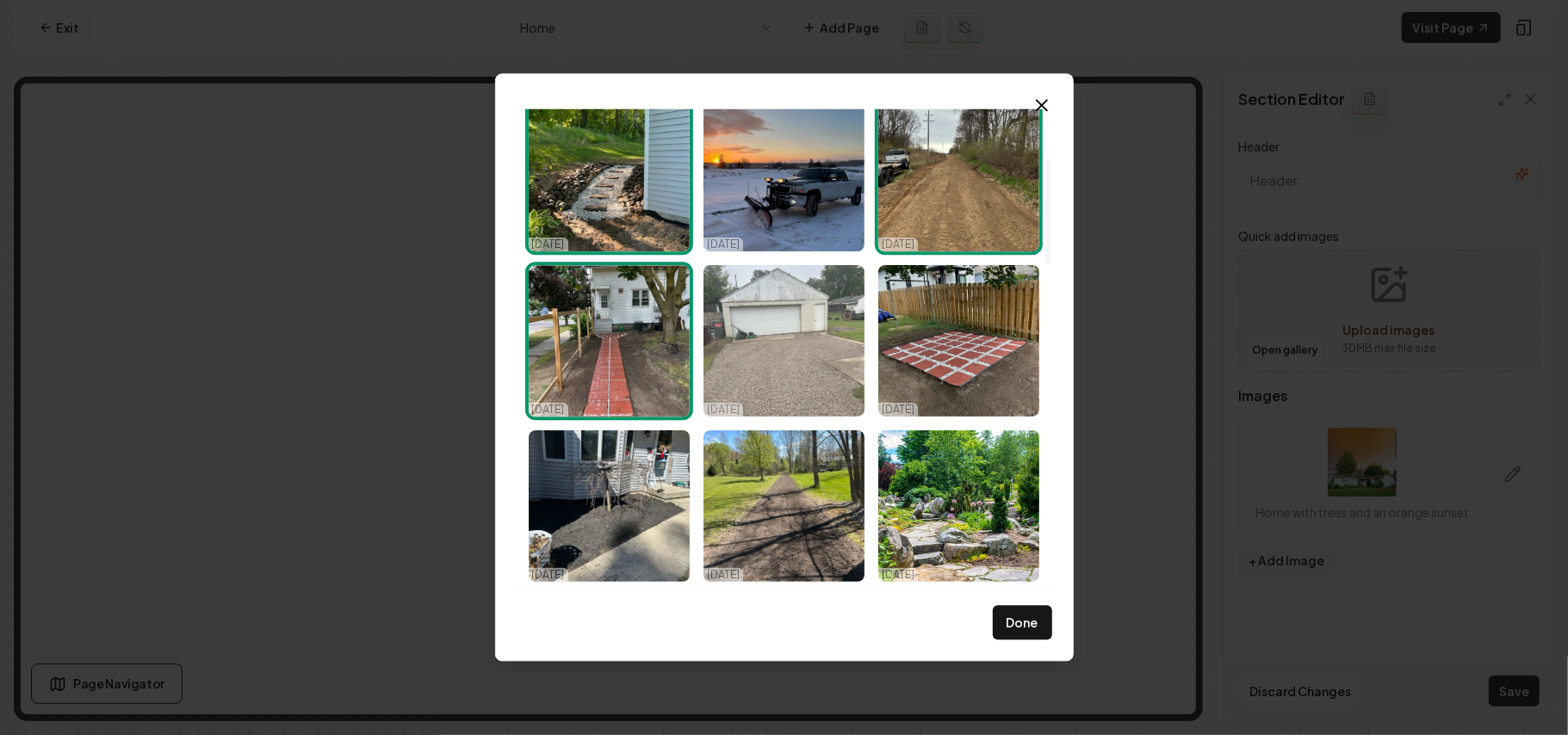
click at [806, 355] on img "Select image image_68ddb7b75c7cd75eb8754061.jpg" at bounding box center [784, 341] width 161 height 151
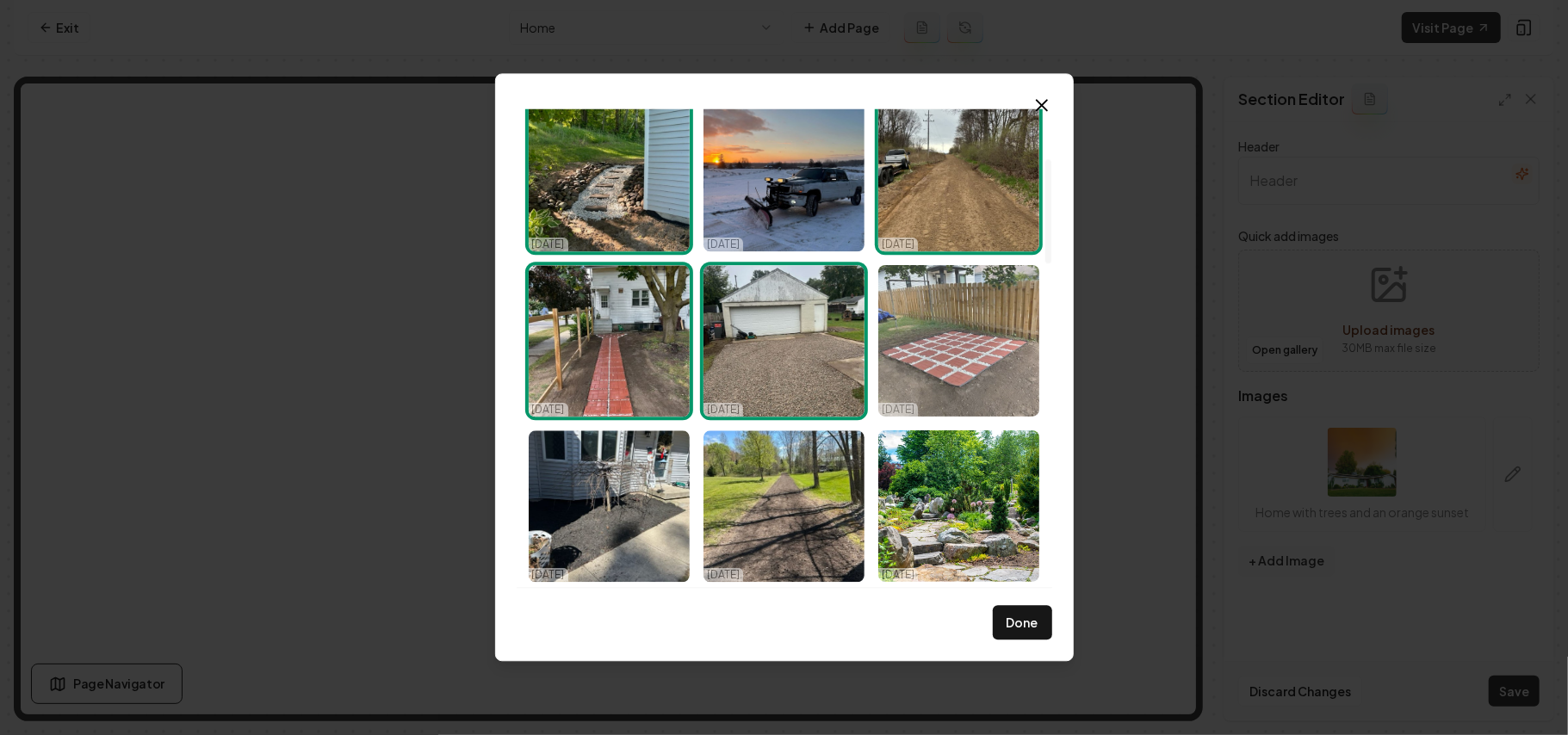
click at [934, 339] on img "Select image image_68ddb7b75c7cd75eb8754094.jpg" at bounding box center [959, 341] width 161 height 151
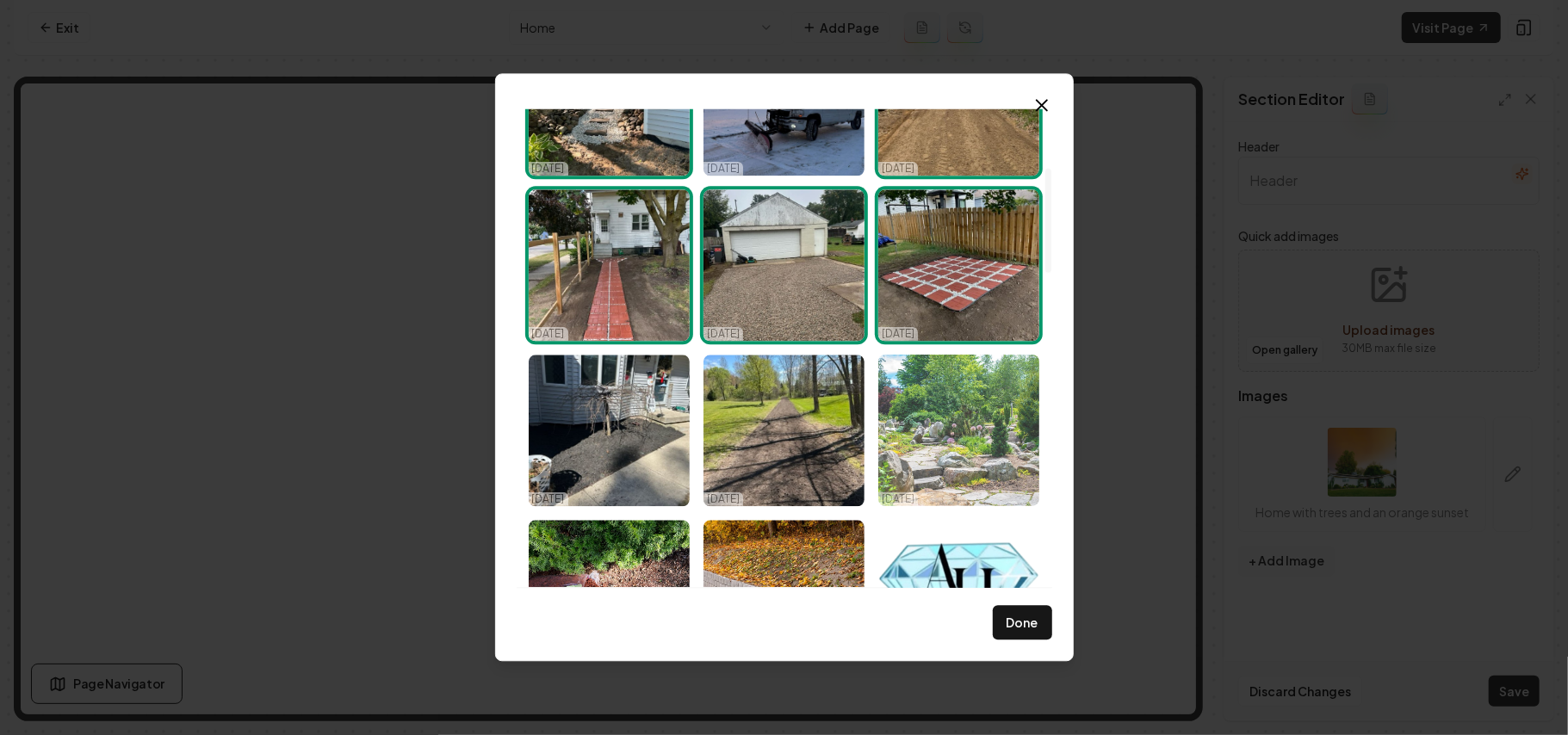
scroll to position [344, 0]
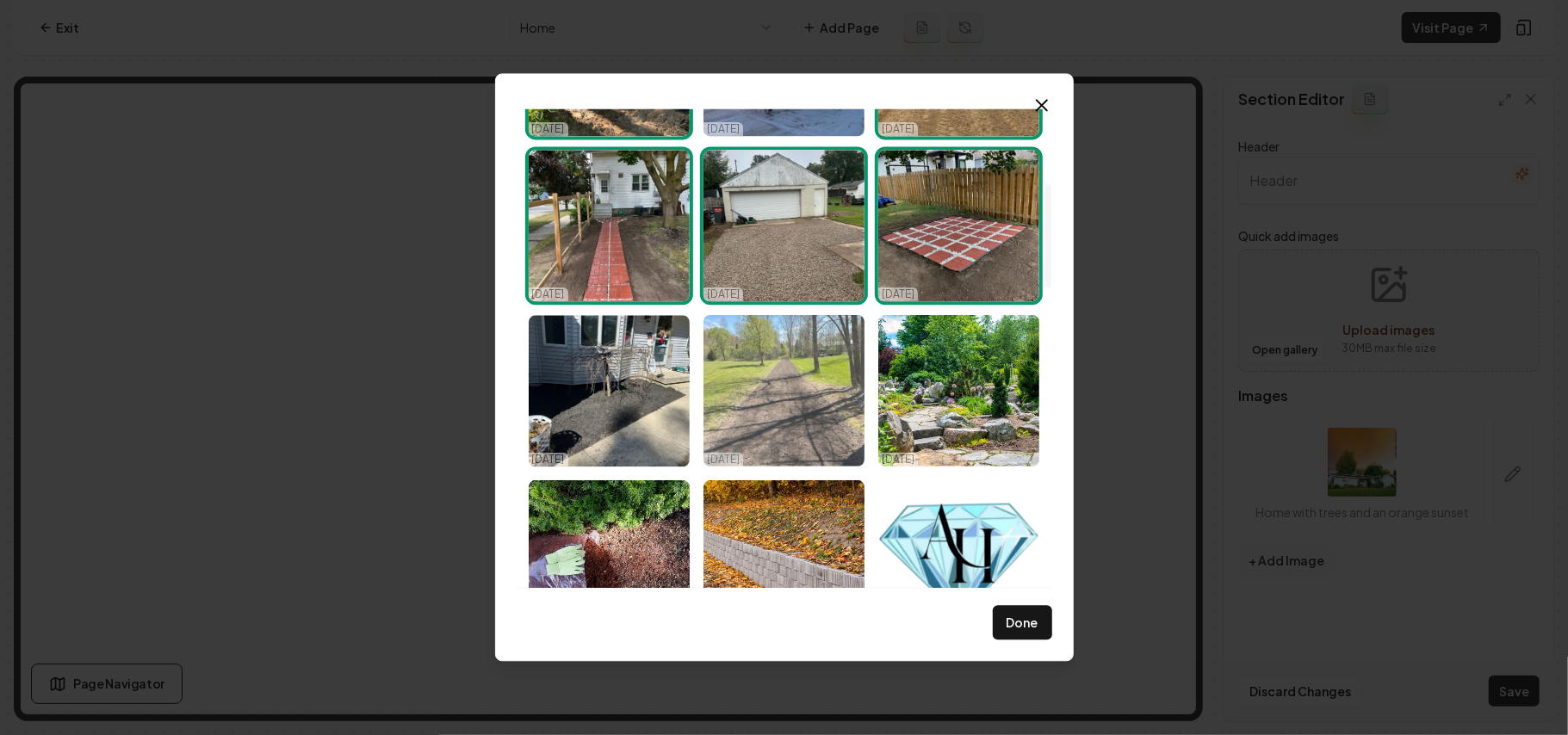
click at [806, 421] on img "Select image image_68ddb7b65c7cd75eb8753dcc.jpg" at bounding box center [784, 391] width 161 height 151
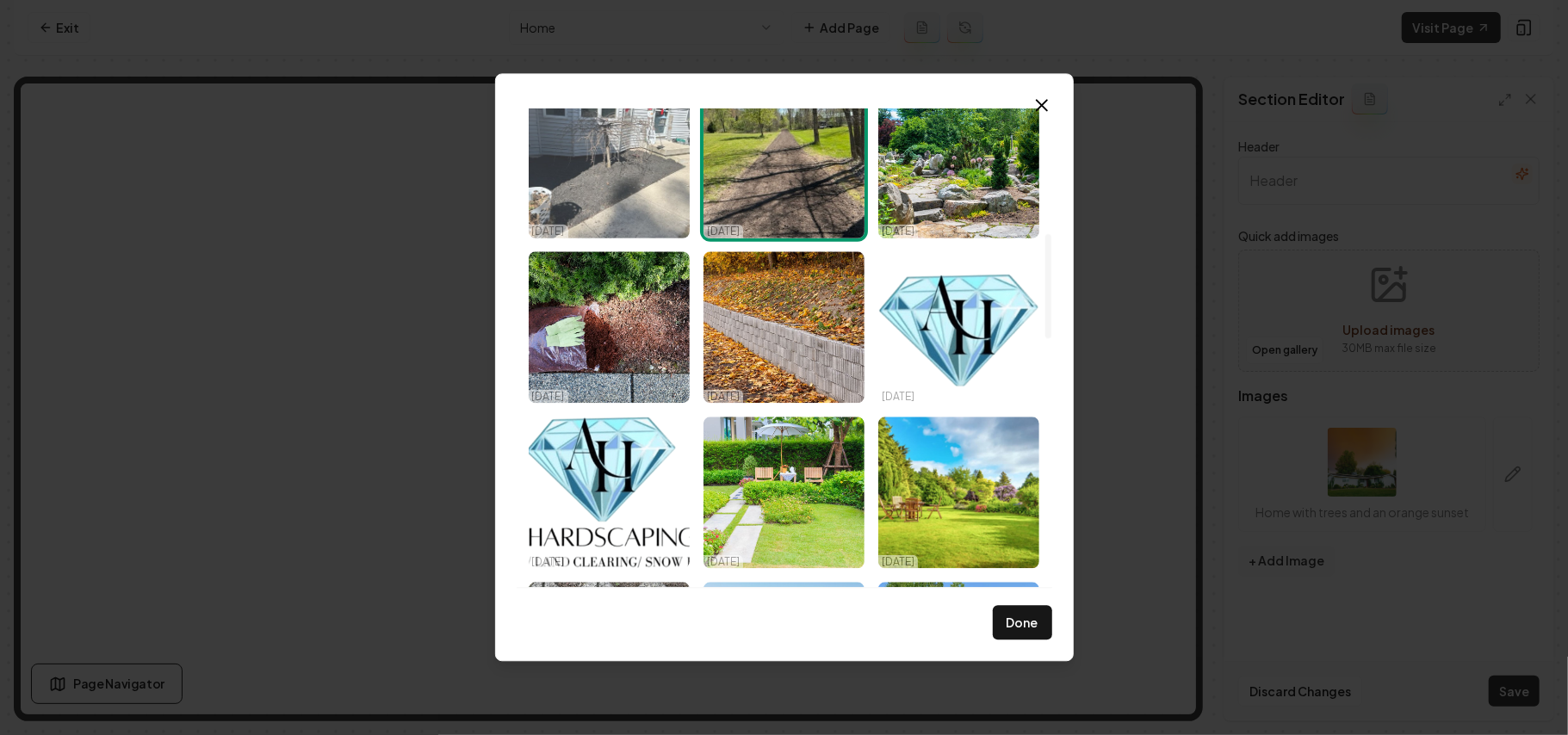
click at [613, 203] on img "Select image image_68ddb7b75c7cd75eb875401d.jpg" at bounding box center [609, 162] width 161 height 151
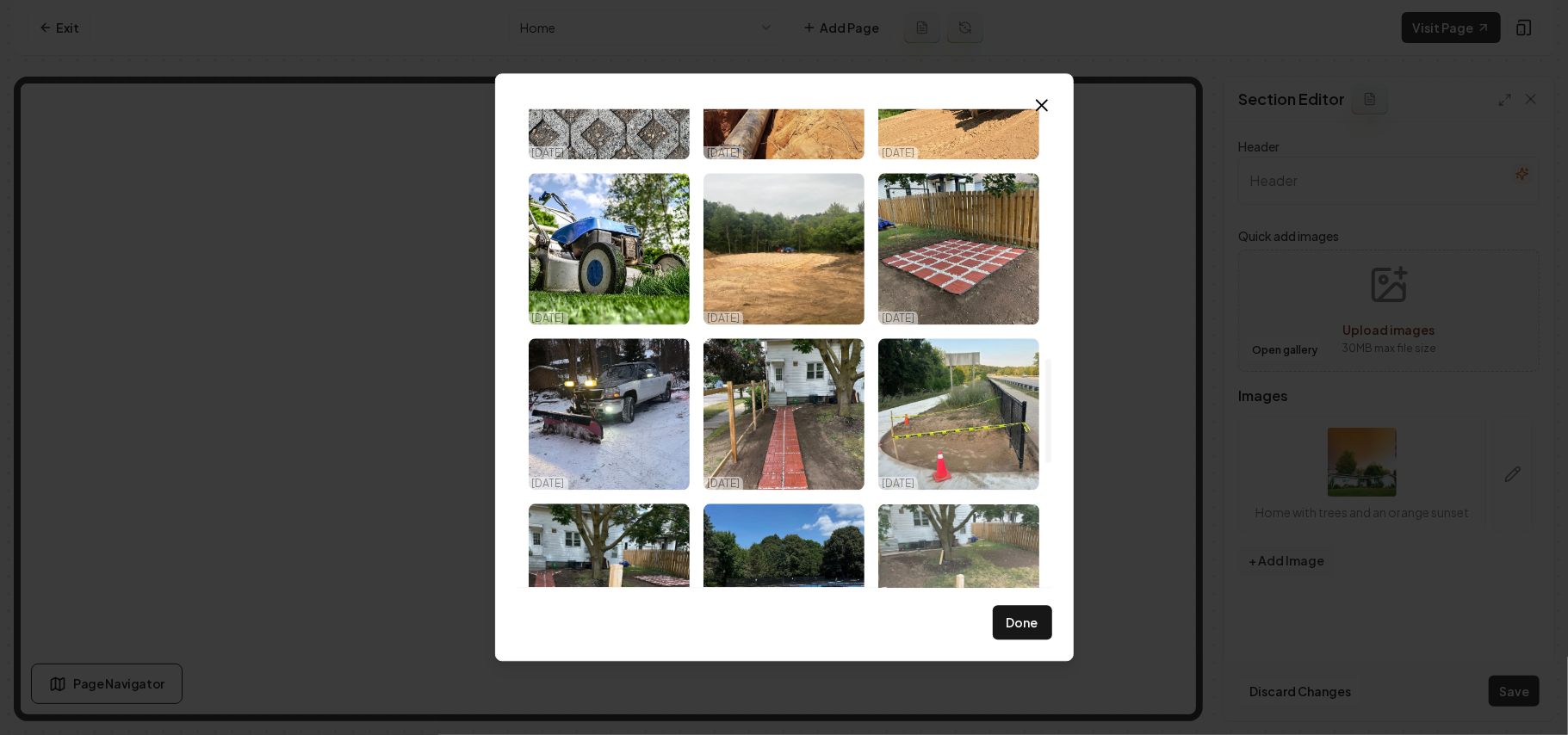
scroll to position [1377, 0]
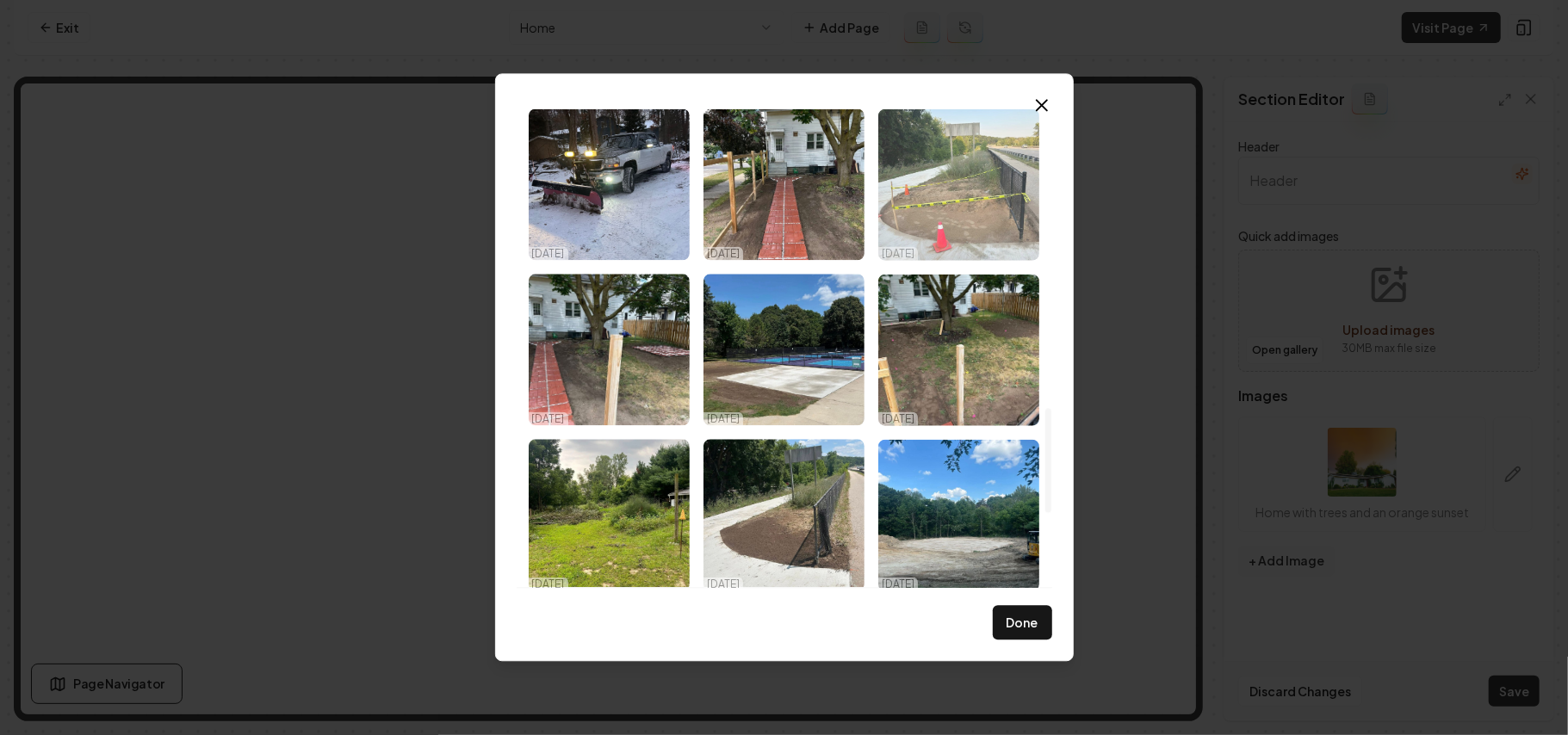
click at [955, 184] on img "Select image image_68d3eaf95c7cd75eb8ee06a3.jpeg" at bounding box center [959, 184] width 161 height 151
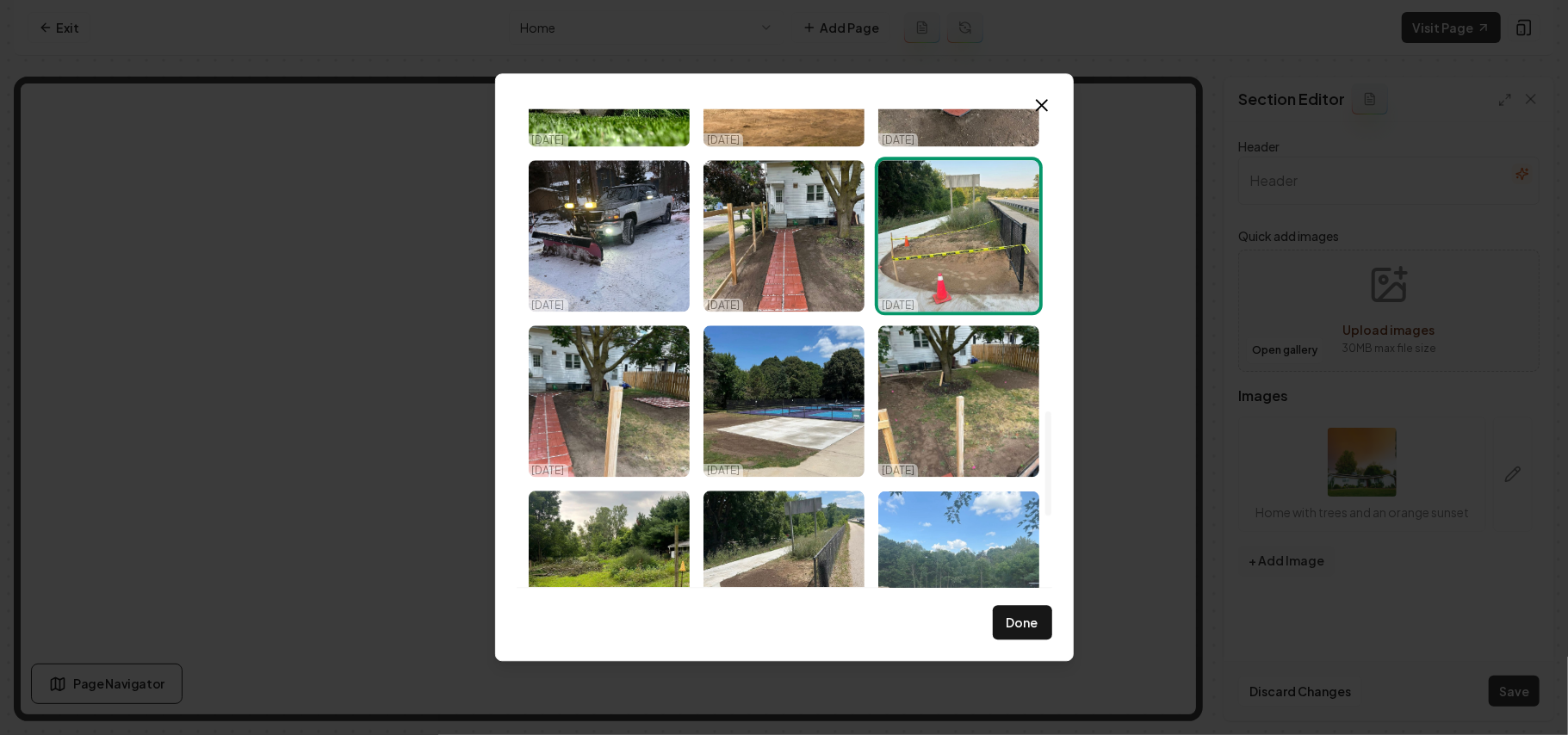
scroll to position [1259, 0]
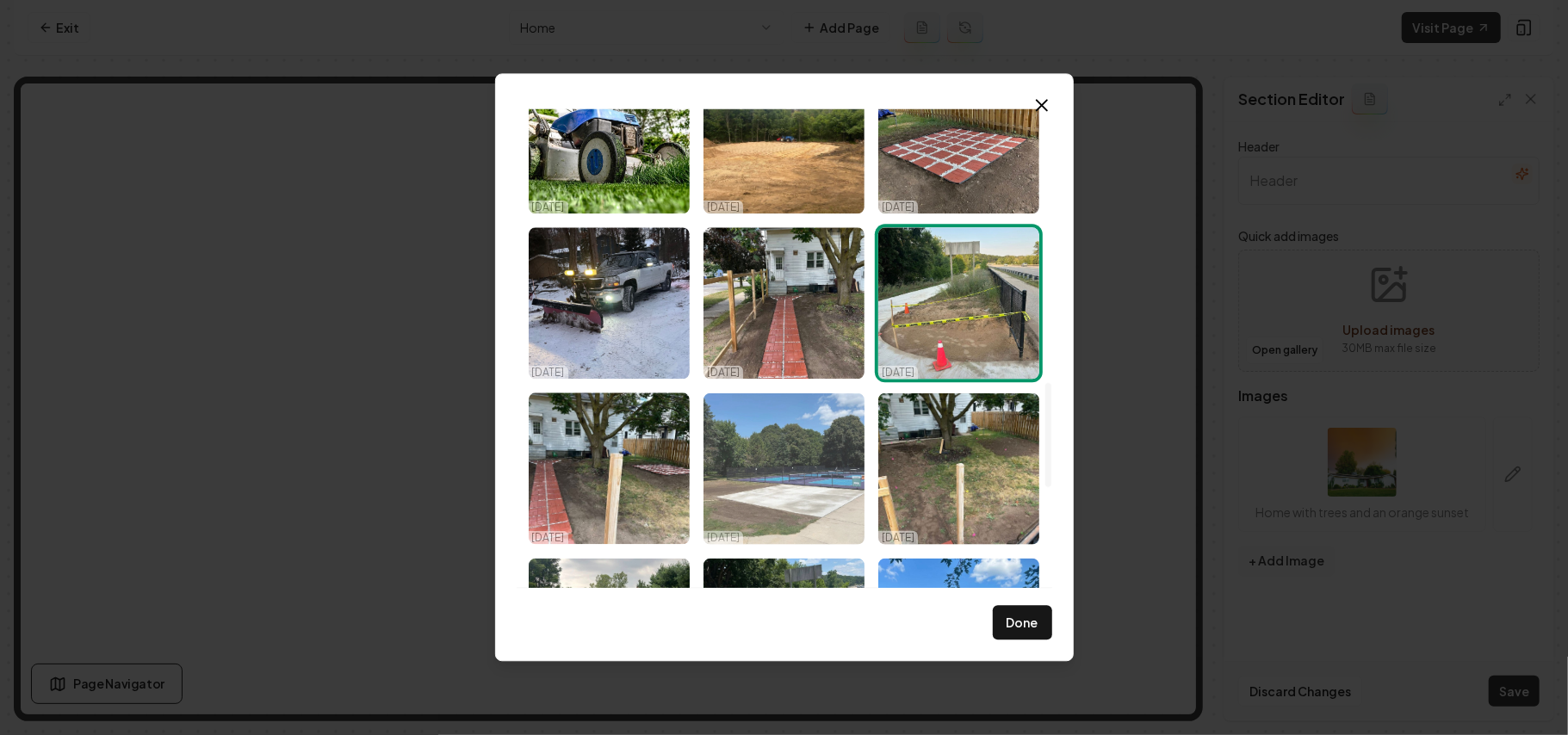
click at [849, 479] on img "Select image image_68d3eaf95c7cd75eb8ee05ba.jpeg" at bounding box center [784, 469] width 161 height 151
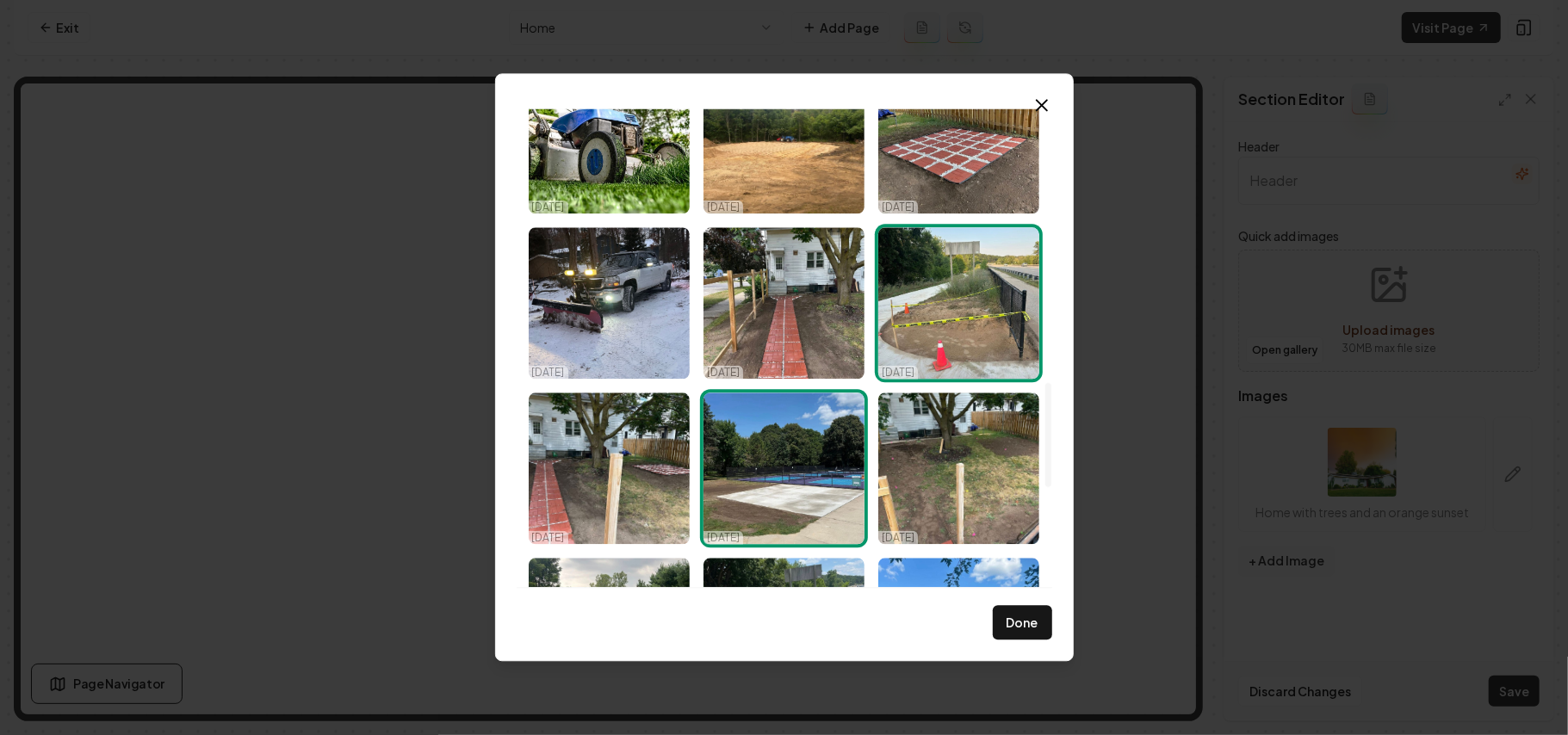
click at [1017, 617] on button "Done" at bounding box center [1022, 623] width 60 height 35
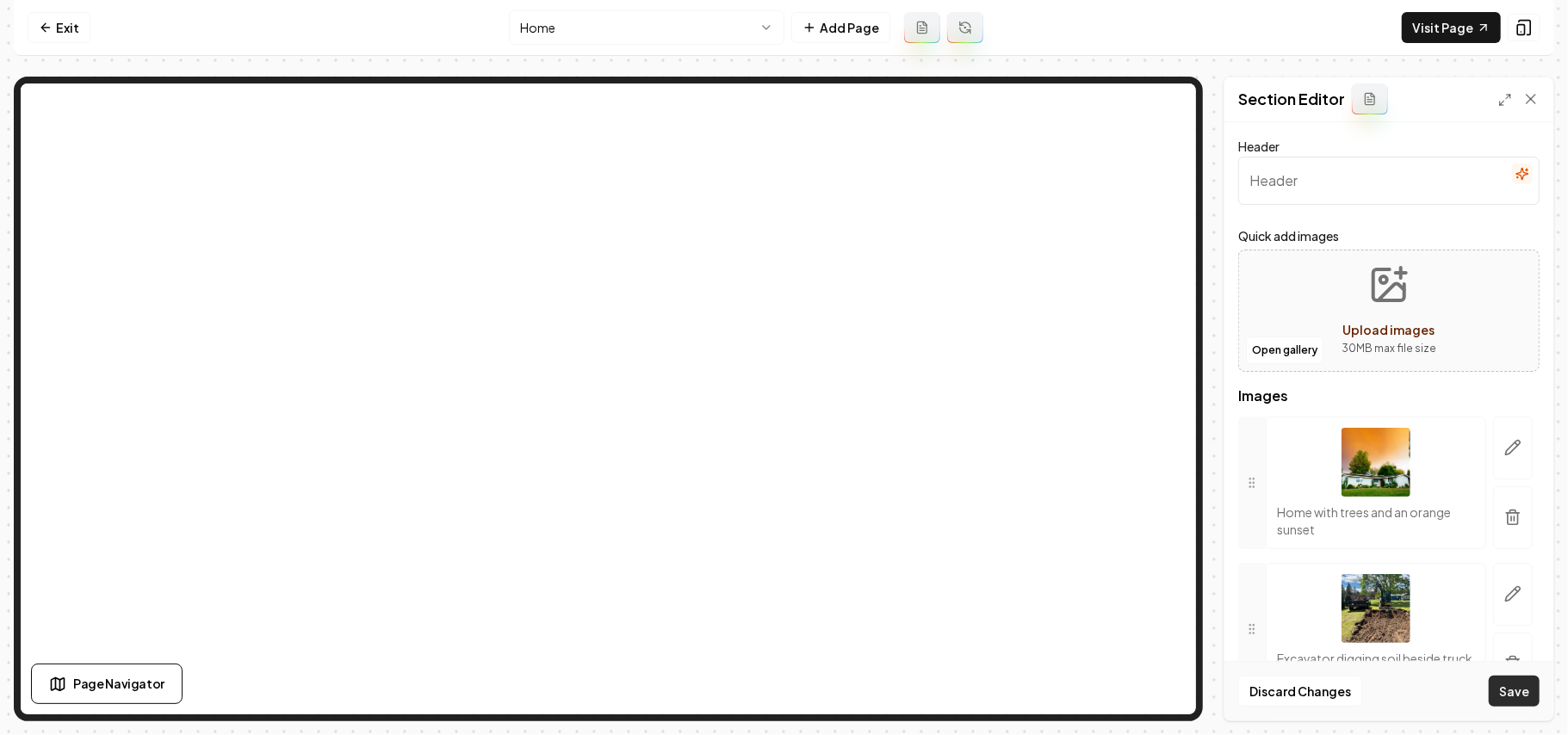
click at [1524, 703] on button "Save" at bounding box center [1515, 690] width 51 height 31
click at [63, 21] on link "Exit" at bounding box center [59, 28] width 63 height 31
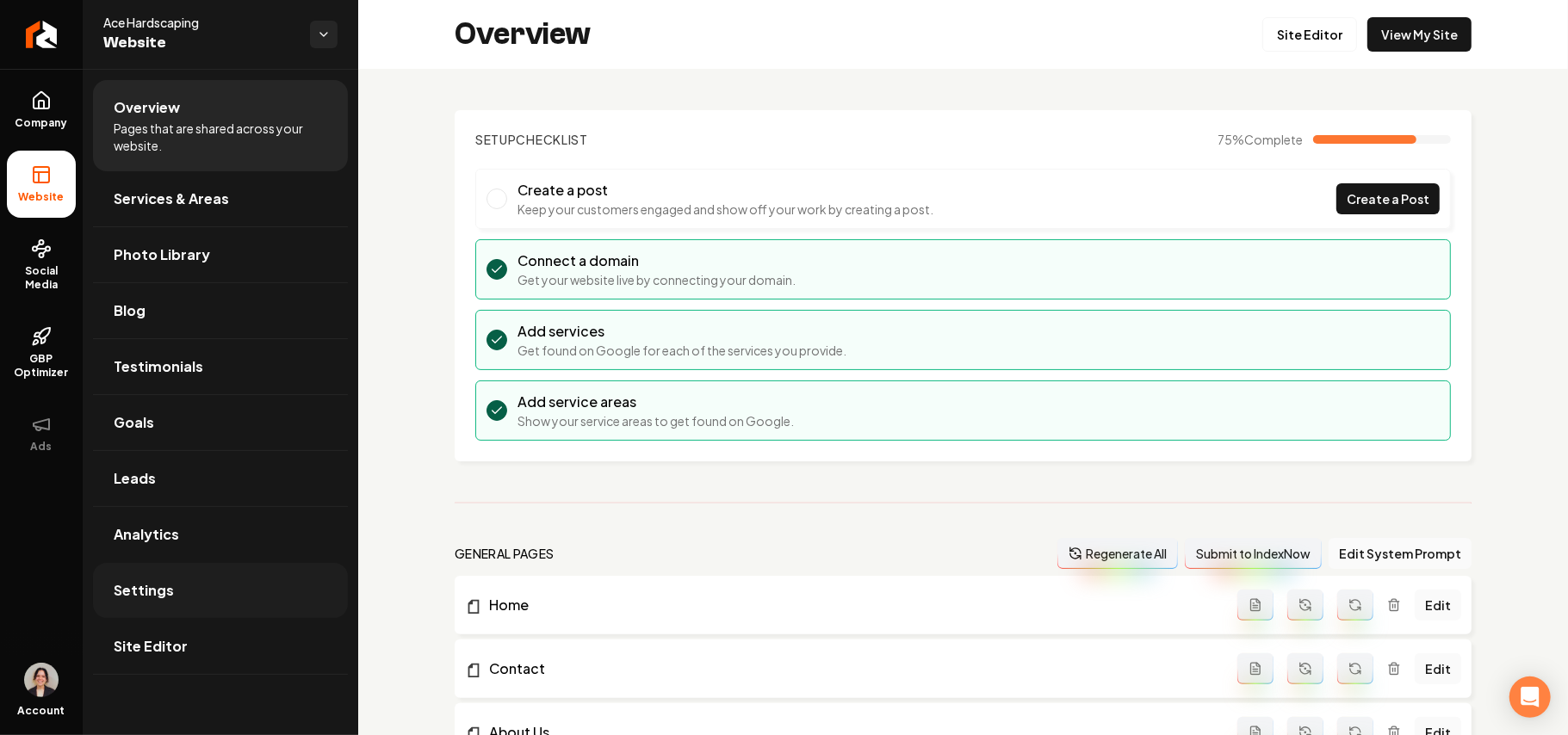
click at [162, 599] on span "Settings" at bounding box center [144, 590] width 61 height 20
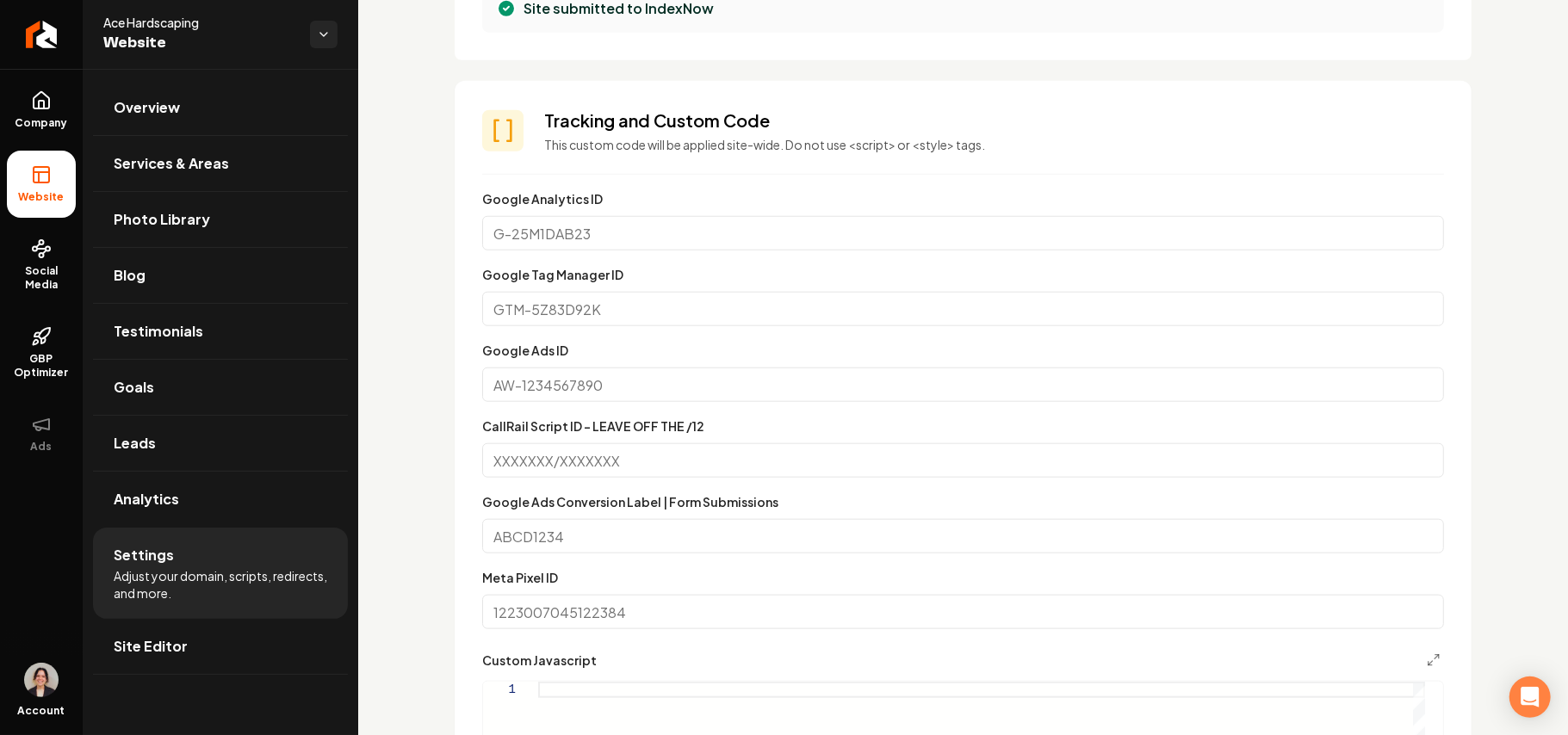
scroll to position [1377, 0]
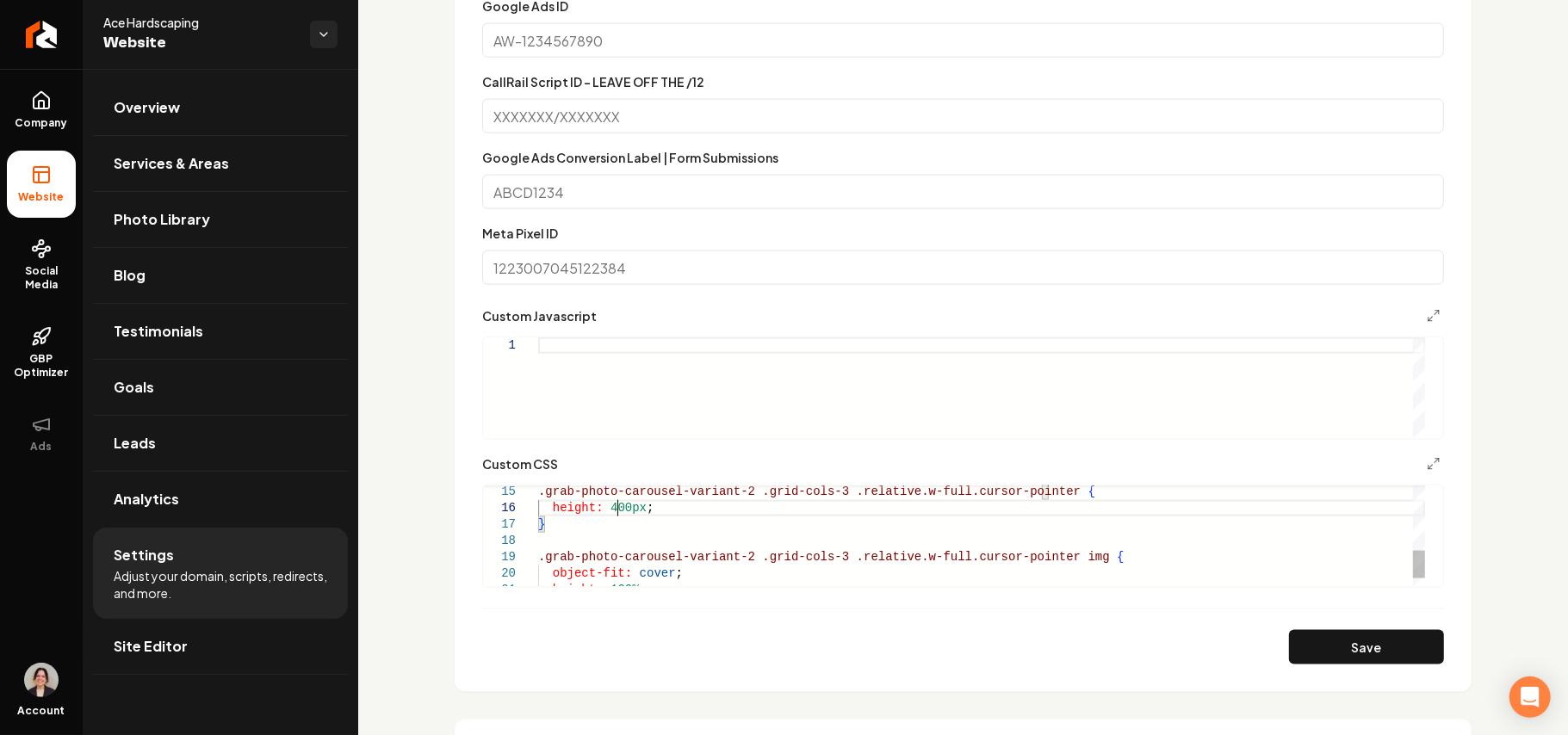
click at [617, 508] on div ".grab-photo-carousel-variant-2 .grid-cols-3 .relative.w-full.cursor-pointer { h…" at bounding box center [981, 435] width 887 height 360
type textarea "**********"
click at [1383, 641] on button "Save" at bounding box center [1367, 647] width 155 height 35
click at [255, 627] on link "Site Editor" at bounding box center [220, 647] width 255 height 55
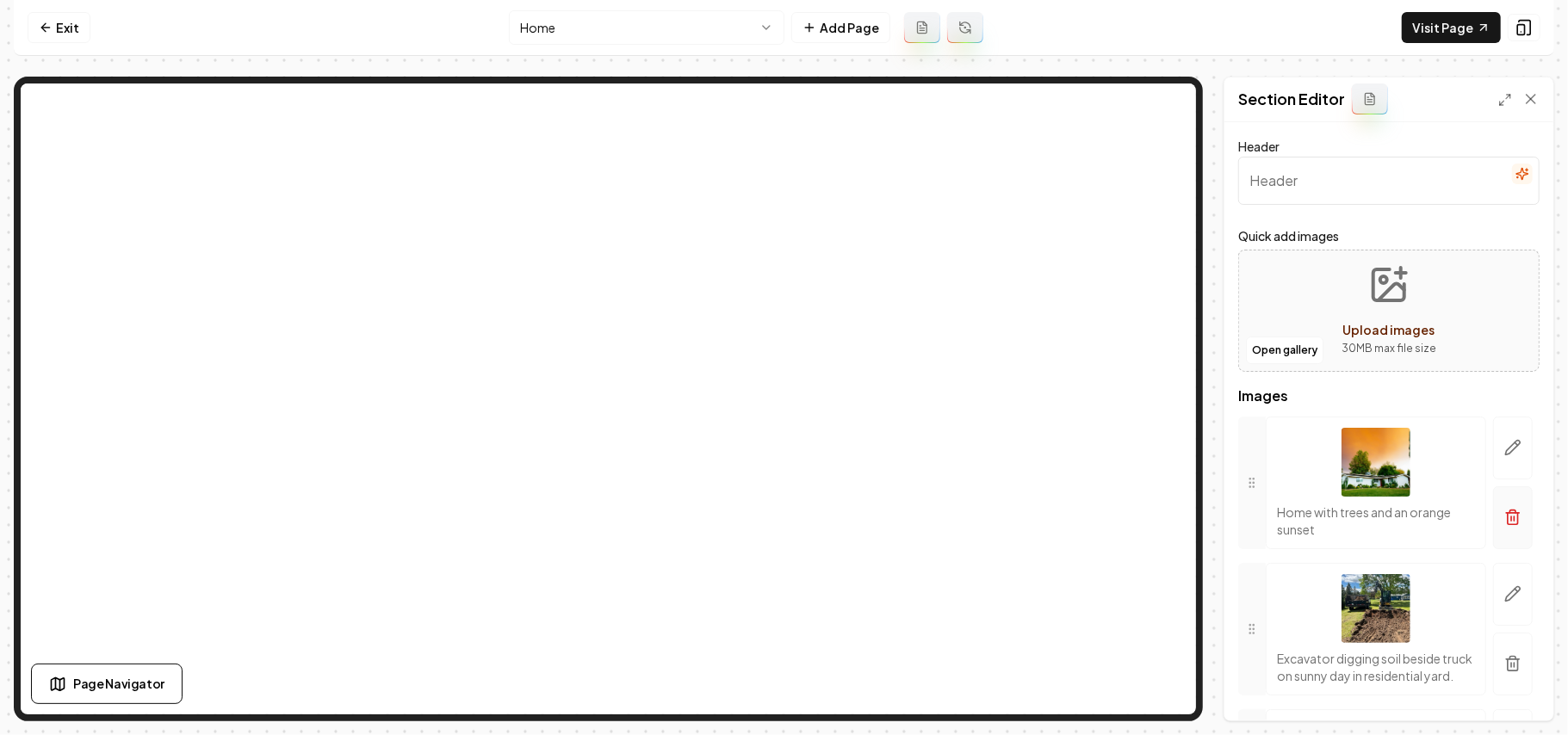
click at [1505, 514] on icon "button" at bounding box center [1513, 517] width 17 height 17
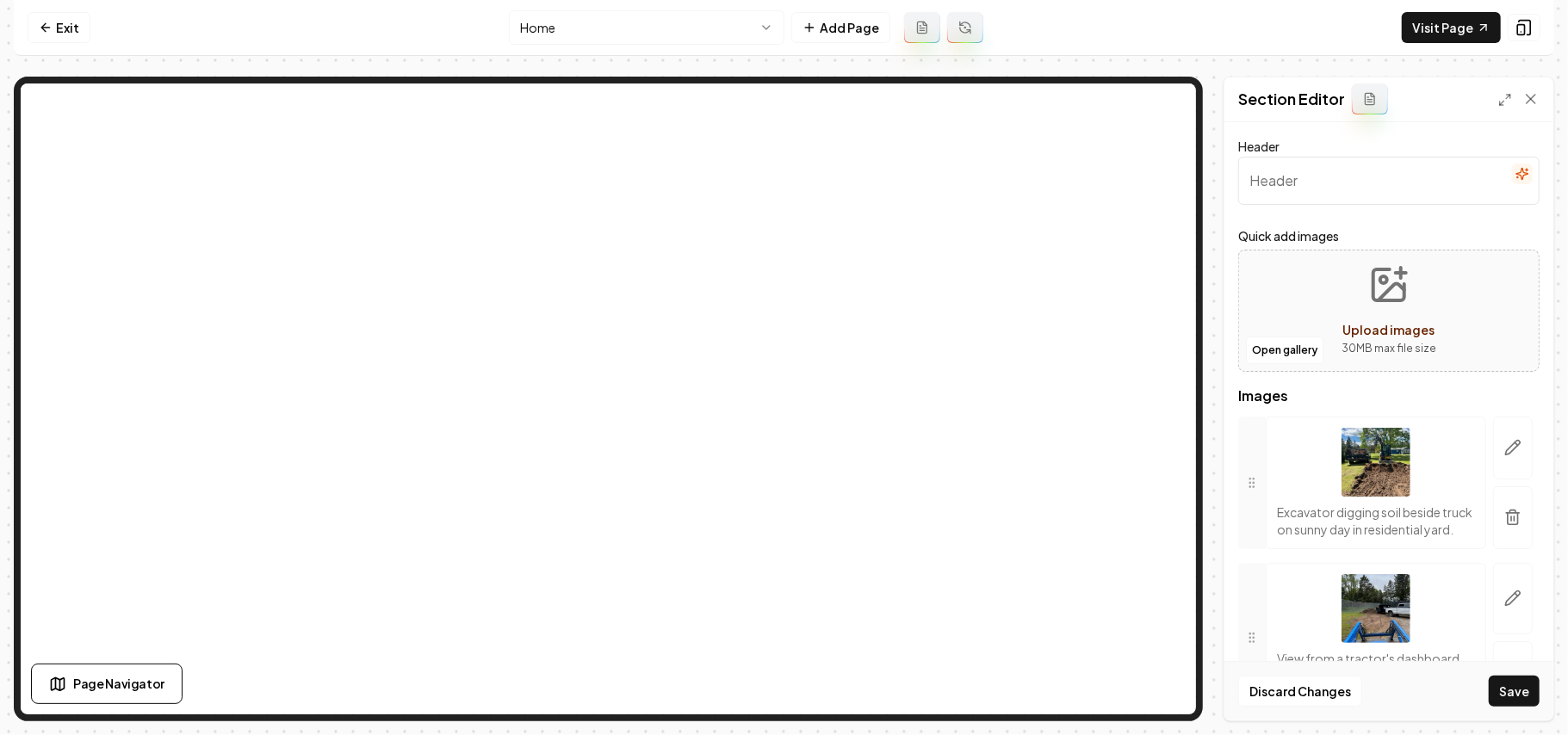
click at [1507, 674] on div "Discard Changes Save" at bounding box center [1389, 690] width 329 height 60
click at [1507, 675] on button "Save" at bounding box center [1515, 690] width 51 height 31
click at [1427, 37] on link "Visit Page" at bounding box center [1451, 28] width 99 height 31
click at [89, 17] on nav "Exit Home Add Page Visit Page" at bounding box center [784, 28] width 1541 height 56
click at [81, 22] on link "Exit" at bounding box center [59, 28] width 63 height 31
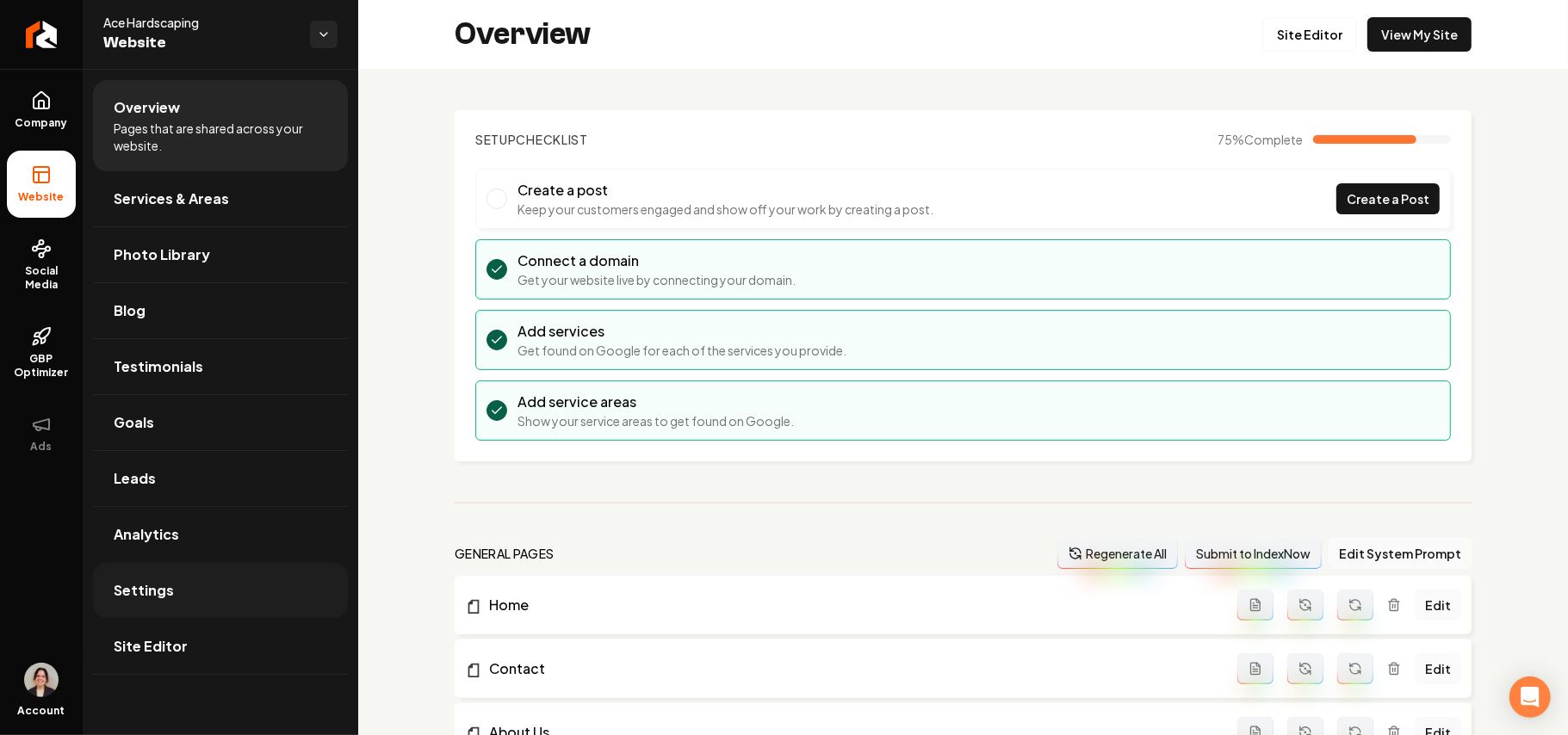
click at [164, 606] on link "Settings" at bounding box center [220, 591] width 255 height 55
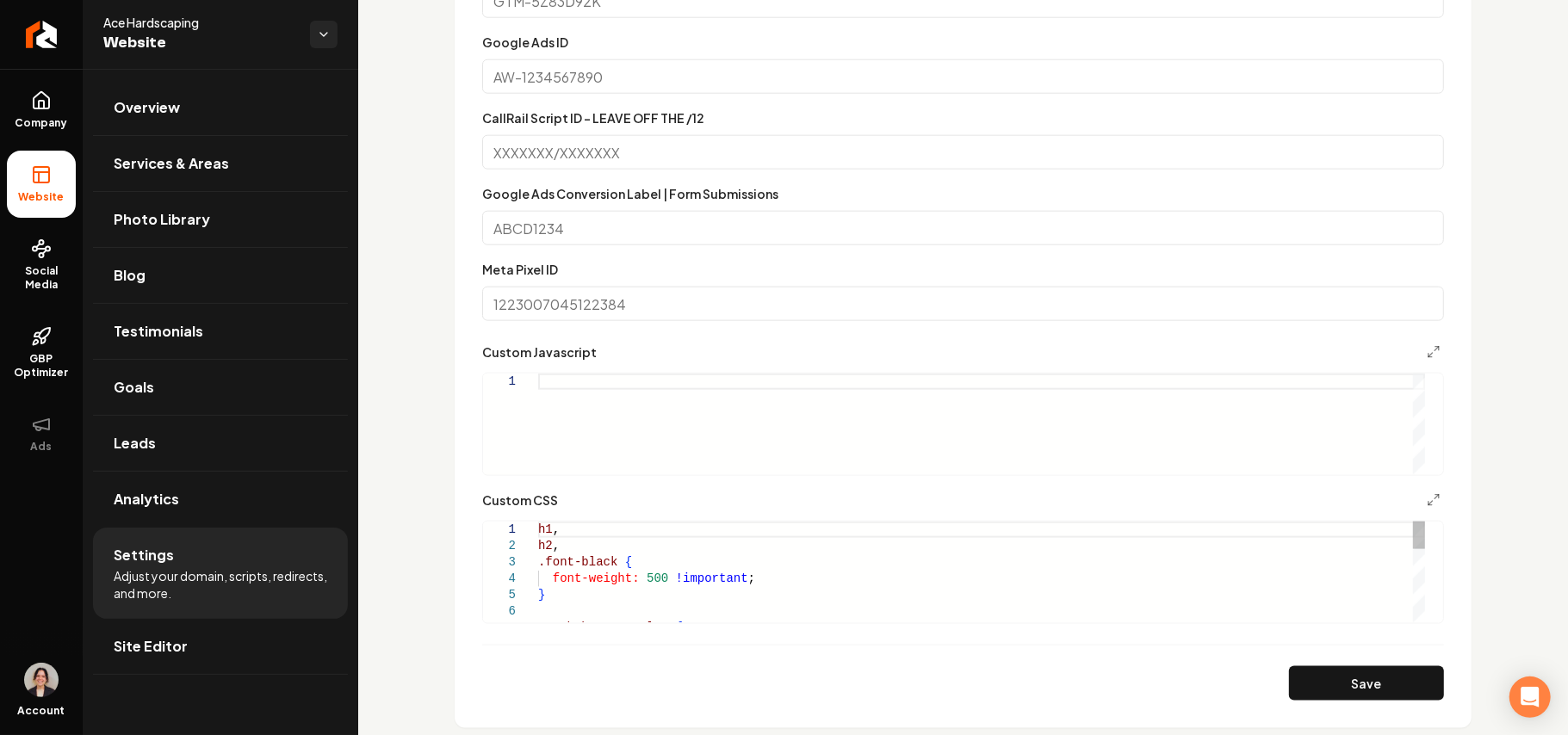
scroll to position [1491, 0]
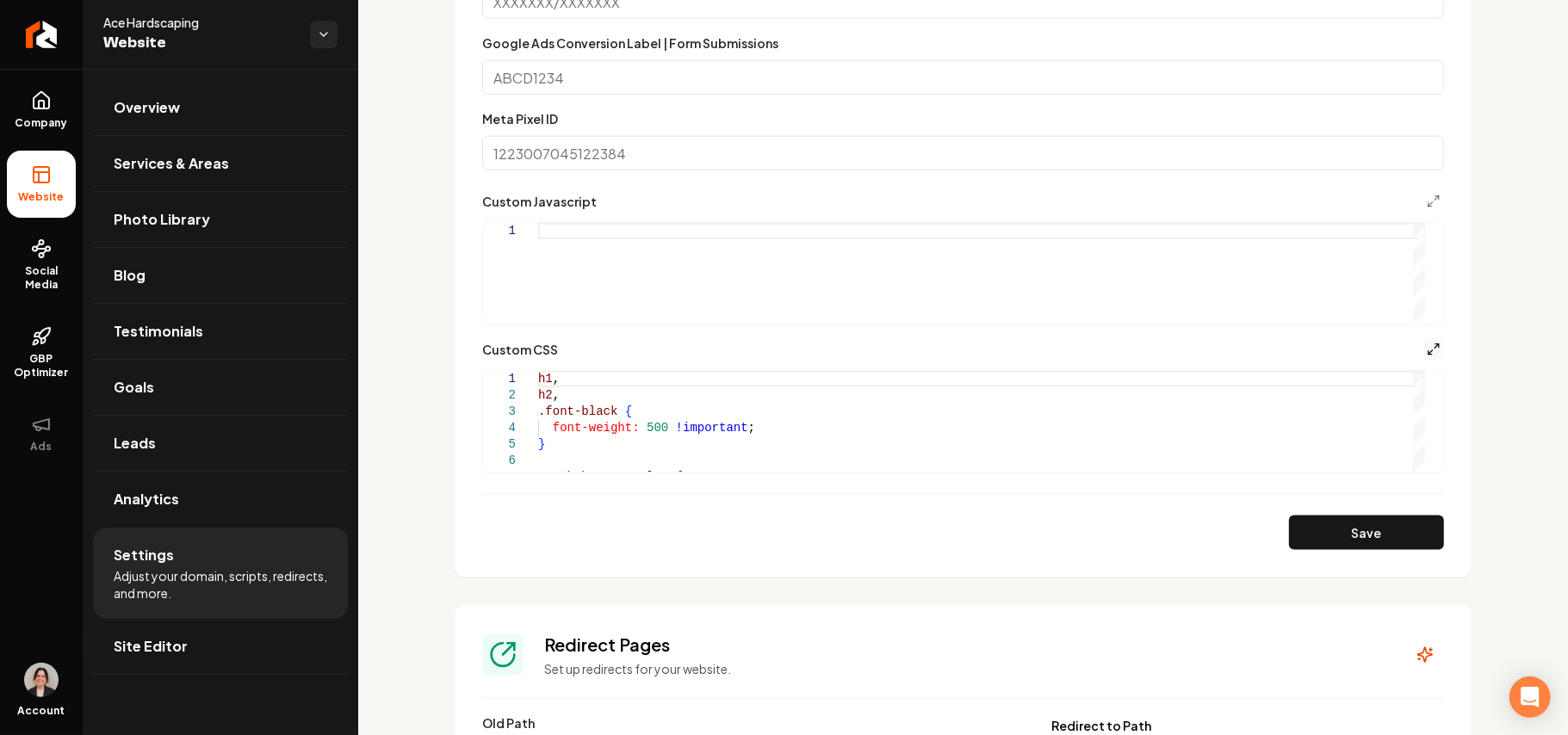
click at [1427, 353] on icon "Main content area" at bounding box center [1433, 349] width 13 height 13
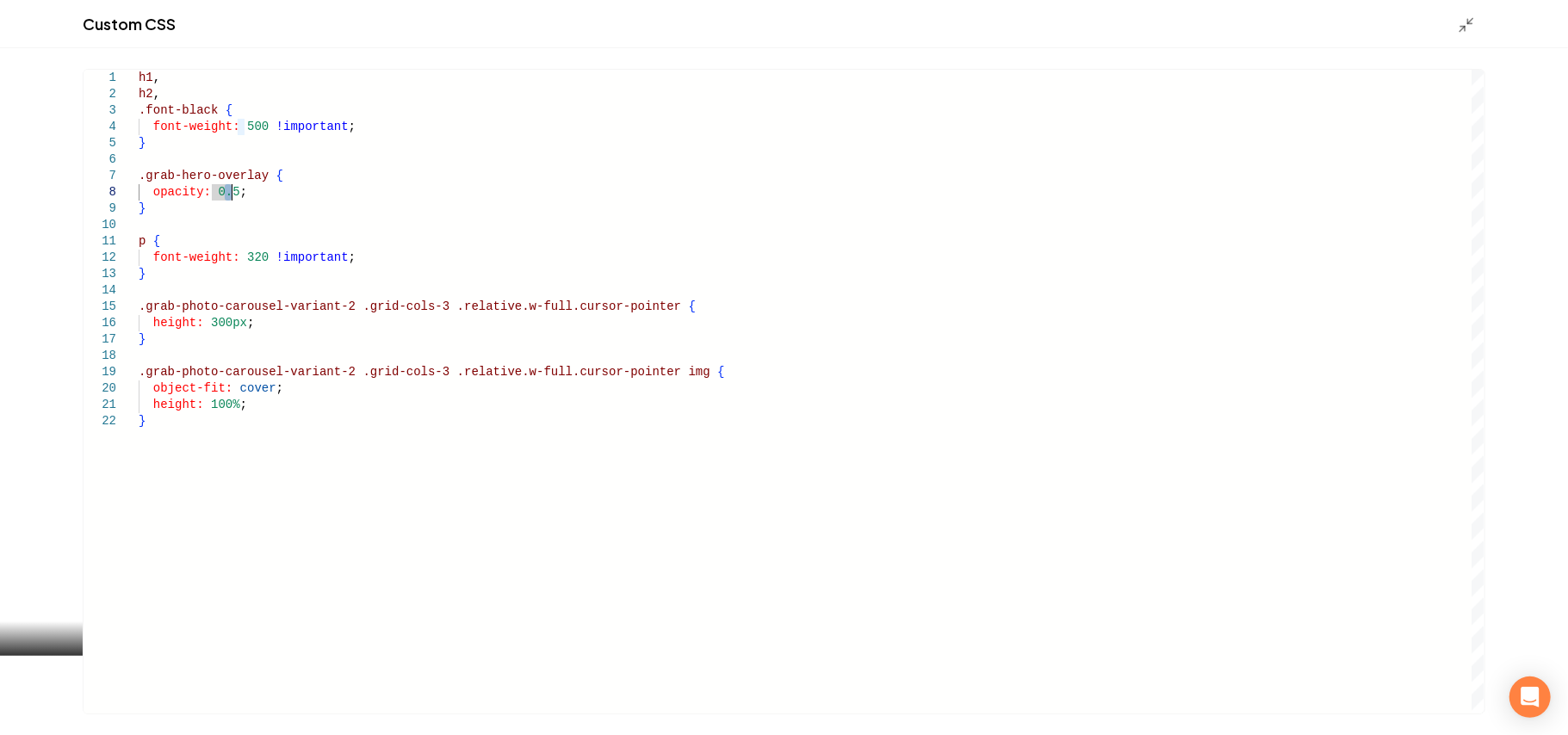
scroll to position [114, 91]
type textarea "**********"
click at [1452, 22] on div "Custom CSS" at bounding box center [784, 24] width 1568 height 48
click at [1467, 21] on icon "Main content area" at bounding box center [1466, 24] width 17 height 17
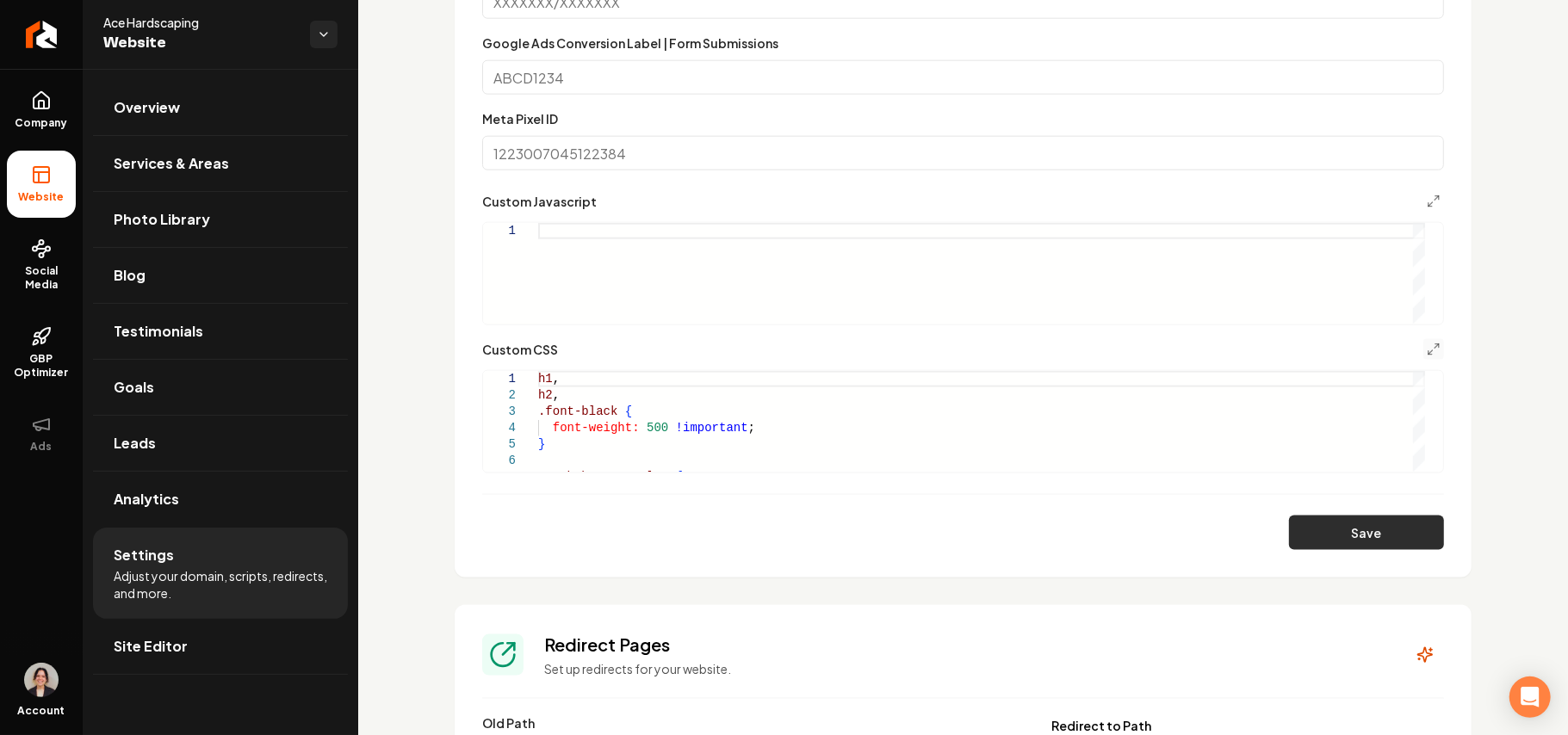
click at [1393, 539] on button "Save" at bounding box center [1367, 533] width 155 height 35
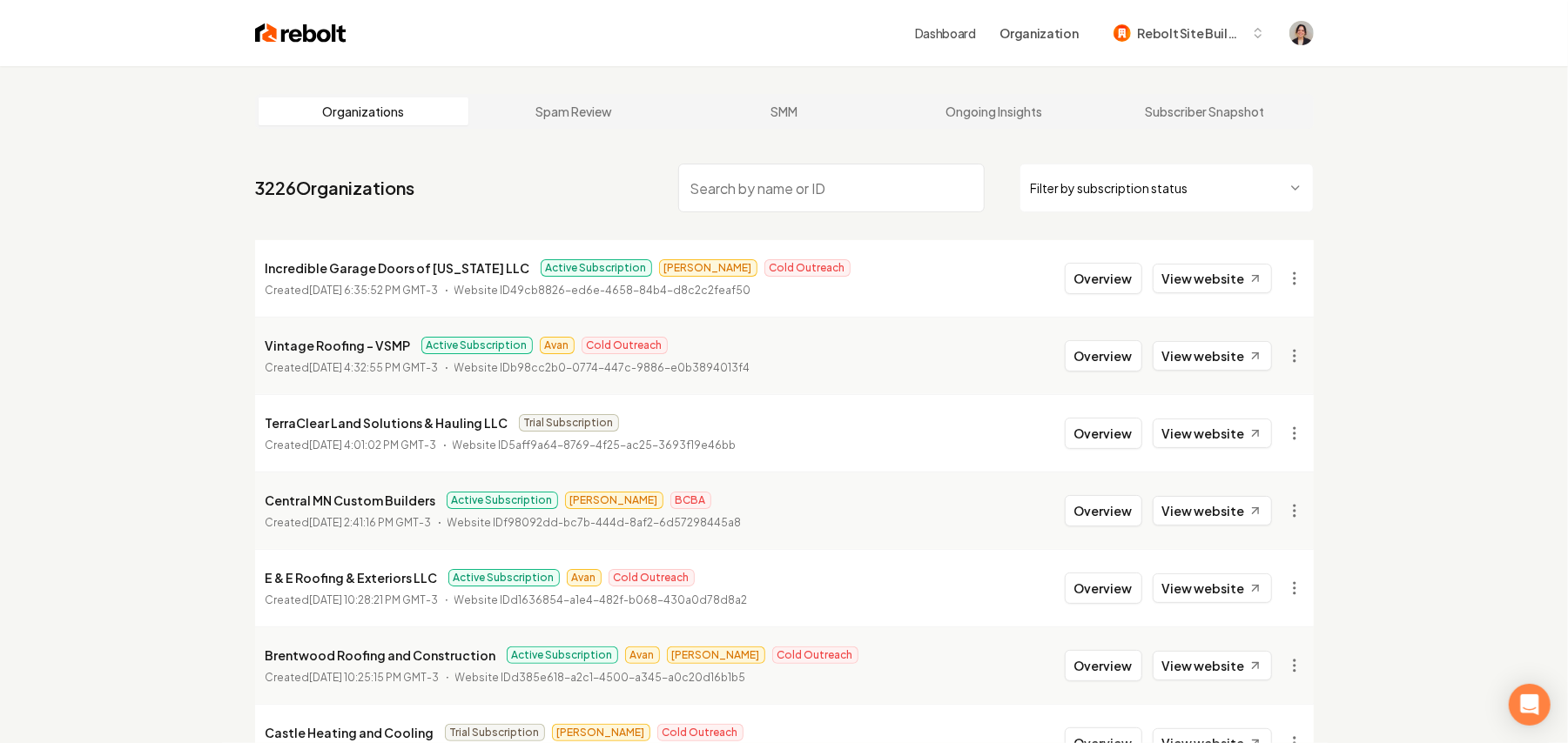
paste input "[PERSON_NAME] Garden"
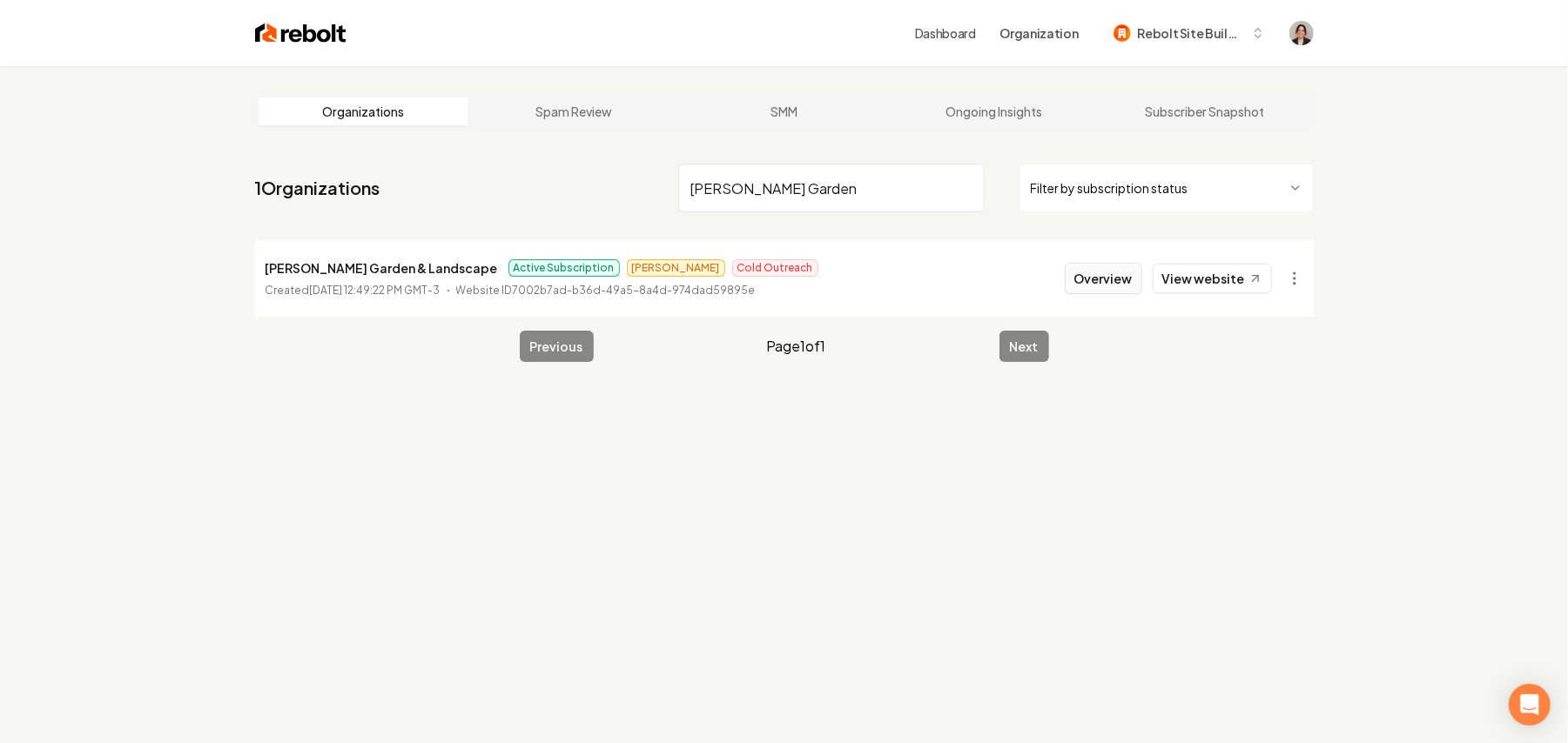
type input "[PERSON_NAME] Garden"
click at [1125, 284] on button "Overview" at bounding box center [1104, 278] width 77 height 32
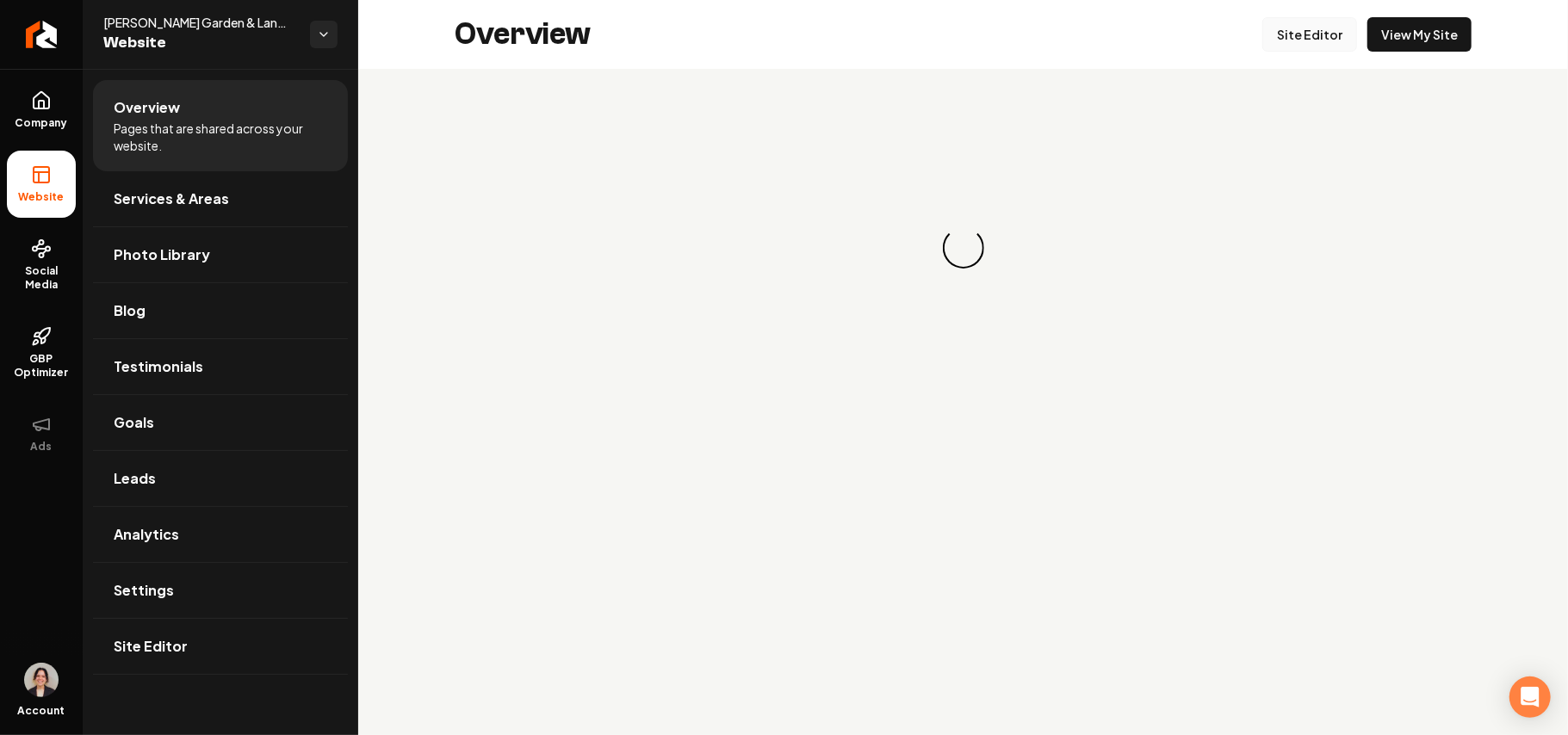
click at [1320, 38] on link "Site Editor" at bounding box center [1309, 34] width 94 height 35
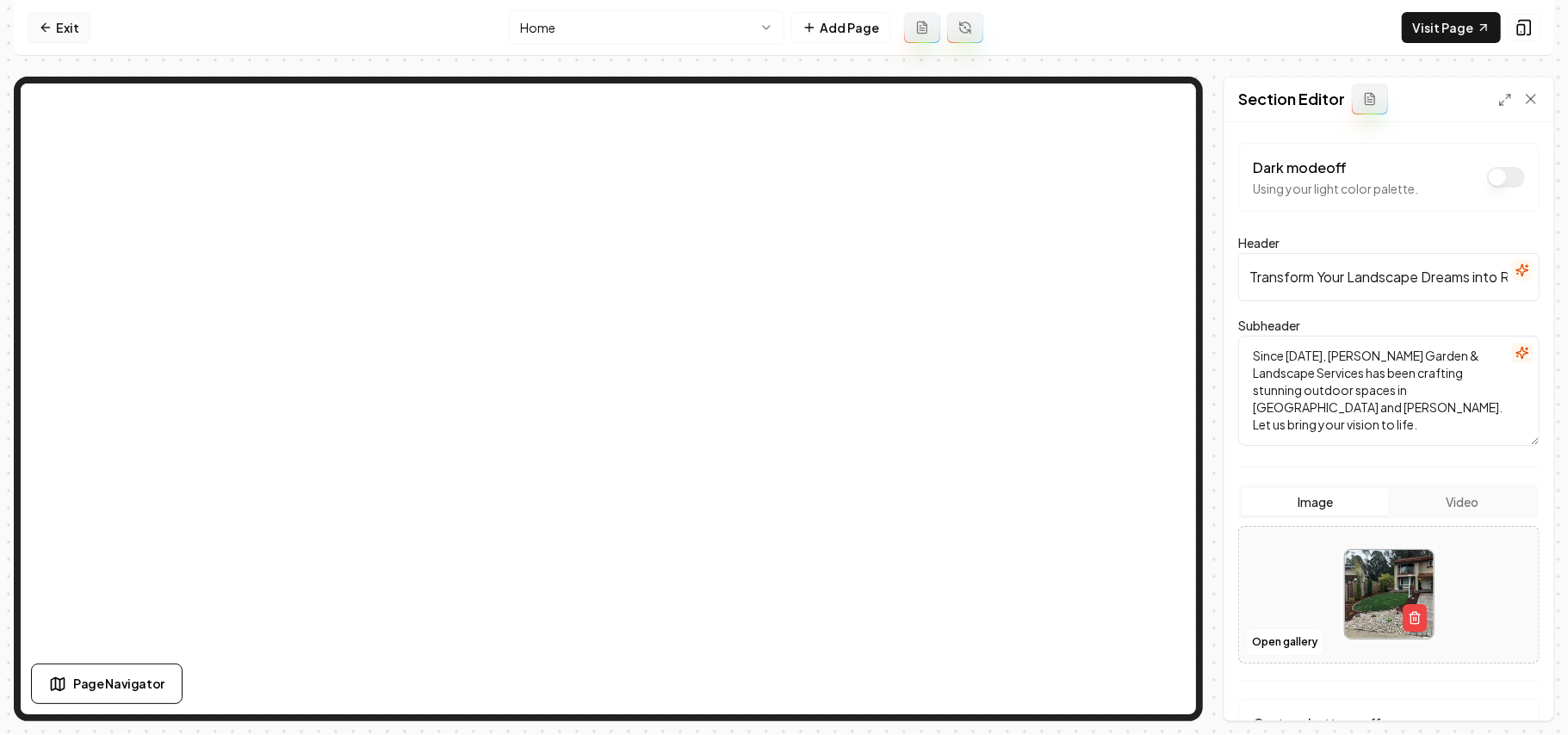
click at [60, 32] on link "Exit" at bounding box center [59, 28] width 63 height 31
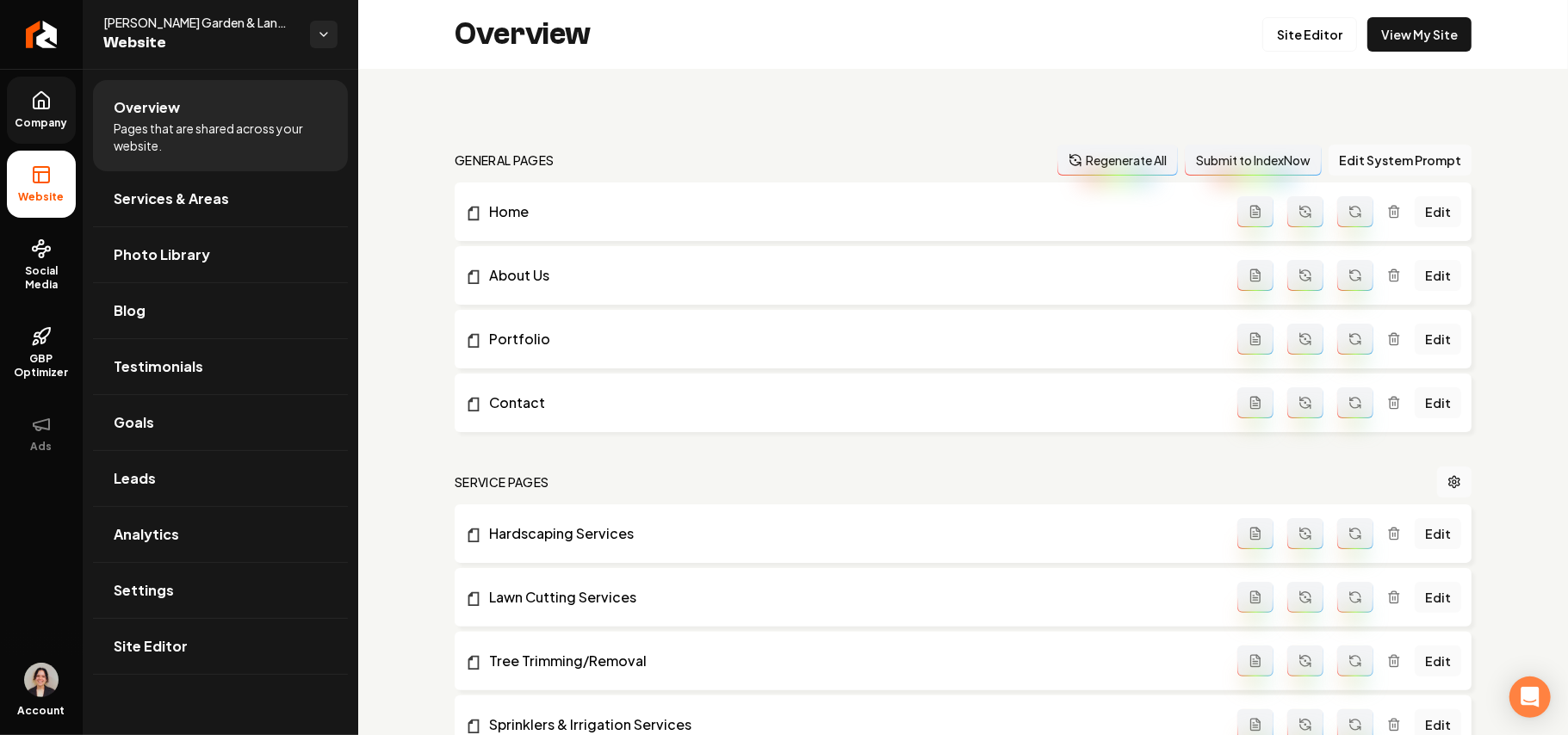
click at [46, 103] on icon at bounding box center [41, 100] width 21 height 20
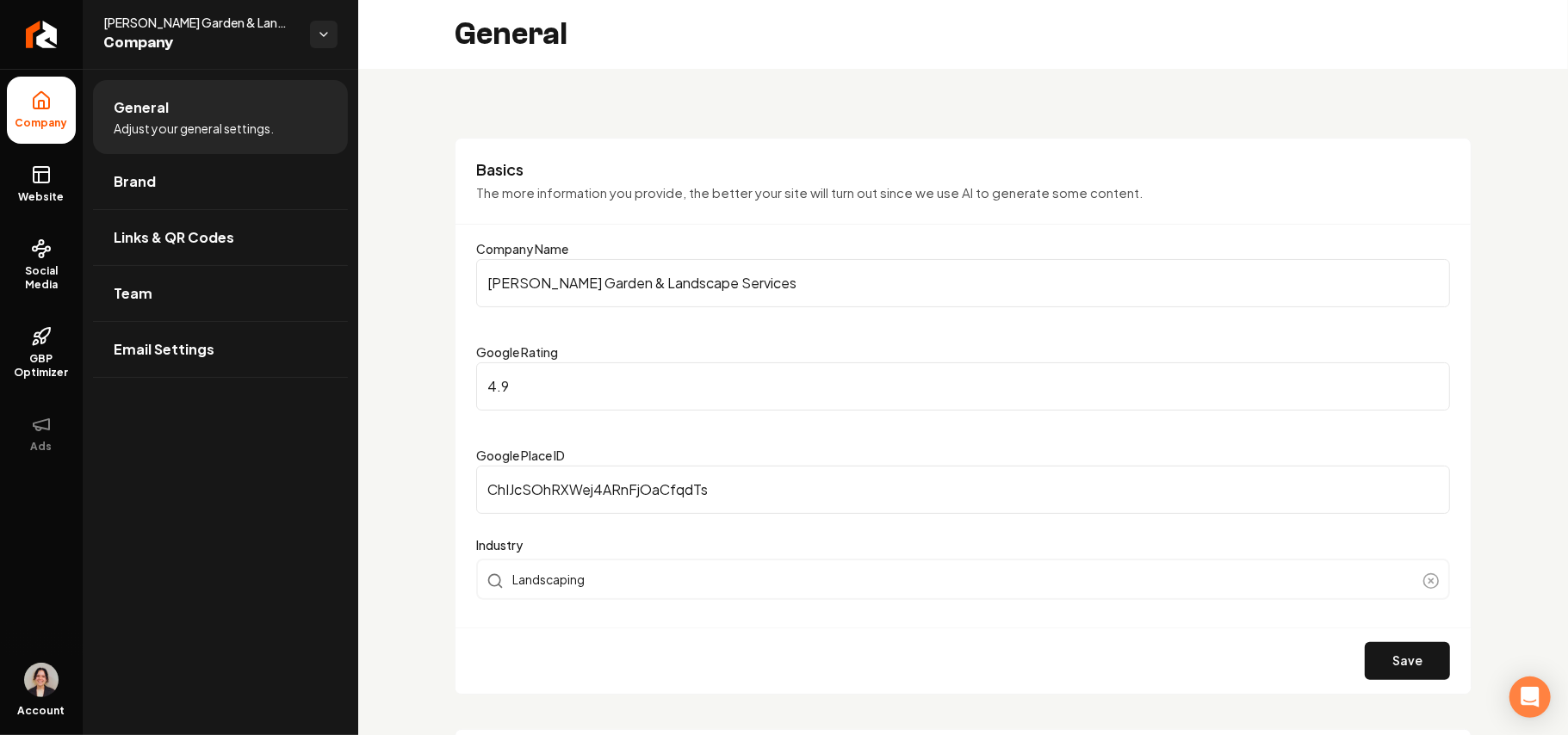
drag, startPoint x: 869, startPoint y: 306, endPoint x: 398, endPoint y: 308, distance: 471.0
click at [0, 308] on div "Company Website Social Media GBP Optimizer Ads Account Fisher Garden & Landscap…" at bounding box center [784, 367] width 1568 height 735
paste input "ing"
type input "Fisher Garden & Landscaping Services"
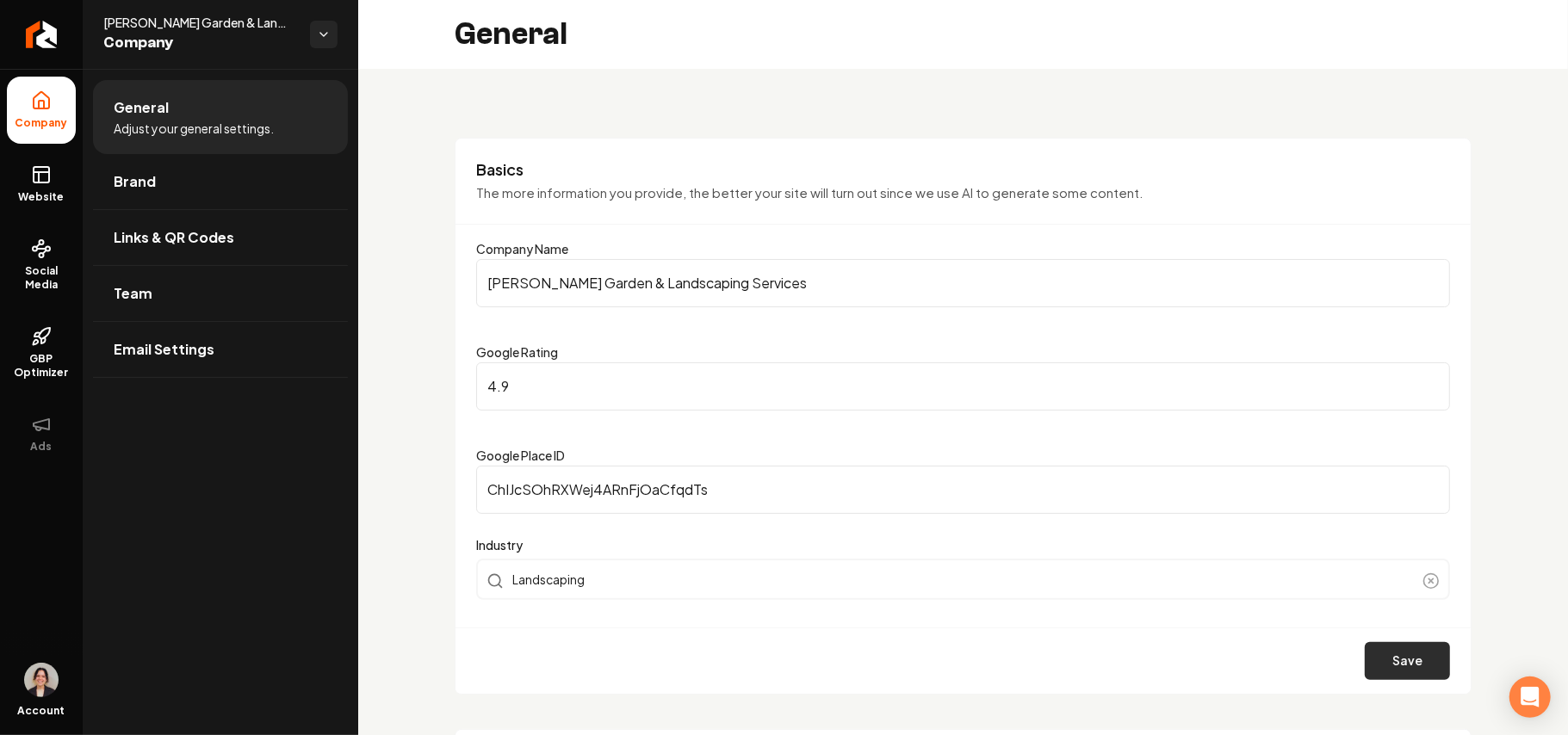
click at [1365, 662] on button "Save" at bounding box center [1408, 661] width 86 height 38
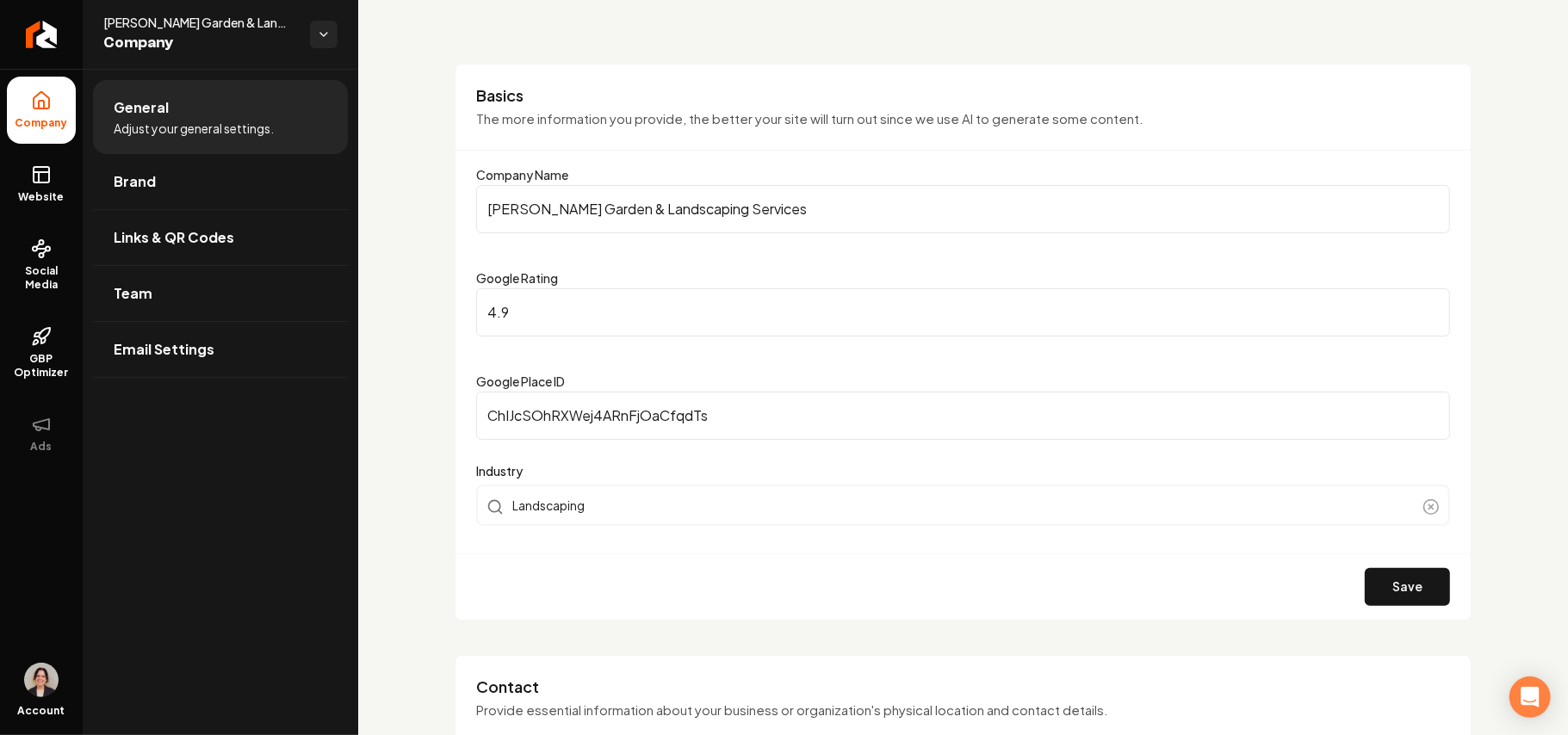
scroll to position [115, 0]
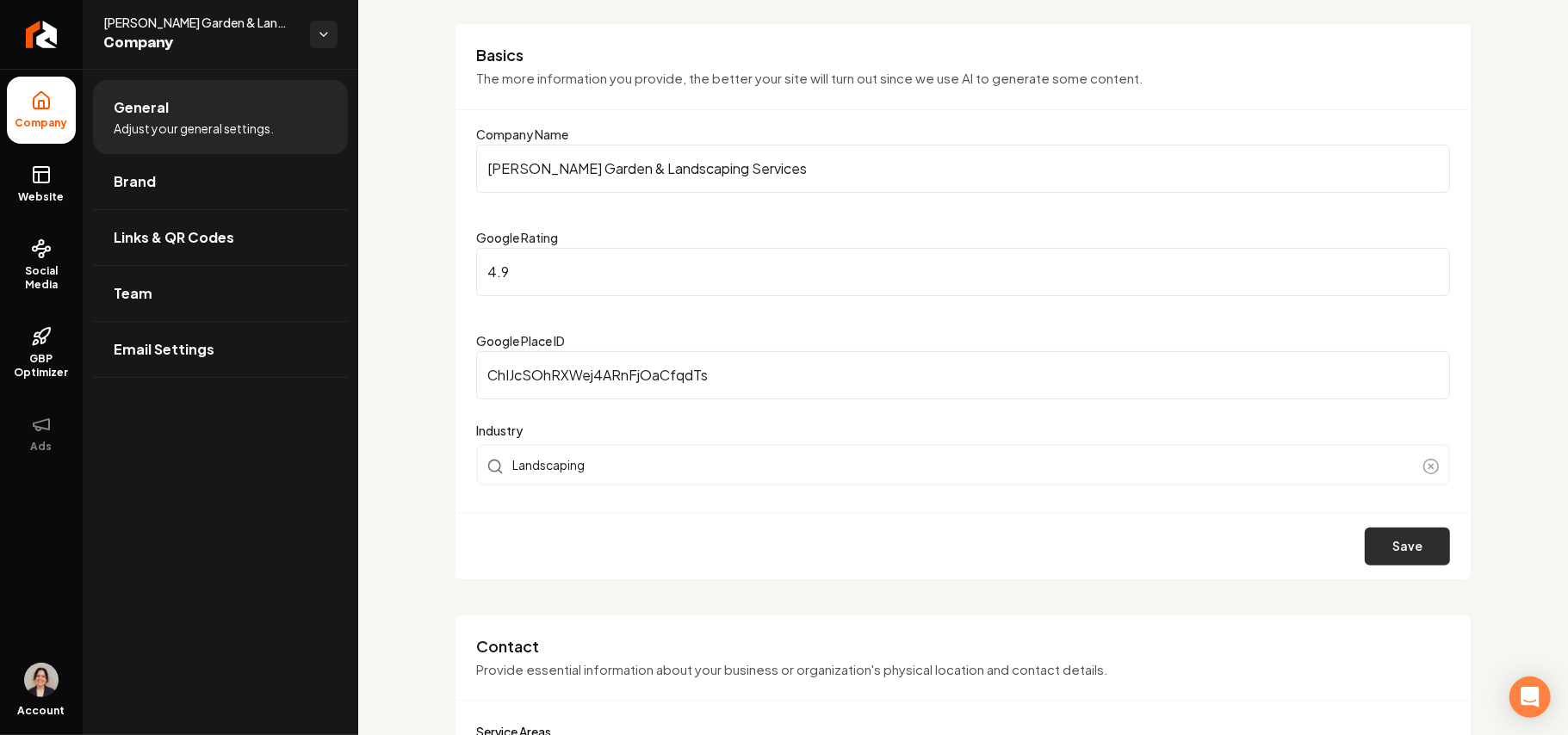
click at [1379, 535] on button "Save" at bounding box center [1408, 546] width 86 height 38
click at [35, 188] on link "Website" at bounding box center [41, 184] width 69 height 67
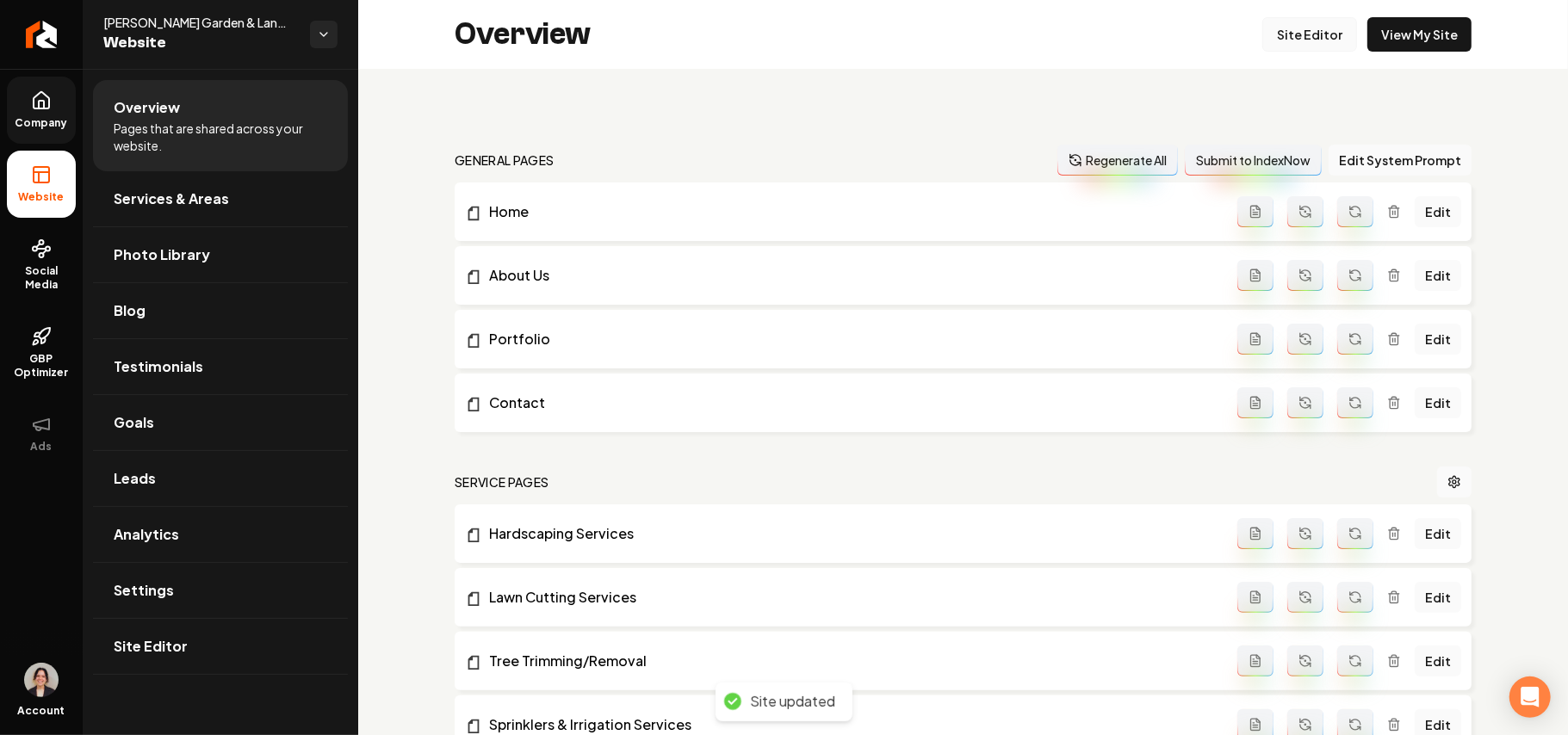
click at [1304, 36] on link "Site Editor" at bounding box center [1309, 34] width 94 height 35
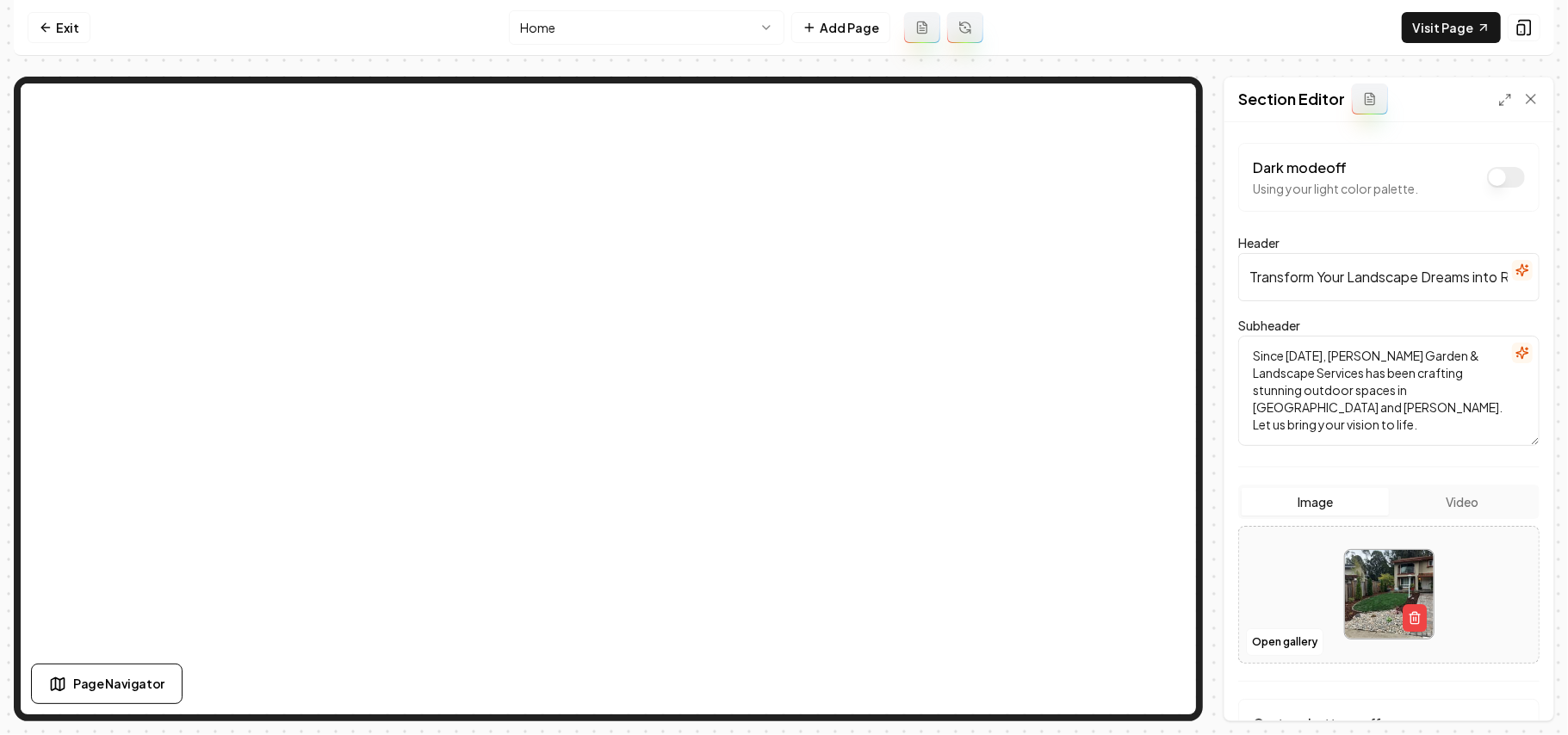
click at [1516, 268] on icon "button" at bounding box center [1523, 270] width 13 height 13
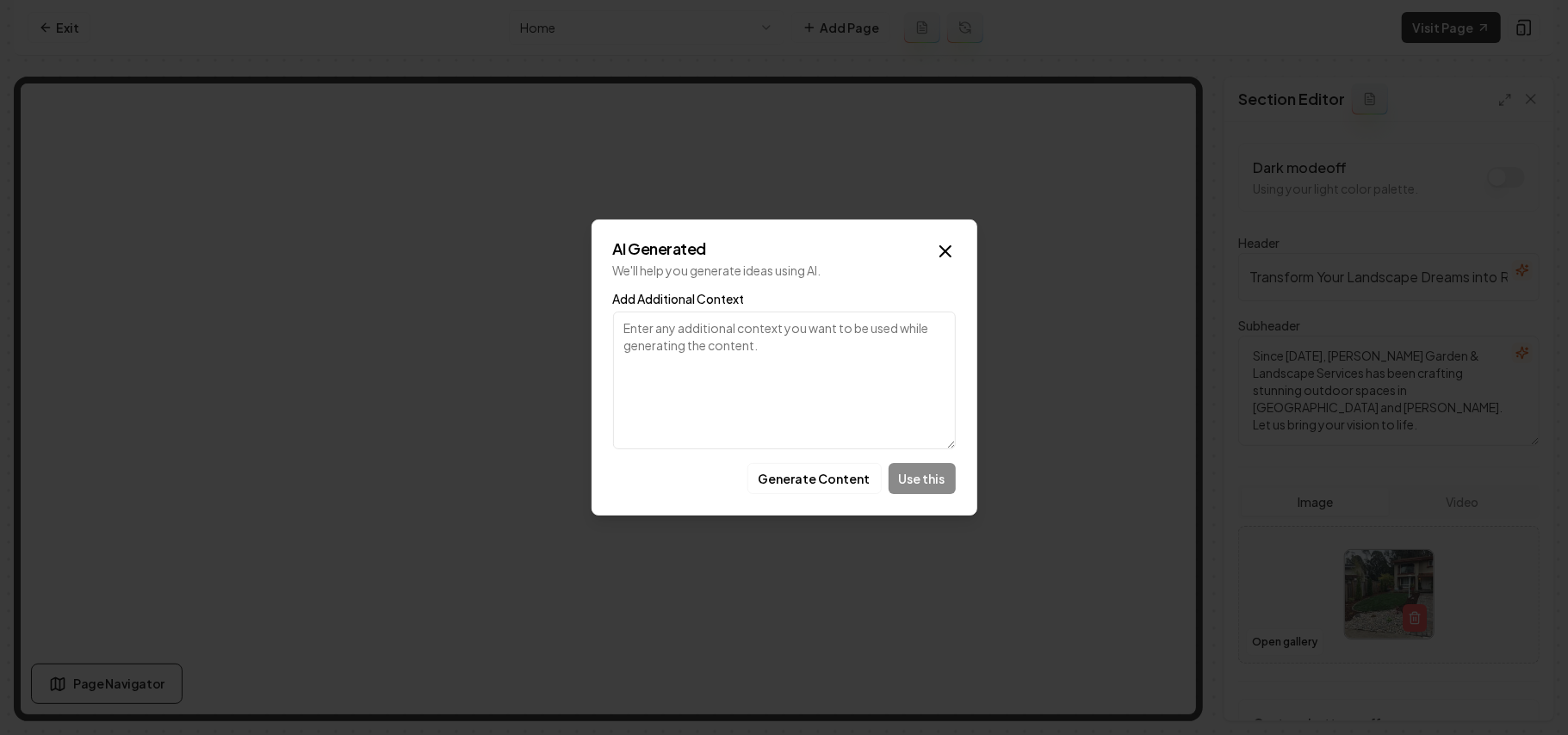
click at [787, 390] on textarea "Add Additional Context" at bounding box center [784, 380] width 343 height 138
paste textarea "Fisher Garden & Landscaping Services"
type textarea "Use 'Fisher Garden & Landscaping Services'"
click at [777, 470] on button "Generate Content" at bounding box center [815, 478] width 135 height 31
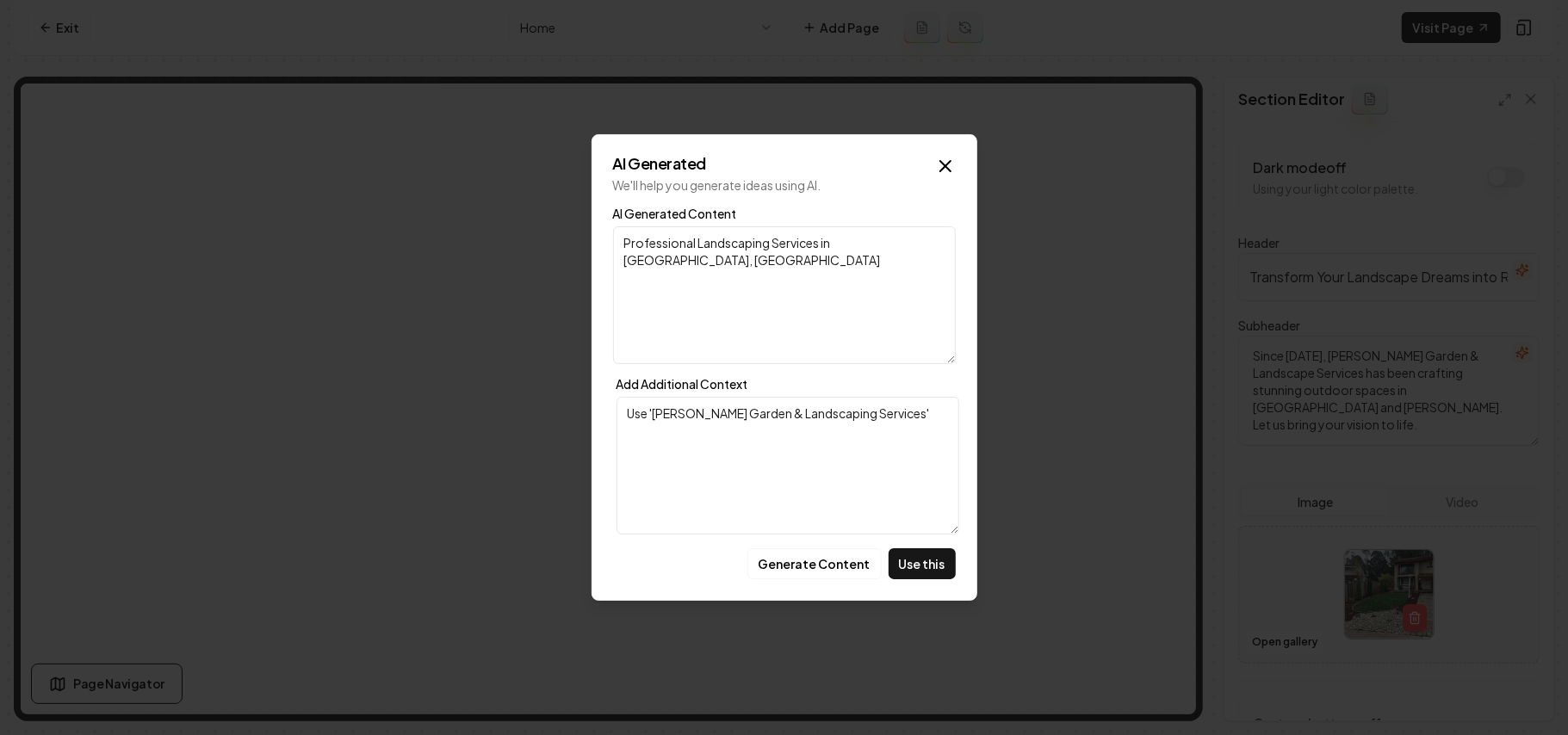
drag, startPoint x: 821, startPoint y: 242, endPoint x: 310, endPoint y: 255, distance: 511.2
click at [310, 255] on body "Computer Required This feature is only available on a computer. Please switch t…" at bounding box center [784, 367] width 1568 height 735
paste textarea "Fisher Garden &"
type textarea "Fisher Garden & Landscaping Services in San Mateo, CA"
click at [940, 567] on button "Use this" at bounding box center [922, 563] width 67 height 31
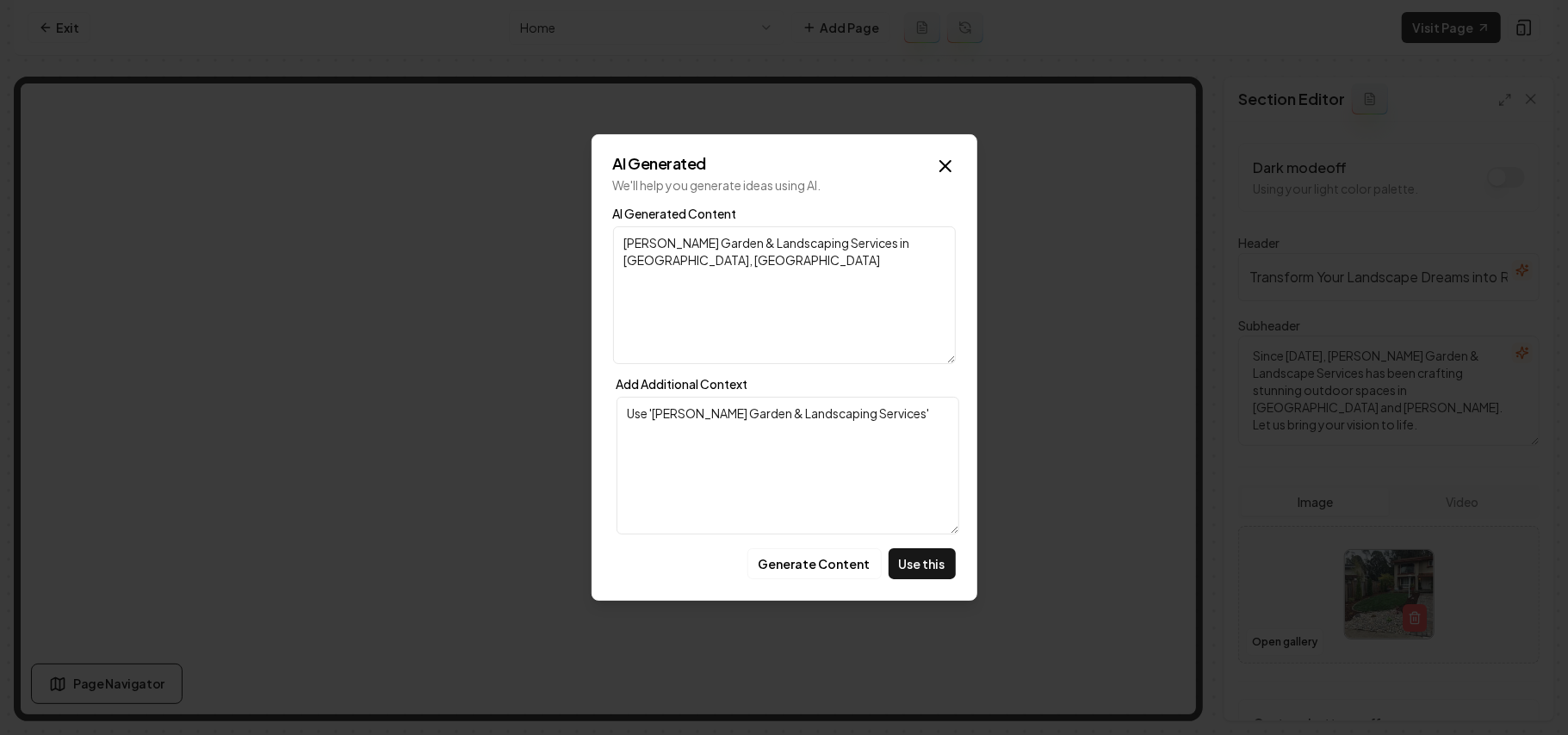
type input "Fisher Garden & Landscaping Services in San Mateo, CA"
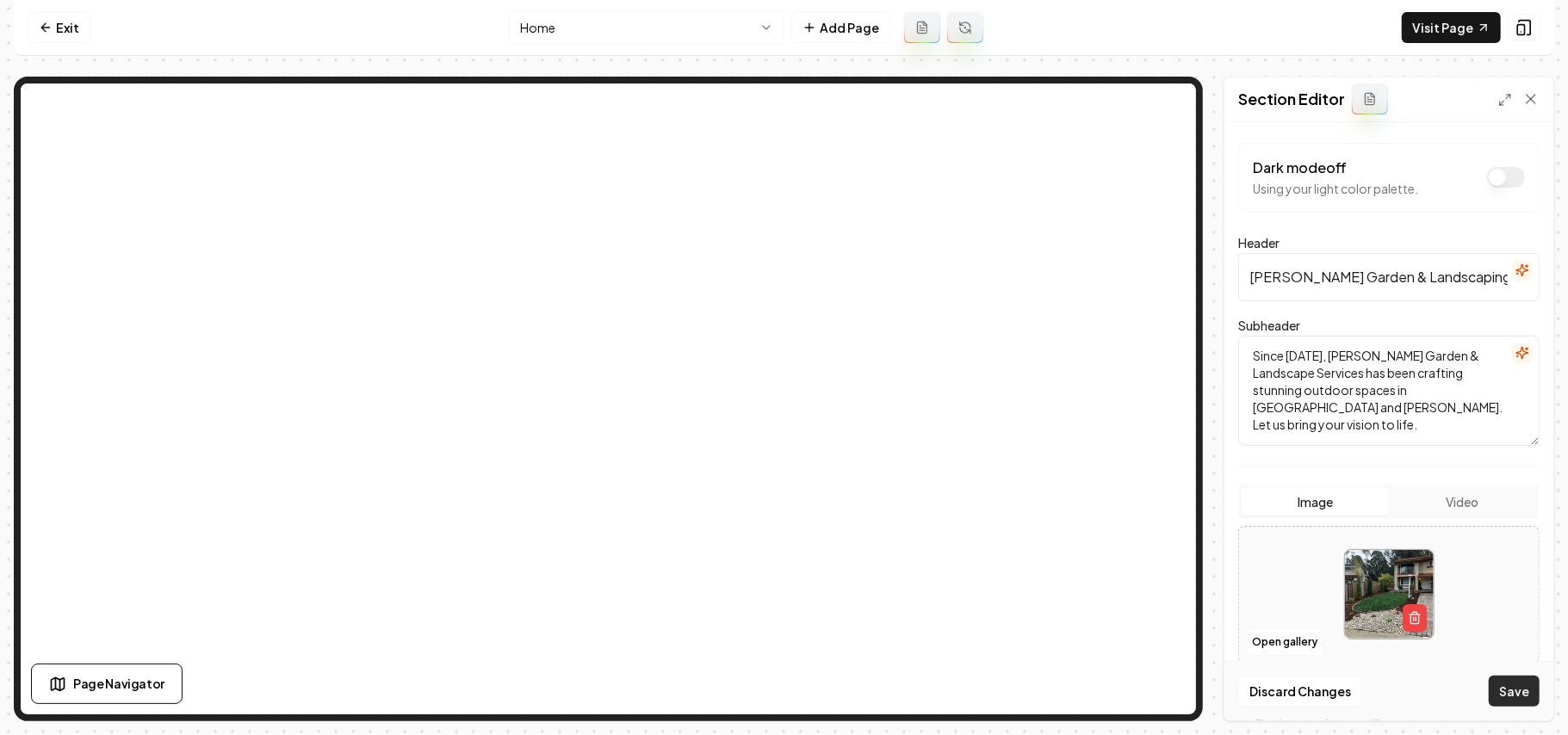
click at [1516, 693] on button "Save" at bounding box center [1515, 690] width 51 height 31
click at [1457, 11] on nav "Exit Home Add Page Visit Page" at bounding box center [784, 28] width 1541 height 56
click at [1469, 24] on link "Visit Page" at bounding box center [1451, 28] width 99 height 31
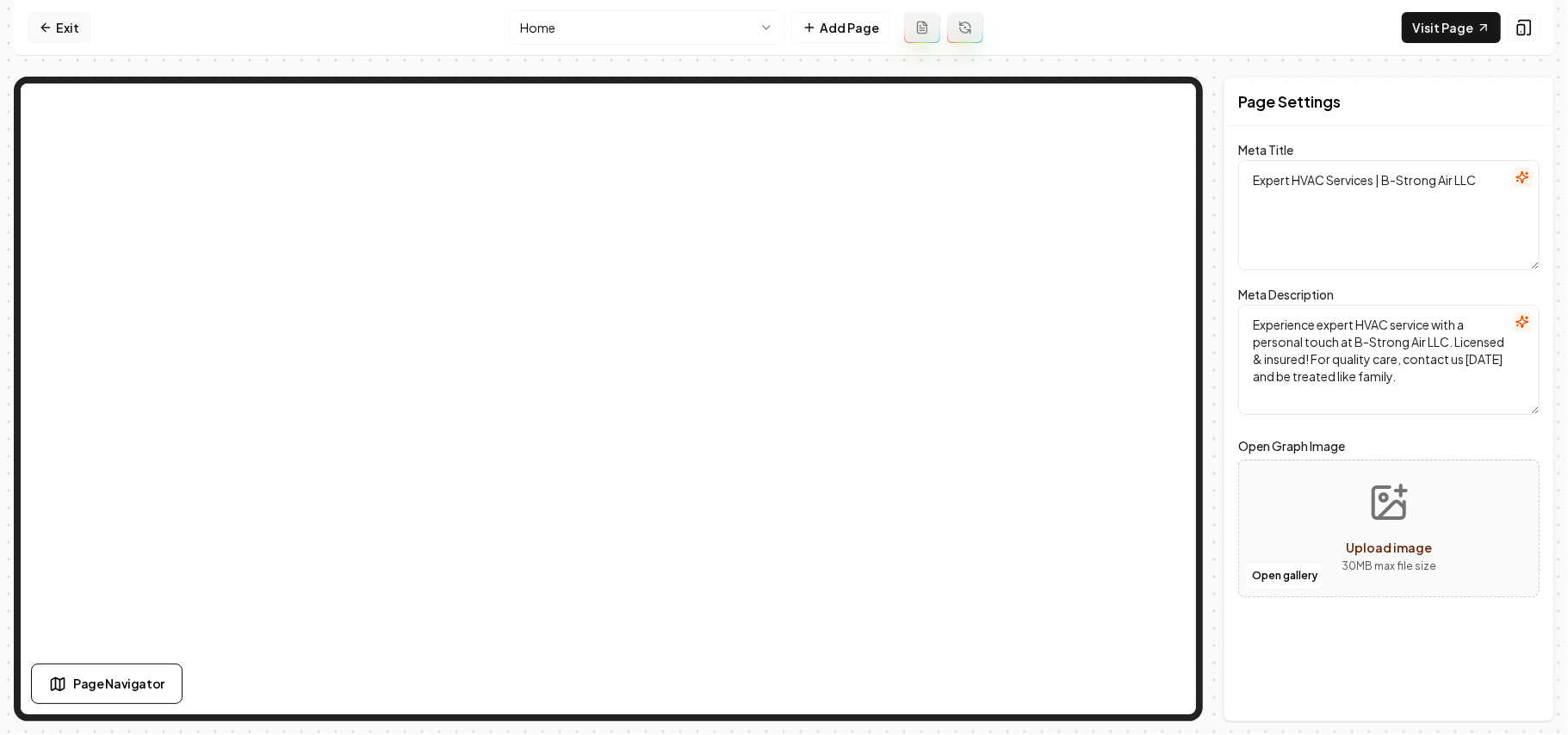
click at [29, 15] on link "Exit" at bounding box center [59, 28] width 63 height 31
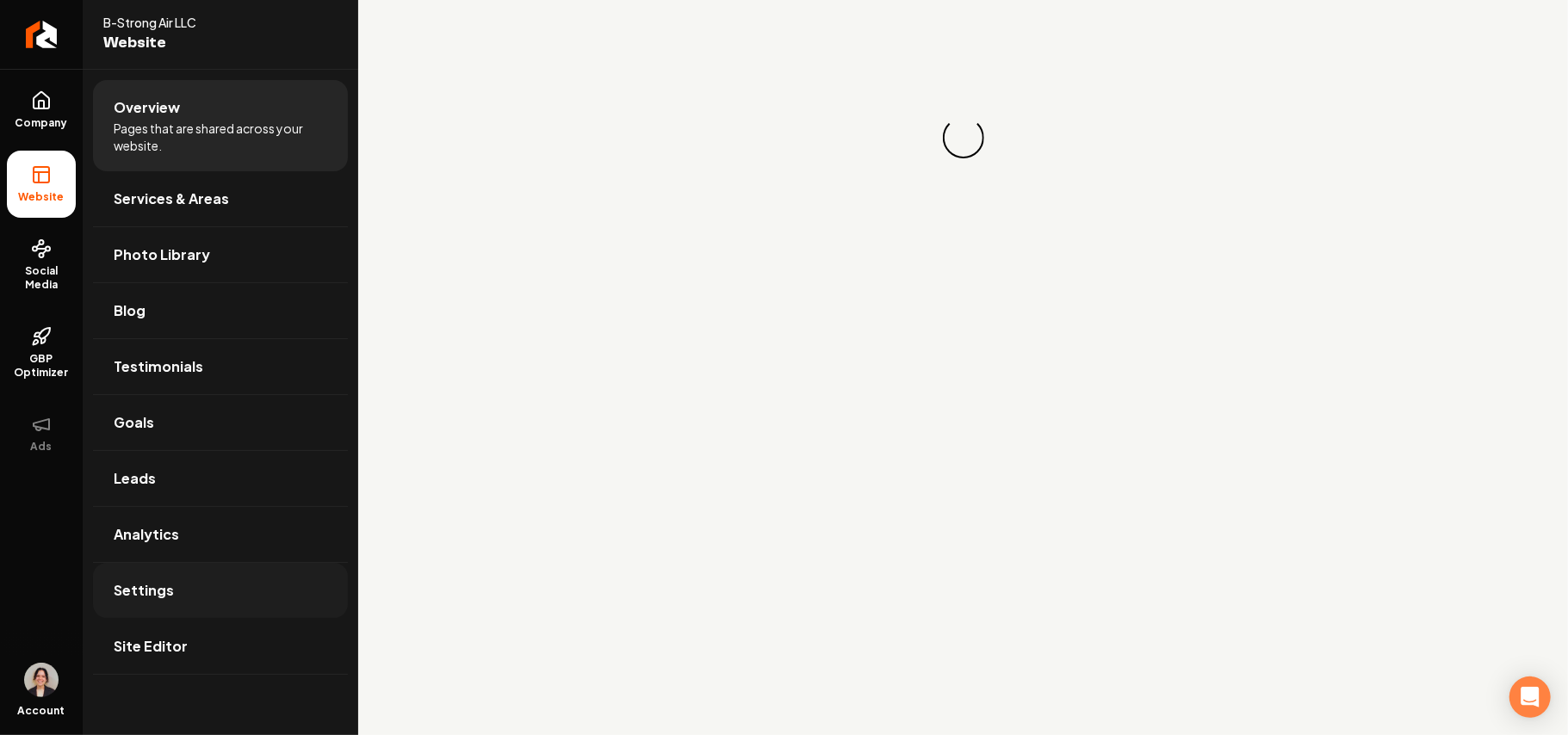
click at [255, 614] on link "Settings" at bounding box center [220, 591] width 255 height 55
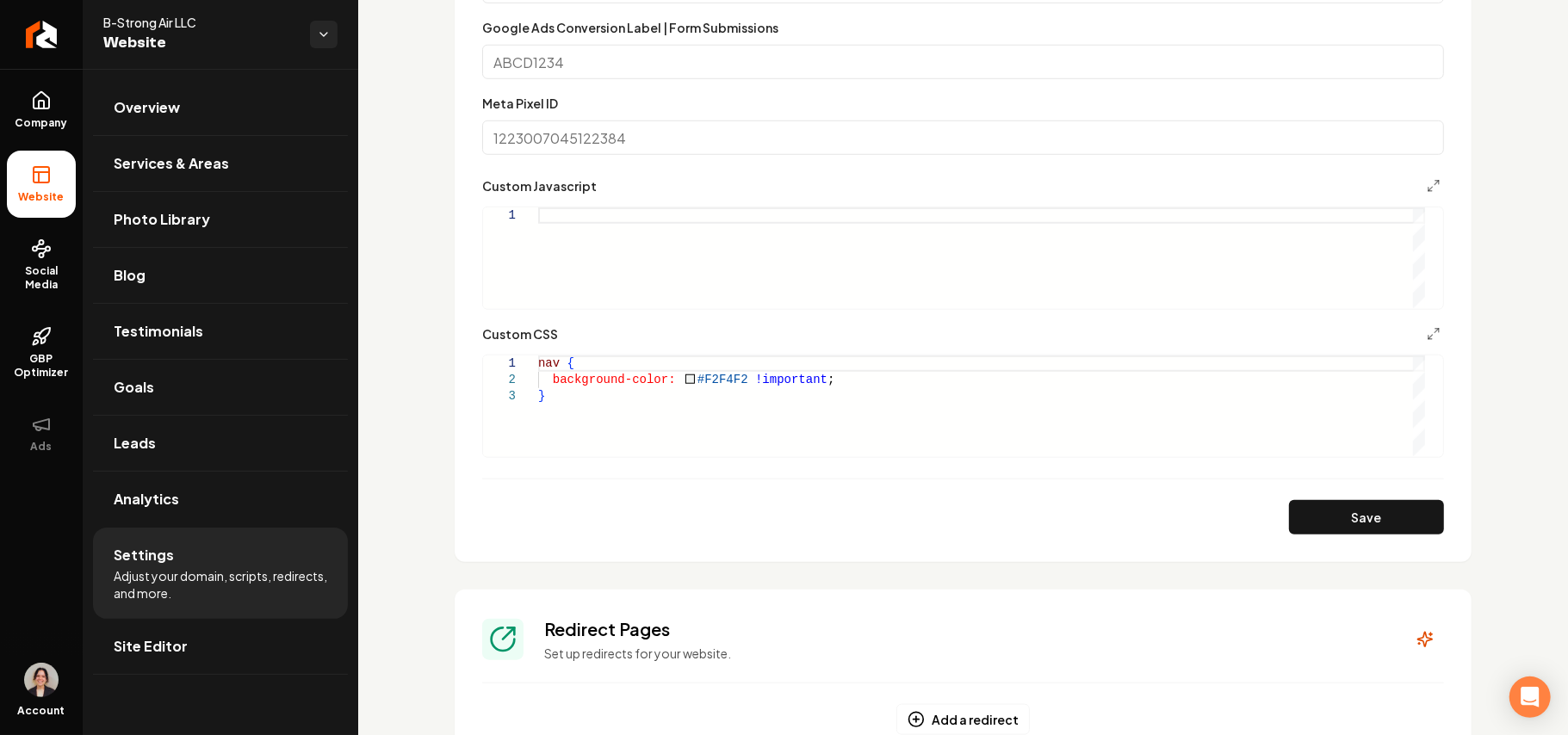
scroll to position [1033, 0]
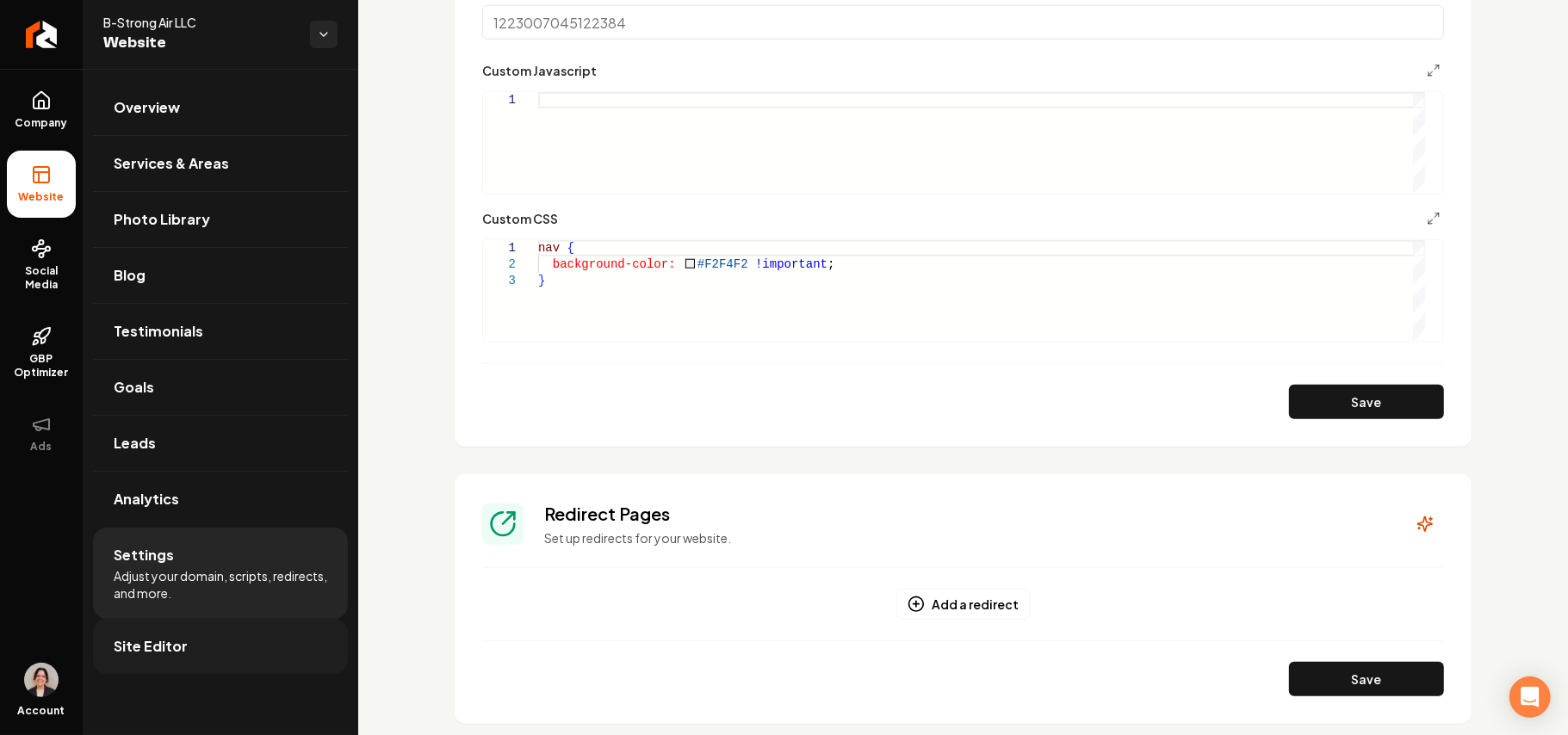
click at [177, 649] on span "Site Editor" at bounding box center [151, 646] width 74 height 20
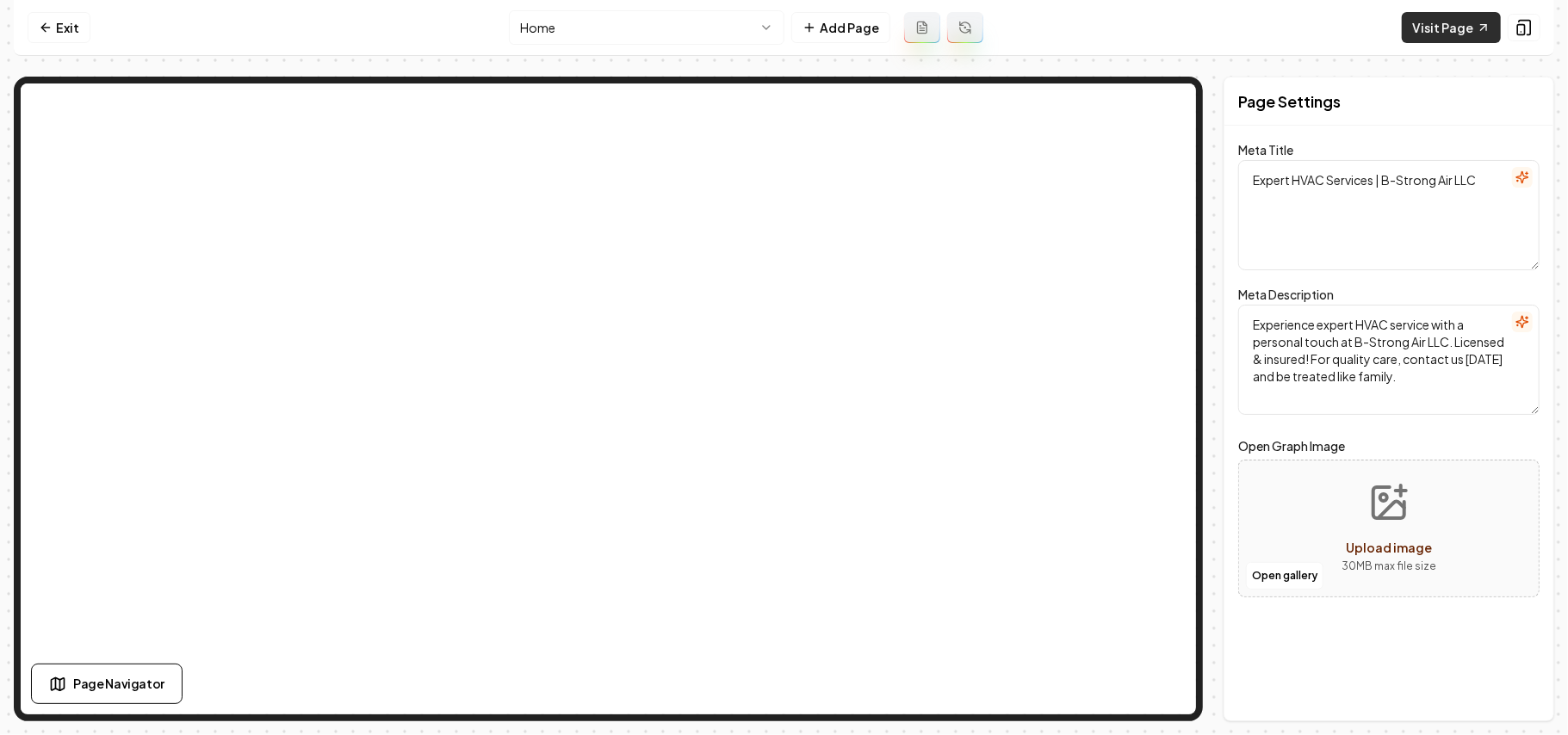
click at [1471, 29] on link "Visit Page" at bounding box center [1451, 28] width 99 height 31
click at [61, 24] on link "Exit" at bounding box center [59, 28] width 63 height 31
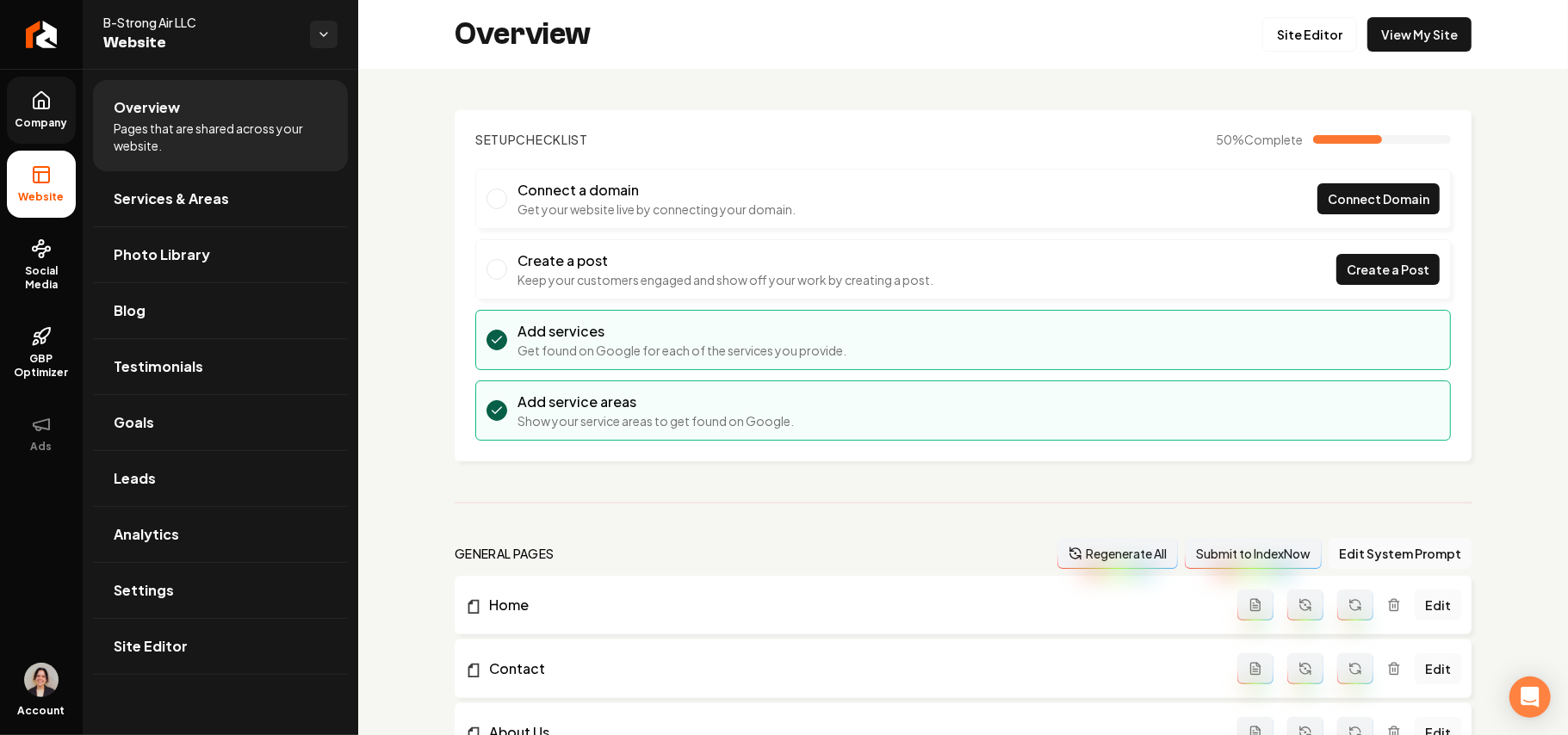
click at [22, 94] on link "Company" at bounding box center [41, 110] width 69 height 67
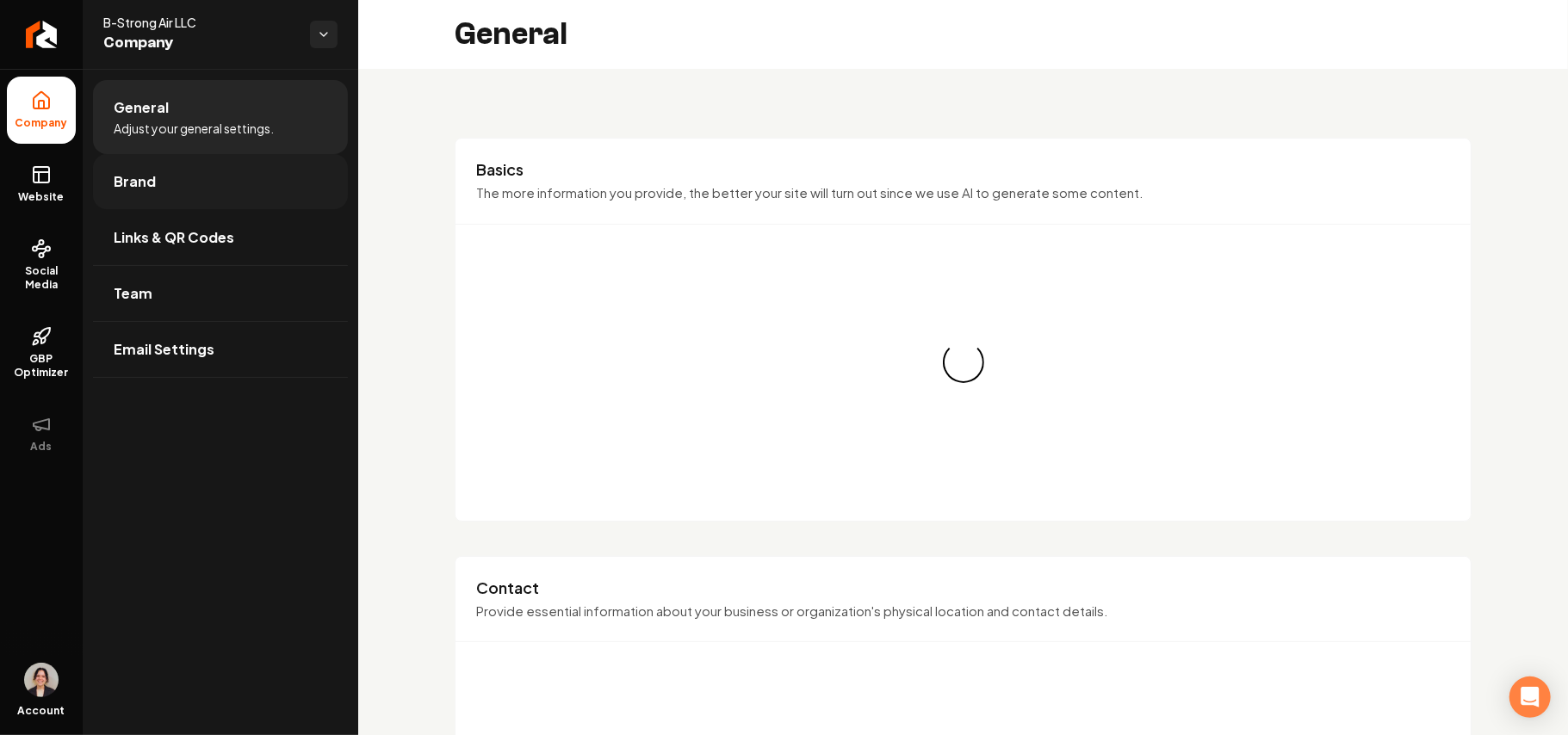
click at [168, 177] on link "Brand" at bounding box center [220, 182] width 255 height 55
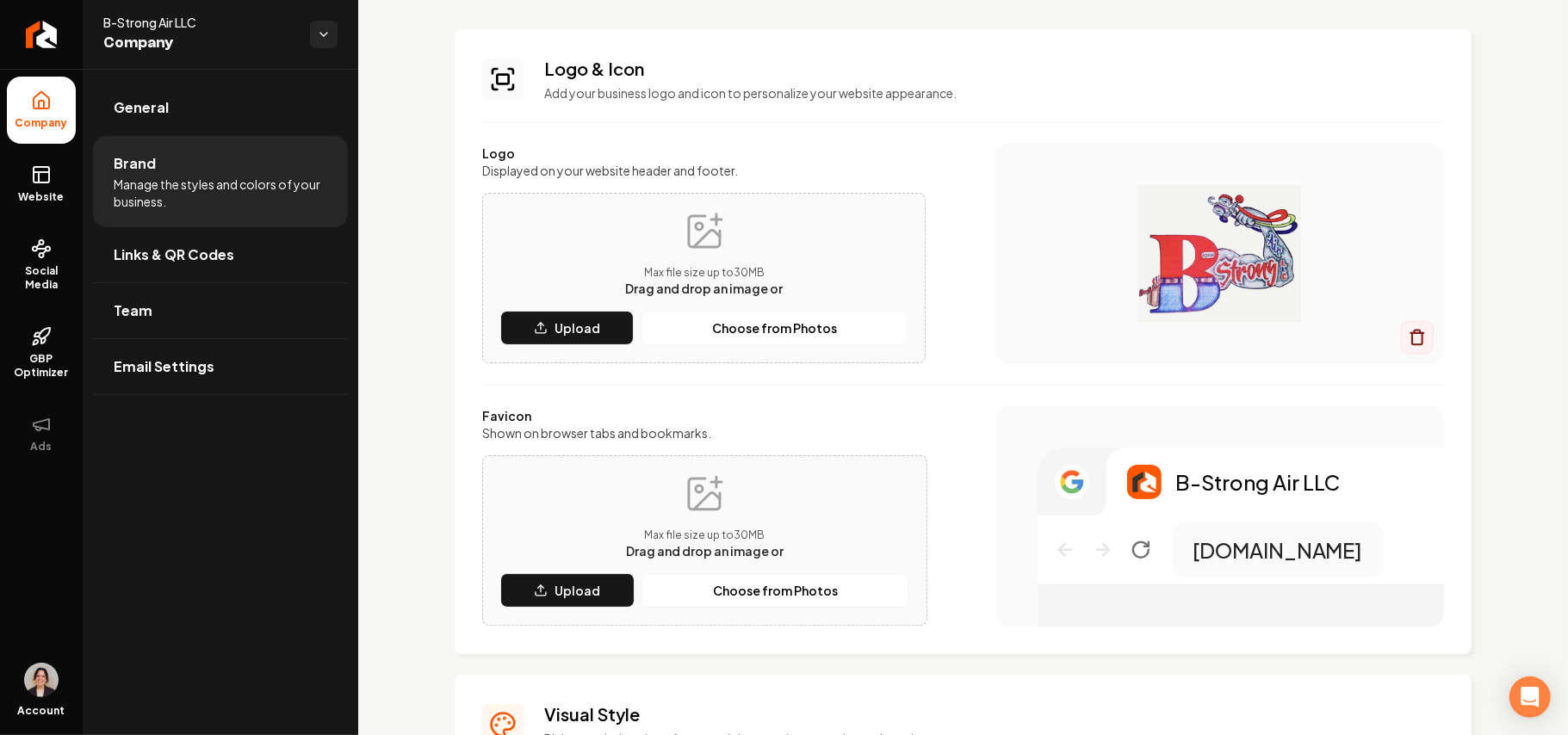
scroll to position [229, 0]
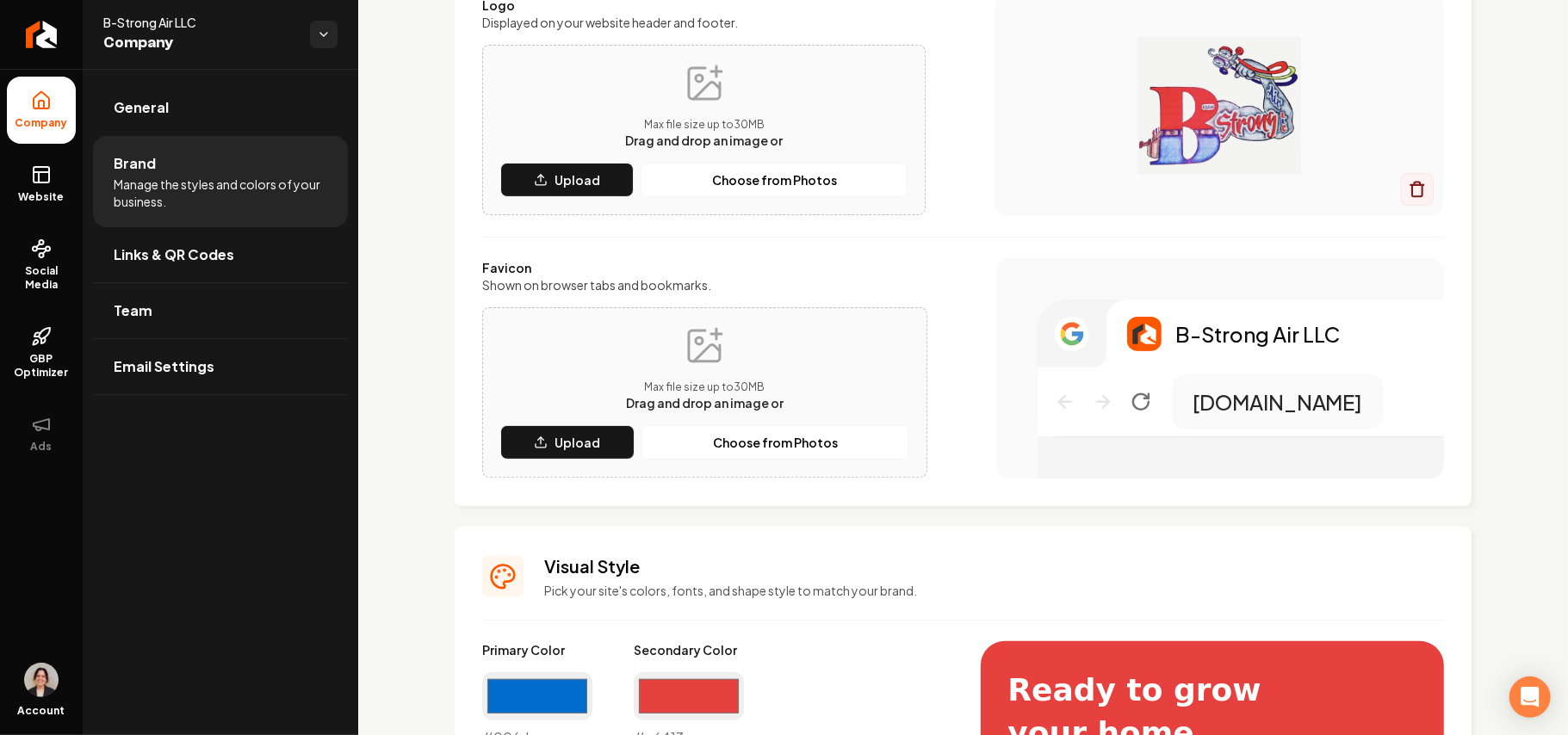
click at [1218, 118] on img "Main content area" at bounding box center [1219, 106] width 381 height 138
click at [532, 176] on button "Upload" at bounding box center [567, 180] width 134 height 35
click at [543, 423] on div "Max file size up to 30 MB Drag and drop an image or Upload Choose from Photos" at bounding box center [704, 392] width 409 height 135
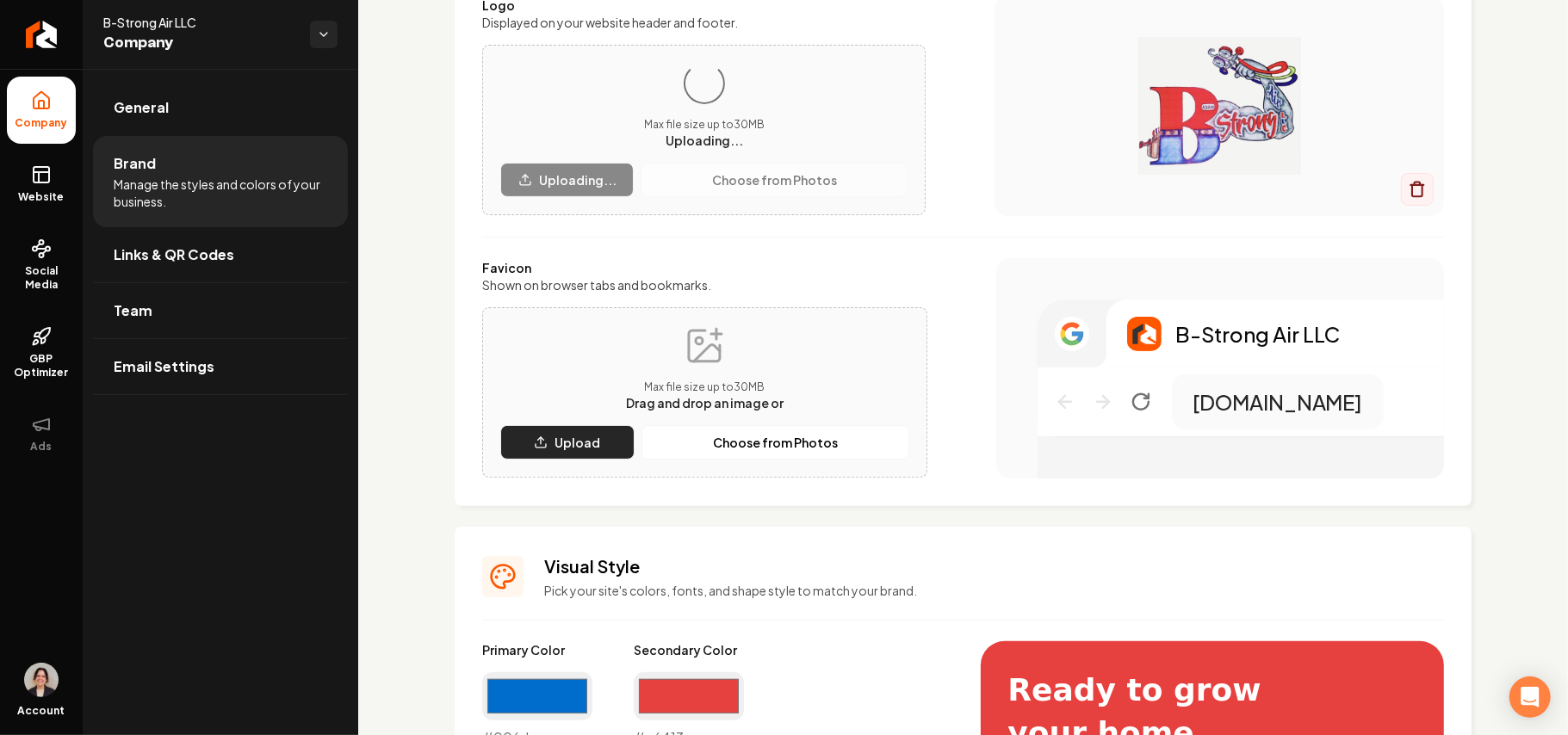
click at [549, 435] on button "Upload" at bounding box center [567, 442] width 135 height 35
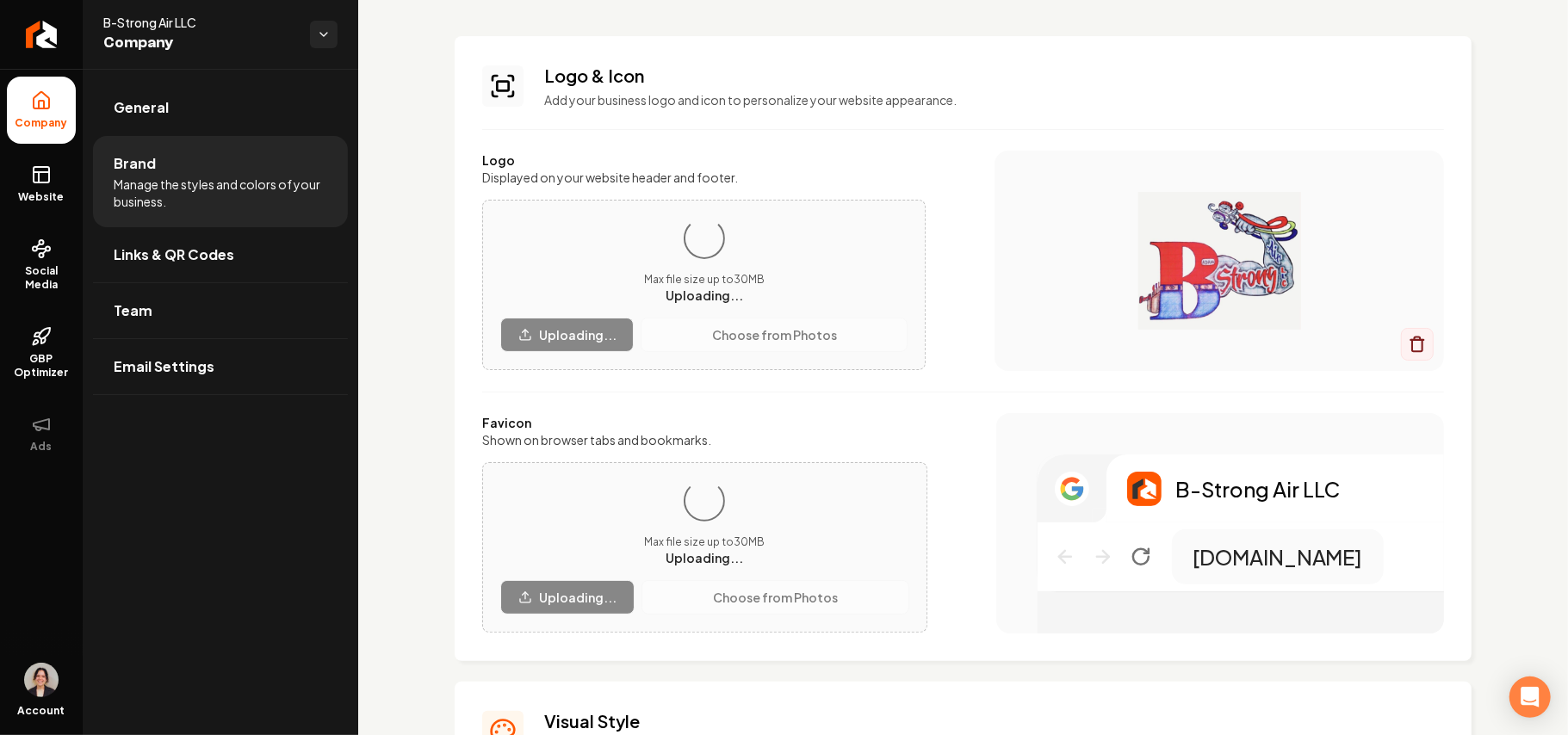
scroll to position [115, 0]
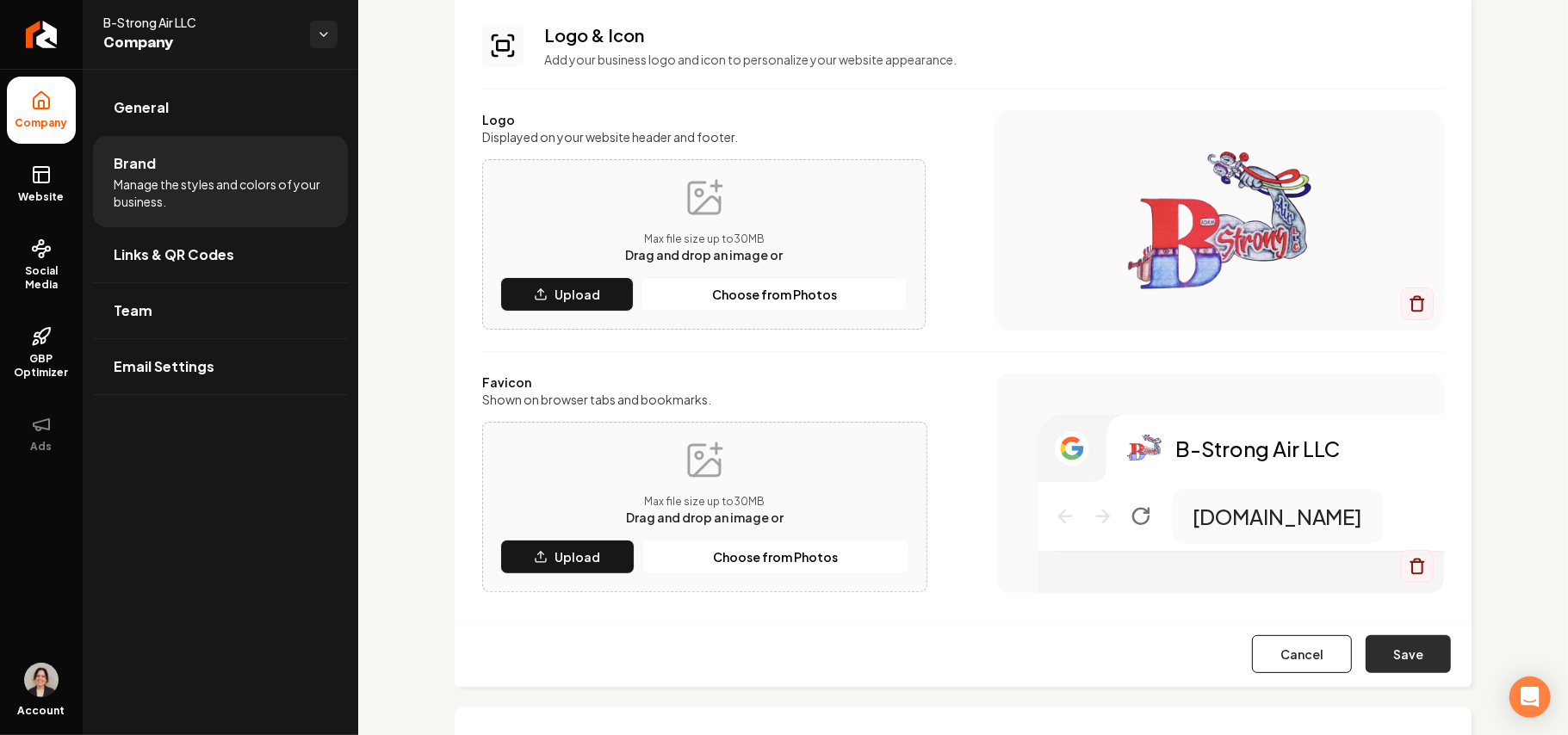
click at [1410, 659] on button "Save" at bounding box center [1408, 654] width 86 height 38
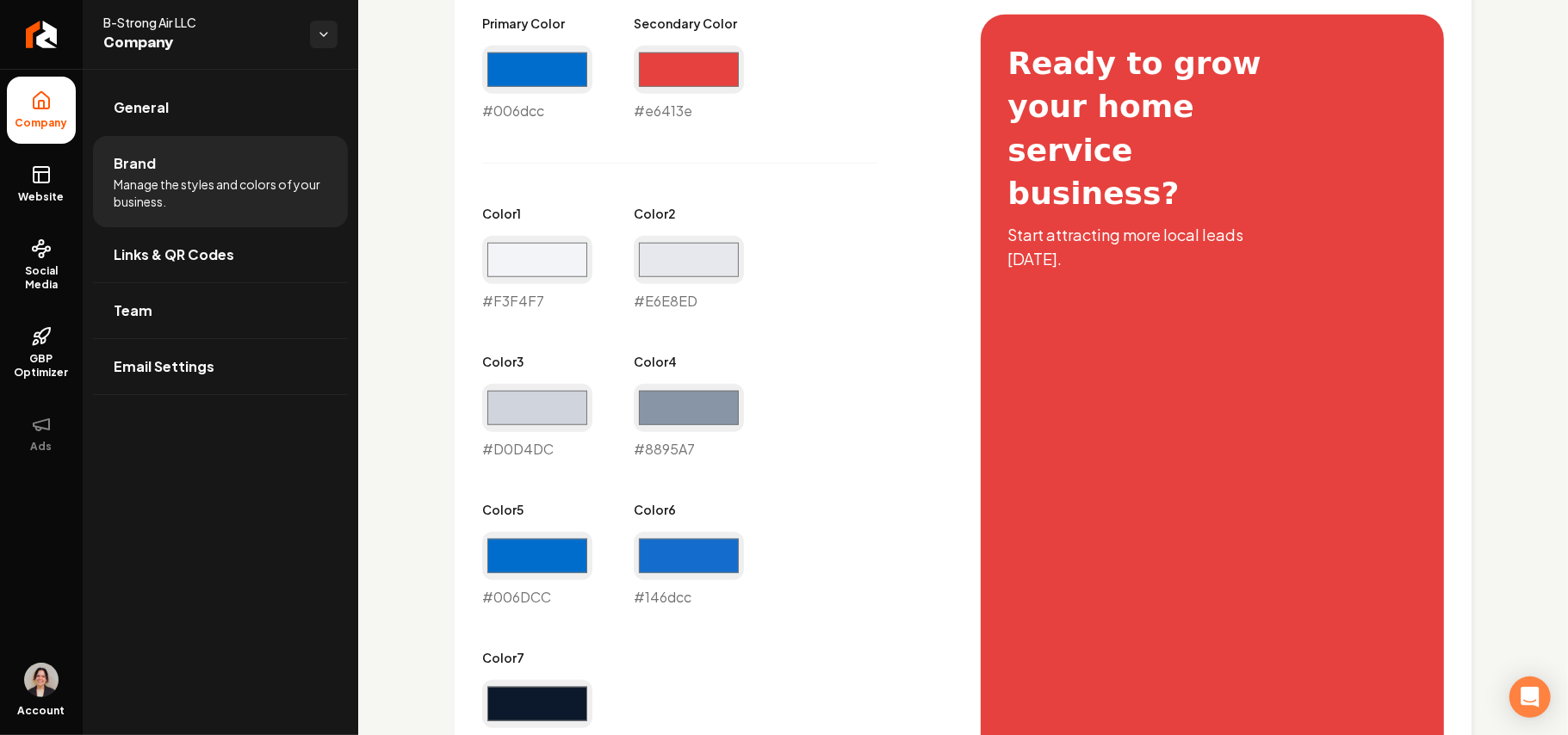
scroll to position [803, 0]
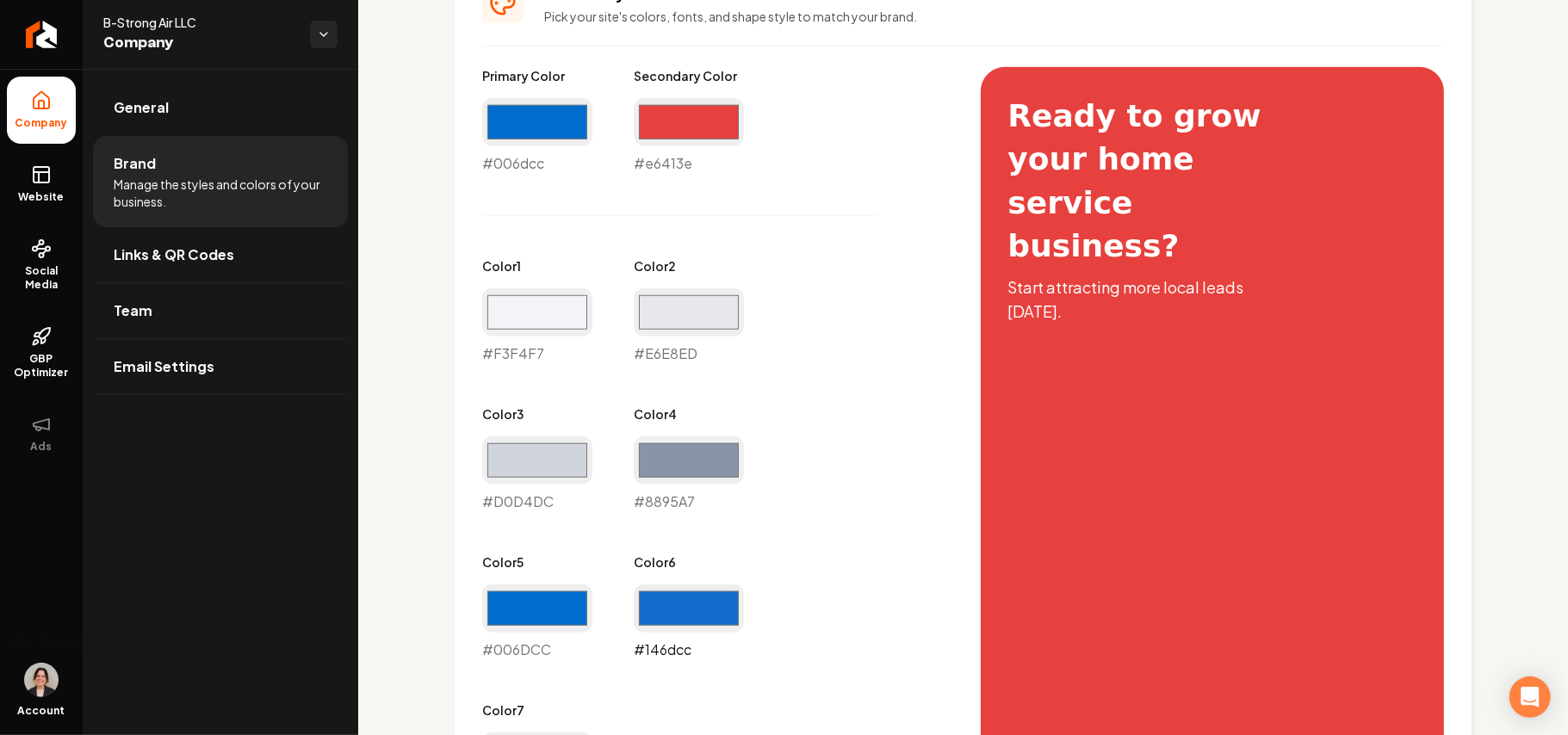
click at [693, 613] on input "#146dcc" at bounding box center [689, 608] width 111 height 48
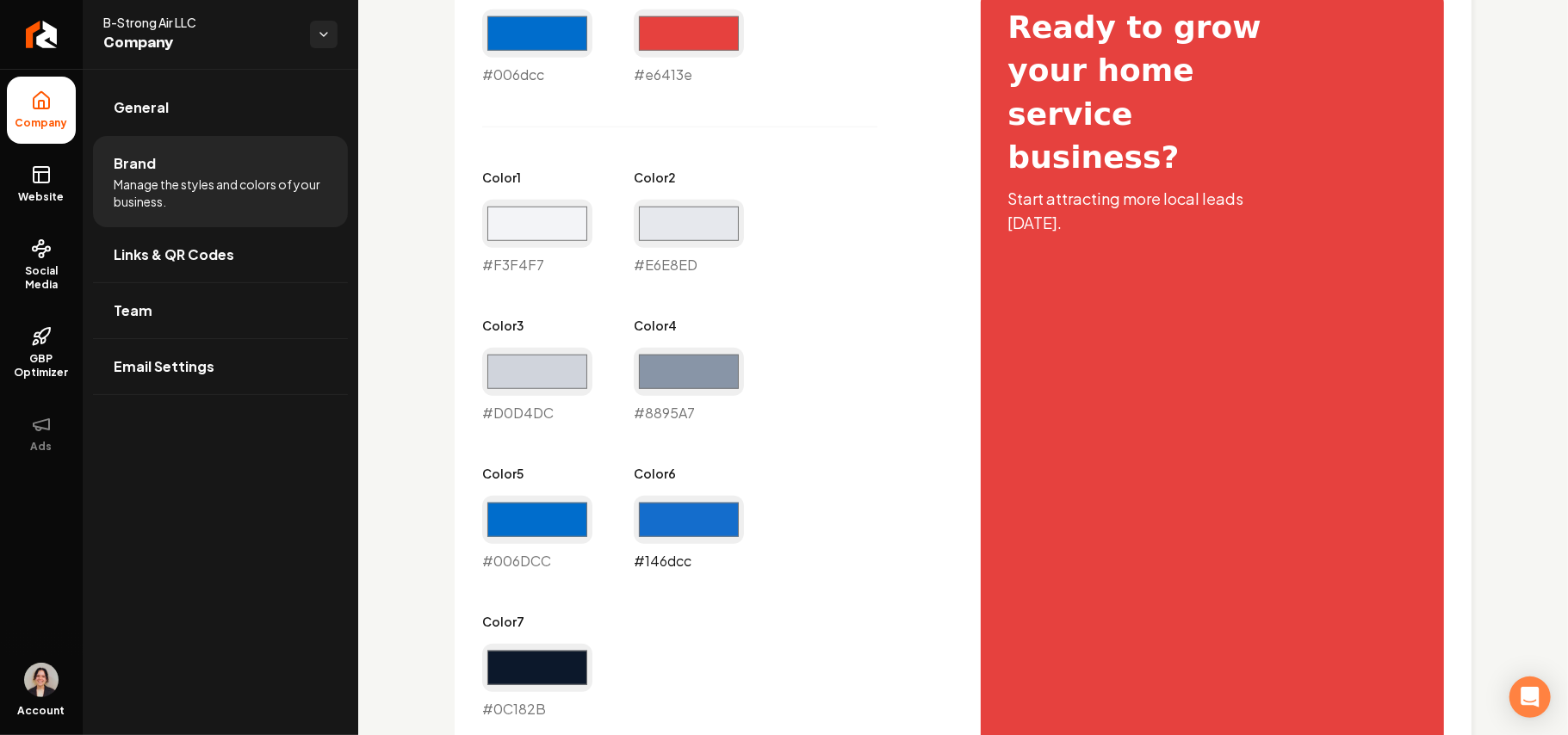
scroll to position [918, 0]
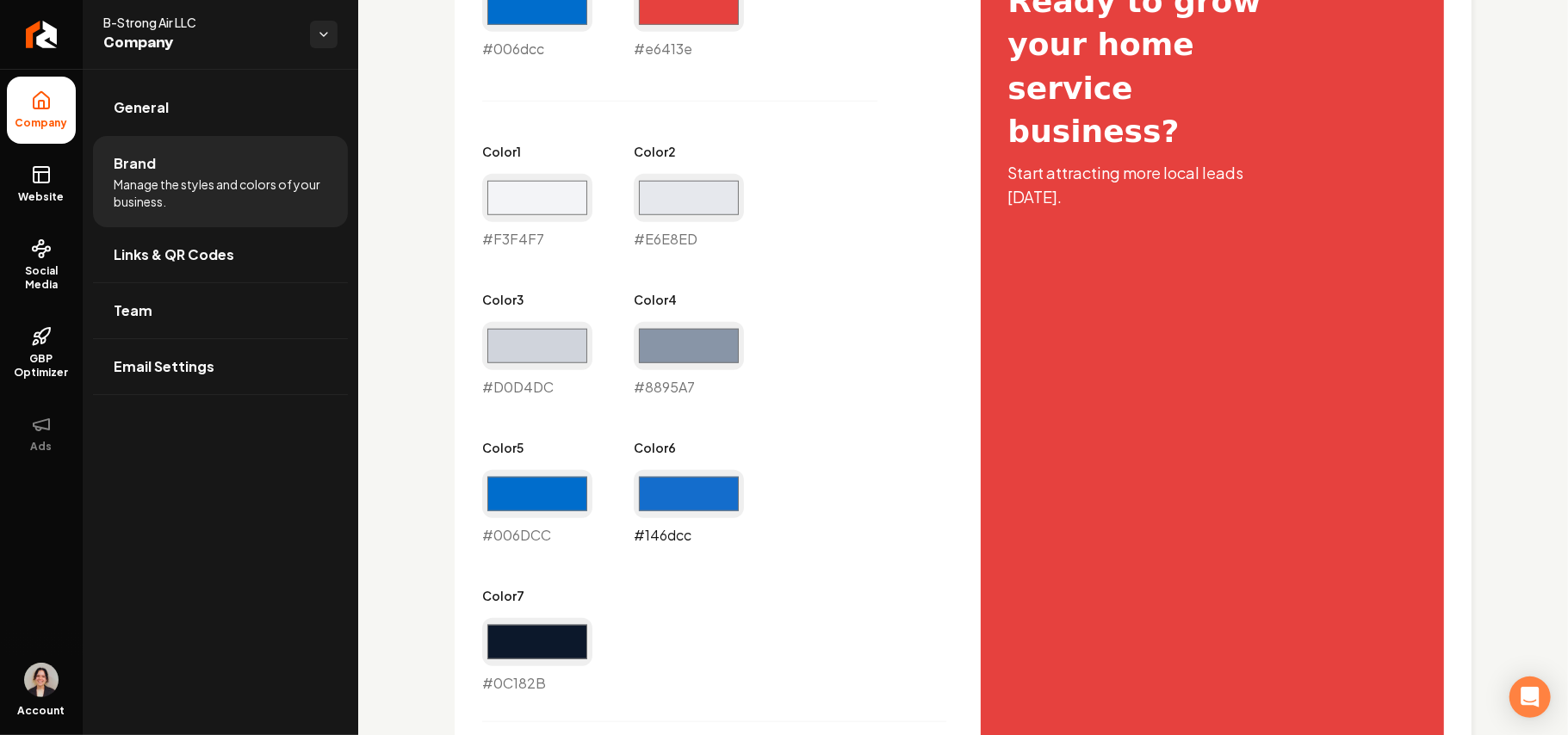
click at [679, 496] on input "#146dcc" at bounding box center [689, 494] width 111 height 48
type input "#3d556c"
click at [833, 425] on div "Primary Color #006dcc #006dcc Secondary Color #e6413e #e6413e Color 1 #f3f4f7 #…" at bounding box center [714, 323] width 464 height 741
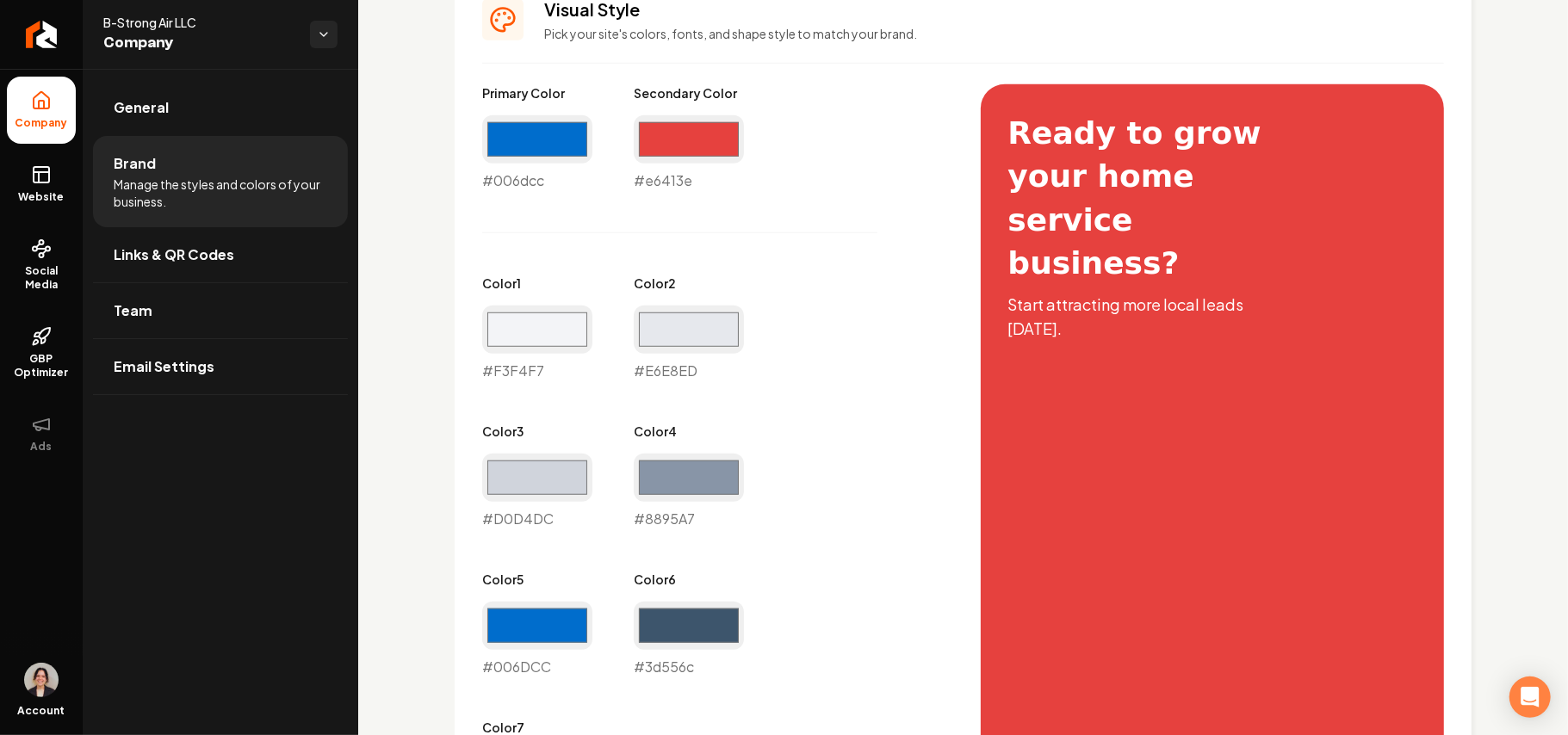
scroll to position [803, 0]
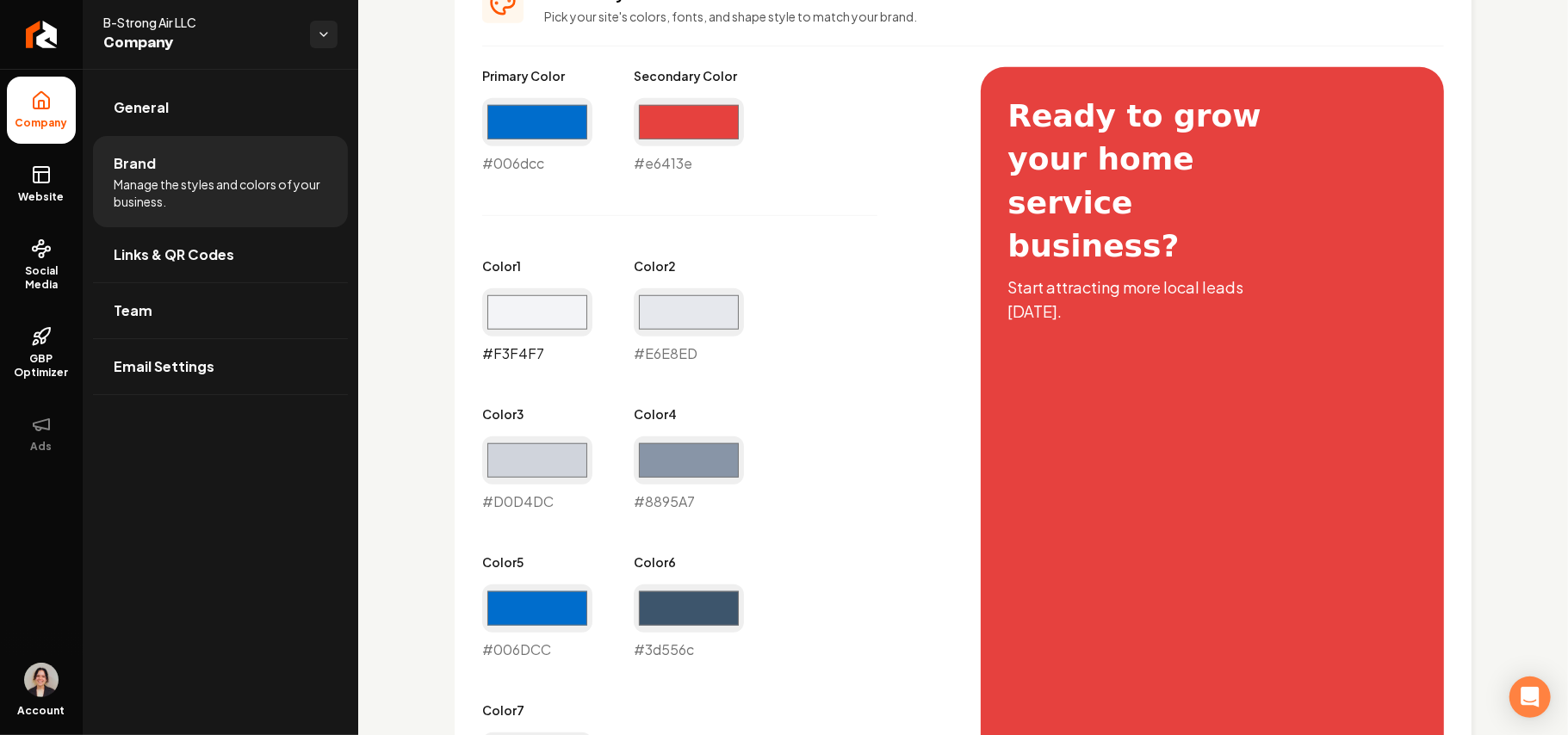
click at [541, 323] on input "#f3f4f7" at bounding box center [538, 313] width 111 height 48
click at [776, 390] on div "Primary Color #006dcc #006dcc Secondary Color #e6413e #e6413e Color 1 #f3f4f7 #…" at bounding box center [714, 437] width 464 height 741
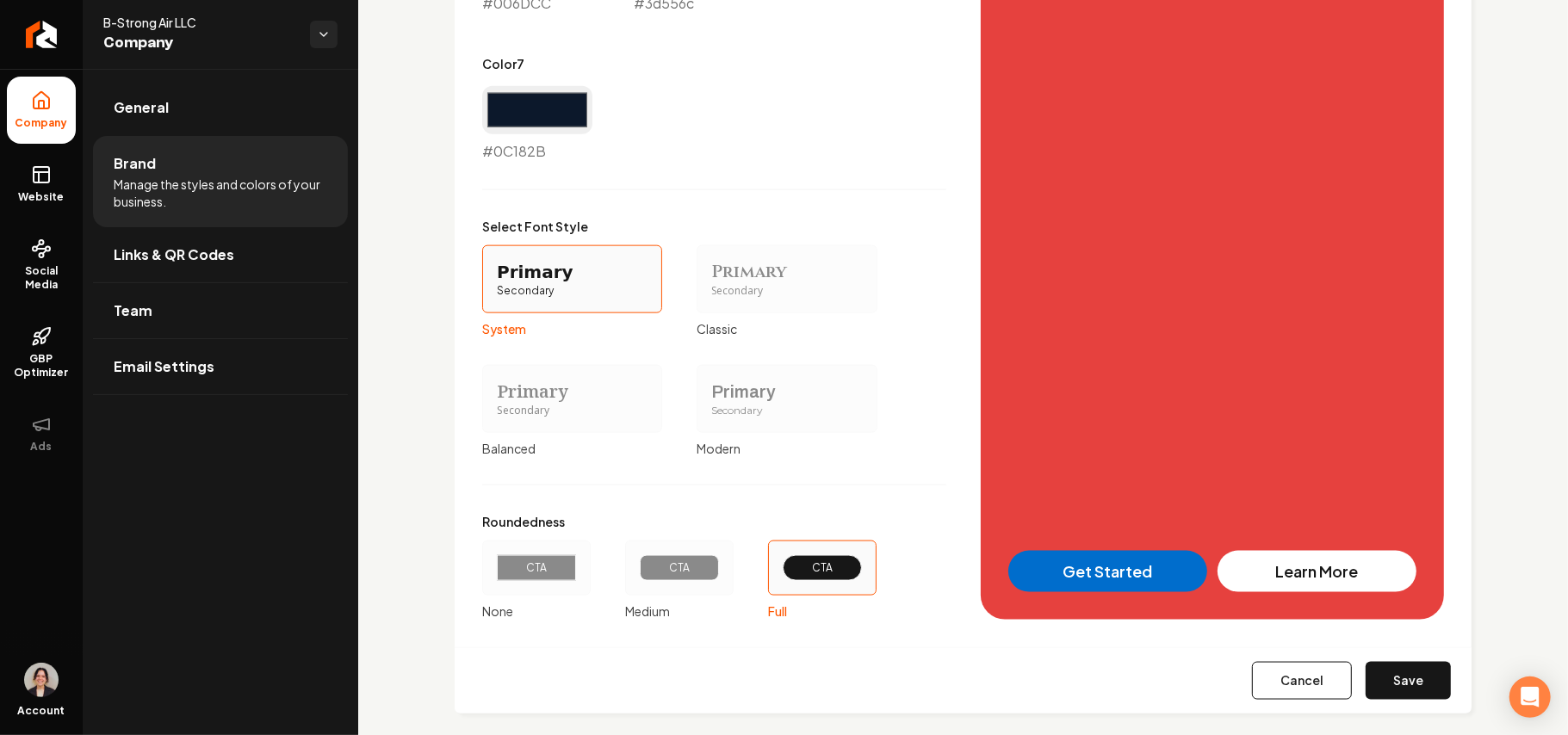
scroll to position [1471, 0]
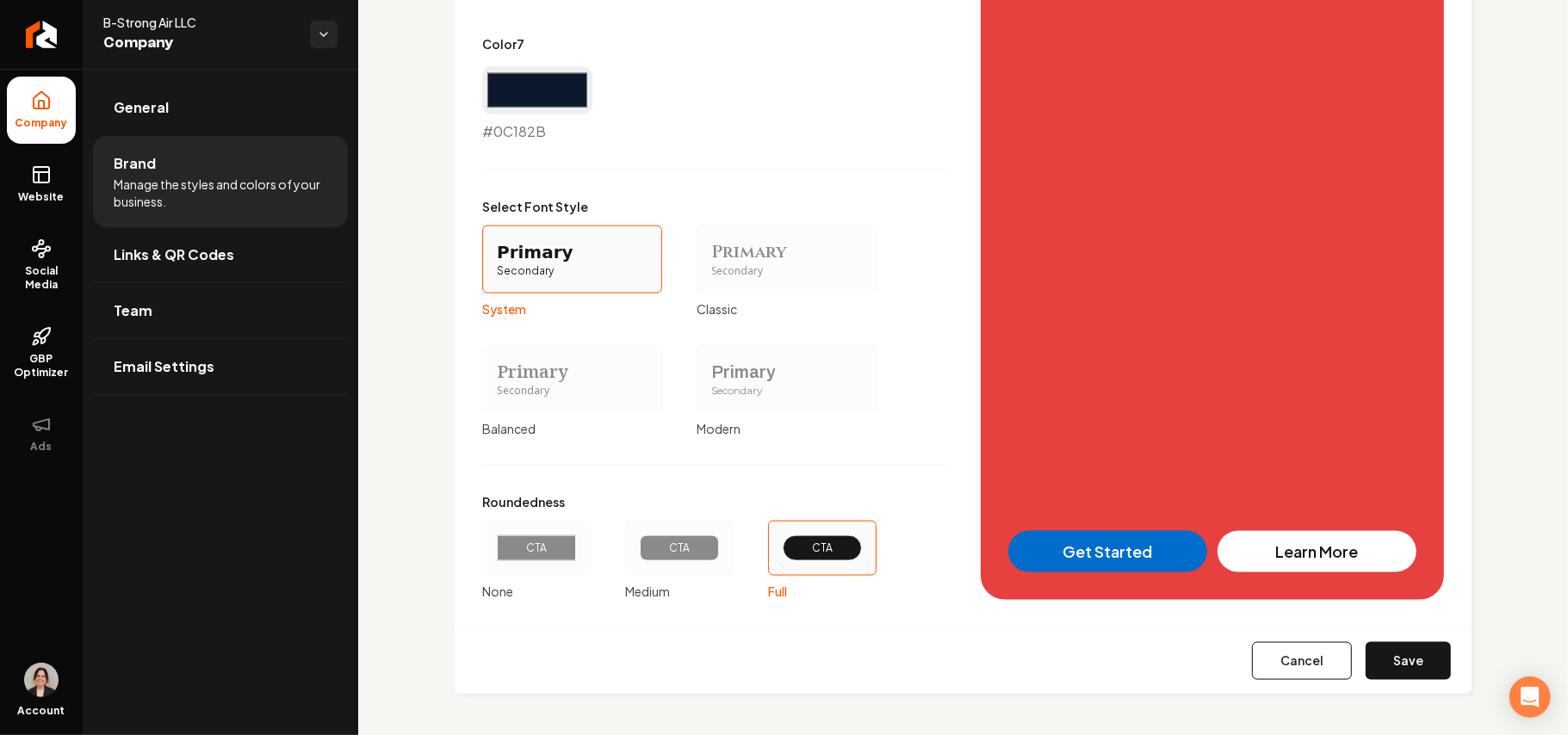
click at [1380, 657] on button "Save" at bounding box center [1408, 661] width 86 height 38
type input "#e6e8ed"
type input "#d0d4dc"
type input "#8895a7"
type input "#006dcc"
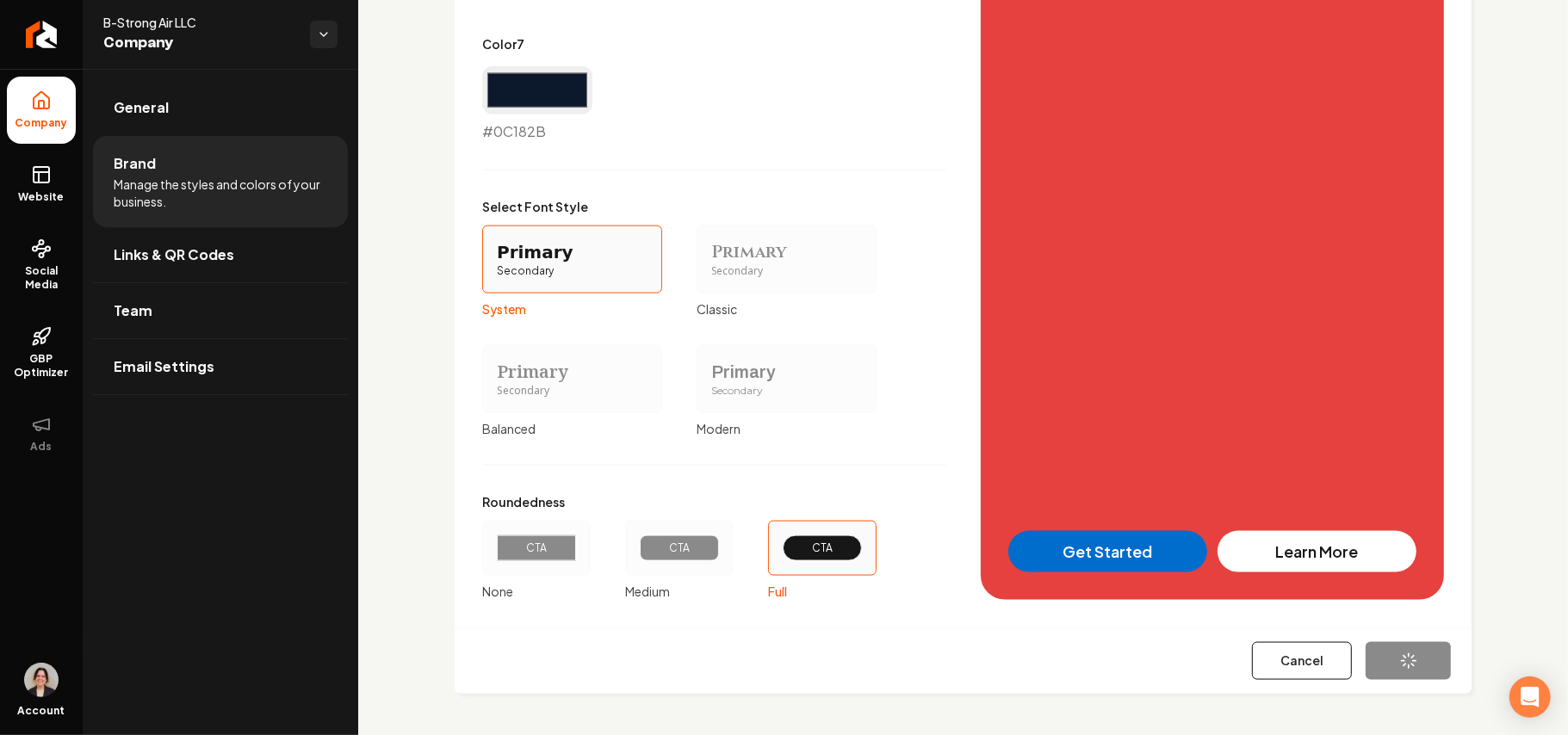
type input "#0c182b"
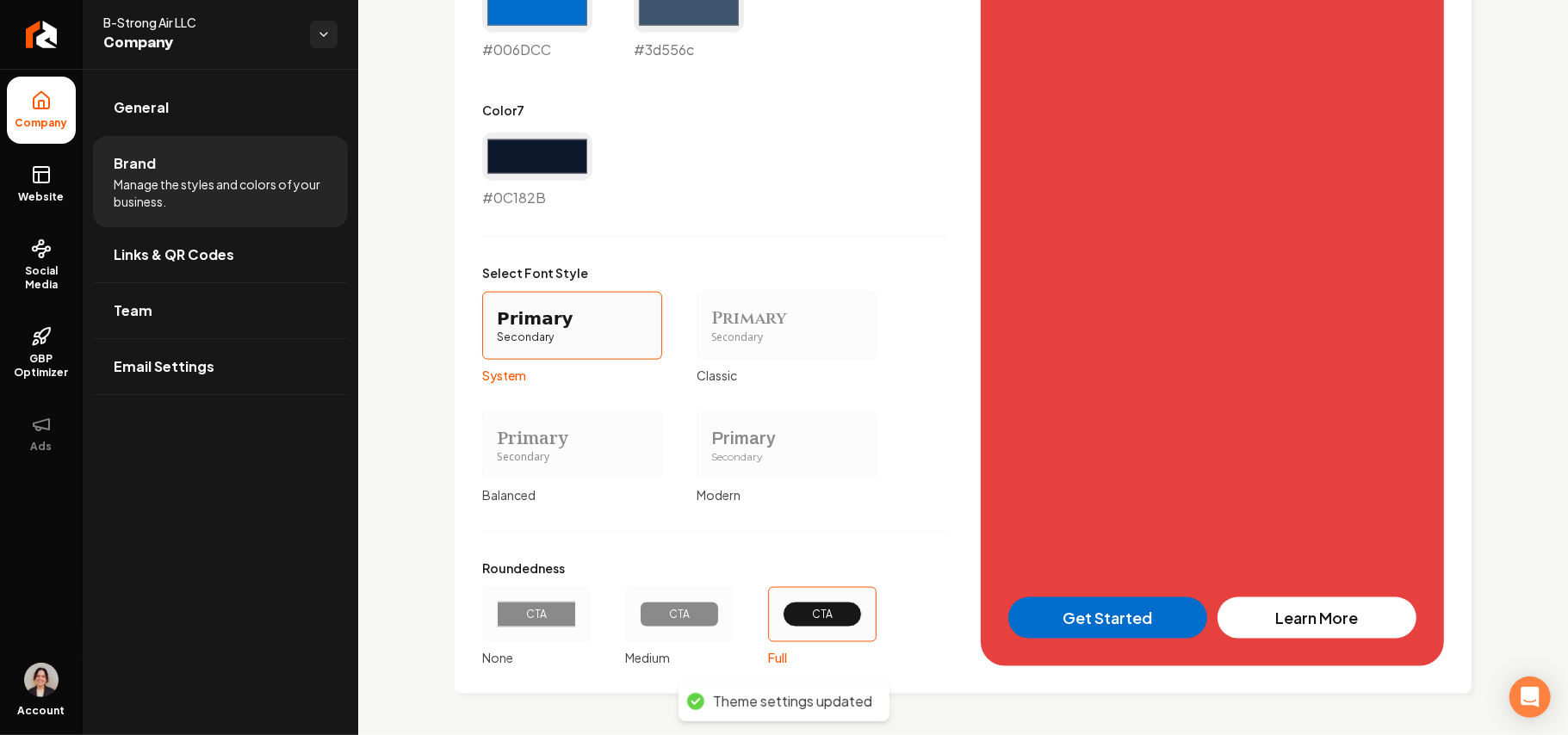
scroll to position [1405, 0]
click at [780, 450] on div "Secondary" at bounding box center [786, 457] width 151 height 14
click at [710, 448] on button "Primary Secondary Modern" at bounding box center [702, 445] width 13 height 13
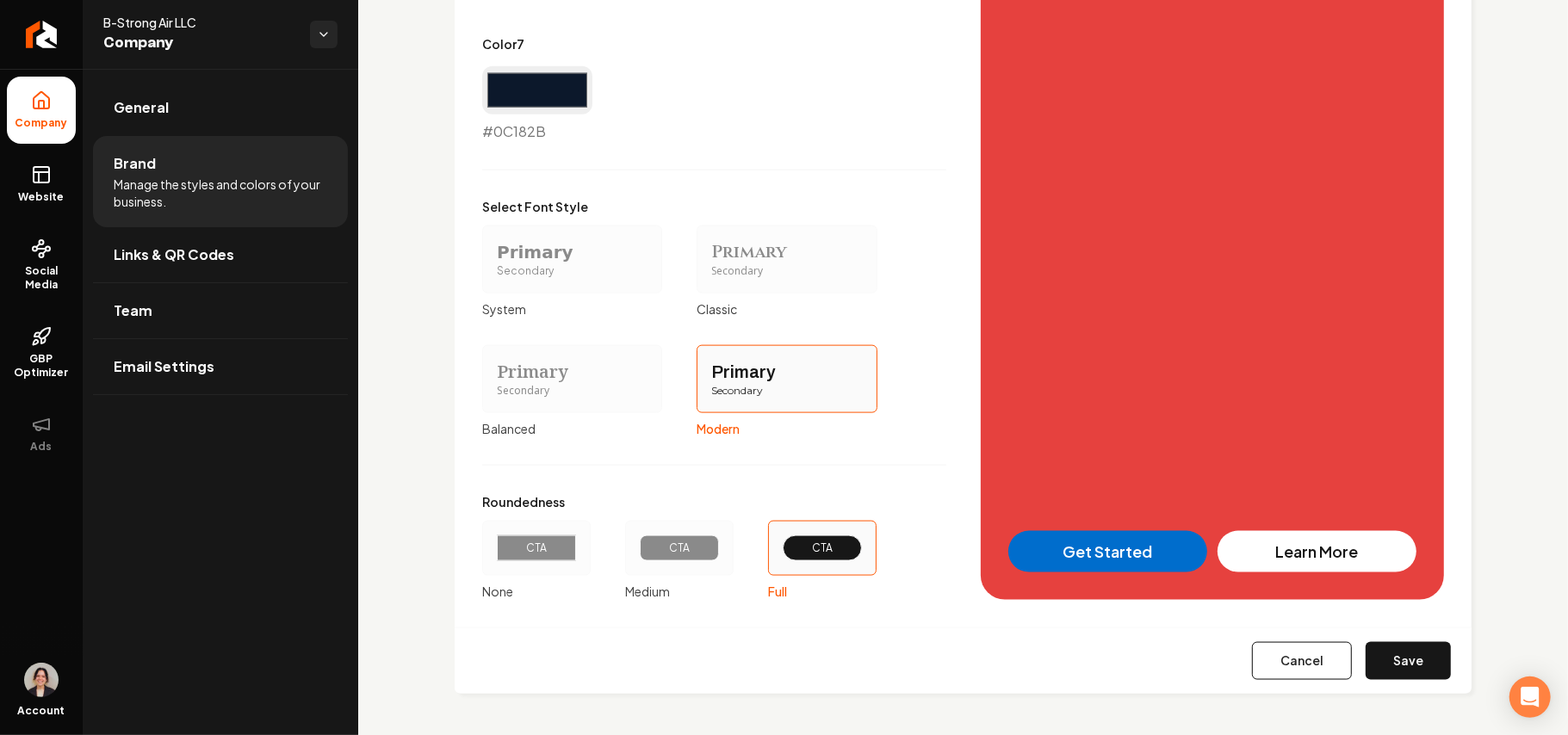
click at [1300, 682] on div "Cancel Save" at bounding box center [963, 660] width 1017 height 66
click at [1252, 666] on button "Cancel" at bounding box center [1302, 661] width 100 height 38
type input "#e6e8ed"
type input "#d0d4dc"
type input "#8895a7"
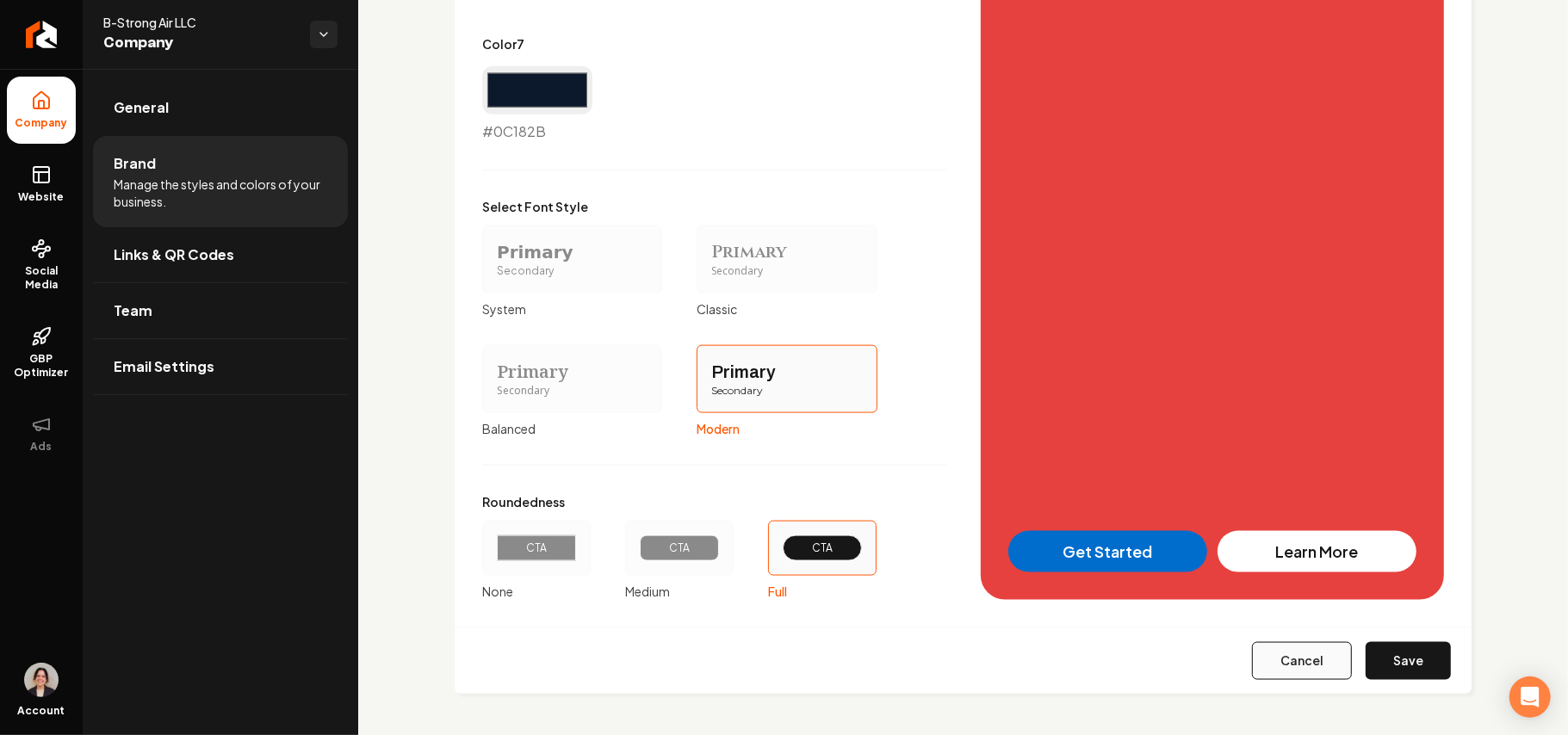
type input "#006dcc"
type input "#0c182b"
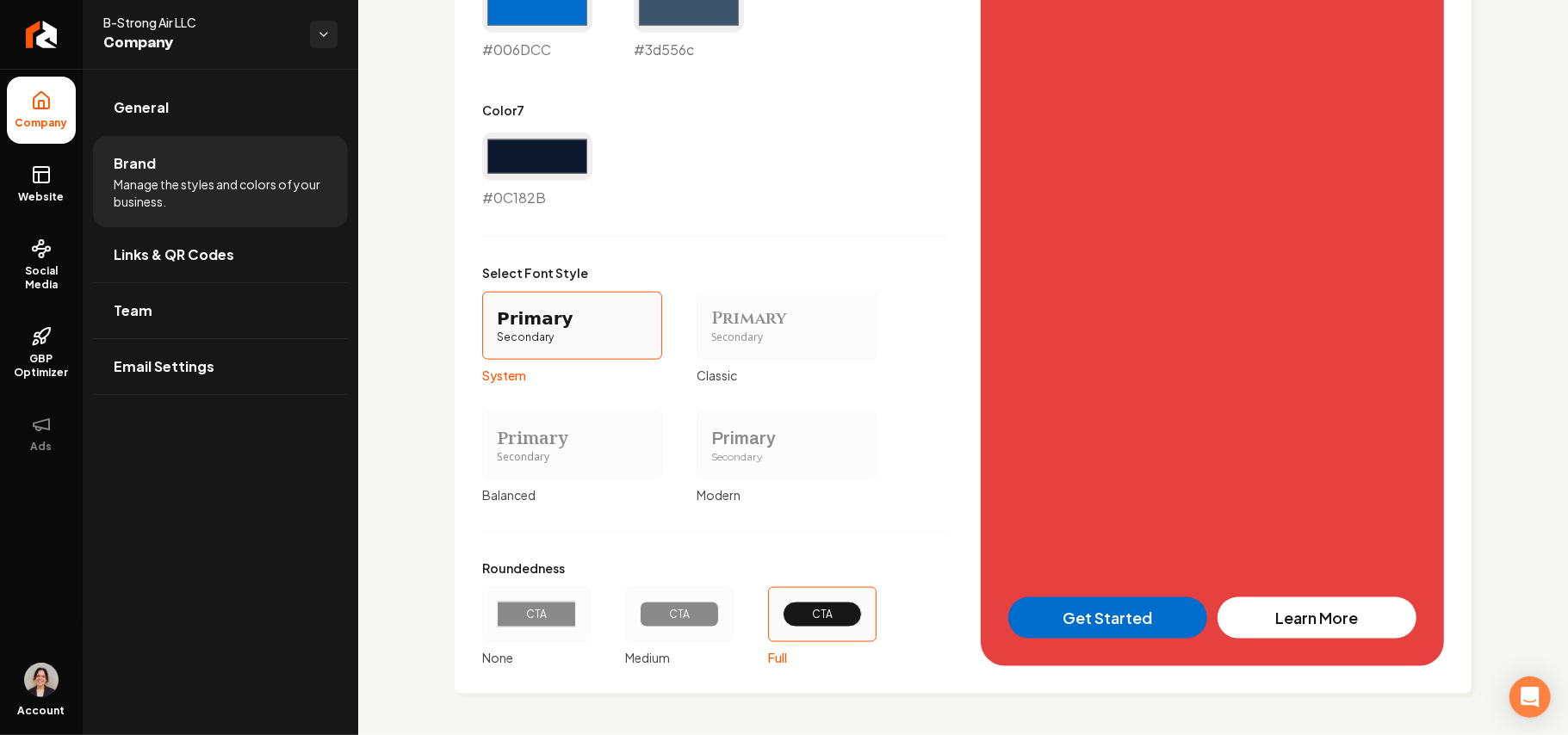
click at [100, 184] on li "Brand Manage the styles and colors of your business." at bounding box center [220, 182] width 255 height 91
click at [59, 184] on link "Website" at bounding box center [41, 184] width 69 height 67
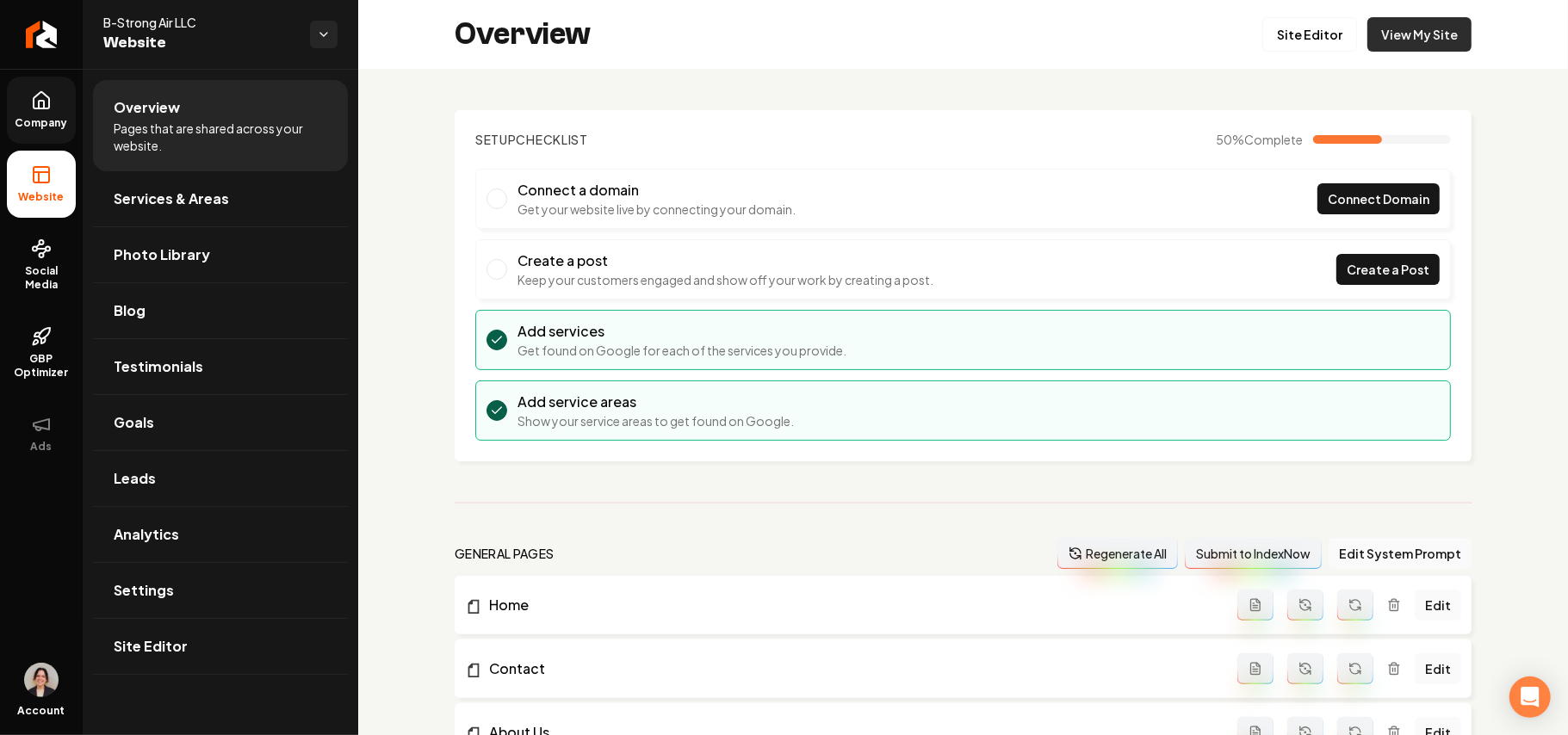
click at [1419, 31] on link "View My Site" at bounding box center [1419, 34] width 104 height 35
click at [1289, 42] on link "Site Editor" at bounding box center [1309, 34] width 94 height 35
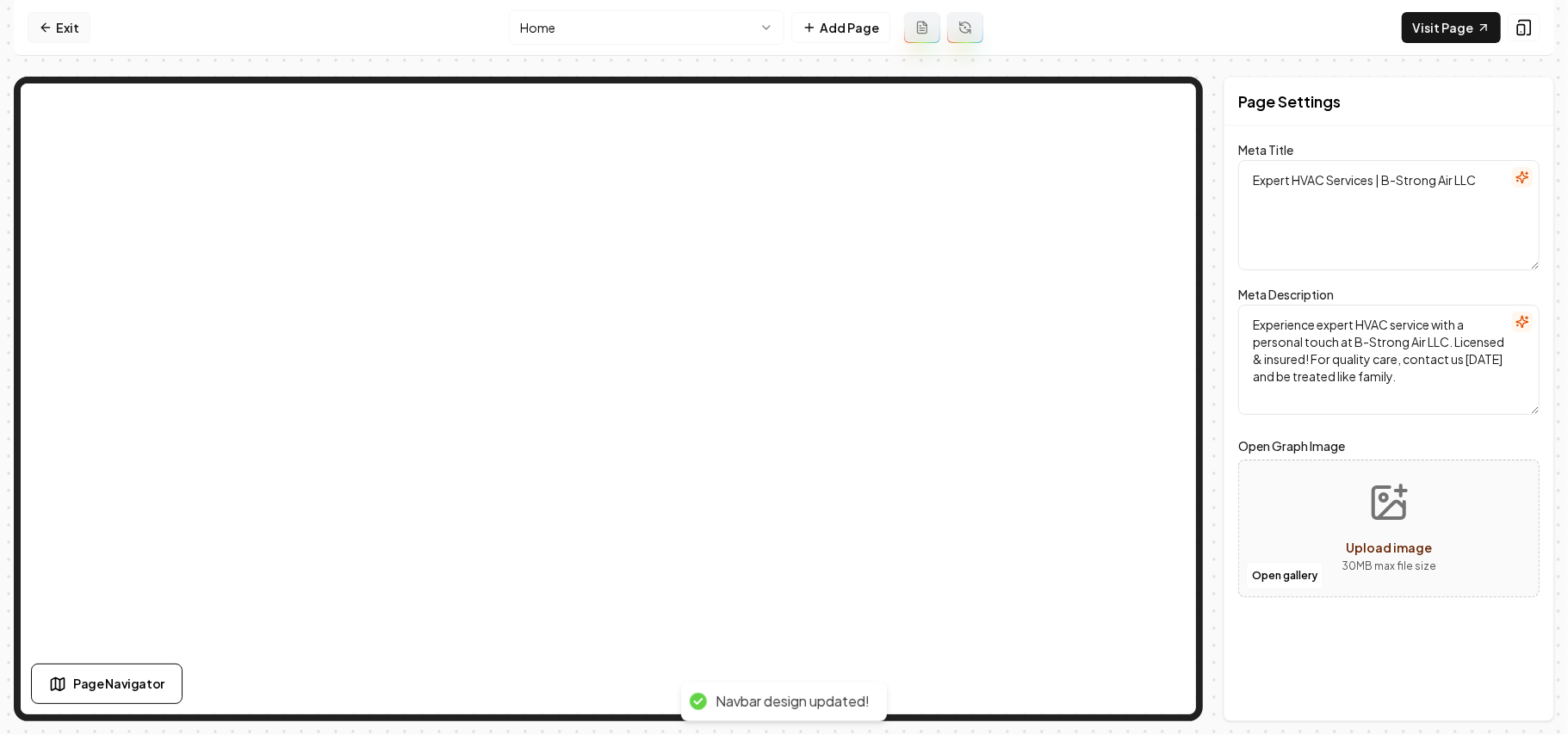
click at [38, 21] on link "Exit" at bounding box center [59, 28] width 63 height 31
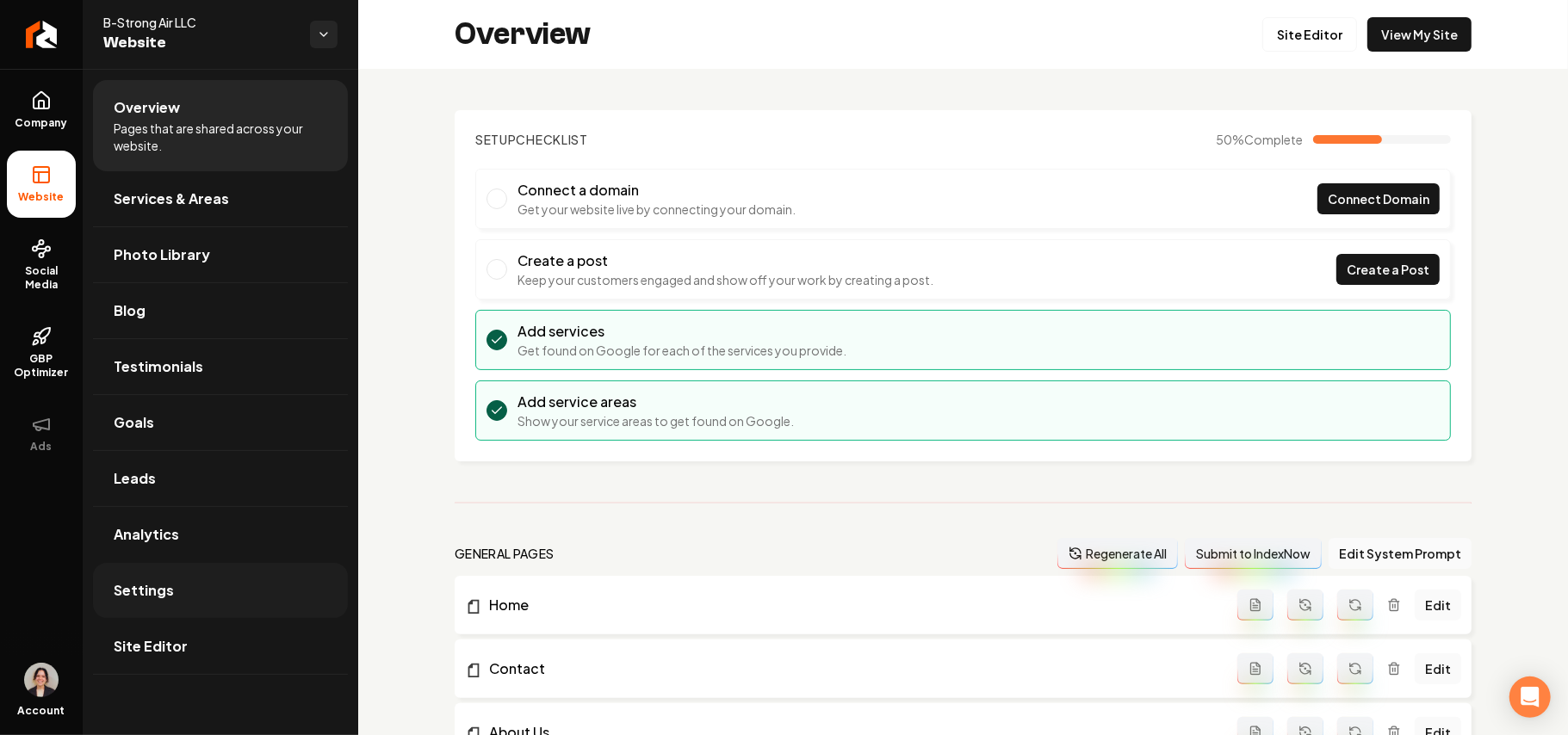
click at [180, 578] on link "Settings" at bounding box center [220, 591] width 255 height 55
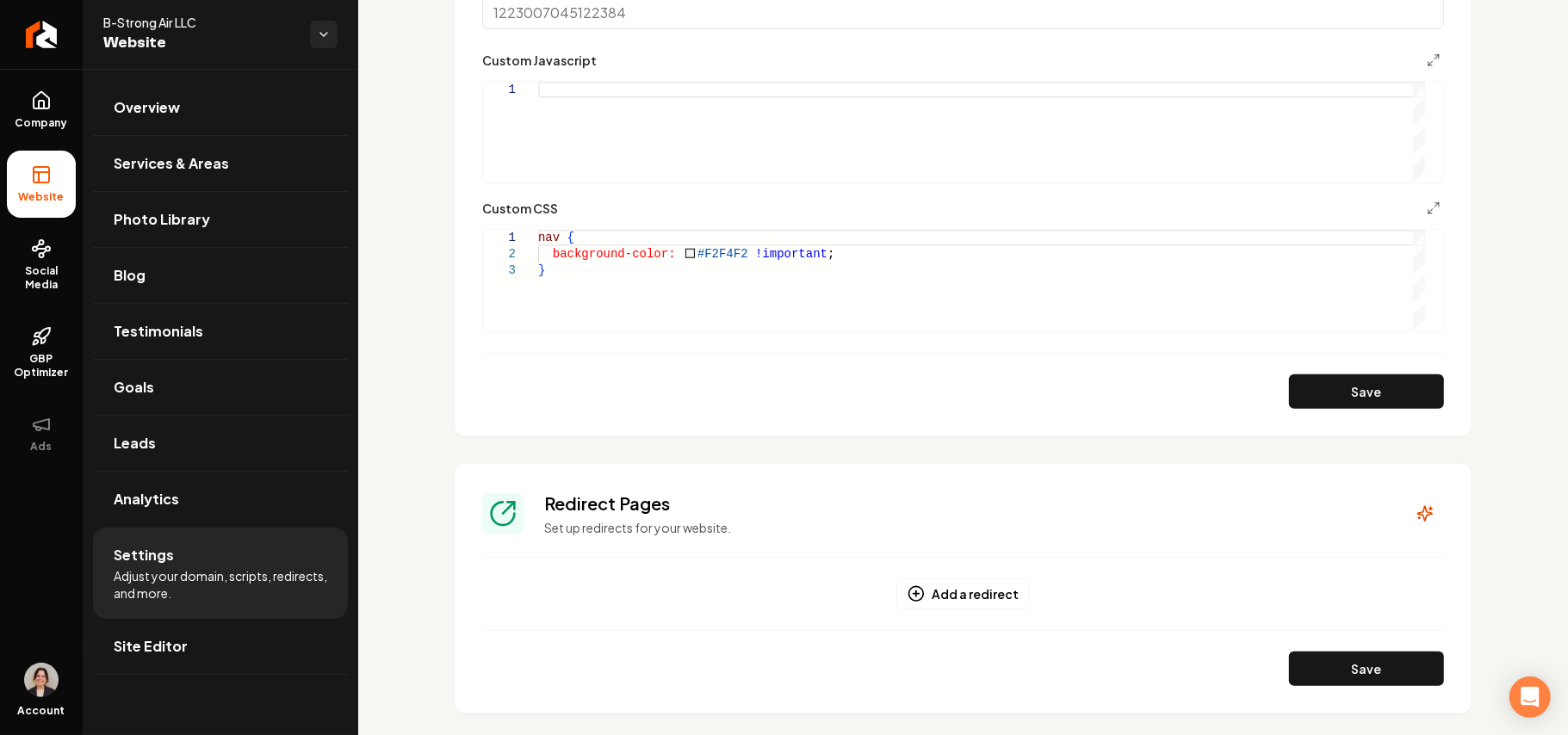
scroll to position [1033, 0]
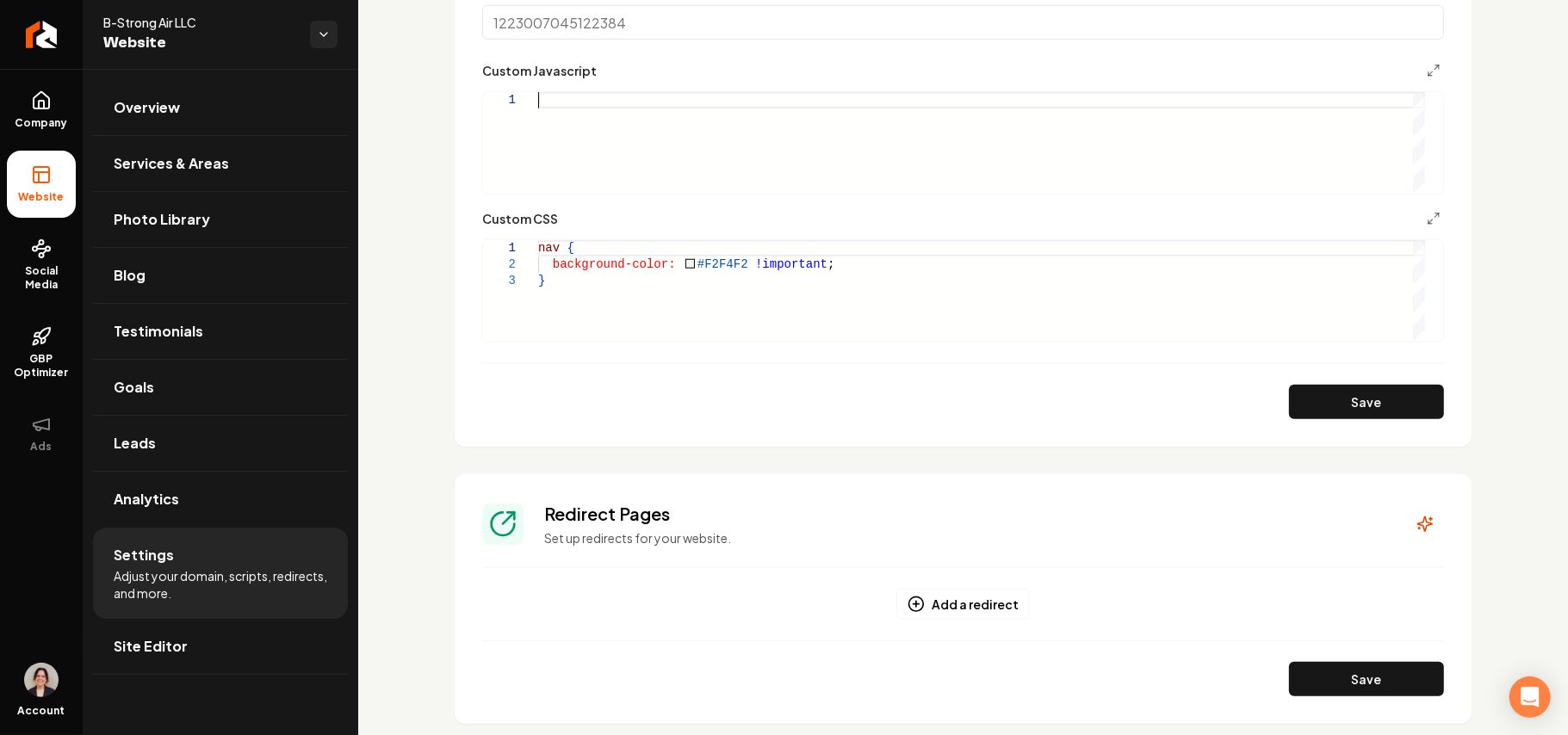
click at [631, 153] on div "Main content area" at bounding box center [981, 142] width 887 height 101
type textarea "**********"
drag, startPoint x: 689, startPoint y: 307, endPoint x: 456, endPoint y: 180, distance: 265.4
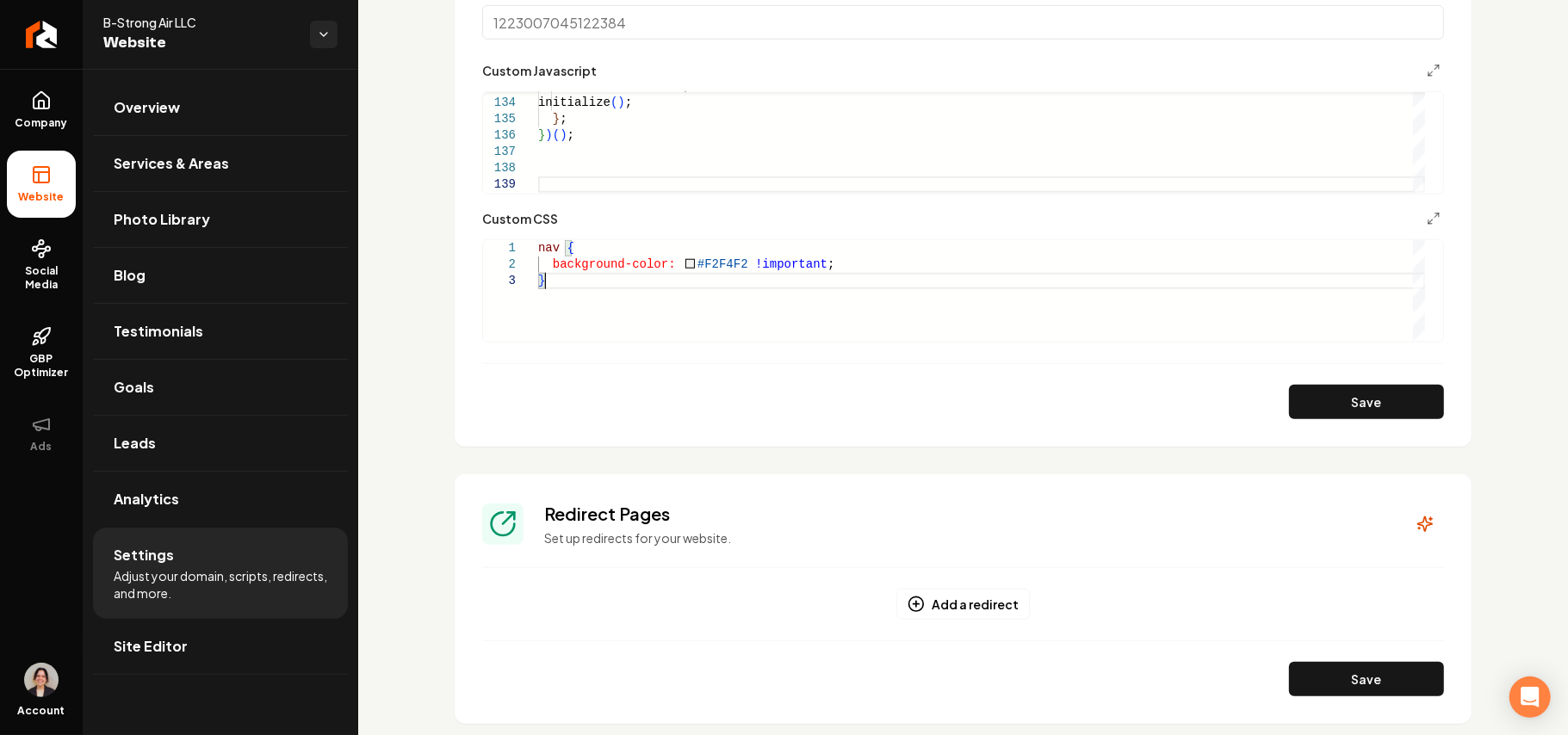
click at [538, 241] on div "nav { background-color: #F2F4F2 !important ; }" at bounding box center [981, 290] width 887 height 101
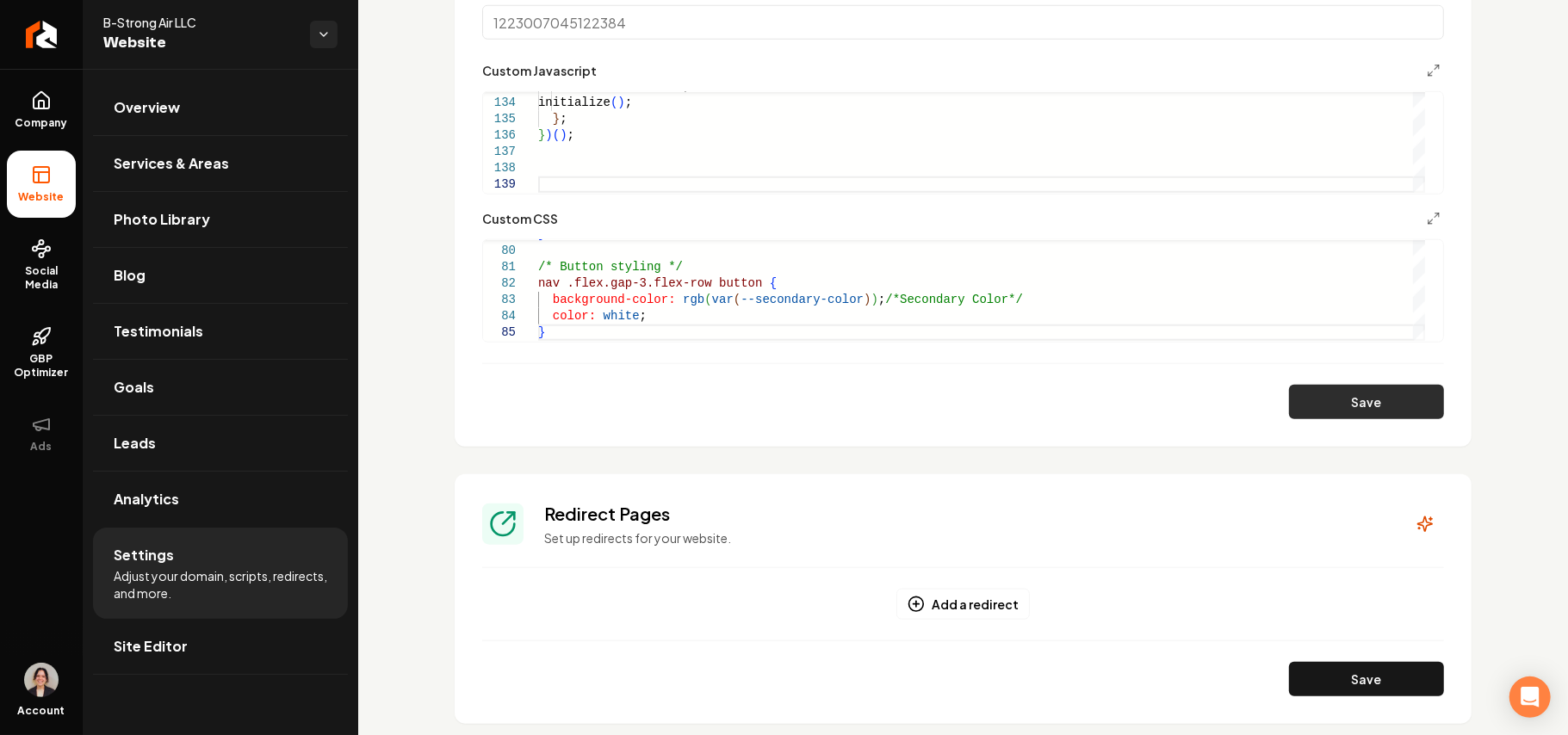
click at [1350, 407] on button "Save" at bounding box center [1367, 402] width 155 height 35
type textarea "**********"
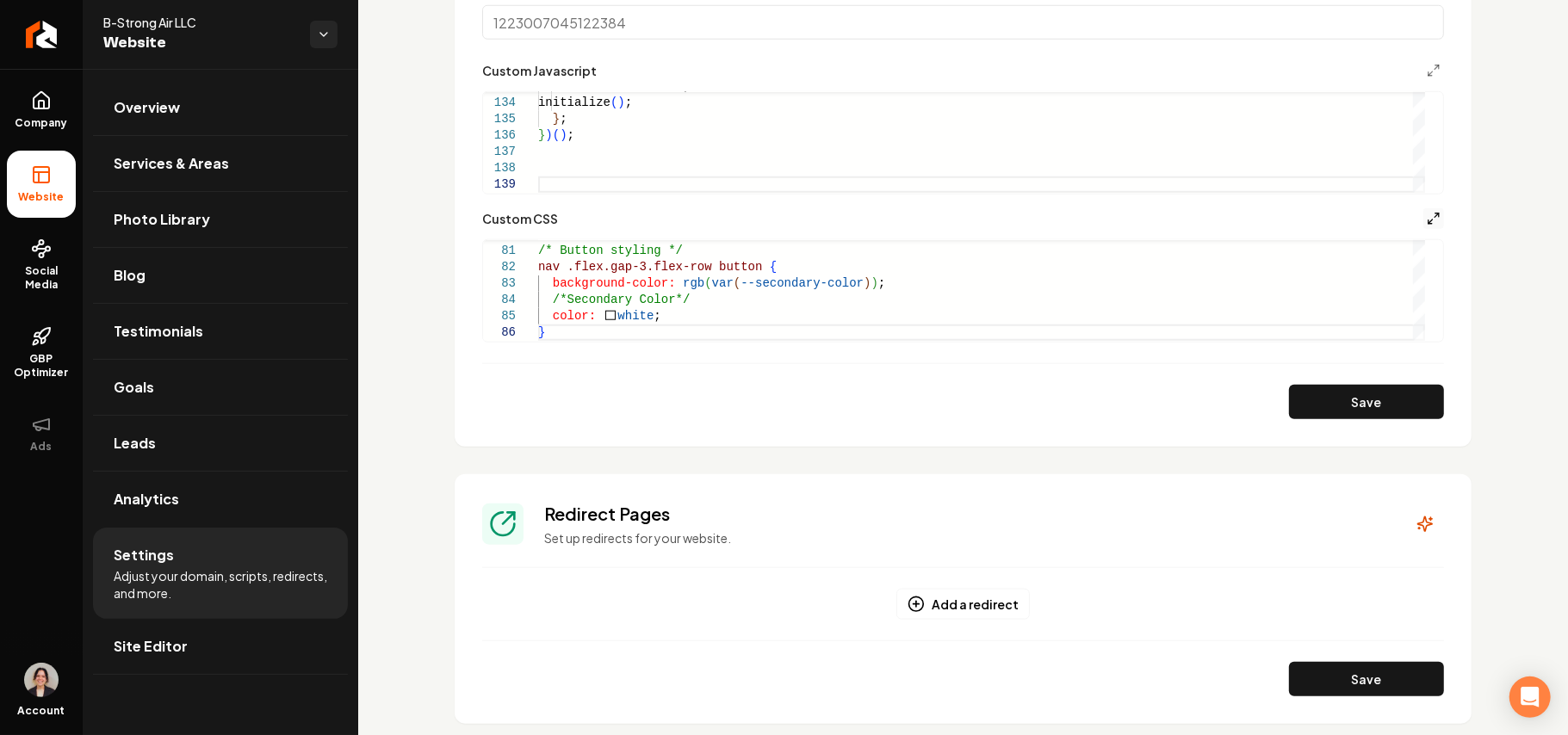
click at [1427, 217] on icon "Main content area" at bounding box center [1433, 218] width 13 height 13
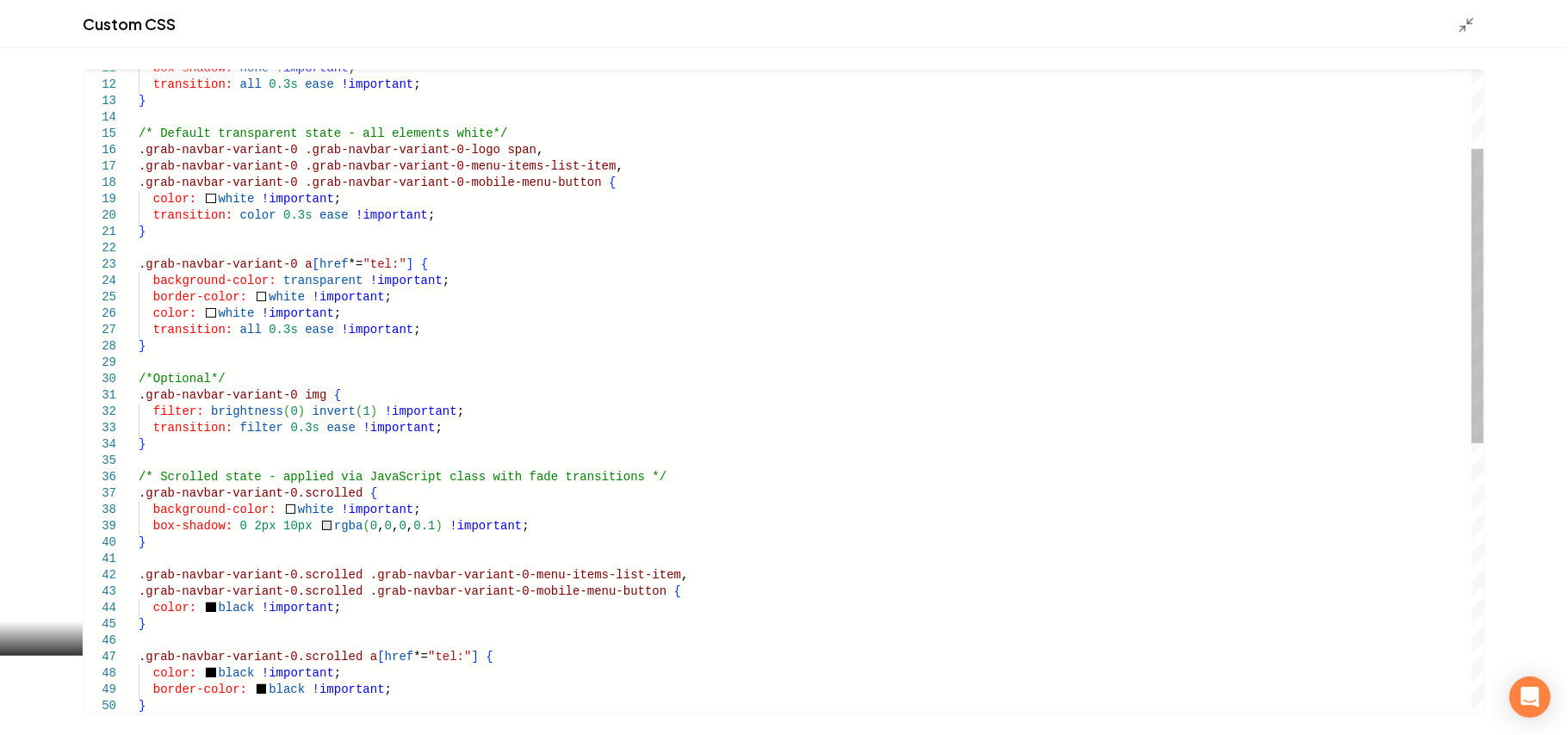
scroll to position [0, 0]
drag, startPoint x: 226, startPoint y: 373, endPoint x: 205, endPoint y: 372, distance: 21.0
click at [205, 372] on div "box-shadow: none !important ; transition: all 0.3s ease !important ; } /* Defau…" at bounding box center [811, 600] width 1345 height 1407
drag, startPoint x: 212, startPoint y: 373, endPoint x: 179, endPoint y: 441, distance: 75.6
type textarea "**********"
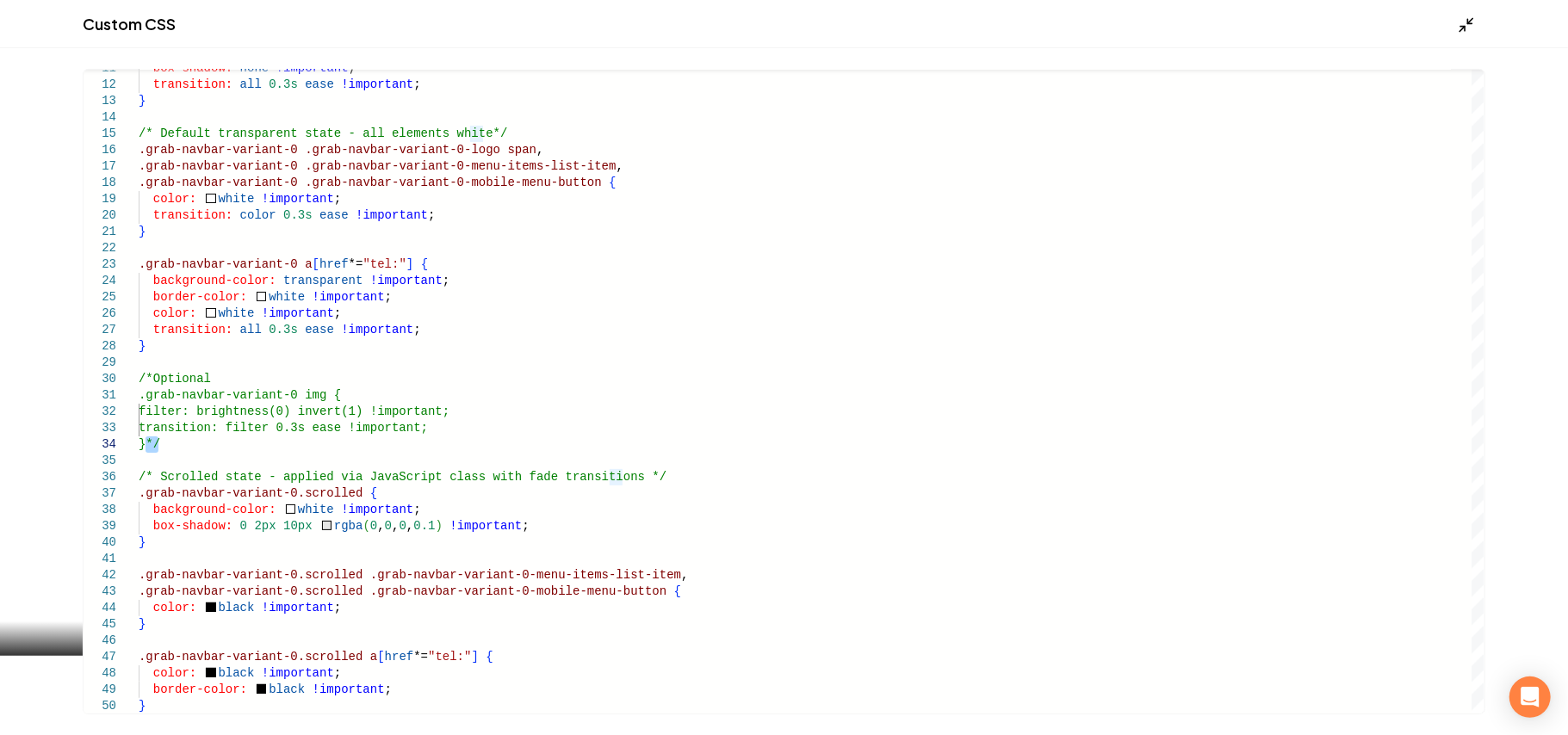
click at [1465, 17] on icon "Main content area" at bounding box center [1466, 24] width 17 height 17
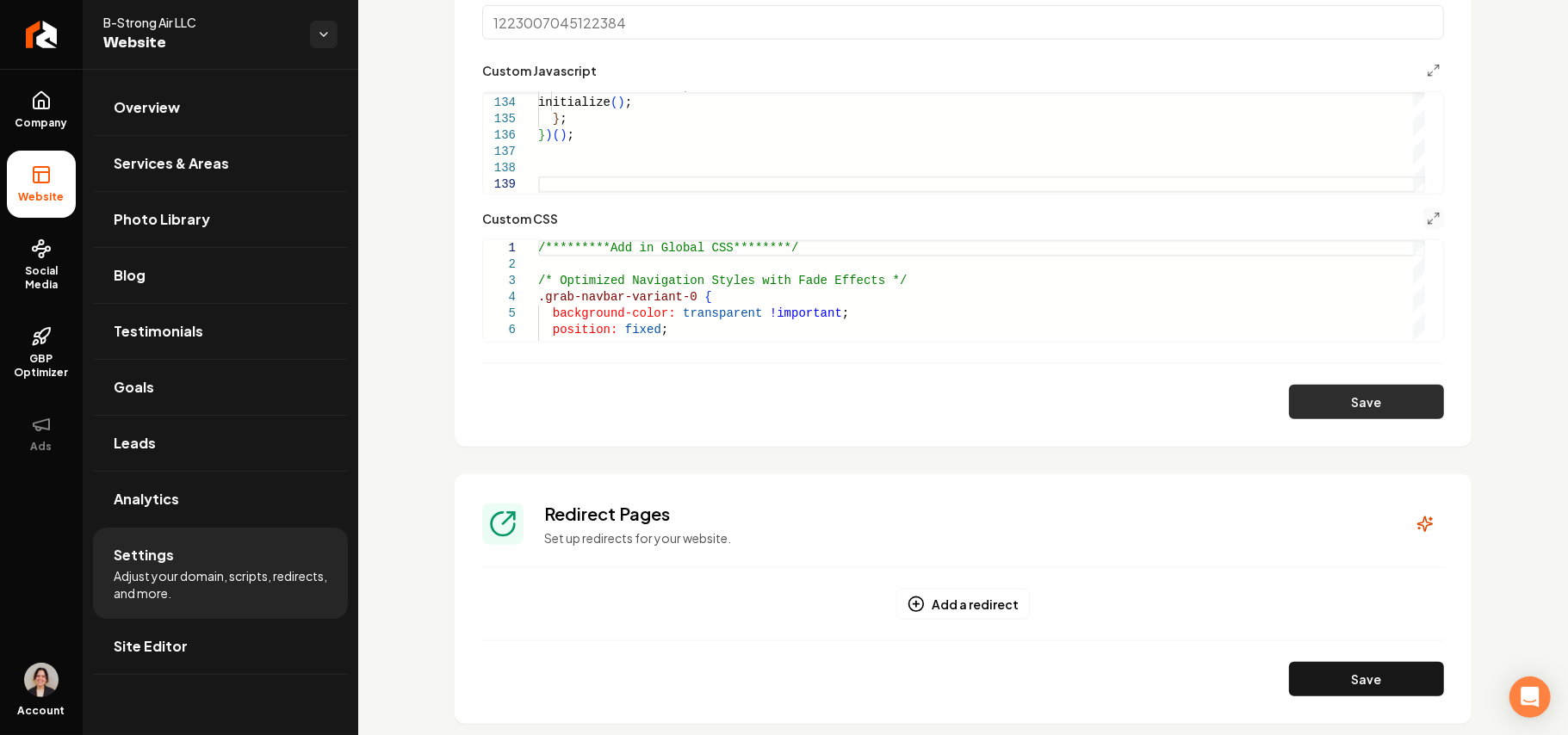
click at [1376, 399] on button "Save" at bounding box center [1367, 402] width 155 height 35
click at [187, 655] on link "Site Editor" at bounding box center [220, 647] width 255 height 55
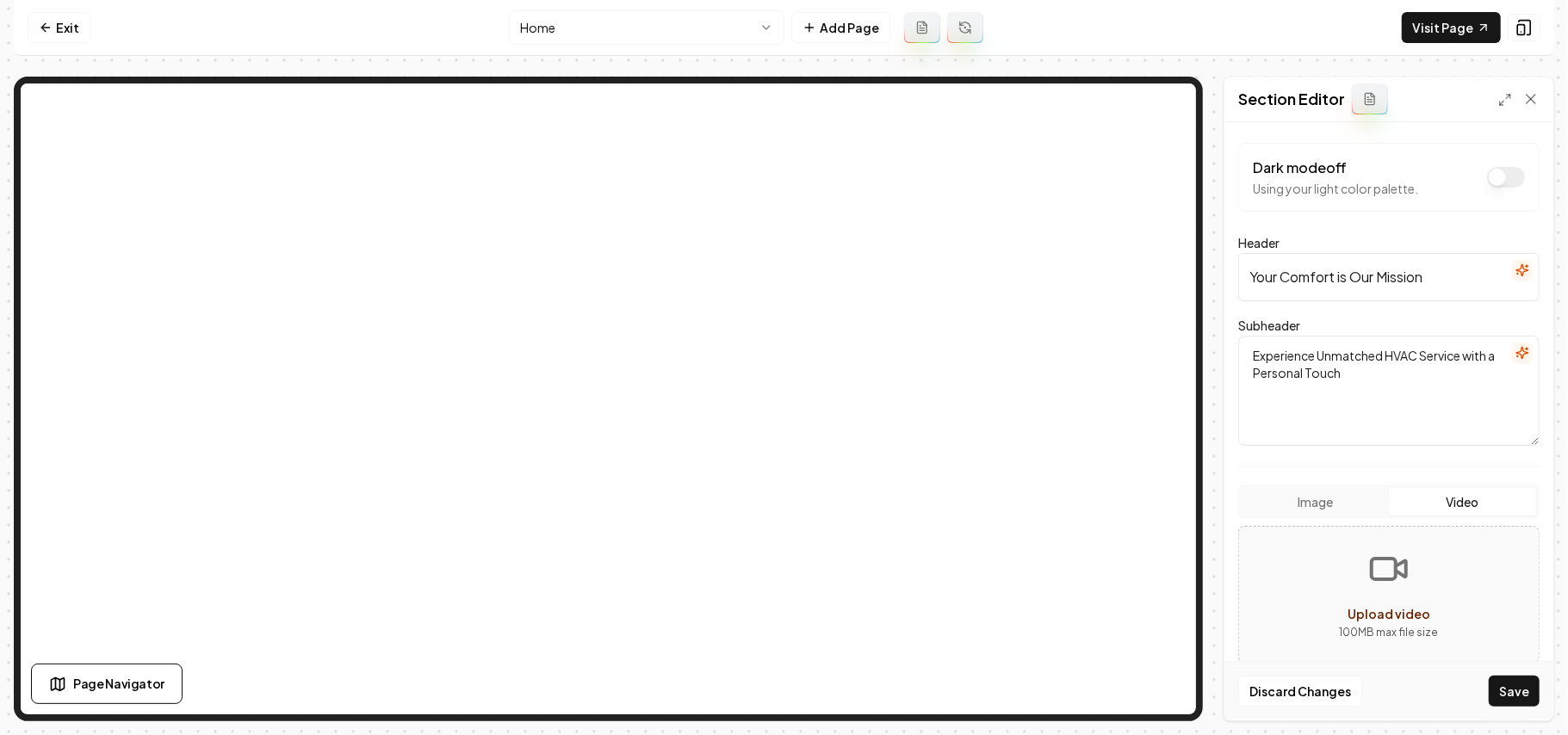
click at [1438, 506] on button "Video" at bounding box center [1463, 502] width 147 height 28
click at [1472, 614] on button "Upload video 100 MB max file size" at bounding box center [1389, 594] width 300 height 120
type input "**********"
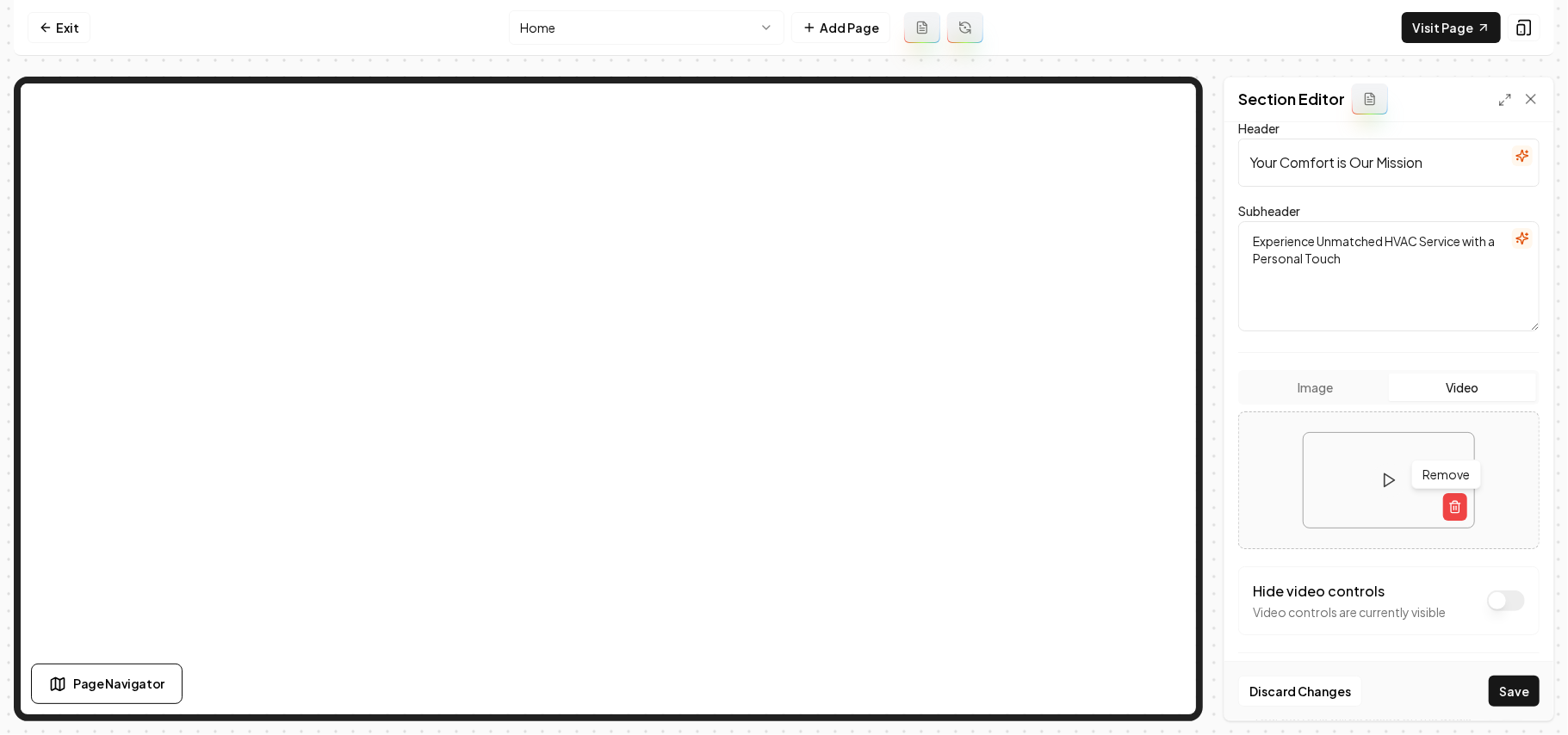
scroll to position [242, 0]
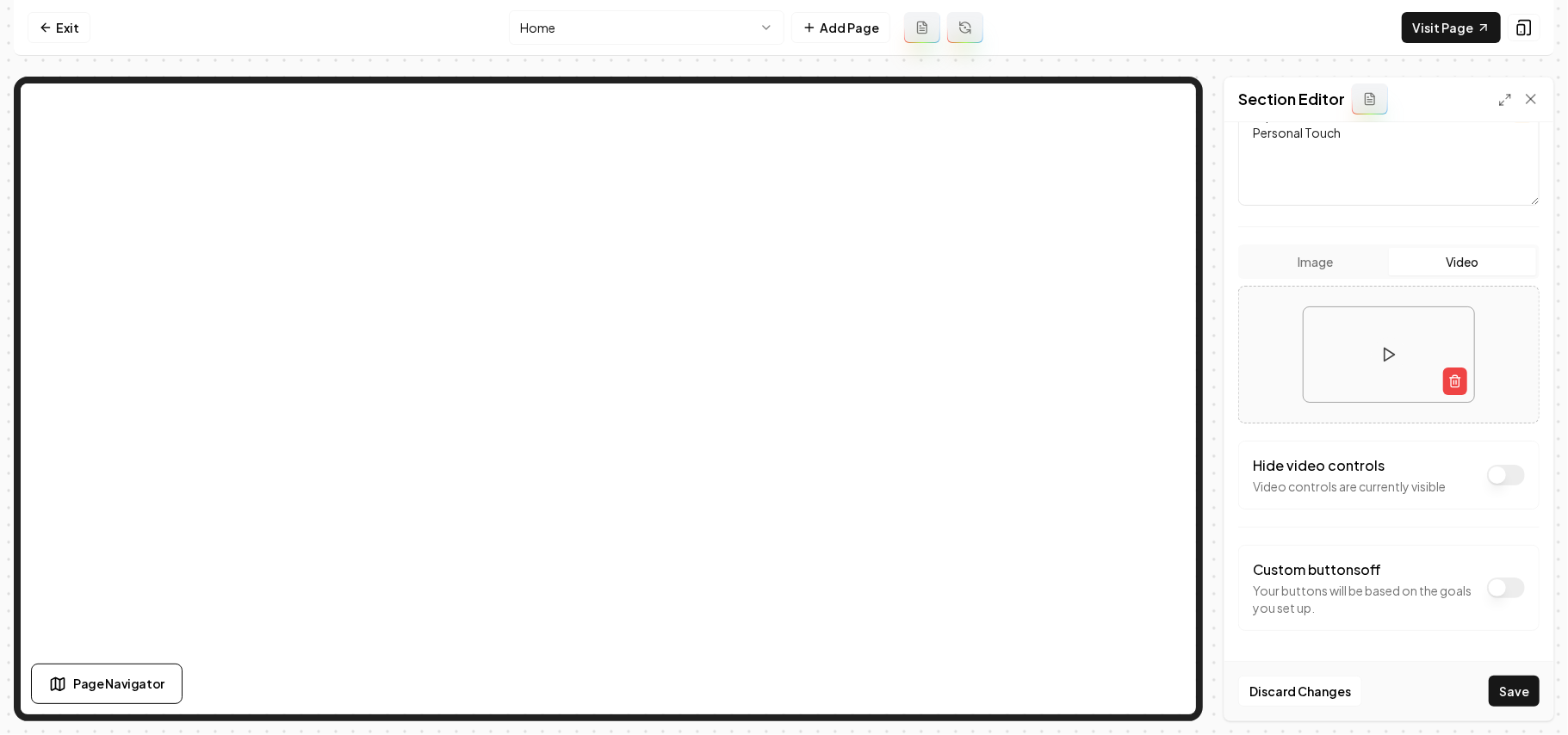
click at [1496, 483] on button "Dark mode off" at bounding box center [1506, 475] width 38 height 20
click at [1519, 700] on button "Save" at bounding box center [1515, 690] width 51 height 31
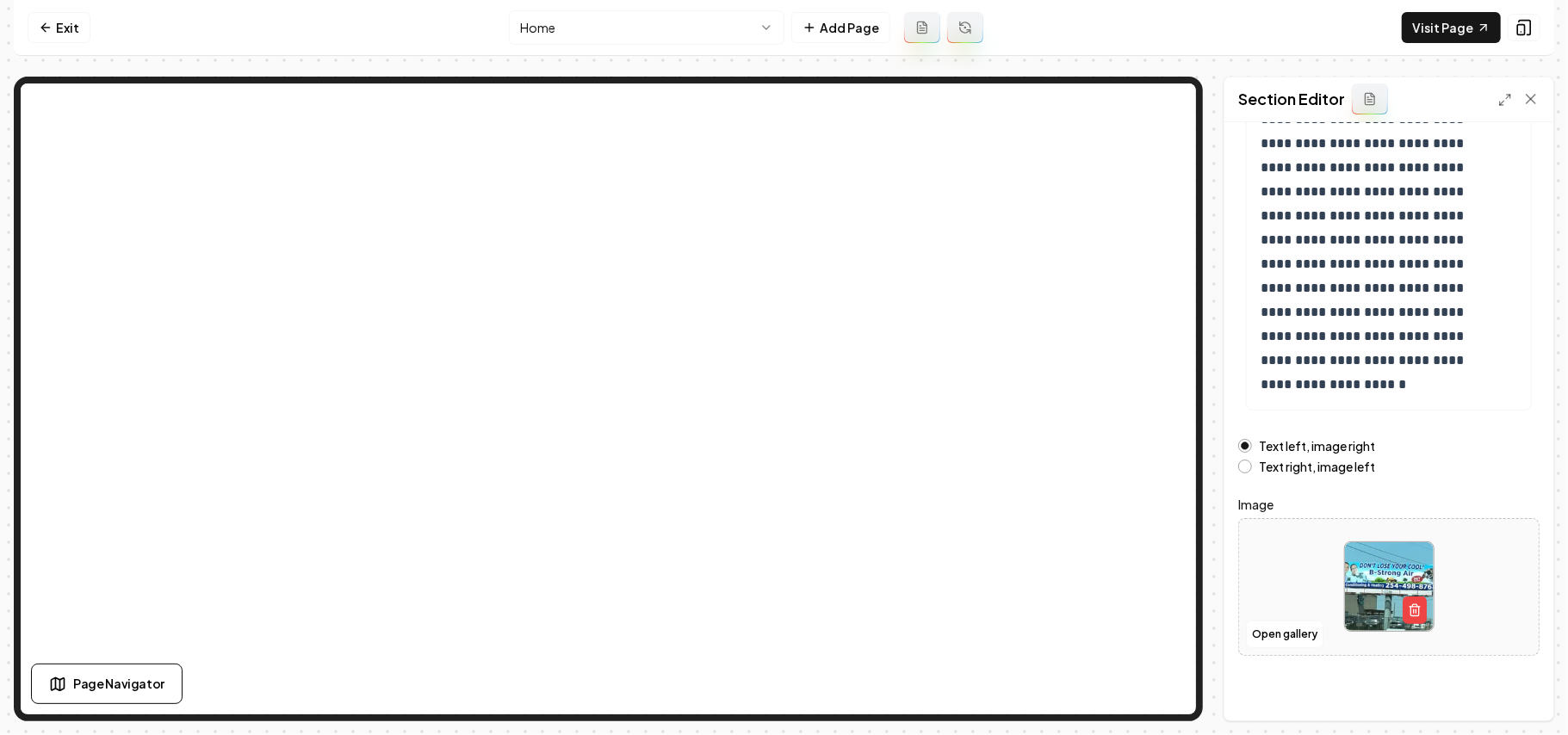
scroll to position [196, 0]
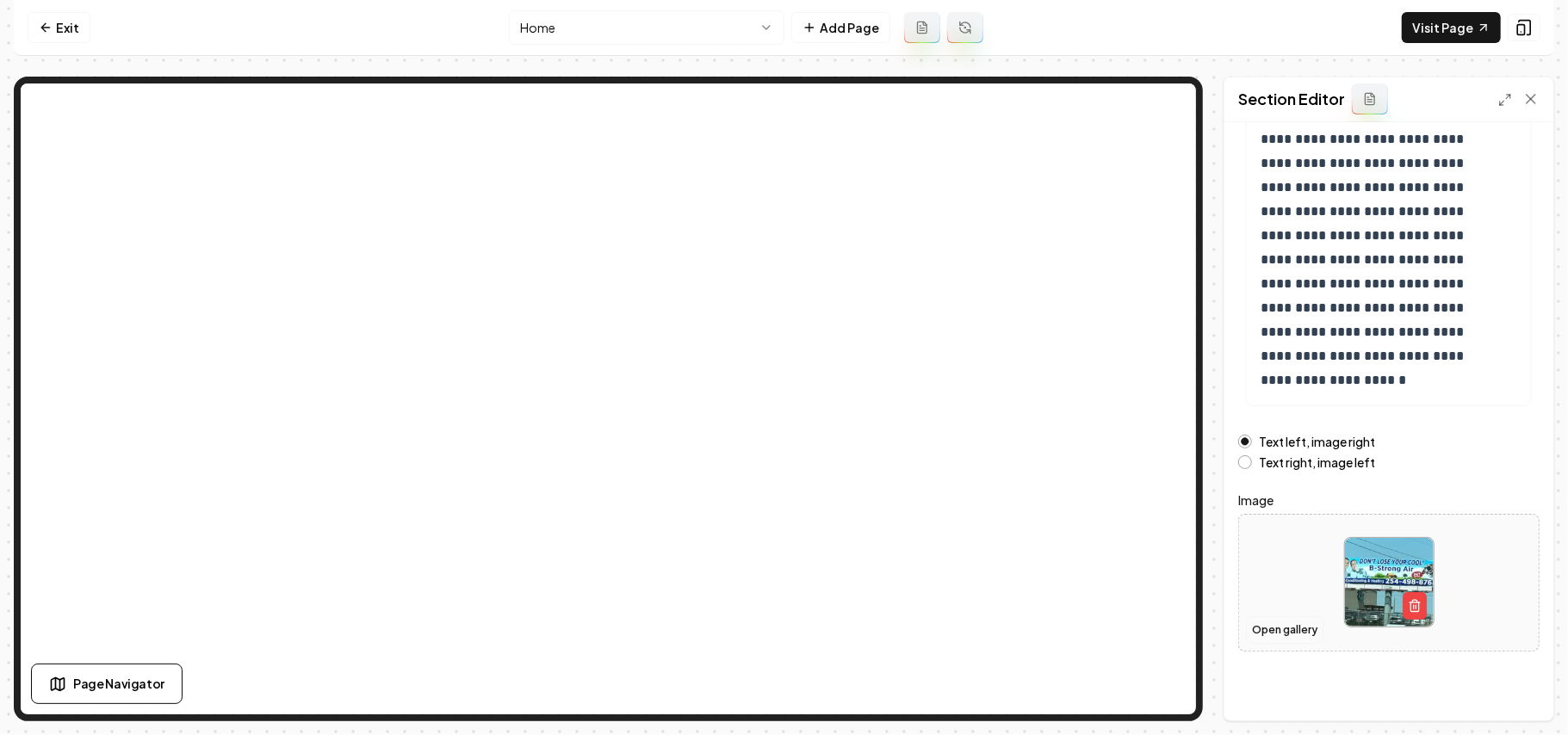
click at [1283, 625] on button "Open gallery" at bounding box center [1285, 630] width 78 height 28
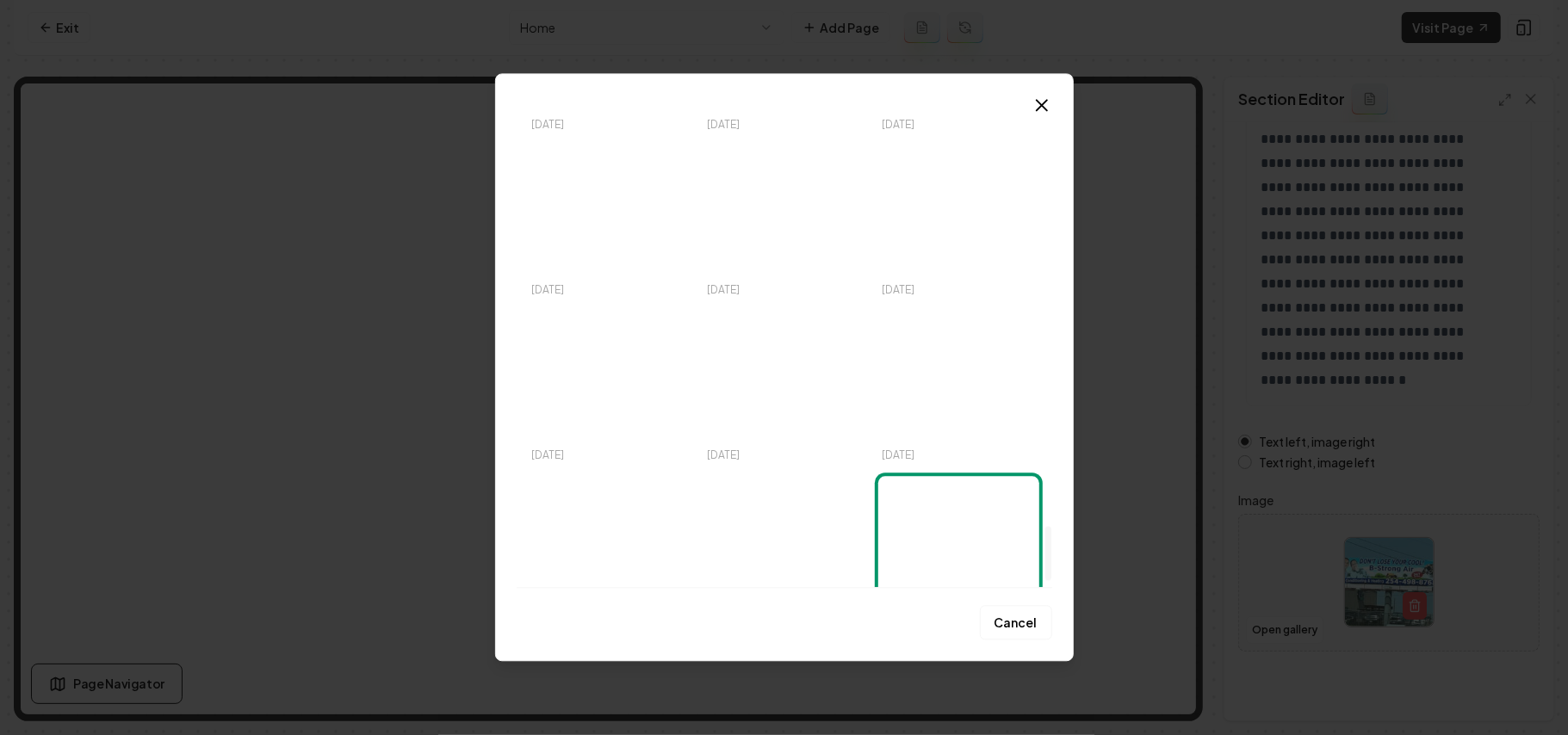
scroll to position [3702, 0]
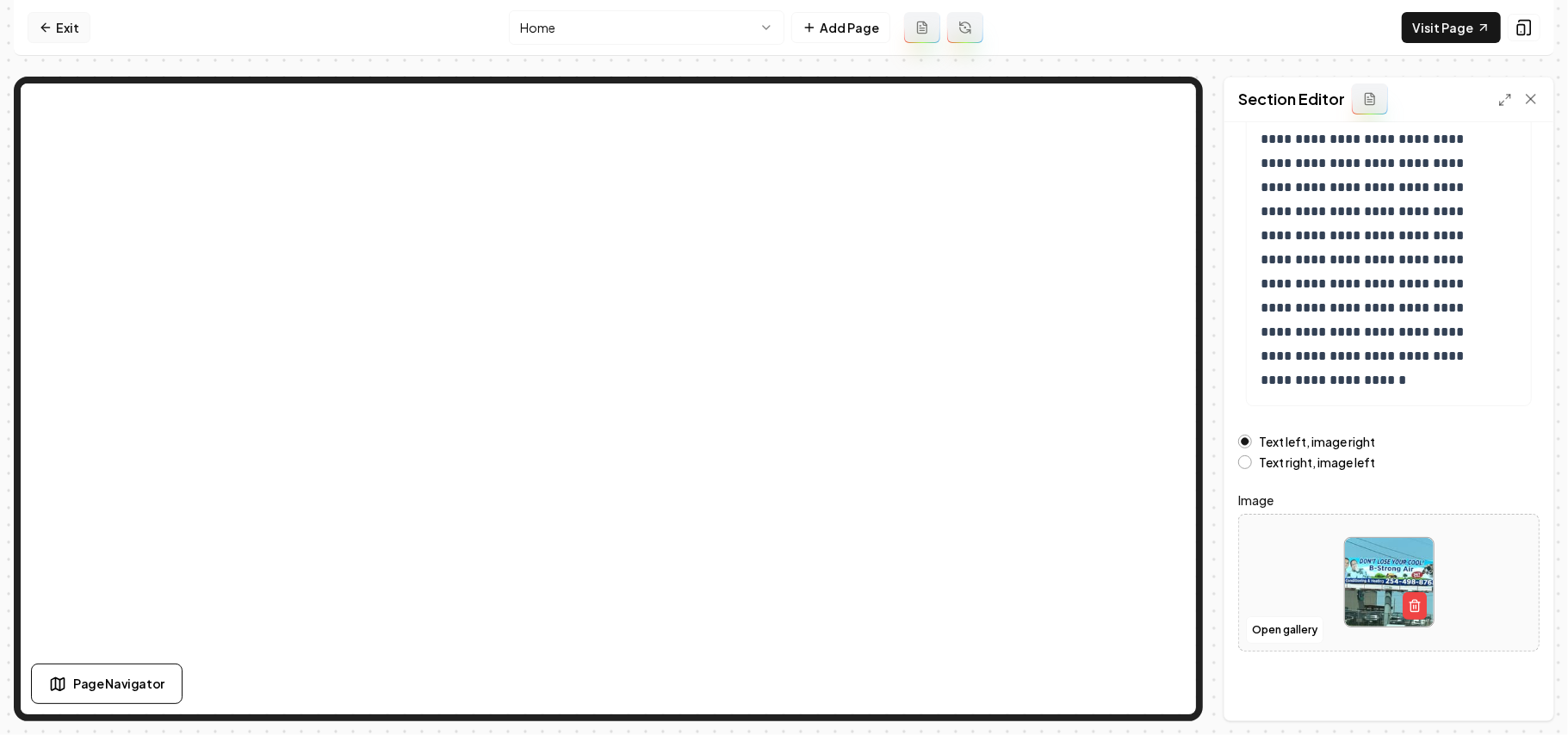
click at [67, 26] on link "Exit" at bounding box center [59, 28] width 63 height 31
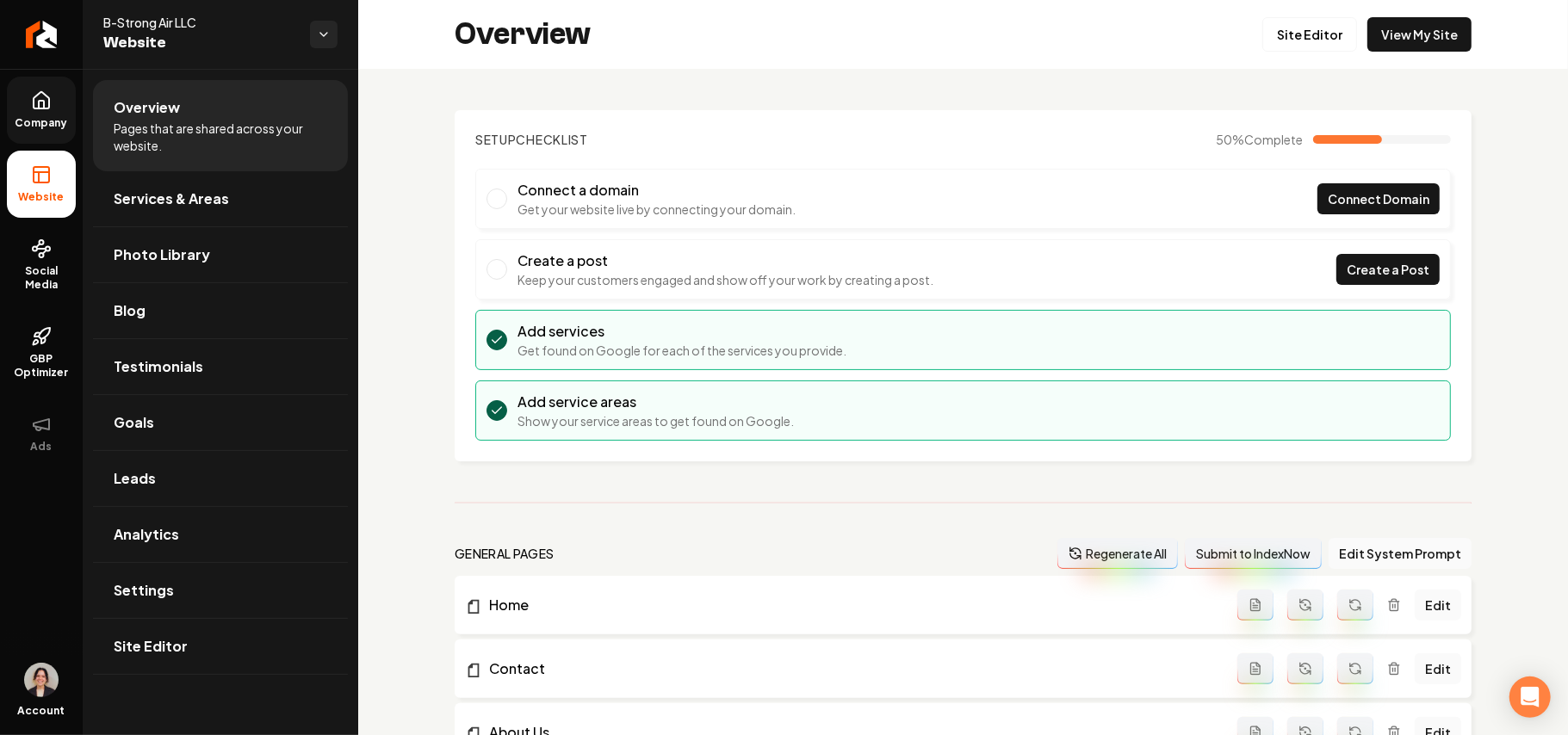
click at [38, 124] on span "Company" at bounding box center [42, 122] width 66 height 13
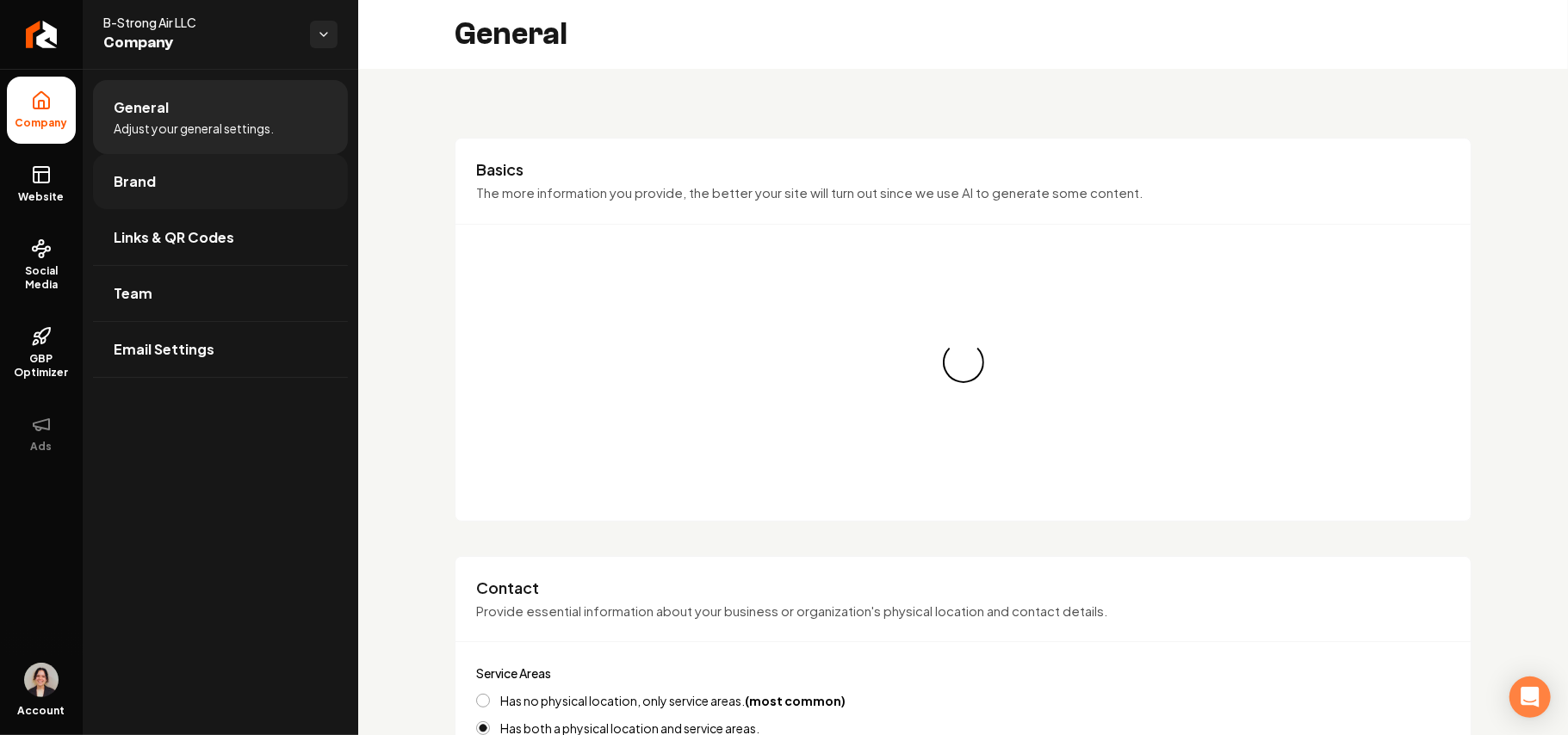
click at [155, 198] on link "Brand" at bounding box center [220, 182] width 255 height 55
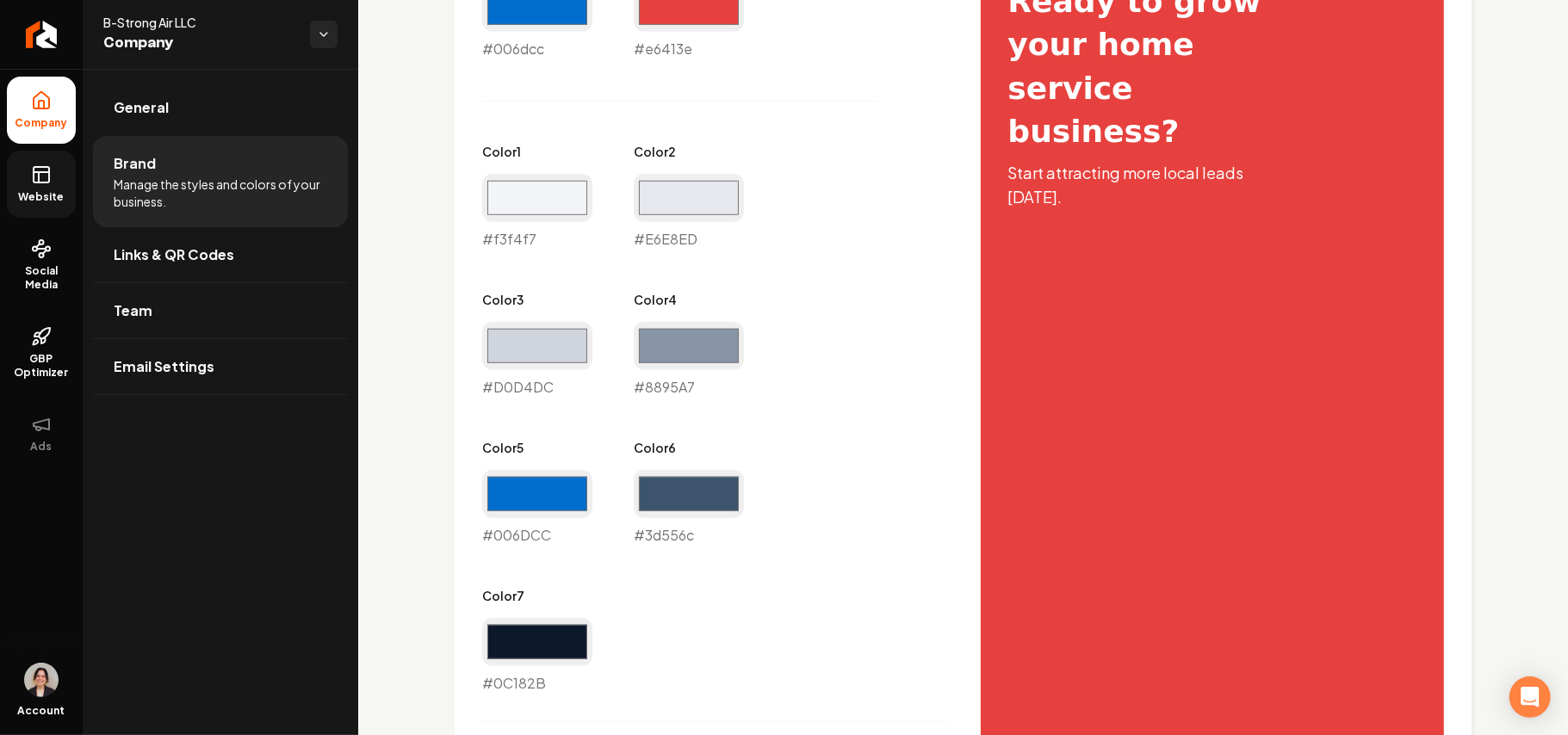
click at [45, 180] on icon at bounding box center [41, 175] width 21 height 20
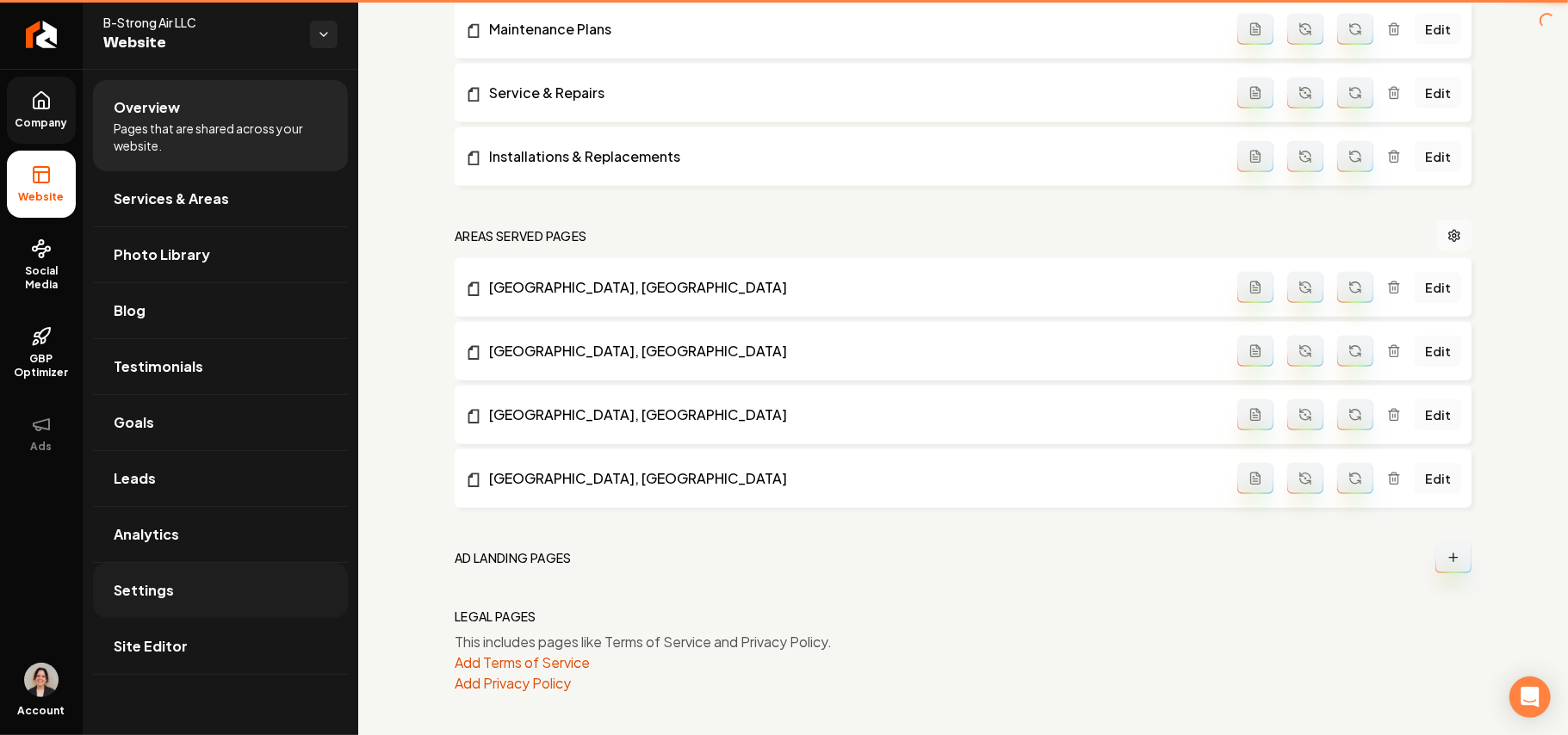
scroll to position [837, 0]
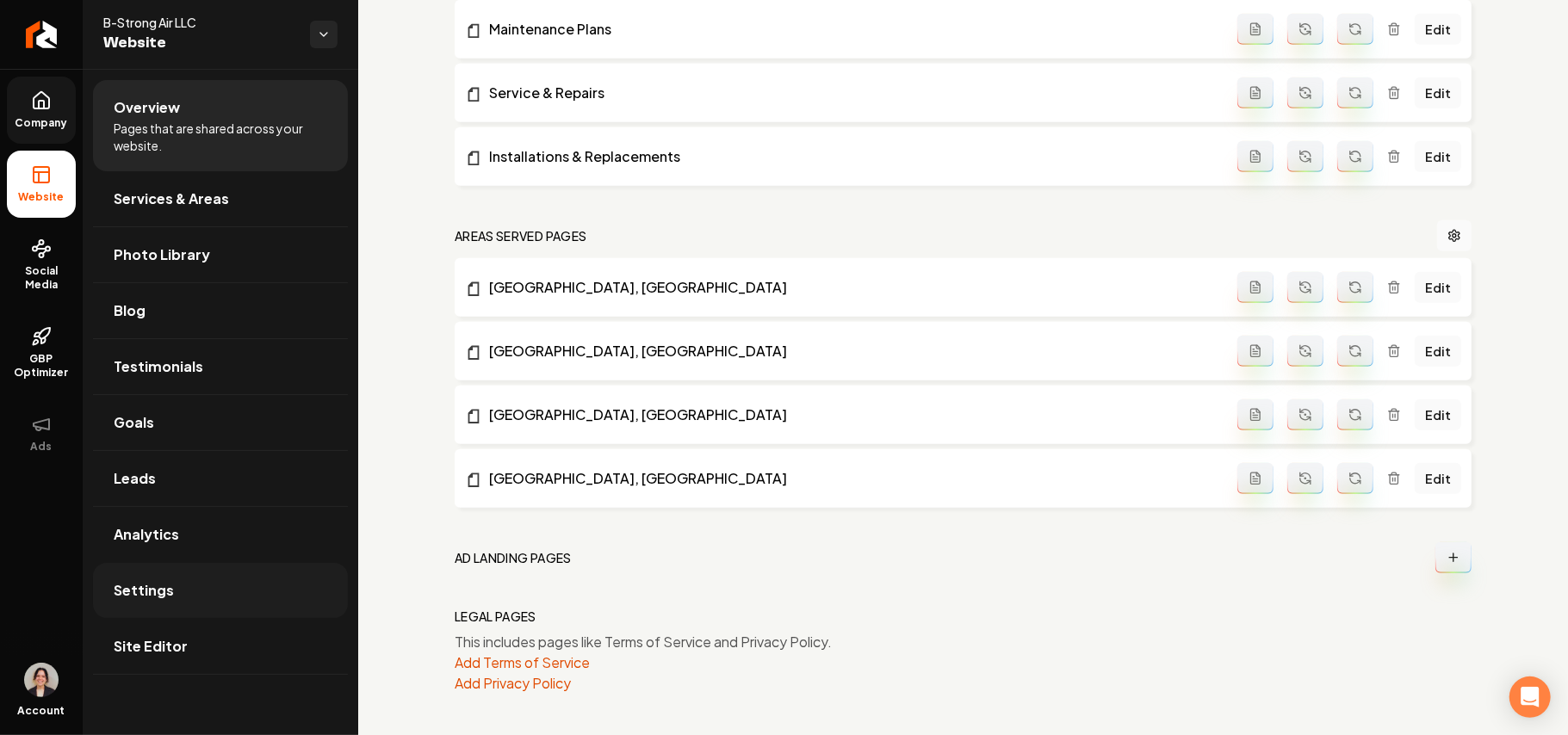
click at [184, 598] on link "Settings" at bounding box center [220, 591] width 255 height 55
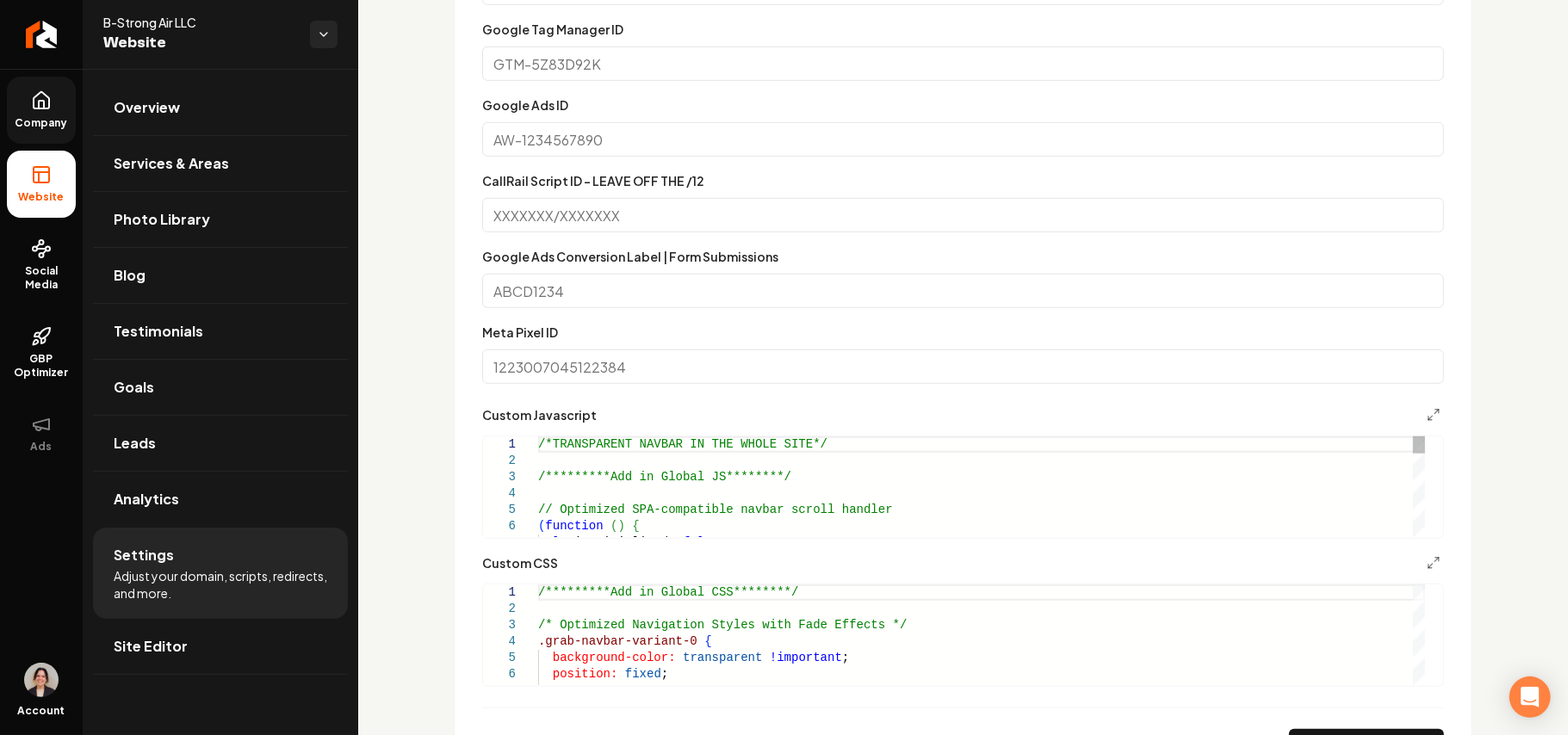
scroll to position [1147, 0]
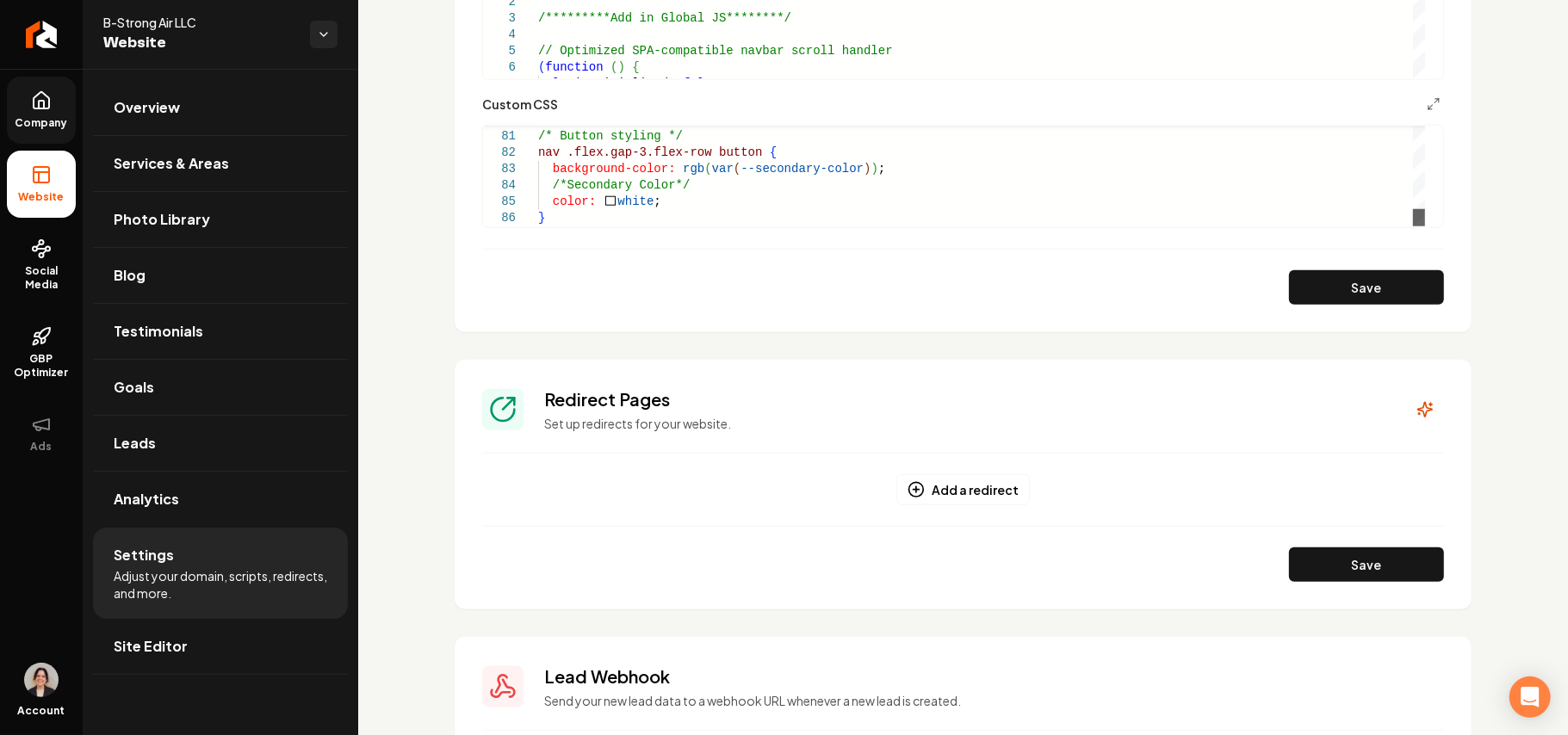
click at [1423, 226] on div "Main content area" at bounding box center [1420, 217] width 12 height 17
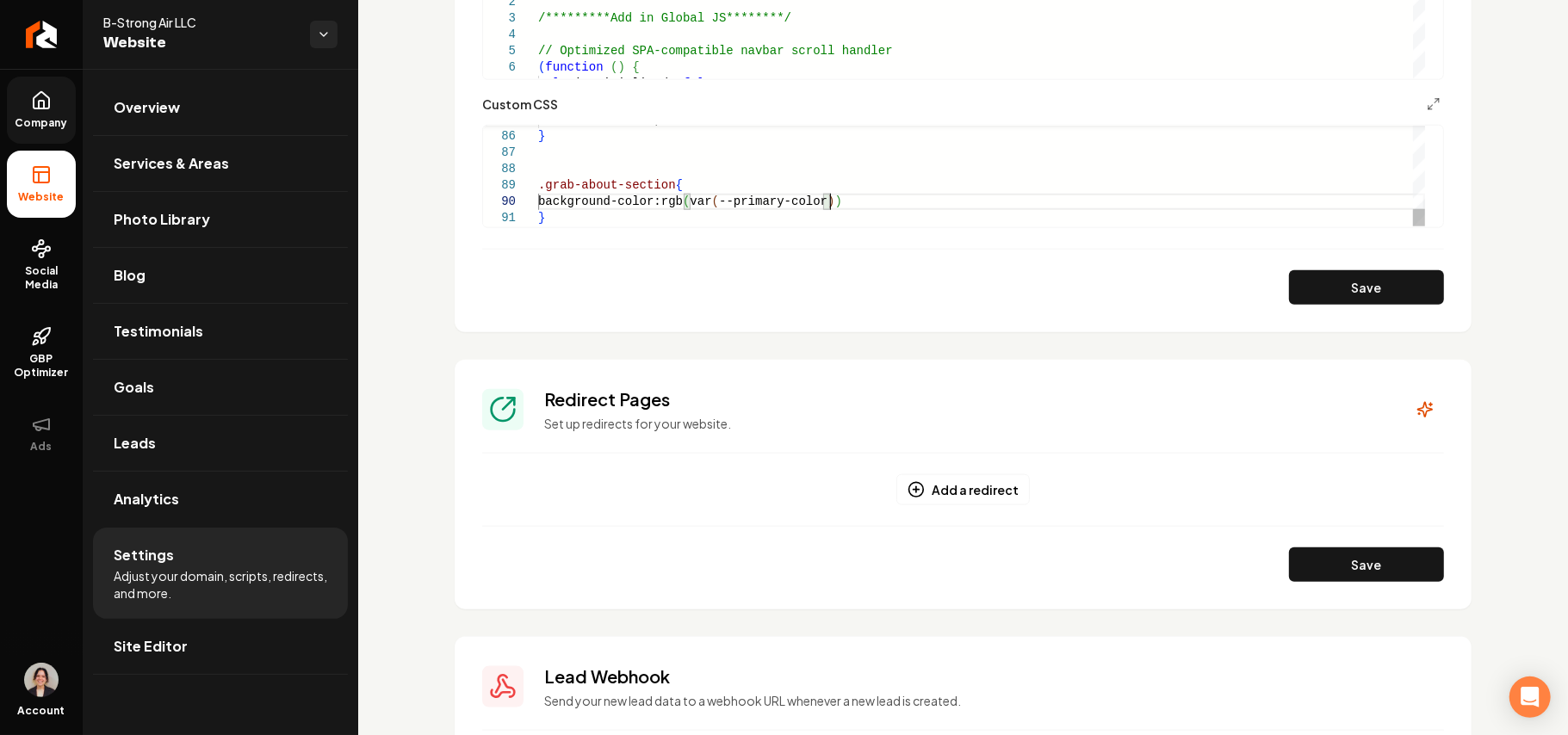
scroll to position [146, 296]
click at [1387, 299] on button "Save" at bounding box center [1367, 287] width 155 height 35
type textarea "**********"
click at [217, 646] on link "Site Editor" at bounding box center [220, 647] width 255 height 55
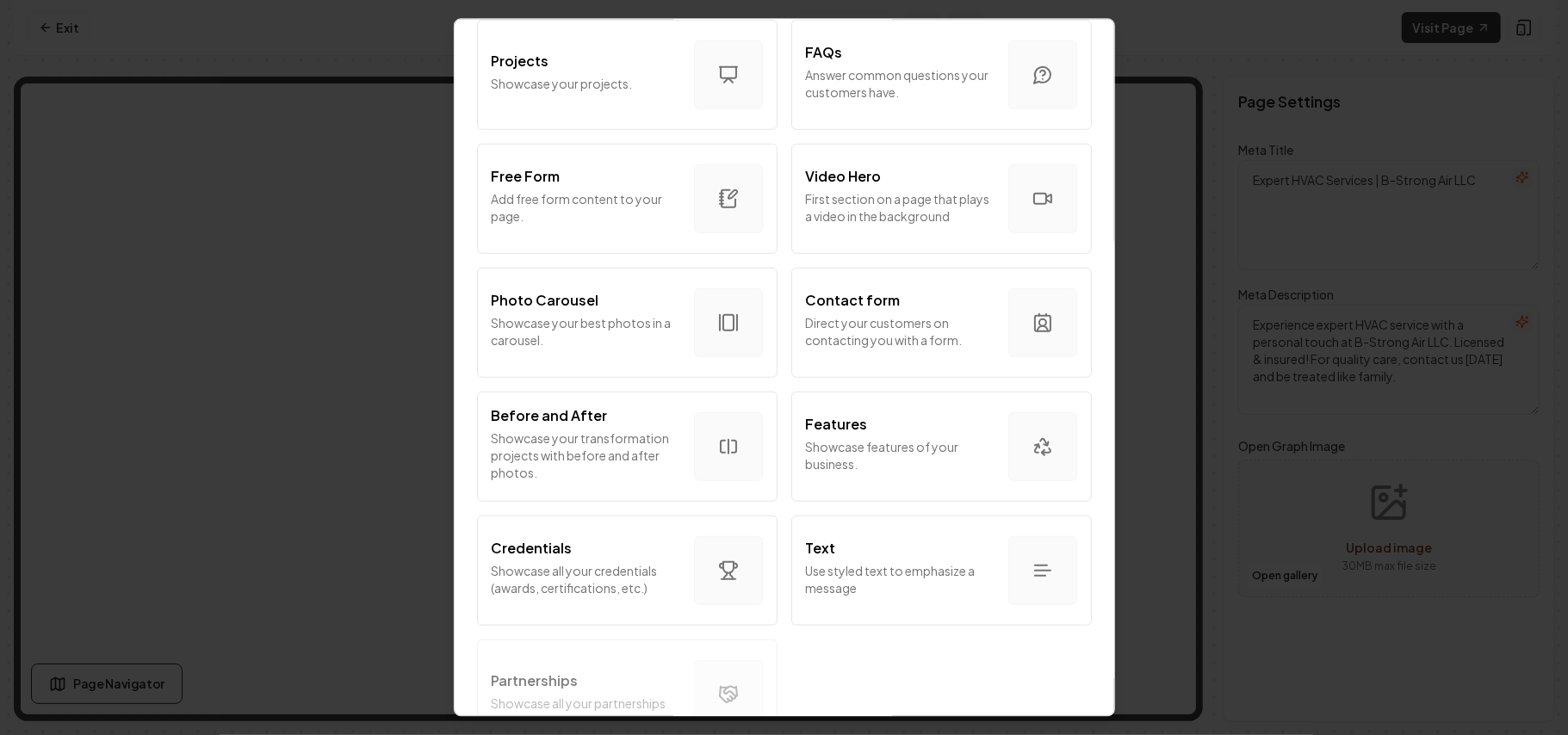
scroll to position [930, 0]
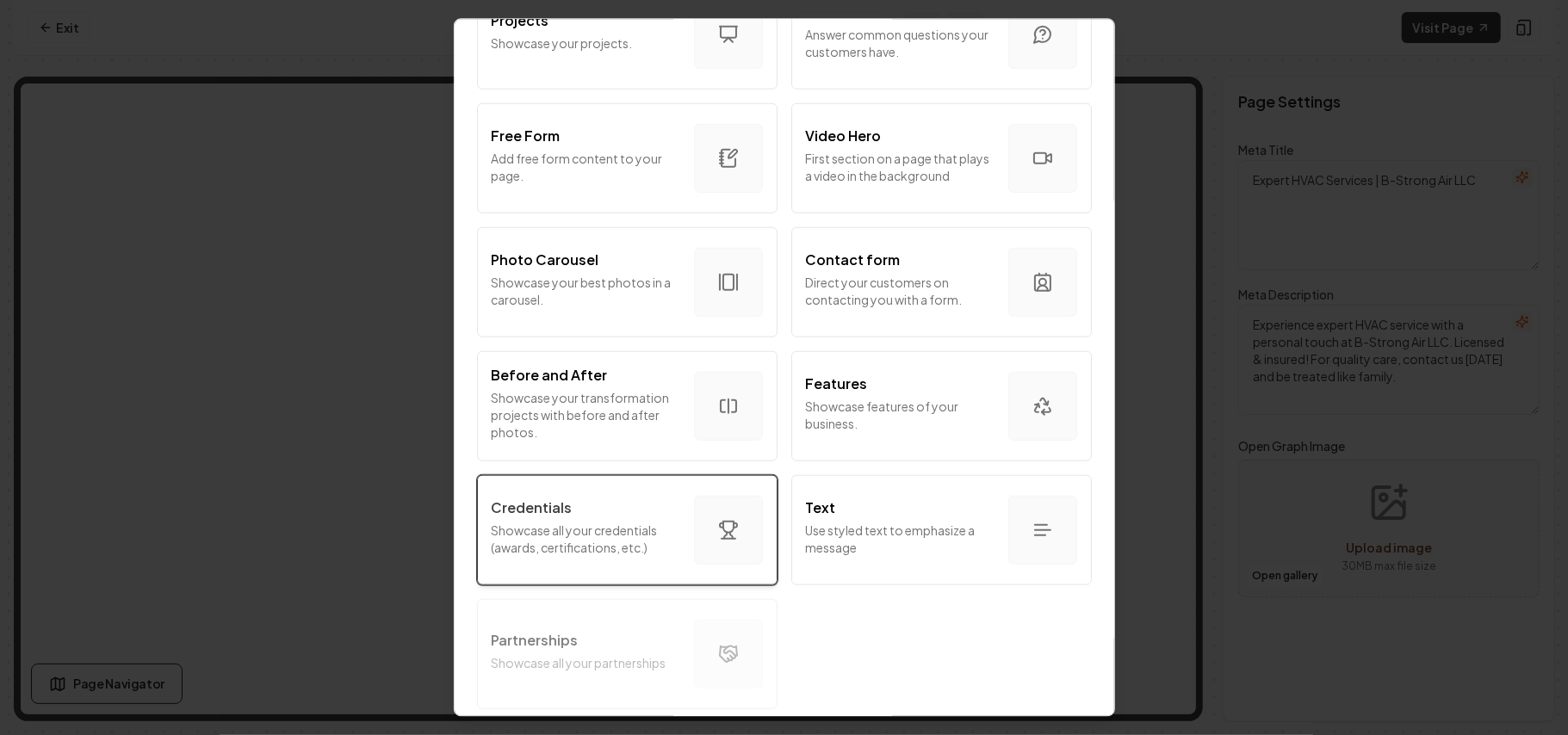
click at [579, 521] on p "Showcase all your credentials (awards, certifications, etc.)" at bounding box center [587, 538] width 189 height 35
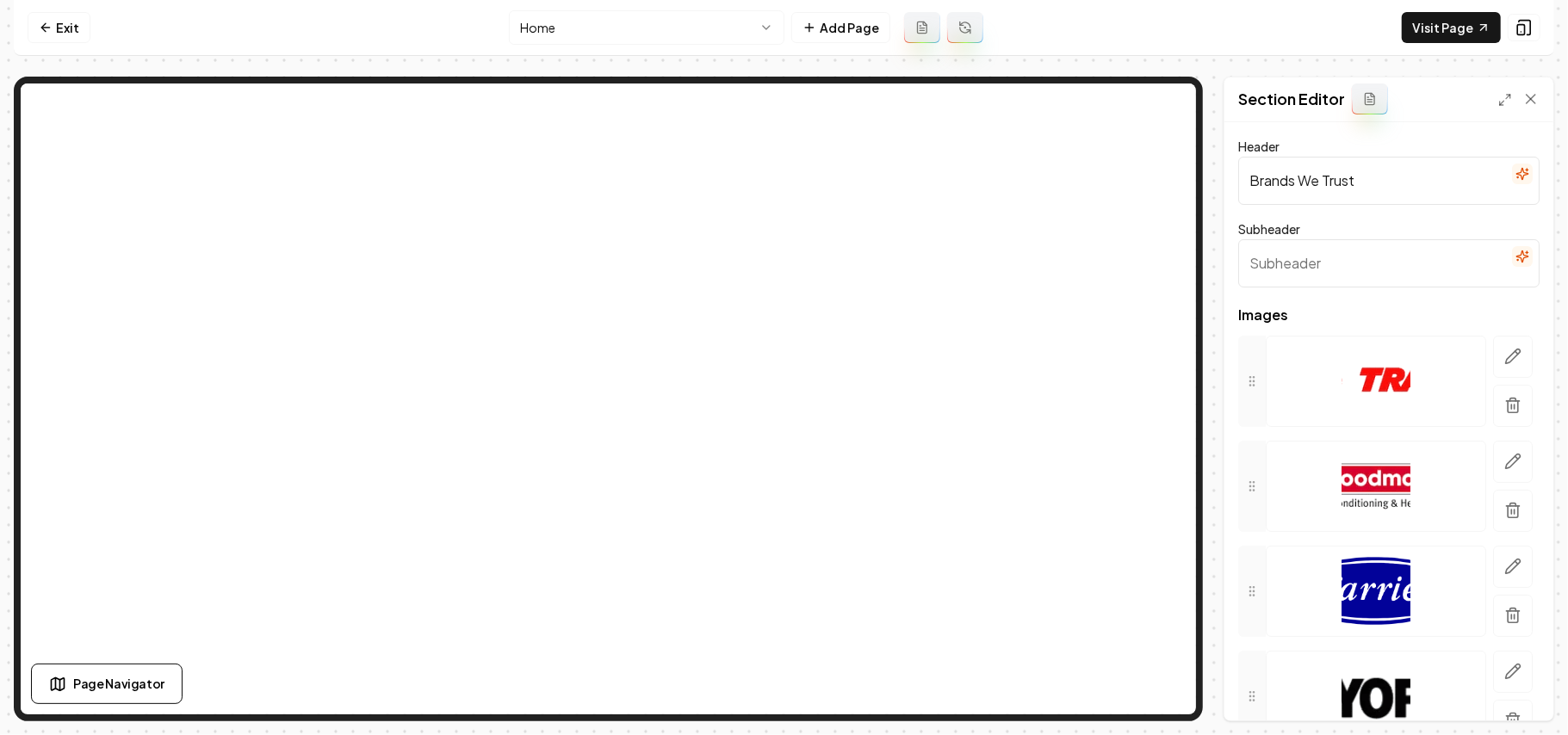
click at [1090, 111] on div "Page Settings Section Editor Header Brands We Trust Subheader Images To pick up…" at bounding box center [784, 399] width 1541 height 645
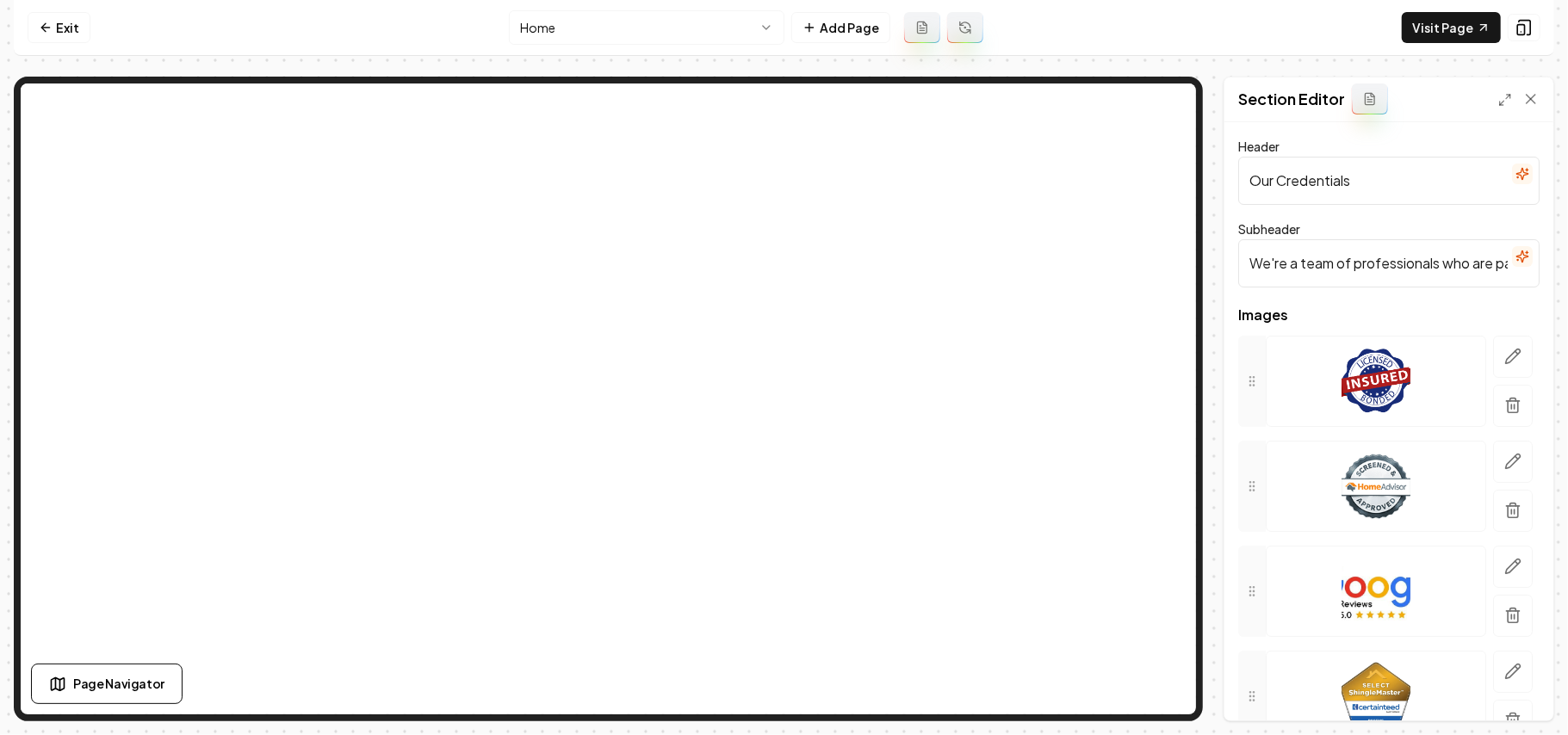
click at [1168, 88] on div "Page Settings Section Editor Header Our Credentials Subheader We're a team of p…" at bounding box center [784, 399] width 1541 height 645
paste input "Brands We Trust"
type input "Brands We Trust"
click at [1505, 355] on icon "button" at bounding box center [1513, 355] width 17 height 17
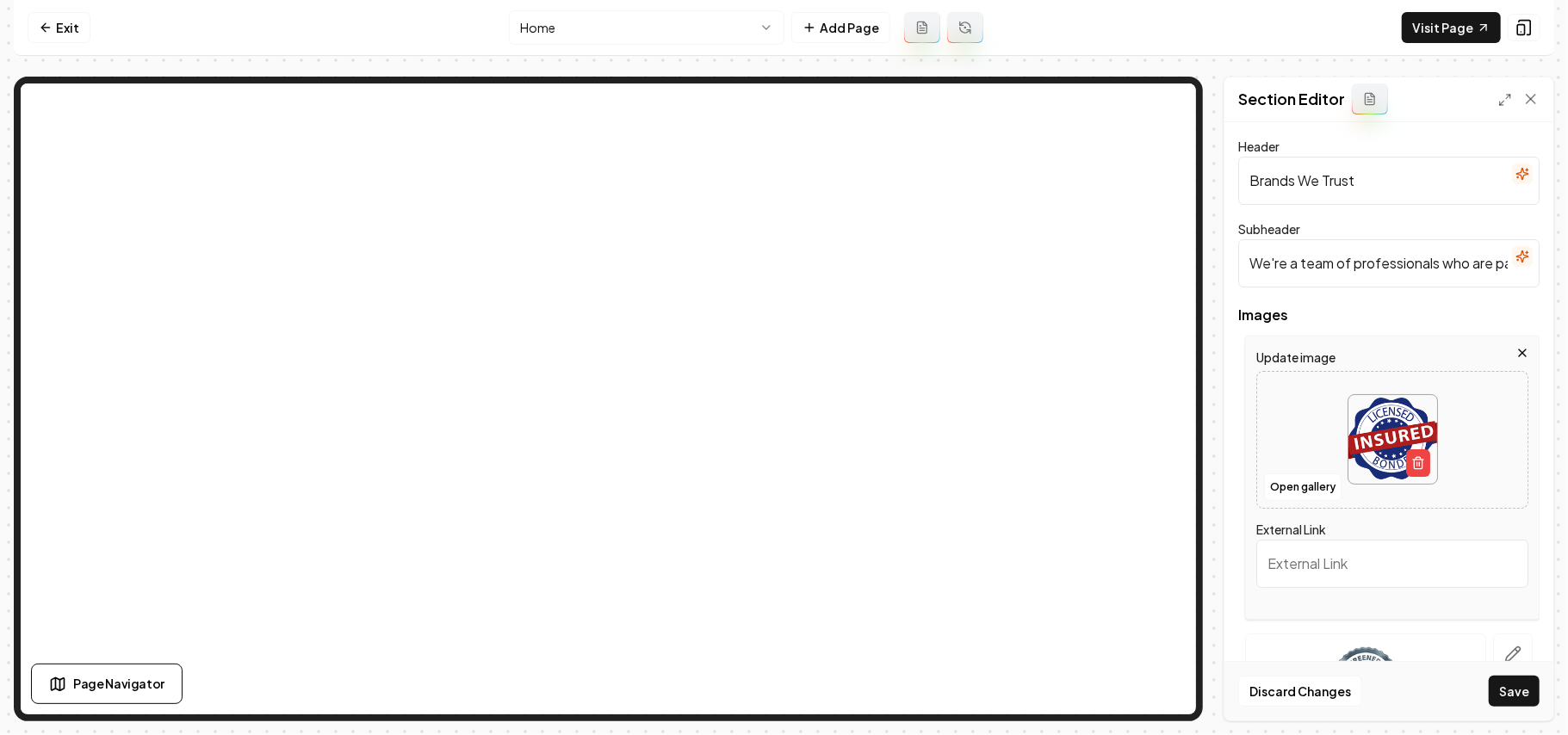
click at [1468, 423] on div at bounding box center [1392, 439] width 270 height 118
click at [1318, 501] on div "Open gallery" at bounding box center [1392, 439] width 272 height 138
click at [1318, 486] on button "Open gallery" at bounding box center [1302, 486] width 78 height 28
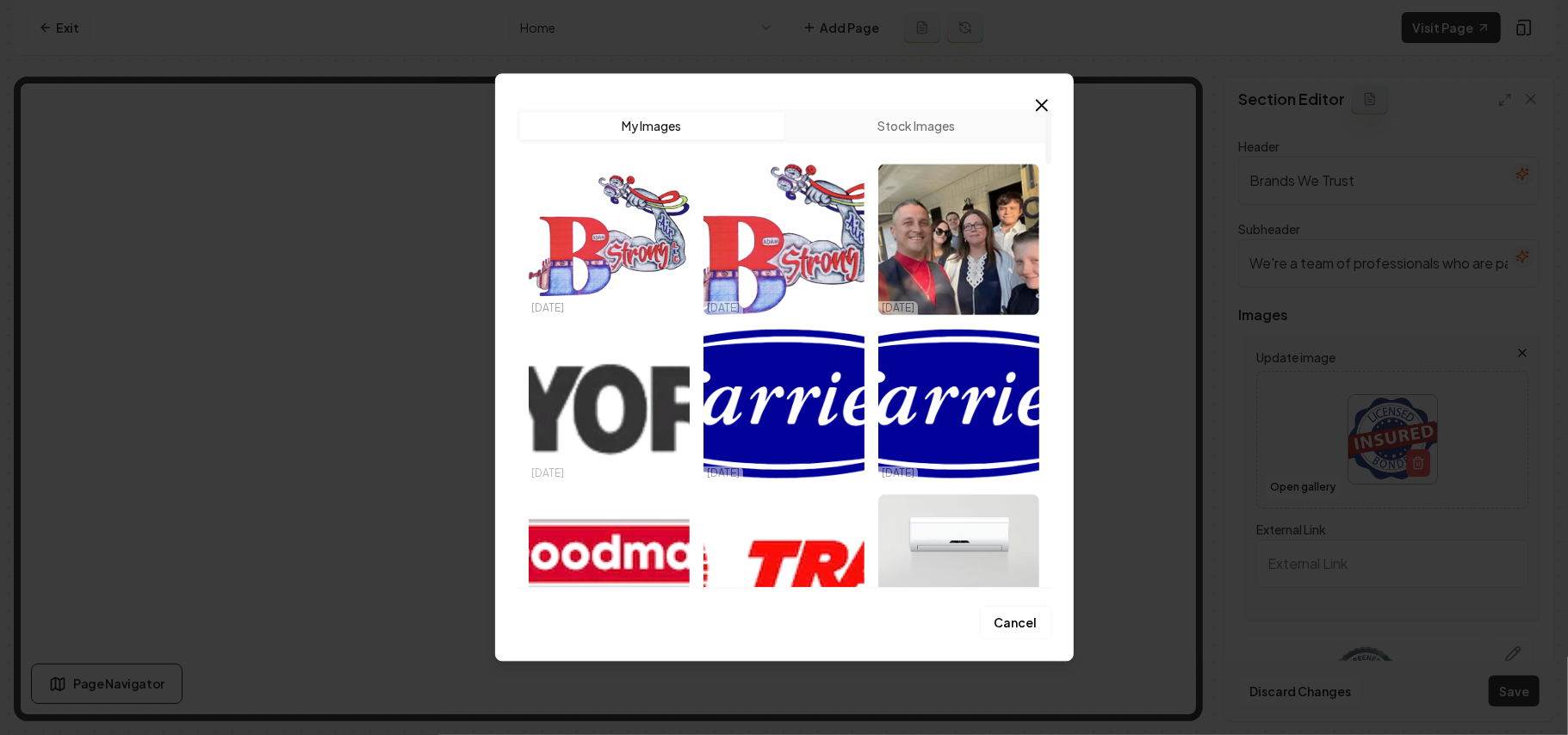
click at [567, 379] on img "Select image image_68dc030f5c7cd75eb830fa24.webp" at bounding box center [609, 404] width 161 height 151
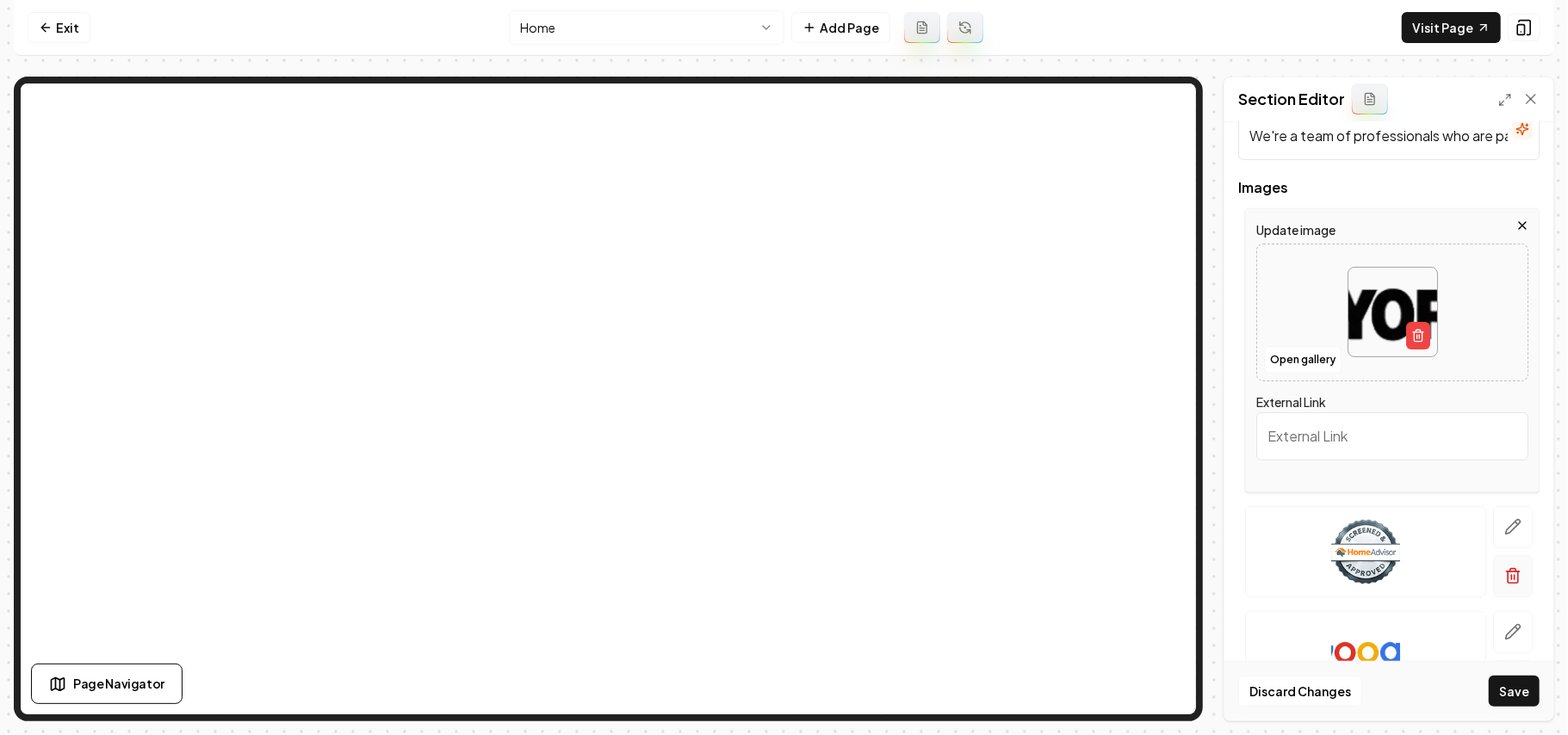
scroll to position [229, 0]
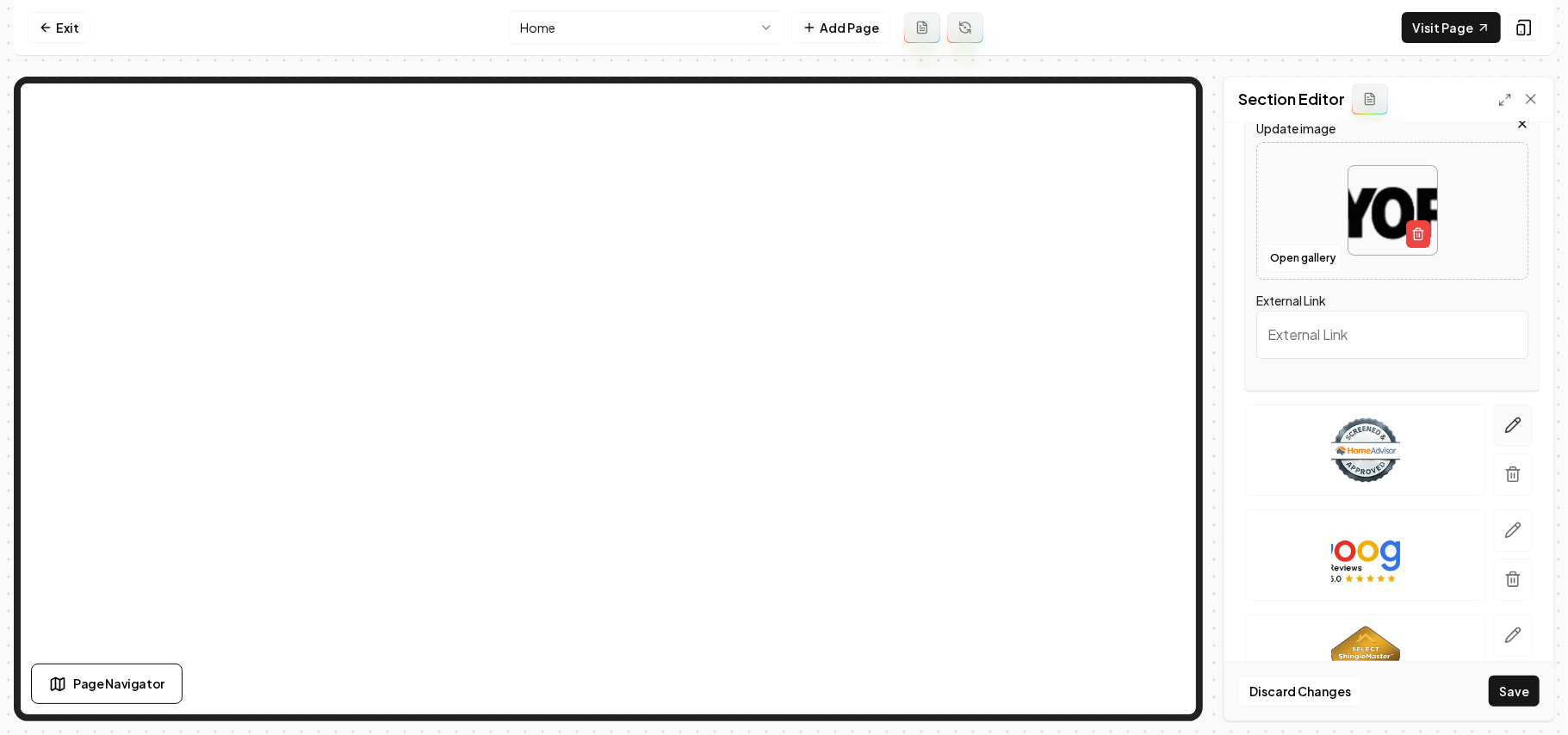
click at [1505, 430] on icon "button" at bounding box center [1513, 425] width 17 height 17
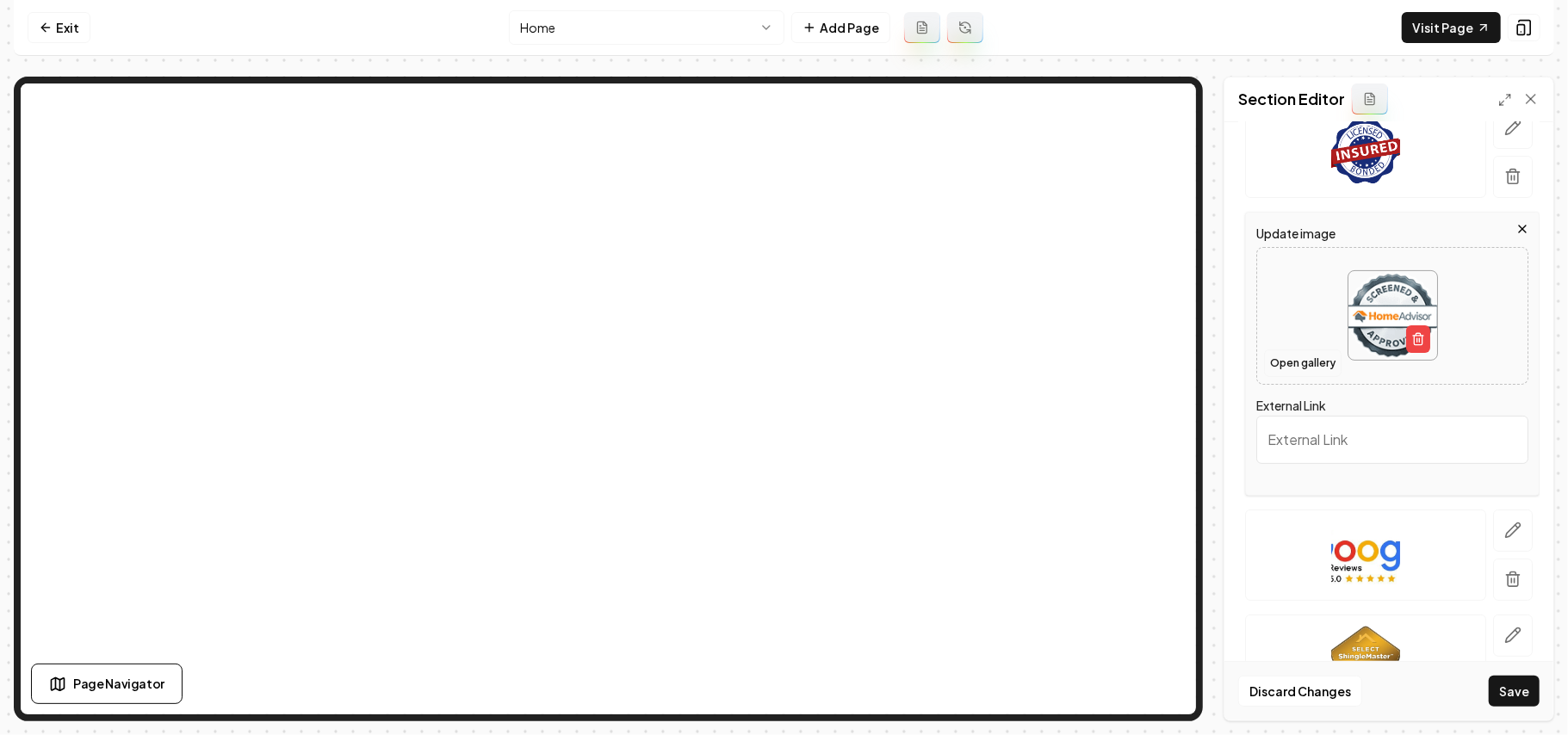
click at [1306, 369] on button "Open gallery" at bounding box center [1302, 363] width 78 height 28
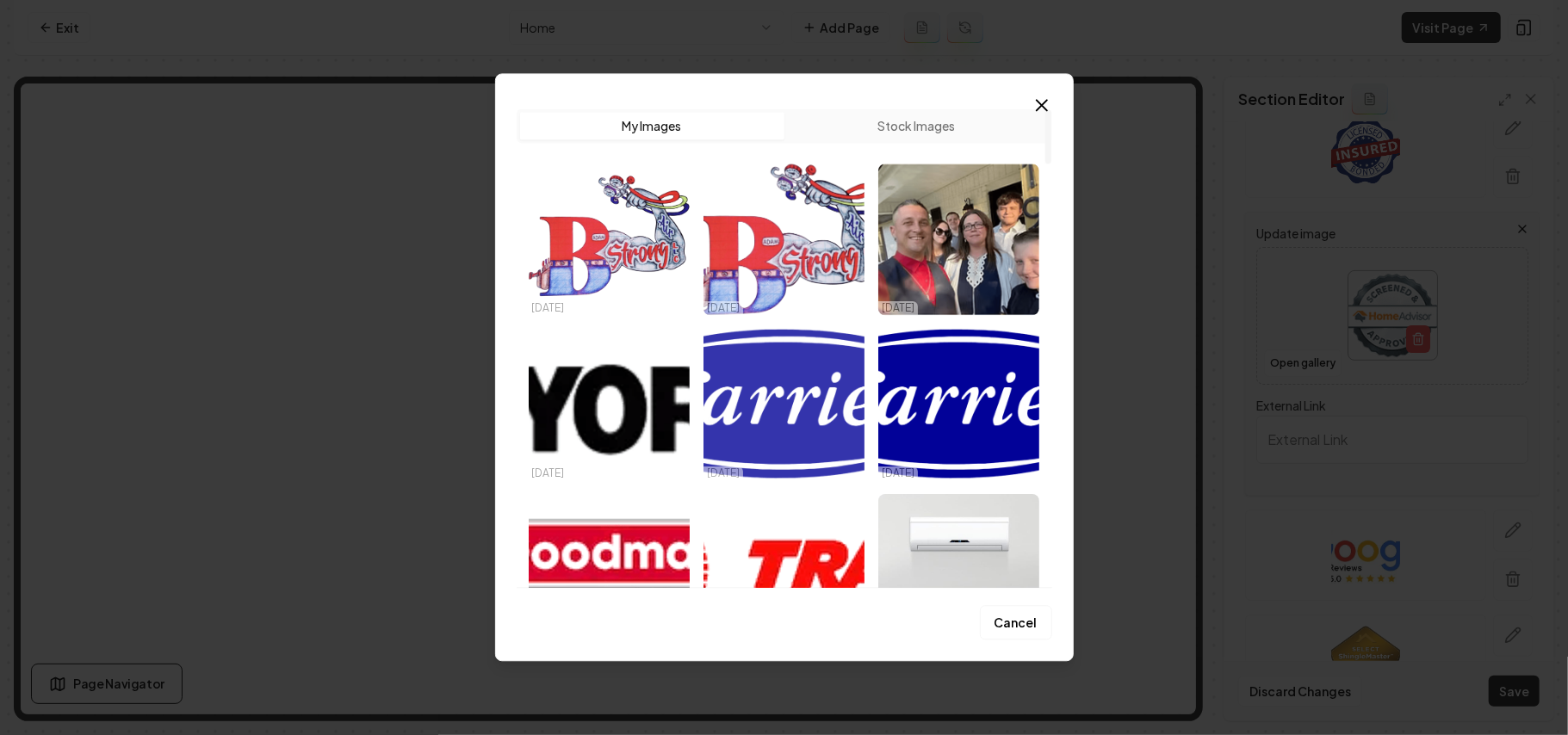
click at [782, 432] on img "Select image image_68dc03055c7cd75eb830b22f.png" at bounding box center [784, 404] width 161 height 151
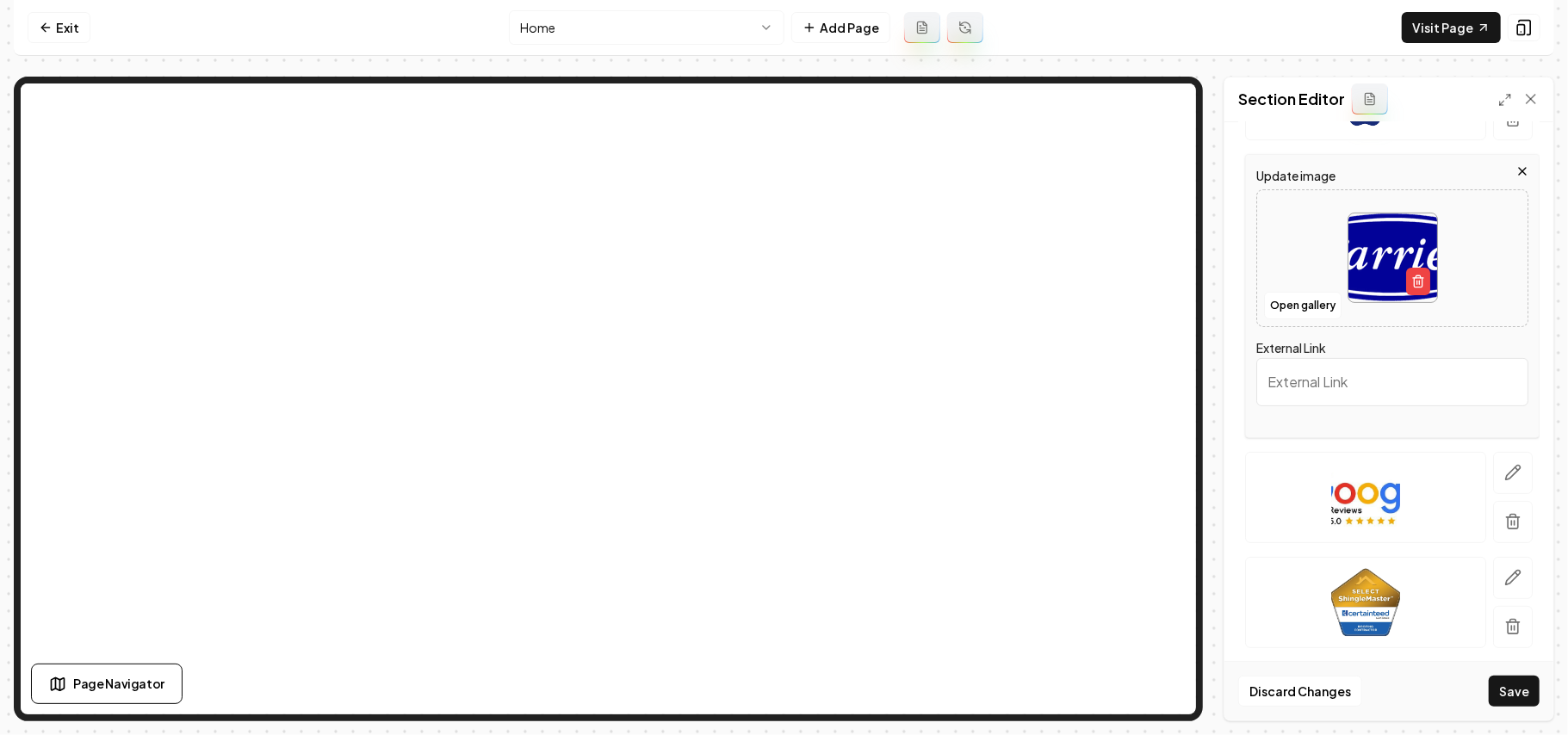
scroll to position [342, 0]
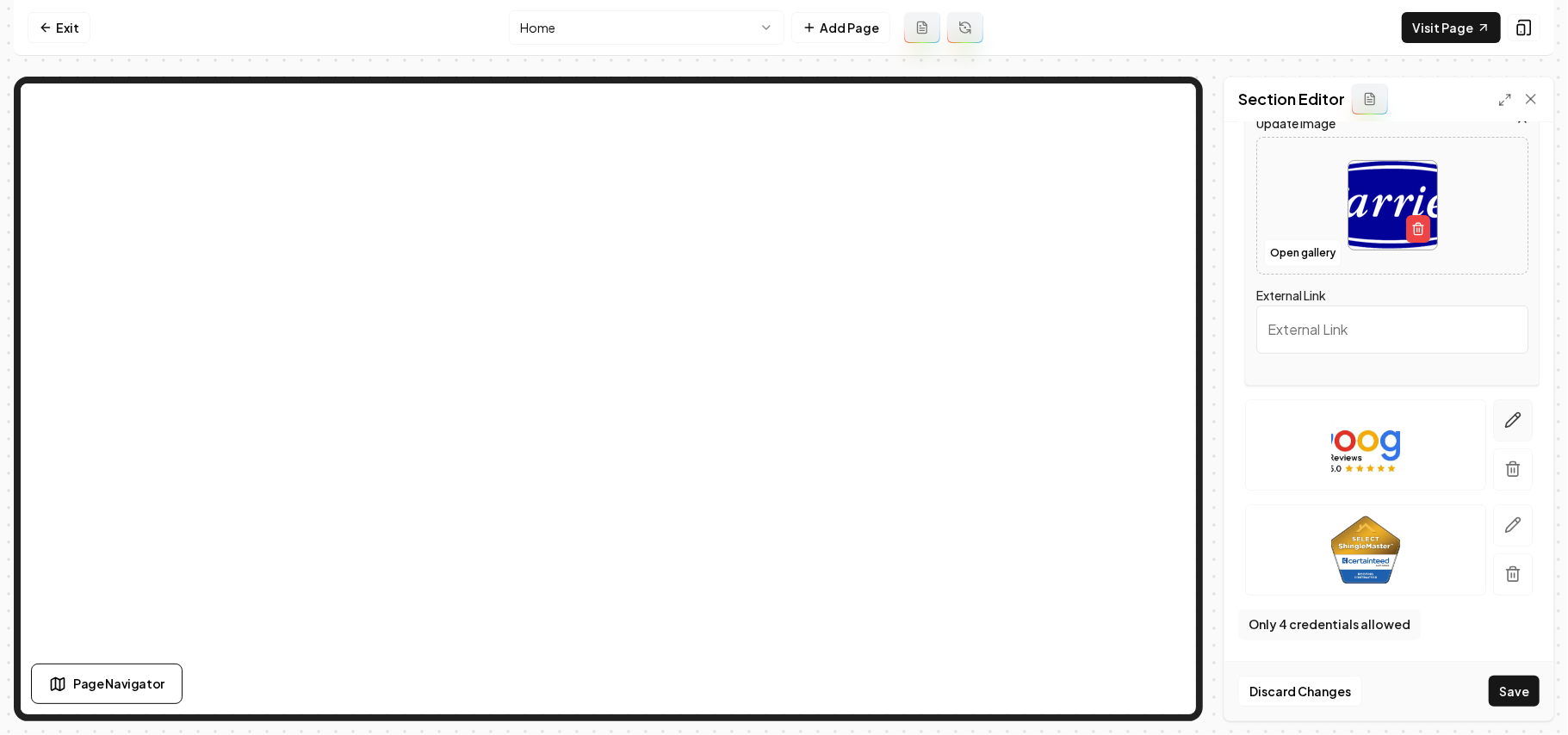
click at [1506, 413] on icon "button" at bounding box center [1514, 421] width 14 height 14
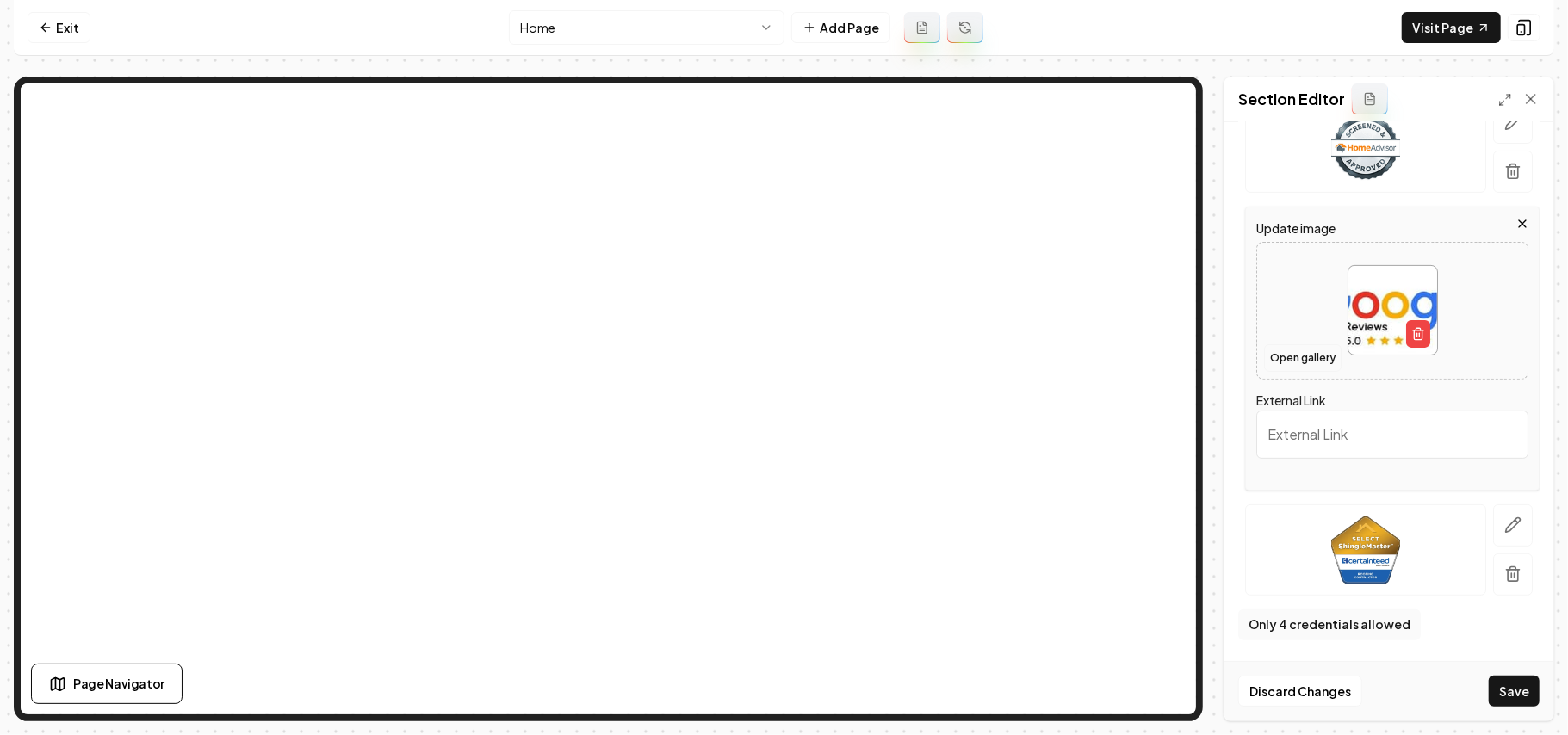
click at [1314, 355] on button "Open gallery" at bounding box center [1302, 357] width 78 height 28
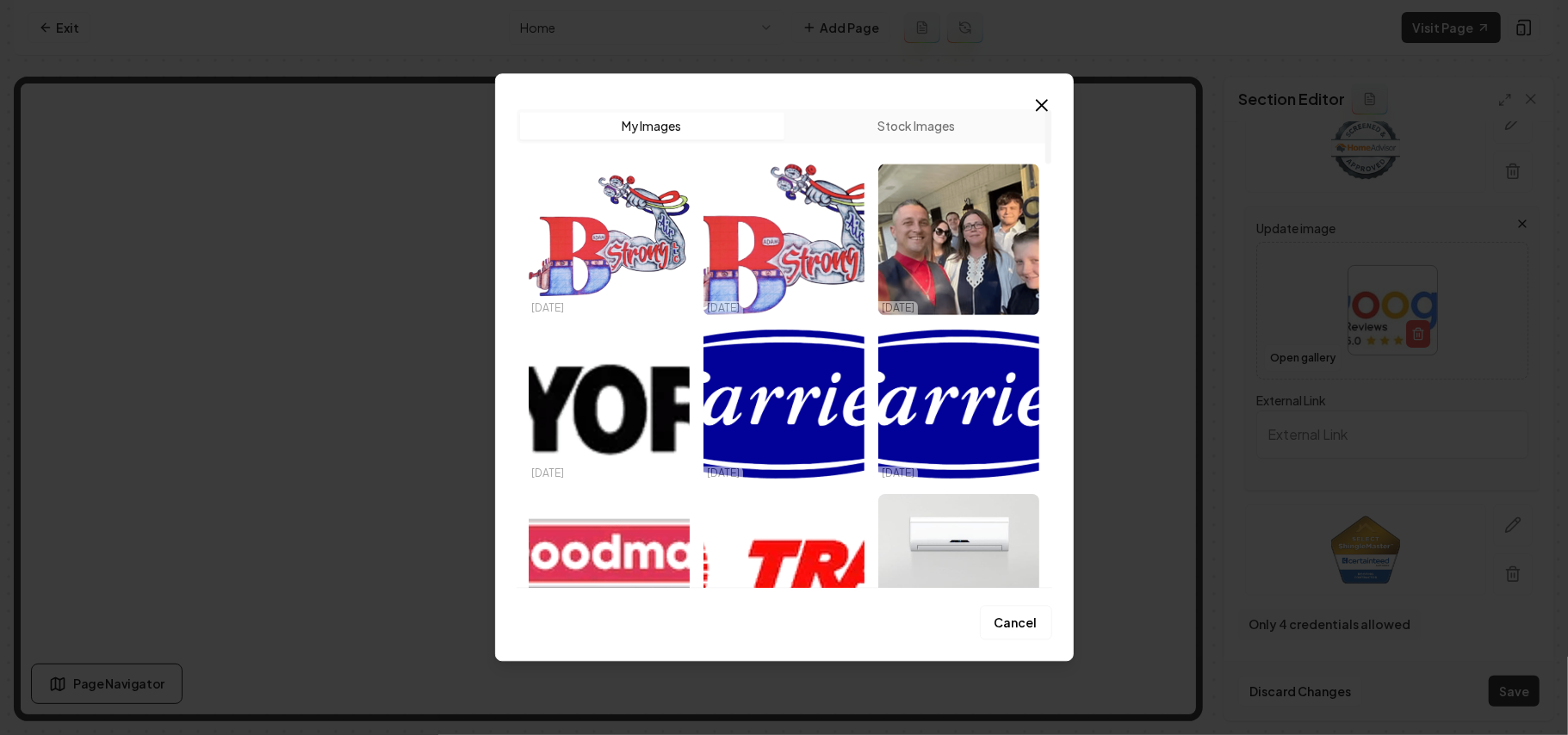
click at [615, 538] on img "Select image image_68dc02f45c7cd75eb8303b59.webp" at bounding box center [609, 570] width 161 height 151
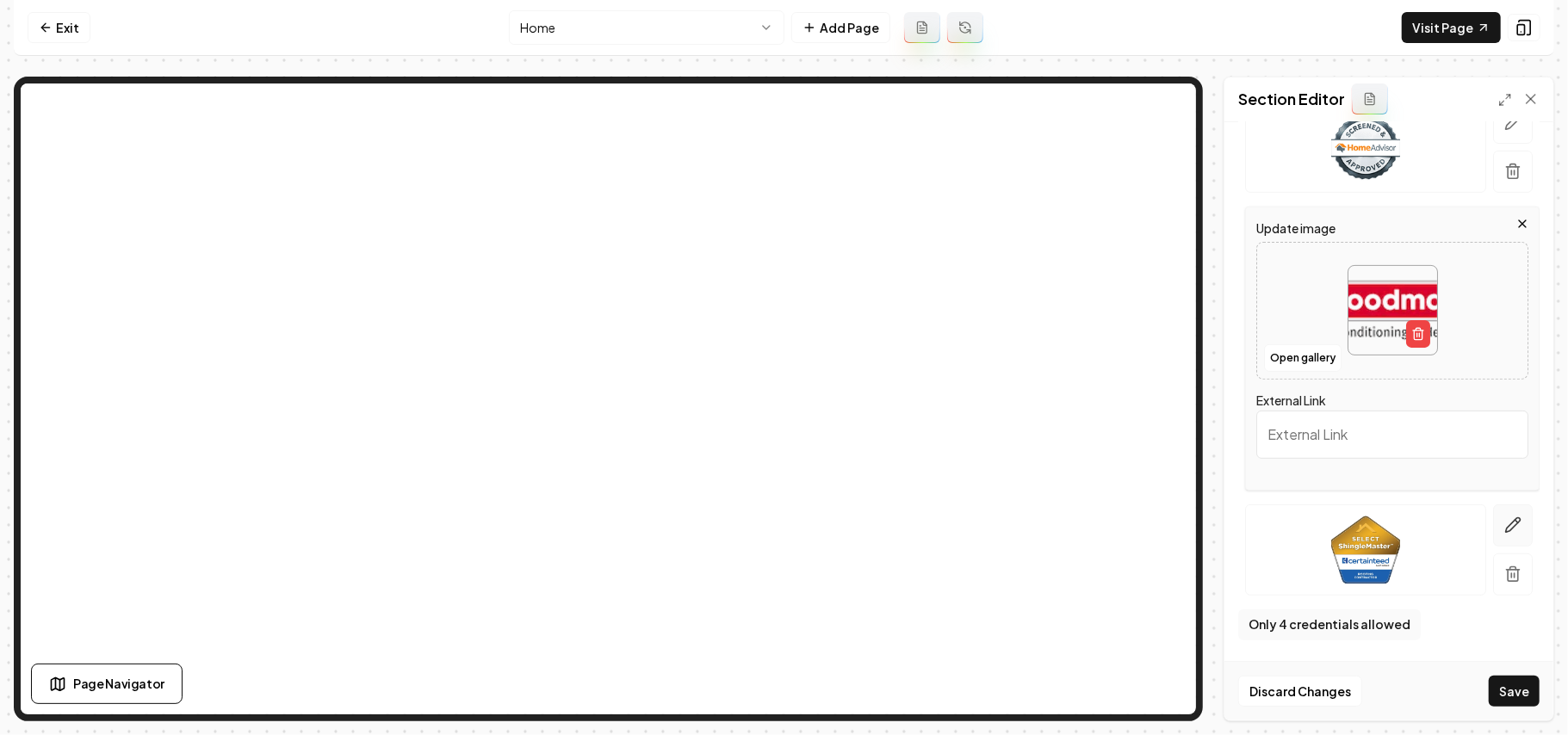
click at [1505, 524] on icon "button" at bounding box center [1513, 525] width 17 height 17
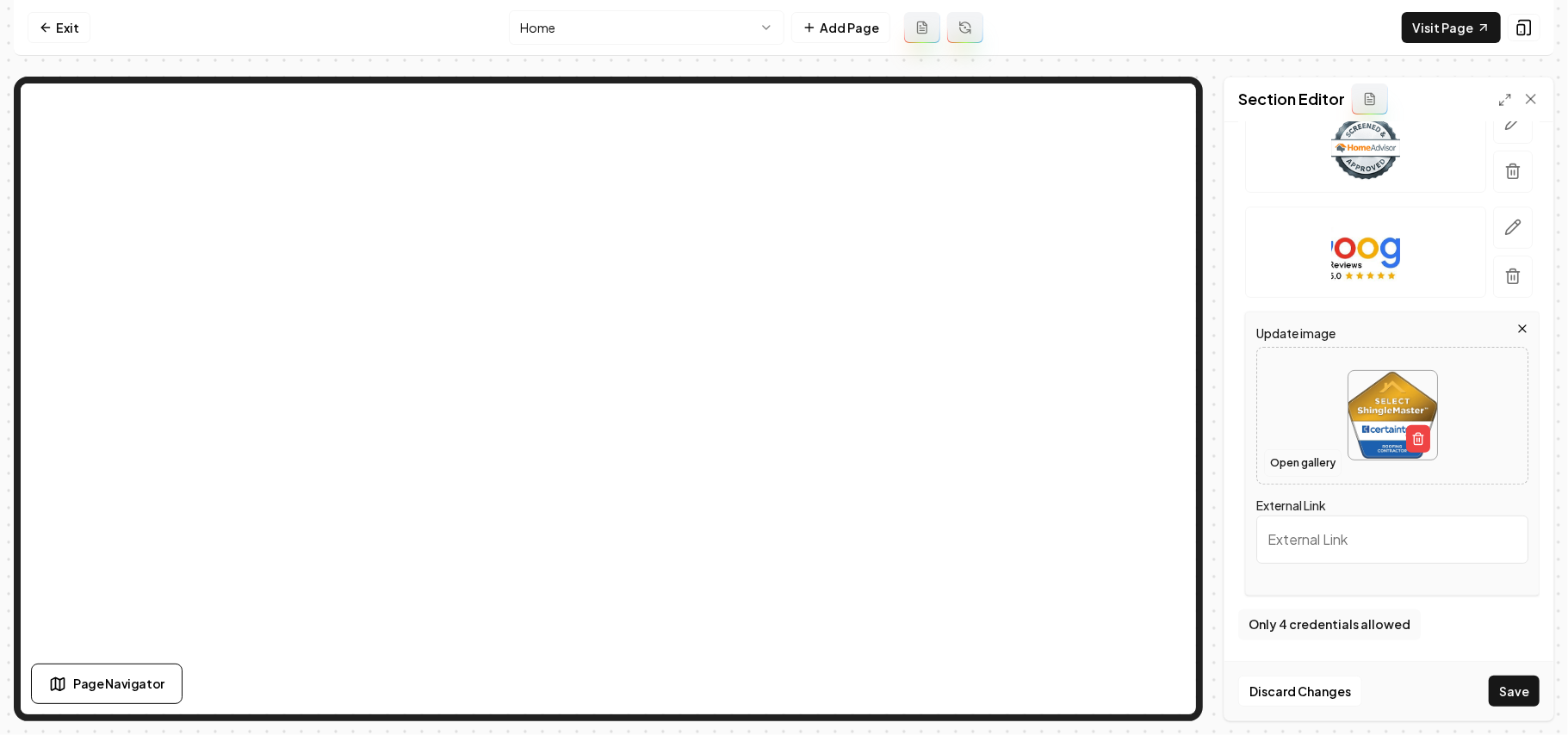
click at [1293, 465] on button "Open gallery" at bounding box center [1302, 462] width 78 height 28
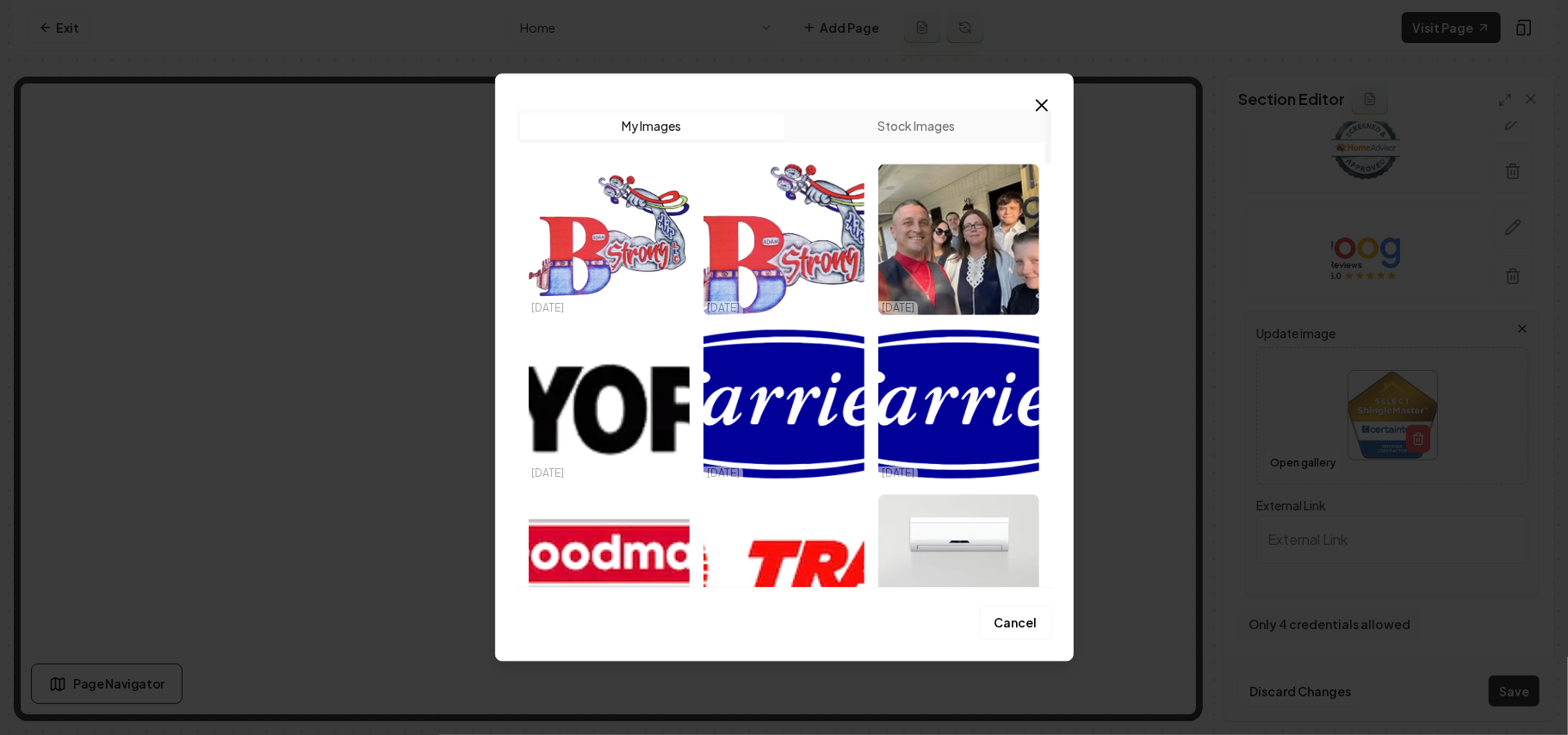
click at [759, 522] on img "Select image image_68dc02f05c7cd75eb8302611.webp" at bounding box center [784, 570] width 161 height 151
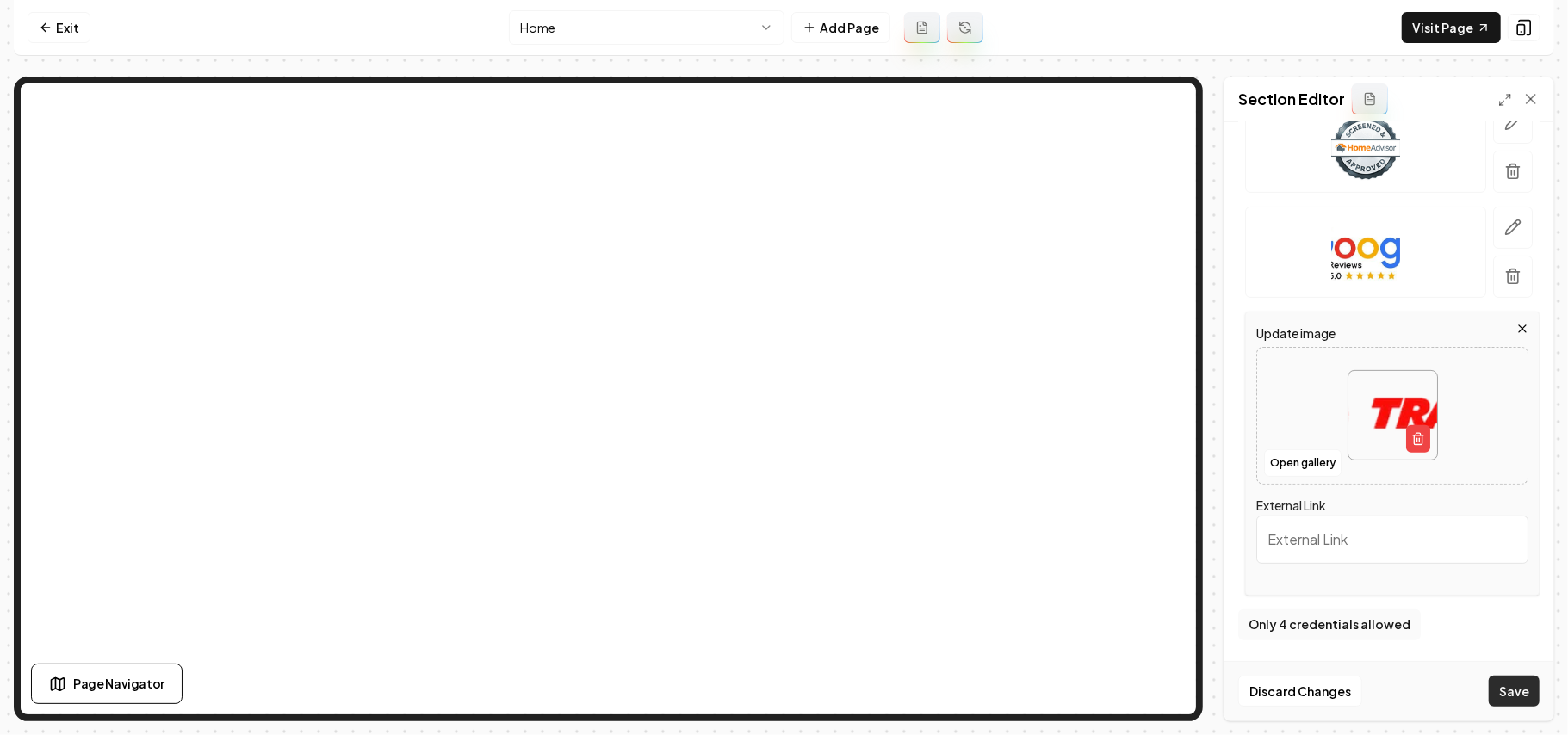
click at [1527, 698] on button "Save" at bounding box center [1515, 690] width 51 height 31
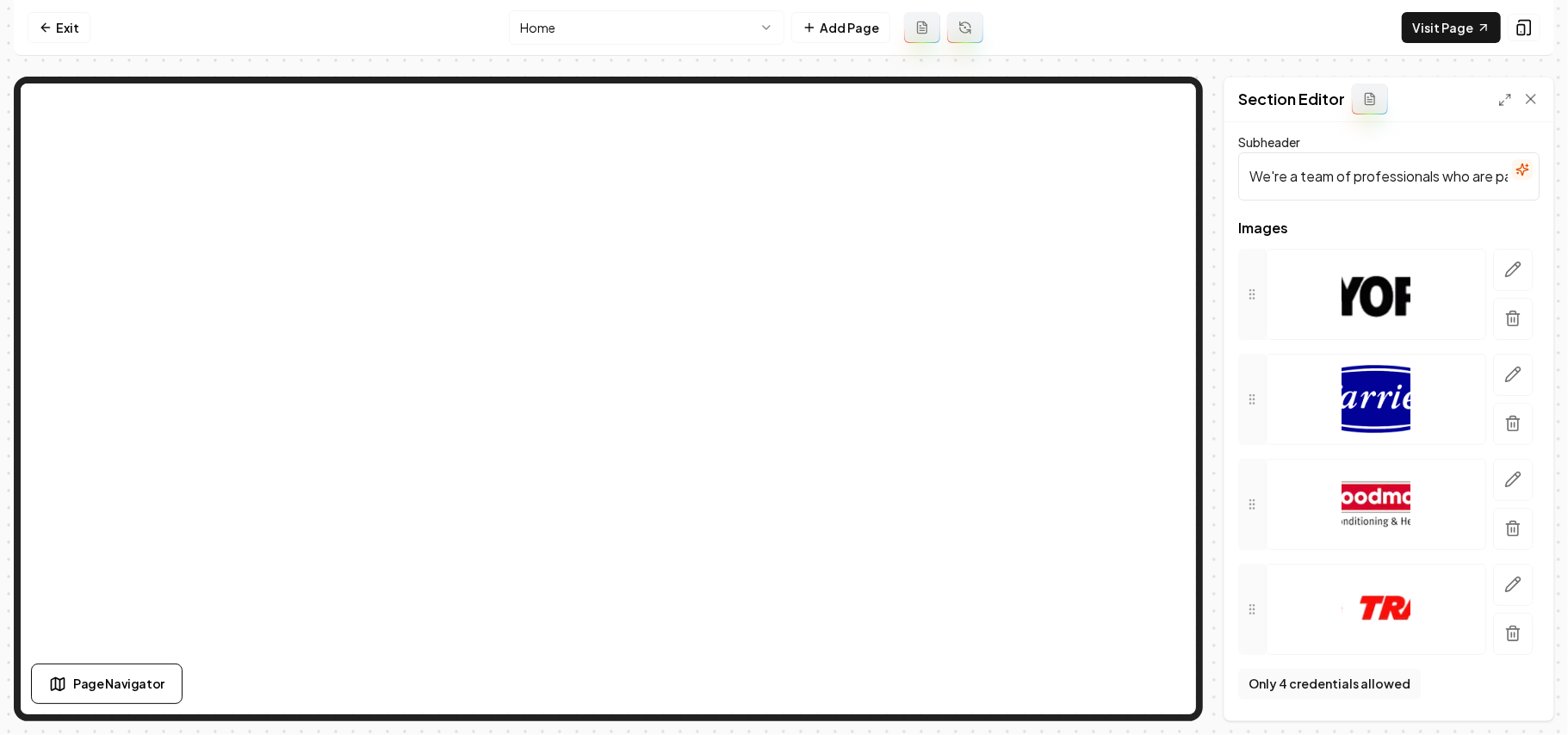
click at [1516, 169] on icon "button" at bounding box center [1523, 169] width 13 height 13
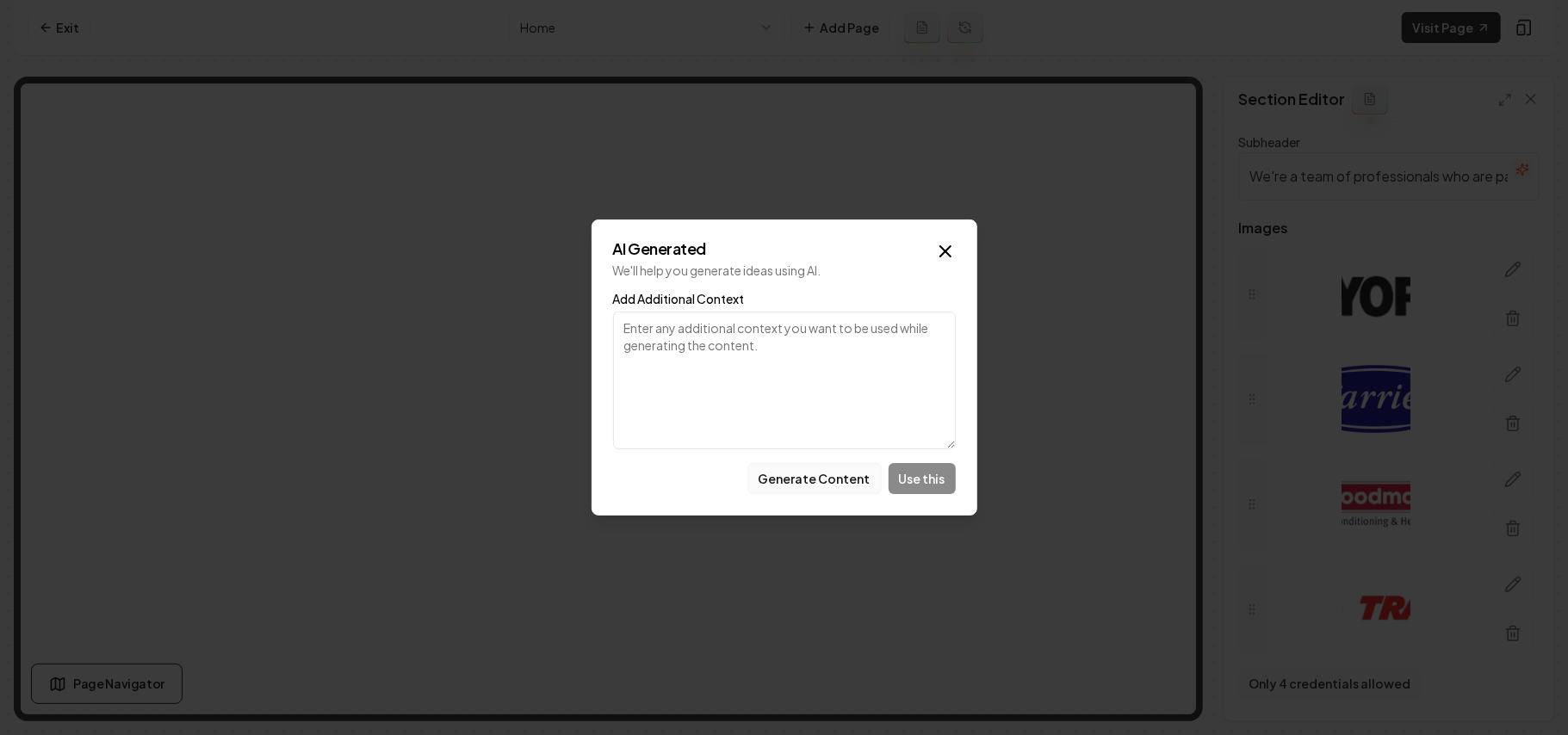
click at [809, 475] on button "Generate Content" at bounding box center [815, 478] width 135 height 31
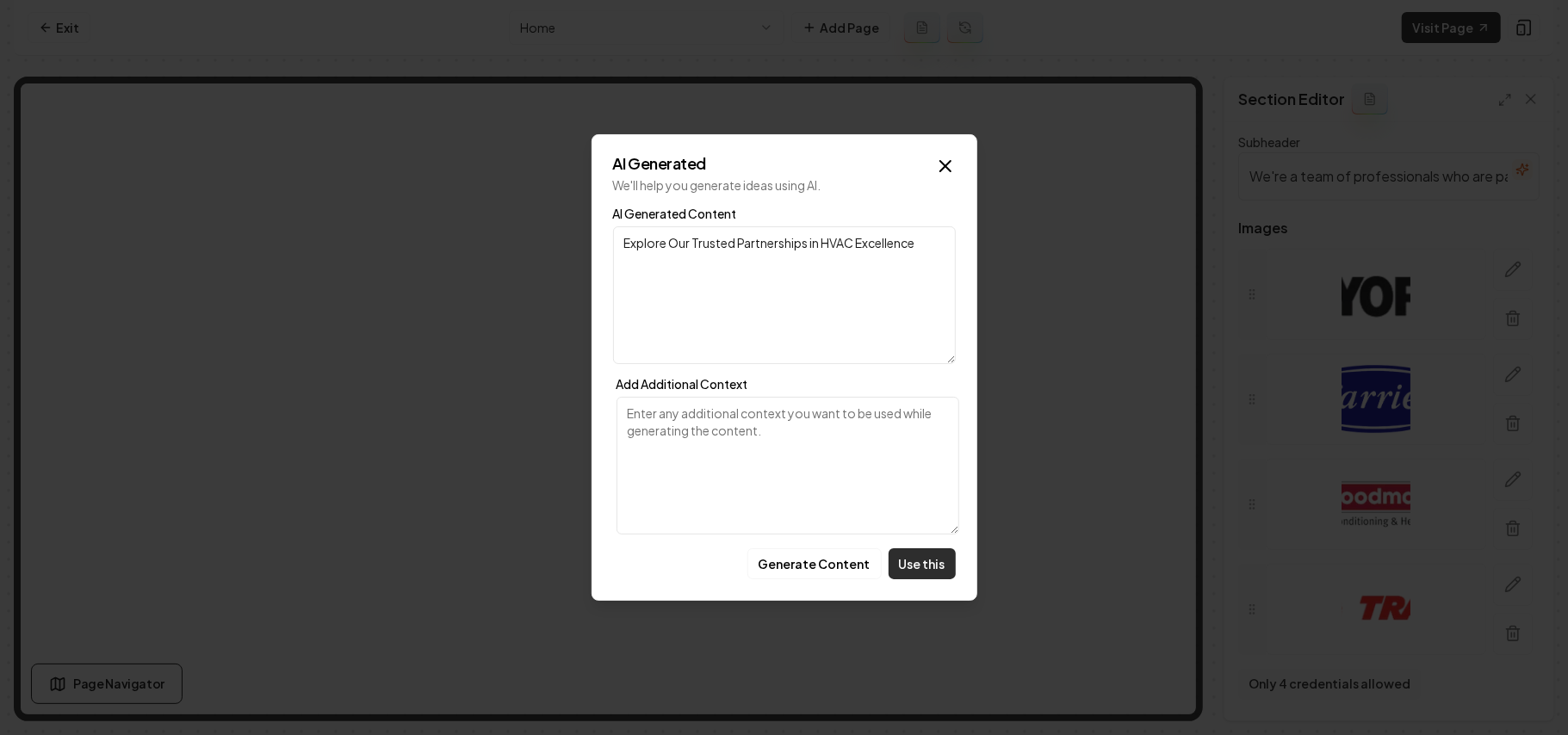
click at [924, 555] on button "Use this" at bounding box center [922, 563] width 67 height 31
type input "Explore Our Trusted Partnerships in HVAC Excellence"
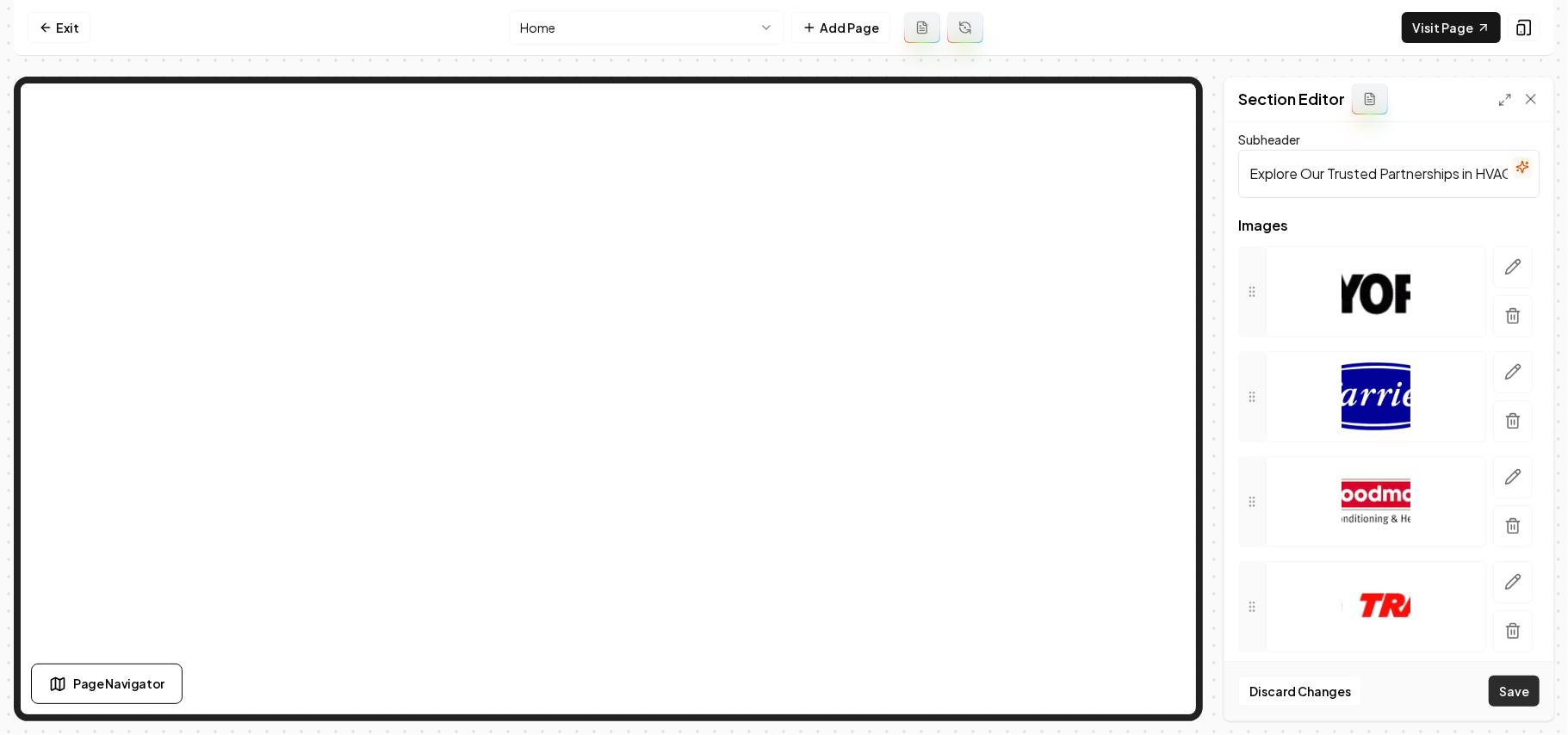
click at [1503, 682] on button "Save" at bounding box center [1515, 690] width 51 height 31
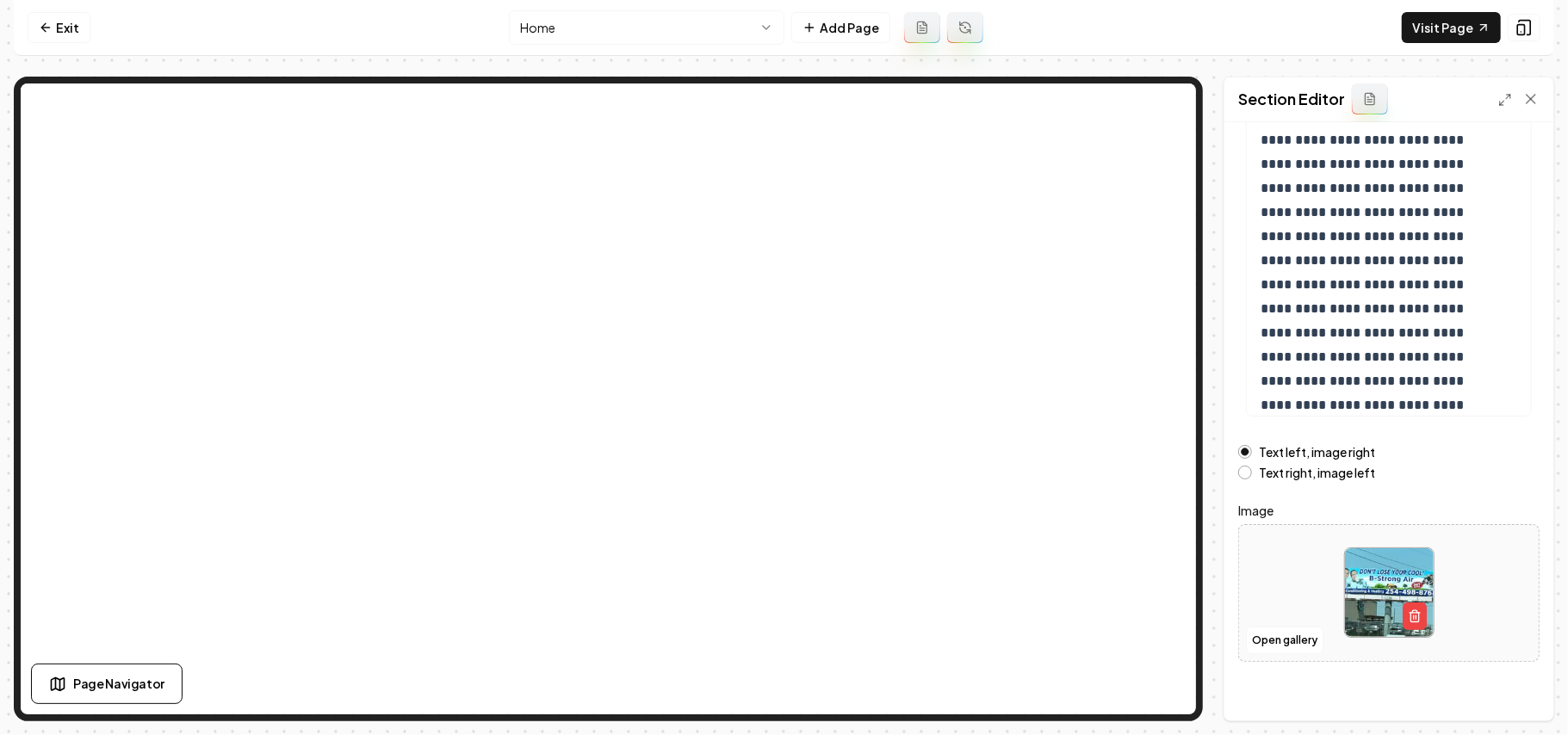
scroll to position [196, 0]
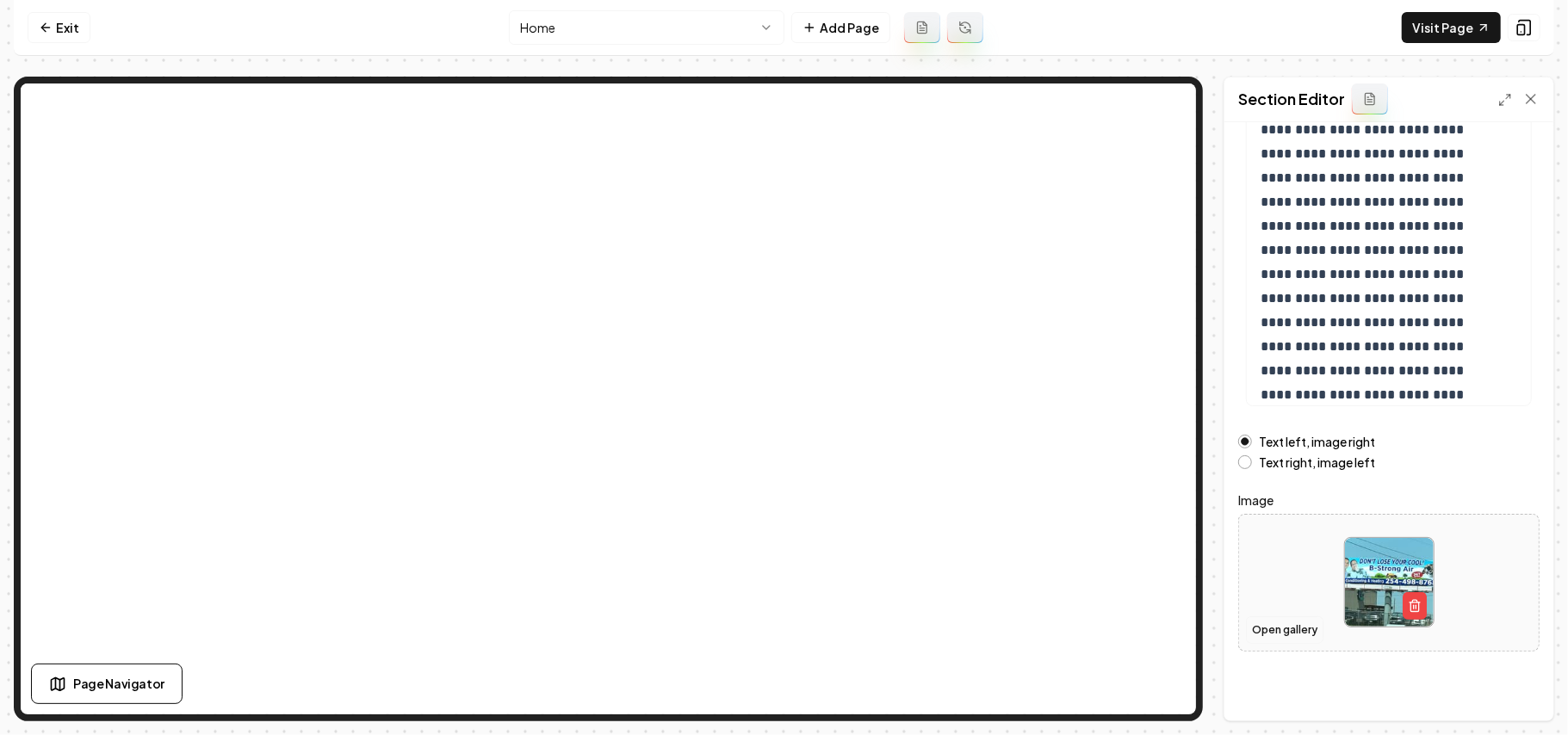
click at [1278, 633] on button "Open gallery" at bounding box center [1285, 630] width 78 height 28
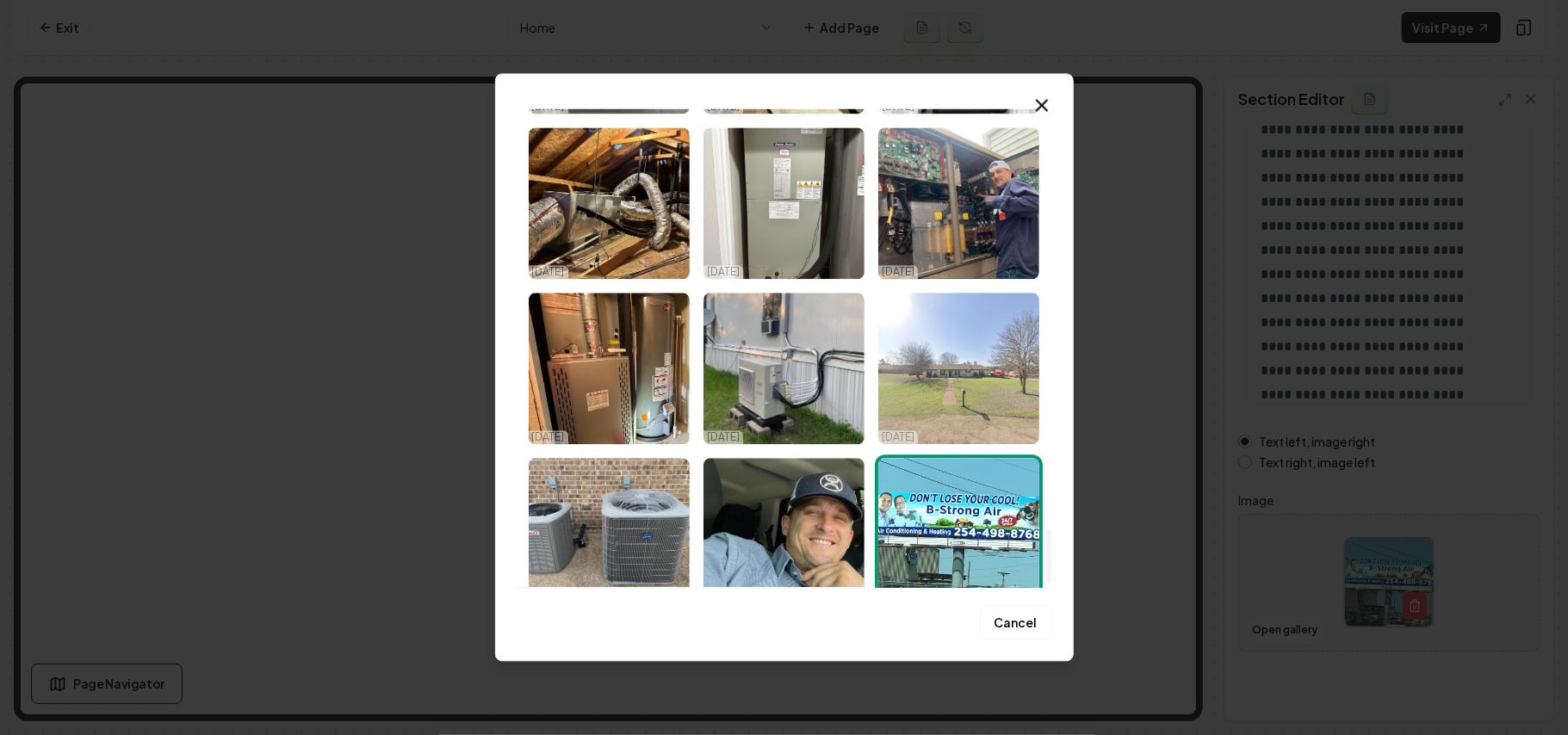
scroll to position [3702, 0]
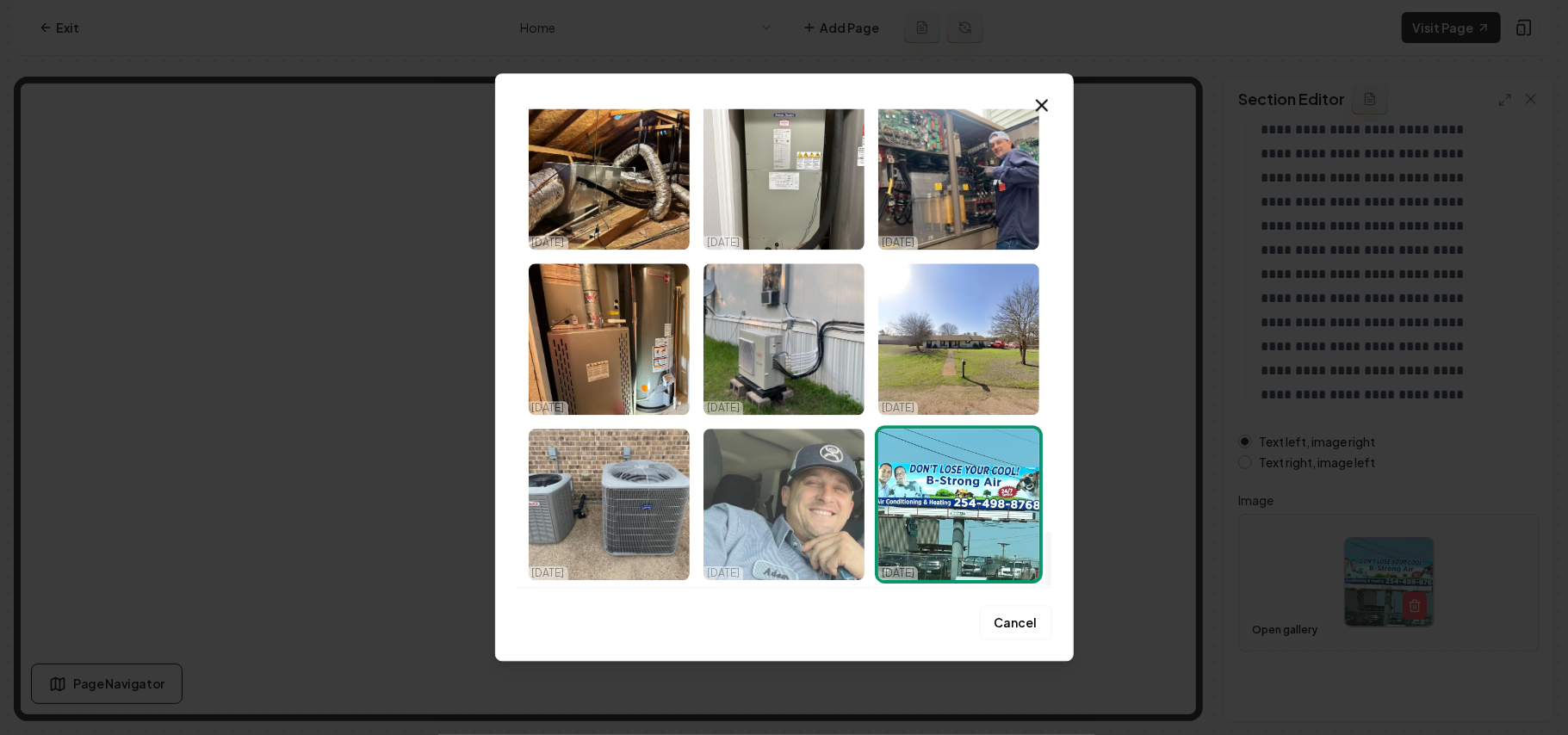
click at [817, 532] on img "Select image image_682cb93d432c47641620fbc9.jpeg" at bounding box center [784, 504] width 161 height 151
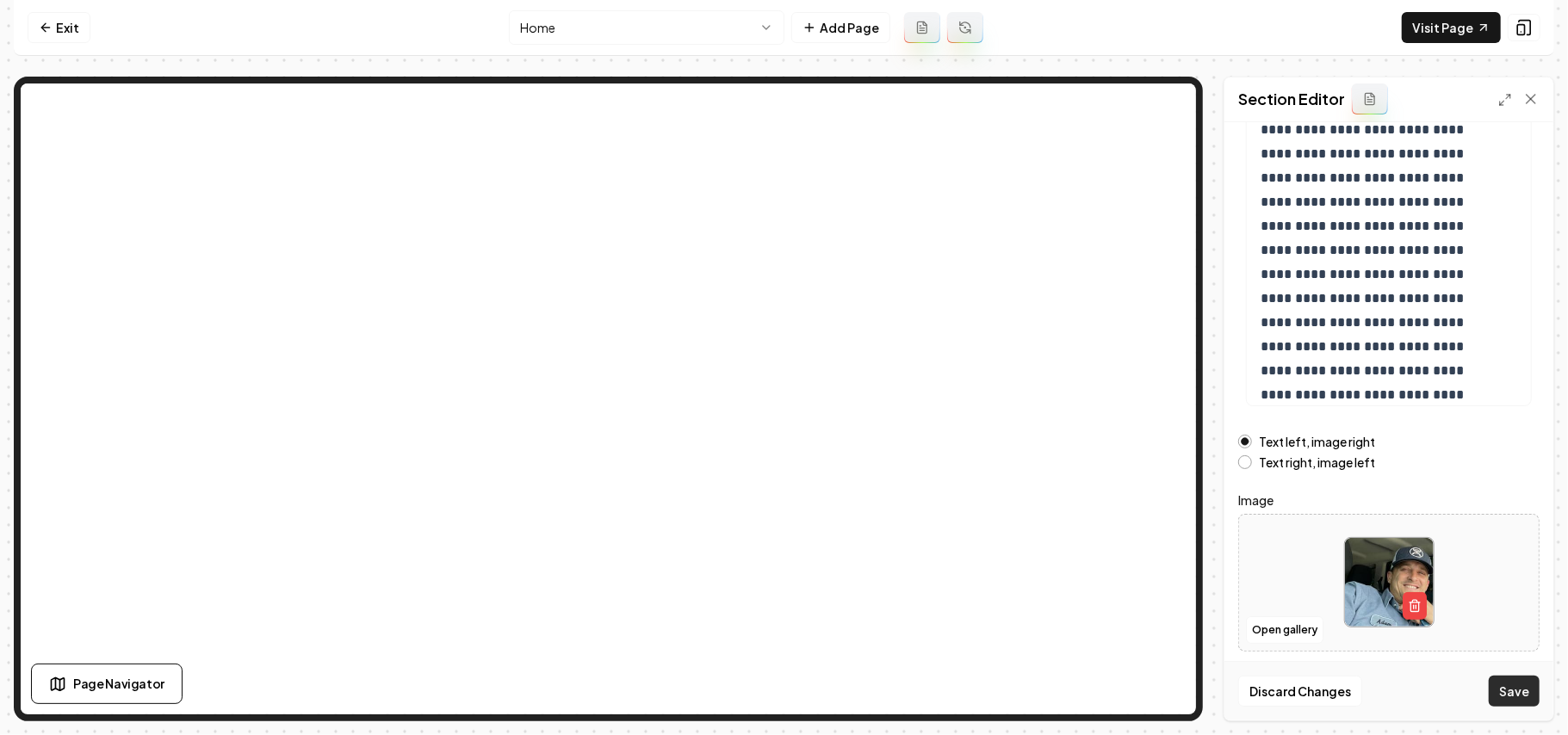
click at [1517, 690] on button "Save" at bounding box center [1515, 690] width 51 height 31
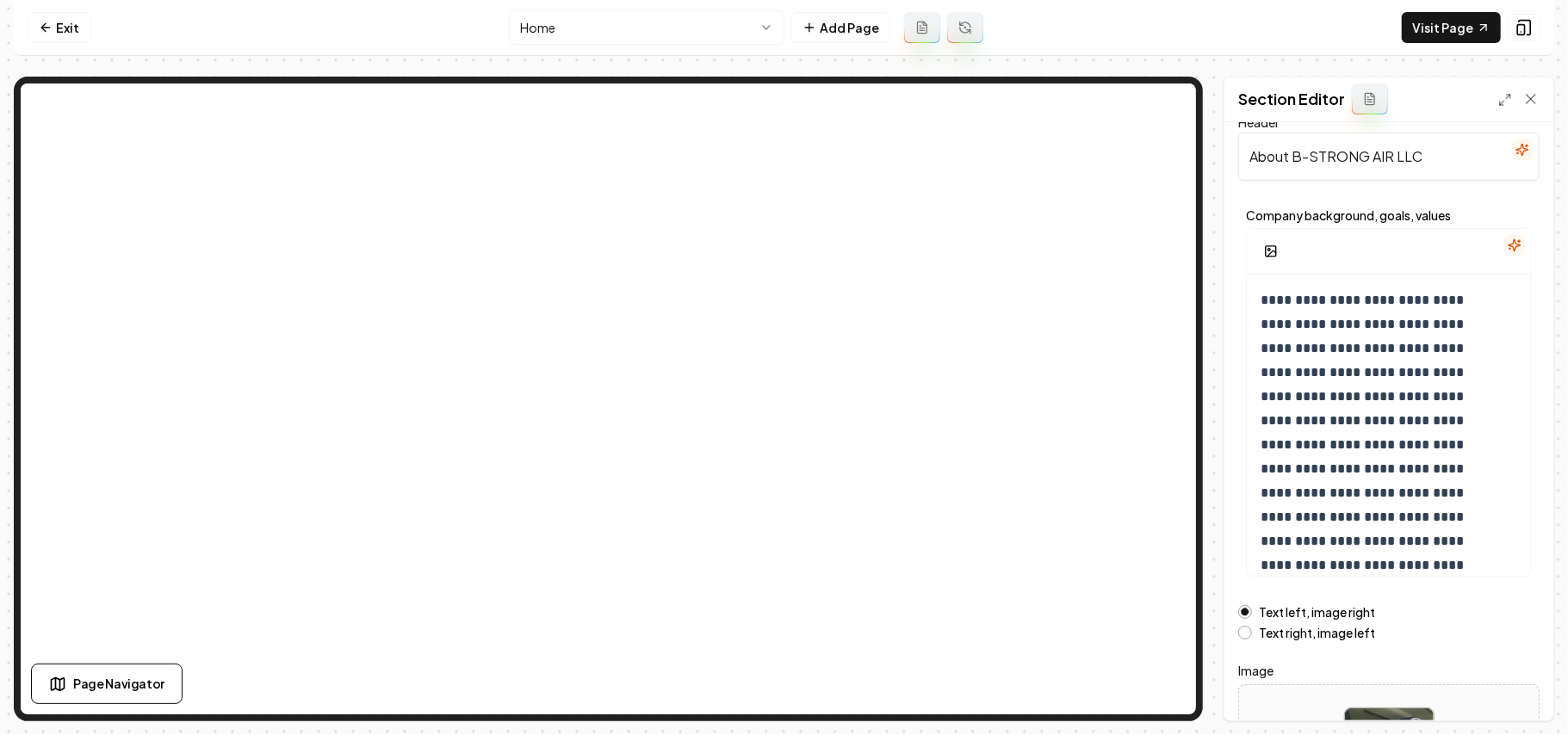
scroll to position [0, 0]
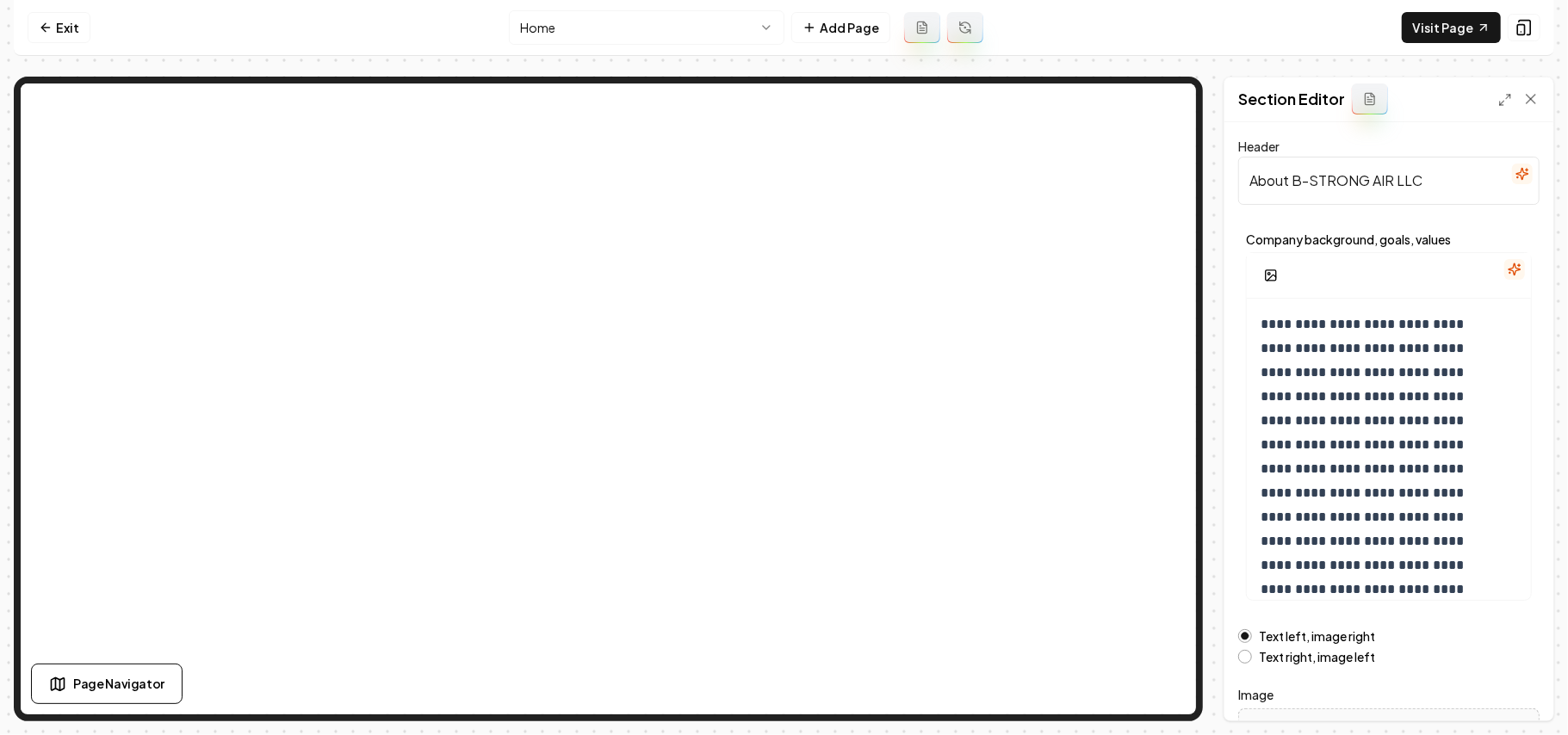
drag, startPoint x: 1449, startPoint y: 191, endPoint x: 1293, endPoint y: 183, distance: 156.2
click at [1293, 183] on input "About B-STRONG AIR LLC" at bounding box center [1389, 181] width 301 height 48
drag, startPoint x: 1455, startPoint y: 181, endPoint x: 1293, endPoint y: 179, distance: 162.0
click at [1293, 179] on input "About B-STRONG AIR LLC" at bounding box center [1389, 181] width 301 height 48
click at [634, 33] on html "**********" at bounding box center [784, 367] width 1568 height 735
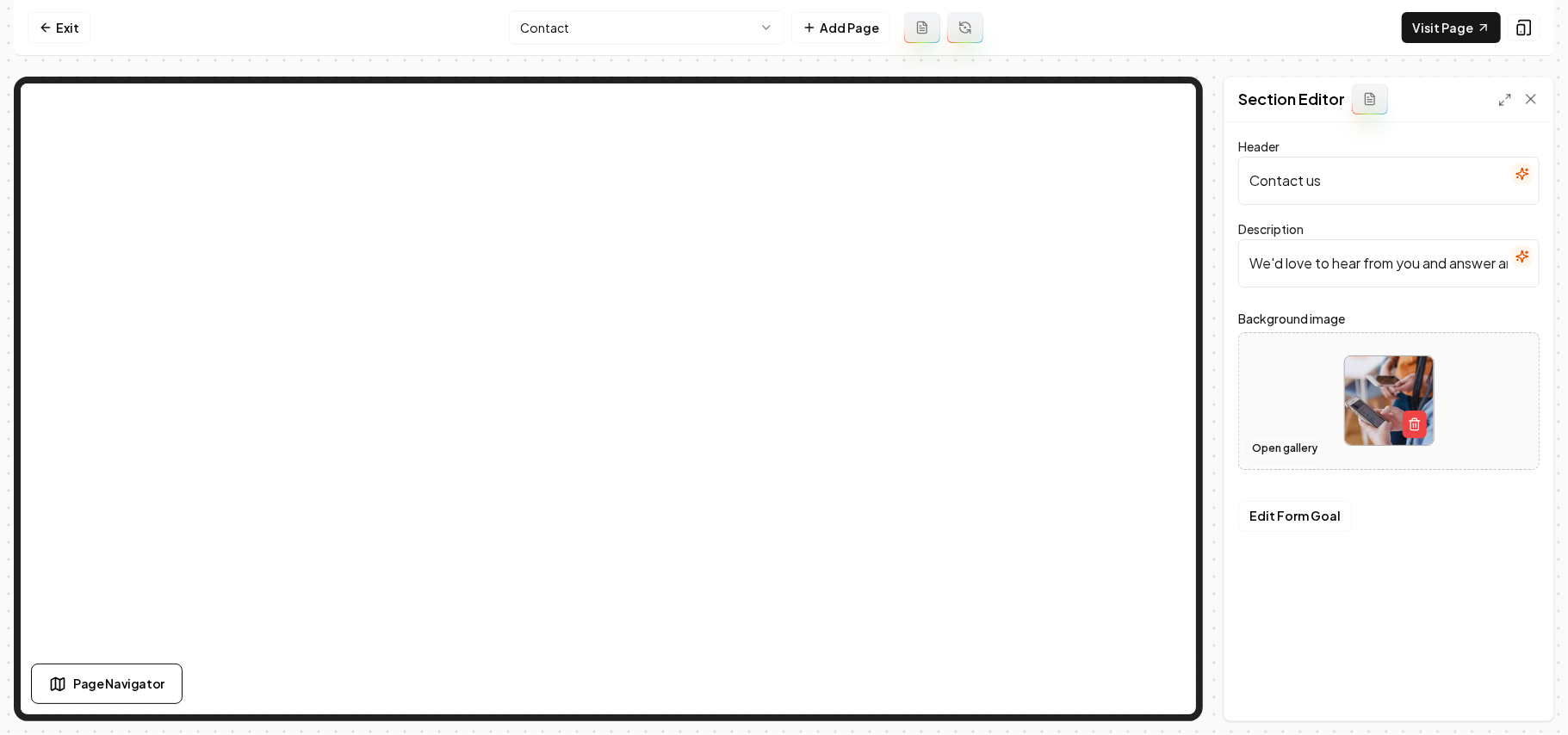
click at [1299, 455] on button "Open gallery" at bounding box center [1285, 448] width 78 height 28
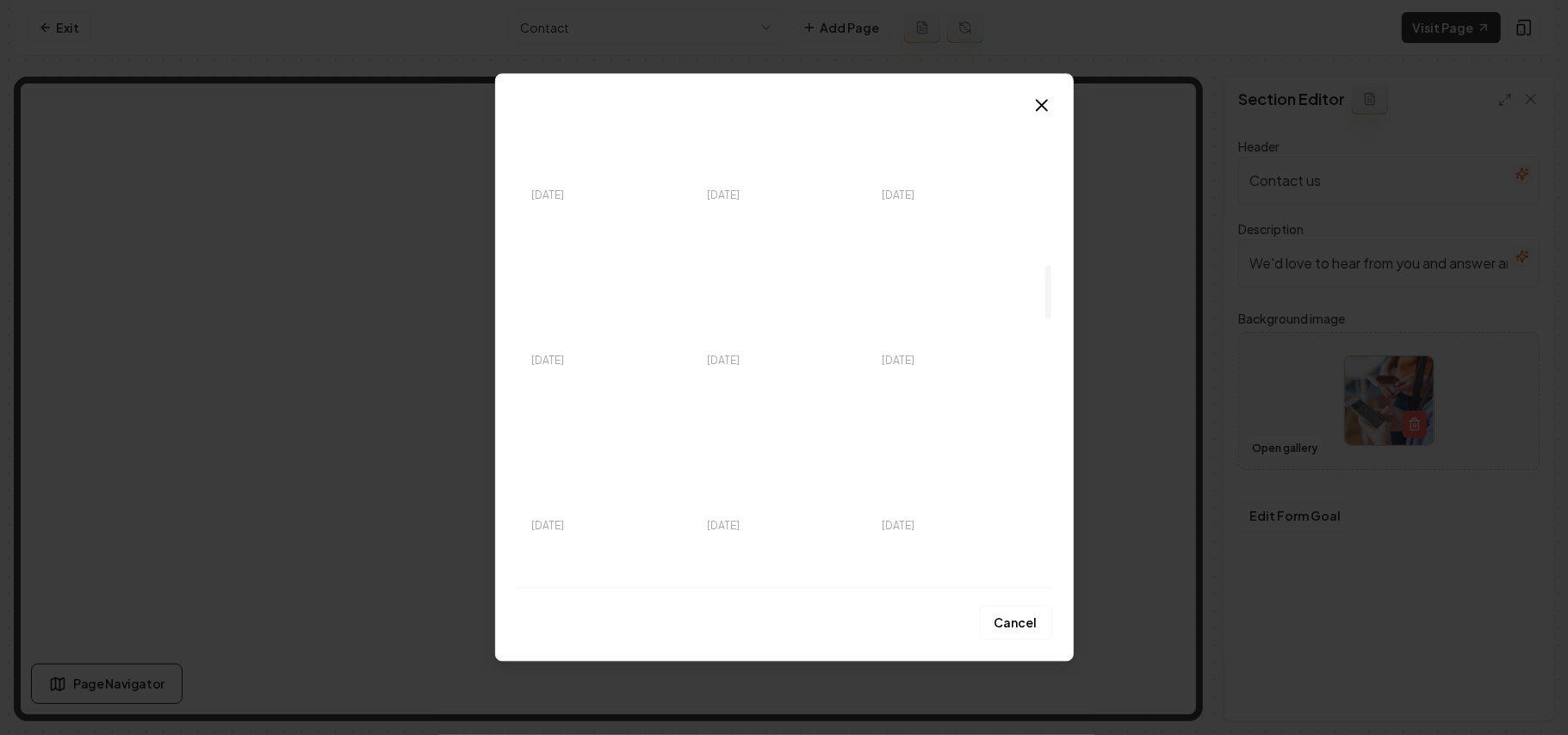
scroll to position [1176, 0]
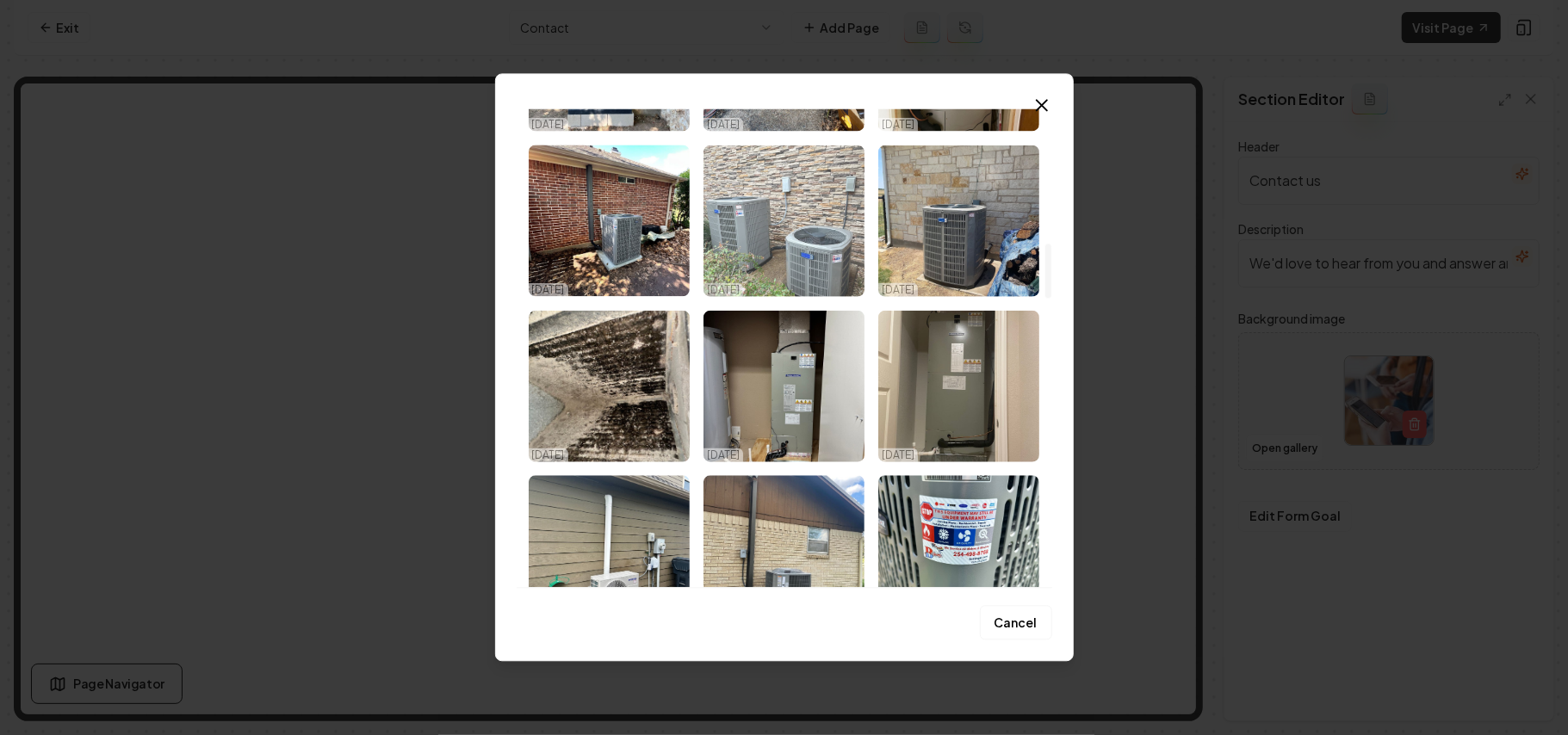
click at [800, 242] on img "Select image image_682cb940432c4764162105cf.jpeg" at bounding box center [784, 220] width 161 height 151
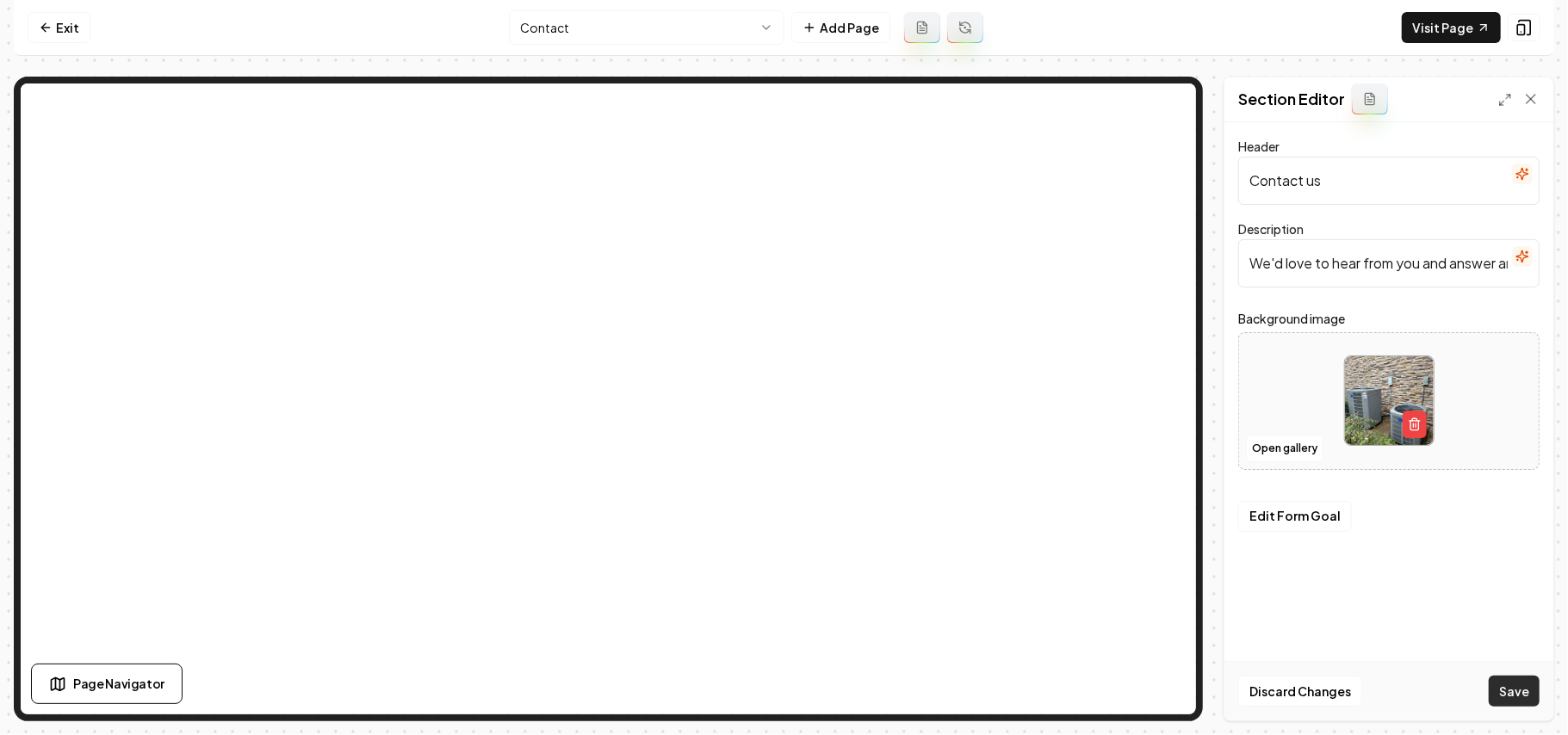
click at [1510, 694] on button "Save" at bounding box center [1515, 690] width 51 height 31
click at [639, 33] on html "Computer Required This feature is only available on a computer. Please switch t…" at bounding box center [784, 367] width 1568 height 735
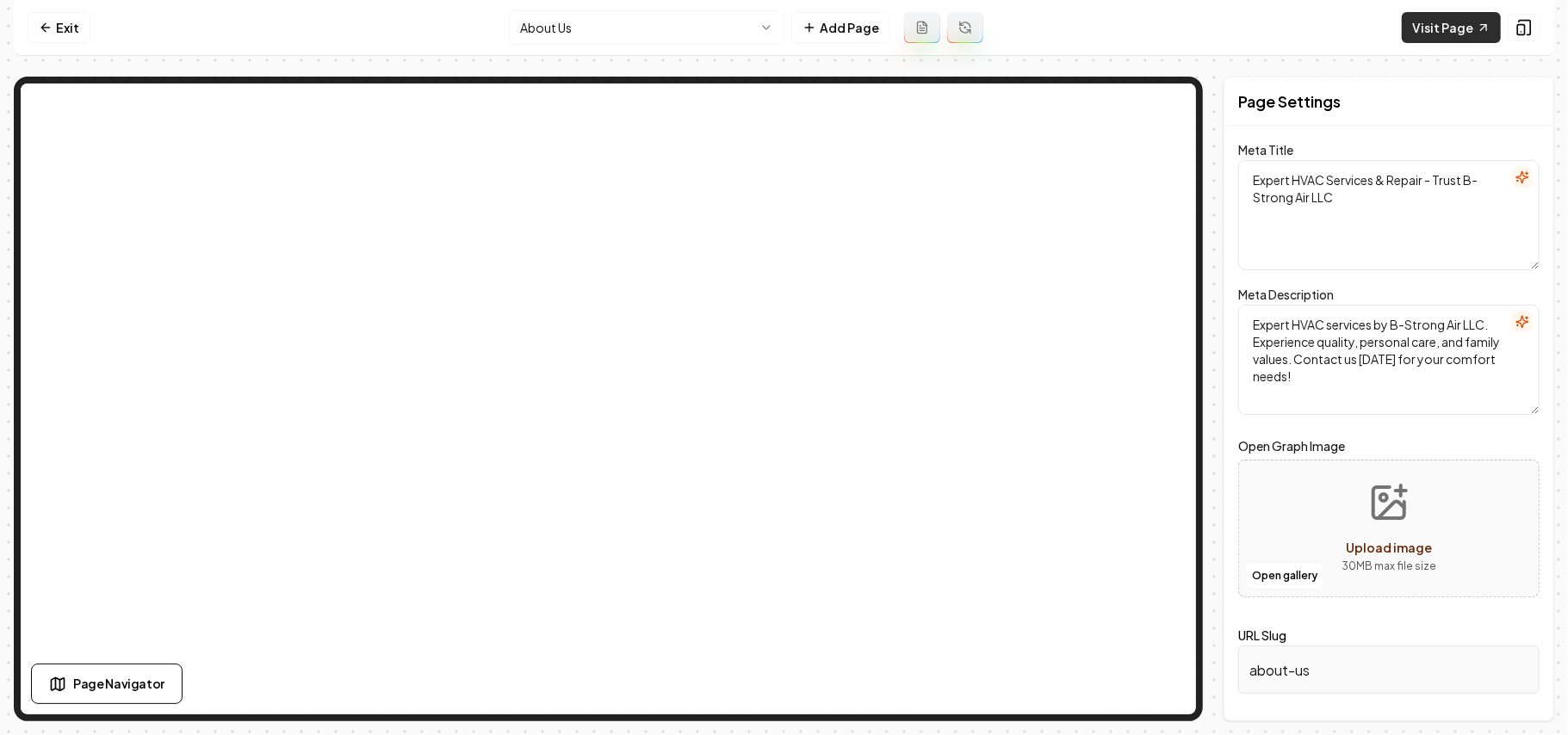
click at [1441, 35] on link "Visit Page" at bounding box center [1451, 28] width 99 height 31
click at [77, 38] on link "Exit" at bounding box center [59, 28] width 63 height 31
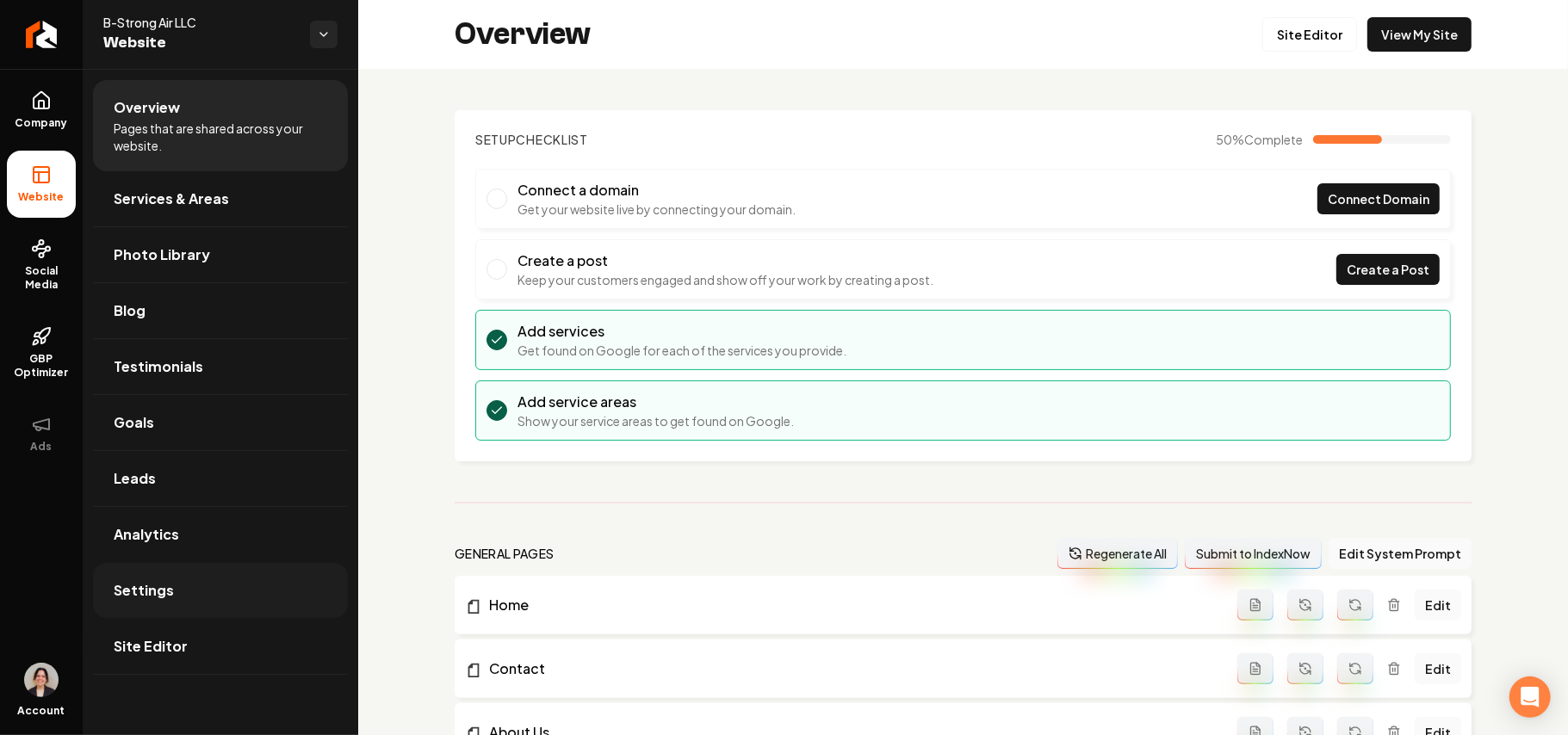
click at [153, 591] on span "Settings" at bounding box center [144, 590] width 61 height 20
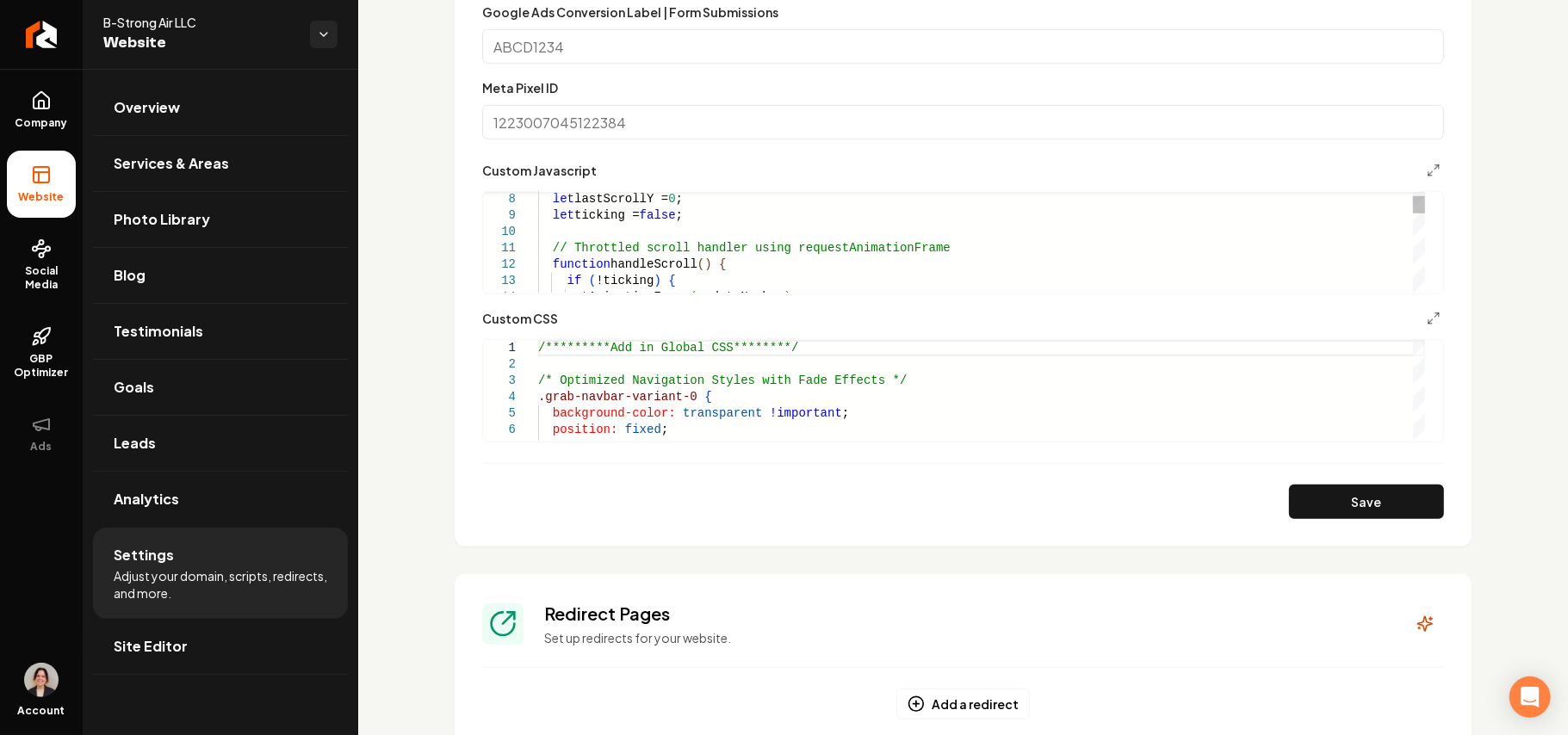
scroll to position [1033, 0]
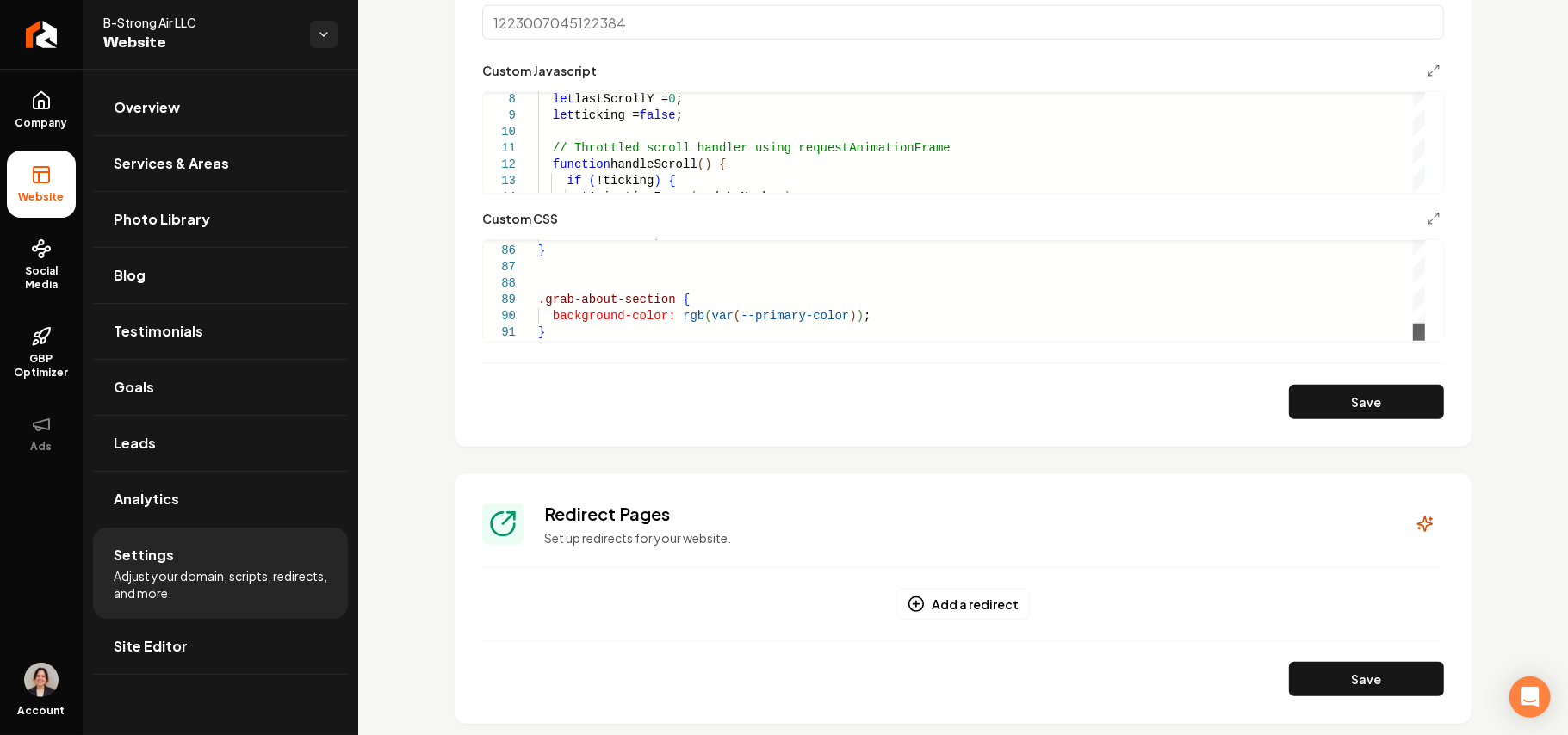
click at [1424, 341] on div "Main content area" at bounding box center [1420, 331] width 12 height 17
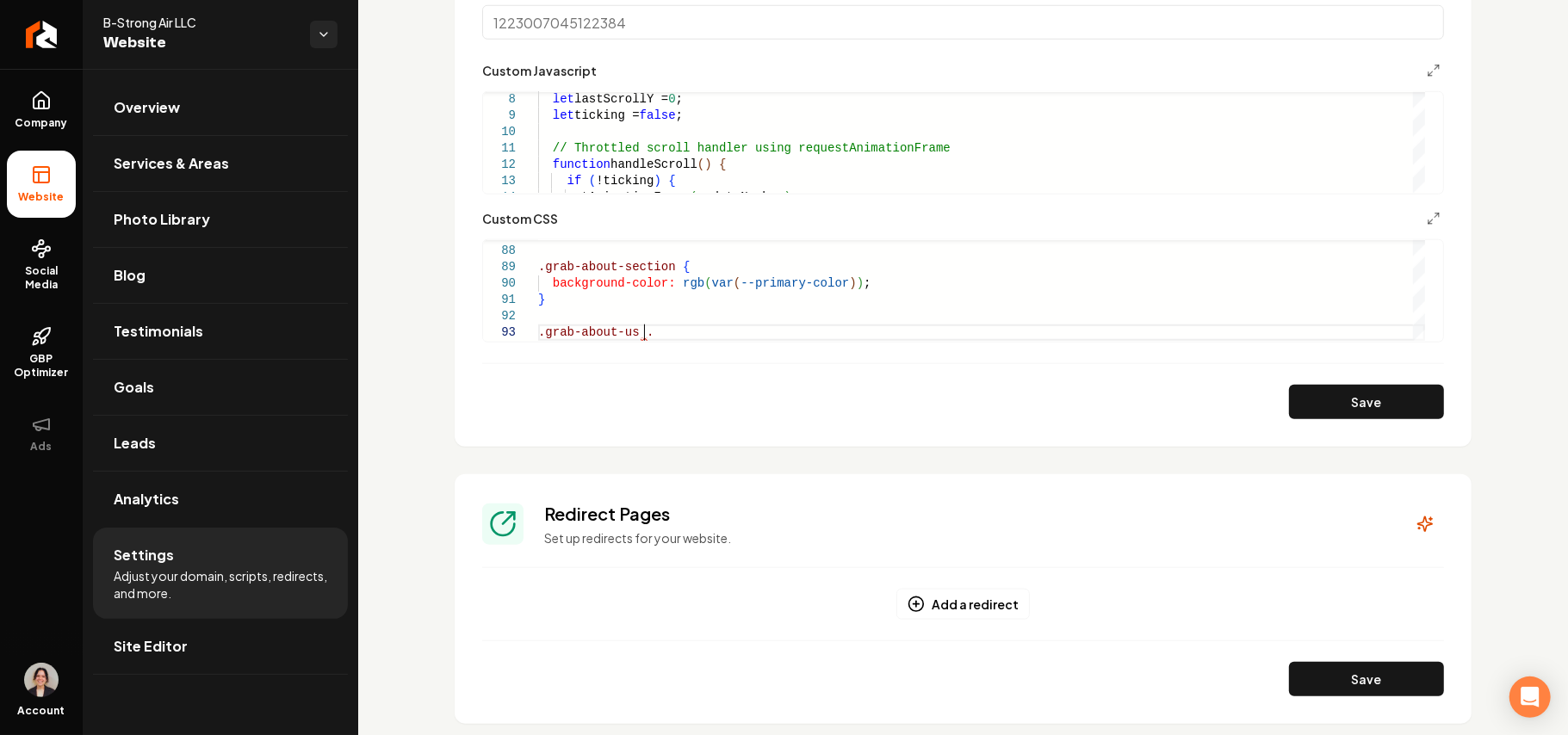
scroll to position [32, 104]
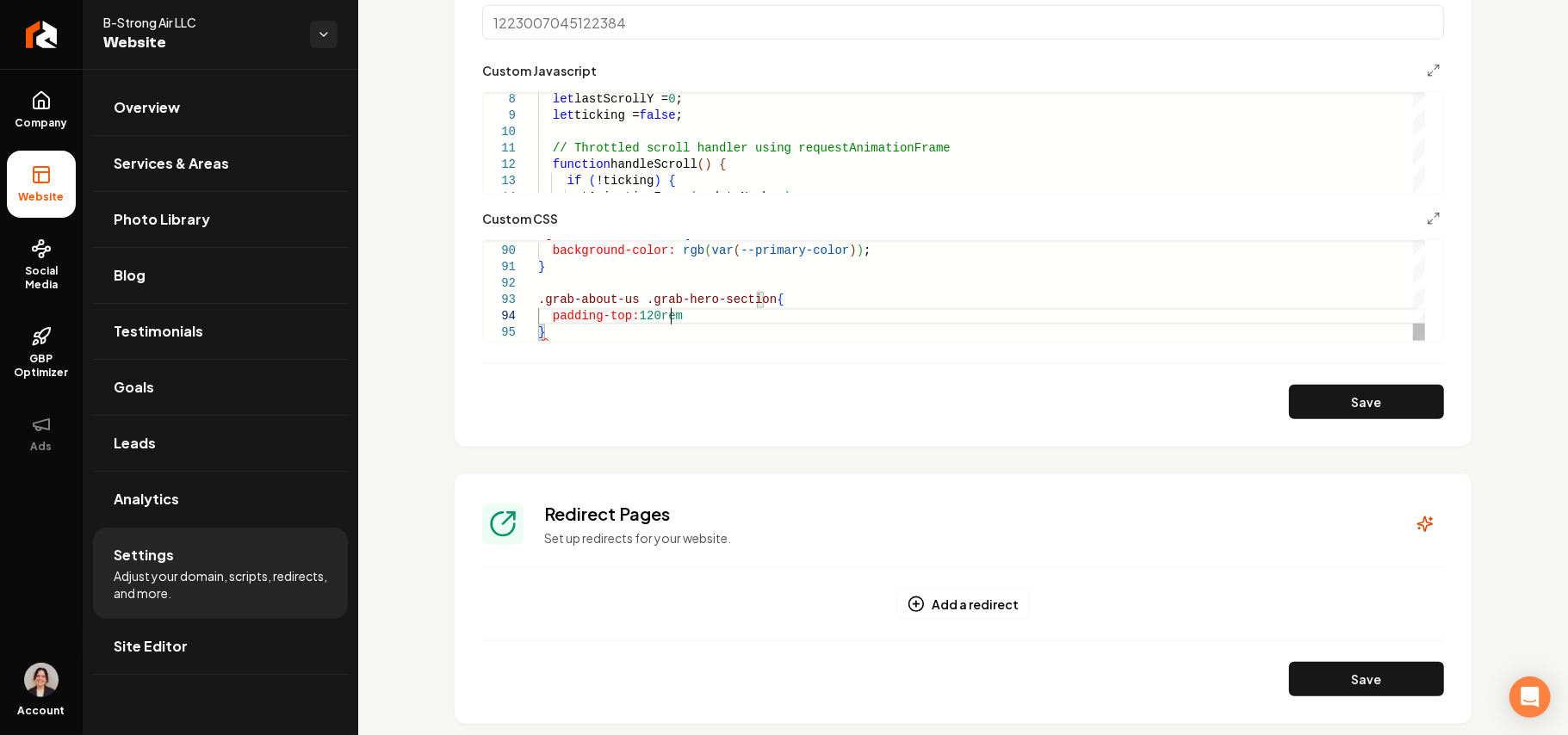
scroll to position [48, 138]
click at [1408, 406] on button "Save" at bounding box center [1367, 402] width 155 height 35
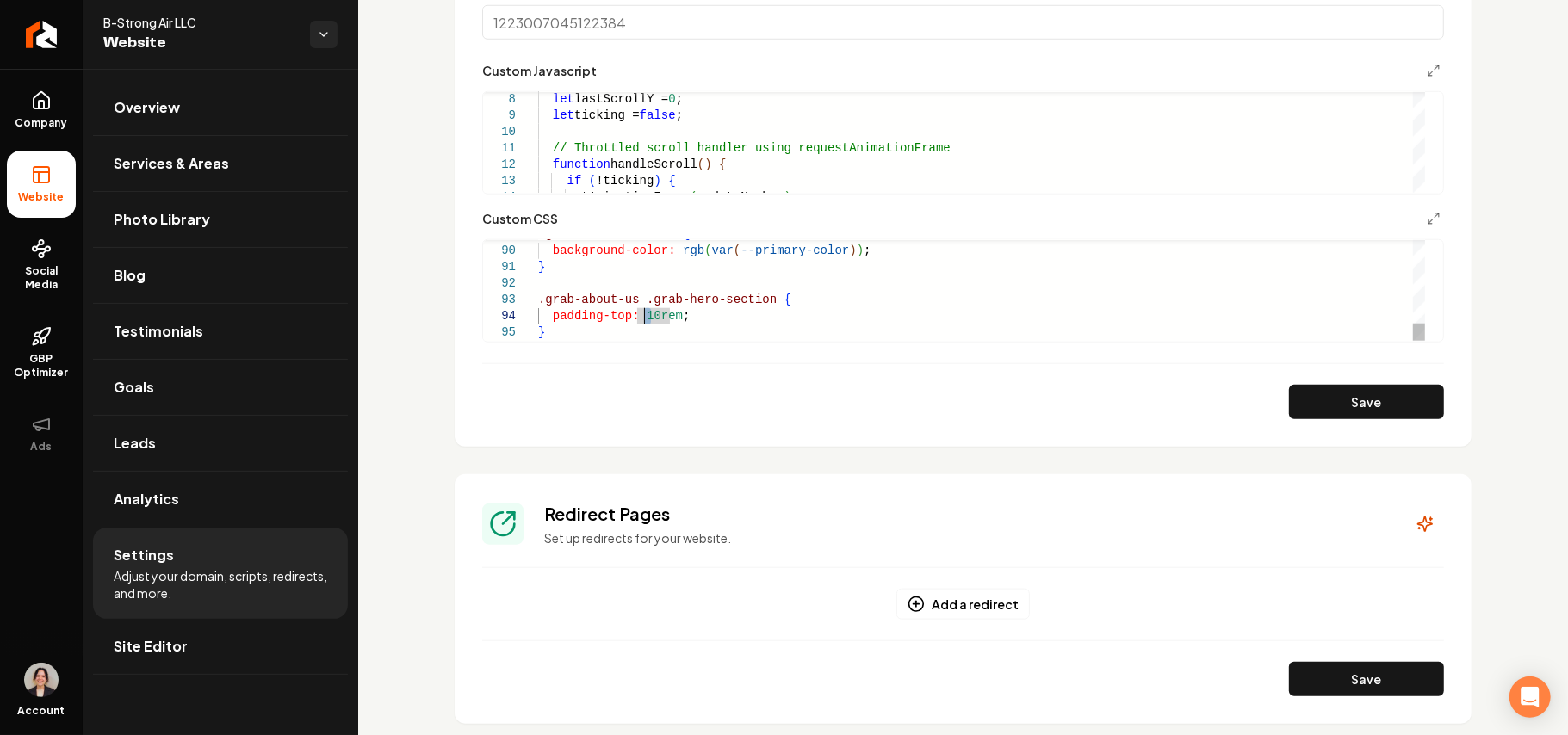
type textarea "**********"
click at [1400, 413] on button "Save" at bounding box center [1367, 402] width 155 height 35
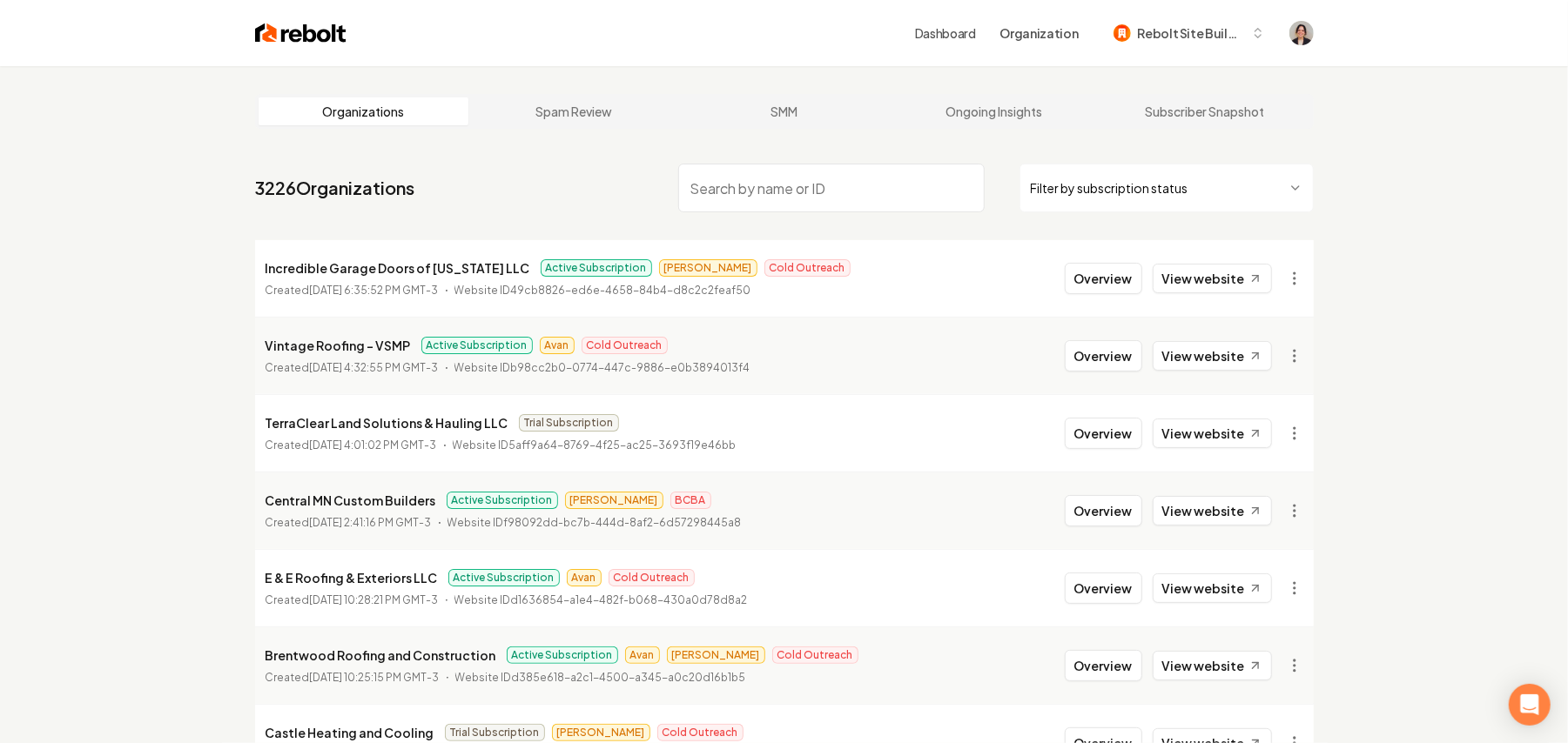
click at [747, 175] on input "search" at bounding box center [832, 188] width 306 height 49
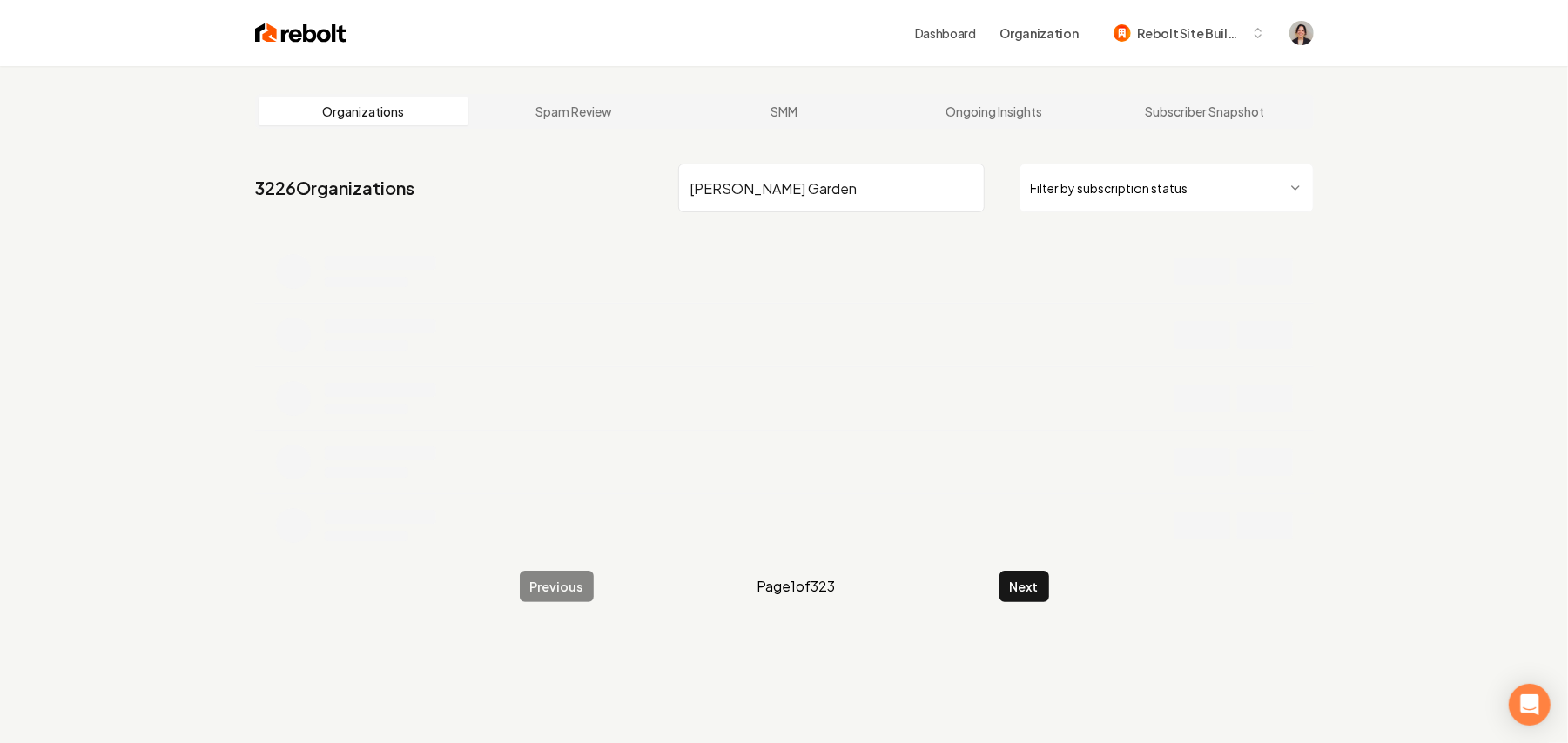
type input "[PERSON_NAME] Garden"
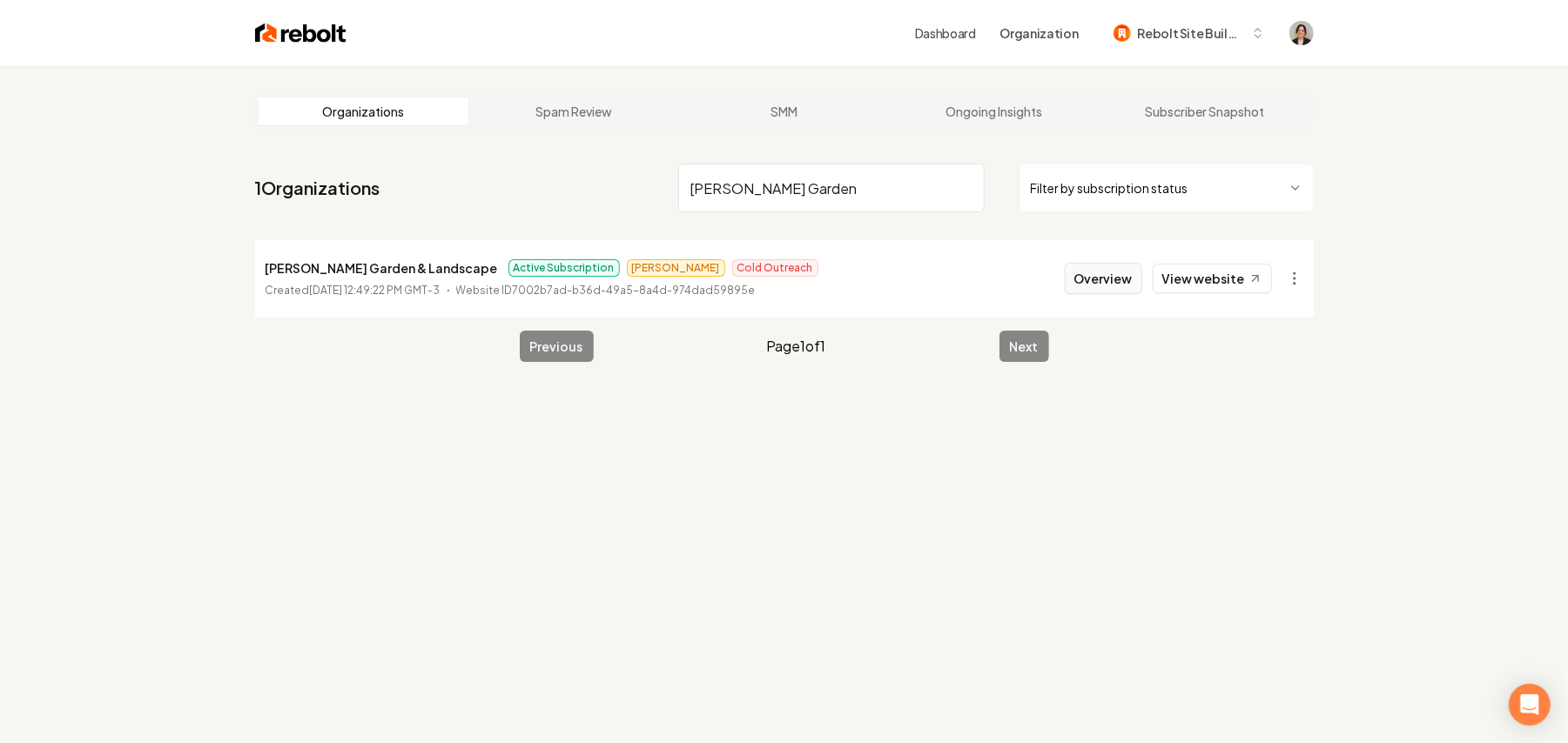
click at [1104, 284] on button "Overview" at bounding box center [1104, 278] width 77 height 32
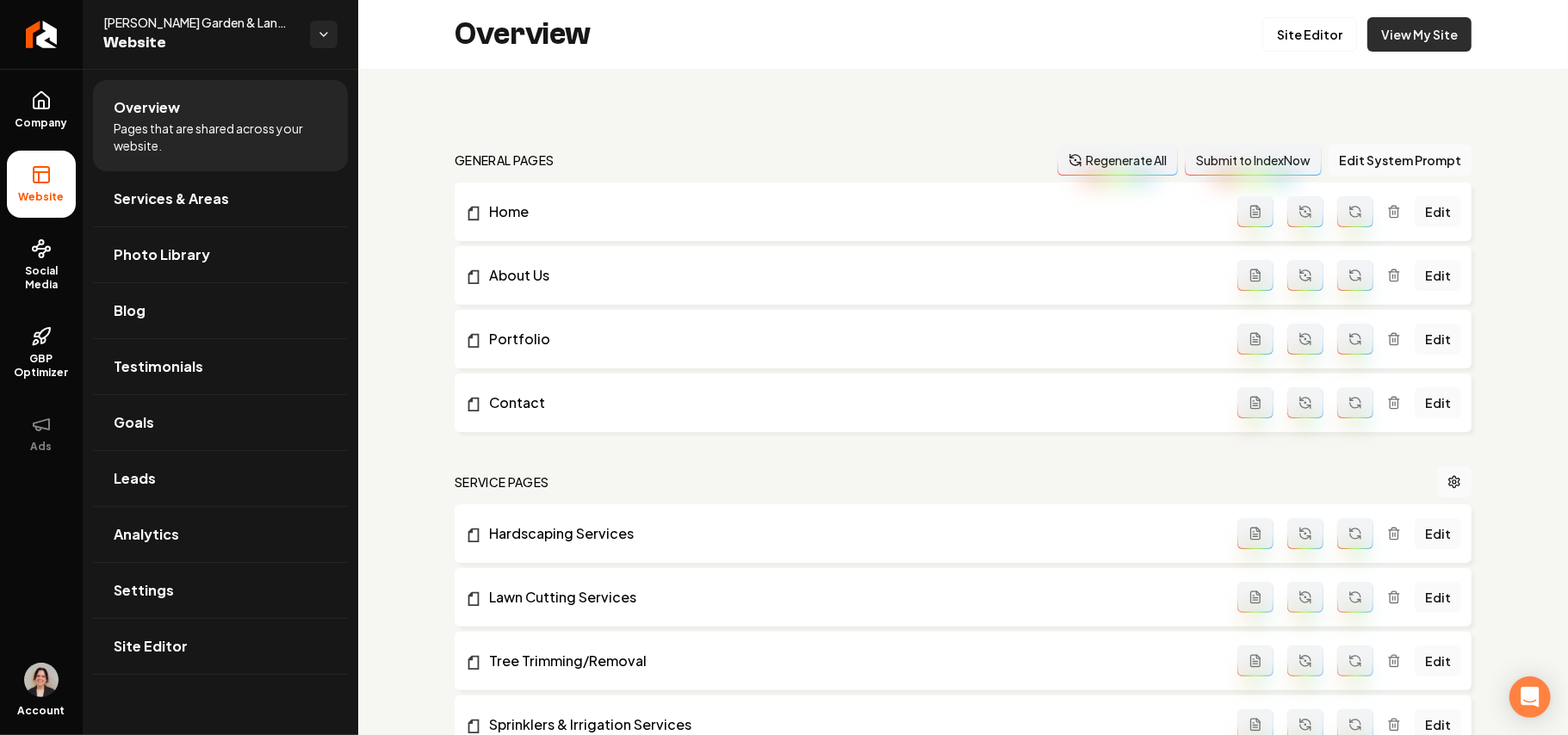
click at [1399, 36] on link "View My Site" at bounding box center [1419, 34] width 104 height 35
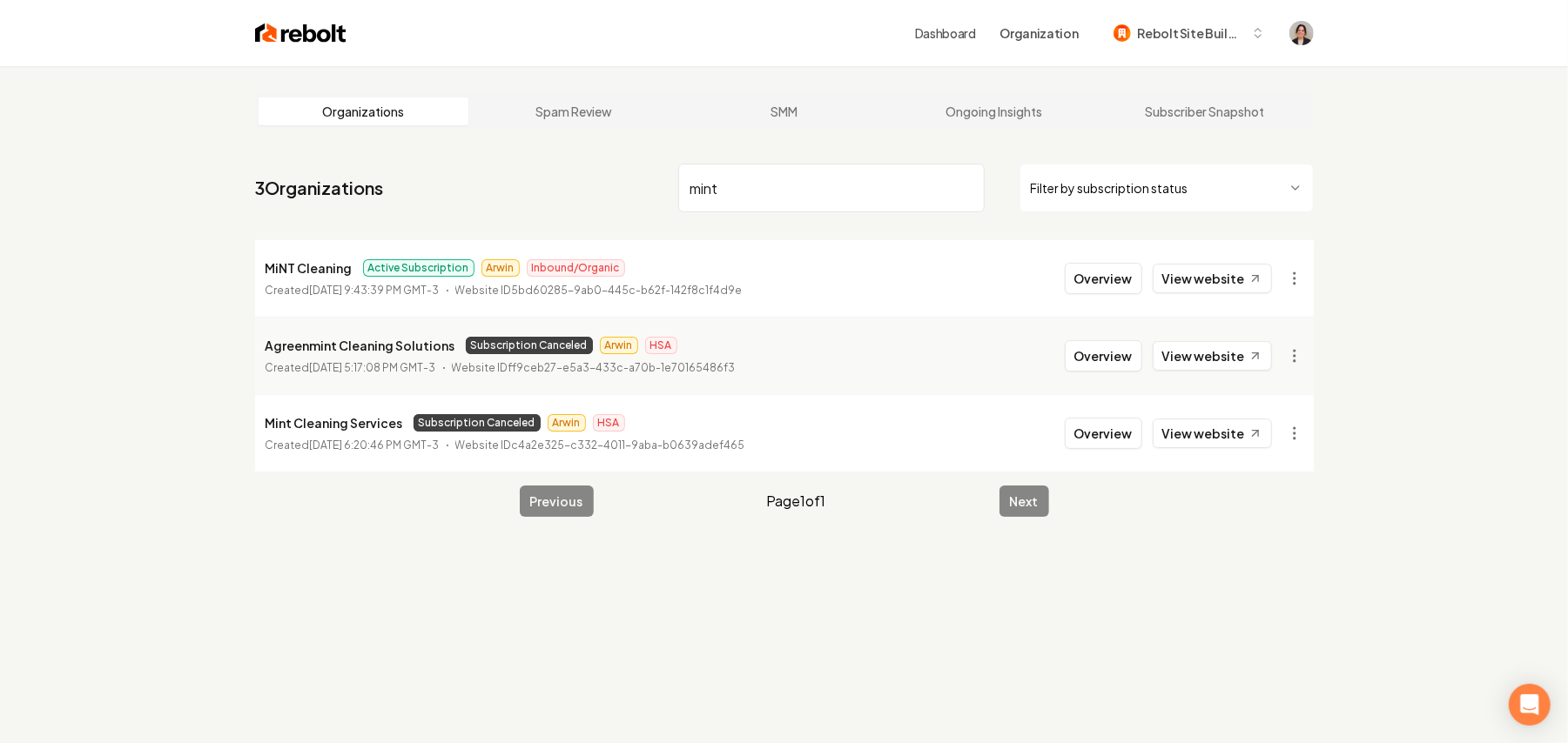
type input "mint"
click at [1094, 279] on button "Overview" at bounding box center [1104, 278] width 77 height 32
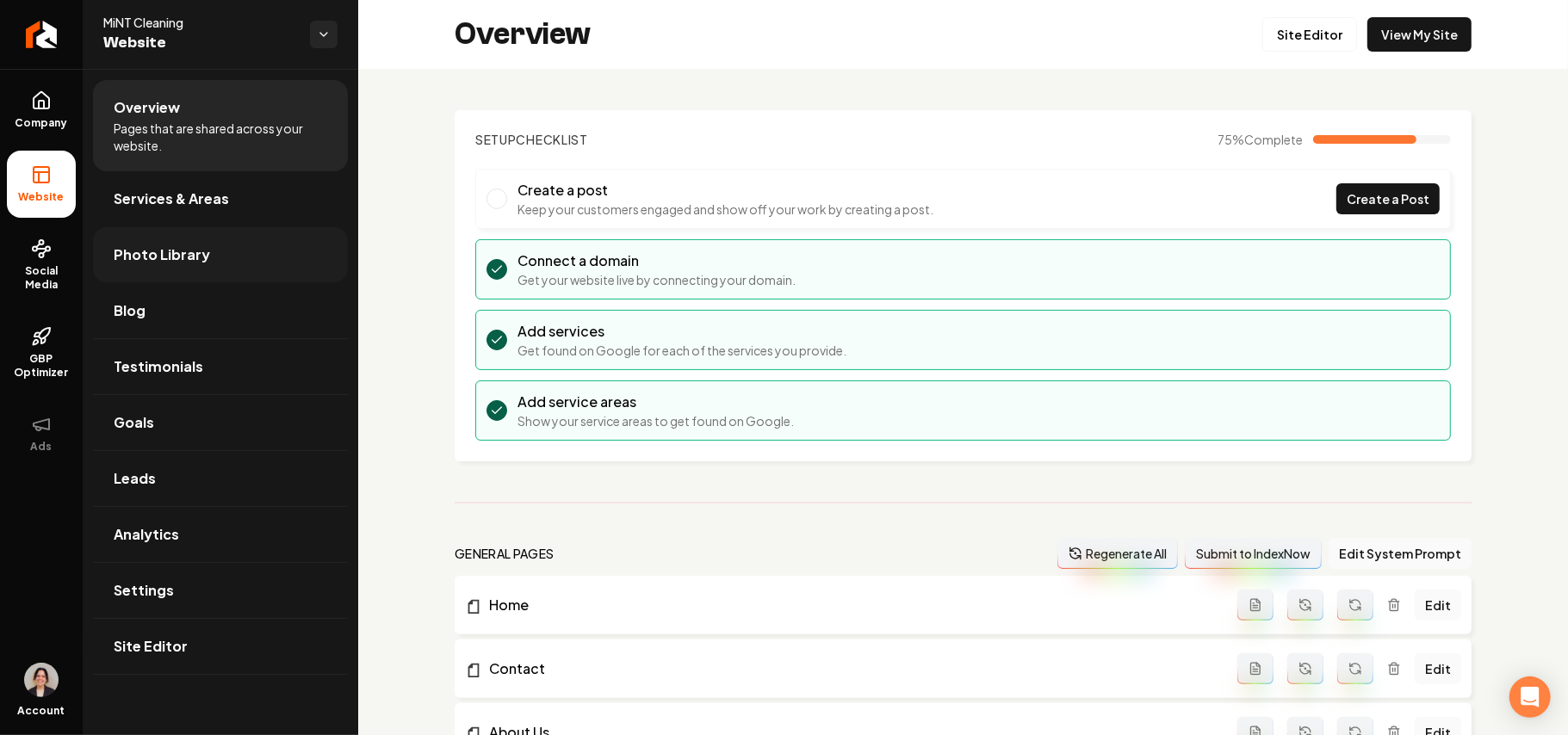
click at [198, 238] on link "Photo Library" at bounding box center [220, 255] width 255 height 55
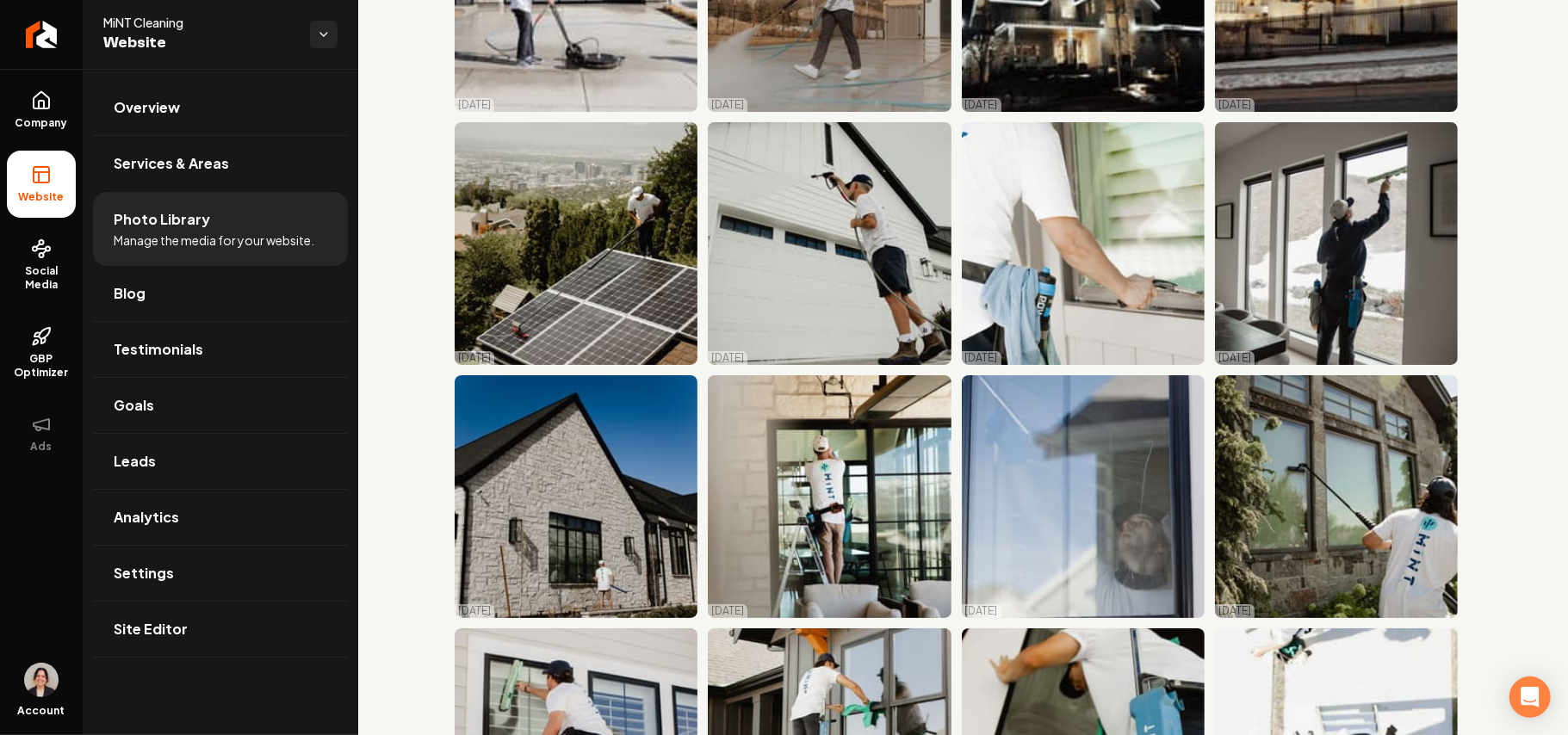
scroll to position [18622, 0]
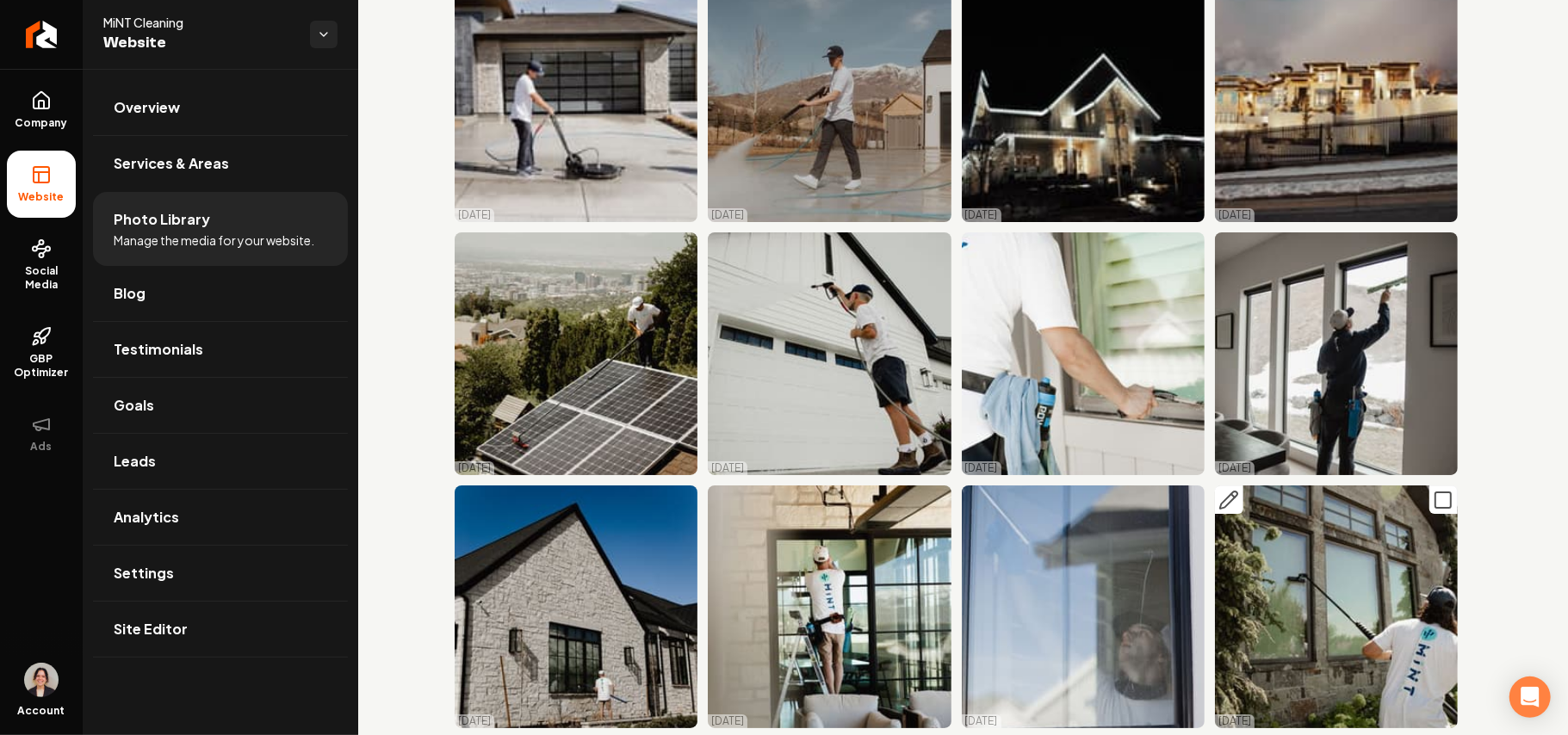
click at [1301, 486] on img "Main content area" at bounding box center [1336, 607] width 242 height 242
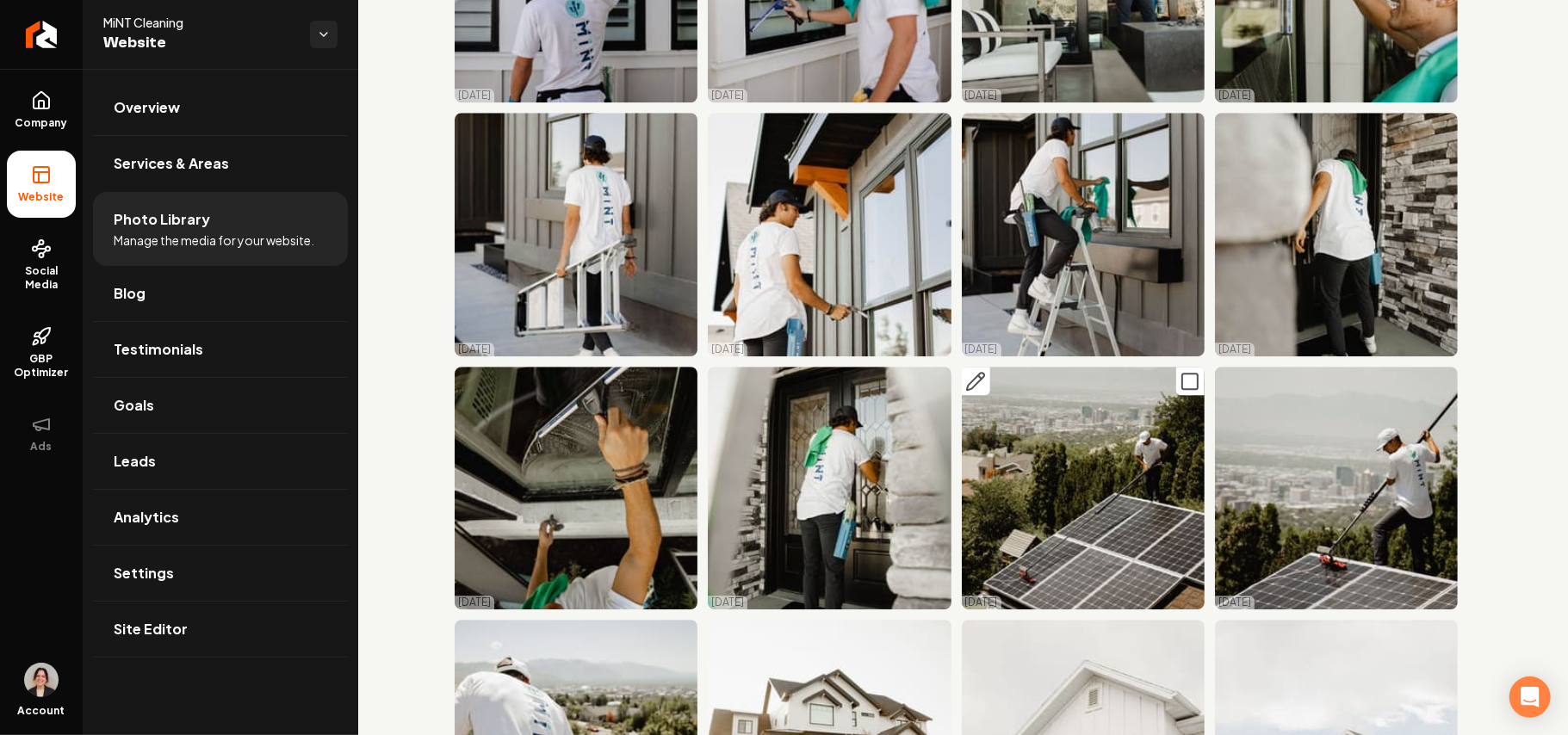
scroll to position [17244, 0]
